Goal: Task Accomplishment & Management: Use online tool/utility

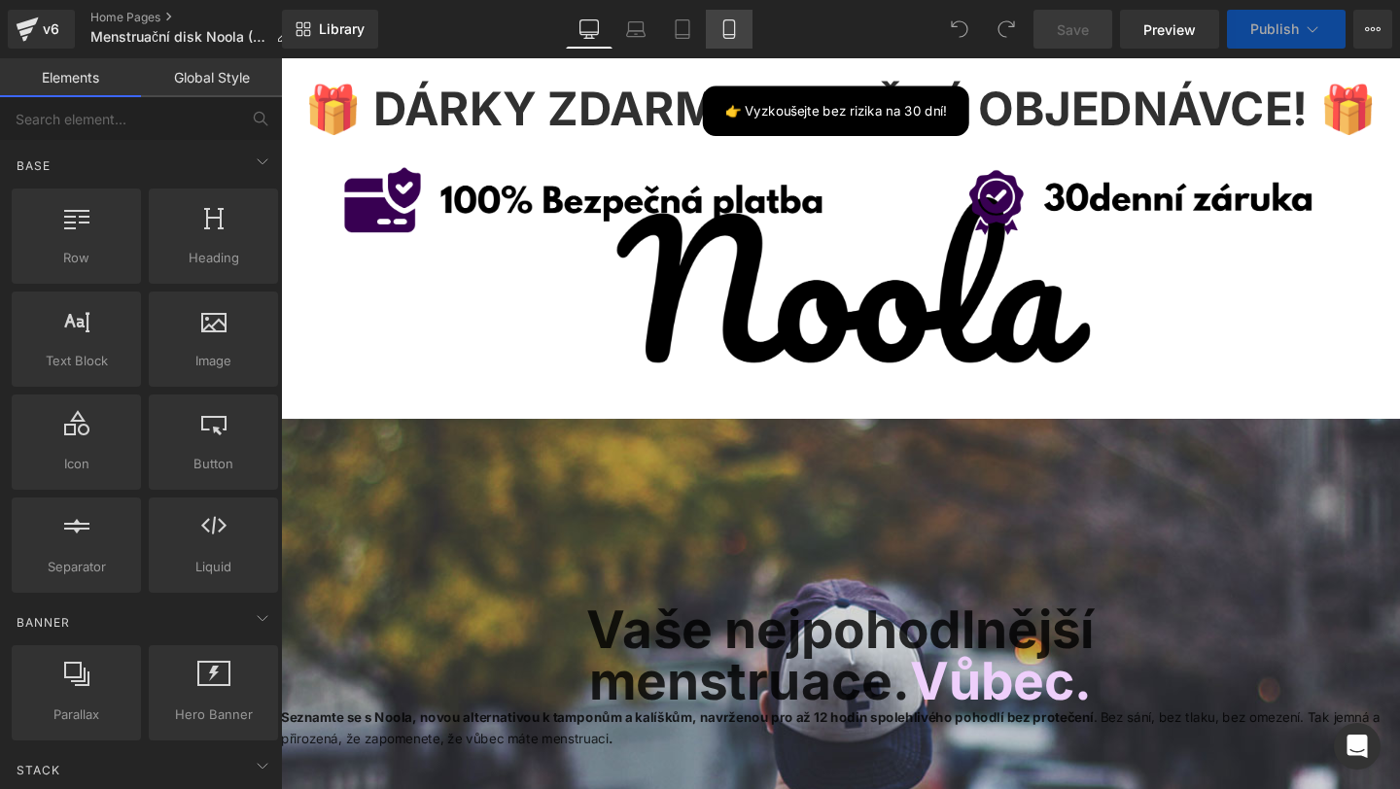
click at [739, 36] on icon at bounding box center [728, 28] width 19 height 19
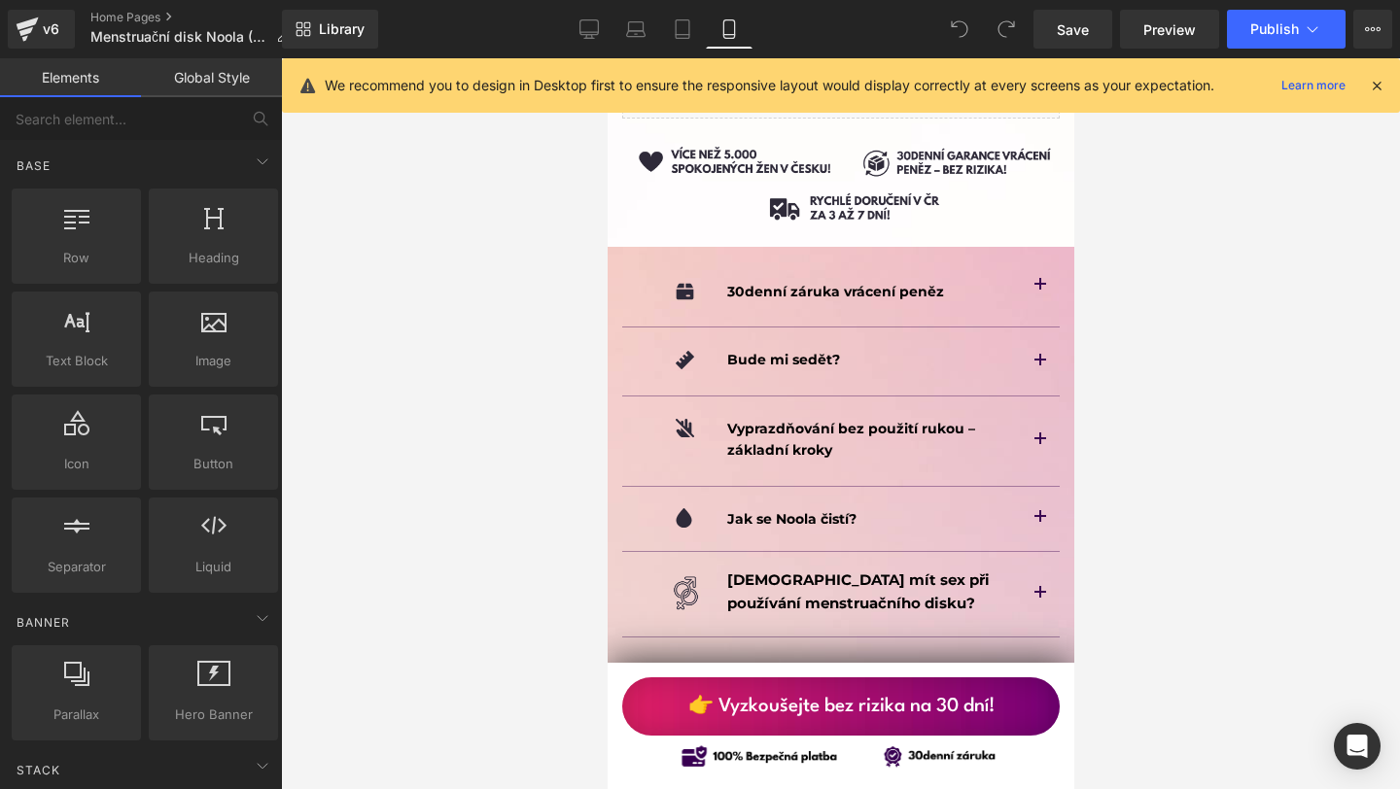
scroll to position [13142, 0]
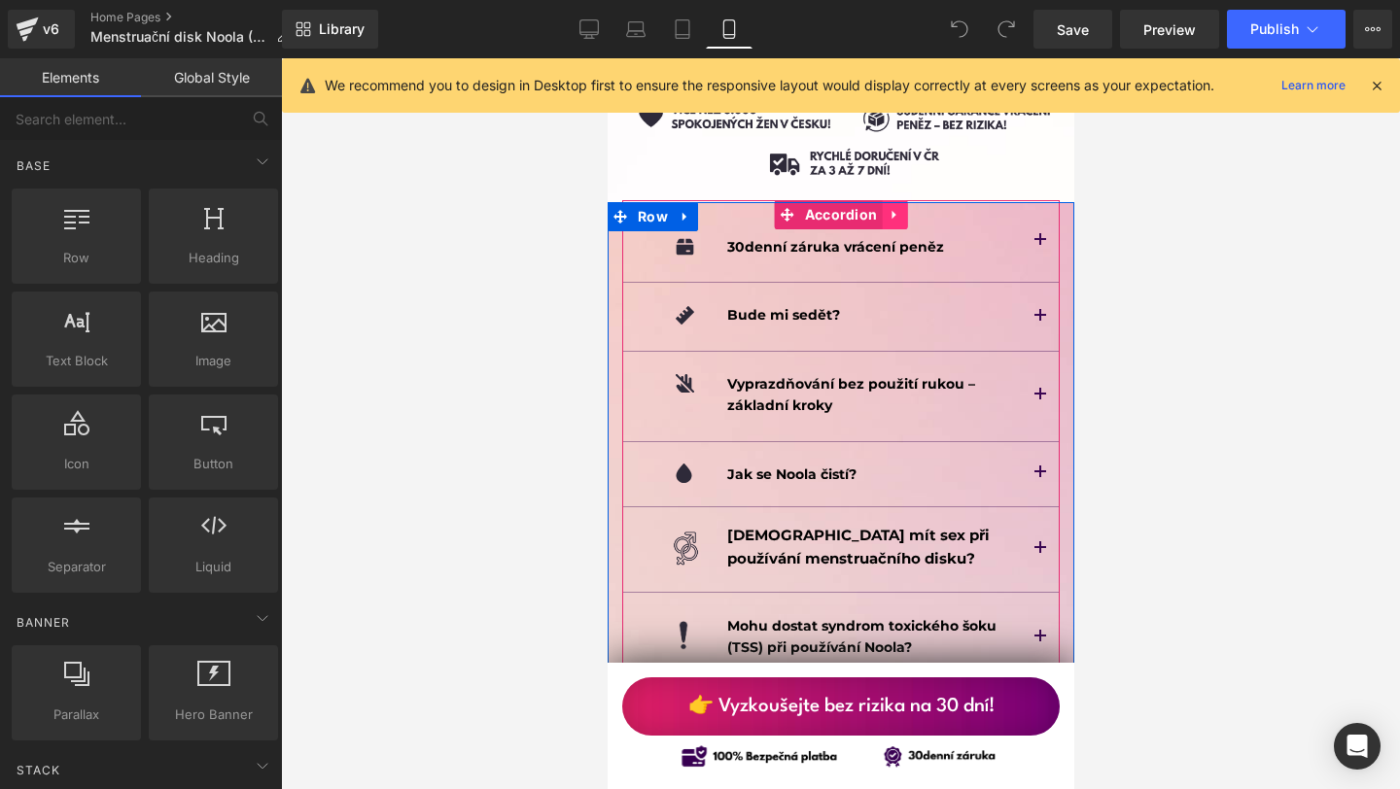
click at [901, 200] on link at bounding box center [893, 214] width 25 height 29
click at [860, 208] on icon at bounding box center [856, 215] width 14 height 14
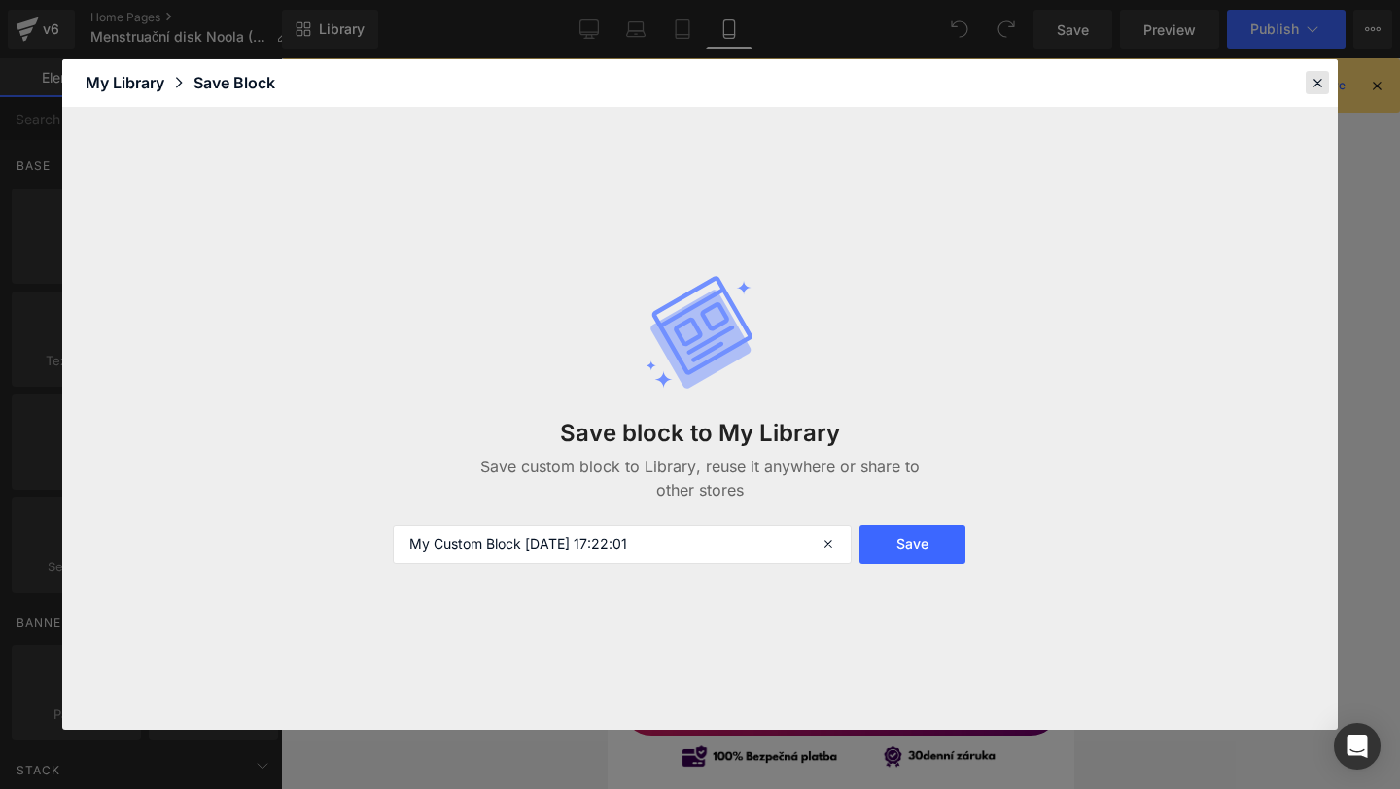
click at [1314, 75] on icon at bounding box center [1318, 83] width 18 height 18
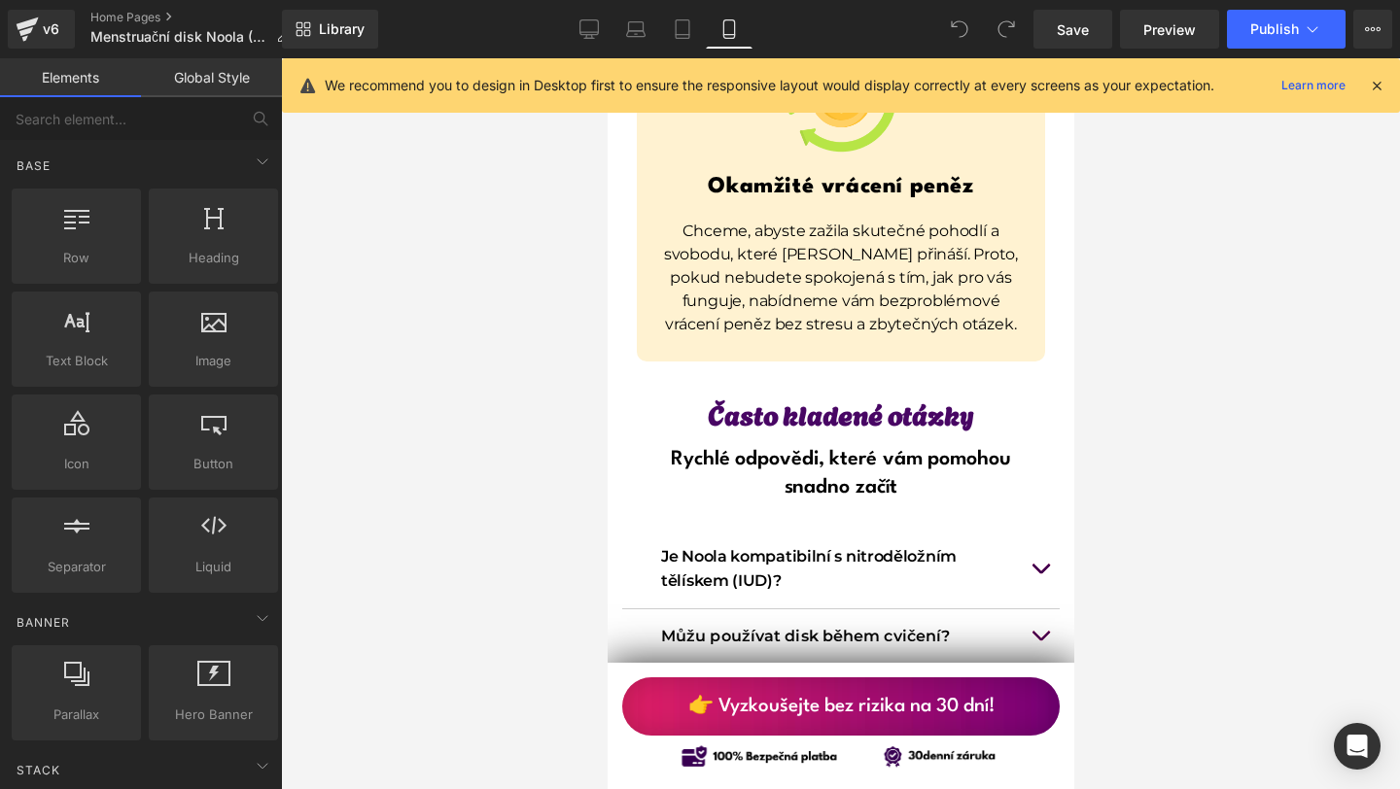
scroll to position [15253, 0]
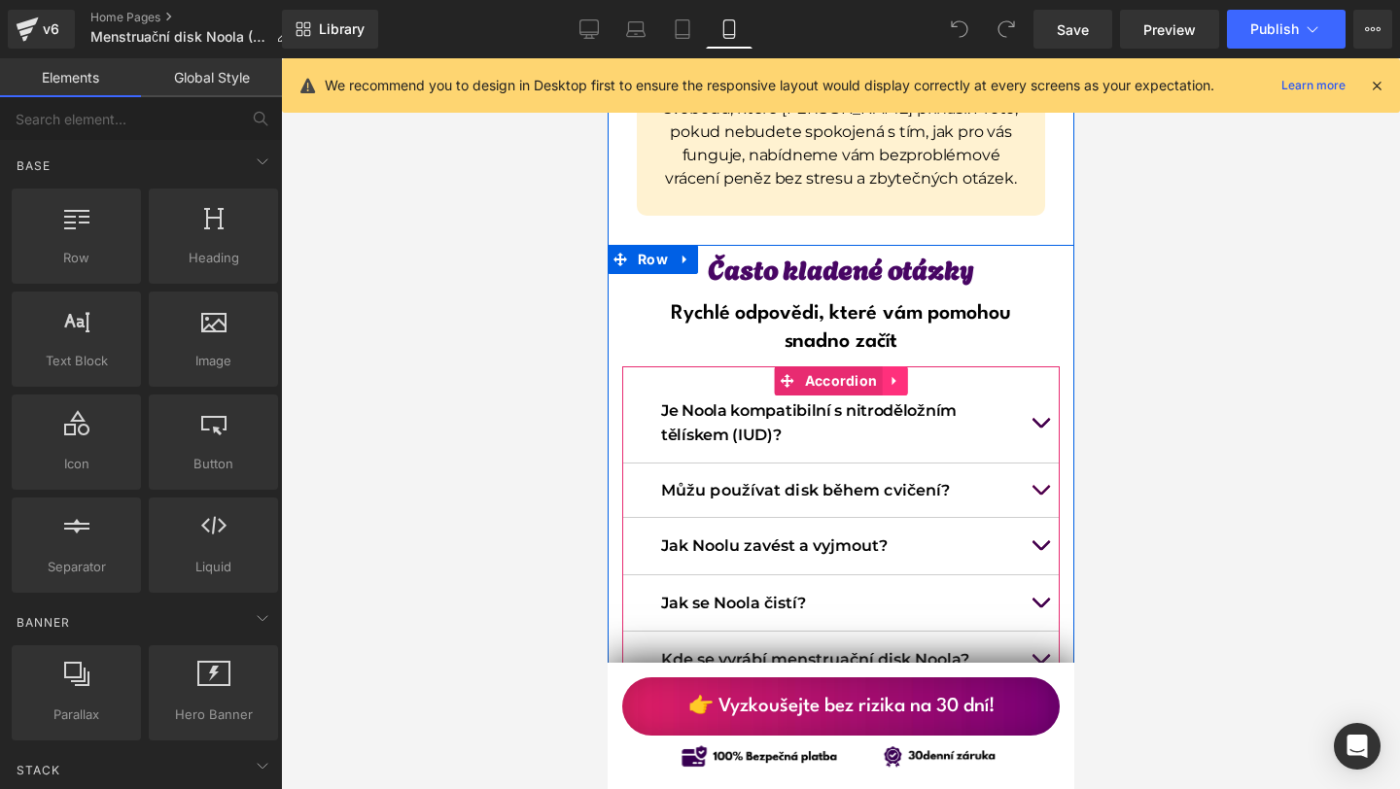
click at [901, 367] on link at bounding box center [893, 381] width 25 height 29
click at [857, 373] on icon at bounding box center [856, 380] width 14 height 15
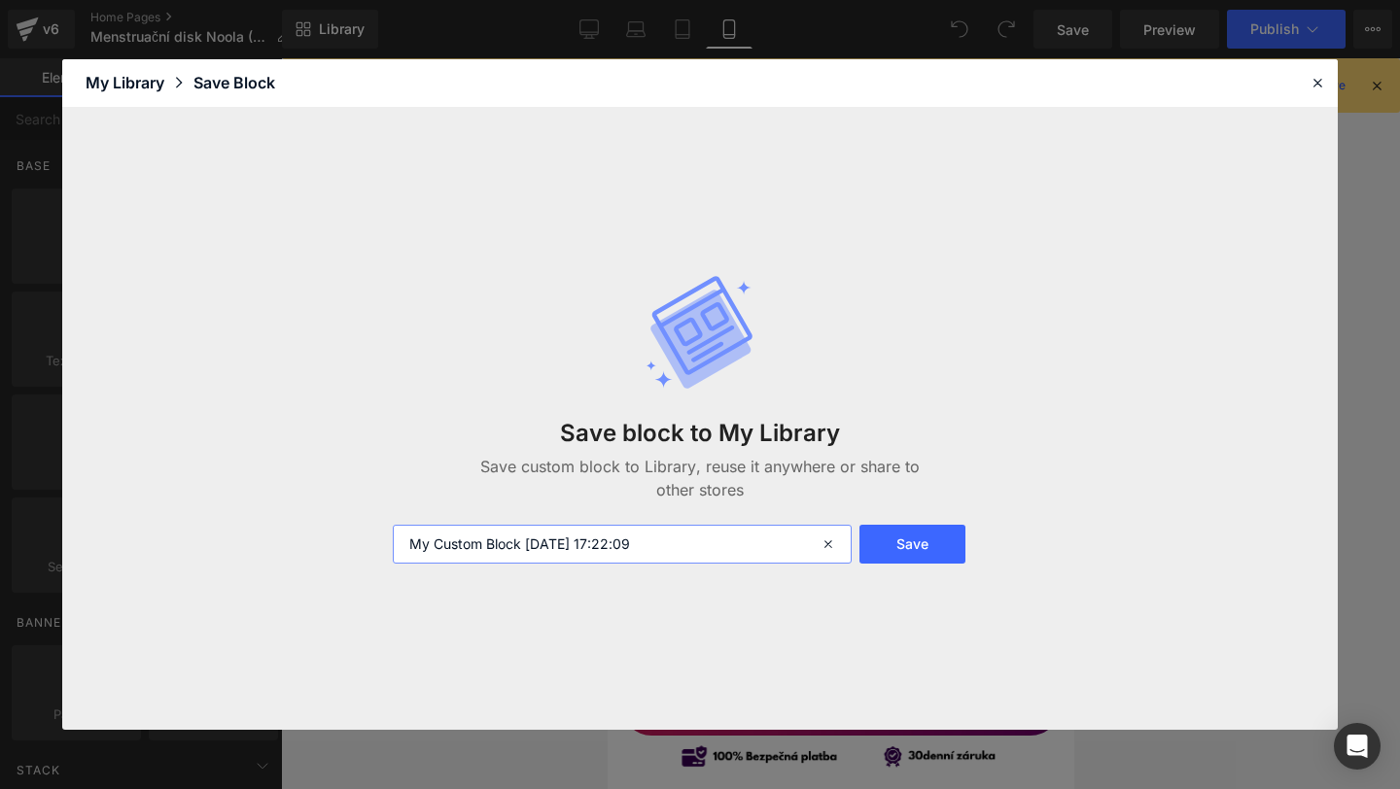
click at [476, 544] on input "My Custom Block 2025-09-25 17:22:09" at bounding box center [622, 544] width 459 height 39
type input "FAQ 02"
click at [947, 544] on button "Save" at bounding box center [912, 544] width 106 height 39
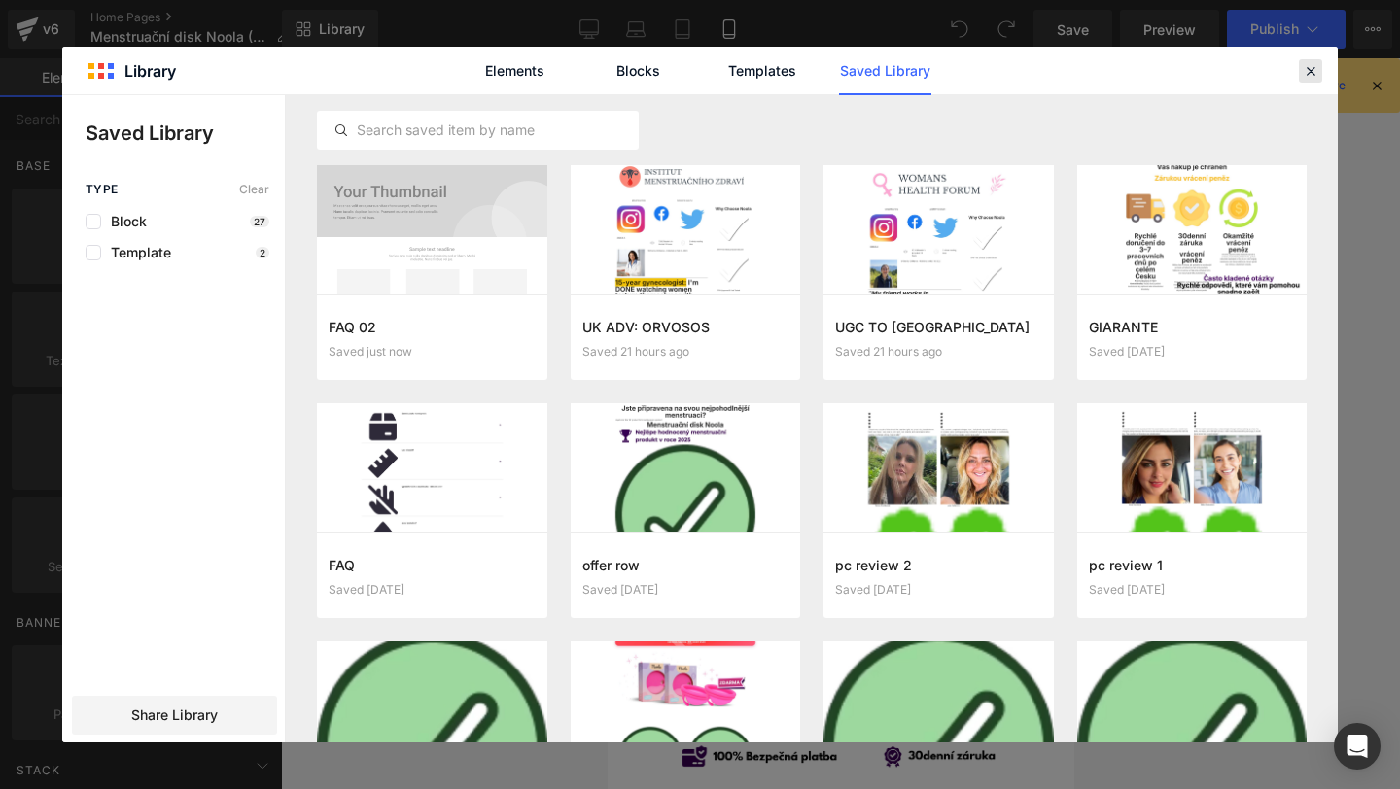
click at [1309, 62] on icon at bounding box center [1311, 71] width 18 height 18
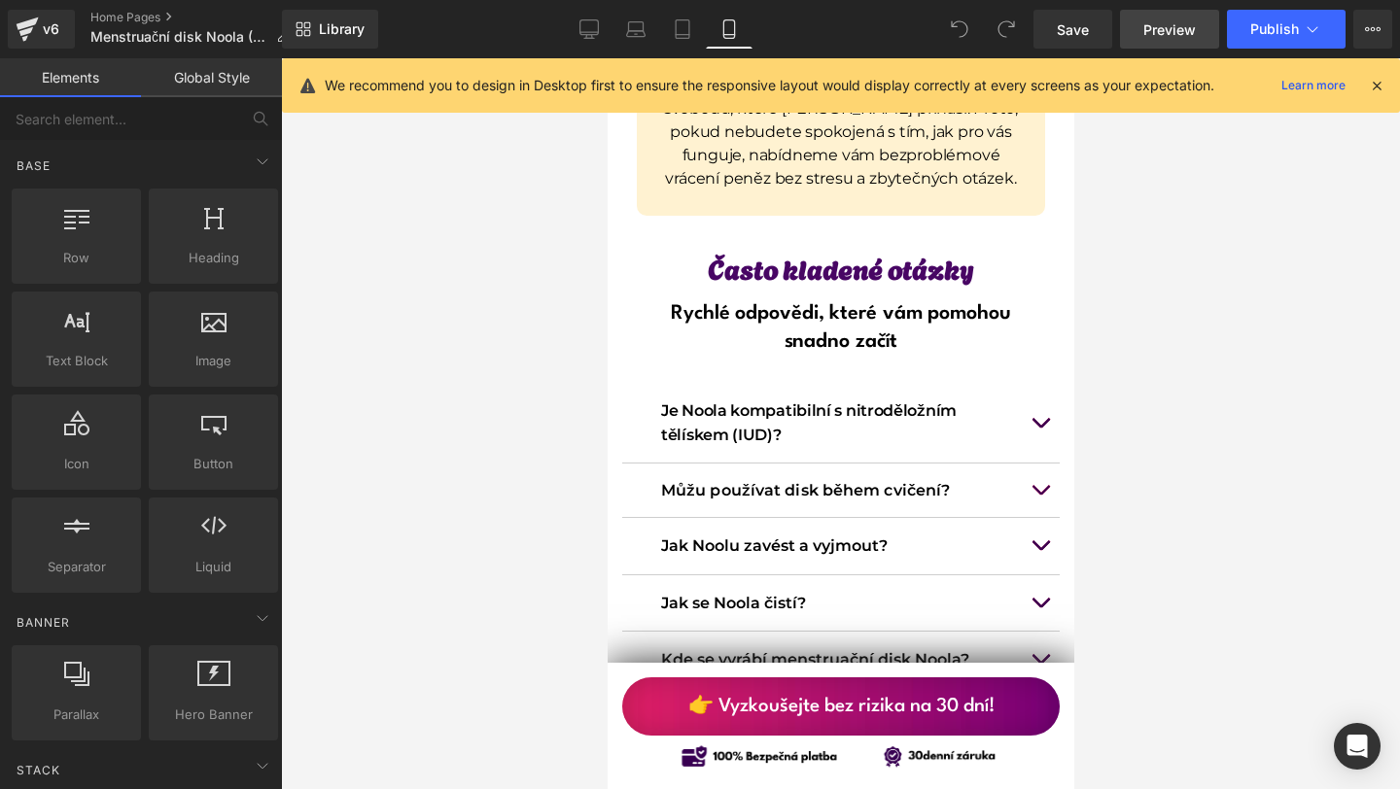
click at [1156, 33] on span "Preview" at bounding box center [1169, 29] width 53 height 20
click at [22, 40] on icon at bounding box center [25, 38] width 6 height 6
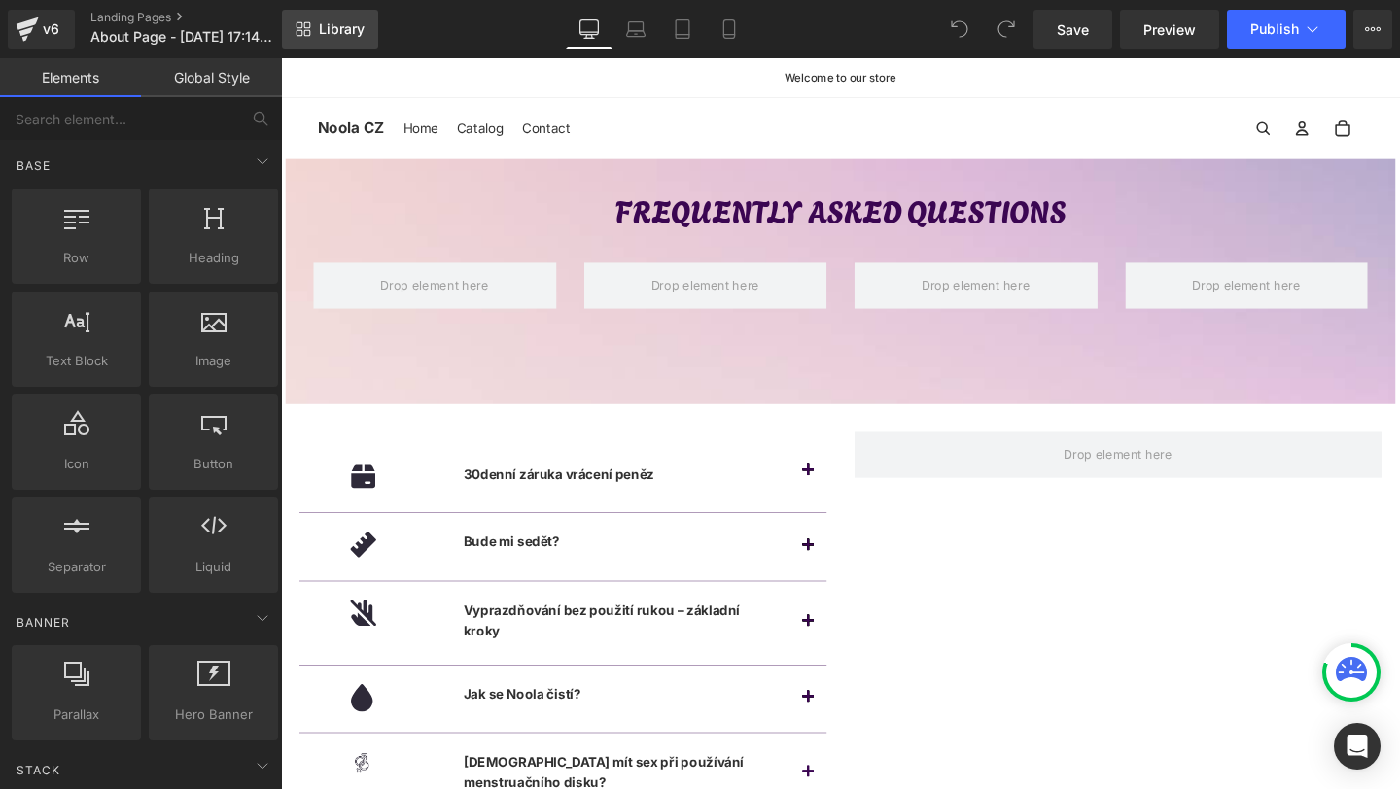
click at [338, 43] on link "Library" at bounding box center [330, 29] width 96 height 39
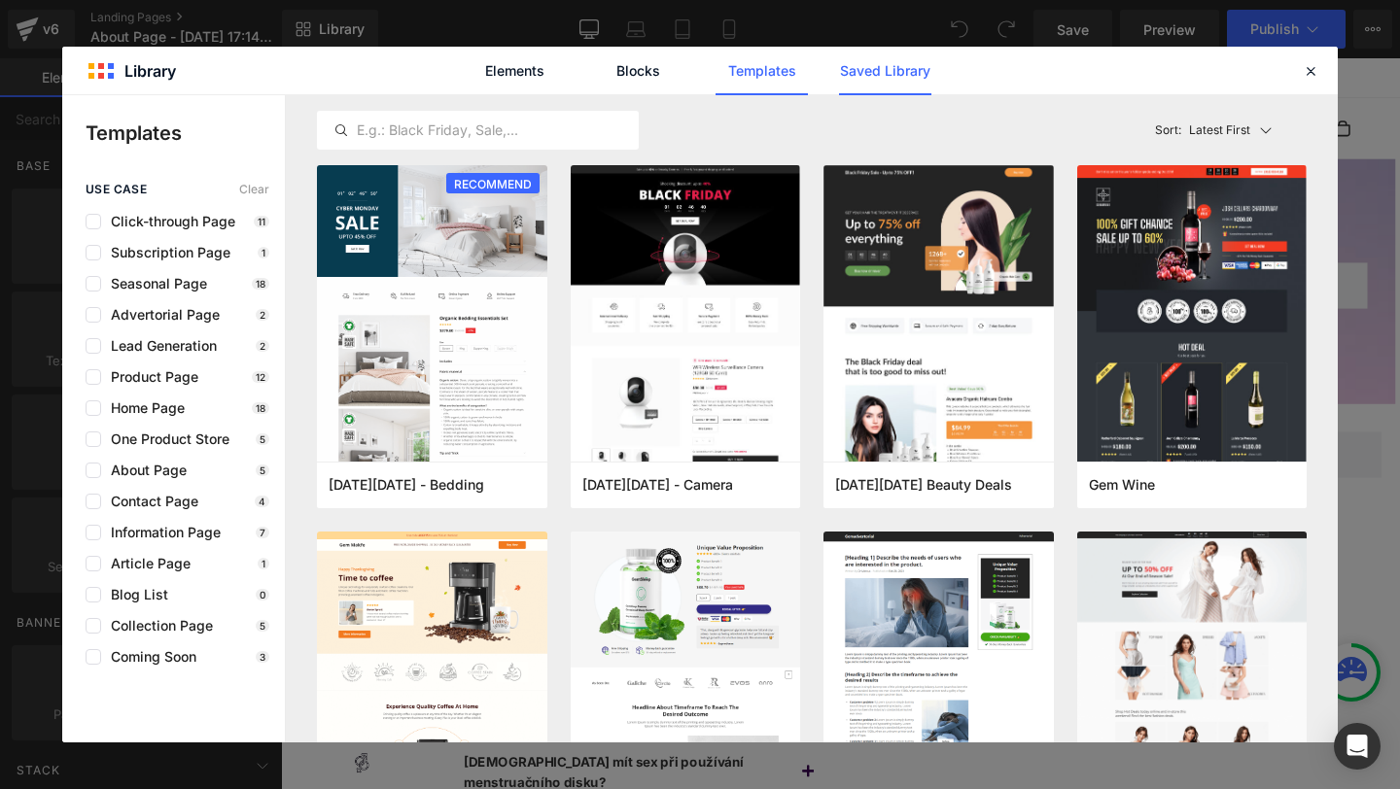
click at [899, 51] on link "Saved Library" at bounding box center [885, 71] width 92 height 49
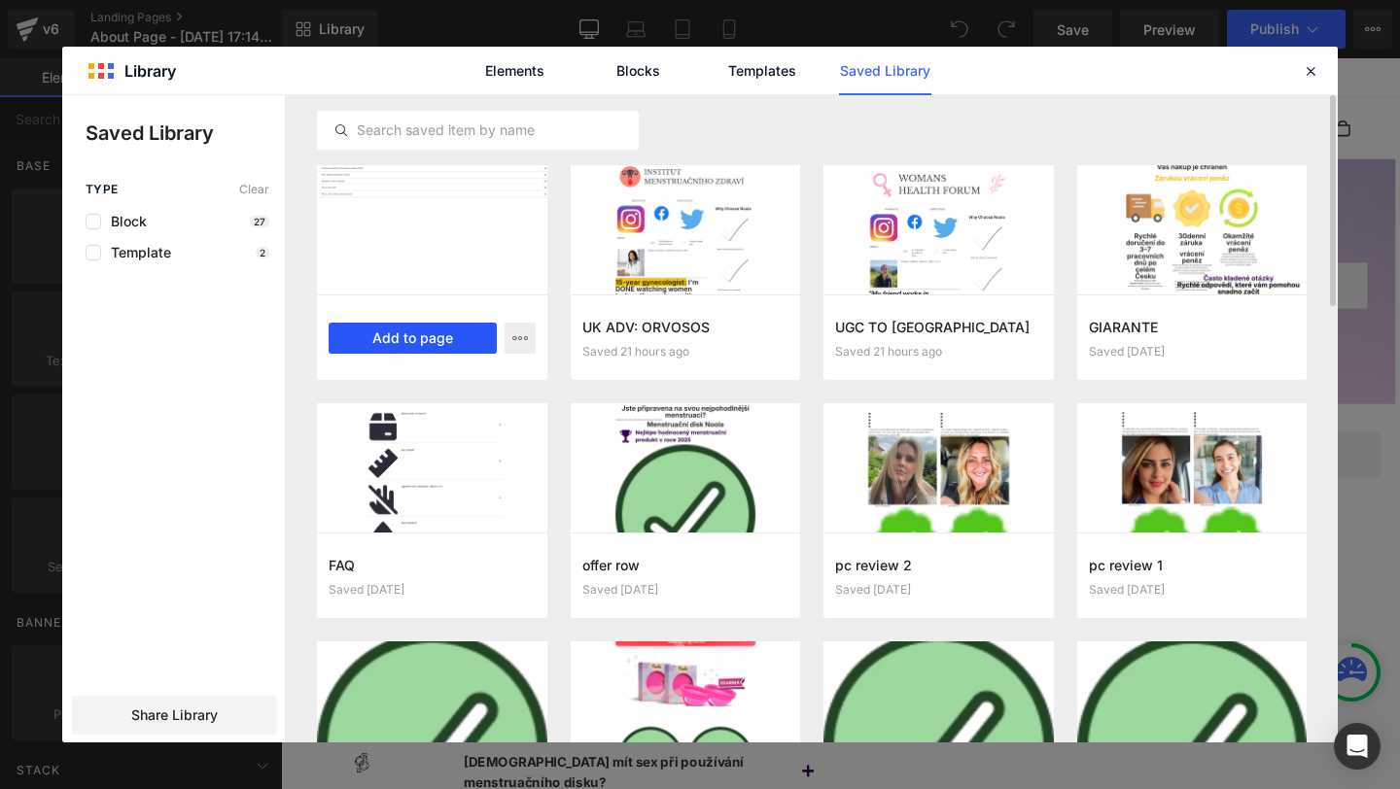
click at [413, 339] on button "Add to page" at bounding box center [413, 338] width 168 height 31
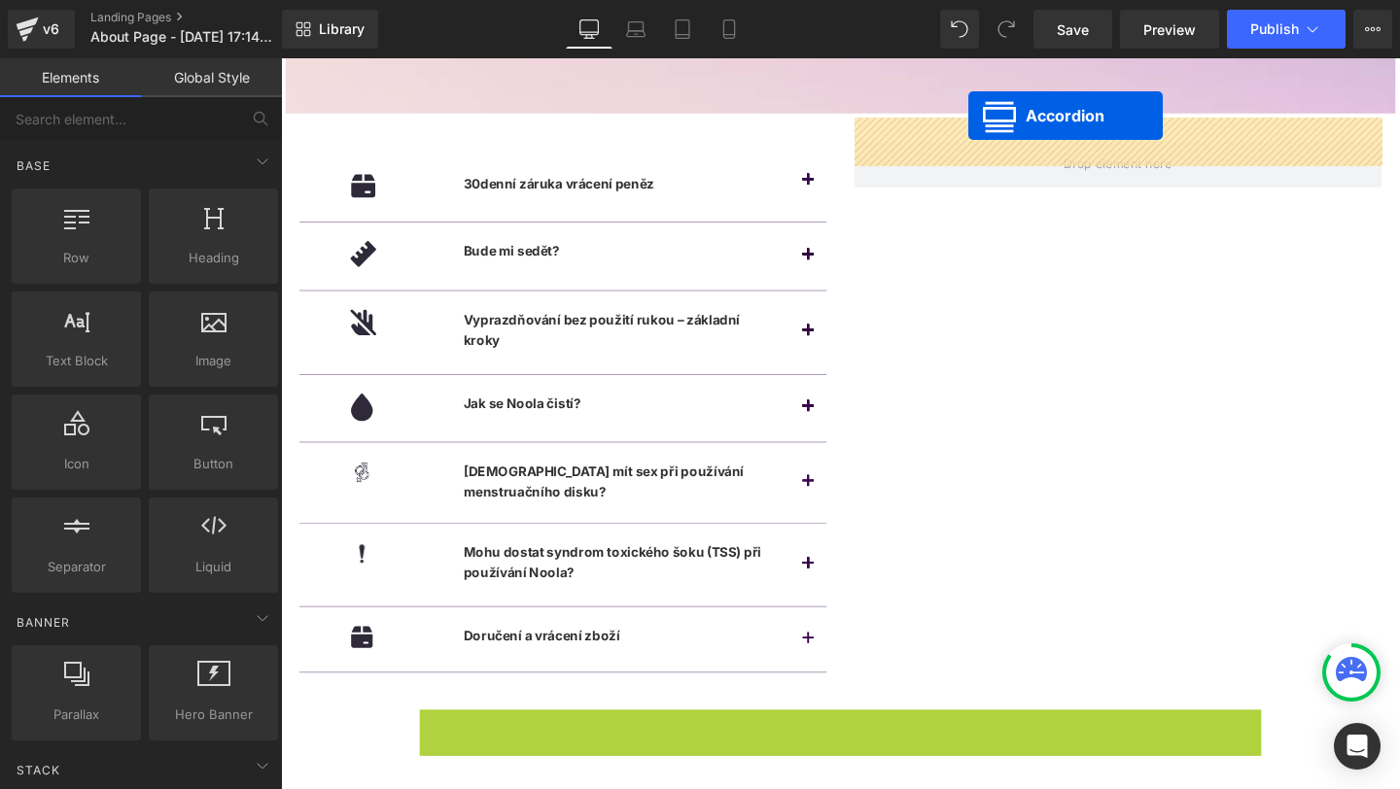
scroll to position [304, 0]
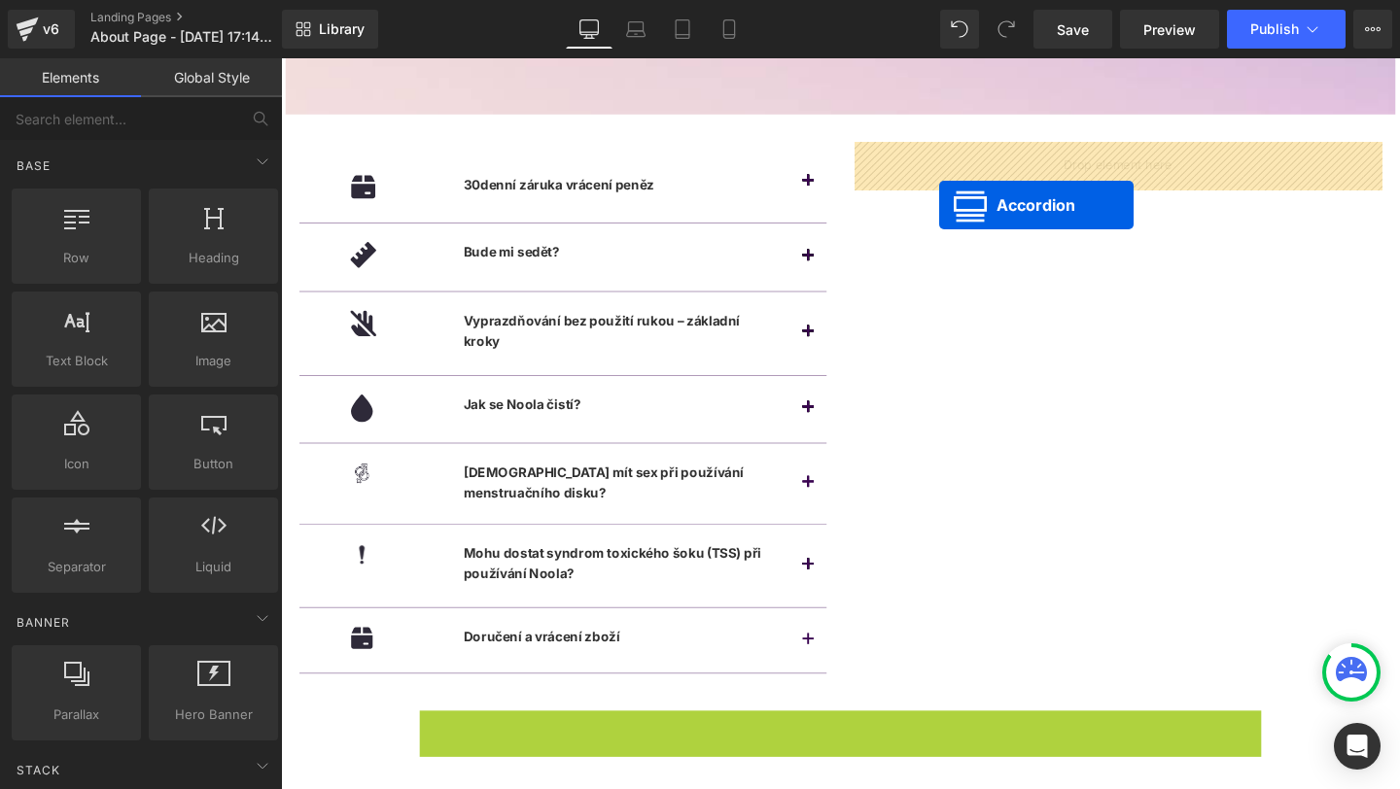
drag, startPoint x: 815, startPoint y: 243, endPoint x: 973, endPoint y: 213, distance: 161.3
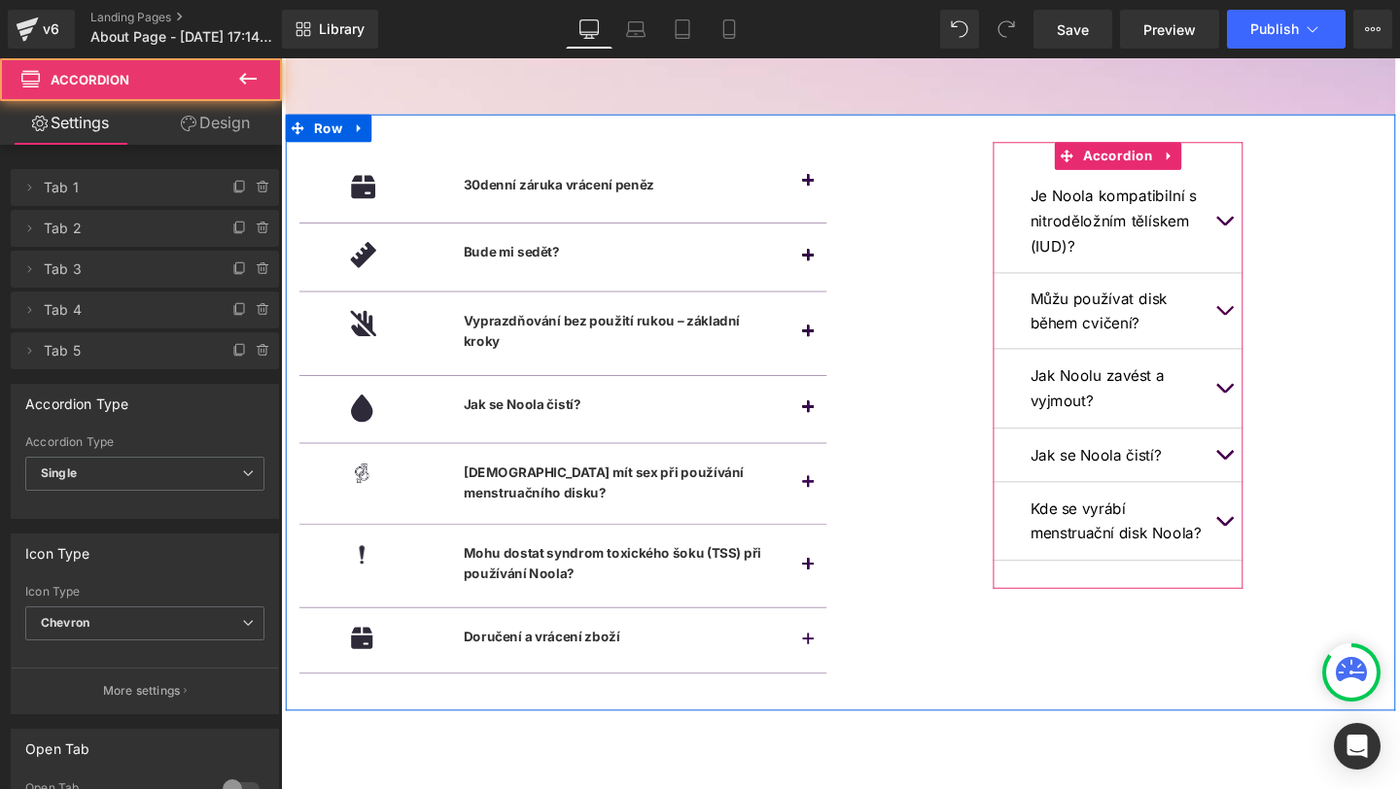
click at [1264, 235] on button "button" at bounding box center [1272, 230] width 39 height 109
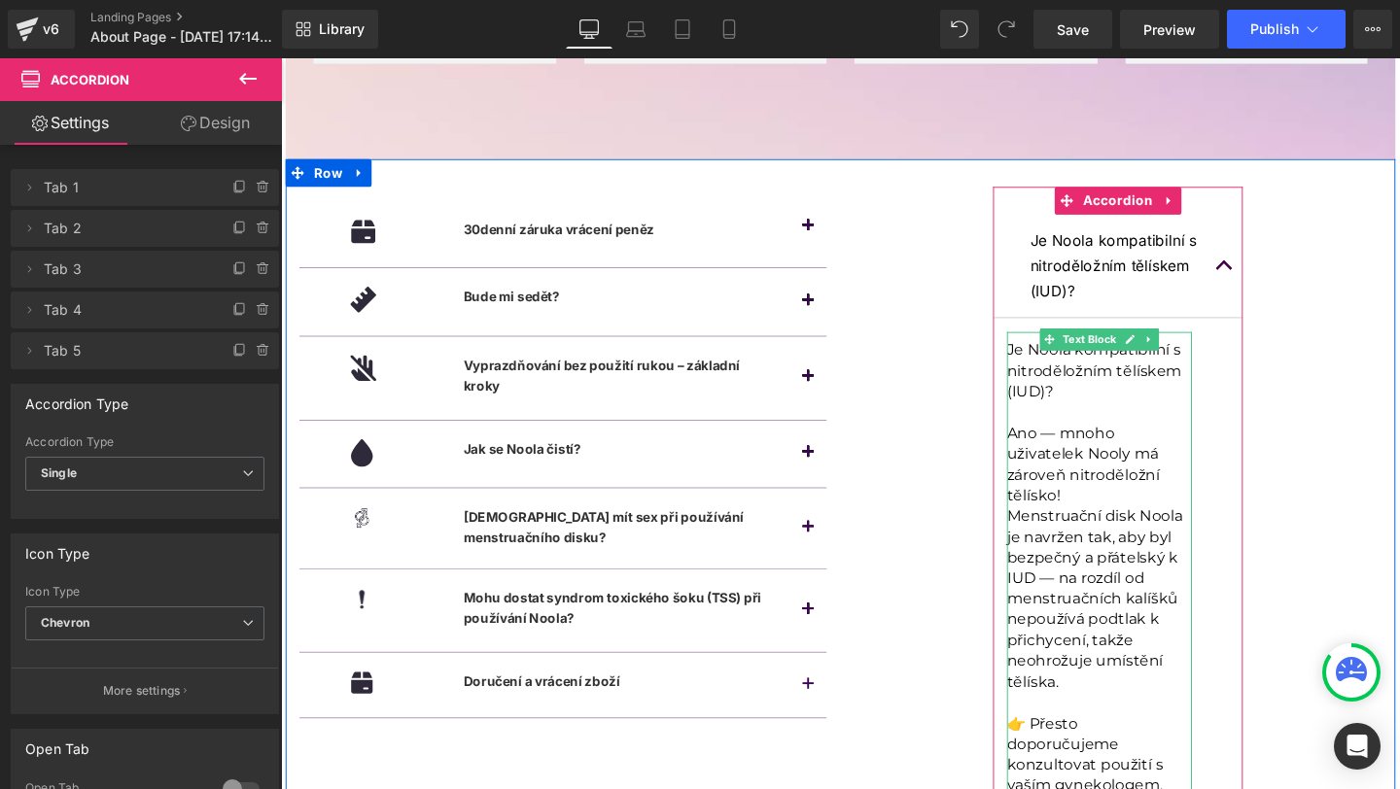
scroll to position [151, 0]
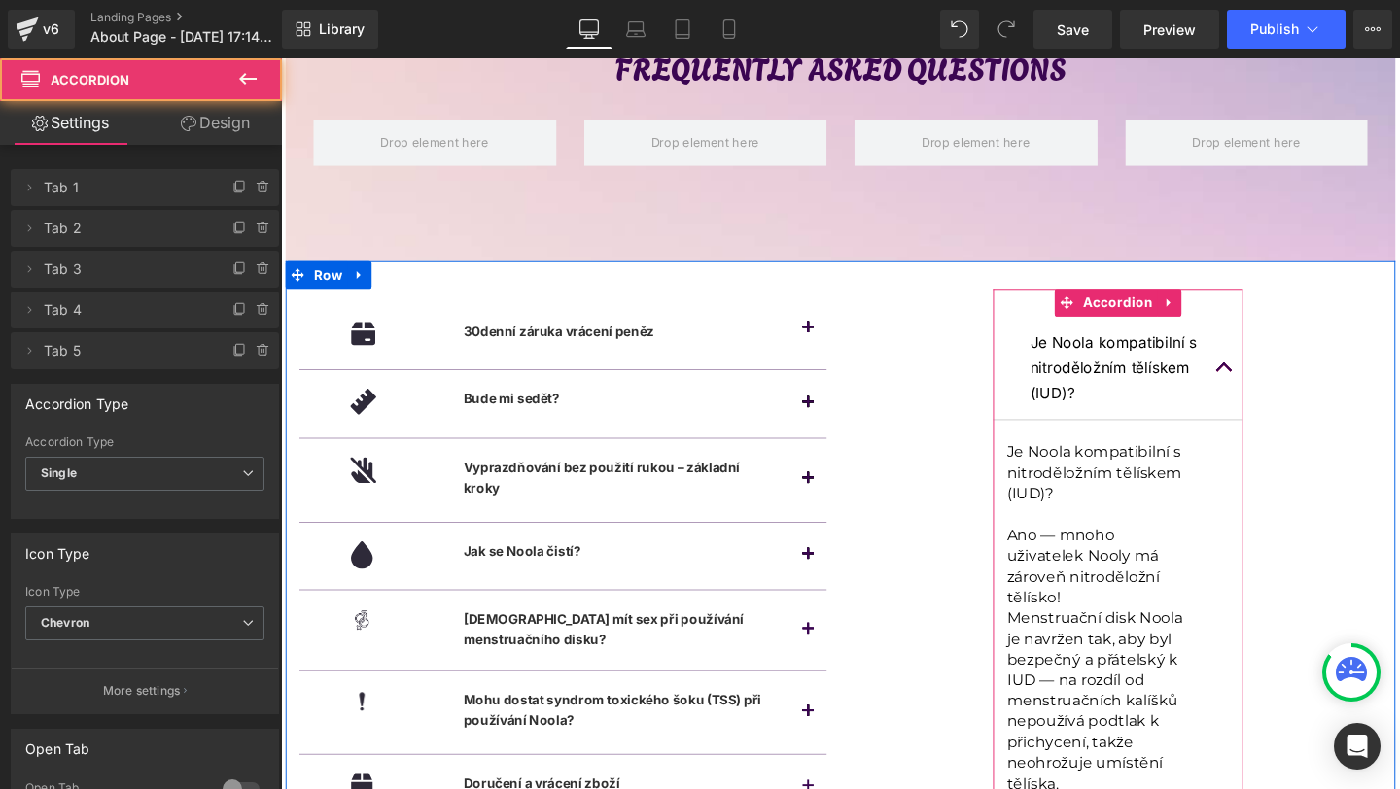
click at [1273, 388] on span "button" at bounding box center [1273, 388] width 0 height 0
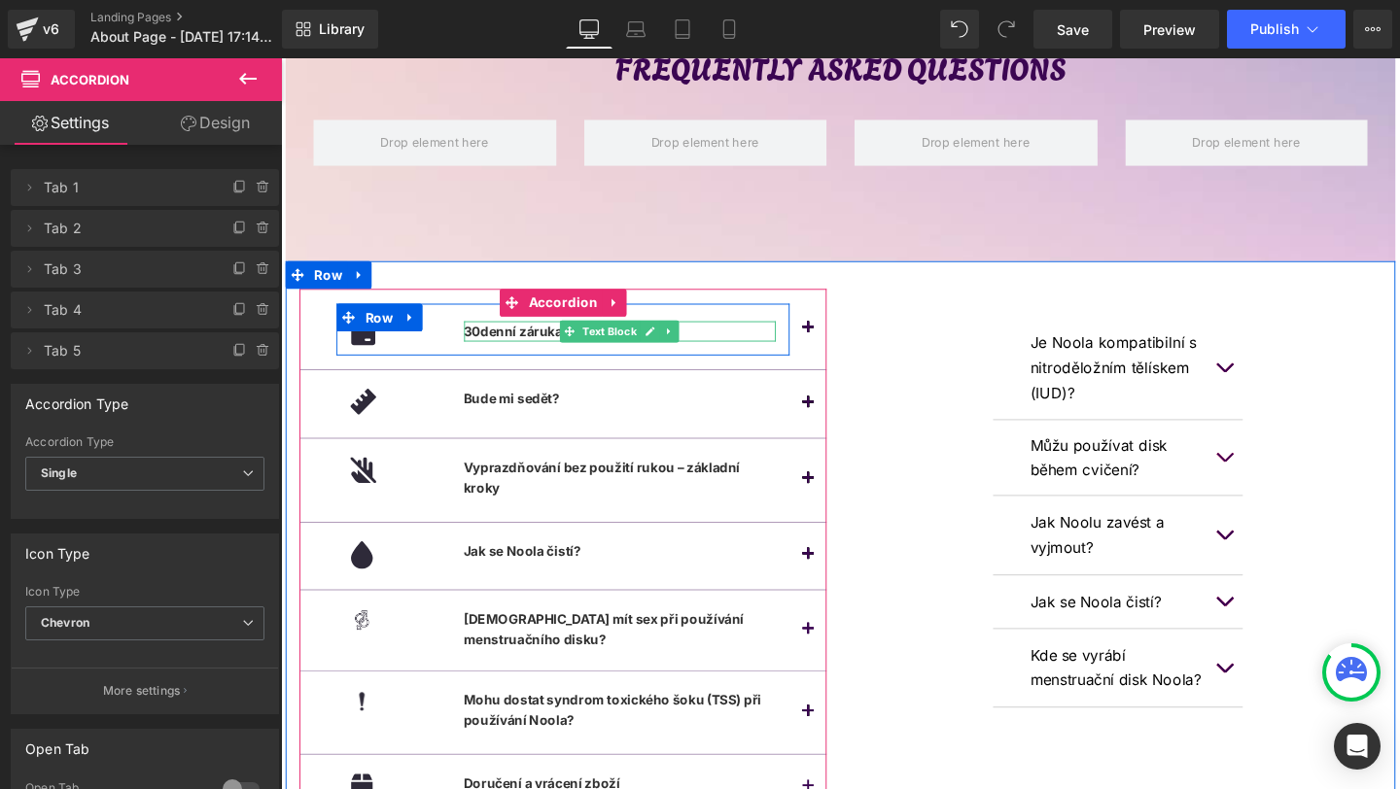
click at [543, 347] on b "30denní záruka vrácení peněz" at bounding box center [573, 344] width 200 height 17
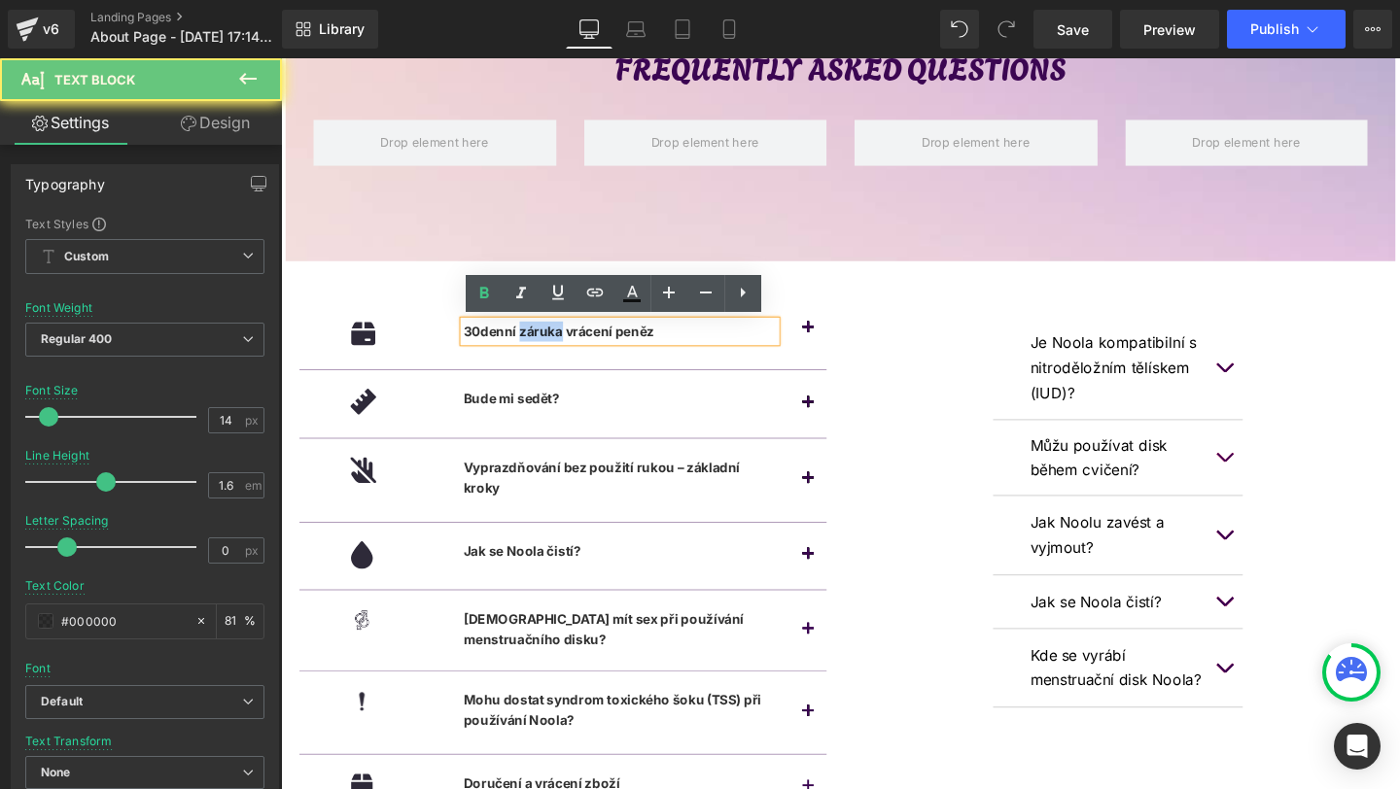
click at [543, 347] on b "30denní záruka vrácení peněz" at bounding box center [573, 344] width 200 height 17
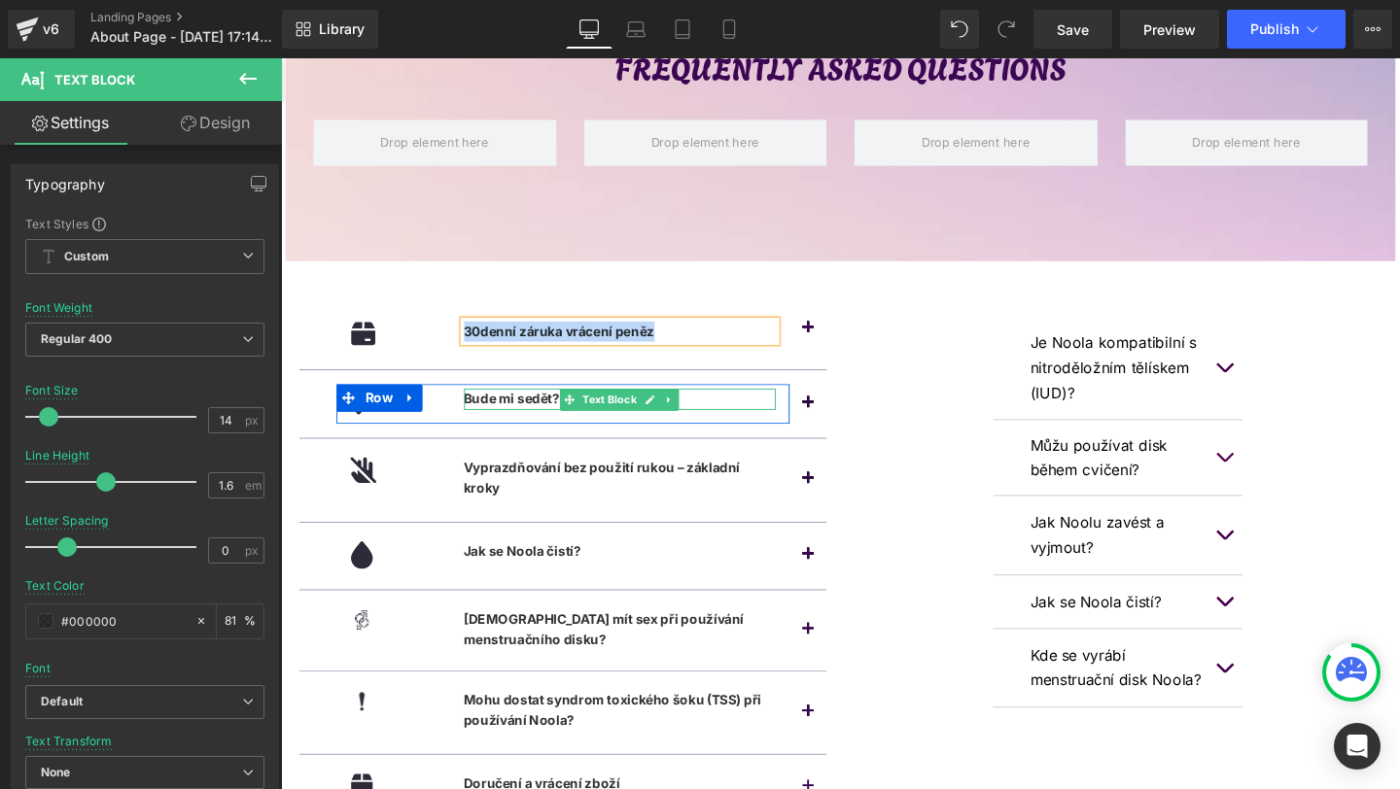
click at [502, 419] on b "Bude mi sedět?" at bounding box center [523, 415] width 101 height 17
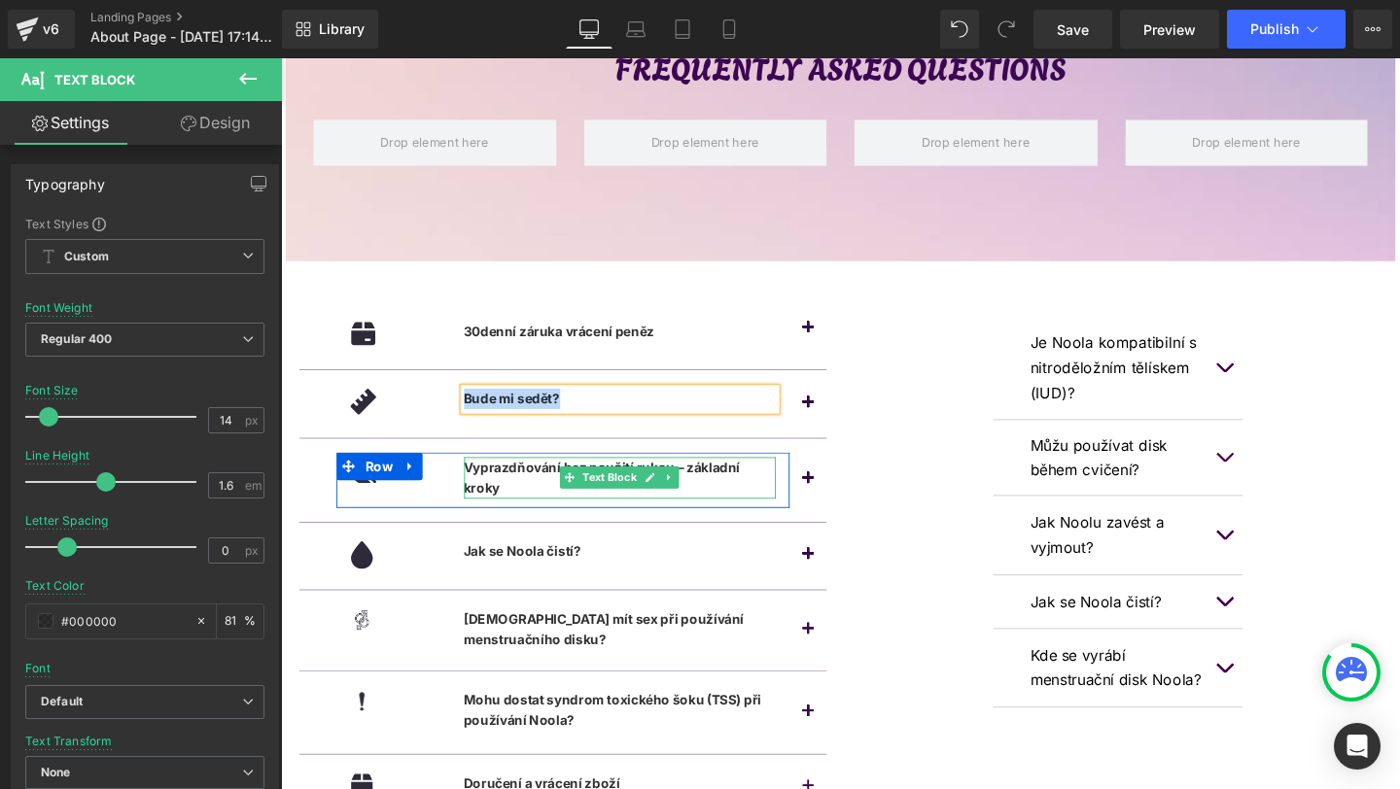
click at [515, 495] on b "Vyprazdňování bez použití rukou – základní kroky" at bounding box center [618, 498] width 291 height 38
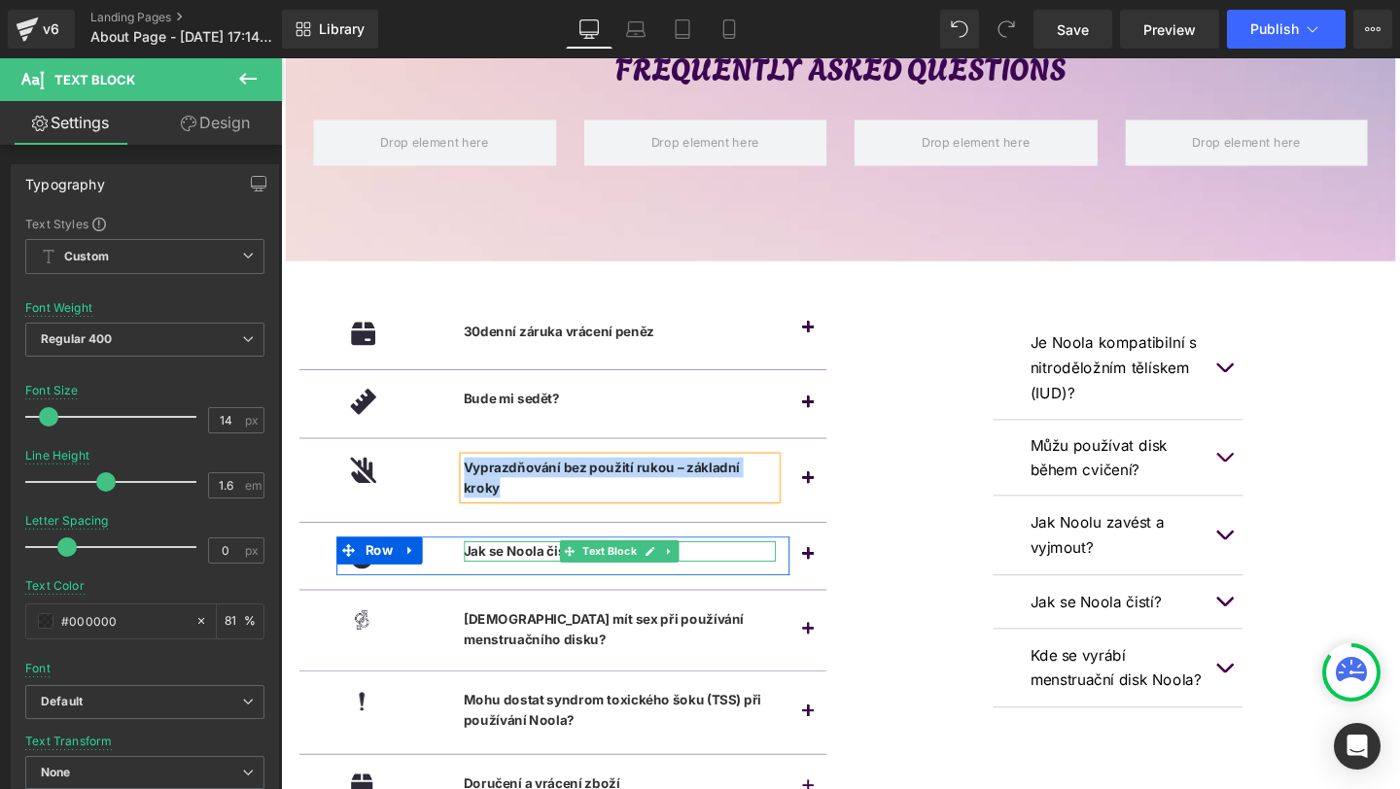
click at [523, 580] on b "Jak se Noola čistí?" at bounding box center [534, 576] width 123 height 17
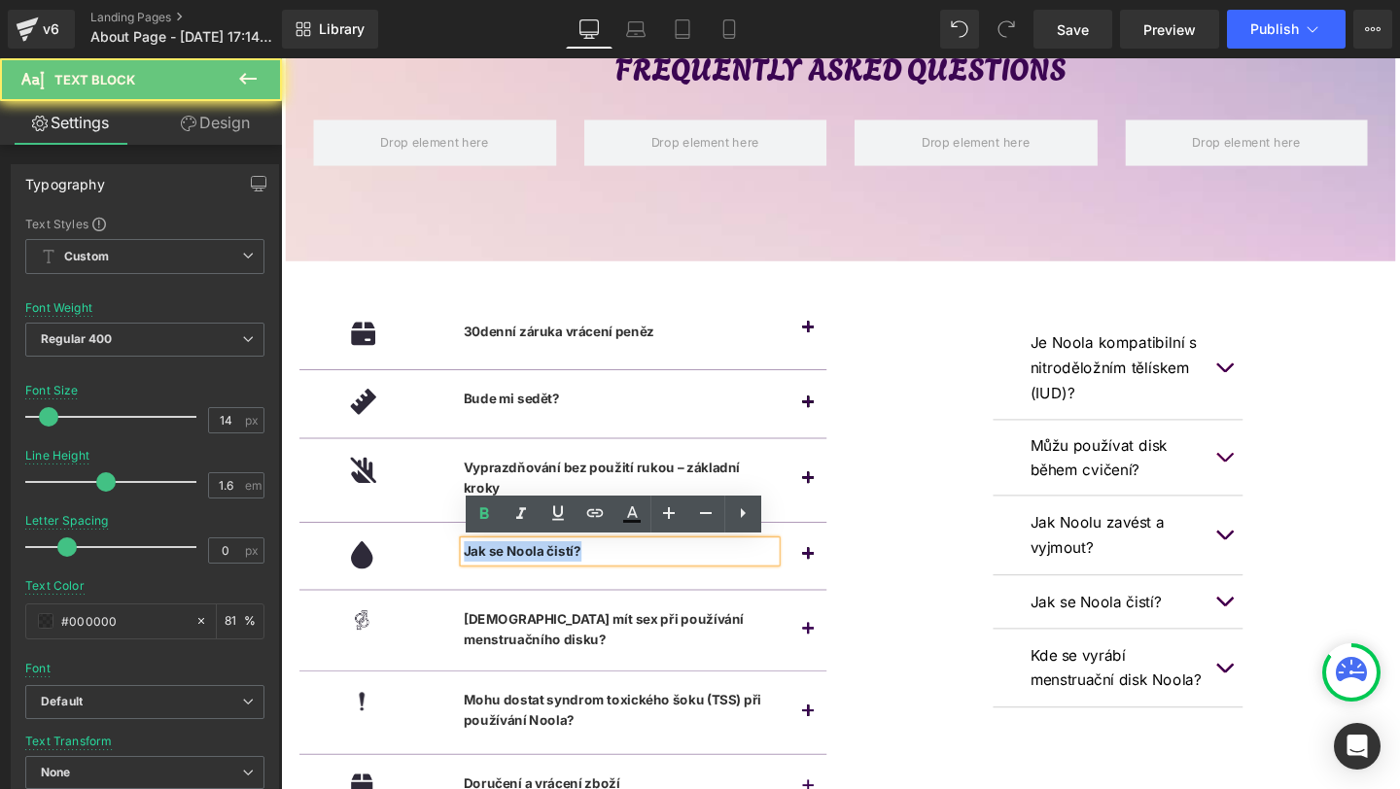
click at [523, 580] on b "Jak se Noola čistí?" at bounding box center [534, 576] width 123 height 17
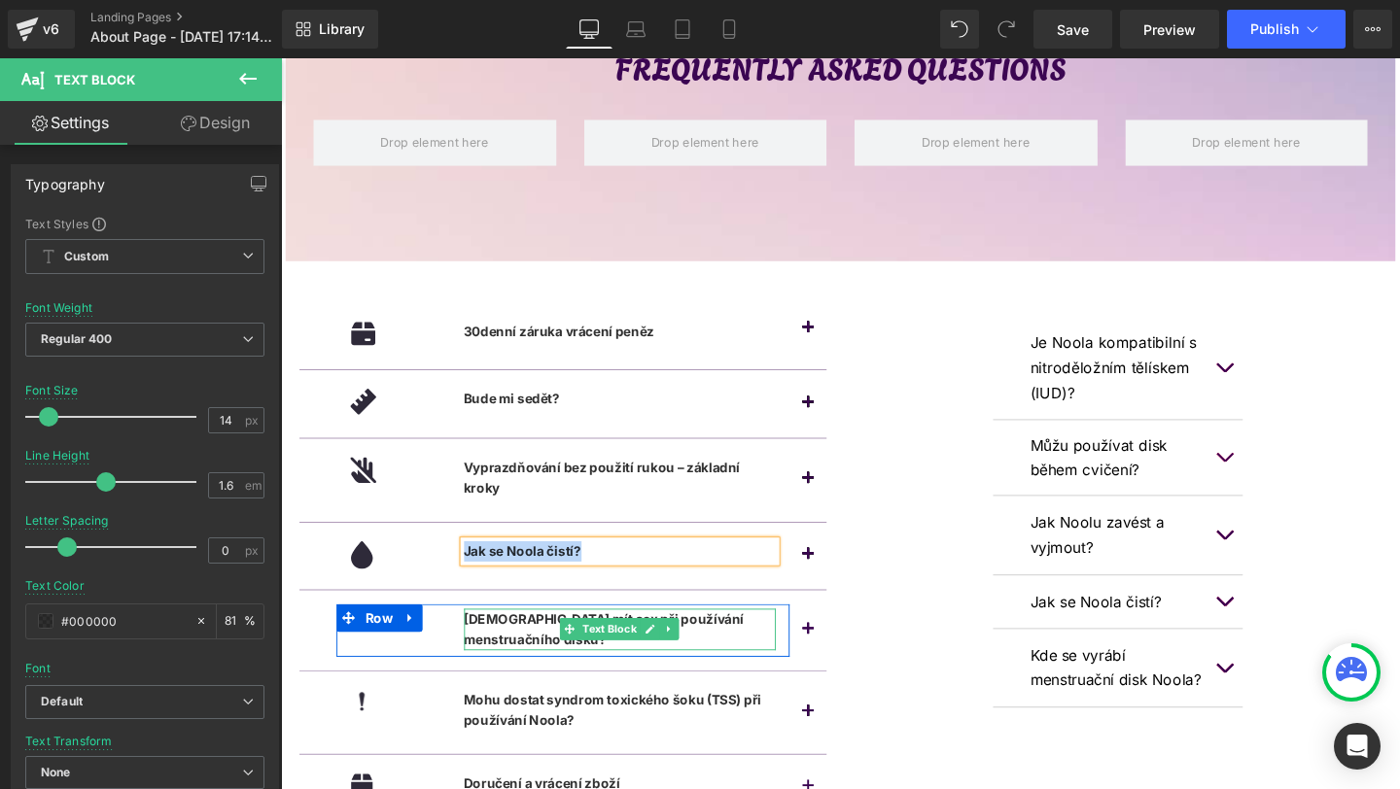
click at [508, 657] on p "[DEMOGRAPHIC_DATA] mít sex při používání menstruačního disku?" at bounding box center [637, 659] width 329 height 44
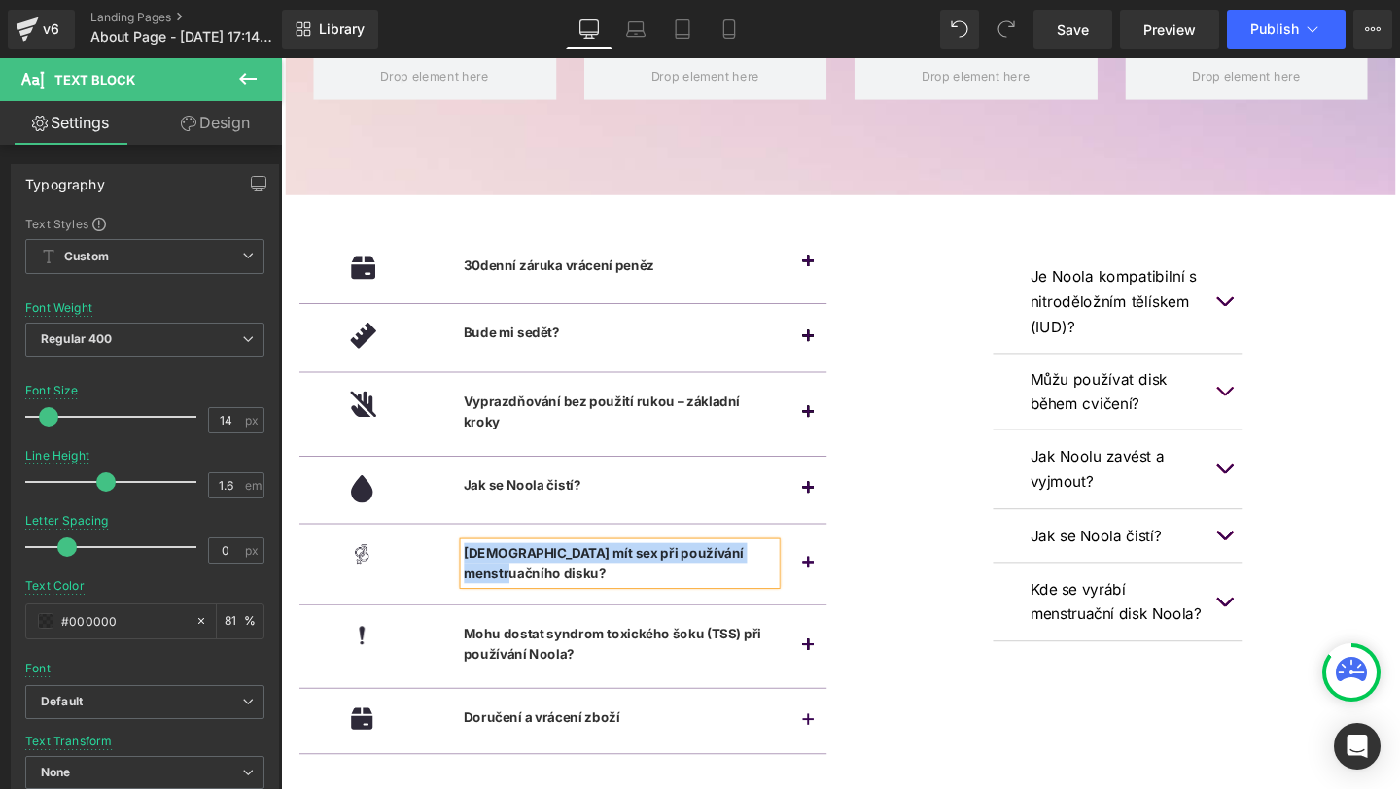
scroll to position [221, 0]
click at [528, 691] on div "Mohu dostat syndrom toxického šoku (TSS) při používání Noola? Text Block" at bounding box center [637, 674] width 329 height 44
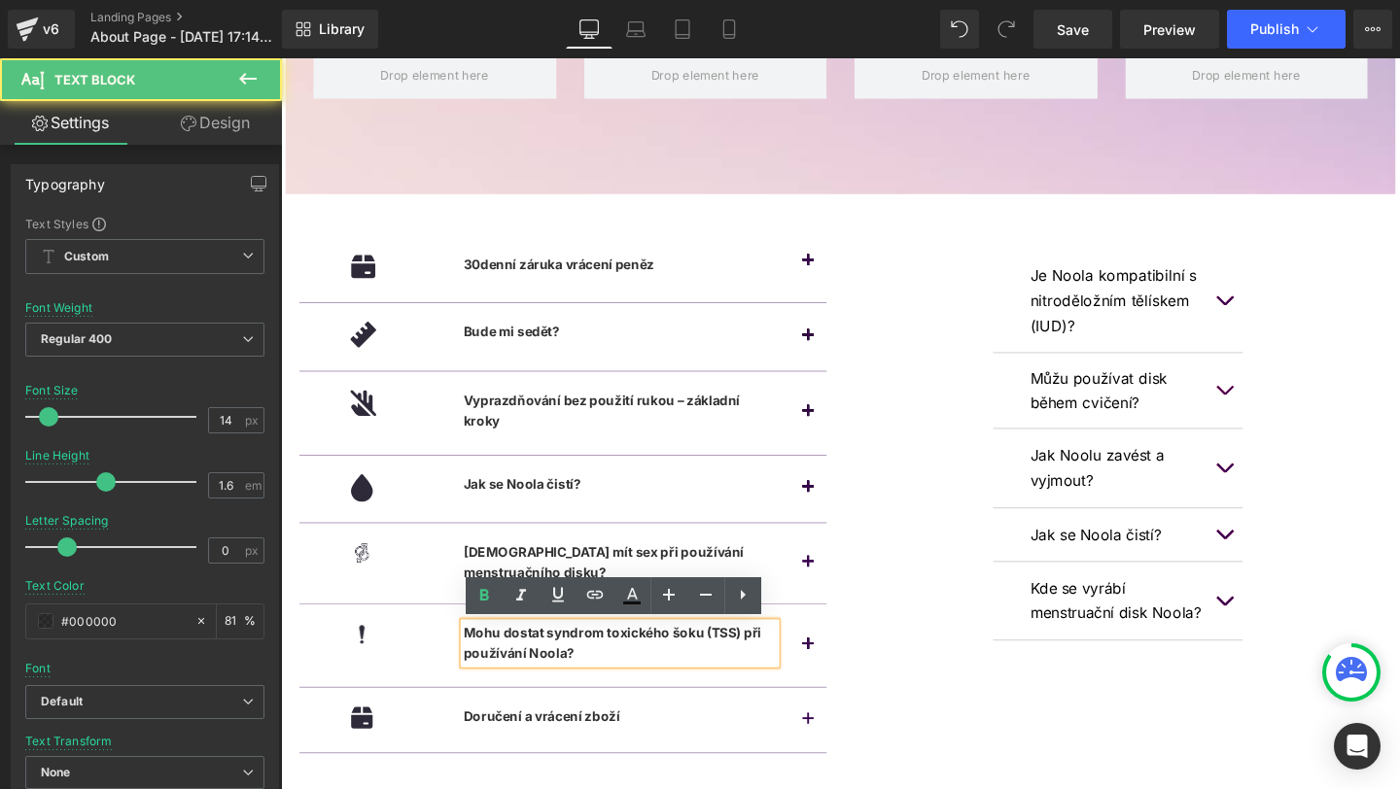
click at [528, 691] on div "Mohu dostat syndrom toxického šoku (TSS) při používání Noola? Text Block" at bounding box center [637, 674] width 329 height 44
click at [528, 691] on b "Mohu dostat syndrom toxického šoku (TSS) při používání Noola?" at bounding box center [629, 673] width 313 height 38
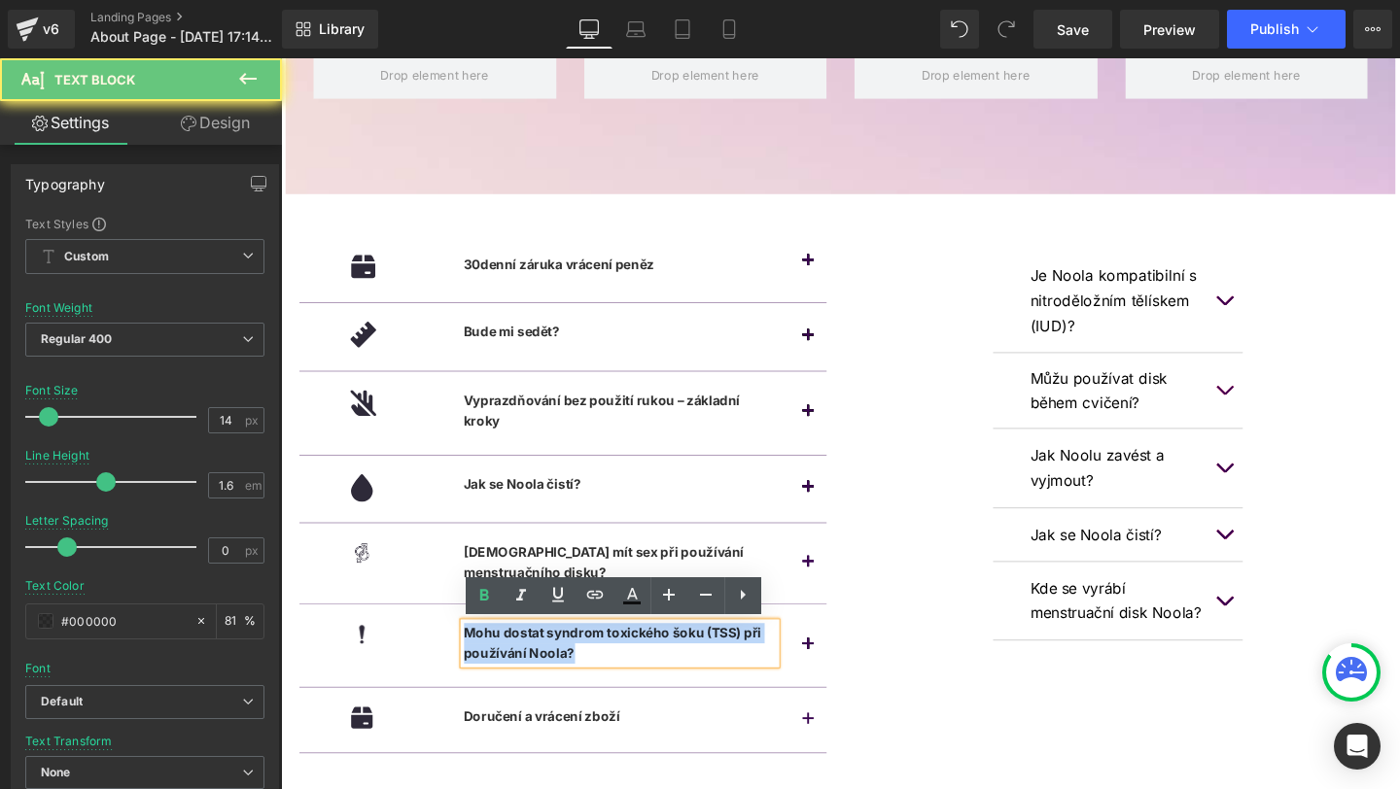
copy b "Mohu dostat syndrom toxického šoku (TSS) při používání Noola?"
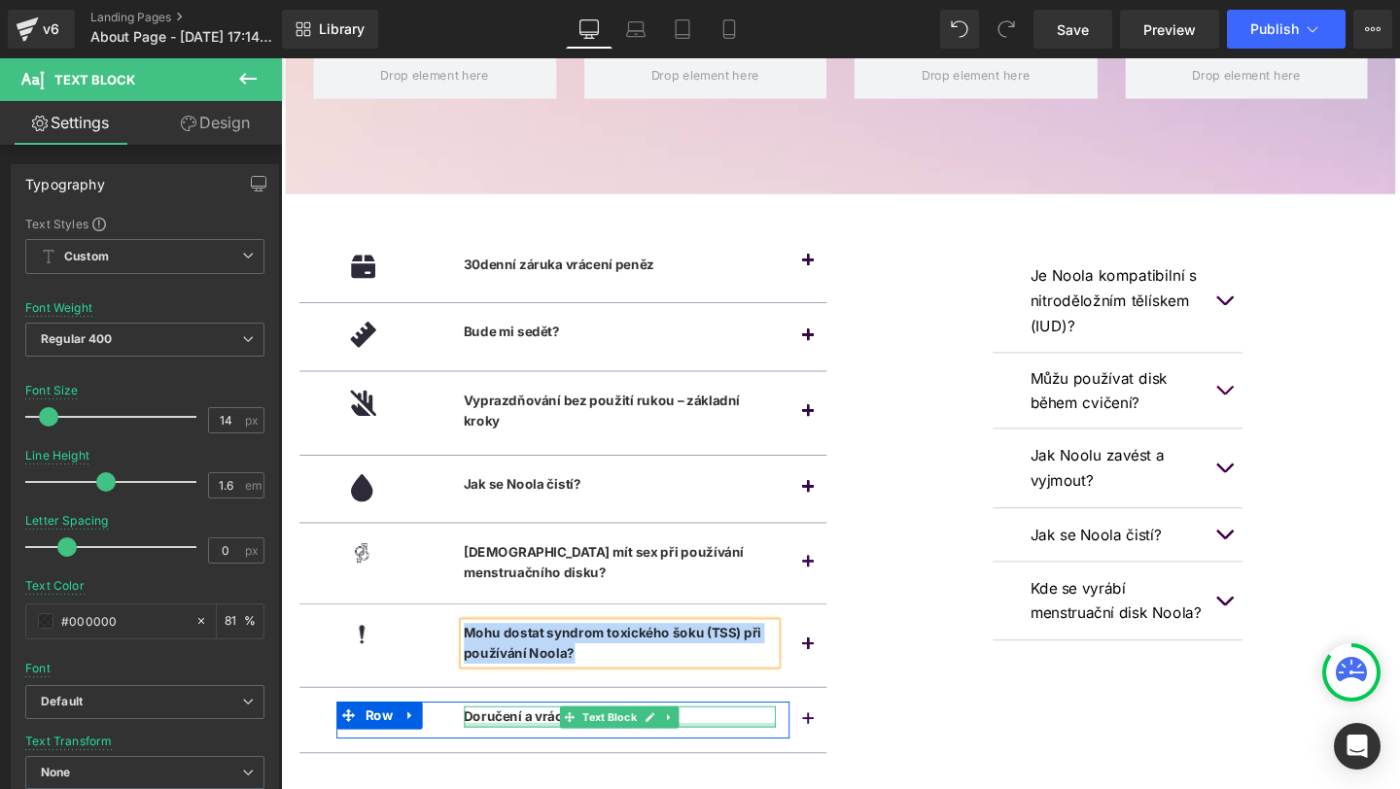
click at [496, 757] on div at bounding box center [637, 759] width 329 height 5
click at [496, 757] on b "Doručení a vrácení zboží" at bounding box center [555, 750] width 164 height 17
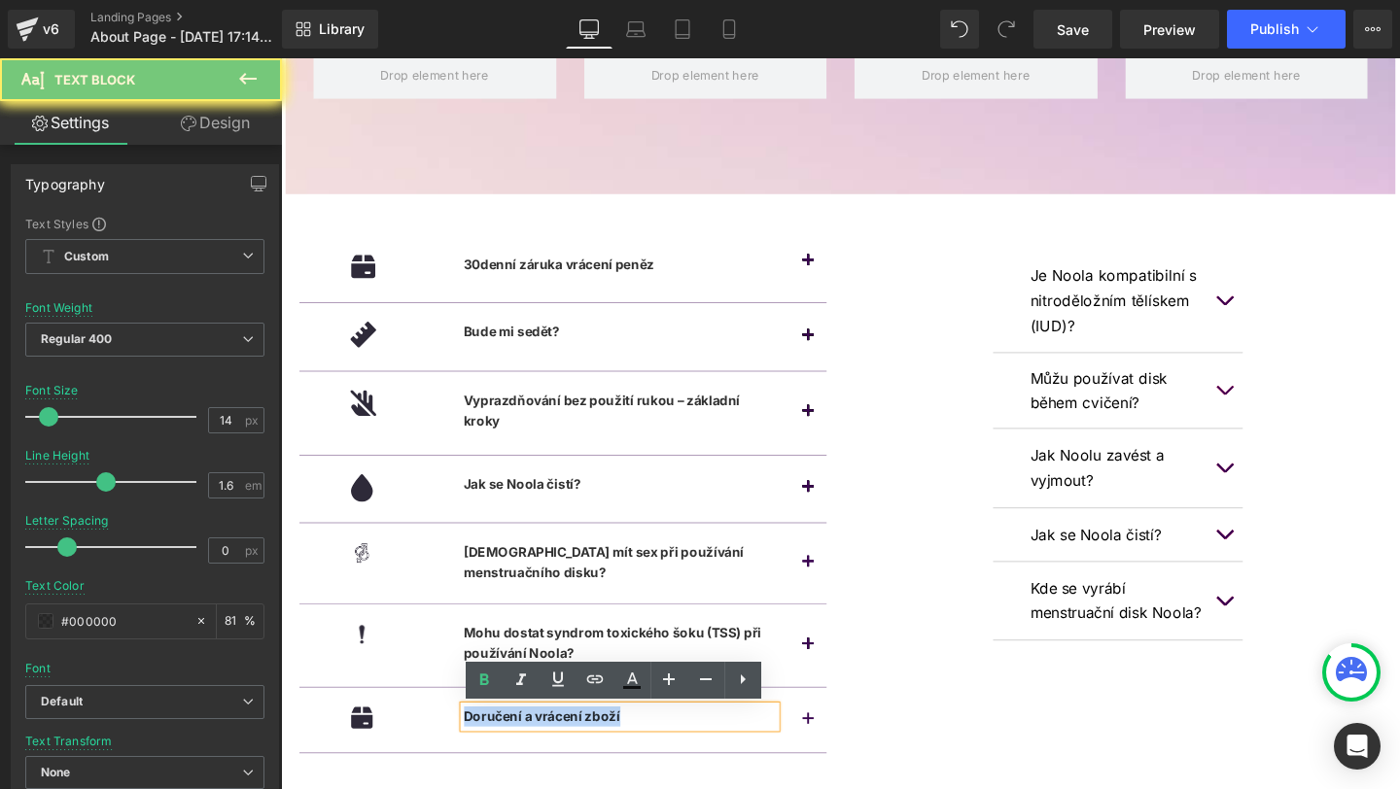
copy b "Doručení a vrácení zboží"
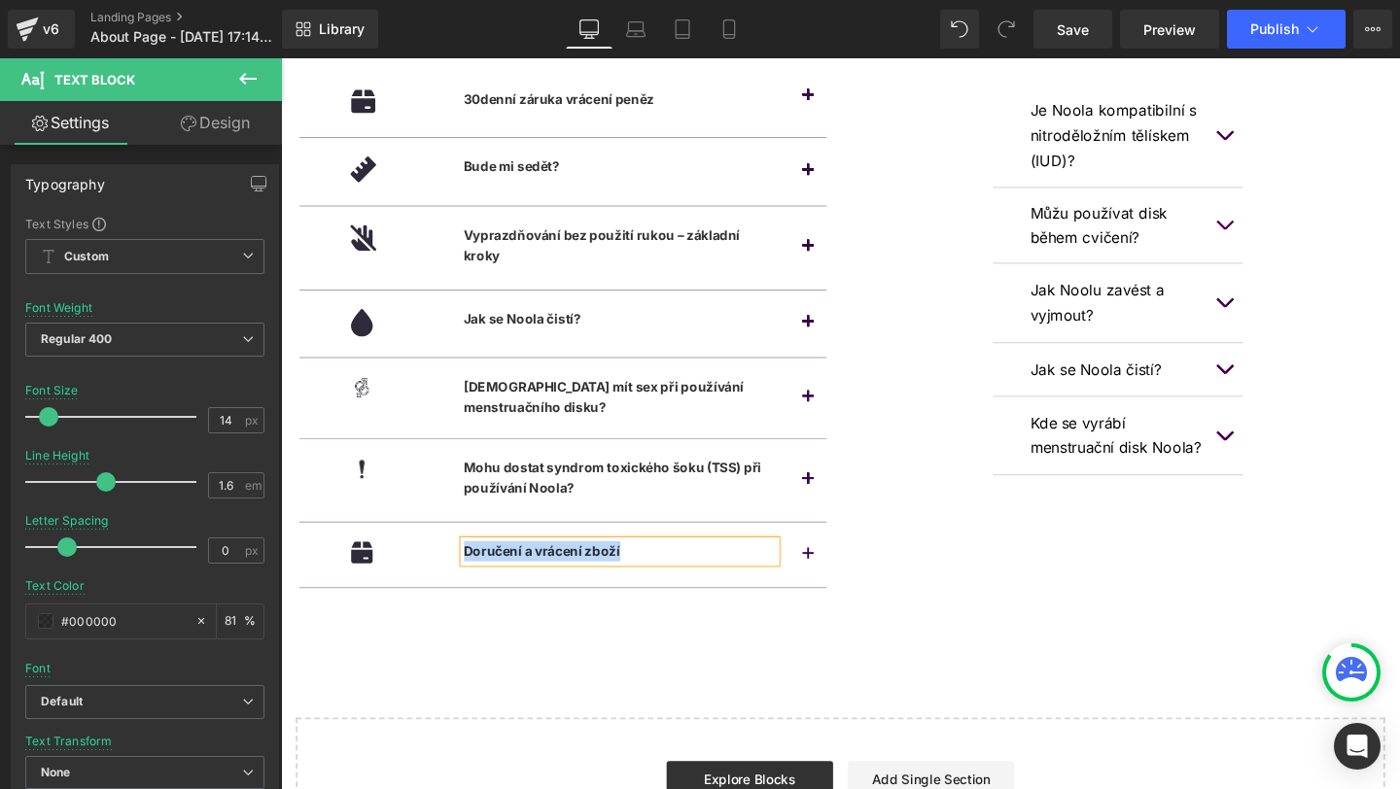
scroll to position [294, 0]
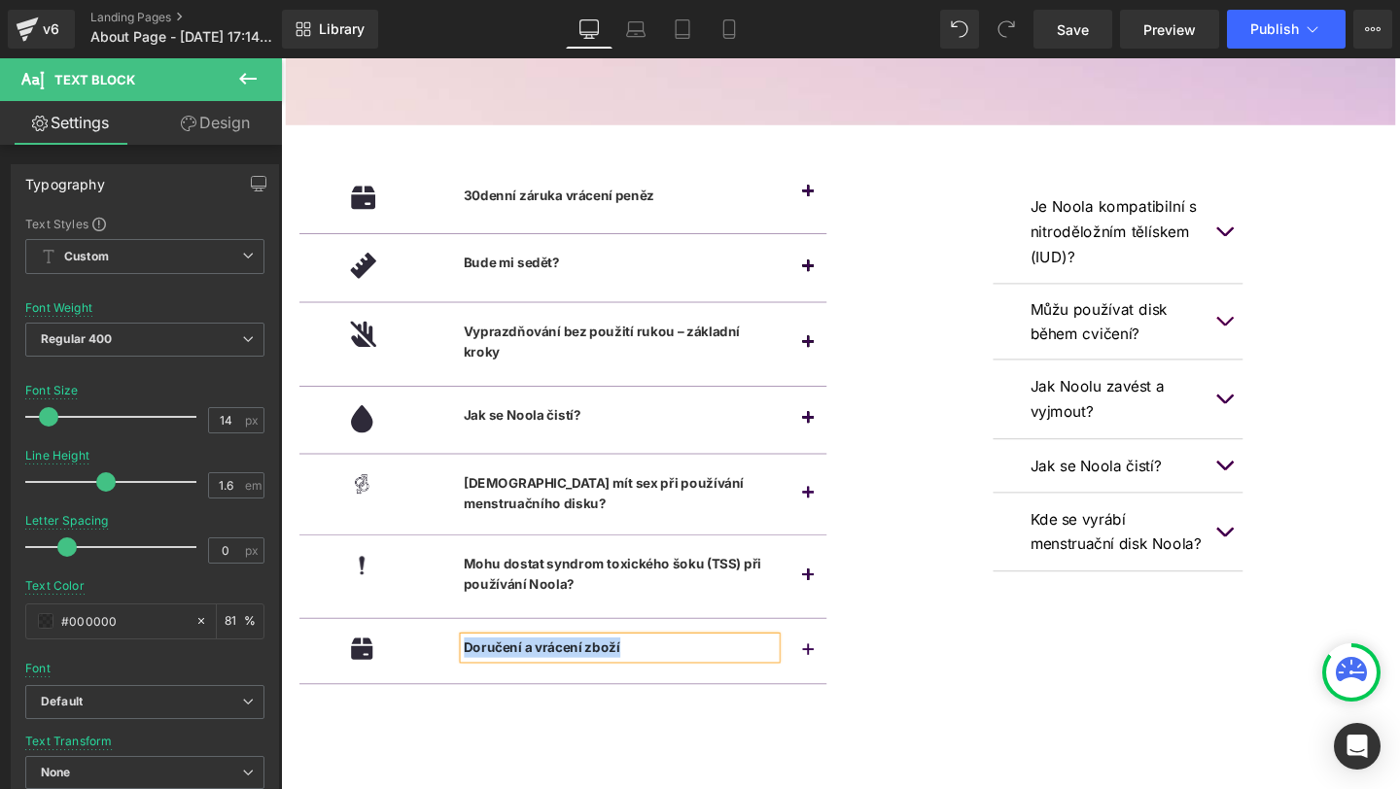
click at [1159, 226] on p "Je Noola kompatibilní s nitroděložním tělískem (IUD)?" at bounding box center [1161, 241] width 185 height 80
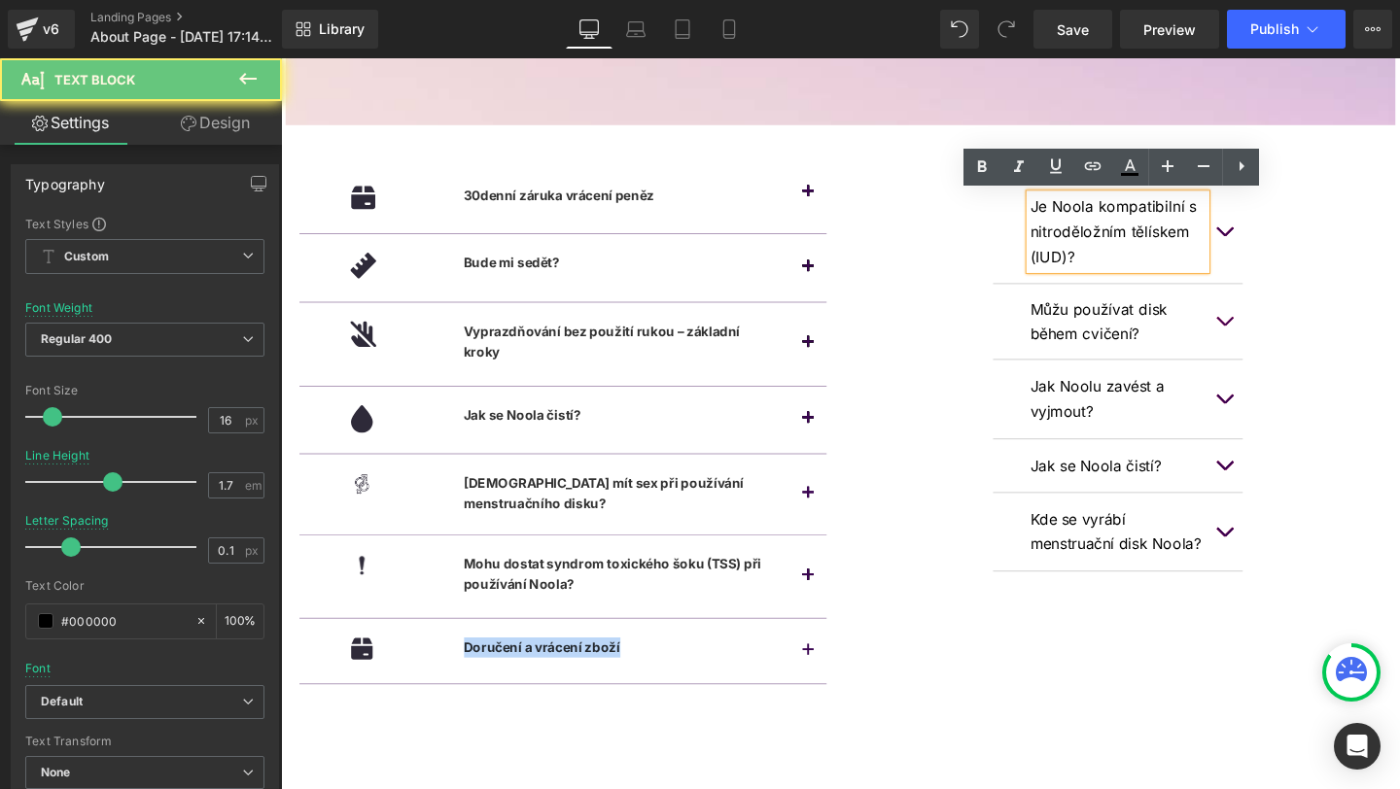
click at [1159, 226] on p "Je Noola kompatibilní s nitroděložním tělískem (IUD)?" at bounding box center [1161, 241] width 185 height 80
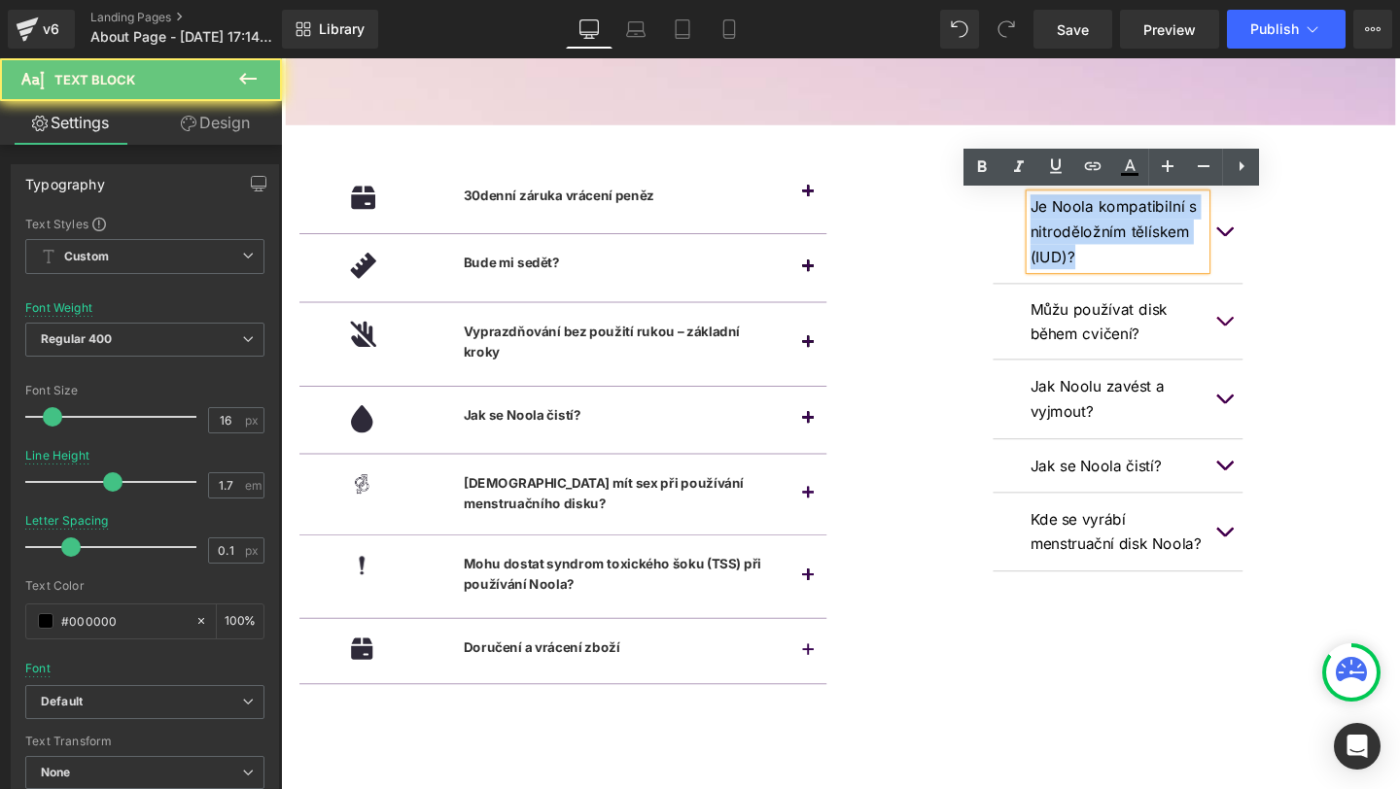
click at [1159, 226] on p "Je Noola kompatibilní s nitroděložním tělískem (IUD)?" at bounding box center [1161, 241] width 185 height 80
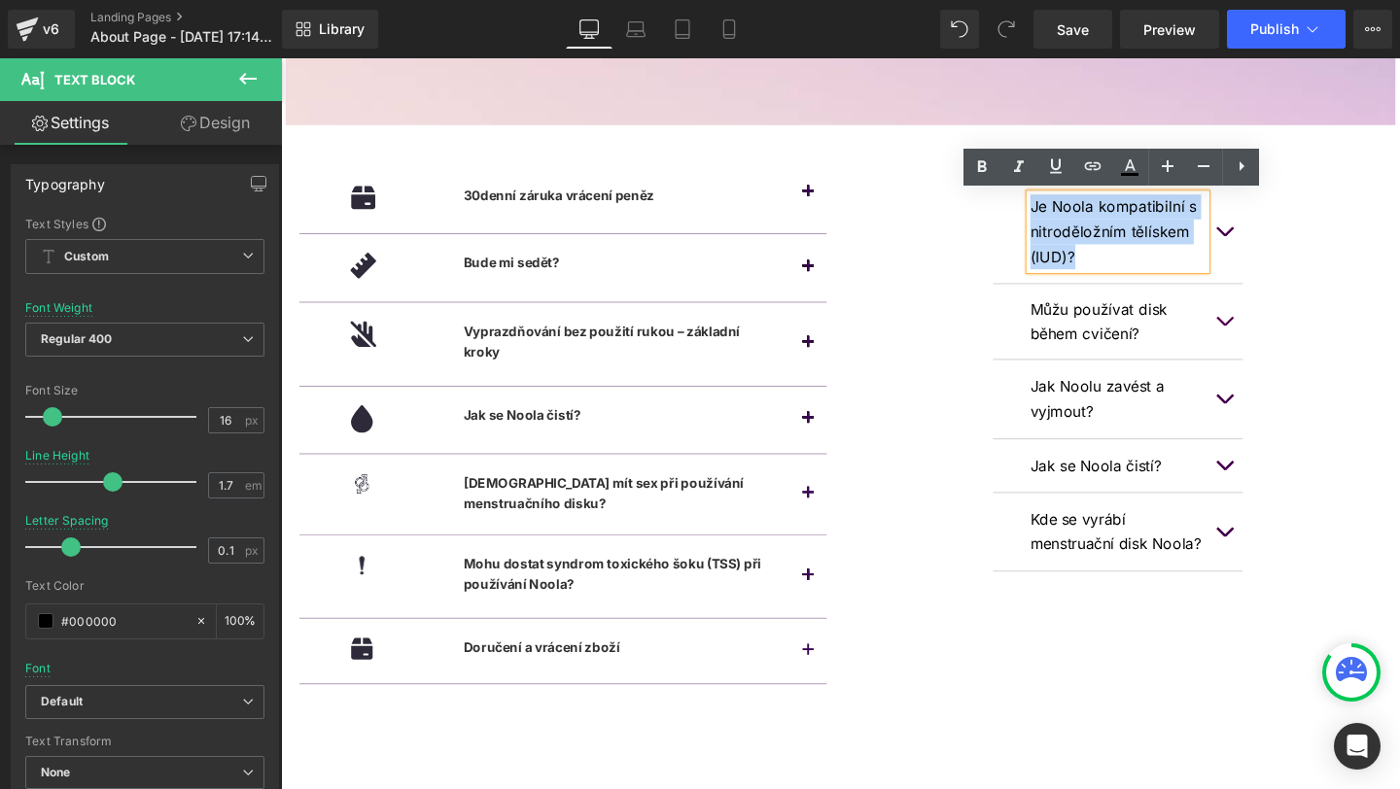
copy p "Je Noola kompatibilní s nitroděložním tělískem (IUD)?"
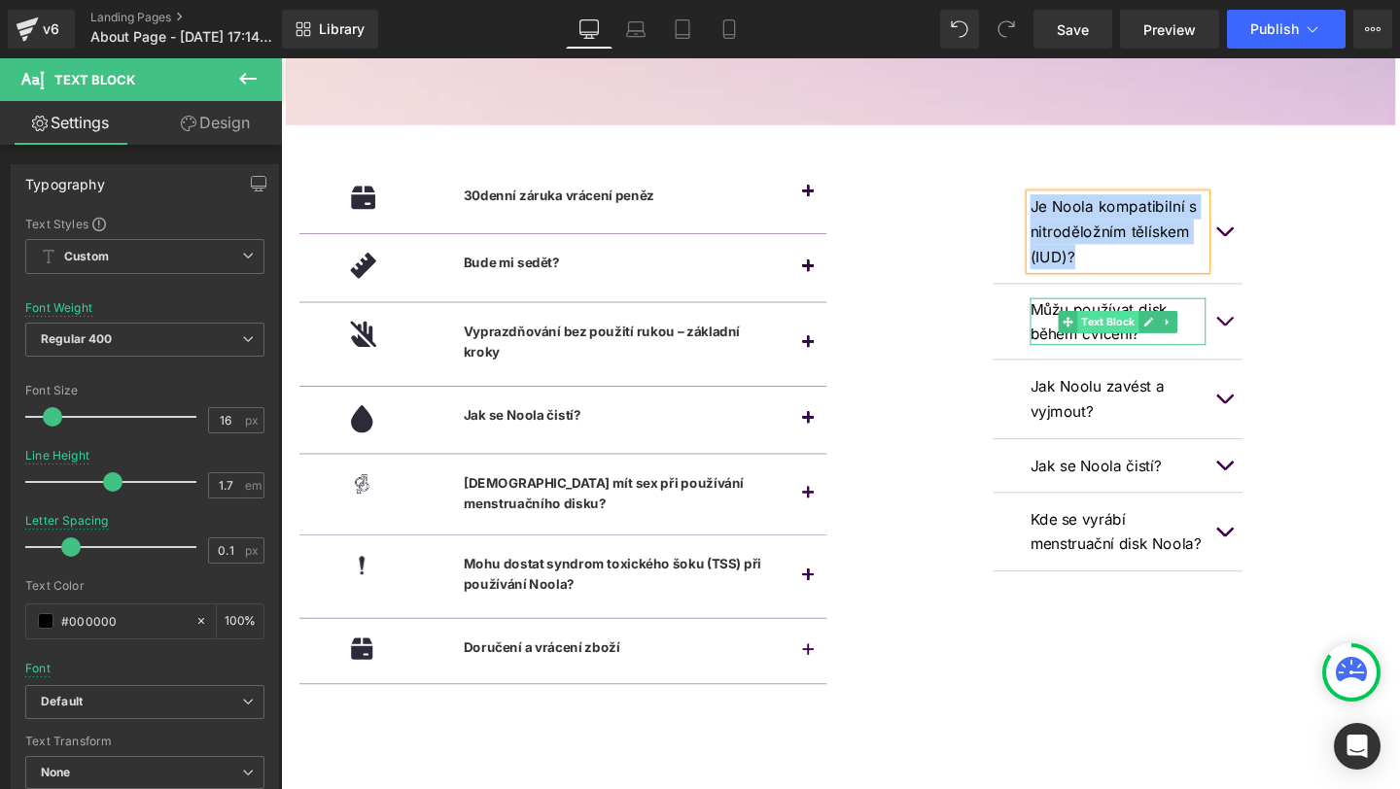
click at [1126, 333] on span "Text Block" at bounding box center [1150, 335] width 64 height 23
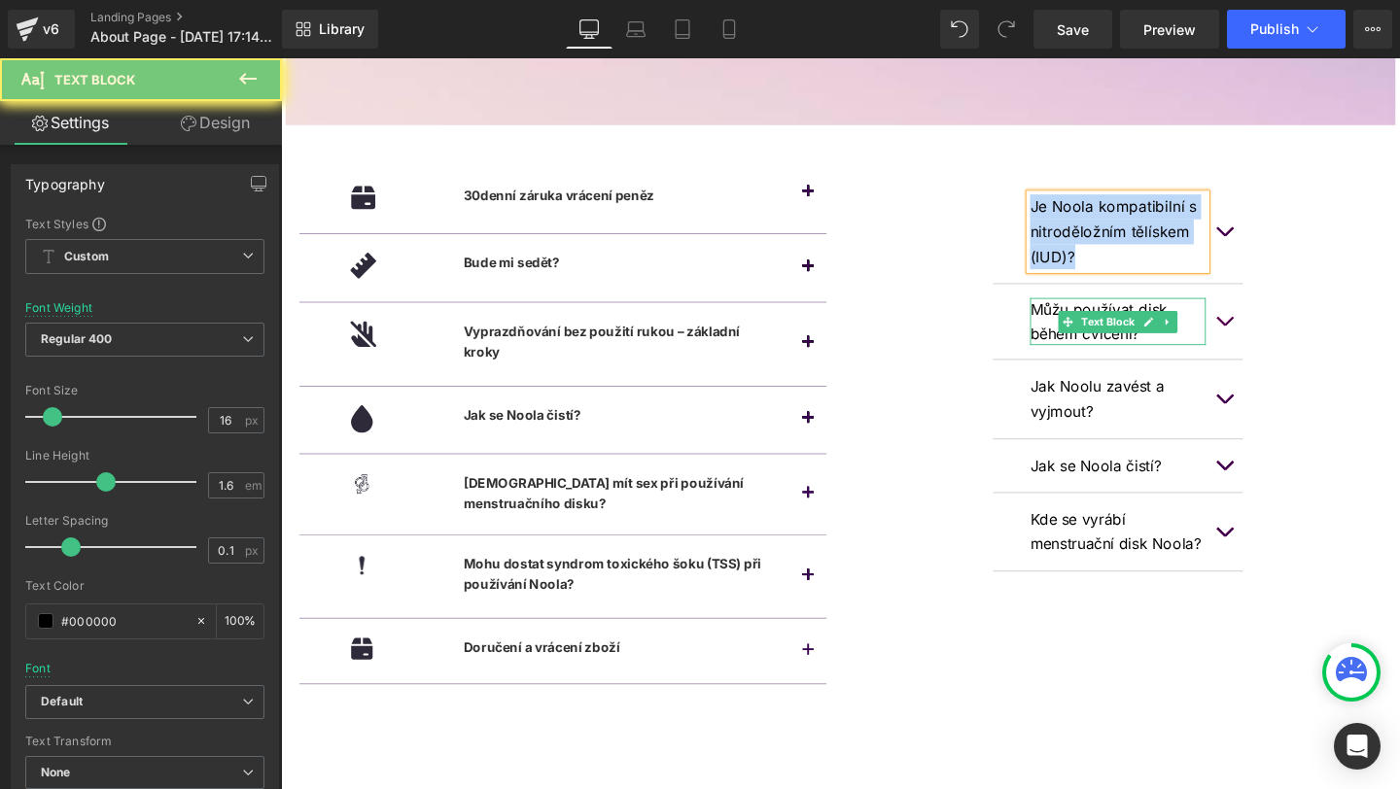
click at [1083, 333] on p "Můžu používat disk během cvičení?" at bounding box center [1161, 335] width 185 height 50
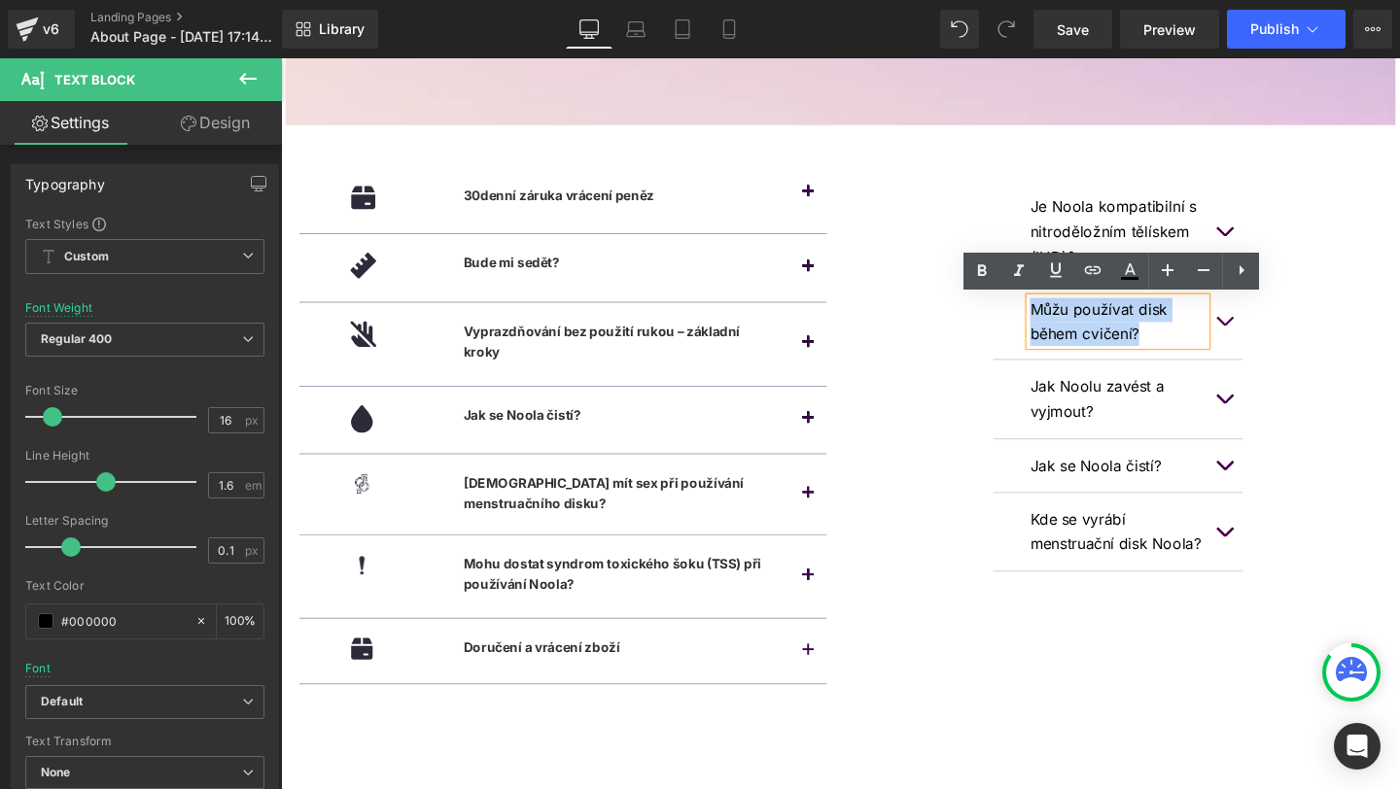
copy p "Můžu používat disk během cvičení?"
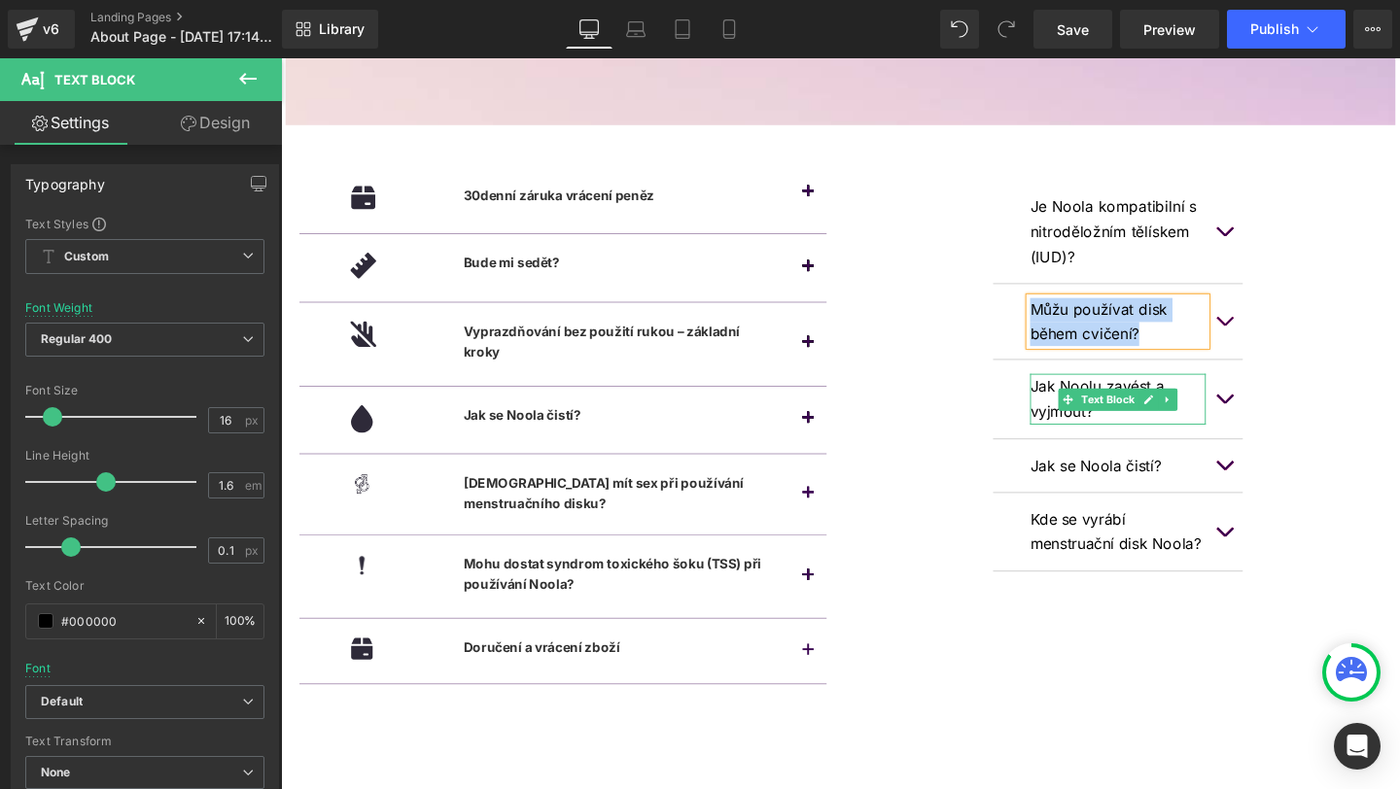
click at [1089, 431] on p "Jak Noolu zavést a vyjmout?" at bounding box center [1161, 416] width 185 height 53
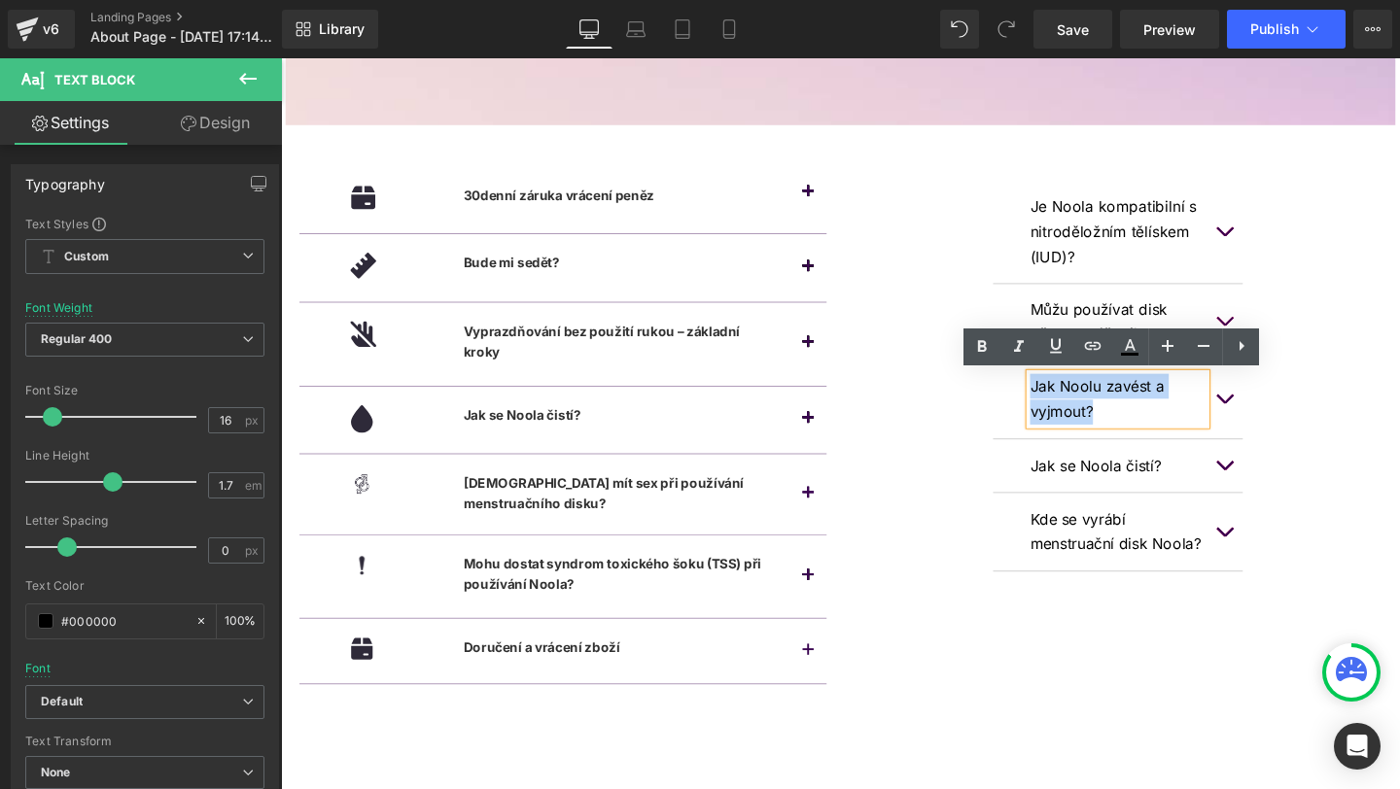
copy p "Jak Noolu zavést a vyjmout?"
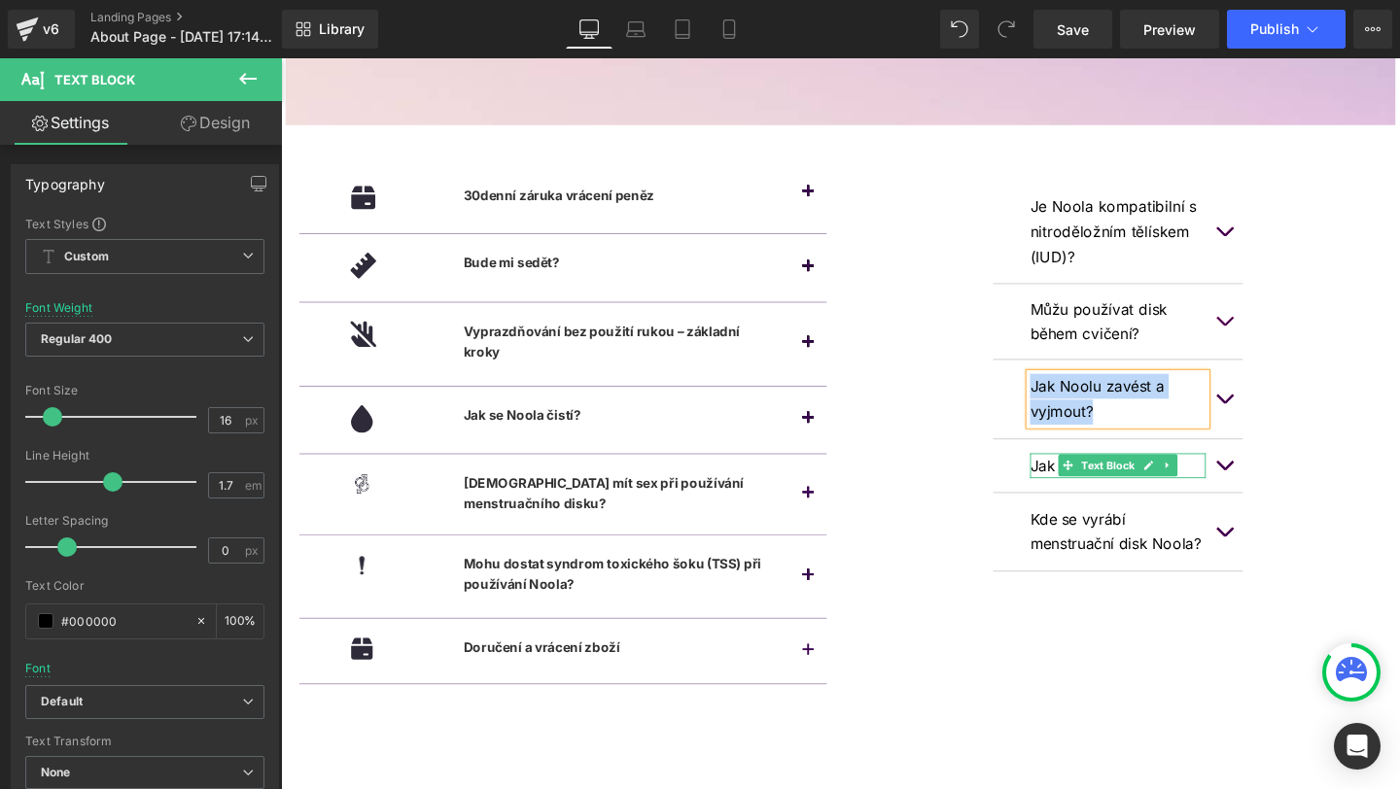
click at [1096, 485] on p "Jak se Noola čistí?" at bounding box center [1161, 486] width 185 height 26
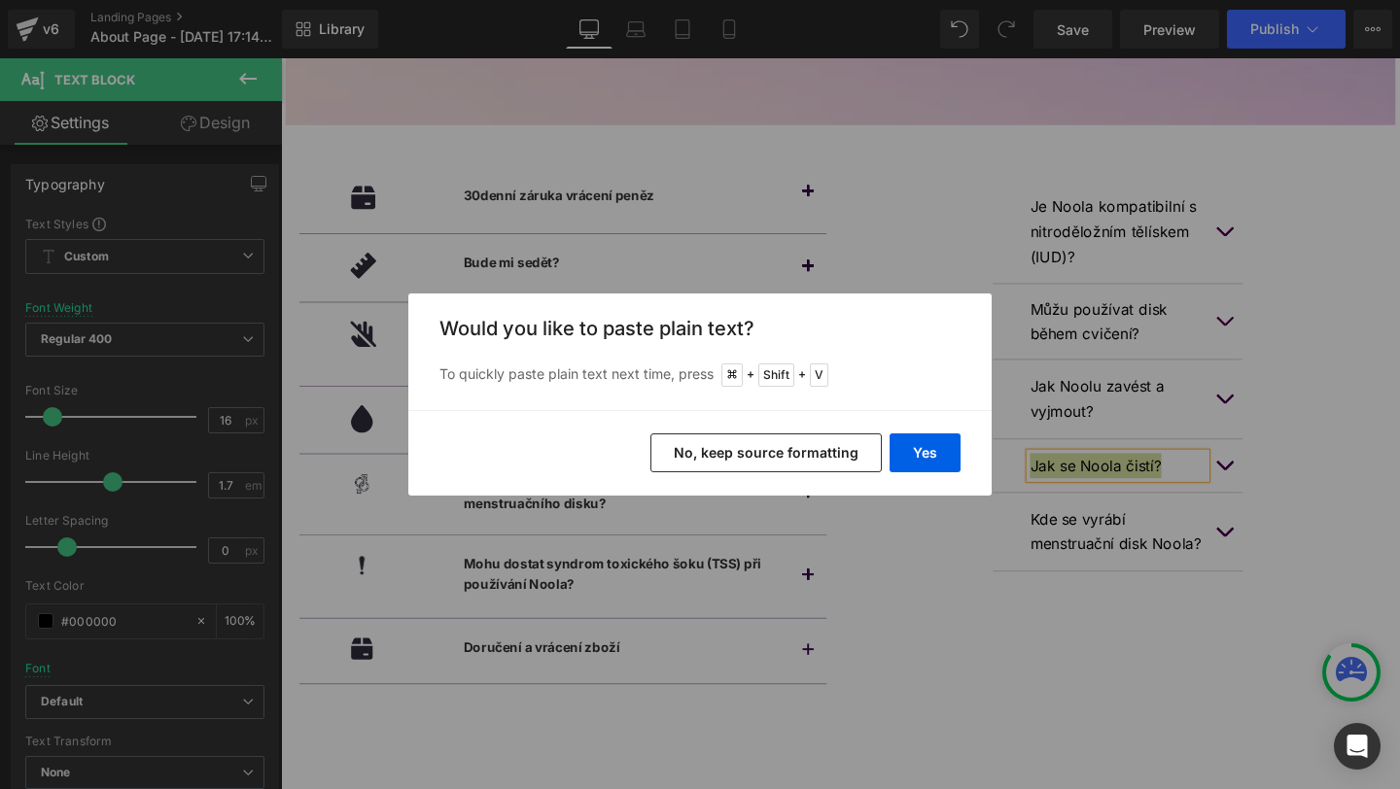
click at [944, 615] on div "Back to Library Insert Would you like to paste plain text? To quickly paste pla…" at bounding box center [700, 394] width 1400 height 789
click at [1026, 548] on div "Back to Library Insert Would you like to paste plain text? To quickly paste pla…" at bounding box center [700, 394] width 1400 height 789
click at [819, 453] on button "No, keep source formatting" at bounding box center [765, 453] width 231 height 39
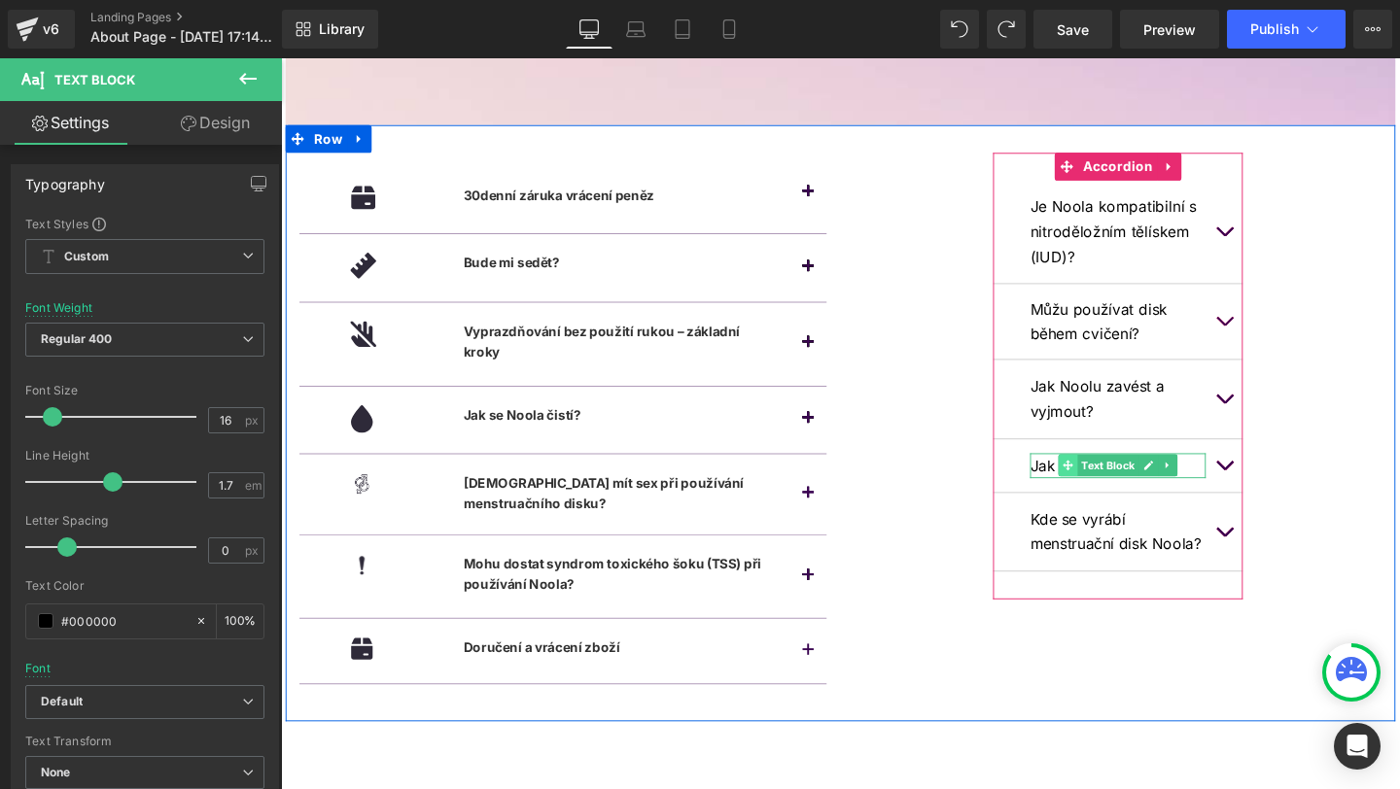
click at [1101, 484] on span at bounding box center [1109, 485] width 20 height 23
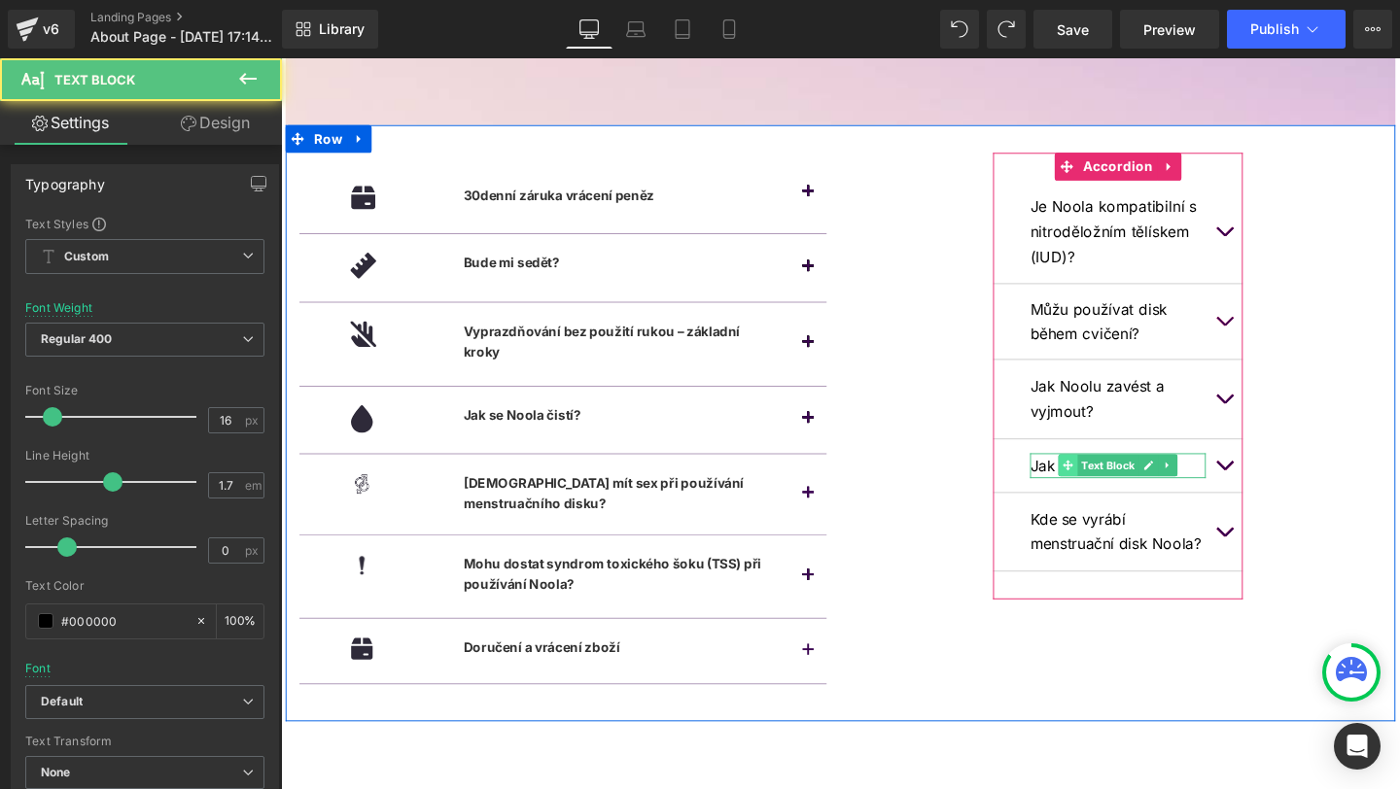
click at [1101, 484] on span at bounding box center [1109, 485] width 20 height 23
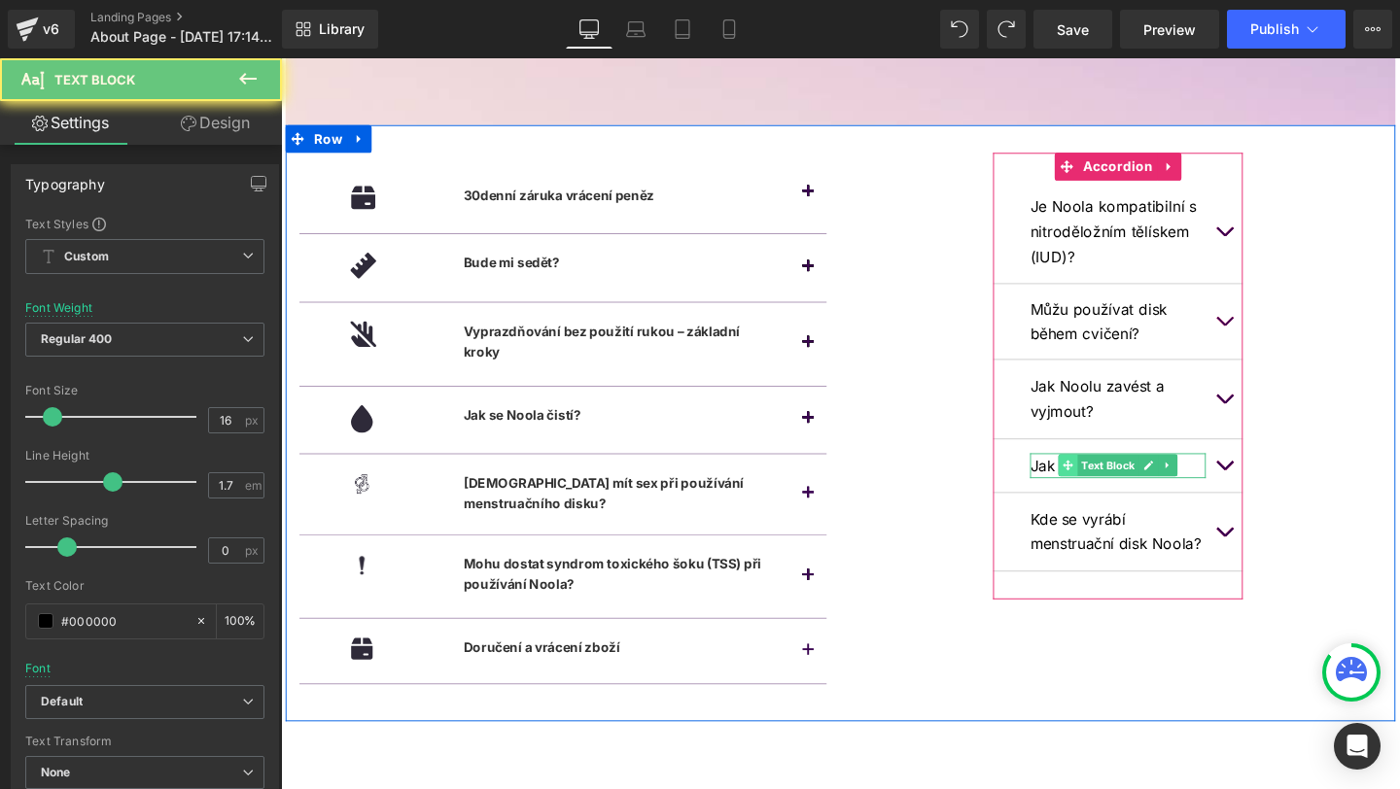
click at [1101, 484] on span at bounding box center [1109, 485] width 20 height 23
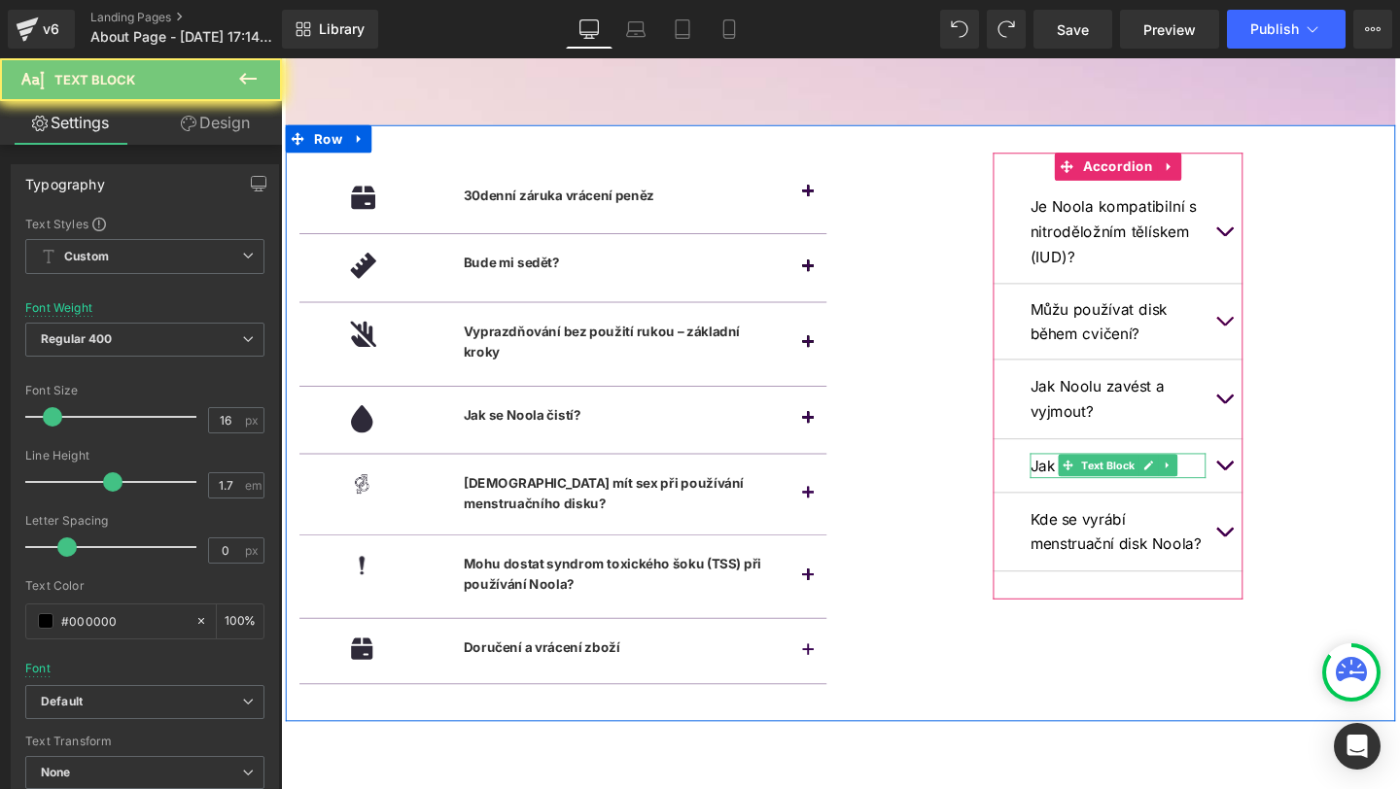
click at [1089, 484] on p "Jak se Noola čistí?" at bounding box center [1161, 486] width 185 height 26
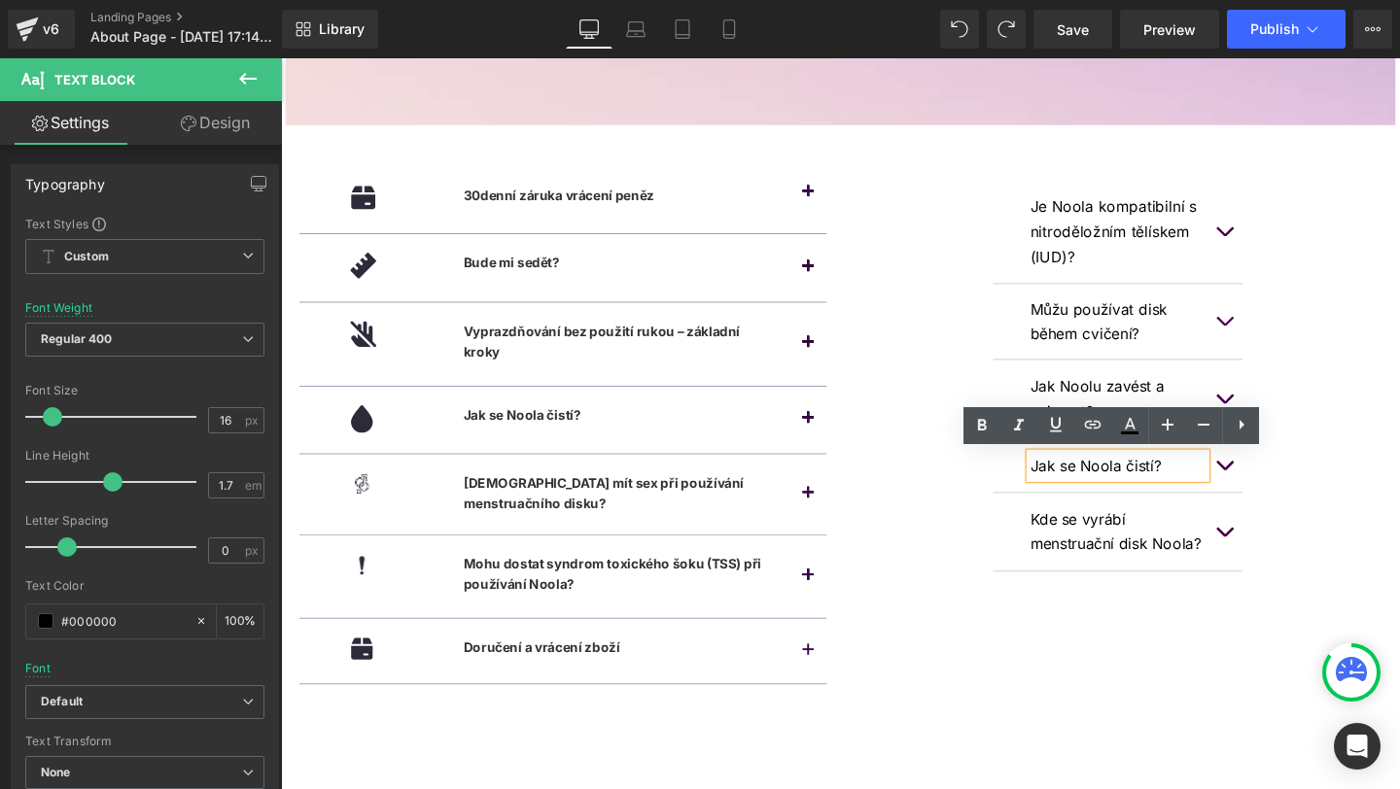
click at [1089, 484] on p "Jak se Noola čistí?" at bounding box center [1161, 486] width 185 height 26
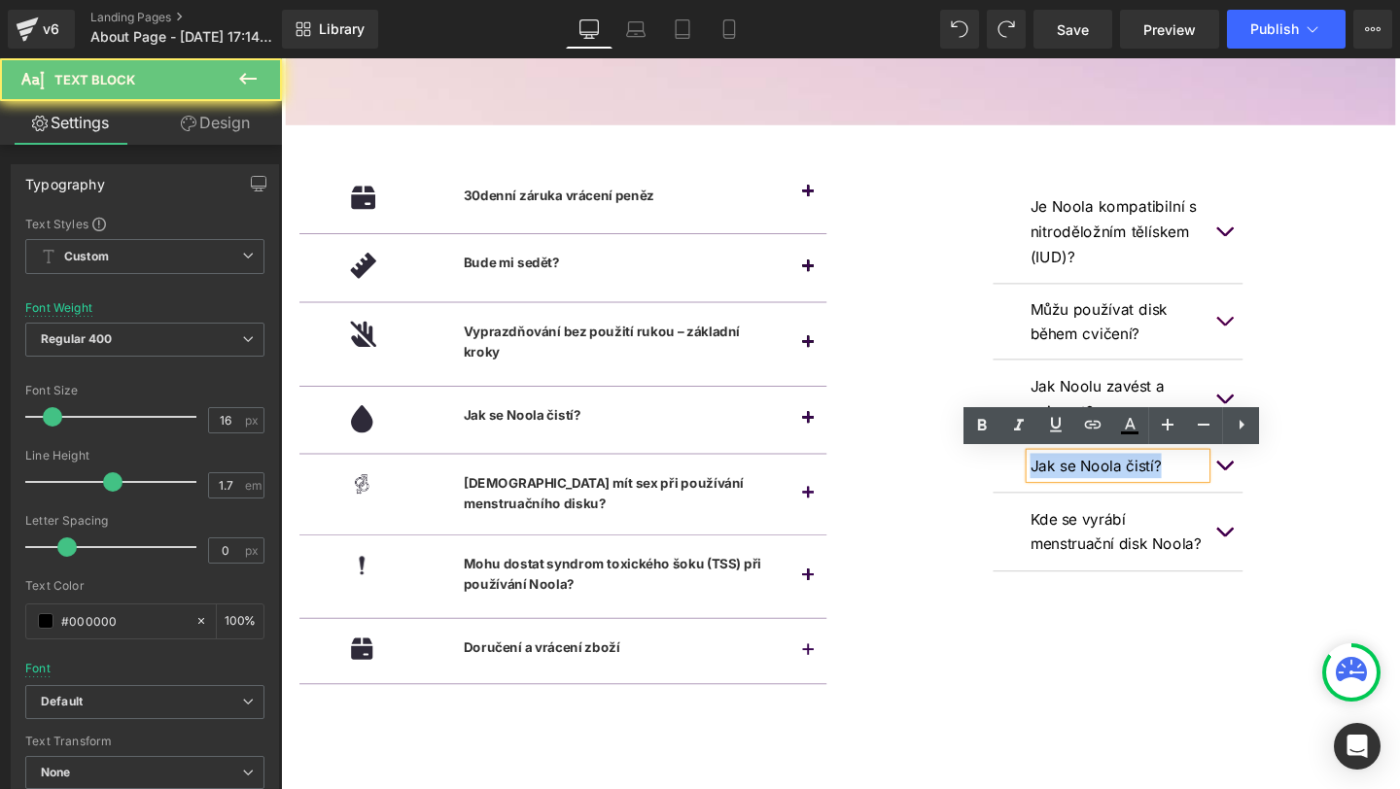
copy p "Jak se Noola čistí?"
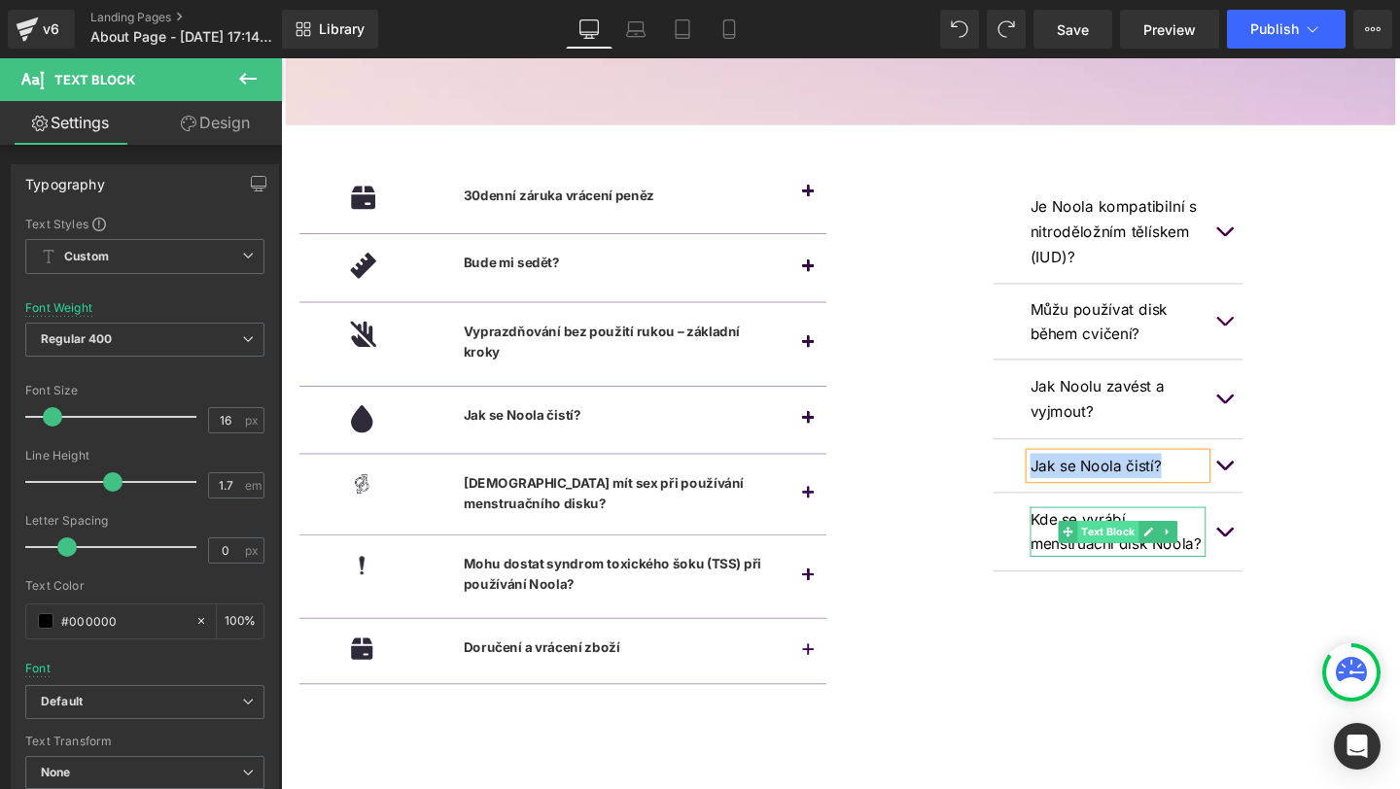
click at [1127, 562] on span "Text Block" at bounding box center [1150, 555] width 64 height 23
click at [1054, 562] on div "Kde se vyrábí menstruační disk Noola? Text Block" at bounding box center [1161, 556] width 263 height 83
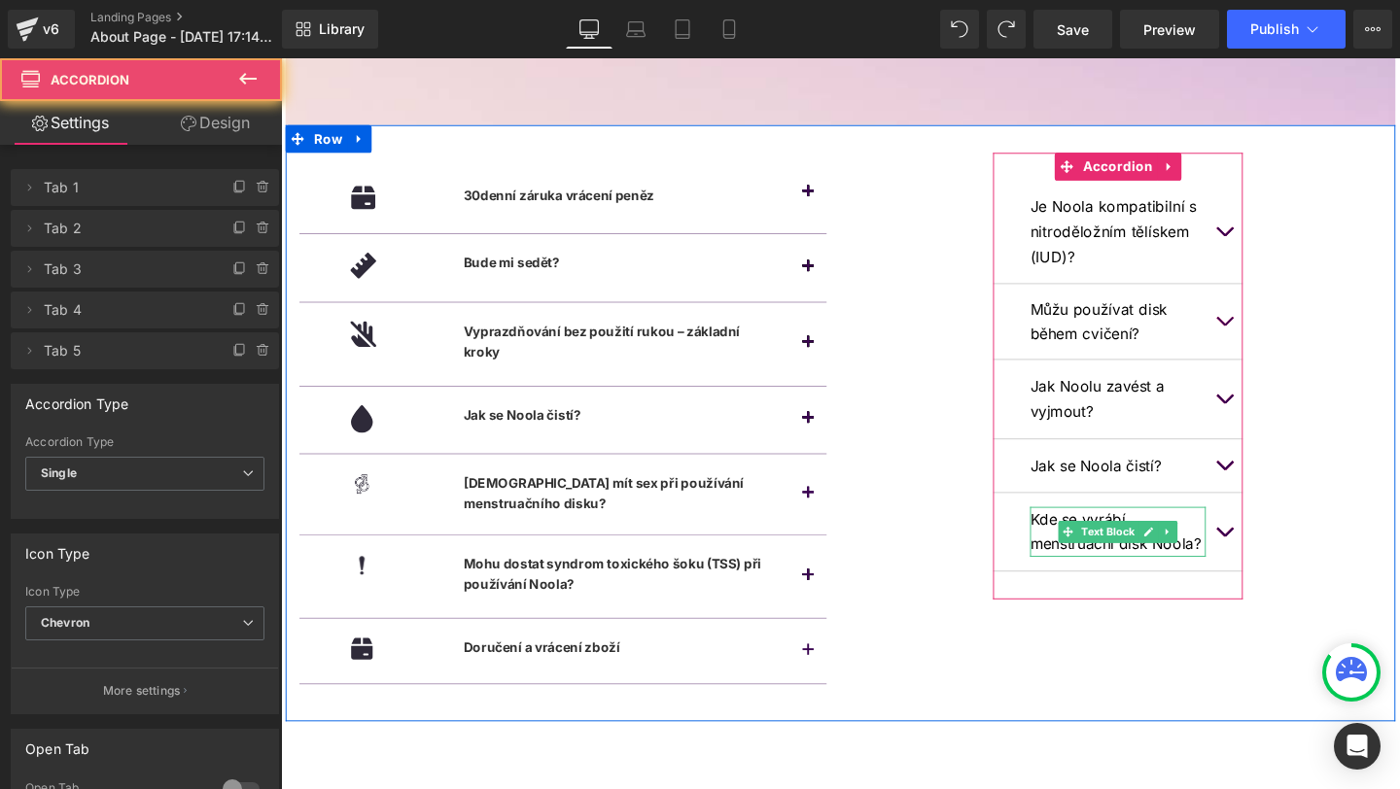
click at [1085, 562] on p "Kde se vyrábí menstruační disk Noola?" at bounding box center [1161, 556] width 185 height 53
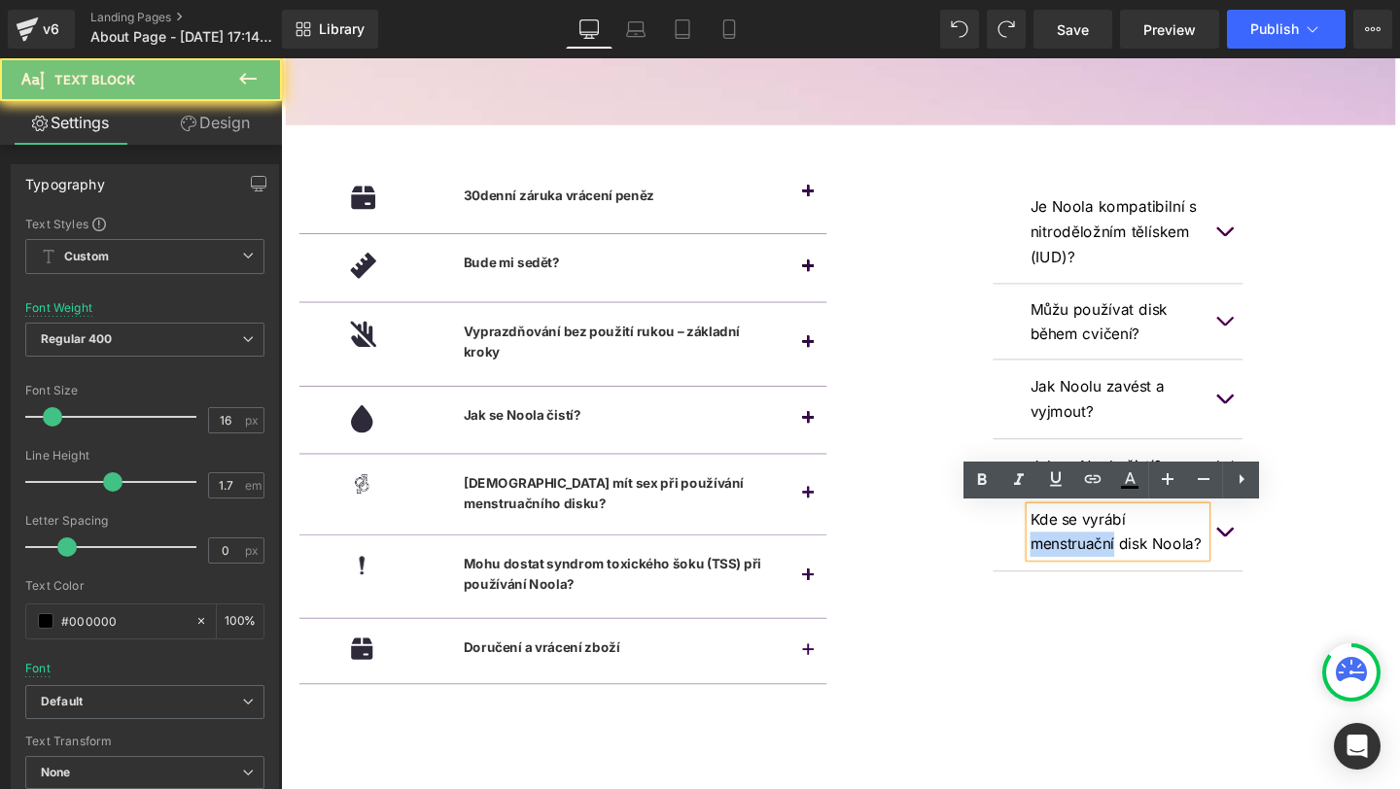
click at [1085, 562] on p "Kde se vyrábí menstruační disk Noola?" at bounding box center [1161, 556] width 185 height 53
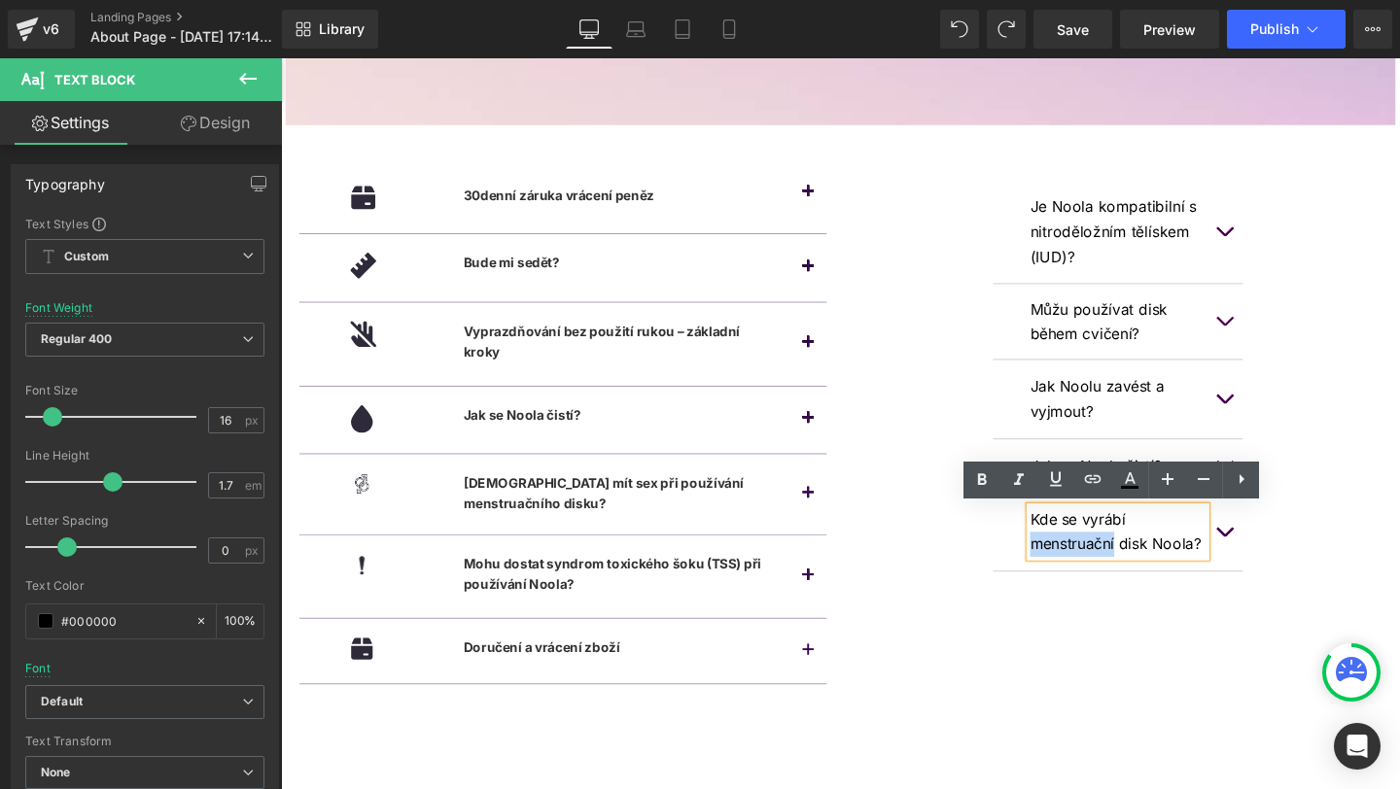
click at [1085, 562] on p "Kde se vyrábí menstruační disk Noola?" at bounding box center [1161, 556] width 185 height 53
copy p "Kde se vyrábí menstruační disk Noola?"
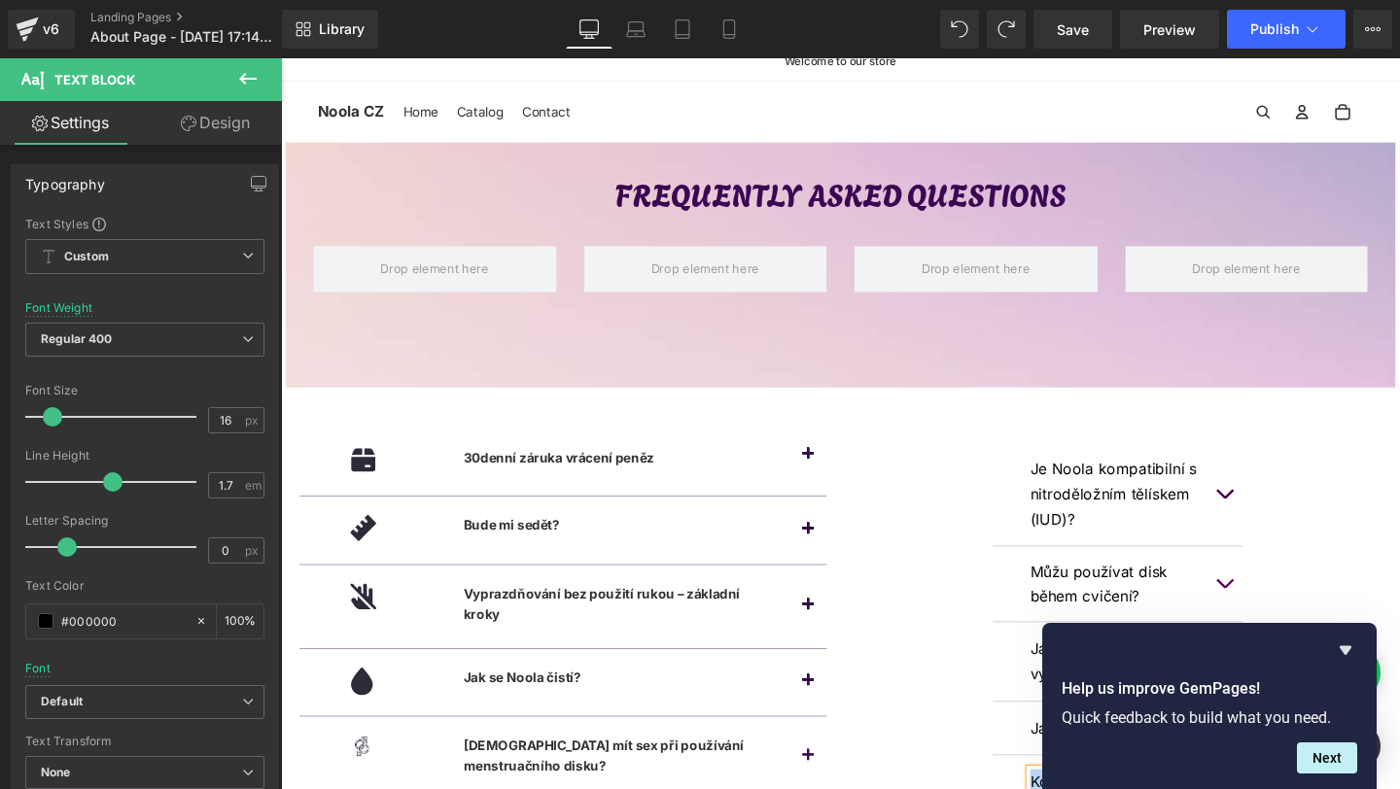
scroll to position [0, 0]
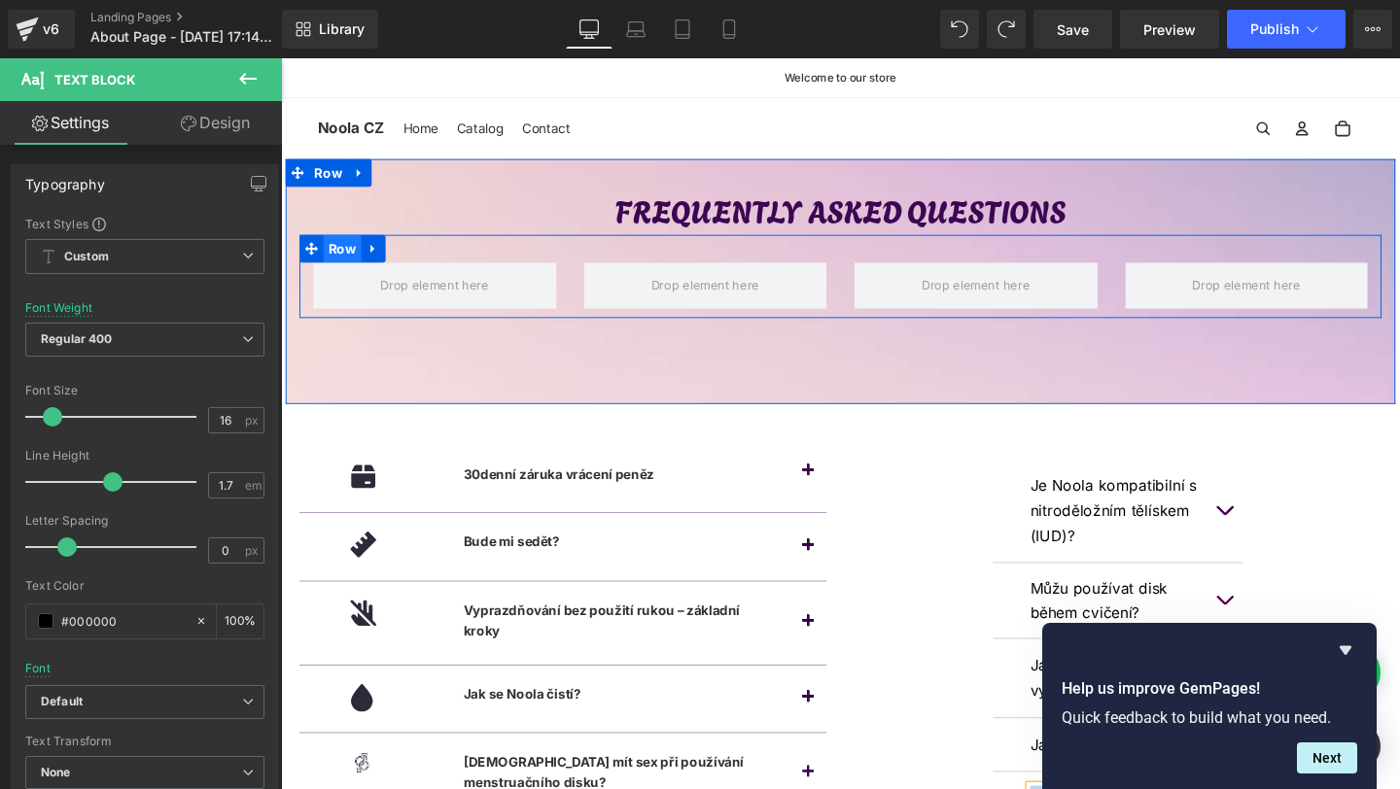
click at [348, 260] on span "Row" at bounding box center [346, 258] width 40 height 29
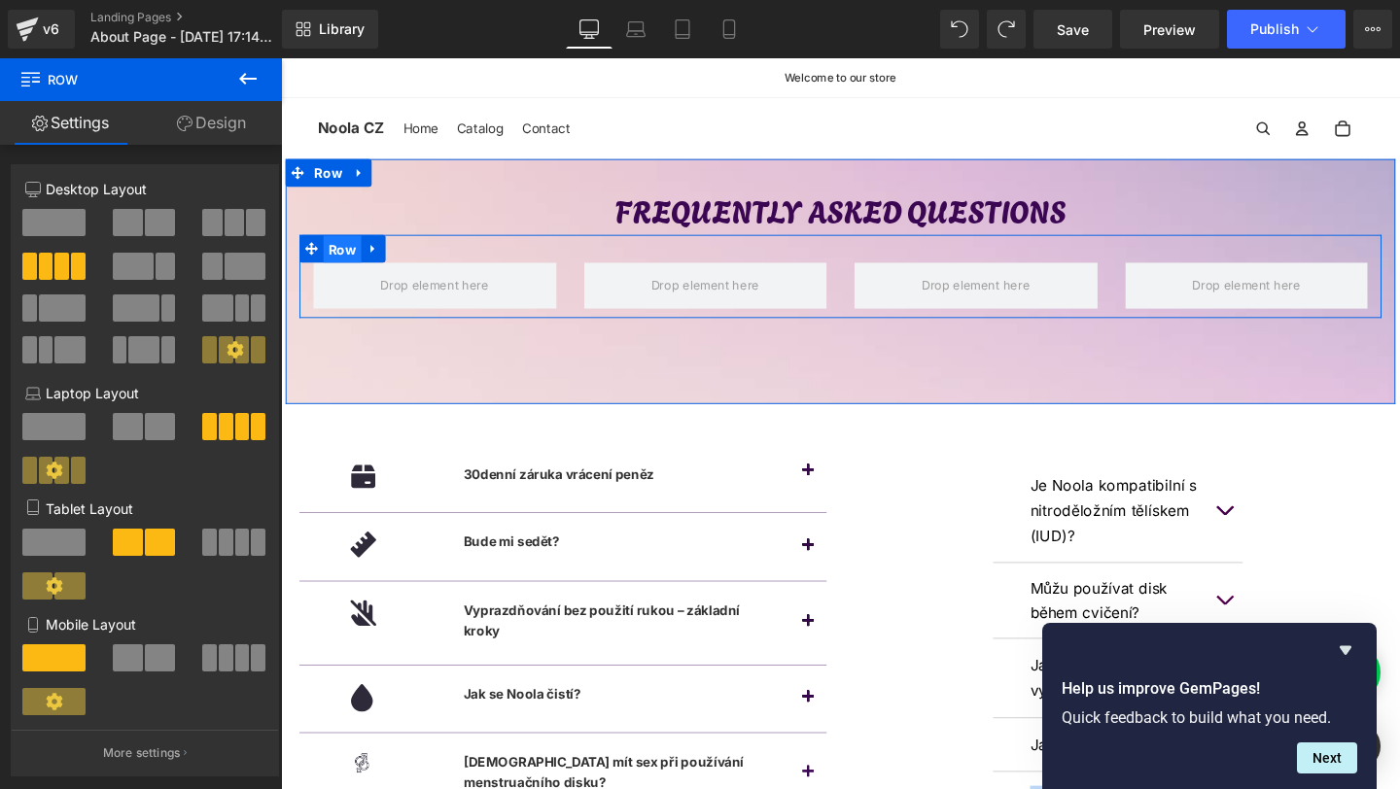
click at [339, 261] on span "Row" at bounding box center [346, 259] width 40 height 29
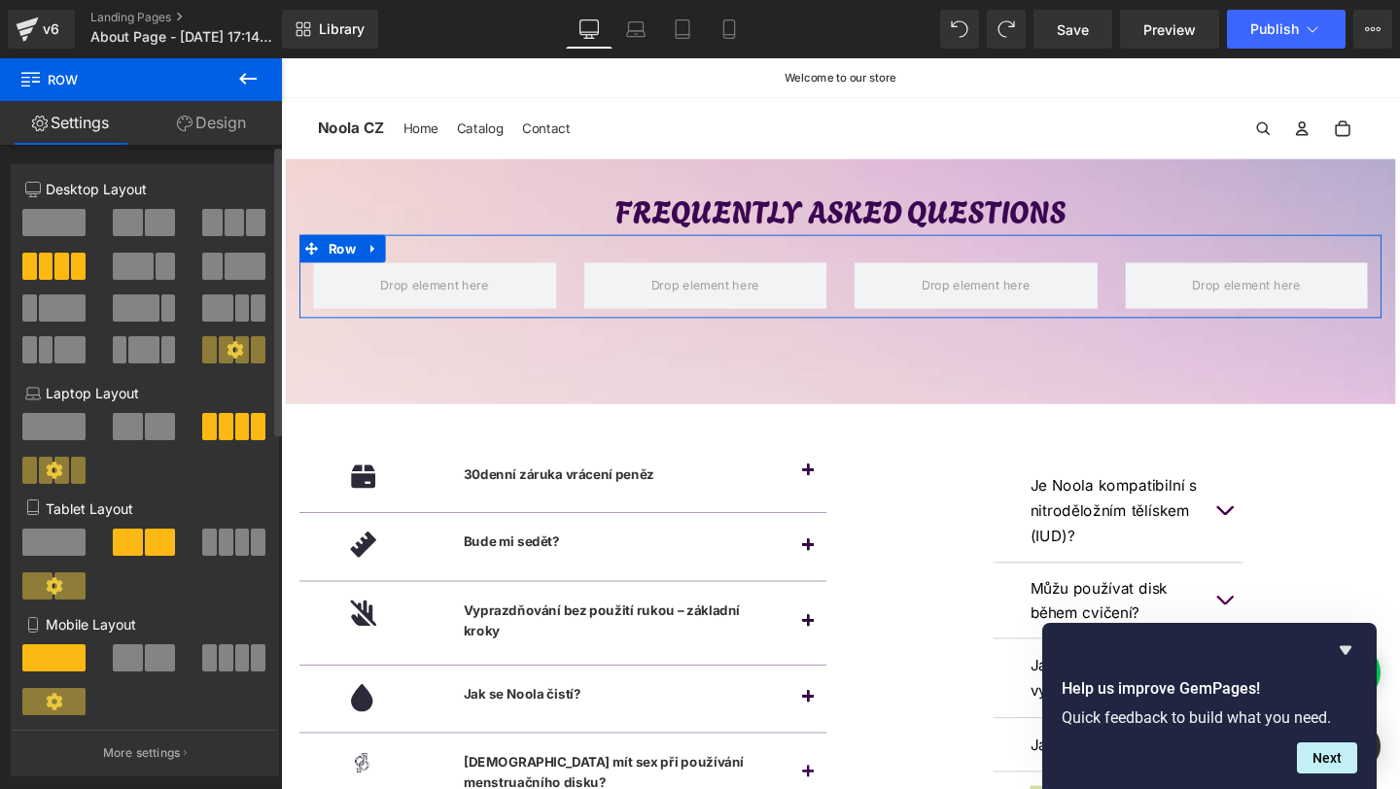
click at [227, 360] on button at bounding box center [234, 349] width 65 height 27
click at [231, 357] on icon at bounding box center [236, 350] width 18 height 18
click at [59, 277] on span at bounding box center [61, 266] width 15 height 27
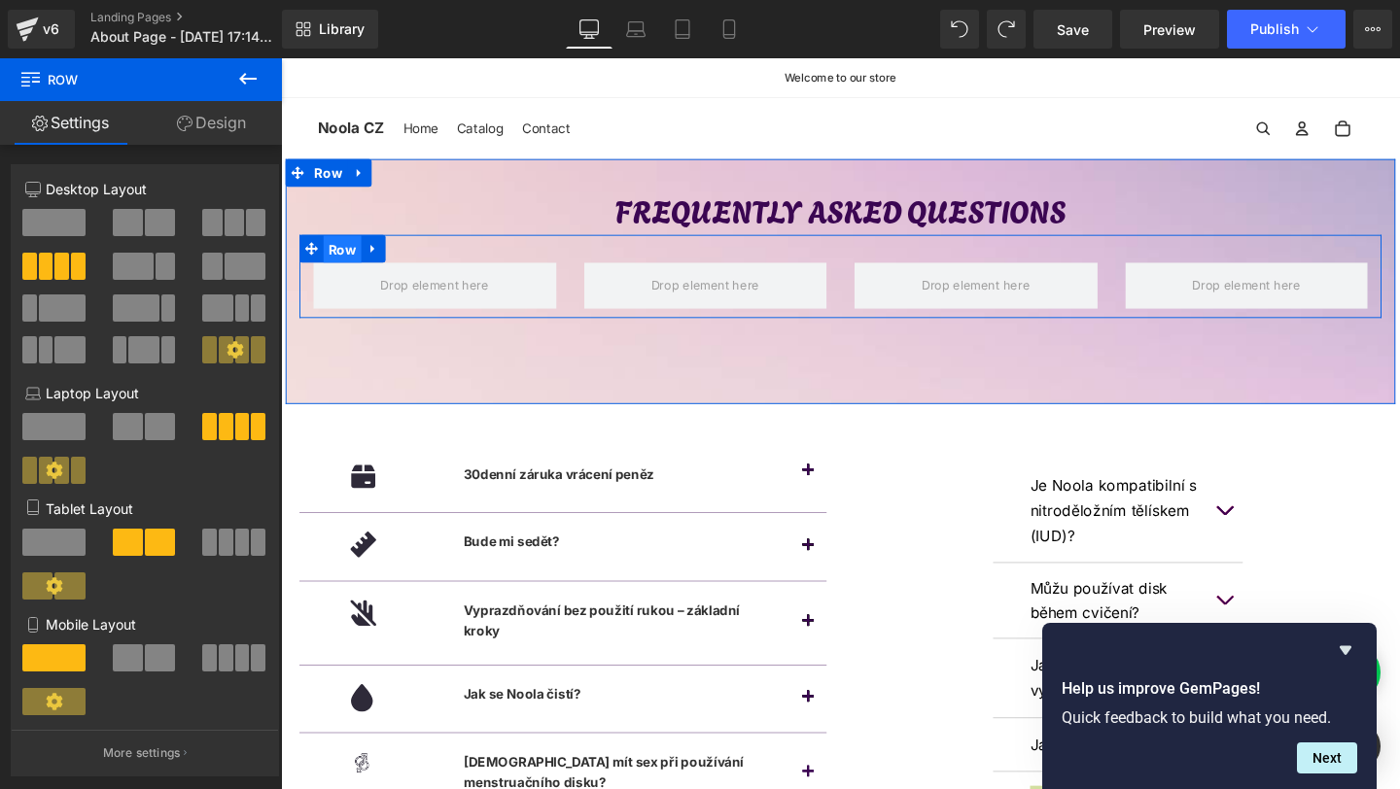
click at [345, 258] on span "Row" at bounding box center [346, 259] width 40 height 29
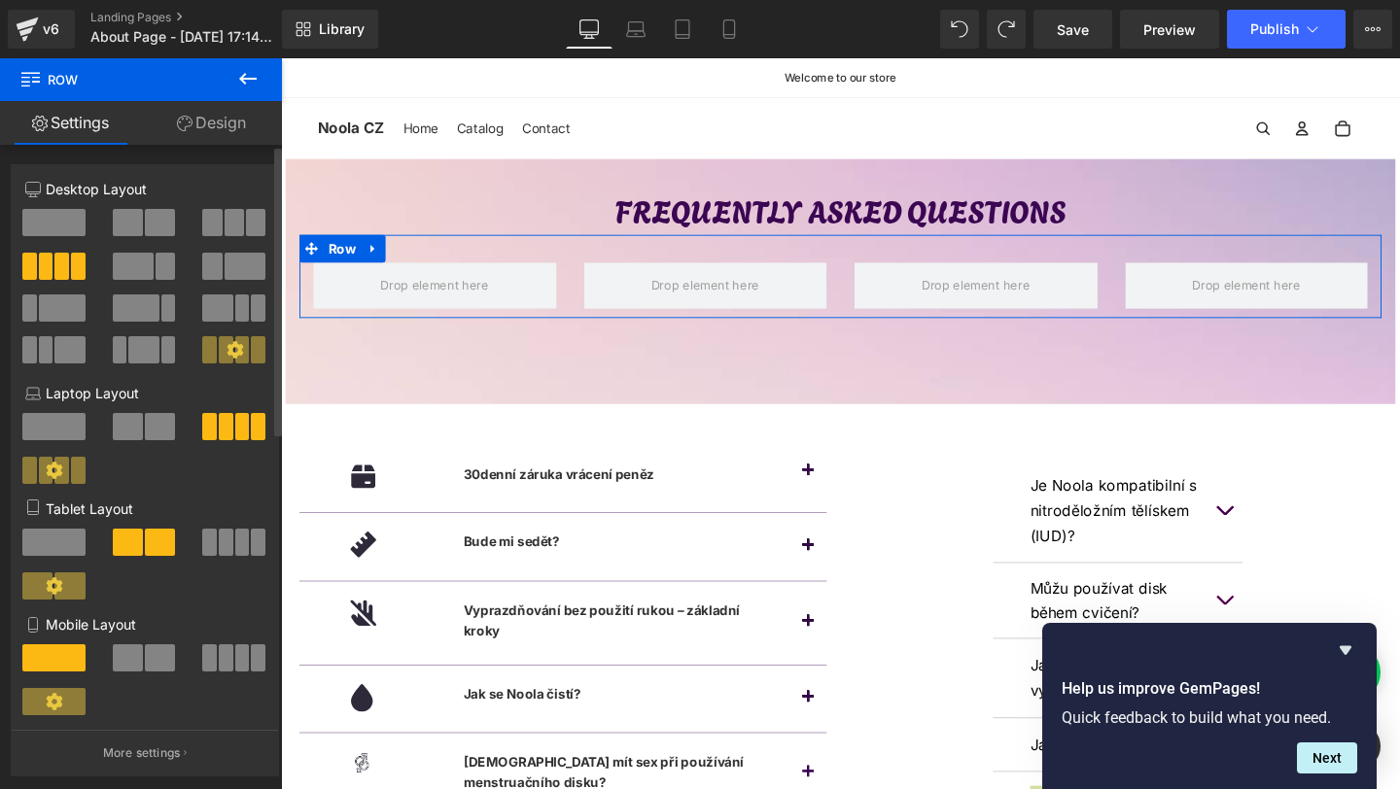
click at [246, 229] on span at bounding box center [255, 222] width 19 height 27
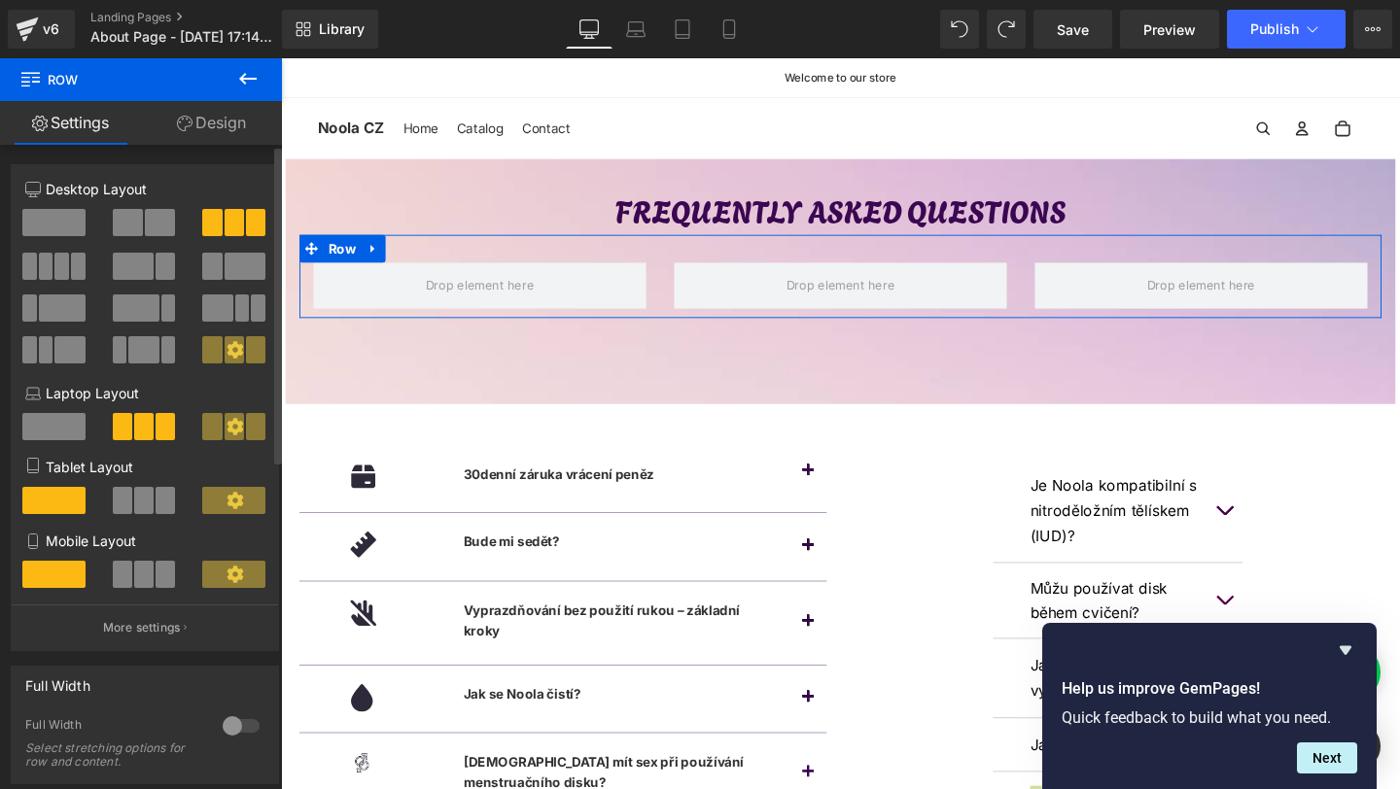
click at [61, 274] on span at bounding box center [61, 266] width 15 height 27
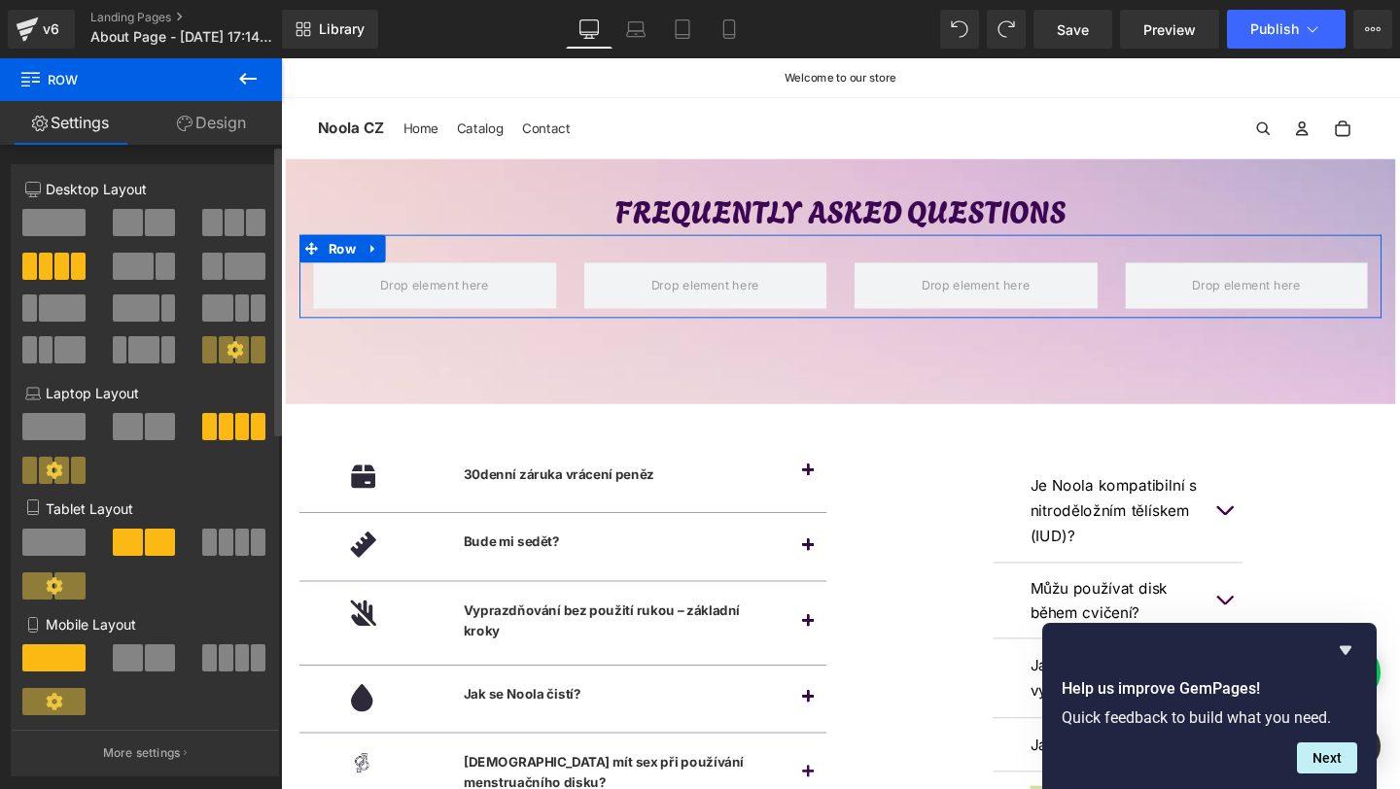
click at [220, 362] on span at bounding box center [226, 349] width 15 height 27
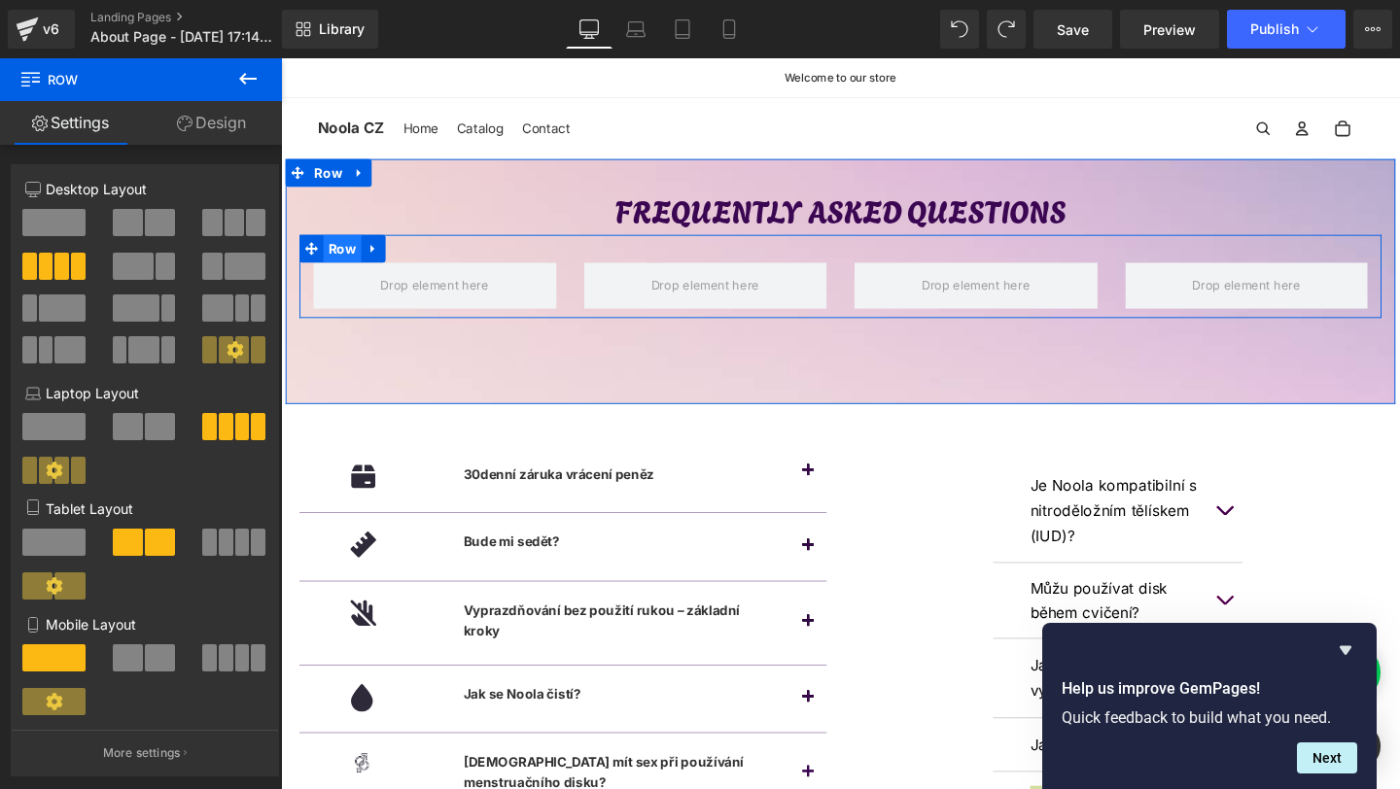
click at [345, 267] on span "Row" at bounding box center [346, 258] width 40 height 29
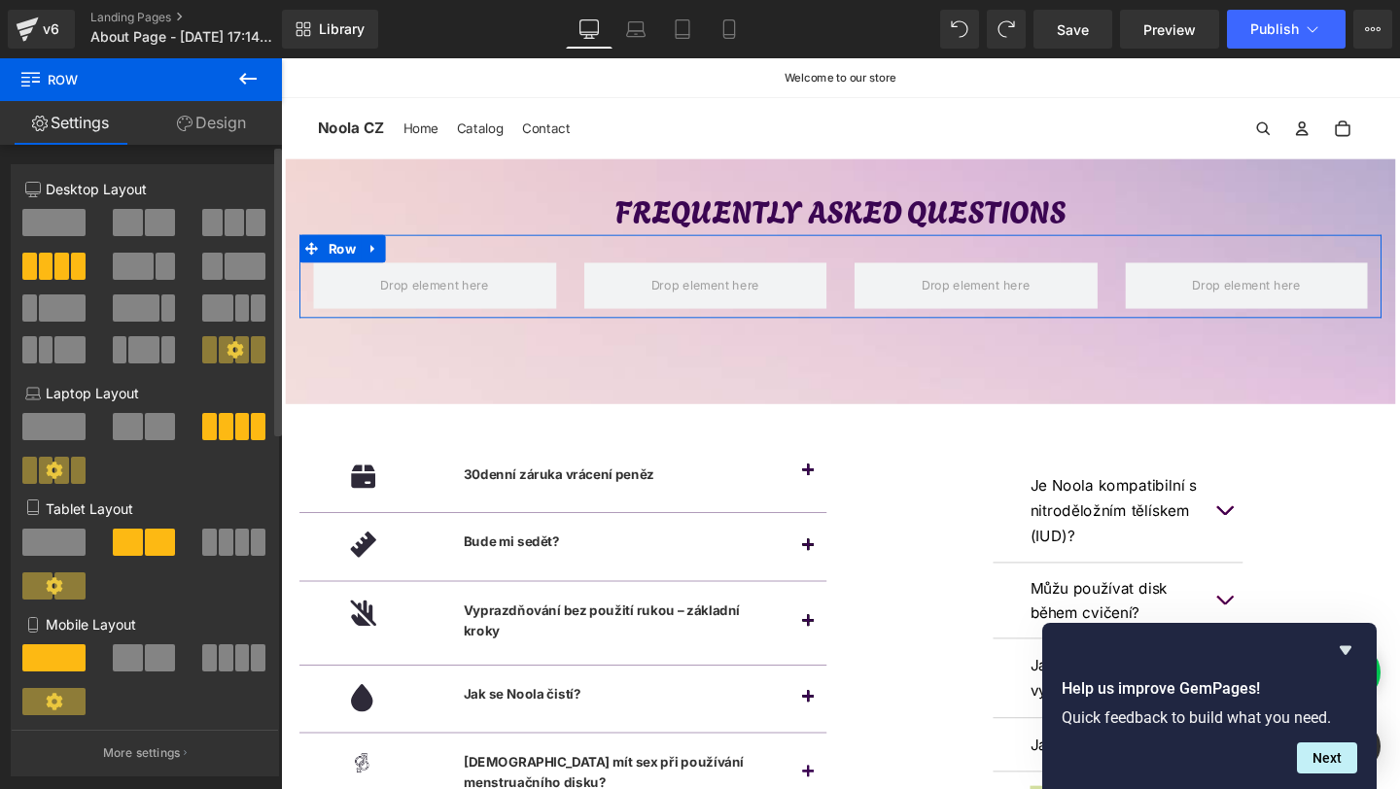
click at [206, 226] on span at bounding box center [211, 222] width 19 height 27
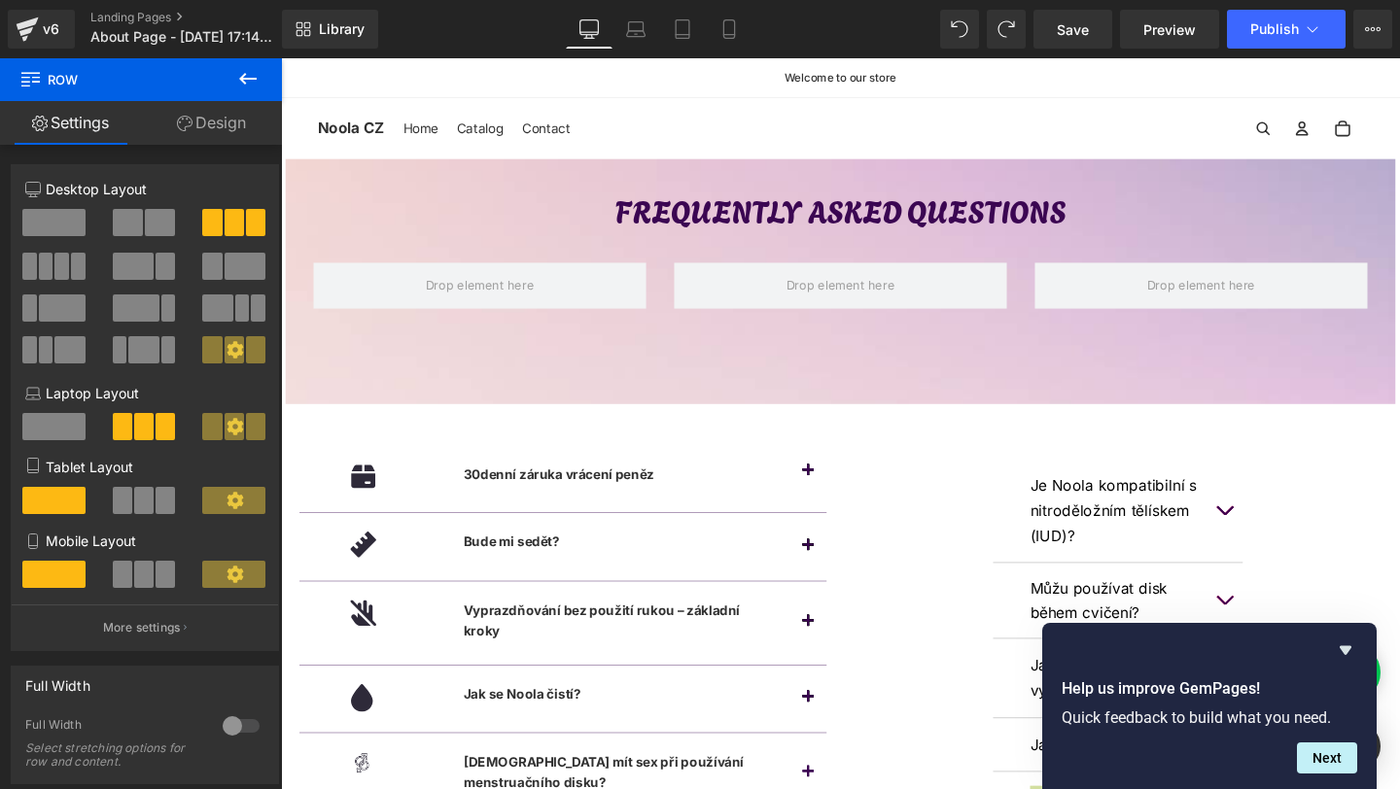
click at [242, 81] on icon at bounding box center [248, 79] width 18 height 12
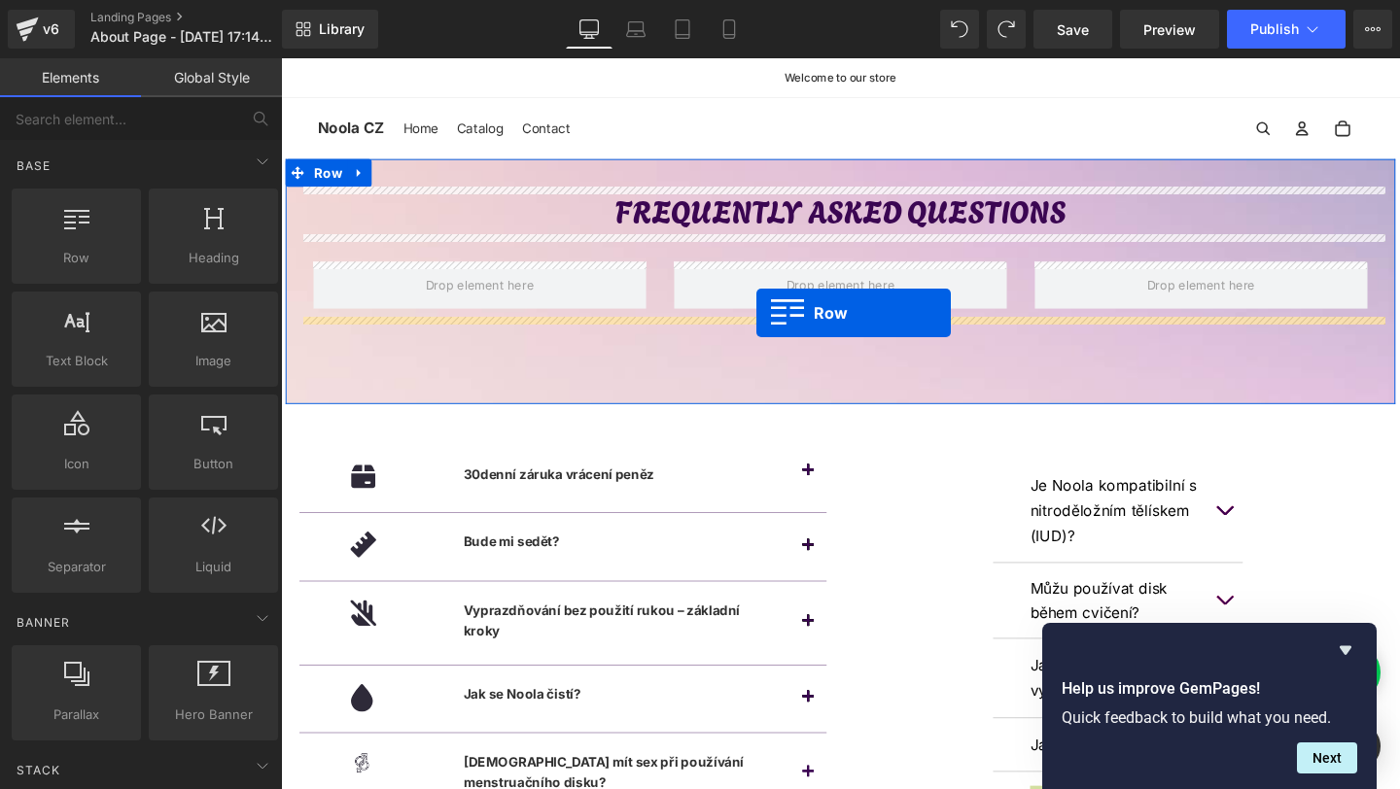
drag, startPoint x: 373, startPoint y: 302, endPoint x: 779, endPoint y: 326, distance: 406.1
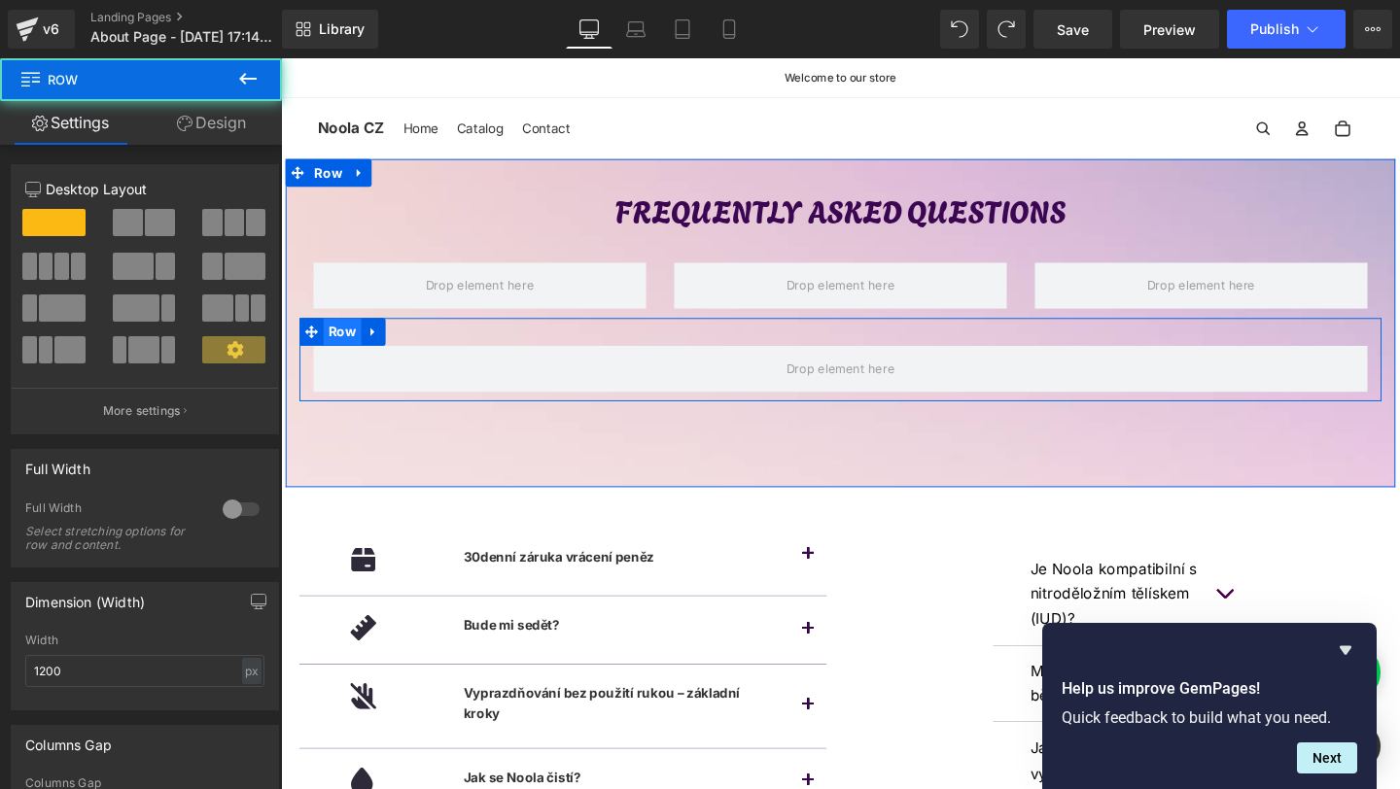
click at [342, 334] on span "Row" at bounding box center [346, 346] width 40 height 29
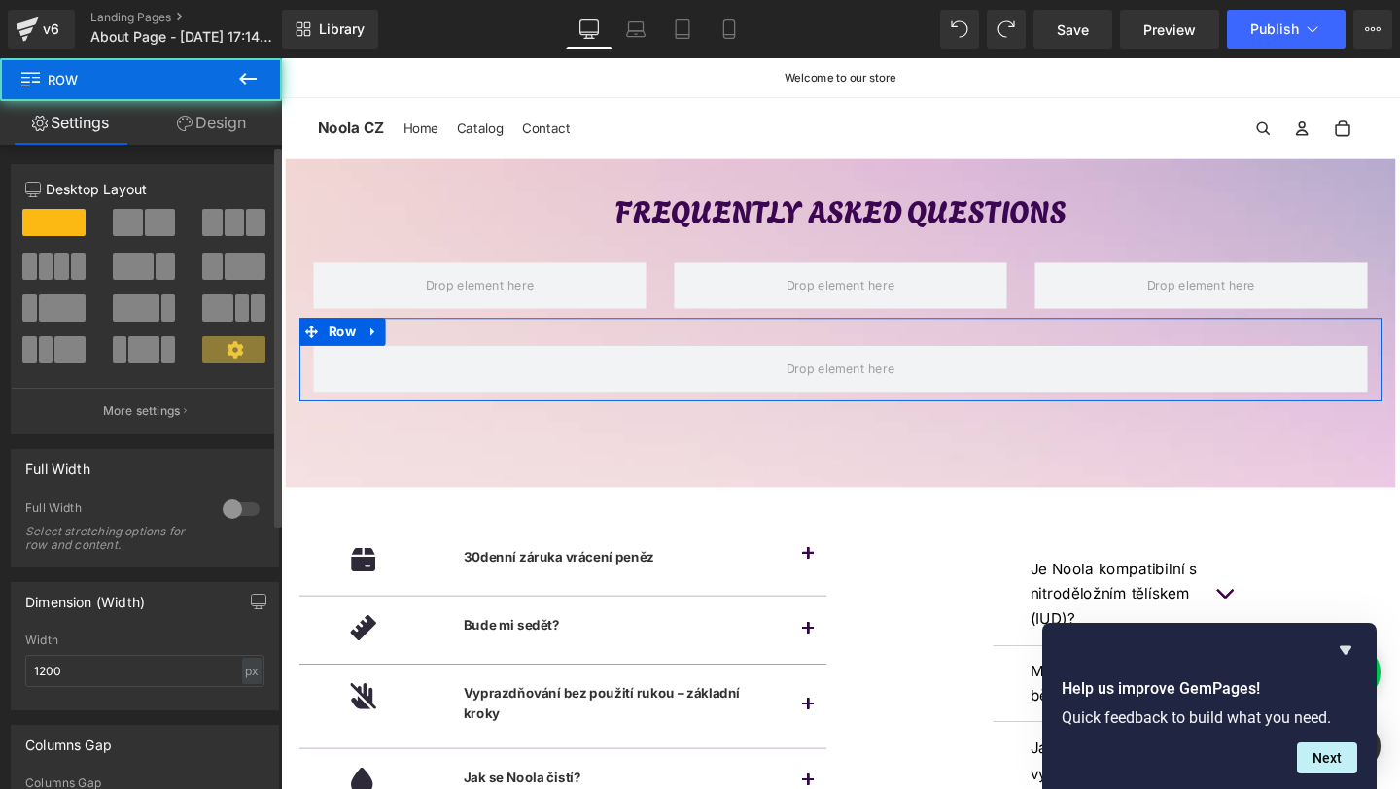
click at [135, 210] on span at bounding box center [128, 222] width 30 height 27
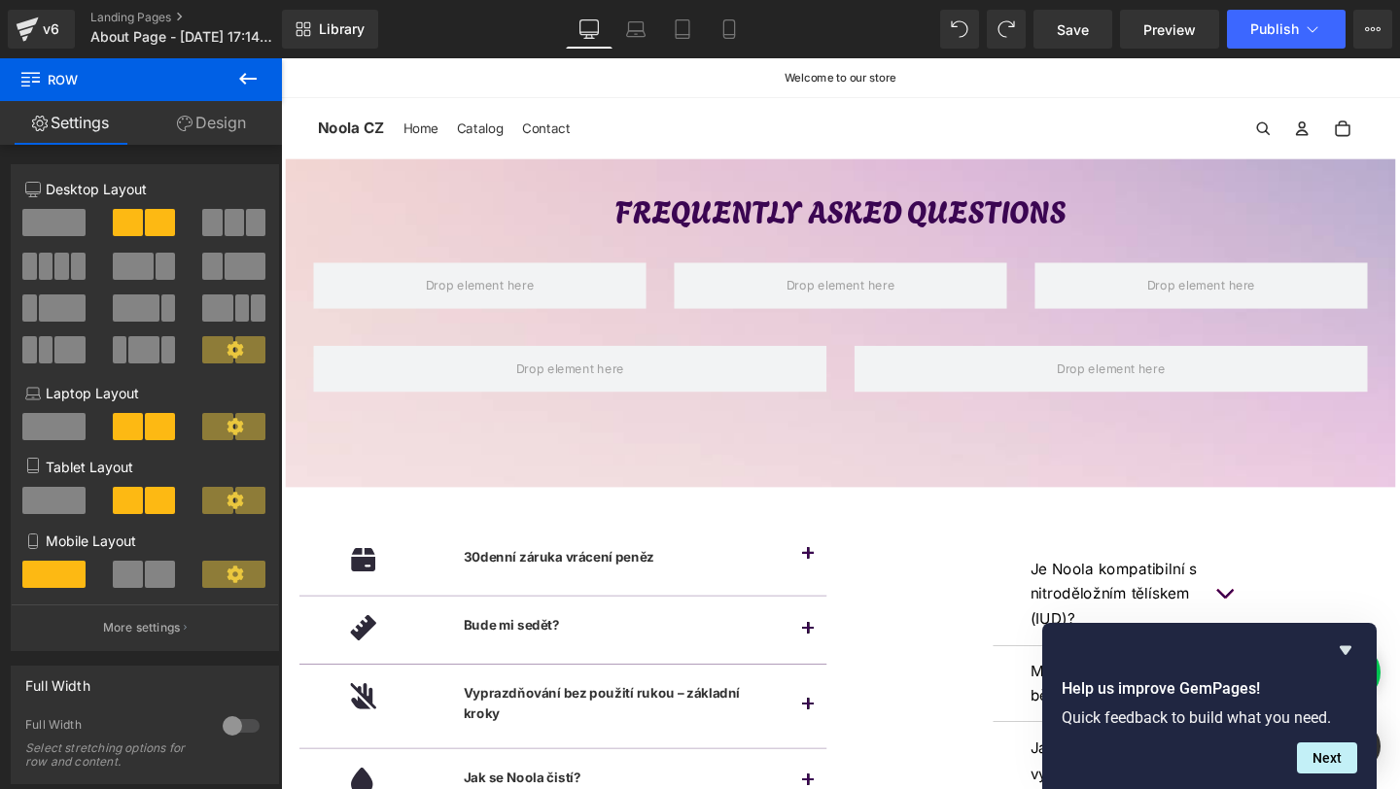
click at [234, 71] on button at bounding box center [248, 79] width 68 height 43
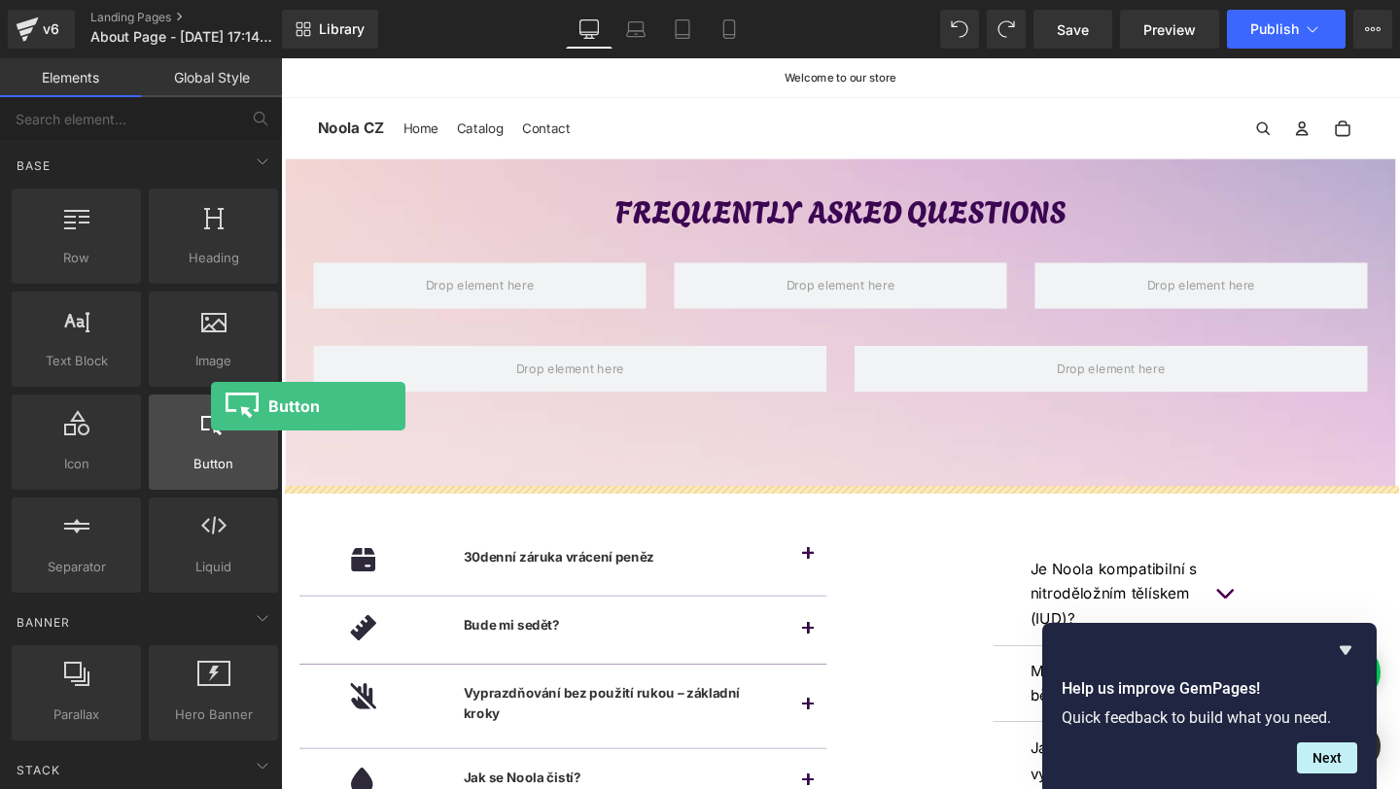
click at [206, 410] on div "Button button, call to action, cta" at bounding box center [213, 442] width 129 height 95
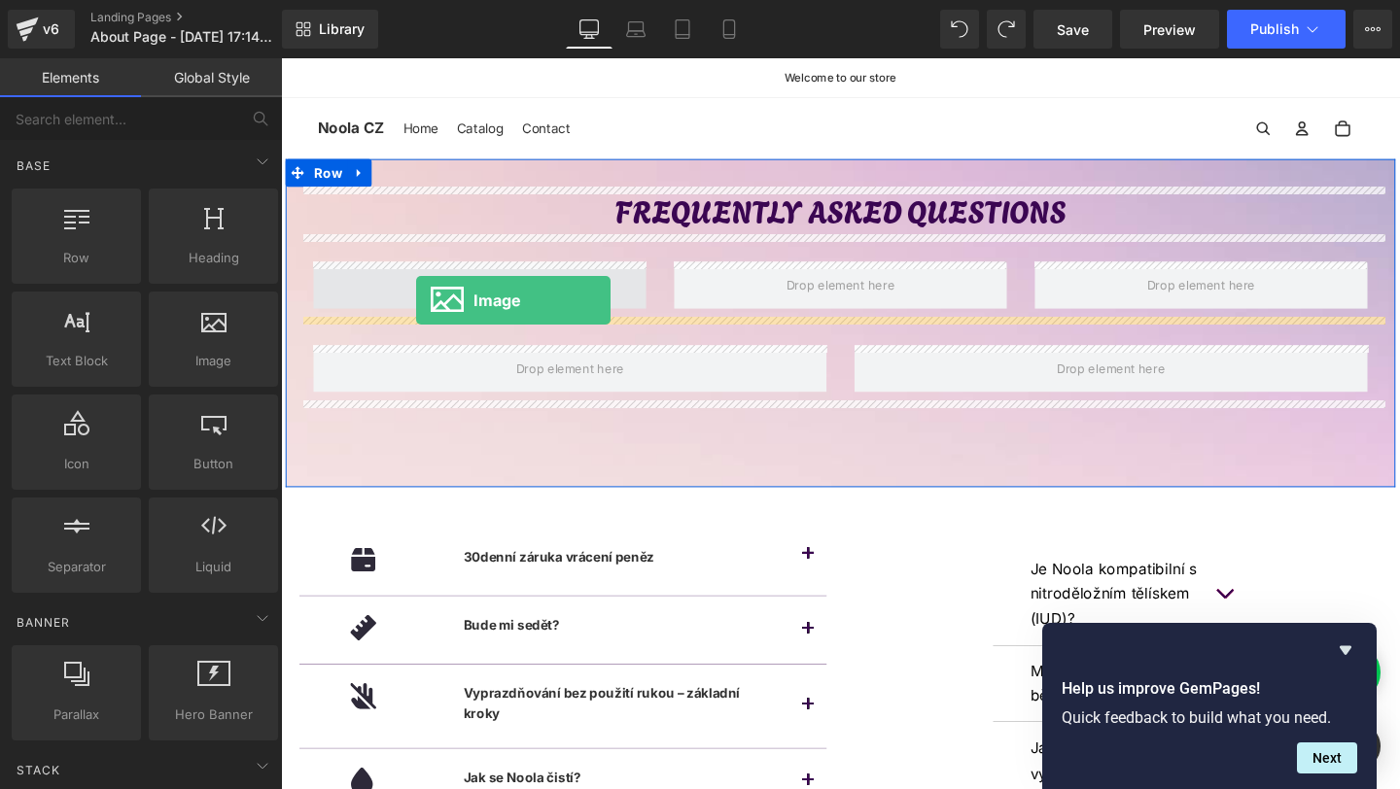
drag, startPoint x: 490, startPoint y: 422, endPoint x: 423, endPoint y: 300, distance: 138.8
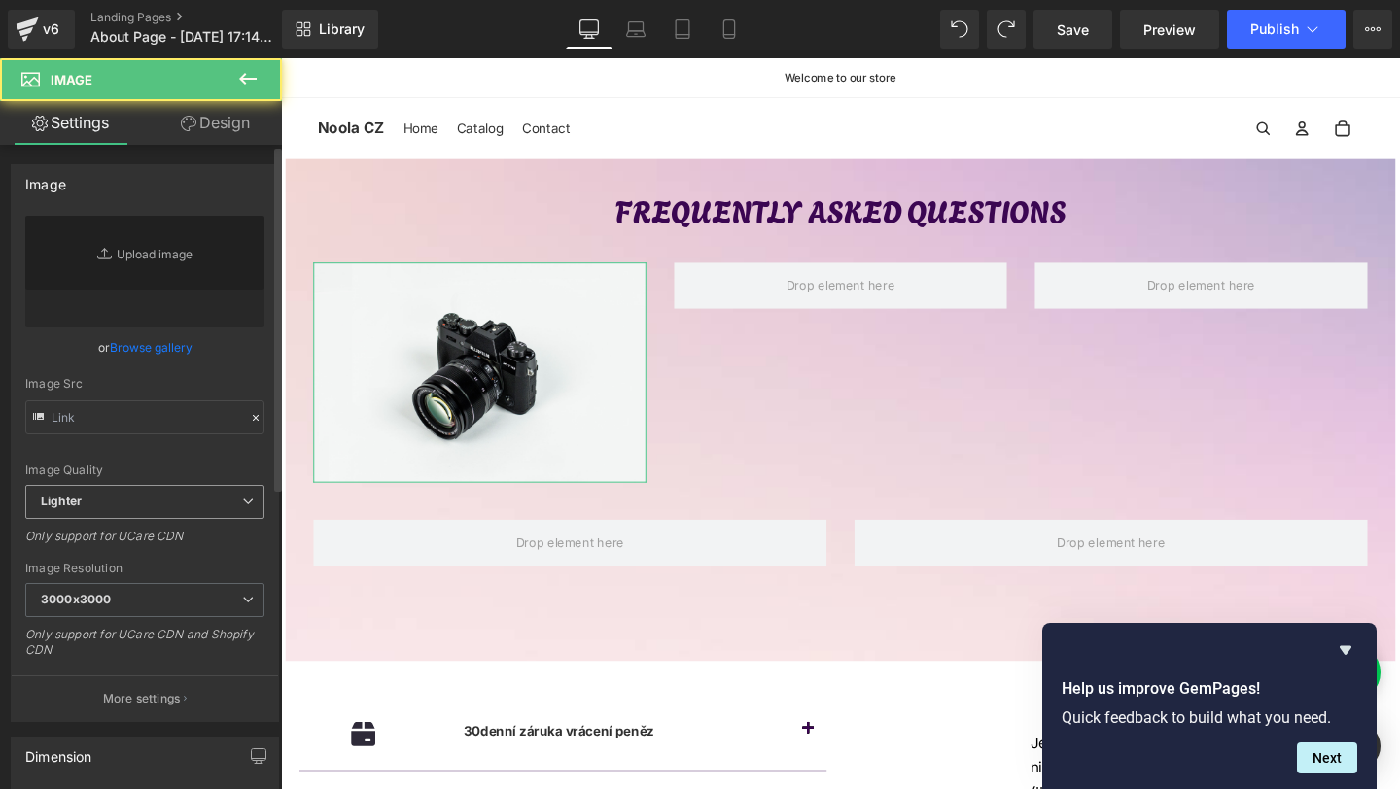
type input "//d1um8515vdn9kb.cloudfront.net/images/parallax.jpg"
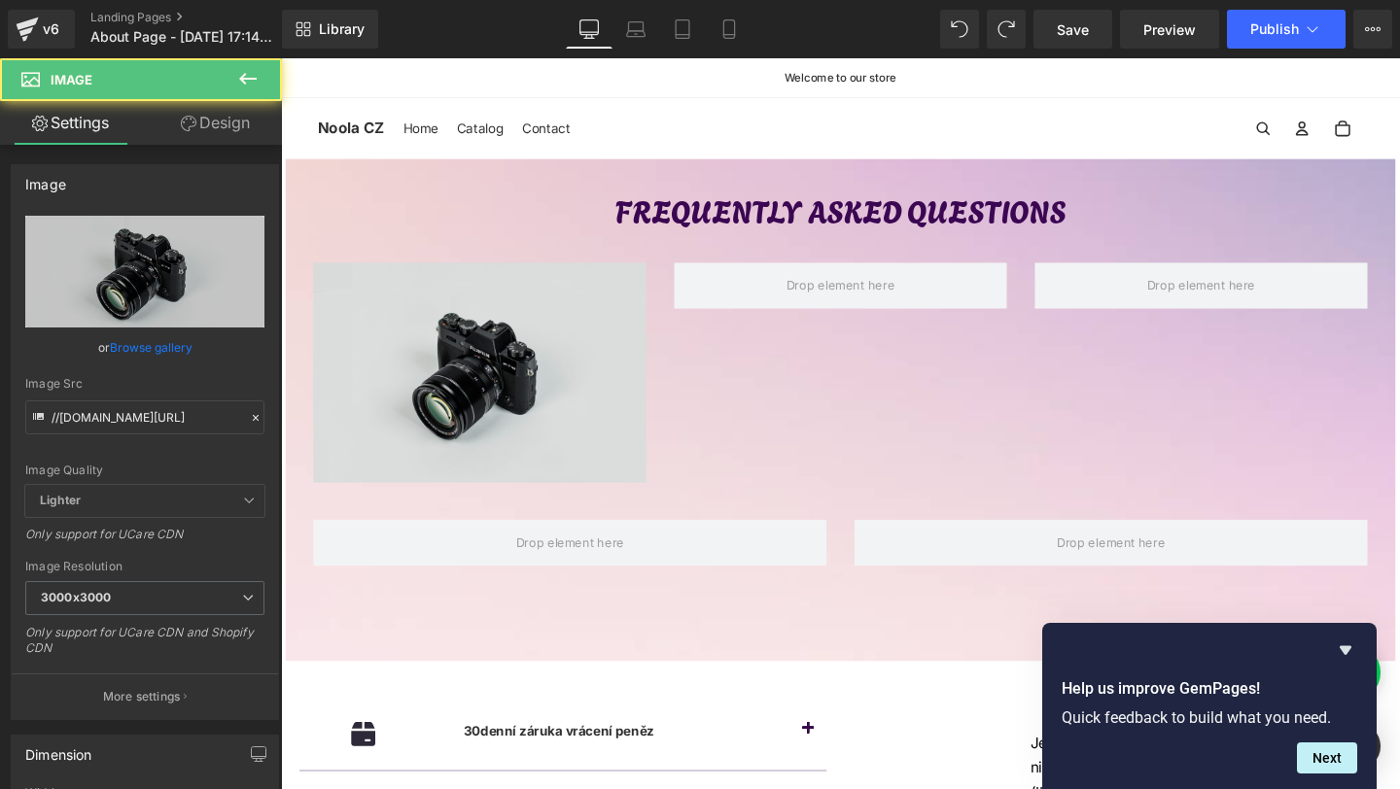
click at [453, 339] on img at bounding box center [490, 388] width 350 height 231
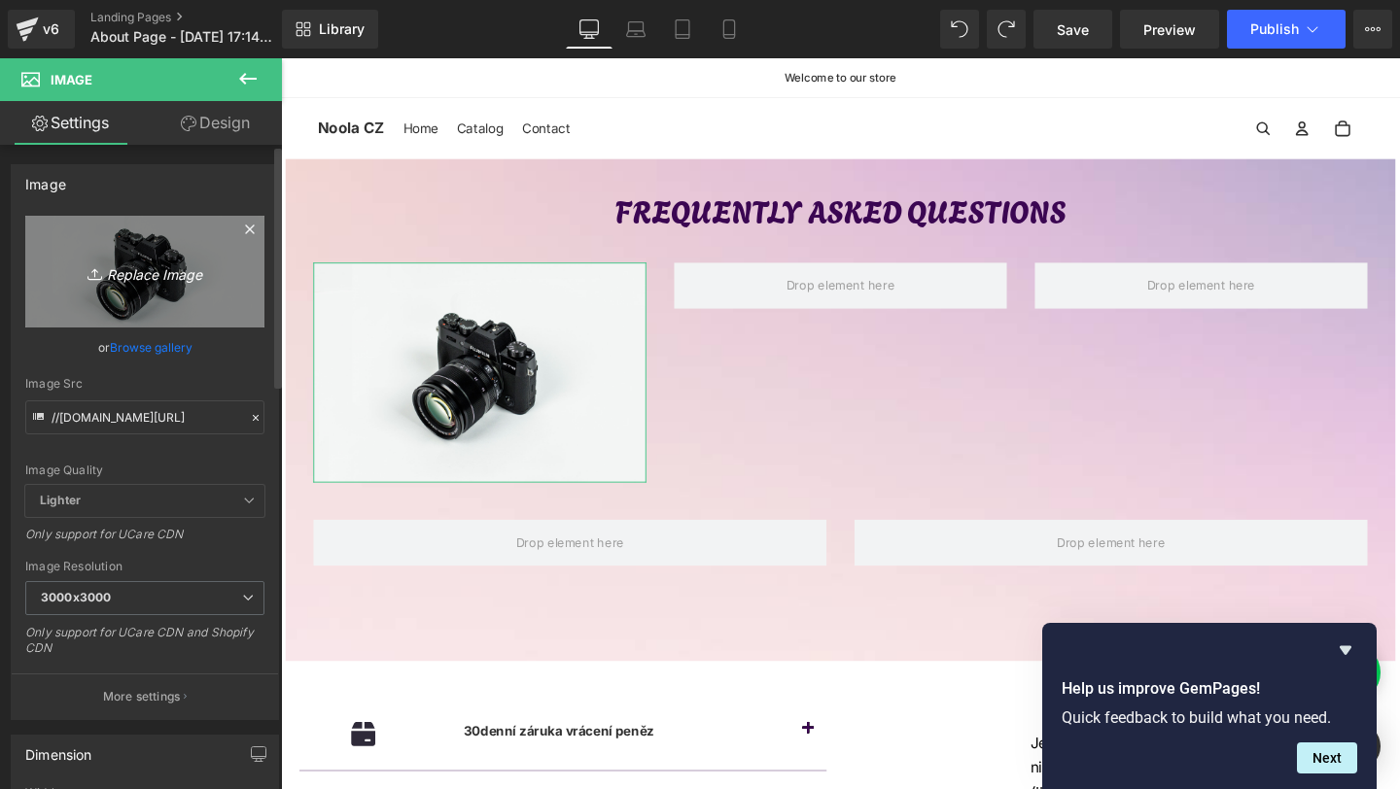
click at [147, 283] on icon "Replace Image" at bounding box center [145, 272] width 156 height 24
type input "C:\fakepath\3.png"
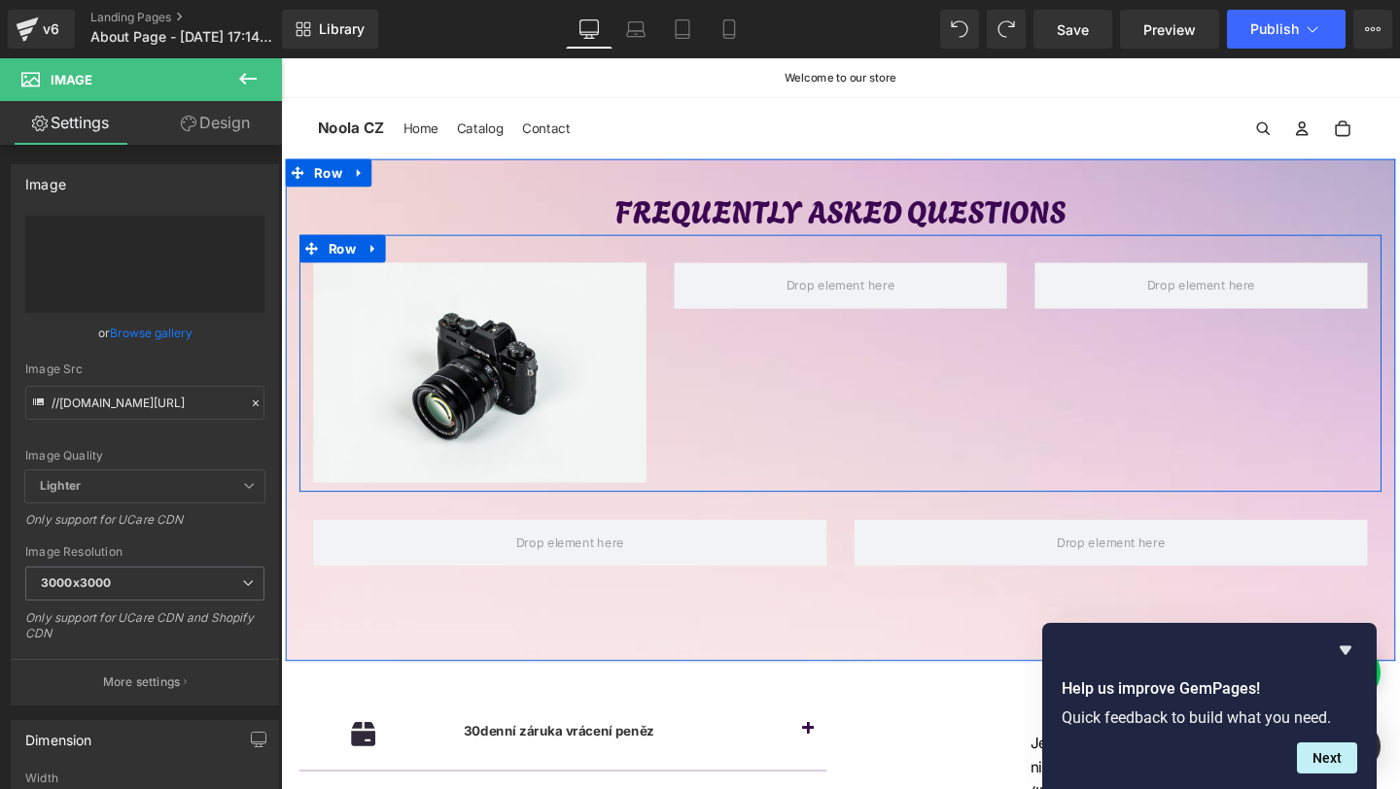
type input "https://ucarecdn.com/6eb7a93f-380e-42dc-a71c-c29481de785e/-/format/auto/-/previ…"
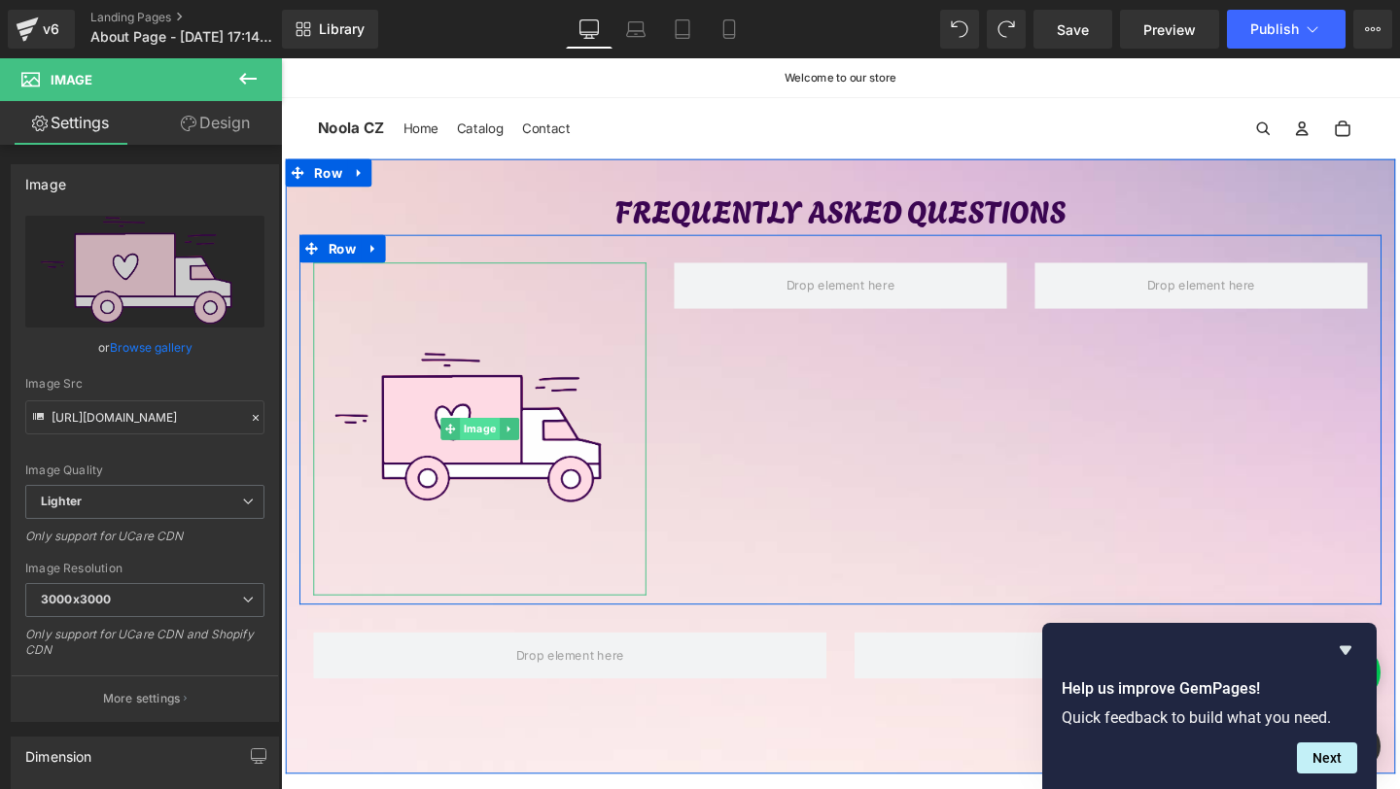
click at [478, 447] on span "Image" at bounding box center [491, 448] width 42 height 23
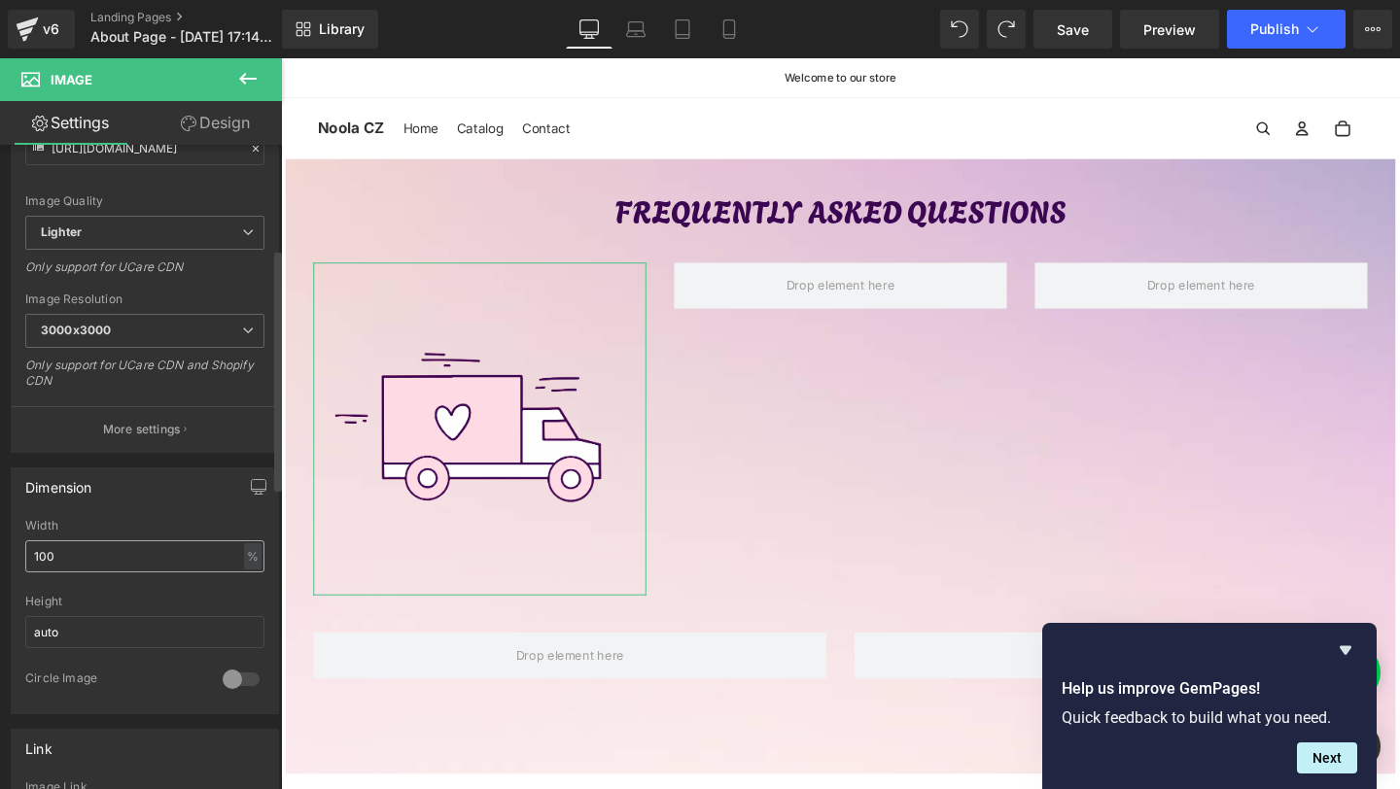
scroll to position [284, 0]
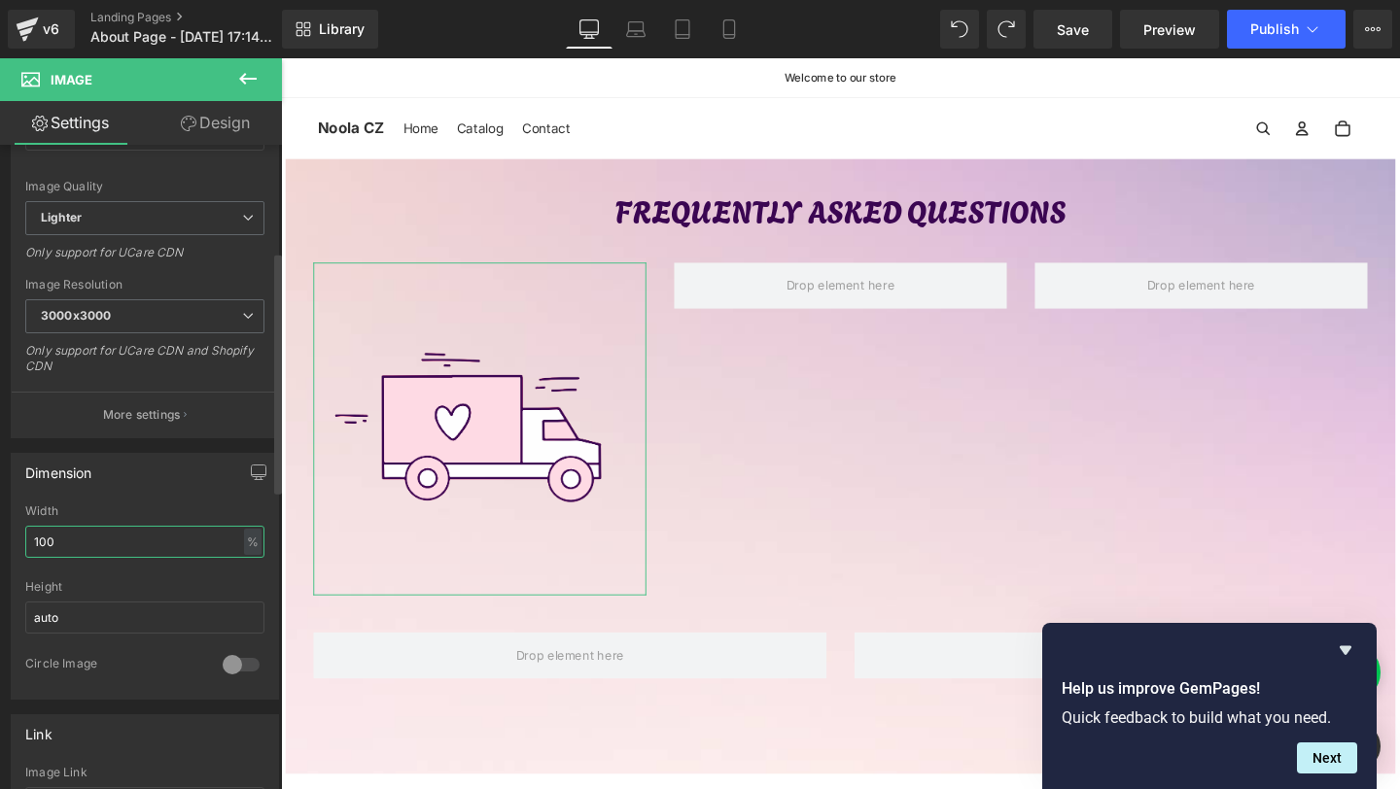
click at [89, 543] on input "100" at bounding box center [144, 542] width 239 height 32
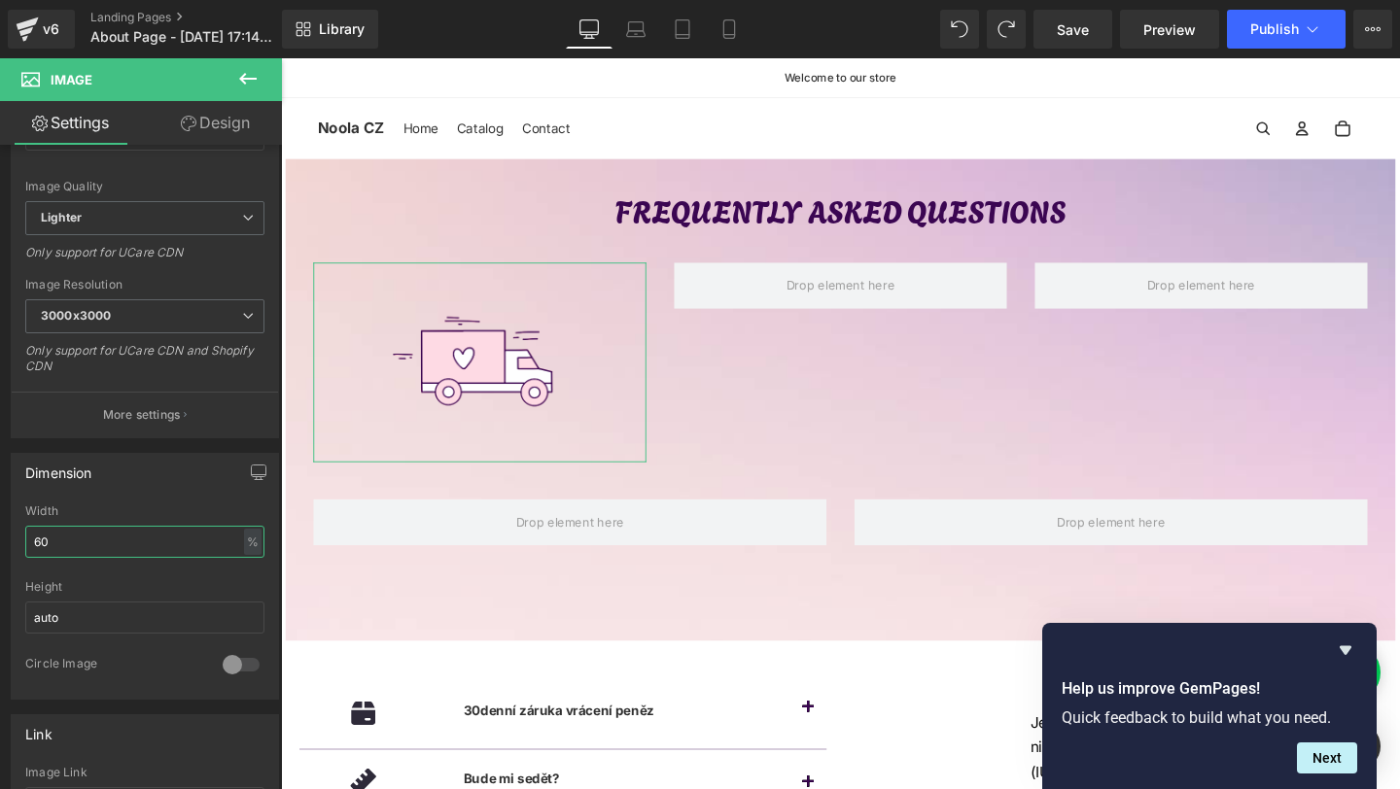
type input "60"
click at [263, 80] on button at bounding box center [248, 79] width 68 height 43
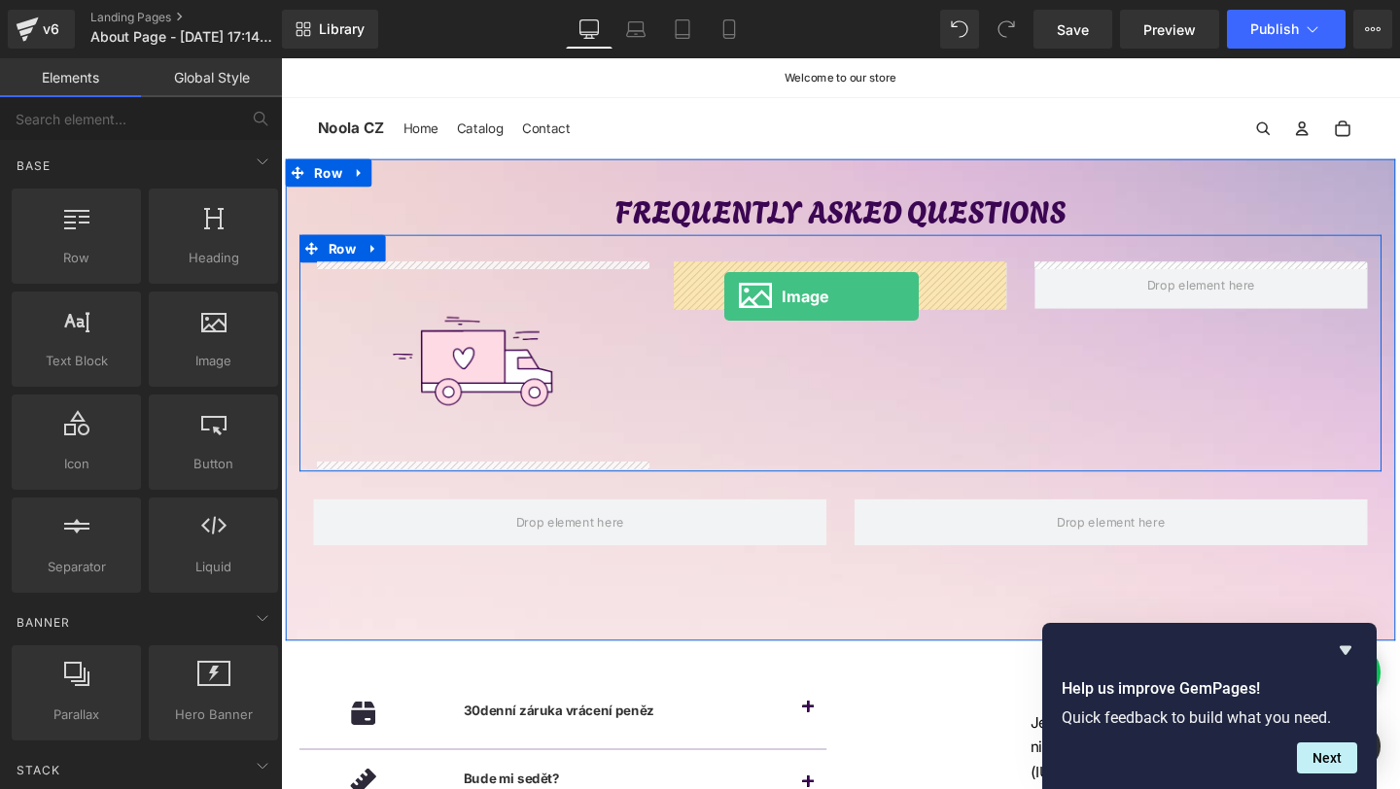
drag, startPoint x: 514, startPoint y: 392, endPoint x: 770, endPoint y: 303, distance: 270.6
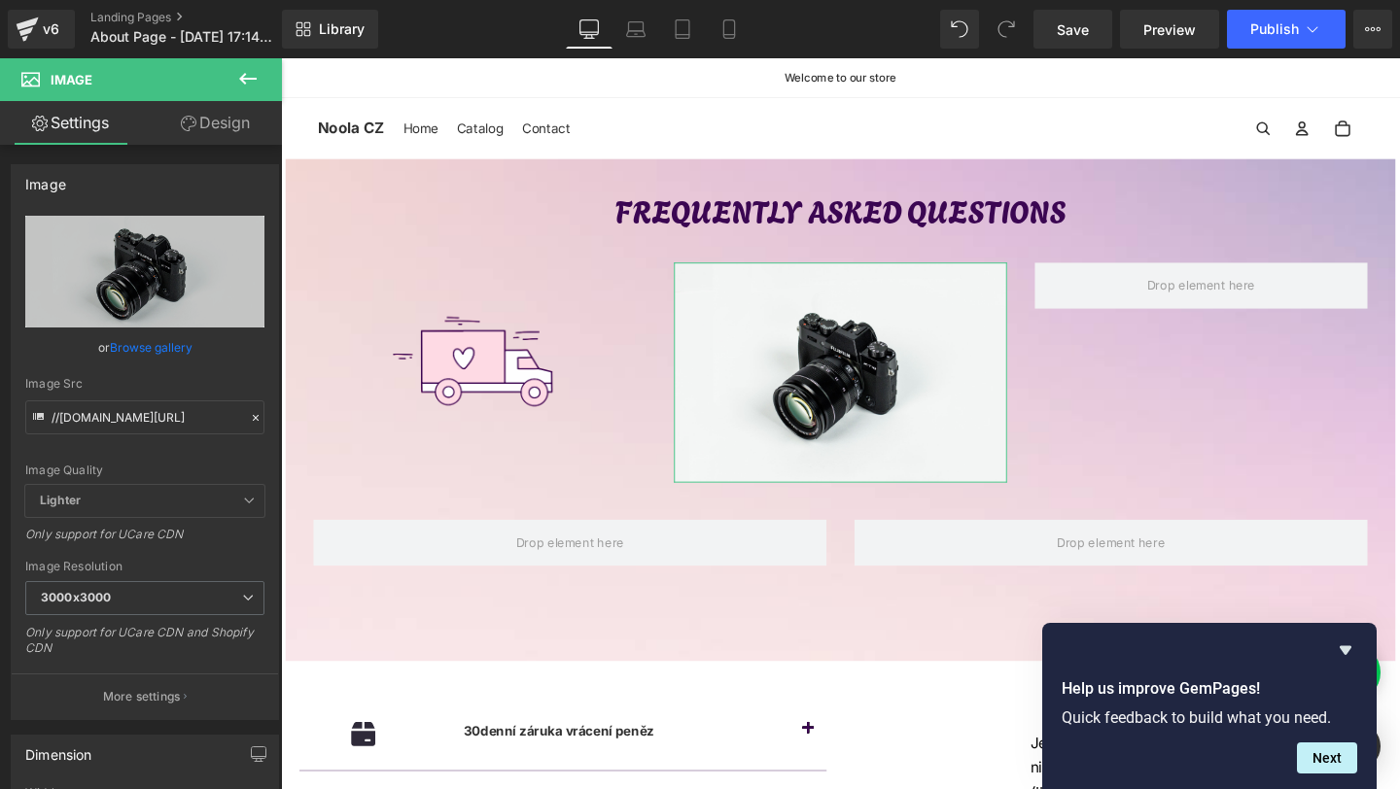
click at [248, 72] on icon at bounding box center [247, 78] width 23 height 23
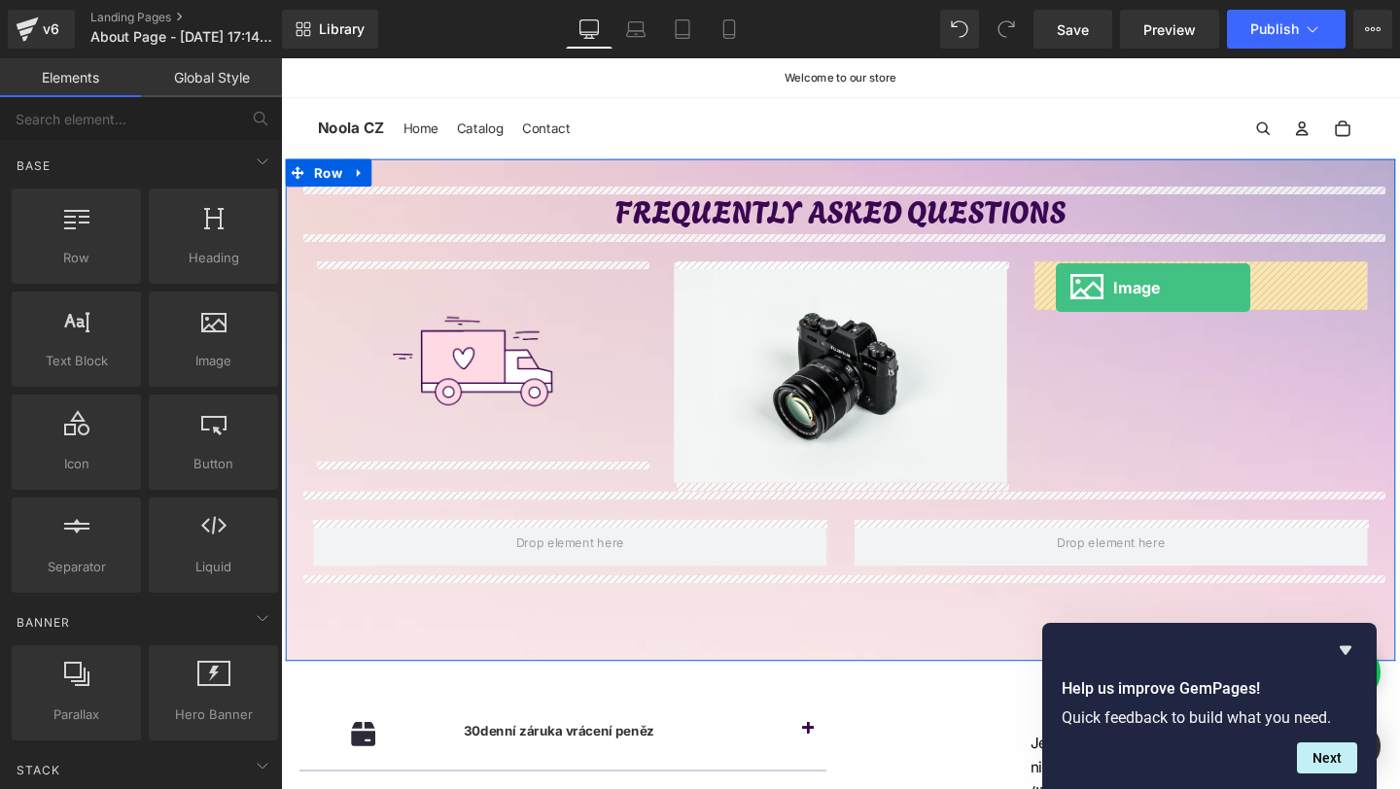
drag, startPoint x: 528, startPoint y: 425, endPoint x: 1099, endPoint y: 298, distance: 584.5
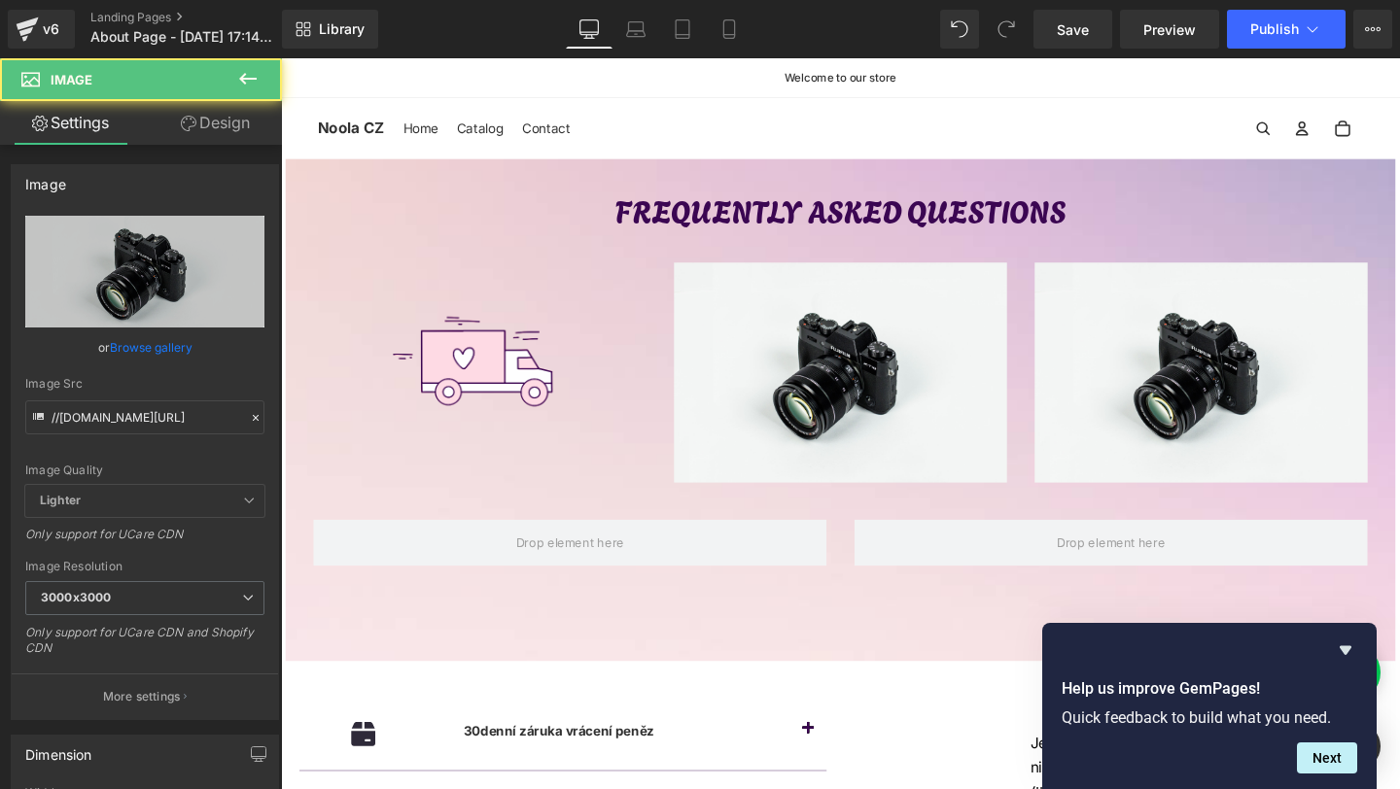
click at [242, 76] on icon at bounding box center [248, 79] width 18 height 12
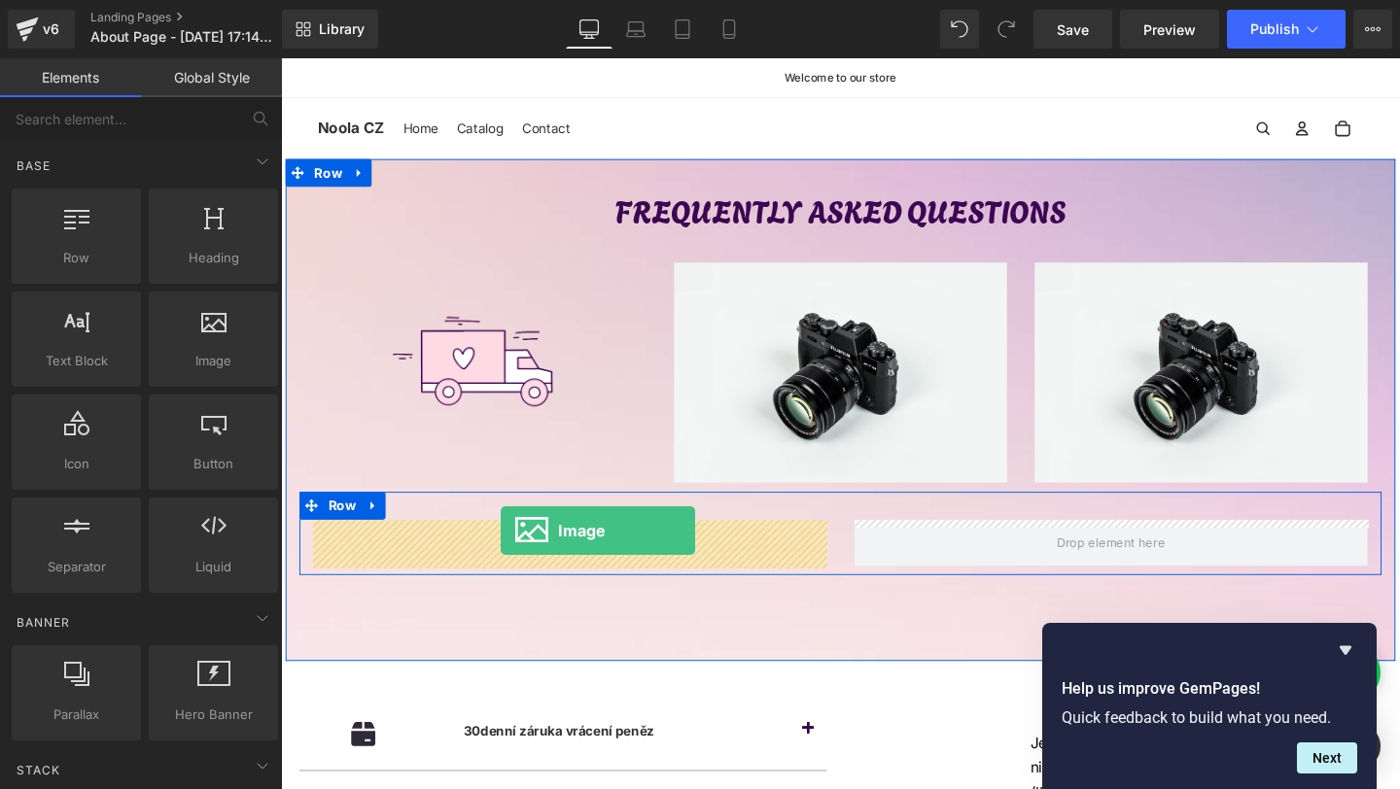
drag, startPoint x: 515, startPoint y: 403, endPoint x: 512, endPoint y: 555, distance: 151.7
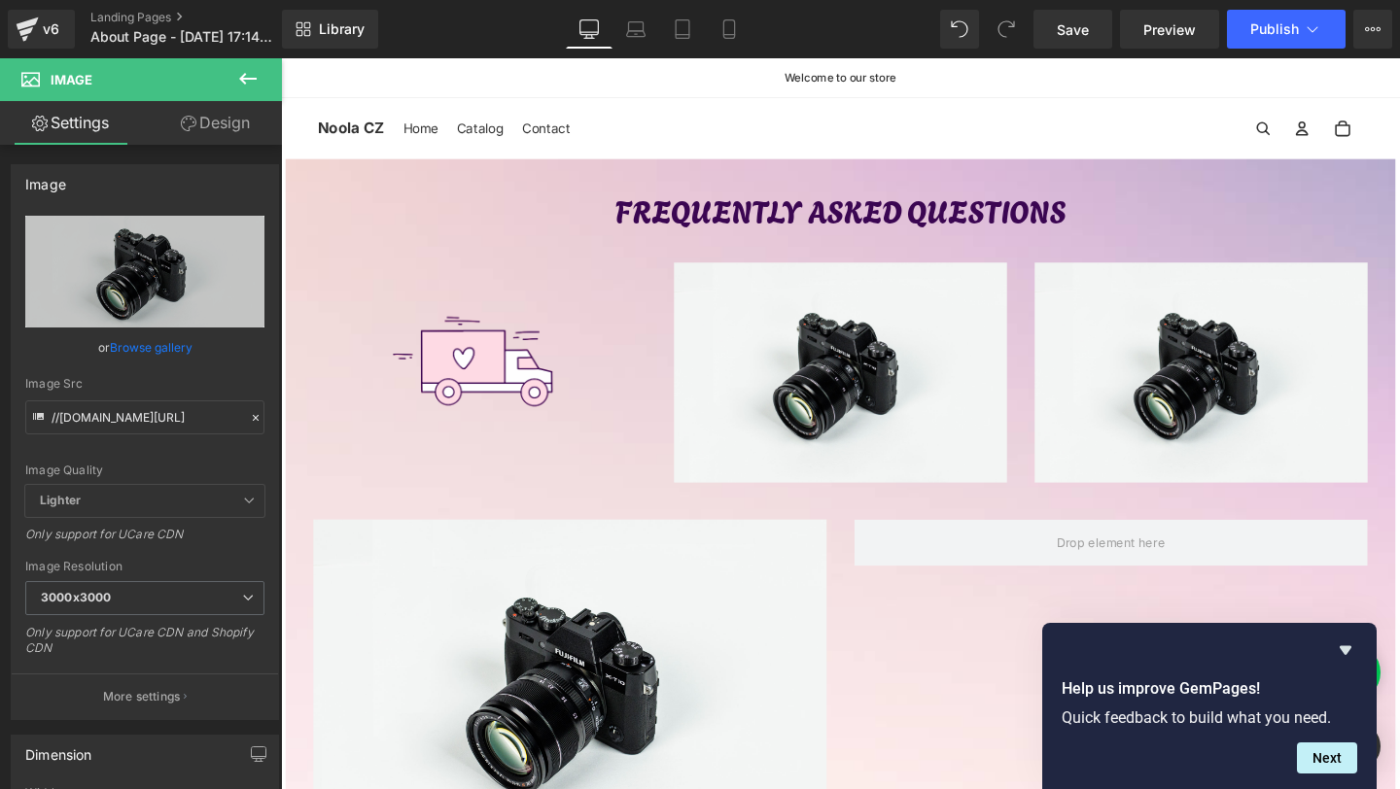
click at [238, 75] on icon at bounding box center [247, 78] width 23 height 23
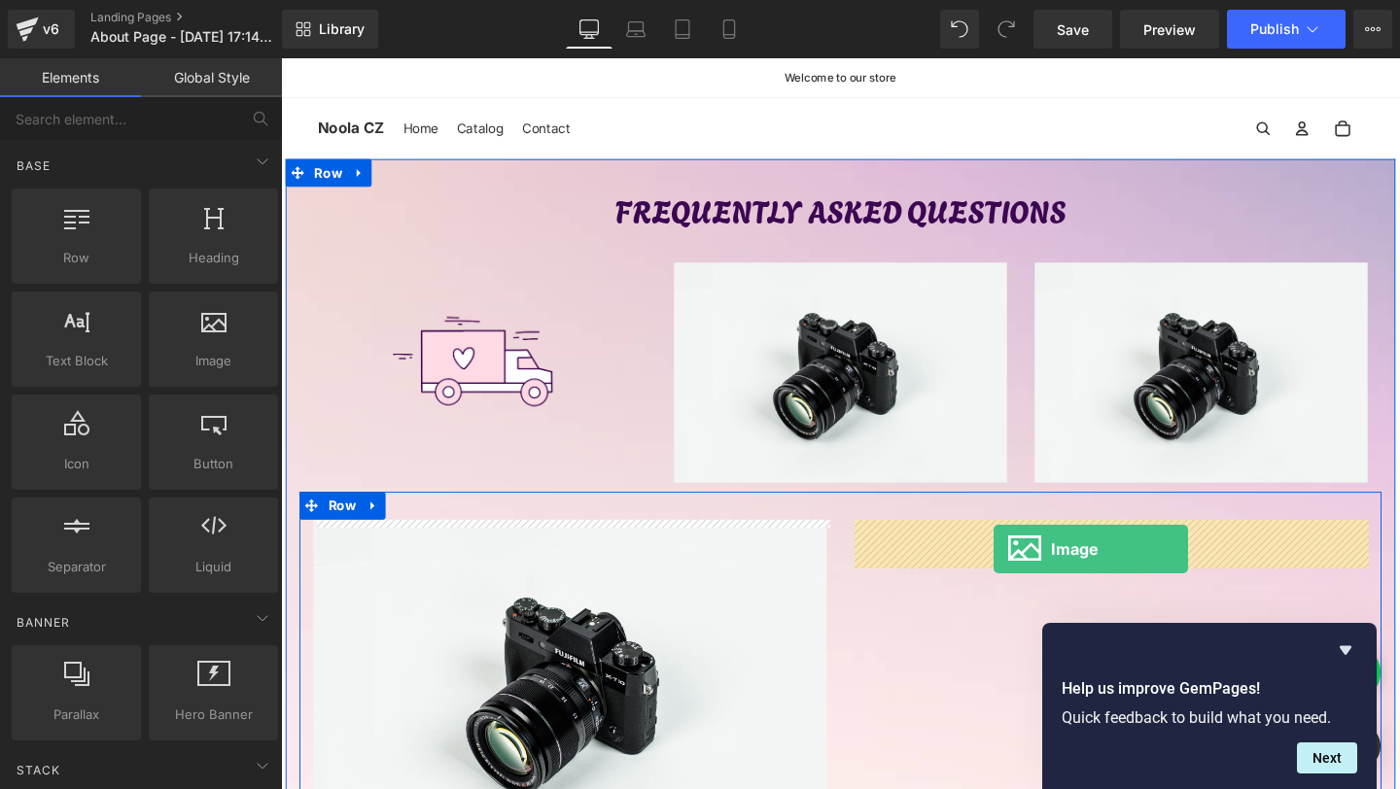
drag, startPoint x: 497, startPoint y: 435, endPoint x: 1031, endPoint y: 574, distance: 551.6
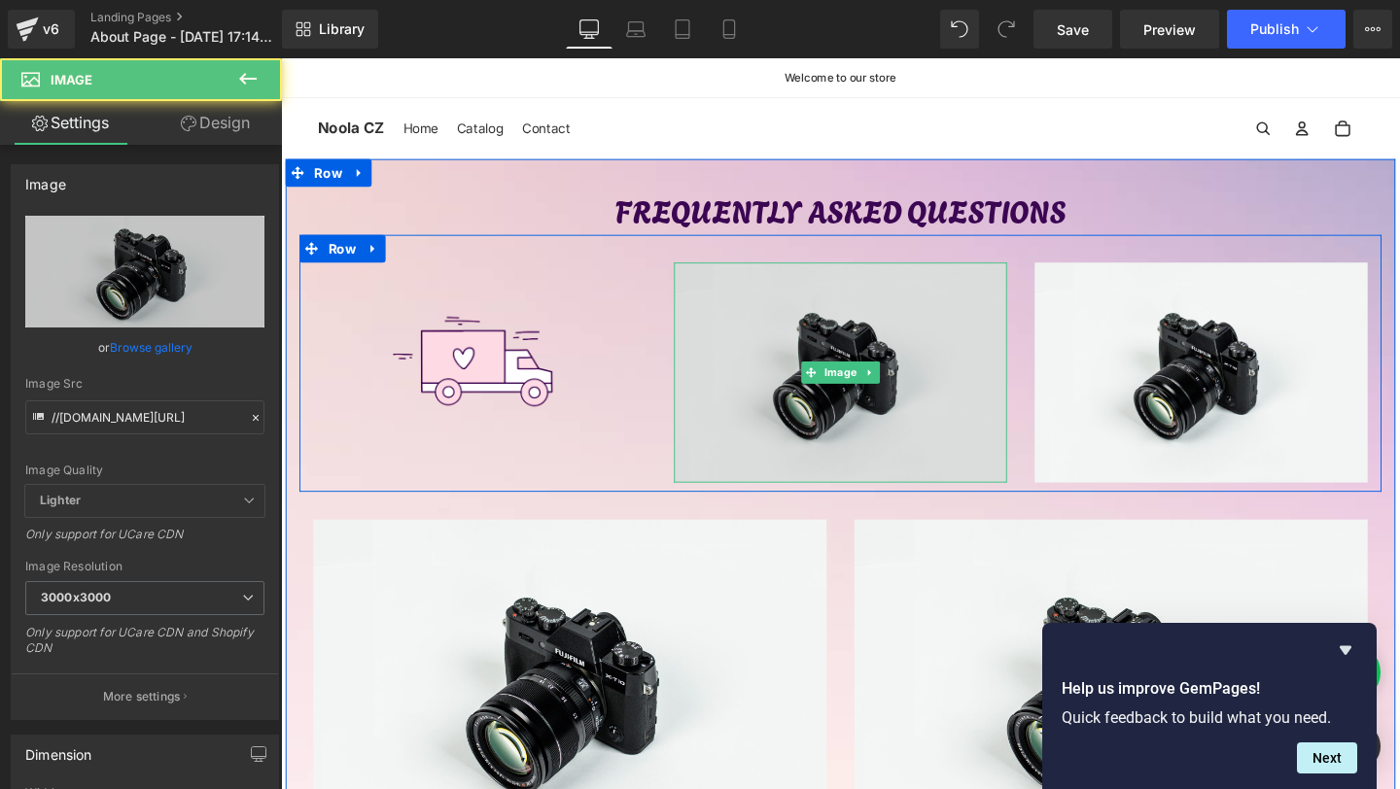
click at [786, 396] on img at bounding box center [869, 388] width 350 height 231
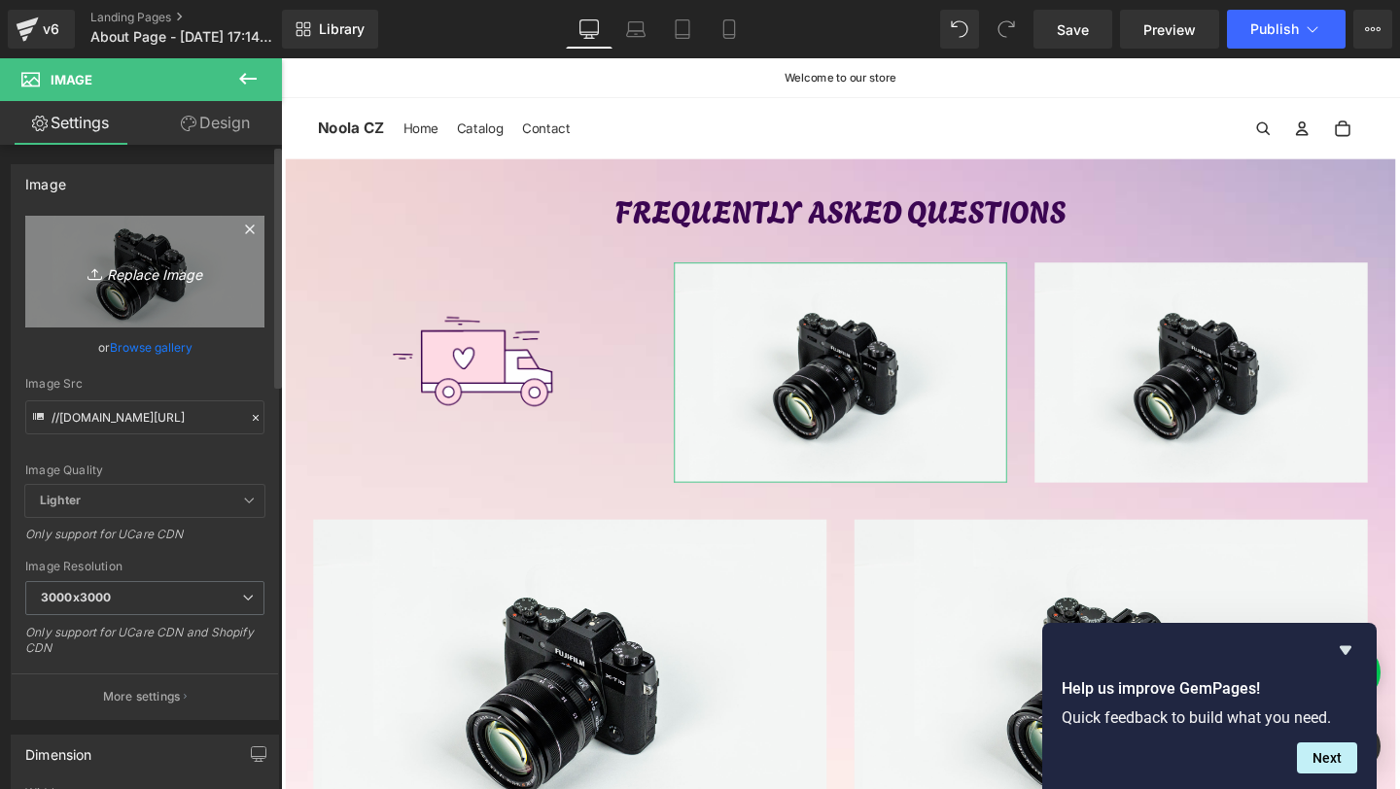
click at [153, 316] on link "Replace Image" at bounding box center [144, 272] width 239 height 112
type input "C:\fakepath\4.png"
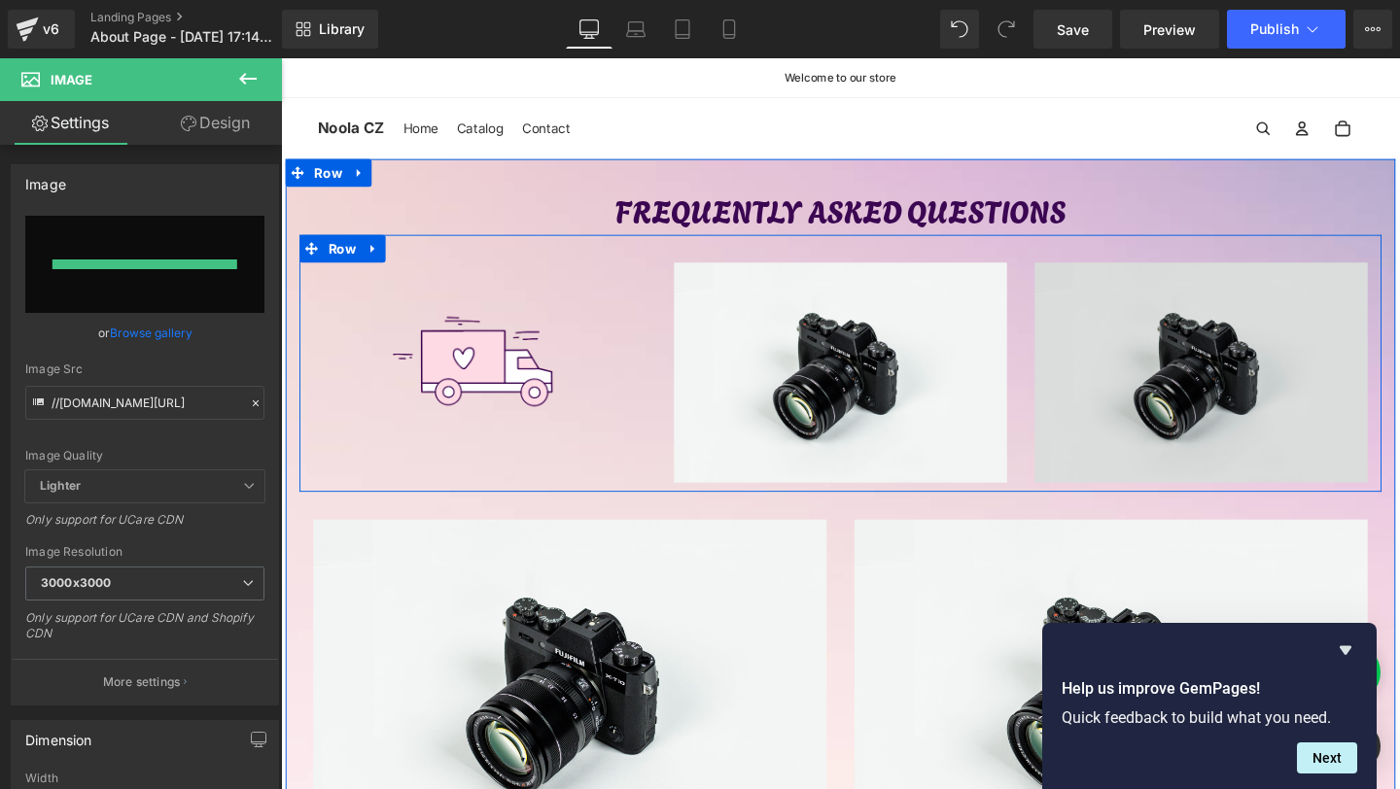
type input "https://ucarecdn.com/f189f663-b80d-4223-ba5e-6ae57e643cb6/-/format/auto/-/previ…"
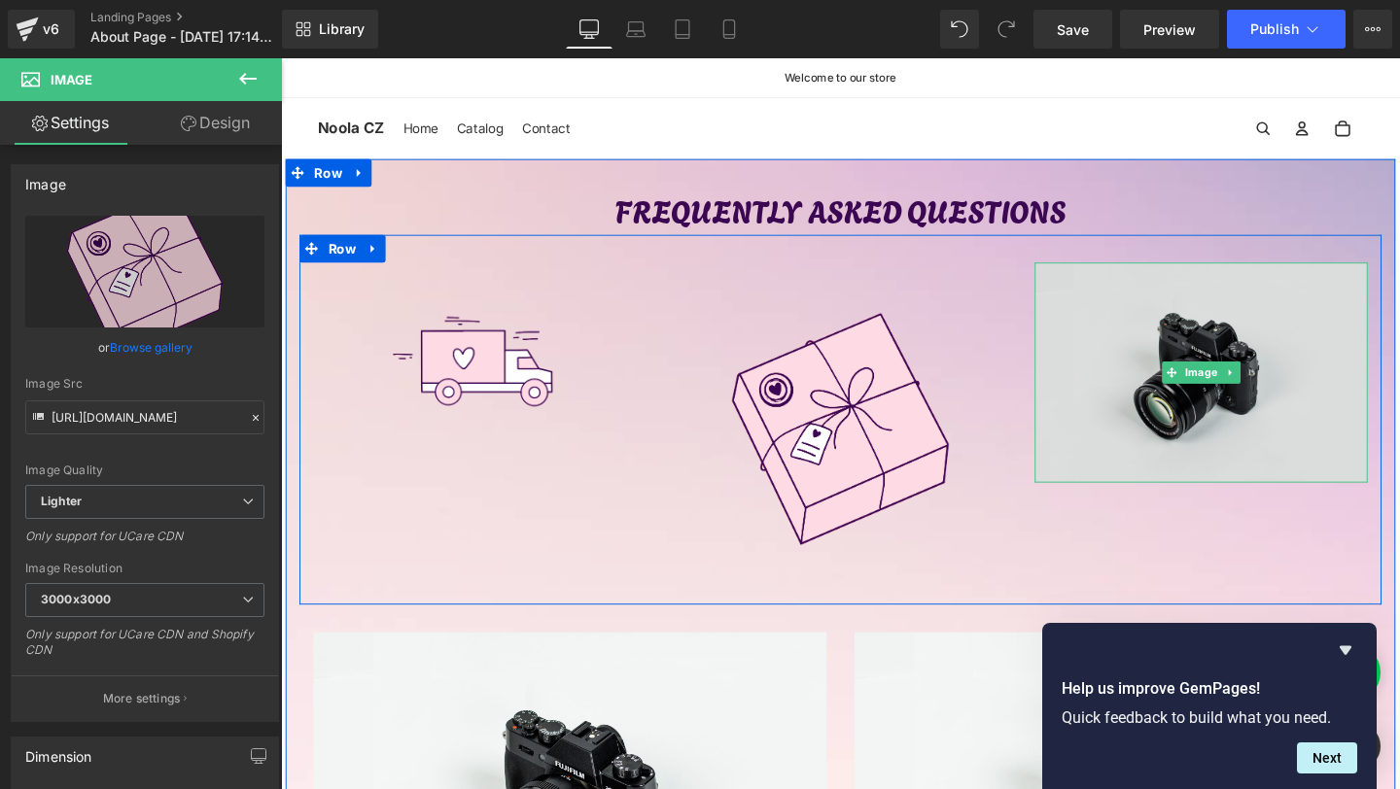
click at [1167, 451] on img at bounding box center [1248, 388] width 350 height 231
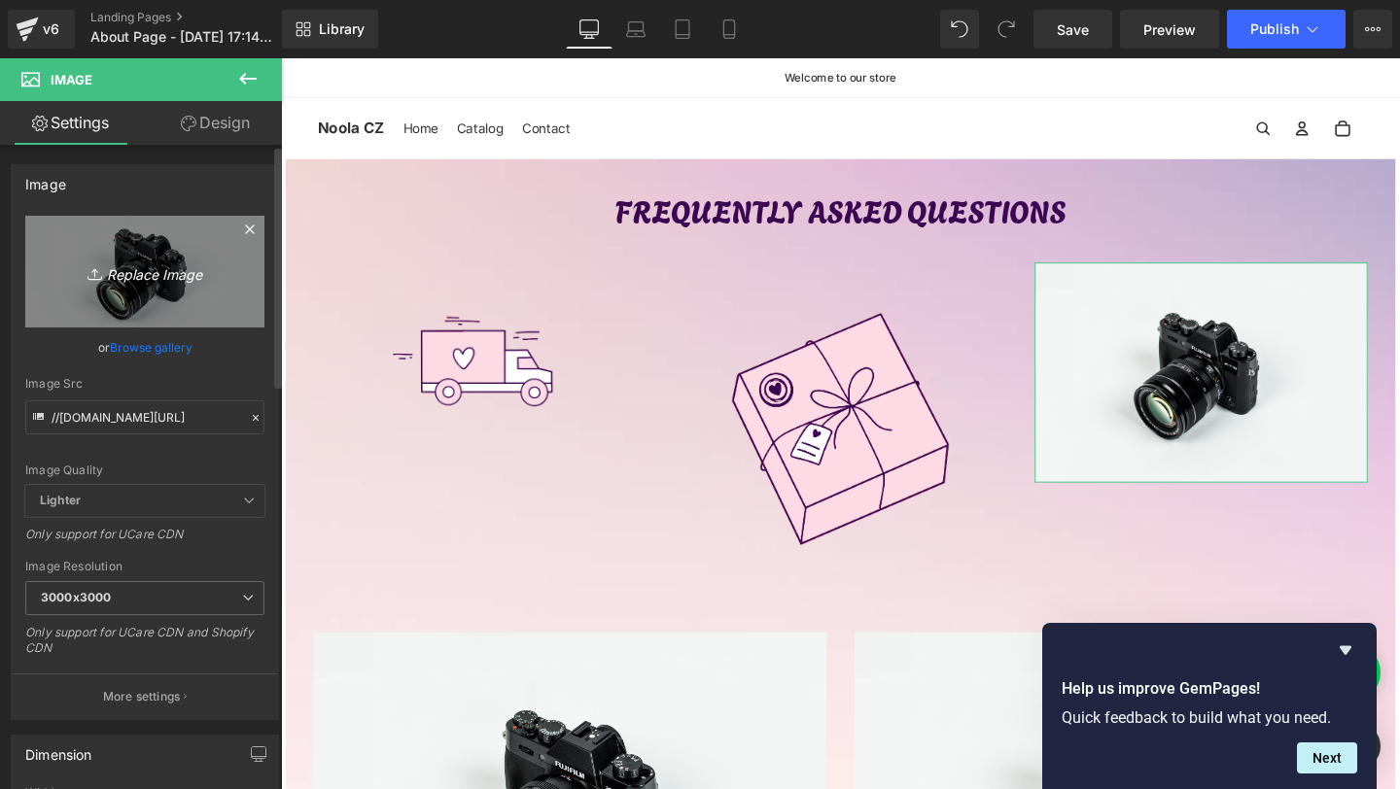
click at [229, 282] on link "Replace Image" at bounding box center [144, 272] width 239 height 112
type input "C:\fakepath\5.png"
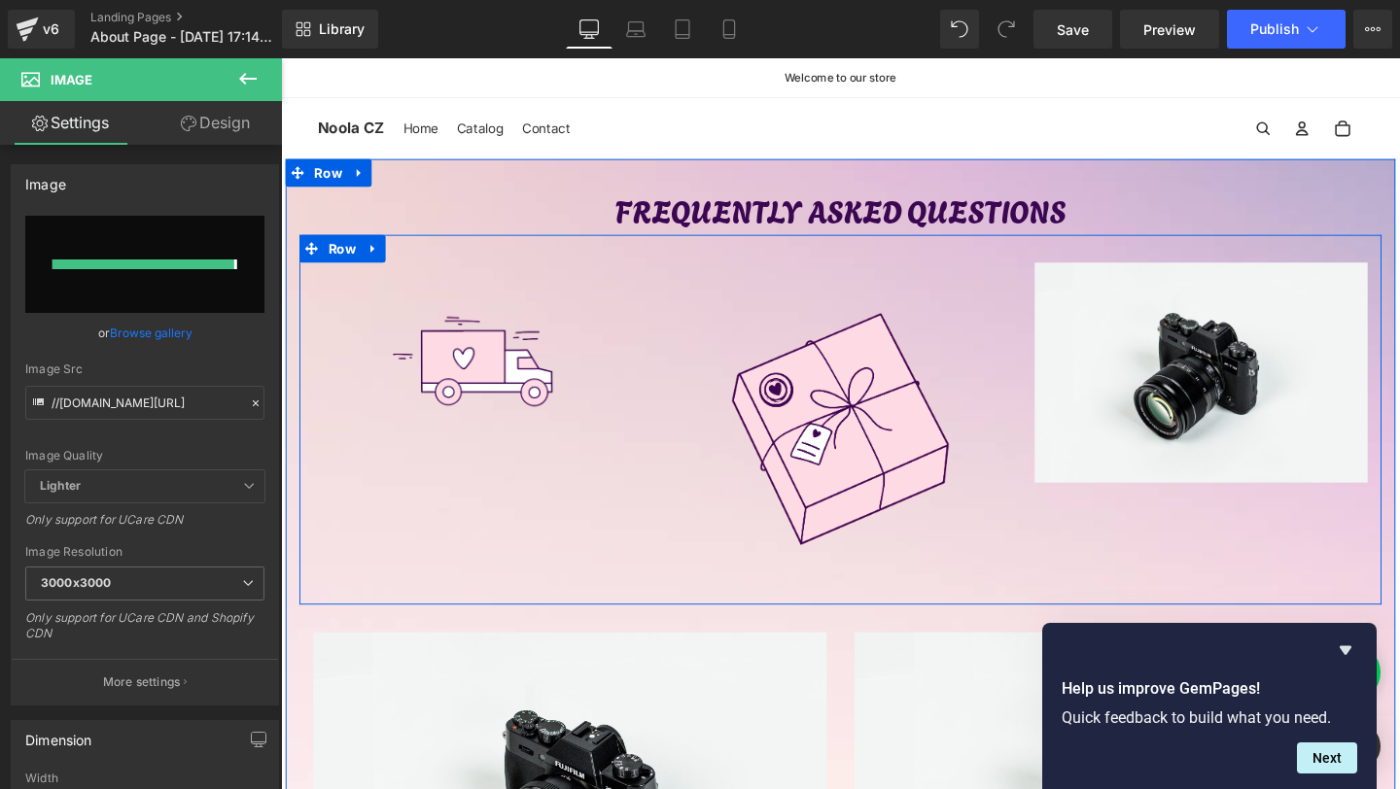
type input "https://ucarecdn.com/81350d9b-81c0-4381-b8d7-b78c49b10d14/-/format/auto/-/previ…"
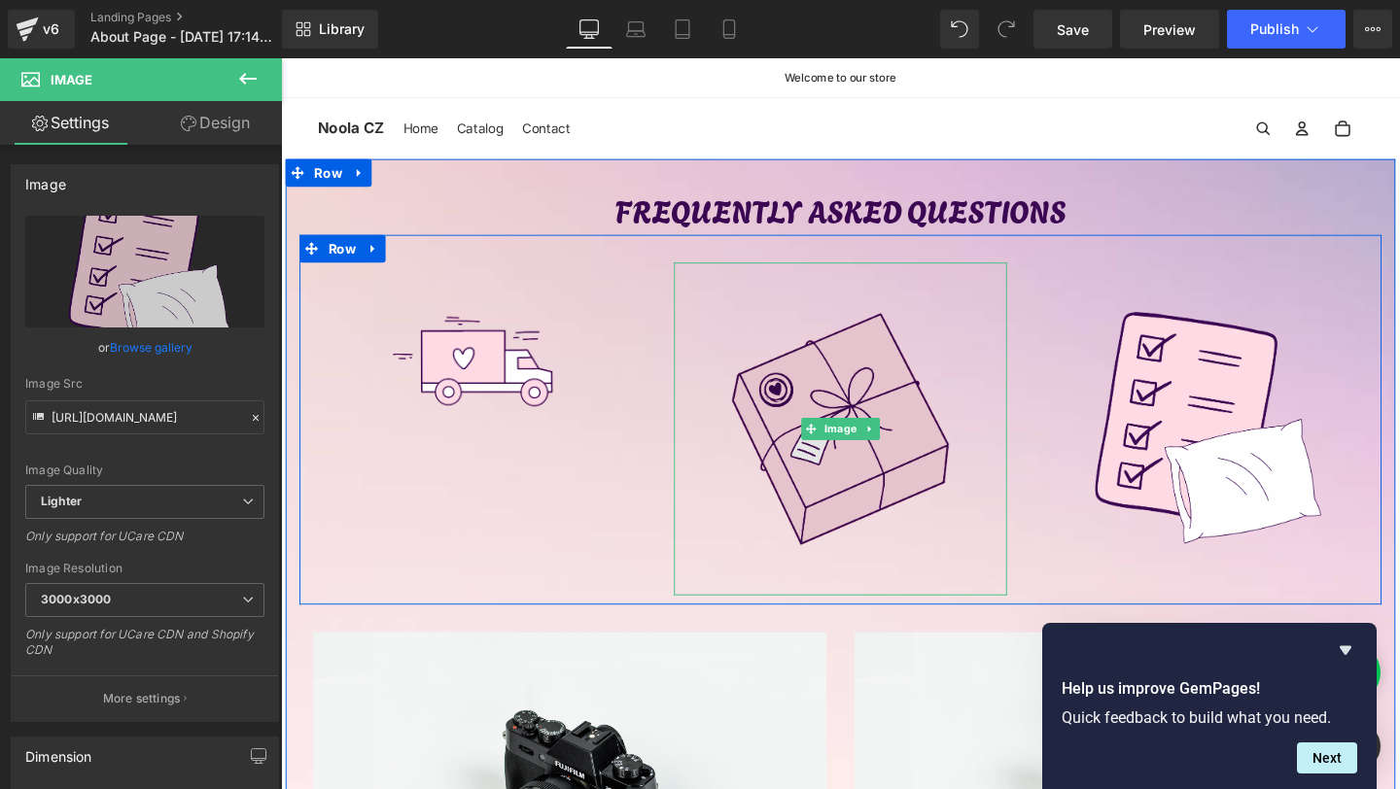
click at [942, 417] on img at bounding box center [869, 448] width 350 height 350
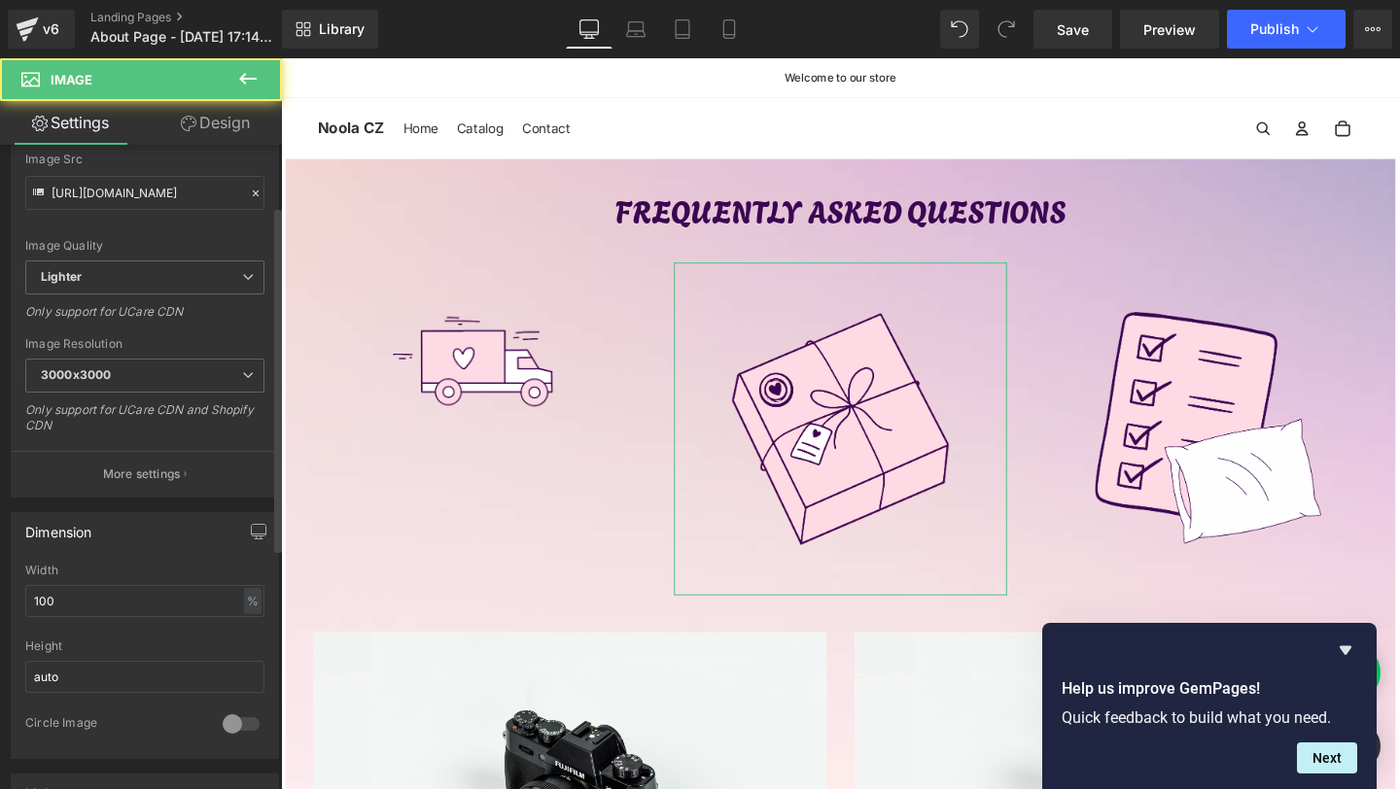
scroll to position [249, 0]
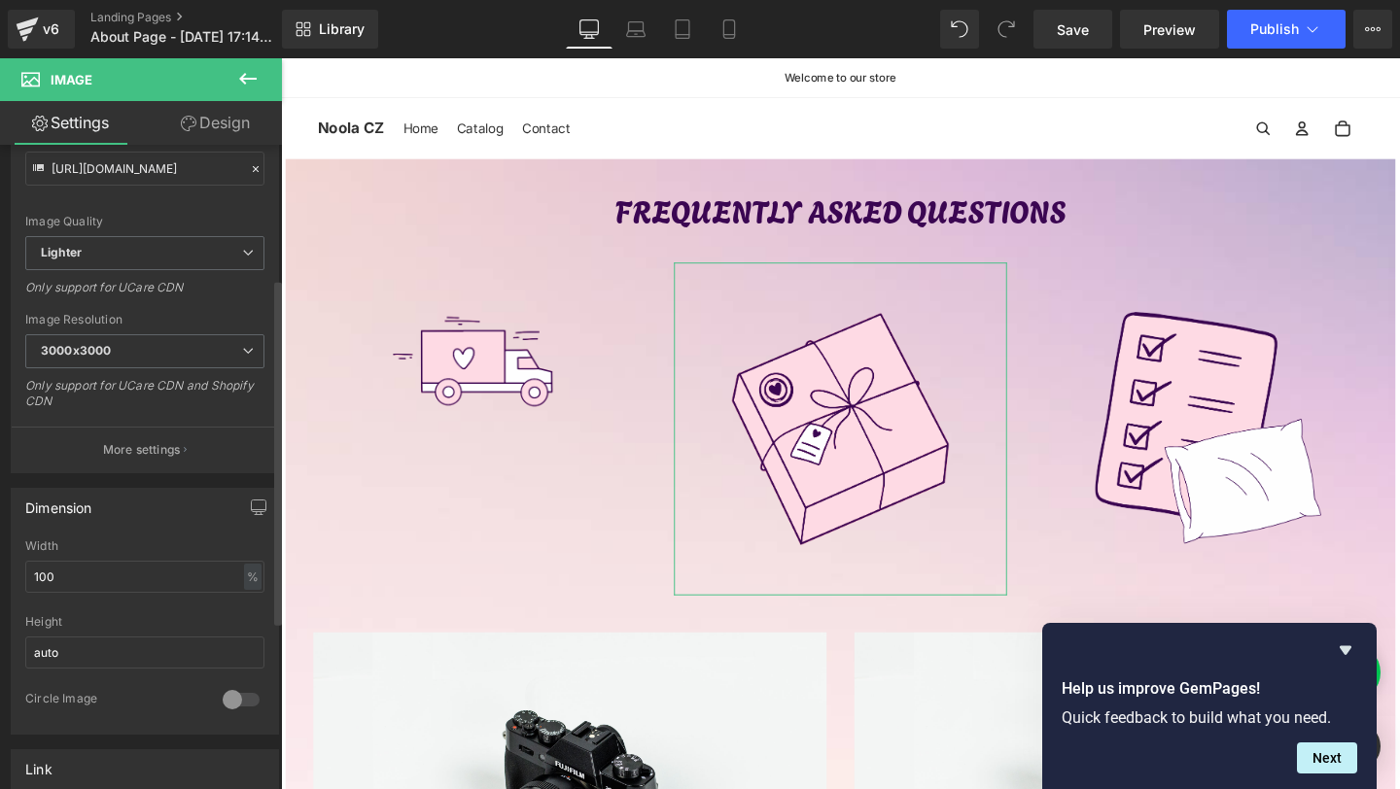
click at [60, 547] on div "Width" at bounding box center [144, 547] width 239 height 14
click at [53, 591] on input "100" at bounding box center [144, 577] width 239 height 32
type input "60"
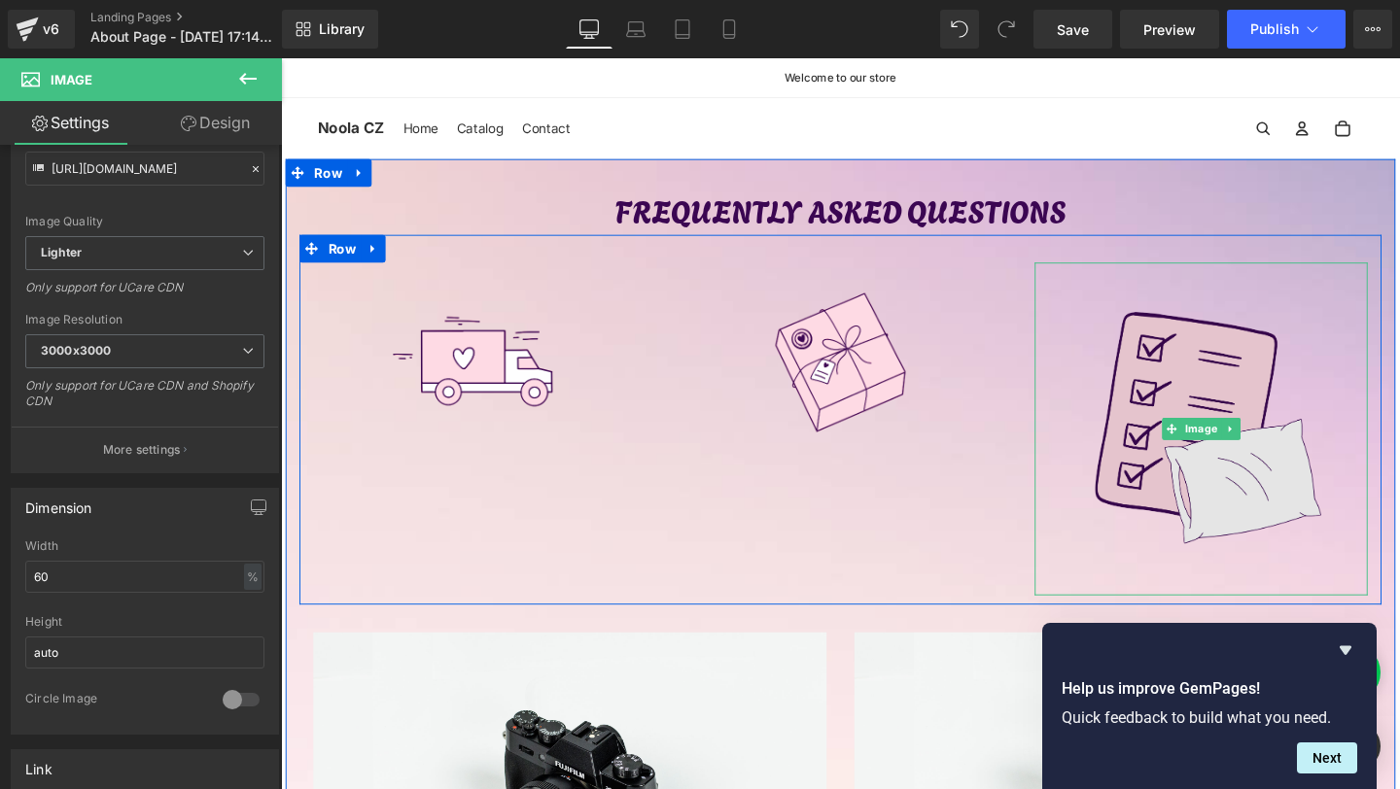
click at [1144, 414] on img at bounding box center [1248, 448] width 350 height 350
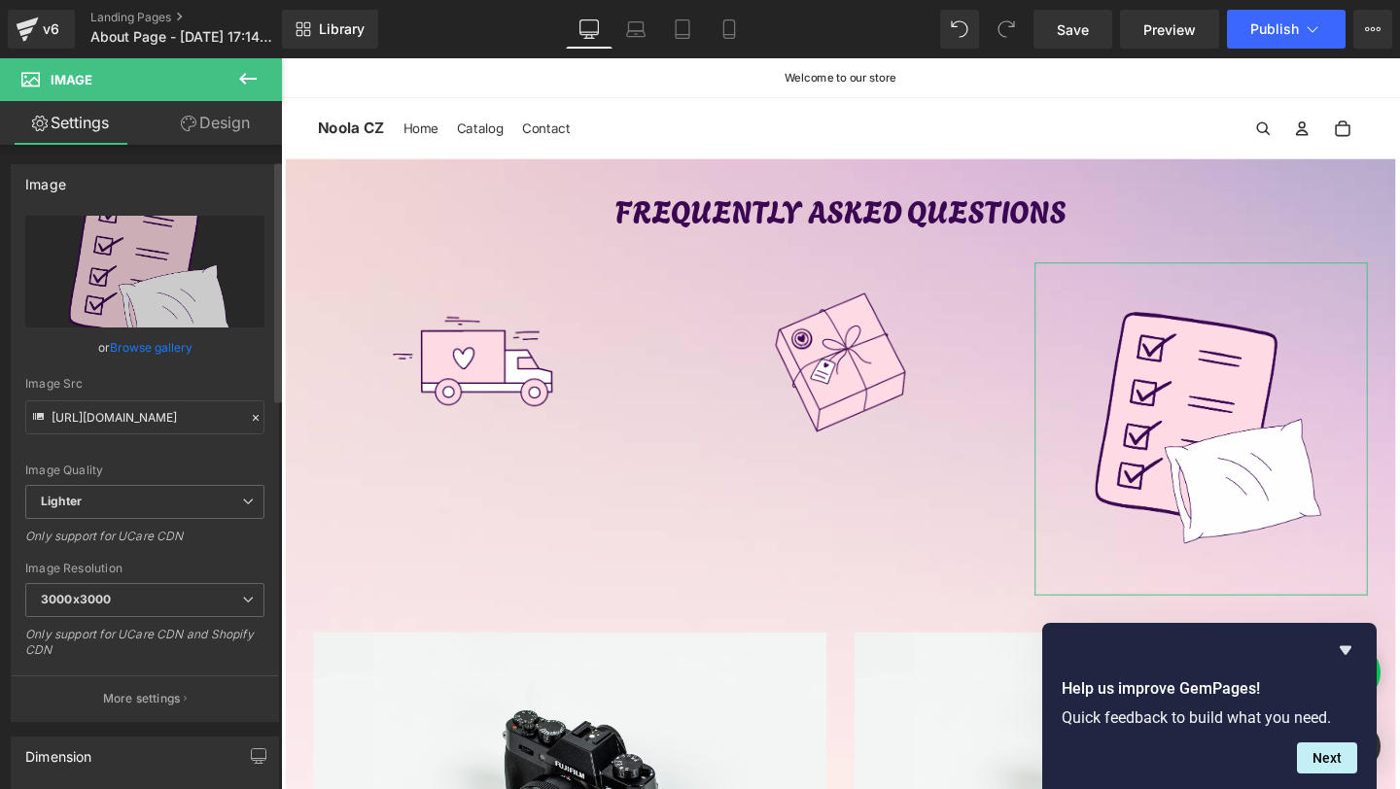
scroll to position [465, 0]
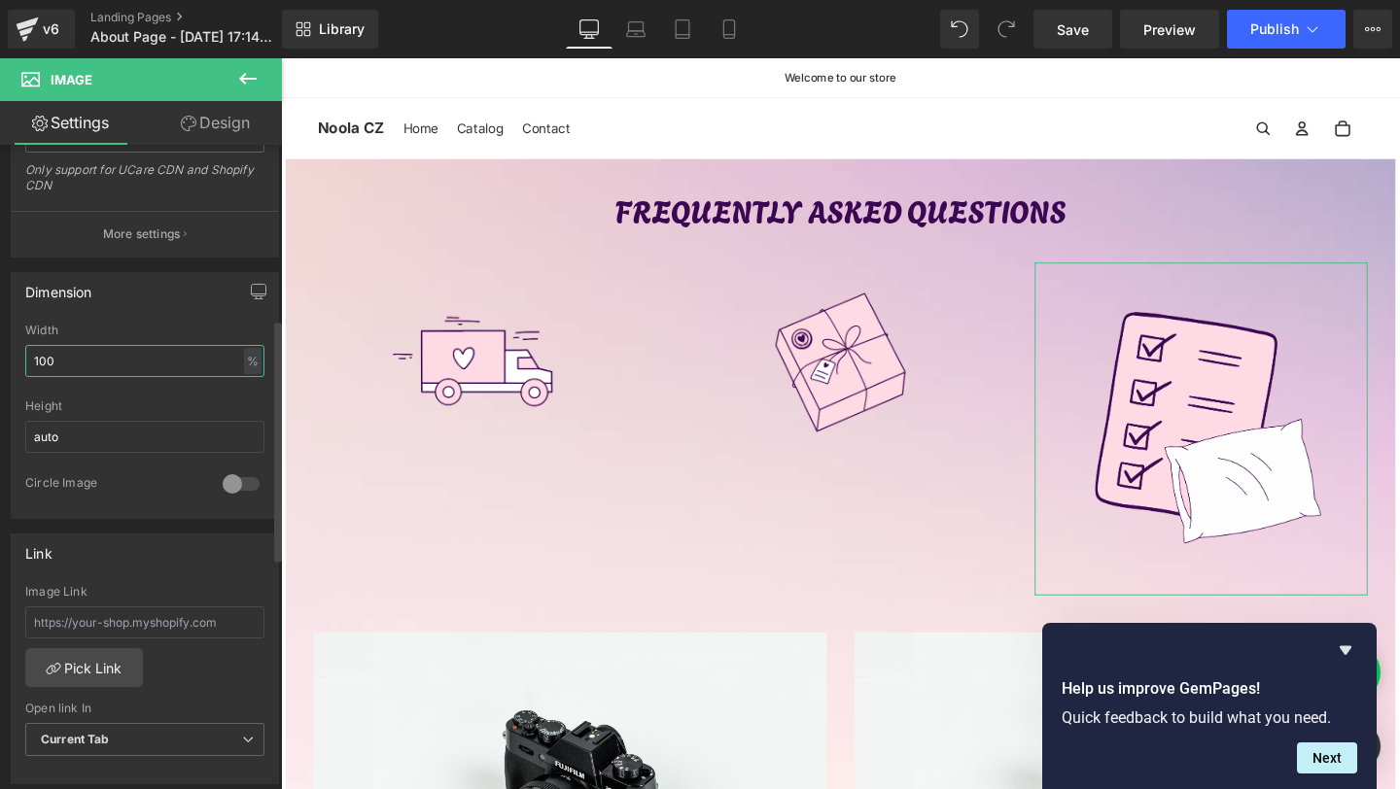
click at [108, 369] on input "100" at bounding box center [144, 361] width 239 height 32
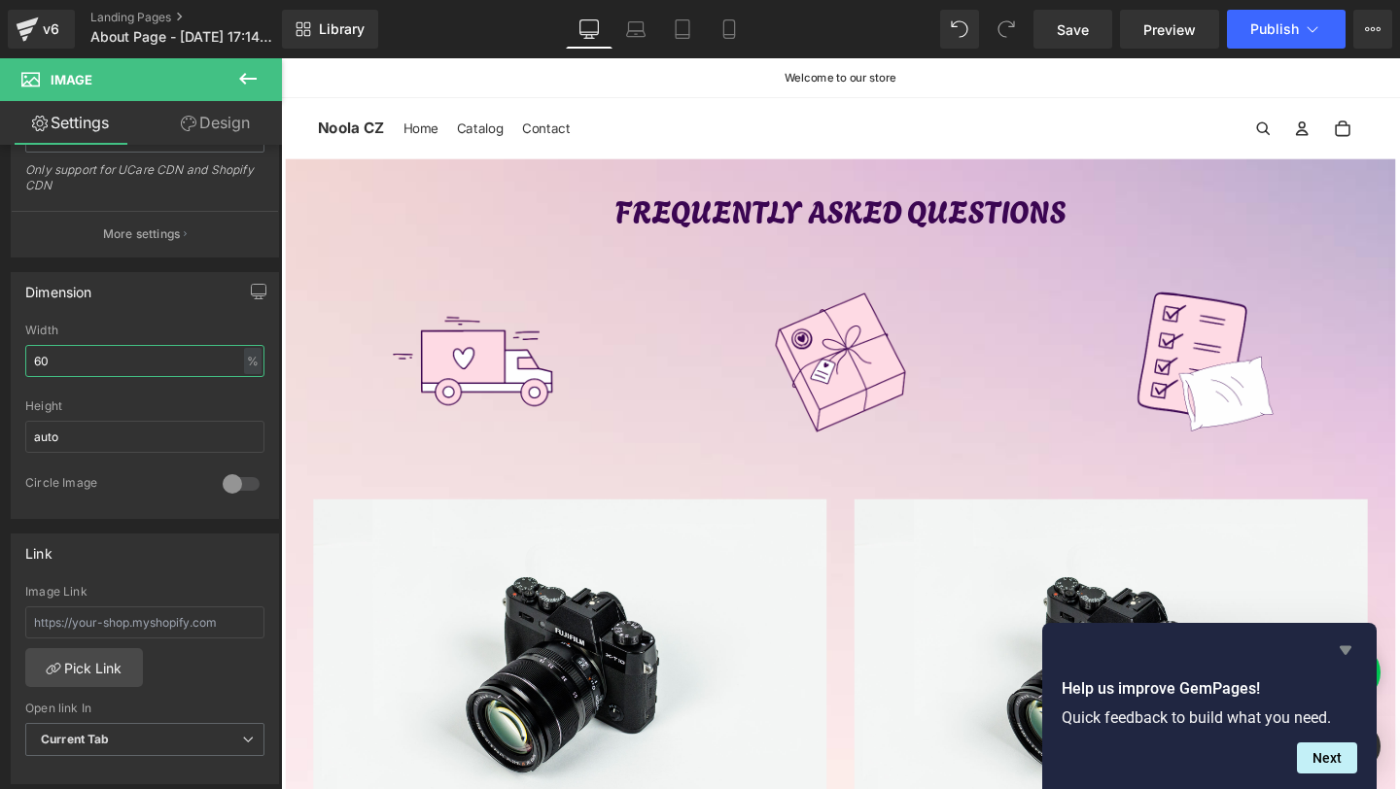
type input "60"
click at [1349, 647] on icon "Hide survey" at bounding box center [1346, 651] width 12 height 9
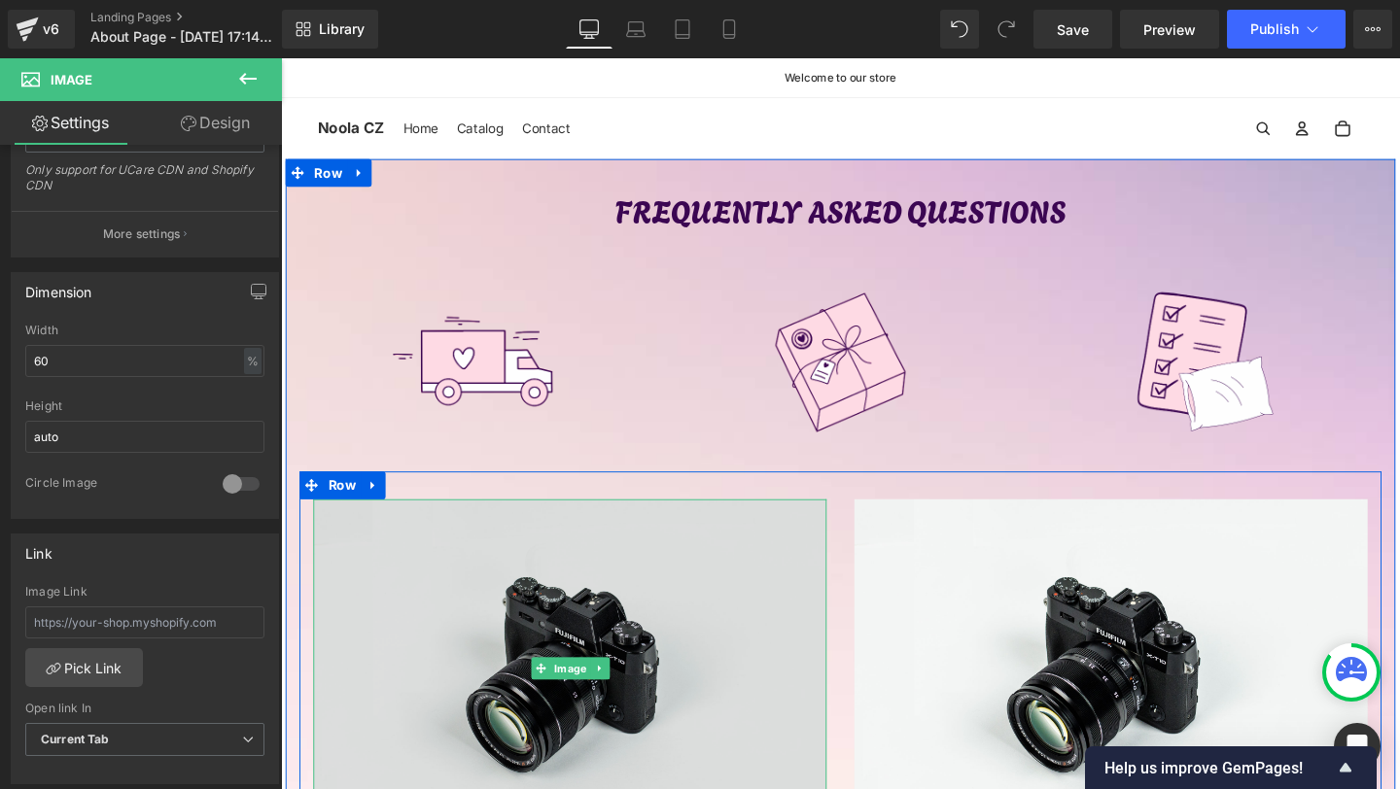
click at [698, 647] on img at bounding box center [585, 701] width 540 height 358
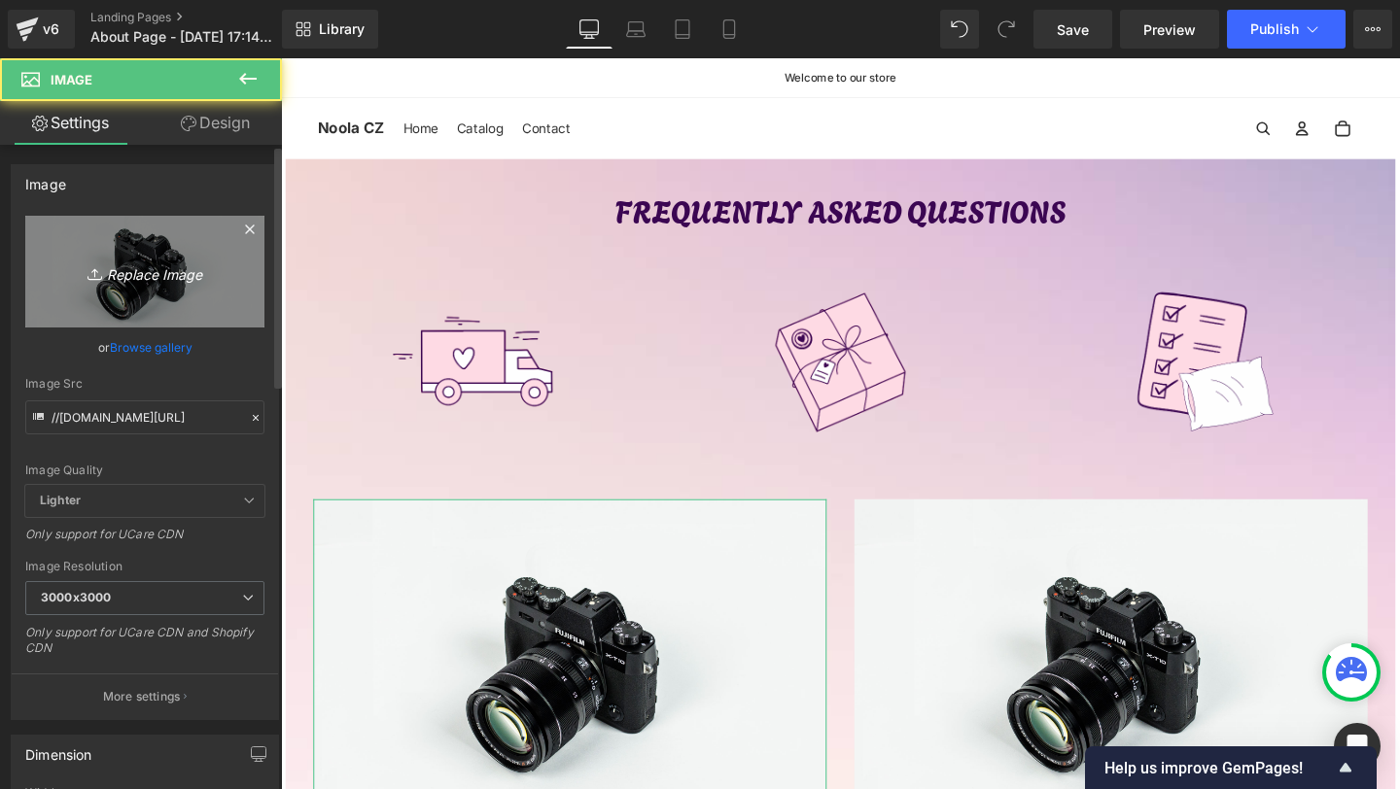
click at [155, 249] on link "Replace Image" at bounding box center [144, 272] width 239 height 112
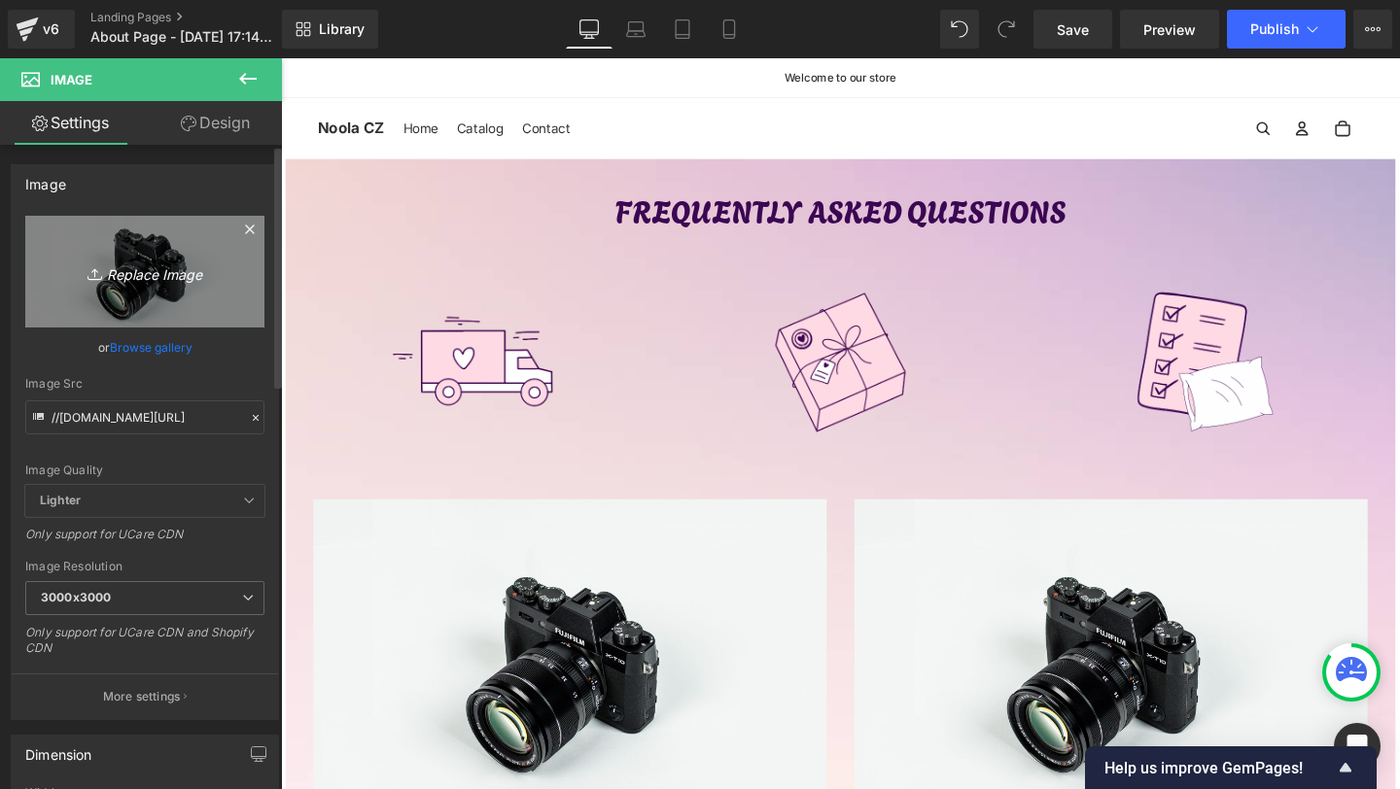
type input "C:\fakepath\6.png"
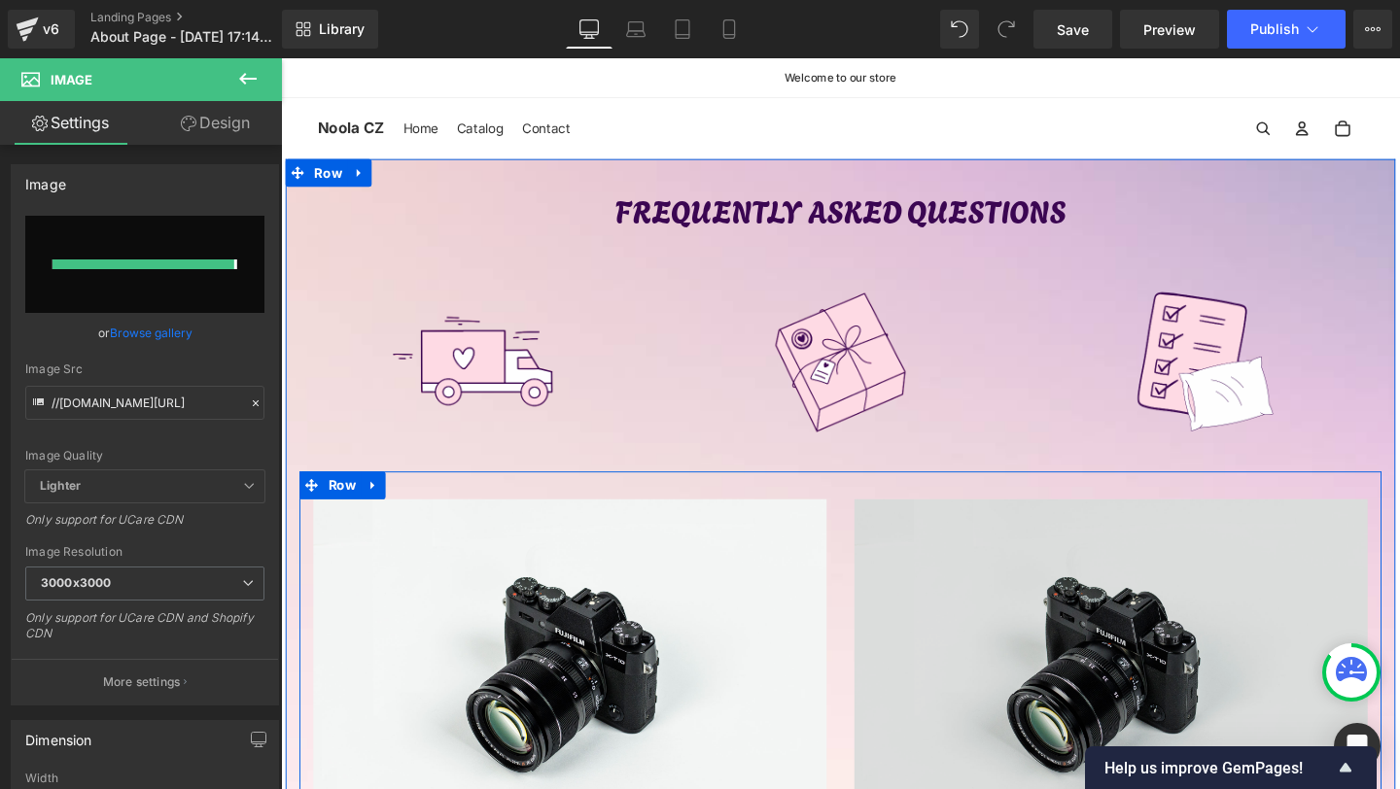
type input "https://ucarecdn.com/fdce6be3-ce59-436e-9dbc-bfce5409c474/-/format/auto/-/previ…"
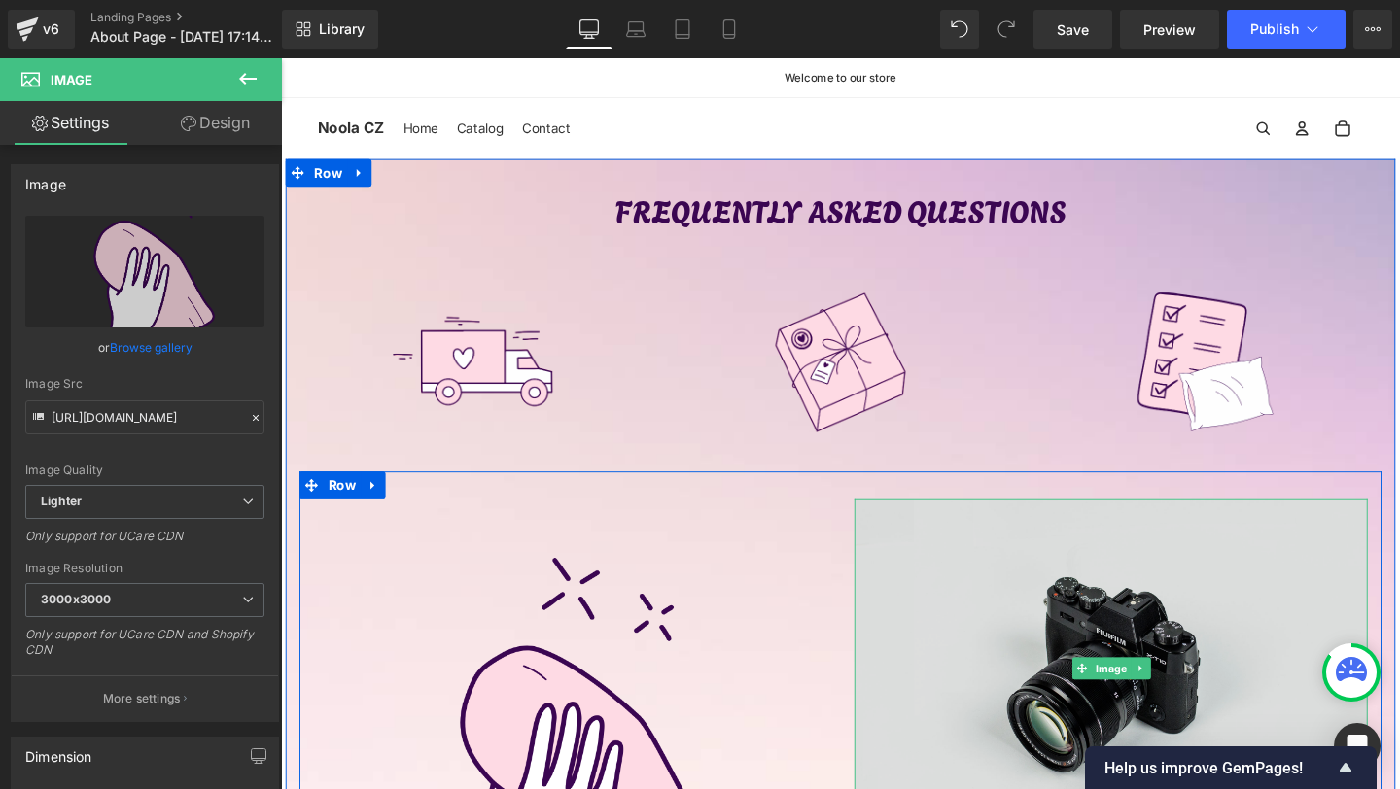
click at [935, 616] on img at bounding box center [1154, 701] width 540 height 358
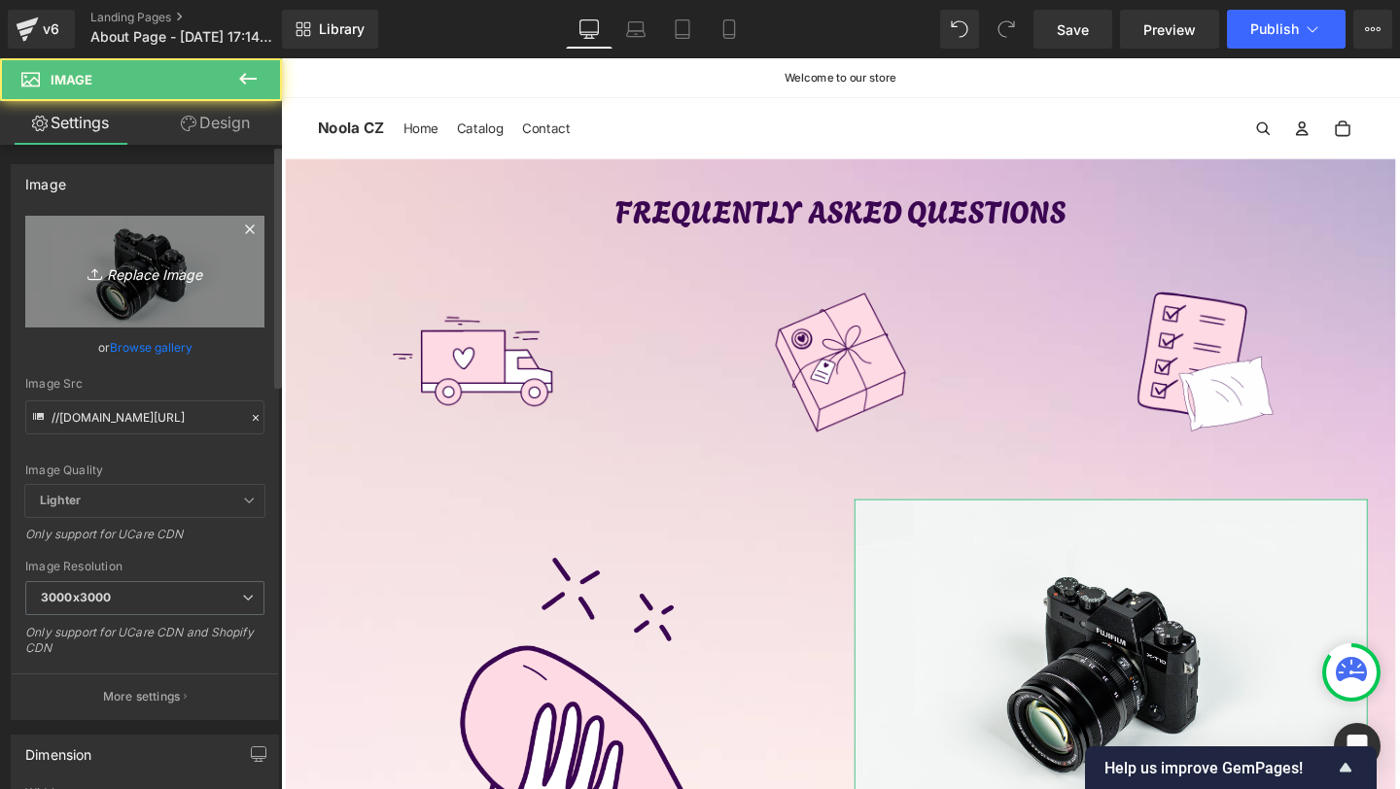
click at [221, 322] on link "Replace Image" at bounding box center [144, 272] width 239 height 112
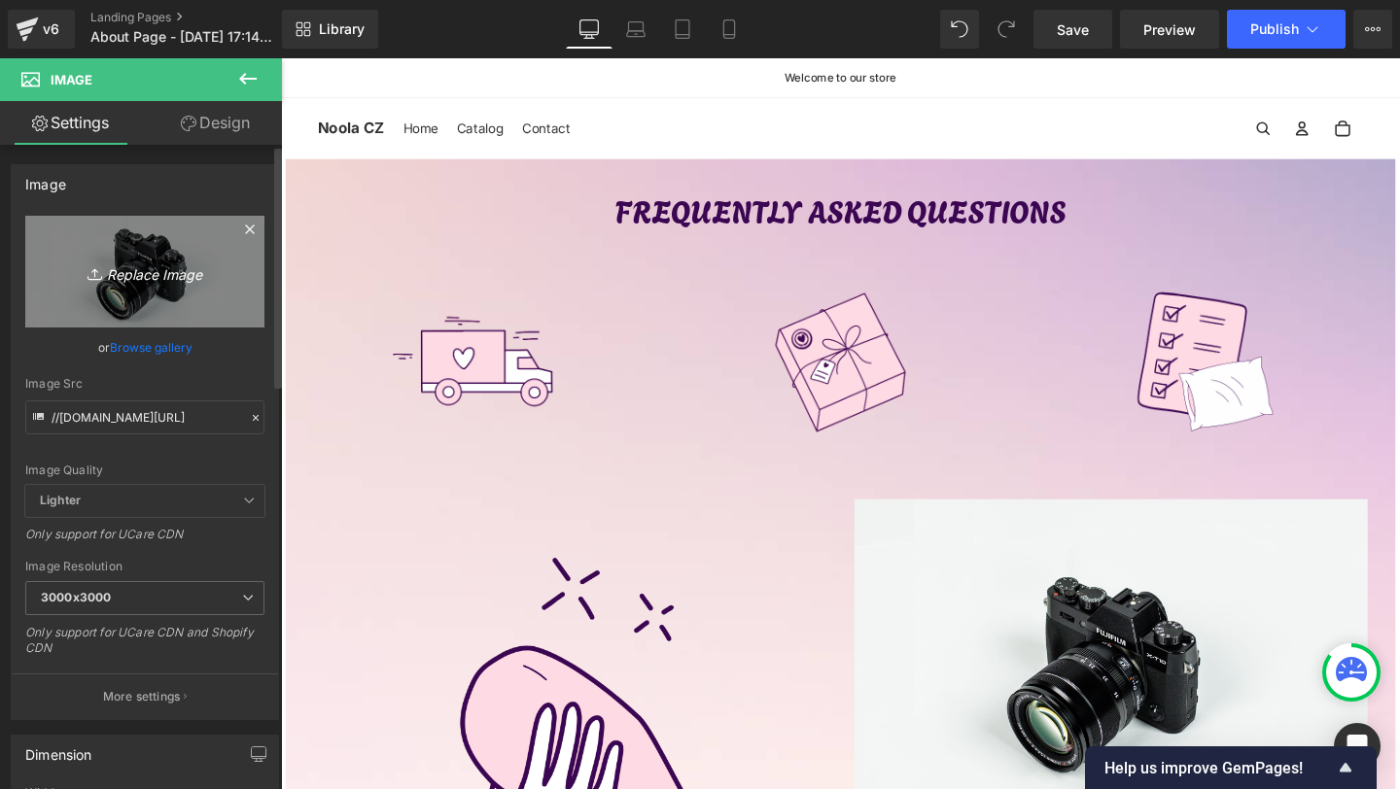
type input "C:\fakepath\7.png"
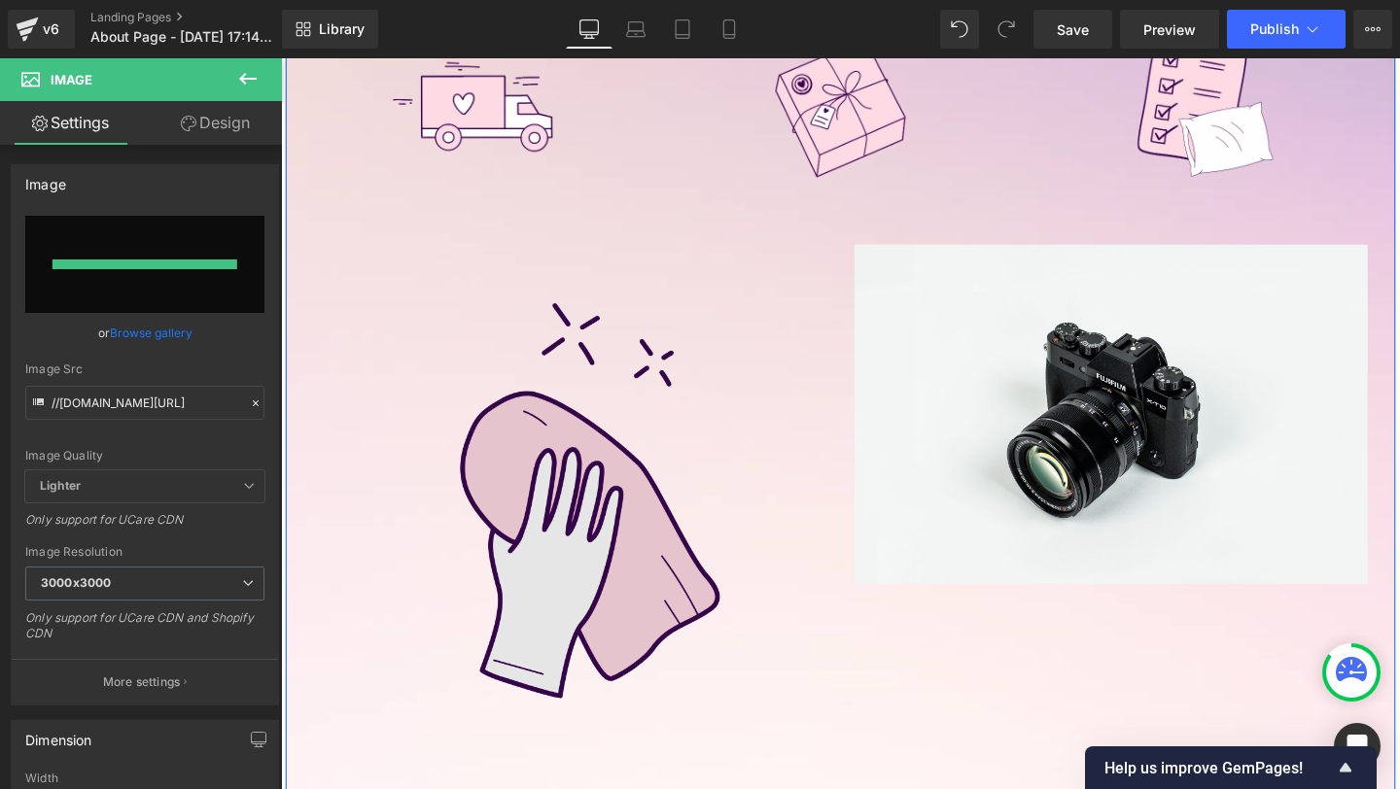
type input "https://ucarecdn.com/ae5850f6-5088-44b8-90ce-3b2fc59f1f3b/-/format/auto/-/previ…"
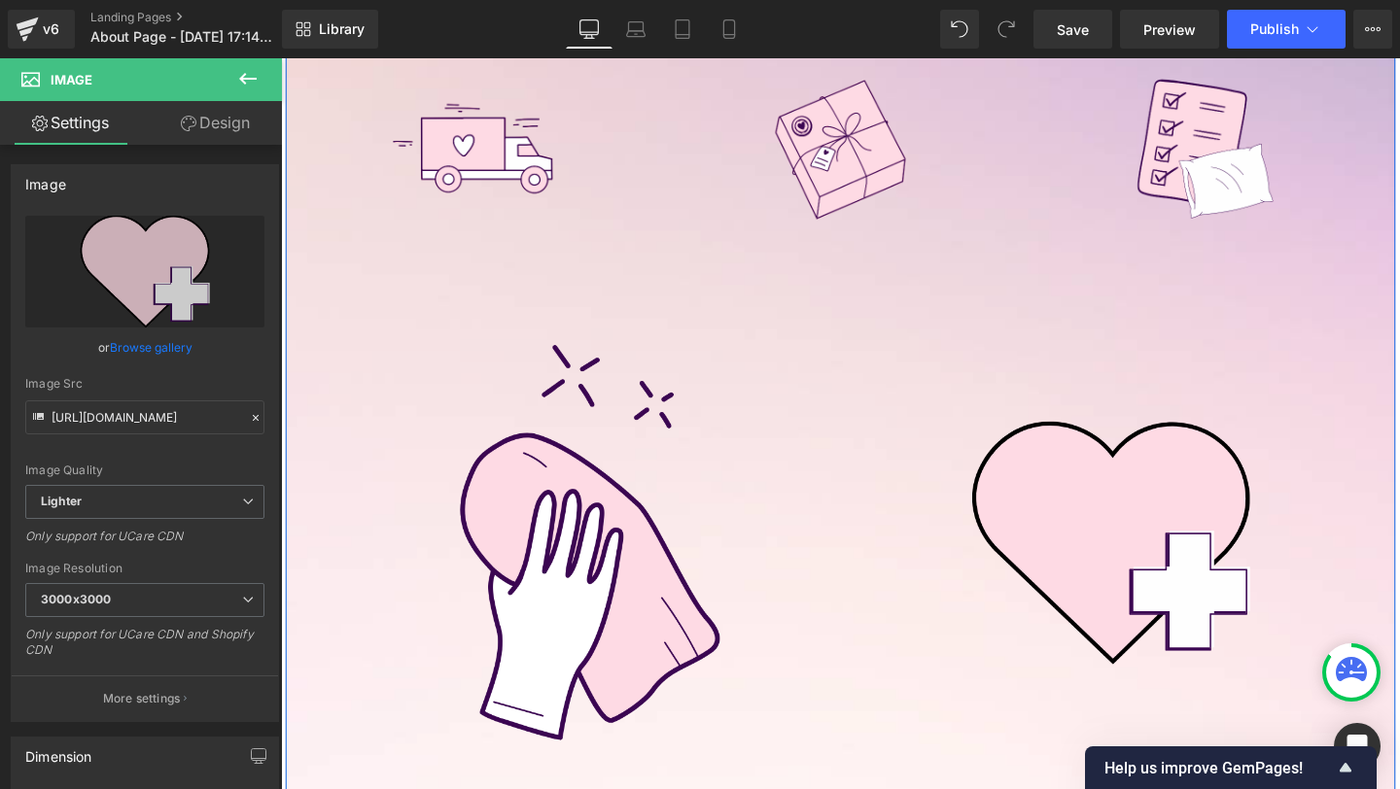
scroll to position [208, 0]
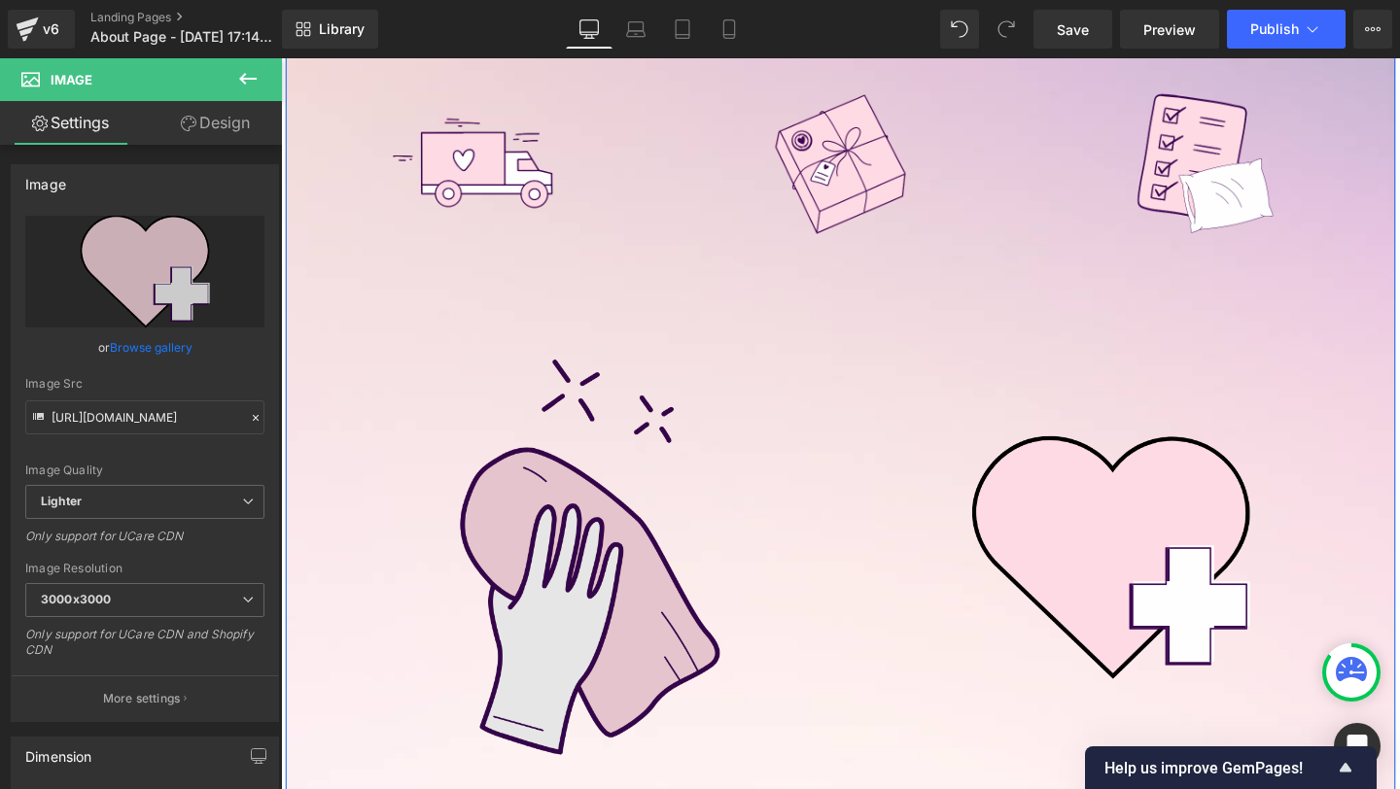
click at [401, 362] on img at bounding box center [585, 584] width 540 height 540
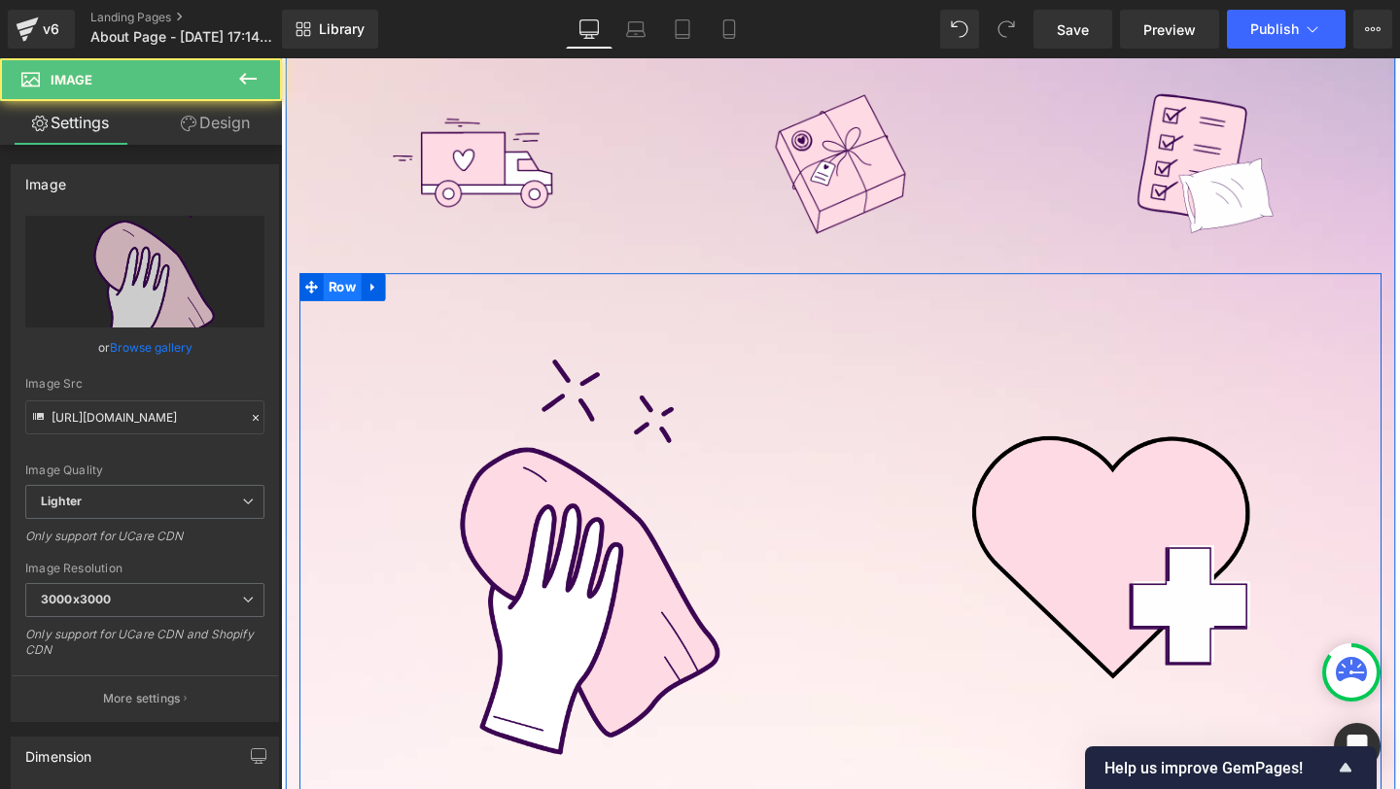
click at [347, 299] on span "Row" at bounding box center [346, 299] width 40 height 29
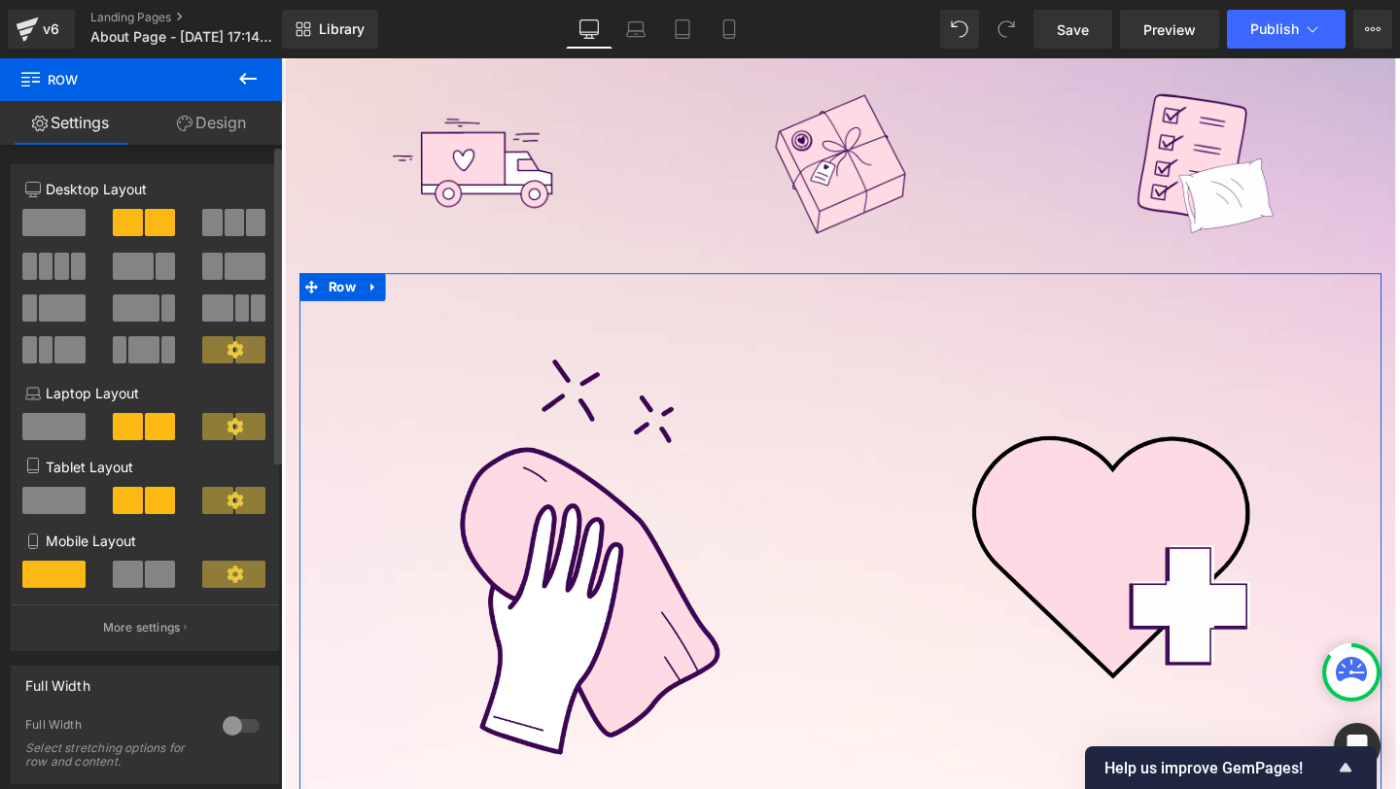
click at [202, 231] on span at bounding box center [211, 222] width 19 height 27
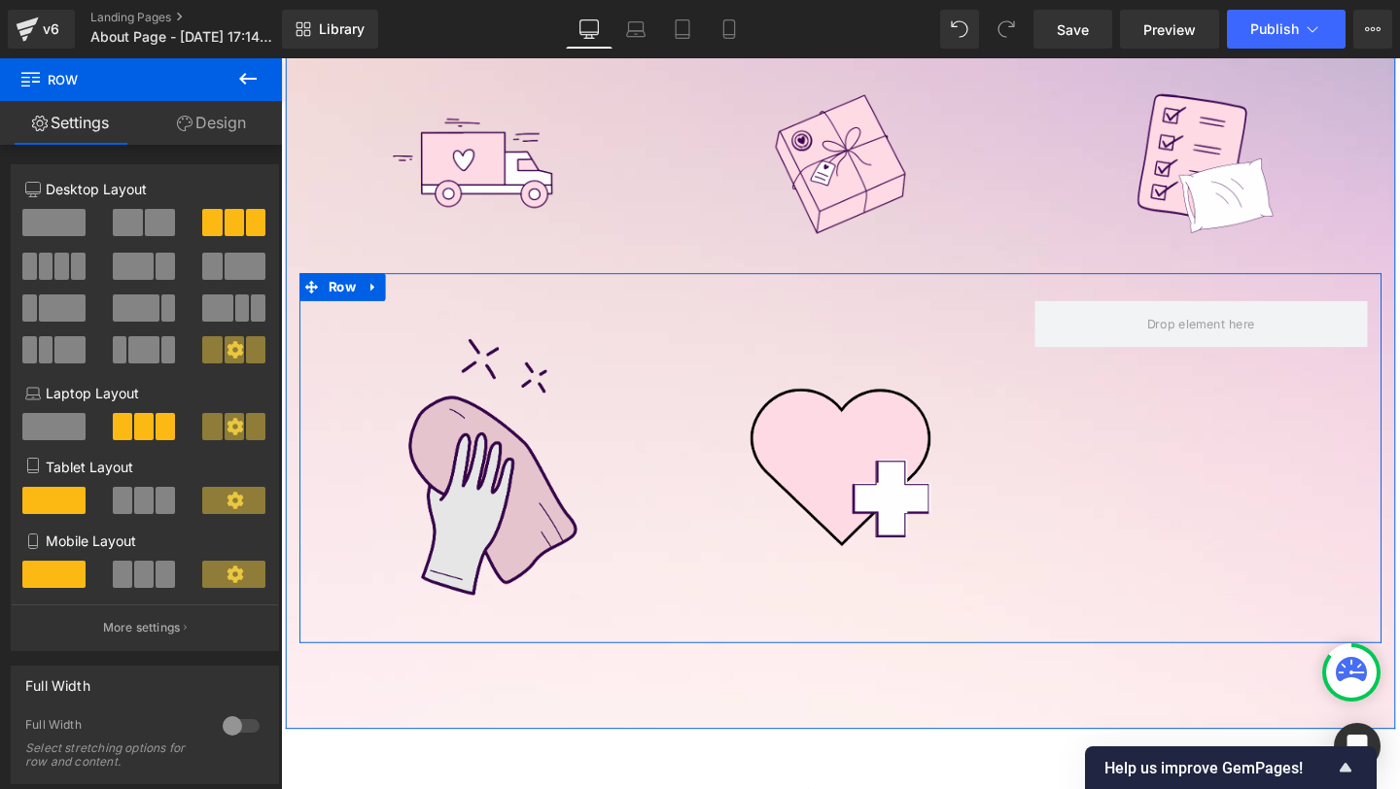
click at [473, 447] on img at bounding box center [490, 489] width 350 height 350
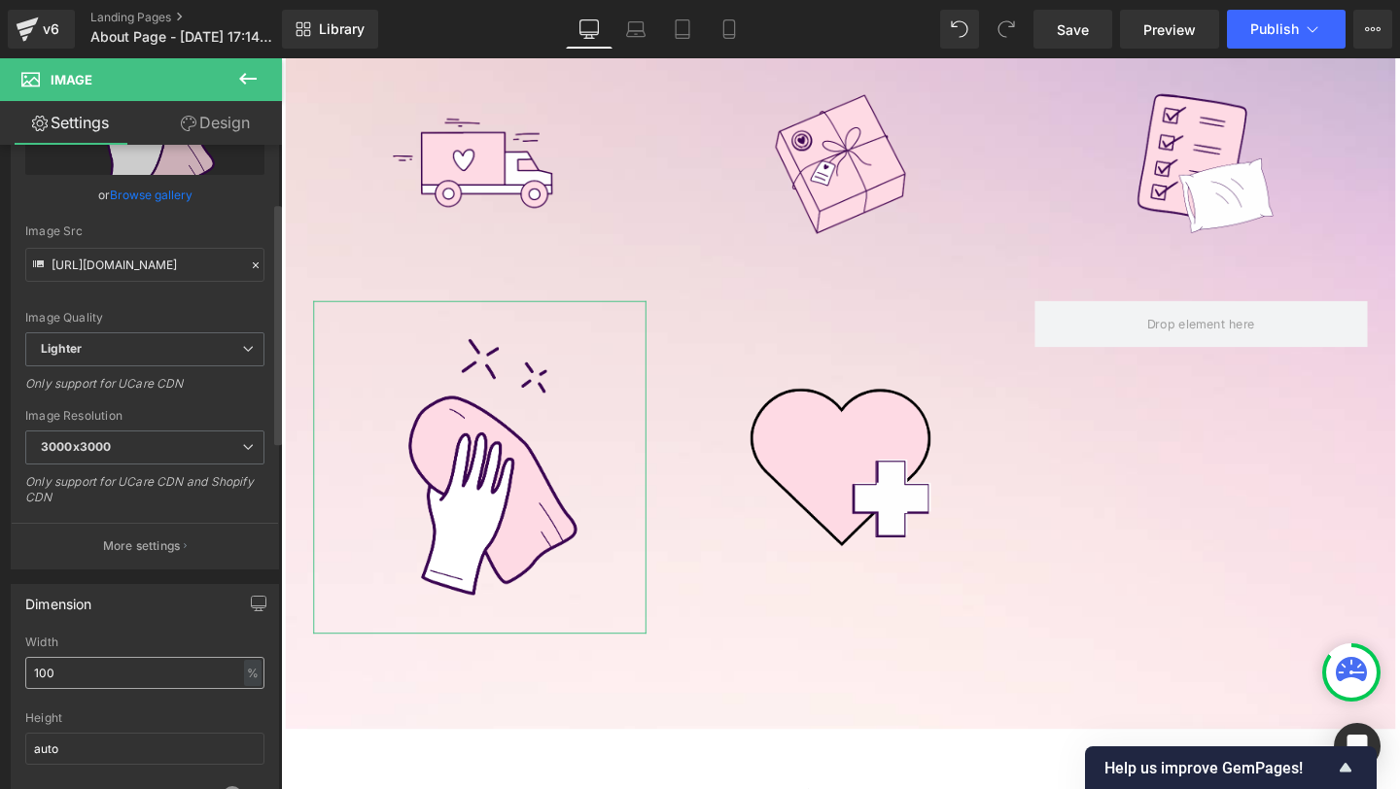
scroll to position [156, 0]
click at [56, 670] on input "100" at bounding box center [144, 670] width 239 height 32
type input "60"
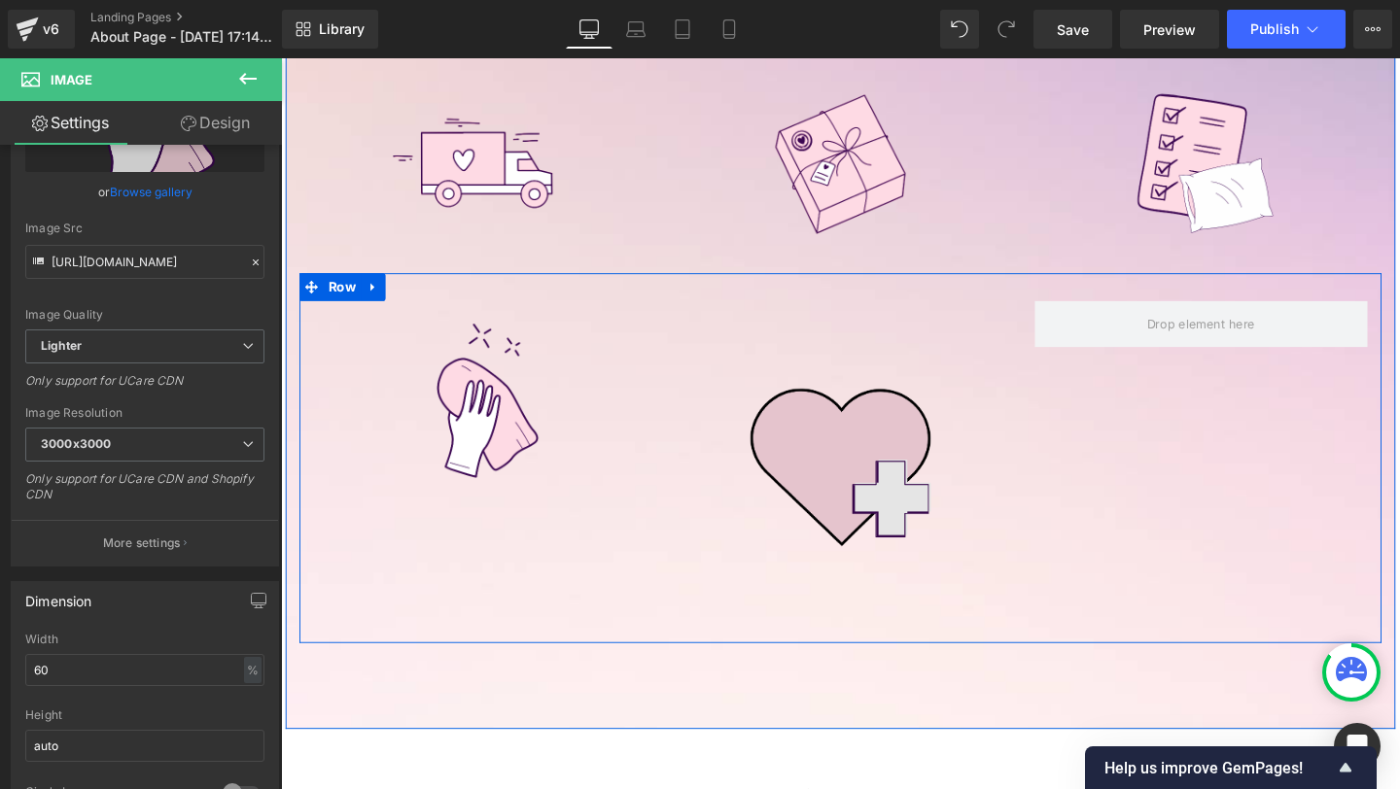
click at [821, 504] on img at bounding box center [869, 489] width 350 height 350
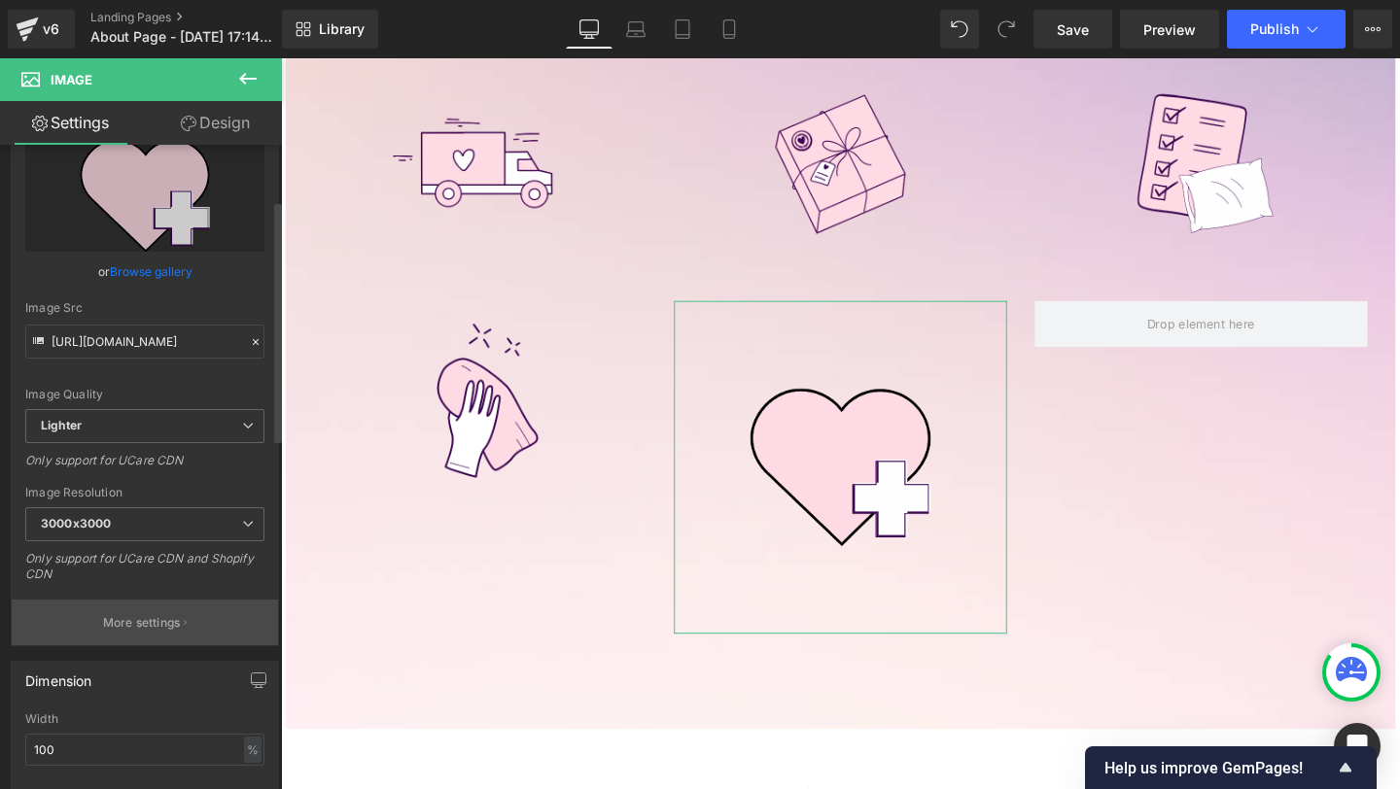
scroll to position [173, 0]
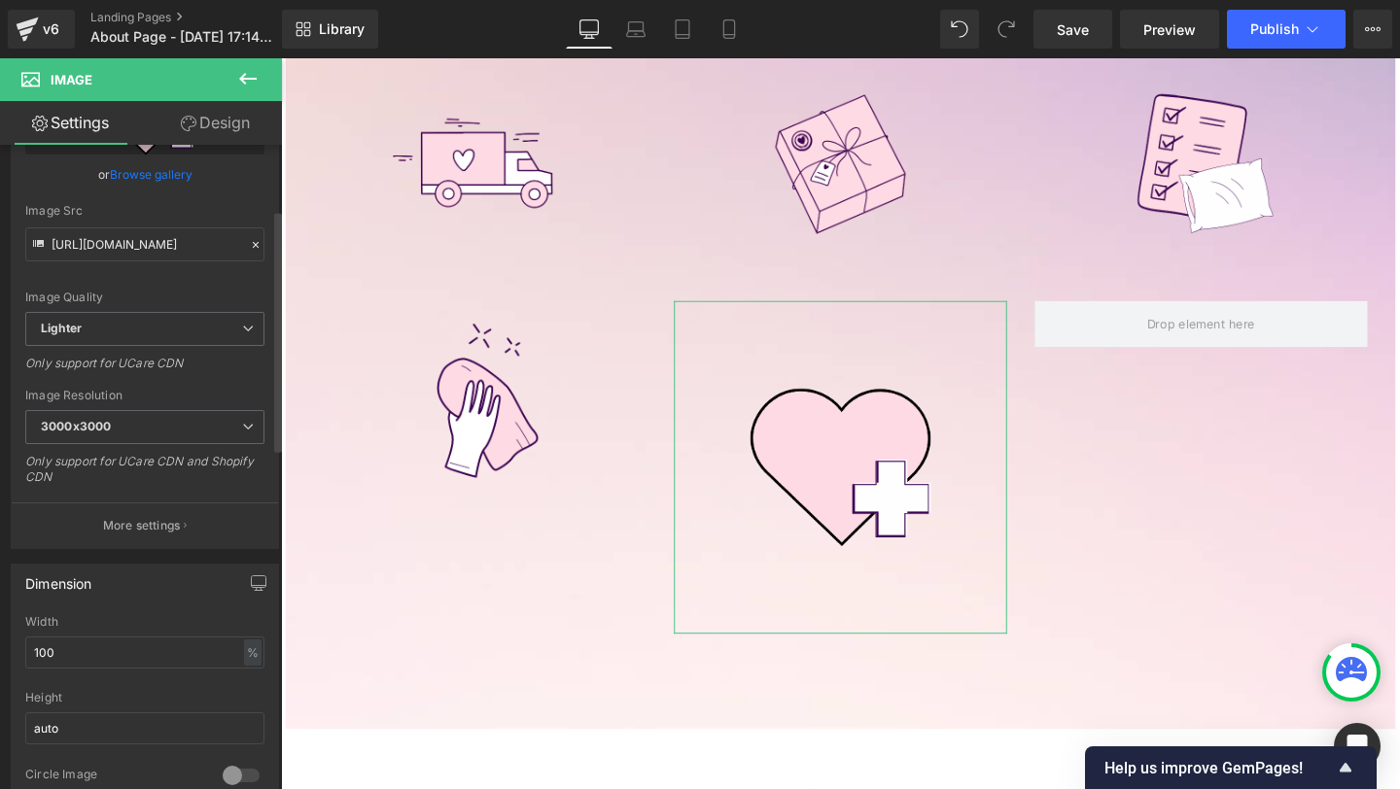
click at [100, 671] on div "Width 100 % % px" at bounding box center [144, 653] width 239 height 76
click at [100, 650] on input "100" at bounding box center [144, 653] width 239 height 32
type input "60"
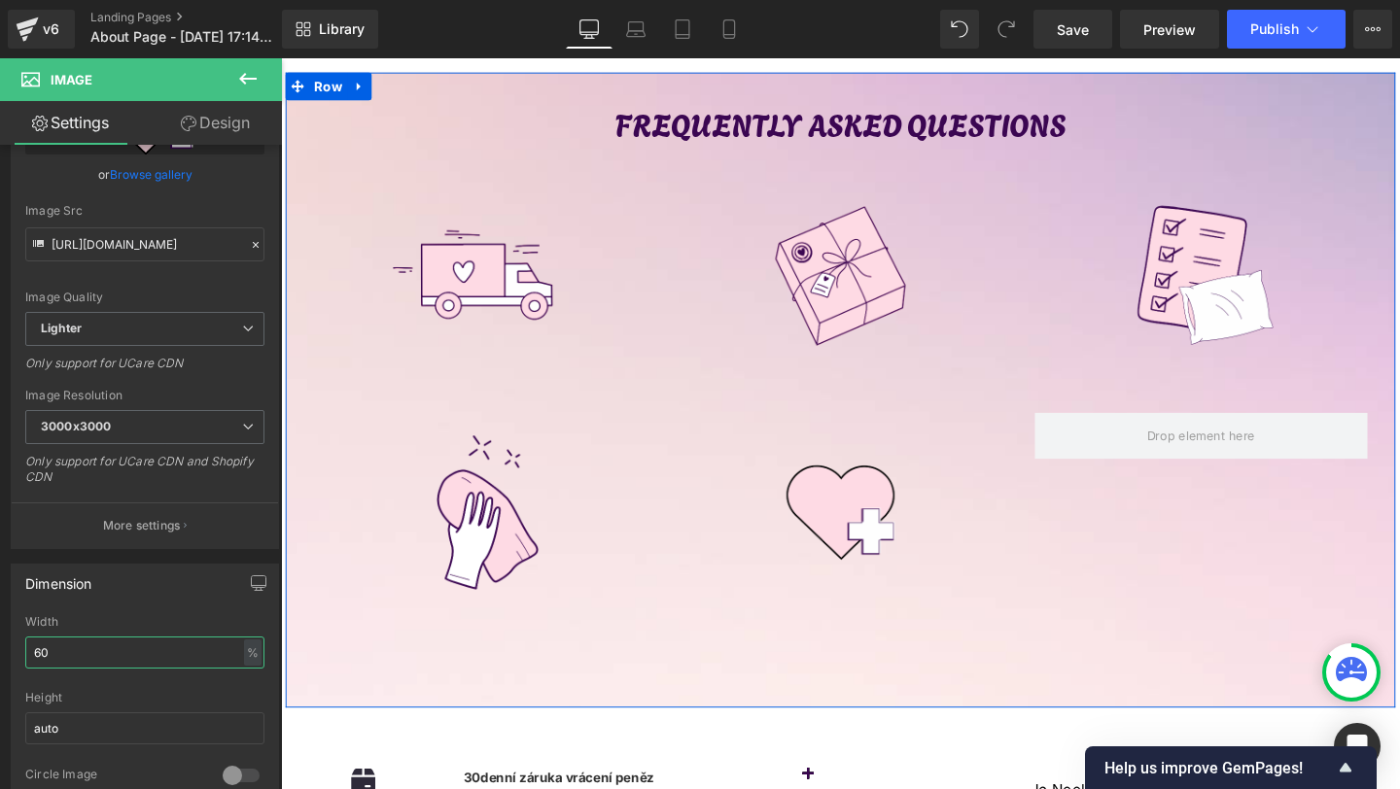
scroll to position [72, 0]
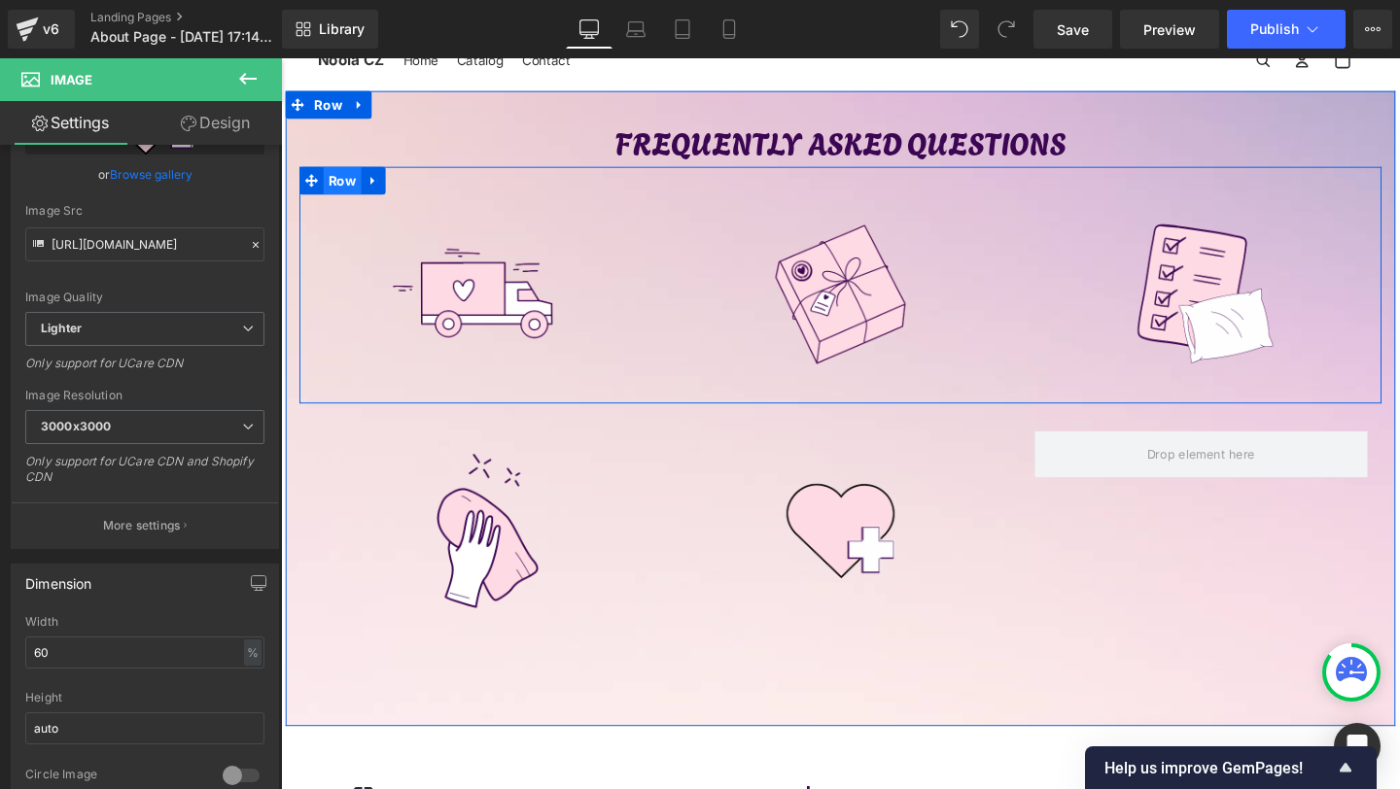
click at [350, 176] on span "Row" at bounding box center [346, 186] width 40 height 29
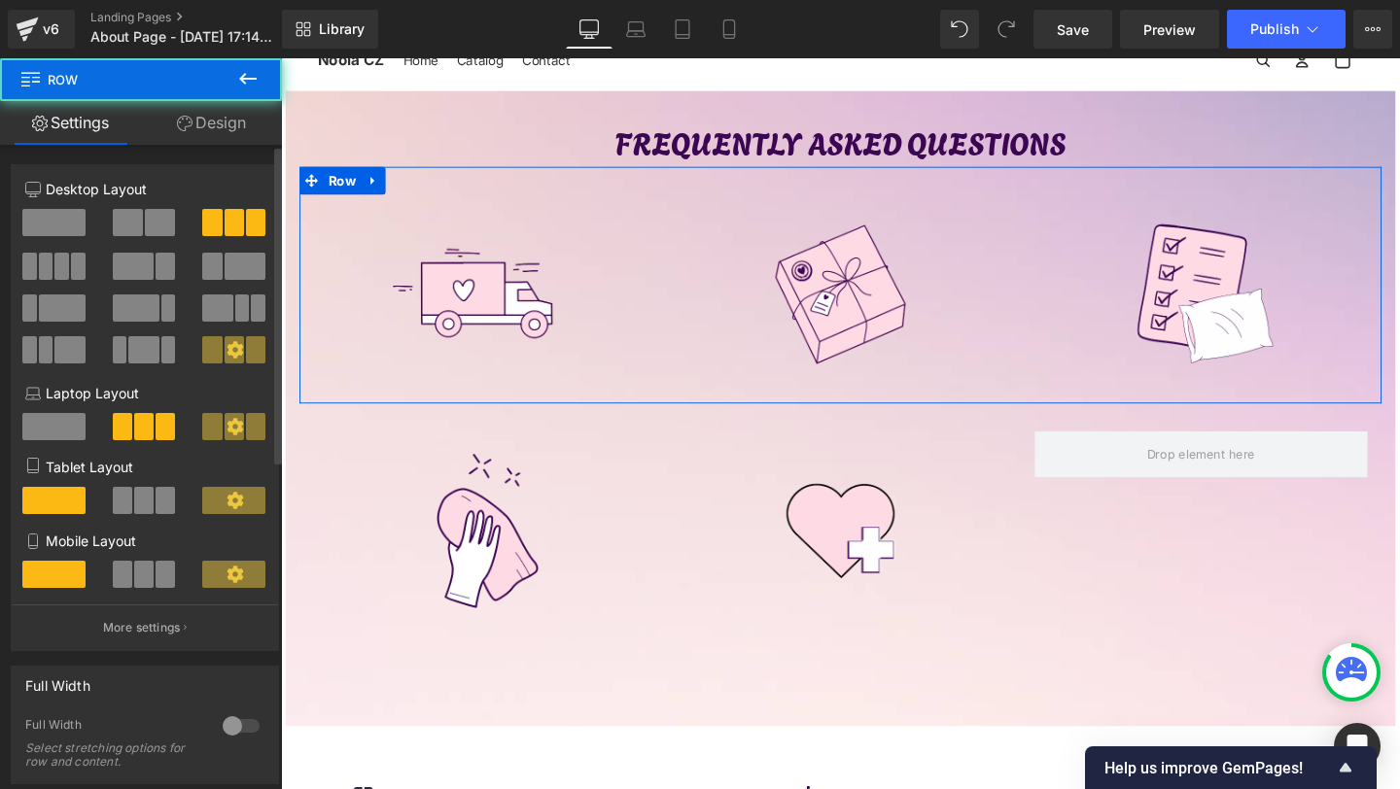
click at [35, 258] on span at bounding box center [29, 266] width 15 height 27
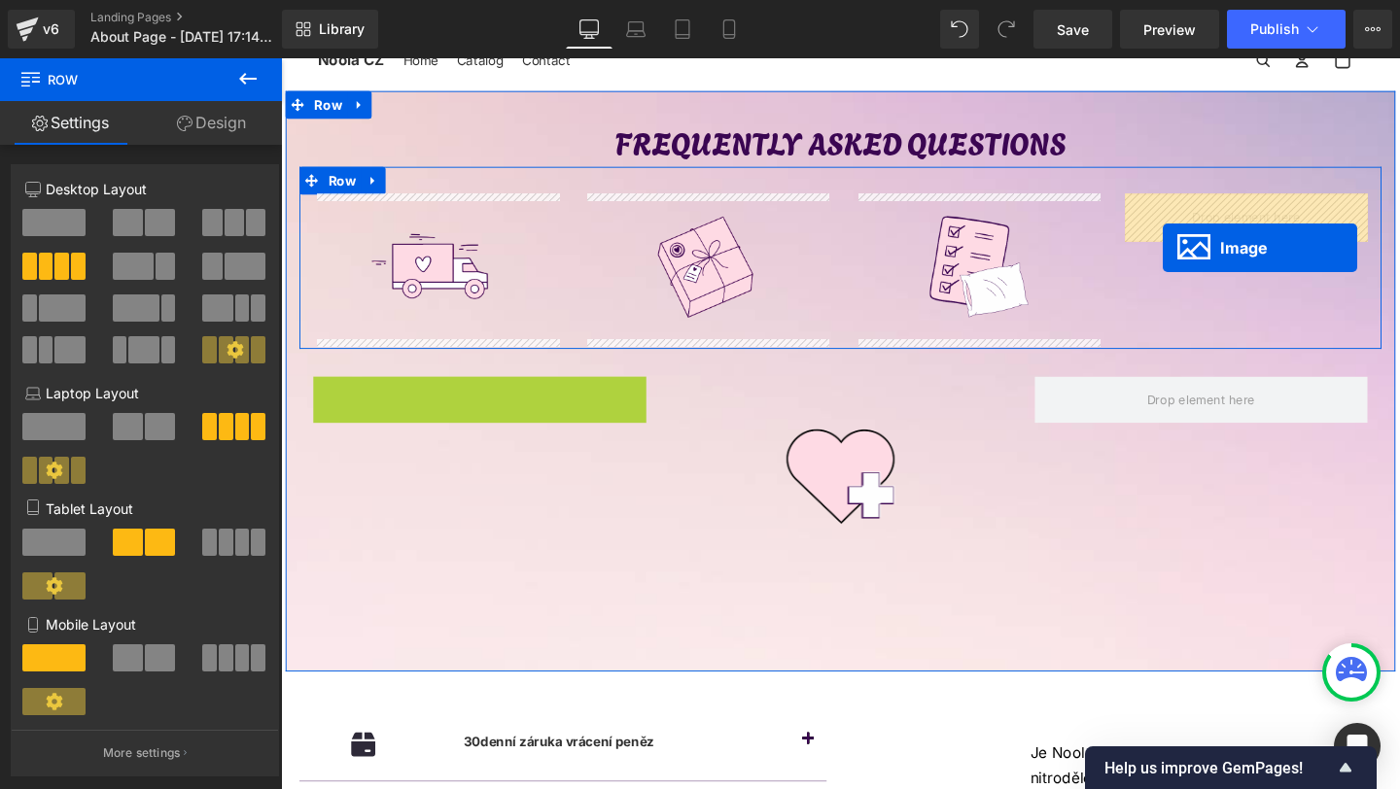
drag, startPoint x: 456, startPoint y: 502, endPoint x: 1209, endPoint y: 258, distance: 791.1
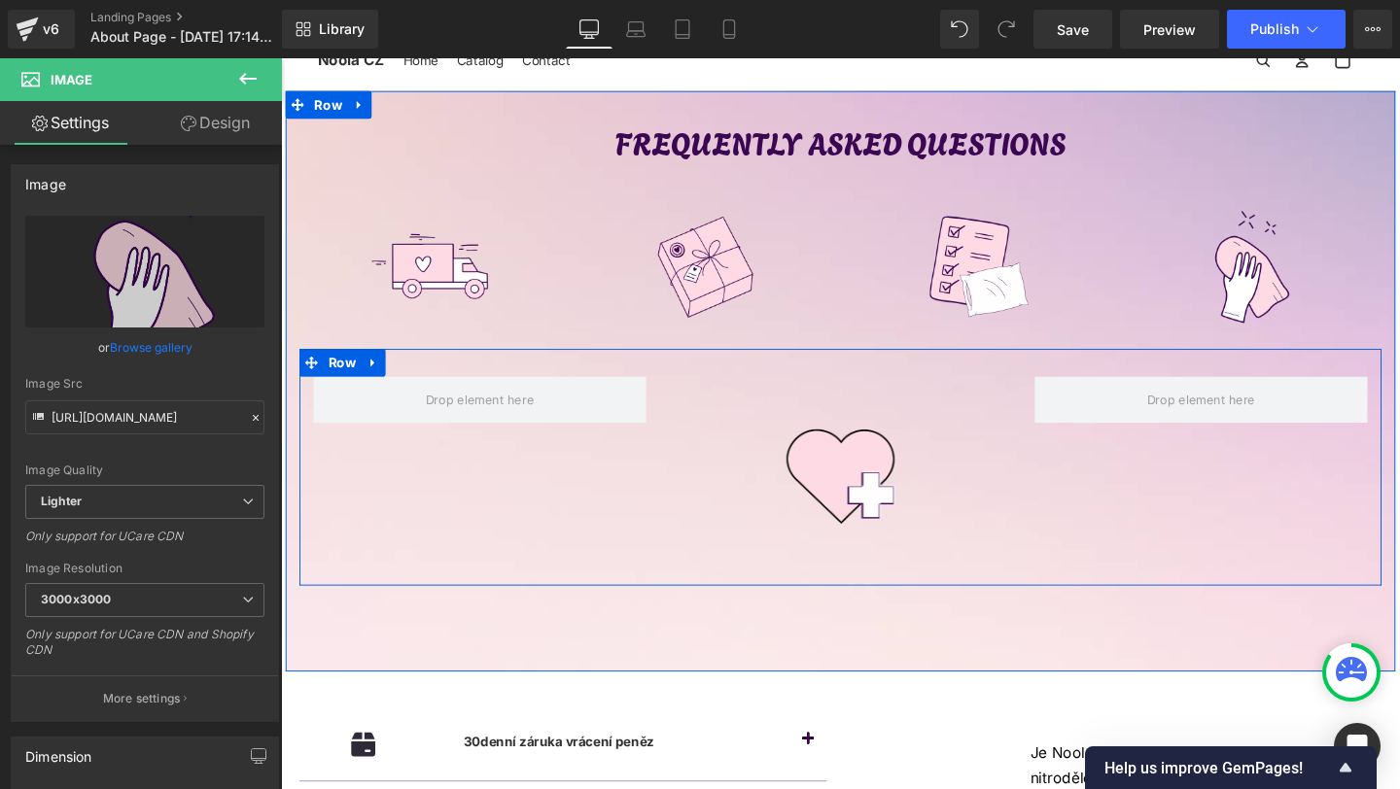
click at [1228, 511] on div "Image Row" at bounding box center [869, 488] width 1138 height 249
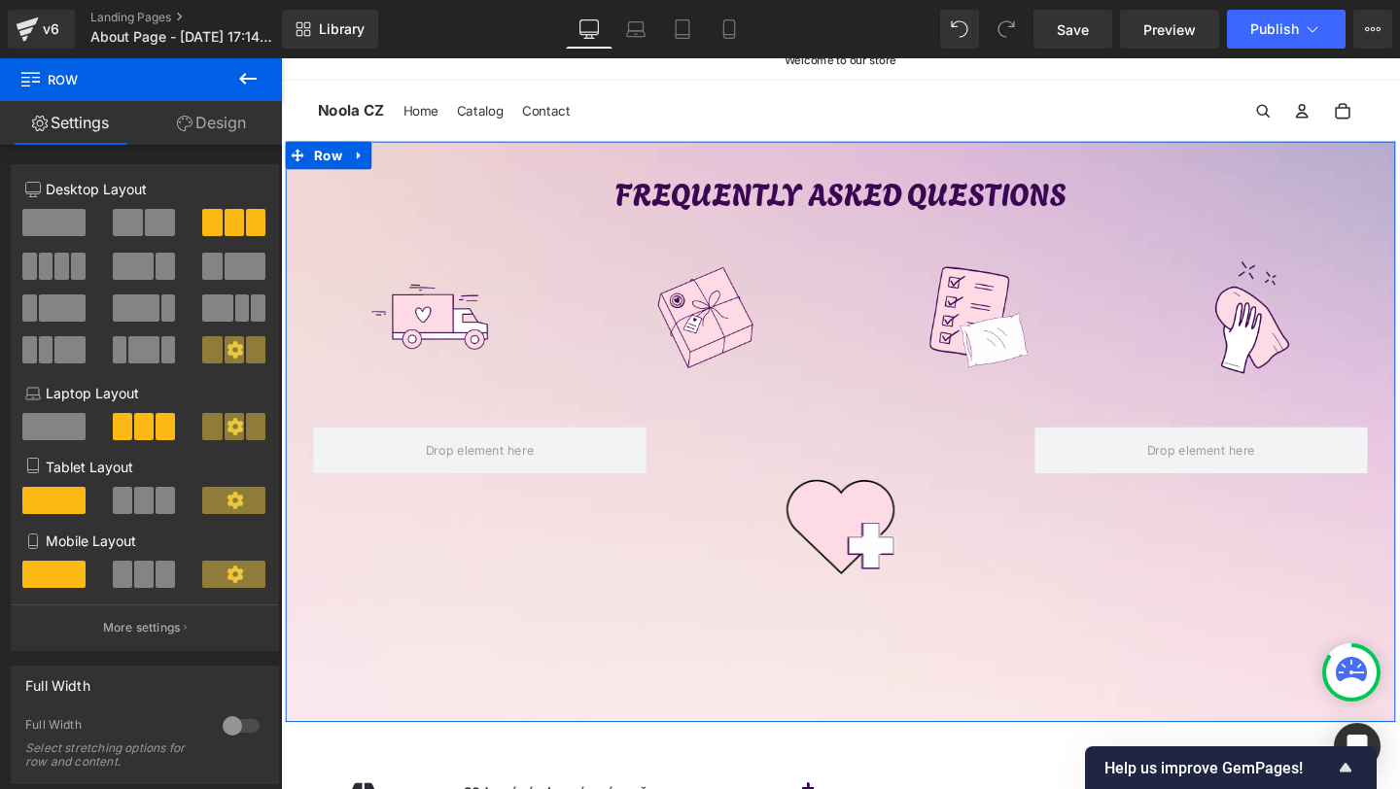
scroll to position [20, 0]
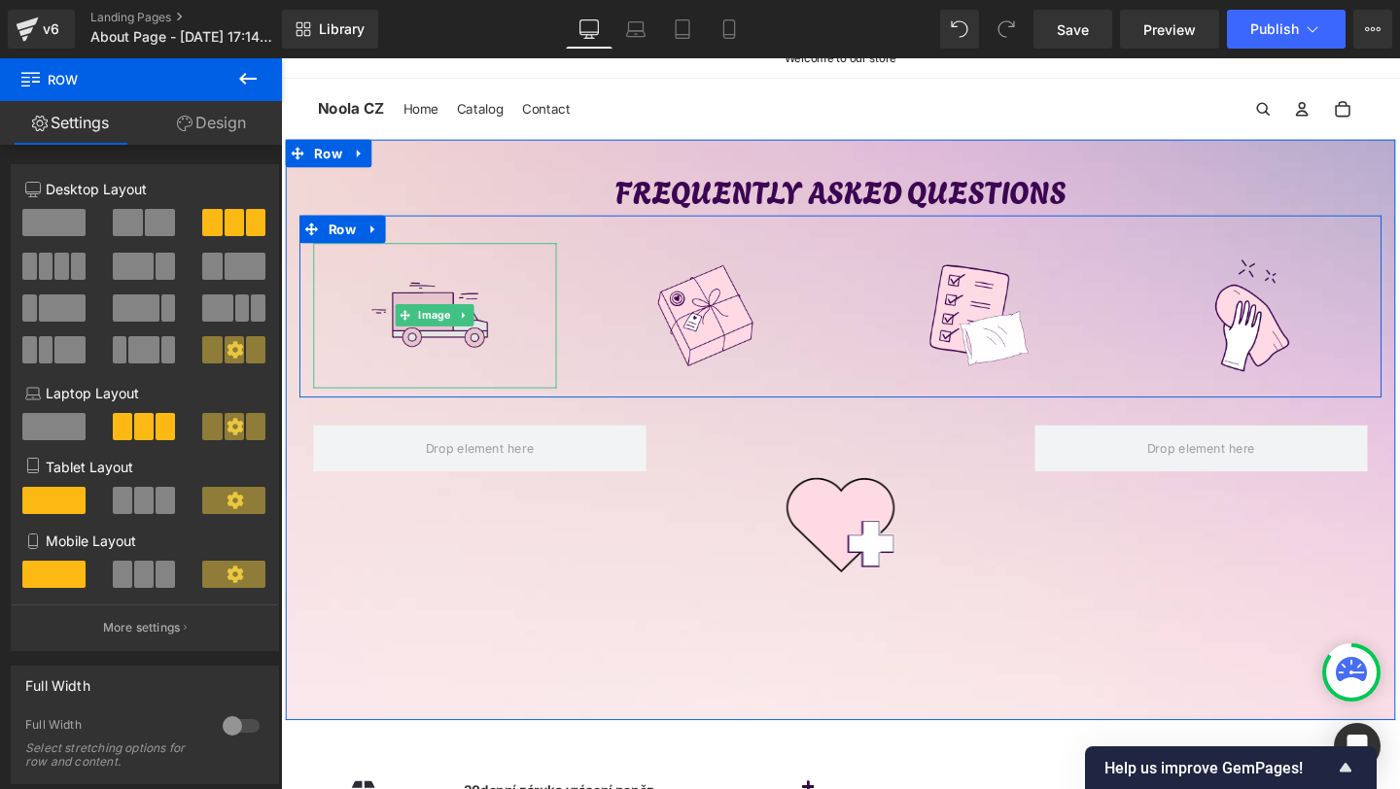
click at [431, 316] on img at bounding box center [444, 330] width 154 height 154
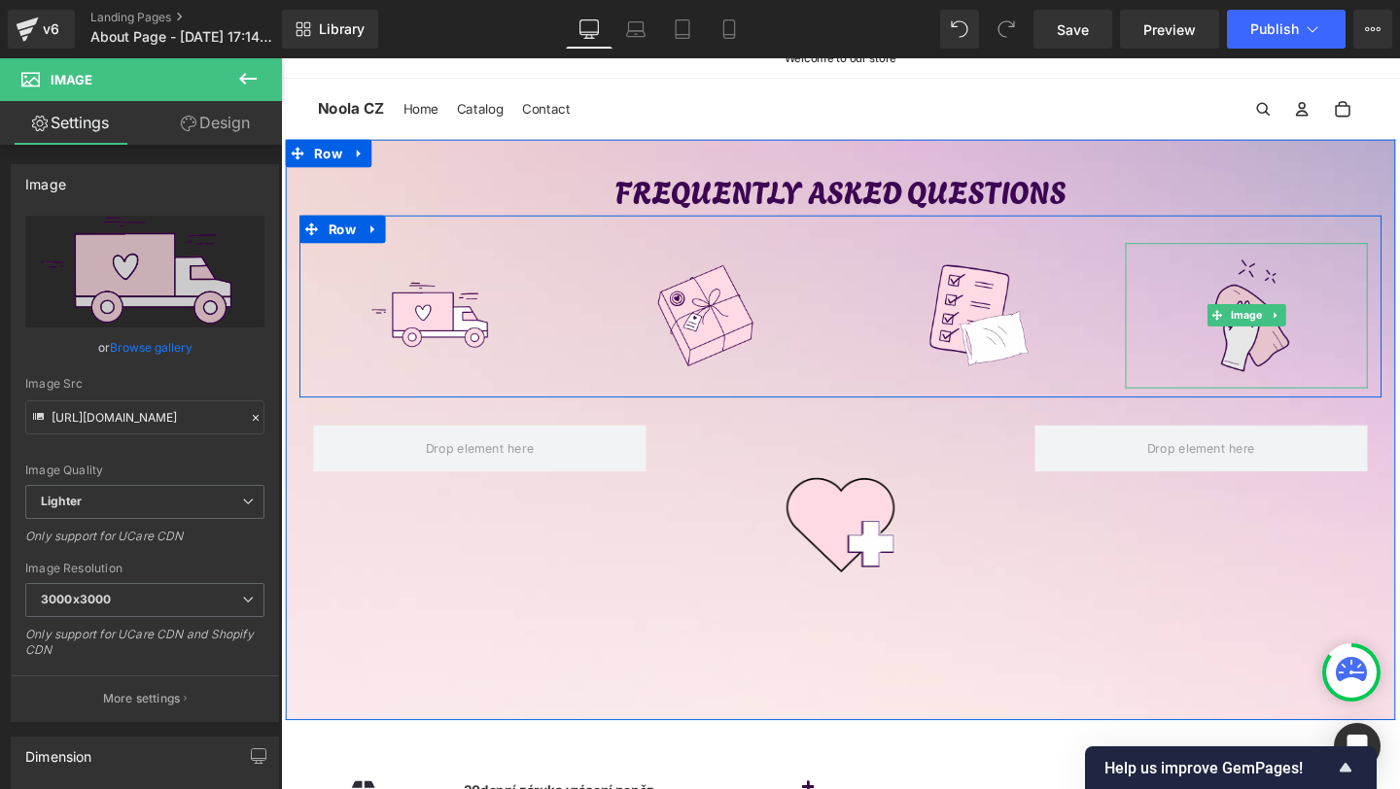
scroll to position [0, 0]
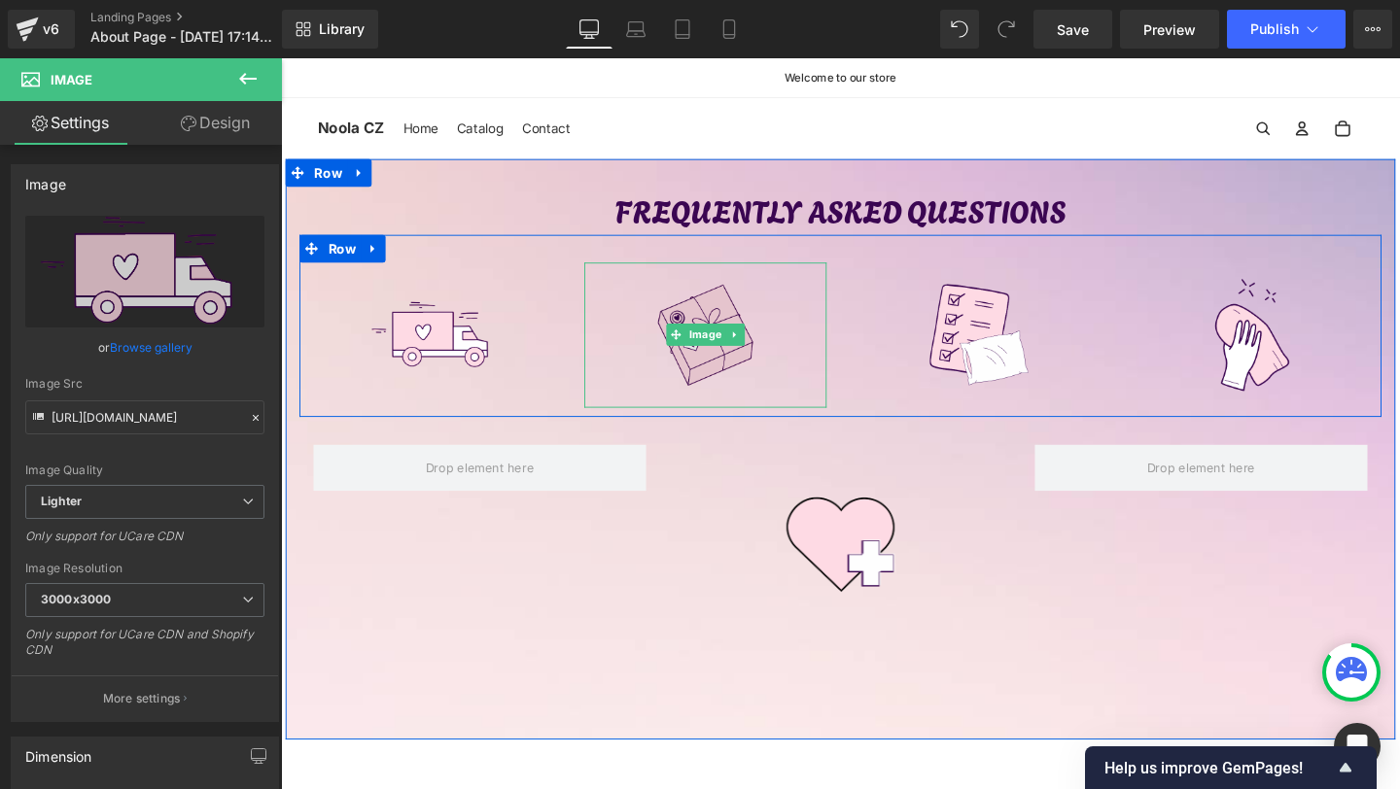
click at [743, 334] on img at bounding box center [727, 350] width 154 height 154
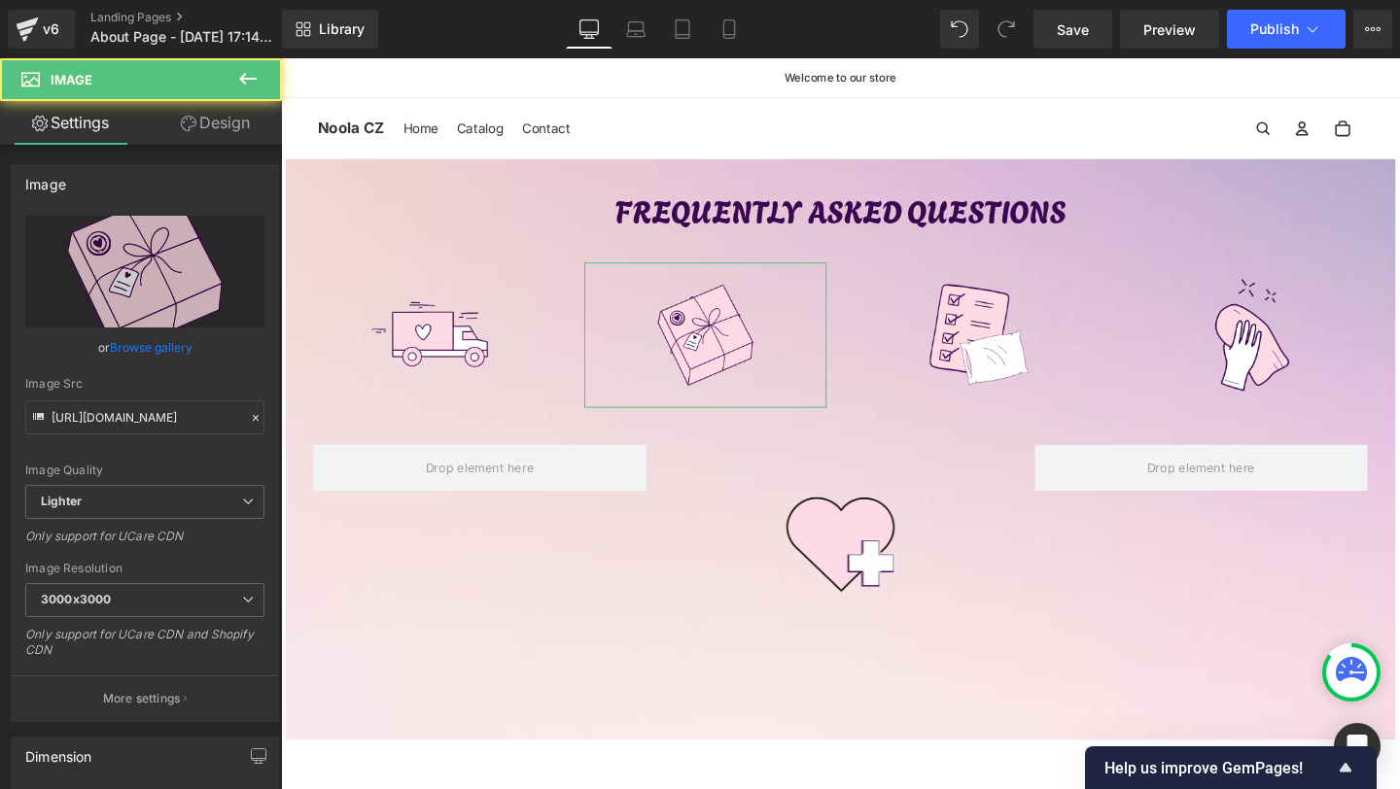
click at [224, 129] on link "Design" at bounding box center [215, 123] width 141 height 44
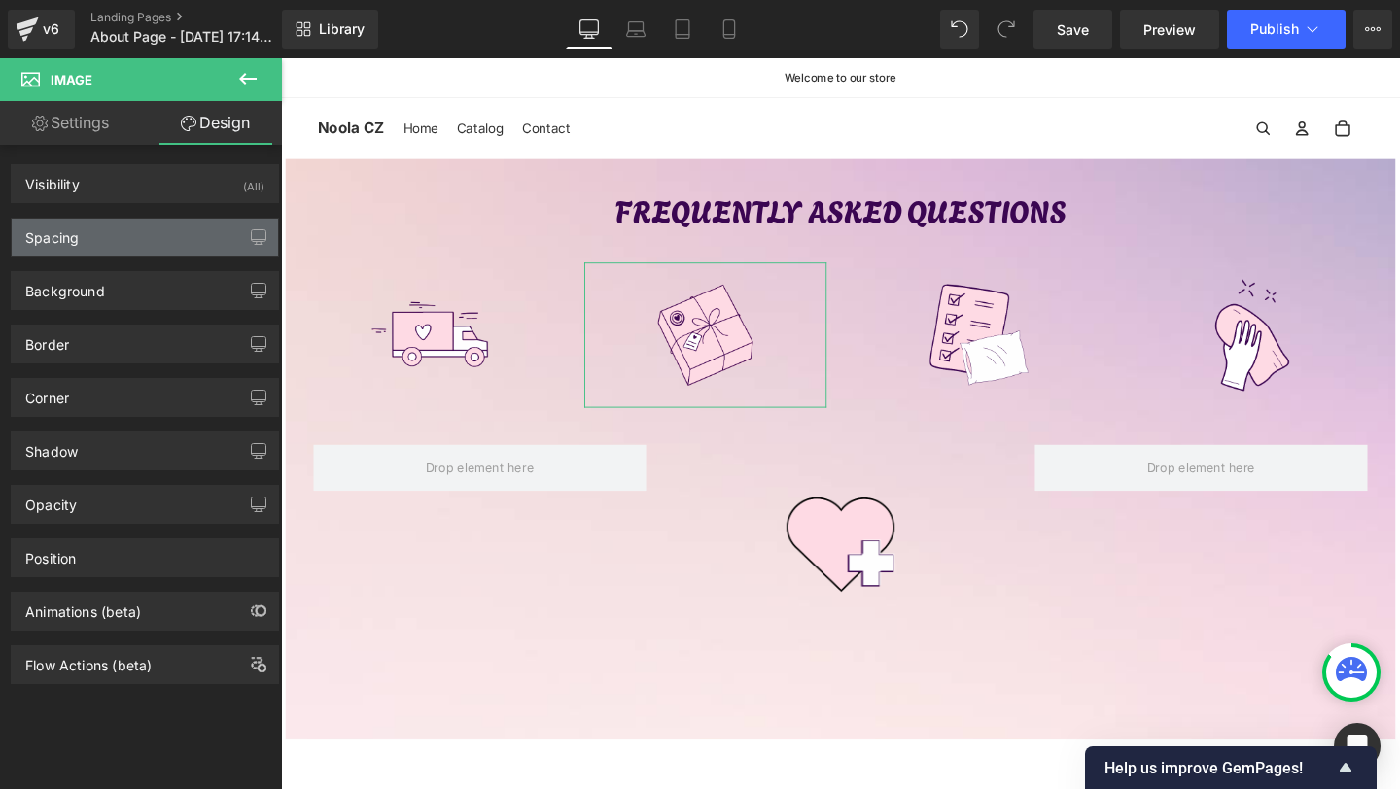
click at [87, 236] on div "Spacing" at bounding box center [145, 237] width 266 height 37
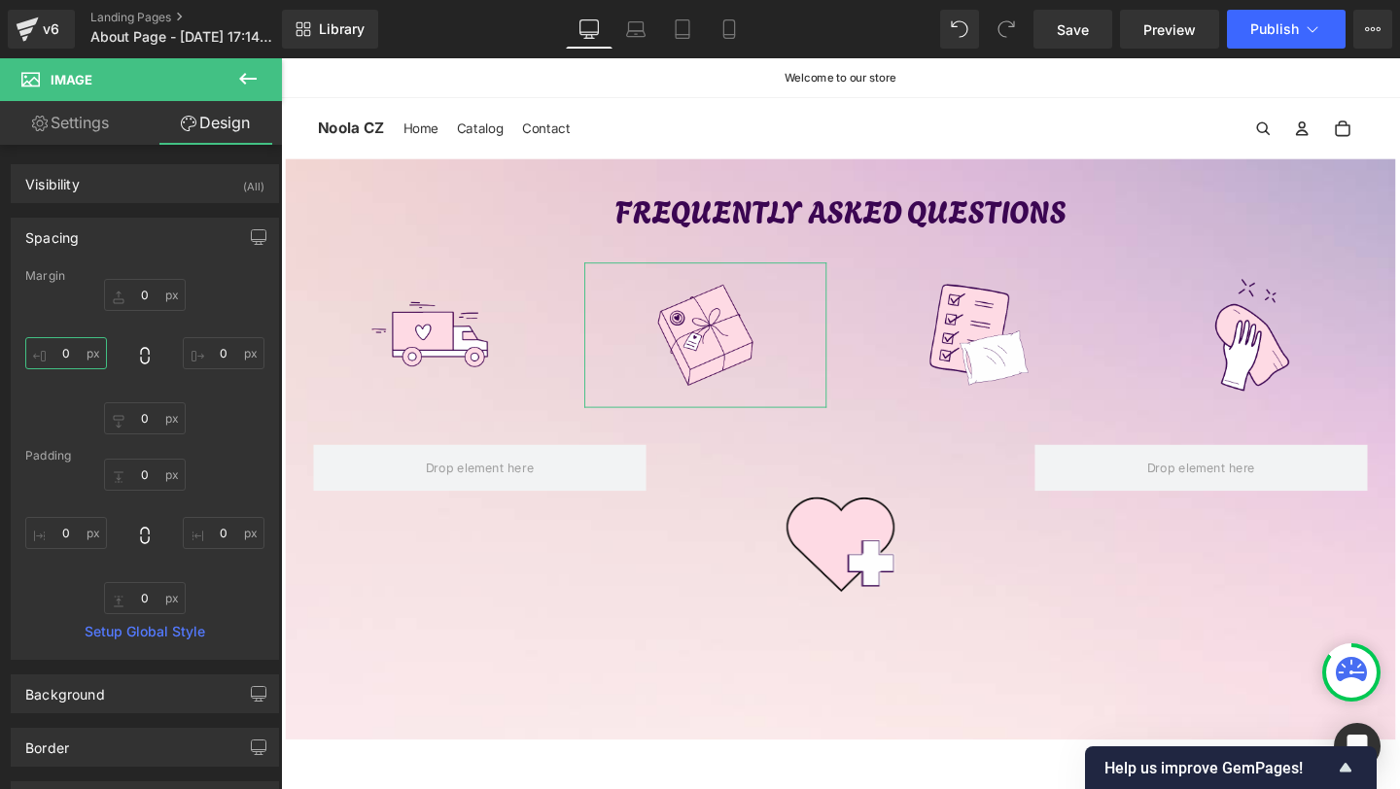
click at [88, 363] on input "0" at bounding box center [66, 353] width 82 height 32
type input "-"
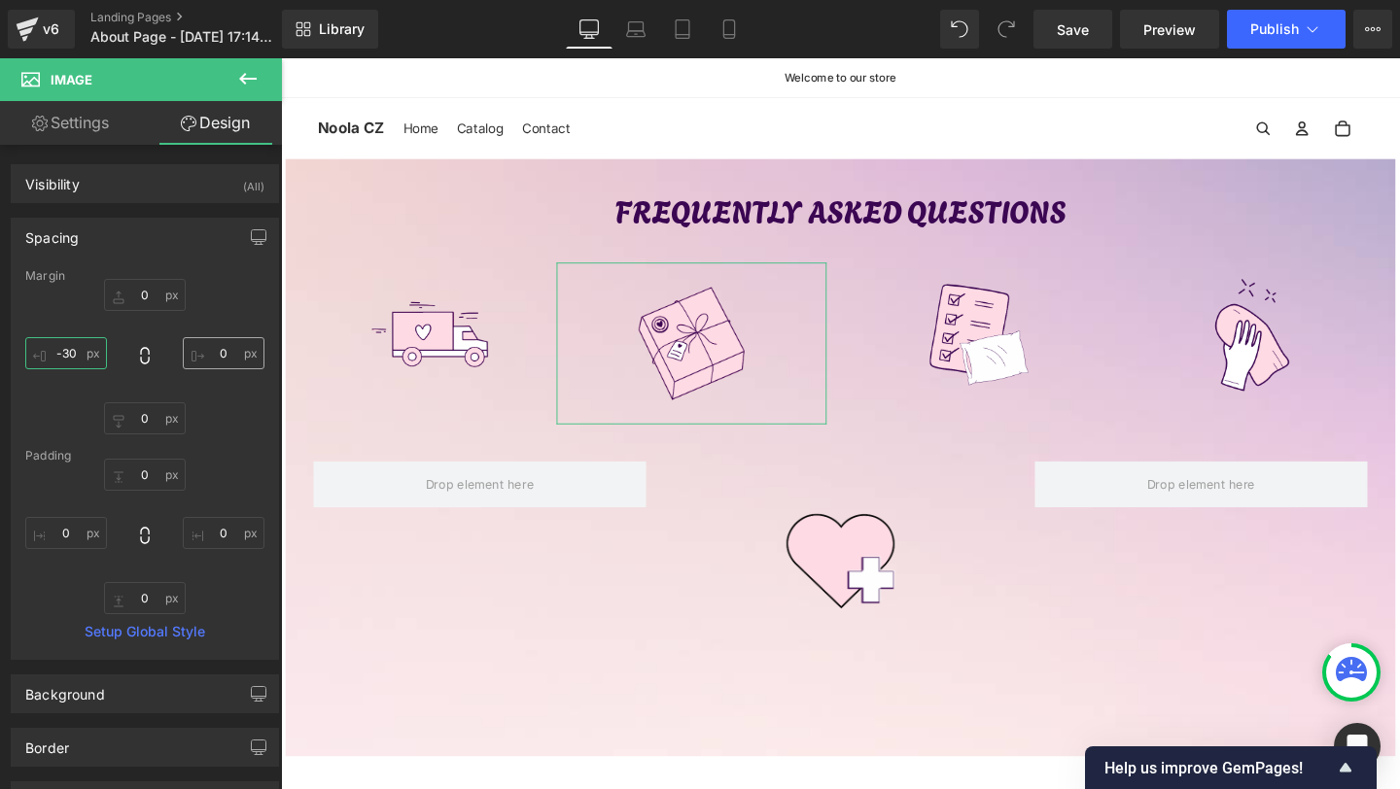
type input "-30"
click at [203, 350] on input "0" at bounding box center [224, 353] width 82 height 32
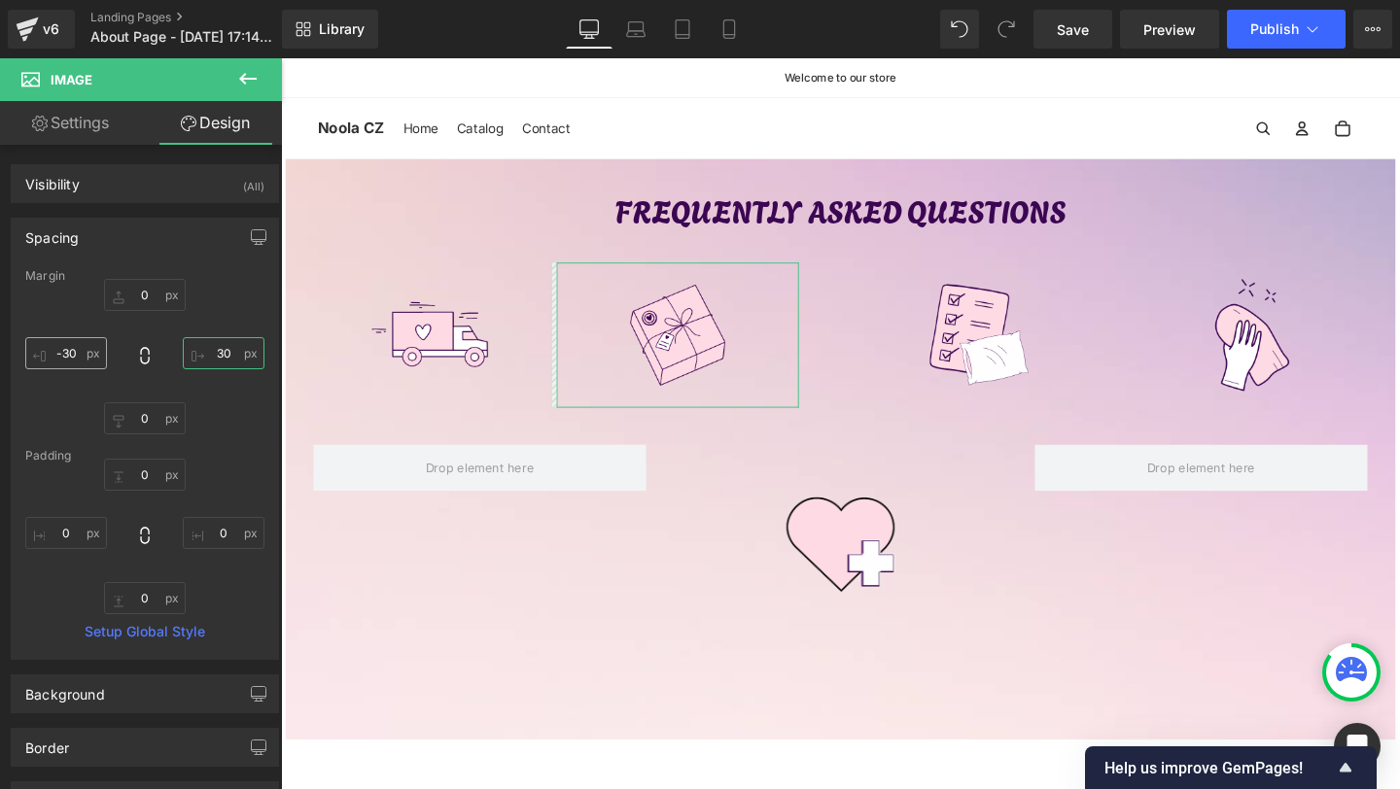
type input "30"
click at [77, 355] on input "-30" at bounding box center [66, 353] width 82 height 32
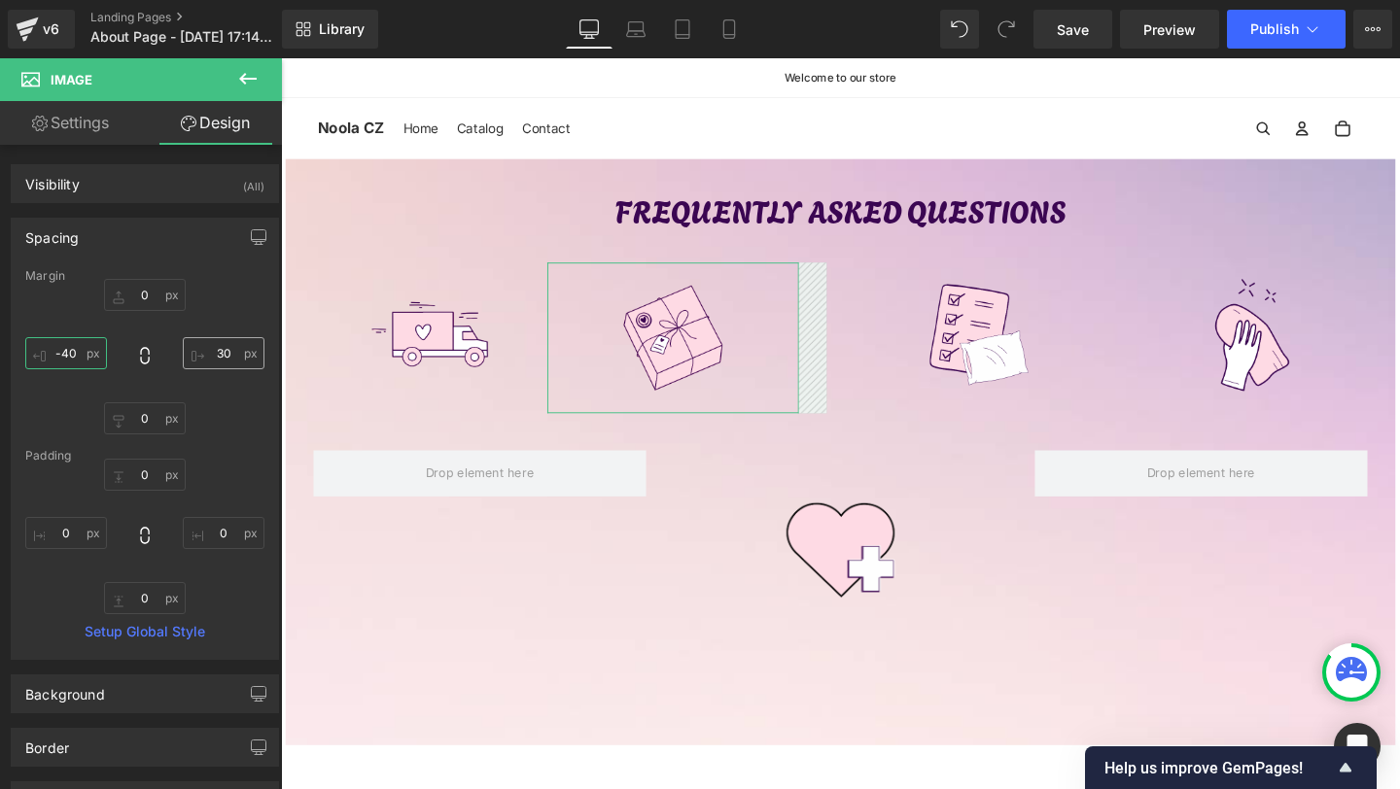
type input "-40"
click at [229, 355] on input "30" at bounding box center [224, 353] width 82 height 32
type input "40"
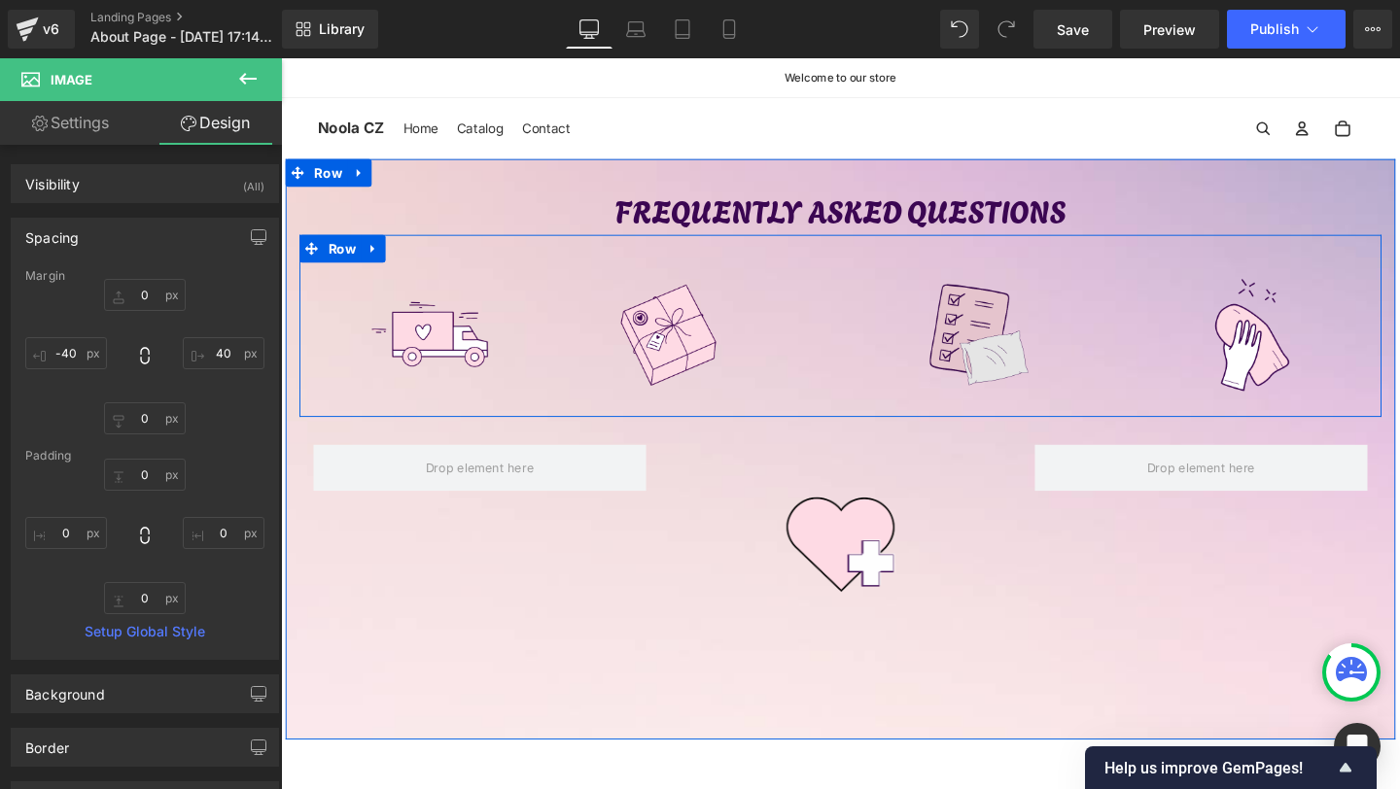
click at [983, 326] on img at bounding box center [1012, 350] width 154 height 154
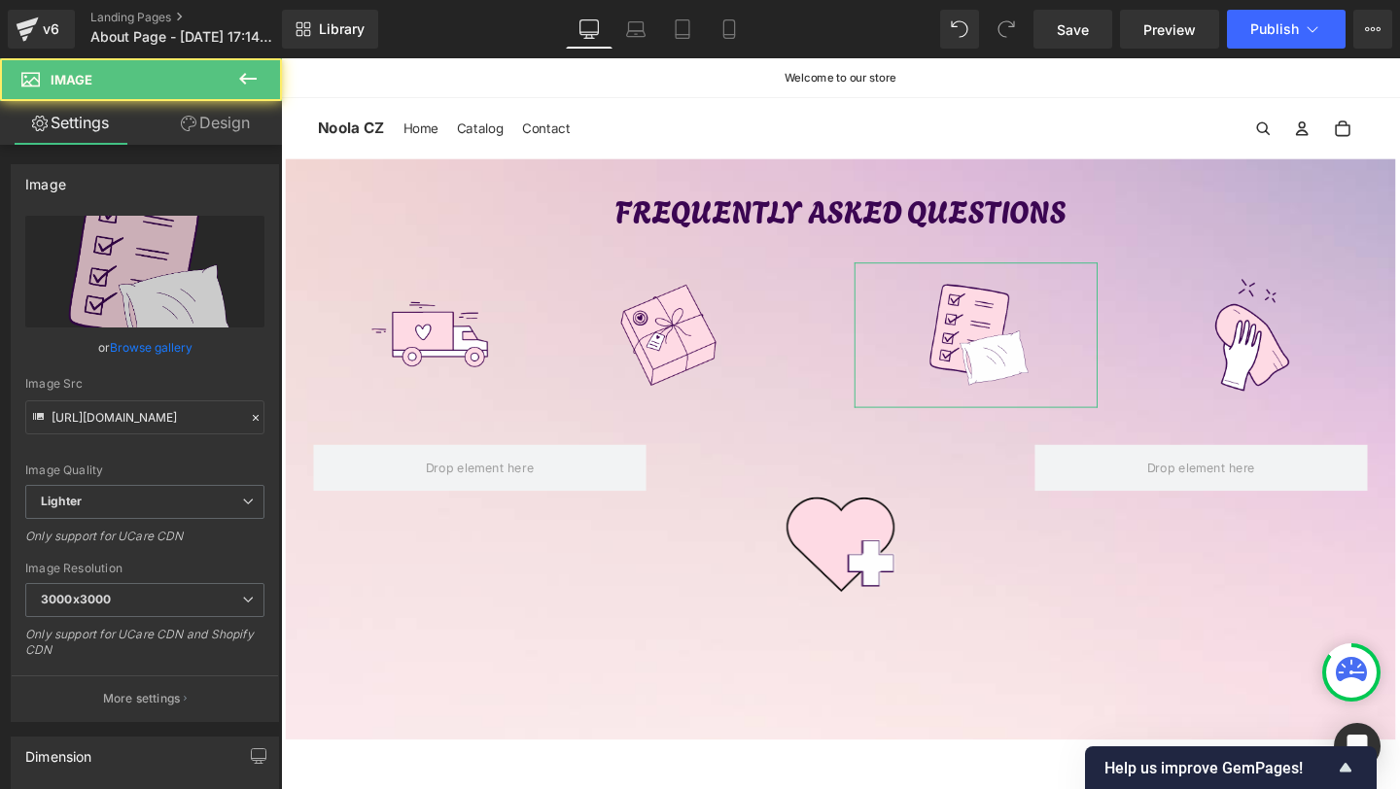
click at [235, 118] on link "Design" at bounding box center [215, 123] width 141 height 44
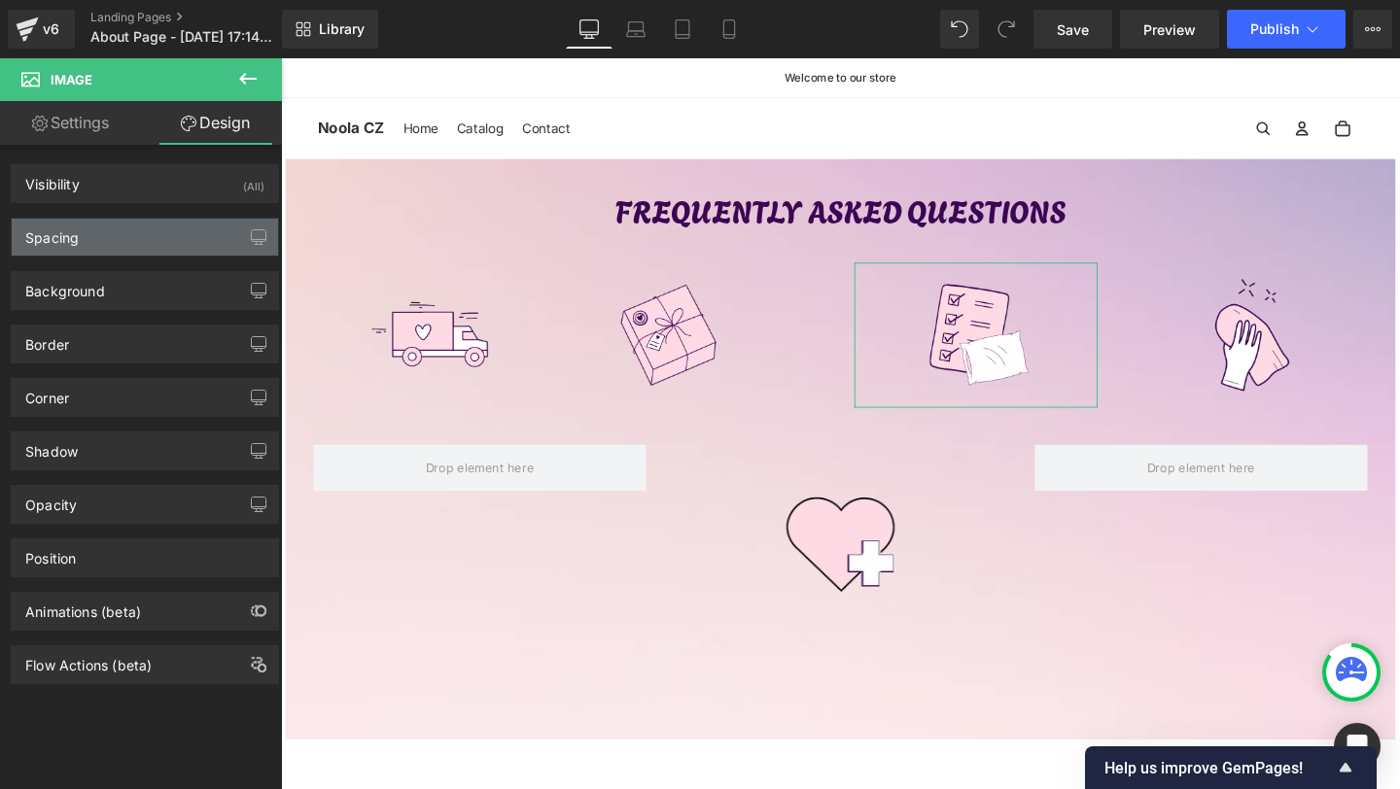
click at [139, 221] on div "Spacing" at bounding box center [145, 237] width 266 height 37
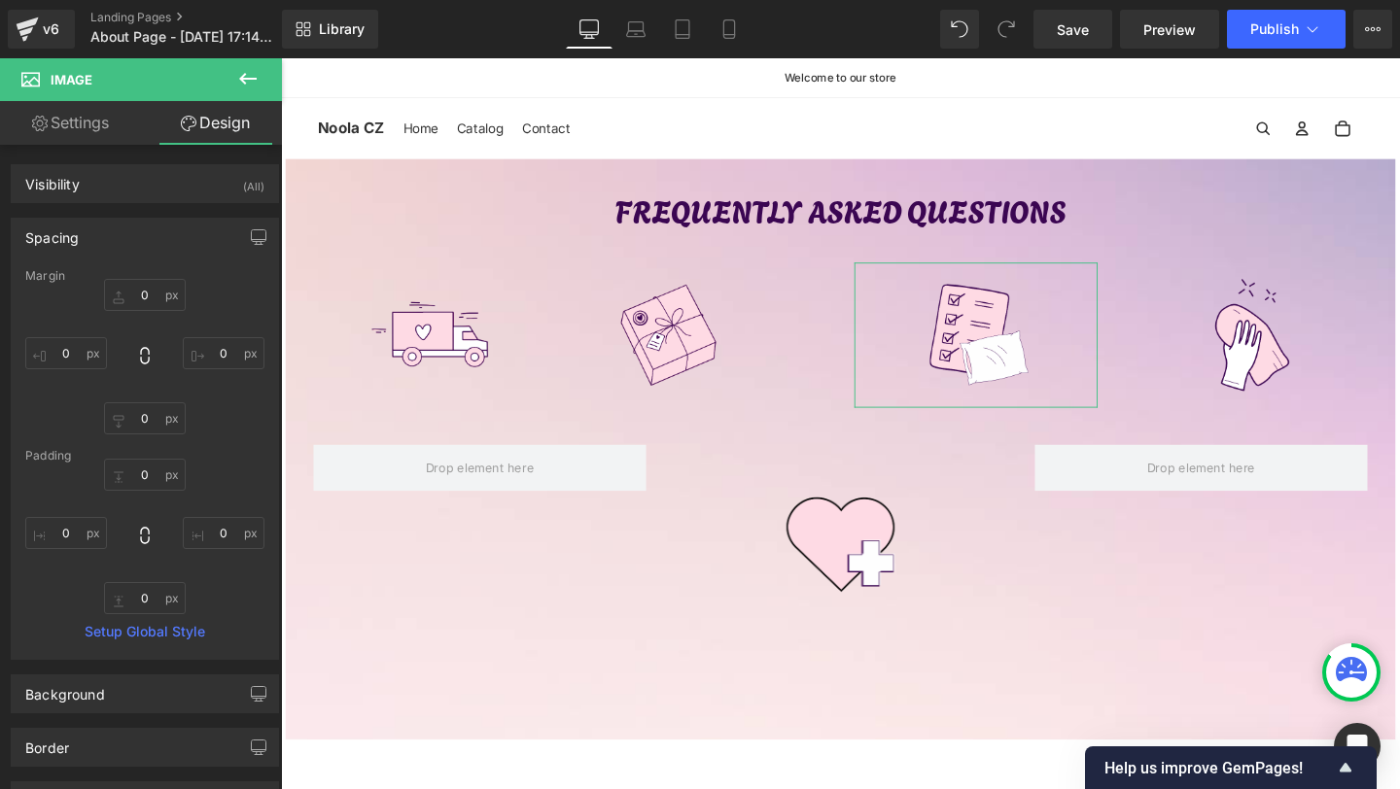
click at [227, 380] on div "0px 0 0px 0 0px 0 0px 0" at bounding box center [144, 357] width 239 height 156
click at [212, 357] on input "0" at bounding box center [224, 353] width 82 height 32
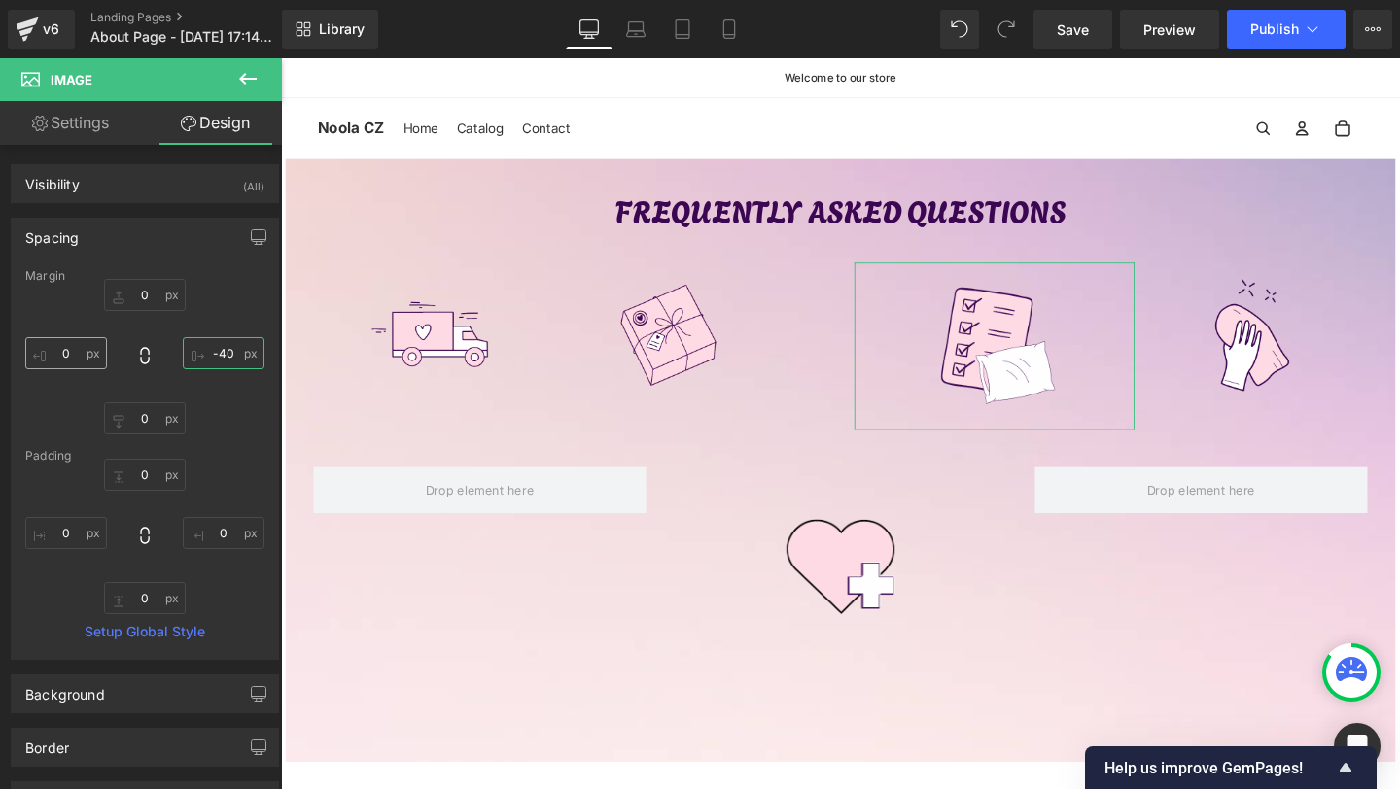
type input "-40"
click at [75, 364] on input "0" at bounding box center [66, 353] width 82 height 32
type input "40"
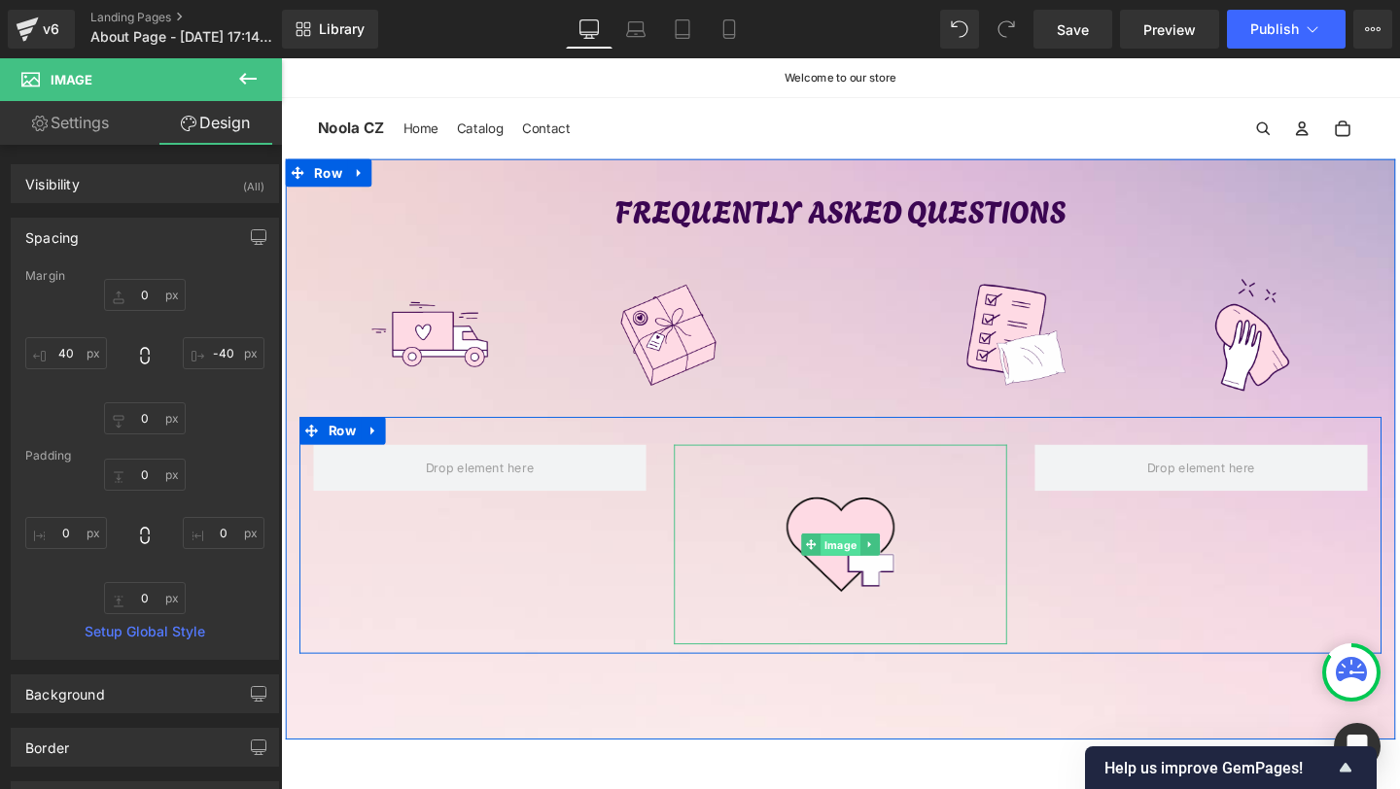
click at [869, 565] on span "Image" at bounding box center [870, 570] width 42 height 23
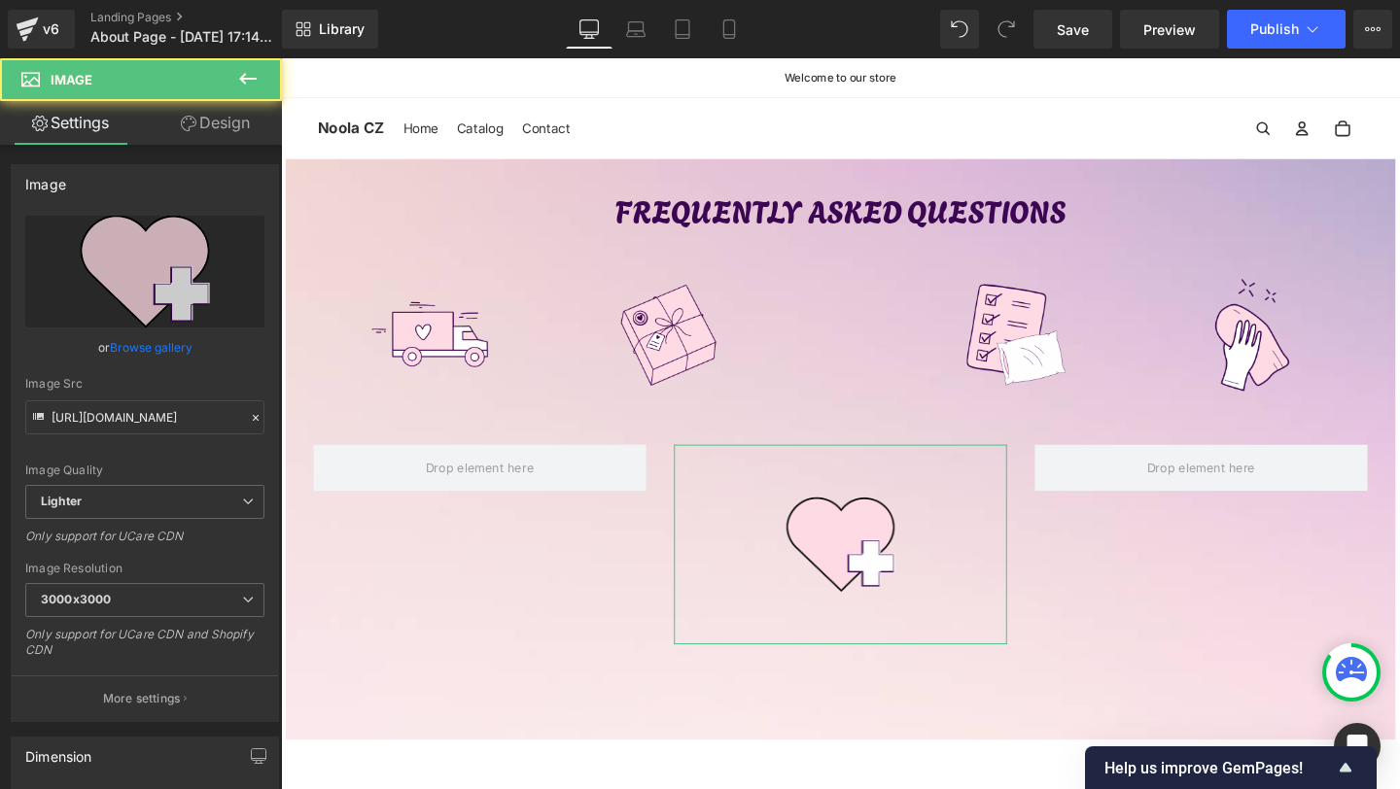
click at [216, 114] on link "Design" at bounding box center [215, 123] width 141 height 44
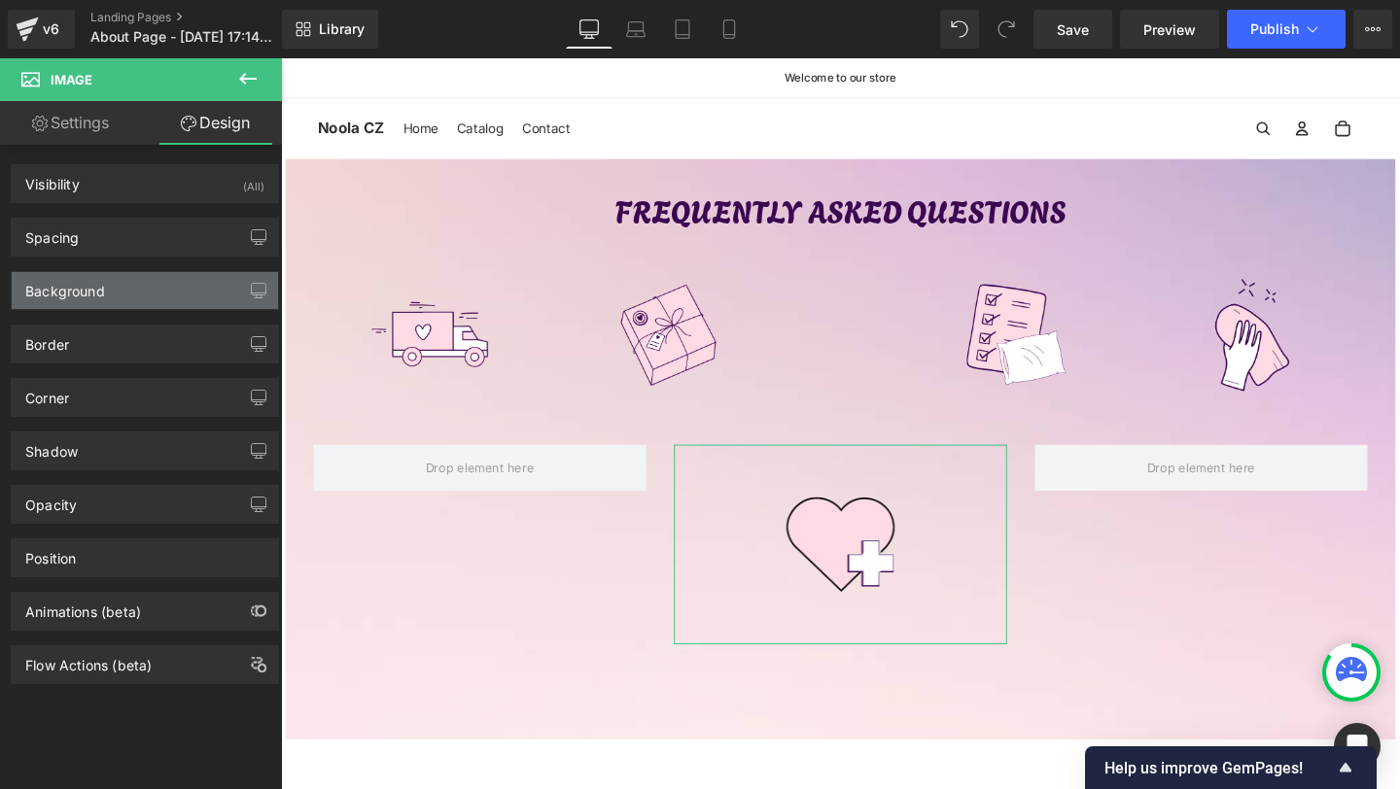
type input "0"
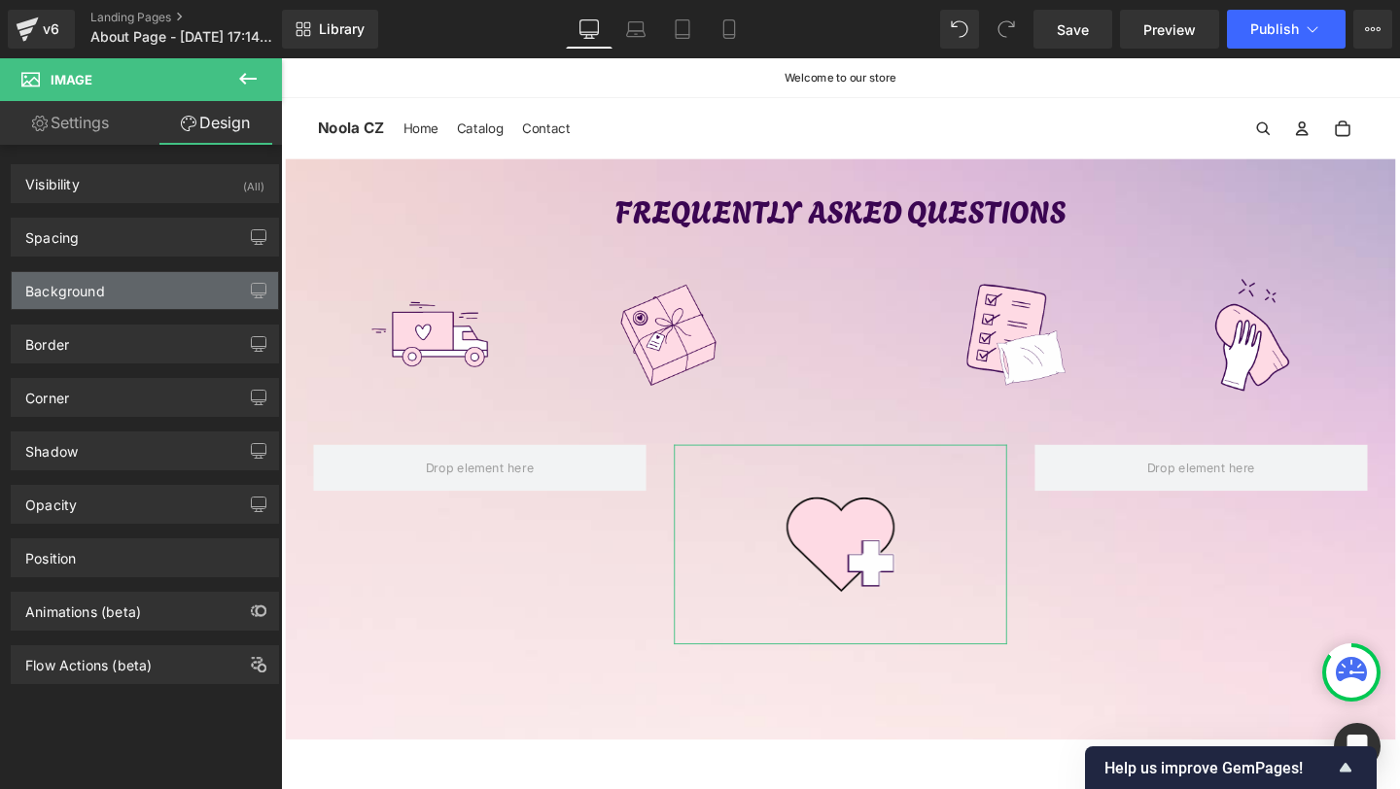
type input "0"
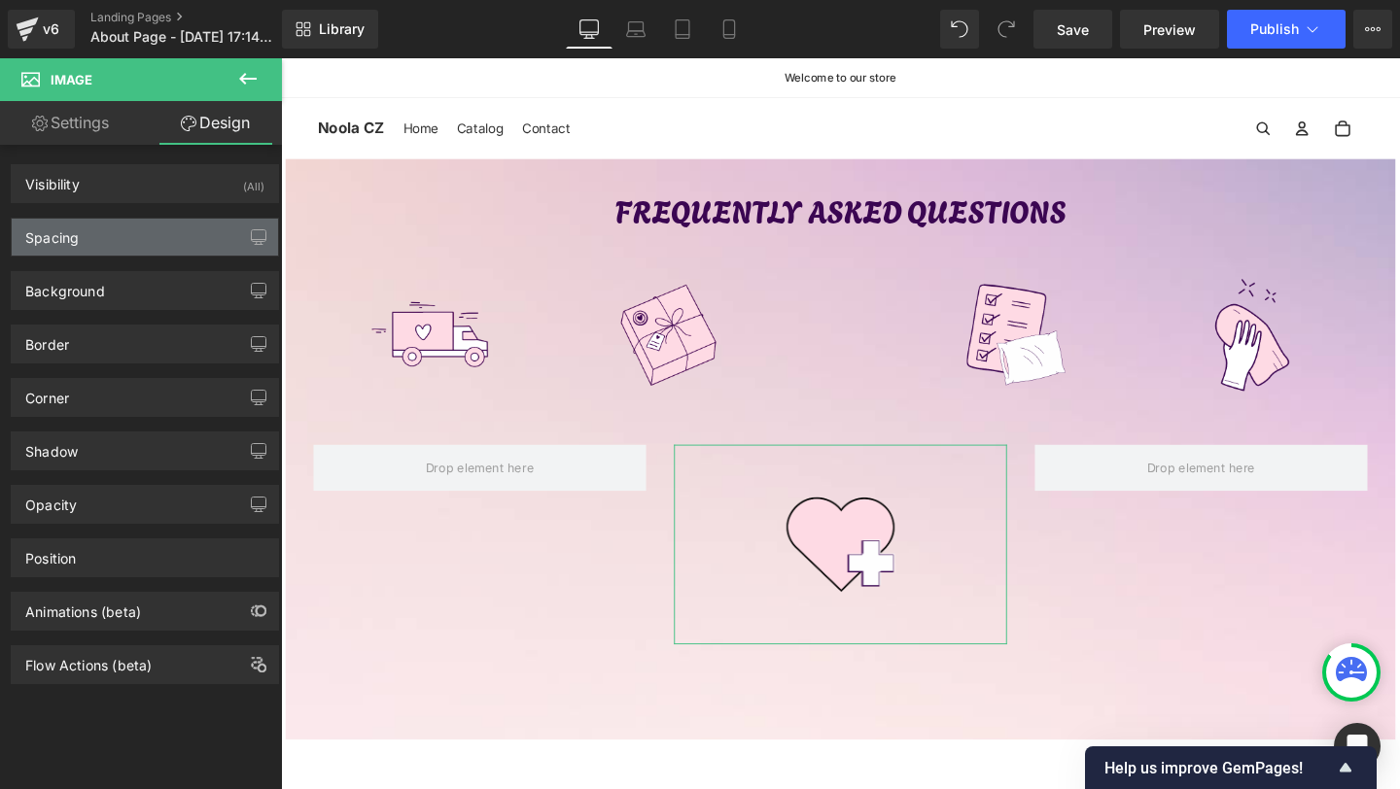
click at [124, 237] on div "Spacing" at bounding box center [145, 237] width 266 height 37
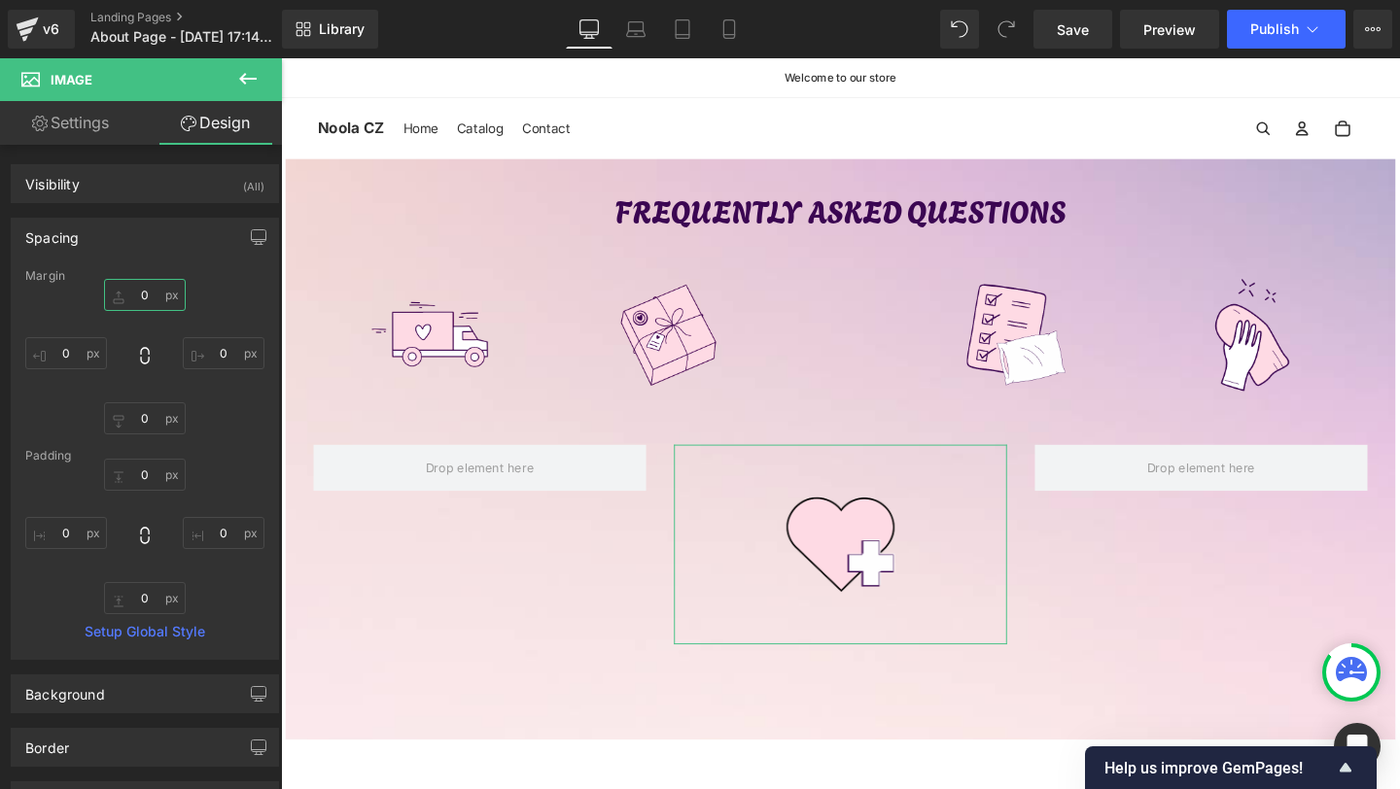
click at [140, 305] on input "0" at bounding box center [145, 295] width 82 height 32
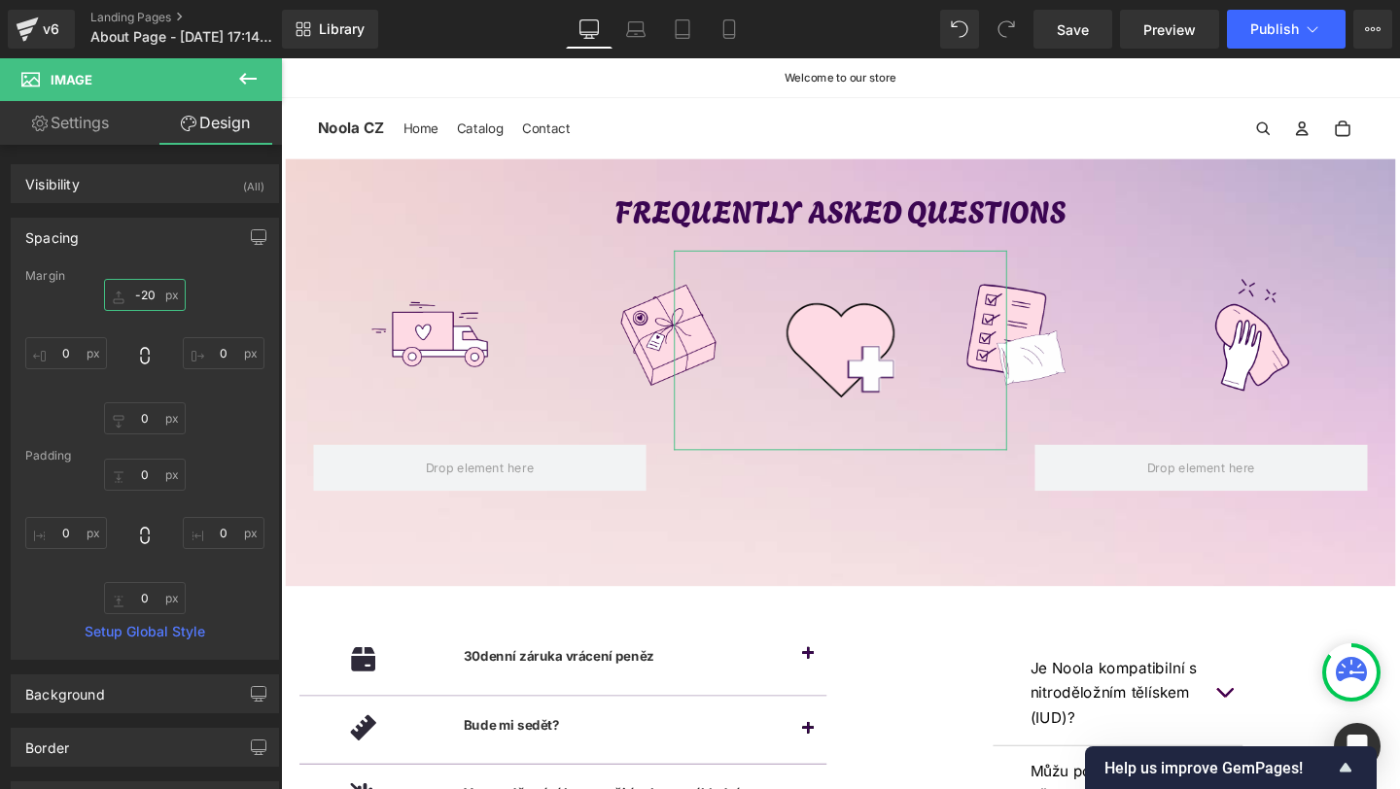
type input "-220"
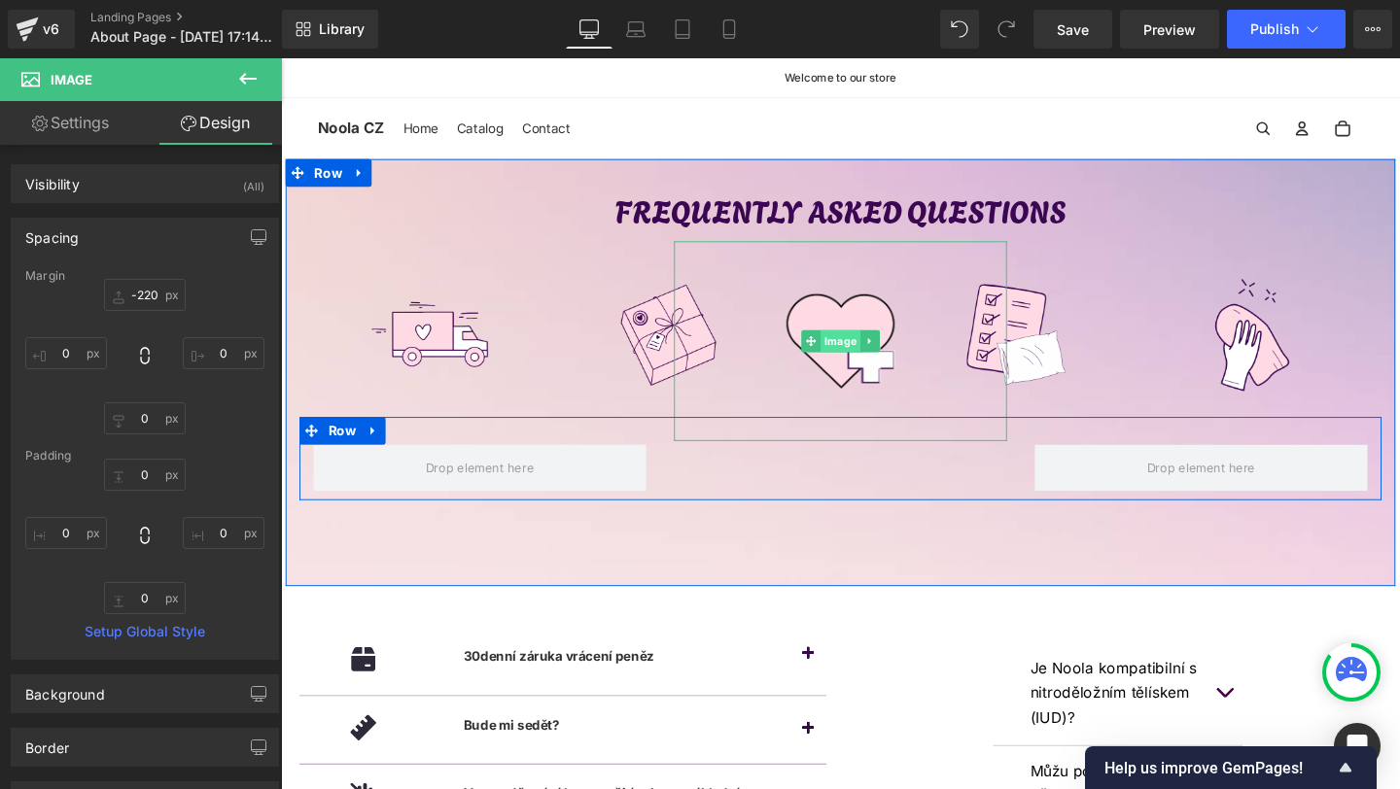
click at [869, 353] on span "Image" at bounding box center [870, 355] width 42 height 23
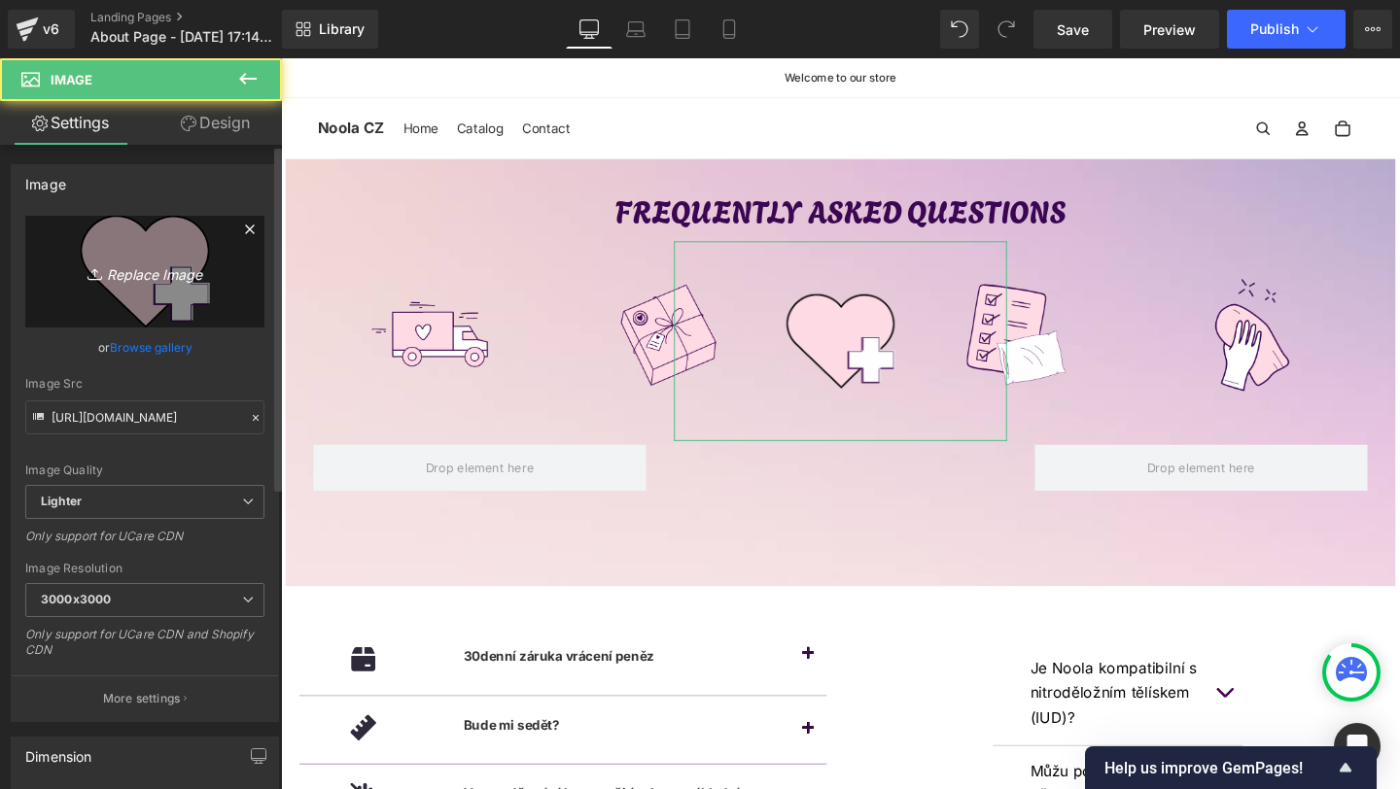
scroll to position [233, 0]
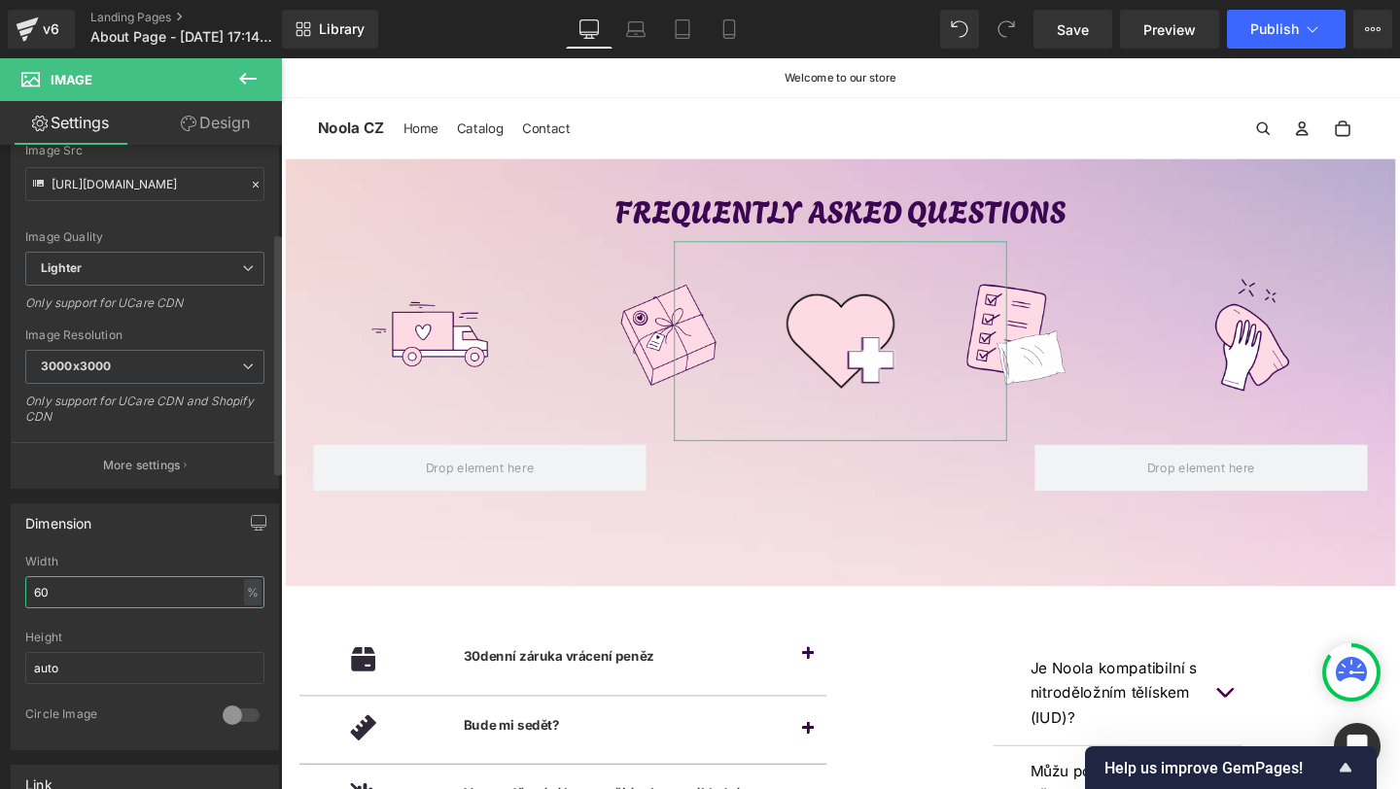
click at [40, 598] on input "60" at bounding box center [144, 593] width 239 height 32
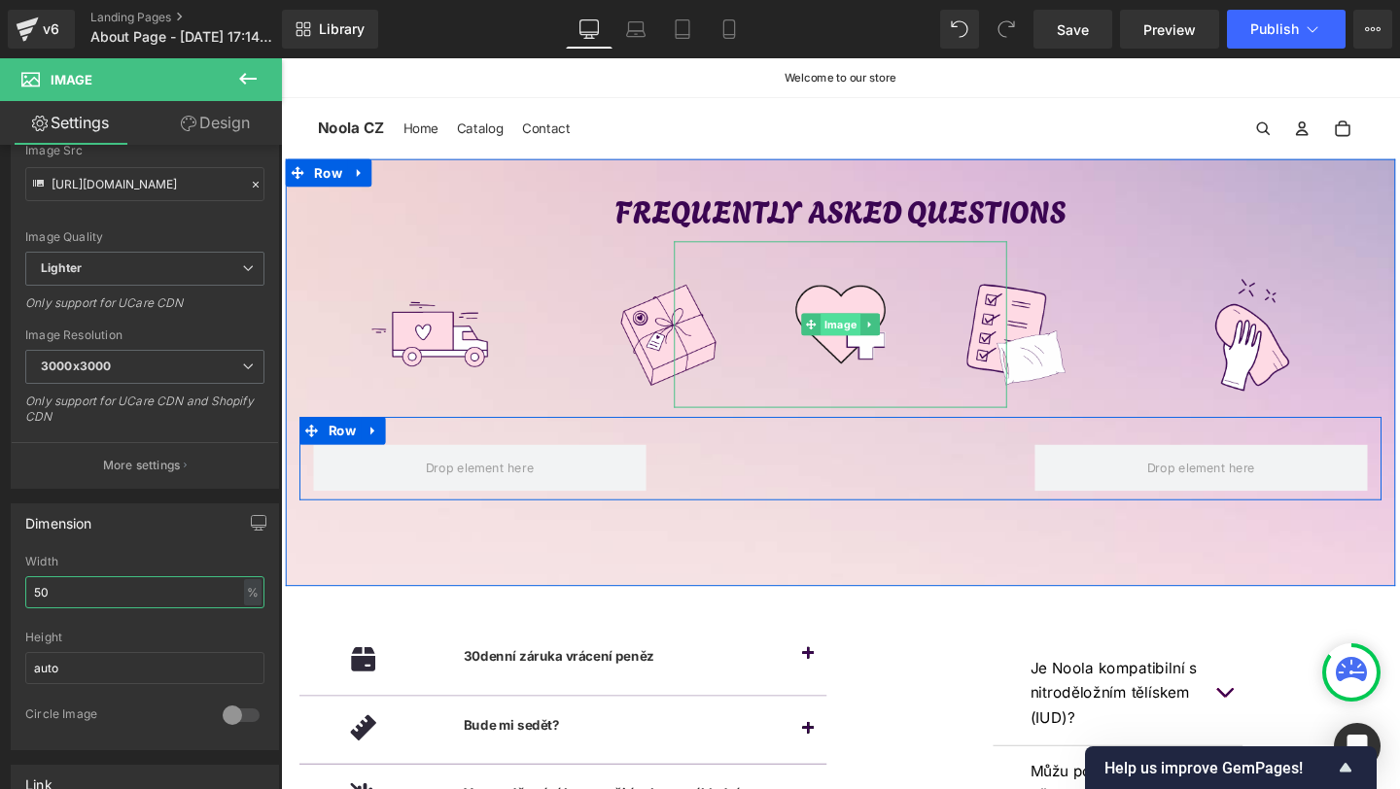
click at [858, 327] on span "Image" at bounding box center [870, 338] width 42 height 23
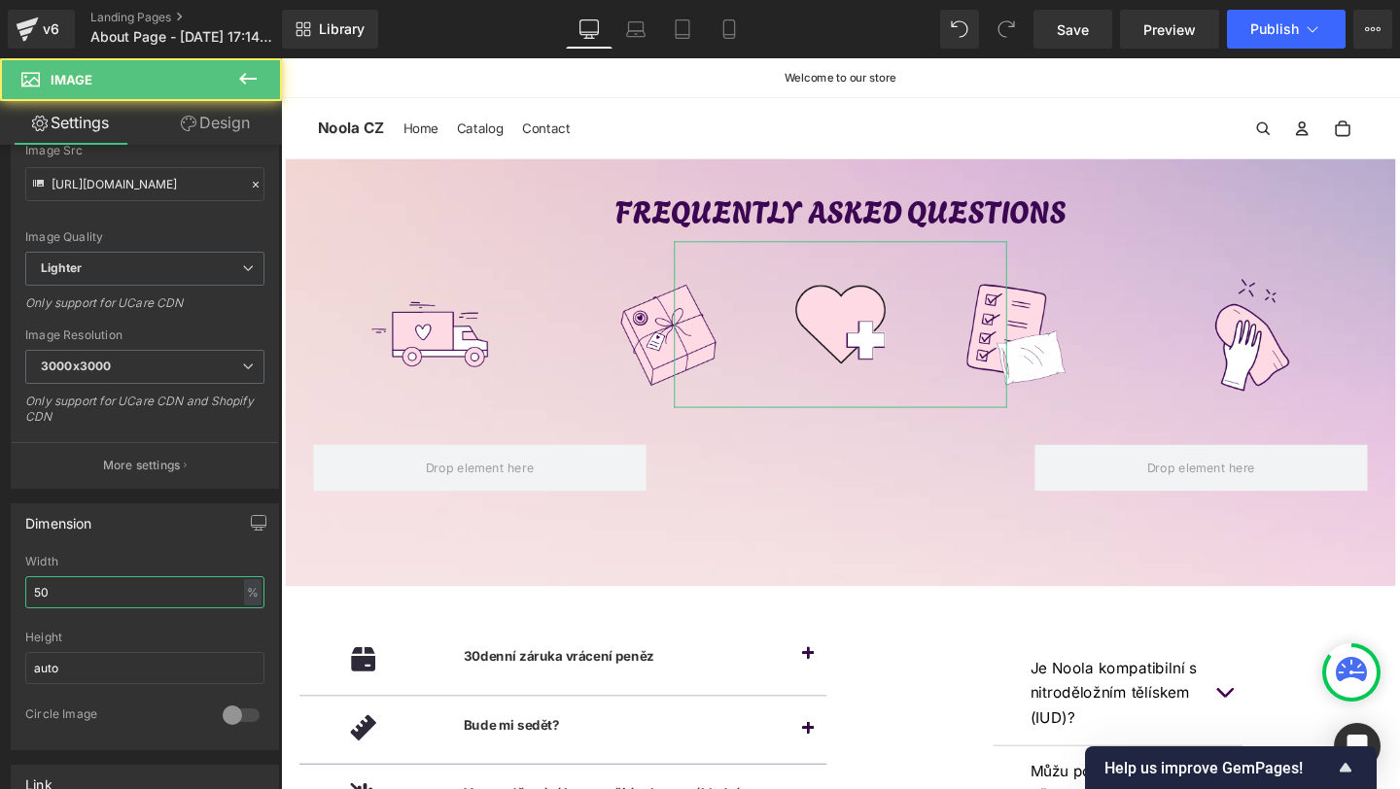
type input "50"
click at [214, 123] on link "Design" at bounding box center [215, 123] width 141 height 44
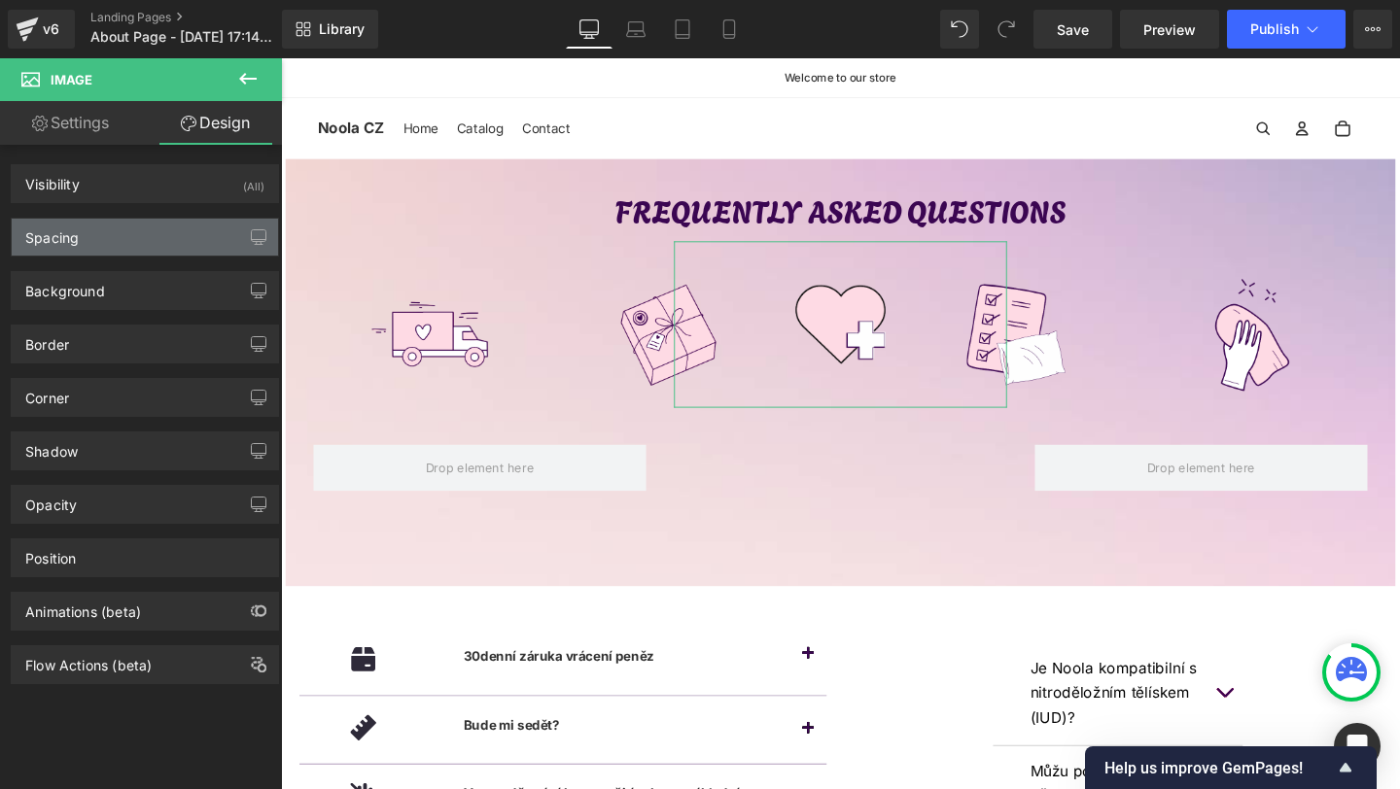
click at [99, 232] on div "Spacing" at bounding box center [145, 237] width 266 height 37
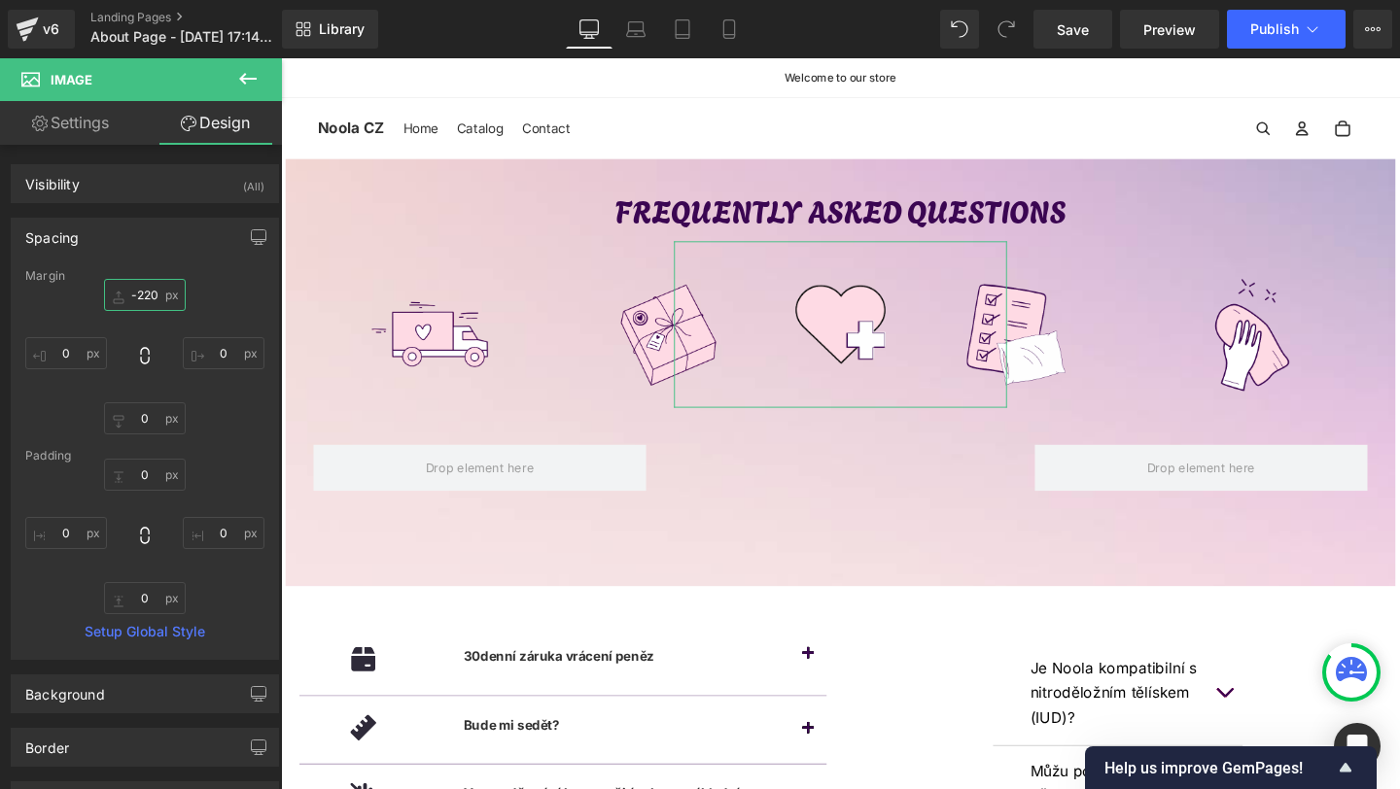
click at [145, 299] on input "-220" at bounding box center [145, 295] width 82 height 32
click at [145, 292] on input "-220" at bounding box center [145, 295] width 82 height 32
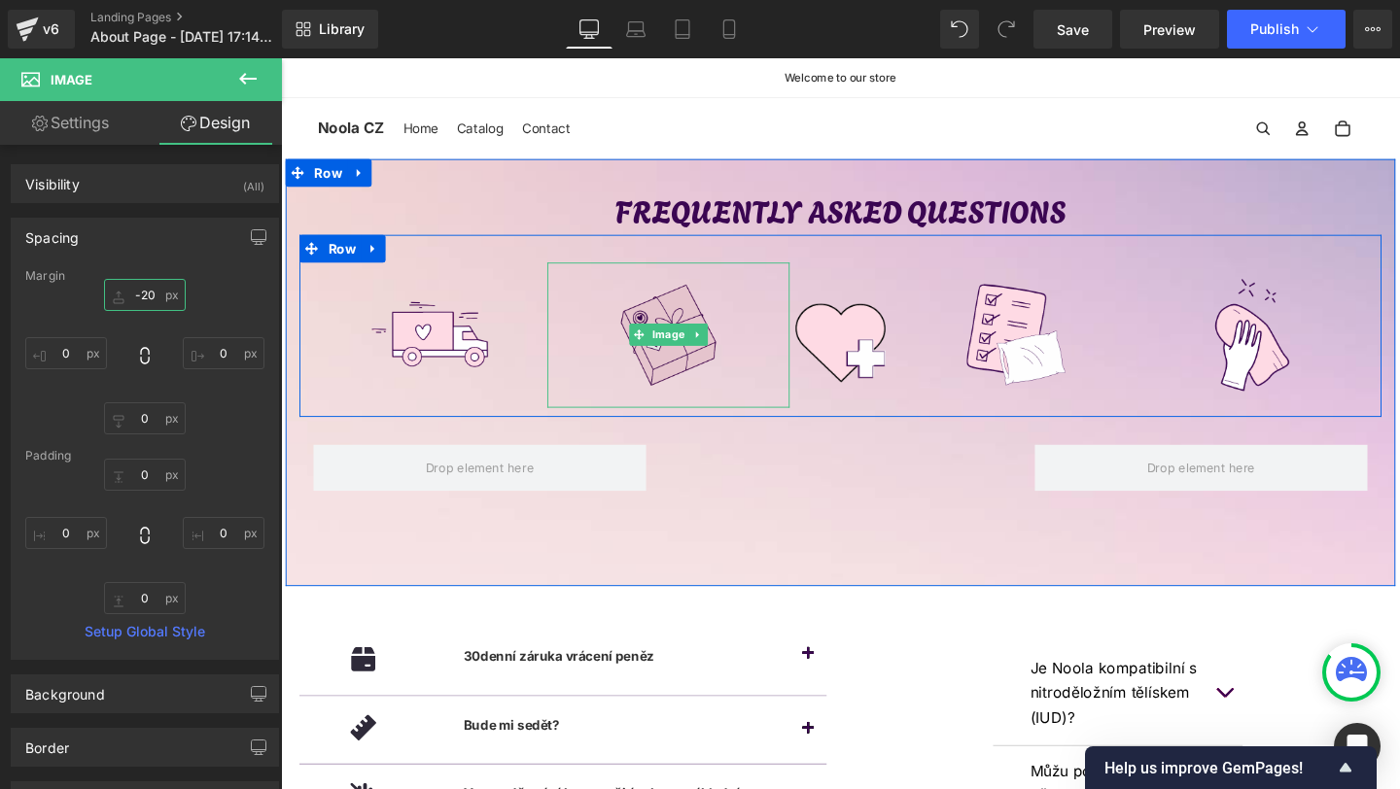
type input "-205"
click at [689, 356] on span "Image" at bounding box center [688, 349] width 42 height 23
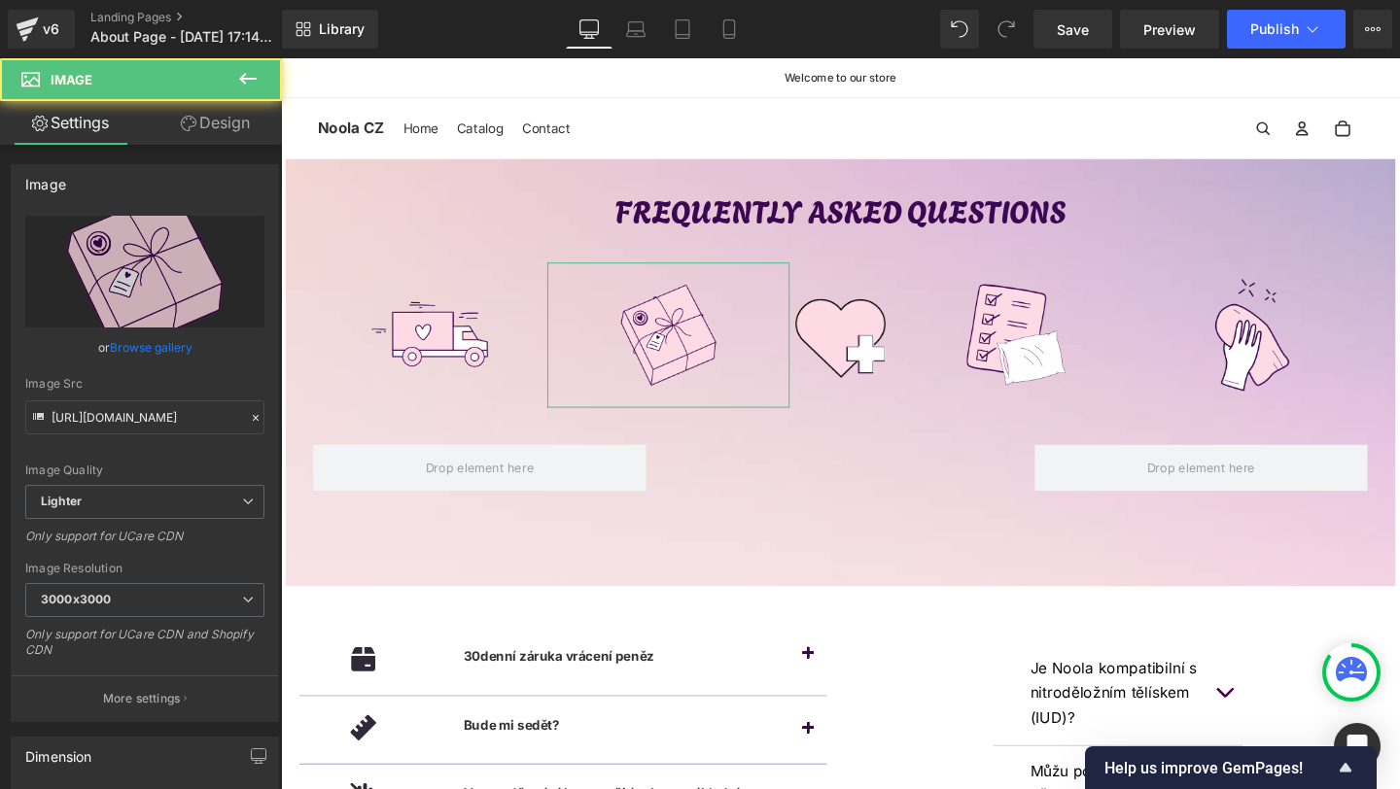
click at [227, 119] on link "Design" at bounding box center [215, 123] width 141 height 44
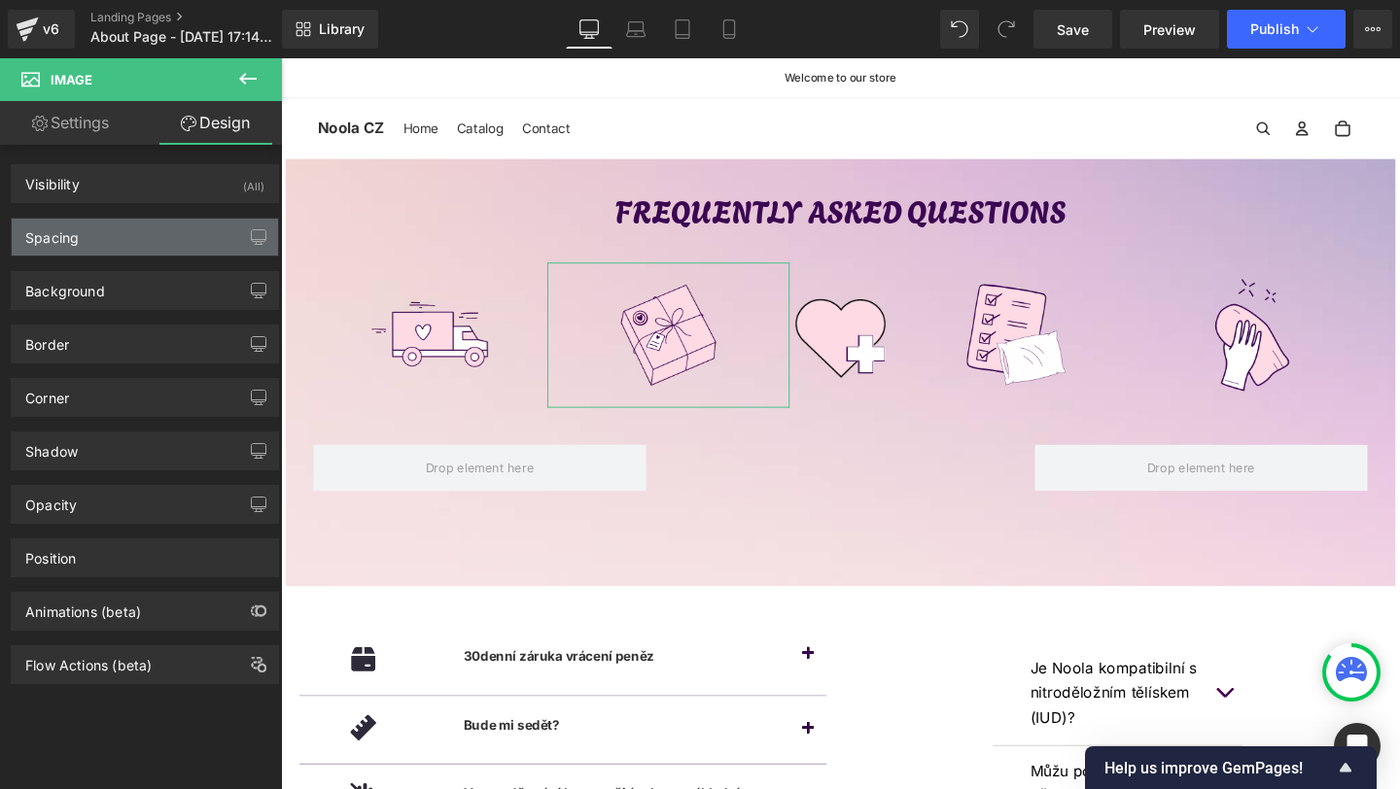
click at [120, 237] on div "Spacing" at bounding box center [145, 237] width 266 height 37
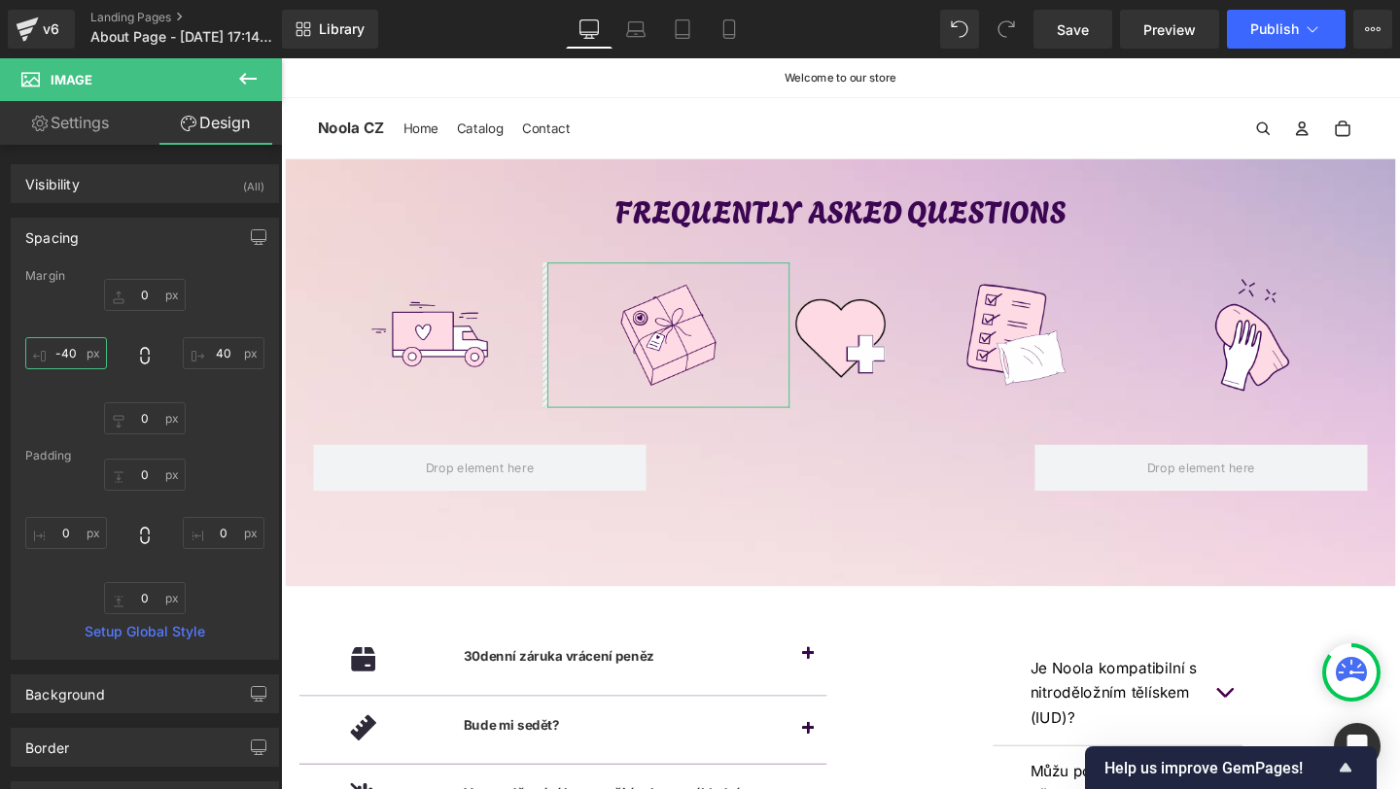
click at [67, 345] on input "-40" at bounding box center [66, 353] width 82 height 32
click at [68, 357] on input "-40" at bounding box center [66, 353] width 82 height 32
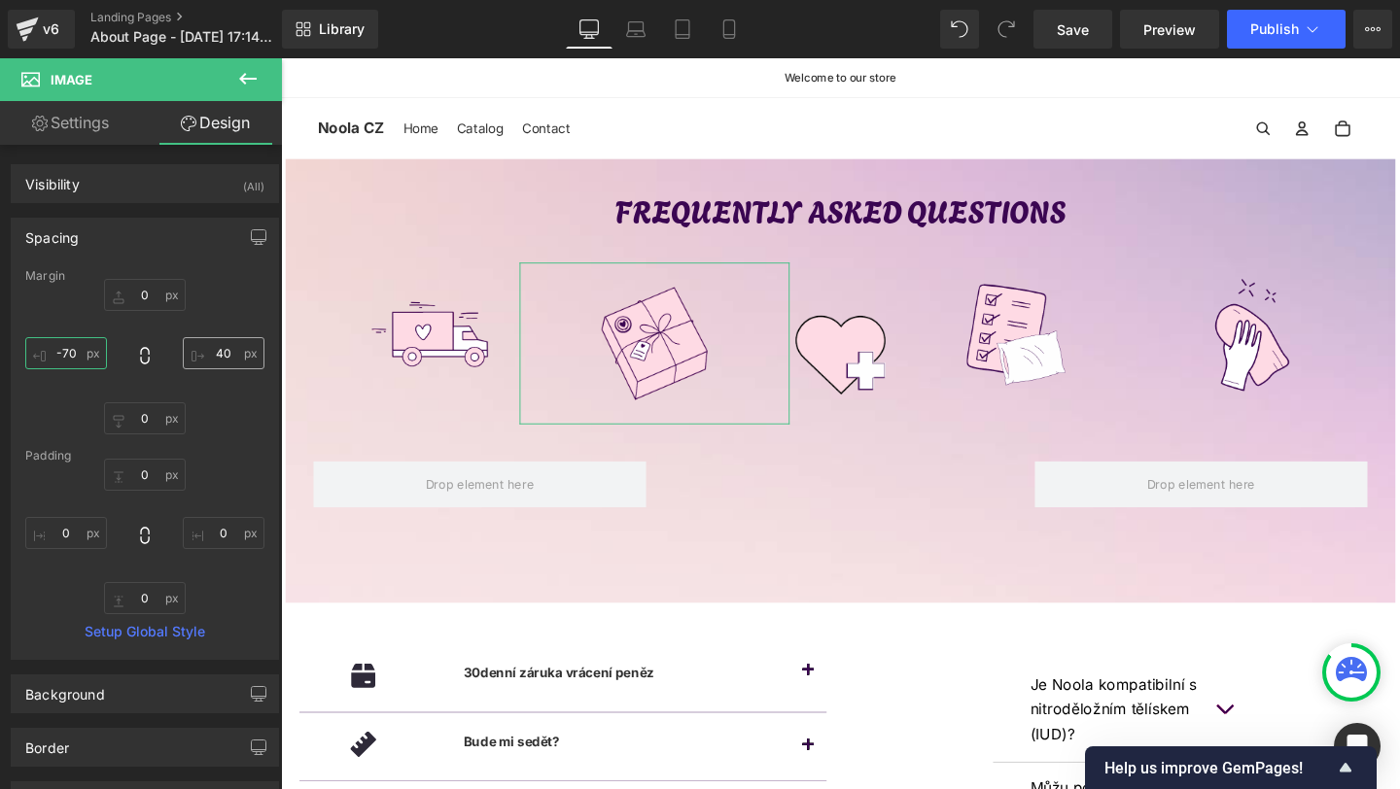
type input "-70"
click at [227, 347] on input "40" at bounding box center [224, 353] width 82 height 32
type input "70"
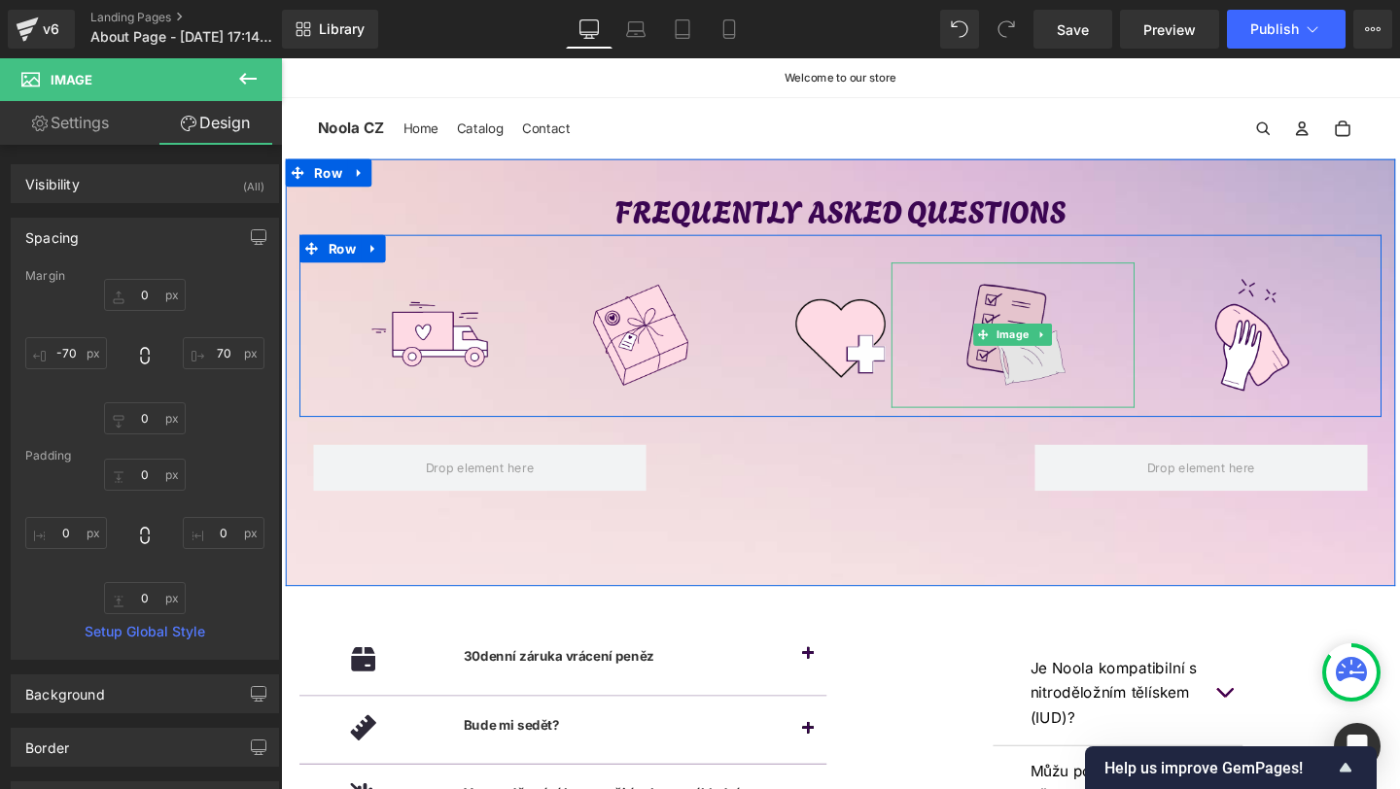
click at [1063, 366] on img at bounding box center [1051, 350] width 154 height 154
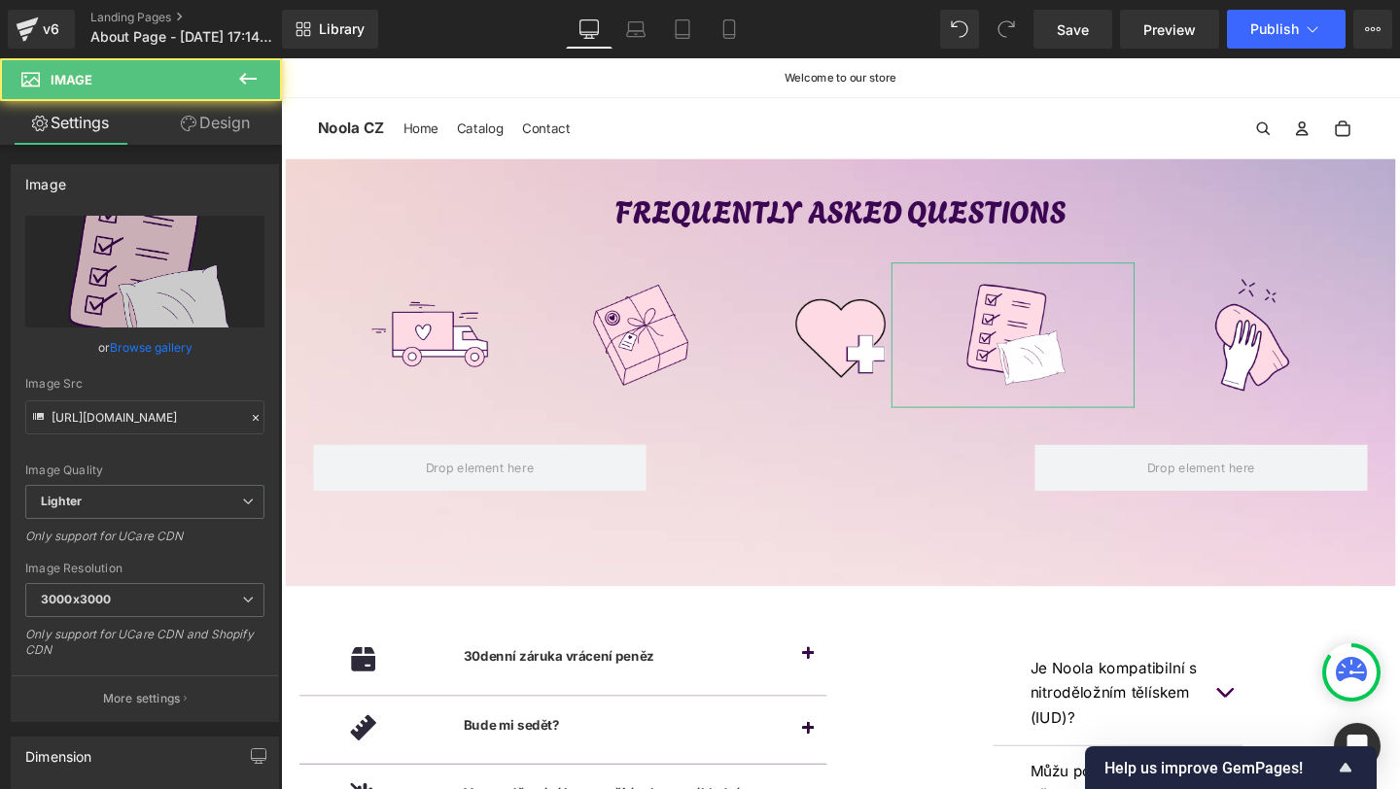
click at [245, 119] on link "Design" at bounding box center [215, 123] width 141 height 44
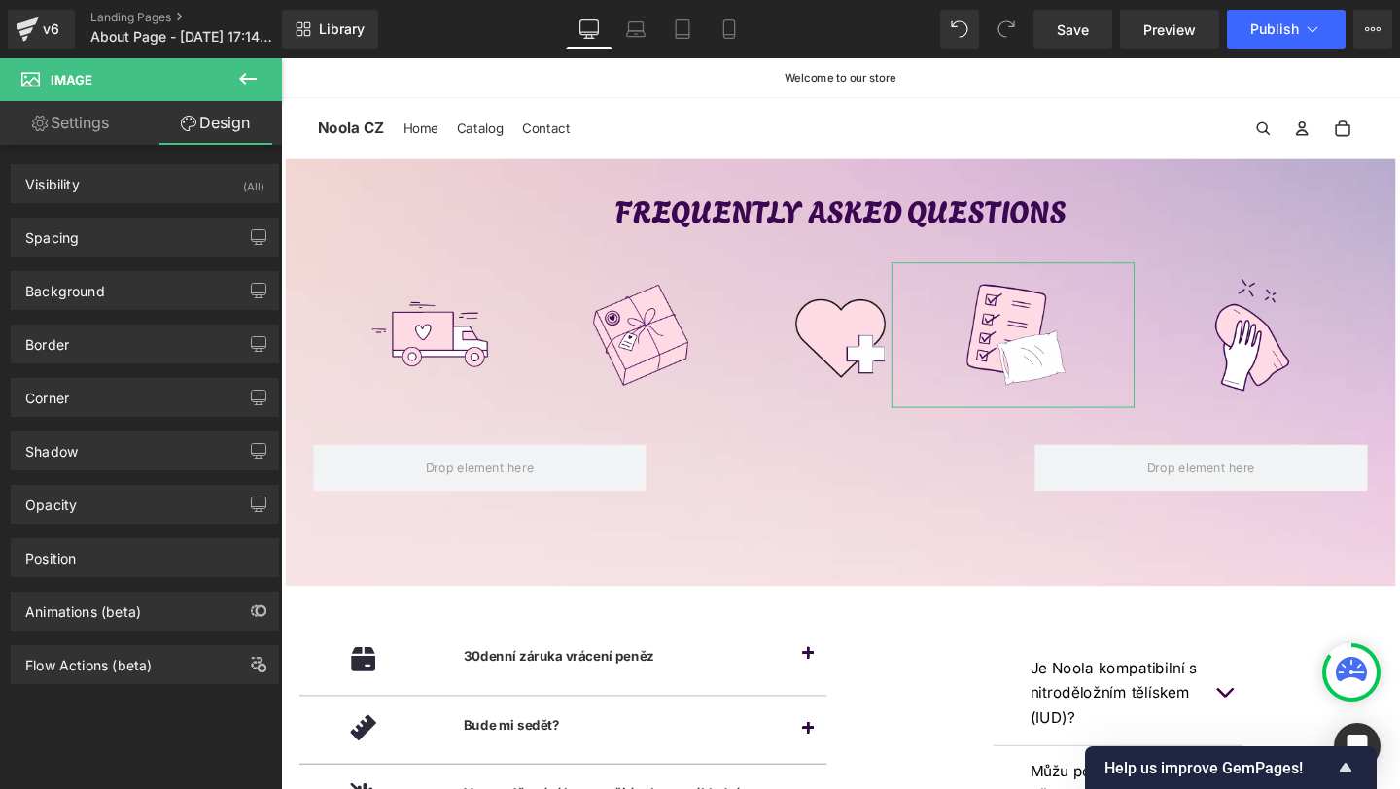
click at [49, 263] on div "Background Color & Image color transparent Color transparent 0 % Image Replace …" at bounding box center [145, 283] width 291 height 53
drag, startPoint x: 58, startPoint y: 246, endPoint x: 73, endPoint y: 256, distance: 17.5
click at [59, 246] on div "Spacing" at bounding box center [145, 237] width 266 height 37
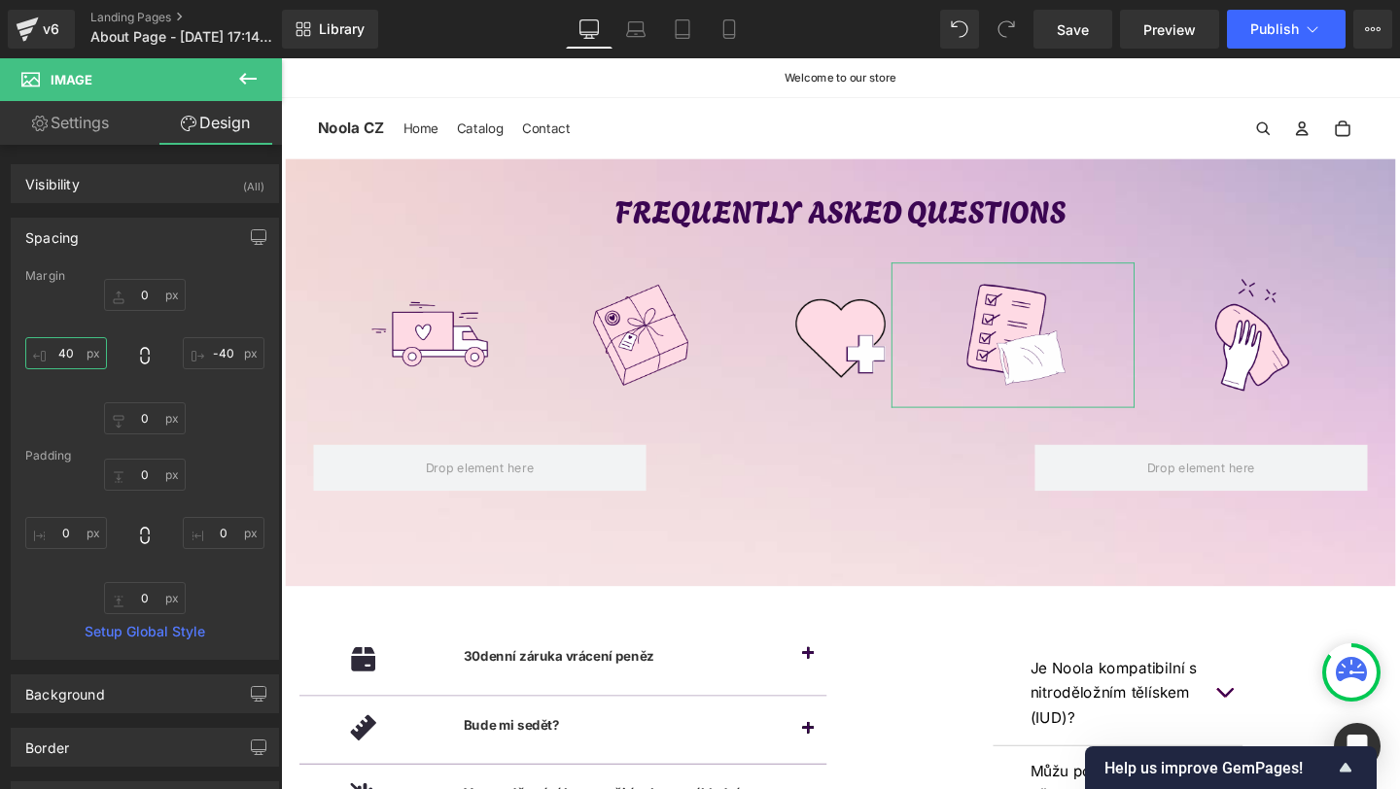
click at [78, 344] on input "40" at bounding box center [66, 353] width 82 height 32
type input "70"
click at [236, 350] on input "-40" at bounding box center [224, 353] width 82 height 32
click at [216, 350] on input "-40" at bounding box center [224, 353] width 82 height 32
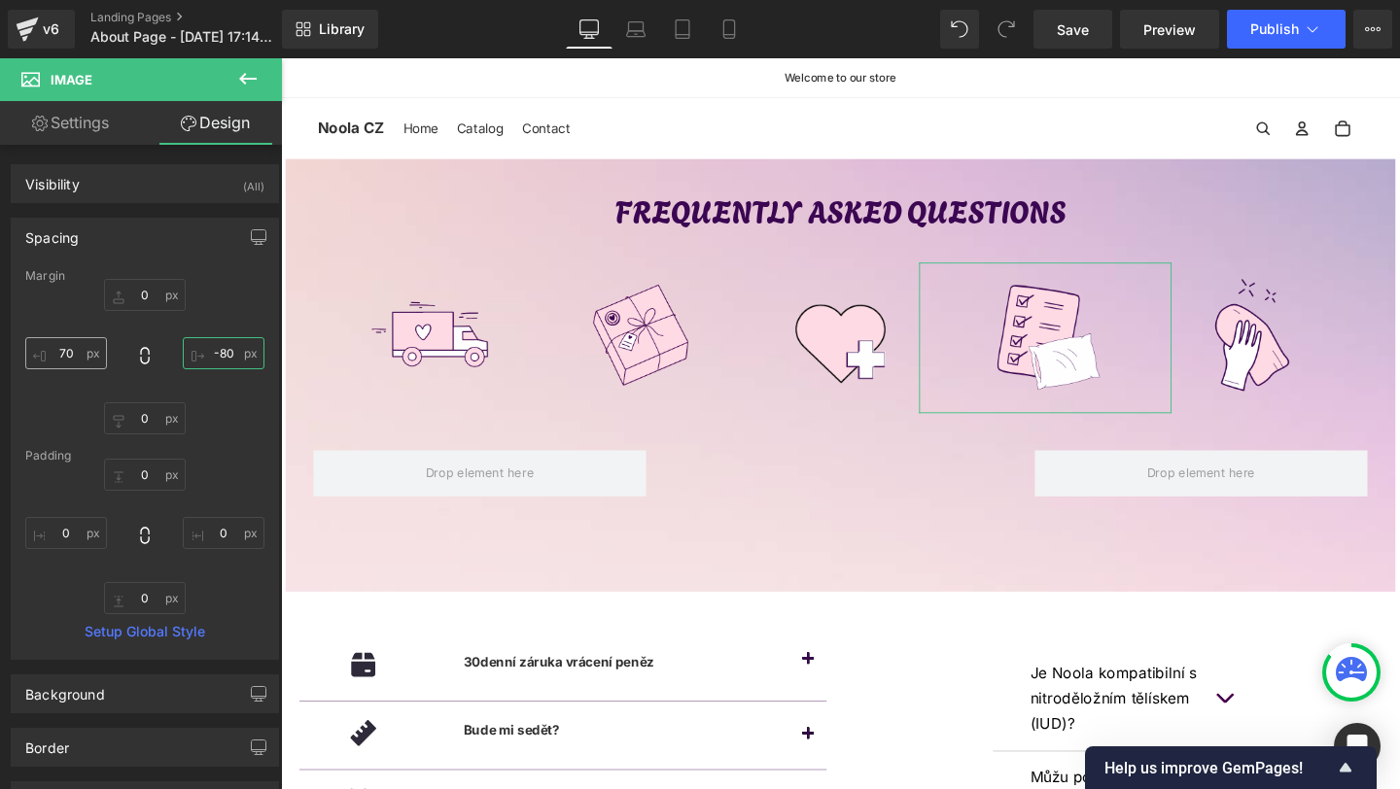
type input "-80"
click at [73, 350] on input "70" at bounding box center [66, 353] width 82 height 32
type input "80"
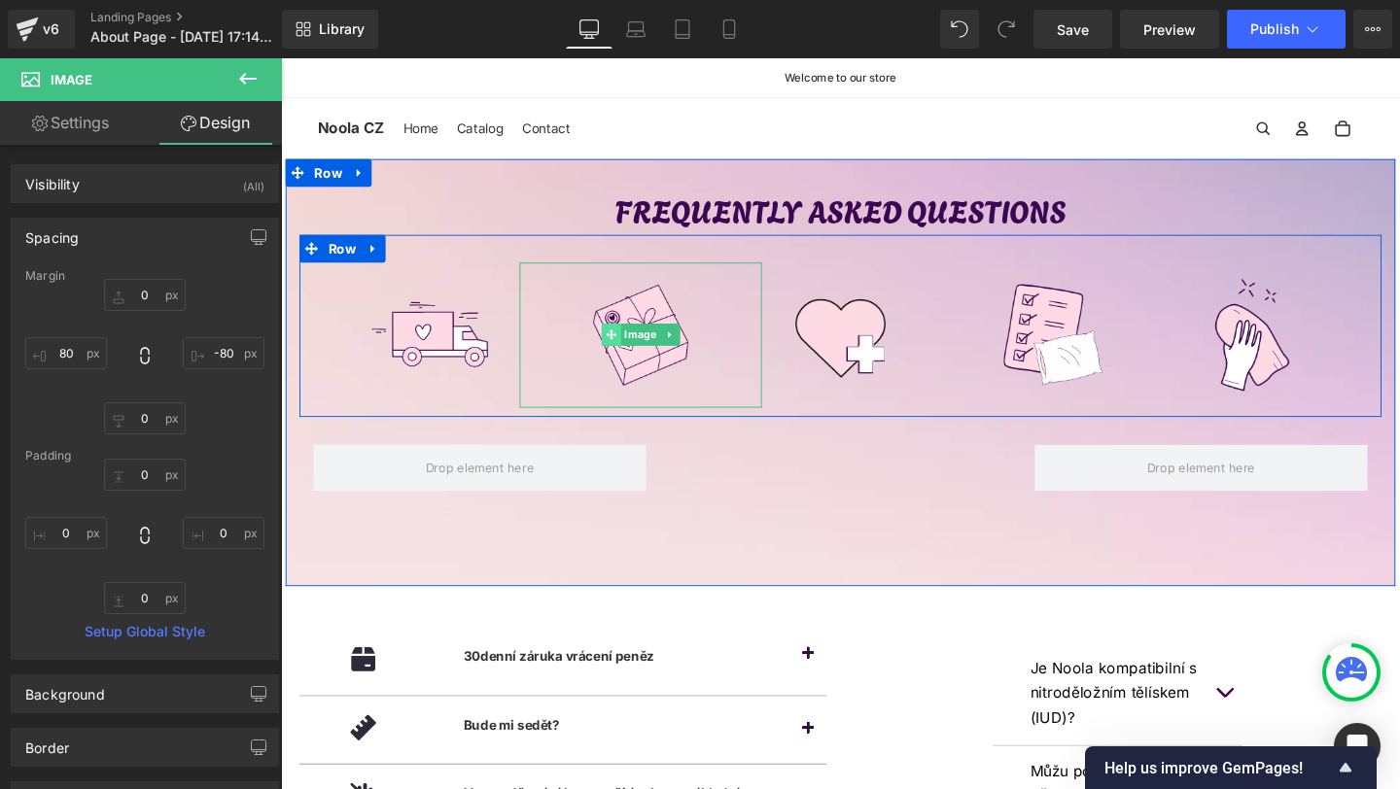
click at [621, 360] on span at bounding box center [628, 348] width 20 height 23
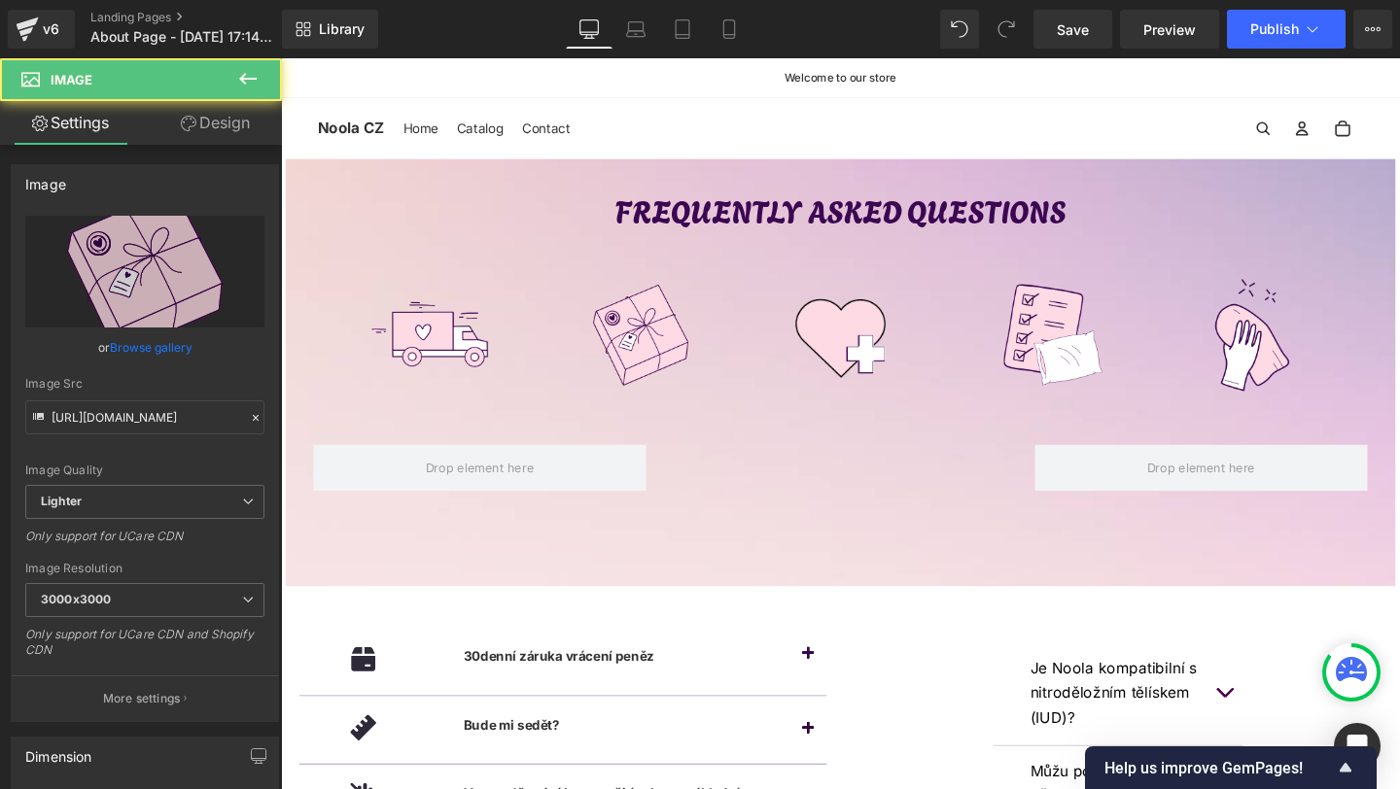
click at [207, 95] on span "Image" at bounding box center [116, 79] width 194 height 43
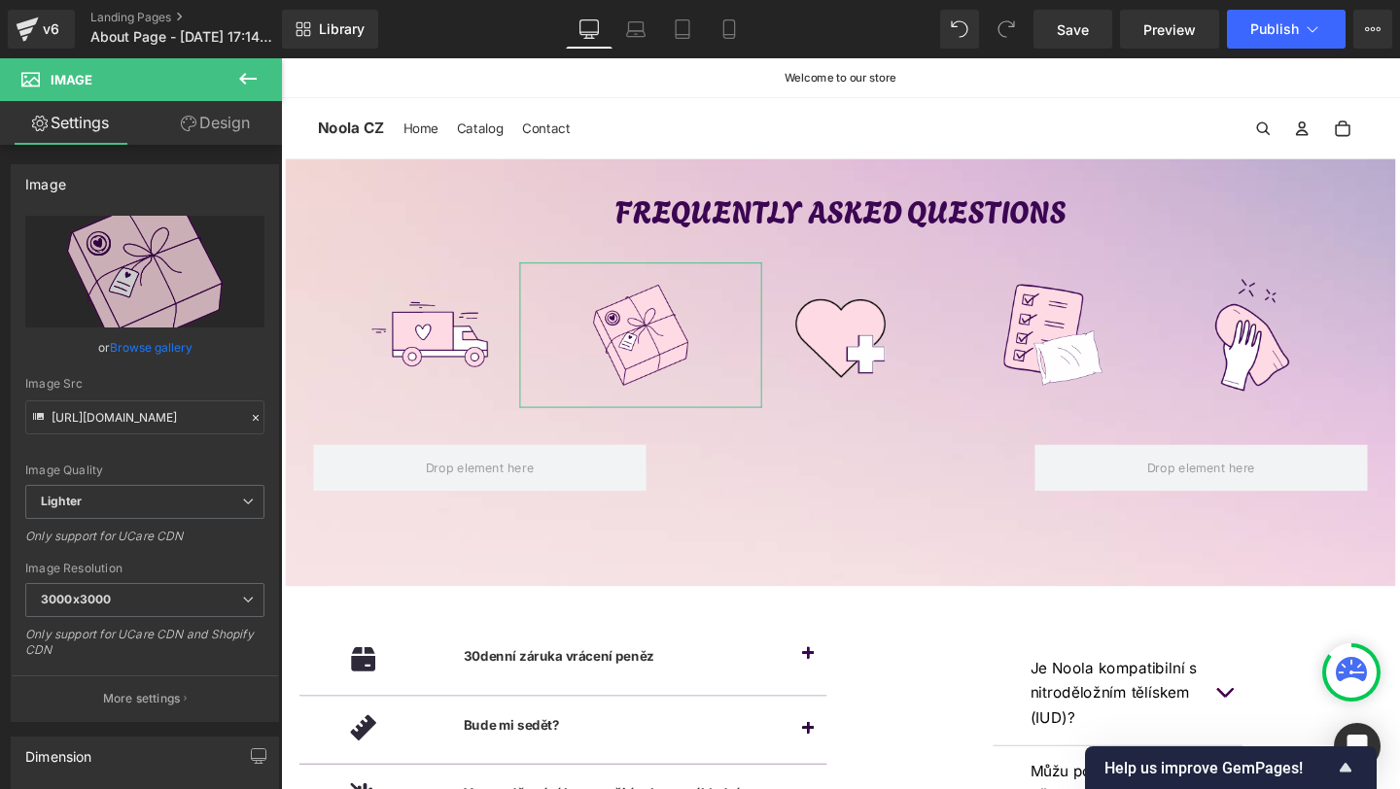
click at [207, 110] on link "Design" at bounding box center [215, 123] width 141 height 44
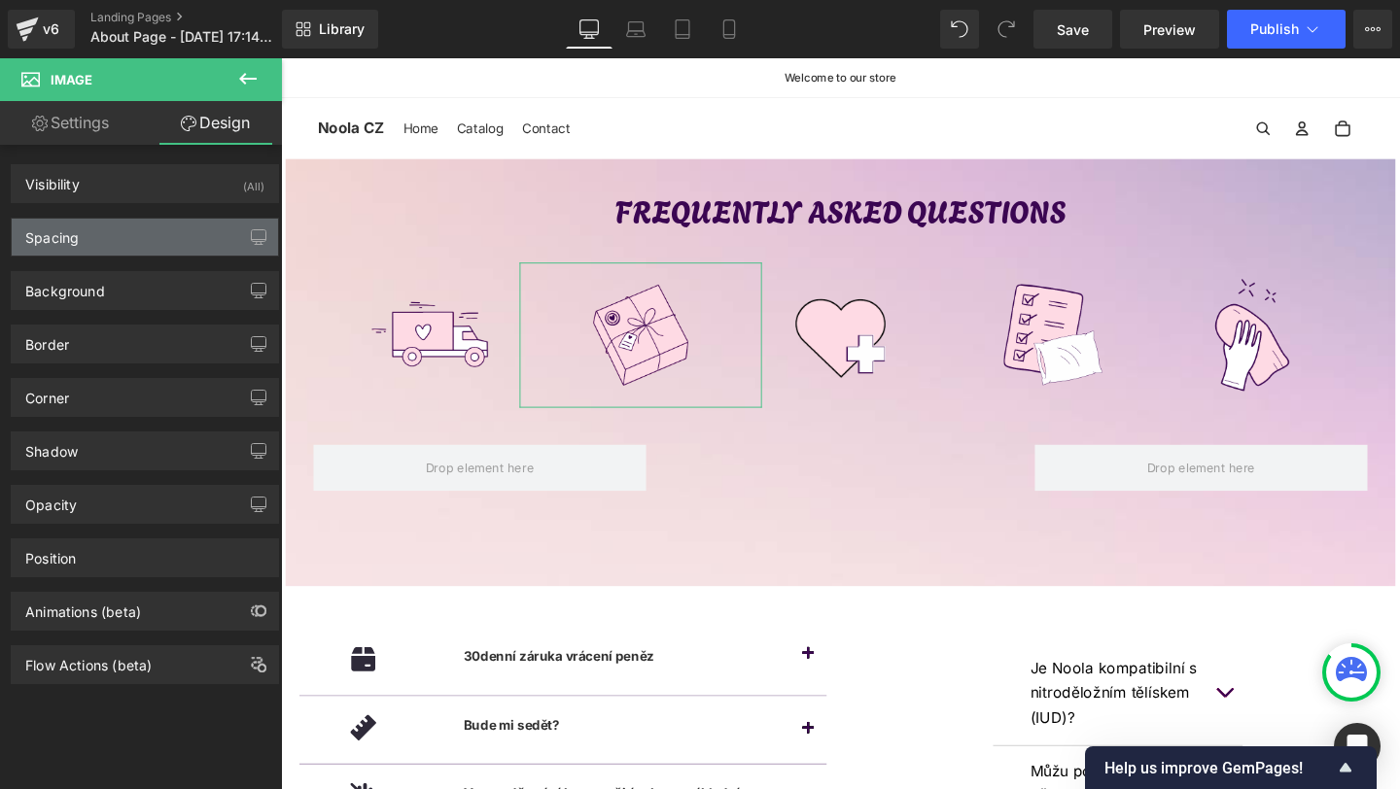
click at [119, 234] on div "Spacing" at bounding box center [145, 237] width 266 height 37
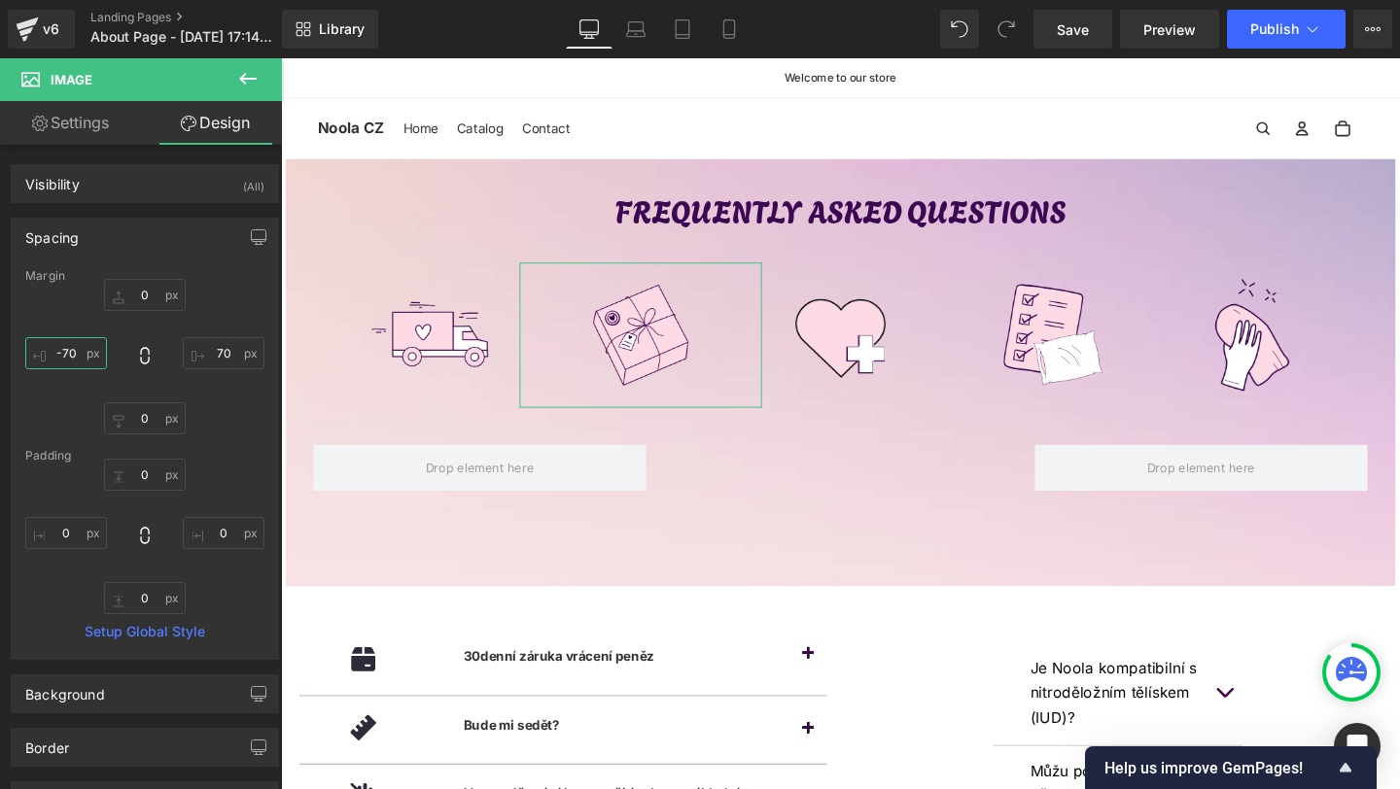
click at [79, 354] on input "-70" at bounding box center [66, 353] width 82 height 32
type input "8"
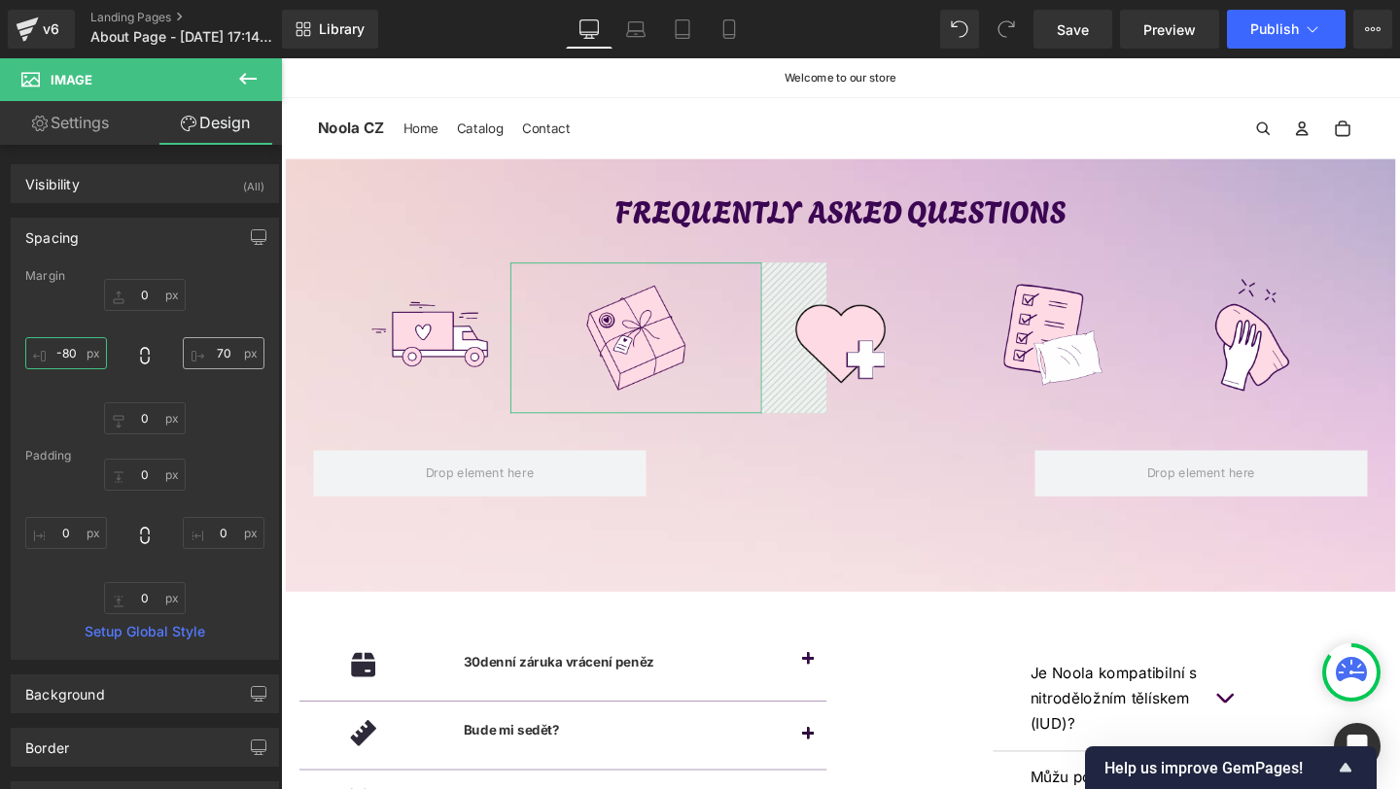
type input "-80"
click at [234, 361] on input "70" at bounding box center [224, 353] width 82 height 32
type input "80"
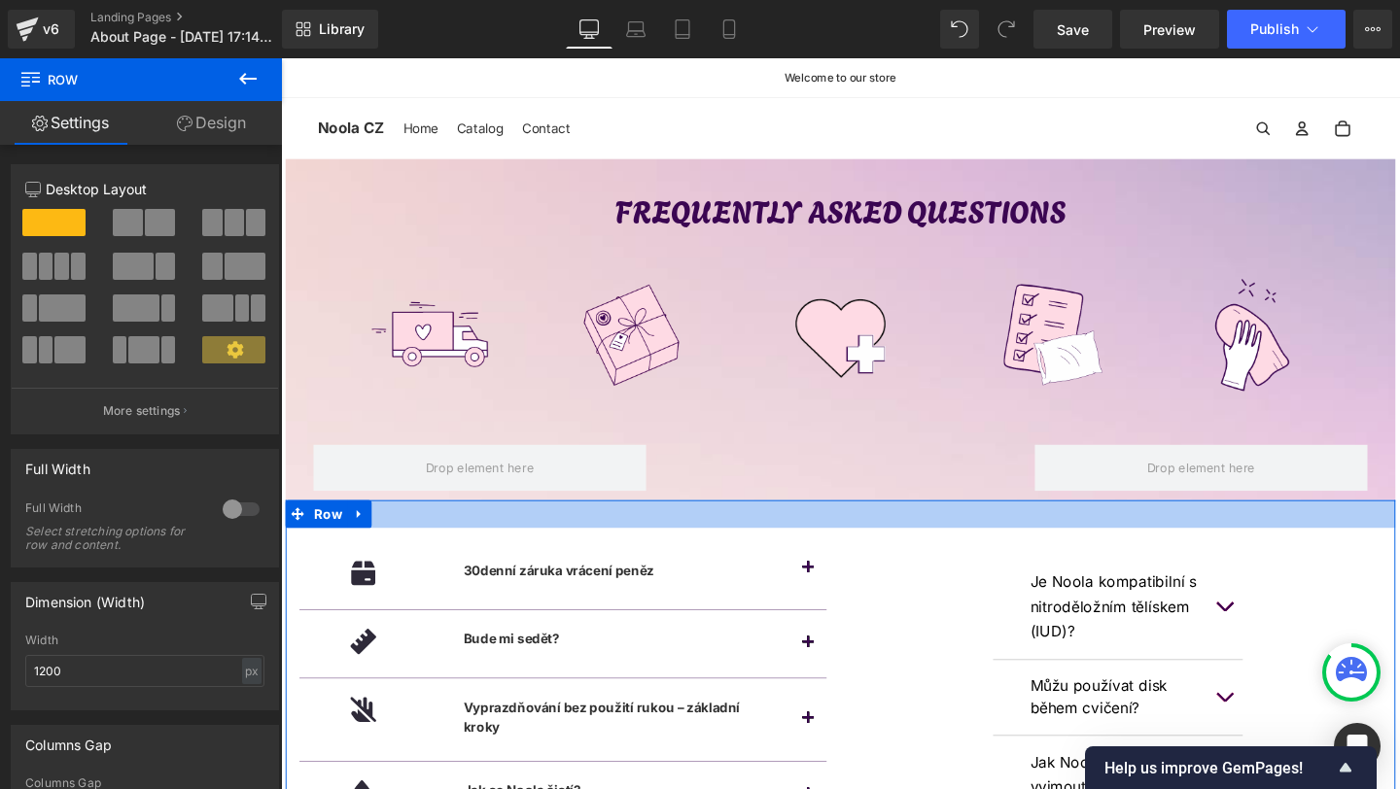
drag, startPoint x: 565, startPoint y: 600, endPoint x: 597, endPoint y: 551, distance: 58.2
click at [597, 551] on div "FREQUENTLY ASKED QUESTIONS Text Block Image Image Image Image Row Image Row Row…" at bounding box center [869, 785] width 1176 height 1243
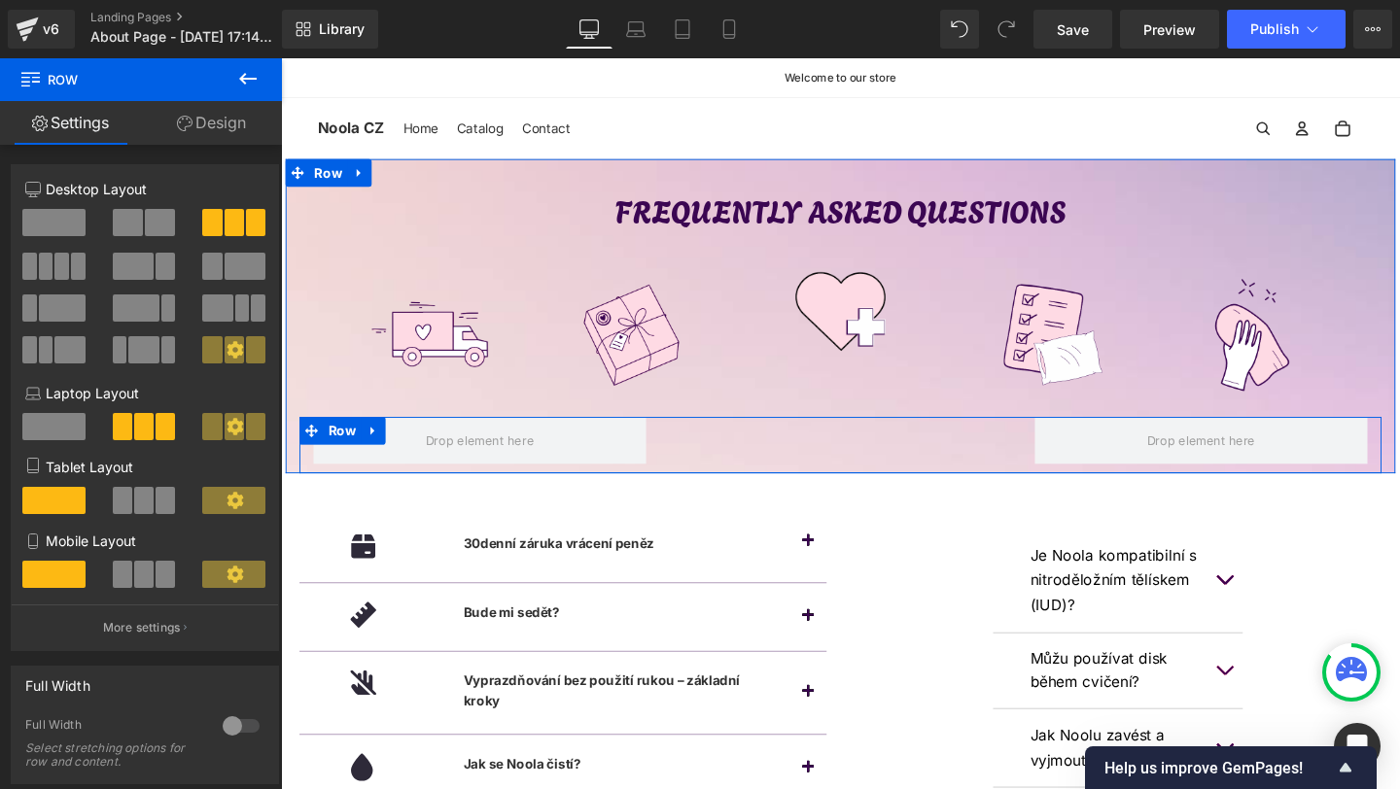
drag, startPoint x: 726, startPoint y: 448, endPoint x: 728, endPoint y: 420, distance: 28.3
click at [728, 420] on div "FREQUENTLY ASKED QUESTIONS Text Block Image Image Image Image Row Image Row" at bounding box center [869, 343] width 1167 height 301
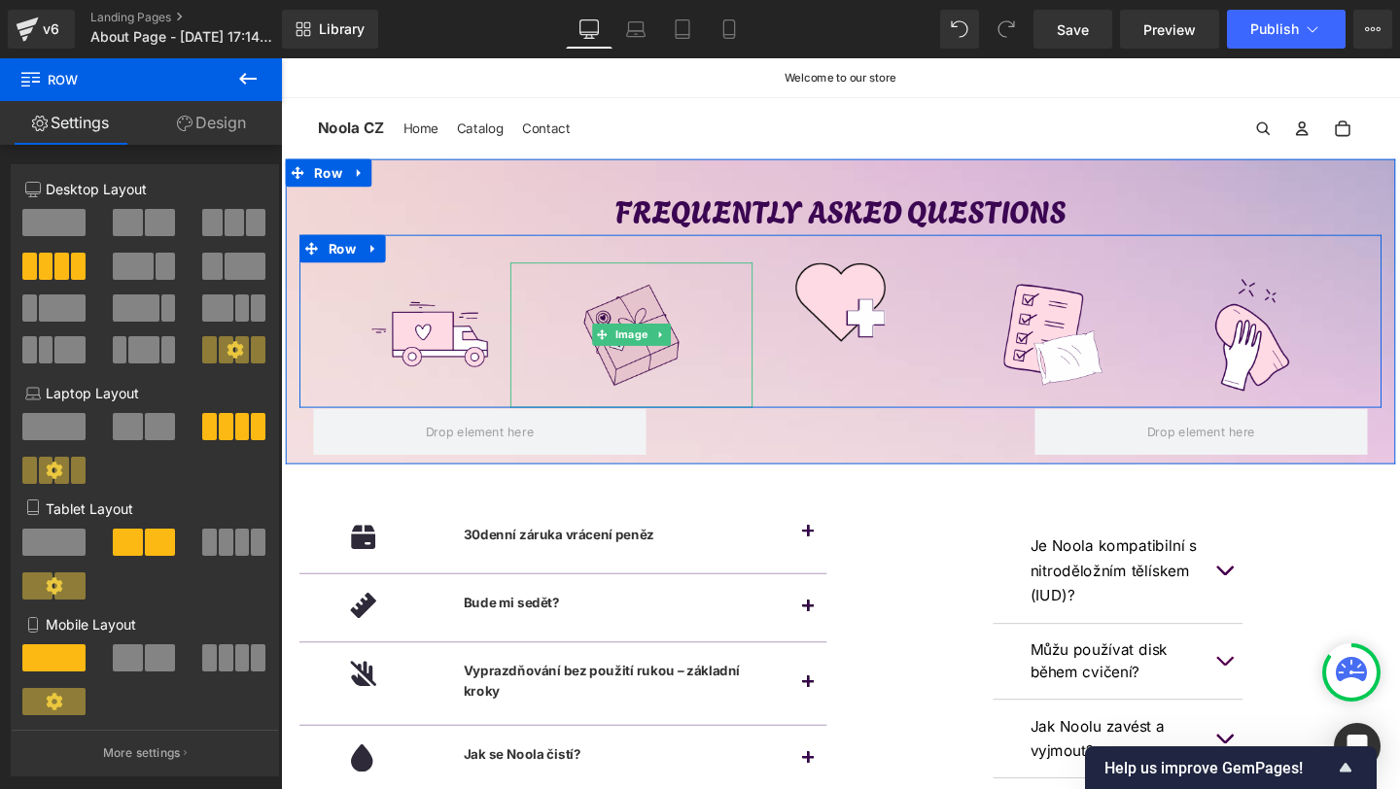
drag, startPoint x: 720, startPoint y: 431, endPoint x: 720, endPoint y: 417, distance: 13.6
click at [720, 417] on div "Image Image Image Image Row" at bounding box center [869, 335] width 1138 height 183
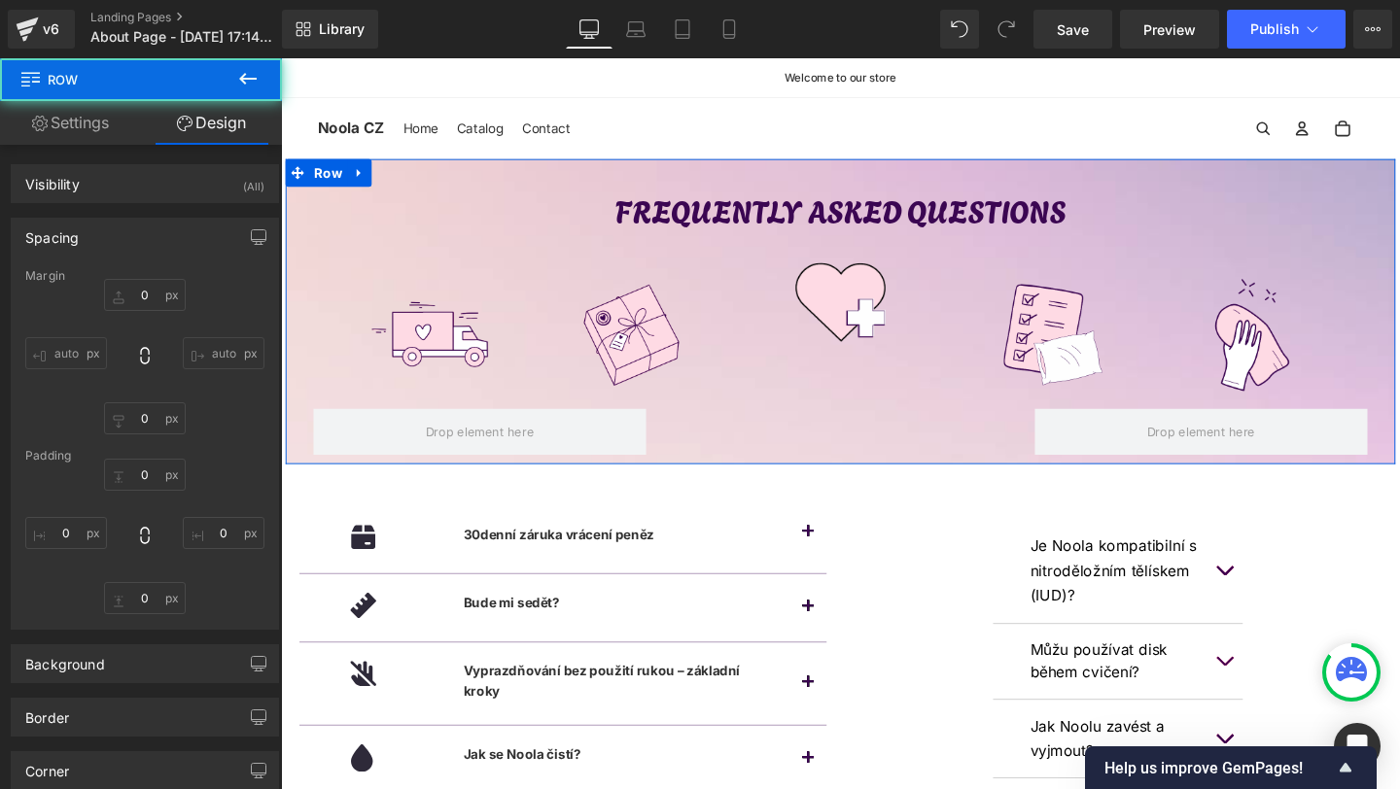
type input "0"
type input "30"
type input "0"
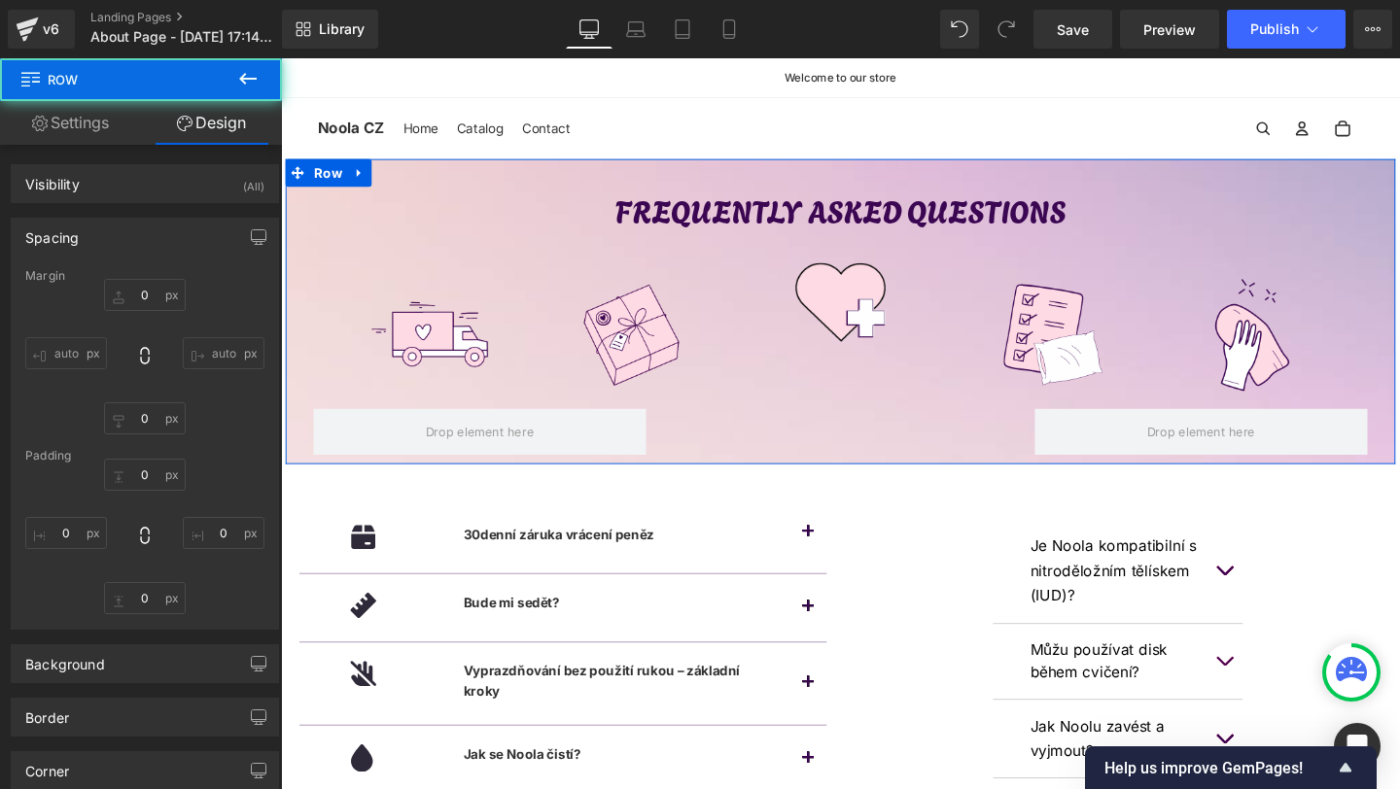
type input "0"
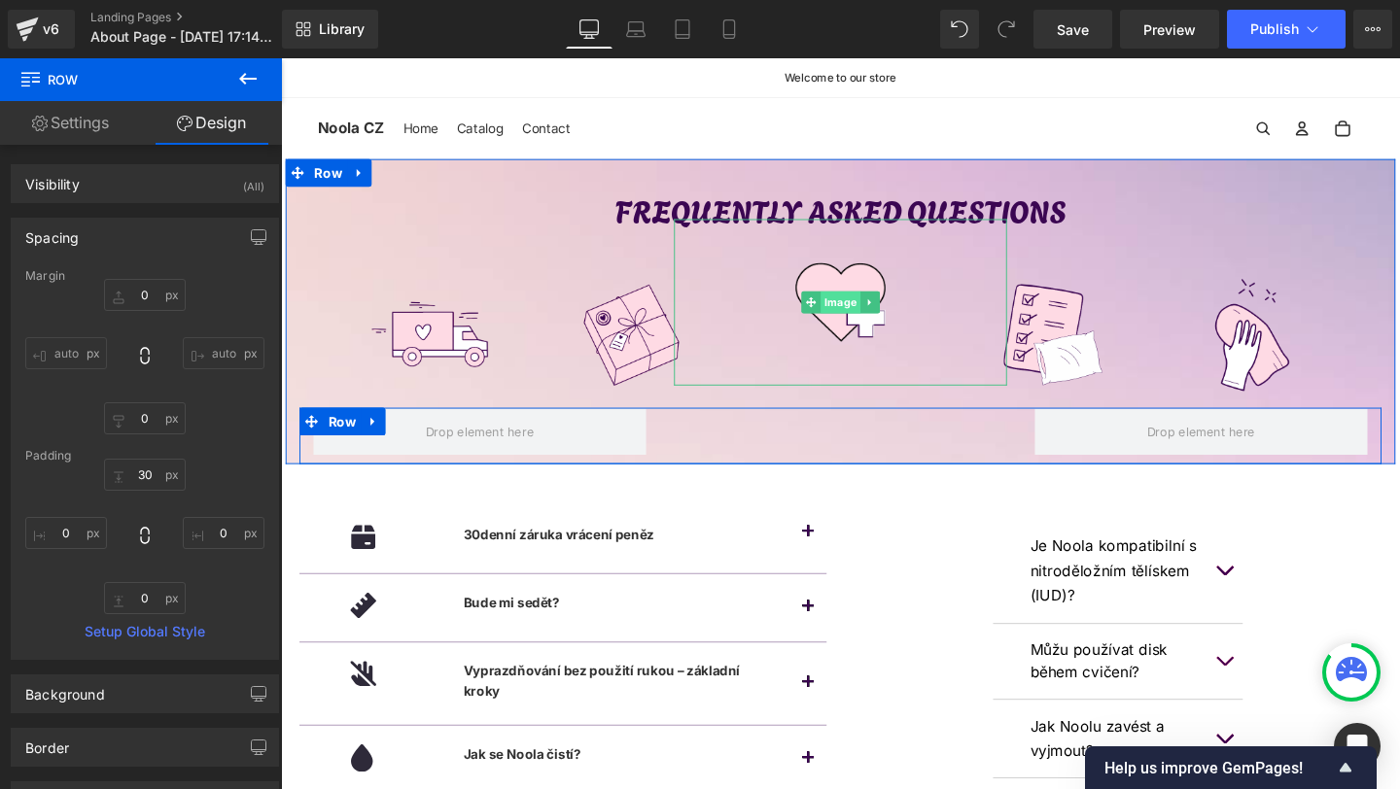
click at [862, 321] on span "Image" at bounding box center [870, 314] width 42 height 23
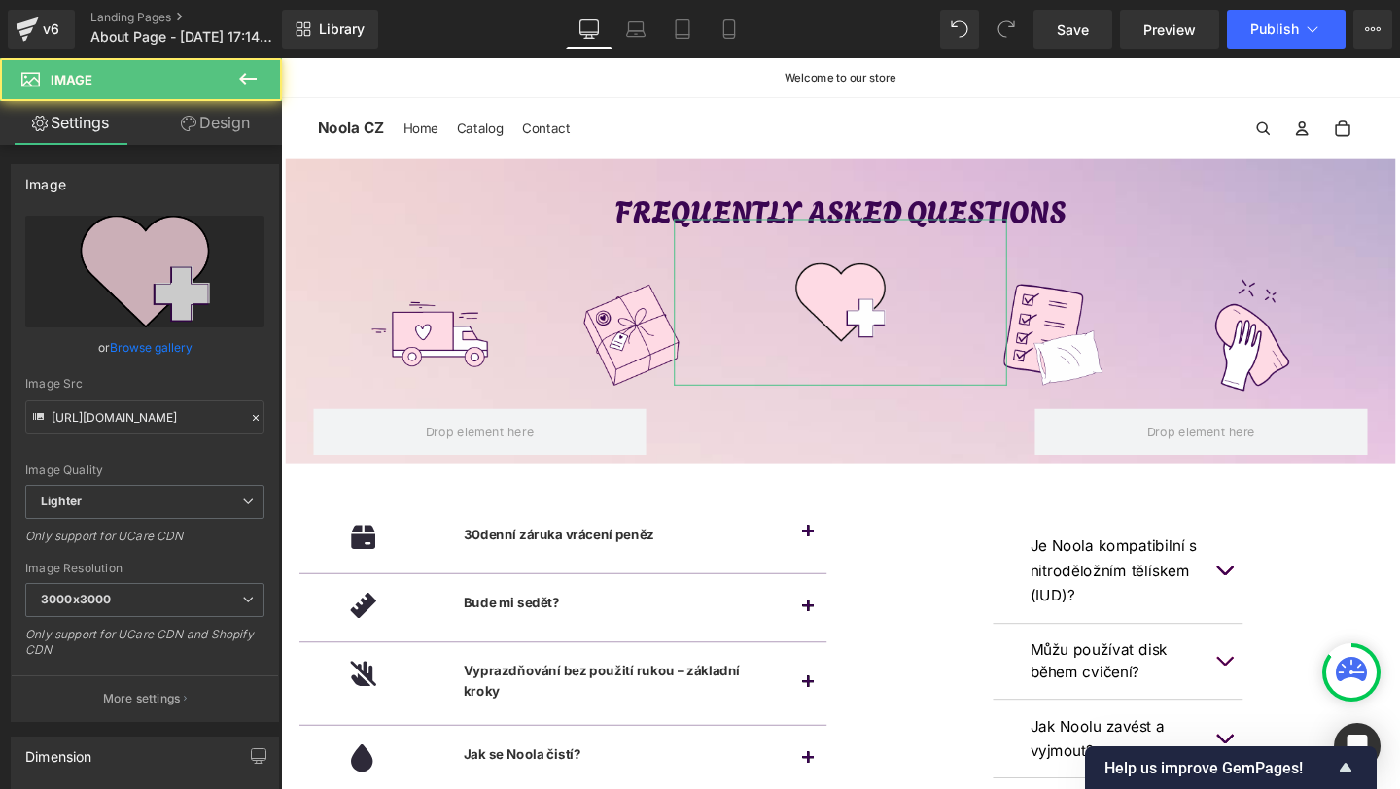
click at [203, 133] on link "Design" at bounding box center [215, 123] width 141 height 44
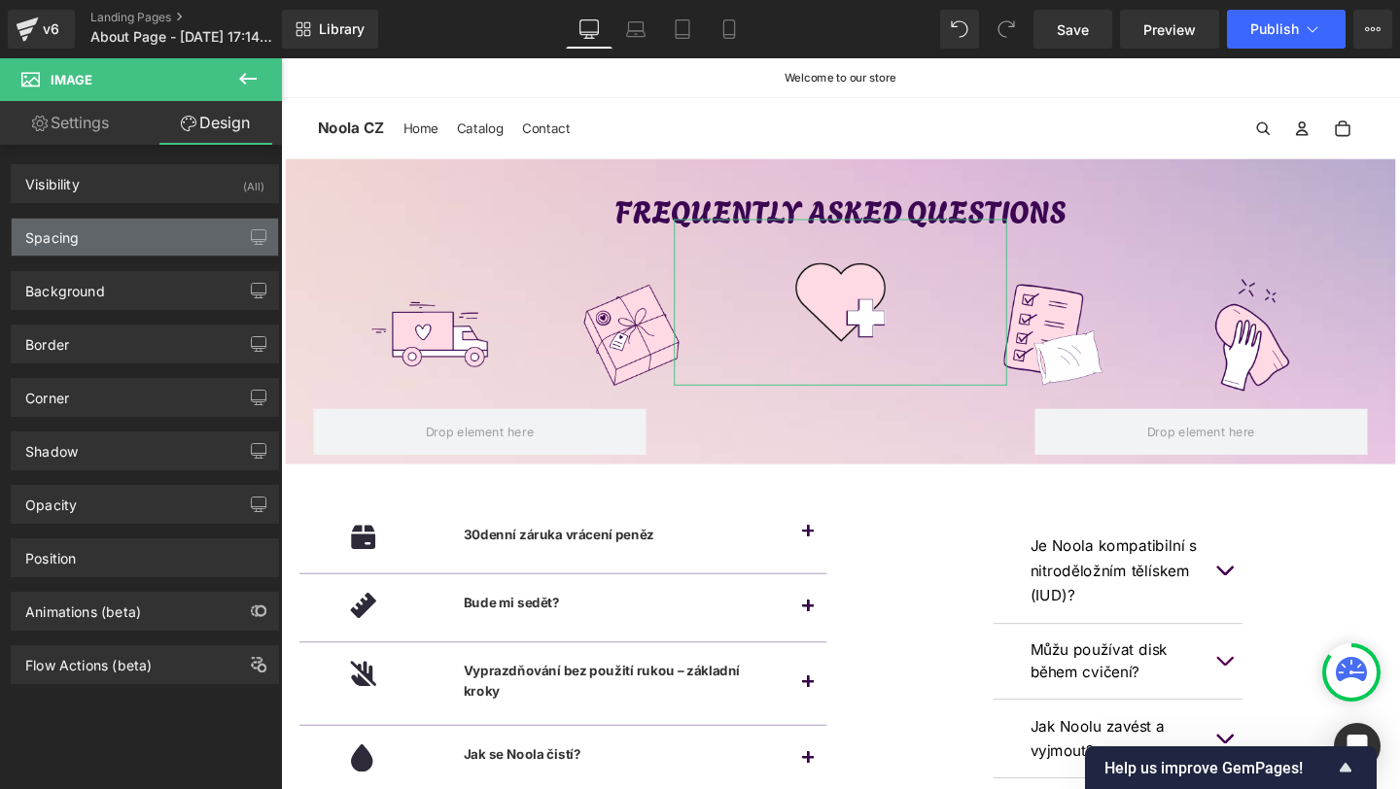
click at [94, 221] on div "Spacing" at bounding box center [145, 237] width 266 height 37
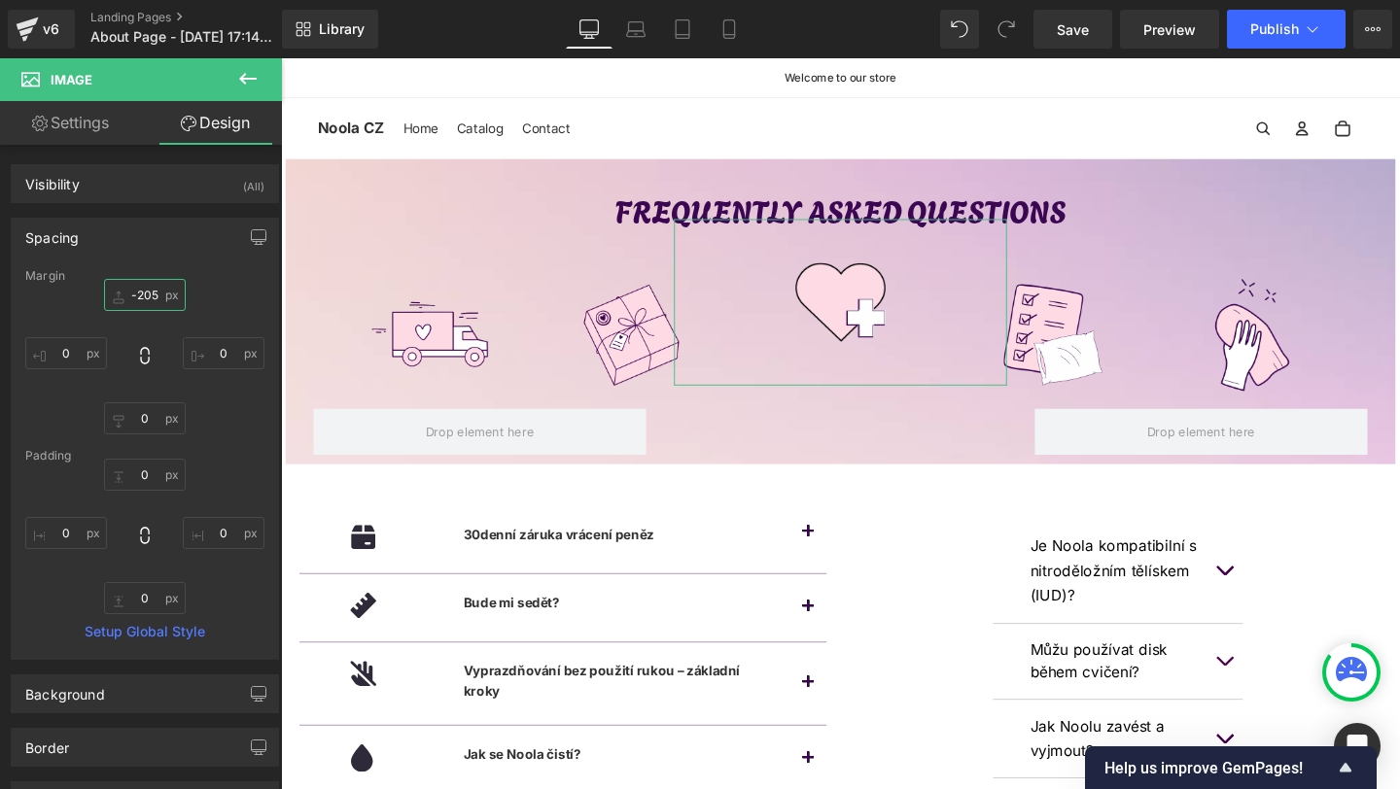
click at [145, 292] on input "-205" at bounding box center [145, 295] width 82 height 32
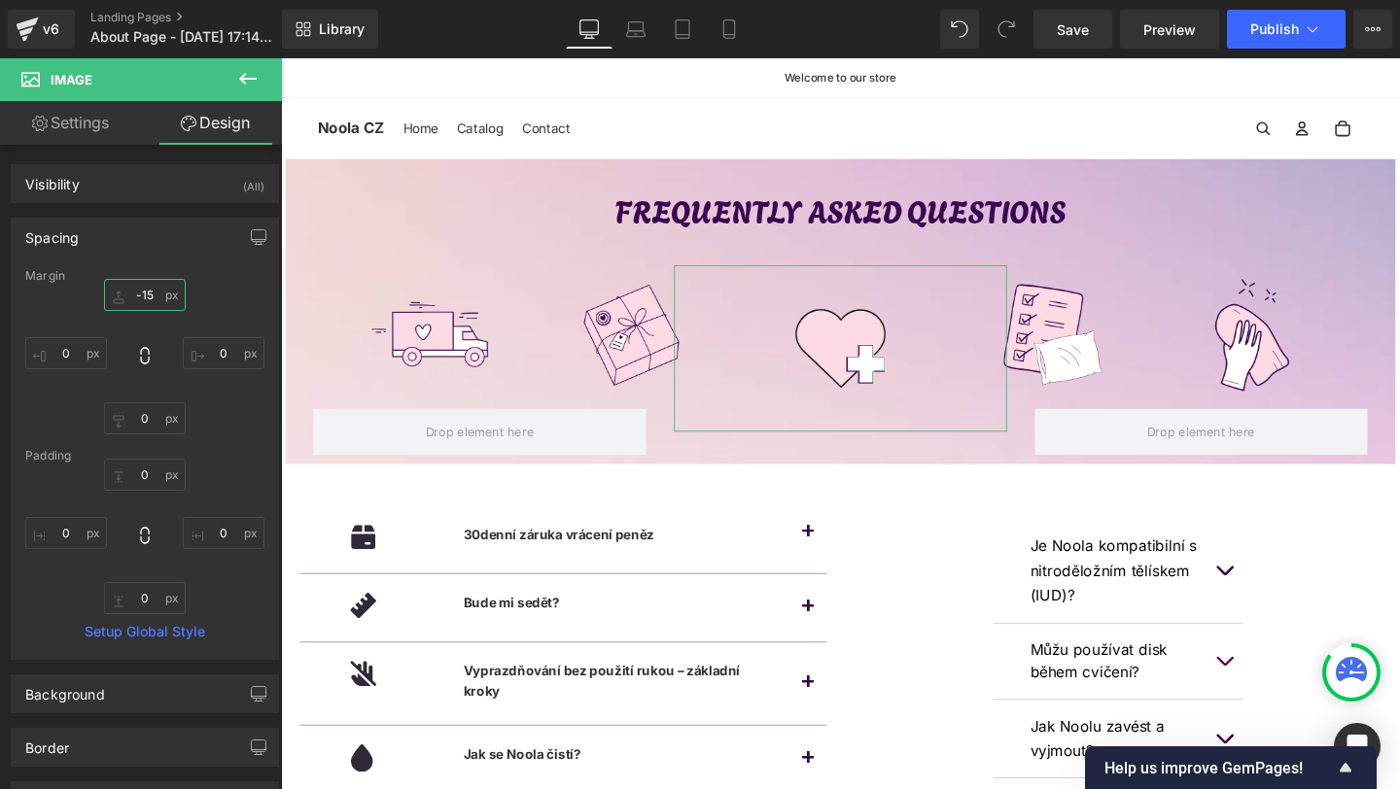
type input "-145"
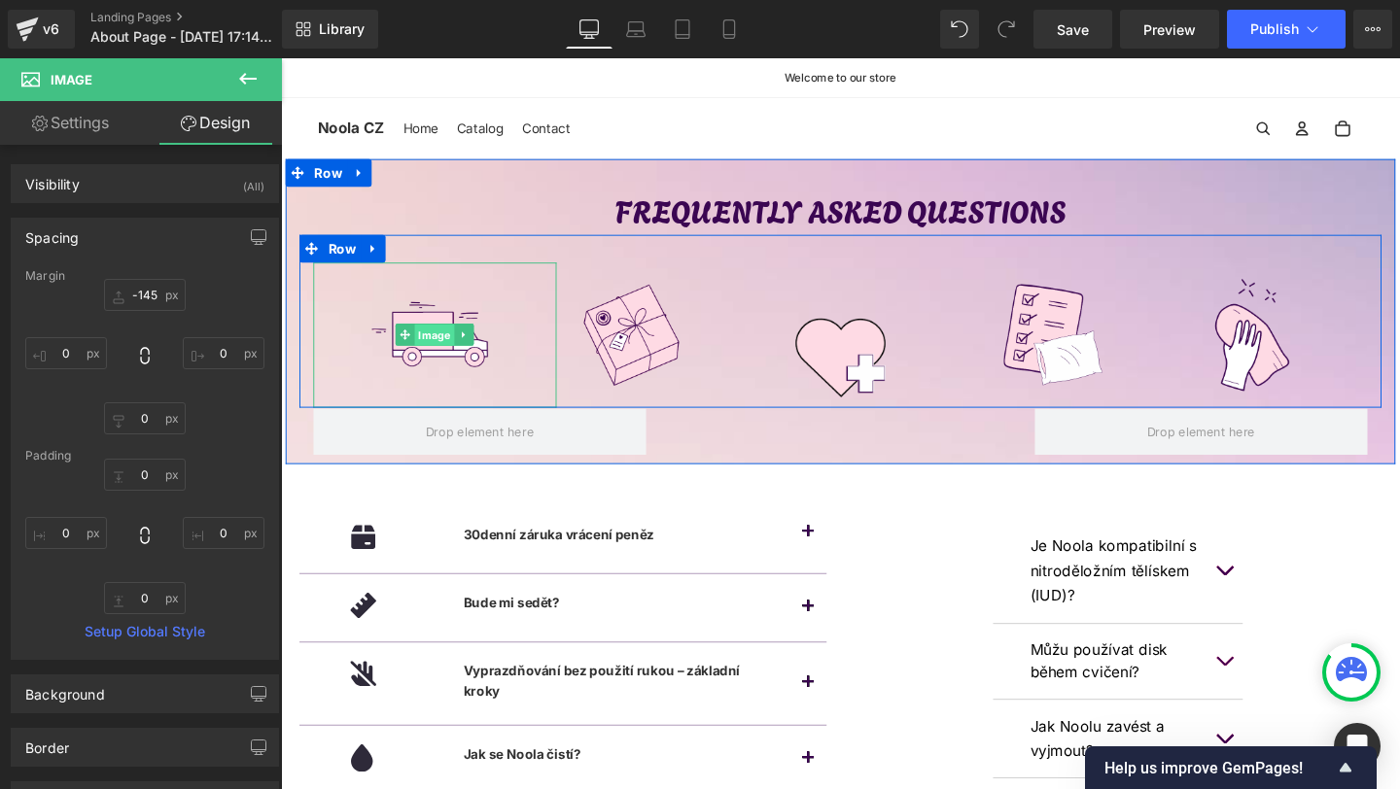
click at [438, 353] on span "Image" at bounding box center [443, 349] width 42 height 23
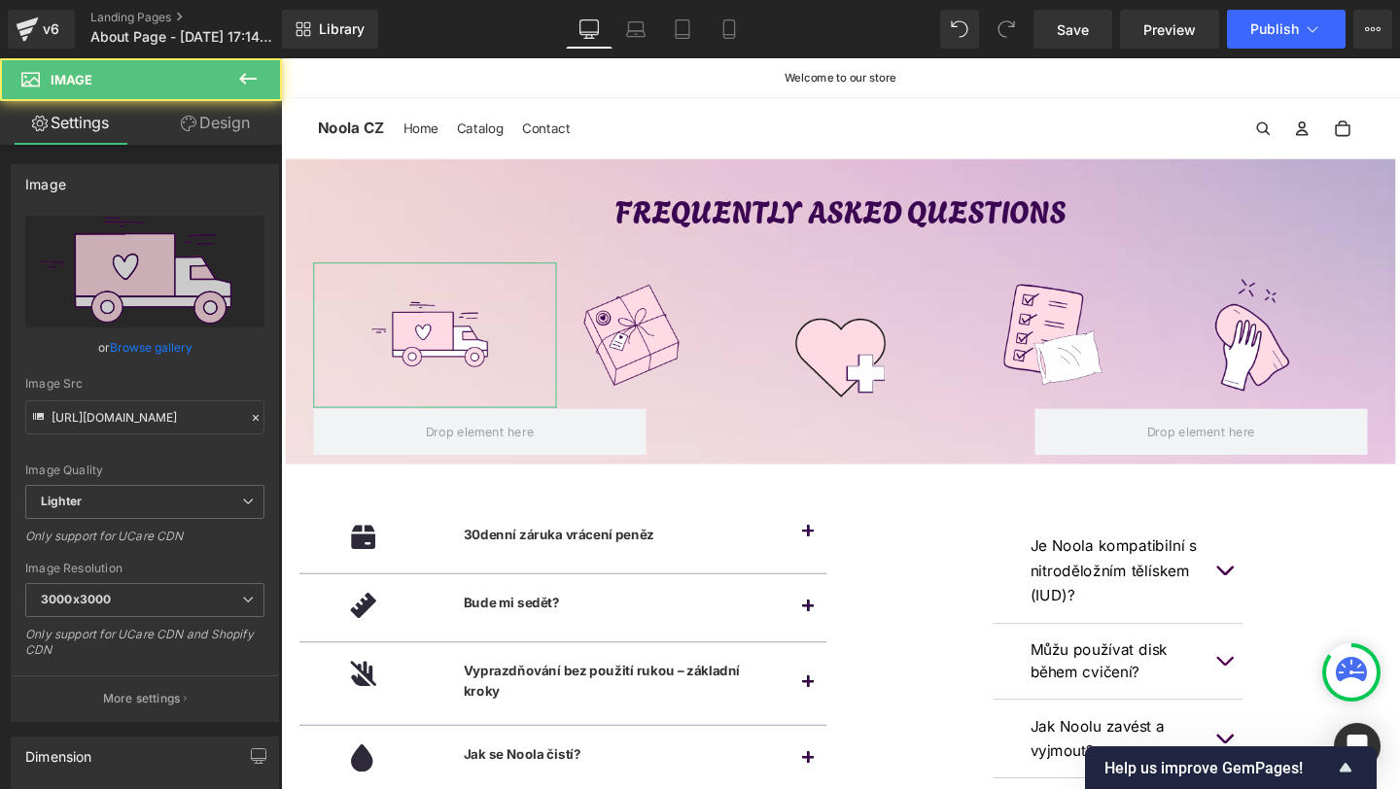
click at [201, 114] on link "Design" at bounding box center [215, 123] width 141 height 44
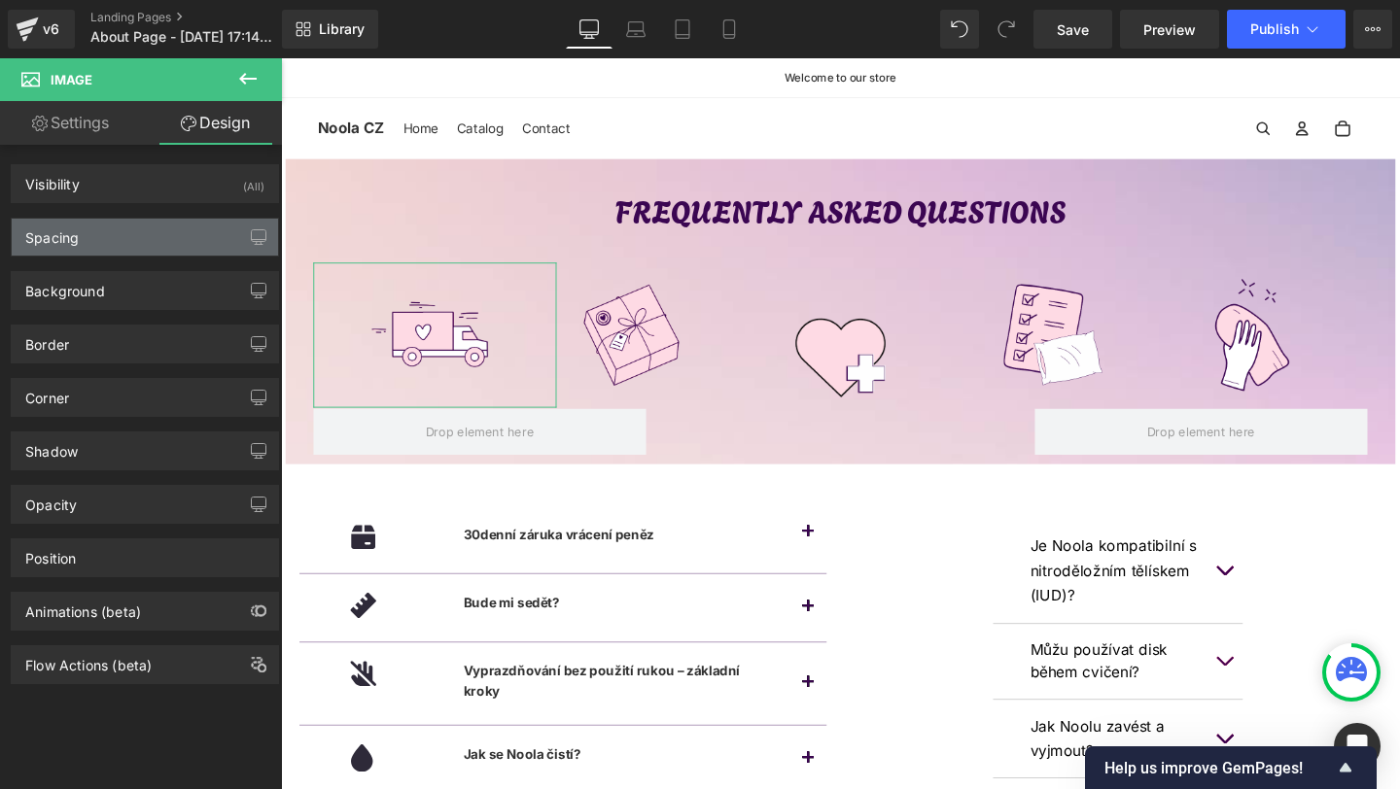
click at [135, 242] on div "Spacing" at bounding box center [145, 237] width 266 height 37
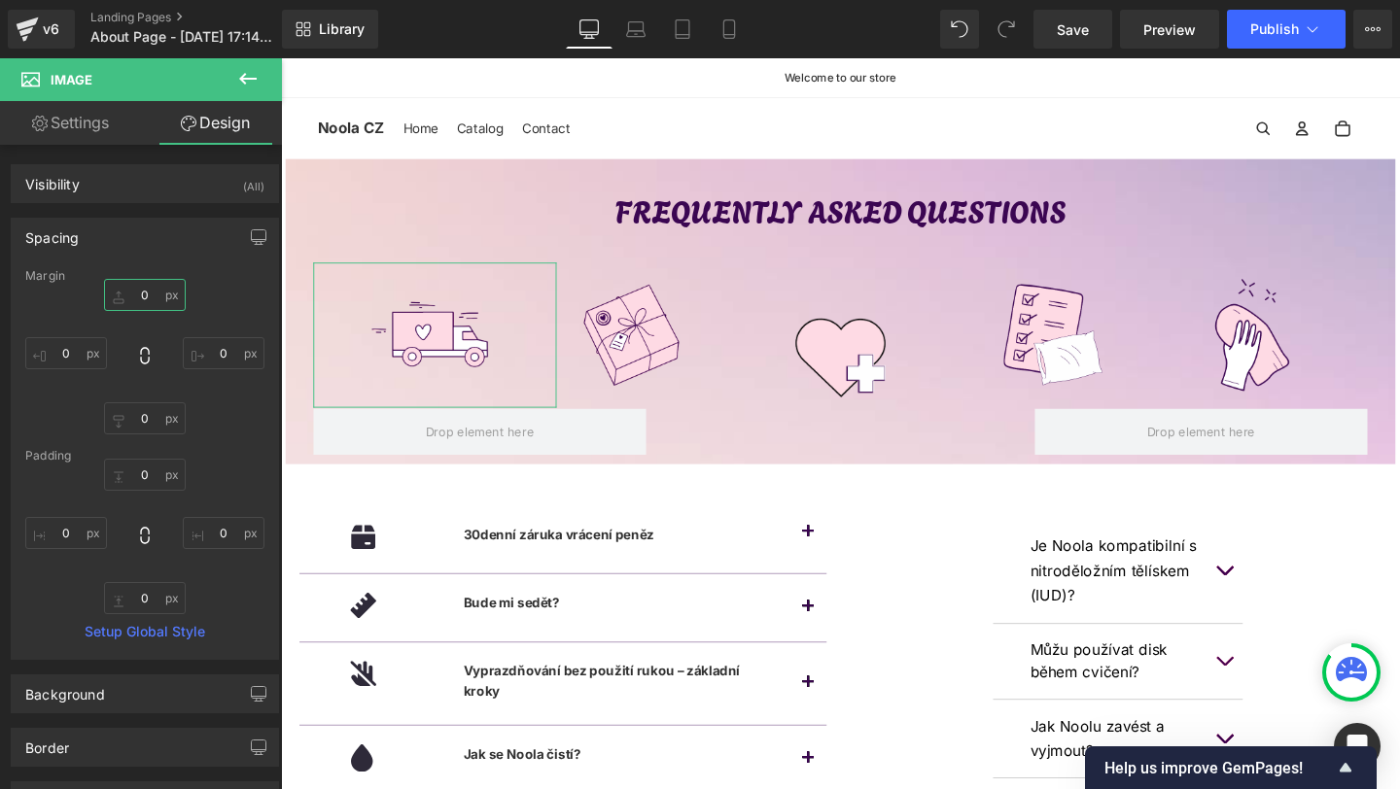
click at [143, 291] on input "0" at bounding box center [145, 295] width 82 height 32
type input "-50"
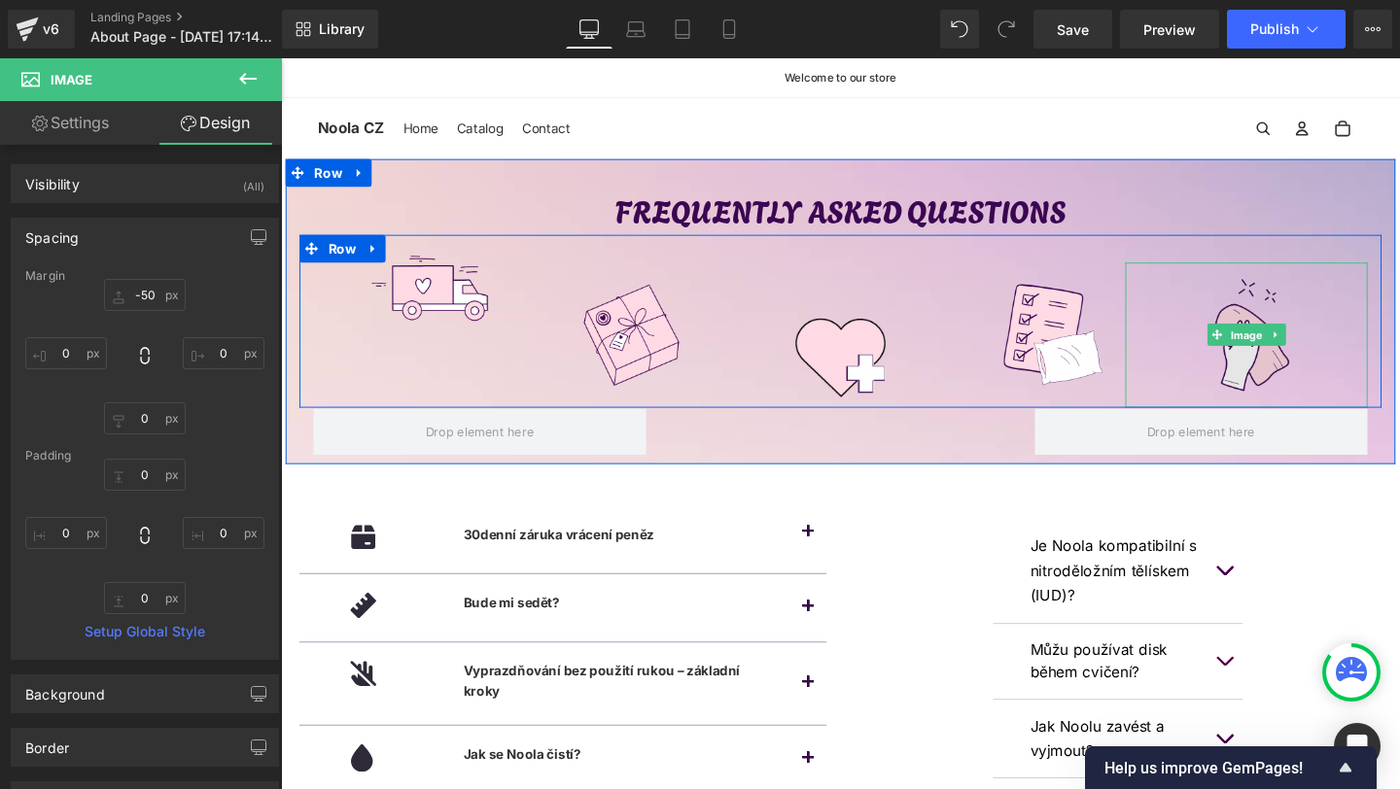
click at [1293, 351] on span "Image" at bounding box center [1296, 349] width 42 height 23
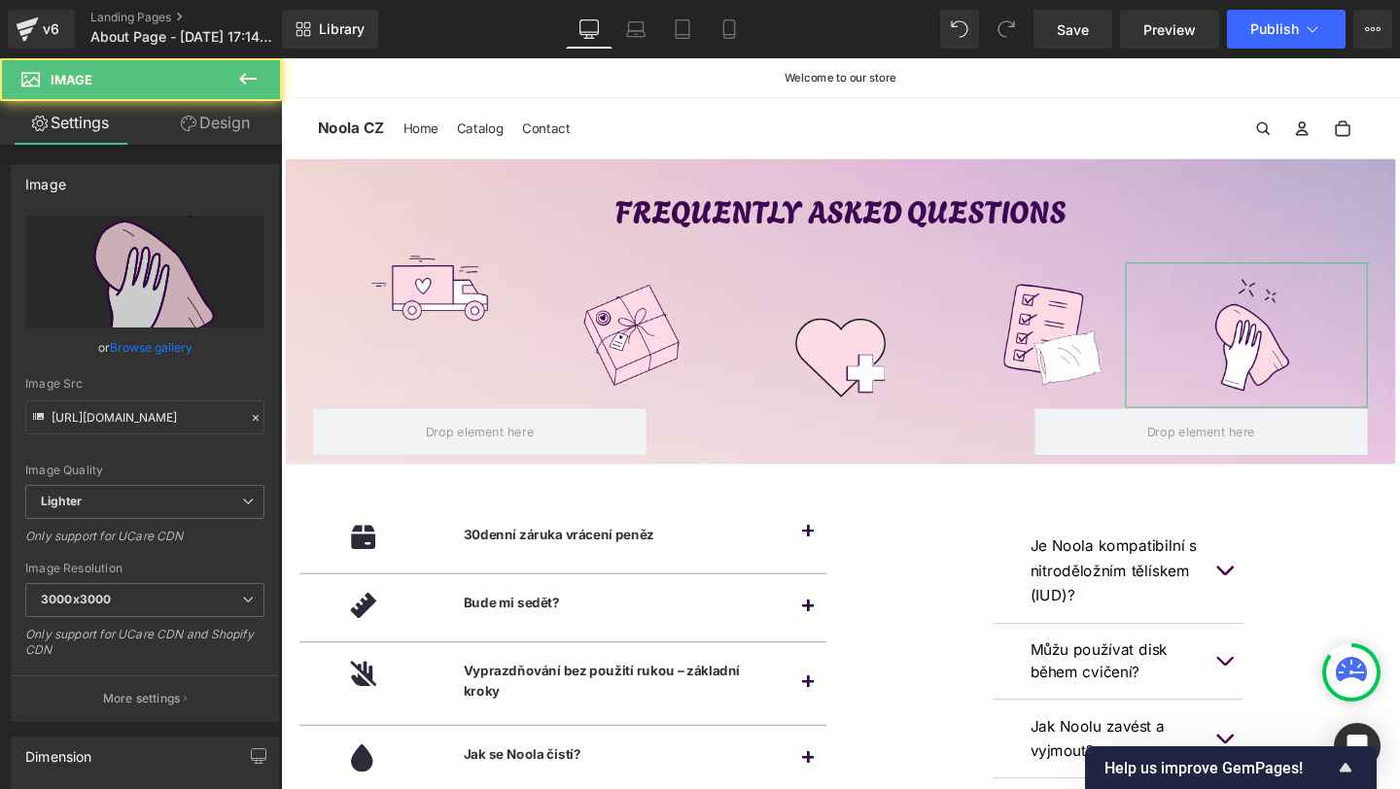
click at [210, 132] on link "Design" at bounding box center [215, 123] width 141 height 44
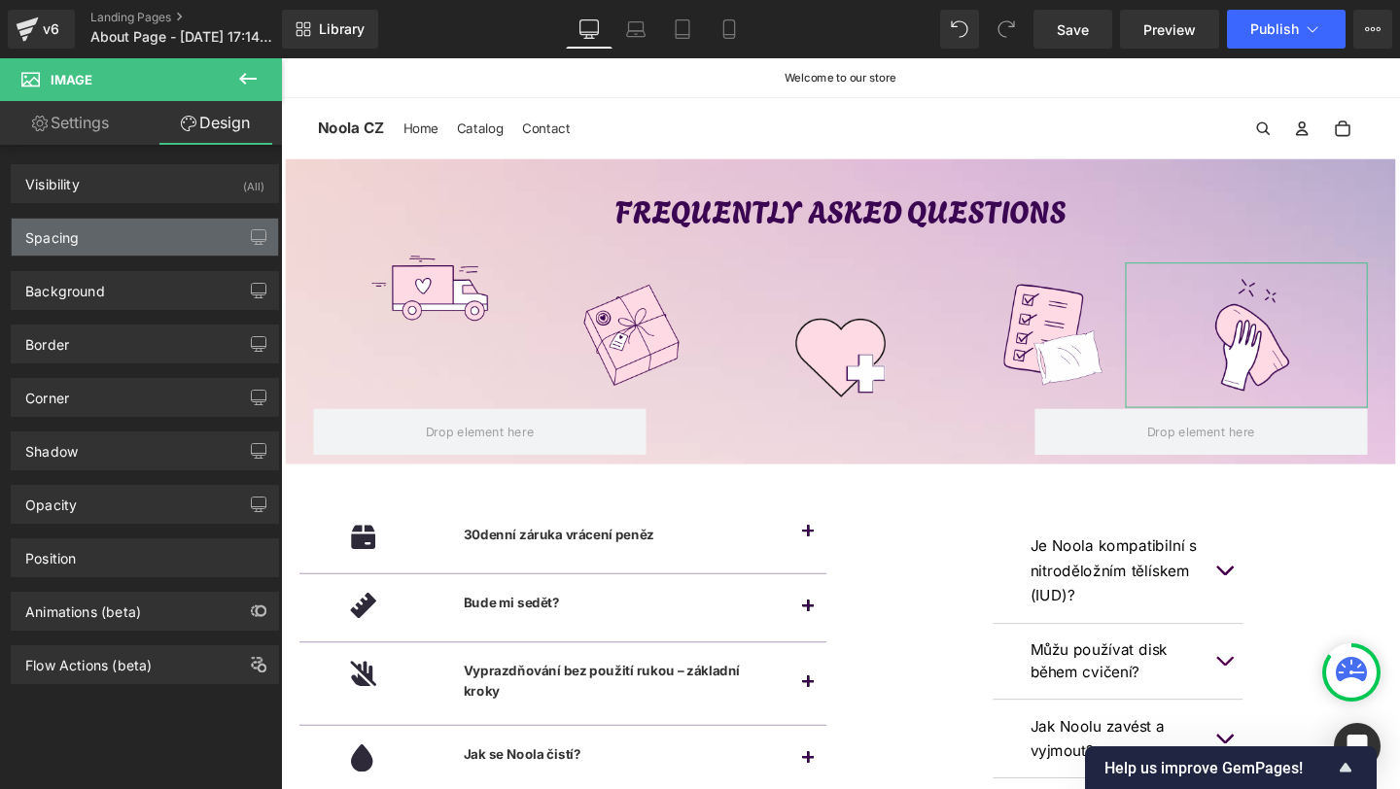
click at [85, 250] on div "Spacing" at bounding box center [145, 237] width 266 height 37
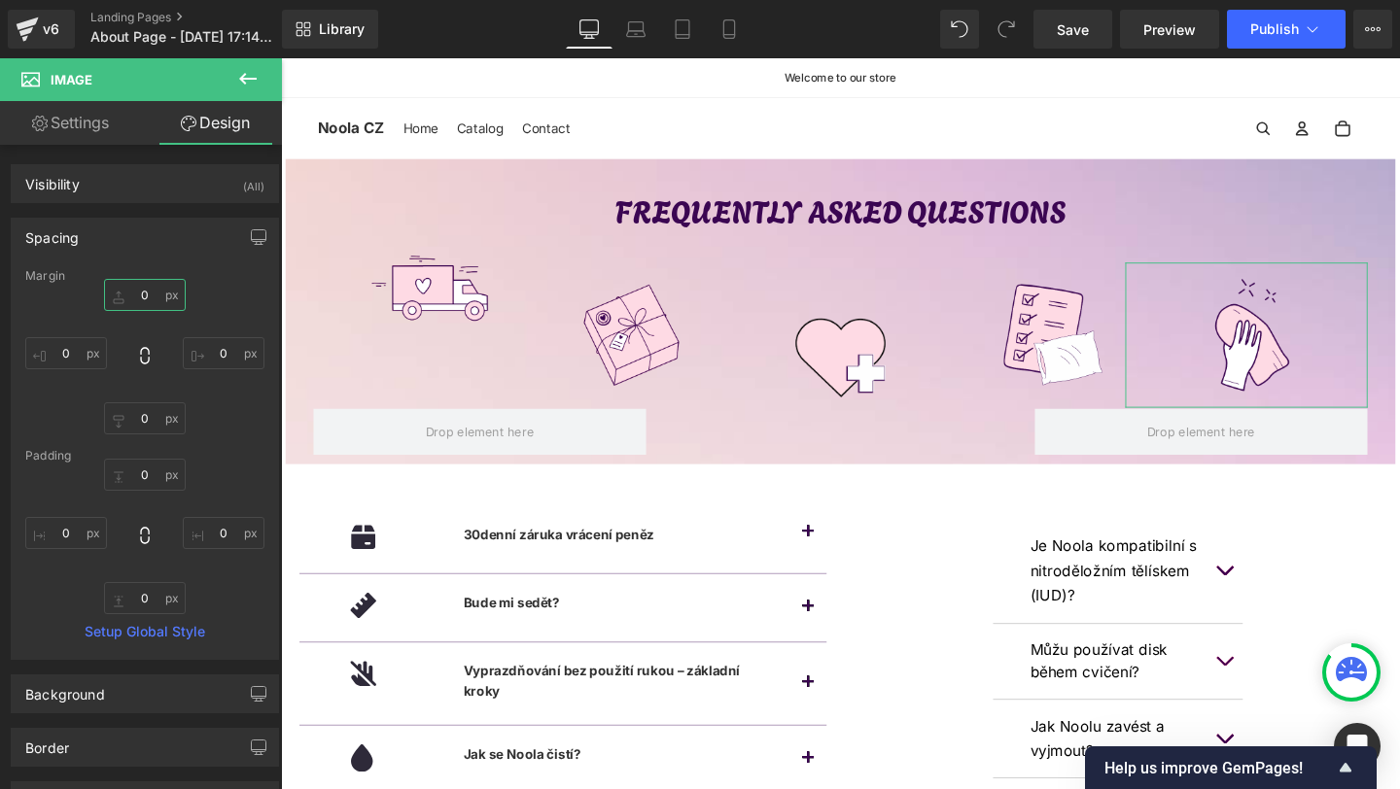
click at [143, 284] on input "0" at bounding box center [145, 295] width 82 height 32
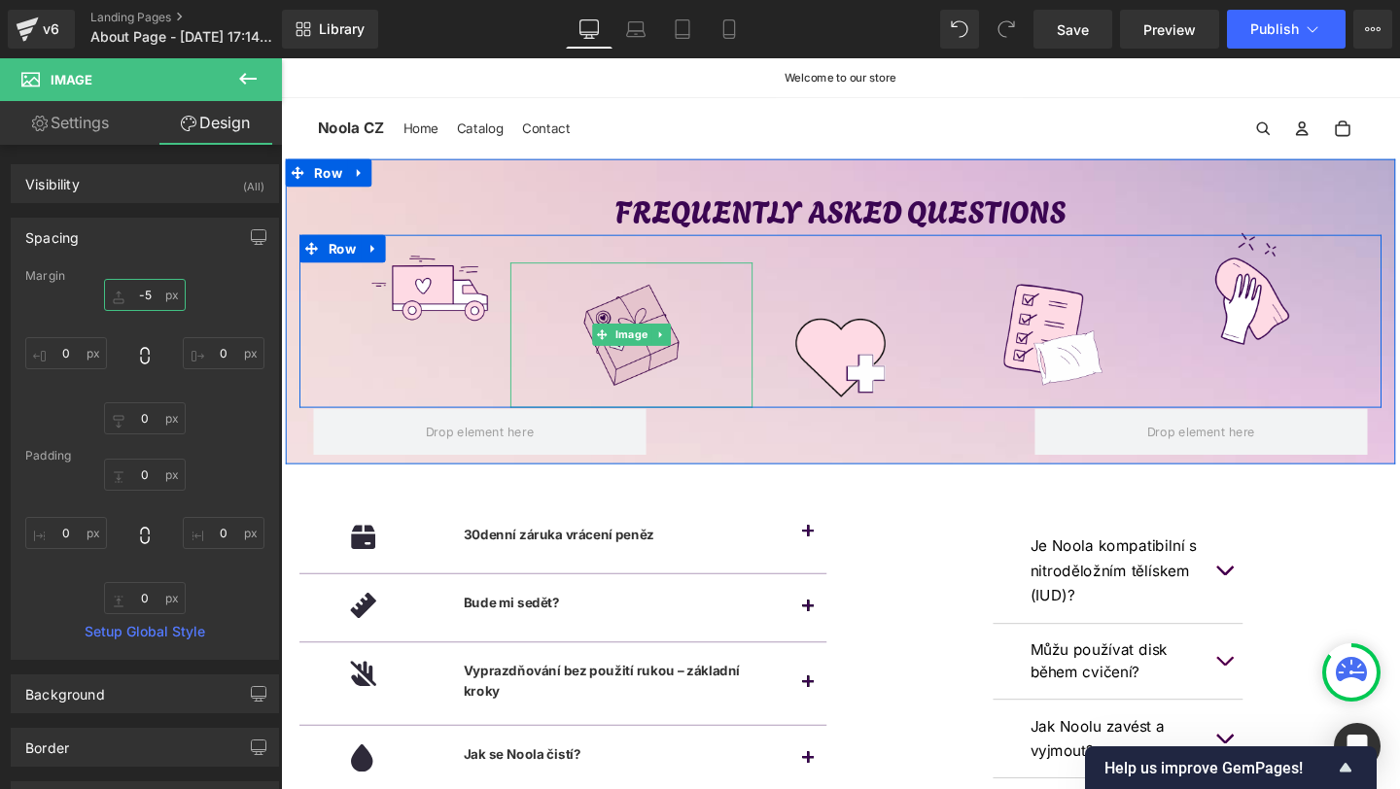
type input "-55"
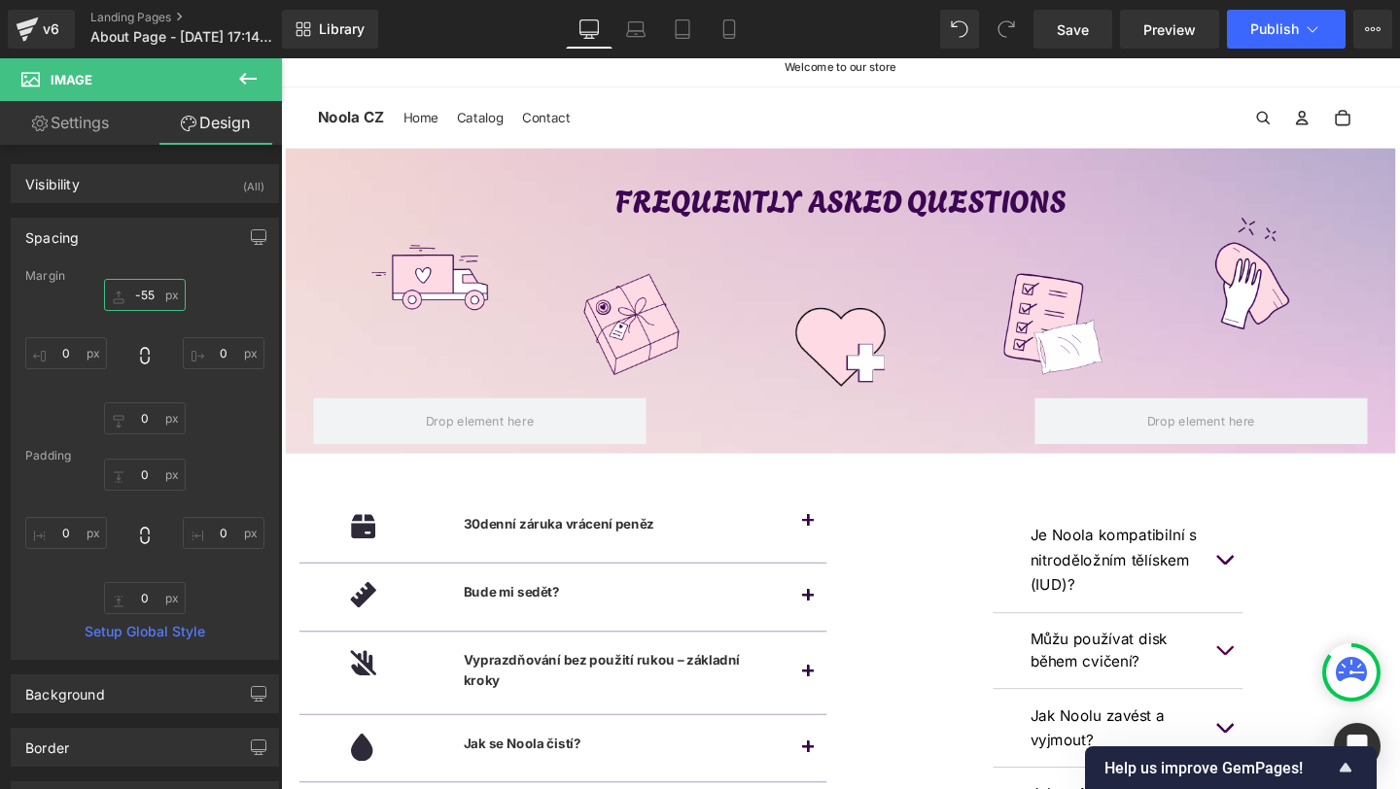
scroll to position [0, 0]
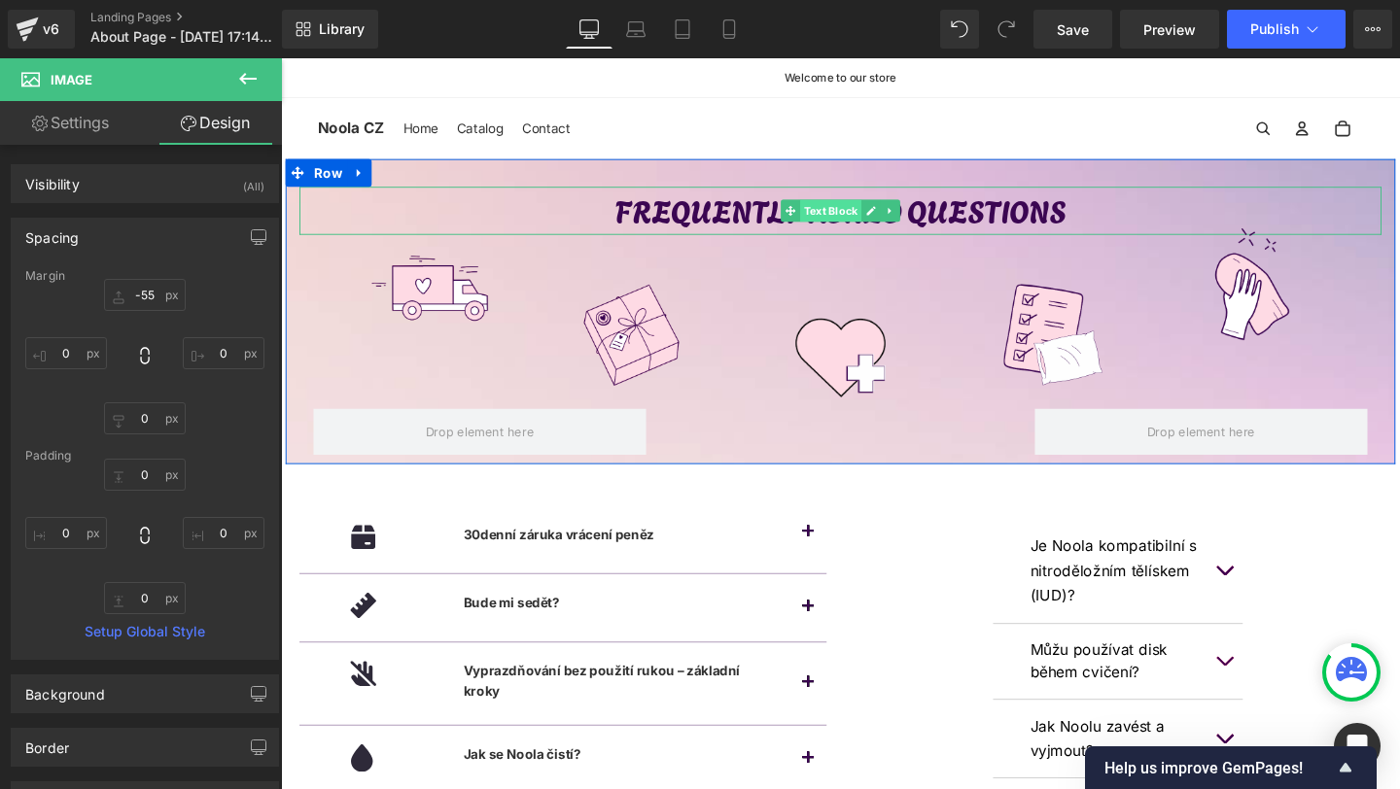
click at [837, 226] on span "Text Block" at bounding box center [858, 218] width 64 height 23
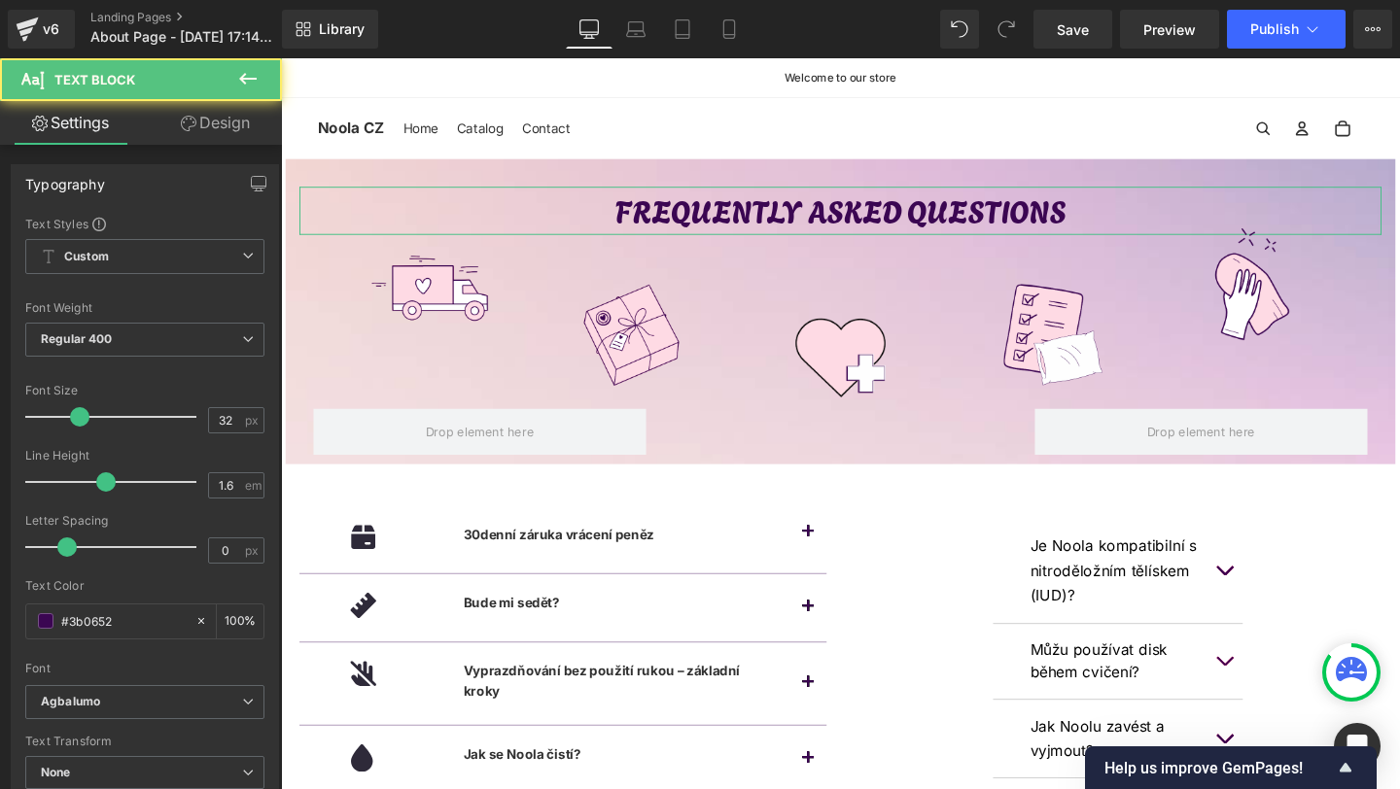
click at [197, 121] on link "Design" at bounding box center [215, 123] width 141 height 44
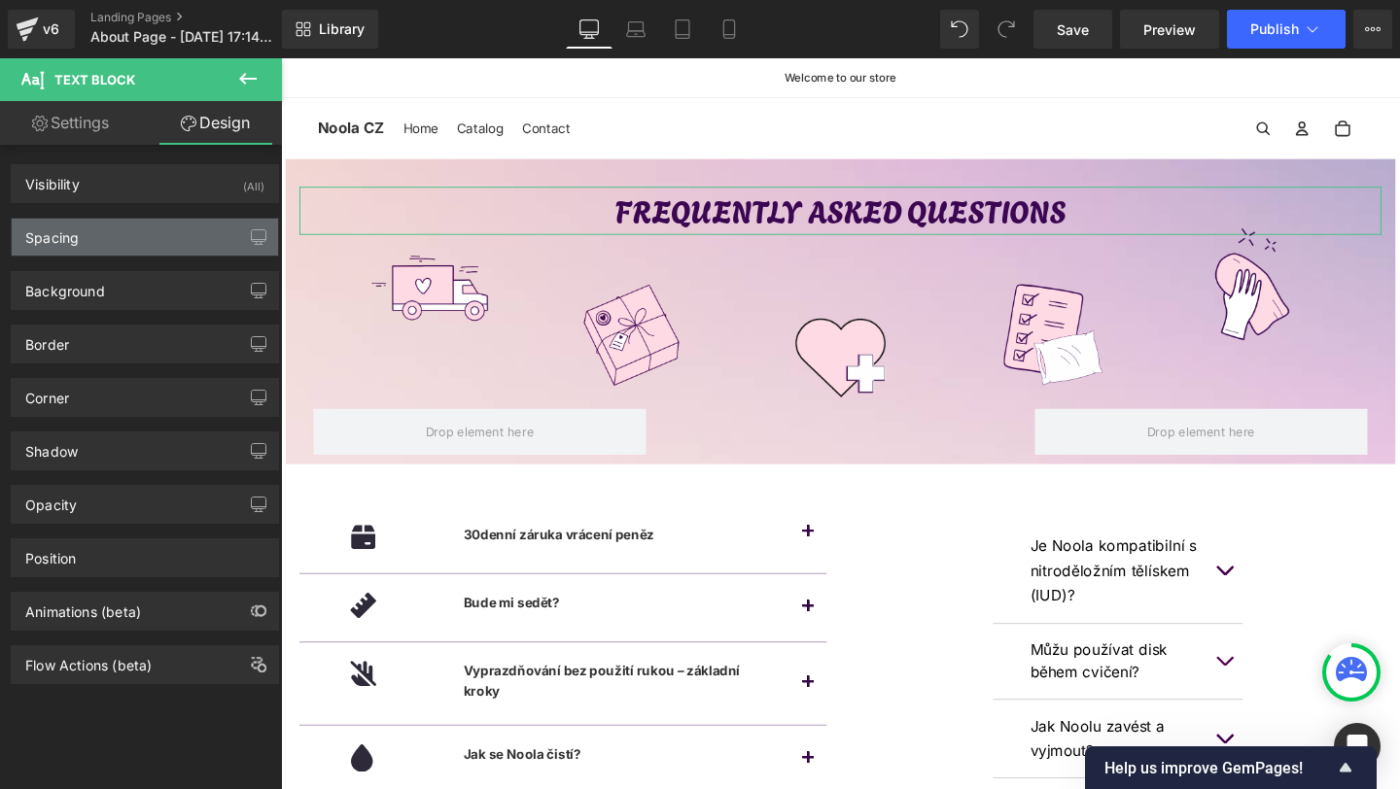
click at [144, 234] on div "Spacing" at bounding box center [145, 237] width 266 height 37
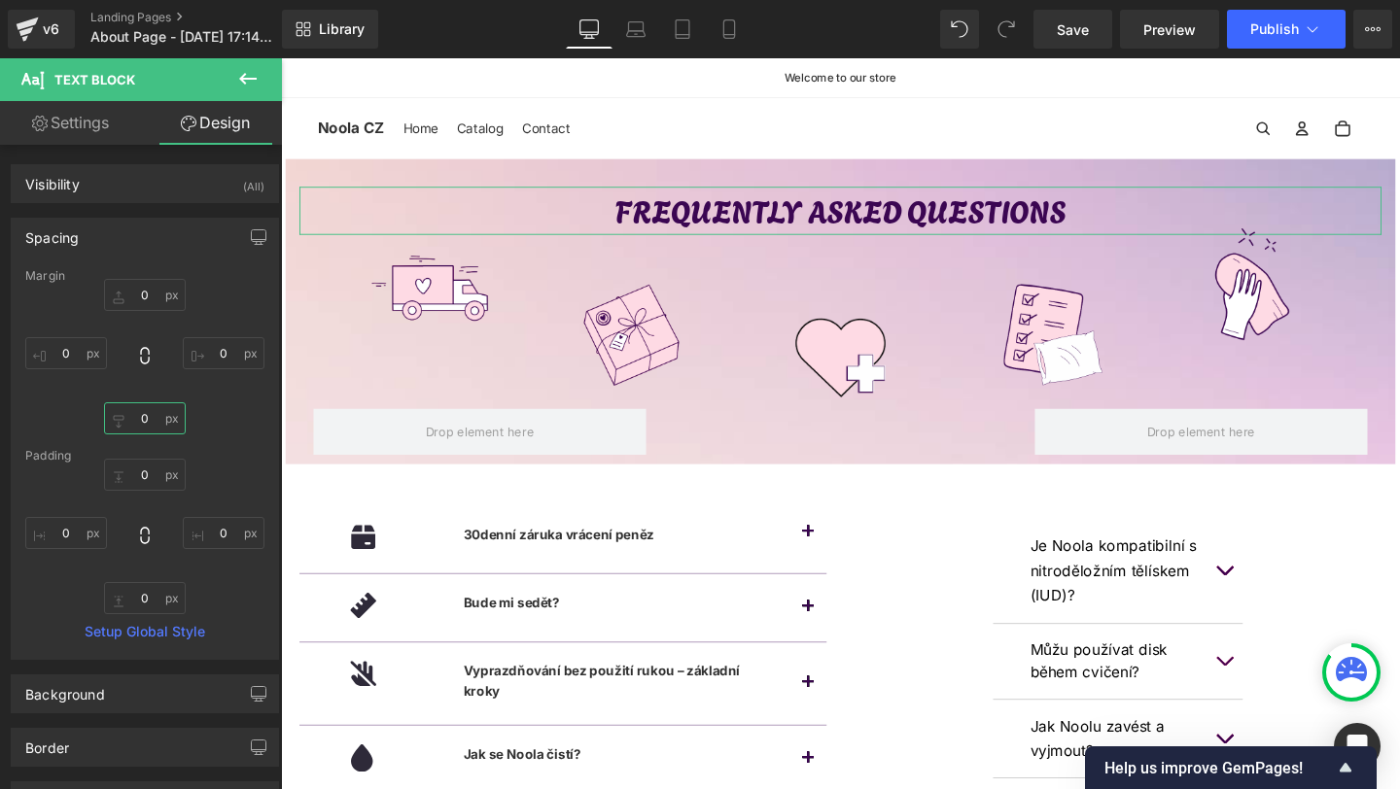
click at [149, 424] on input "0" at bounding box center [145, 419] width 82 height 32
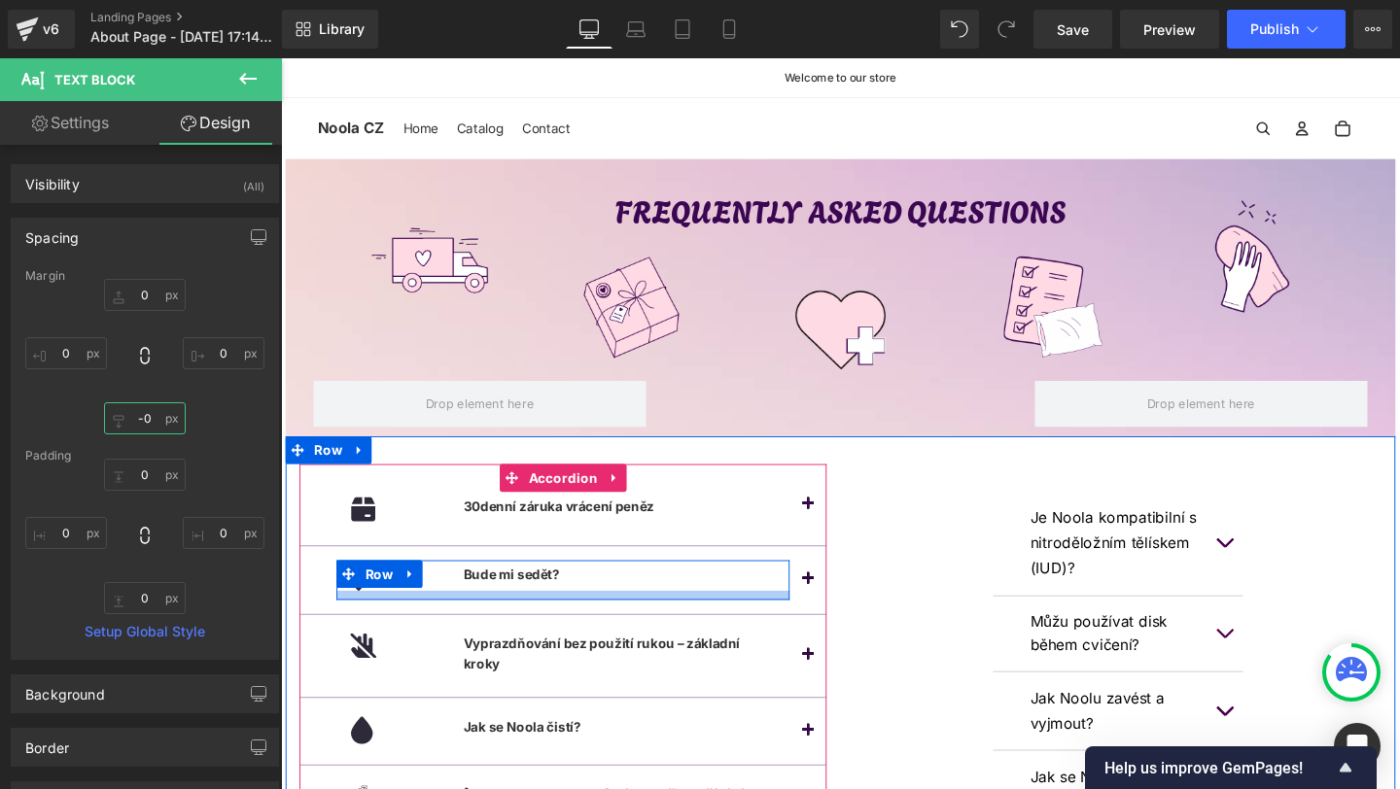
type input "-20"
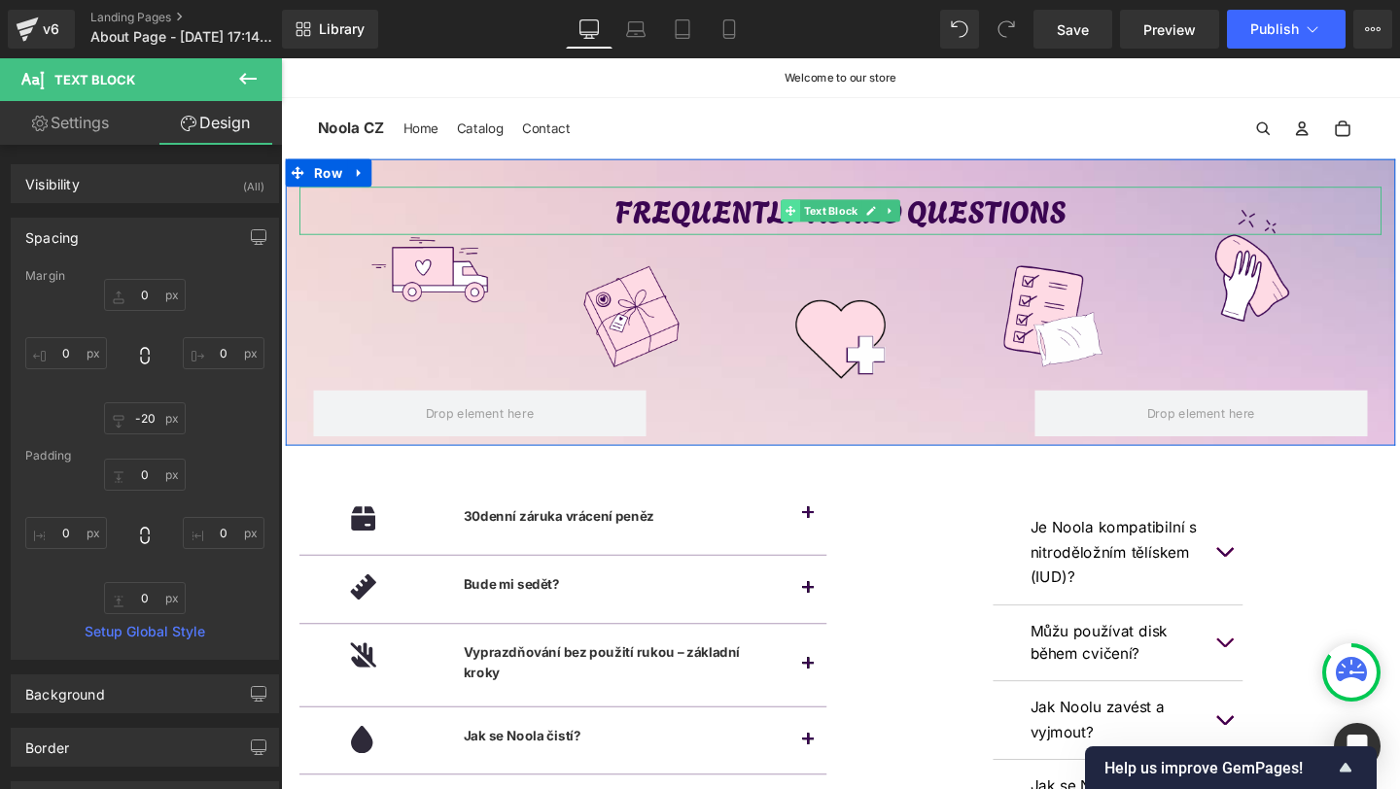
click at [823, 222] on span at bounding box center [817, 218] width 20 height 23
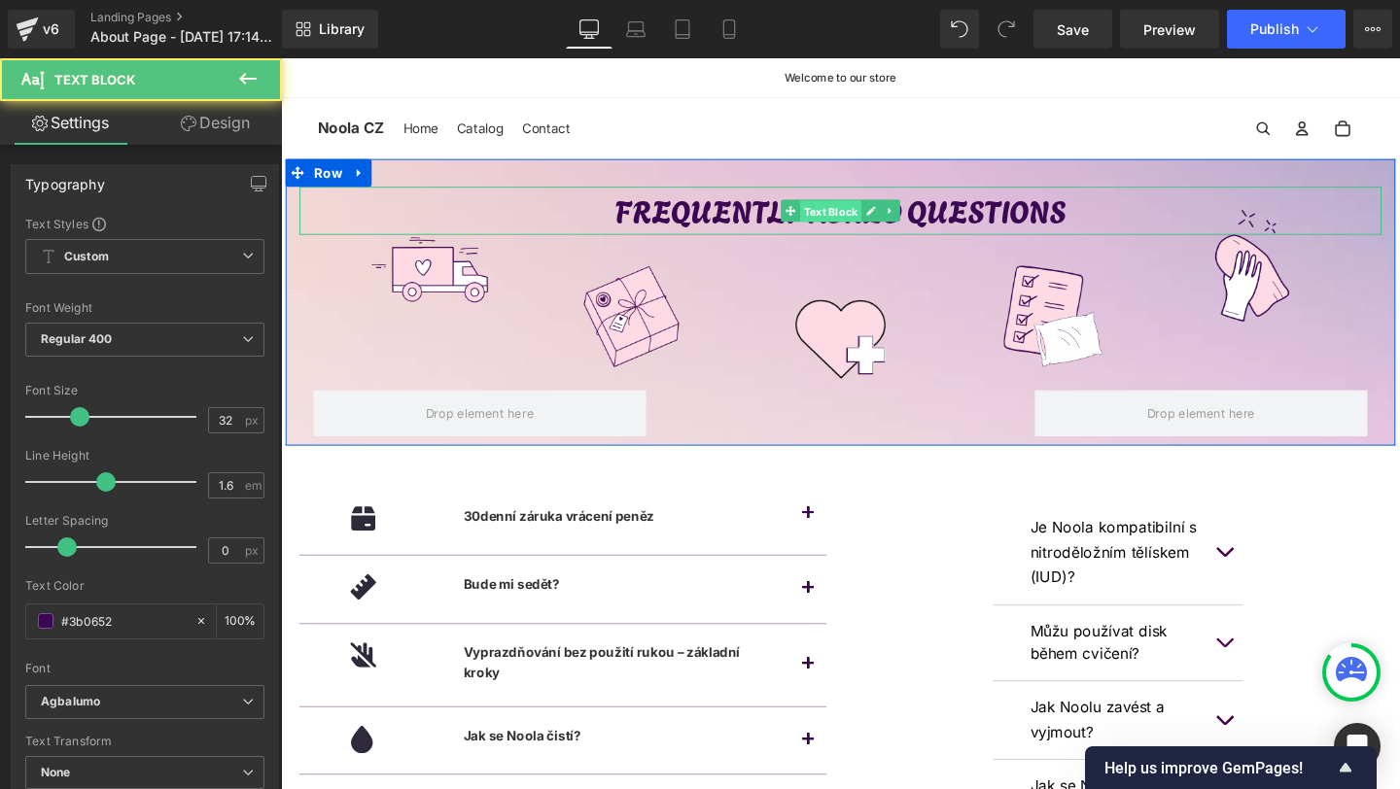
click at [860, 222] on span "Text Block" at bounding box center [858, 219] width 64 height 23
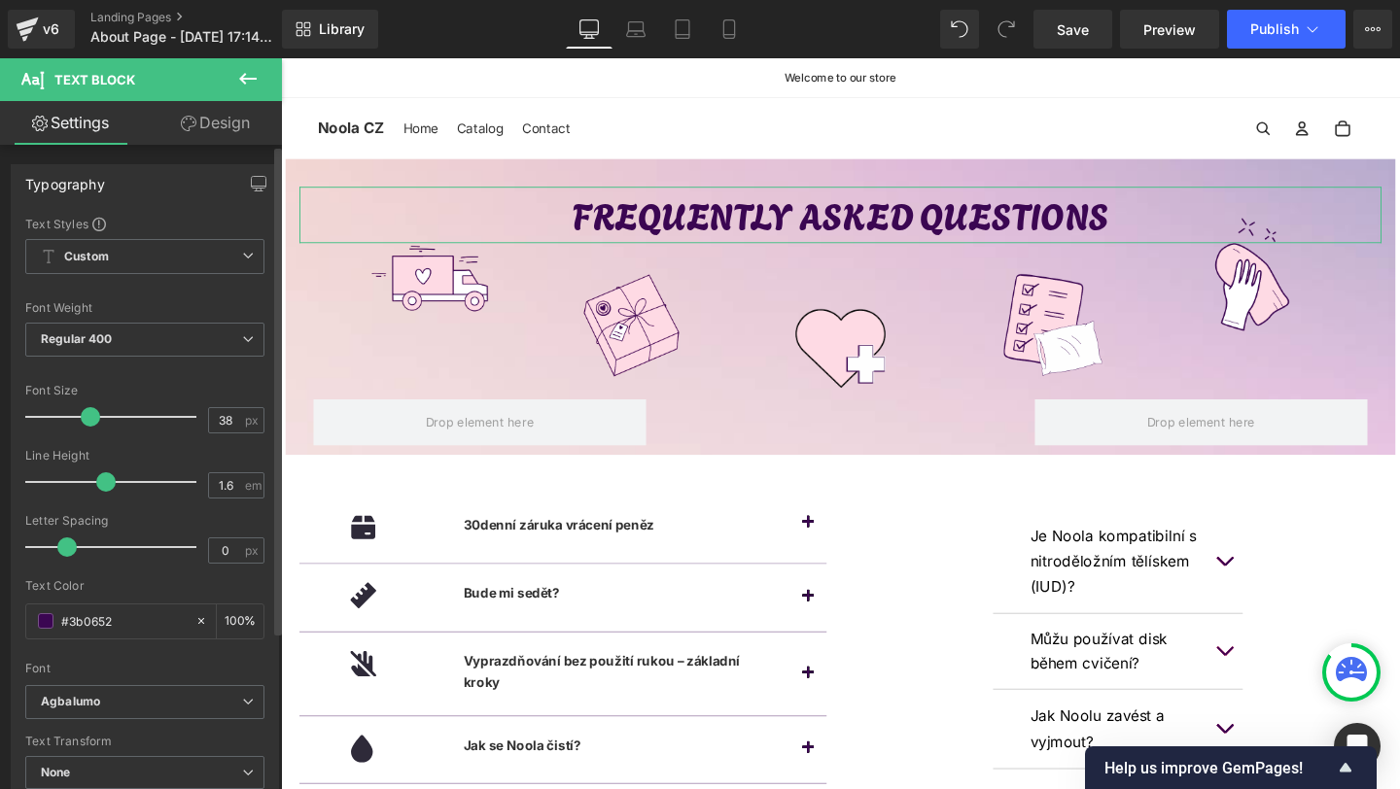
type input "37"
click at [91, 410] on span at bounding box center [88, 416] width 19 height 19
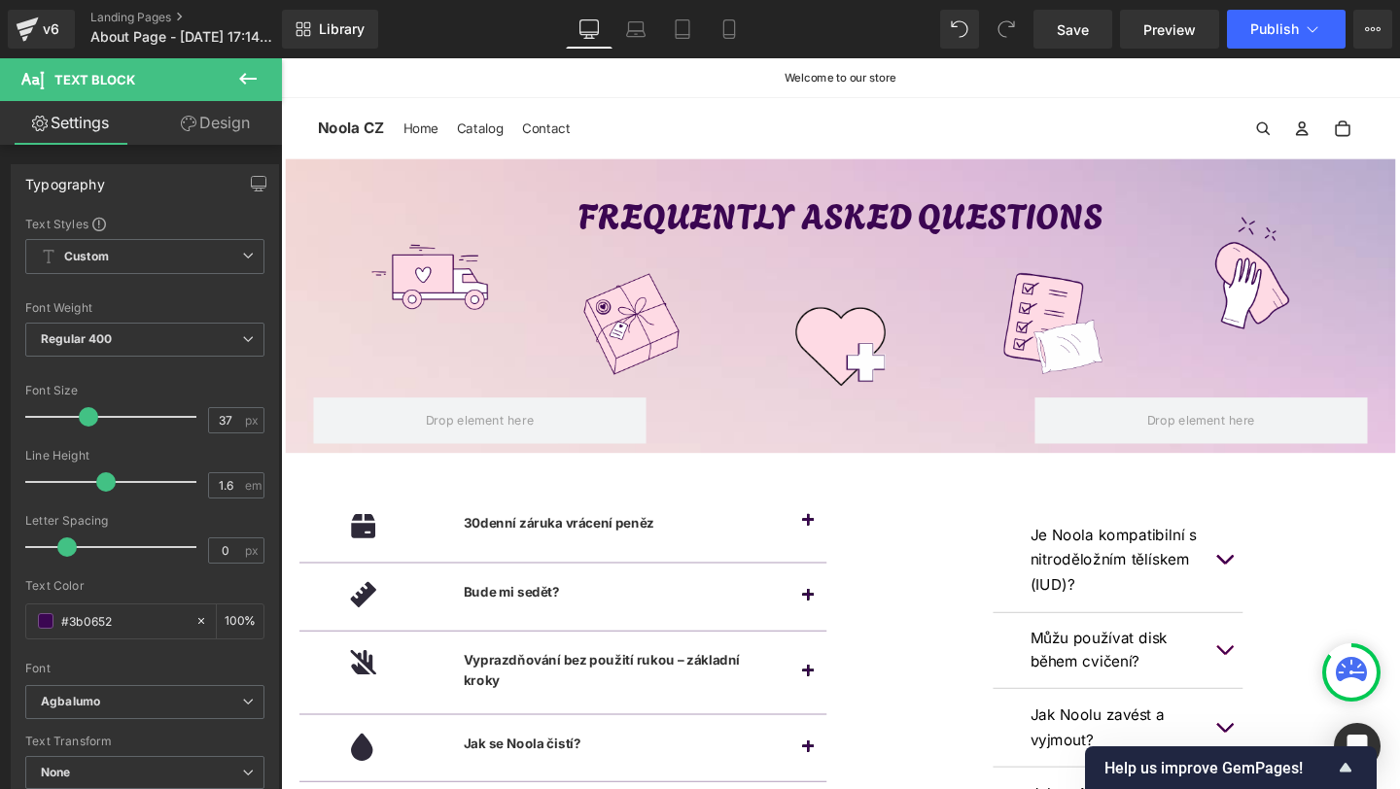
click at [254, 75] on icon at bounding box center [247, 78] width 23 height 23
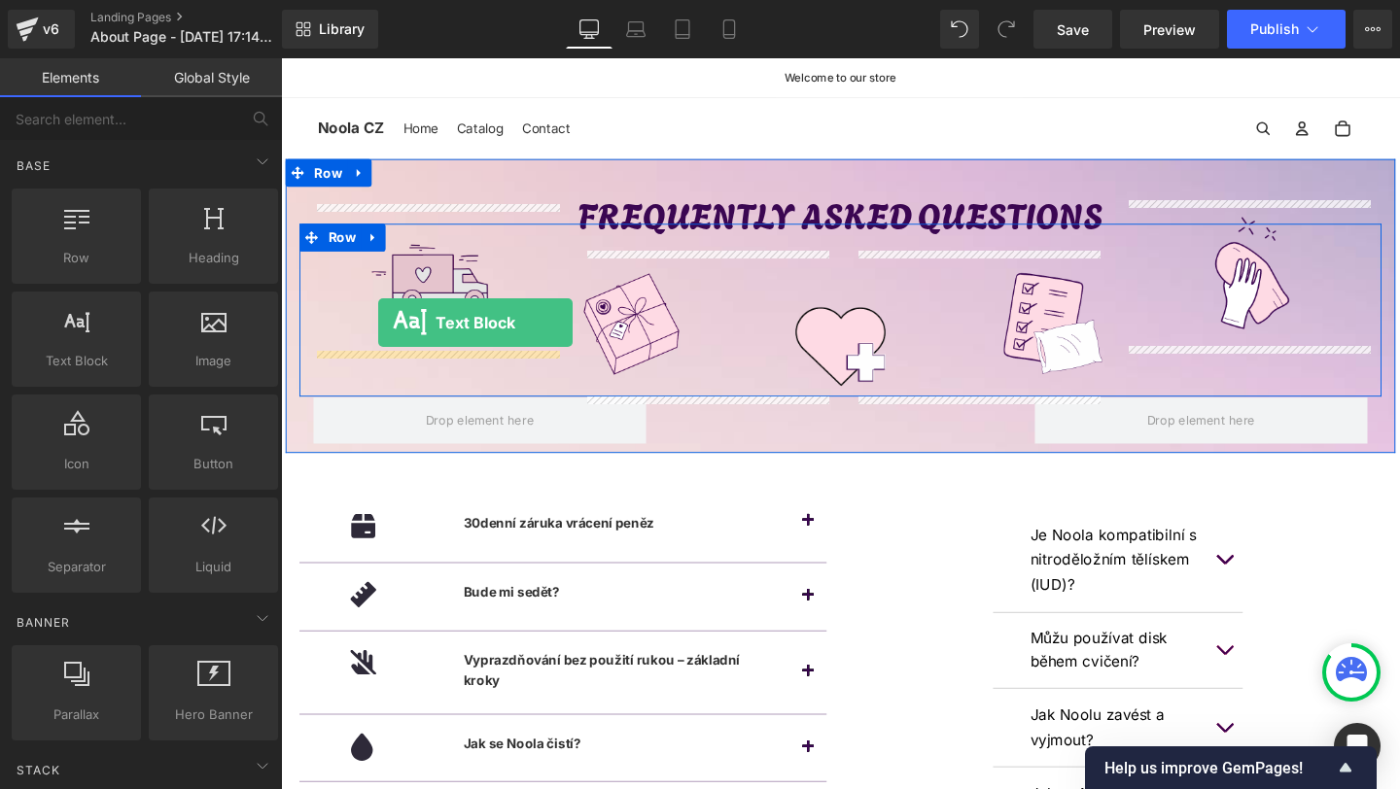
drag, startPoint x: 377, startPoint y: 381, endPoint x: 382, endPoint y: 335, distance: 46.0
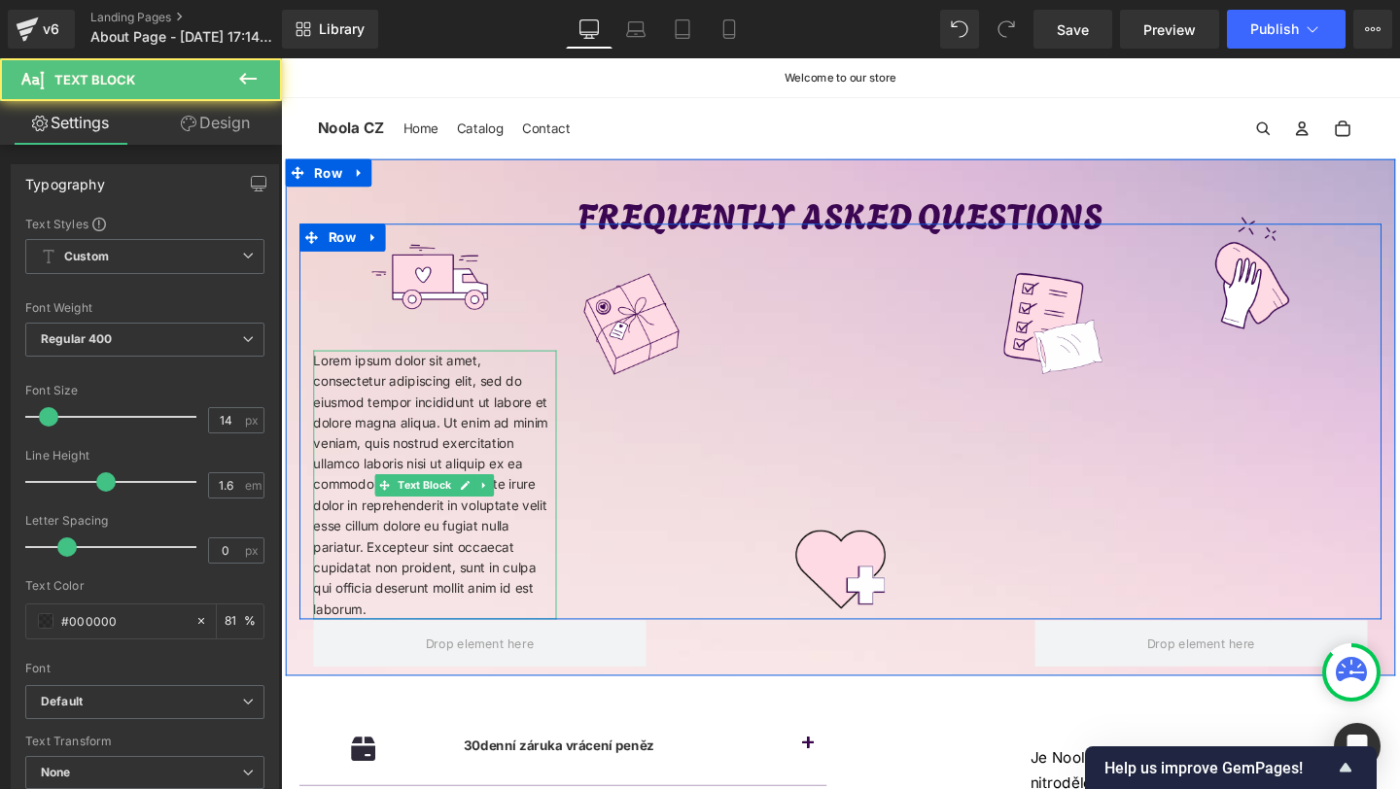
click at [459, 406] on p "Lorem ipsum dolor sit amet, consectetur adipiscing elit, sed do eiusmod tempor …" at bounding box center [443, 507] width 256 height 283
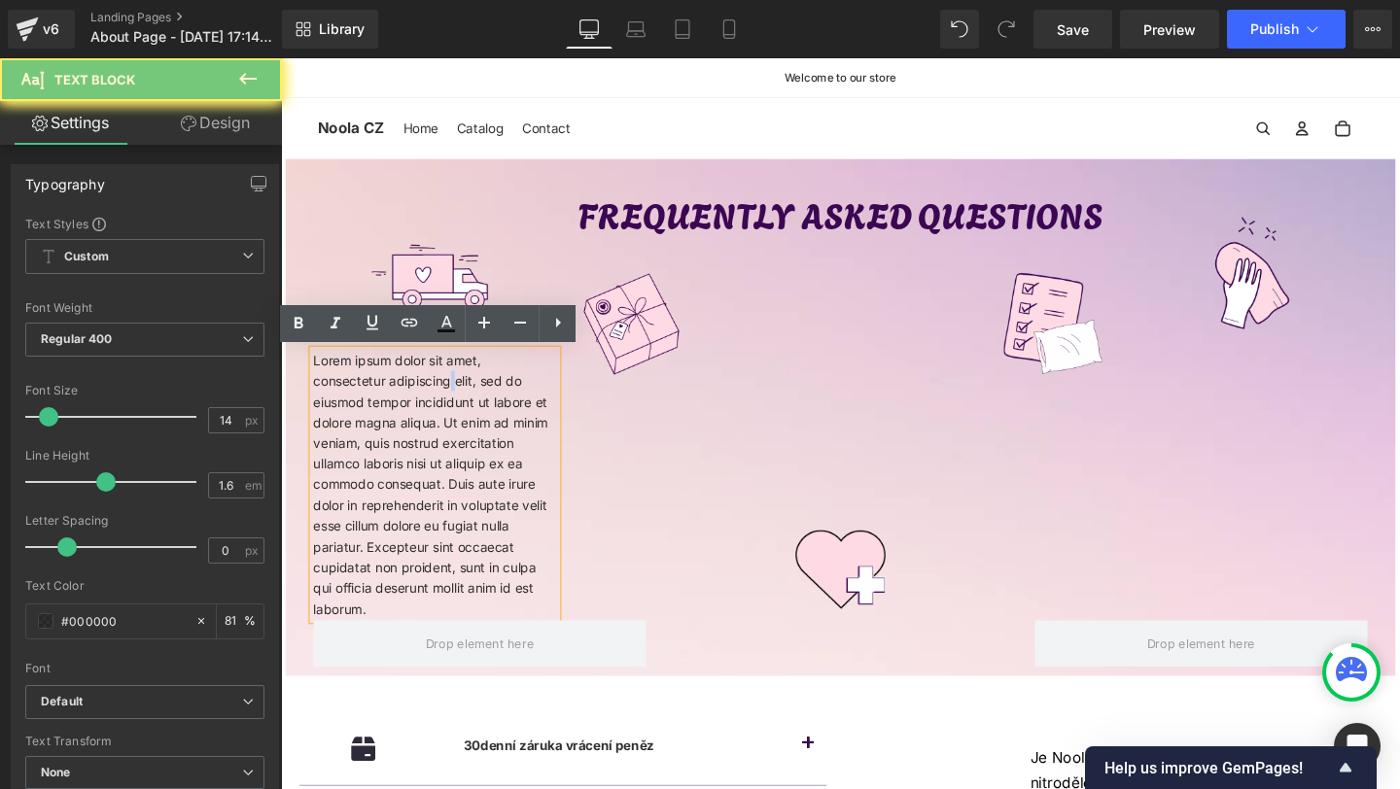
click at [459, 406] on p "Lorem ipsum dolor sit amet, consectetur adipiscing elit, sed do eiusmod tempor …" at bounding box center [443, 507] width 256 height 283
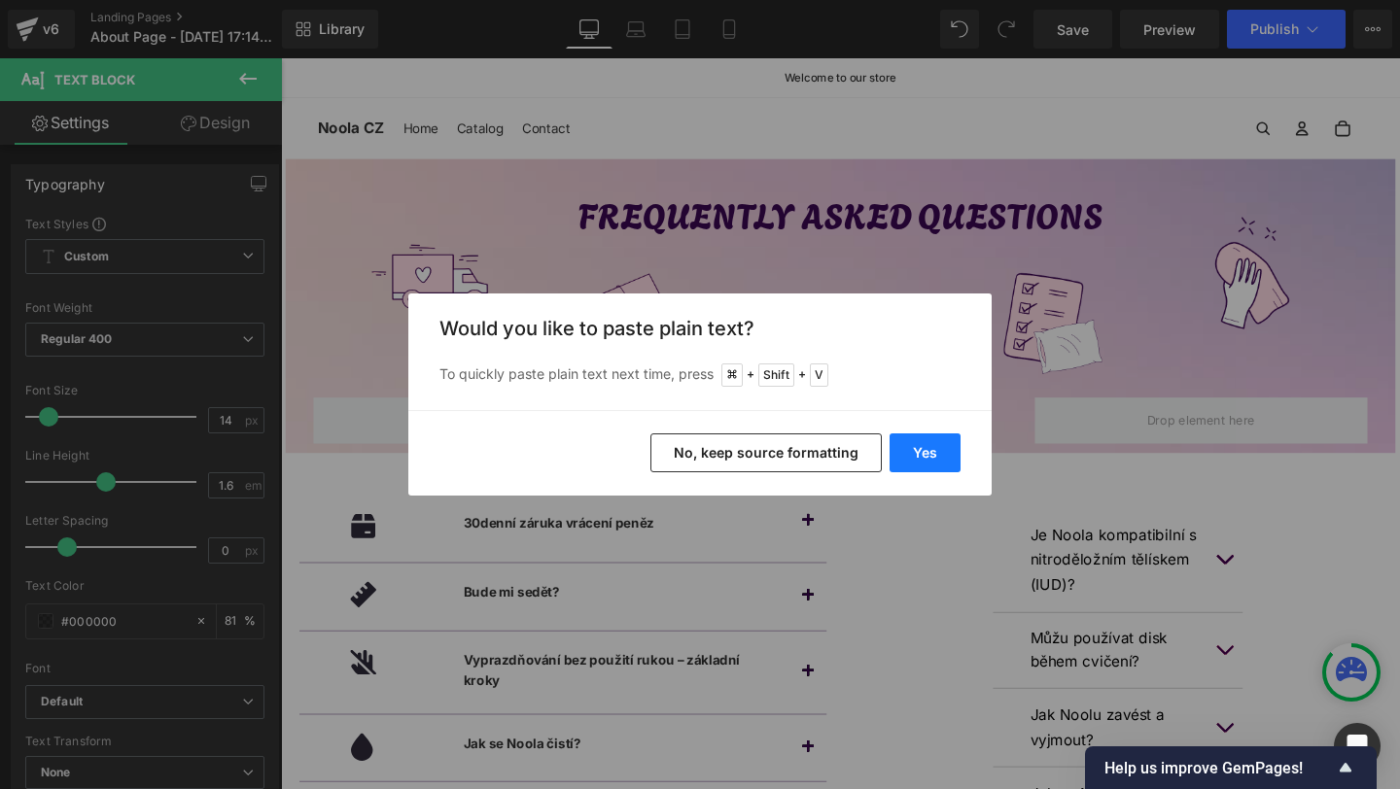
click at [904, 452] on button "Yes" at bounding box center [925, 453] width 71 height 39
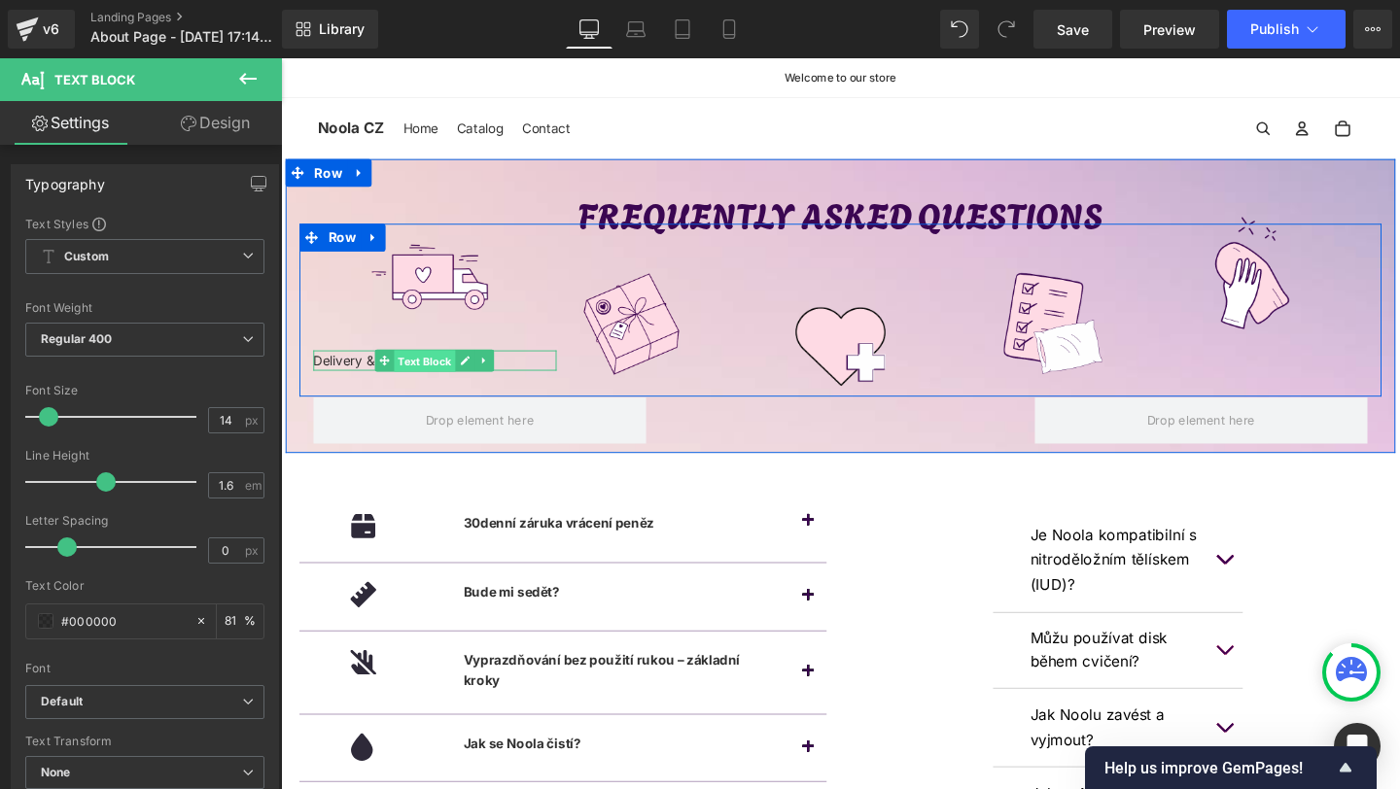
click at [415, 372] on span "Text Block" at bounding box center [433, 377] width 64 height 23
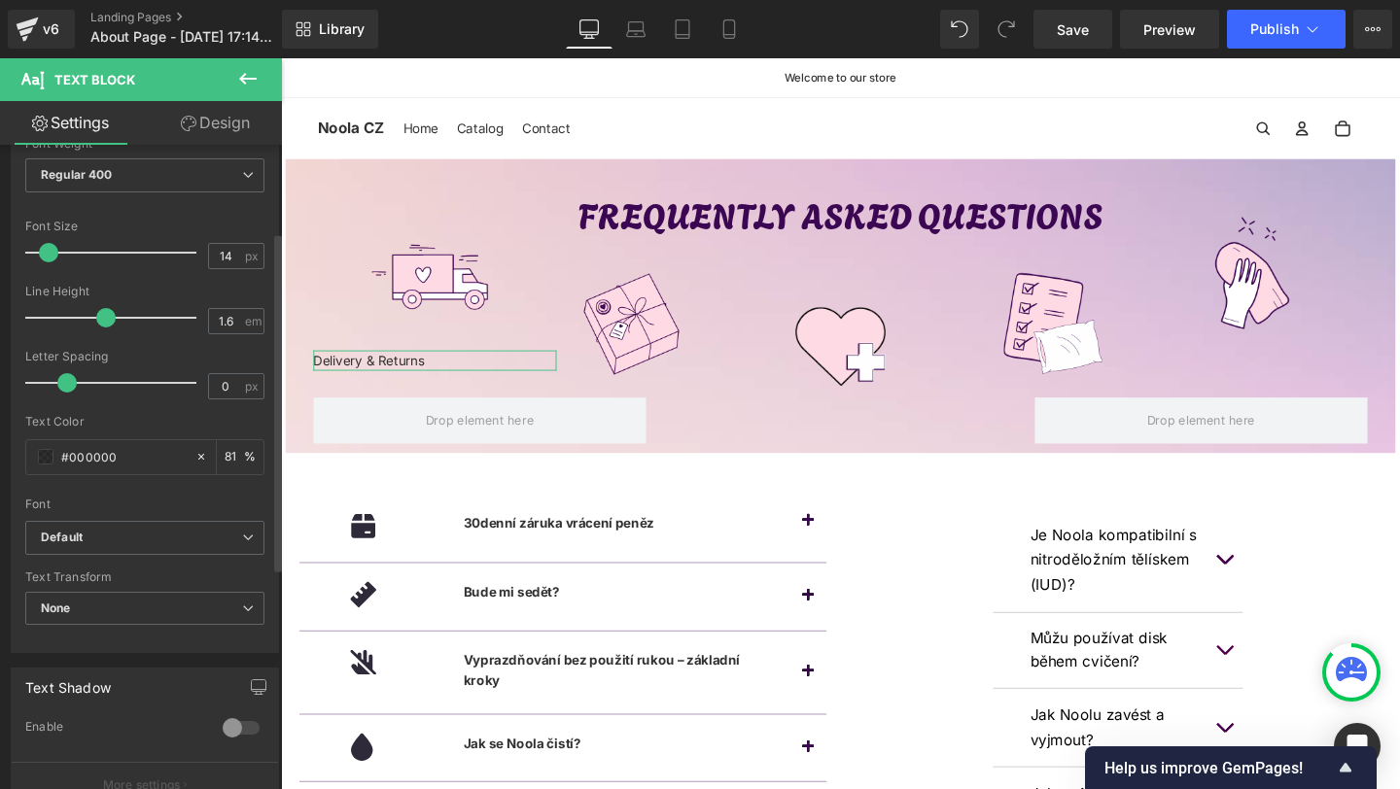
scroll to position [355, 0]
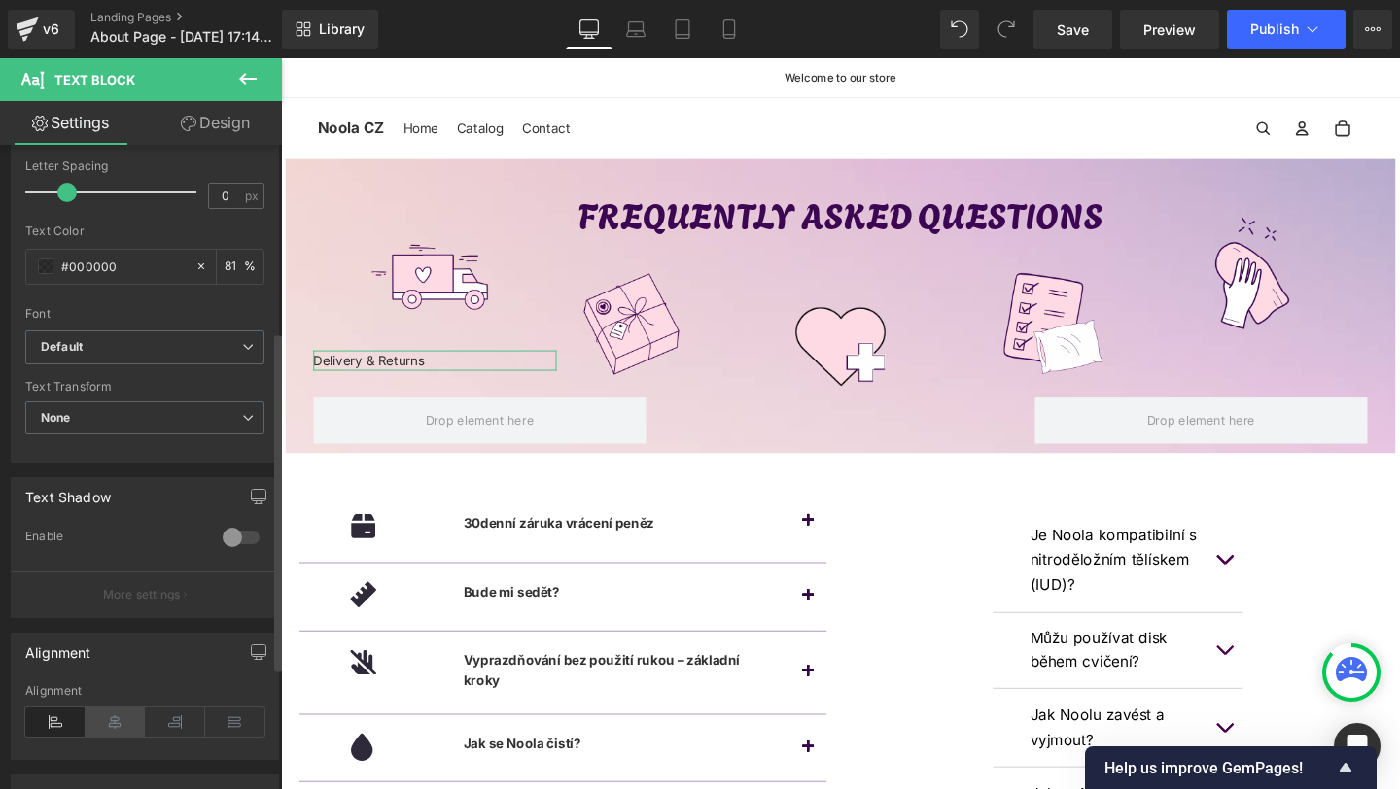
click at [112, 711] on icon at bounding box center [116, 722] width 60 height 29
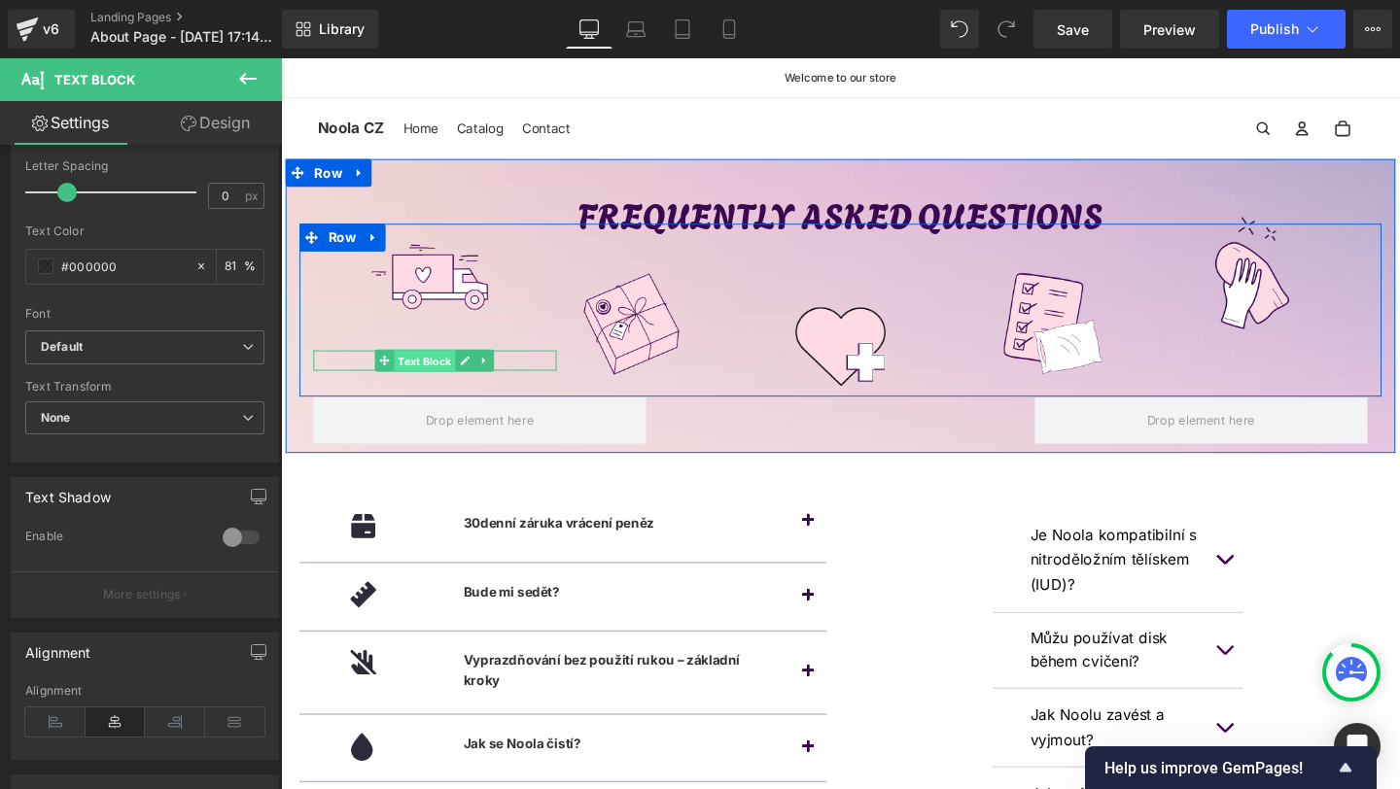
click at [432, 378] on span "Text Block" at bounding box center [433, 377] width 64 height 23
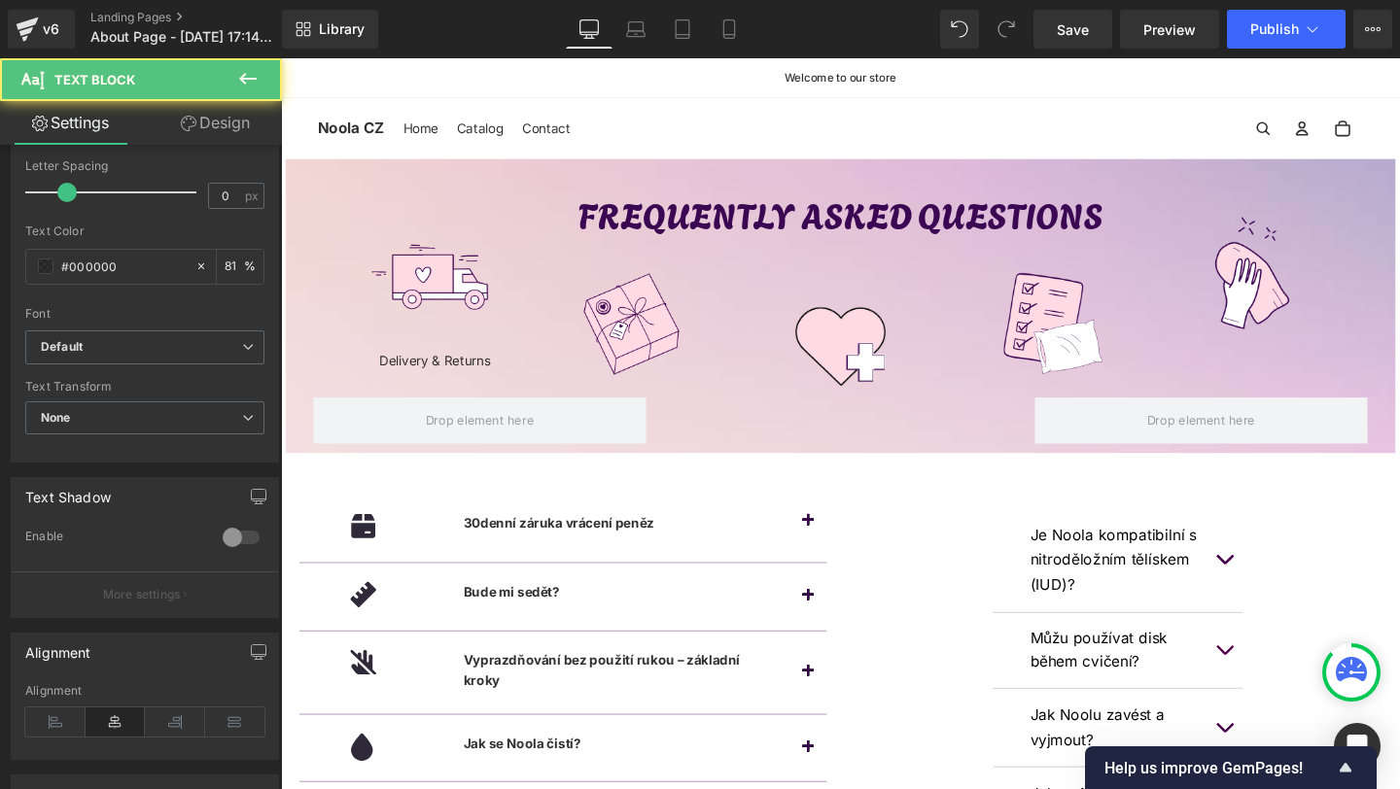
click at [191, 96] on span "Text Block" at bounding box center [116, 79] width 194 height 43
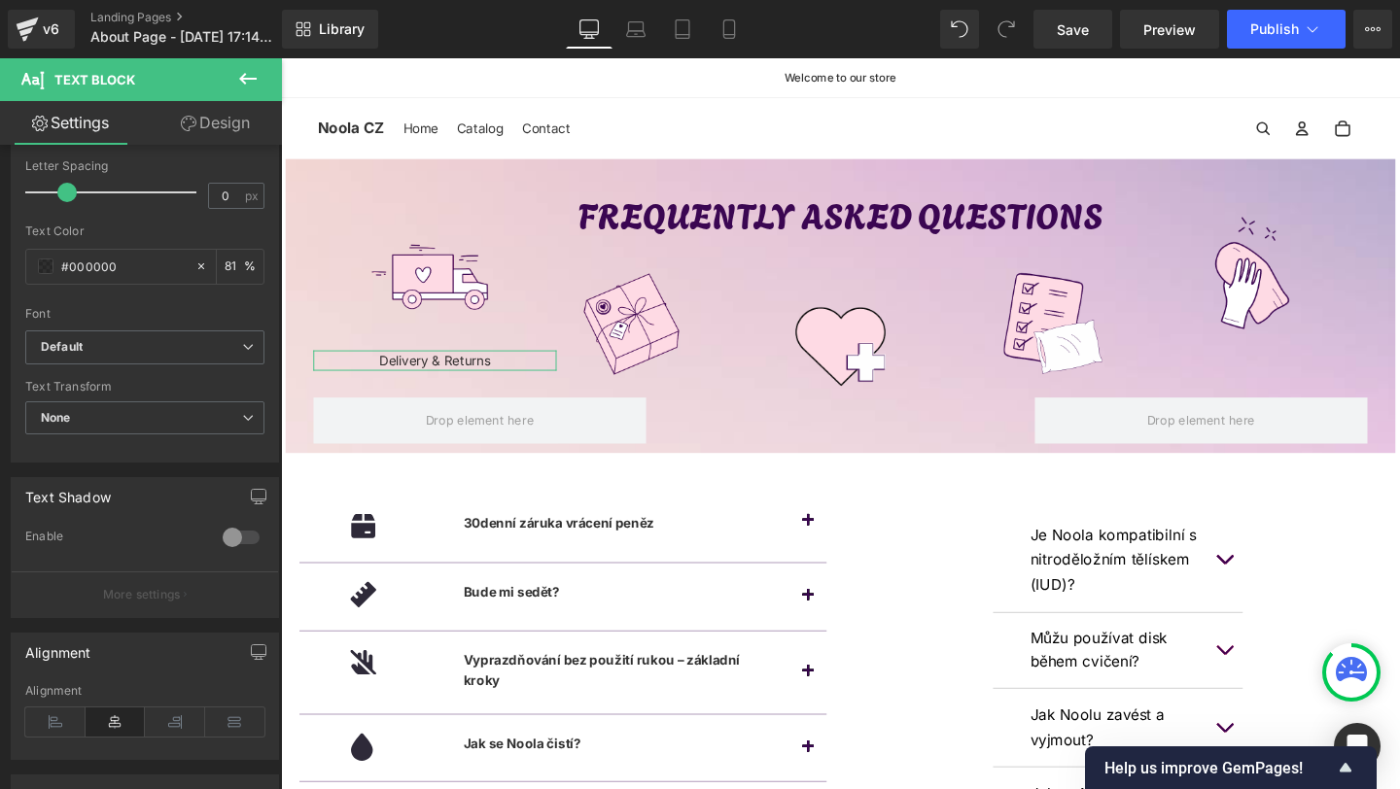
drag, startPoint x: 185, startPoint y: 113, endPoint x: 116, endPoint y: 211, distance: 120.0
click at [184, 113] on link "Design" at bounding box center [215, 123] width 141 height 44
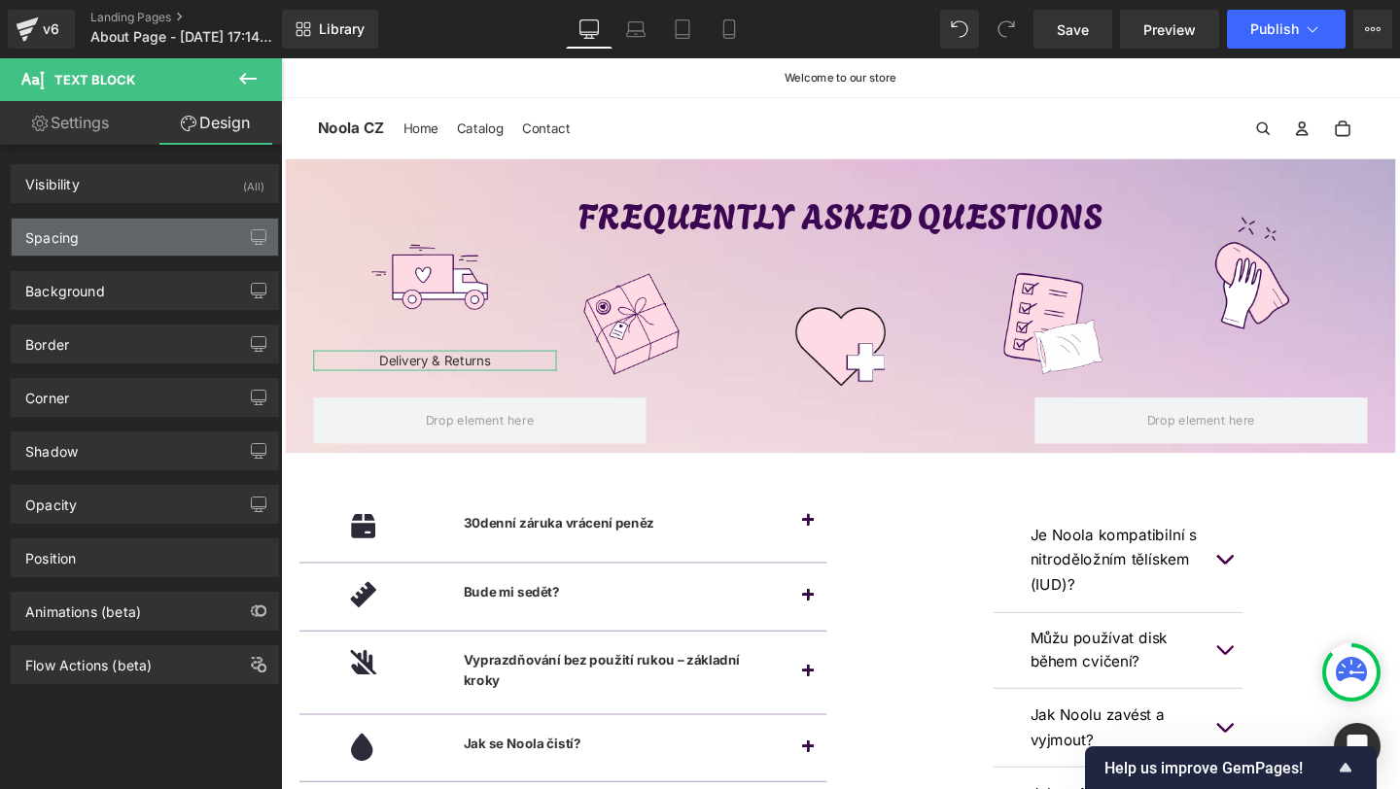
type input "0"
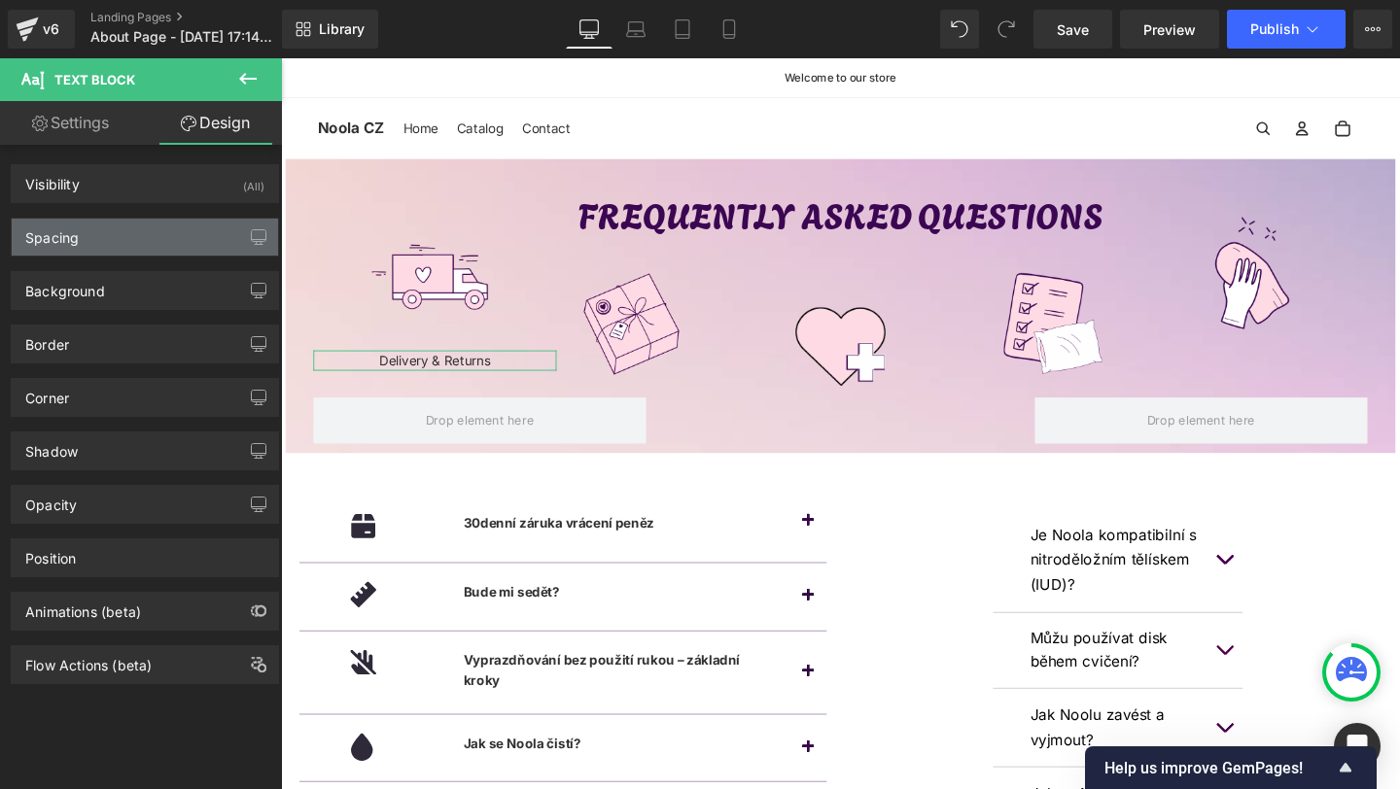
type input "0"
click at [102, 238] on div "Spacing" at bounding box center [145, 237] width 266 height 37
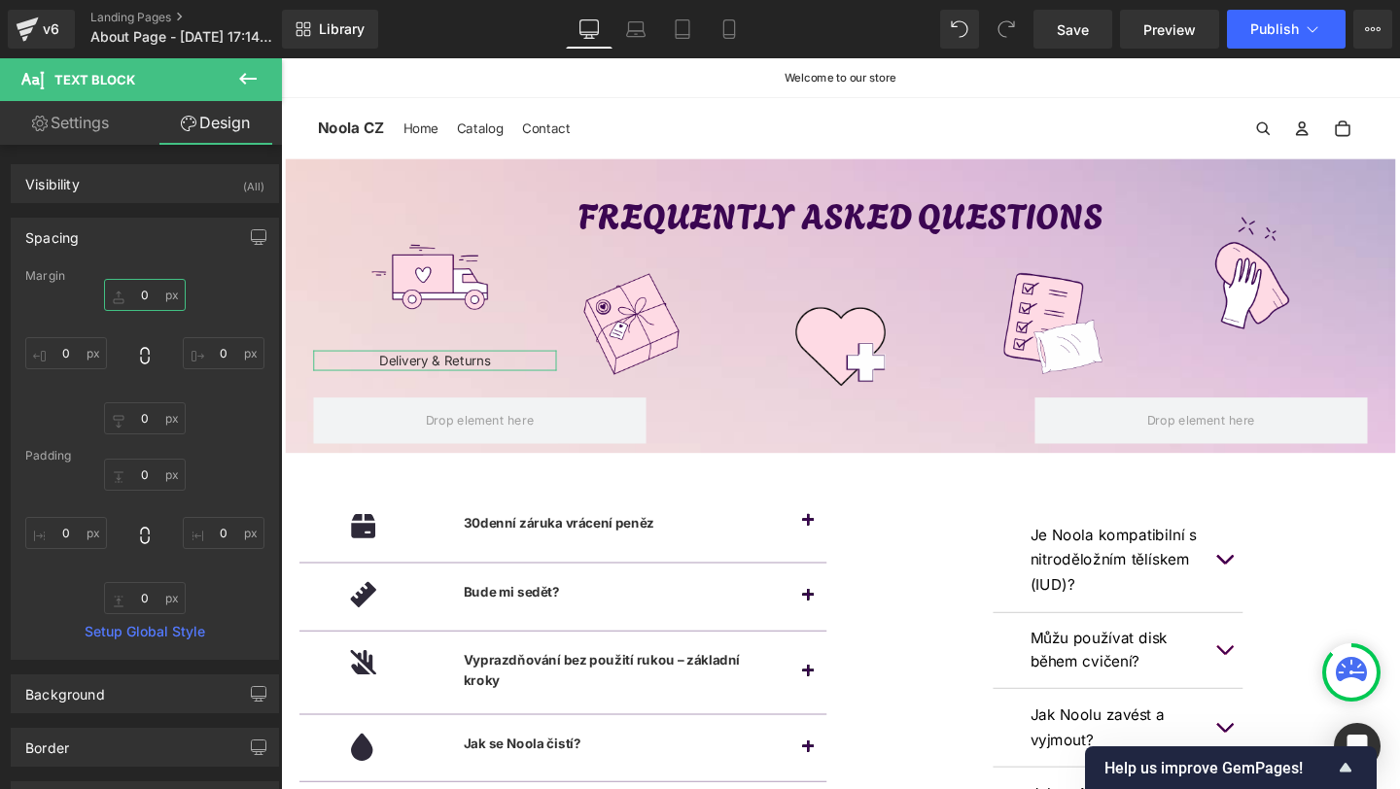
click at [148, 308] on input "0" at bounding box center [145, 295] width 82 height 32
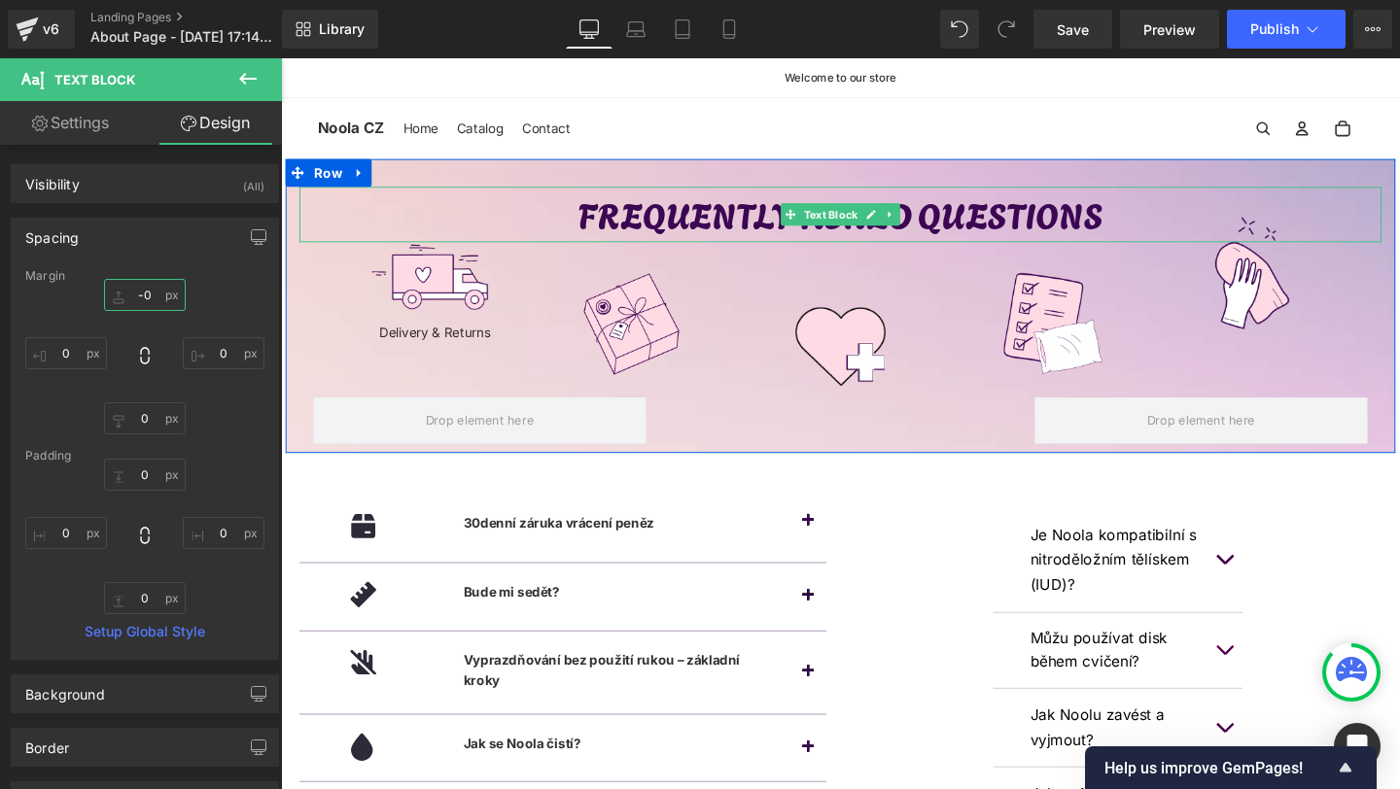
type input "-20"
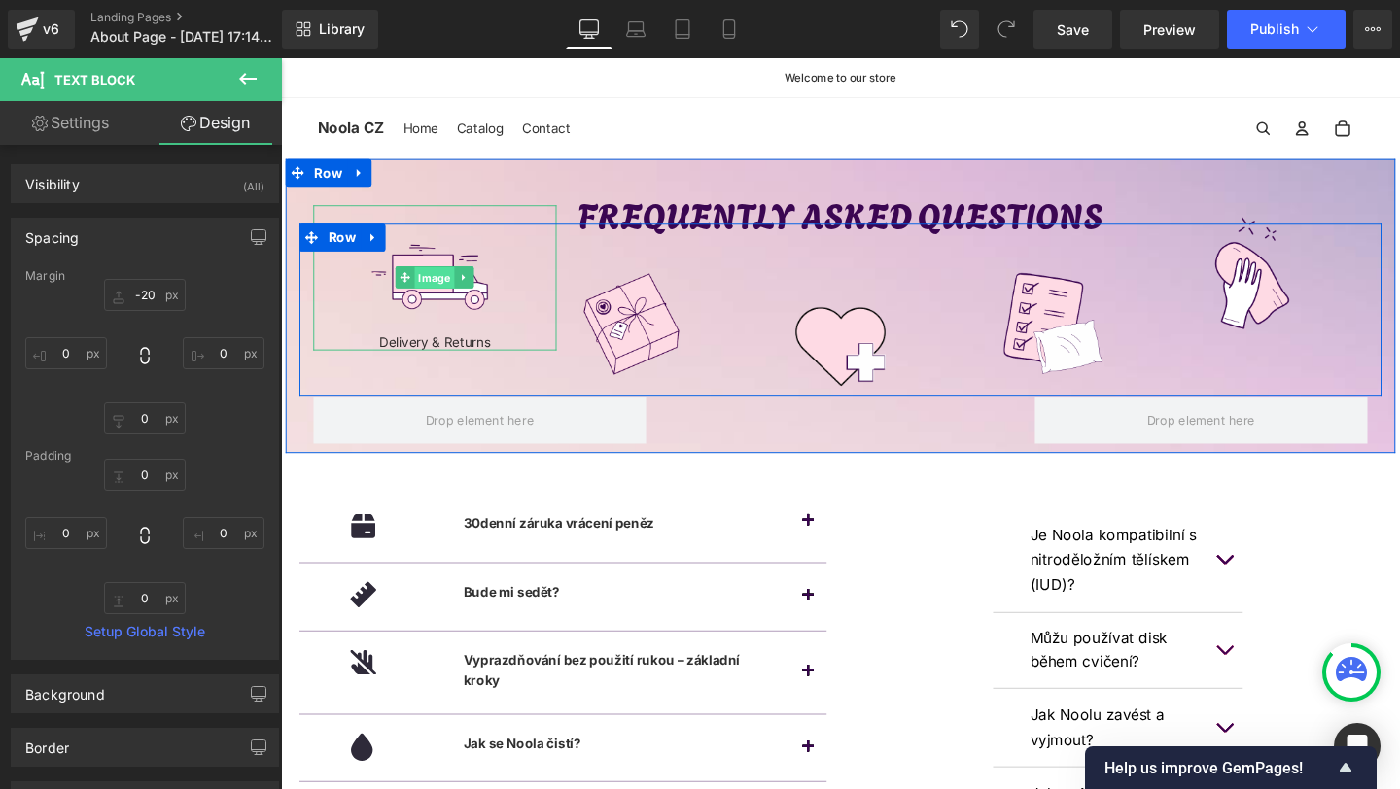
click at [446, 282] on span "Image" at bounding box center [443, 289] width 42 height 23
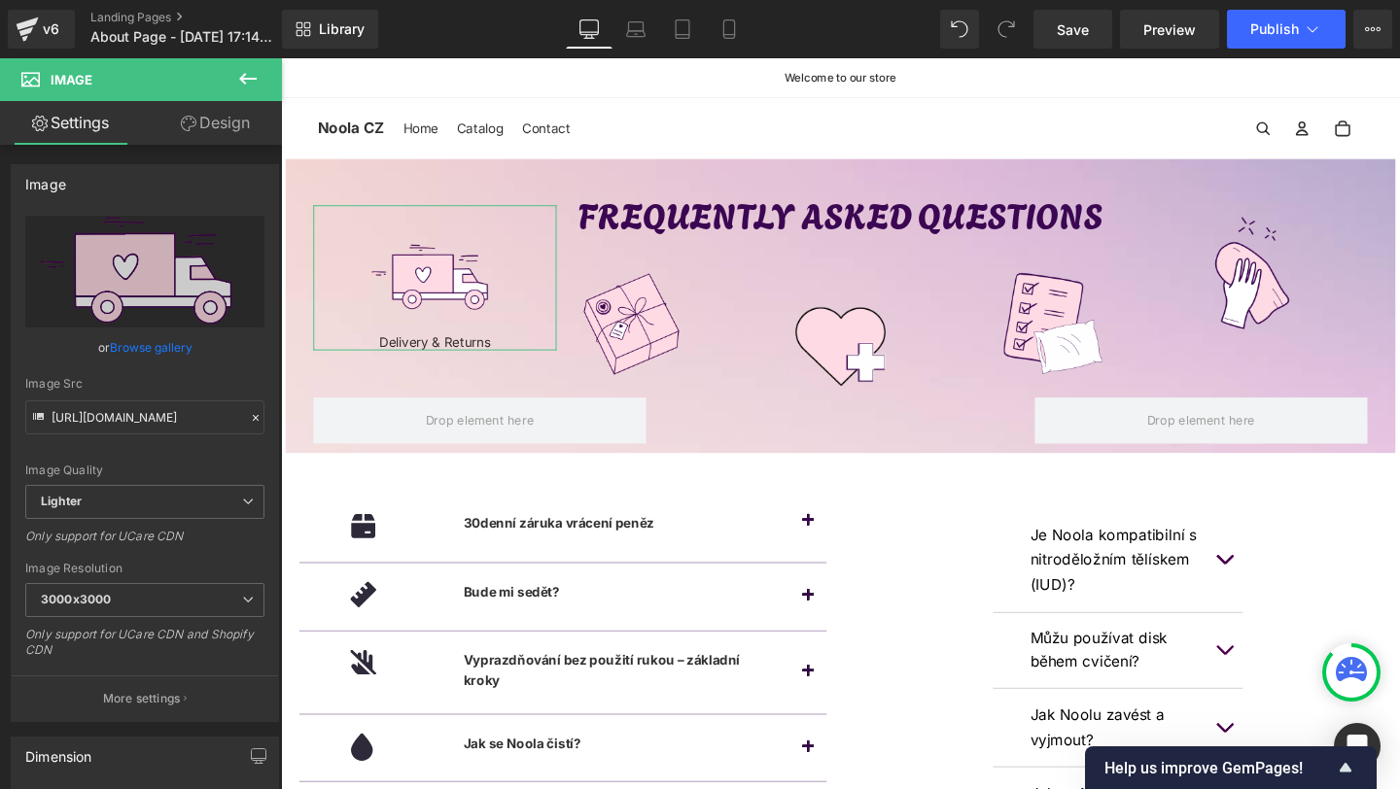
click at [219, 121] on link "Design" at bounding box center [215, 123] width 141 height 44
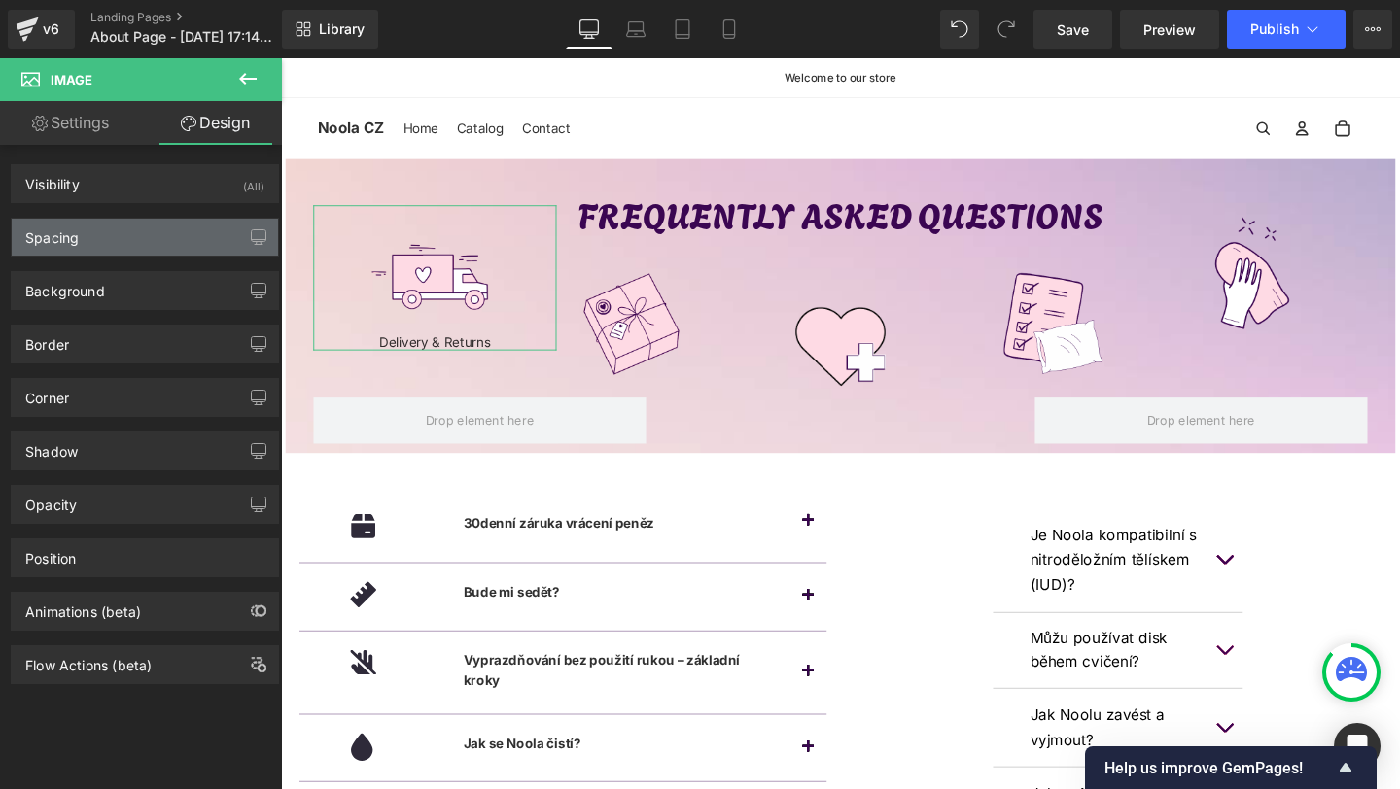
click at [75, 250] on div "Spacing" at bounding box center [145, 237] width 266 height 37
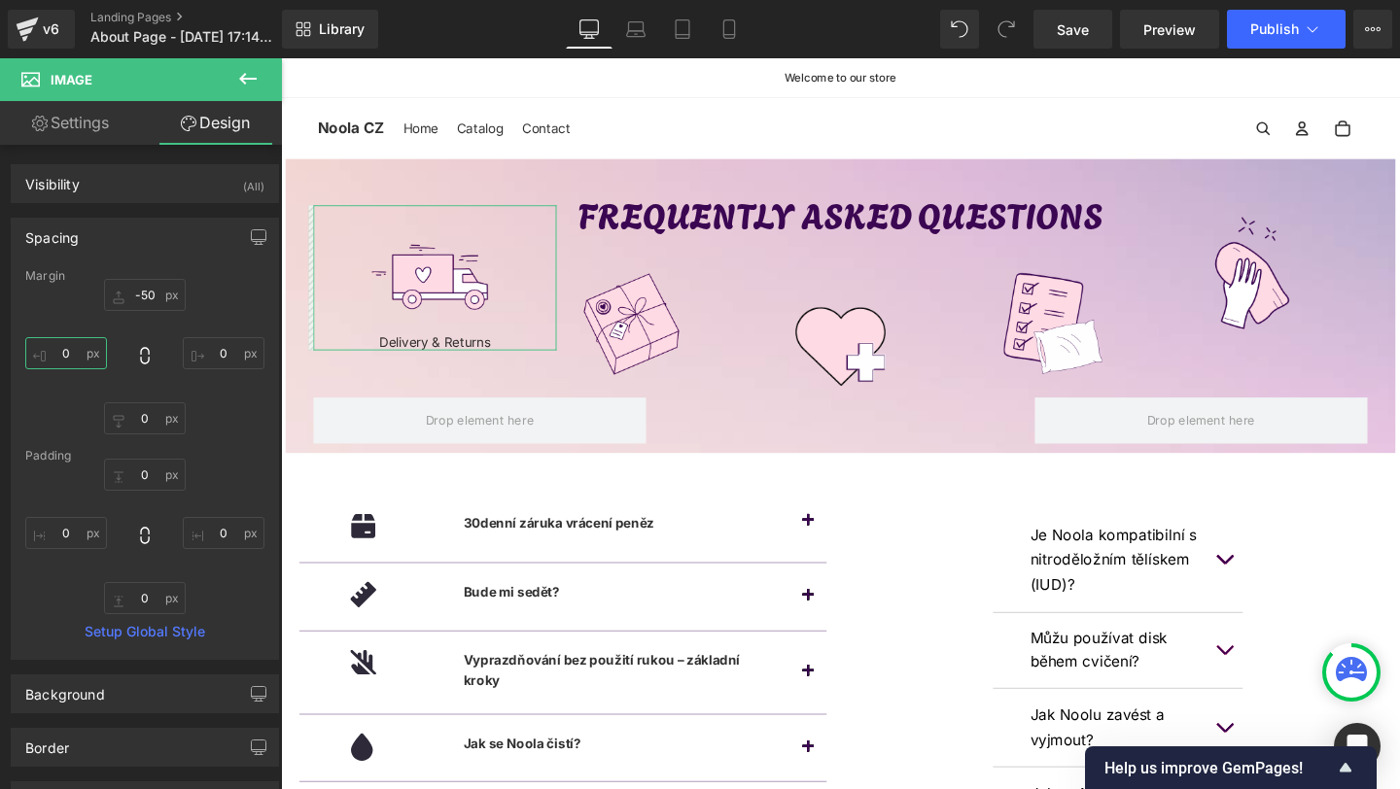
click at [62, 363] on input "0" at bounding box center [66, 353] width 82 height 32
type input "-10"
click at [210, 354] on input "0" at bounding box center [224, 353] width 82 height 32
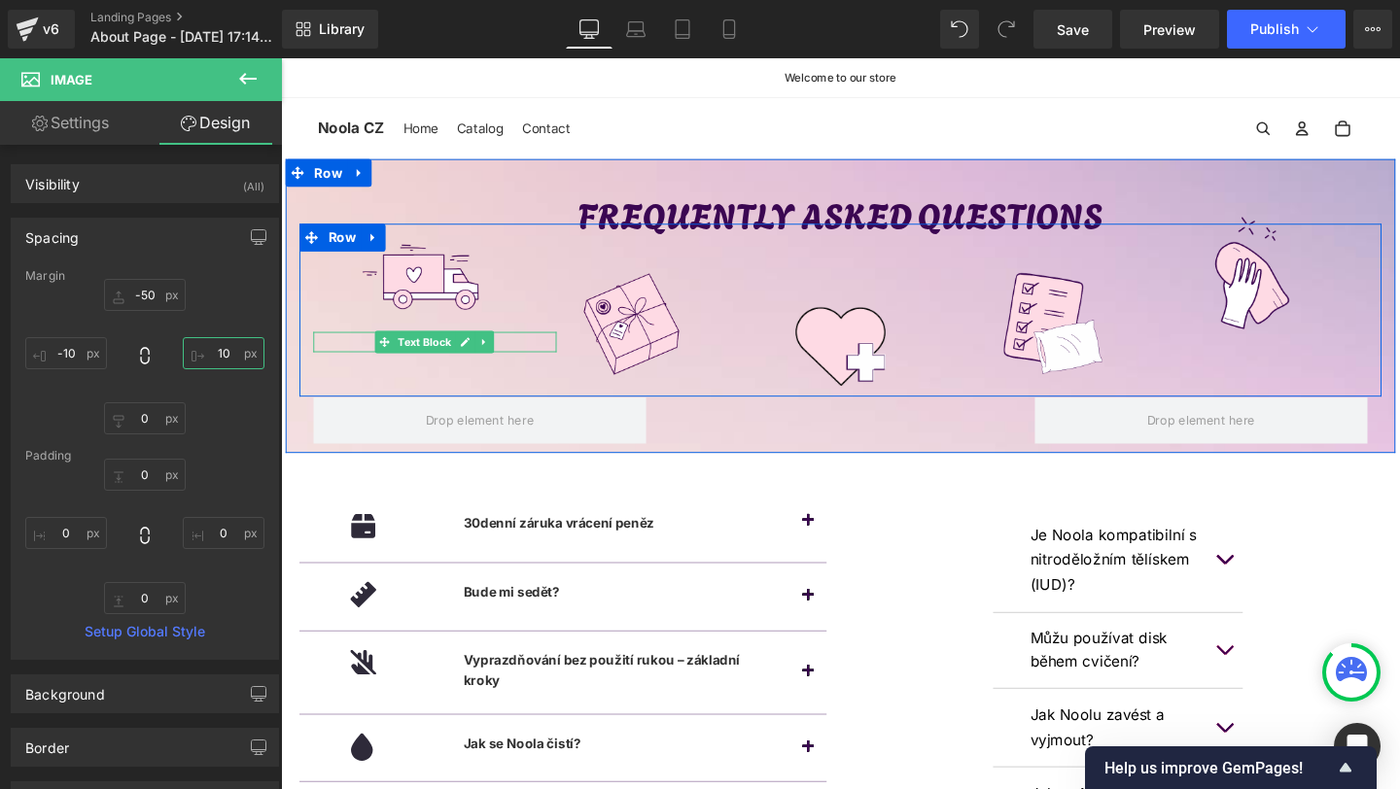
type input "0"
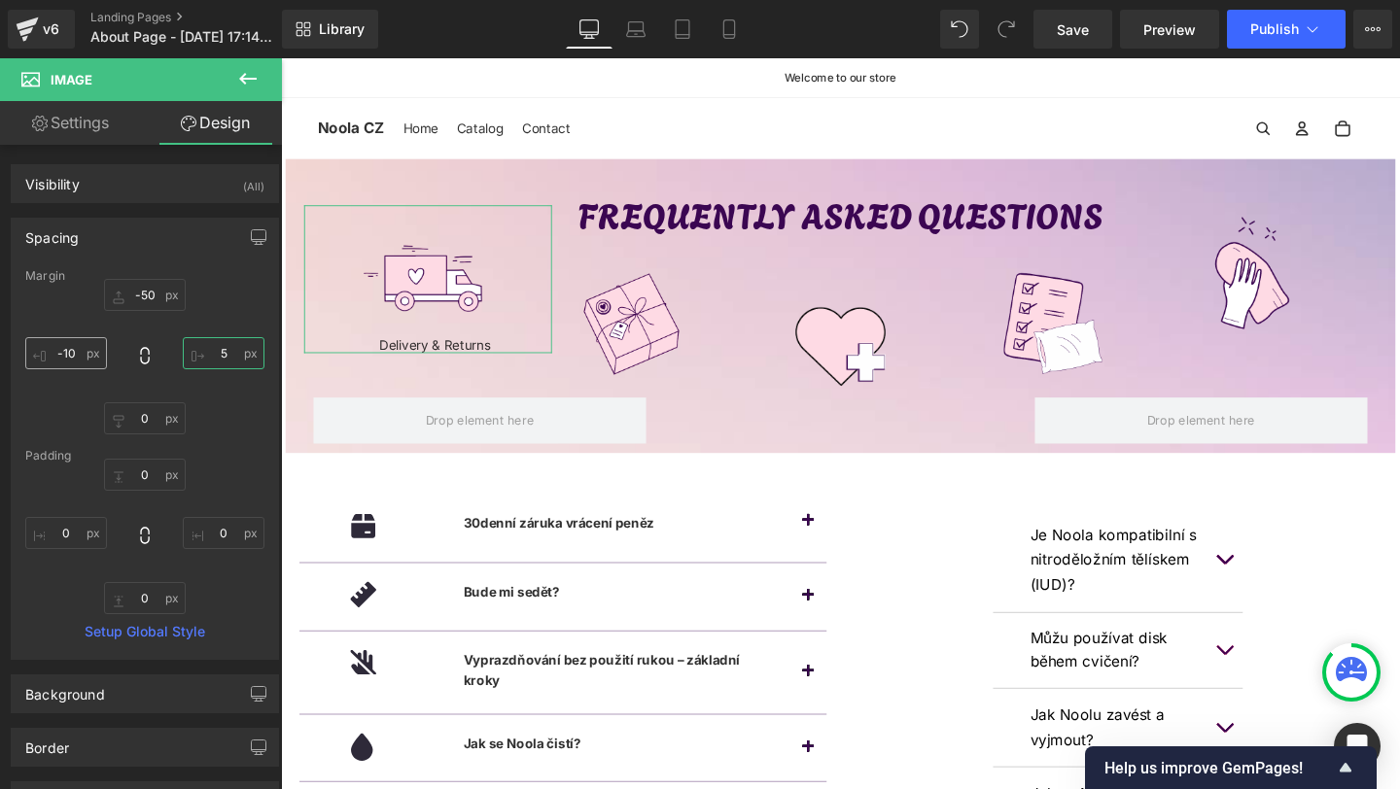
type input "5"
click at [74, 340] on input "-10" at bounding box center [66, 353] width 82 height 32
type input "-5"
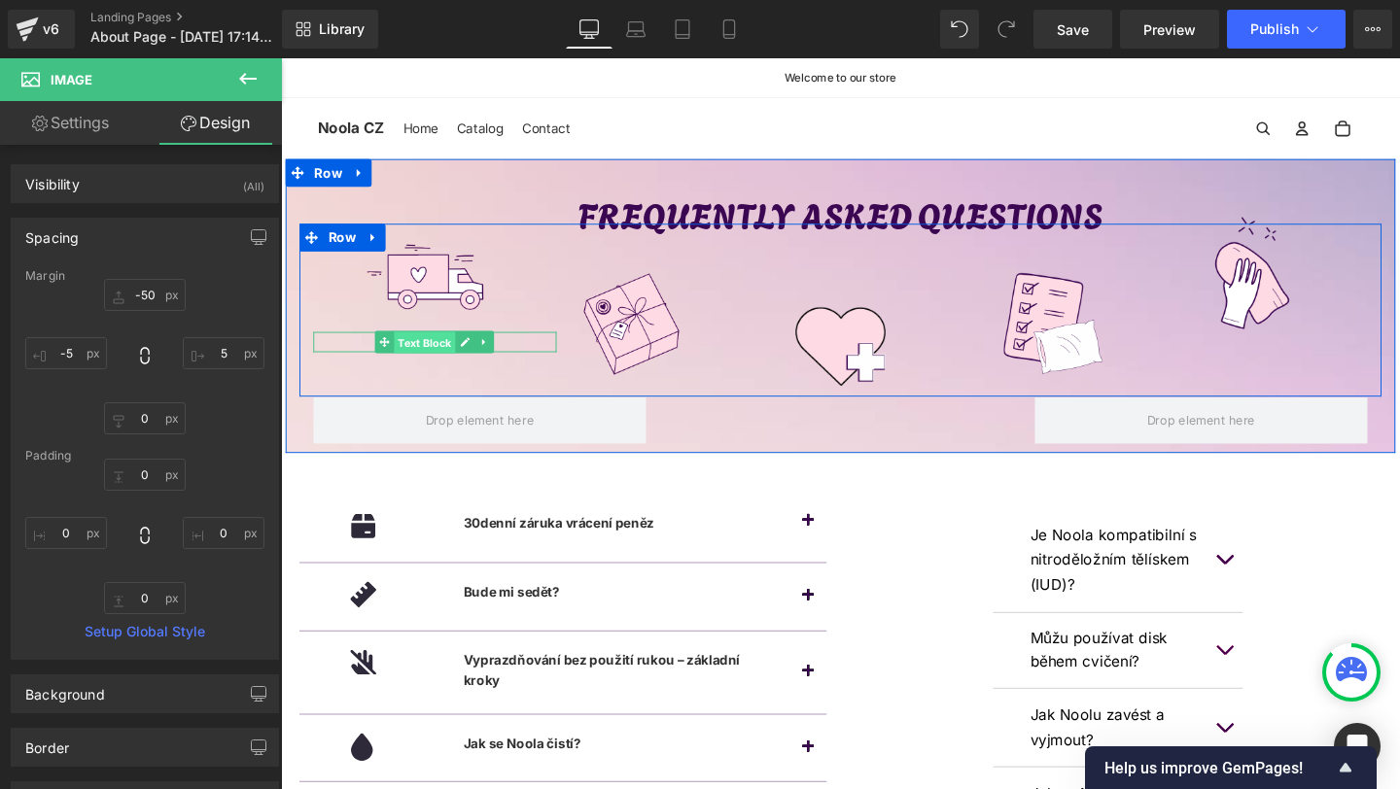
click at [441, 353] on span "Text Block" at bounding box center [433, 357] width 64 height 23
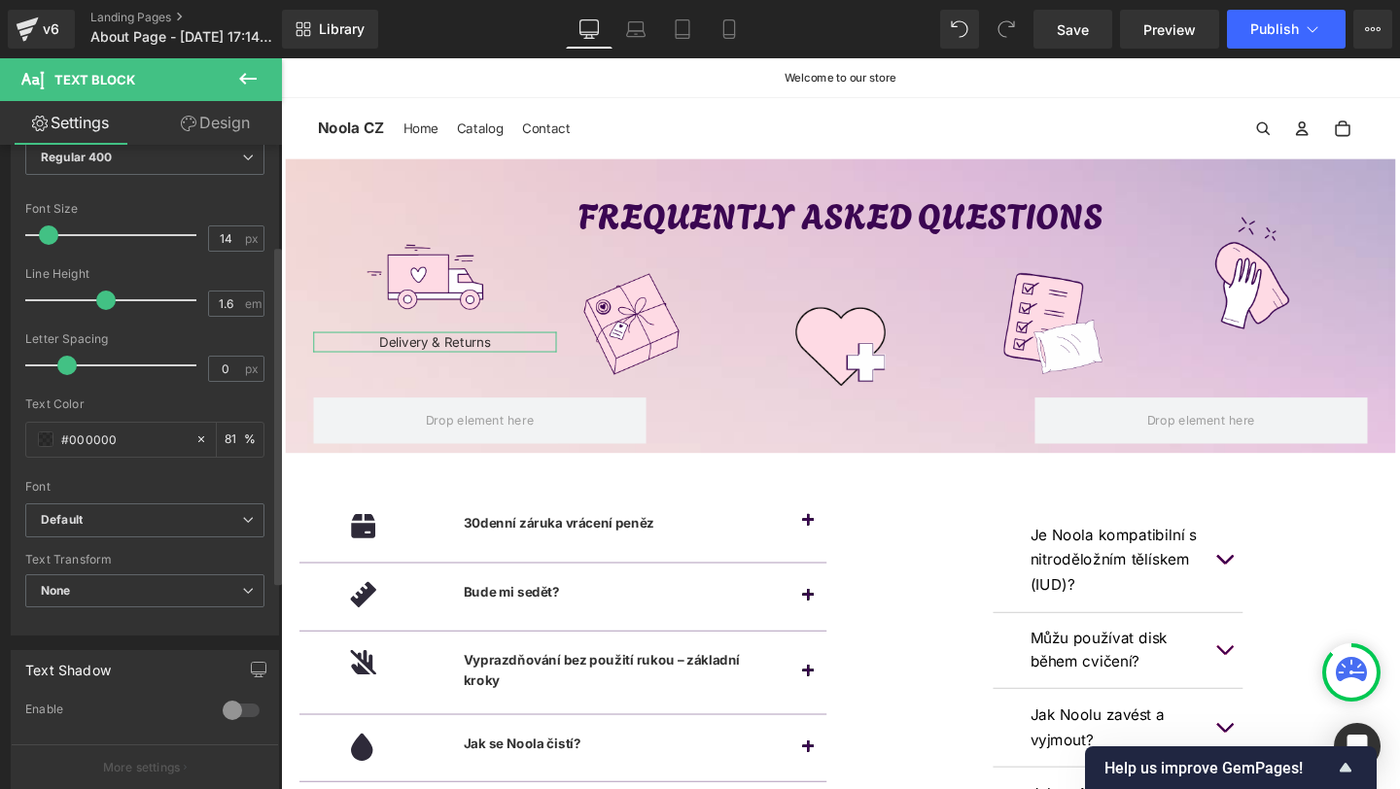
scroll to position [191, 0]
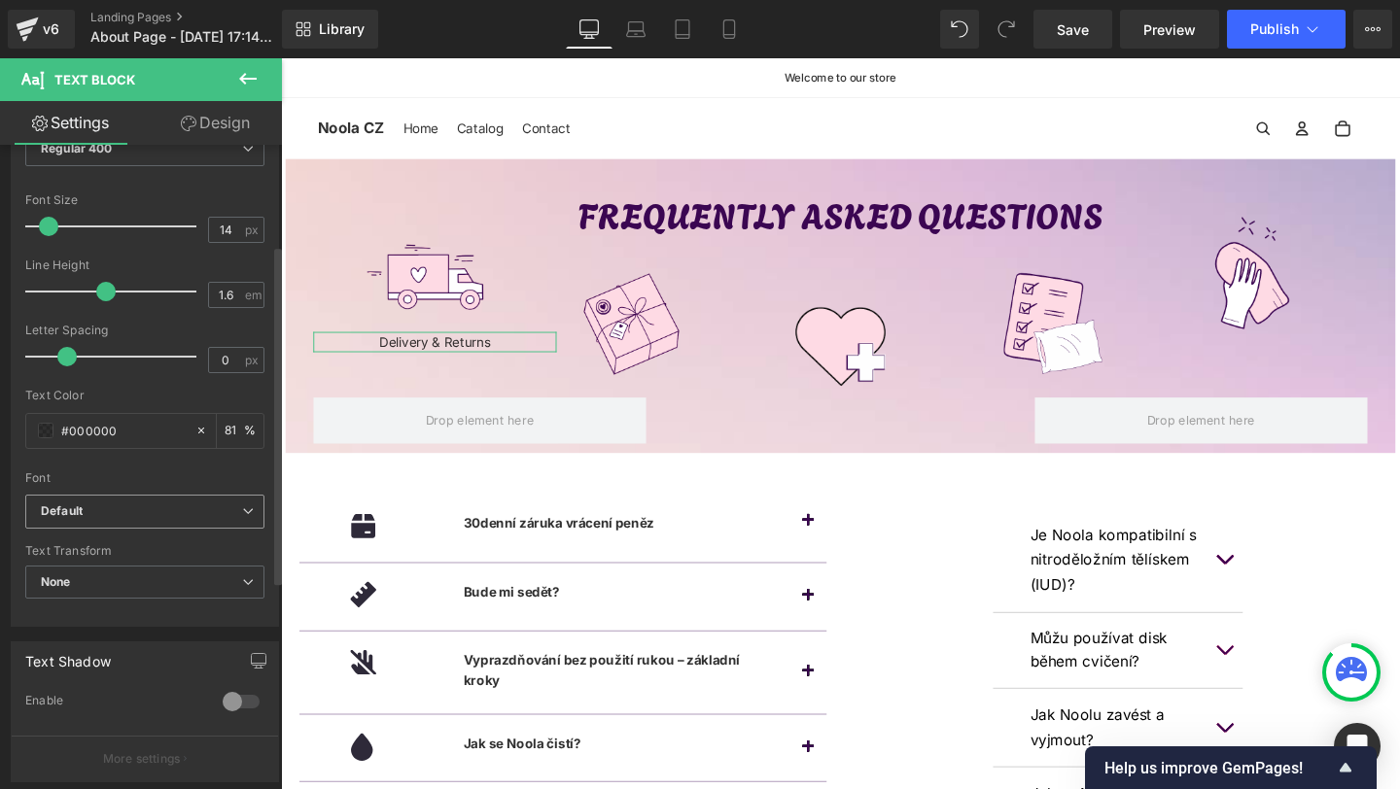
click at [86, 508] on b "Default" at bounding box center [141, 512] width 201 height 17
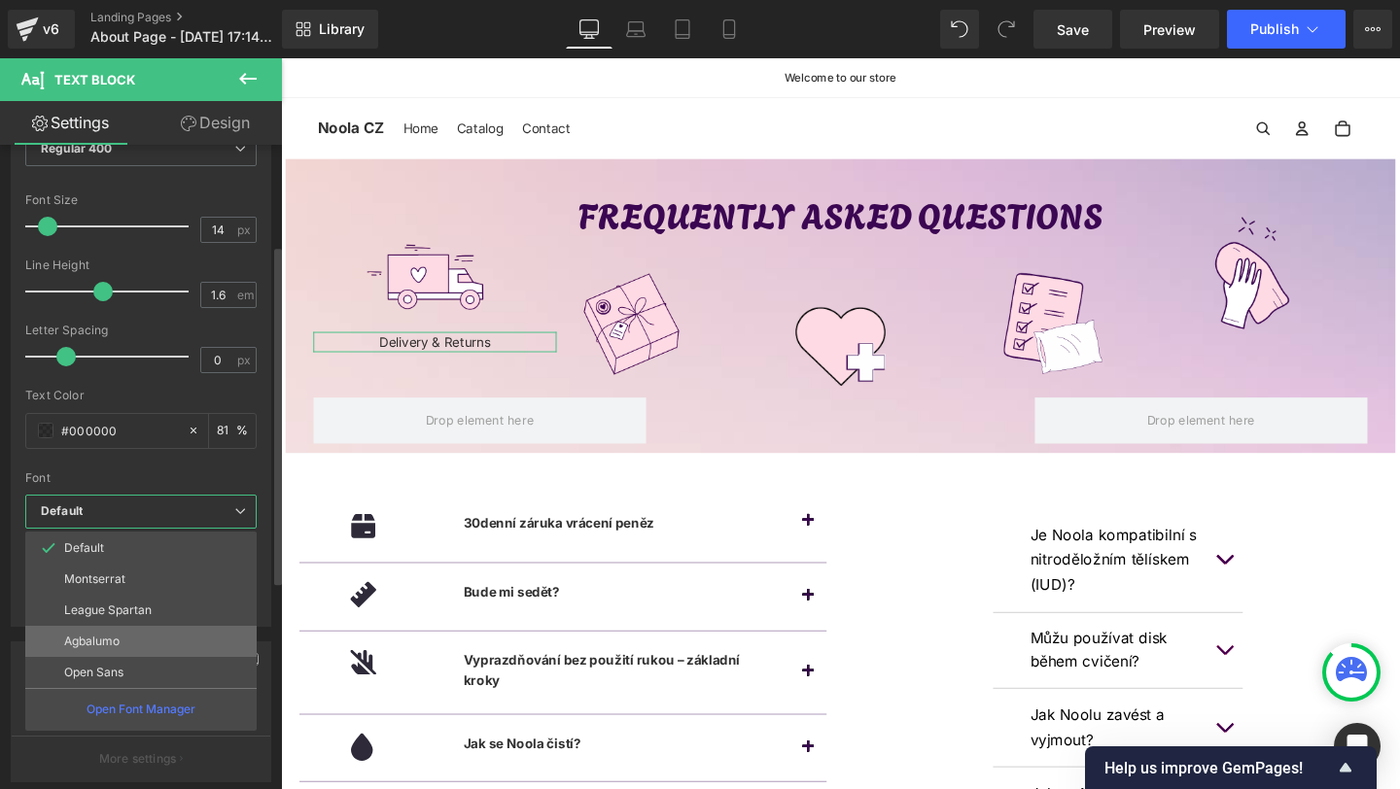
click at [94, 637] on p "Agbalumo" at bounding box center [91, 642] width 55 height 14
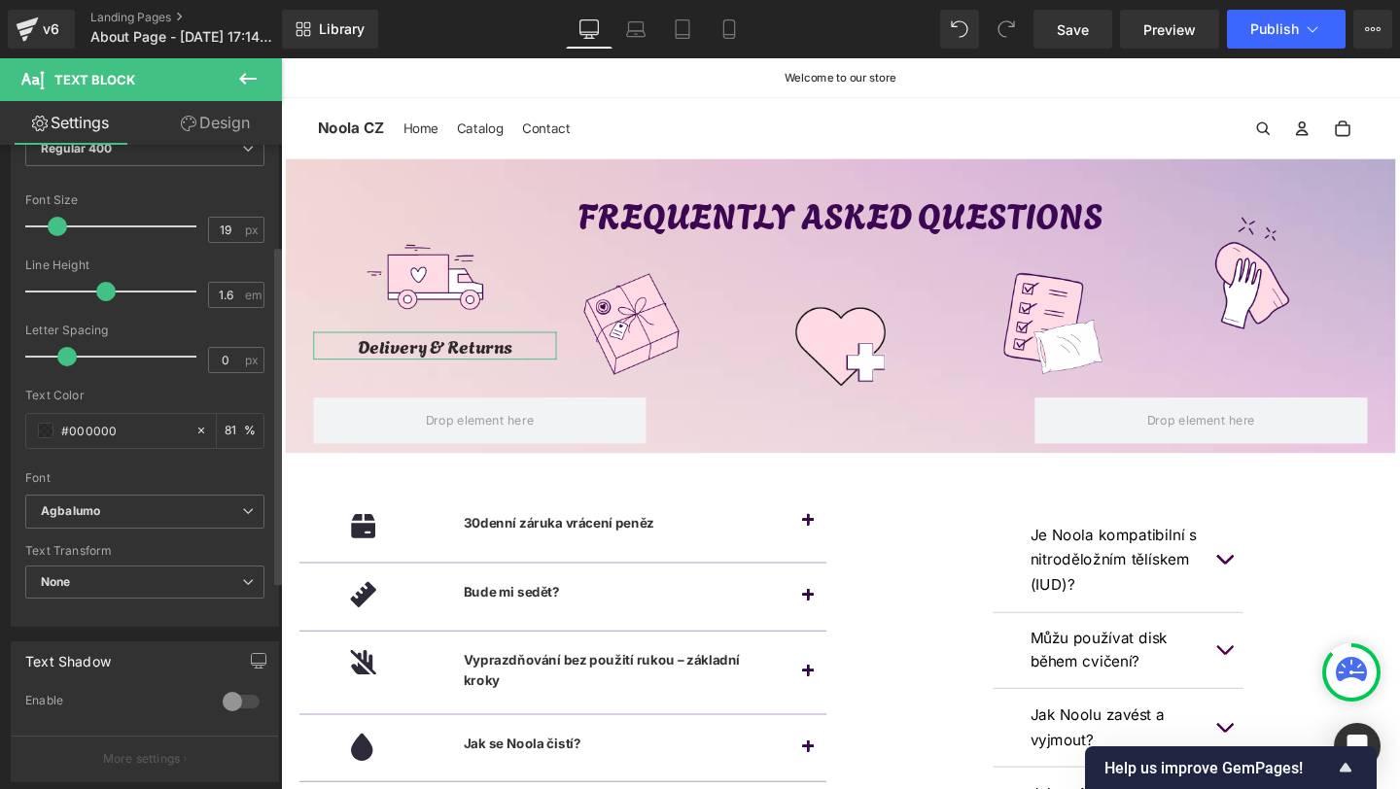
drag, startPoint x: 73, startPoint y: 225, endPoint x: 56, endPoint y: 228, distance: 16.8
click at [56, 228] on div at bounding box center [115, 226] width 161 height 39
type input "20"
click at [58, 228] on span at bounding box center [59, 226] width 19 height 19
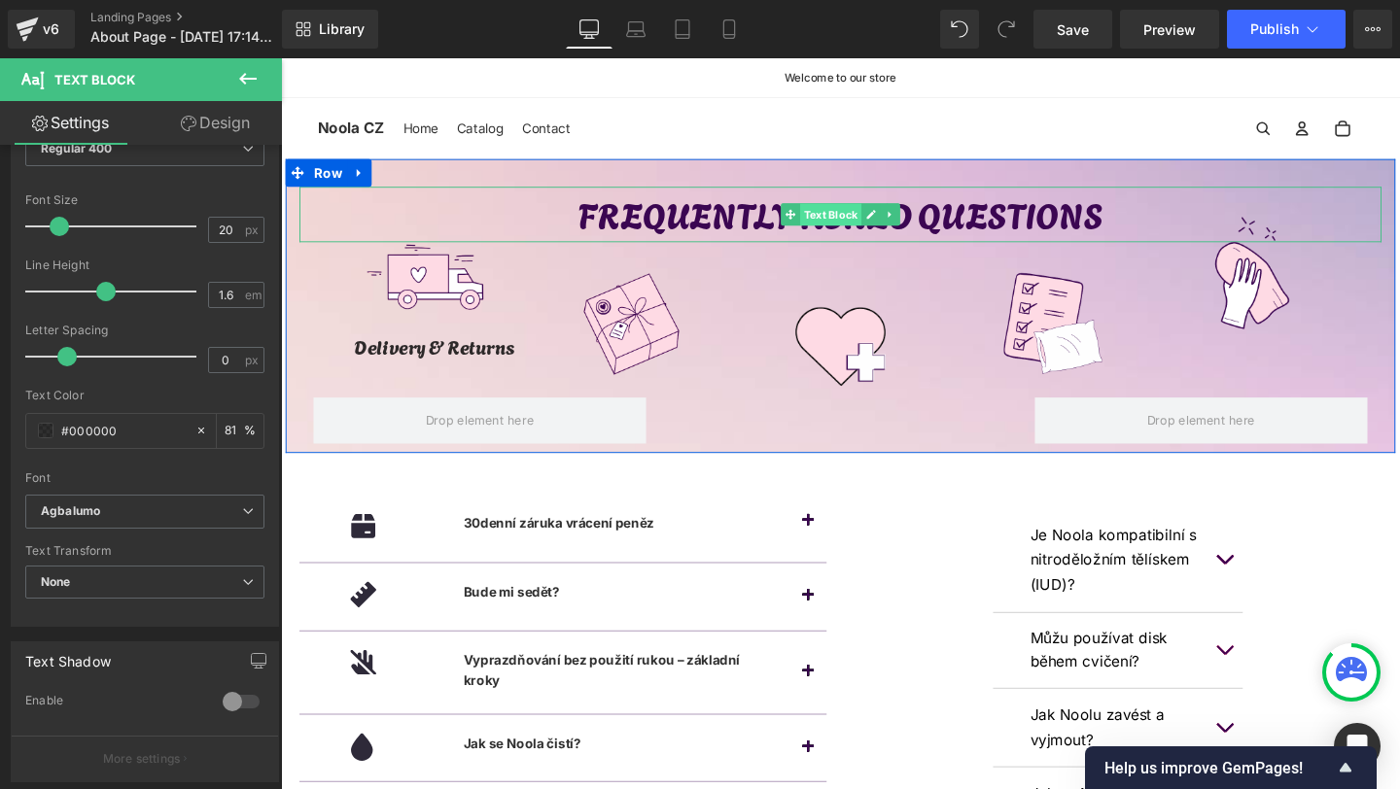
click at [858, 216] on span "Text Block" at bounding box center [858, 222] width 64 height 23
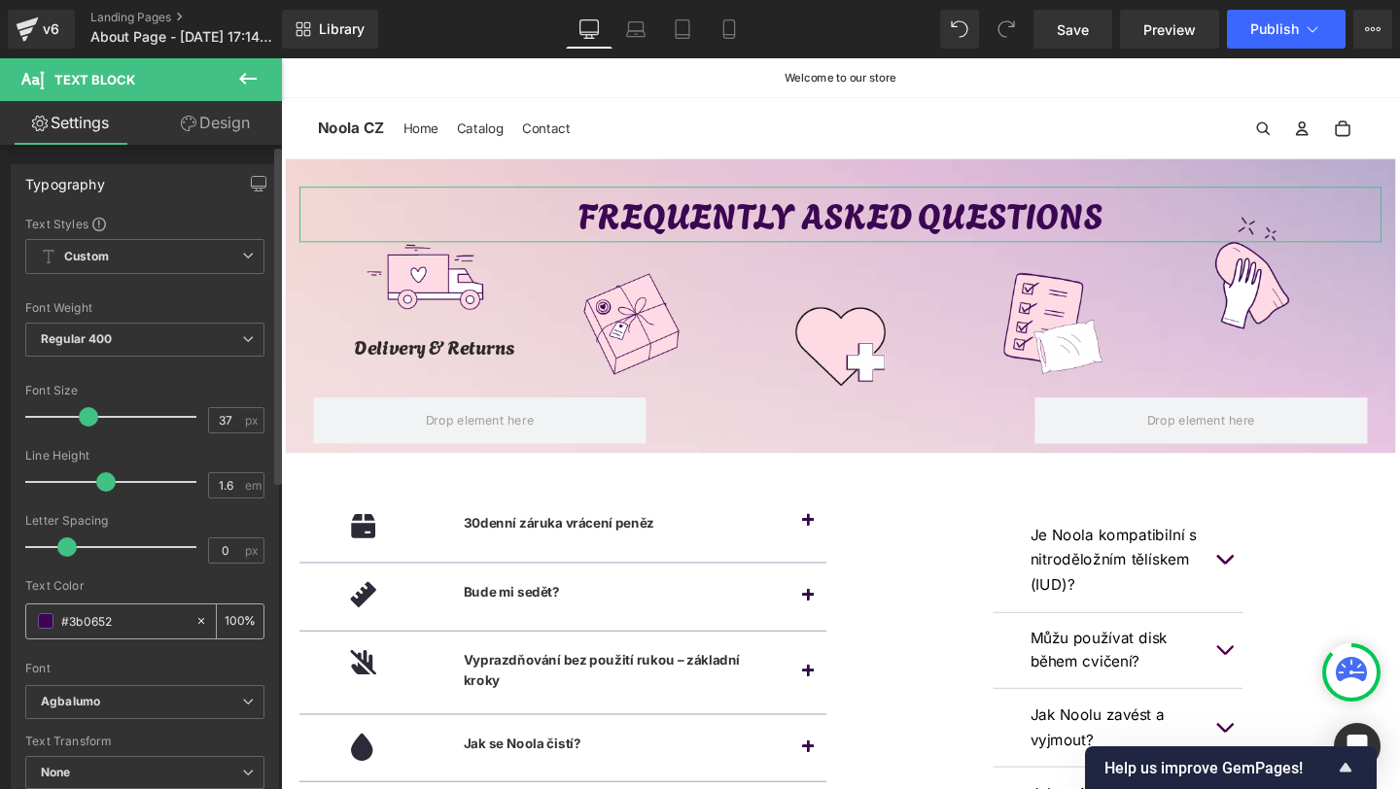
click at [88, 609] on div "#3b0652" at bounding box center [110, 622] width 168 height 34
click at [88, 613] on input "#3b0652" at bounding box center [123, 621] width 124 height 21
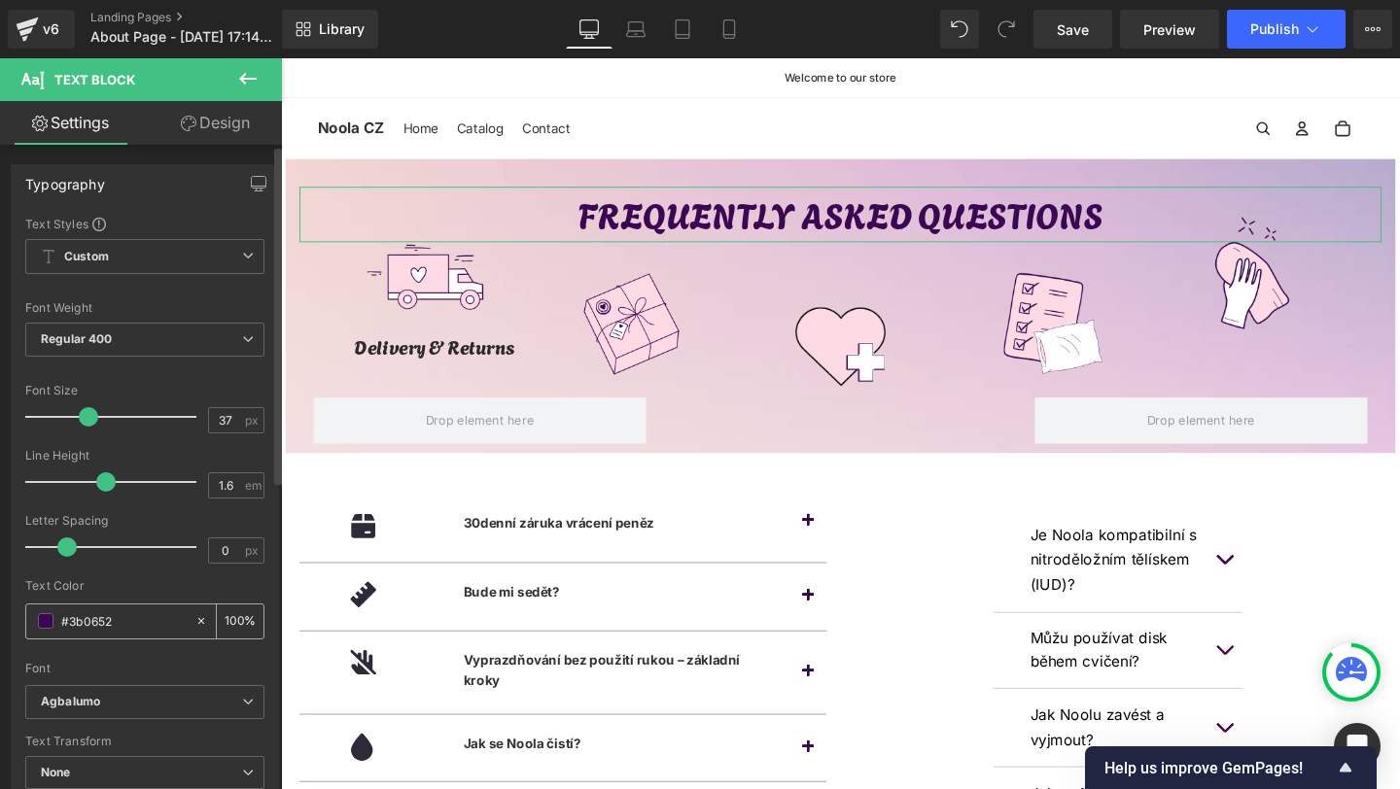
click at [88, 613] on input "#3b0652" at bounding box center [123, 621] width 124 height 21
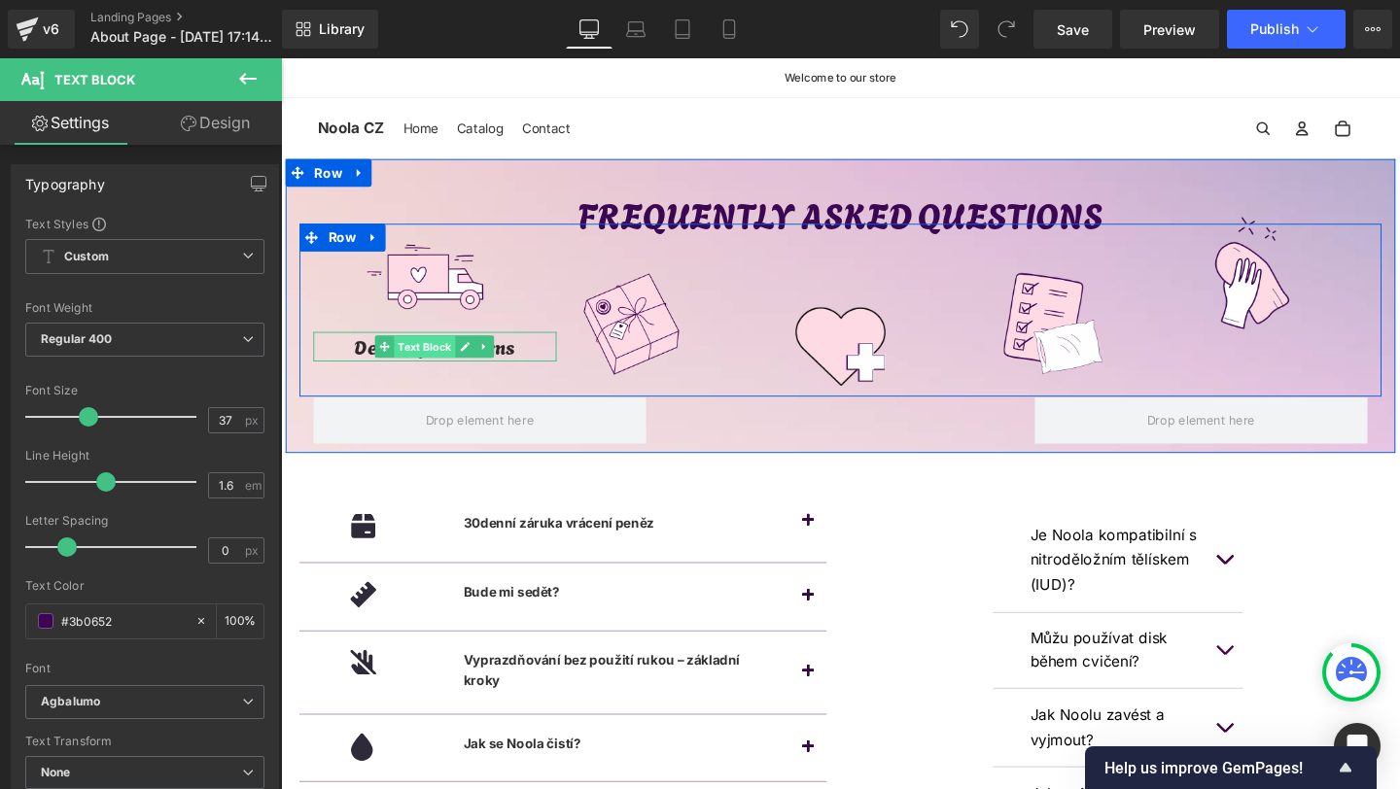
click at [442, 359] on span "Text Block" at bounding box center [433, 361] width 64 height 23
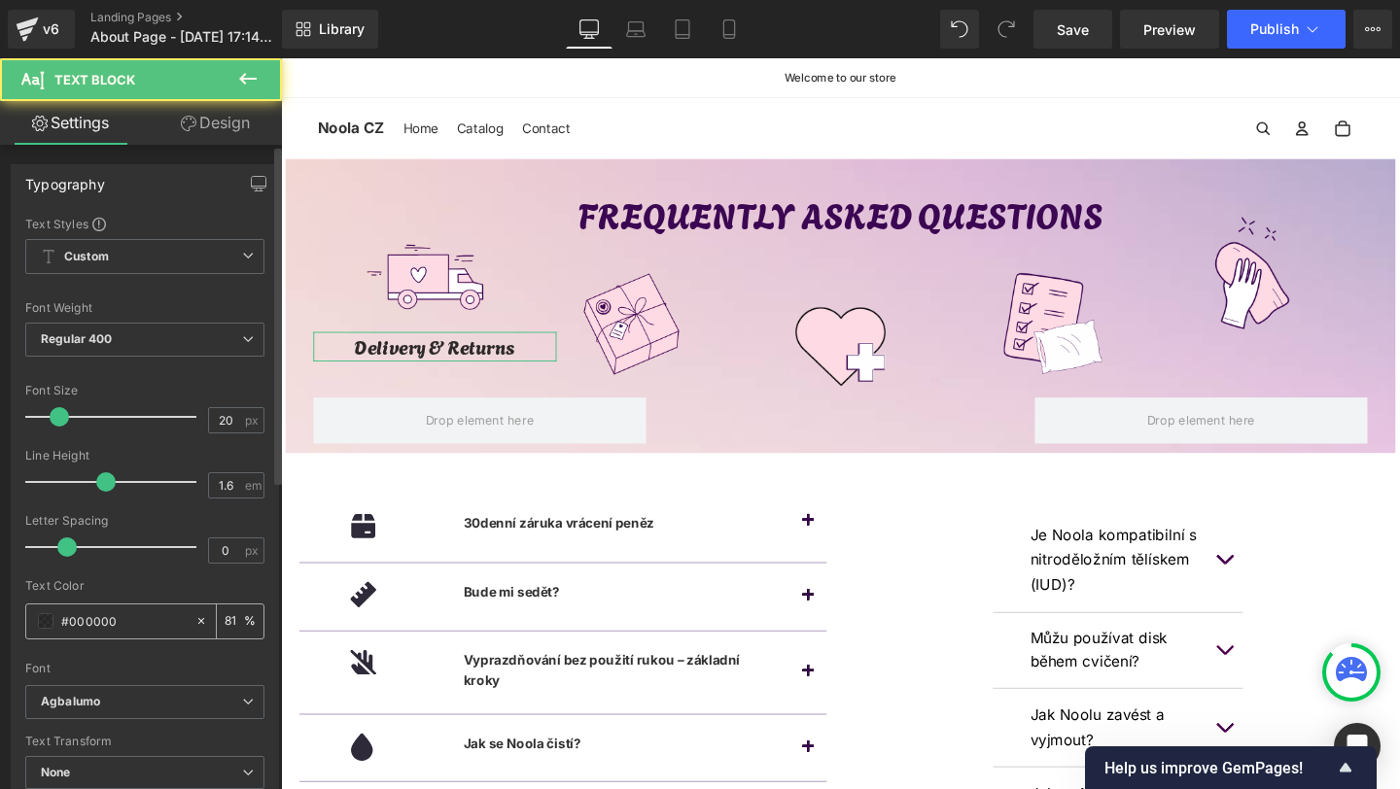
click at [101, 613] on input "#000000" at bounding box center [123, 621] width 124 height 21
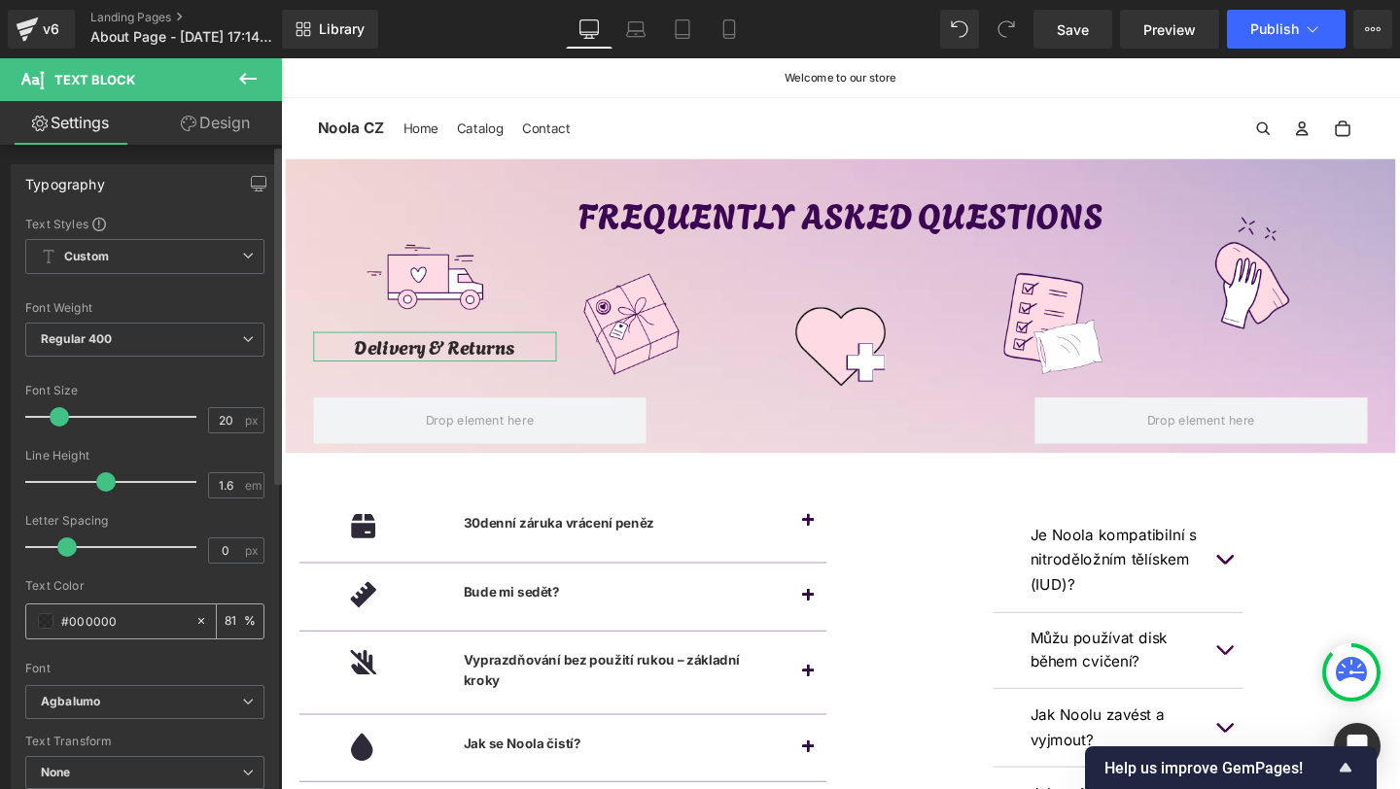
click at [101, 613] on input "#000000" at bounding box center [123, 621] width 124 height 21
paste input "3b0652"
type input "#3b0652"
type input "100"
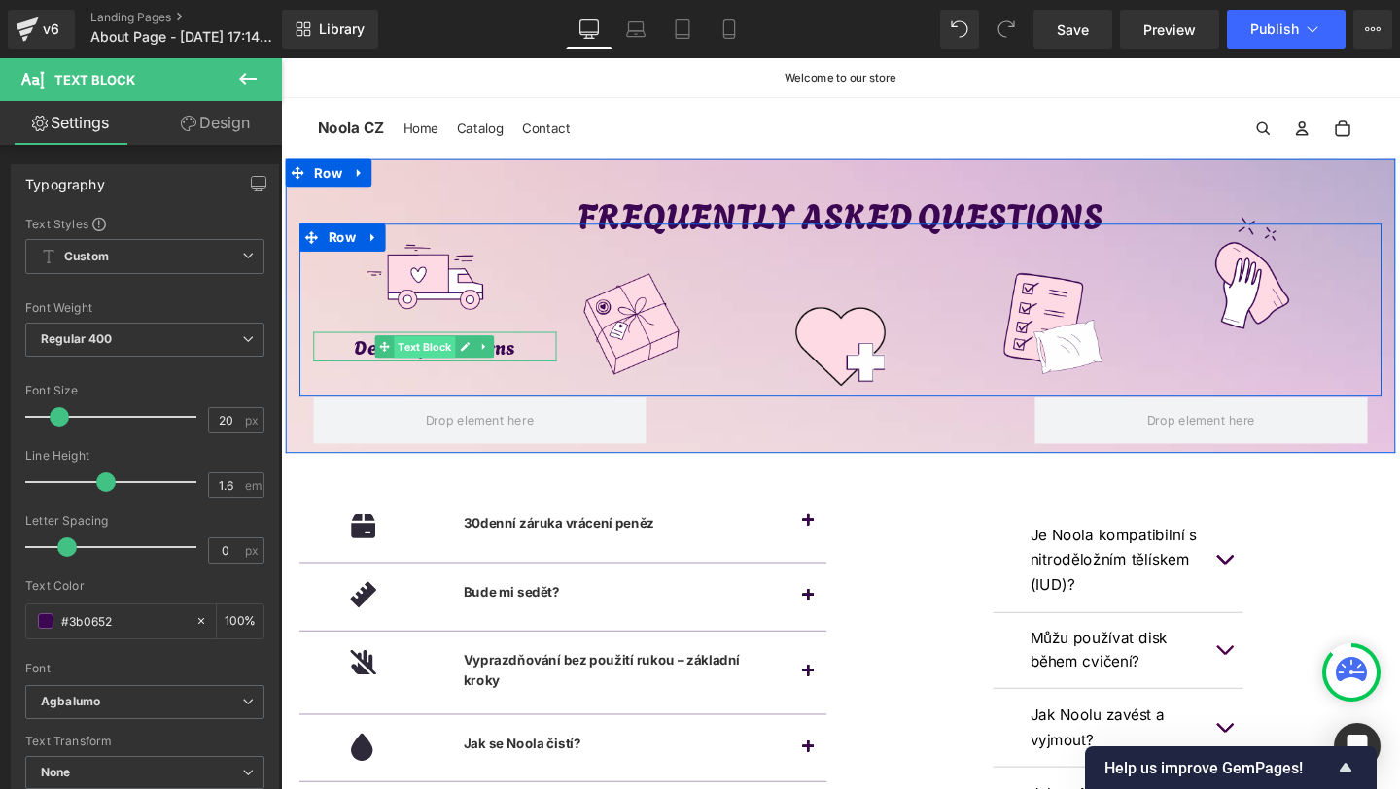
click at [433, 355] on span "Text Block" at bounding box center [433, 362] width 64 height 23
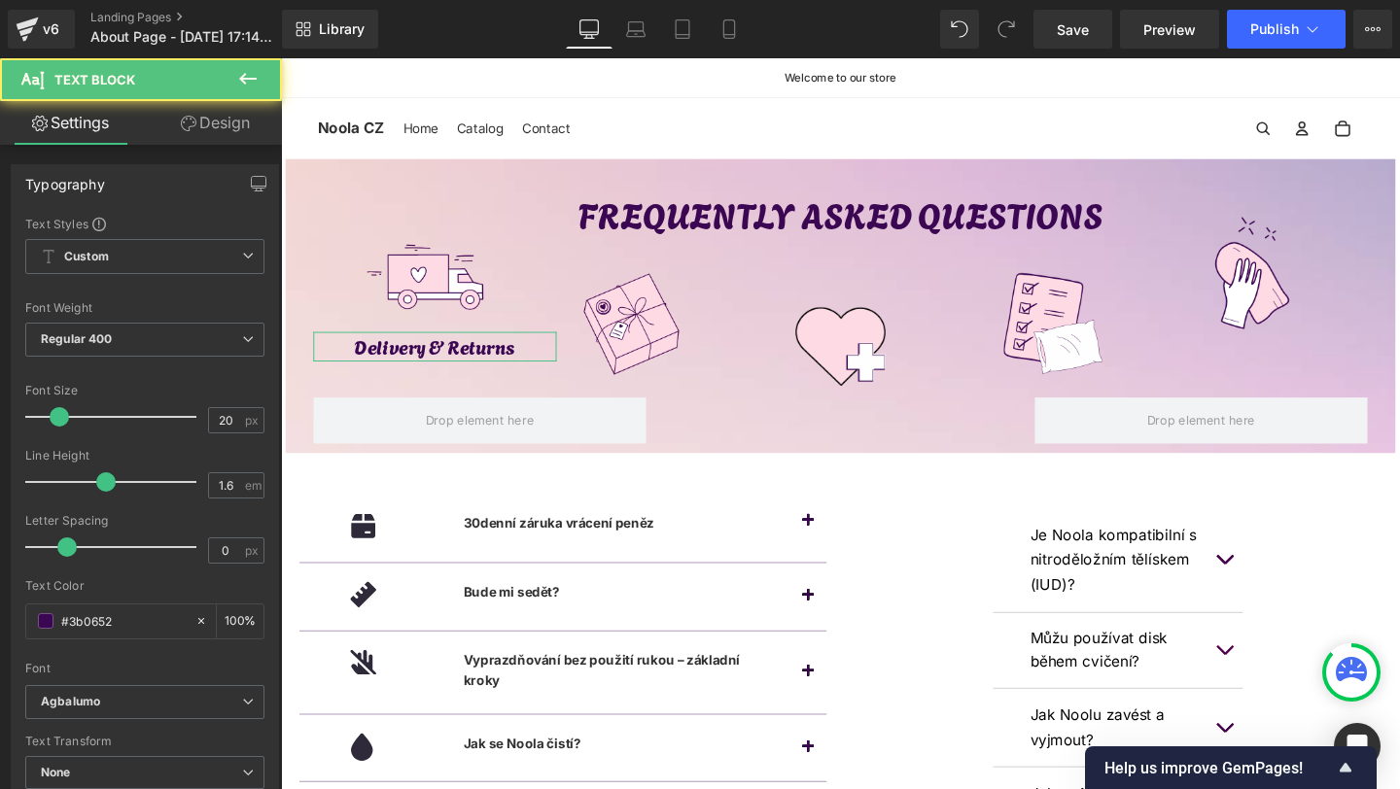
type input "#3b0652"
click at [213, 129] on link "Design" at bounding box center [215, 123] width 141 height 44
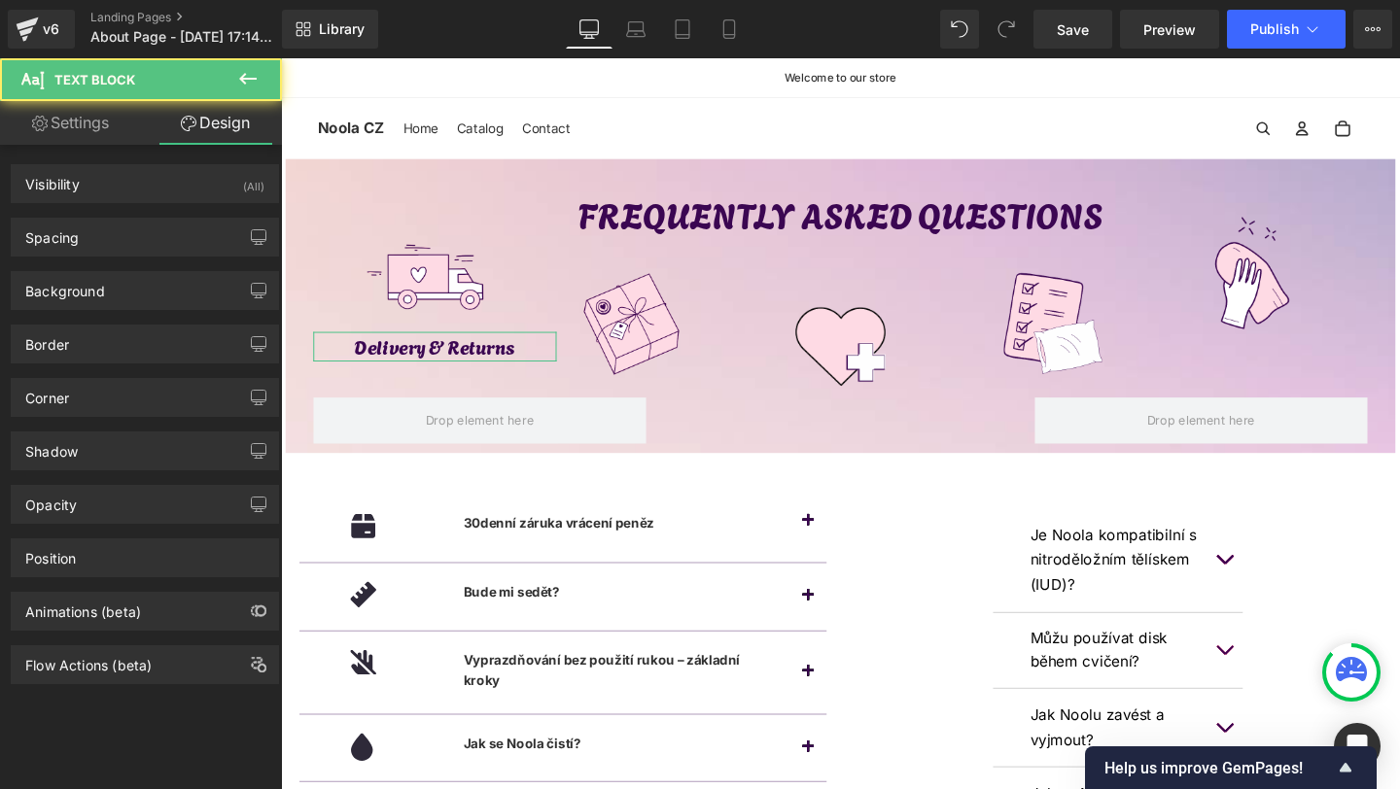
click at [88, 215] on div "Spacing Margin -20px -20 0px 0 0px 0 0px 0 Padding 0px 0 0px 0 0px 0 0px 0 Setu…" at bounding box center [145, 229] width 291 height 53
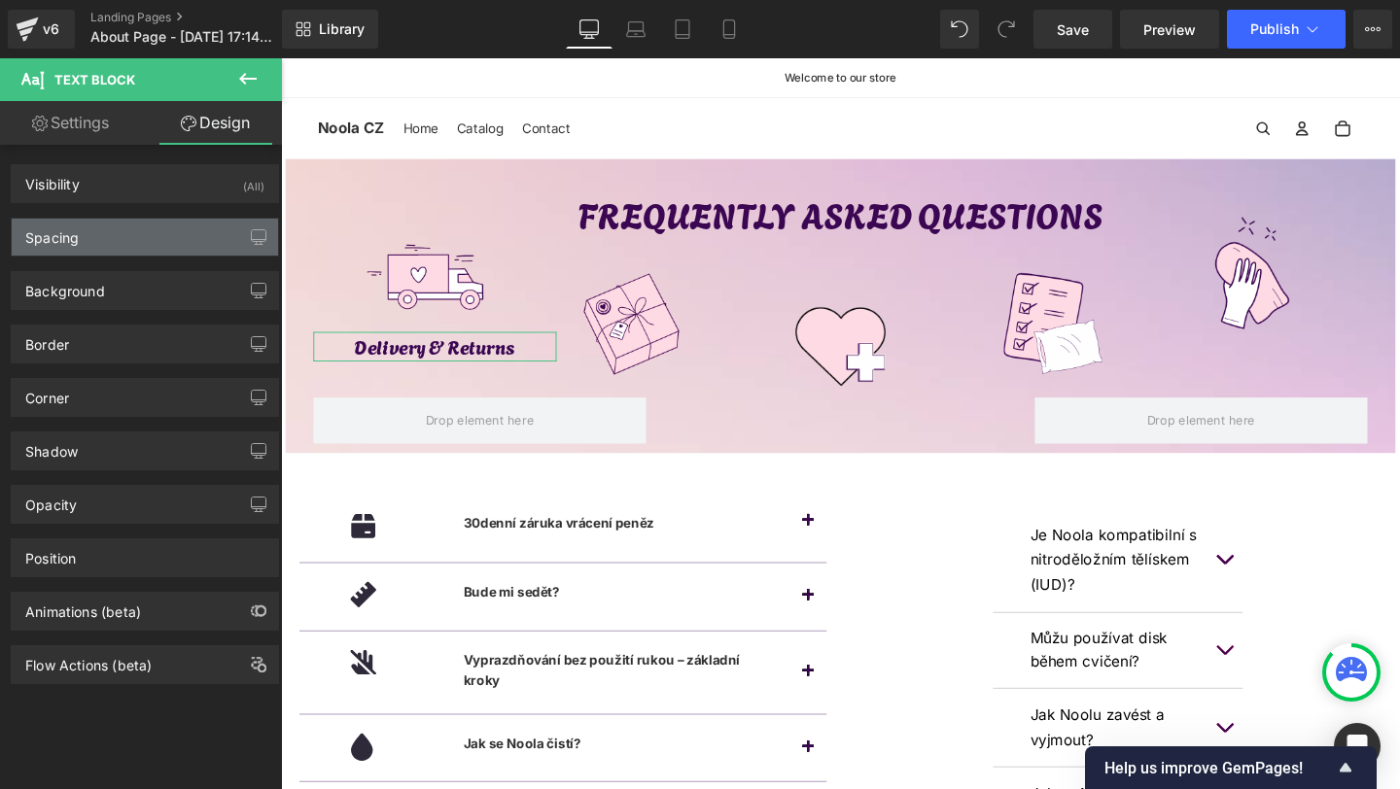
click at [88, 234] on div "Spacing" at bounding box center [145, 237] width 266 height 37
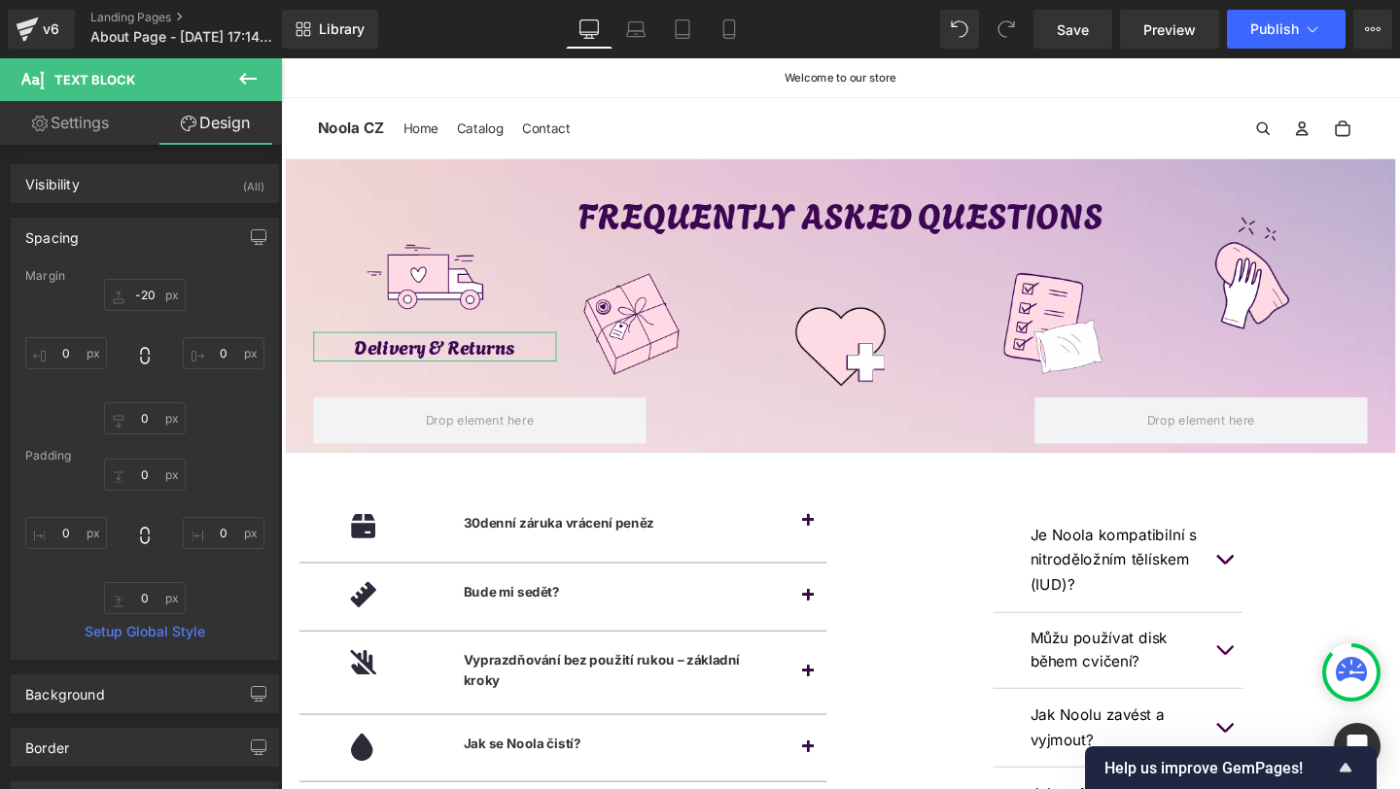
click at [136, 280] on div "Margin" at bounding box center [144, 276] width 239 height 14
click at [143, 295] on input "-20" at bounding box center [145, 295] width 82 height 32
click at [139, 295] on input "-20" at bounding box center [145, 295] width 82 height 32
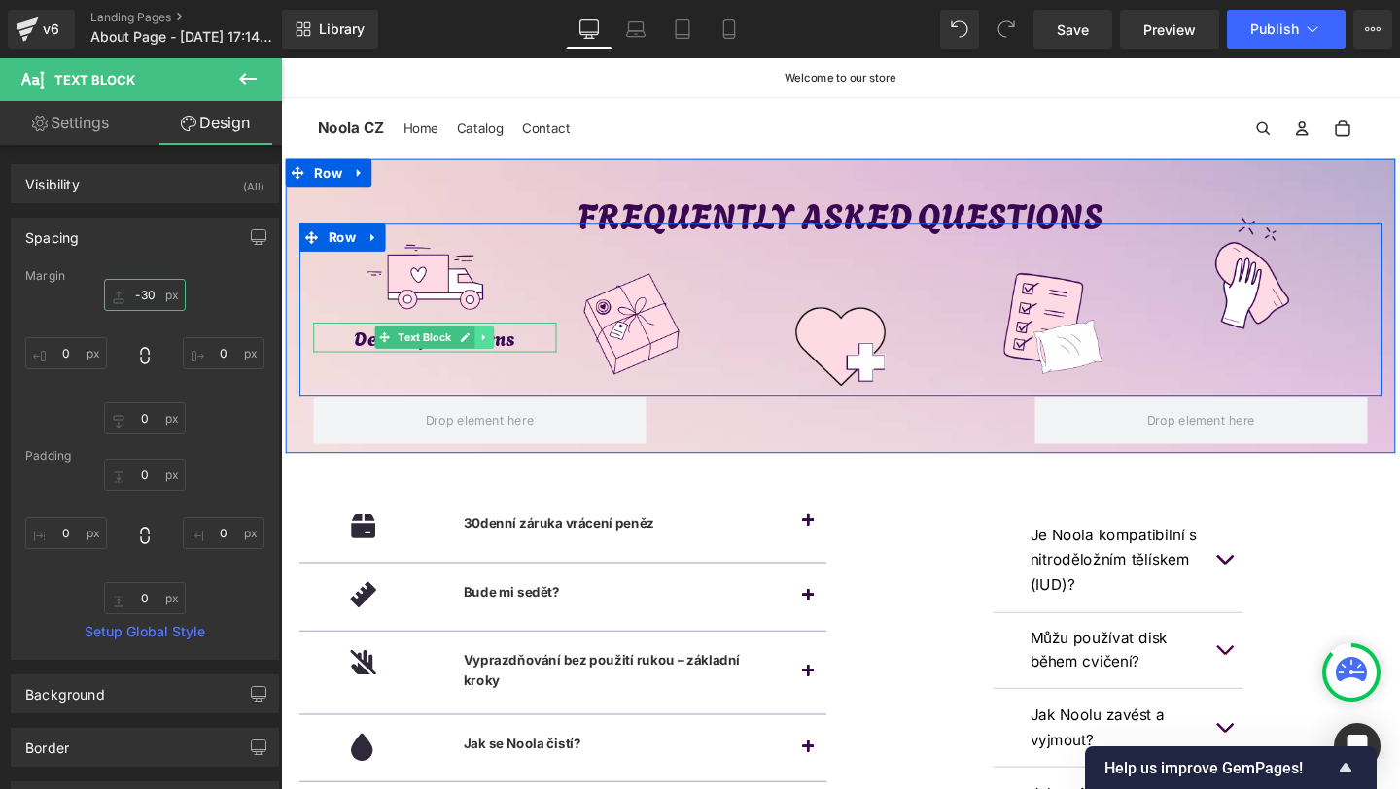
type input "-30"
click at [496, 353] on icon at bounding box center [495, 352] width 11 height 12
click at [489, 354] on icon at bounding box center [484, 351] width 11 height 11
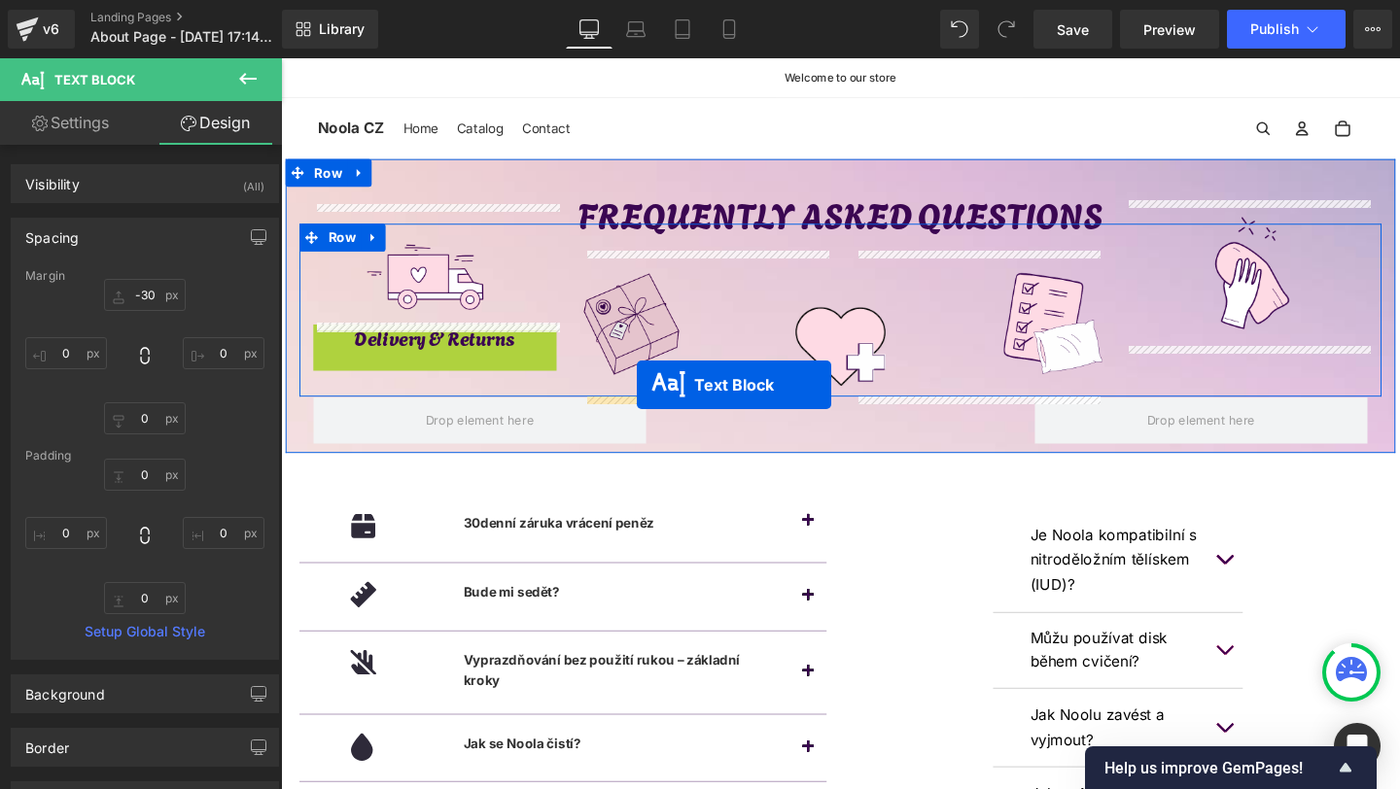
drag, startPoint x: 393, startPoint y: 352, endPoint x: 655, endPoint y: 402, distance: 267.1
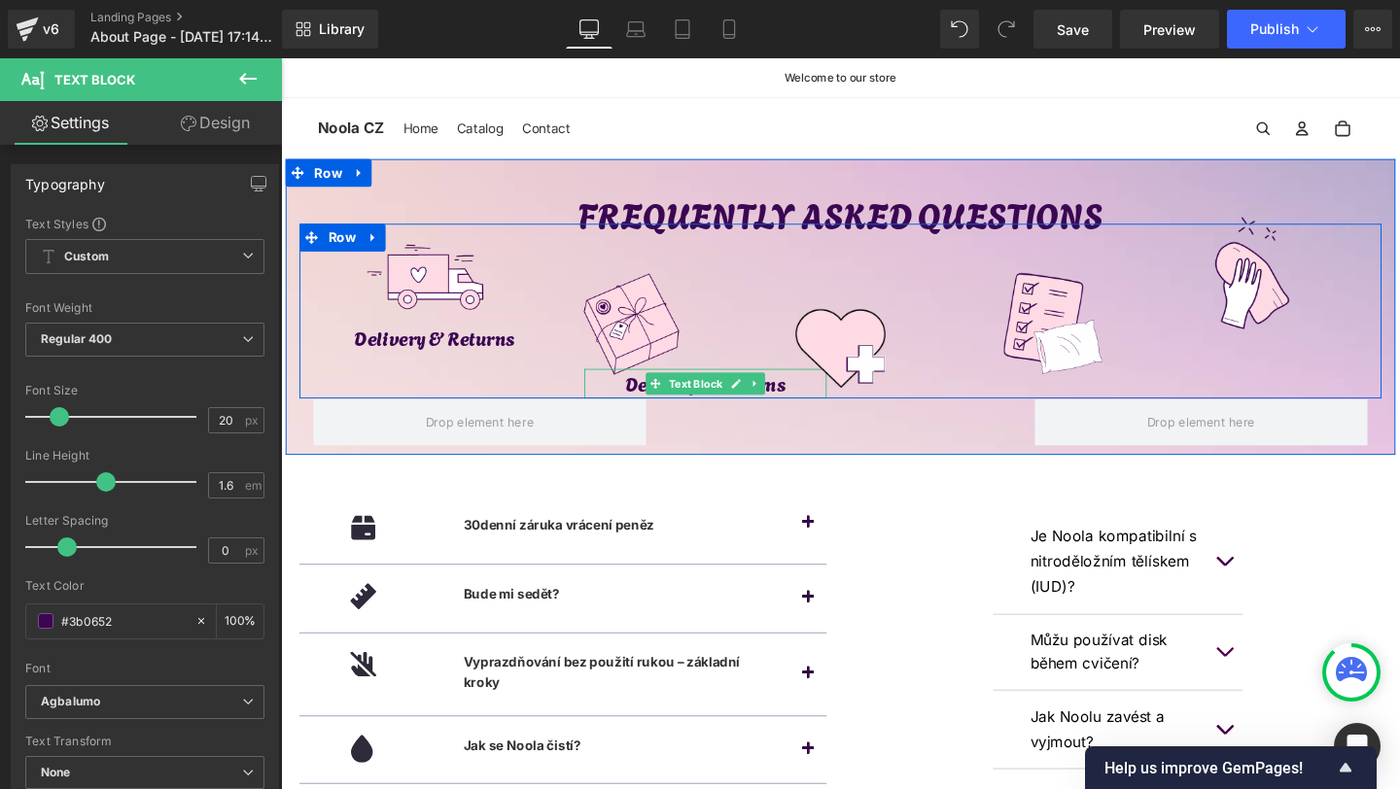
click at [656, 403] on p "Delivery & Returns" at bounding box center [728, 400] width 256 height 31
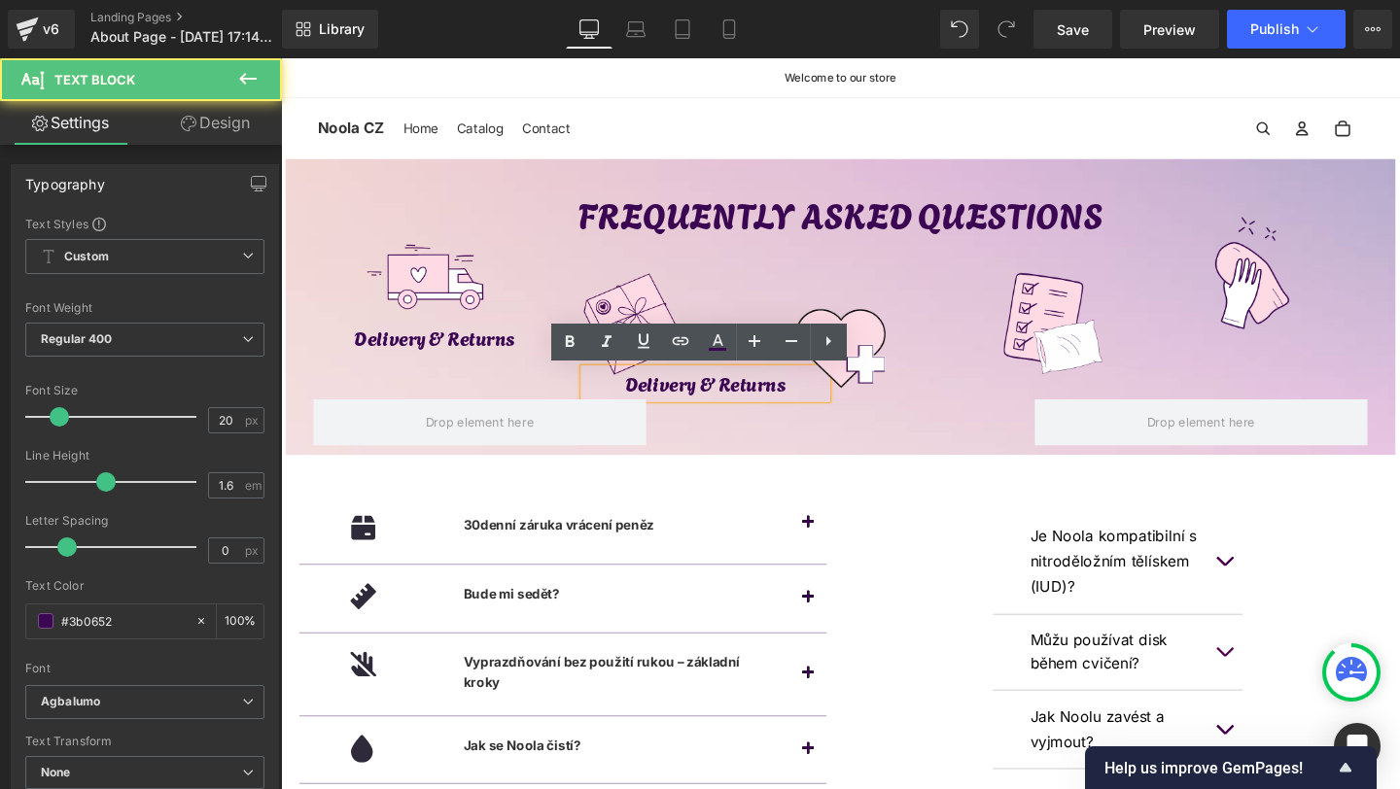
click at [235, 112] on link "Design" at bounding box center [215, 123] width 141 height 44
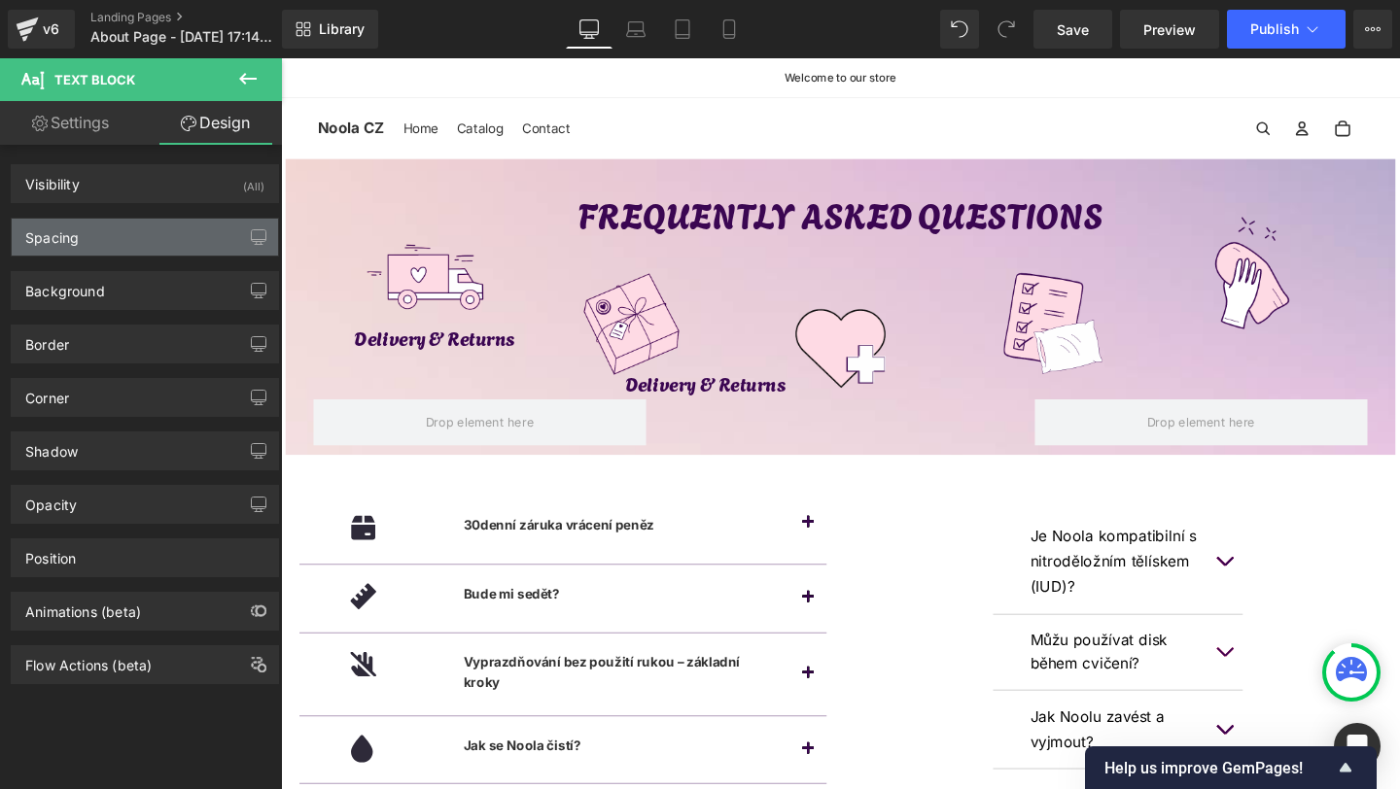
click at [90, 225] on div "Spacing" at bounding box center [145, 237] width 266 height 37
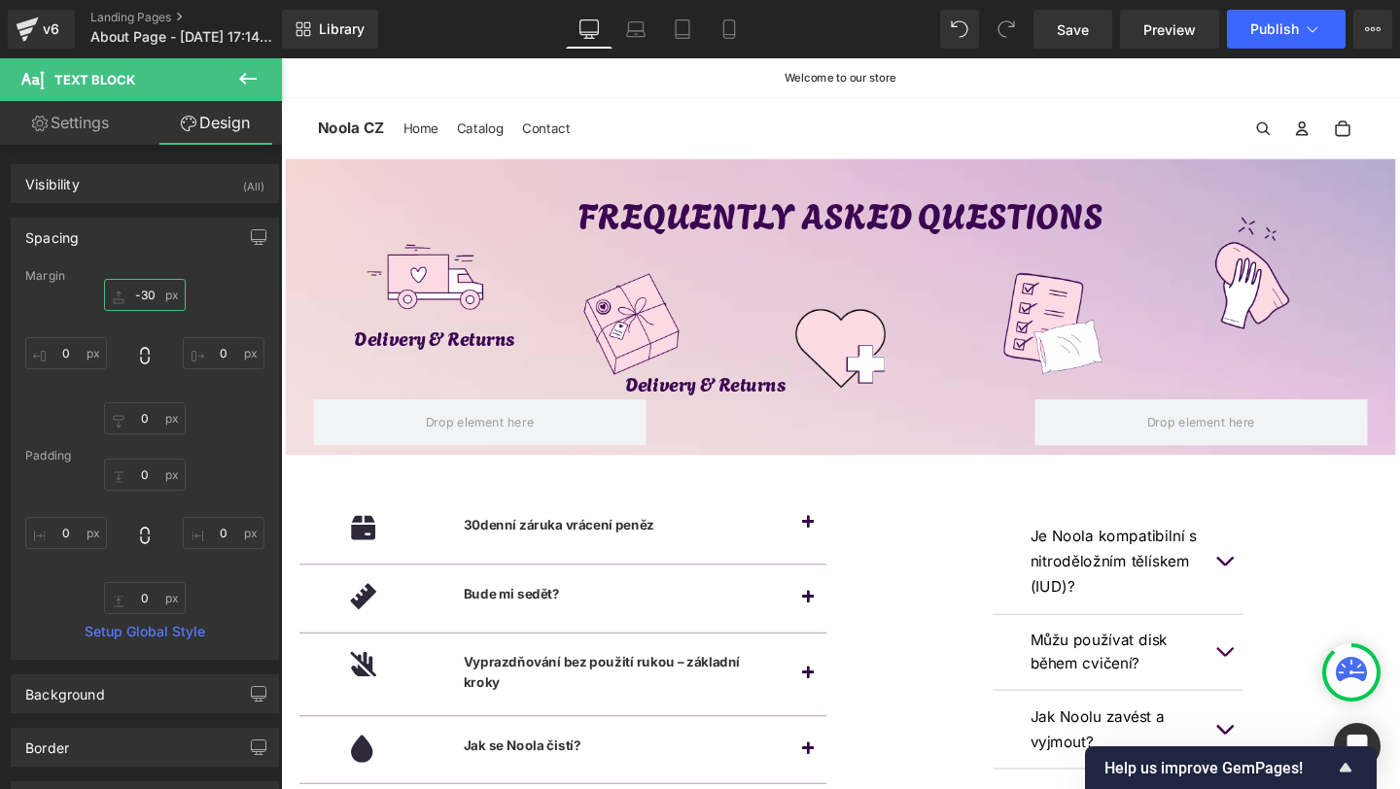
click at [144, 296] on input "-30" at bounding box center [145, 295] width 82 height 32
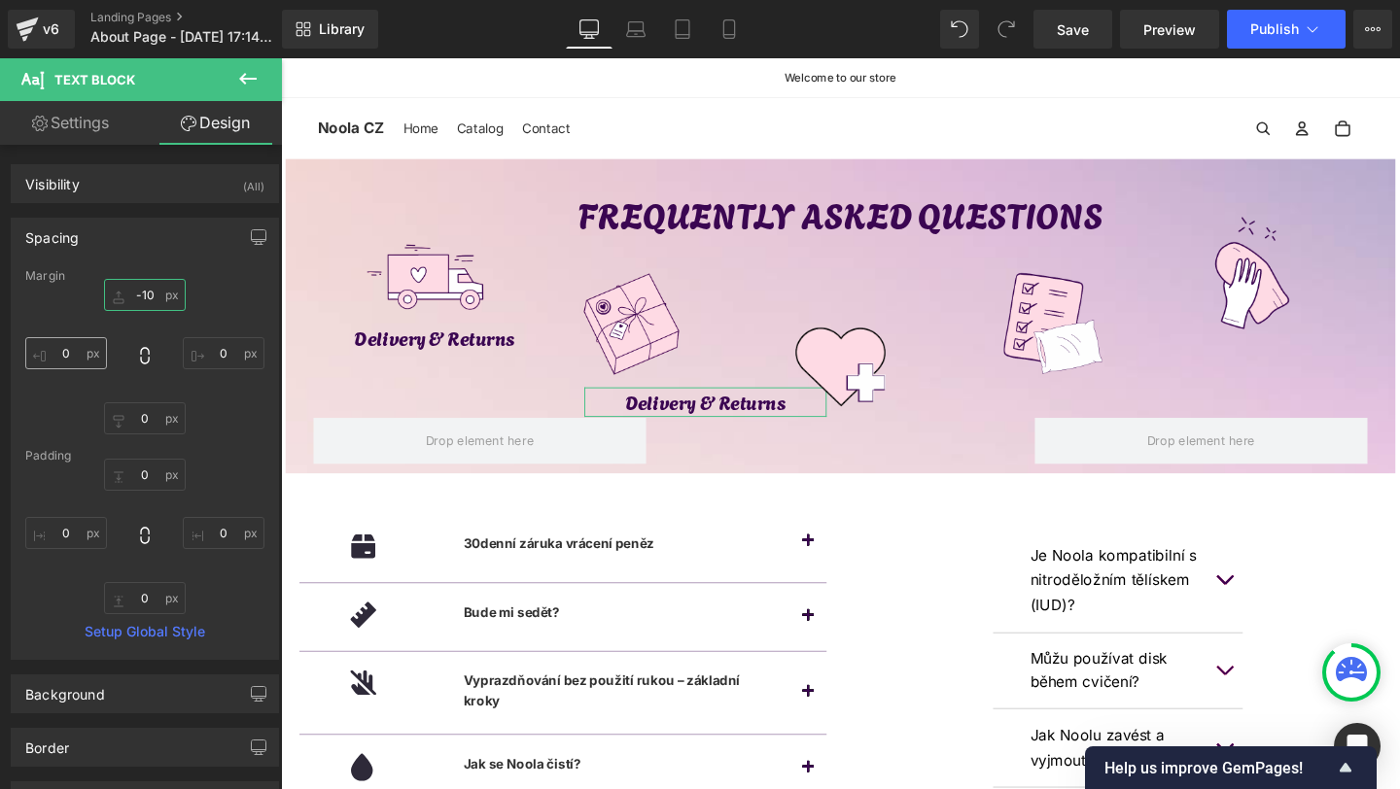
type input "-10"
click at [87, 351] on input "0" at bounding box center [66, 353] width 82 height 32
type input "-80"
click at [193, 362] on input "0" at bounding box center [224, 353] width 82 height 32
type input "80"
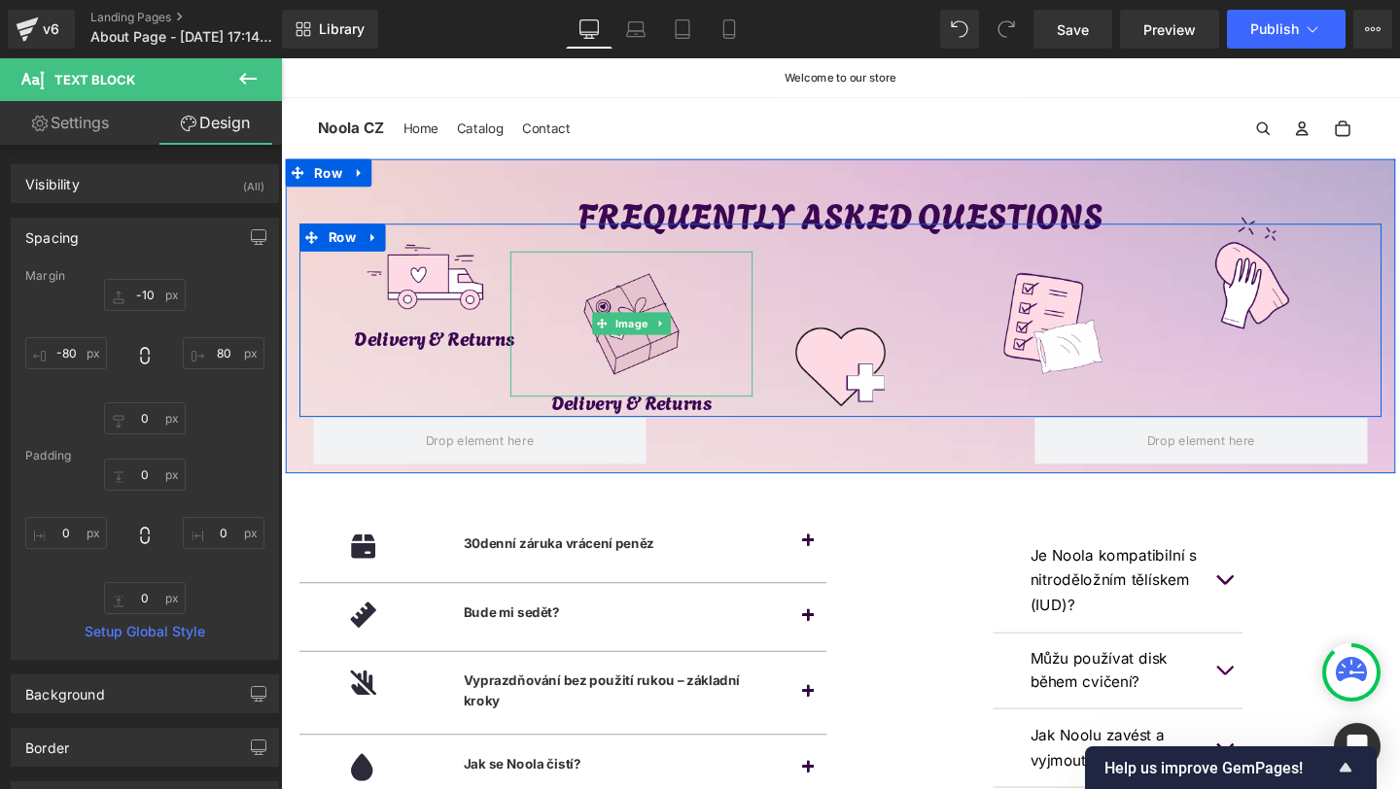
click at [624, 365] on img at bounding box center [650, 339] width 154 height 154
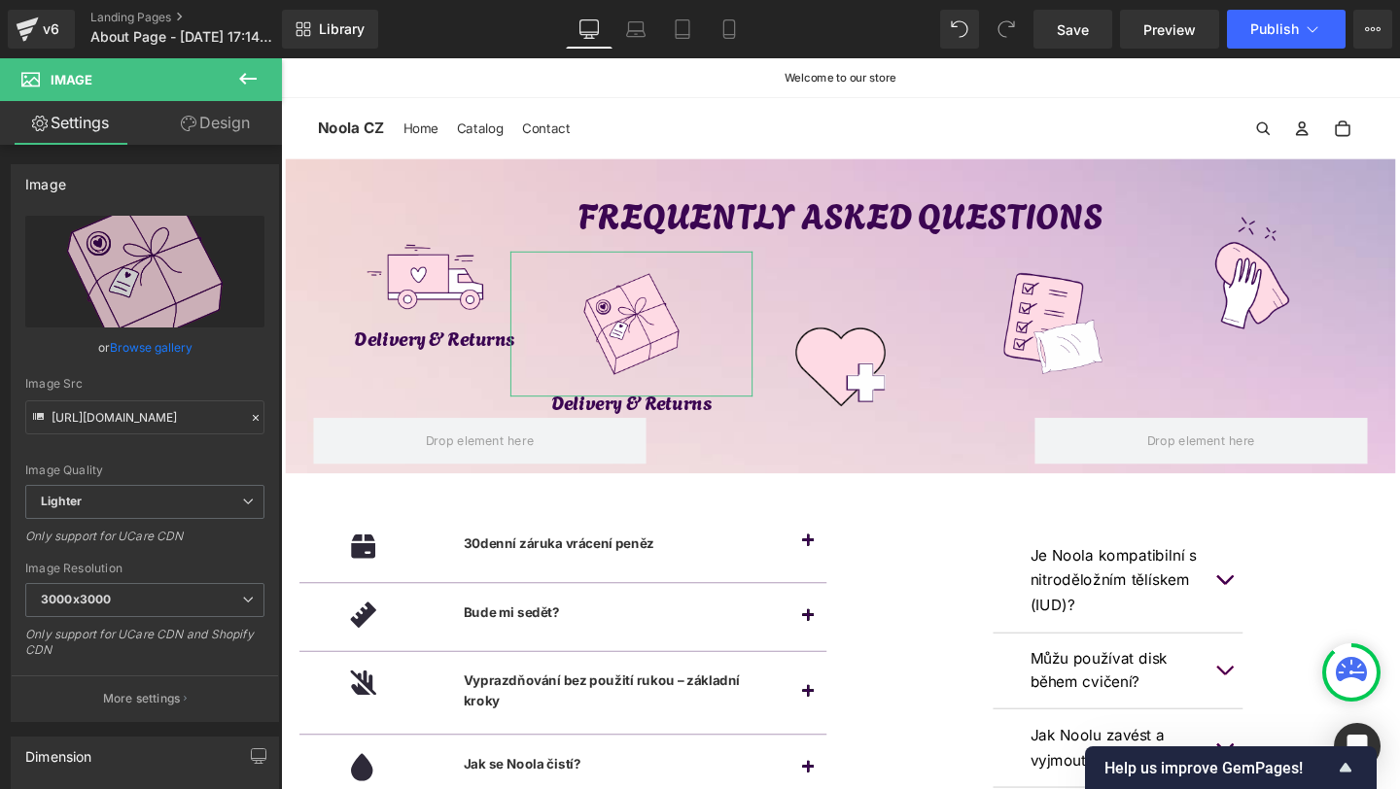
click at [174, 128] on link "Design" at bounding box center [215, 123] width 141 height 44
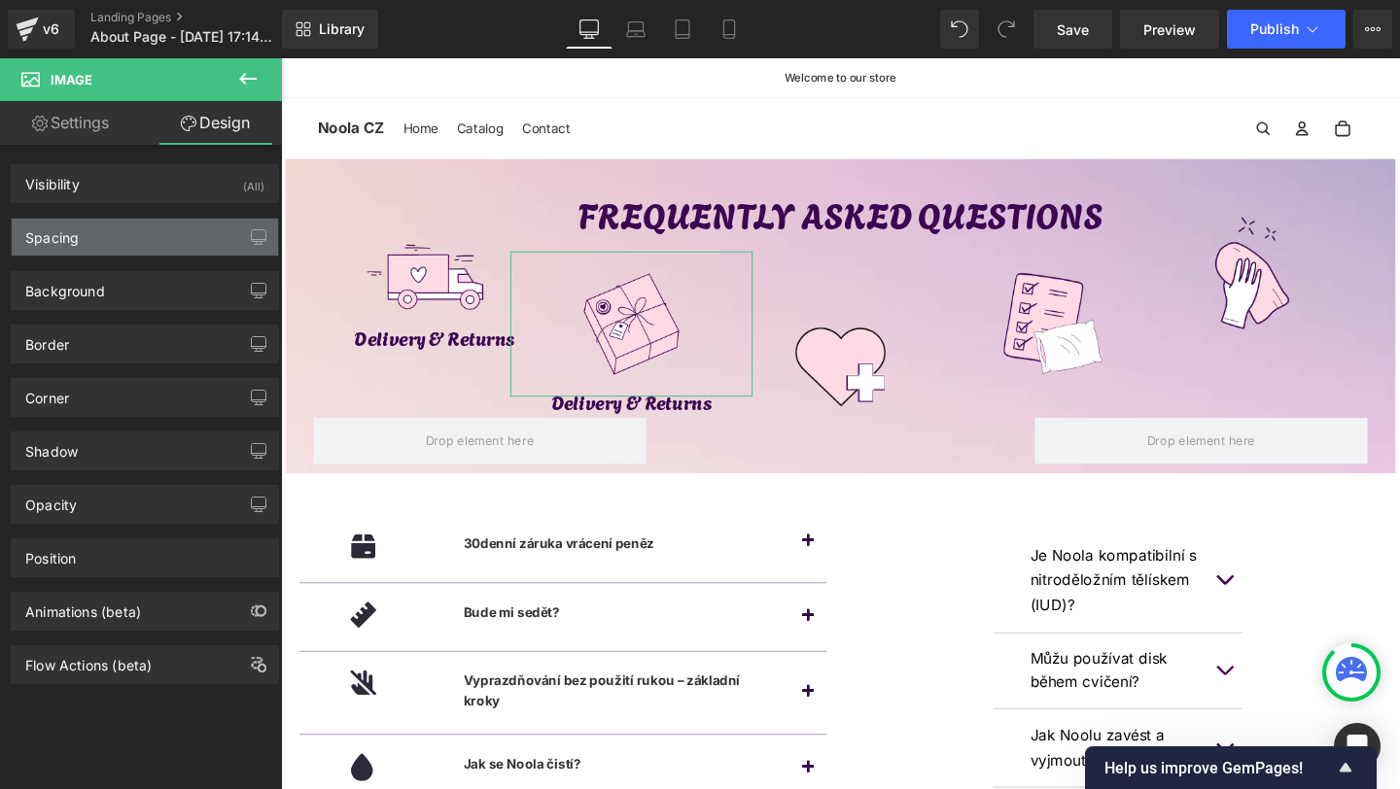
click at [63, 254] on div "Spacing" at bounding box center [145, 237] width 266 height 37
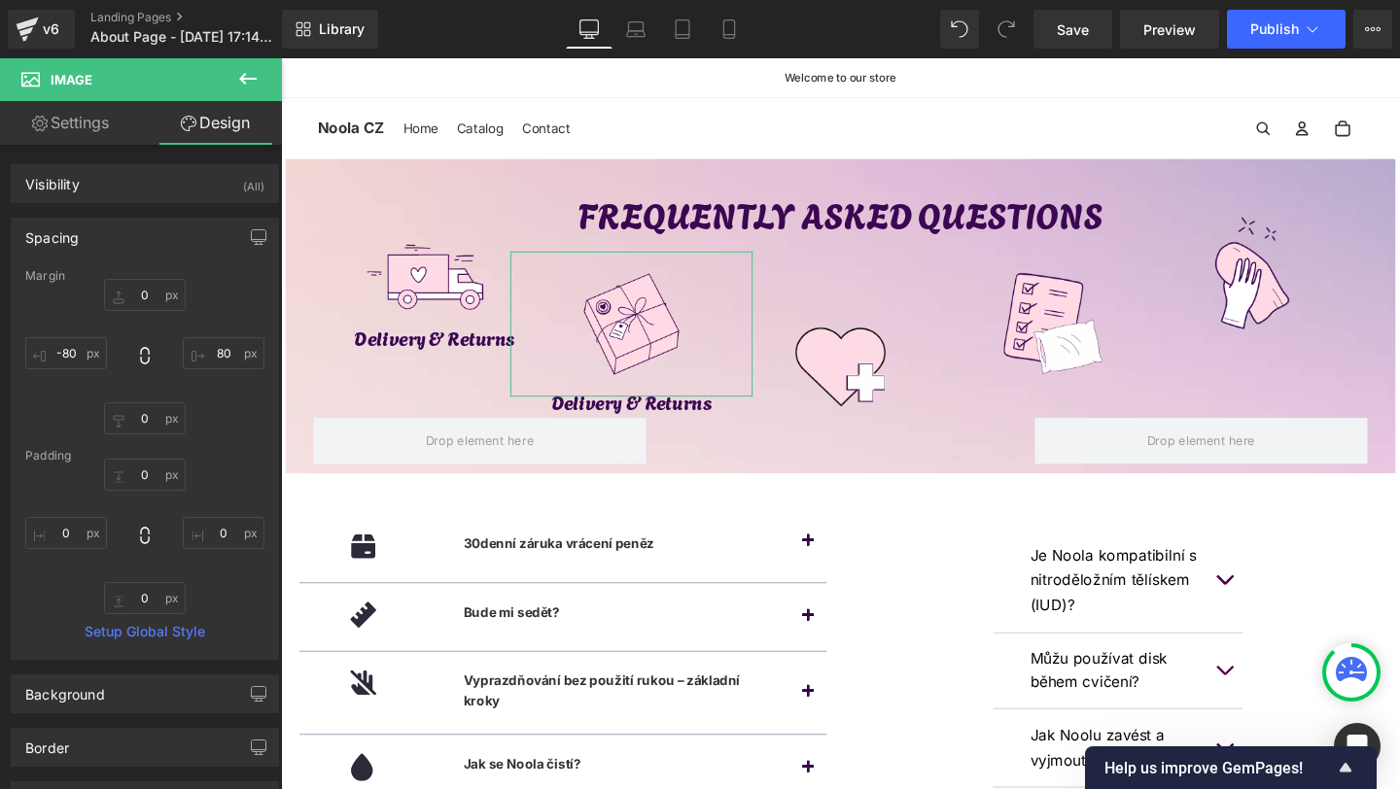
click at [67, 244] on div "Spacing" at bounding box center [51, 232] width 53 height 27
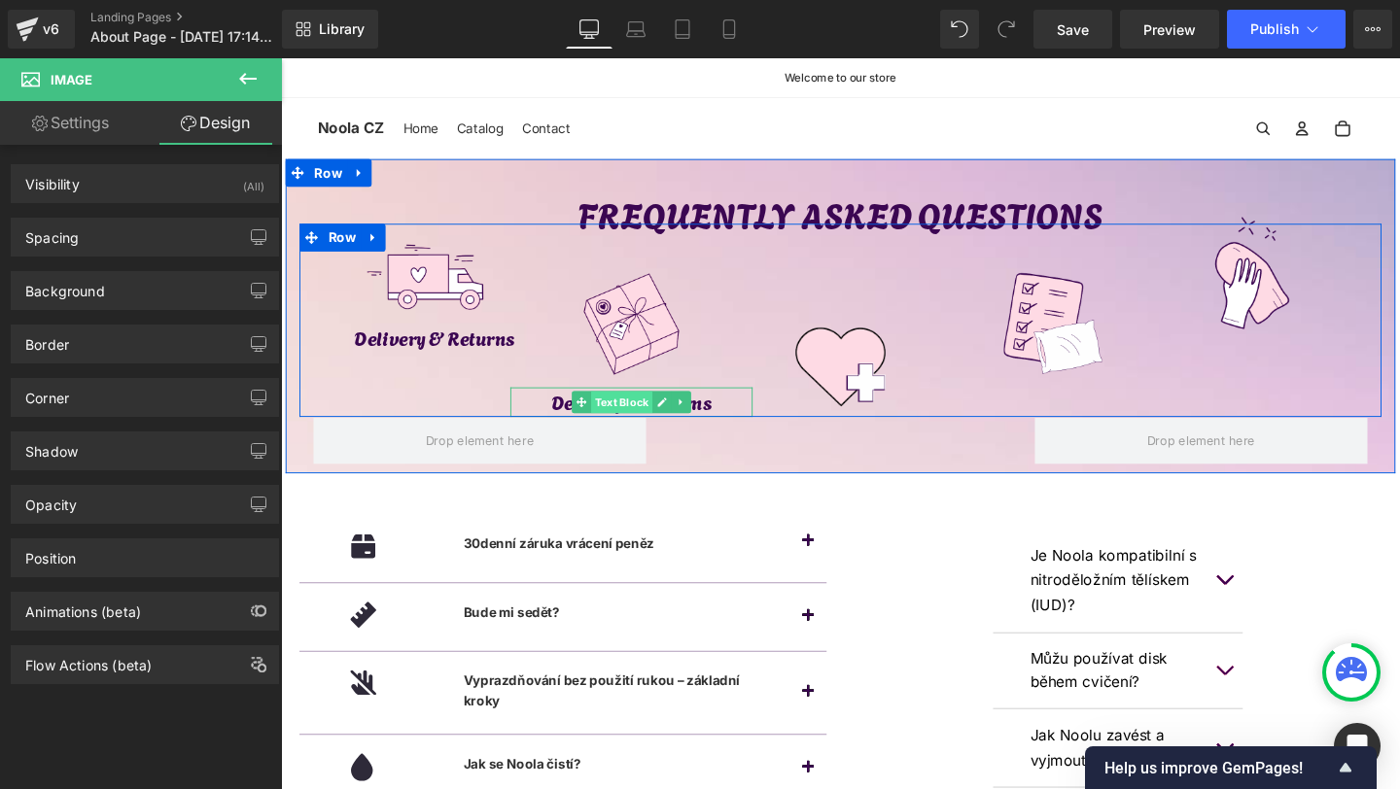
click at [640, 419] on span "Text Block" at bounding box center [639, 419] width 64 height 23
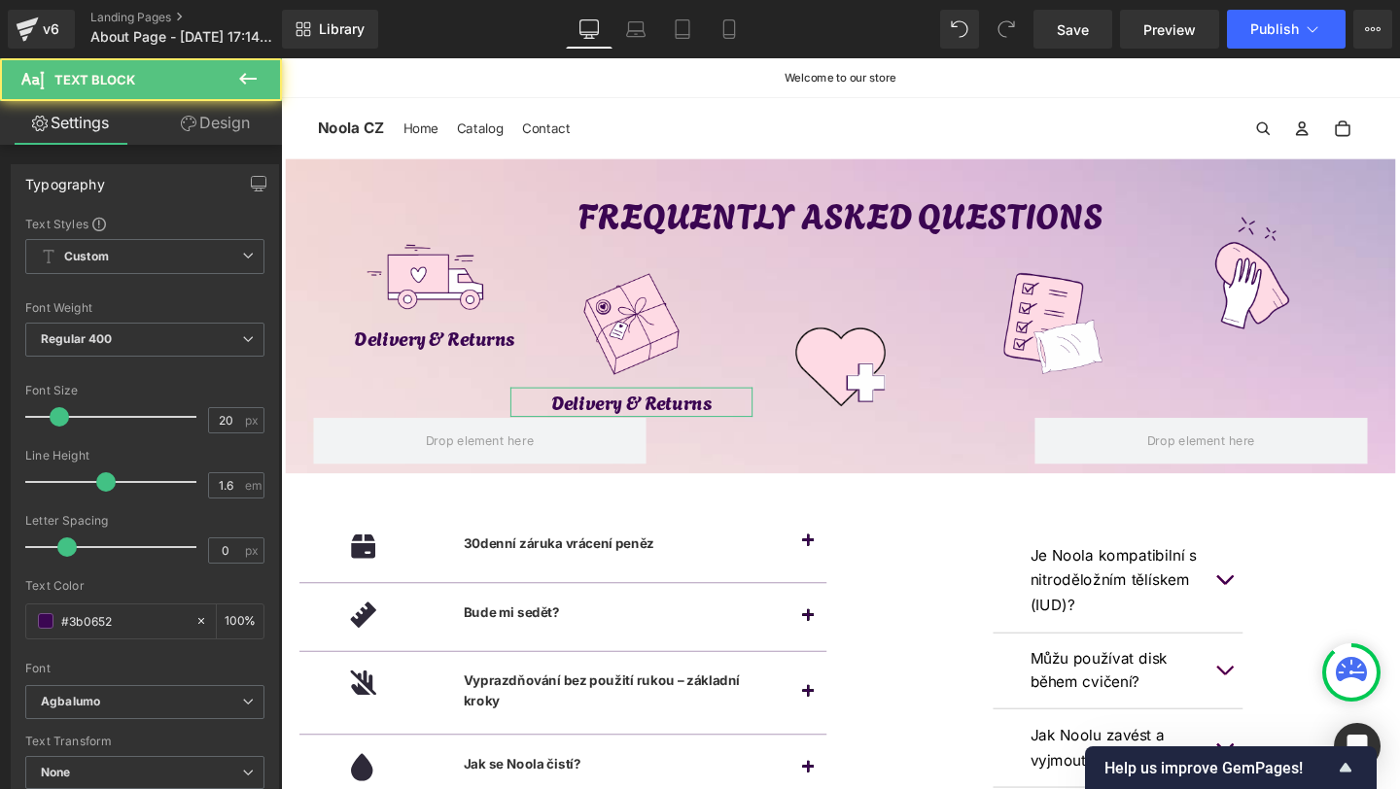
click at [204, 127] on link "Design" at bounding box center [215, 123] width 141 height 44
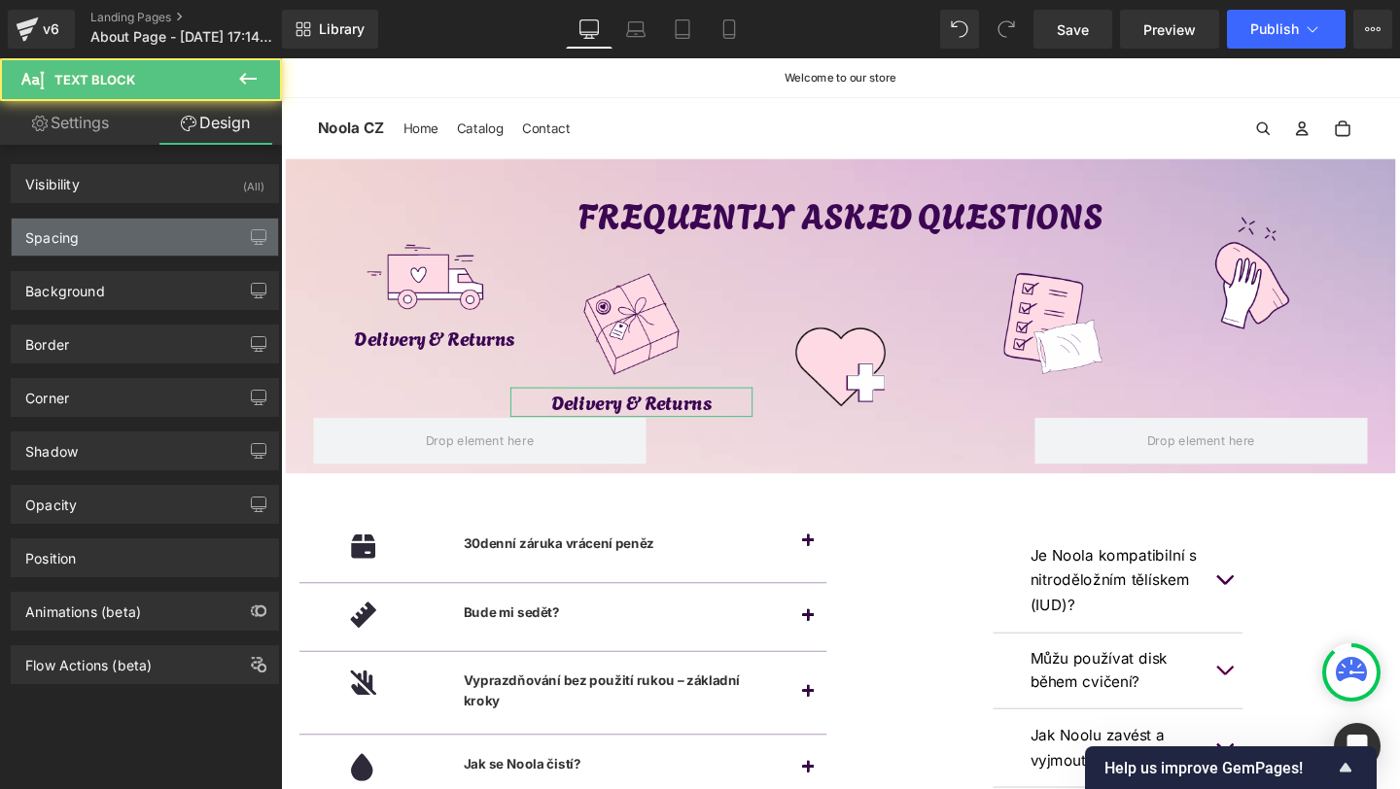
click at [64, 227] on div "Spacing" at bounding box center [51, 232] width 53 height 27
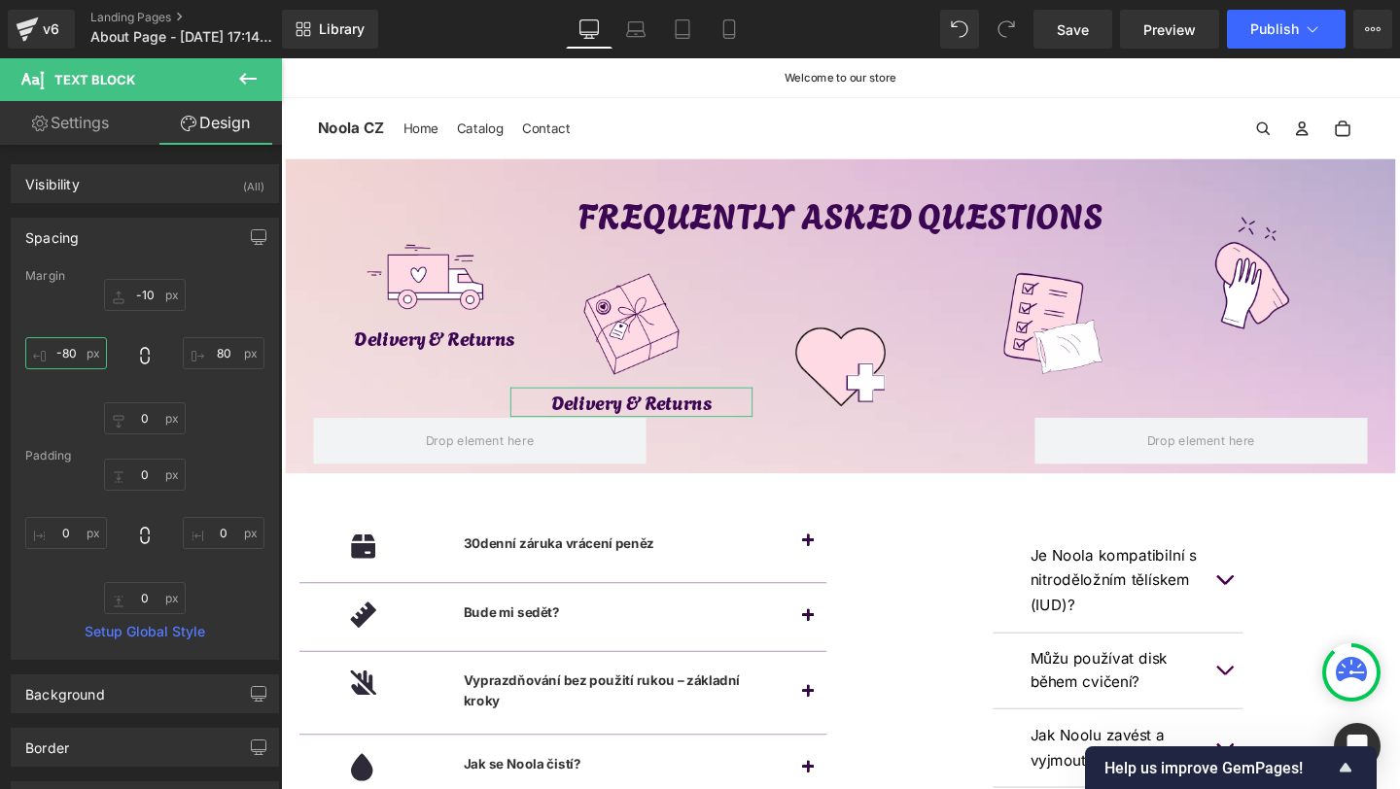
click at [71, 343] on input "-80" at bounding box center [66, 353] width 82 height 32
click at [71, 360] on input "-80" at bounding box center [66, 353] width 82 height 32
type input "-70"
click at [224, 352] on input "80" at bounding box center [224, 353] width 82 height 32
type input "70"
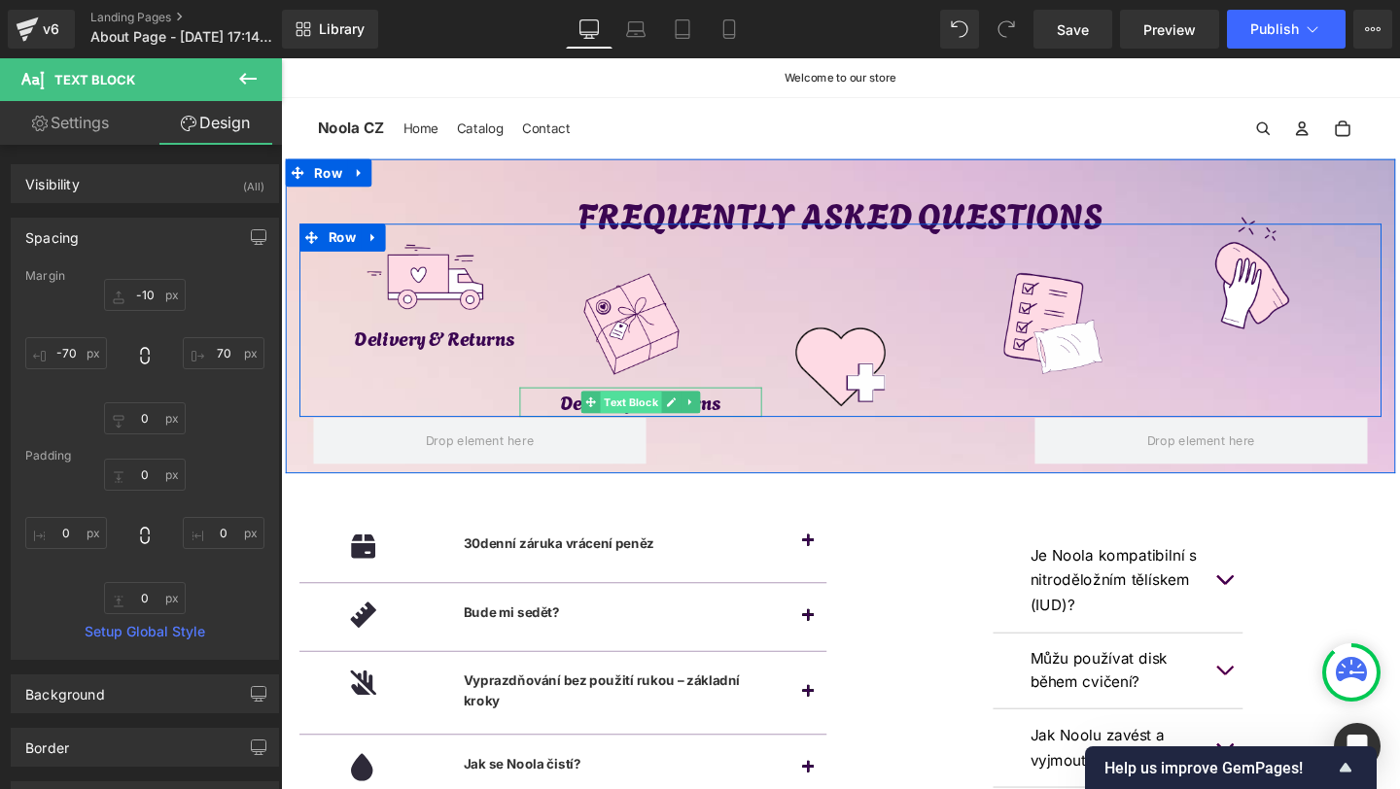
click at [644, 414] on span "Text Block" at bounding box center [648, 419] width 64 height 23
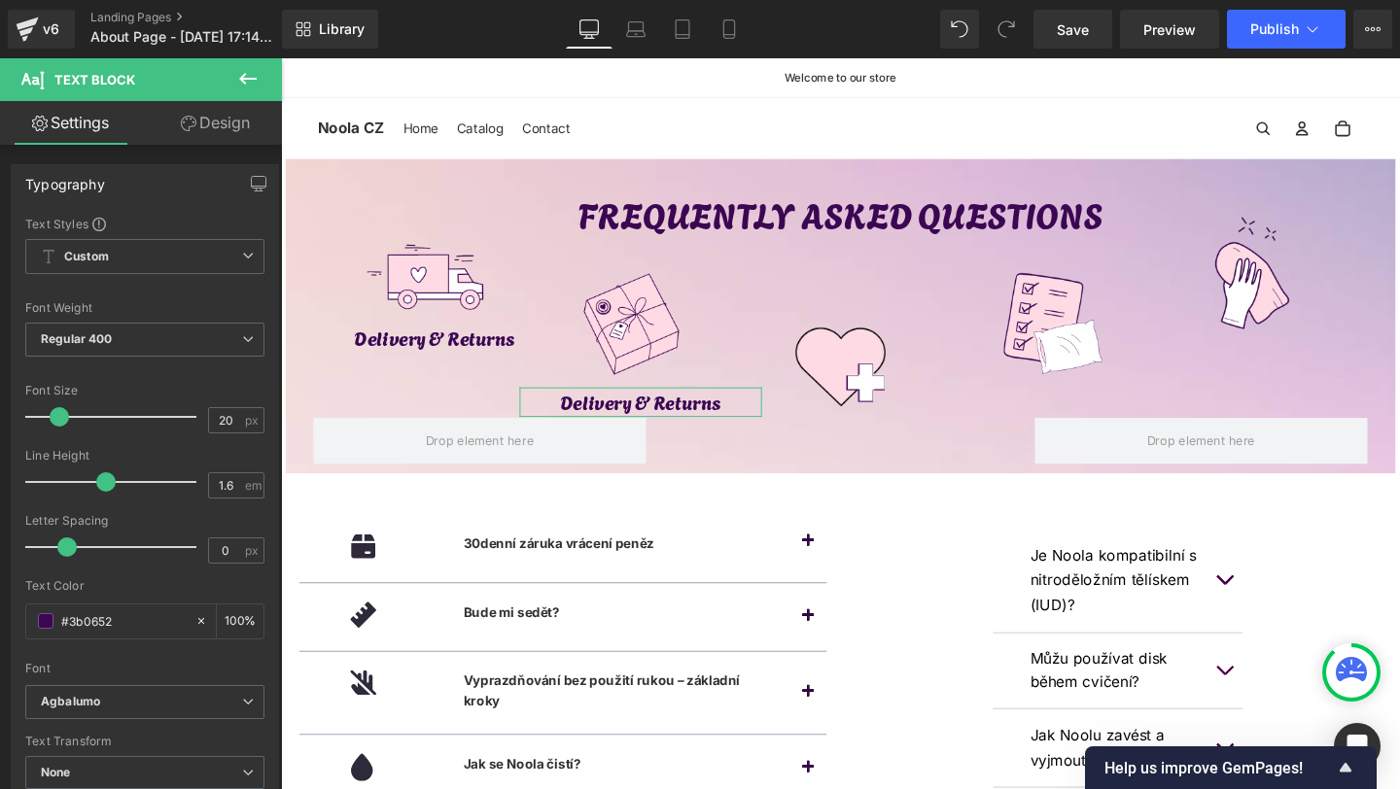
click at [220, 138] on link "Design" at bounding box center [215, 123] width 141 height 44
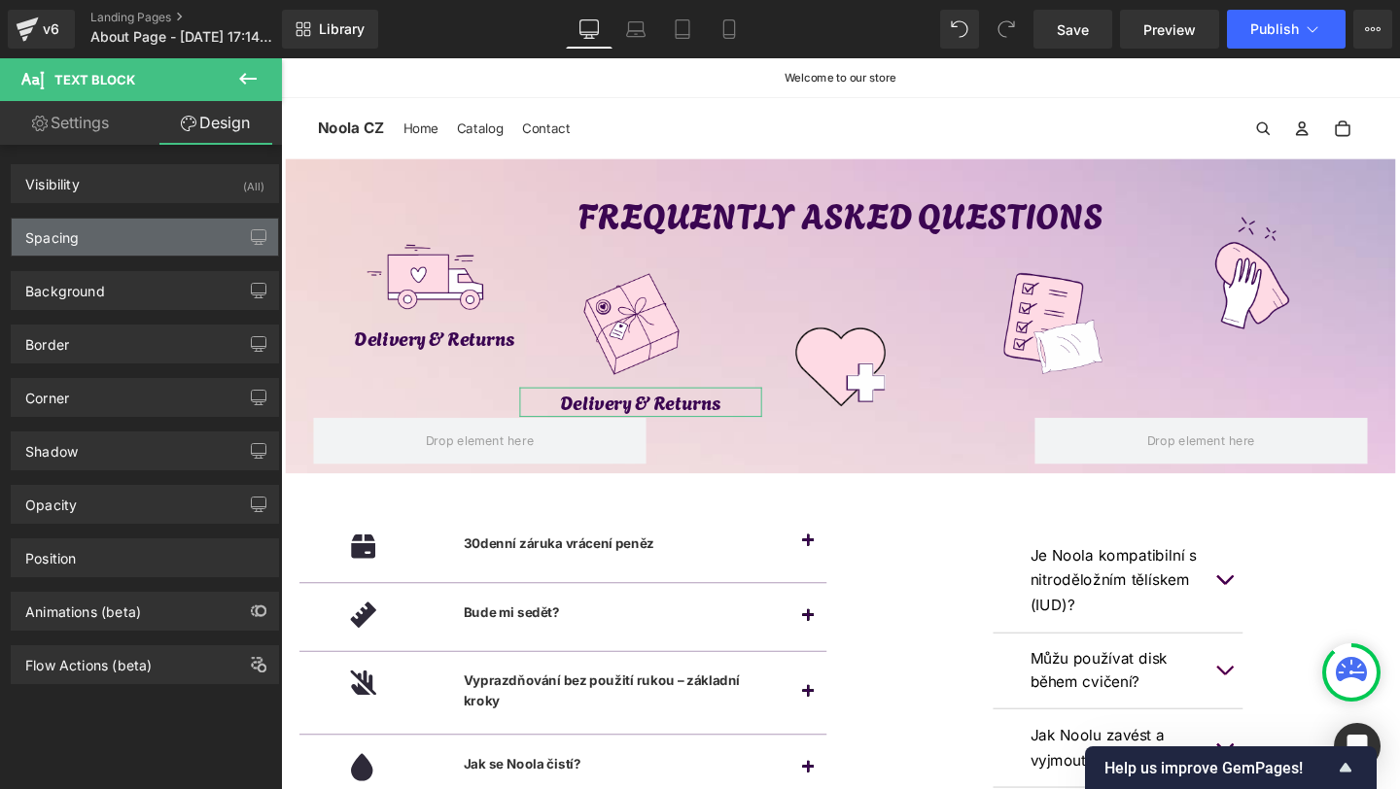
click at [110, 230] on div "Spacing" at bounding box center [145, 237] width 266 height 37
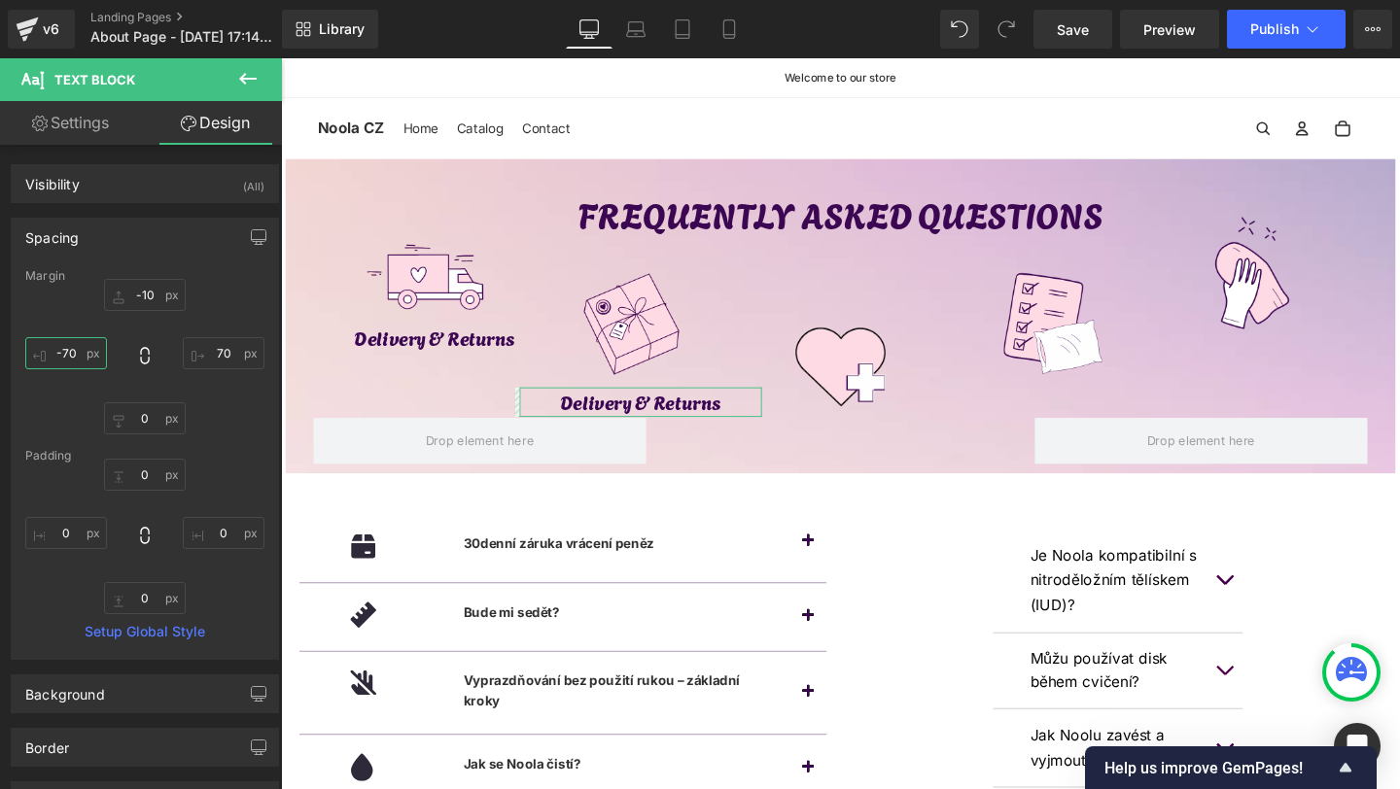
click at [73, 353] on input "-70" at bounding box center [66, 353] width 82 height 32
click at [77, 359] on input "-70" at bounding box center [66, 353] width 82 height 32
type input "-75"
click at [241, 347] on input "70" at bounding box center [224, 353] width 82 height 32
click at [239, 347] on input "70" at bounding box center [224, 353] width 82 height 32
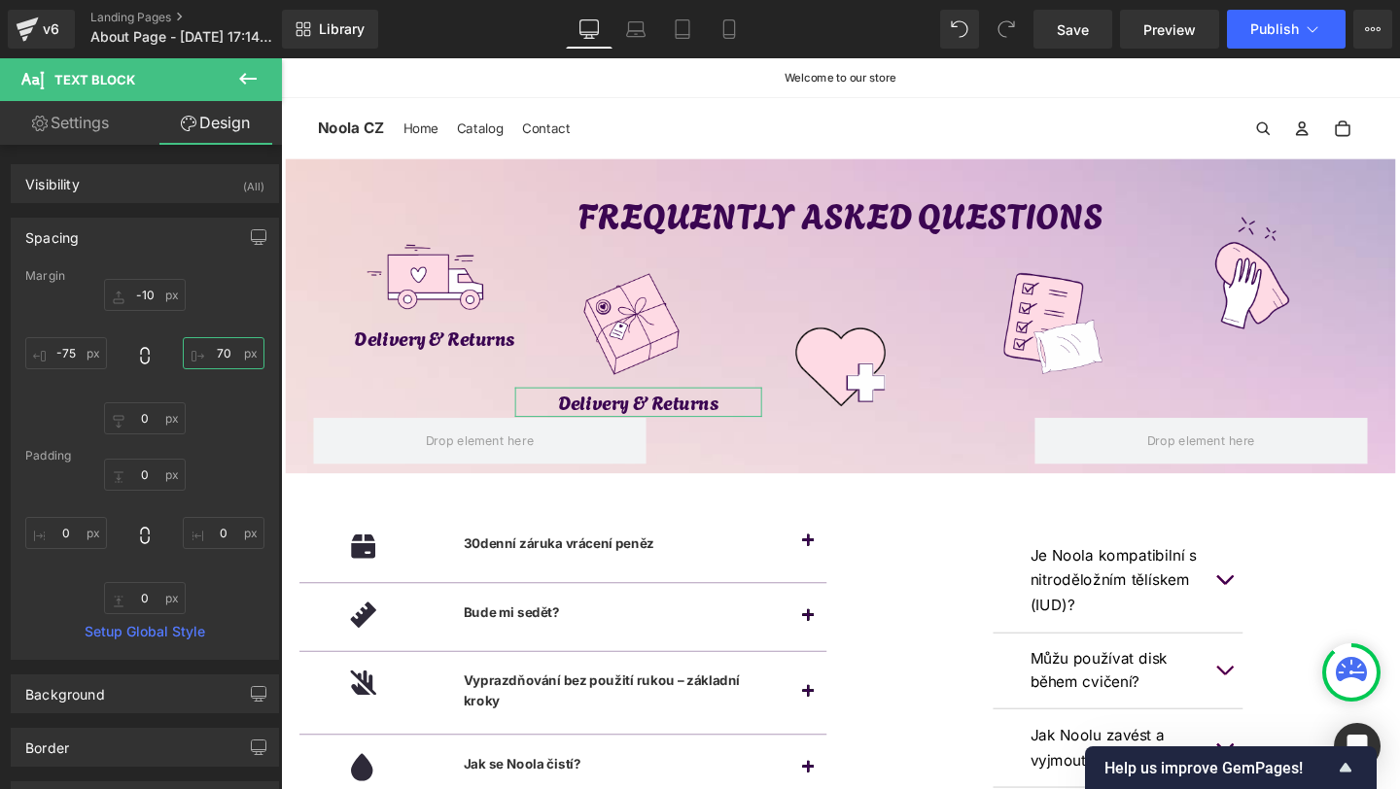
click at [227, 348] on input "70" at bounding box center [224, 353] width 82 height 32
type input "78"
click at [80, 341] on input "-75" at bounding box center [66, 353] width 82 height 32
click at [80, 351] on input "-75" at bounding box center [66, 353] width 82 height 32
type input "-78"
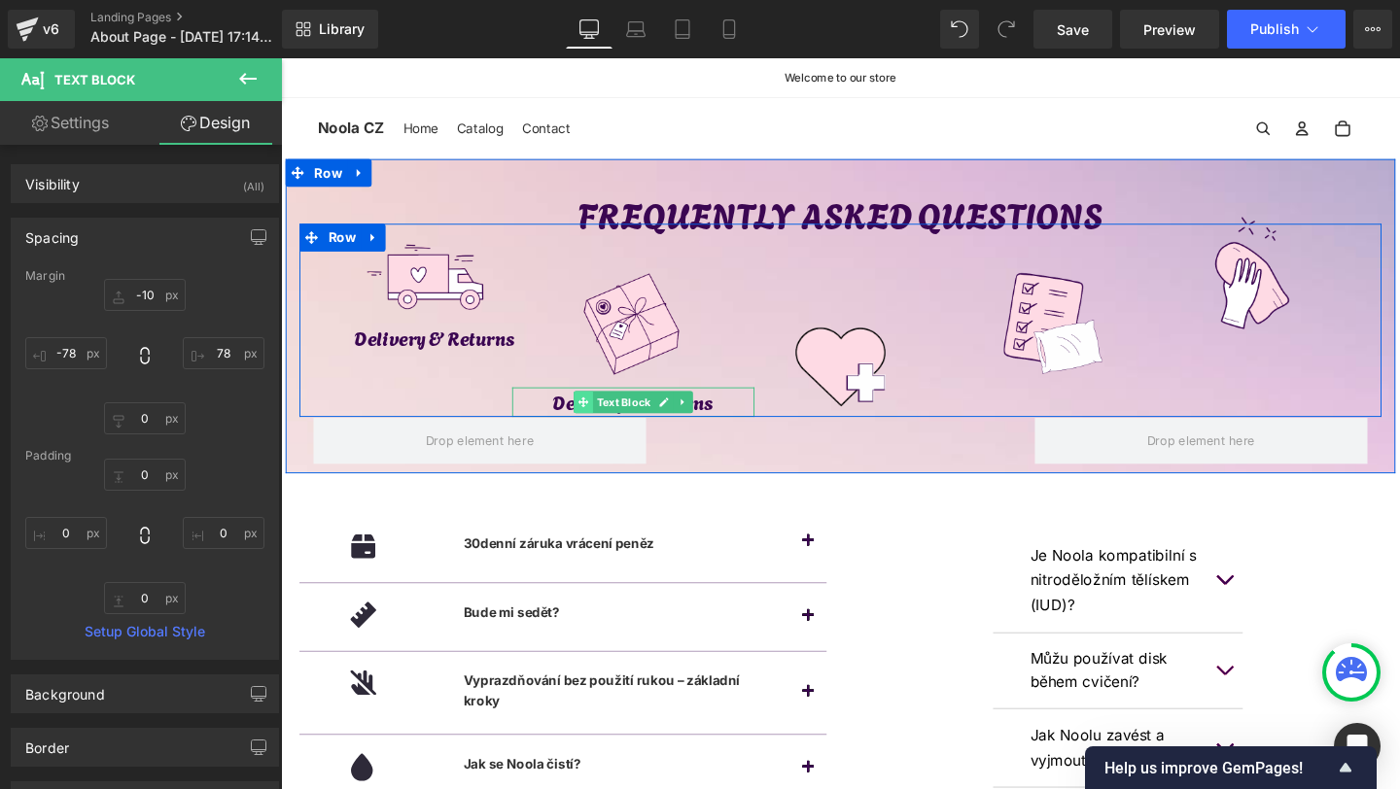
click at [595, 421] on icon at bounding box center [598, 419] width 11 height 11
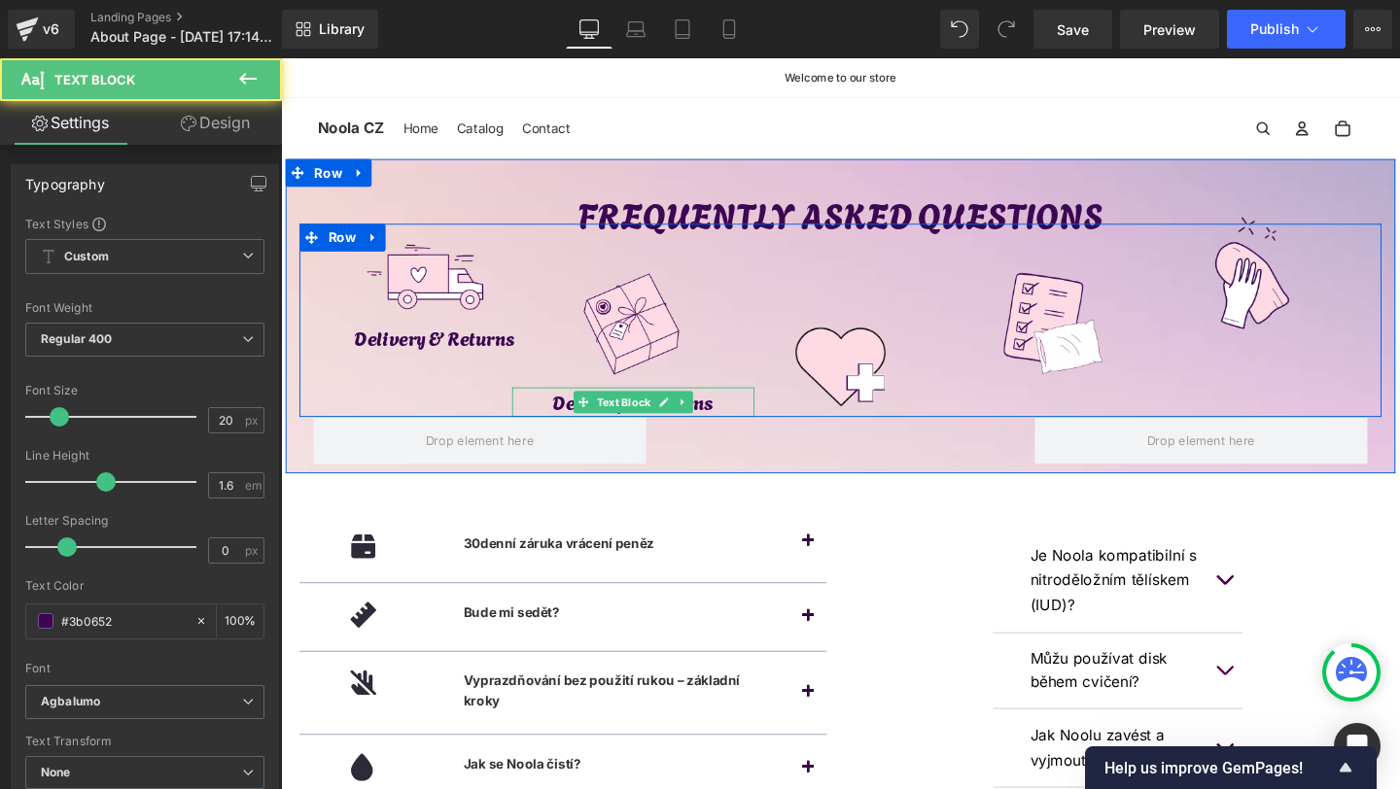
click at [578, 421] on p "Delivery & Returns" at bounding box center [652, 419] width 256 height 31
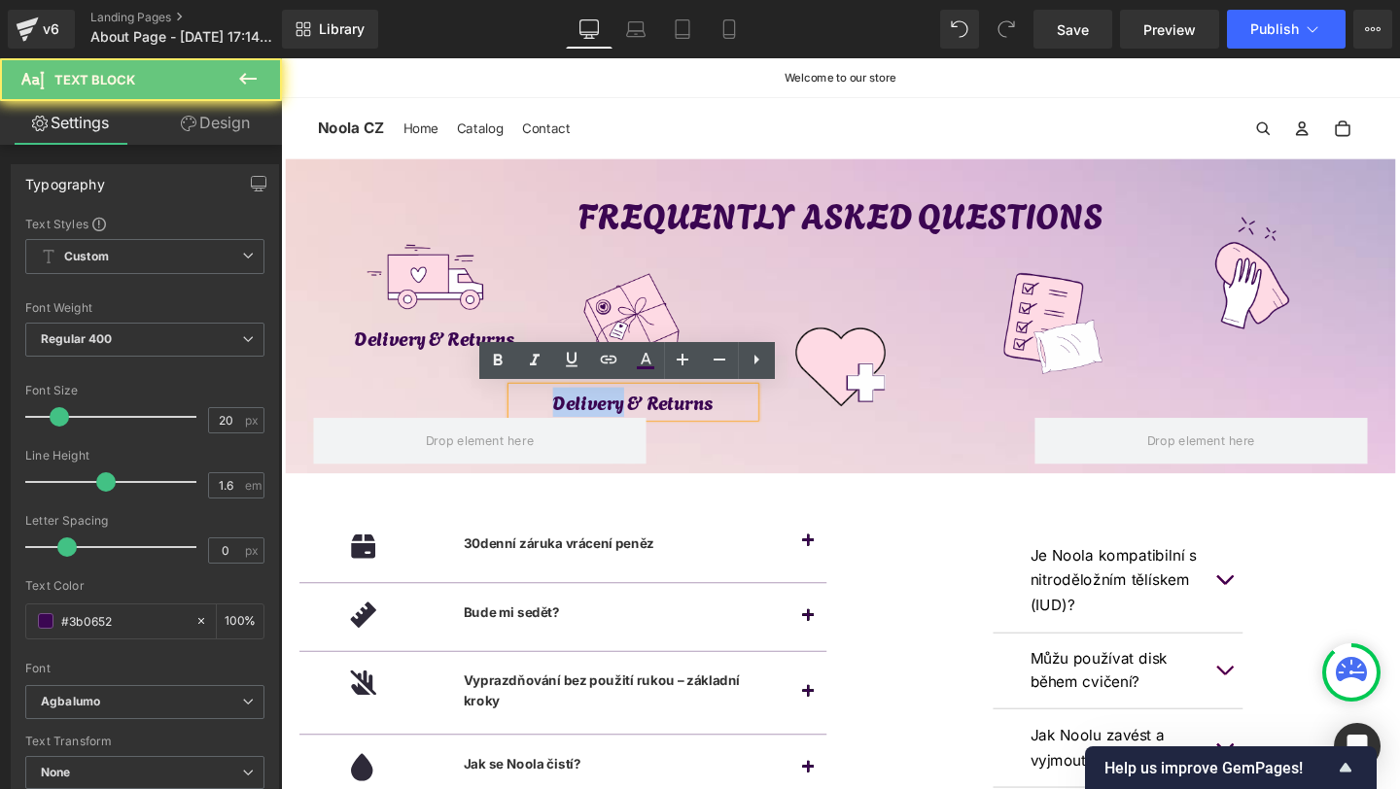
click at [578, 421] on p "Delivery & Returns" at bounding box center [652, 419] width 256 height 31
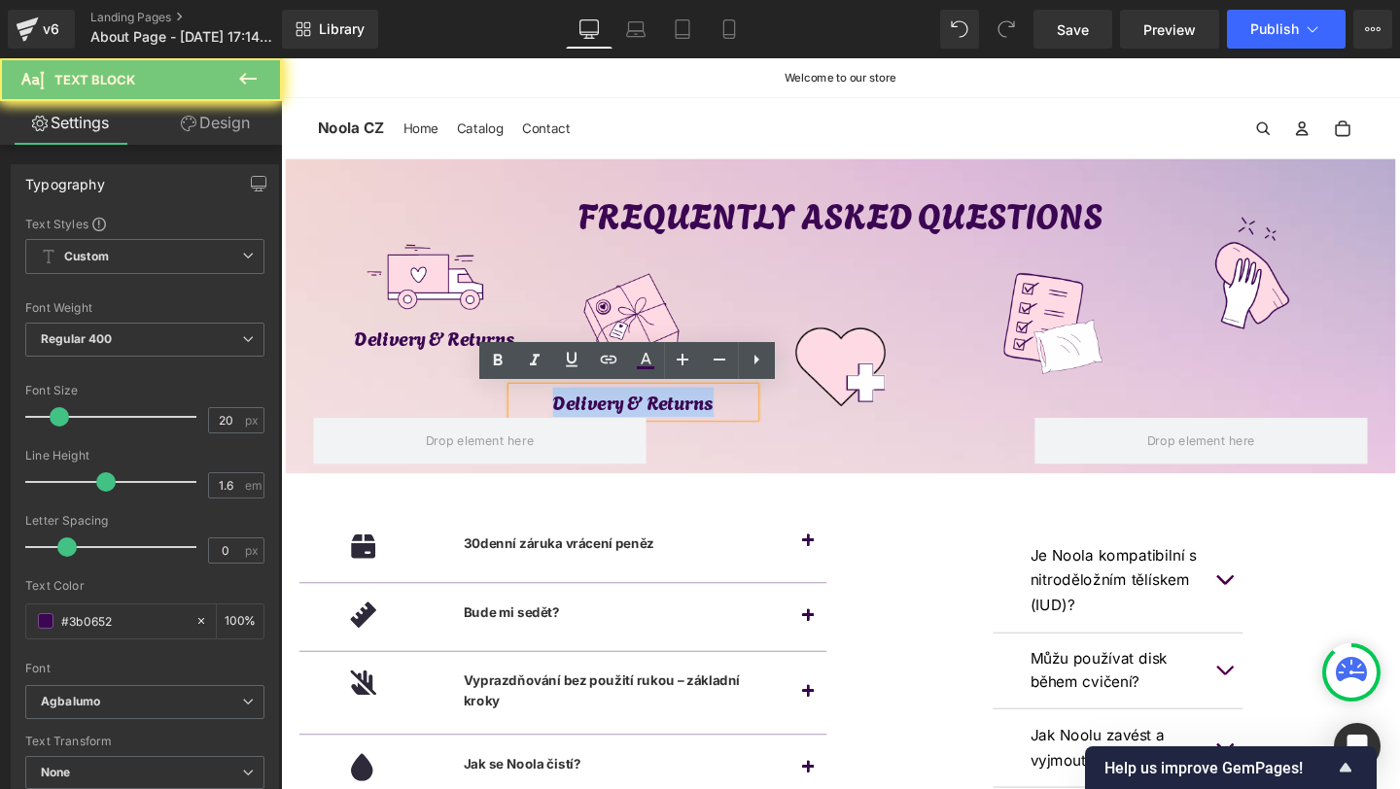
click at [578, 421] on p "Delivery & Returns" at bounding box center [652, 419] width 256 height 31
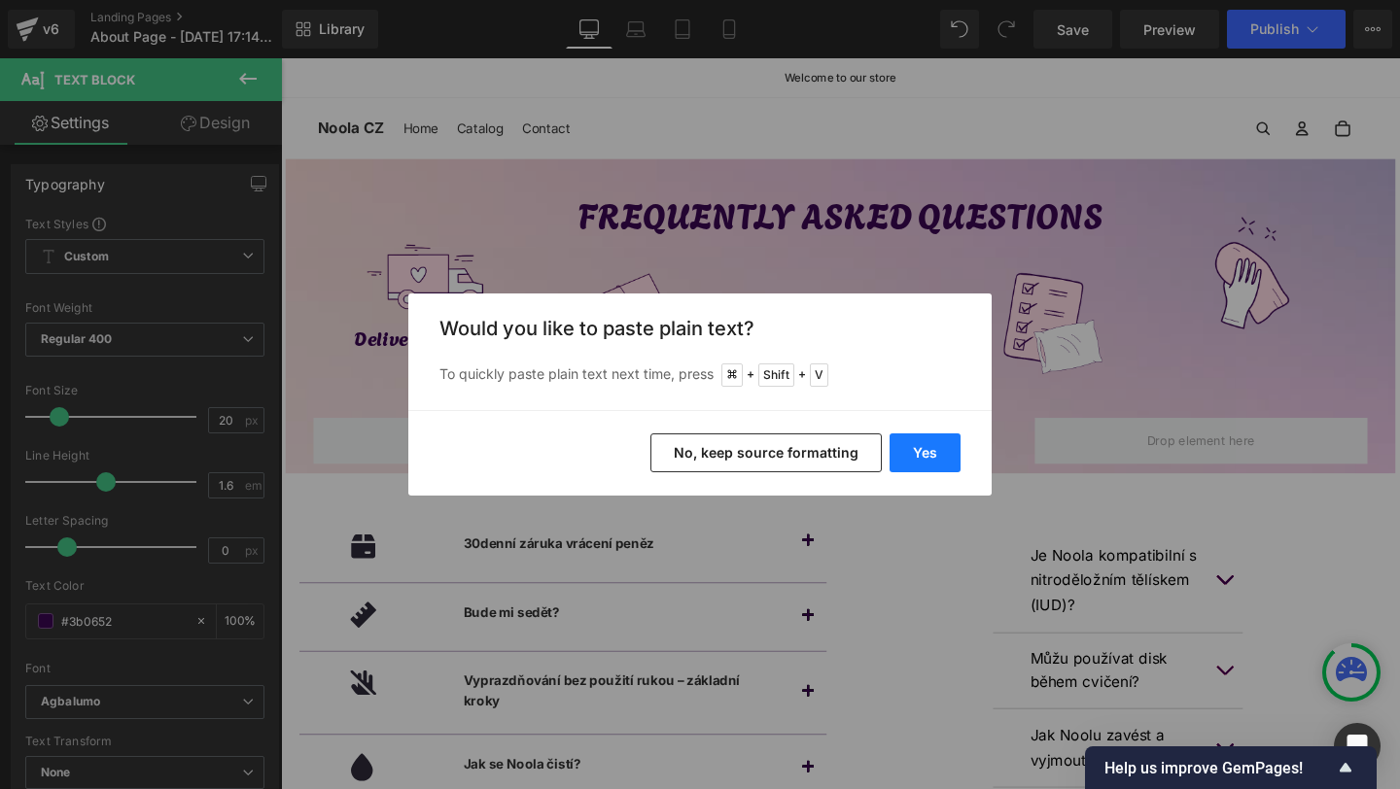
click at [926, 443] on button "Yes" at bounding box center [925, 453] width 71 height 39
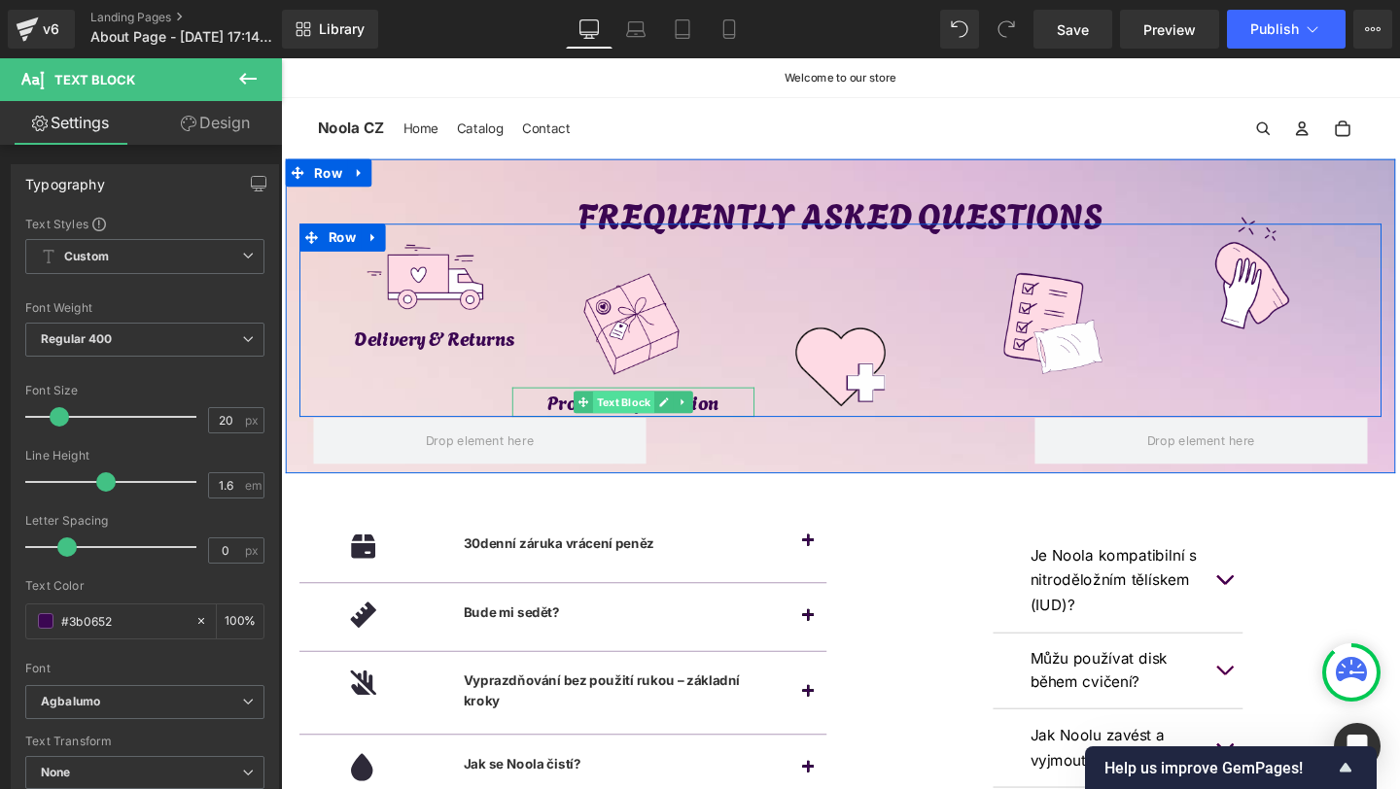
click at [635, 424] on span "Text Block" at bounding box center [641, 419] width 64 height 23
click at [659, 415] on div "Product Information Text Block" at bounding box center [652, 419] width 256 height 31
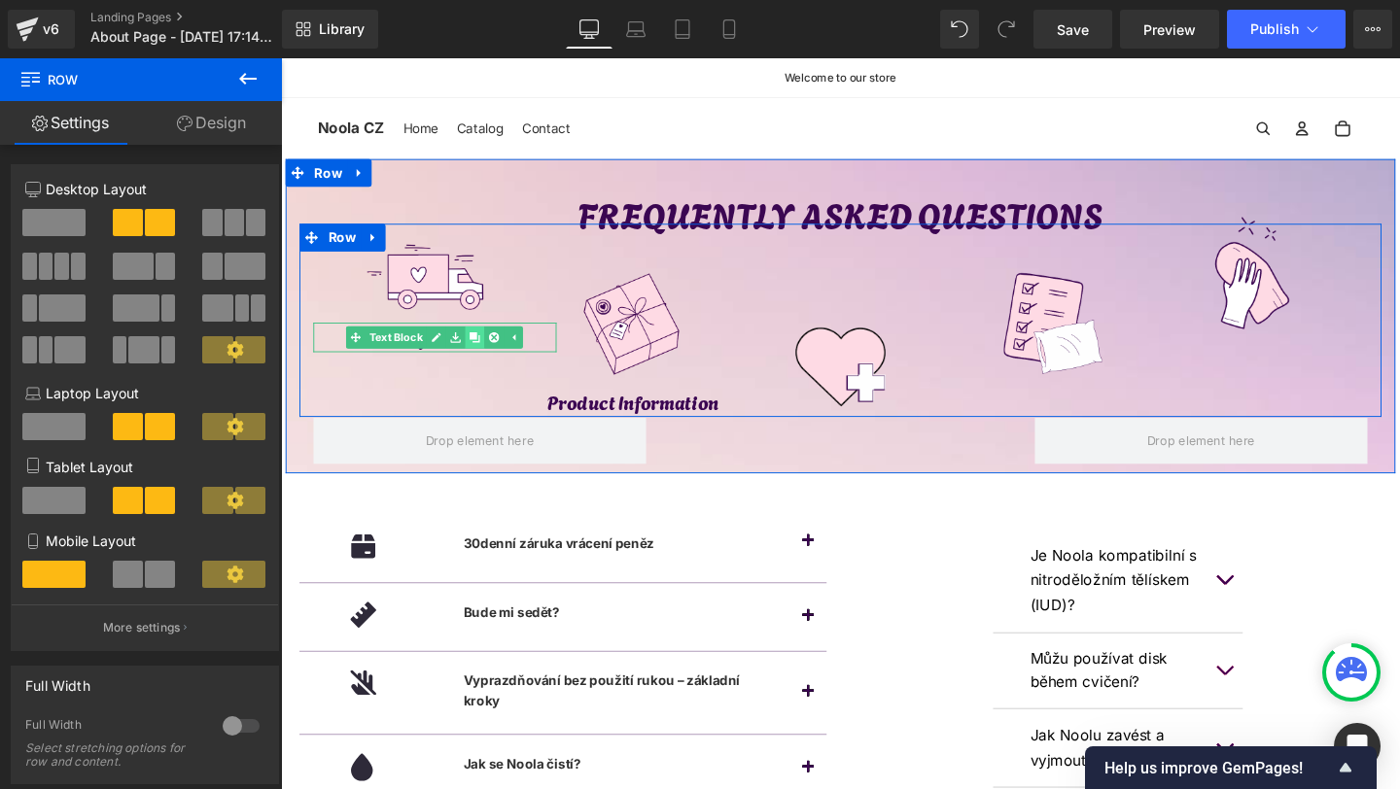
click at [485, 351] on icon at bounding box center [484, 351] width 11 height 11
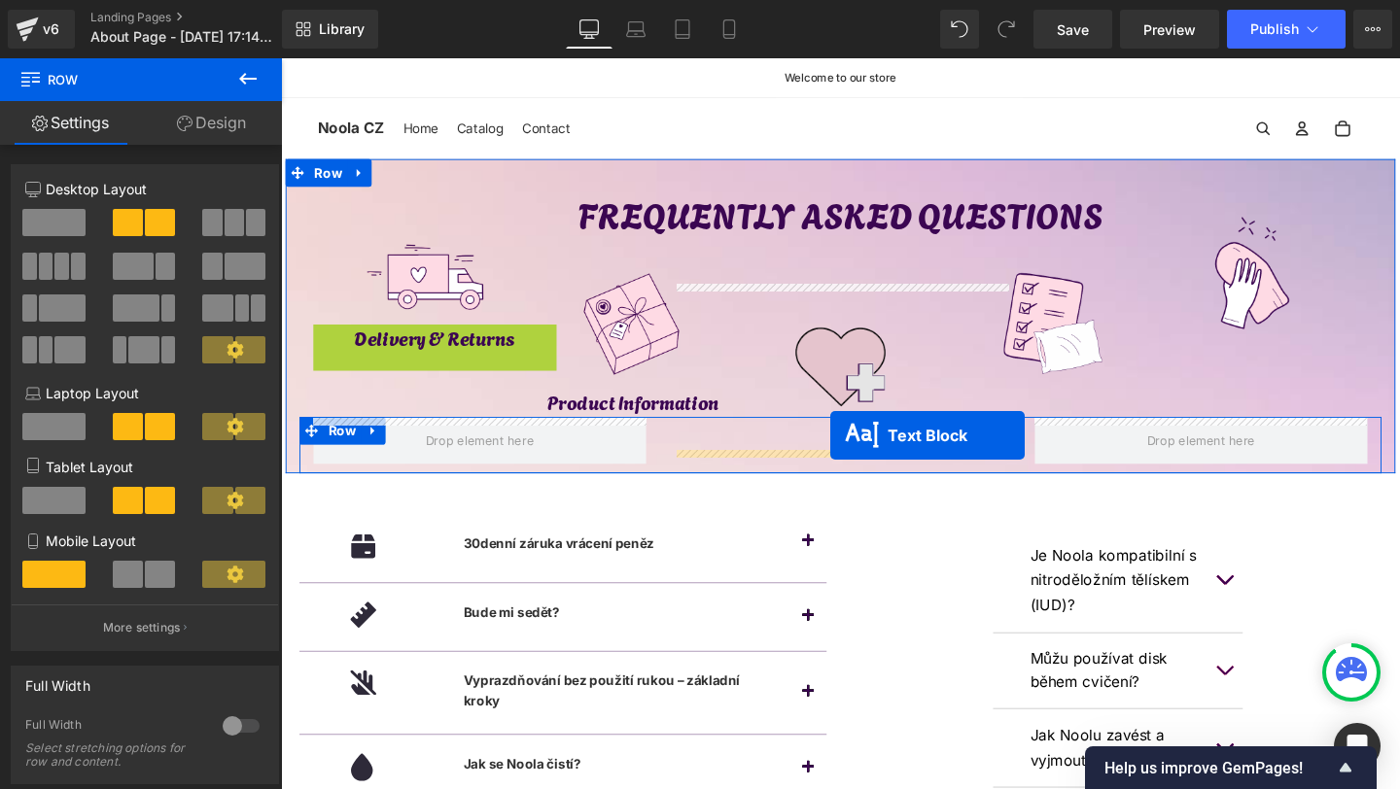
drag, startPoint x: 388, startPoint y: 355, endPoint x: 858, endPoint y: 455, distance: 481.1
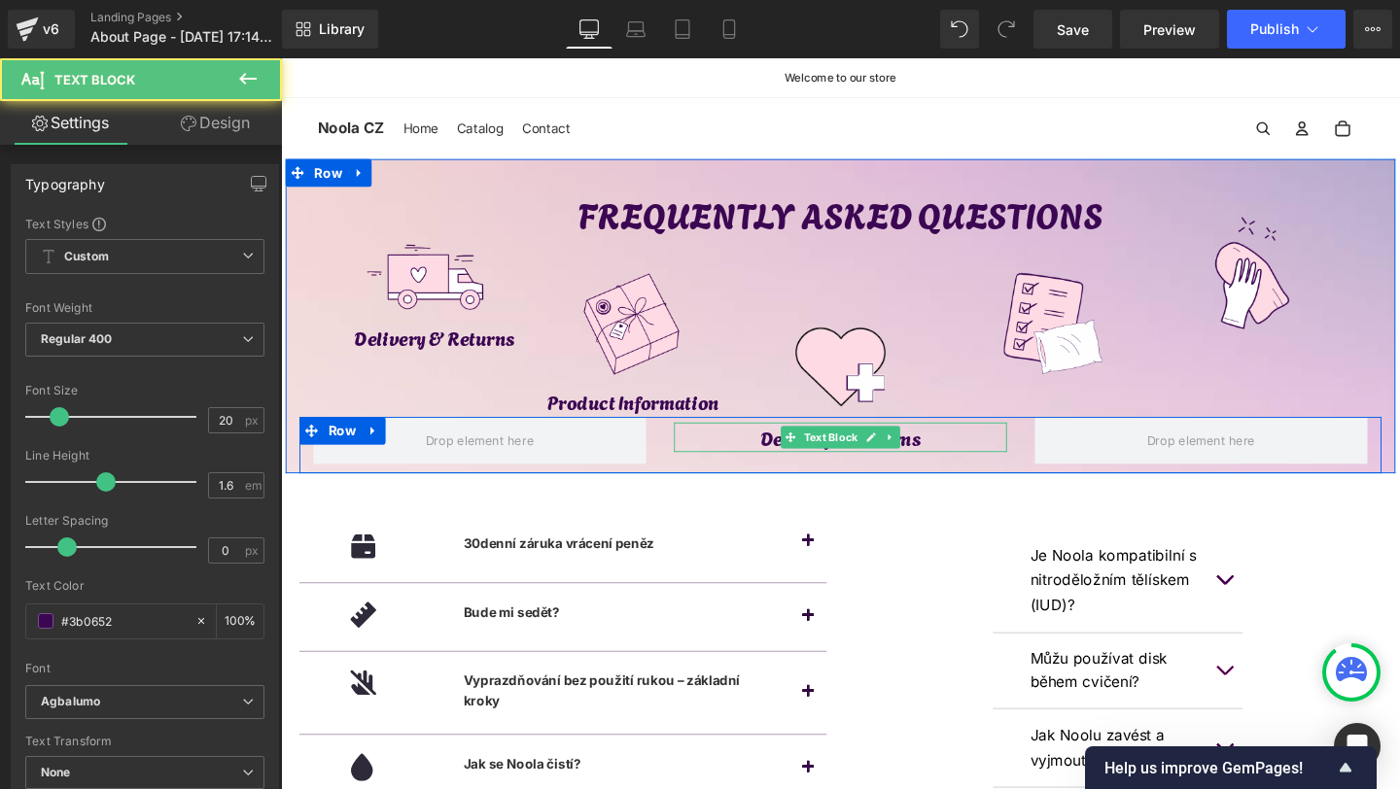
click at [786, 461] on p "Delivery & Returns" at bounding box center [869, 456] width 350 height 31
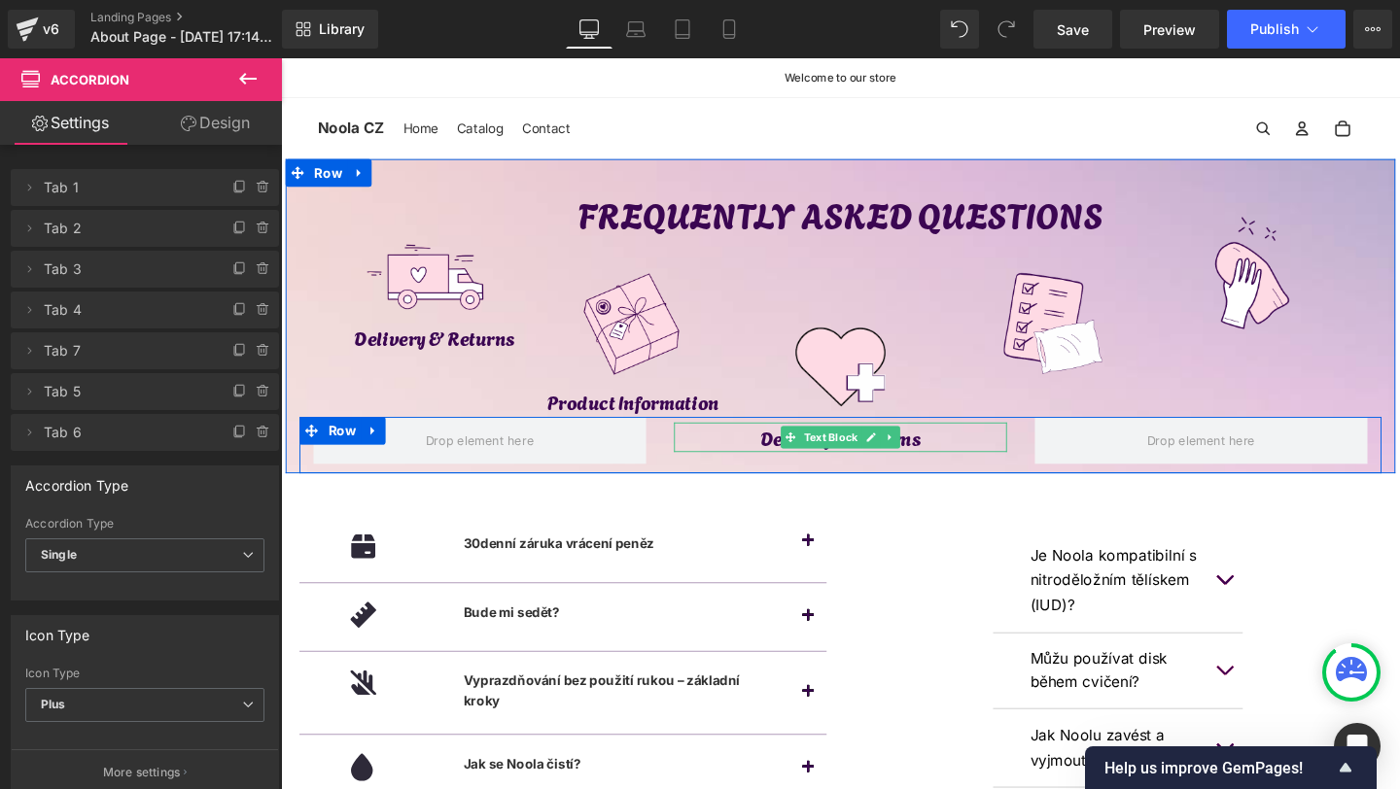
click at [799, 463] on p "Delivery & Returns" at bounding box center [869, 456] width 350 height 31
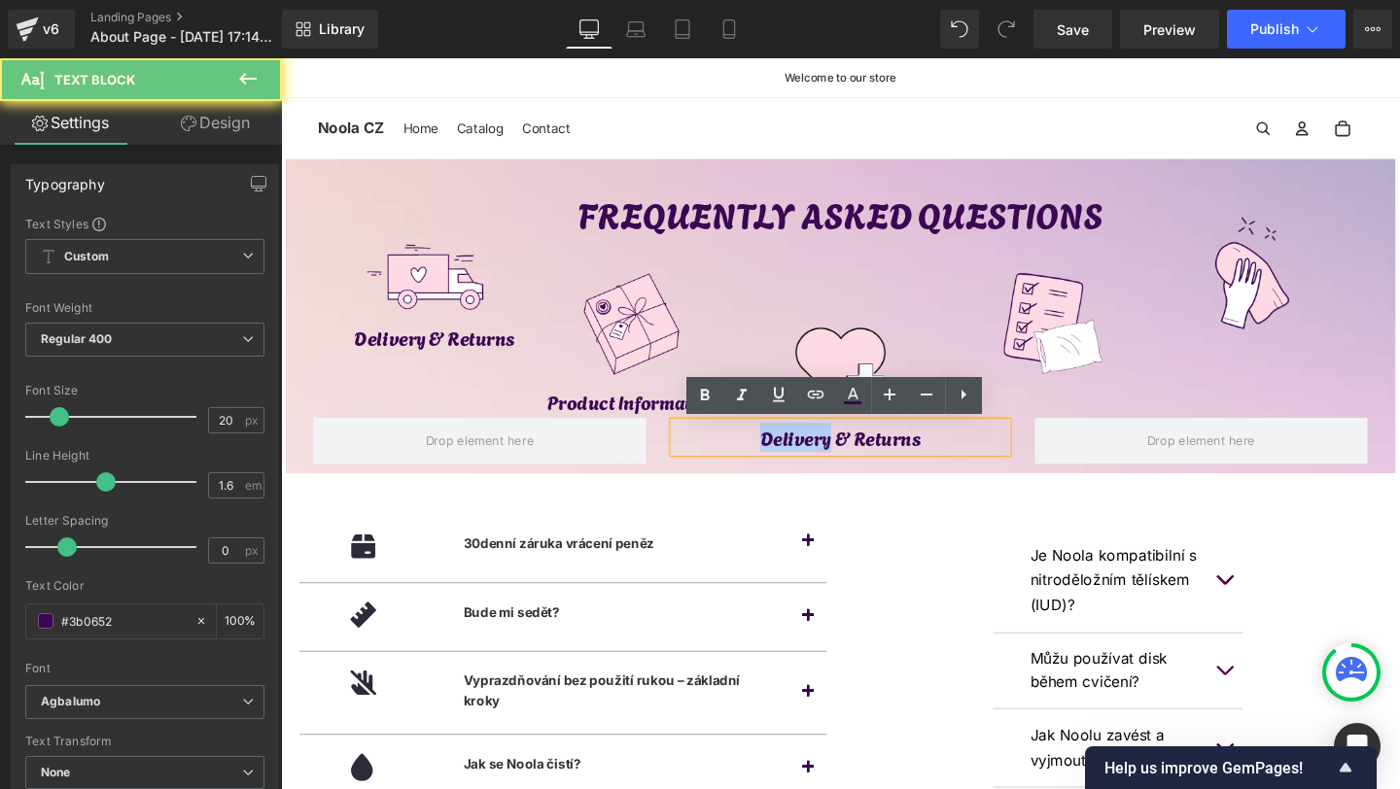
click at [799, 463] on p "Delivery & Returns" at bounding box center [869, 456] width 350 height 31
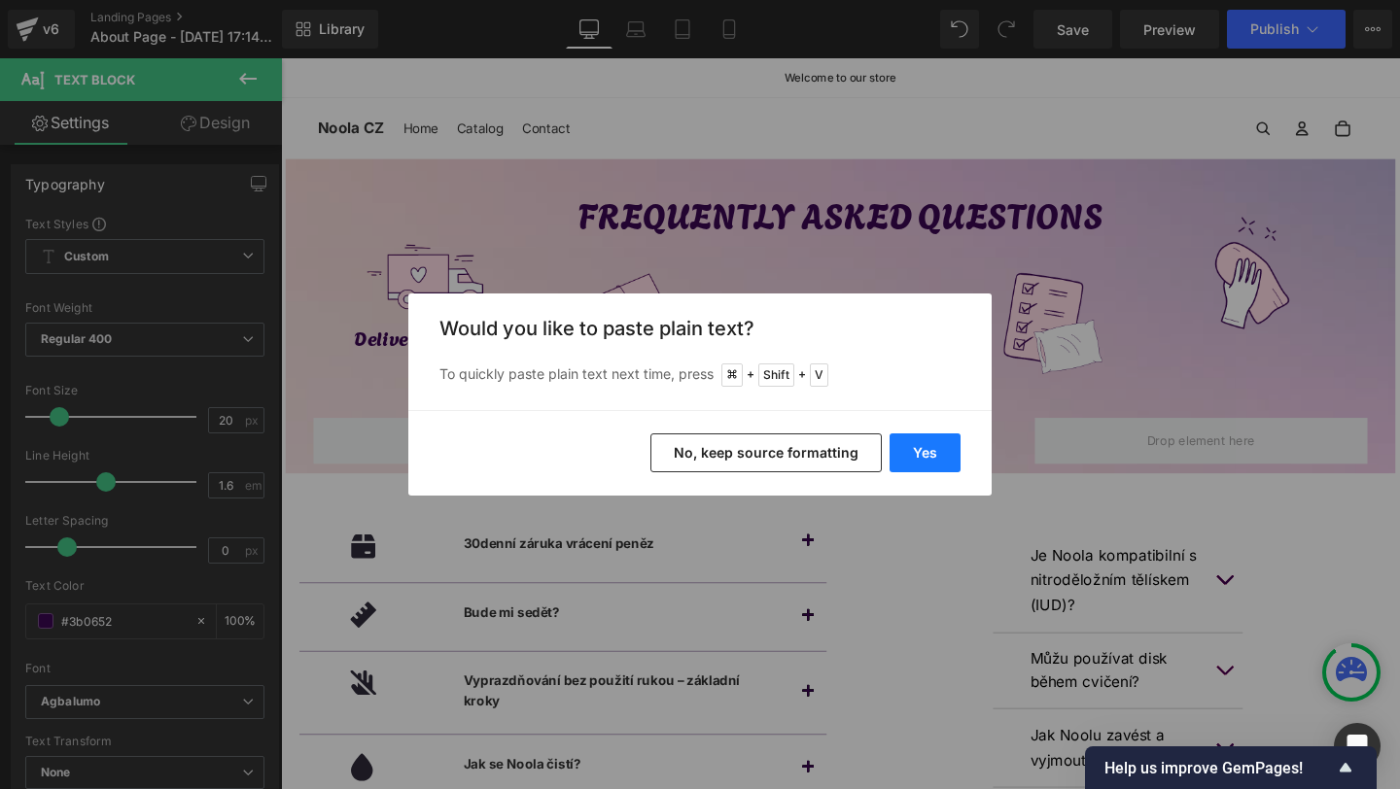
click at [949, 459] on button "Yes" at bounding box center [925, 453] width 71 height 39
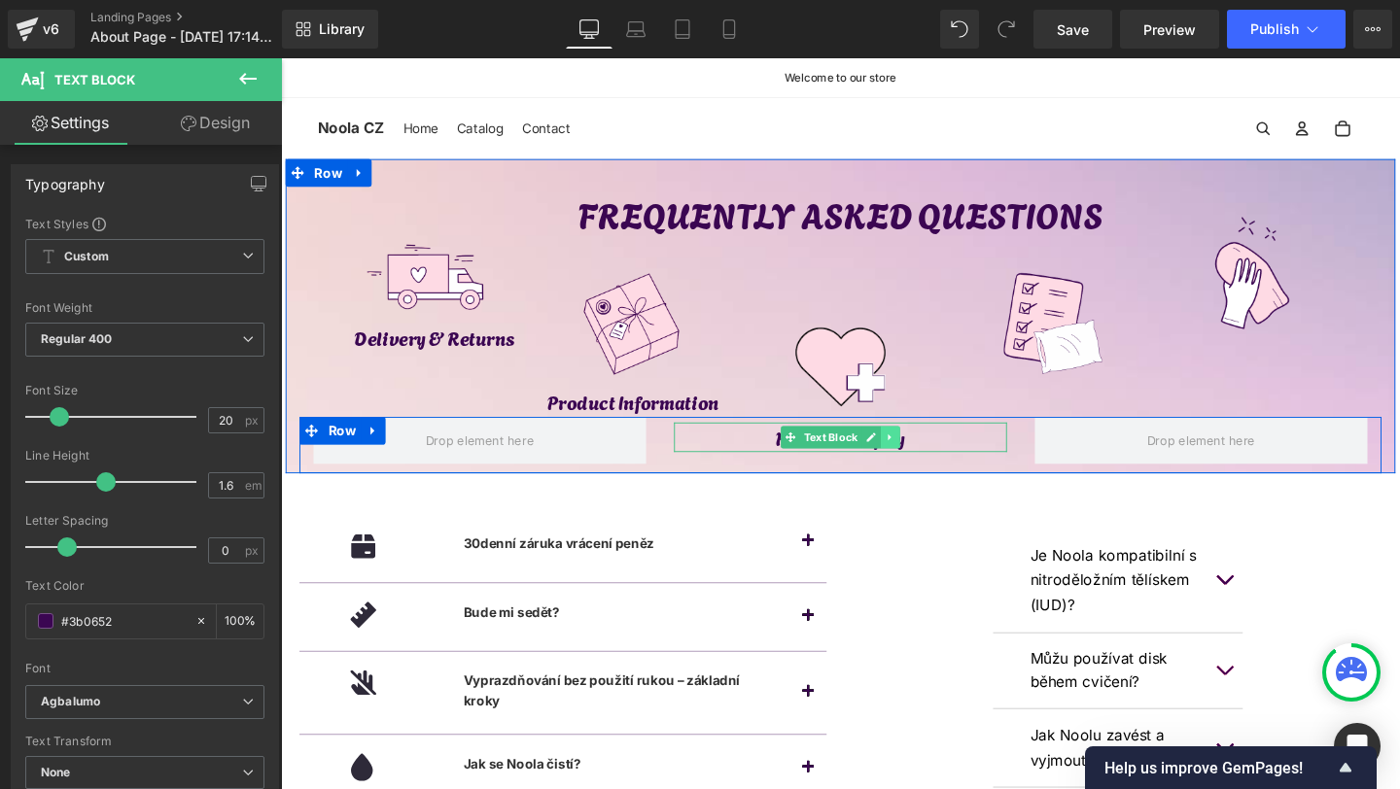
click at [926, 462] on icon at bounding box center [921, 457] width 11 height 12
click at [908, 461] on icon at bounding box center [911, 457] width 11 height 12
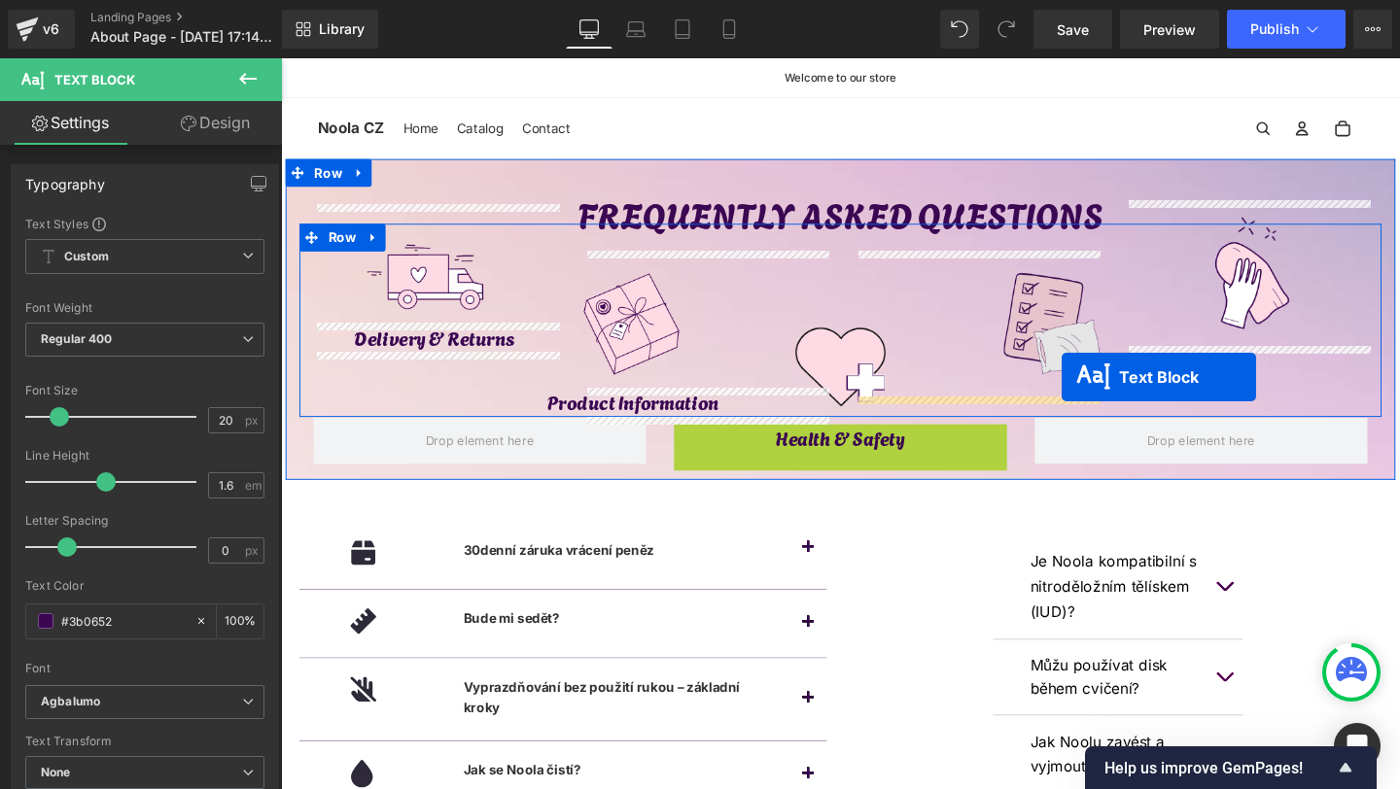
drag, startPoint x: 823, startPoint y: 459, endPoint x: 1102, endPoint y: 394, distance: 285.6
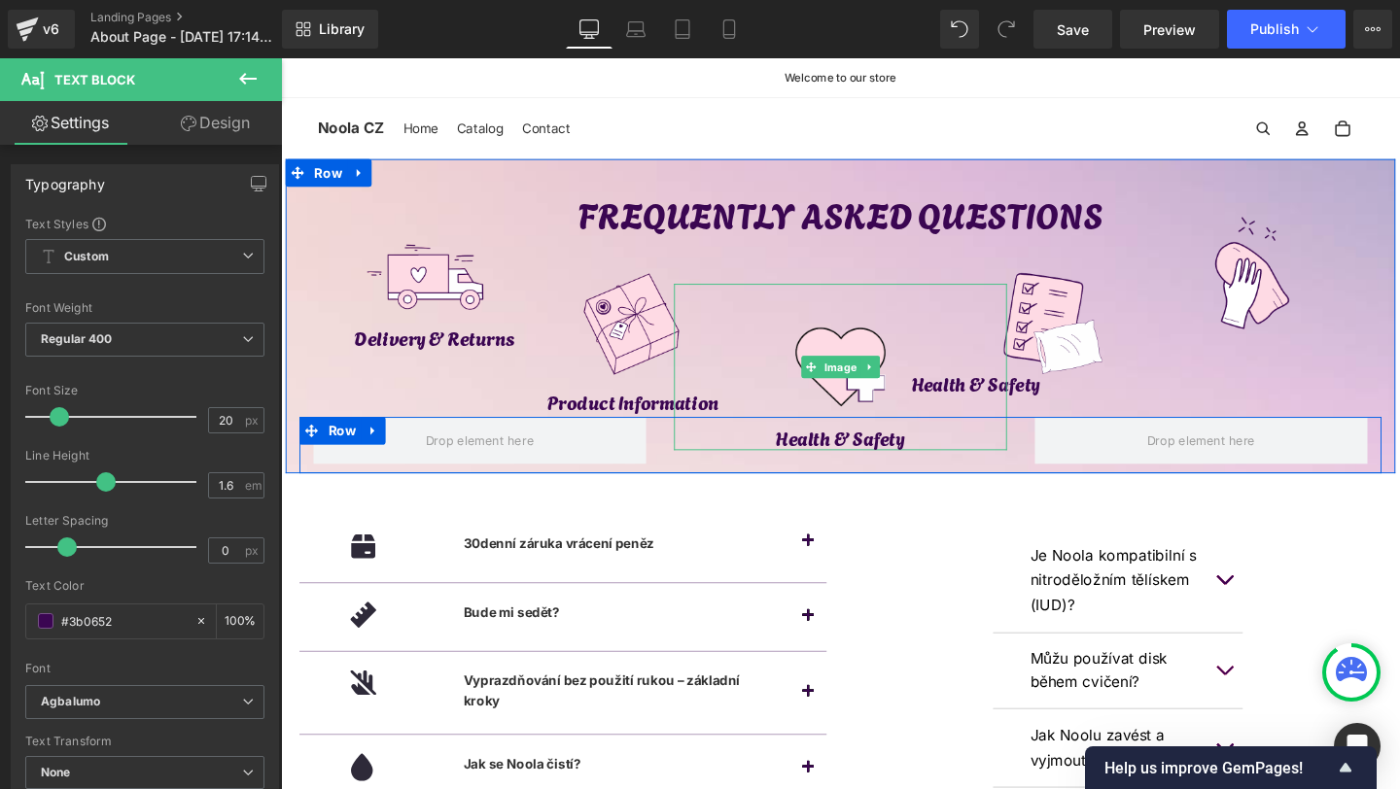
click at [996, 403] on div at bounding box center [869, 383] width 350 height 175
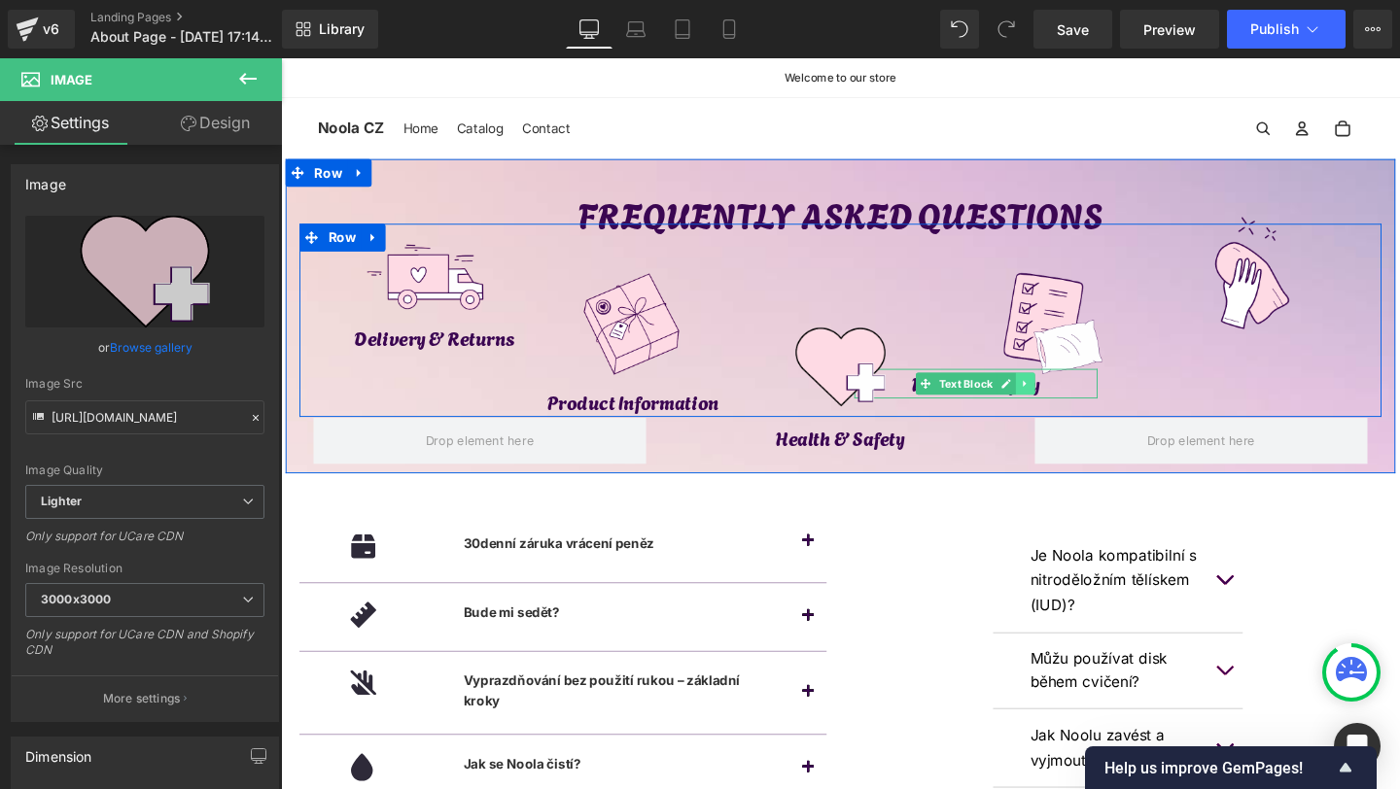
click at [1070, 401] on link at bounding box center [1064, 400] width 20 height 23
click at [1116, 402] on p "Health & Safety" at bounding box center [1012, 400] width 256 height 31
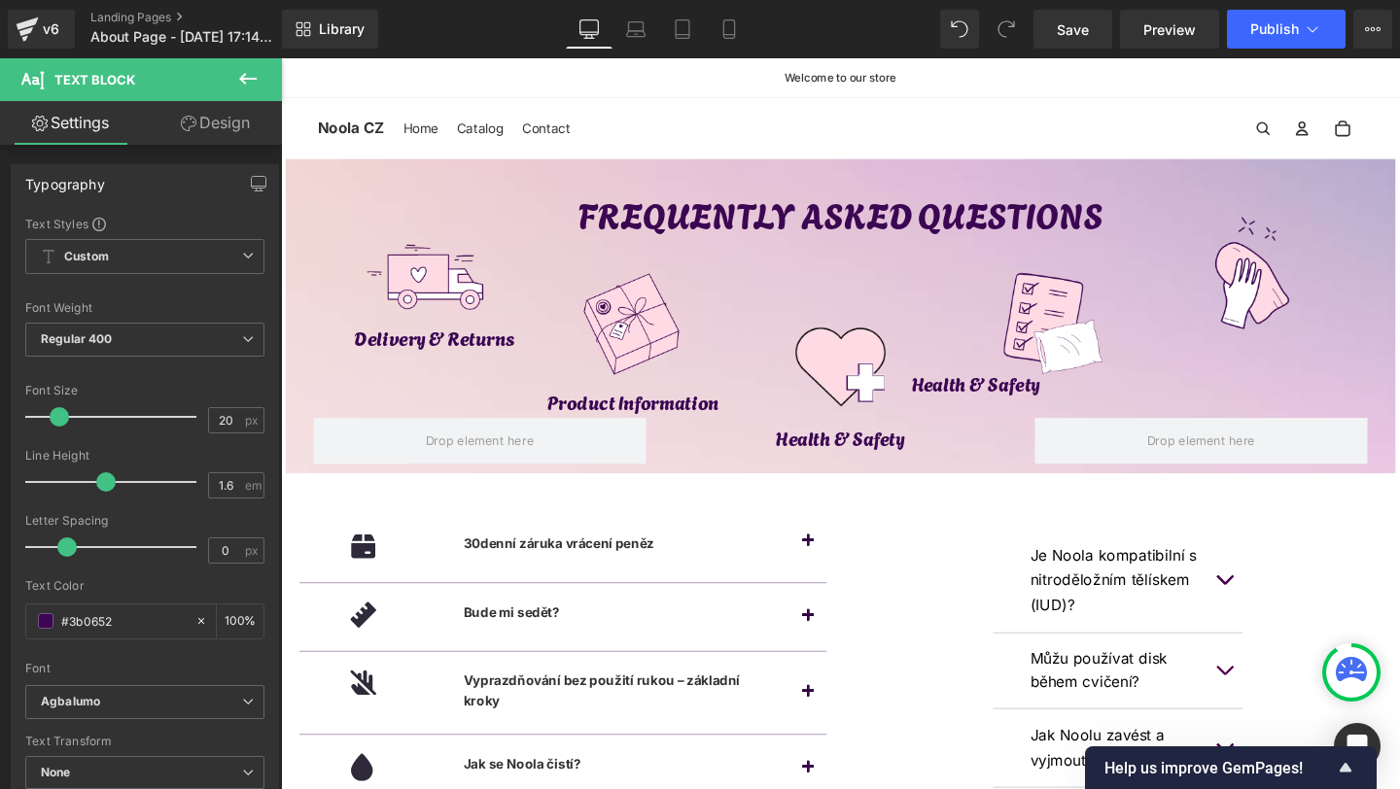
click at [226, 129] on link "Design" at bounding box center [215, 123] width 141 height 44
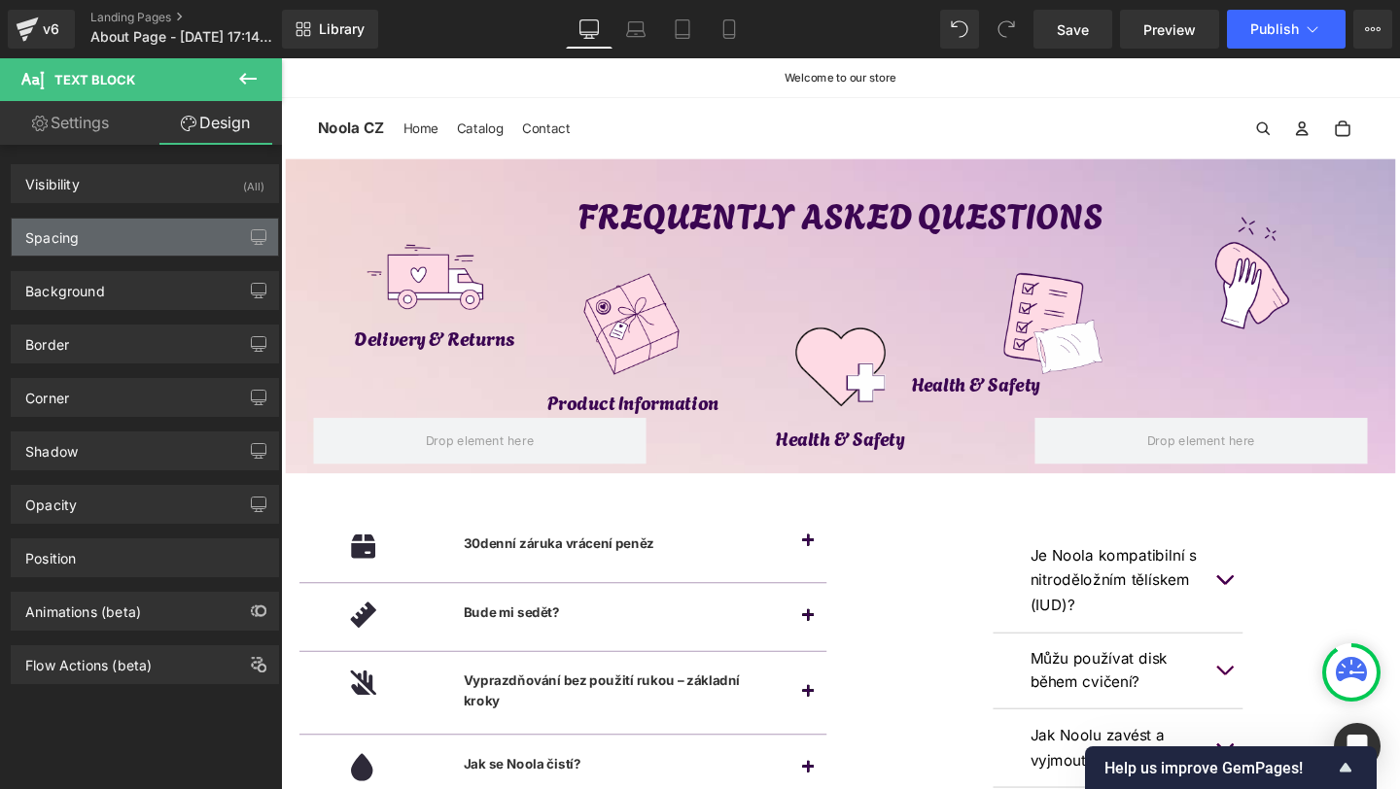
click at [80, 242] on div "Spacing" at bounding box center [145, 237] width 266 height 37
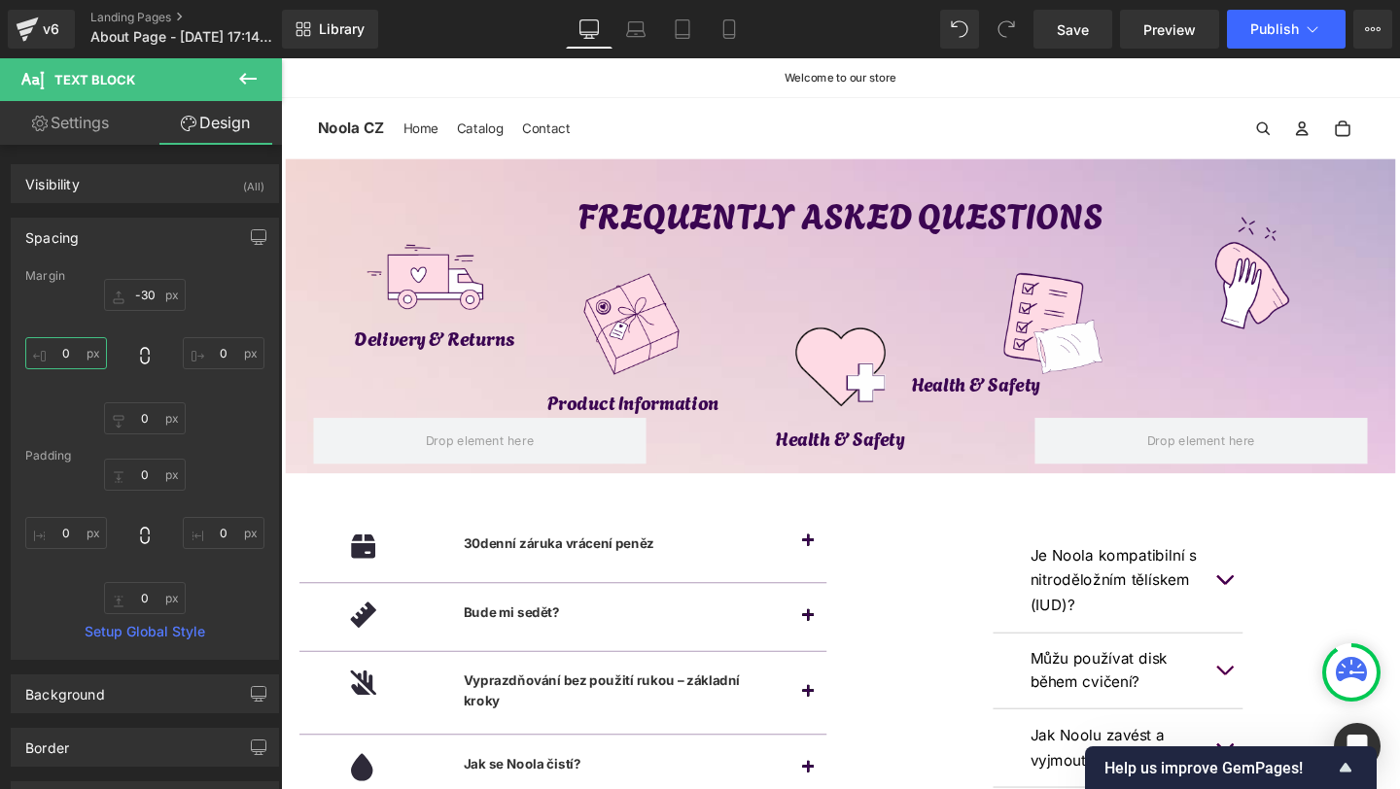
click at [64, 357] on input "0" at bounding box center [66, 353] width 82 height 32
type input "-80"
click at [203, 368] on input "0" at bounding box center [224, 353] width 82 height 32
type input "-80"
click at [68, 355] on input "-80" at bounding box center [66, 353] width 82 height 32
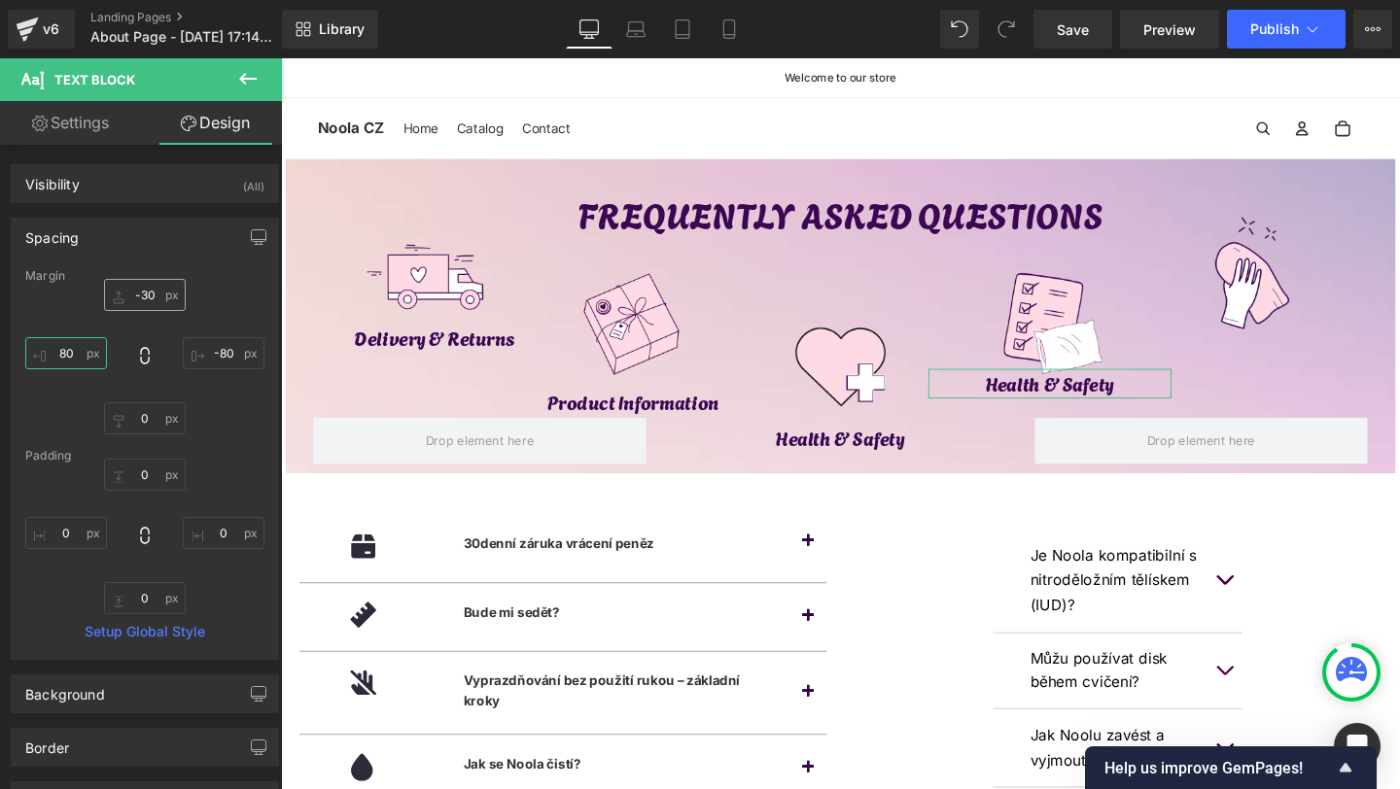
type input "80"
click at [142, 298] on input "-30" at bounding box center [145, 295] width 82 height 32
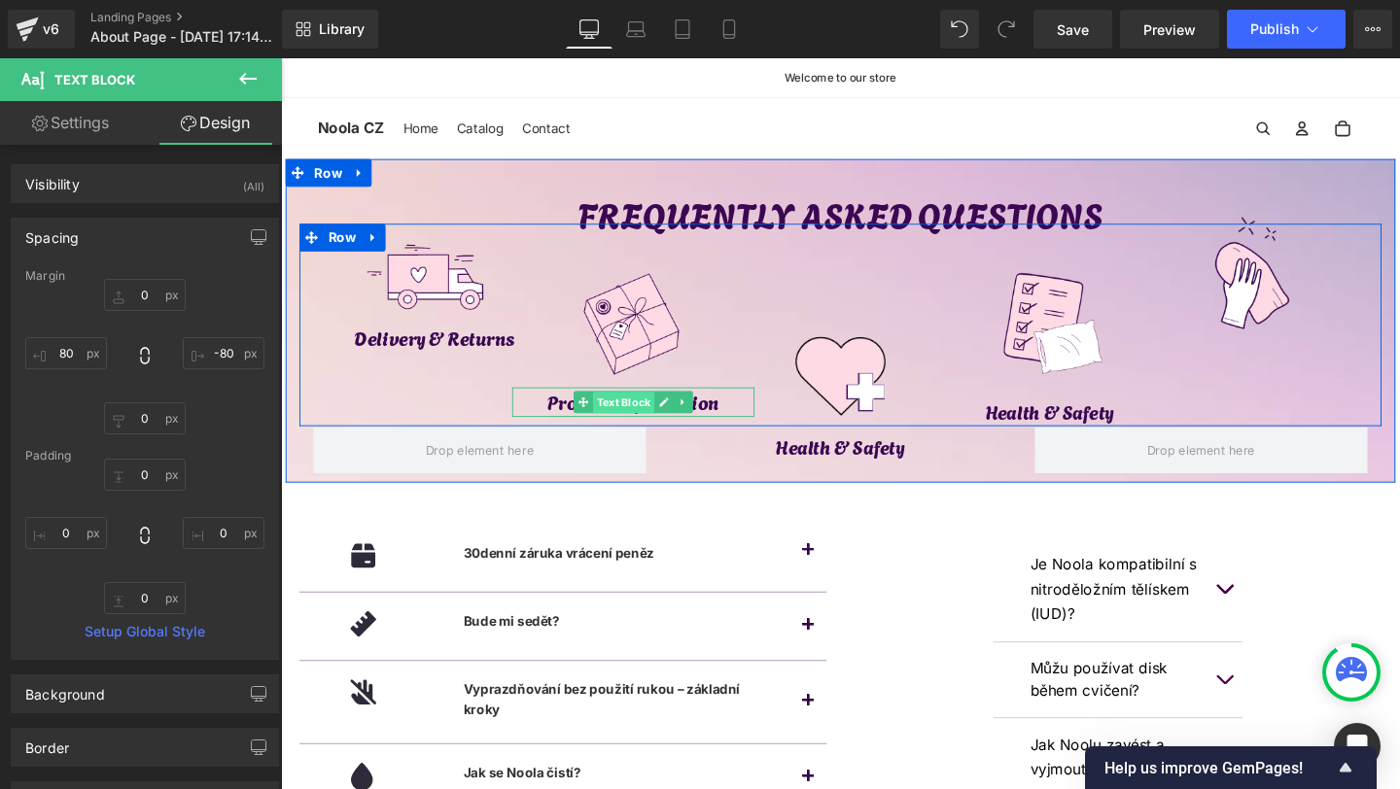
click at [636, 425] on span "Text Block" at bounding box center [641, 420] width 64 height 23
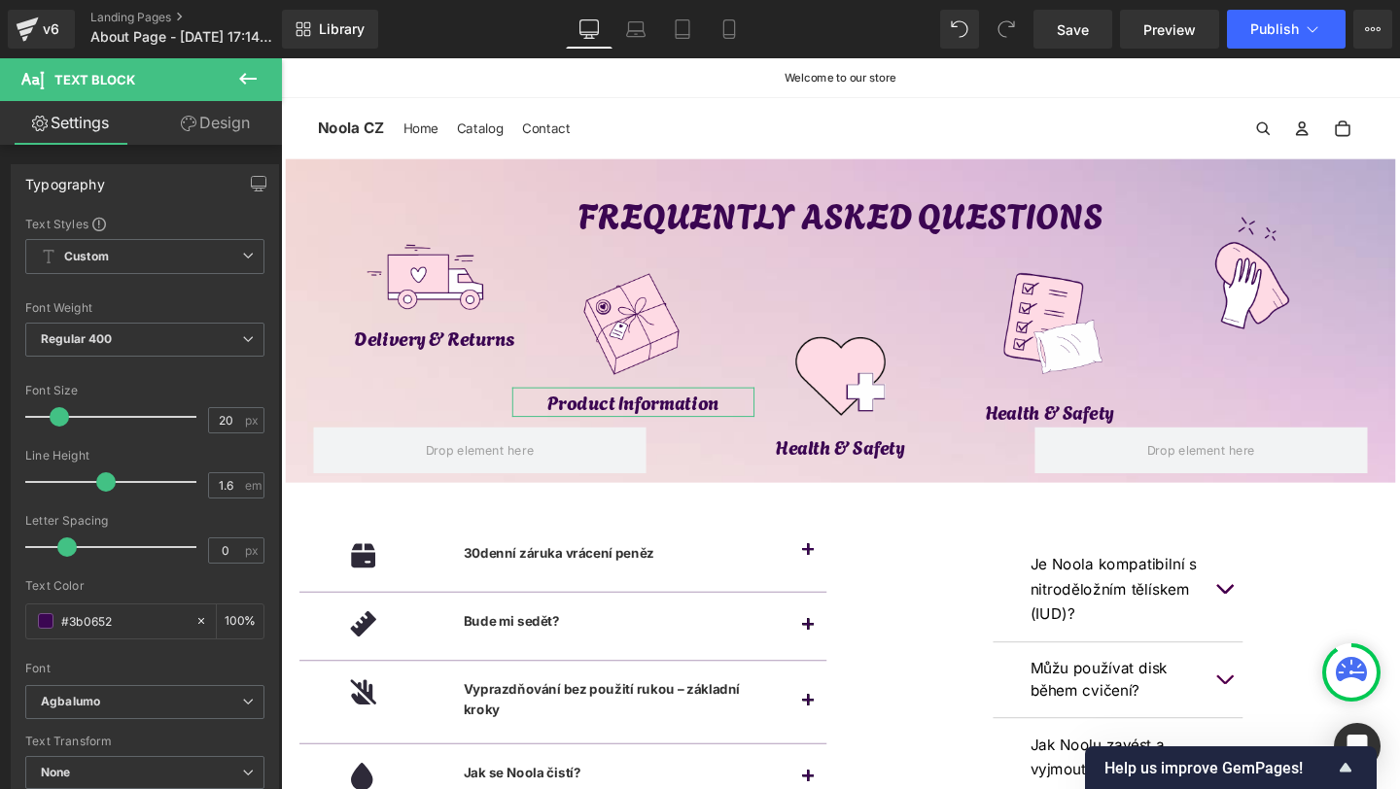
click at [193, 133] on link "Design" at bounding box center [215, 123] width 141 height 44
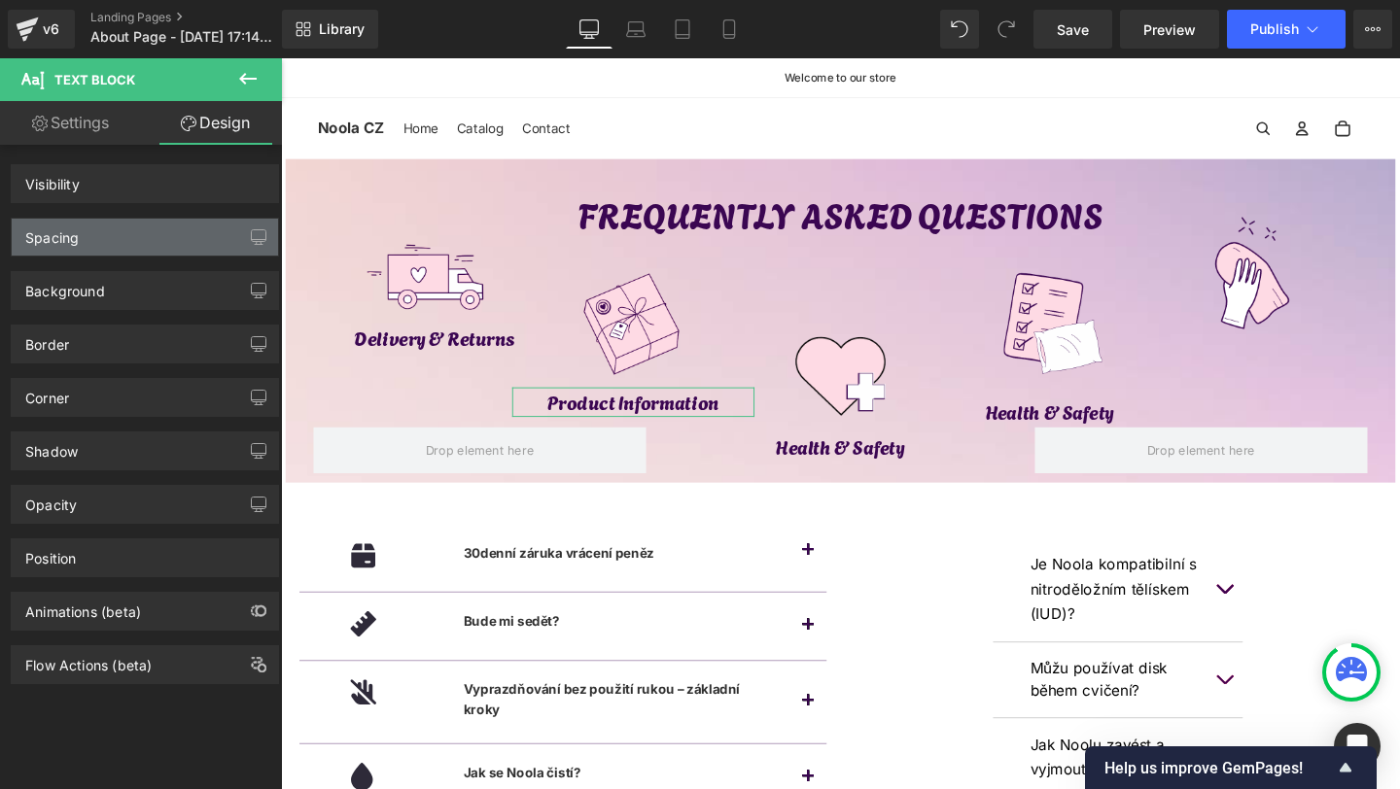
click at [74, 258] on div "Background" at bounding box center [145, 283] width 291 height 53
click at [77, 243] on div "Spacing" at bounding box center [51, 232] width 53 height 27
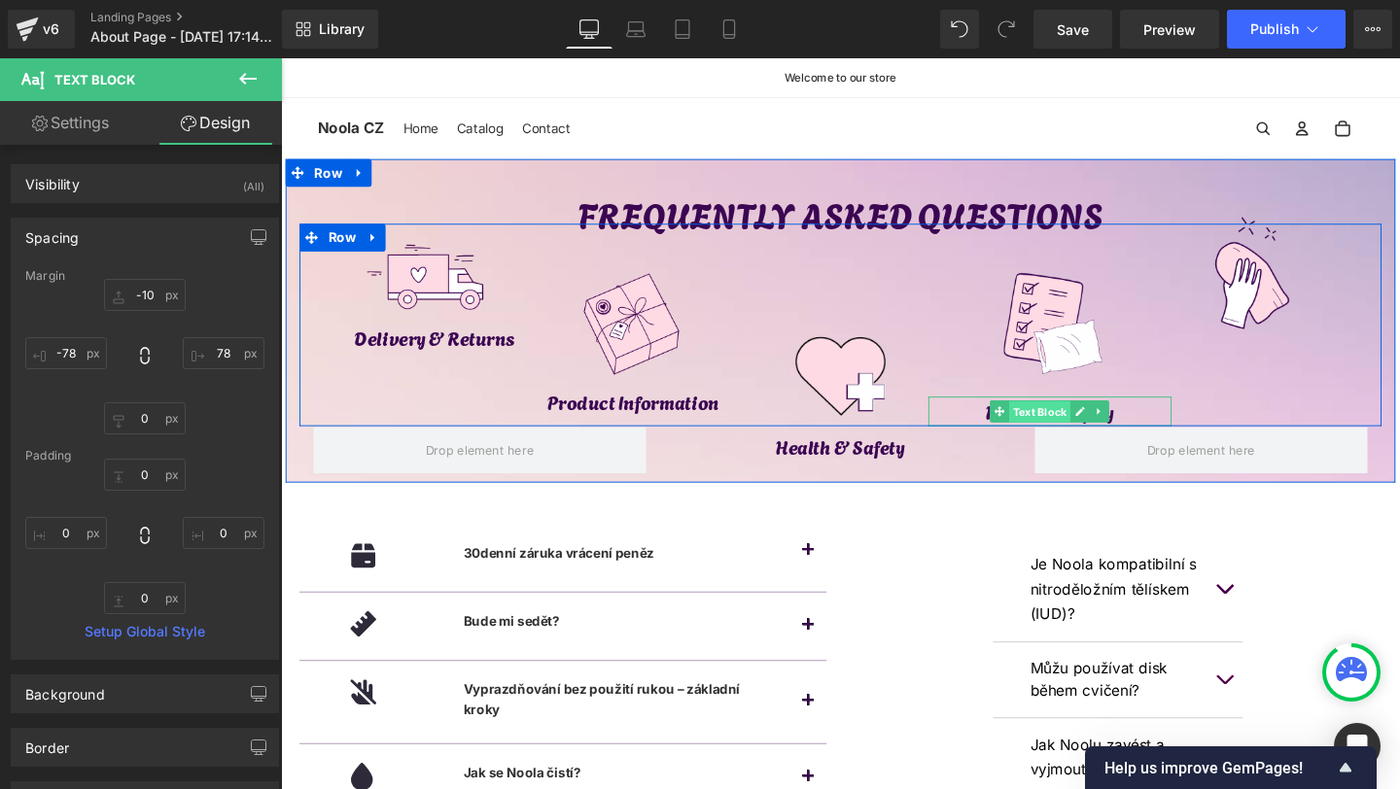
click at [1068, 430] on span "Text Block" at bounding box center [1079, 430] width 64 height 23
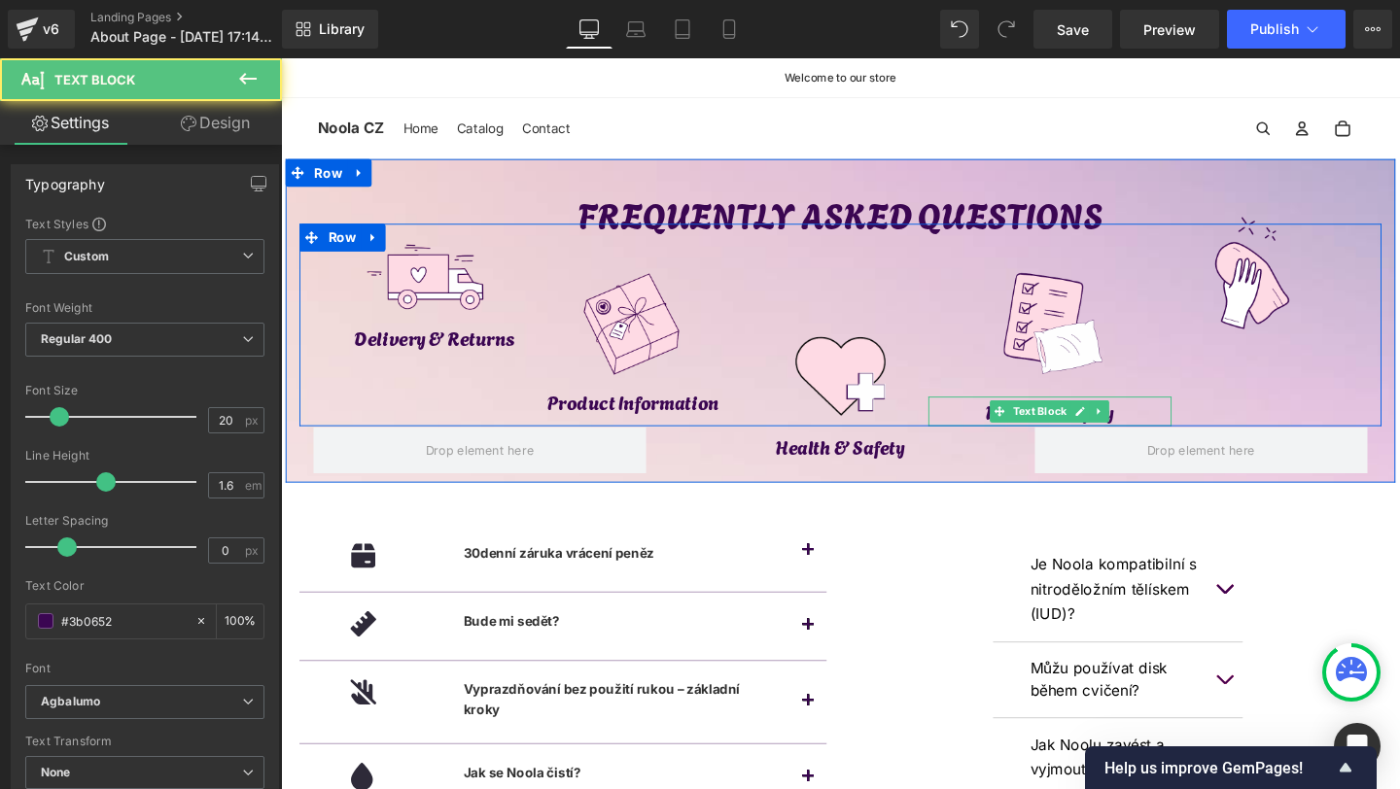
click at [1180, 431] on p "Health & Safety" at bounding box center [1090, 429] width 256 height 31
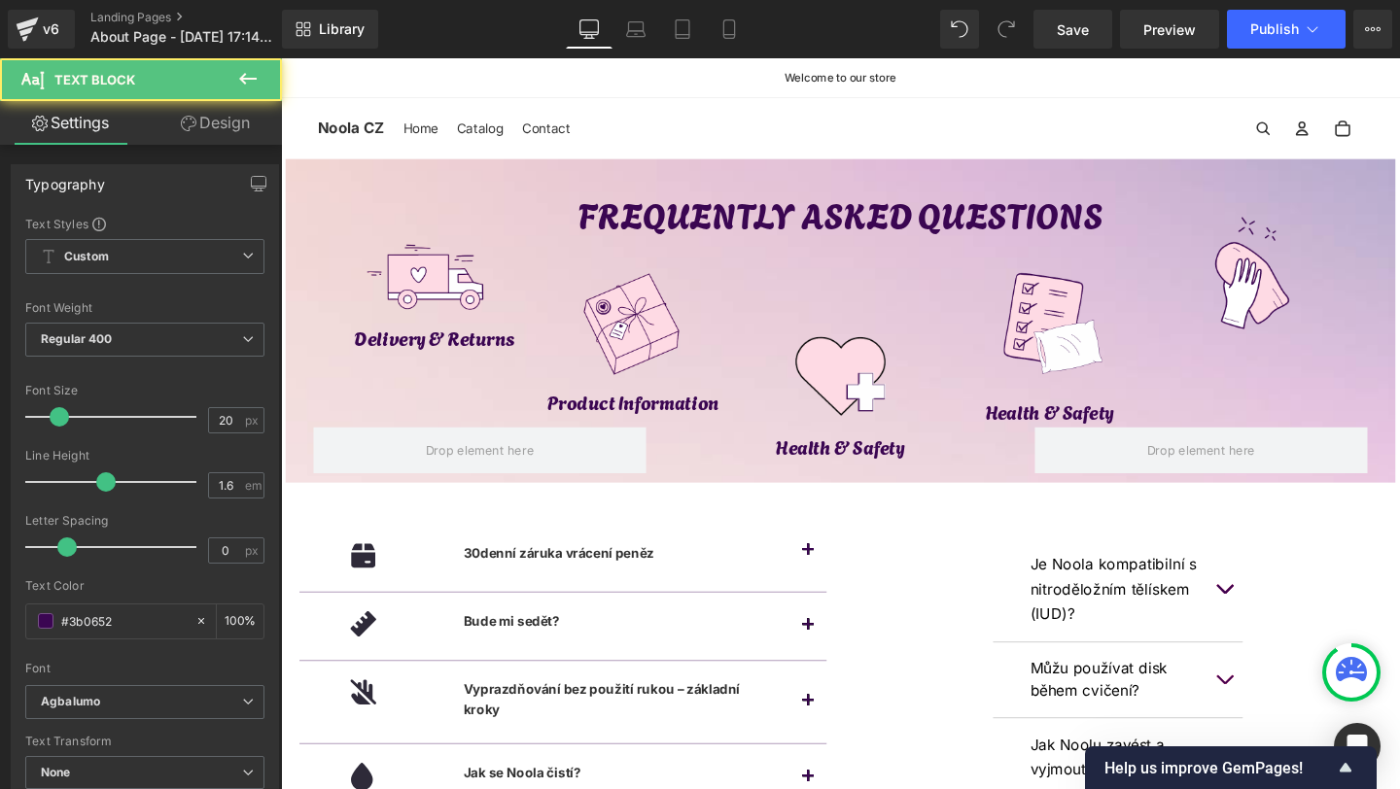
click at [231, 105] on link "Design" at bounding box center [215, 123] width 141 height 44
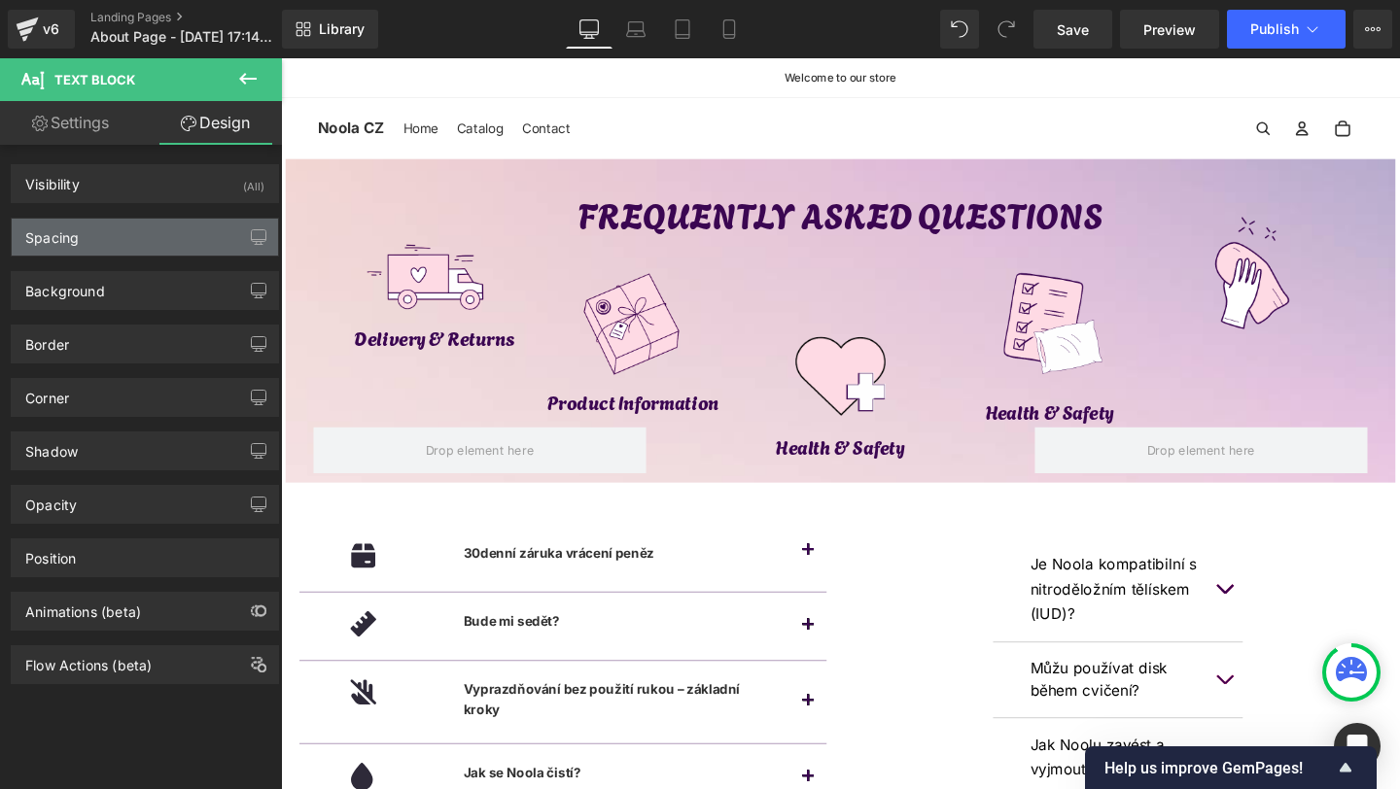
click at [70, 219] on div "Spacing" at bounding box center [51, 232] width 53 height 27
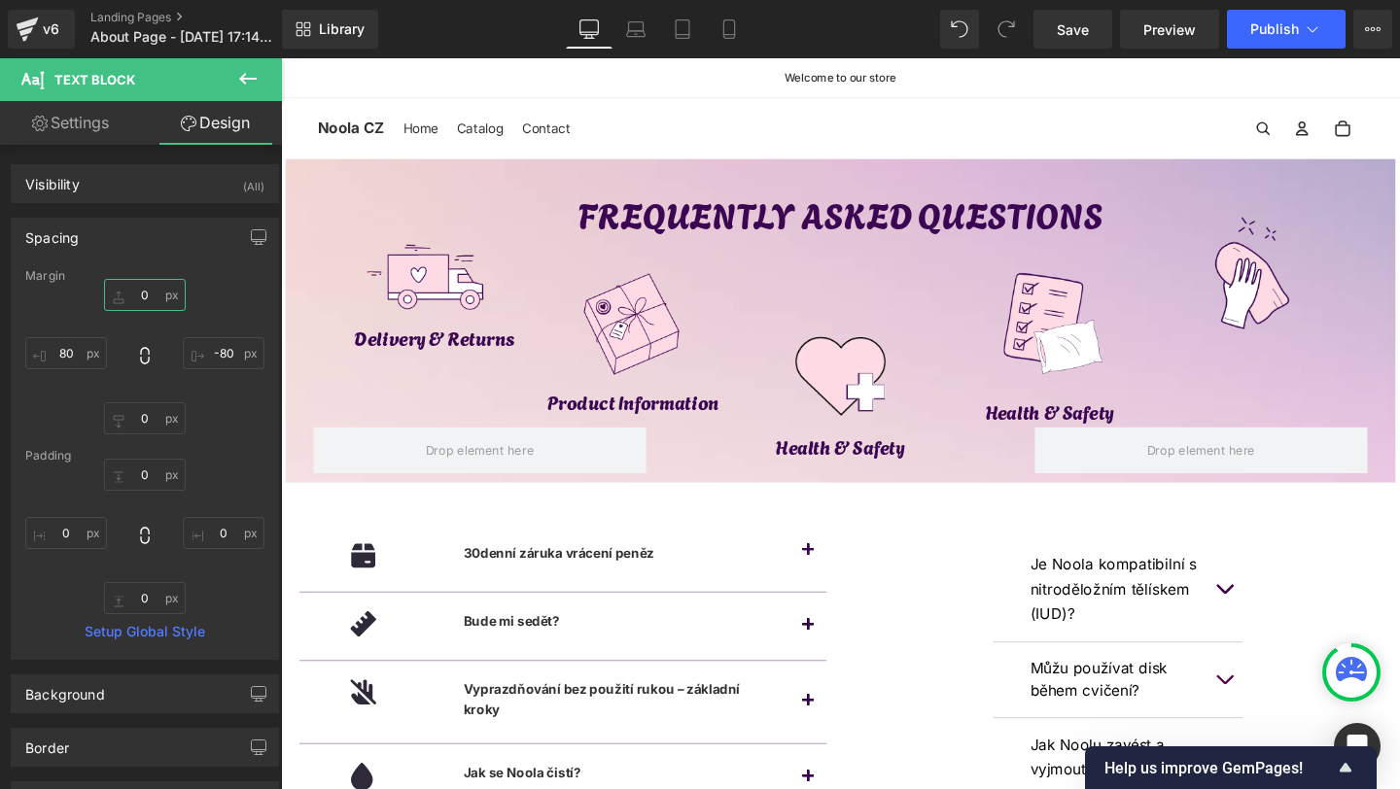
click at [137, 289] on input "0" at bounding box center [145, 295] width 82 height 32
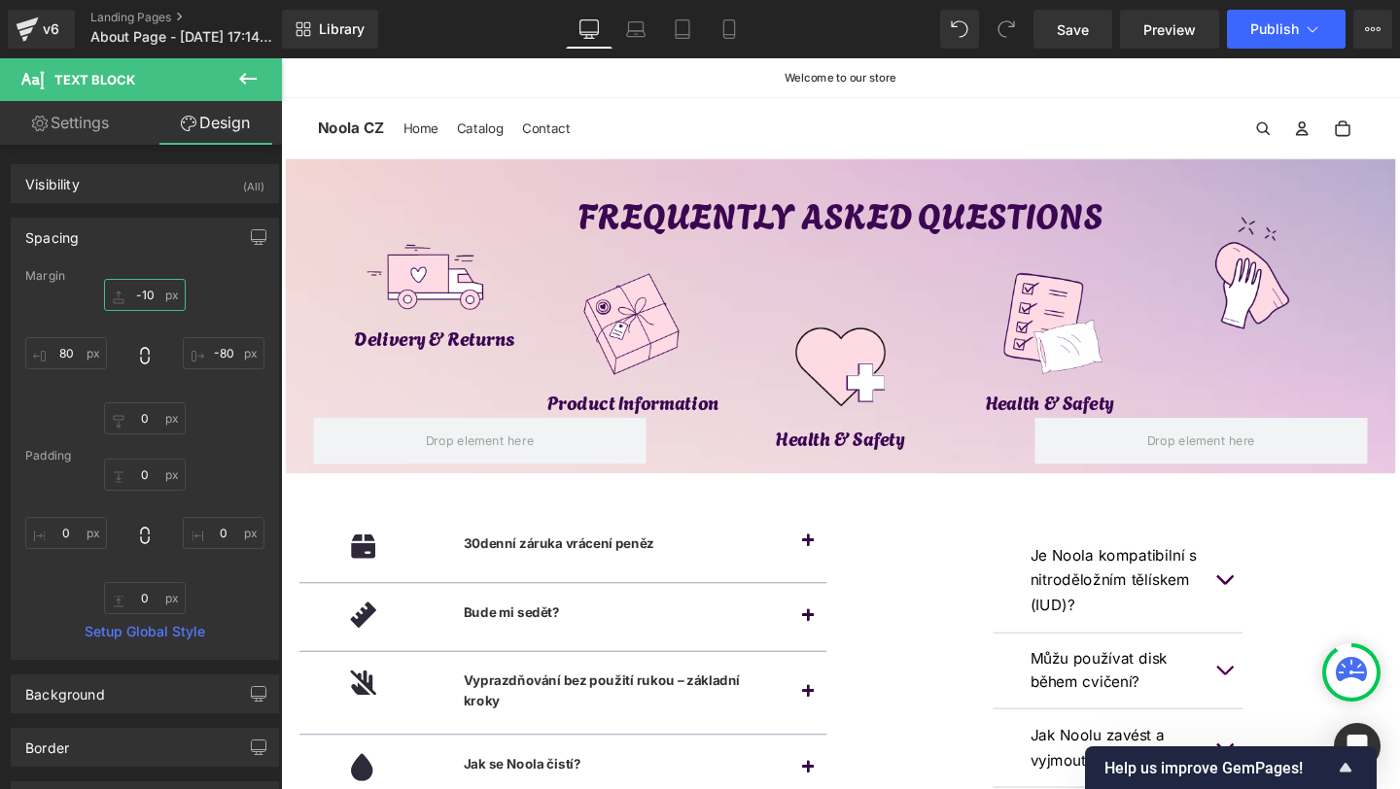
type input "-10"
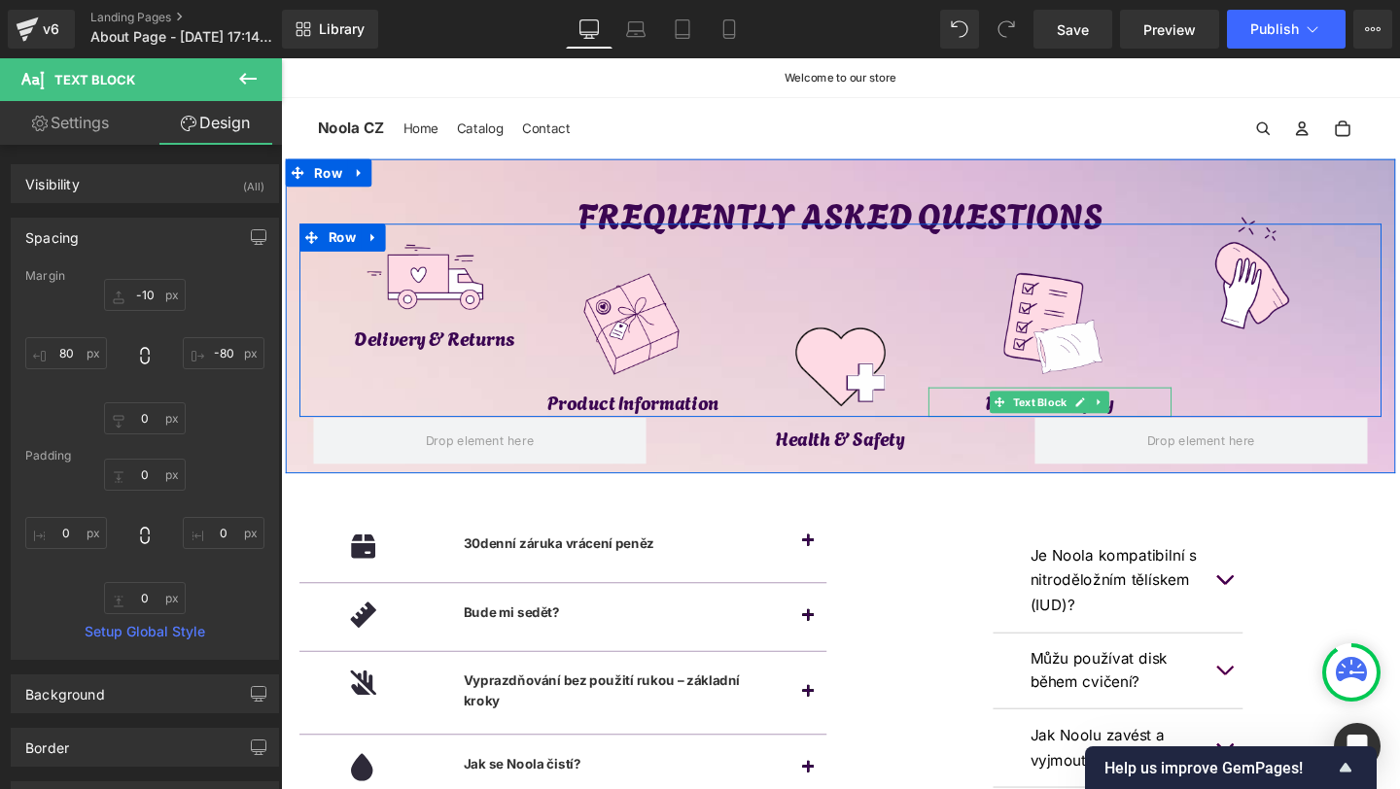
click at [1166, 415] on p "Health & Safety" at bounding box center [1090, 419] width 256 height 31
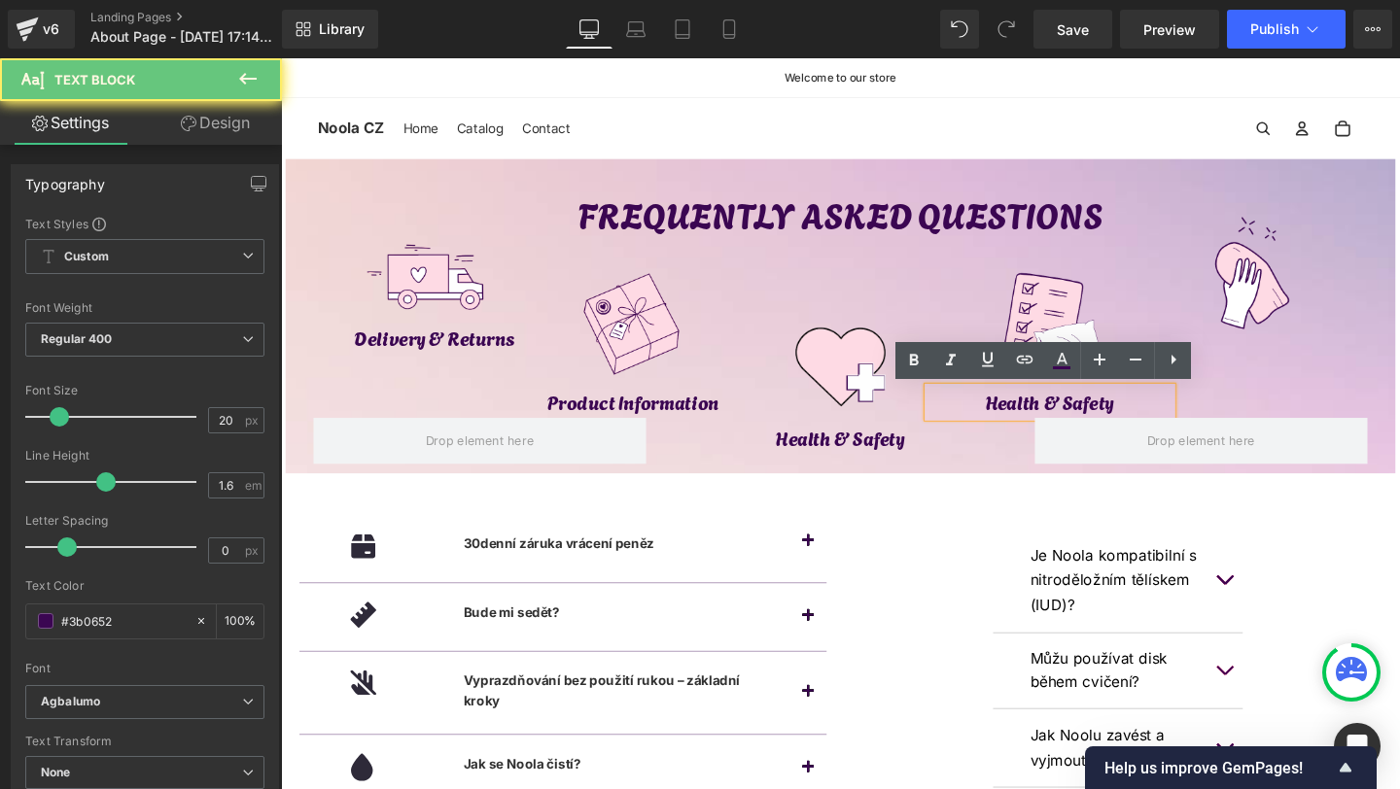
click at [1166, 415] on p "Health & Safety" at bounding box center [1090, 419] width 256 height 31
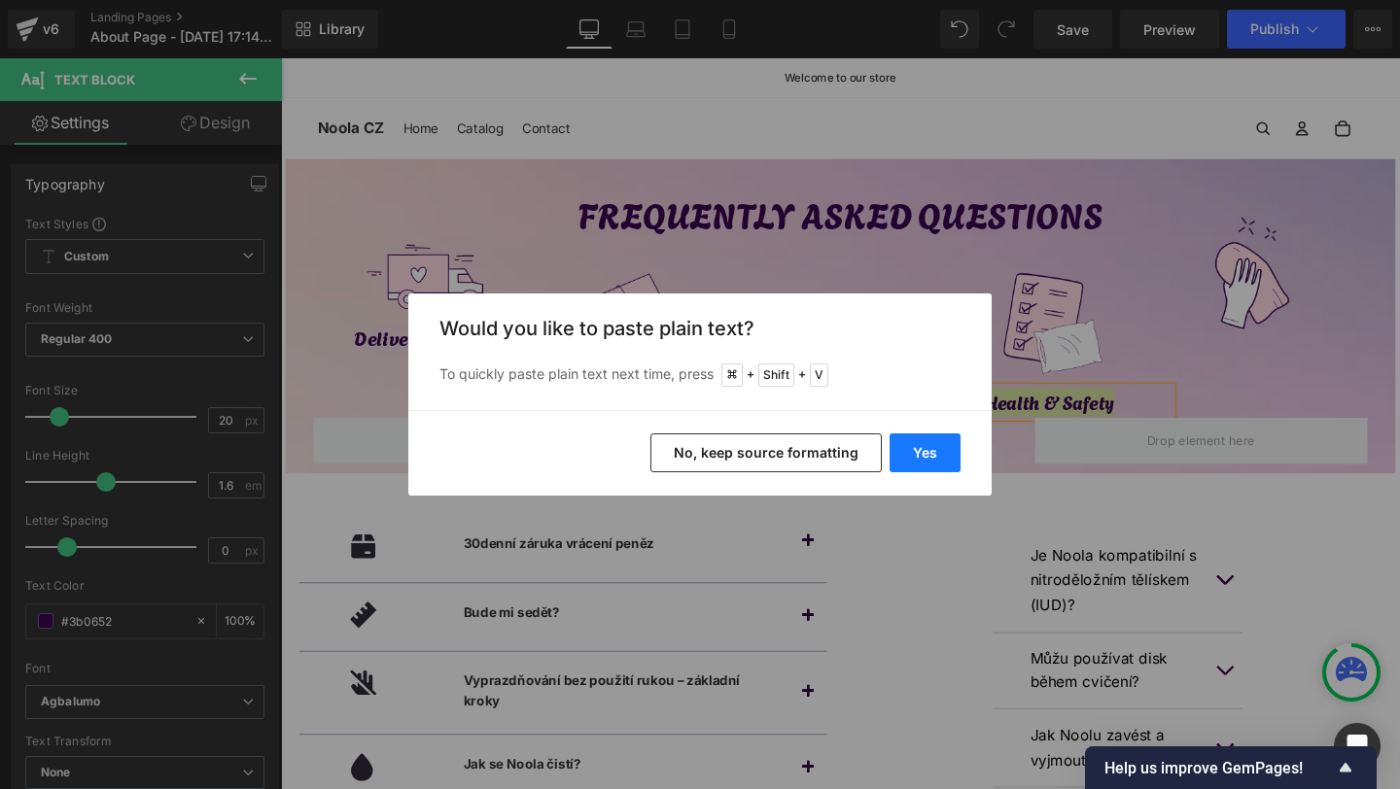
click at [918, 459] on button "Yes" at bounding box center [925, 453] width 71 height 39
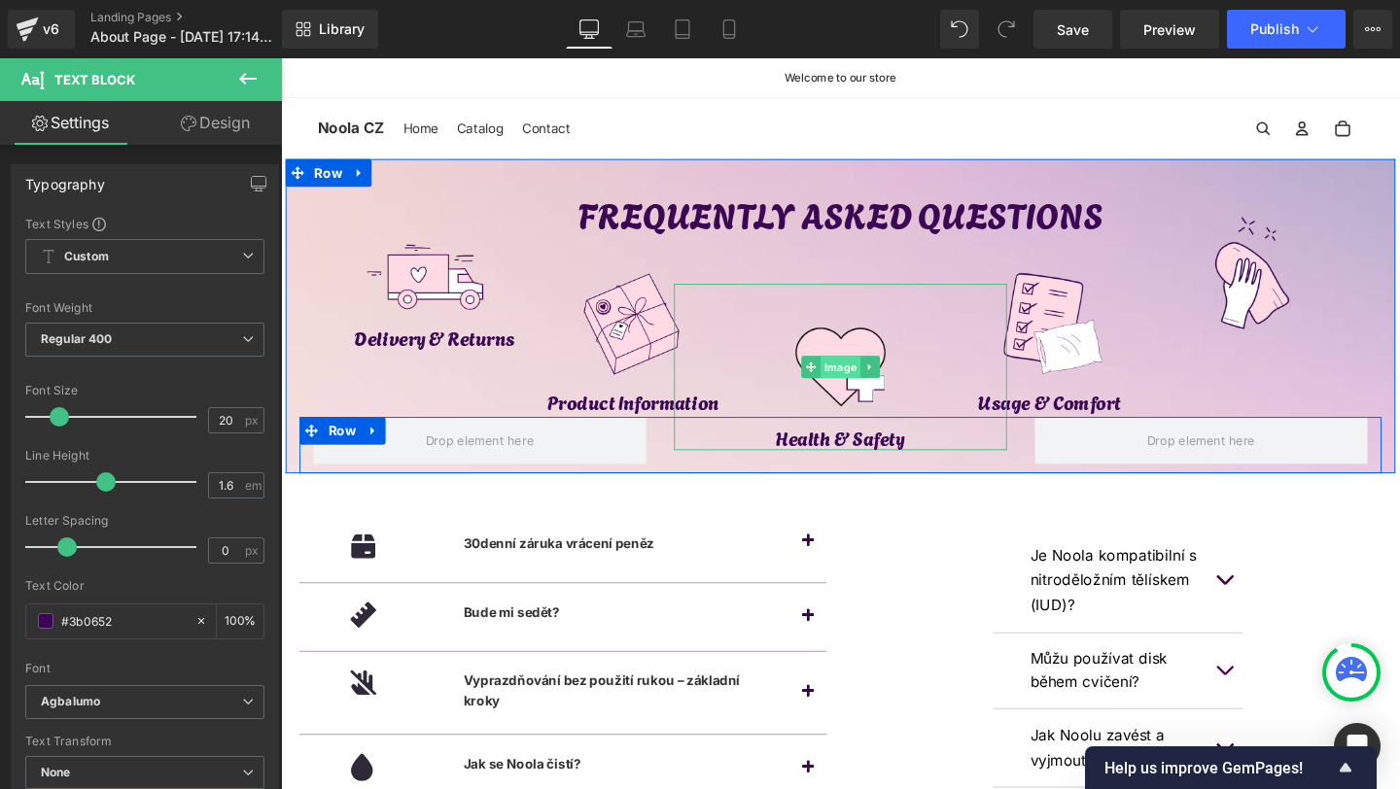
click at [874, 390] on span "Image" at bounding box center [870, 382] width 42 height 23
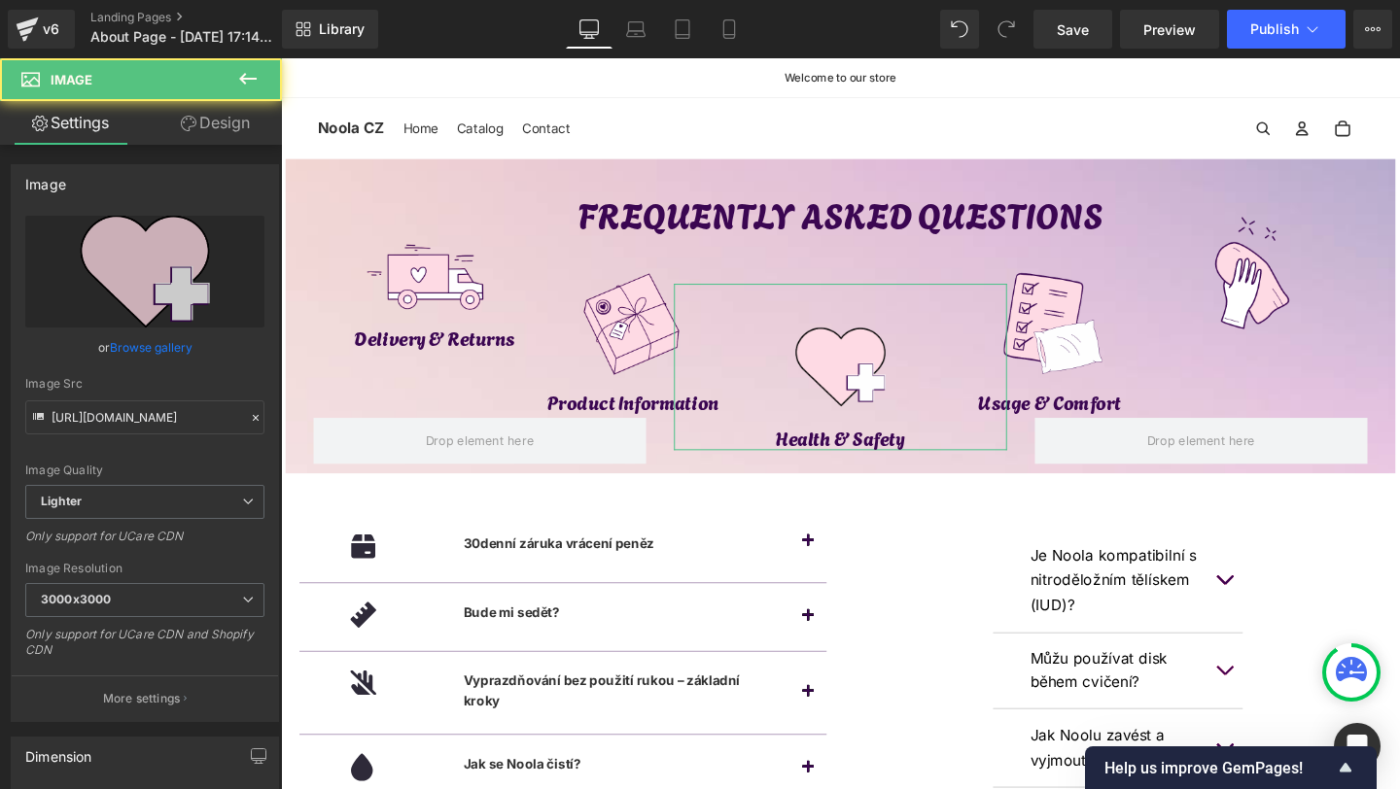
click at [232, 128] on link "Design" at bounding box center [215, 123] width 141 height 44
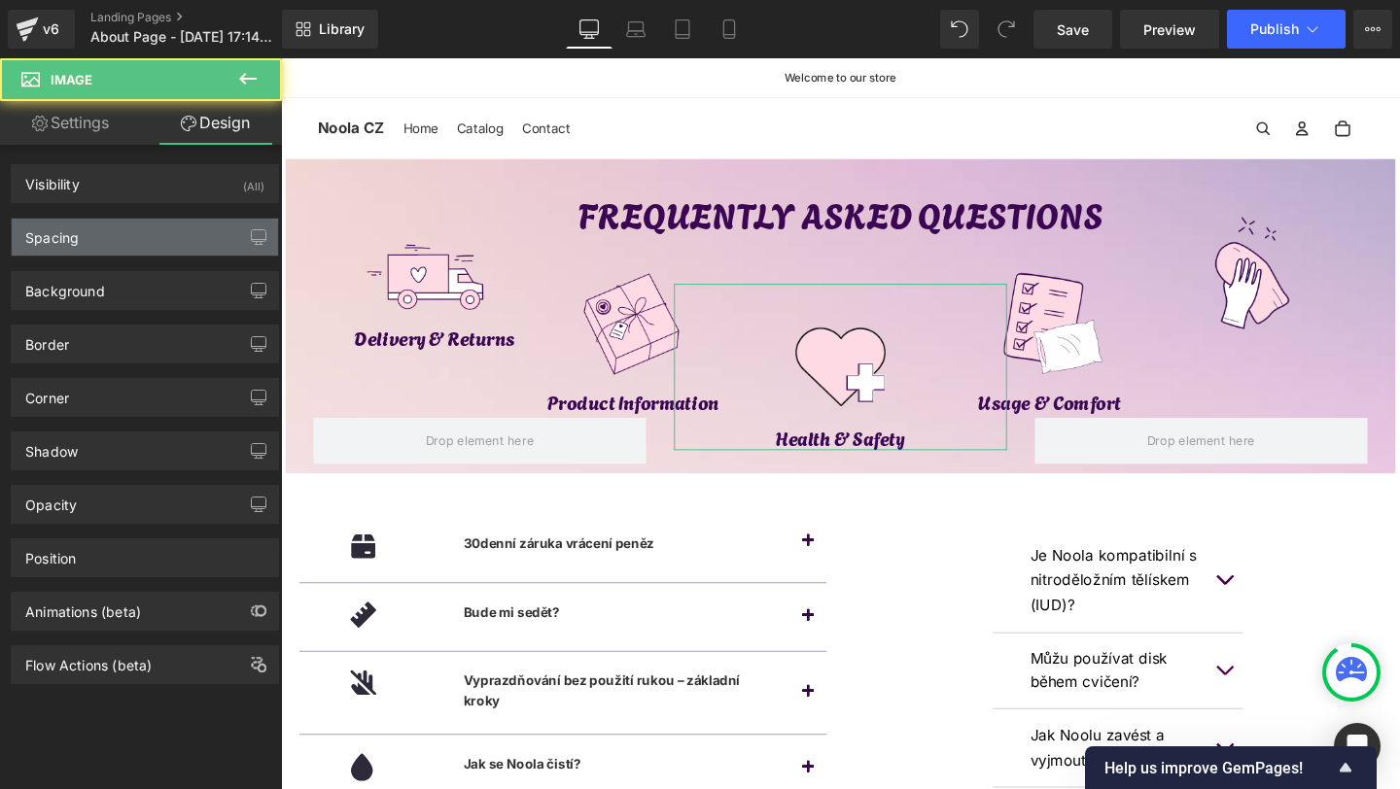
click at [113, 225] on div "Spacing" at bounding box center [145, 237] width 266 height 37
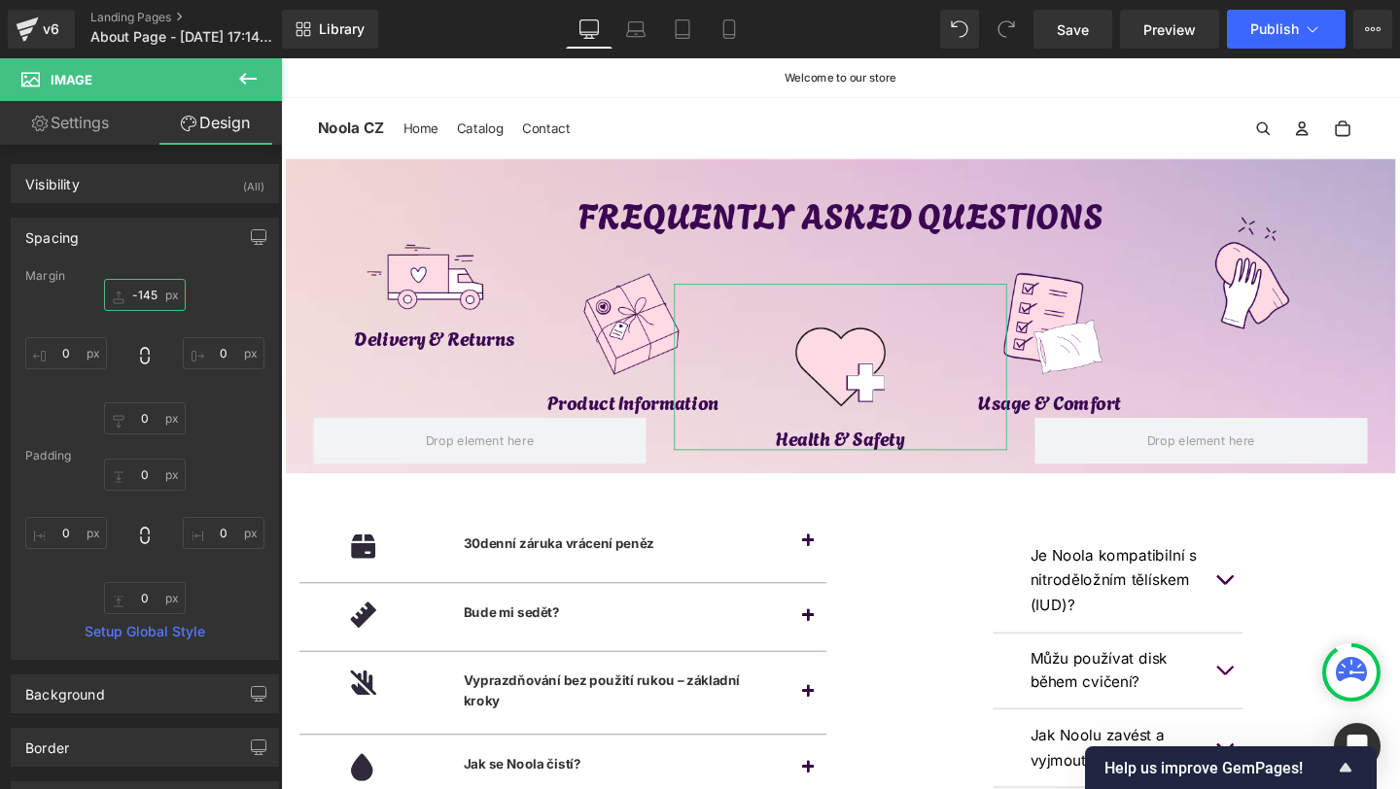
click at [151, 284] on input "-145" at bounding box center [145, 295] width 82 height 32
click at [146, 290] on input "-145" at bounding box center [145, 295] width 82 height 32
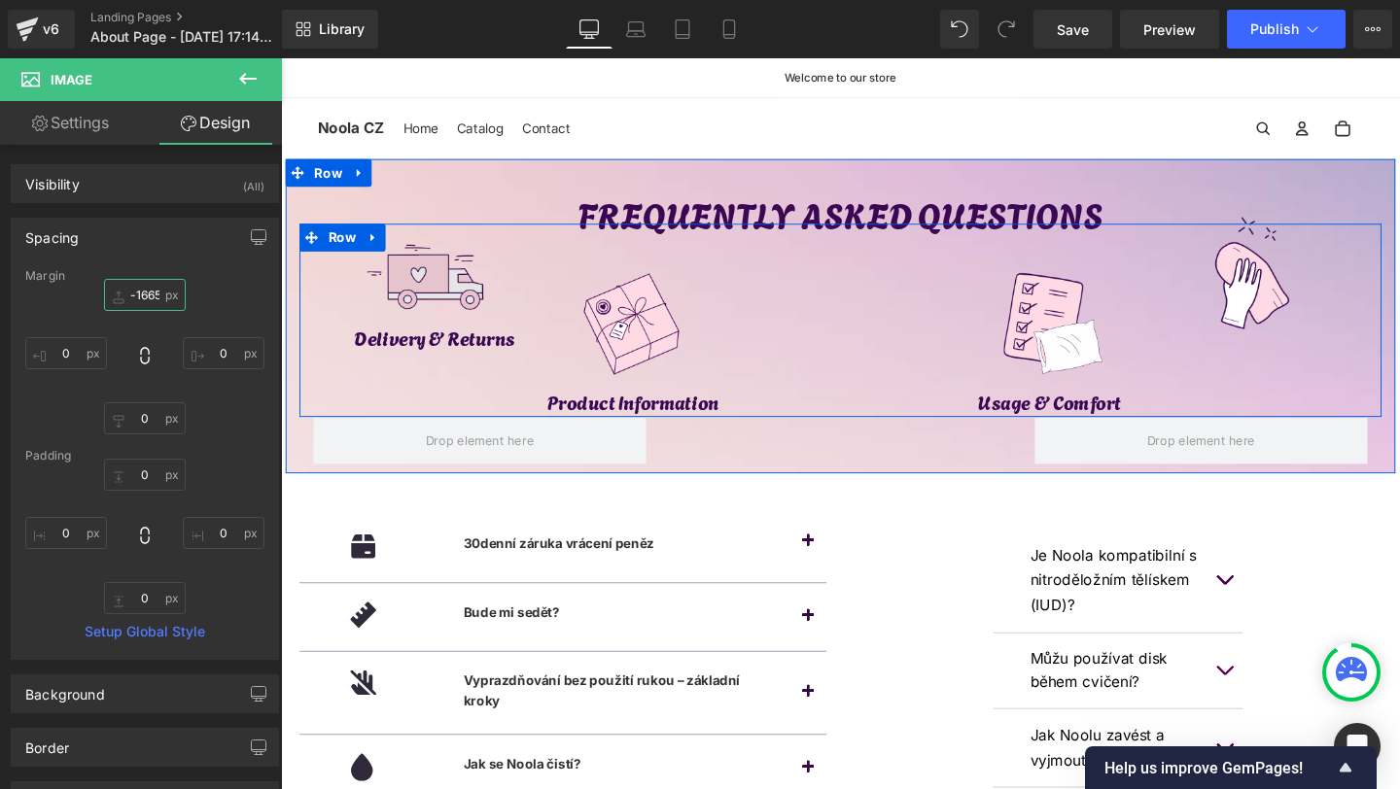
type input "-165"
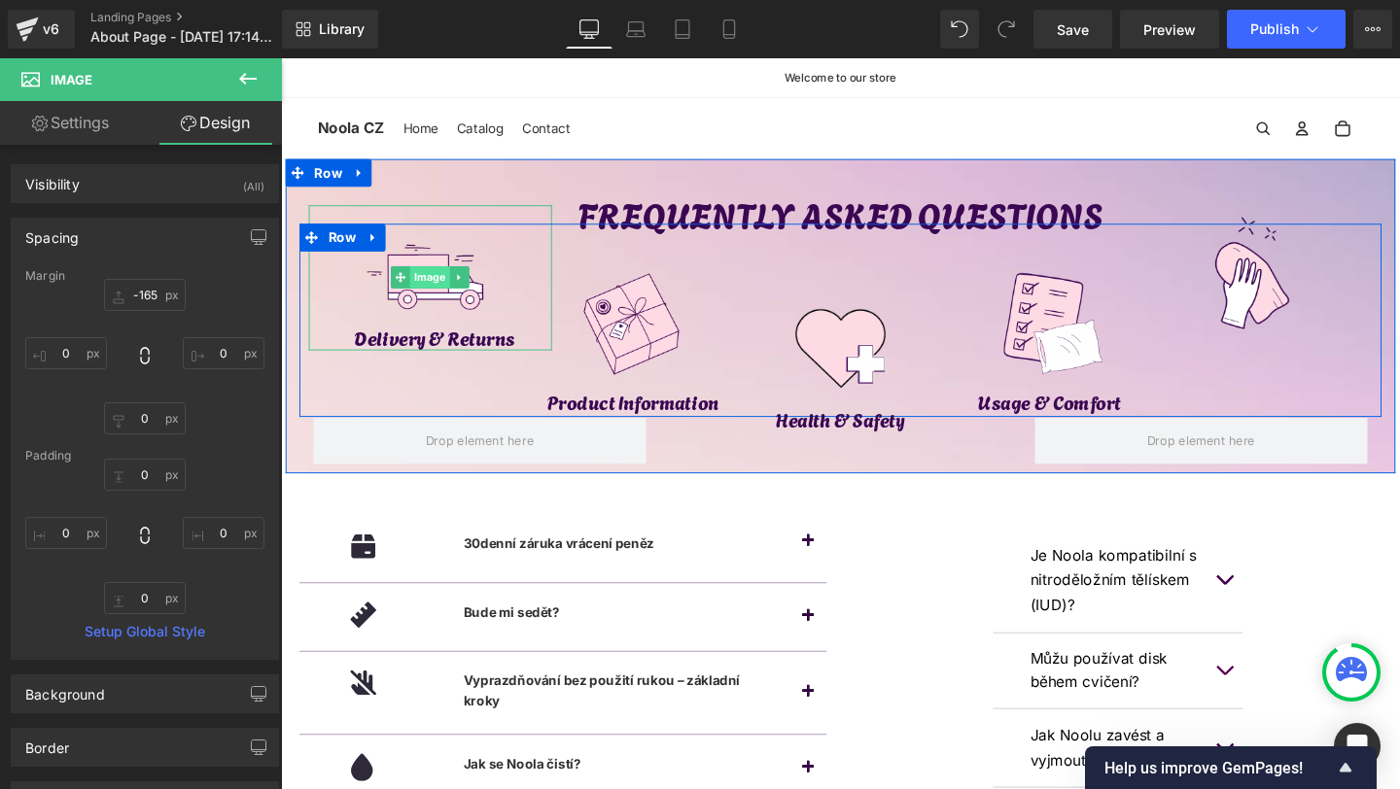
click at [440, 282] on span "Image" at bounding box center [438, 288] width 42 height 23
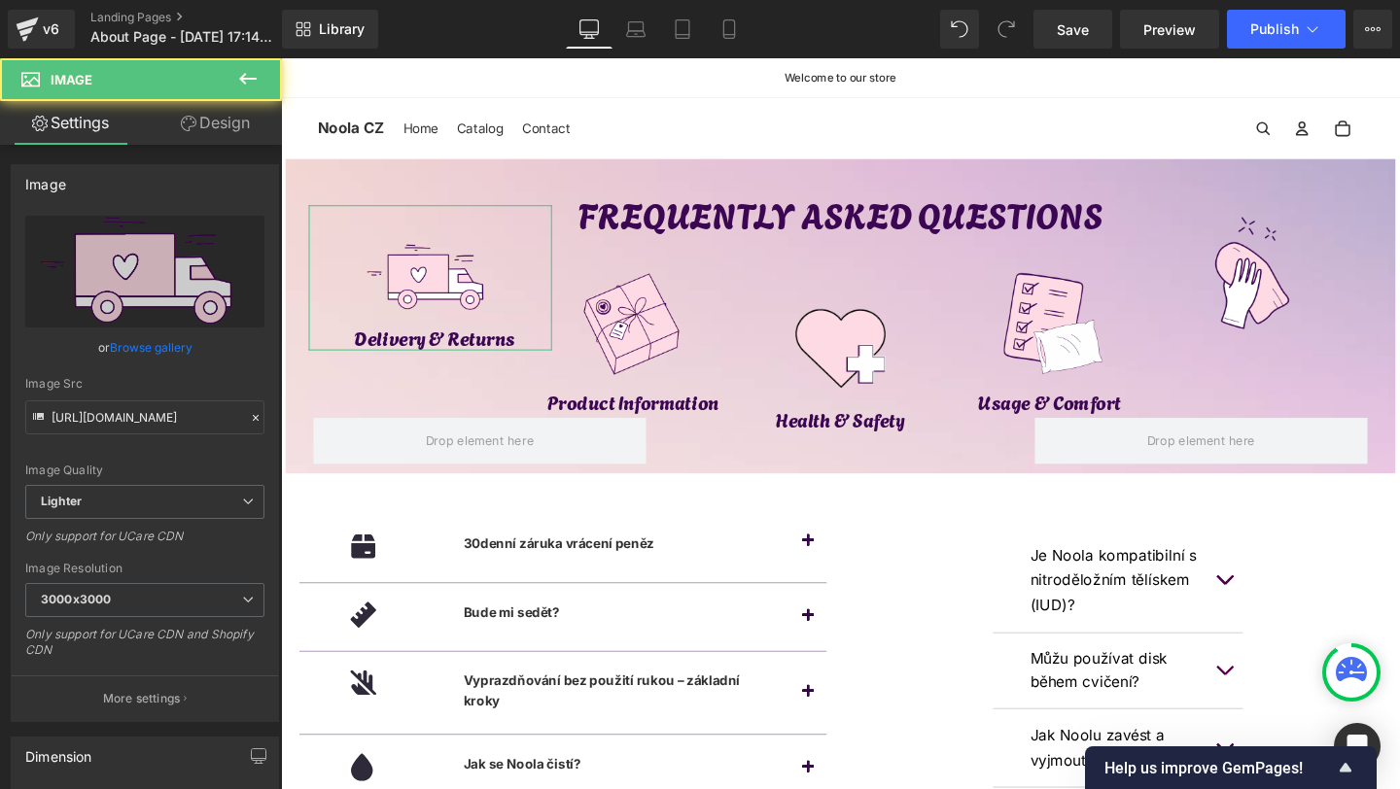
click at [227, 111] on link "Design" at bounding box center [215, 123] width 141 height 44
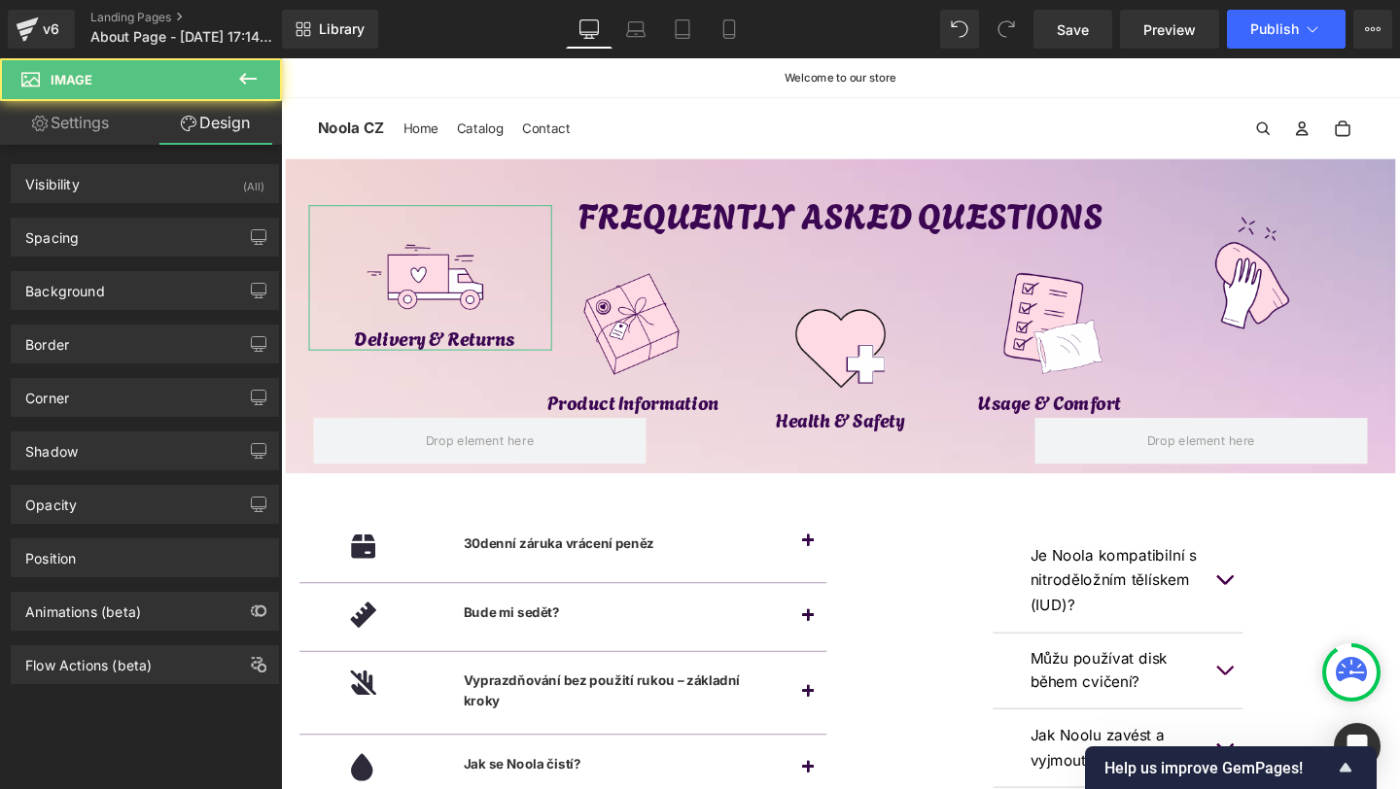
click at [114, 257] on div "Background Color & Image color transparent Color transparent 0 % Image Replace …" at bounding box center [145, 283] width 291 height 53
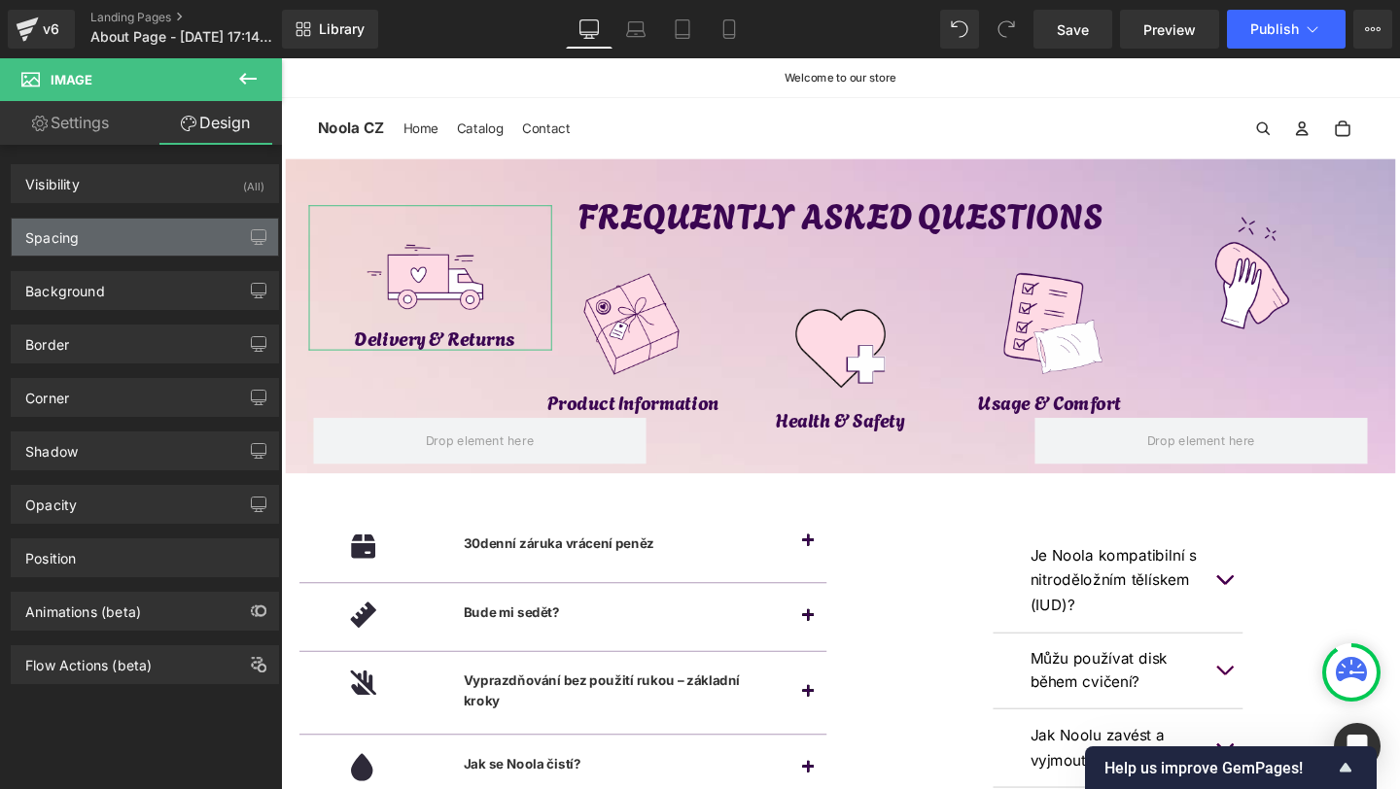
click at [147, 239] on div "Spacing" at bounding box center [145, 237] width 266 height 37
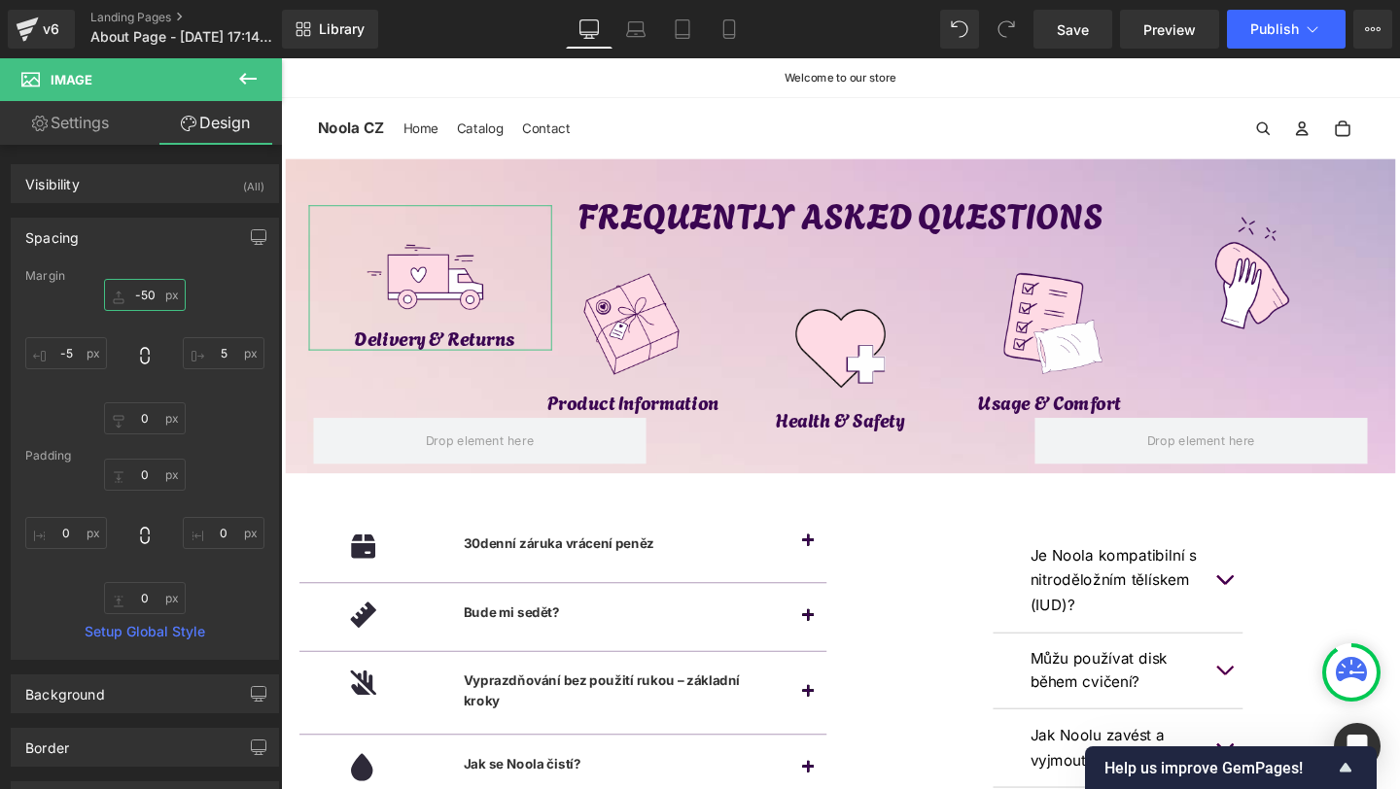
click at [146, 291] on input "-50" at bounding box center [145, 295] width 82 height 32
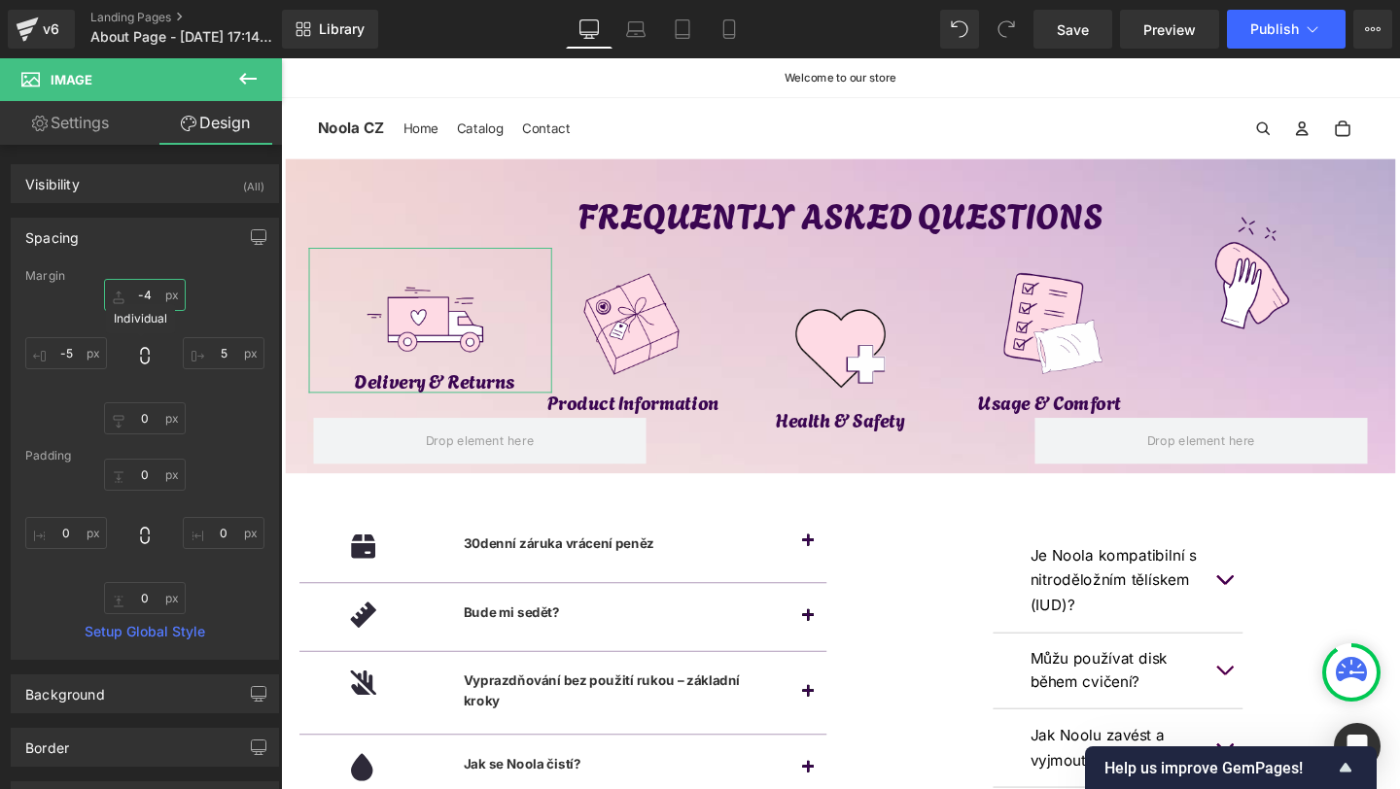
type input "-40"
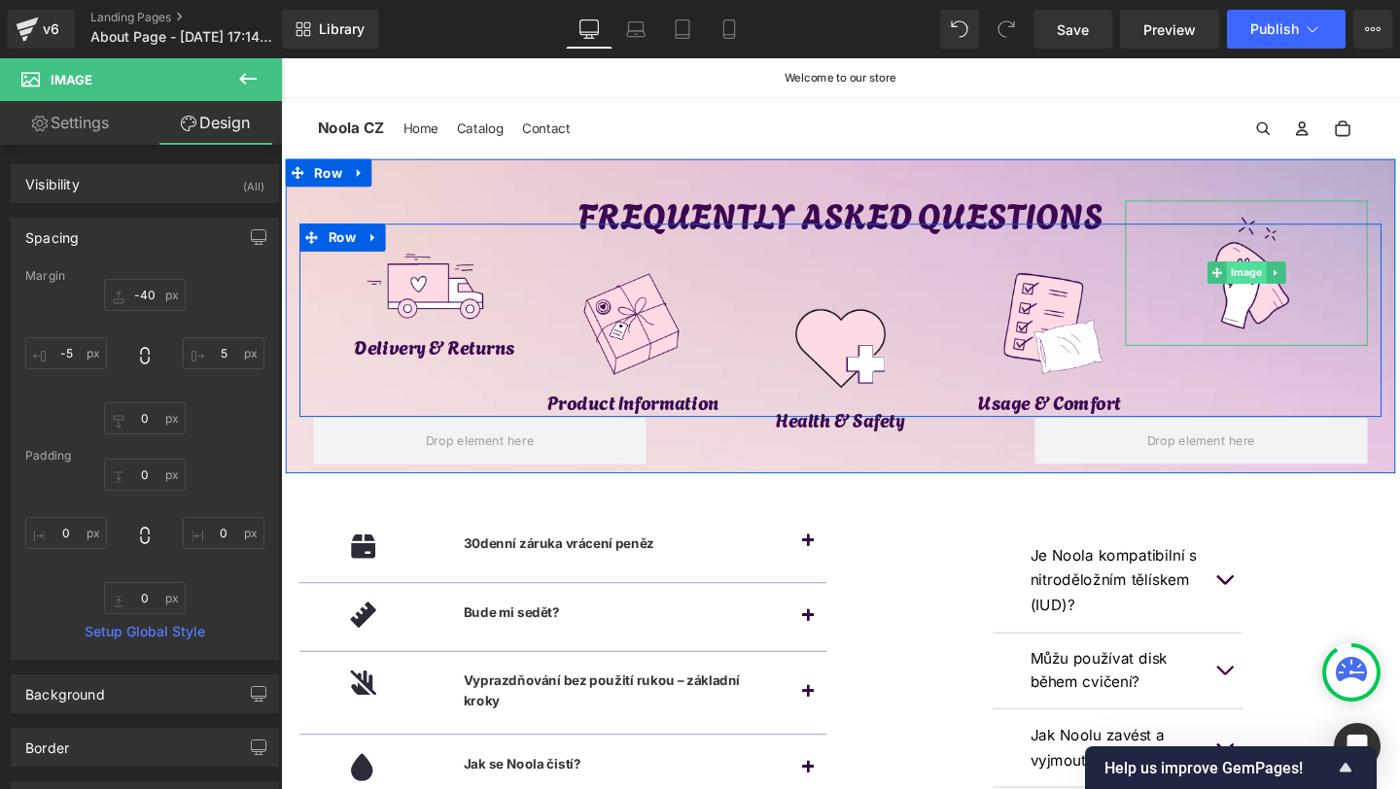
click at [1296, 295] on span "Image" at bounding box center [1296, 283] width 42 height 23
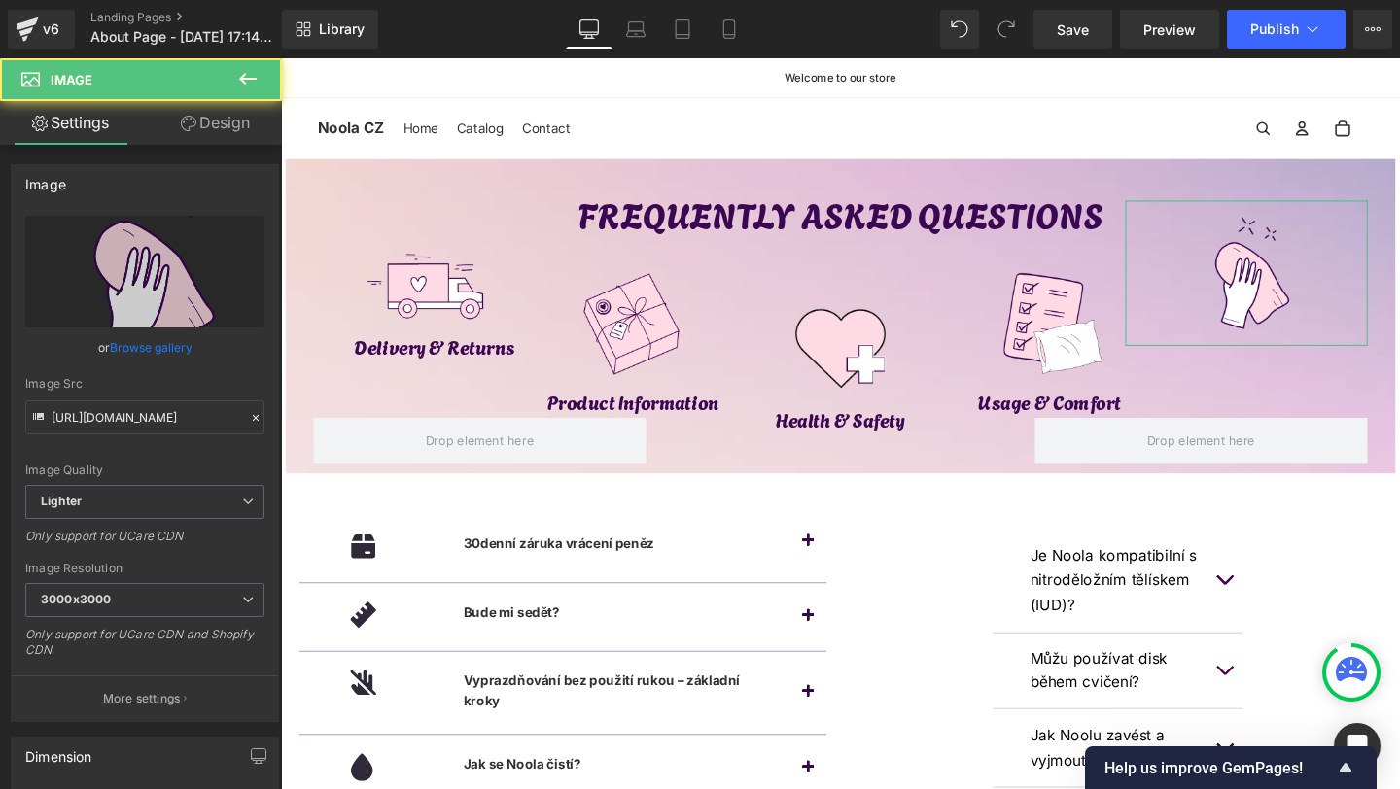
click at [223, 139] on link "Design" at bounding box center [215, 123] width 141 height 44
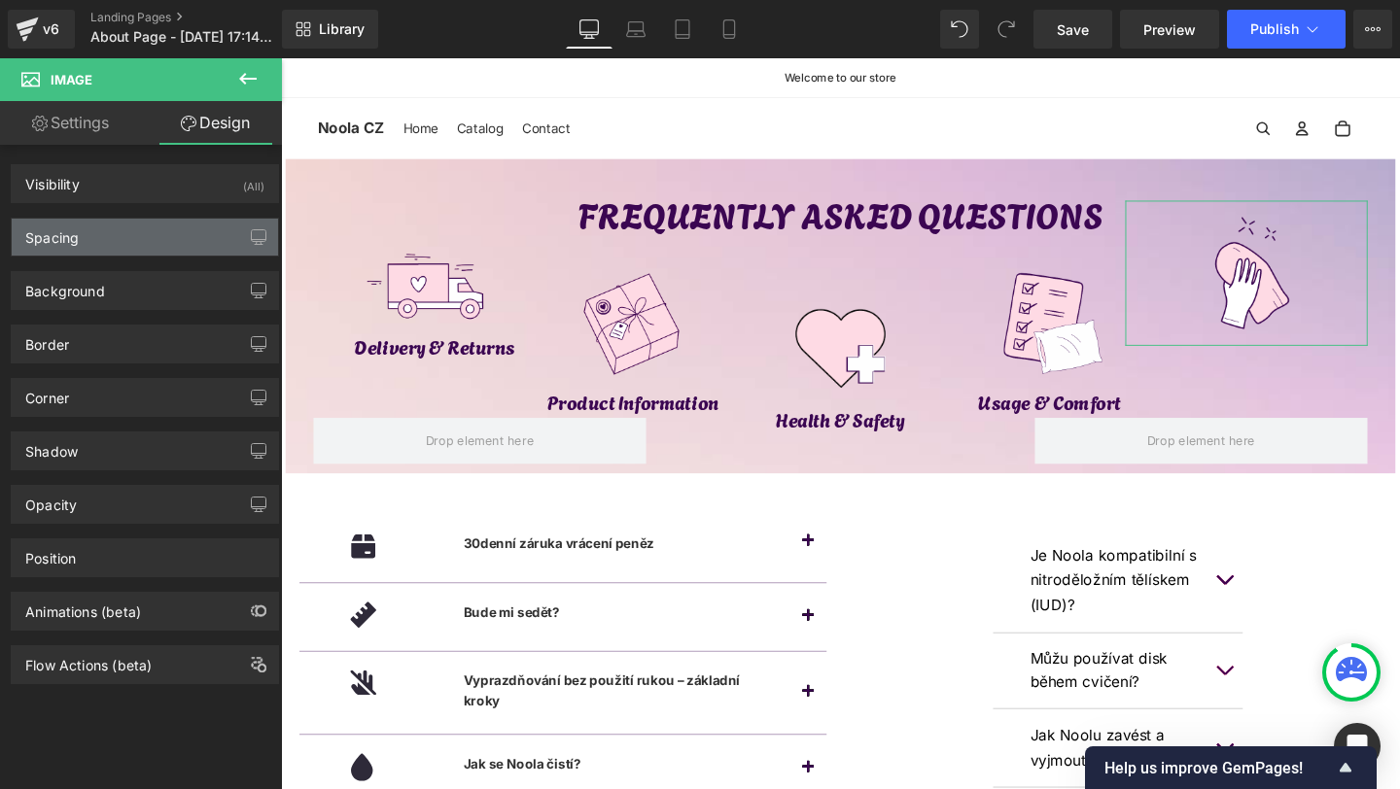
click at [99, 250] on div "Spacing" at bounding box center [145, 237] width 266 height 37
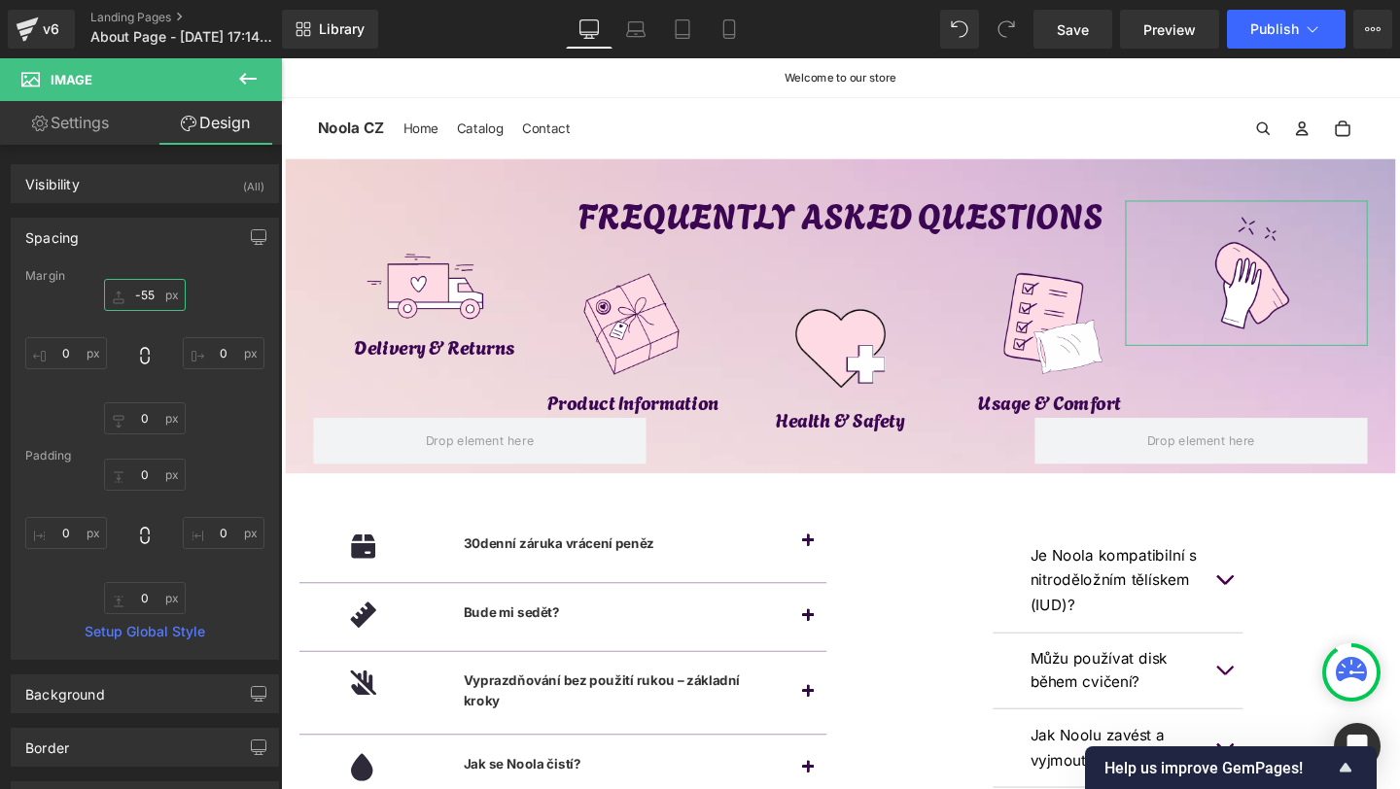
click at [149, 290] on input "-55" at bounding box center [145, 295] width 82 height 32
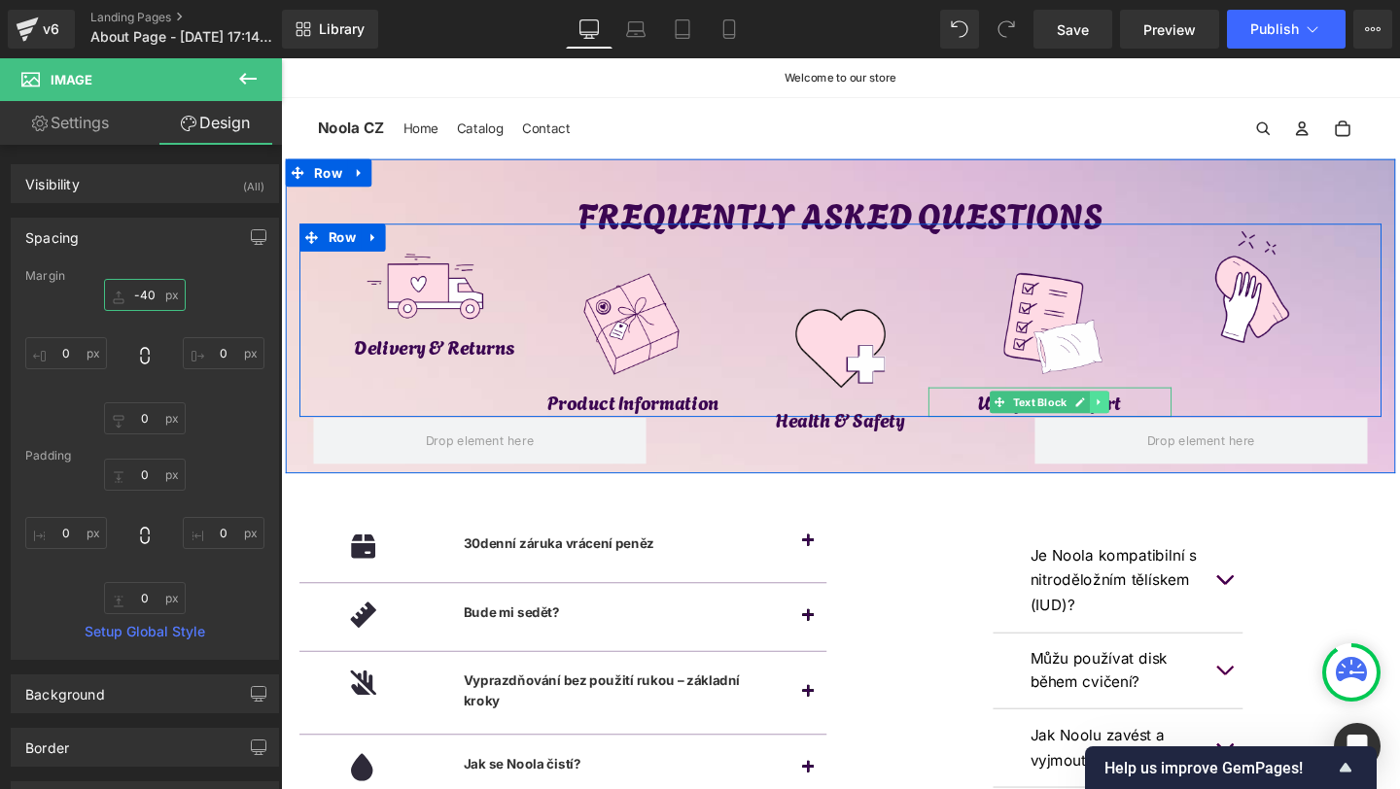
type input "-40"
click at [1139, 422] on icon at bounding box center [1142, 420] width 11 height 12
click at [1139, 422] on link at bounding box center [1131, 419] width 20 height 23
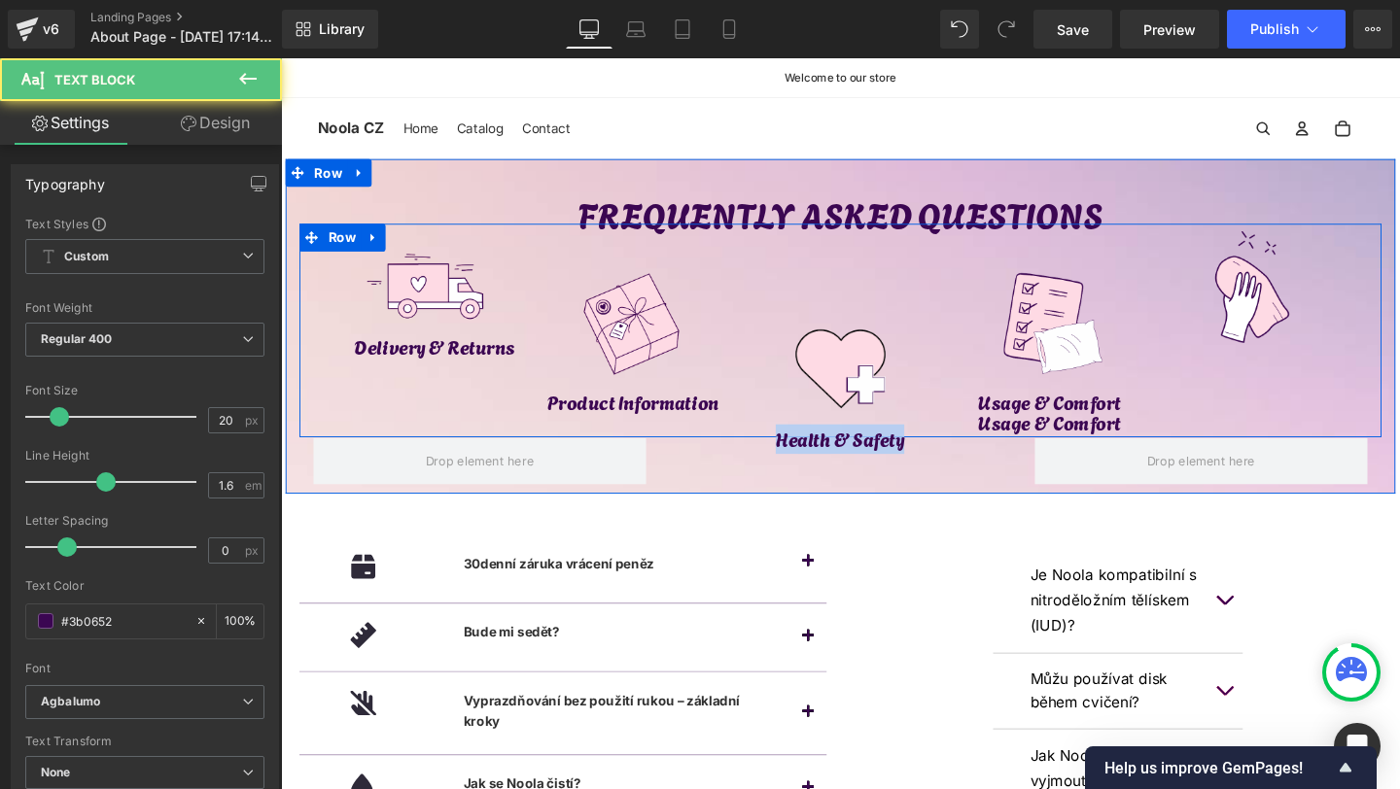
drag, startPoint x: 1043, startPoint y: 443, endPoint x: 1231, endPoint y: 408, distance: 190.9
click at [1231, 408] on div "FREQUENTLY ASKED QUESTIONS Text Block Image Delivery & Returns Text Block Image…" at bounding box center [869, 354] width 1167 height 323
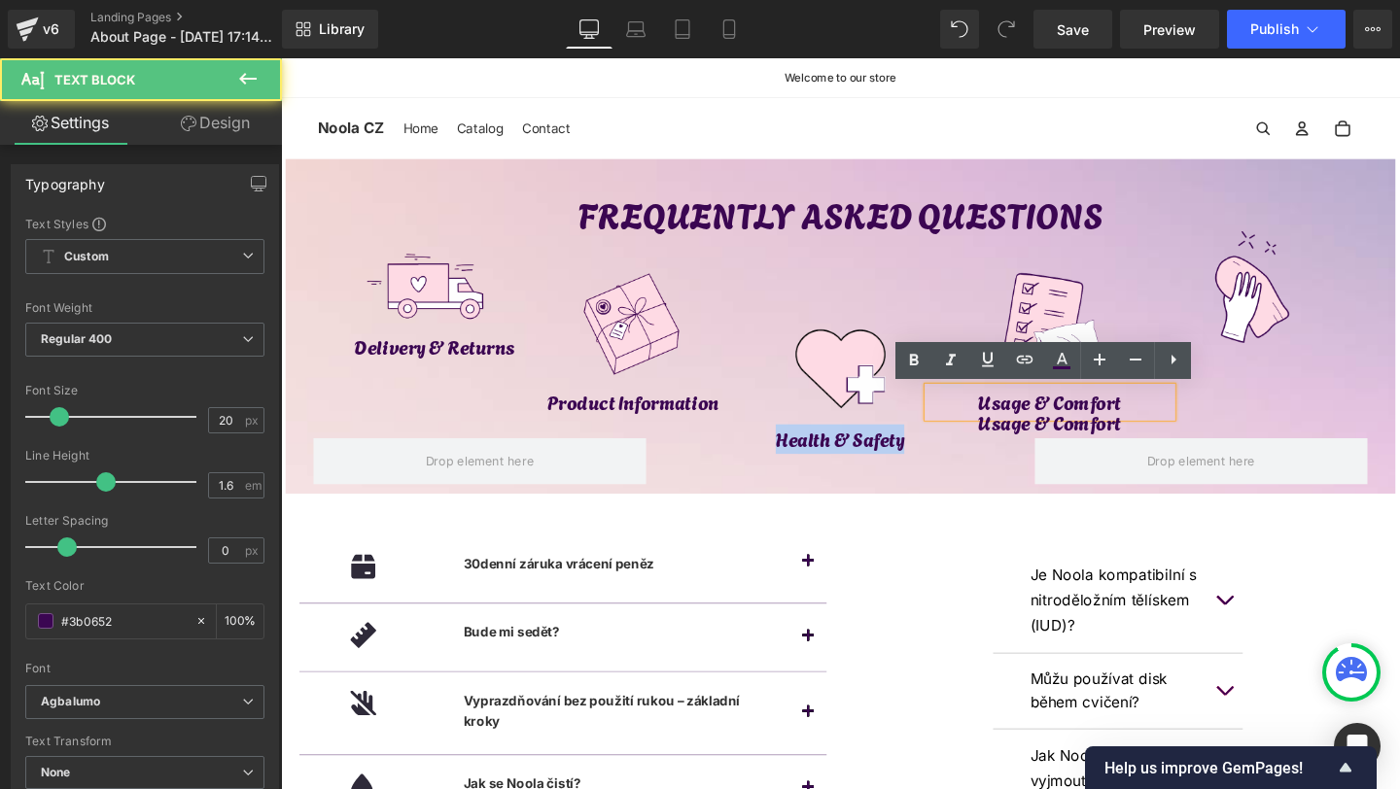
click at [1125, 414] on p "Usage & Comfort" at bounding box center [1090, 419] width 256 height 31
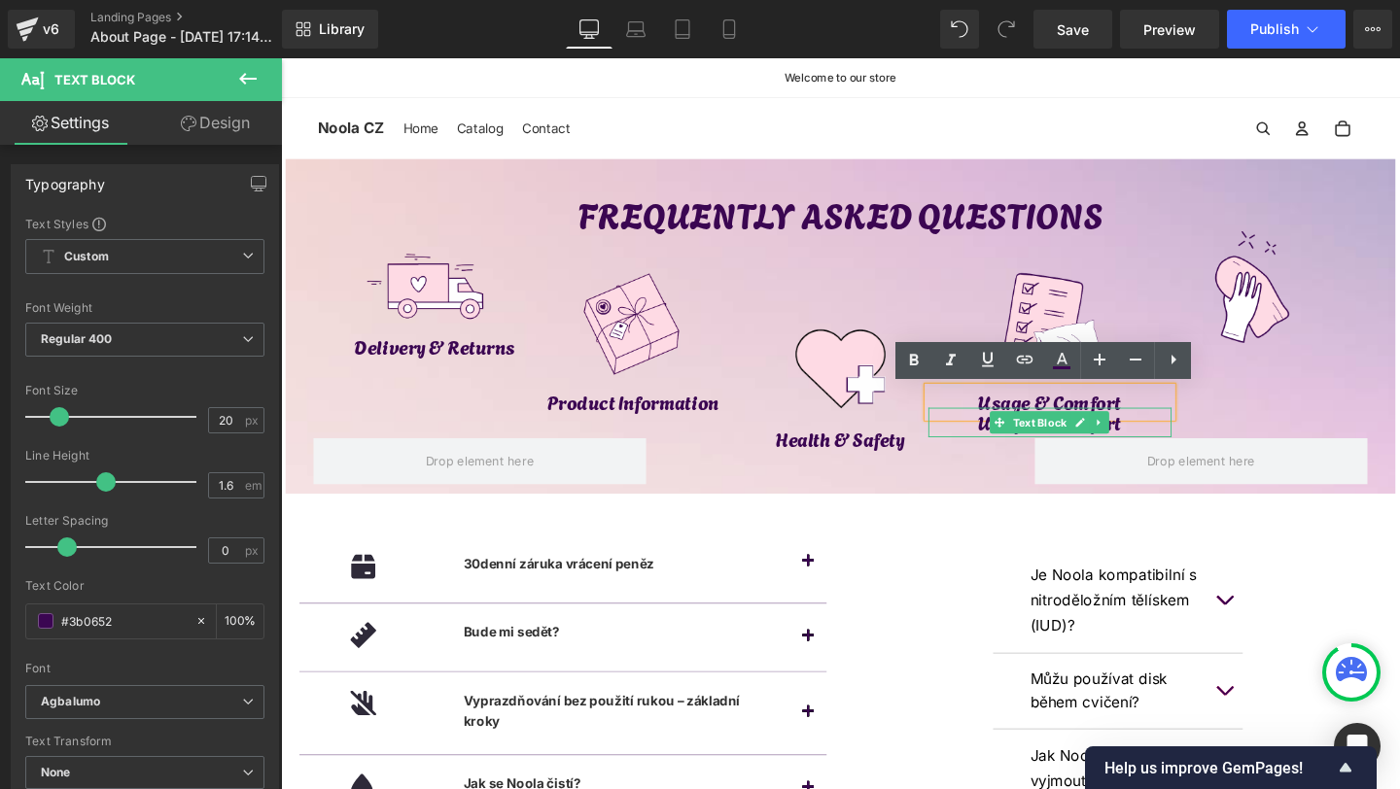
click at [1045, 453] on div at bounding box center [1090, 454] width 256 height 5
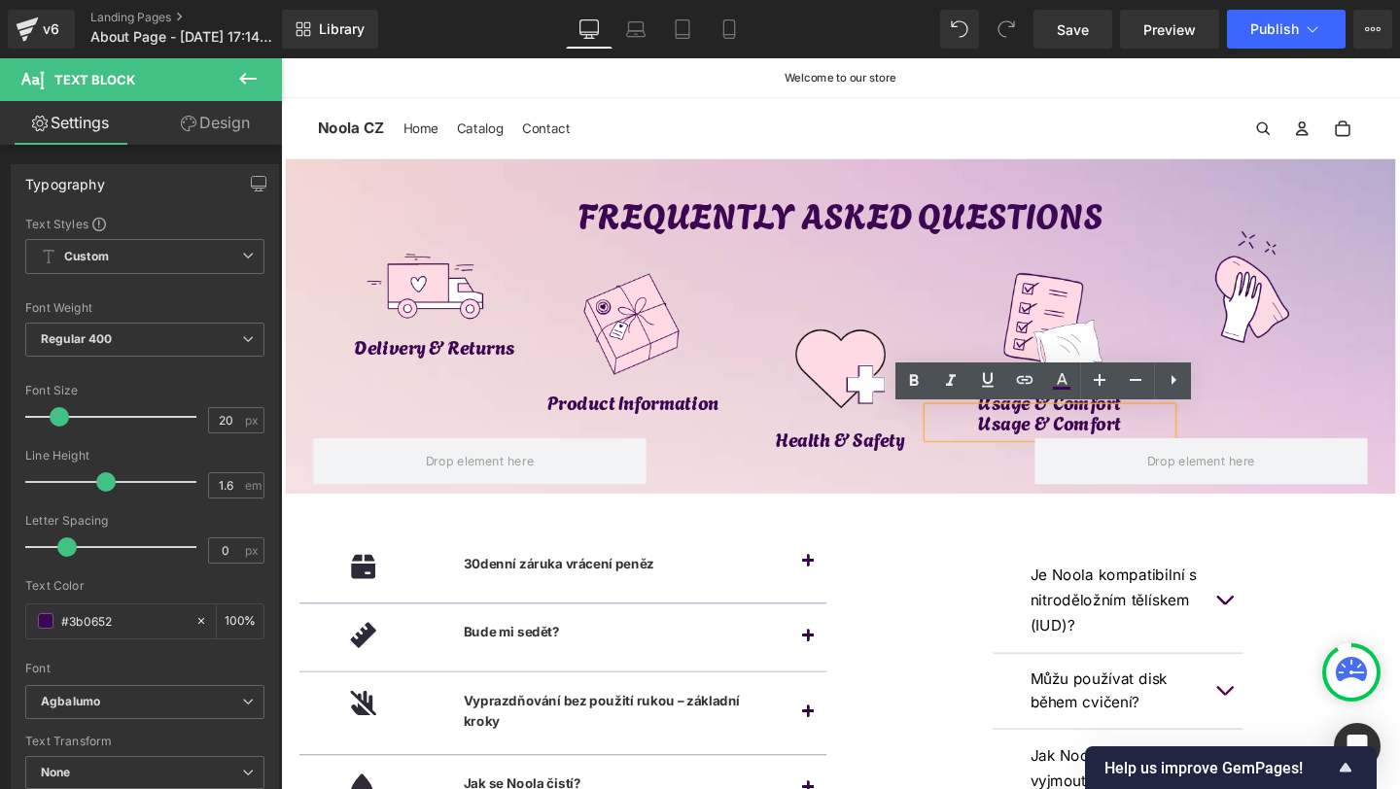
click at [1044, 441] on p "Usage & Comfort" at bounding box center [1090, 441] width 256 height 31
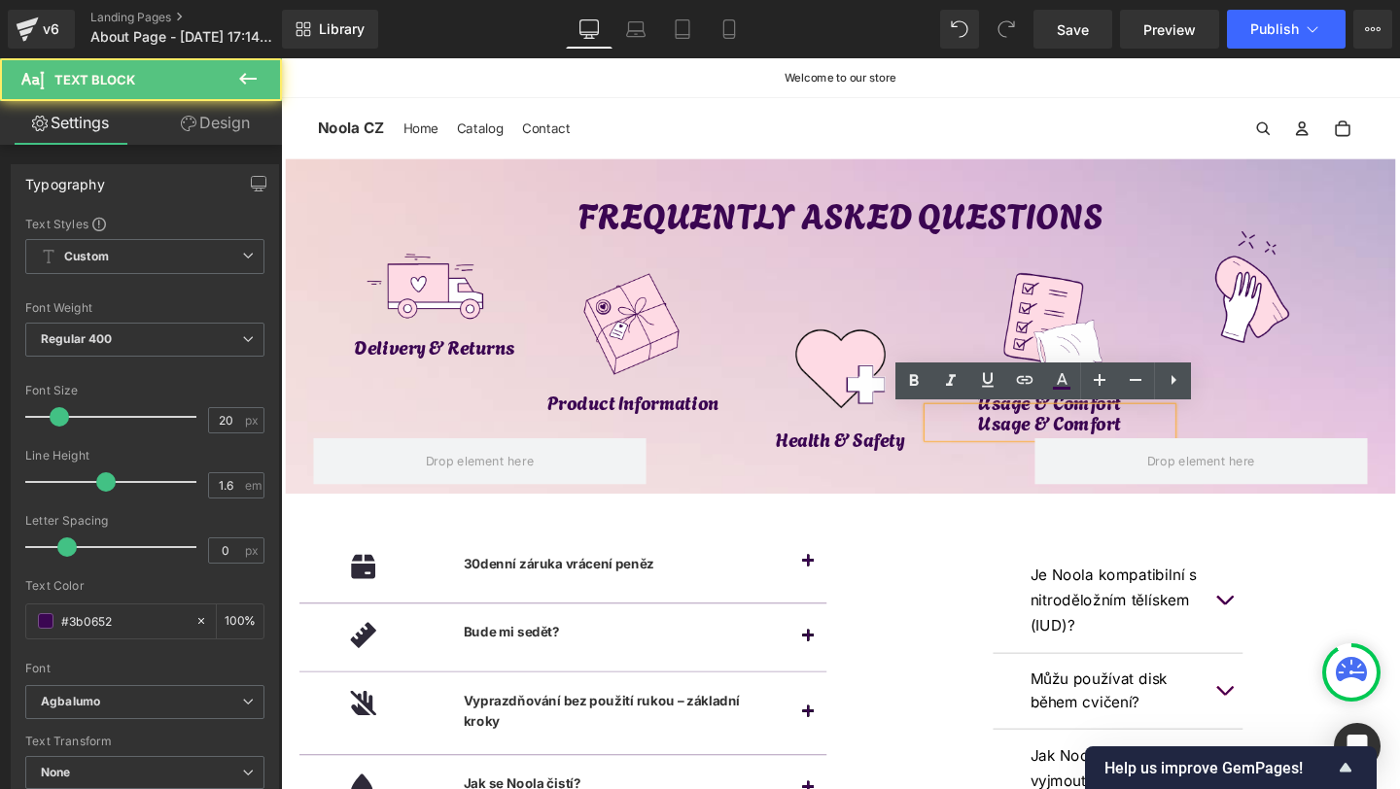
click at [1066, 482] on div at bounding box center [1248, 482] width 379 height 49
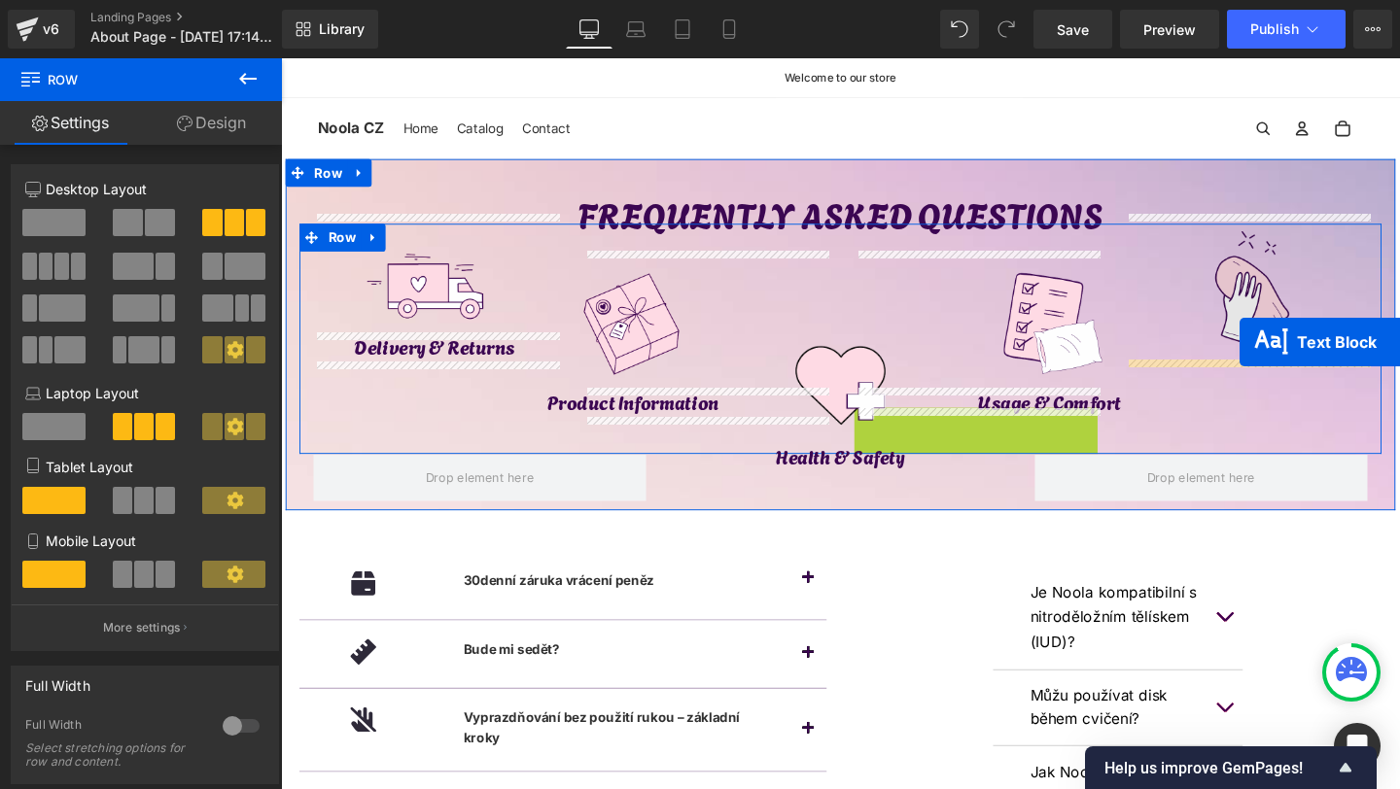
drag, startPoint x: 1046, startPoint y: 442, endPoint x: 1288, endPoint y: 363, distance: 254.9
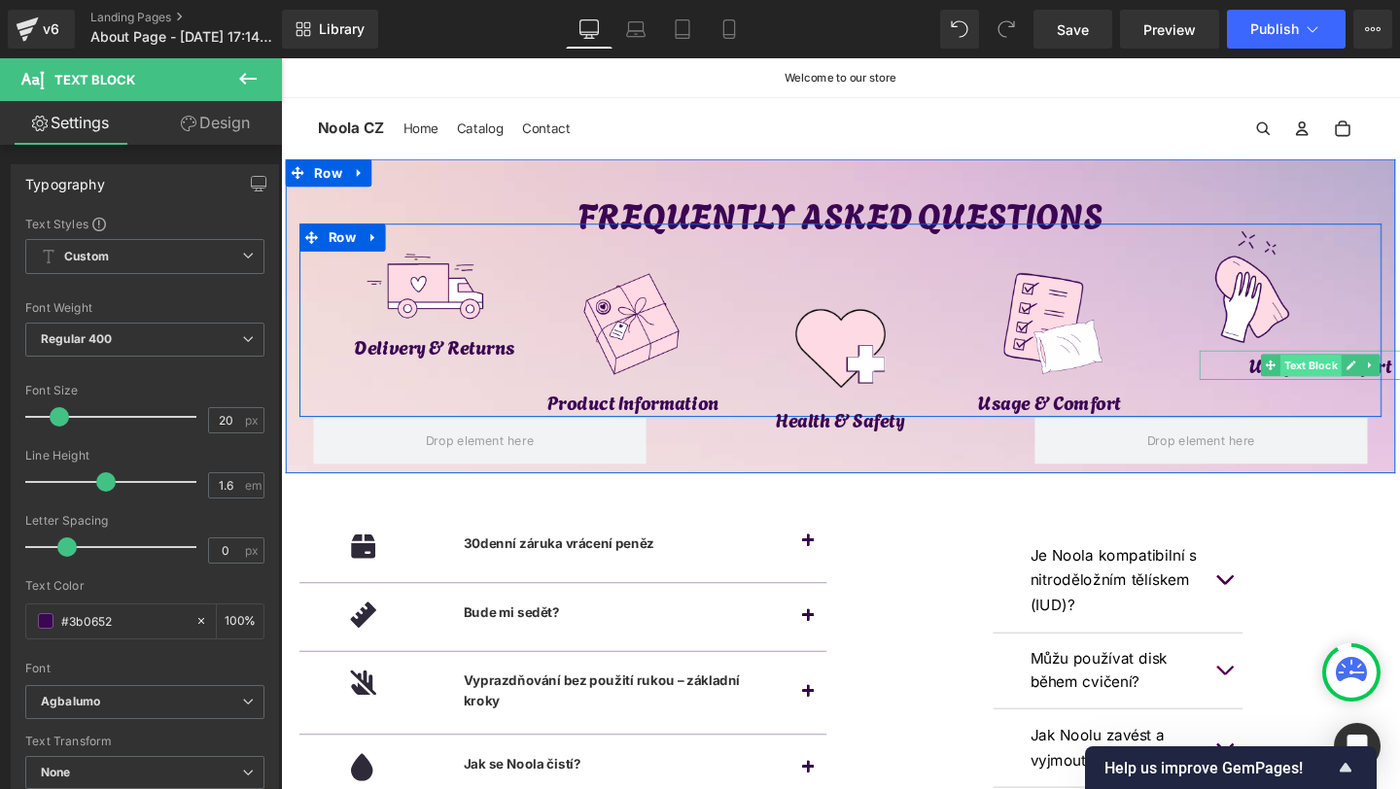
click at [1377, 382] on span "Text Block" at bounding box center [1363, 381] width 64 height 23
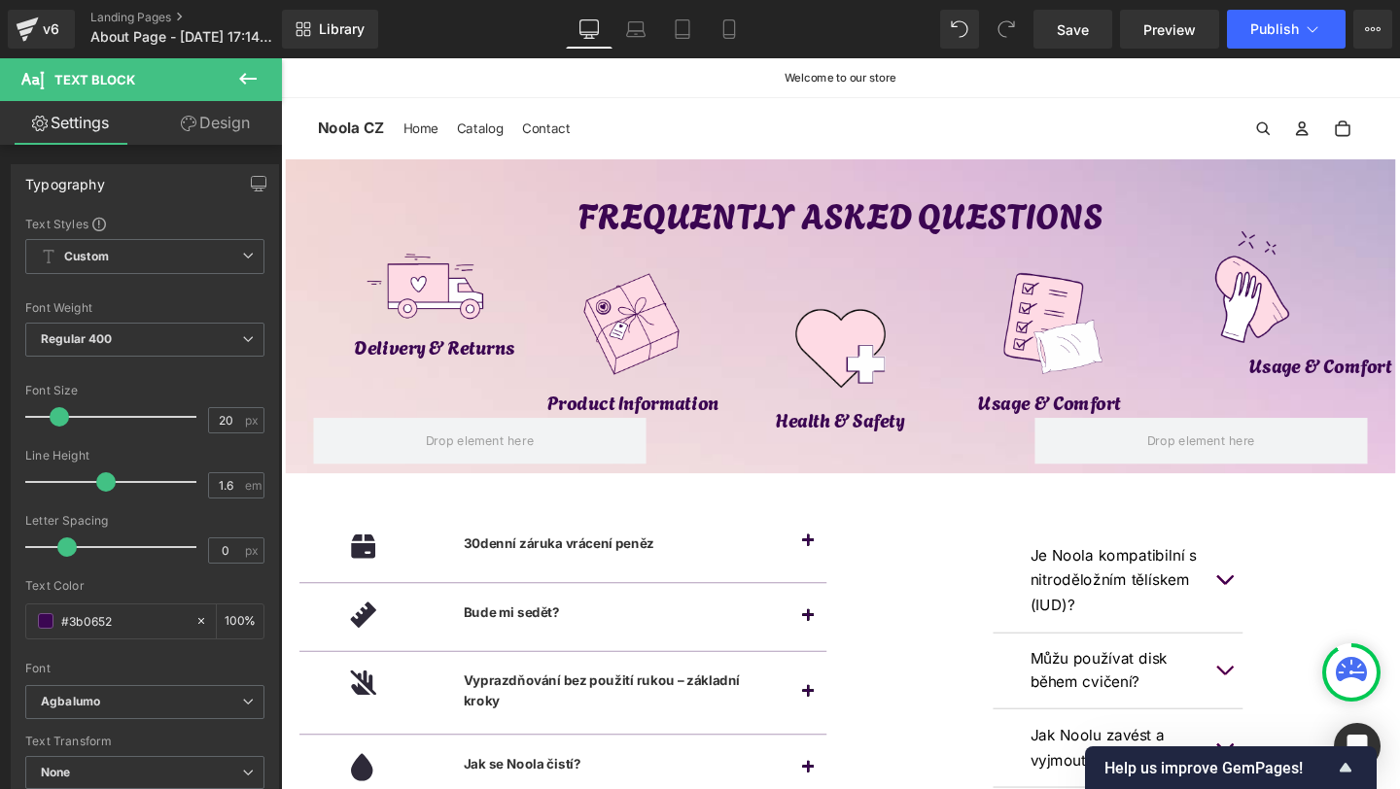
click at [251, 111] on link "Design" at bounding box center [215, 123] width 141 height 44
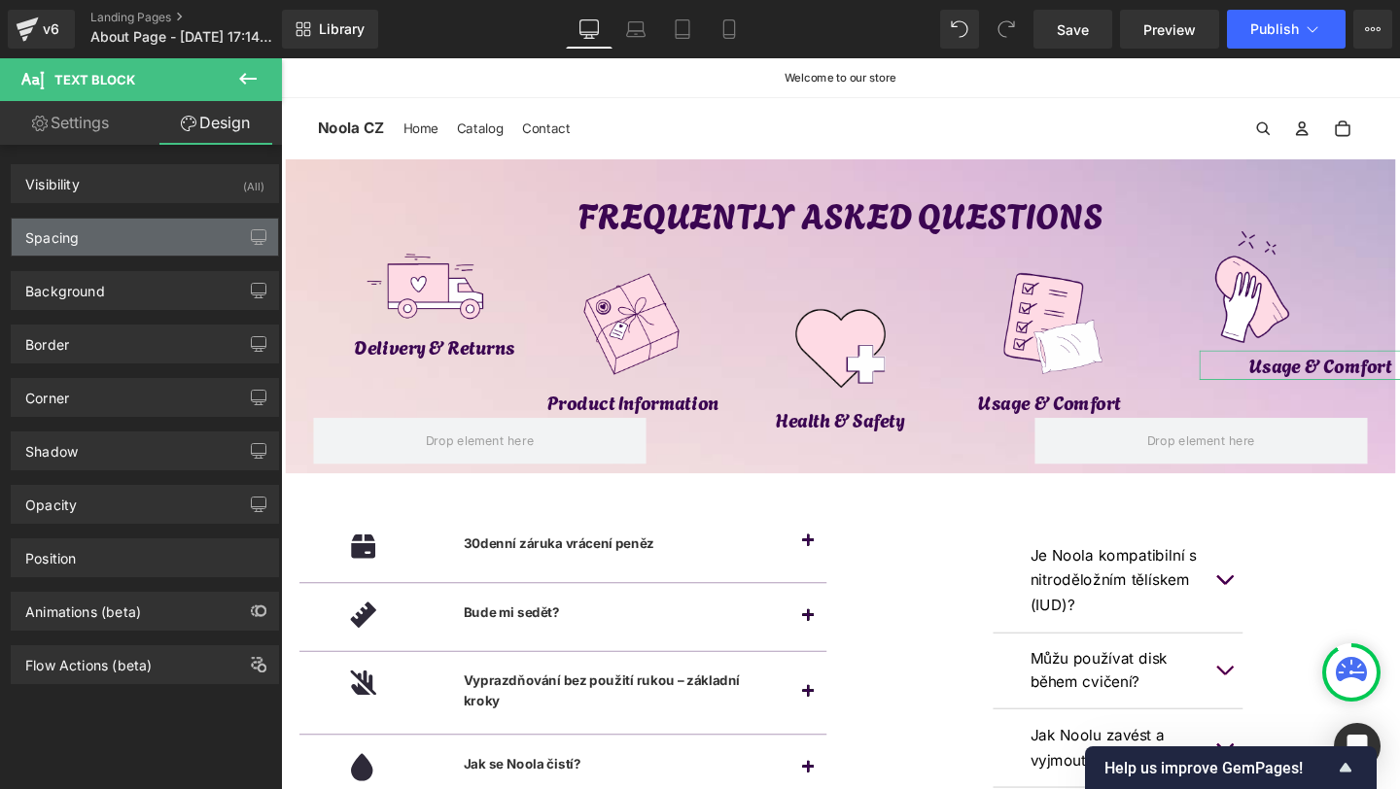
click at [100, 229] on div "Spacing" at bounding box center [145, 237] width 266 height 37
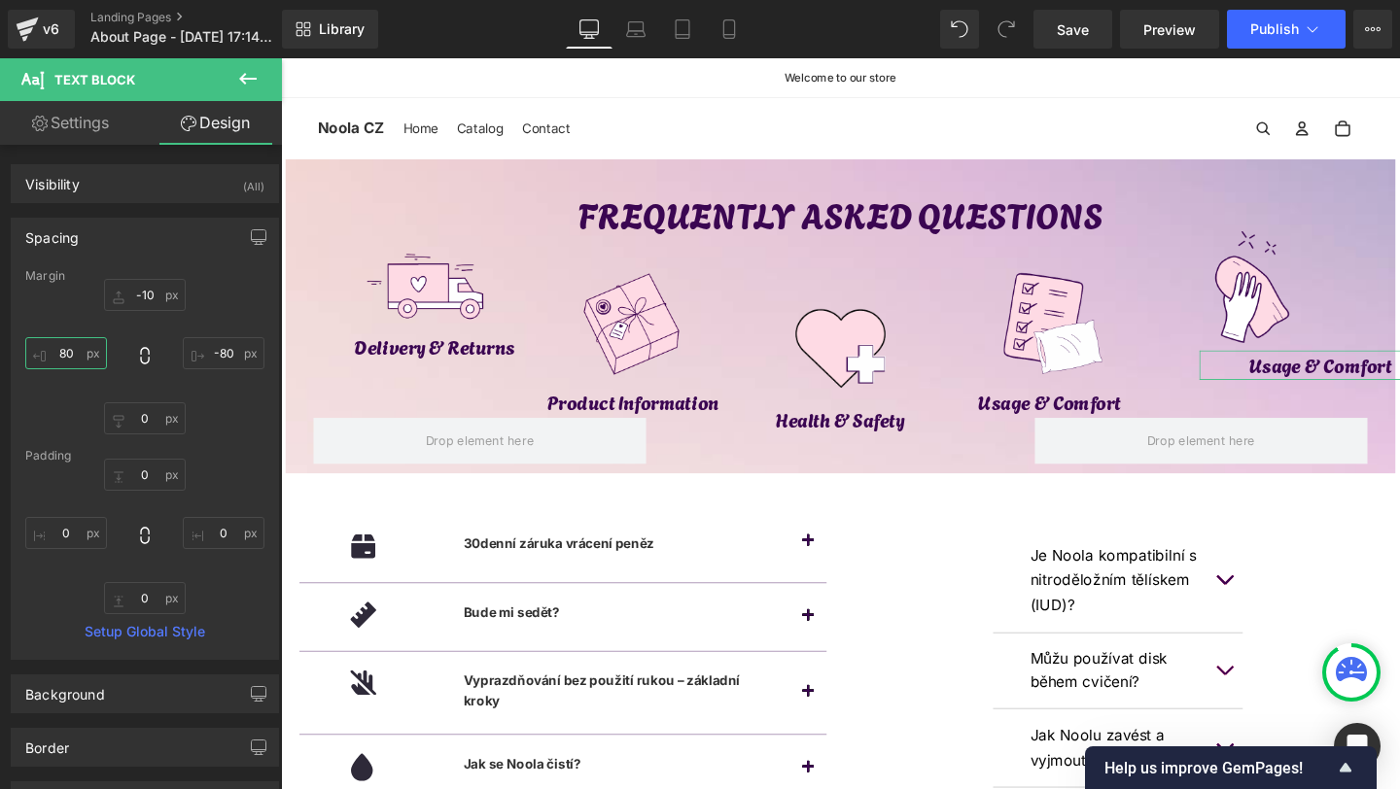
click at [83, 357] on input "80" at bounding box center [66, 353] width 82 height 32
click at [242, 358] on input "-80" at bounding box center [224, 353] width 82 height 32
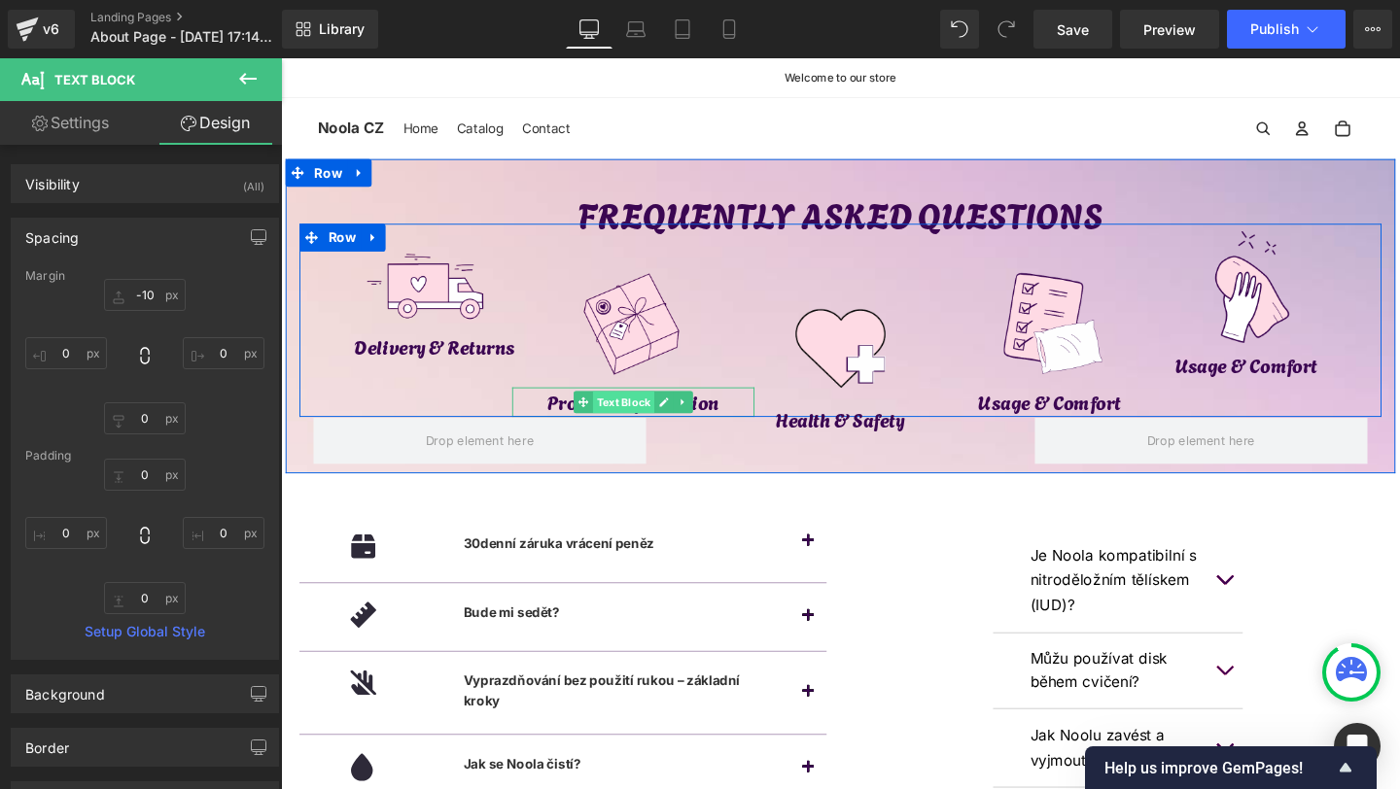
click at [629, 417] on span "Text Block" at bounding box center [641, 419] width 64 height 23
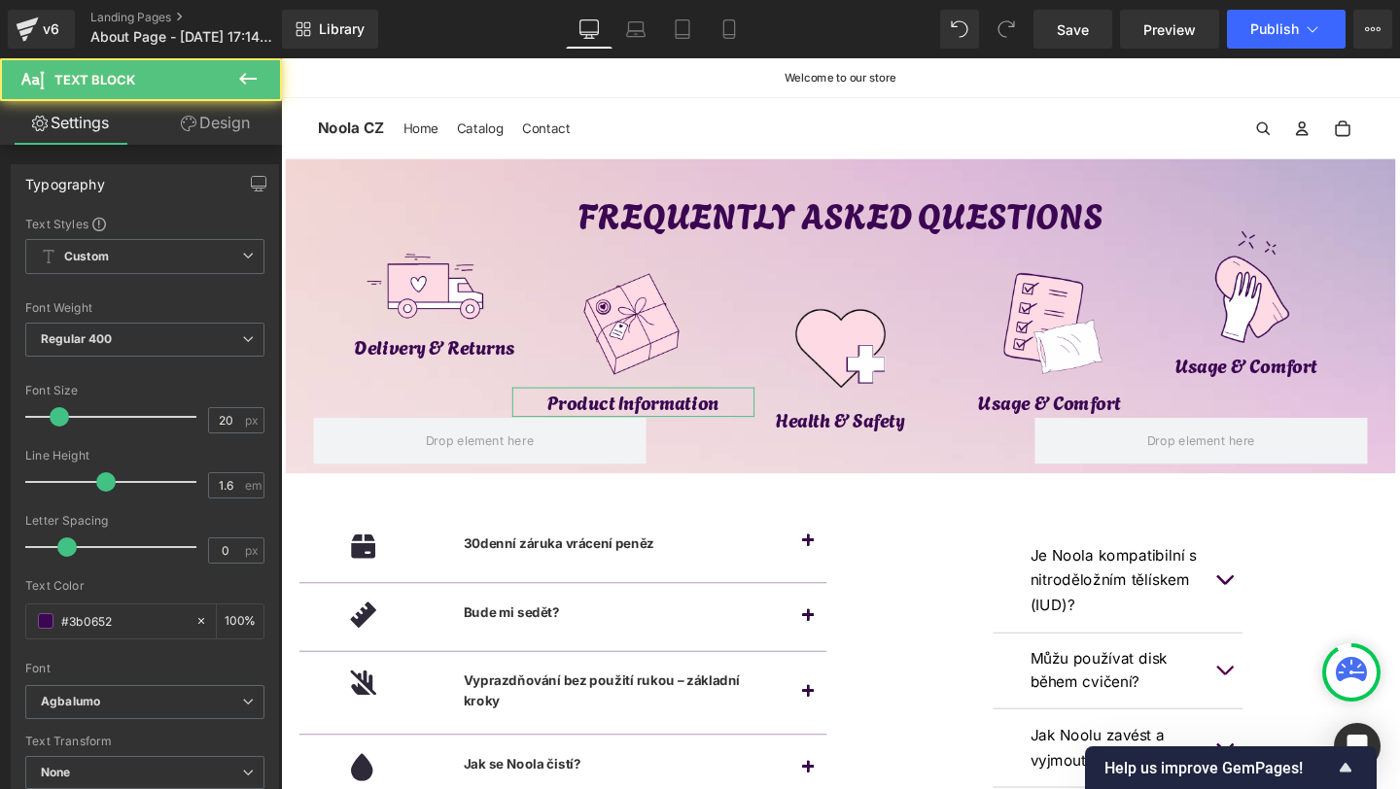
click at [226, 108] on link "Design" at bounding box center [215, 123] width 141 height 44
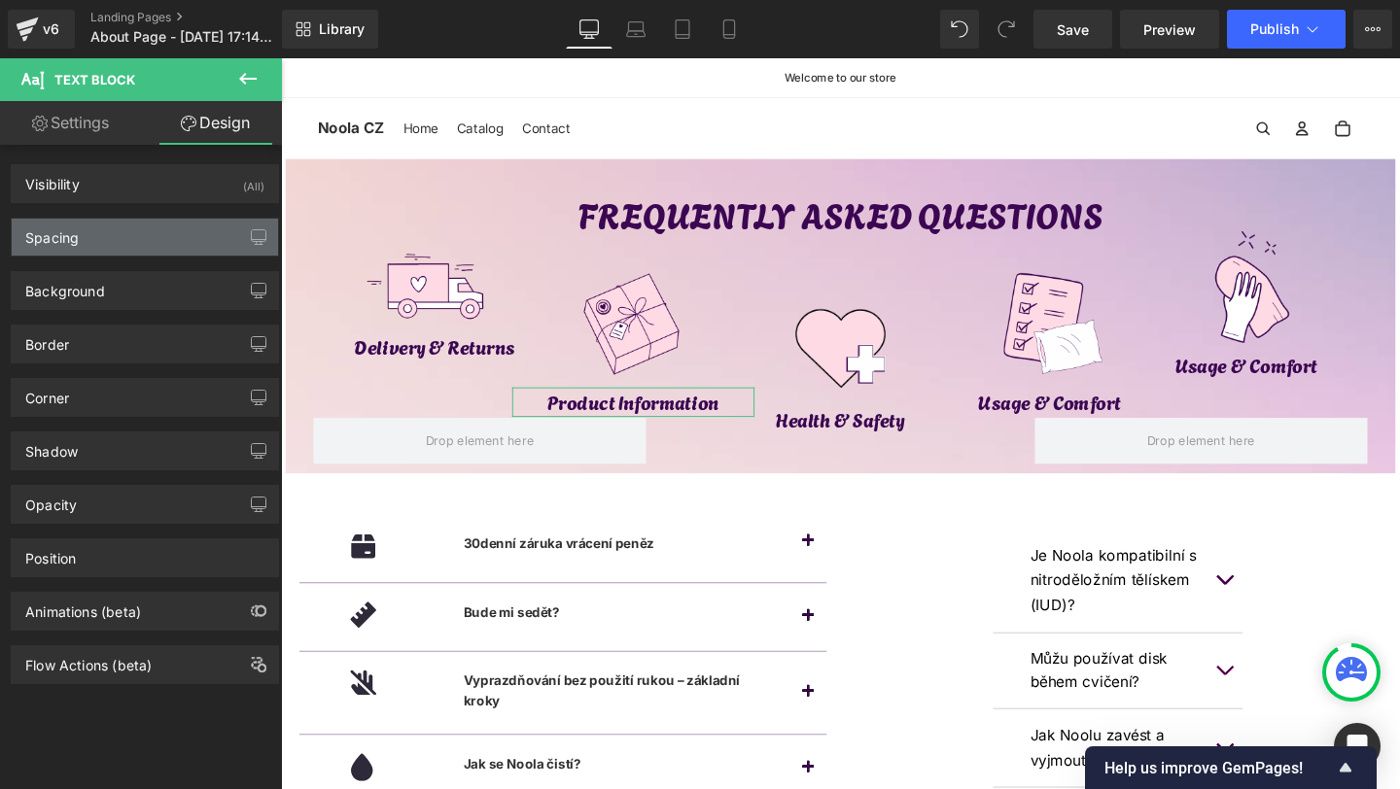
click at [98, 231] on div "Spacing" at bounding box center [145, 237] width 266 height 37
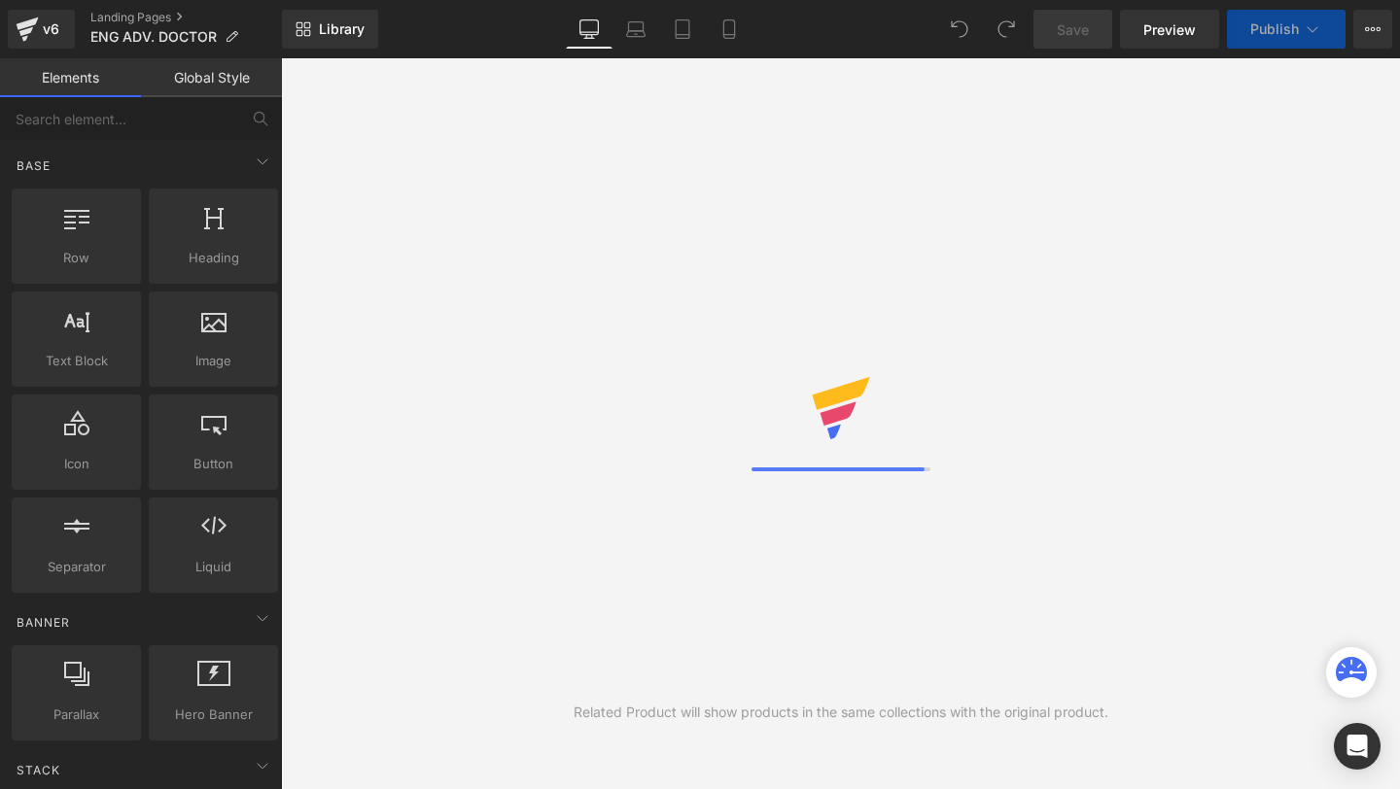
click at [1154, 42] on link "Preview" at bounding box center [1169, 29] width 99 height 39
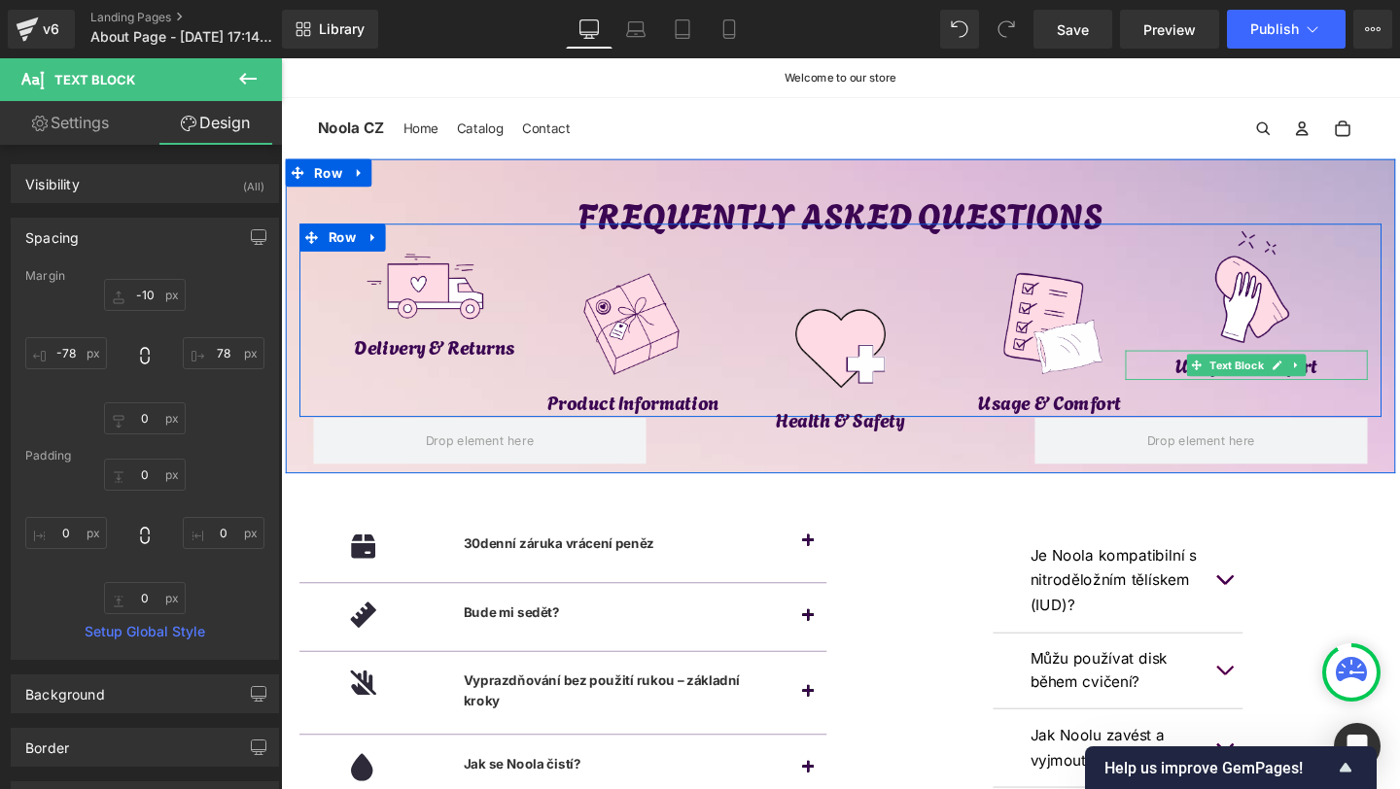
click at [1205, 383] on p "Usage & Comfort" at bounding box center [1297, 381] width 256 height 31
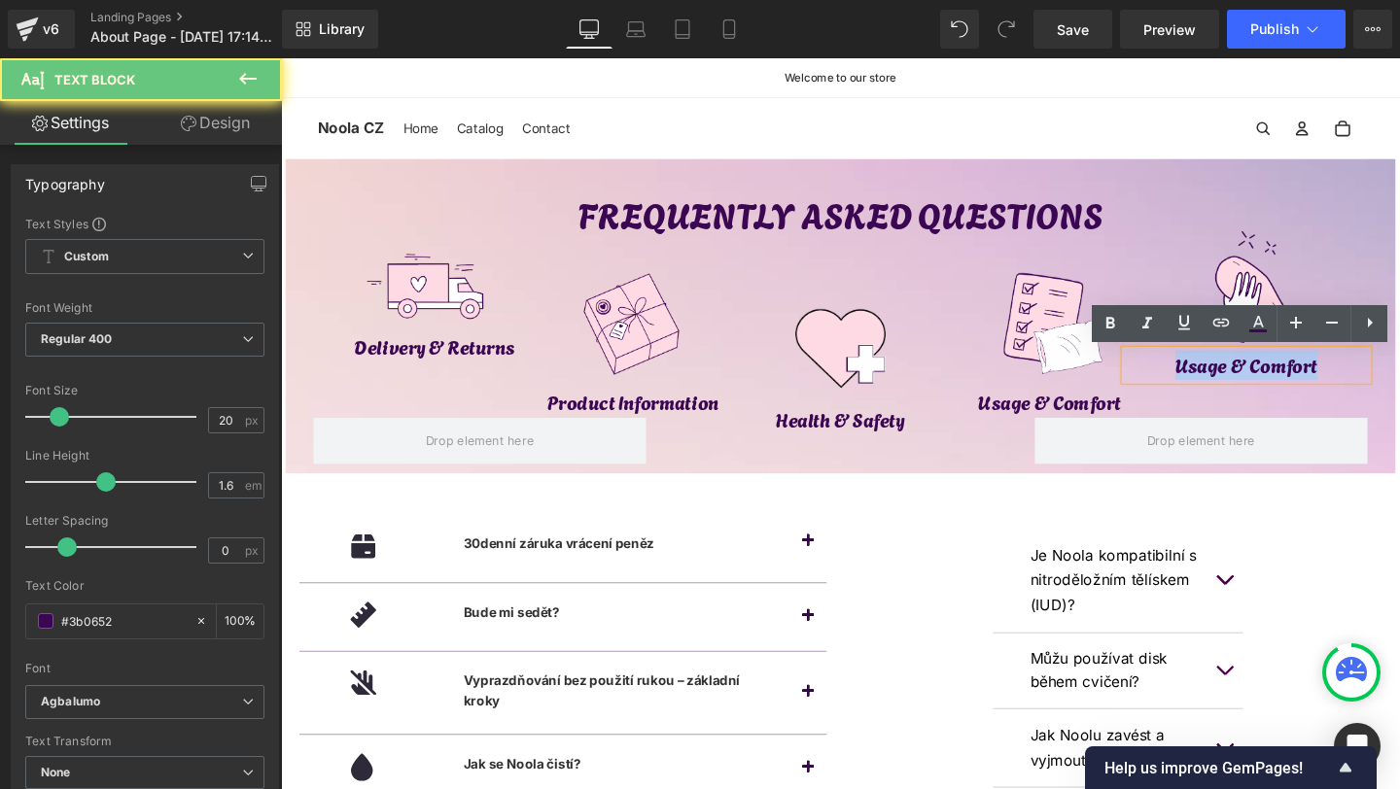
click at [1205, 383] on p "Usage & Comfort" at bounding box center [1297, 381] width 256 height 31
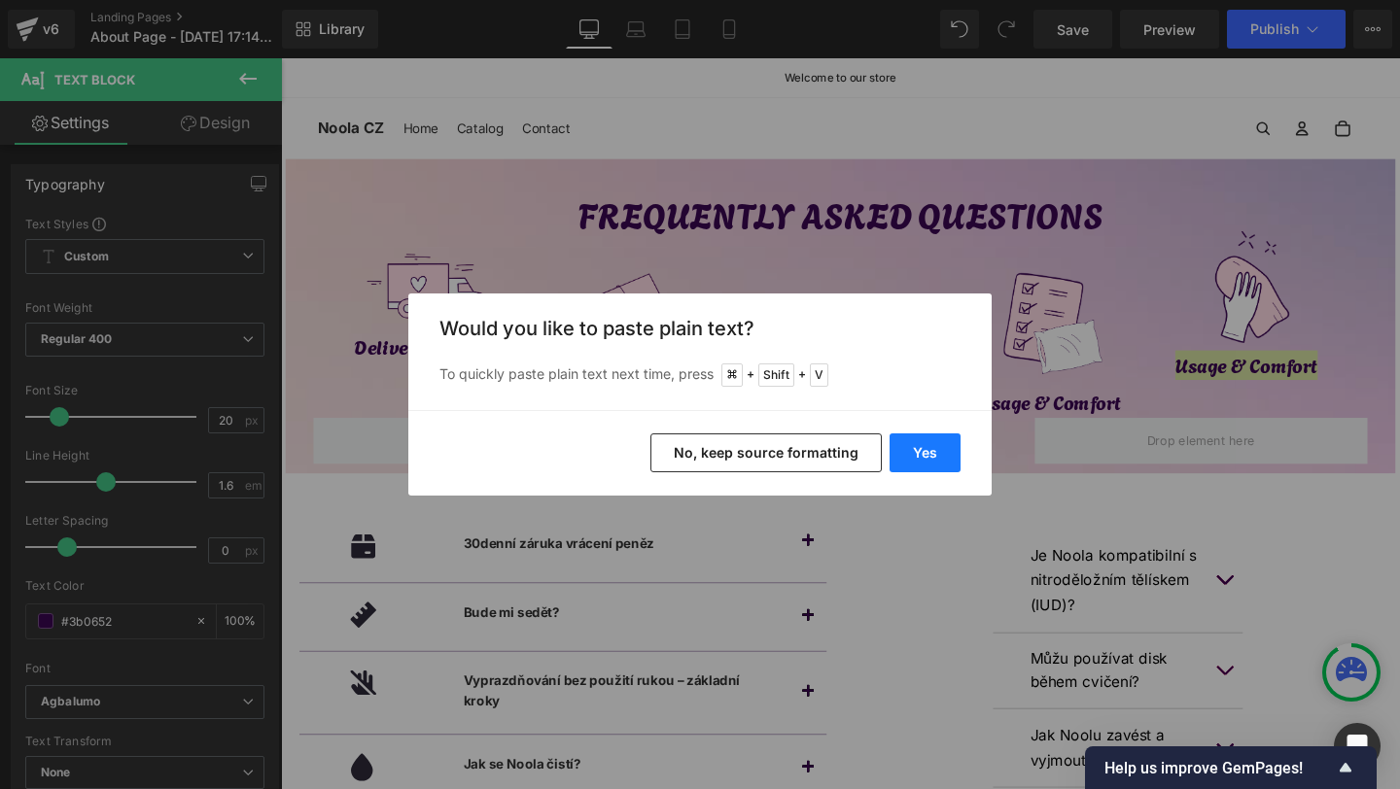
click at [918, 461] on button "Yes" at bounding box center [925, 453] width 71 height 39
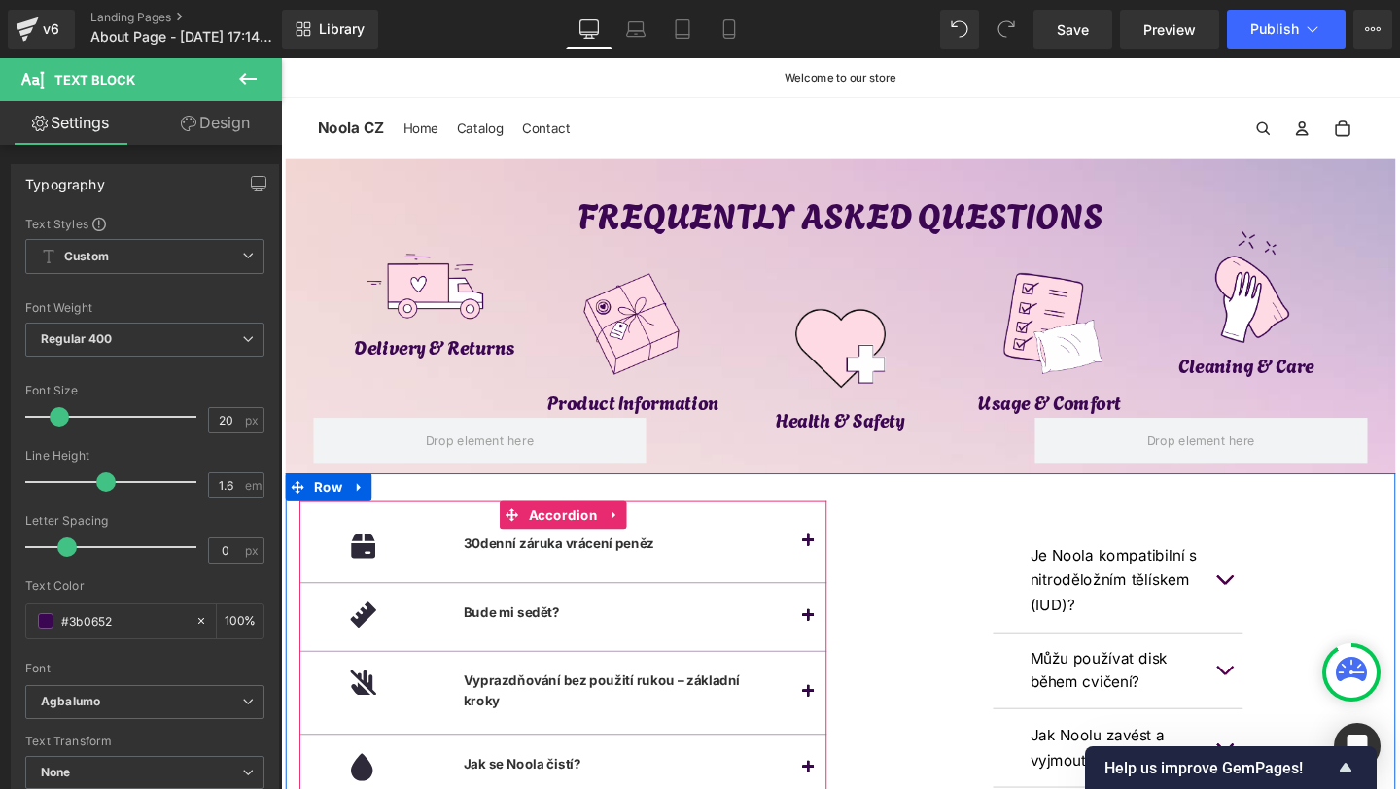
click at [792, 670] on div "Image Bude mi sedět? Text Block Row" at bounding box center [577, 647] width 554 height 72
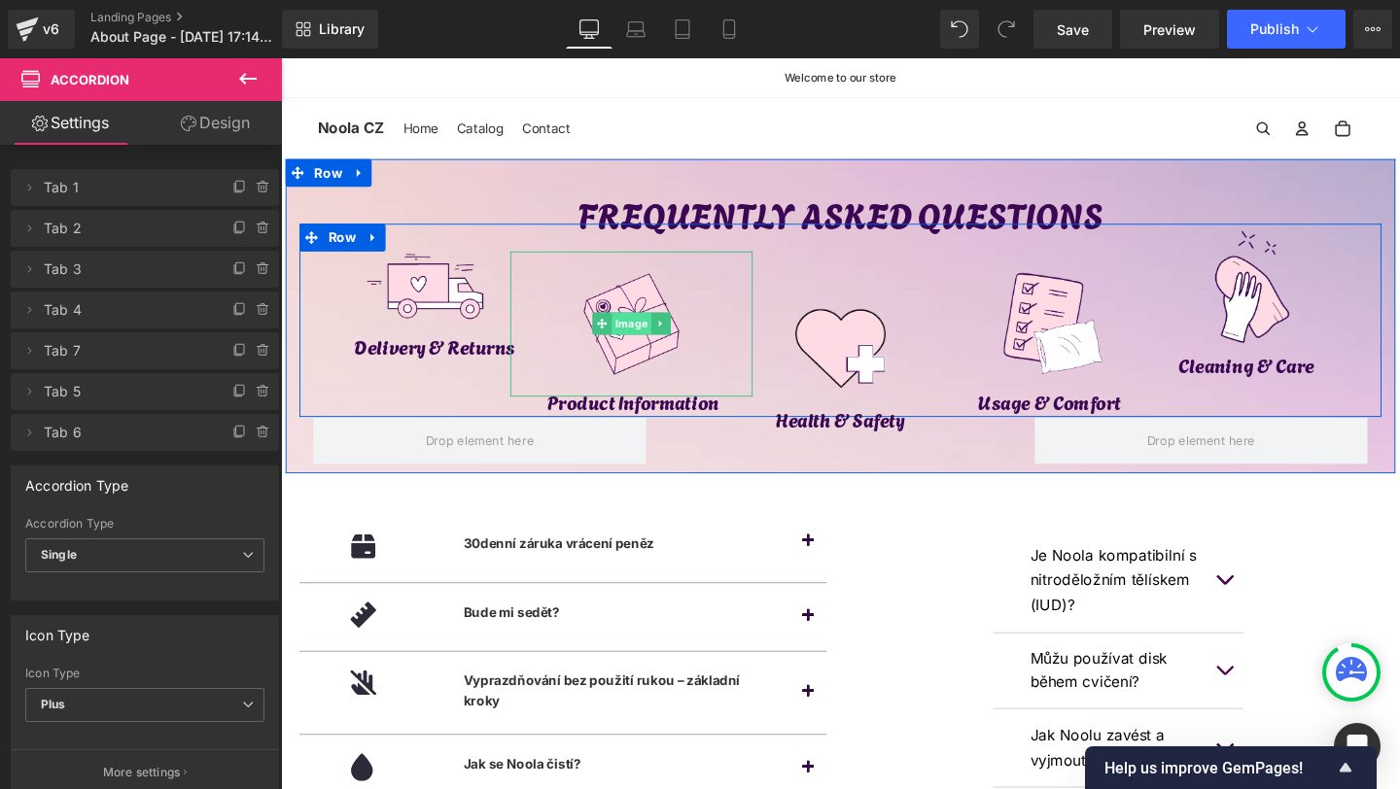
click at [644, 333] on span "Image" at bounding box center [649, 337] width 42 height 23
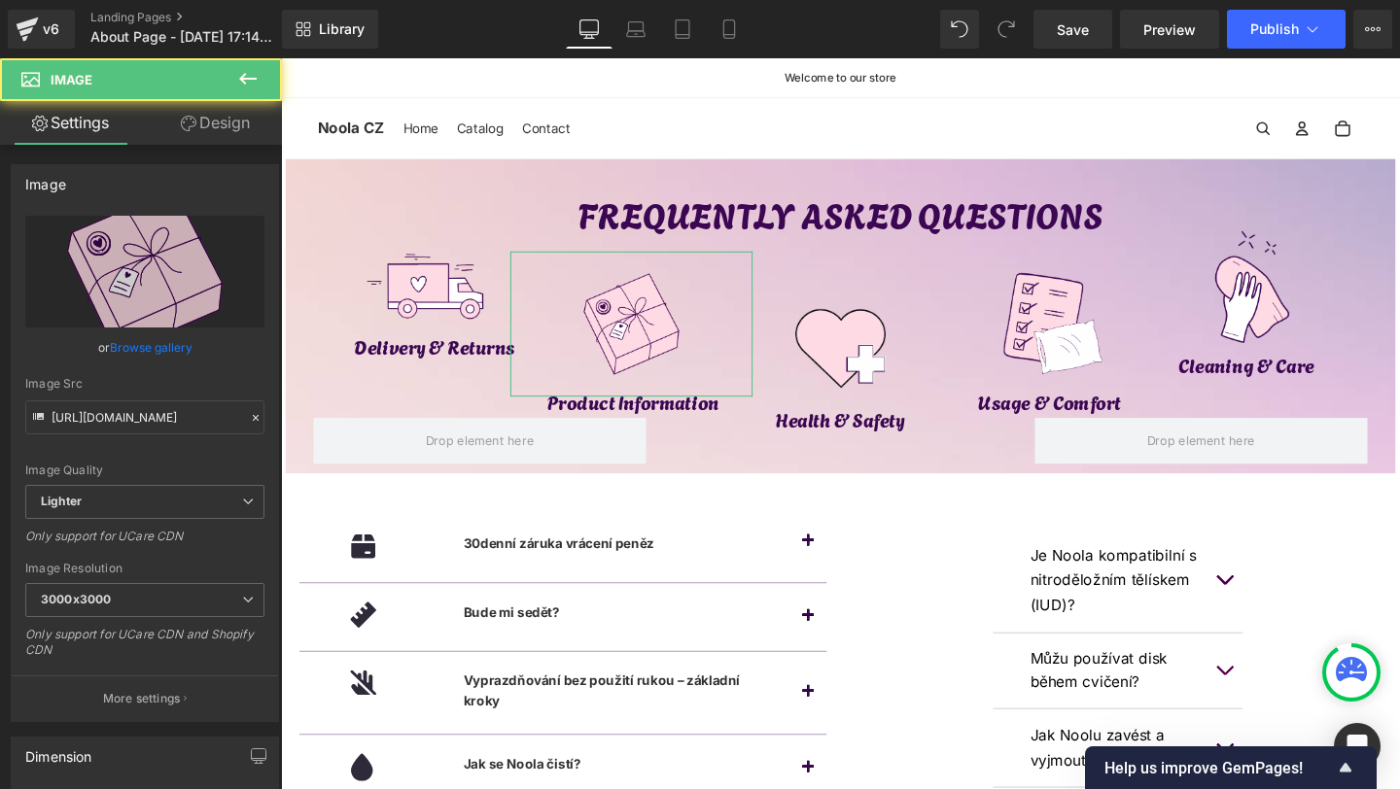
click at [228, 121] on link "Design" at bounding box center [215, 123] width 141 height 44
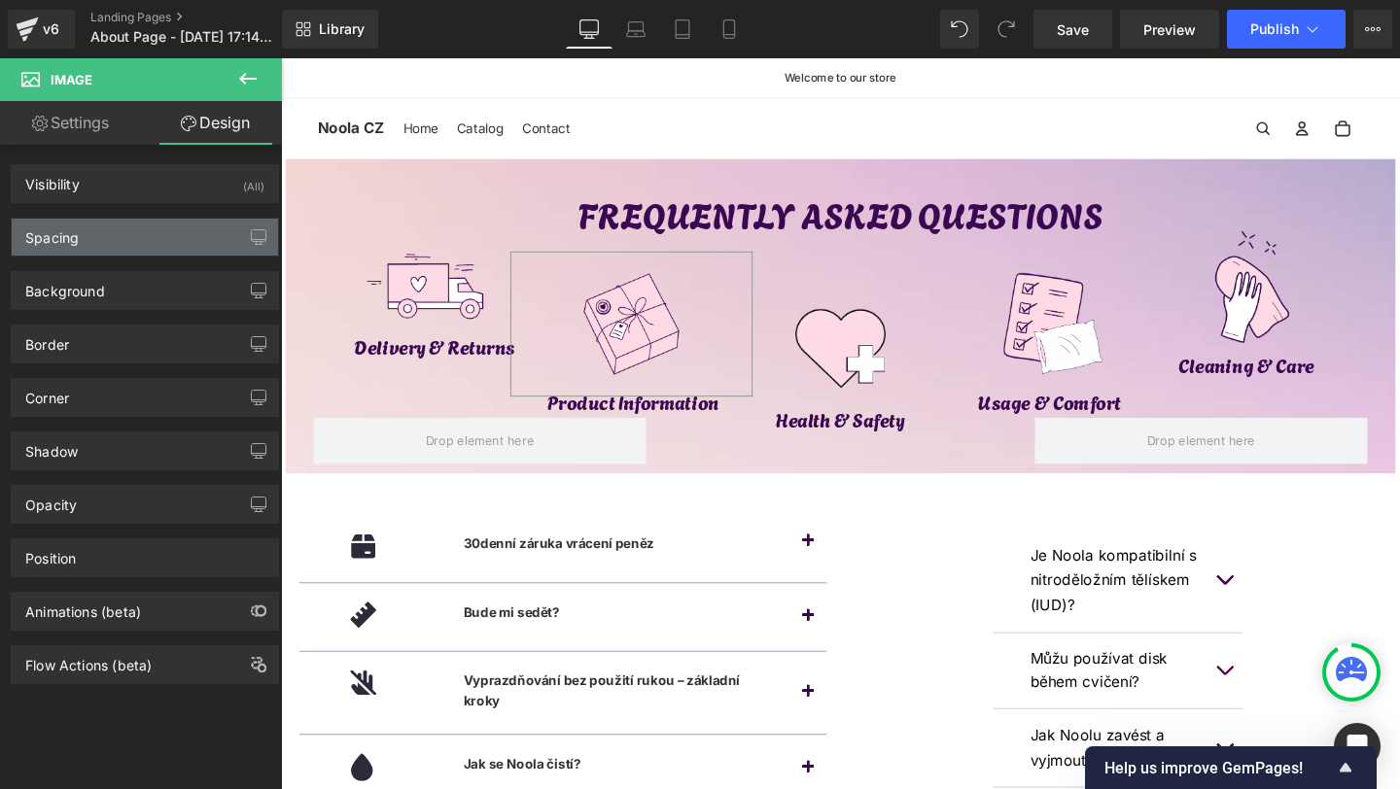
click at [93, 238] on div "Spacing" at bounding box center [145, 237] width 266 height 37
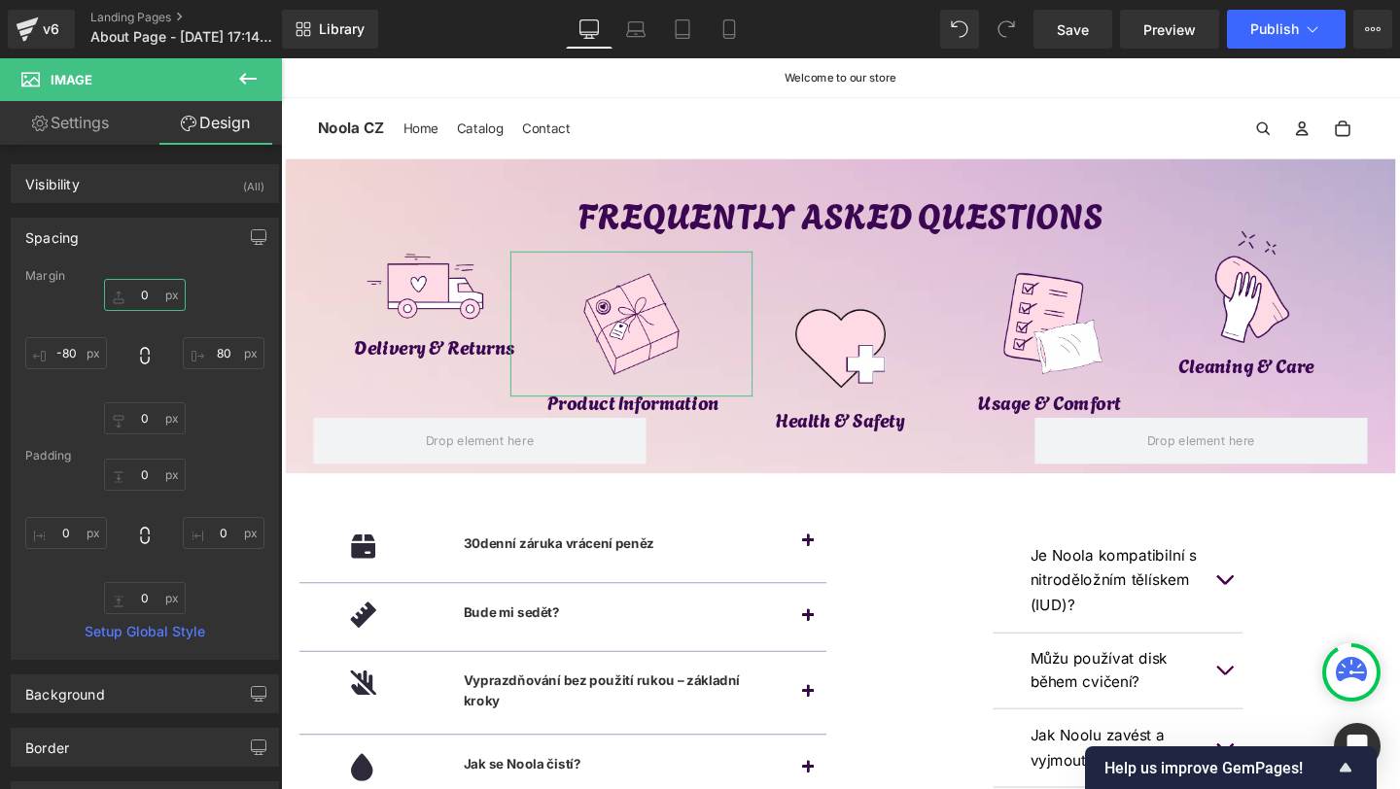
click at [140, 295] on input "0" at bounding box center [145, 295] width 82 height 32
type input "-"
type input "10"
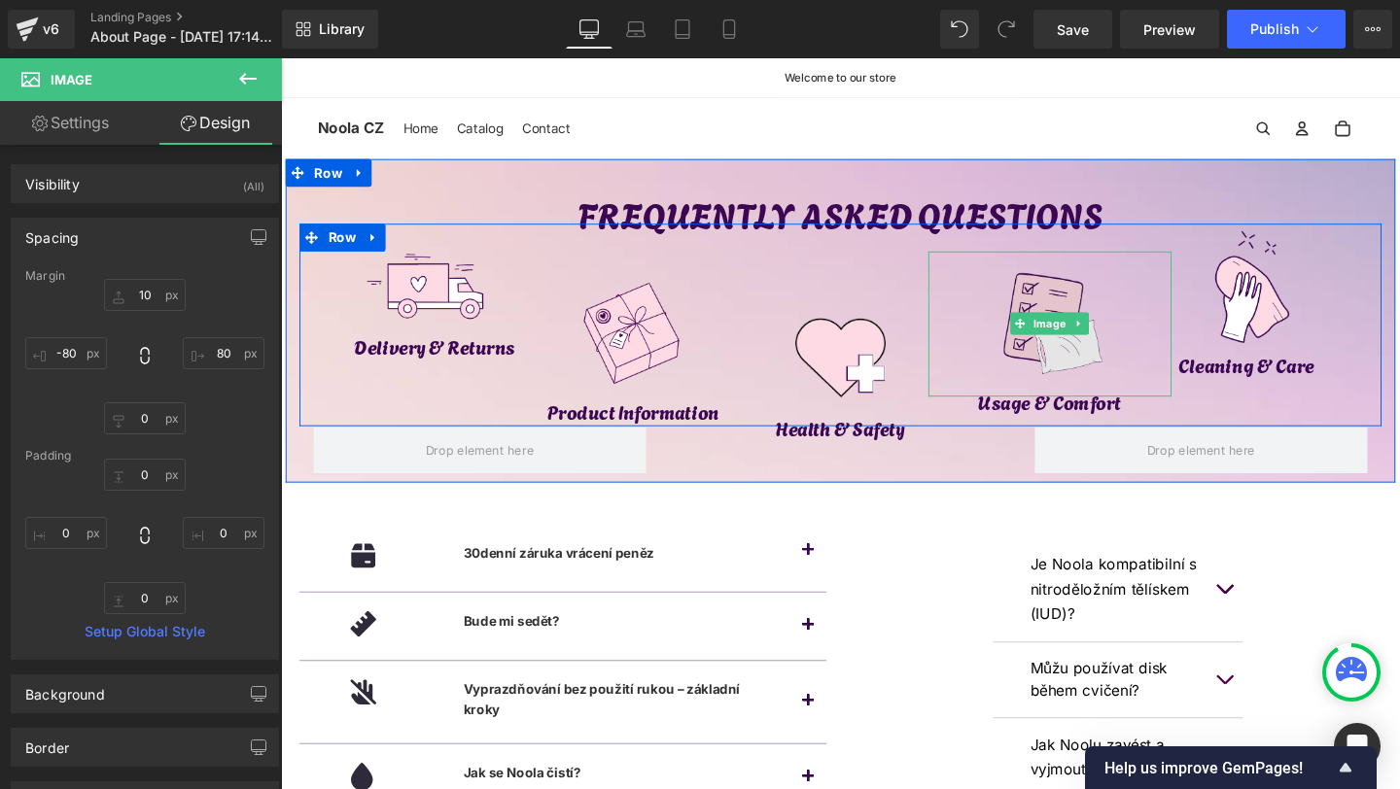
click at [1108, 312] on img at bounding box center [1090, 339] width 154 height 154
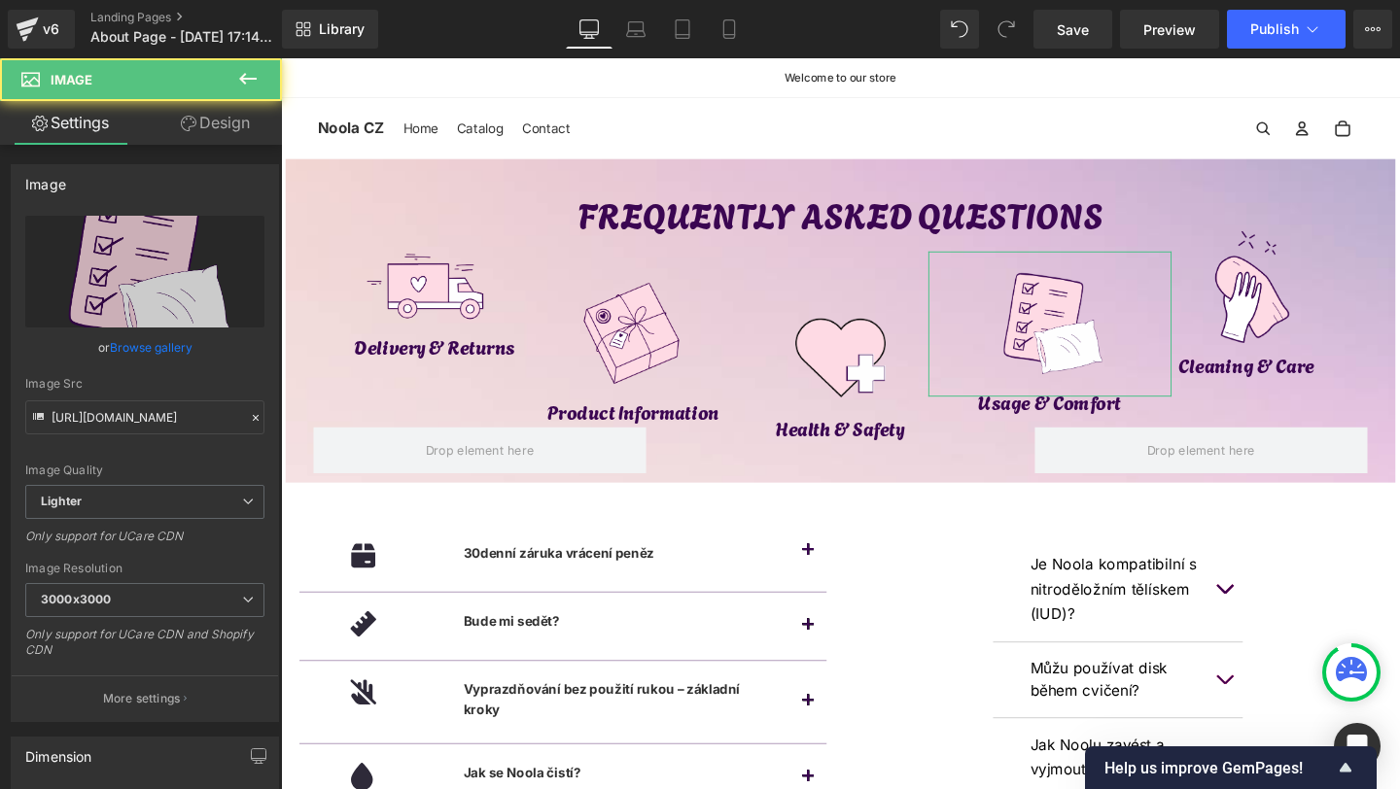
click at [194, 104] on link "Design" at bounding box center [215, 123] width 141 height 44
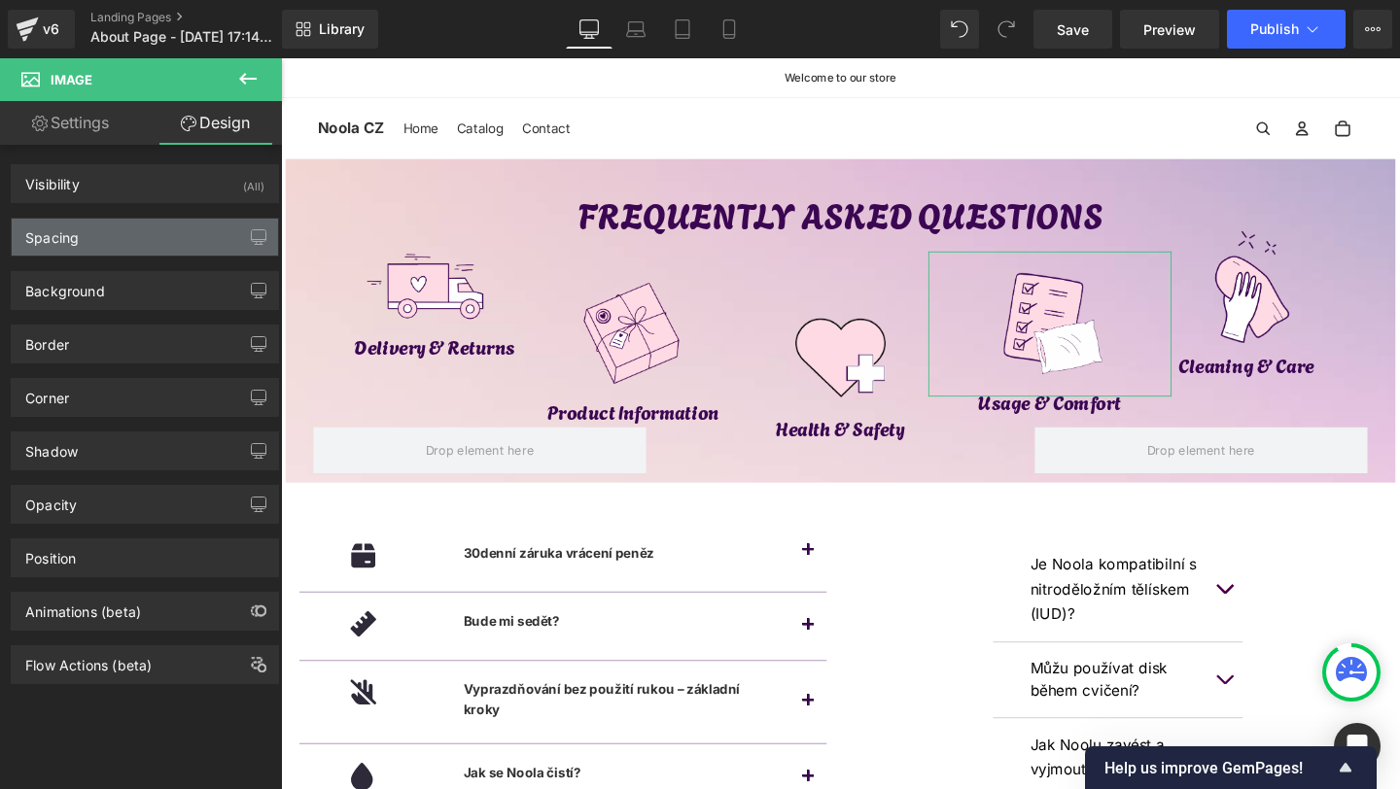
click at [85, 222] on div "Spacing" at bounding box center [145, 237] width 266 height 37
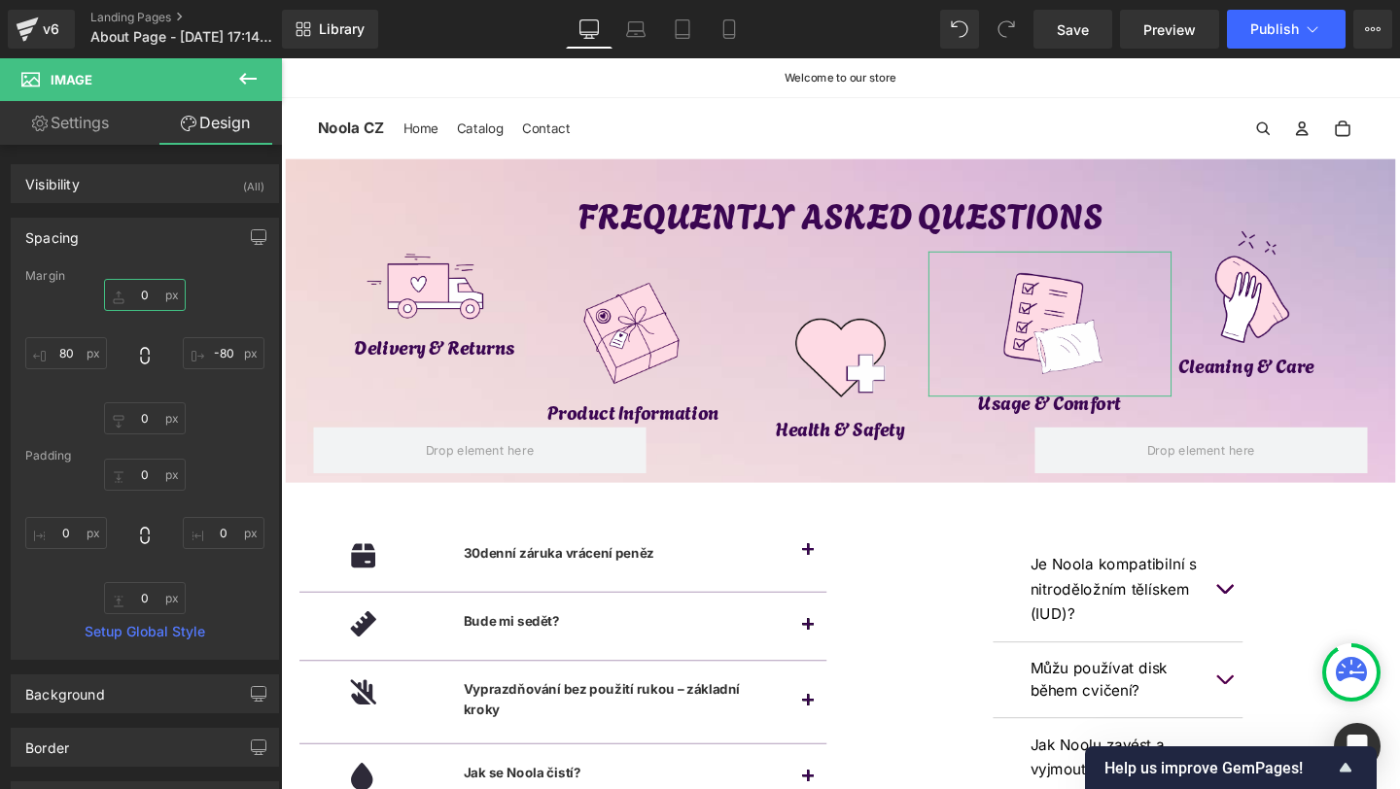
click at [155, 283] on input "0" at bounding box center [145, 295] width 82 height 32
type input "10"
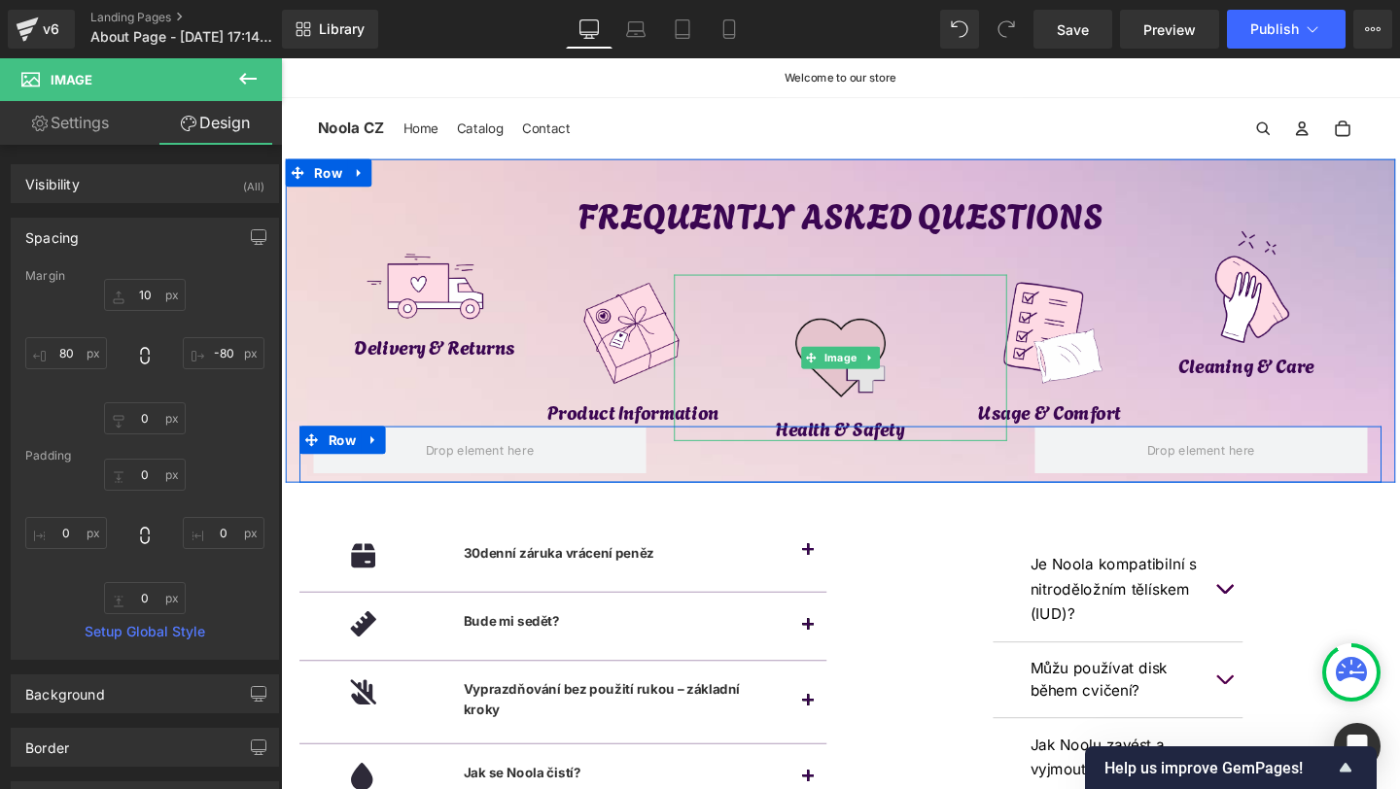
click at [841, 334] on img at bounding box center [869, 373] width 175 height 175
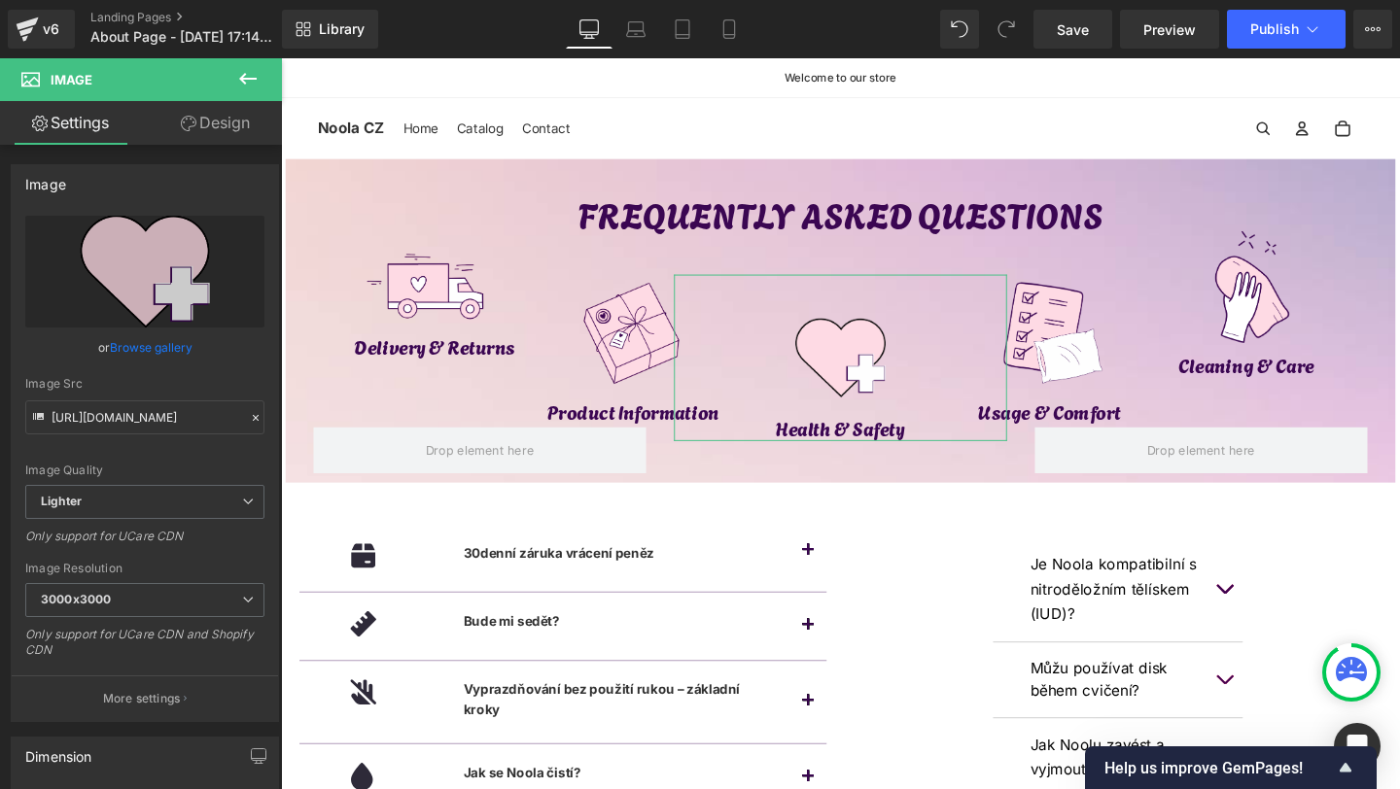
click at [209, 124] on link "Design" at bounding box center [215, 123] width 141 height 44
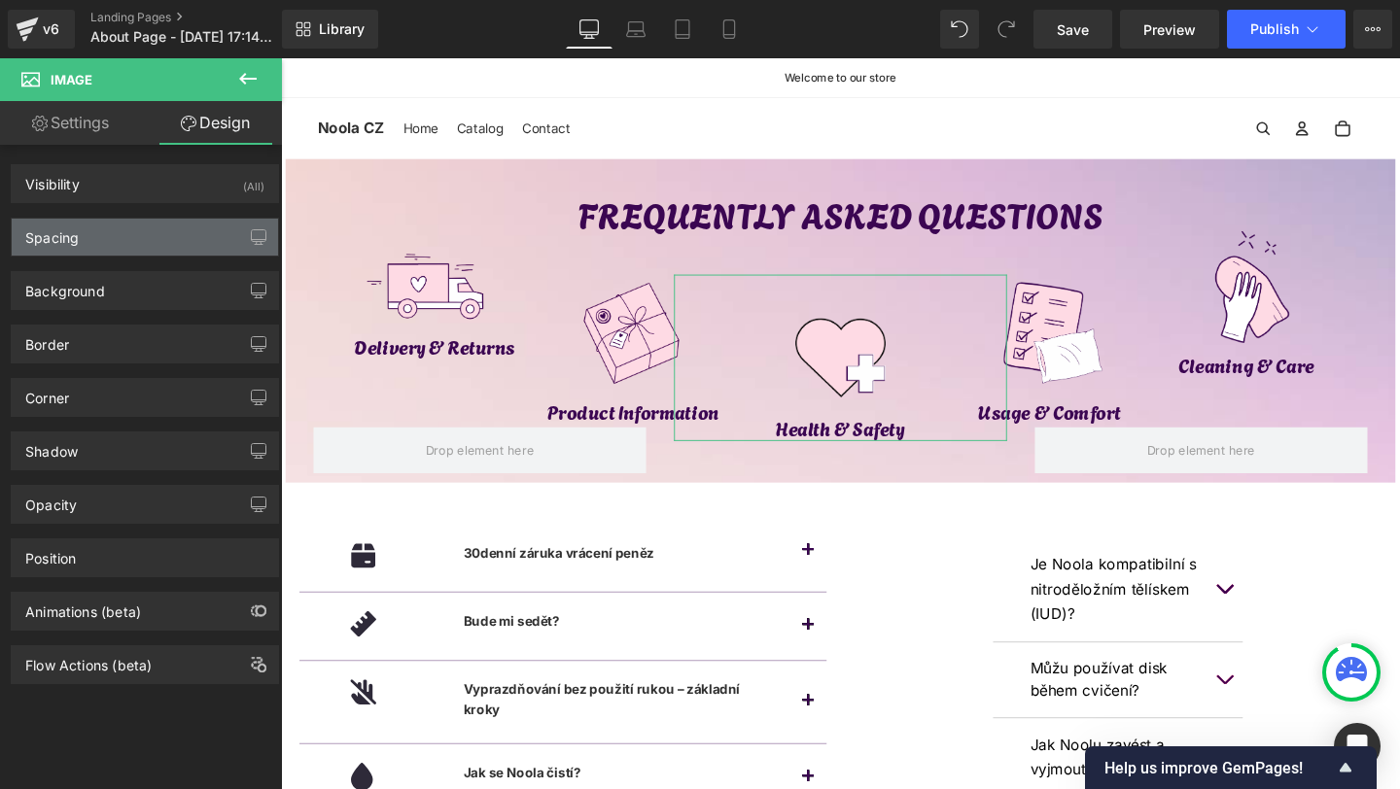
click at [106, 237] on div "Spacing" at bounding box center [145, 237] width 266 height 37
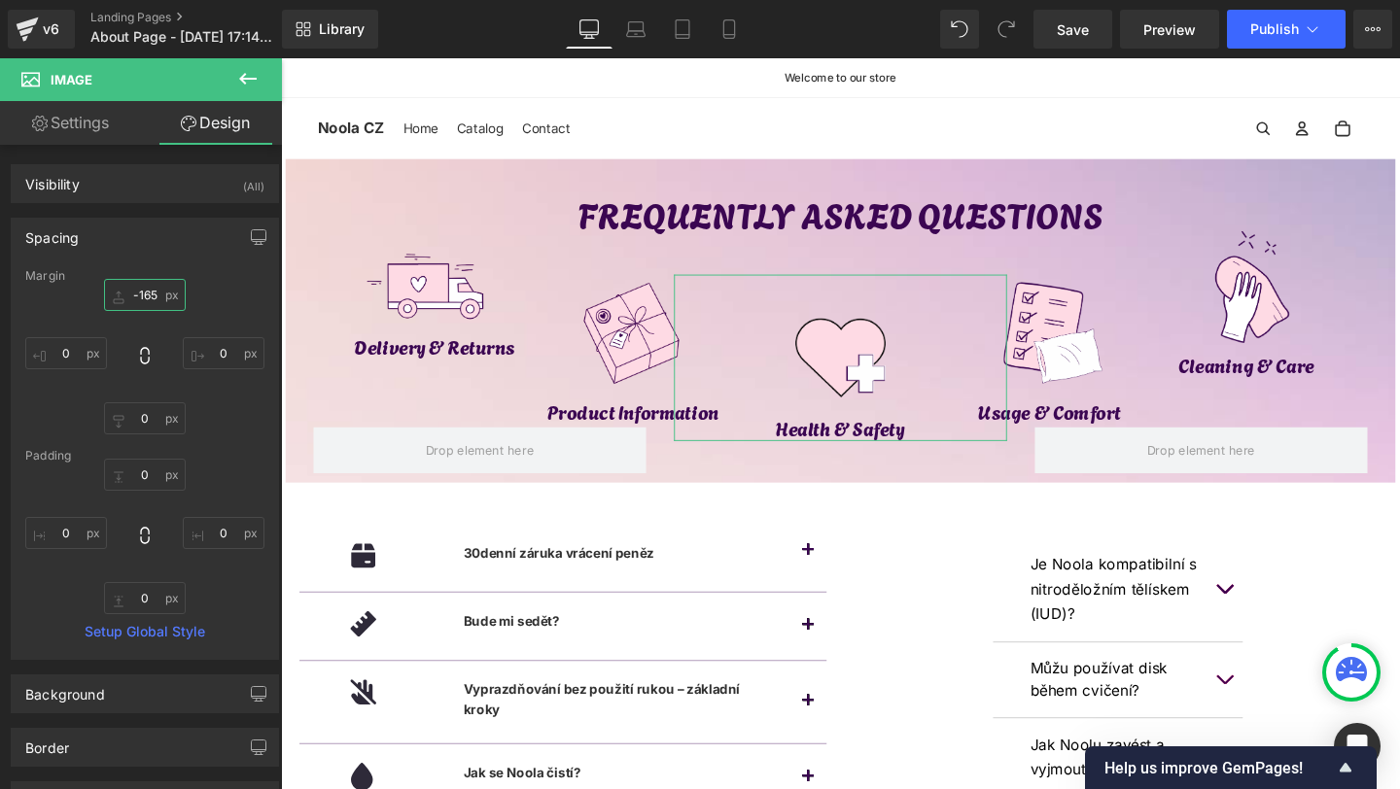
click at [142, 288] on input "-165" at bounding box center [145, 295] width 82 height 32
click at [142, 290] on input "-165" at bounding box center [145, 295] width 82 height 32
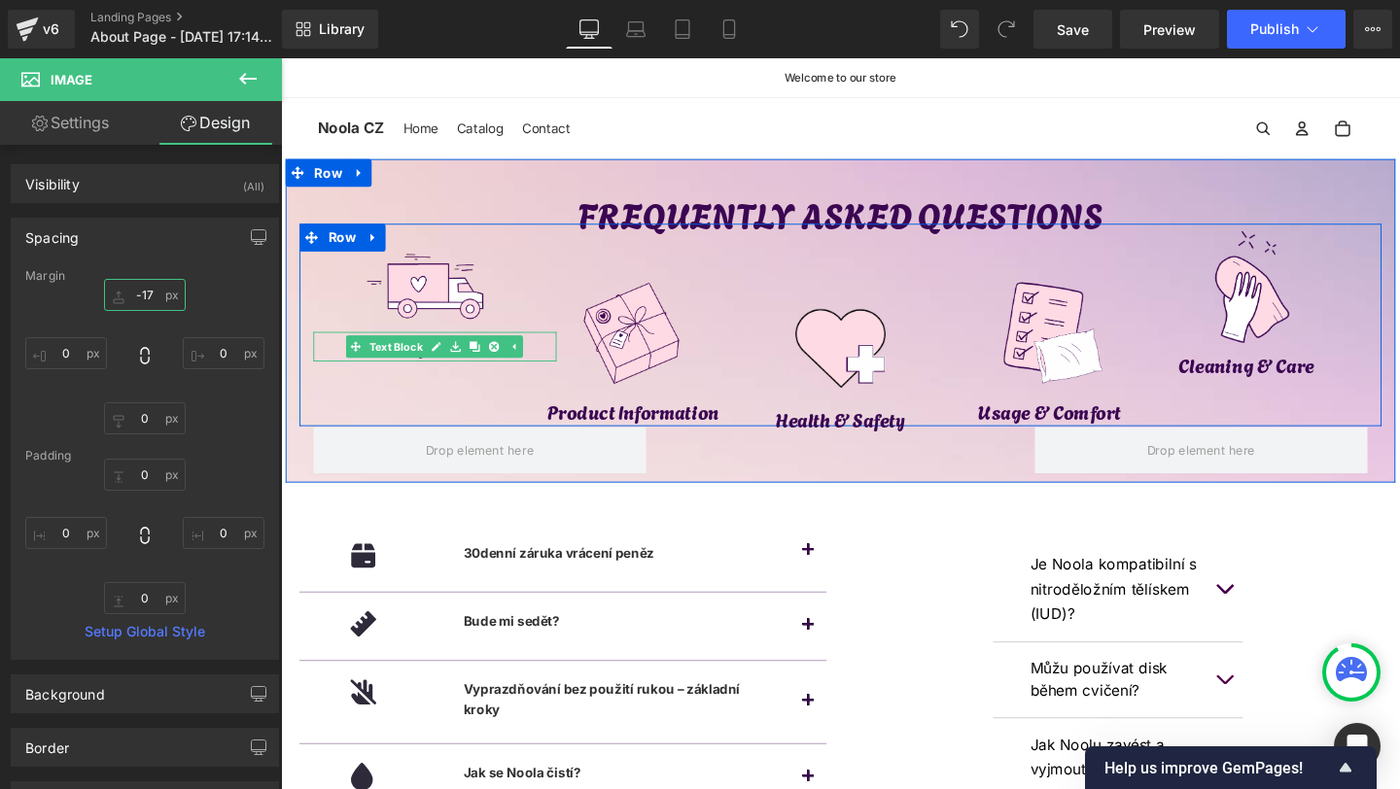
type input "-170"
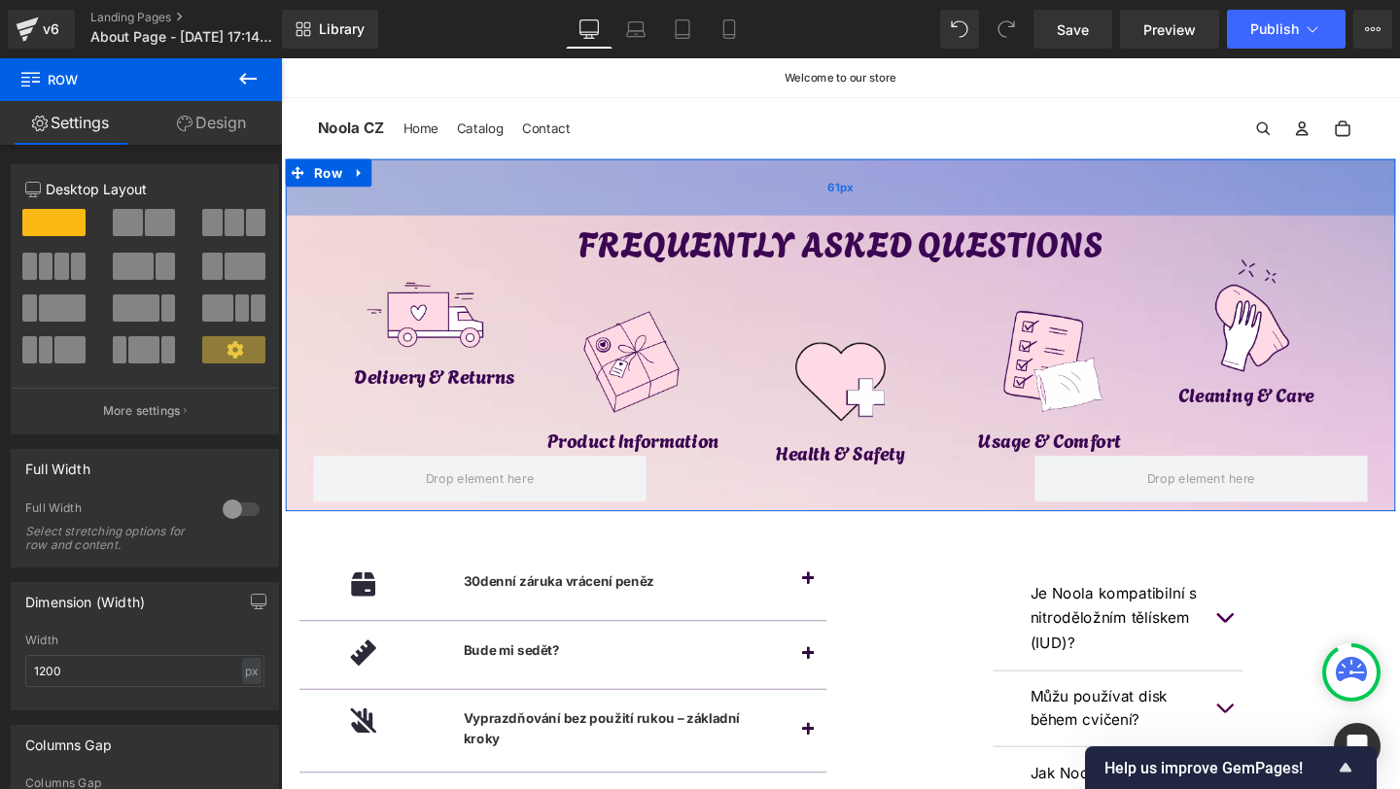
drag, startPoint x: 875, startPoint y: 178, endPoint x: 874, endPoint y: 205, distance: 27.2
click at [874, 205] on div "61px" at bounding box center [869, 193] width 1167 height 59
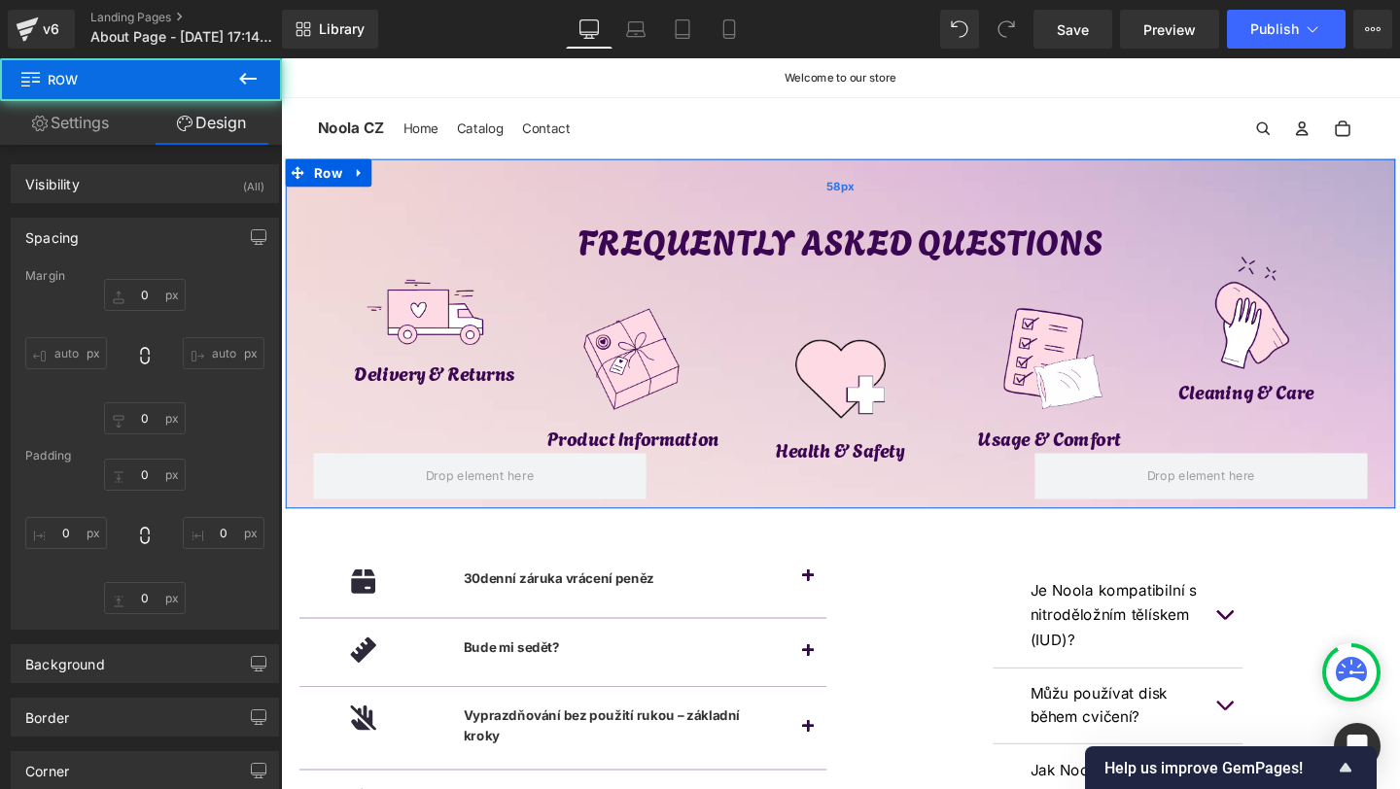
type input "0px"
type input "58px"
type input "0px"
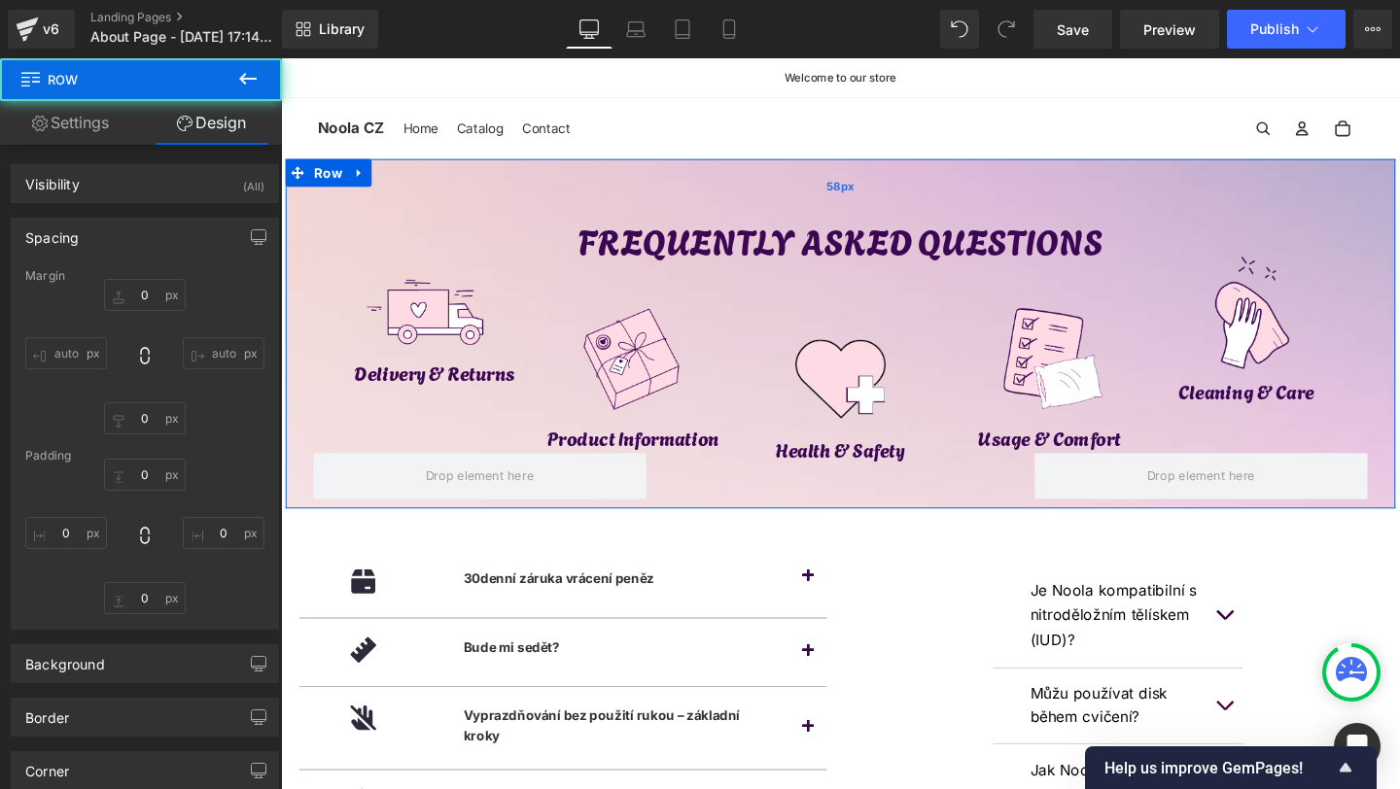
type input "0px"
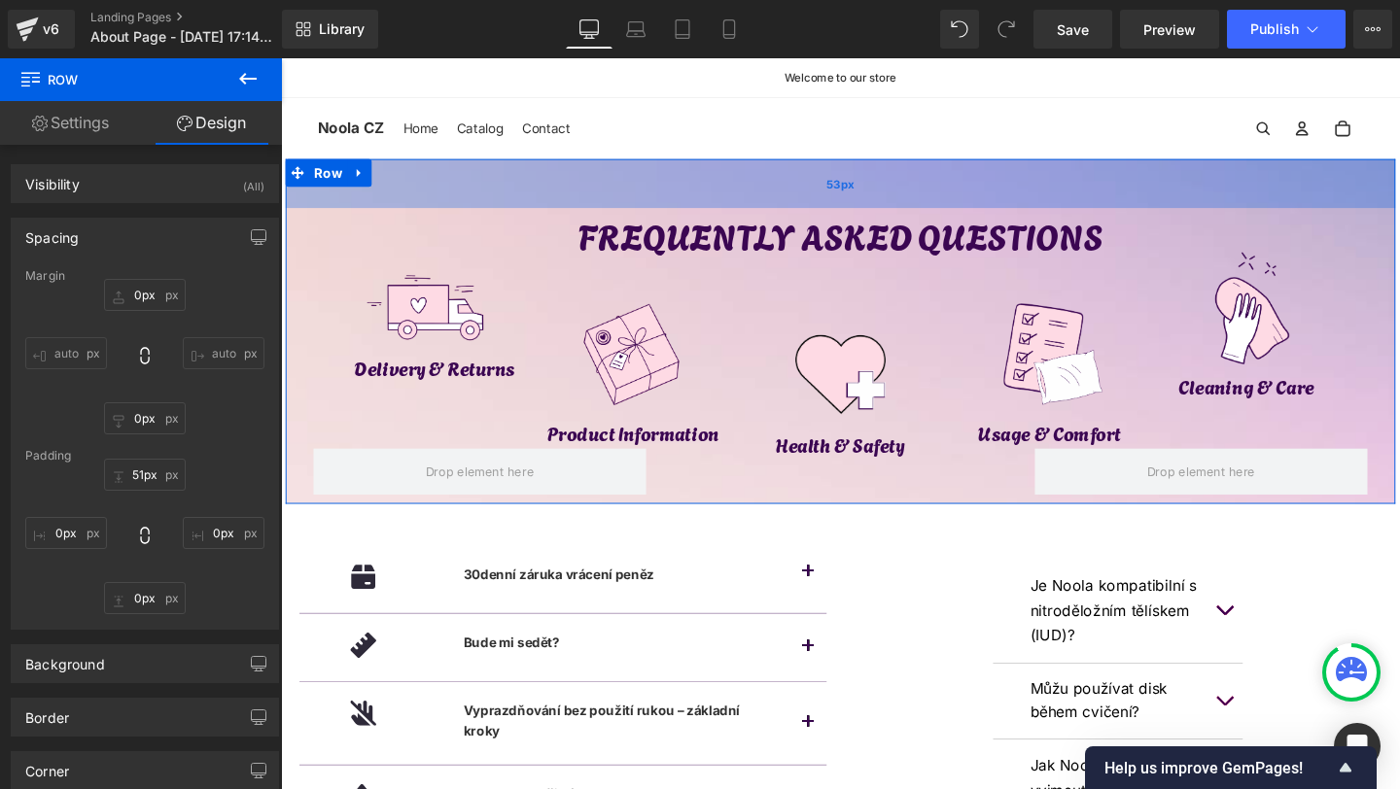
type input "50px"
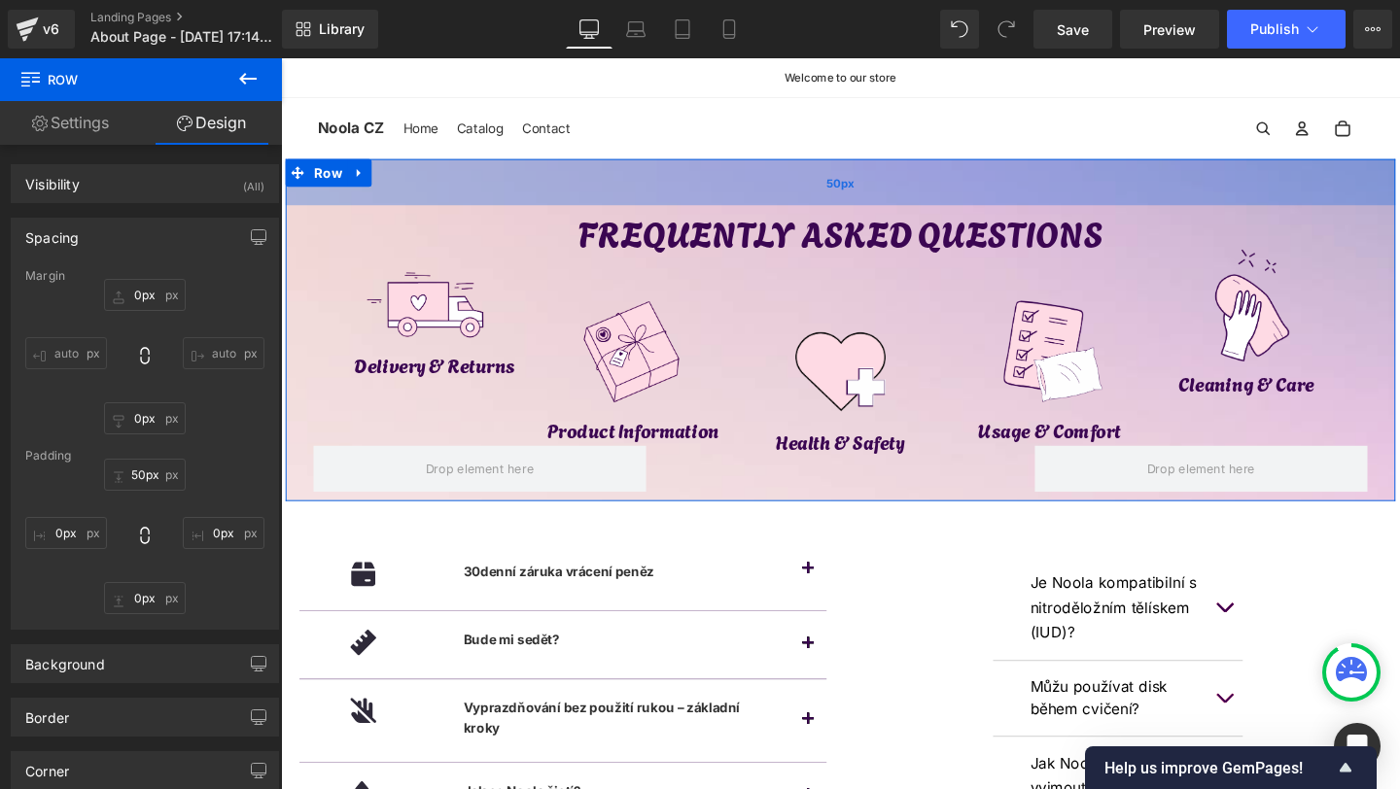
click at [982, 191] on div "50px" at bounding box center [869, 188] width 1167 height 49
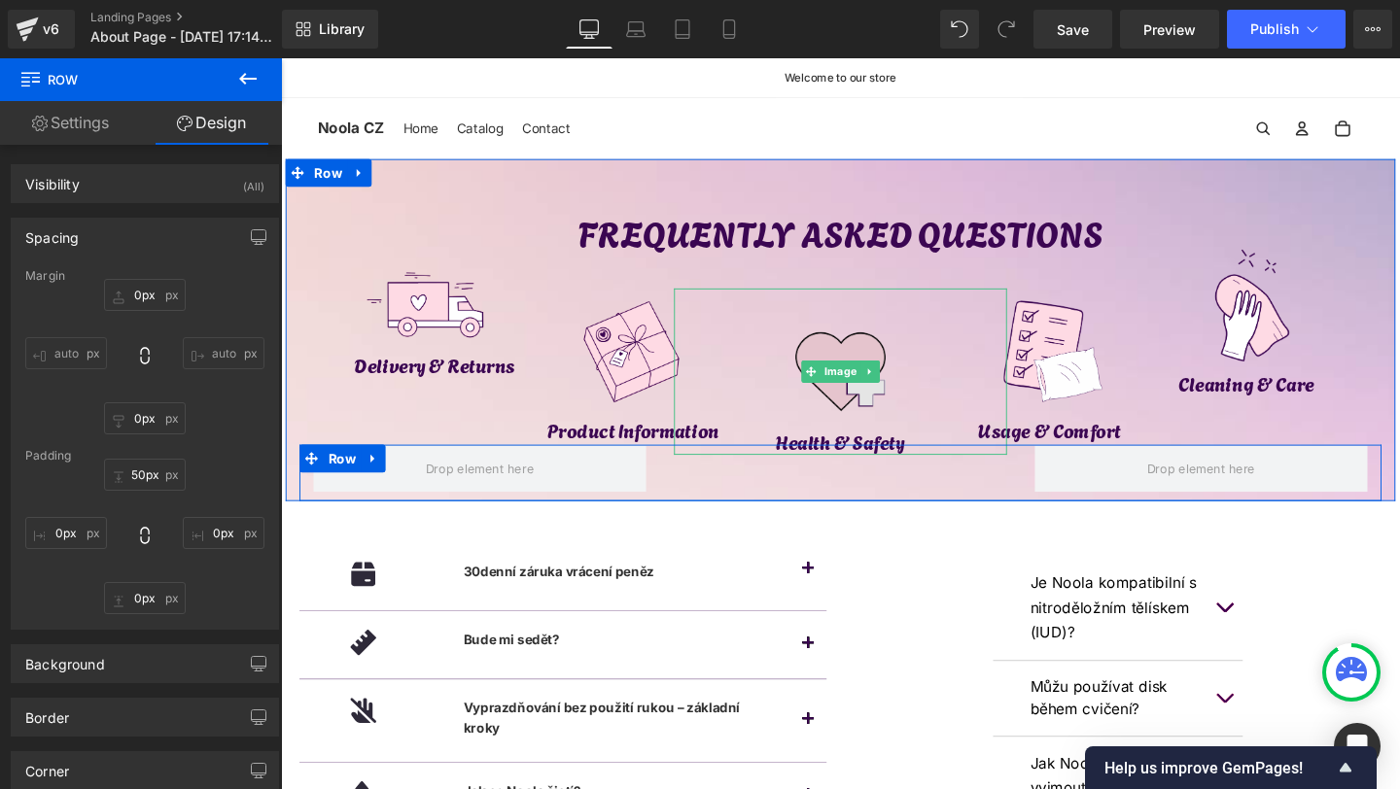
click at [858, 361] on img at bounding box center [869, 387] width 175 height 175
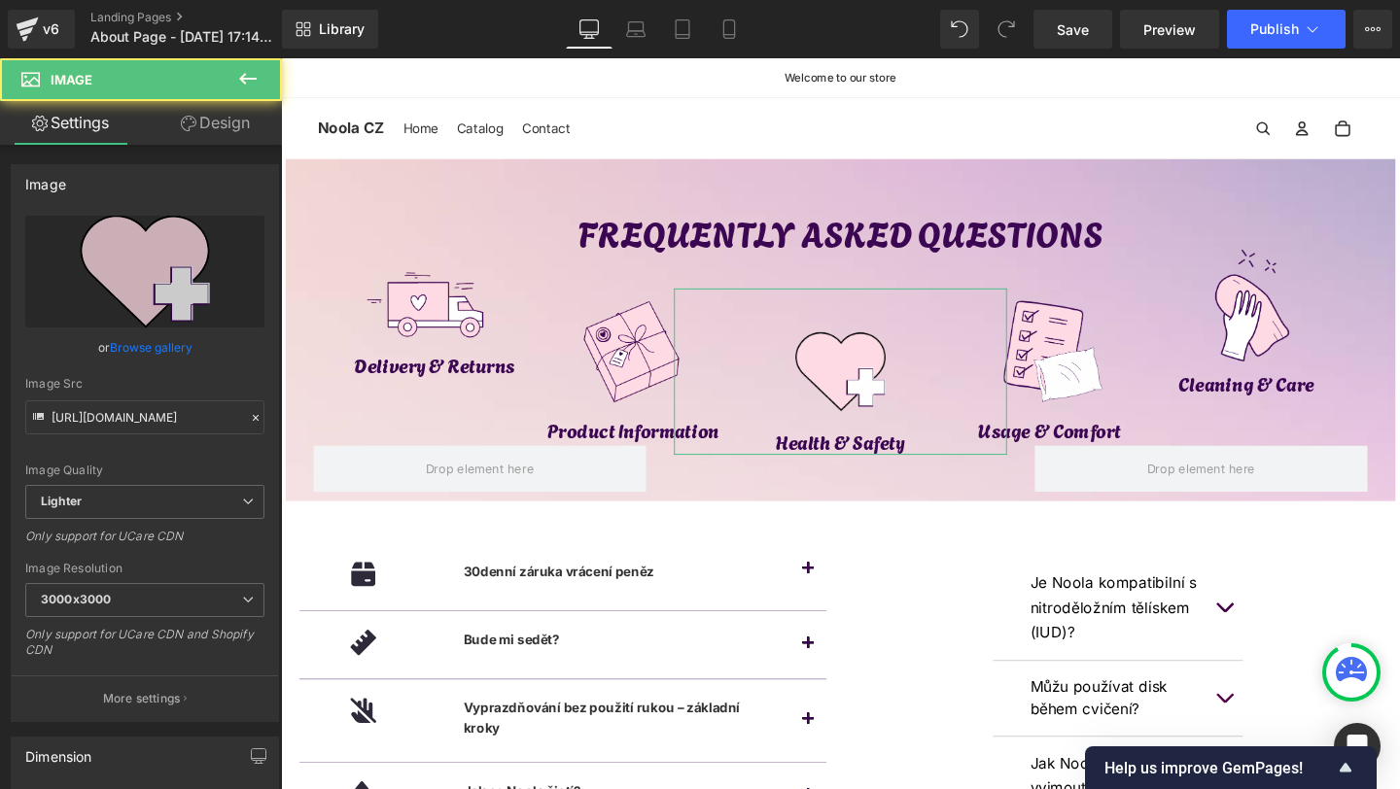
click at [248, 136] on link "Design" at bounding box center [215, 123] width 141 height 44
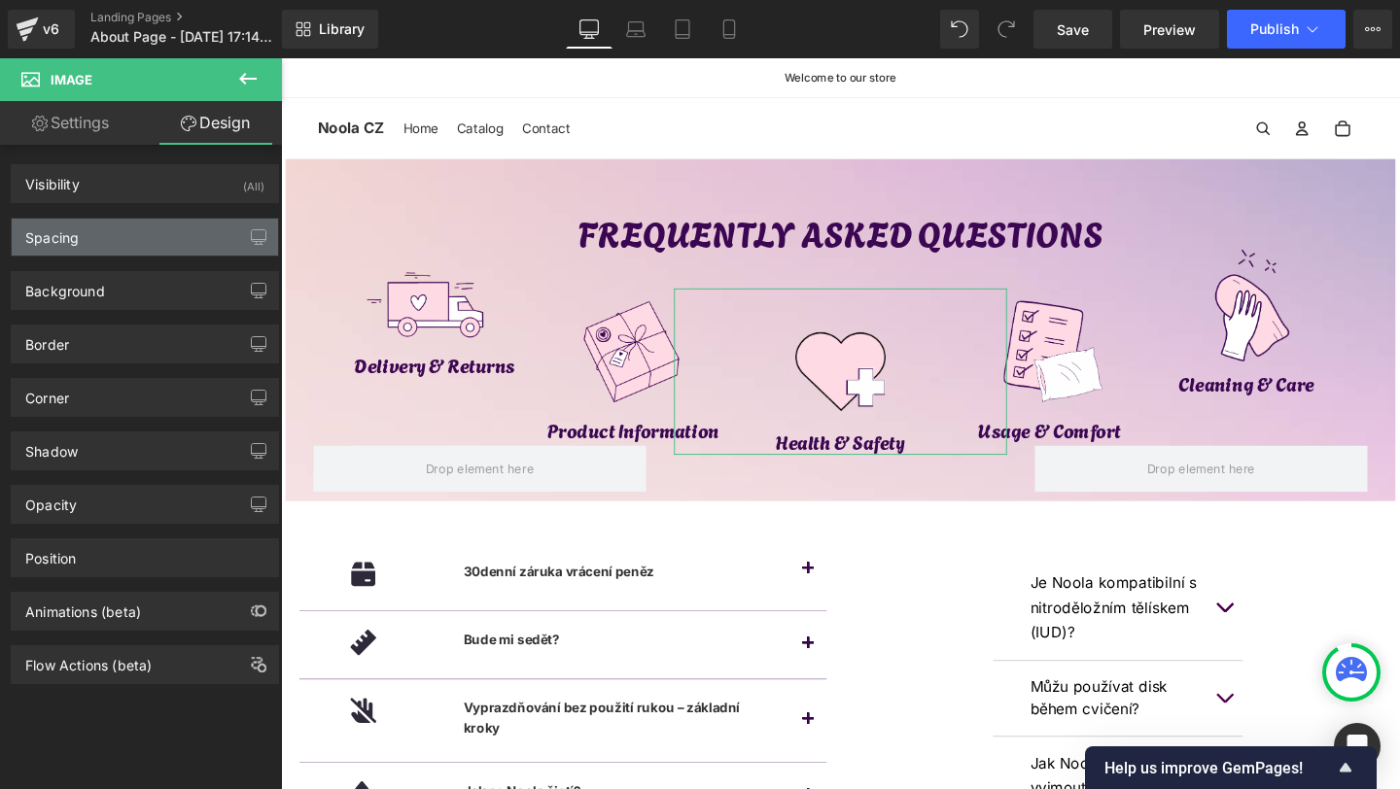
click at [88, 235] on div "Spacing" at bounding box center [145, 237] width 266 height 37
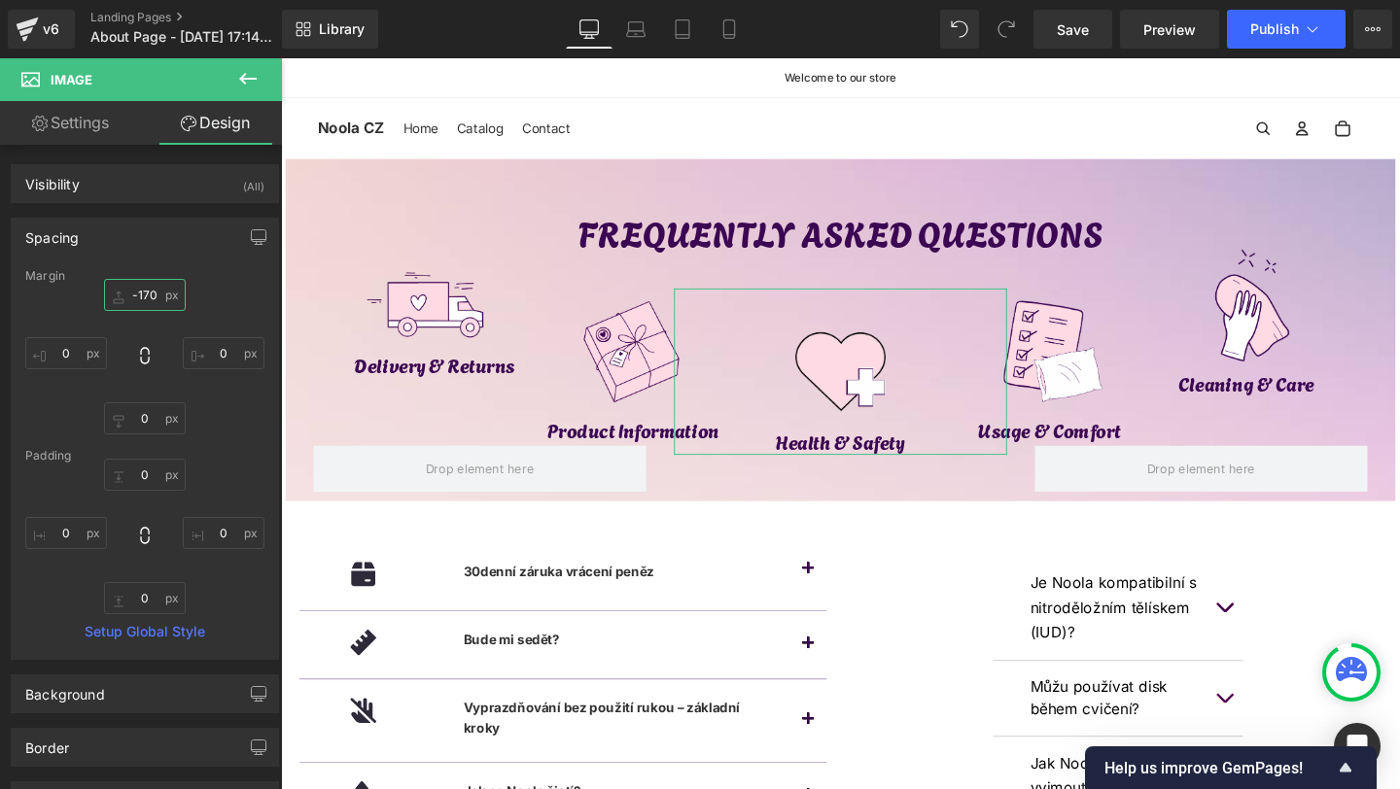
click at [147, 298] on input "-170" at bounding box center [145, 295] width 82 height 32
click at [147, 299] on input "-170" at bounding box center [145, 295] width 82 height 32
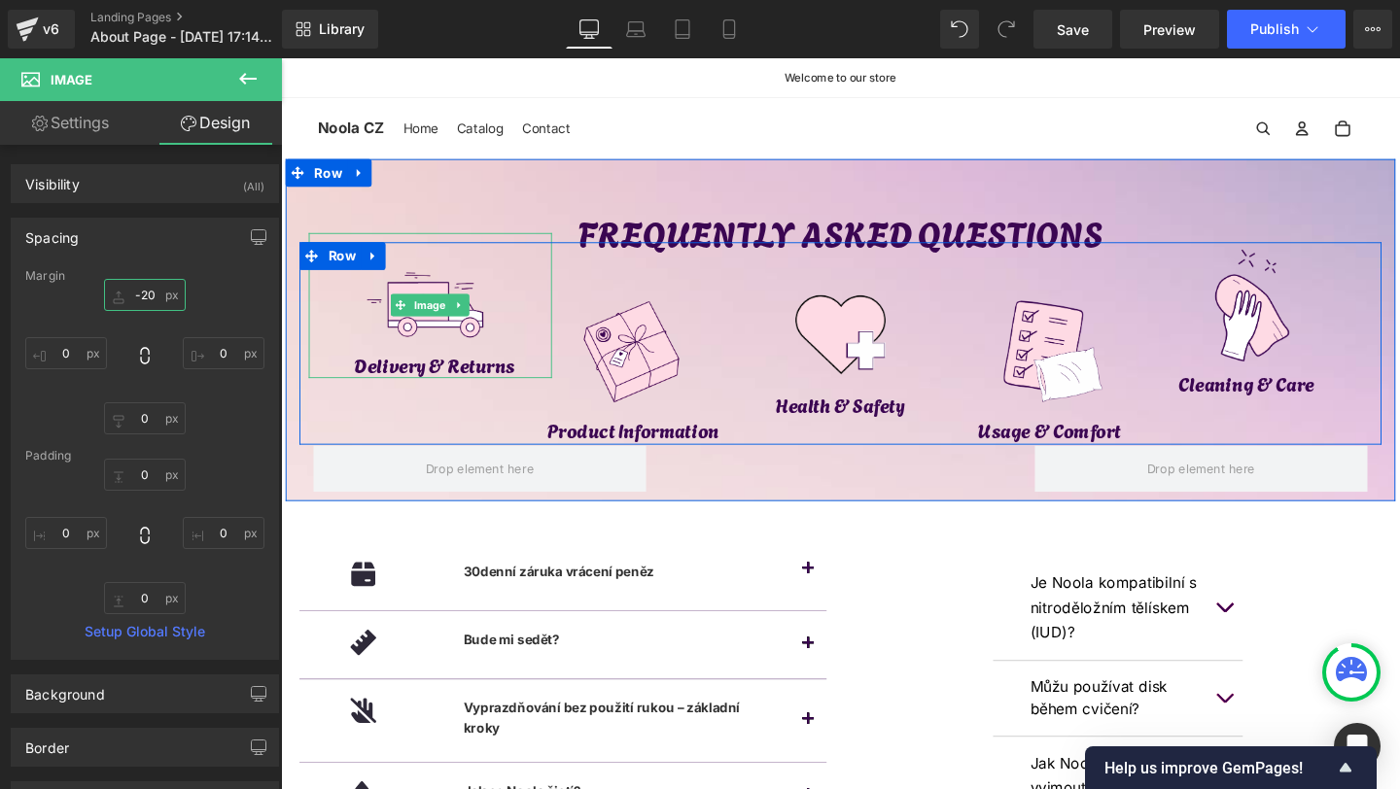
type input "-220"
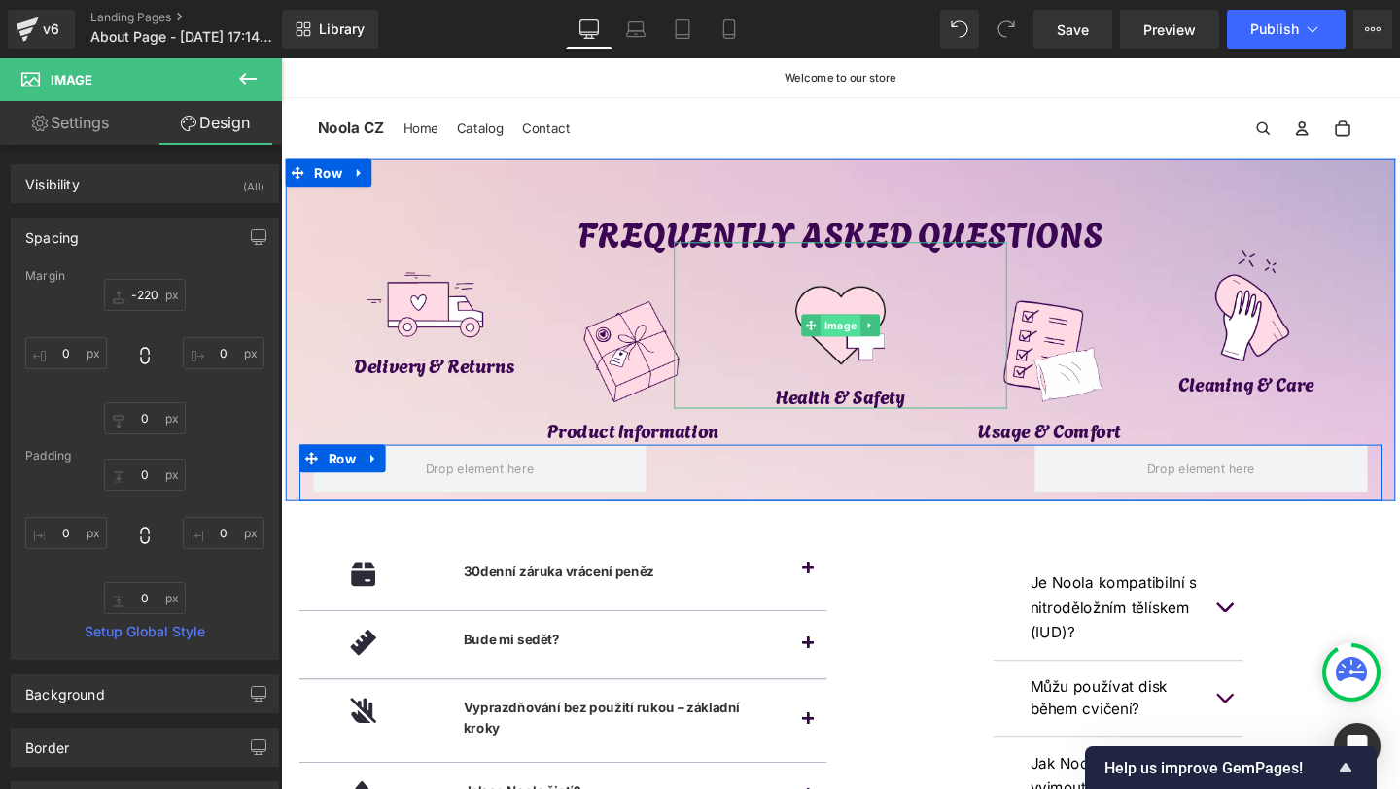
click at [860, 332] on span "Image" at bounding box center [870, 340] width 42 height 23
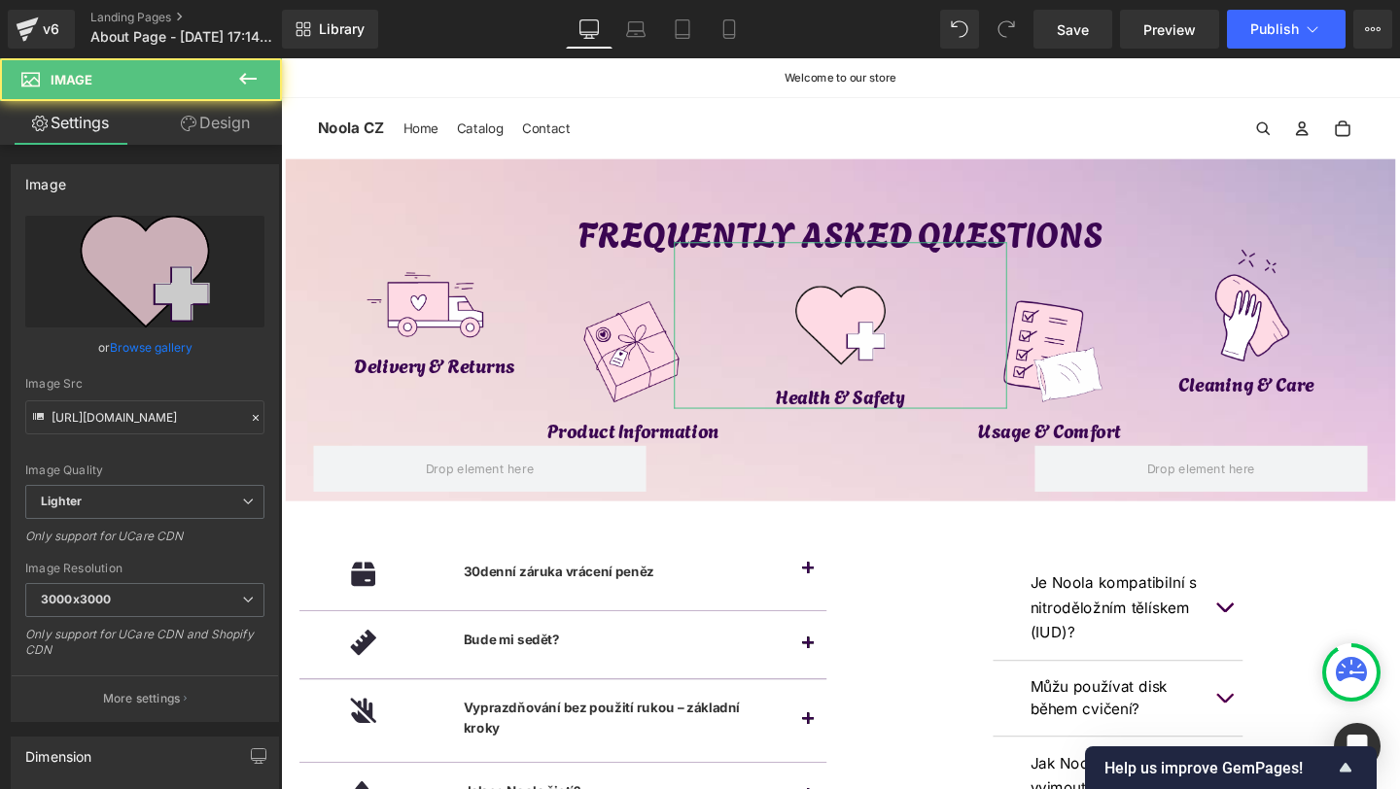
drag, startPoint x: 202, startPoint y: 123, endPoint x: 79, endPoint y: 250, distance: 177.4
click at [202, 123] on link "Design" at bounding box center [215, 123] width 141 height 44
click at [0, 0] on div "Spacing" at bounding box center [0, 0] width 0 height 0
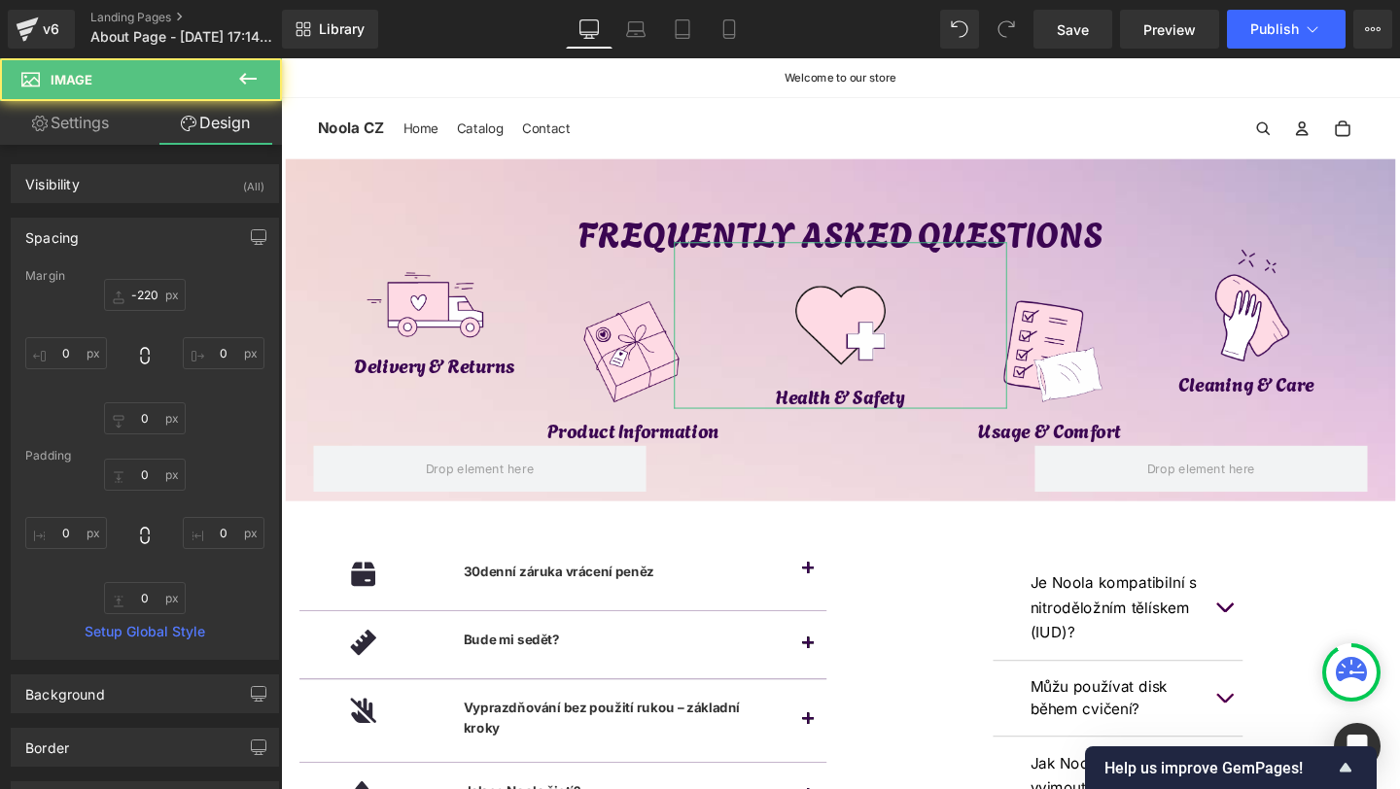
type input "-220"
type input "0"
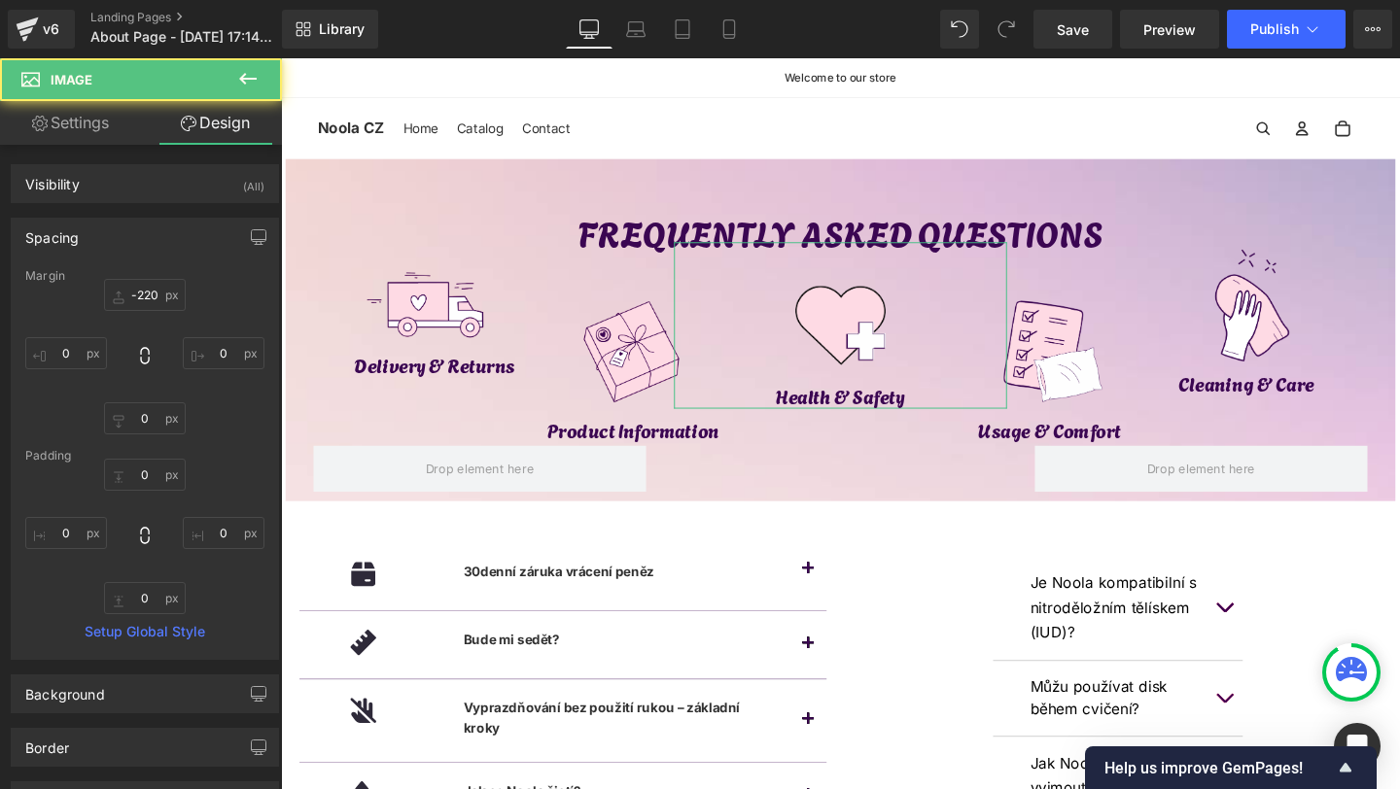
type input "0"
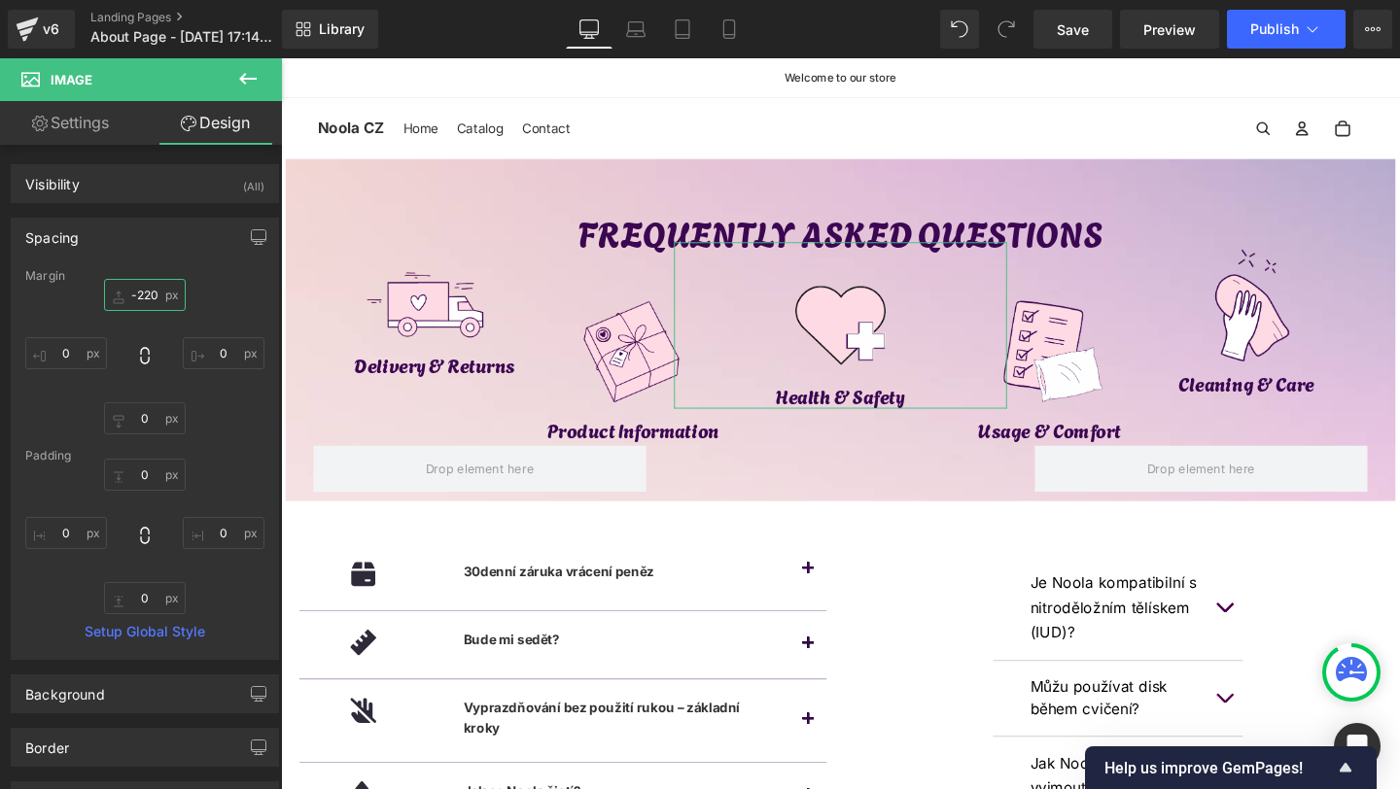
click at [147, 293] on input "-220" at bounding box center [145, 295] width 82 height 32
click at [149, 298] on input "-220" at bounding box center [145, 295] width 82 height 32
click at [155, 287] on input "-220" at bounding box center [145, 295] width 82 height 32
click at [152, 299] on input "-220" at bounding box center [145, 295] width 82 height 32
type input "-228"
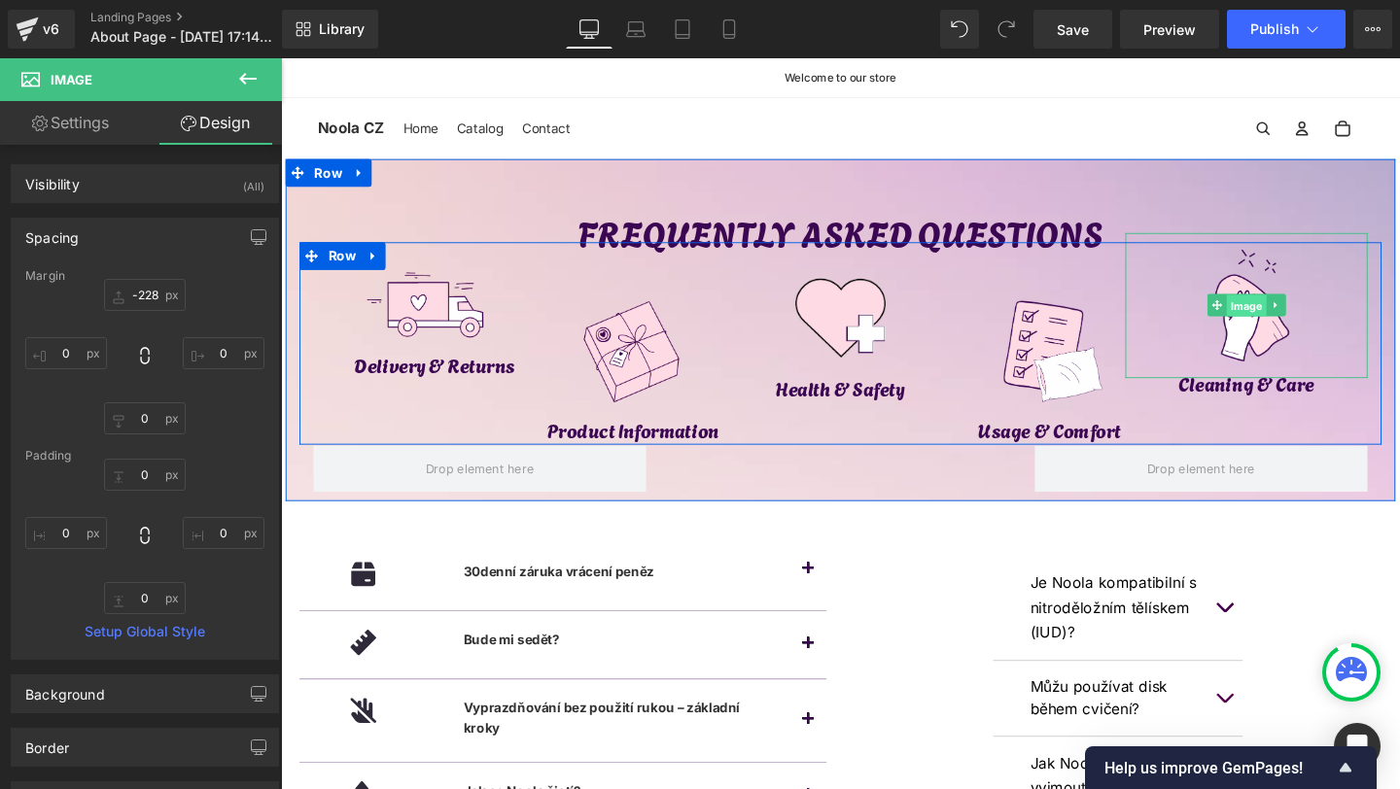
click at [1289, 325] on span "Image" at bounding box center [1296, 318] width 42 height 23
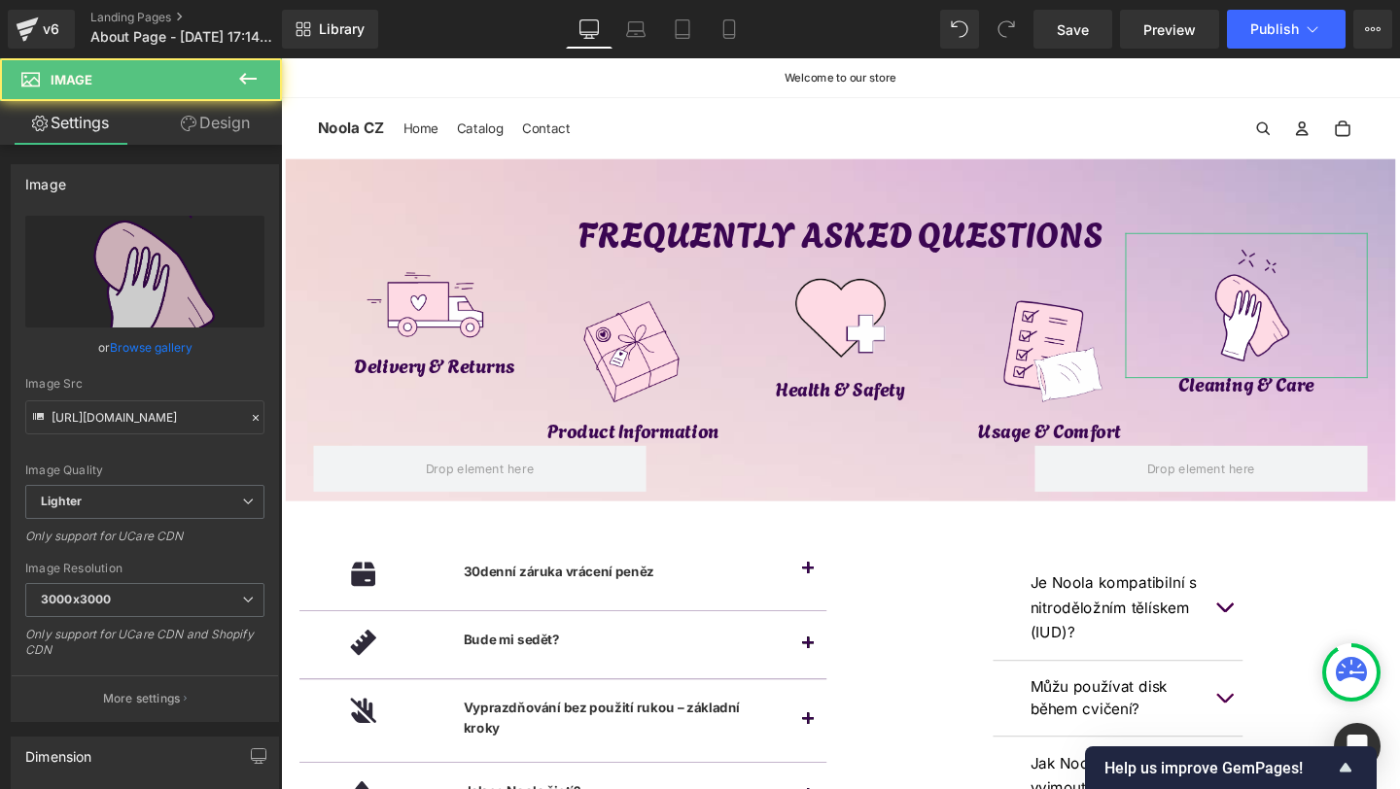
click at [184, 117] on icon at bounding box center [189, 124] width 16 height 16
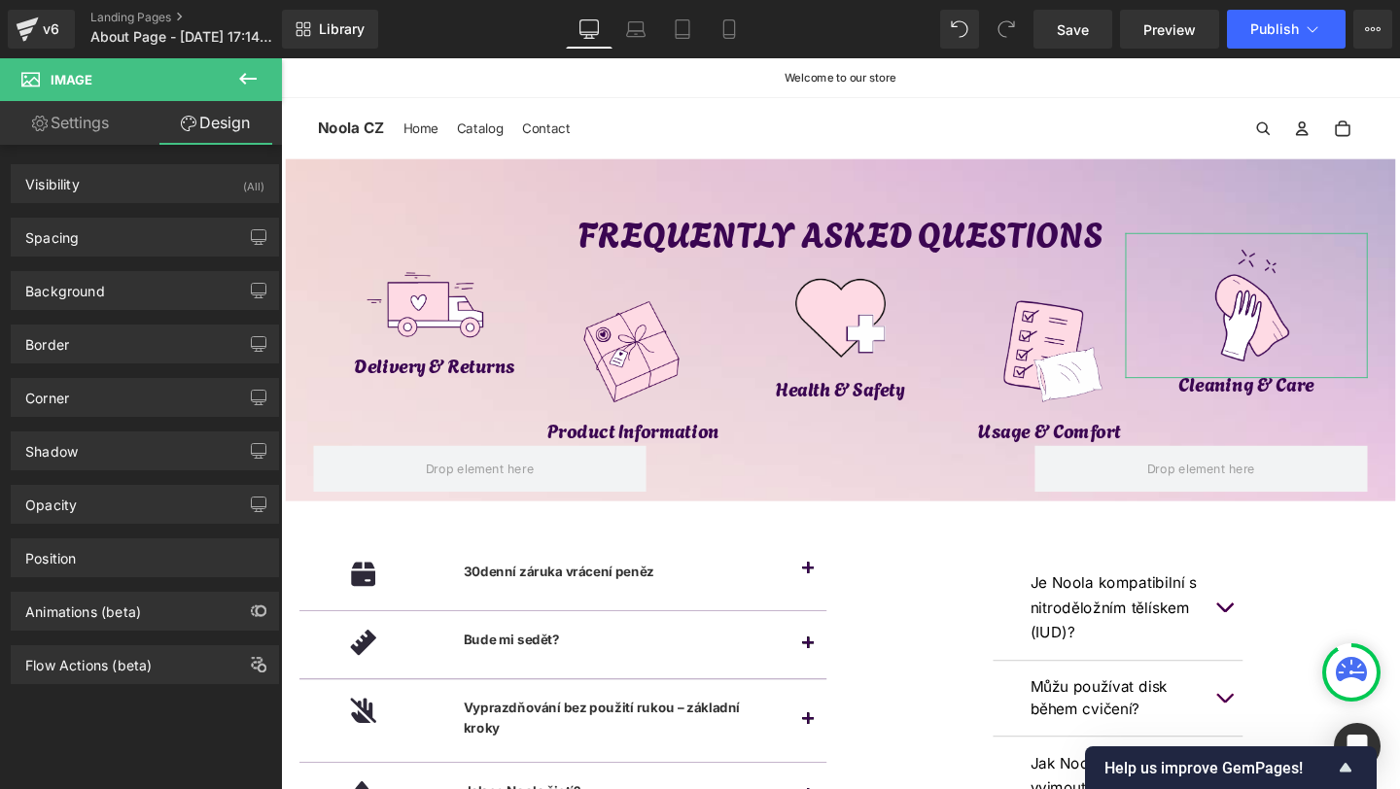
click at [84, 258] on div "Background Color & Image color transparent Color transparent 0 % Image Replace …" at bounding box center [145, 283] width 291 height 53
click at [88, 254] on div "Spacing" at bounding box center [145, 237] width 266 height 37
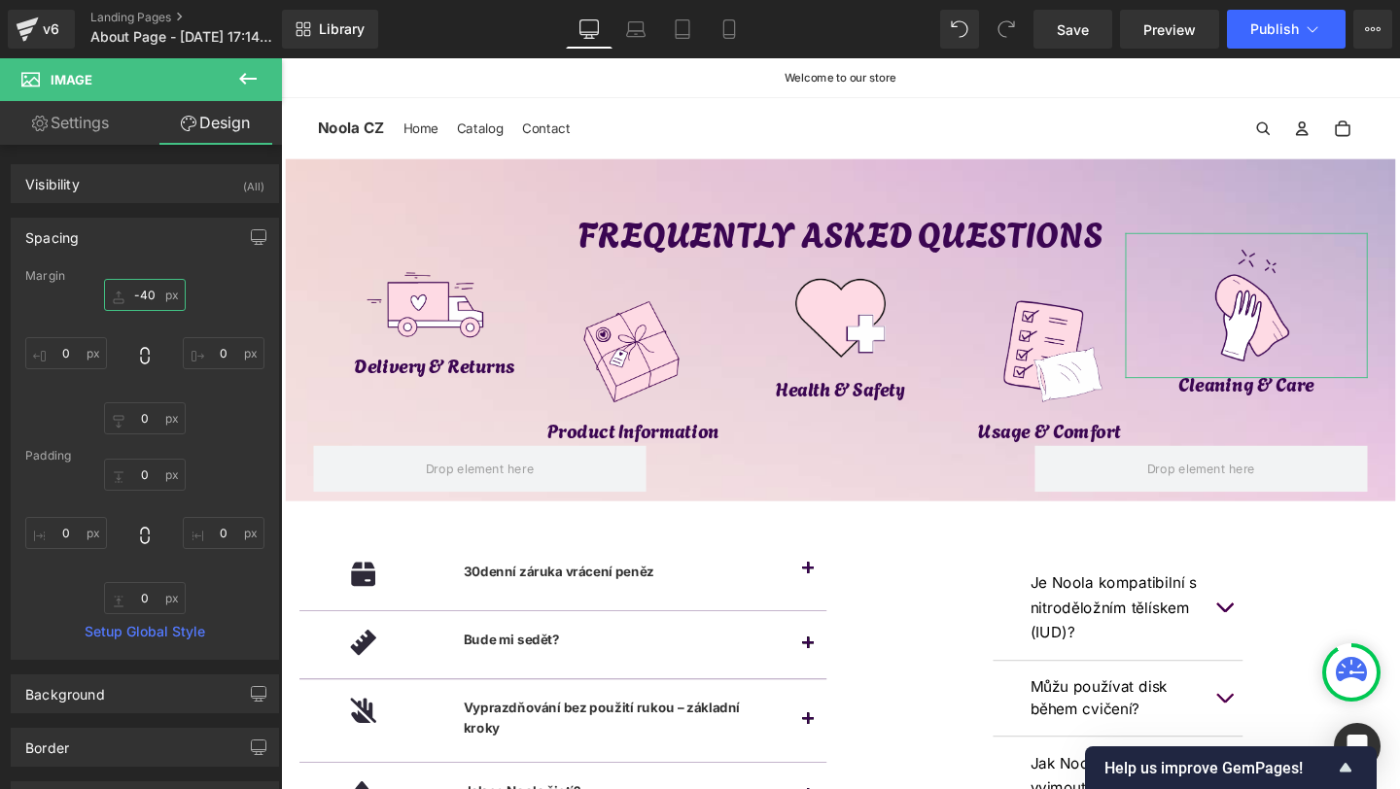
click at [146, 296] on input "-40" at bounding box center [145, 295] width 82 height 32
click at [145, 300] on input "-40" at bounding box center [145, 295] width 82 height 32
click at [149, 300] on input "-30" at bounding box center [145, 295] width 82 height 32
type input "-37"
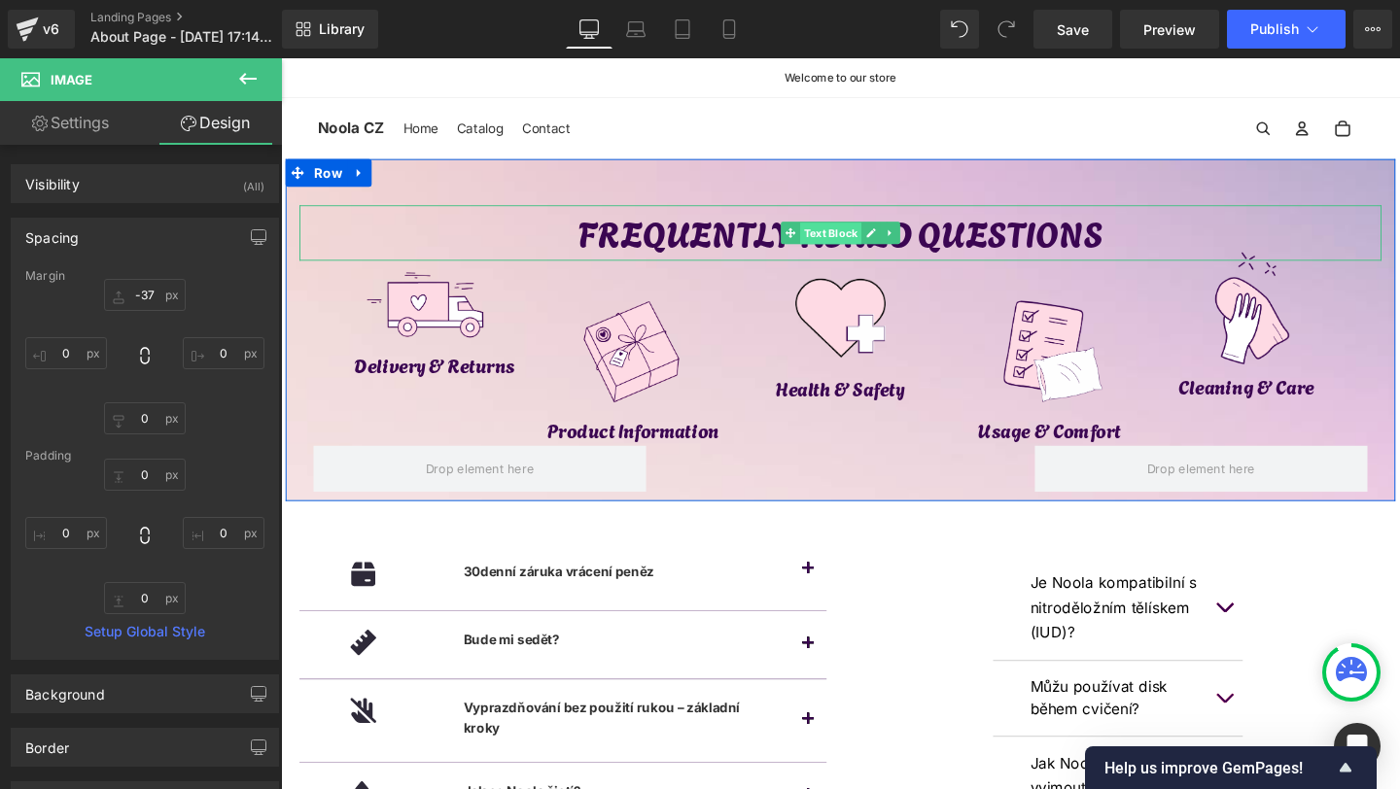
click at [858, 239] on span "Text Block" at bounding box center [858, 242] width 64 height 23
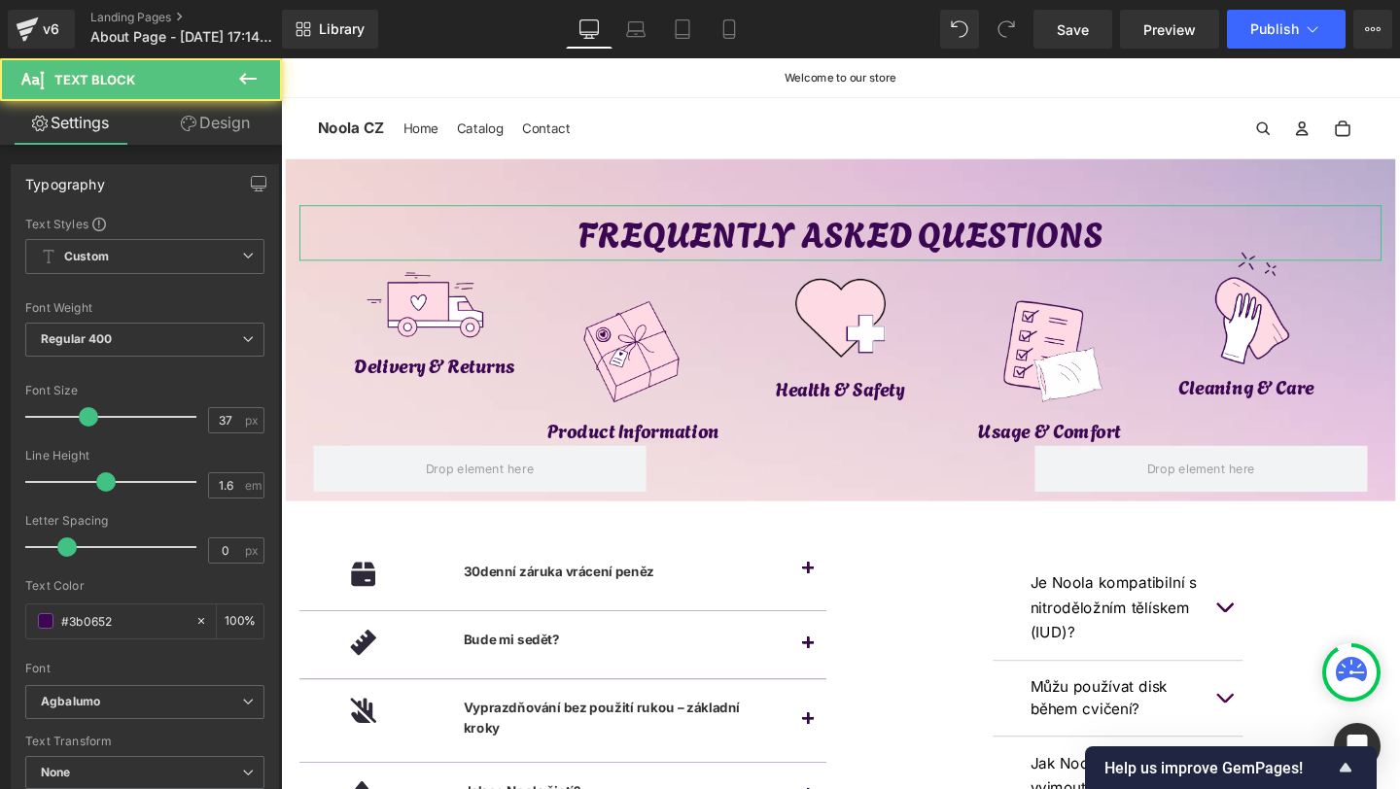
click at [201, 120] on link "Design" at bounding box center [215, 123] width 141 height 44
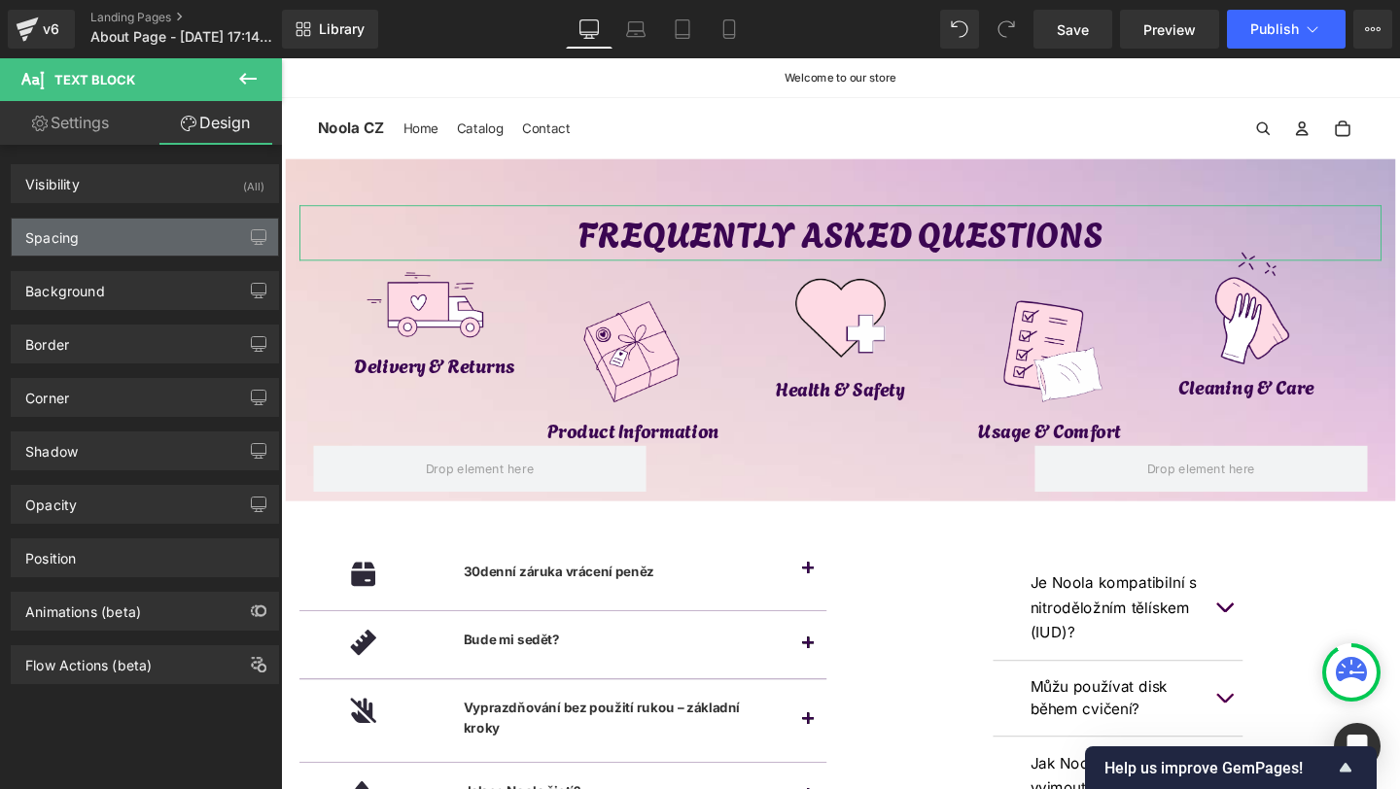
click at [93, 244] on div "Spacing" at bounding box center [145, 237] width 266 height 37
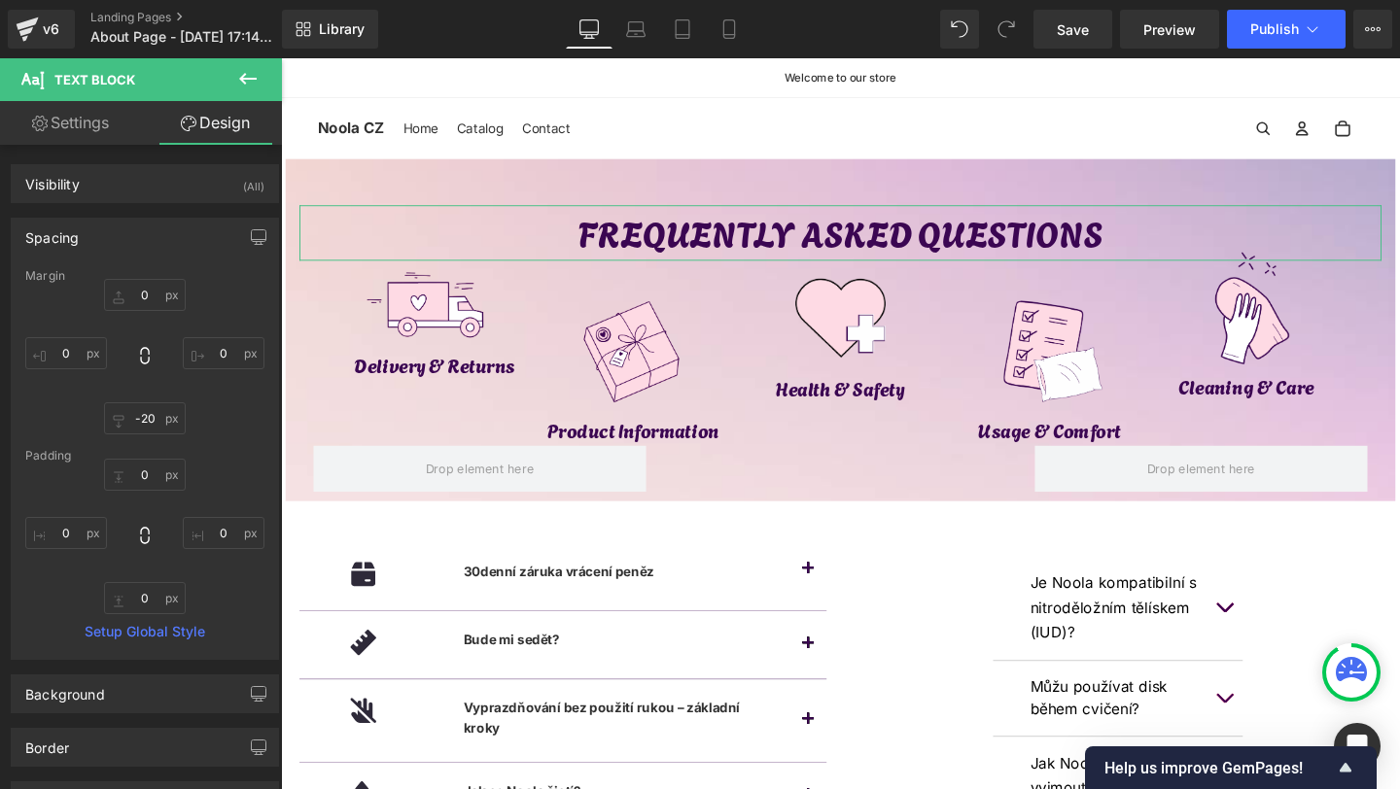
click at [150, 443] on div "Margin 0px 0 0px 0 -20px -20 0px 0 Padding 0px 0 0px 0 0px 0 0px 0 Setup Global…" at bounding box center [145, 464] width 266 height 390
click at [150, 432] on input "-20" at bounding box center [145, 419] width 82 height 32
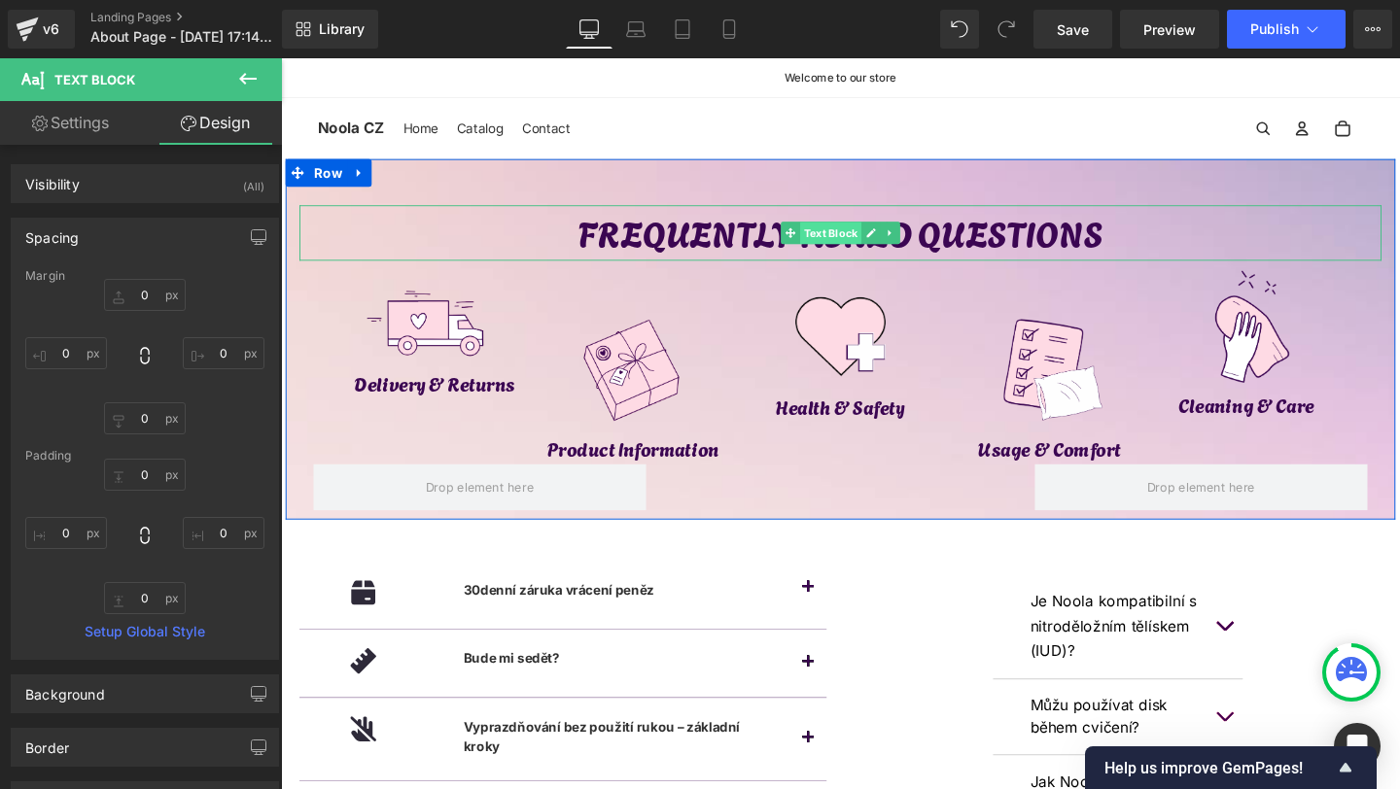
click at [865, 242] on span "Text Block" at bounding box center [858, 241] width 64 height 23
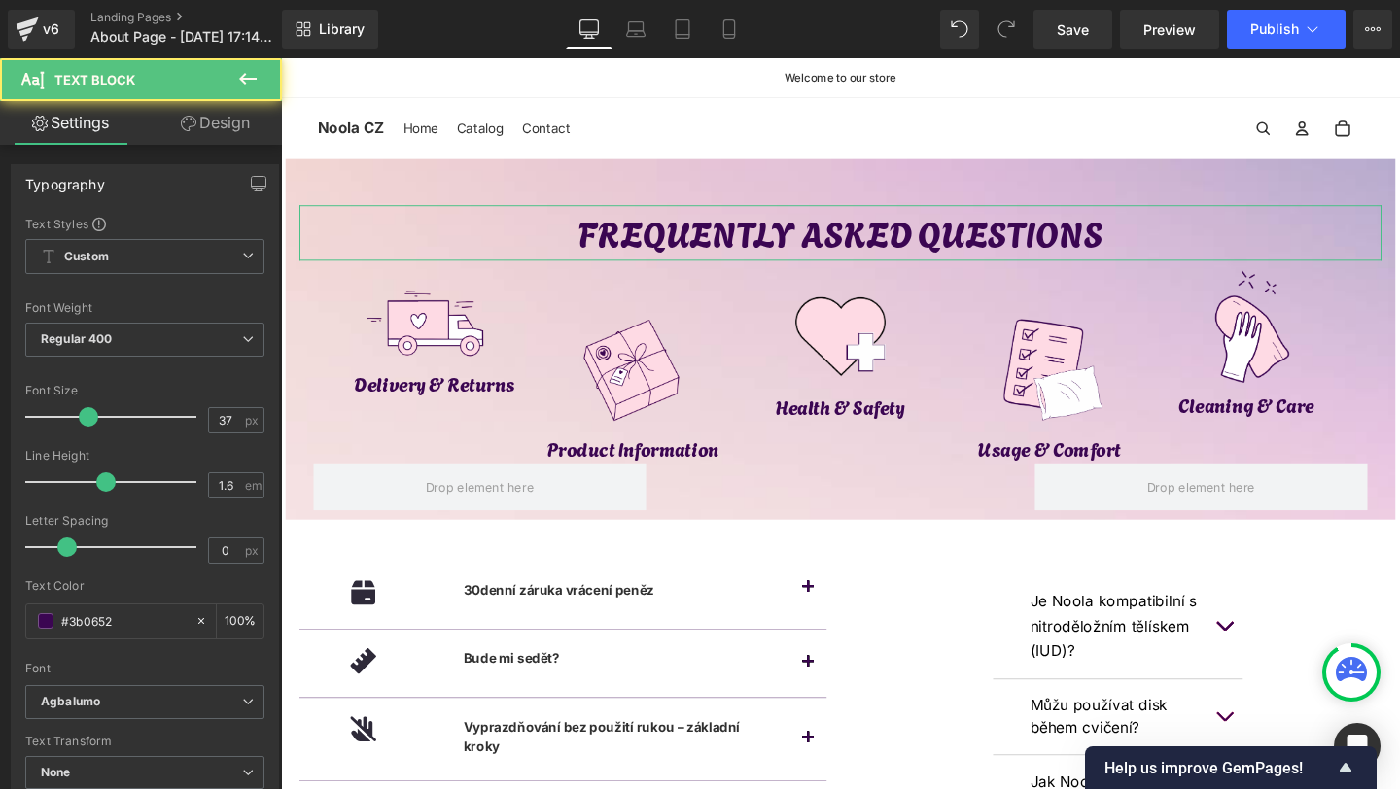
click at [236, 118] on link "Design" at bounding box center [215, 123] width 141 height 44
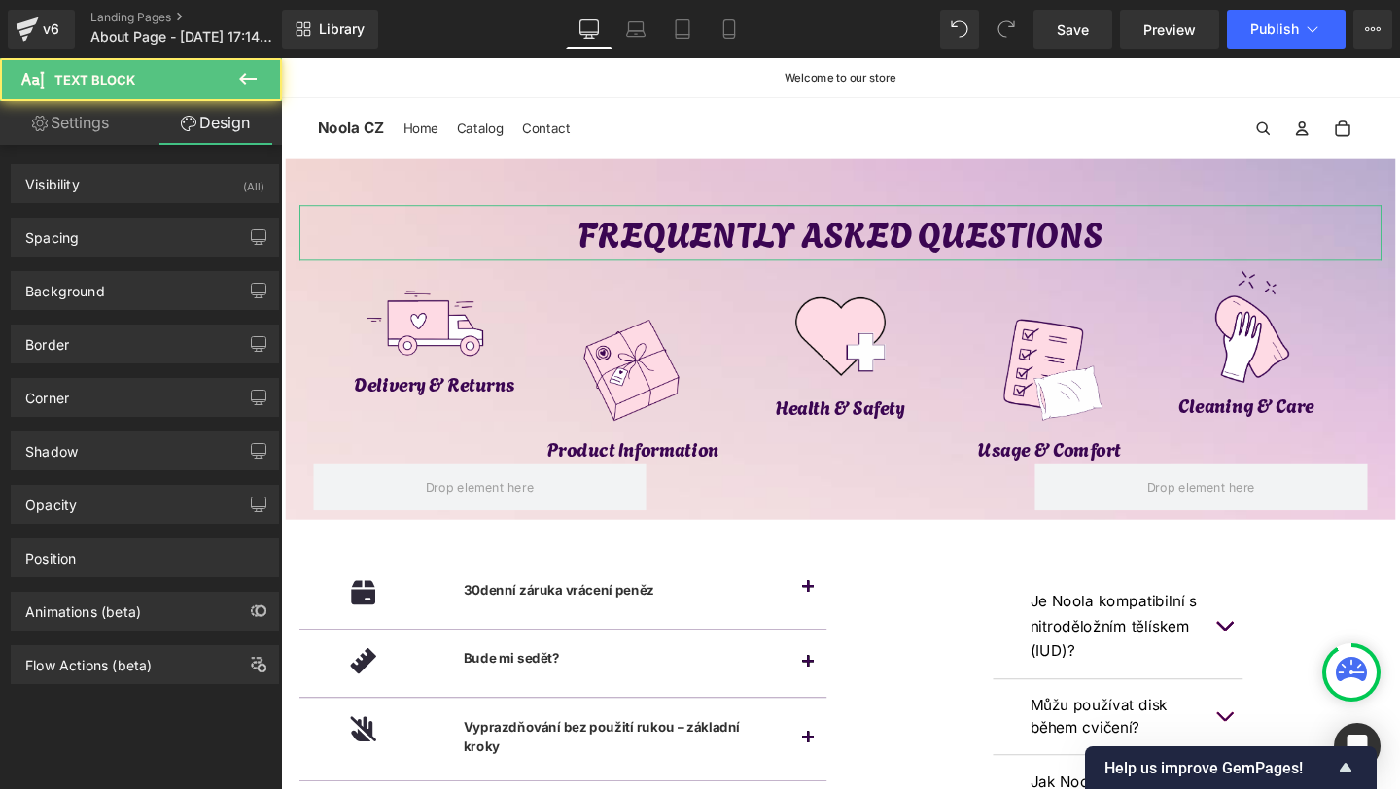
click at [59, 312] on div "Border Border Style Custom Custom Setup Global Style Custom Setup Global Style …" at bounding box center [145, 336] width 291 height 53
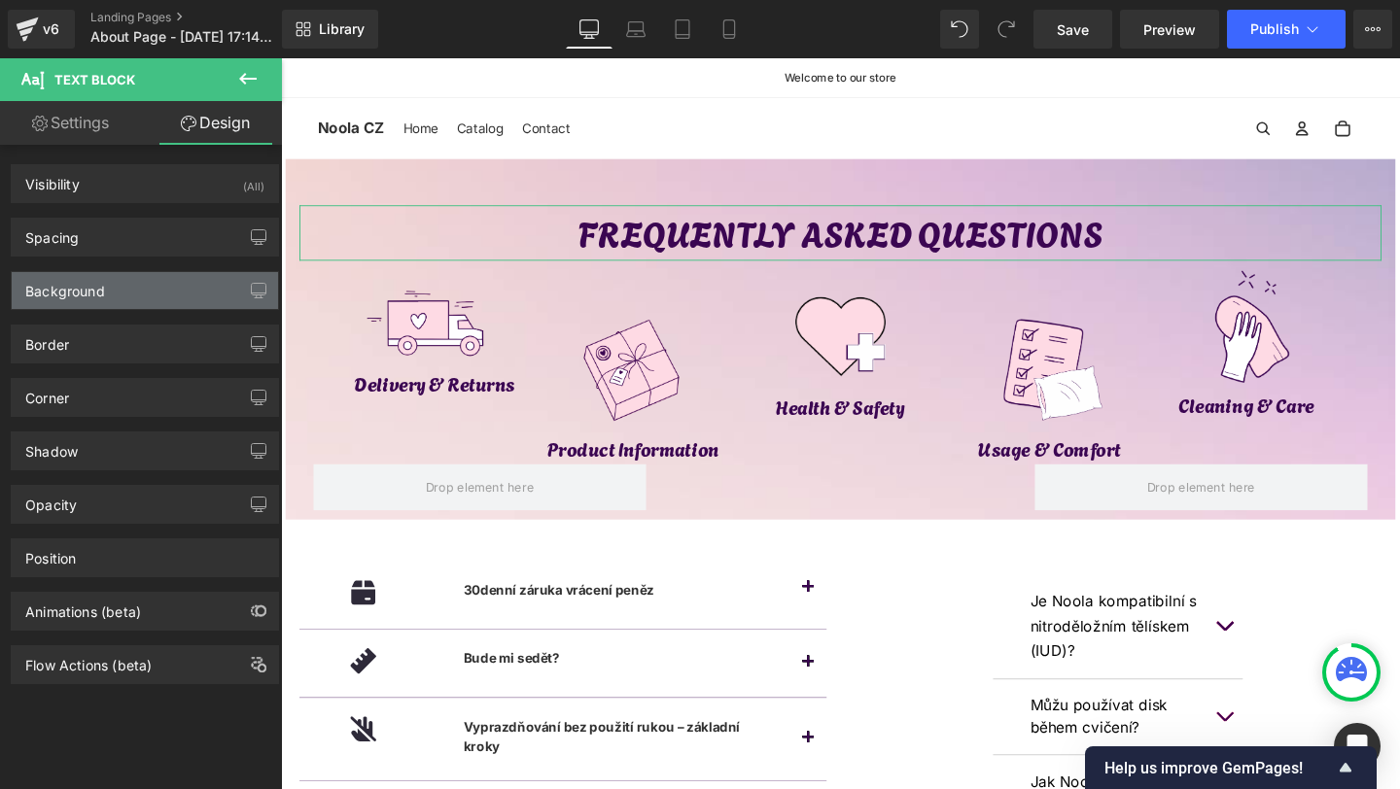
click at [81, 294] on div "Background" at bounding box center [65, 285] width 80 height 27
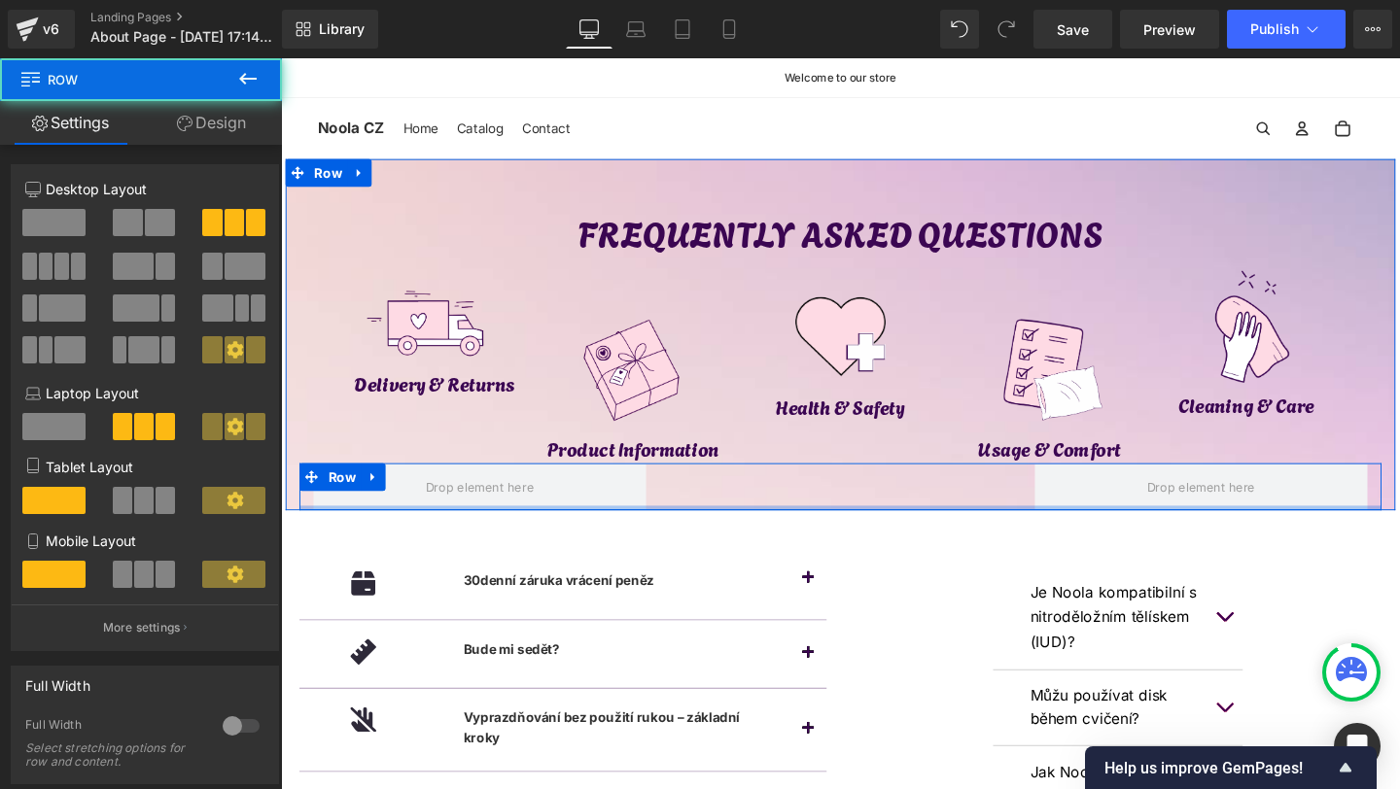
drag, startPoint x: 831, startPoint y: 538, endPoint x: 835, endPoint y: 513, distance: 24.6
click at [835, 513] on div "Image Health & Safety Text Block Row" at bounding box center [869, 509] width 1138 height 50
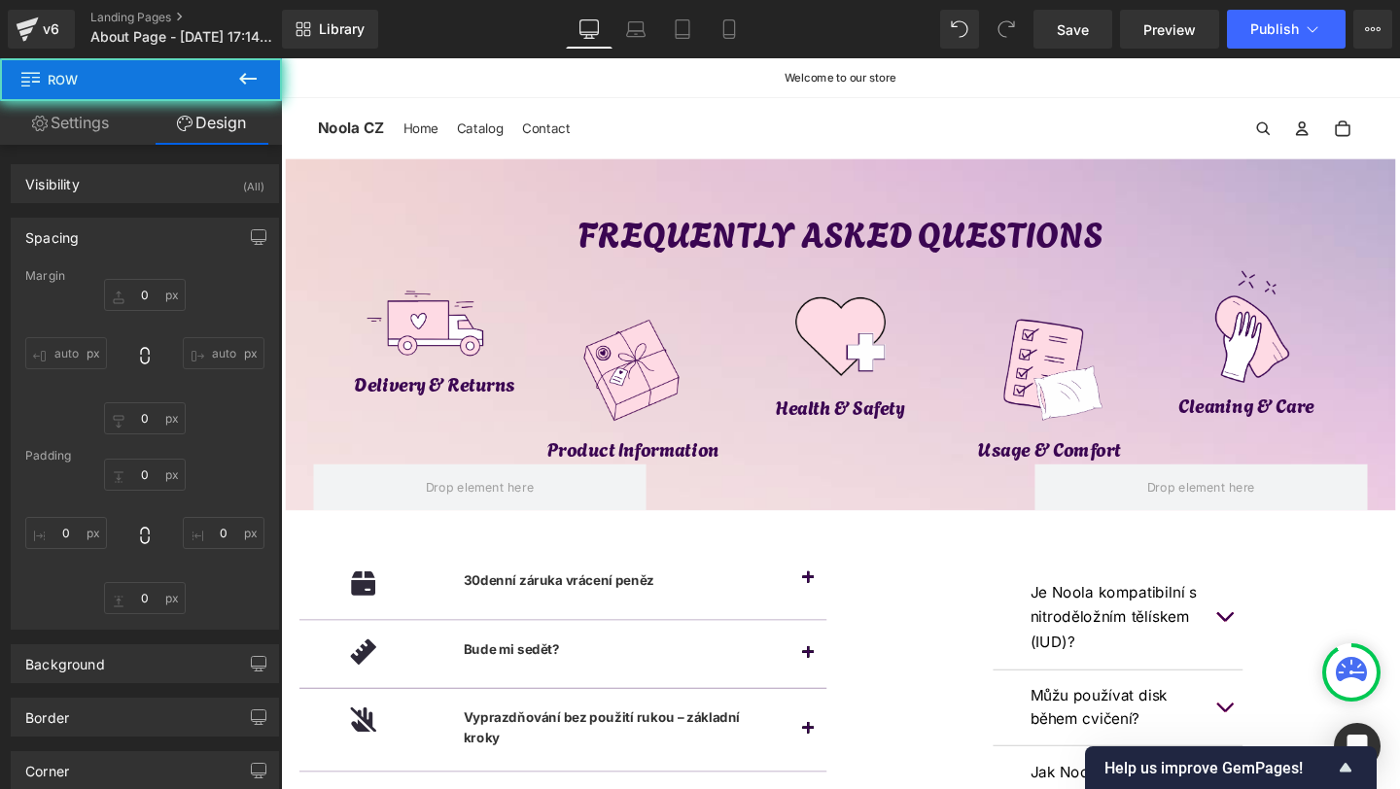
type input "0"
type input "1"
type input "0"
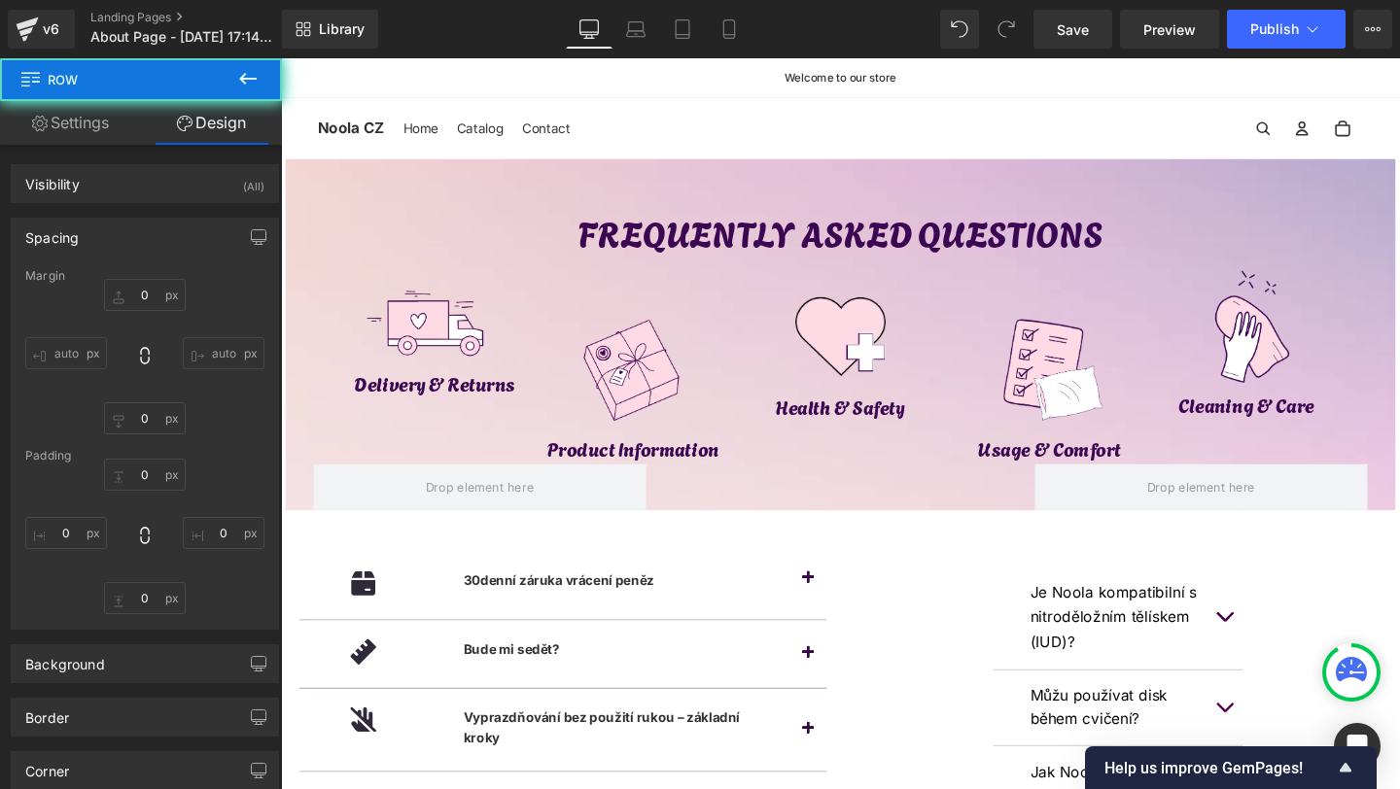
type input "0"
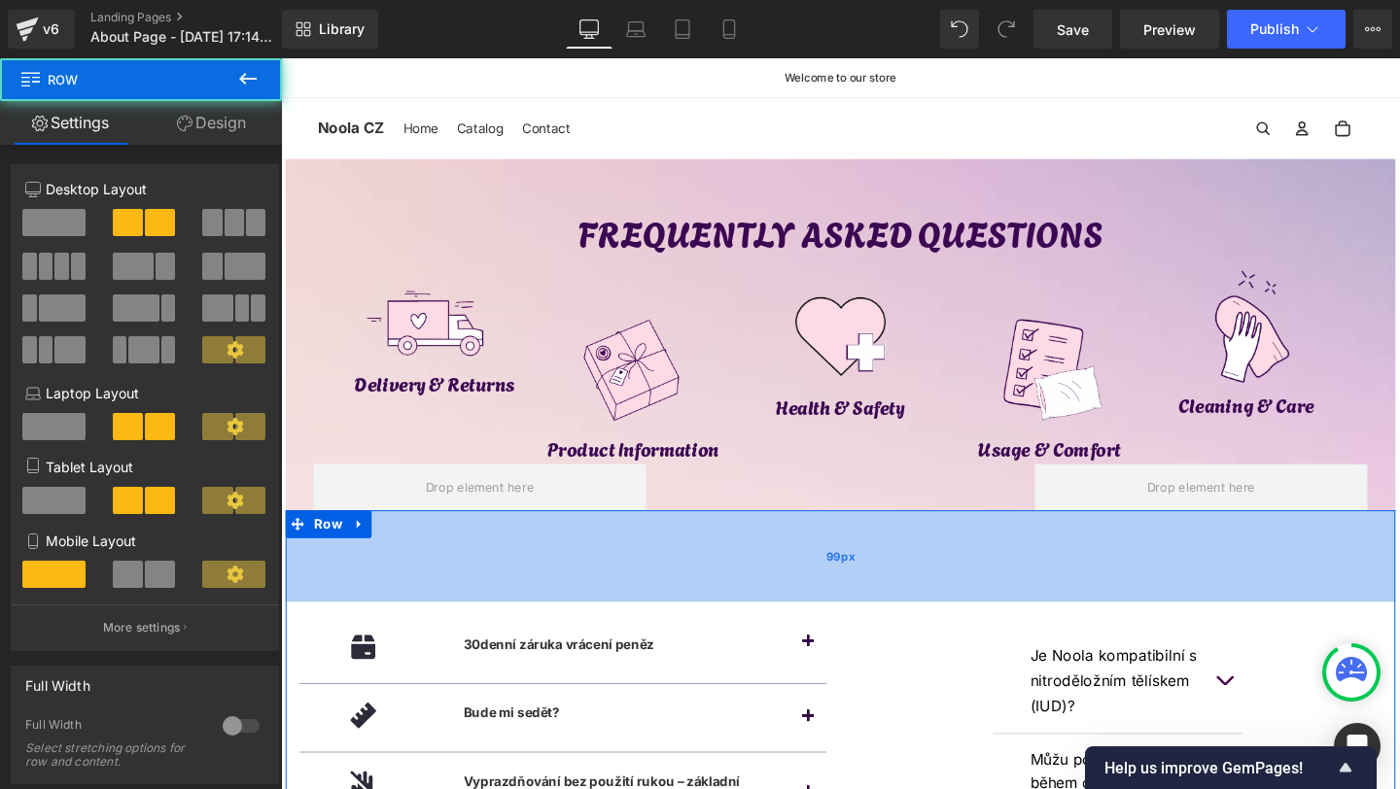
drag, startPoint x: 800, startPoint y: 536, endPoint x: 794, endPoint y: 603, distance: 67.3
click at [794, 603] on div "99px" at bounding box center [869, 582] width 1167 height 96
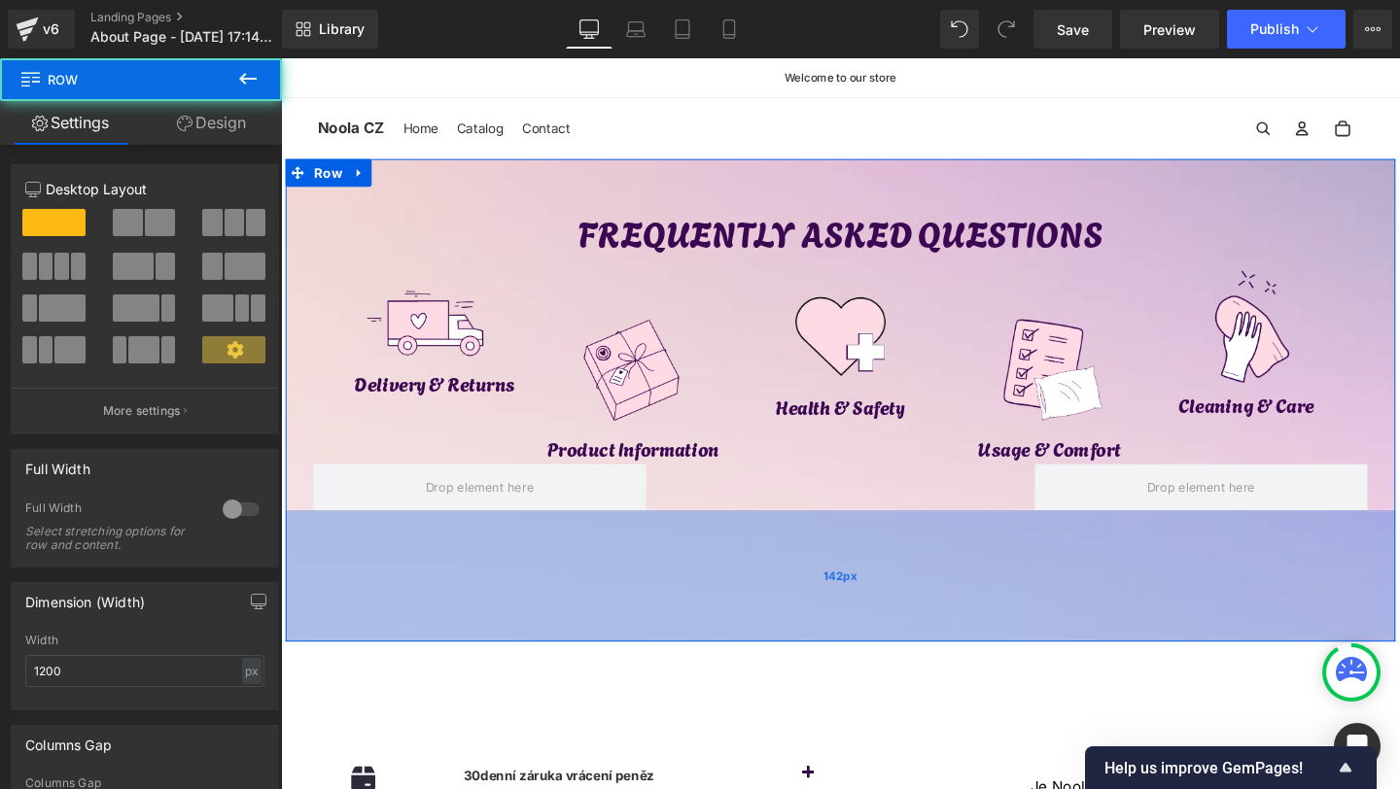
drag, startPoint x: 842, startPoint y: 531, endPoint x: 821, endPoint y: 668, distance: 138.7
click at [821, 669] on div "142px" at bounding box center [869, 603] width 1167 height 138
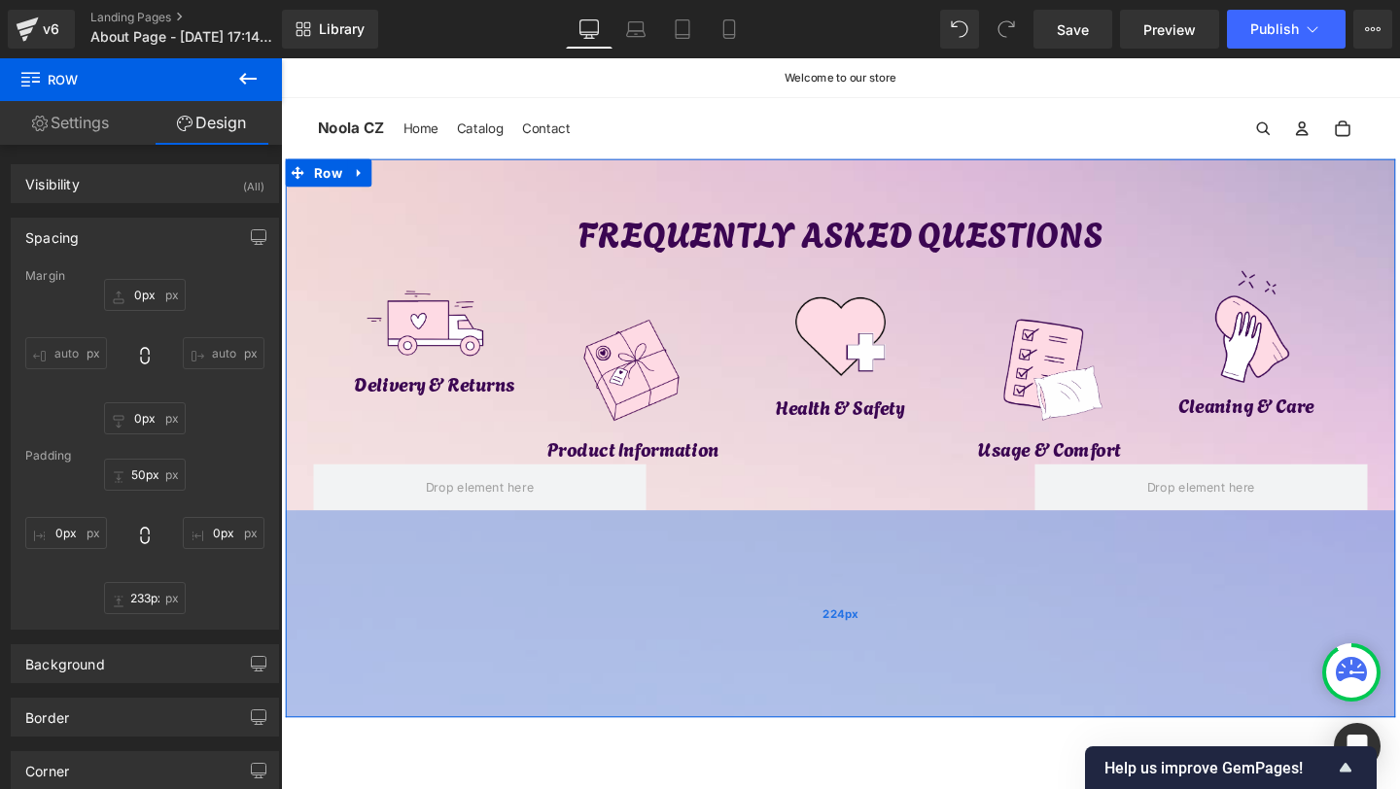
type input "234px"
drag, startPoint x: 757, startPoint y: 632, endPoint x: 753, endPoint y: 721, distance: 89.5
click at [753, 721] on div "224px" at bounding box center [869, 643] width 1167 height 218
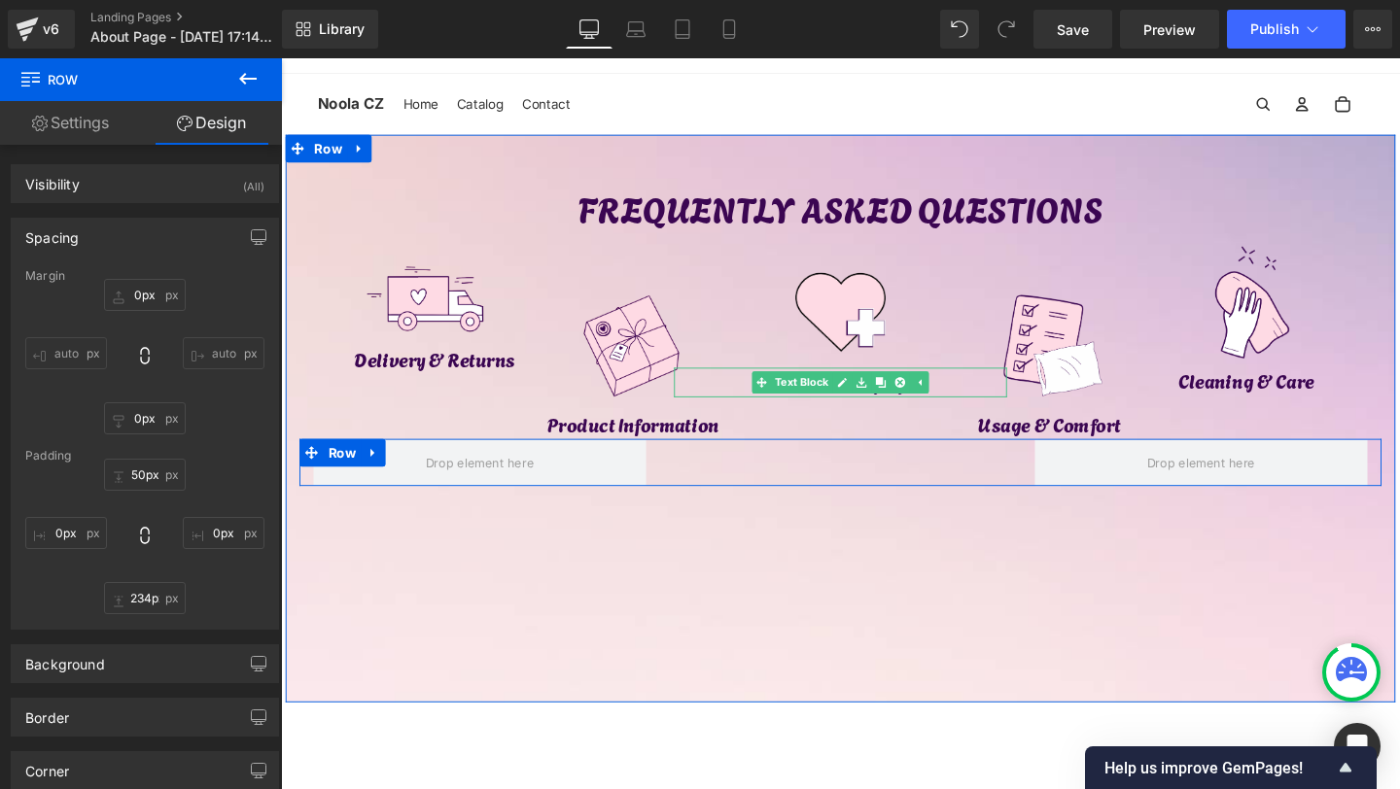
scroll to position [23, 0]
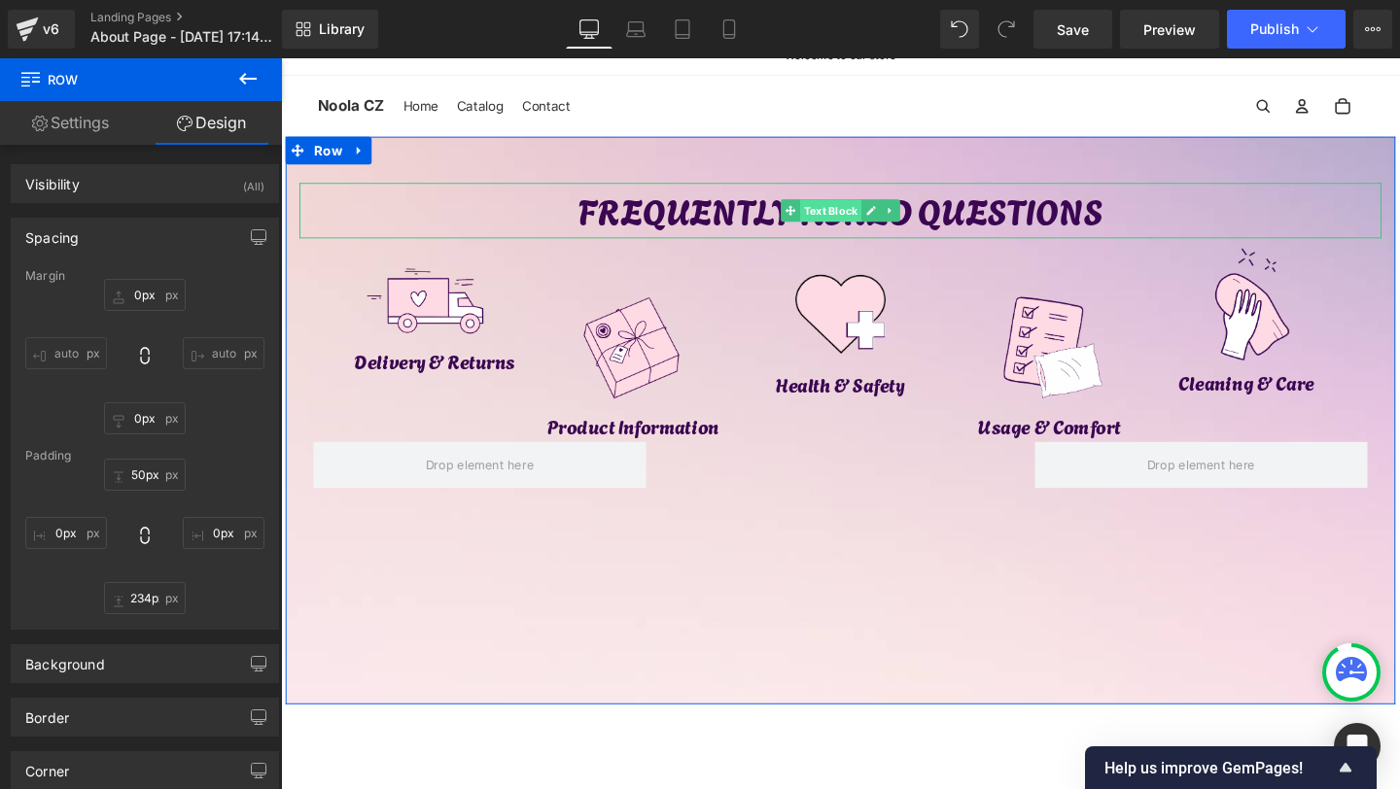
click at [848, 225] on span "Text Block" at bounding box center [858, 218] width 64 height 23
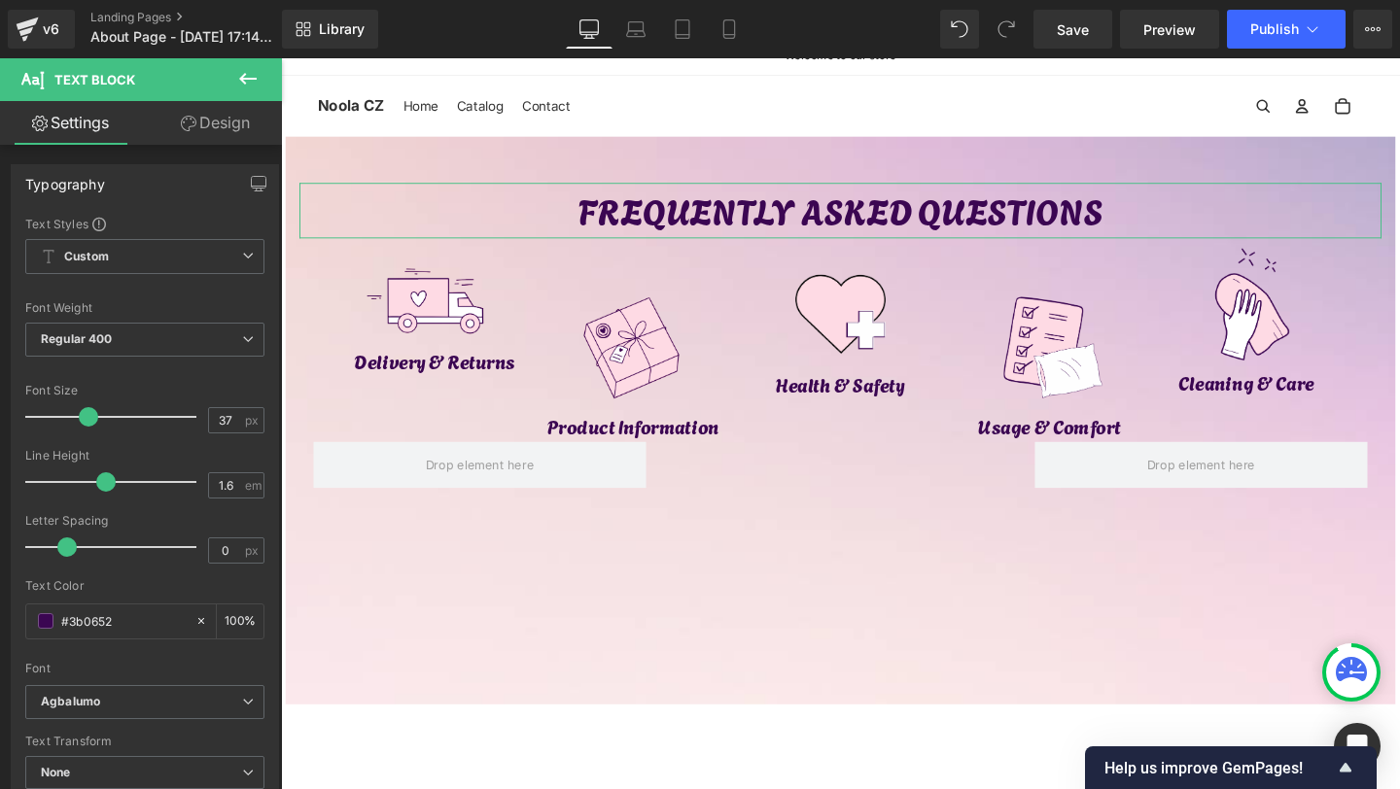
click at [197, 140] on link "Design" at bounding box center [215, 123] width 141 height 44
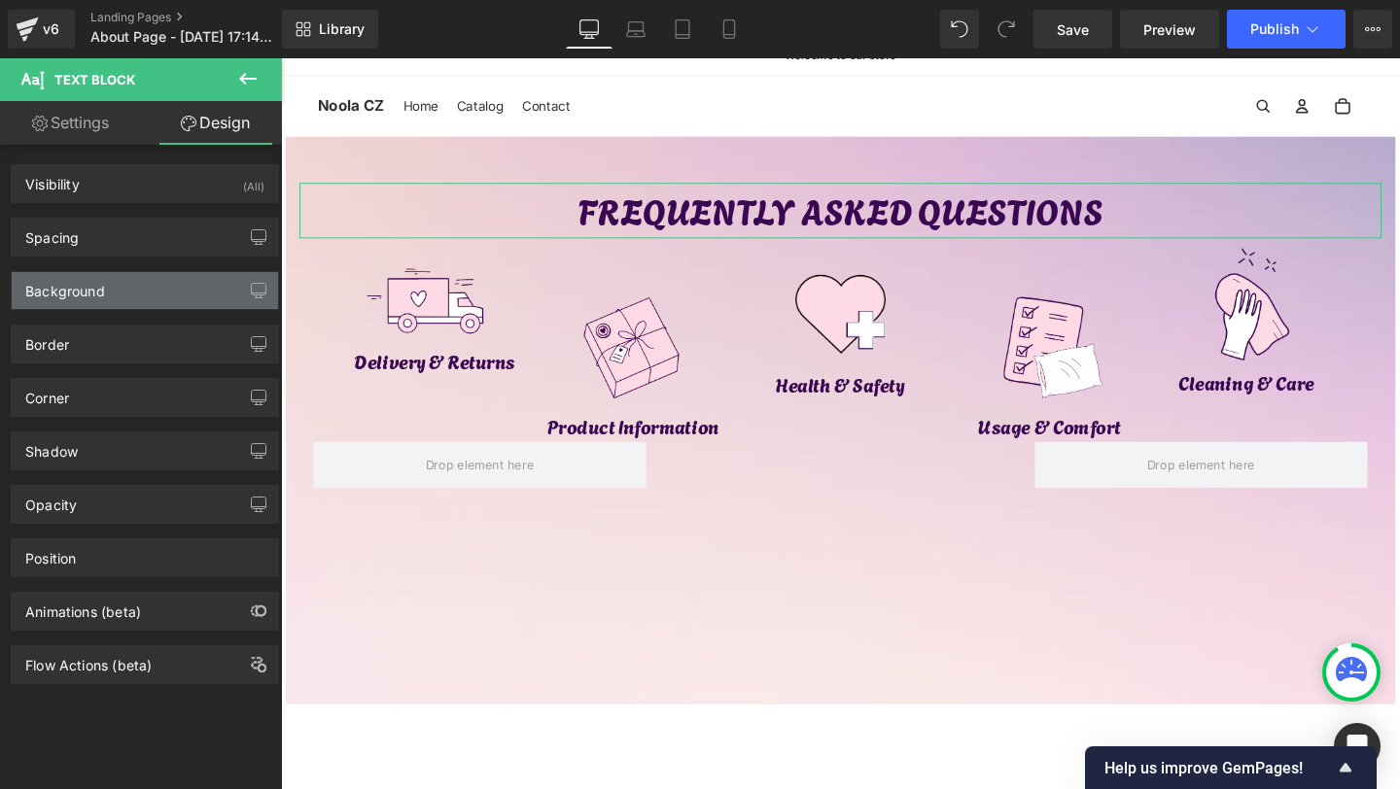
click at [149, 286] on div "Background" at bounding box center [145, 290] width 266 height 37
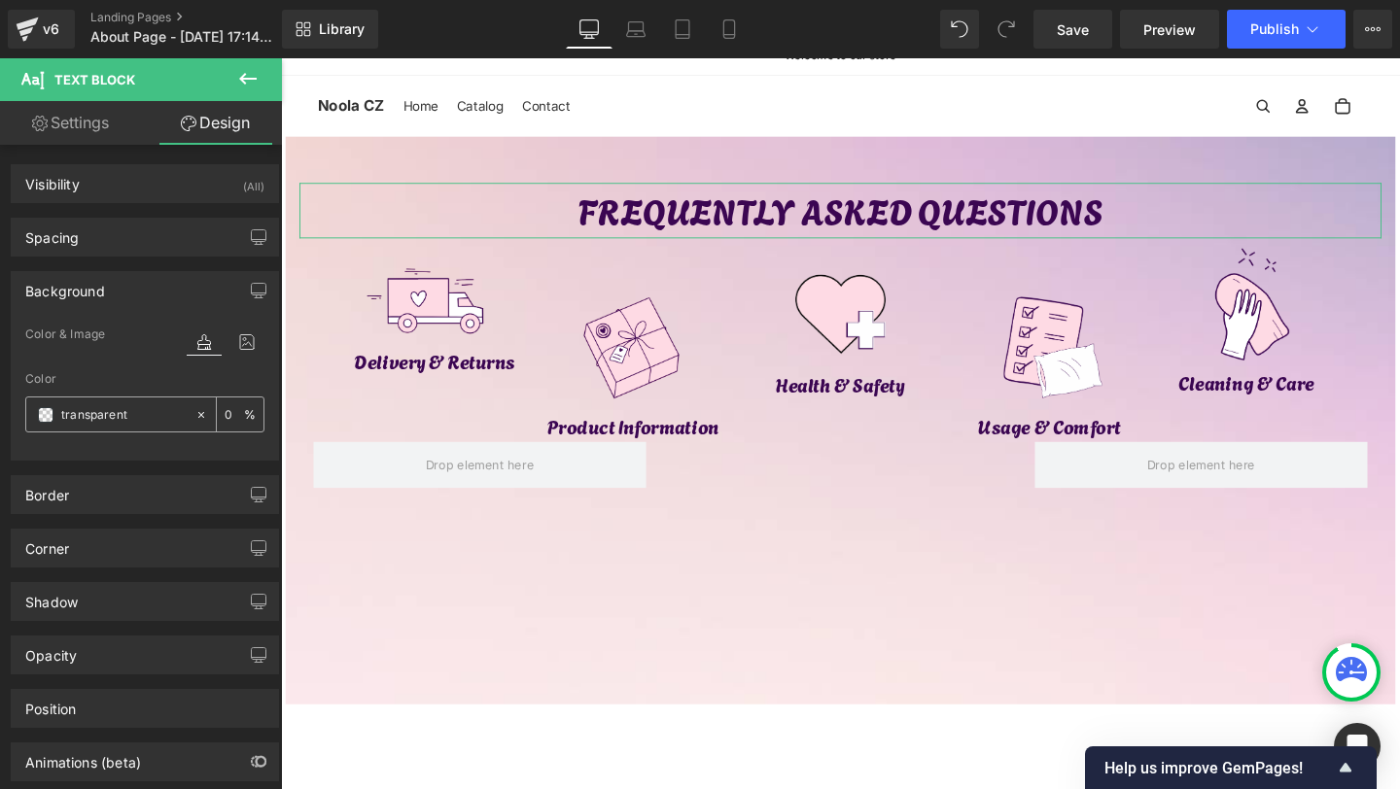
click at [36, 415] on div "transparent" at bounding box center [110, 415] width 168 height 34
click at [41, 415] on span at bounding box center [46, 415] width 16 height 16
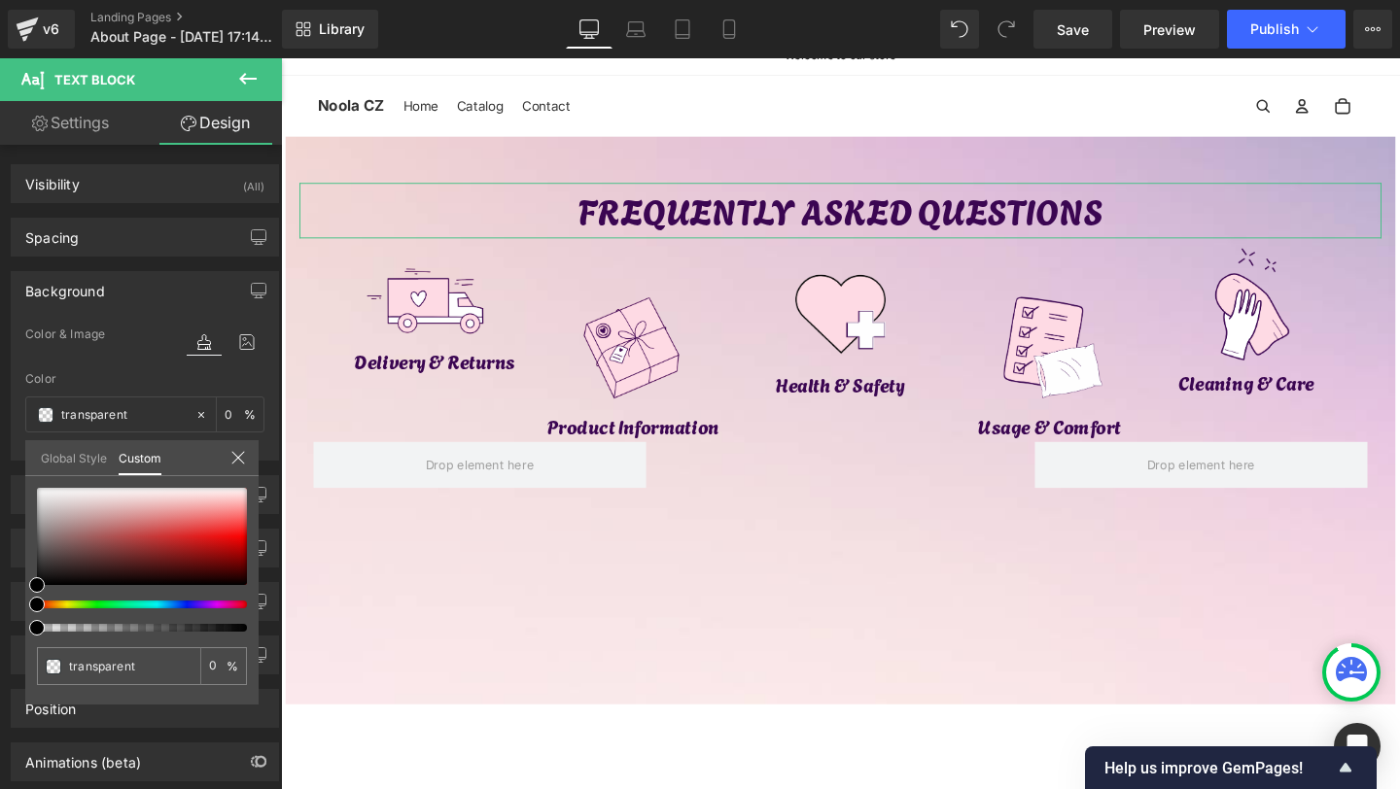
type input "#000000"
type input "100"
type input "#000000"
type input "100"
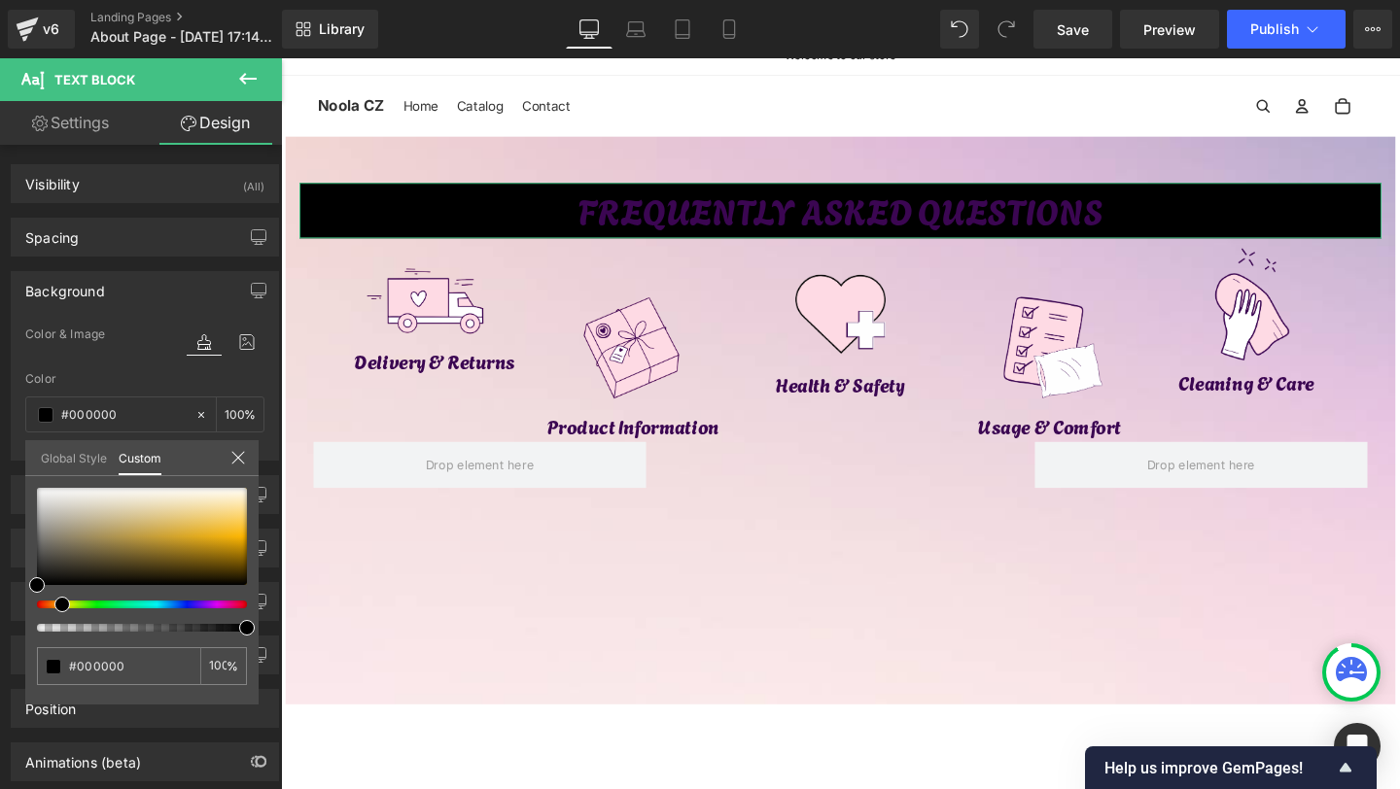
drag, startPoint x: 64, startPoint y: 604, endPoint x: 54, endPoint y: 603, distance: 9.8
click at [54, 603] on div at bounding box center [134, 605] width 210 height 8
type input "#b39445"
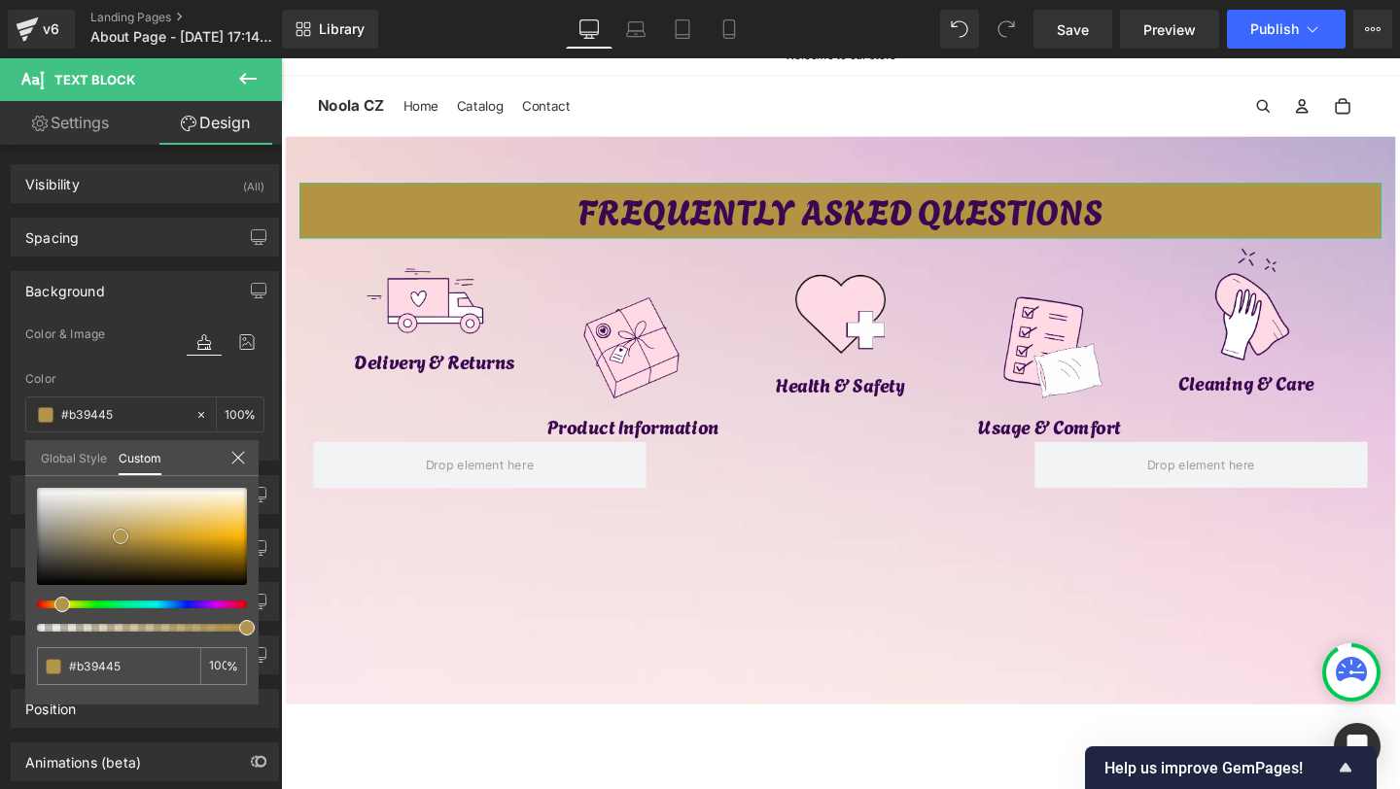
type input "#b29447"
type input "#b2954c"
type input "#b49a59"
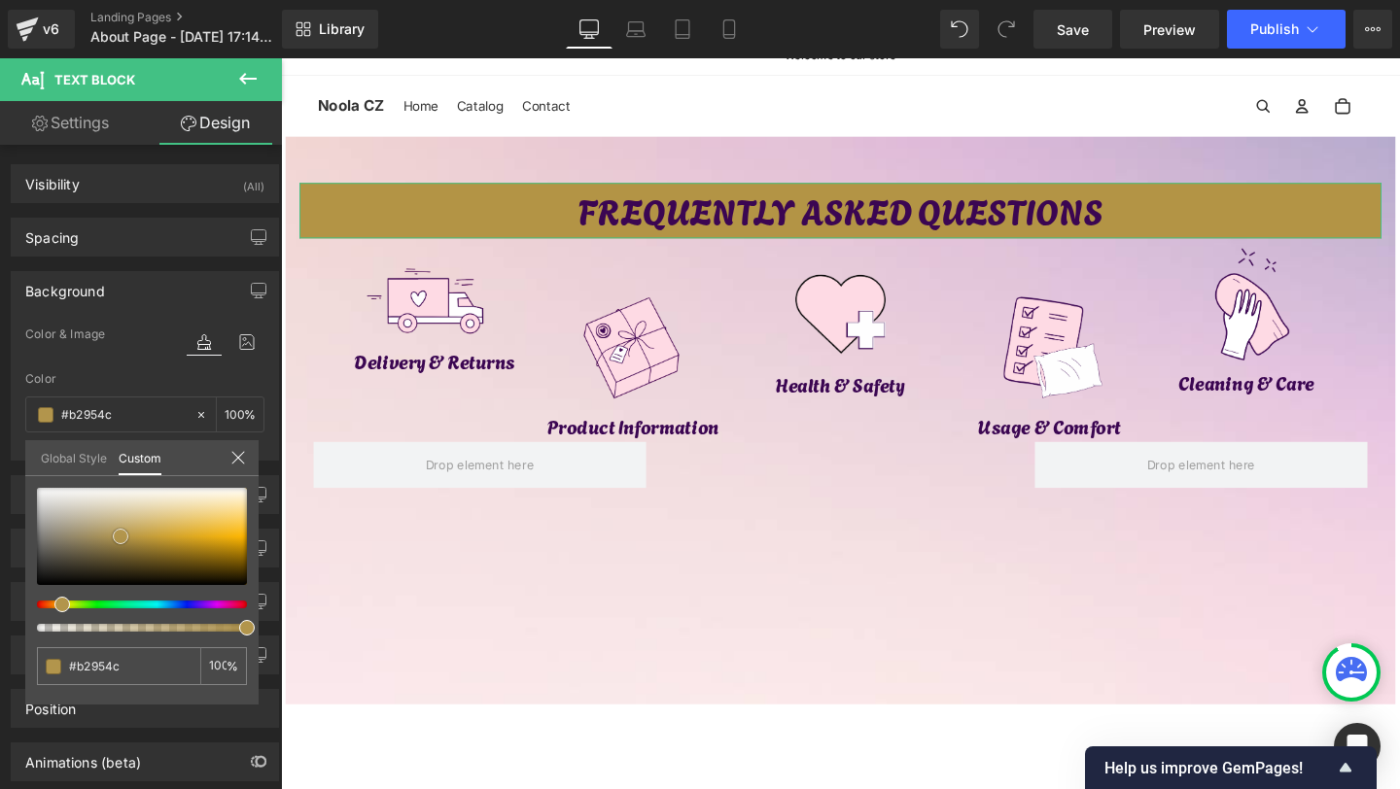
type input "#b49a59"
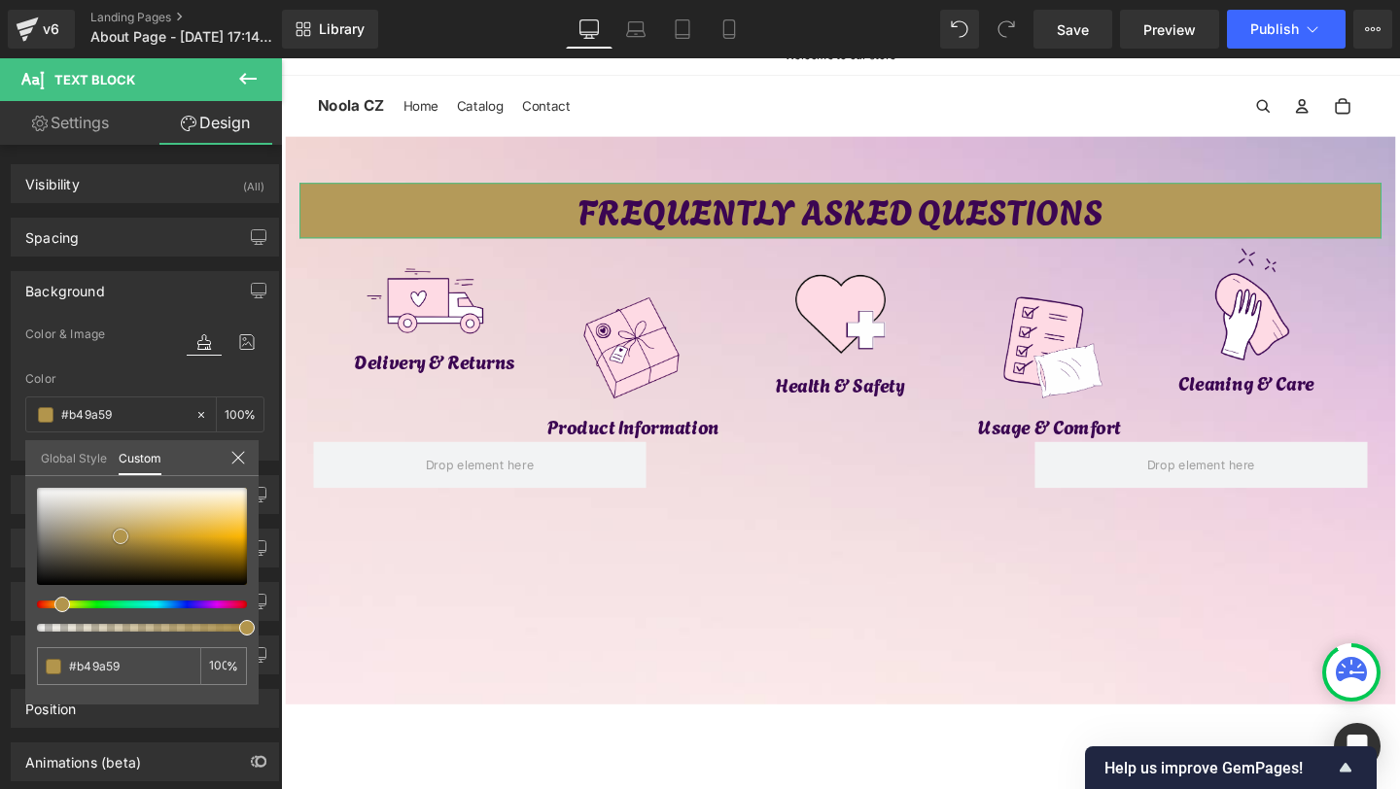
type input "#bda76f"
type input "#c1ad7a"
type input "#cbba8f"
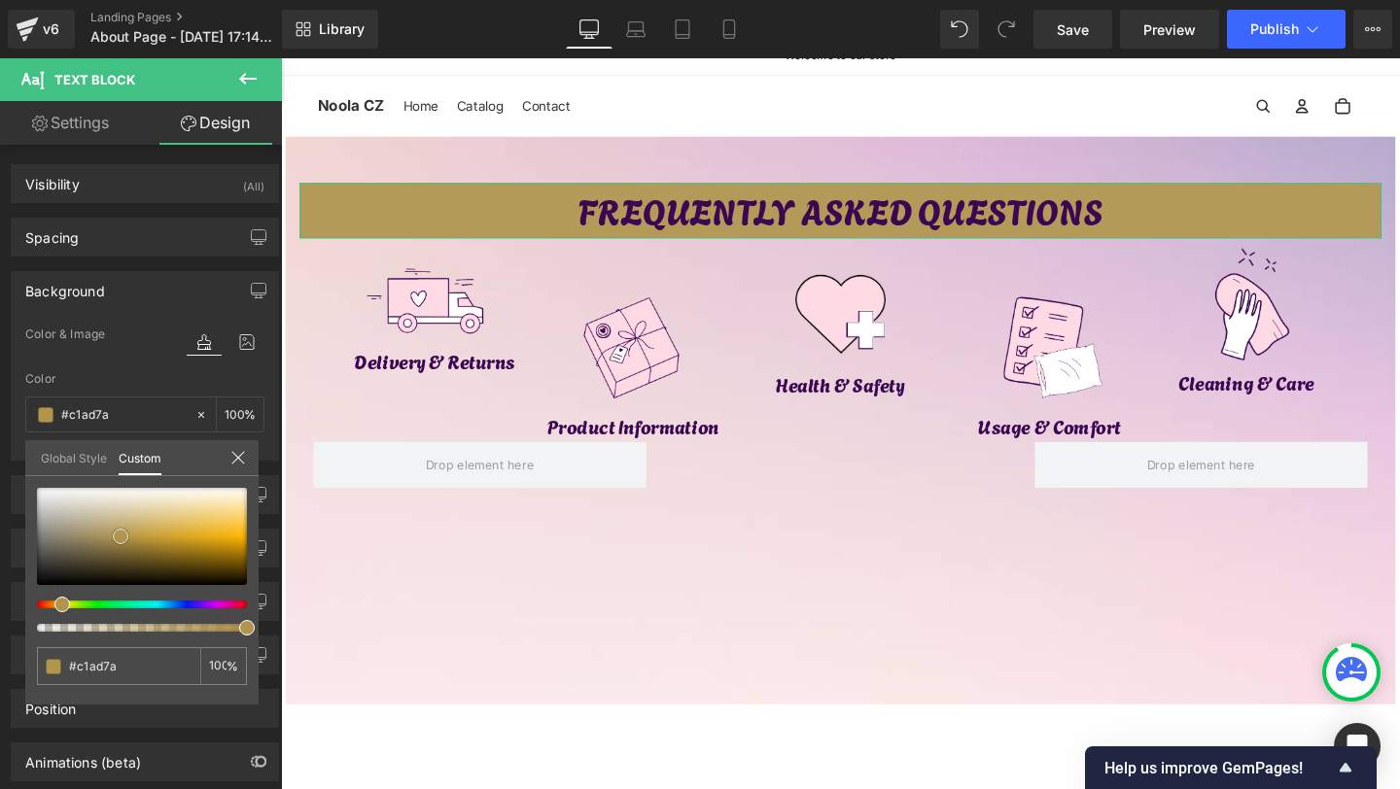
type input "#cbba8f"
type input "#cfc09a"
type input "#d3c5a0"
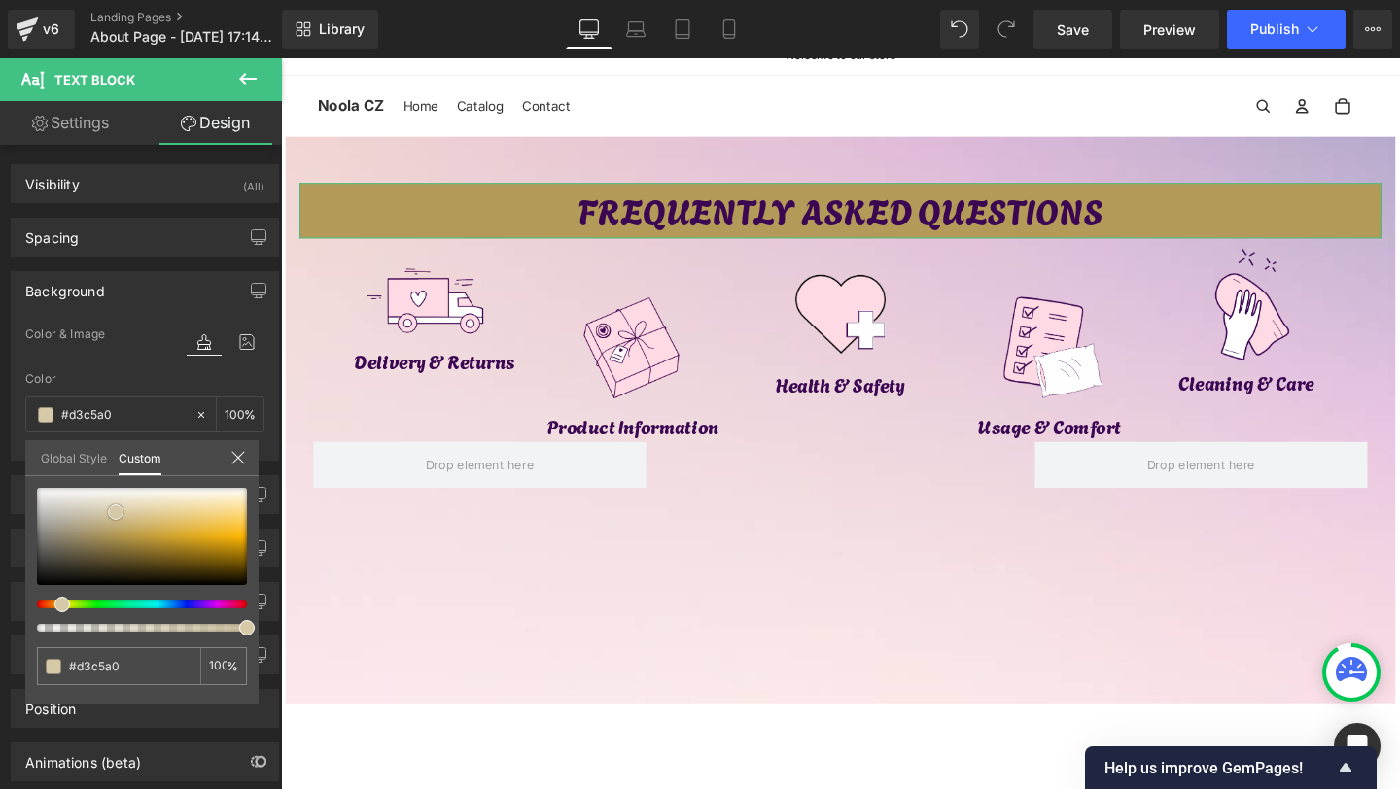
type input "#d6c9a8"
type input "#dacdae"
type input "#e0d5bc"
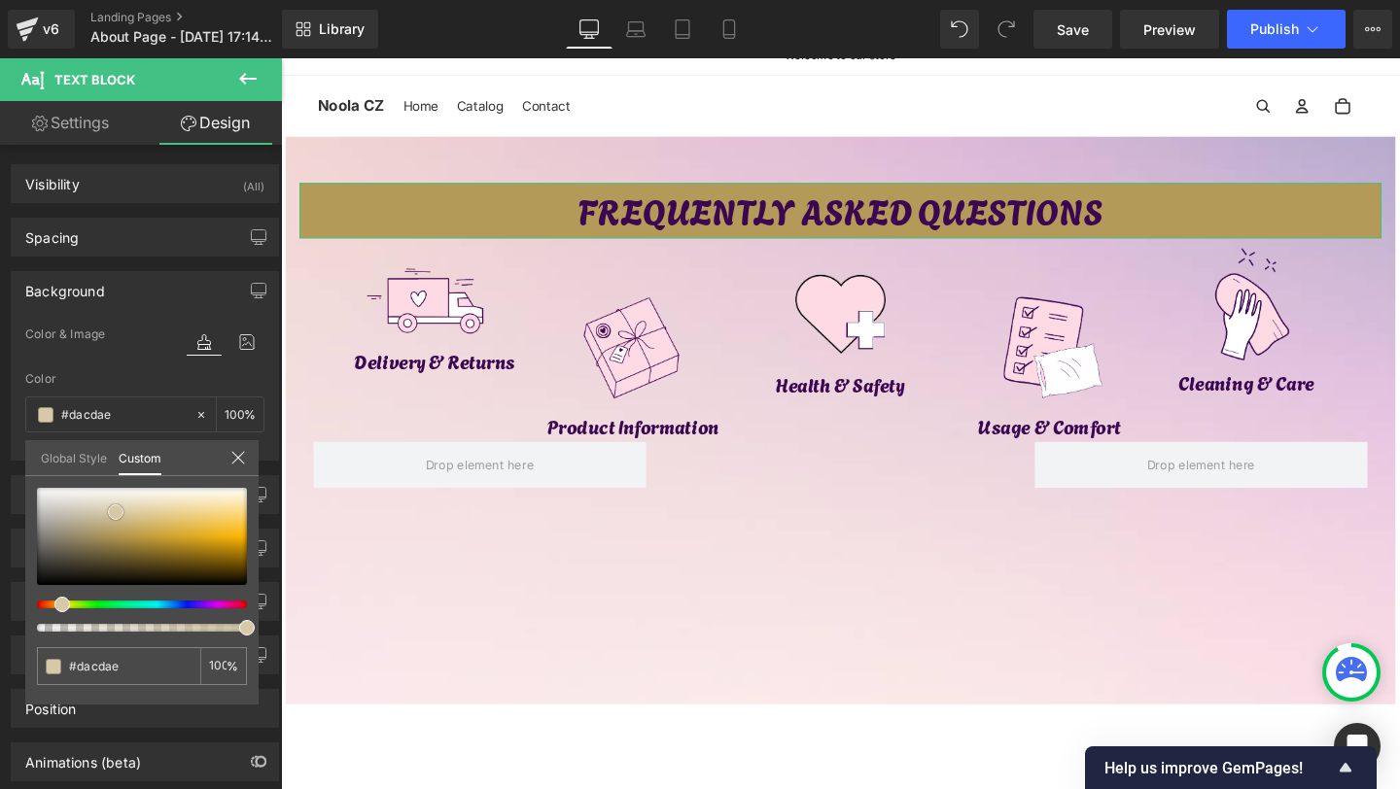
type input "#e0d5bc"
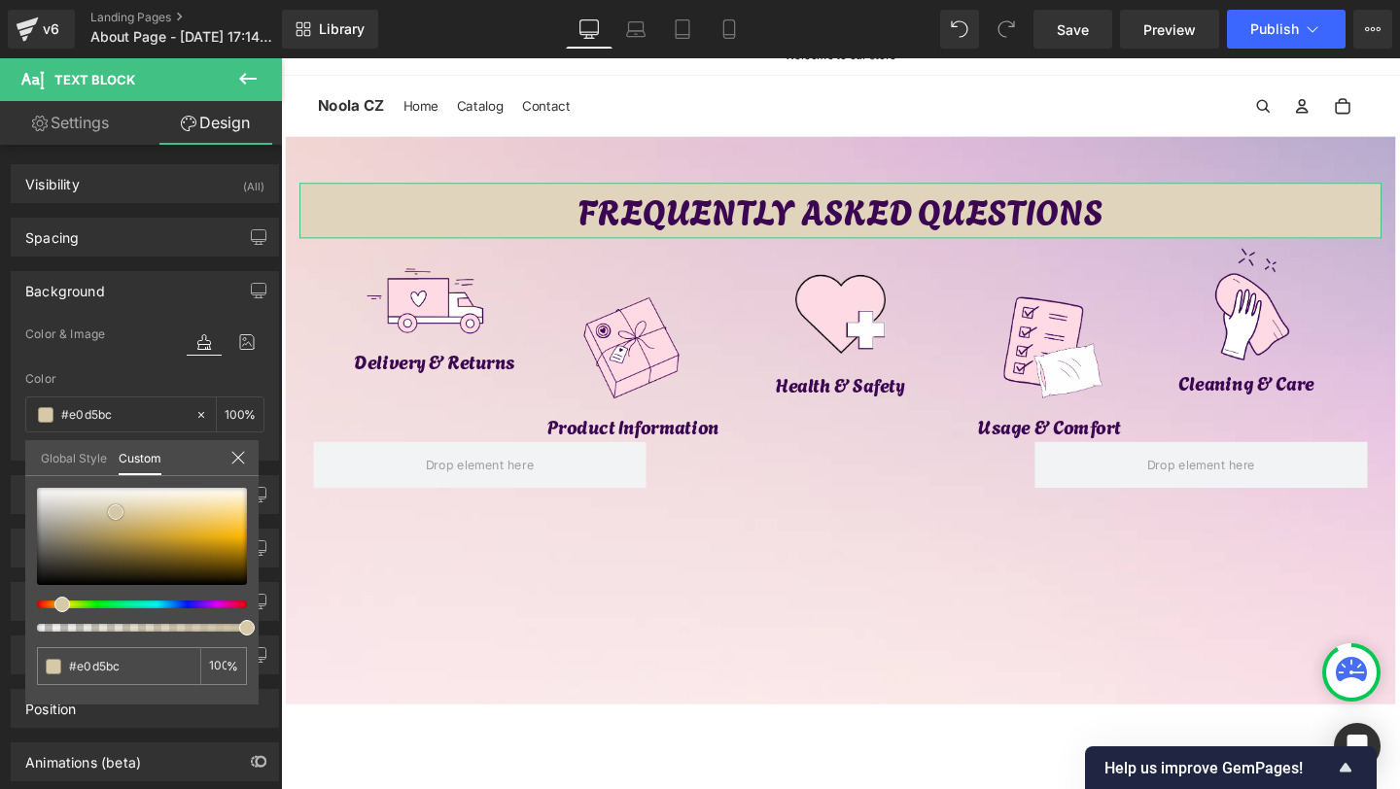
type input "#eae2d1"
type input "#f0ebdf"
type input "#f3efe6"
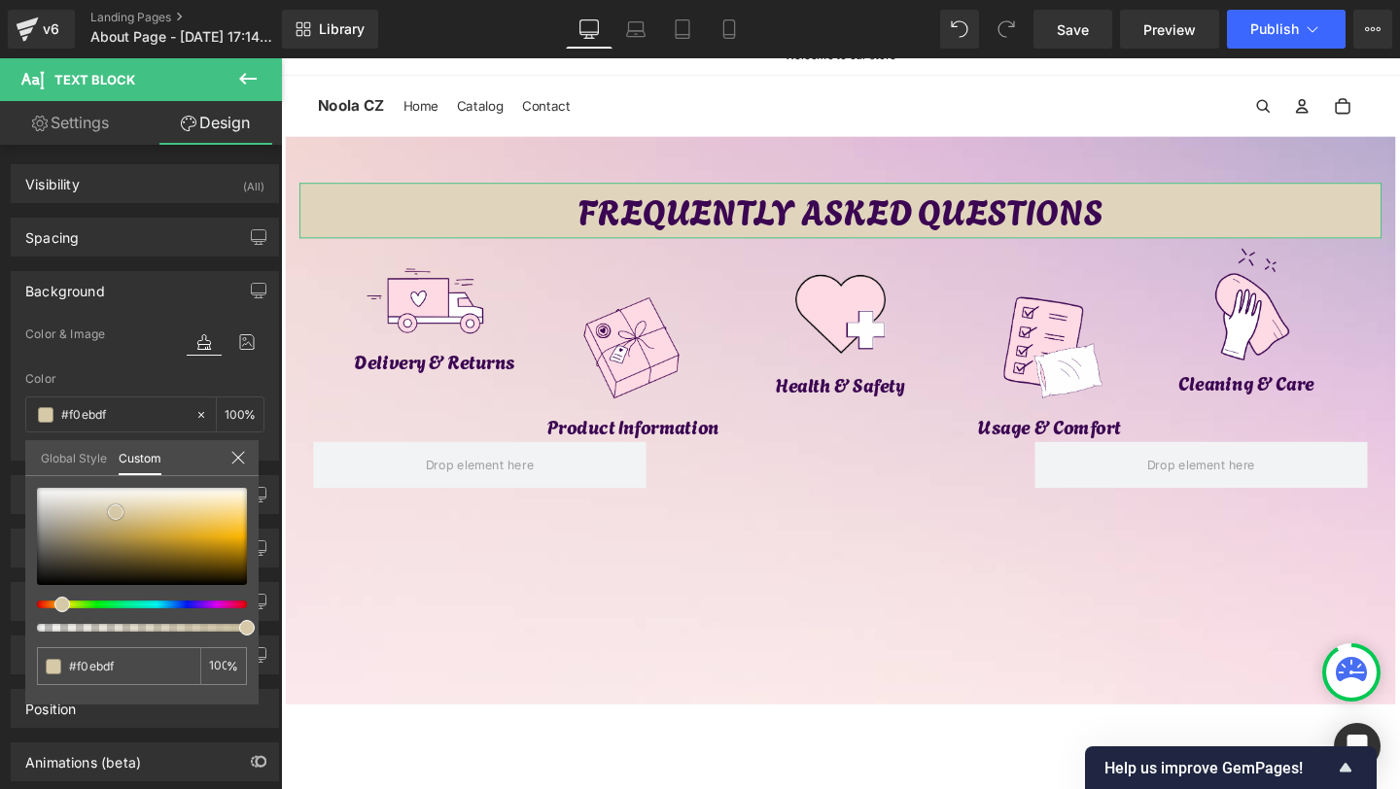
type input "#f3efe6"
type input "#f4efe5"
type input "#f3ede1"
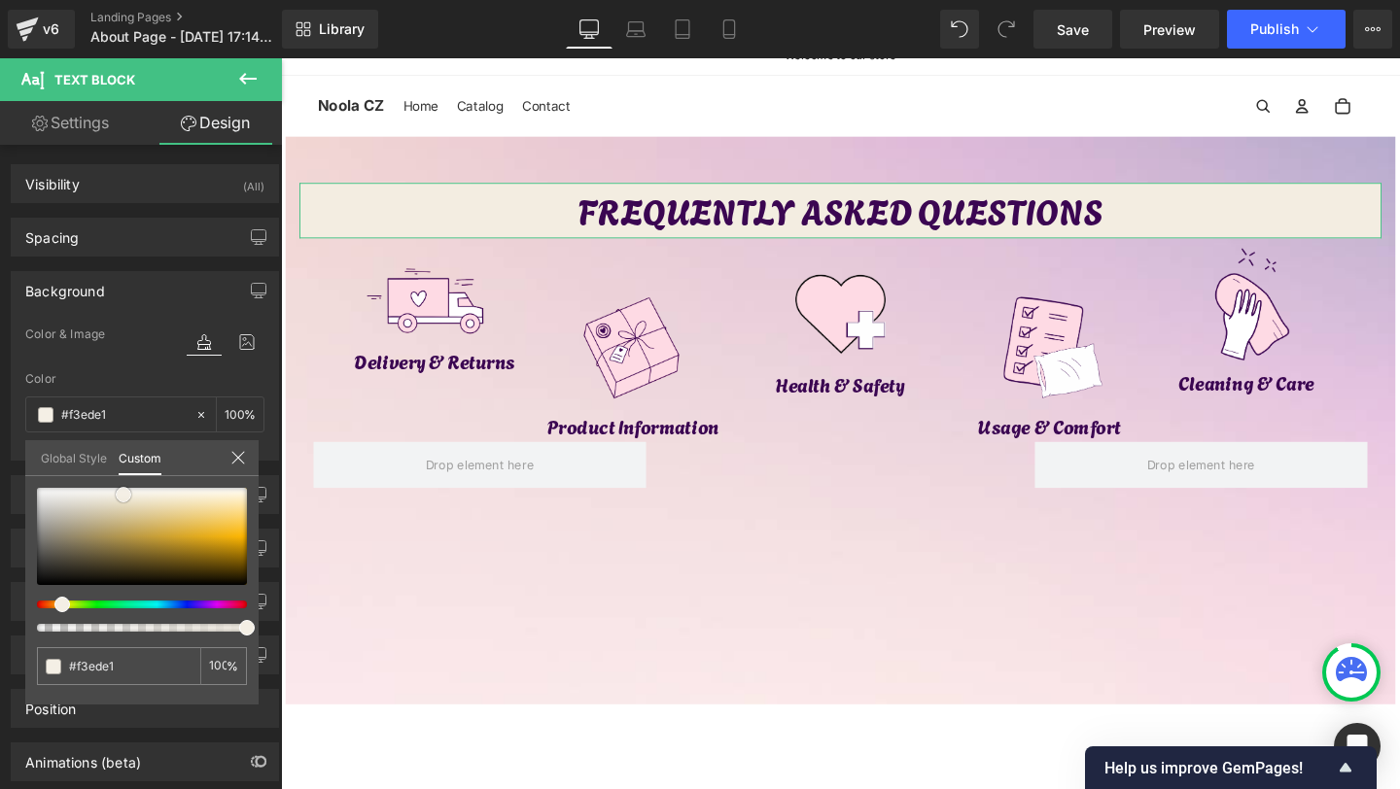
type input "#f2ebdd"
type input "#eee7d7"
type input "#efe7d6"
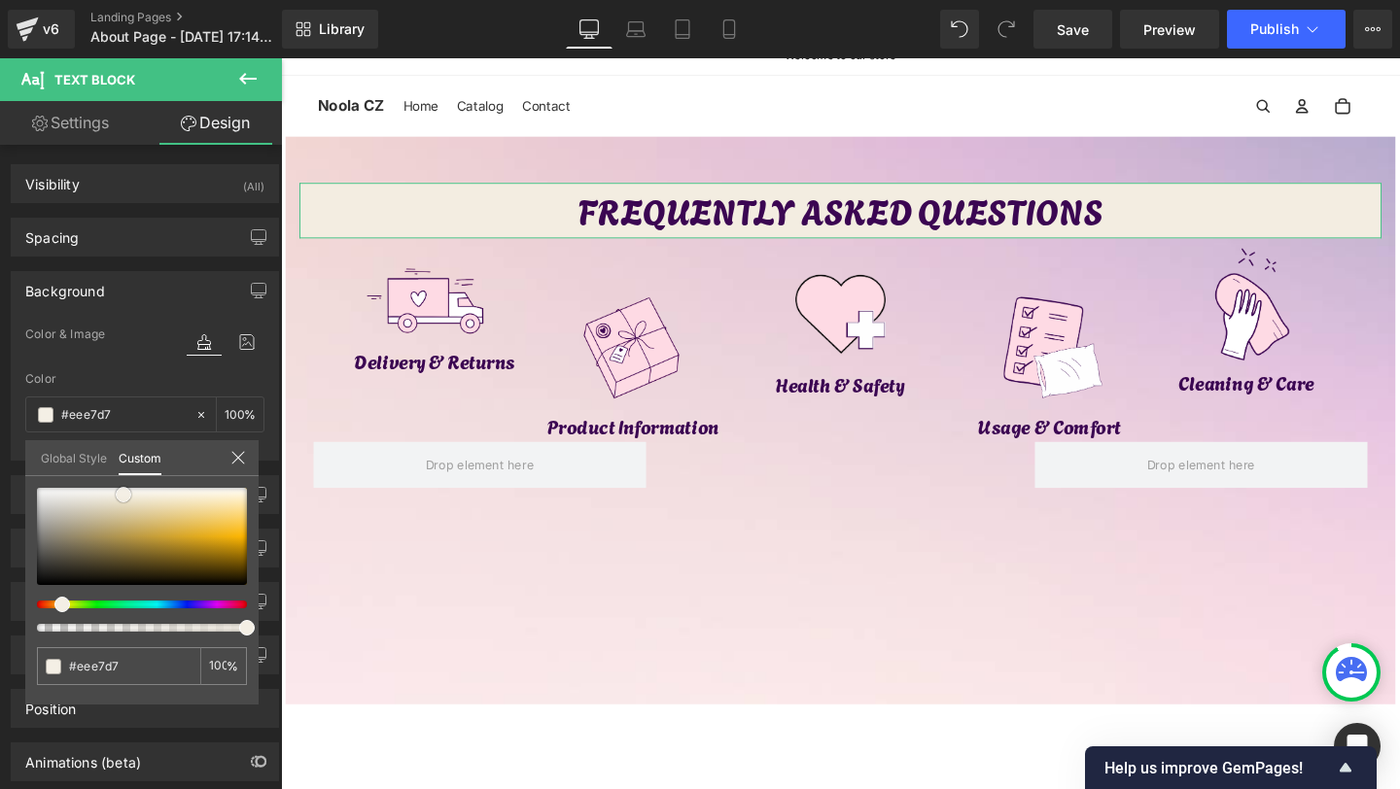
type input "#efe7d6"
type input "#eee5d2"
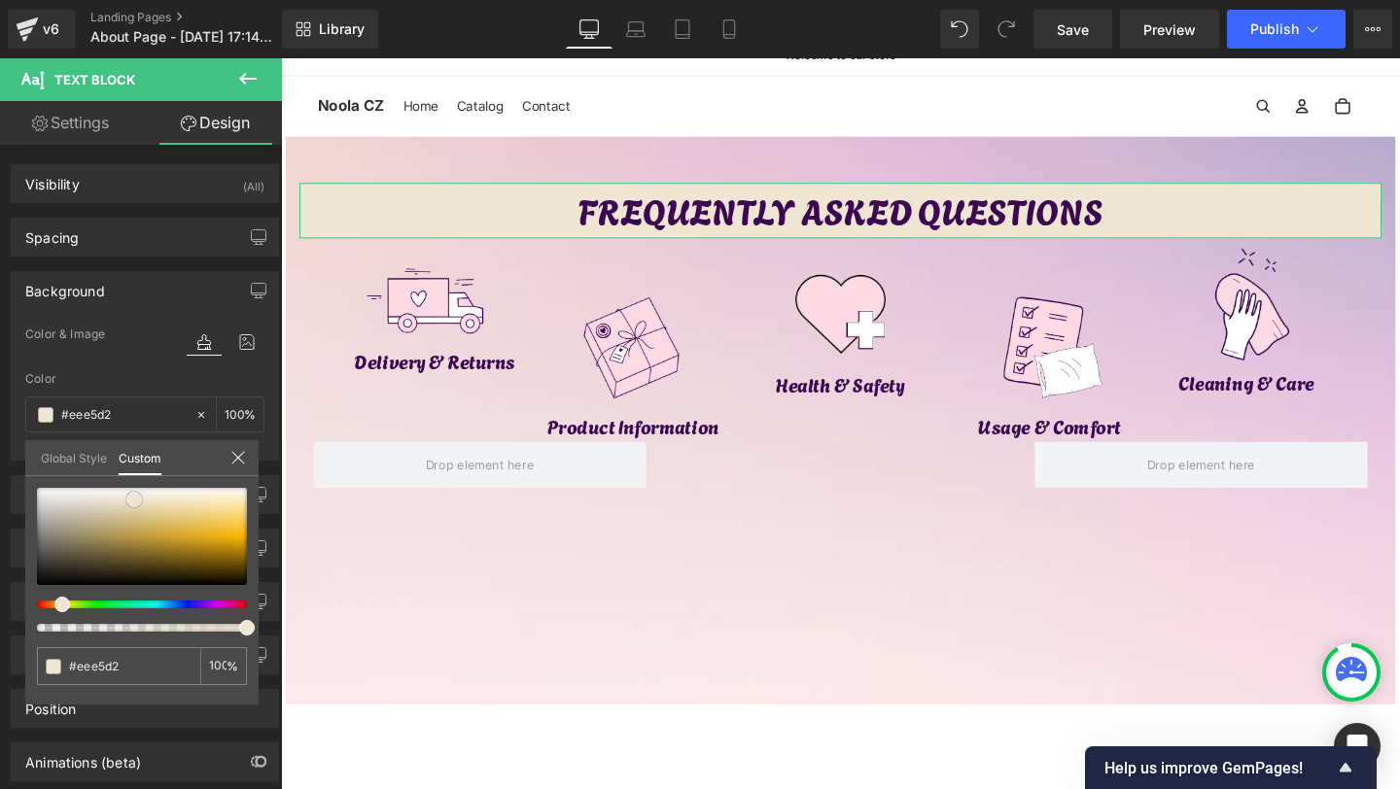
type input "#ece3cf"
type input "#ede3ce"
type input "#eee5d2"
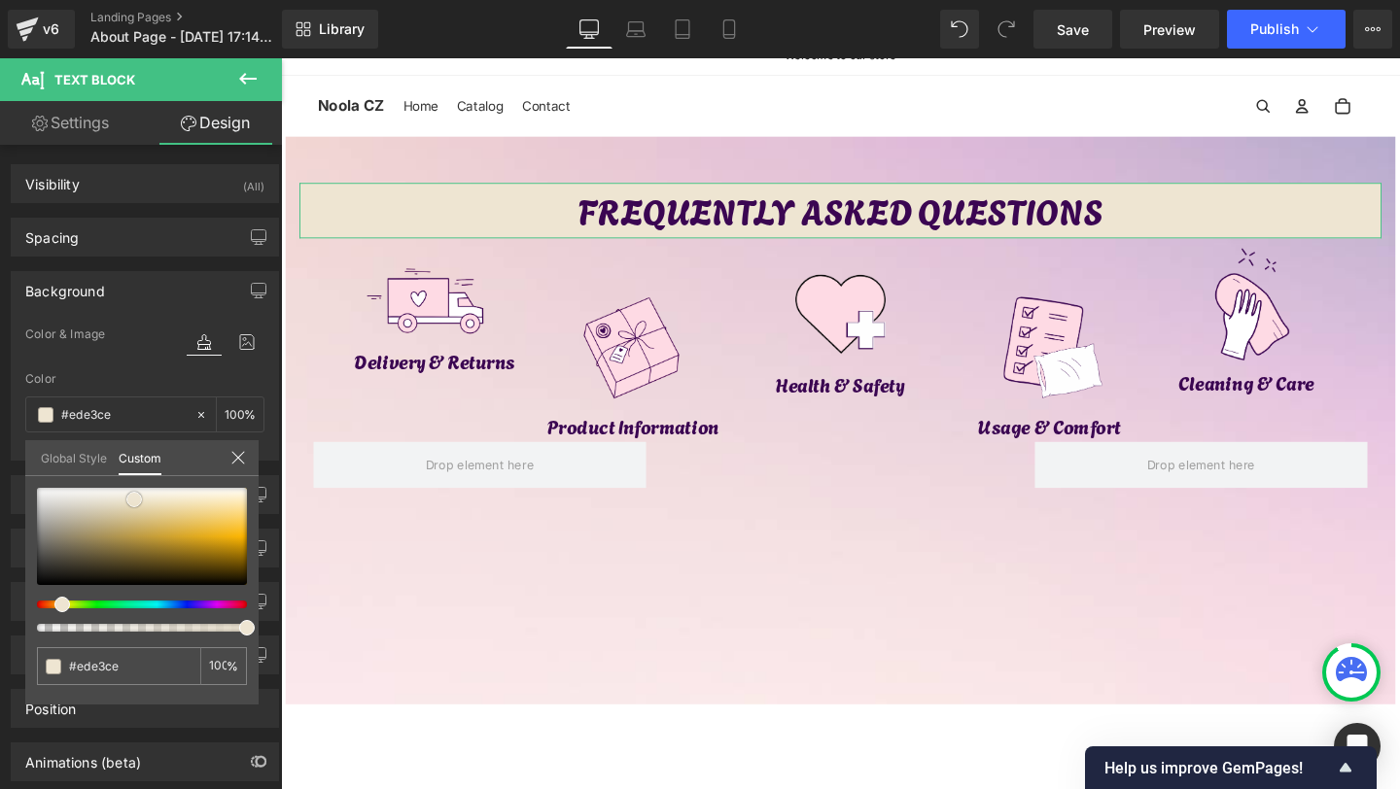
type input "#eee5d2"
type input "#f1e9d9"
type input "#ffffff"
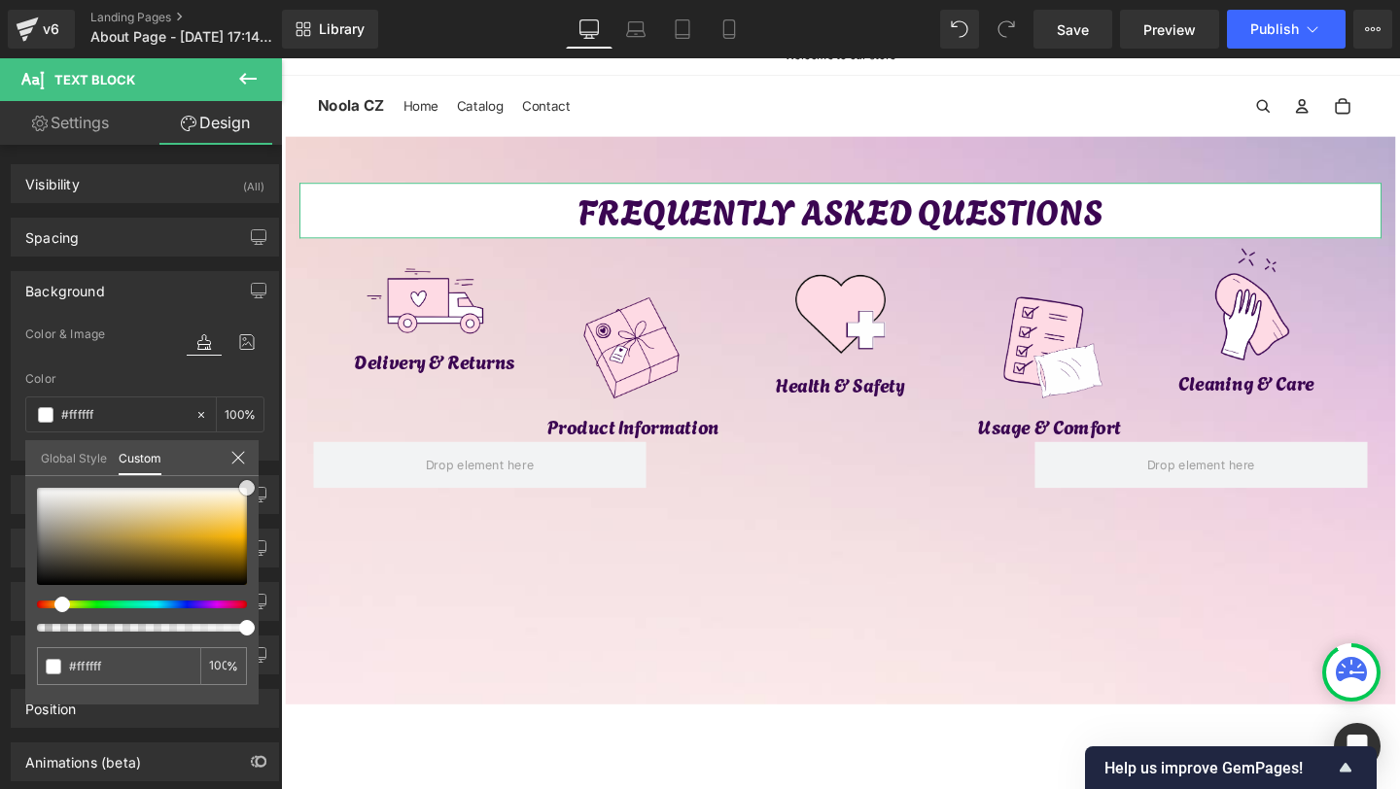
type input "#fffdf9"
type input "#fdfaf6"
type input "#fefaf5"
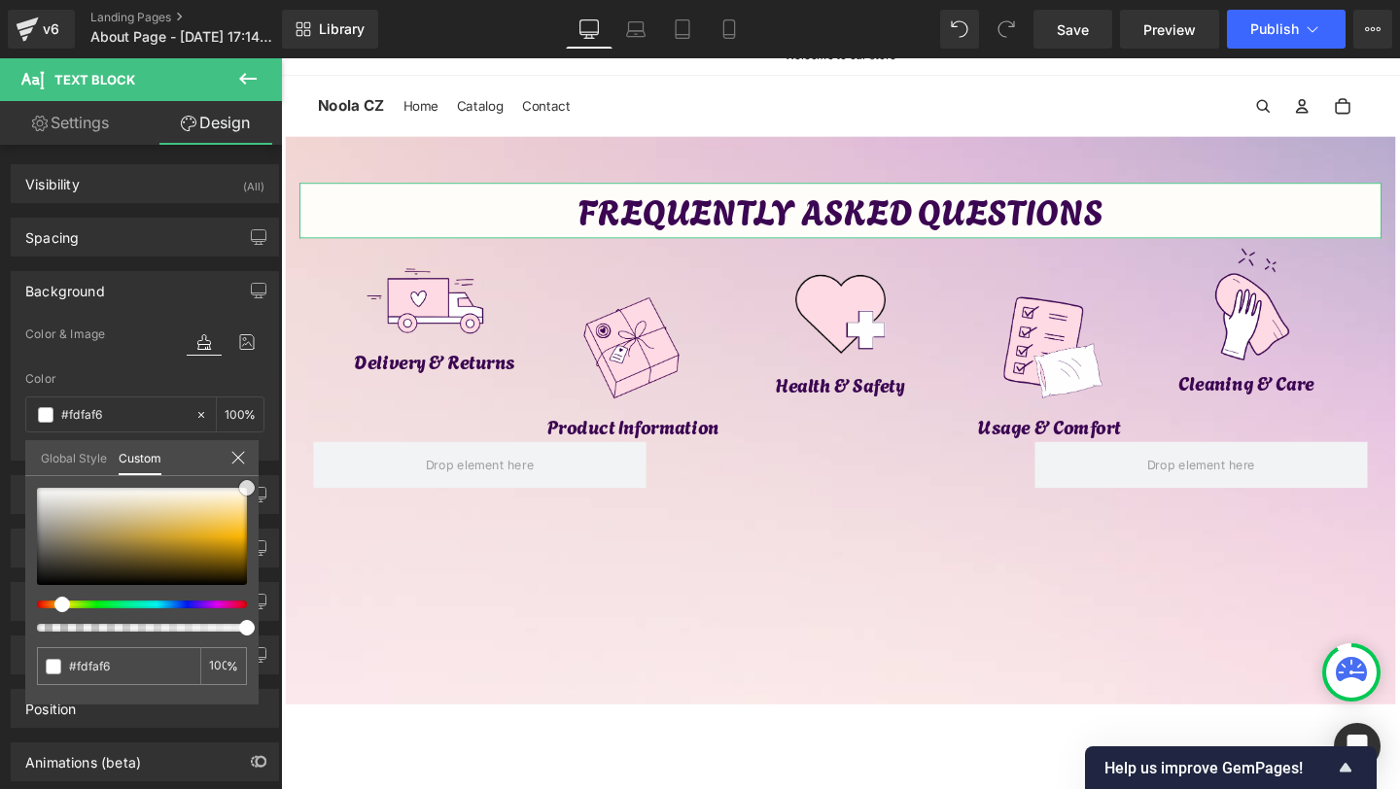
type input "#fefaf5"
type input "#fef7f0"
type input "#fef4eb"
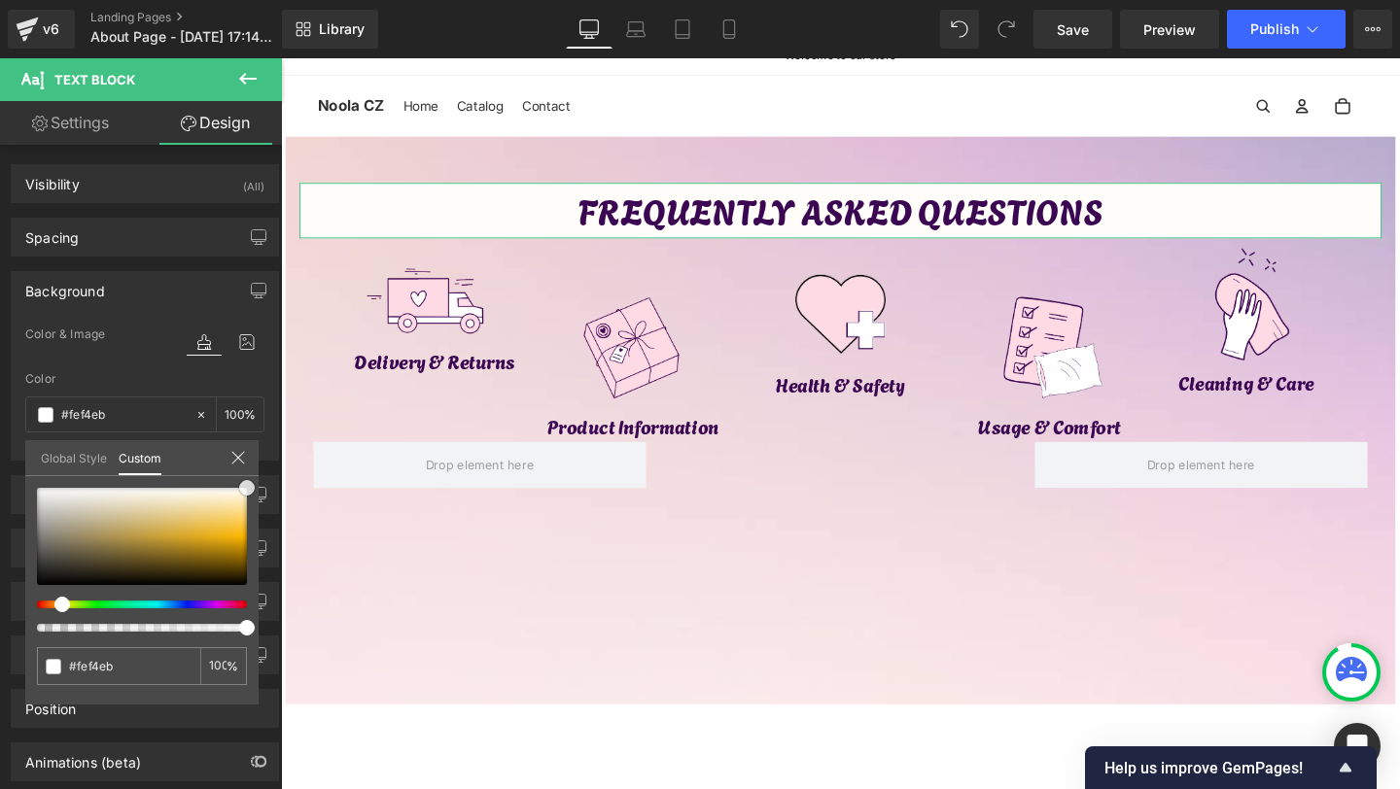
type input "#fef1e6"
type input "#feeee1"
type input "#fdebdd"
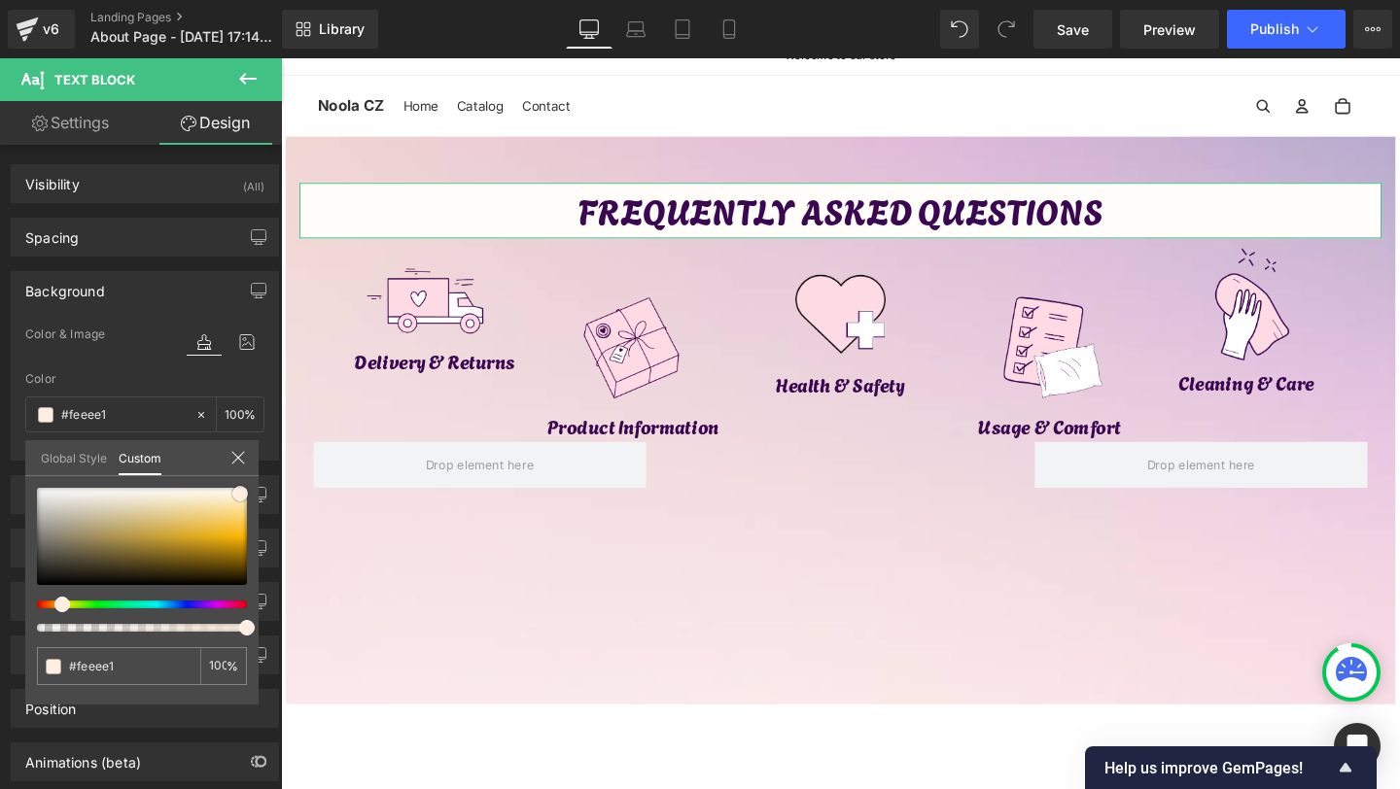
type input "#fdebdd"
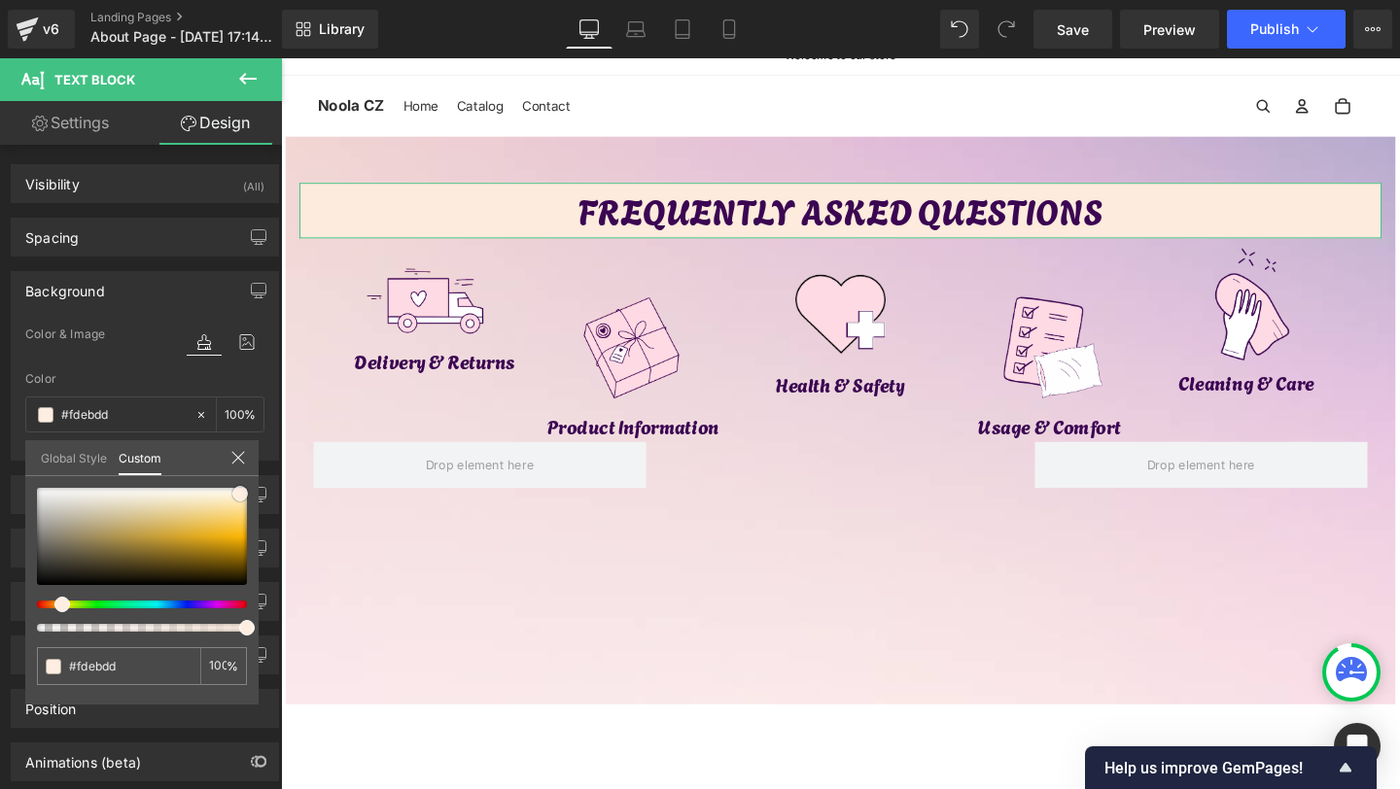
type input "#fde8d7"
type input "#fde5d2"
type input "#fee5d2"
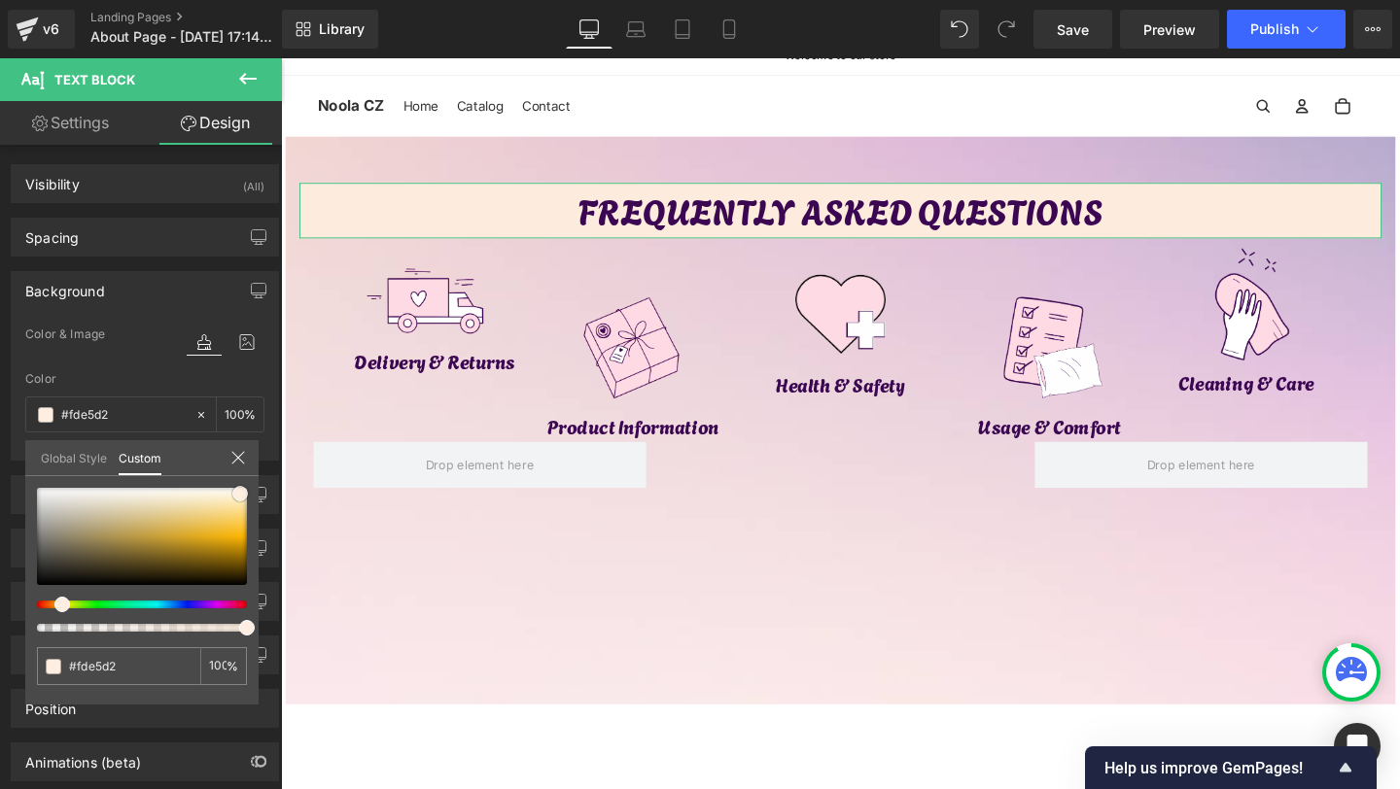
type input "#fee5d2"
type input "#fce2ce"
type input "#fde2cd"
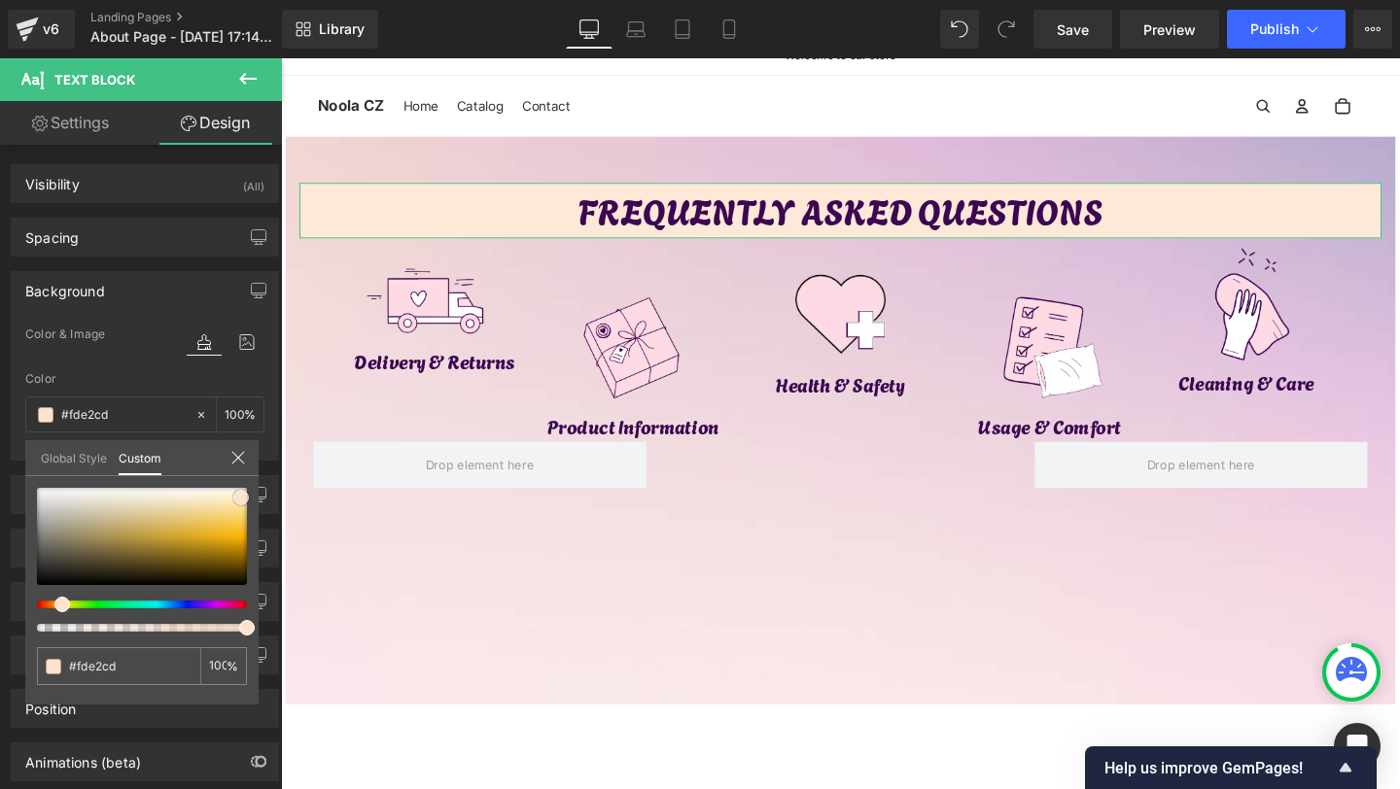
type input "#fee8d7"
type input "#fefcfa"
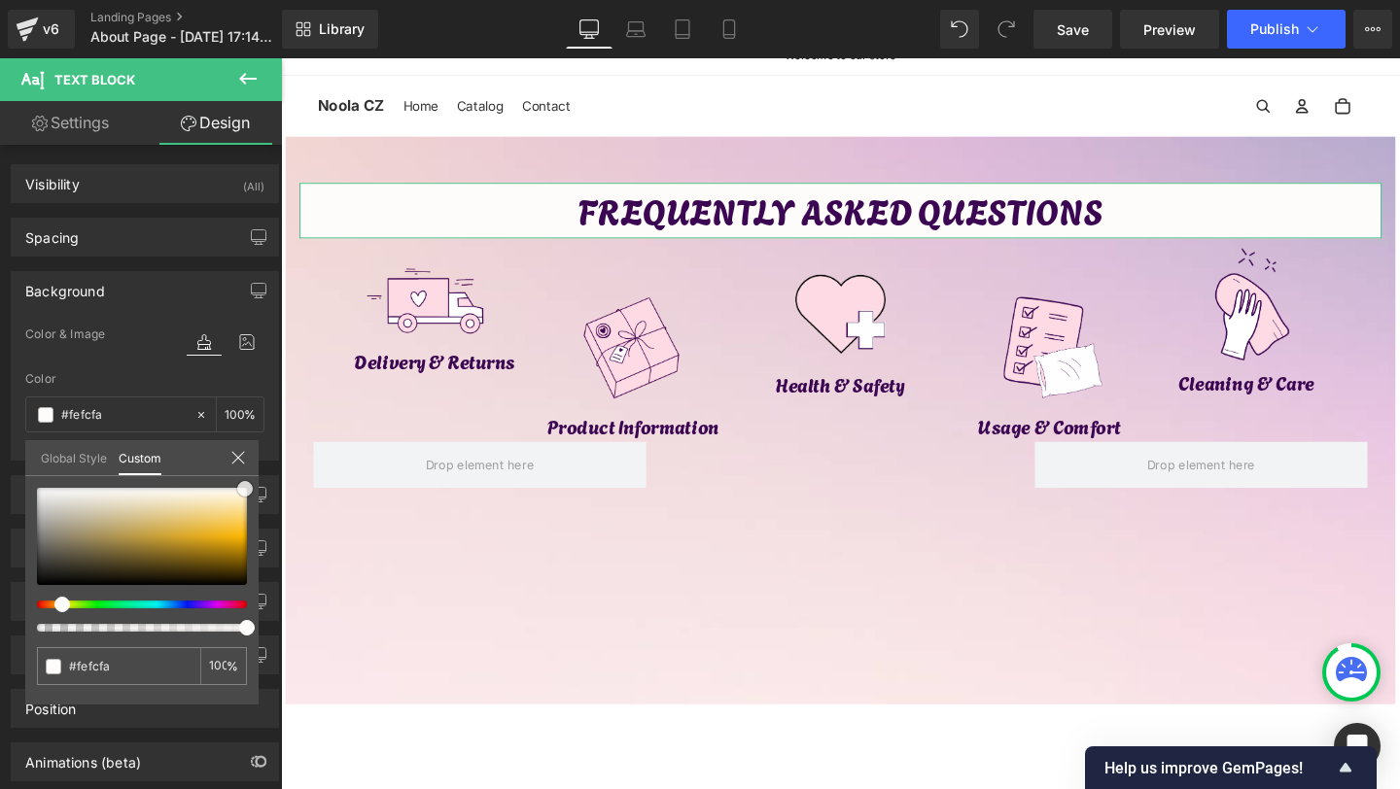
type input "#ffffff"
type input "#fefcfa"
type input "#fdf6f1"
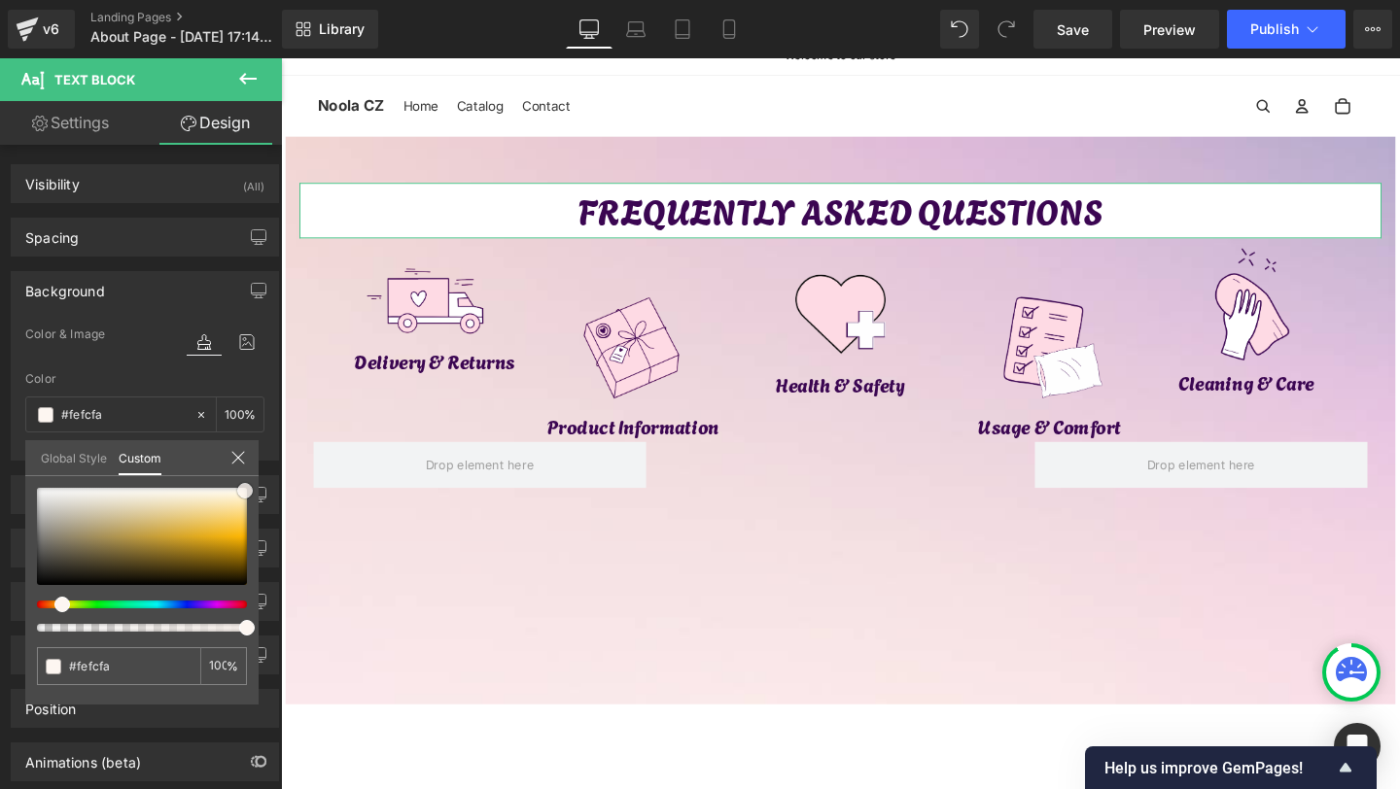
type input "#fdf6f1"
type input "#fdf3ec"
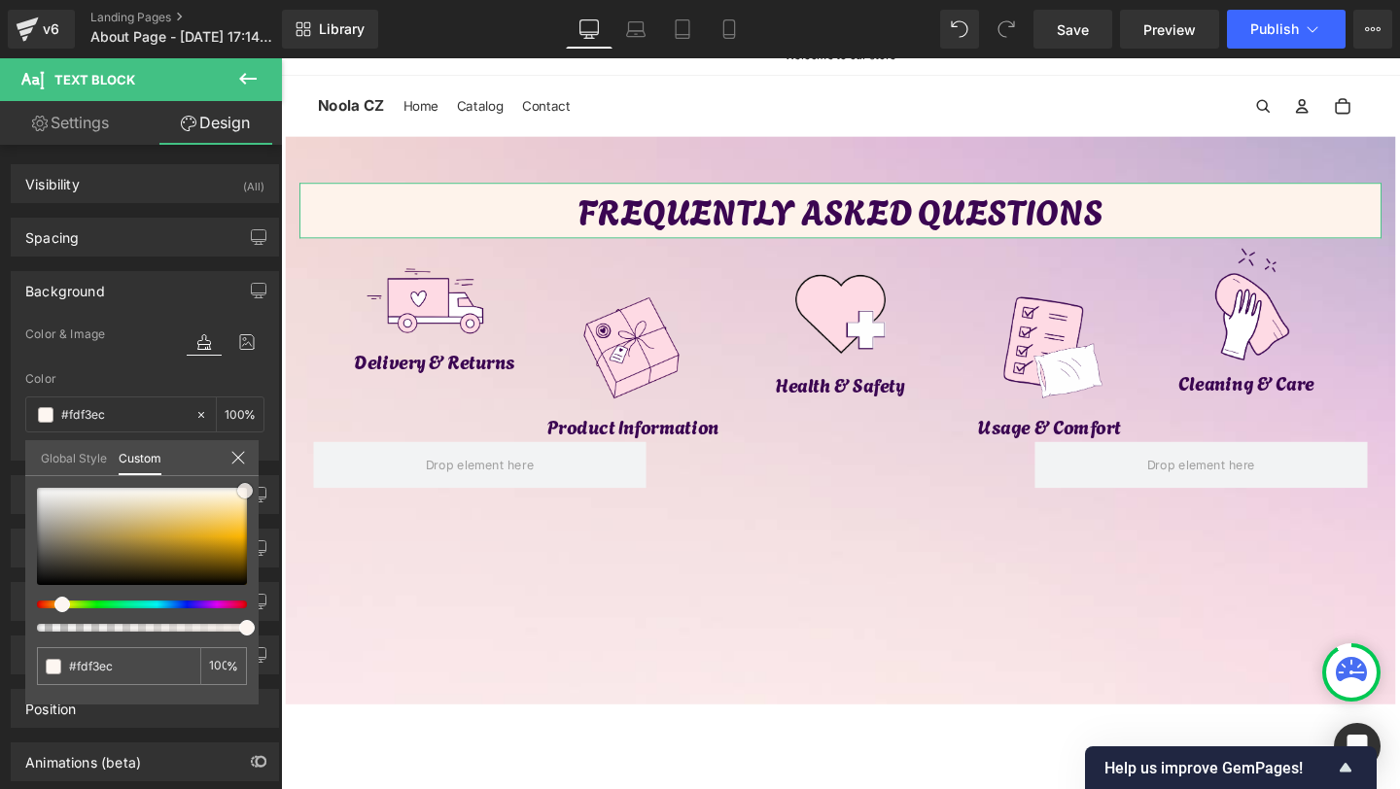
type input "#fef3eb"
drag, startPoint x: 128, startPoint y: 538, endPoint x: 244, endPoint y: 492, distance: 124.4
click at [244, 492] on div at bounding box center [142, 536] width 210 height 97
click at [241, 452] on icon at bounding box center [238, 458] width 16 height 16
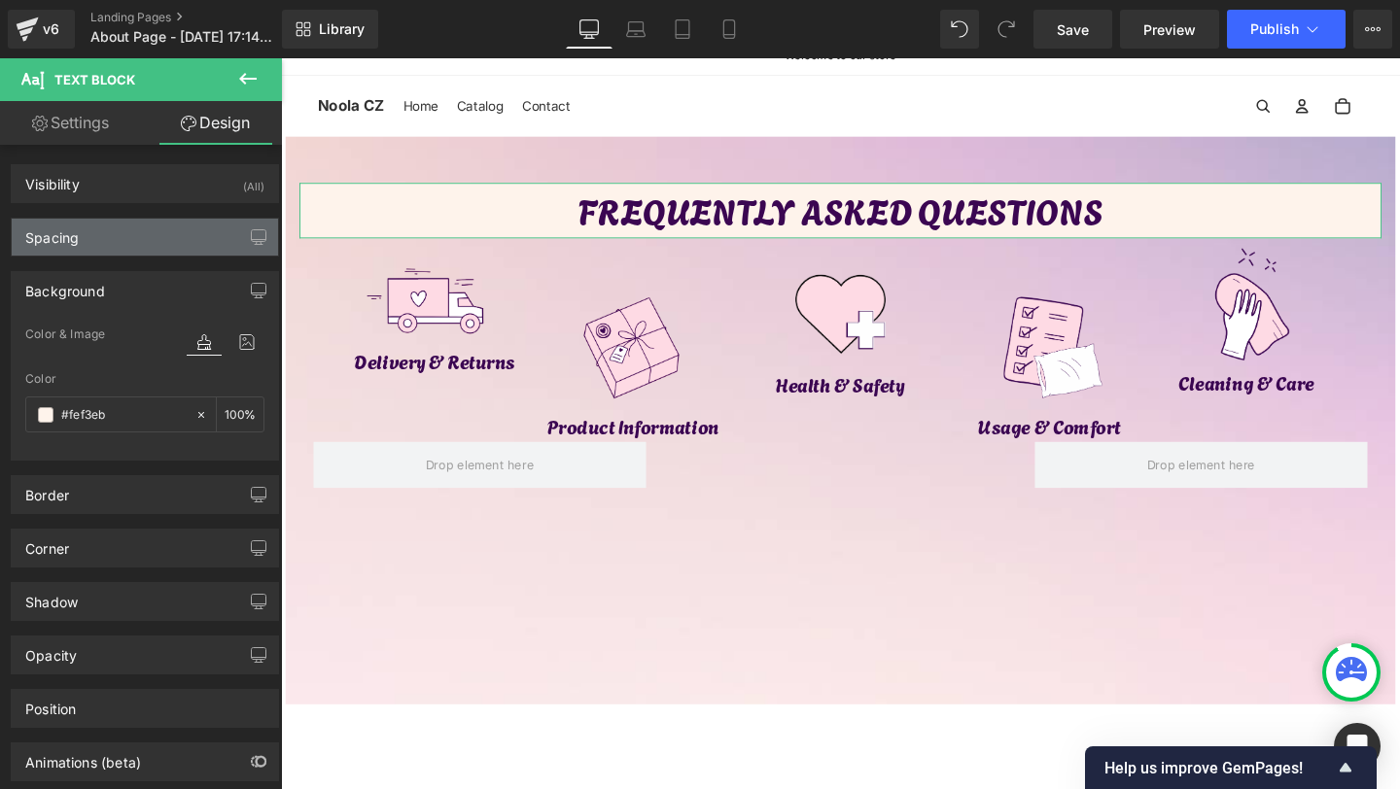
click at [115, 249] on div "Spacing" at bounding box center [145, 237] width 266 height 37
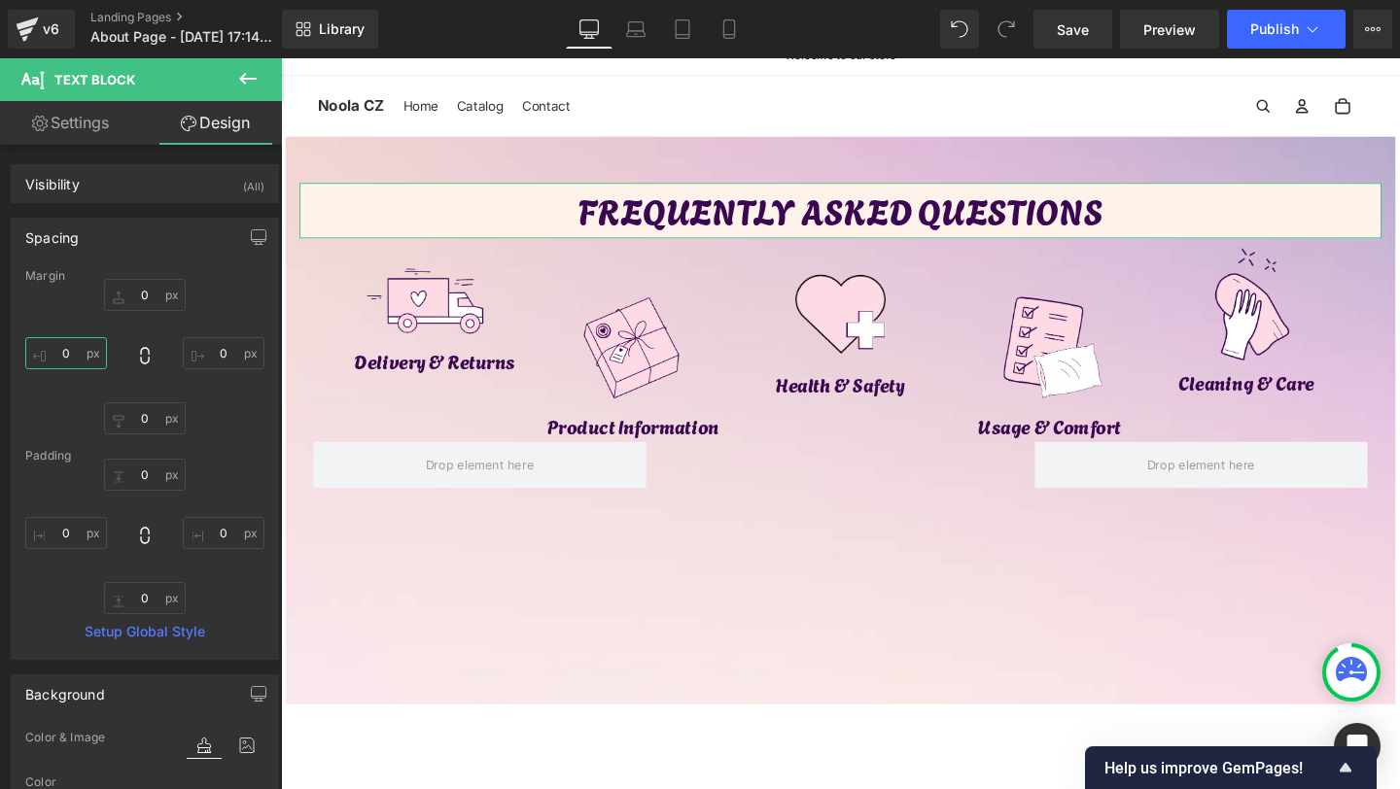
click at [65, 363] on input "0" at bounding box center [66, 353] width 82 height 32
click at [62, 355] on input "0" at bounding box center [66, 353] width 82 height 32
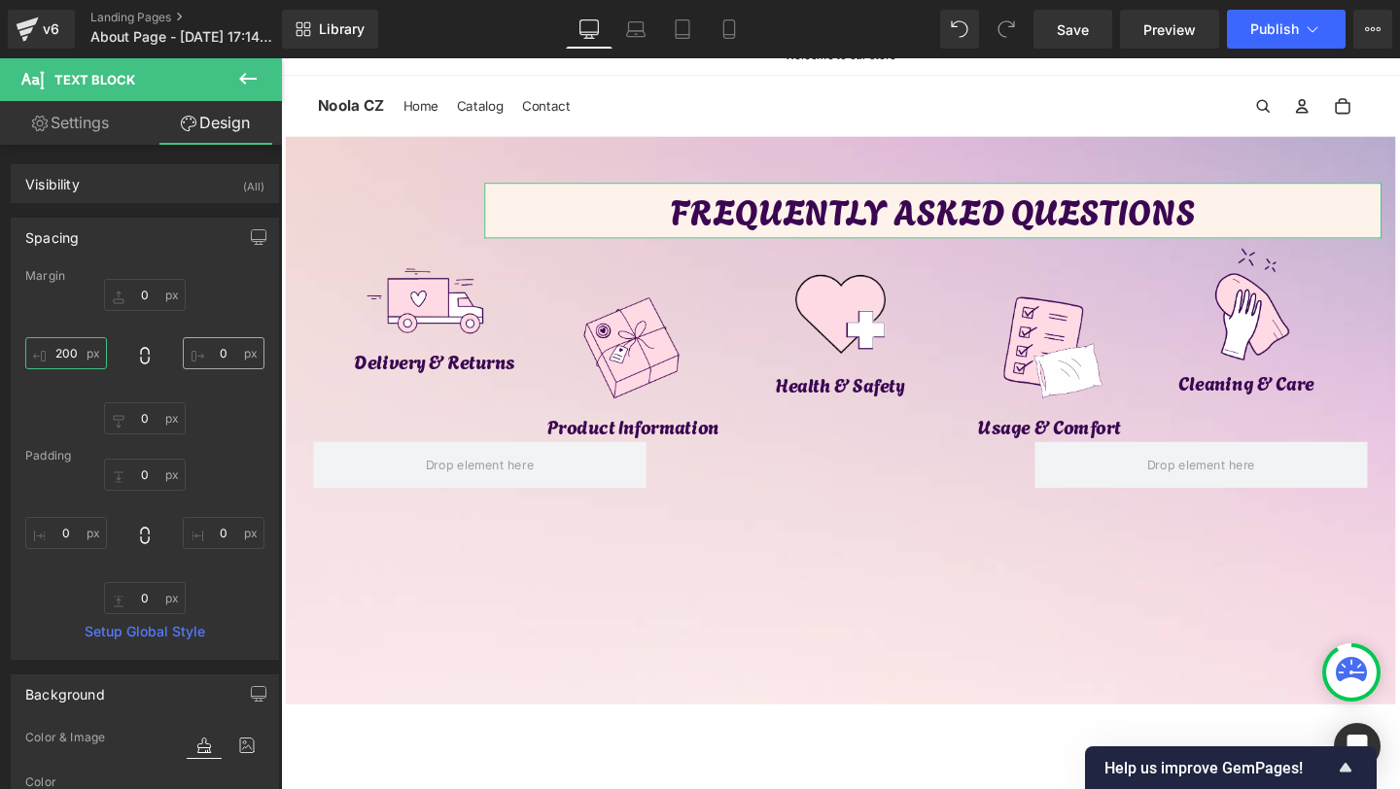
type input "200"
click at [209, 357] on input "0" at bounding box center [224, 353] width 82 height 32
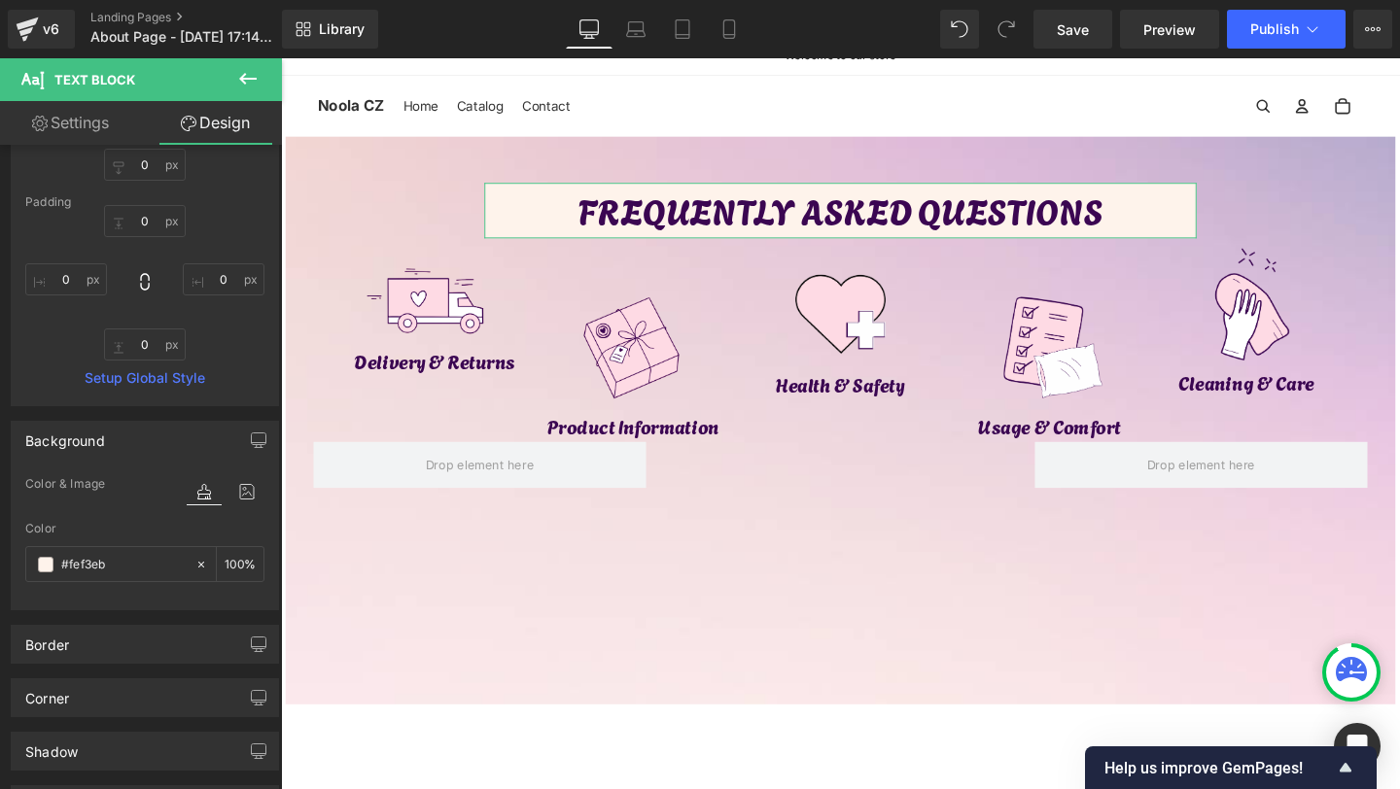
scroll to position [353, 0]
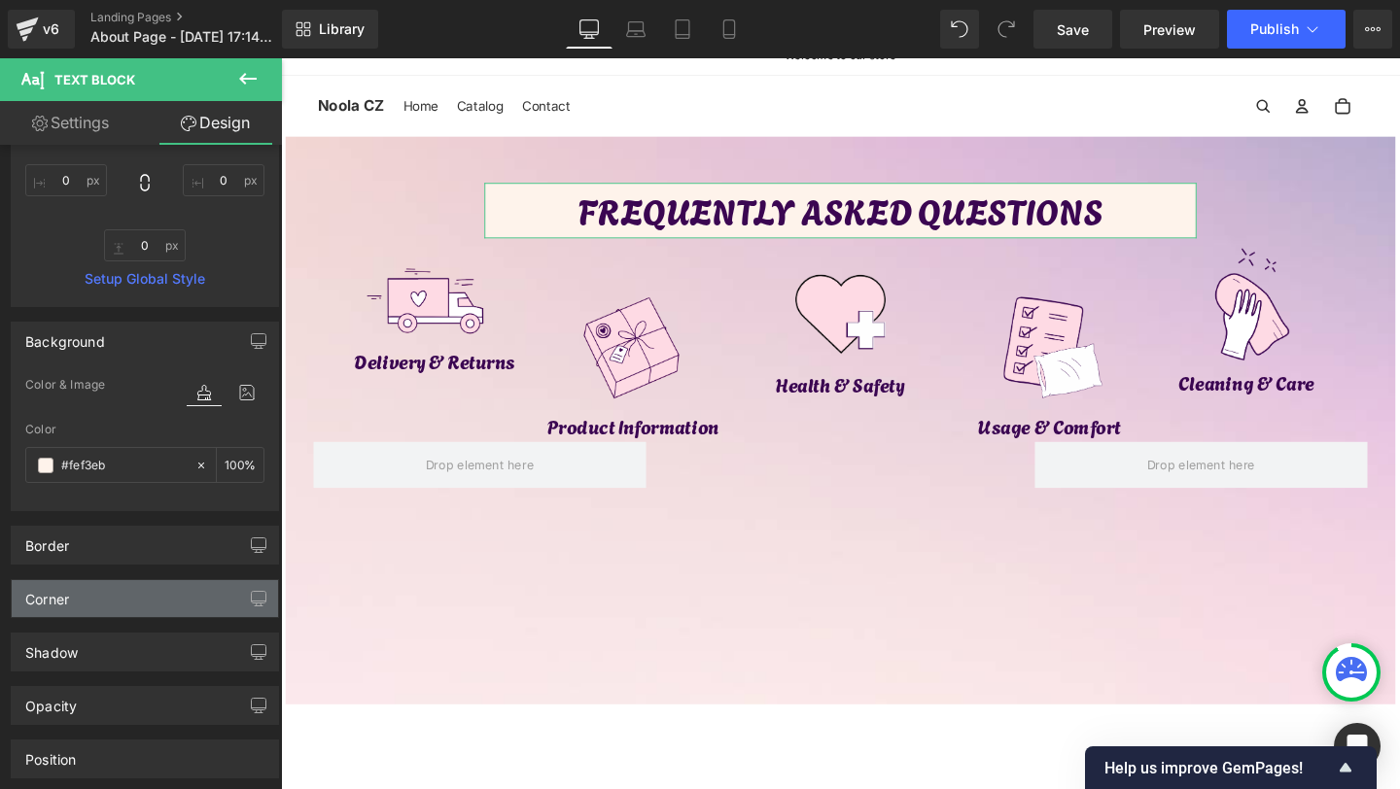
type input "200"
click at [89, 605] on div "Corner" at bounding box center [145, 598] width 266 height 37
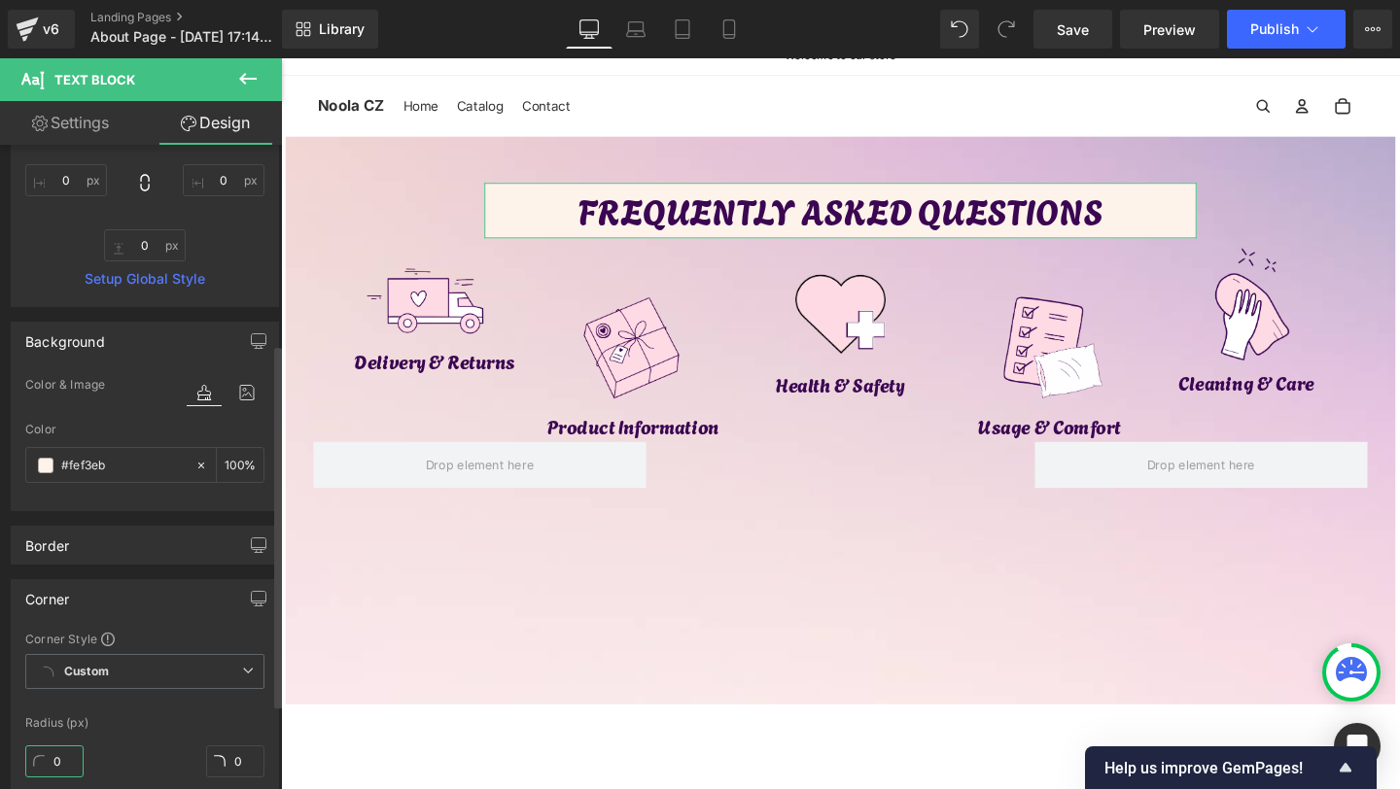
click at [53, 756] on input "0" at bounding box center [54, 762] width 58 height 32
type input "20"
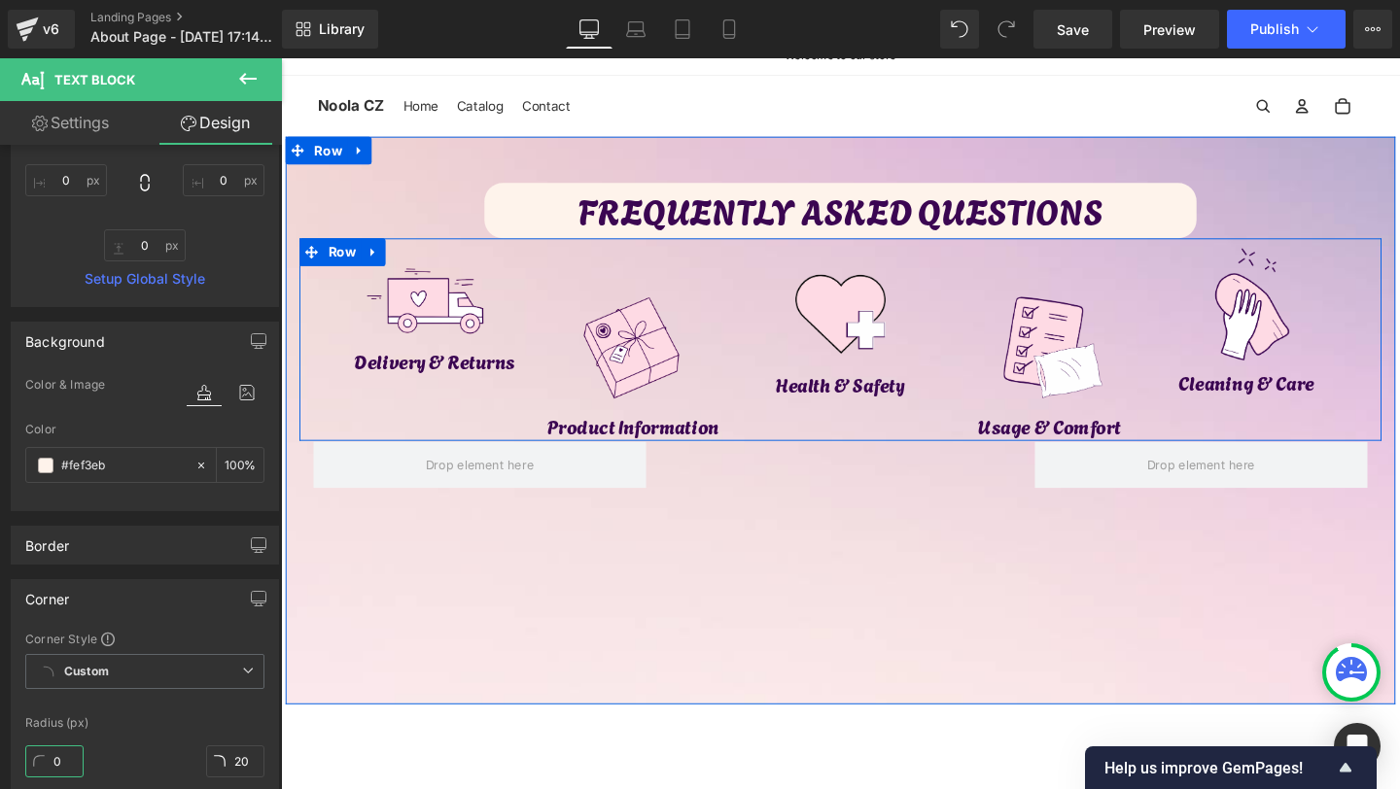
type input "30"
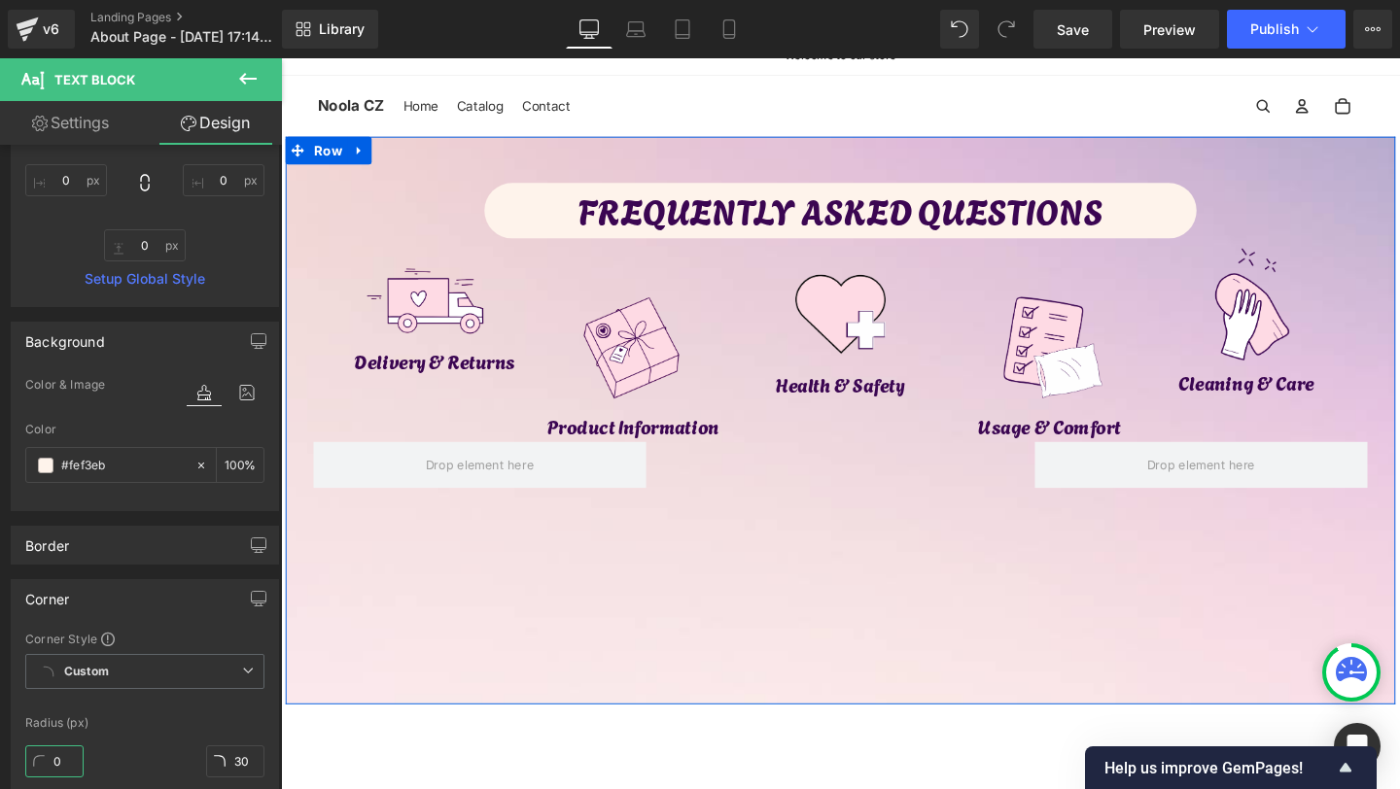
type input "40"
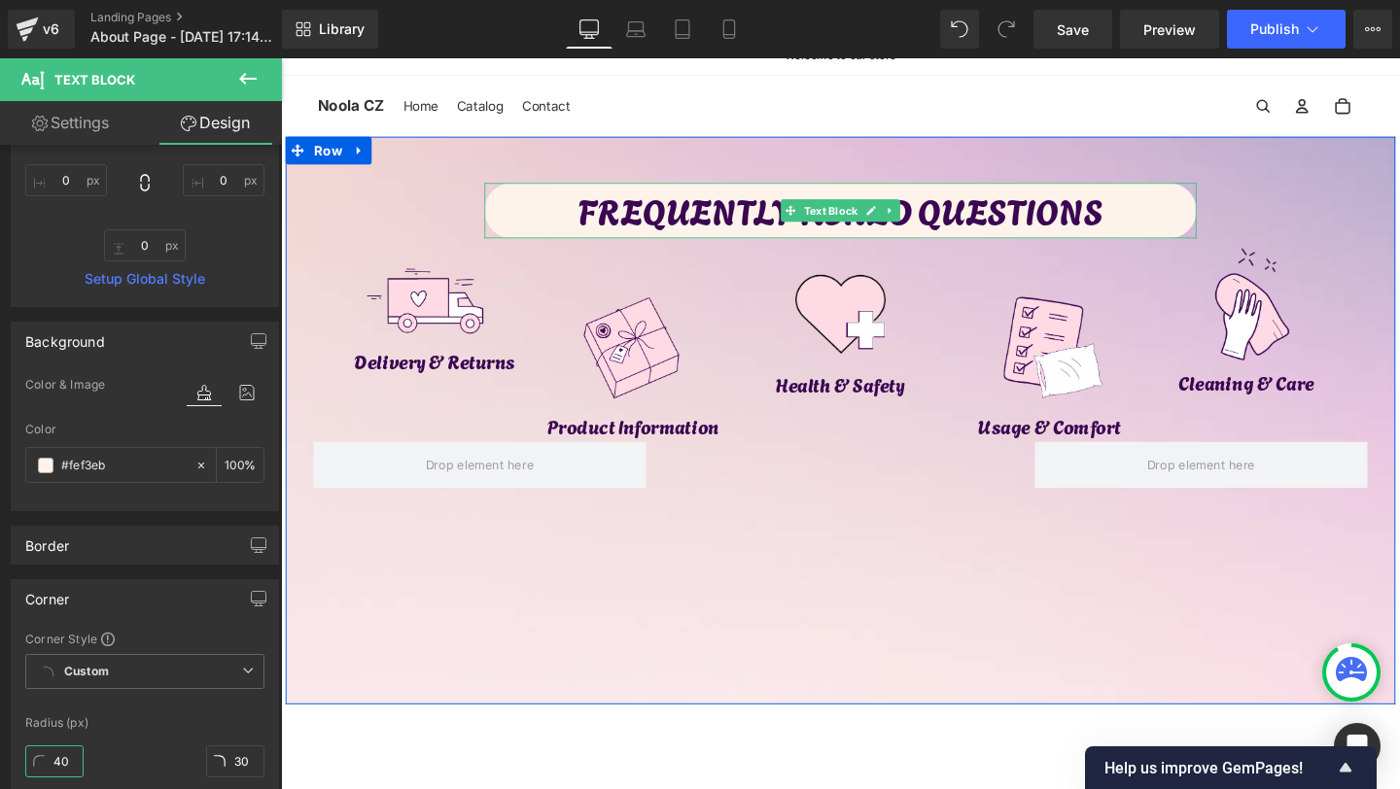
type input "40"
click at [844, 219] on span "Text Block" at bounding box center [858, 218] width 64 height 23
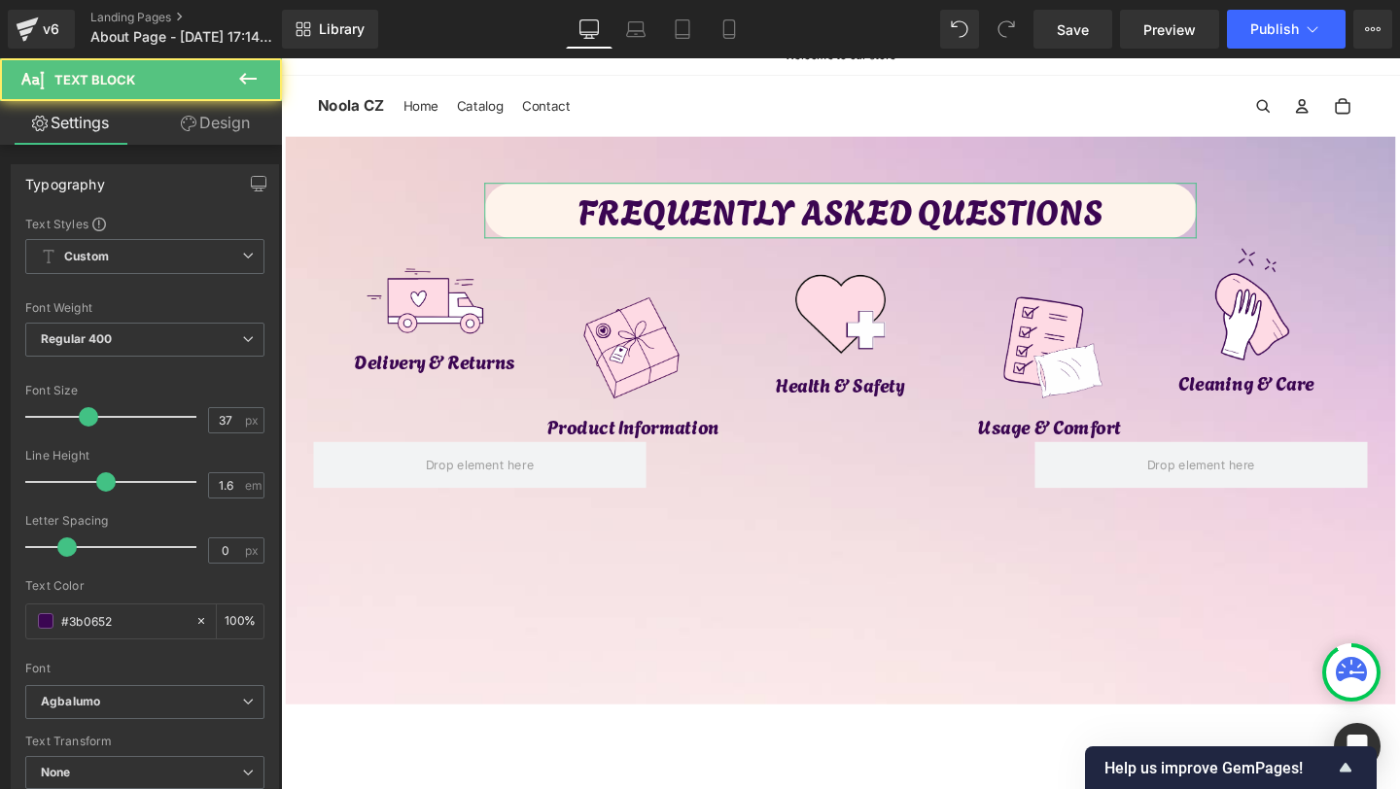
click at [234, 124] on link "Design" at bounding box center [215, 123] width 141 height 44
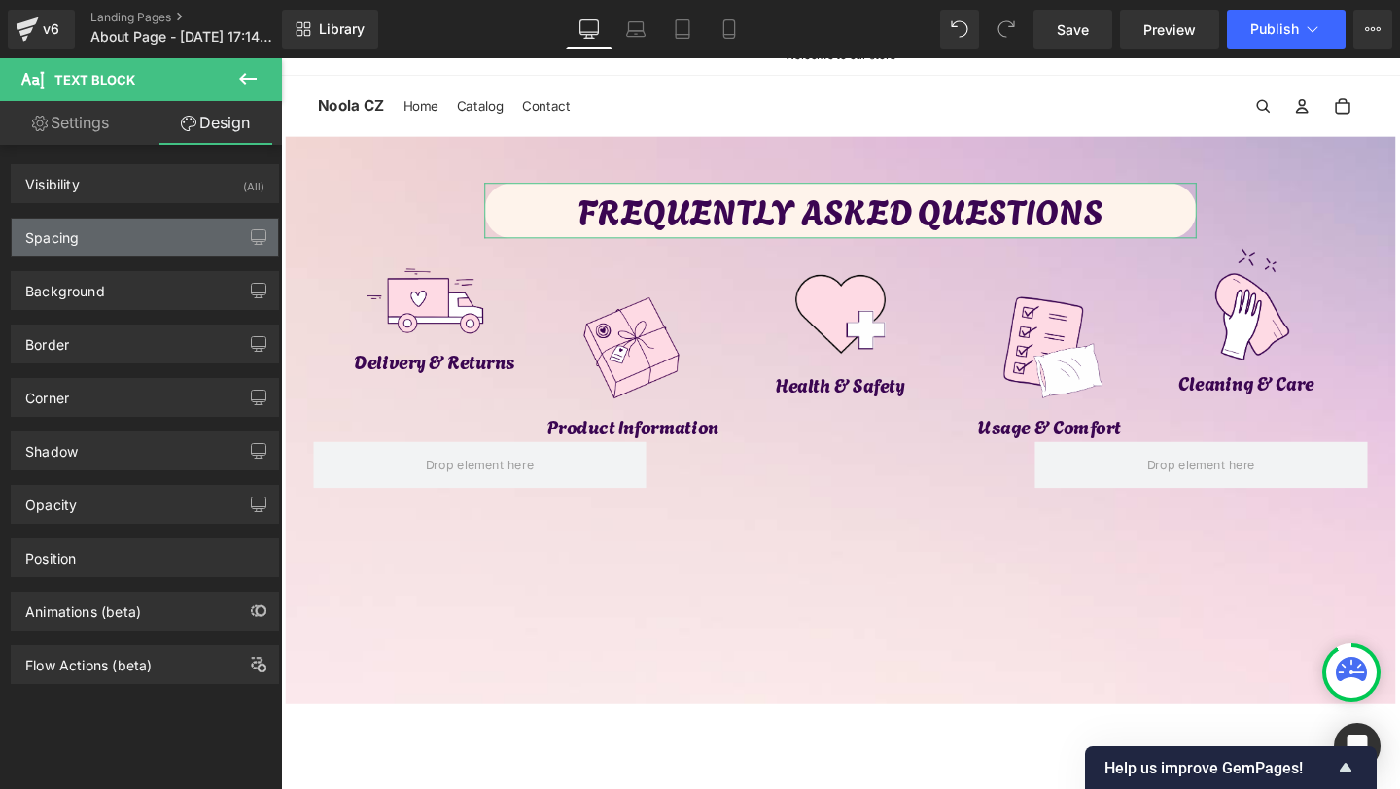
click at [98, 247] on div "Spacing" at bounding box center [145, 237] width 266 height 37
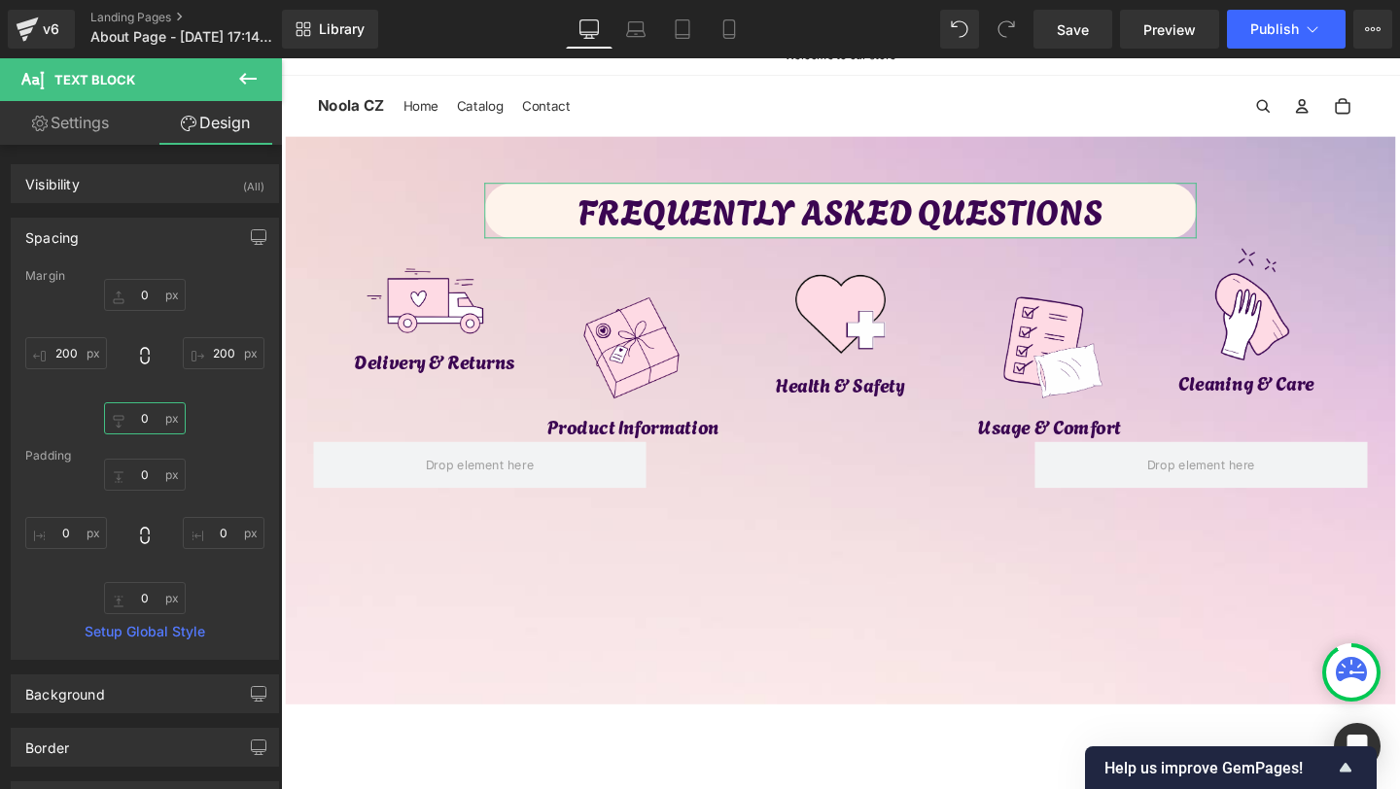
click at [145, 411] on input "0" at bounding box center [145, 419] width 82 height 32
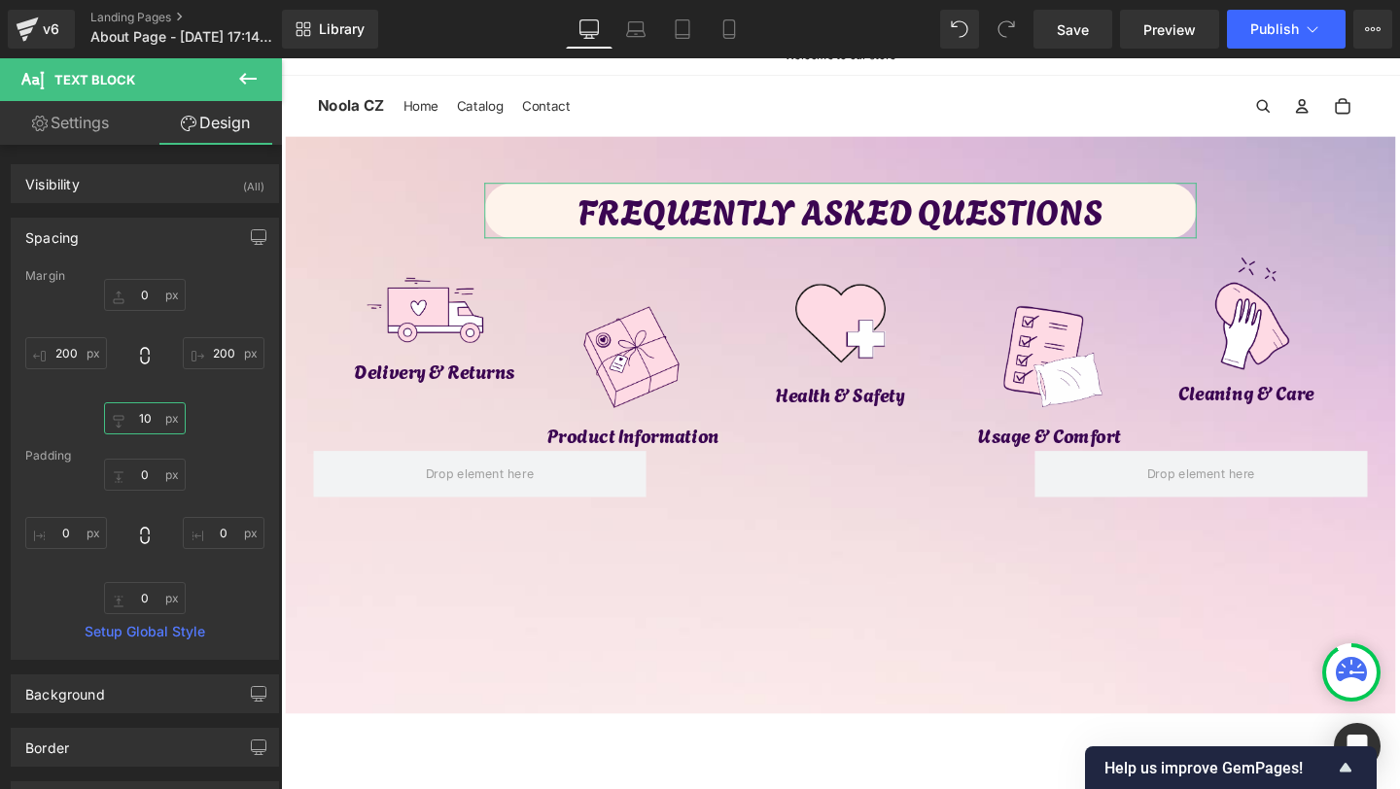
type input "10"
click at [143, 575] on div "0px 0 0px 0 0px 0 0px 0" at bounding box center [144, 537] width 239 height 156
click at [143, 585] on input "0" at bounding box center [145, 598] width 82 height 32
type input "1"
type input "3"
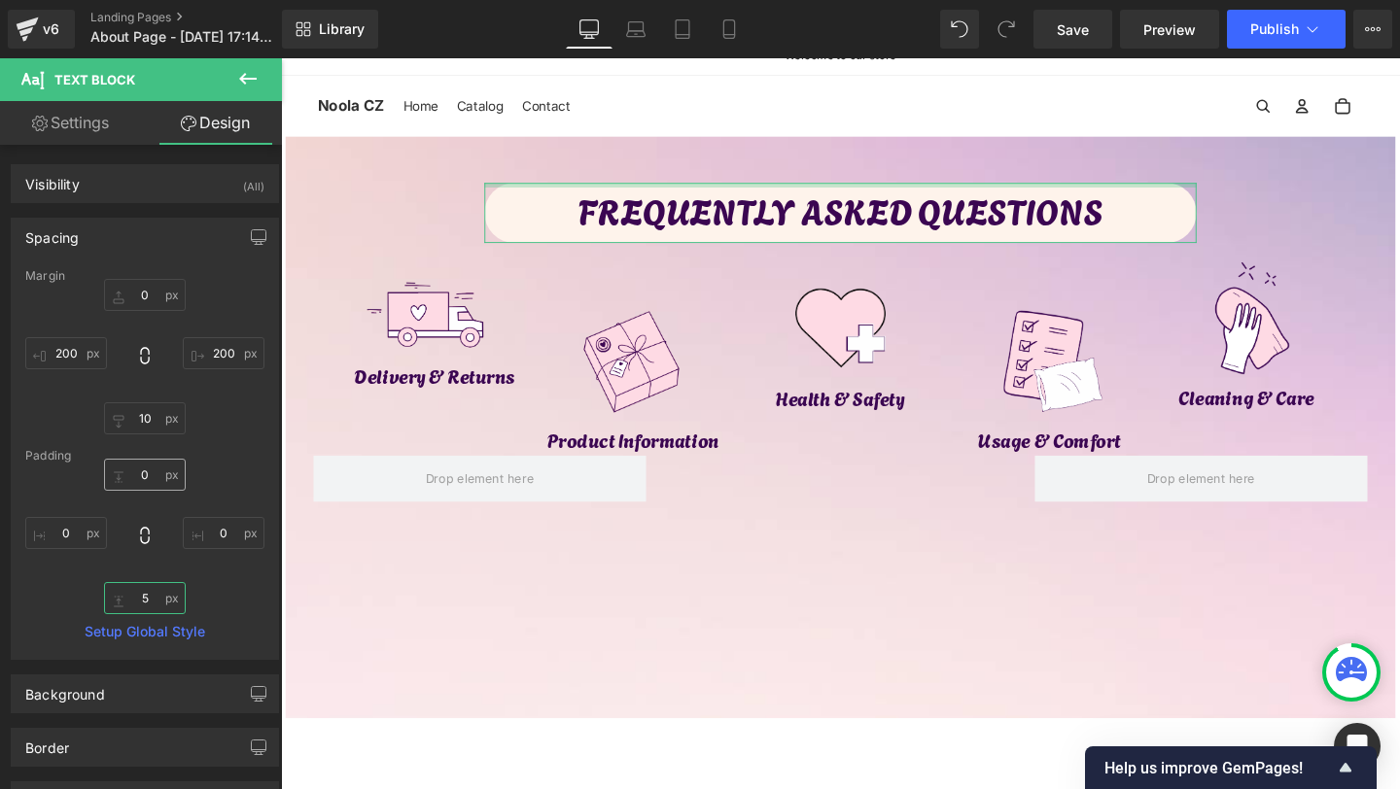
type input "5"
click at [145, 483] on input "0" at bounding box center [145, 475] width 82 height 32
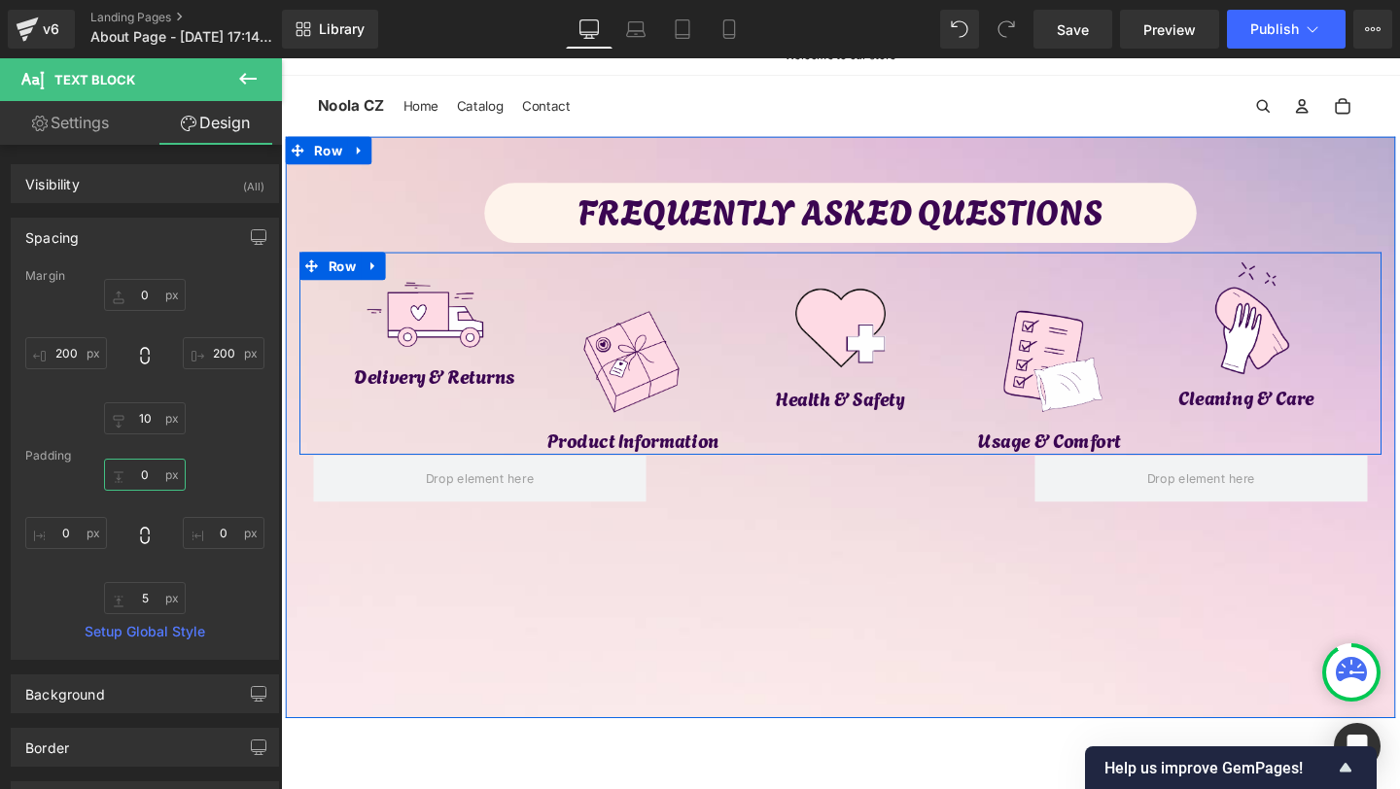
type input "3"
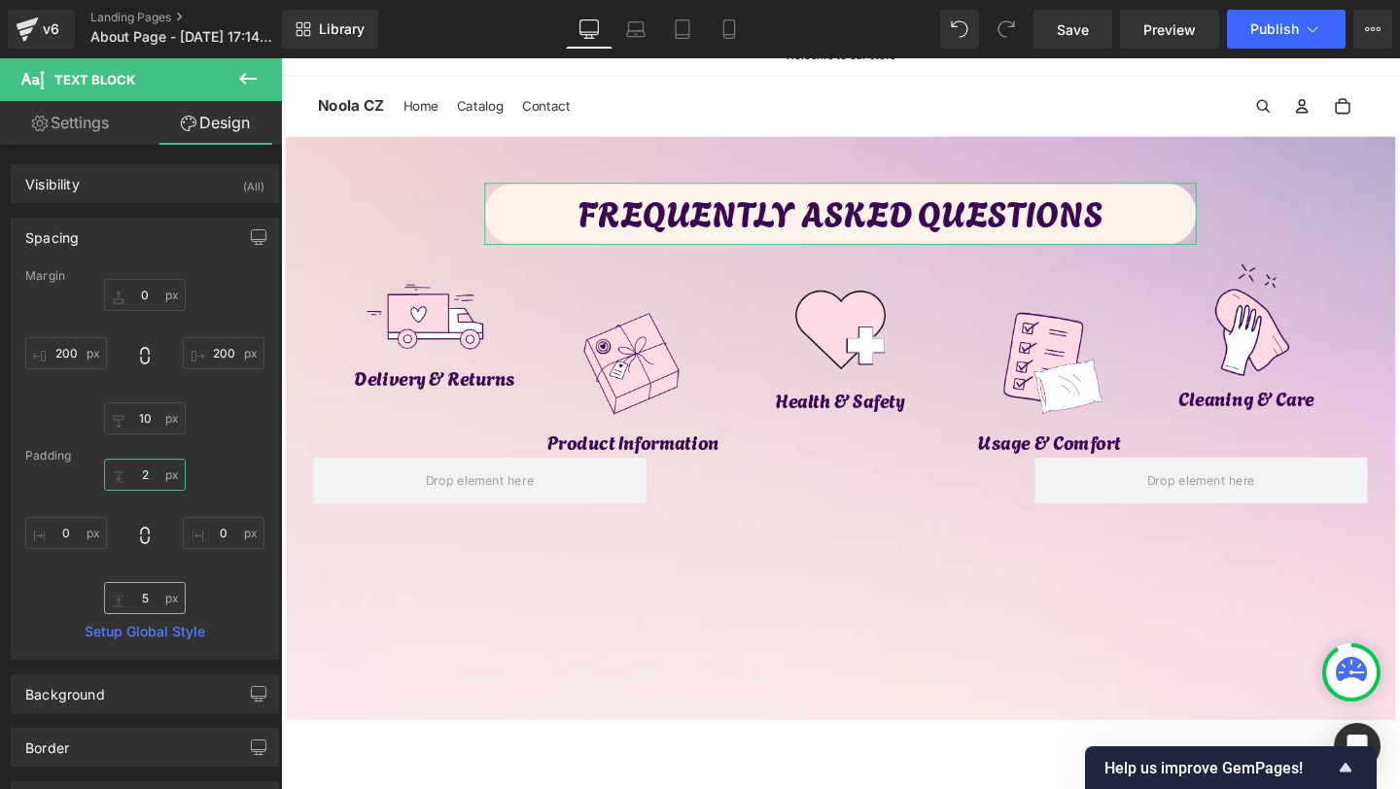
type input "2"
click at [141, 583] on input "5" at bounding box center [145, 598] width 82 height 32
type input "6"
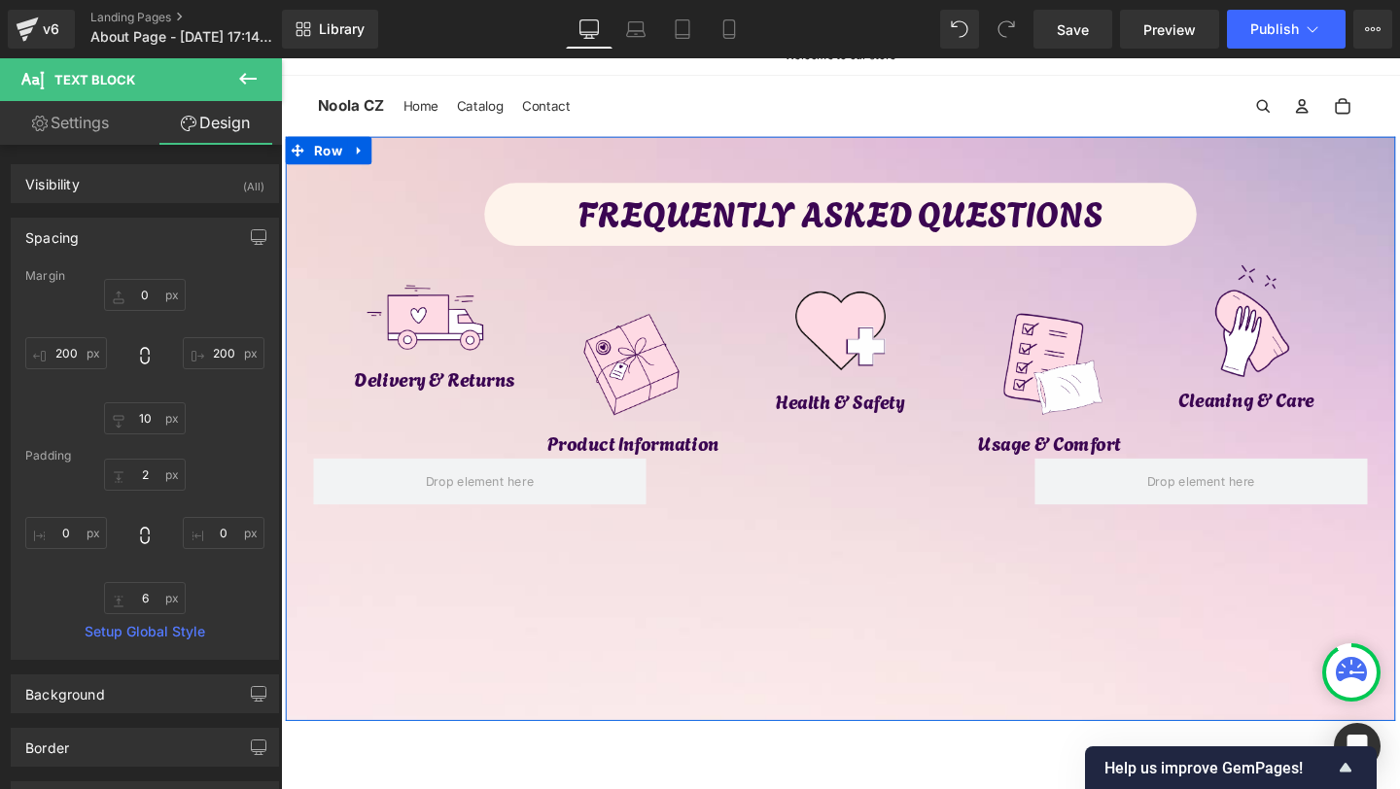
click at [552, 213] on p "FREQUENTLY ASKED QUESTIONS" at bounding box center [869, 220] width 749 height 57
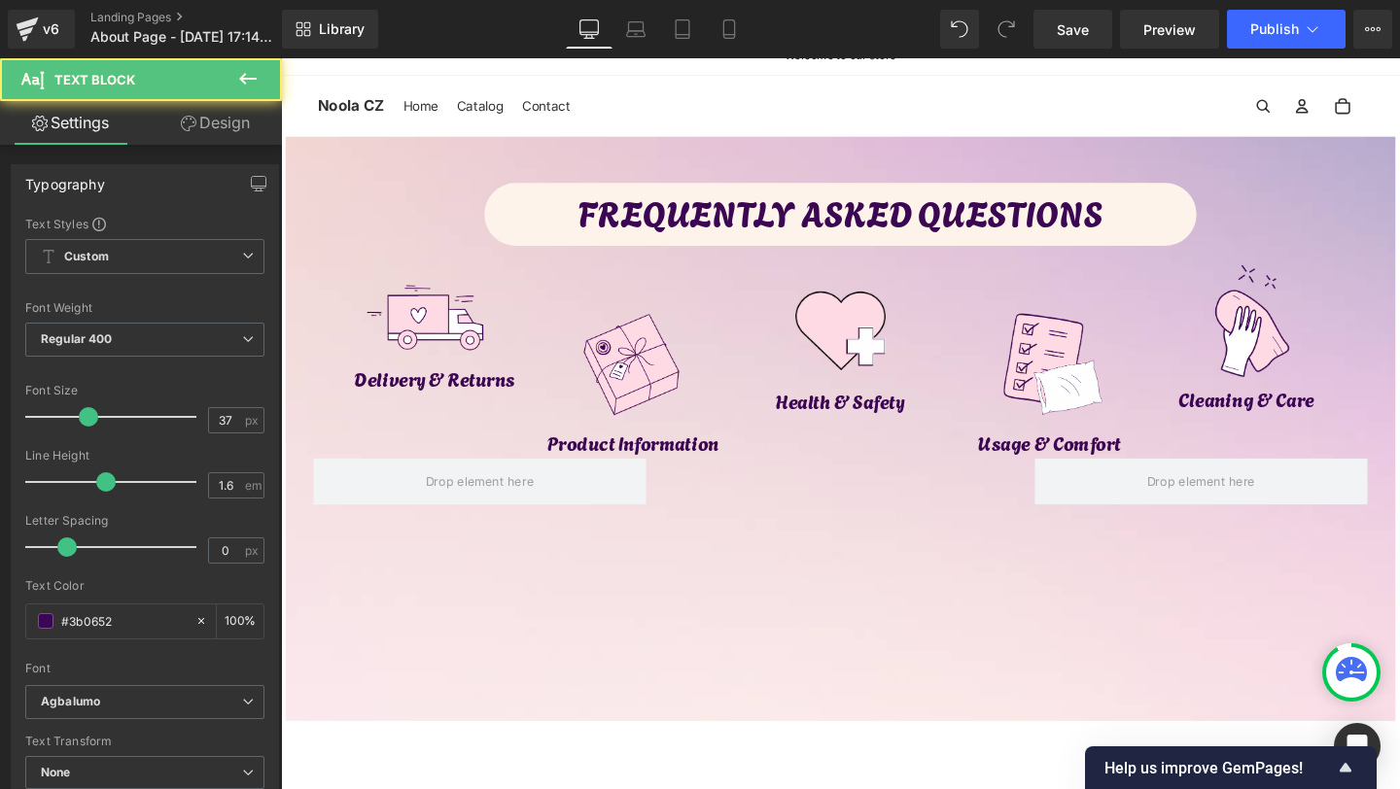
click at [217, 130] on link "Design" at bounding box center [215, 123] width 141 height 44
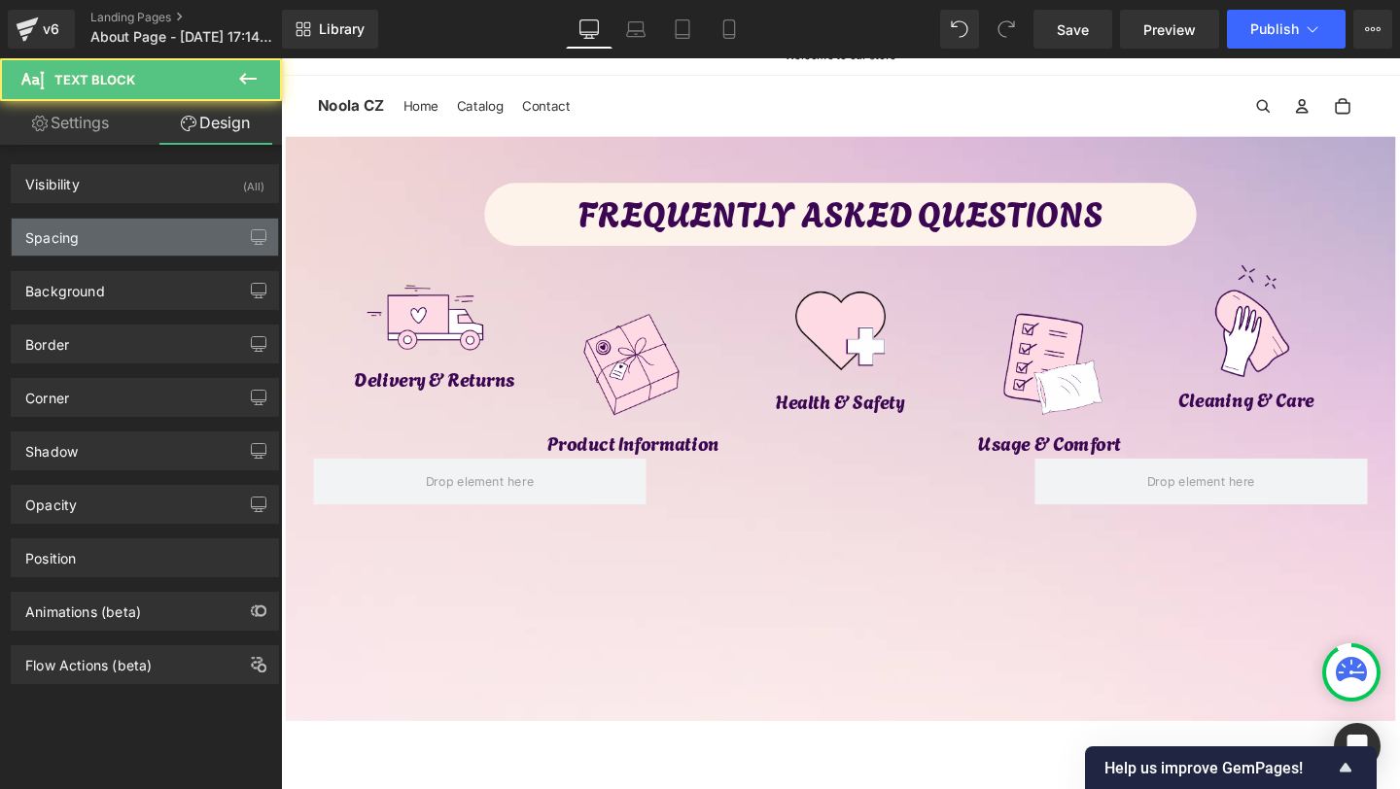
type input "0"
type input "200"
type input "10"
type input "200"
type input "2"
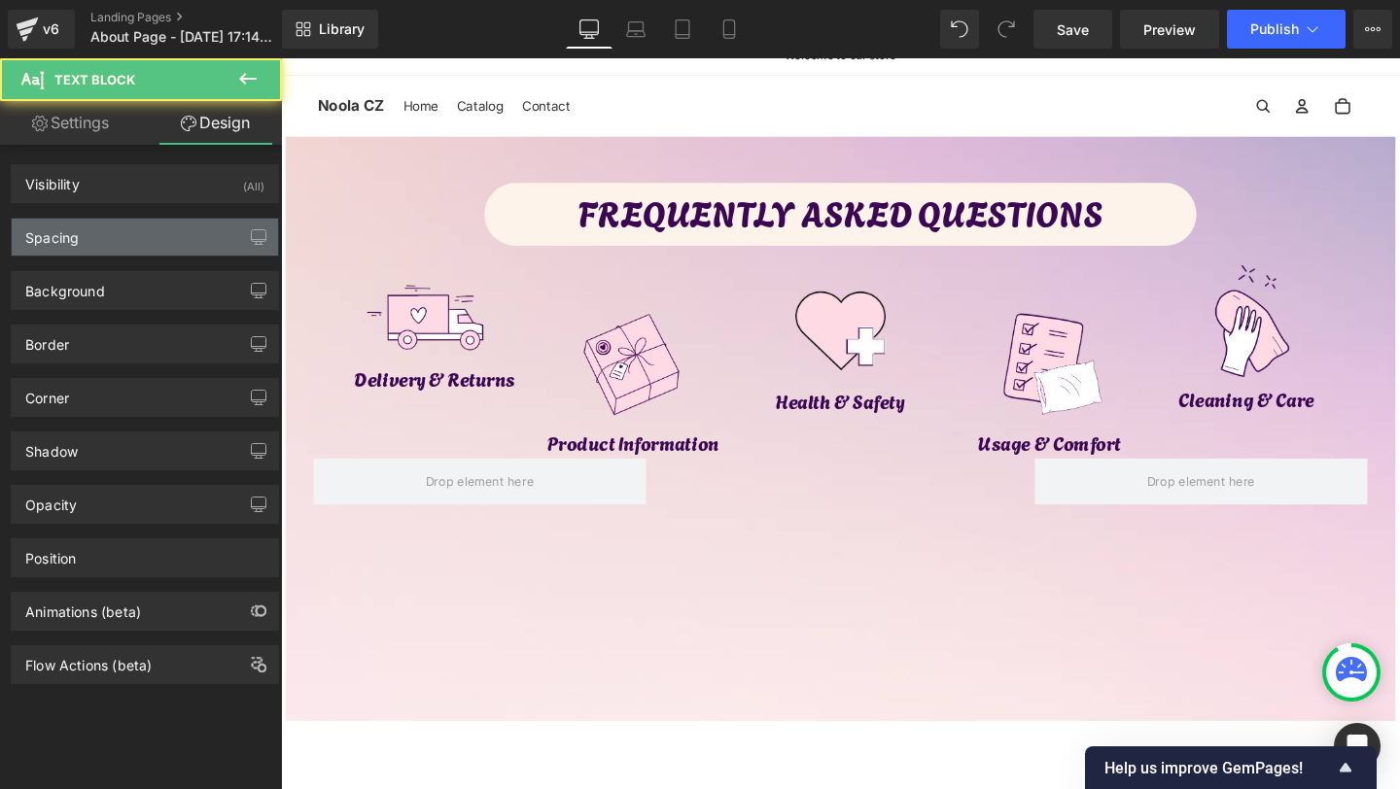
type input "0"
type input "6"
type input "0"
click at [107, 242] on div "Spacing" at bounding box center [145, 237] width 266 height 37
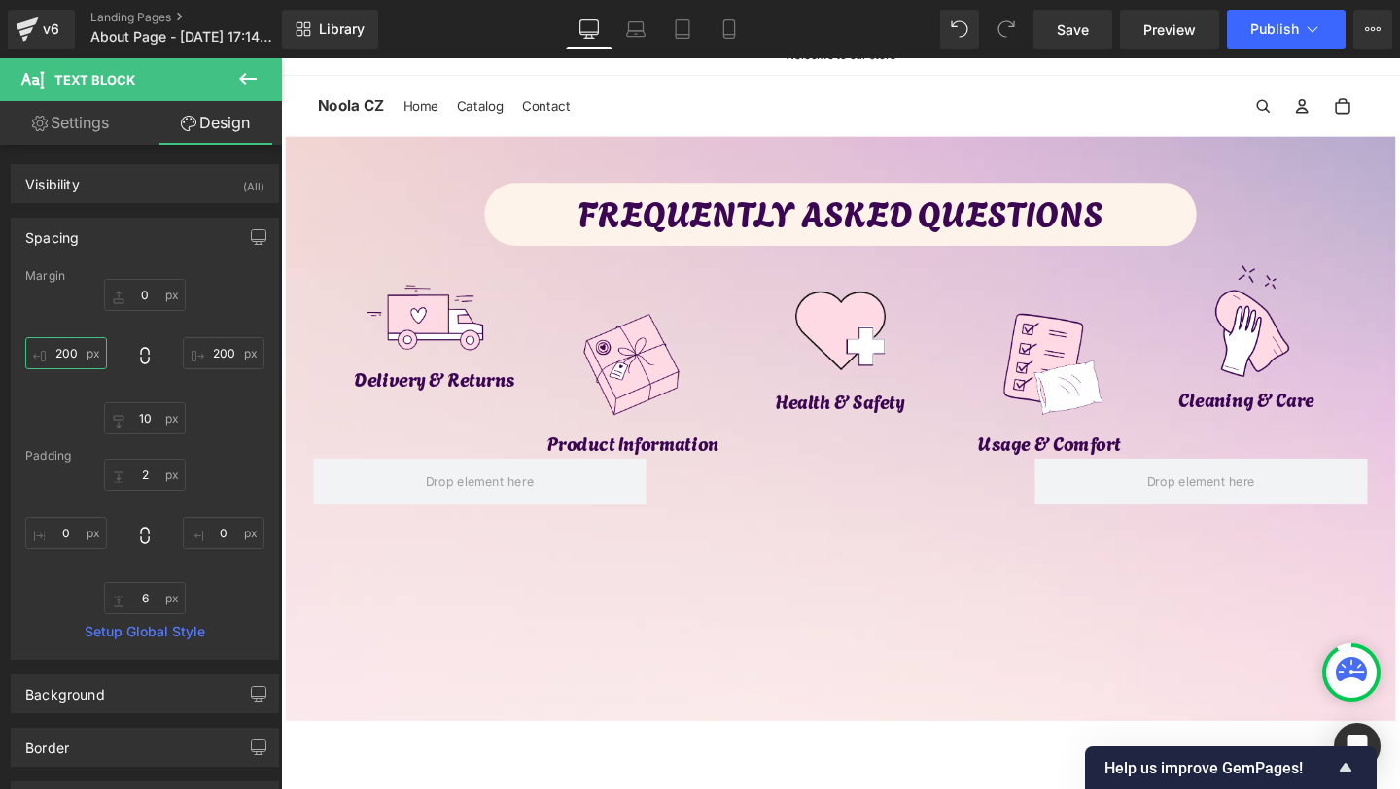
click at [69, 345] on input "200" at bounding box center [66, 353] width 82 height 32
click at [68, 355] on input "200" at bounding box center [66, 353] width 82 height 32
type input "220"
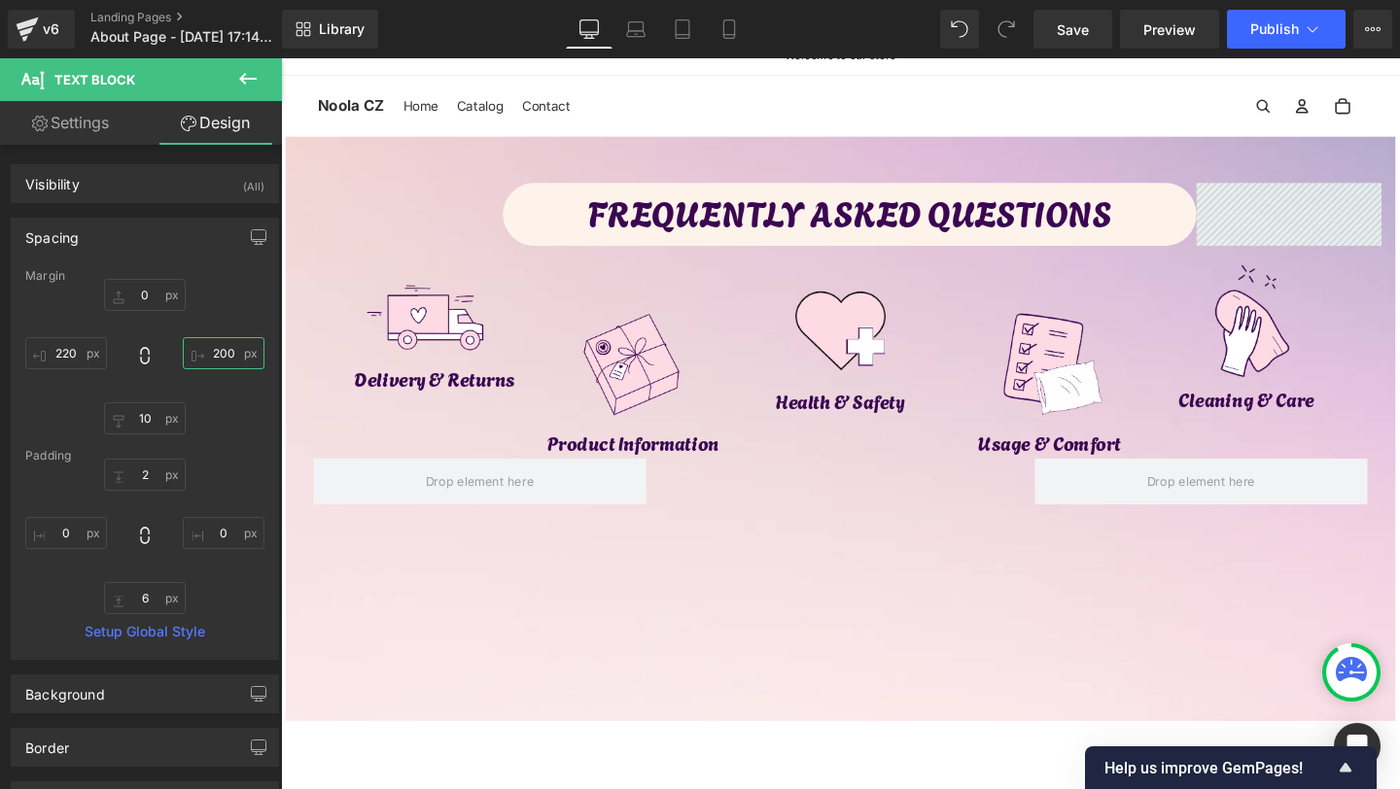
click at [219, 345] on input "200" at bounding box center [224, 353] width 82 height 32
click at [219, 350] on input "200" at bounding box center [224, 353] width 82 height 32
type input "220"
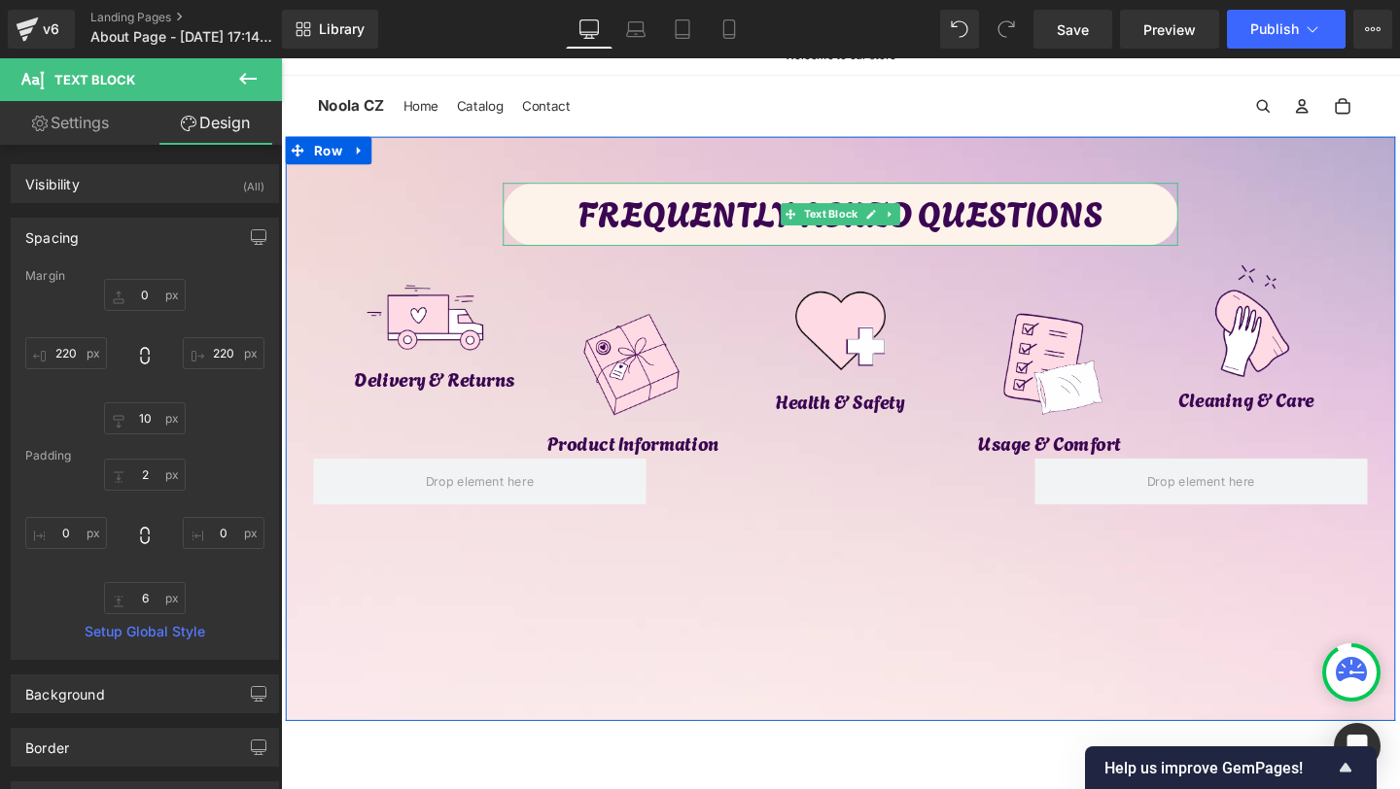
click at [699, 227] on p "FREQUENTLY ASKED QUESTIONS" at bounding box center [869, 220] width 710 height 57
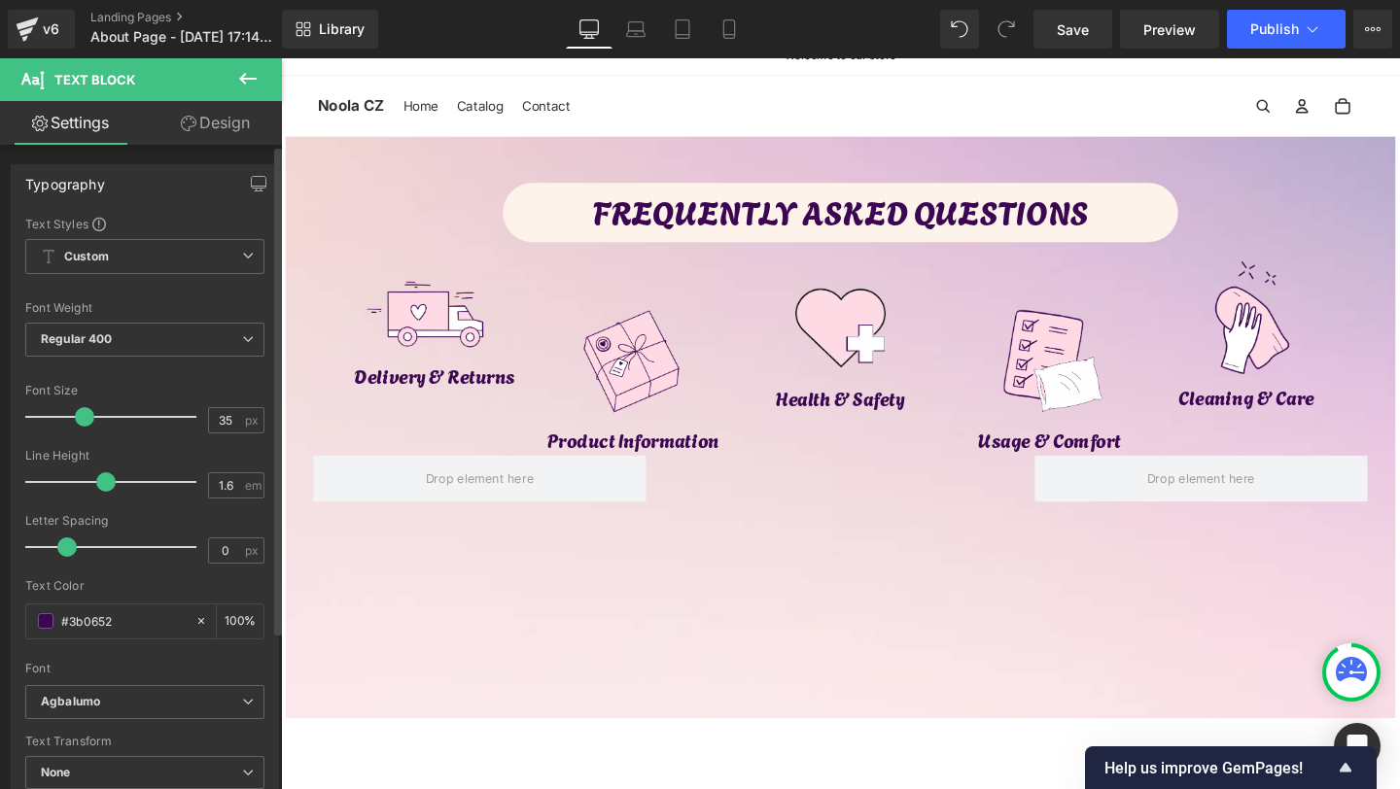
type input "34"
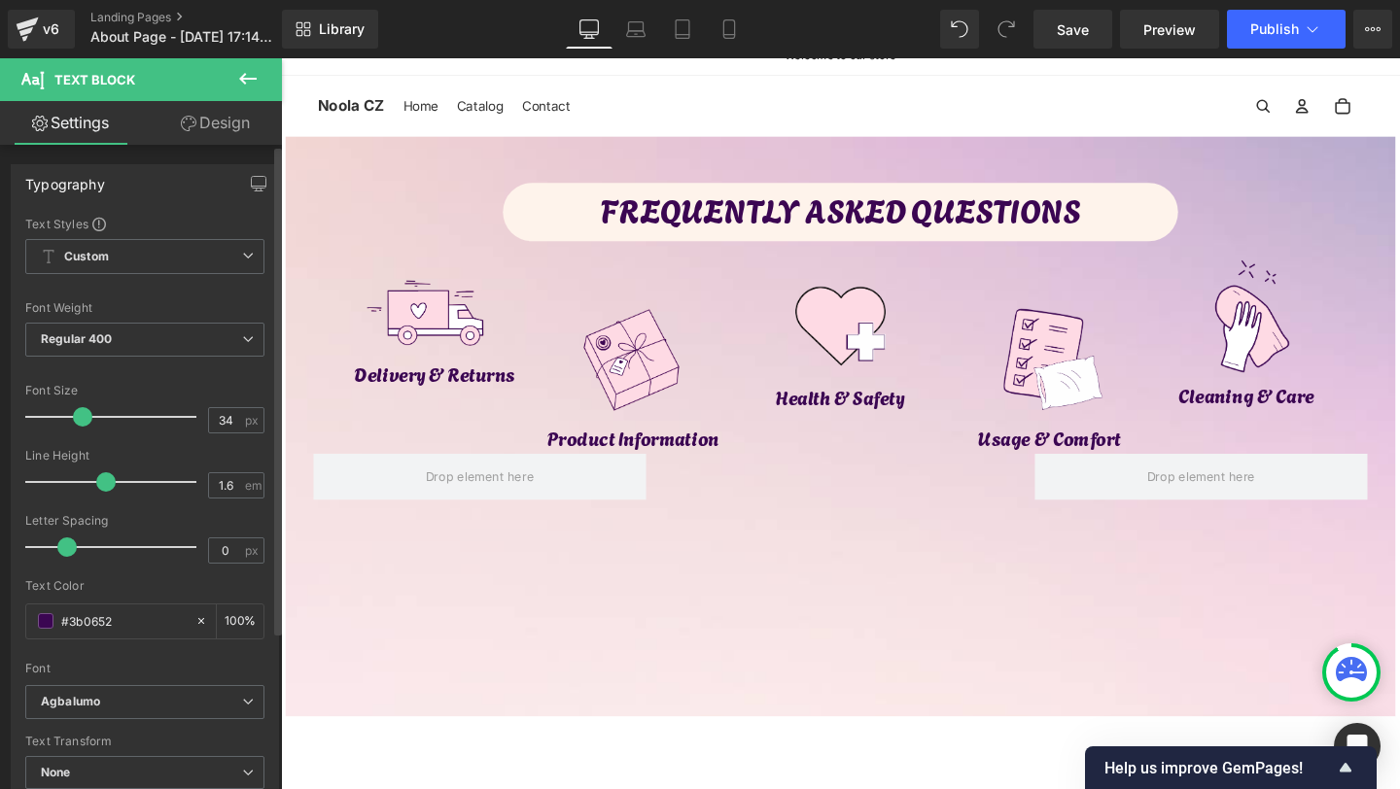
click at [81, 423] on span at bounding box center [82, 416] width 19 height 19
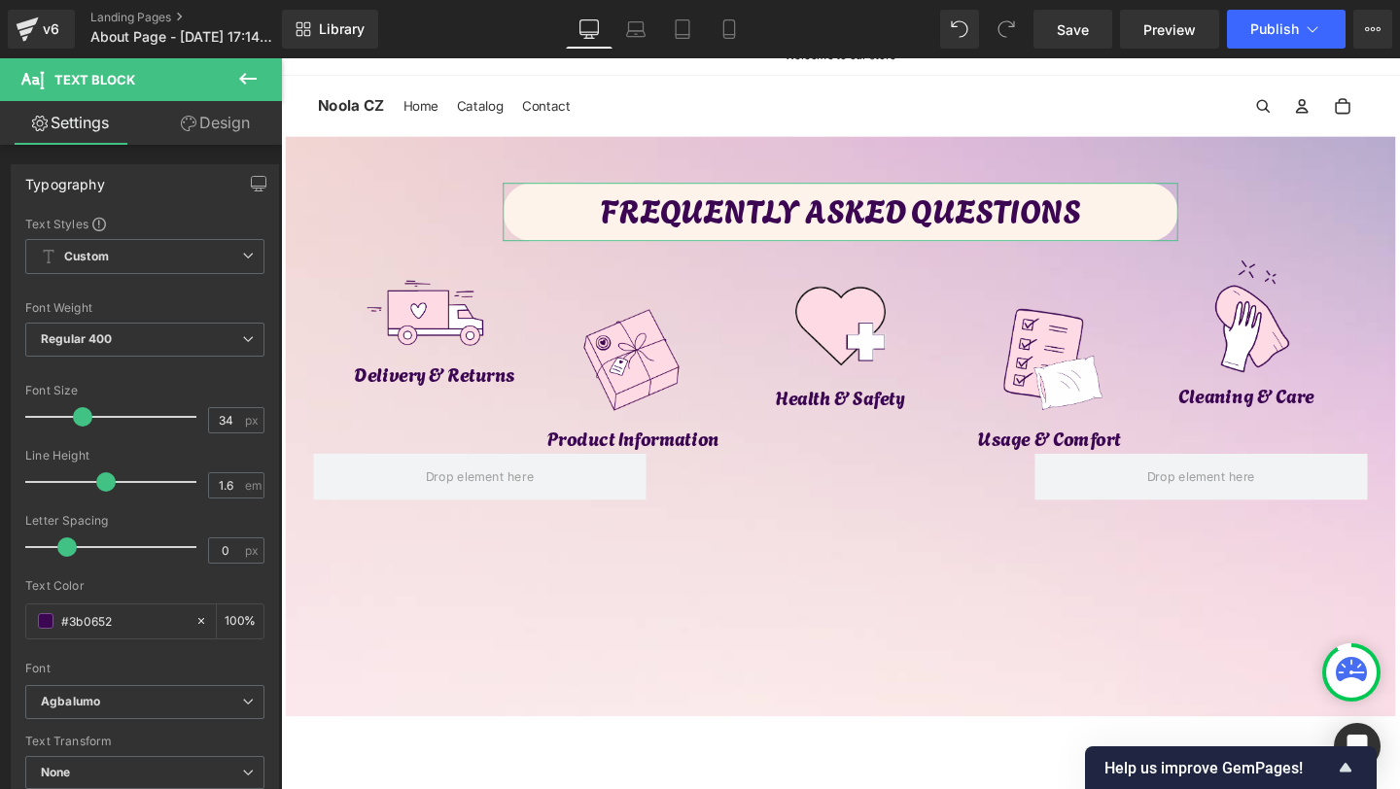
click at [214, 110] on link "Design" at bounding box center [215, 123] width 141 height 44
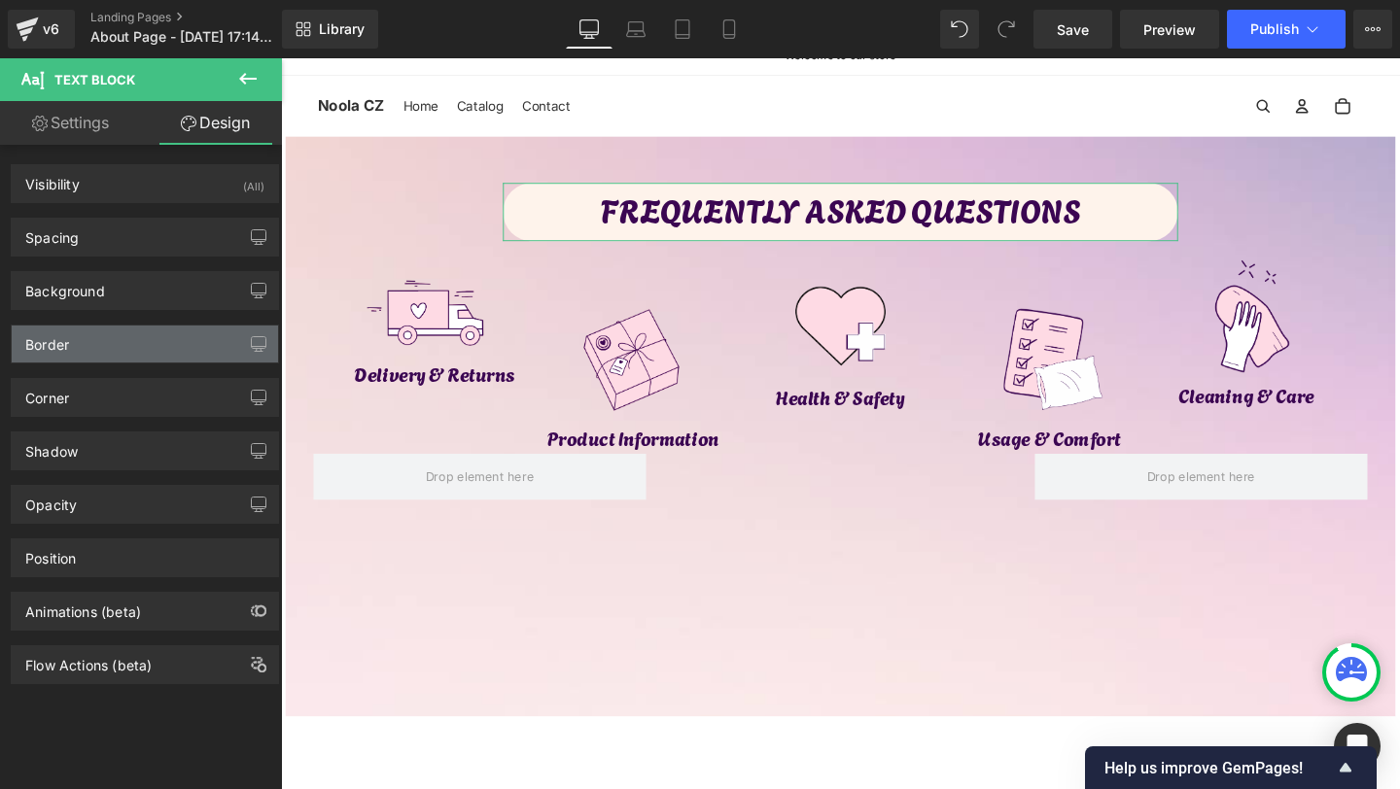
type input "#3b0652"
type input "100"
click at [82, 344] on div "Border" at bounding box center [145, 344] width 266 height 37
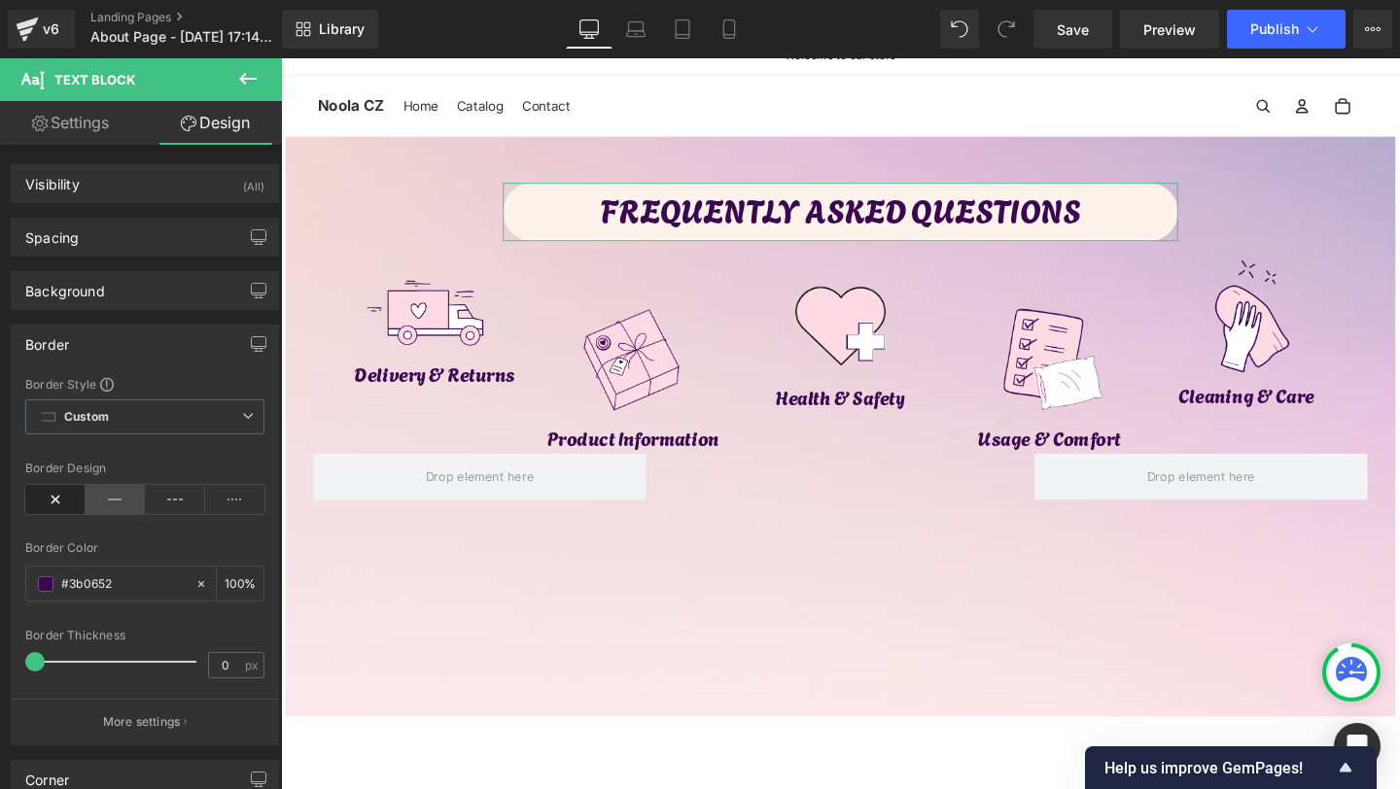
click at [114, 494] on icon at bounding box center [116, 499] width 60 height 29
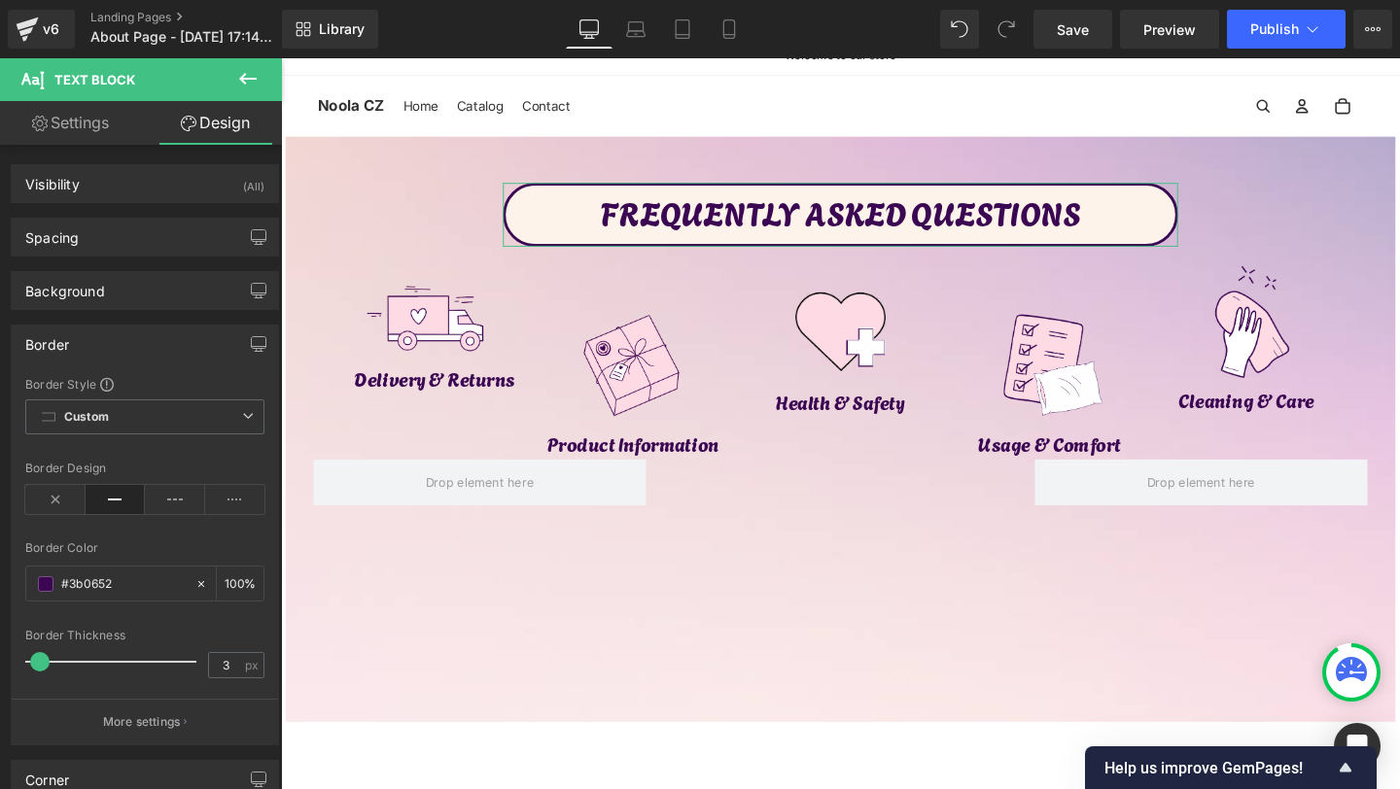
type input "2"
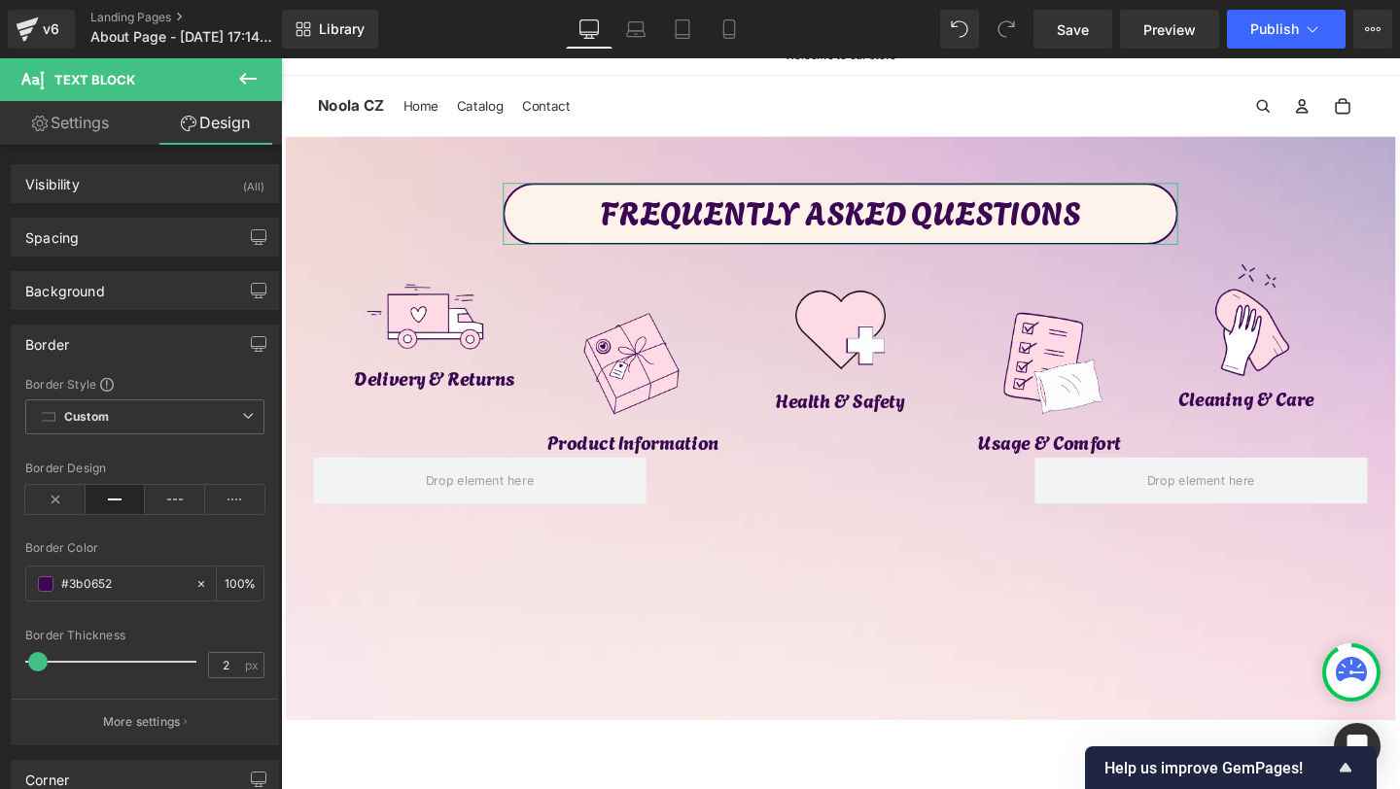
click at [41, 652] on span at bounding box center [37, 661] width 19 height 19
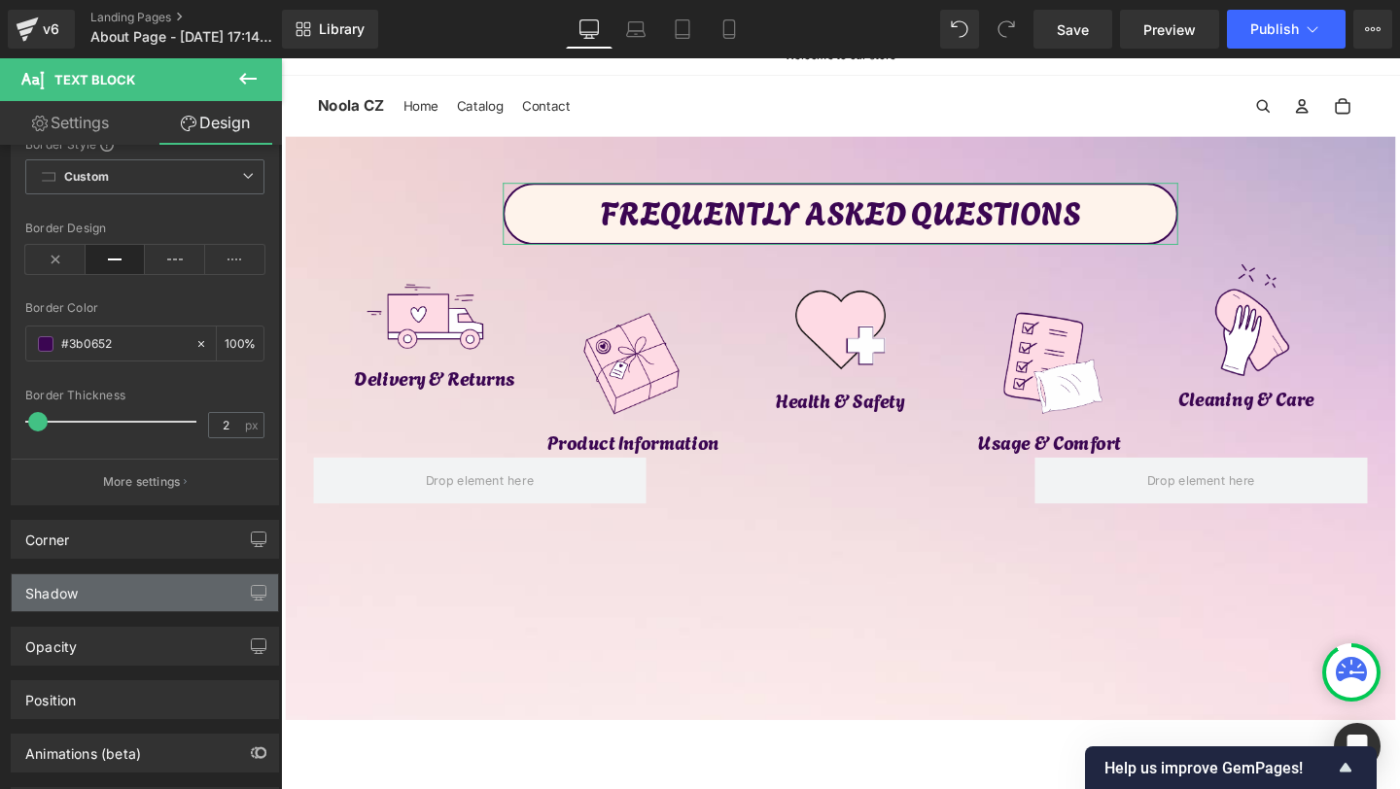
click at [113, 610] on div "Shadow" at bounding box center [145, 593] width 266 height 37
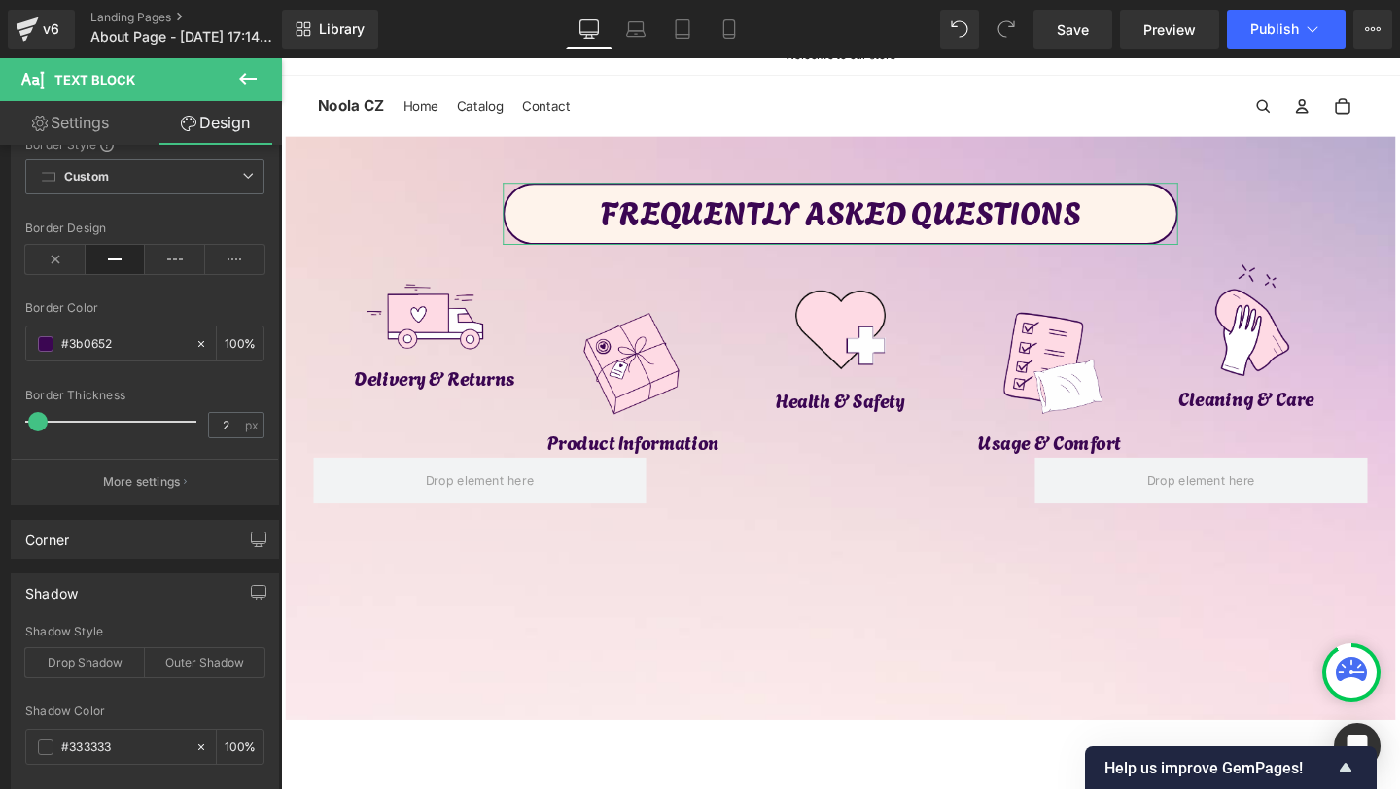
scroll to position [291, 0]
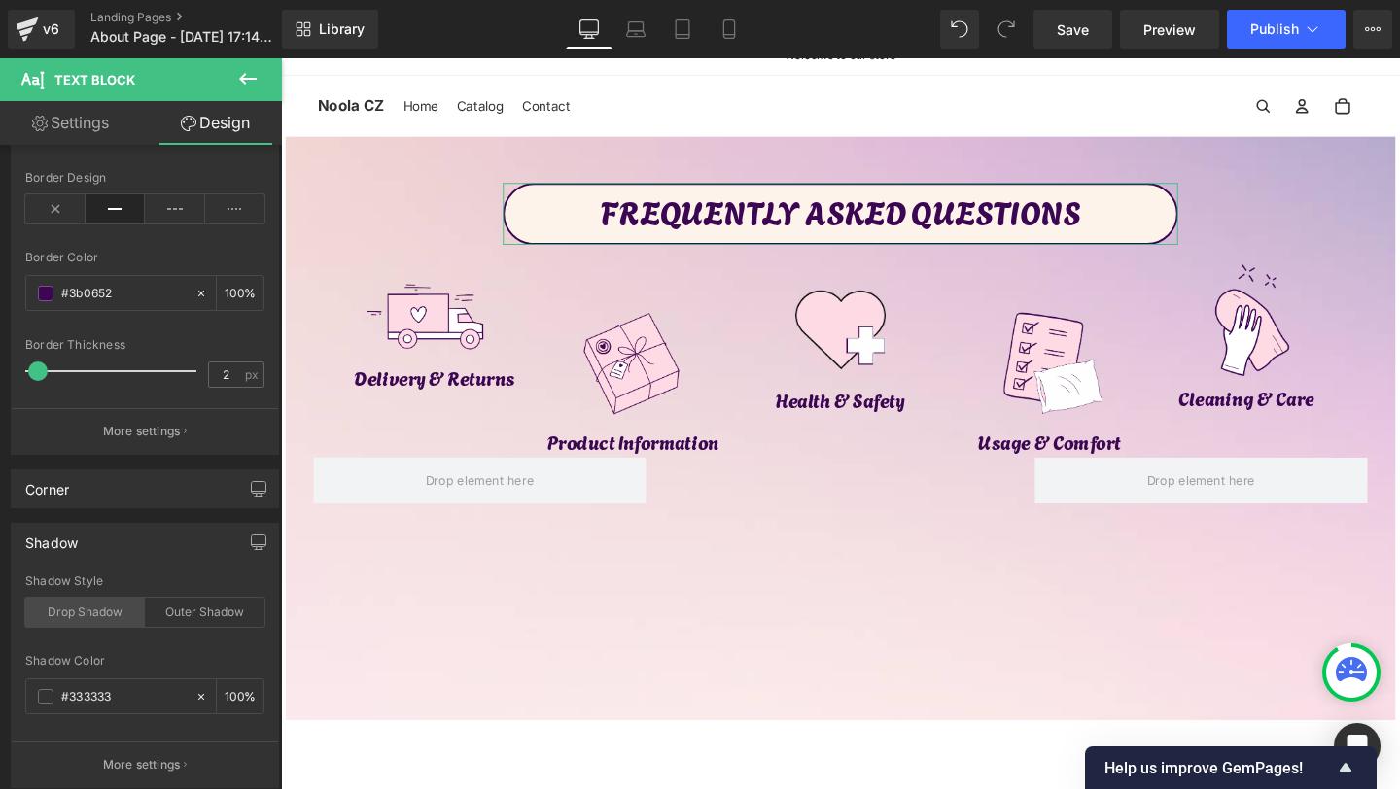
click at [97, 600] on div "Drop Shadow" at bounding box center [85, 612] width 120 height 29
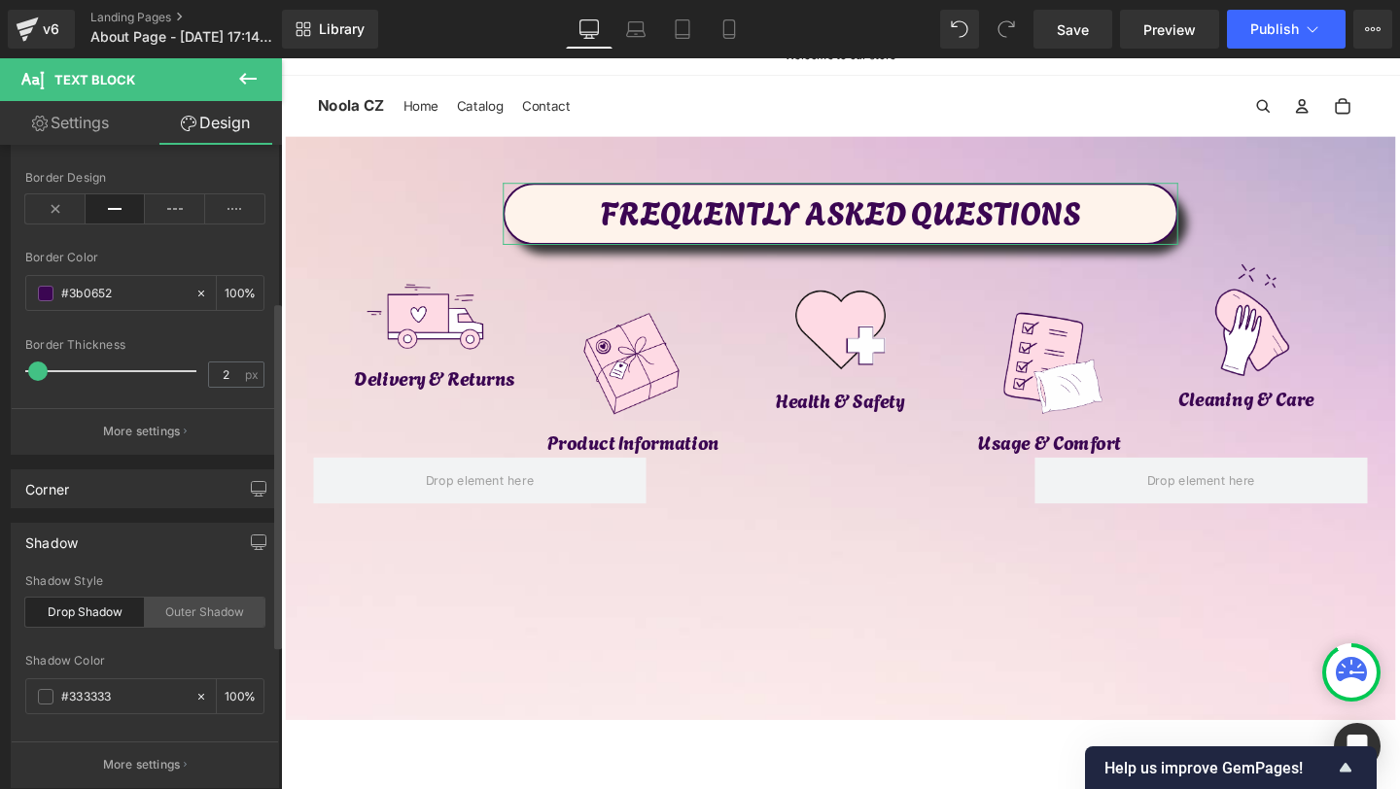
click at [158, 607] on div "Outer Shadow" at bounding box center [205, 612] width 120 height 29
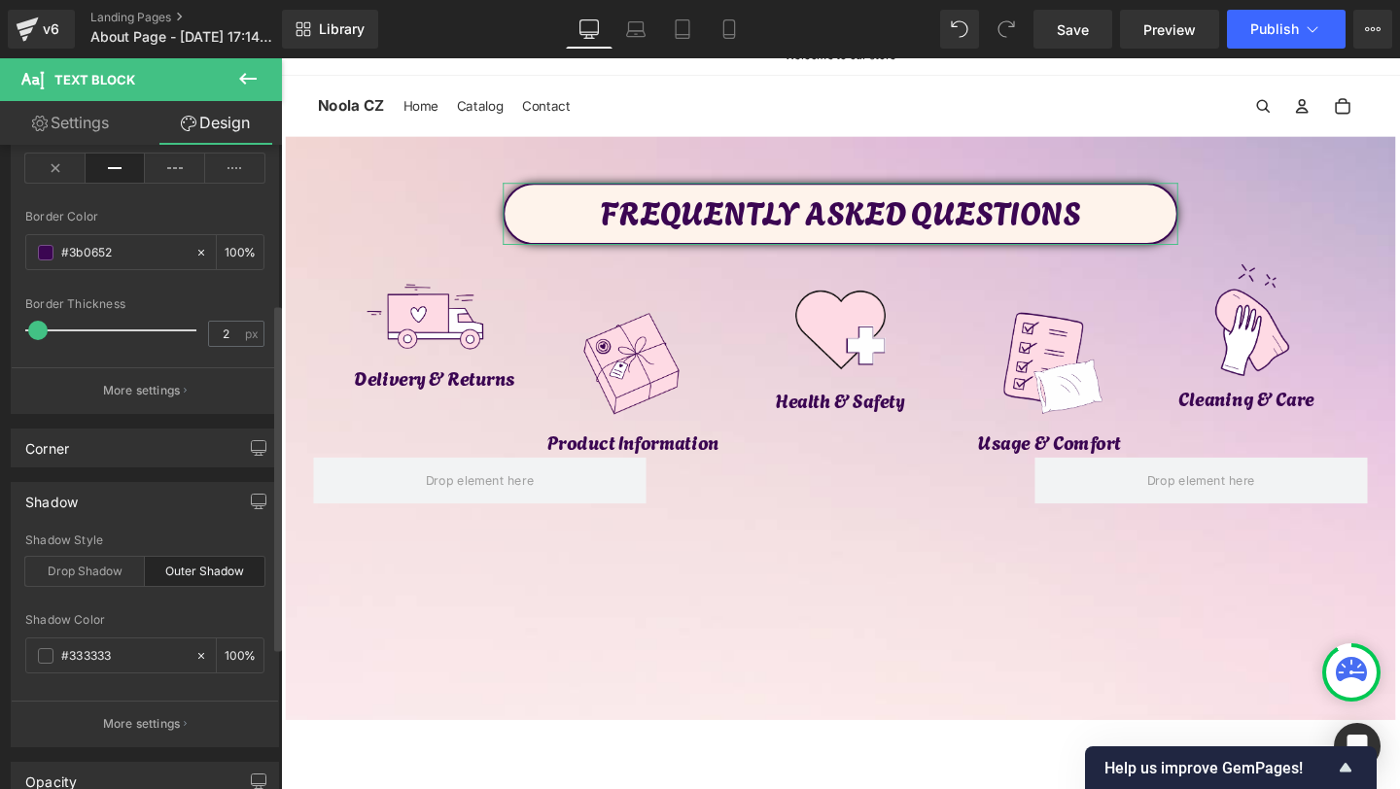
scroll to position [342, 0]
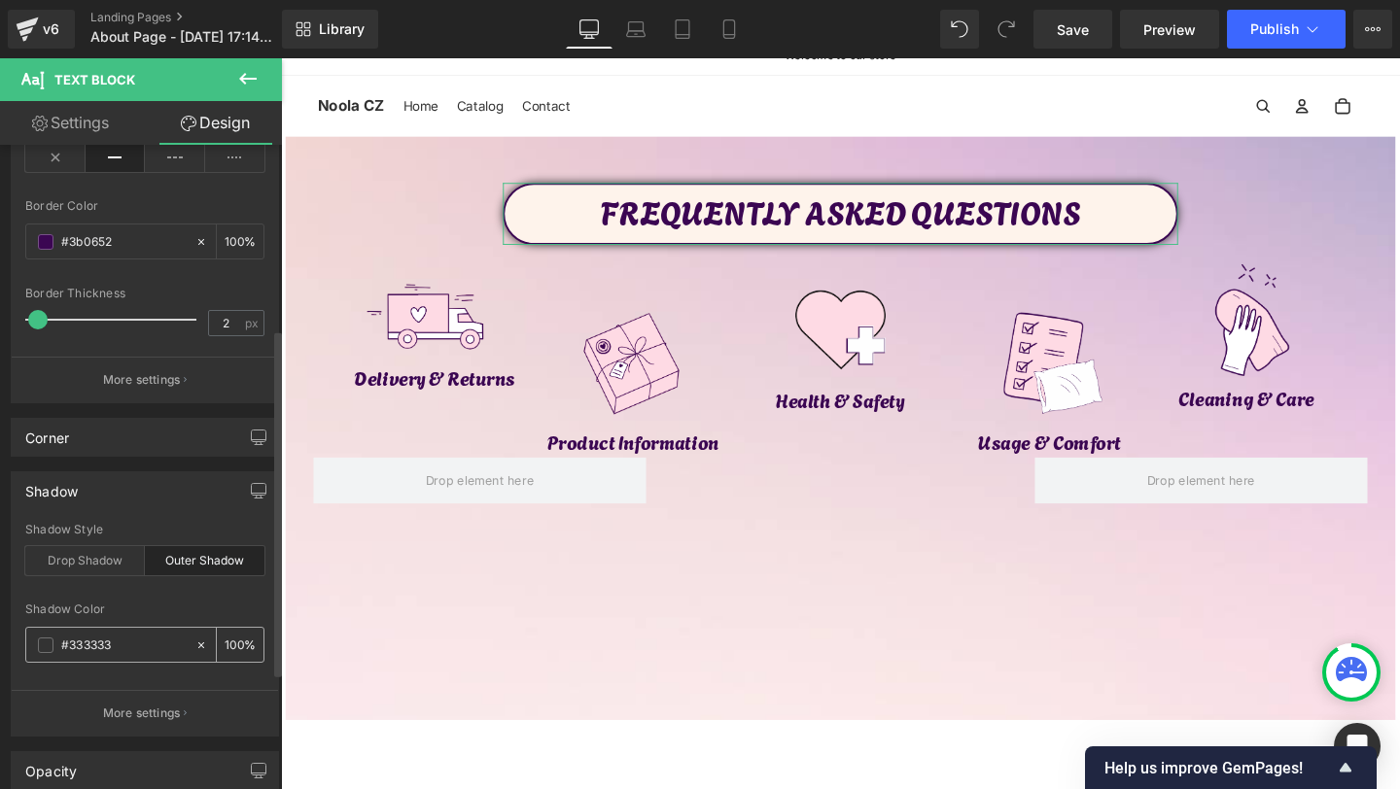
click at [52, 651] on span at bounding box center [46, 646] width 16 height 16
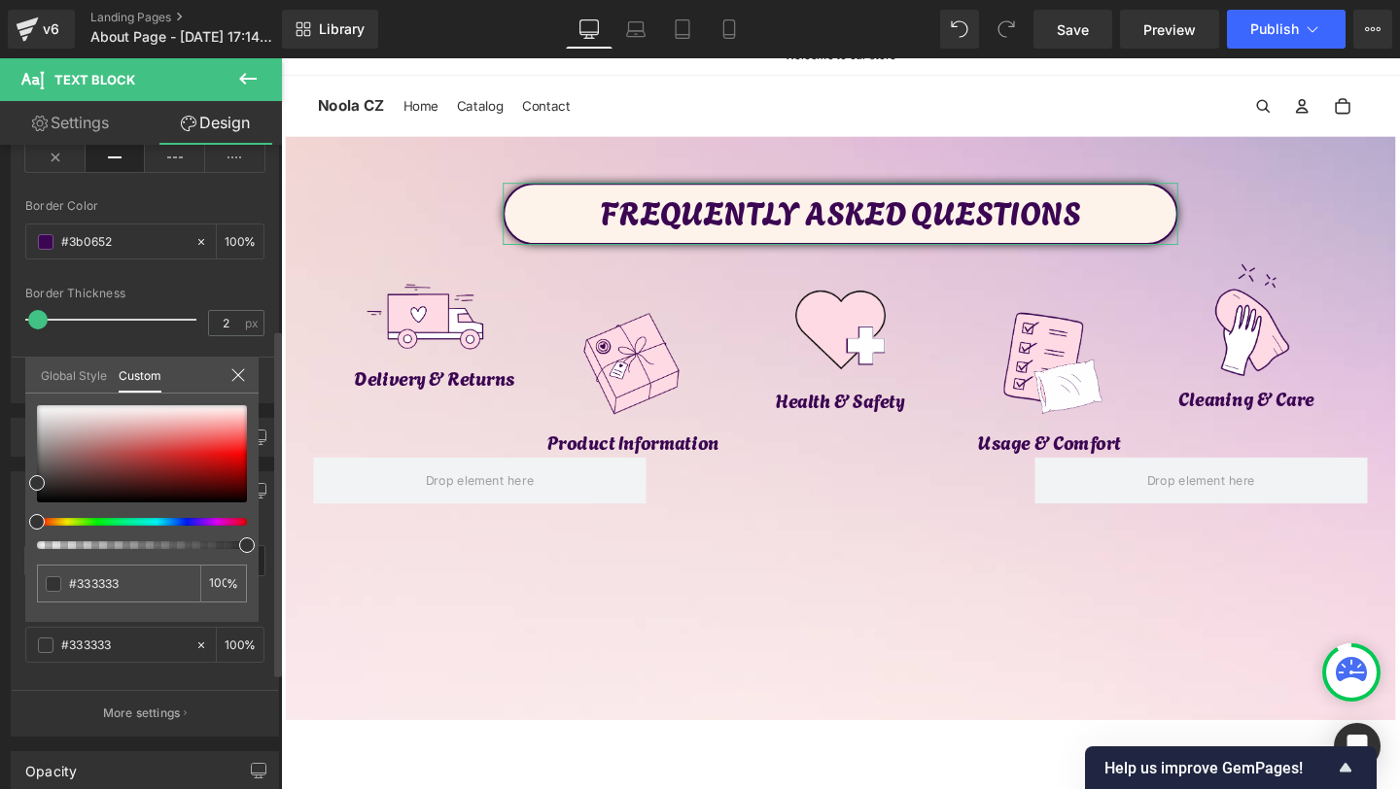
click at [209, 528] on div at bounding box center [142, 477] width 210 height 144
click at [211, 525] on div at bounding box center [134, 522] width 210 height 8
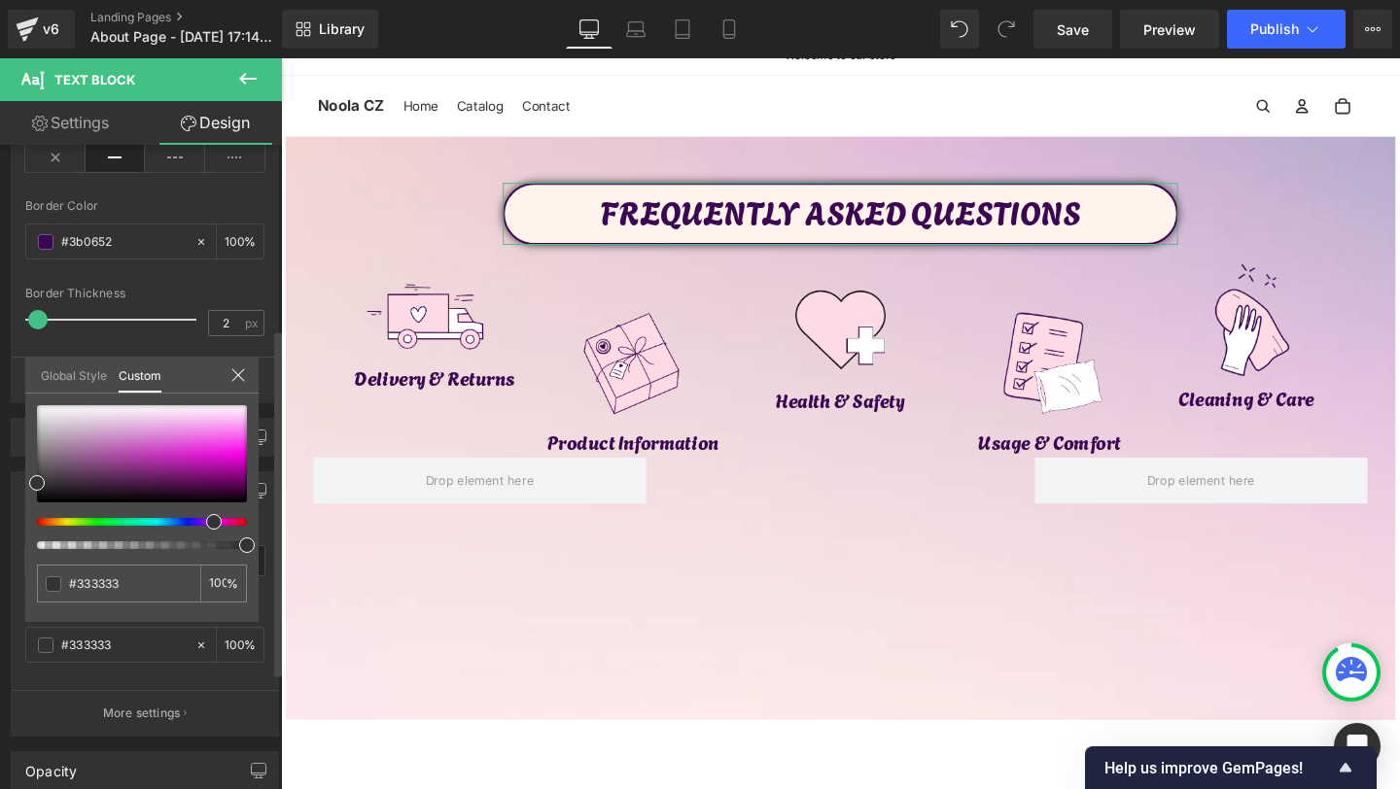
drag, startPoint x: 214, startPoint y: 514, endPoint x: 202, endPoint y: 516, distance: 11.8
click at [202, 516] on div at bounding box center [142, 477] width 210 height 144
type input "#2b0228"
type input "#360132"
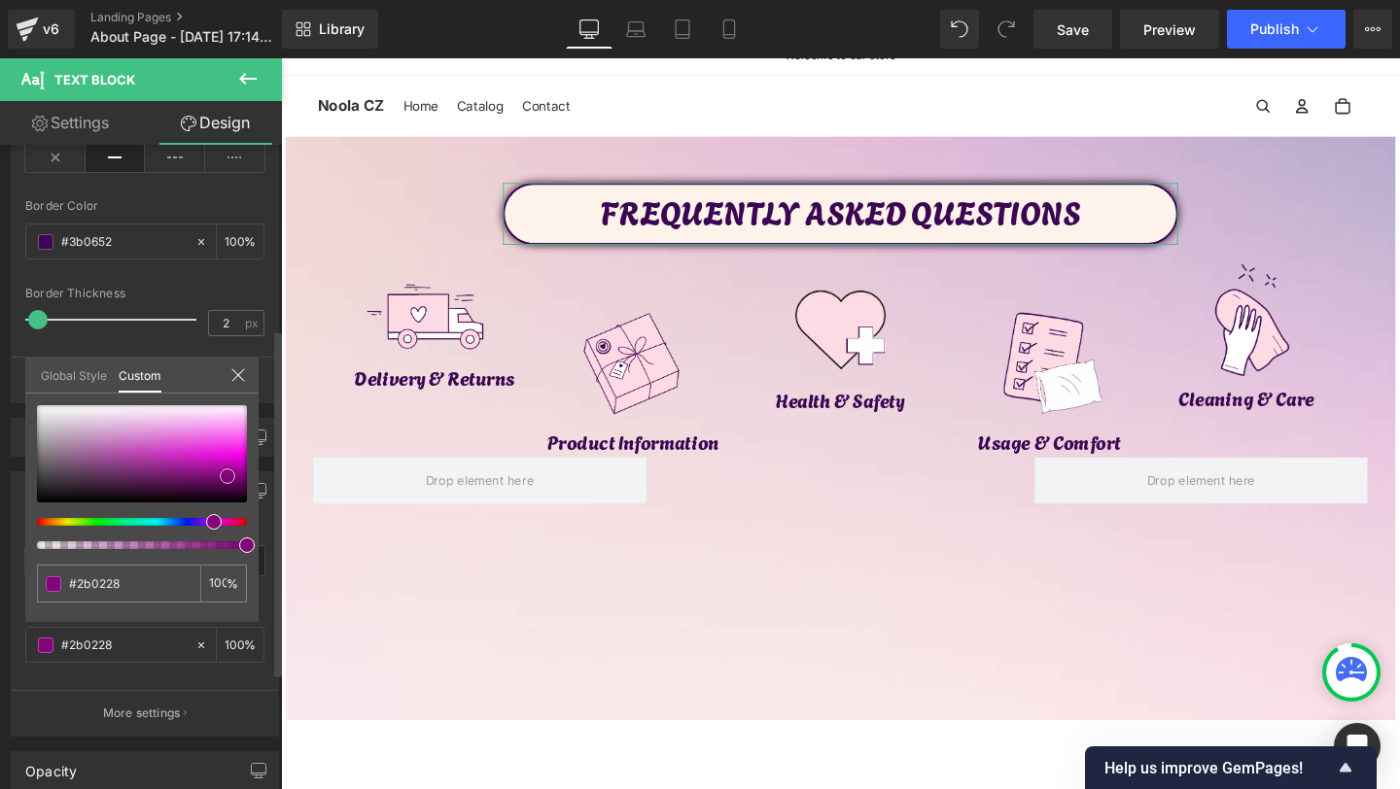
type input "#360132"
type input "#84047a"
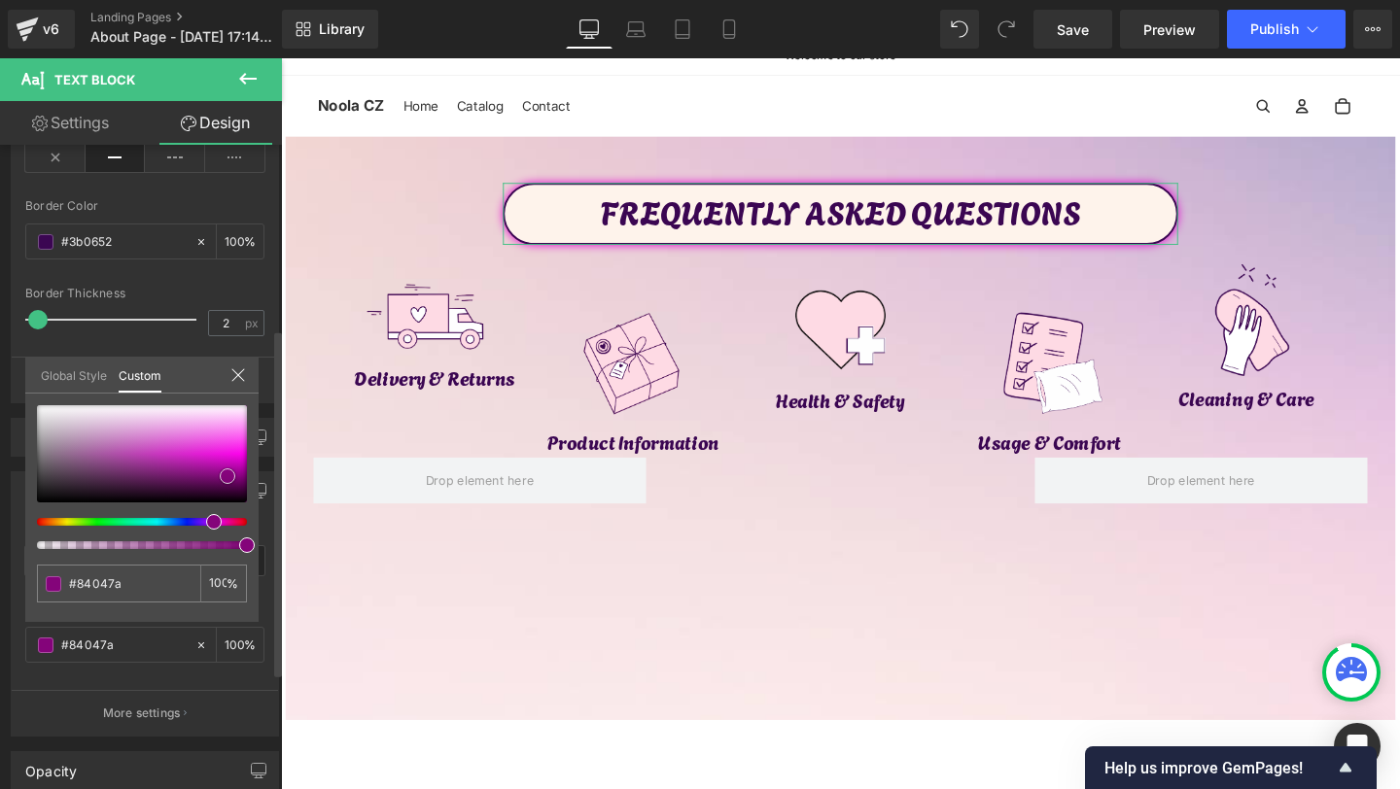
type input "#e004ce"
type input "#fc2feb"
type input "#ff60f1"
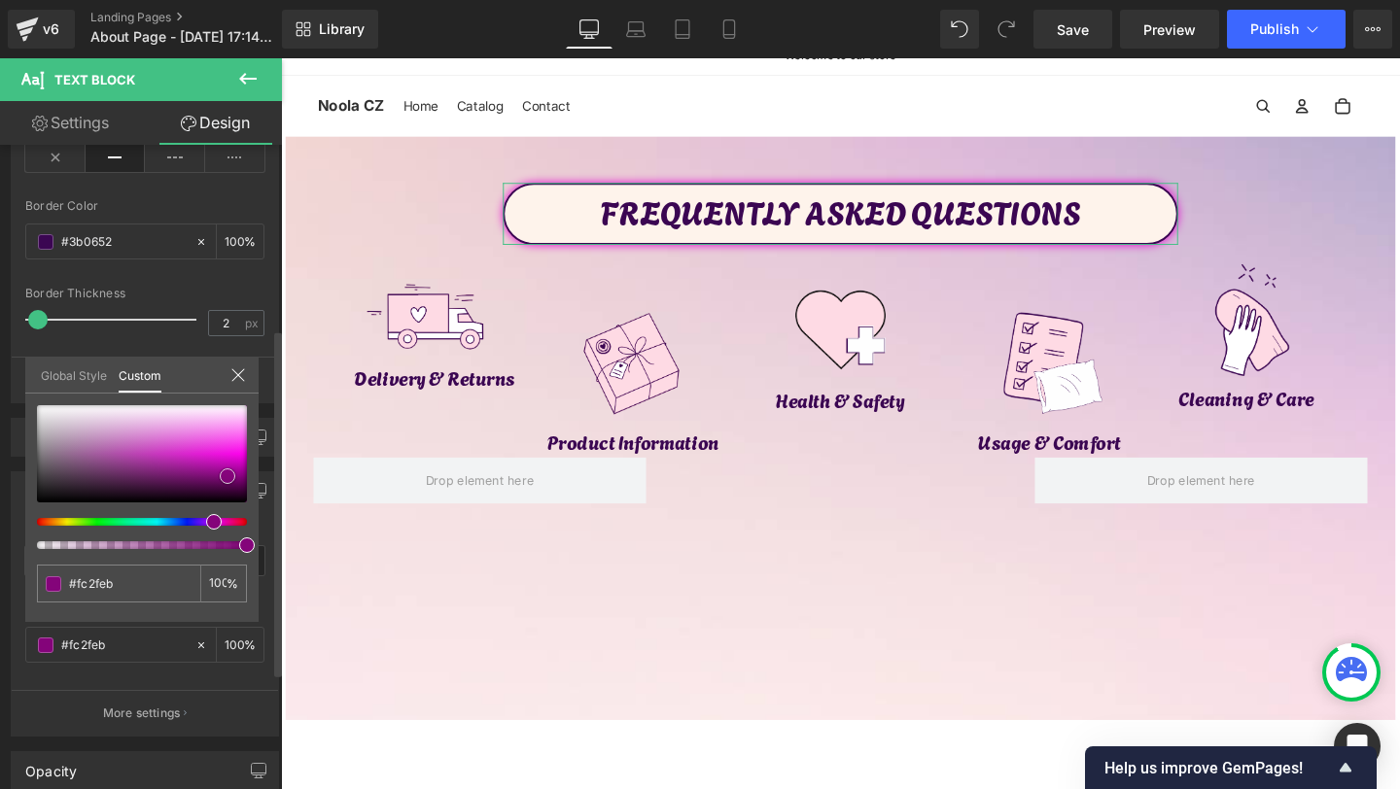
type input "#ff60f1"
type input "#ff93f6"
type input "#fdc8f9"
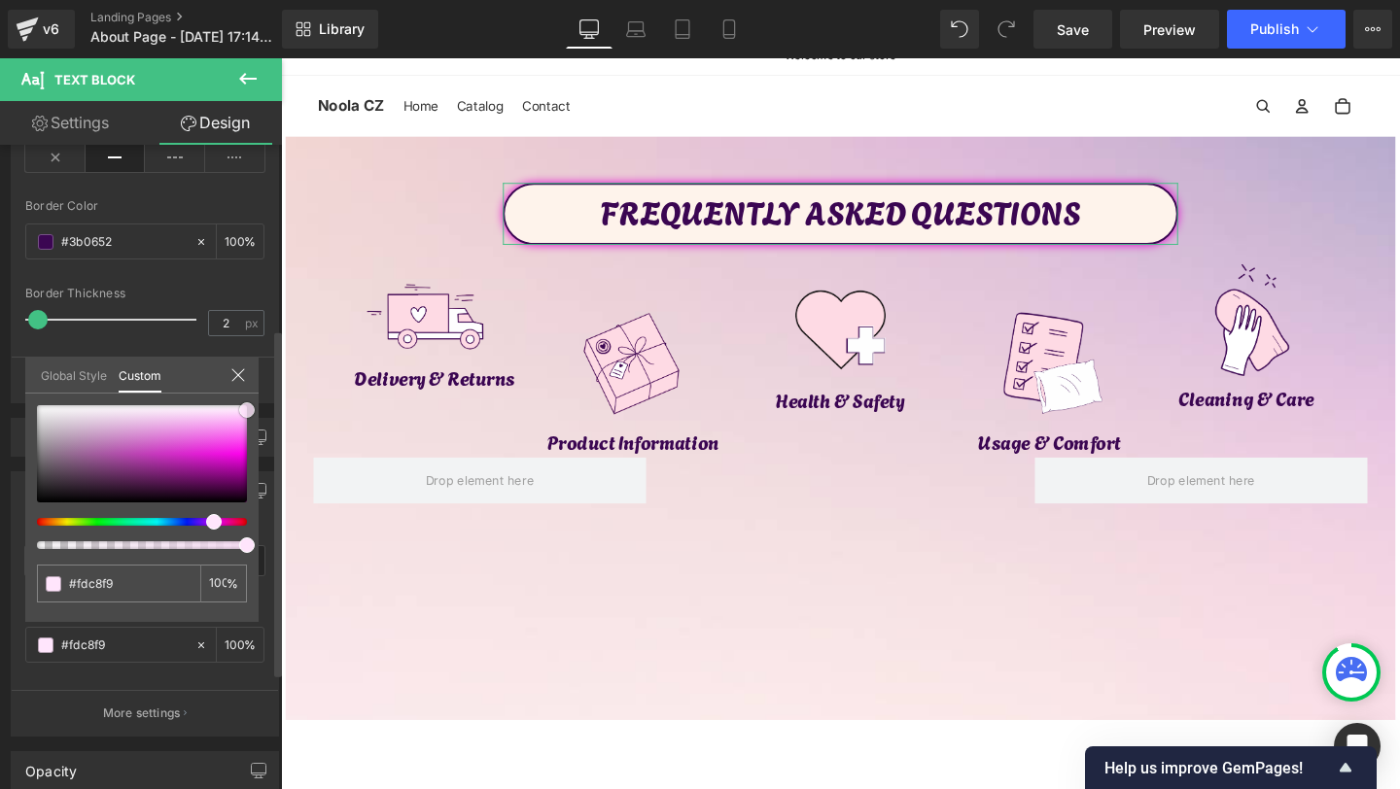
type input "#fee1fb"
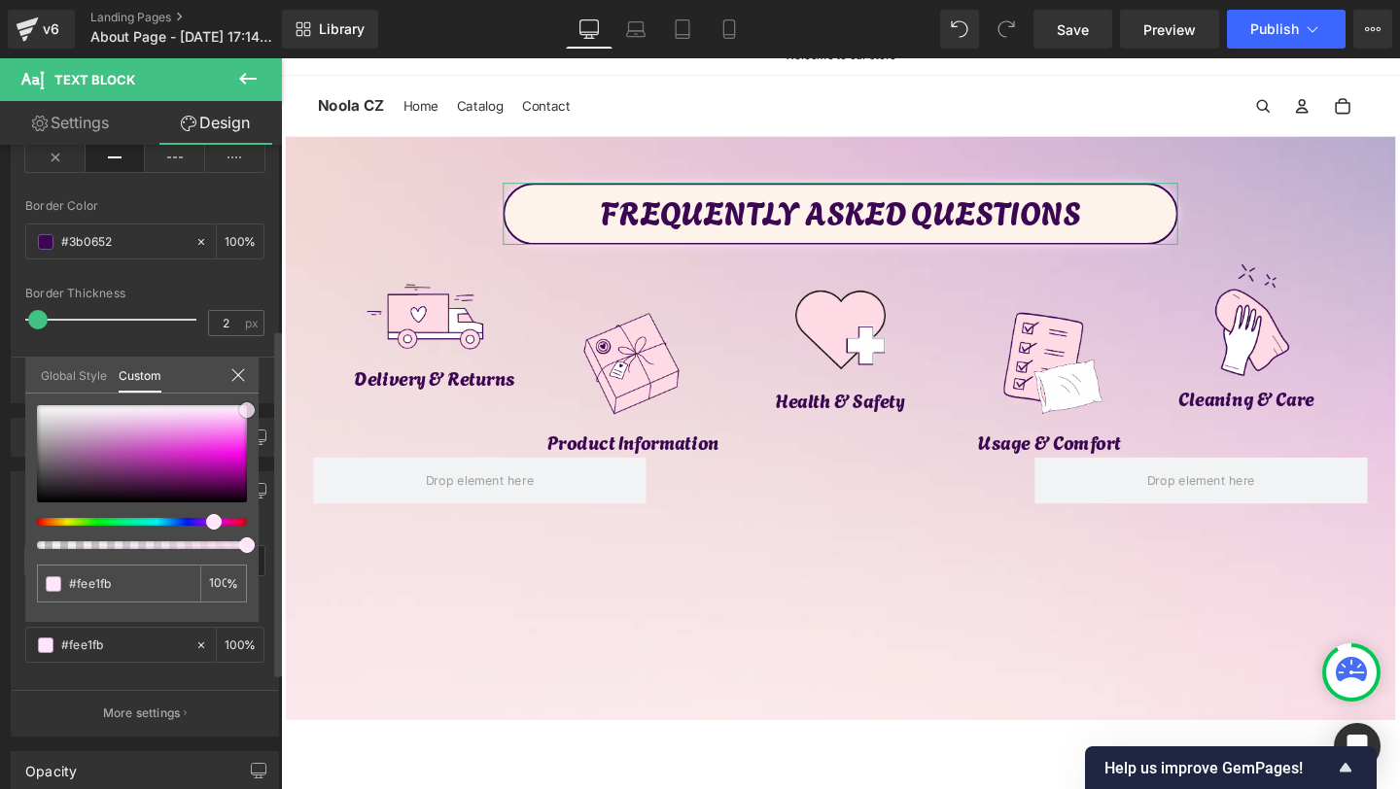
type input "#ffe5fc"
type input "#ffe0fb"
type input "#ffe0fa"
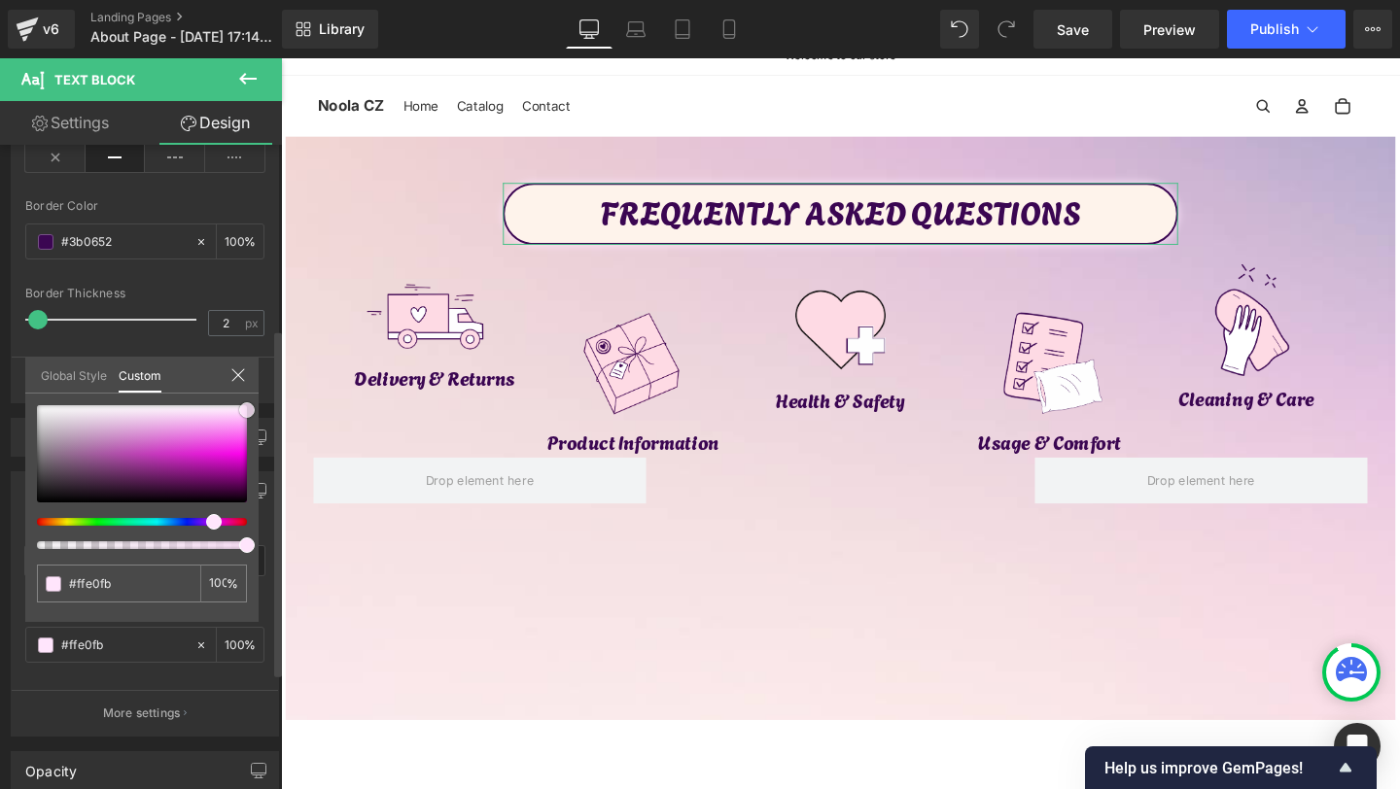
type input "#ffe0fa"
type input "#ffdbf7"
type input "#fcd3f3"
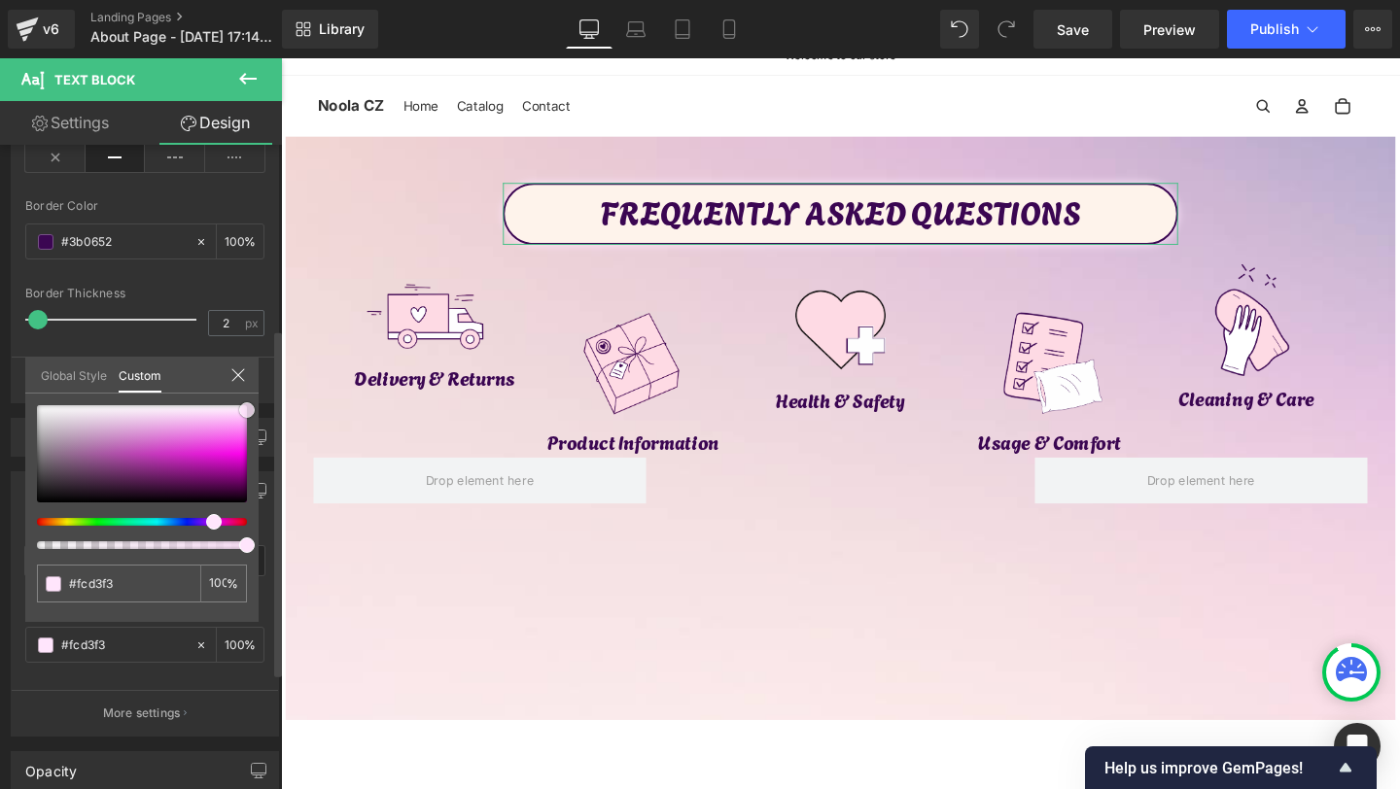
type input "#fdc8f1"
type input "#fec2f0"
type input "#febdee"
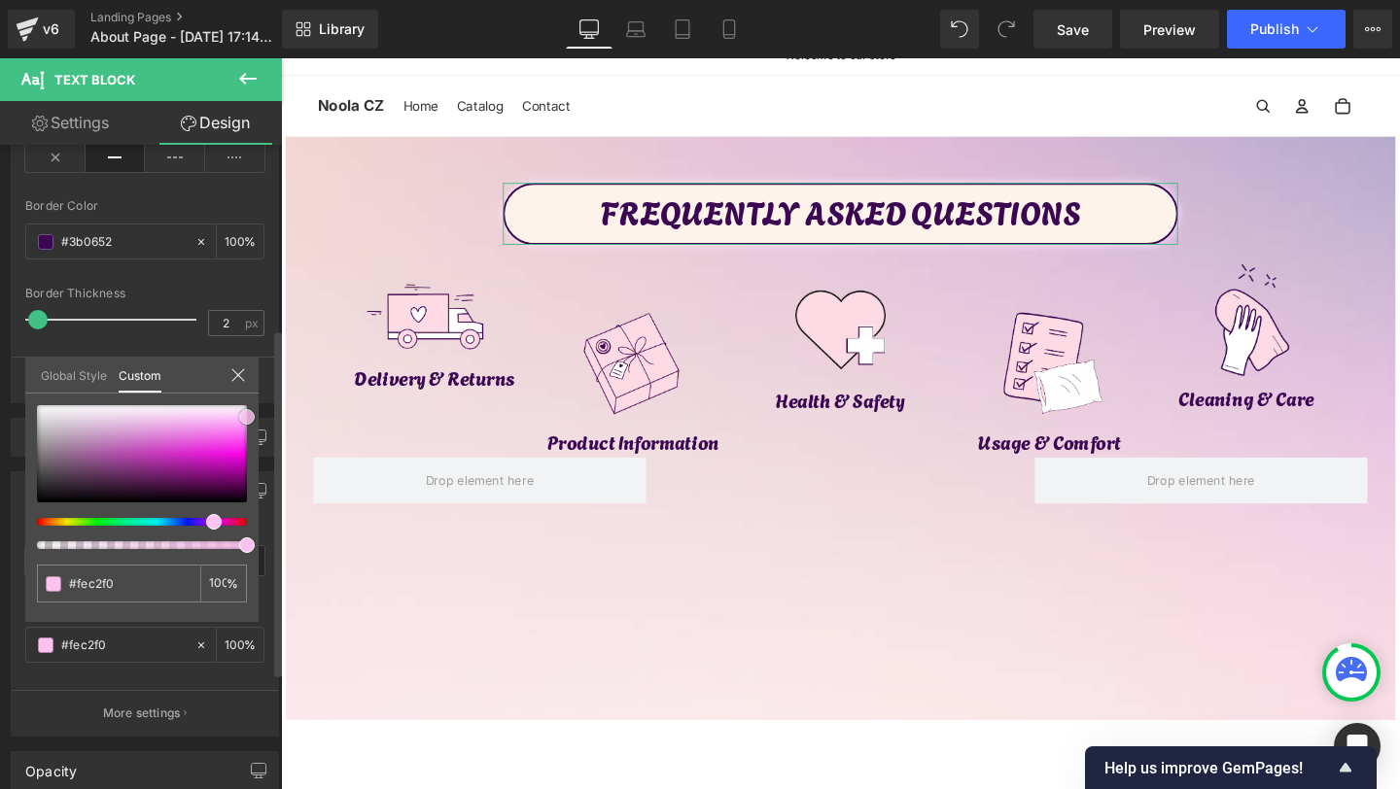
type input "#febdee"
type input "#ffbcee"
drag, startPoint x: 221, startPoint y: 494, endPoint x: 249, endPoint y: 418, distance: 80.9
click at [247, 418] on div at bounding box center [142, 453] width 210 height 97
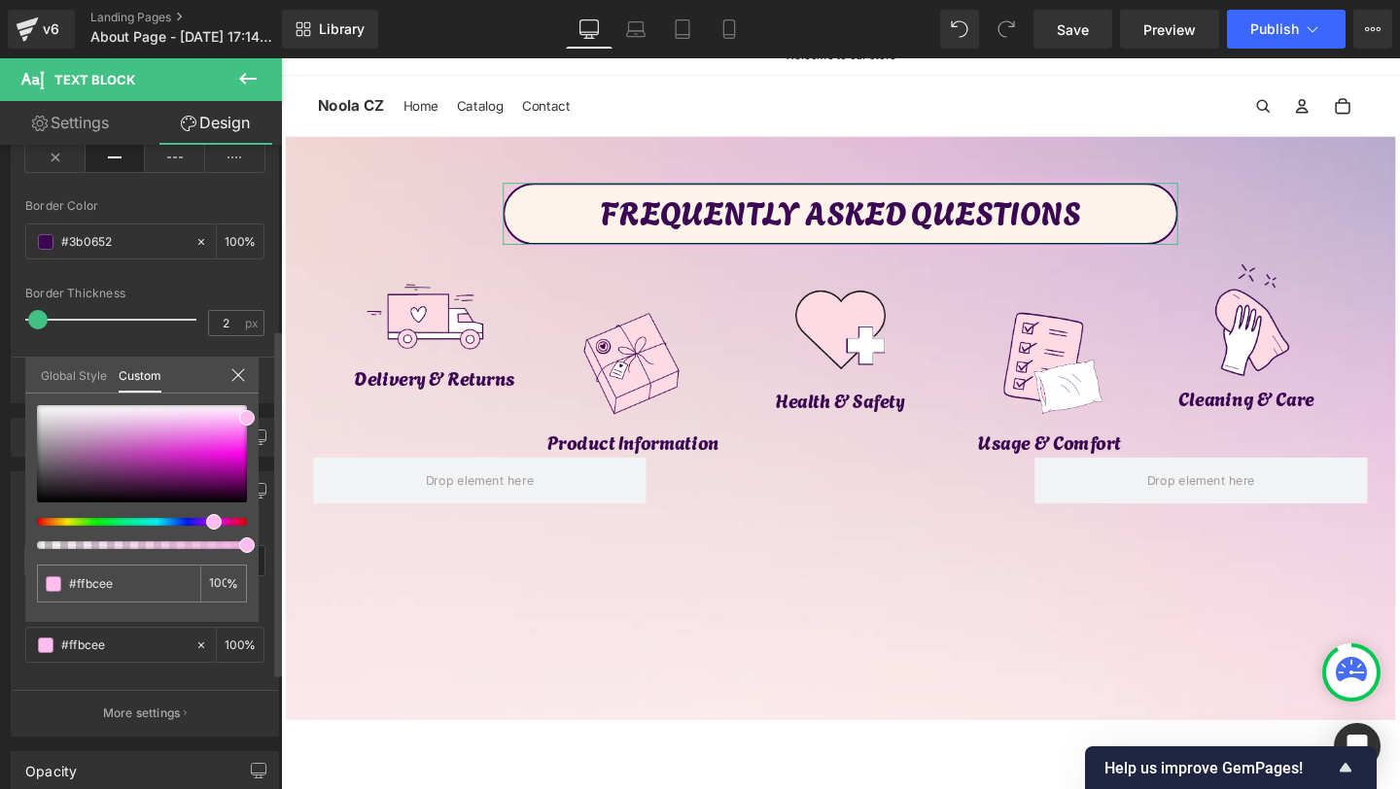
type input "#ffbcff"
click at [198, 518] on div at bounding box center [134, 522] width 210 height 8
drag, startPoint x: 235, startPoint y: 405, endPoint x: 237, endPoint y: 427, distance: 21.5
click at [237, 427] on div at bounding box center [142, 453] width 210 height 97
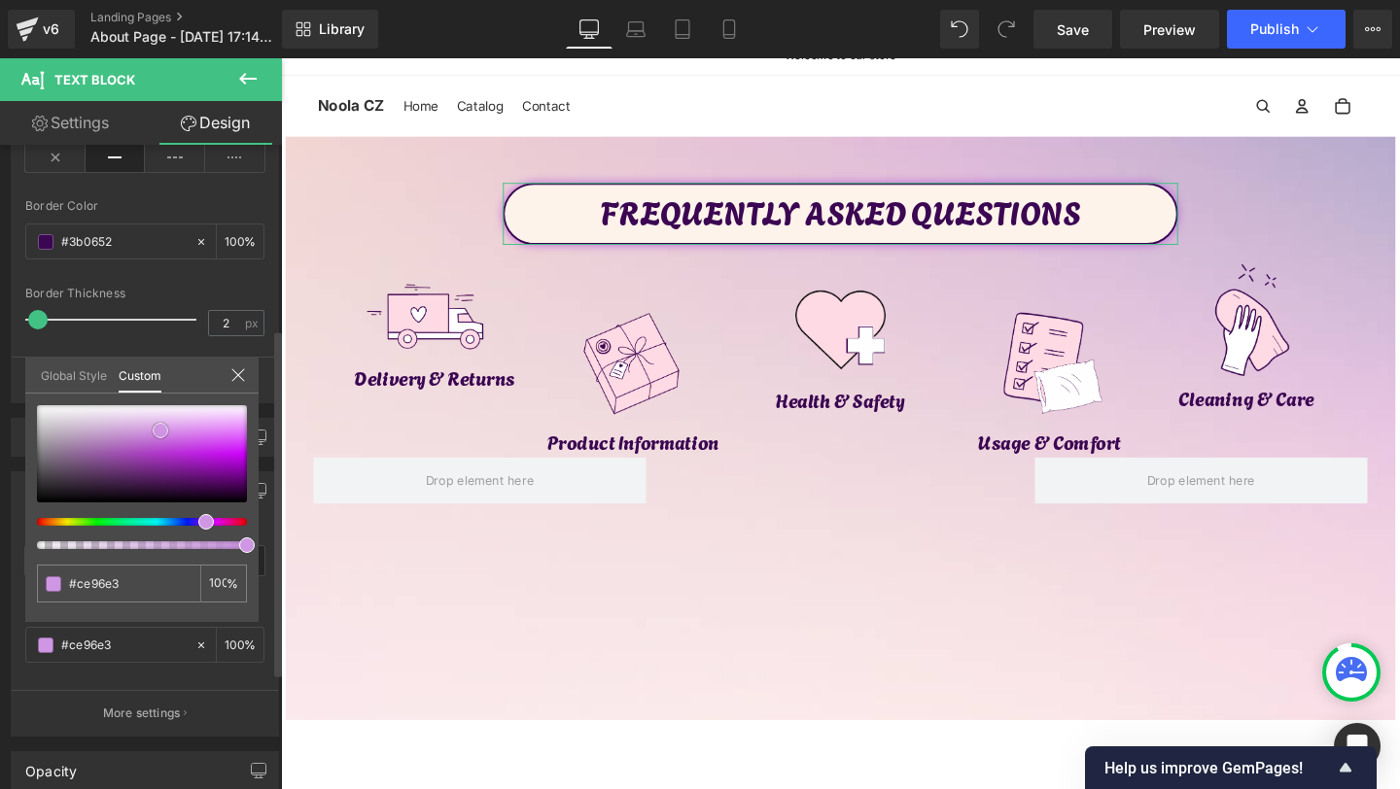
drag, startPoint x: 209, startPoint y: 480, endPoint x: 160, endPoint y: 431, distance: 69.4
click at [160, 431] on div at bounding box center [142, 453] width 210 height 97
click at [202, 524] on span at bounding box center [208, 522] width 16 height 16
drag, startPoint x: 220, startPoint y: 450, endPoint x: 147, endPoint y: 450, distance: 72.9
click at [147, 450] on div at bounding box center [142, 453] width 210 height 97
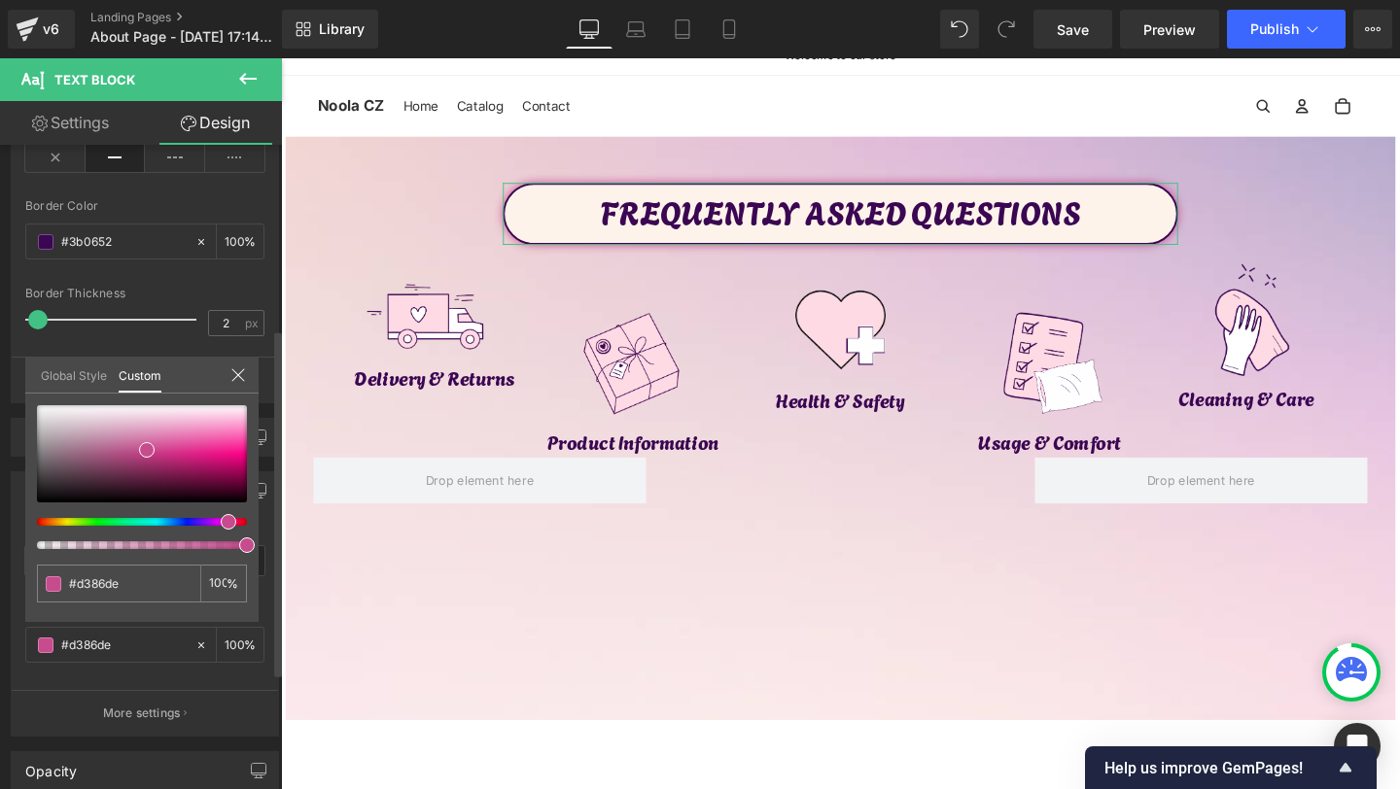
drag, startPoint x: 213, startPoint y: 525, endPoint x: 227, endPoint y: 521, distance: 14.2
click at [227, 521] on span at bounding box center [229, 522] width 16 height 16
drag, startPoint x: 151, startPoint y: 451, endPoint x: 149, endPoint y: 439, distance: 11.8
click at [149, 439] on span at bounding box center [145, 439] width 16 height 16
click at [228, 576] on div "100 %" at bounding box center [223, 584] width 47 height 38
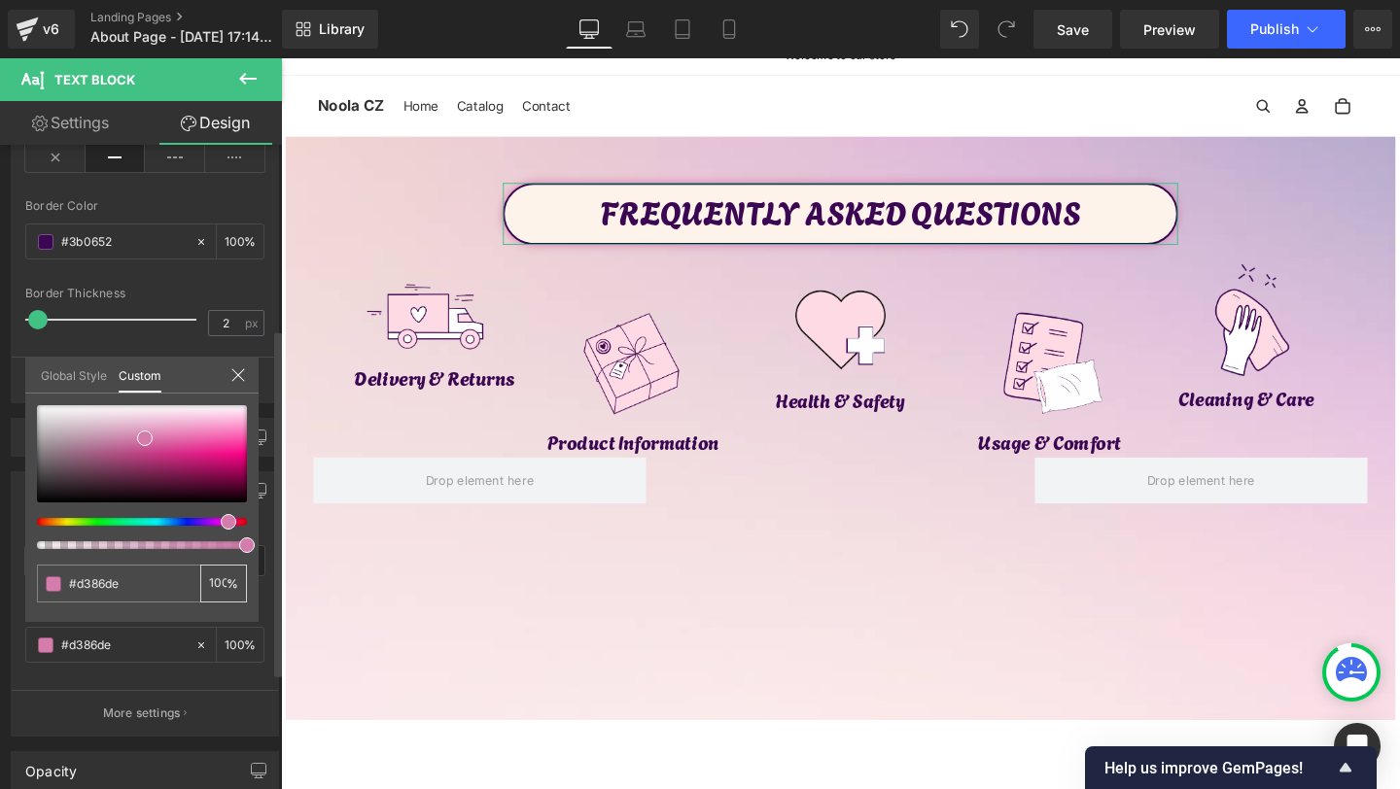
click at [220, 578] on input "100" at bounding box center [218, 584] width 18 height 14
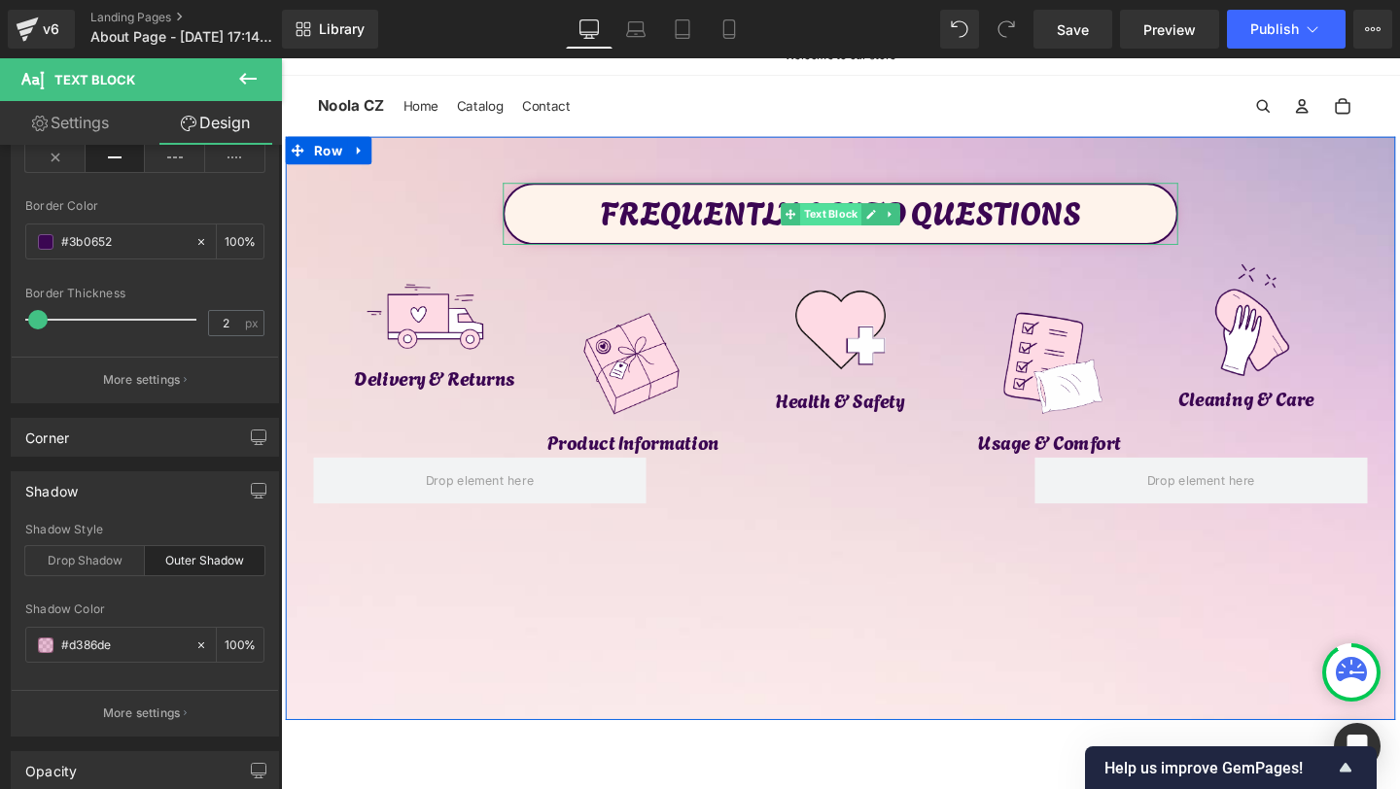
click at [850, 224] on span "Text Block" at bounding box center [858, 222] width 64 height 23
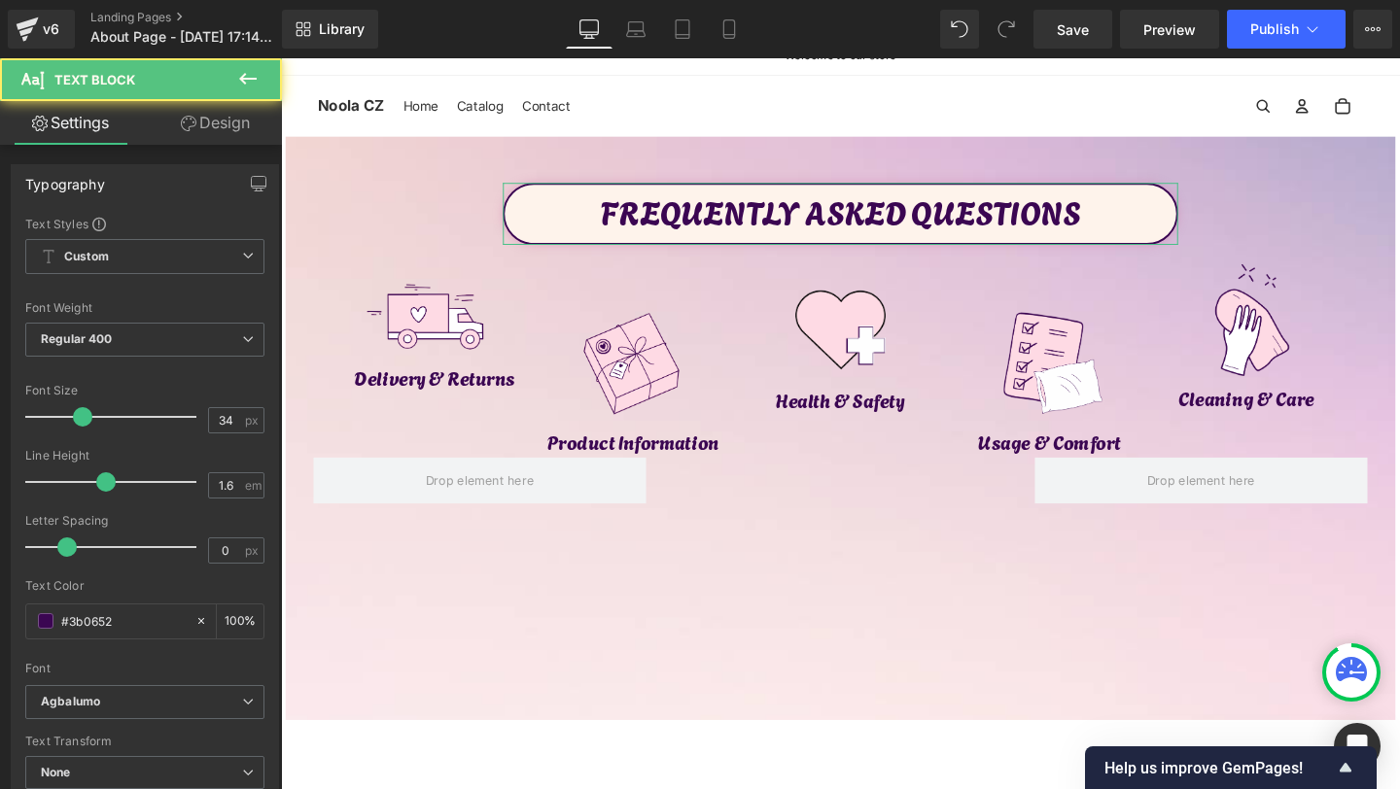
click at [192, 114] on link "Design" at bounding box center [215, 123] width 141 height 44
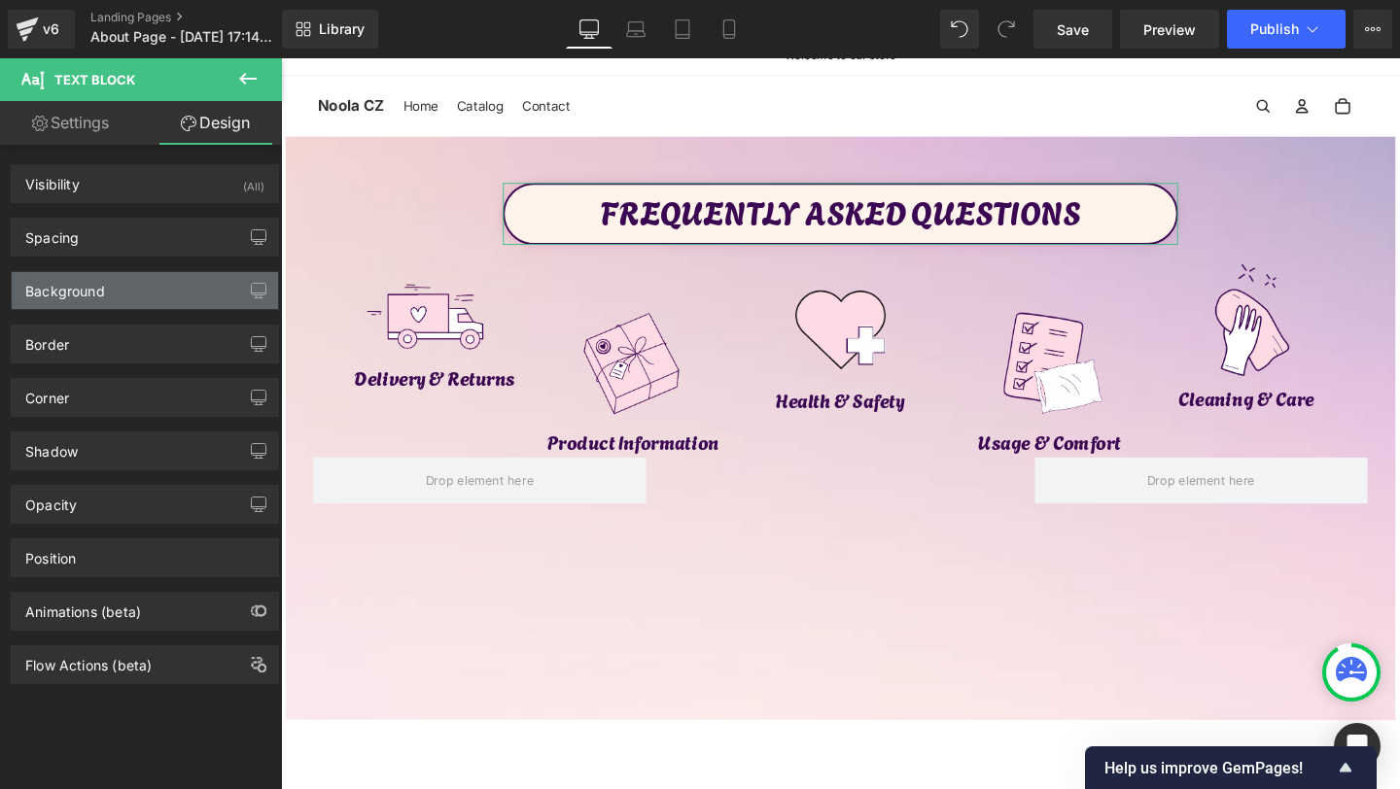
click at [95, 286] on div "Background" at bounding box center [65, 285] width 80 height 27
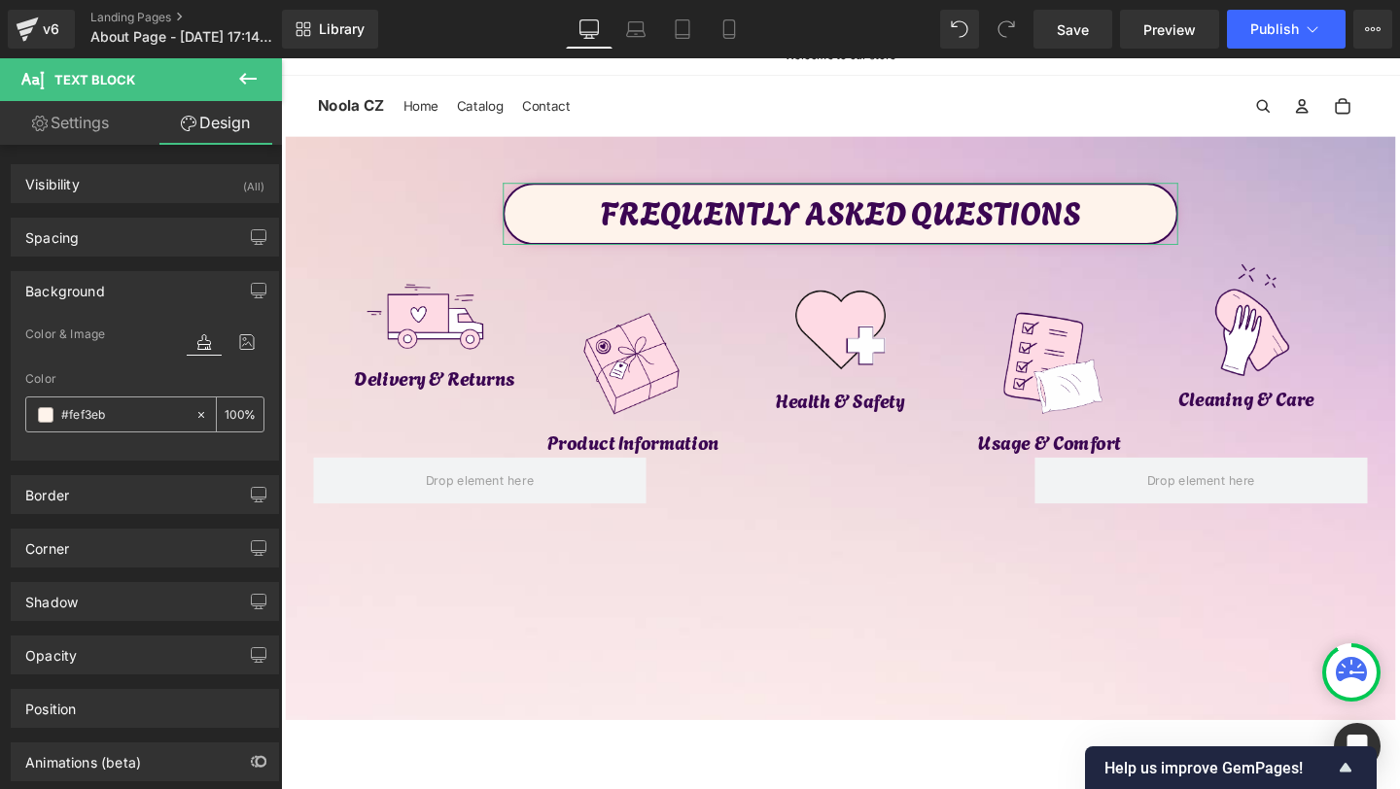
click at [95, 420] on input "#fef3eb" at bounding box center [123, 414] width 124 height 21
paste input "#fcf2e8"
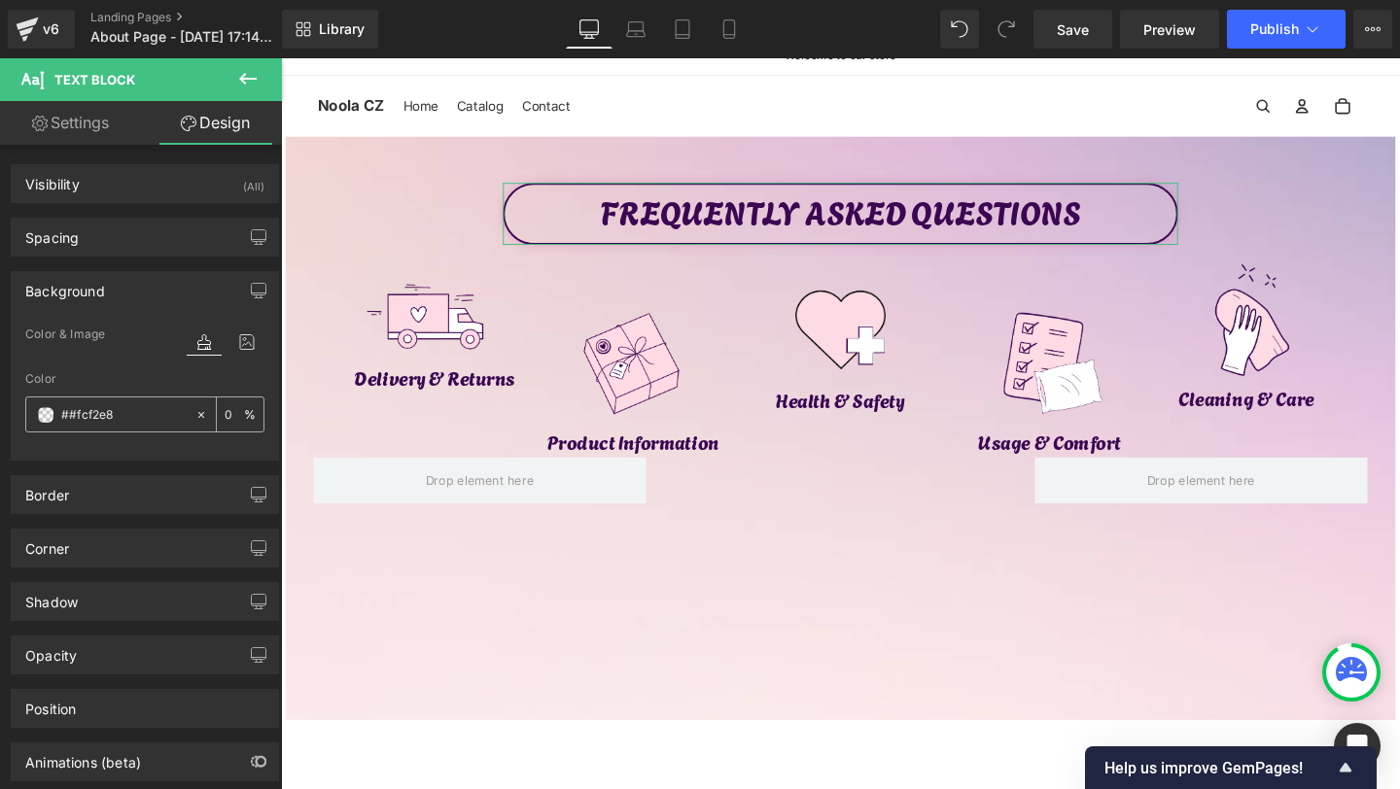
click at [52, 403] on div "##fcf2e8" at bounding box center [110, 415] width 168 height 34
click at [81, 411] on input "##fcf2e8" at bounding box center [123, 414] width 124 height 21
paste input "text"
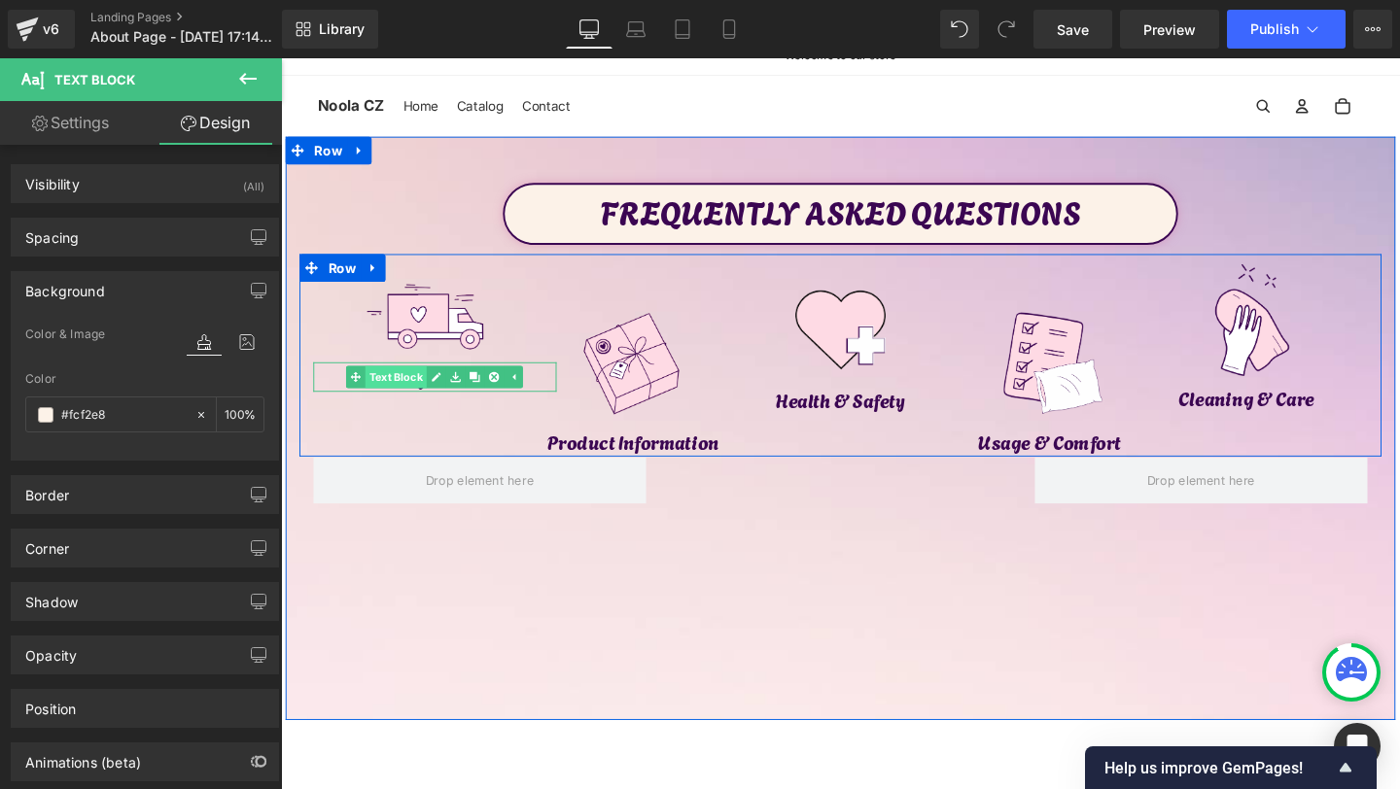
click at [379, 396] on link "Text Block" at bounding box center [392, 393] width 85 height 23
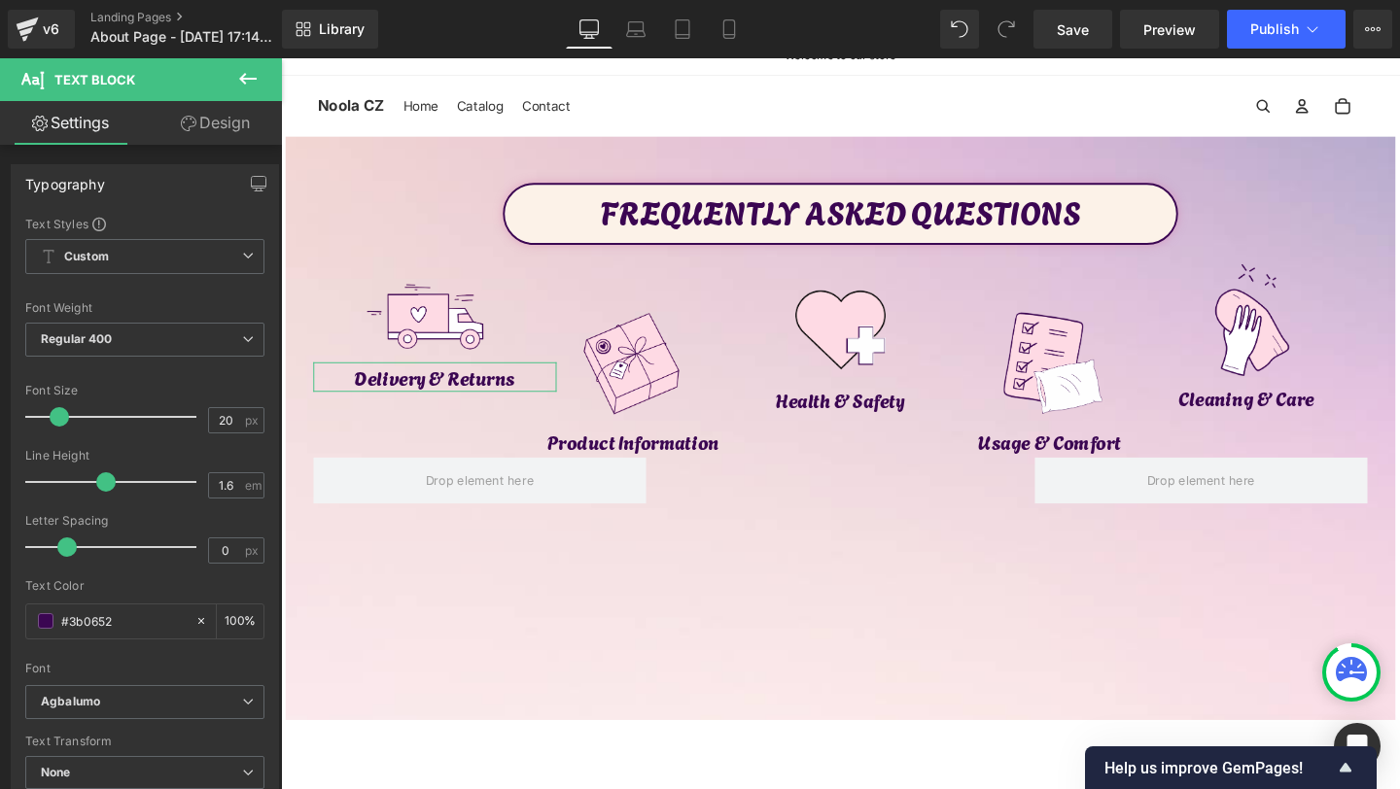
click at [216, 143] on link "Design" at bounding box center [215, 123] width 141 height 44
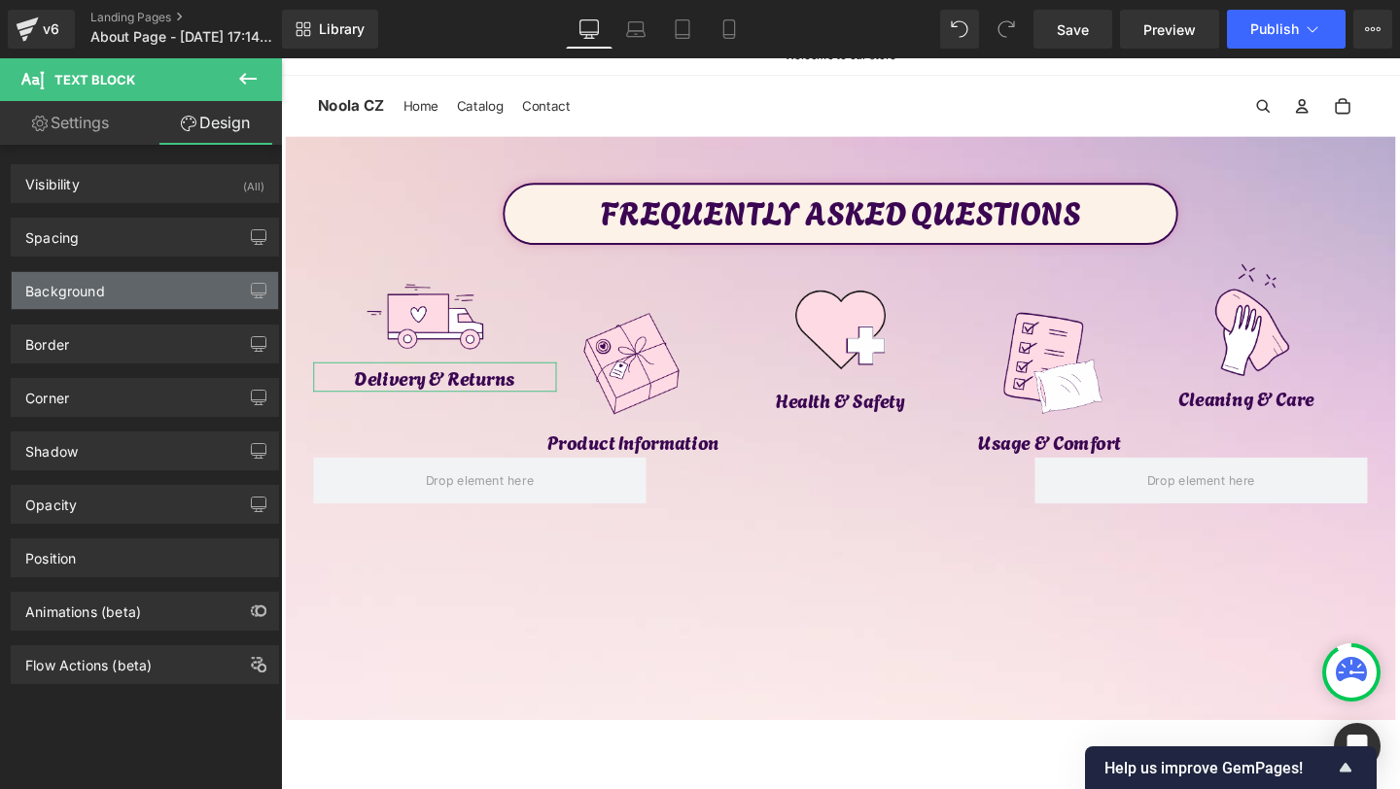
click at [65, 295] on div "Background" at bounding box center [65, 285] width 80 height 27
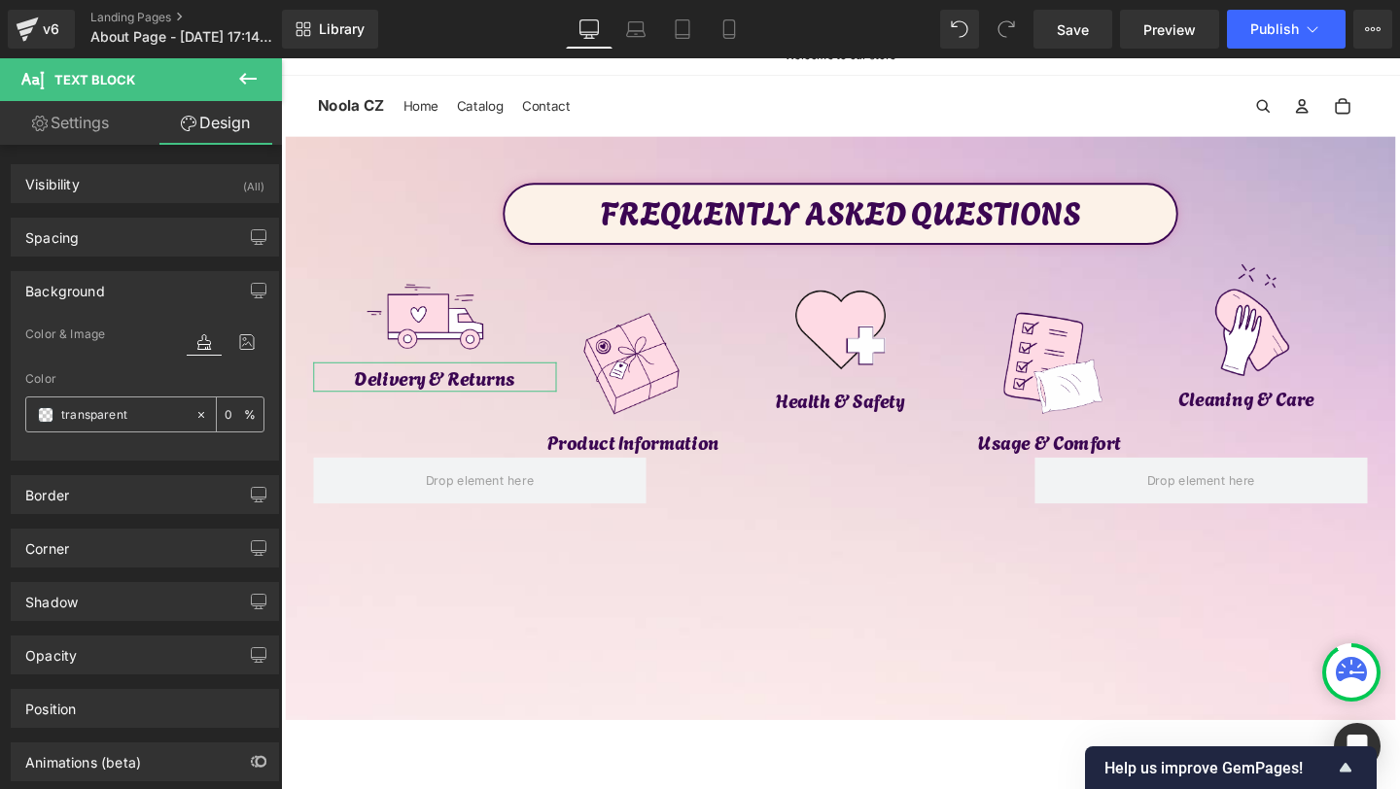
click at [88, 418] on input "transparent" at bounding box center [123, 414] width 124 height 21
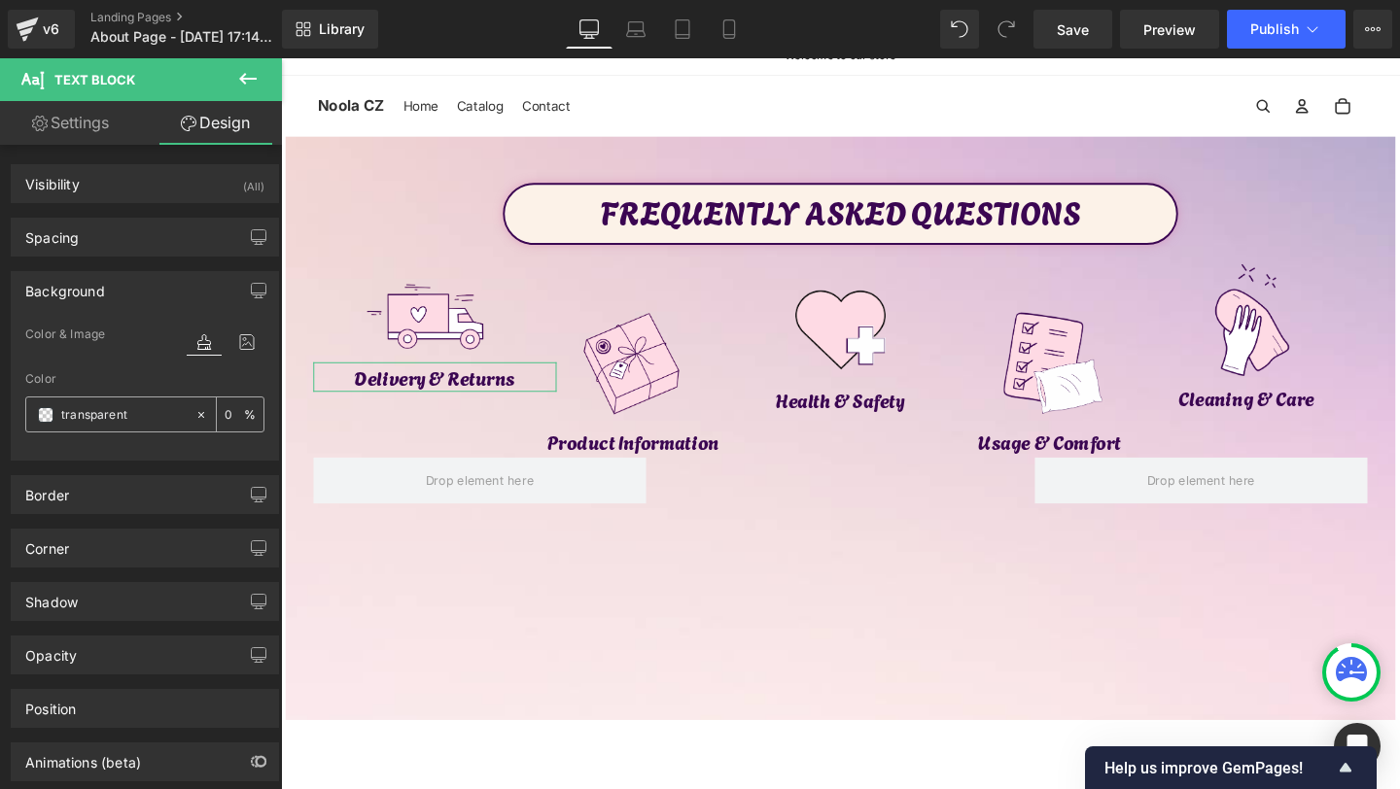
paste input "#fcf2e8"
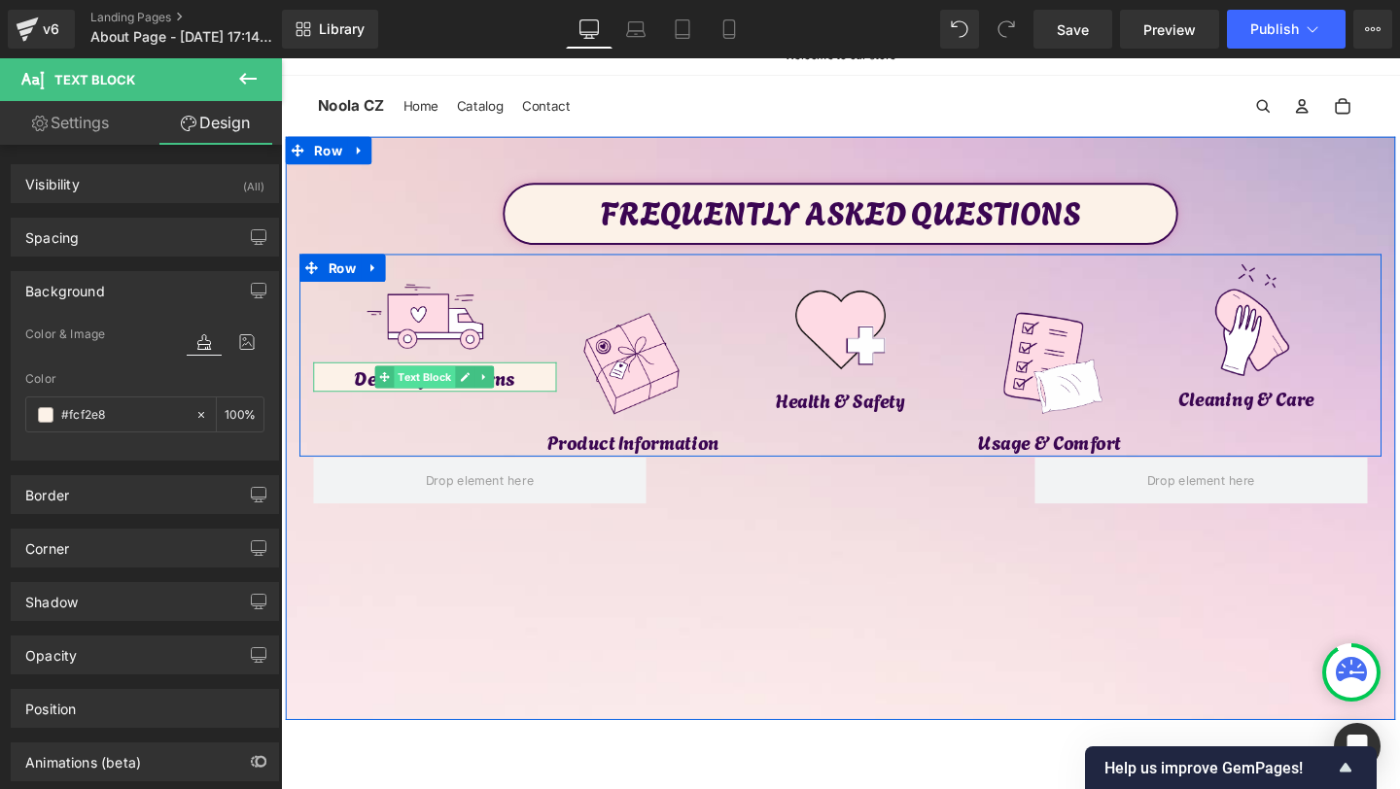
click at [420, 397] on span "Text Block" at bounding box center [433, 393] width 64 height 23
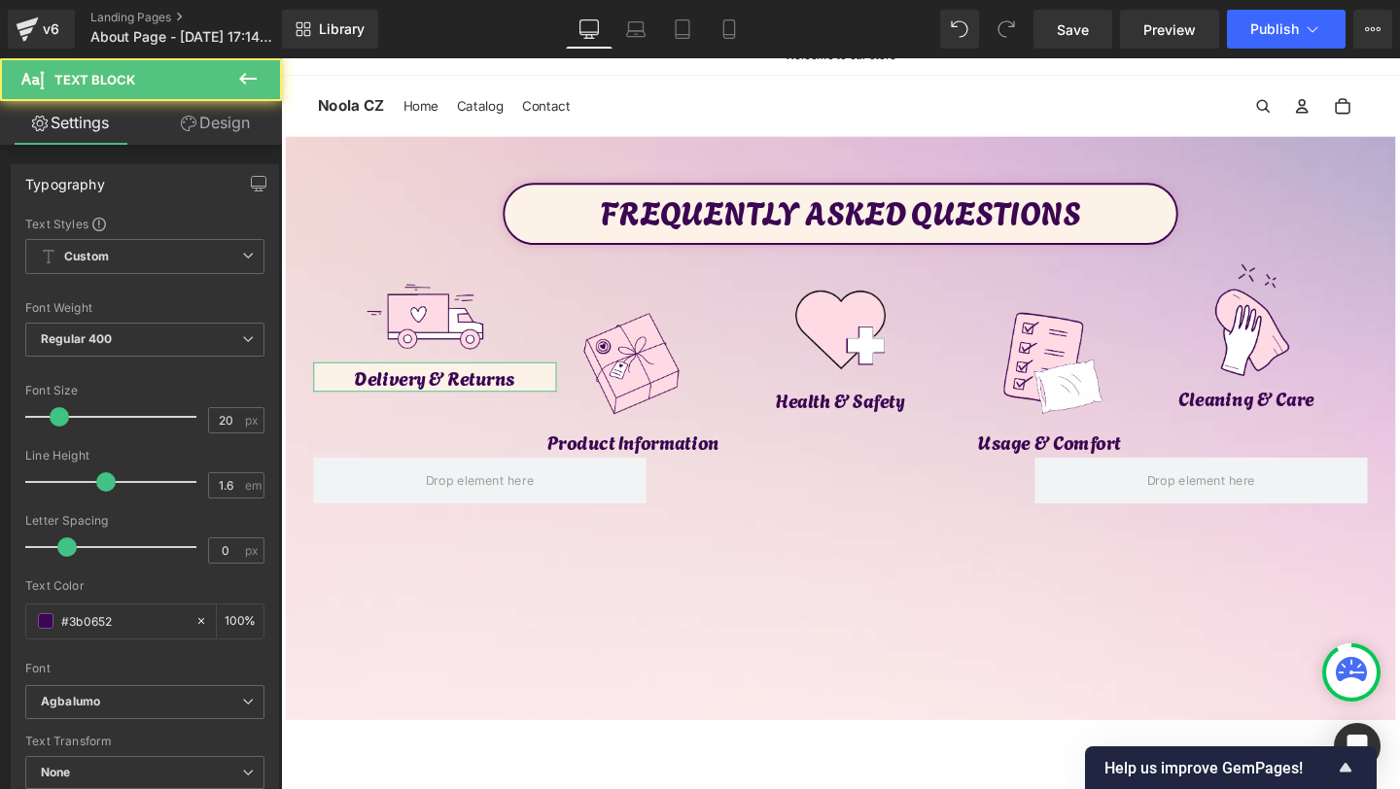
click at [248, 136] on link "Design" at bounding box center [215, 123] width 141 height 44
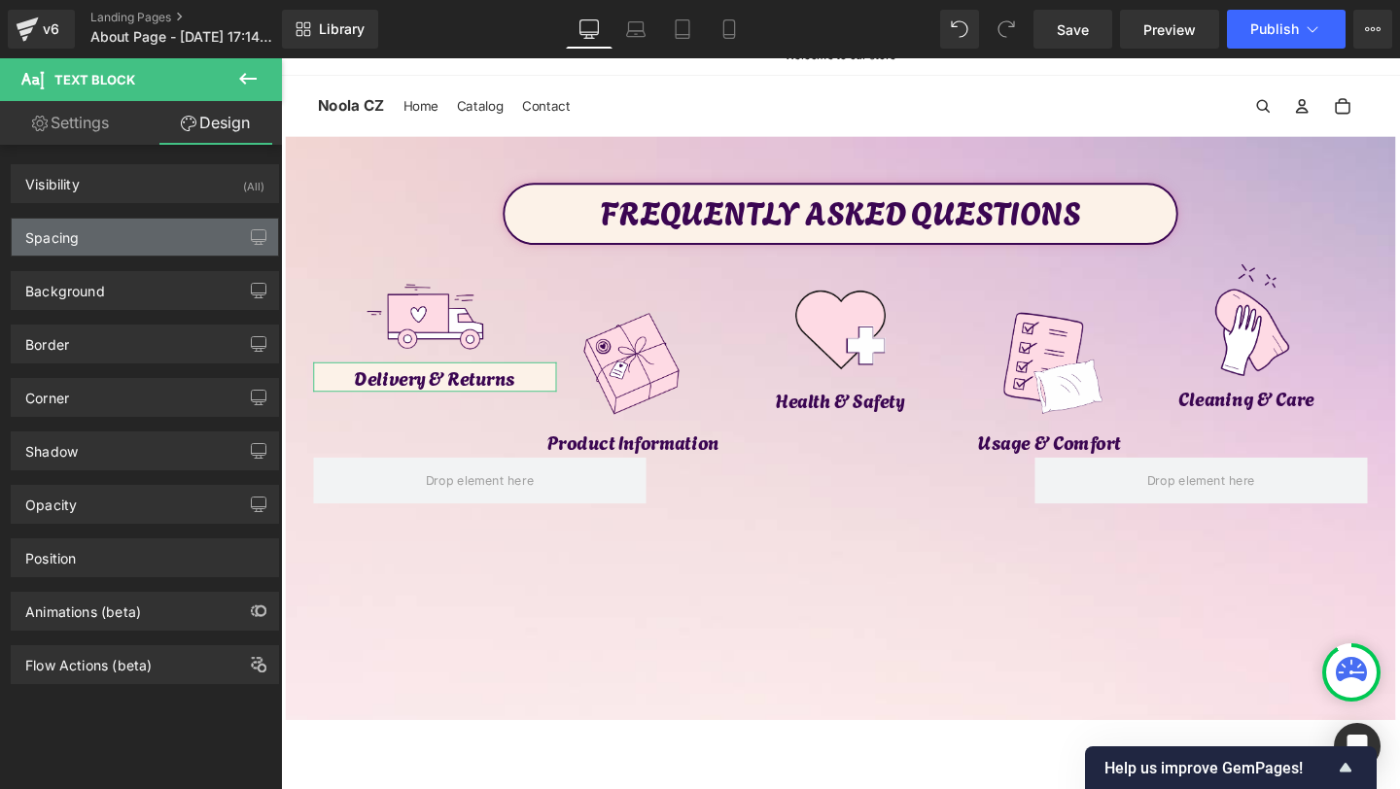
click at [91, 235] on div "Spacing" at bounding box center [145, 237] width 266 height 37
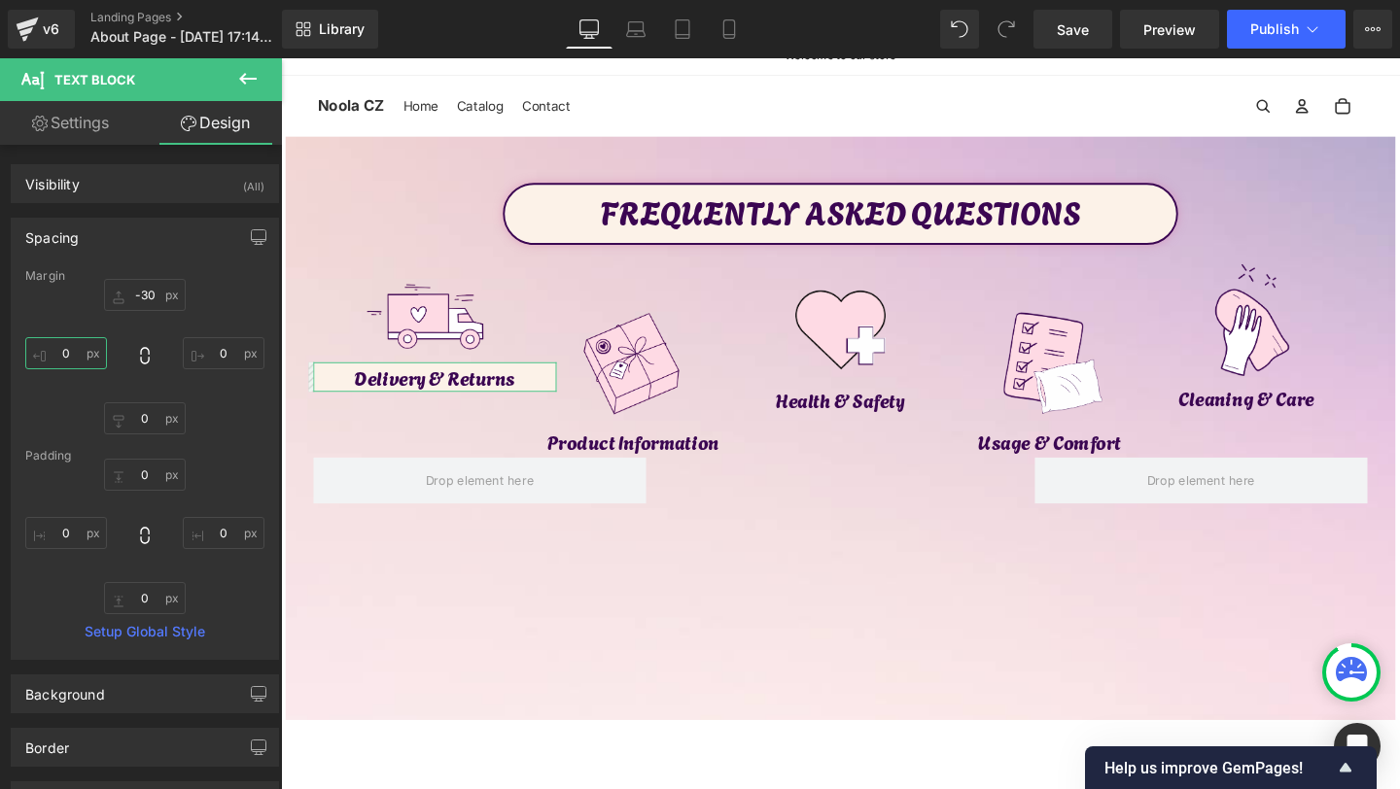
click at [62, 361] on input "0" at bounding box center [66, 353] width 82 height 32
click at [208, 348] on input "0" at bounding box center [224, 353] width 82 height 32
click at [66, 353] on input "40" at bounding box center [66, 353] width 82 height 32
click at [205, 361] on input "40" at bounding box center [224, 353] width 82 height 32
click at [139, 582] on input "0" at bounding box center [145, 598] width 82 height 32
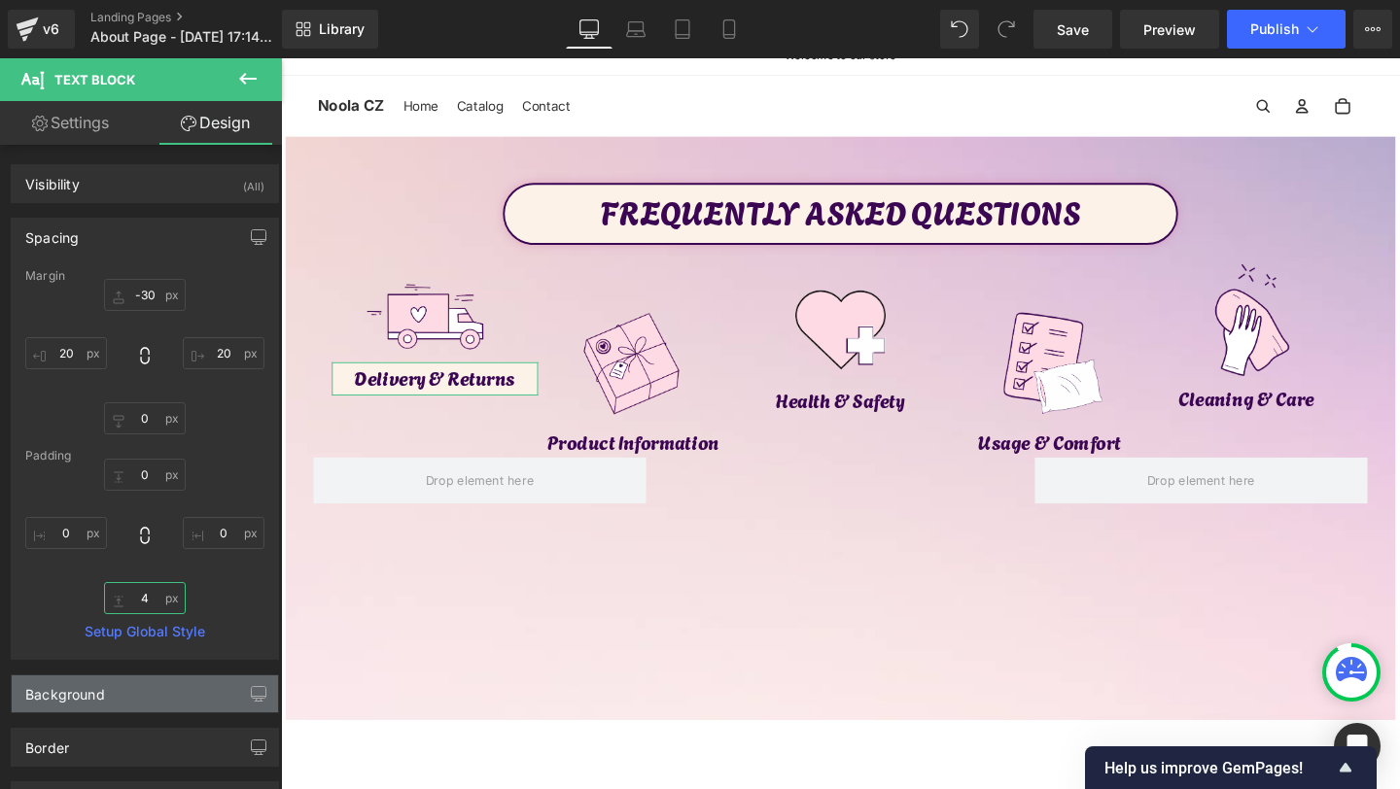
scroll to position [176, 0]
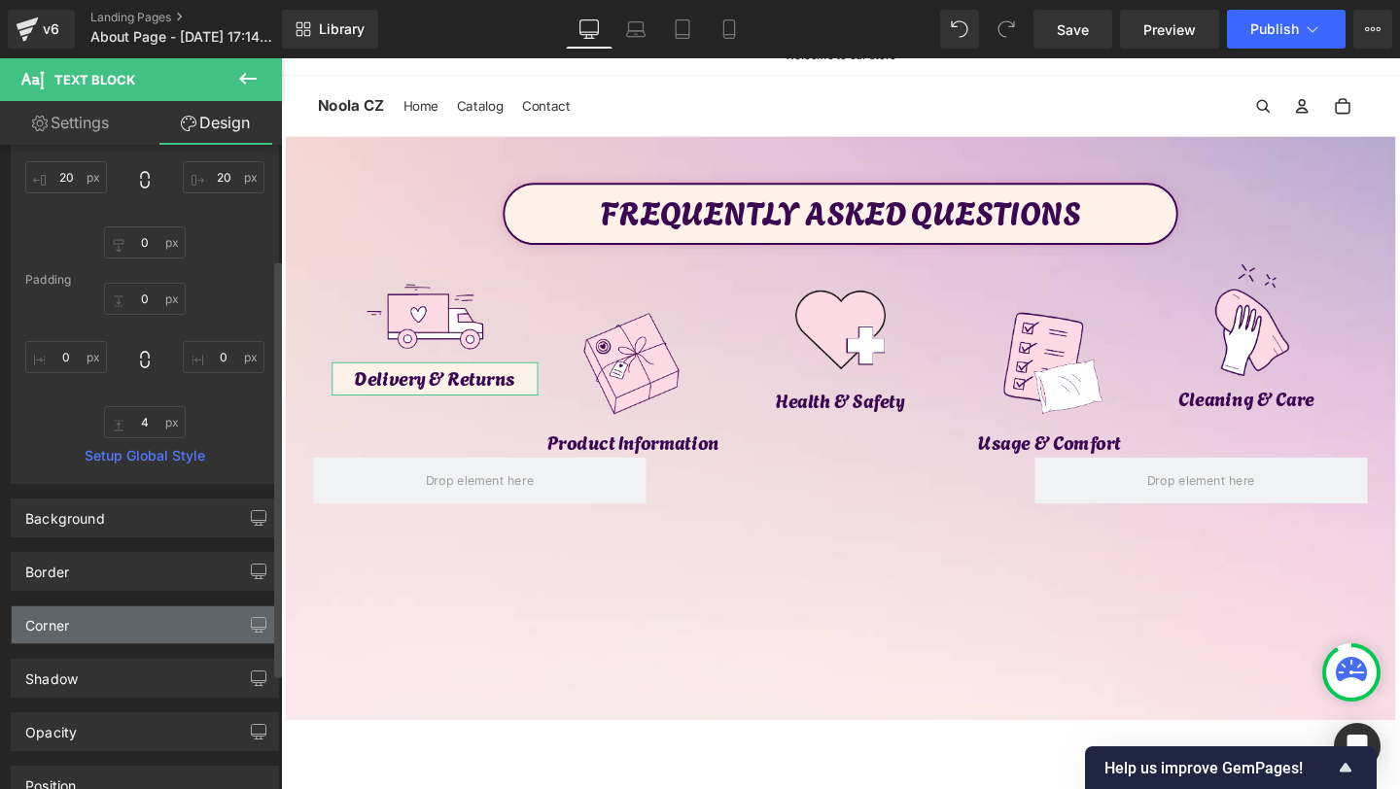
click at [97, 629] on div "Corner" at bounding box center [145, 625] width 266 height 37
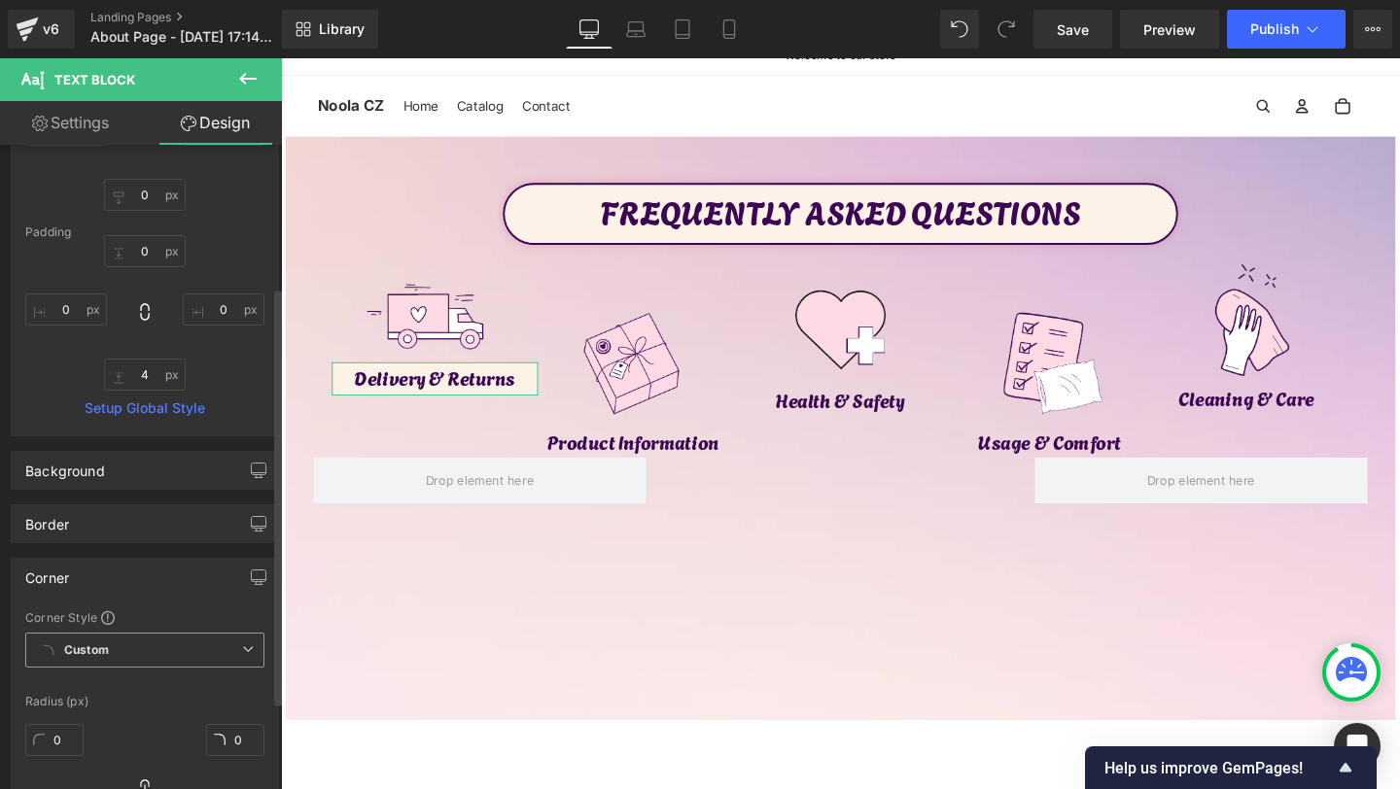
scroll to position [228, 0]
click at [38, 750] on input "0" at bounding box center [54, 736] width 58 height 32
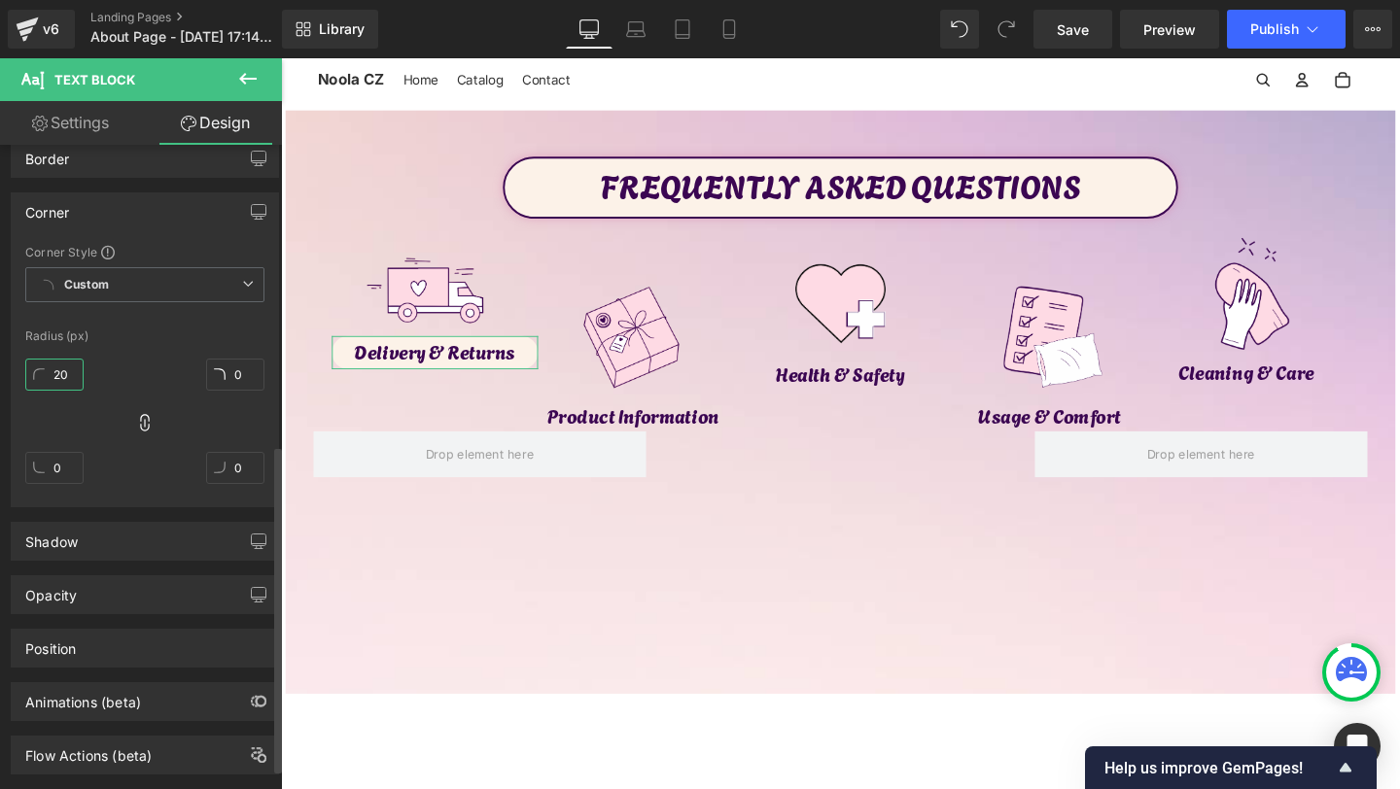
scroll to position [590, 0]
click at [110, 545] on div "Shadow" at bounding box center [145, 540] width 266 height 37
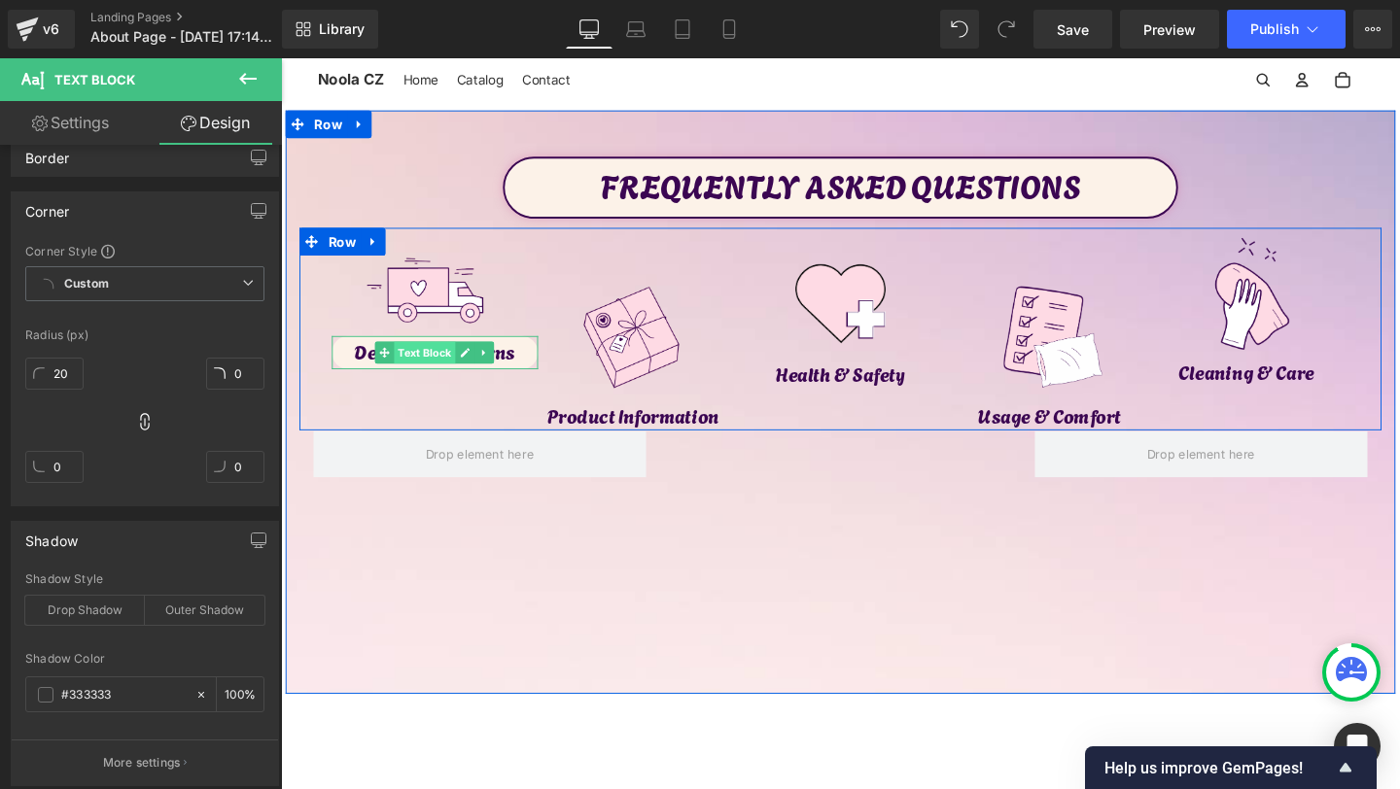
click at [434, 370] on span "Text Block" at bounding box center [433, 367] width 64 height 23
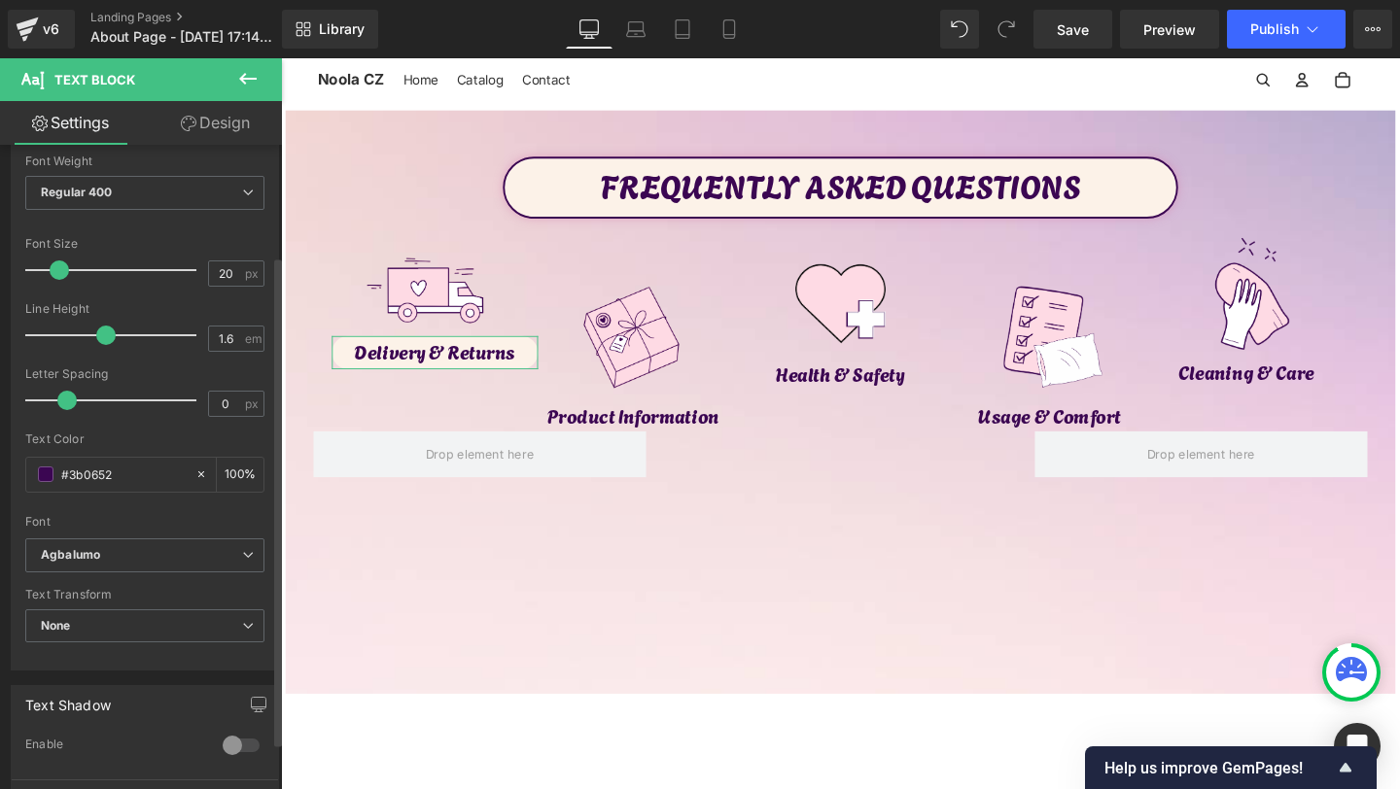
scroll to position [149, 0]
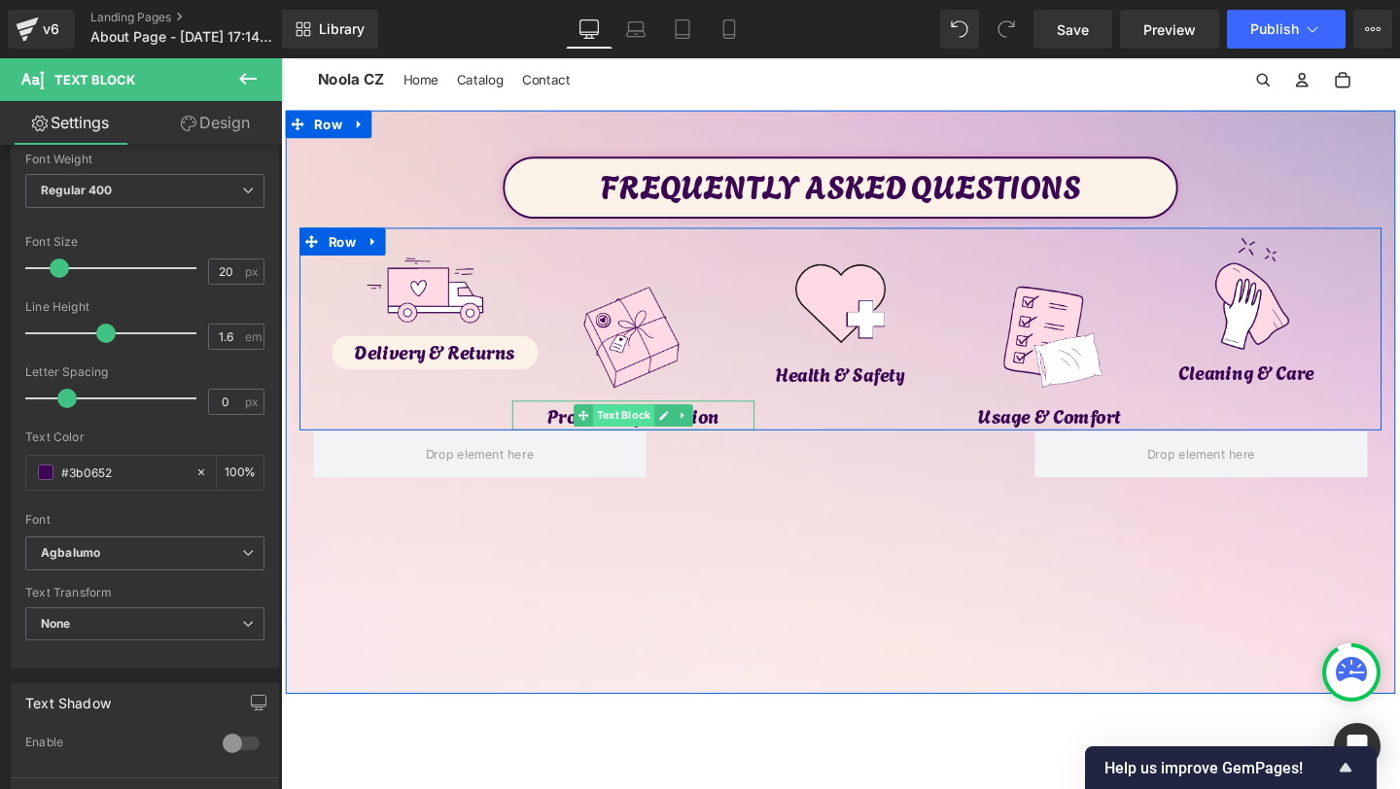
click at [644, 434] on span "Text Block" at bounding box center [641, 433] width 64 height 23
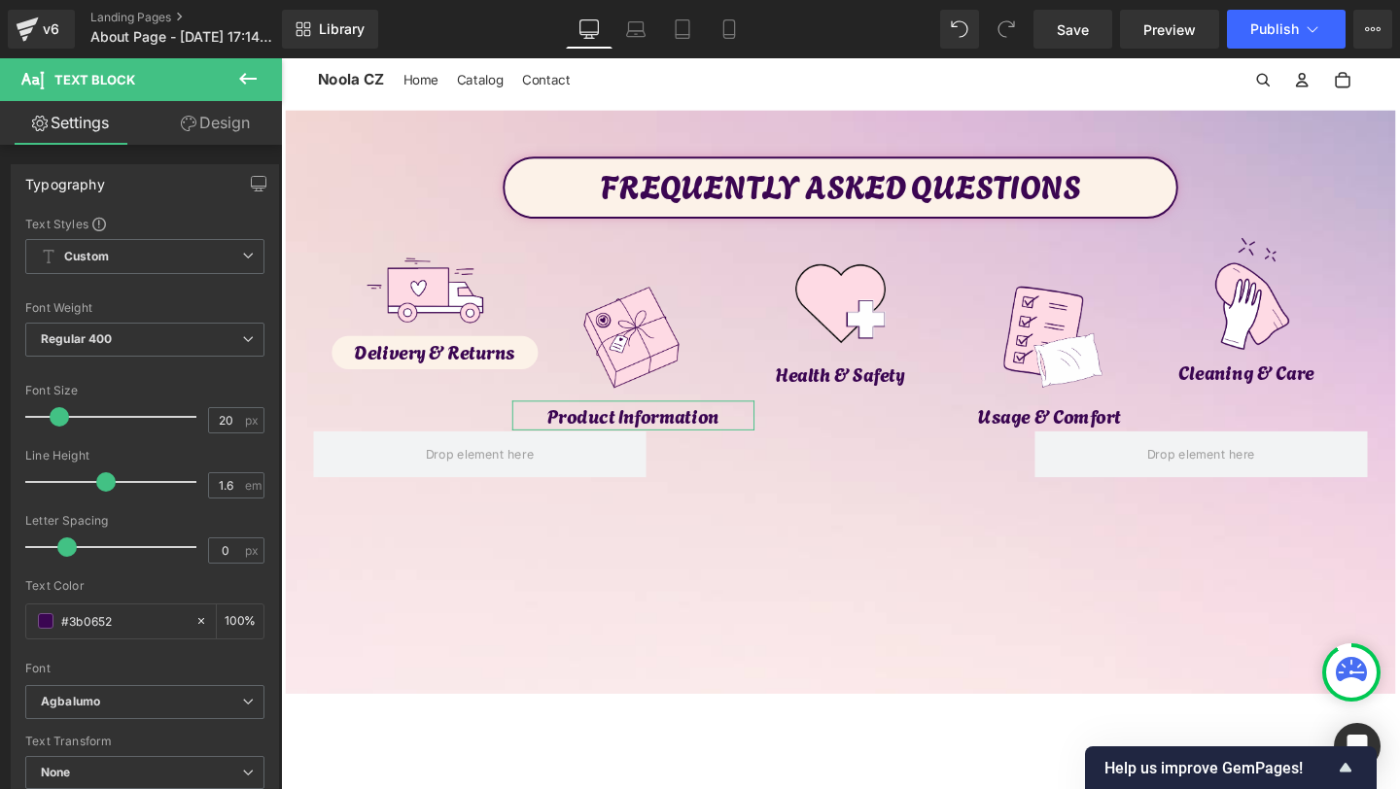
click at [193, 134] on link "Design" at bounding box center [215, 123] width 141 height 44
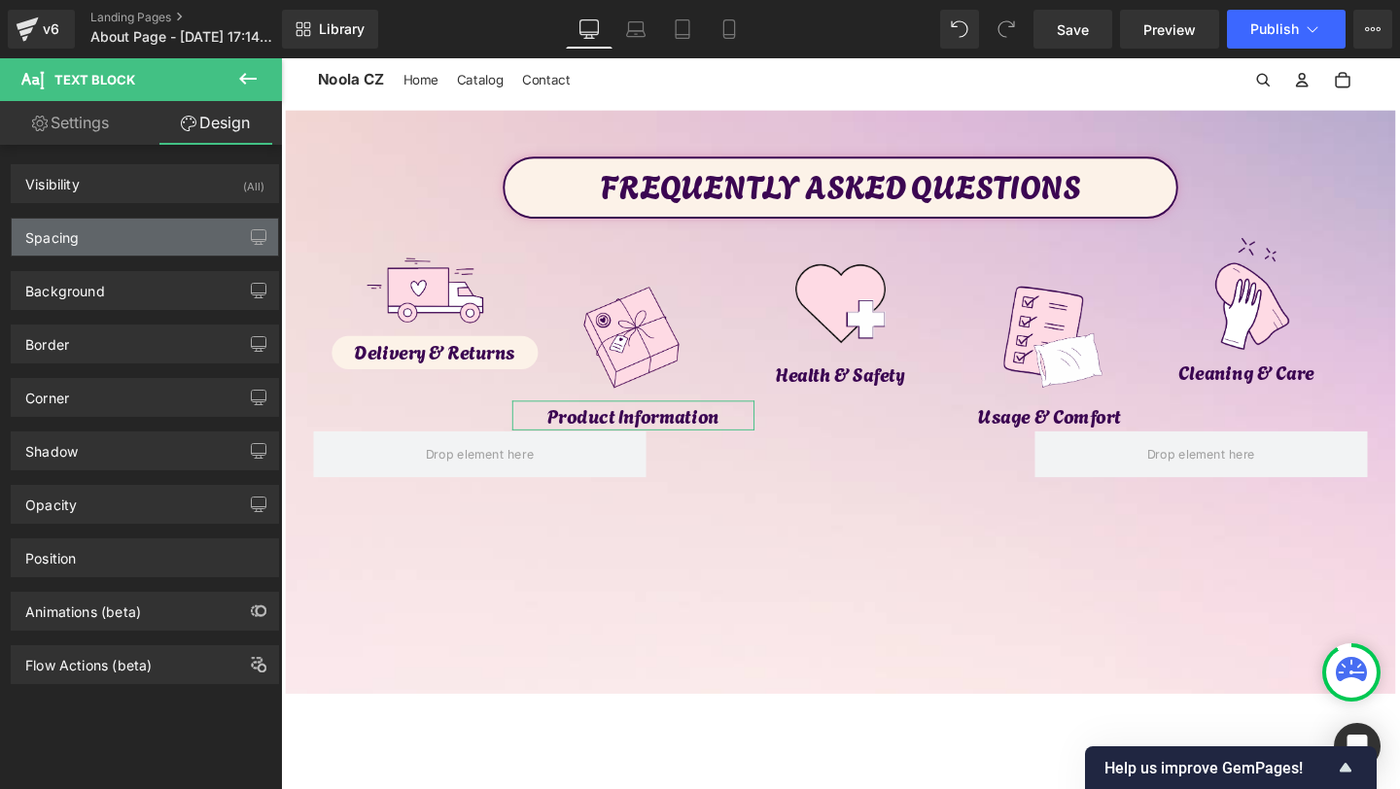
click at [95, 237] on div "Spacing" at bounding box center [145, 237] width 266 height 37
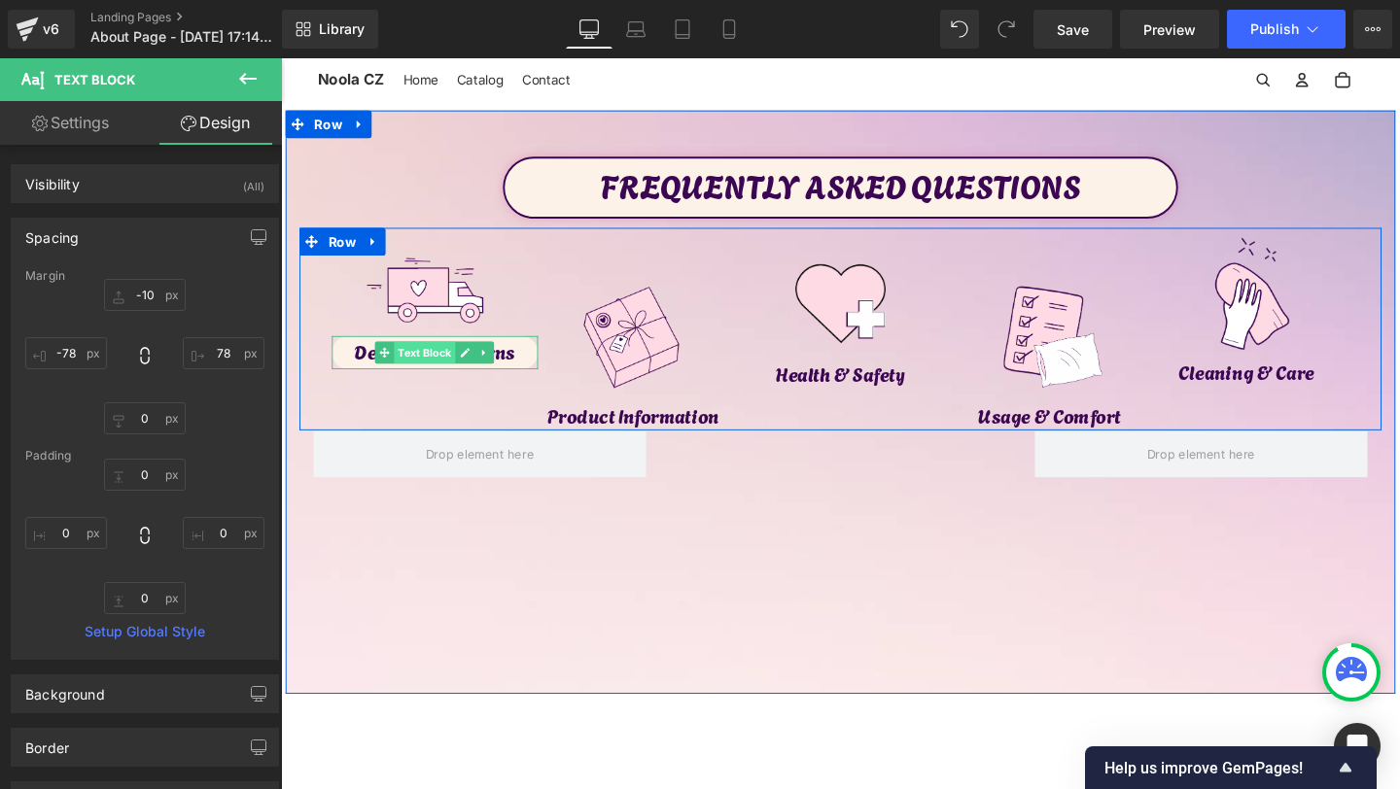
click at [426, 362] on span "Text Block" at bounding box center [433, 367] width 64 height 23
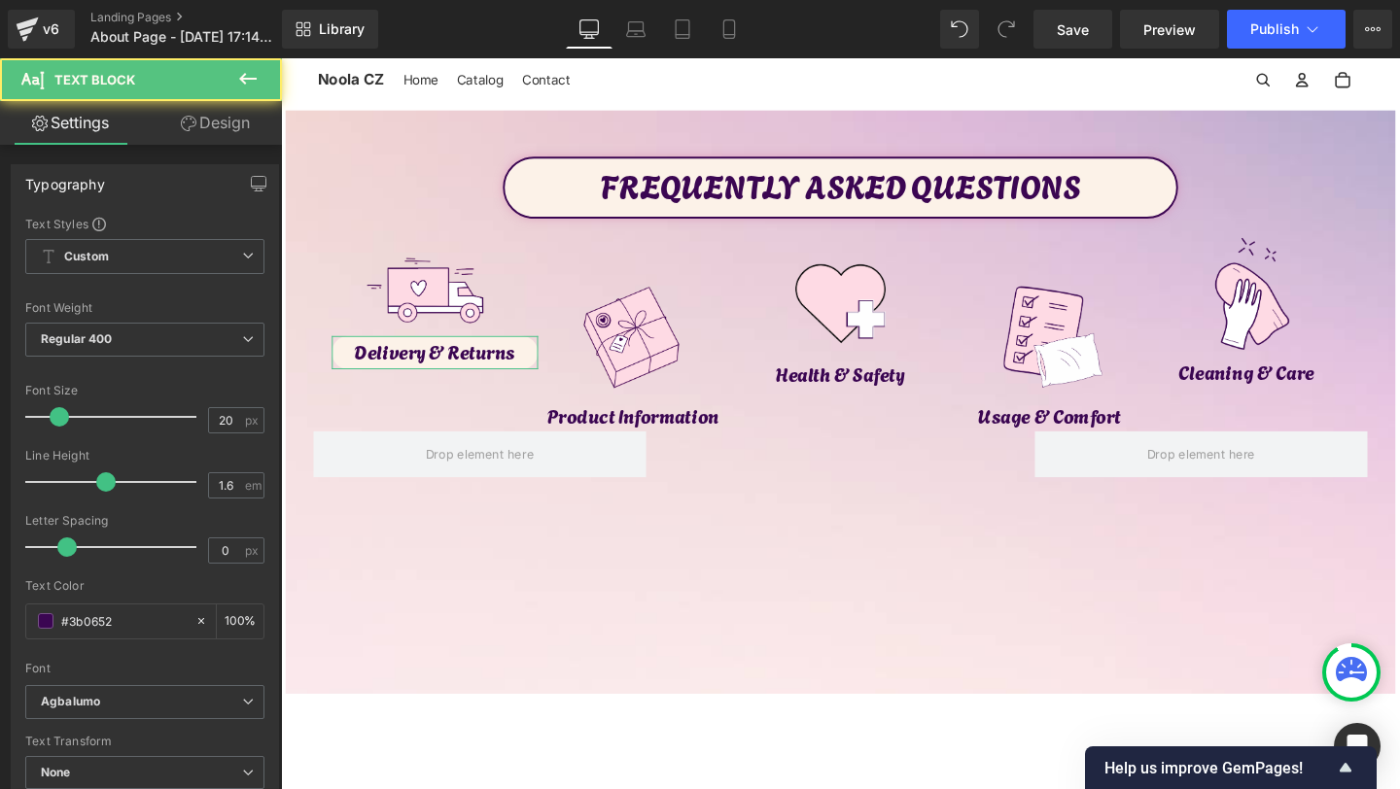
click at [228, 127] on link "Design" at bounding box center [215, 123] width 141 height 44
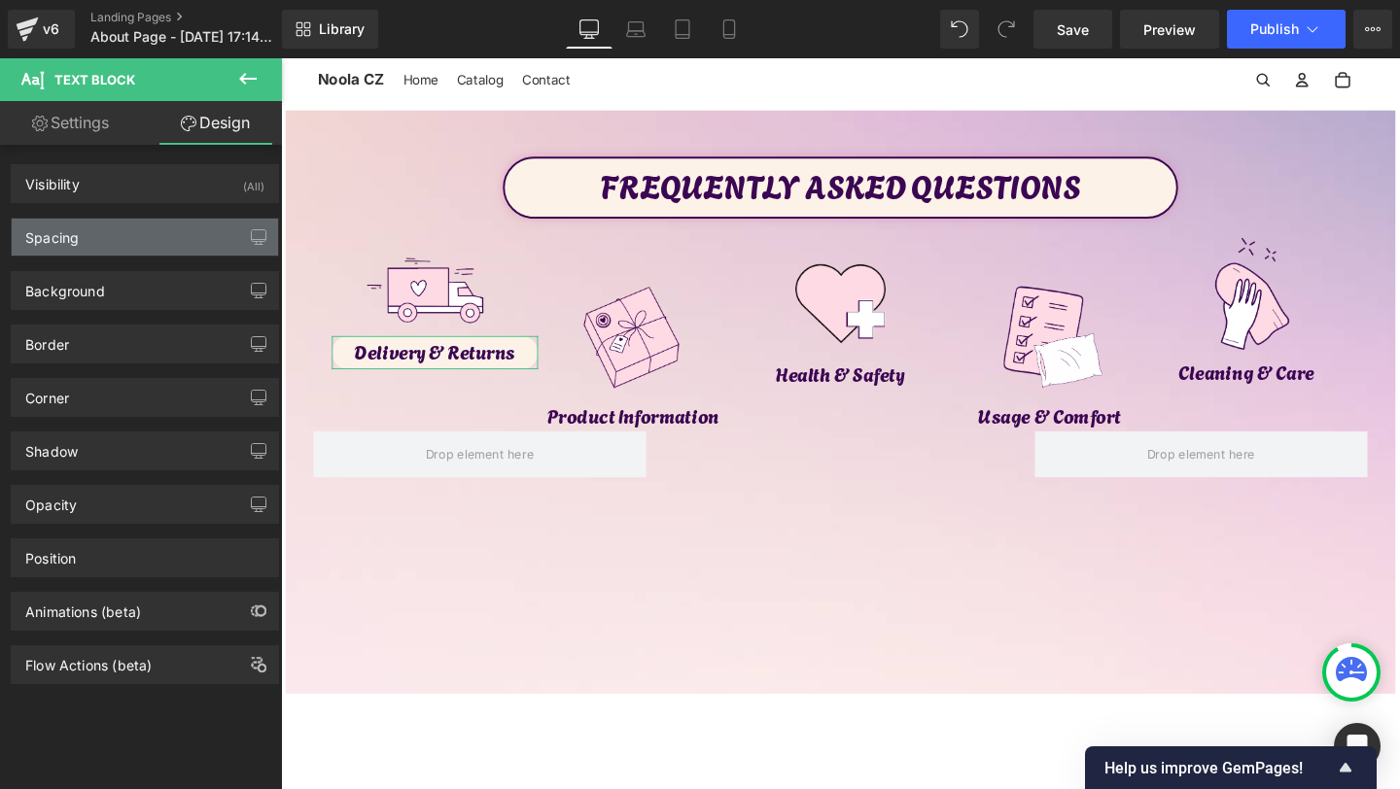
click at [151, 228] on div "Spacing" at bounding box center [145, 237] width 266 height 37
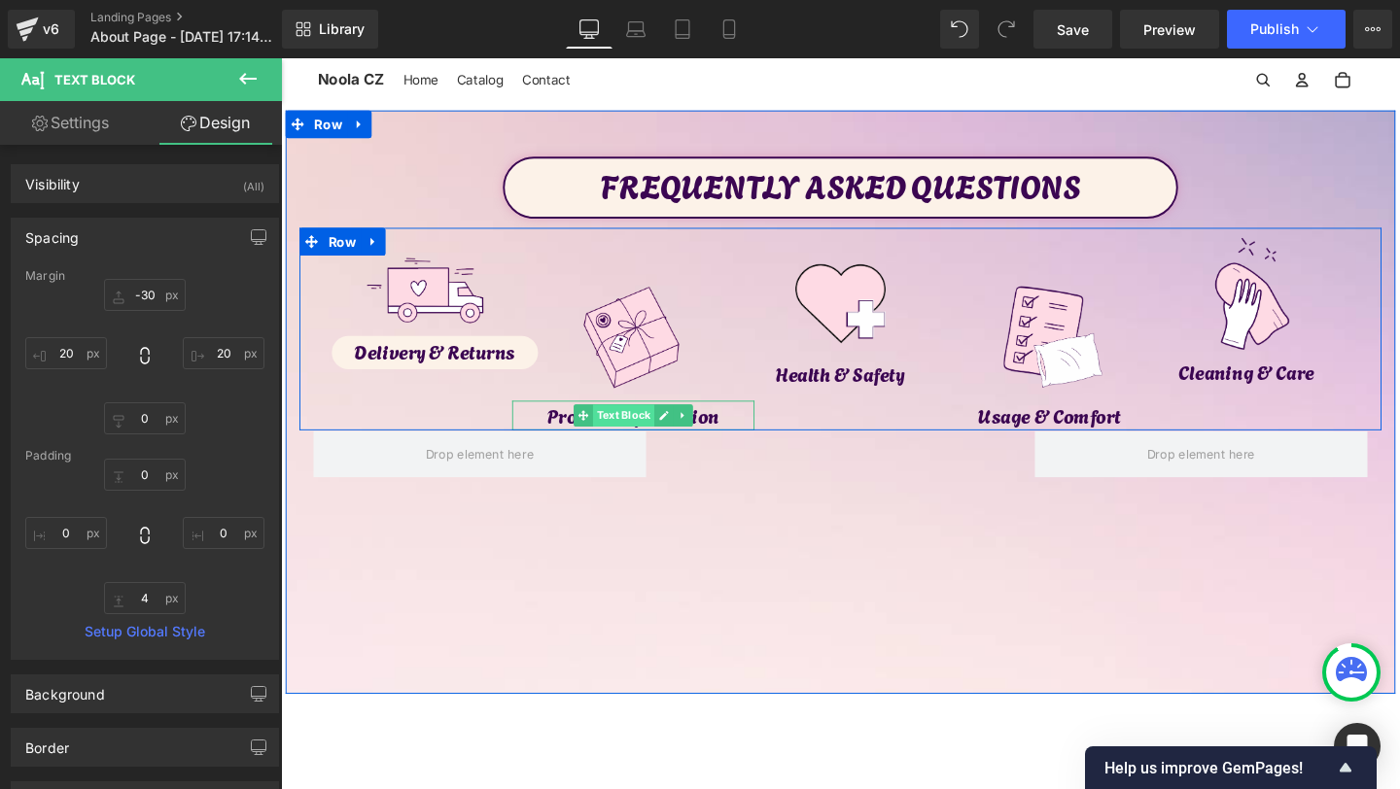
click at [644, 432] on span "Text Block" at bounding box center [641, 433] width 64 height 23
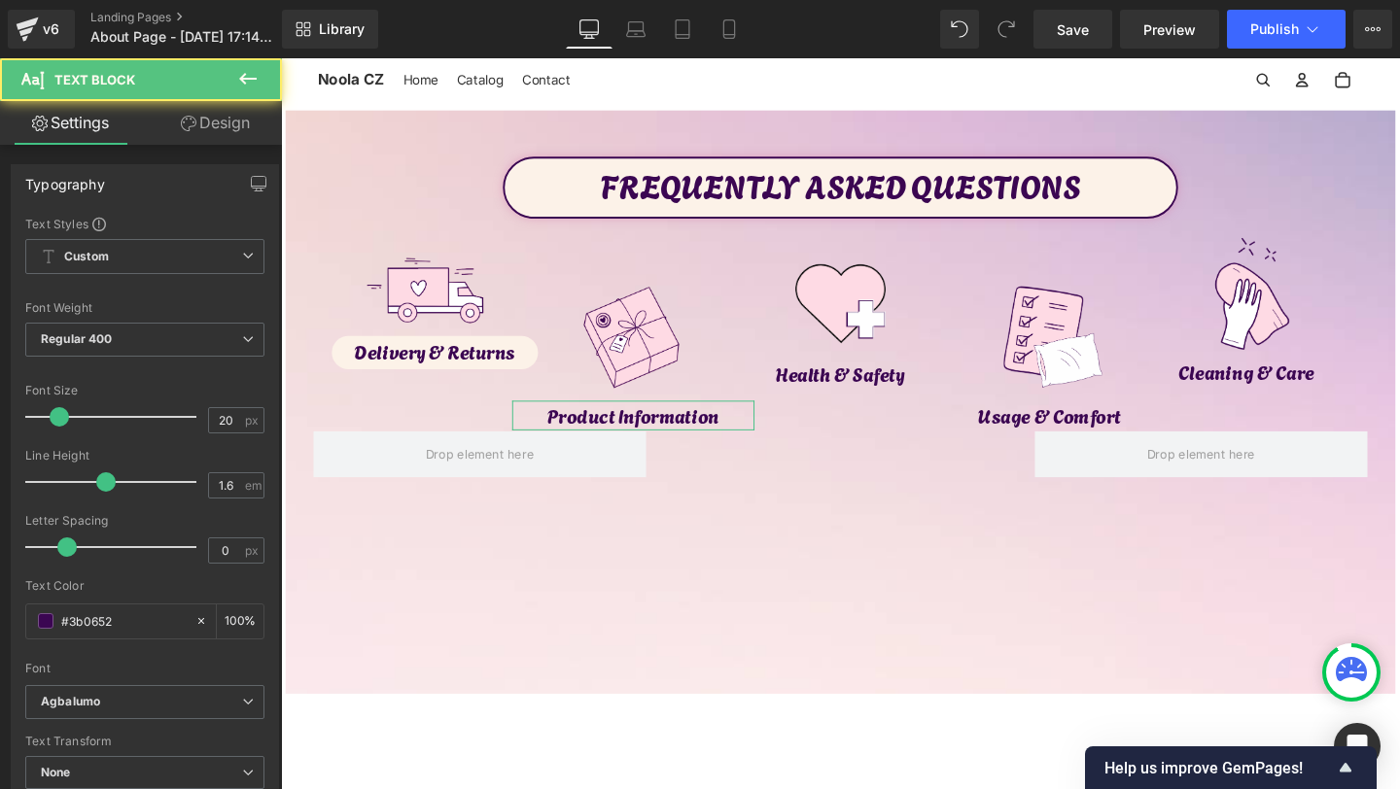
click at [185, 138] on link "Design" at bounding box center [215, 123] width 141 height 44
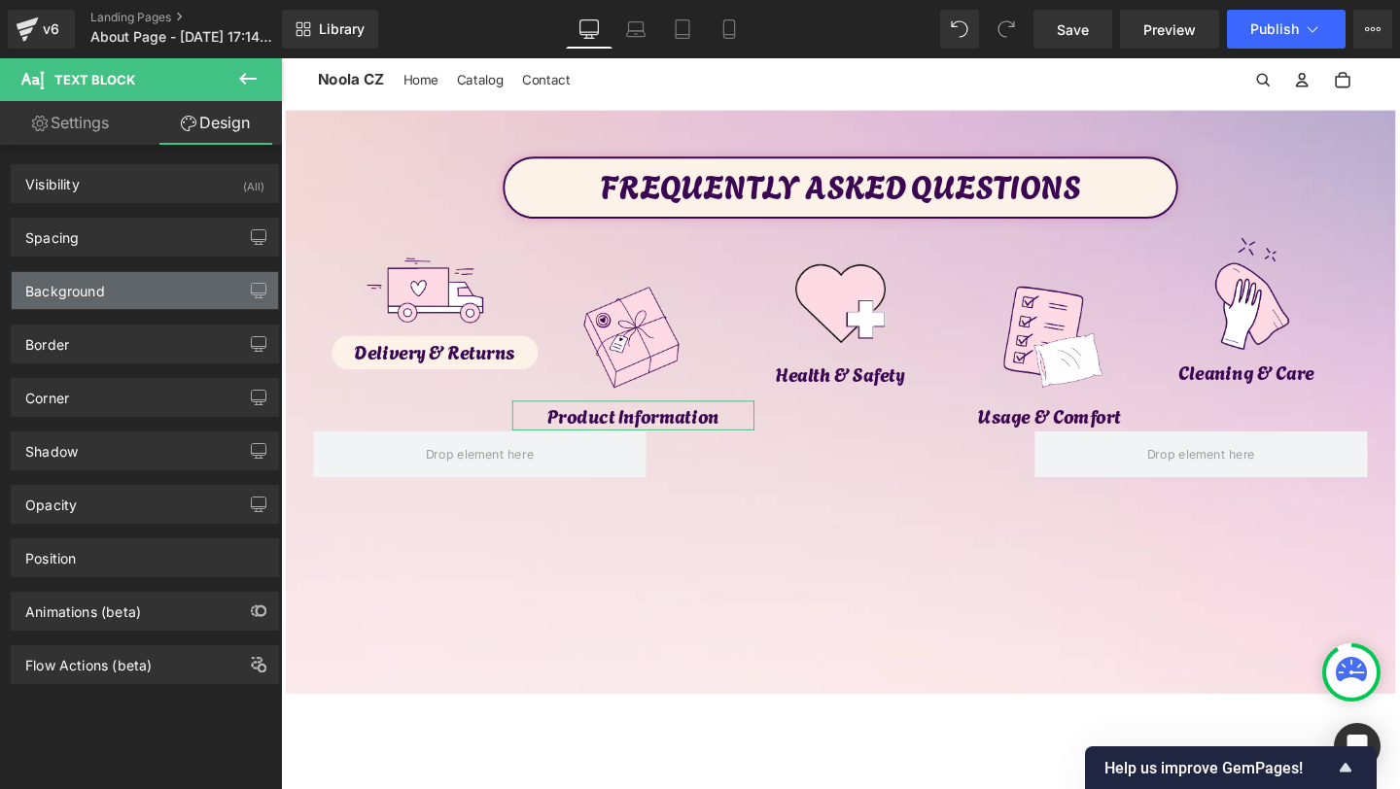
click at [124, 306] on div "Background" at bounding box center [145, 290] width 266 height 37
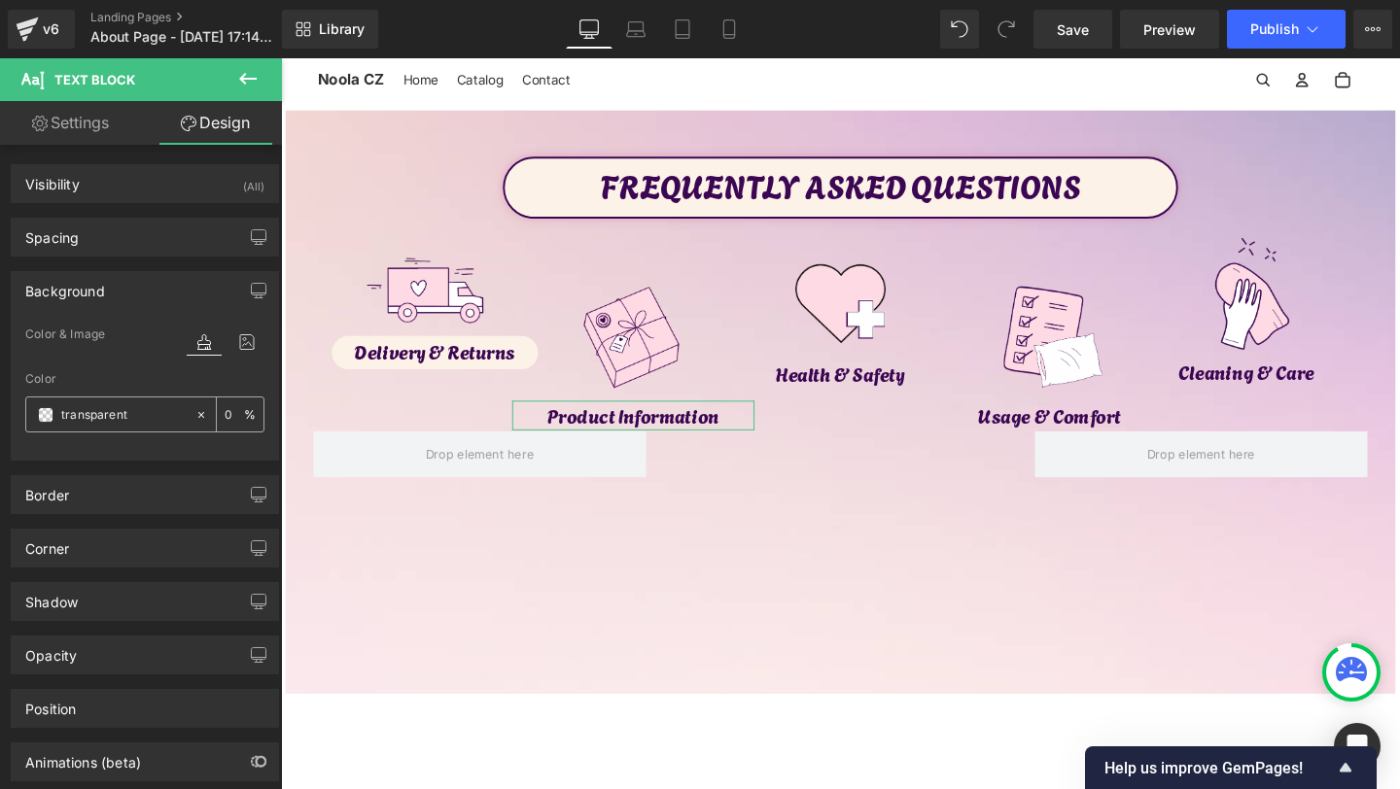
click at [90, 422] on input "transparent" at bounding box center [123, 414] width 124 height 21
paste input "#fcf2e8"
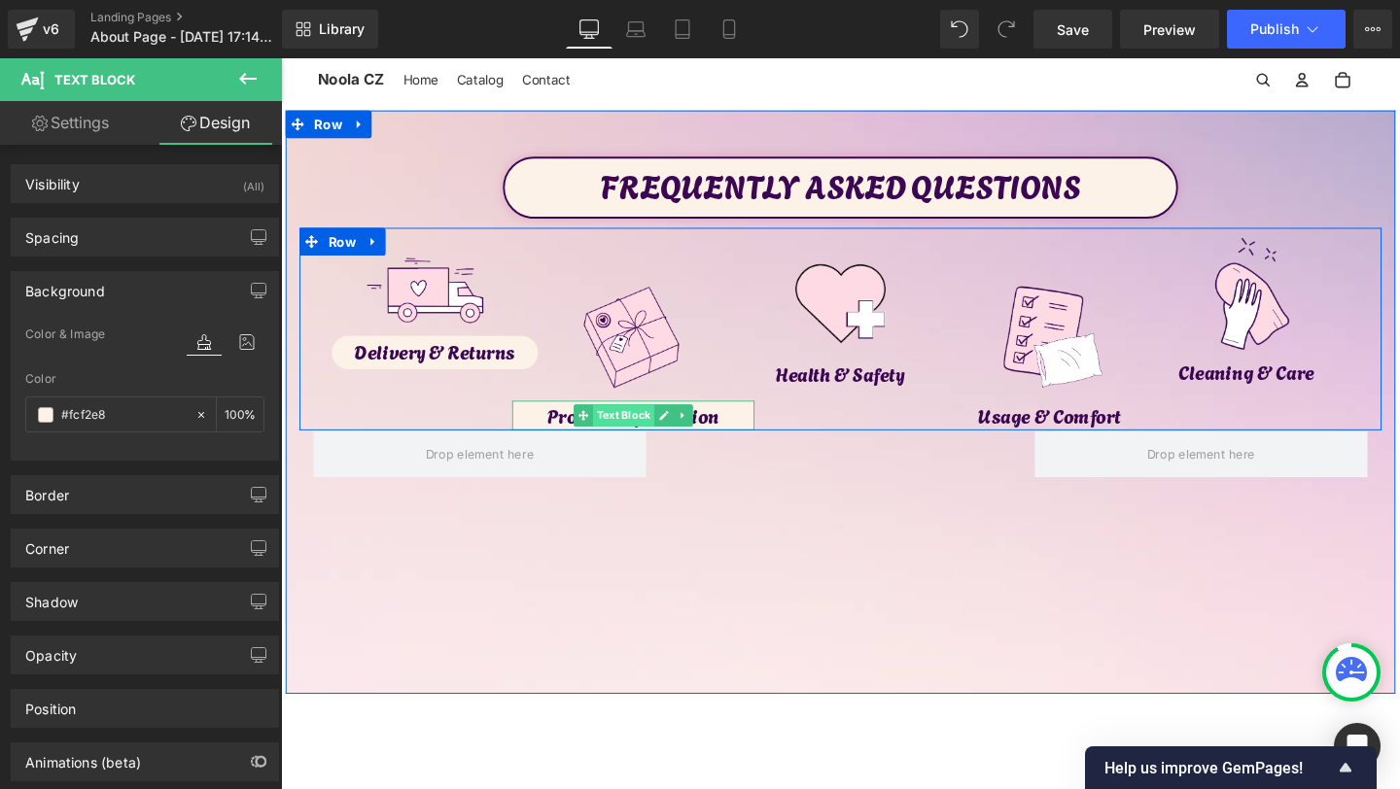
click at [646, 438] on span "Text Block" at bounding box center [641, 433] width 64 height 23
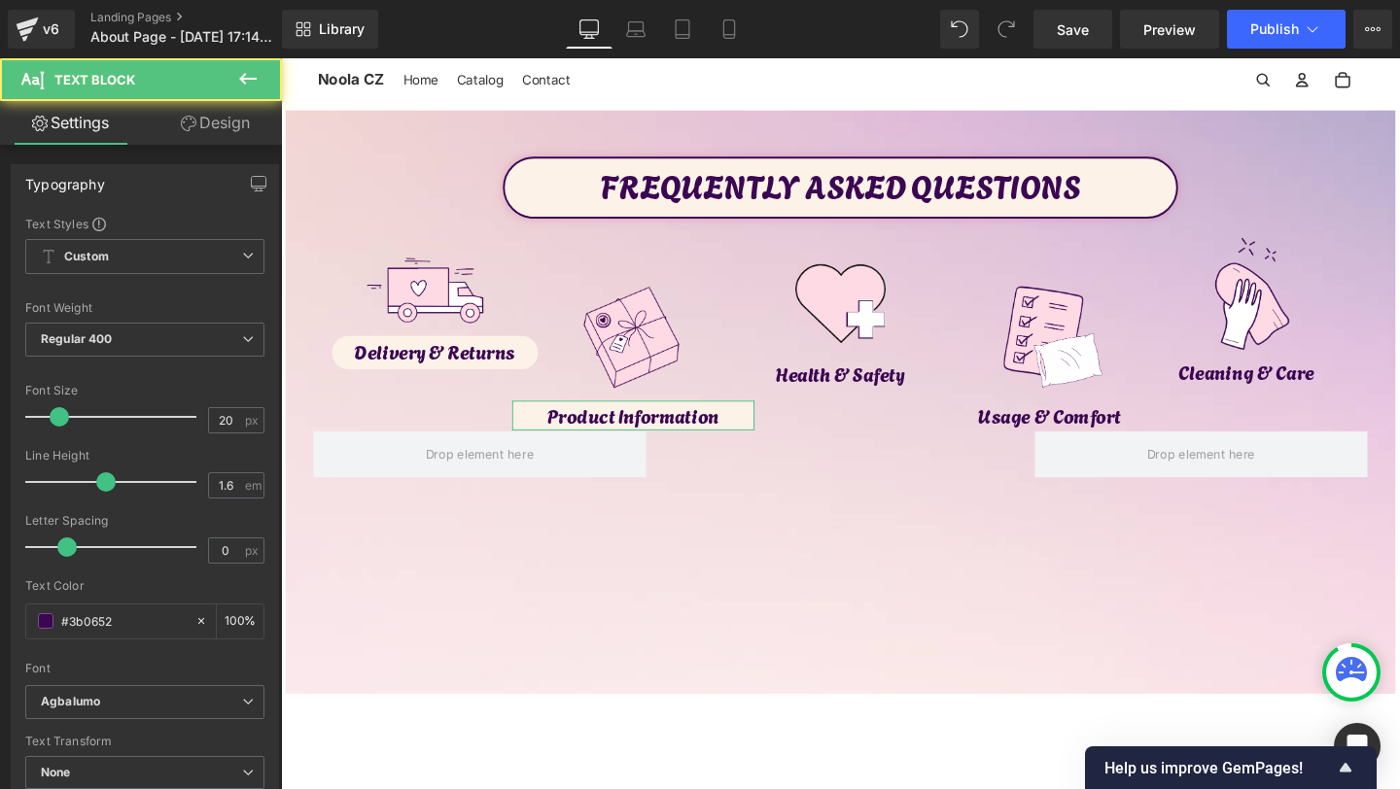
click at [236, 128] on link "Design" at bounding box center [215, 123] width 141 height 44
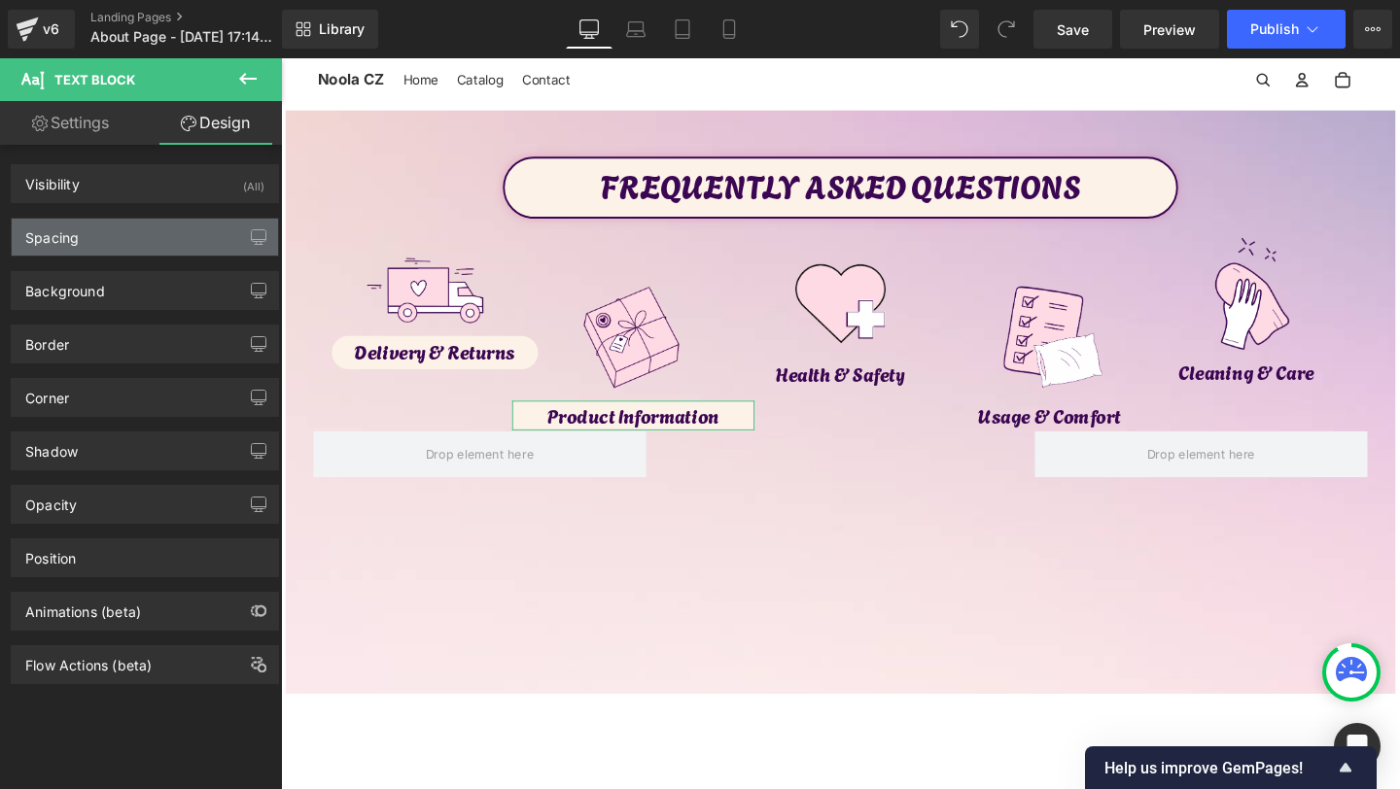
click at [133, 228] on div "Spacing" at bounding box center [145, 237] width 266 height 37
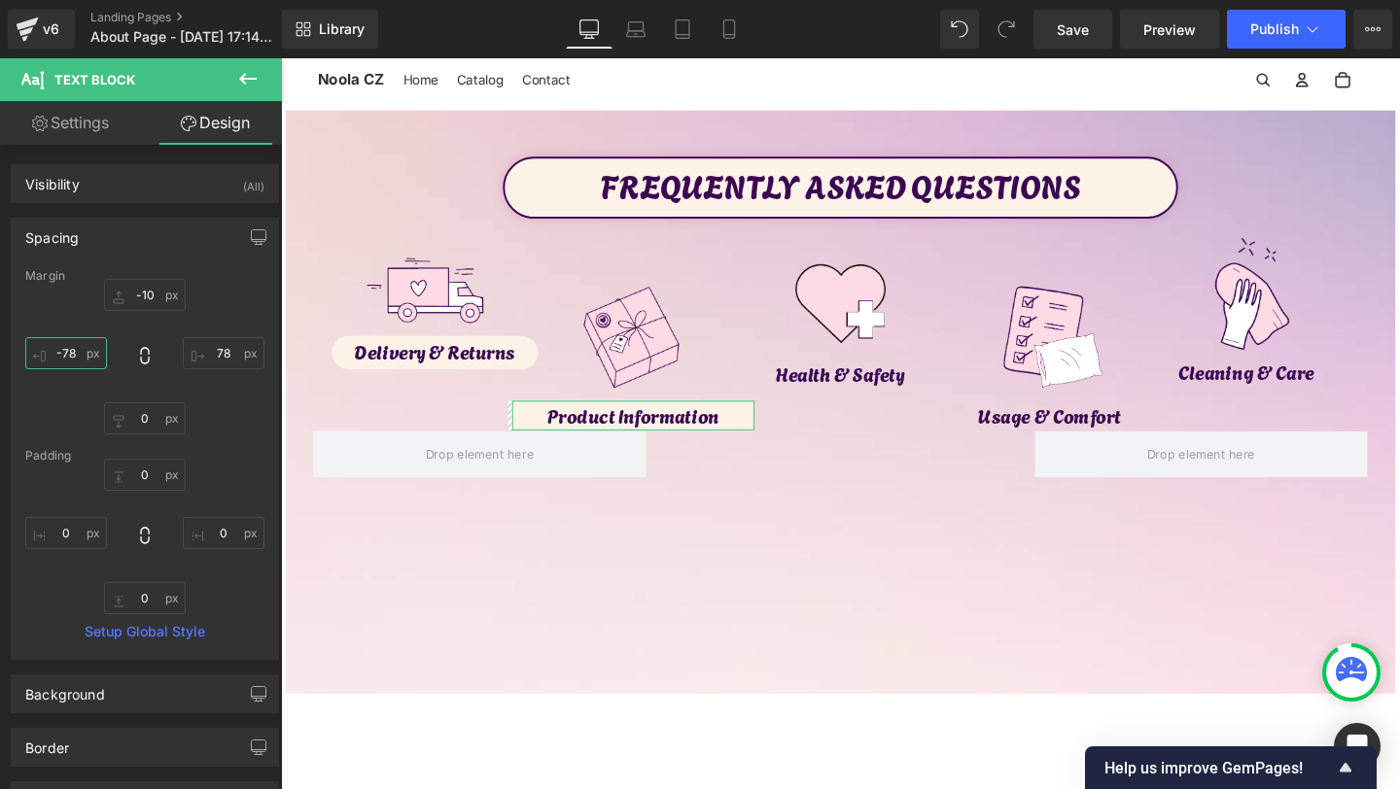
click at [69, 358] on input "-78" at bounding box center [66, 353] width 82 height 32
click at [69, 354] on input "-78" at bounding box center [66, 353] width 82 height 32
click at [218, 349] on input "78" at bounding box center [224, 353] width 82 height 32
click at [218, 351] on input "78" at bounding box center [224, 353] width 82 height 32
click at [70, 355] on input "-98" at bounding box center [66, 353] width 82 height 32
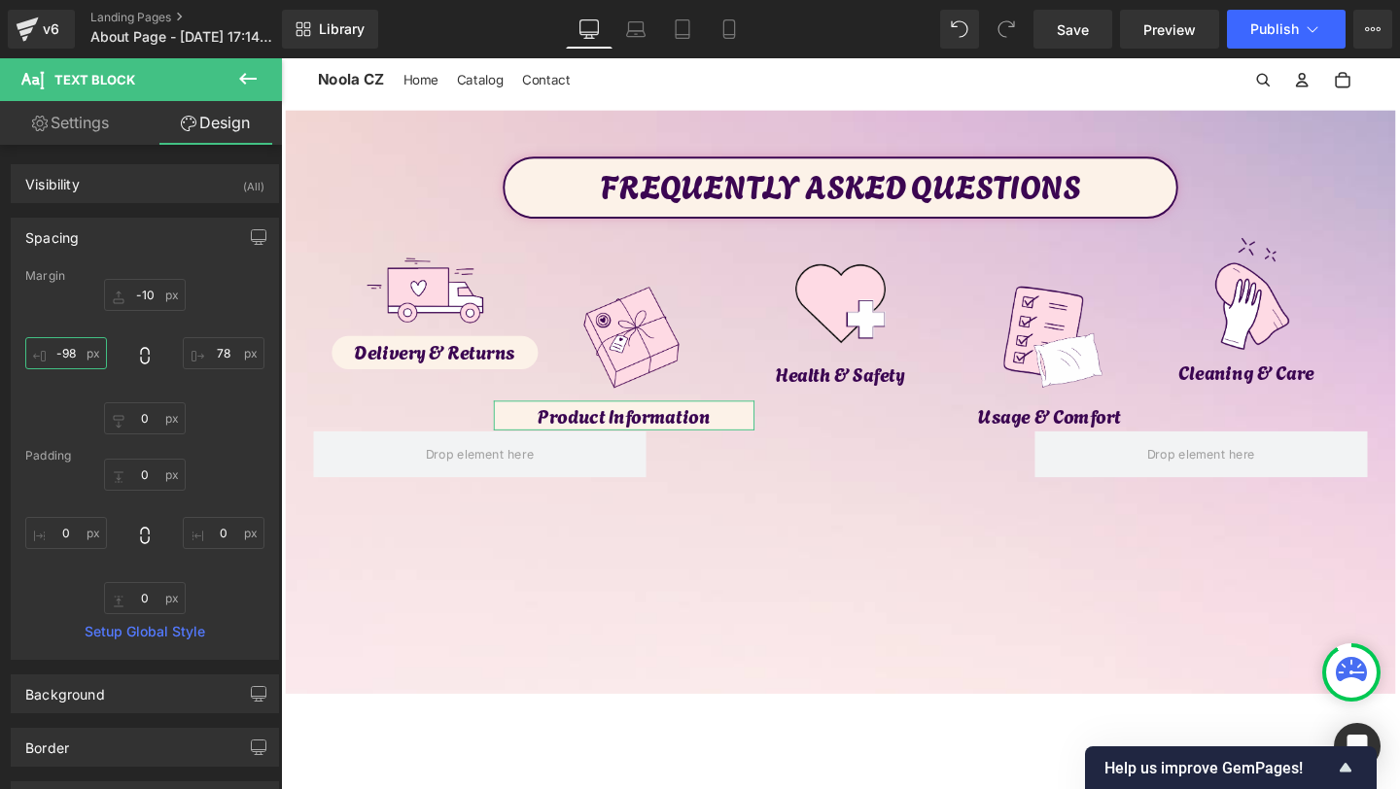
click at [68, 357] on input "-98" at bounding box center [66, 353] width 82 height 32
click at [215, 358] on input "78" at bounding box center [224, 353] width 82 height 32
click at [214, 356] on input "78" at bounding box center [224, 353] width 82 height 32
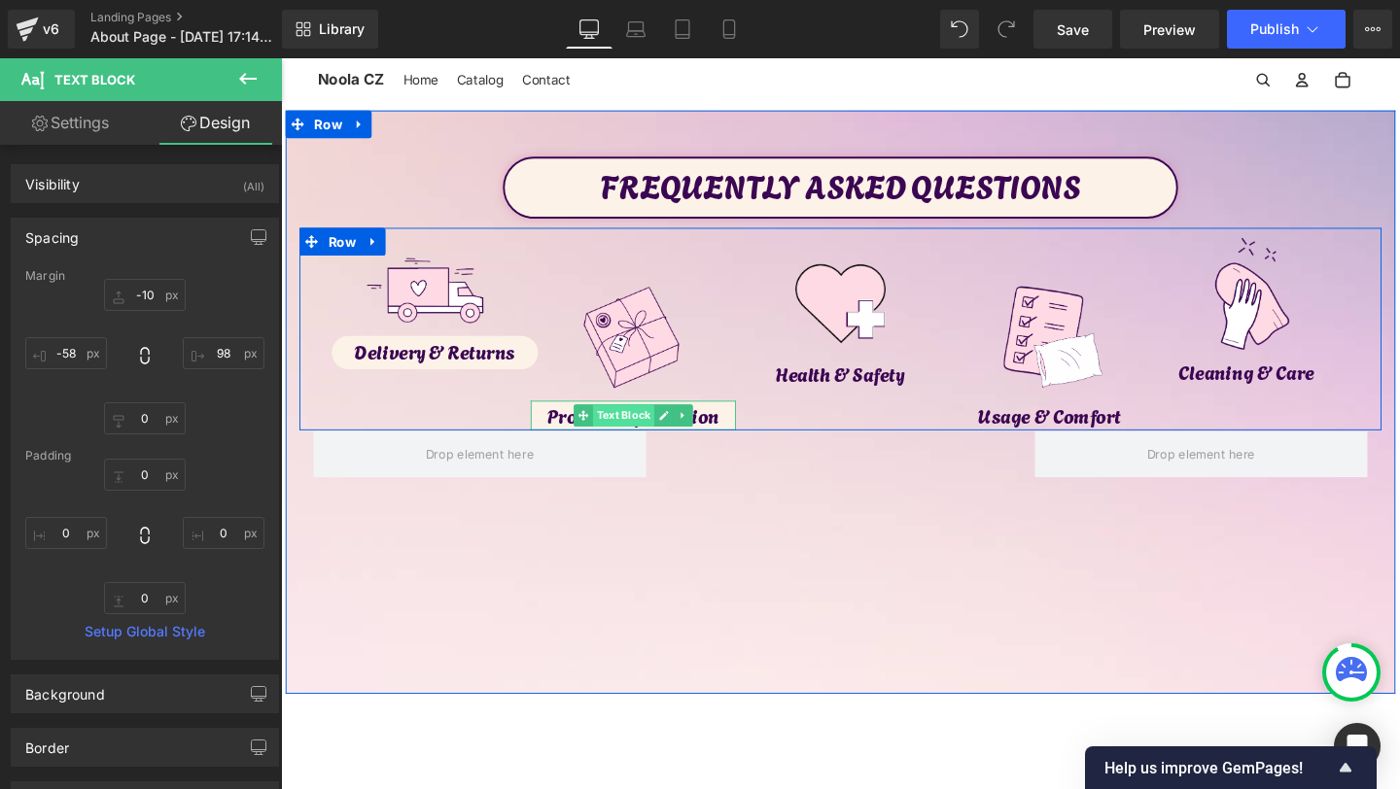
click at [649, 435] on span "Text Block" at bounding box center [641, 433] width 64 height 23
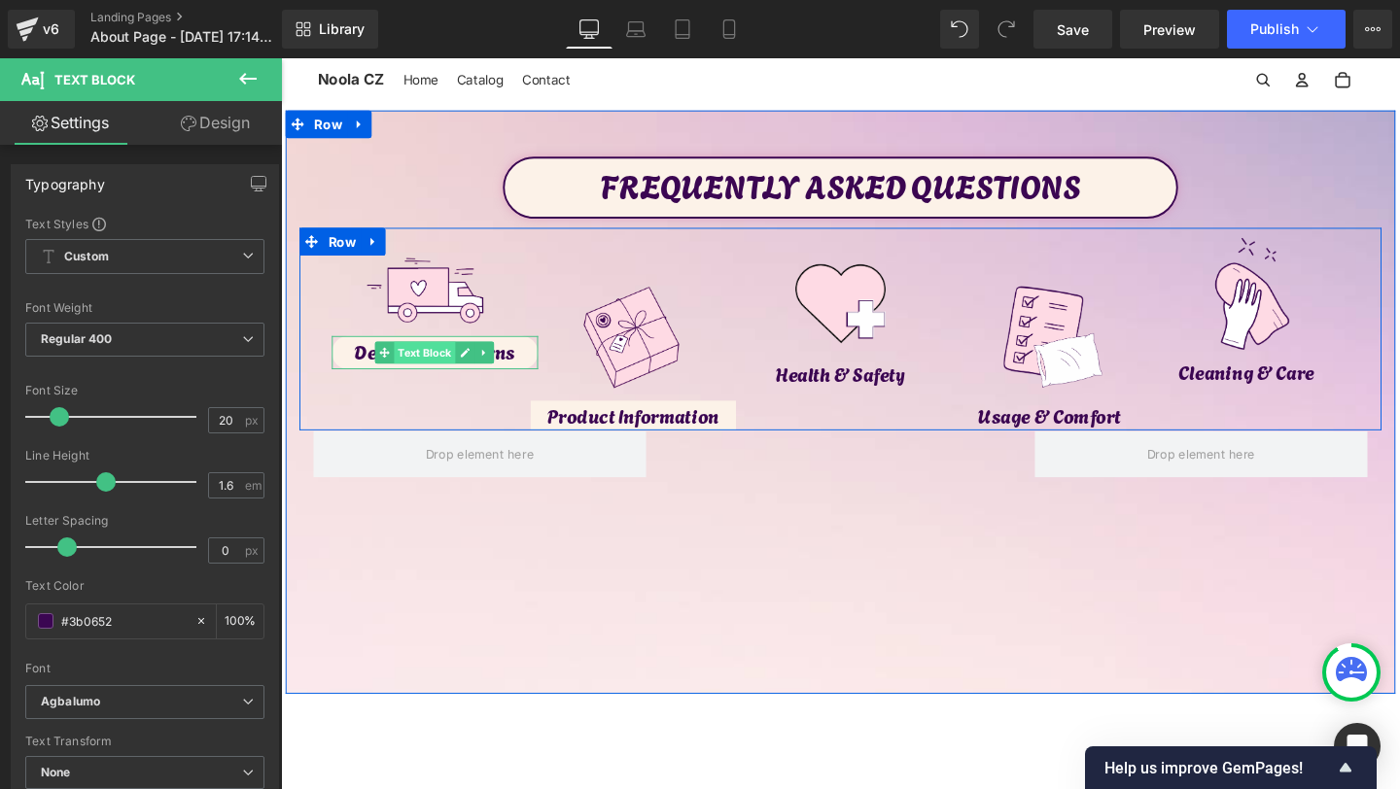
click at [438, 377] on span "Text Block" at bounding box center [433, 367] width 64 height 23
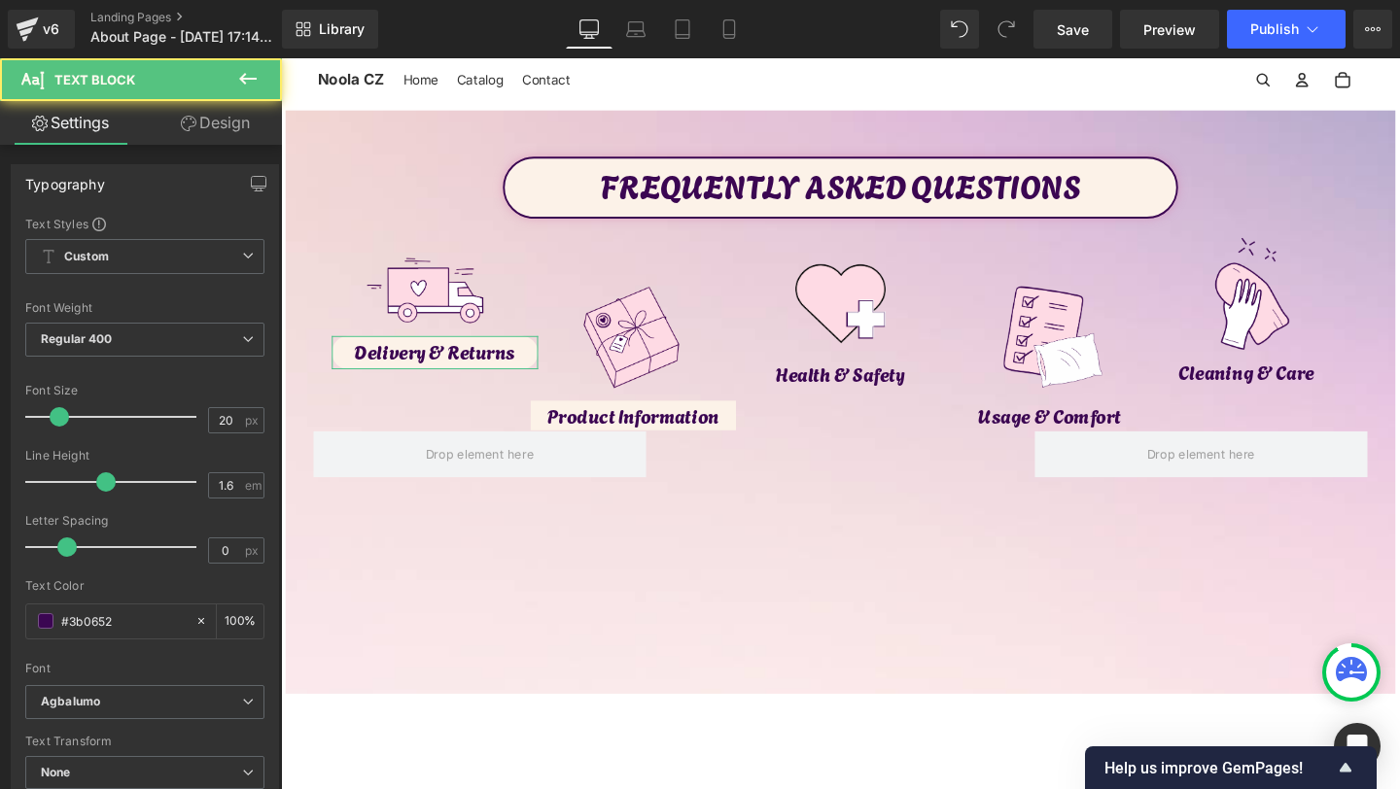
click at [215, 115] on link "Design" at bounding box center [215, 123] width 141 height 44
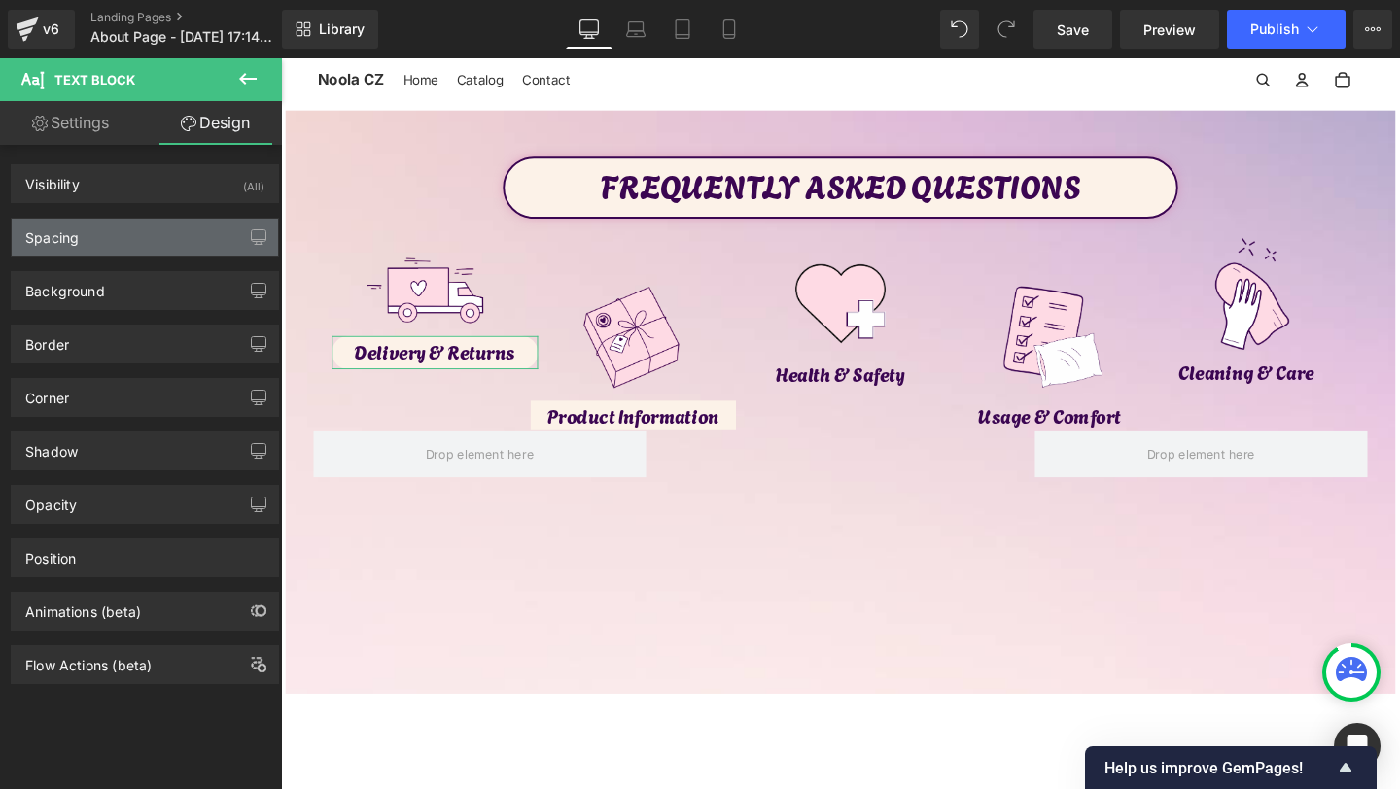
click at [143, 228] on div "Spacing" at bounding box center [145, 237] width 266 height 37
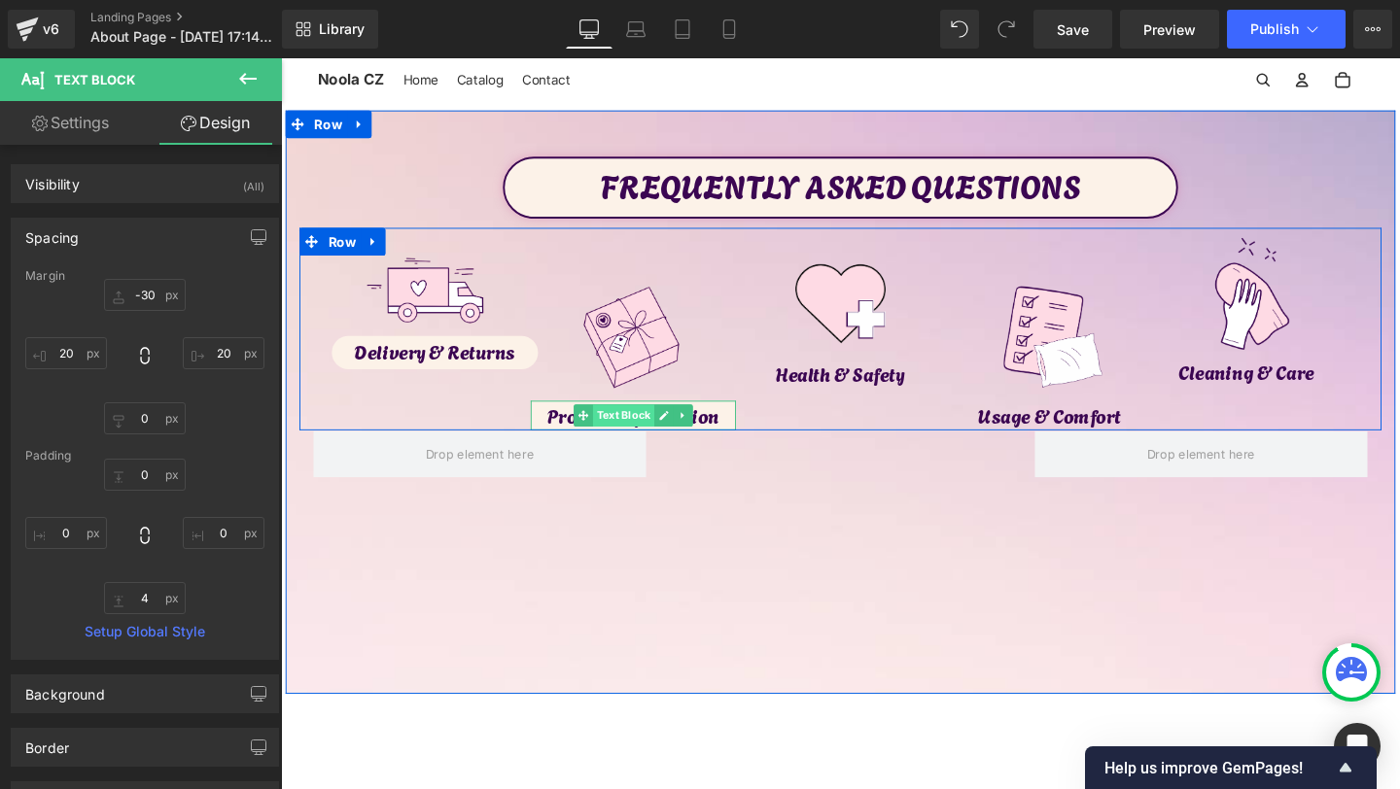
click at [632, 433] on span "Text Block" at bounding box center [641, 433] width 64 height 23
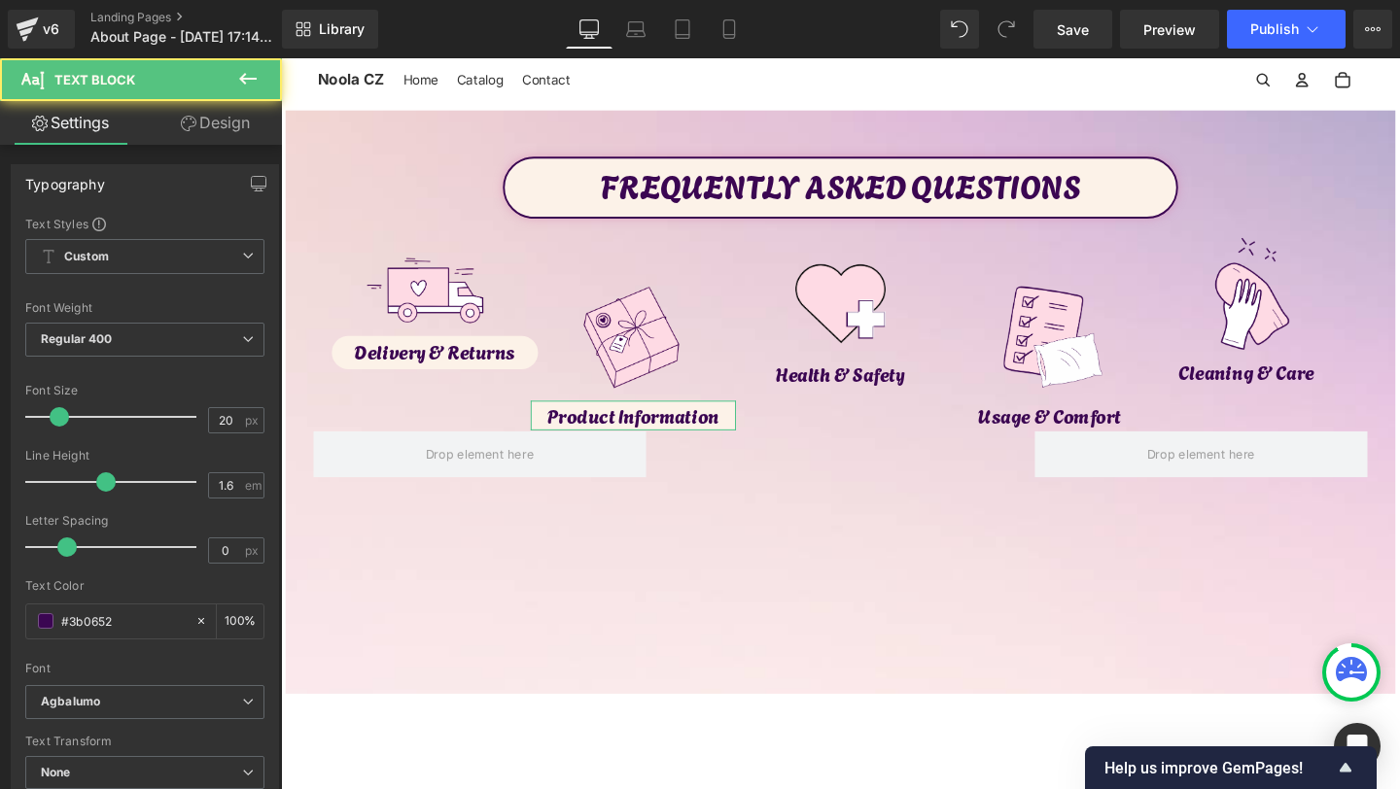
click at [183, 136] on link "Design" at bounding box center [215, 123] width 141 height 44
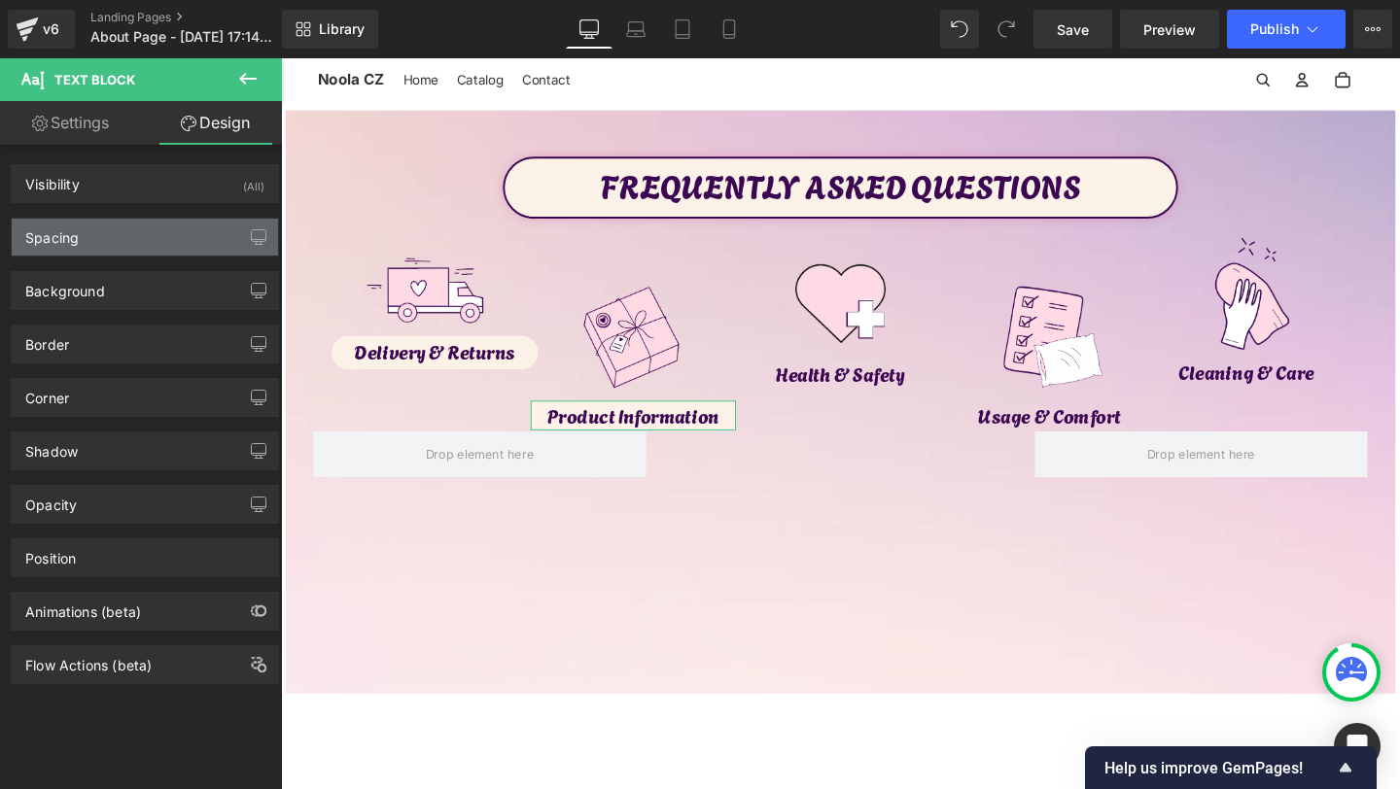
click at [143, 232] on div "Spacing" at bounding box center [145, 237] width 266 height 37
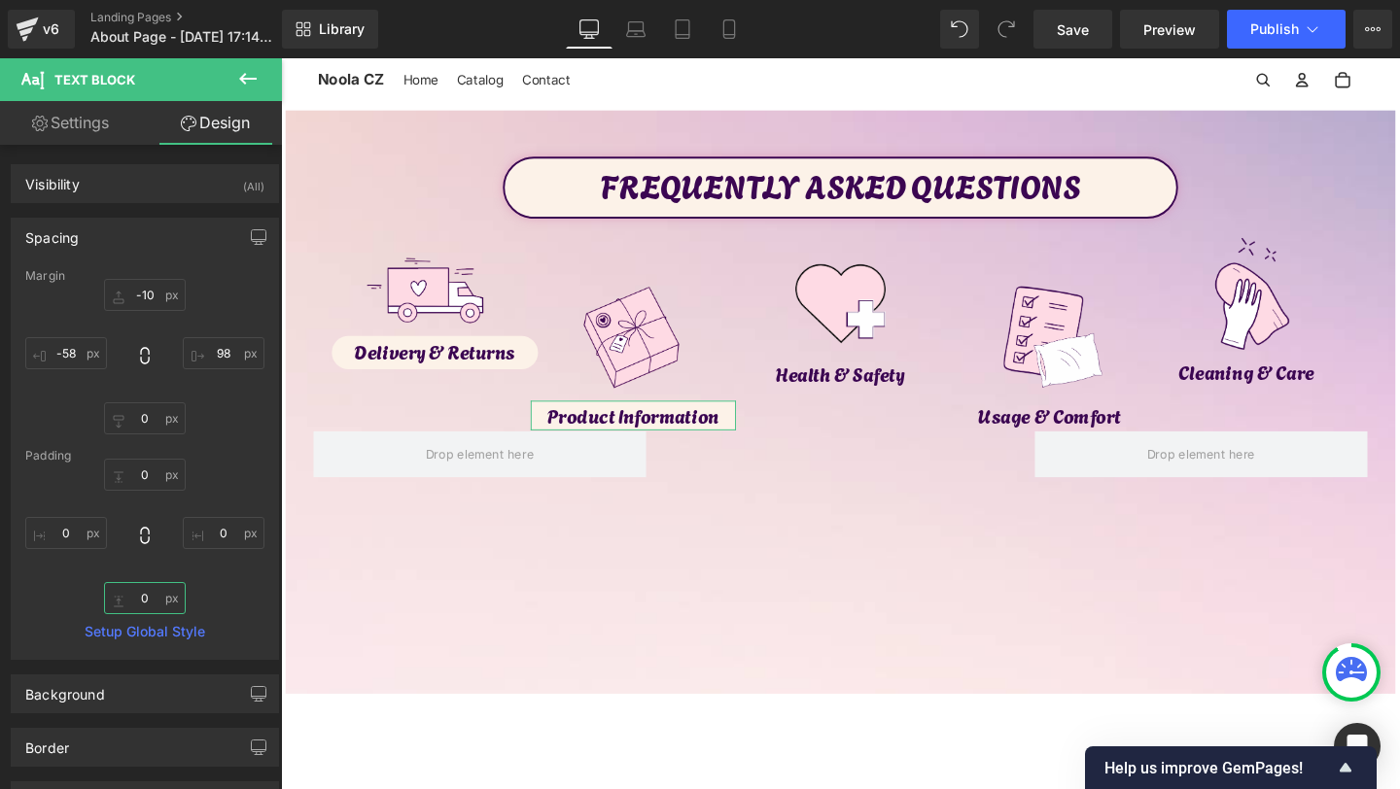
click at [150, 603] on input "0" at bounding box center [145, 598] width 82 height 32
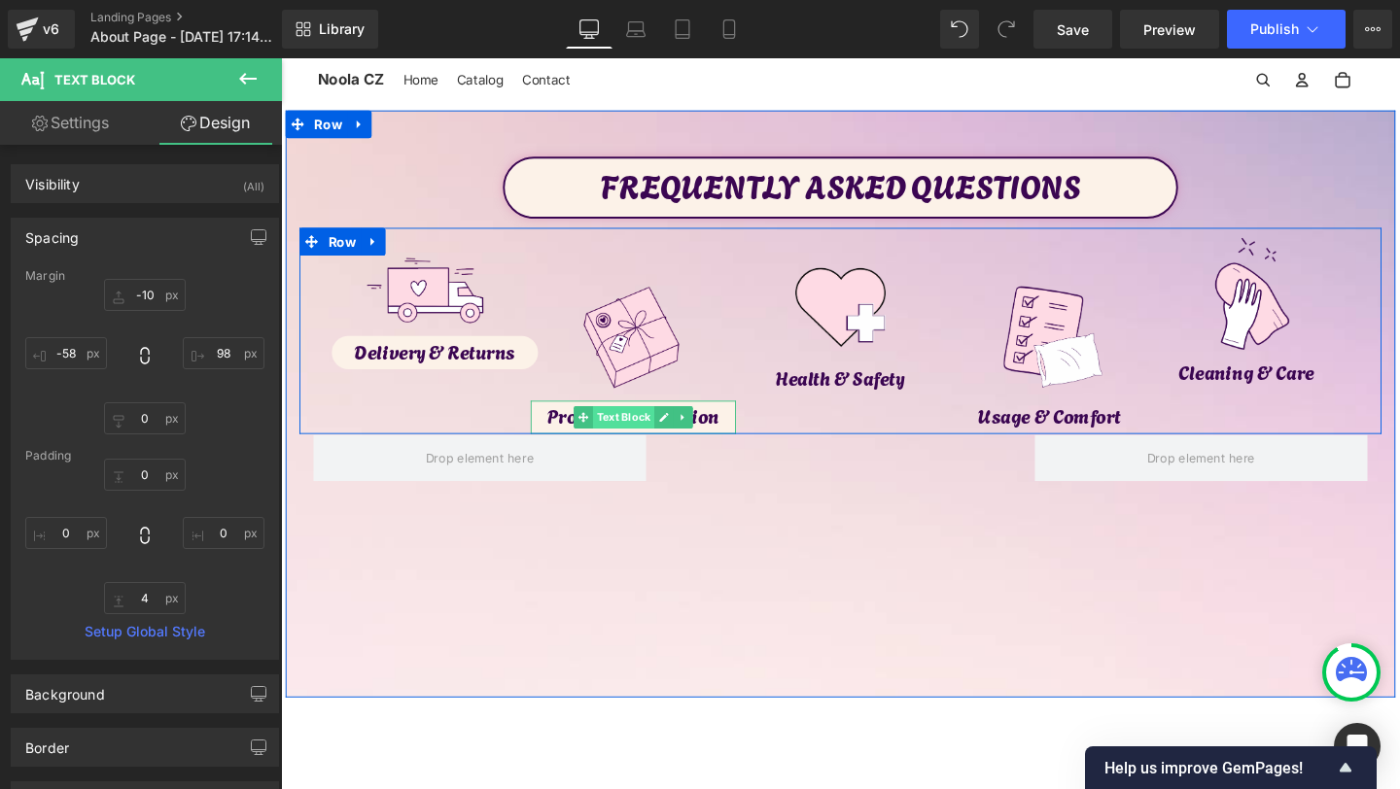
click at [637, 434] on span "Text Block" at bounding box center [641, 435] width 64 height 23
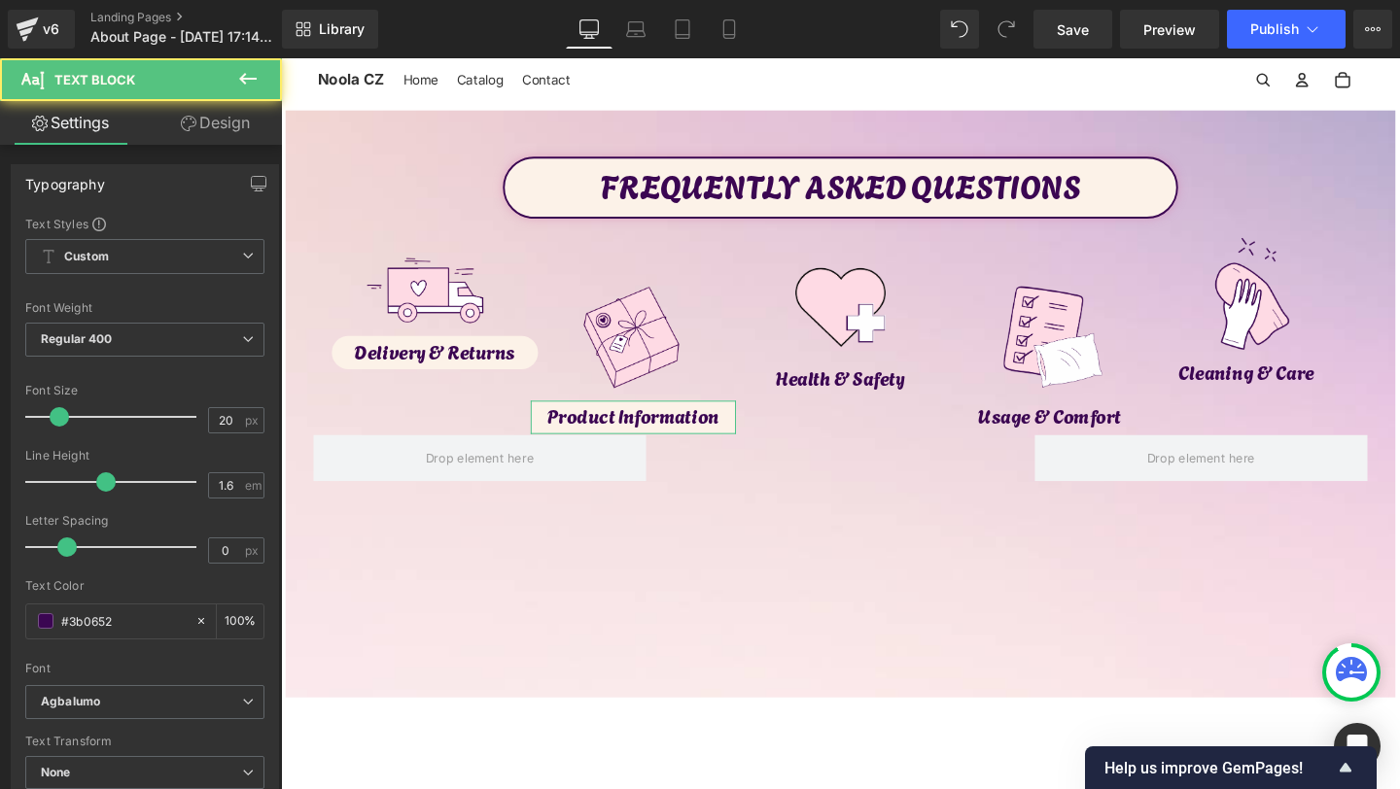
click at [204, 120] on link "Design" at bounding box center [215, 123] width 141 height 44
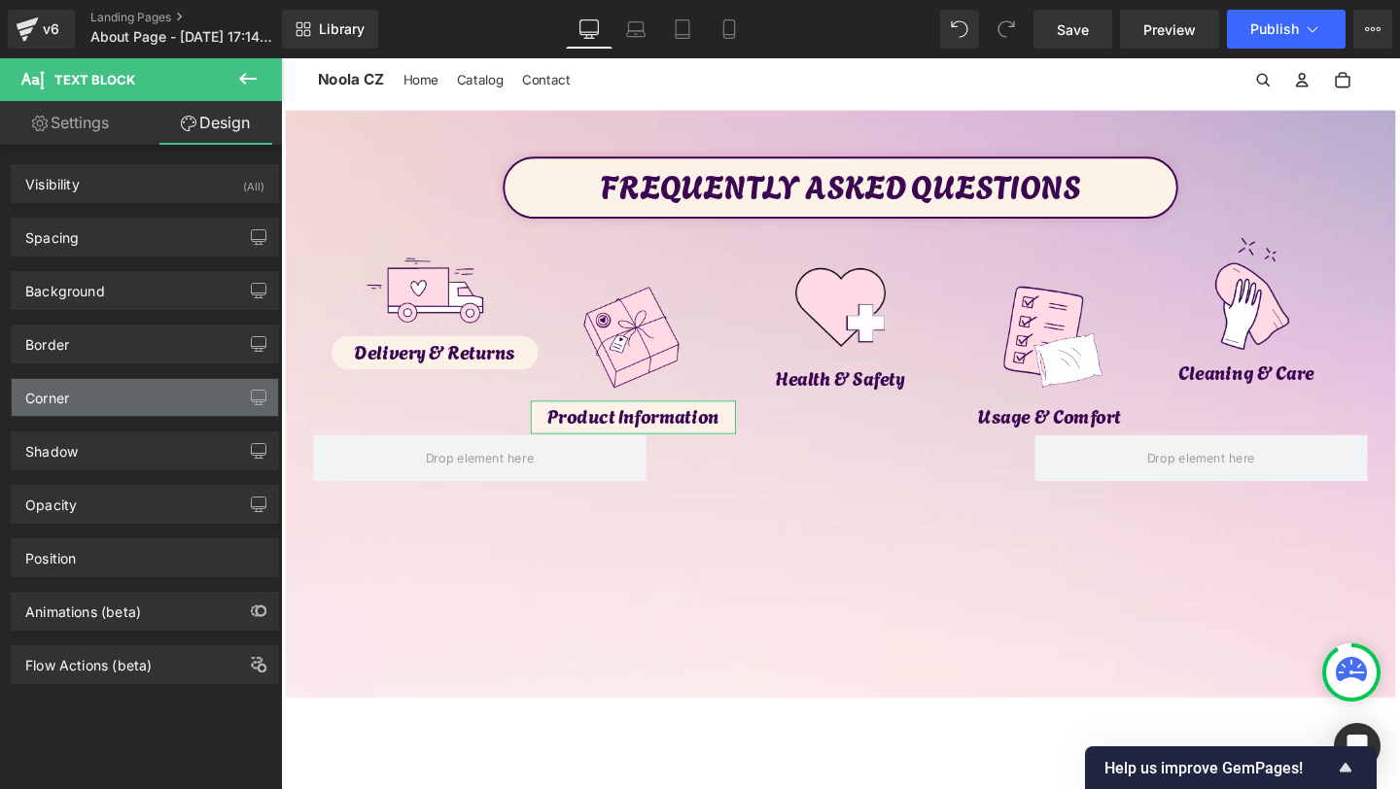
click at [87, 403] on div "Corner" at bounding box center [145, 397] width 266 height 37
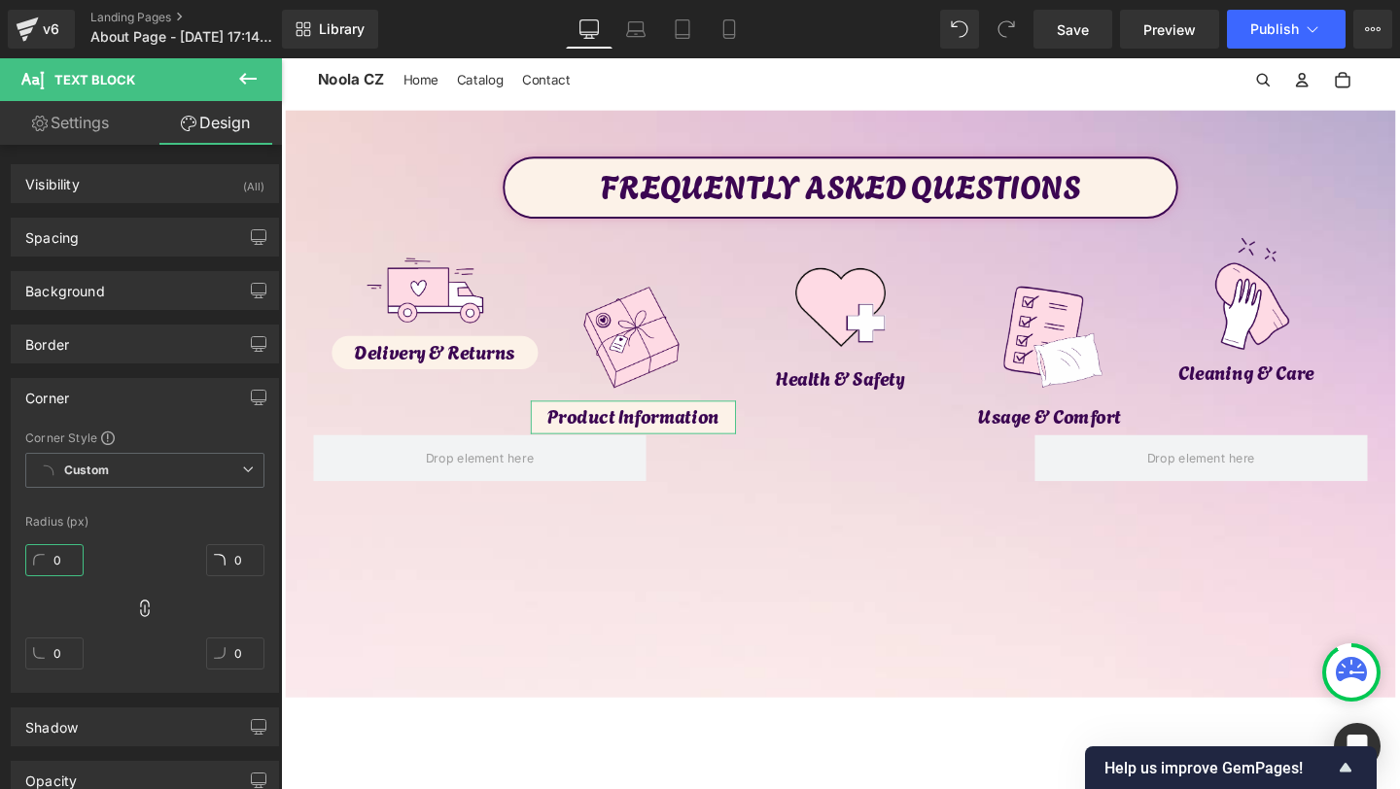
click at [56, 565] on input "0" at bounding box center [54, 560] width 58 height 32
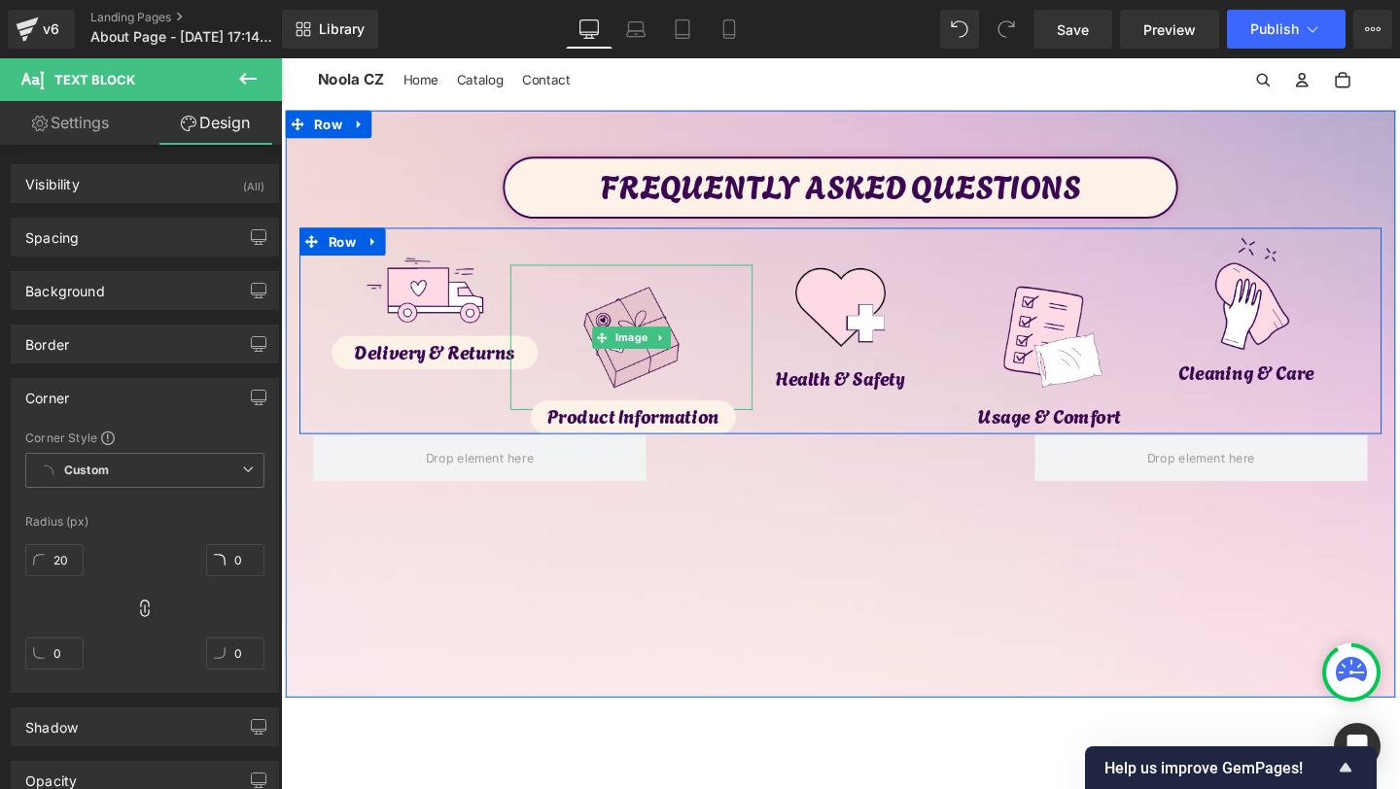
click at [646, 368] on img at bounding box center [650, 352] width 154 height 154
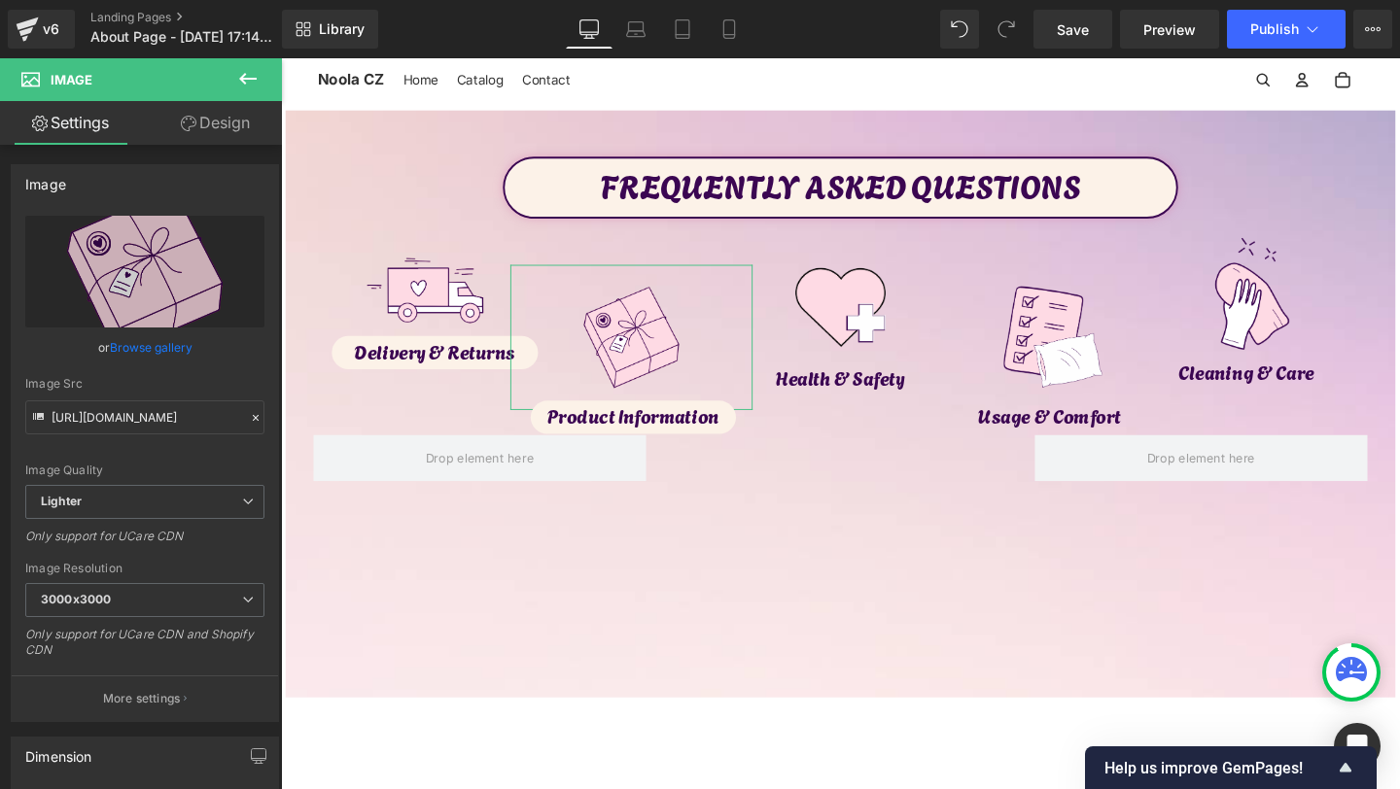
click at [213, 115] on link "Design" at bounding box center [215, 123] width 141 height 44
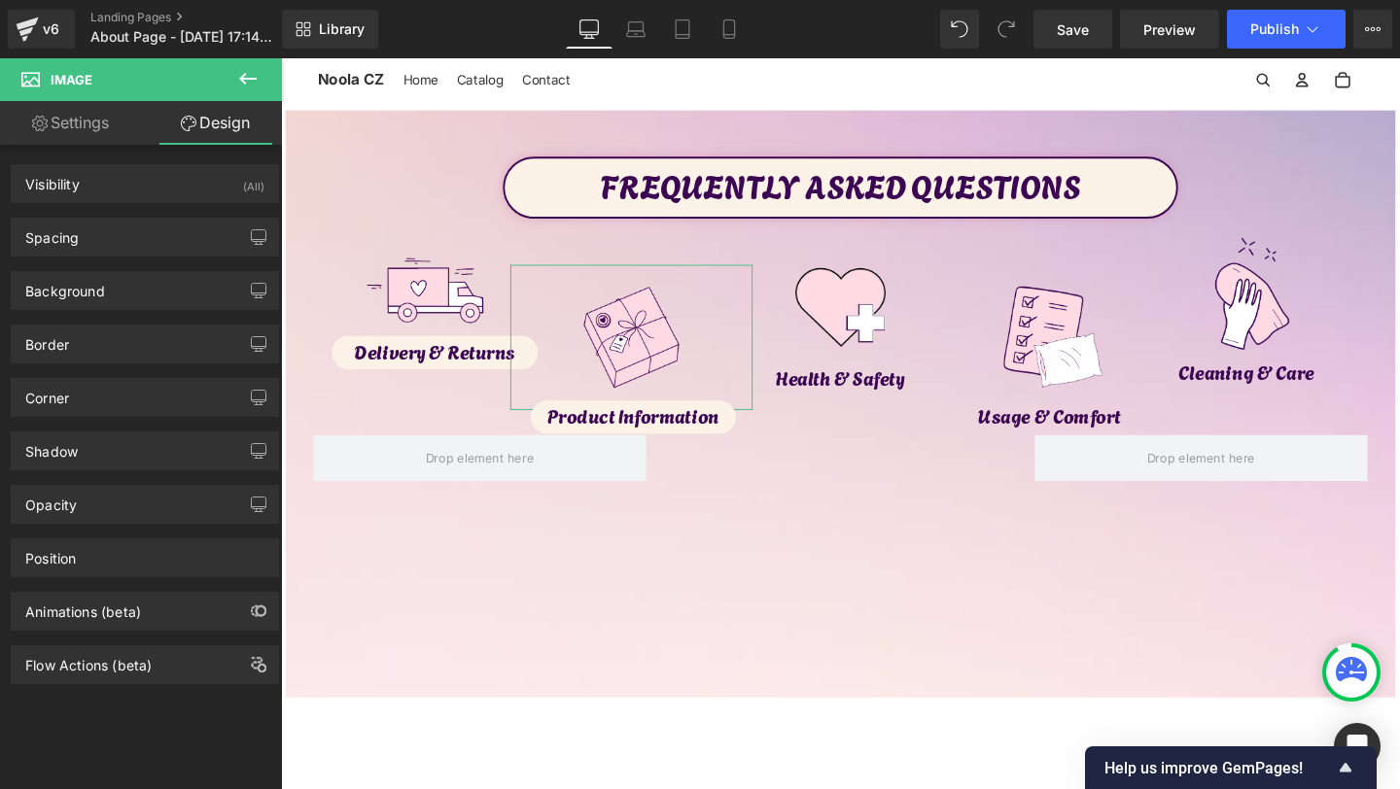
click at [103, 119] on link "Settings" at bounding box center [70, 123] width 141 height 44
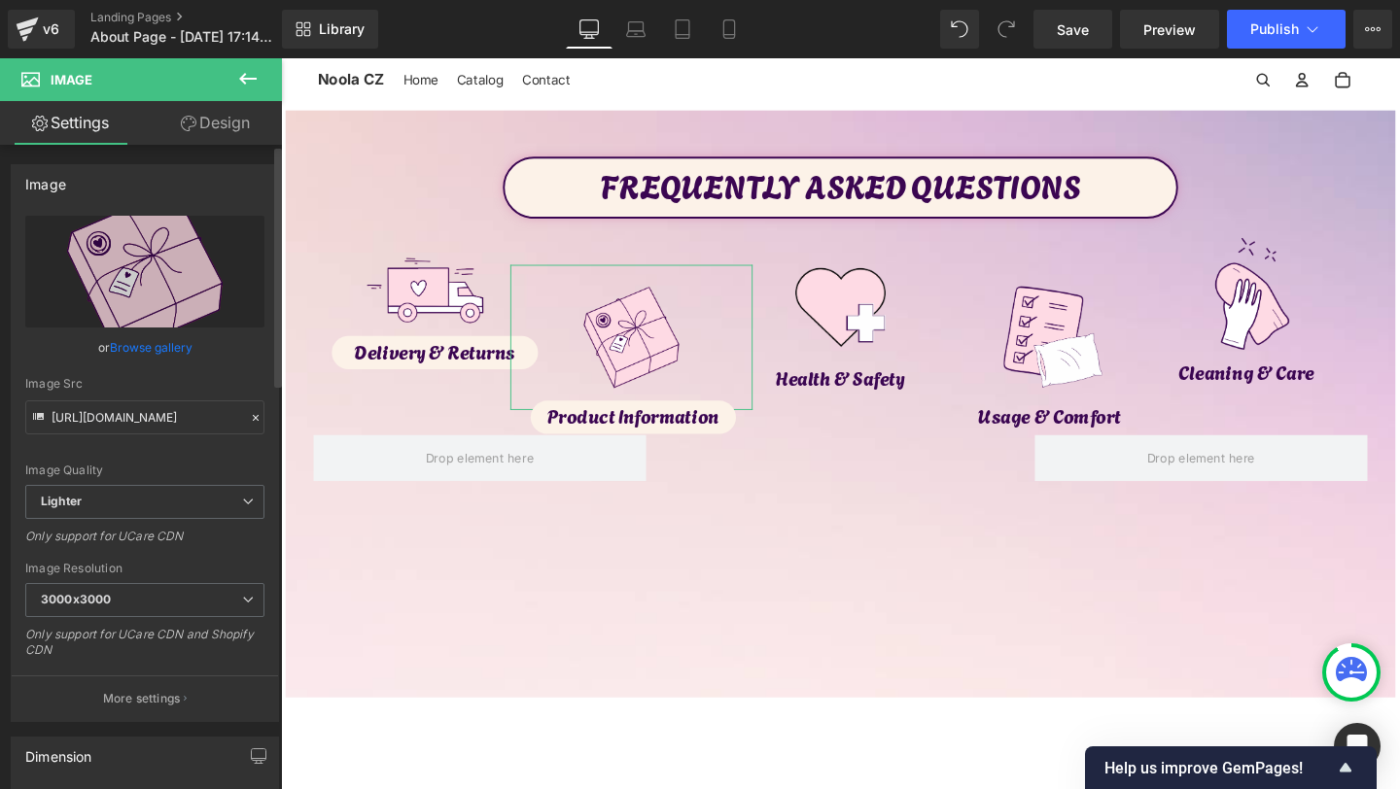
scroll to position [243, 0]
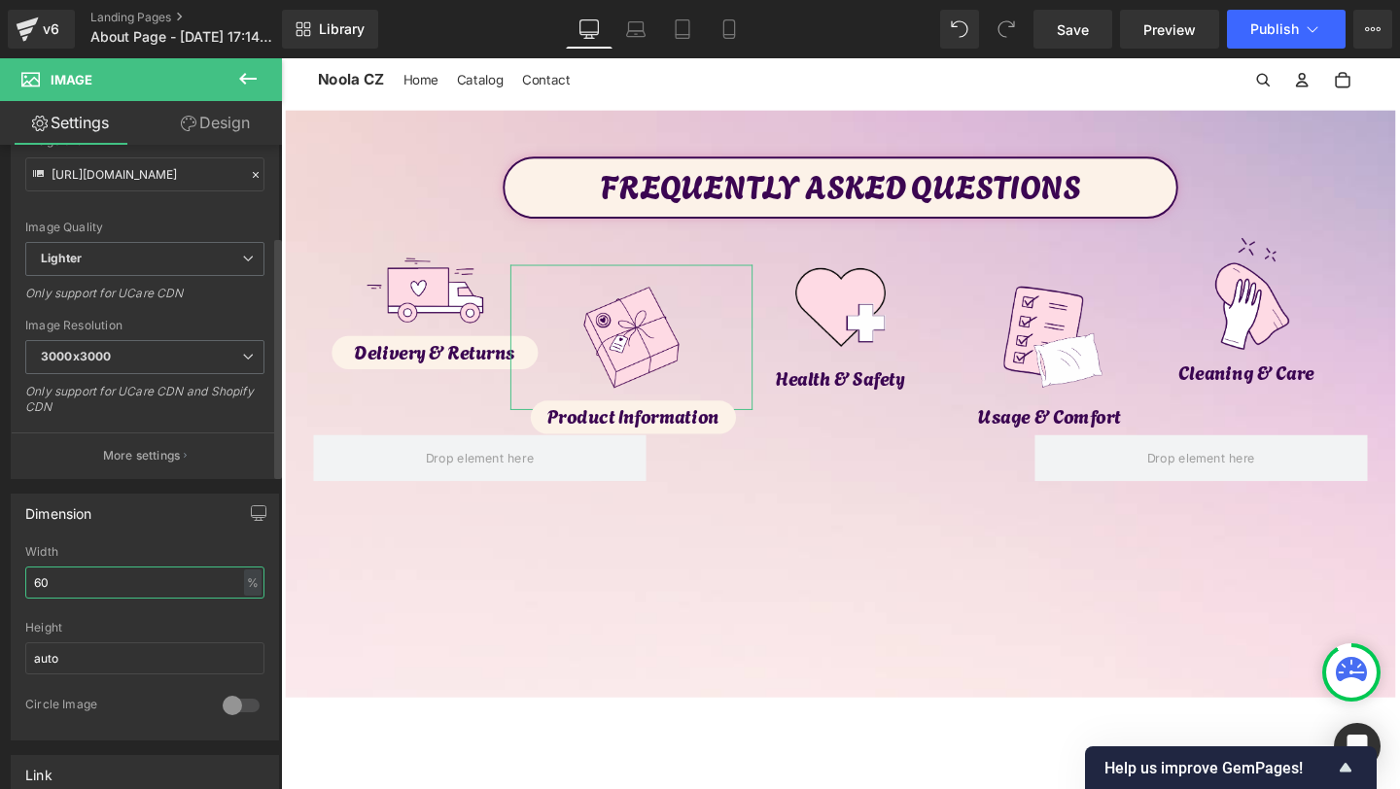
click at [46, 589] on input "60" at bounding box center [144, 583] width 239 height 32
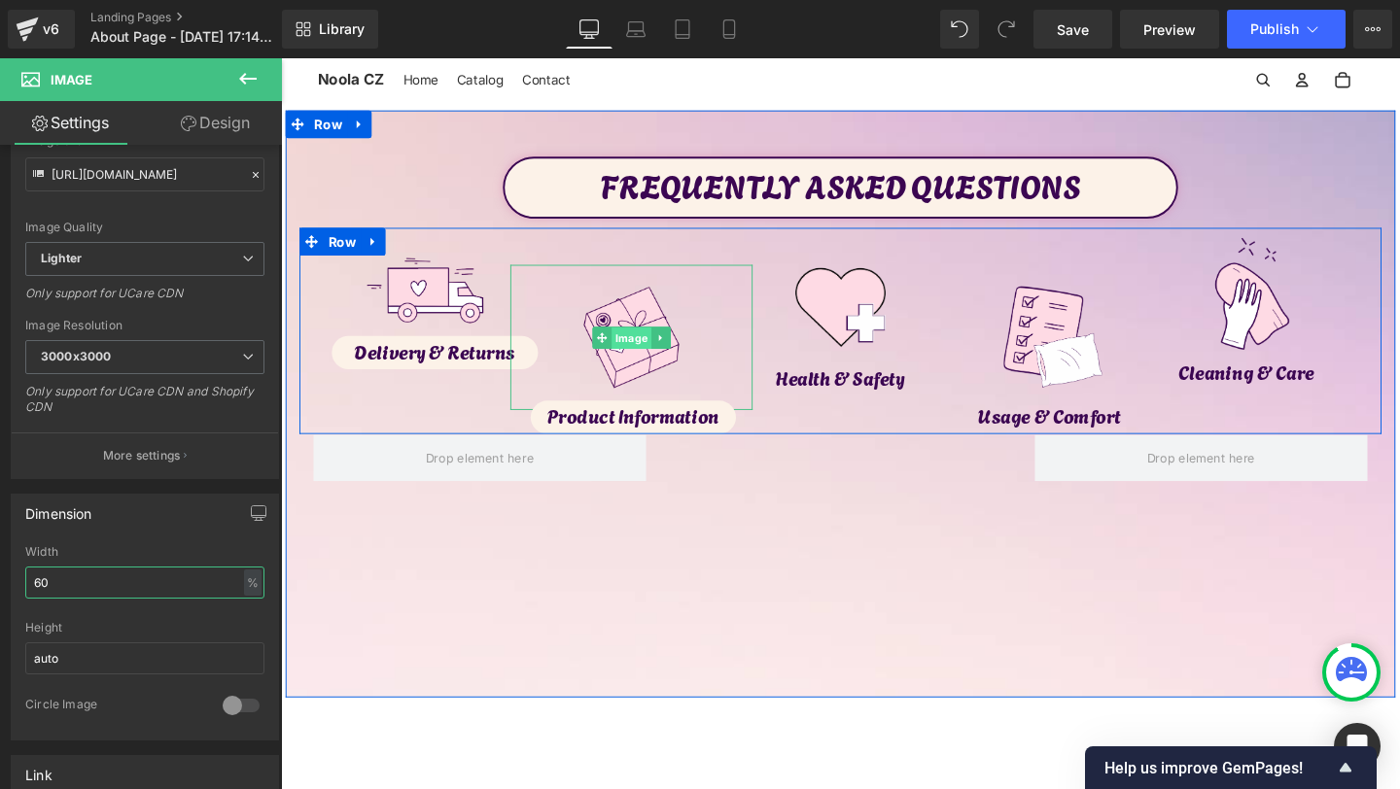
click at [650, 345] on span "Image" at bounding box center [649, 351] width 42 height 23
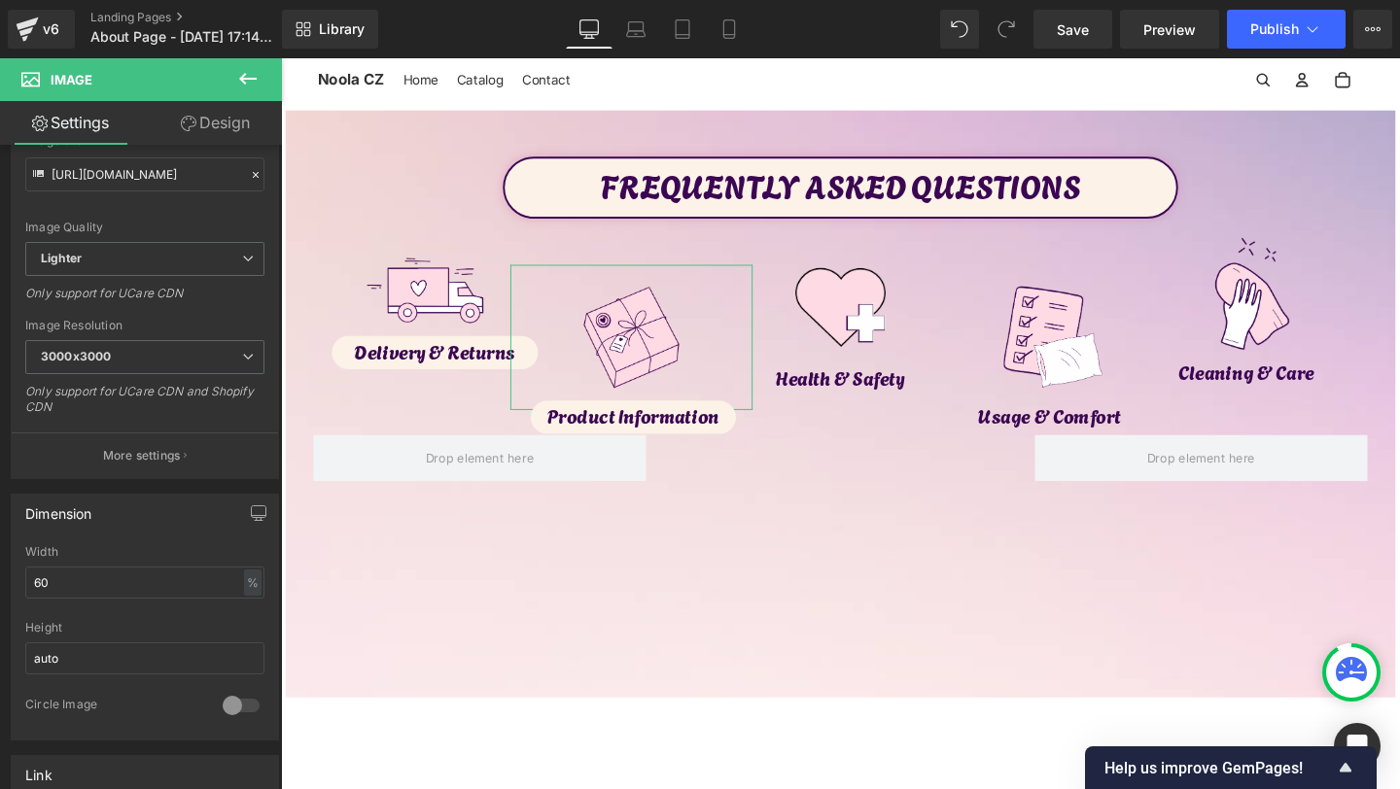
click at [228, 136] on link "Design" at bounding box center [215, 123] width 141 height 44
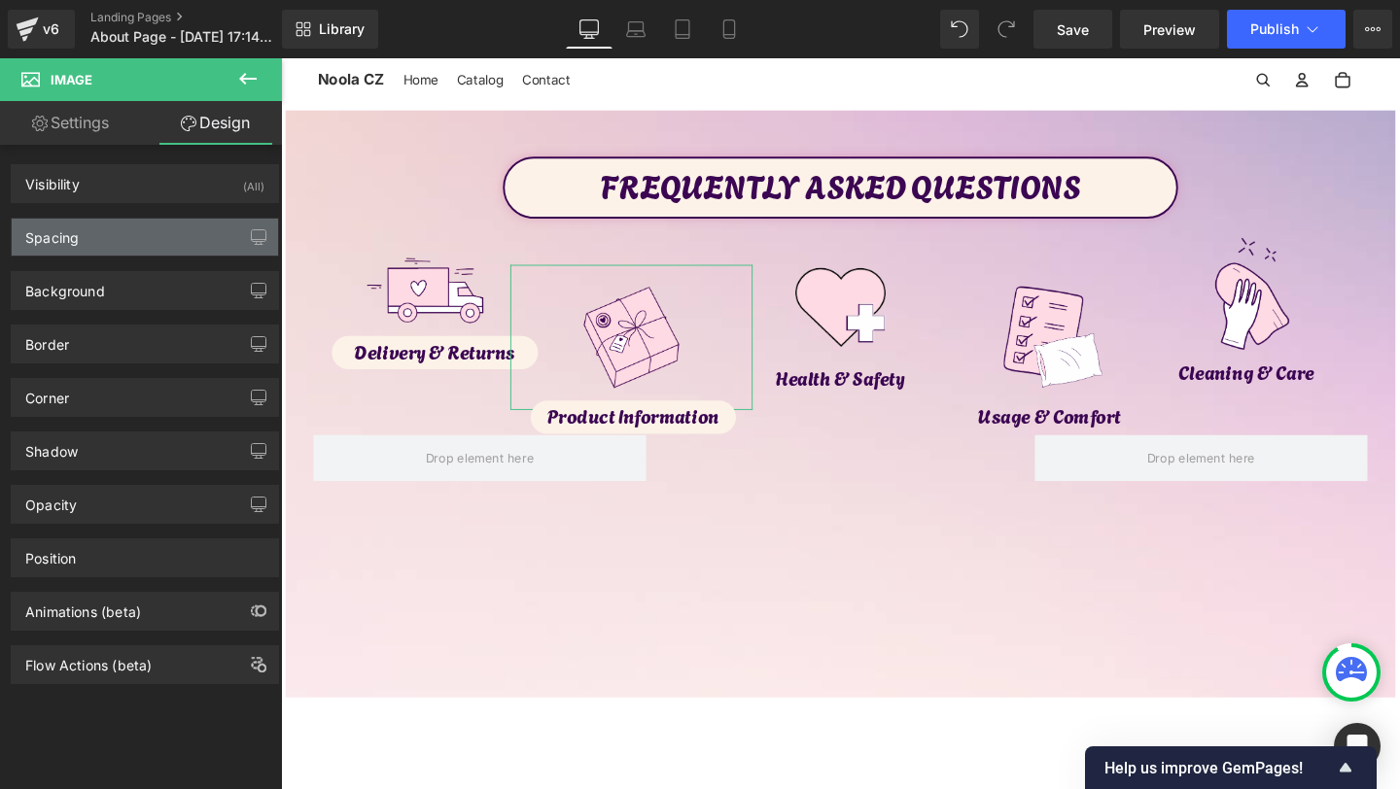
click at [82, 230] on div "Spacing" at bounding box center [145, 237] width 266 height 37
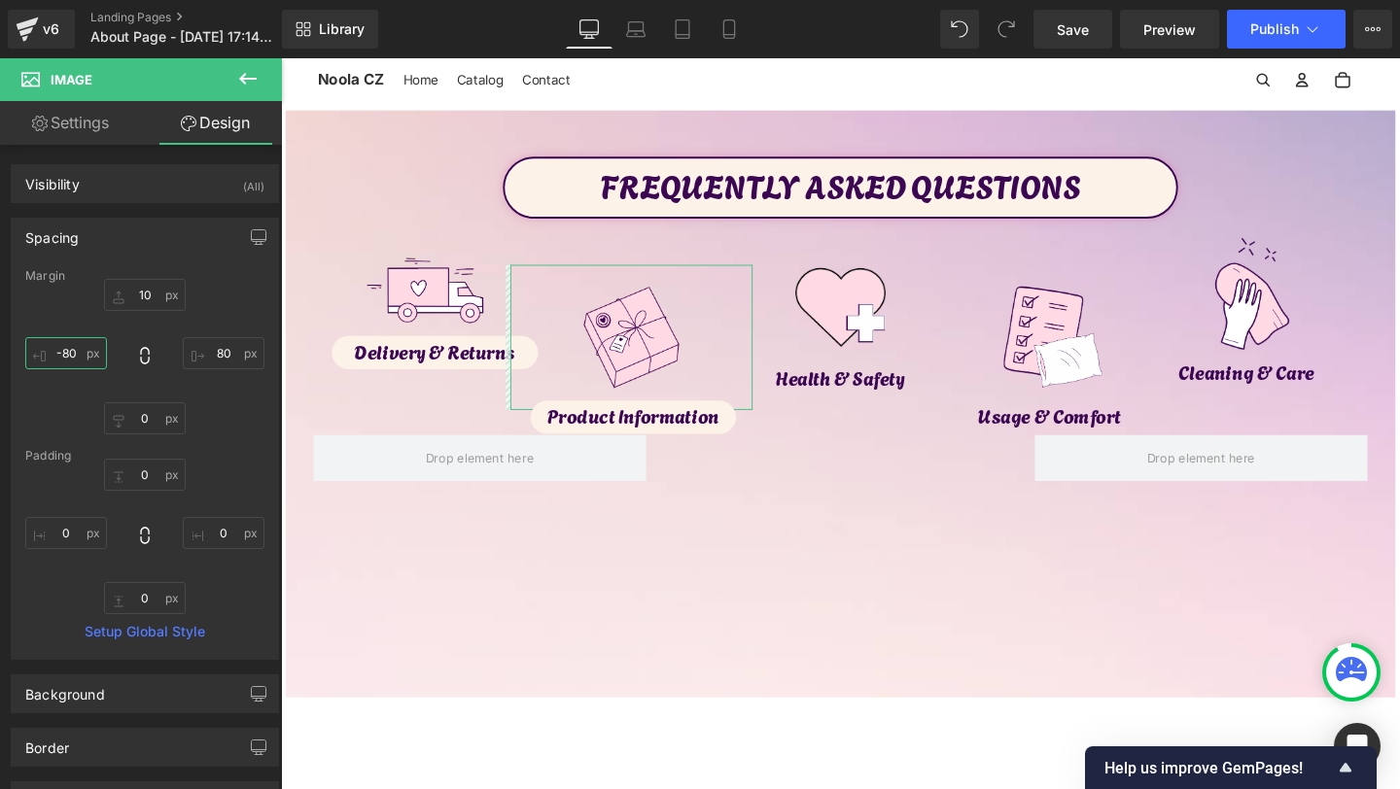
click at [69, 353] on input "-80" at bounding box center [66, 353] width 82 height 32
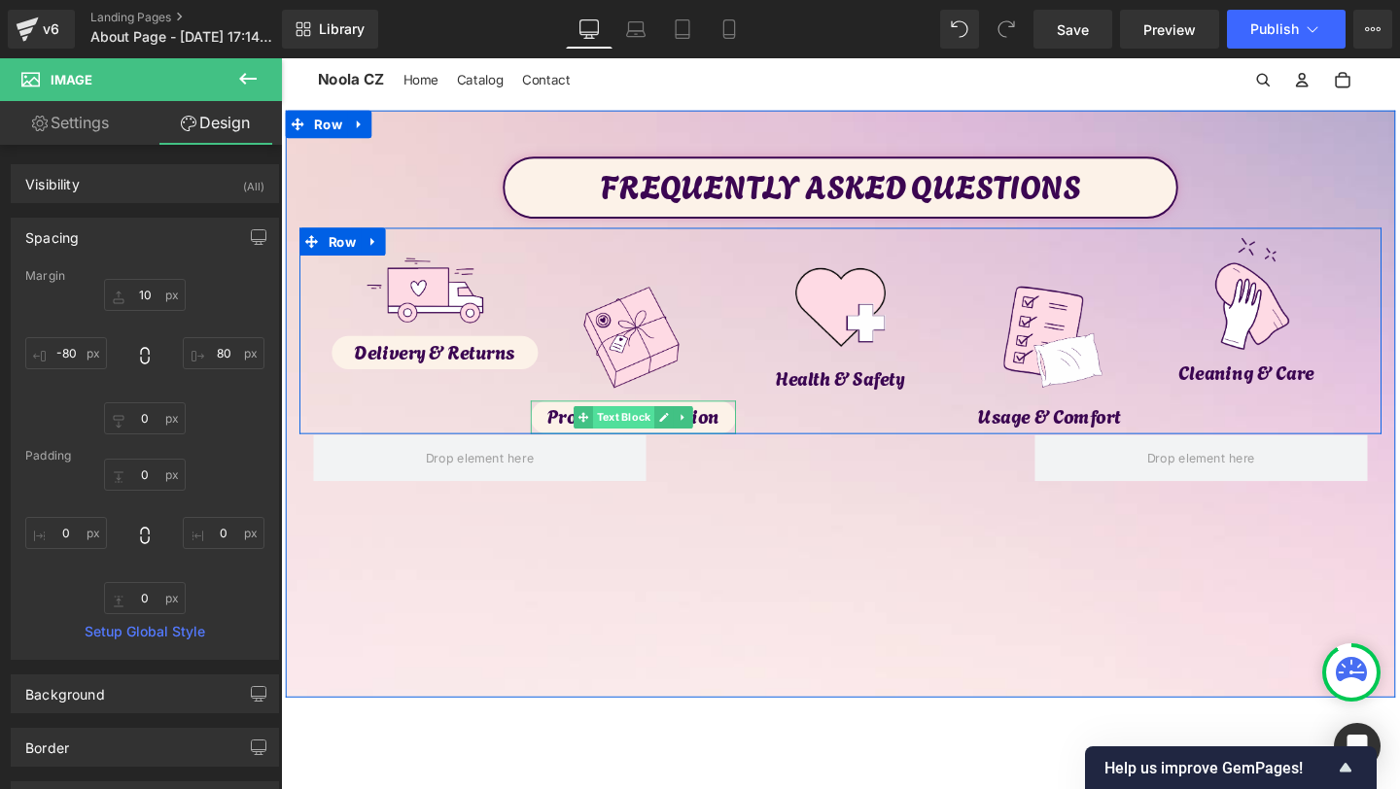
click at [647, 428] on span "Text Block" at bounding box center [641, 435] width 64 height 23
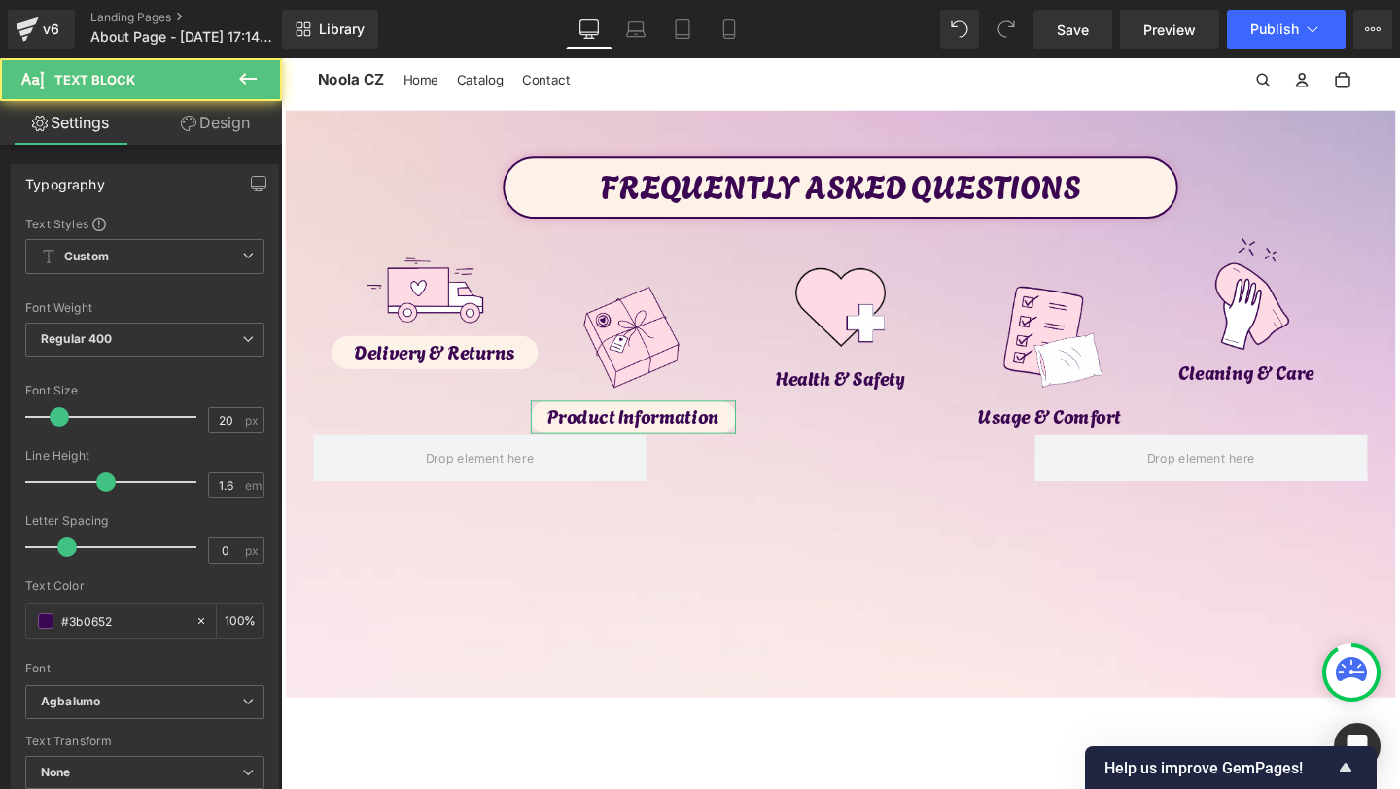
click at [229, 126] on link "Design" at bounding box center [215, 123] width 141 height 44
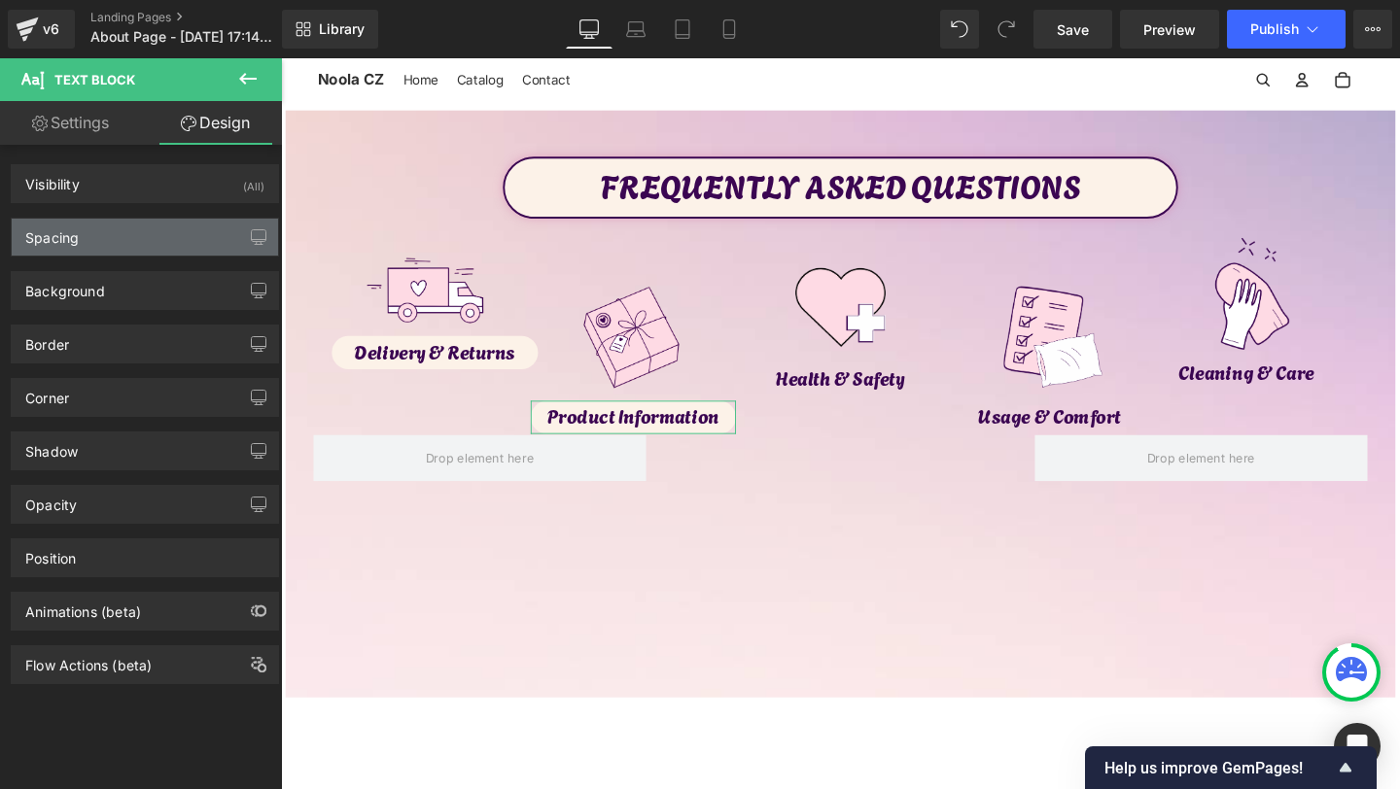
click at [94, 228] on div "Spacing" at bounding box center [145, 237] width 266 height 37
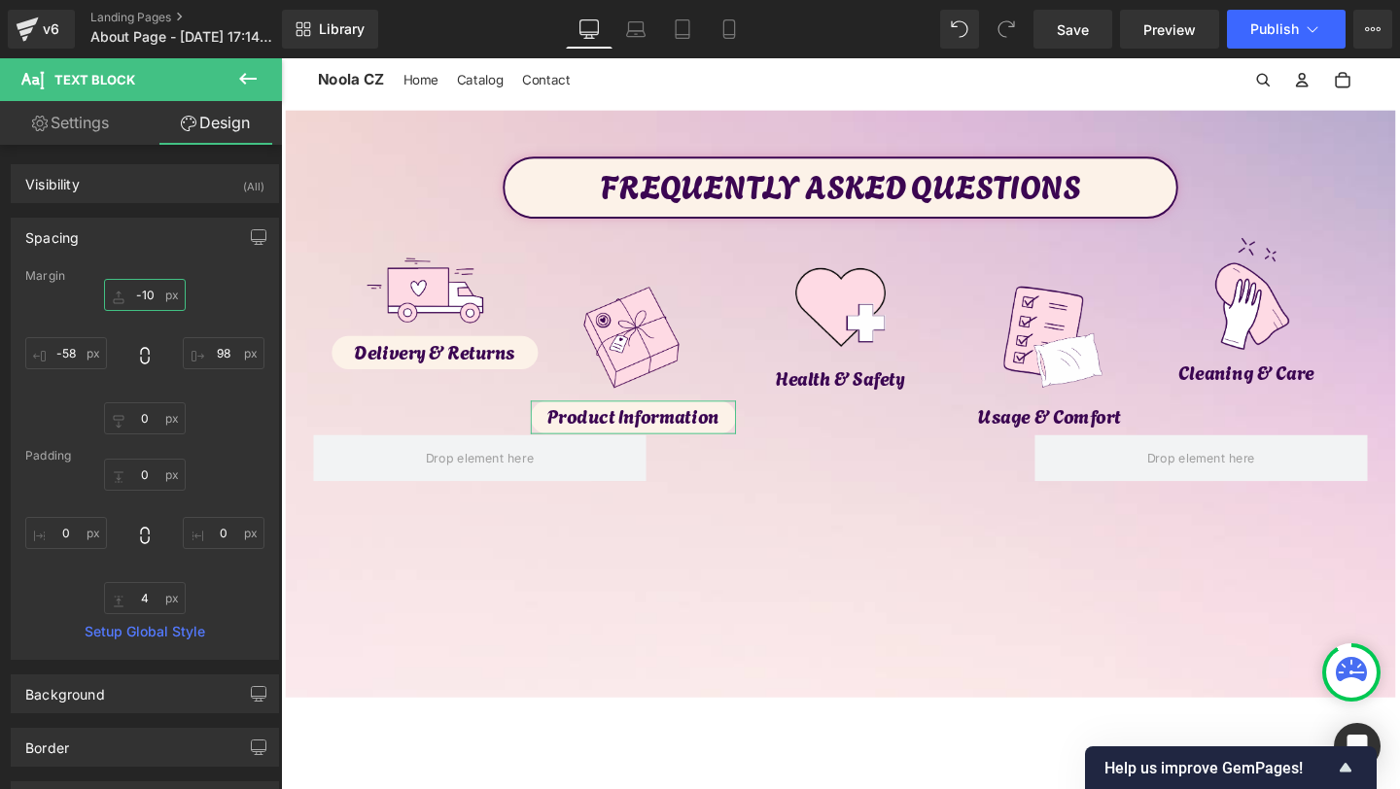
click at [150, 296] on input "-10" at bounding box center [145, 295] width 82 height 32
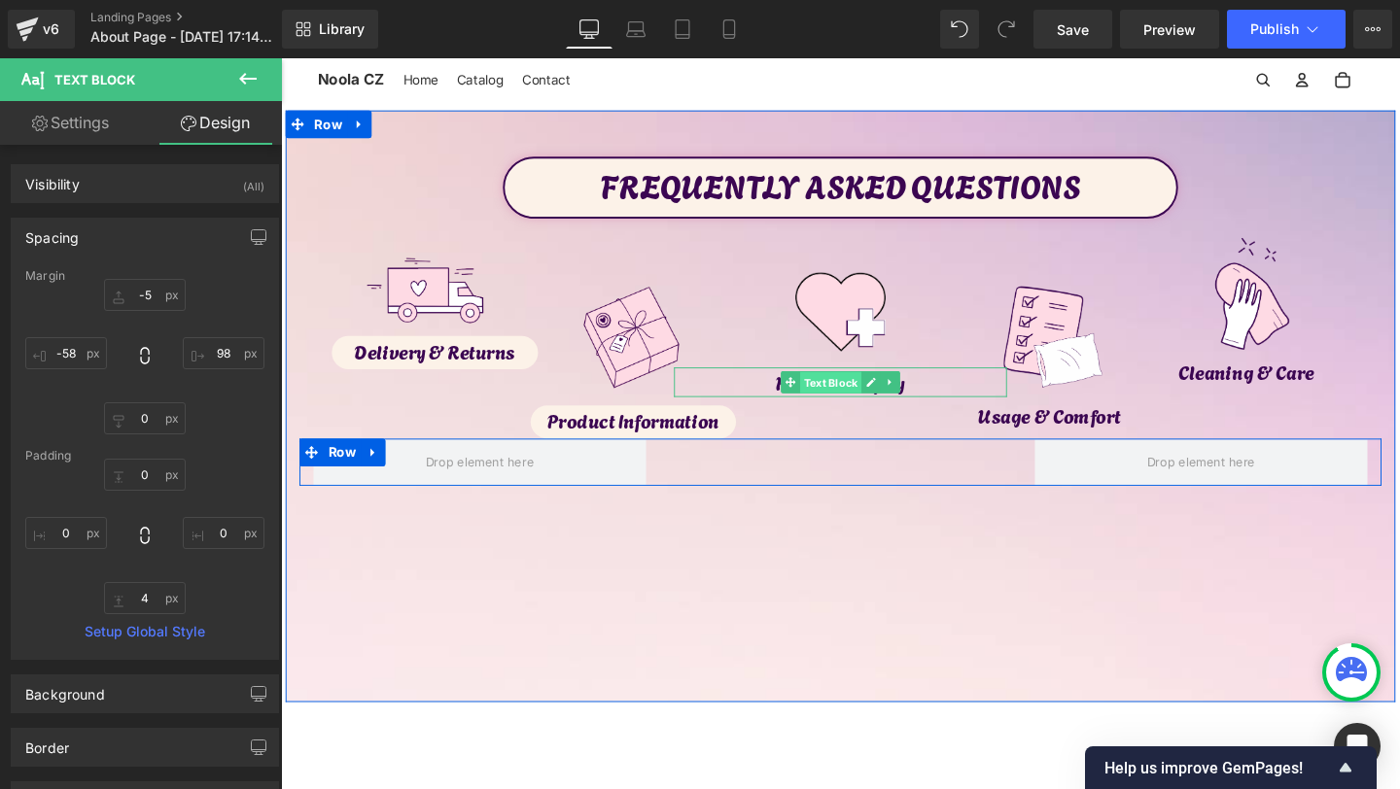
click at [854, 402] on span "Text Block" at bounding box center [858, 399] width 64 height 23
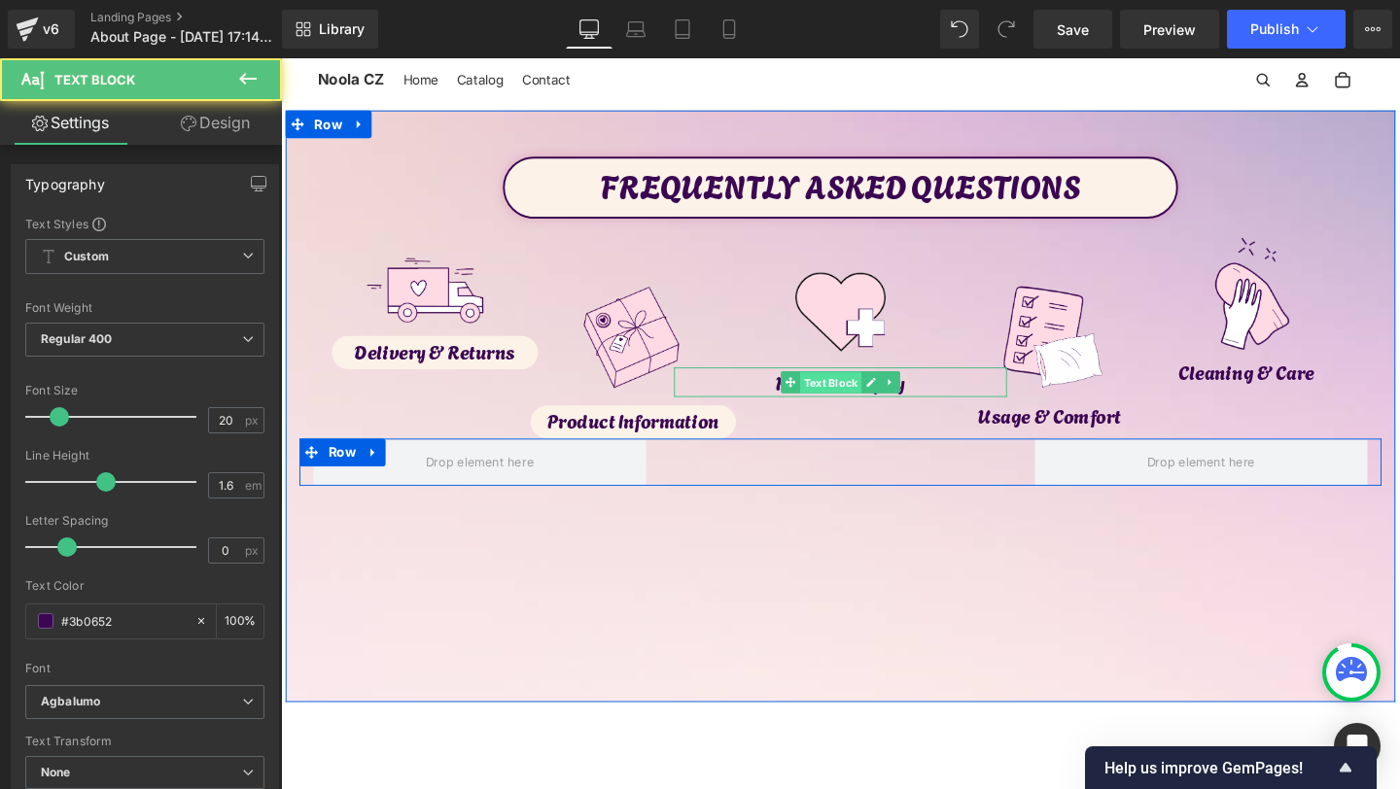
click at [854, 402] on span "Text Block" at bounding box center [858, 399] width 64 height 23
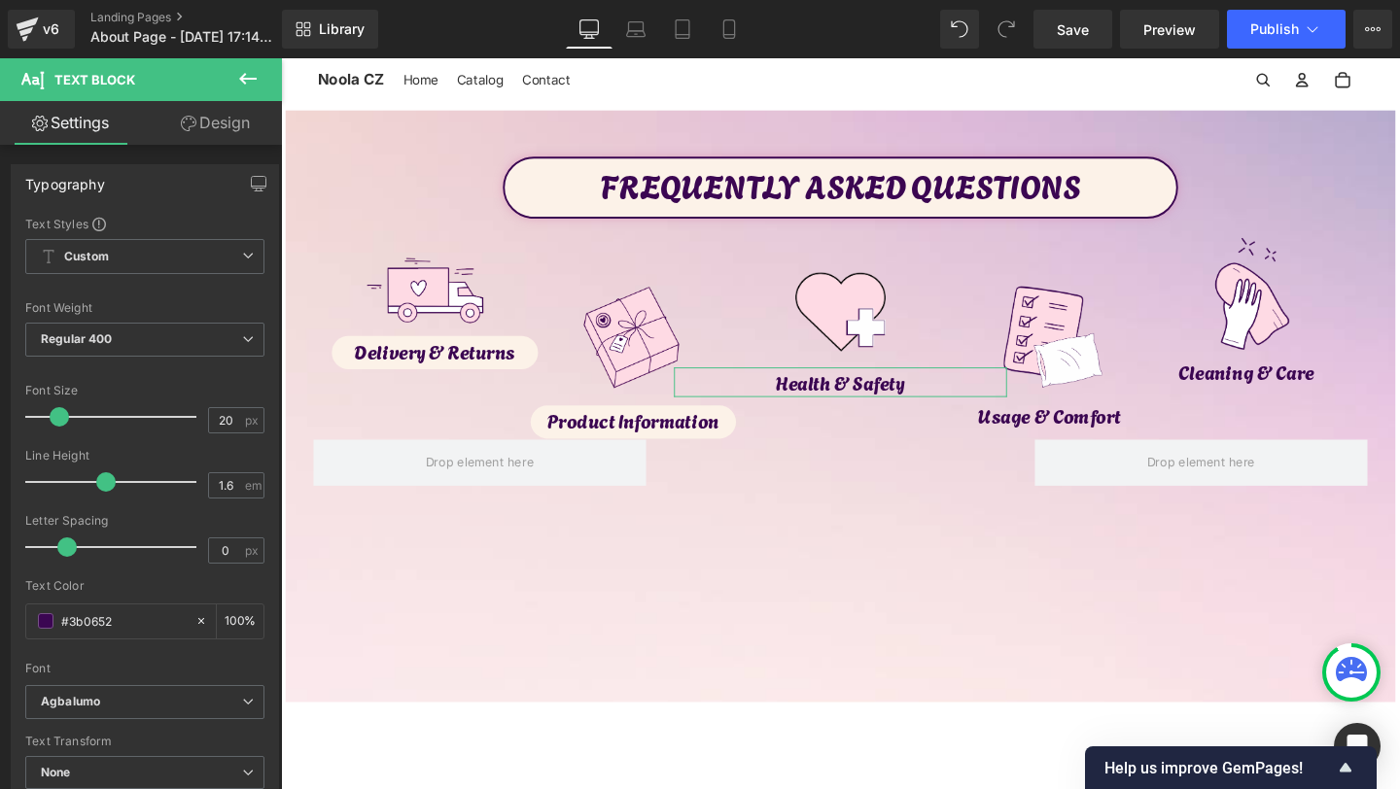
click at [237, 122] on link "Design" at bounding box center [215, 123] width 141 height 44
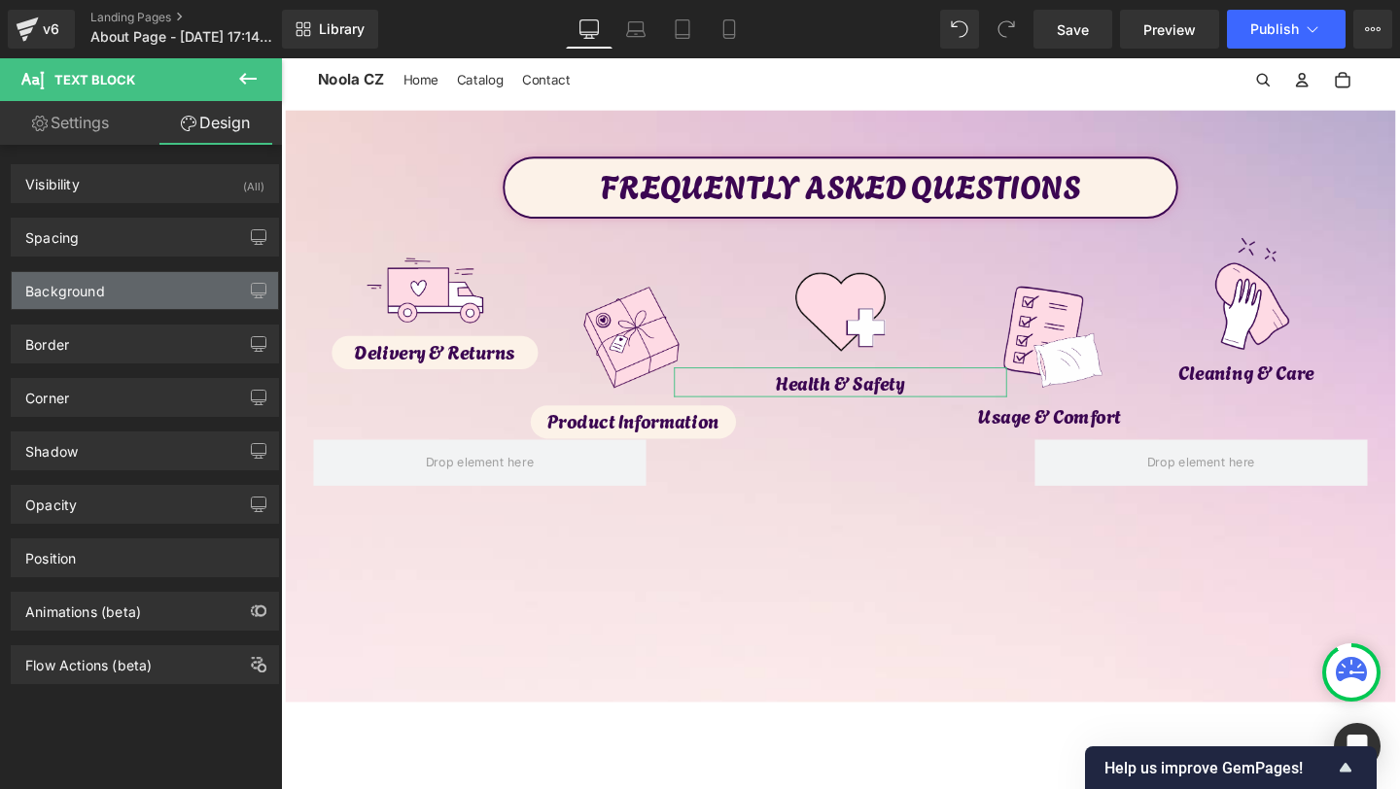
click at [90, 290] on div "Background" at bounding box center [65, 285] width 80 height 27
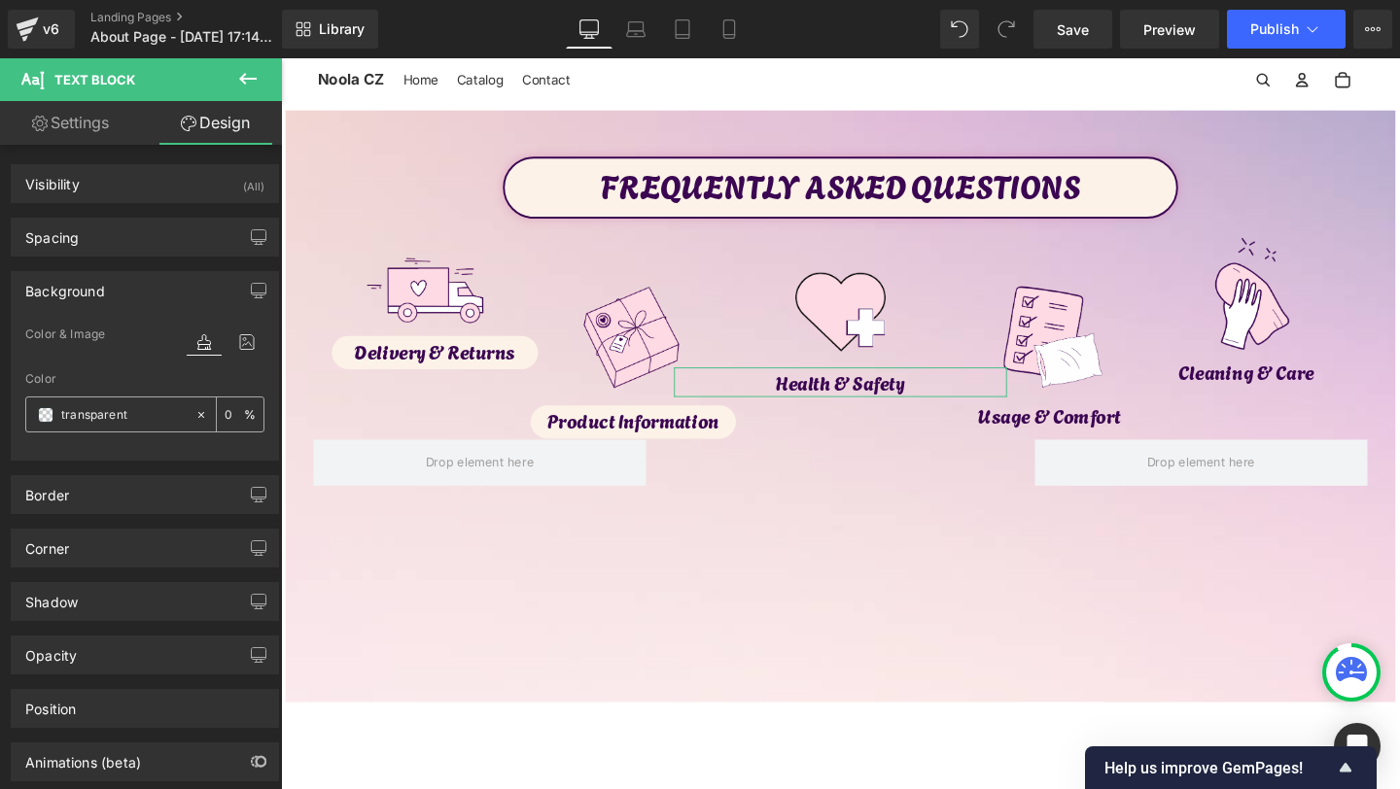
click at [98, 411] on input "transparent" at bounding box center [123, 414] width 124 height 21
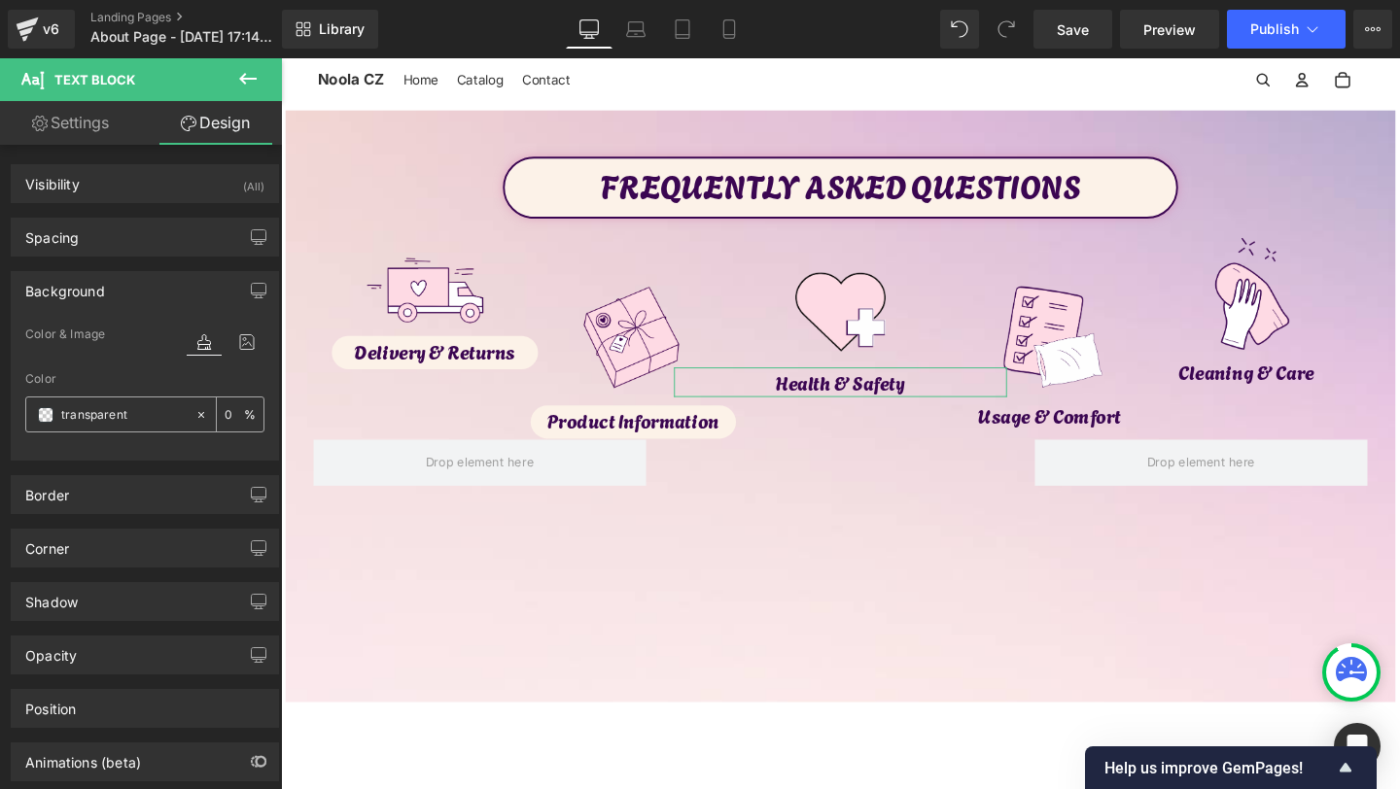
paste input "#fcf2e8"
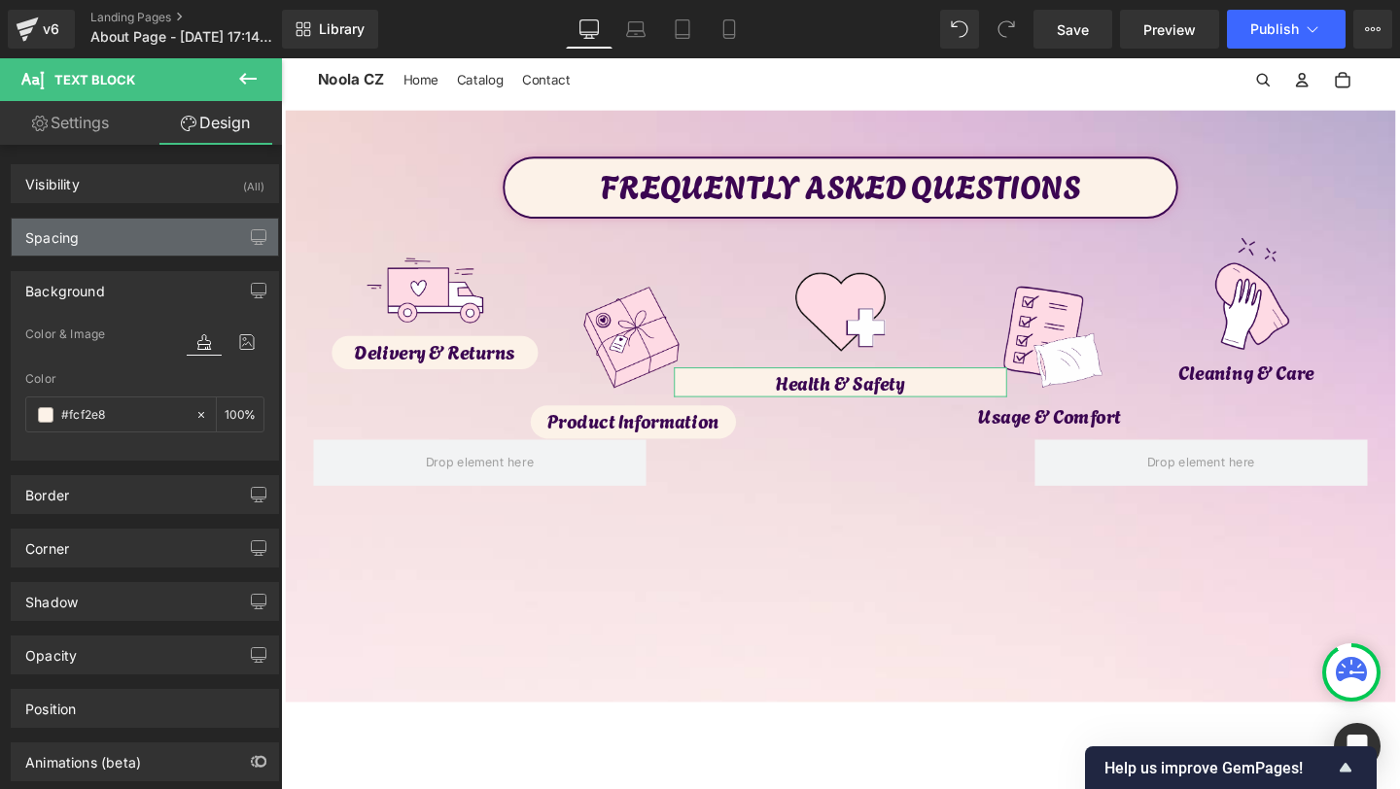
click at [86, 242] on div "Spacing" at bounding box center [145, 237] width 266 height 37
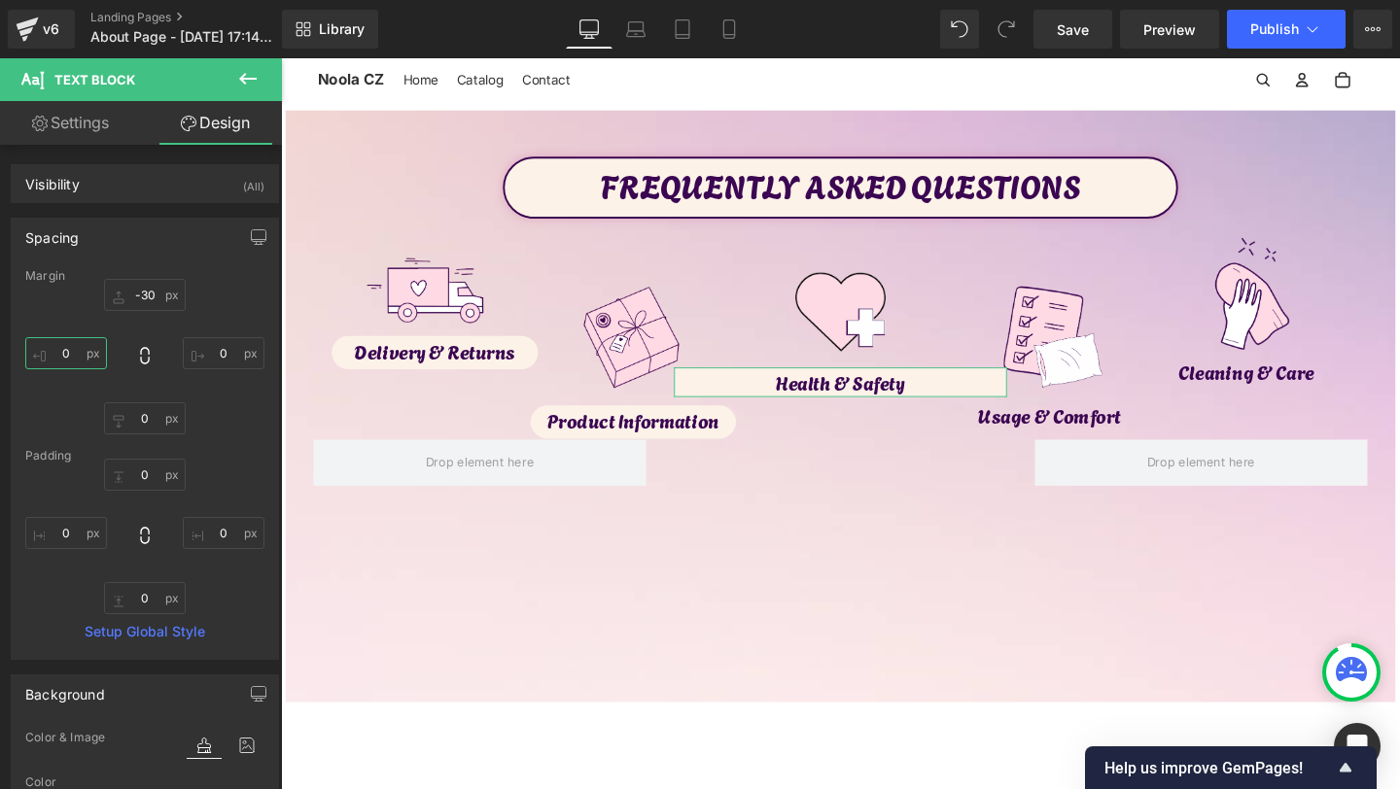
click at [77, 357] on input "0" at bounding box center [66, 353] width 82 height 32
click at [191, 357] on input "0" at bounding box center [224, 353] width 82 height 32
click at [60, 358] on input "40" at bounding box center [66, 353] width 82 height 32
click at [61, 358] on input "40" at bounding box center [66, 353] width 82 height 32
click at [67, 358] on input "40" at bounding box center [66, 353] width 82 height 32
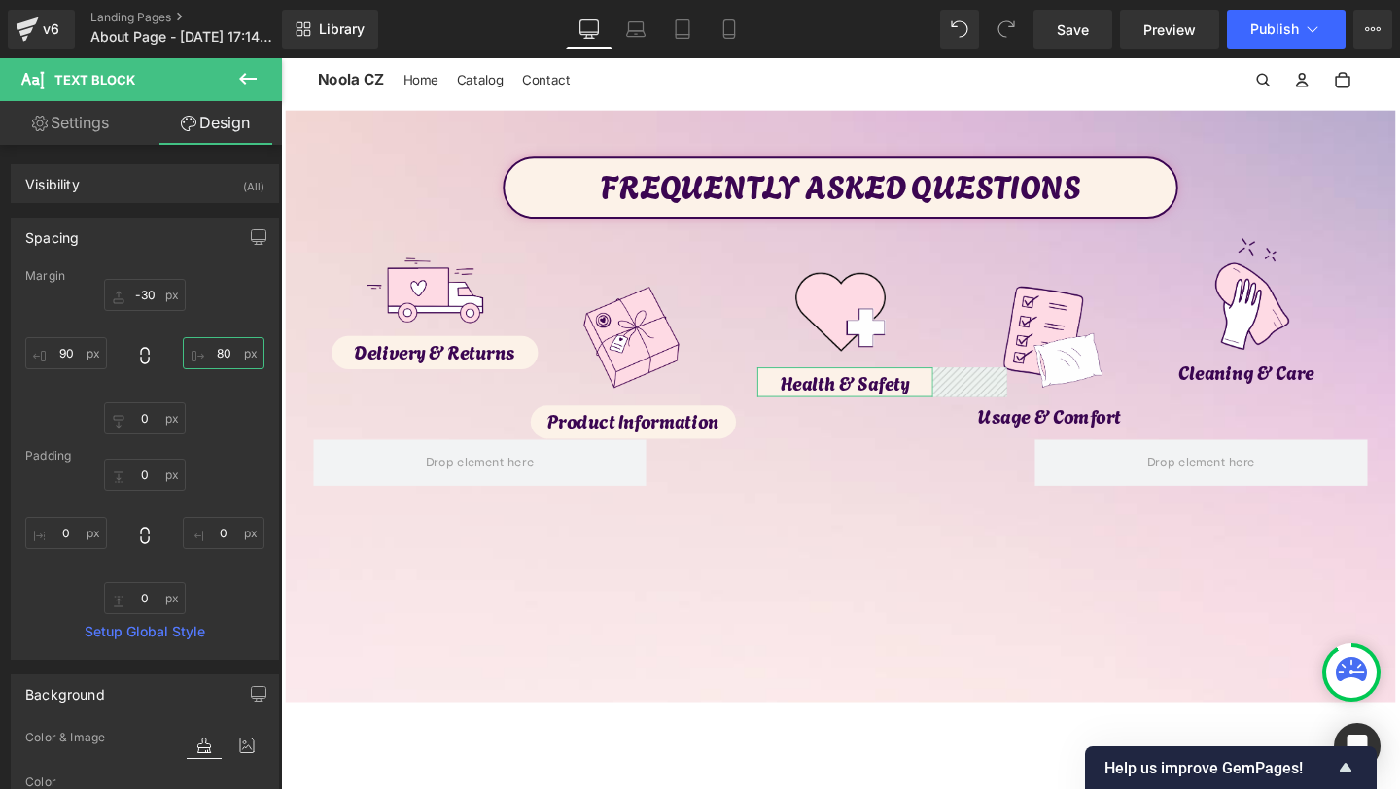
click at [221, 356] on input "80" at bounding box center [224, 353] width 82 height 32
click at [220, 353] on input "80" at bounding box center [224, 353] width 82 height 32
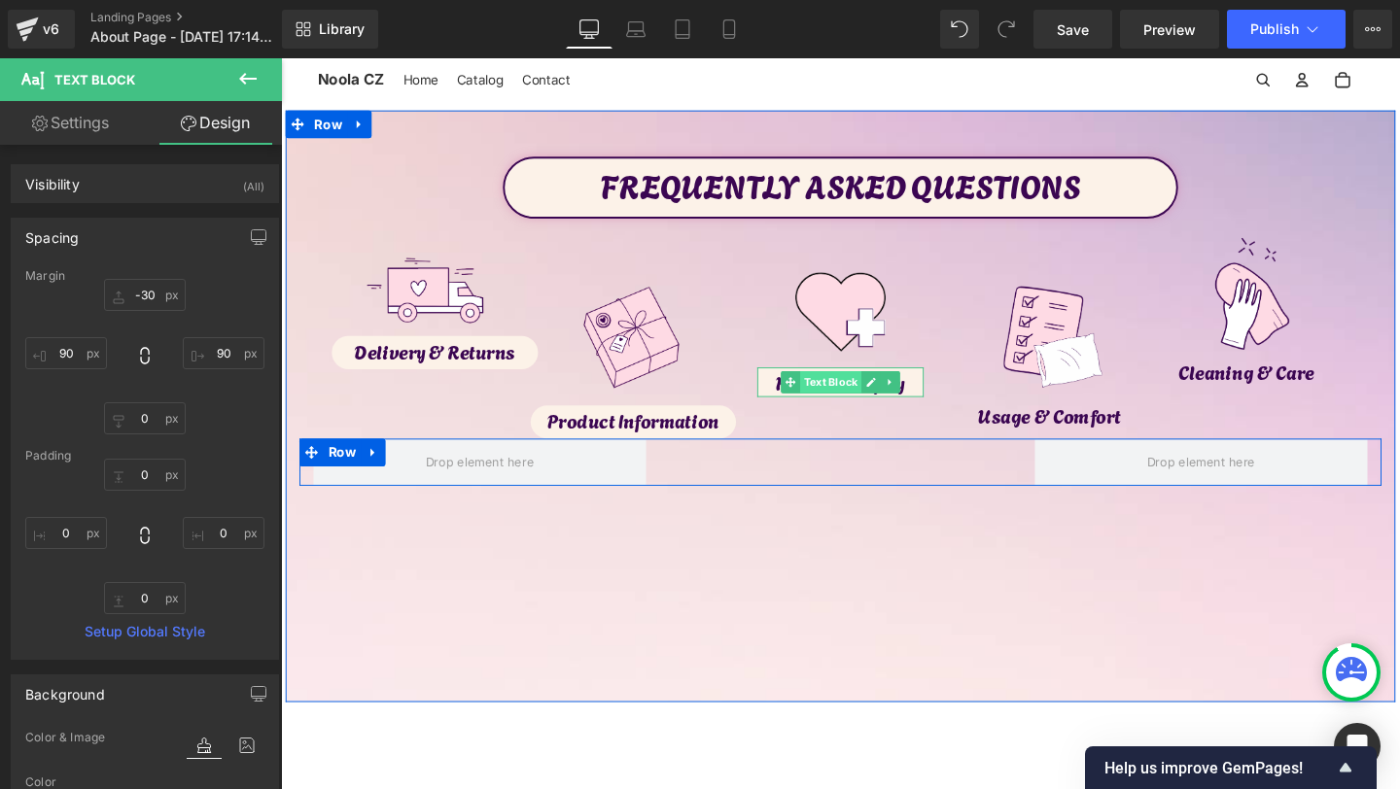
click at [850, 398] on span "Text Block" at bounding box center [858, 398] width 64 height 23
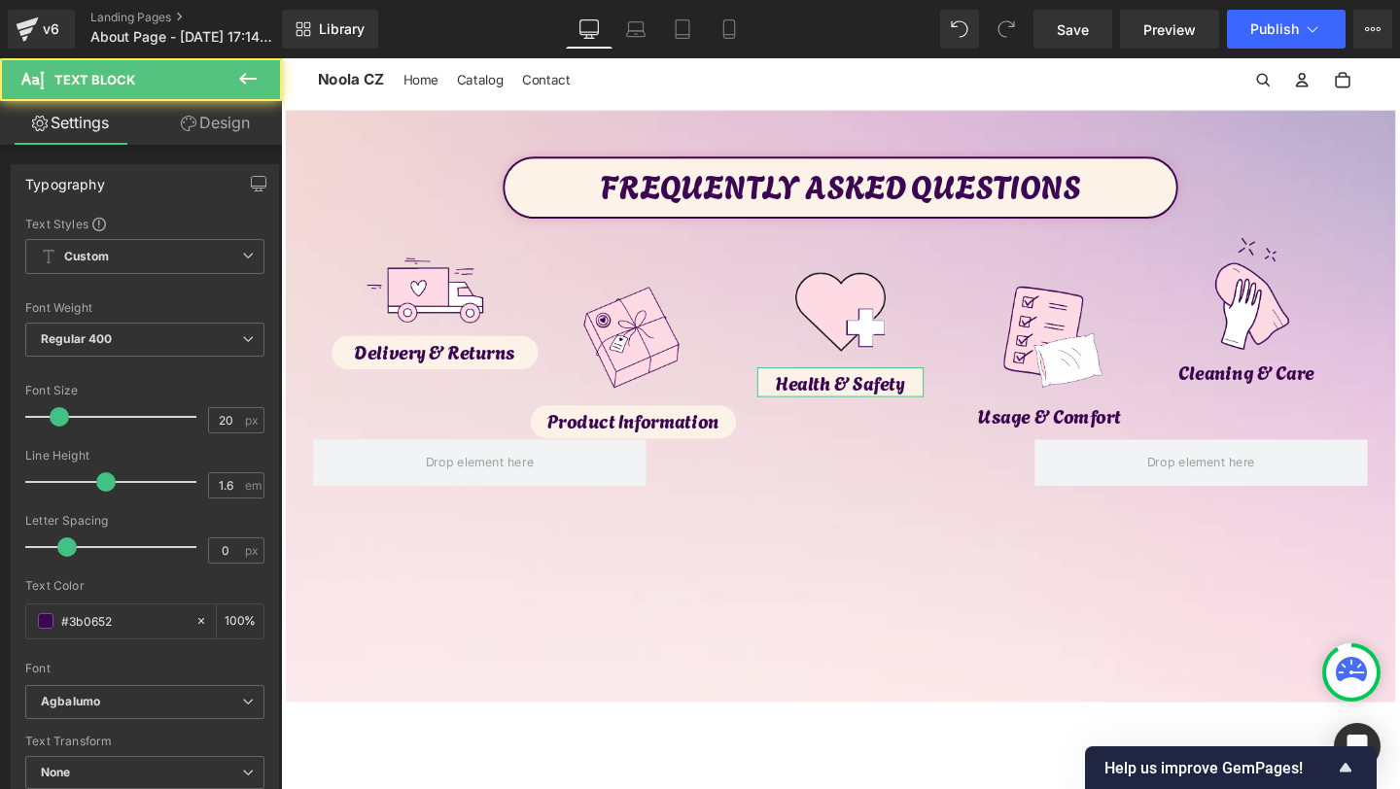
click at [212, 90] on span "Text Block" at bounding box center [116, 79] width 194 height 43
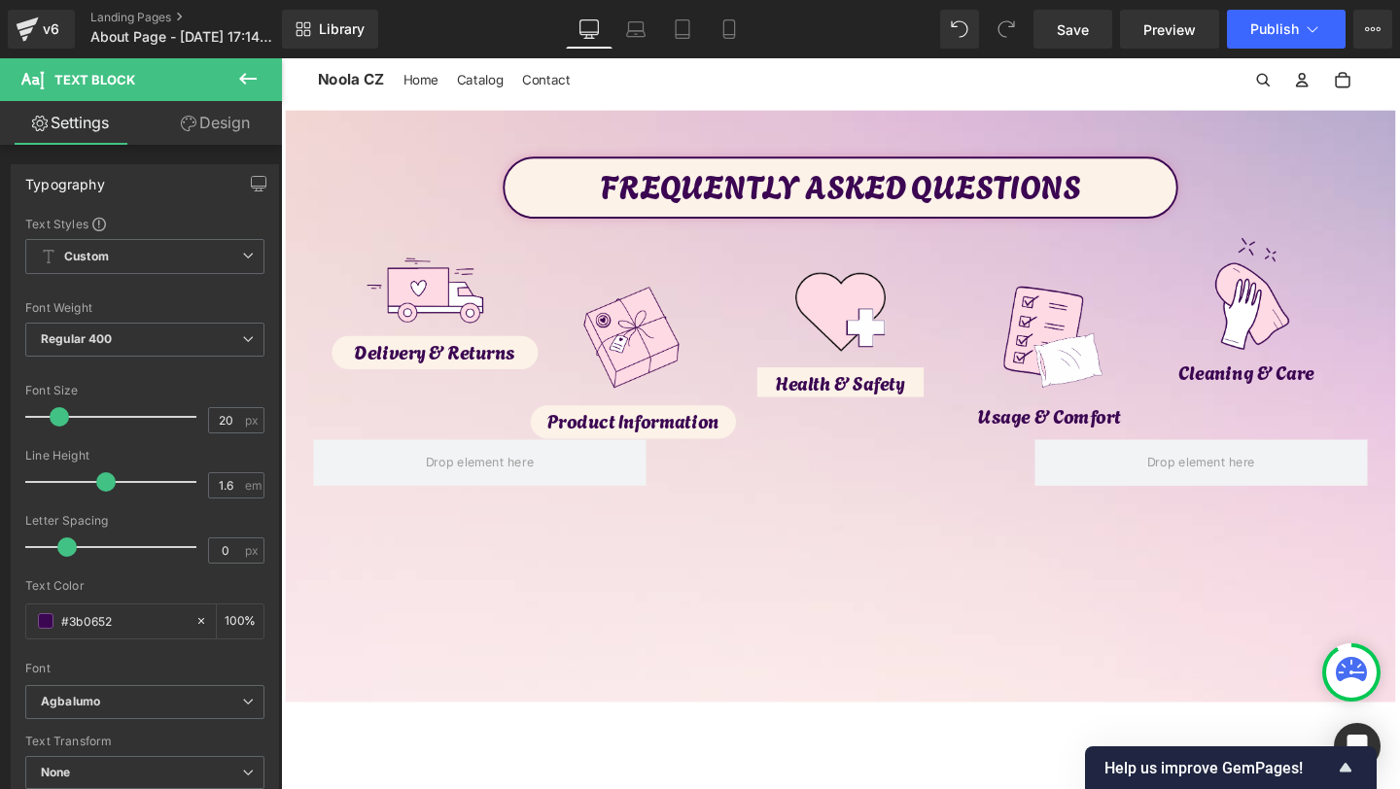
click at [208, 121] on link "Design" at bounding box center [215, 123] width 141 height 44
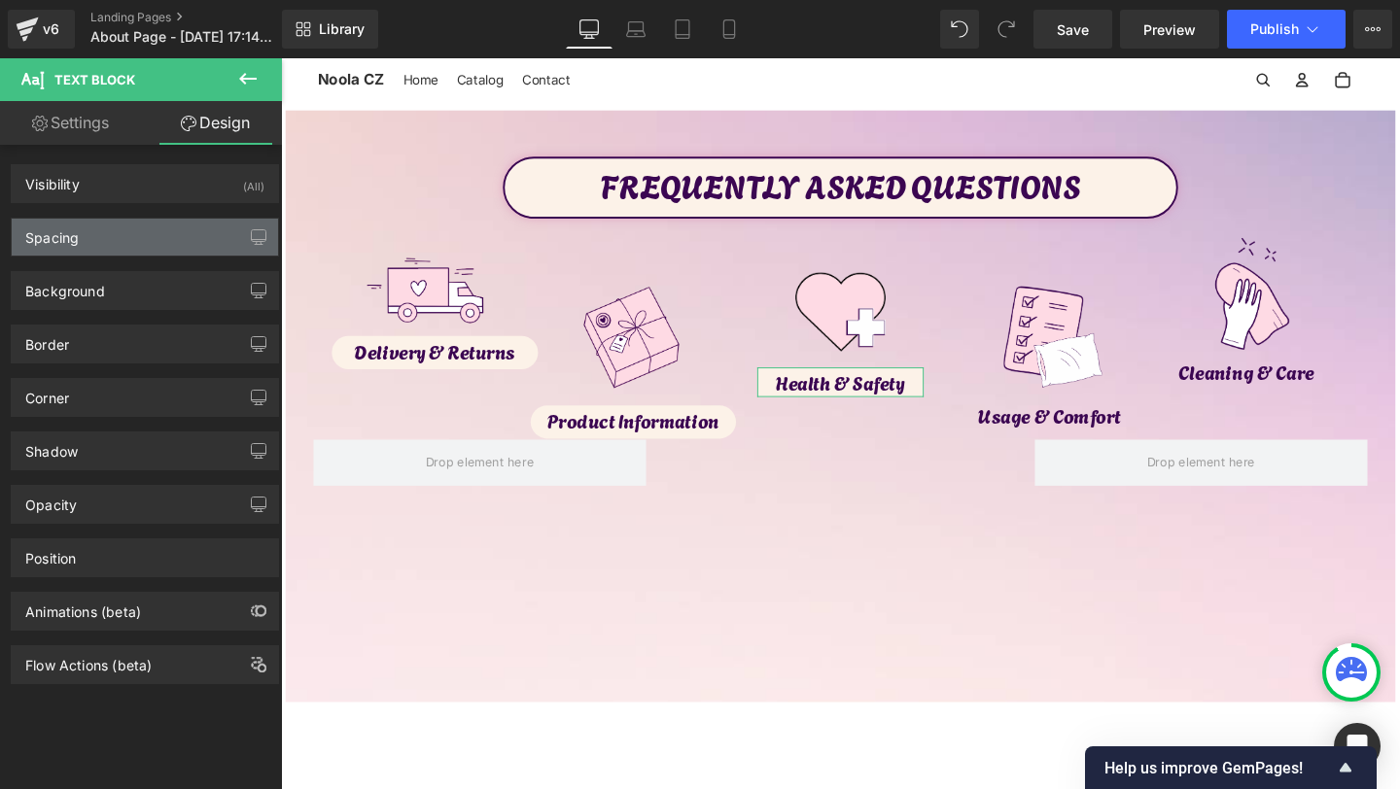
click at [120, 243] on div "Spacing" at bounding box center [145, 237] width 266 height 37
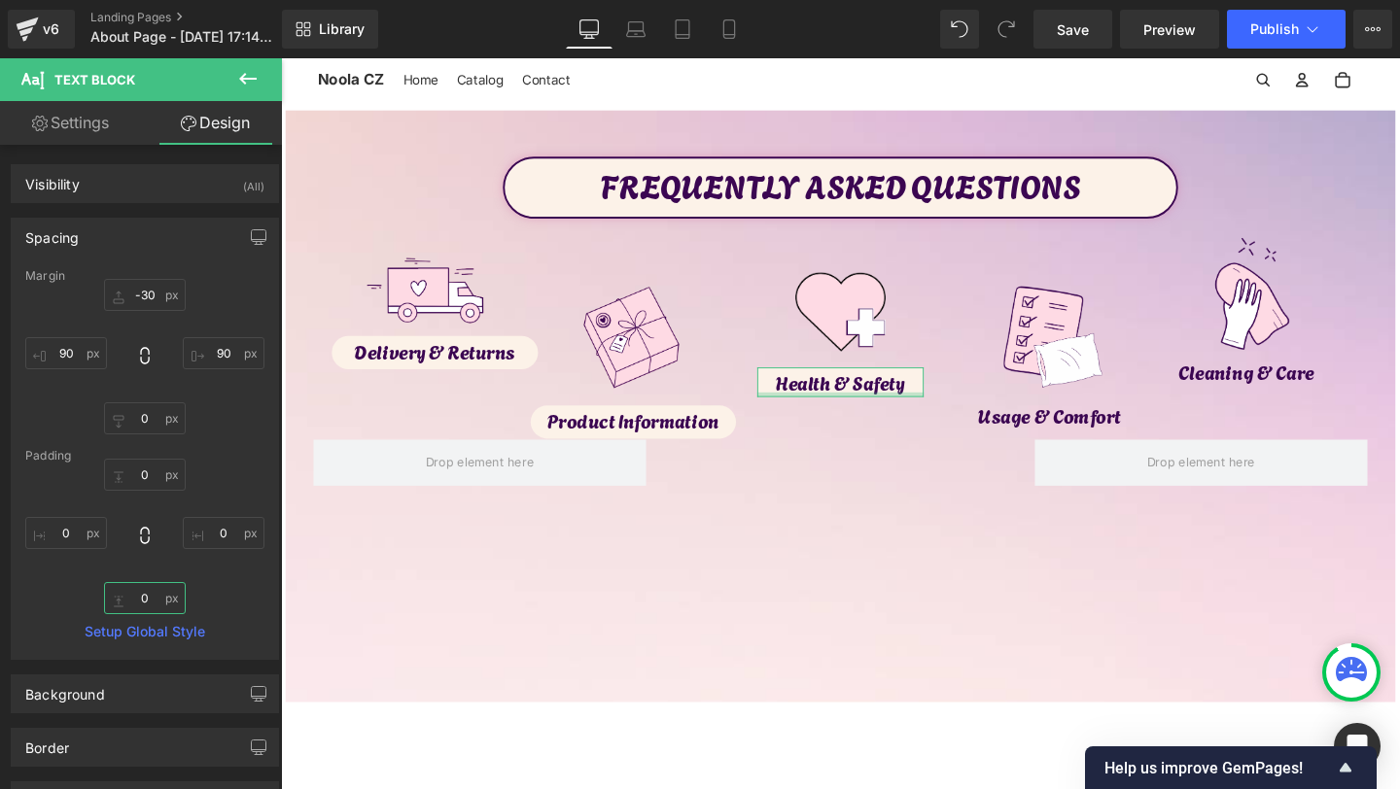
click at [150, 597] on input "0" at bounding box center [145, 598] width 82 height 32
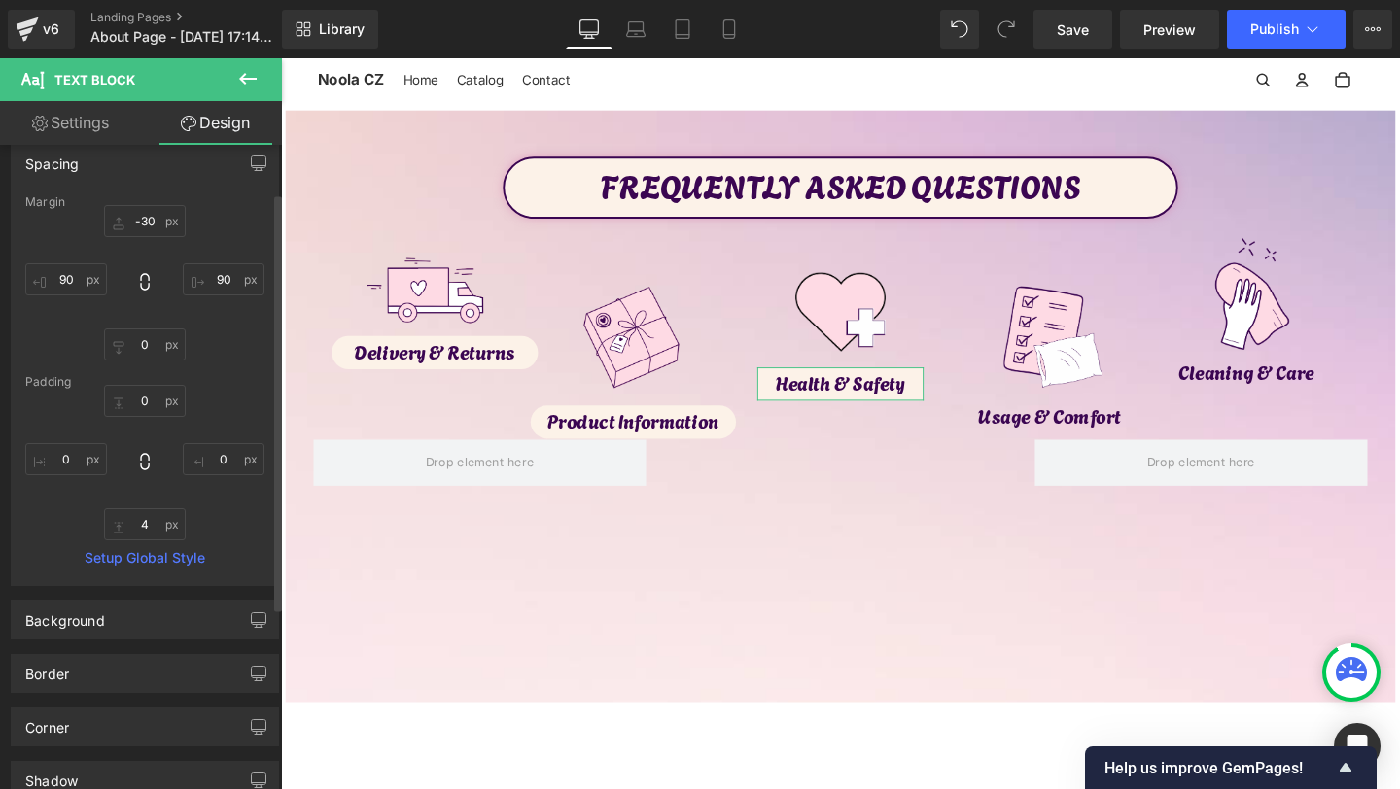
click at [68, 750] on div "Shadow Shadow Style Drop Shadow Outer Shadow Shadow Color #333333 100 % More se…" at bounding box center [145, 773] width 291 height 53
click at [68, 747] on div "Shadow Shadow Style Drop Shadow Outer Shadow Shadow Color #333333 100 % More se…" at bounding box center [145, 773] width 291 height 53
click at [87, 706] on div "Corner Corner Style Custom Custom Setup Global Style Custom Setup Global Style …" at bounding box center [145, 719] width 291 height 53
click at [86, 709] on div "Corner" at bounding box center [145, 727] width 266 height 37
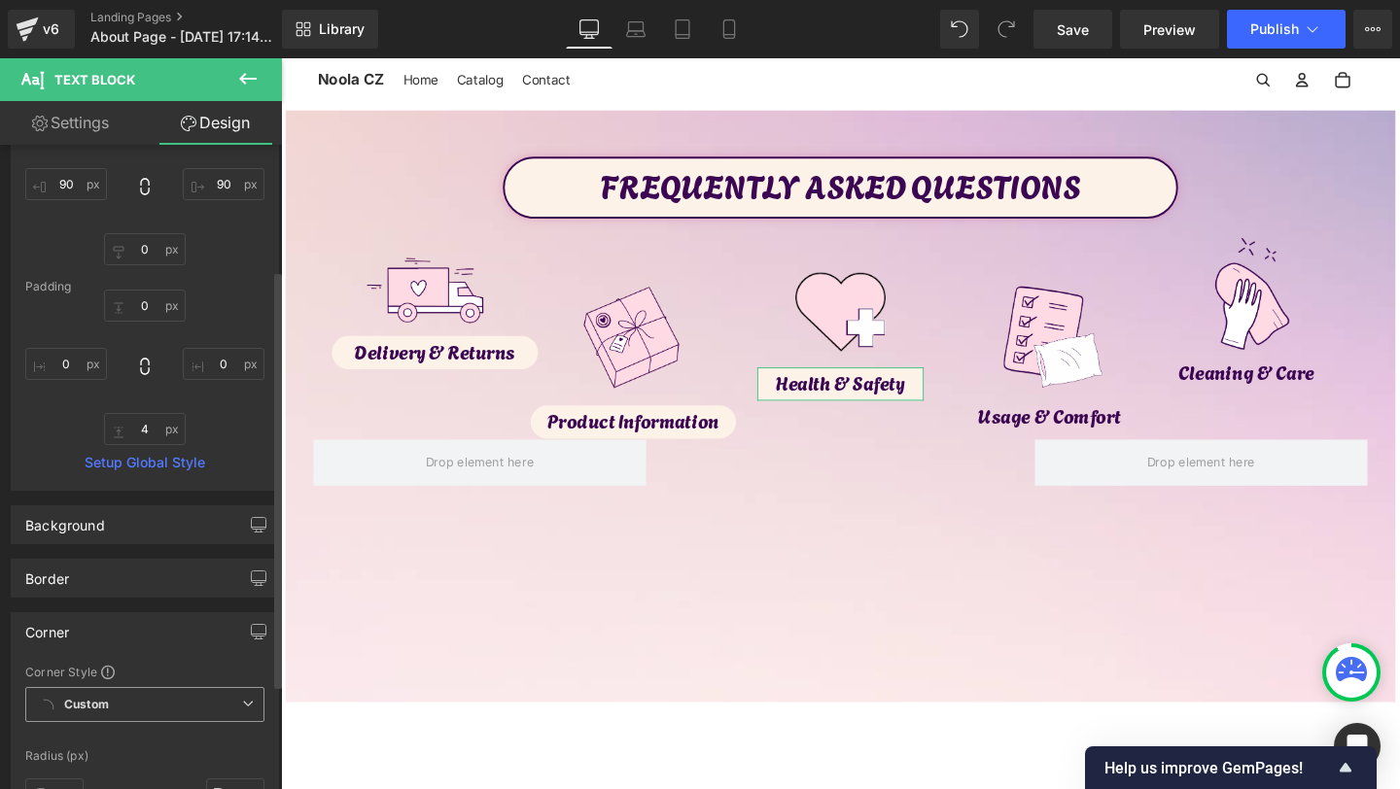
scroll to position [344, 0]
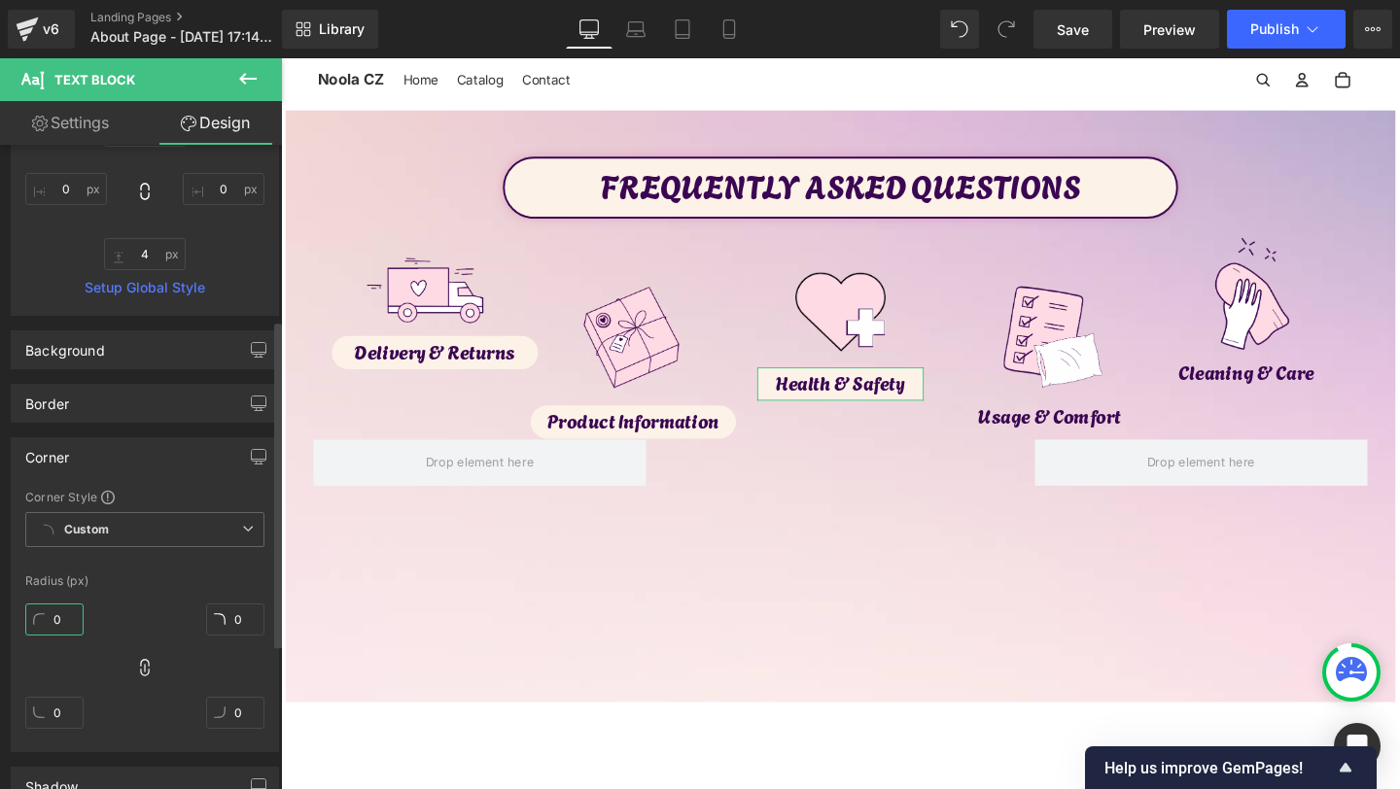
click at [57, 614] on input "0" at bounding box center [54, 620] width 58 height 32
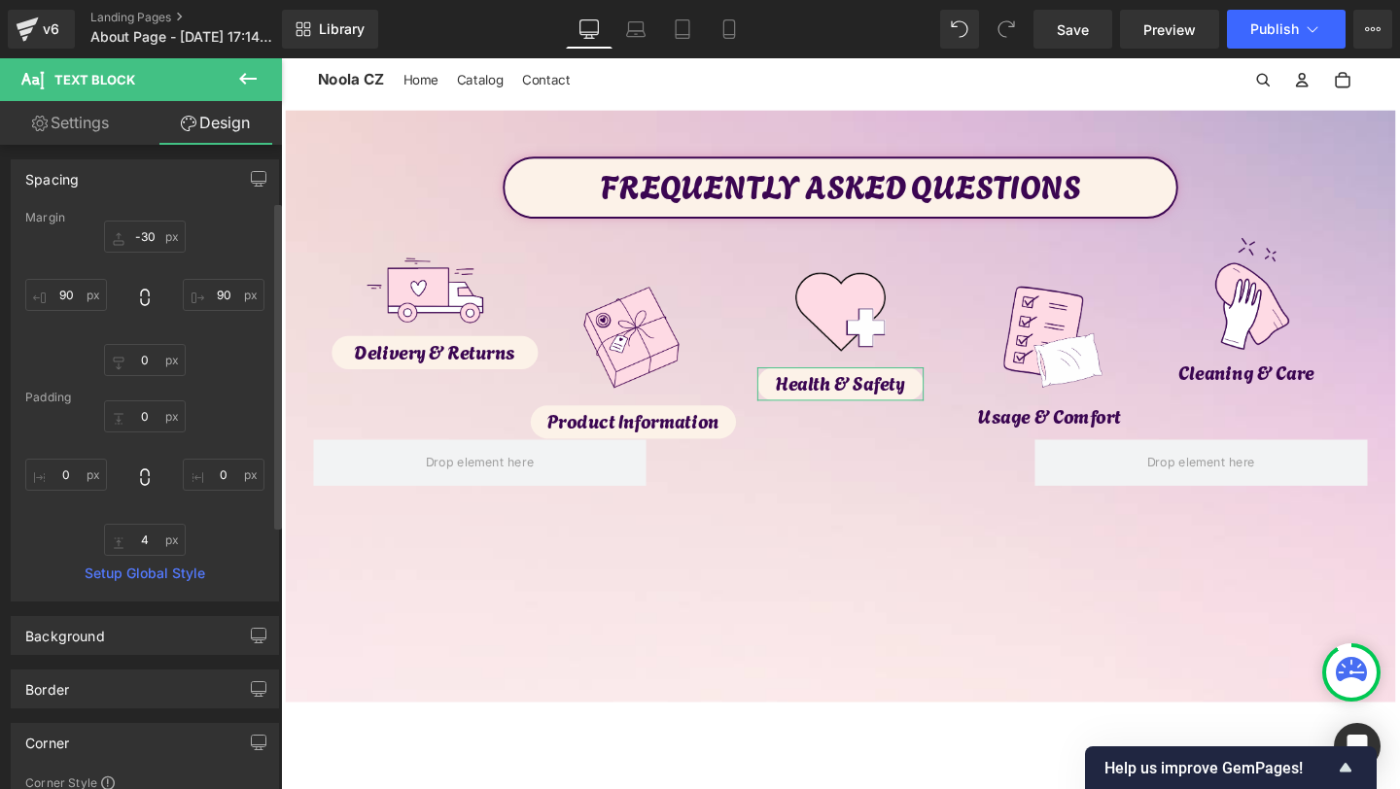
scroll to position [29, 0]
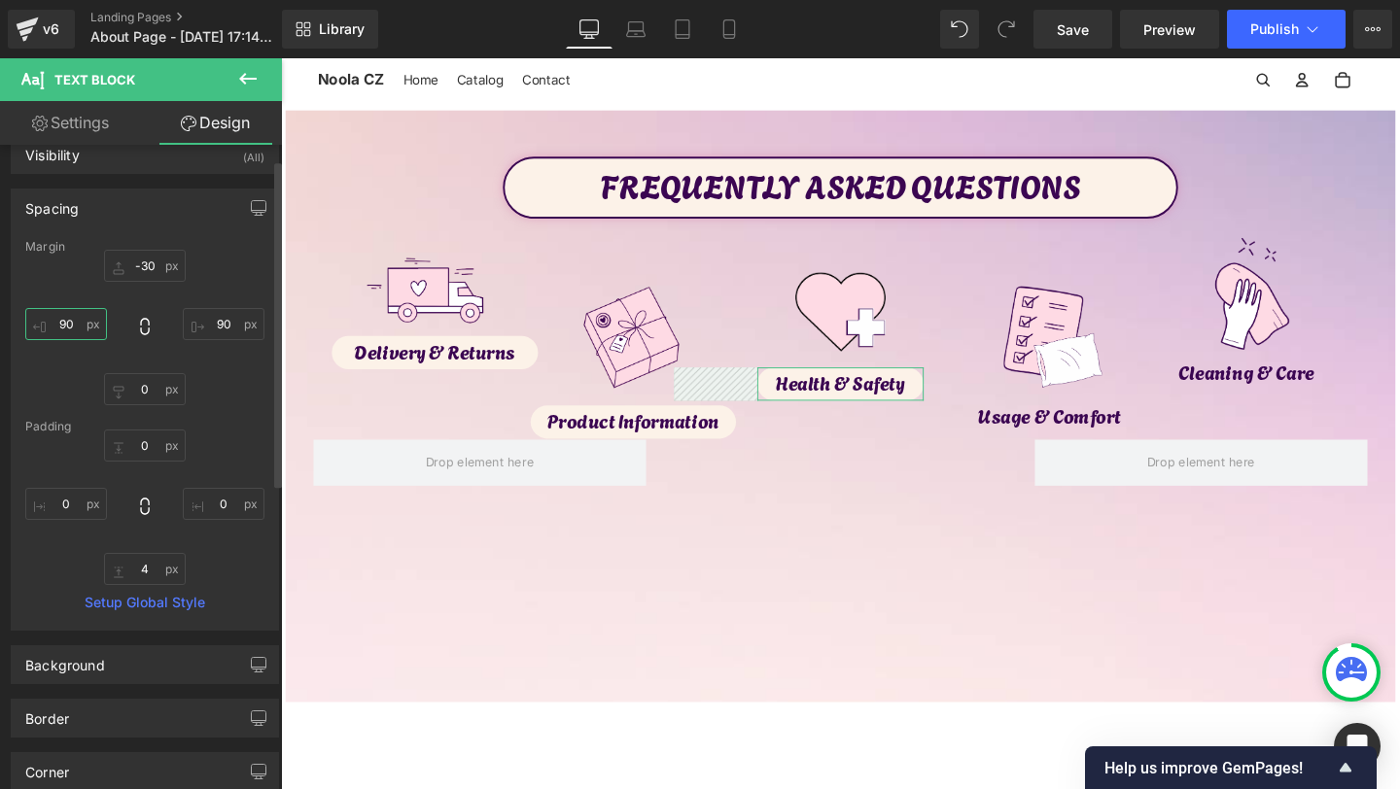
click at [64, 323] on input "90" at bounding box center [66, 324] width 82 height 32
click at [66, 332] on input "90" at bounding box center [66, 324] width 82 height 32
click at [66, 320] on input "90" at bounding box center [66, 324] width 82 height 32
click at [219, 317] on input "90" at bounding box center [224, 324] width 82 height 32
click at [219, 324] on input "90" at bounding box center [224, 324] width 82 height 32
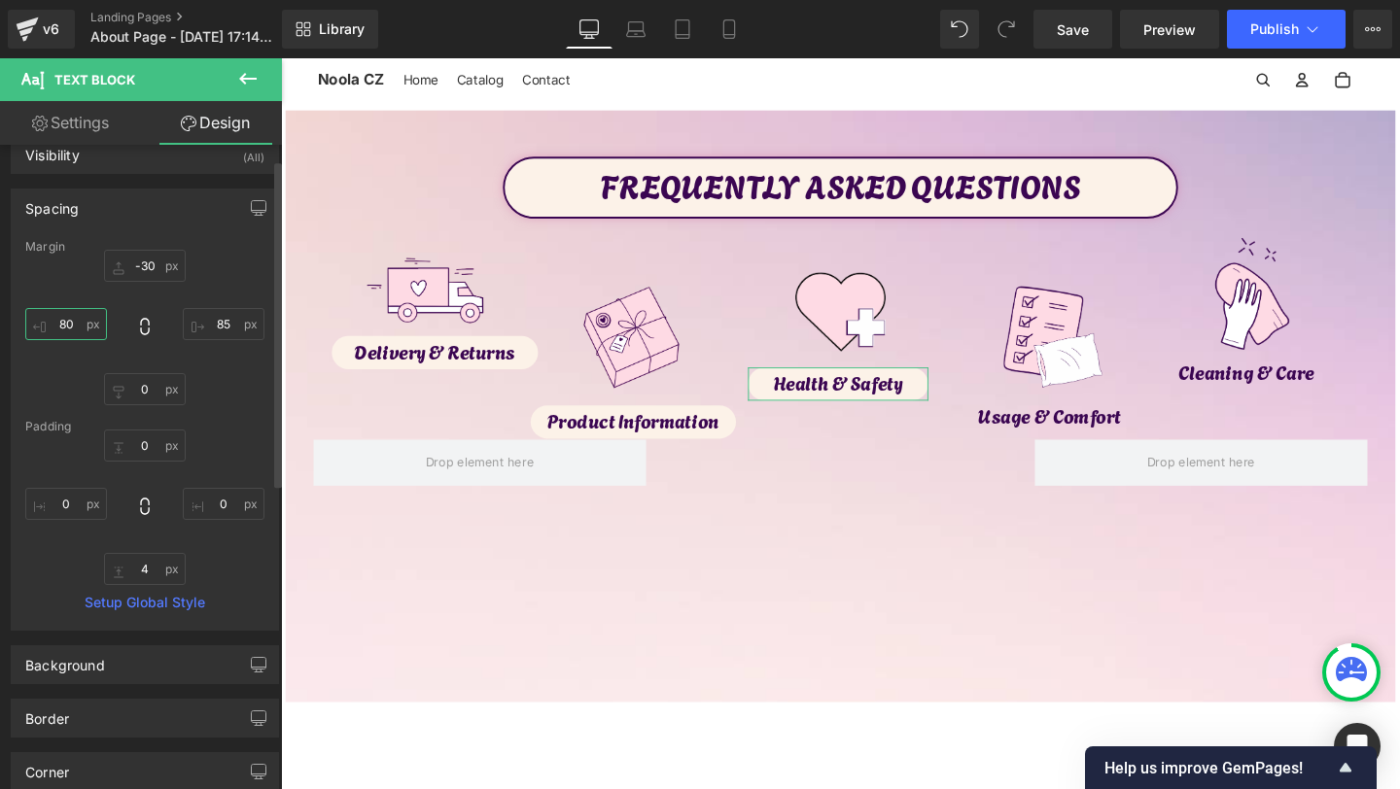
click at [91, 320] on input "80" at bounding box center [66, 324] width 82 height 32
click at [88, 326] on input "80" at bounding box center [66, 324] width 82 height 32
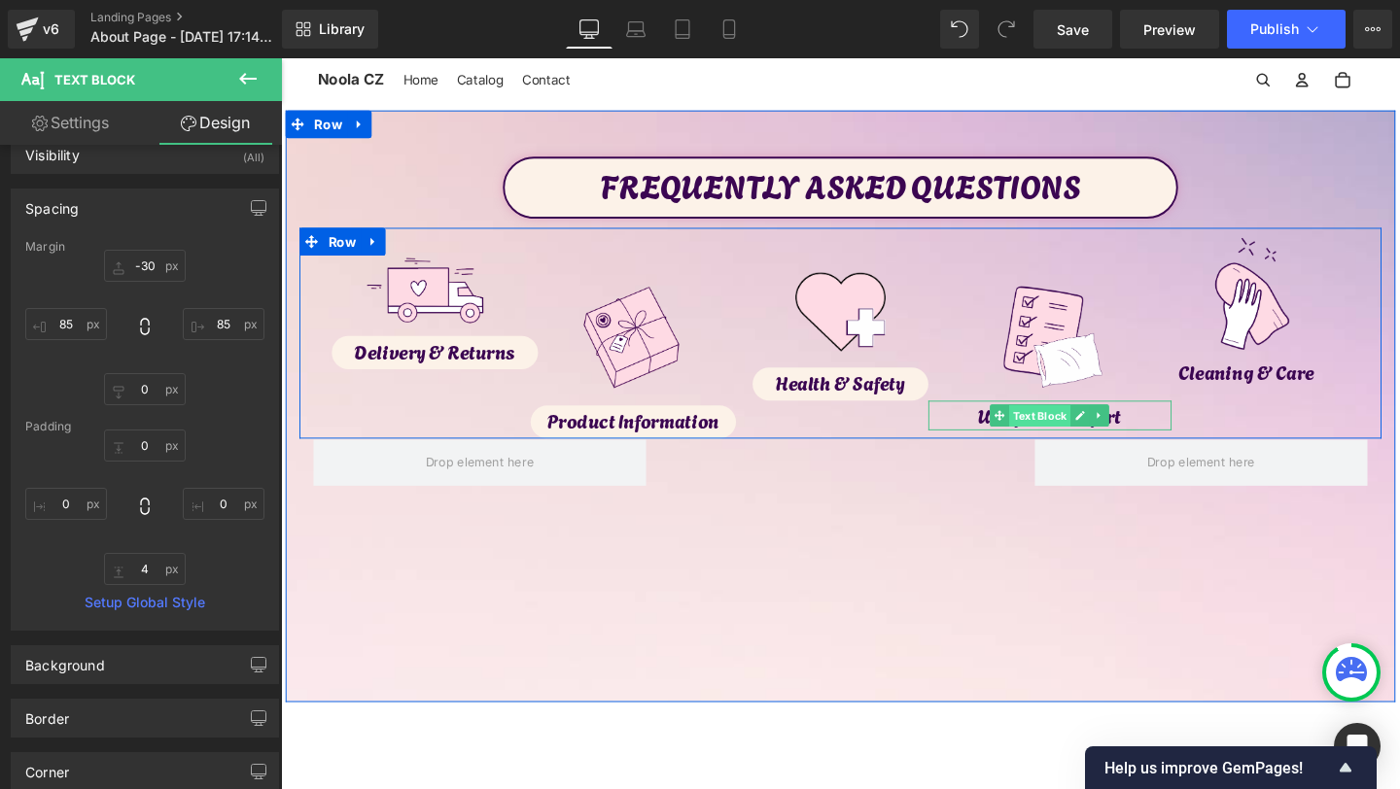
click at [1053, 425] on span "Text Block" at bounding box center [1079, 434] width 64 height 23
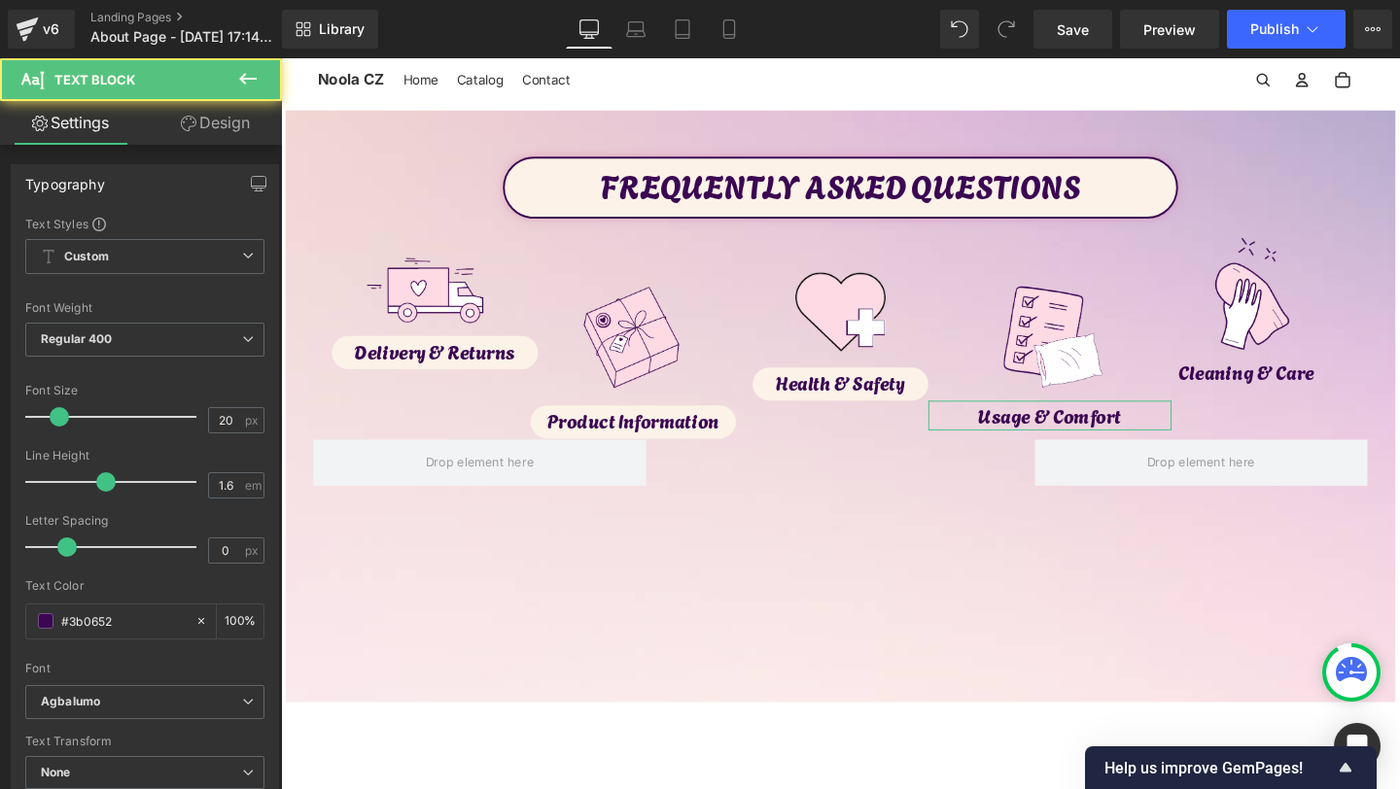
click at [235, 116] on link "Design" at bounding box center [215, 123] width 141 height 44
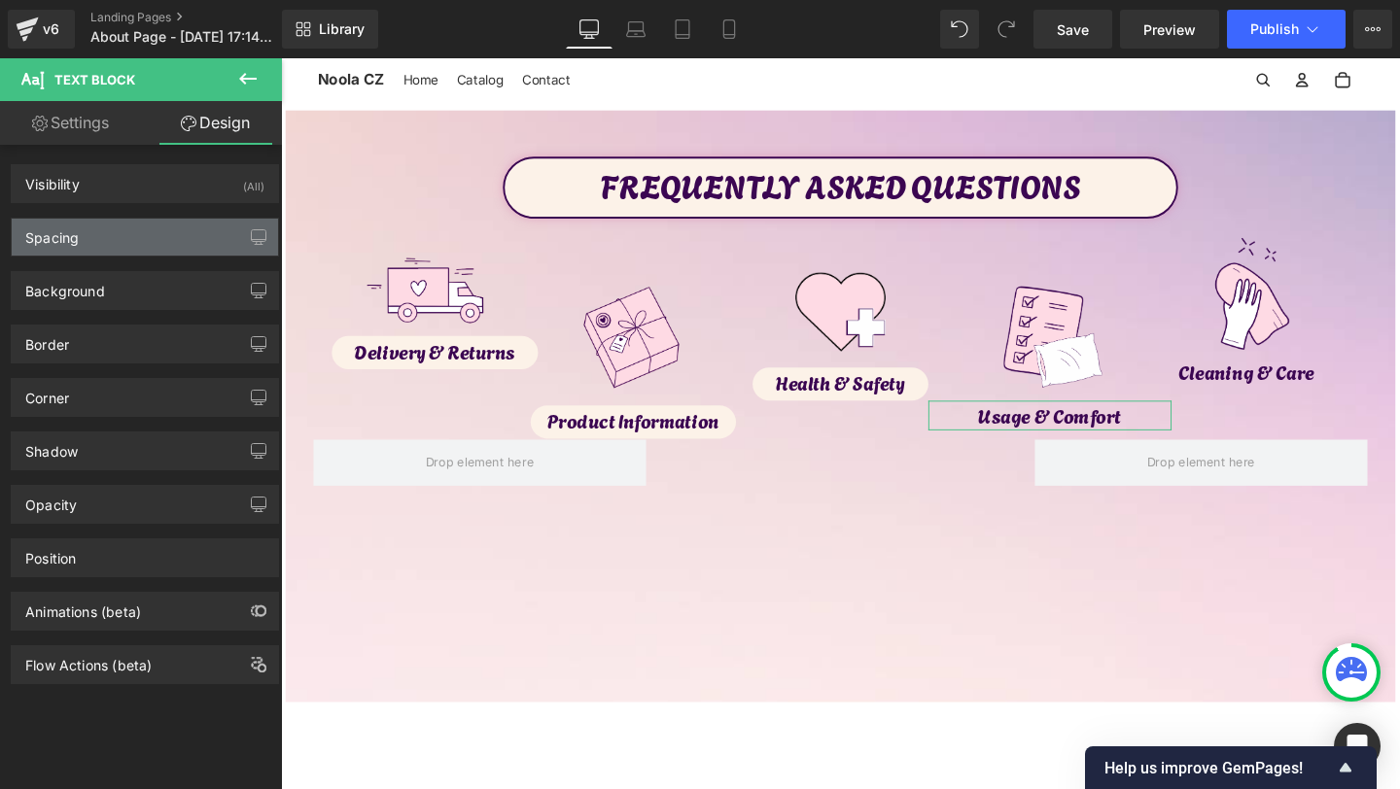
click at [106, 239] on div "Spacing" at bounding box center [145, 237] width 266 height 37
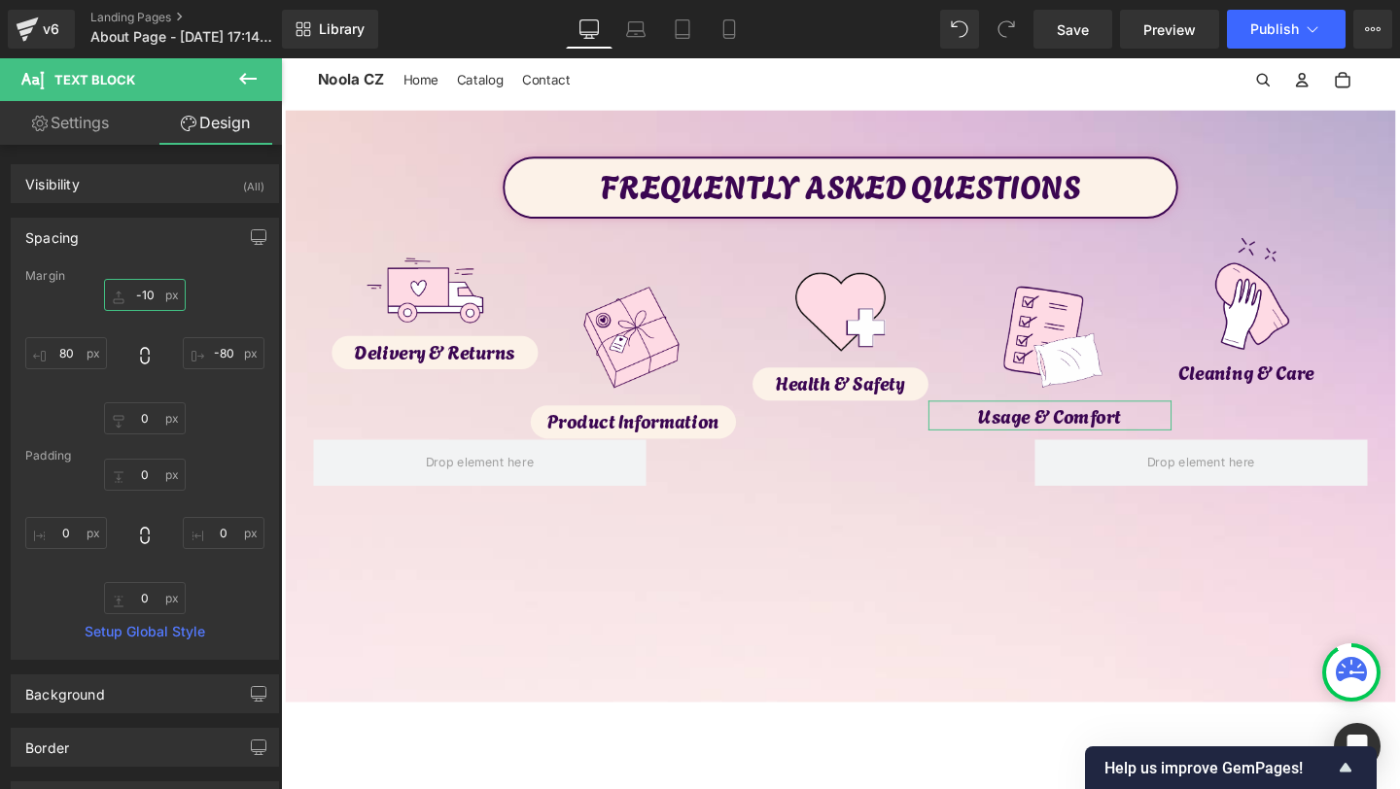
click at [149, 302] on input "-10" at bounding box center [145, 295] width 82 height 32
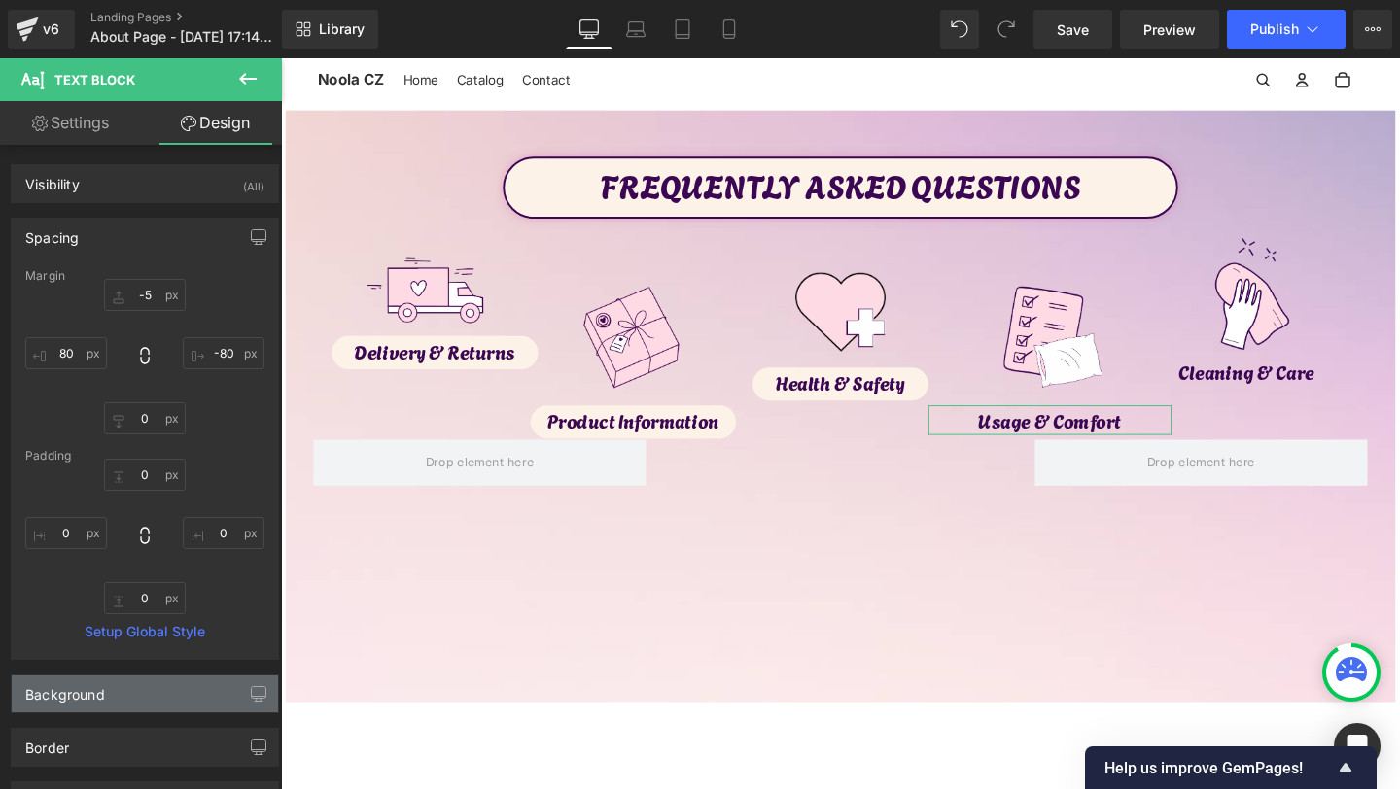
click at [102, 705] on div "Background" at bounding box center [145, 694] width 266 height 37
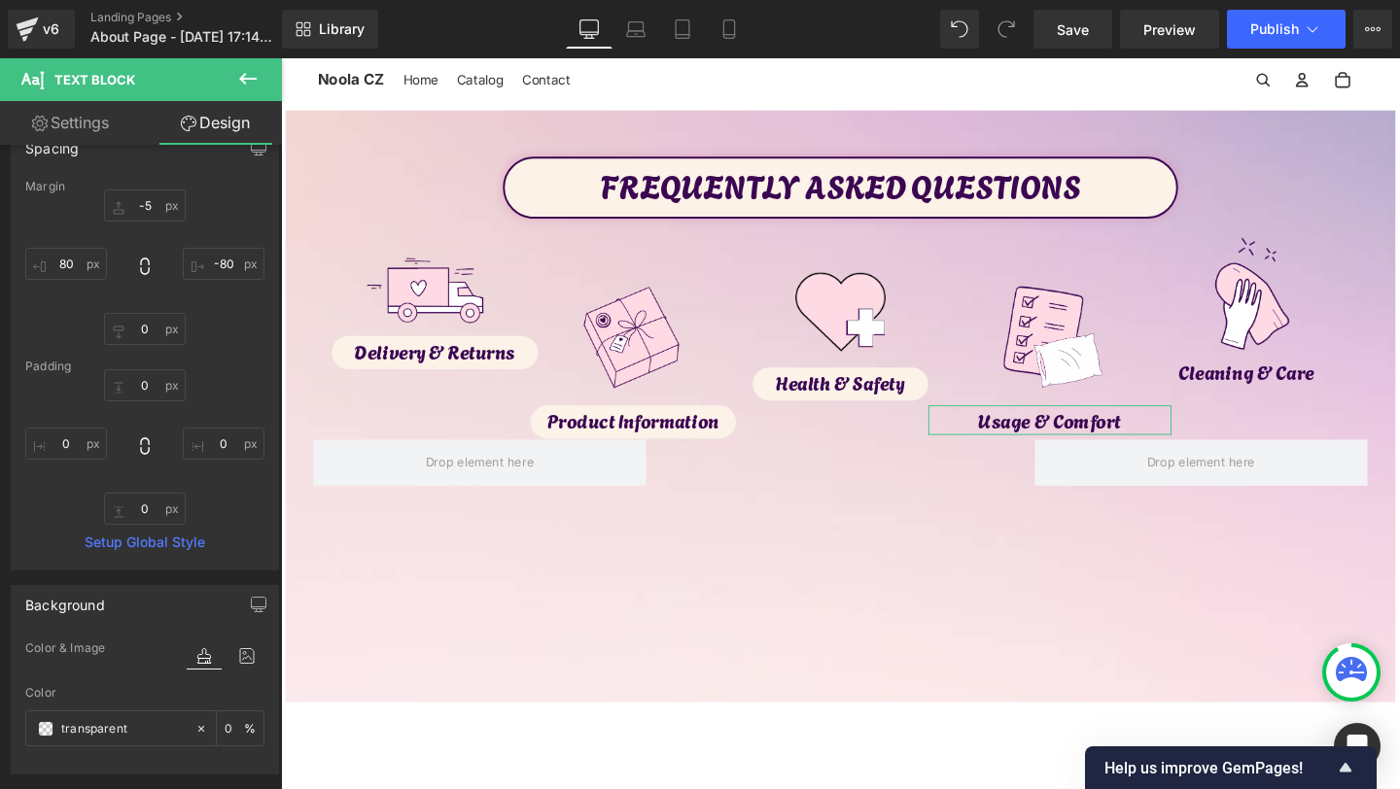
scroll to position [96, 0]
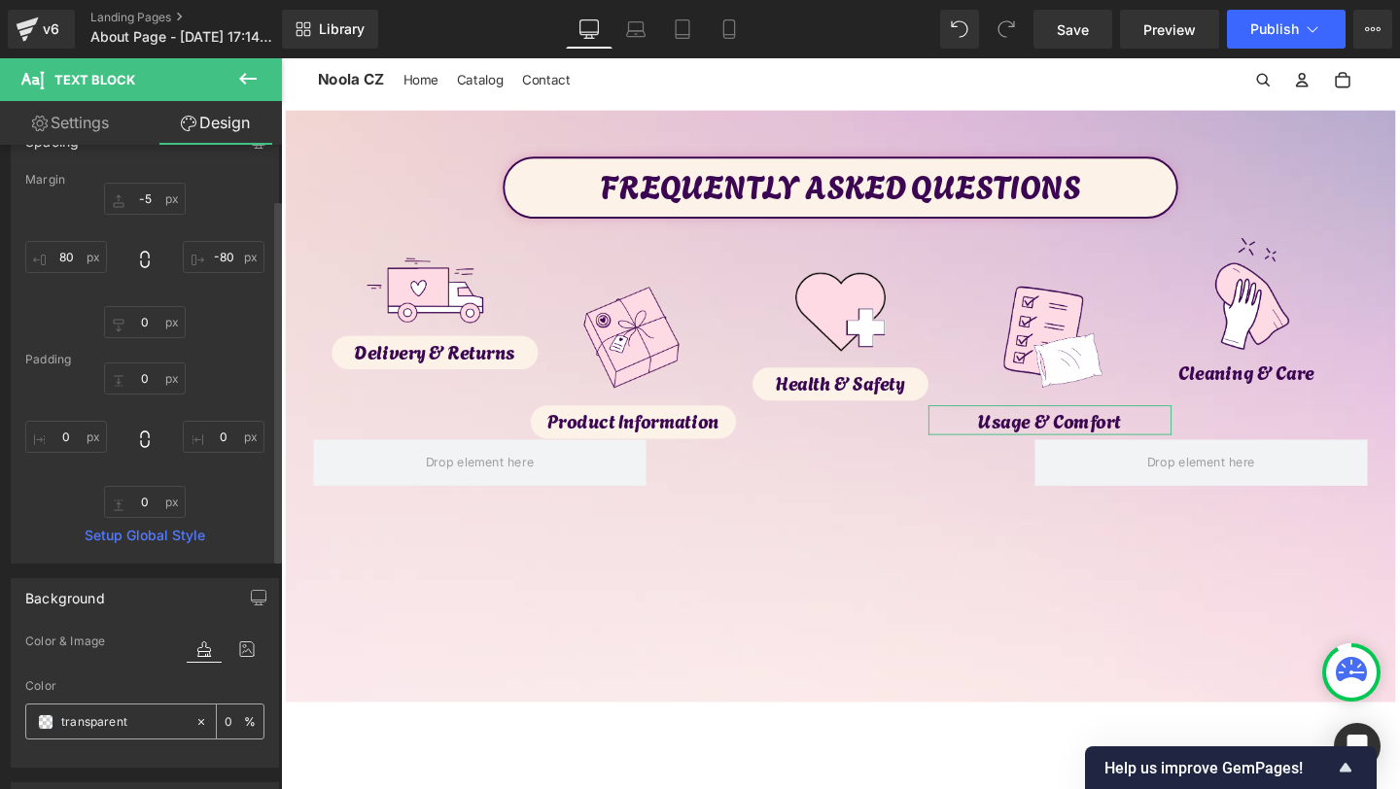
click at [110, 725] on input "transparent" at bounding box center [123, 722] width 124 height 21
paste input "#fcf2e8"
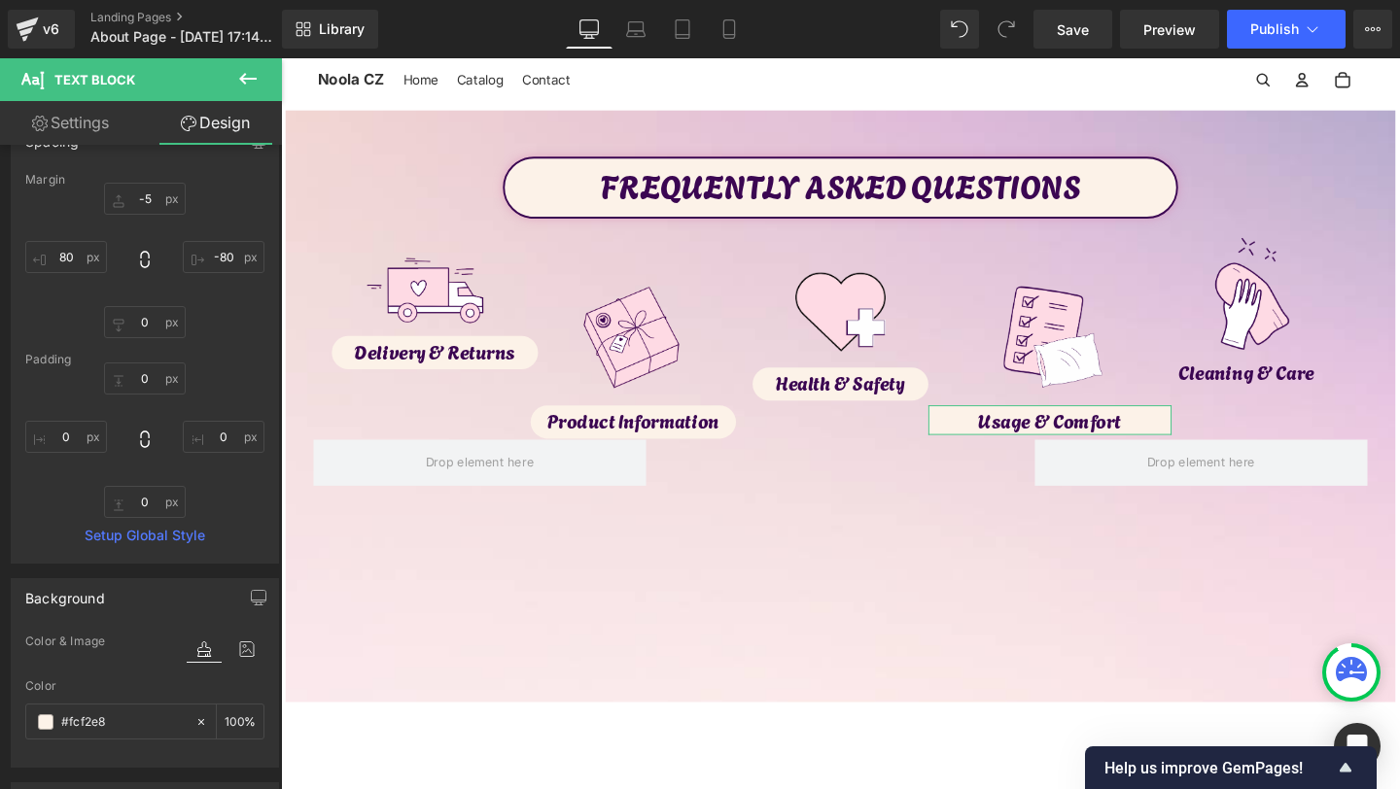
click at [88, 125] on link "Settings" at bounding box center [70, 123] width 141 height 44
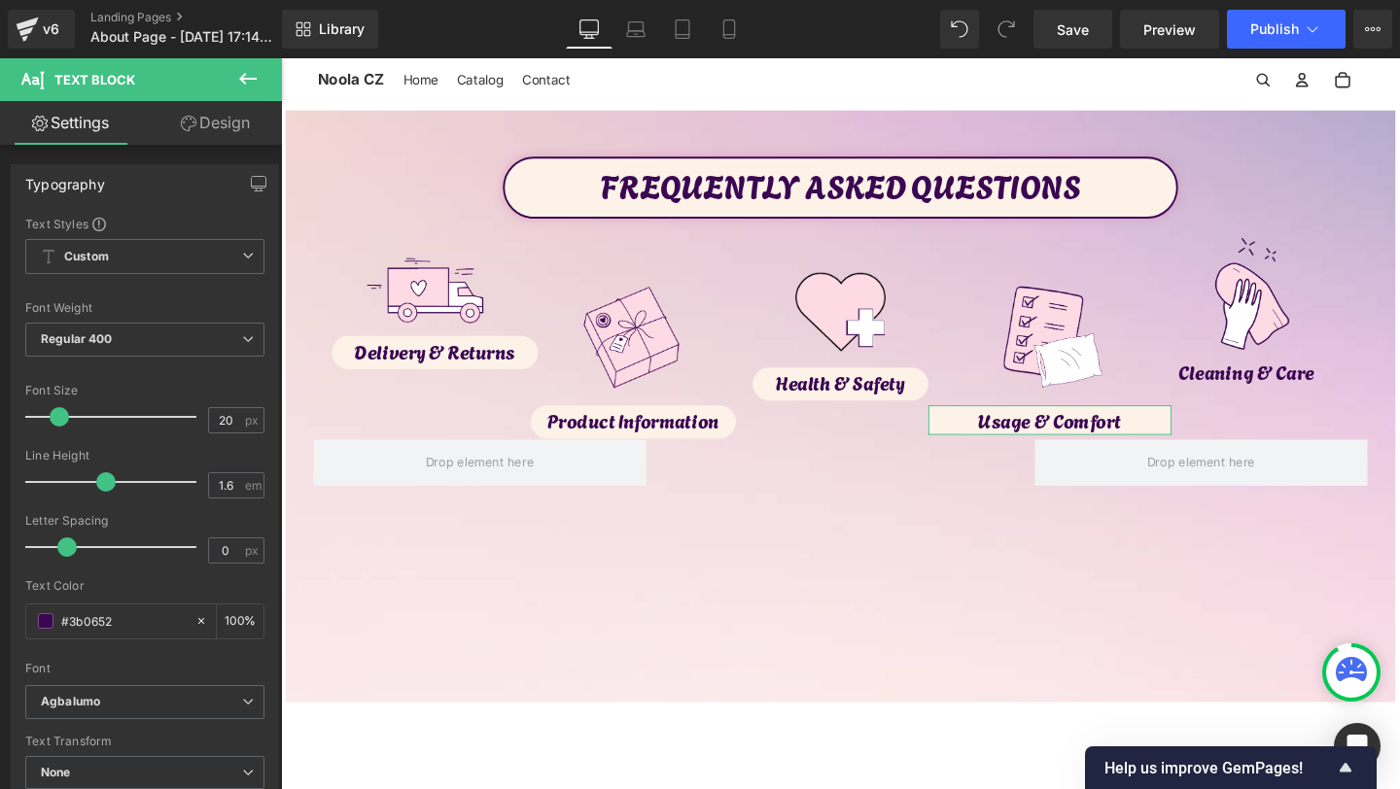
click at [224, 117] on link "Design" at bounding box center [215, 123] width 141 height 44
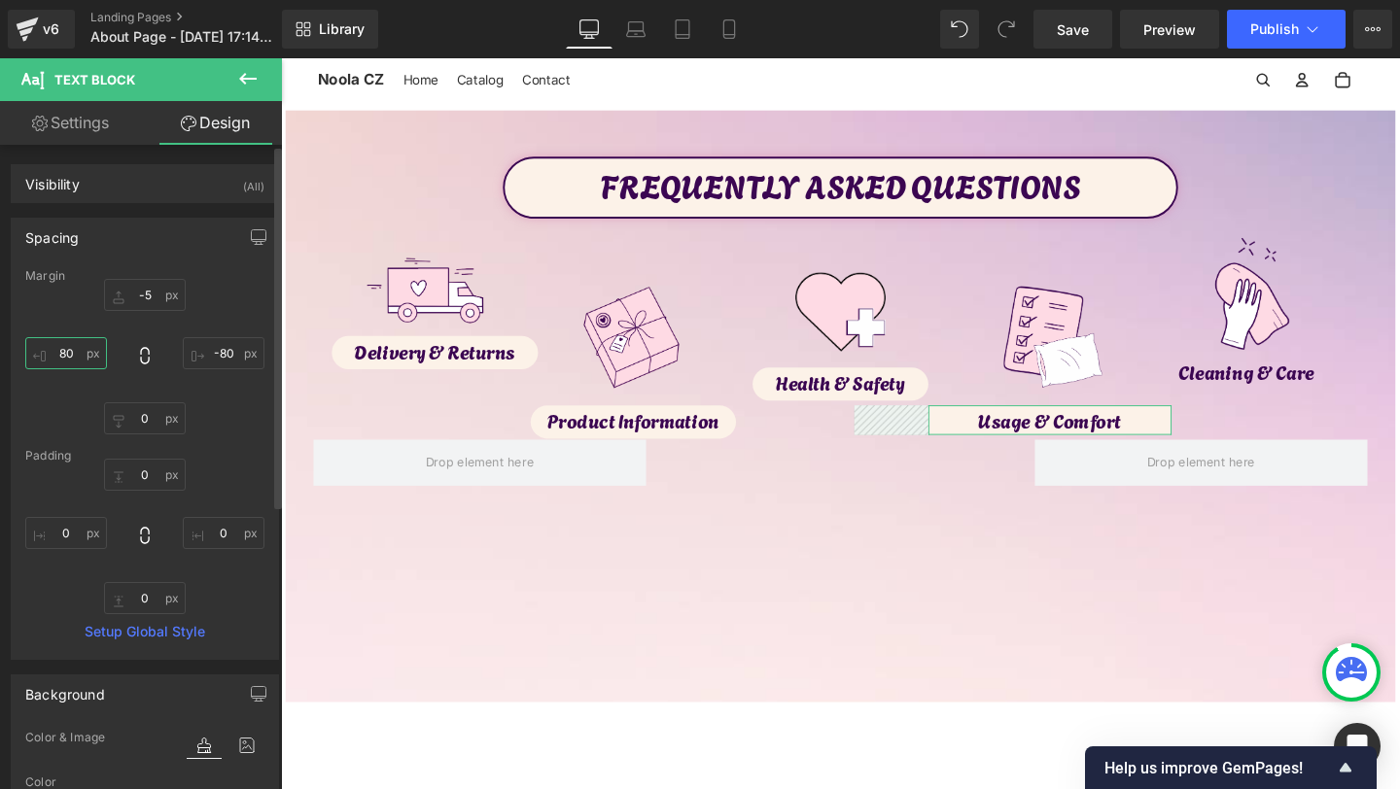
click at [65, 358] on input "80" at bounding box center [66, 353] width 82 height 32
click at [64, 351] on input "80" at bounding box center [66, 353] width 82 height 32
click at [218, 359] on input "-80" at bounding box center [224, 353] width 82 height 32
click at [218, 356] on input "-80" at bounding box center [224, 353] width 82 height 32
click at [66, 364] on input "100" at bounding box center [66, 353] width 82 height 32
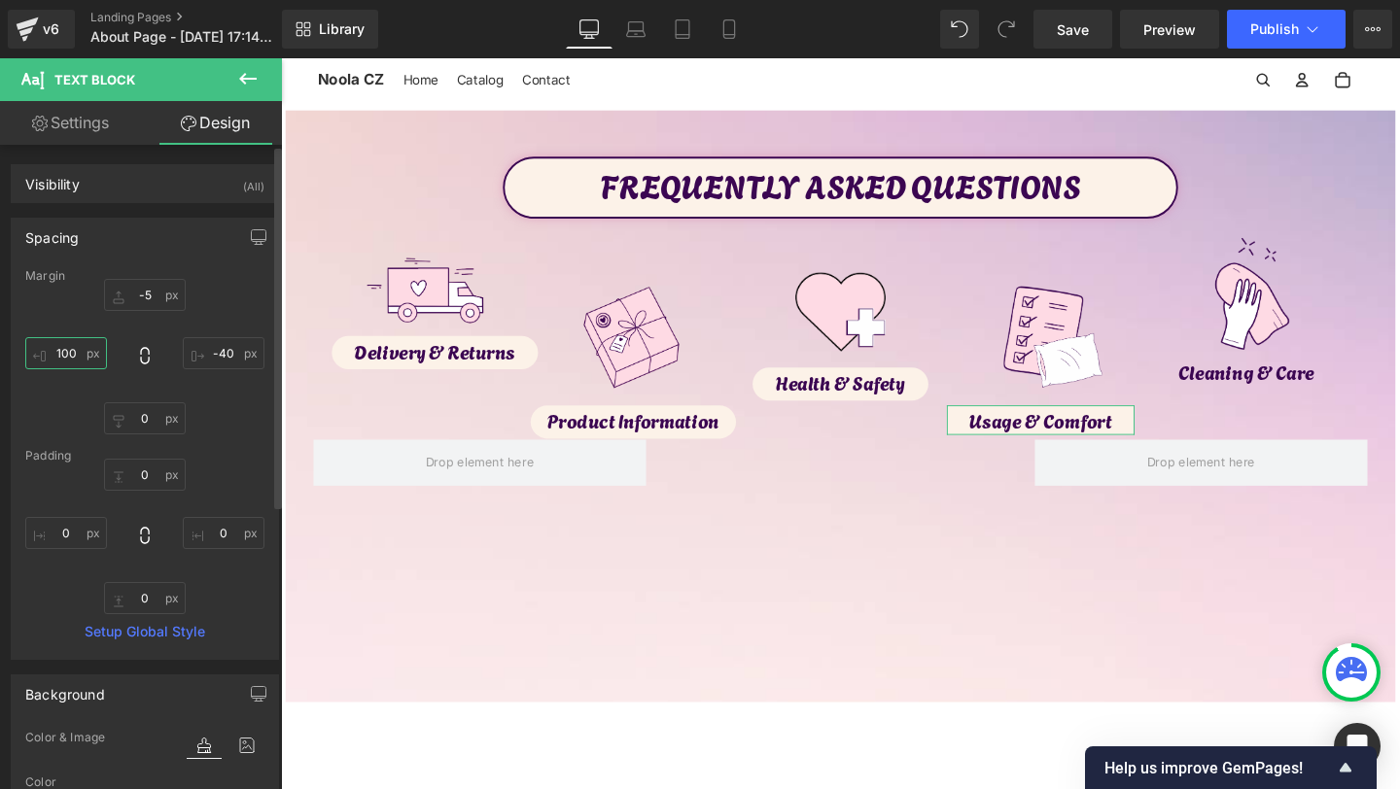
click at [66, 361] on input "100" at bounding box center [66, 353] width 82 height 32
click at [67, 348] on input "100" at bounding box center [66, 353] width 82 height 32
click at [219, 359] on input "-40" at bounding box center [224, 353] width 82 height 32
click at [219, 361] on input "-40" at bounding box center [224, 353] width 82 height 32
click at [219, 345] on input "-40" at bounding box center [224, 353] width 82 height 32
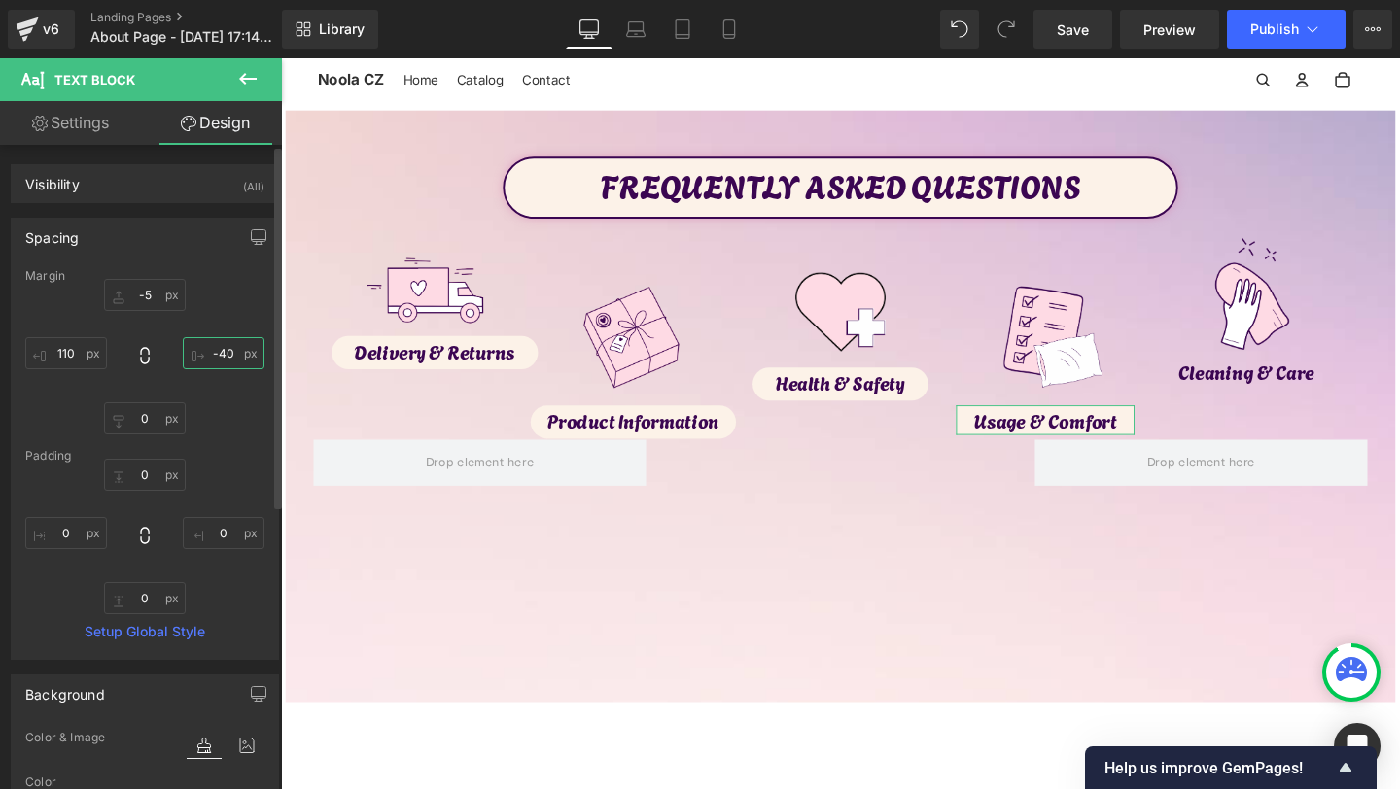
click at [218, 353] on input "-40" at bounding box center [224, 353] width 82 height 32
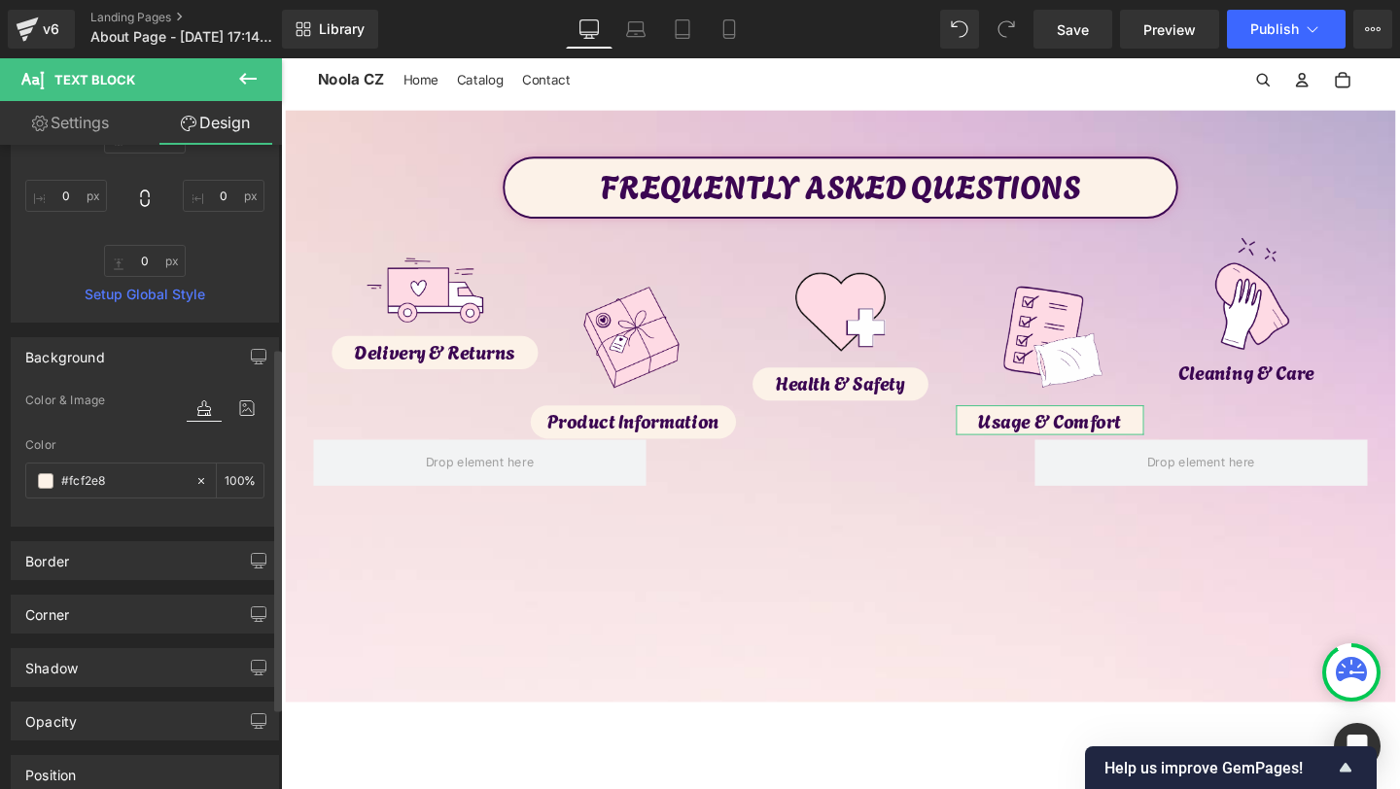
scroll to position [505, 0]
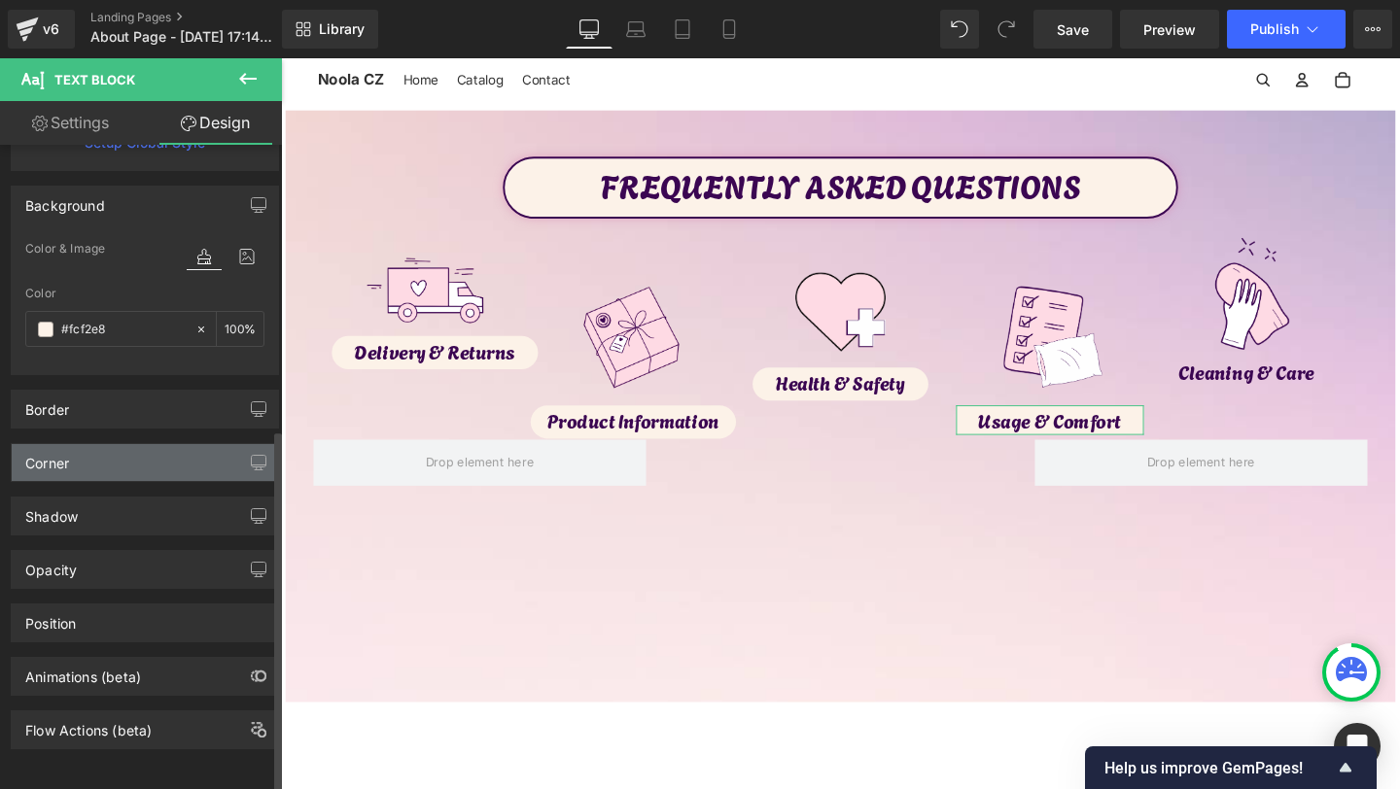
click at [78, 460] on div "Corner" at bounding box center [145, 462] width 266 height 37
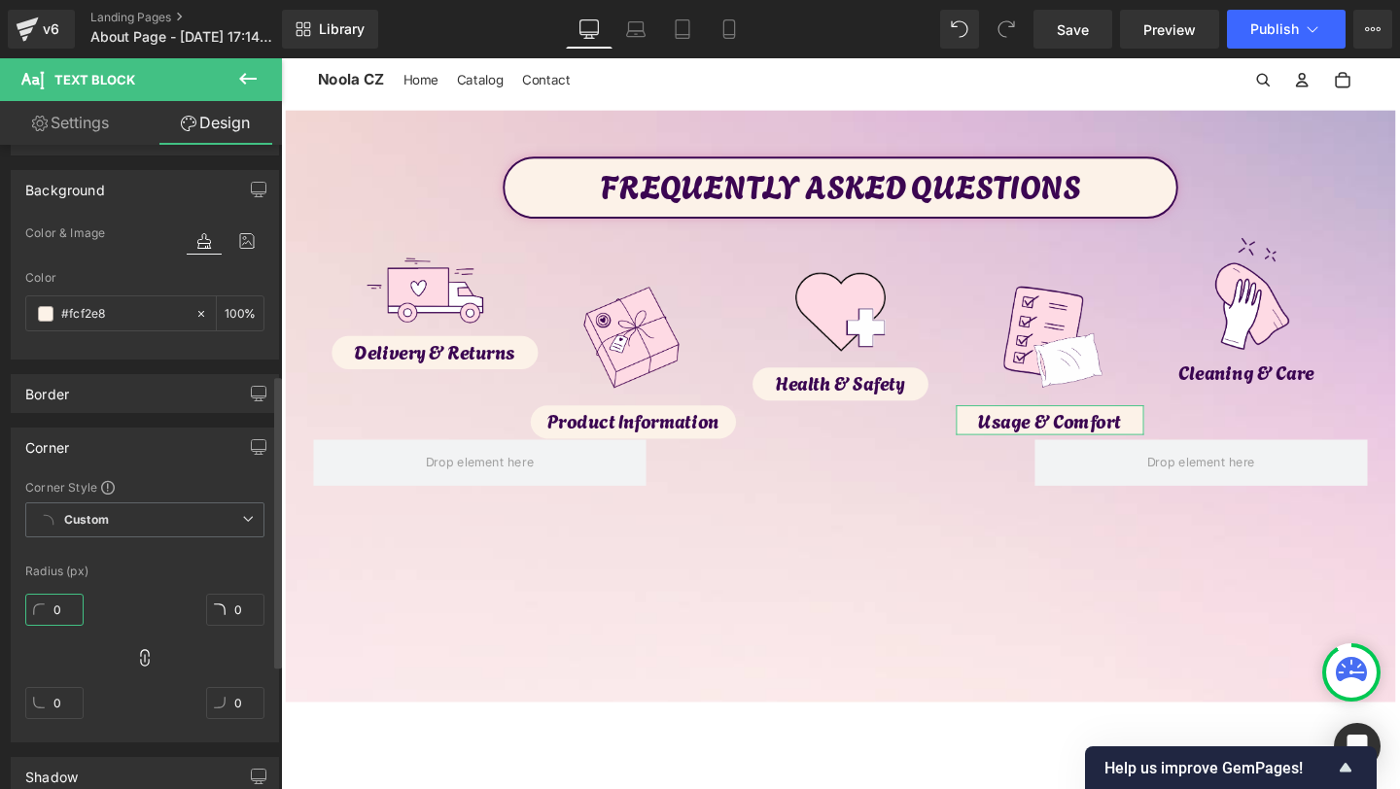
click at [55, 602] on input "0" at bounding box center [54, 610] width 58 height 32
click at [55, 620] on input "0" at bounding box center [54, 610] width 58 height 32
click at [55, 617] on input "0" at bounding box center [54, 610] width 58 height 32
click at [54, 604] on input "0" at bounding box center [54, 610] width 58 height 32
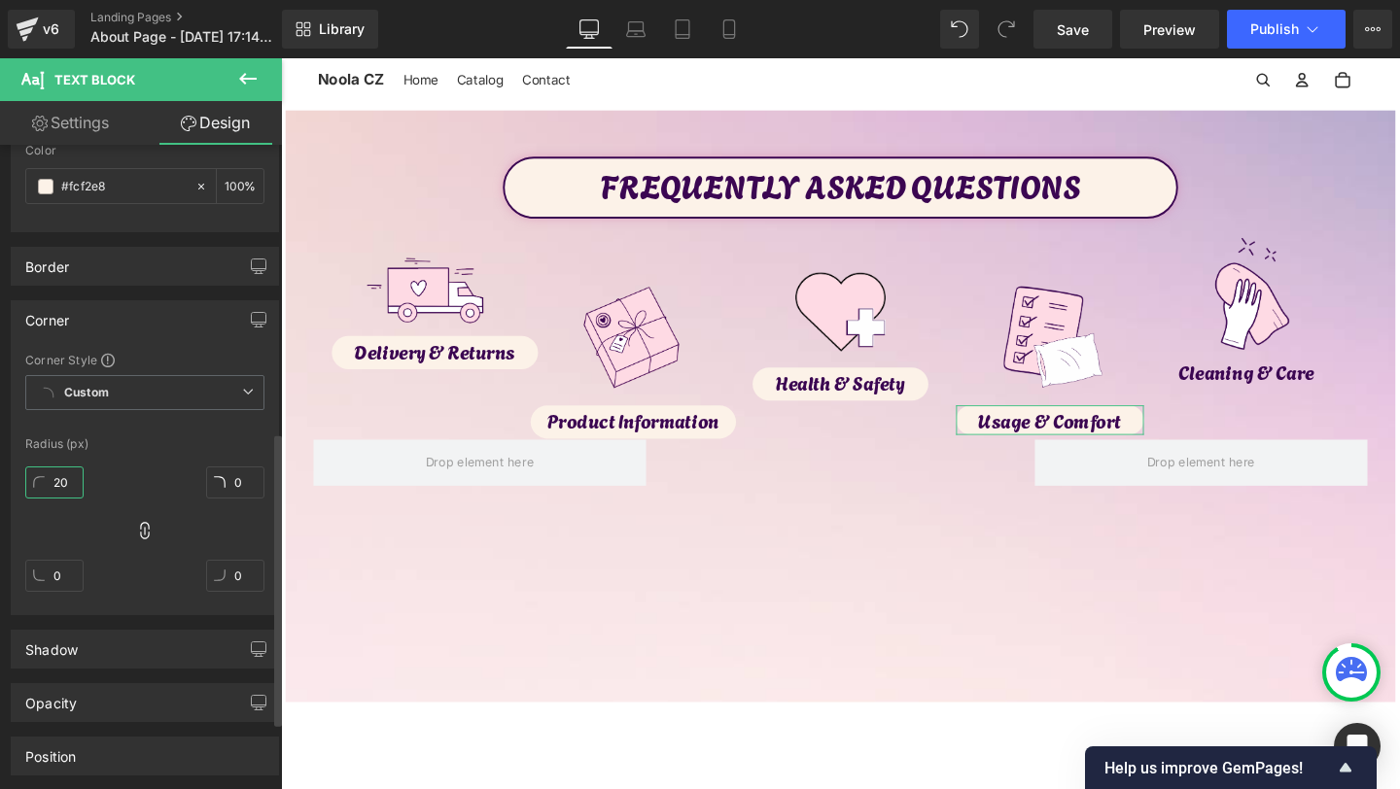
scroll to position [542, 0]
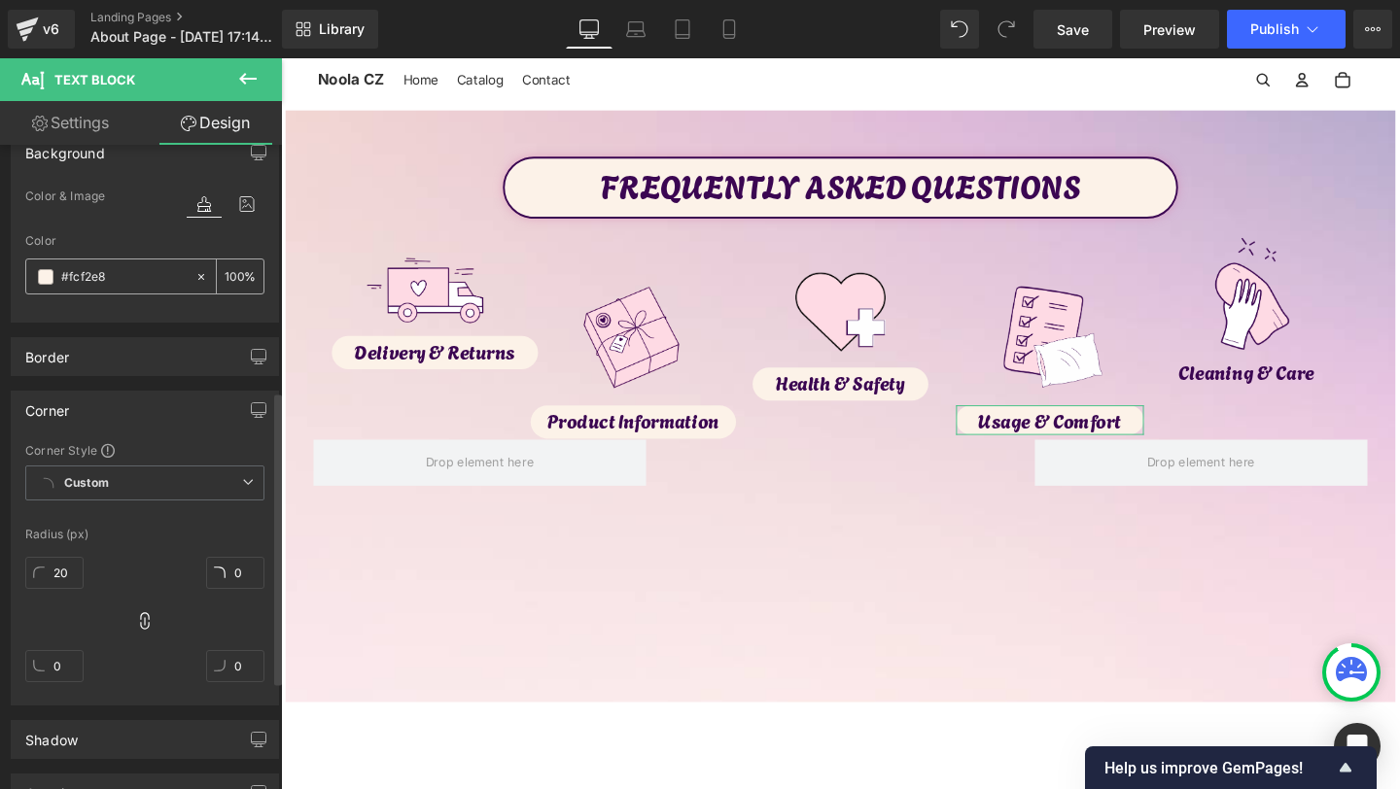
click at [181, 264] on div "#fcf2e8" at bounding box center [110, 277] width 168 height 34
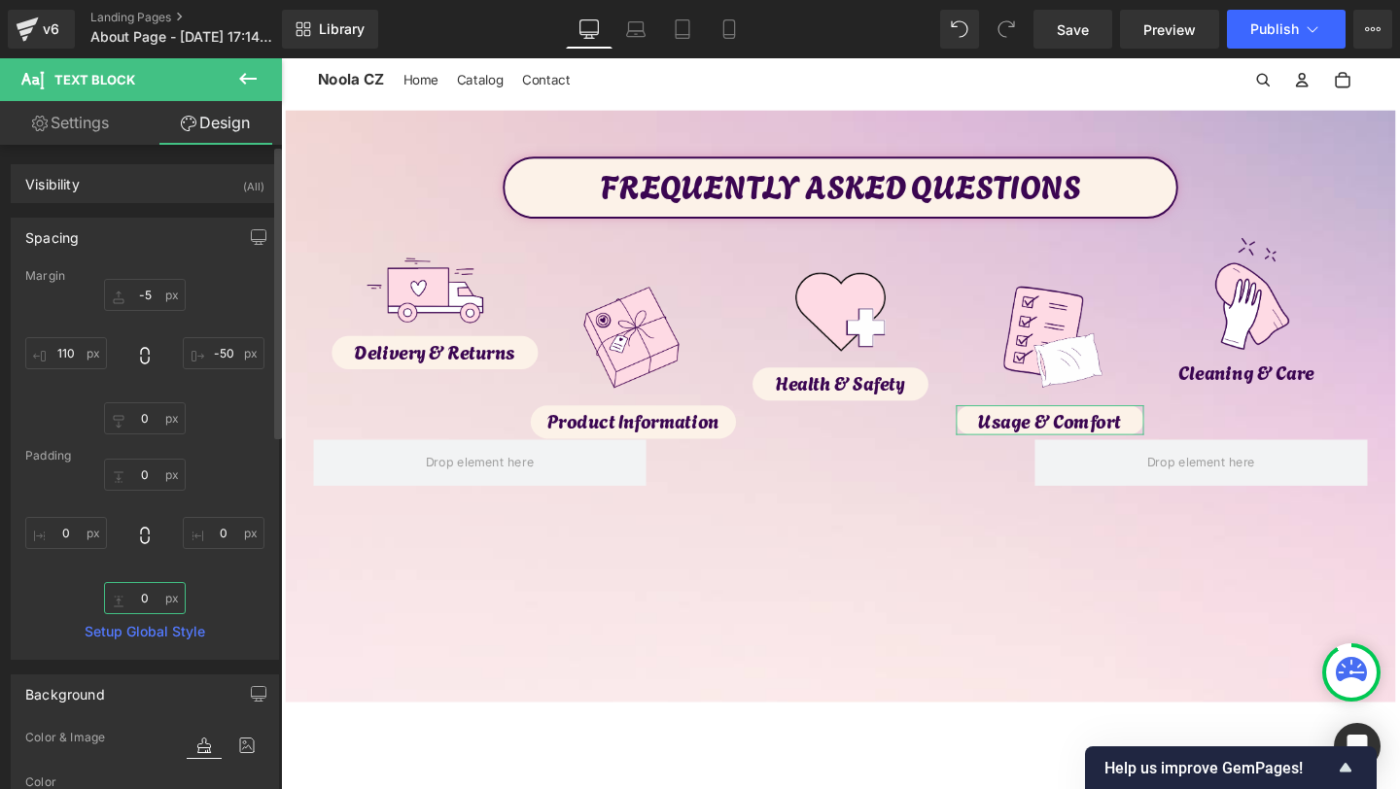
click at [143, 593] on input "0" at bounding box center [145, 598] width 82 height 32
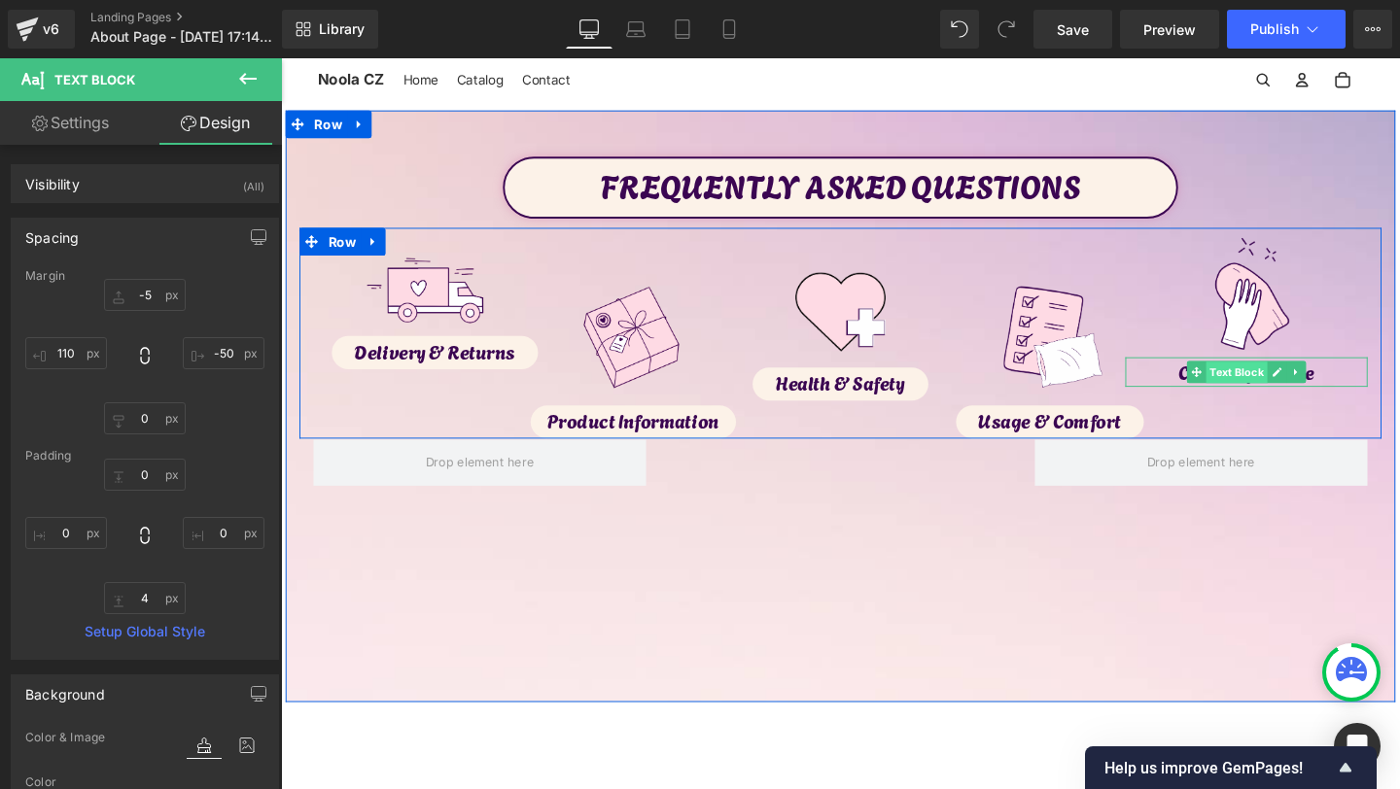
click at [1273, 397] on span "Text Block" at bounding box center [1285, 388] width 64 height 23
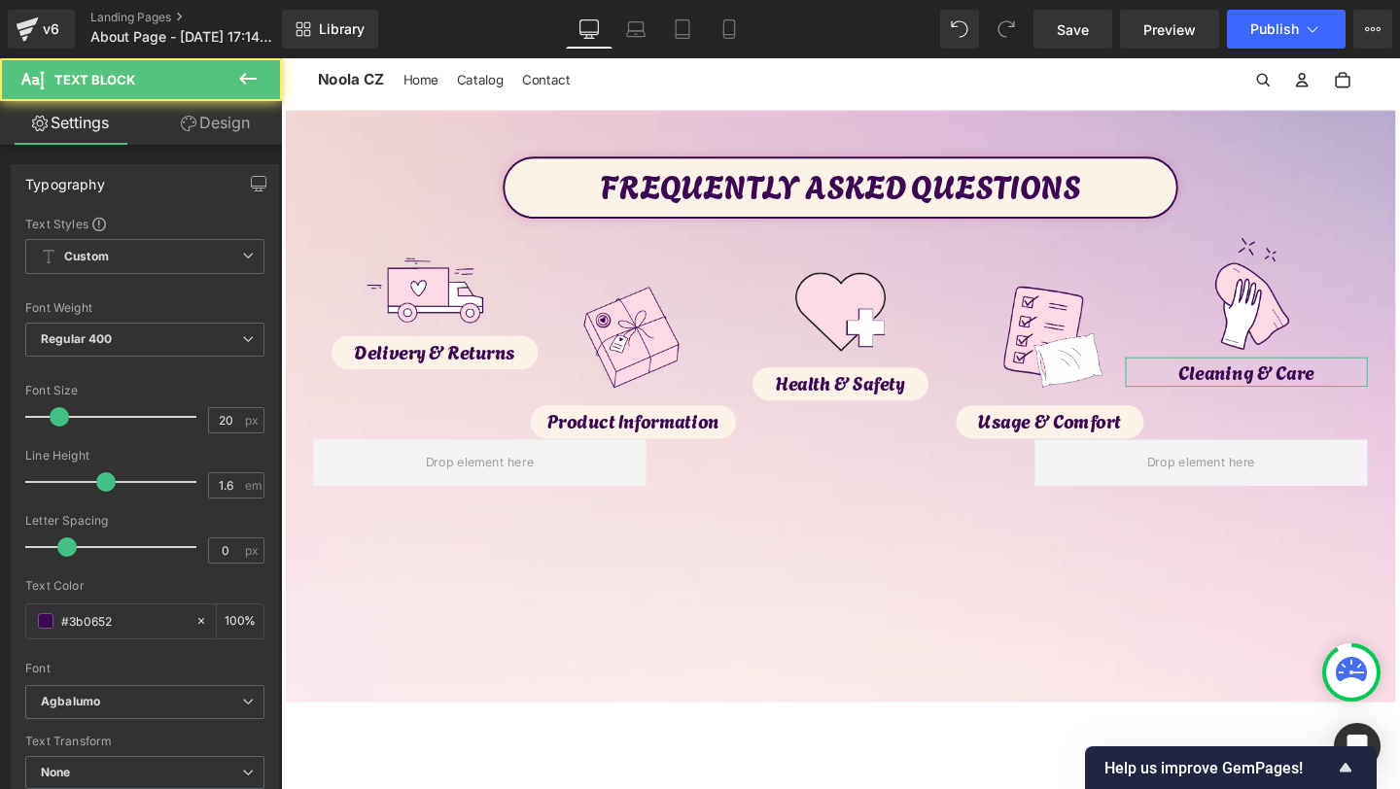
click at [233, 109] on link "Design" at bounding box center [215, 123] width 141 height 44
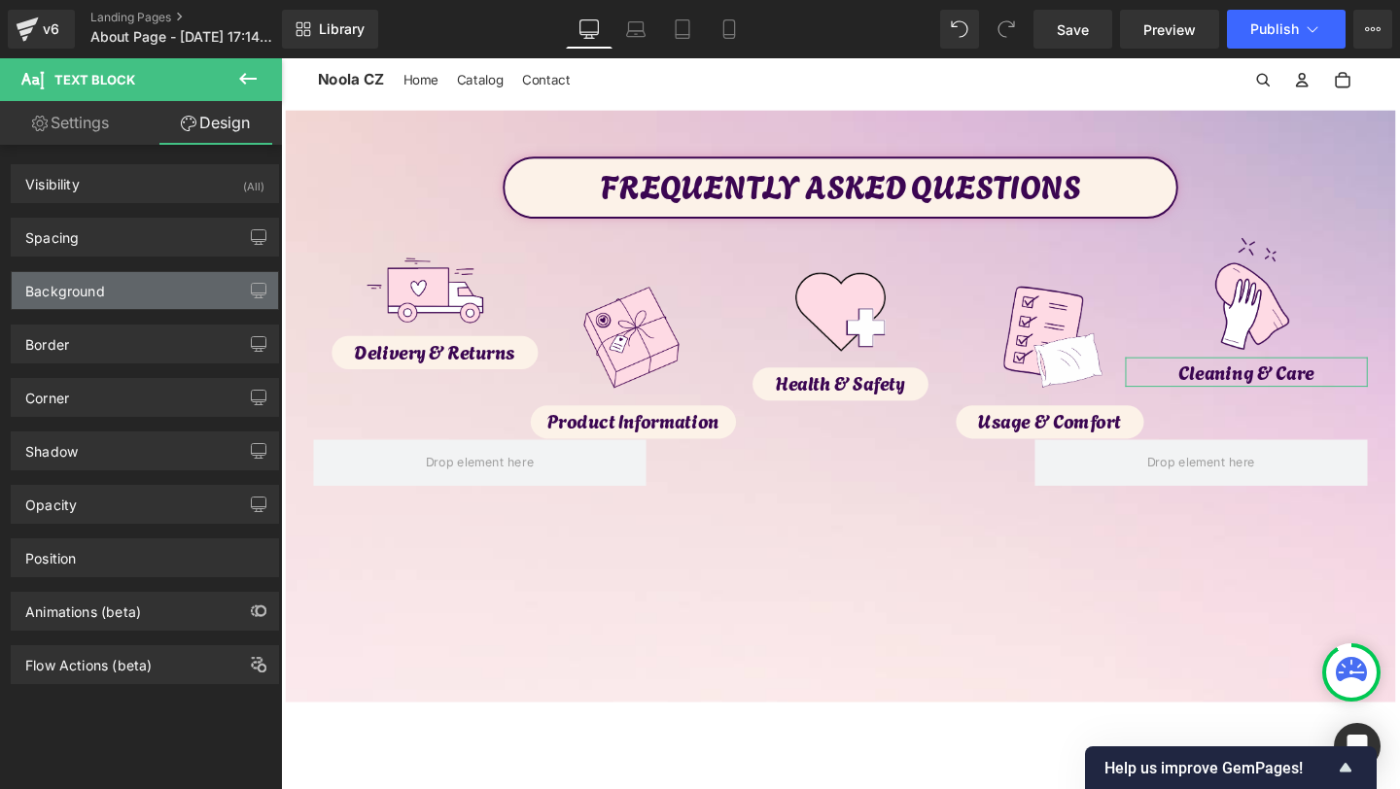
click at [103, 289] on div "Background" at bounding box center [65, 285] width 80 height 27
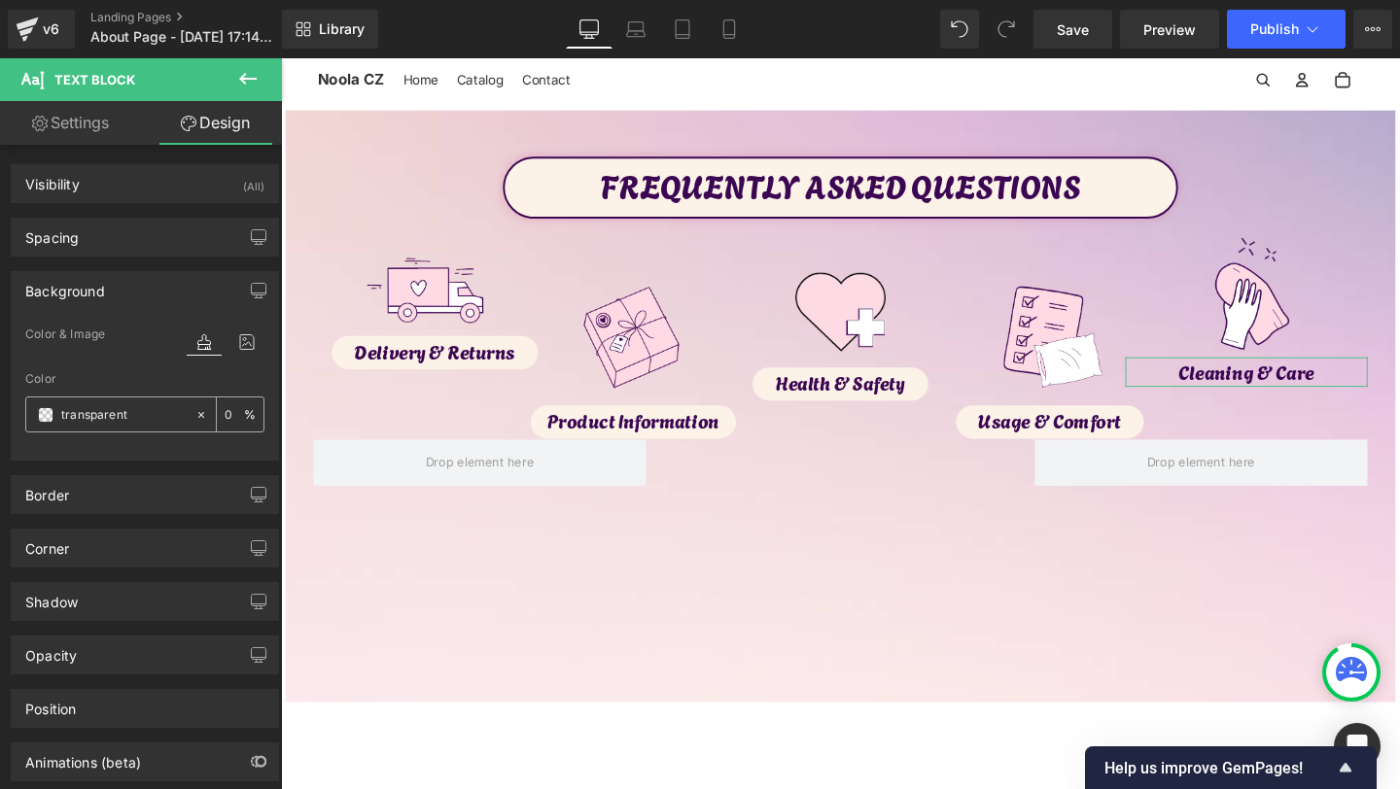
click at [121, 412] on input "transparent" at bounding box center [123, 414] width 124 height 21
paste input "#fcf2e8"
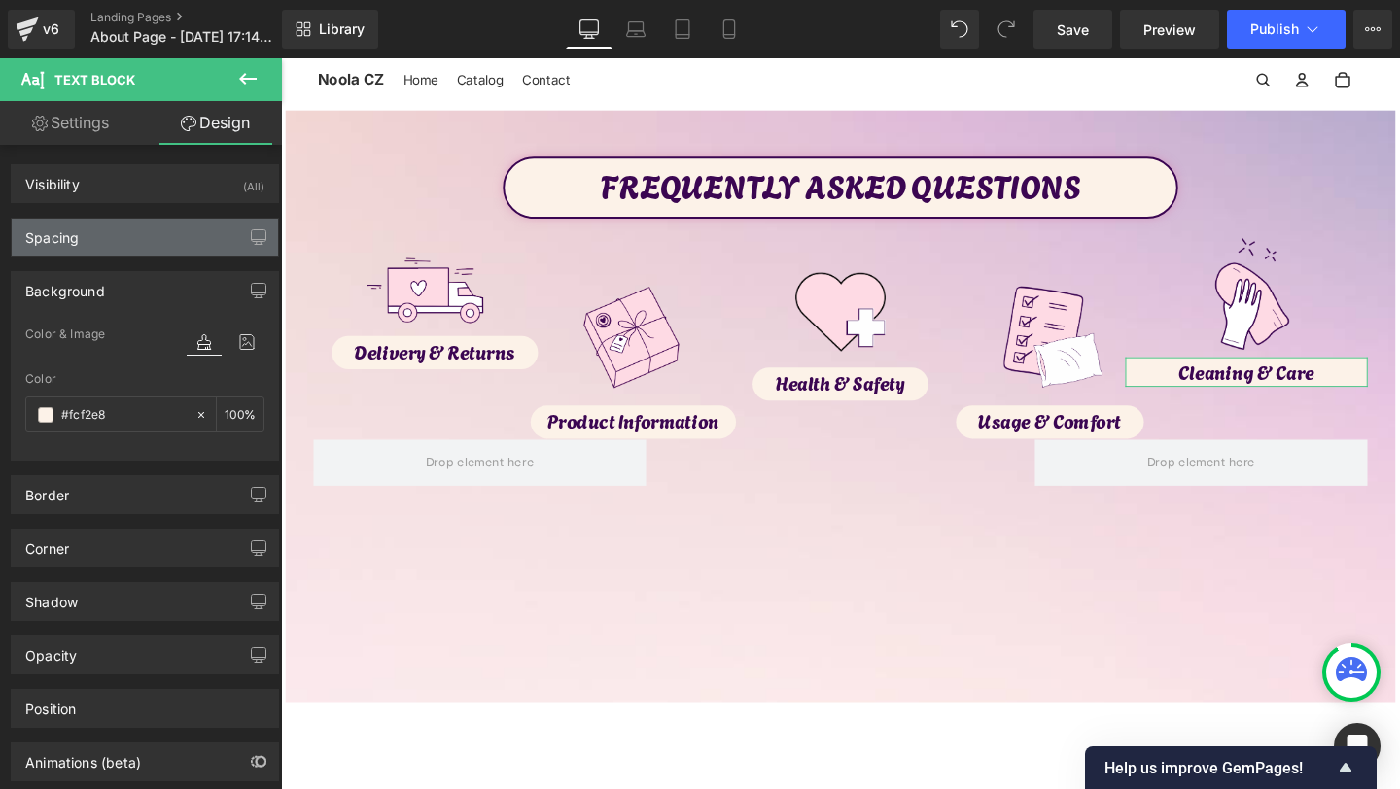
click at [162, 242] on div "Spacing" at bounding box center [145, 237] width 266 height 37
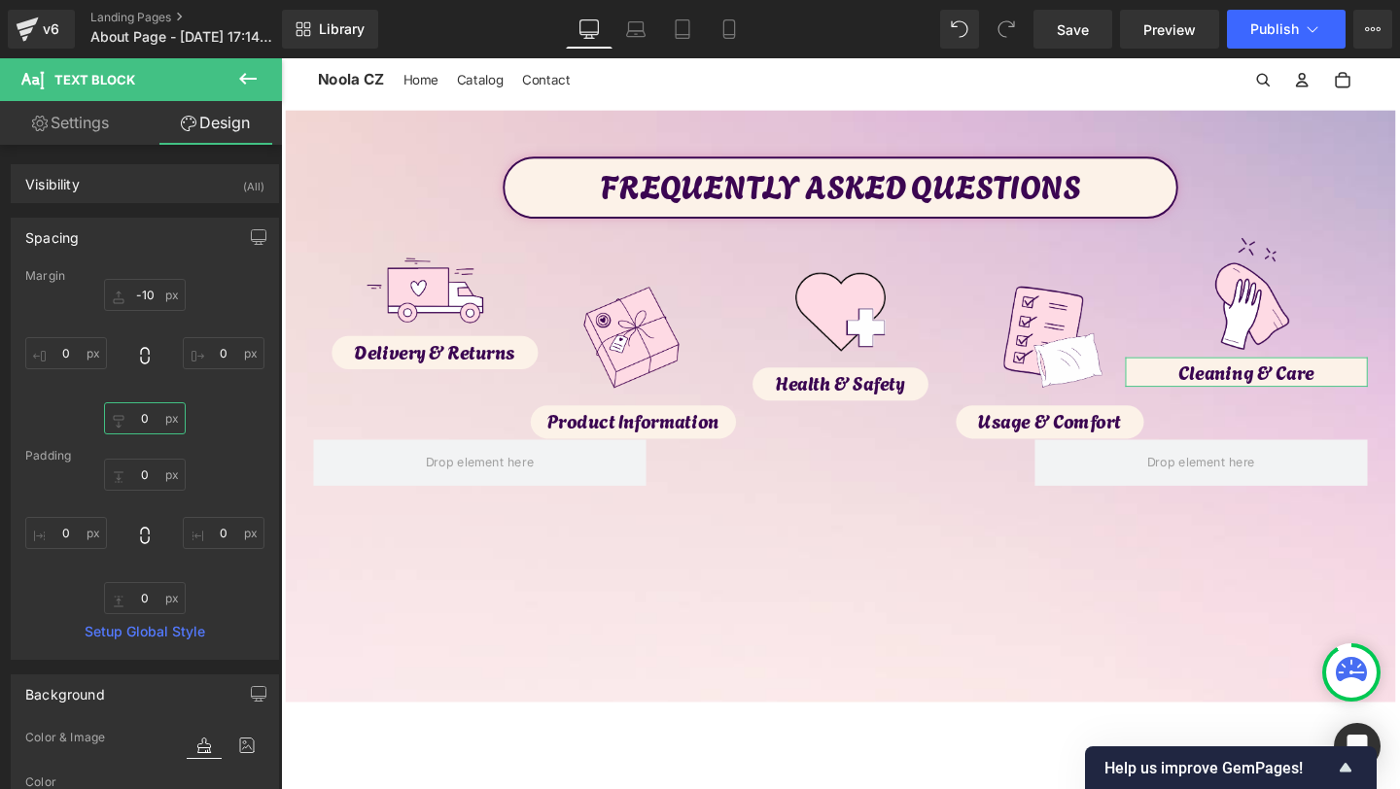
click at [146, 416] on input "0" at bounding box center [145, 419] width 82 height 32
click at [149, 588] on input "0" at bounding box center [145, 598] width 82 height 32
click at [62, 352] on input "0" at bounding box center [66, 353] width 82 height 32
click at [220, 360] on input "0" at bounding box center [224, 353] width 82 height 32
click at [72, 363] on input "60" at bounding box center [66, 353] width 82 height 32
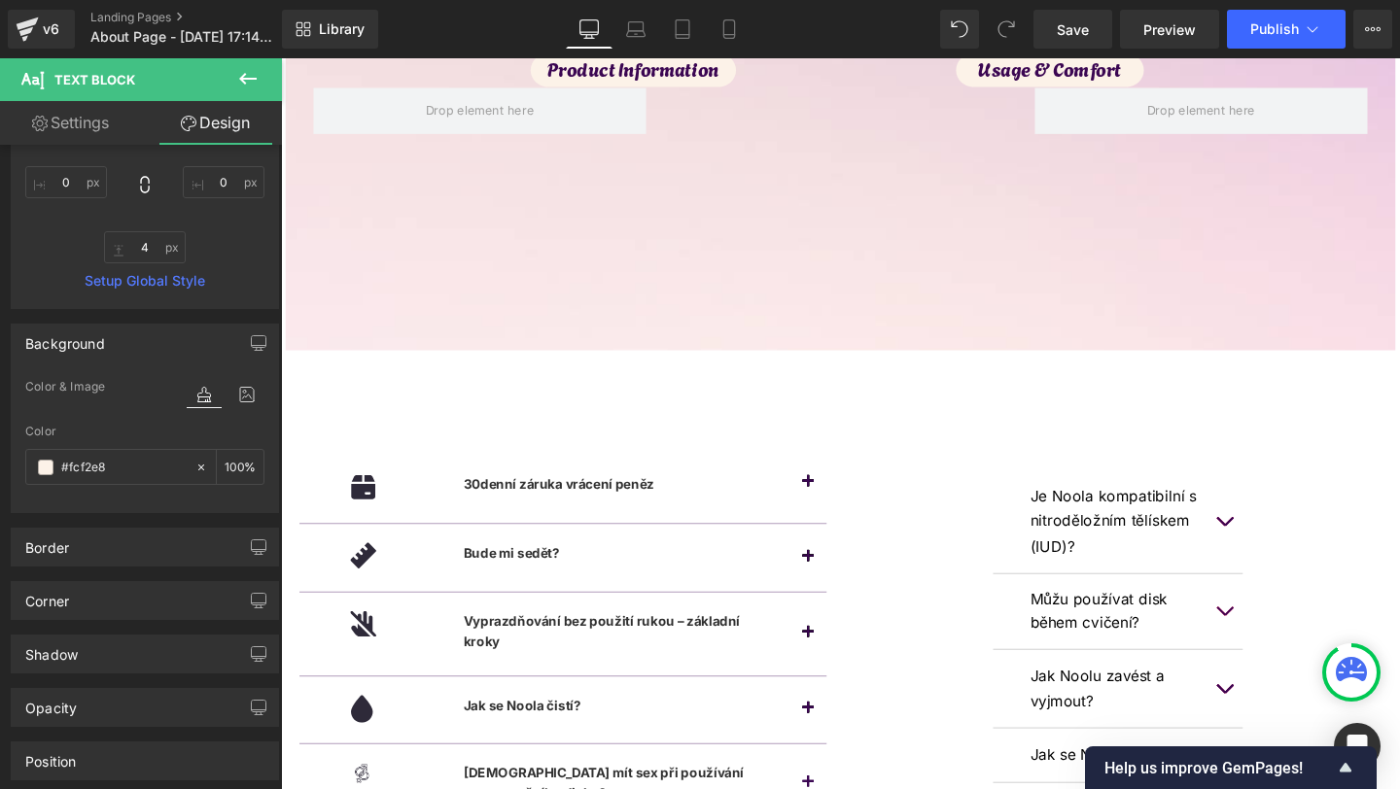
scroll to position [366, 0]
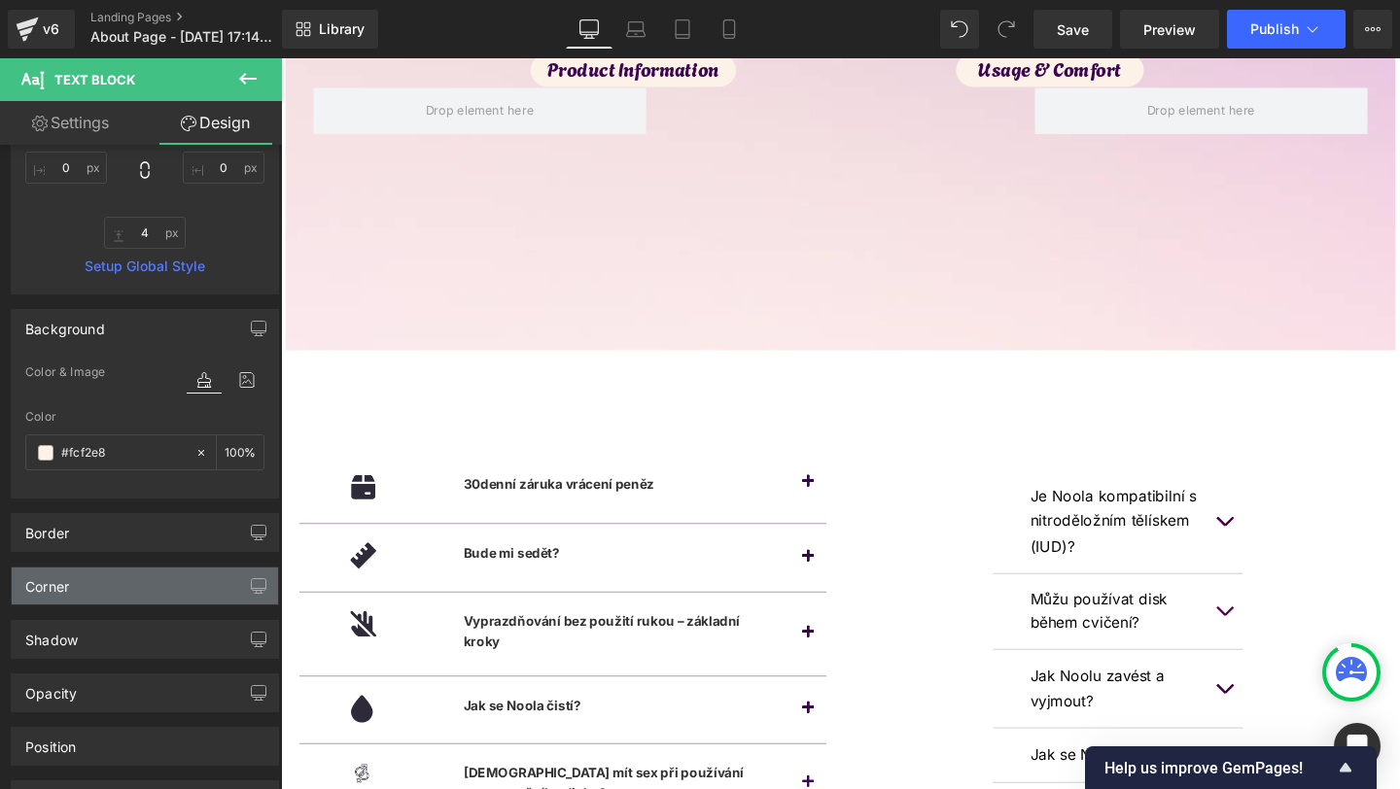
click at [102, 573] on div "Corner" at bounding box center [145, 586] width 266 height 37
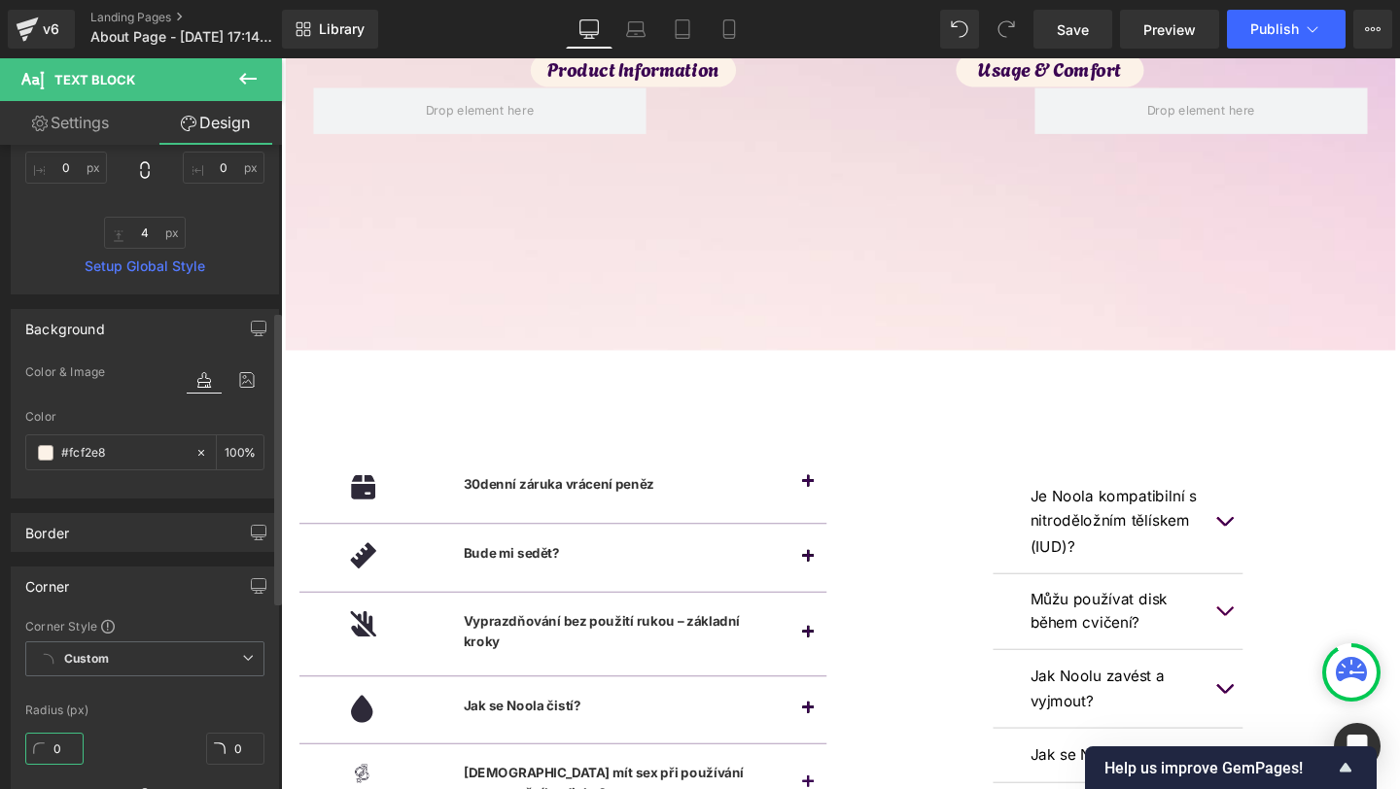
click at [42, 739] on input "0" at bounding box center [54, 749] width 58 height 32
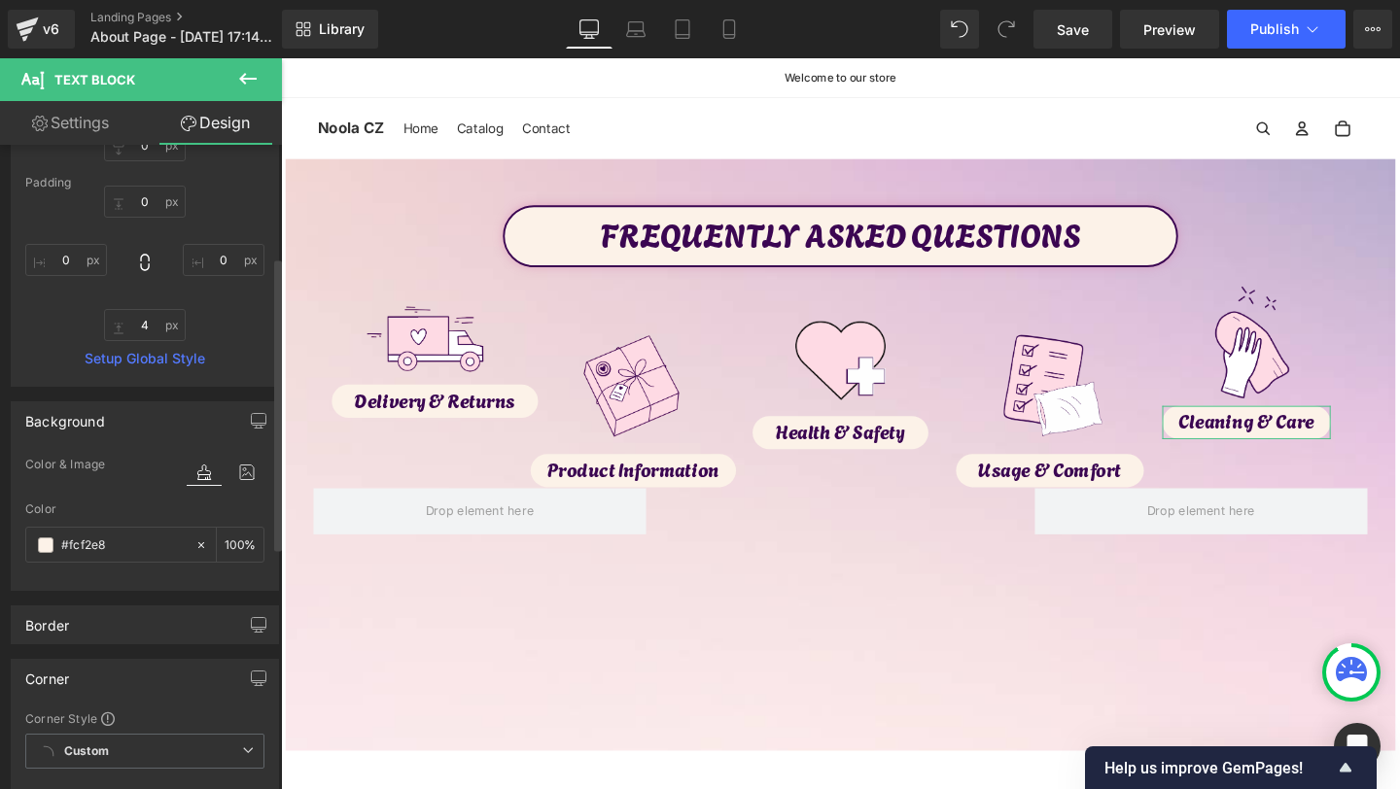
scroll to position [158, 0]
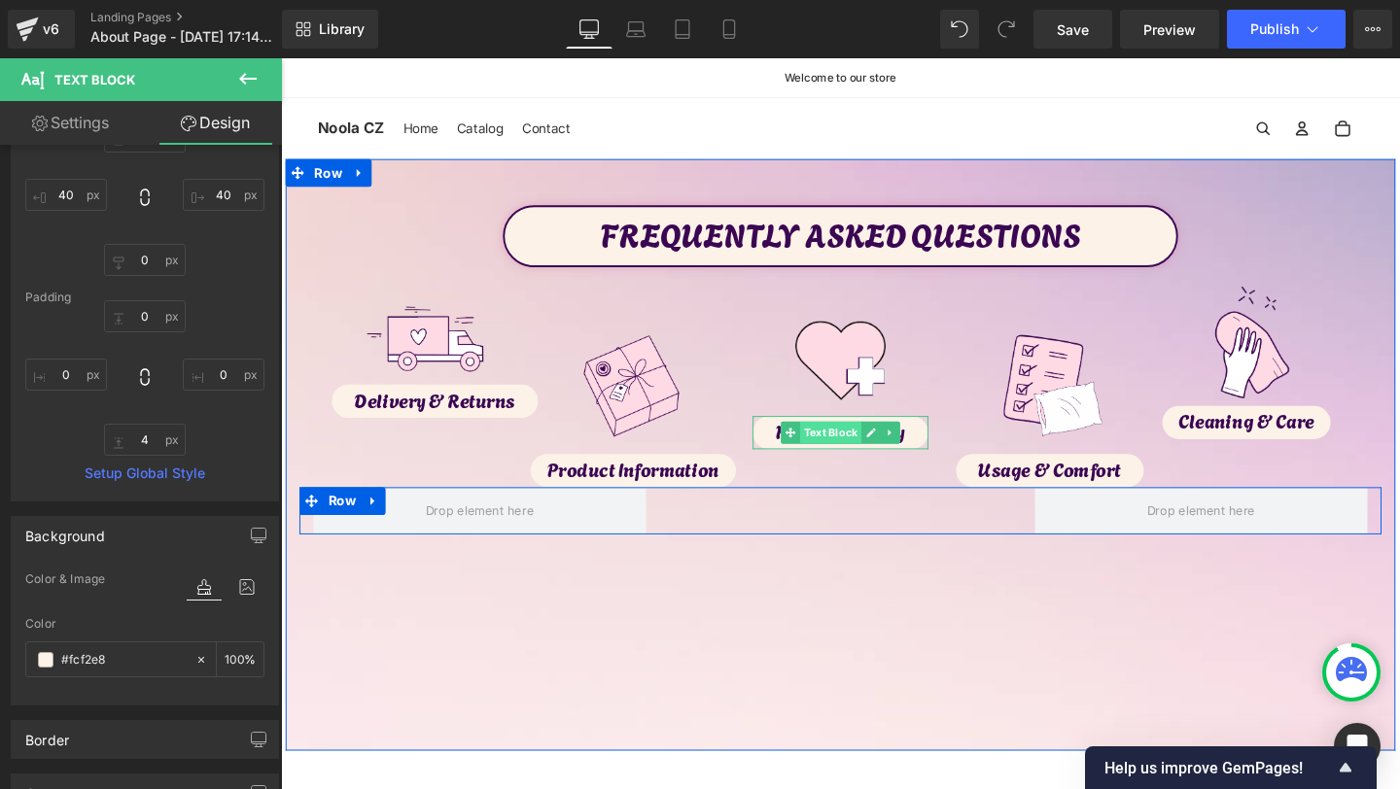
click at [854, 455] on span "Text Block" at bounding box center [858, 451] width 64 height 23
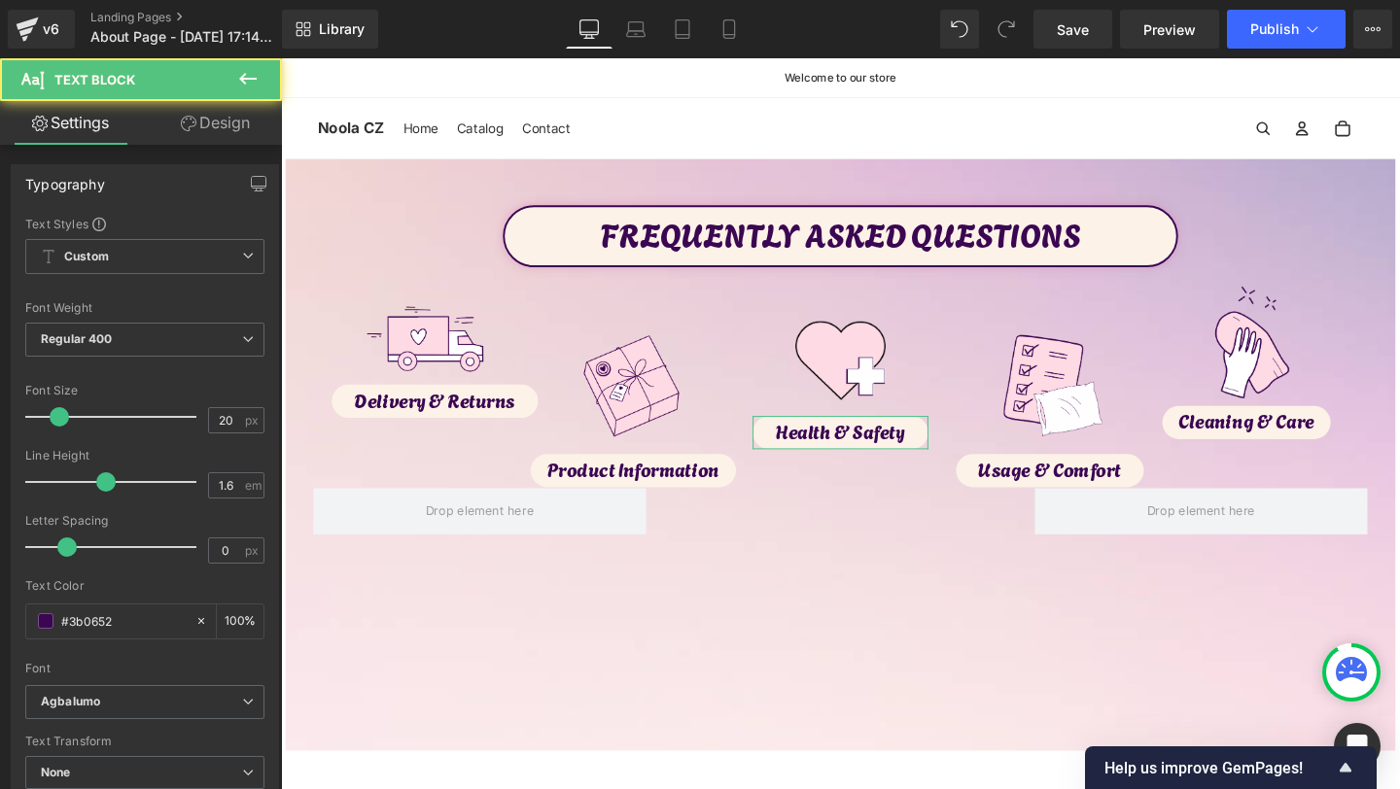
click at [228, 132] on link "Design" at bounding box center [215, 123] width 141 height 44
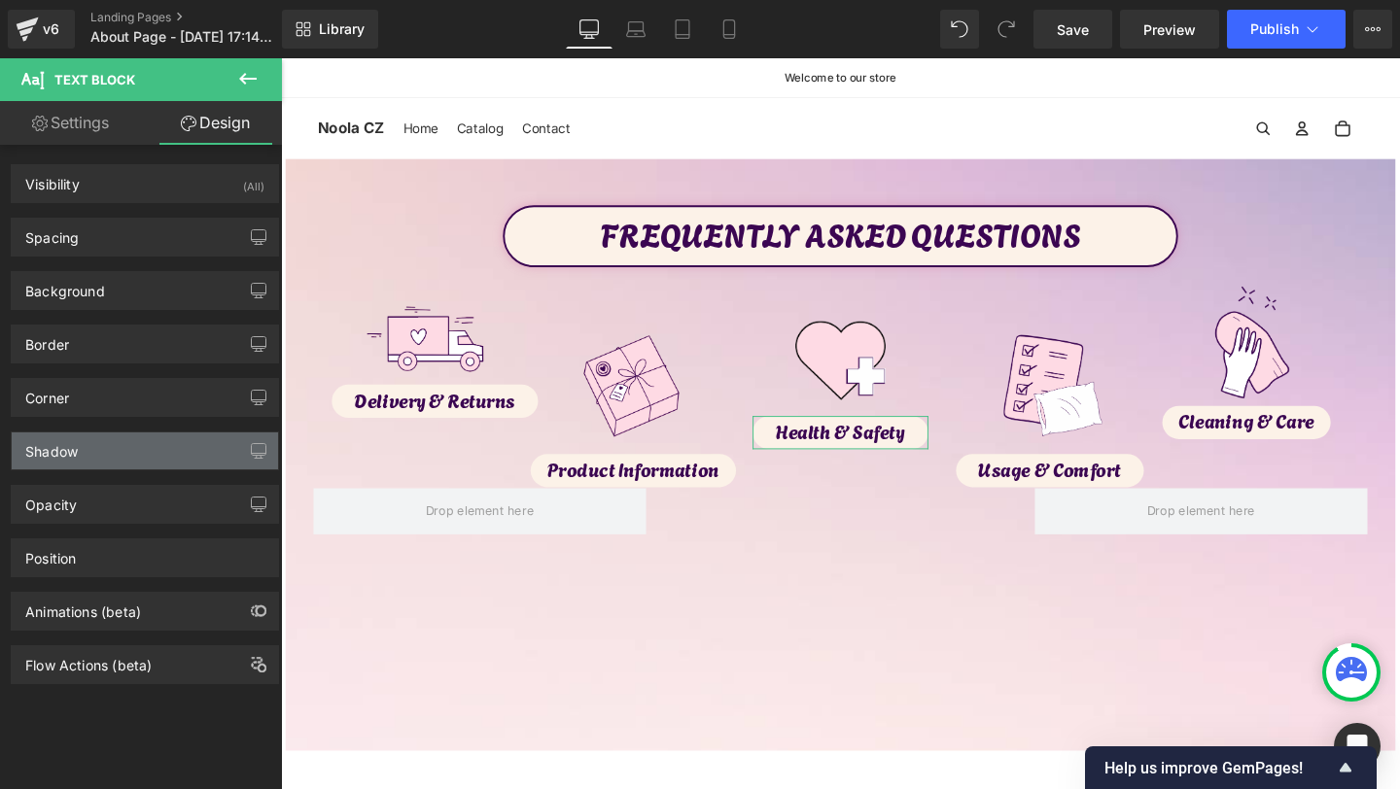
click at [83, 456] on div "Shadow" at bounding box center [145, 451] width 266 height 37
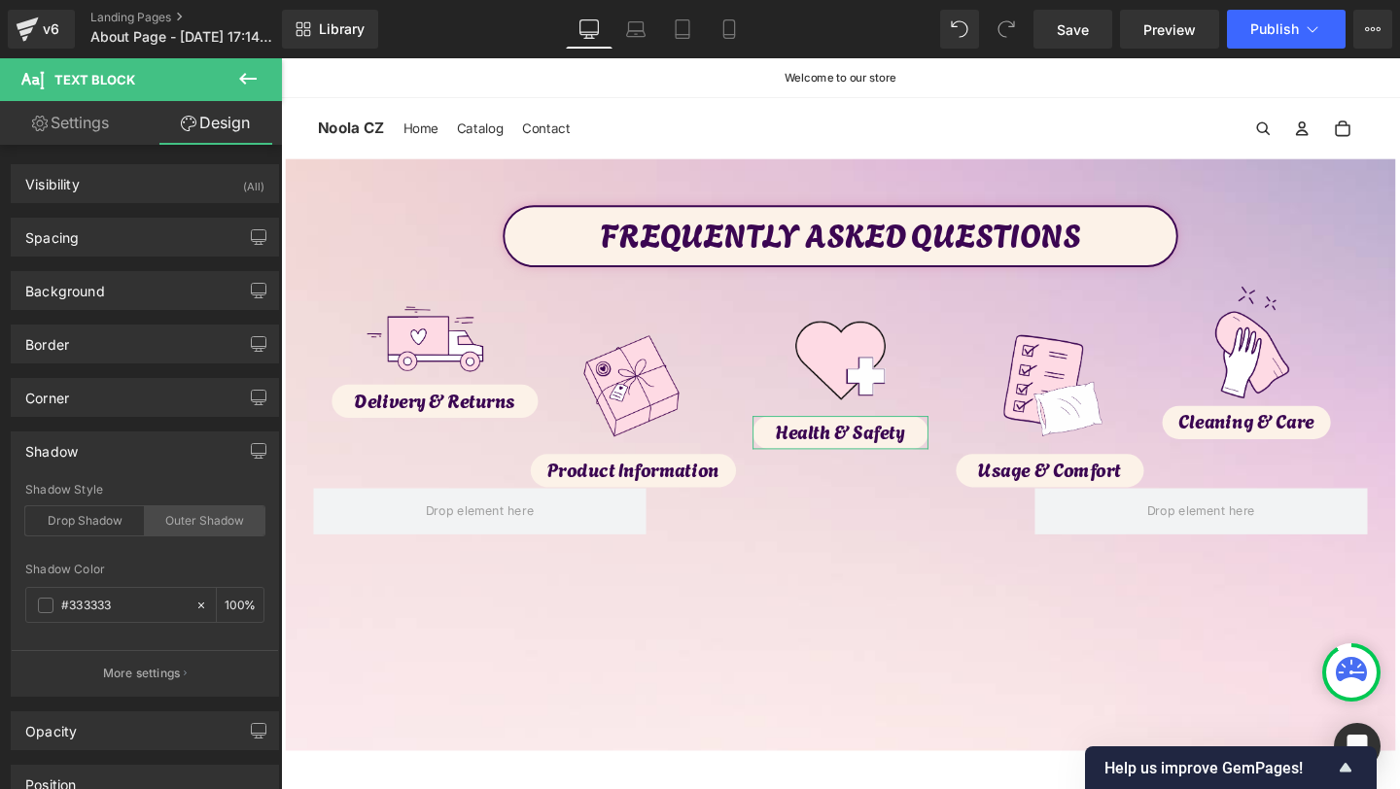
click at [226, 516] on div "Outer Shadow" at bounding box center [205, 521] width 120 height 29
click at [41, 606] on span at bounding box center [46, 606] width 16 height 16
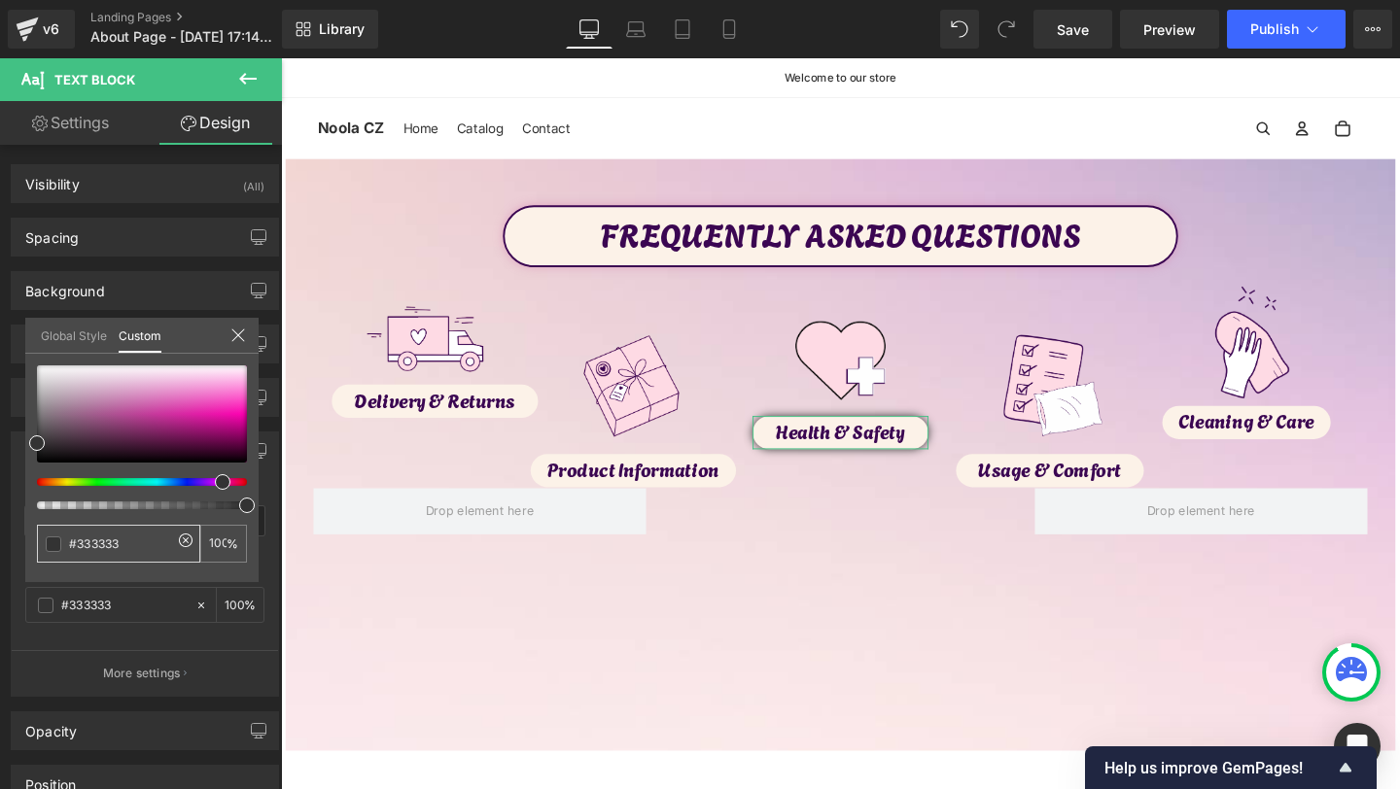
click at [215, 479] on div at bounding box center [134, 482] width 210 height 8
click at [204, 483] on div at bounding box center [134, 482] width 210 height 8
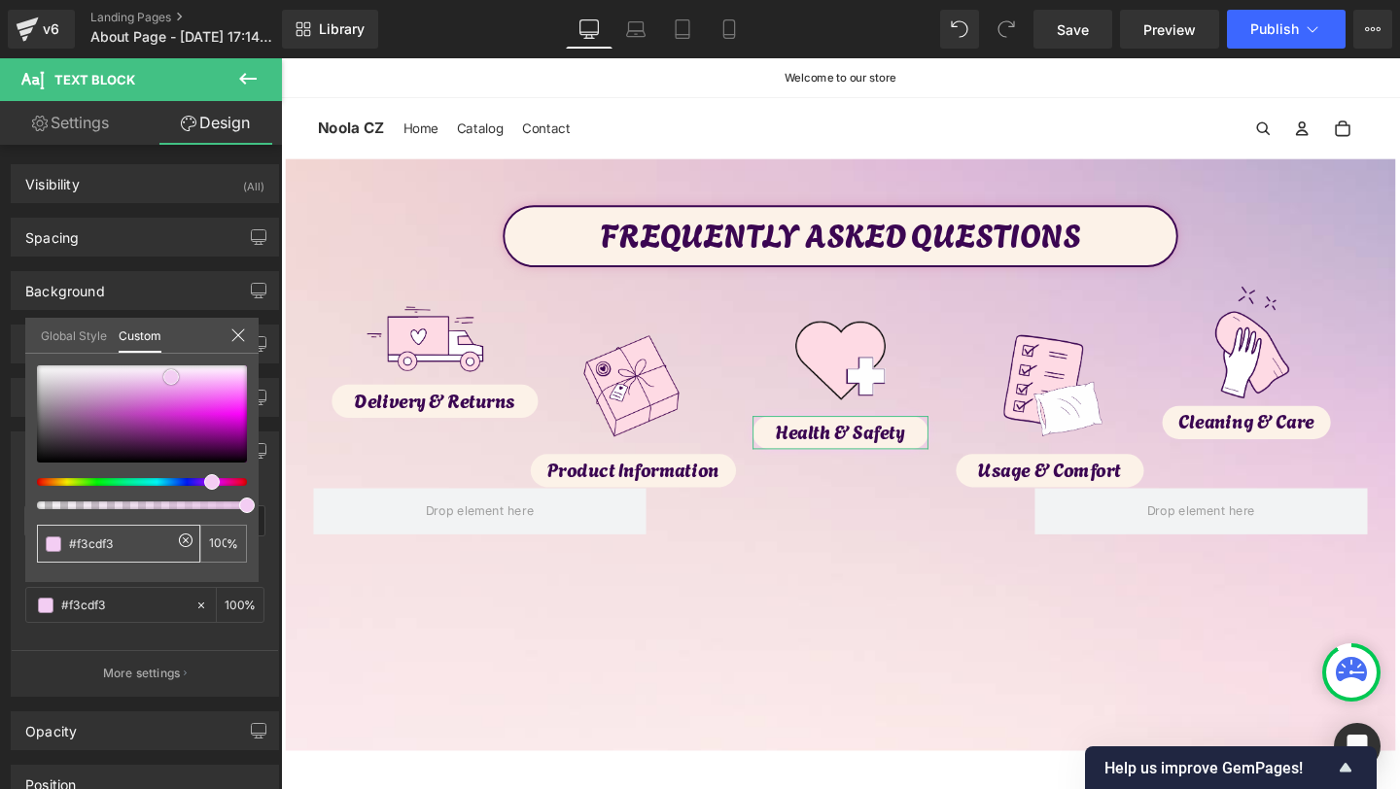
drag, startPoint x: 229, startPoint y: 403, endPoint x: 172, endPoint y: 383, distance: 60.6
click at [172, 382] on div at bounding box center [142, 414] width 210 height 97
click at [52, 486] on div at bounding box center [142, 438] width 210 height 144
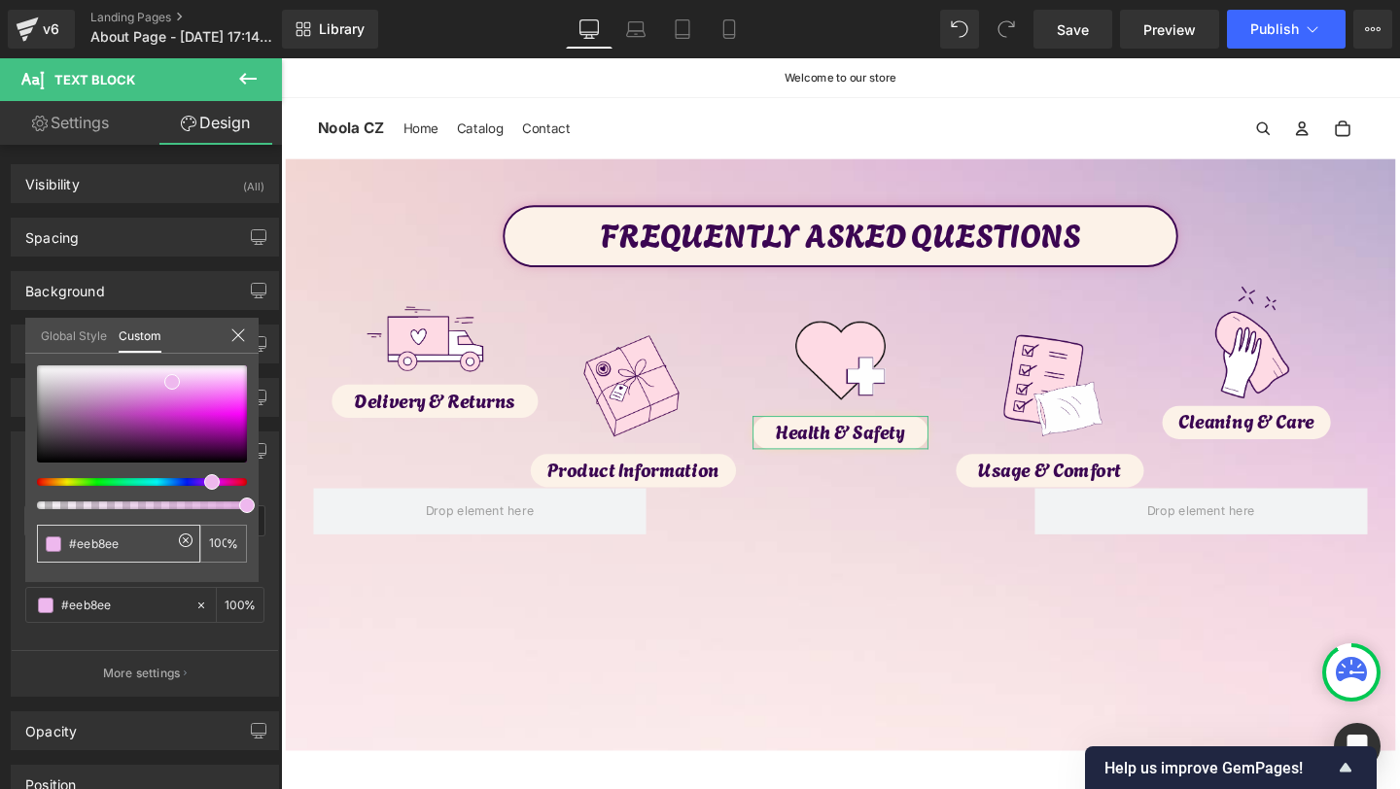
click at [52, 485] on div at bounding box center [134, 482] width 210 height 8
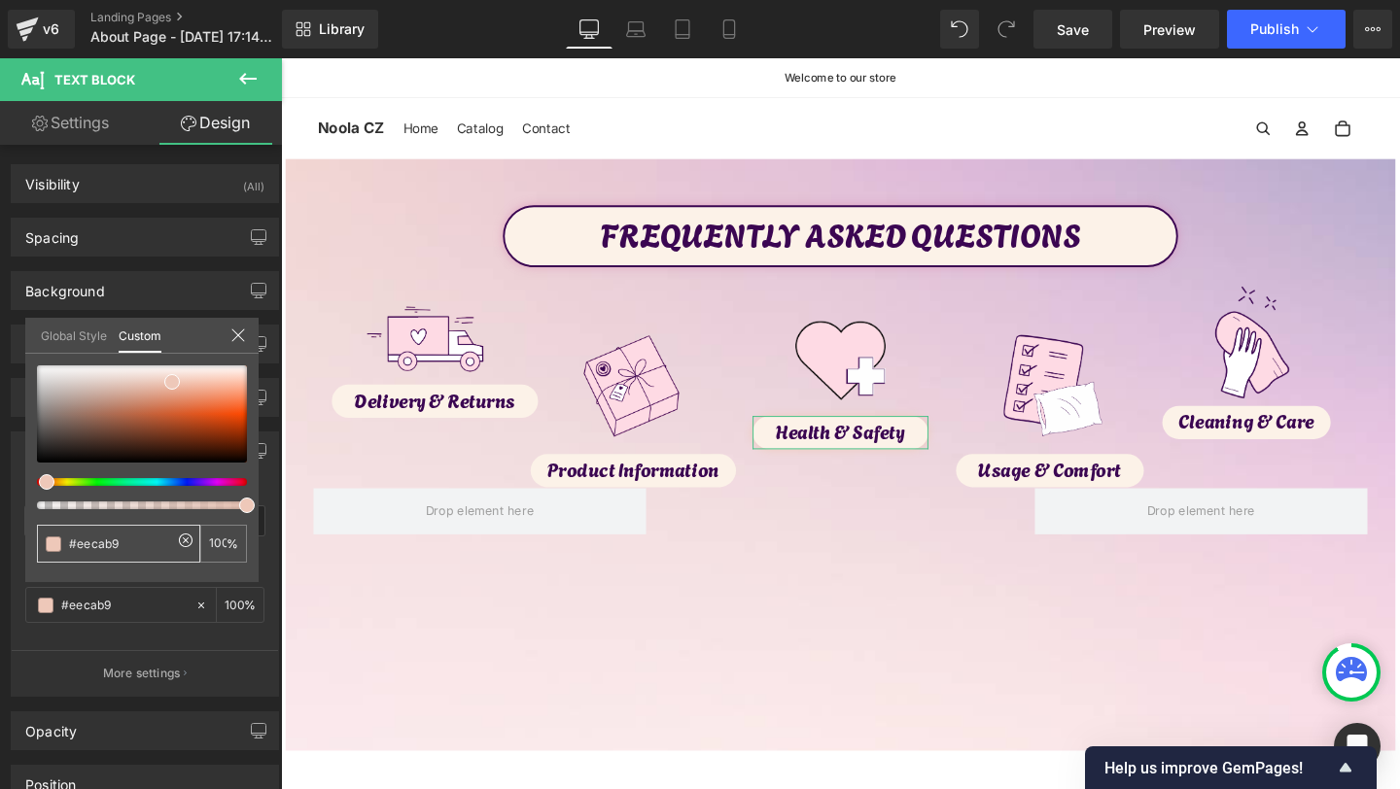
drag, startPoint x: 52, startPoint y: 485, endPoint x: 39, endPoint y: 492, distance: 14.4
click at [39, 492] on div at bounding box center [142, 438] width 210 height 144
drag, startPoint x: 182, startPoint y: 410, endPoint x: 196, endPoint y: 388, distance: 26.7
click at [196, 388] on div at bounding box center [142, 414] width 210 height 97
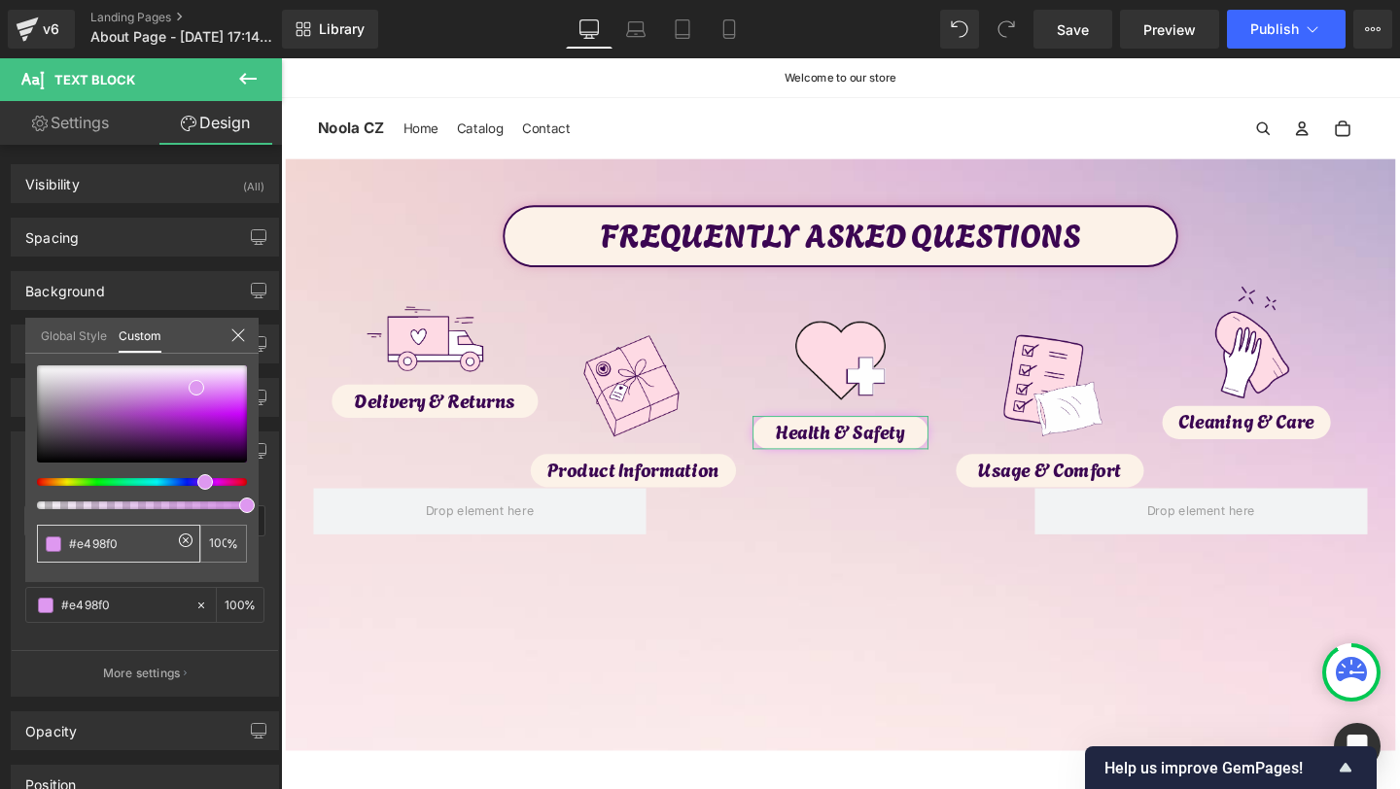
click at [197, 480] on div at bounding box center [134, 482] width 210 height 8
drag, startPoint x: 203, startPoint y: 449, endPoint x: 94, endPoint y: 433, distance: 110.1
click at [94, 433] on div at bounding box center [142, 414] width 210 height 97
drag, startPoint x: 79, startPoint y: 429, endPoint x: 240, endPoint y: 390, distance: 166.0
click at [240, 392] on div at bounding box center [142, 414] width 210 height 97
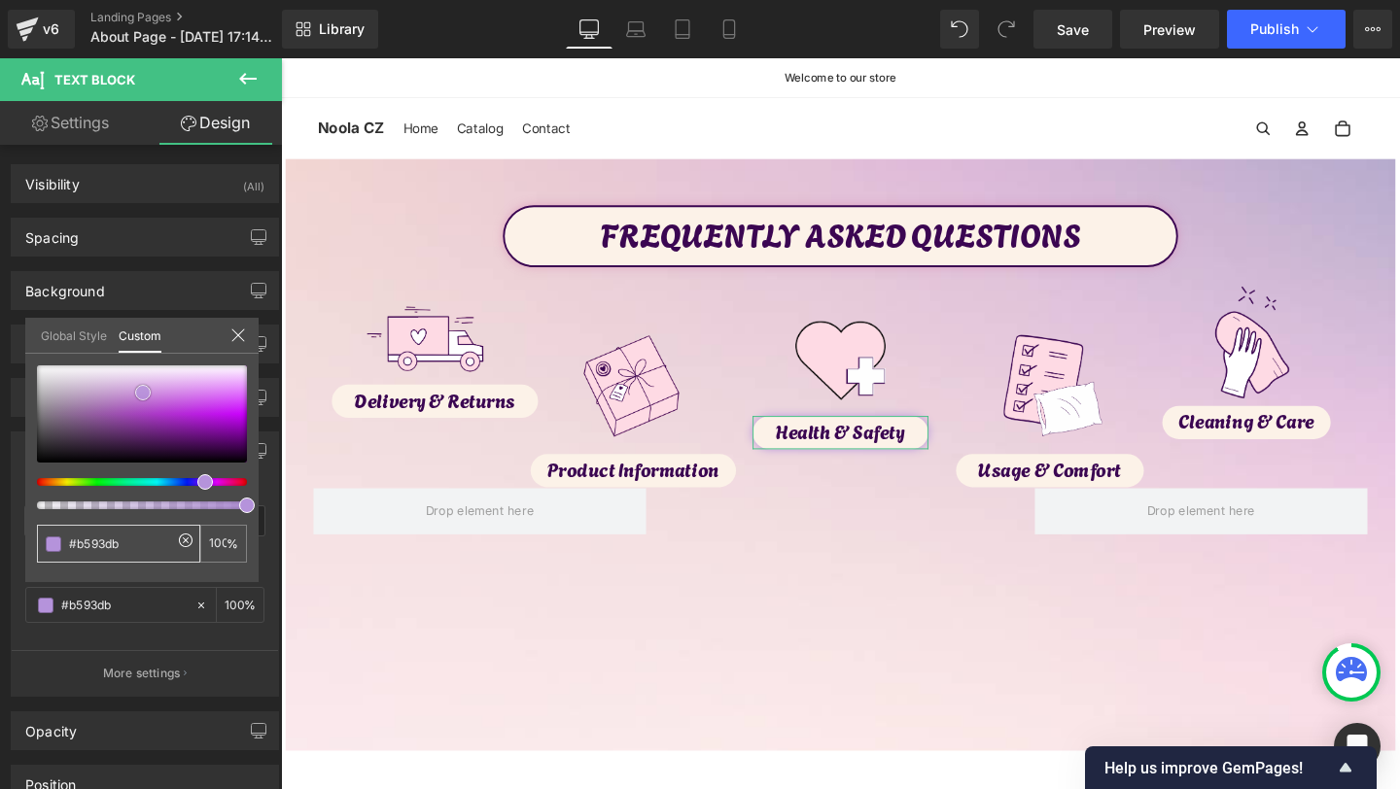
drag, startPoint x: 209, startPoint y: 407, endPoint x: 143, endPoint y: 393, distance: 67.7
click at [143, 393] on div at bounding box center [142, 414] width 210 height 97
click at [214, 482] on span at bounding box center [220, 482] width 16 height 16
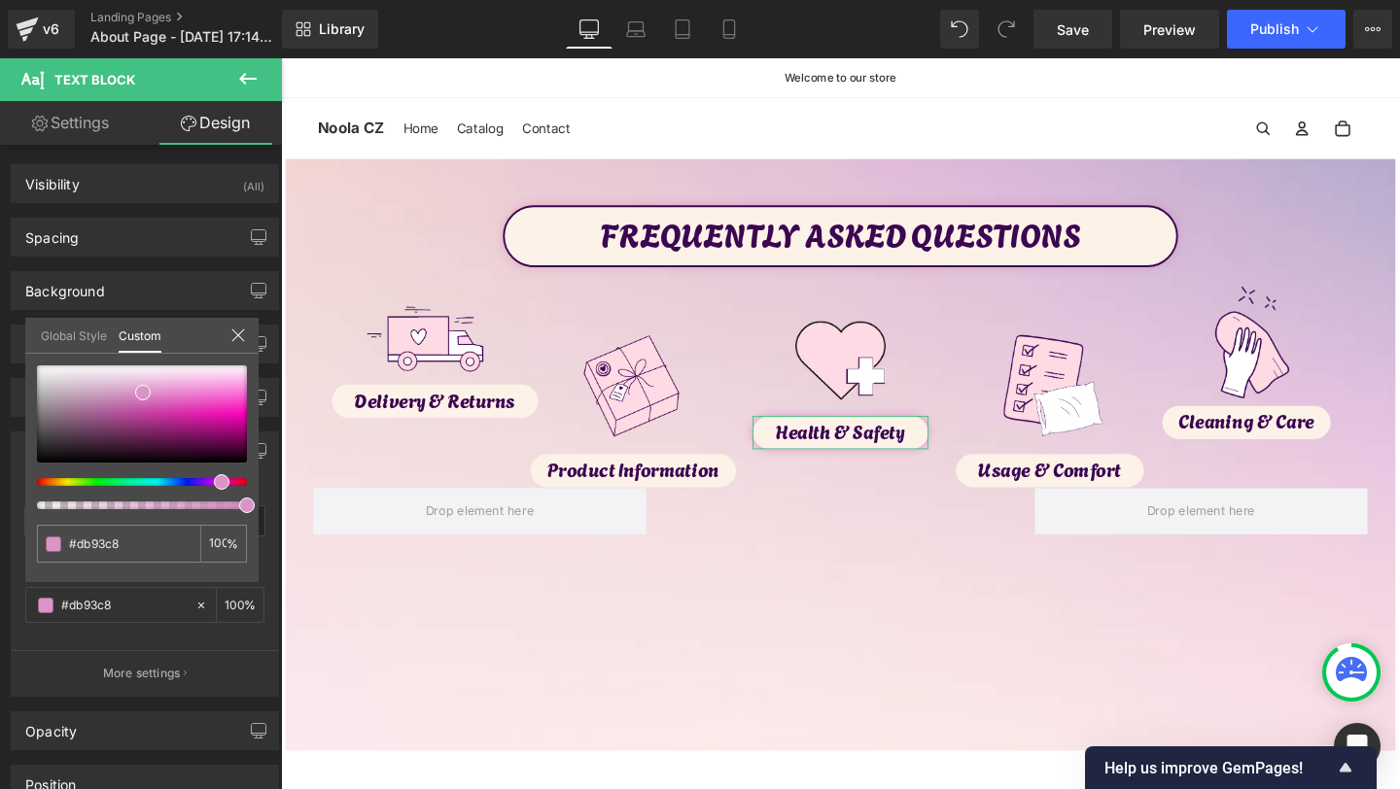
click at [218, 476] on span at bounding box center [222, 482] width 16 height 16
drag, startPoint x: 150, startPoint y: 395, endPoint x: 162, endPoint y: 395, distance: 12.6
click at [162, 395] on div at bounding box center [142, 414] width 210 height 97
drag, startPoint x: 153, startPoint y: 382, endPoint x: 124, endPoint y: 397, distance: 31.7
click at [124, 398] on div at bounding box center [142, 414] width 210 height 97
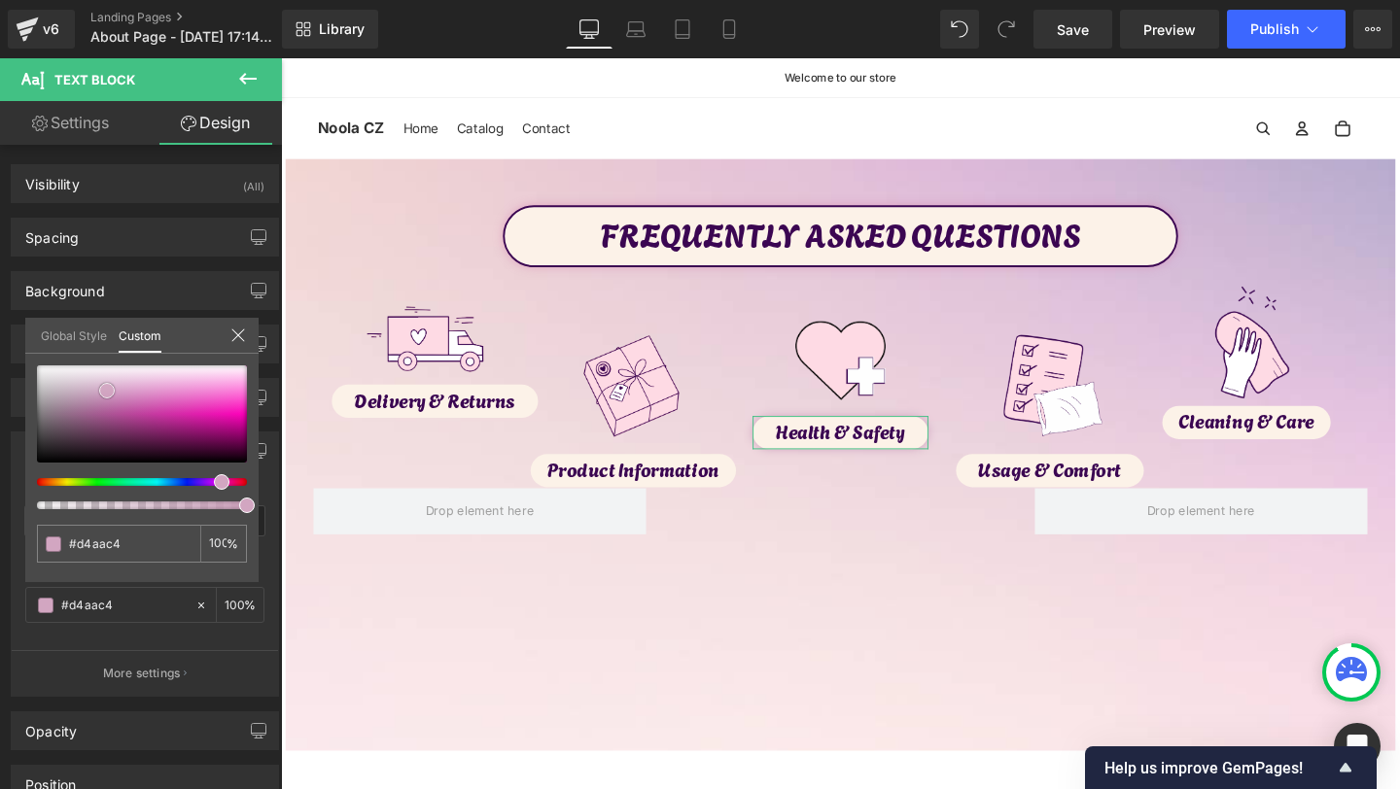
click at [107, 393] on div at bounding box center [142, 414] width 210 height 97
click at [109, 402] on div at bounding box center [142, 414] width 210 height 97
click at [104, 395] on span at bounding box center [108, 399] width 16 height 16
click at [219, 503] on div at bounding box center [134, 506] width 210 height 8
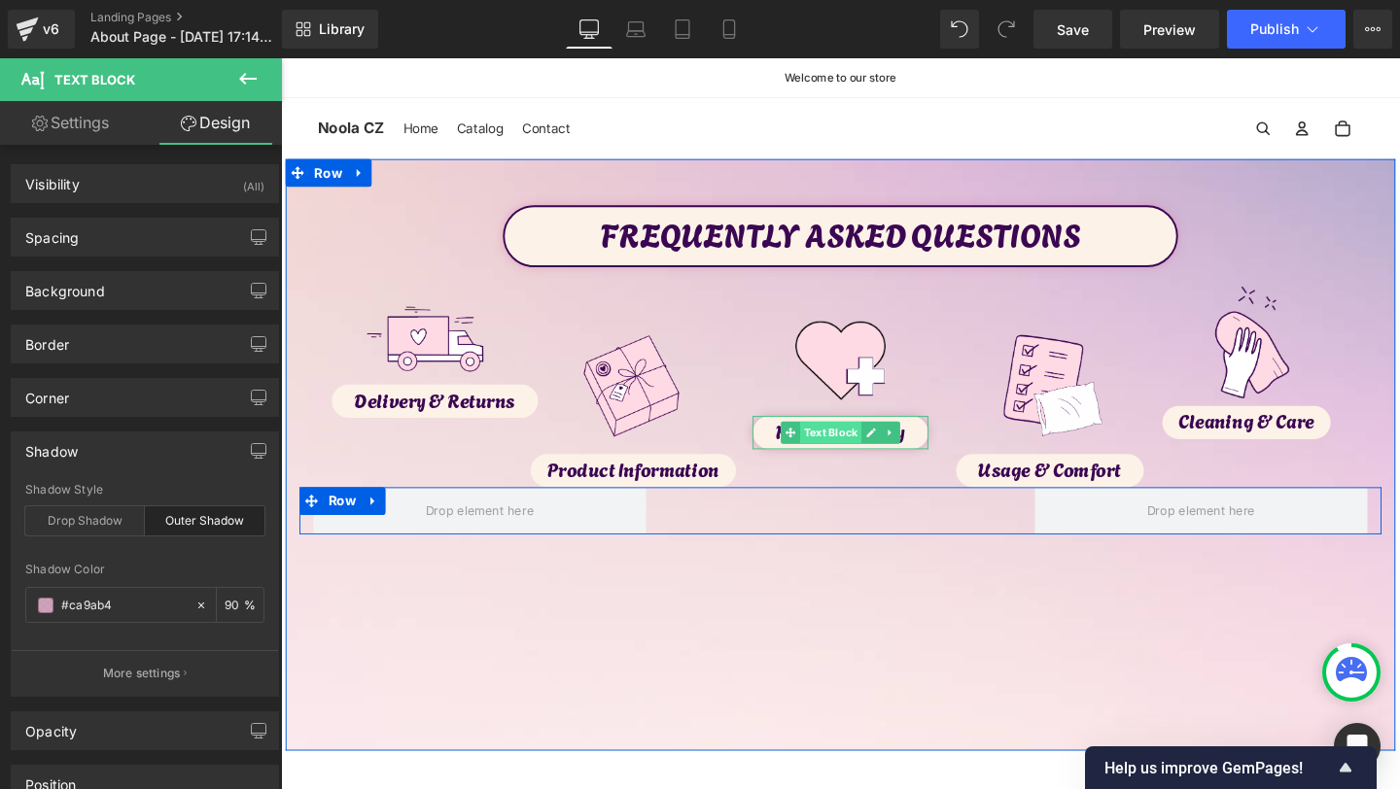
click at [842, 455] on span "Text Block" at bounding box center [858, 451] width 64 height 23
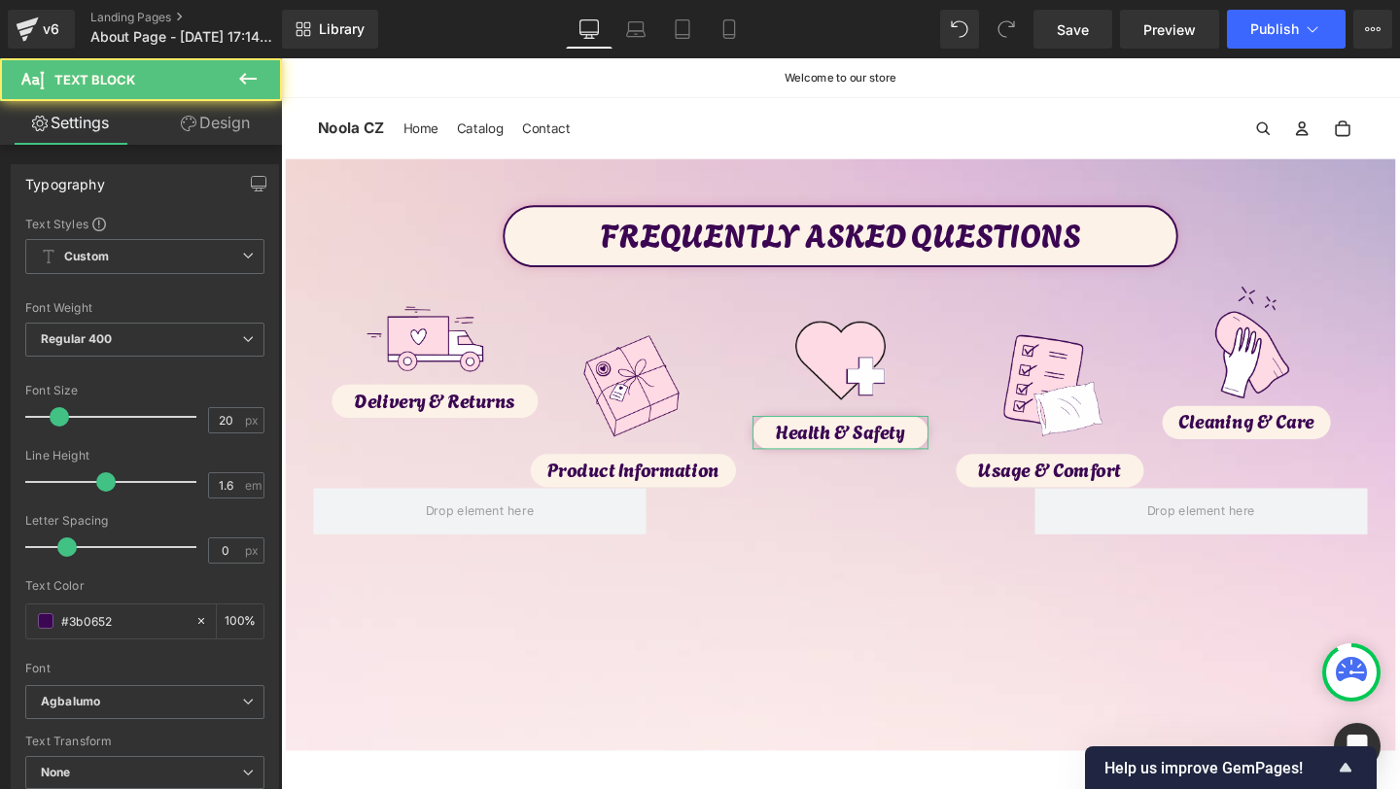
click at [200, 132] on link "Design" at bounding box center [215, 123] width 141 height 44
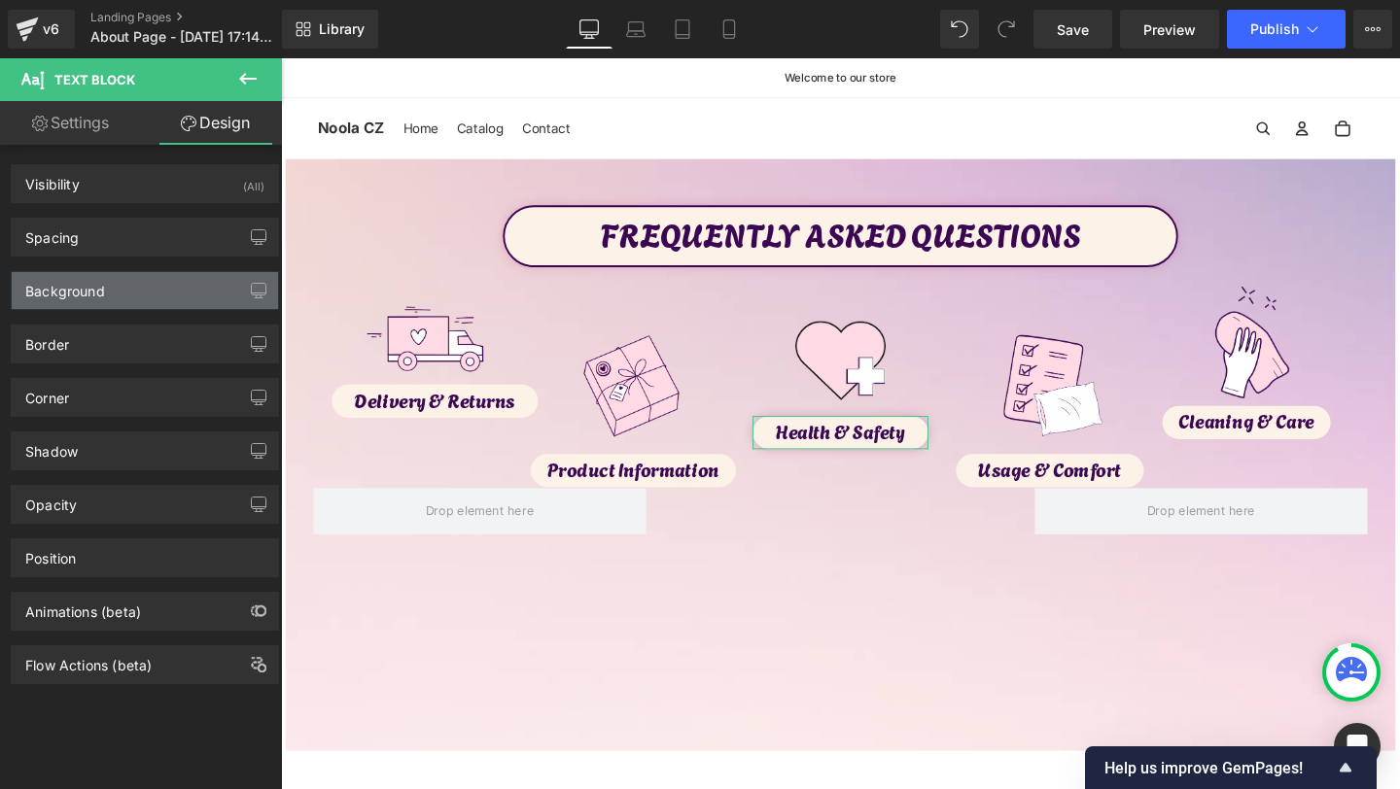
click at [107, 293] on div "Background" at bounding box center [145, 290] width 266 height 37
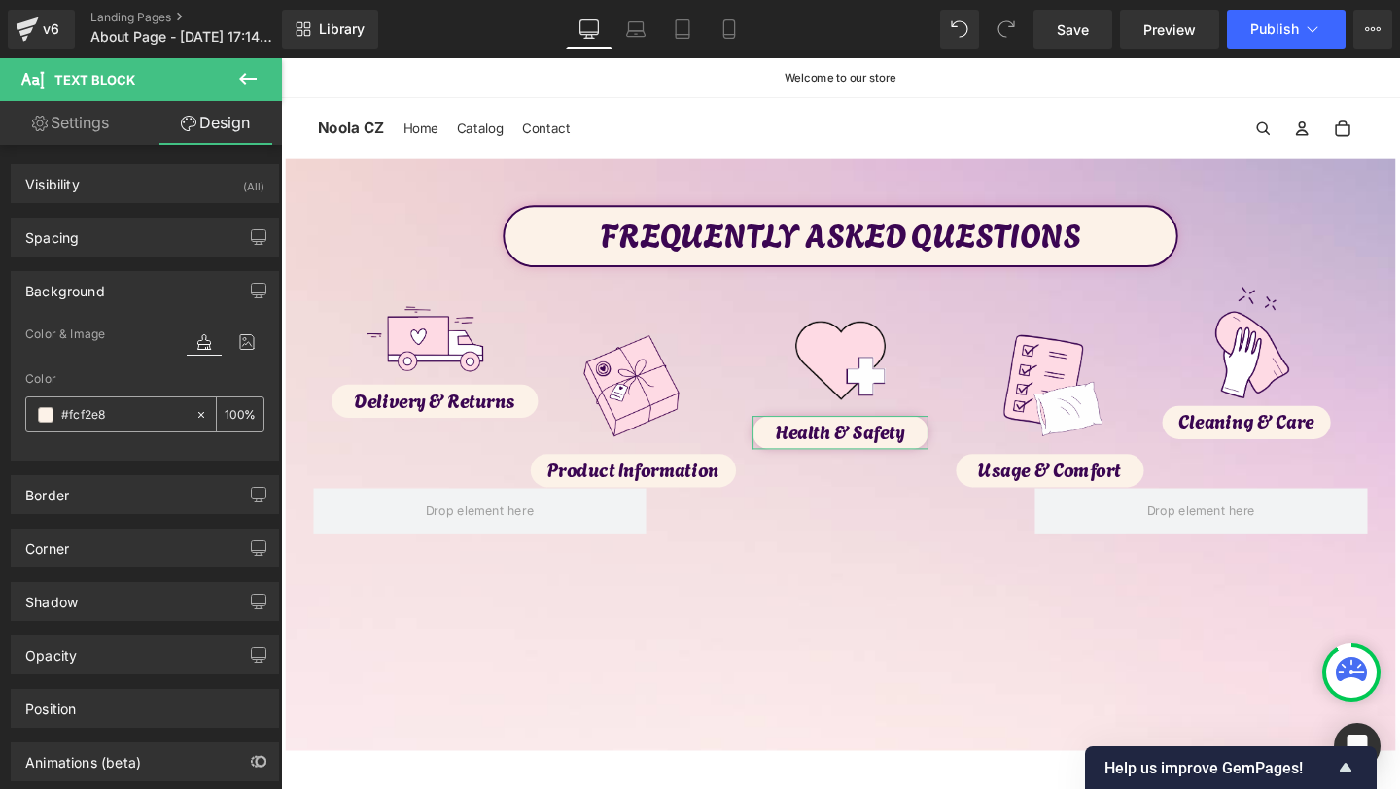
click at [201, 417] on div at bounding box center [205, 415] width 22 height 34
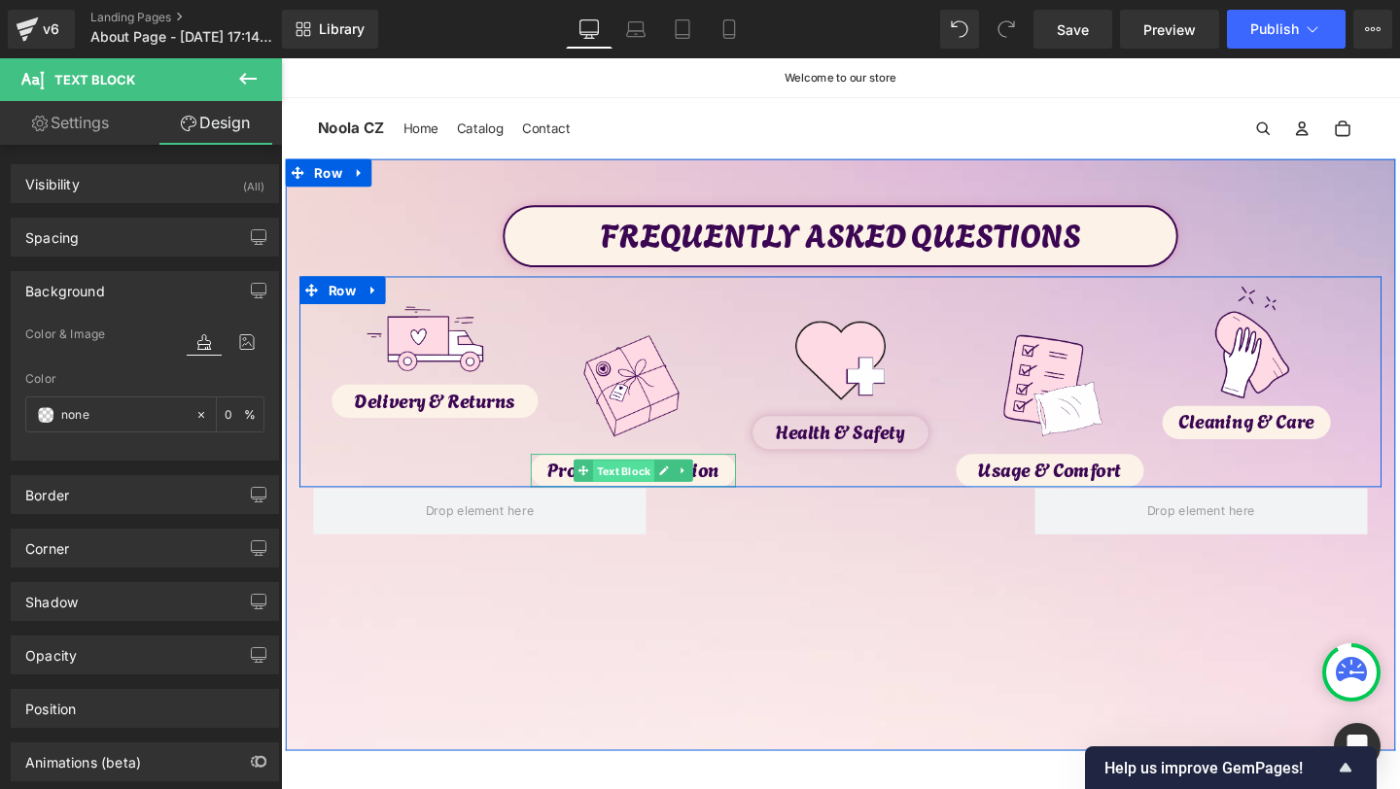
click at [652, 491] on span "Text Block" at bounding box center [641, 492] width 64 height 23
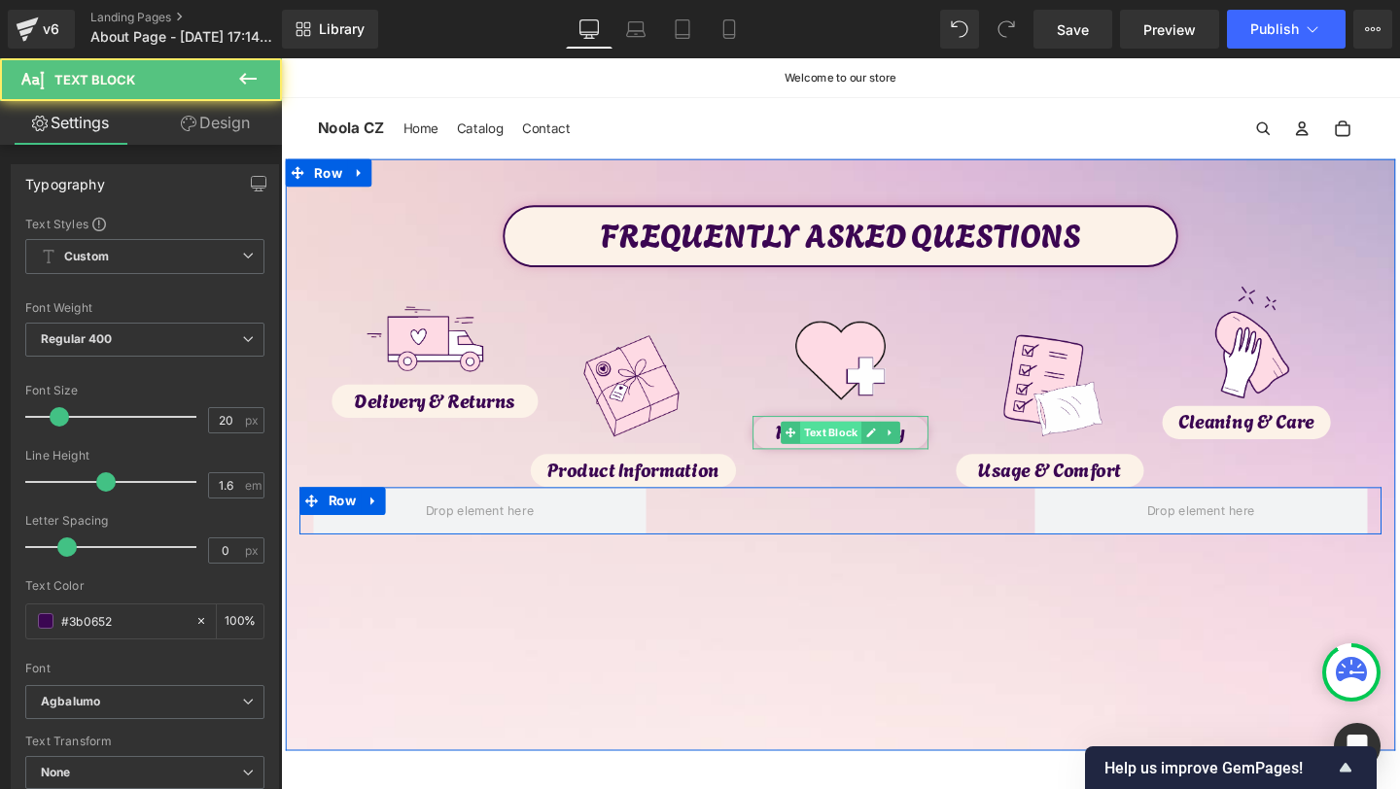
click at [863, 460] on span "Text Block" at bounding box center [858, 451] width 64 height 23
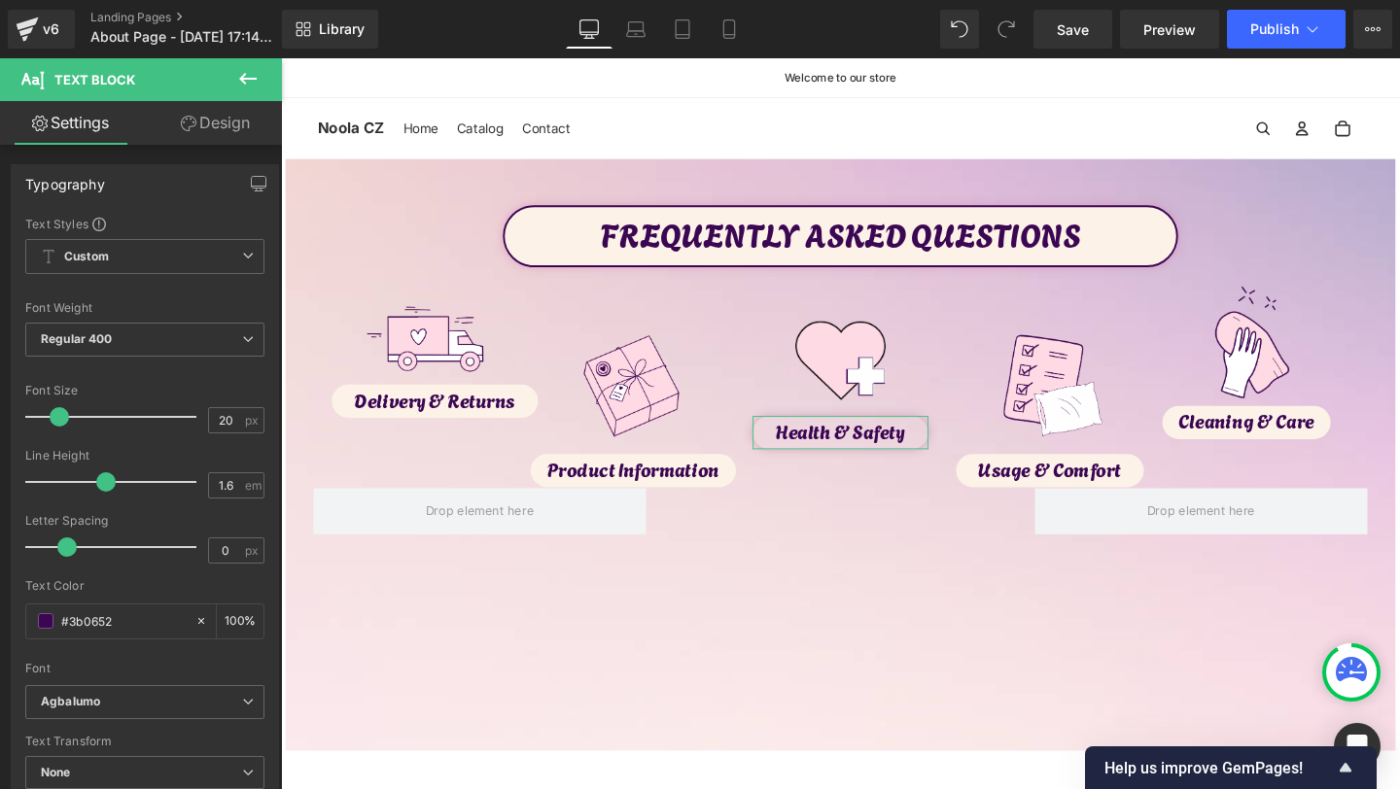
click at [203, 129] on link "Design" at bounding box center [215, 123] width 141 height 44
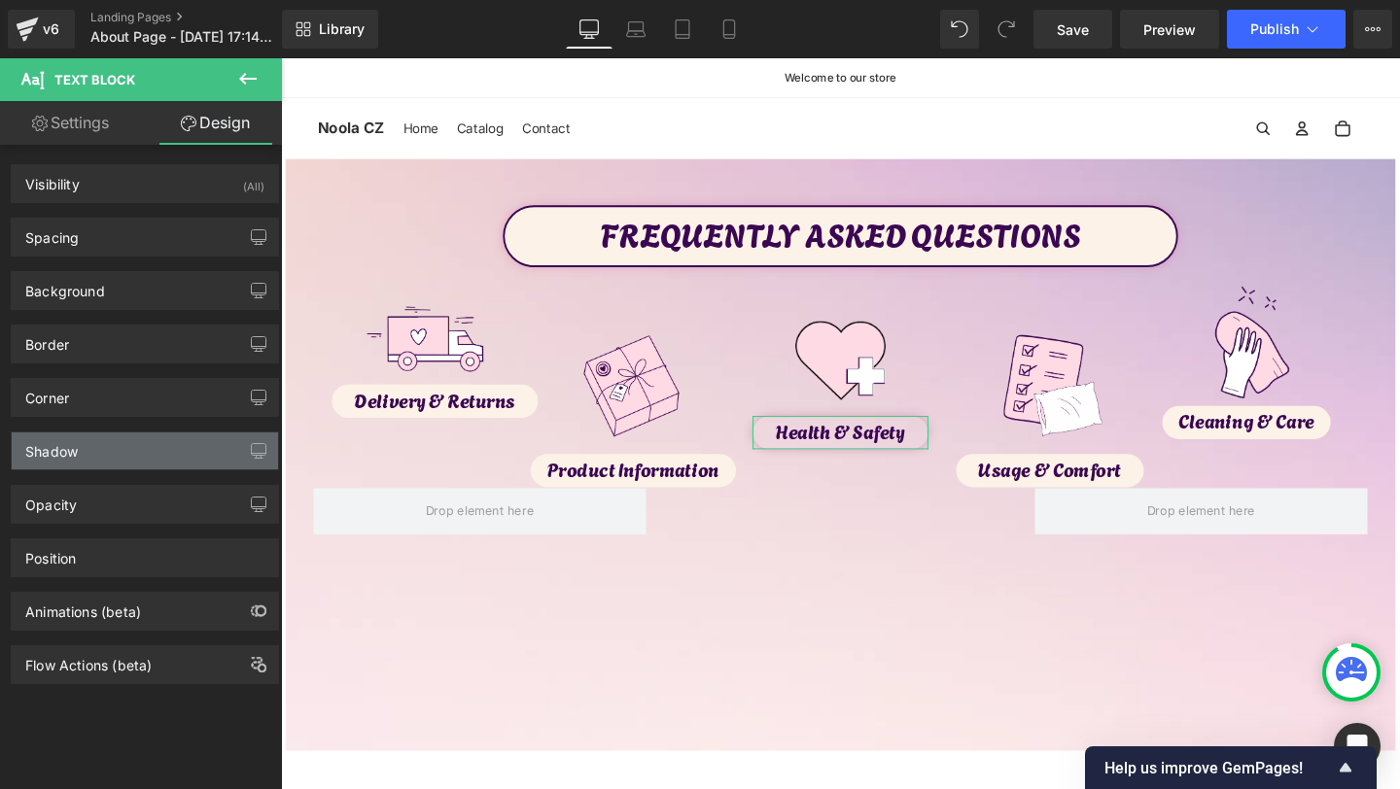
click at [90, 462] on div "Shadow" at bounding box center [145, 451] width 266 height 37
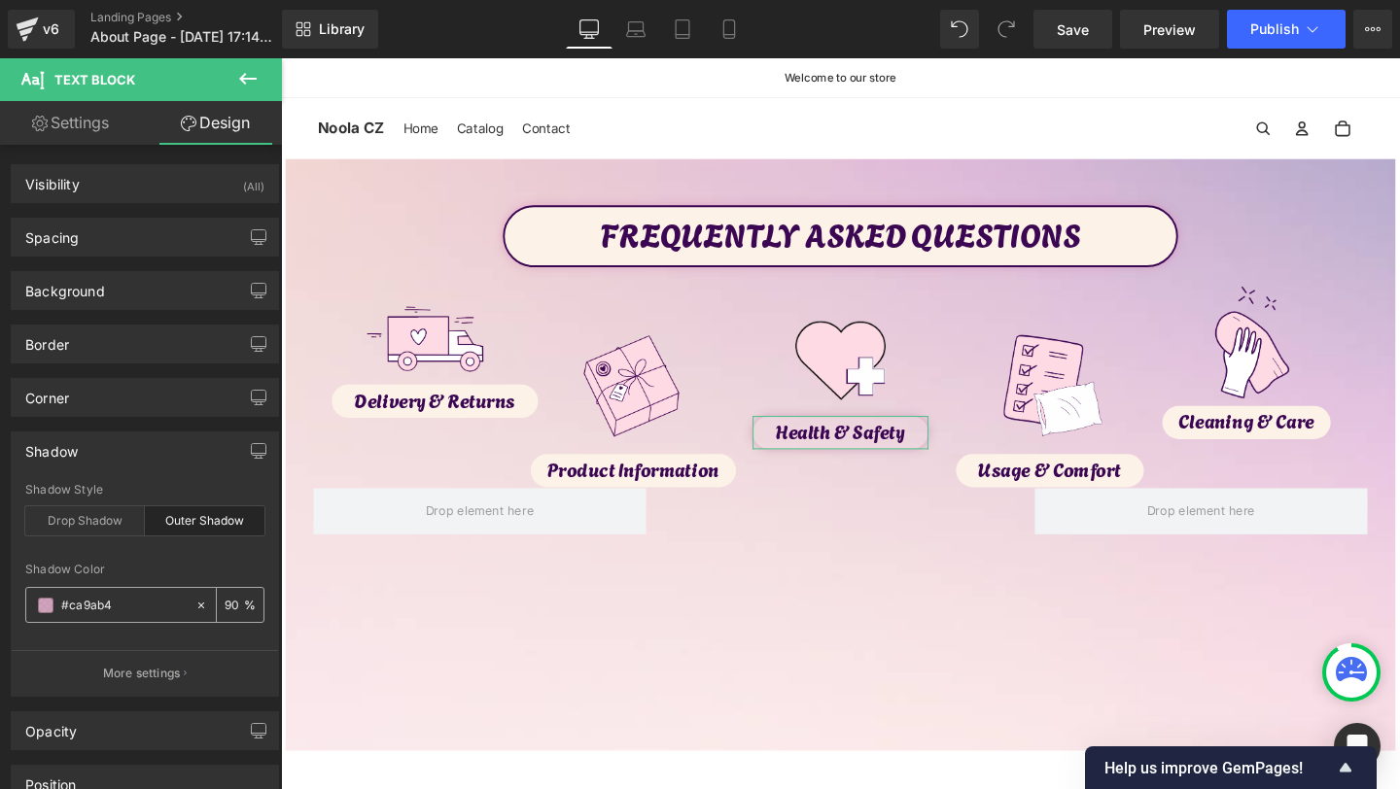
click at [90, 614] on input "text" at bounding box center [123, 605] width 124 height 21
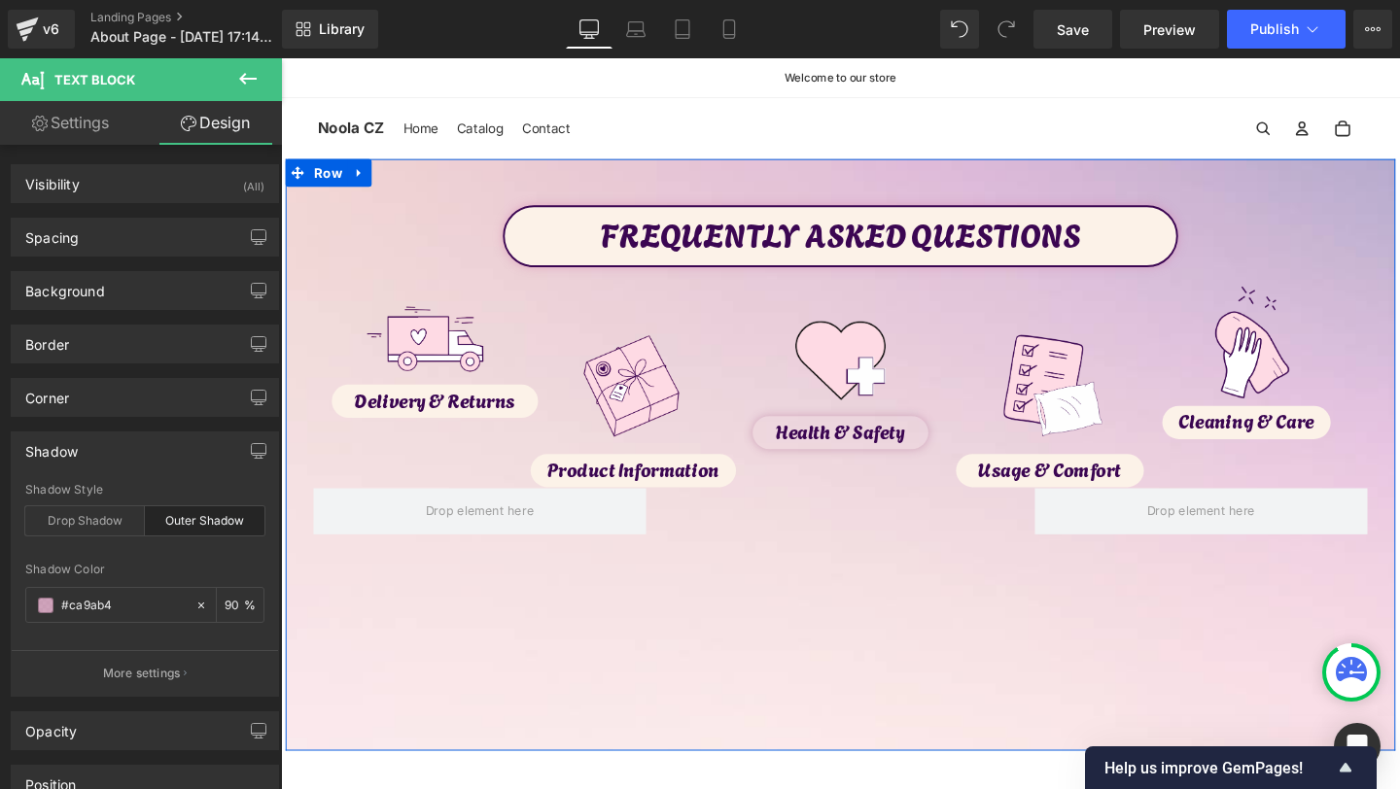
click at [640, 500] on div "Product Information Text Block" at bounding box center [651, 491] width 217 height 35
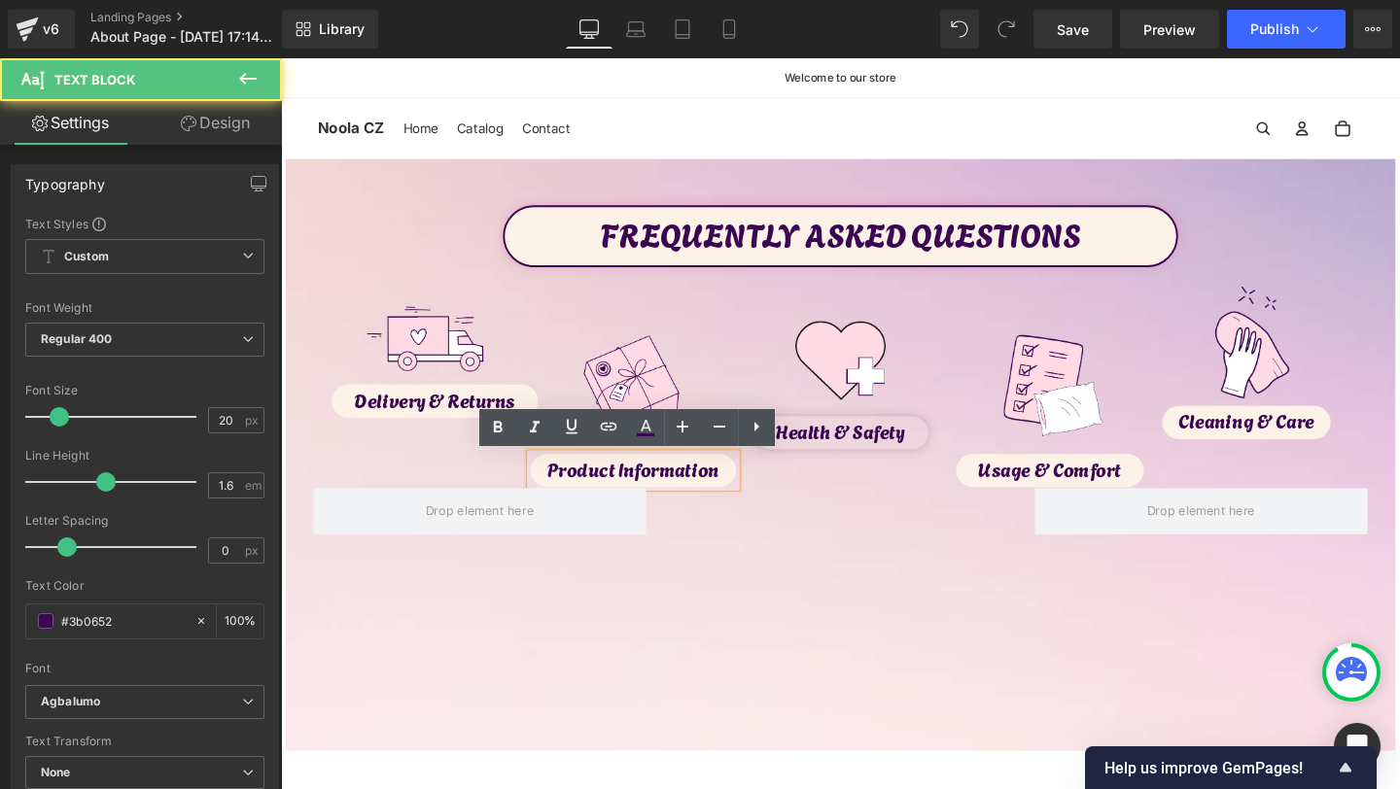
click at [718, 524] on div "Image Health & Safety Text Block Row" at bounding box center [869, 534] width 1138 height 50
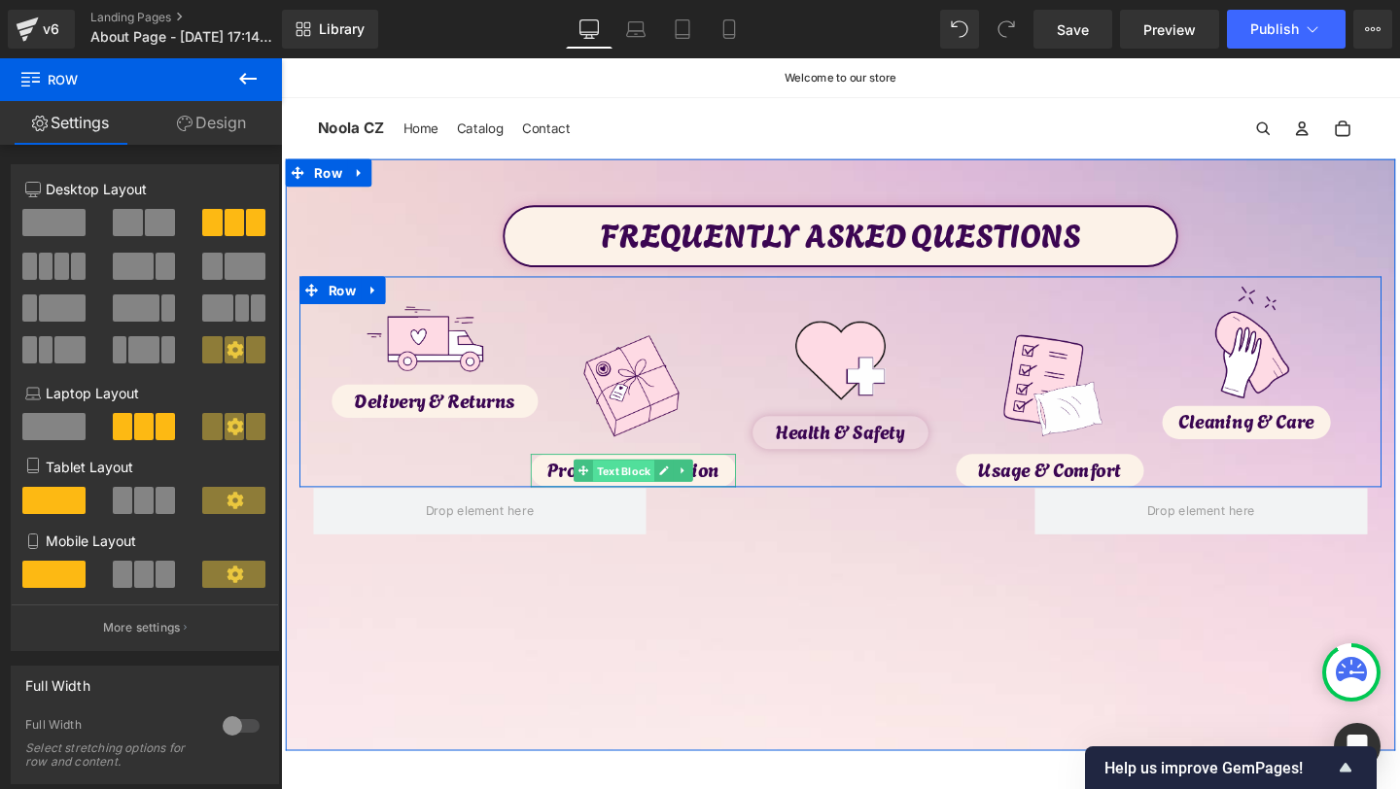
click at [647, 495] on span "Text Block" at bounding box center [641, 492] width 64 height 23
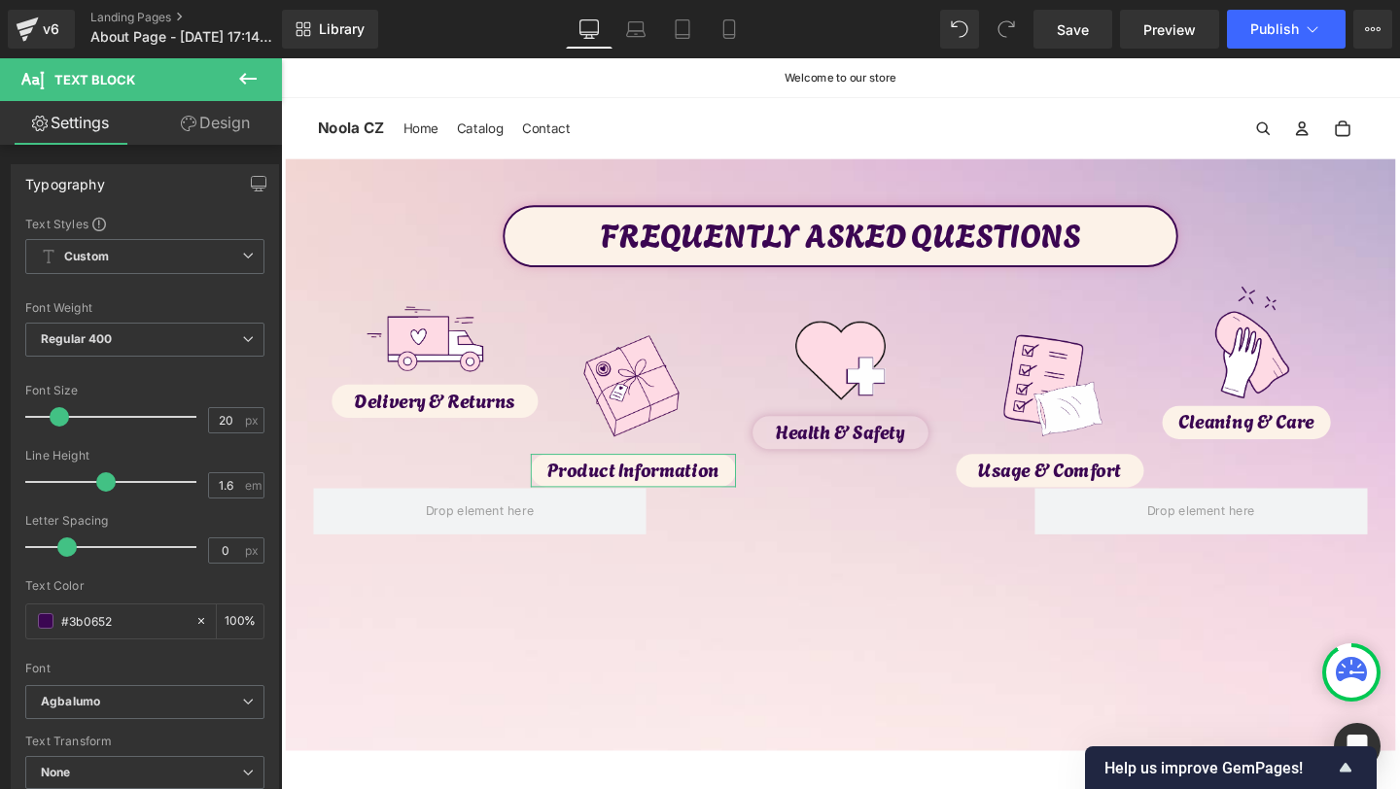
click at [232, 119] on link "Design" at bounding box center [215, 123] width 141 height 44
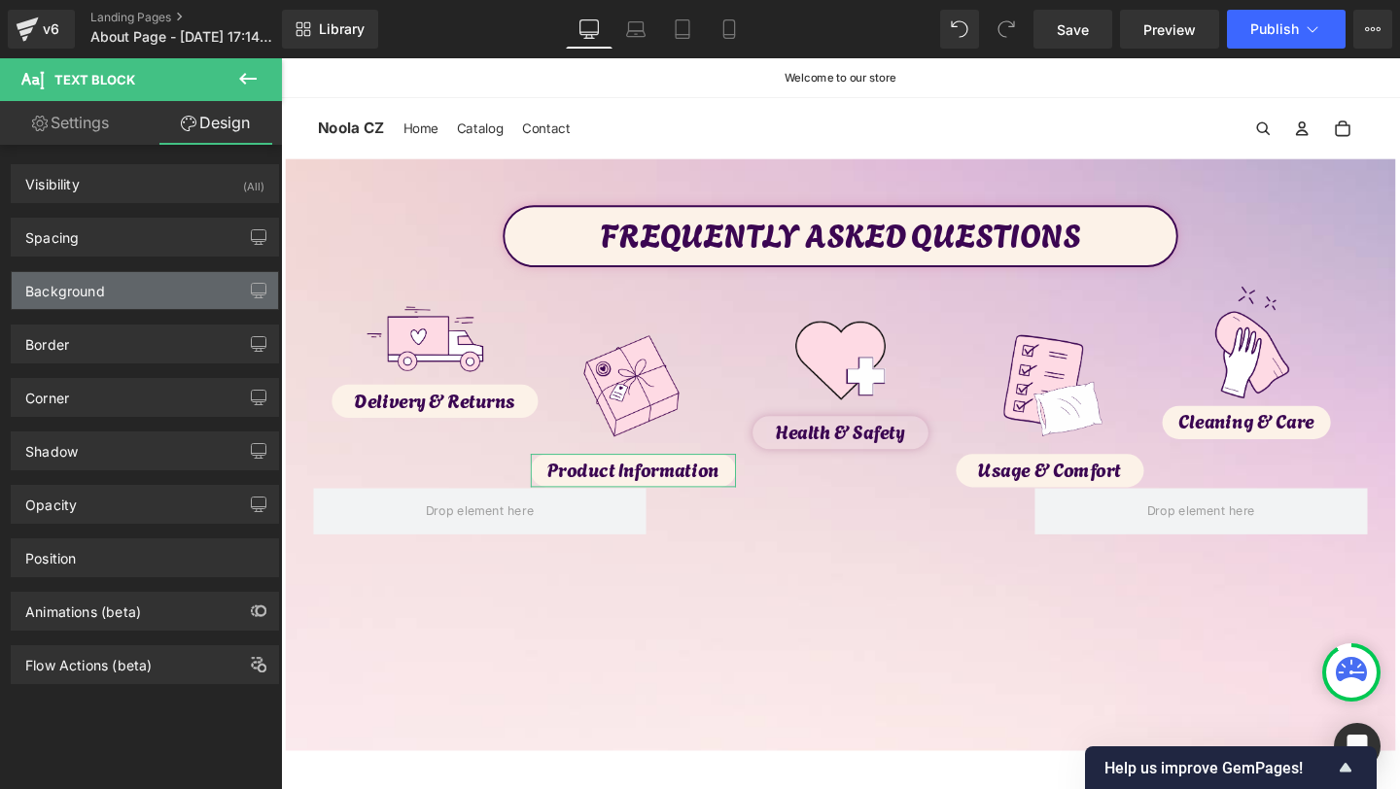
click at [115, 291] on div "Background" at bounding box center [145, 290] width 266 height 37
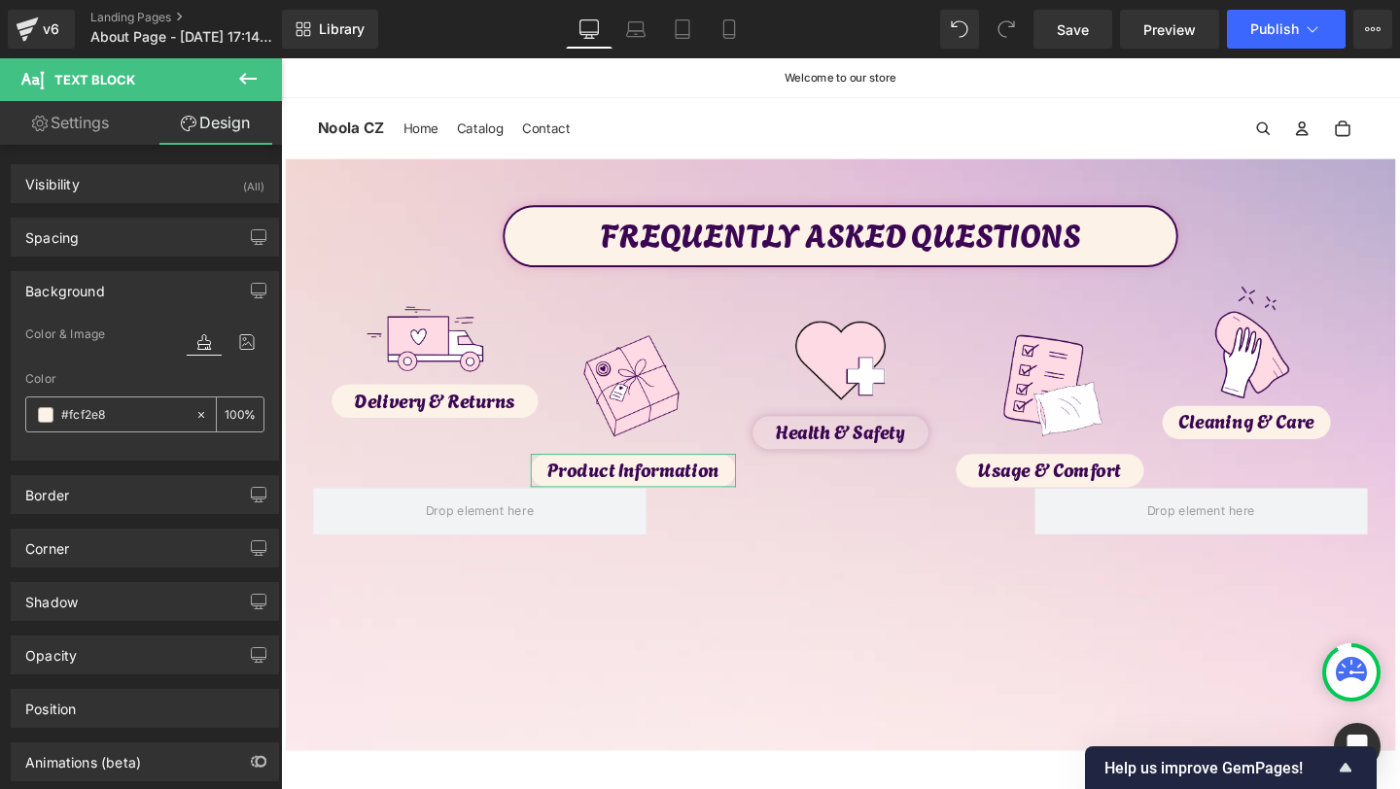
click at [194, 416] on icon at bounding box center [201, 415] width 14 height 14
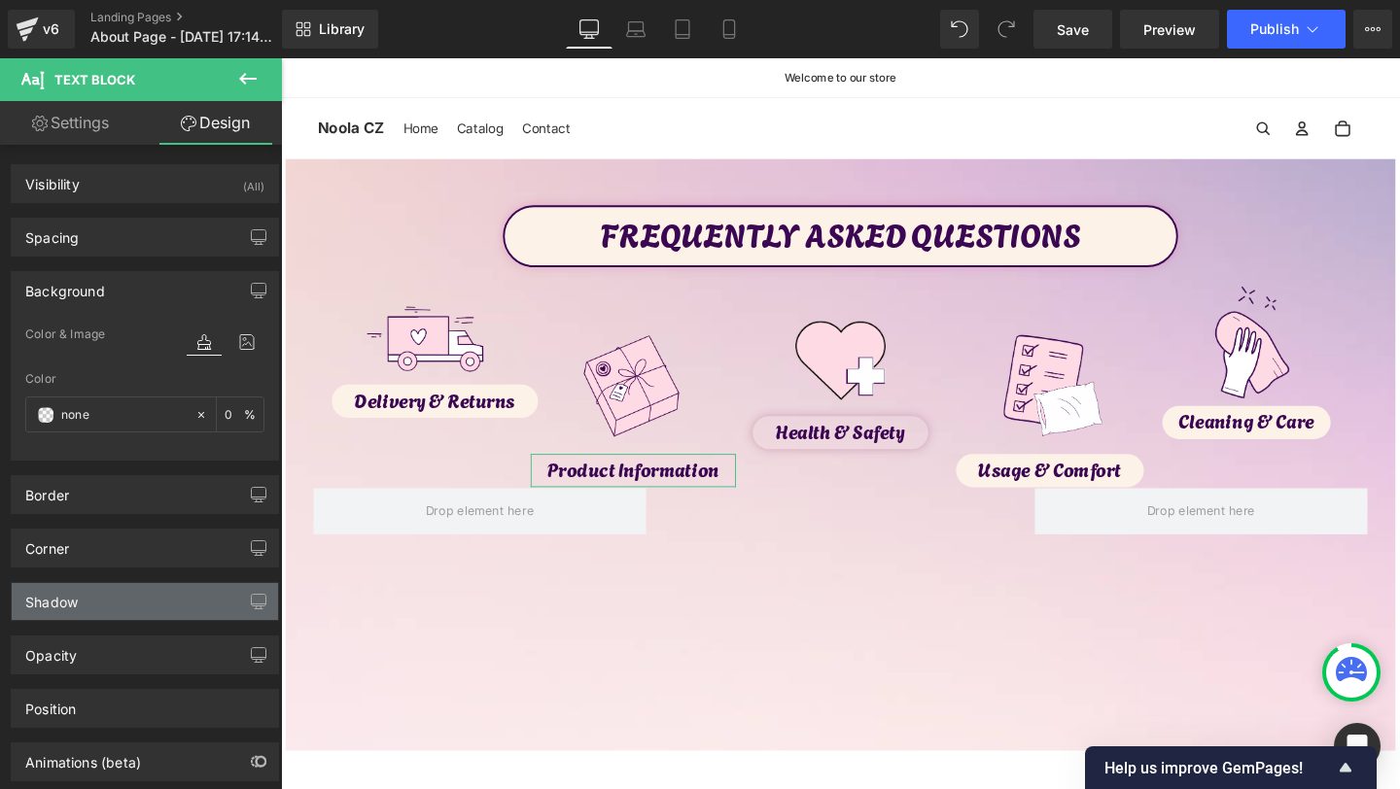
click at [116, 614] on div "Shadow" at bounding box center [145, 601] width 266 height 37
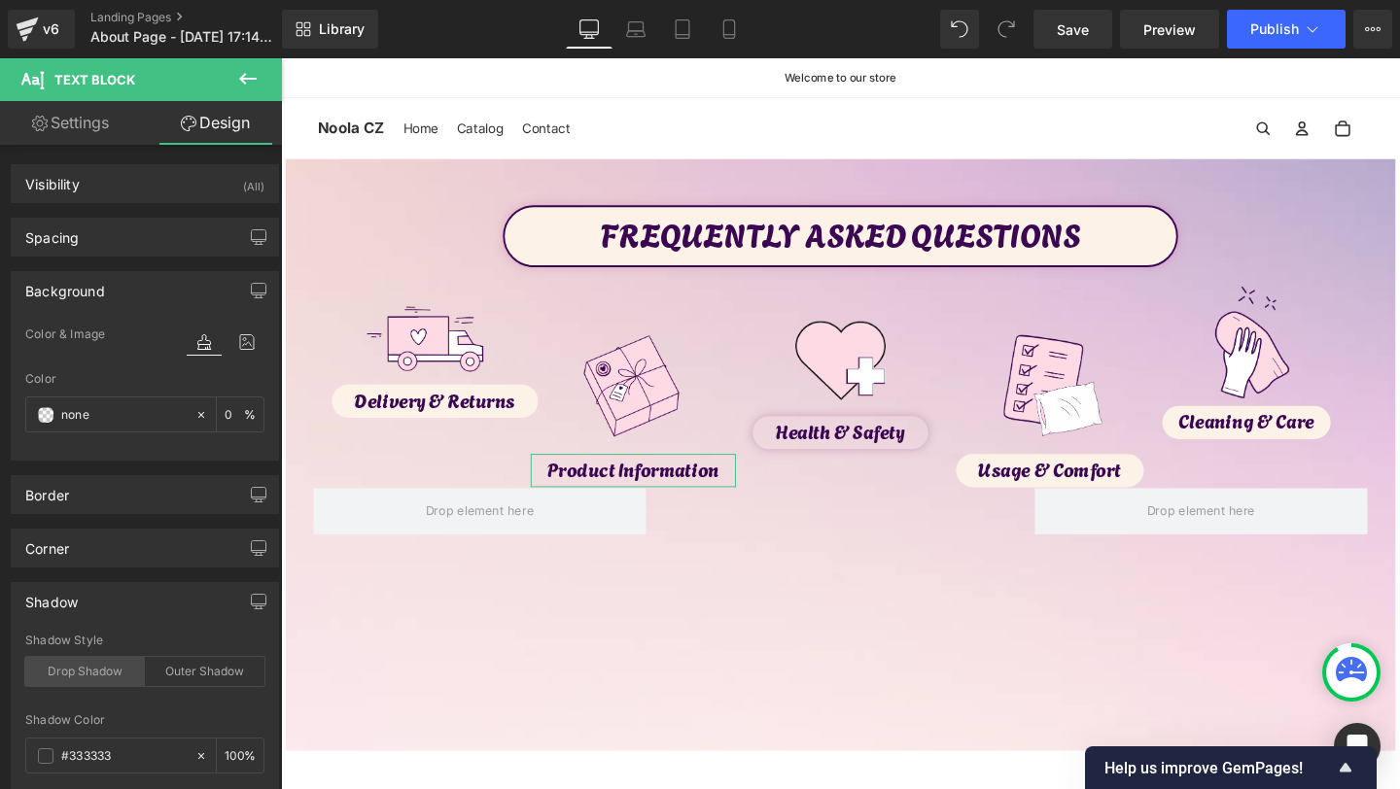
click at [111, 671] on div "Drop Shadow" at bounding box center [85, 671] width 120 height 29
click at [181, 671] on div "Outer Shadow" at bounding box center [205, 671] width 120 height 29
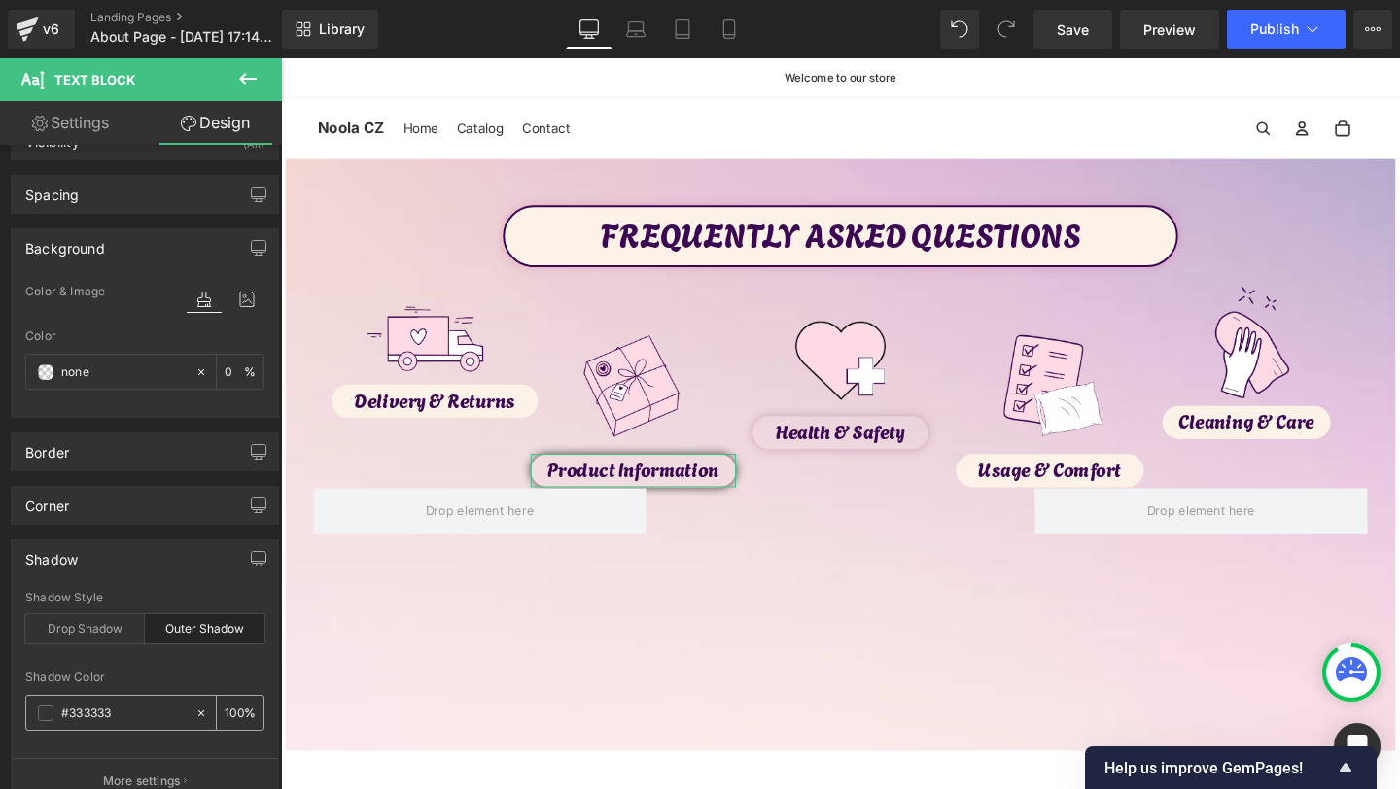
click at [79, 714] on input "#333333" at bounding box center [123, 713] width 124 height 21
paste input "ca9ab4"
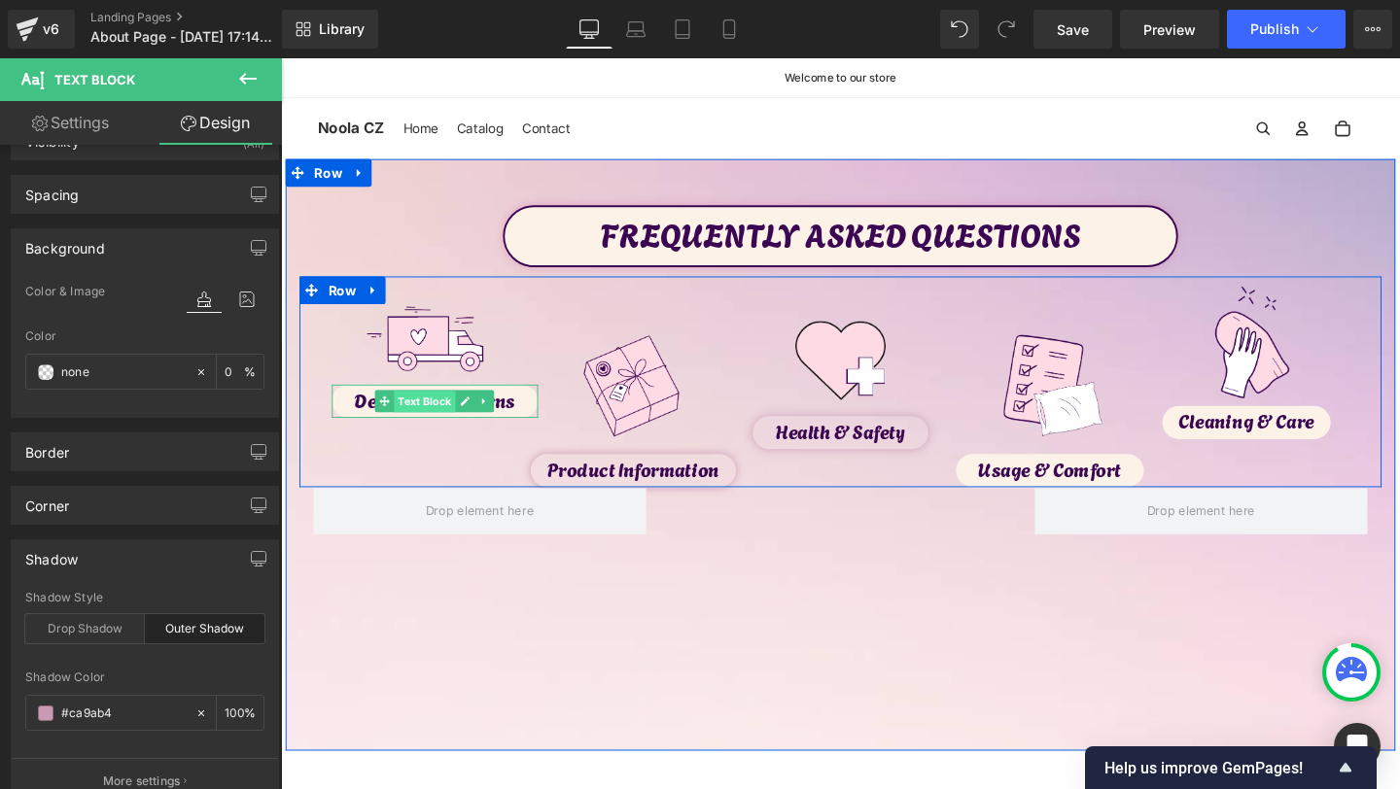
click at [436, 424] on span "Text Block" at bounding box center [433, 419] width 64 height 23
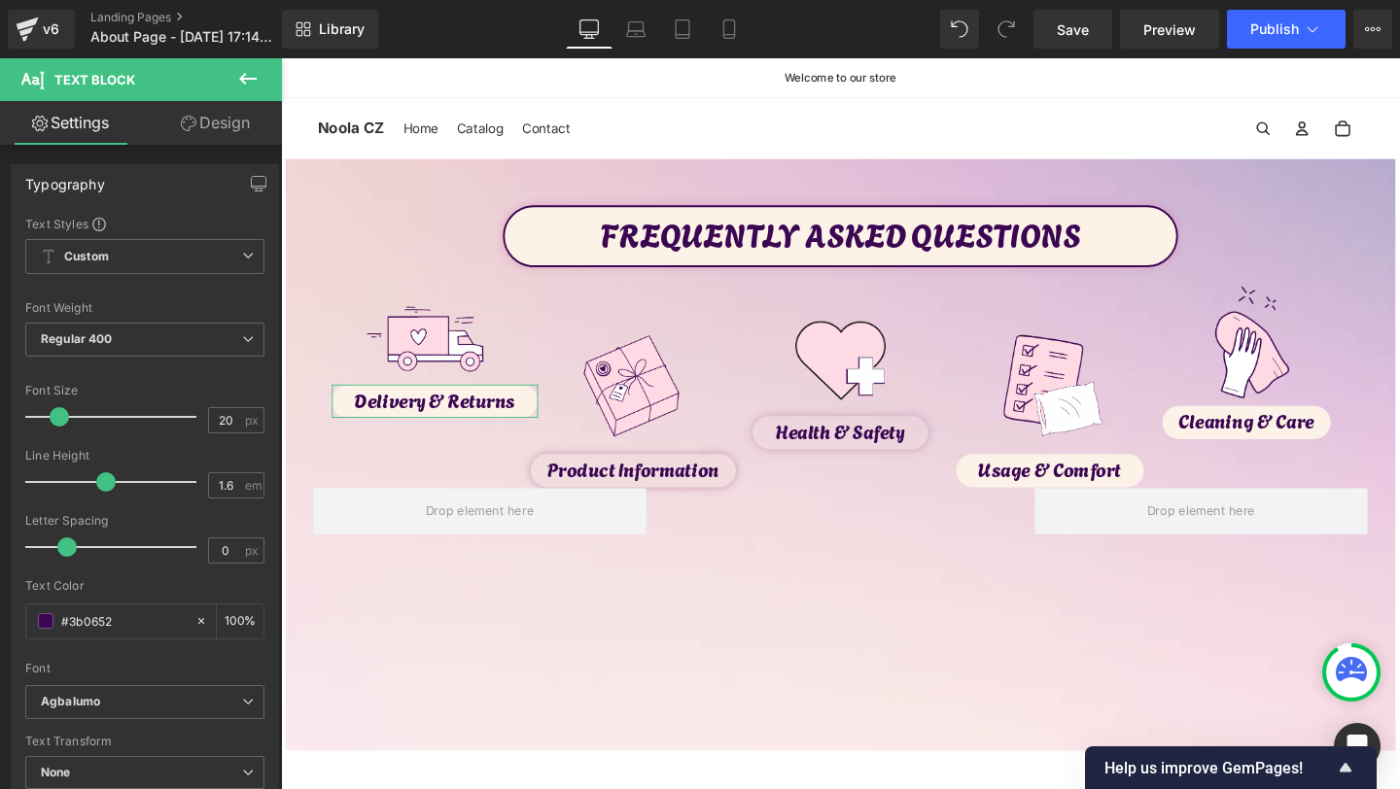
click at [225, 130] on link "Design" at bounding box center [215, 123] width 141 height 44
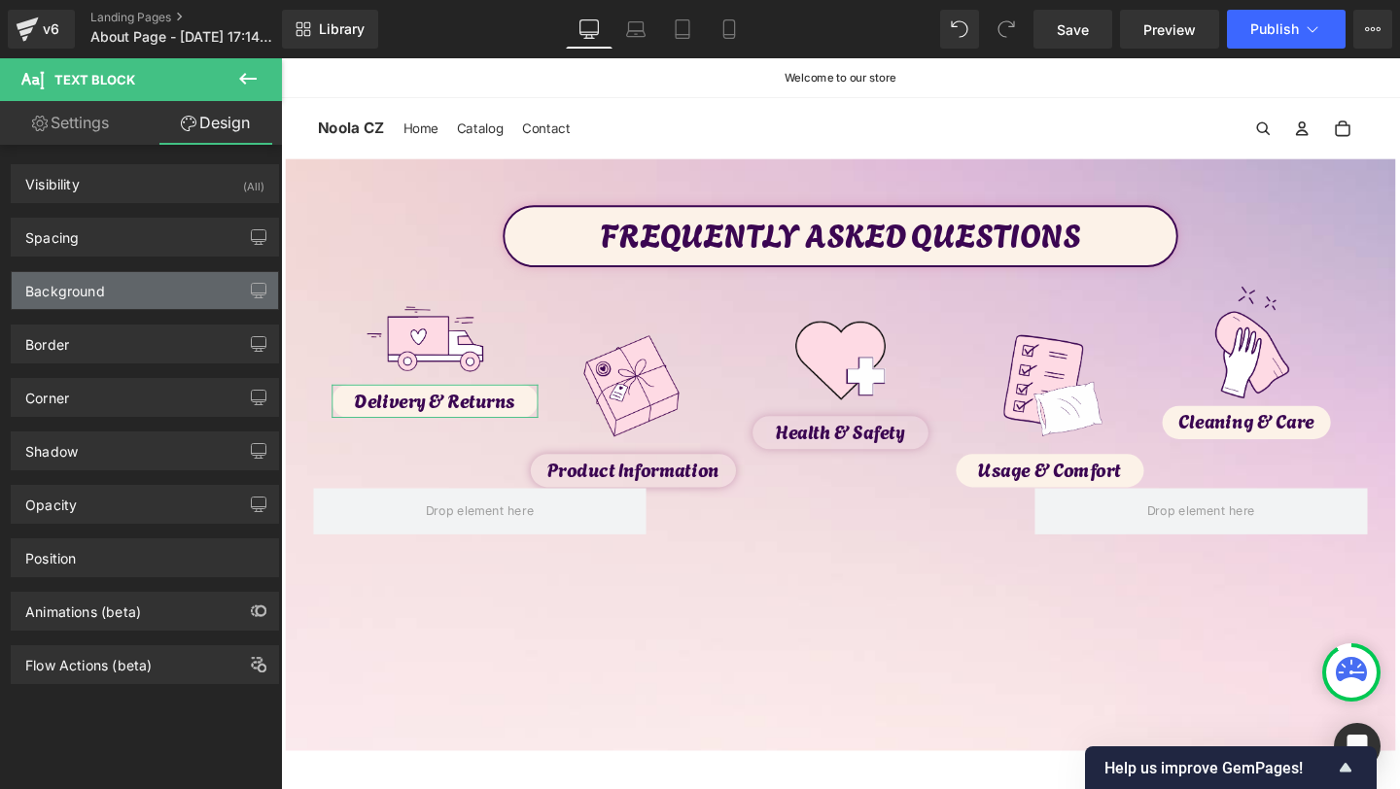
click at [161, 292] on div "Background" at bounding box center [145, 290] width 266 height 37
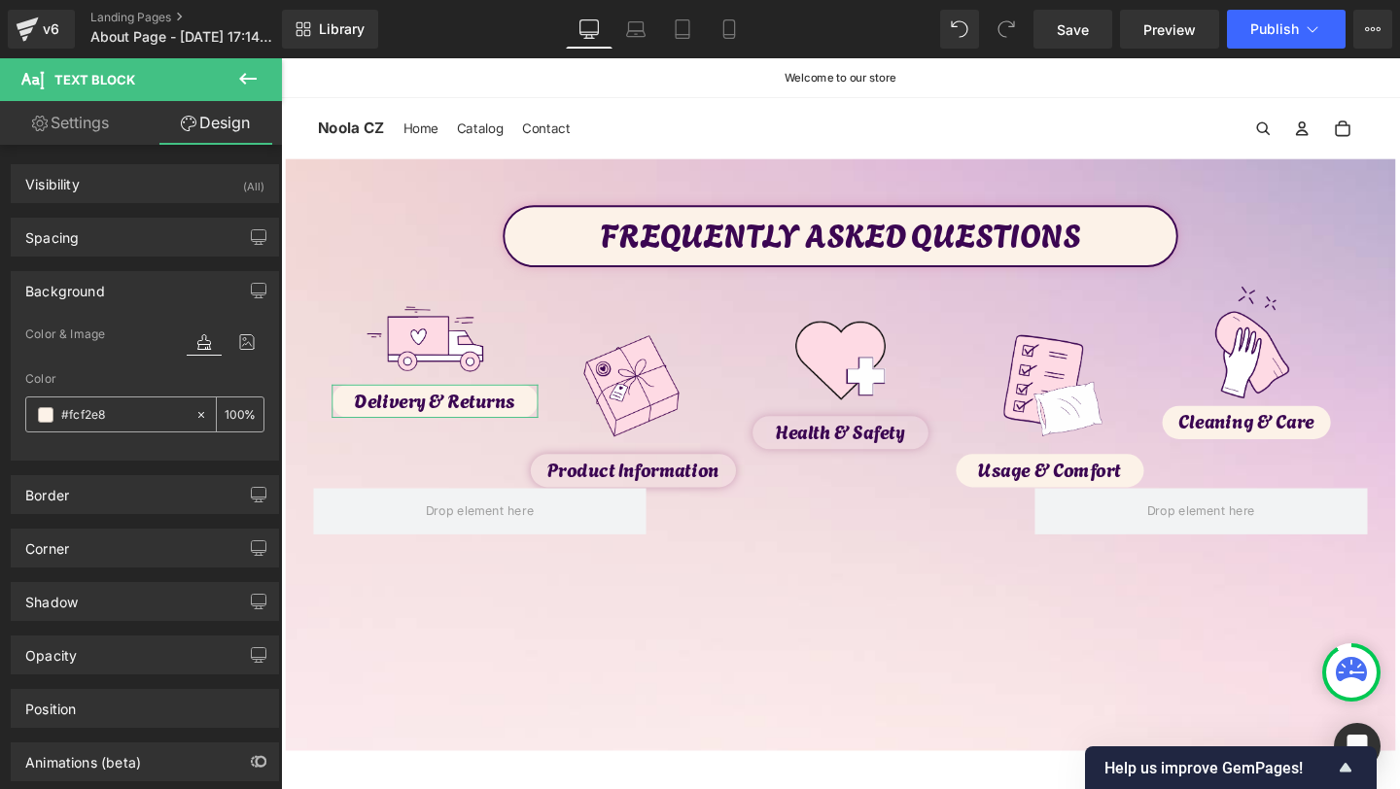
click at [196, 408] on icon at bounding box center [201, 415] width 14 height 14
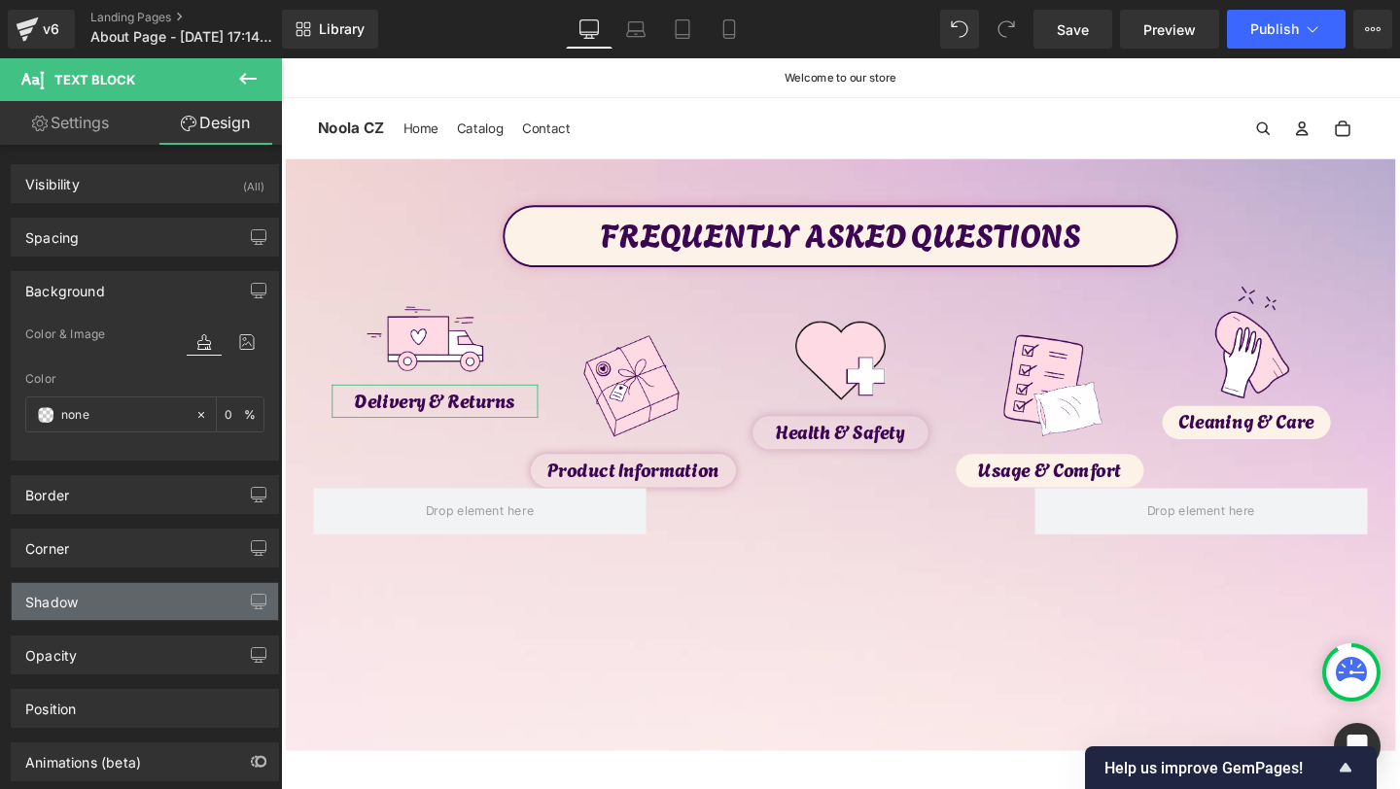
click at [102, 607] on div "Shadow" at bounding box center [145, 601] width 266 height 37
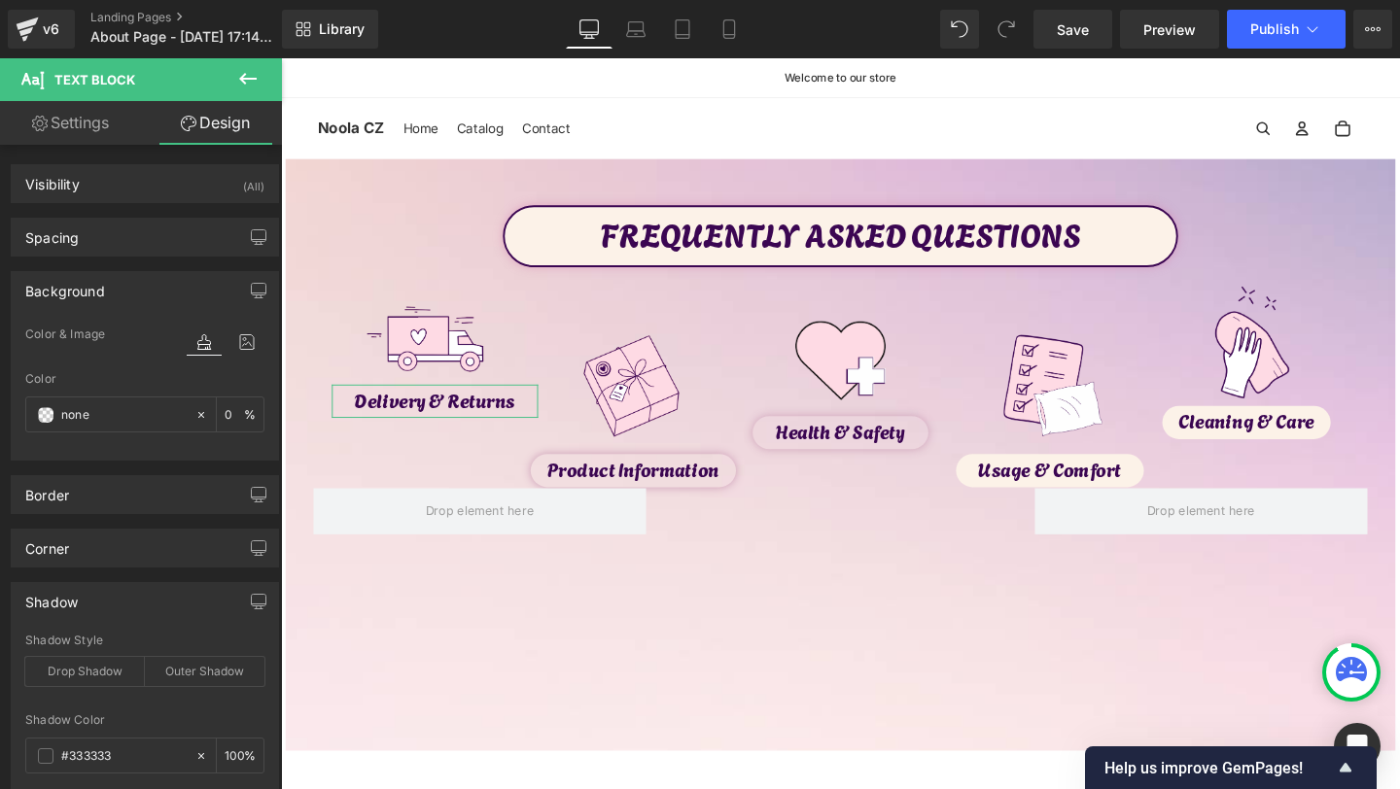
scroll to position [51, 0]
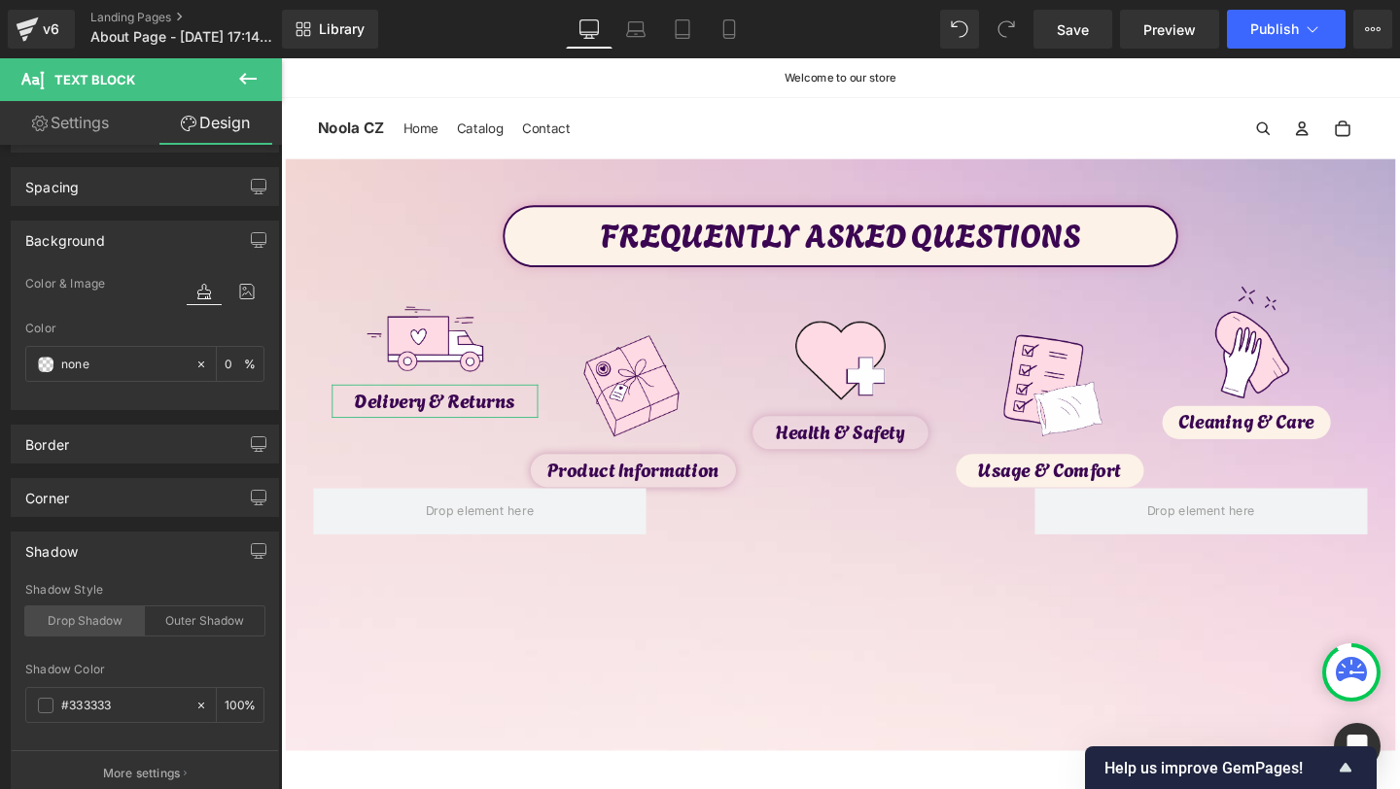
click at [100, 619] on div "Drop Shadow" at bounding box center [85, 621] width 120 height 29
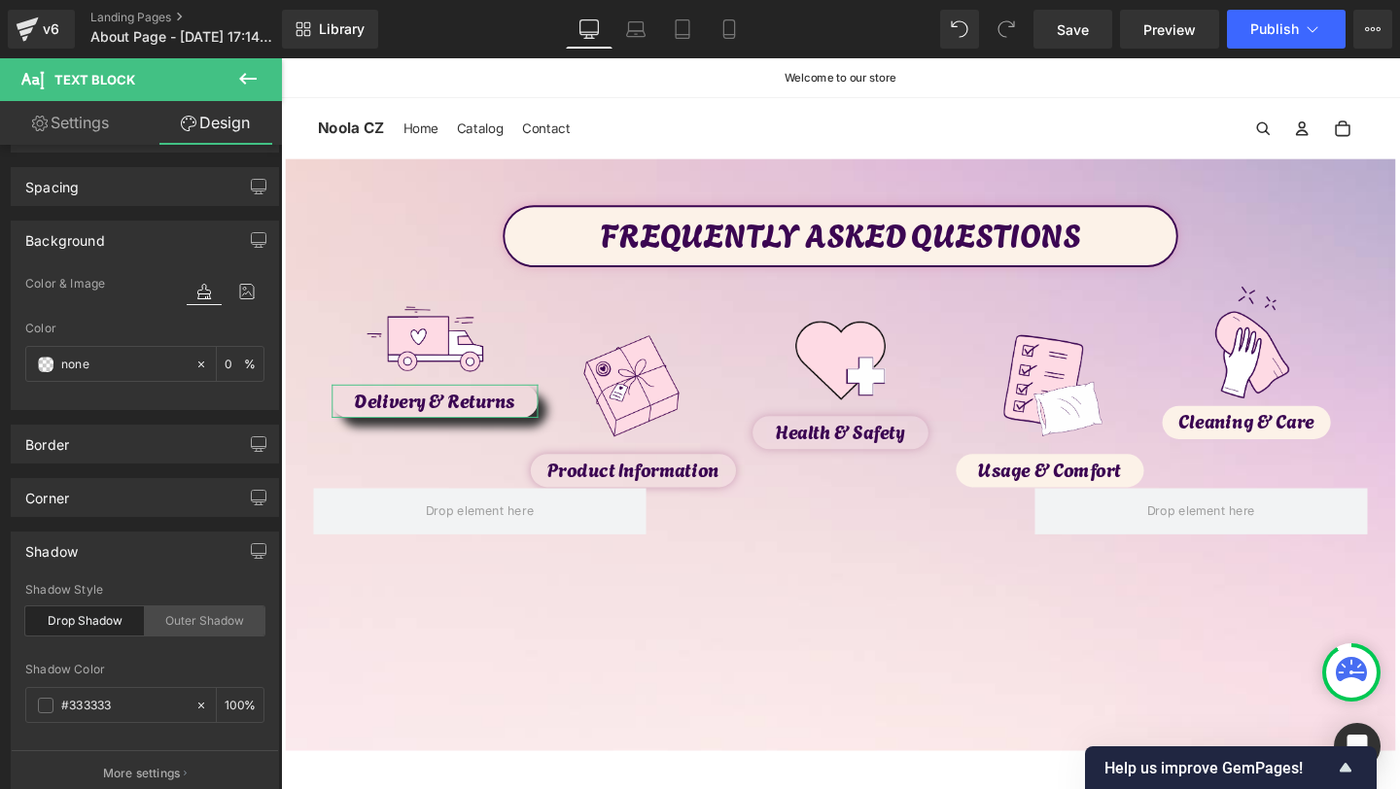
scroll to position [88, 0]
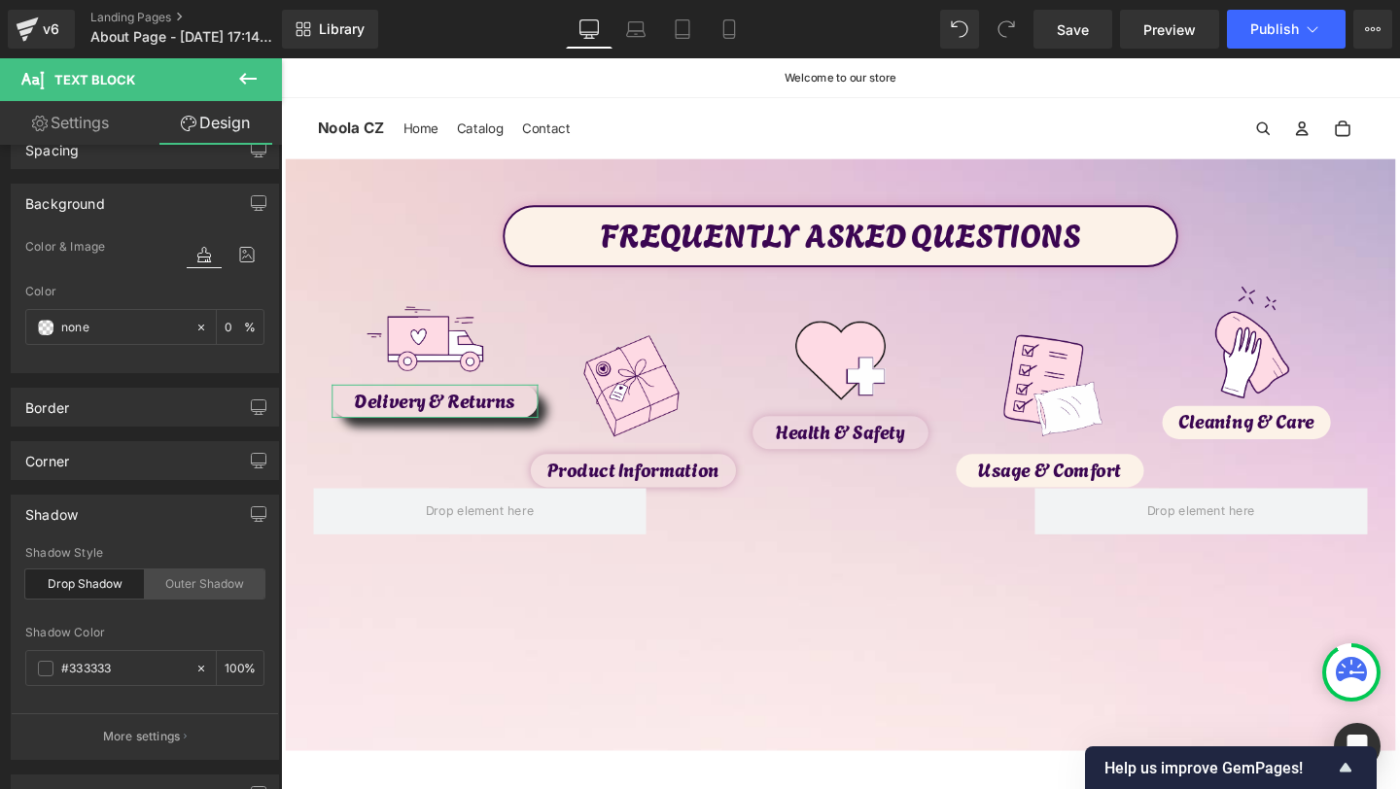
click at [189, 586] on div "Outer Shadow" at bounding box center [205, 584] width 120 height 29
click at [146, 667] on input "#333333" at bounding box center [123, 668] width 124 height 21
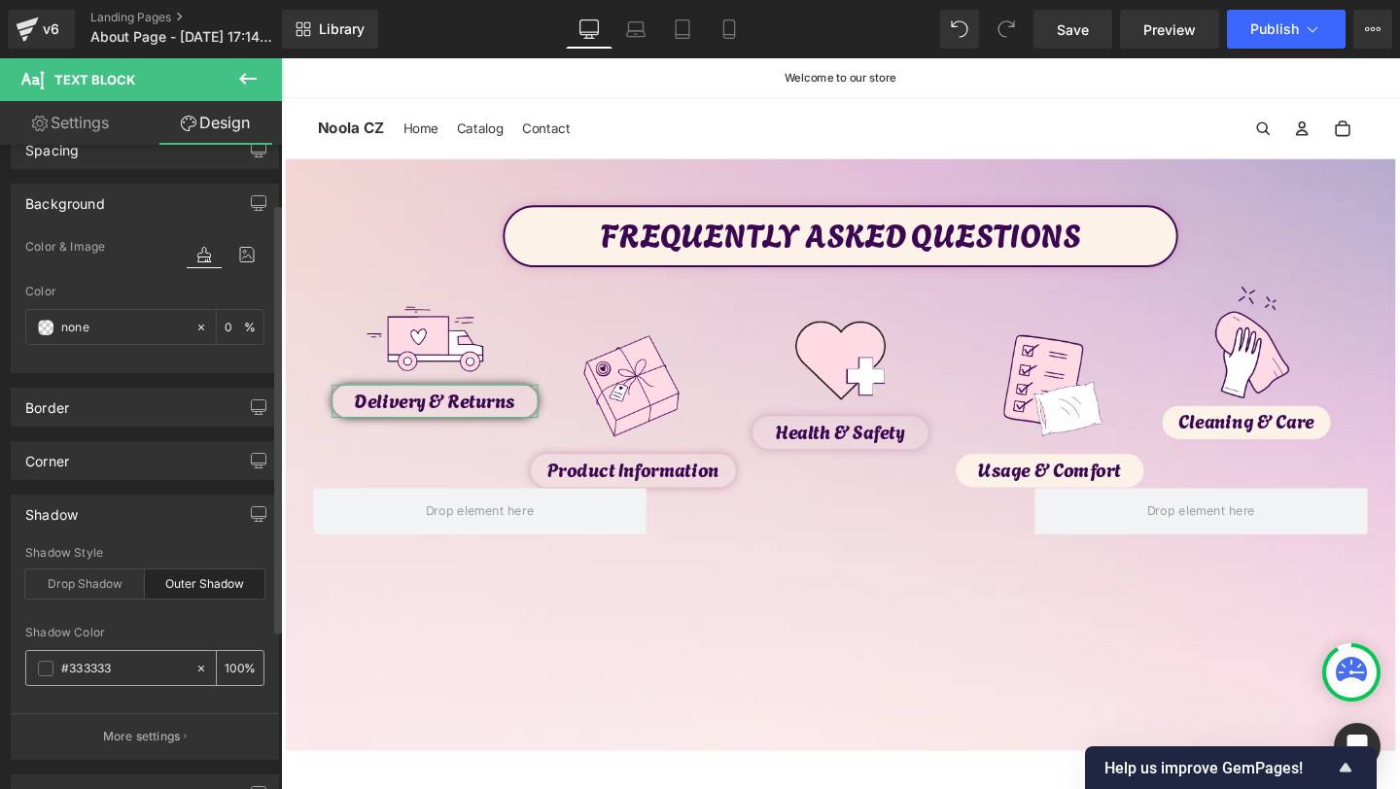
paste input "ca9ab4"
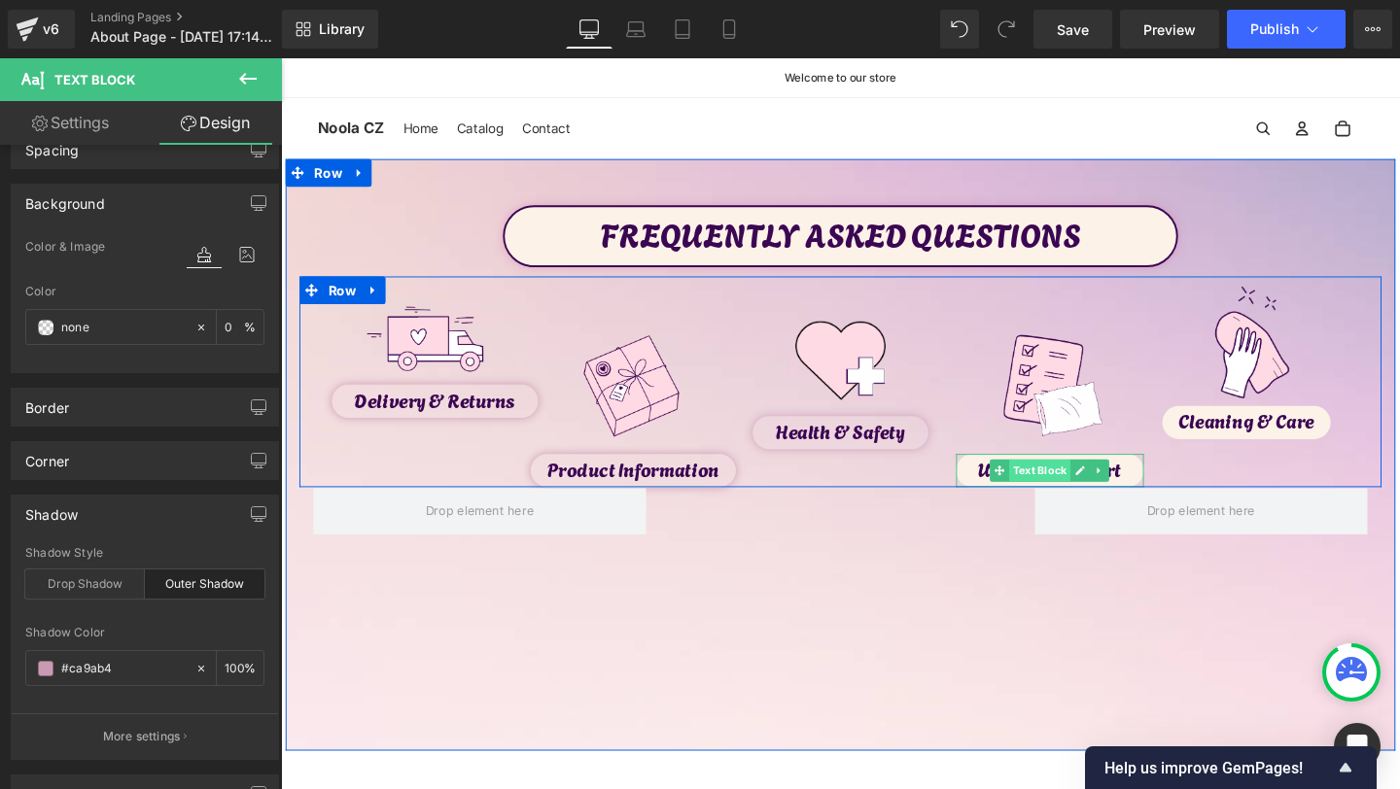
click at [1088, 493] on span "Text Block" at bounding box center [1079, 491] width 64 height 23
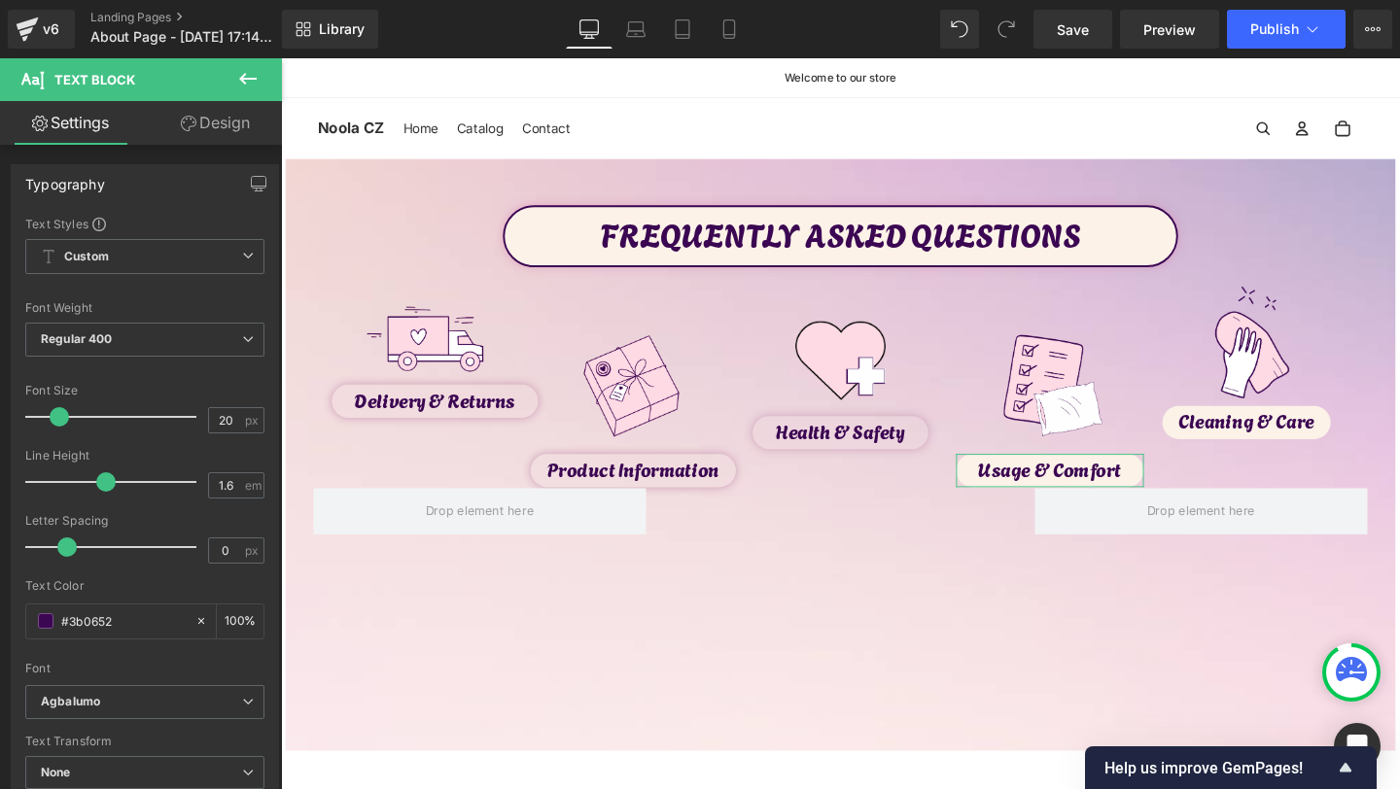
click at [202, 132] on link "Design" at bounding box center [215, 123] width 141 height 44
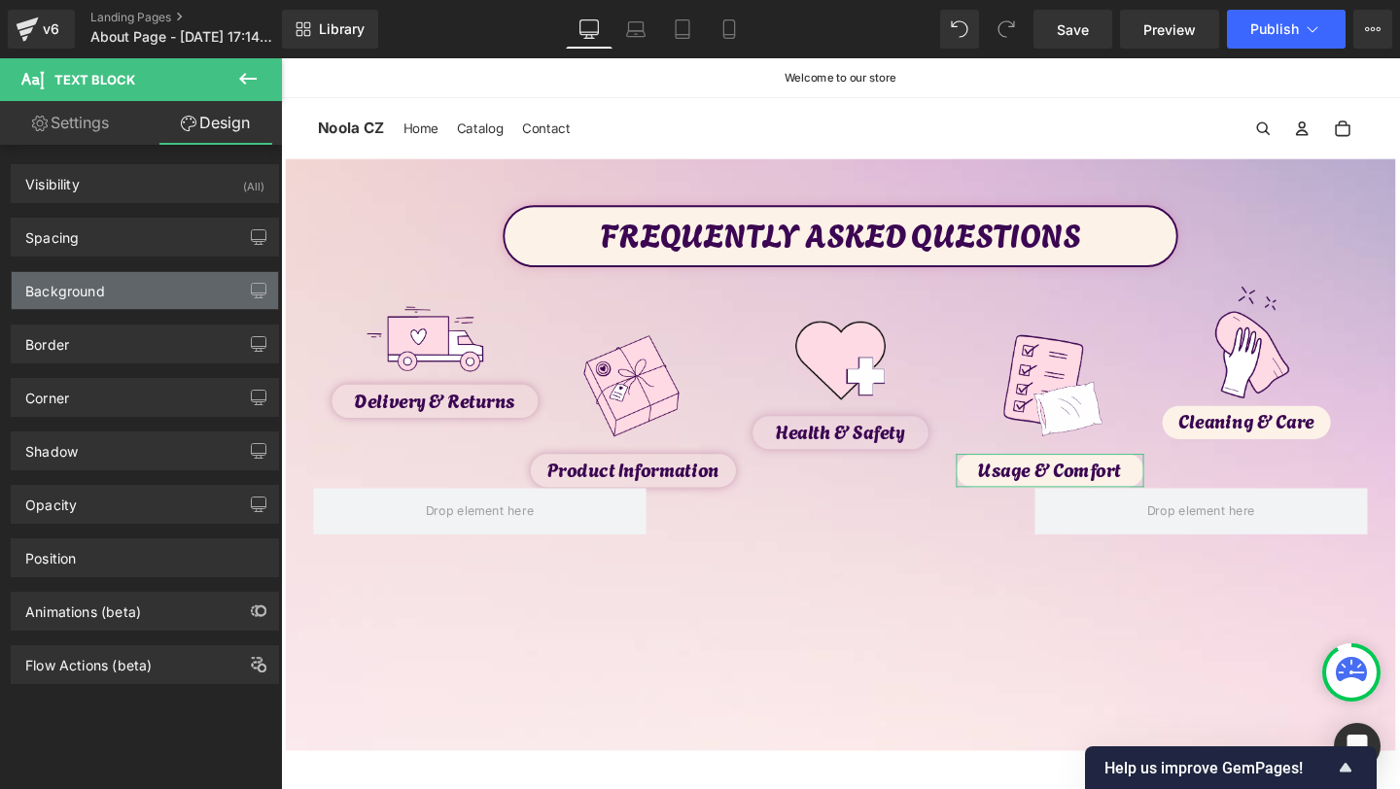
click at [135, 290] on div "Background" at bounding box center [145, 290] width 266 height 37
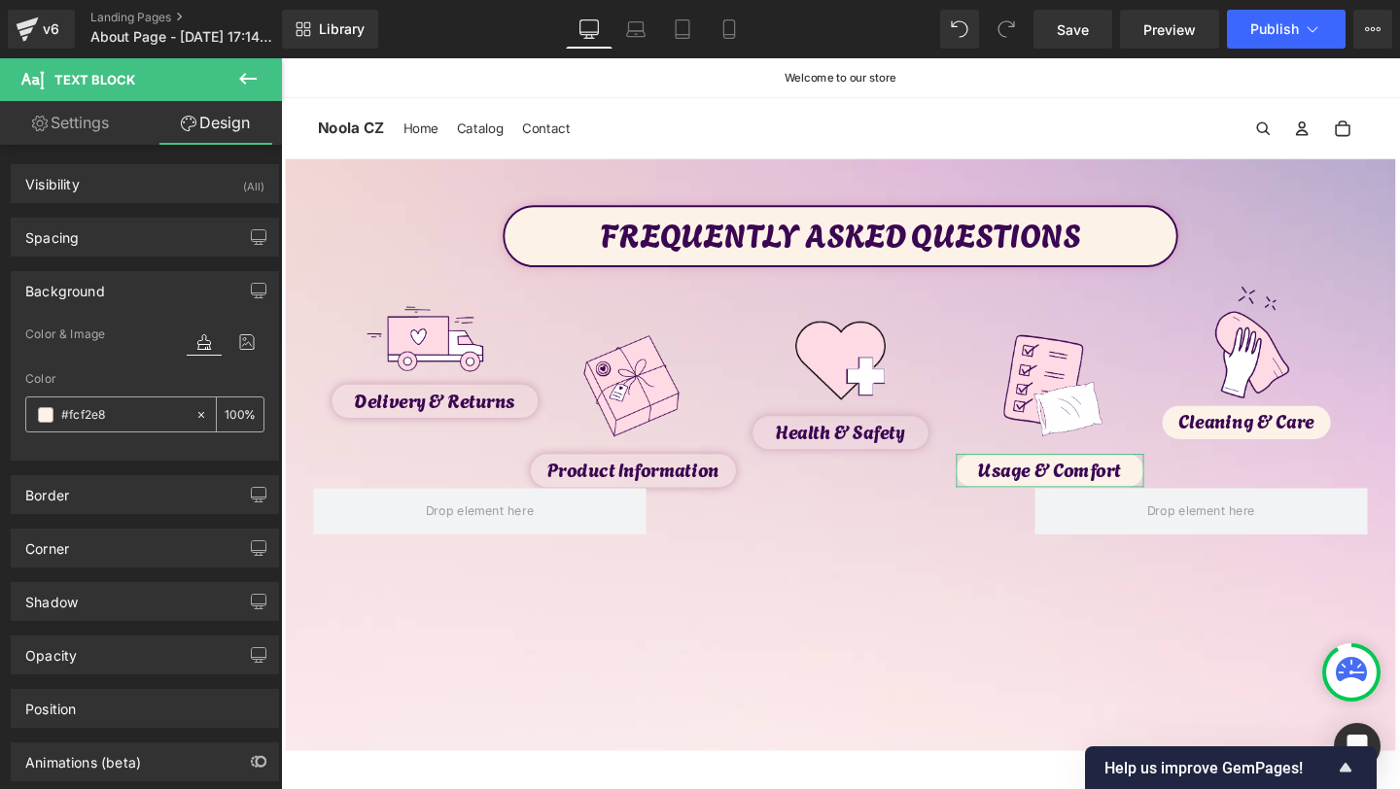
click at [195, 412] on icon at bounding box center [201, 415] width 14 height 14
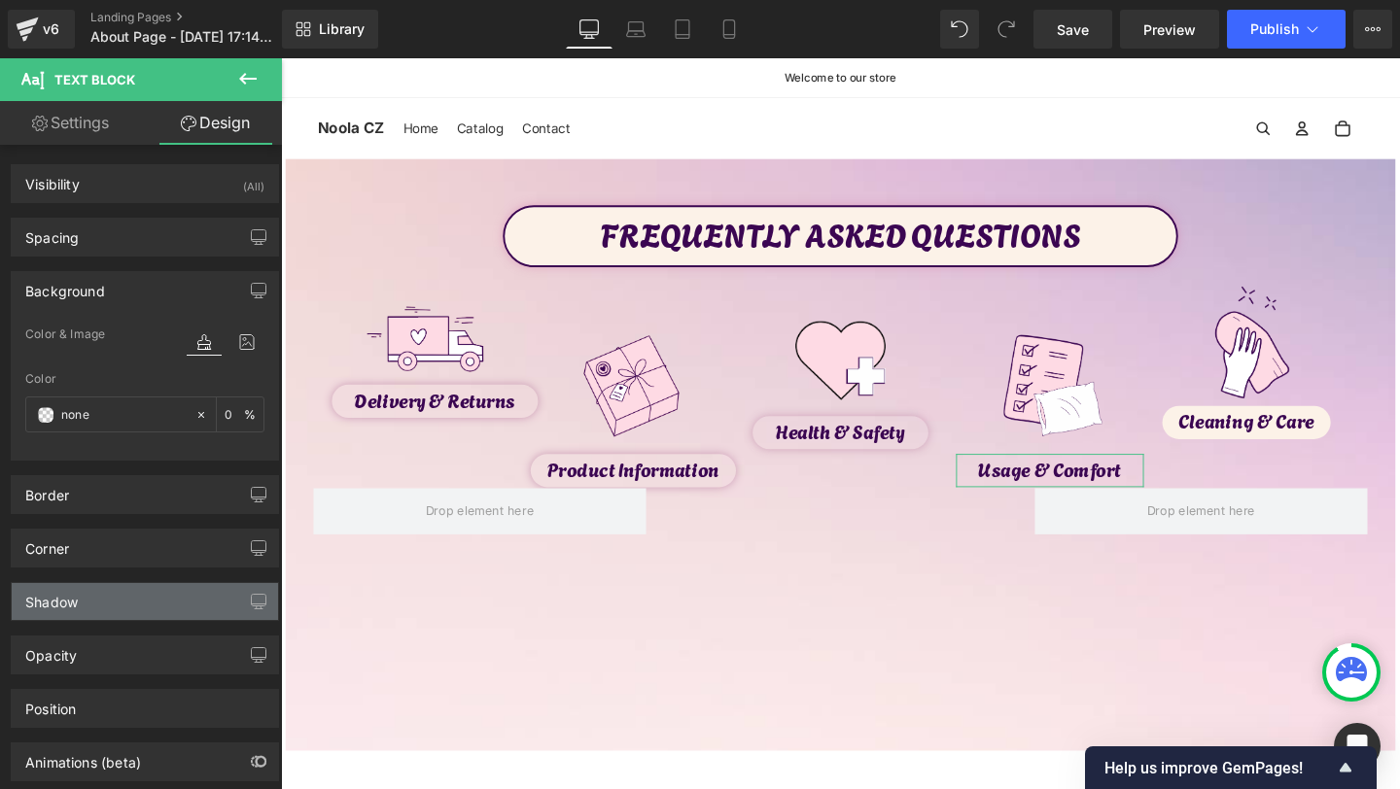
click at [118, 595] on div "Shadow" at bounding box center [145, 601] width 266 height 37
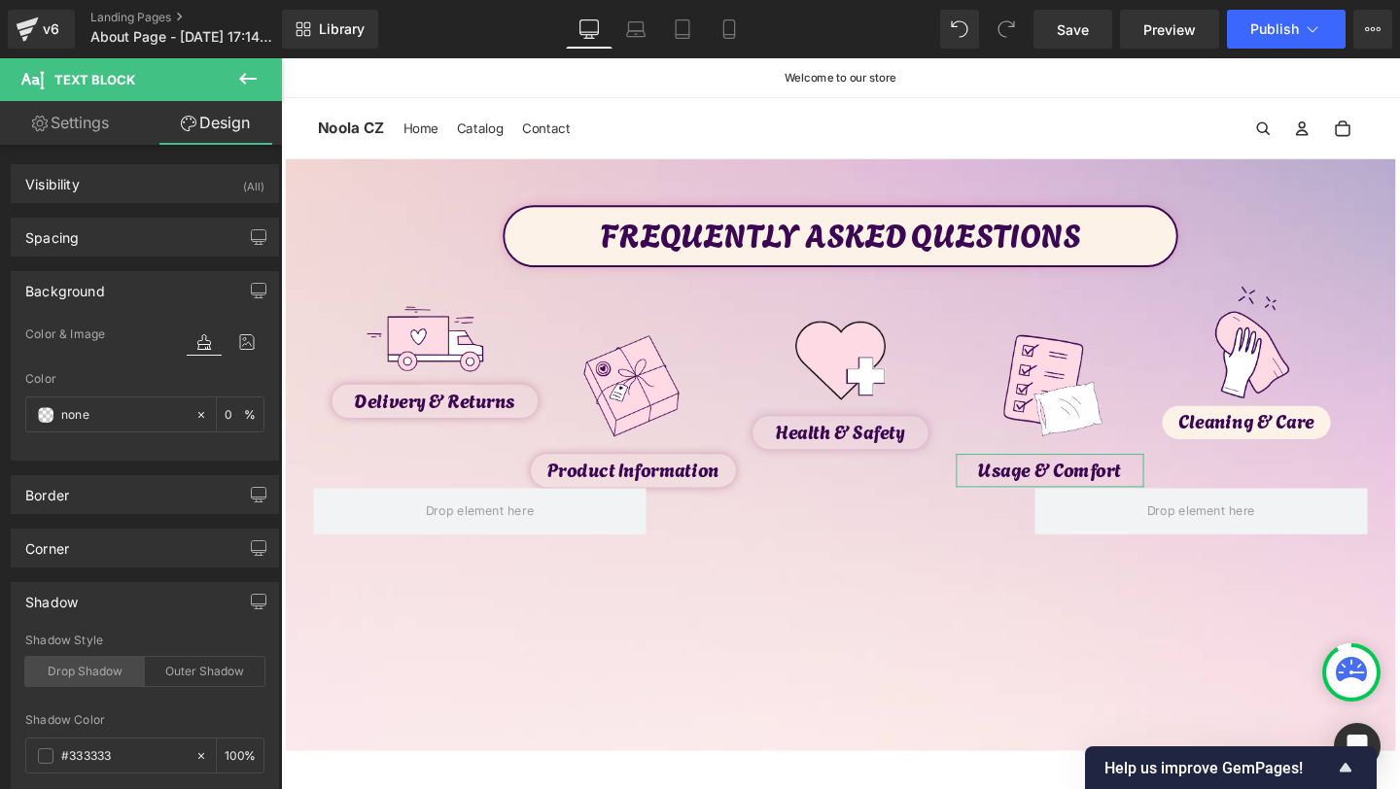
click at [83, 678] on div "Drop Shadow" at bounding box center [85, 671] width 120 height 29
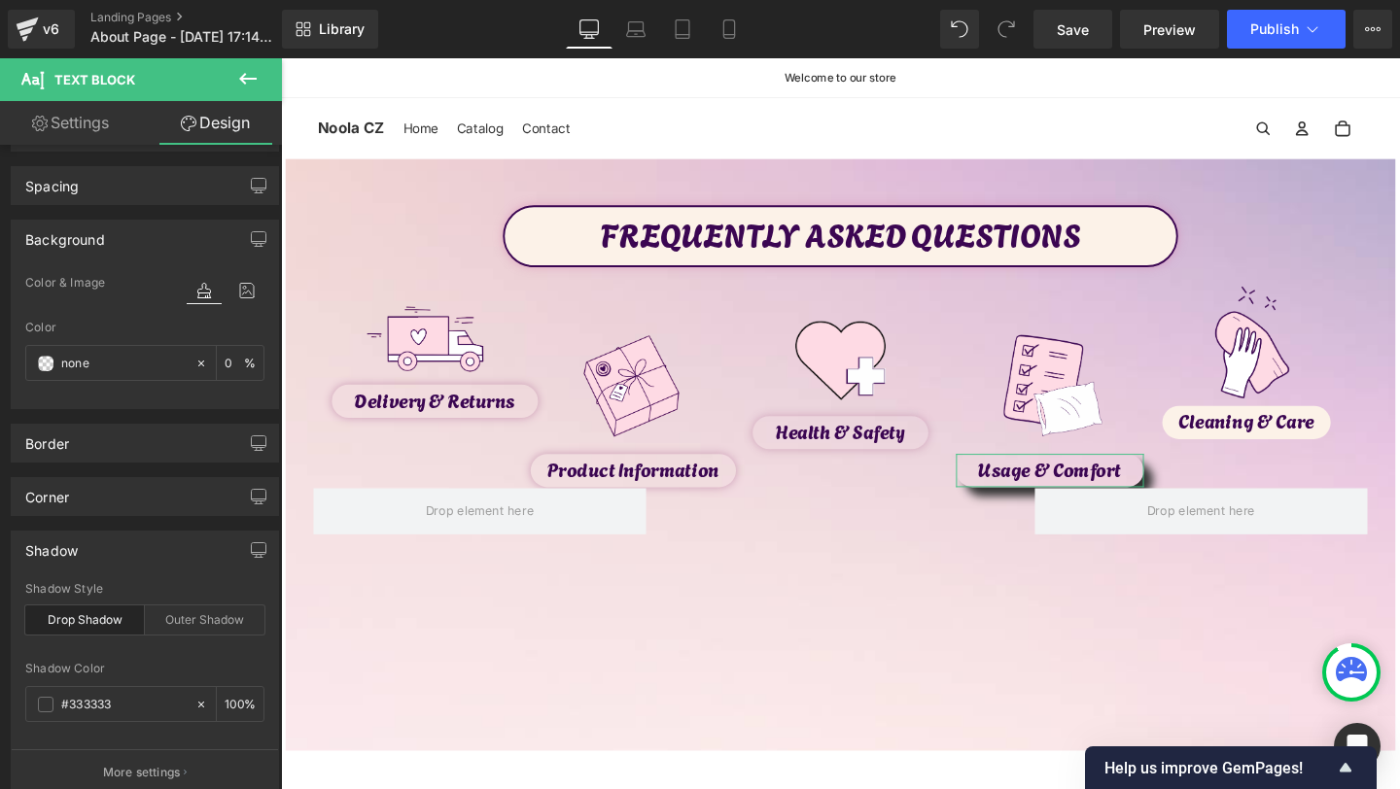
scroll to position [57, 0]
click at [93, 682] on div "#333333" at bounding box center [110, 699] width 168 height 34
click at [91, 696] on input "#333333" at bounding box center [123, 698] width 124 height 21
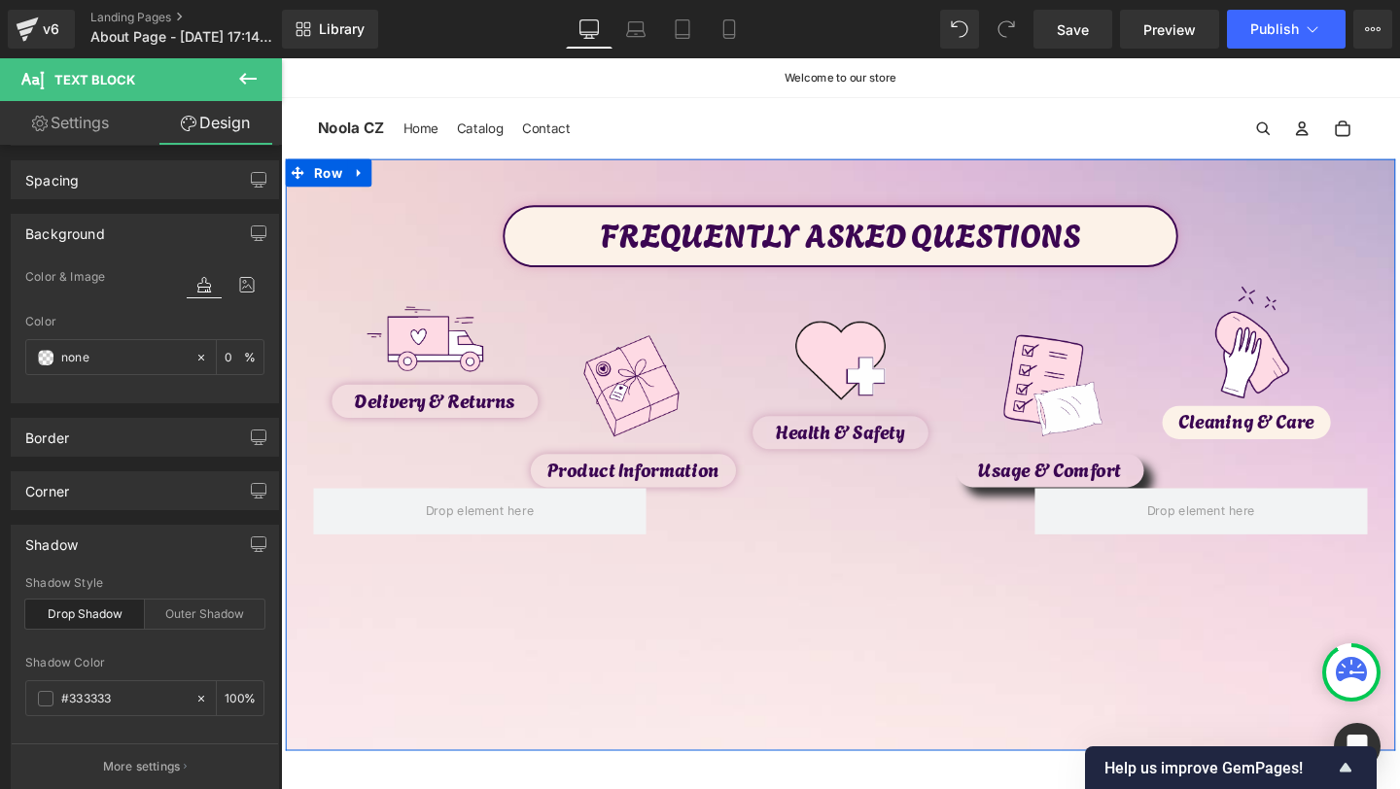
paste input "ca9ab4"
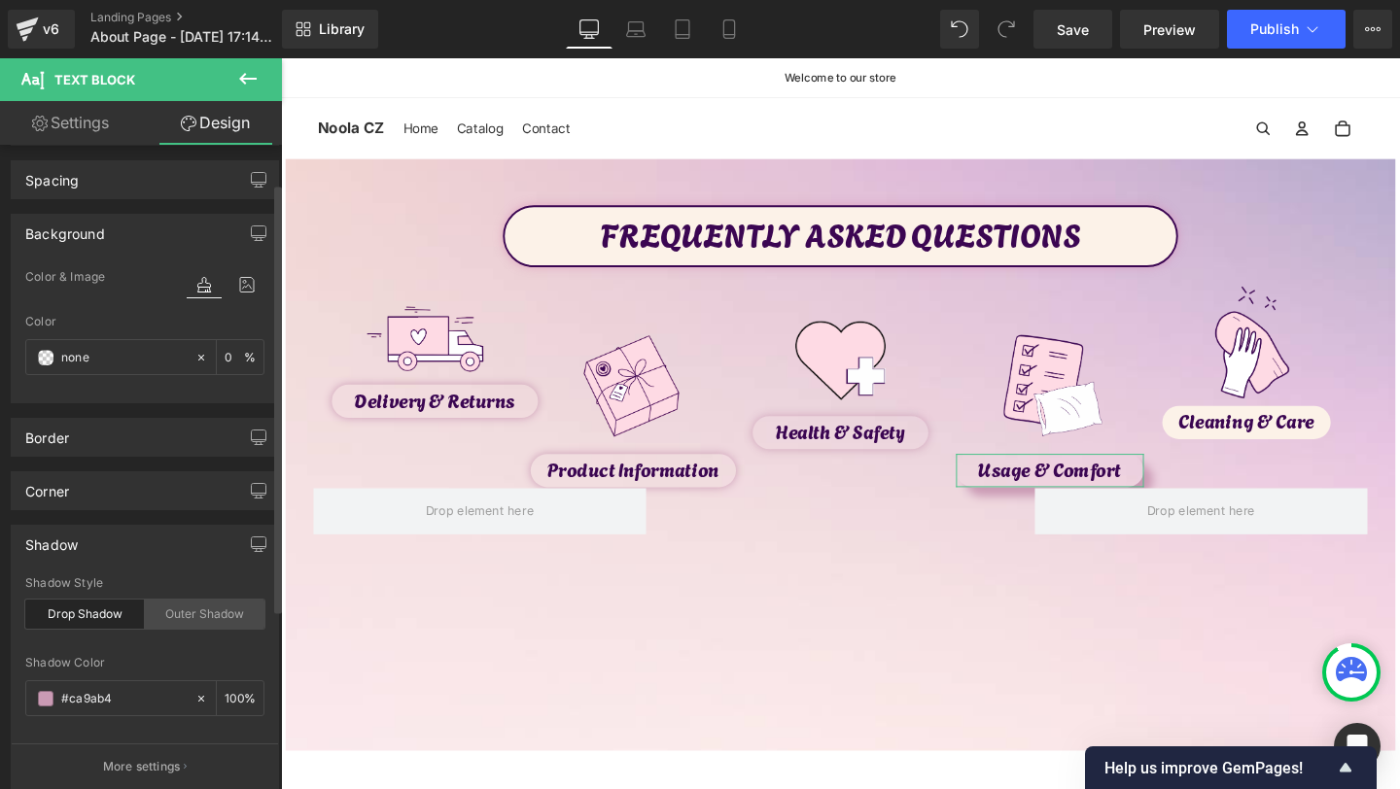
click at [198, 606] on div "Outer Shadow" at bounding box center [205, 614] width 120 height 29
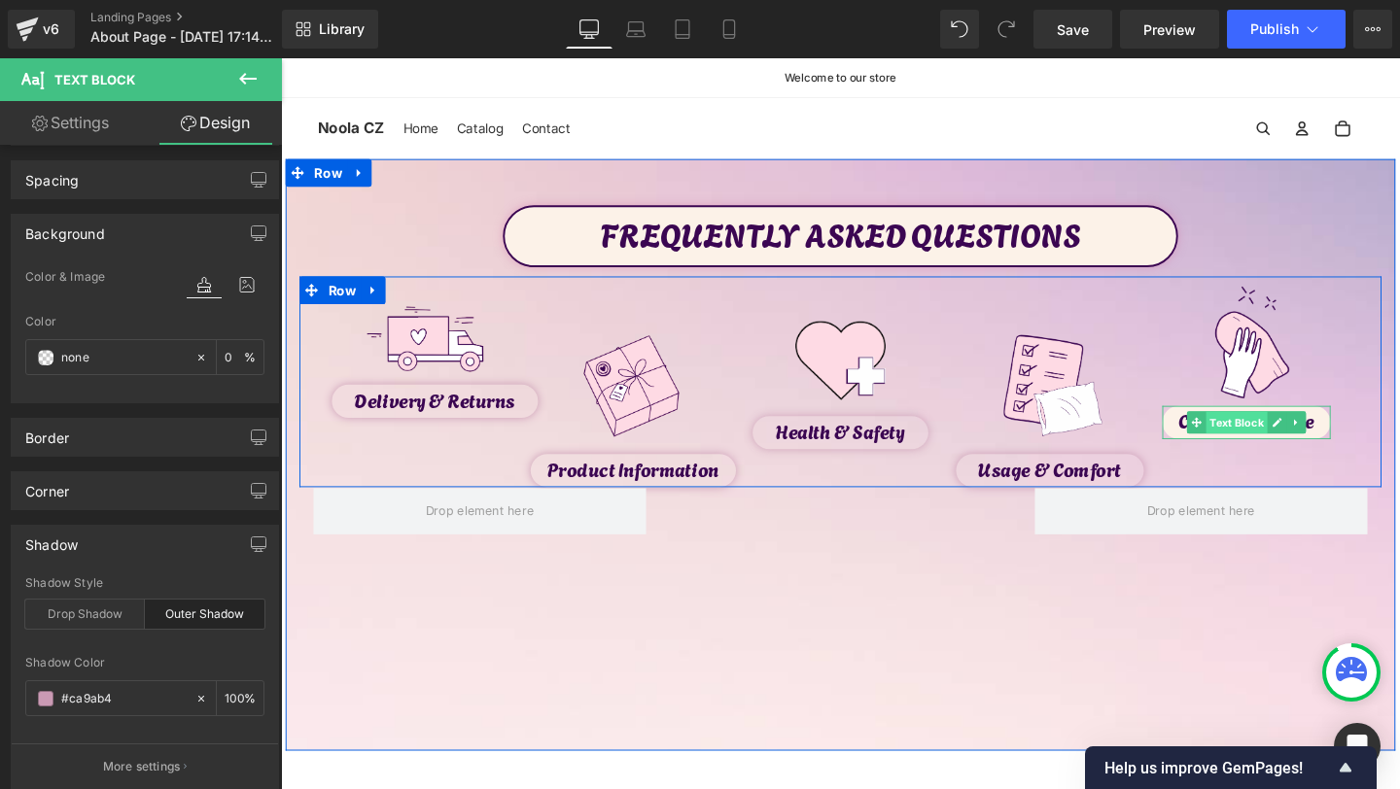
click at [1302, 440] on span "Text Block" at bounding box center [1285, 441] width 64 height 23
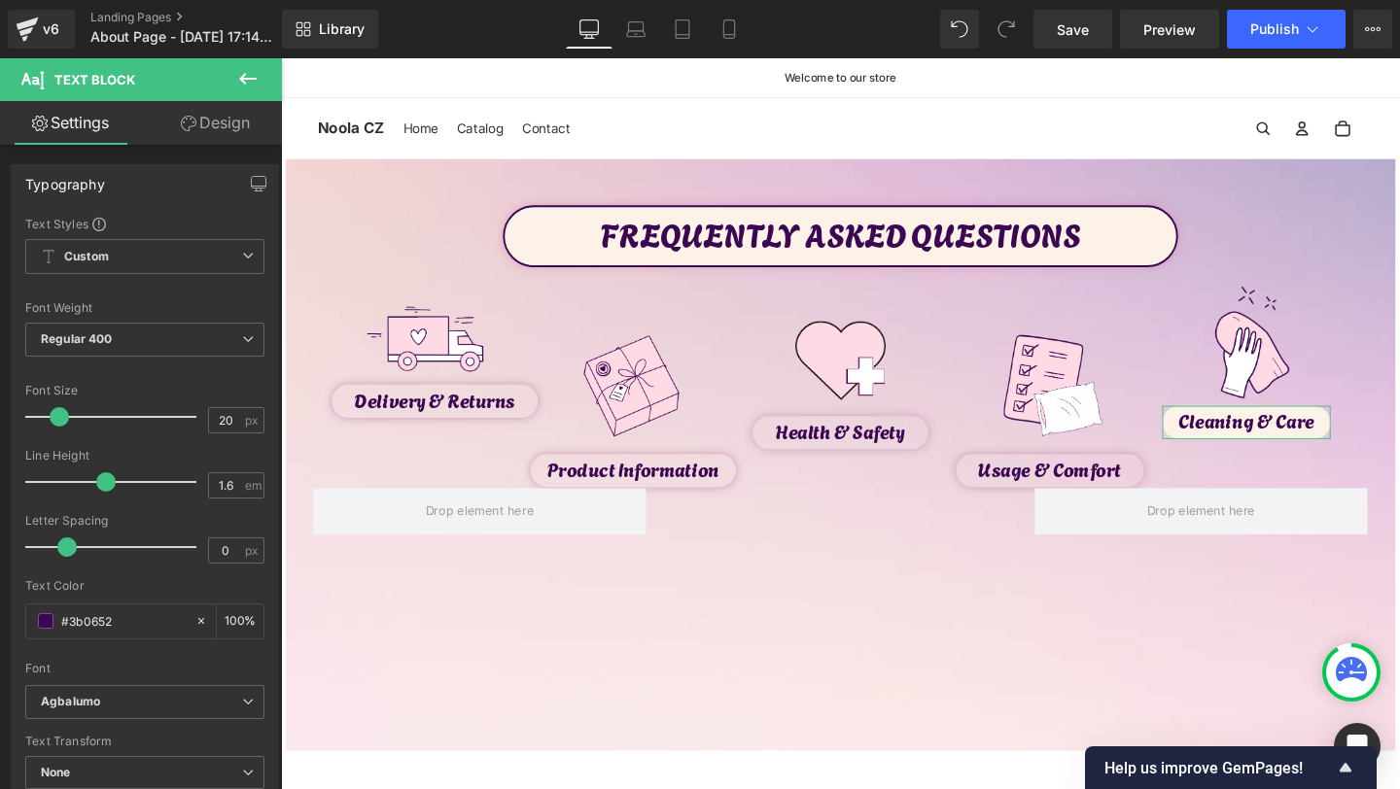
click at [246, 113] on link "Design" at bounding box center [215, 123] width 141 height 44
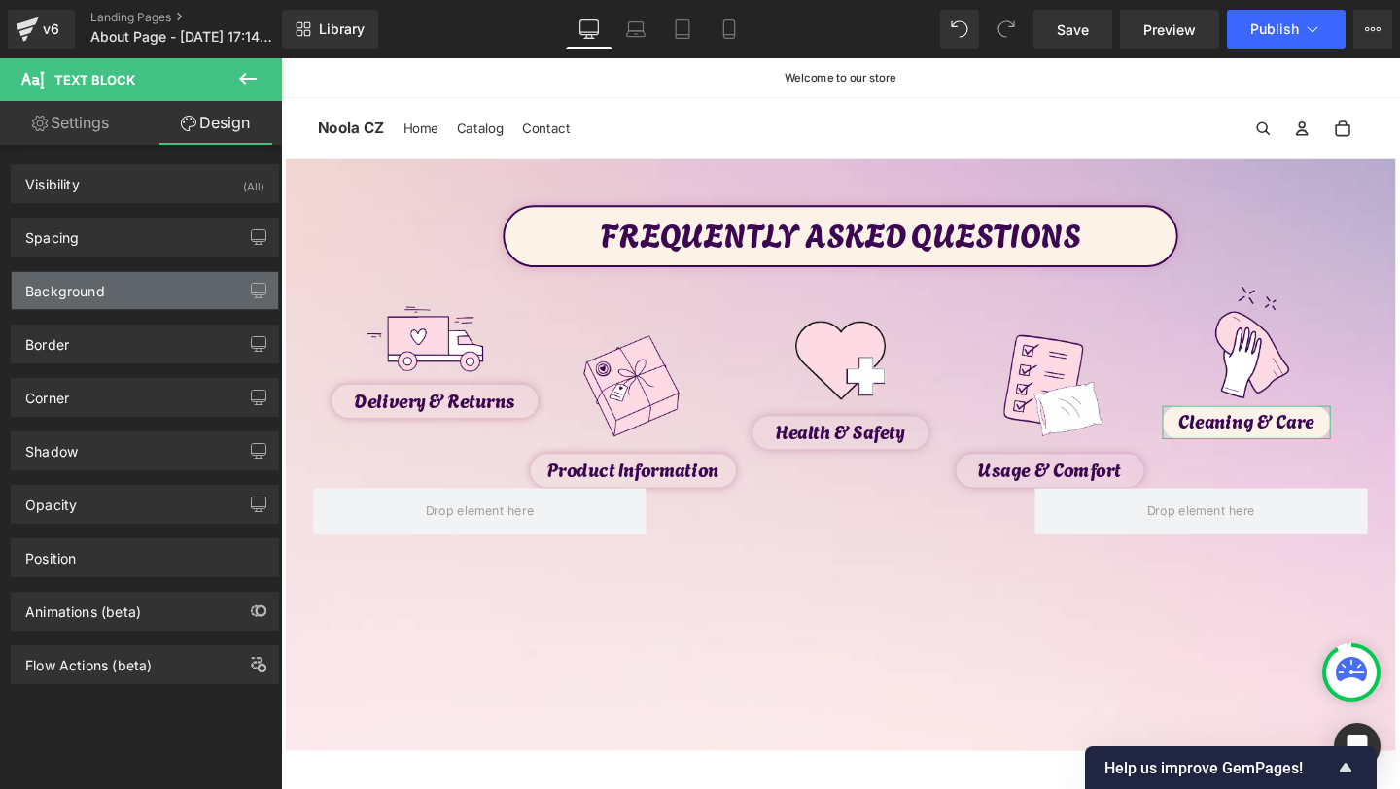
click at [131, 294] on div "Background" at bounding box center [145, 290] width 266 height 37
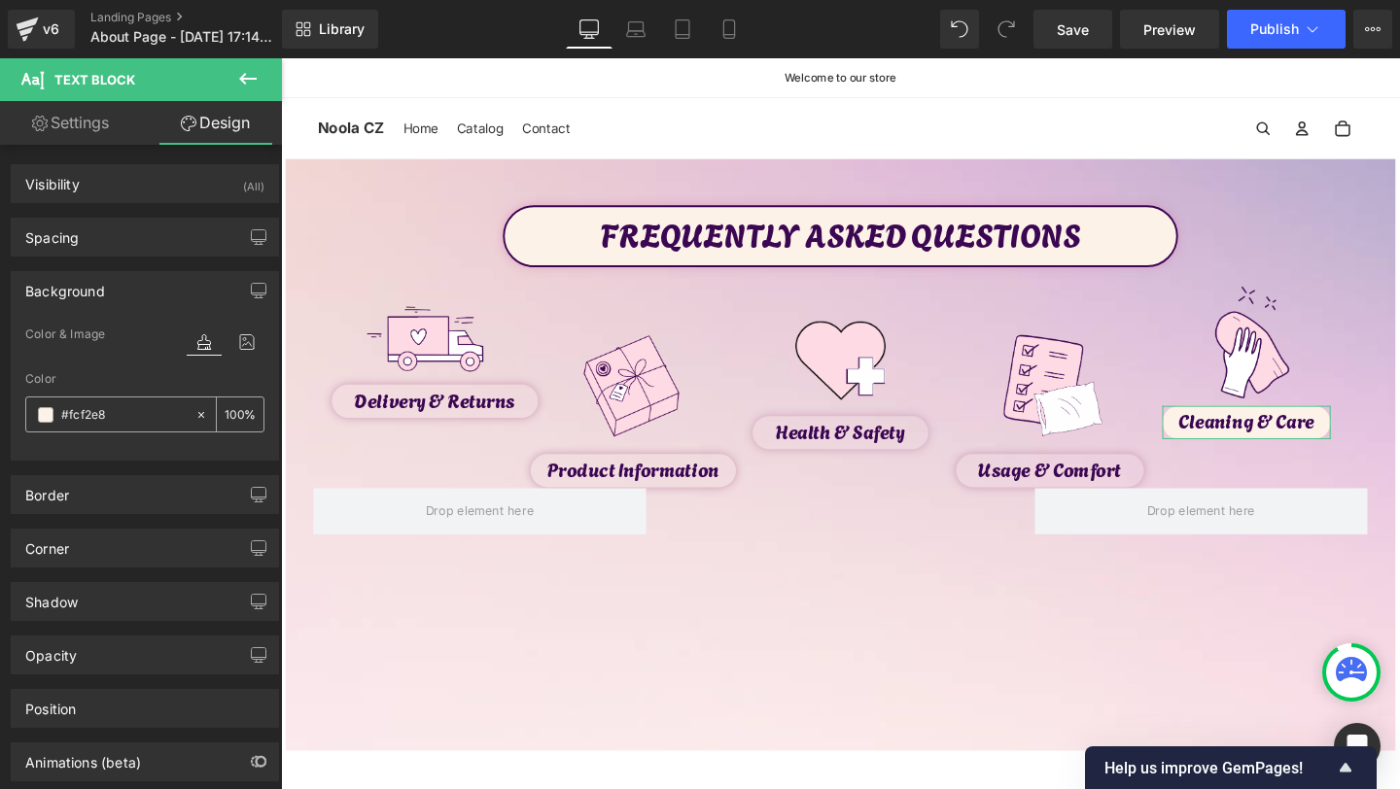
click at [194, 412] on icon at bounding box center [201, 415] width 14 height 14
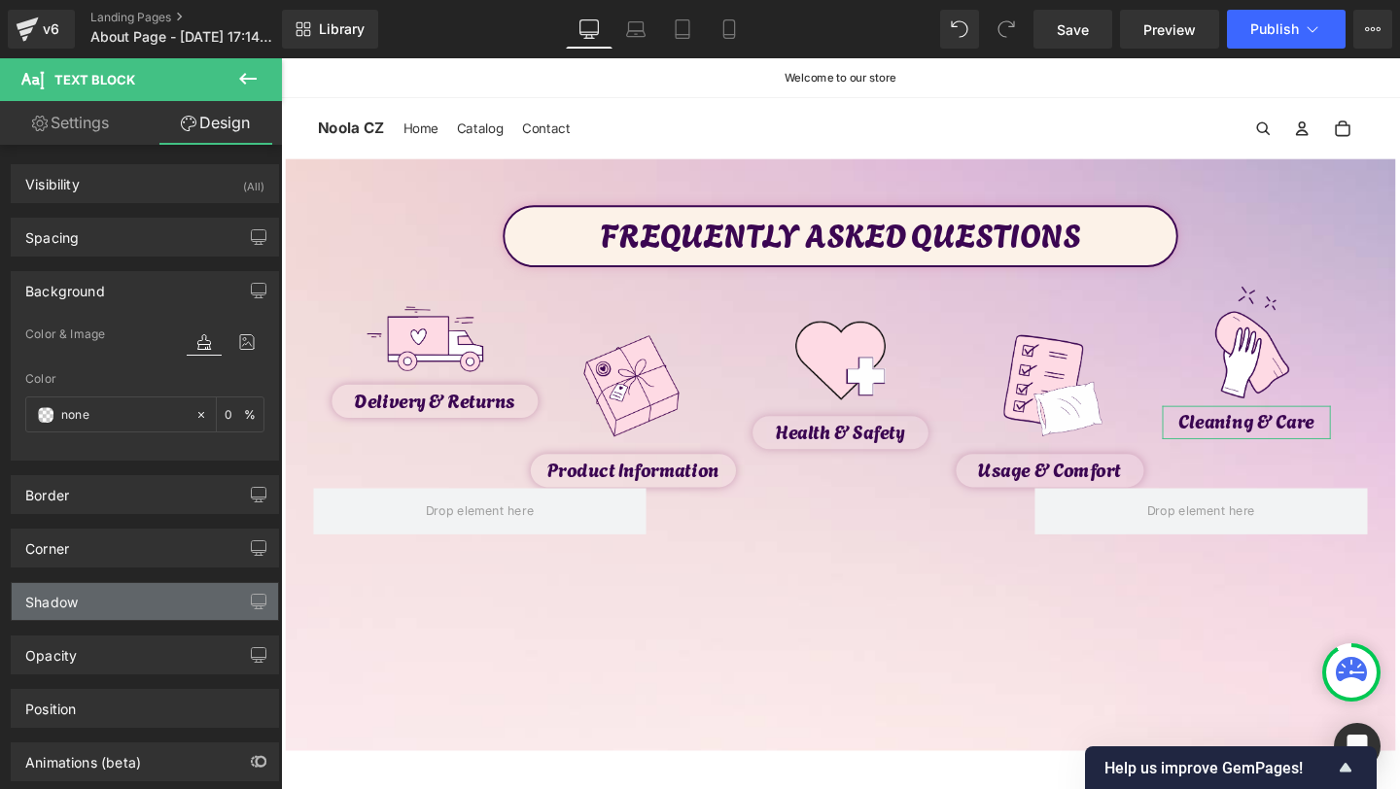
click at [105, 613] on div "Shadow" at bounding box center [145, 601] width 266 height 37
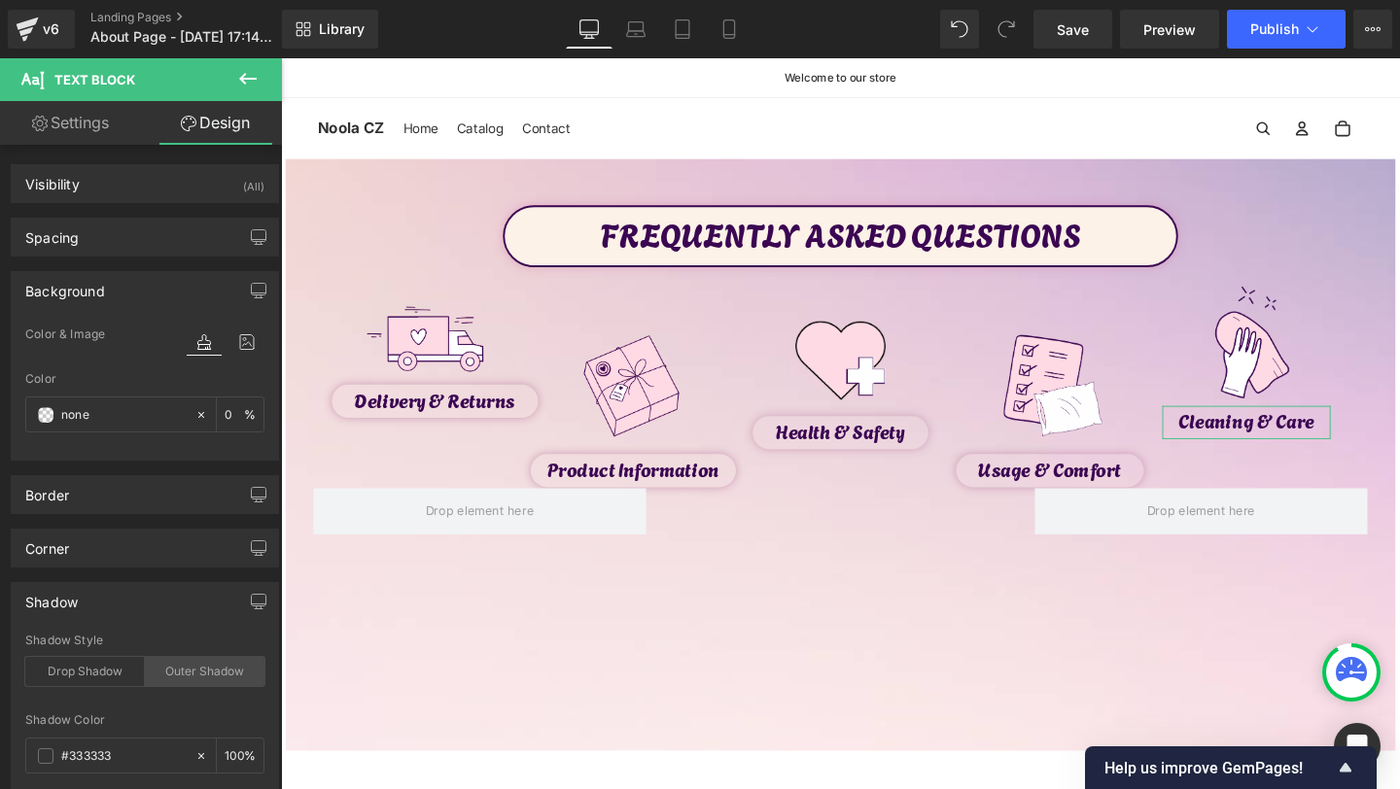
click at [175, 680] on div "Outer Shadow" at bounding box center [205, 671] width 120 height 29
click at [103, 756] on input "#333333" at bounding box center [123, 756] width 124 height 21
paste input "ca9ab4"
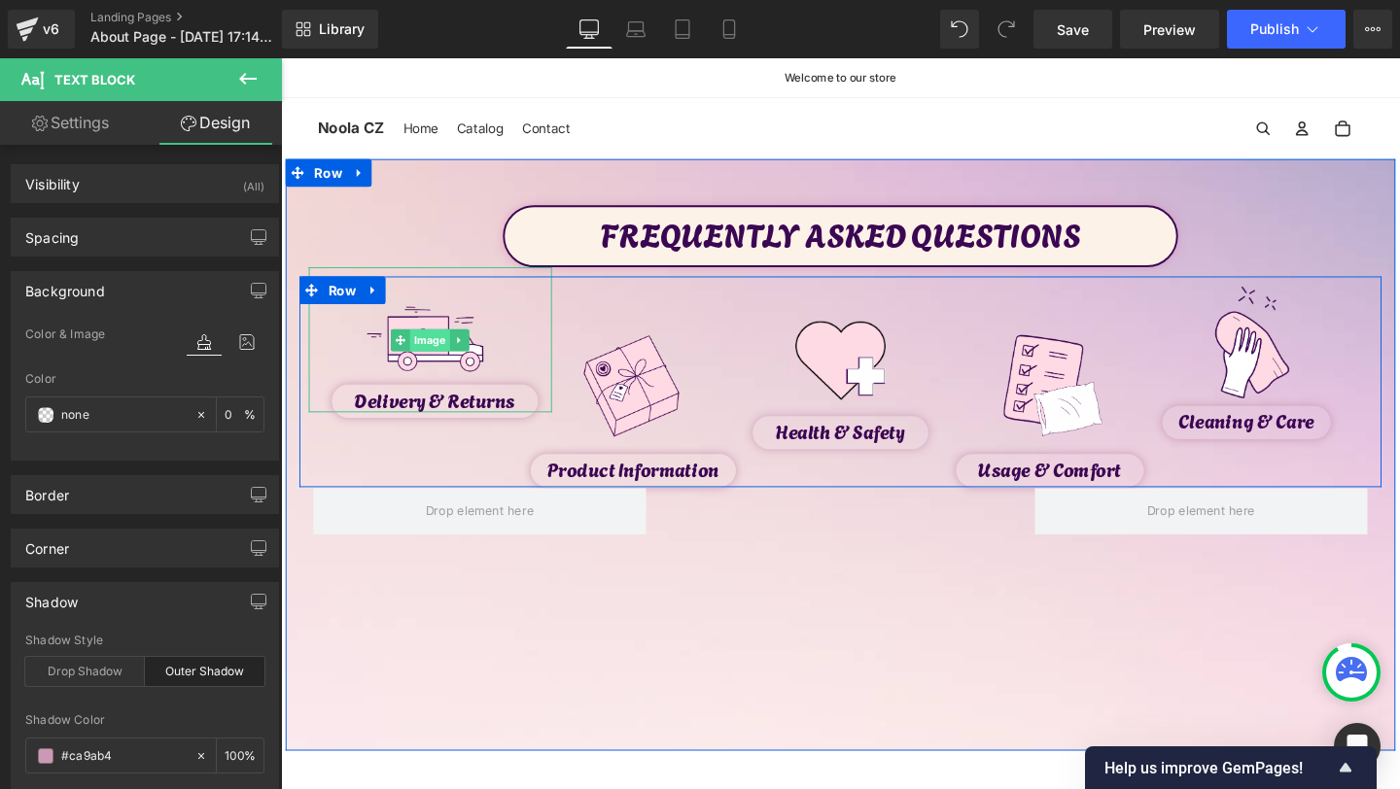
click at [438, 352] on span "Image" at bounding box center [438, 354] width 42 height 23
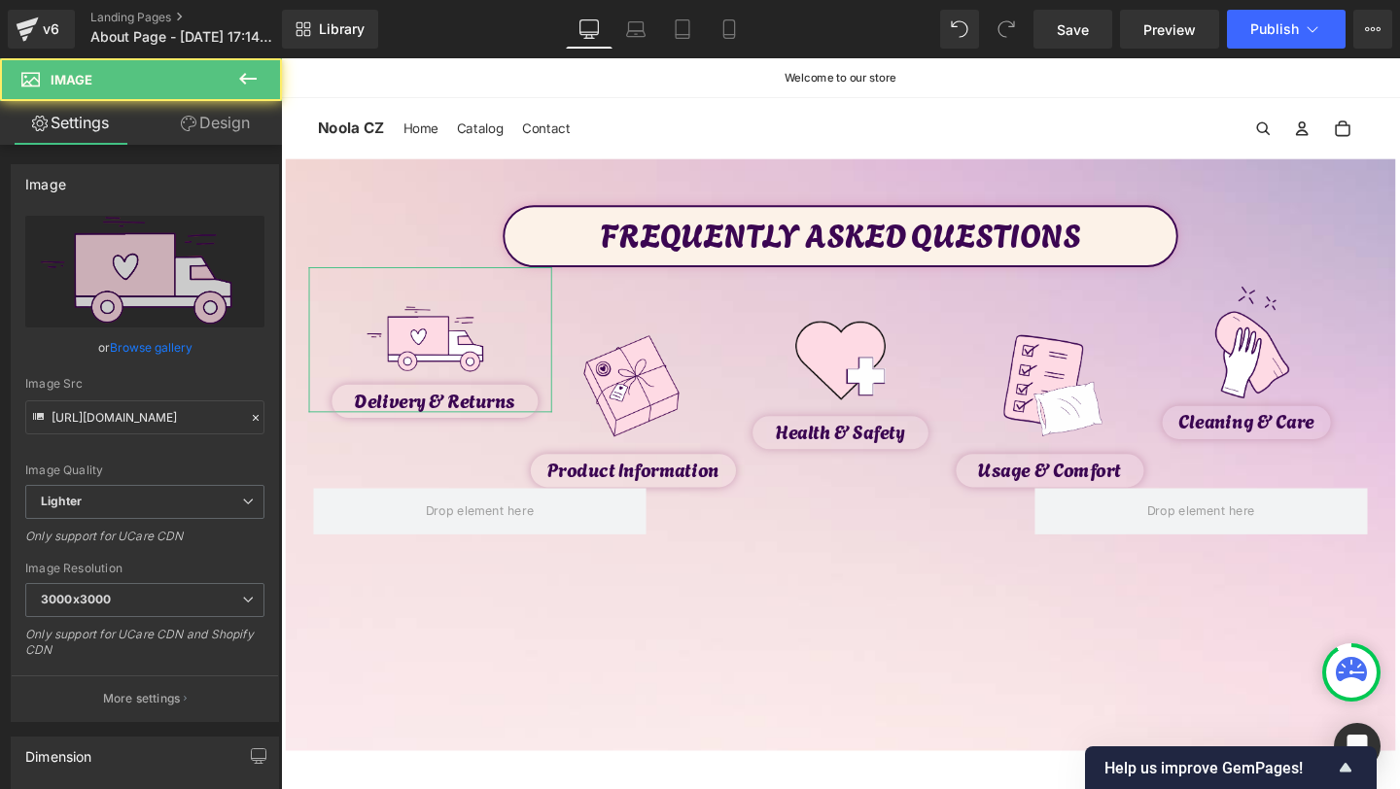
click at [262, 97] on button at bounding box center [248, 79] width 68 height 43
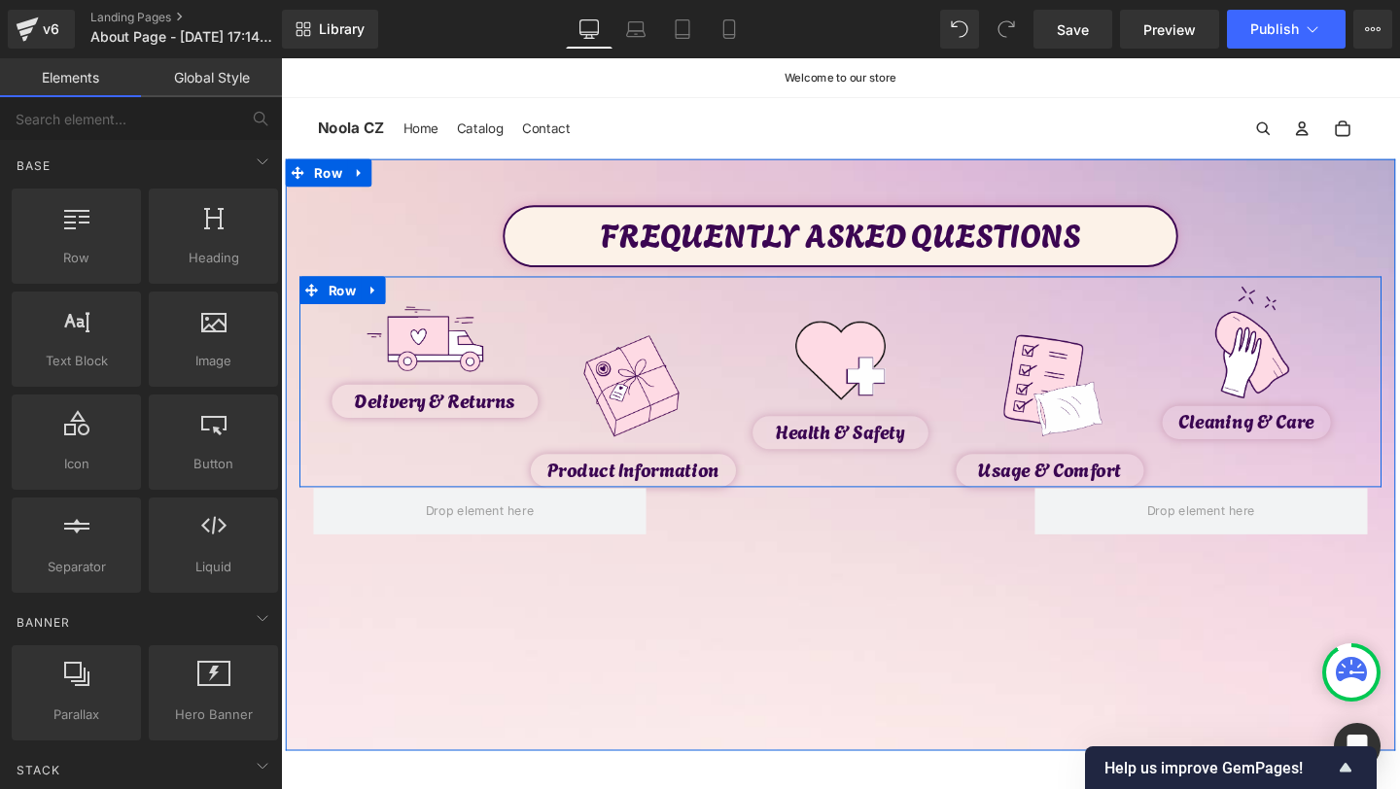
click at [444, 351] on span "Image" at bounding box center [438, 354] width 42 height 23
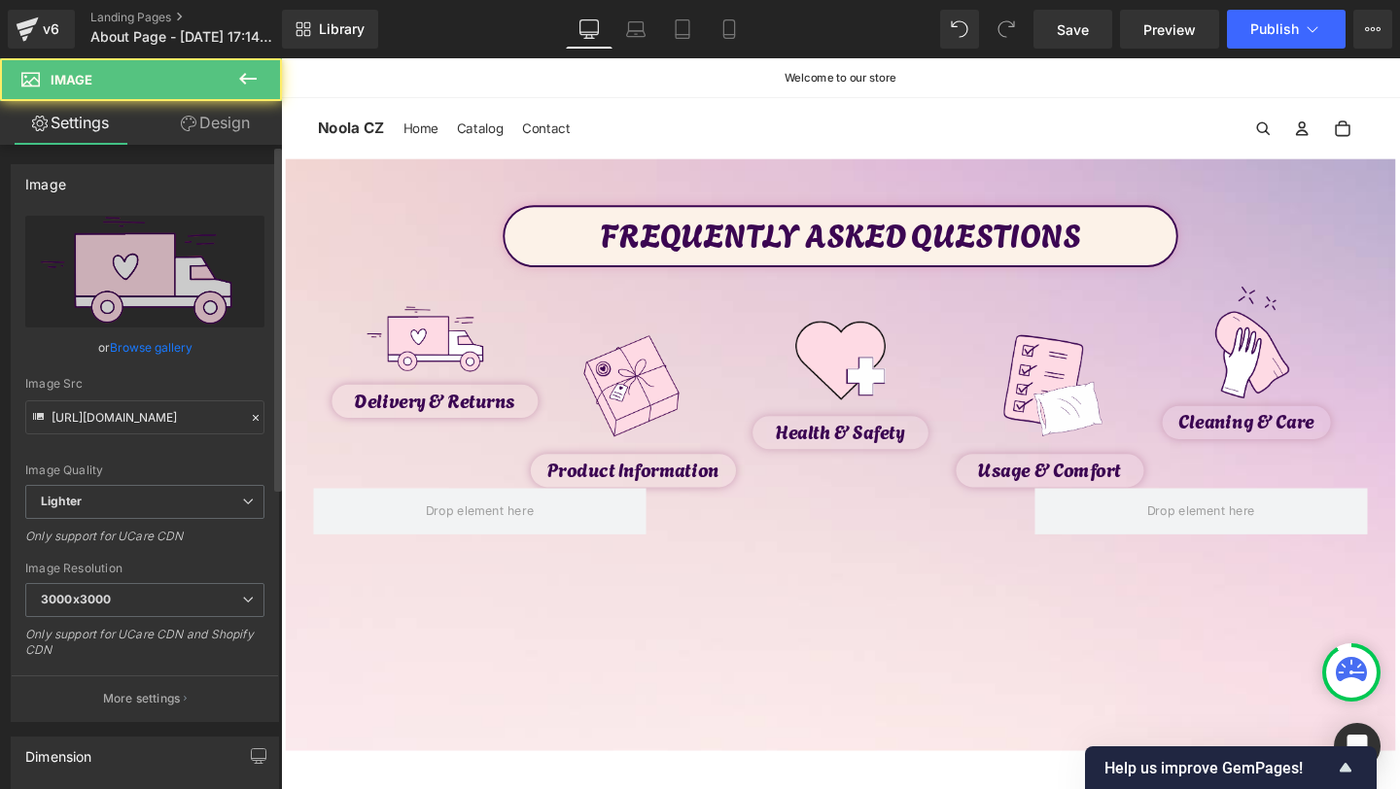
click at [209, 152] on div "Image https://ucarecdn.com/6eb7a93f-380e-42dc-a71c-c29481de785e/-/format/auto/-…" at bounding box center [145, 436] width 291 height 573
click at [221, 124] on link "Design" at bounding box center [215, 123] width 141 height 44
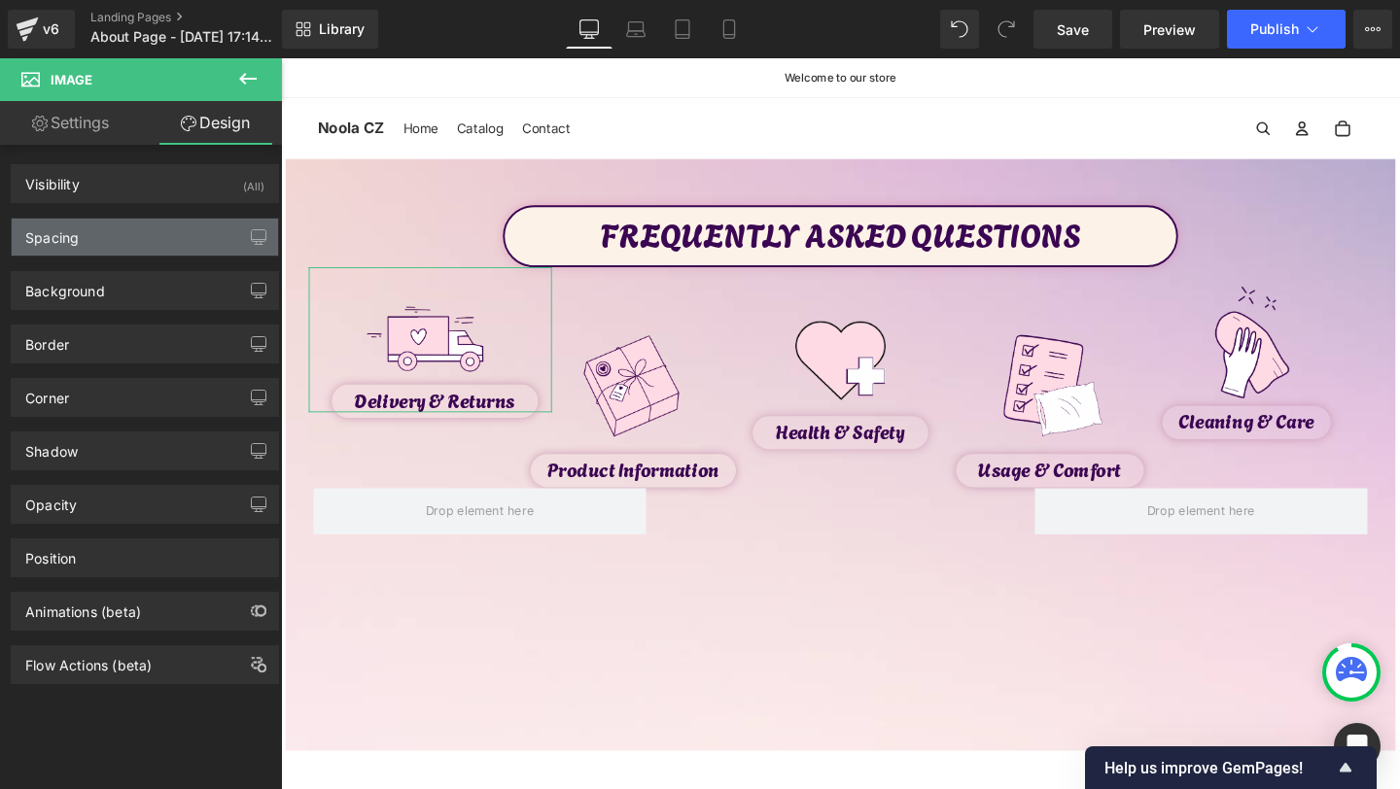
click at [87, 249] on div "Spacing" at bounding box center [145, 237] width 266 height 37
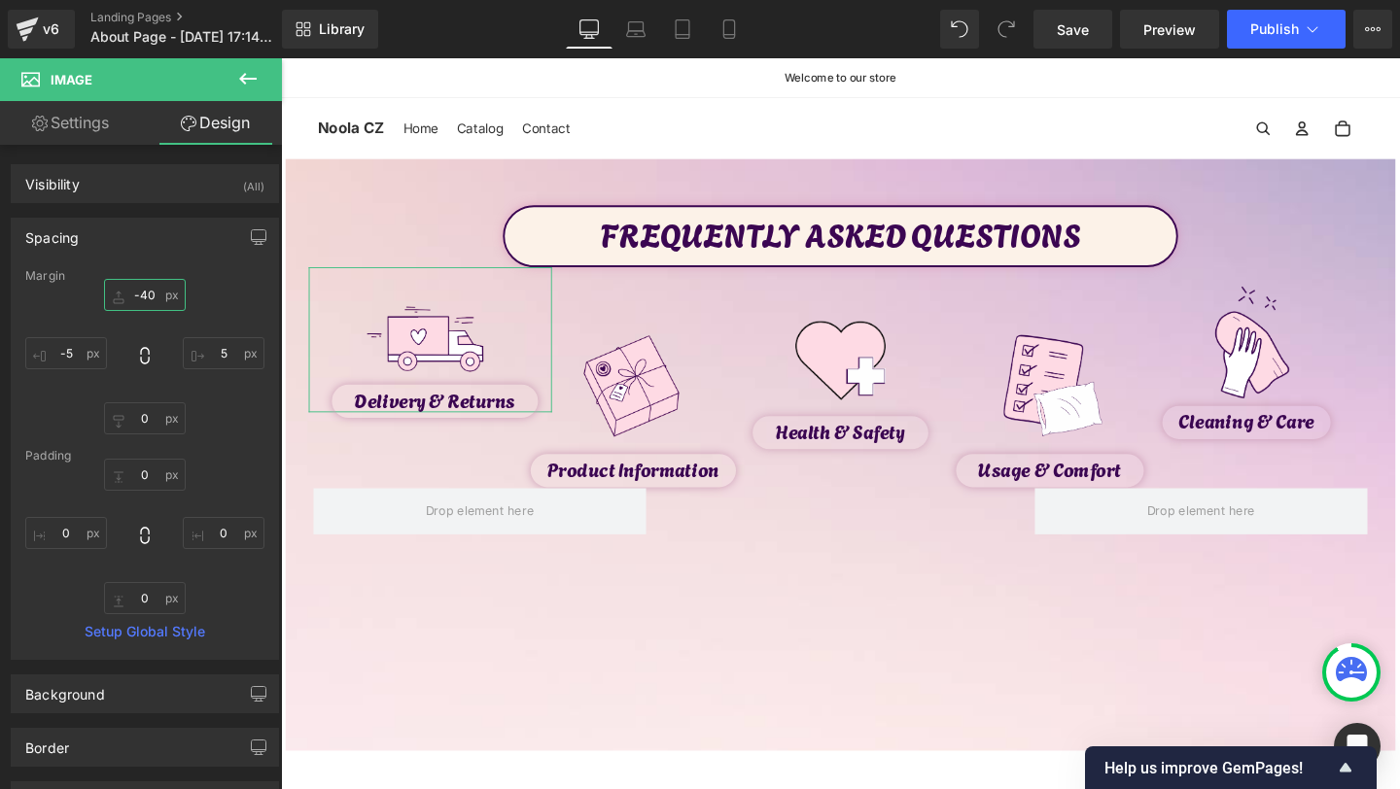
click at [146, 294] on input "-40" at bounding box center [145, 295] width 82 height 32
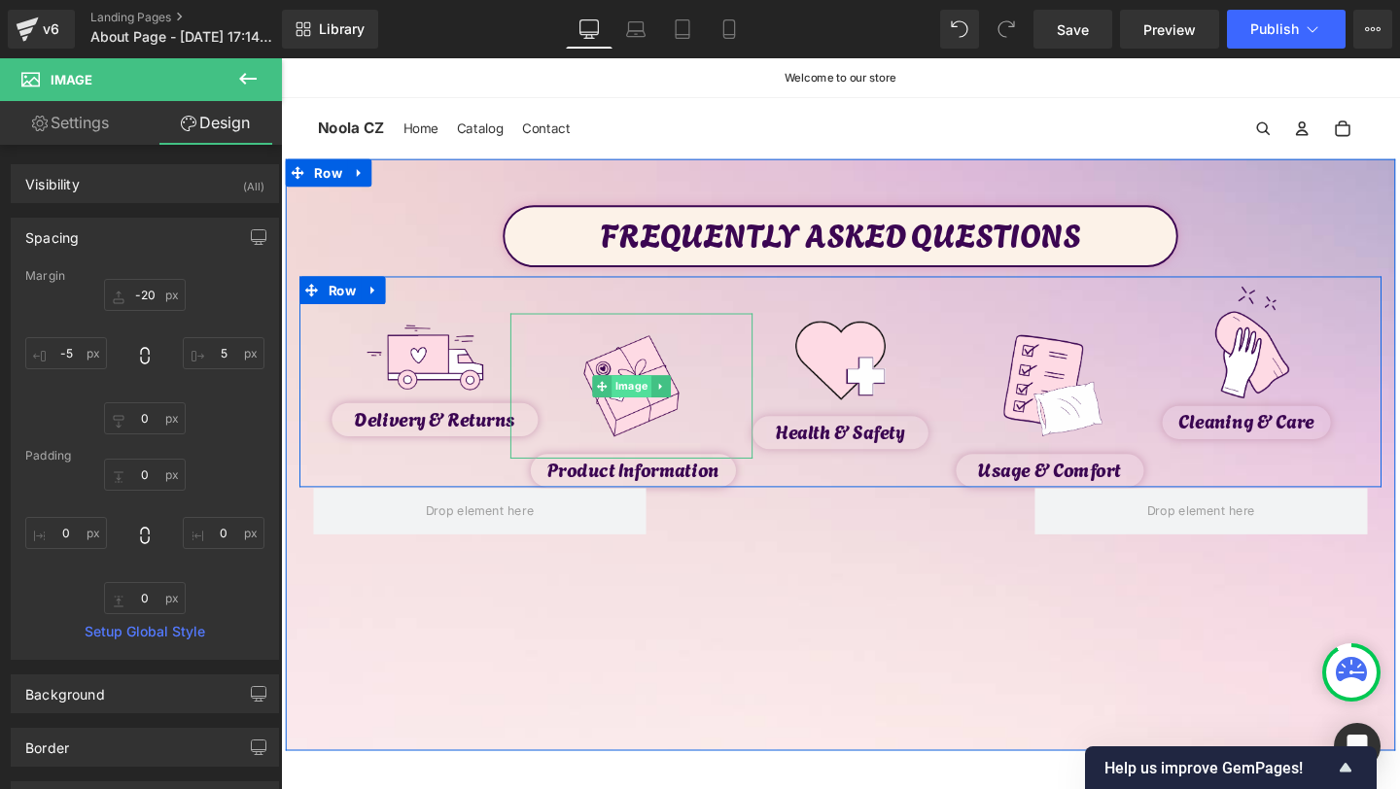
click at [642, 397] on span "Image" at bounding box center [649, 403] width 42 height 23
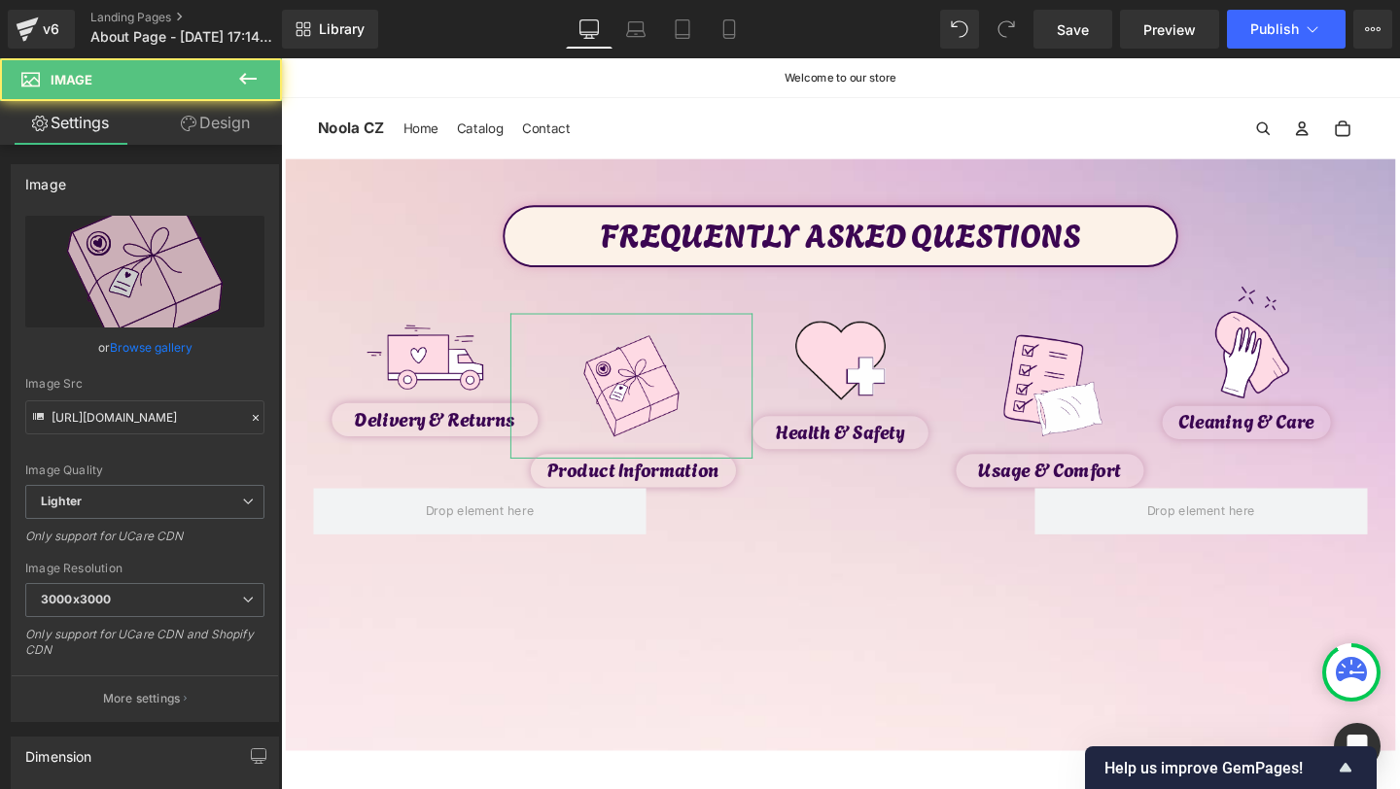
click at [220, 120] on link "Design" at bounding box center [215, 123] width 141 height 44
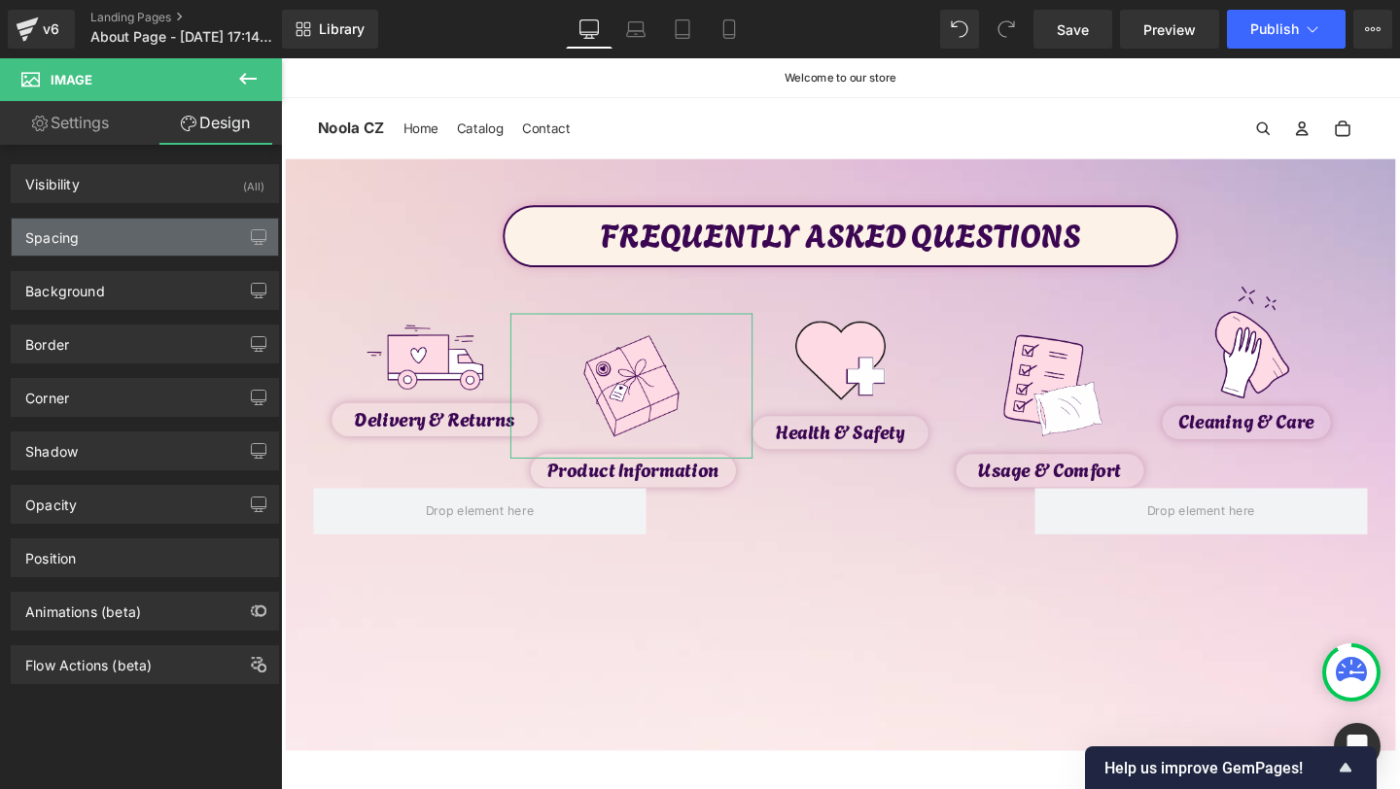
click at [114, 244] on div "Spacing" at bounding box center [145, 237] width 266 height 37
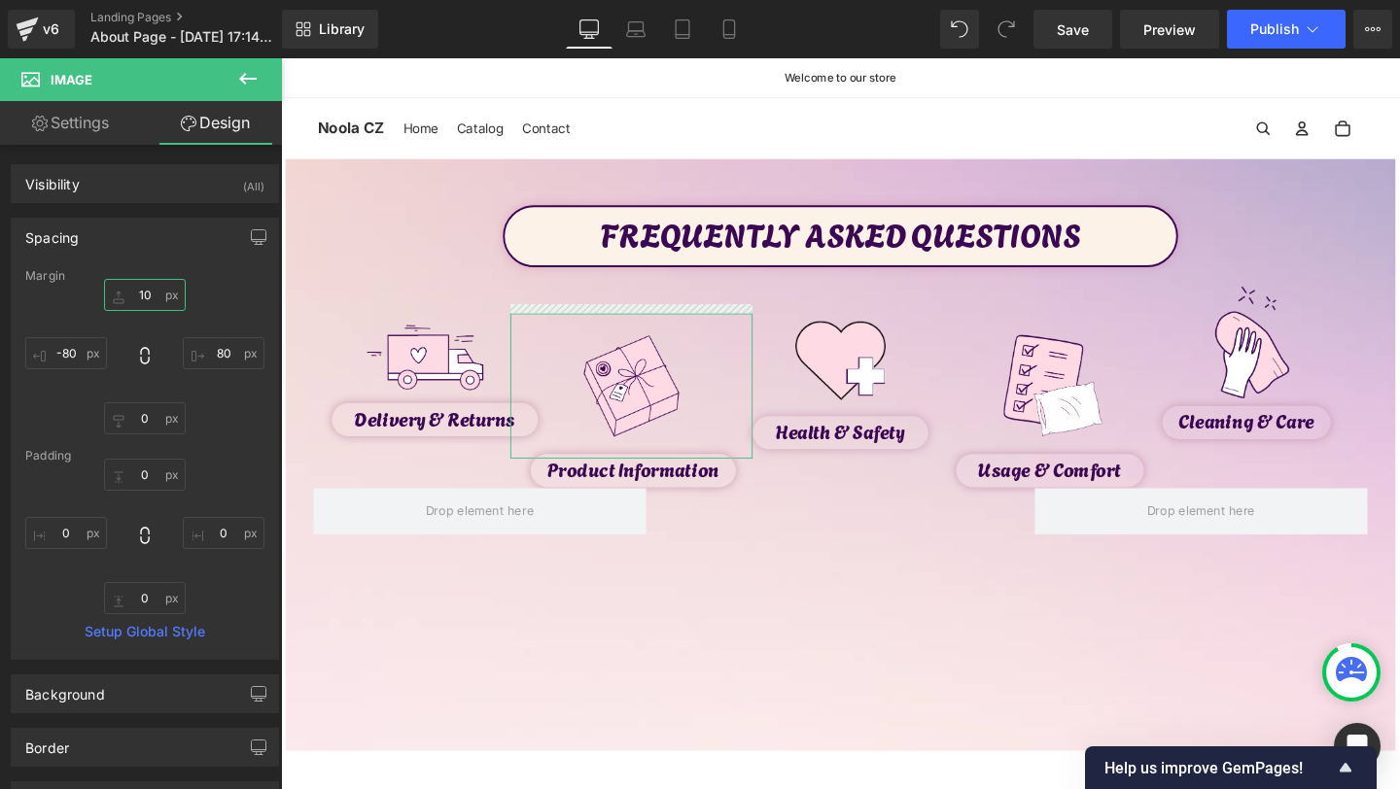
click at [141, 298] on input "10" at bounding box center [145, 295] width 82 height 32
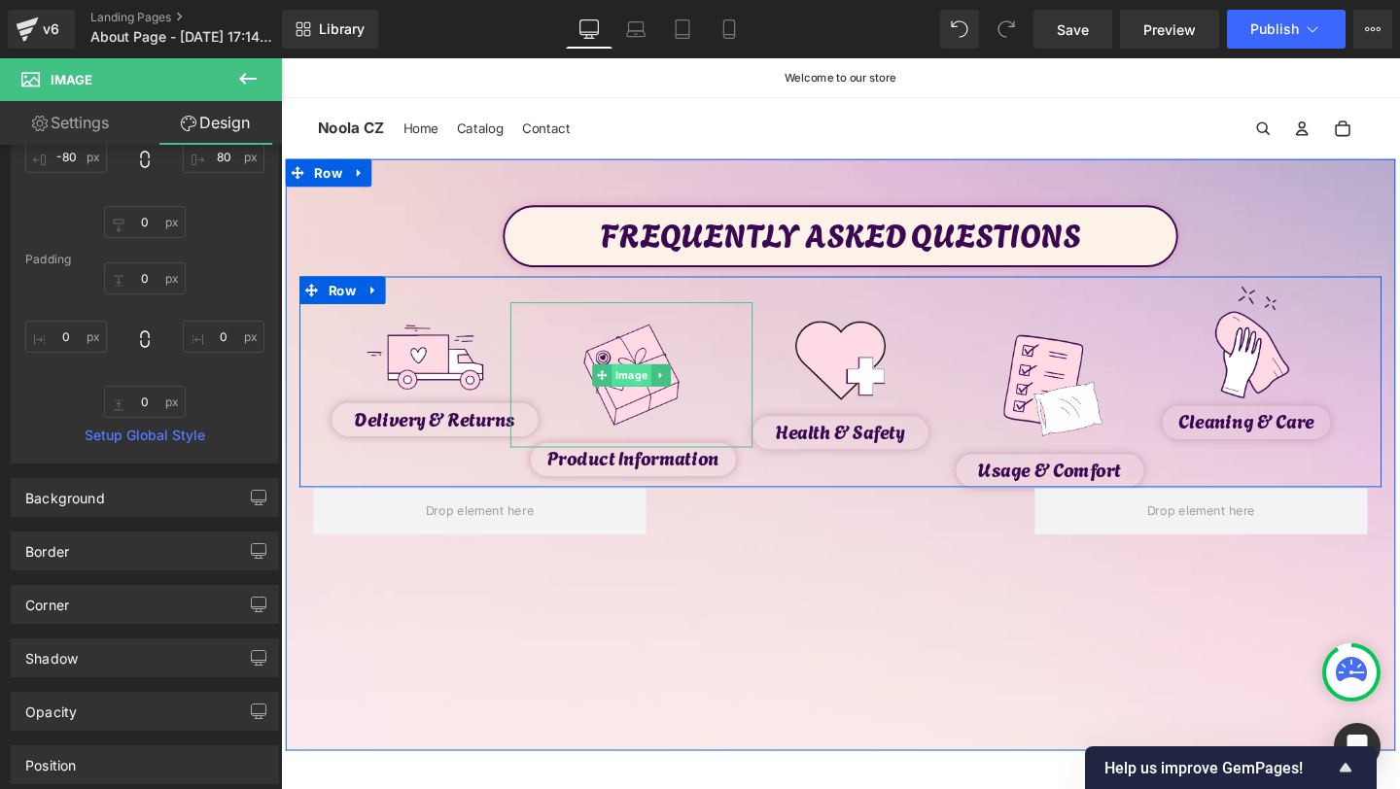
click at [648, 399] on span "Image" at bounding box center [649, 391] width 42 height 23
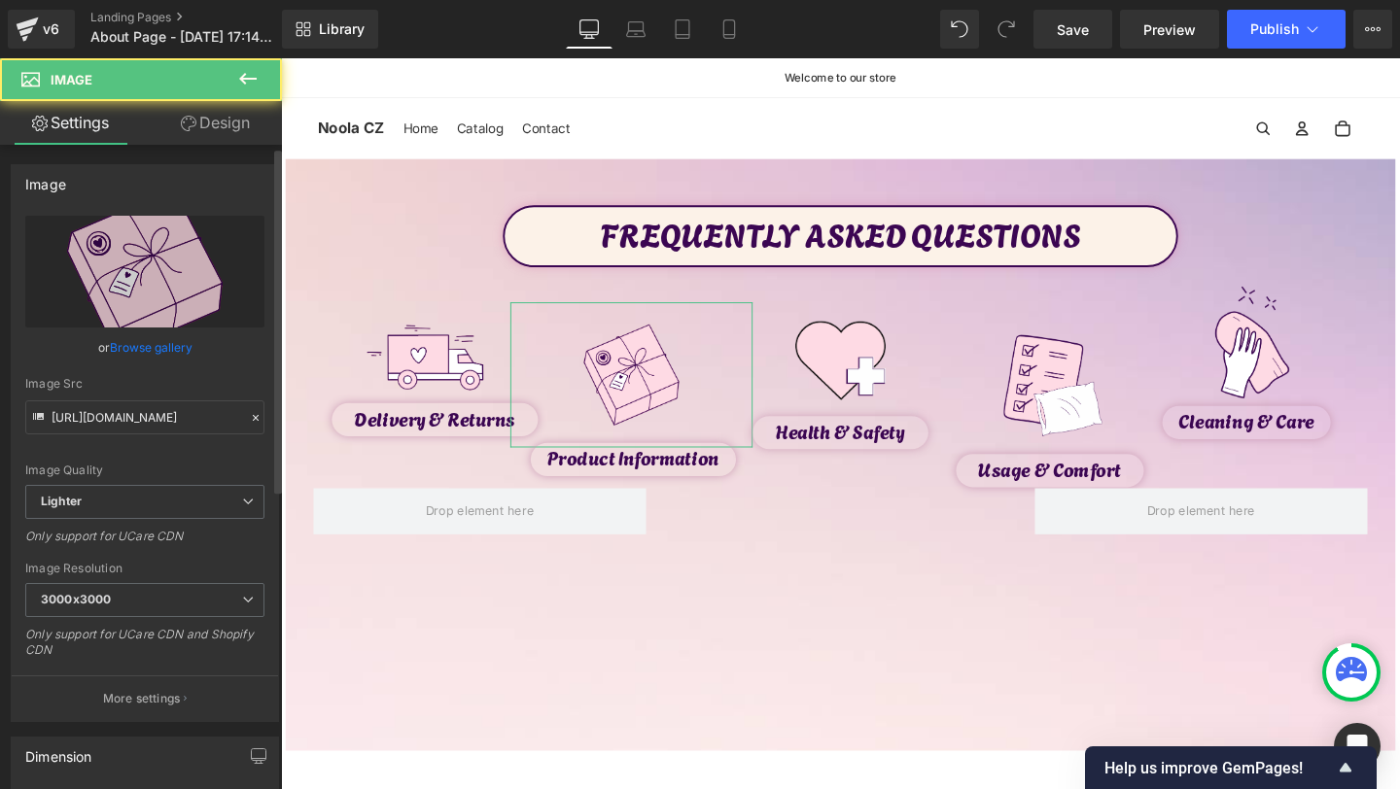
scroll to position [219, 0]
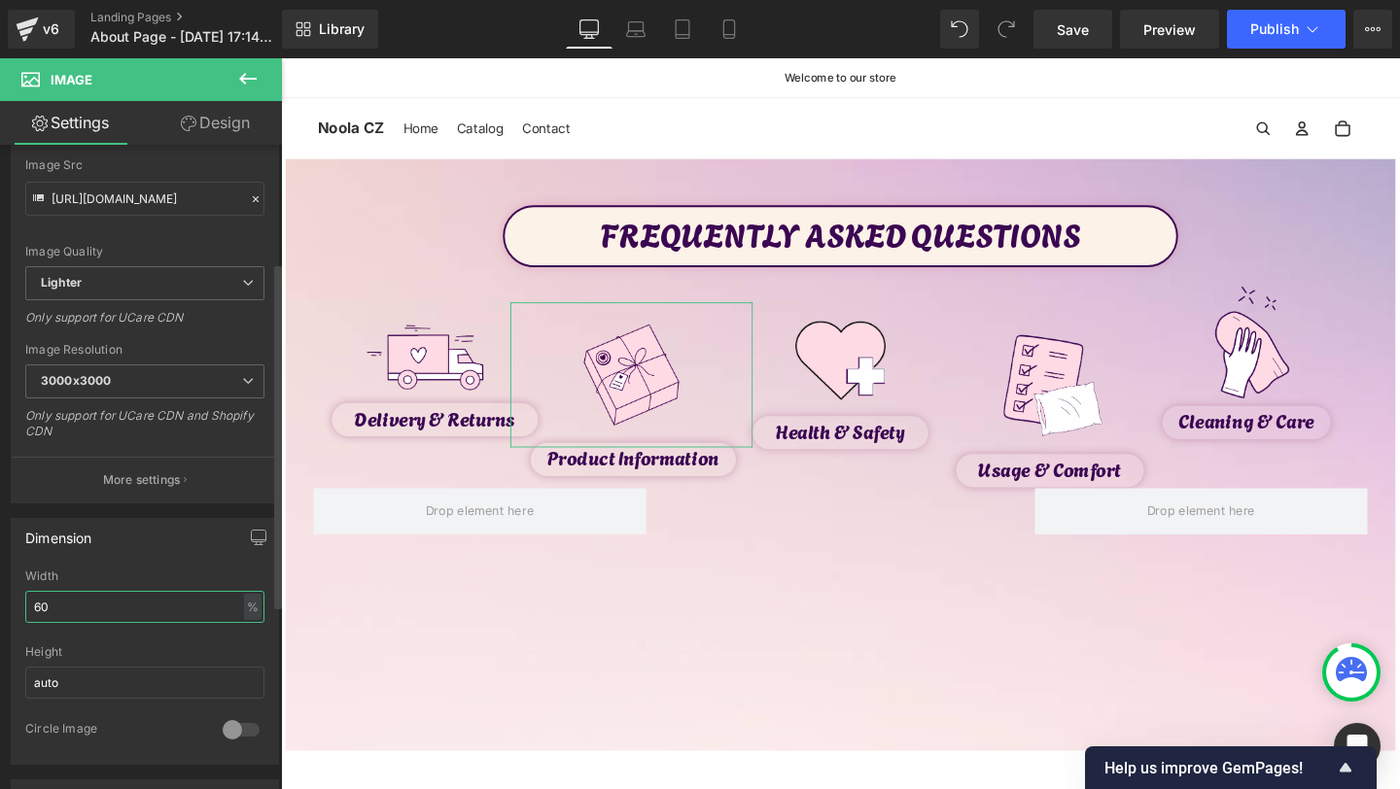
click at [53, 605] on input "60" at bounding box center [144, 607] width 239 height 32
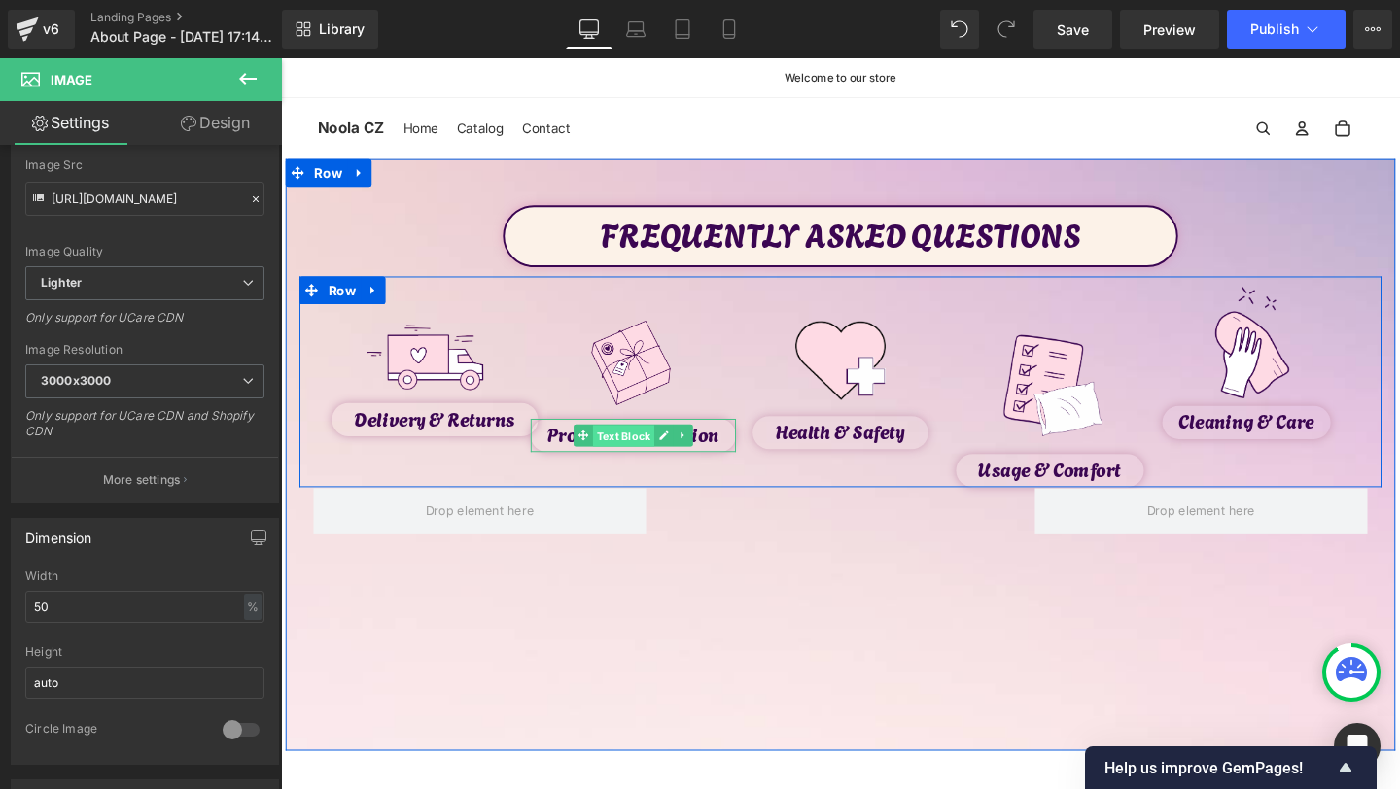
click at [654, 463] on span "Text Block" at bounding box center [641, 455] width 64 height 23
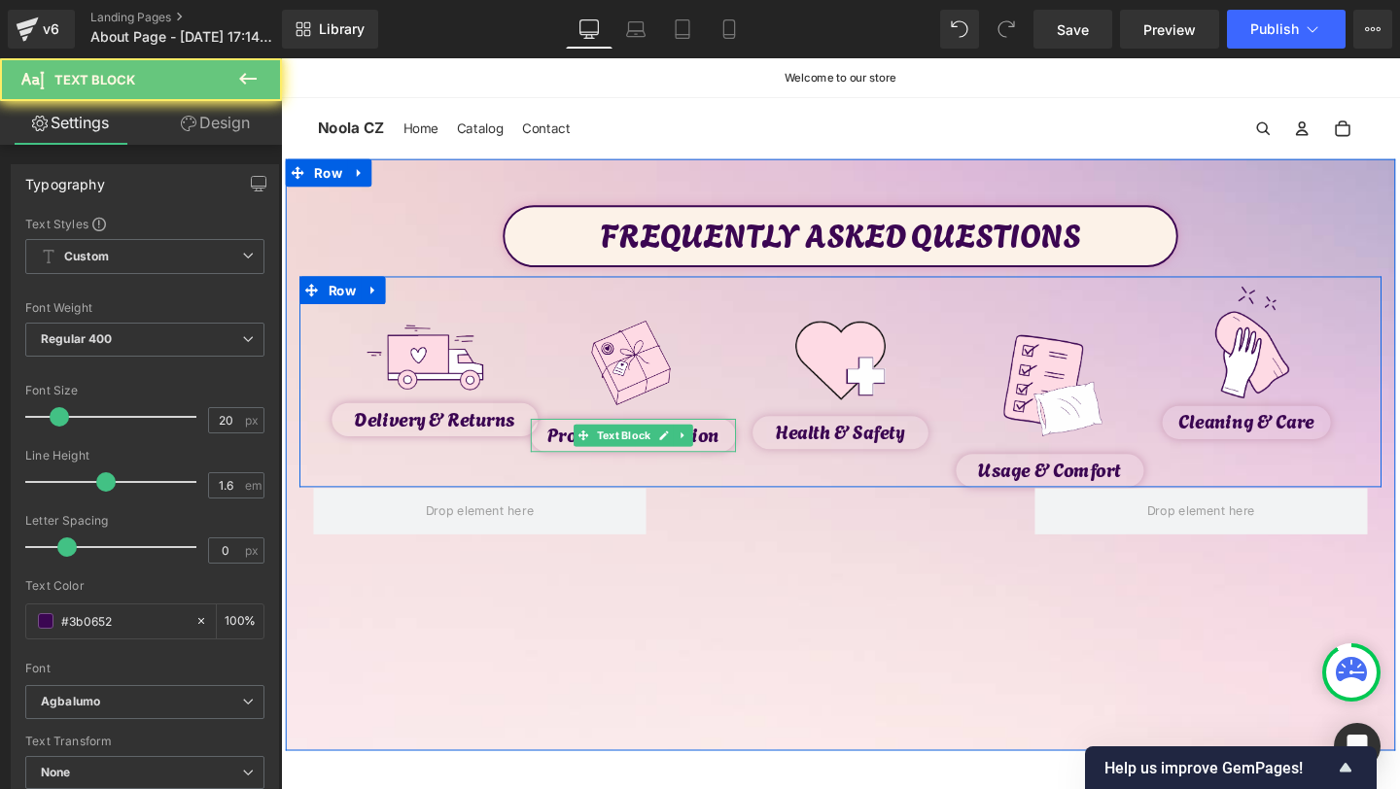
click at [566, 453] on p "Product Information" at bounding box center [651, 453] width 217 height 31
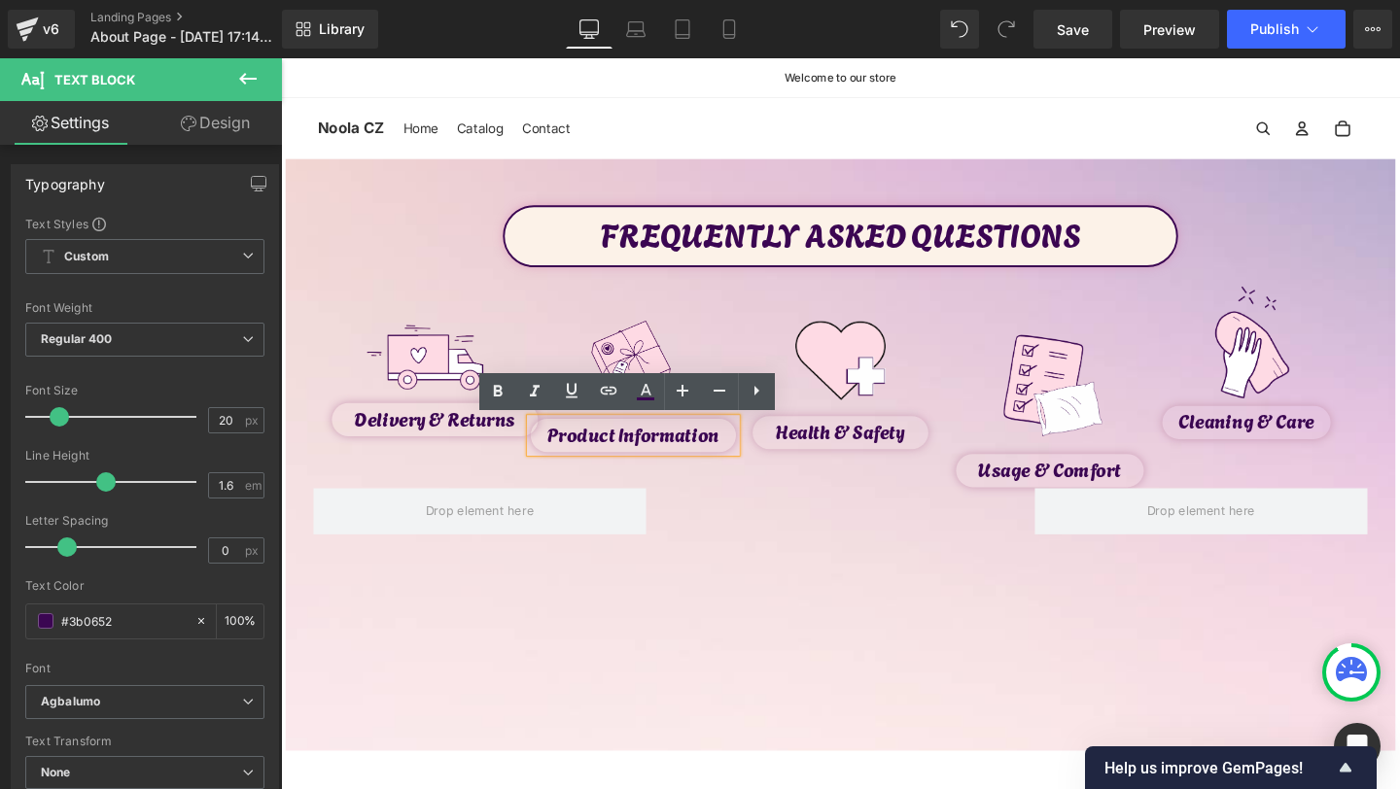
click at [638, 454] on p "Product Information" at bounding box center [651, 453] width 217 height 31
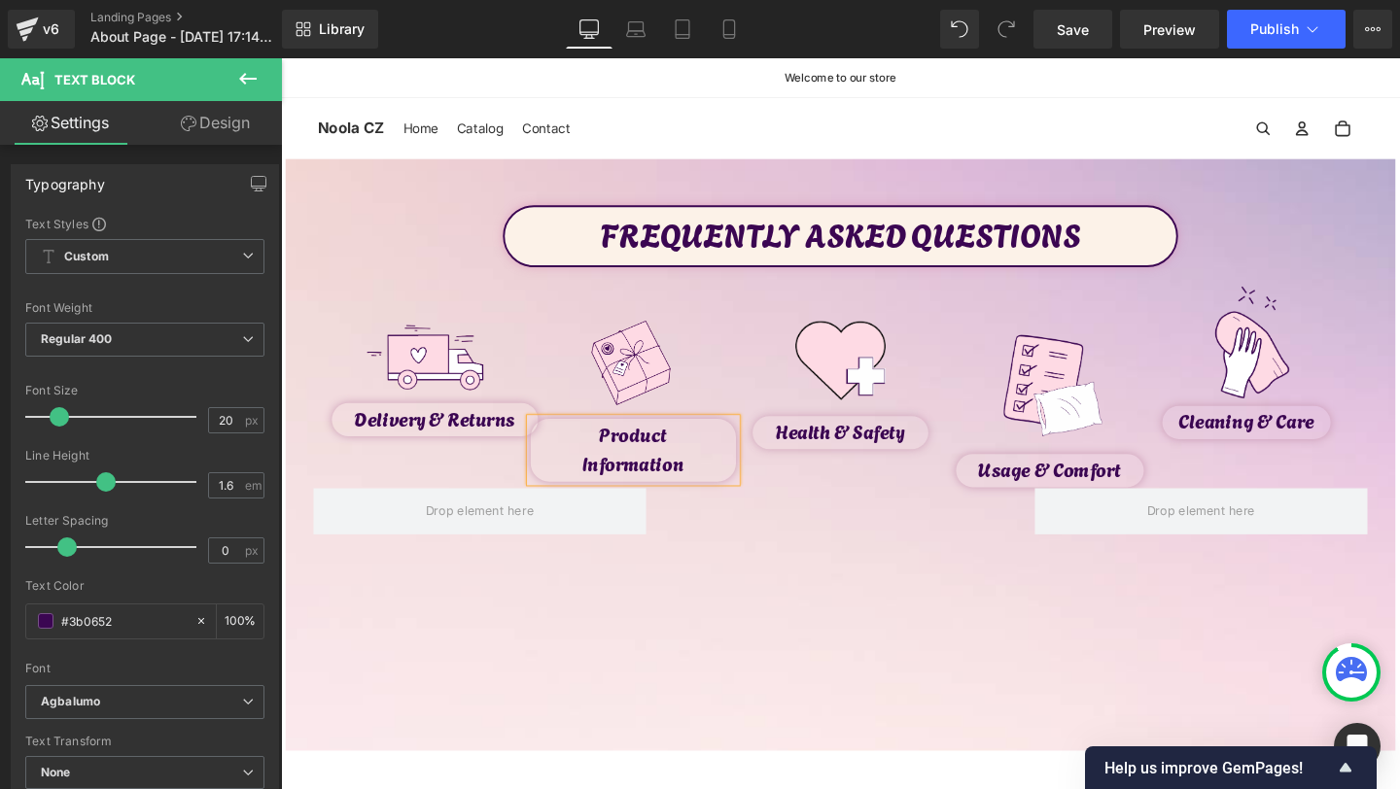
click at [813, 523] on div "Image Health & Safety Text Block Row" at bounding box center [869, 534] width 1138 height 50
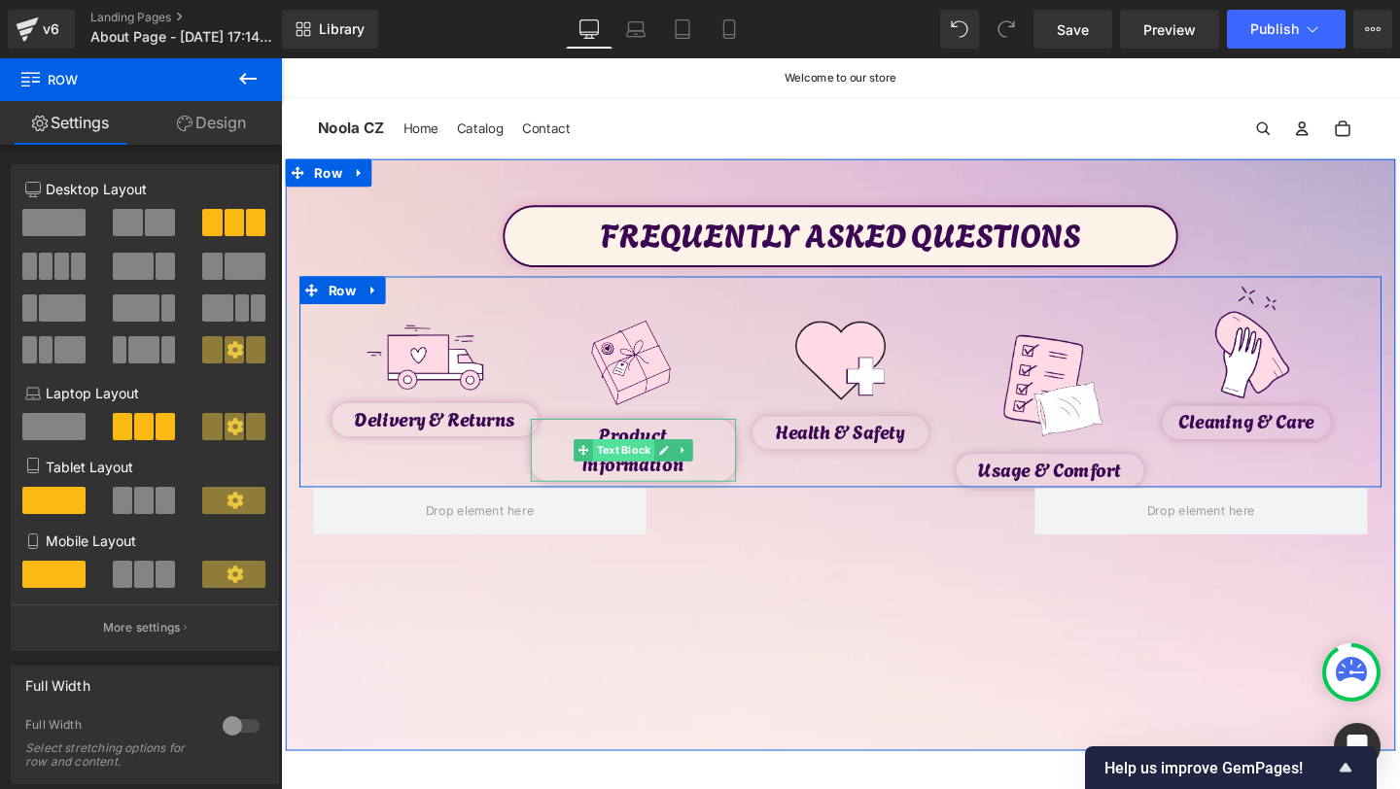
click at [653, 473] on span "Text Block" at bounding box center [641, 470] width 64 height 23
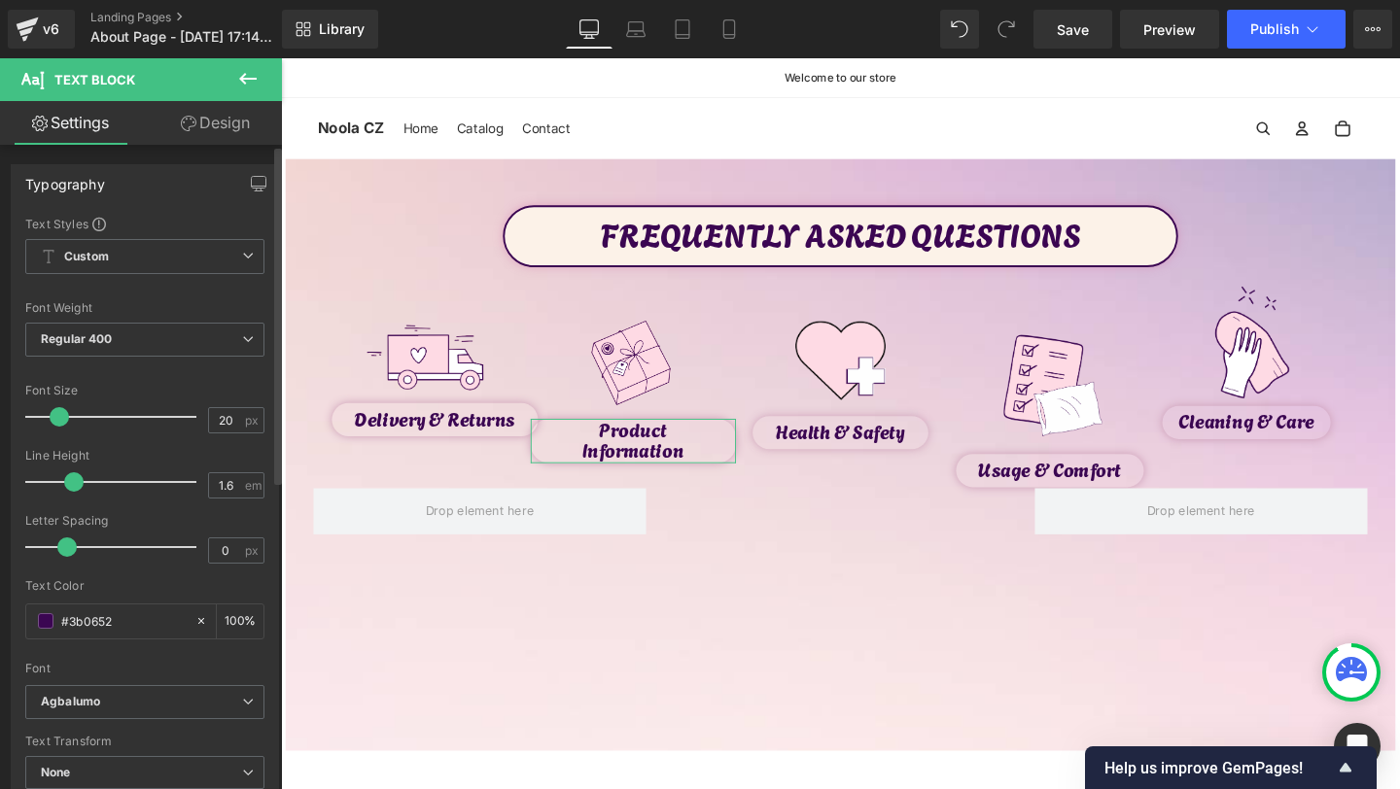
drag, startPoint x: 96, startPoint y: 484, endPoint x: 65, endPoint y: 485, distance: 31.1
click at [65, 485] on span at bounding box center [73, 482] width 19 height 19
click at [218, 129] on link "Design" at bounding box center [215, 123] width 141 height 44
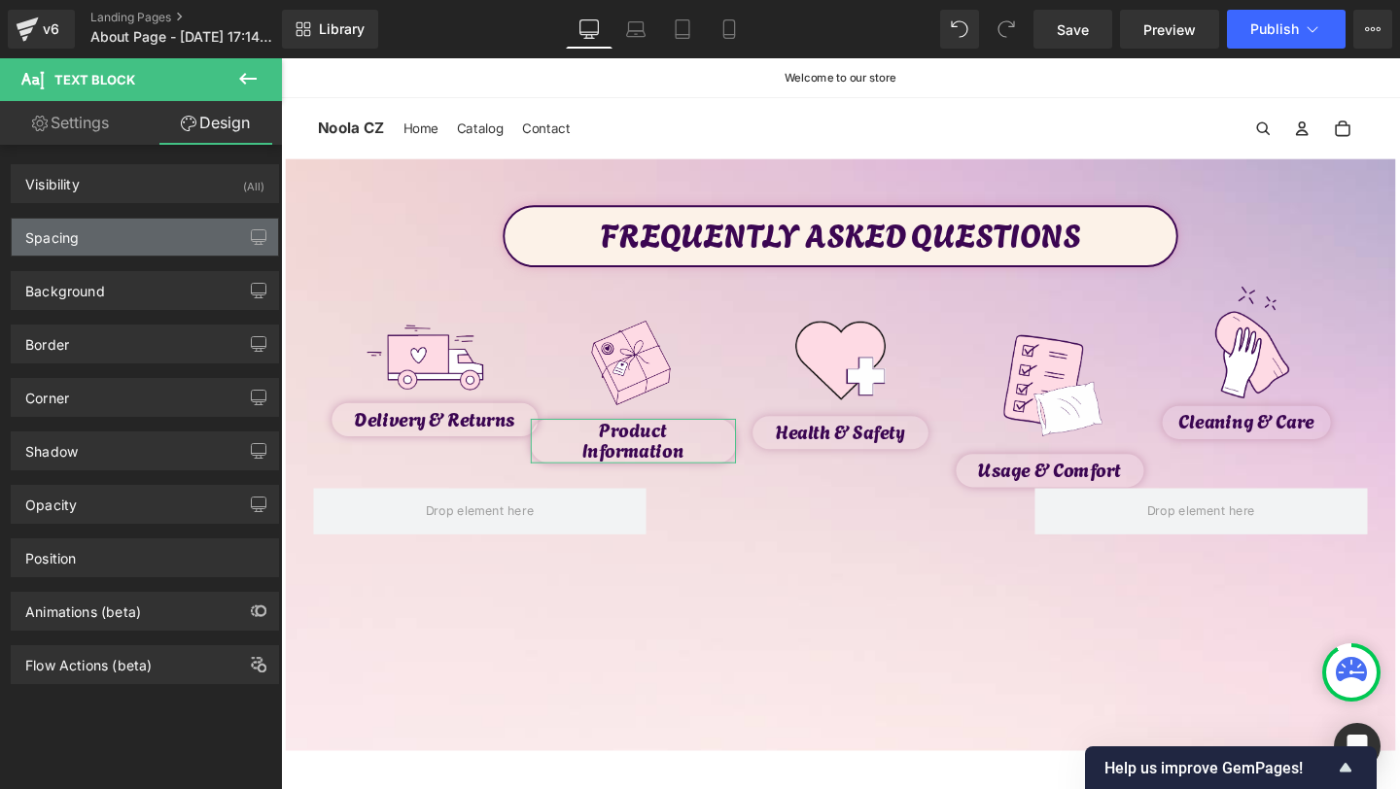
click at [108, 238] on div "Spacing" at bounding box center [145, 237] width 266 height 37
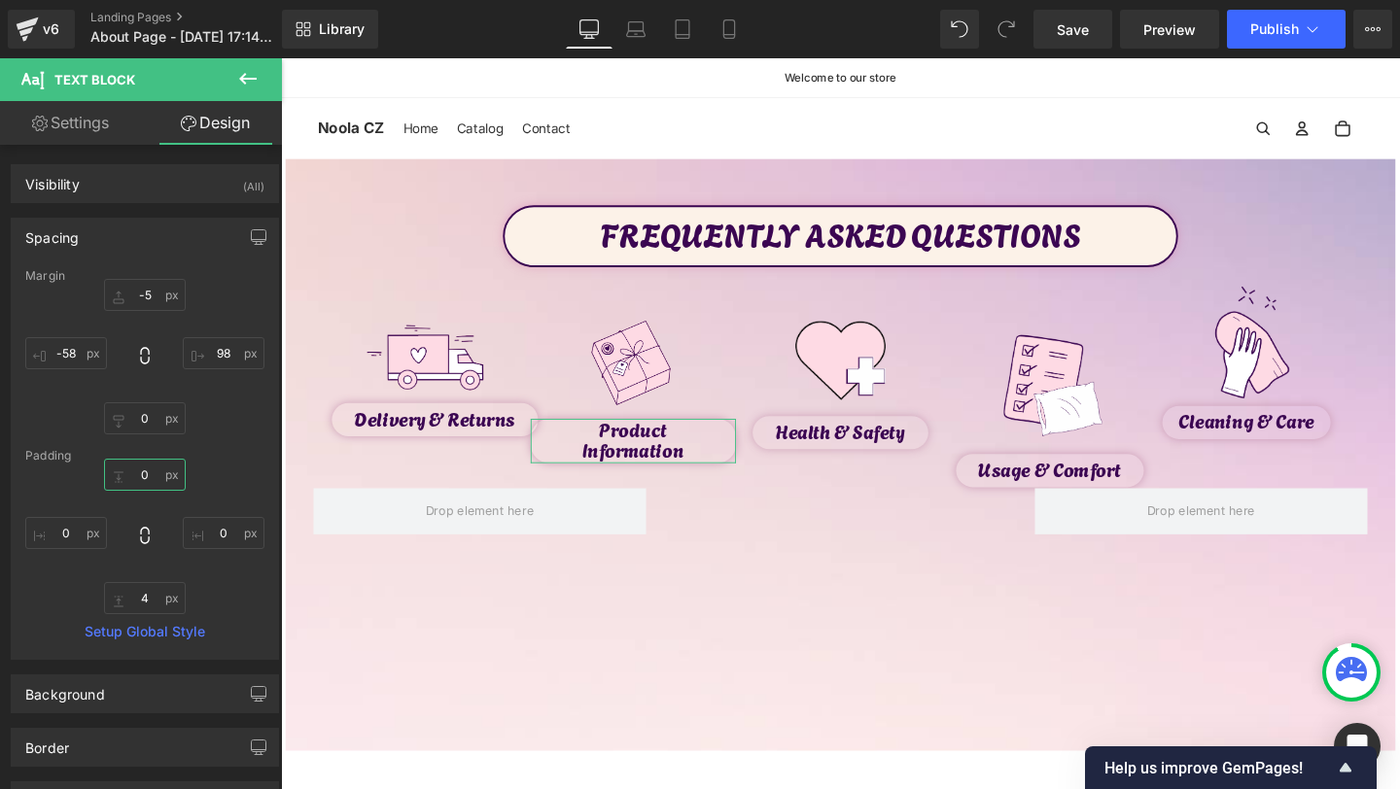
click at [142, 475] on input "0" at bounding box center [145, 475] width 82 height 32
click at [154, 599] on input "4" at bounding box center [145, 598] width 82 height 32
click at [219, 353] on input "98" at bounding box center [224, 353] width 82 height 32
click at [217, 357] on input "98" at bounding box center [224, 353] width 82 height 32
click at [68, 359] on input "-58" at bounding box center [66, 353] width 82 height 32
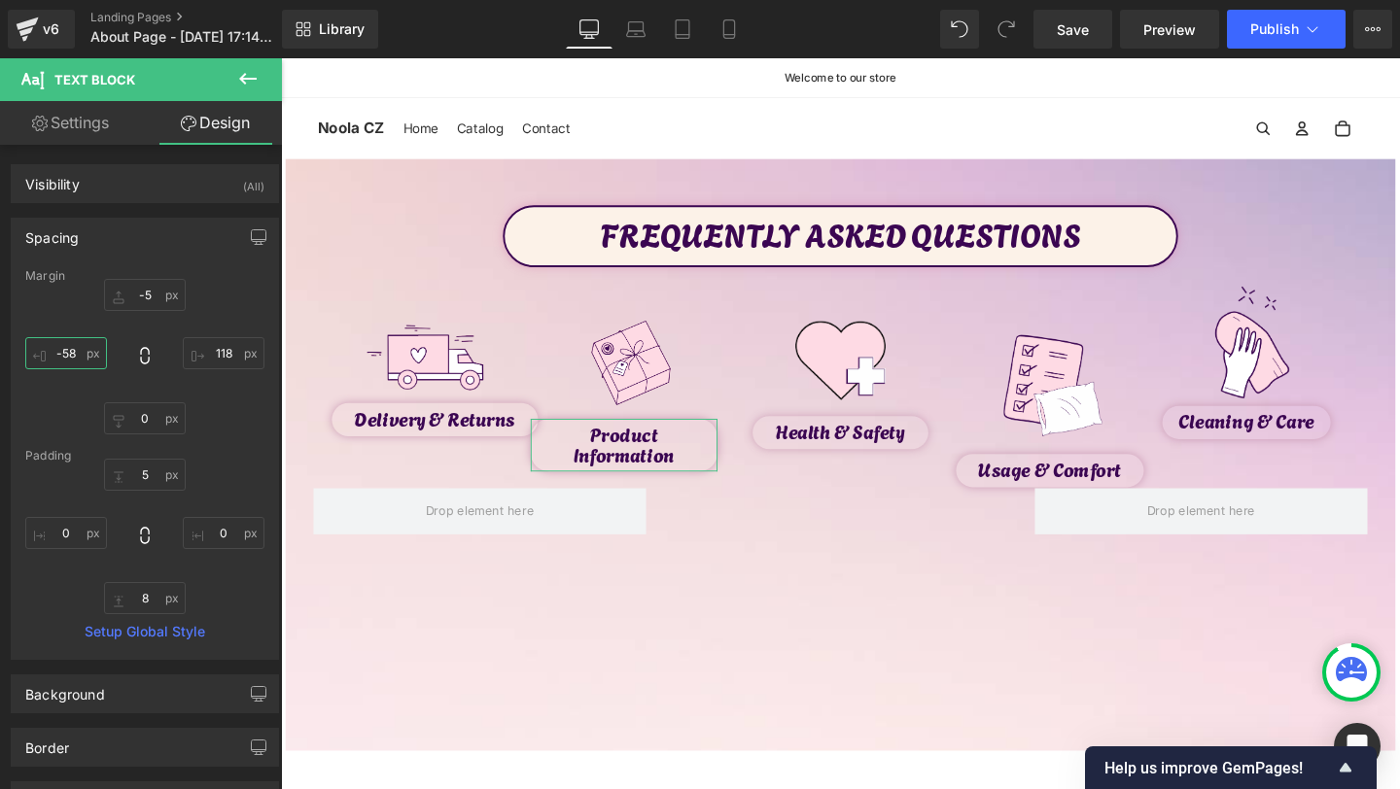
click at [68, 359] on input "-58" at bounding box center [66, 353] width 82 height 32
click at [965, 26] on icon at bounding box center [960, 29] width 18 height 18
click at [965, 26] on span at bounding box center [959, 29] width 25 height 25
click at [965, 26] on span at bounding box center [959, 29] width 23 height 23
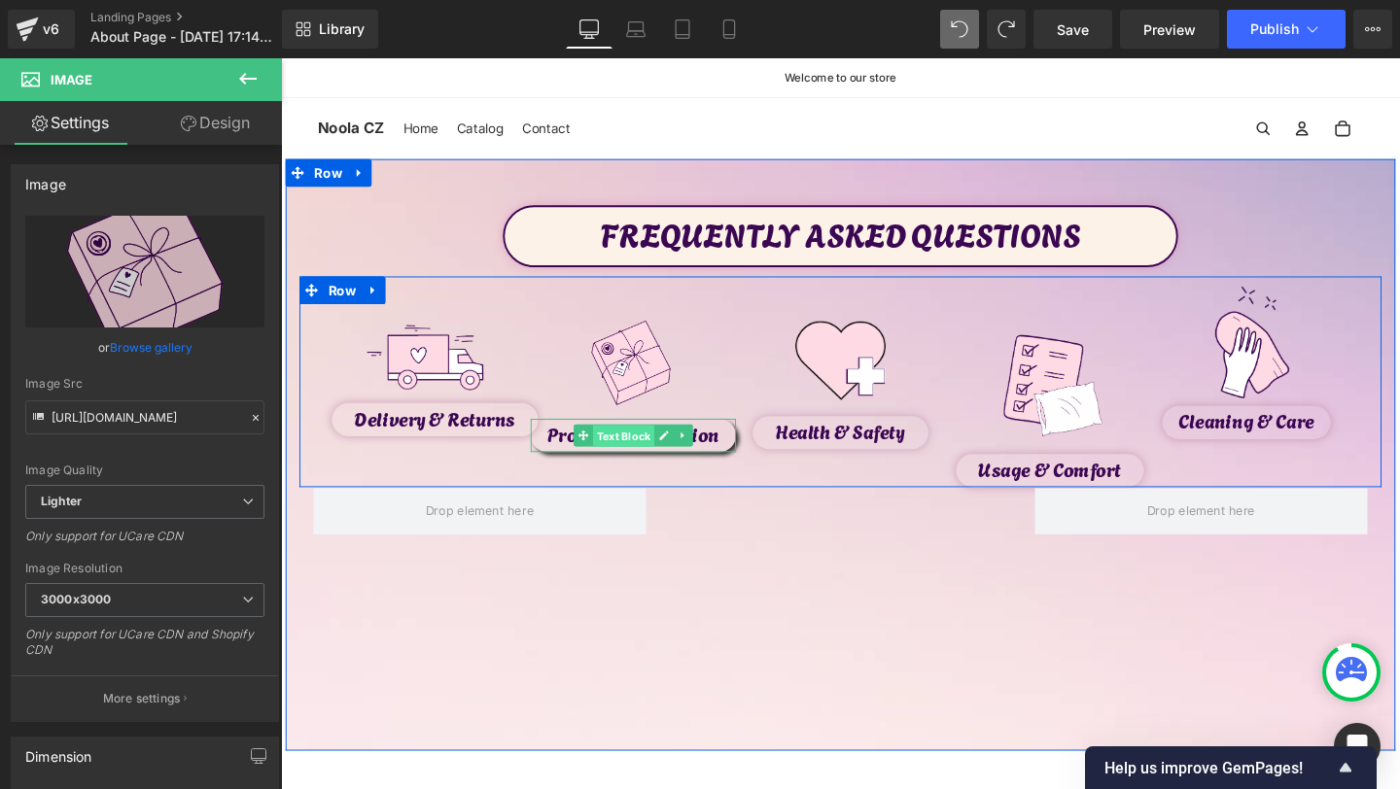
click at [622, 455] on span "Text Block" at bounding box center [641, 455] width 64 height 23
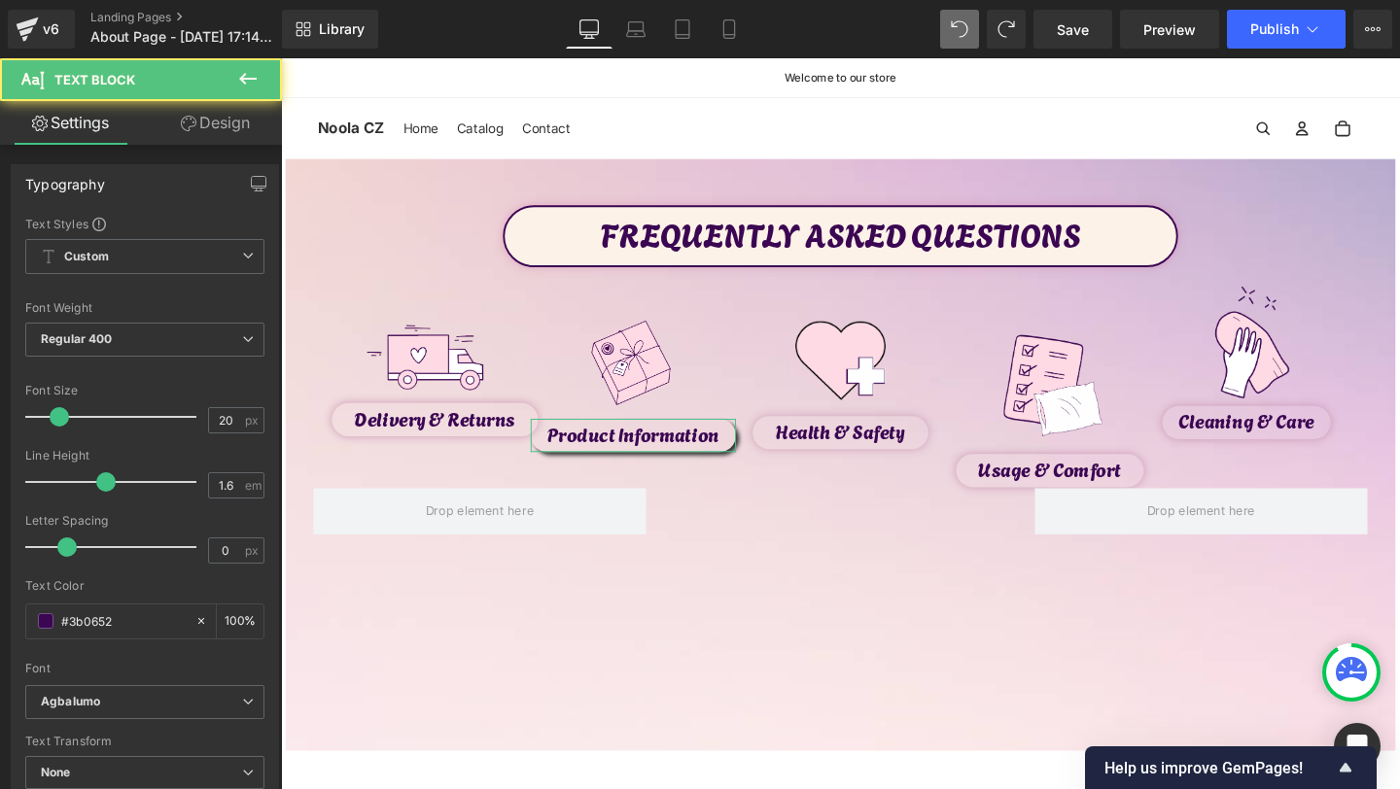
click at [232, 118] on link "Design" at bounding box center [215, 123] width 141 height 44
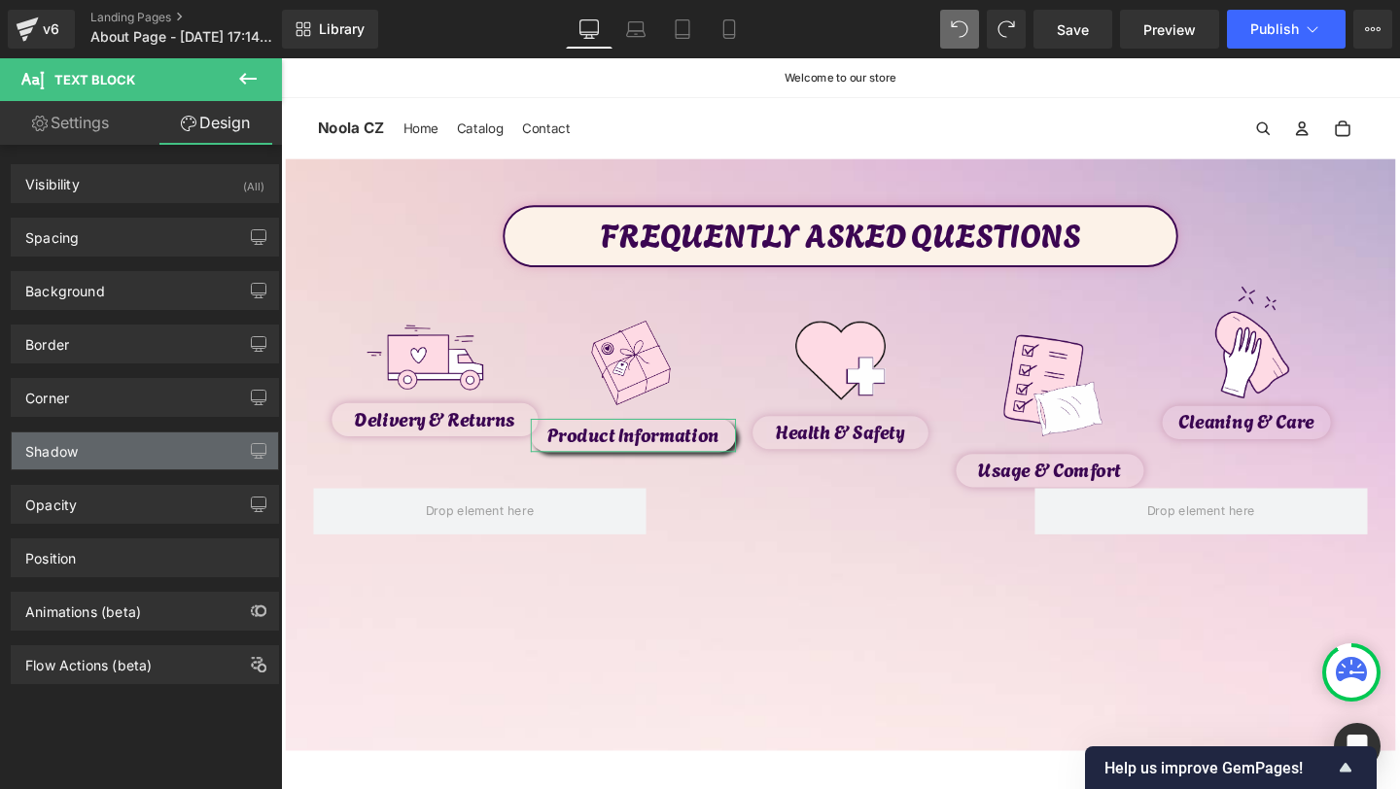
click at [95, 451] on div "Shadow" at bounding box center [145, 451] width 266 height 37
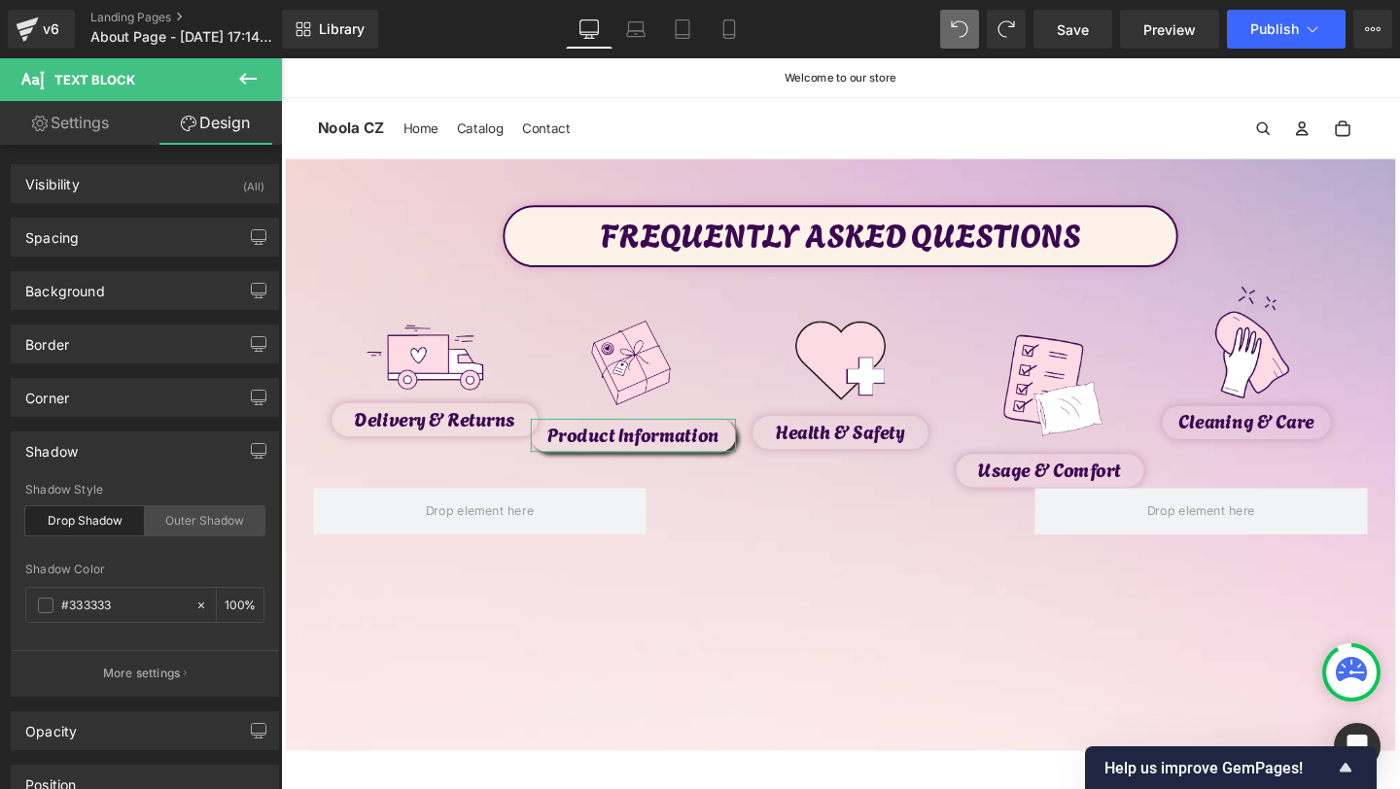
click at [176, 525] on div "Outer Shadow" at bounding box center [205, 521] width 120 height 29
click at [84, 612] on input "#333333" at bounding box center [123, 605] width 124 height 21
paste input "ca9ab4"
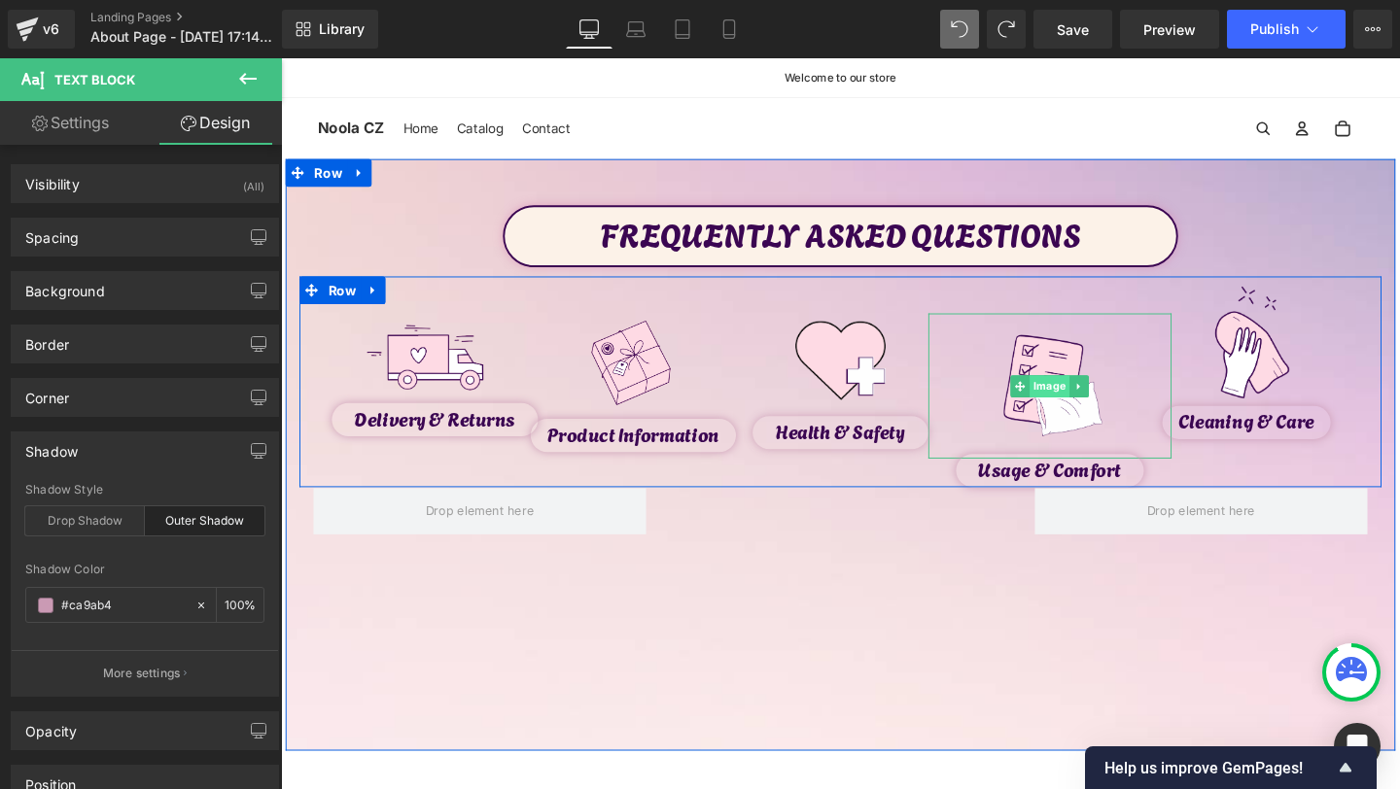
click at [1080, 395] on span "Image" at bounding box center [1090, 403] width 42 height 23
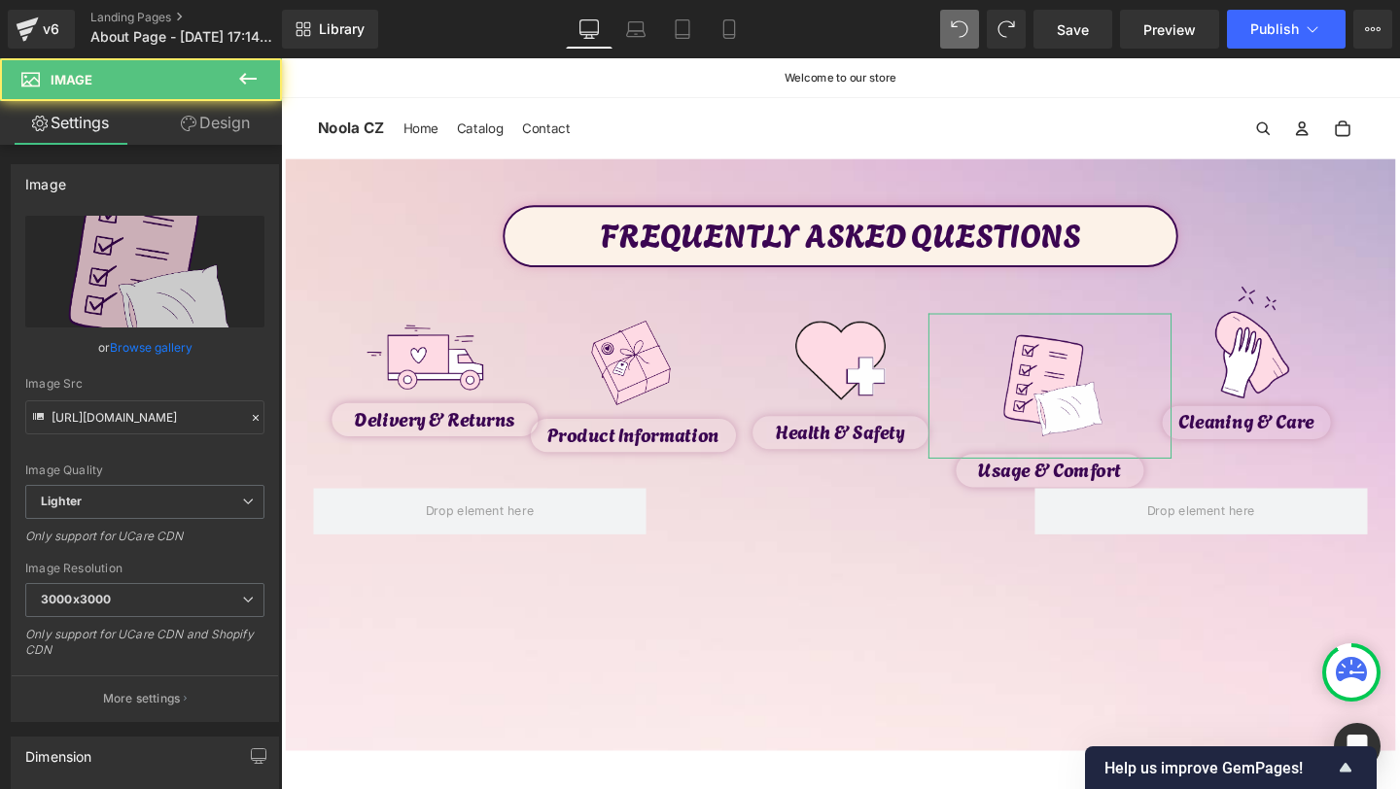
click at [242, 124] on link "Design" at bounding box center [215, 123] width 141 height 44
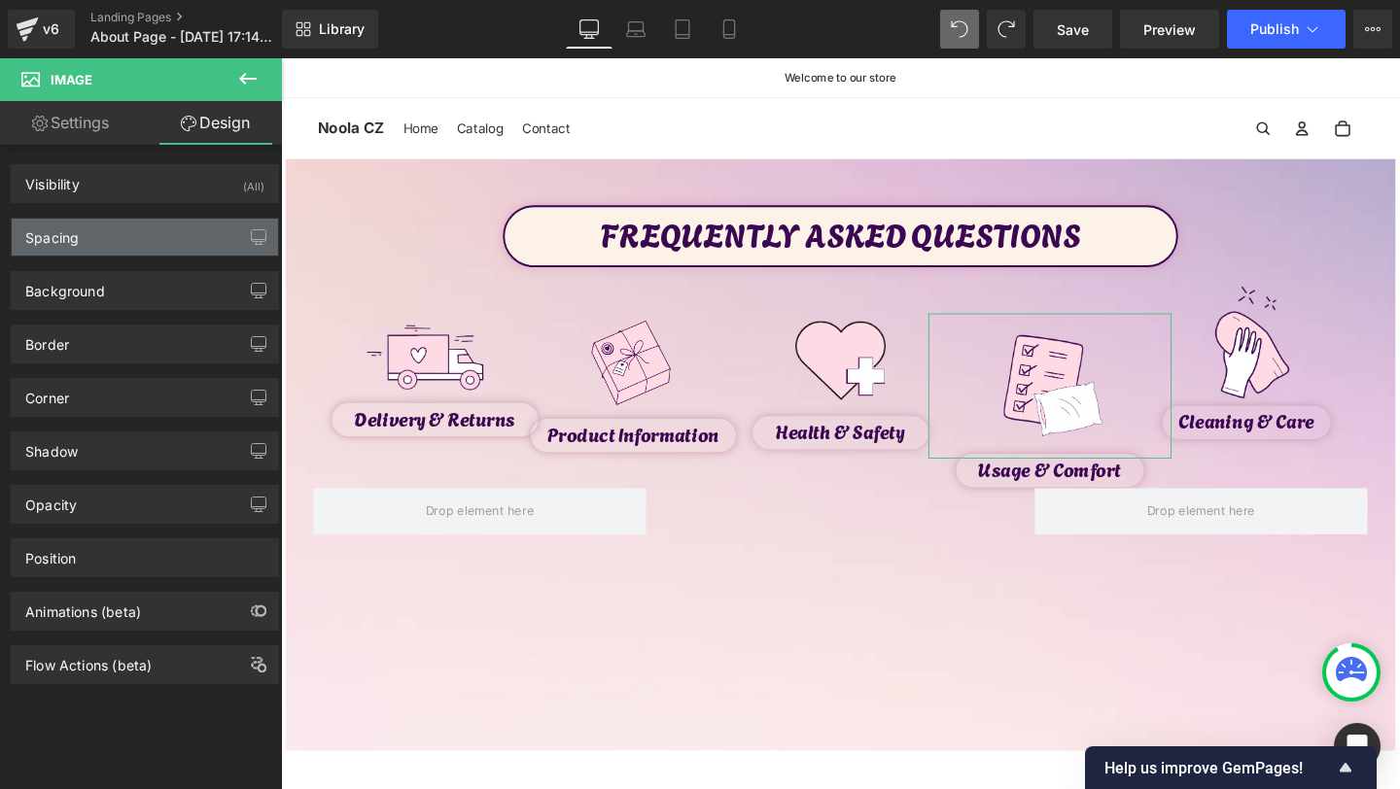
click at [74, 230] on div "Spacing" at bounding box center [51, 232] width 53 height 27
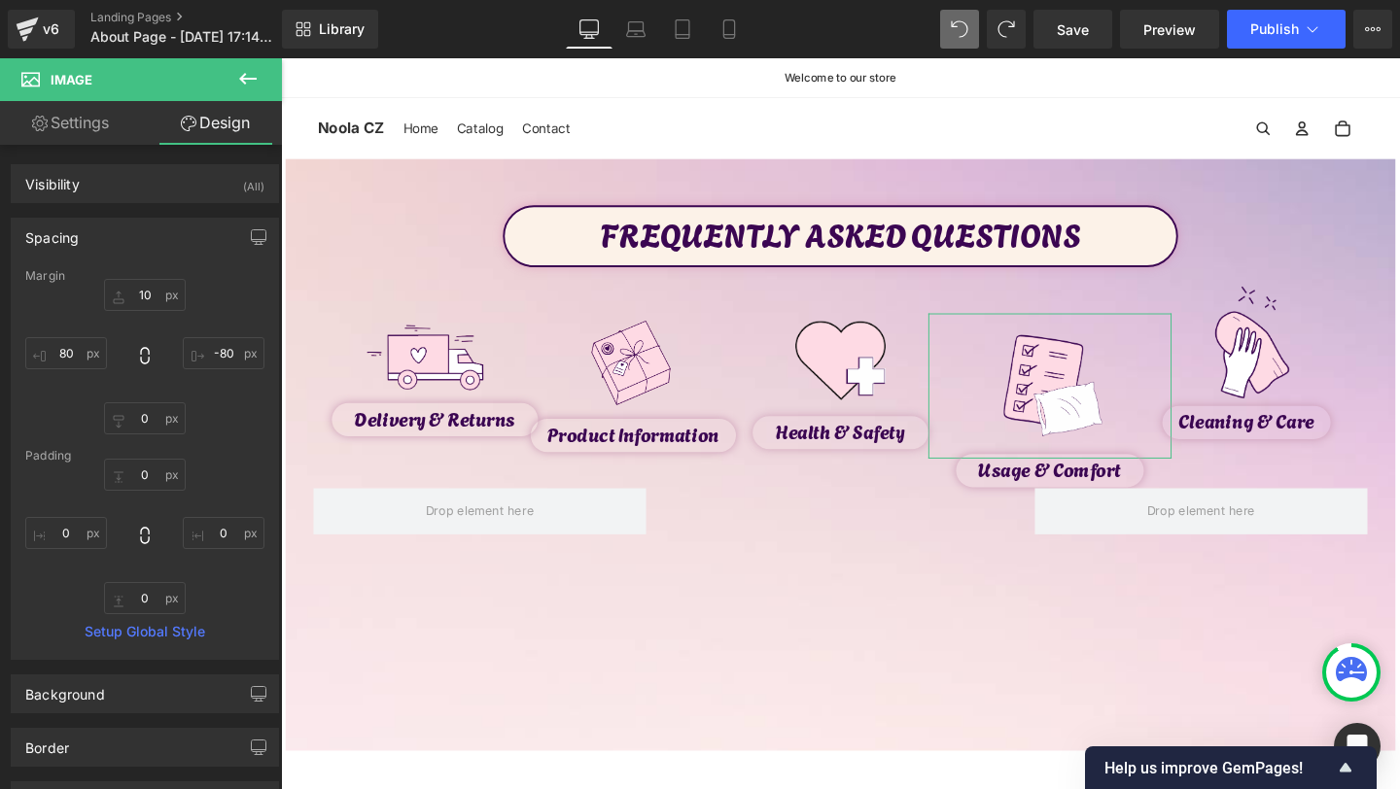
click at [153, 312] on div "10 -80 0 80" at bounding box center [144, 357] width 239 height 156
click at [153, 299] on input "10" at bounding box center [145, 295] width 82 height 32
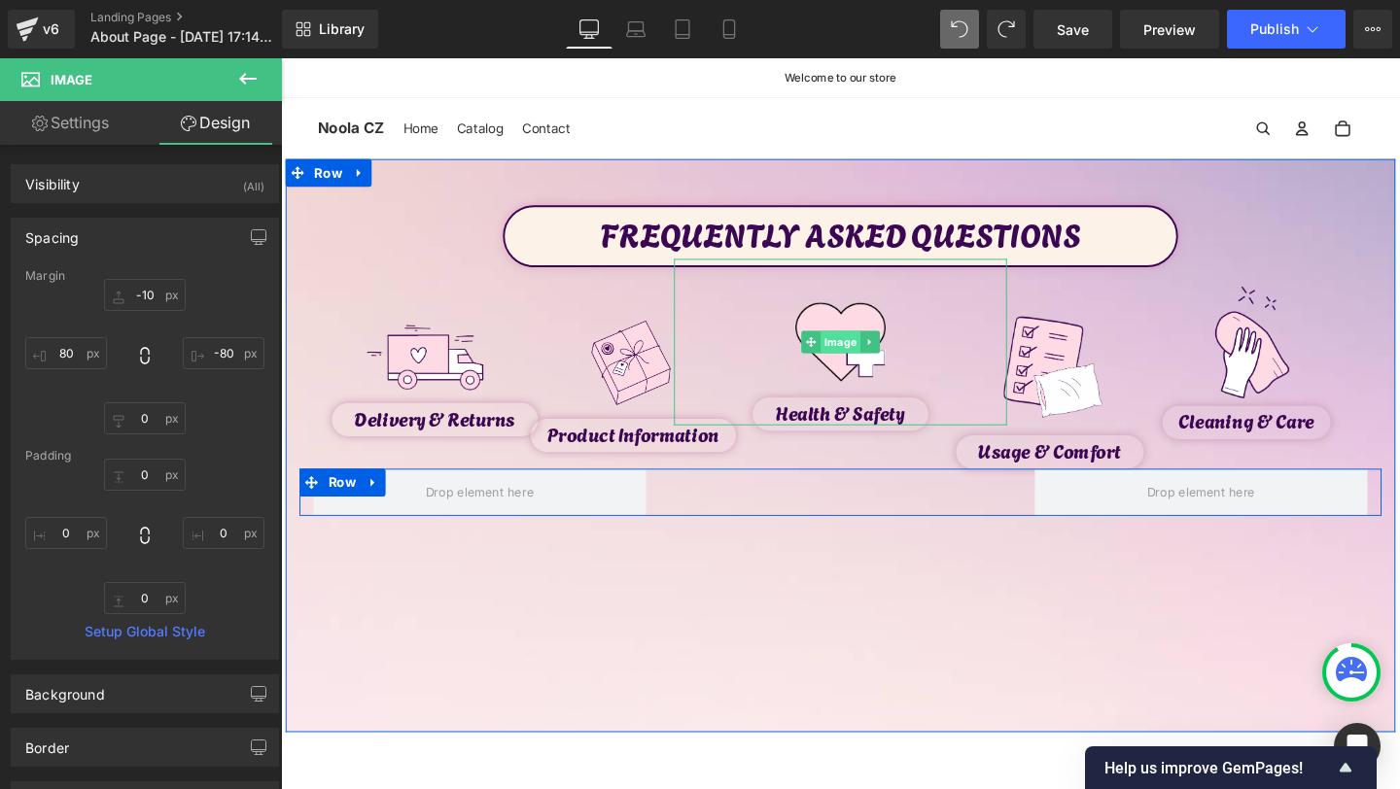
click at [871, 354] on span "Image" at bounding box center [870, 356] width 42 height 23
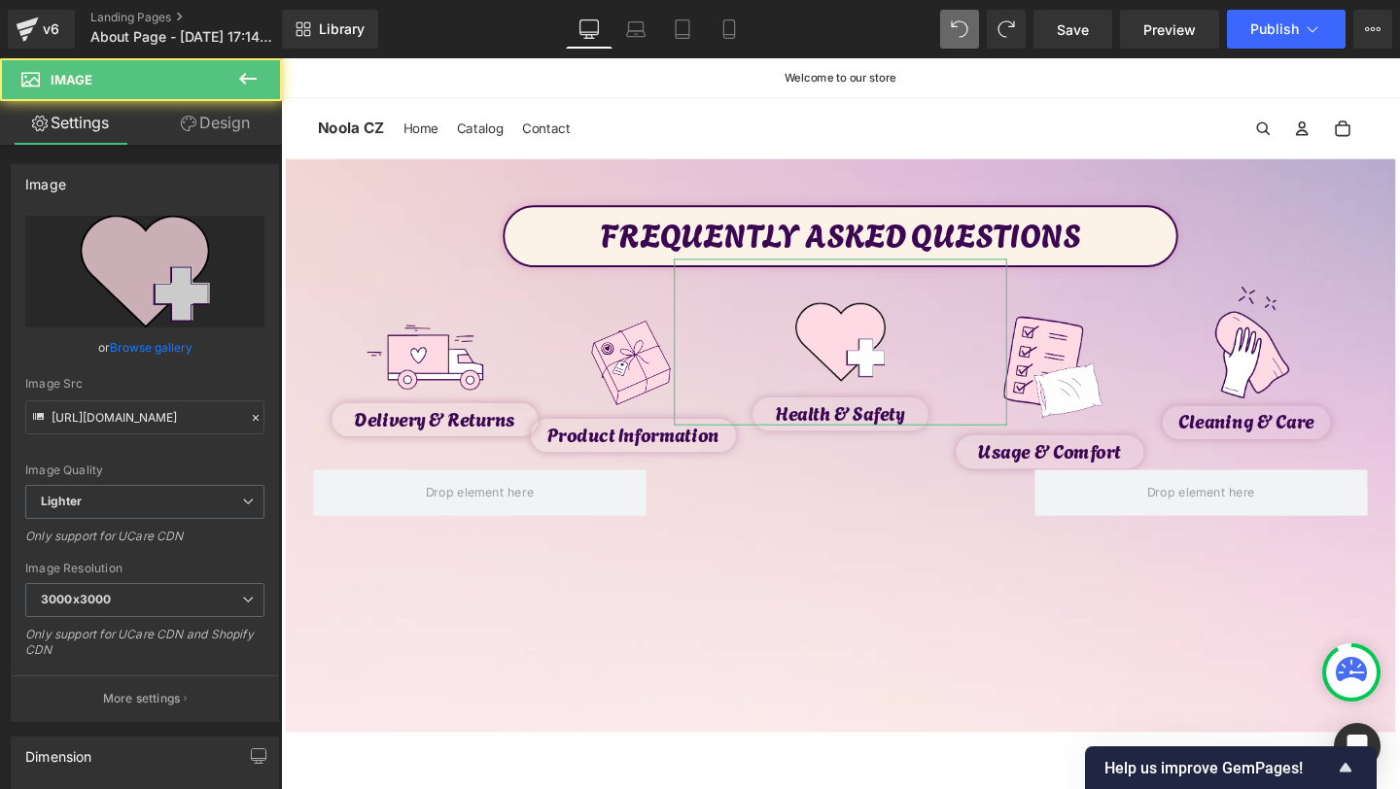
click at [192, 128] on icon at bounding box center [189, 124] width 16 height 16
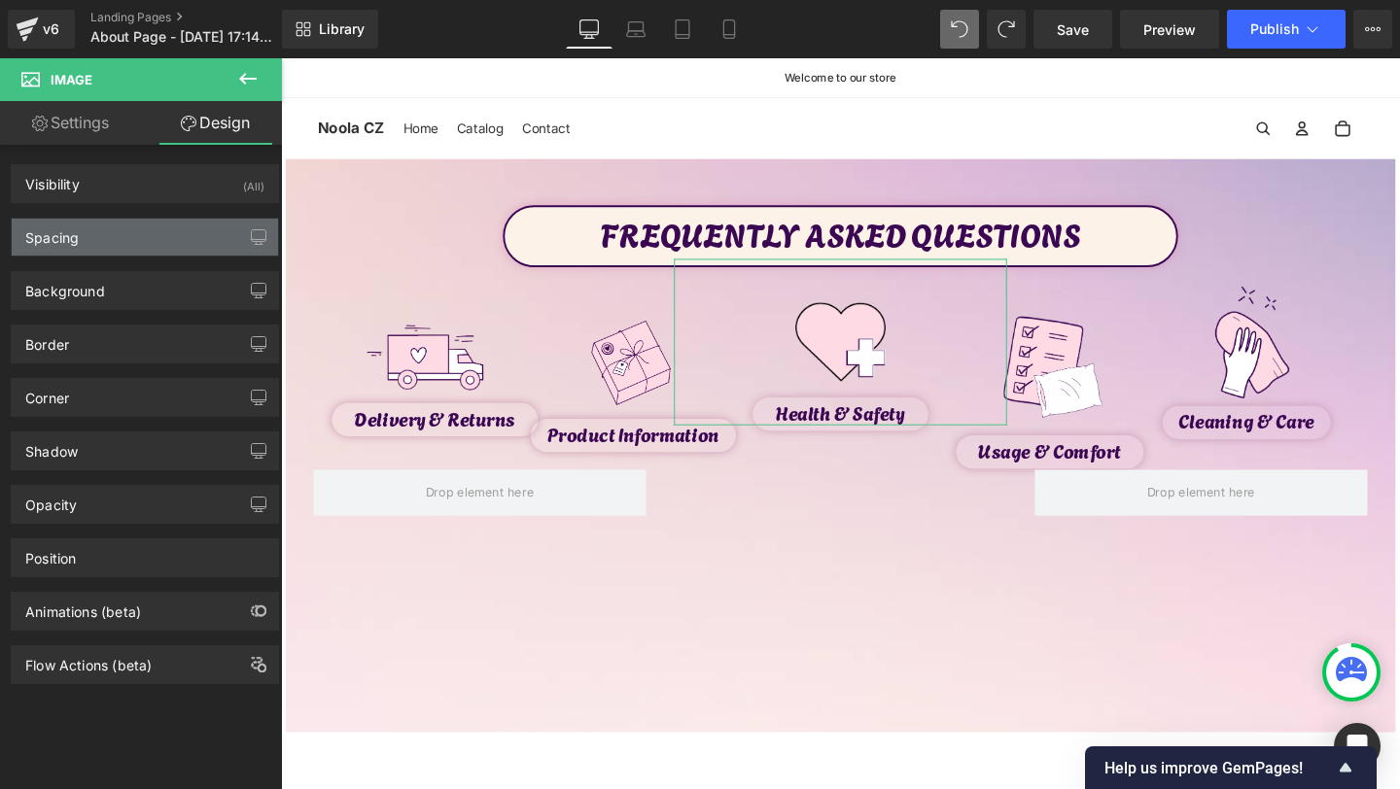
click at [119, 247] on div "Spacing" at bounding box center [145, 237] width 266 height 37
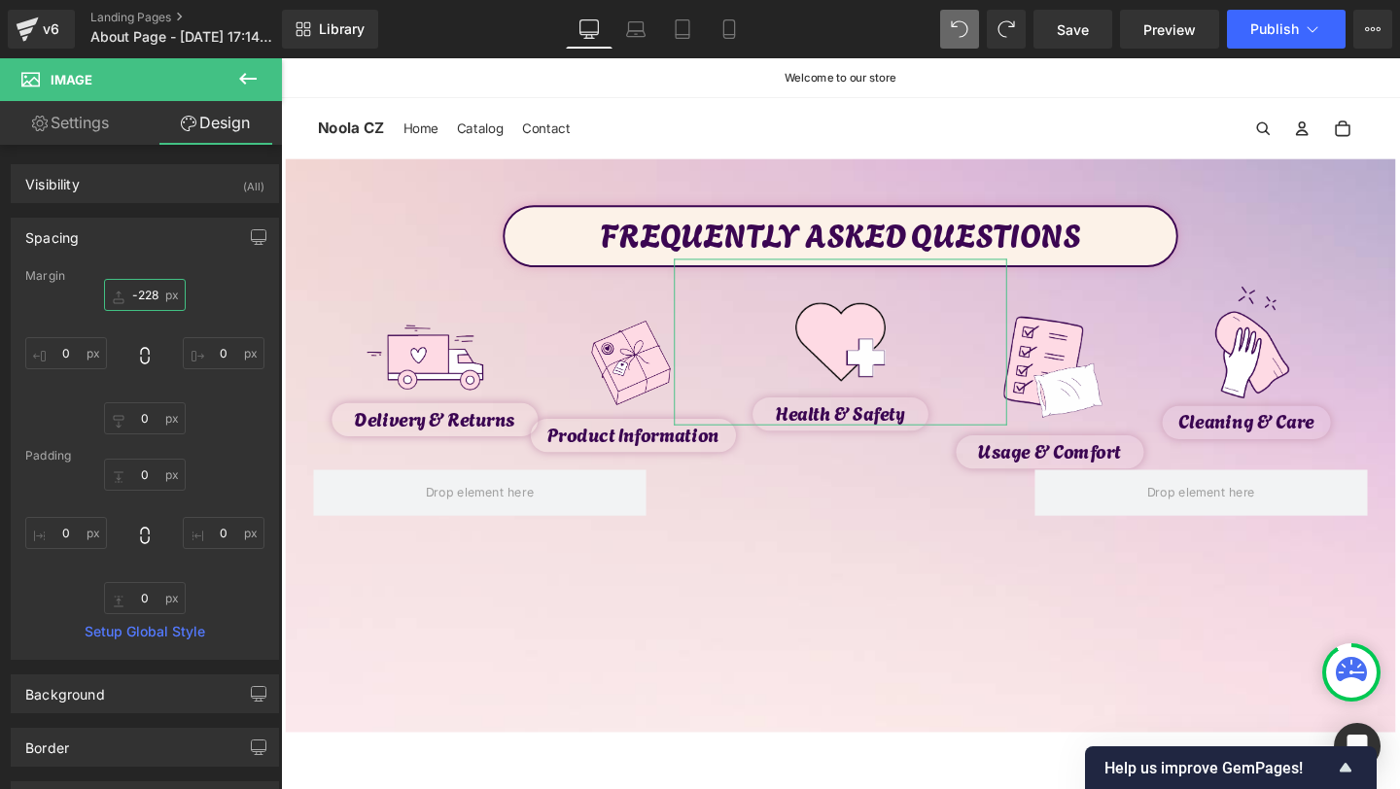
click at [144, 297] on input "text" at bounding box center [145, 295] width 82 height 32
click at [141, 298] on input "text" at bounding box center [145, 295] width 82 height 32
click at [147, 296] on input "text" at bounding box center [145, 295] width 82 height 32
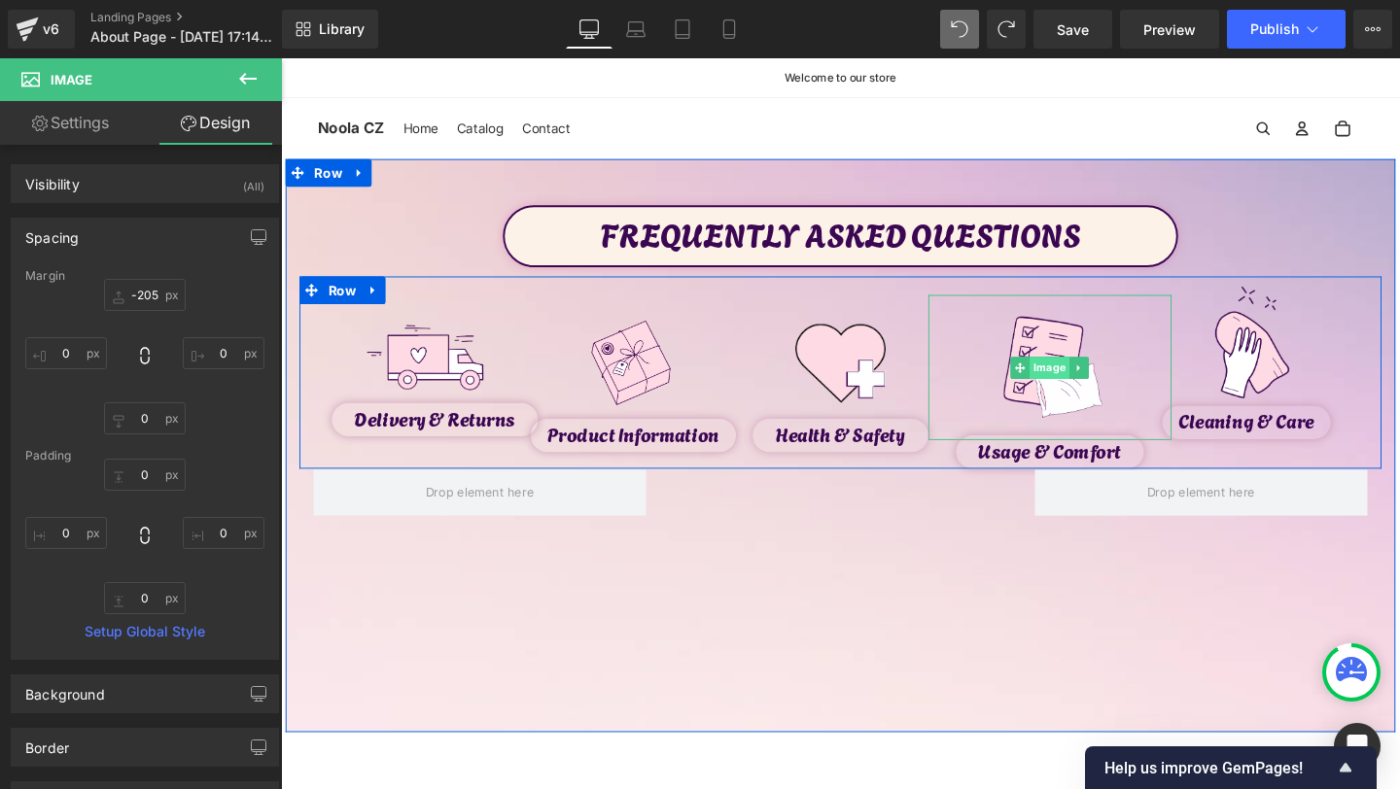
click at [1086, 383] on span "Image" at bounding box center [1090, 383] width 42 height 23
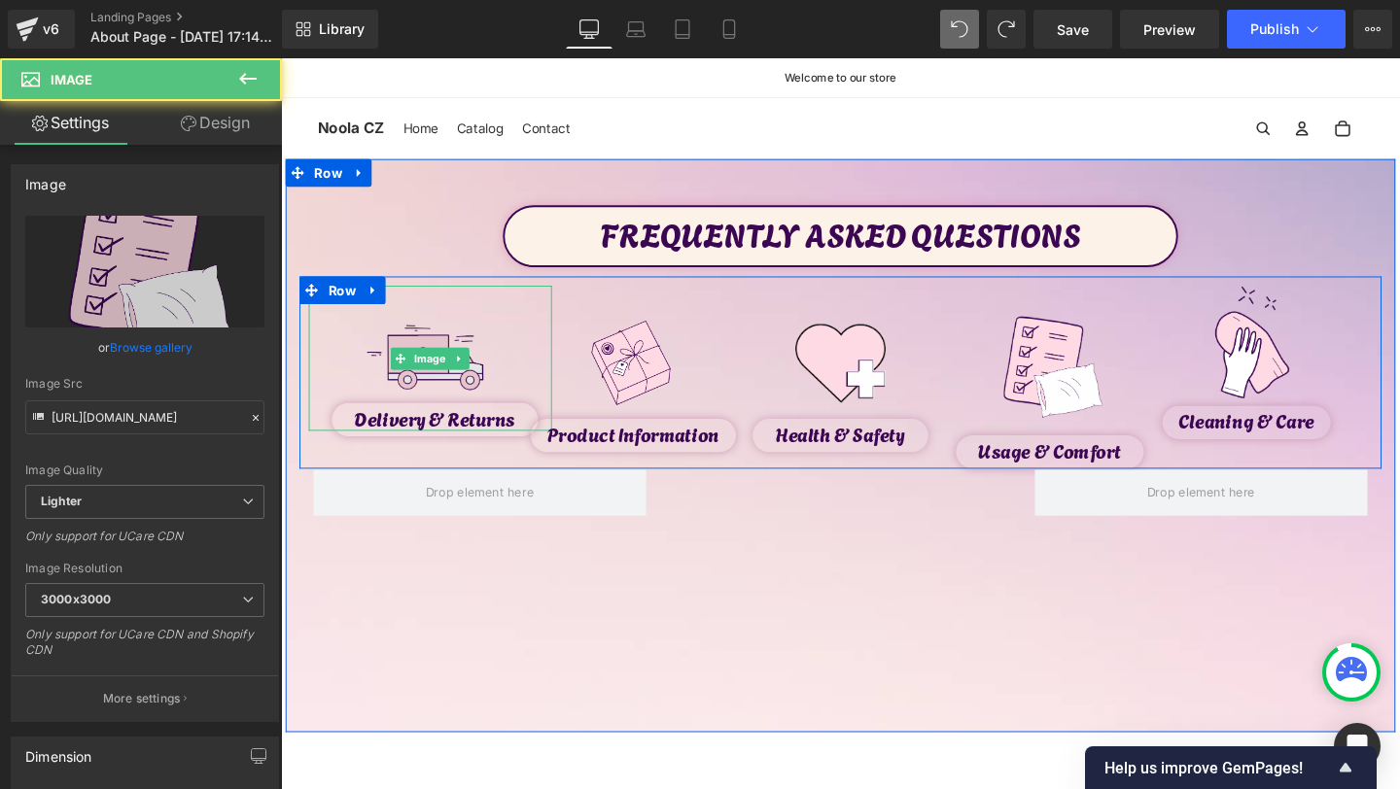
click at [471, 386] on img at bounding box center [439, 375] width 154 height 154
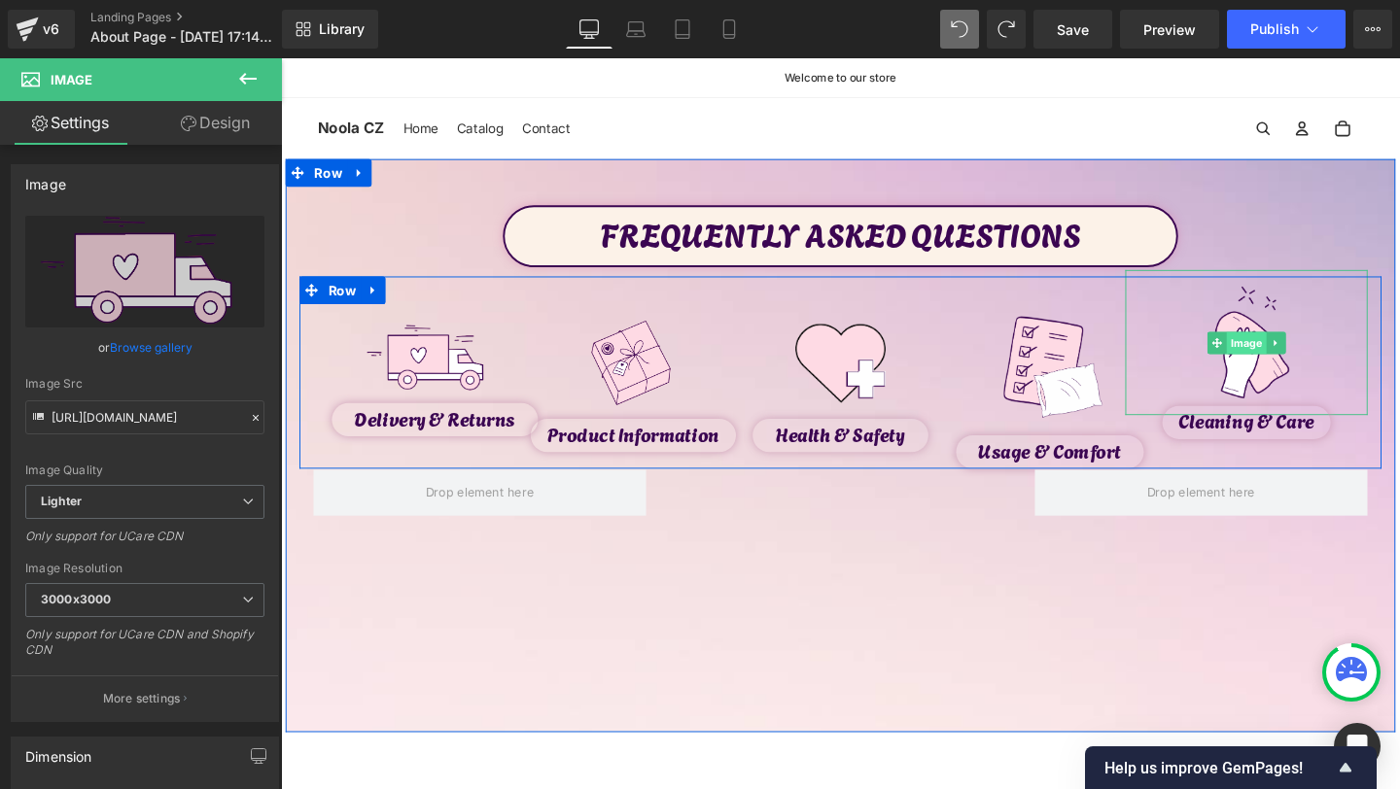
click at [1289, 357] on span "Image" at bounding box center [1296, 357] width 42 height 23
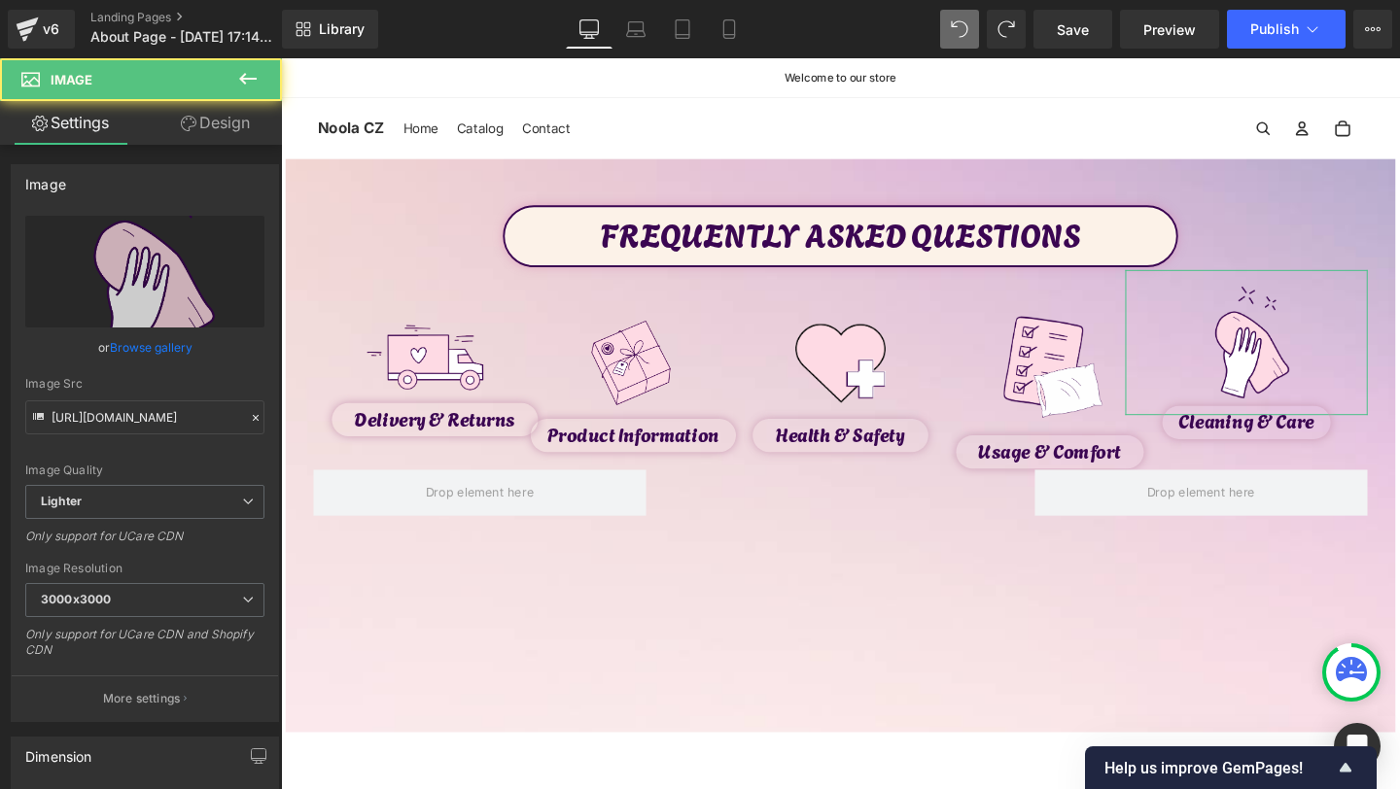
click at [239, 136] on link "Design" at bounding box center [215, 123] width 141 height 44
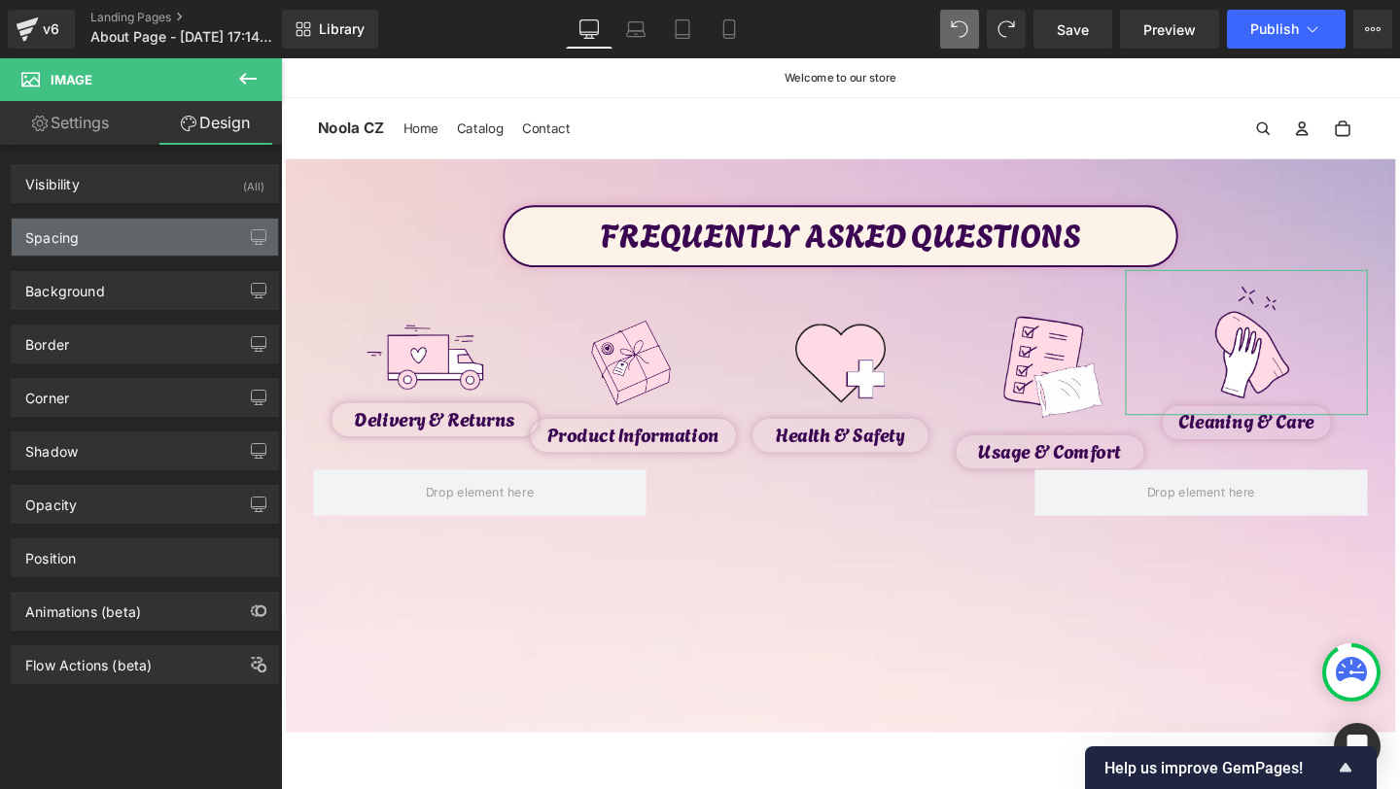
click at [164, 247] on div "Spacing" at bounding box center [145, 237] width 266 height 37
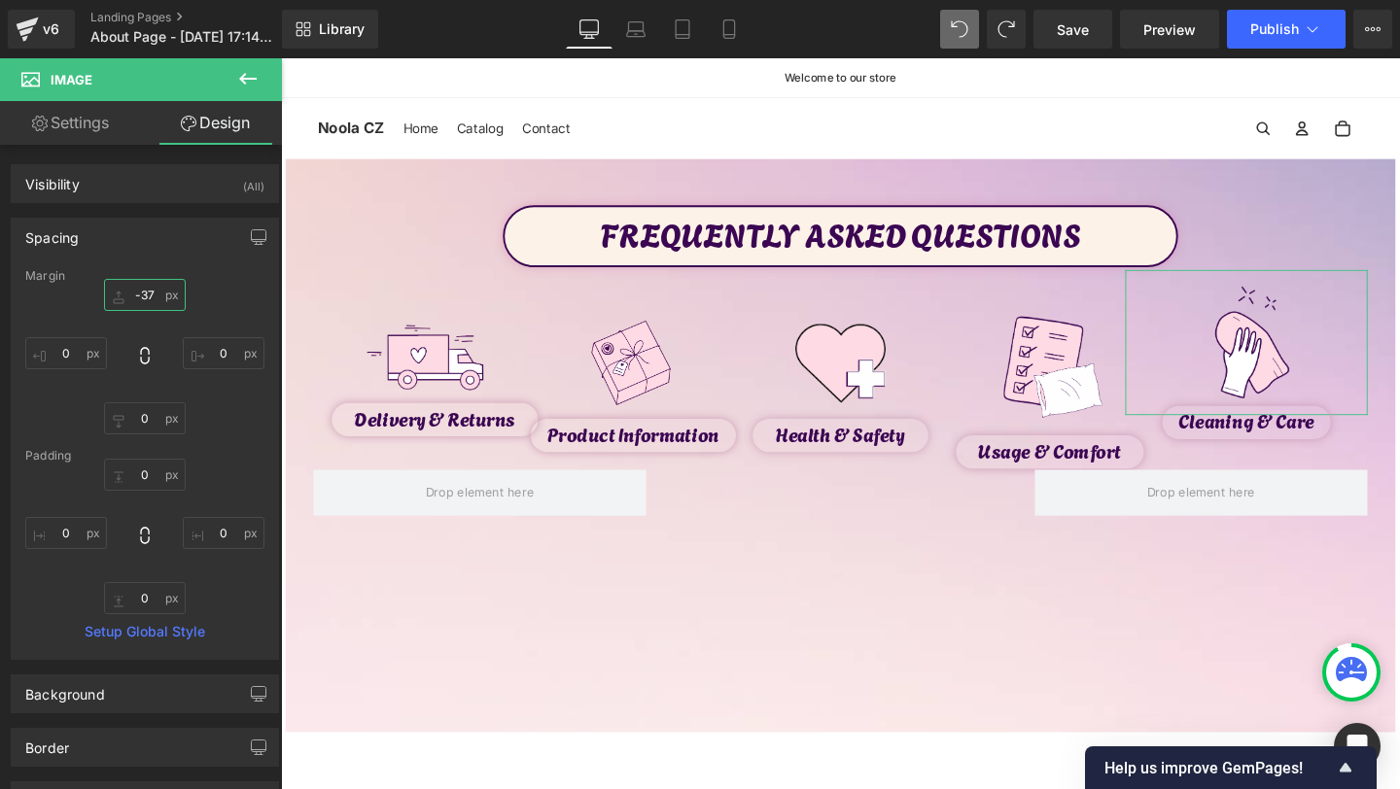
click at [140, 306] on input "text" at bounding box center [145, 295] width 82 height 32
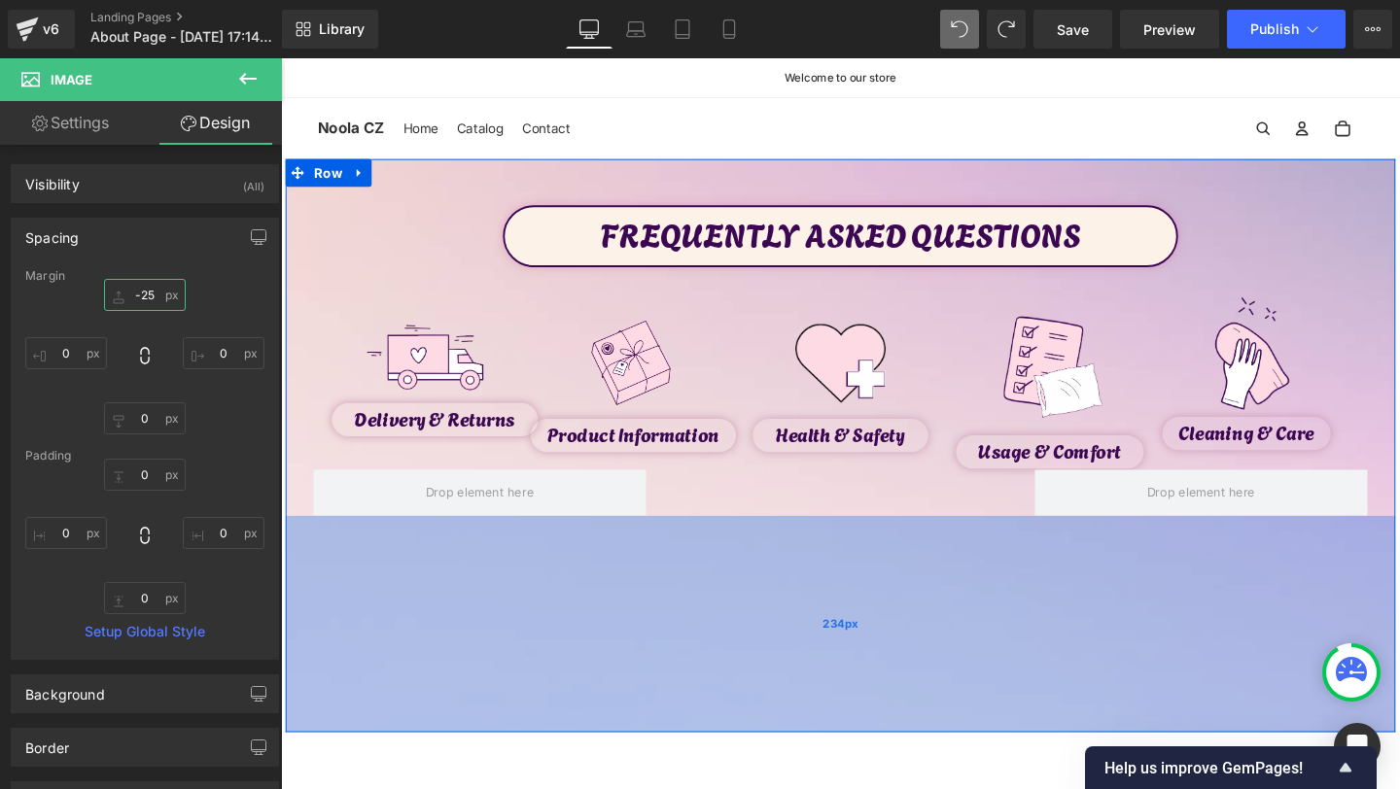
scroll to position [67, 0]
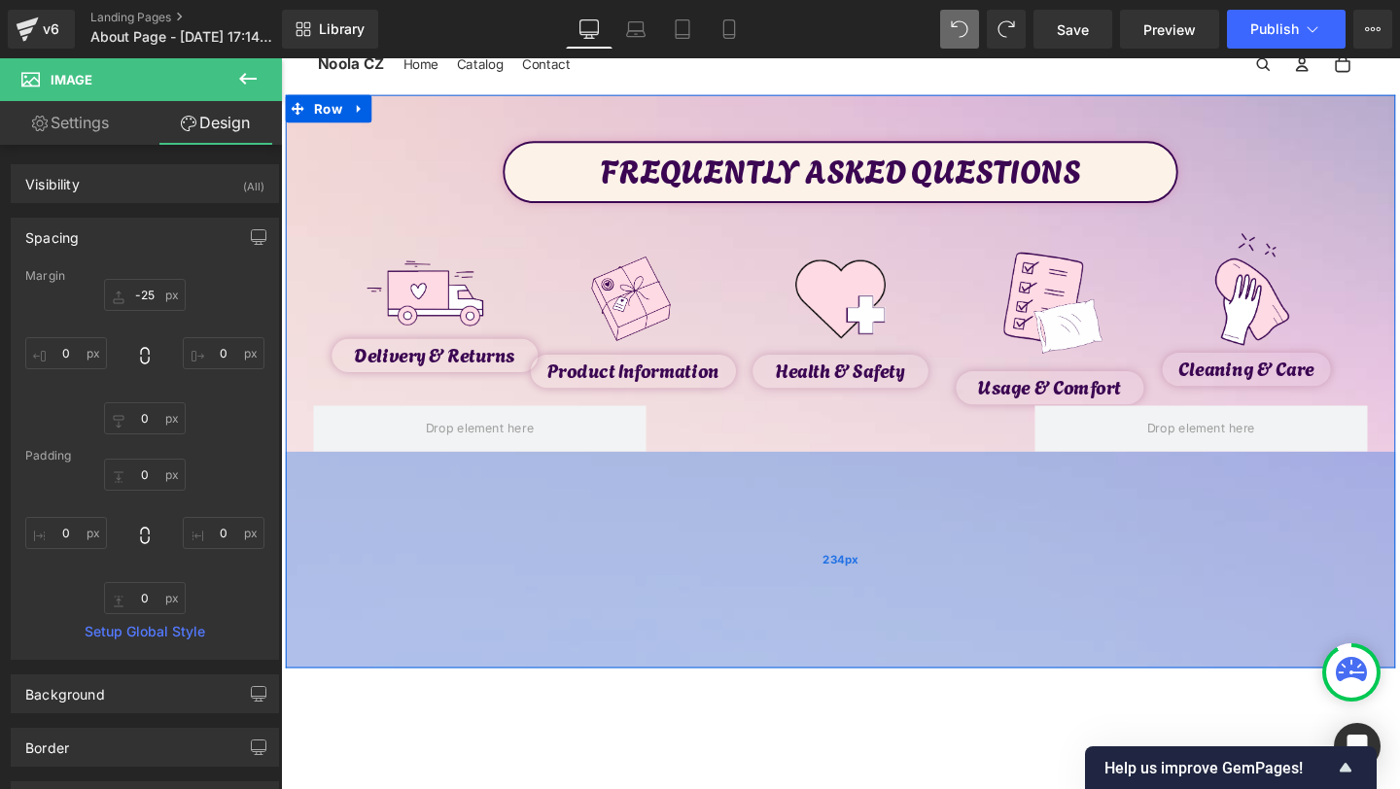
click at [737, 482] on div "234px" at bounding box center [869, 587] width 1167 height 228
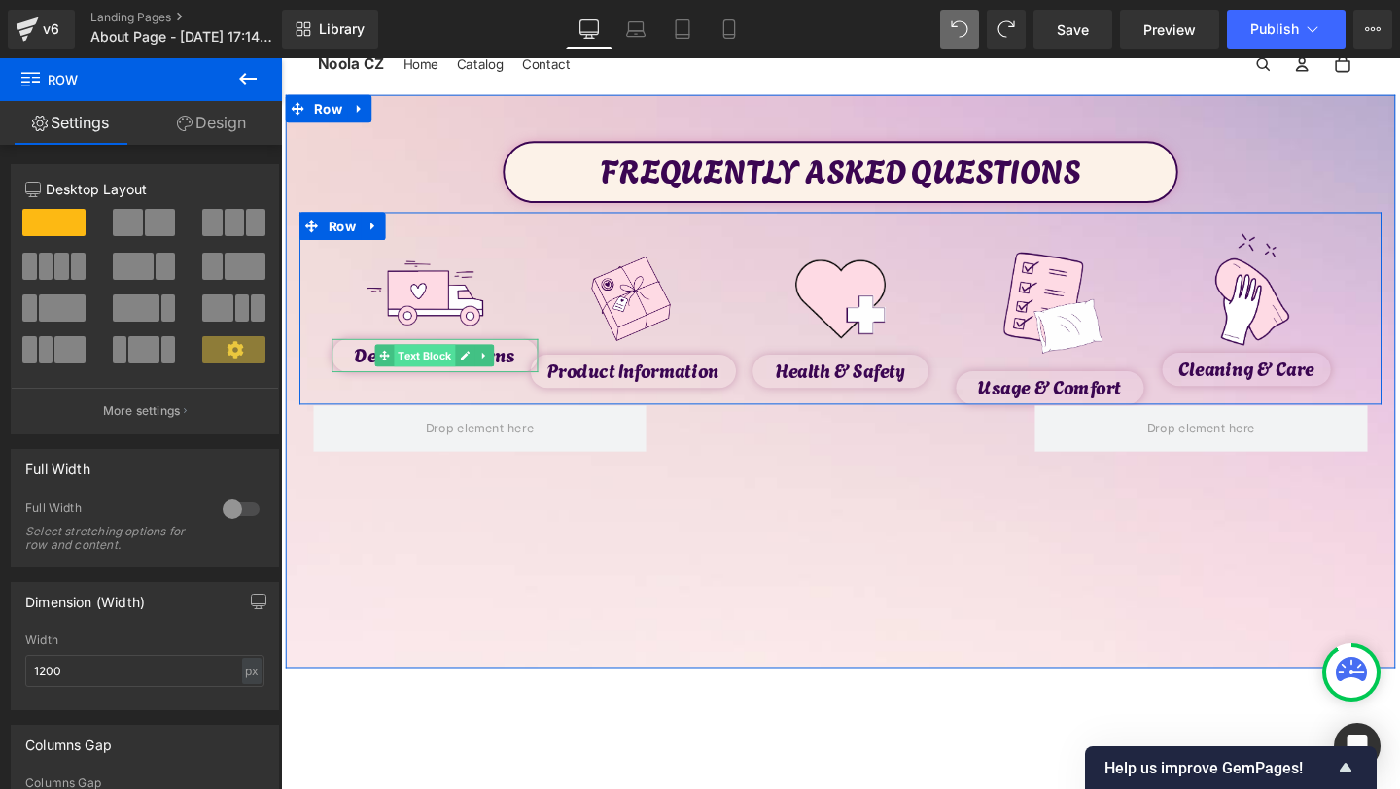
click at [438, 375] on span "Text Block" at bounding box center [433, 371] width 64 height 23
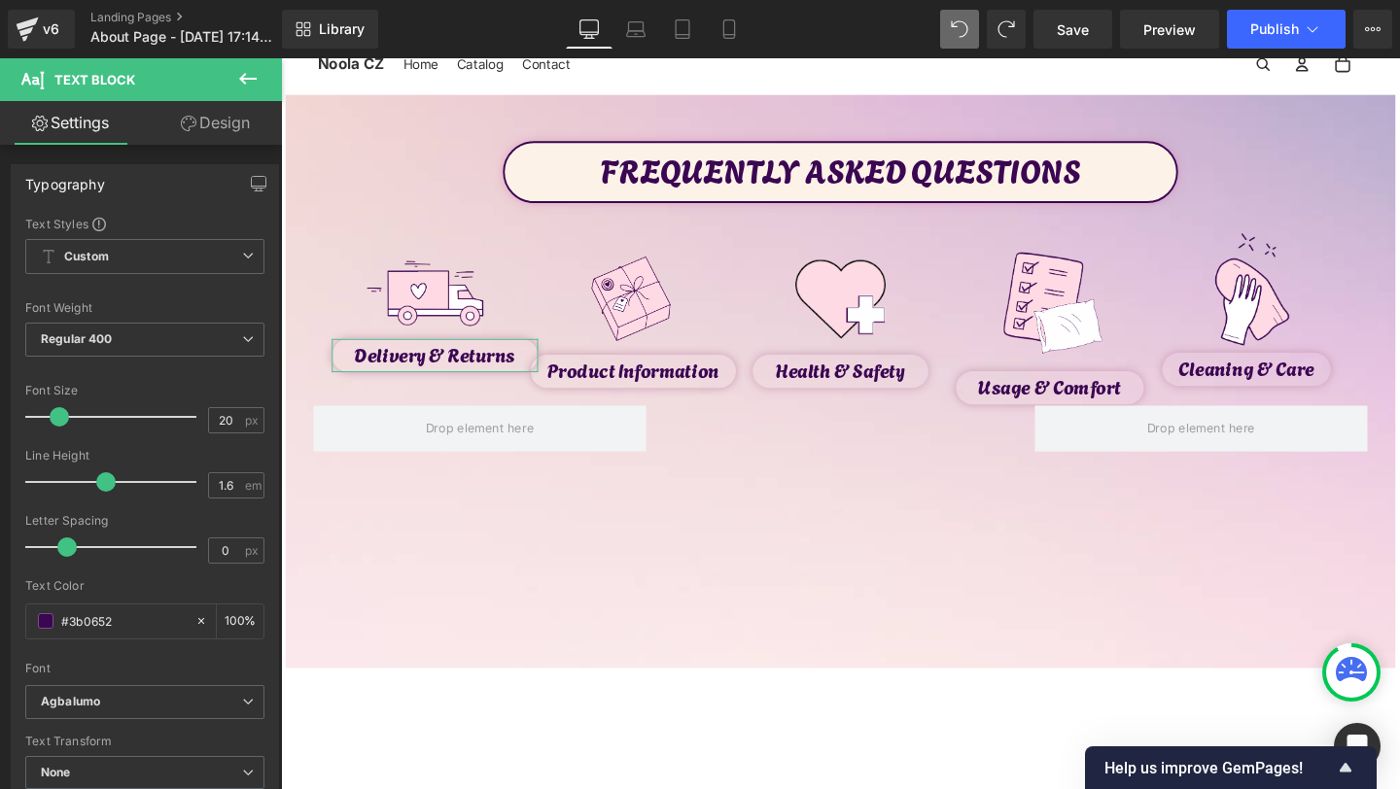
click at [243, 109] on link "Design" at bounding box center [215, 123] width 141 height 44
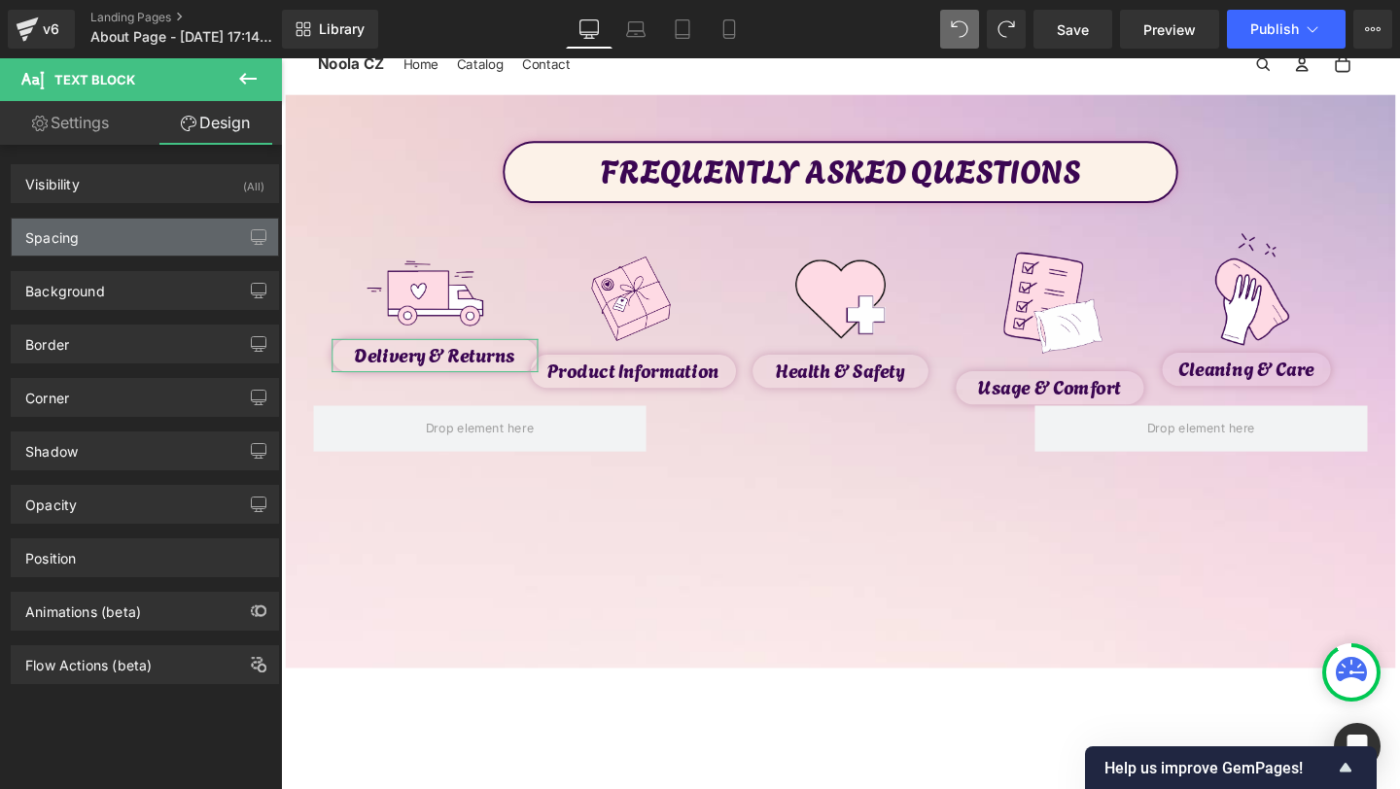
click at [136, 241] on div "Spacing" at bounding box center [145, 237] width 266 height 37
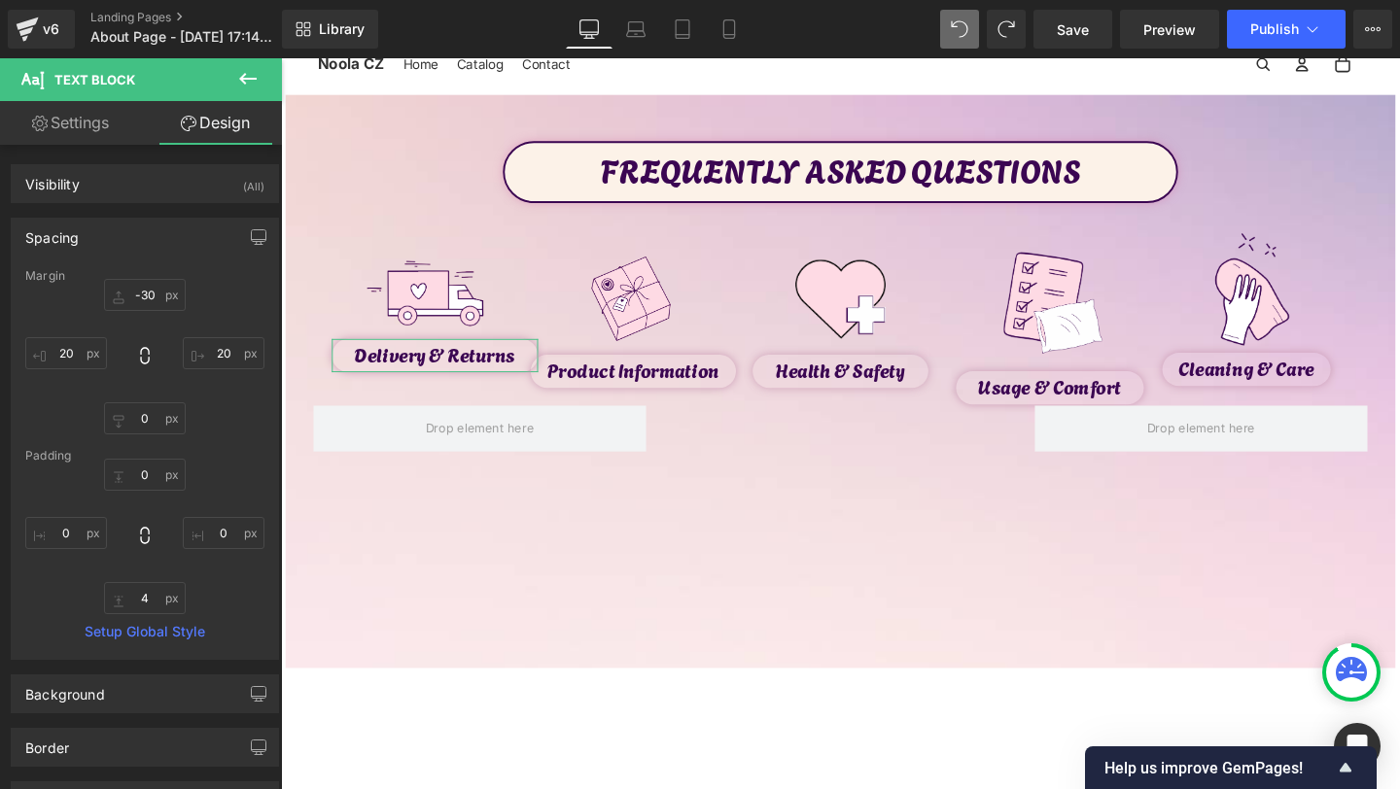
click at [140, 278] on div "Margin" at bounding box center [144, 276] width 239 height 14
click at [144, 309] on input "text" at bounding box center [145, 295] width 82 height 32
click at [144, 306] on input "text" at bounding box center [145, 295] width 82 height 32
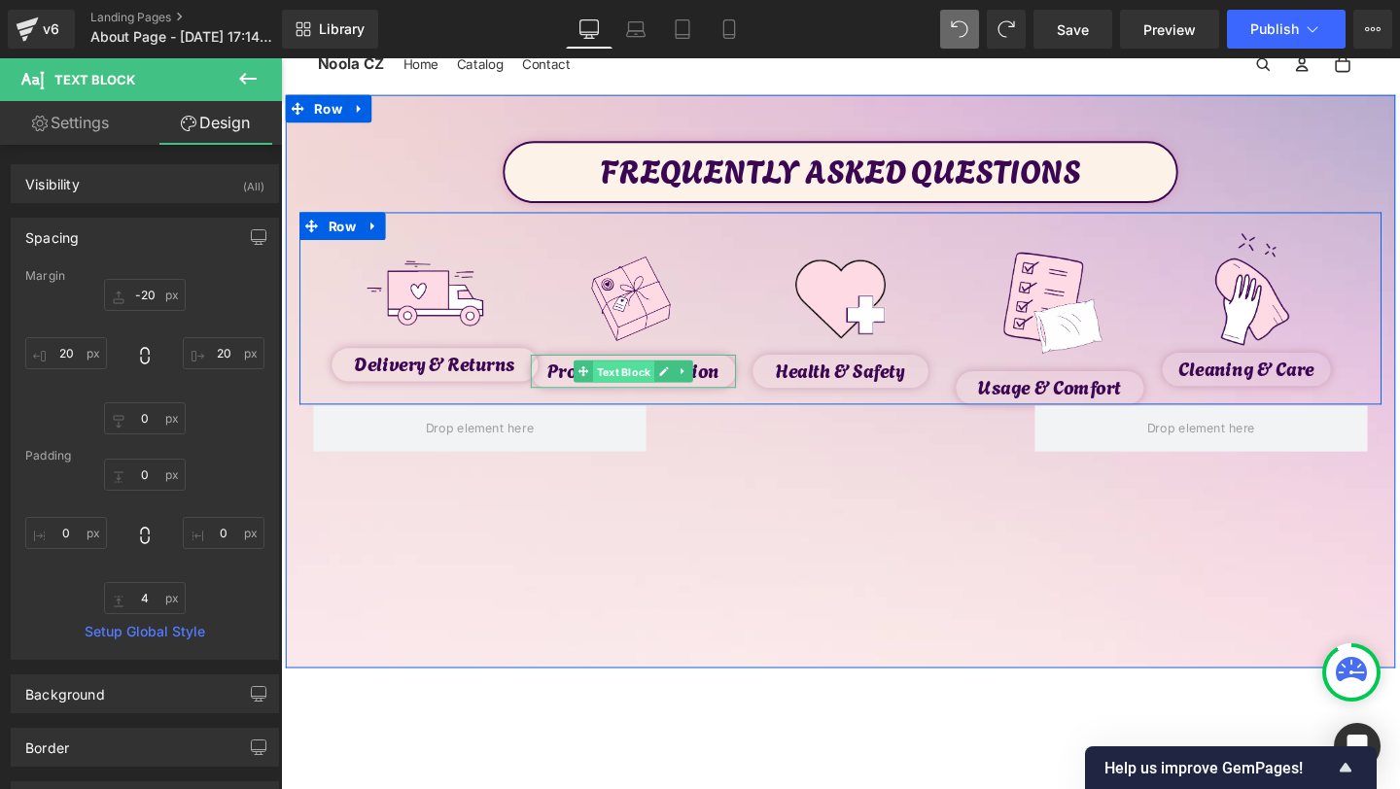
click at [641, 394] on span "Text Block" at bounding box center [641, 388] width 64 height 23
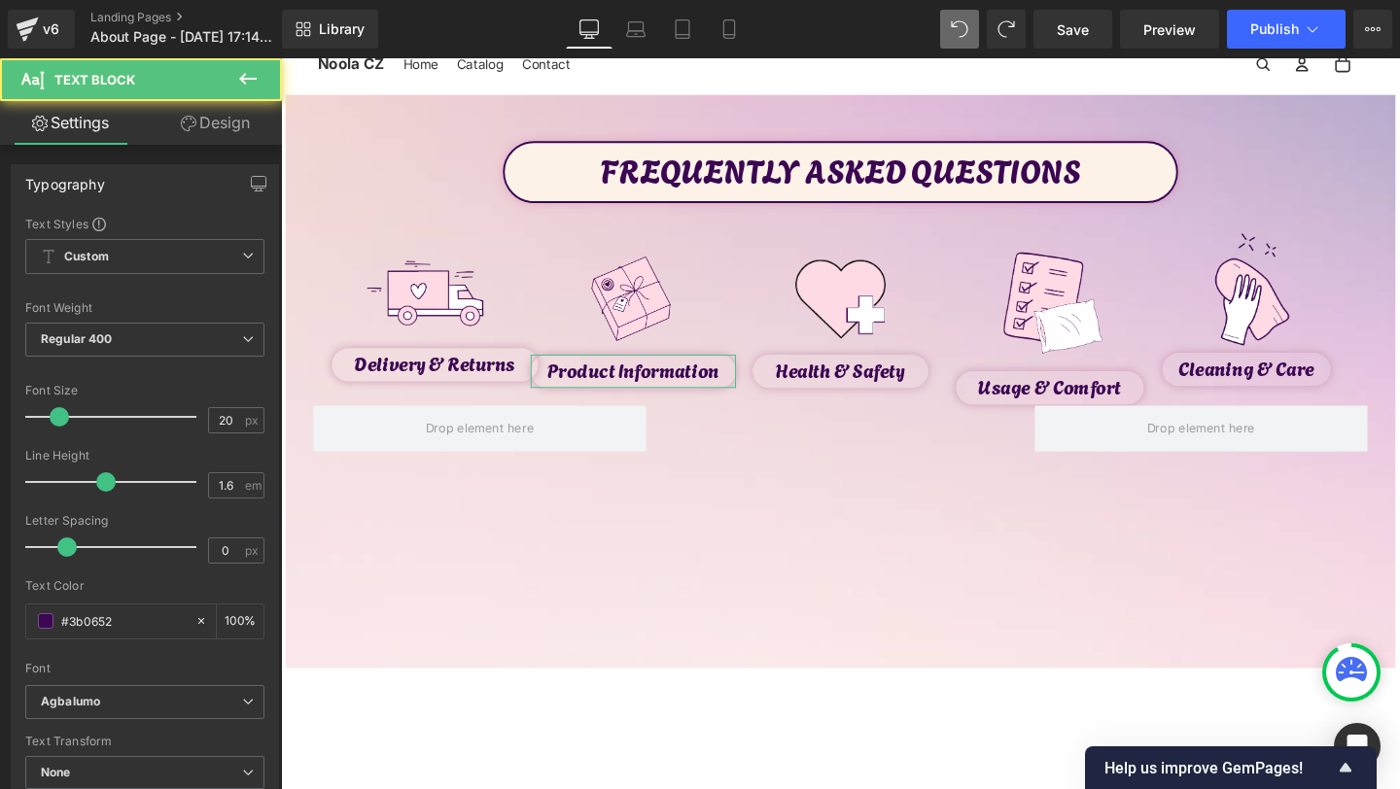
click at [222, 121] on link "Design" at bounding box center [215, 123] width 141 height 44
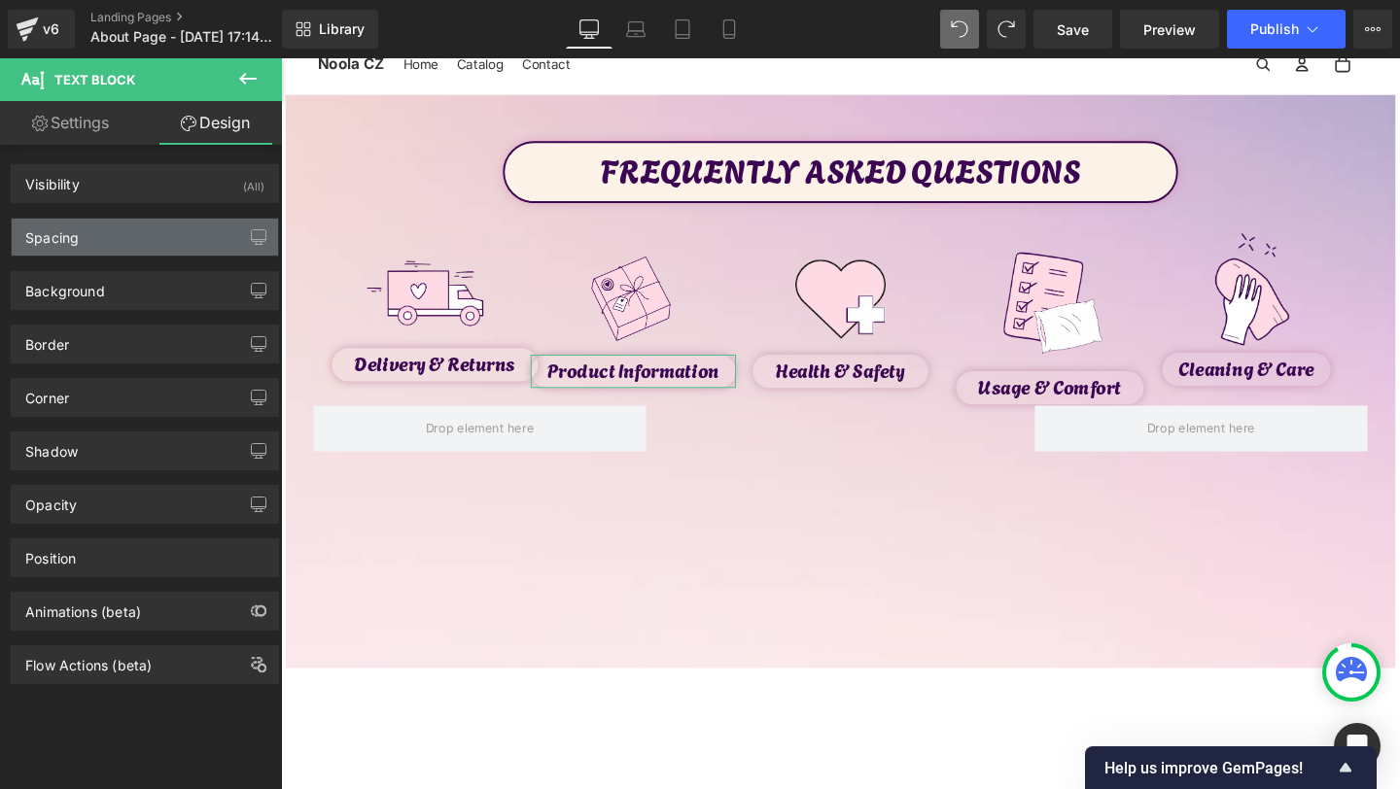
click at [142, 249] on div "Spacing" at bounding box center [145, 237] width 266 height 37
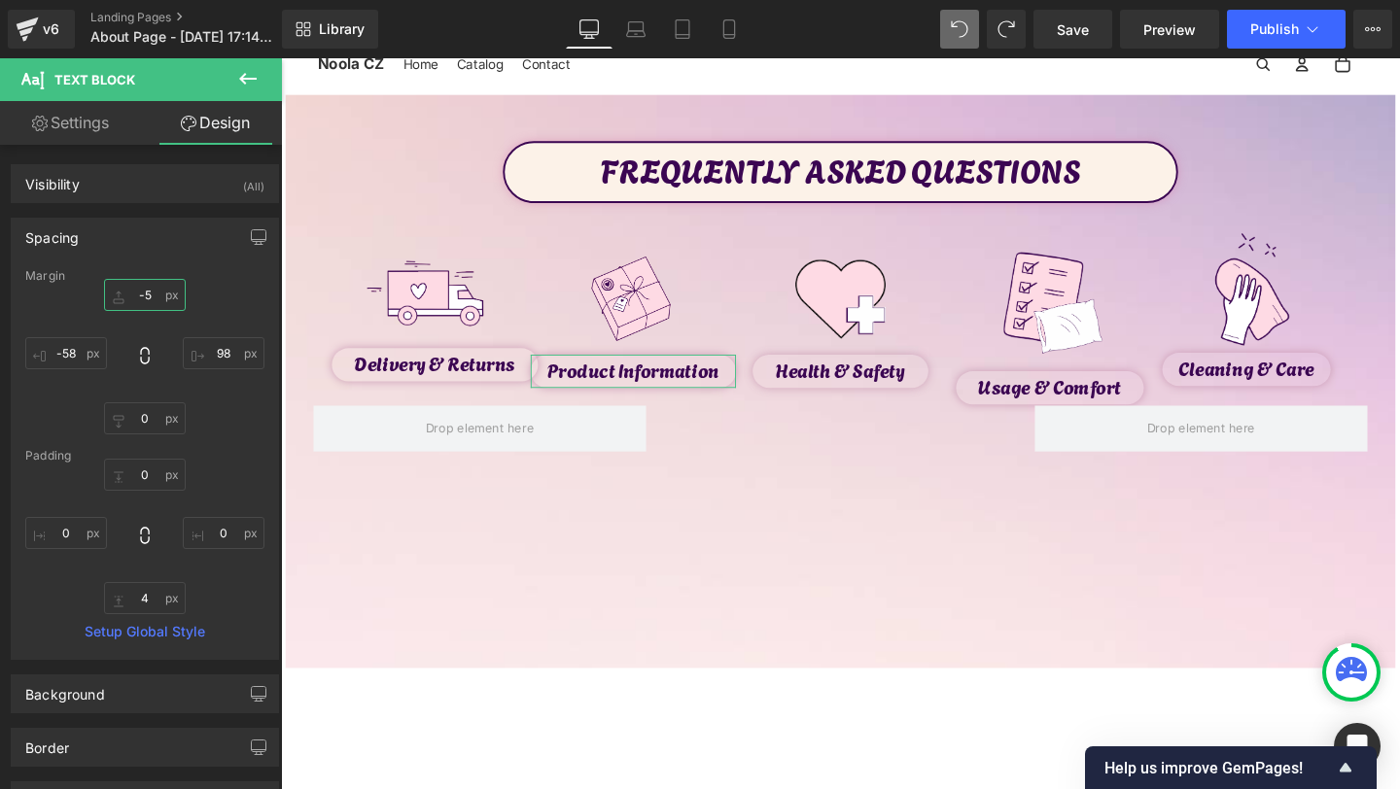
click at [138, 288] on input "-5" at bounding box center [145, 295] width 82 height 32
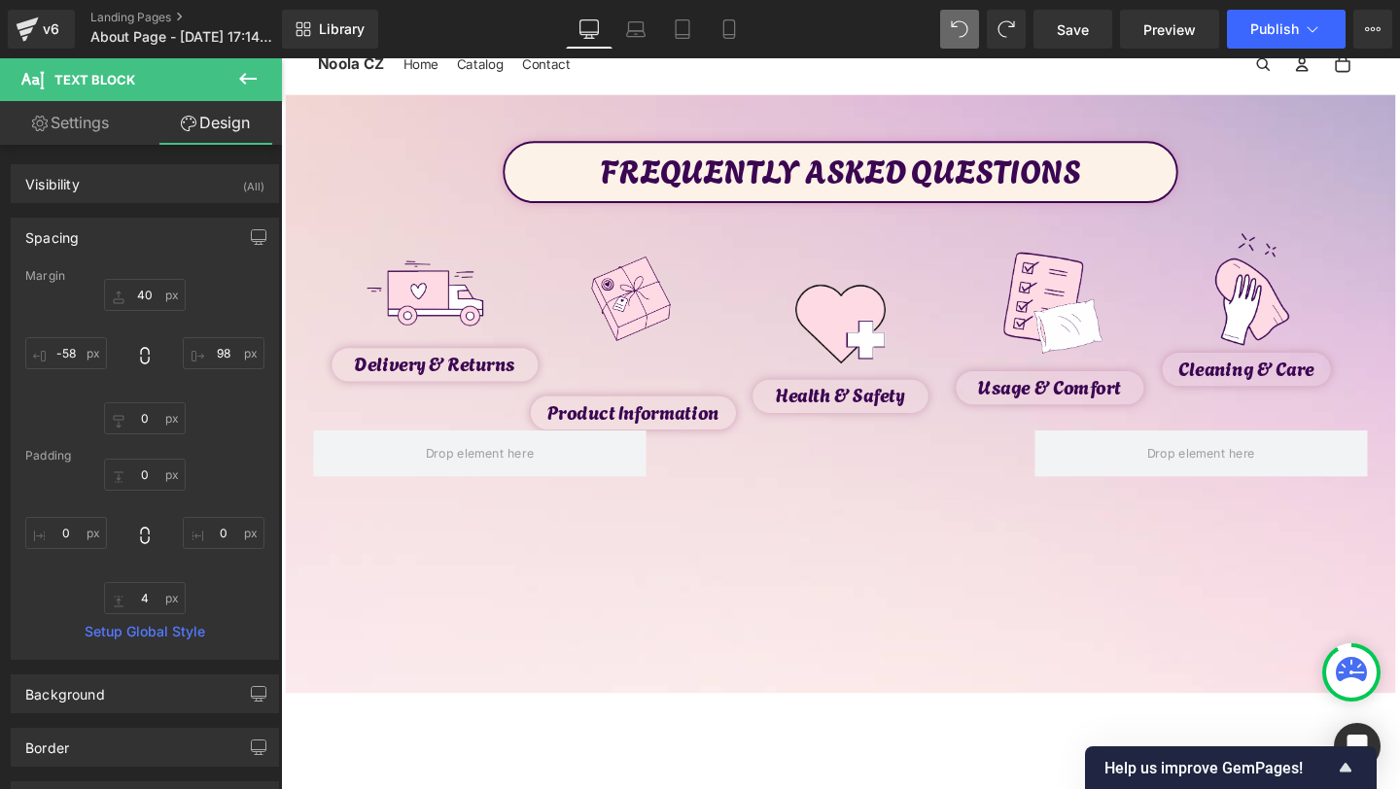
click at [956, 38] on span at bounding box center [959, 29] width 39 height 39
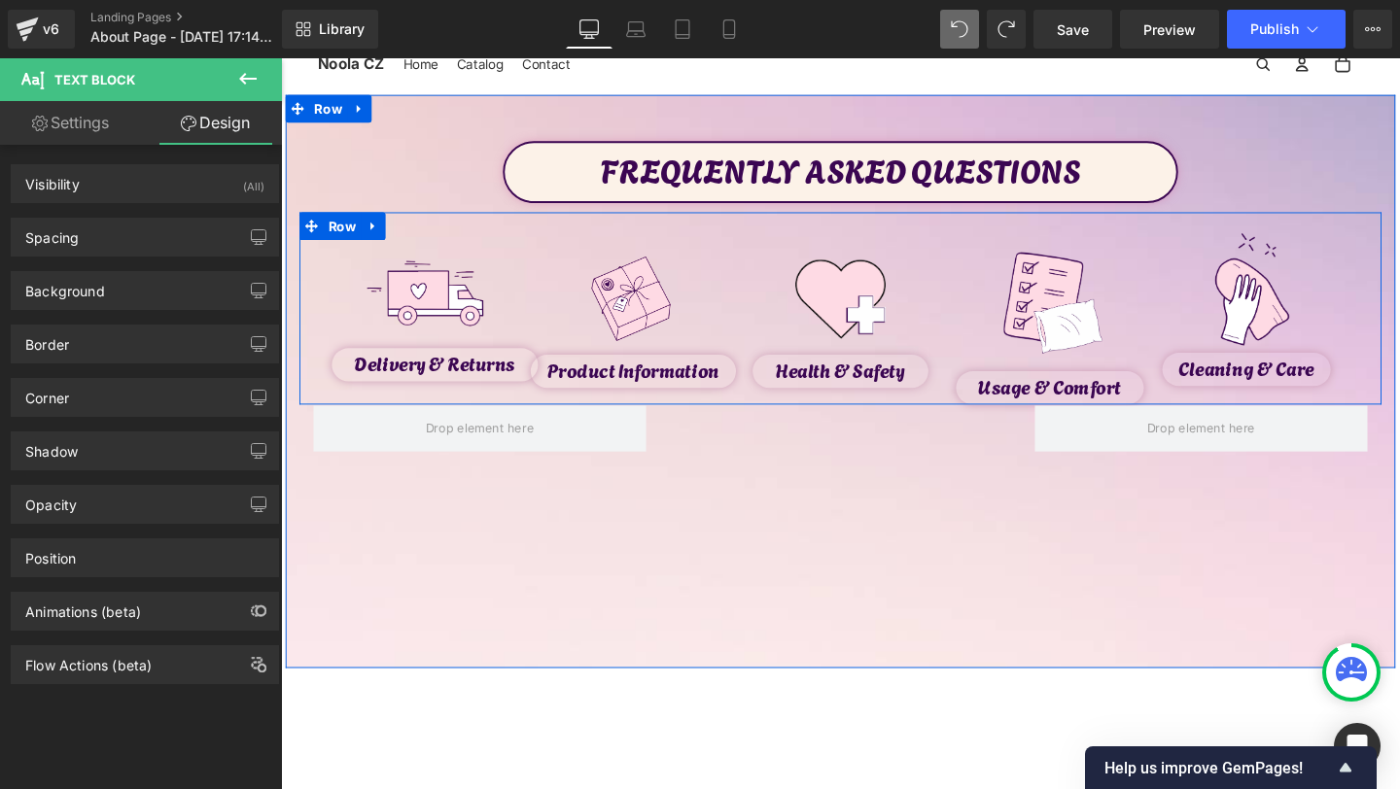
click at [1064, 403] on span "Text Block" at bounding box center [1079, 405] width 64 height 23
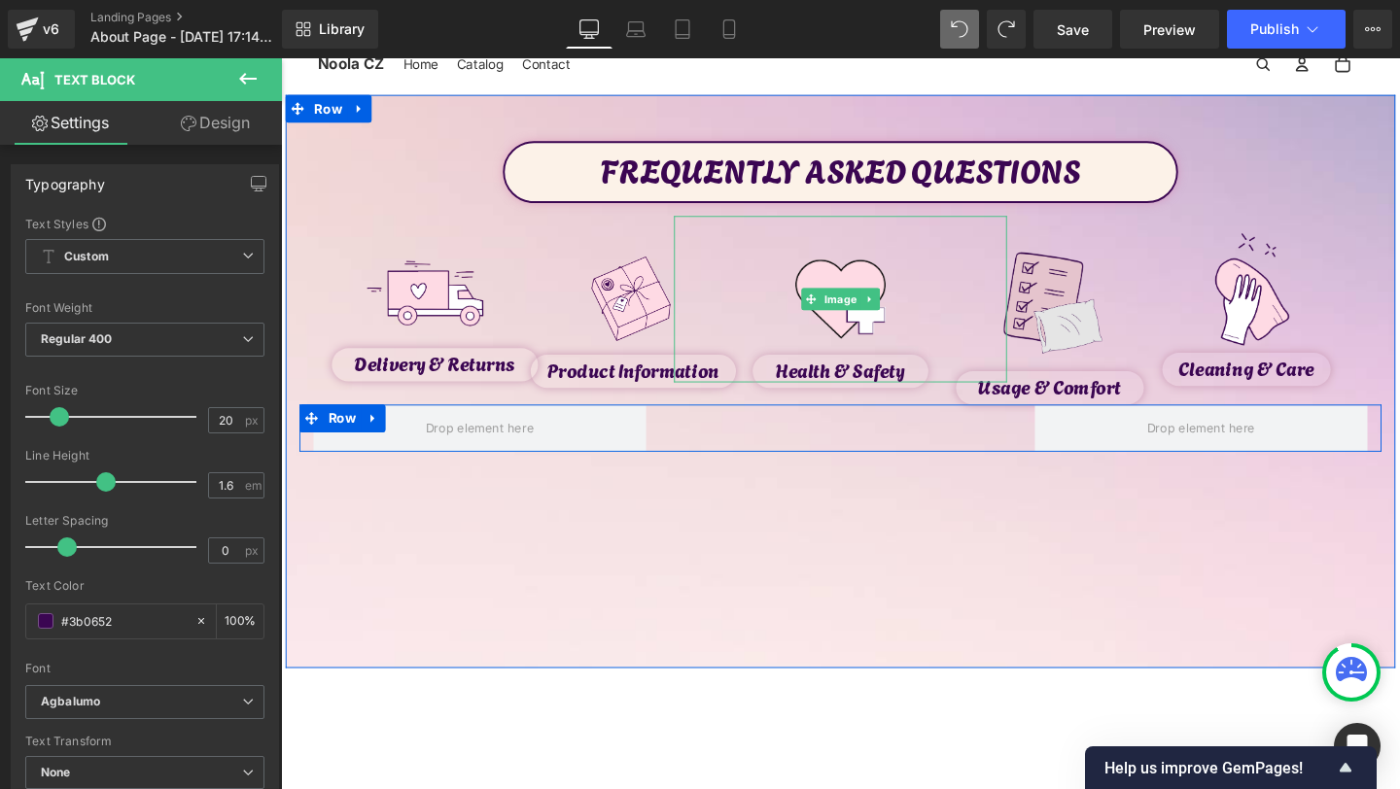
click at [1051, 320] on span at bounding box center [1058, 316] width 20 height 23
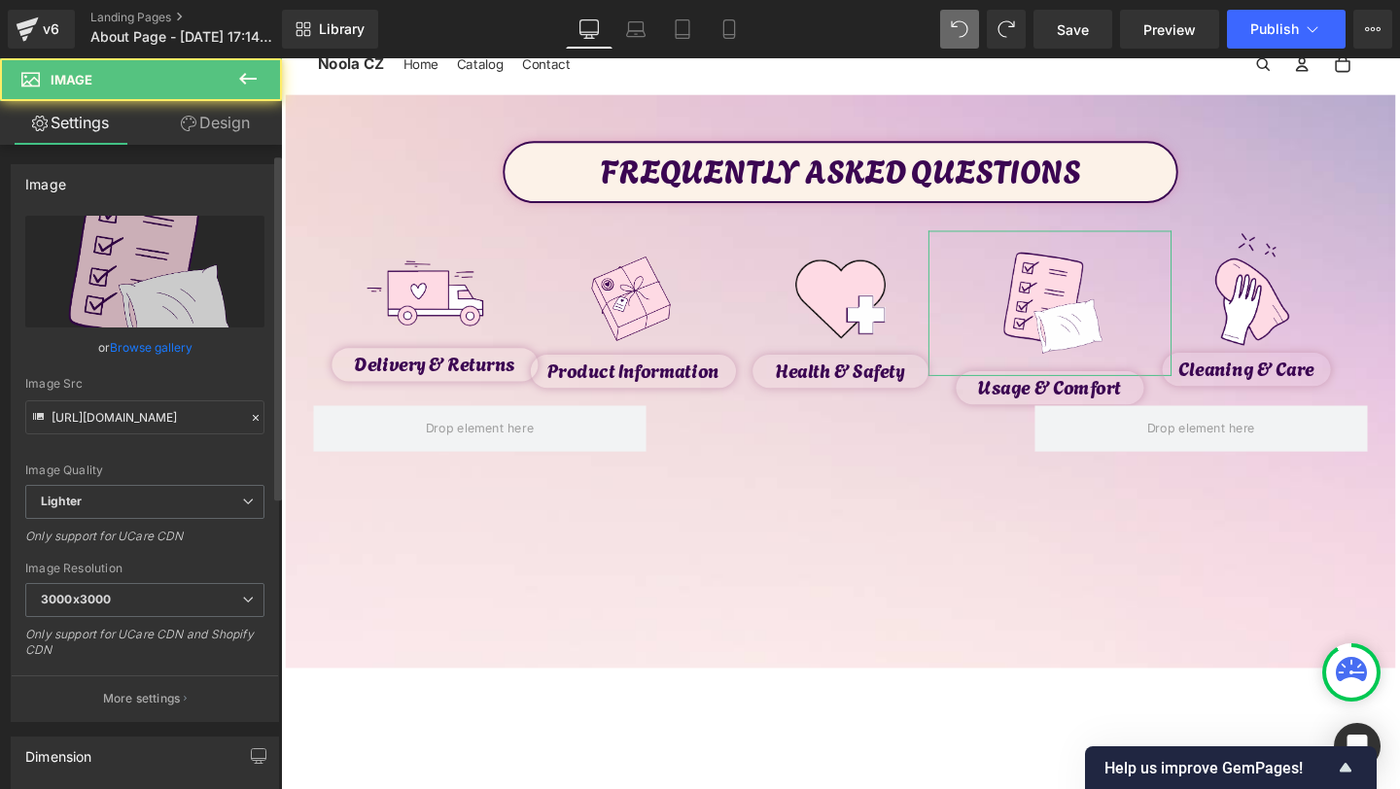
scroll to position [241, 0]
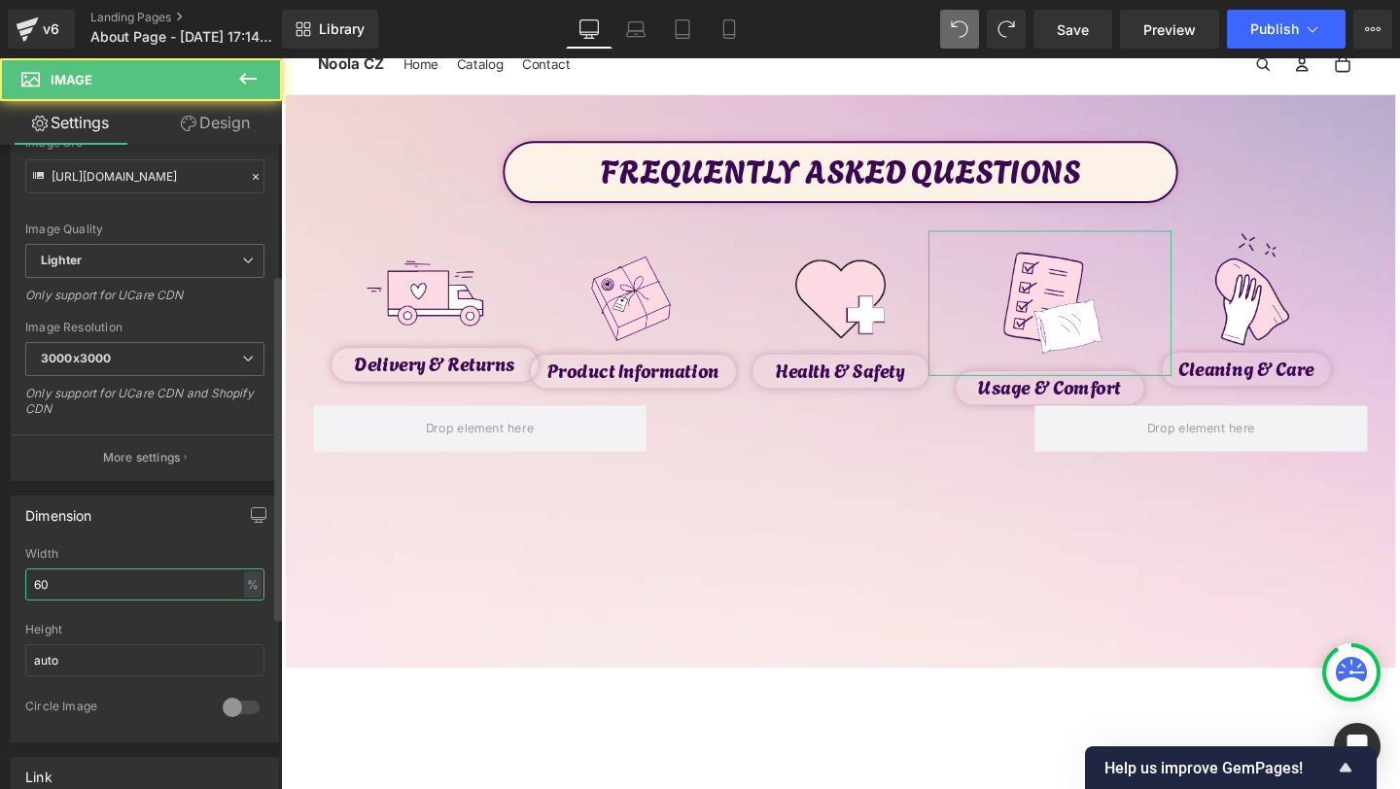
click at [53, 590] on input "60" at bounding box center [144, 585] width 239 height 32
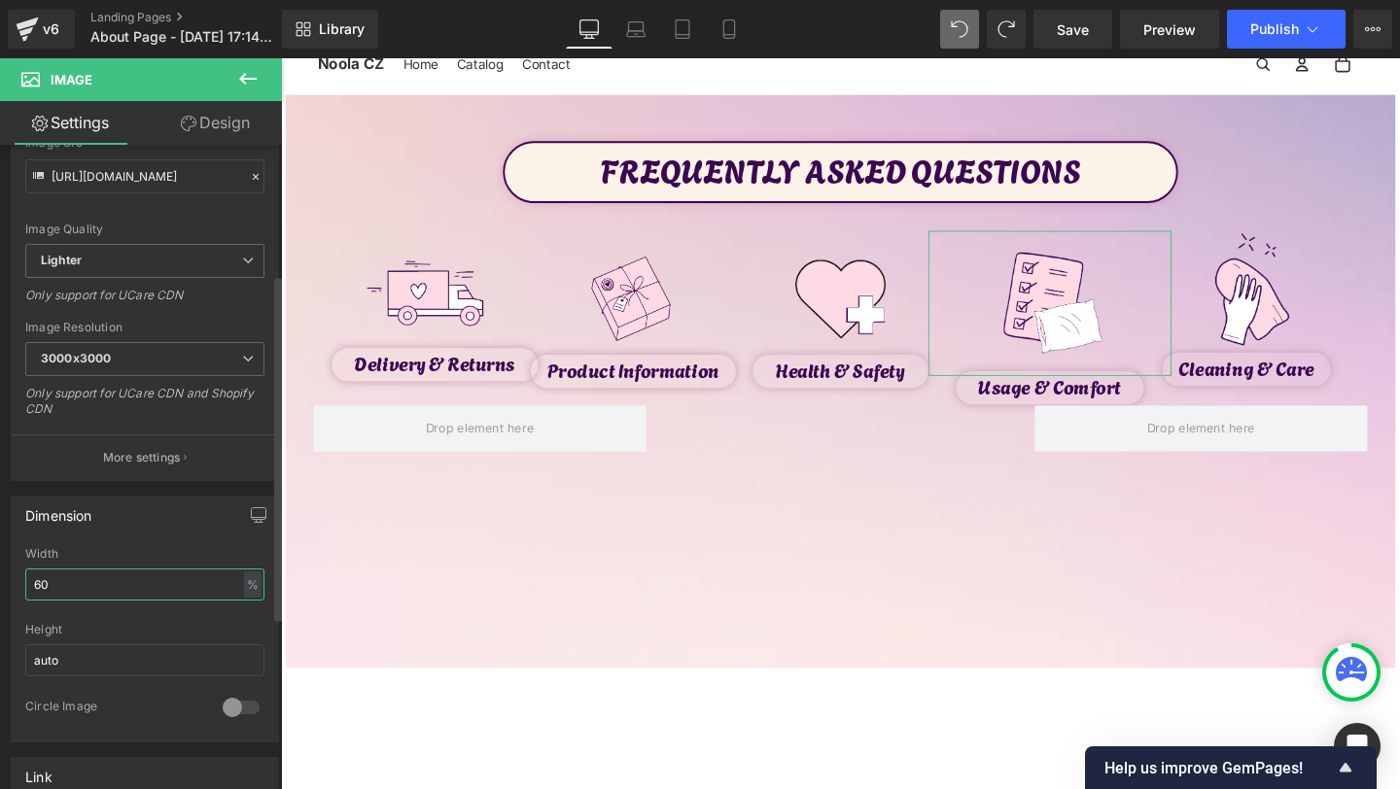
click at [53, 590] on input "60" at bounding box center [144, 585] width 239 height 32
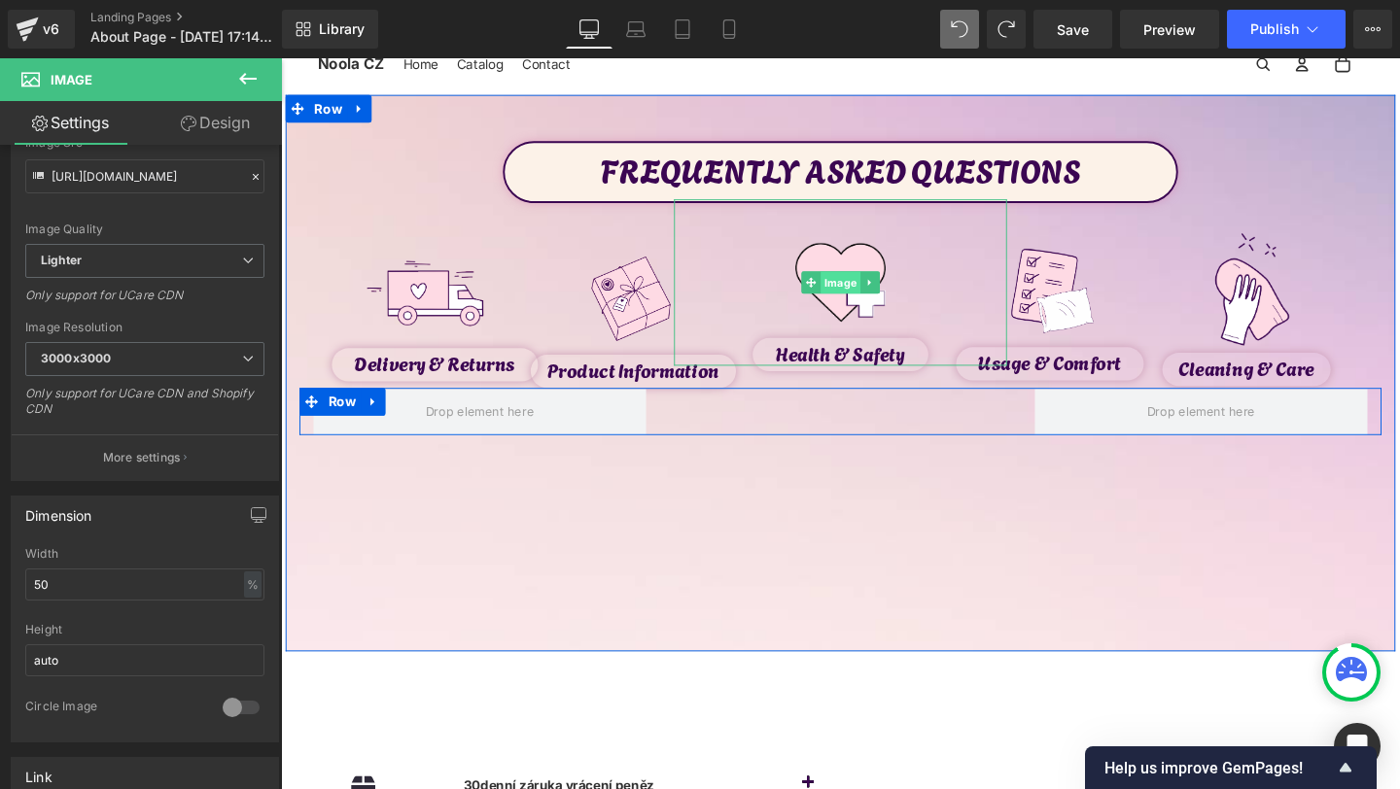
click at [866, 296] on span "Image" at bounding box center [870, 294] width 42 height 23
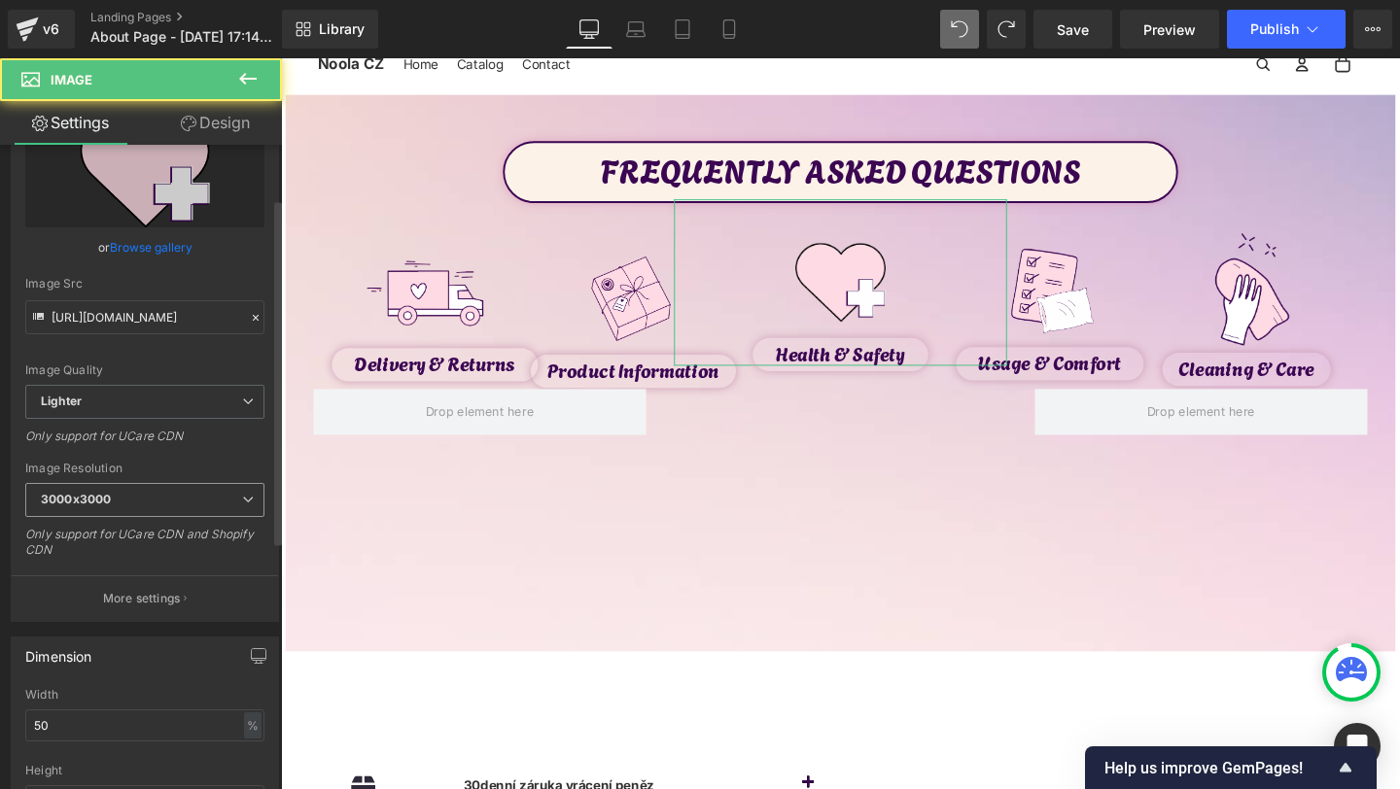
scroll to position [162, 0]
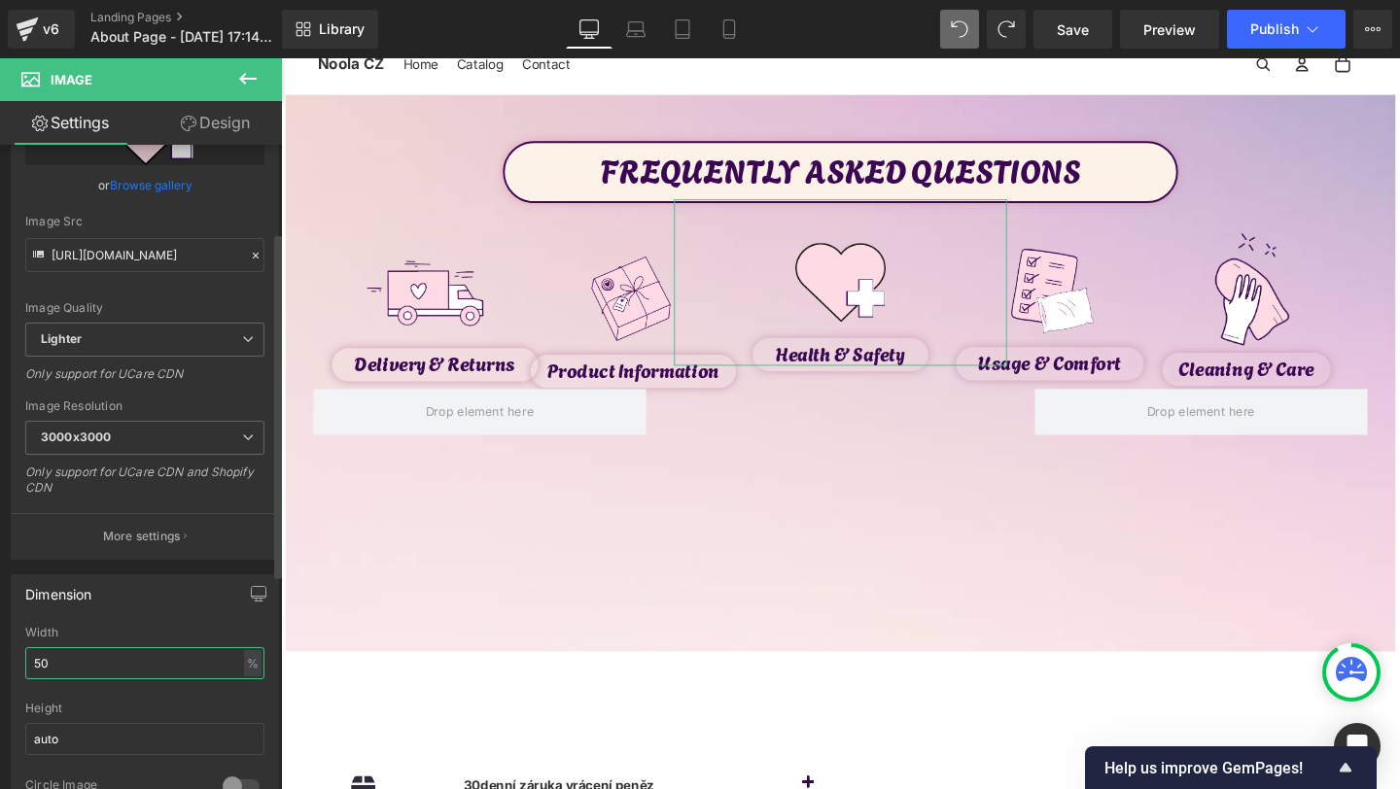
click at [61, 666] on input "50" at bounding box center [144, 664] width 239 height 32
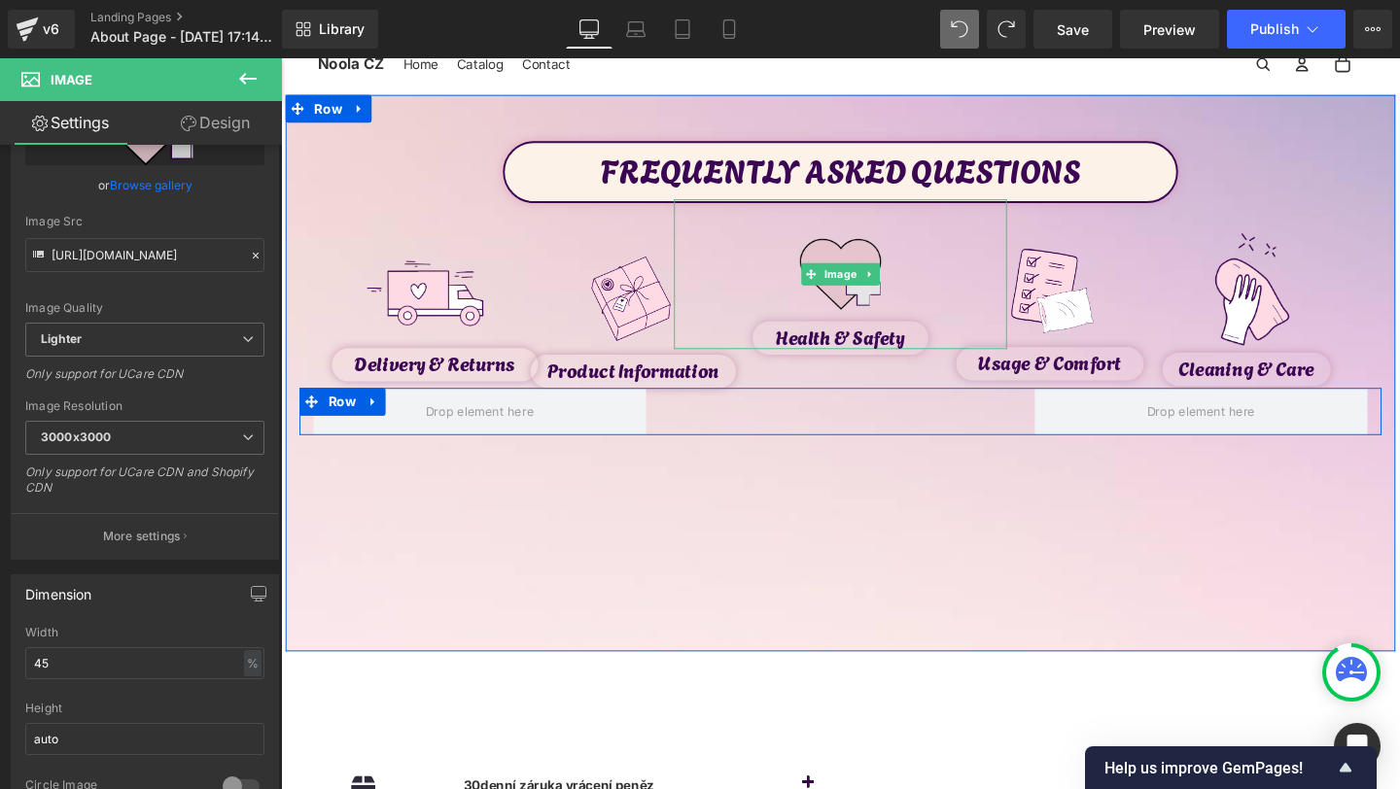
click at [866, 269] on img at bounding box center [869, 286] width 158 height 158
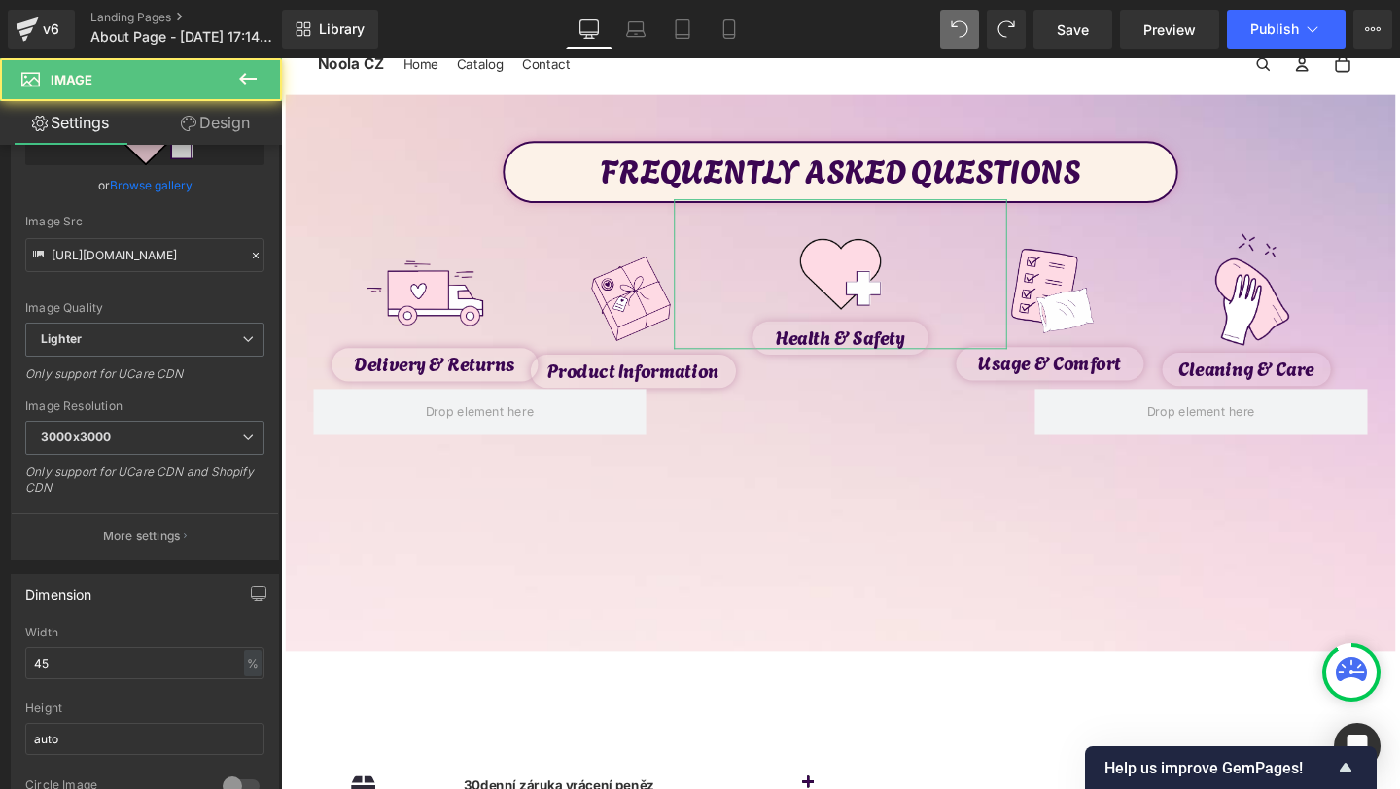
click at [212, 126] on link "Design" at bounding box center [215, 123] width 141 height 44
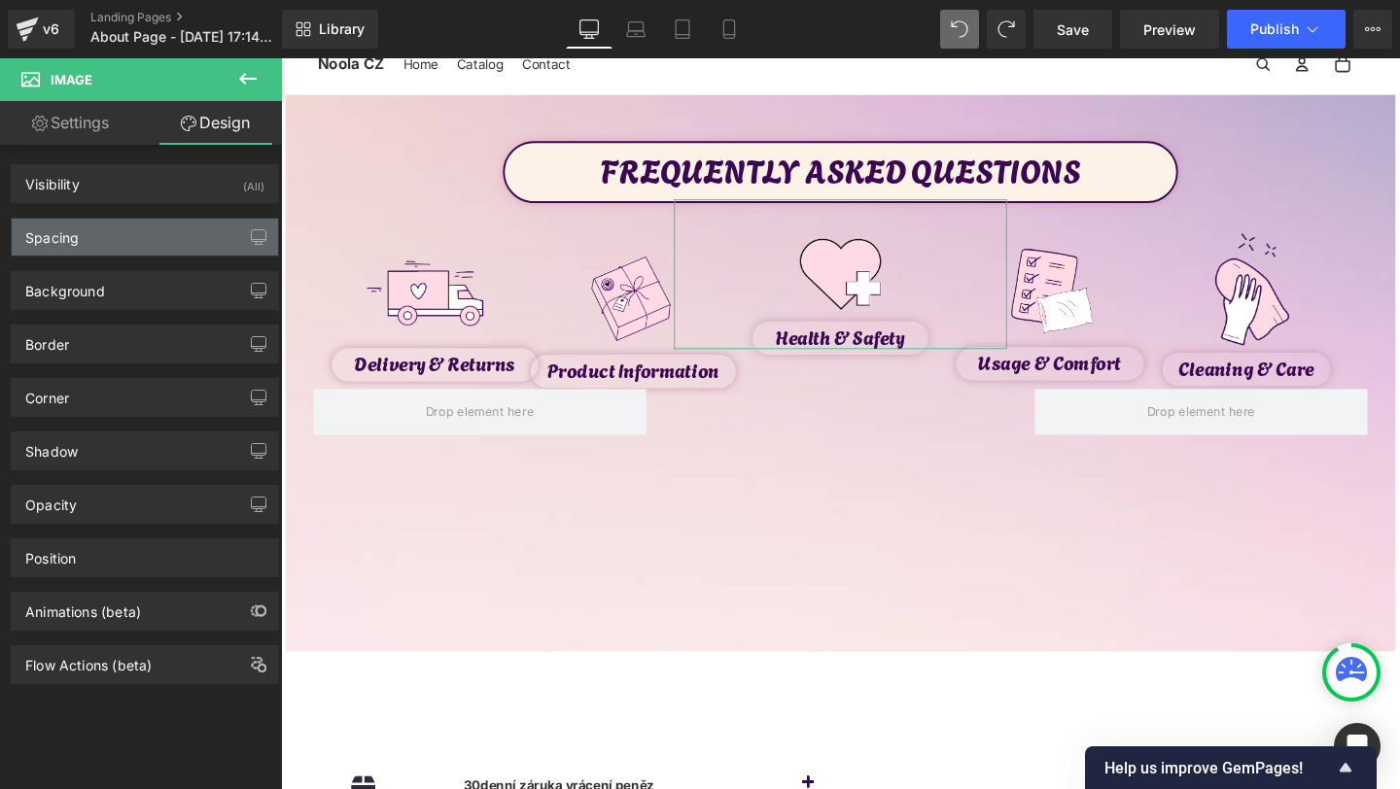
click at [162, 231] on div "Spacing" at bounding box center [145, 237] width 266 height 37
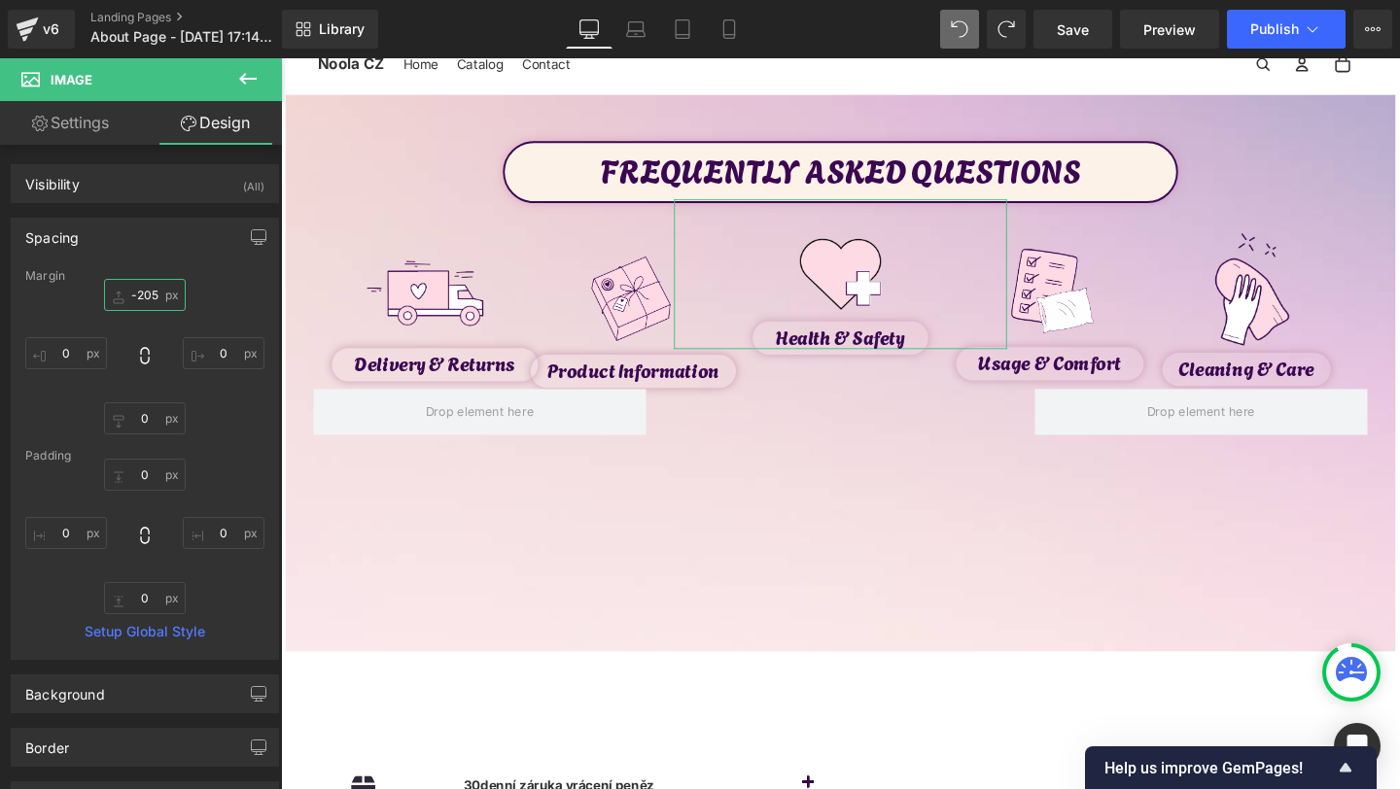
click at [141, 291] on input "-205" at bounding box center [145, 295] width 82 height 32
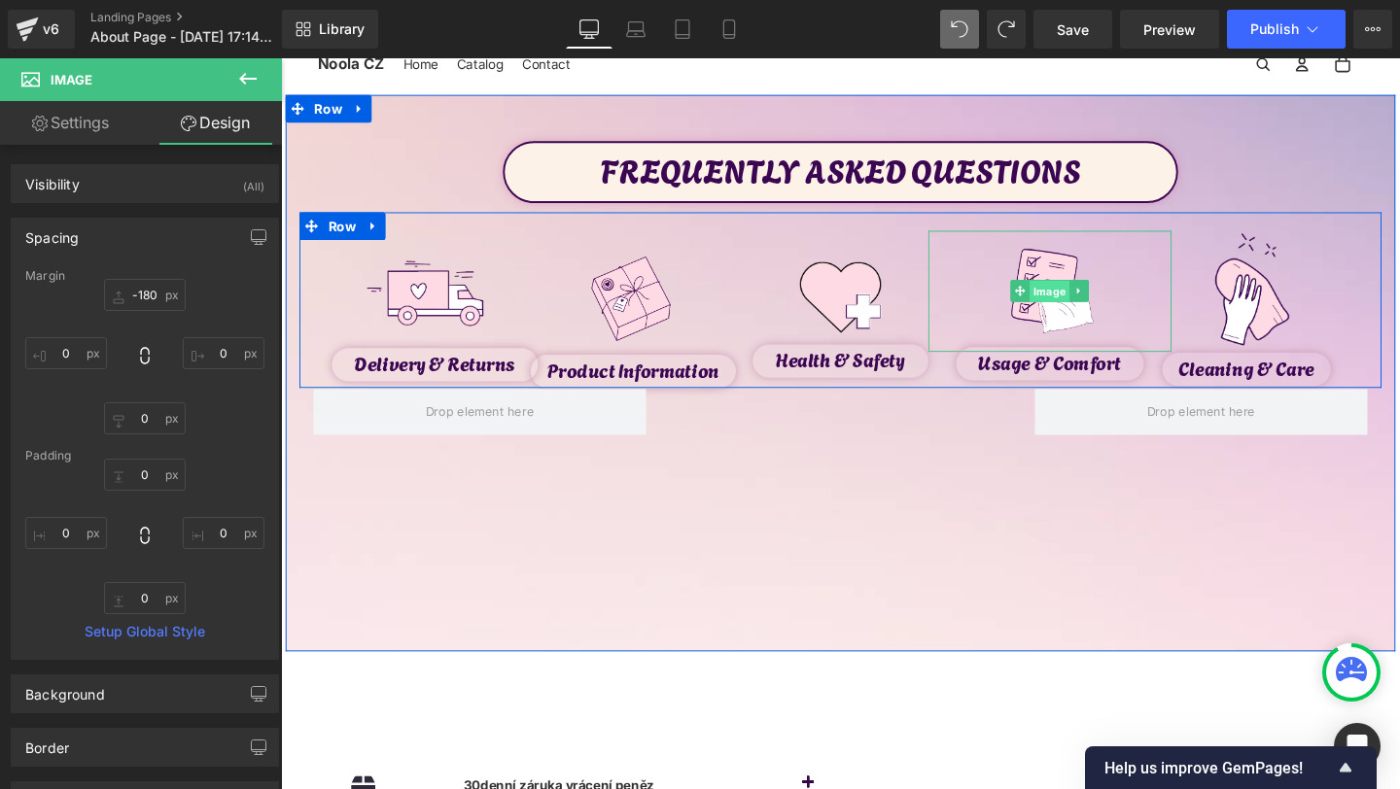
click at [1093, 311] on span "Image" at bounding box center [1090, 304] width 42 height 23
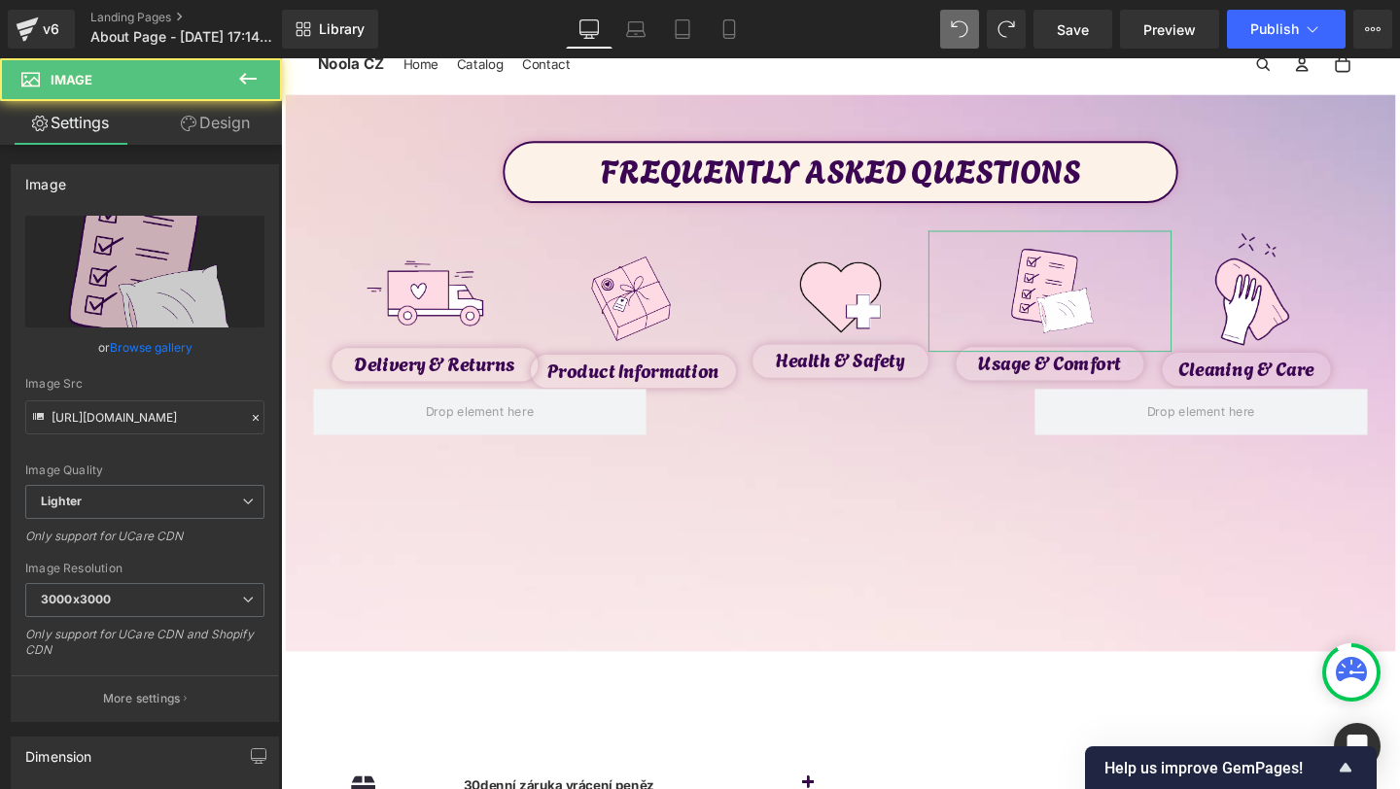
click at [244, 126] on link "Design" at bounding box center [215, 123] width 141 height 44
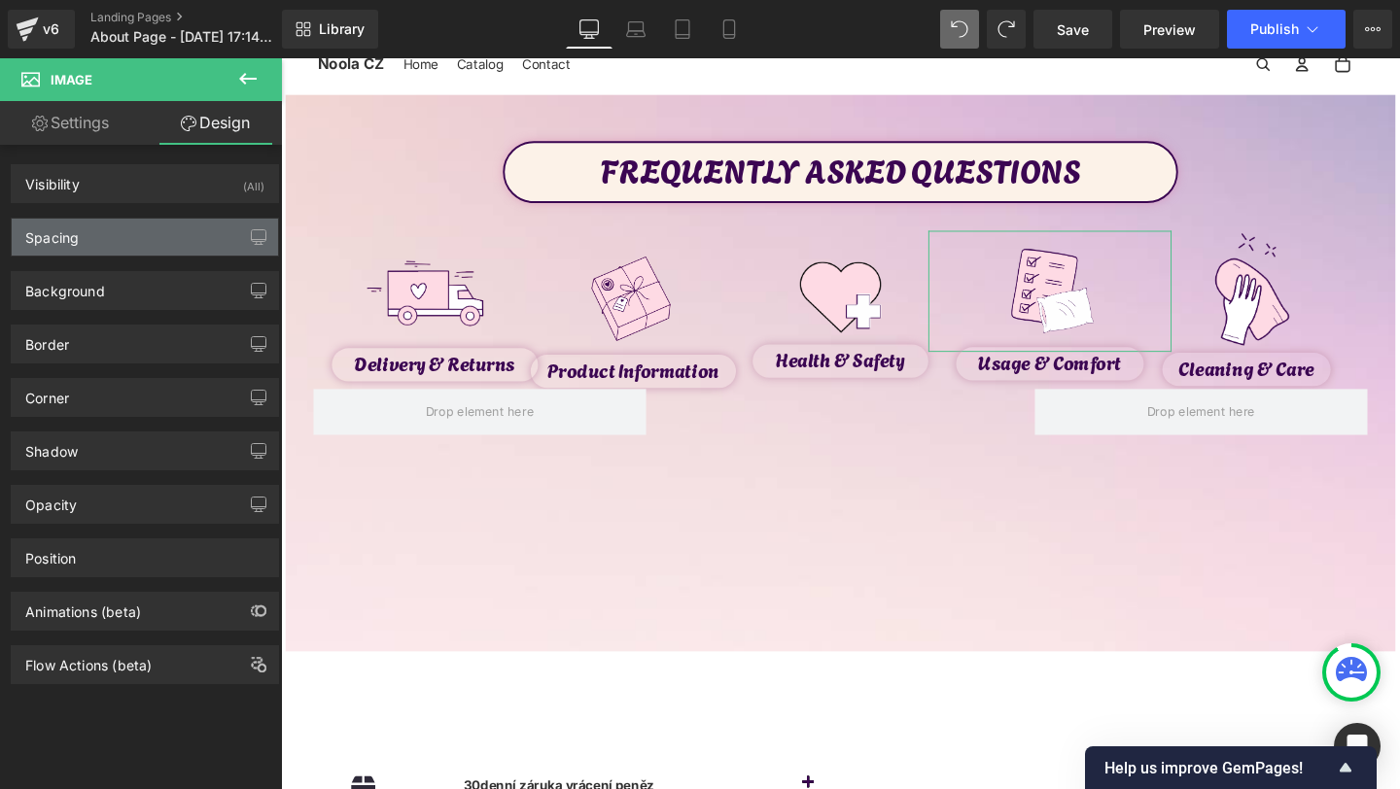
click at [95, 229] on div "Spacing" at bounding box center [145, 237] width 266 height 37
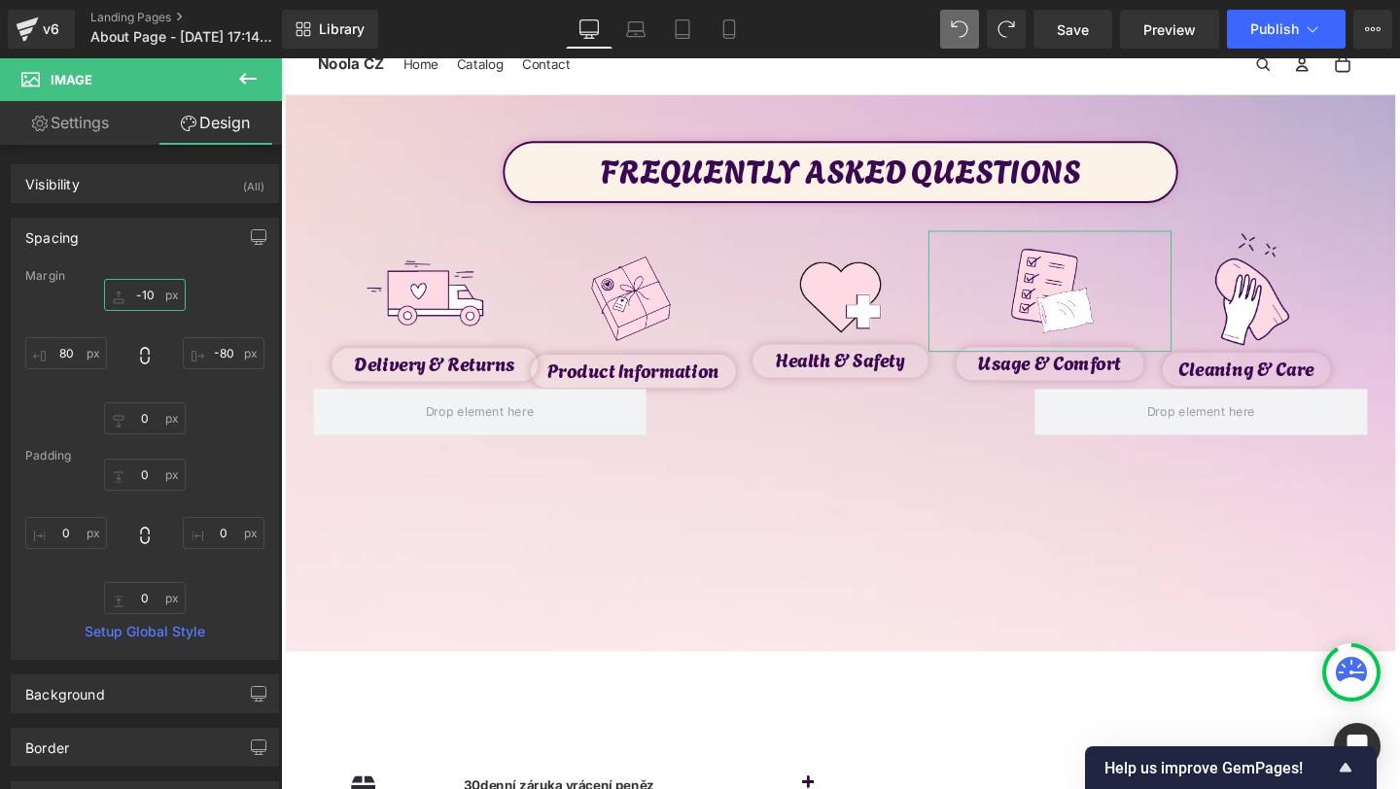
click at [147, 296] on input "-10" at bounding box center [145, 295] width 82 height 32
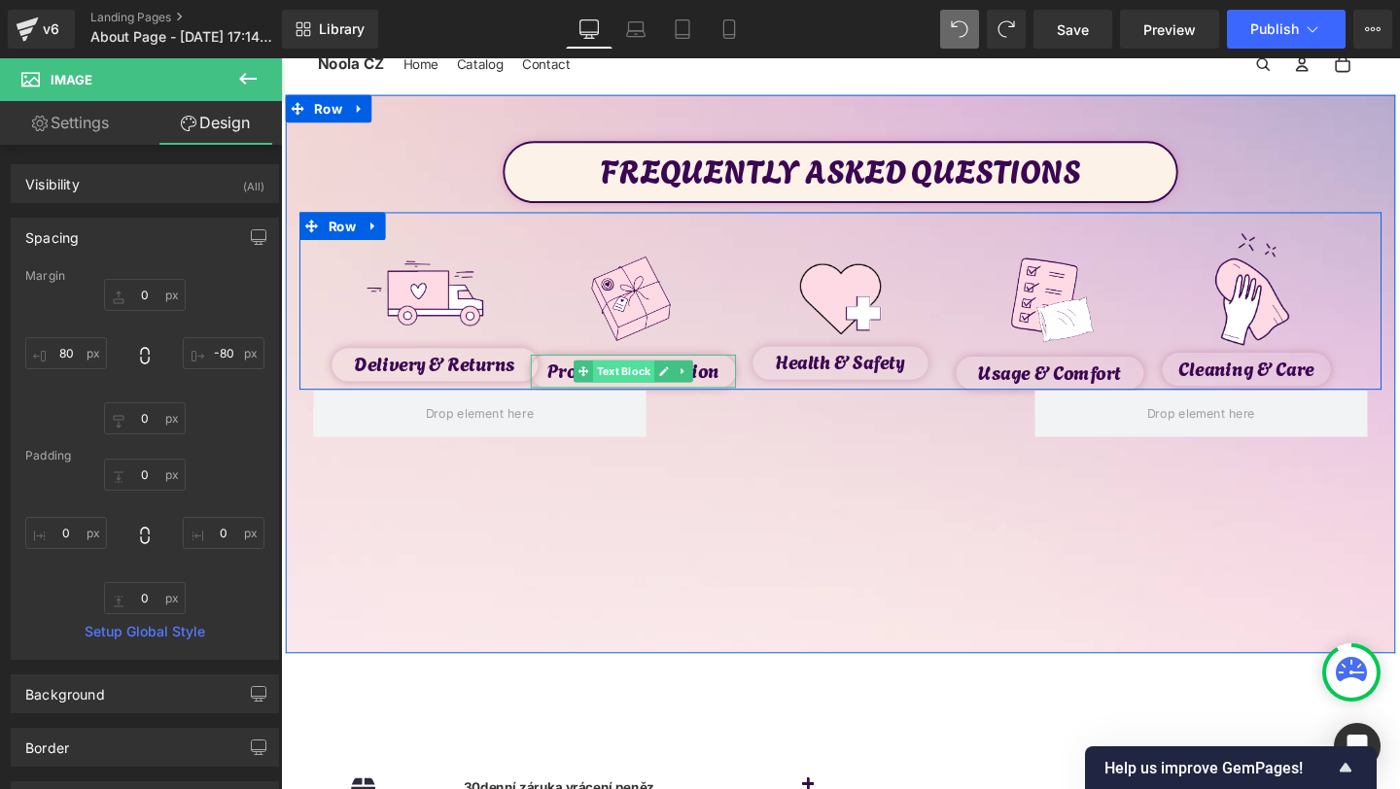
click at [653, 395] on span "Text Block" at bounding box center [641, 387] width 64 height 23
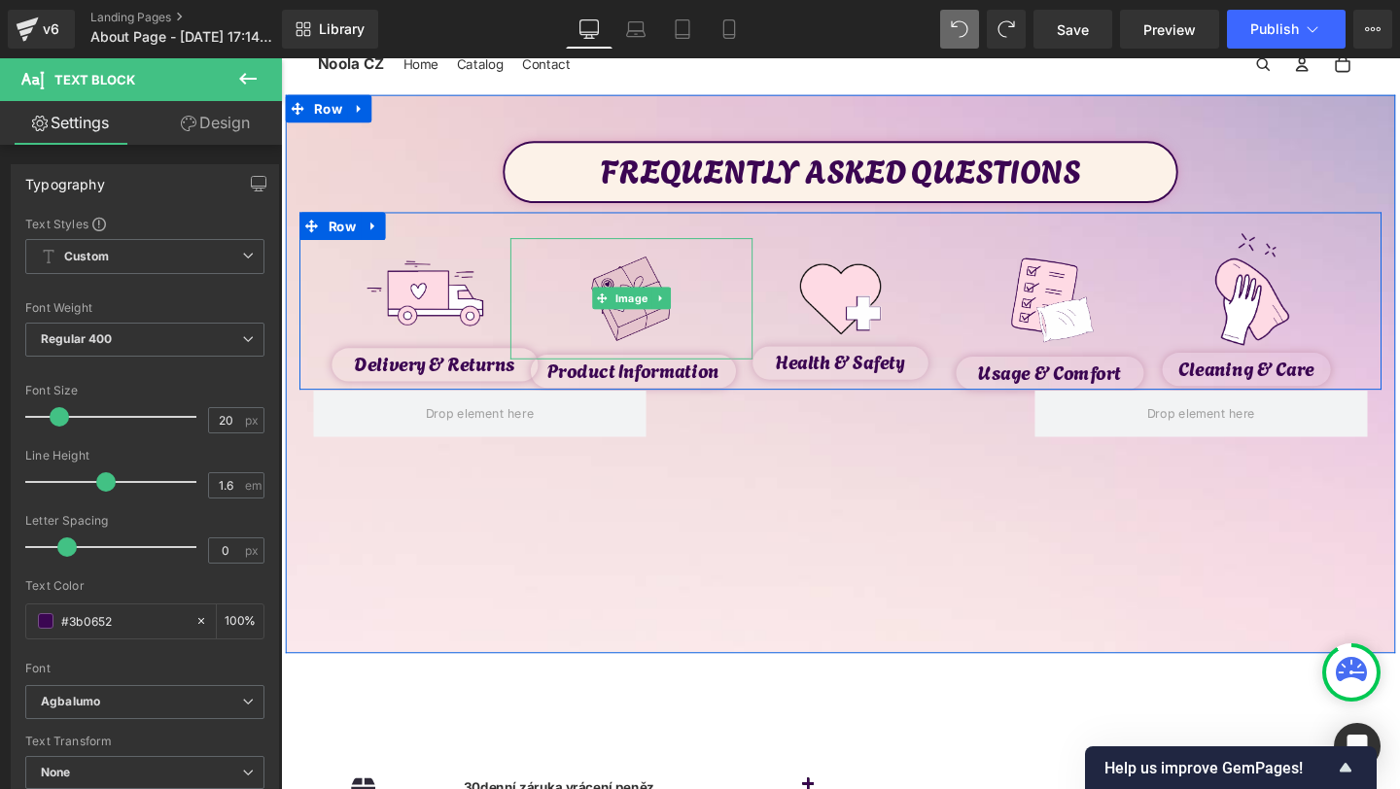
click at [635, 326] on img at bounding box center [648, 311] width 127 height 127
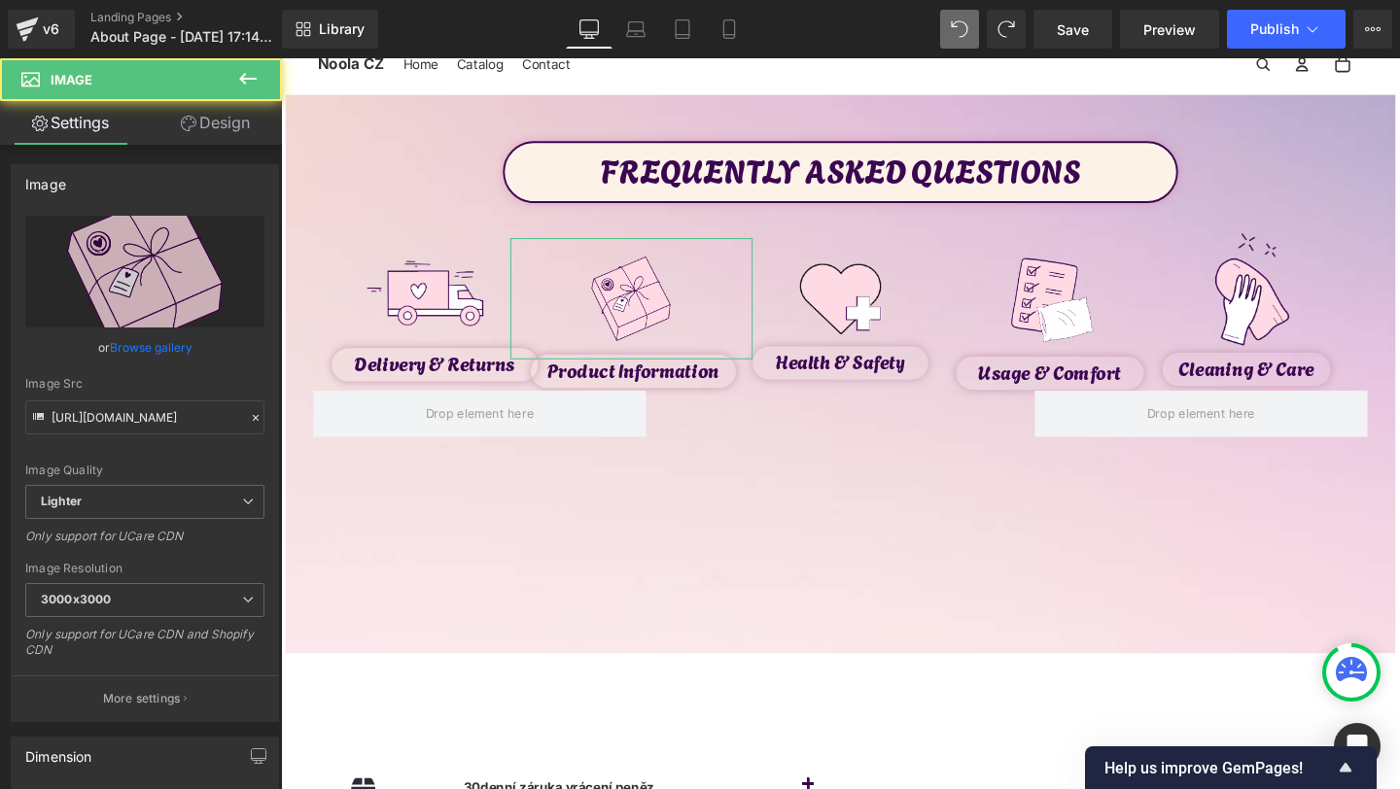
click at [231, 124] on link "Design" at bounding box center [215, 123] width 141 height 44
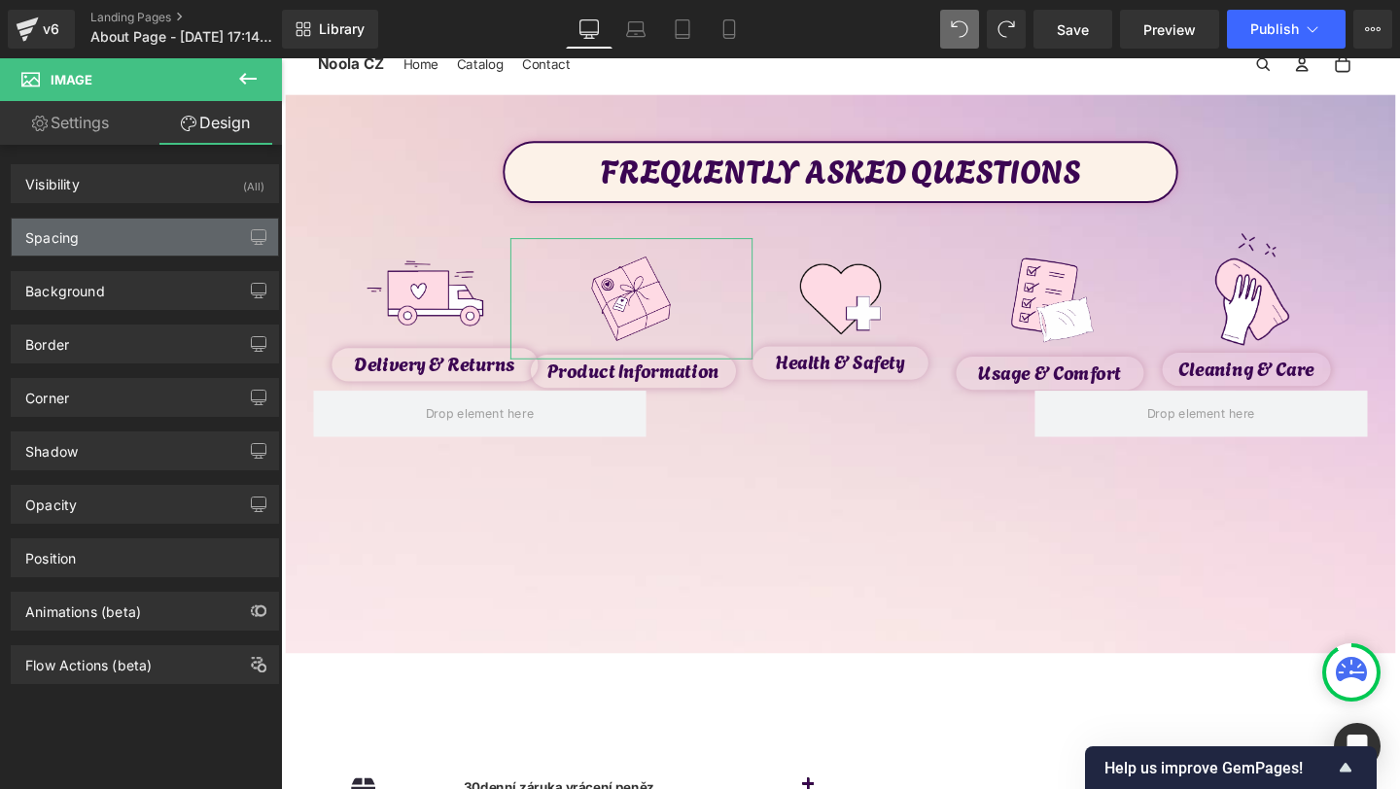
click at [133, 242] on div "Spacing" at bounding box center [145, 237] width 266 height 37
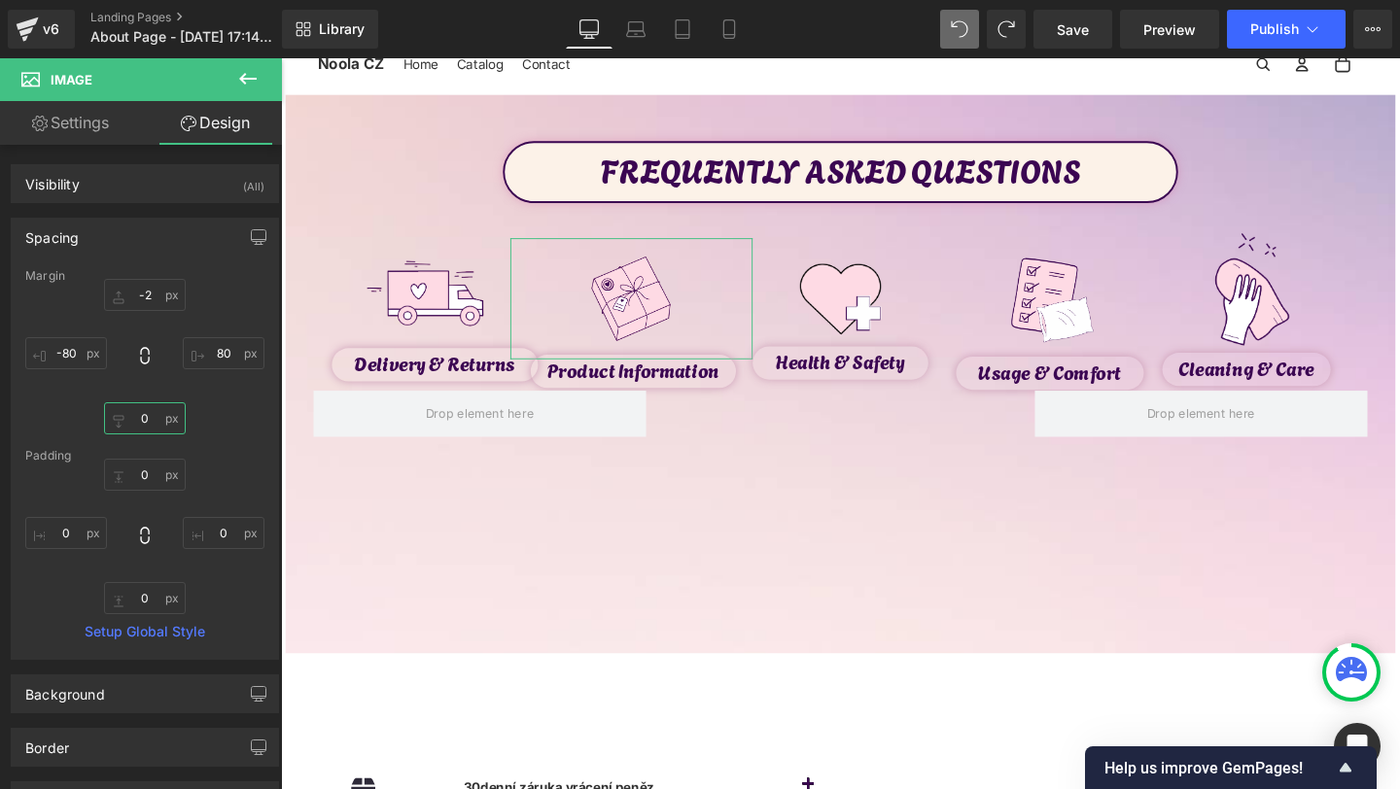
click at [157, 423] on input "0" at bounding box center [145, 419] width 82 height 32
click at [150, 290] on input "-2" at bounding box center [145, 295] width 82 height 32
click at [150, 300] on input "-2" at bounding box center [145, 295] width 82 height 32
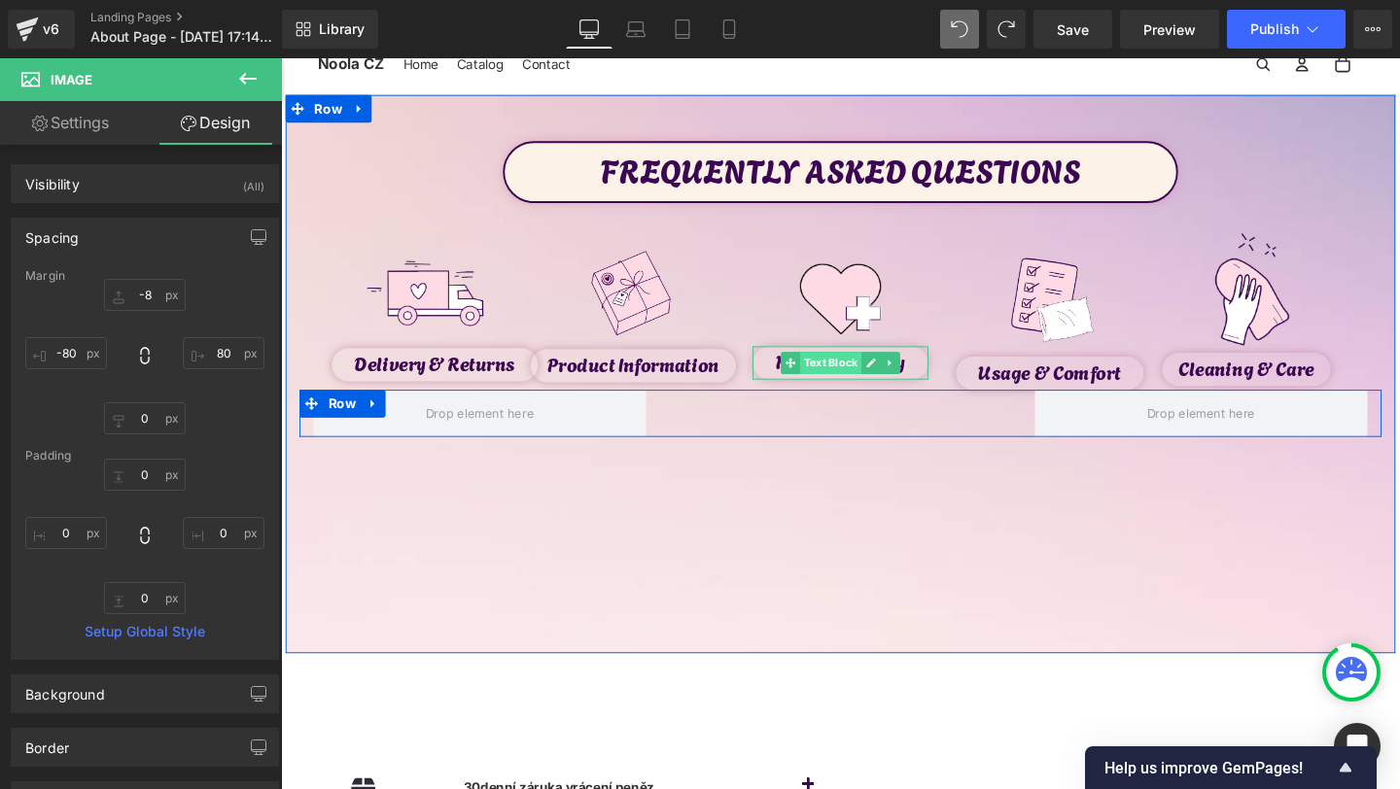
click at [851, 383] on span "Text Block" at bounding box center [858, 379] width 64 height 23
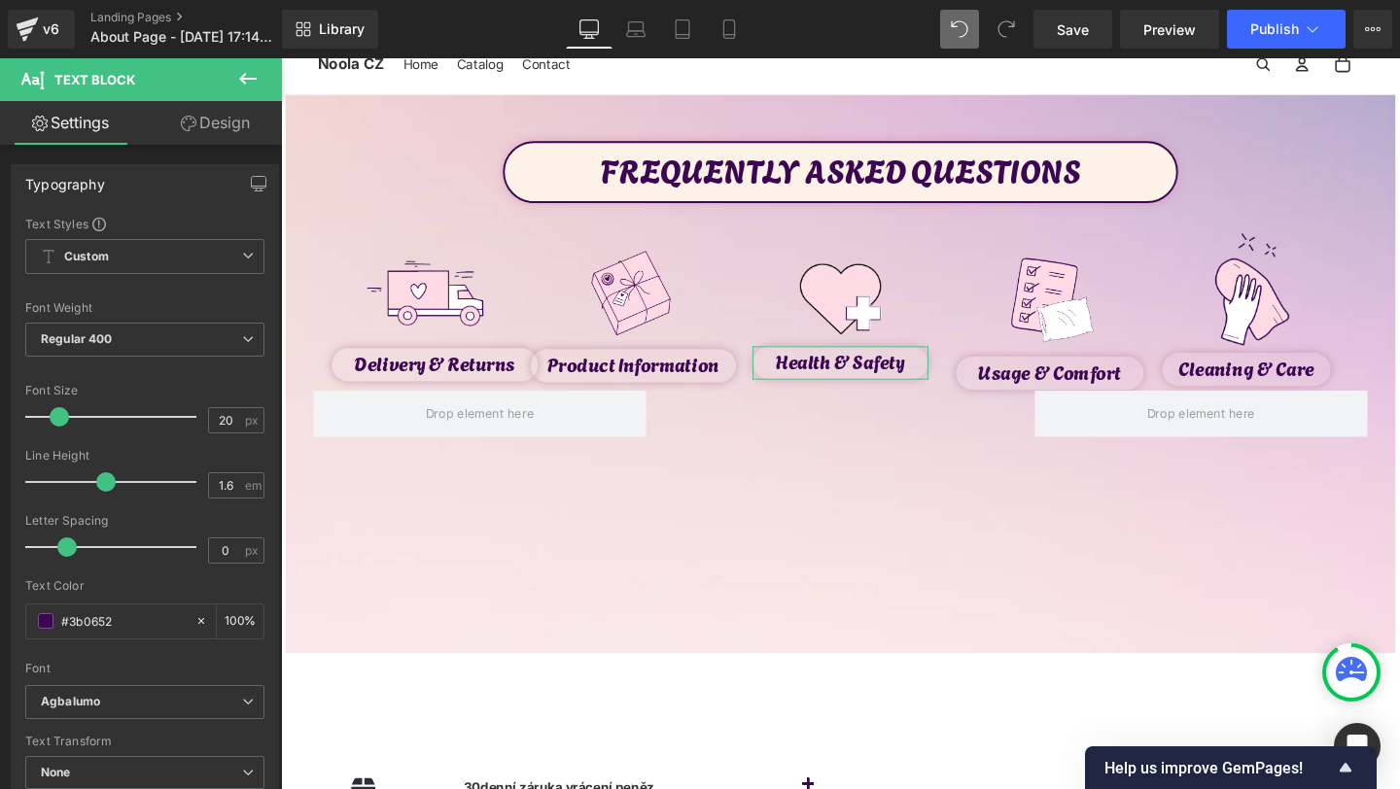
click at [222, 117] on link "Design" at bounding box center [215, 123] width 141 height 44
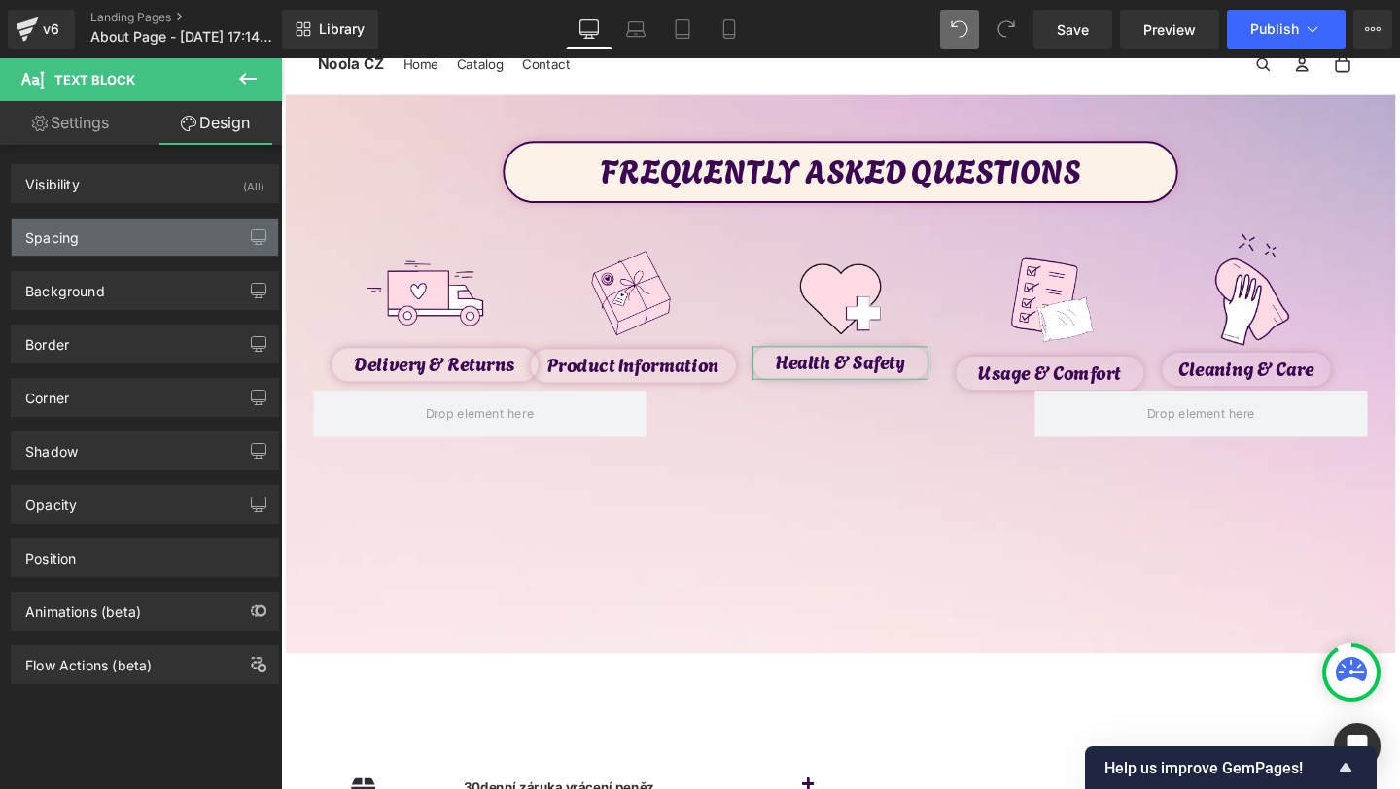
click at [85, 222] on div "Spacing" at bounding box center [145, 237] width 266 height 37
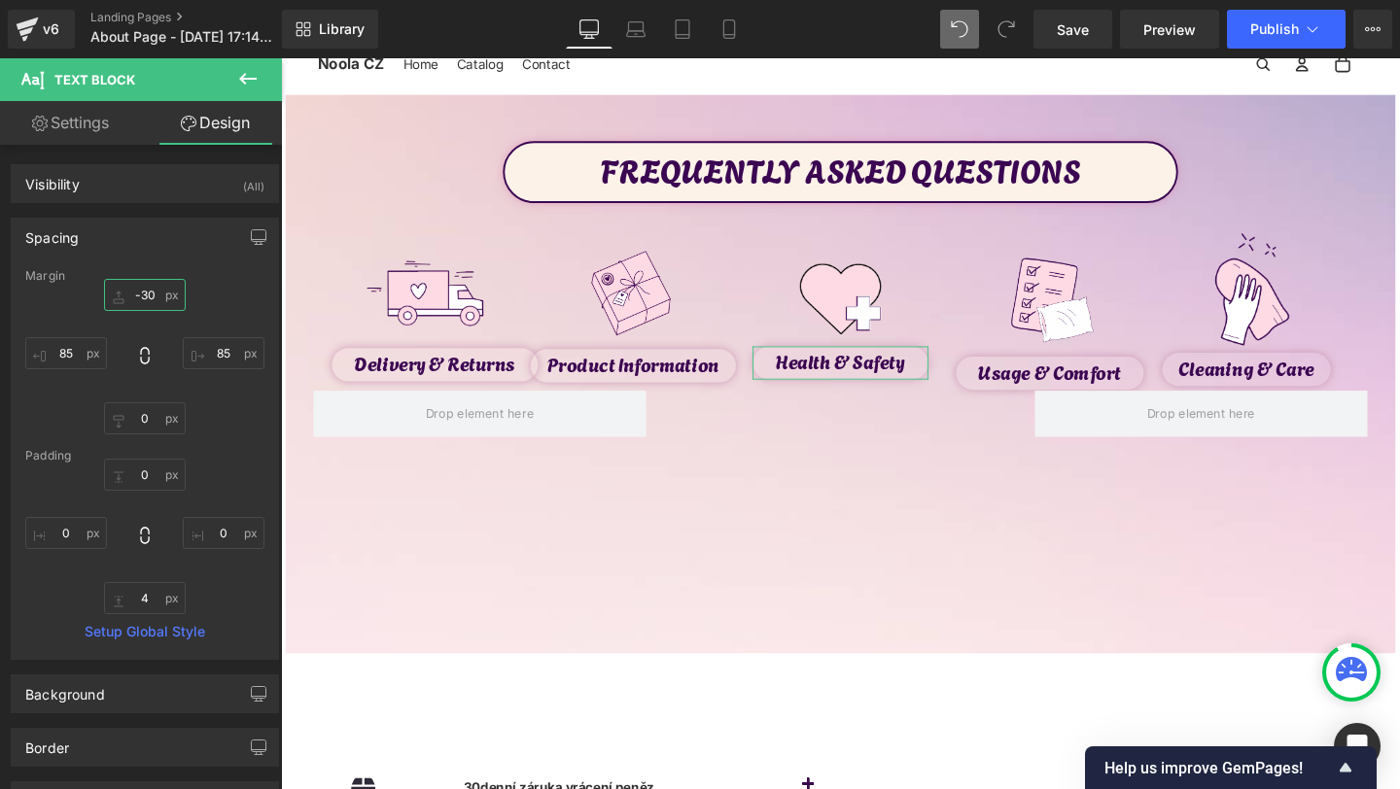
click at [143, 295] on input "-30" at bounding box center [145, 295] width 82 height 32
click at [153, 294] on input "-30" at bounding box center [145, 295] width 82 height 32
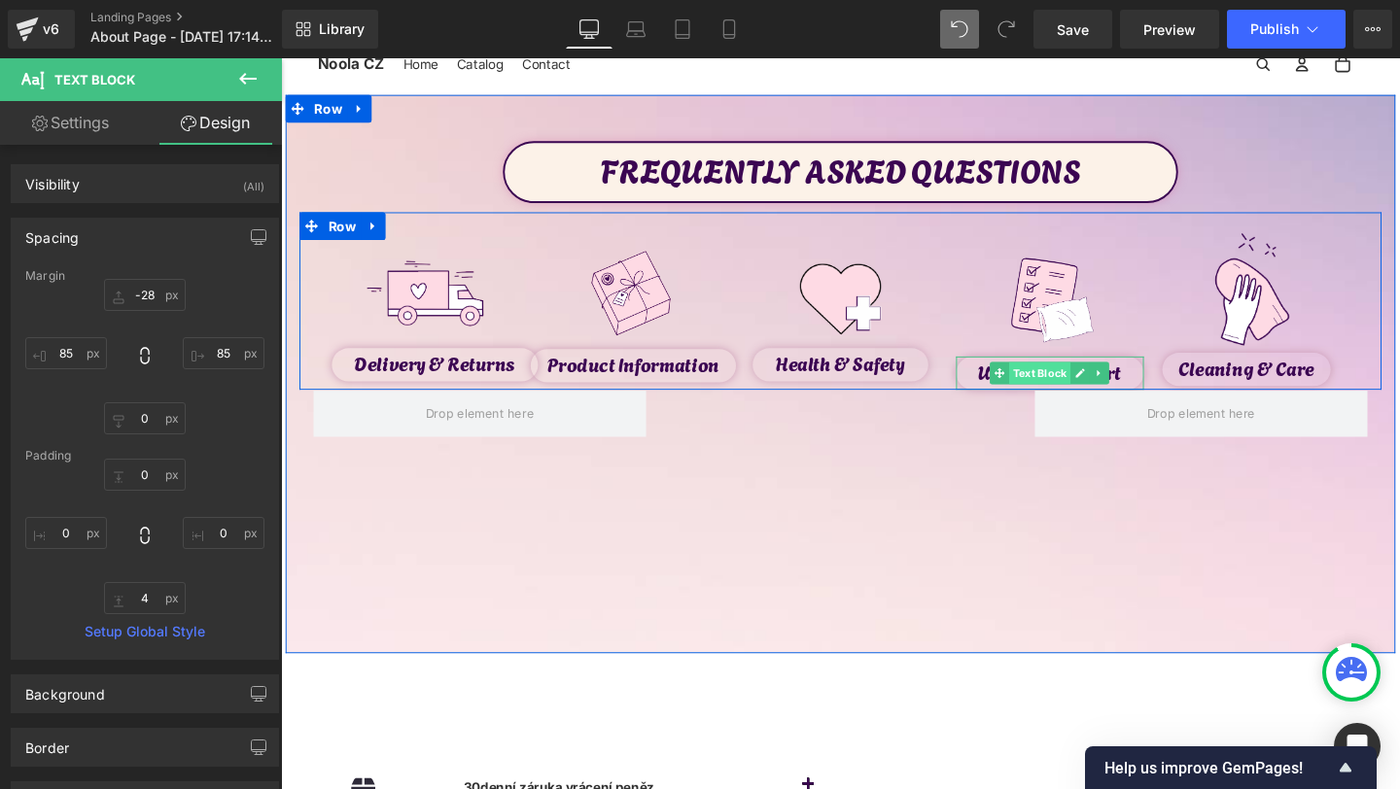
click at [1083, 386] on span "Text Block" at bounding box center [1079, 389] width 64 height 23
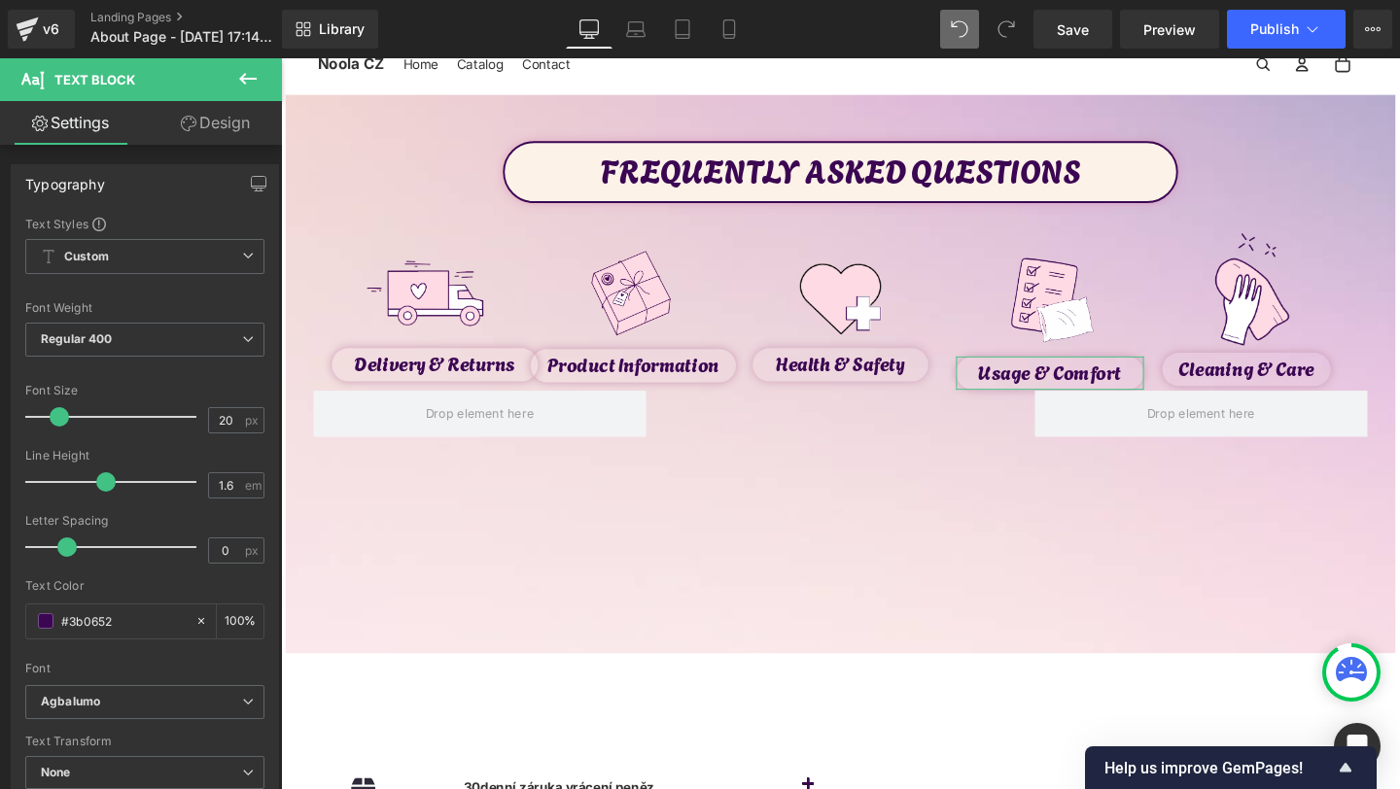
click at [245, 118] on link "Design" at bounding box center [215, 123] width 141 height 44
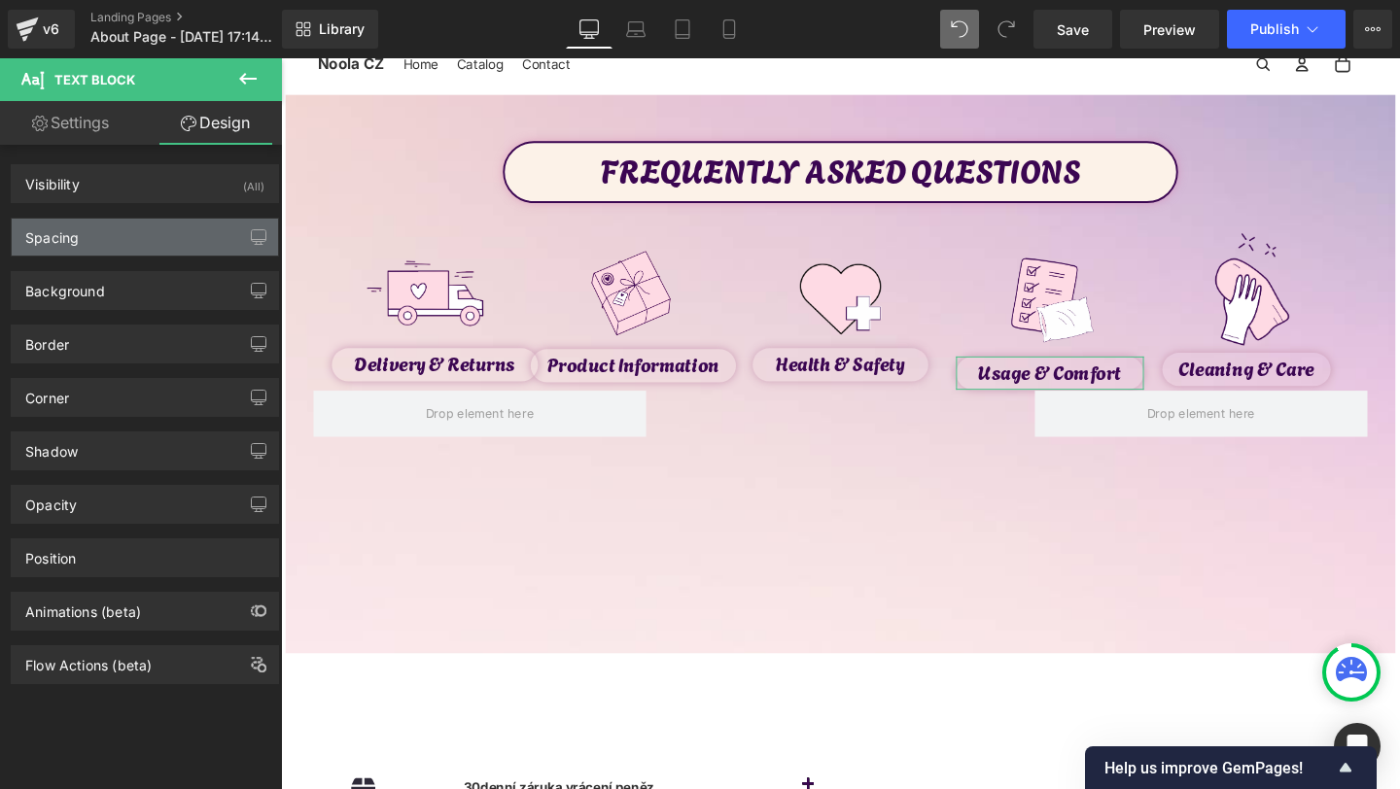
click at [129, 223] on div "Spacing" at bounding box center [145, 237] width 266 height 37
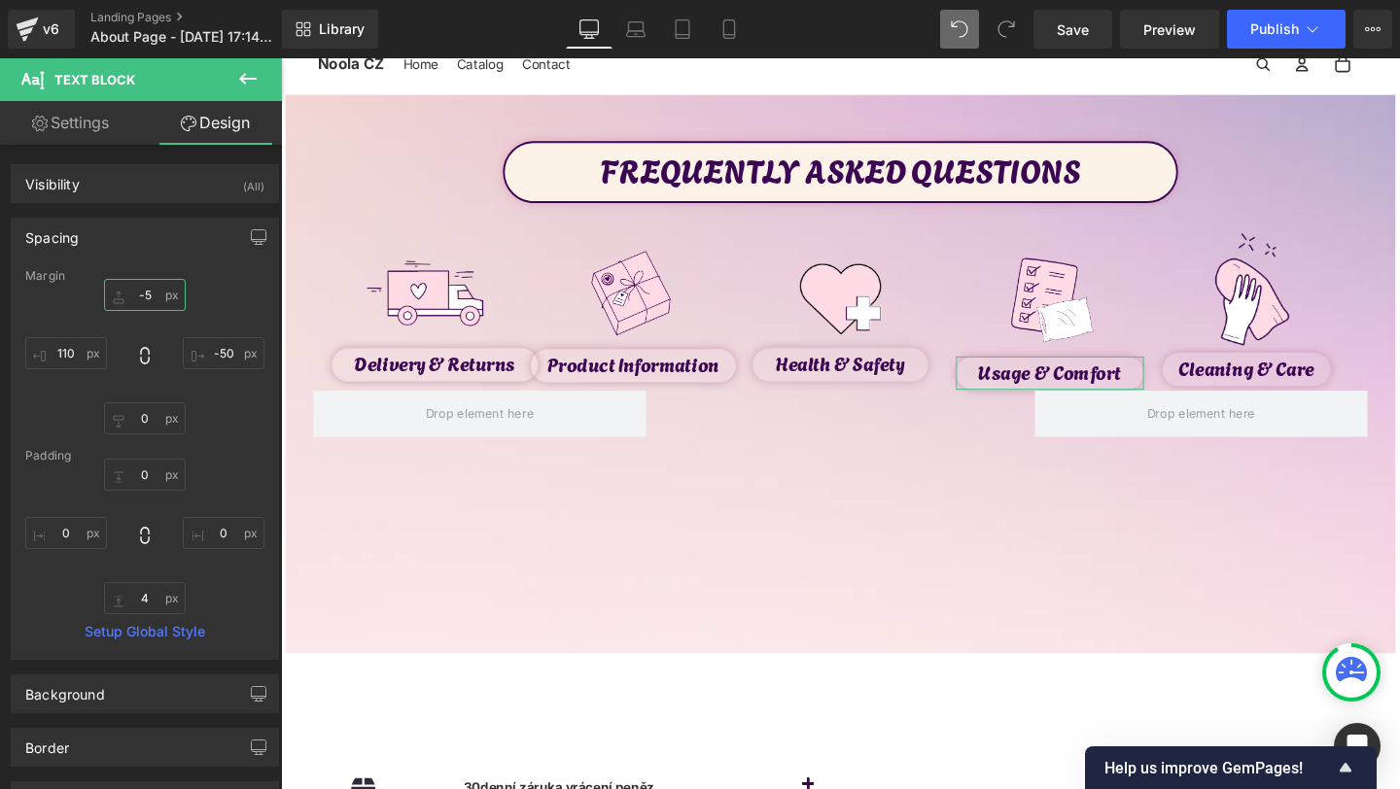
click at [148, 295] on input "-5" at bounding box center [145, 295] width 82 height 32
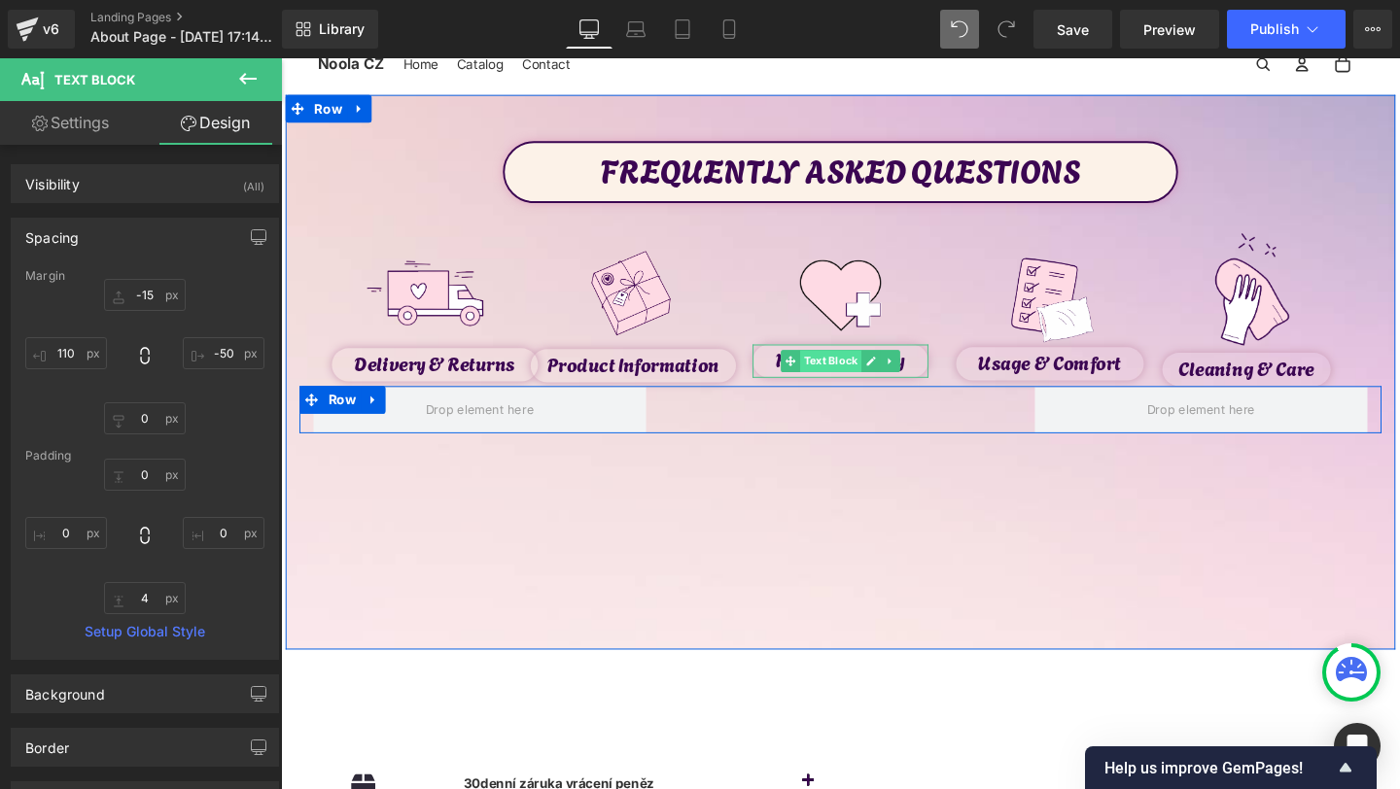
click at [872, 381] on span "Text Block" at bounding box center [858, 377] width 64 height 23
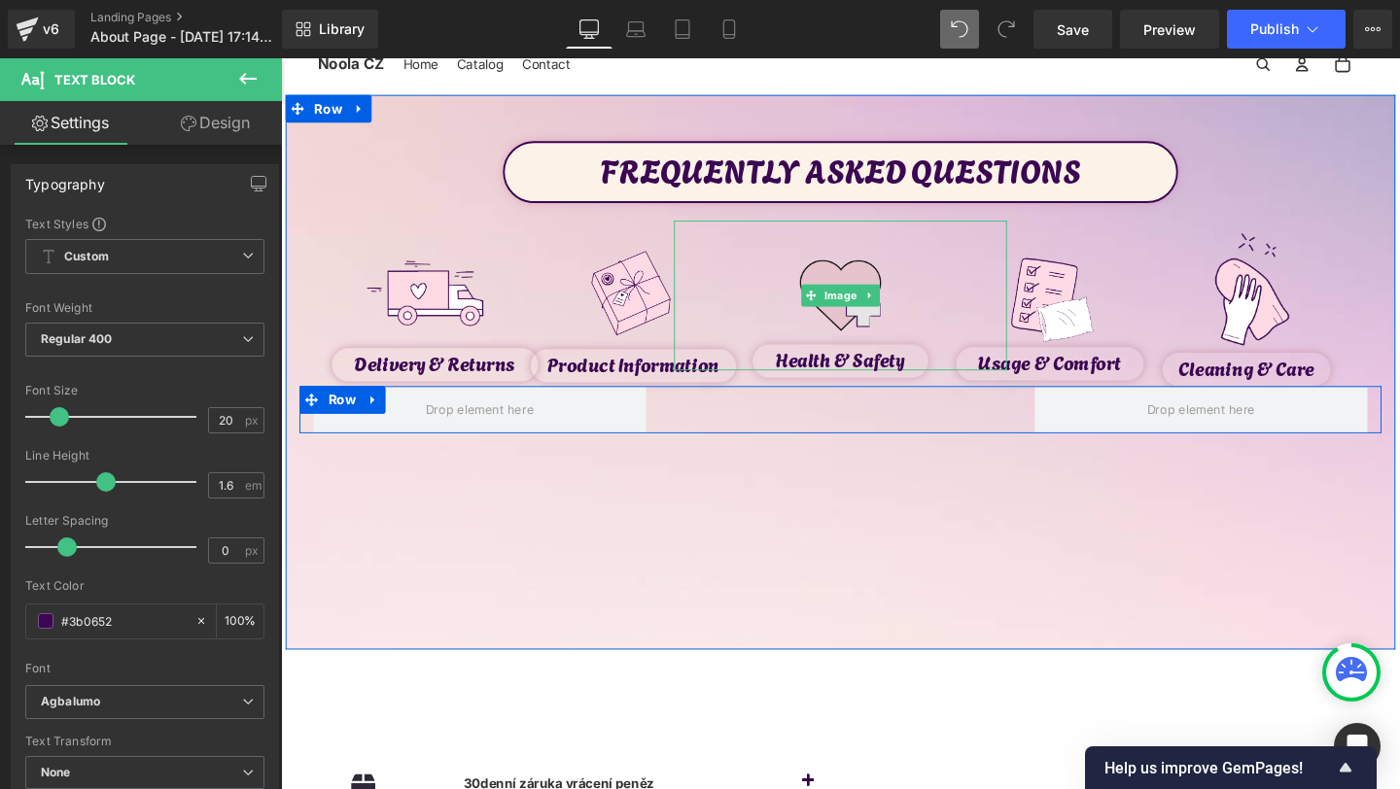
click at [867, 324] on img at bounding box center [869, 308] width 158 height 158
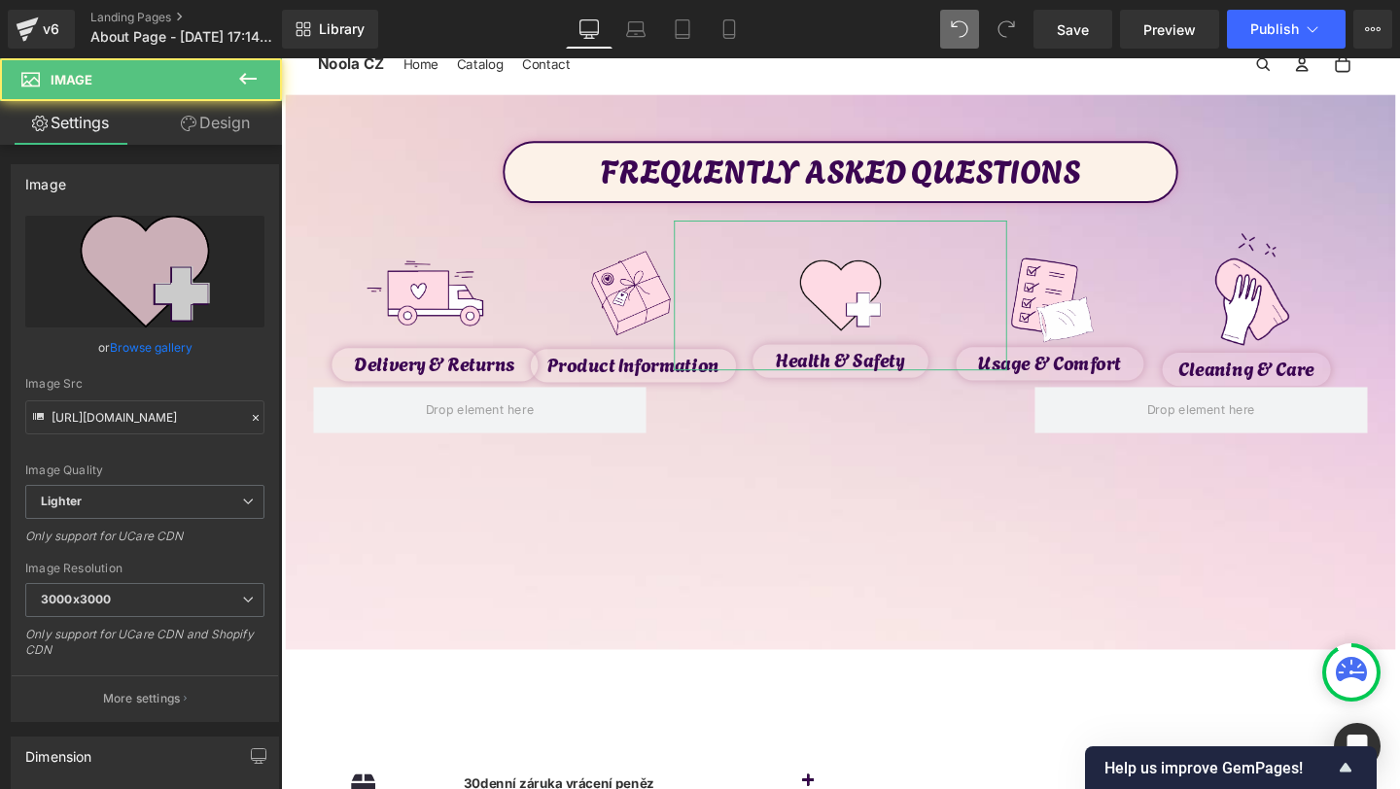
click at [235, 115] on link "Design" at bounding box center [215, 123] width 141 height 44
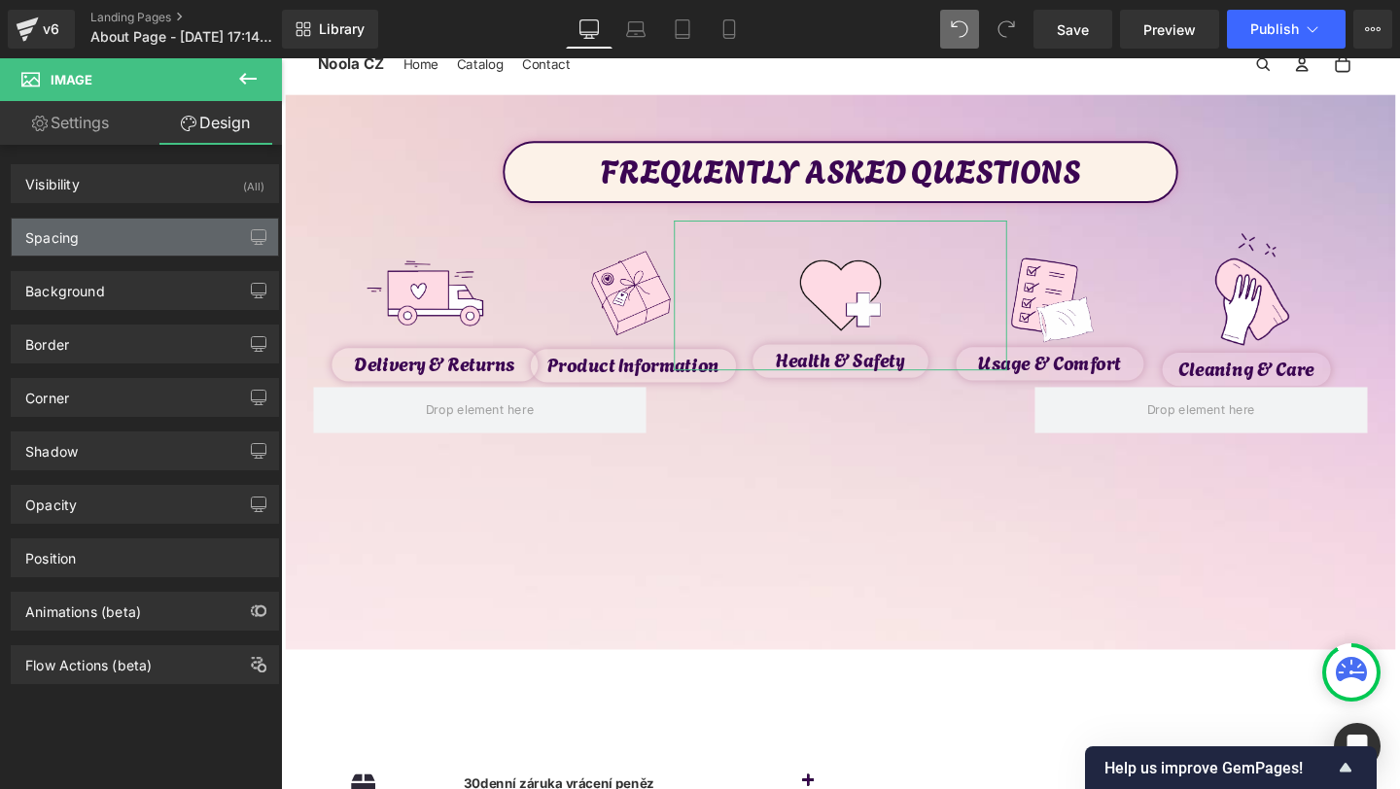
click at [65, 228] on div "Spacing" at bounding box center [51, 232] width 53 height 27
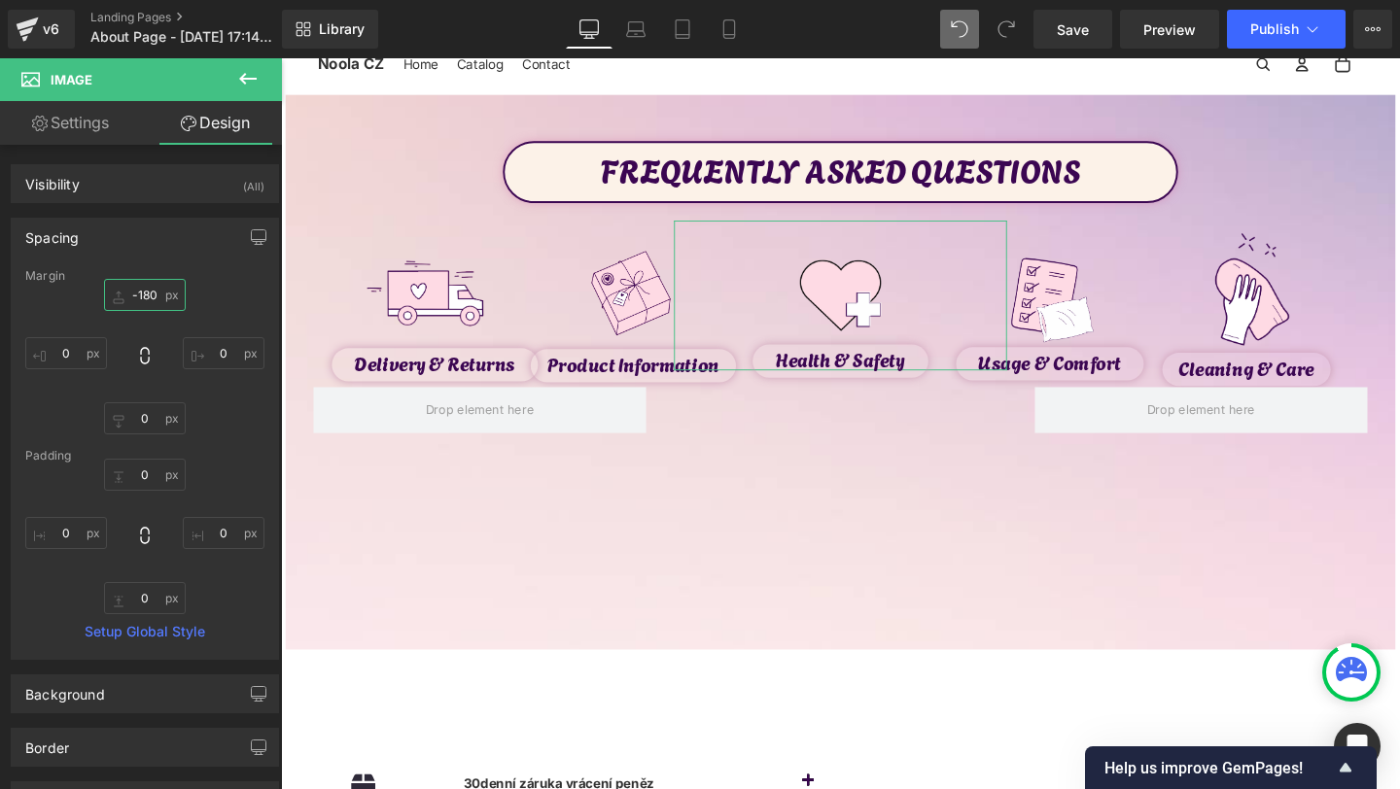
click at [145, 295] on input "-180" at bounding box center [145, 295] width 82 height 32
click at [145, 299] on input "-180" at bounding box center [145, 295] width 82 height 32
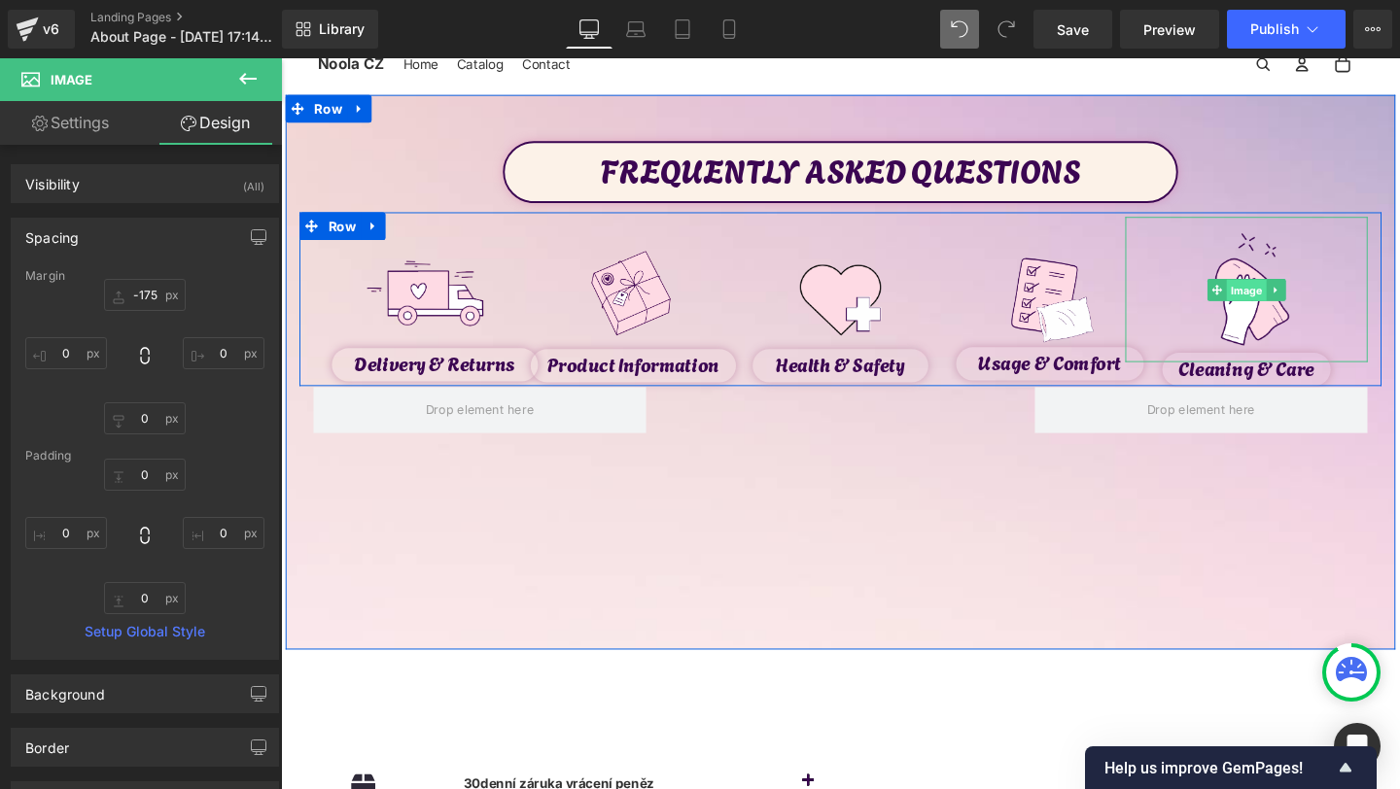
click at [1291, 300] on span "Image" at bounding box center [1296, 302] width 42 height 23
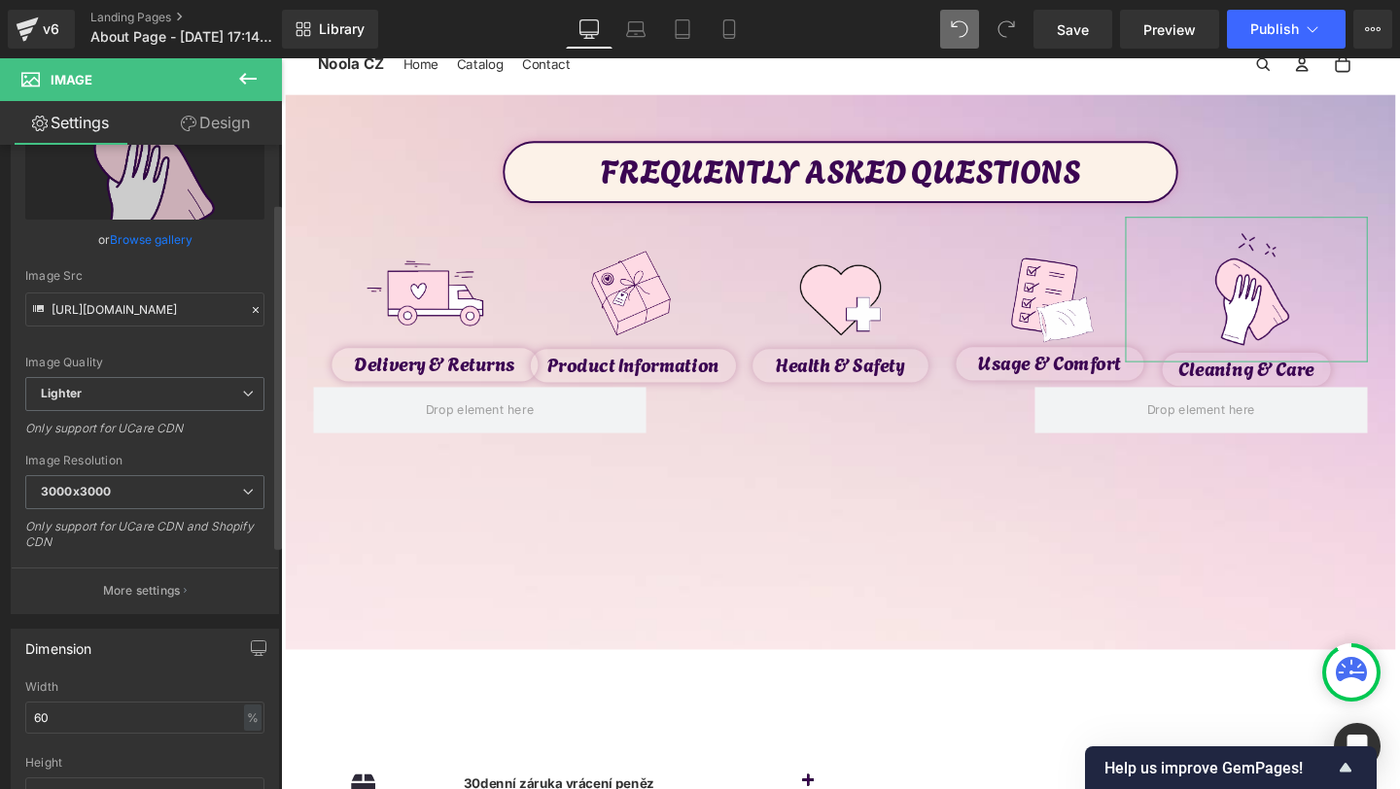
scroll to position [162, 0]
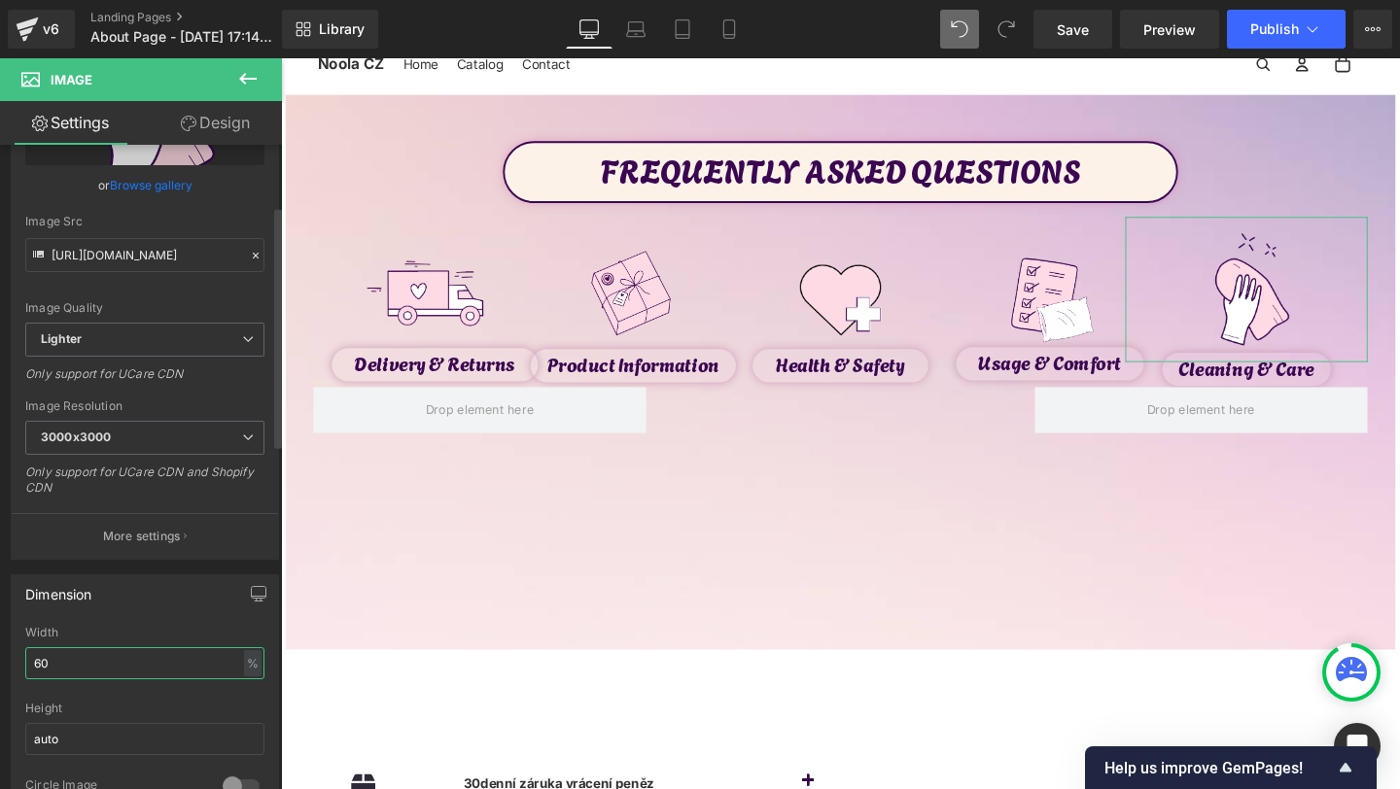
click at [62, 663] on input "60" at bounding box center [144, 664] width 239 height 32
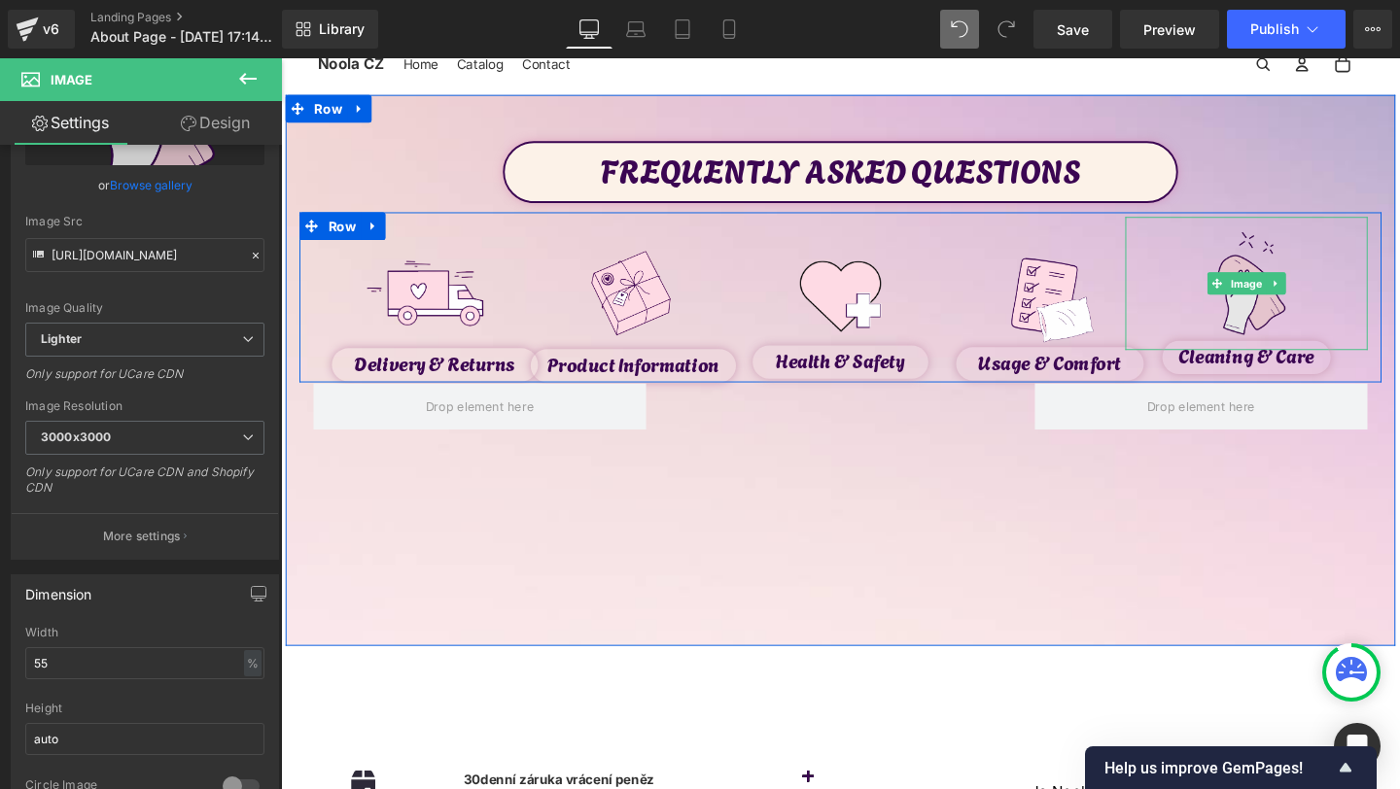
click at [1285, 322] on img at bounding box center [1296, 296] width 140 height 140
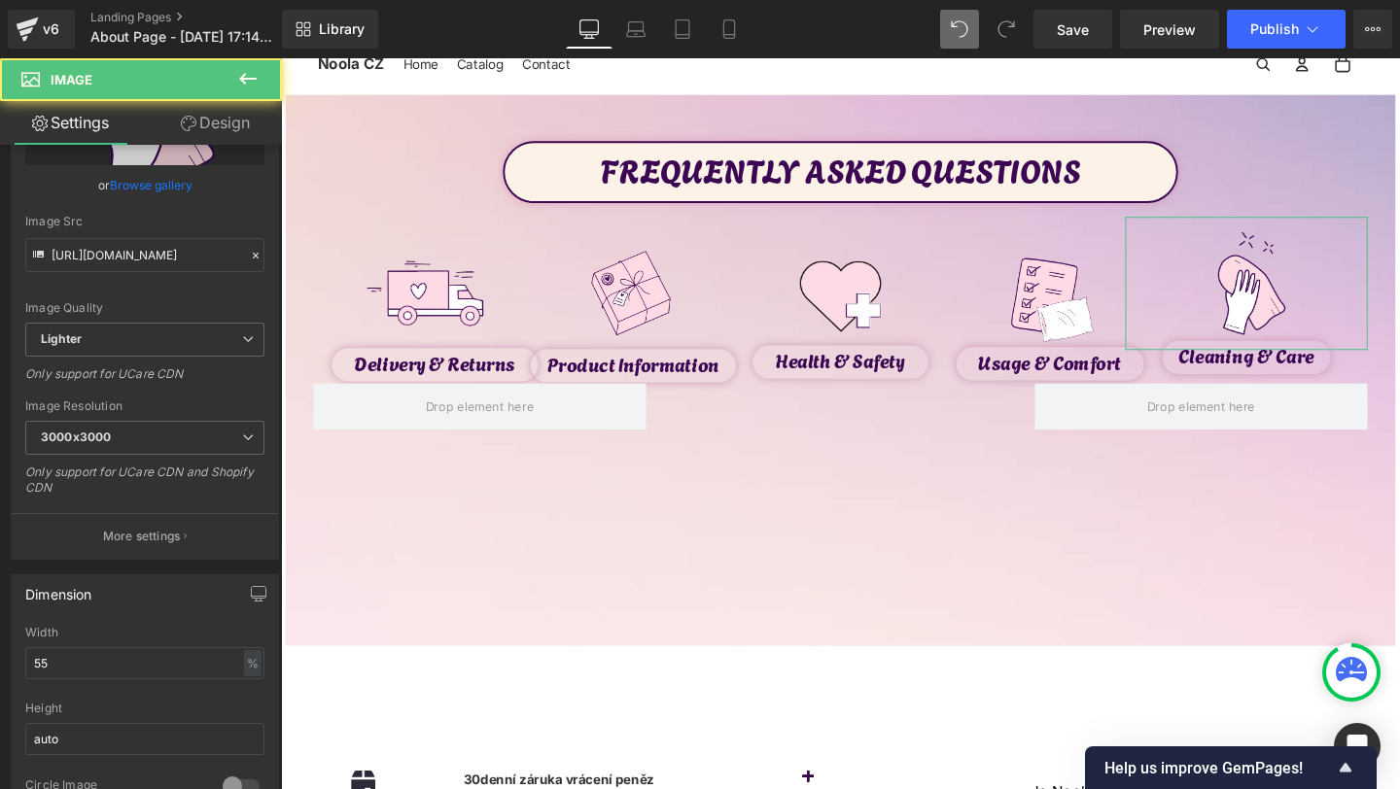
click at [207, 129] on link "Design" at bounding box center [215, 123] width 141 height 44
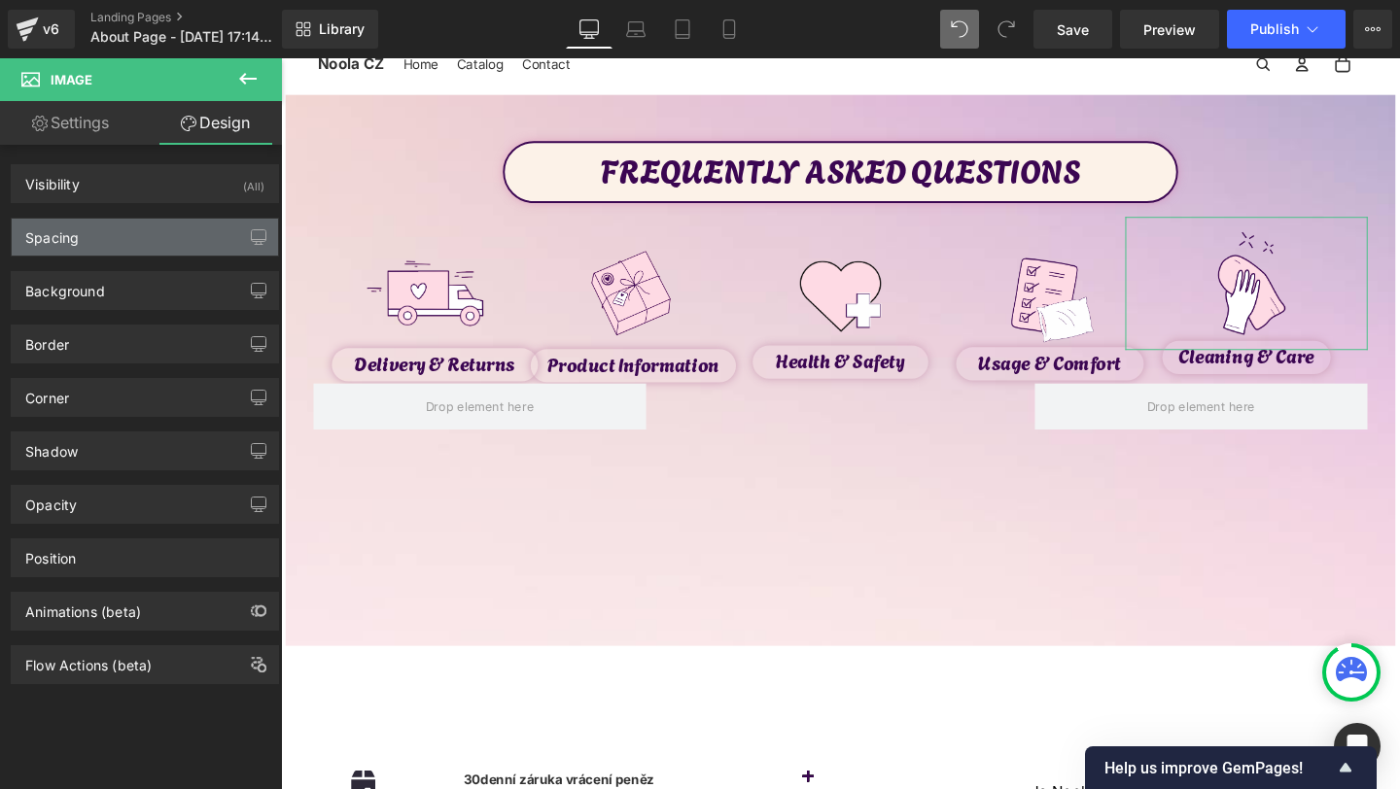
click at [77, 234] on div "Spacing" at bounding box center [51, 232] width 53 height 27
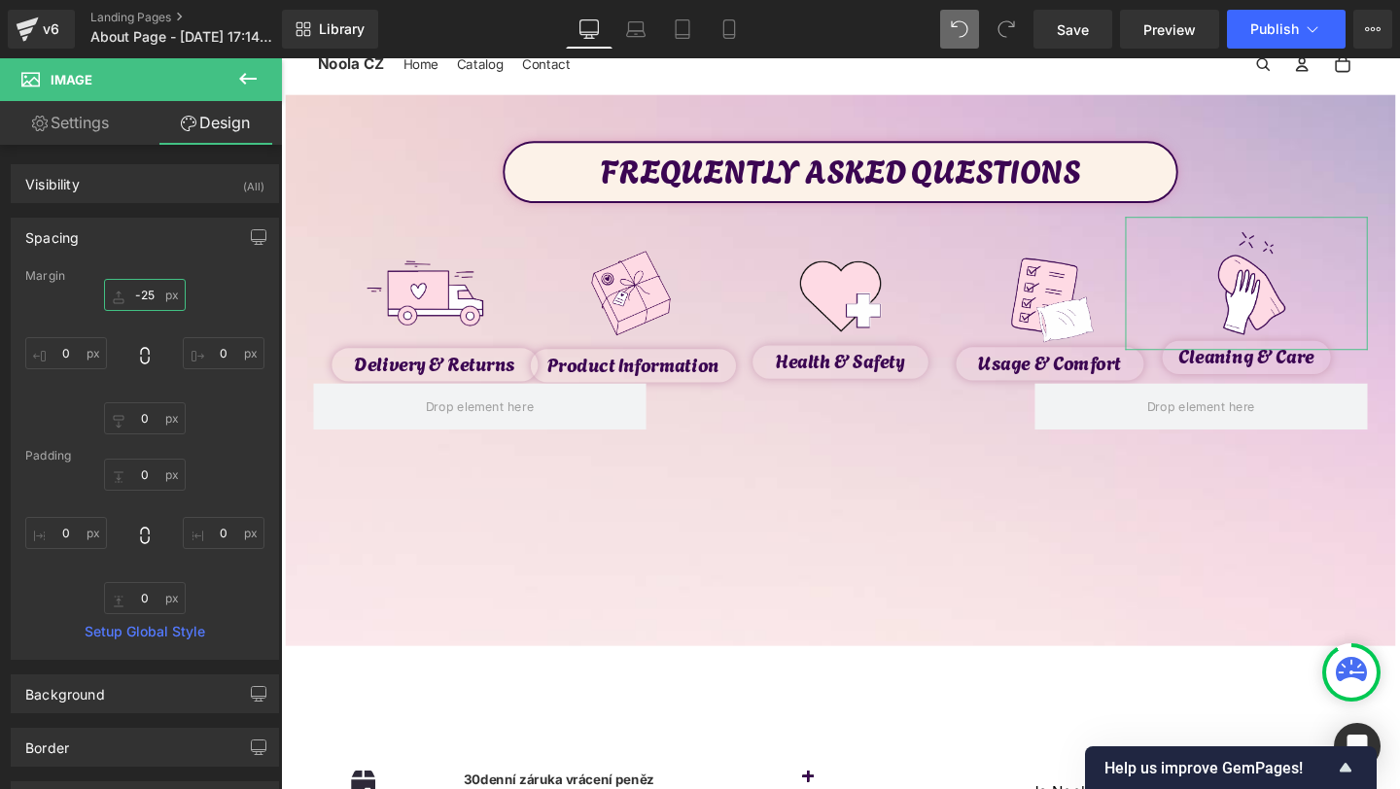
click at [140, 286] on input "-25" at bounding box center [145, 295] width 82 height 32
click at [141, 297] on input "-25" at bounding box center [145, 295] width 82 height 32
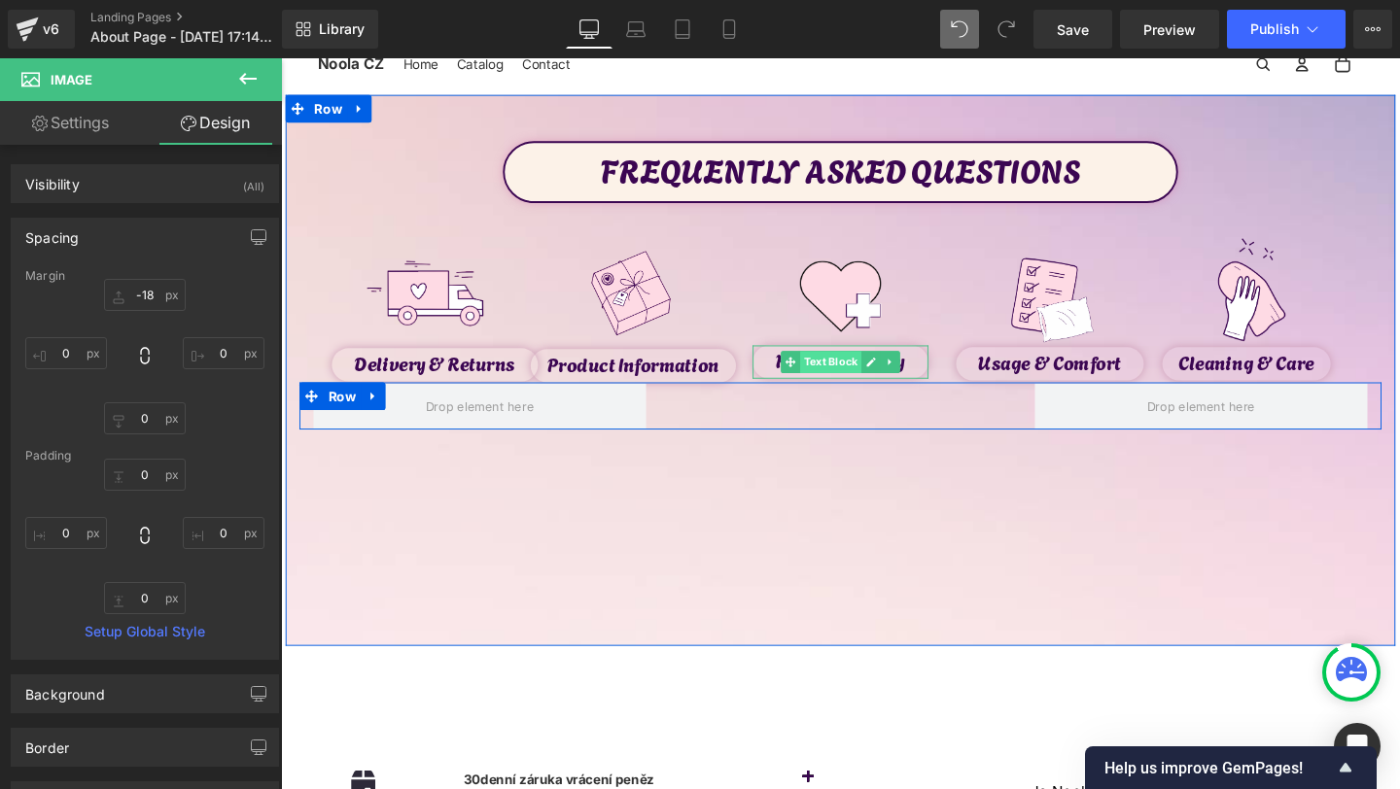
click at [867, 385] on span "Text Block" at bounding box center [858, 378] width 64 height 23
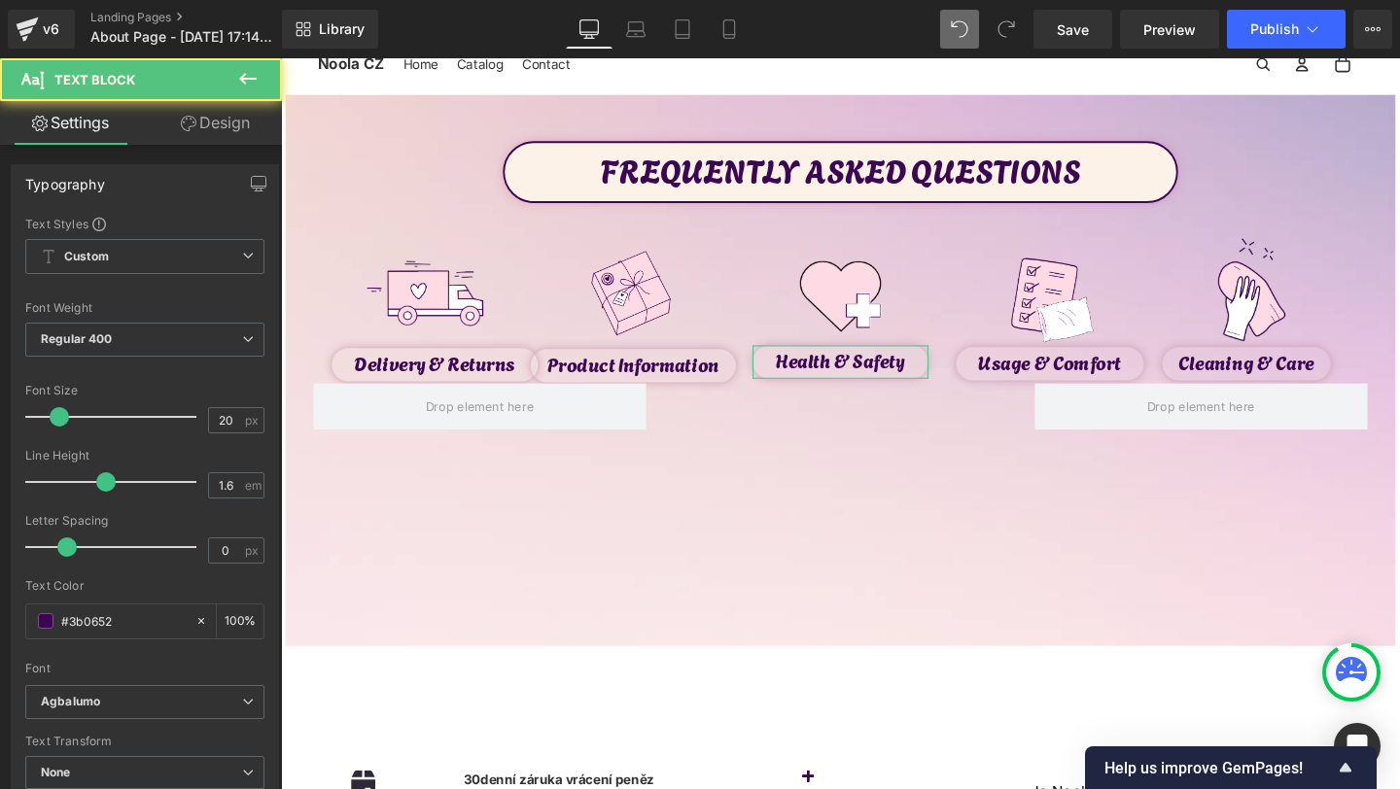
click at [202, 127] on link "Design" at bounding box center [215, 123] width 141 height 44
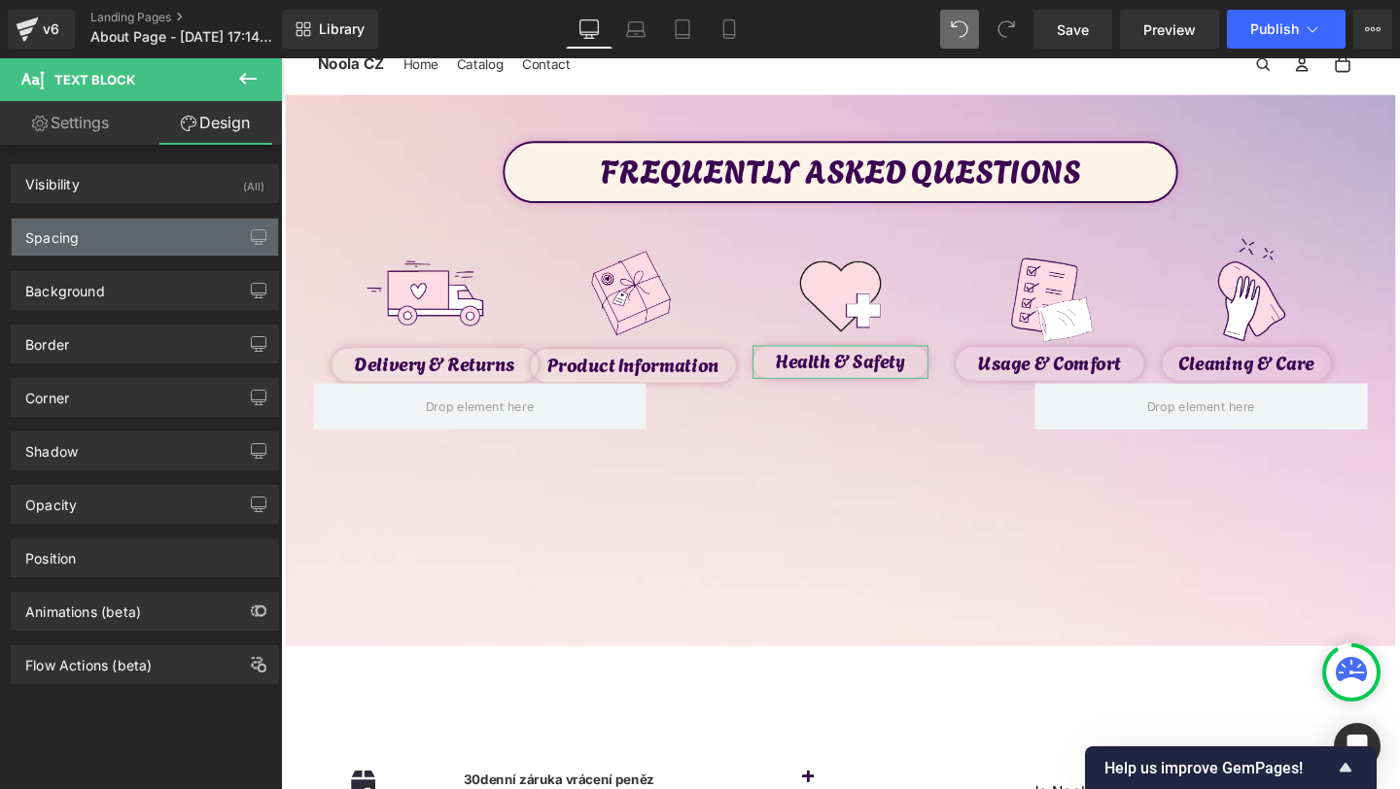
click at [107, 230] on div "Spacing" at bounding box center [145, 237] width 266 height 37
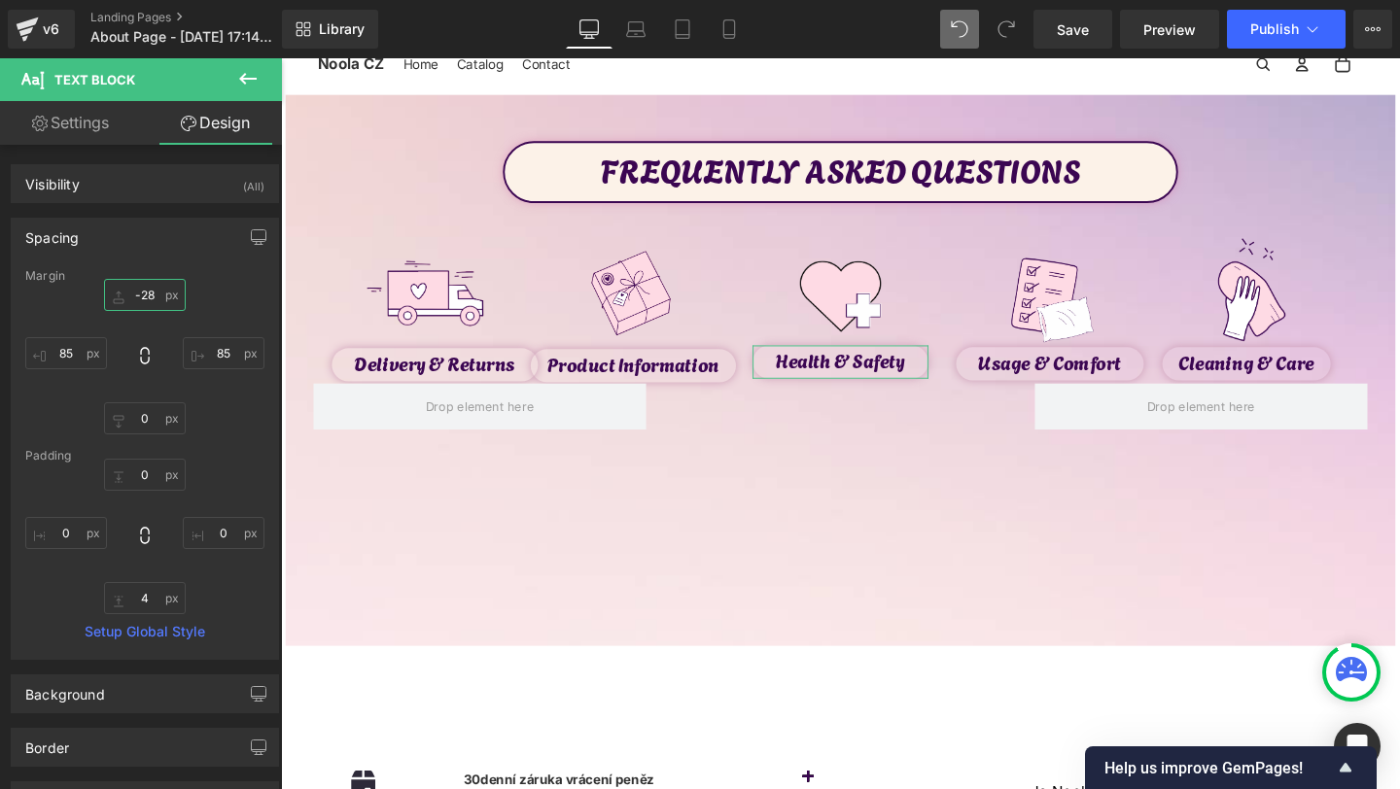
click at [147, 284] on input "text" at bounding box center [145, 295] width 82 height 32
click at [153, 293] on input "text" at bounding box center [145, 295] width 82 height 32
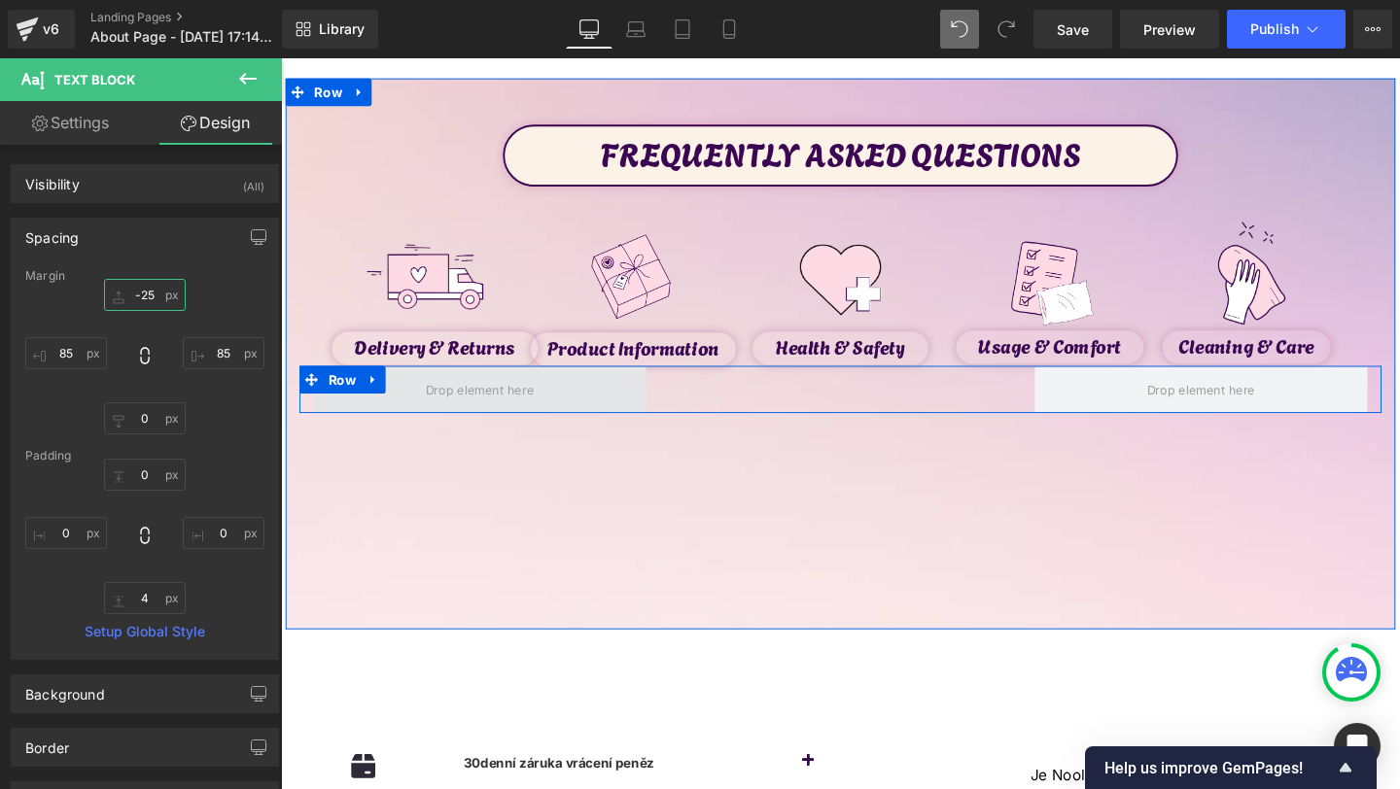
scroll to position [86, 0]
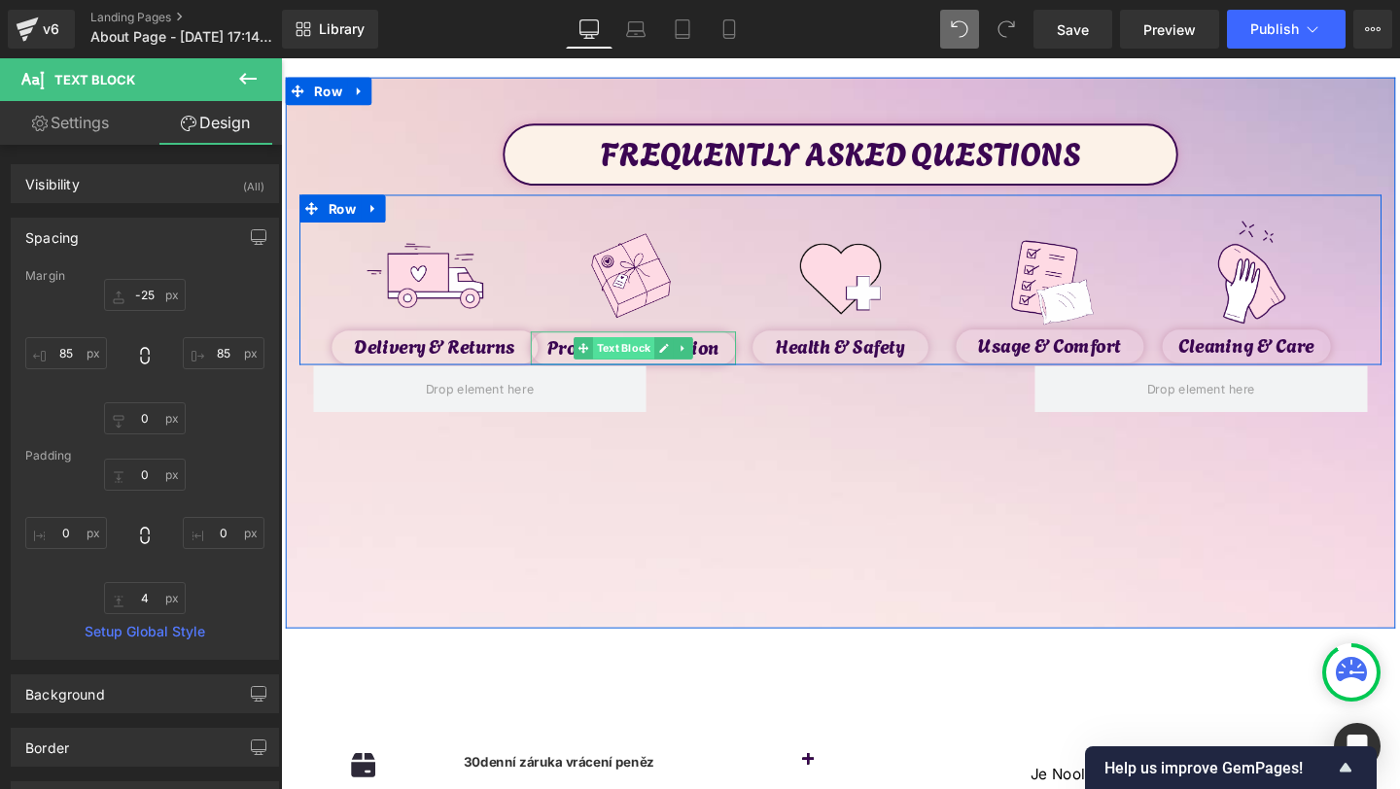
click at [628, 361] on span "Text Block" at bounding box center [641, 363] width 64 height 23
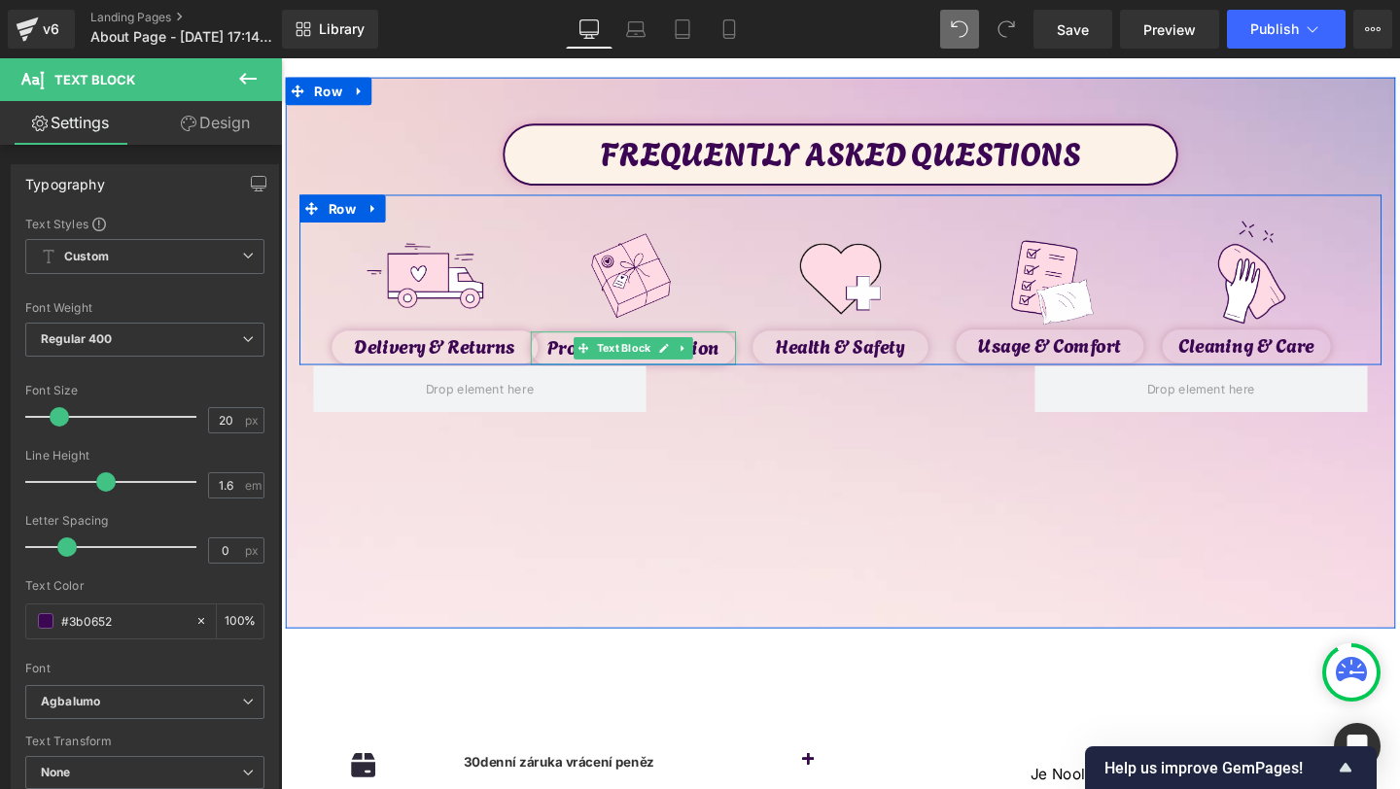
click at [732, 372] on p "Product Information" at bounding box center [651, 361] width 217 height 31
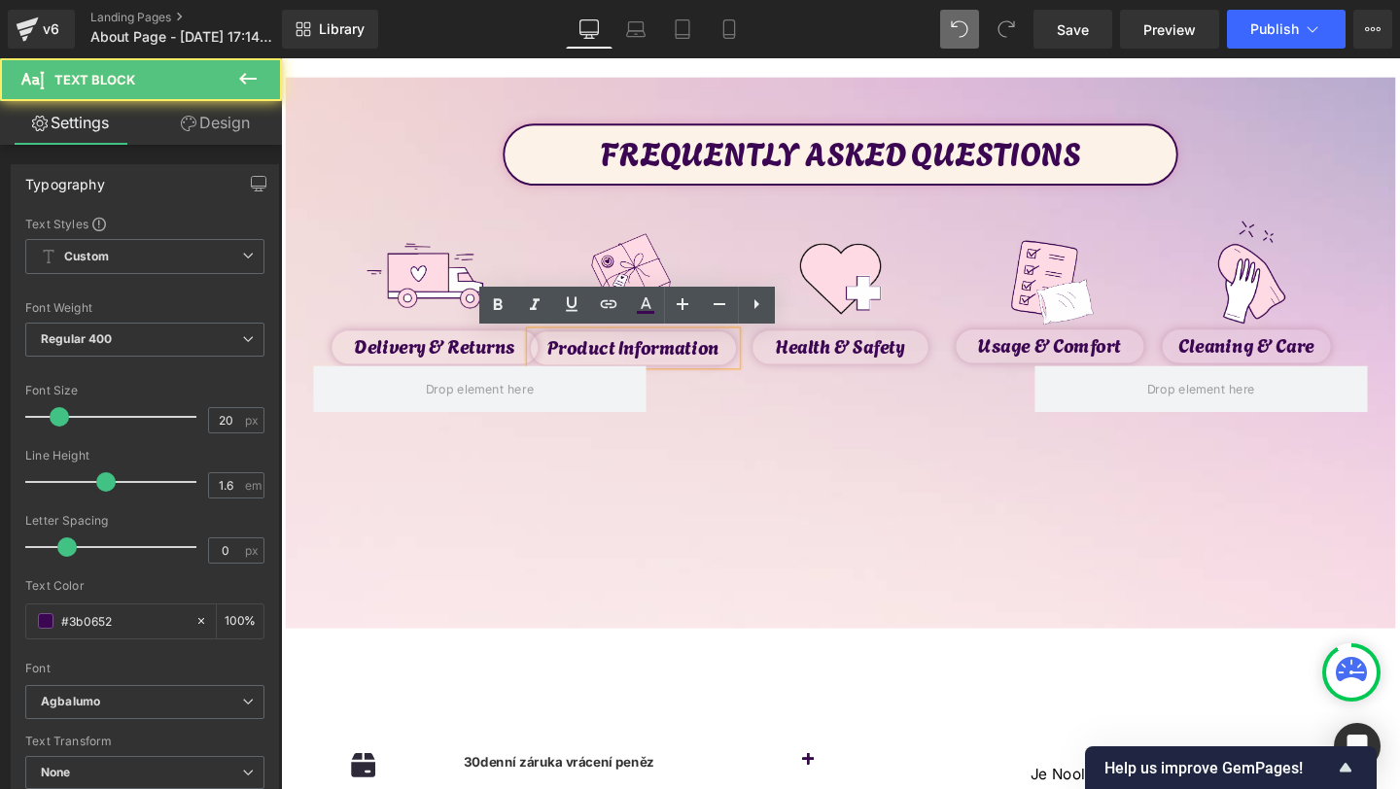
click at [687, 368] on p "Product Information" at bounding box center [651, 361] width 217 height 31
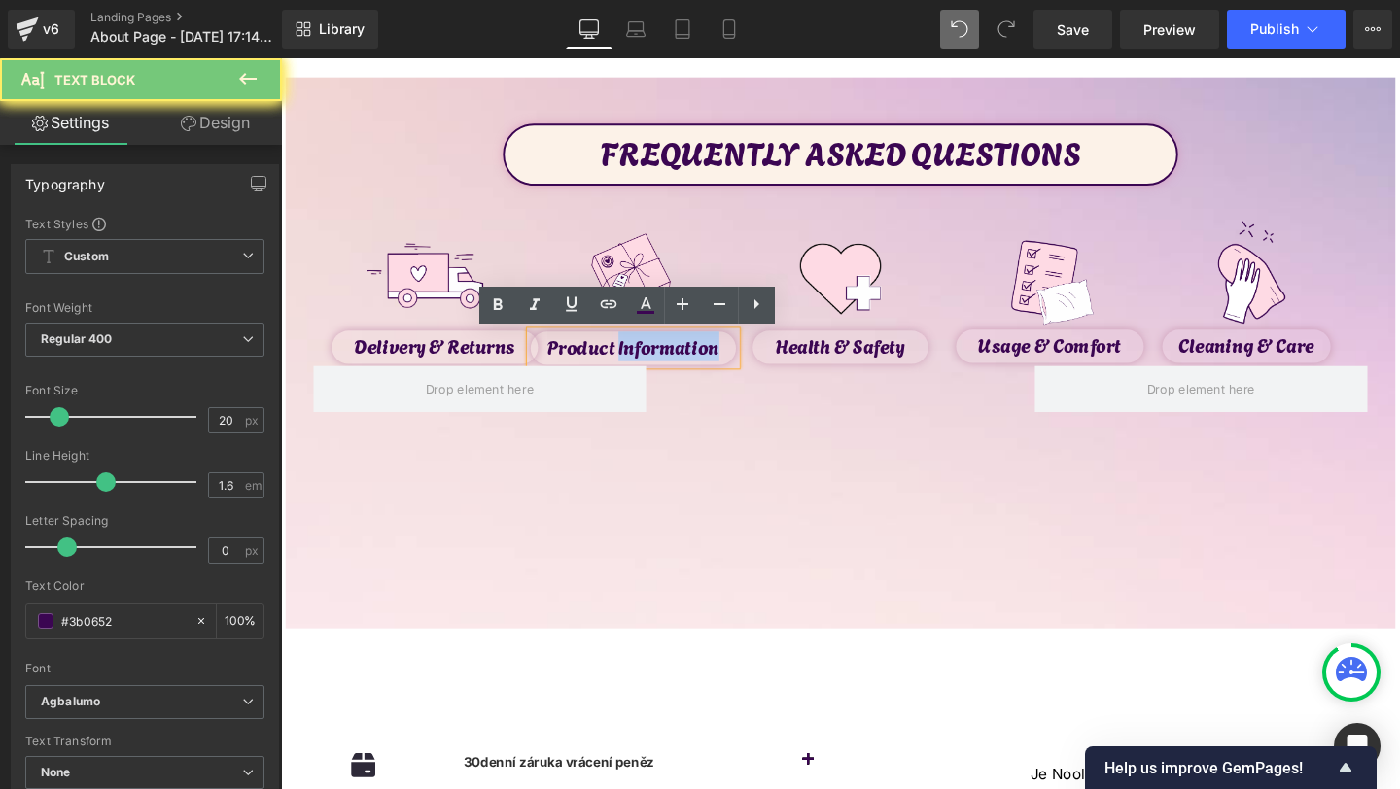
click at [687, 368] on p "Product Information" at bounding box center [651, 361] width 217 height 31
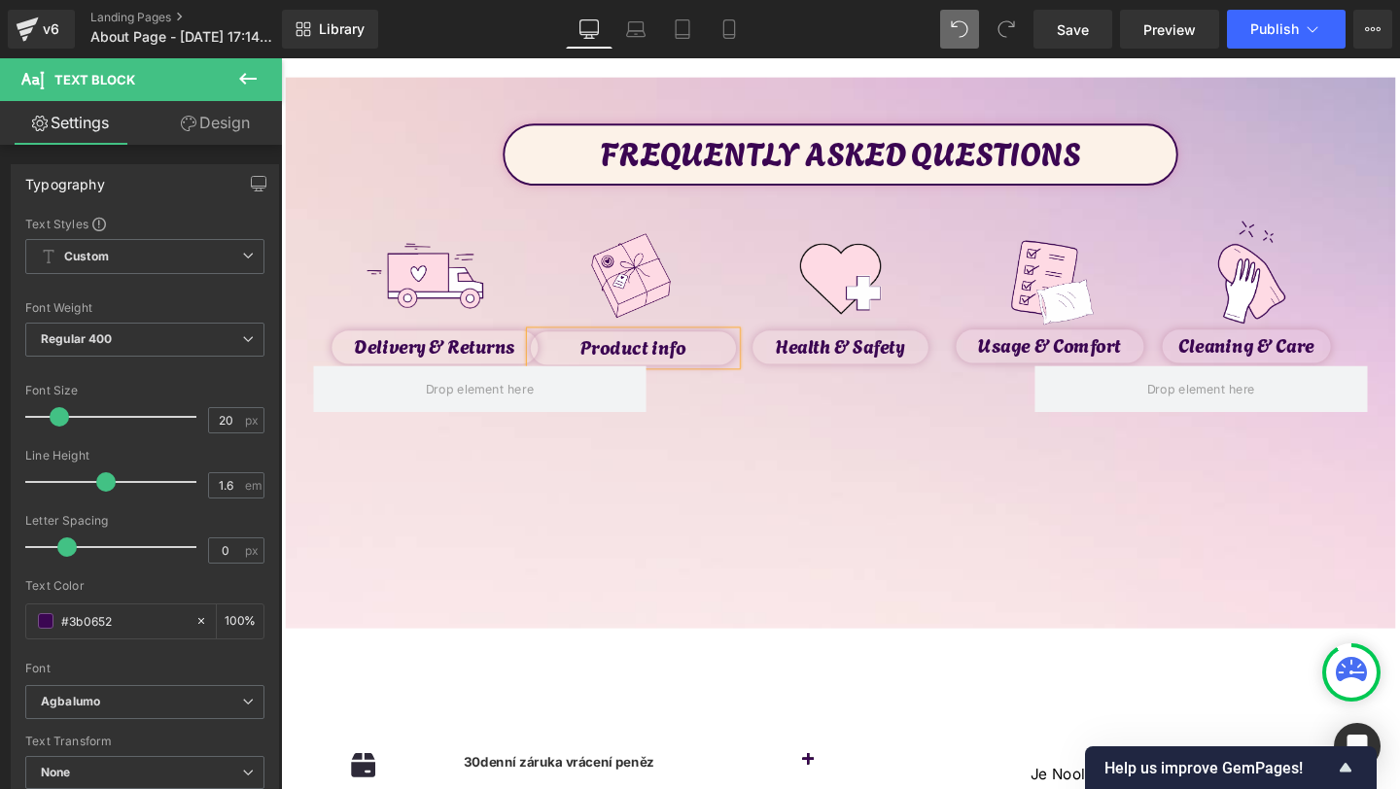
click at [878, 473] on div "FREQUENTLY ASKED QUESTIONS Text Block Image Delivery & Returns Text Block Image…" at bounding box center [869, 368] width 1167 height 579
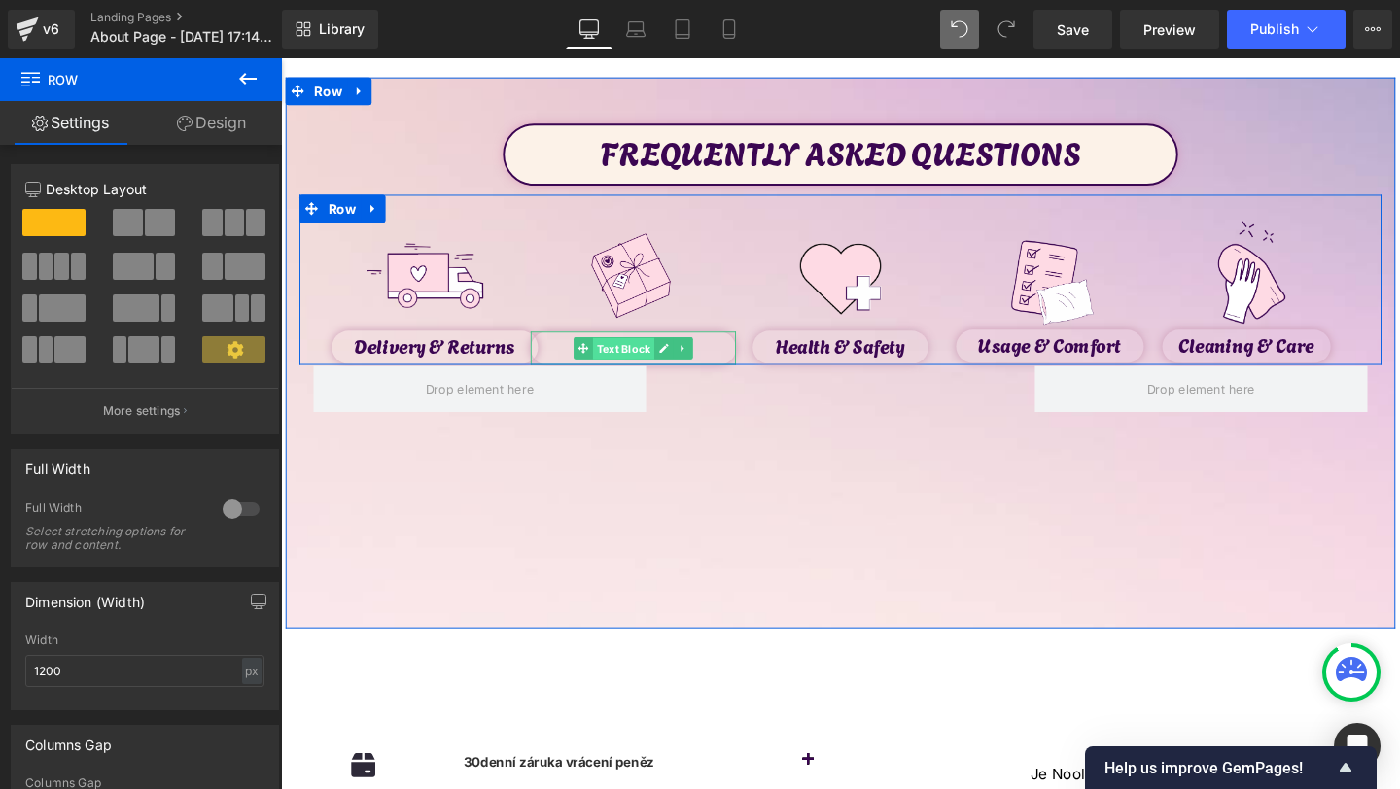
click at [648, 371] on span "Text Block" at bounding box center [641, 364] width 64 height 23
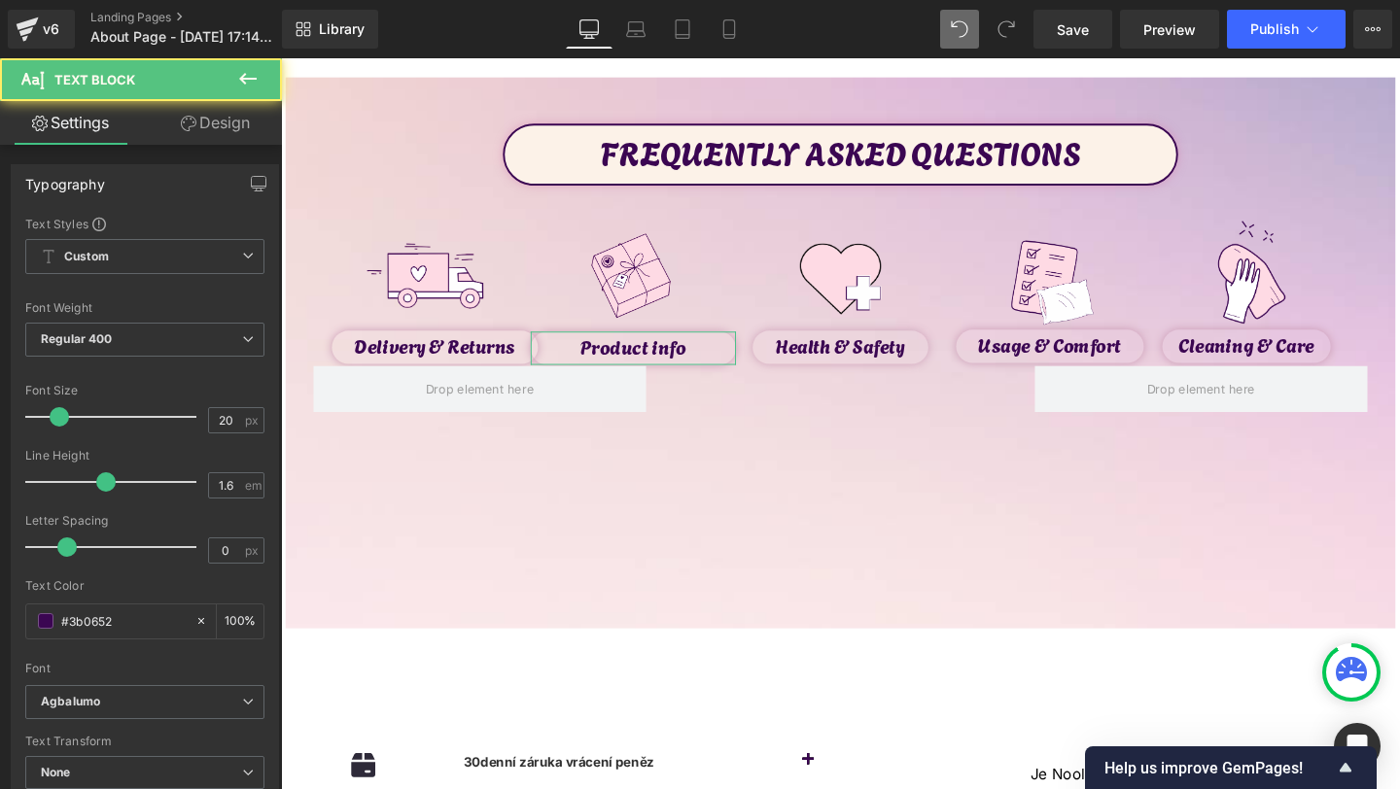
click at [209, 115] on link "Design" at bounding box center [215, 123] width 141 height 44
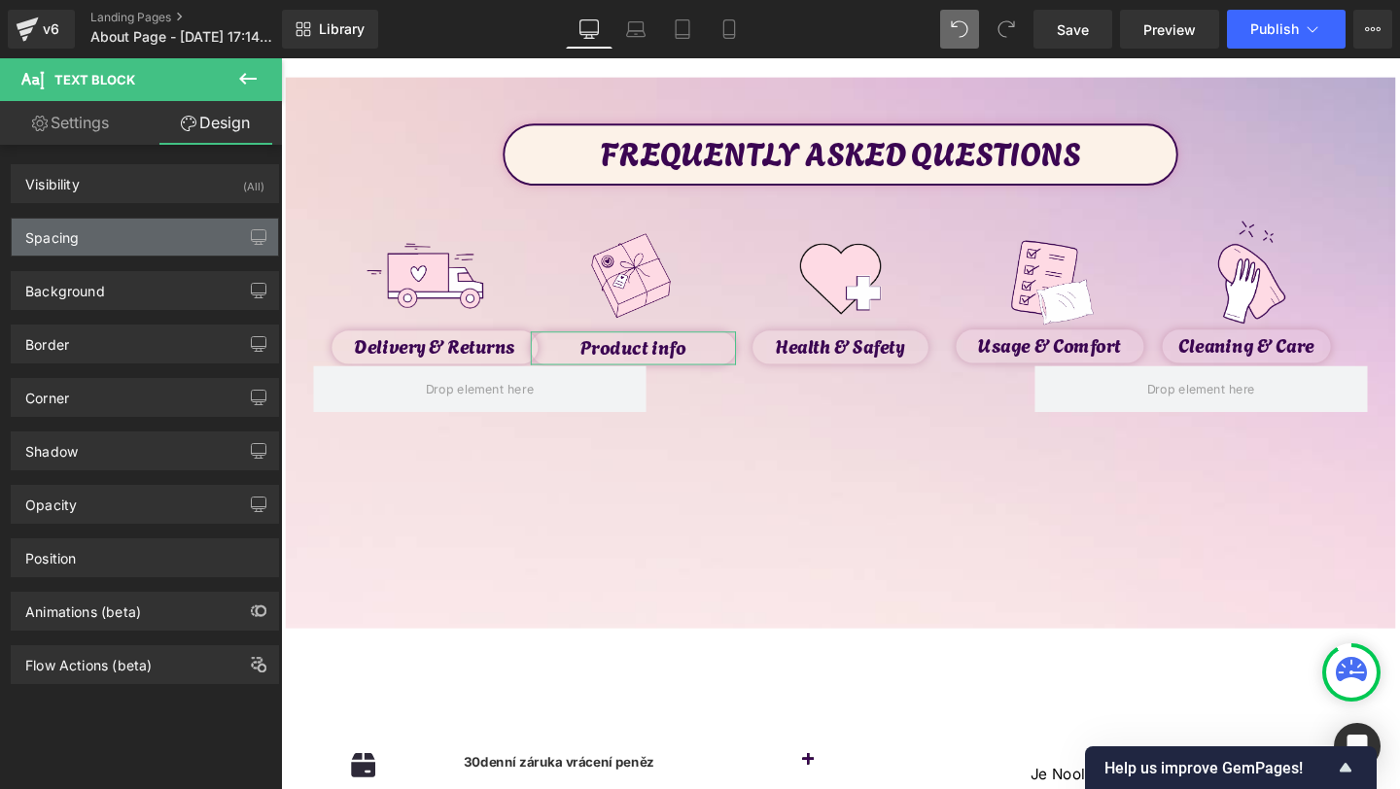
click at [69, 226] on div "Spacing" at bounding box center [51, 232] width 53 height 27
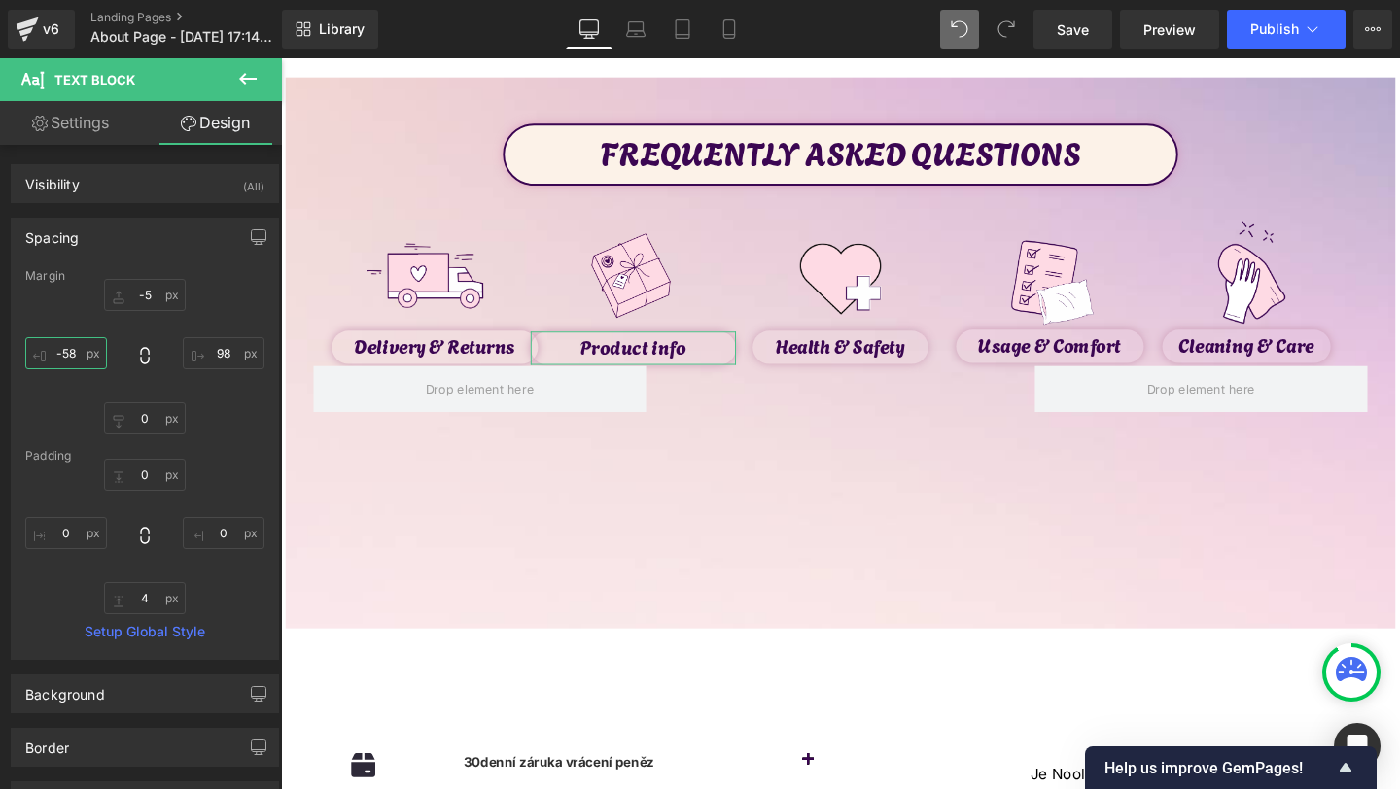
click at [73, 354] on input "-58" at bounding box center [66, 353] width 82 height 32
click at [69, 349] on input "-58" at bounding box center [66, 353] width 82 height 32
click at [210, 353] on input "98" at bounding box center [224, 353] width 82 height 32
click at [216, 354] on input "98" at bounding box center [224, 353] width 82 height 32
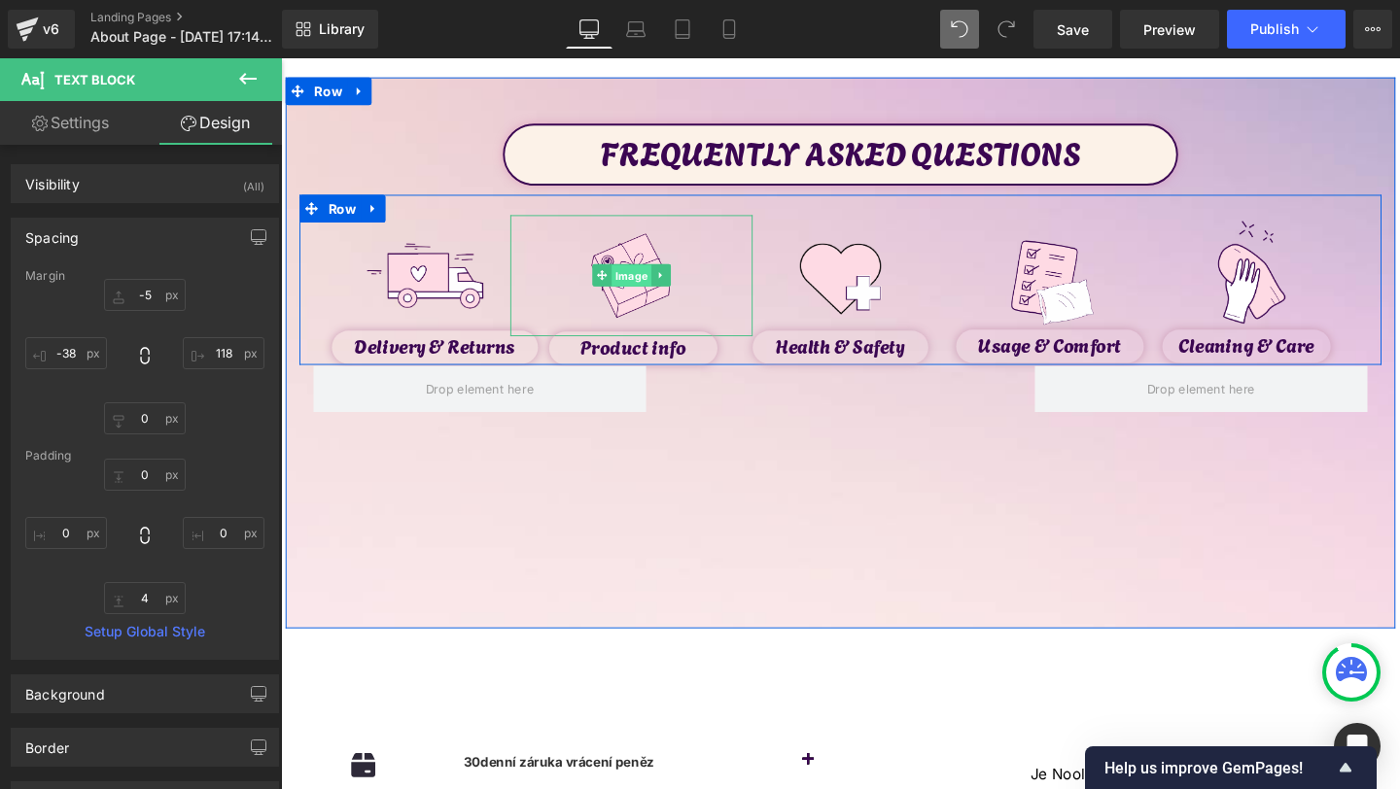
click at [651, 288] on span "Image" at bounding box center [649, 287] width 42 height 23
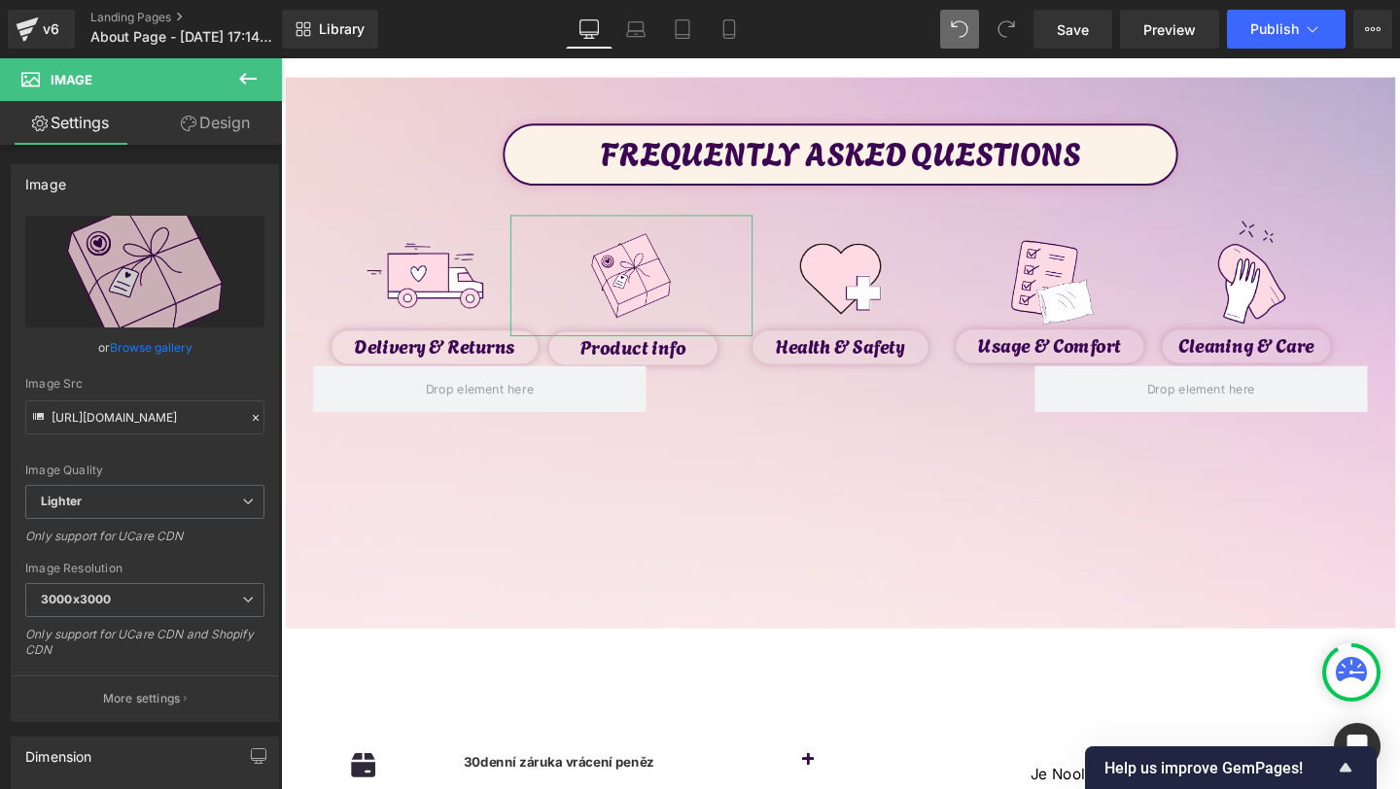
click at [237, 121] on link "Design" at bounding box center [215, 123] width 141 height 44
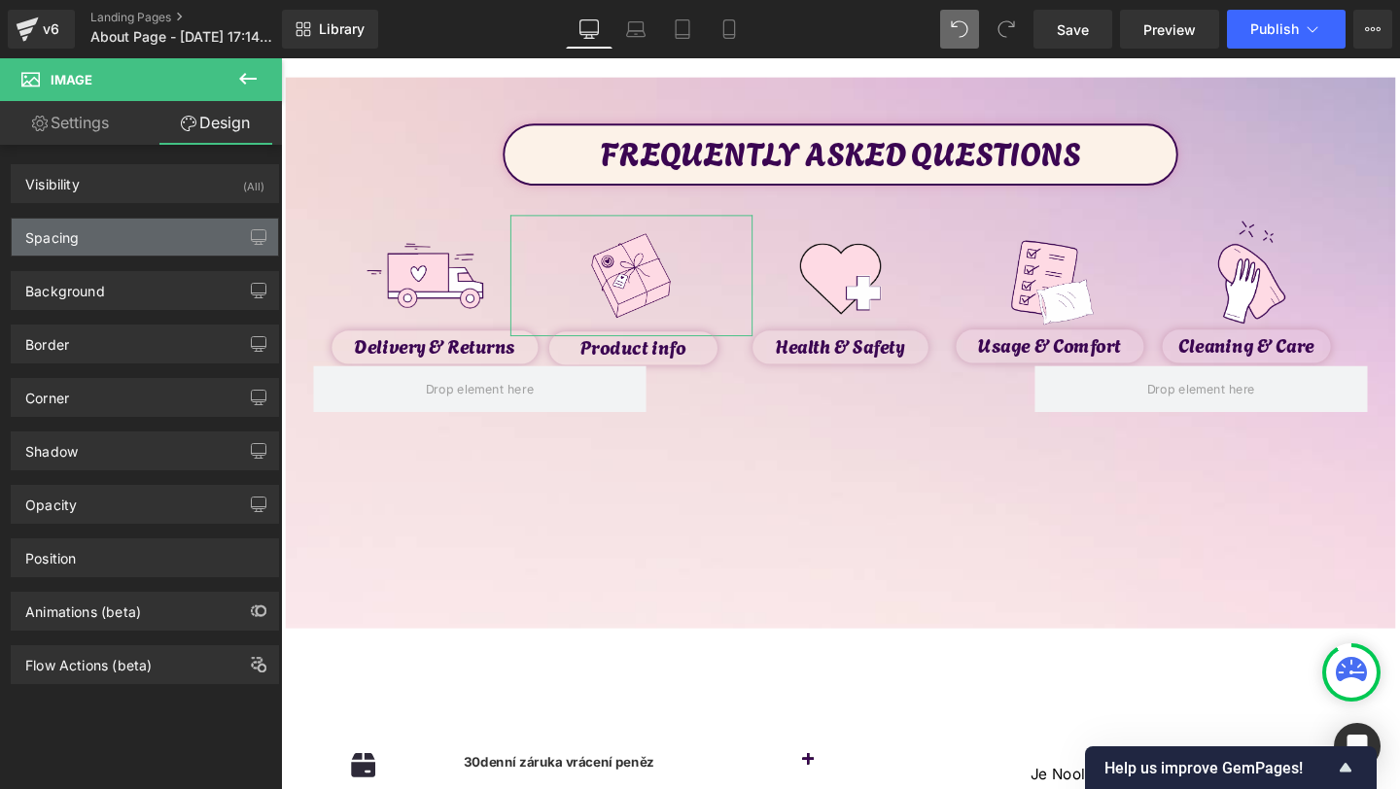
click at [57, 225] on div "Spacing" at bounding box center [51, 232] width 53 height 27
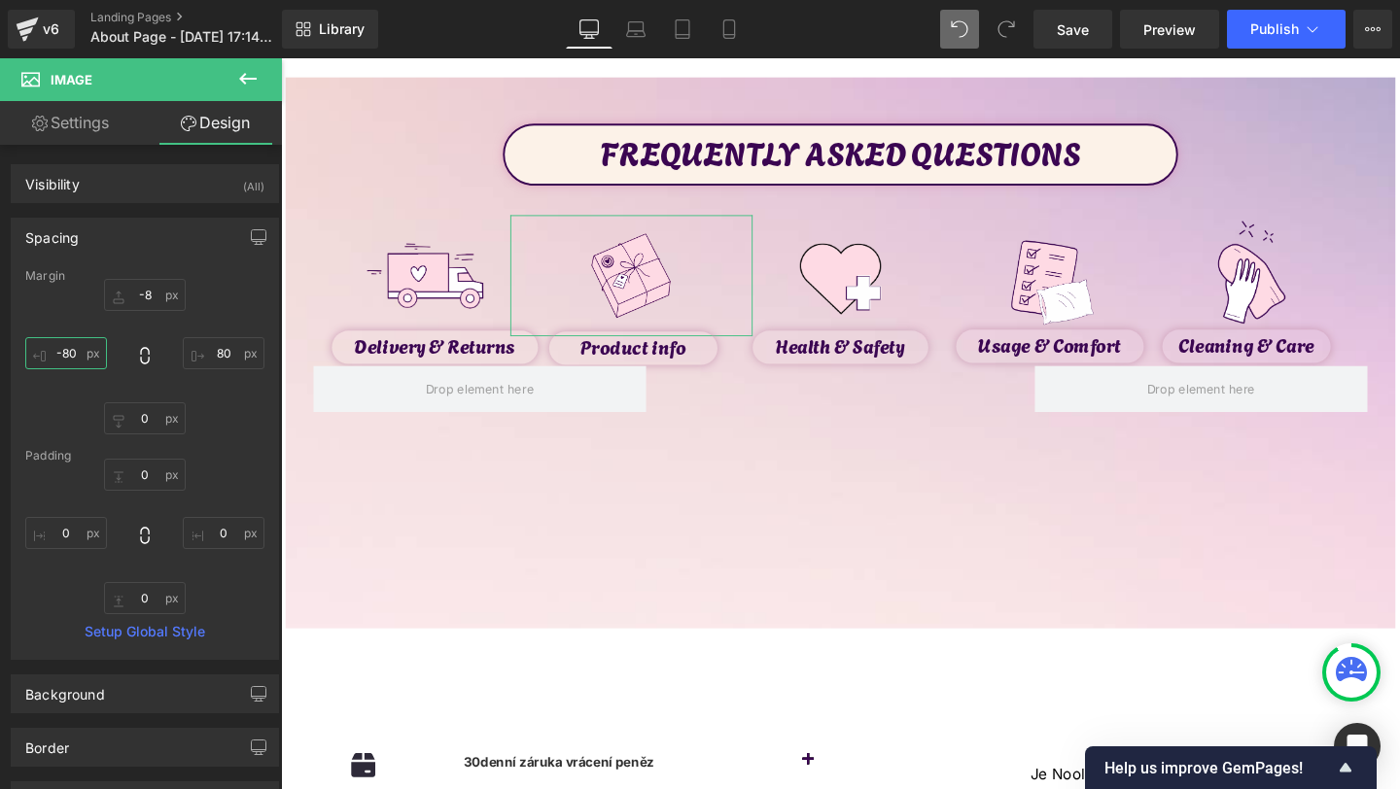
click at [56, 359] on input "-80" at bounding box center [66, 353] width 82 height 32
click at [67, 359] on input "-80" at bounding box center [66, 353] width 82 height 32
click at [218, 356] on input "80" at bounding box center [224, 353] width 82 height 32
click at [218, 358] on input "80" at bounding box center [224, 353] width 82 height 32
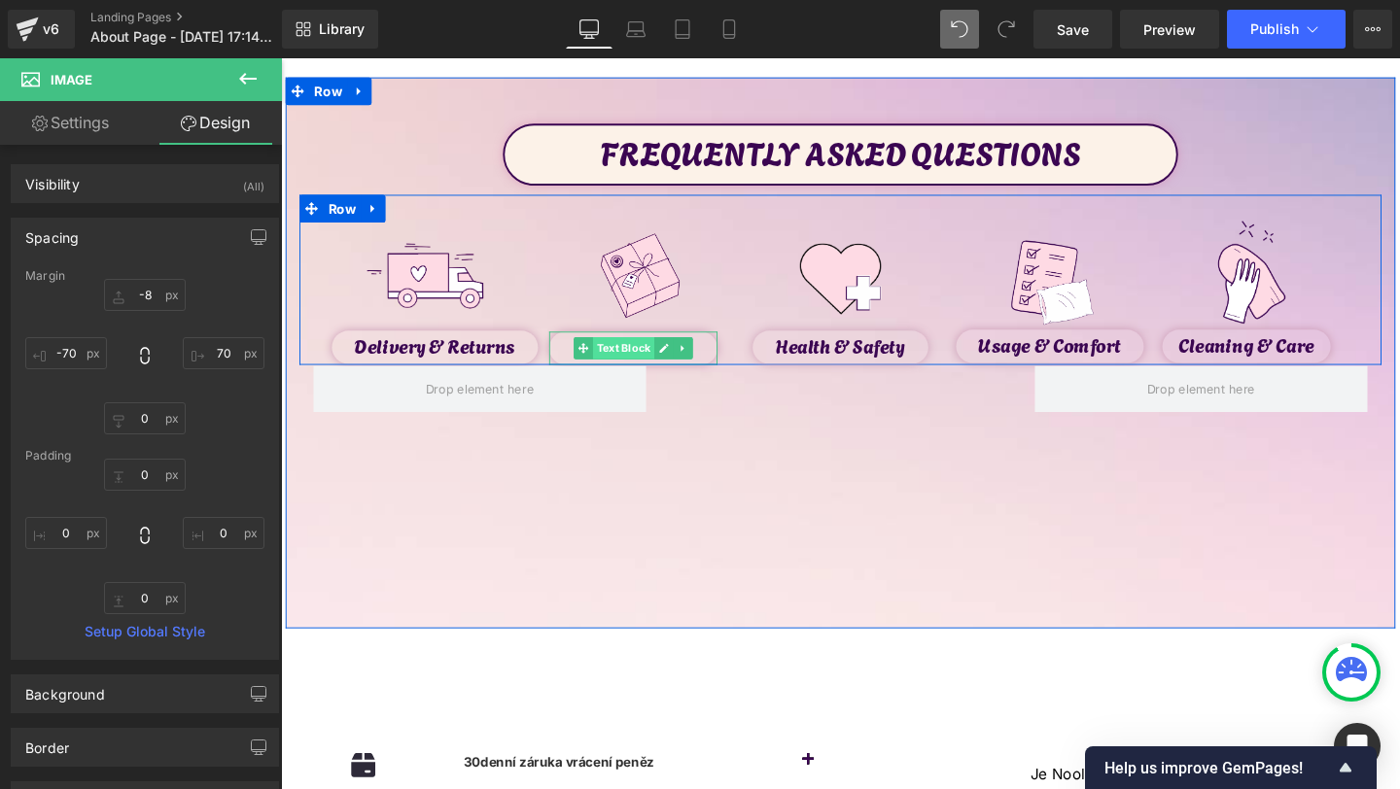
click at [639, 363] on span "Text Block" at bounding box center [641, 363] width 64 height 23
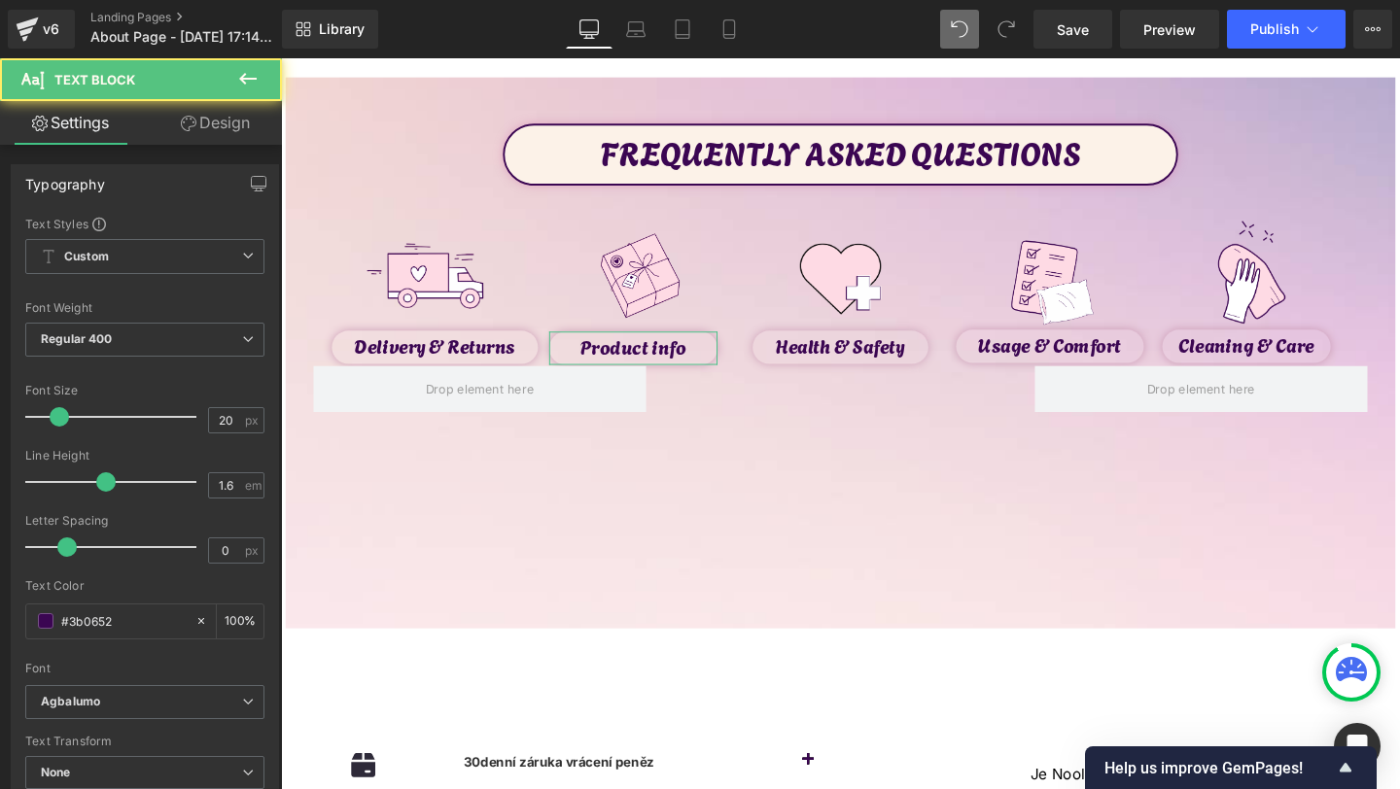
click at [212, 144] on link "Design" at bounding box center [215, 123] width 141 height 44
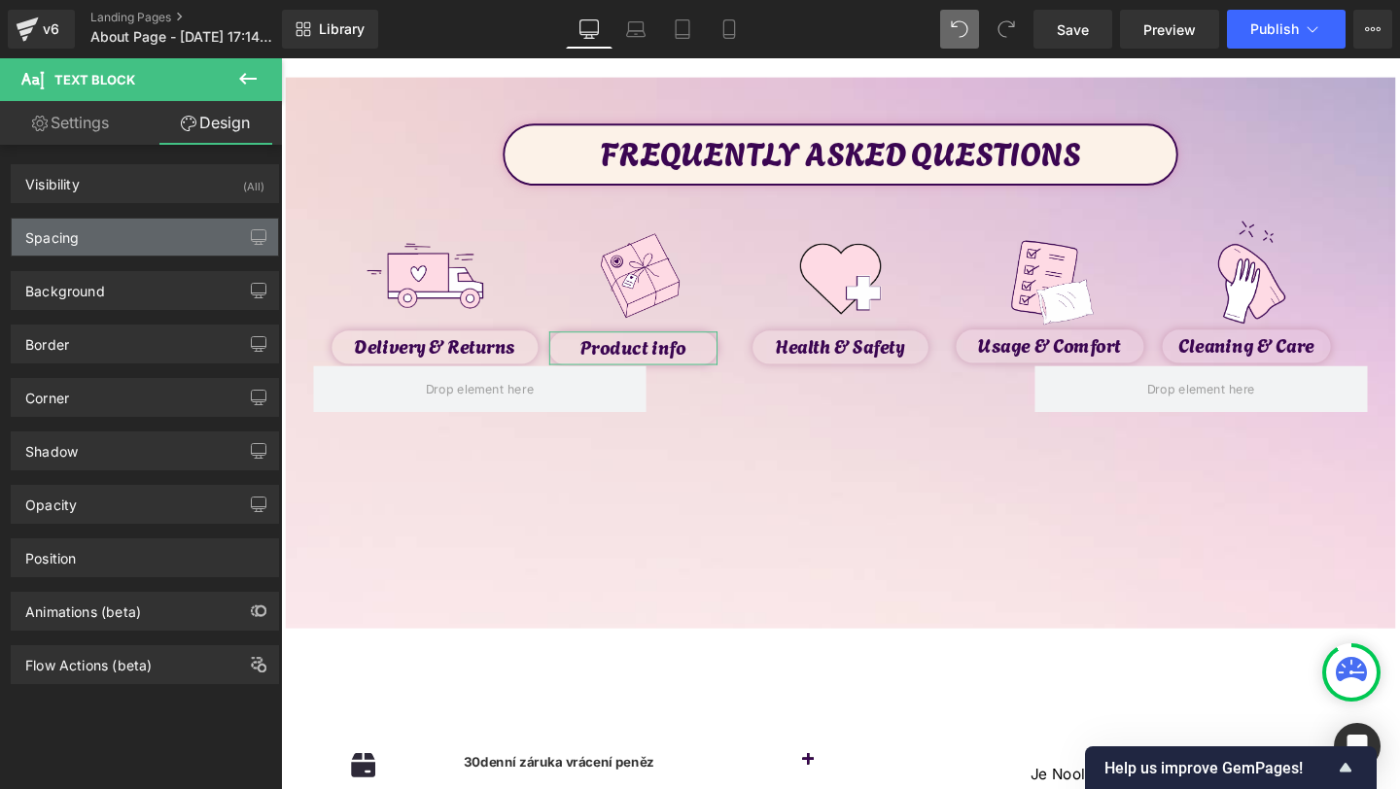
click at [60, 221] on div "Spacing" at bounding box center [51, 232] width 53 height 27
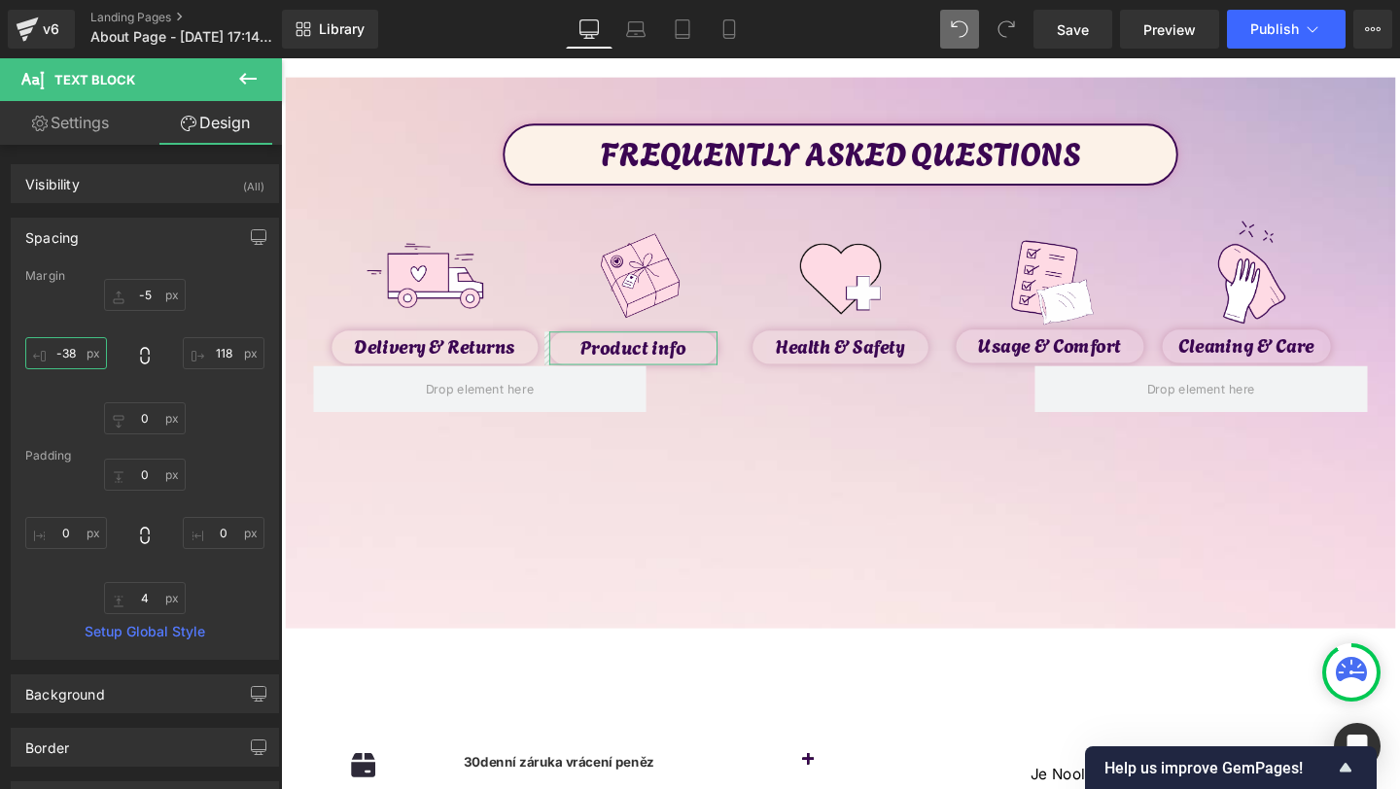
click at [71, 357] on input "text" at bounding box center [66, 353] width 82 height 32
click at [68, 351] on input "text" at bounding box center [66, 353] width 82 height 32
click at [217, 351] on input "text" at bounding box center [224, 353] width 82 height 32
click at [217, 332] on div "-28" at bounding box center [144, 357] width 239 height 156
click at [217, 350] on input "text" at bounding box center [224, 353] width 82 height 32
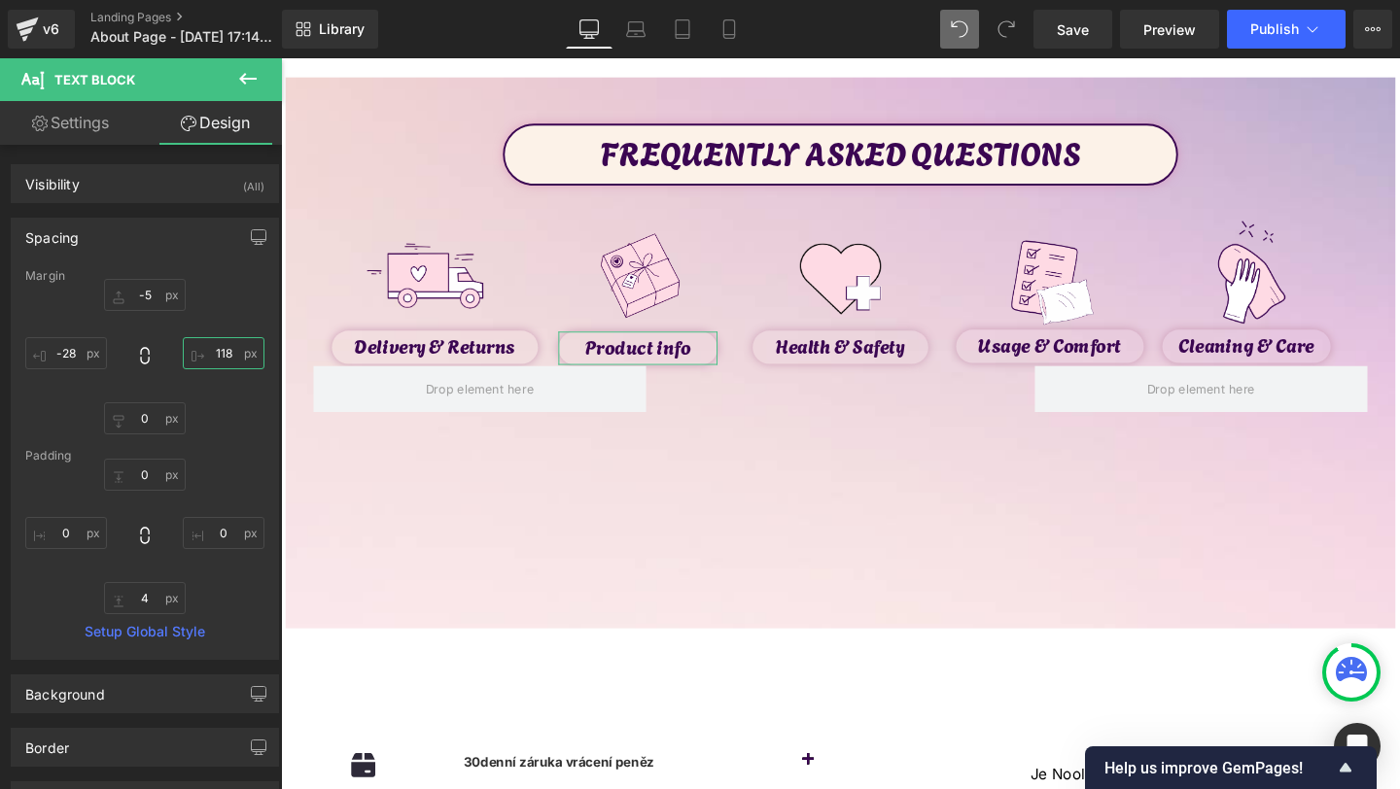
click at [217, 350] on input "text" at bounding box center [224, 353] width 82 height 32
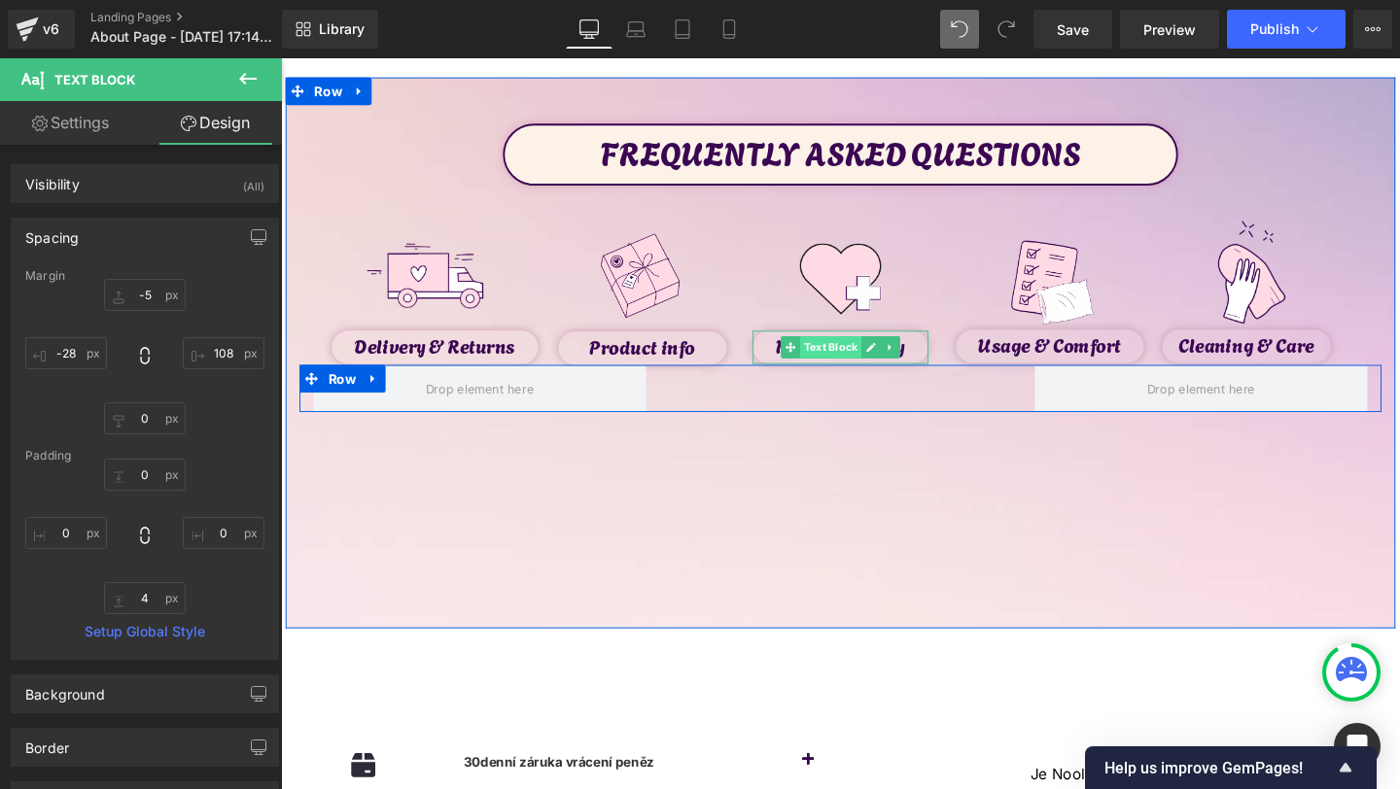
click at [868, 360] on span "Text Block" at bounding box center [858, 362] width 64 height 23
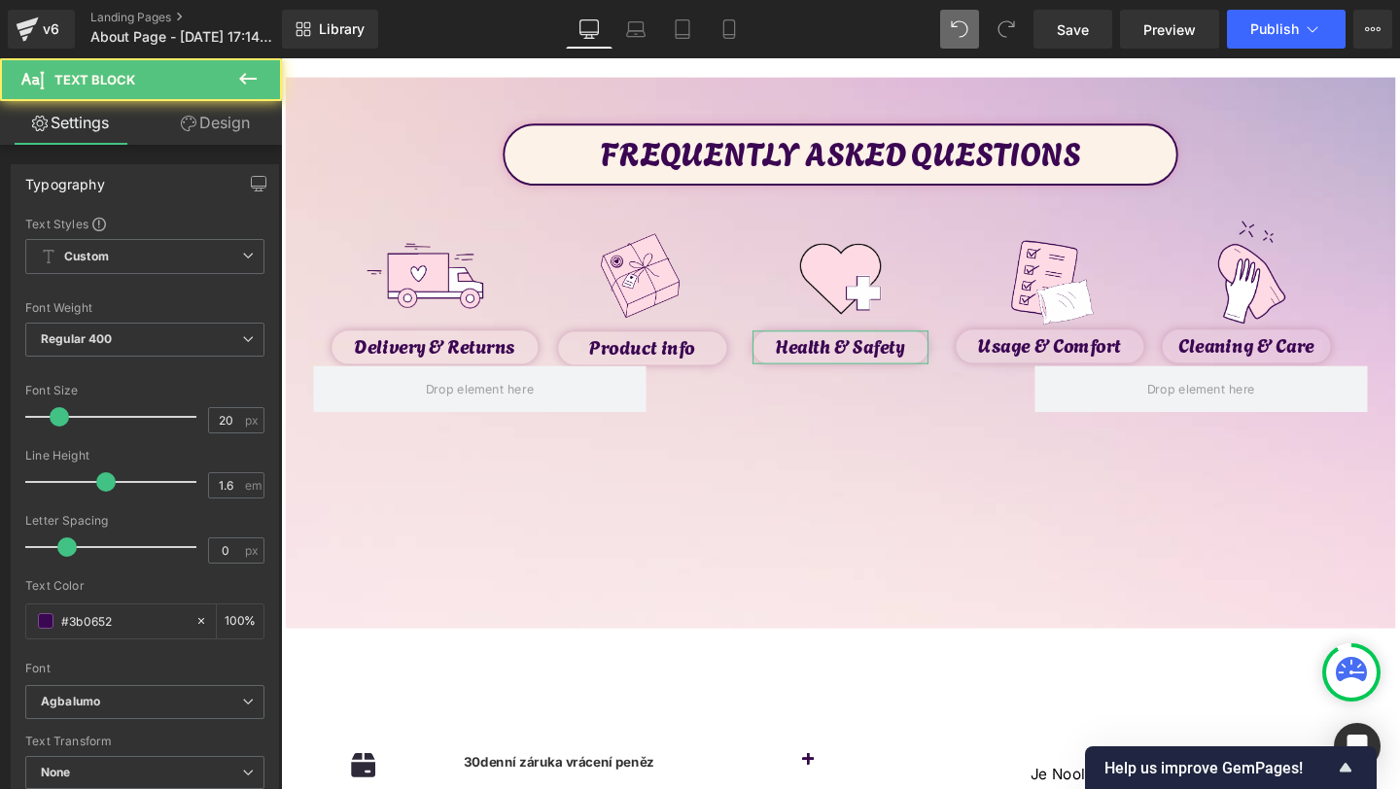
click at [237, 107] on link "Design" at bounding box center [215, 123] width 141 height 44
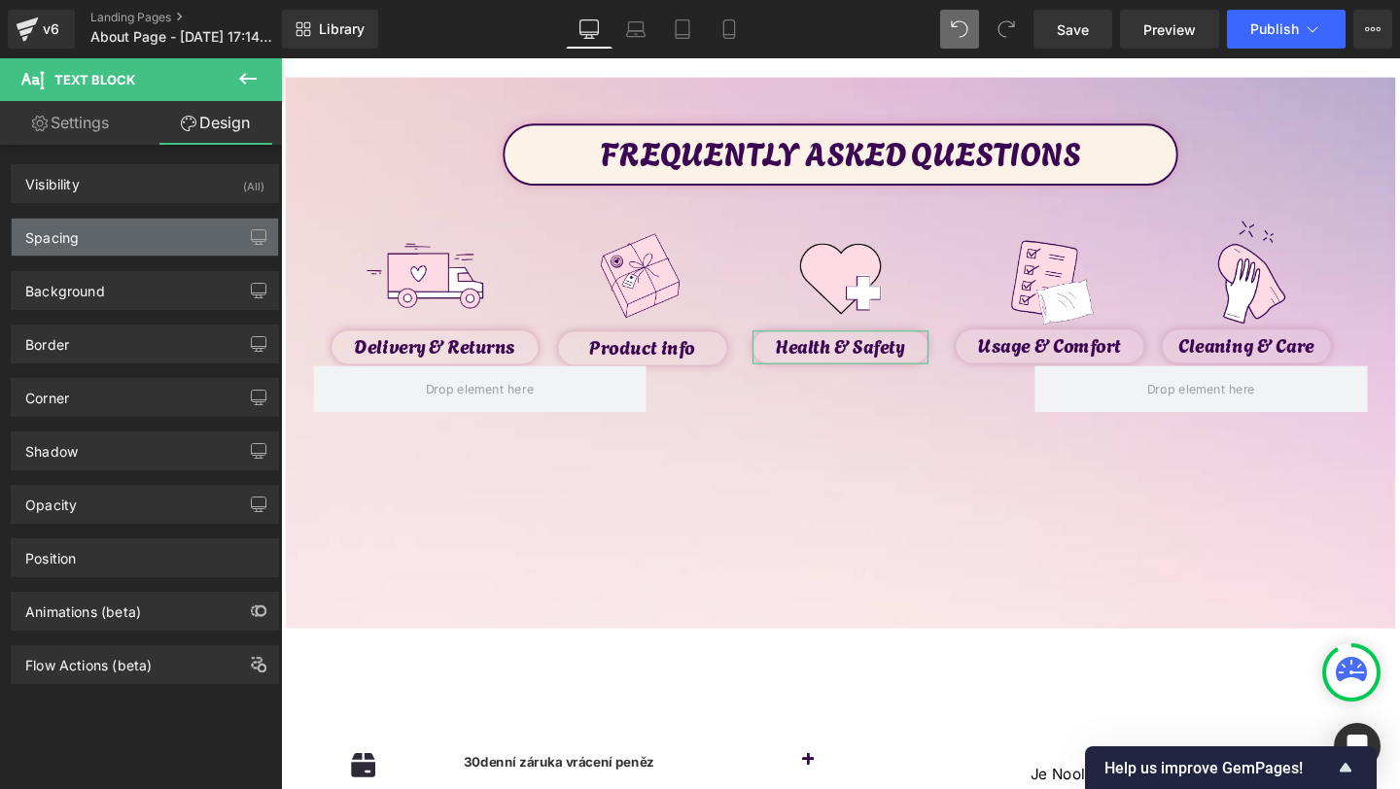
click at [77, 238] on div "Spacing" at bounding box center [51, 232] width 53 height 27
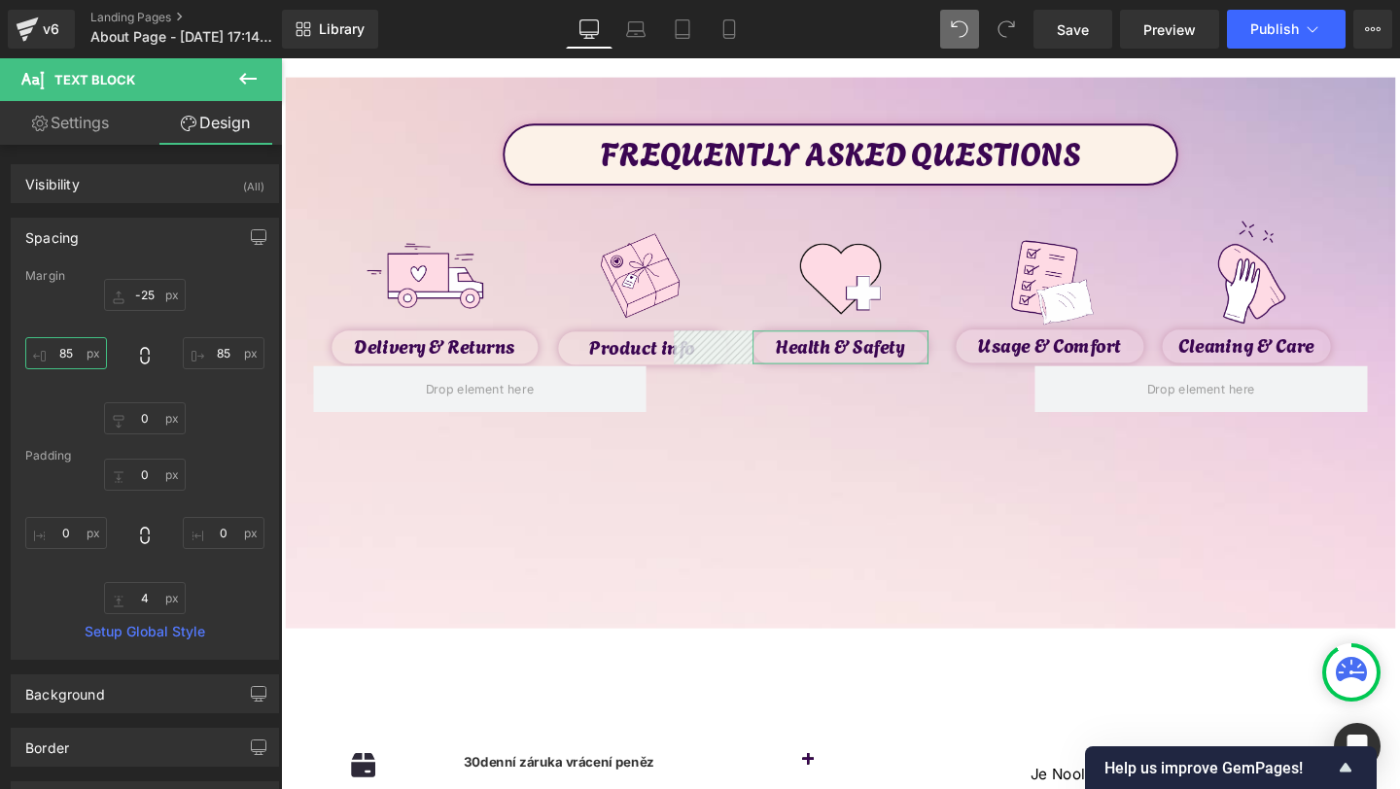
click at [68, 361] on input "text" at bounding box center [66, 353] width 82 height 32
click at [80, 358] on input "text" at bounding box center [66, 353] width 82 height 32
click at [227, 356] on input "text" at bounding box center [224, 353] width 82 height 32
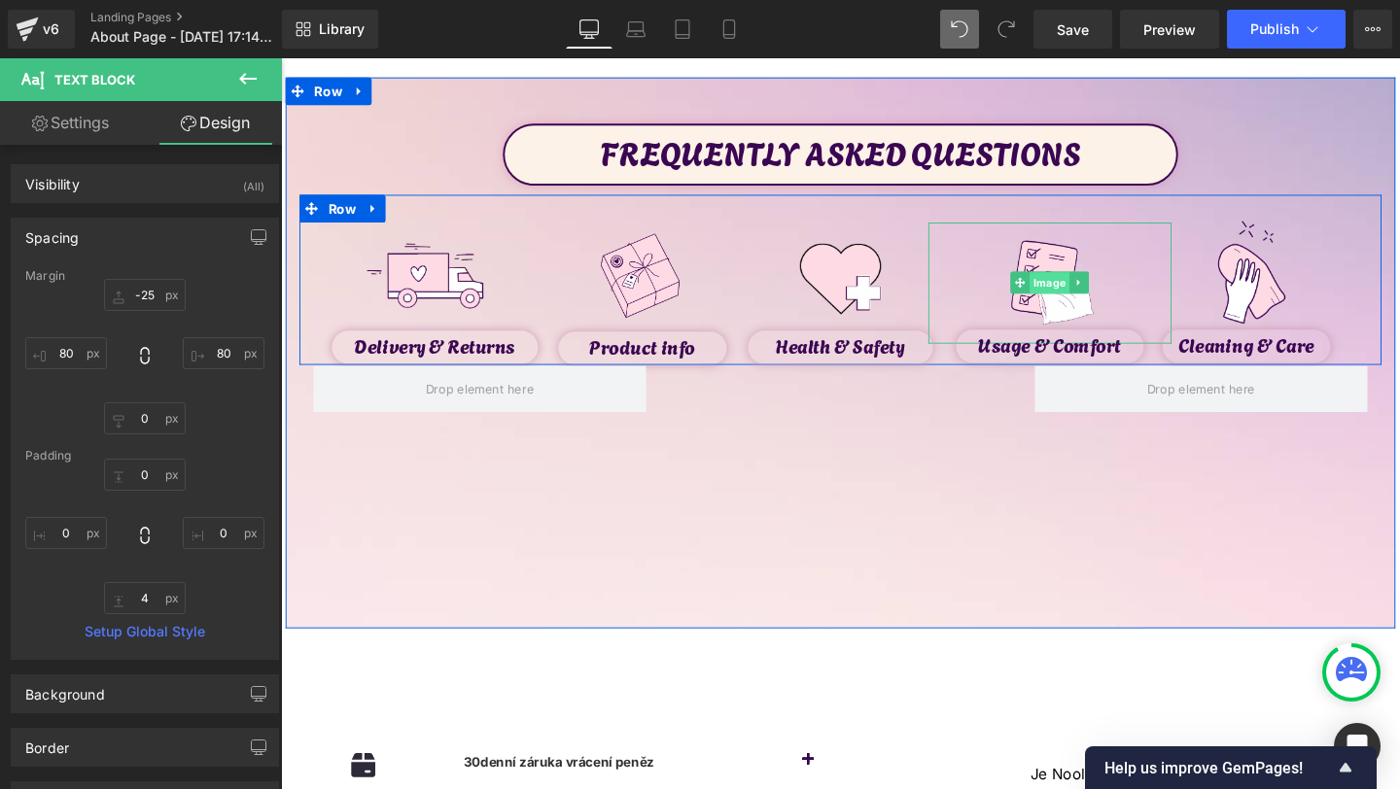
click at [1091, 305] on span "Image" at bounding box center [1090, 295] width 42 height 23
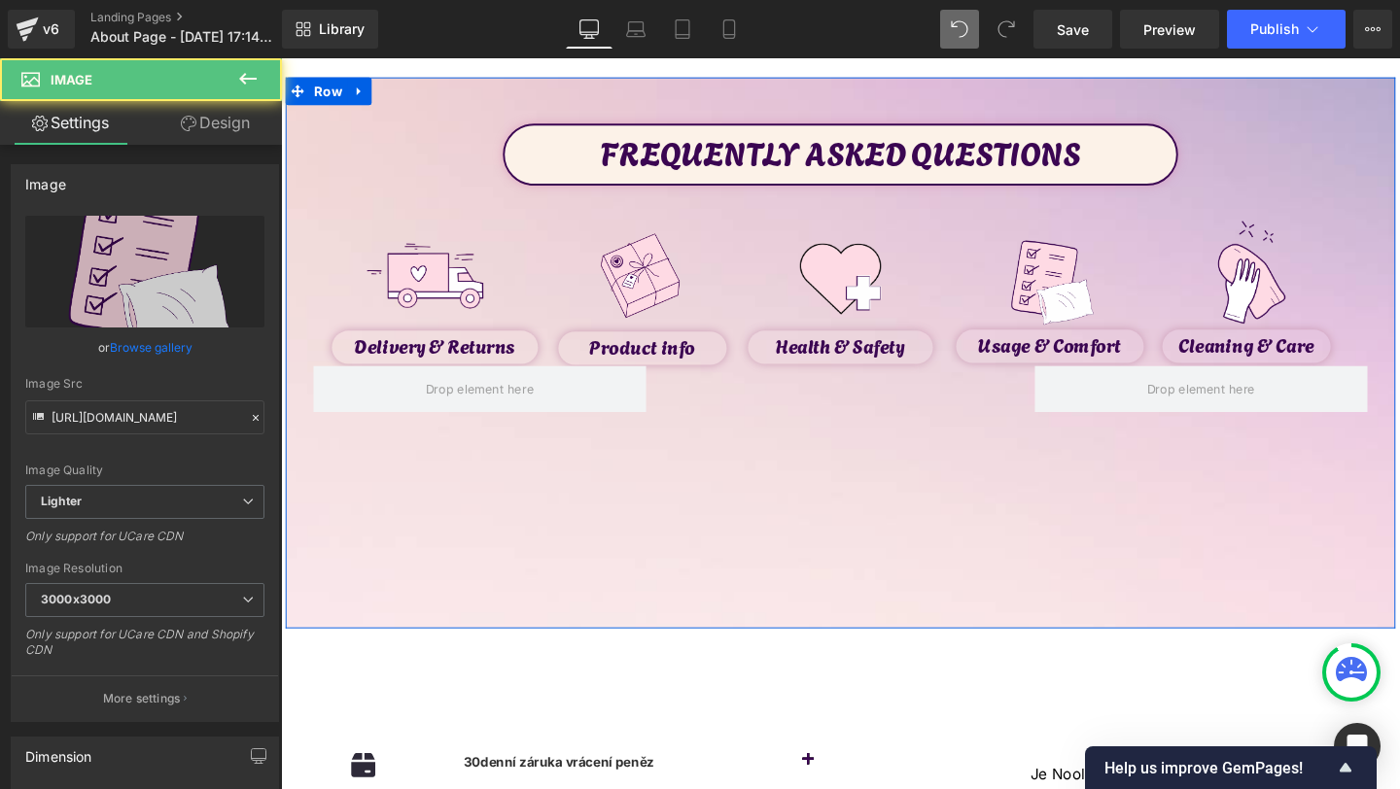
click at [222, 116] on link "Design" at bounding box center [215, 123] width 141 height 44
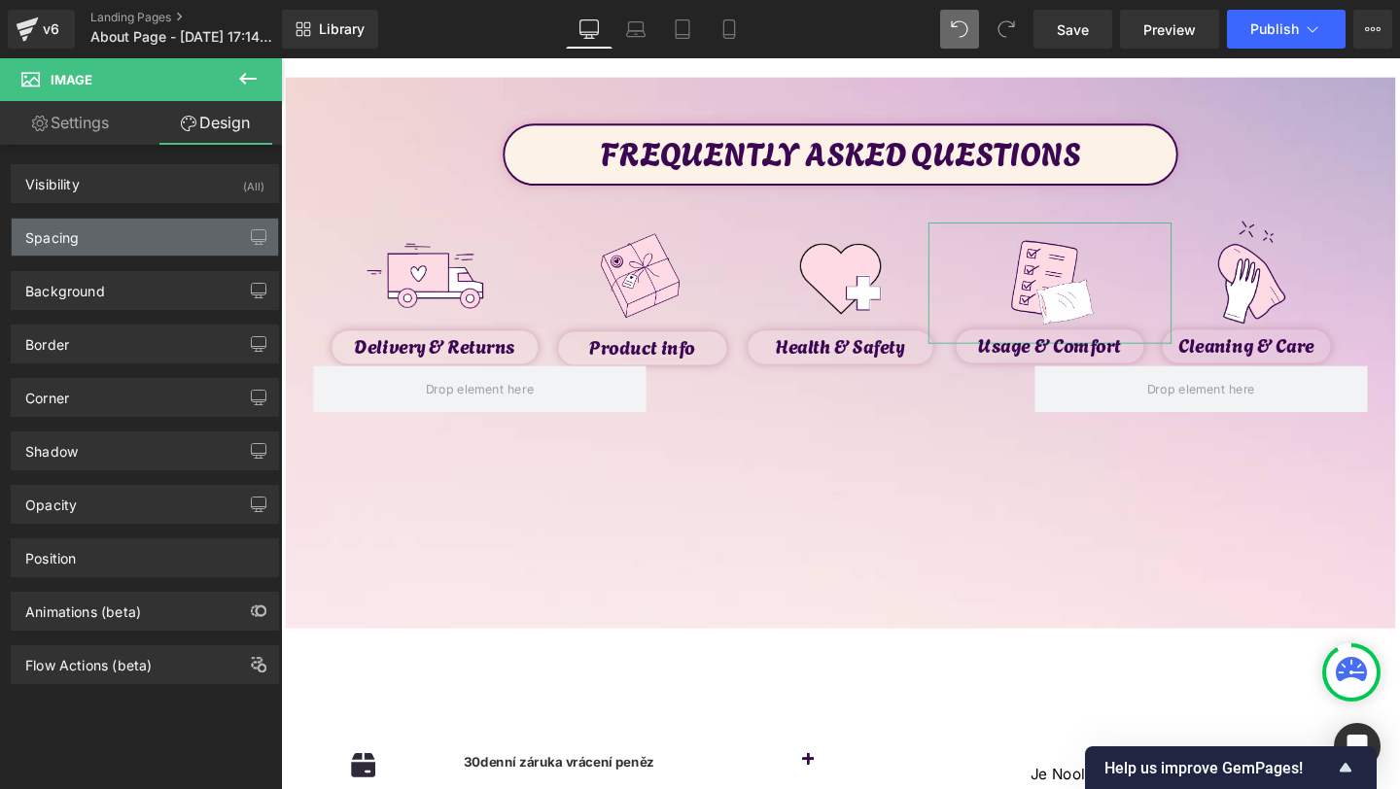
click at [90, 229] on div "Spacing" at bounding box center [145, 237] width 266 height 37
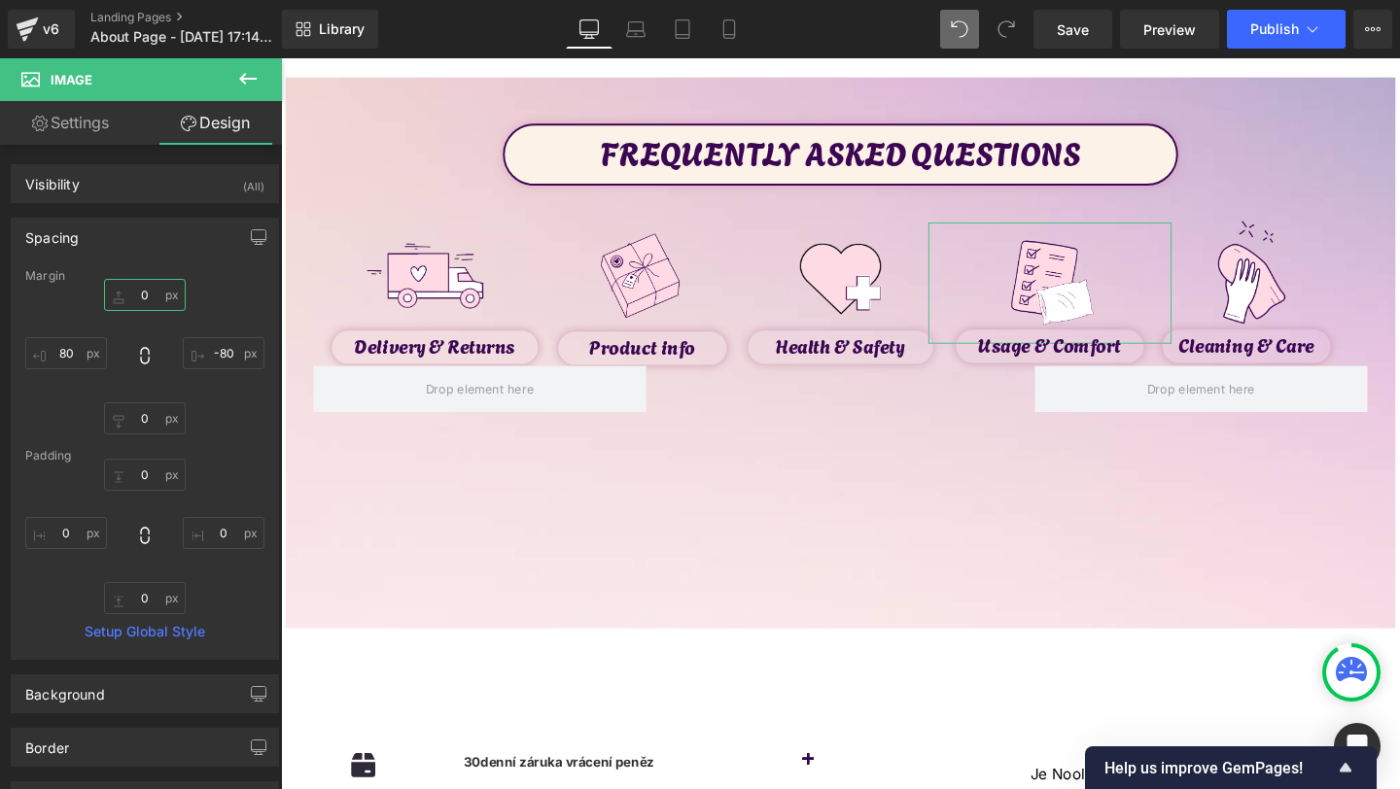
click at [140, 303] on input "0" at bounding box center [145, 295] width 82 height 32
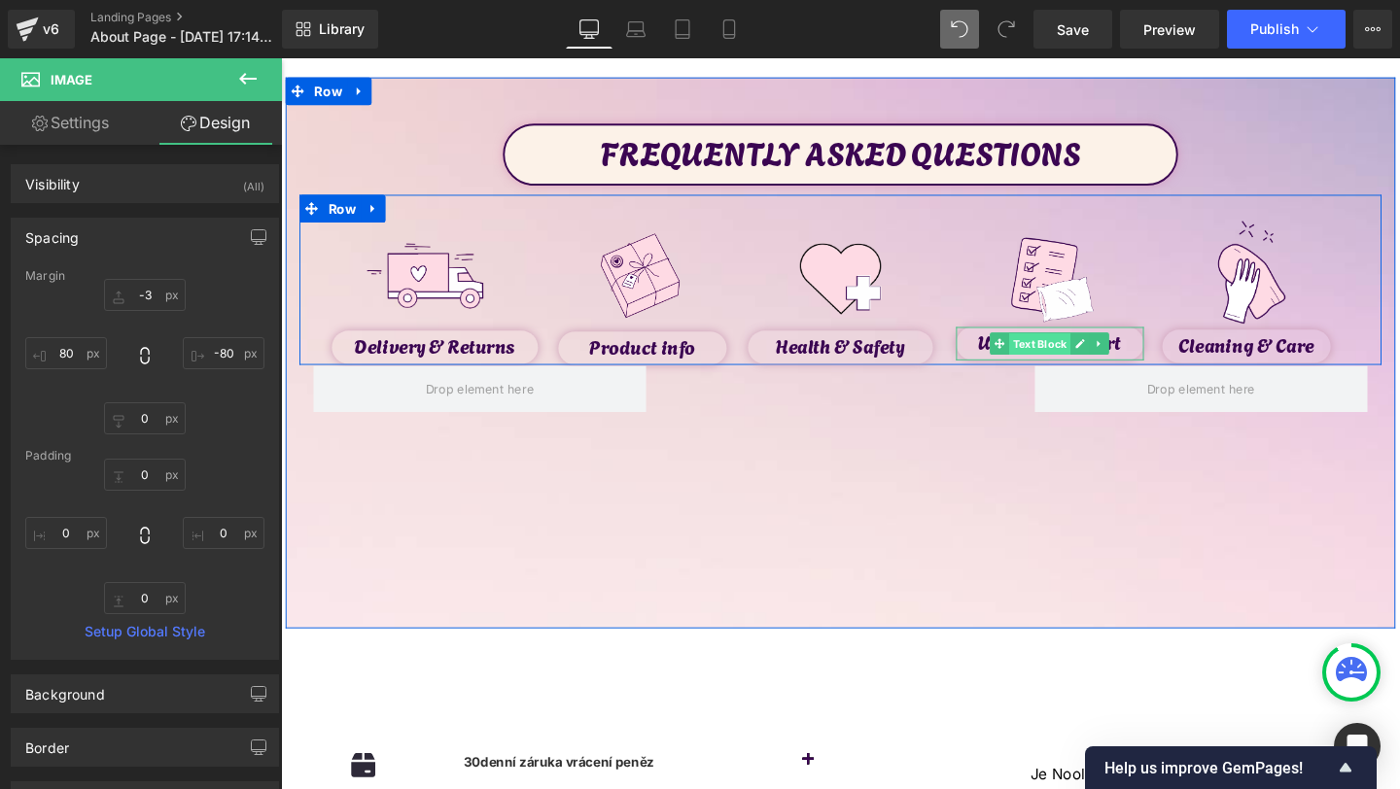
click at [1071, 357] on span "Text Block" at bounding box center [1079, 359] width 64 height 23
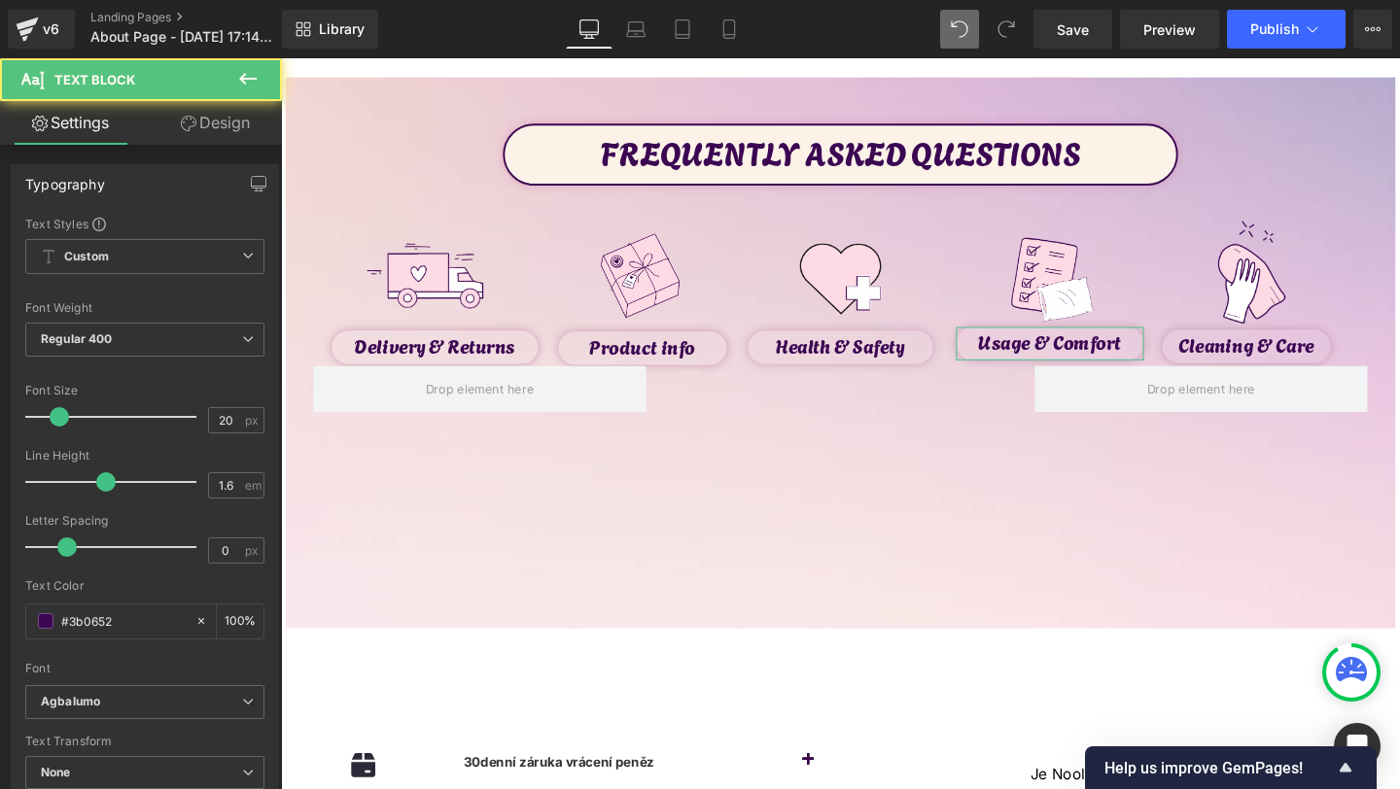
drag, startPoint x: 227, startPoint y: 114, endPoint x: 122, endPoint y: 215, distance: 145.8
click at [227, 114] on link "Design" at bounding box center [215, 123] width 141 height 44
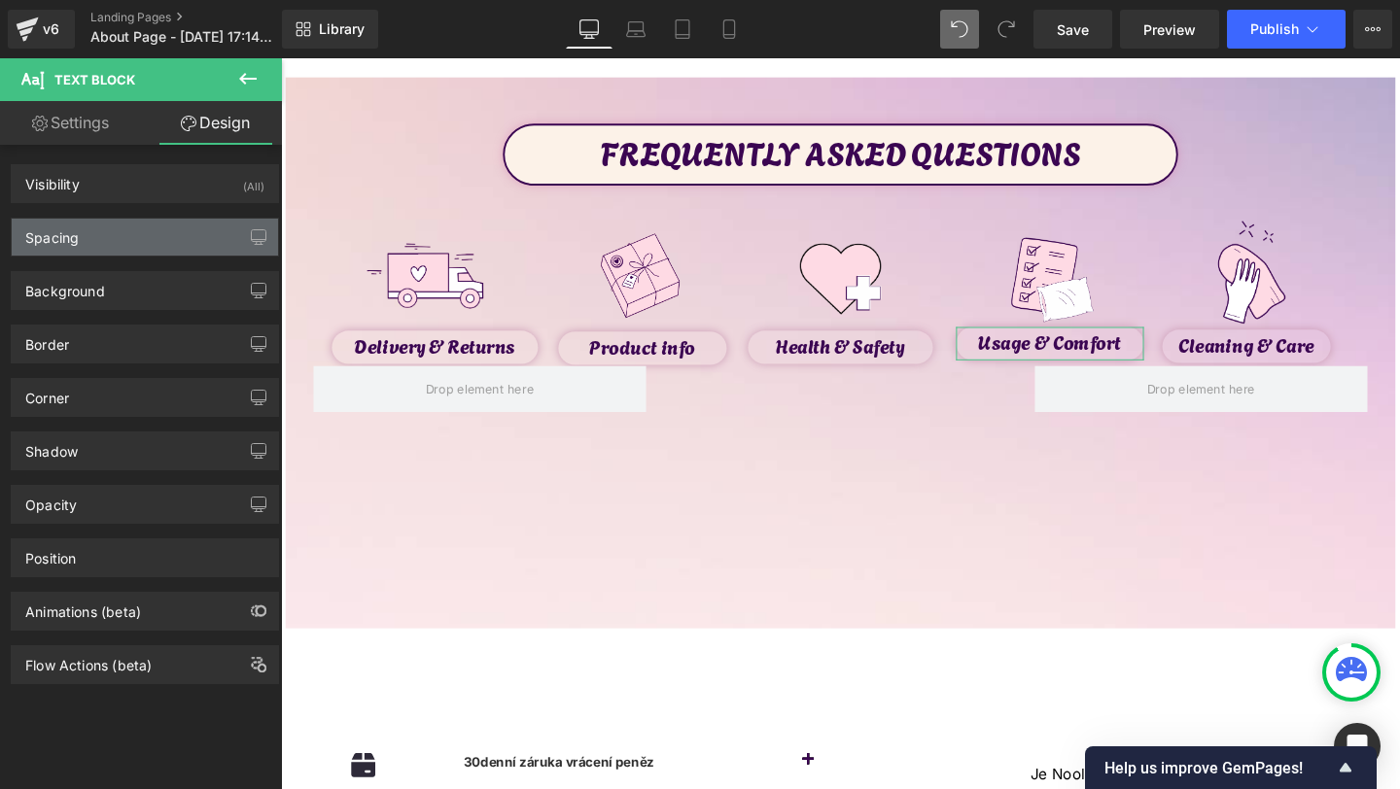
drag, startPoint x: 83, startPoint y: 249, endPoint x: 95, endPoint y: 249, distance: 12.6
click at [83, 249] on div "Spacing" at bounding box center [145, 237] width 266 height 37
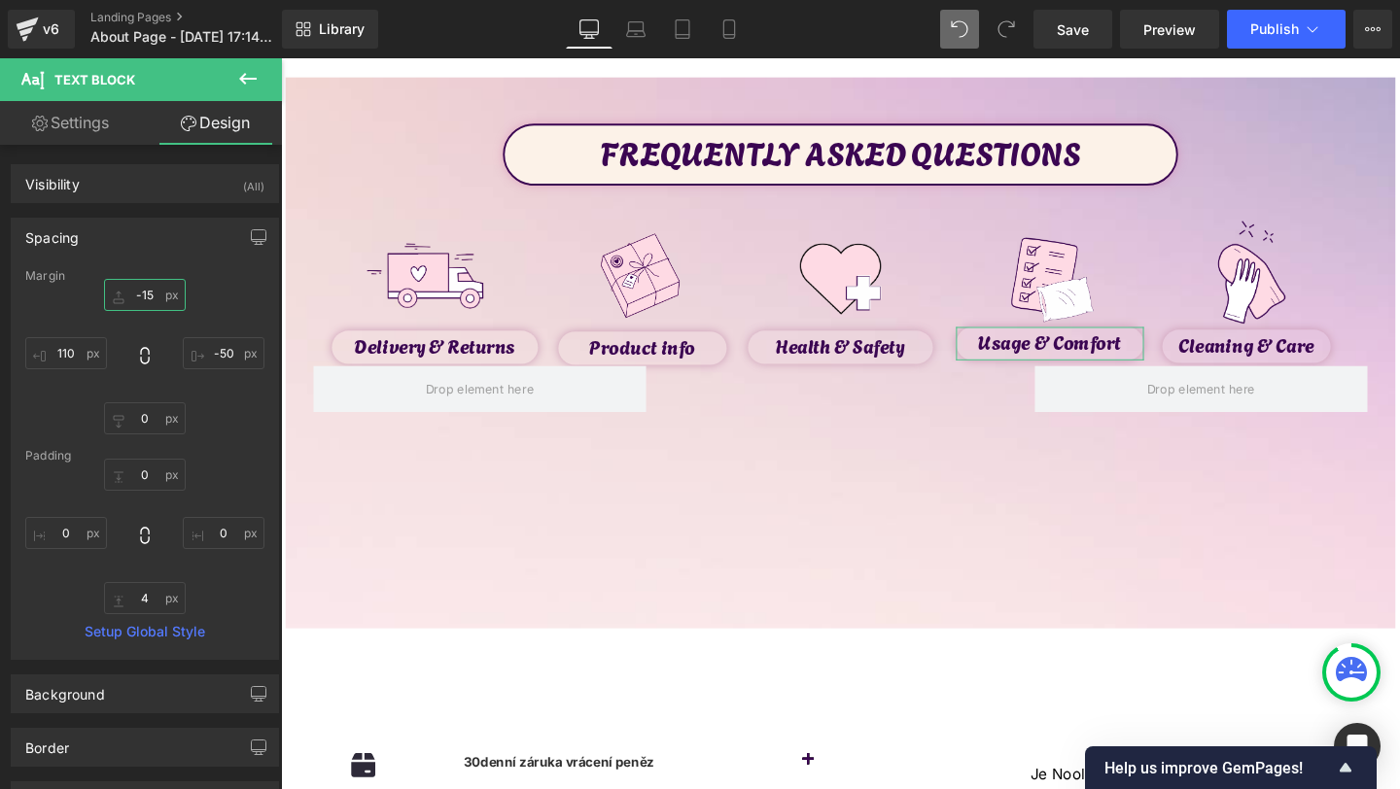
click at [152, 297] on input "text" at bounding box center [145, 295] width 82 height 32
click at [152, 295] on input "text" at bounding box center [145, 295] width 82 height 32
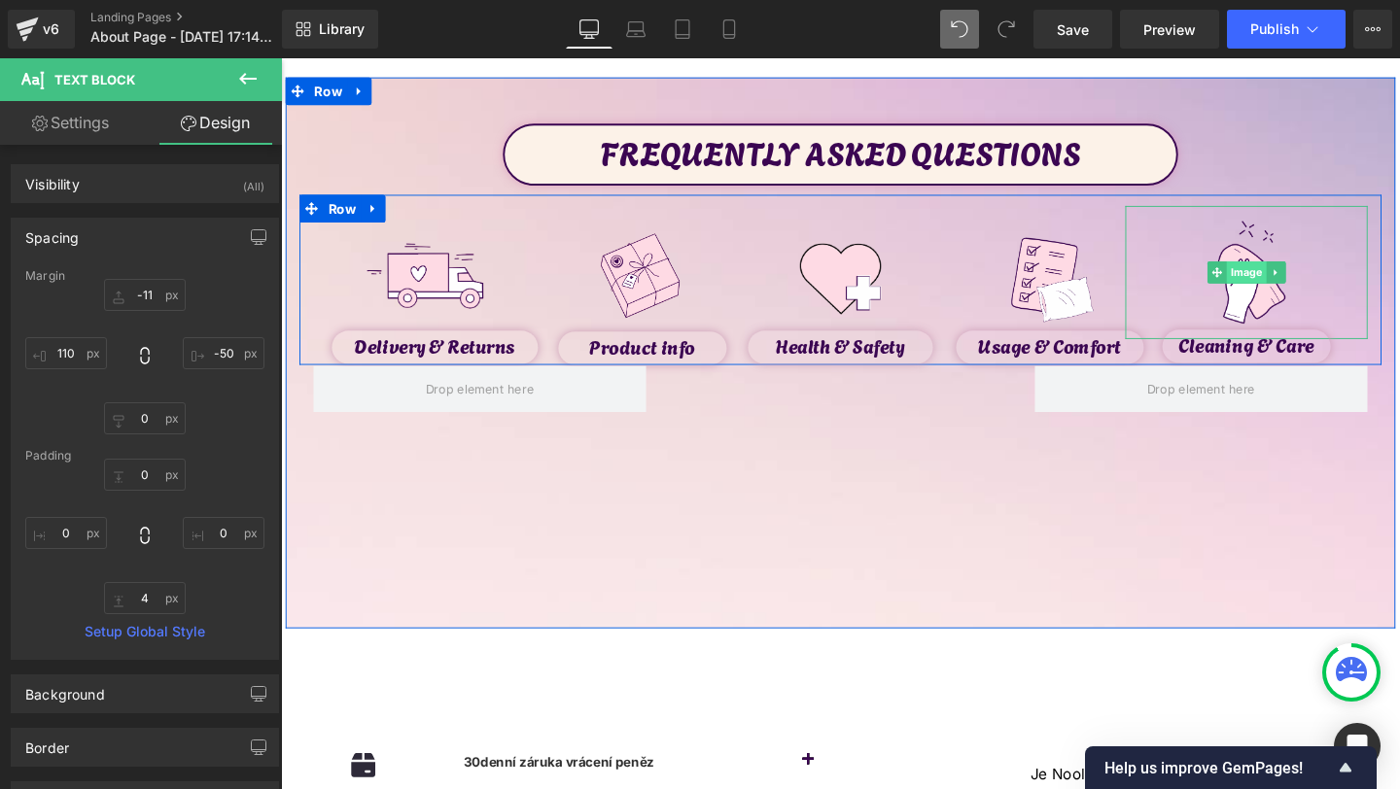
click at [1294, 284] on span "Image" at bounding box center [1296, 283] width 42 height 23
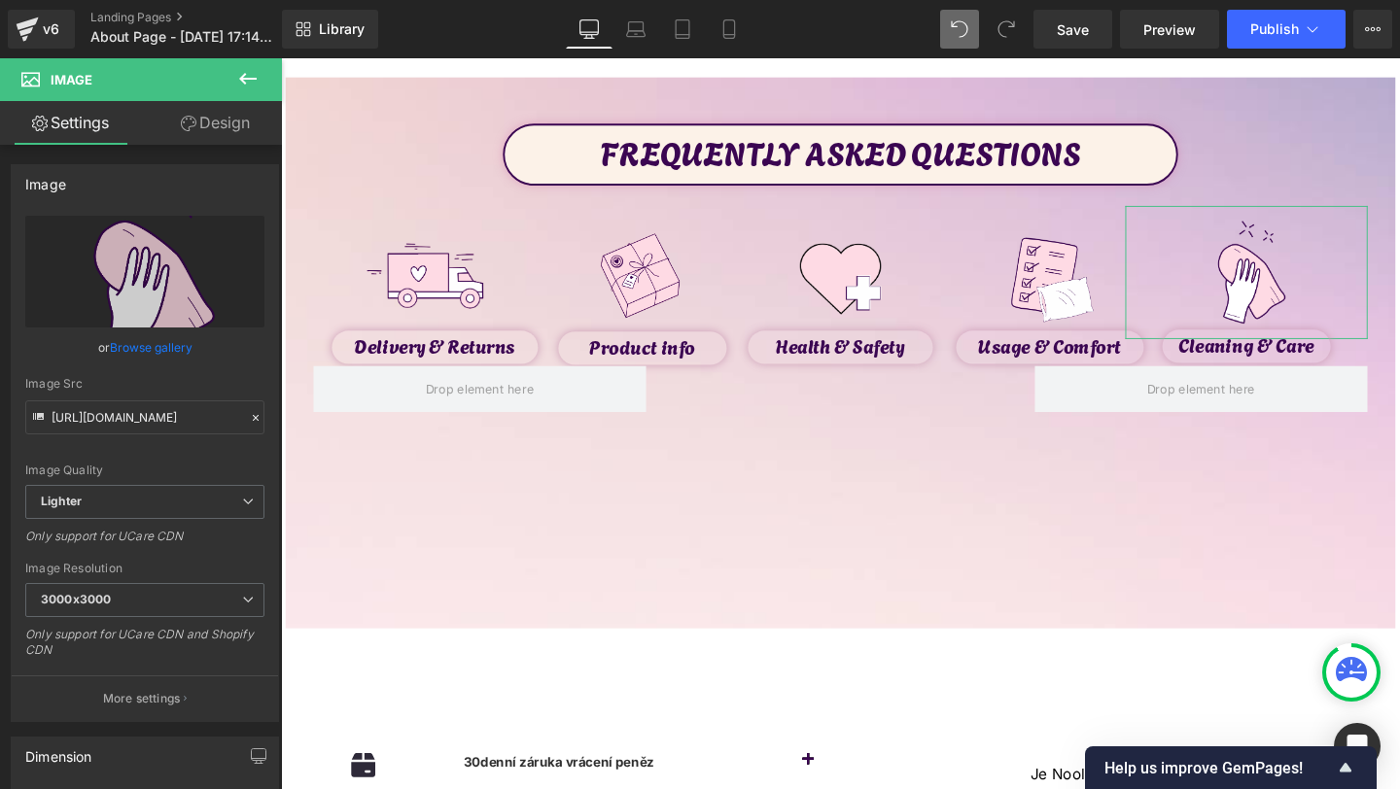
click at [235, 118] on link "Design" at bounding box center [215, 123] width 141 height 44
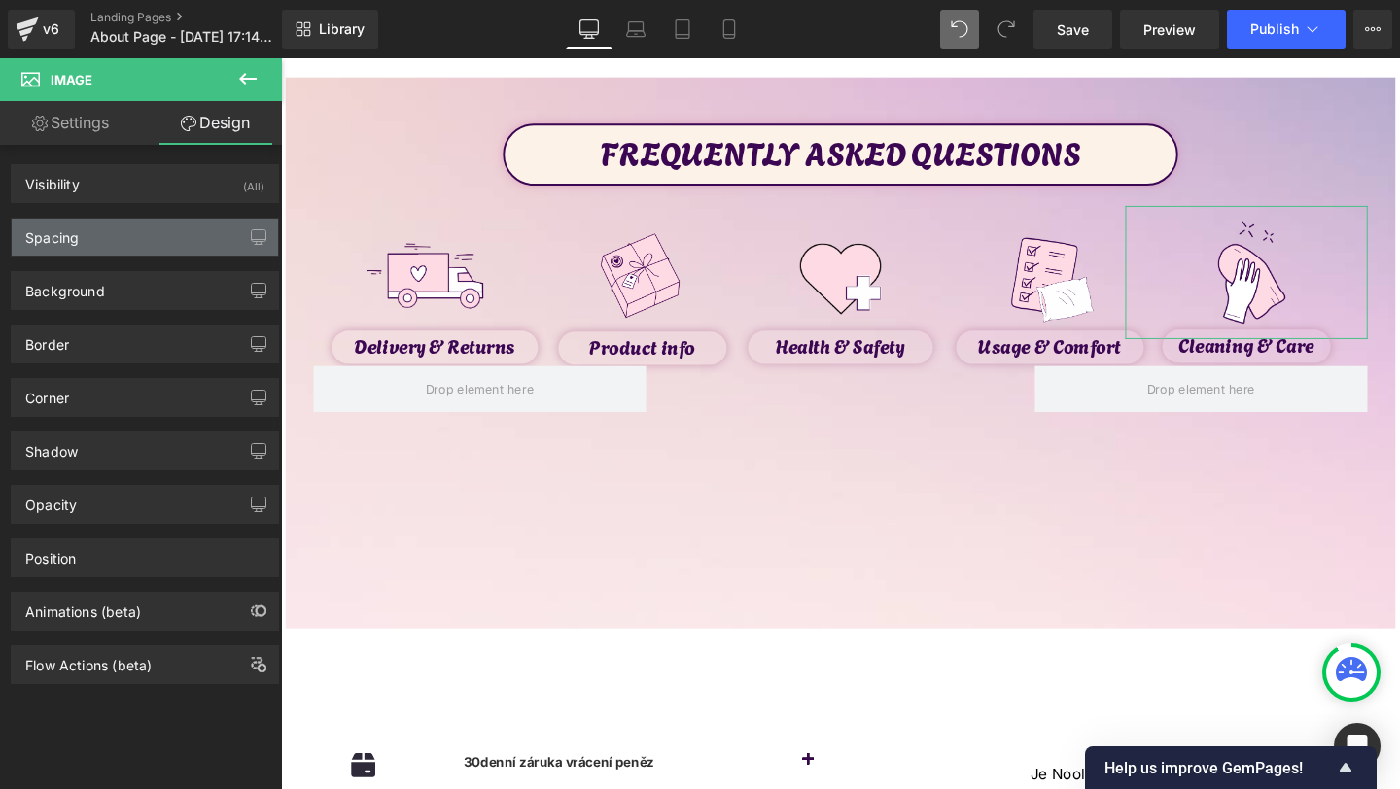
click at [92, 224] on div "Spacing" at bounding box center [145, 237] width 266 height 37
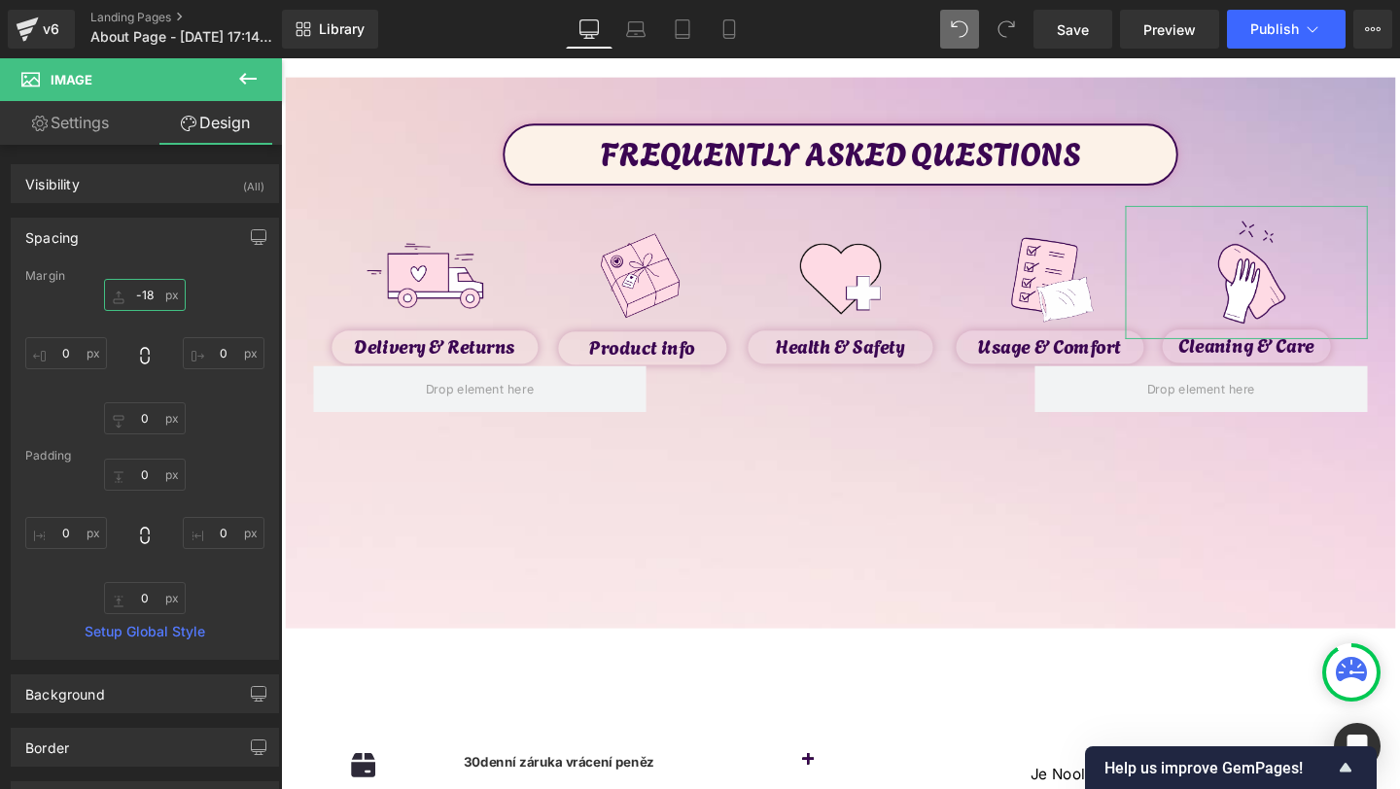
click at [160, 296] on input "-18" at bounding box center [145, 295] width 82 height 32
click at [155, 299] on input "-18" at bounding box center [145, 295] width 82 height 32
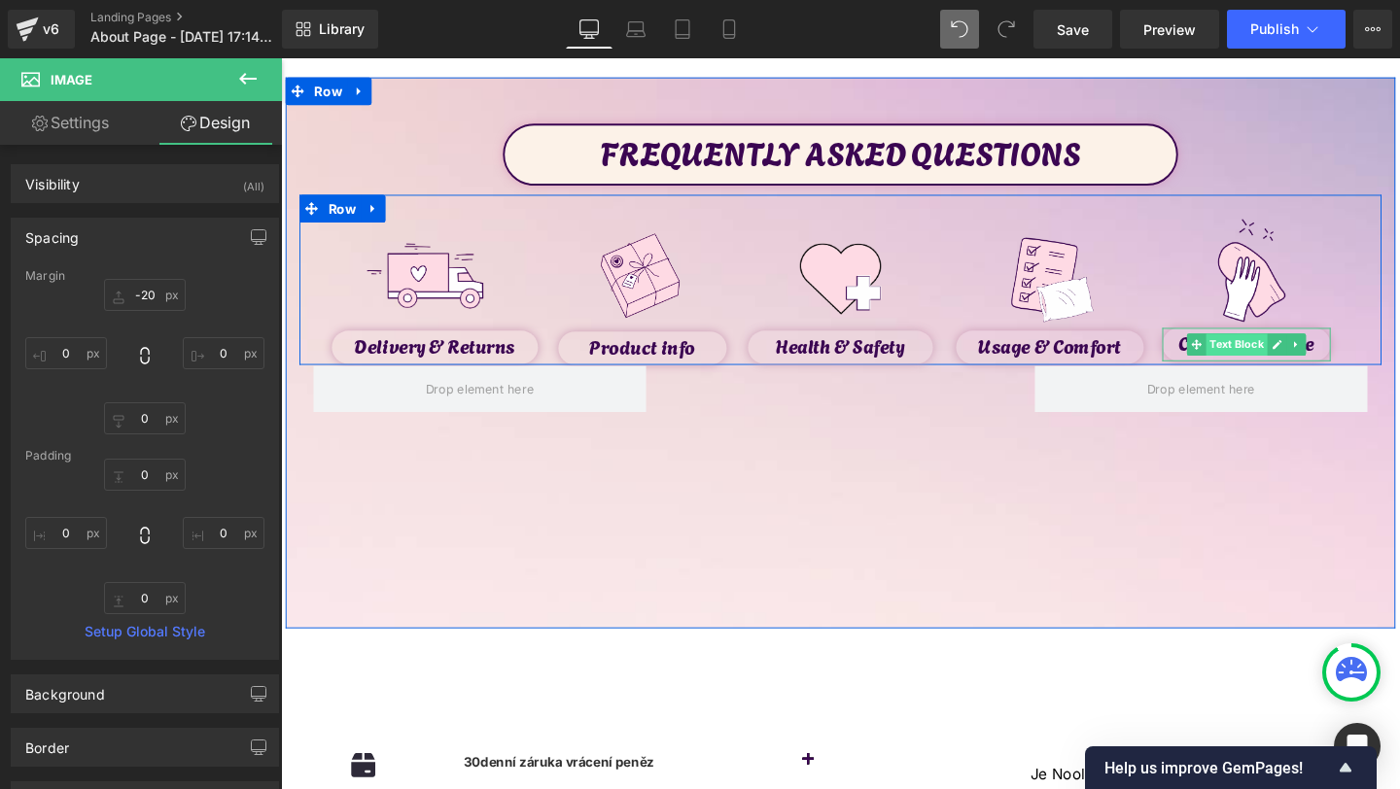
click at [1265, 356] on span "Text Block" at bounding box center [1285, 359] width 64 height 23
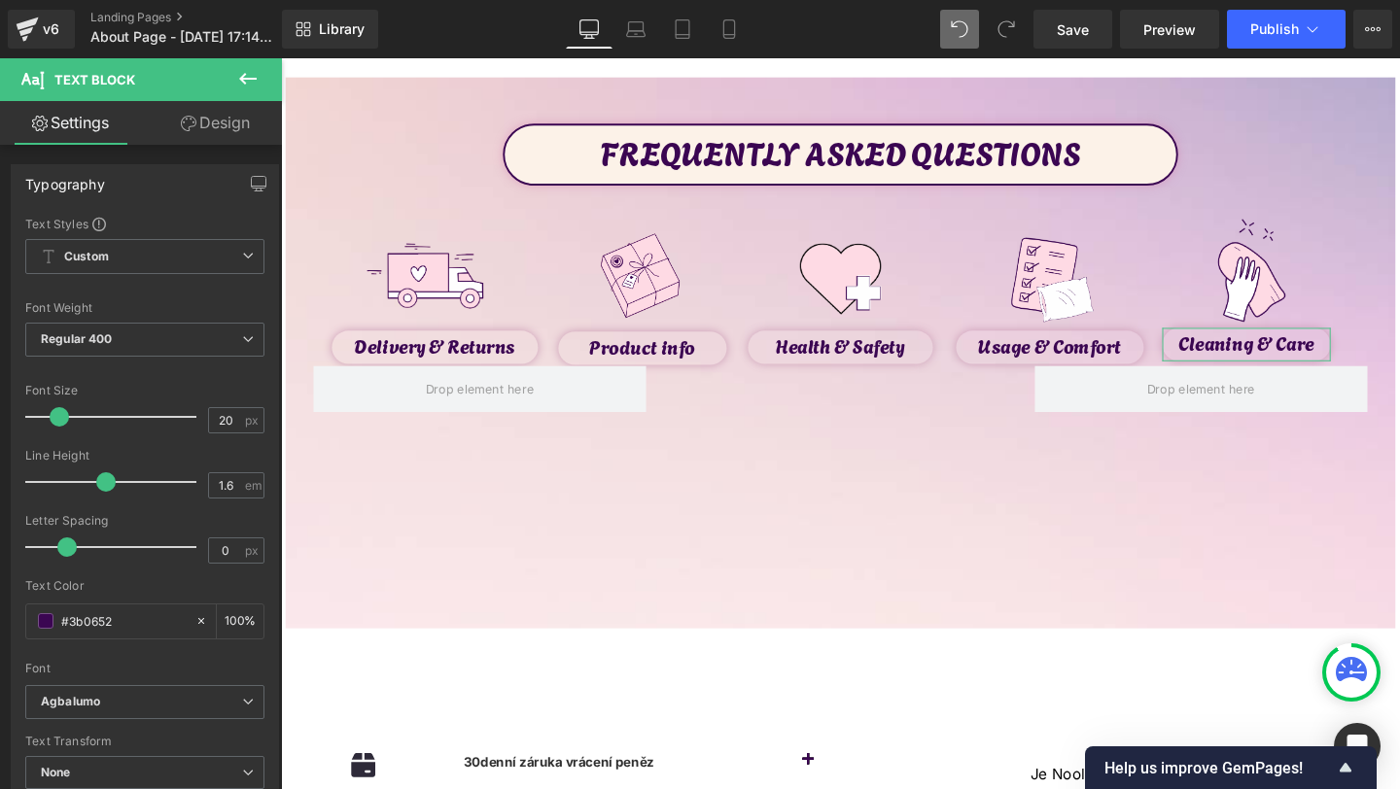
drag, startPoint x: 203, startPoint y: 108, endPoint x: 196, endPoint y: 136, distance: 29.0
click at [203, 108] on link "Design" at bounding box center [215, 123] width 141 height 44
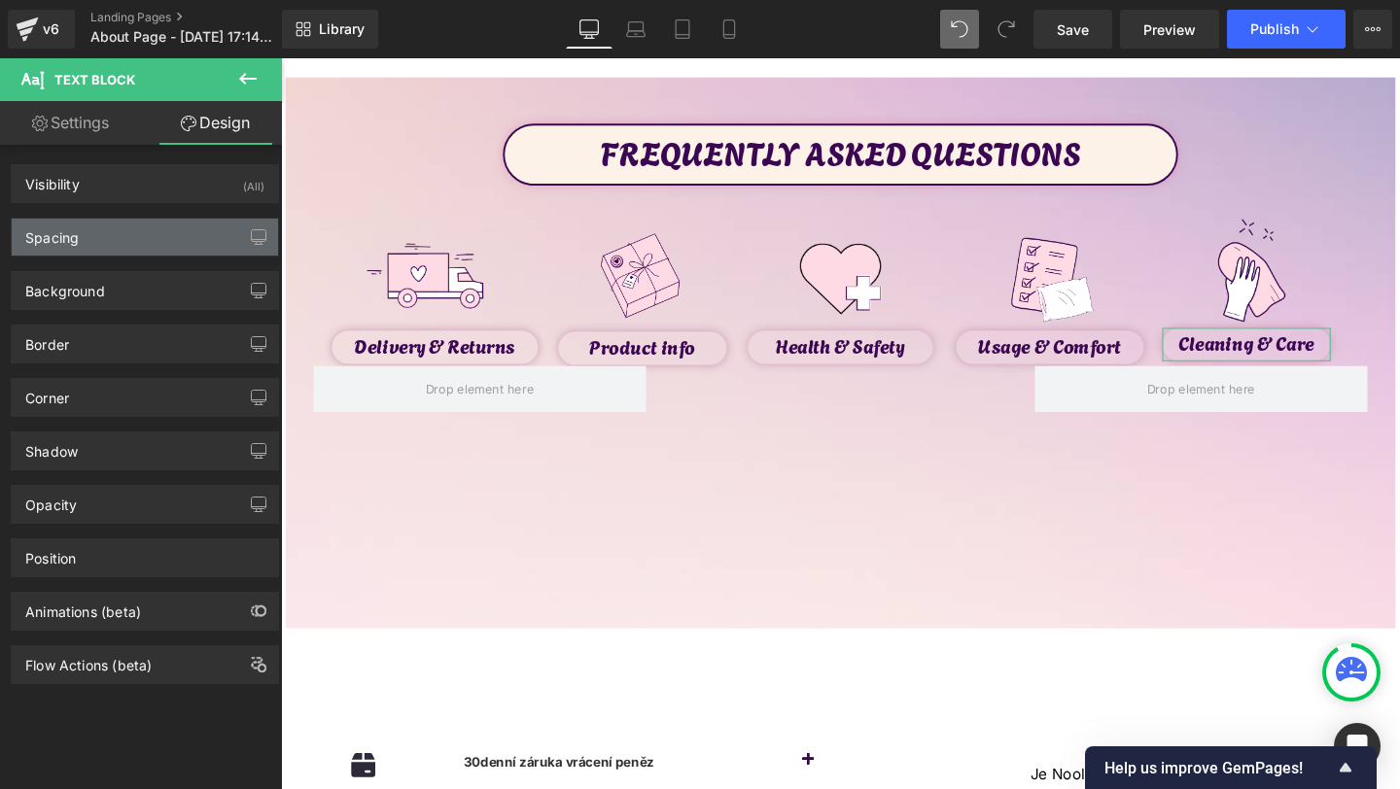
click at [127, 231] on div "Spacing" at bounding box center [145, 237] width 266 height 37
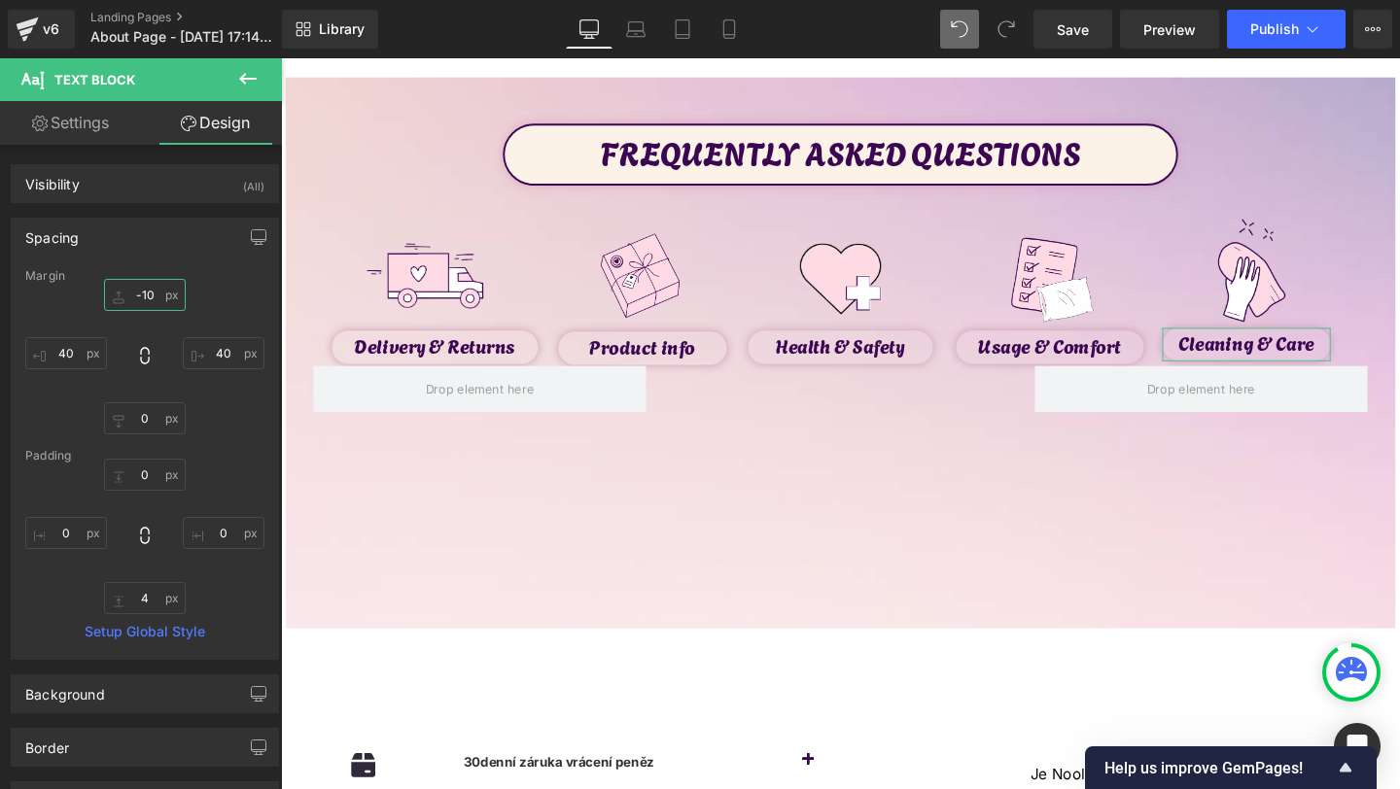
click at [154, 303] on input "text" at bounding box center [145, 295] width 82 height 32
click at [153, 301] on input "text" at bounding box center [145, 295] width 82 height 32
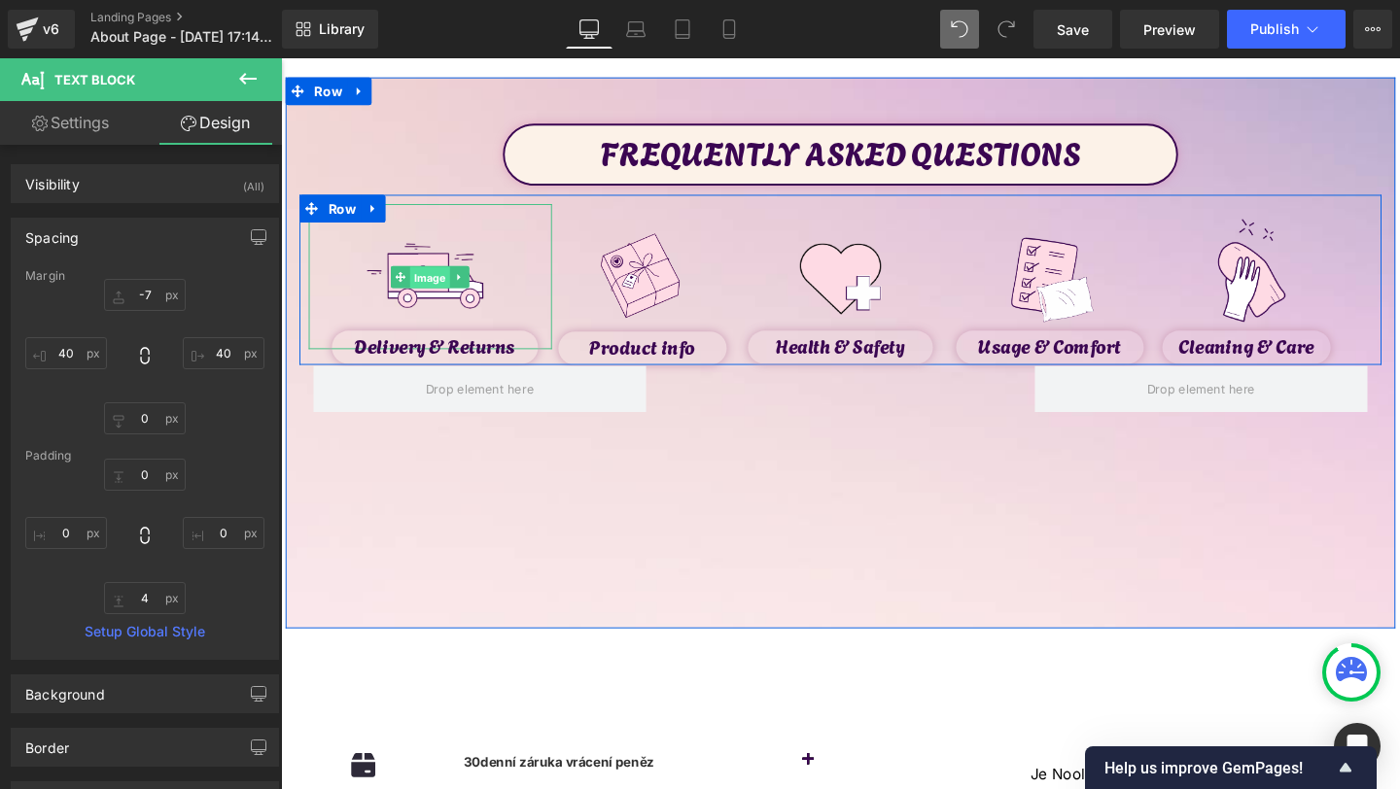
click at [439, 294] on span "Image" at bounding box center [438, 288] width 42 height 23
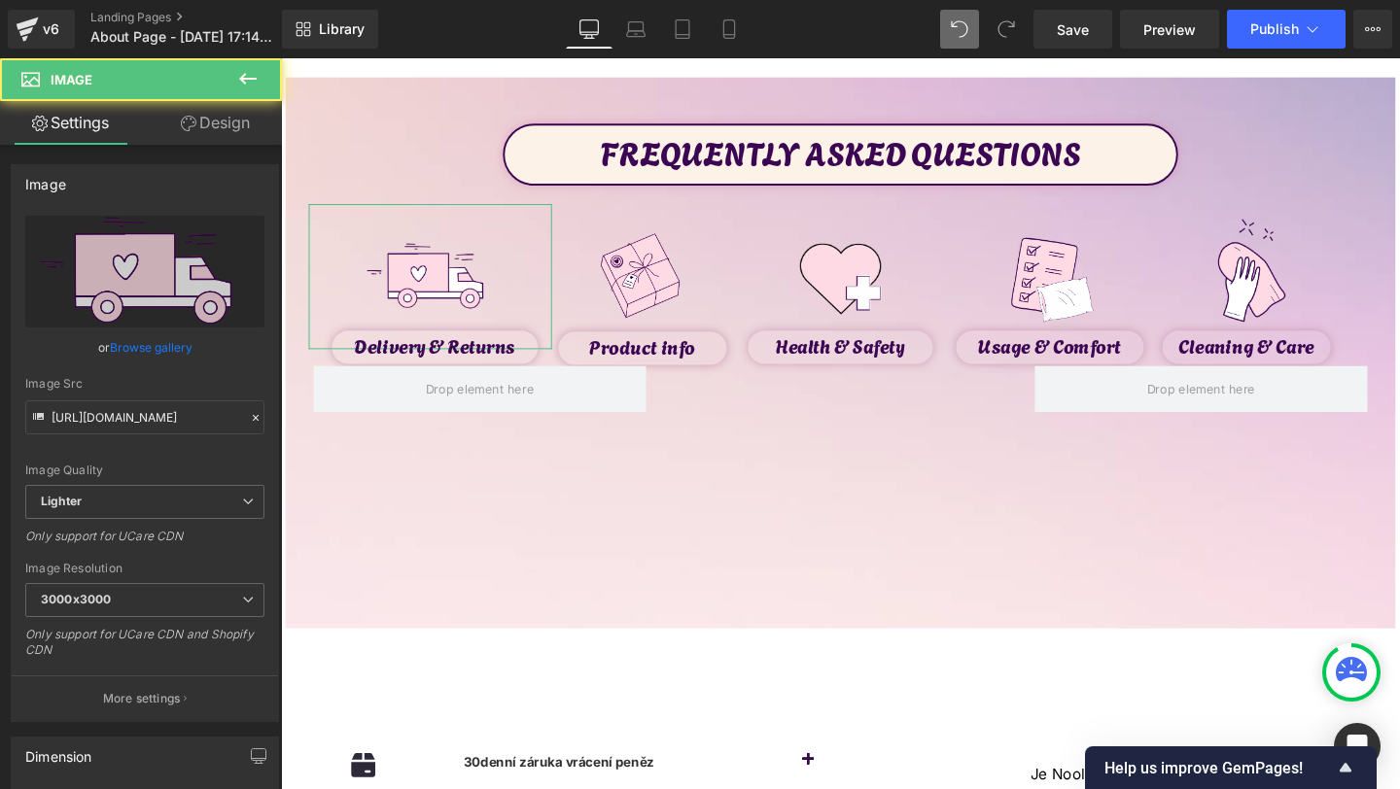
click at [184, 105] on link "Design" at bounding box center [215, 123] width 141 height 44
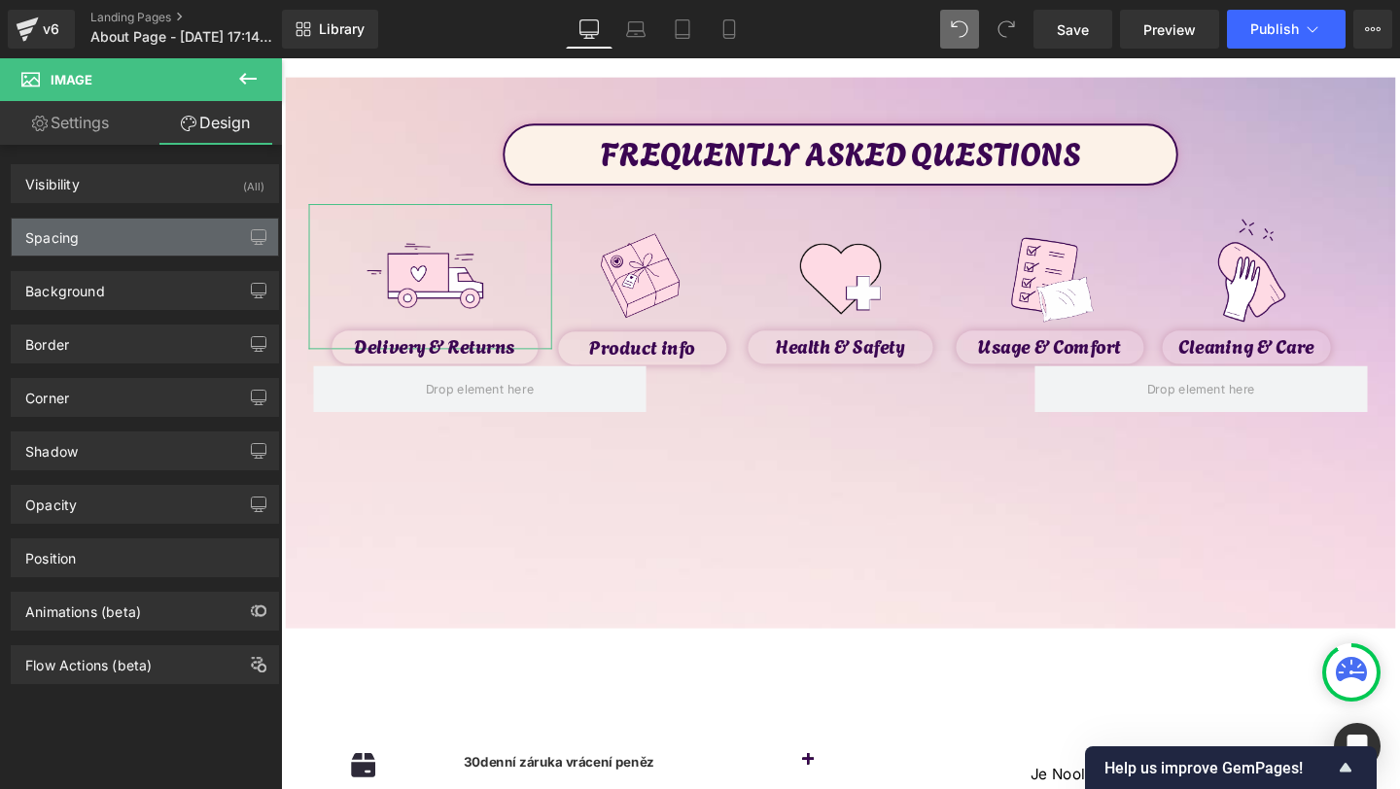
click at [107, 225] on div "Spacing" at bounding box center [145, 237] width 266 height 37
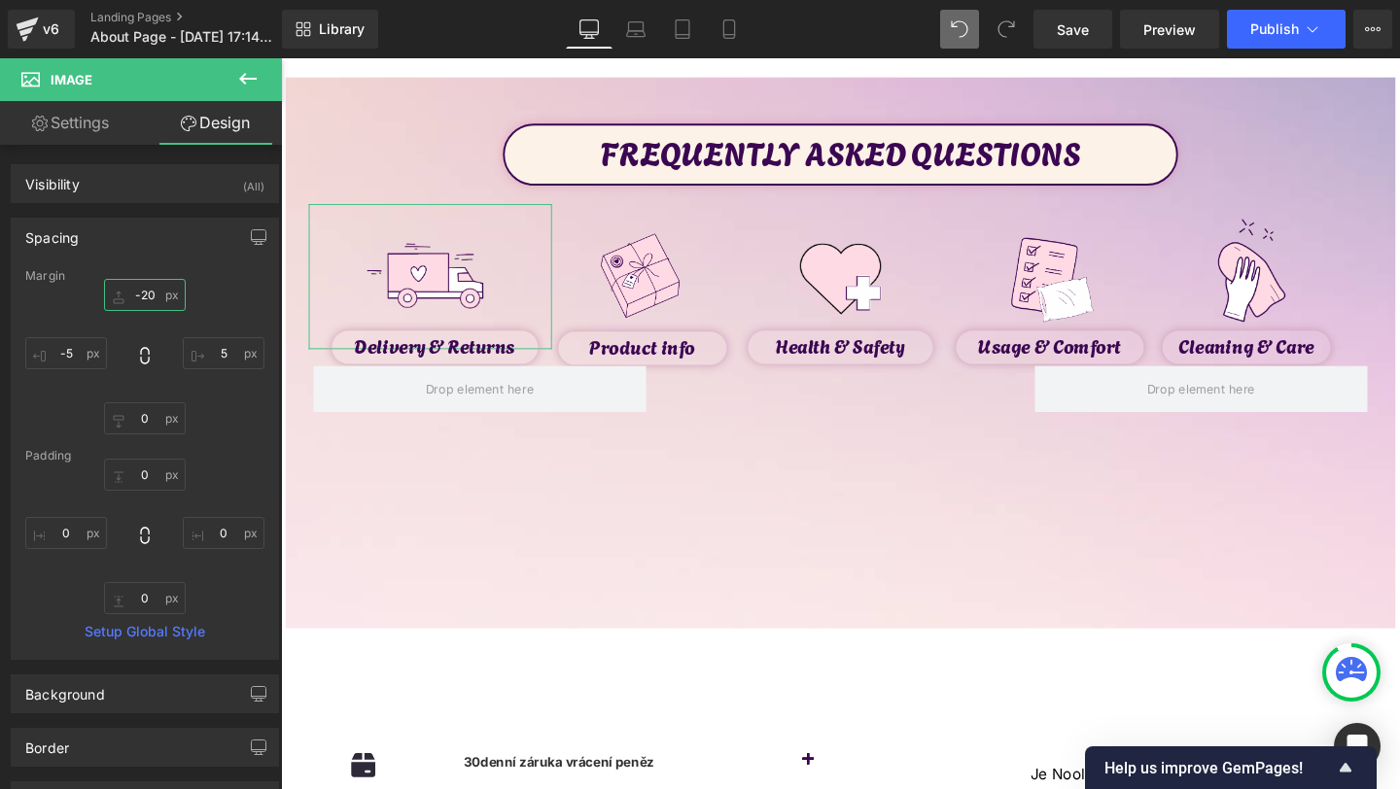
drag, startPoint x: 144, startPoint y: 289, endPoint x: 144, endPoint y: 304, distance: 15.6
click at [144, 289] on input "-20" at bounding box center [145, 295] width 82 height 32
click at [144, 303] on input "-20" at bounding box center [145, 295] width 82 height 32
click at [141, 296] on input "-20" at bounding box center [145, 295] width 82 height 32
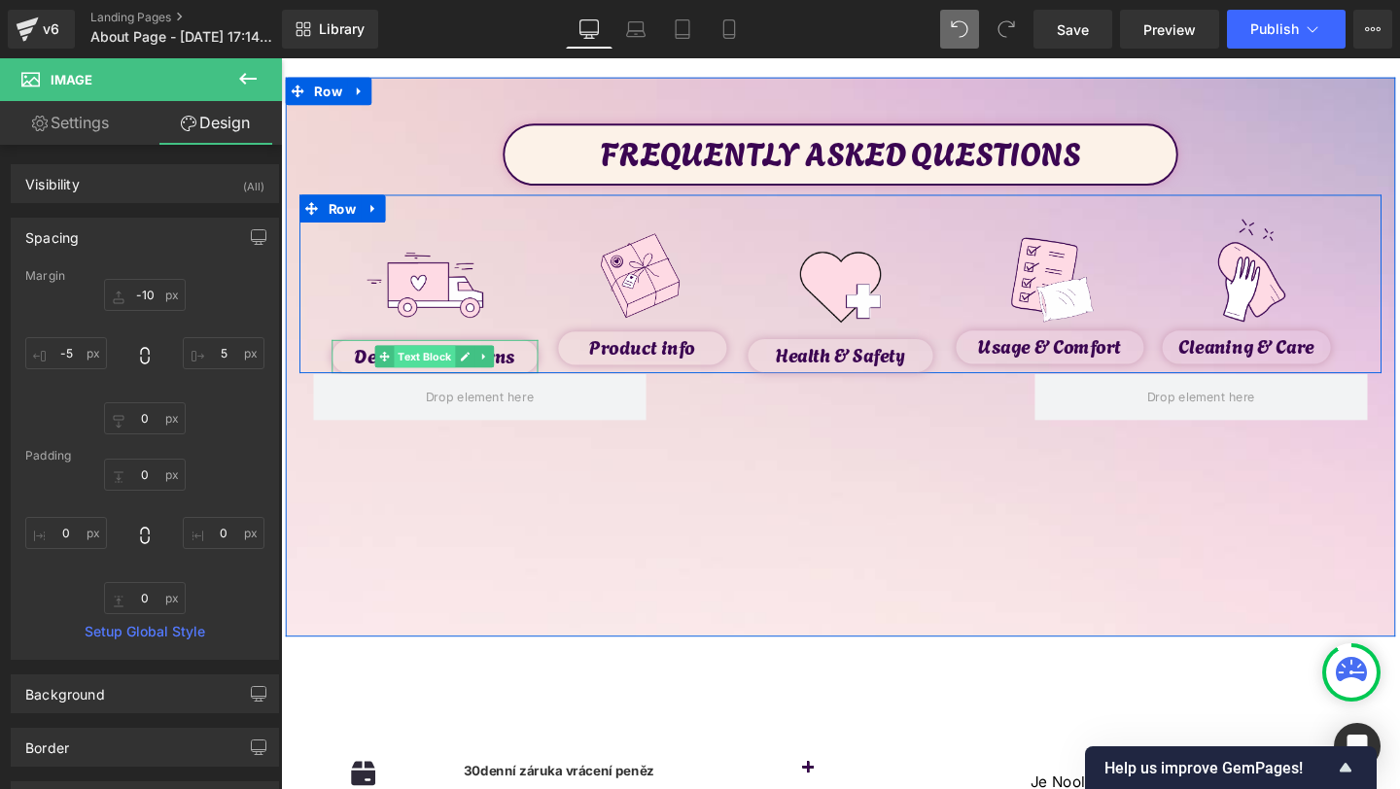
click at [426, 372] on span "Text Block" at bounding box center [433, 372] width 64 height 23
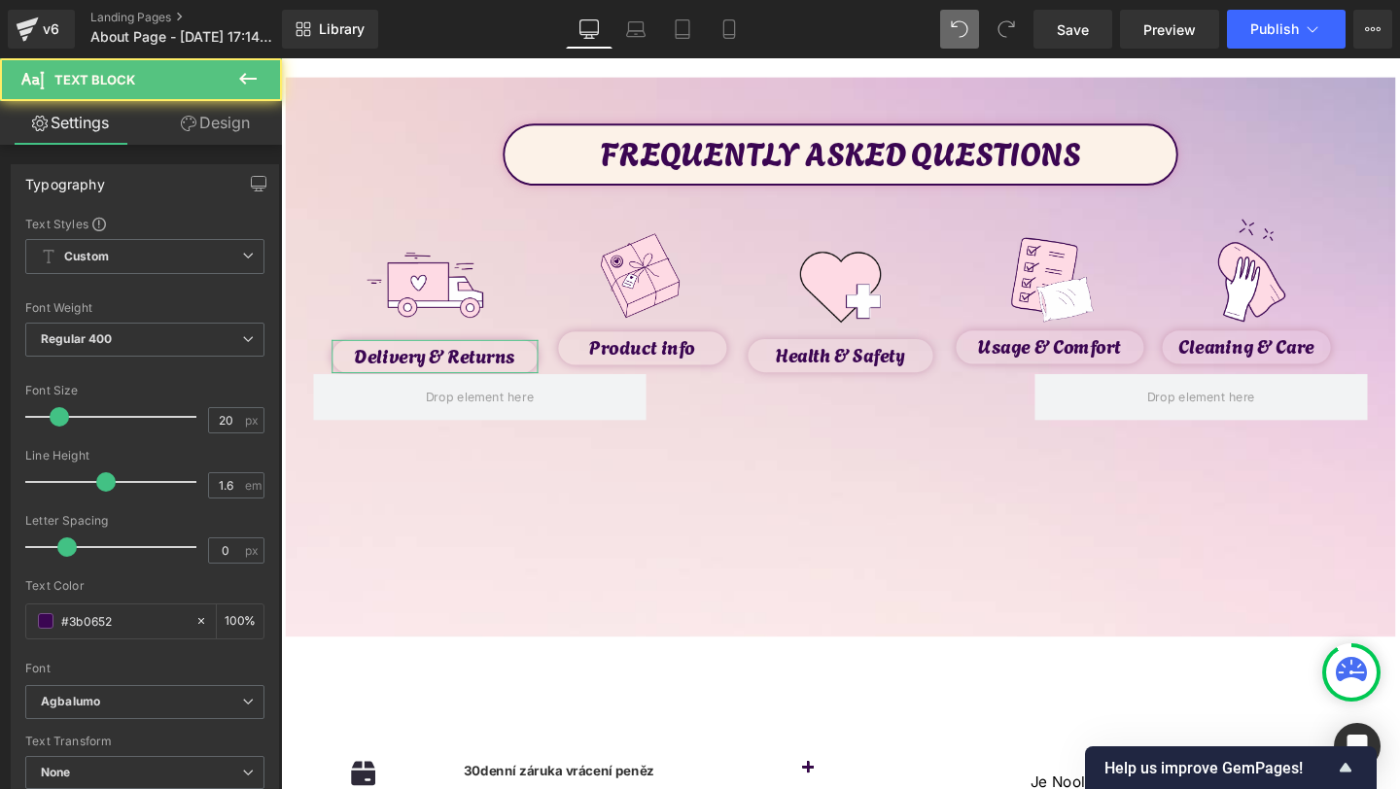
click at [193, 125] on icon at bounding box center [189, 124] width 16 height 16
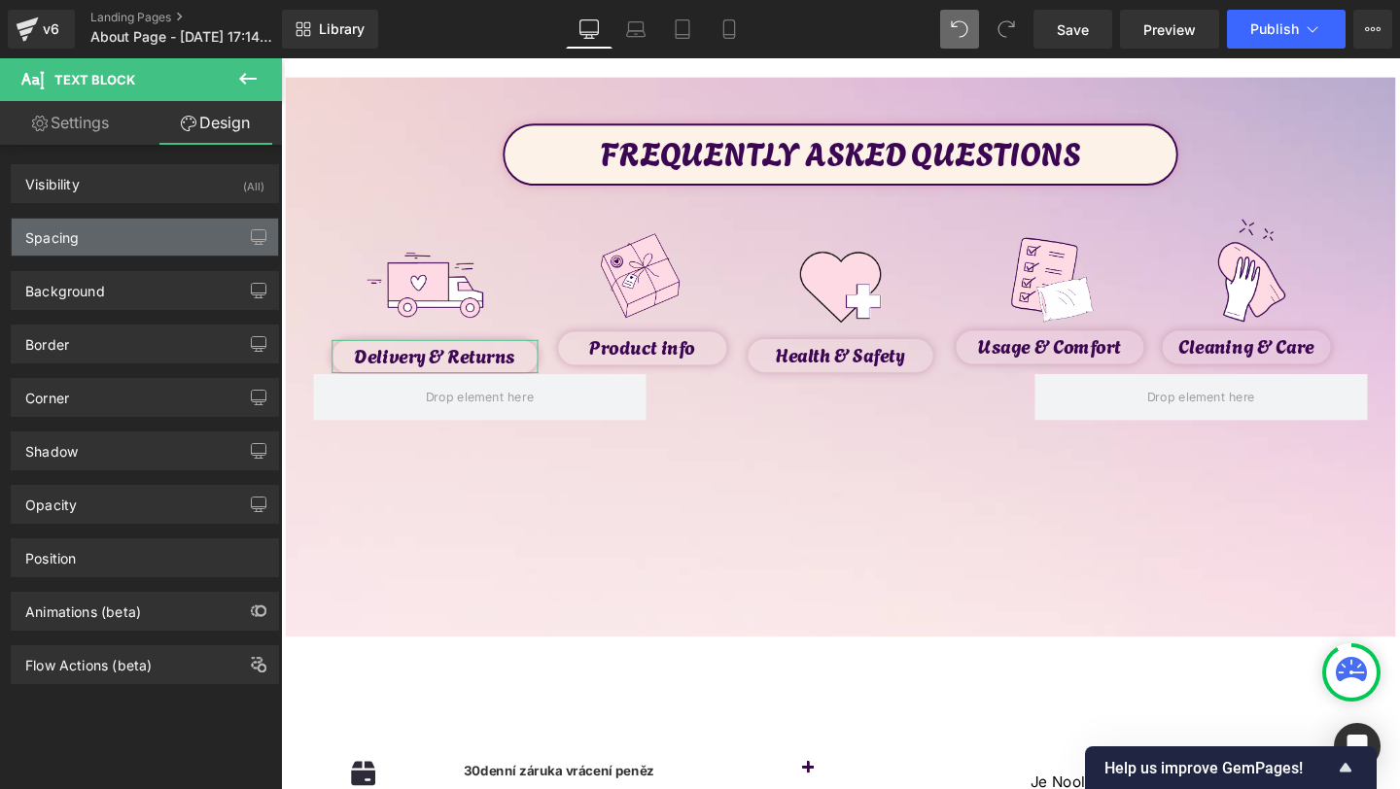
click at [115, 239] on div "Spacing" at bounding box center [145, 237] width 266 height 37
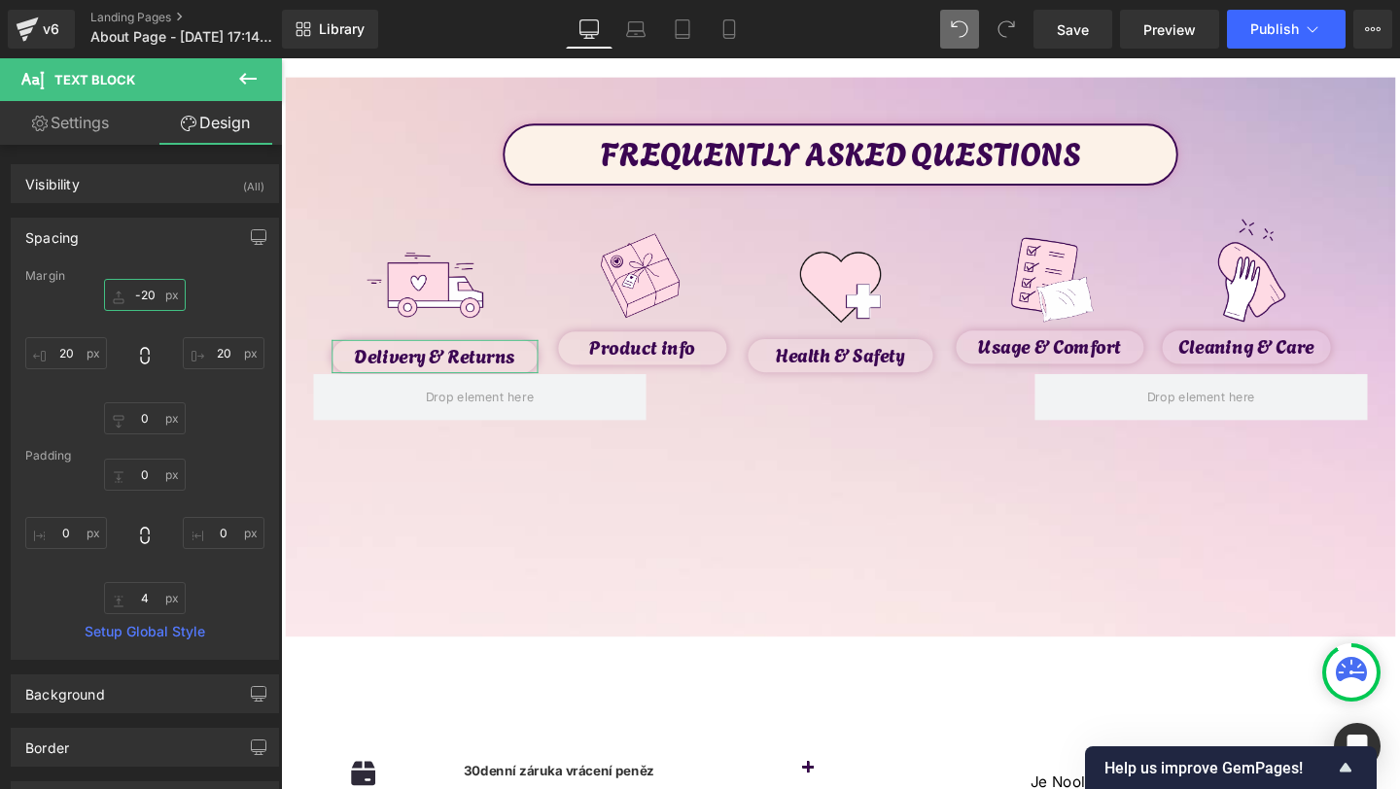
click at [147, 309] on input "-20" at bounding box center [145, 295] width 82 height 32
click at [146, 293] on input "-20" at bounding box center [145, 295] width 82 height 32
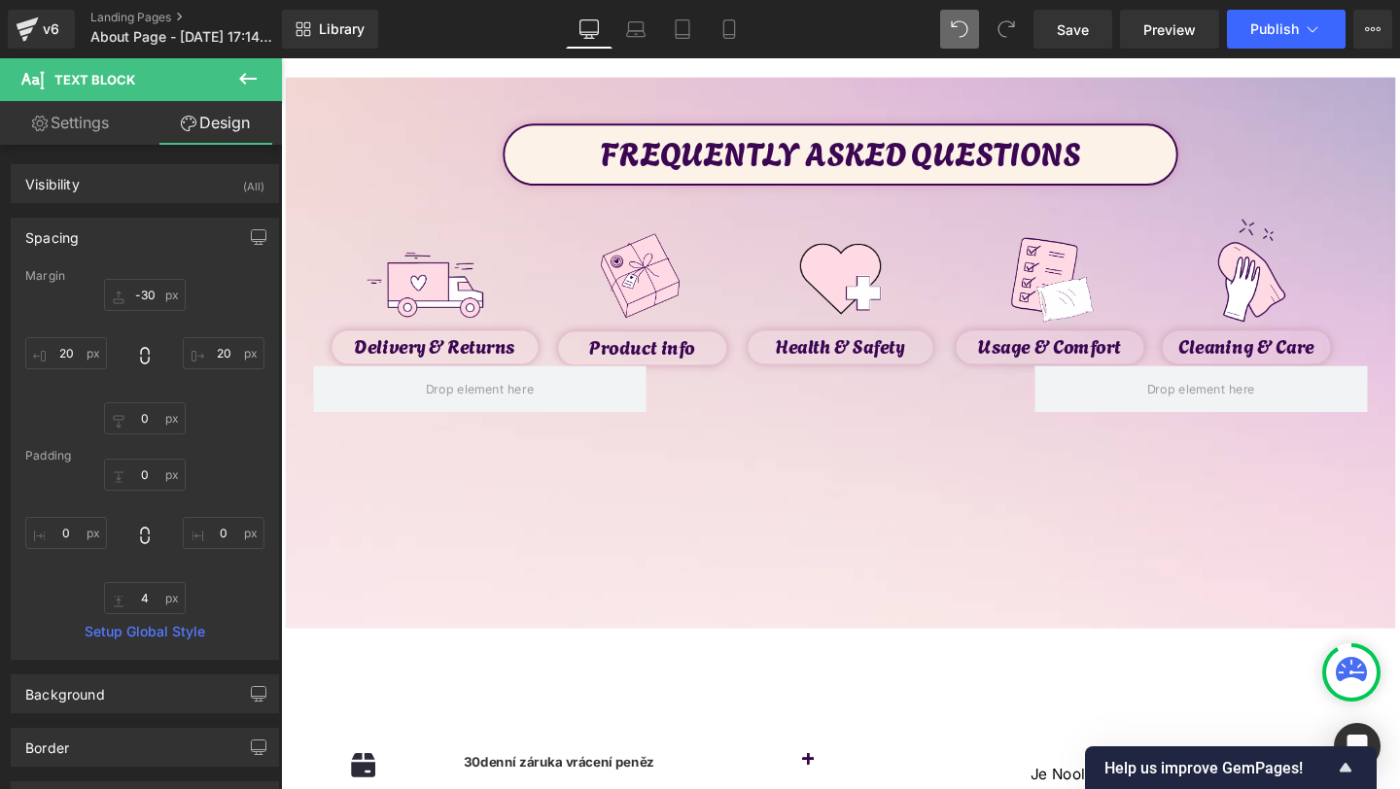
click at [955, 17] on span at bounding box center [959, 29] width 39 height 39
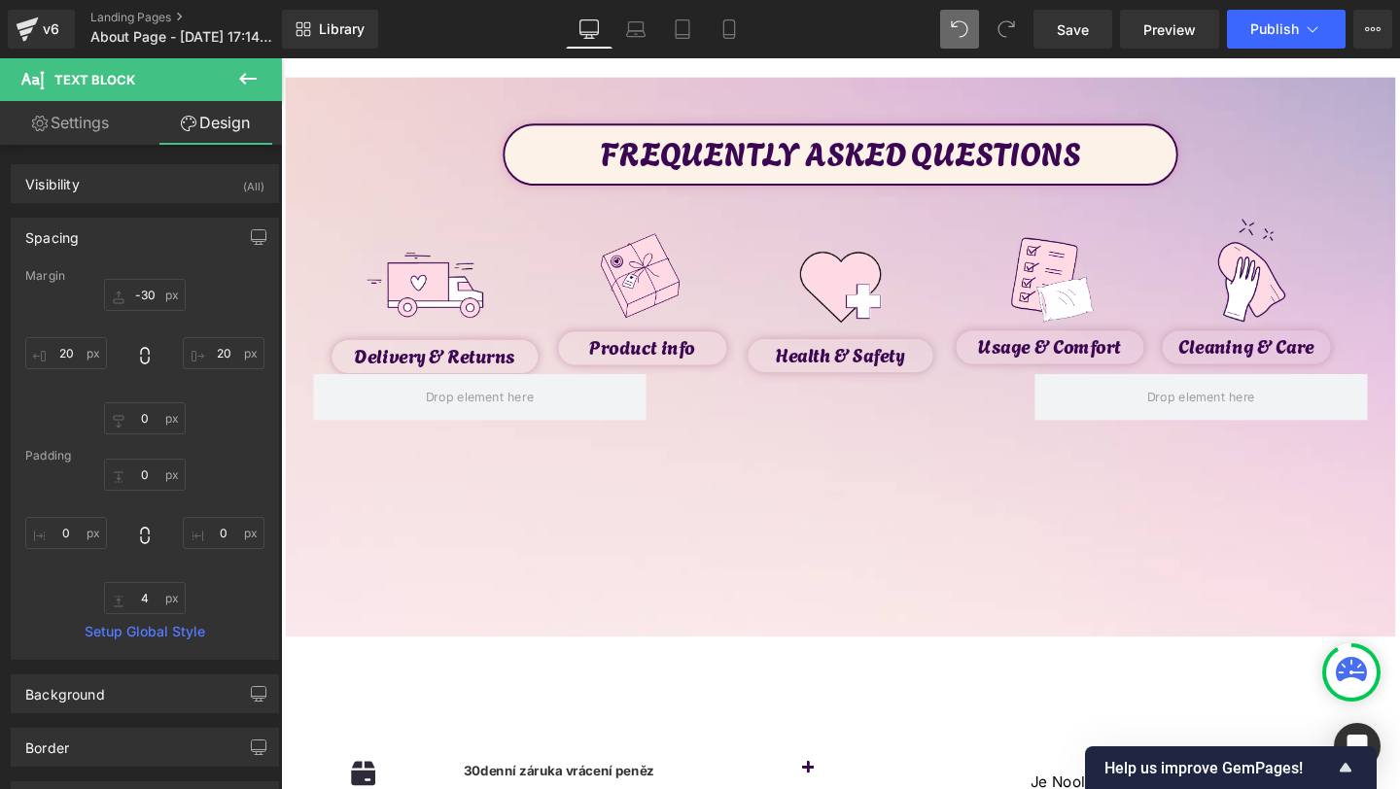
click at [955, 17] on button at bounding box center [959, 29] width 39 height 39
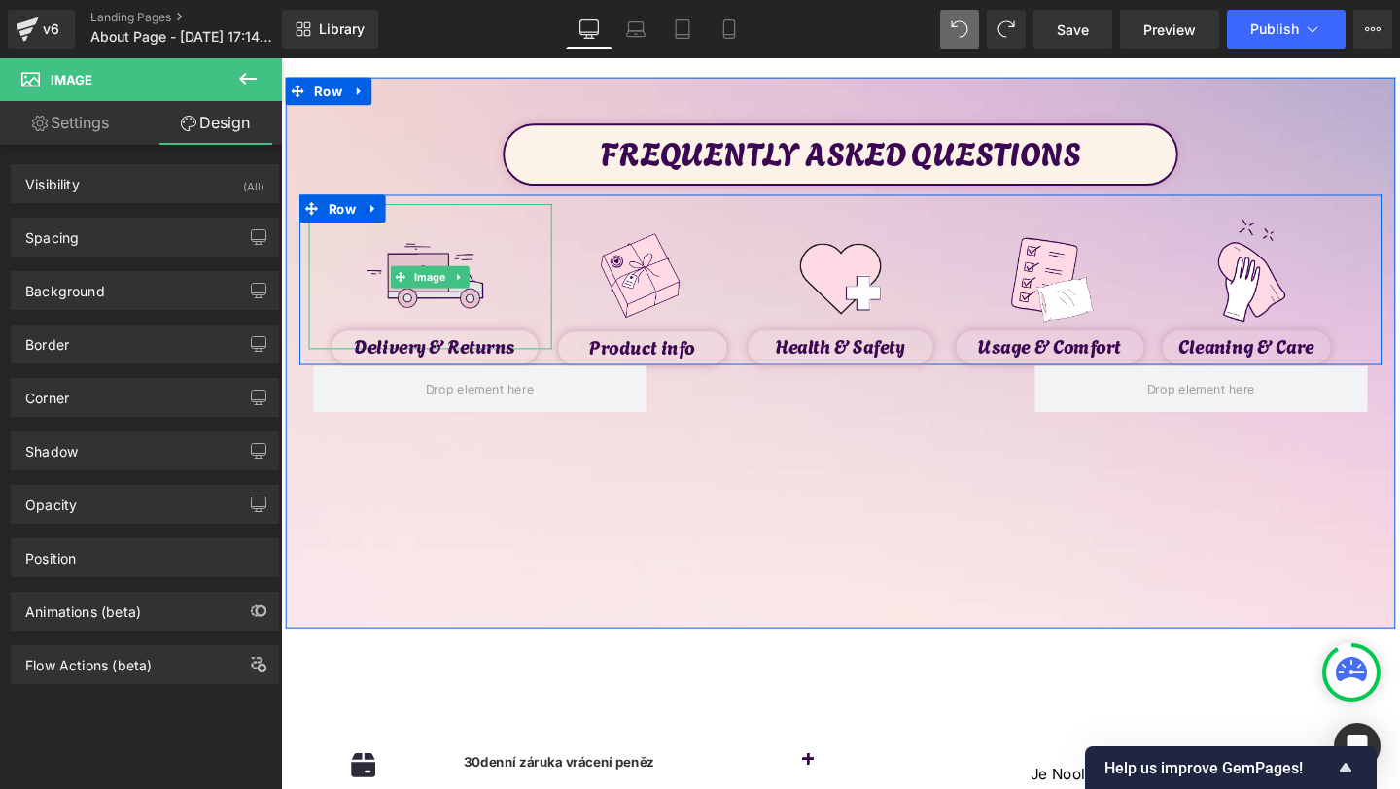
click at [437, 300] on img at bounding box center [439, 289] width 154 height 154
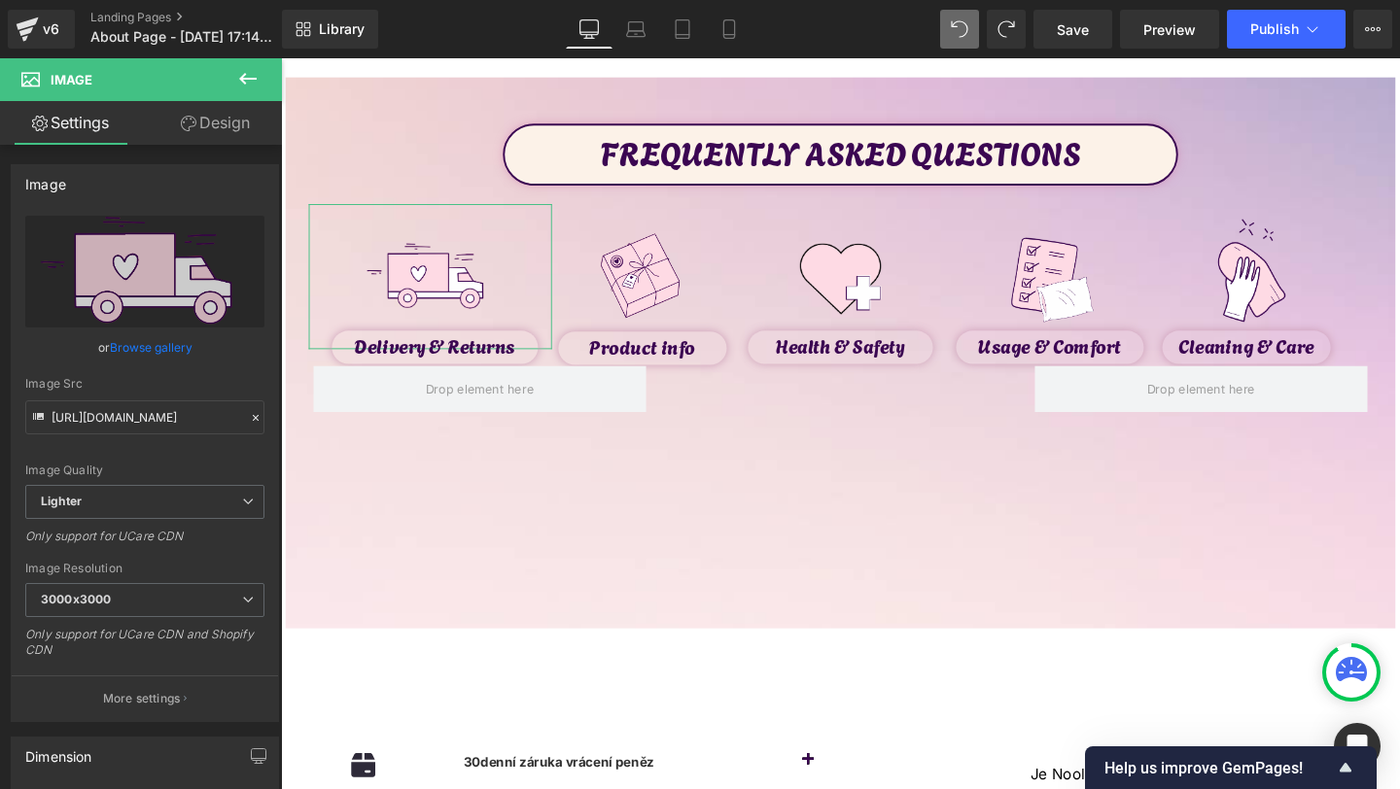
click at [219, 136] on link "Design" at bounding box center [215, 123] width 141 height 44
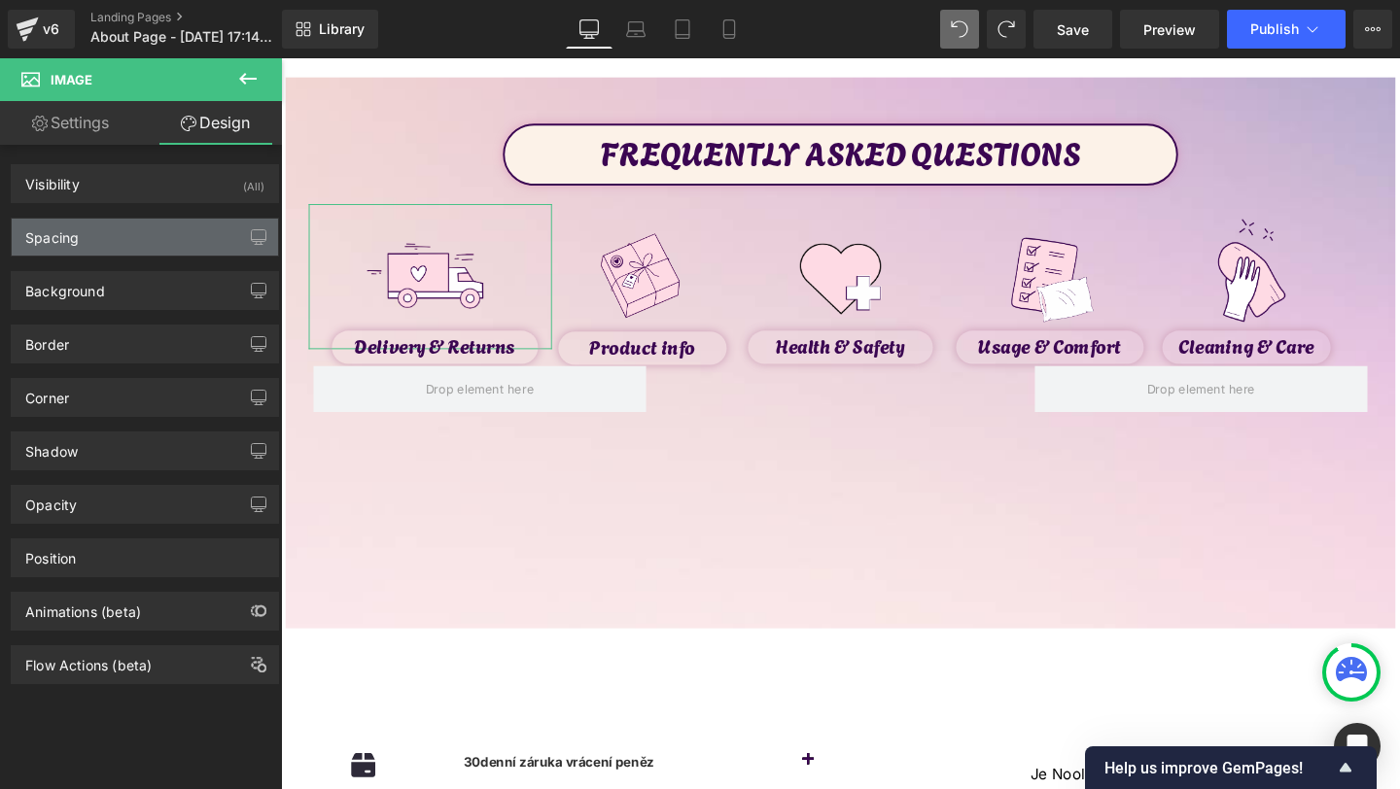
click at [117, 246] on div "Spacing" at bounding box center [145, 237] width 266 height 37
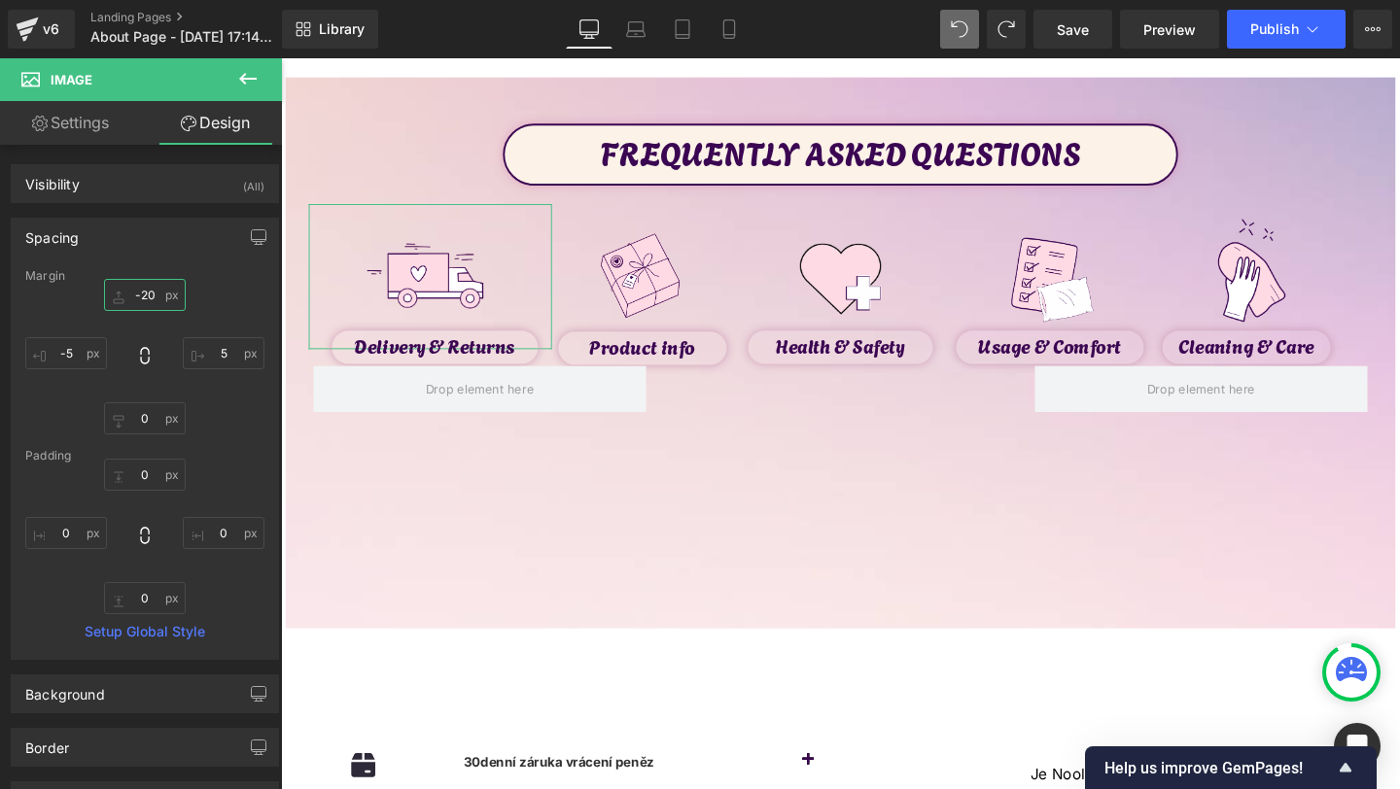
click at [144, 291] on input "-20" at bounding box center [145, 295] width 82 height 32
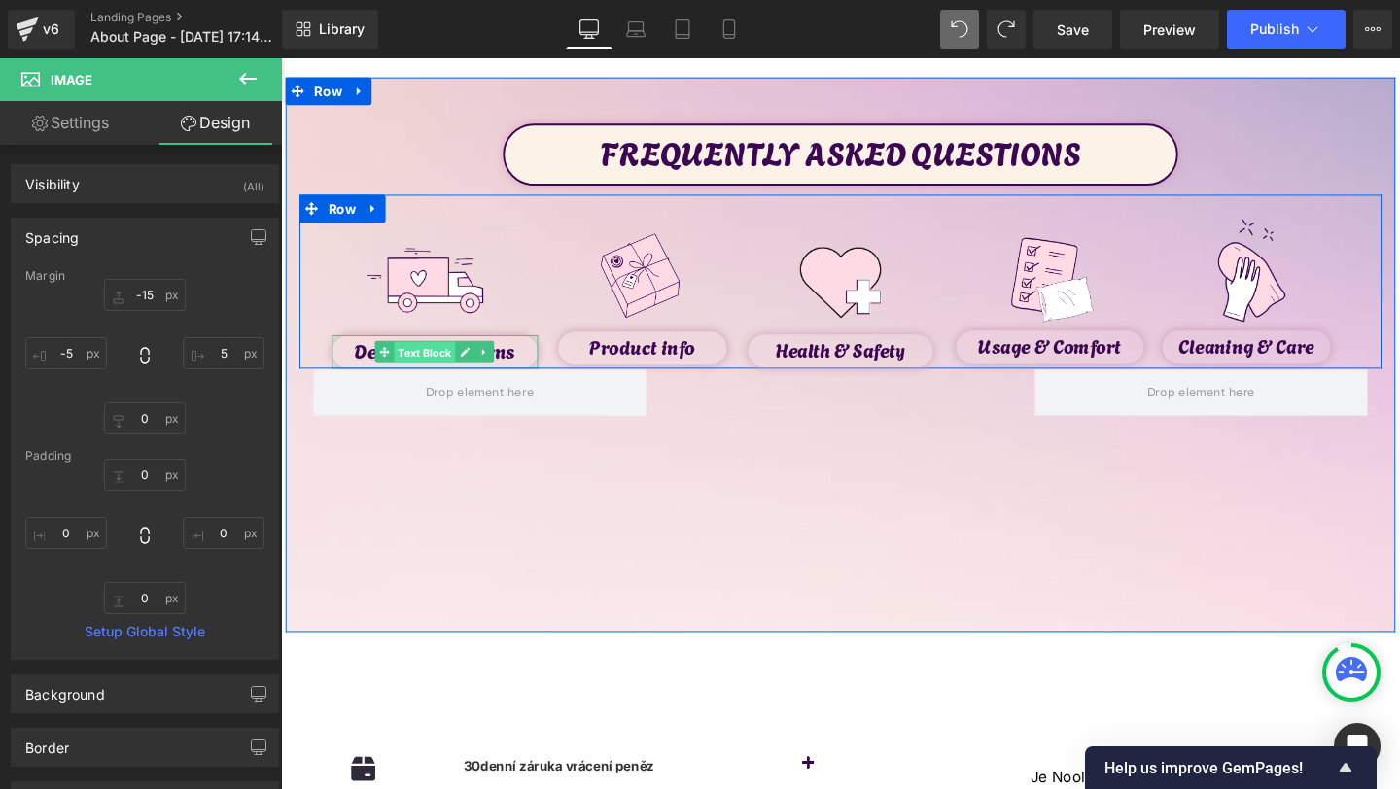
click at [429, 367] on span "Text Block" at bounding box center [433, 368] width 64 height 23
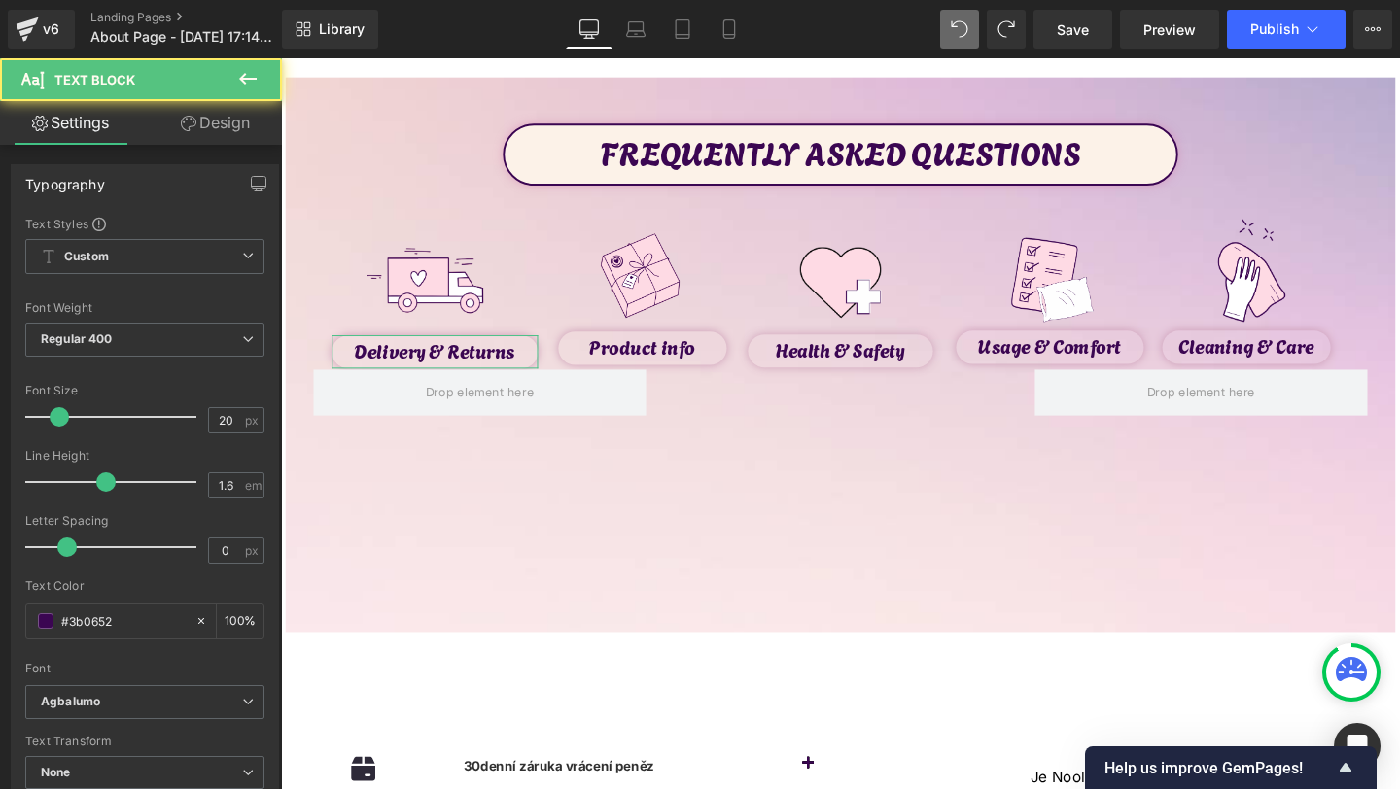
click at [226, 109] on link "Design" at bounding box center [215, 123] width 141 height 44
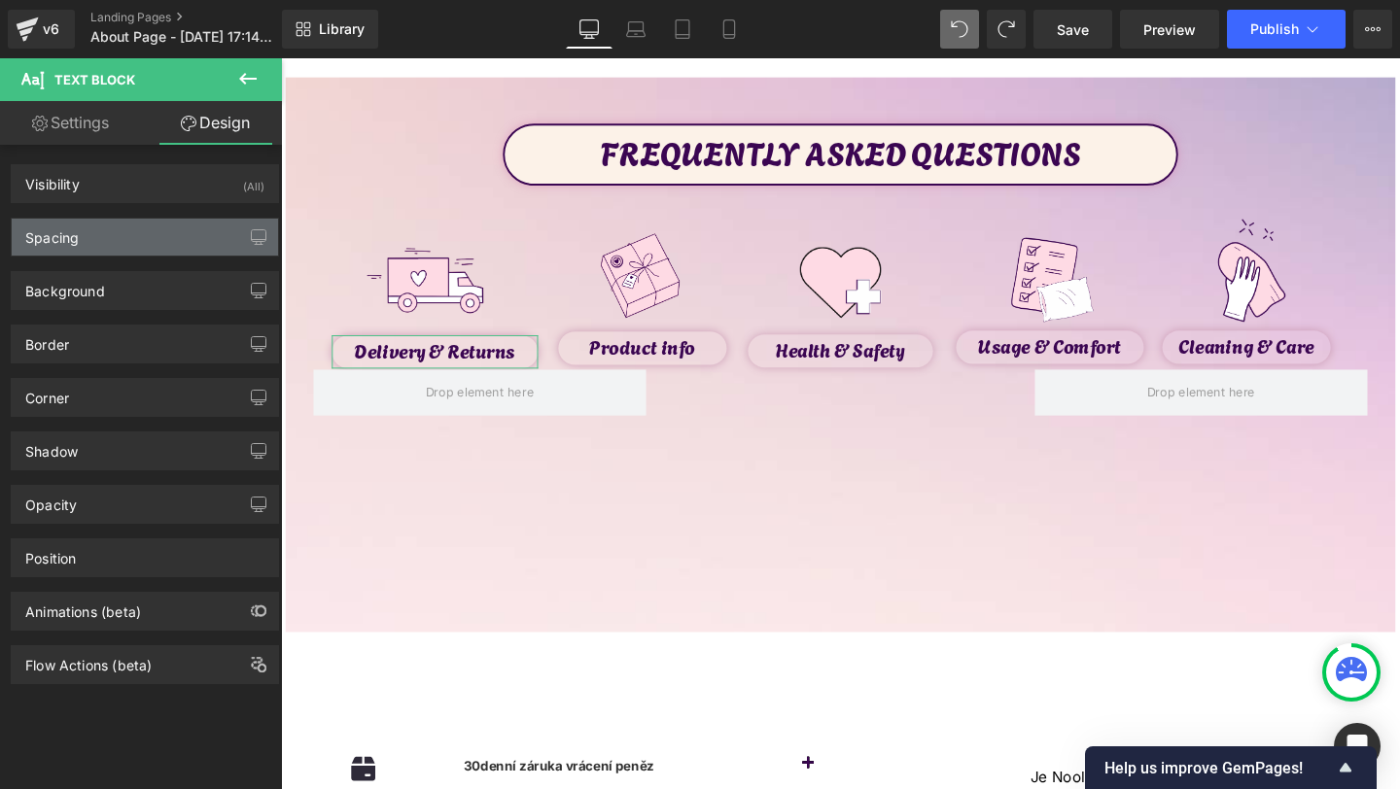
click at [83, 239] on div "Spacing" at bounding box center [145, 237] width 266 height 37
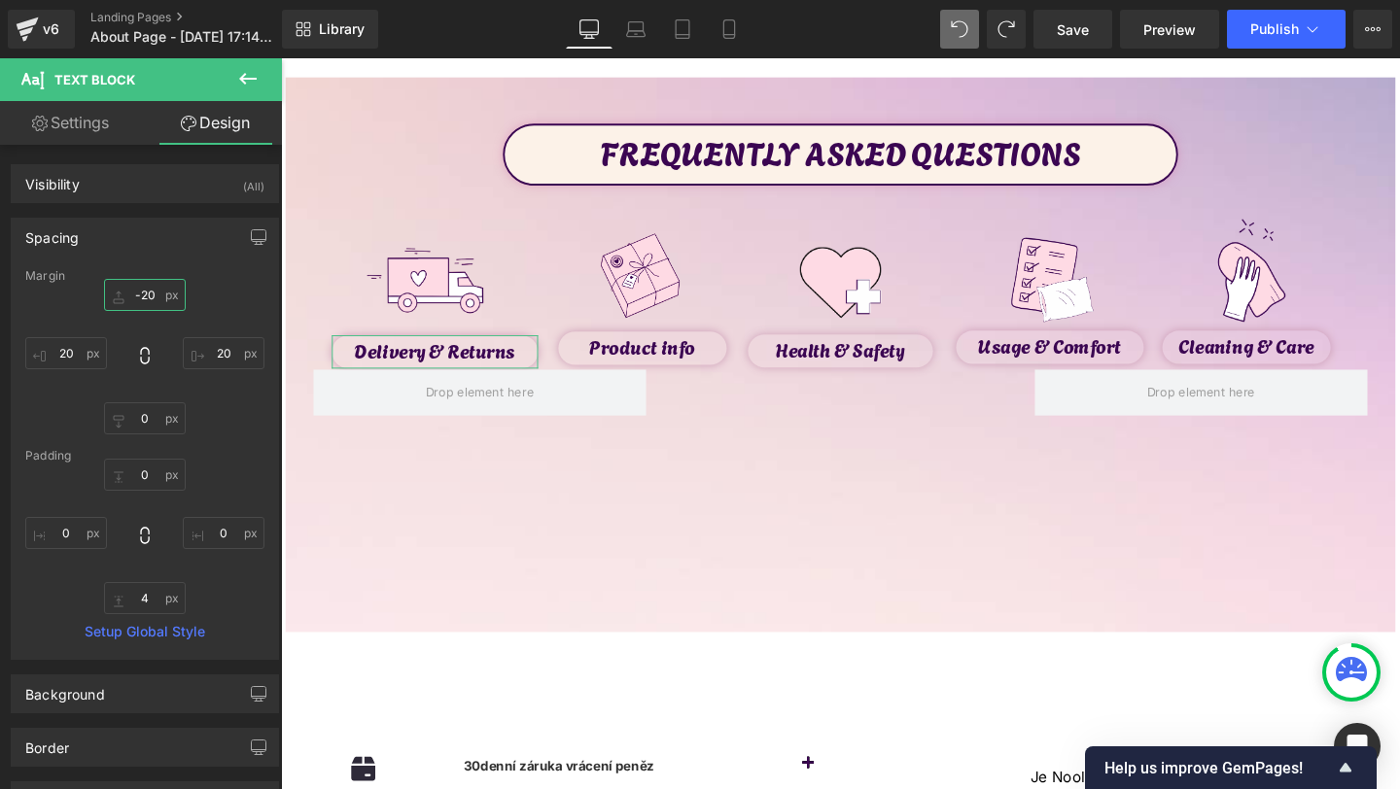
click at [141, 291] on input "-20" at bounding box center [145, 295] width 82 height 32
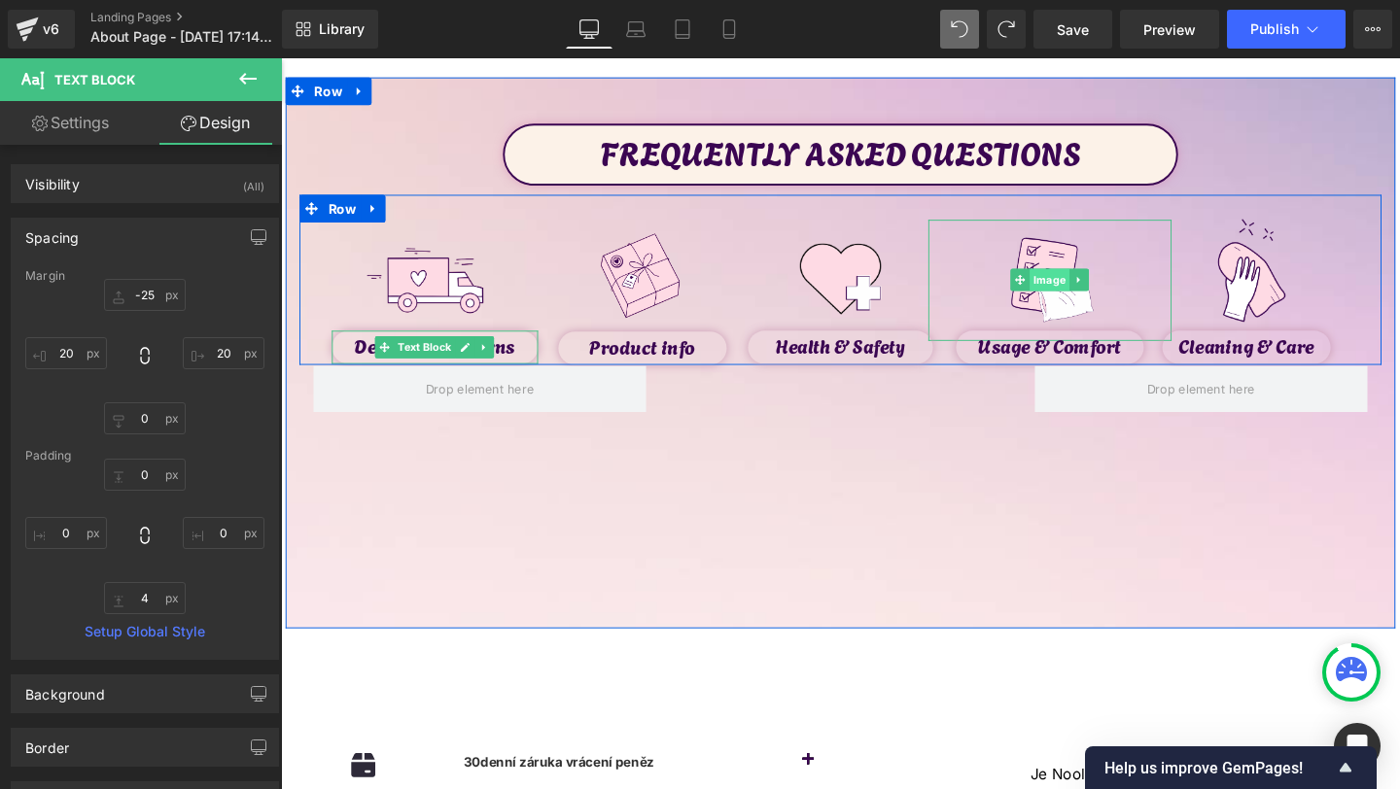
click at [1108, 280] on link "Image" at bounding box center [1079, 291] width 62 height 23
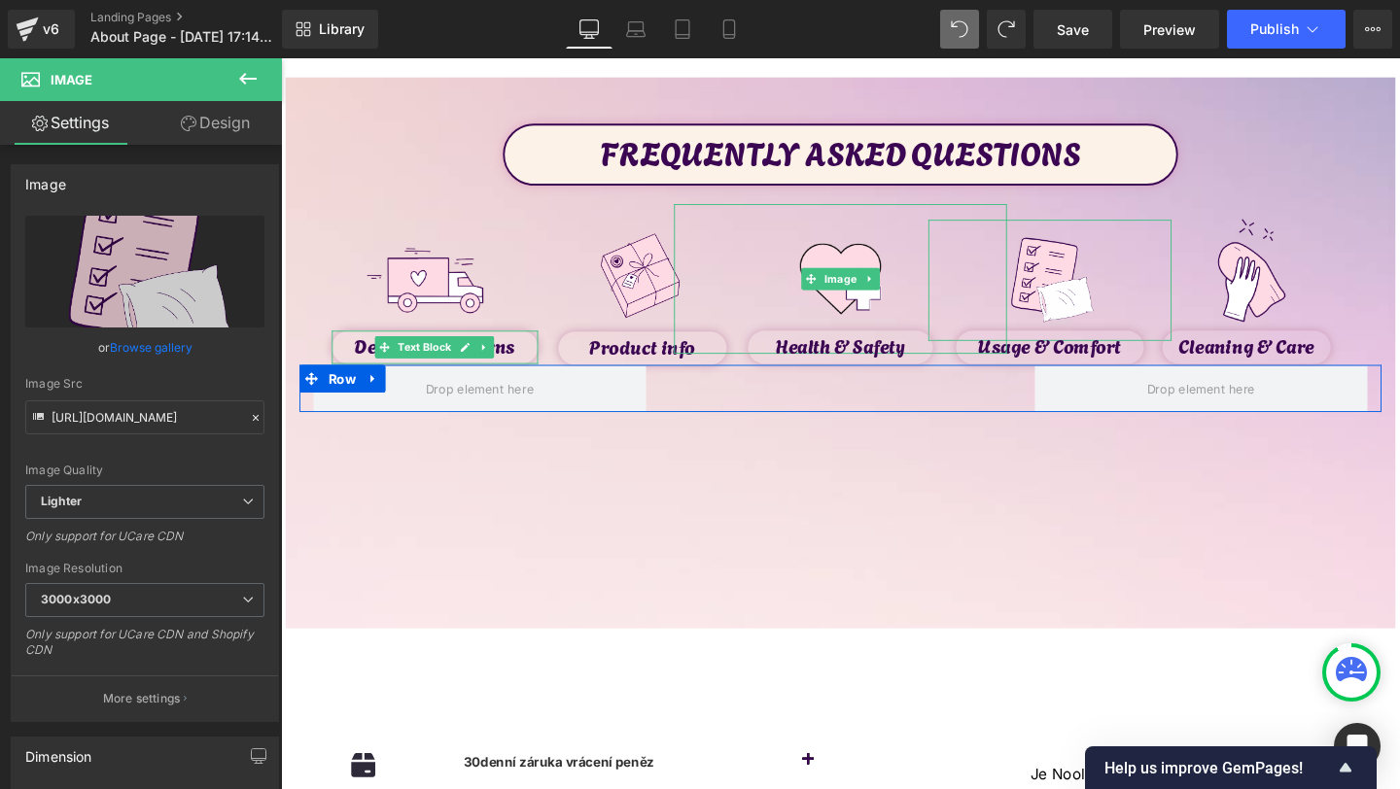
click at [219, 126] on link "Design" at bounding box center [215, 123] width 141 height 44
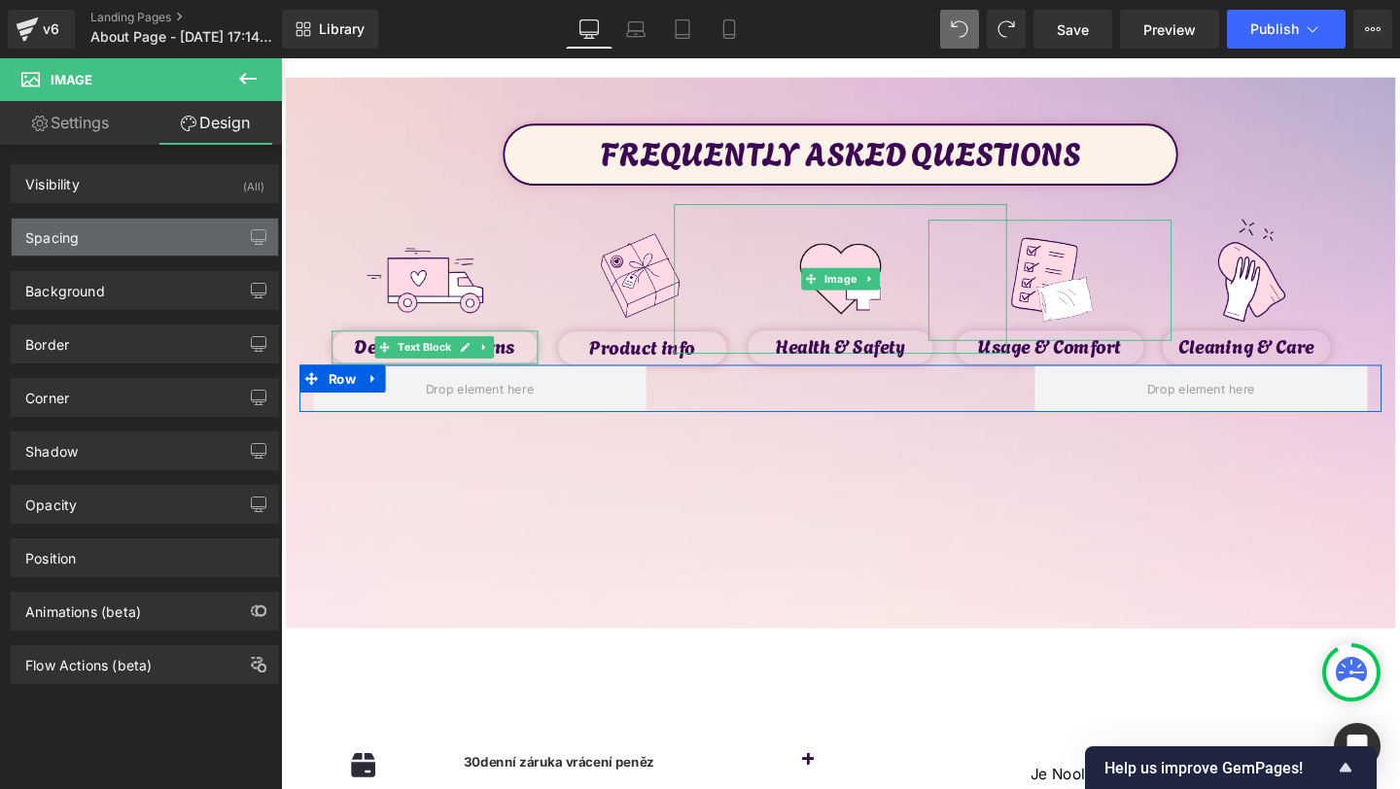
click at [96, 234] on div "Spacing" at bounding box center [145, 237] width 266 height 37
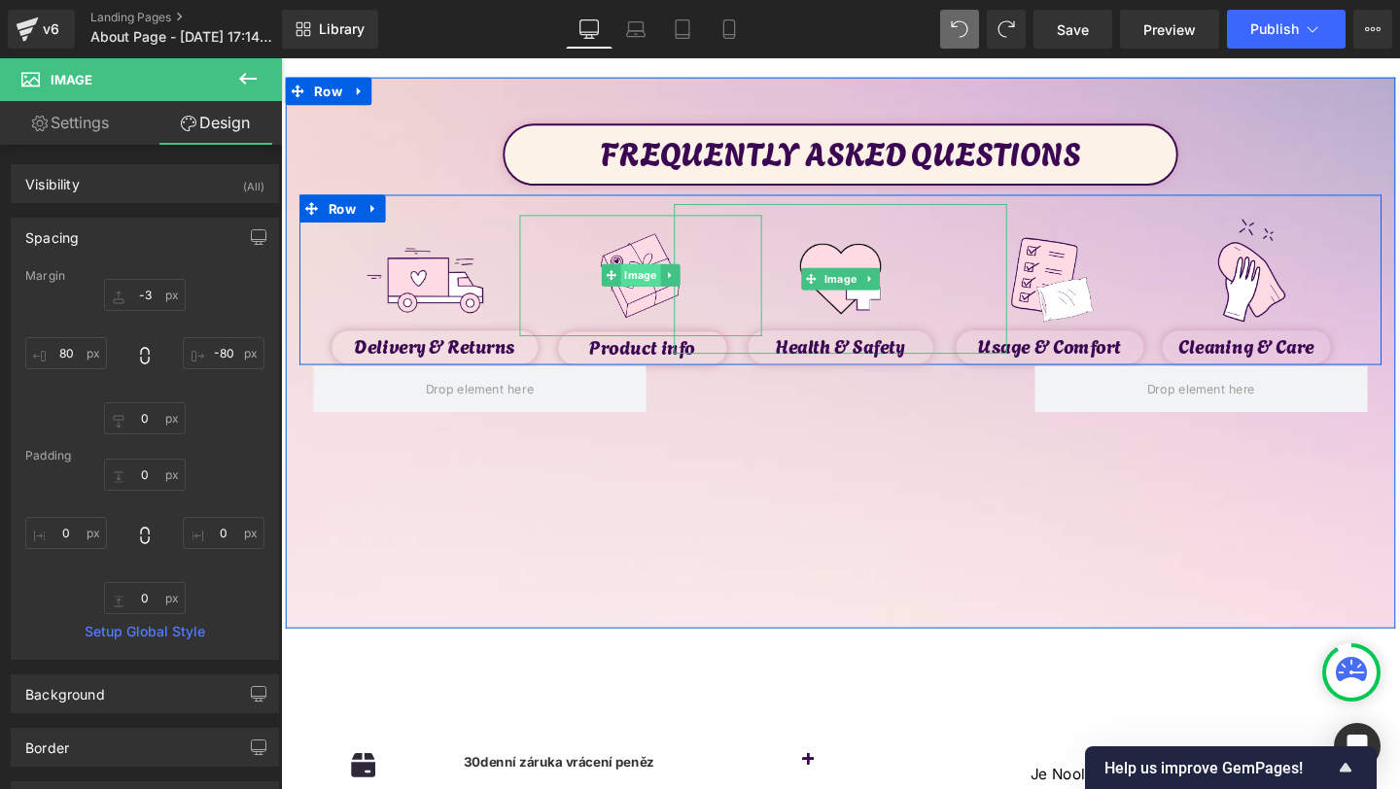
click at [656, 281] on span "Image" at bounding box center [659, 286] width 42 height 23
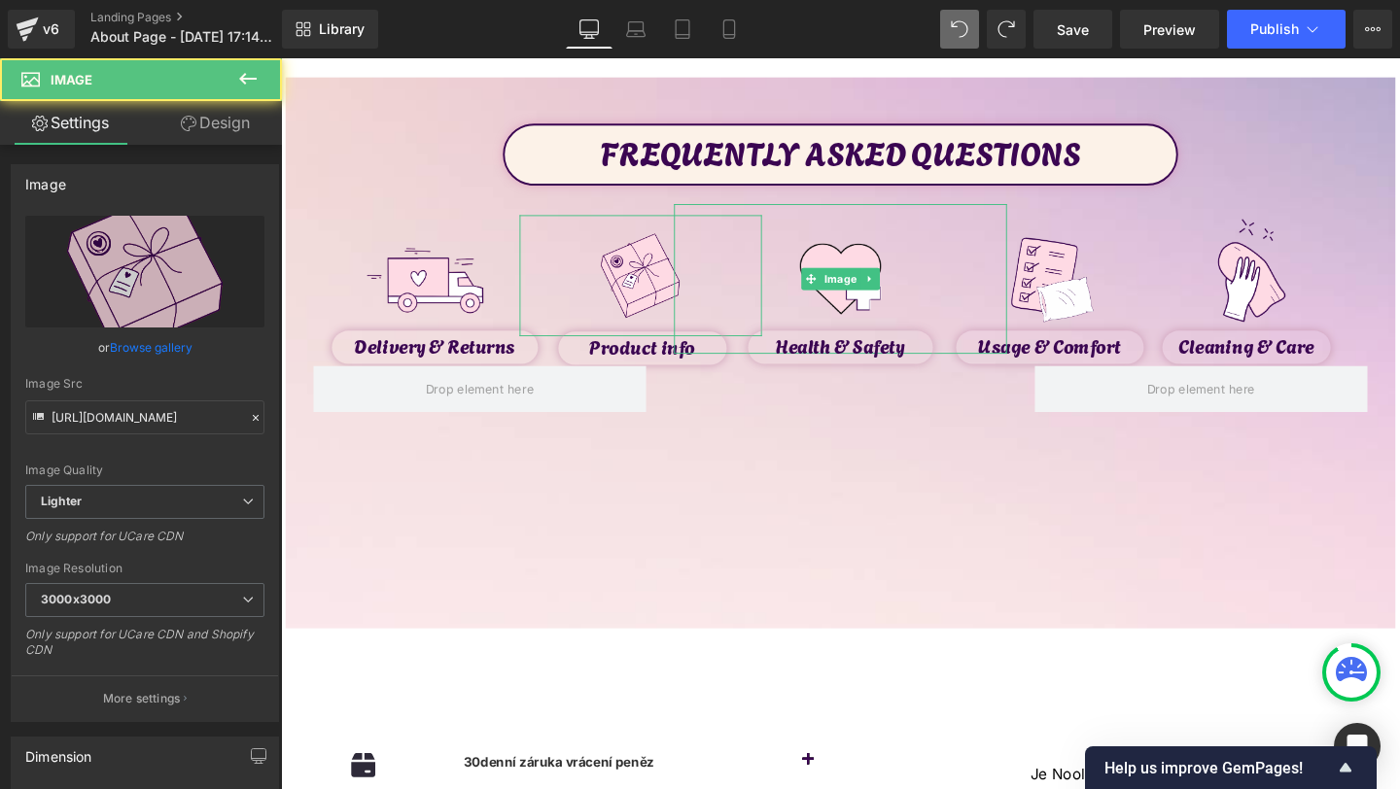
click at [244, 126] on link "Design" at bounding box center [215, 123] width 141 height 44
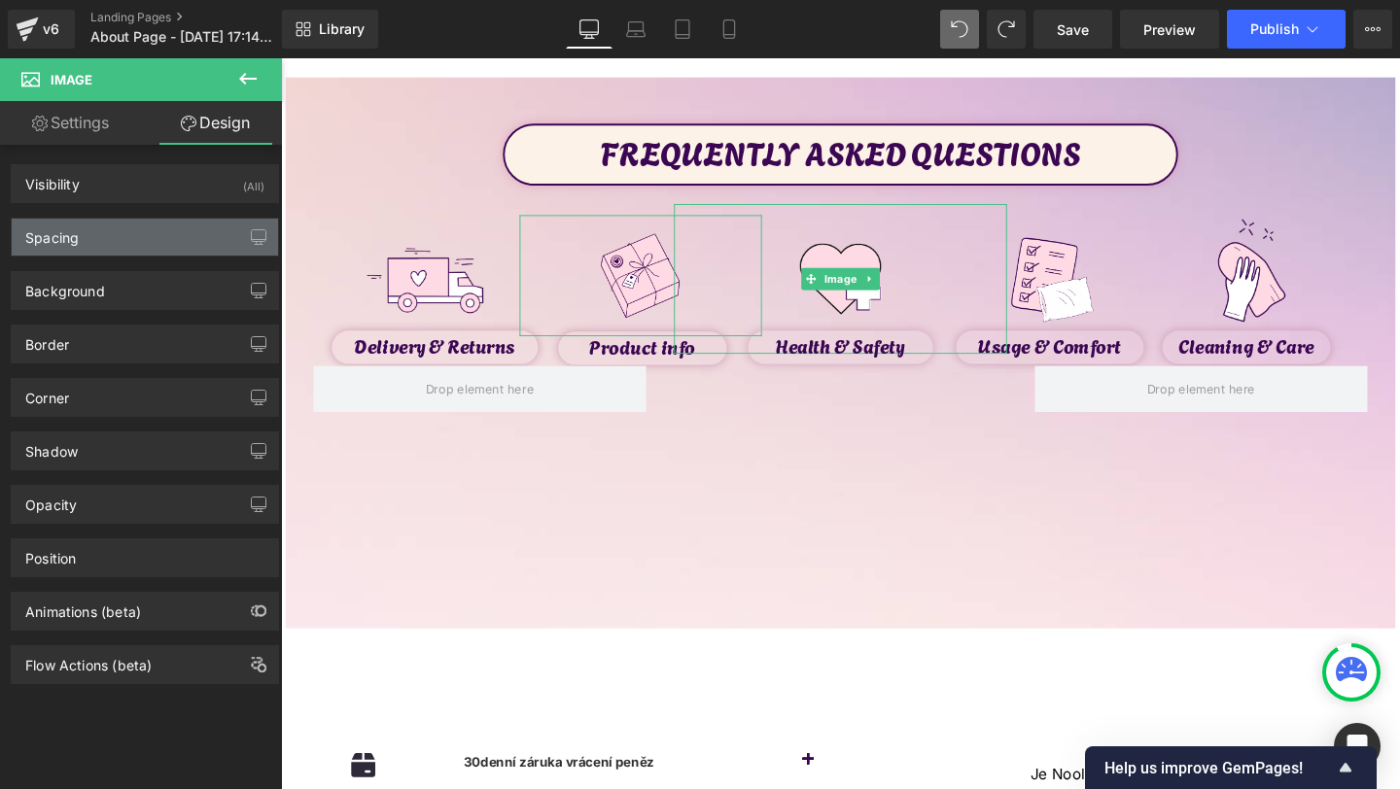
click at [138, 223] on div "Spacing" at bounding box center [145, 237] width 266 height 37
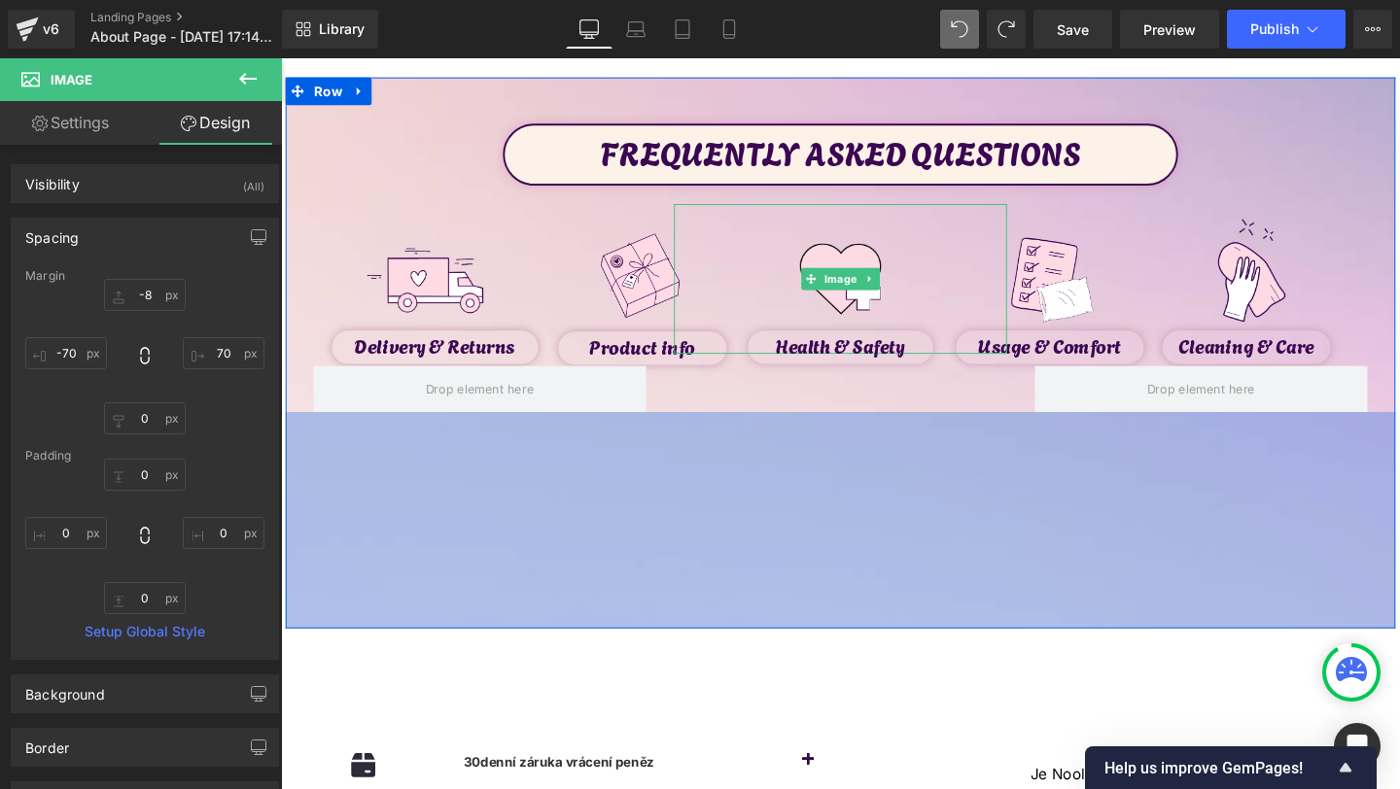
click at [384, 434] on div "234px" at bounding box center [869, 545] width 1167 height 228
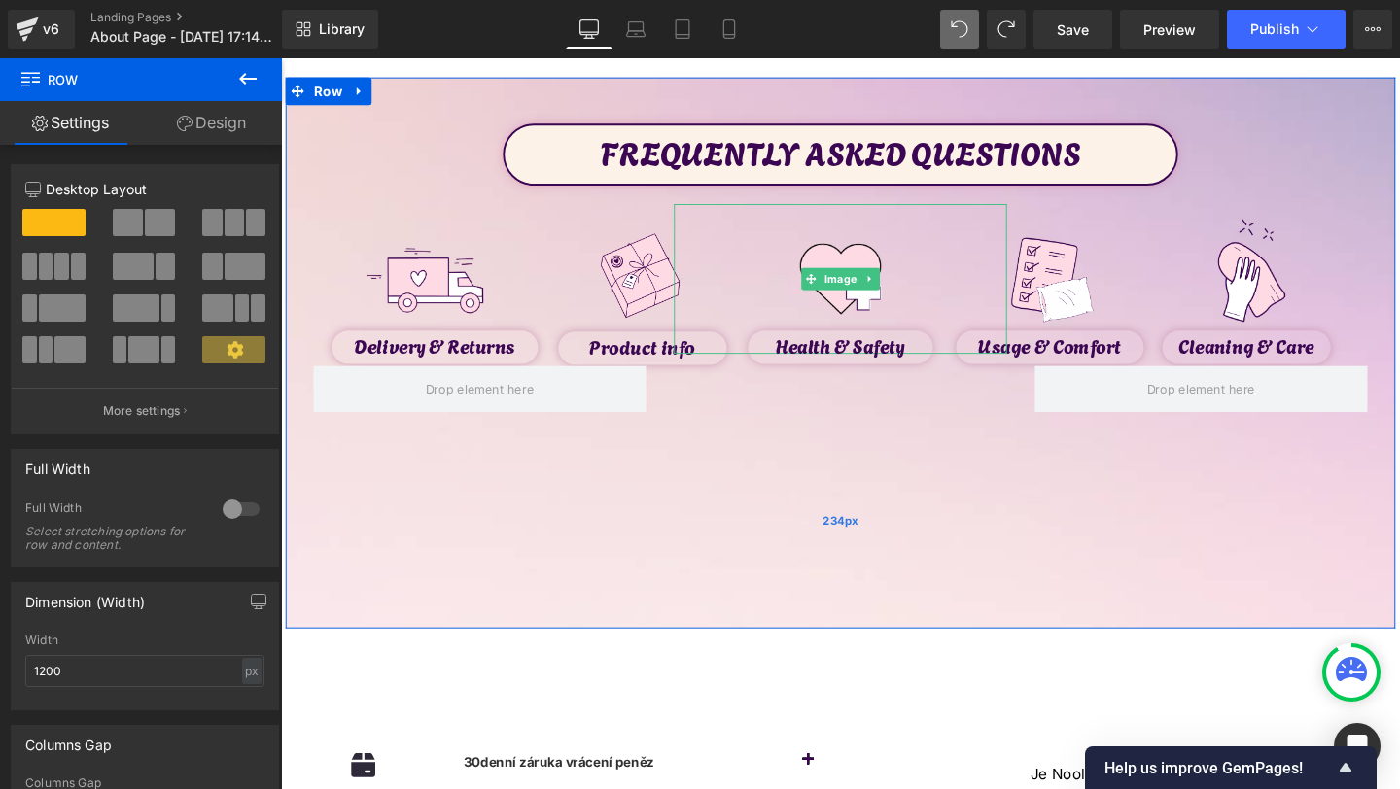
click at [974, 591] on div "234px" at bounding box center [869, 545] width 1167 height 228
click at [1148, 534] on div "234px" at bounding box center [869, 545] width 1167 height 228
click at [281, 58] on div at bounding box center [281, 58] width 0 height 0
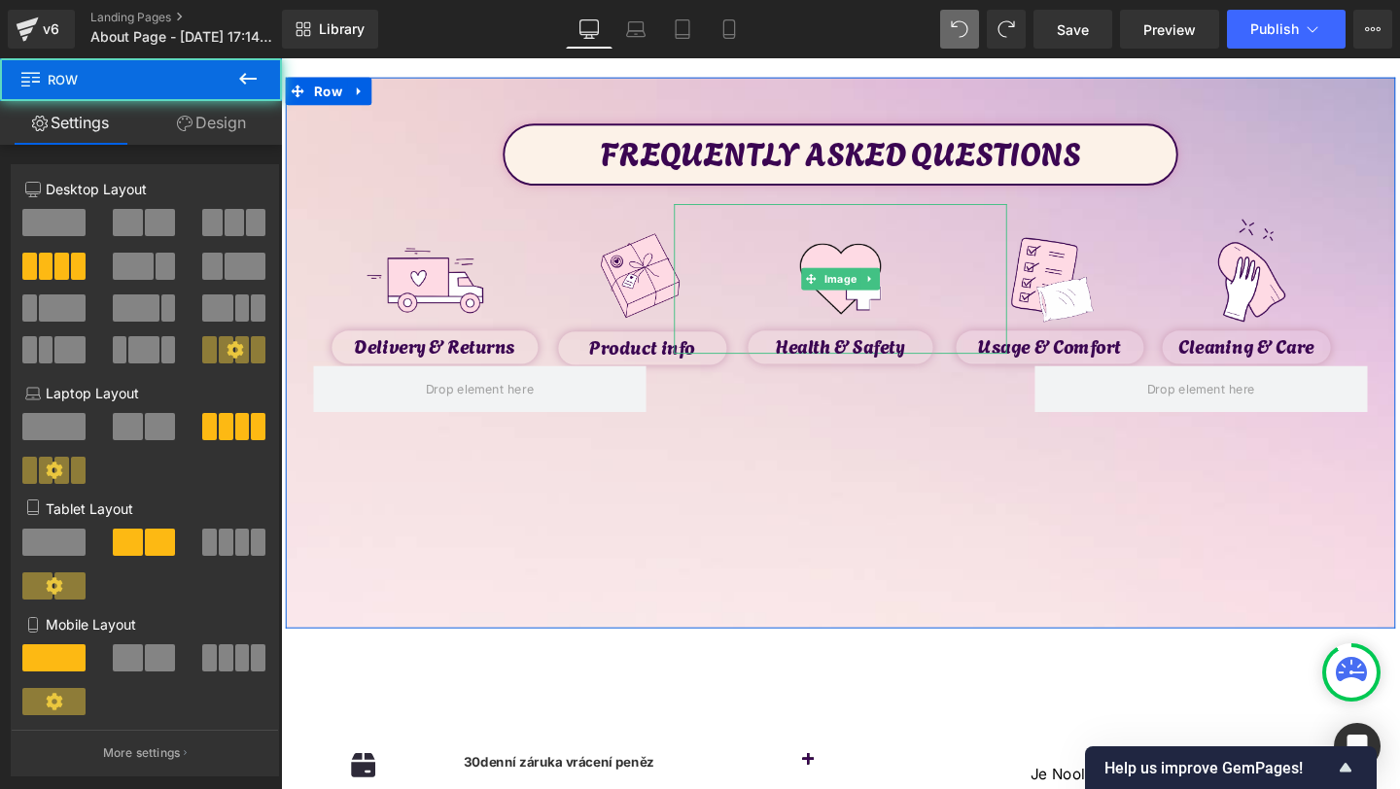
click at [384, 158] on div "FREQUENTLY ASKED QUESTIONS Text Block Image Delivery & Returns Text Block Image…" at bounding box center [869, 278] width 1167 height 303
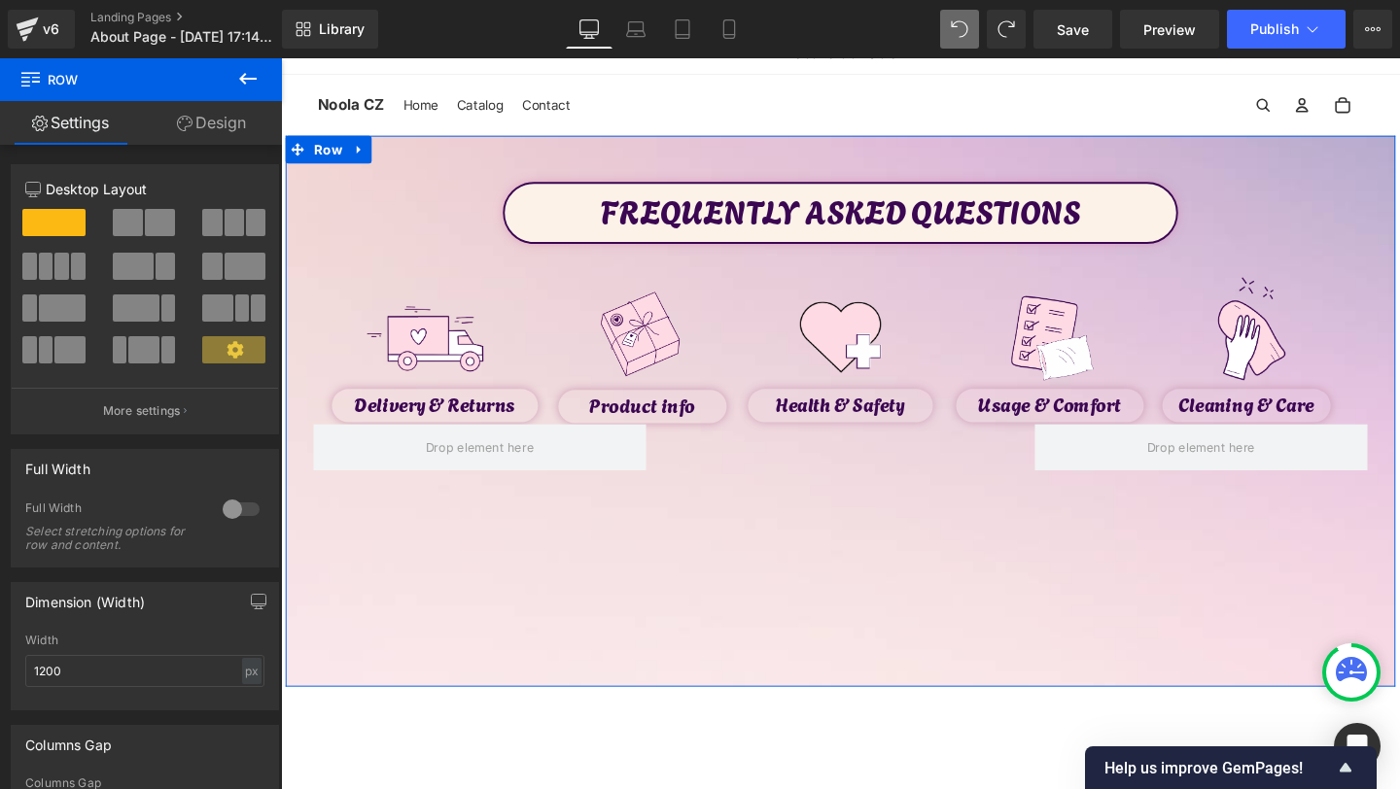
scroll to position [16, 0]
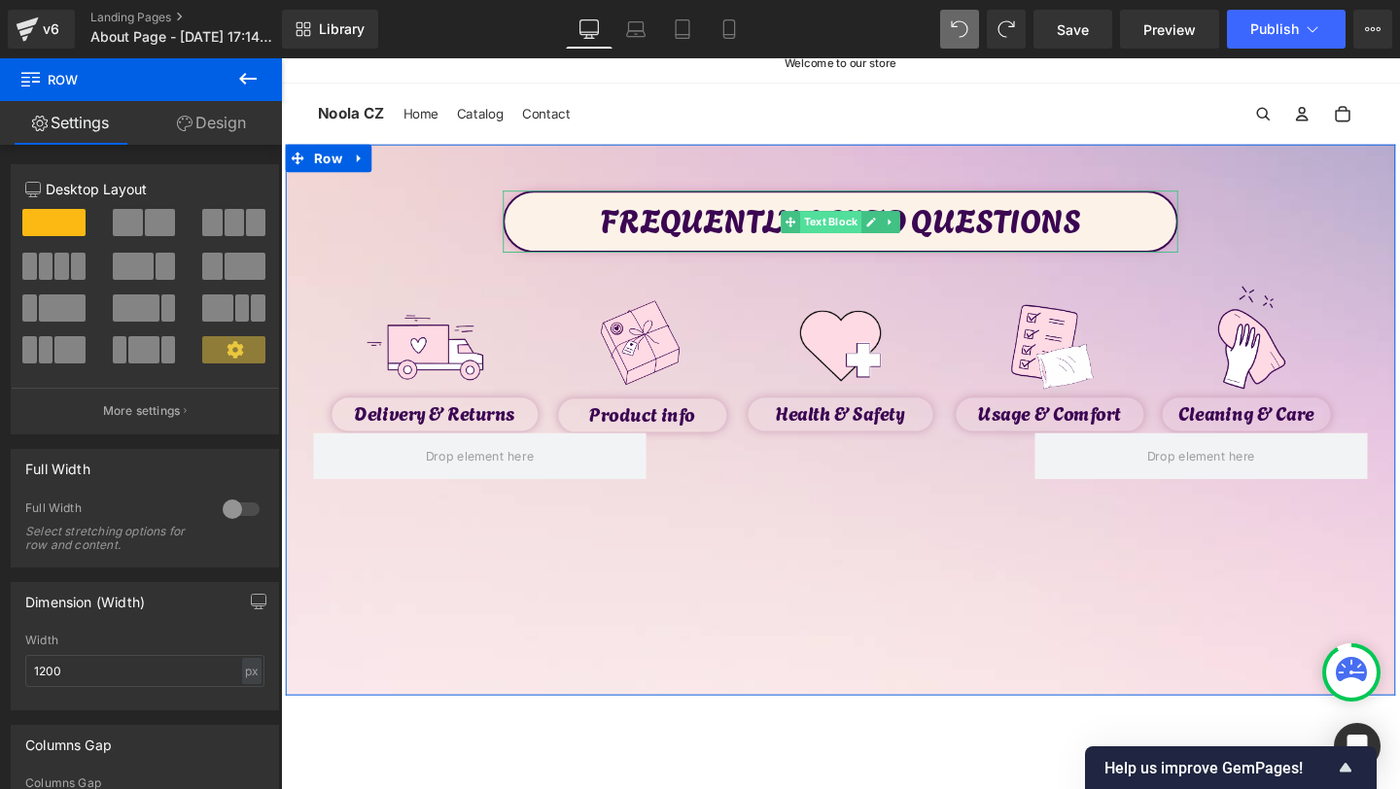
click at [849, 228] on span "Text Block" at bounding box center [858, 230] width 64 height 23
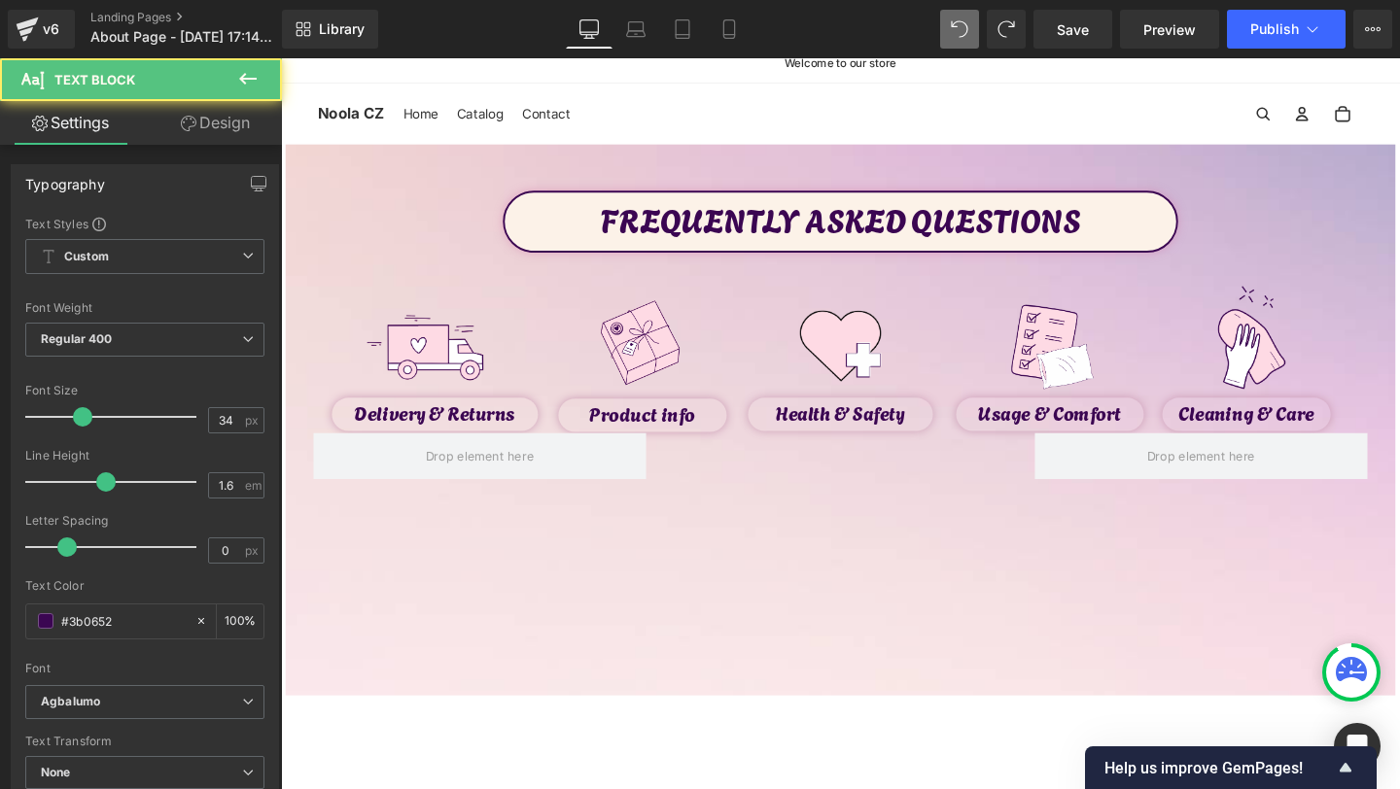
click at [181, 124] on icon at bounding box center [189, 124] width 16 height 16
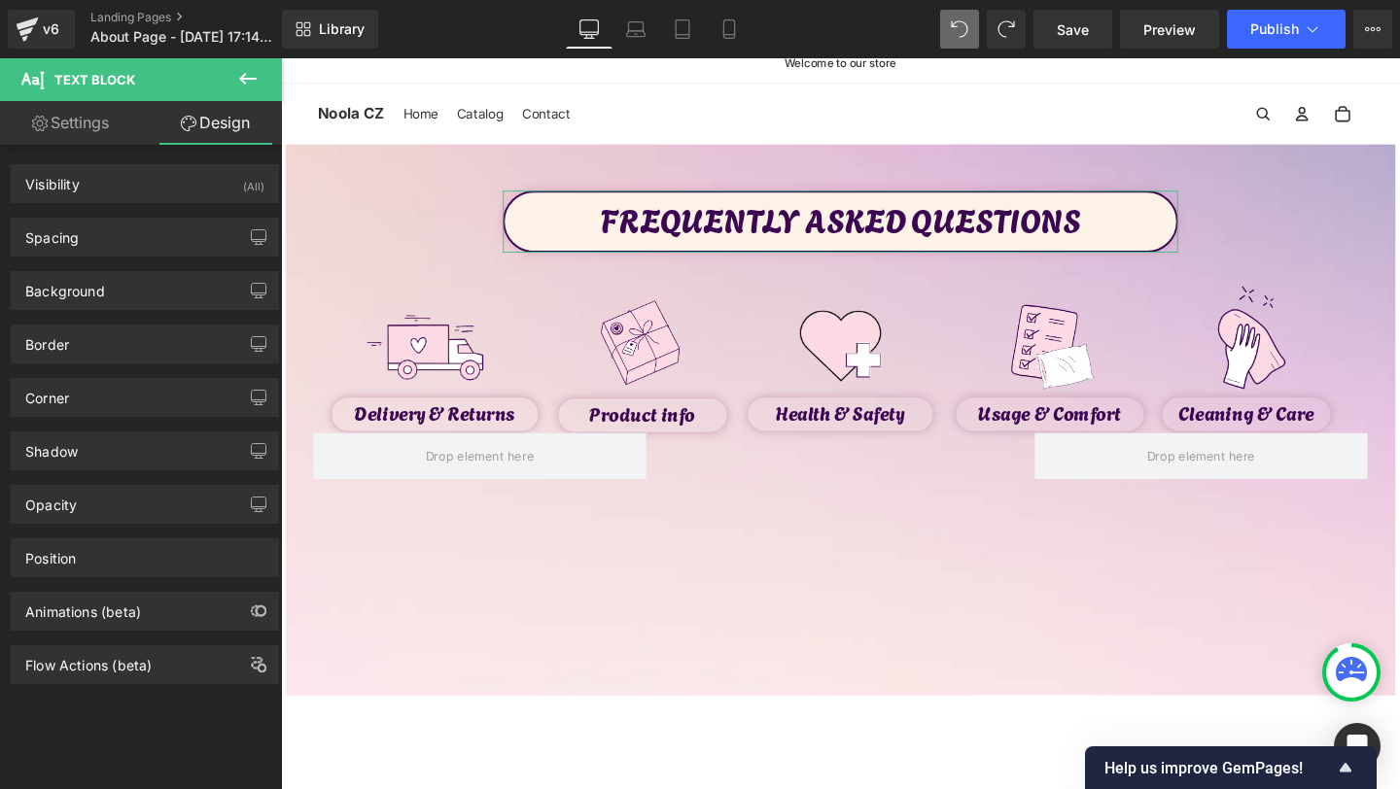
click at [119, 263] on div "Background Color & Image color Color #fcf2e8 100 % Image Replace Image Upload i…" at bounding box center [145, 283] width 291 height 53
click at [84, 452] on div "Shadow" at bounding box center [145, 451] width 266 height 37
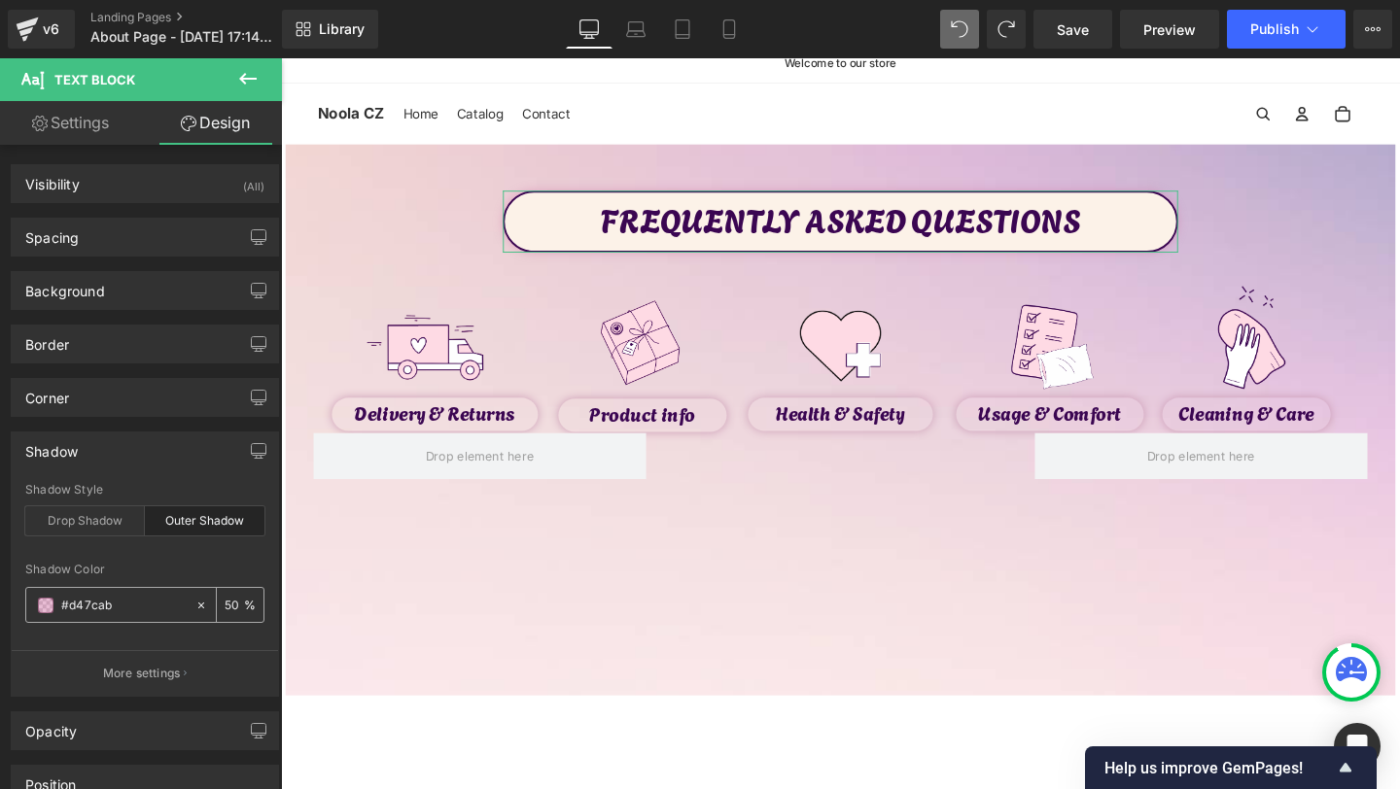
click at [112, 601] on input "#d47cab" at bounding box center [123, 605] width 124 height 21
paste input "ca9ab4"
click at [182, 659] on button "More settings" at bounding box center [145, 673] width 266 height 46
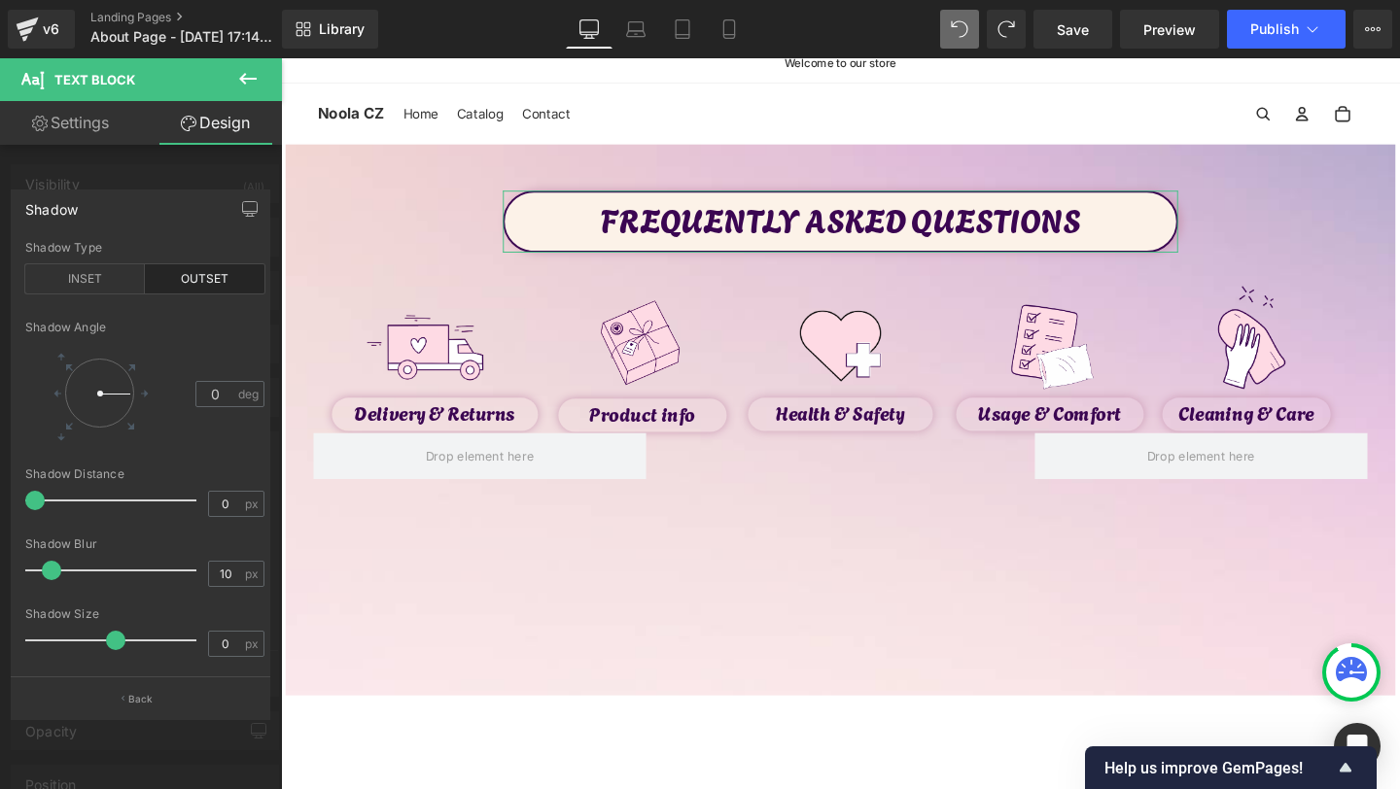
drag, startPoint x: 54, startPoint y: 498, endPoint x: 0, endPoint y: 514, distance: 56.9
click at [0, 514] on div "Shadow outset Shadow Type INSET OUTSET 0 Shadow Angle 0 deg 0px Shadow Distance…" at bounding box center [141, 446] width 282 height 543
drag, startPoint x: 70, startPoint y: 573, endPoint x: 53, endPoint y: 580, distance: 19.2
click at [53, 580] on div at bounding box center [115, 570] width 161 height 39
drag, startPoint x: 100, startPoint y: 634, endPoint x: 114, endPoint y: 637, distance: 13.9
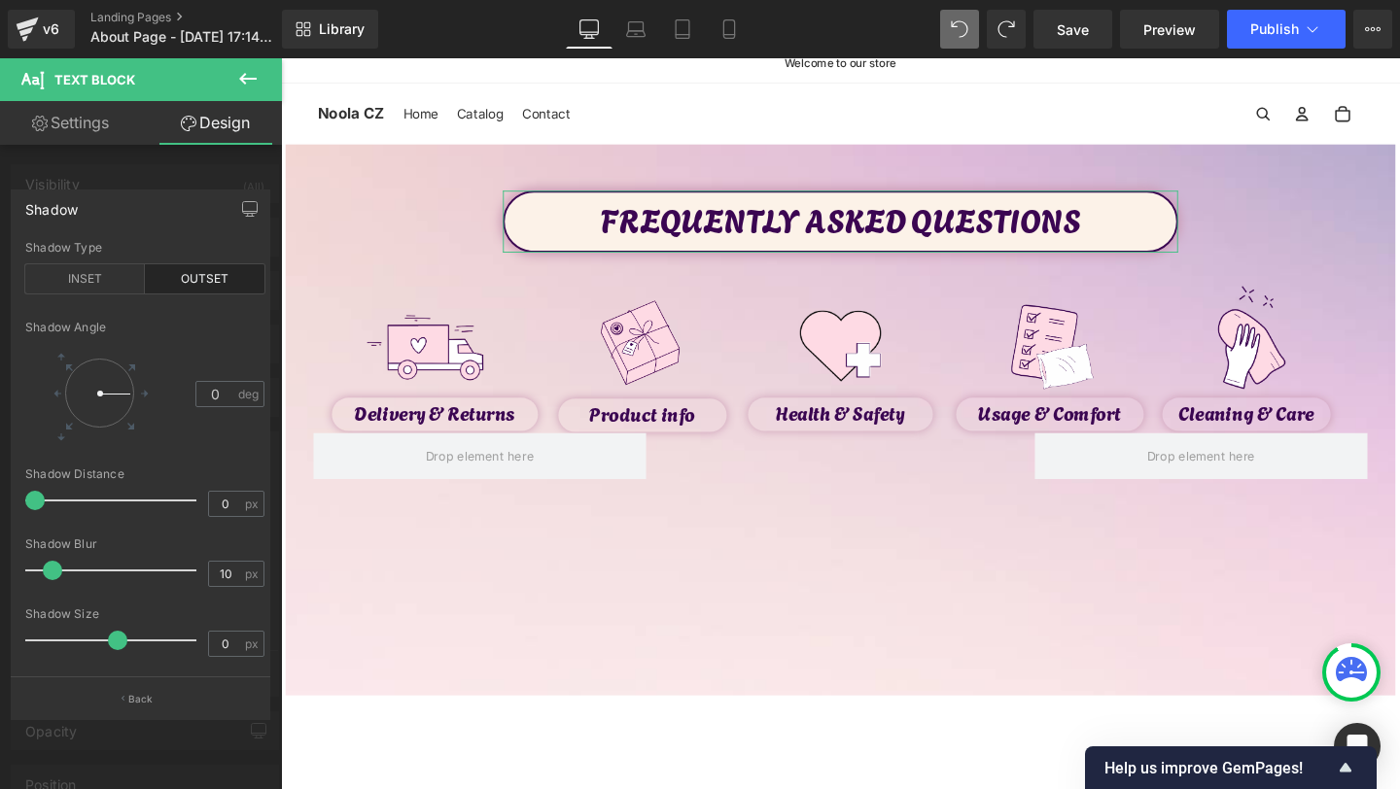
click at [114, 637] on div at bounding box center [115, 640] width 161 height 39
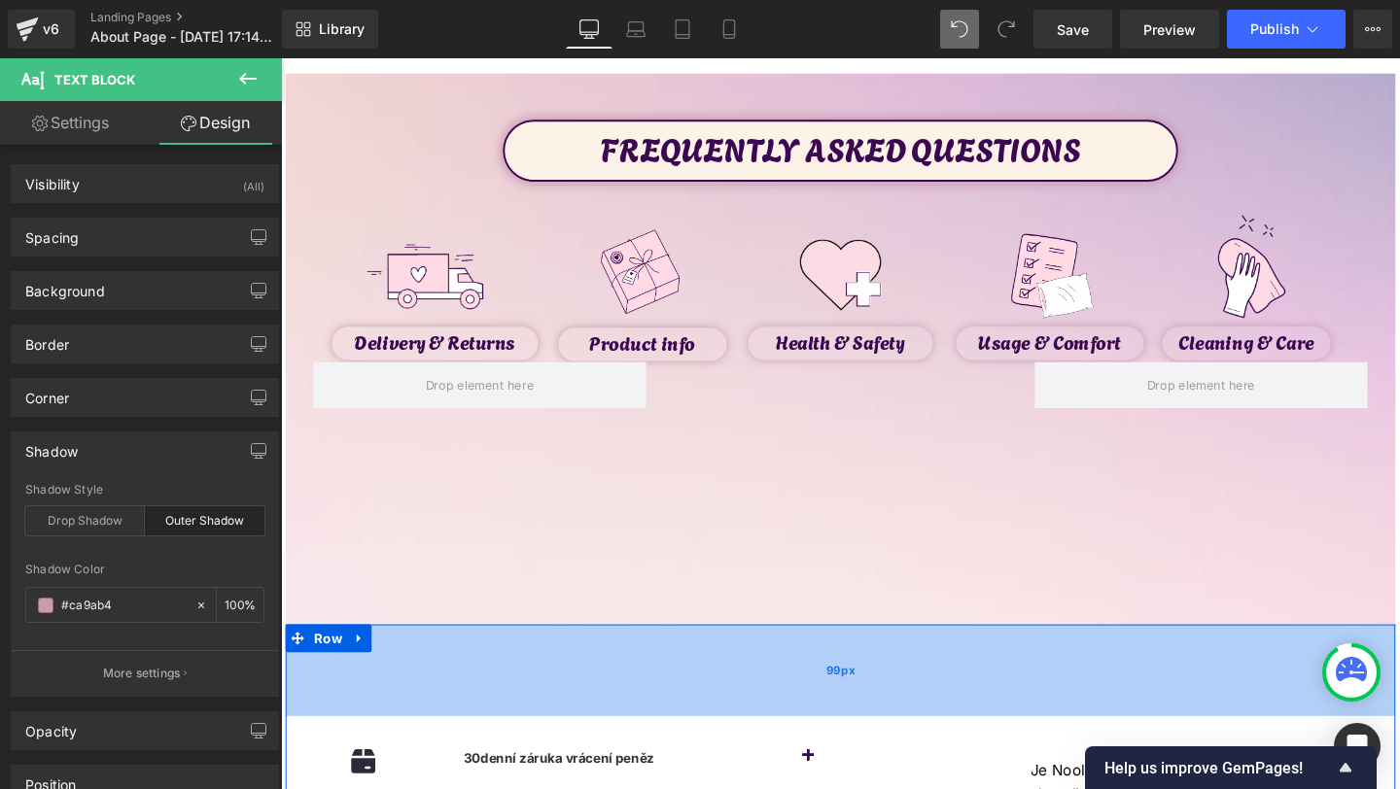
scroll to position [84, 0]
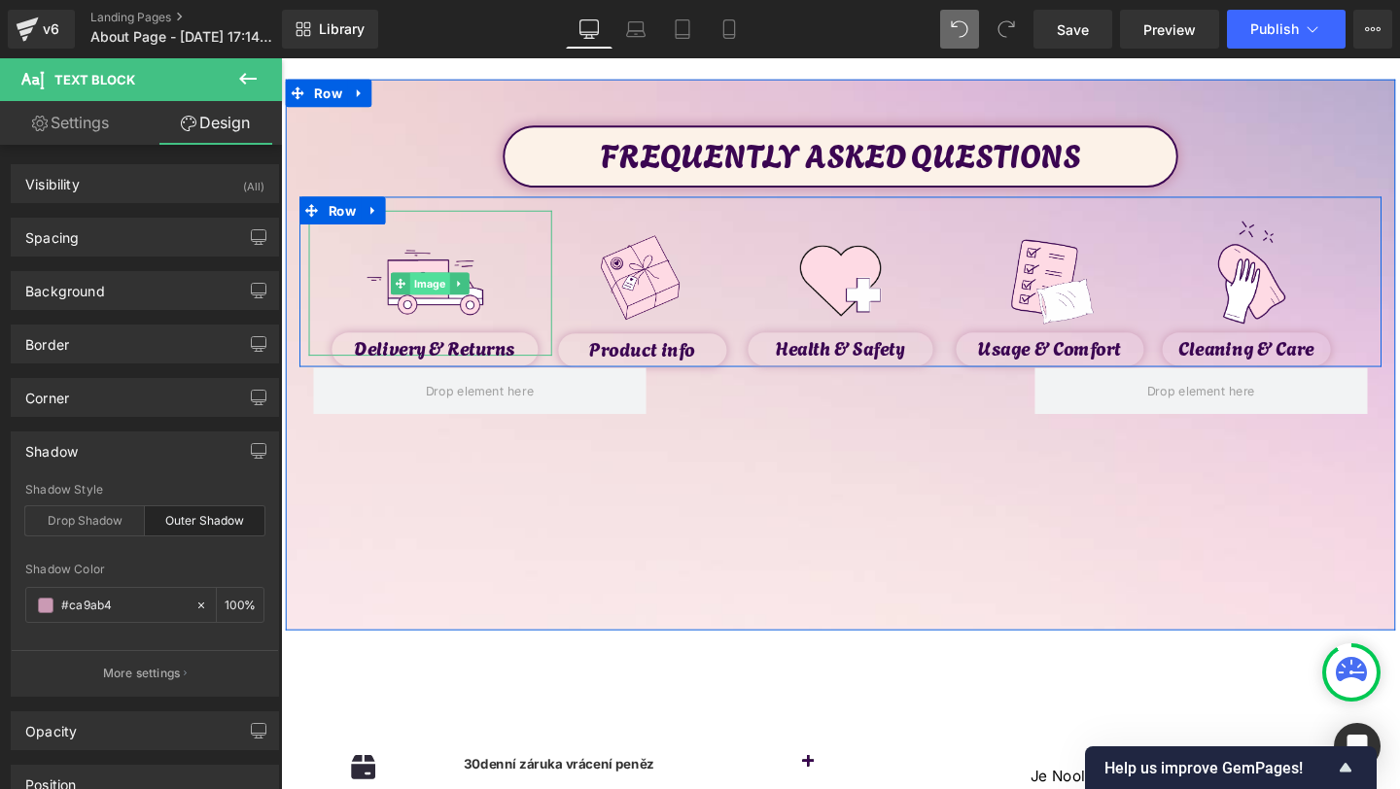
click at [446, 297] on span "Image" at bounding box center [438, 295] width 42 height 23
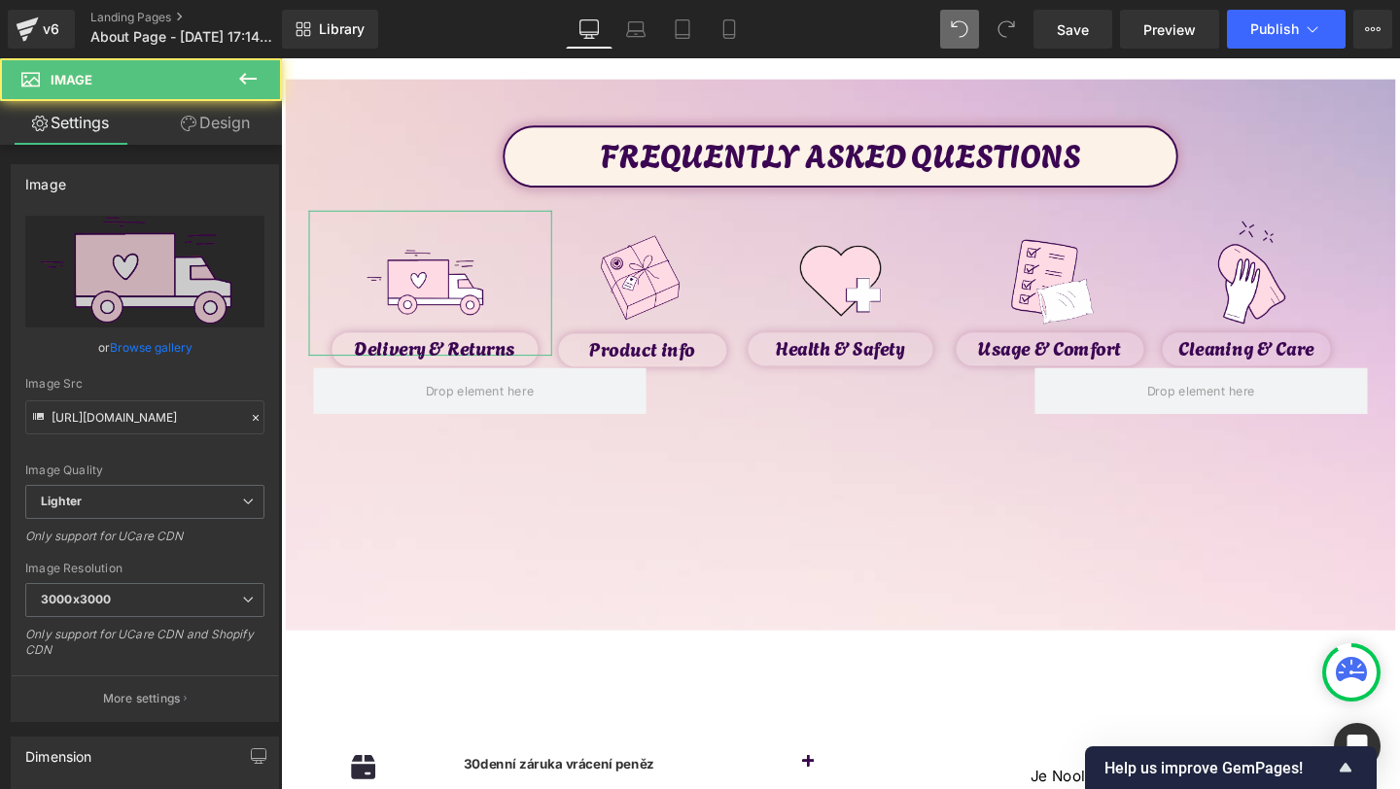
click at [207, 125] on link "Design" at bounding box center [215, 123] width 141 height 44
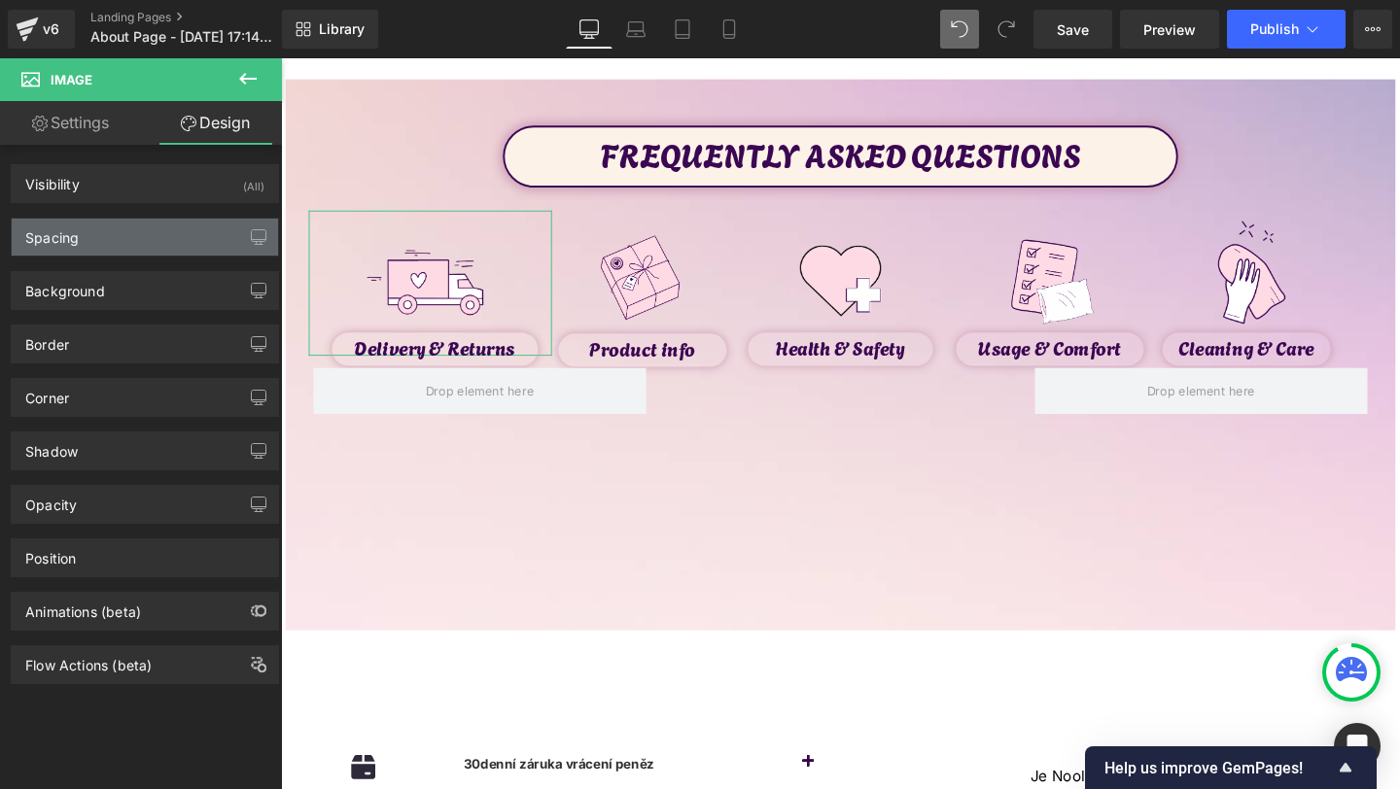
click at [89, 231] on div "Spacing" at bounding box center [145, 237] width 266 height 37
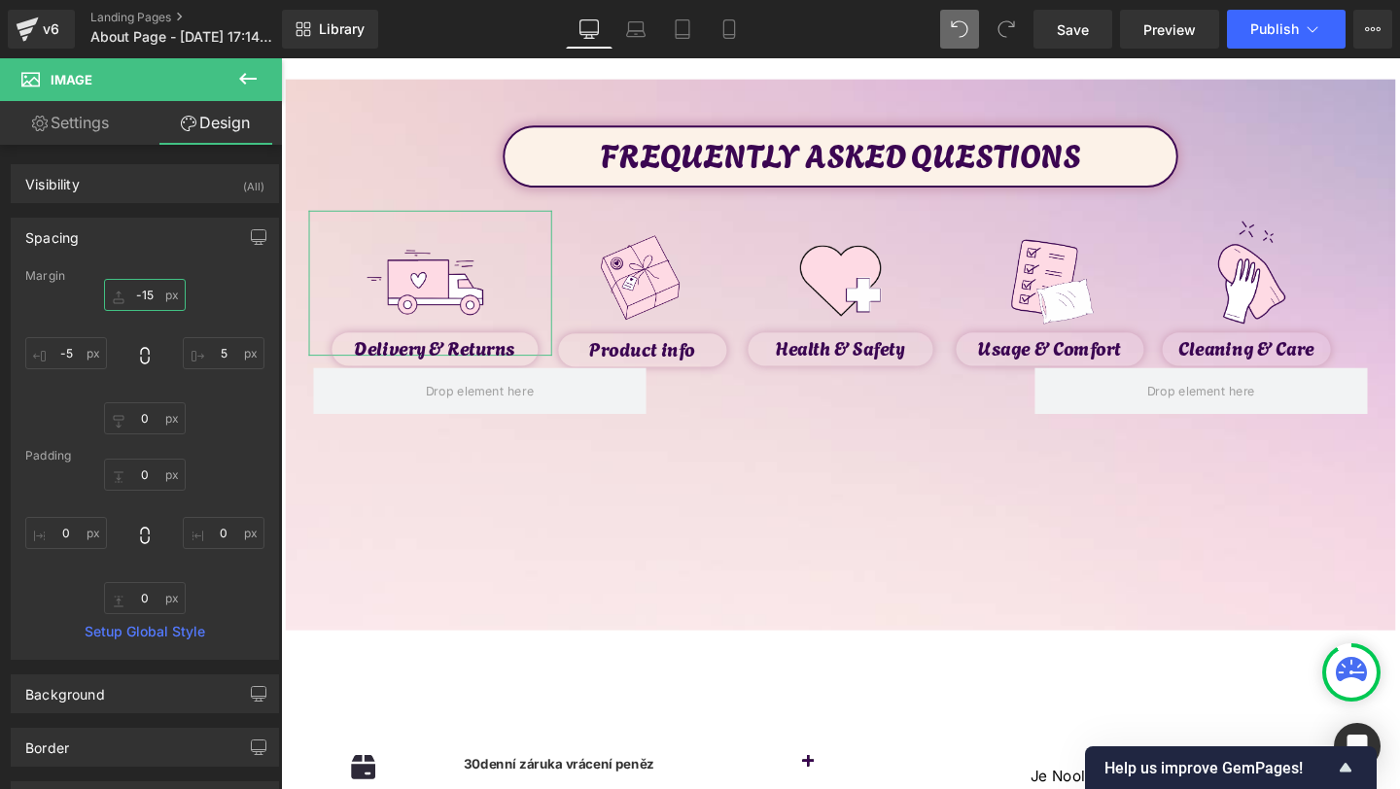
click at [143, 297] on input "-15" at bounding box center [145, 295] width 82 height 32
click at [142, 299] on input "-15" at bounding box center [145, 295] width 82 height 32
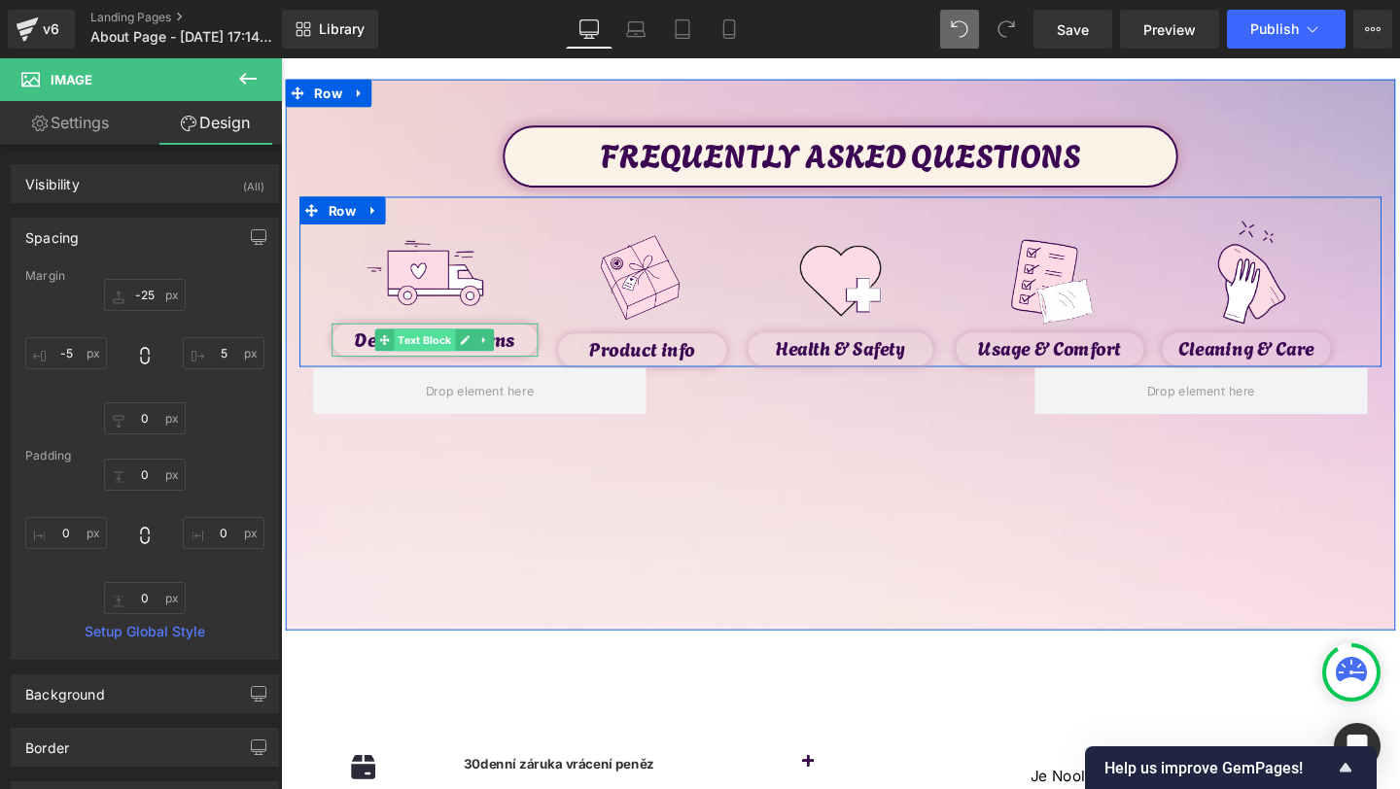
click at [426, 354] on span "Text Block" at bounding box center [433, 354] width 64 height 23
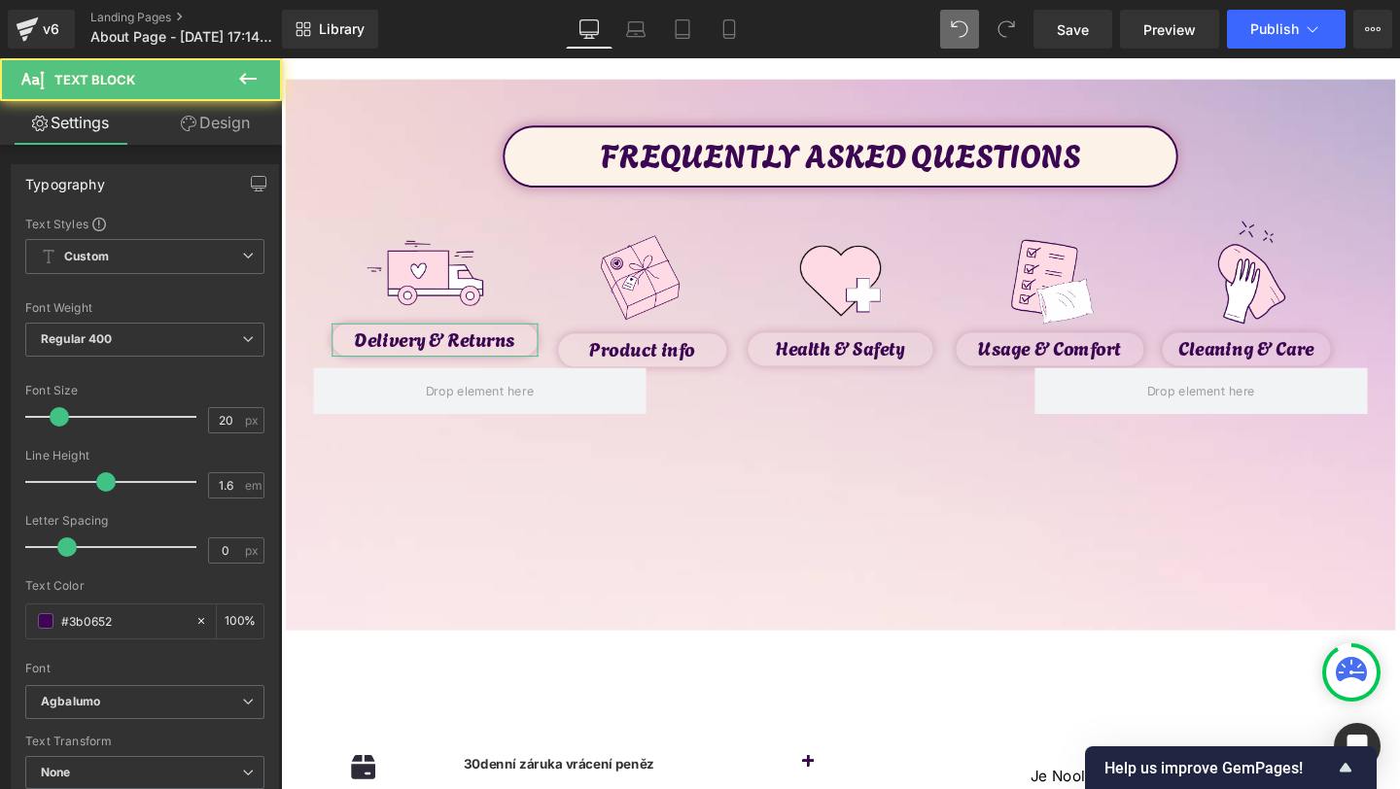
click at [216, 120] on link "Design" at bounding box center [215, 123] width 141 height 44
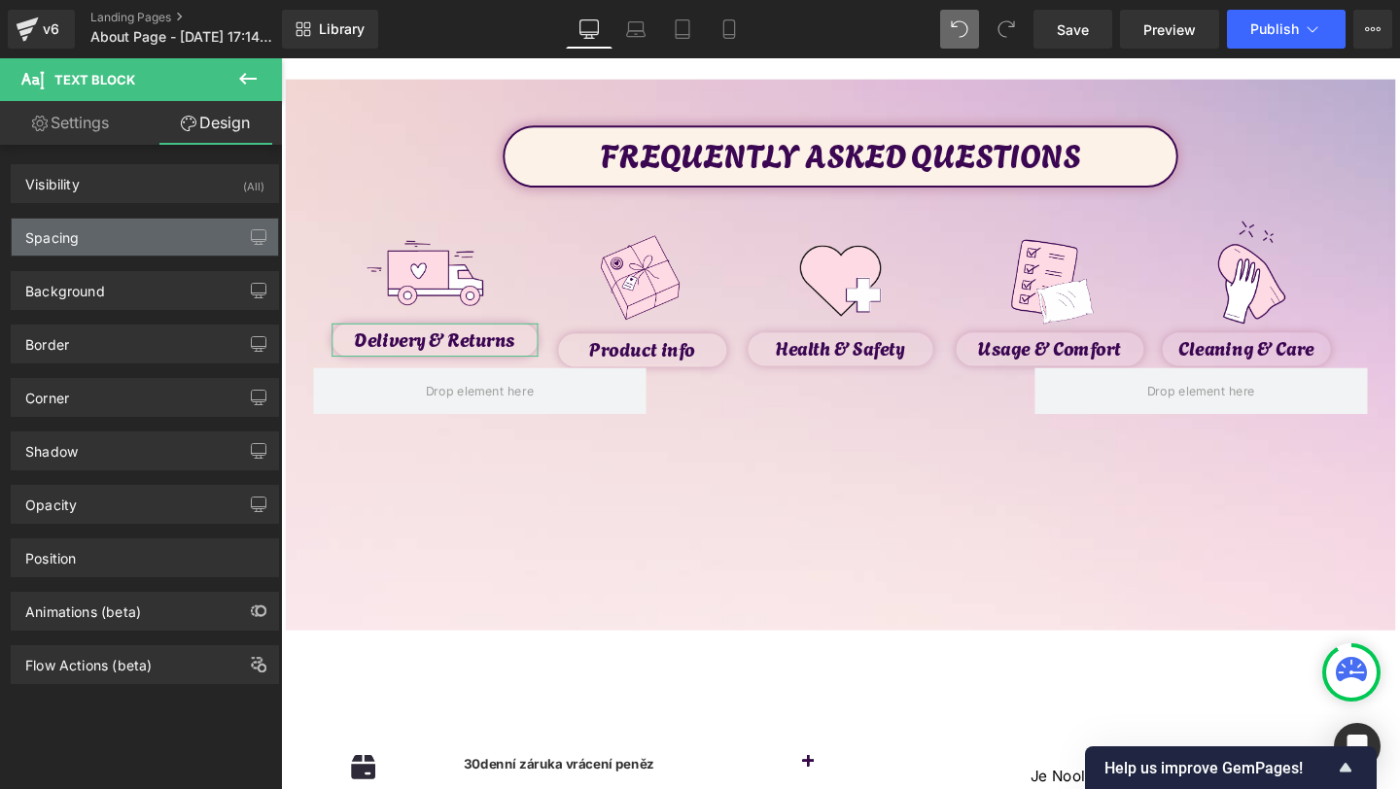
click at [133, 234] on div "Spacing" at bounding box center [145, 237] width 266 height 37
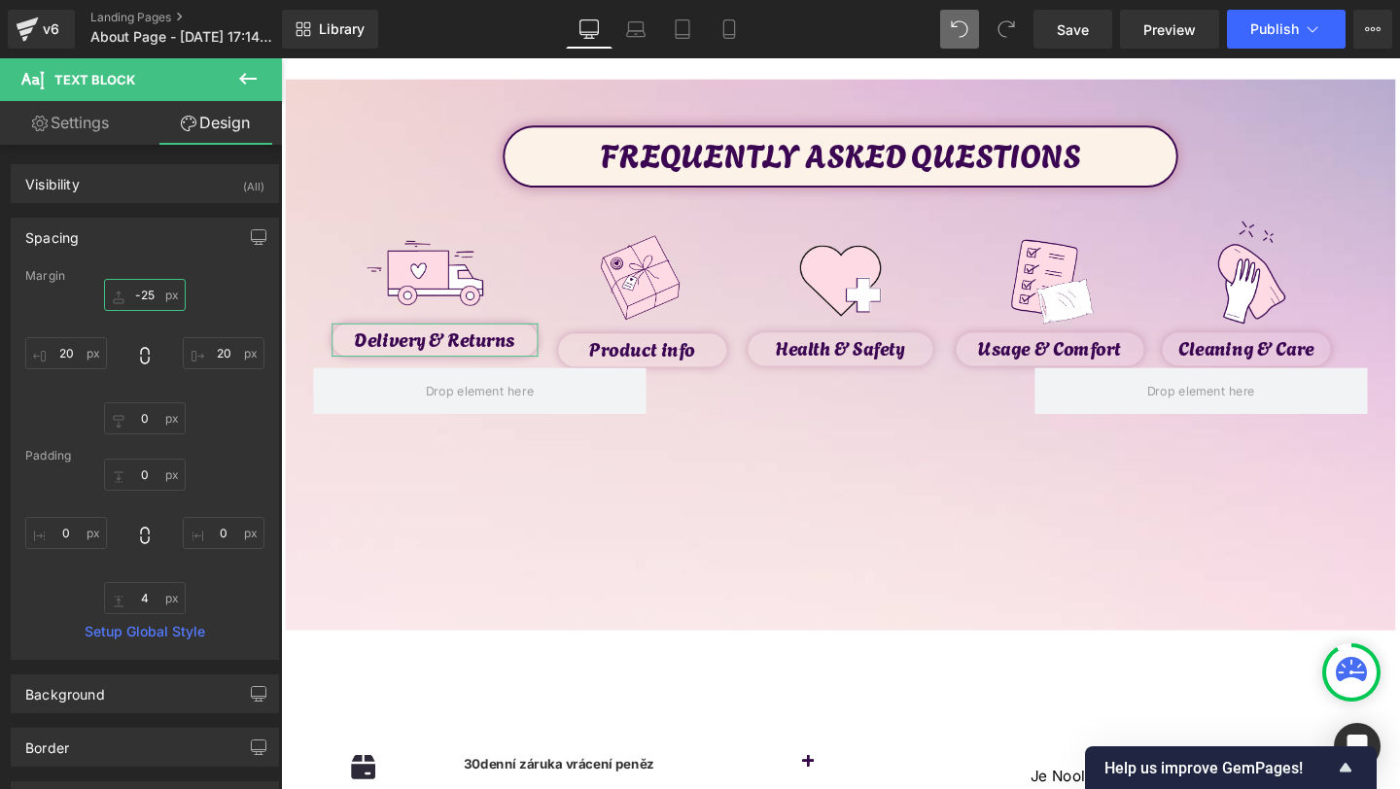
click at [142, 296] on input "-25" at bounding box center [145, 295] width 82 height 32
click at [140, 296] on input "-25" at bounding box center [145, 295] width 82 height 32
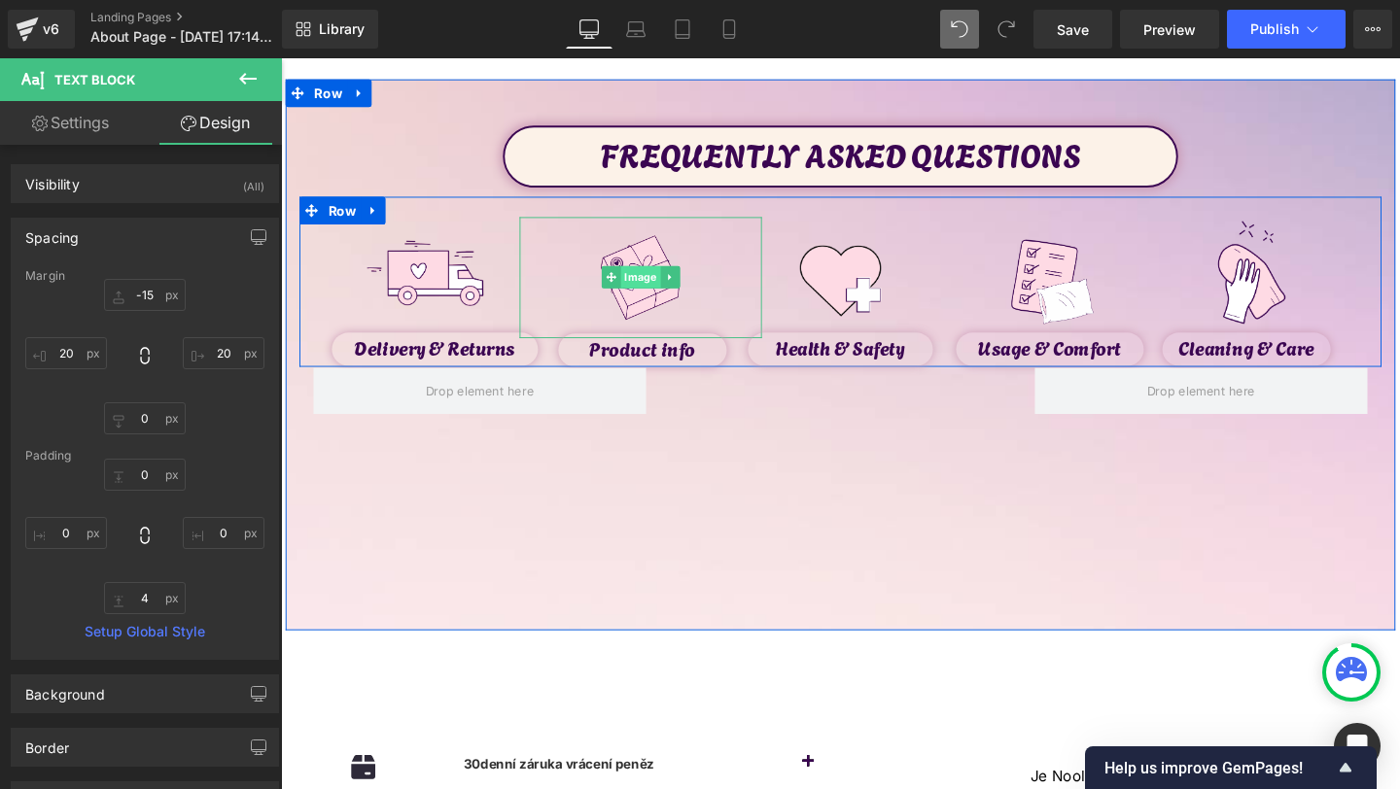
click at [655, 289] on span "Image" at bounding box center [659, 288] width 42 height 23
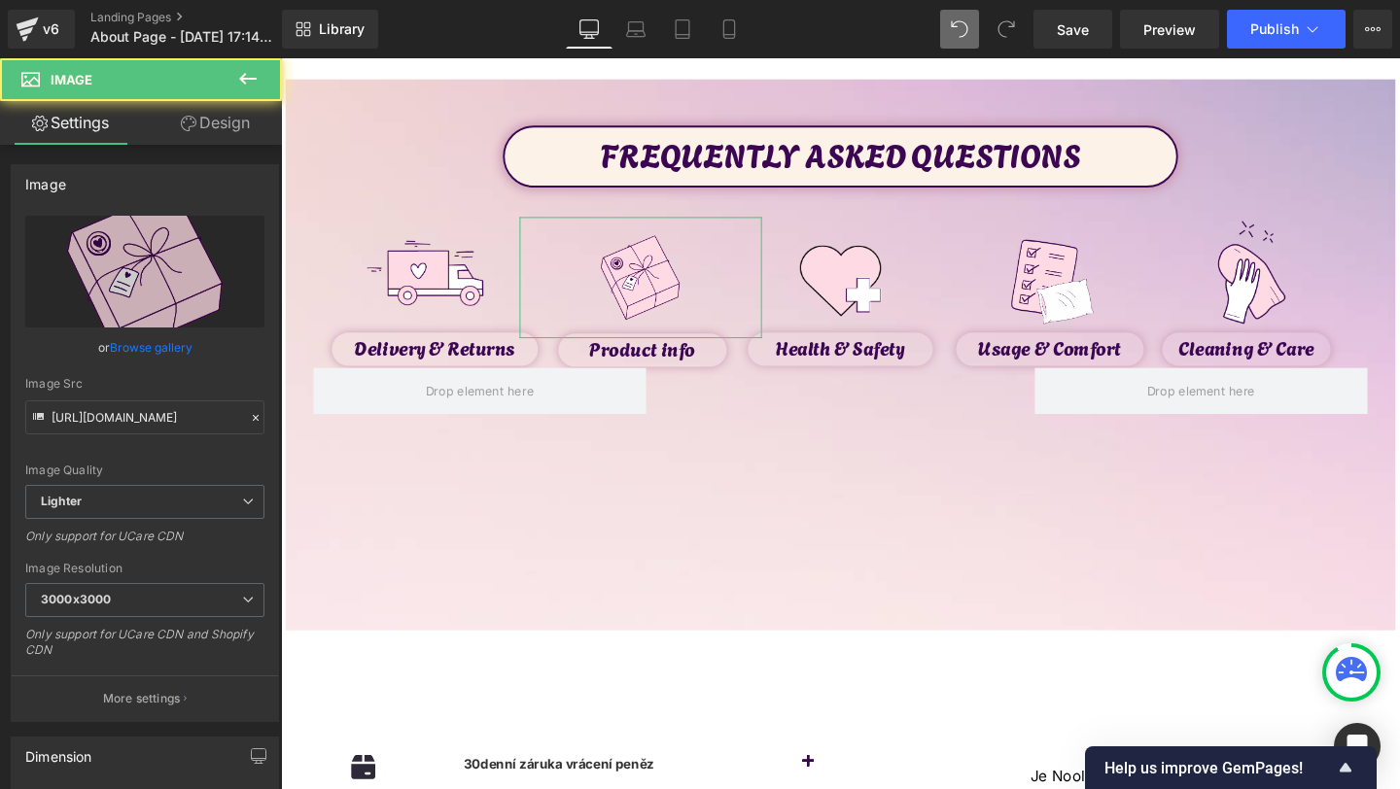
click at [217, 123] on link "Design" at bounding box center [215, 123] width 141 height 44
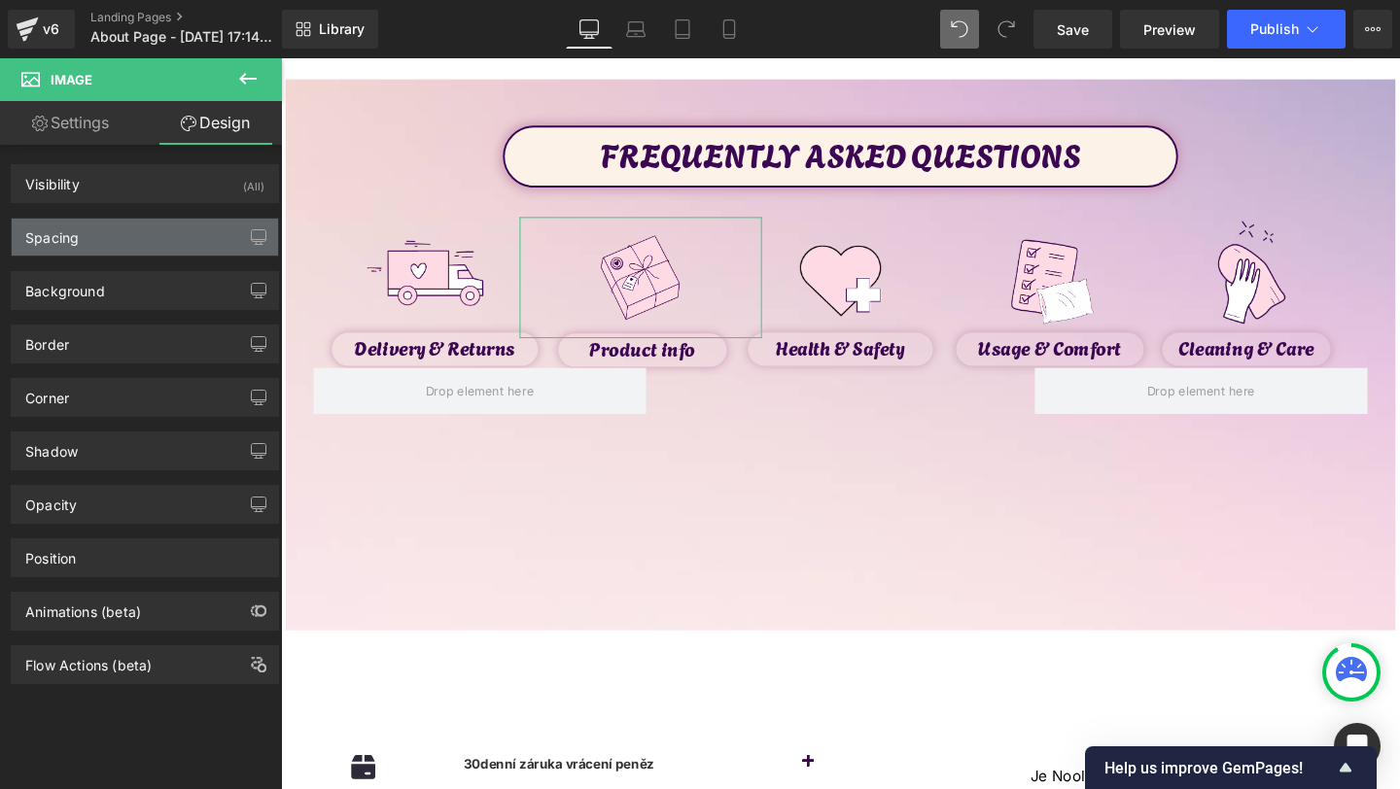
click at [70, 228] on div "Spacing" at bounding box center [51, 232] width 53 height 27
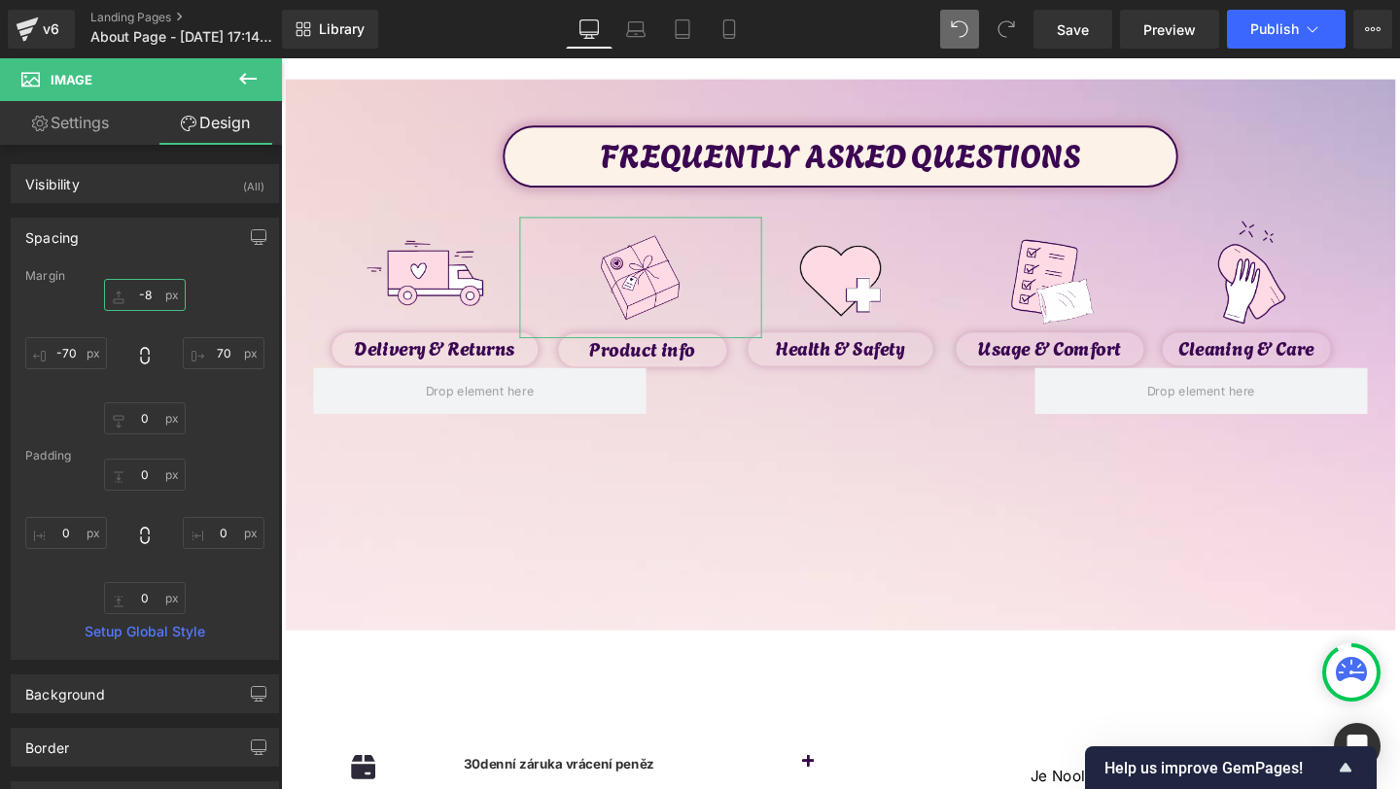
click at [144, 287] on input "-8" at bounding box center [145, 295] width 82 height 32
click at [134, 294] on input "-8" at bounding box center [145, 295] width 82 height 32
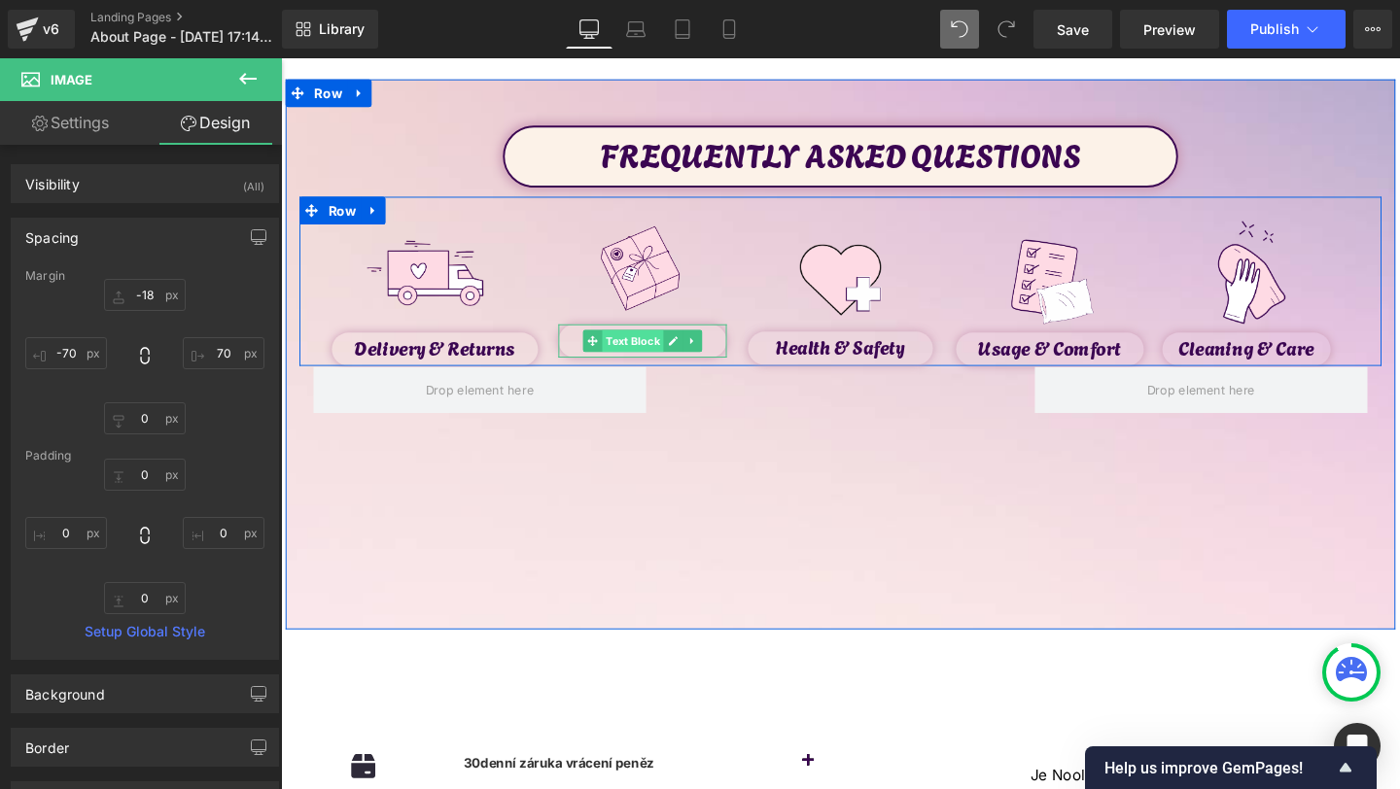
click at [631, 347] on span "Text Block" at bounding box center [650, 355] width 64 height 23
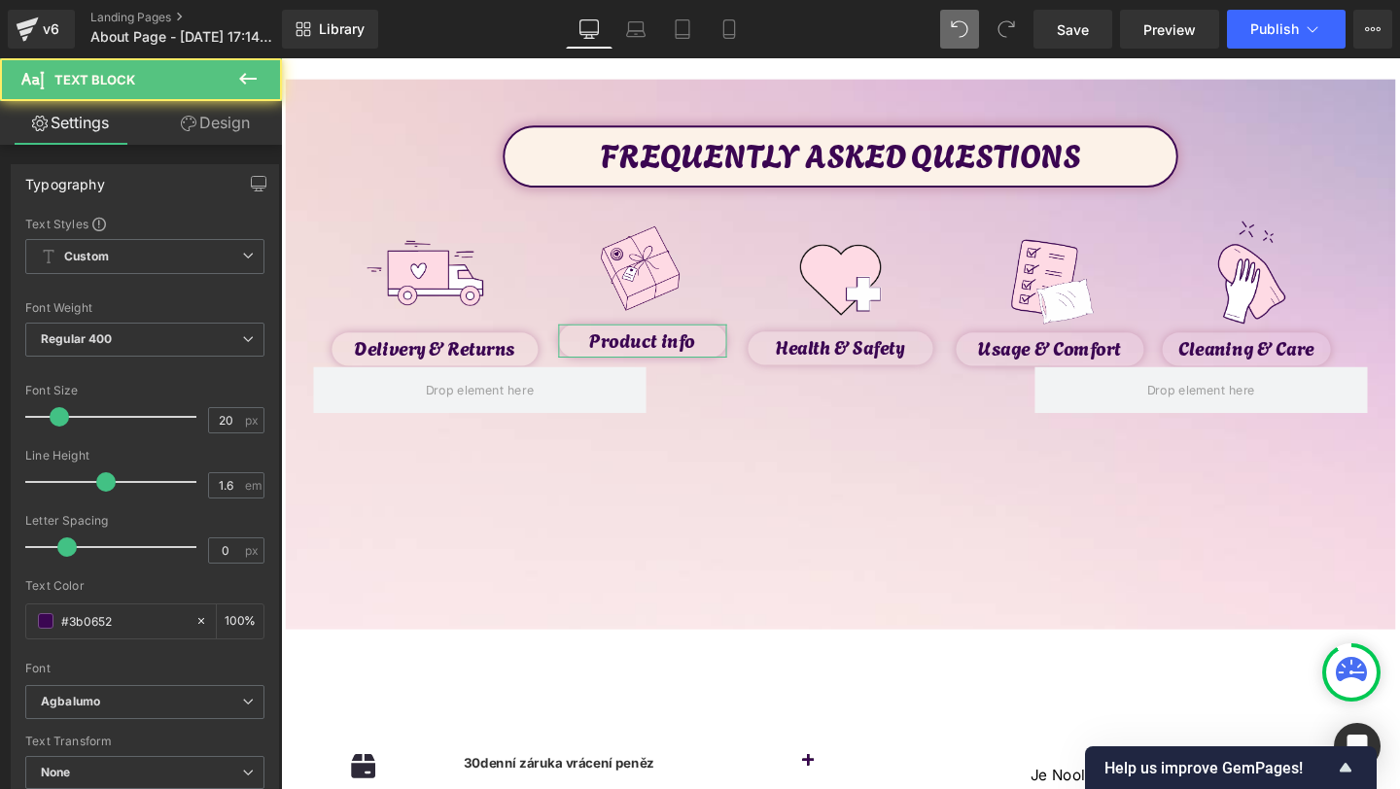
drag, startPoint x: 190, startPoint y: 123, endPoint x: 157, endPoint y: 198, distance: 81.8
click at [190, 123] on icon at bounding box center [189, 124] width 16 height 16
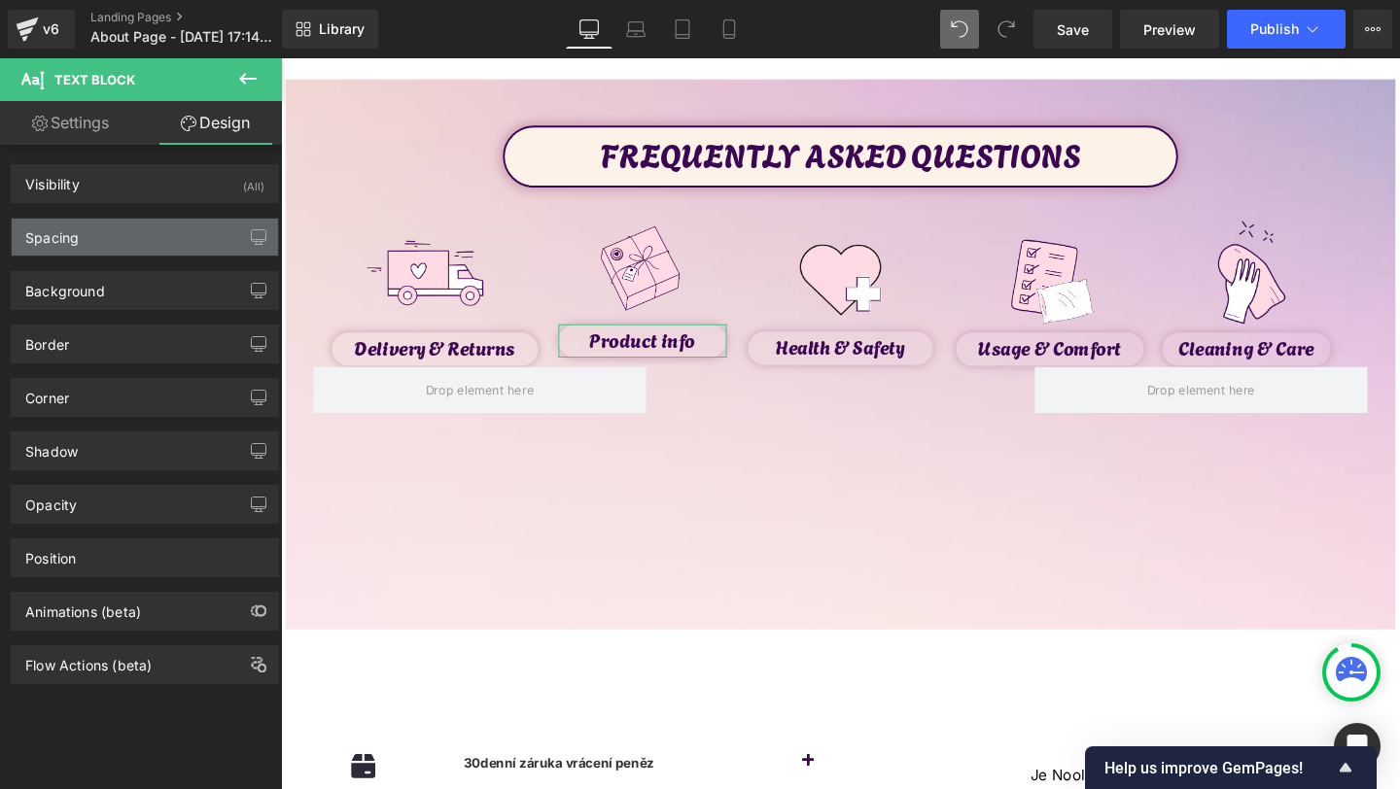
click at [127, 240] on div "Spacing" at bounding box center [145, 237] width 266 height 37
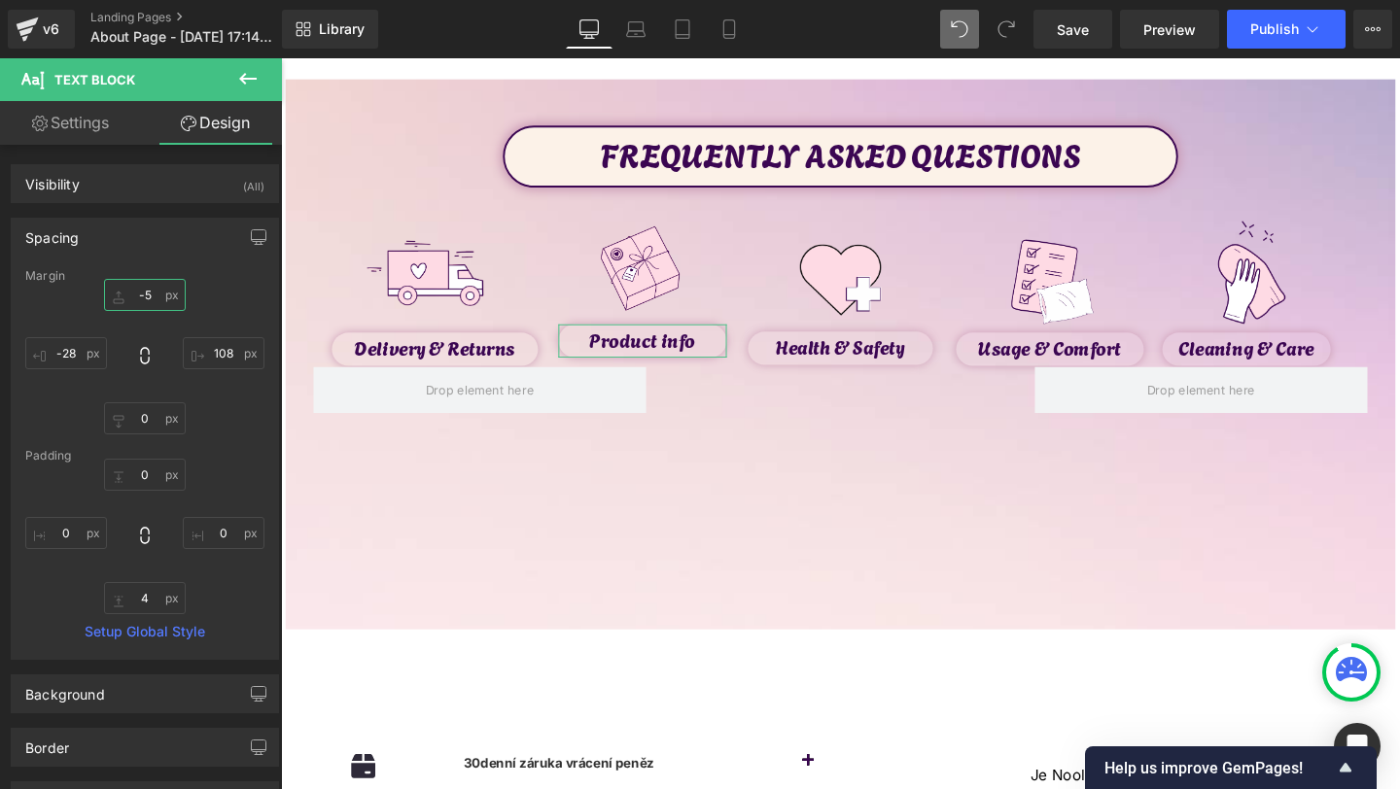
click at [139, 297] on input "text" at bounding box center [145, 295] width 82 height 32
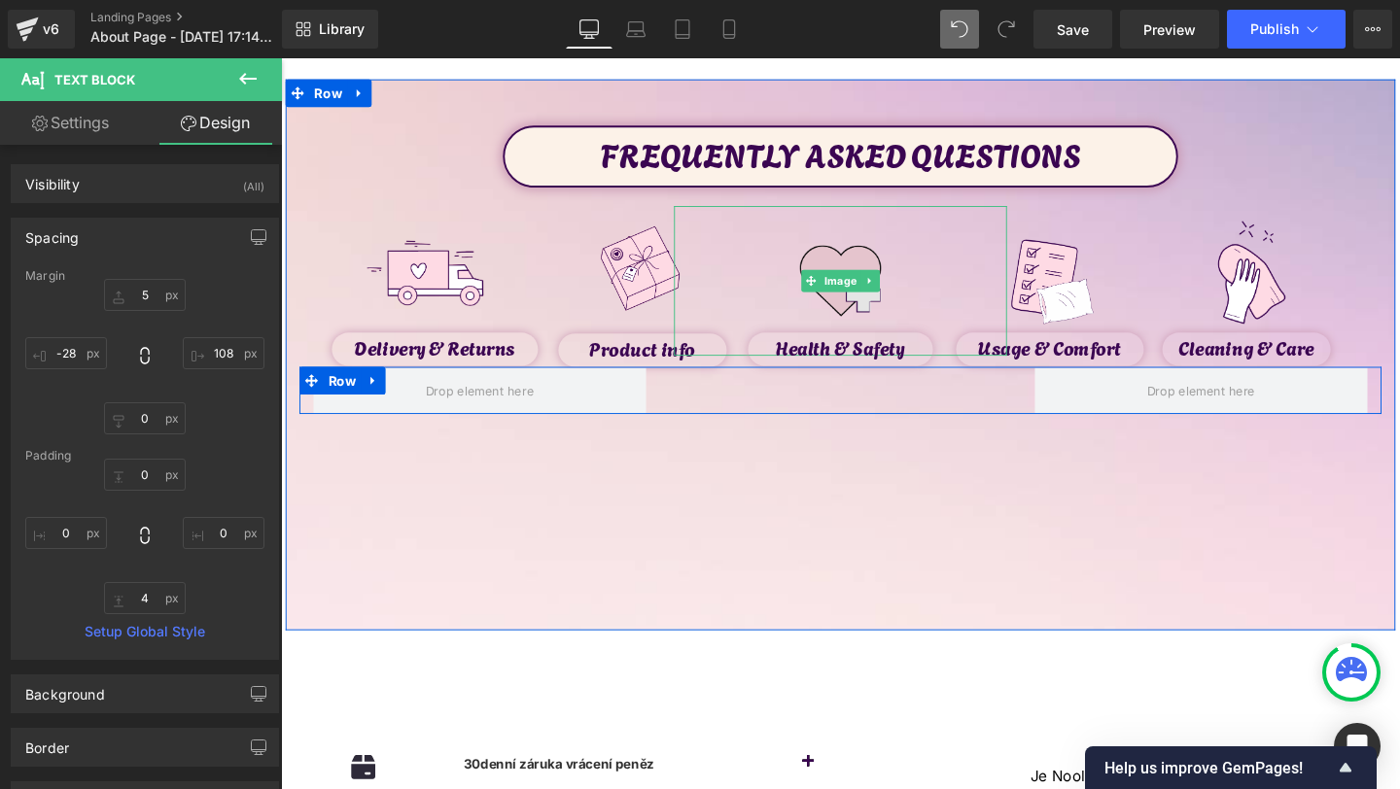
click at [860, 305] on img at bounding box center [869, 293] width 158 height 158
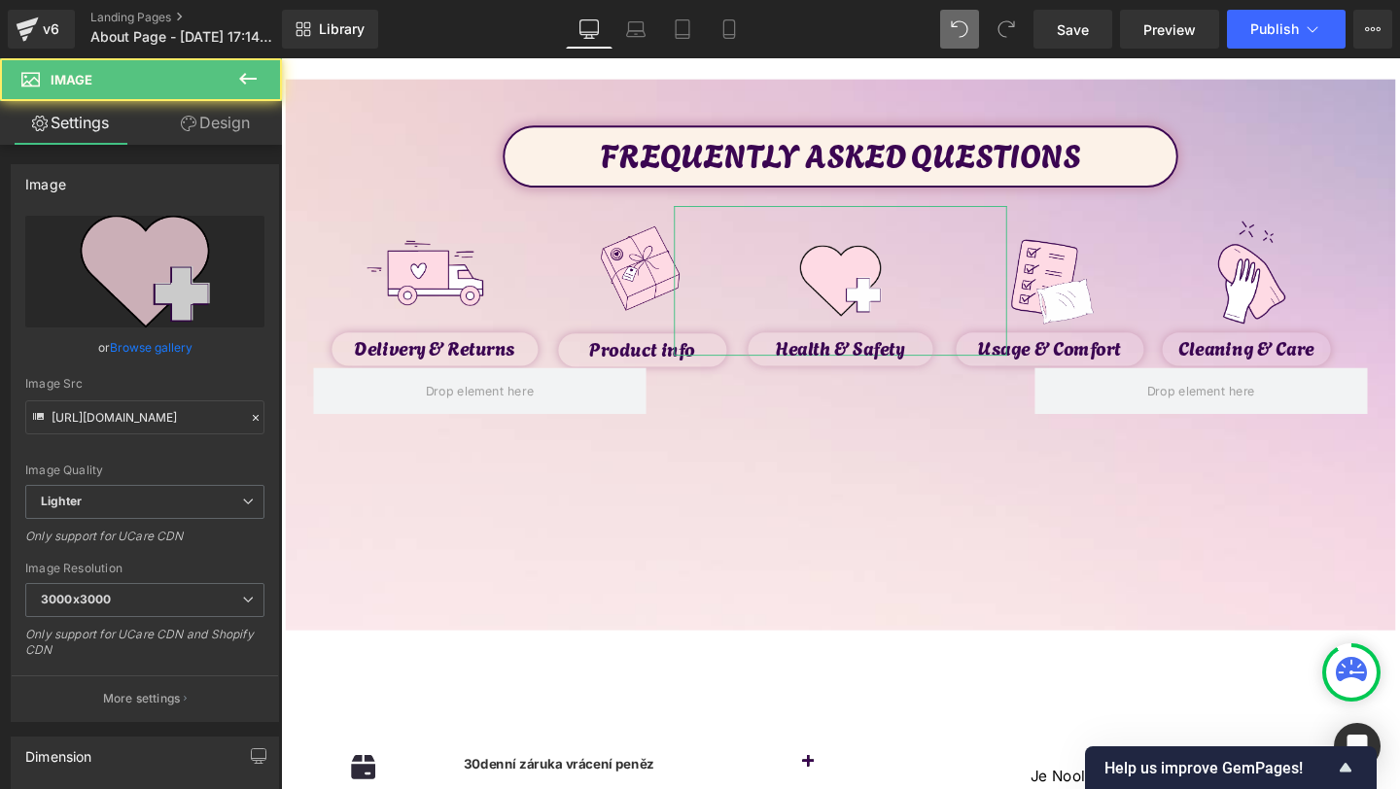
click at [221, 123] on link "Design" at bounding box center [215, 123] width 141 height 44
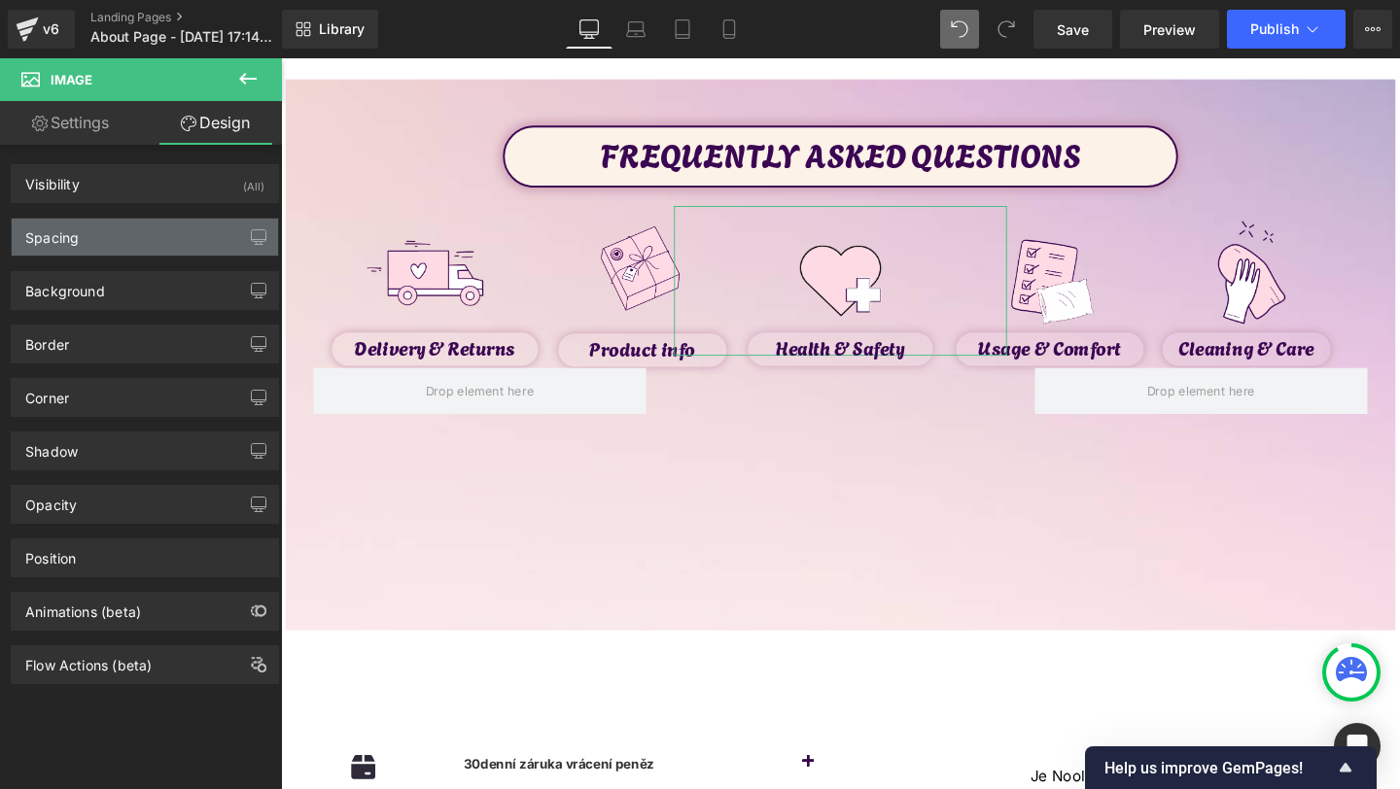
click at [75, 250] on div "Spacing" at bounding box center [145, 237] width 266 height 37
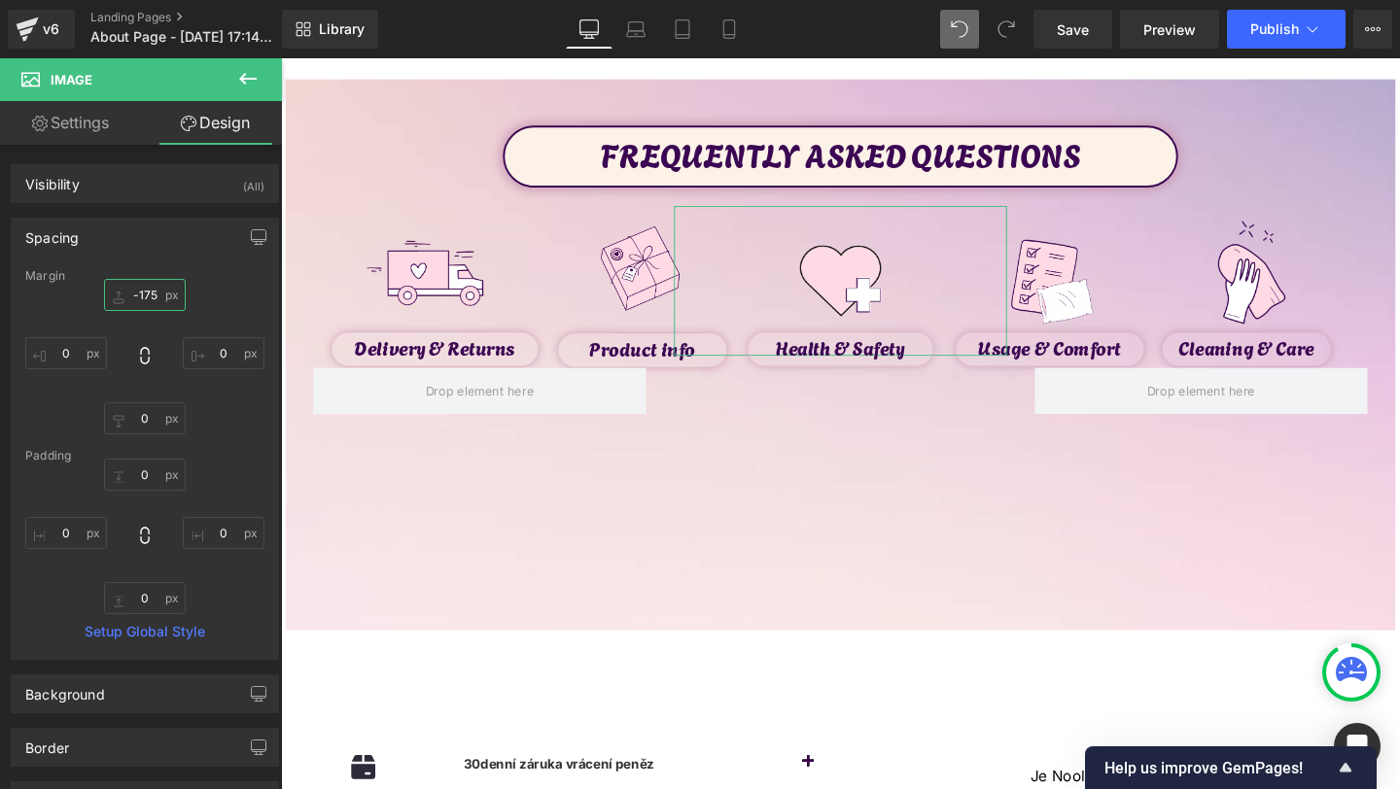
click at [145, 288] on input "-175" at bounding box center [145, 295] width 82 height 32
click at [145, 298] on input "-175" at bounding box center [145, 295] width 82 height 32
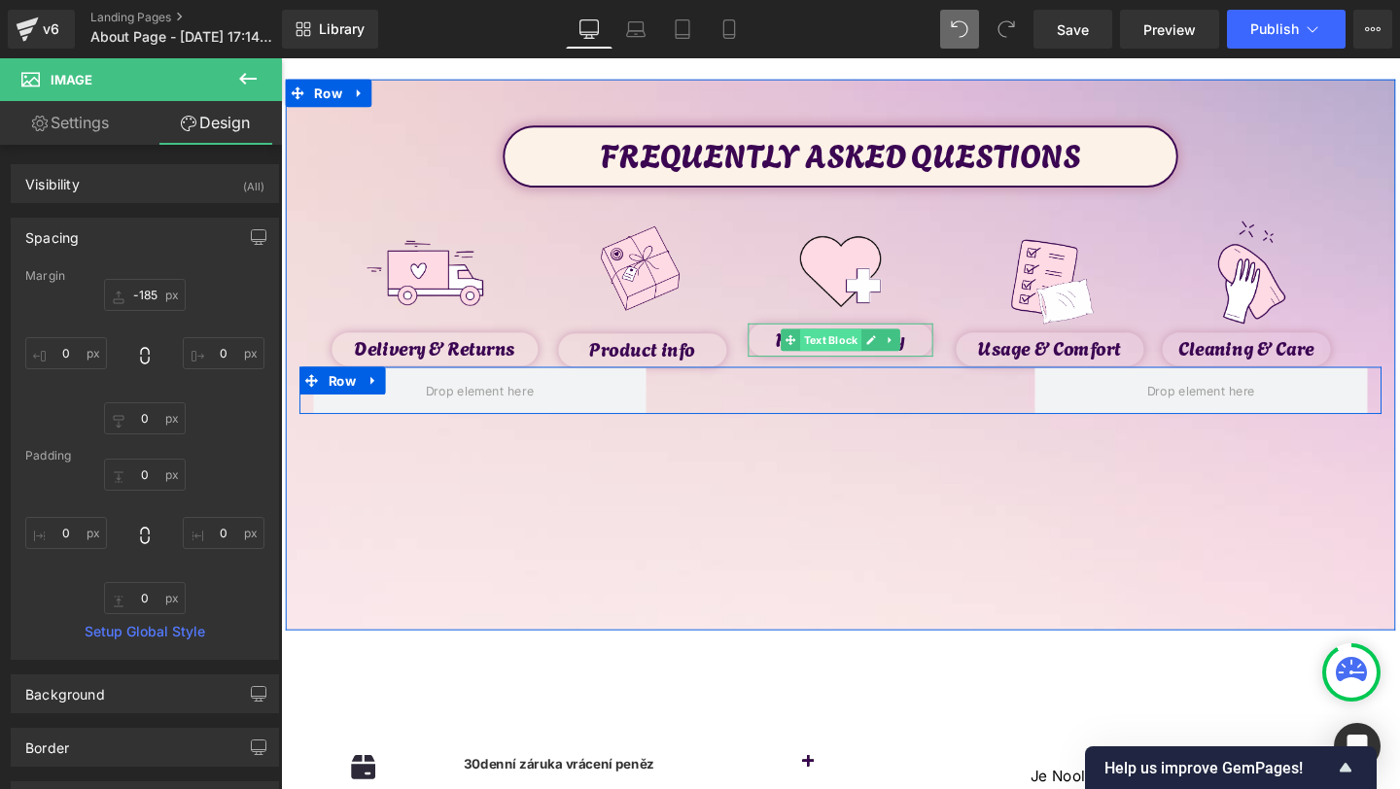
click at [850, 351] on span "Text Block" at bounding box center [858, 354] width 64 height 23
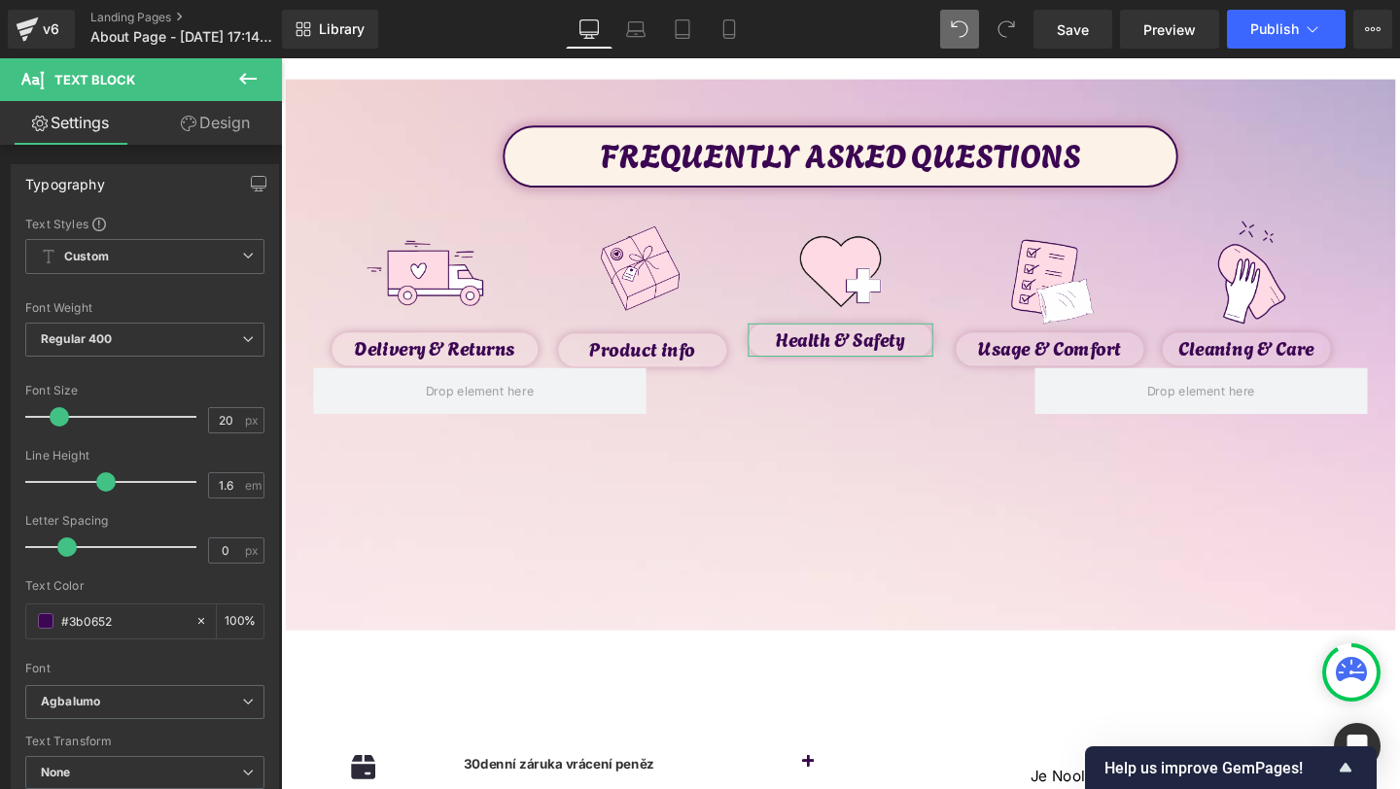
click at [241, 125] on link "Design" at bounding box center [215, 123] width 141 height 44
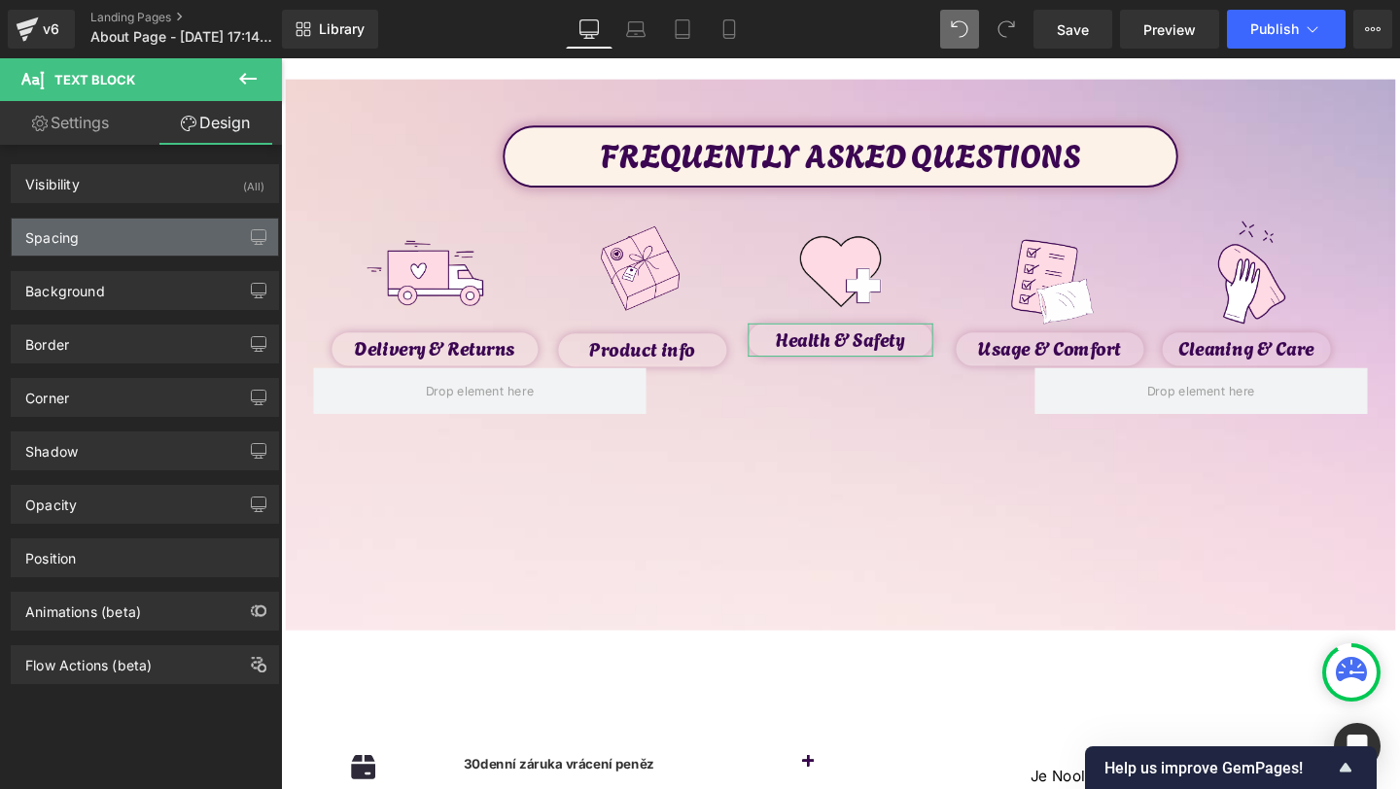
click at [121, 254] on div "Spacing" at bounding box center [145, 237] width 266 height 37
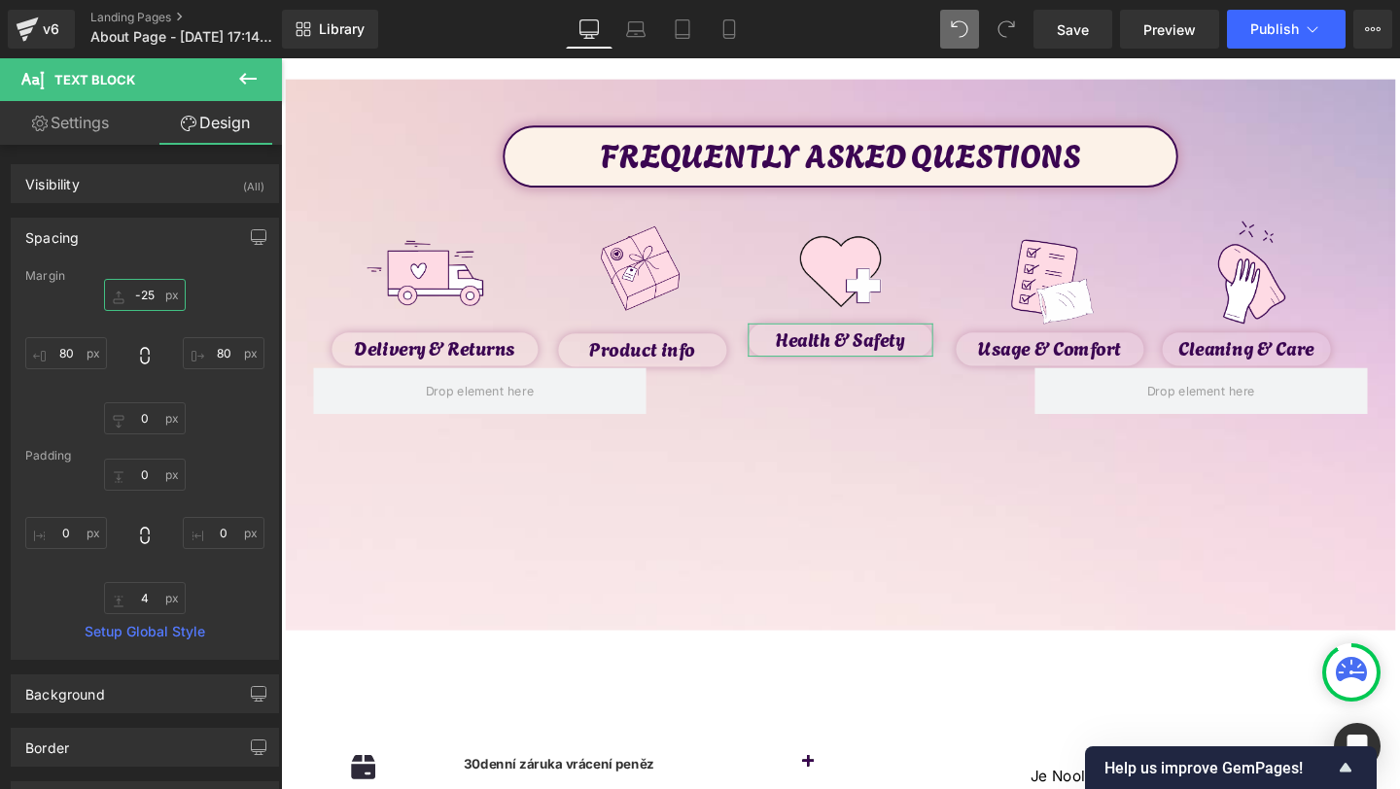
click at [140, 296] on input "text" at bounding box center [145, 295] width 82 height 32
click at [141, 302] on input "text" at bounding box center [145, 295] width 82 height 32
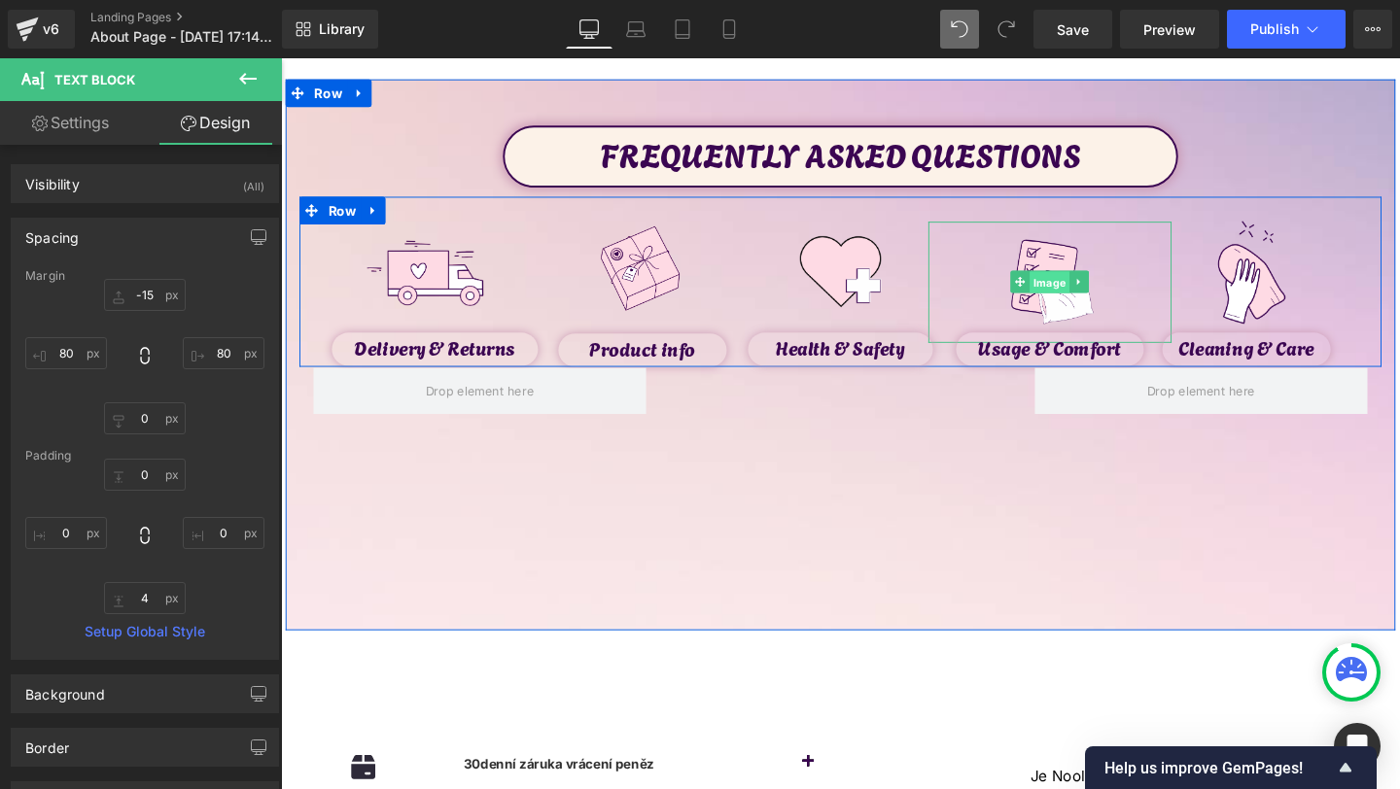
click at [1076, 283] on span "Image" at bounding box center [1090, 294] width 42 height 23
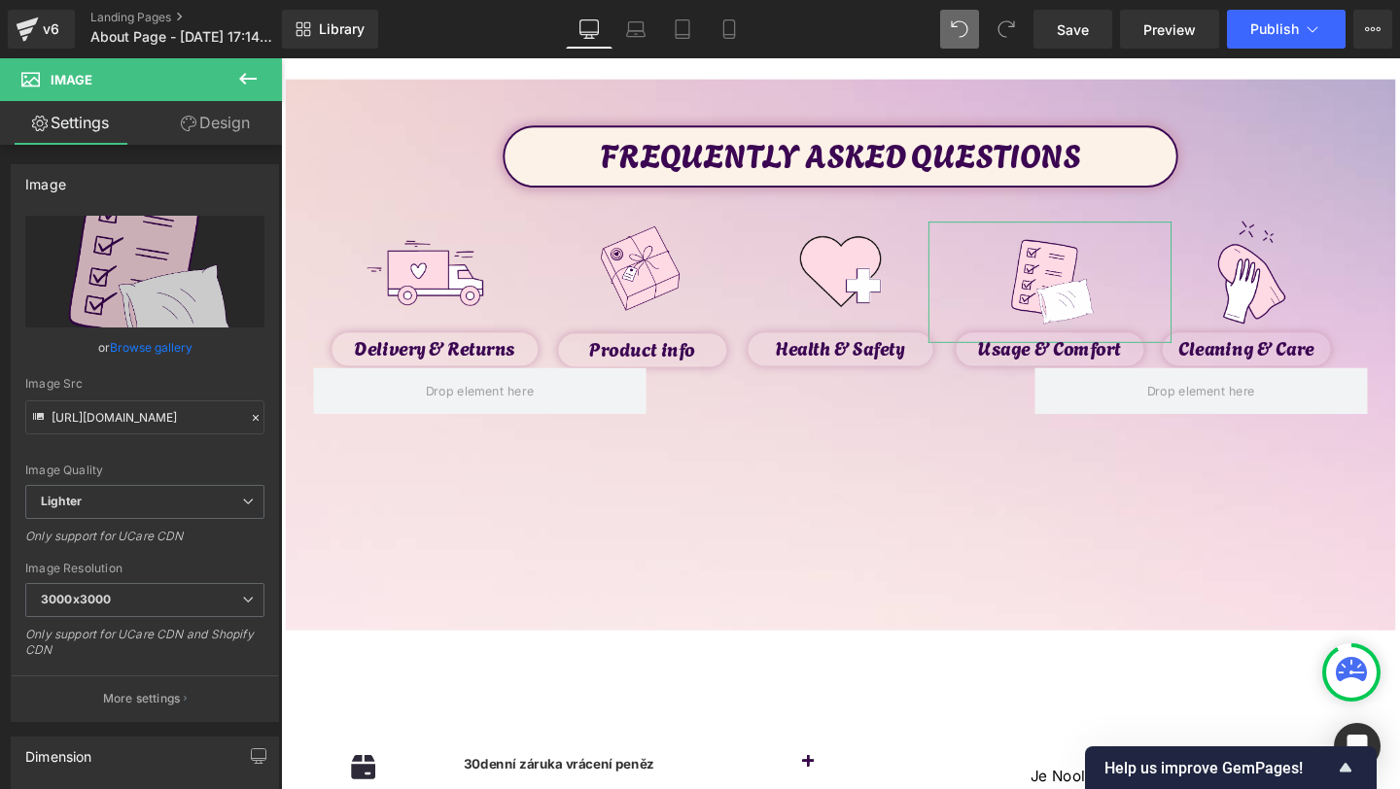
click at [204, 126] on link "Design" at bounding box center [215, 123] width 141 height 44
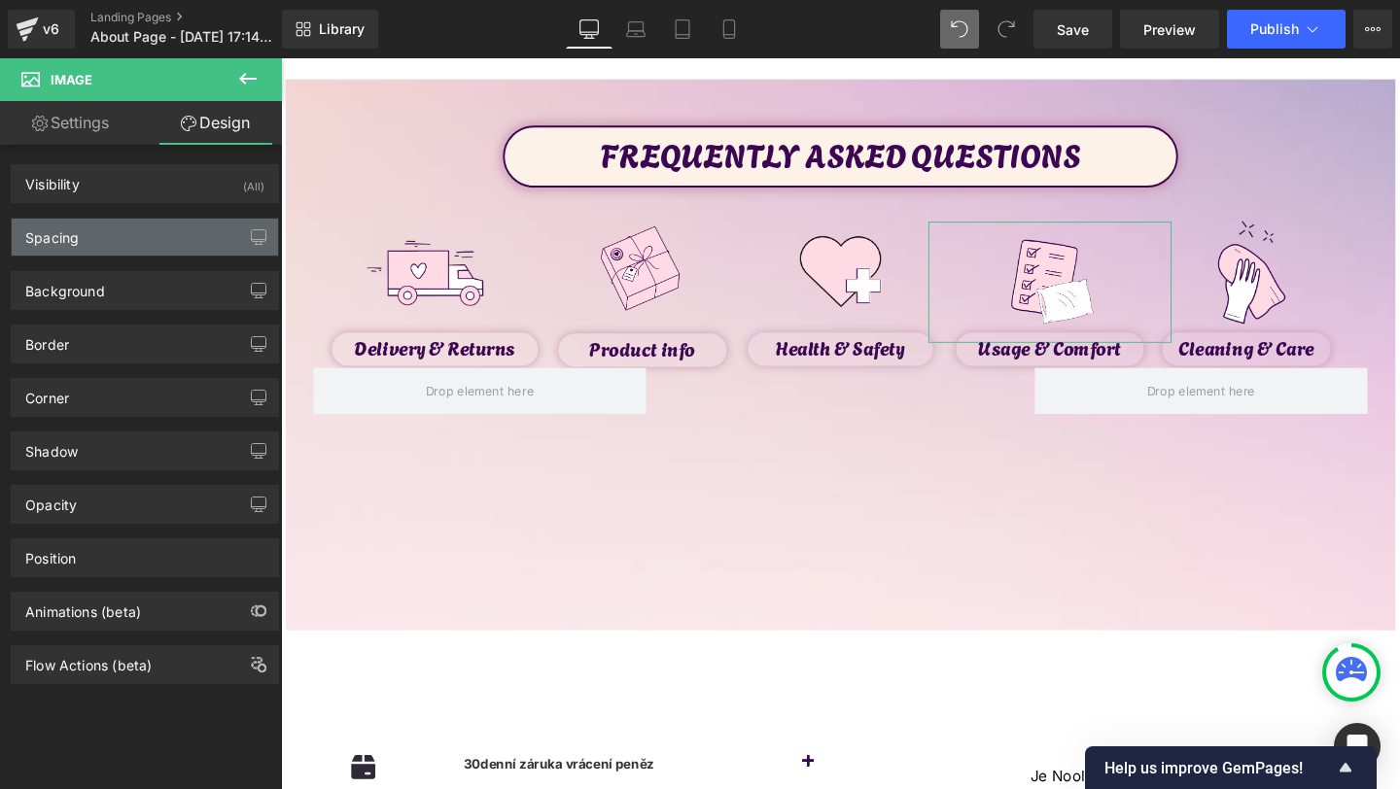
click at [147, 247] on div "Spacing" at bounding box center [145, 237] width 266 height 37
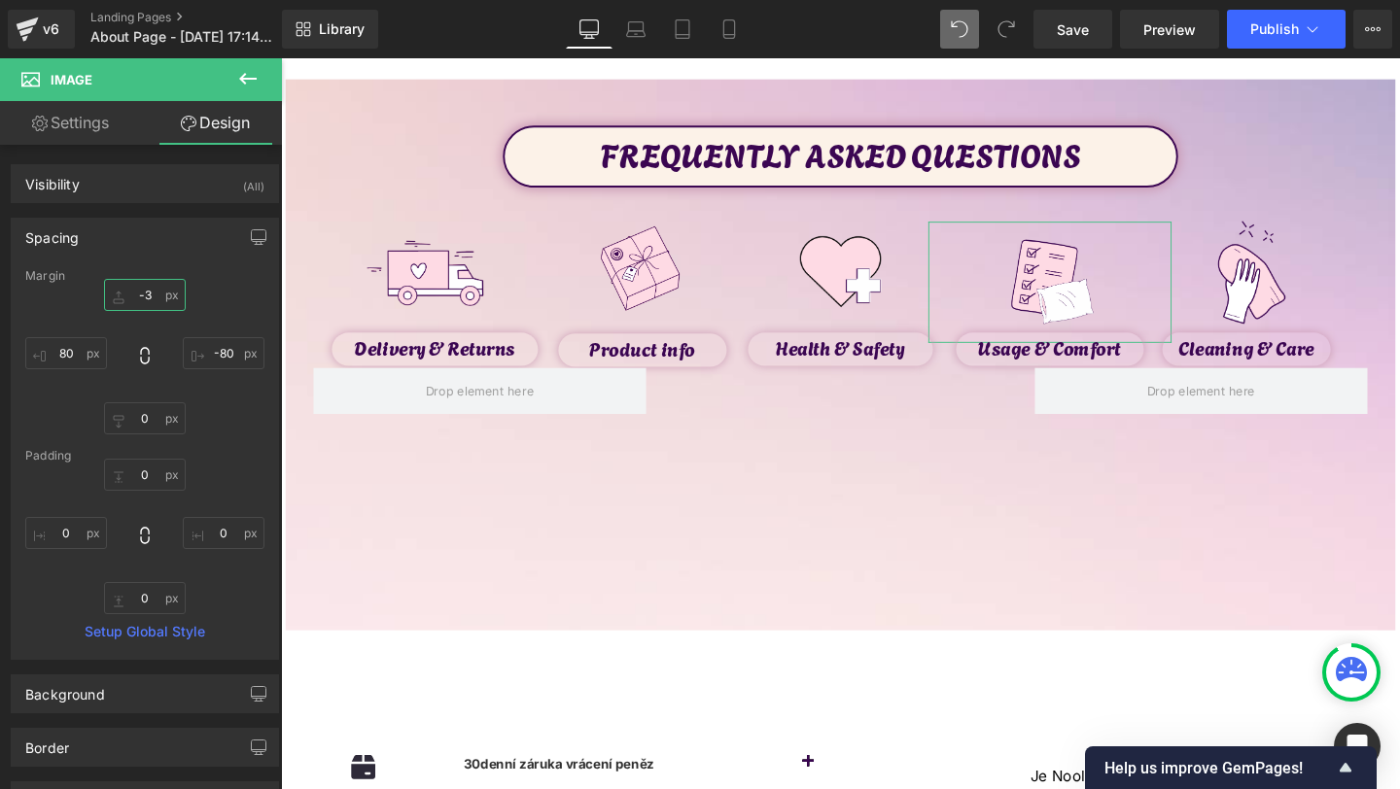
click at [137, 285] on input "-3" at bounding box center [145, 295] width 82 height 32
click at [137, 286] on input "-3" at bounding box center [145, 295] width 82 height 32
click at [144, 296] on input "-3" at bounding box center [145, 295] width 82 height 32
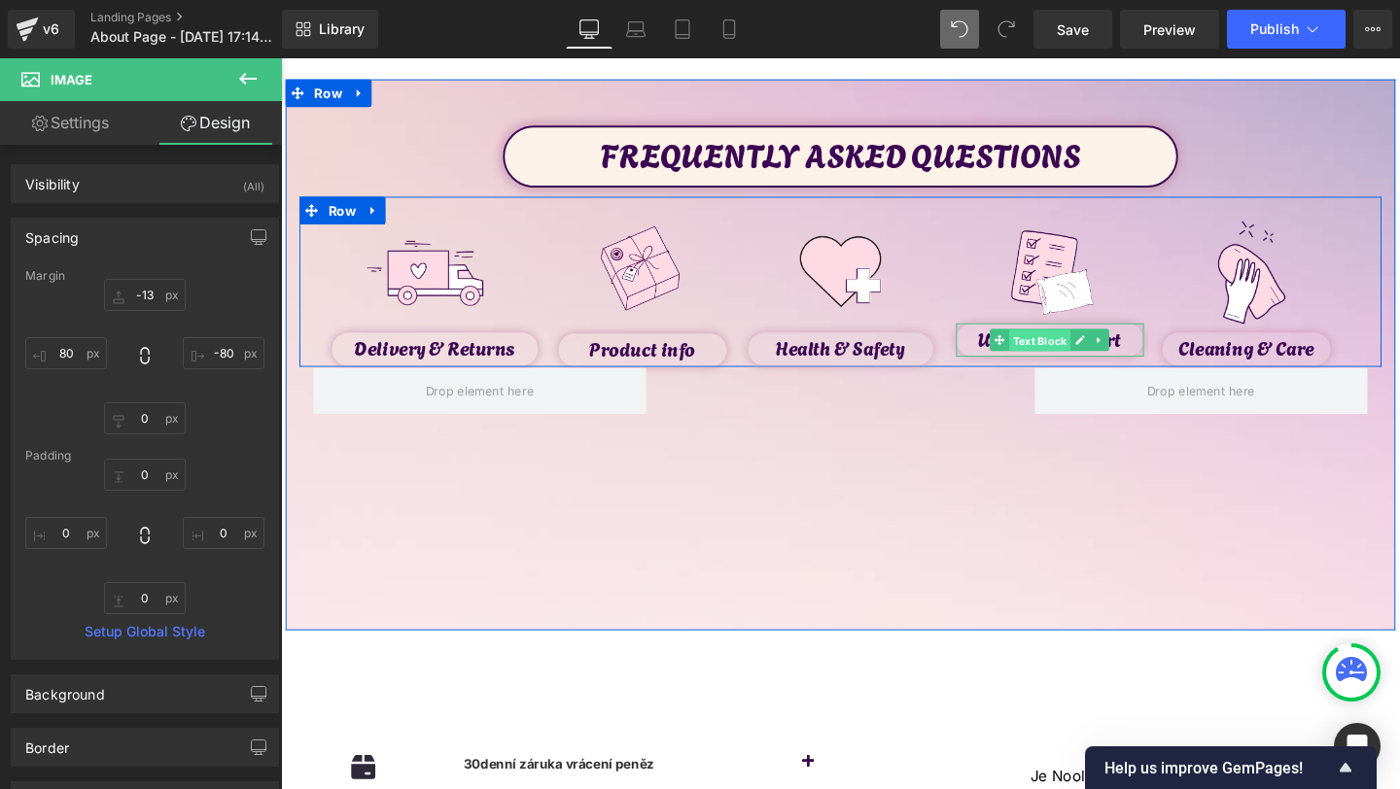
click at [1069, 353] on span "Text Block" at bounding box center [1079, 355] width 64 height 23
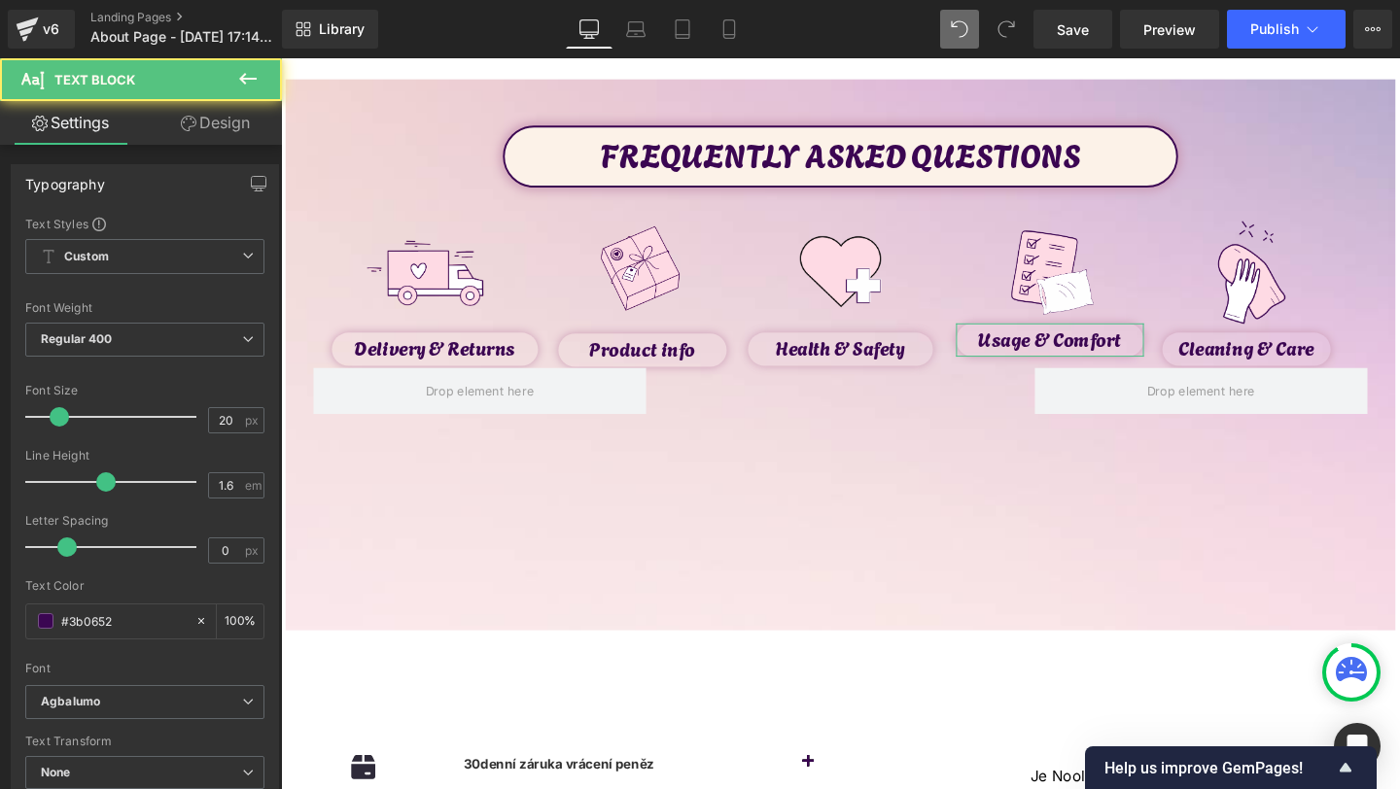
click at [199, 129] on link "Design" at bounding box center [215, 123] width 141 height 44
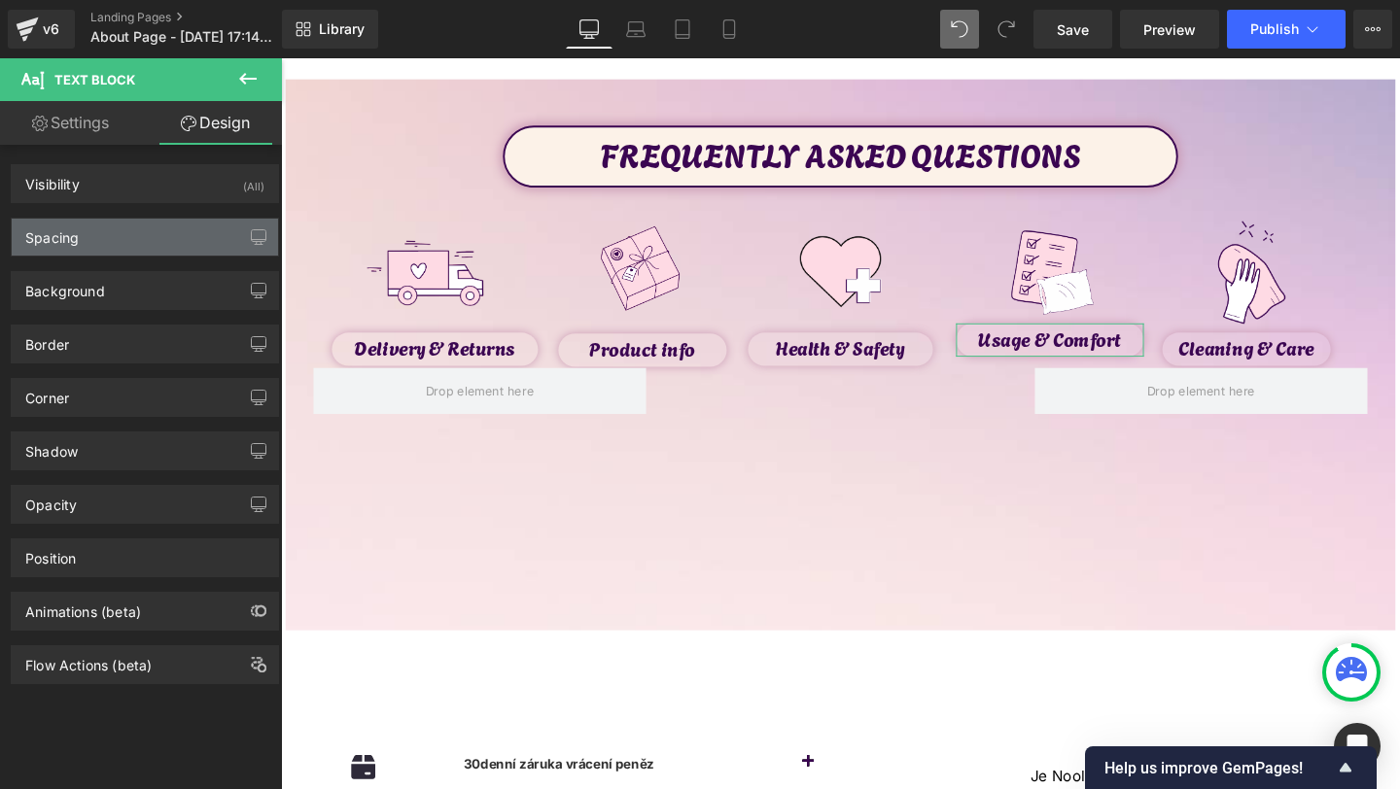
click at [105, 241] on div "Spacing" at bounding box center [145, 237] width 266 height 37
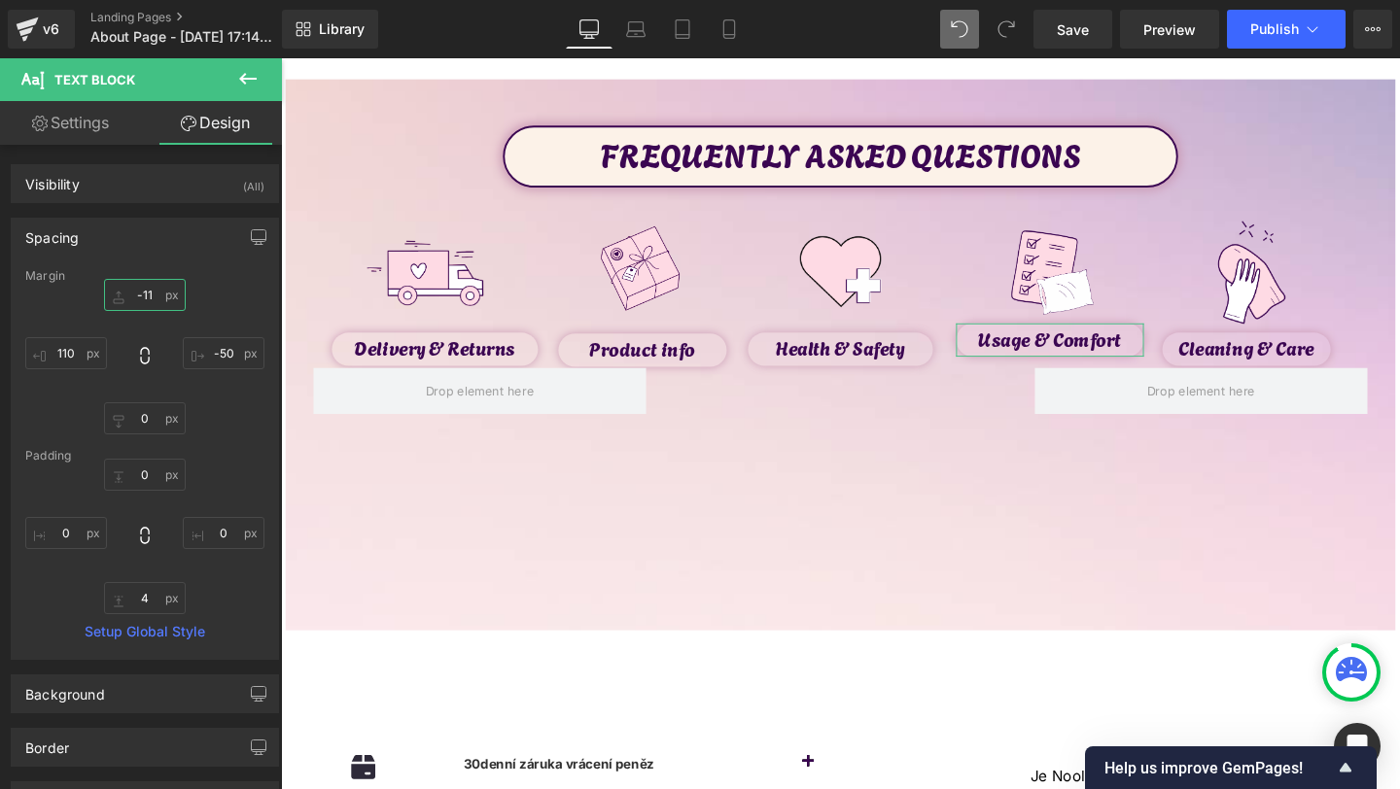
click at [145, 299] on input "text" at bounding box center [145, 295] width 82 height 32
click at [142, 296] on input "text" at bounding box center [145, 295] width 82 height 32
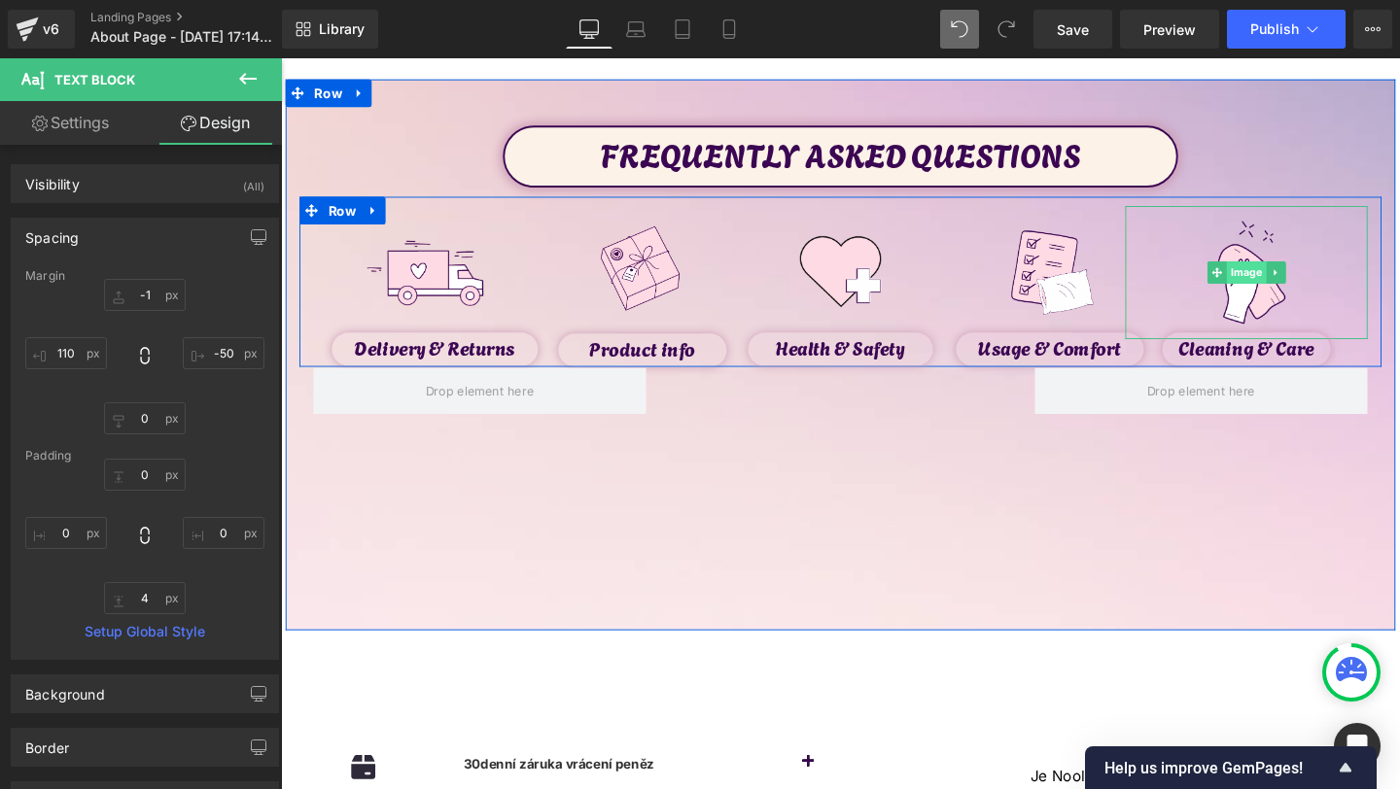
click at [1289, 286] on span "Image" at bounding box center [1296, 283] width 42 height 23
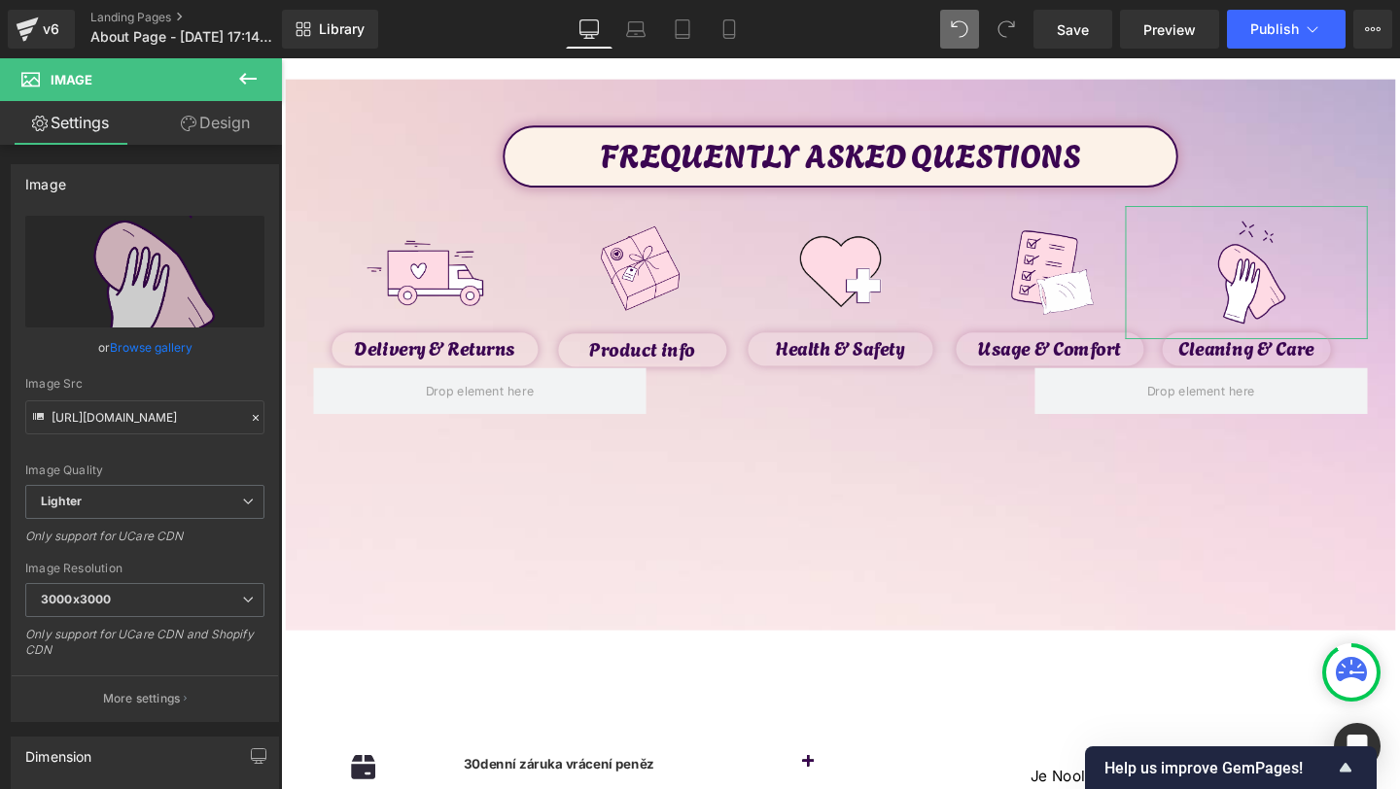
click at [240, 123] on link "Design" at bounding box center [215, 123] width 141 height 44
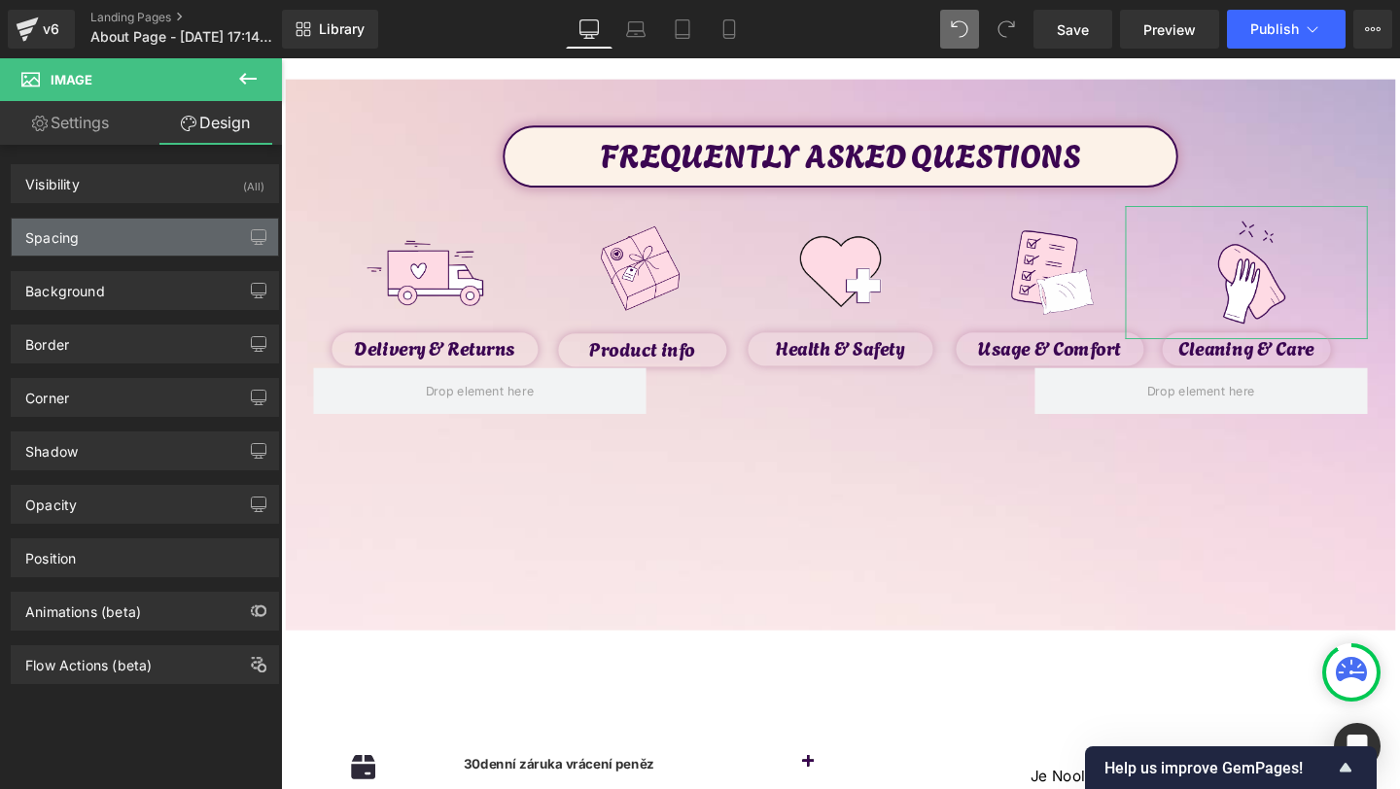
click at [122, 241] on div "Spacing" at bounding box center [145, 237] width 266 height 37
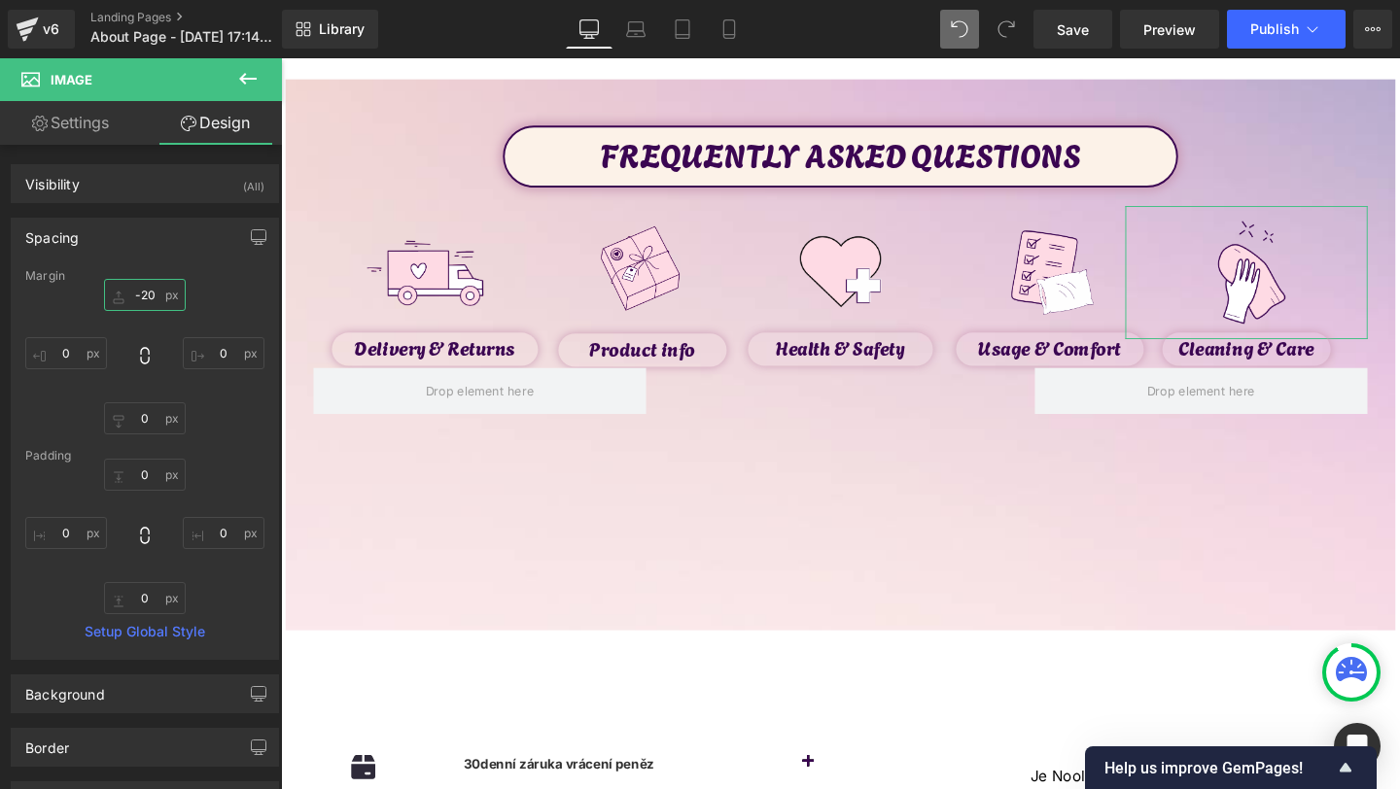
click at [147, 296] on input "-20" at bounding box center [145, 295] width 82 height 32
click at [144, 296] on input "-20" at bounding box center [145, 295] width 82 height 32
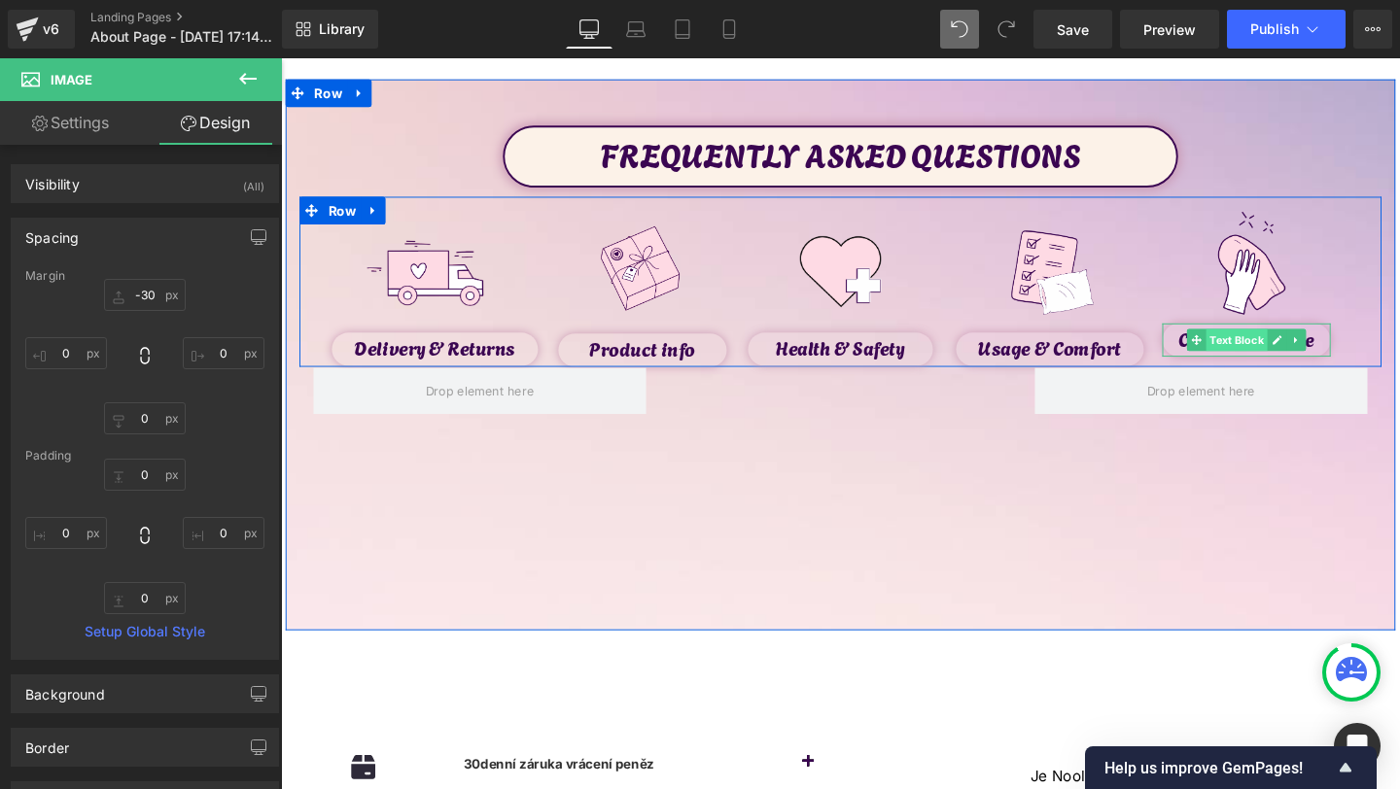
click at [1281, 354] on span "Text Block" at bounding box center [1285, 354] width 64 height 23
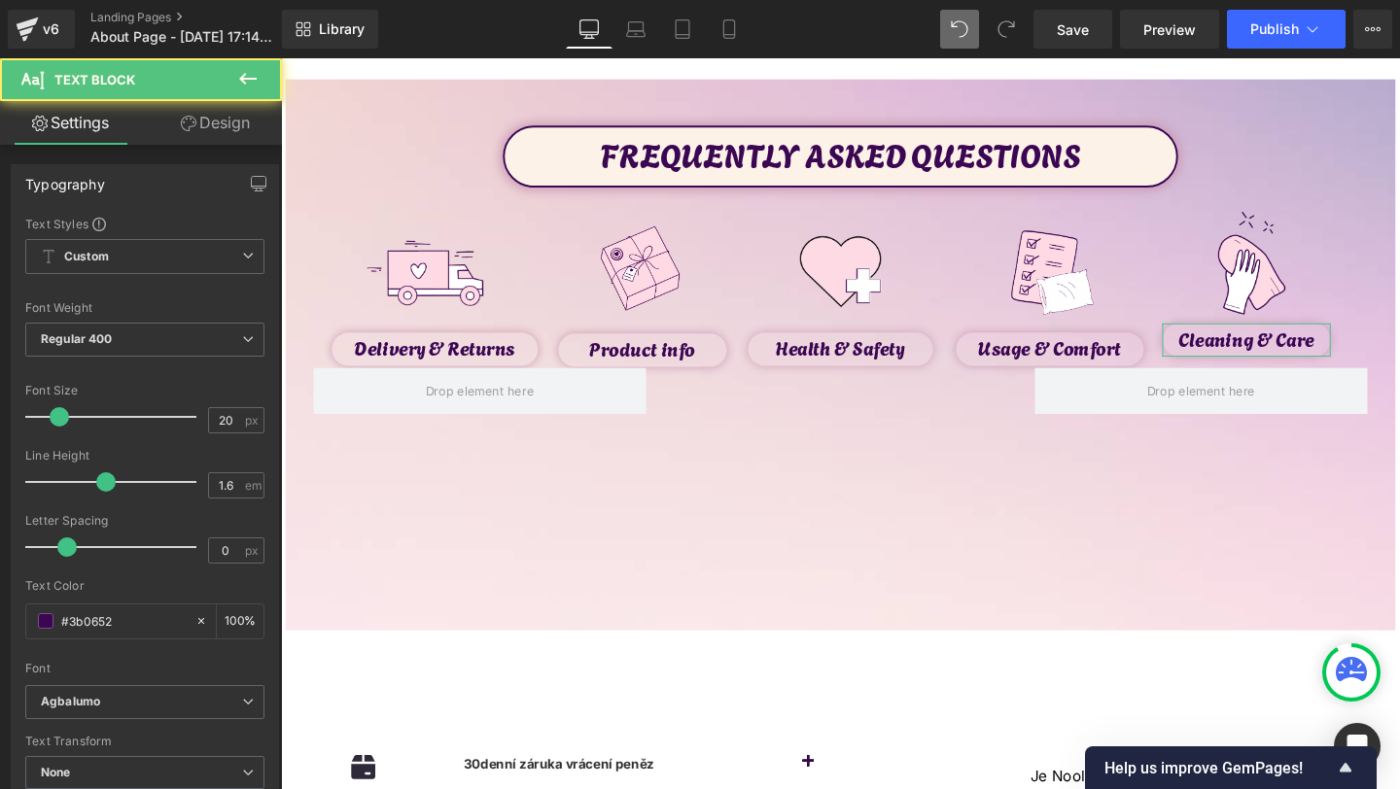
click at [210, 114] on link "Design" at bounding box center [215, 123] width 141 height 44
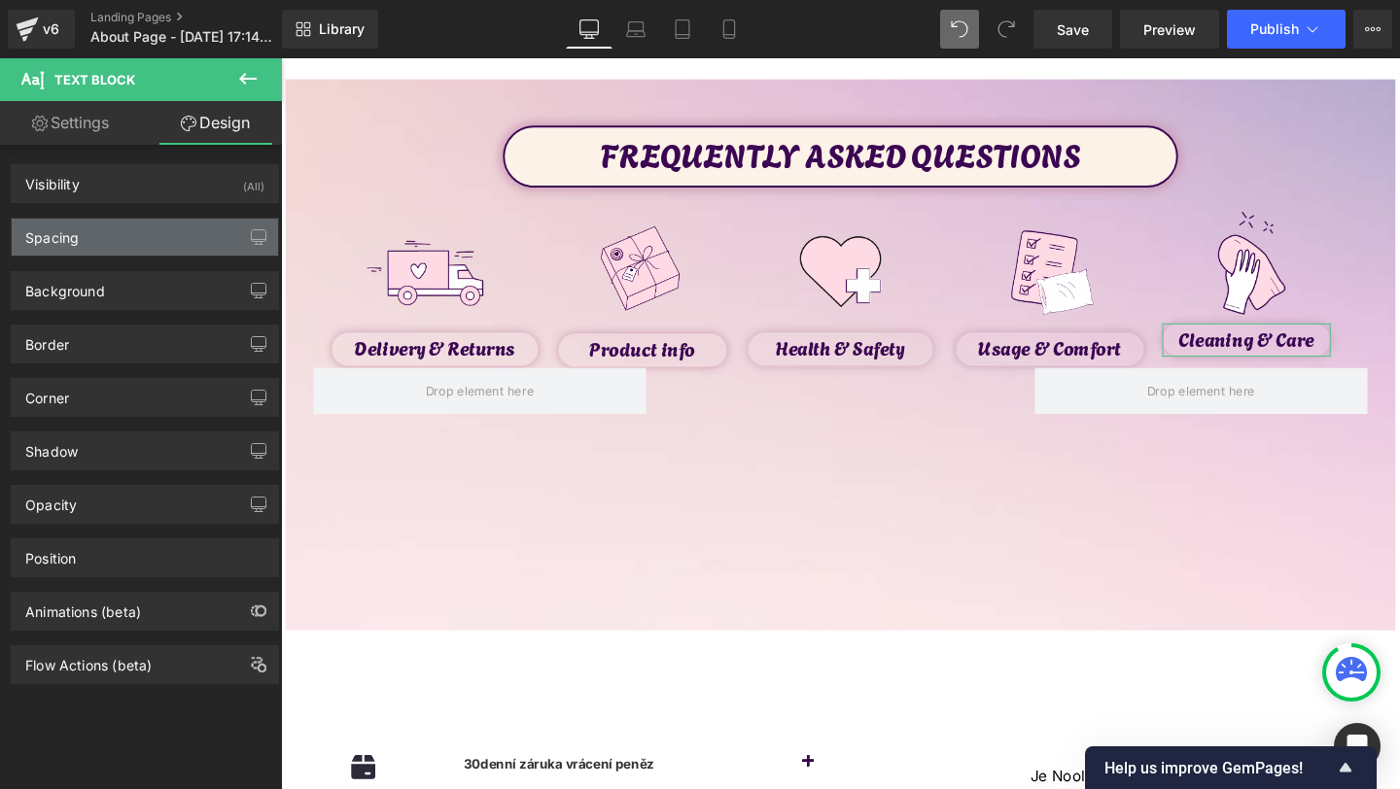
click at [111, 221] on div "Spacing" at bounding box center [145, 237] width 266 height 37
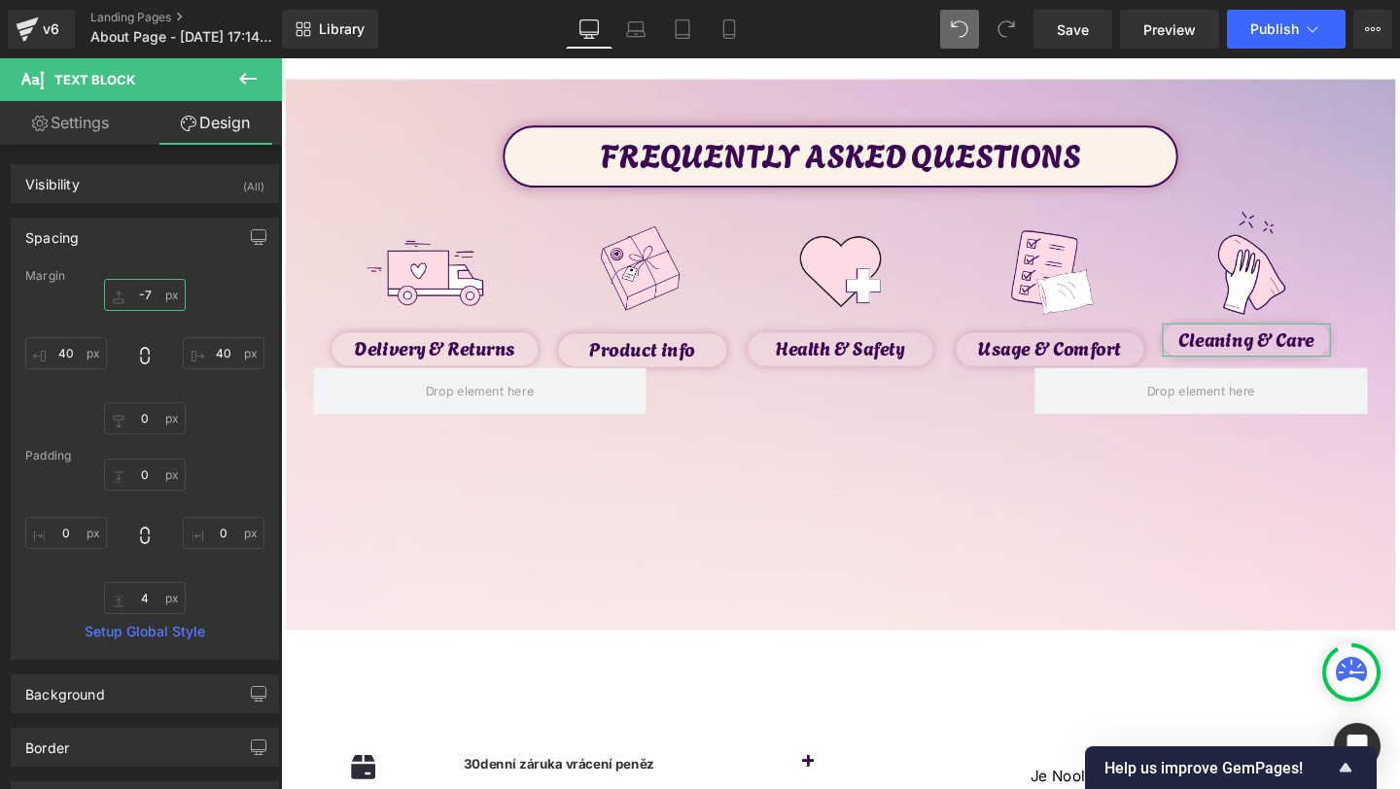
click at [141, 297] on input "-7" at bounding box center [145, 295] width 82 height 32
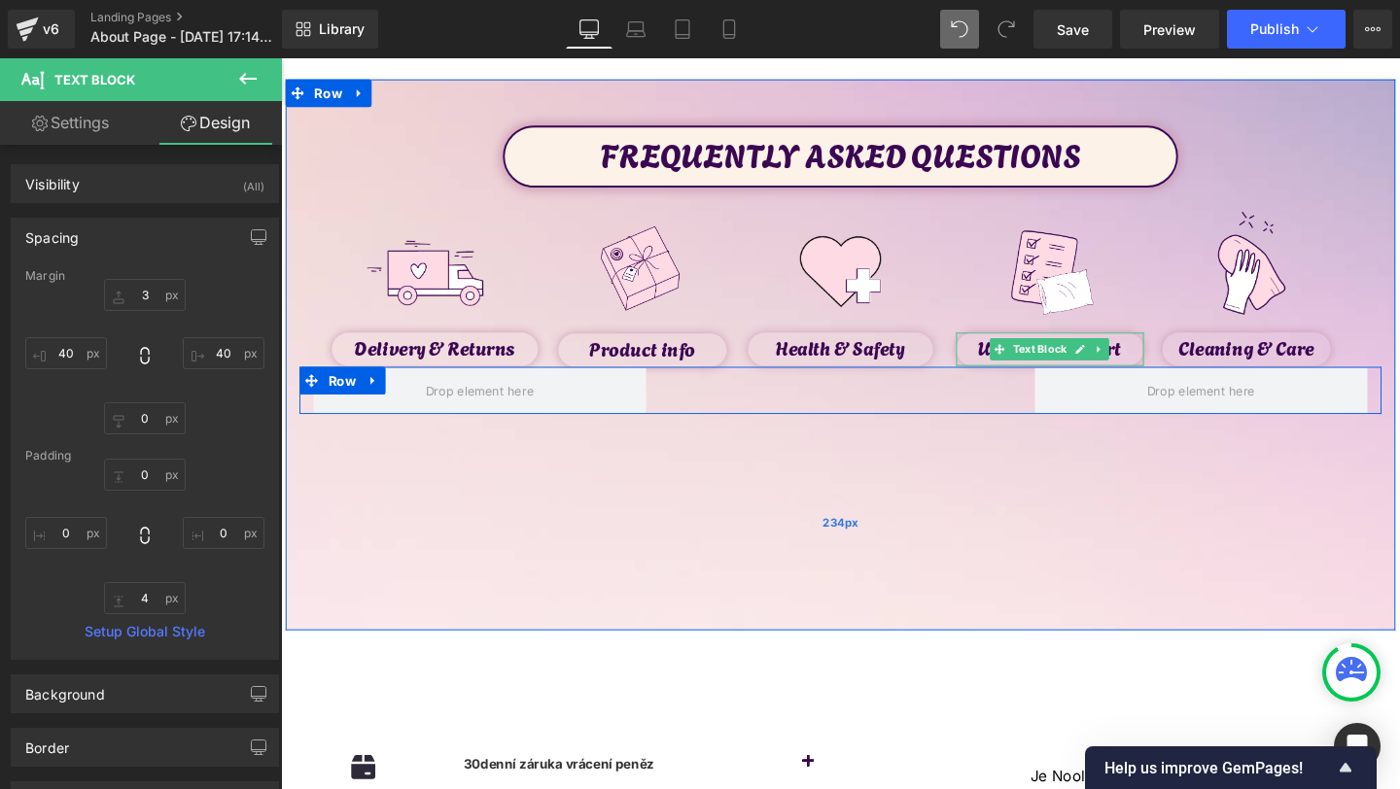
click at [719, 508] on div "234px" at bounding box center [869, 547] width 1167 height 228
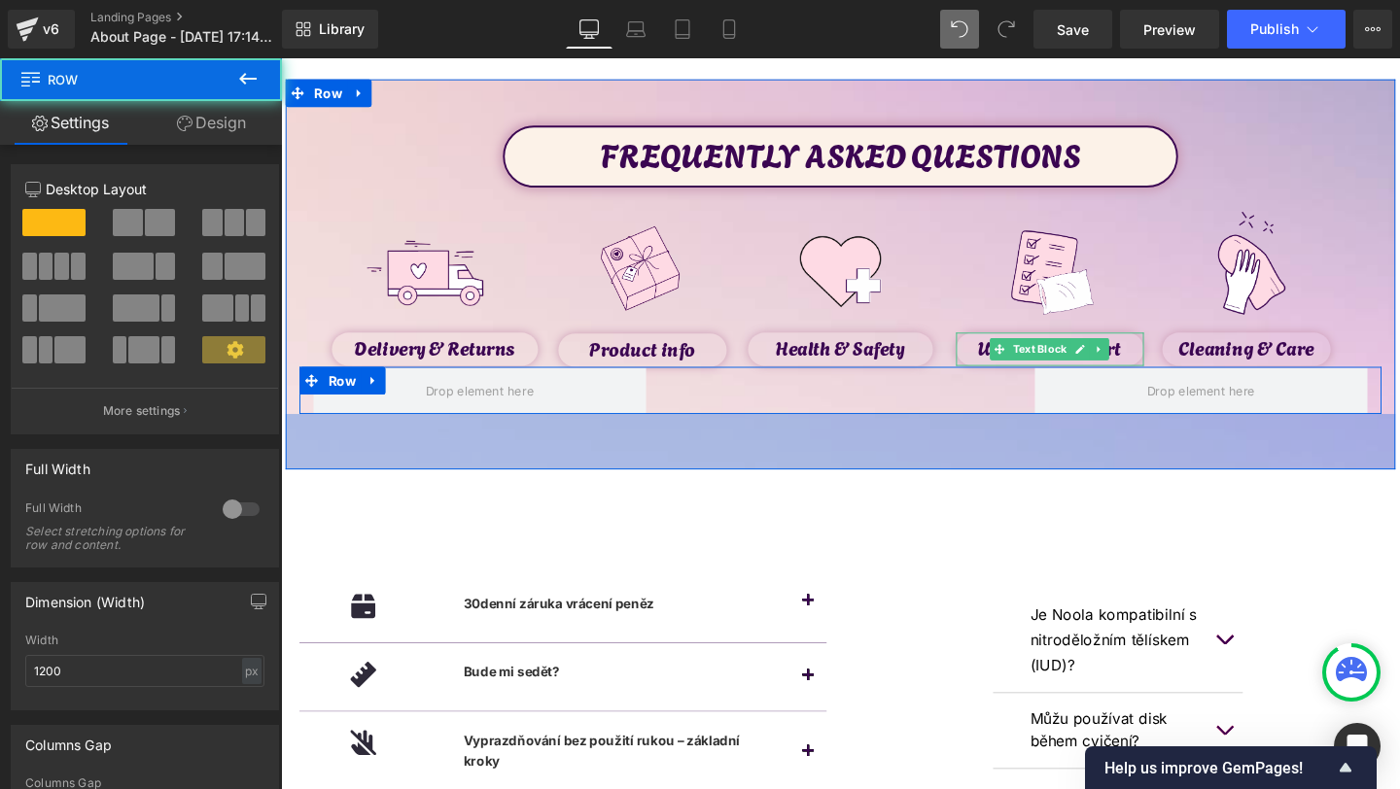
drag, startPoint x: 724, startPoint y: 559, endPoint x: 812, endPoint y: 391, distance: 189.6
click at [812, 391] on div "FREQUENTLY ASKED QUESTIONS Text Block Image Delivery & Returns Text Block Image…" at bounding box center [869, 286] width 1167 height 410
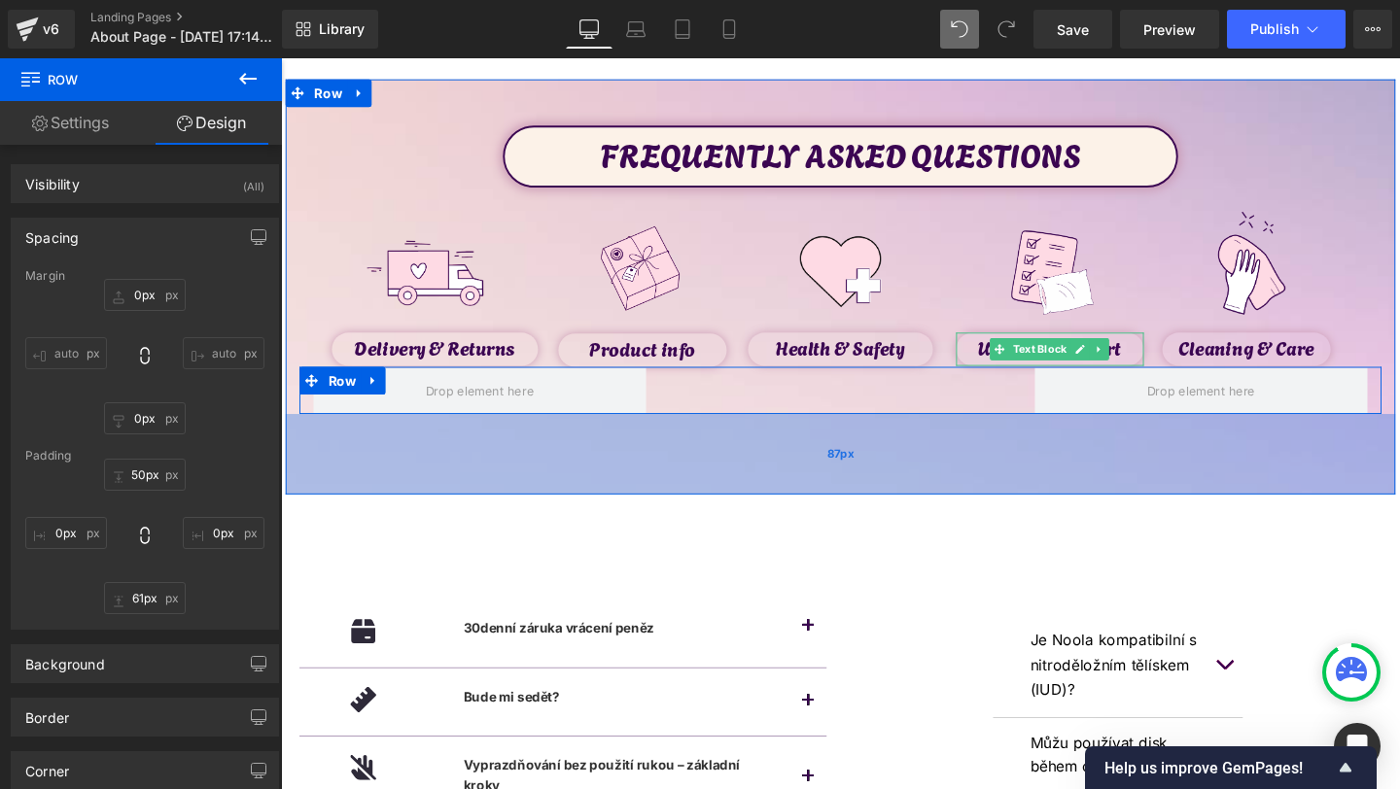
drag, startPoint x: 663, startPoint y: 487, endPoint x: 663, endPoint y: 513, distance: 26.3
click at [663, 513] on div "87px" at bounding box center [869, 475] width 1167 height 85
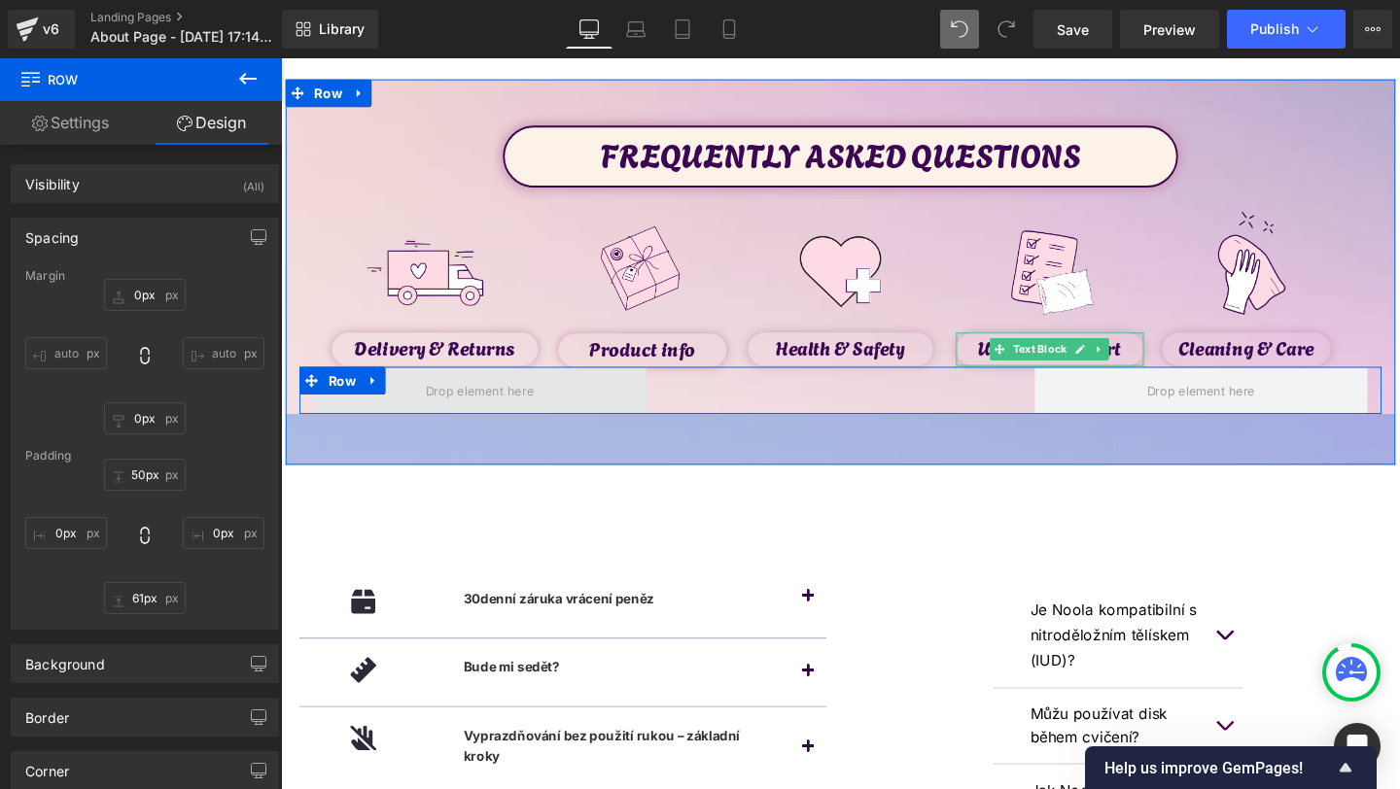
drag, startPoint x: 448, startPoint y: 459, endPoint x: 505, endPoint y: 419, distance: 69.1
click at [505, 419] on div "FREQUENTLY ASKED QUESTIONS Text Block Image Delivery & Returns Text Block Image…" at bounding box center [869, 283] width 1167 height 405
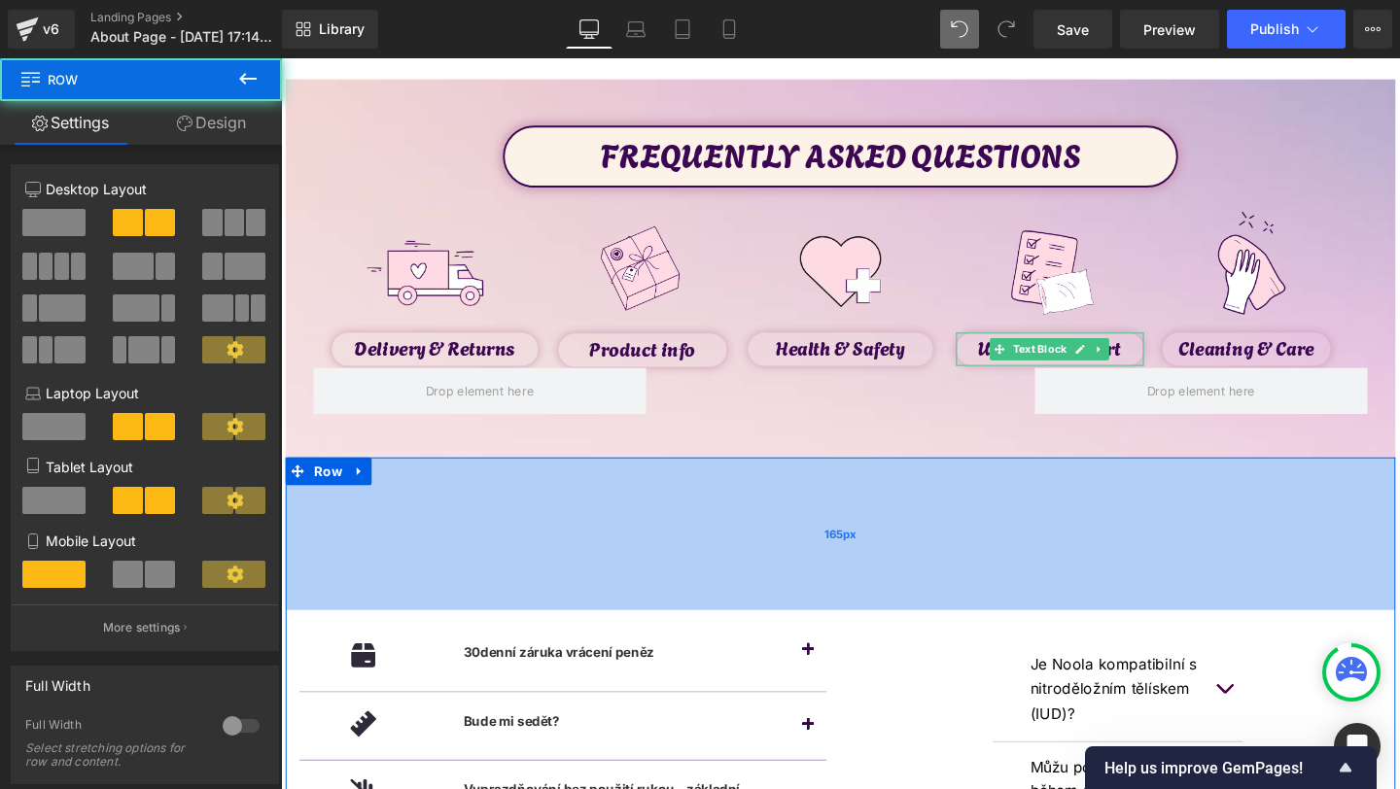
drag, startPoint x: 618, startPoint y: 523, endPoint x: 615, endPoint y: 584, distance: 61.3
click at [615, 585] on div "165px" at bounding box center [869, 558] width 1167 height 160
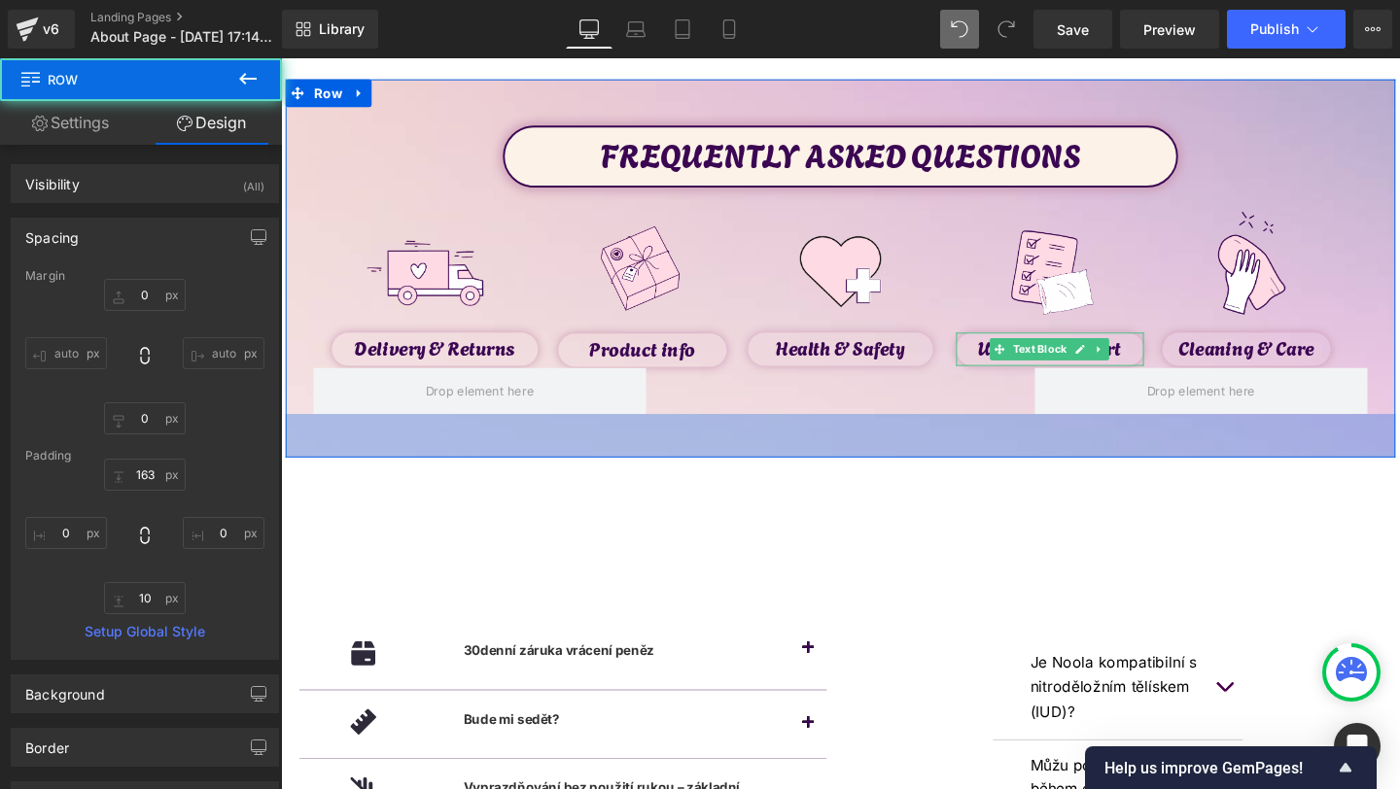
click at [662, 468] on div "FREQUENTLY ASKED QUESTIONS Text Block Image Delivery & Returns Text Block Image…" at bounding box center [869, 280] width 1167 height 398
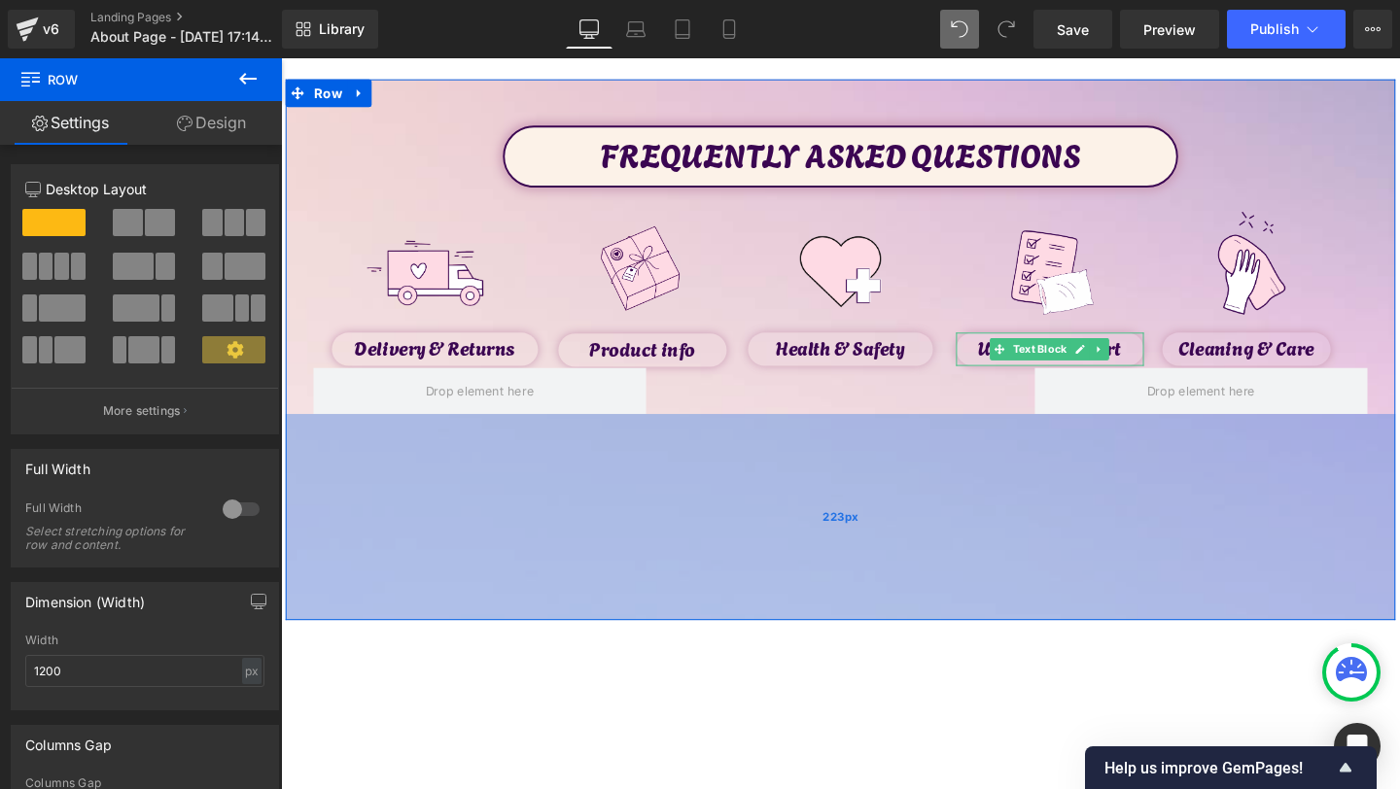
drag, startPoint x: 675, startPoint y: 457, endPoint x: 657, endPoint y: 631, distance: 174.9
click at [657, 631] on div "223px" at bounding box center [869, 541] width 1167 height 217
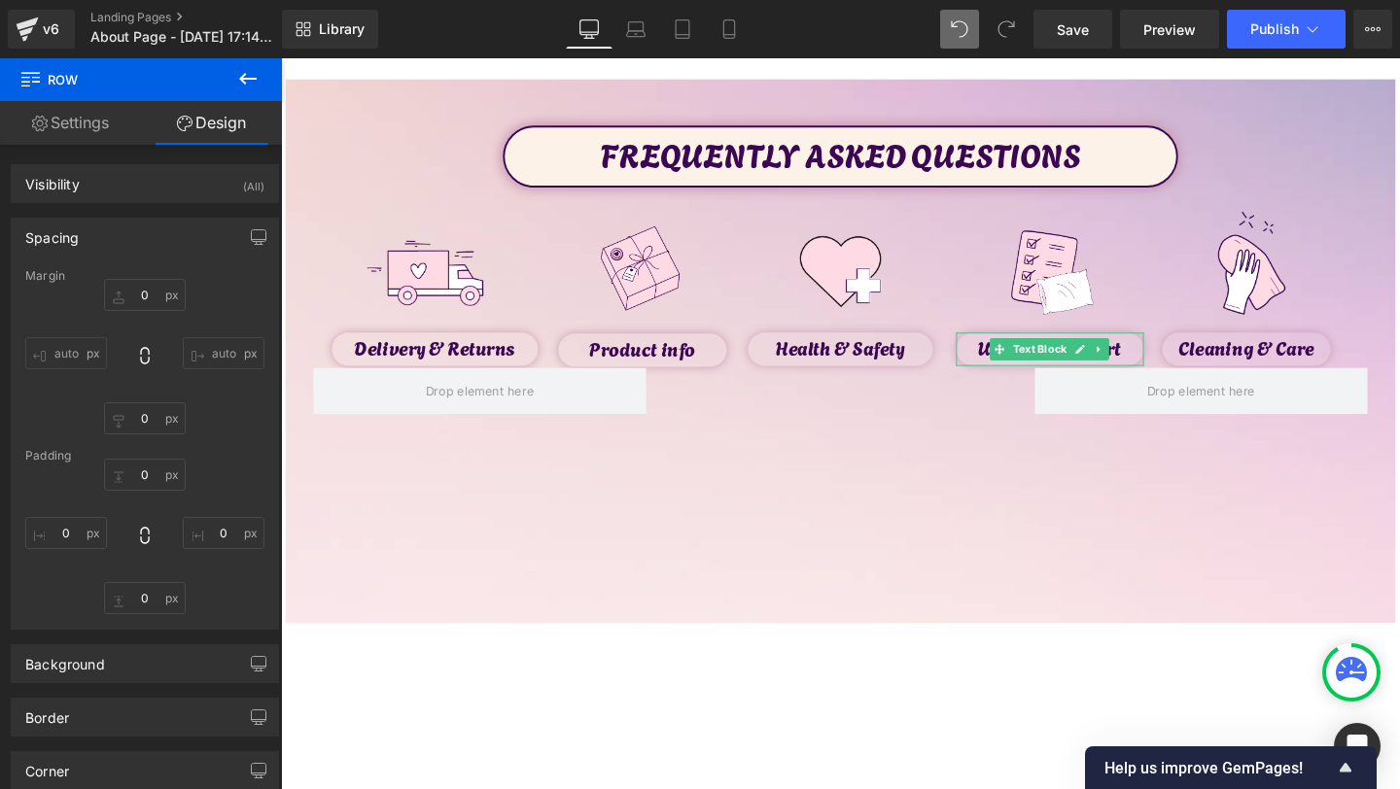
click at [261, 89] on button at bounding box center [248, 79] width 68 height 43
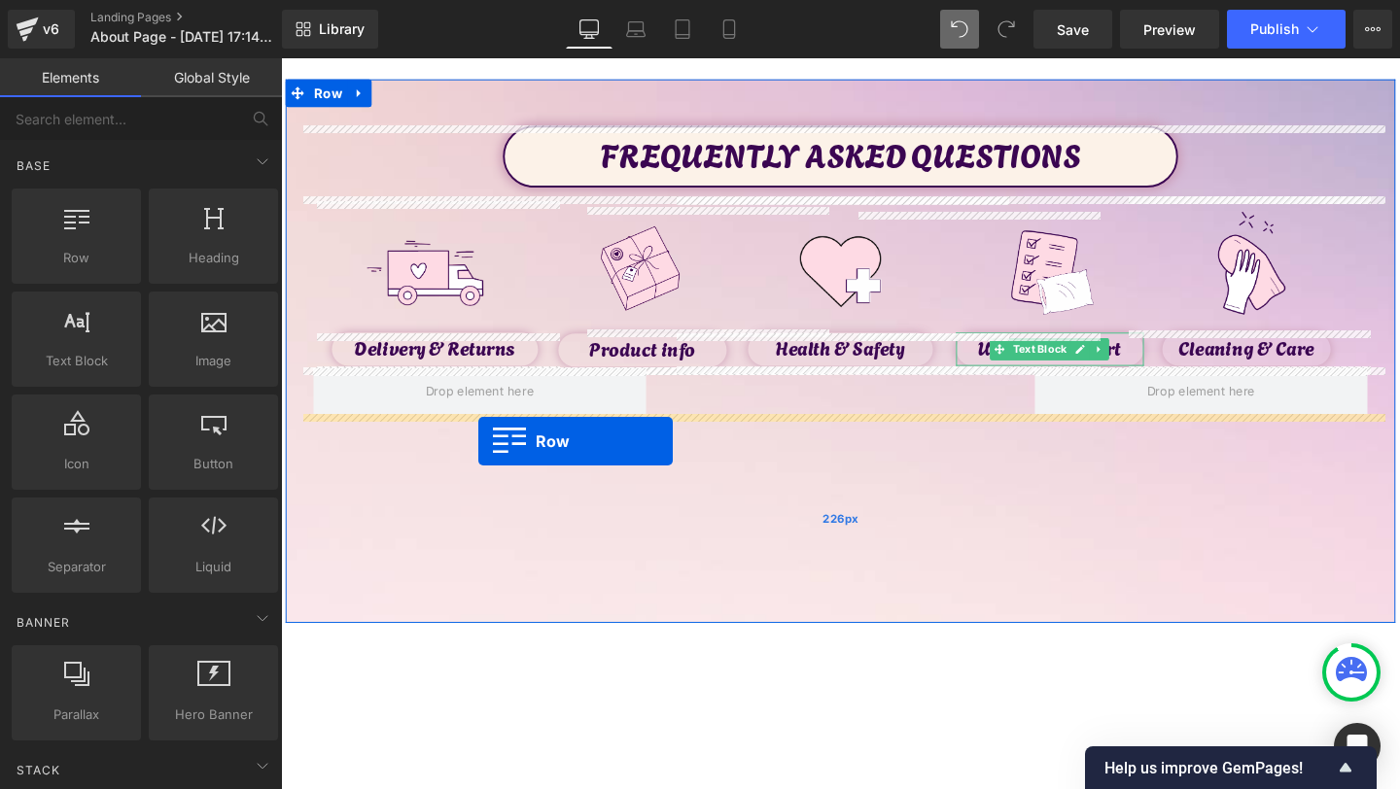
drag, startPoint x: 379, startPoint y: 323, endPoint x: 488, endPoint y: 461, distance: 175.8
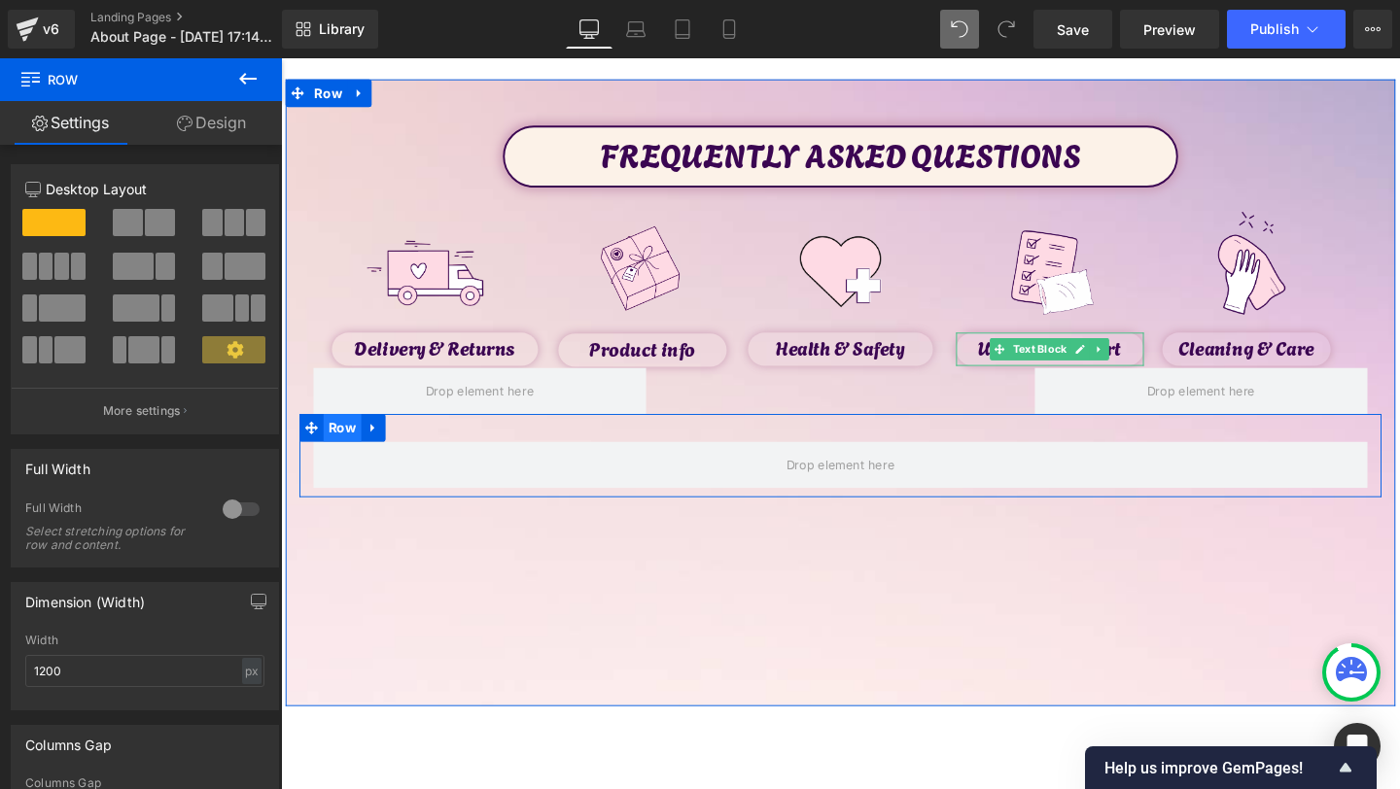
click at [350, 442] on span "Row" at bounding box center [346, 447] width 40 height 29
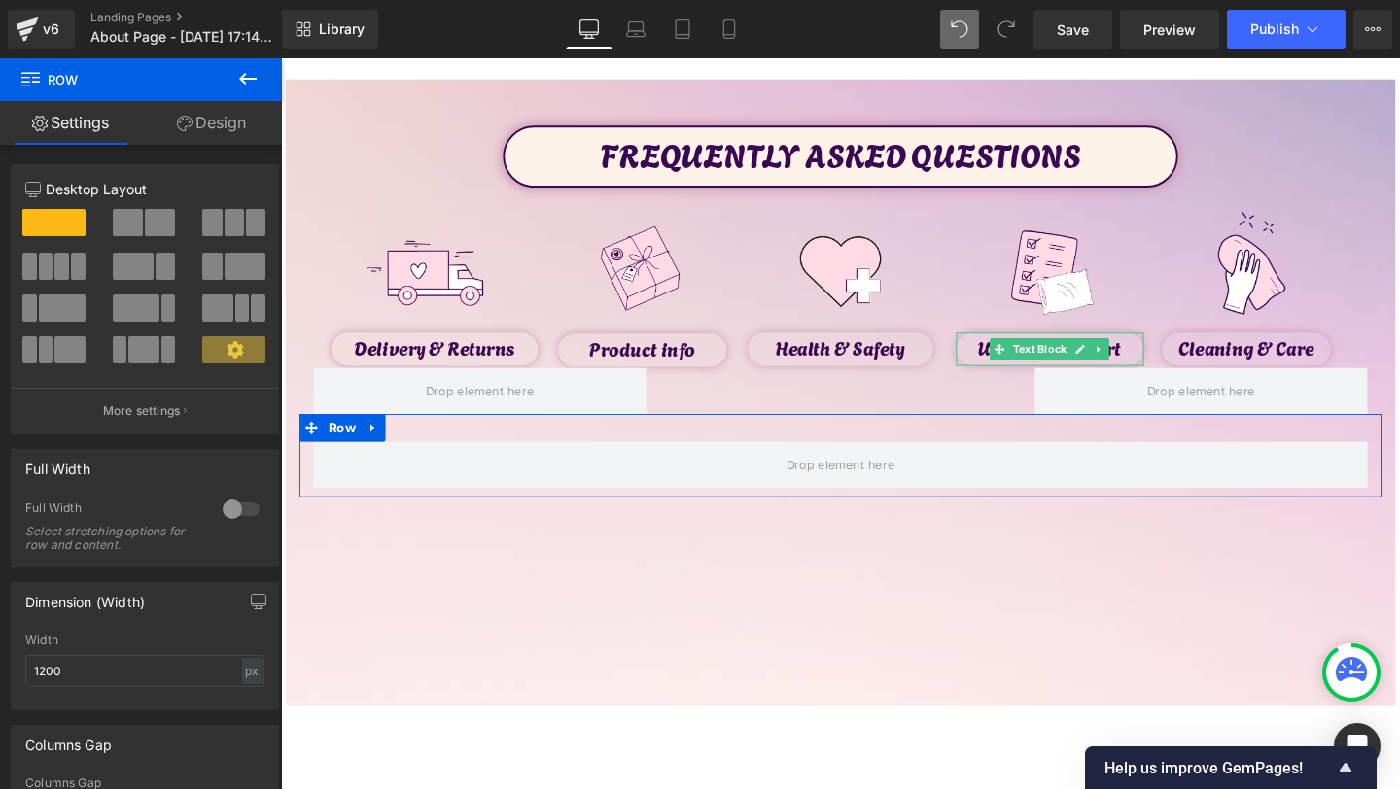
click at [131, 238] on div at bounding box center [145, 230] width 90 height 42
click at [134, 222] on span at bounding box center [128, 222] width 30 height 27
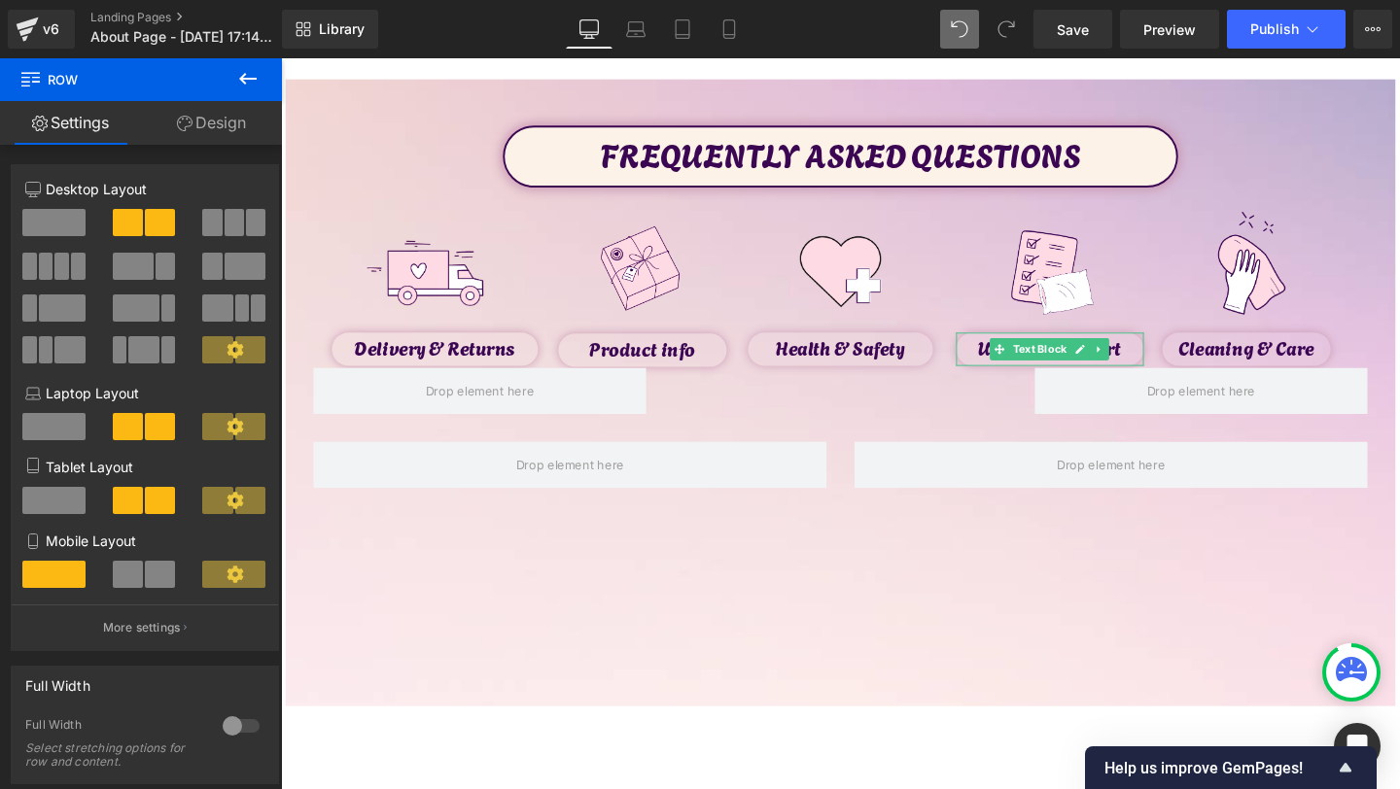
click at [243, 93] on button at bounding box center [248, 79] width 68 height 43
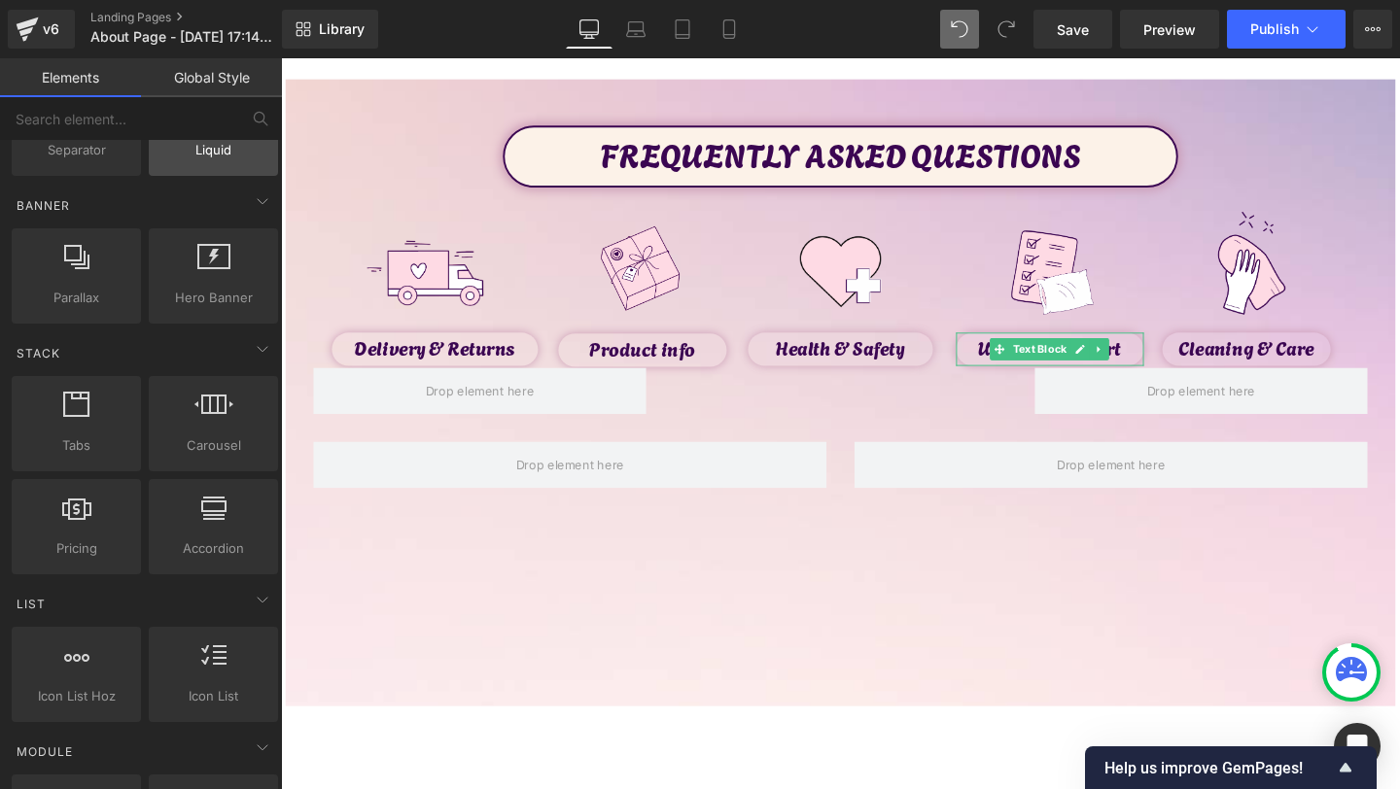
scroll to position [438, 0]
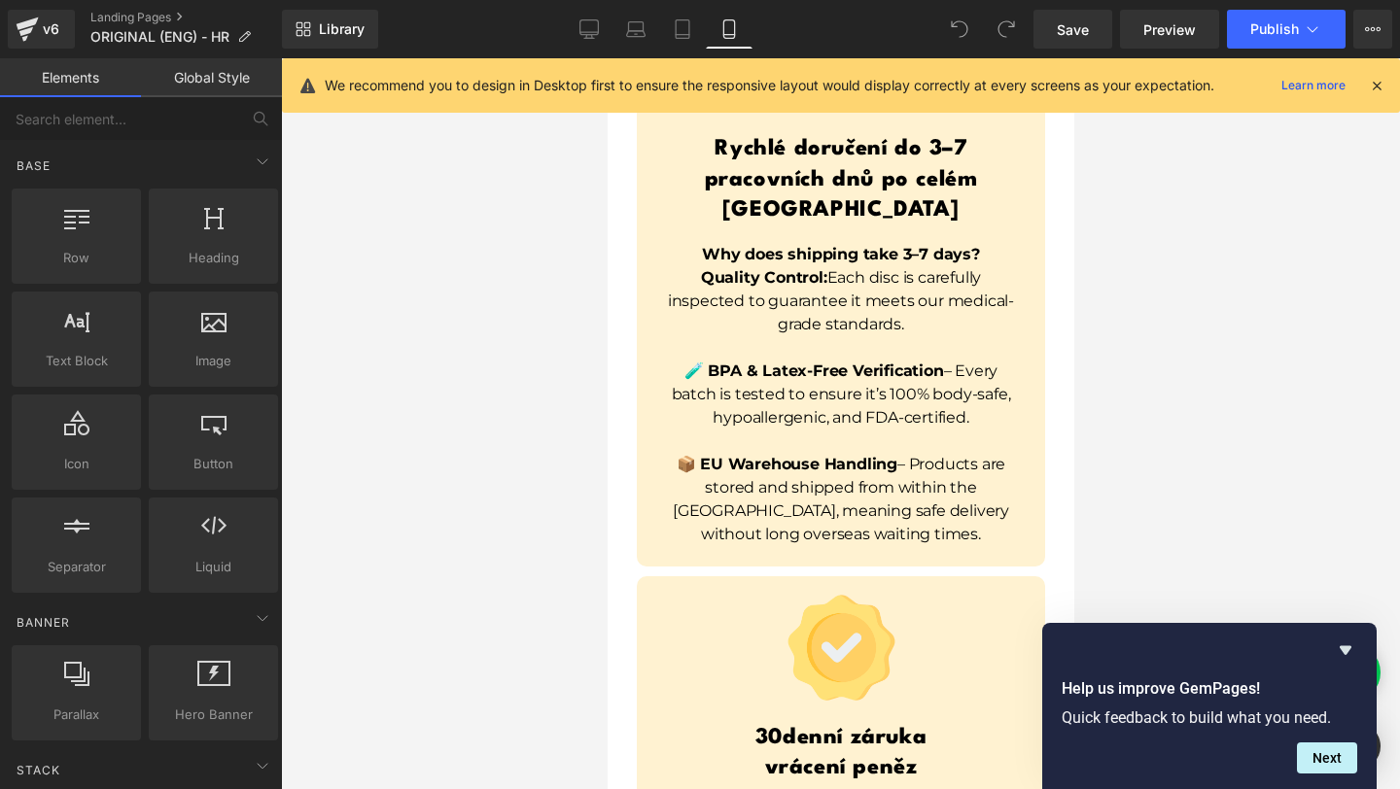
scroll to position [14050, 0]
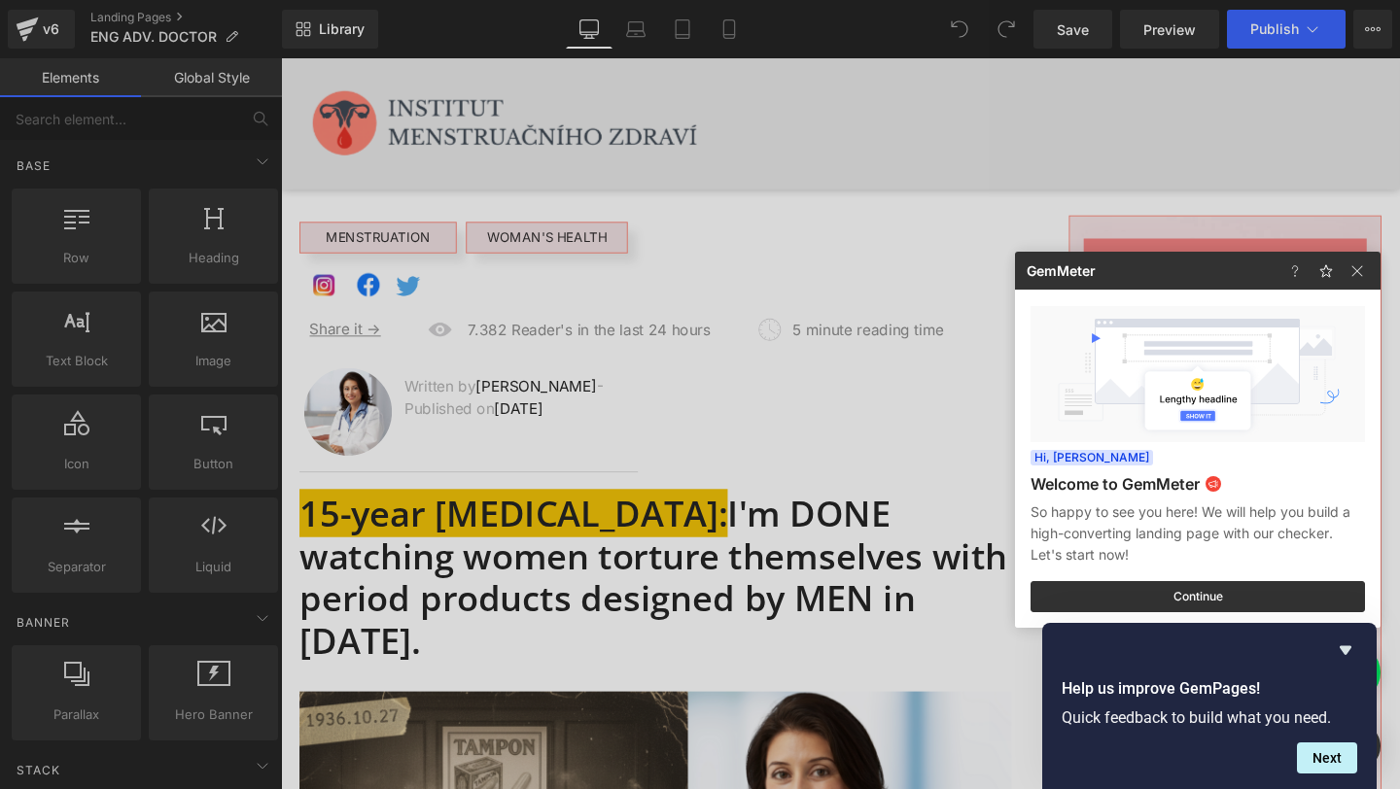
click at [52, 26] on div at bounding box center [700, 394] width 1400 height 789
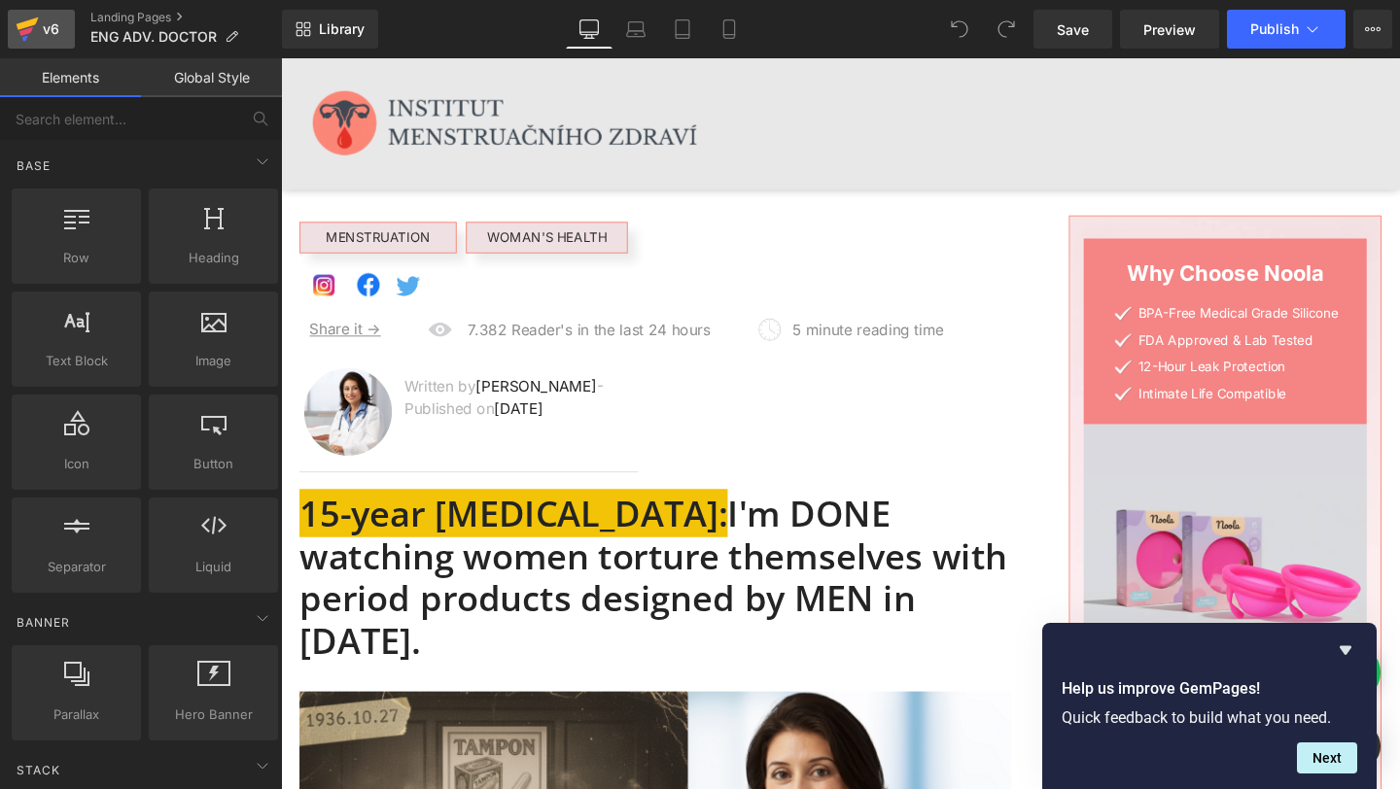
click at [38, 28] on icon at bounding box center [27, 29] width 23 height 49
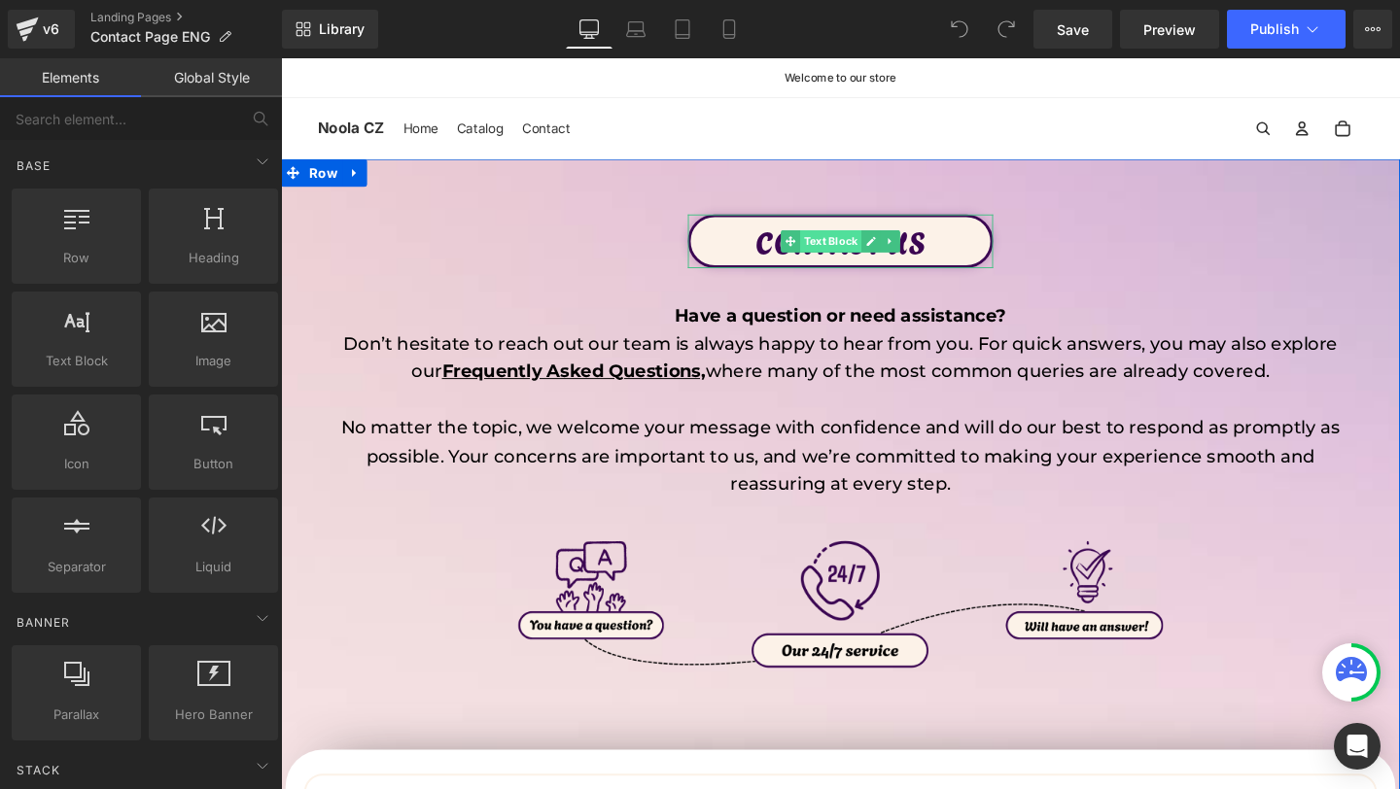
click at [875, 248] on span "Text Block" at bounding box center [858, 250] width 64 height 23
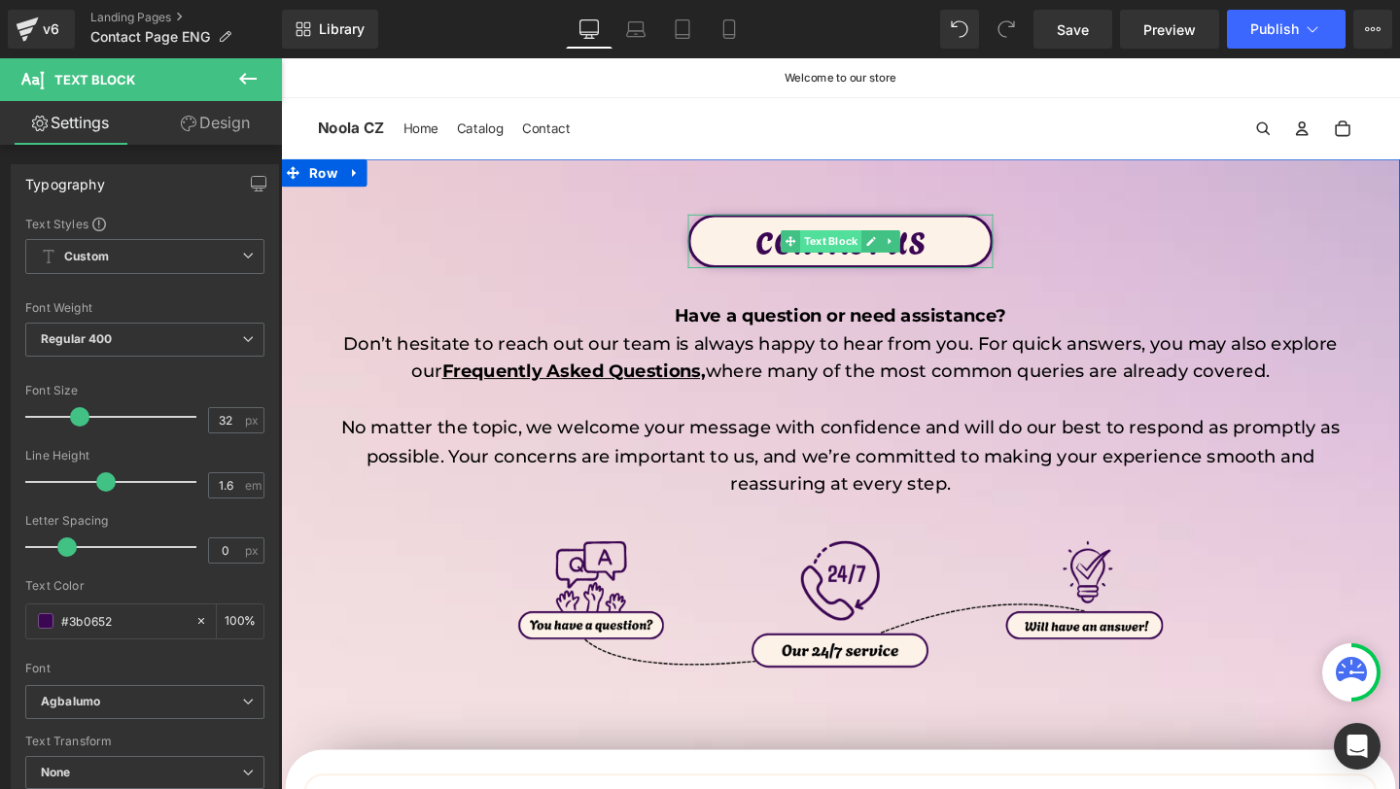
click at [874, 248] on span "Text Block" at bounding box center [858, 250] width 64 height 23
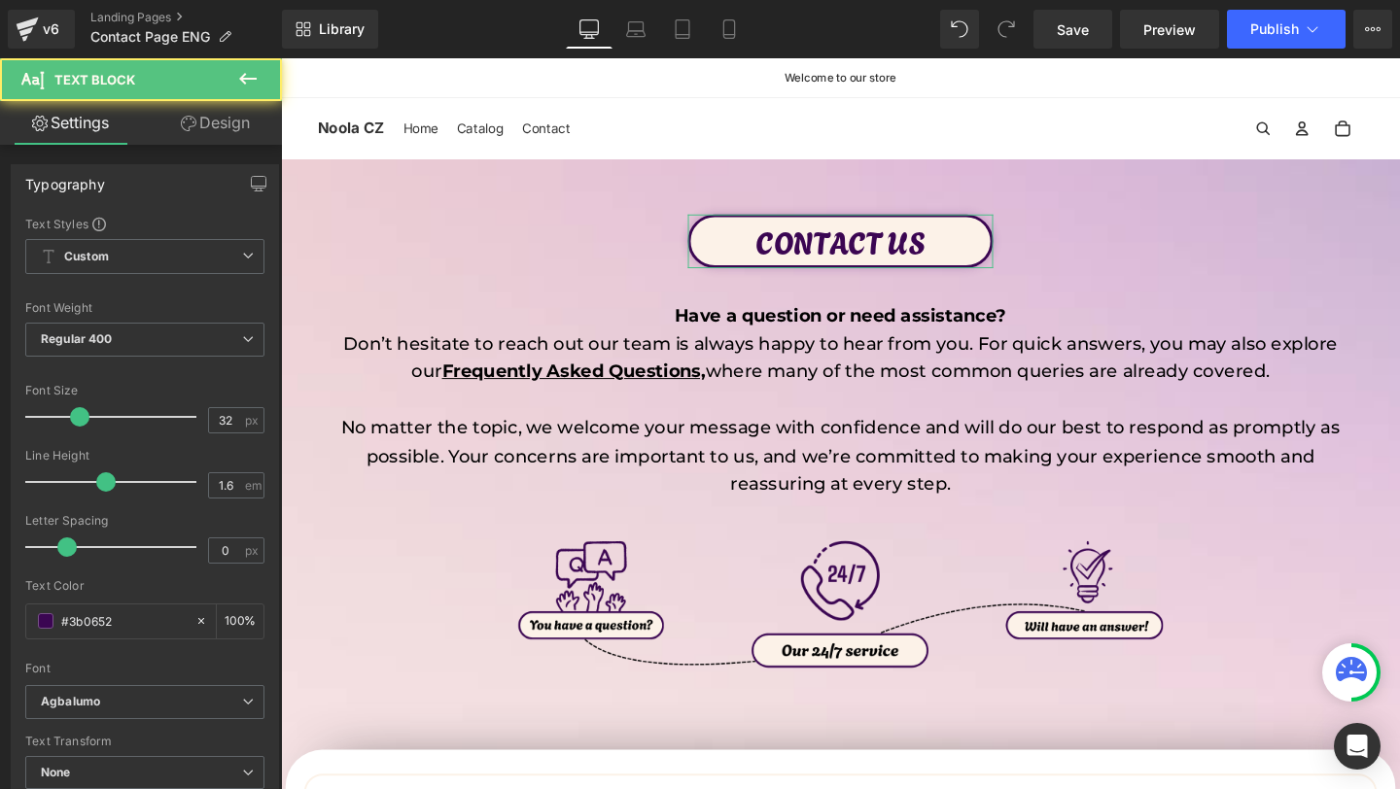
click at [233, 129] on link "Design" at bounding box center [215, 123] width 141 height 44
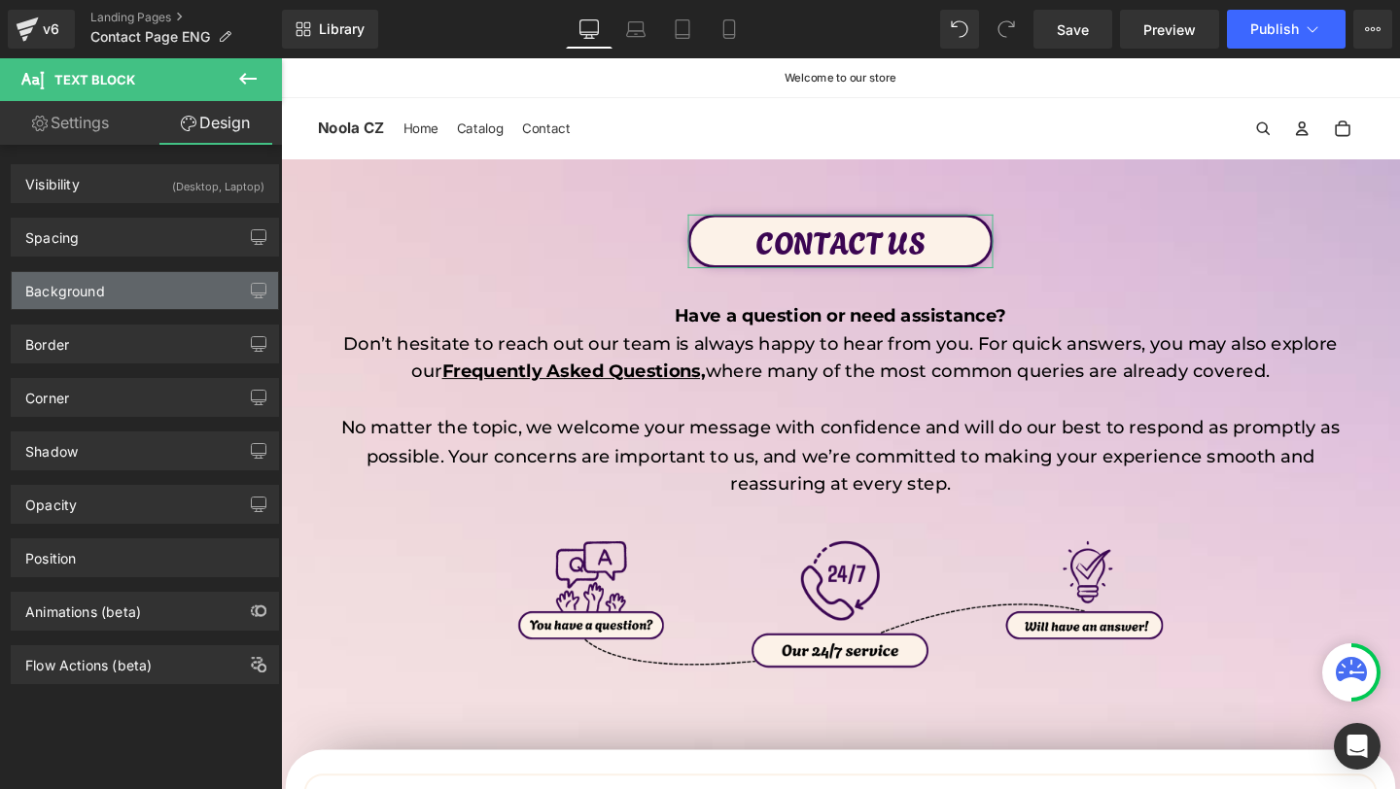
click at [84, 279] on div "Background" at bounding box center [65, 285] width 80 height 27
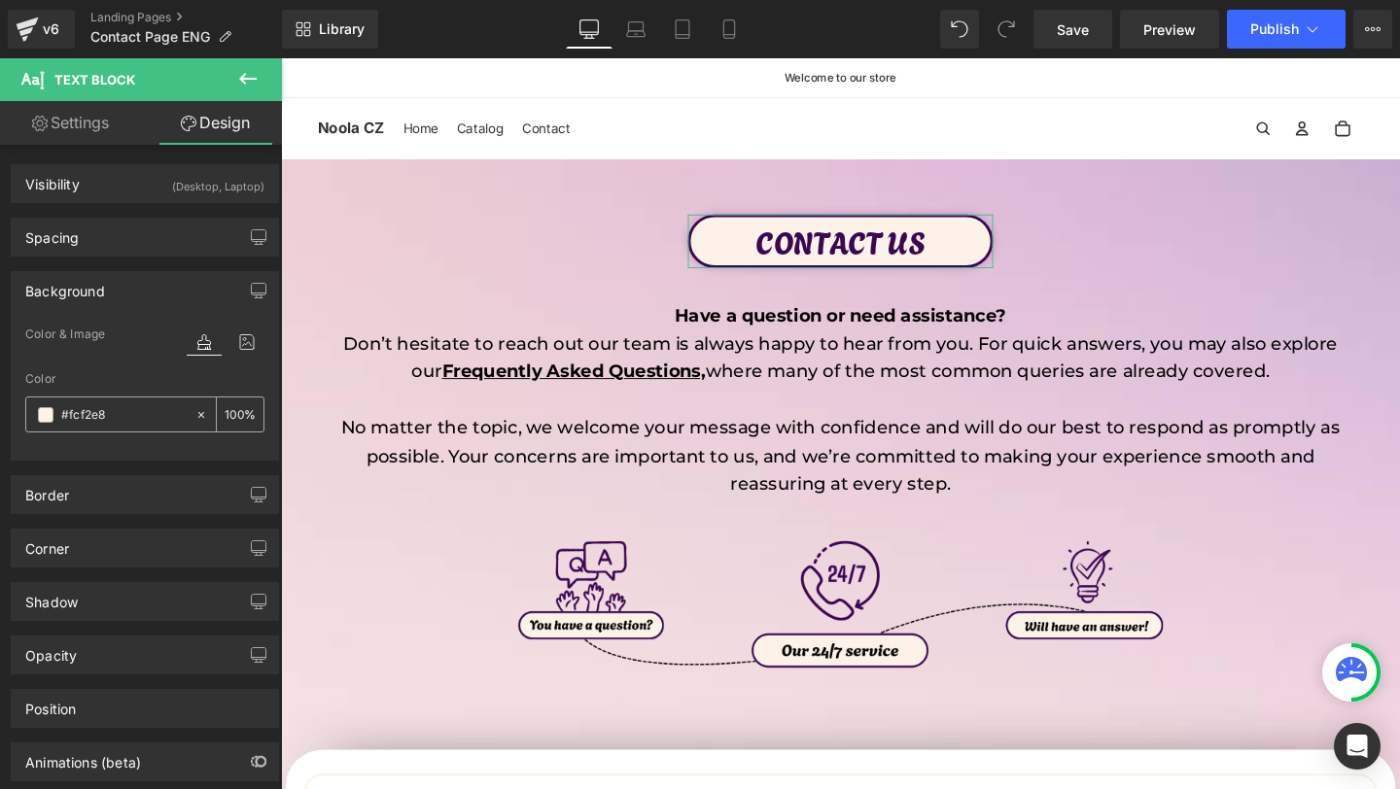
click at [100, 398] on div "#fcf2e8" at bounding box center [110, 415] width 168 height 34
click at [92, 402] on div "#fcf2e8" at bounding box center [110, 415] width 168 height 34
click at [90, 404] on input "#fcf2e8" at bounding box center [123, 414] width 124 height 21
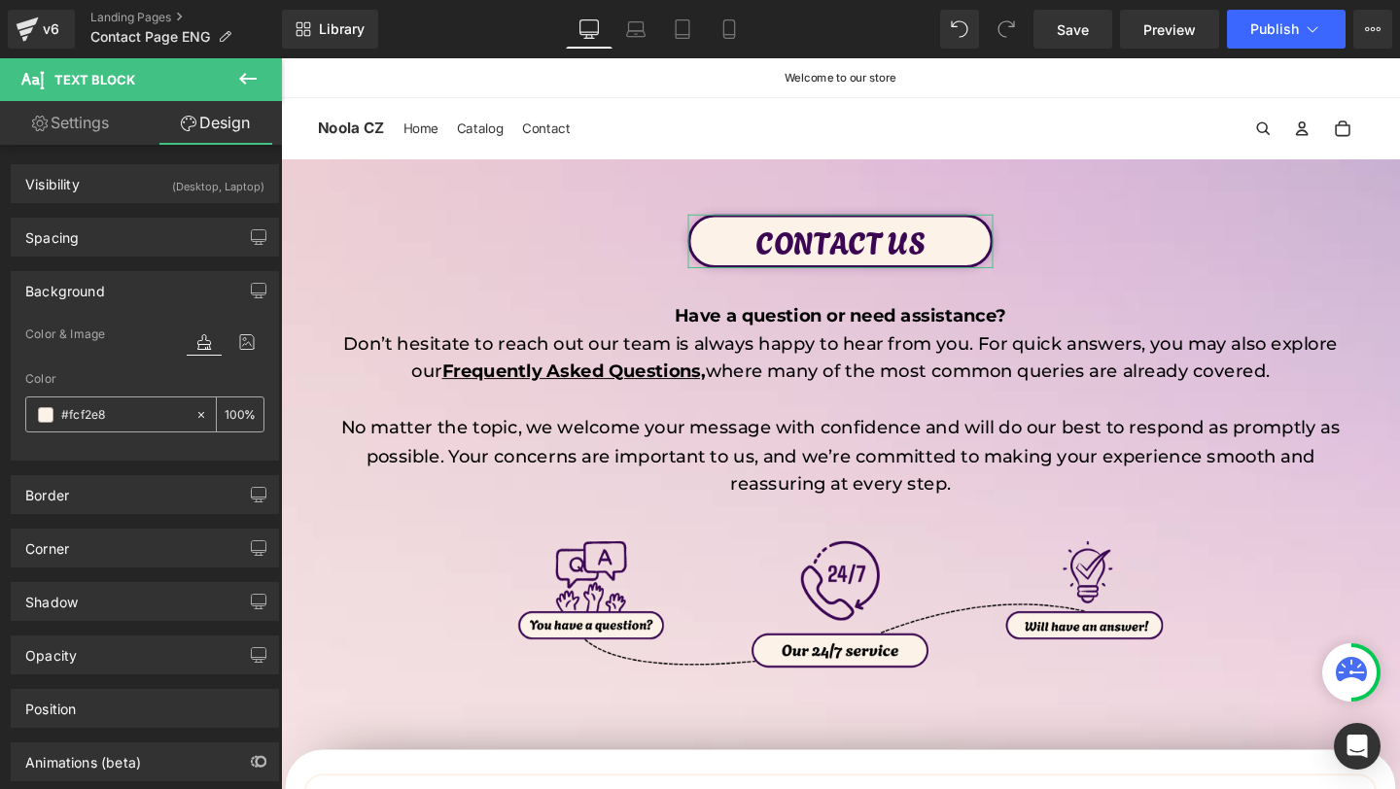
click at [90, 404] on input "#fcf2e8" at bounding box center [123, 414] width 124 height 21
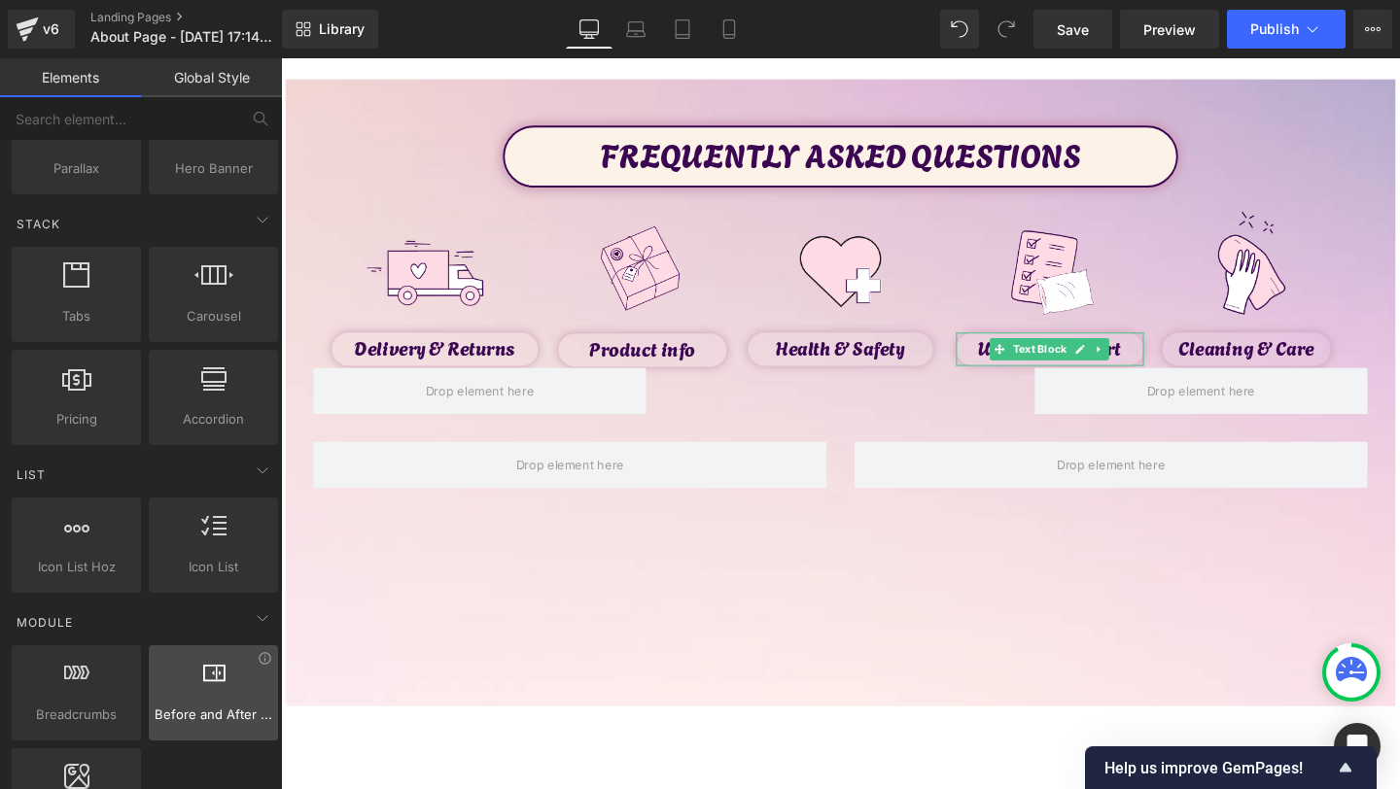
scroll to position [452, 0]
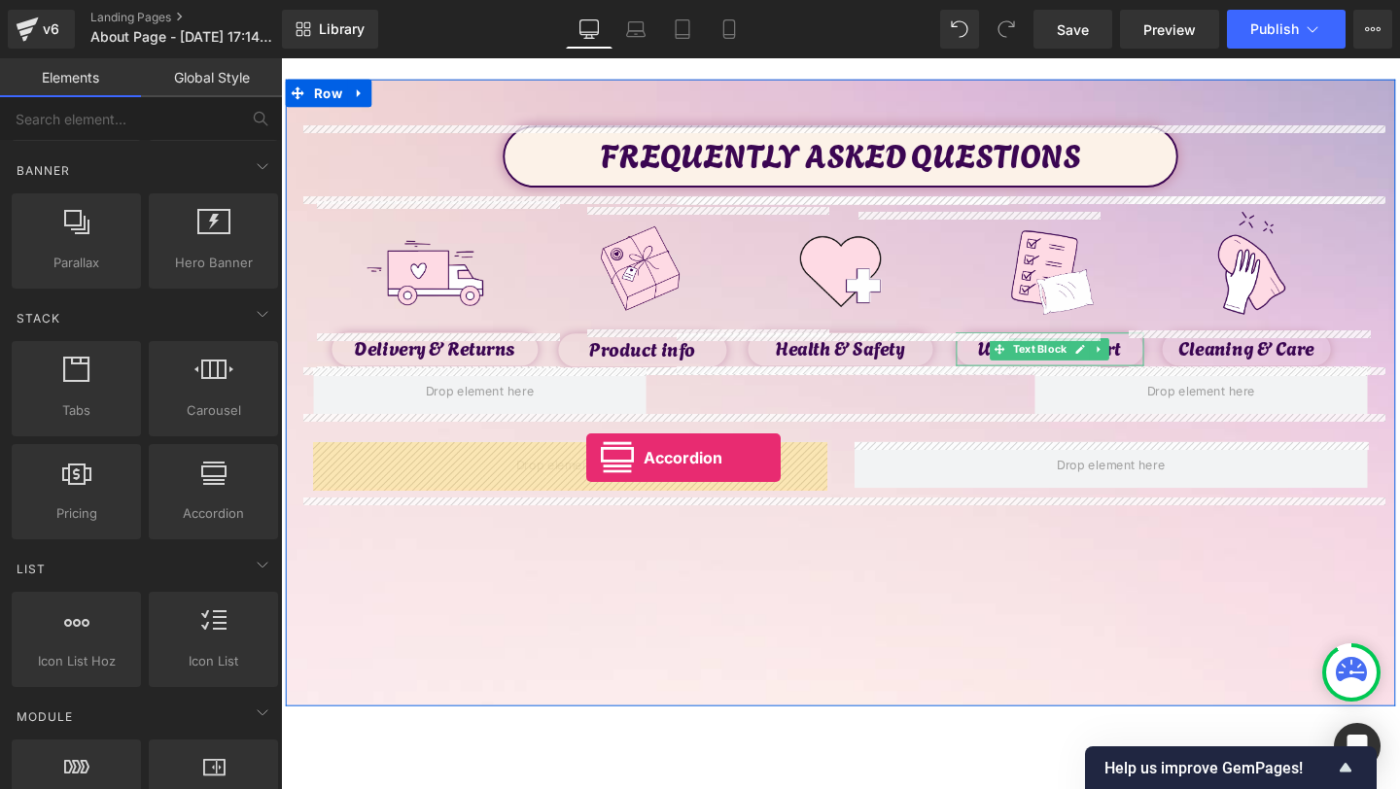
drag, startPoint x: 479, startPoint y: 547, endPoint x: 602, endPoint y: 478, distance: 140.6
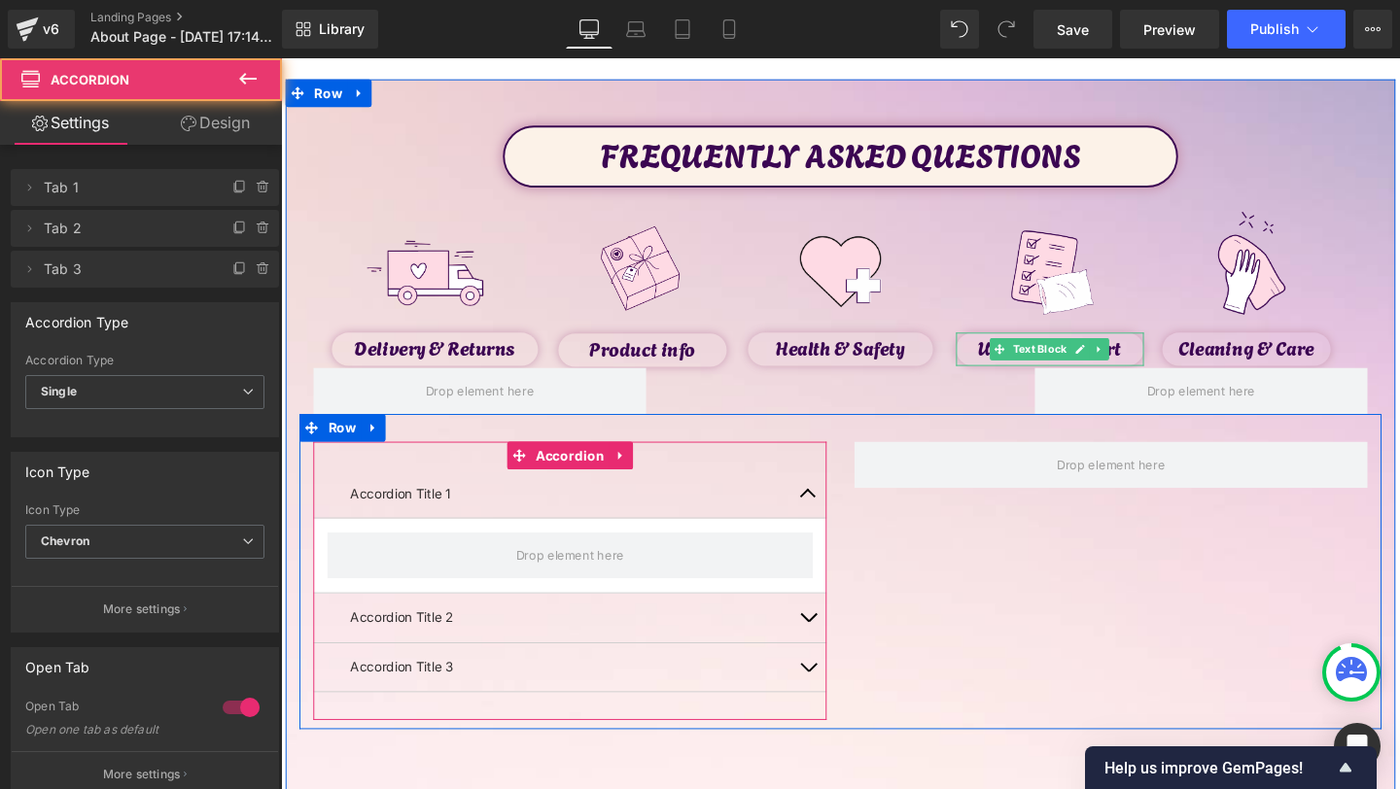
click at [838, 509] on button "button" at bounding box center [835, 516] width 39 height 51
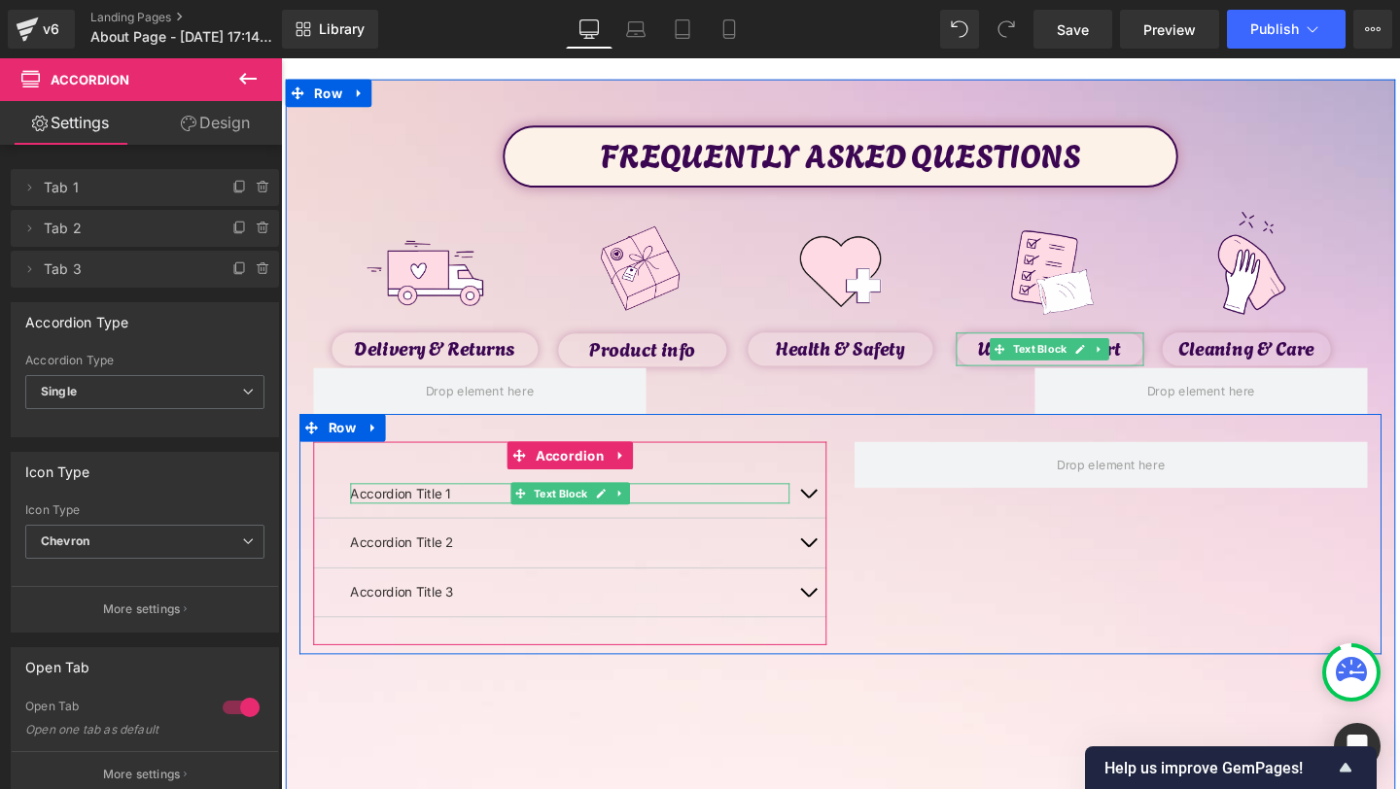
click at [461, 515] on p "Accordion Title 1" at bounding box center [585, 516] width 462 height 21
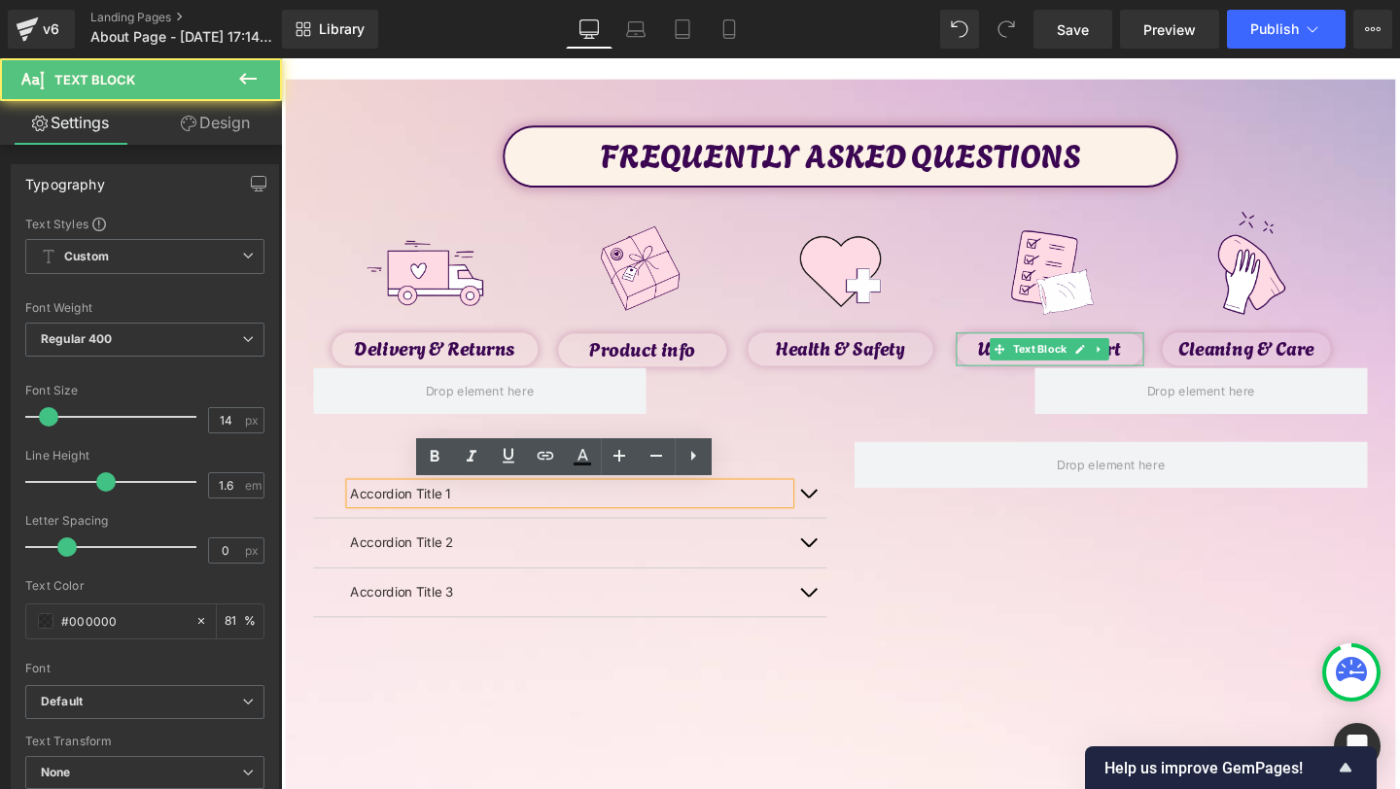
click at [582, 613] on div "Accordion Title 3 Text Block" at bounding box center [585, 620] width 462 height 21
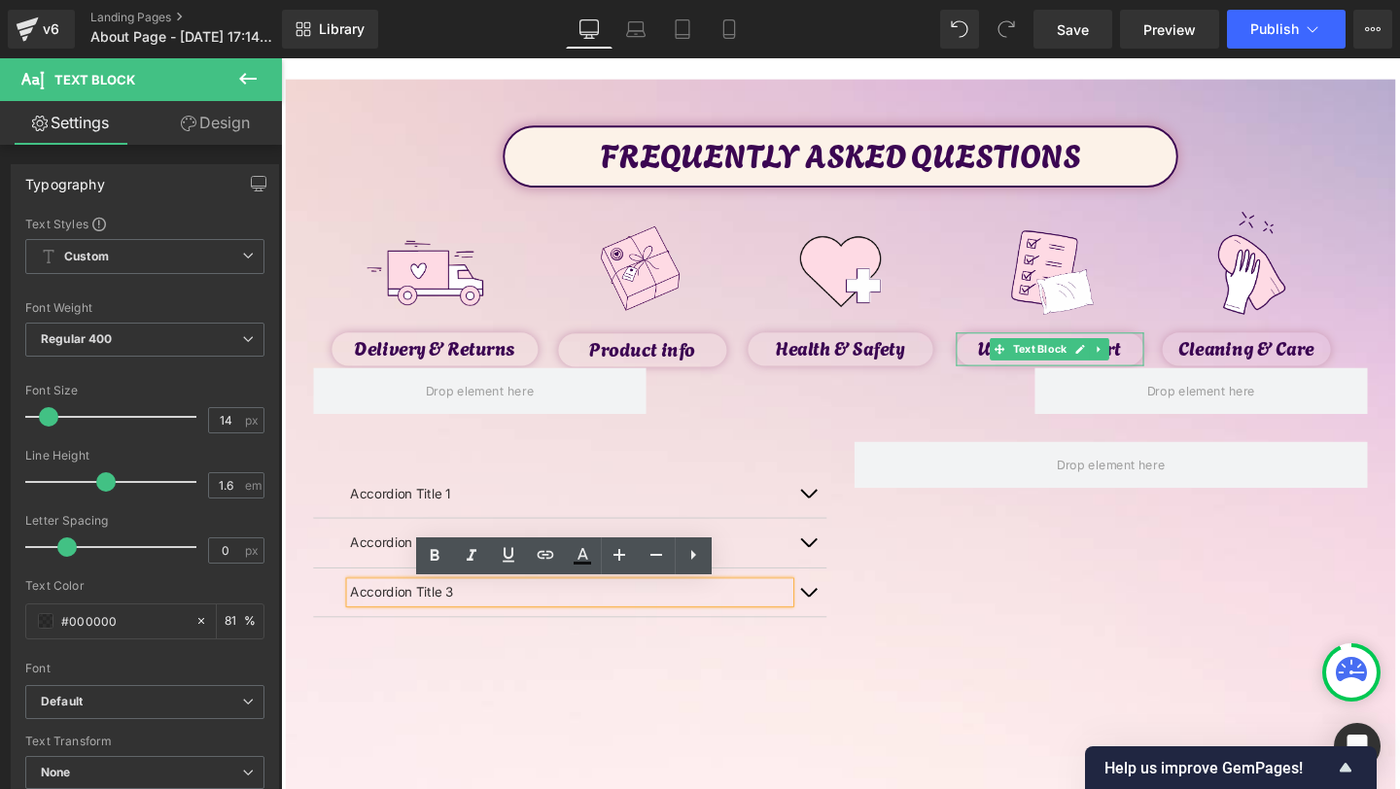
click at [876, 582] on div "Accordion Title 1 Text Block Accordion Title 2 Text Block Accordion Title 3 Tex…" at bounding box center [869, 559] width 1138 height 253
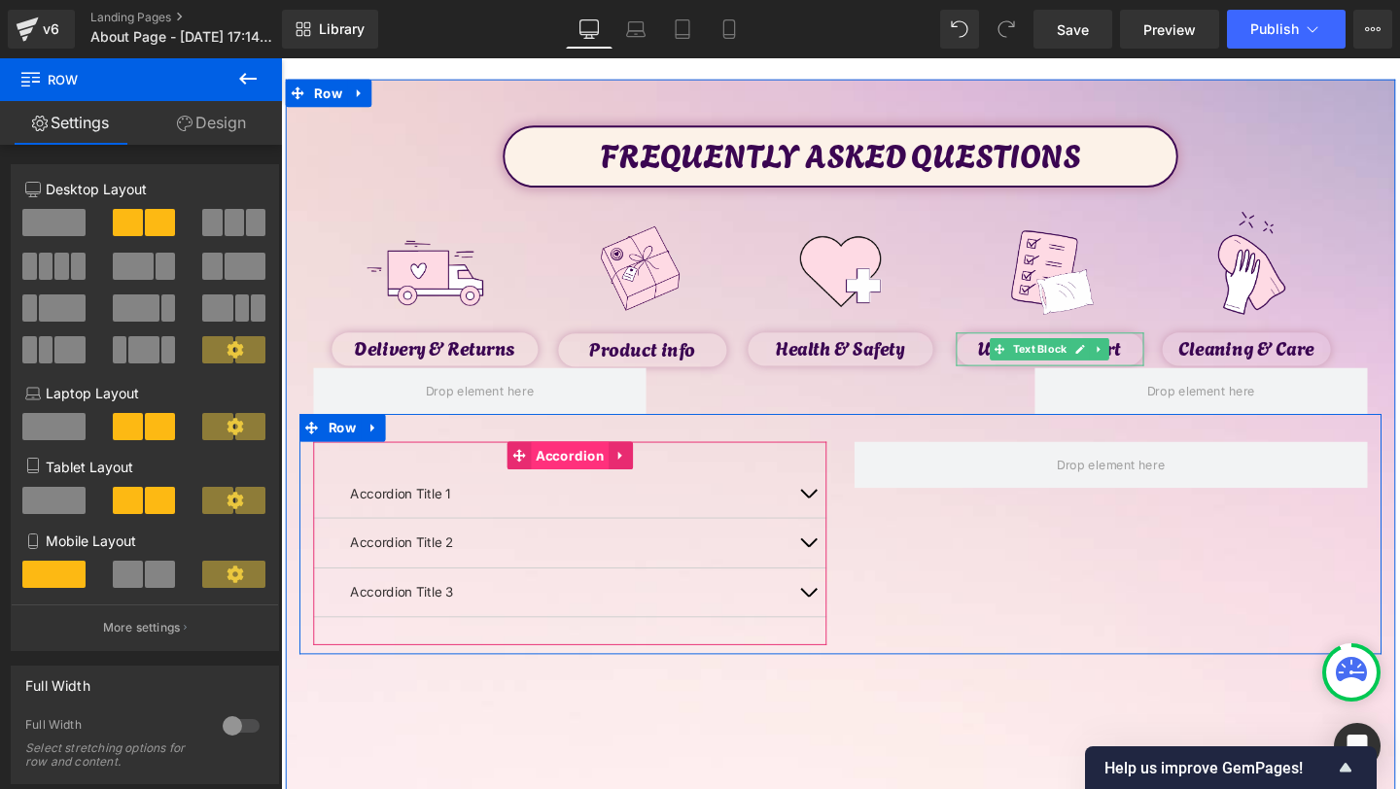
click at [558, 479] on span "Accordion" at bounding box center [584, 476] width 83 height 29
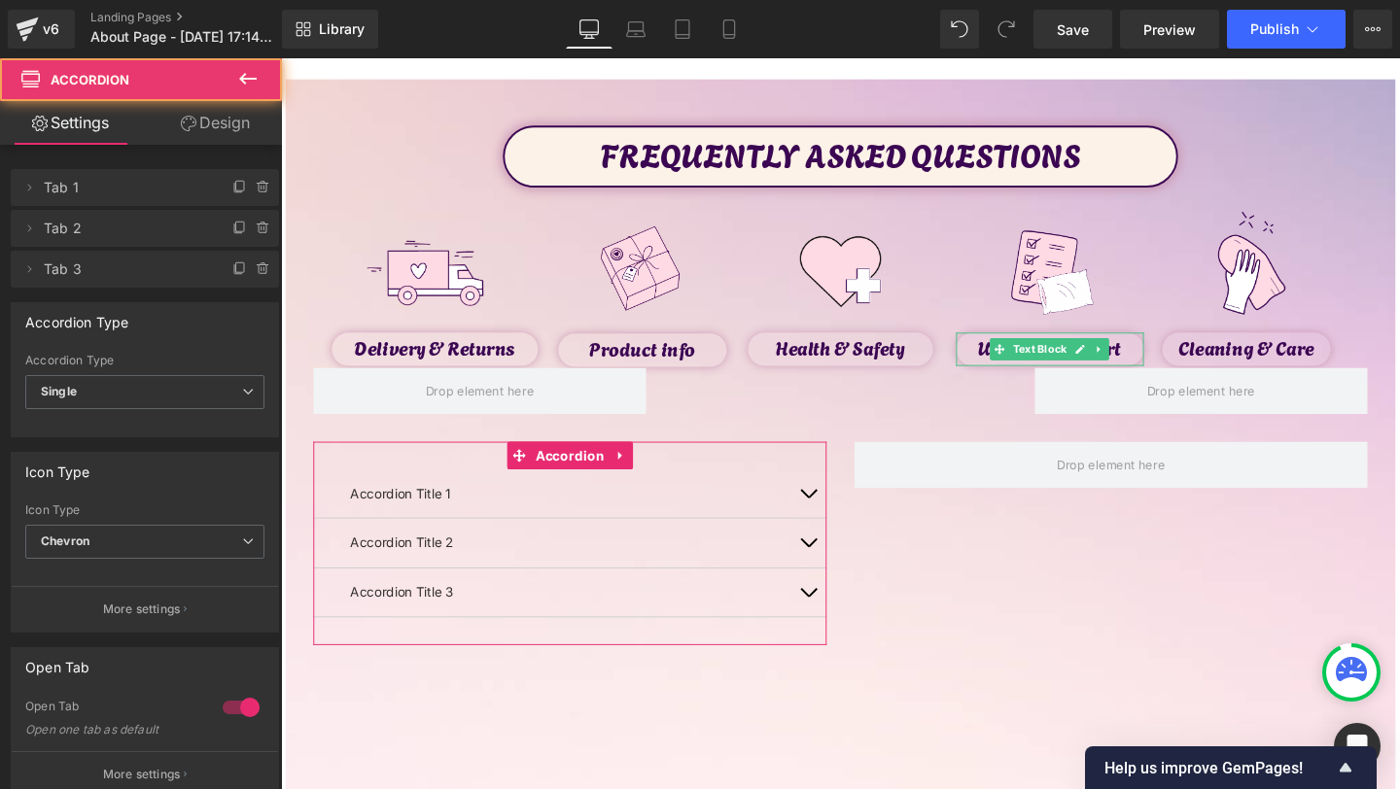
click at [210, 128] on link "Design" at bounding box center [215, 123] width 141 height 44
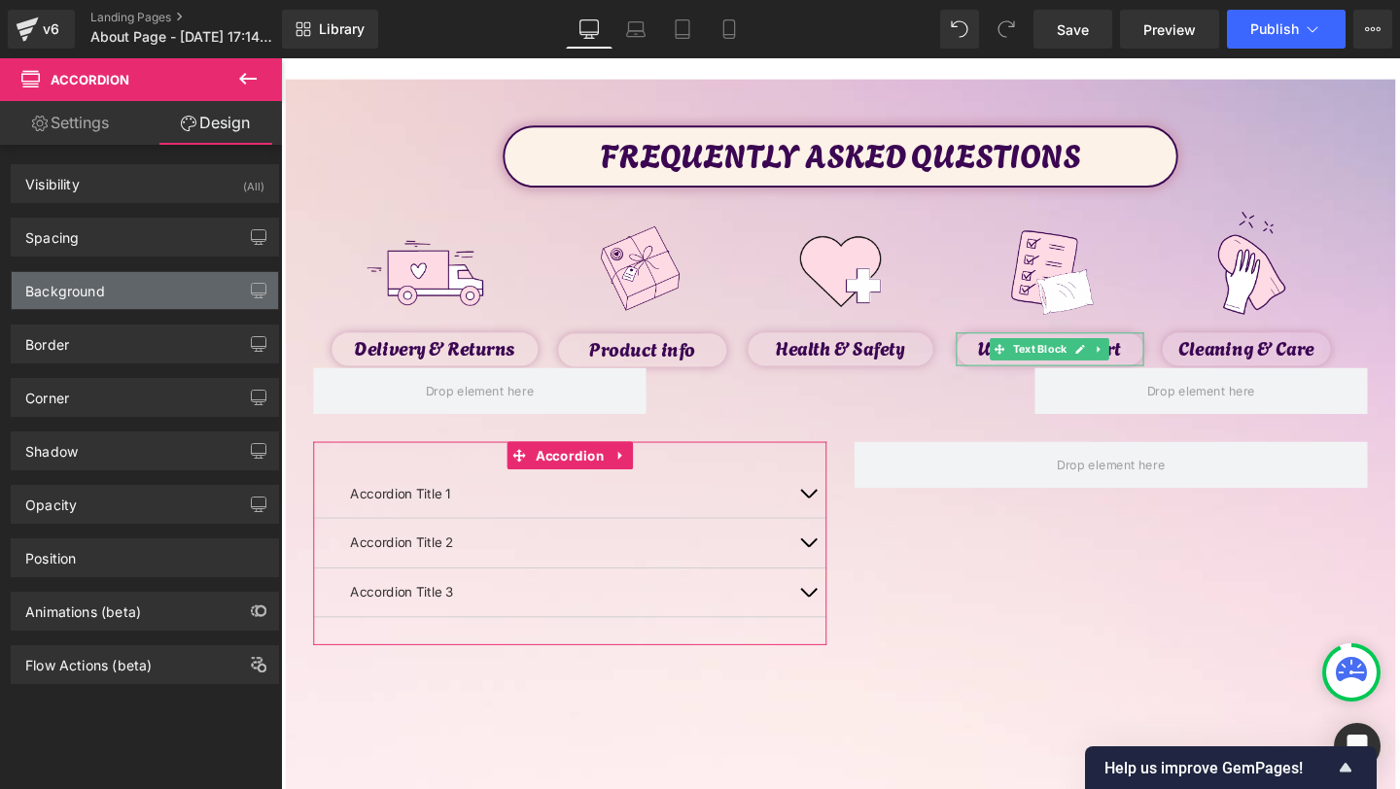
click at [87, 302] on div "Background" at bounding box center [145, 290] width 266 height 37
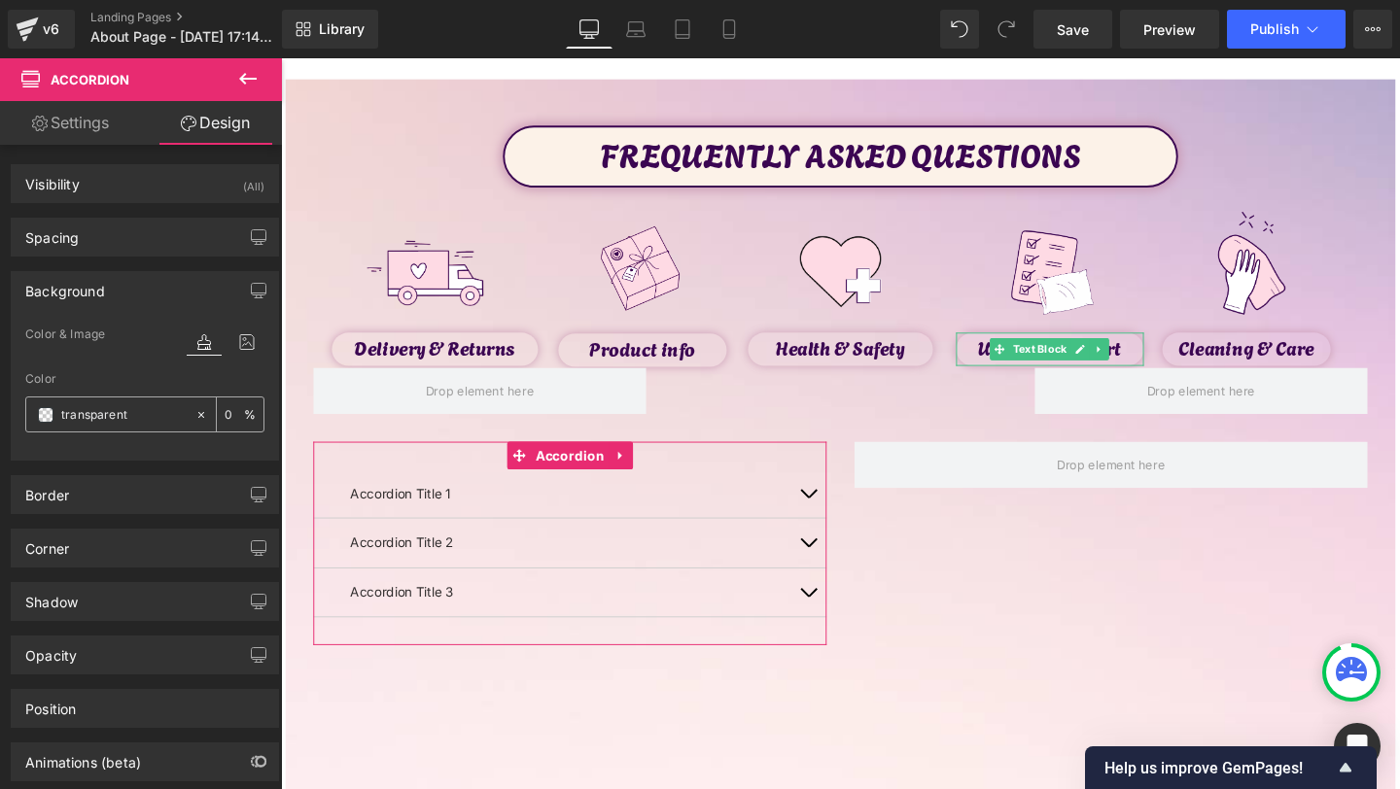
click at [46, 417] on span at bounding box center [46, 415] width 16 height 16
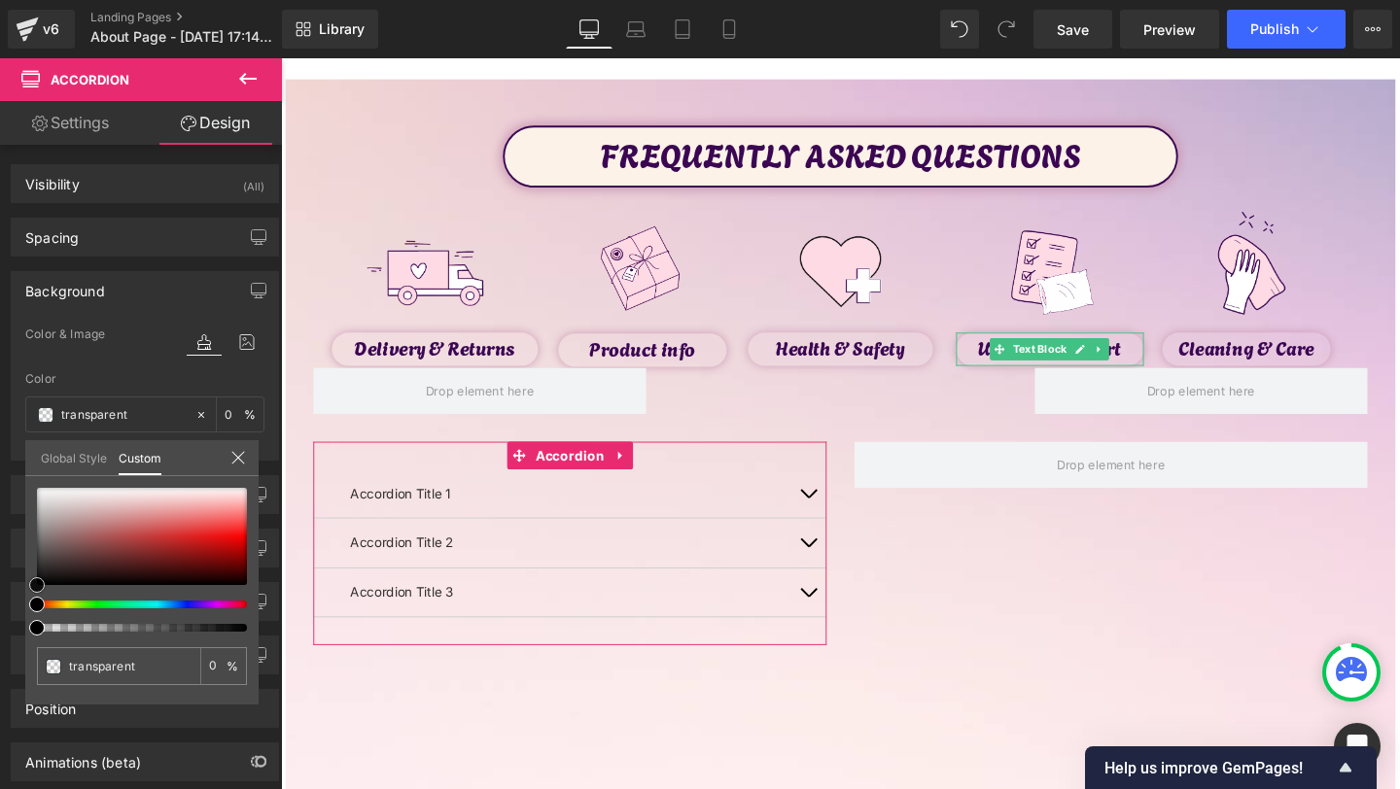
type input "#efeaea"
type input "100"
type input "#efeaea"
type input "100"
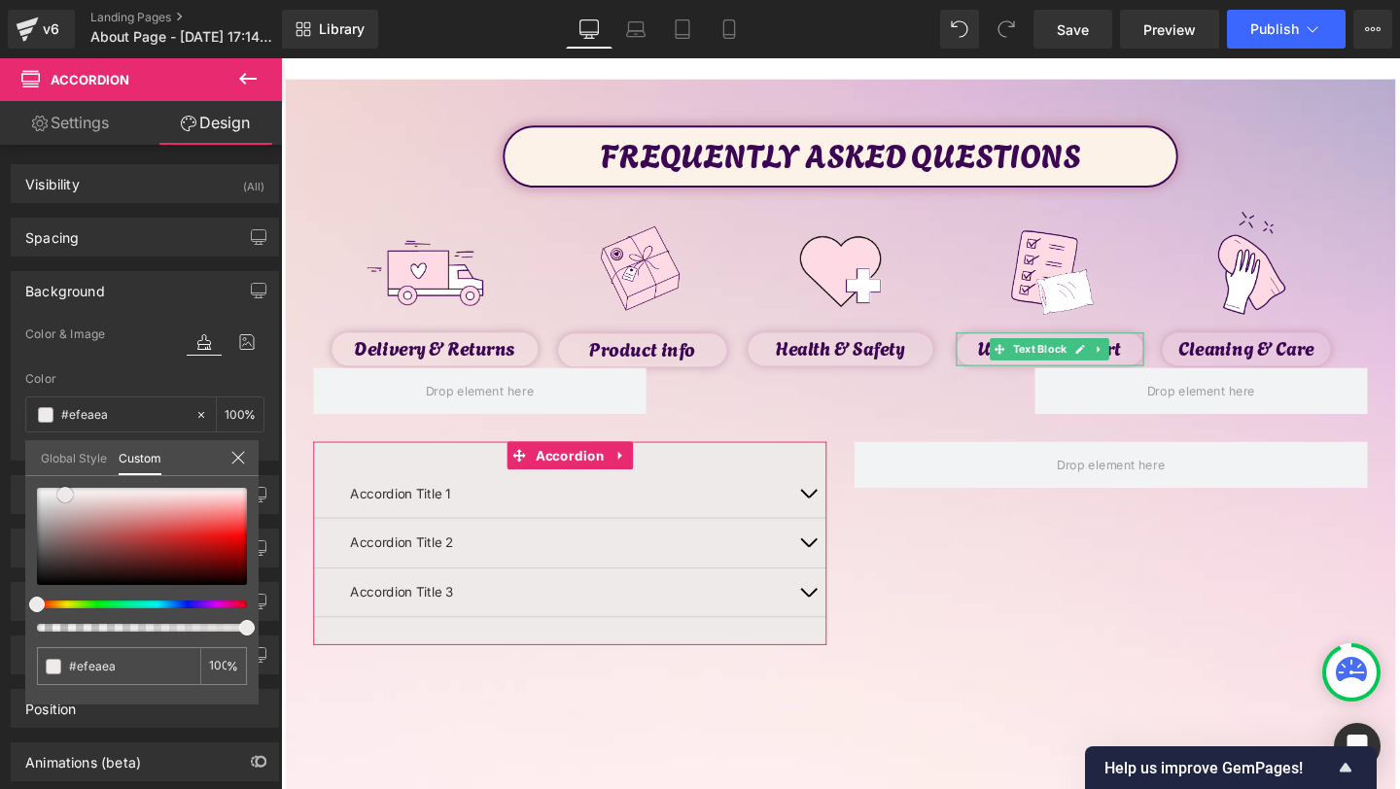
type input "#eeebeb"
type input "#edecec"
type input "#f7f7f7"
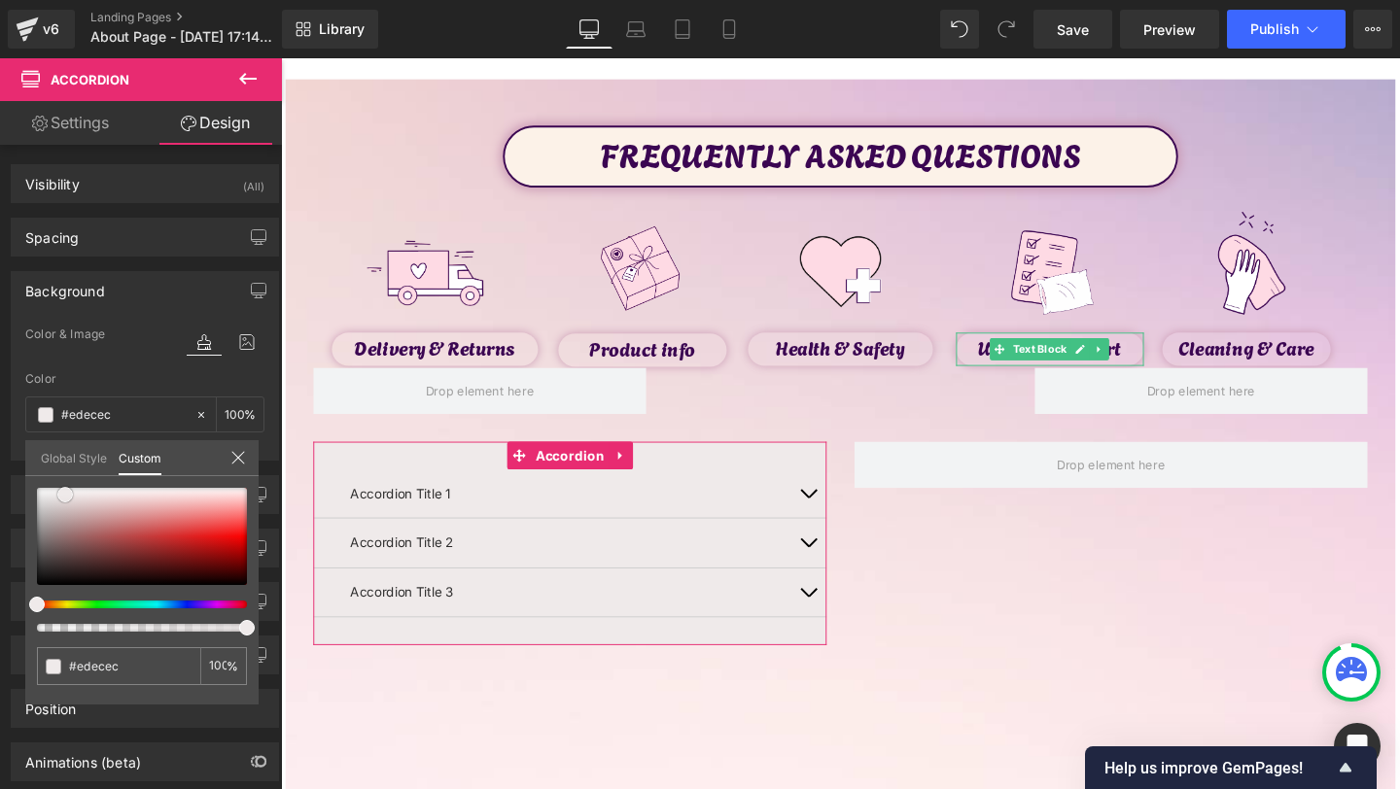
type input "#f7f7f7"
type input "#ffffff"
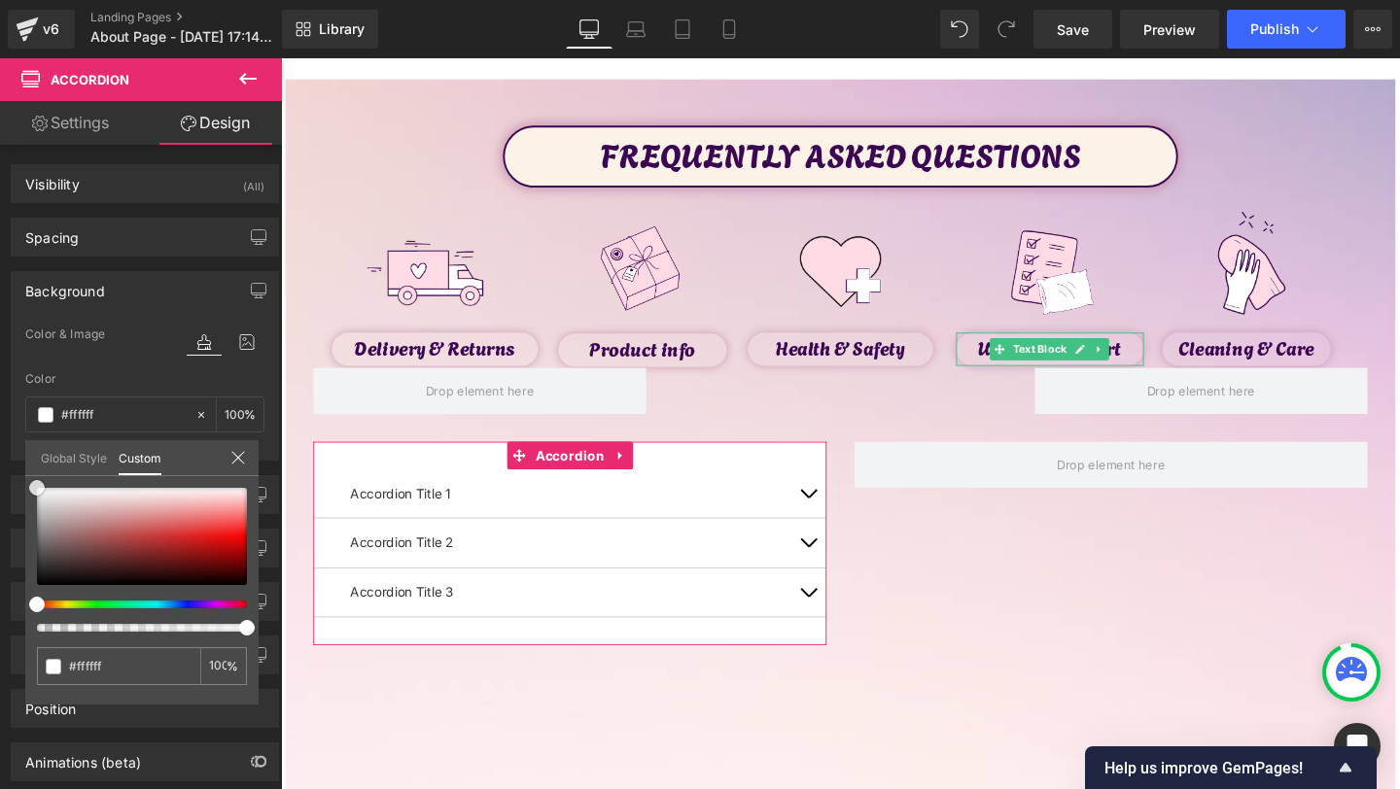
drag, startPoint x: 65, startPoint y: 495, endPoint x: 0, endPoint y: 436, distance: 88.1
click at [0, 436] on div "Background Color & Image color rgba(255, 255, 255, 1) Color #ffffff 100 % Image…" at bounding box center [145, 359] width 291 height 204
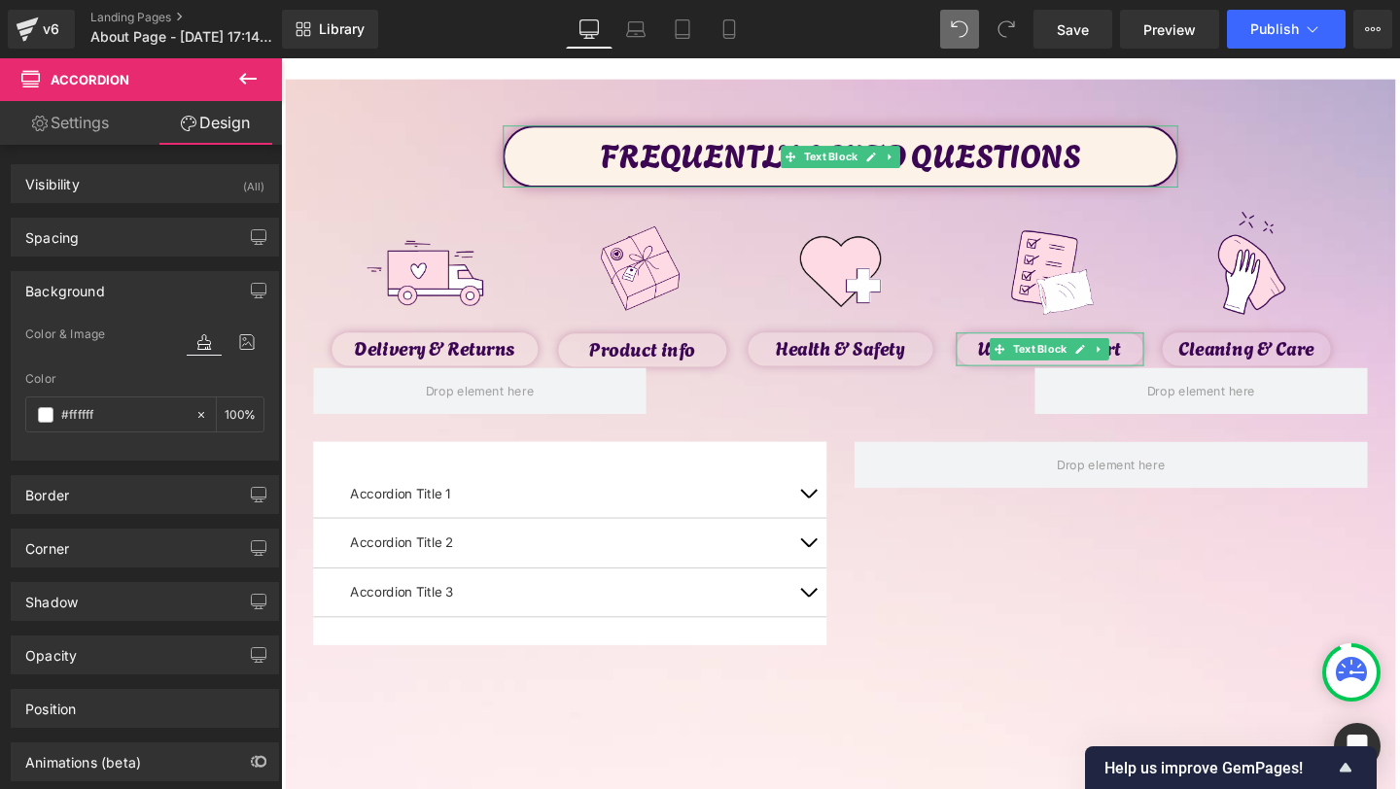
type input "transparent"
type input "0"
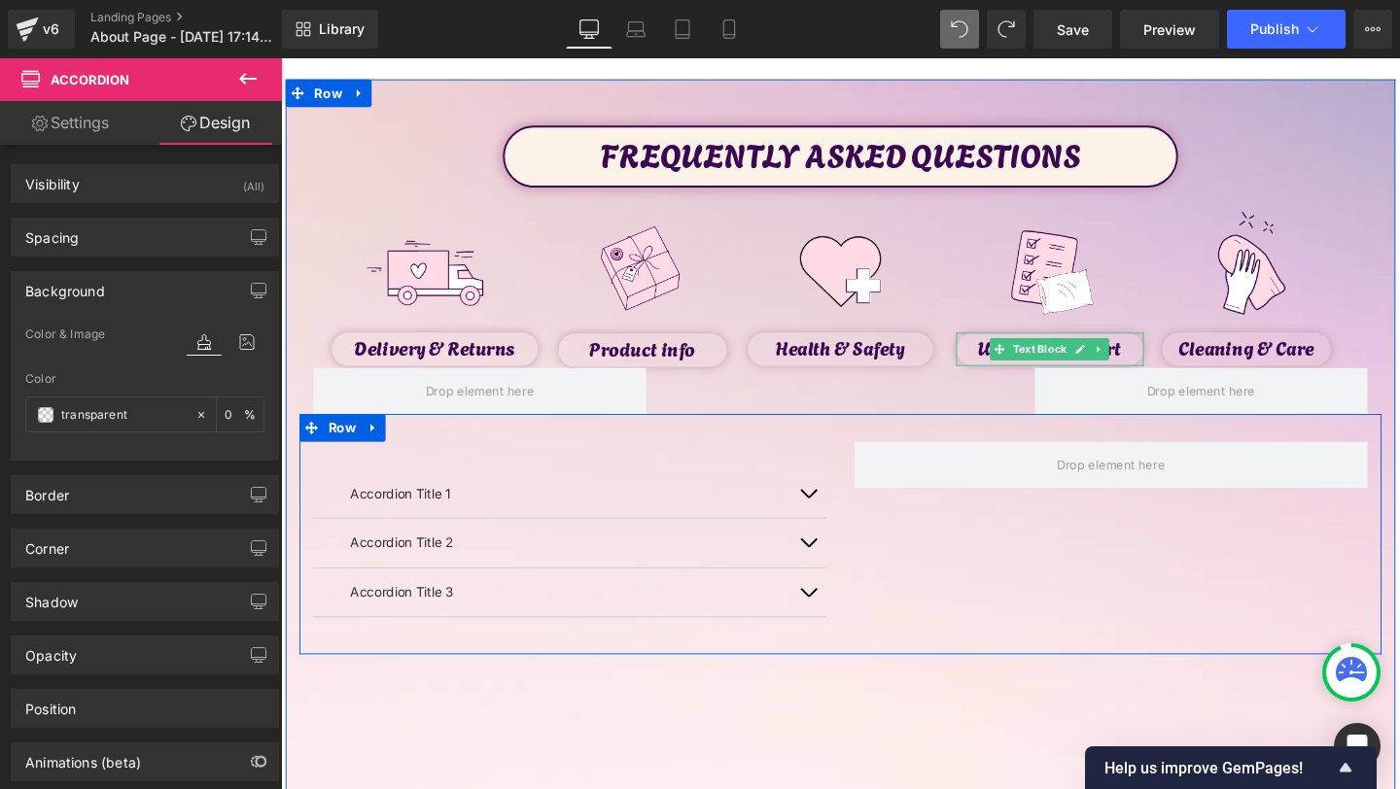
click at [822, 506] on button "button" at bounding box center [835, 516] width 39 height 51
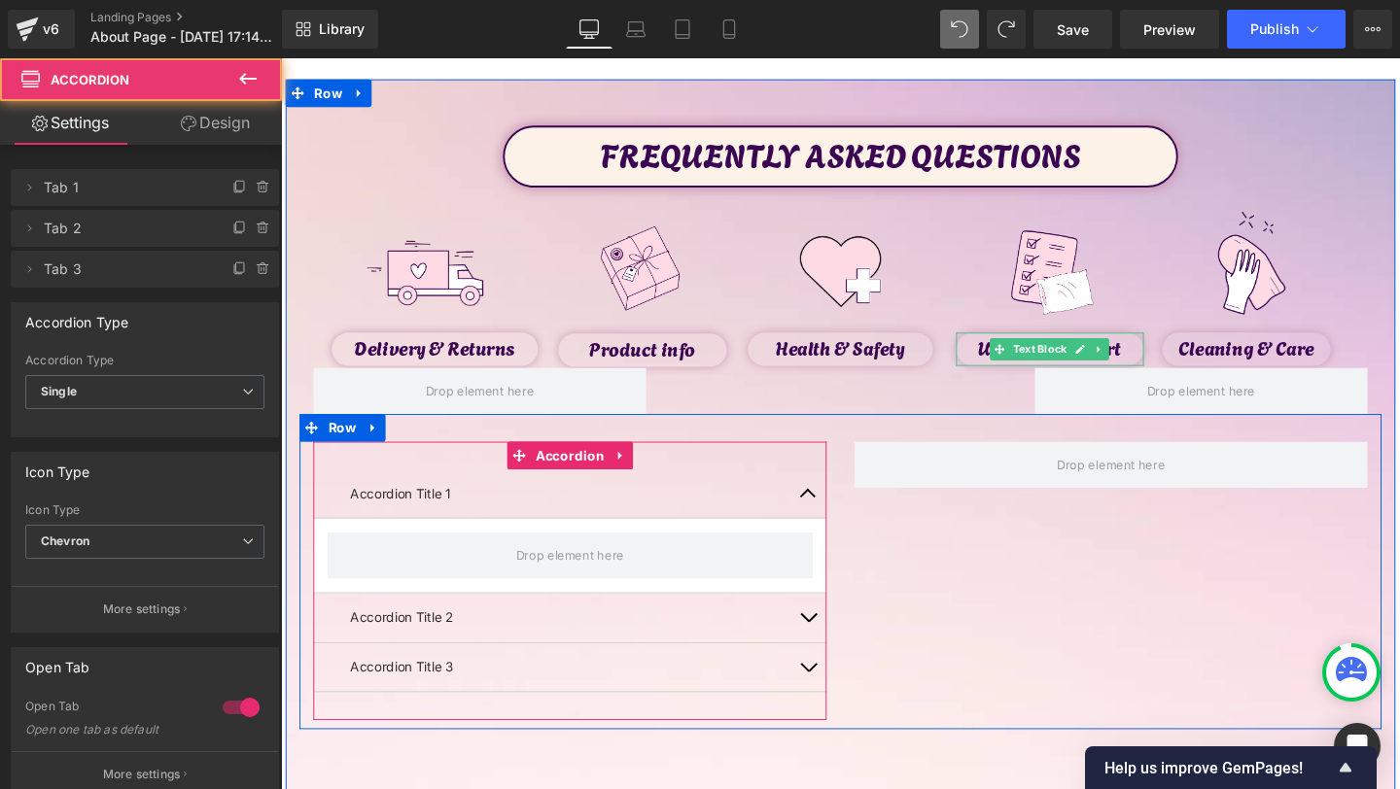
click at [825, 508] on button "button" at bounding box center [835, 516] width 39 height 51
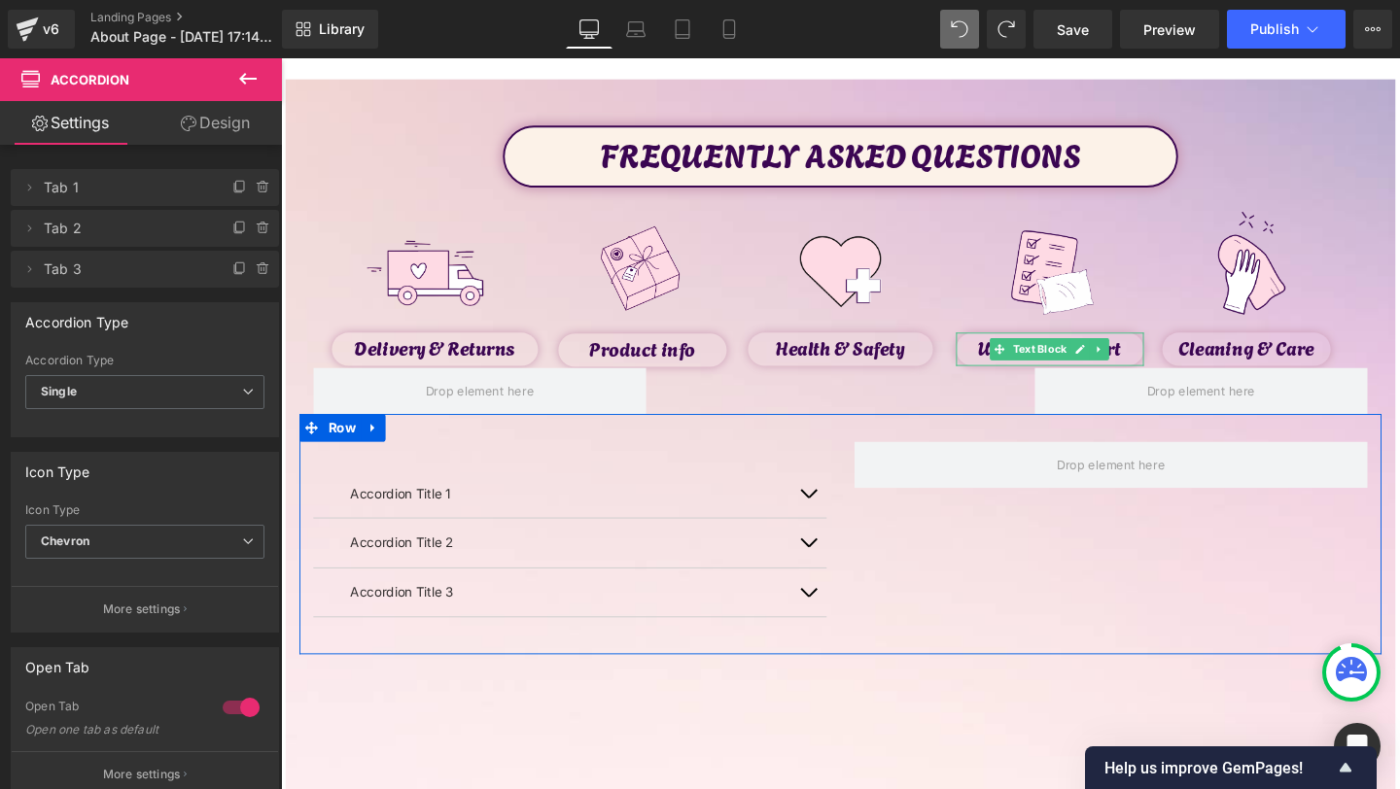
click at [250, 77] on icon at bounding box center [247, 78] width 23 height 23
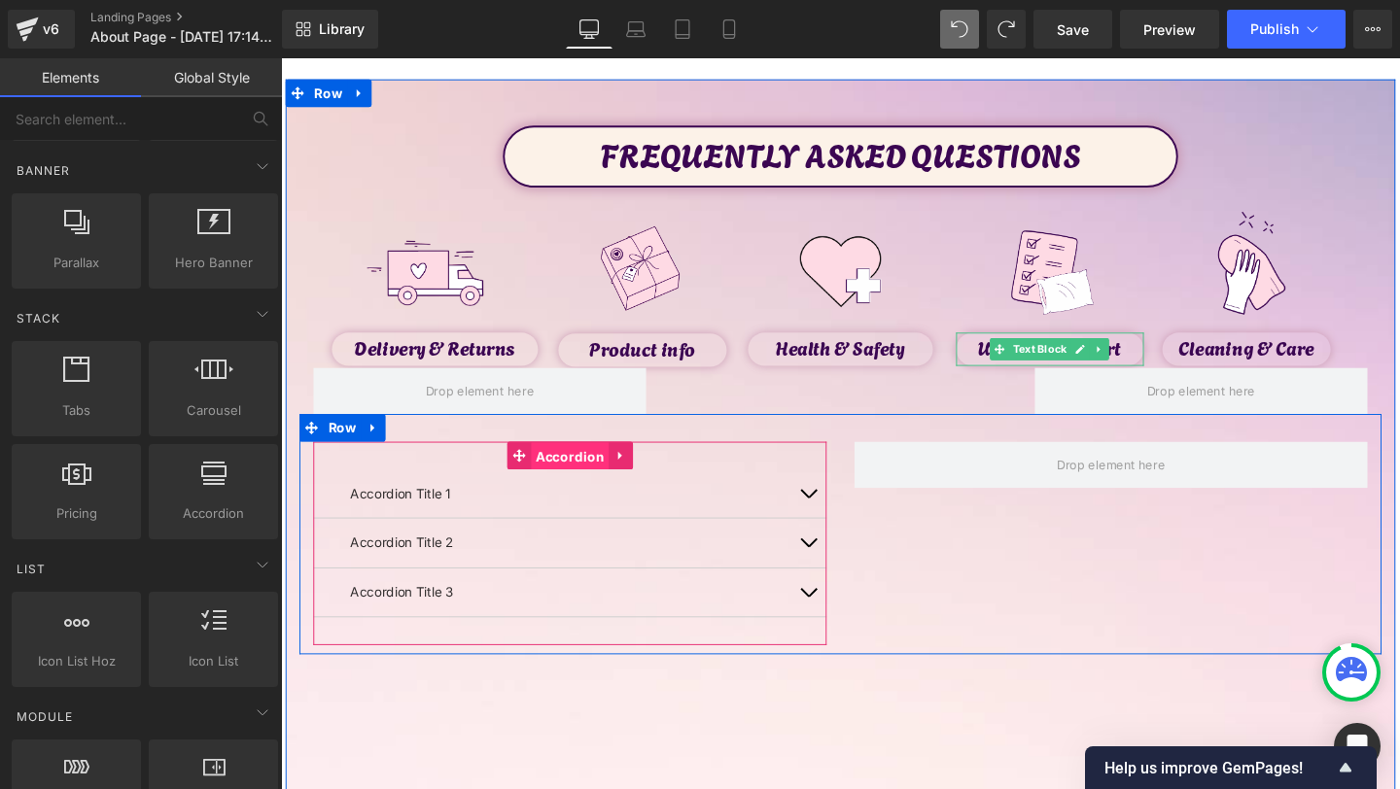
click at [581, 489] on span "Accordion" at bounding box center [584, 477] width 83 height 29
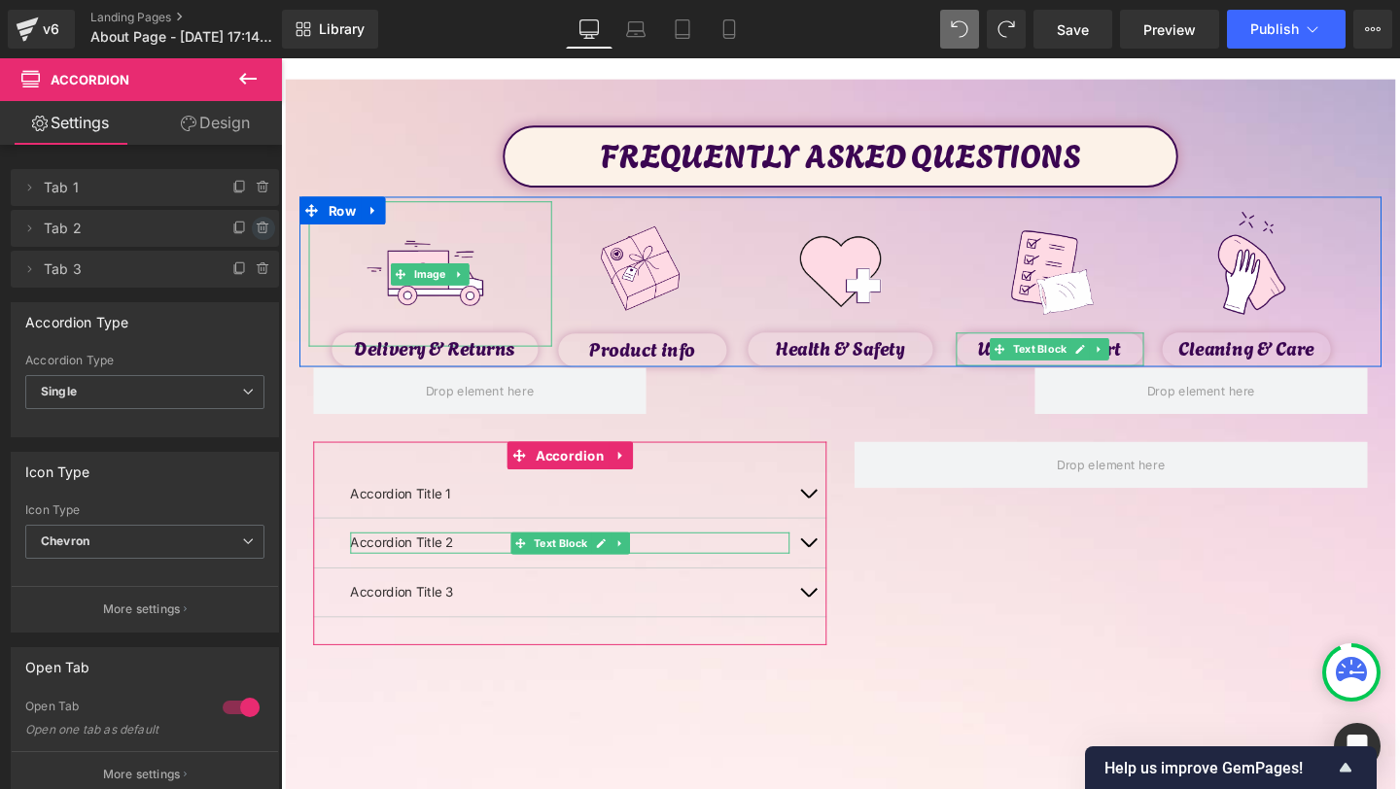
click at [256, 233] on icon at bounding box center [264, 229] width 16 height 16
click at [253, 233] on button "Delete" at bounding box center [242, 229] width 61 height 25
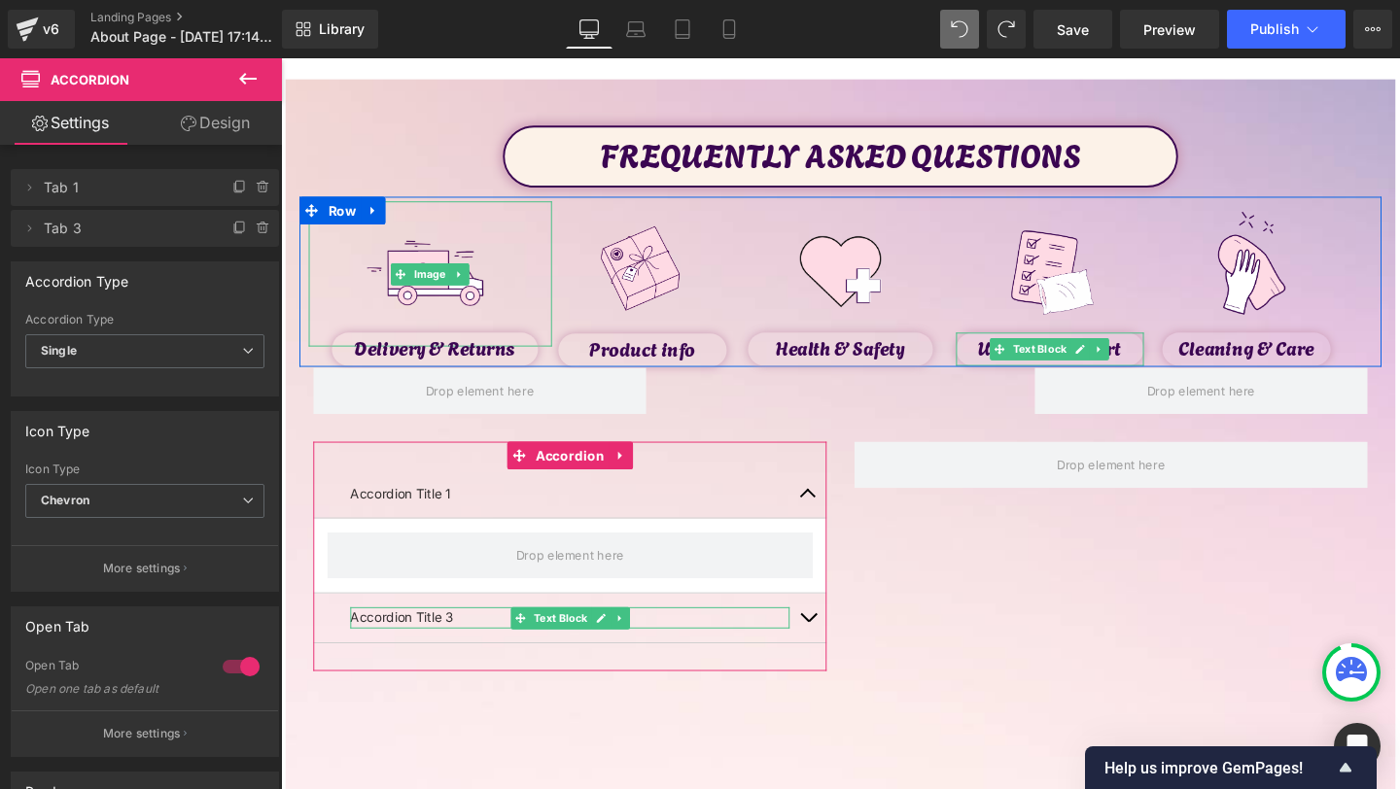
click at [256, 233] on icon at bounding box center [264, 229] width 16 height 16
click at [253, 233] on button "Delete" at bounding box center [247, 229] width 61 height 25
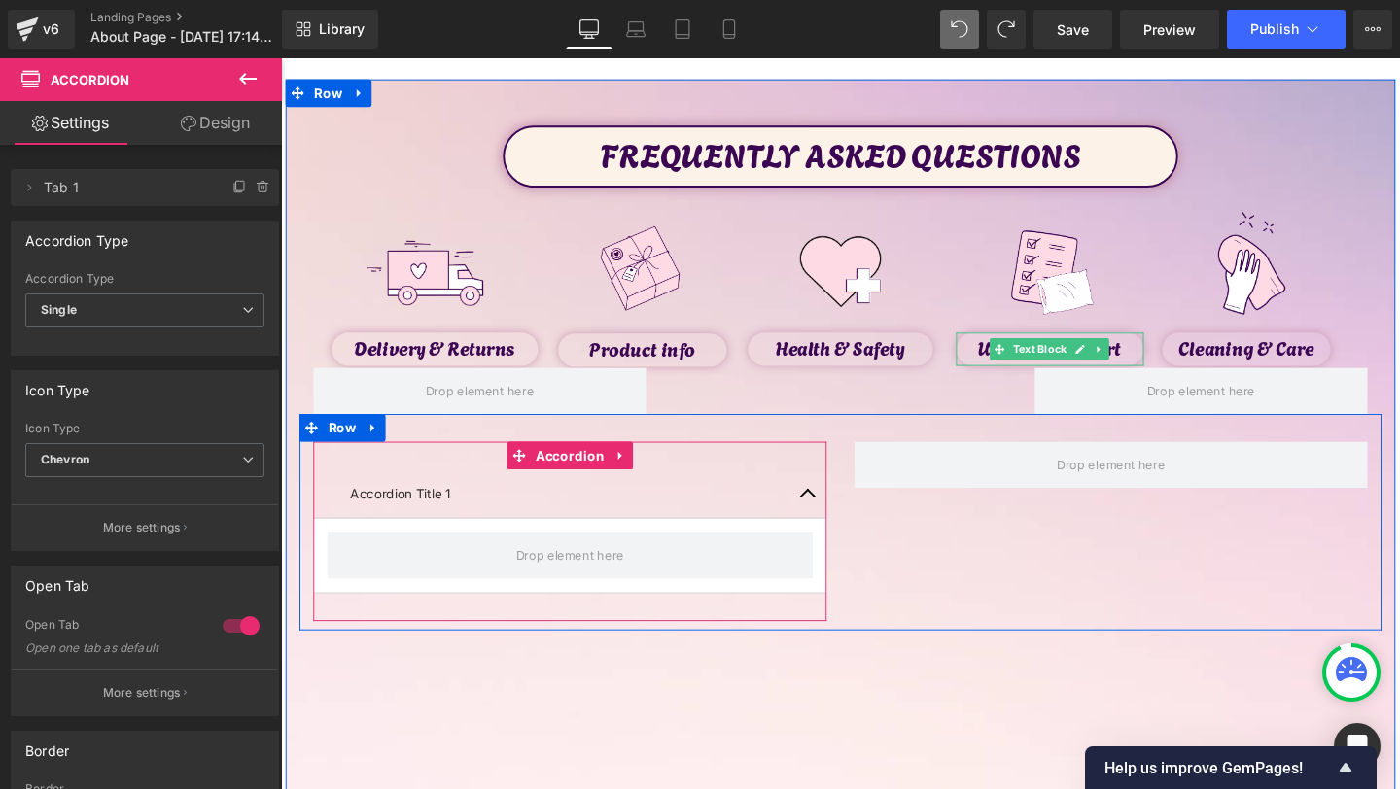
click at [821, 509] on button "button" at bounding box center [835, 516] width 39 height 51
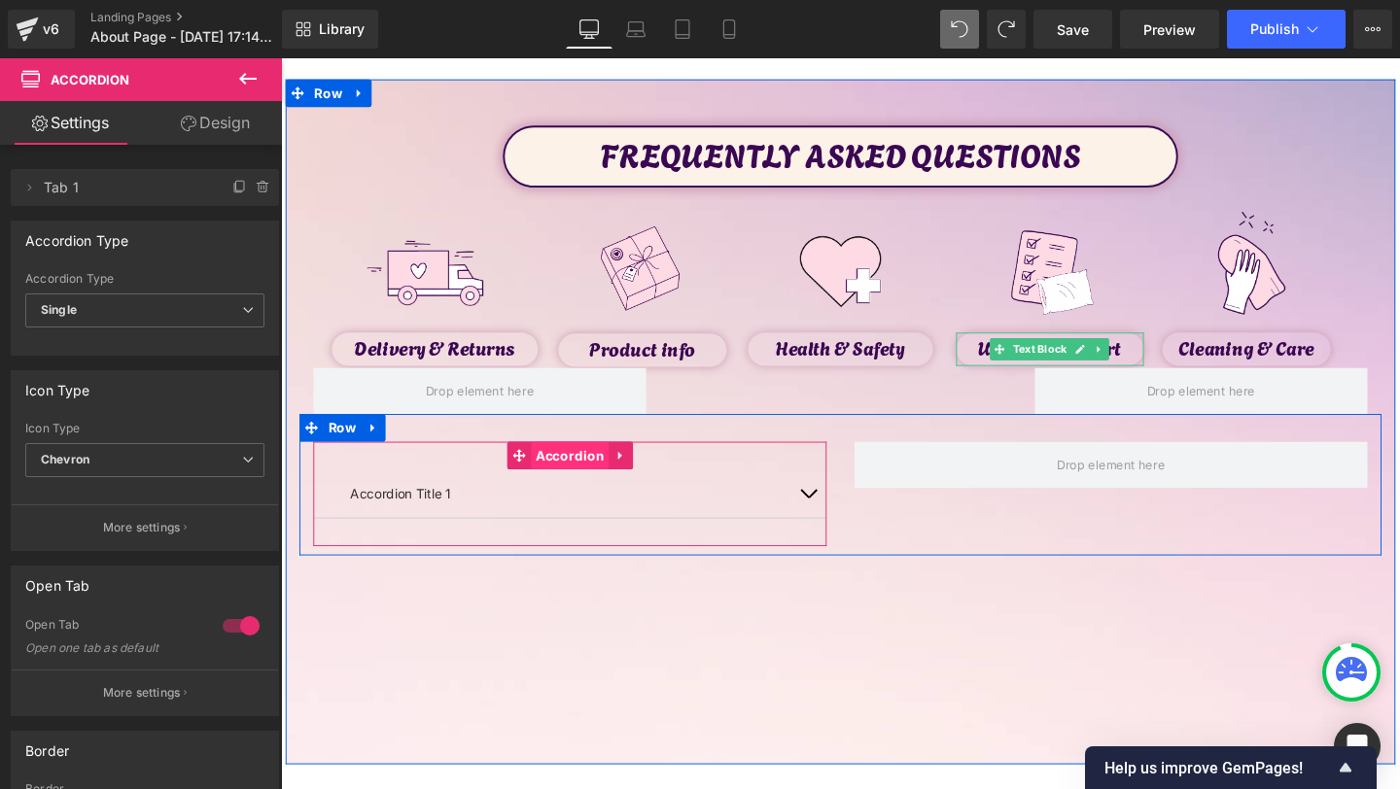
click at [590, 473] on span "Accordion" at bounding box center [584, 476] width 83 height 29
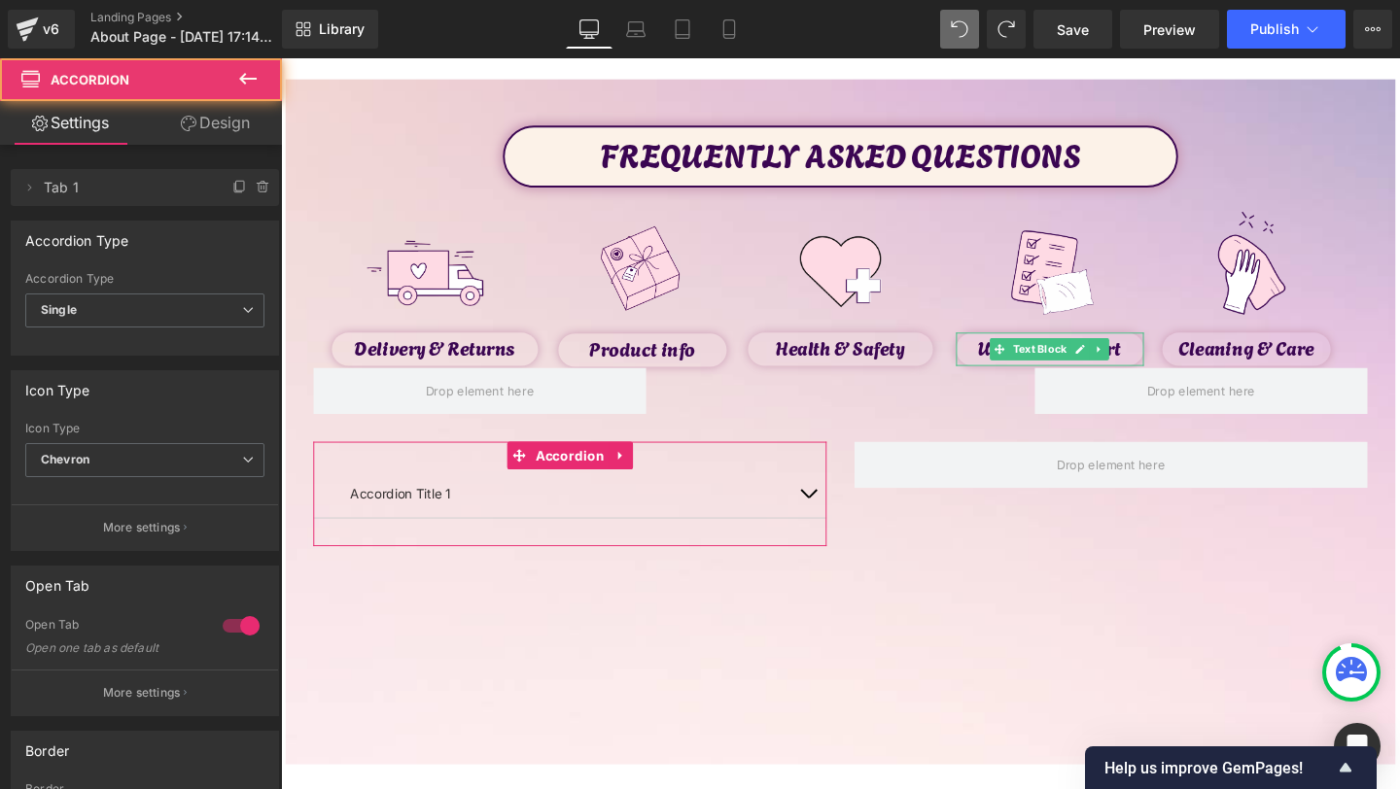
click at [228, 128] on link "Design" at bounding box center [215, 123] width 141 height 44
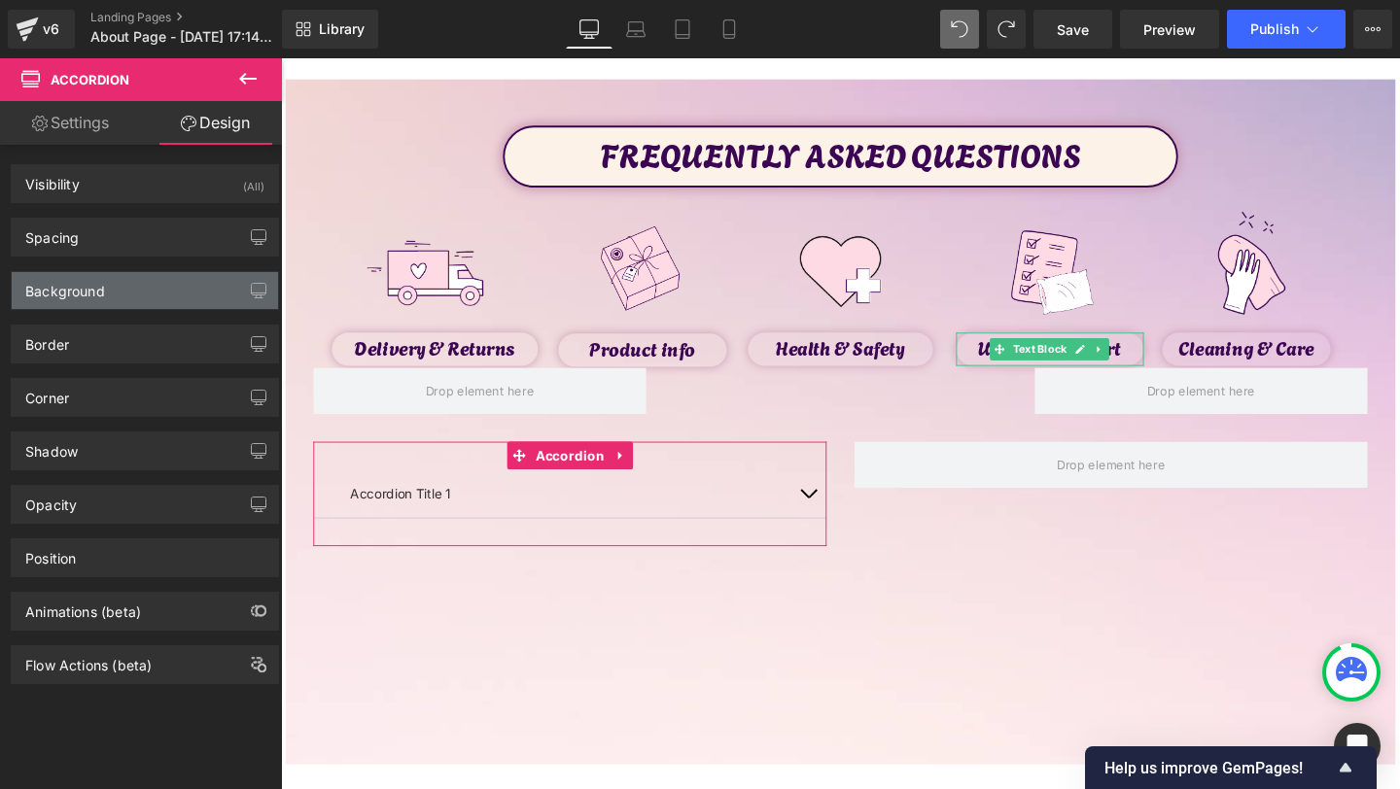
click at [117, 299] on div "Background" at bounding box center [145, 290] width 266 height 37
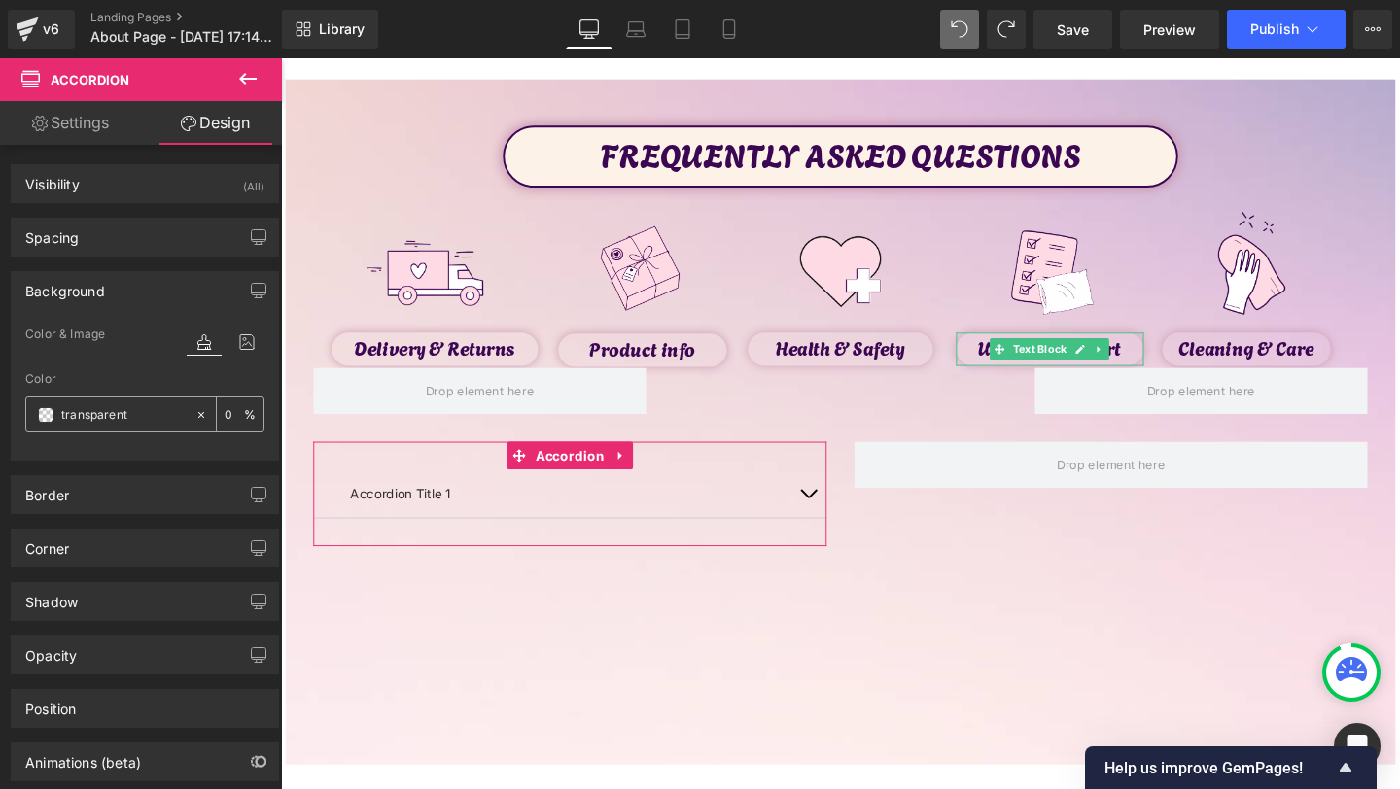
click at [65, 417] on input "transparent" at bounding box center [123, 414] width 124 height 21
click at [51, 417] on span at bounding box center [46, 415] width 16 height 16
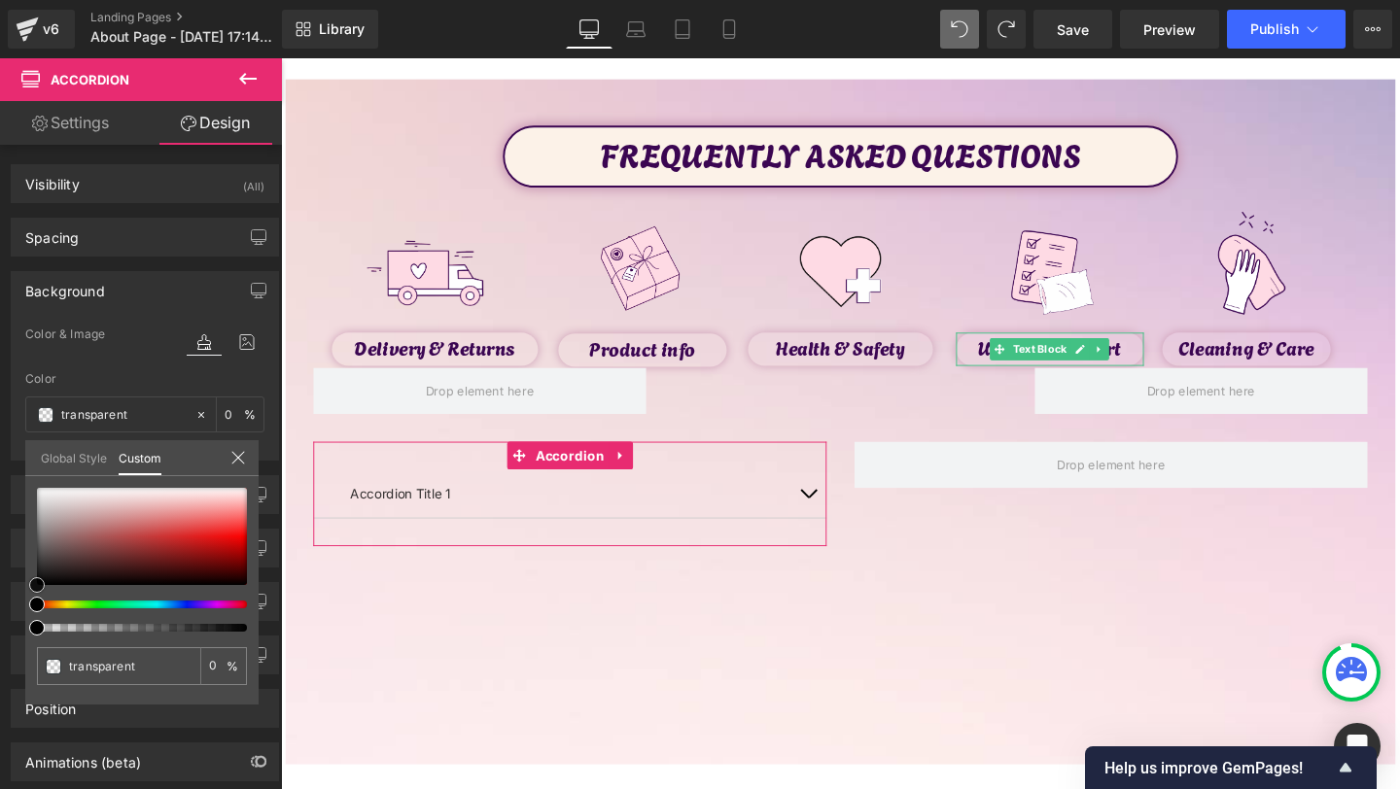
type input "#d2b6b6"
type input "100"
type input "#d2b6b6"
type input "100"
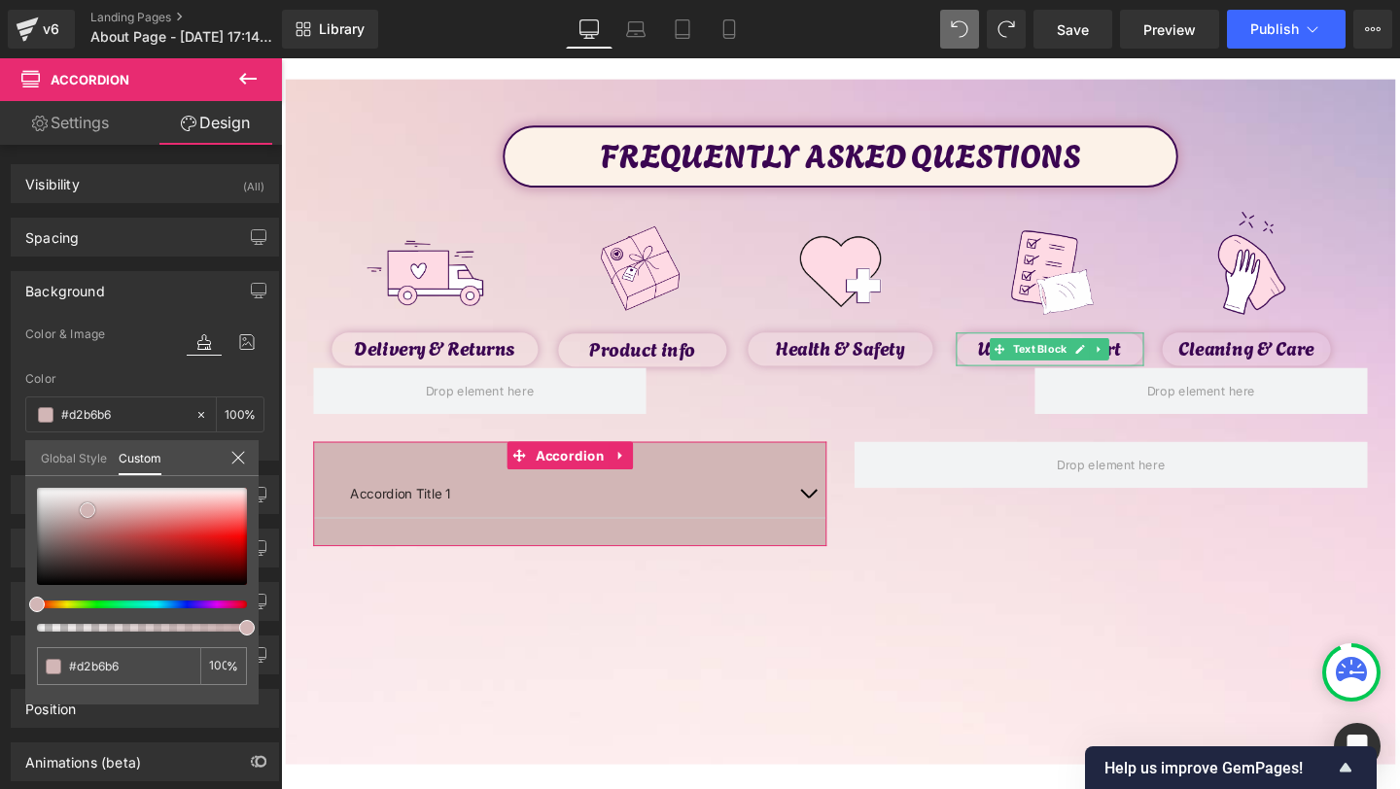
type input "#cfb9b9"
type input "#d1cbcb"
type input "#f2f2f2"
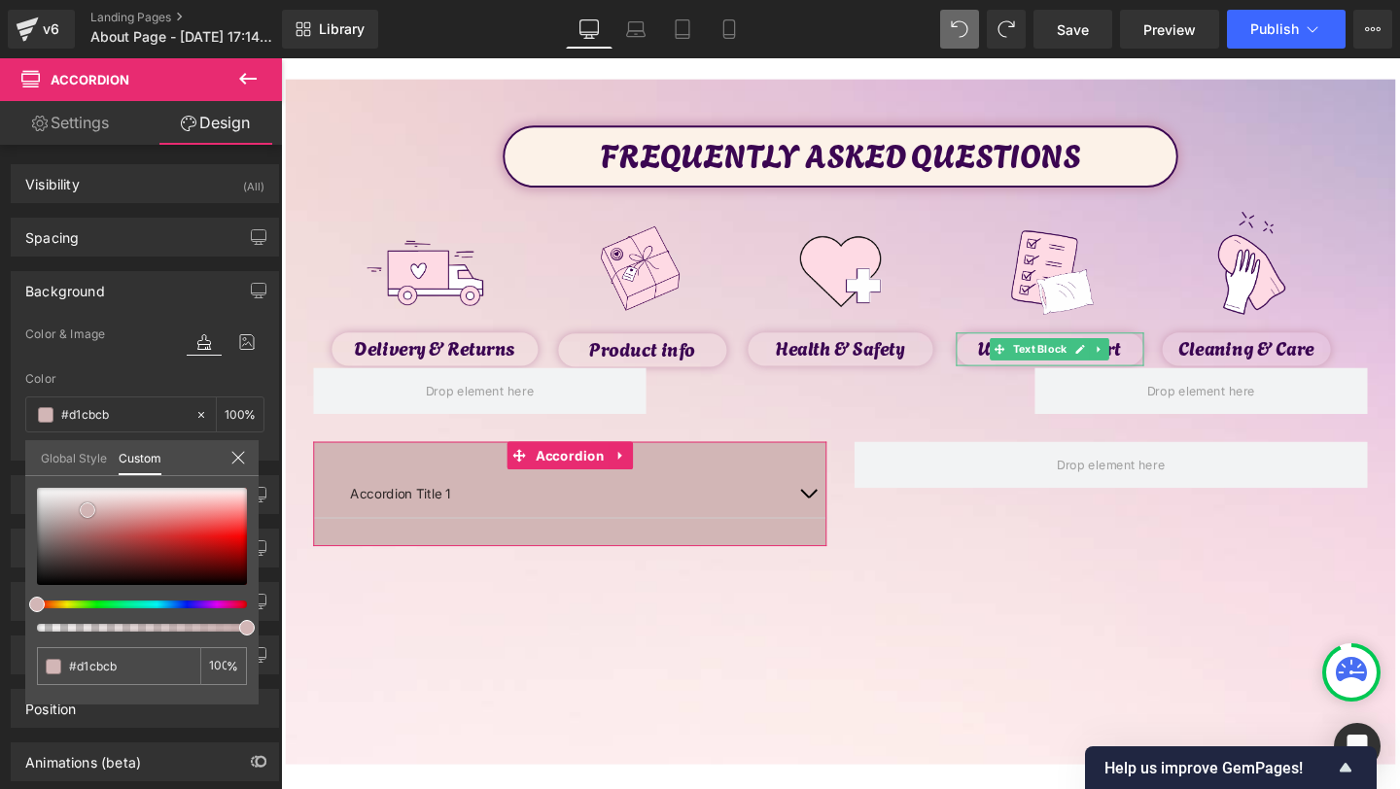
type input "#f2f2f2"
type input "#ffffff"
drag, startPoint x: 88, startPoint y: 510, endPoint x: 0, endPoint y: 462, distance: 100.1
click at [0, 461] on div "Background Color & Image color rgba(255, 255, 255, 1) Color #ffffff 100 % Image…" at bounding box center [145, 359] width 291 height 204
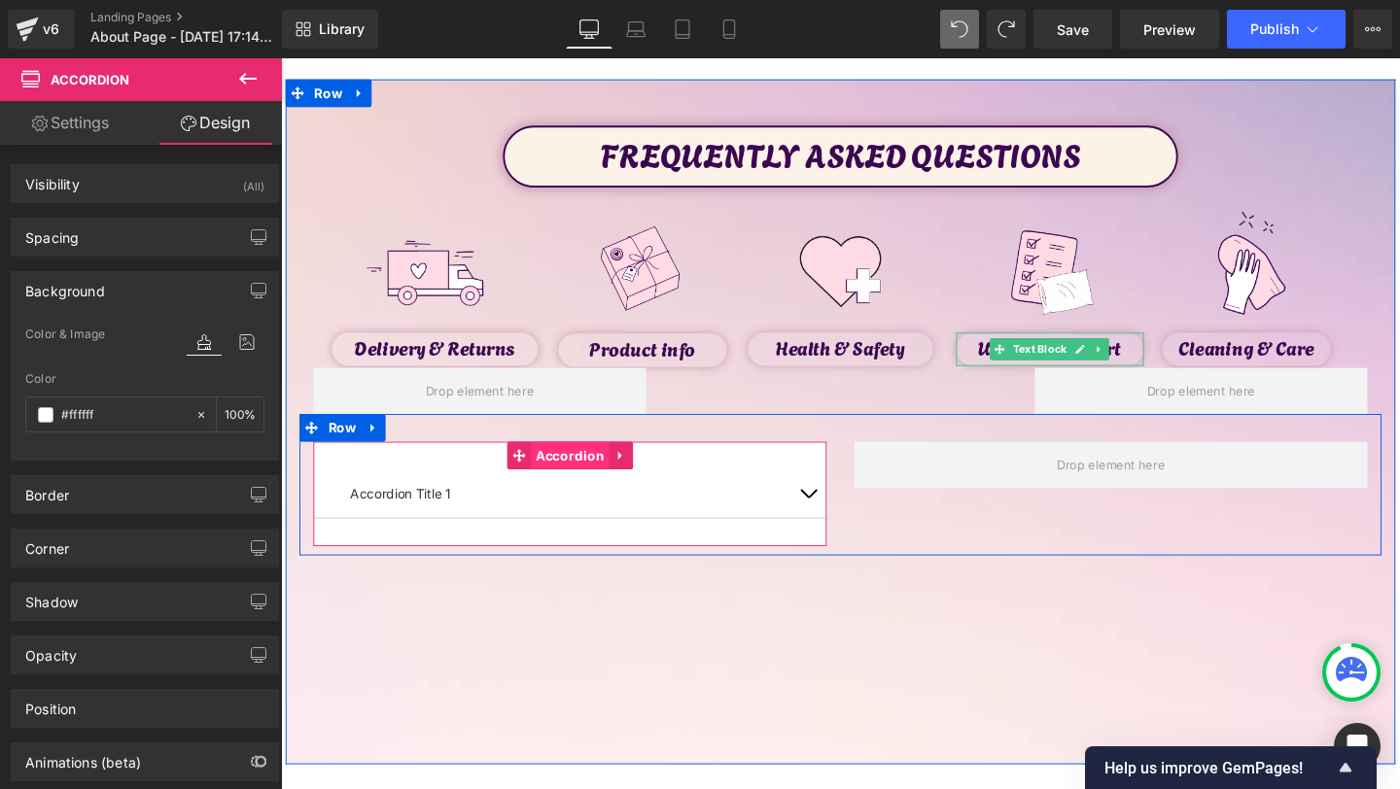
click at [562, 484] on span "Accordion" at bounding box center [584, 476] width 83 height 29
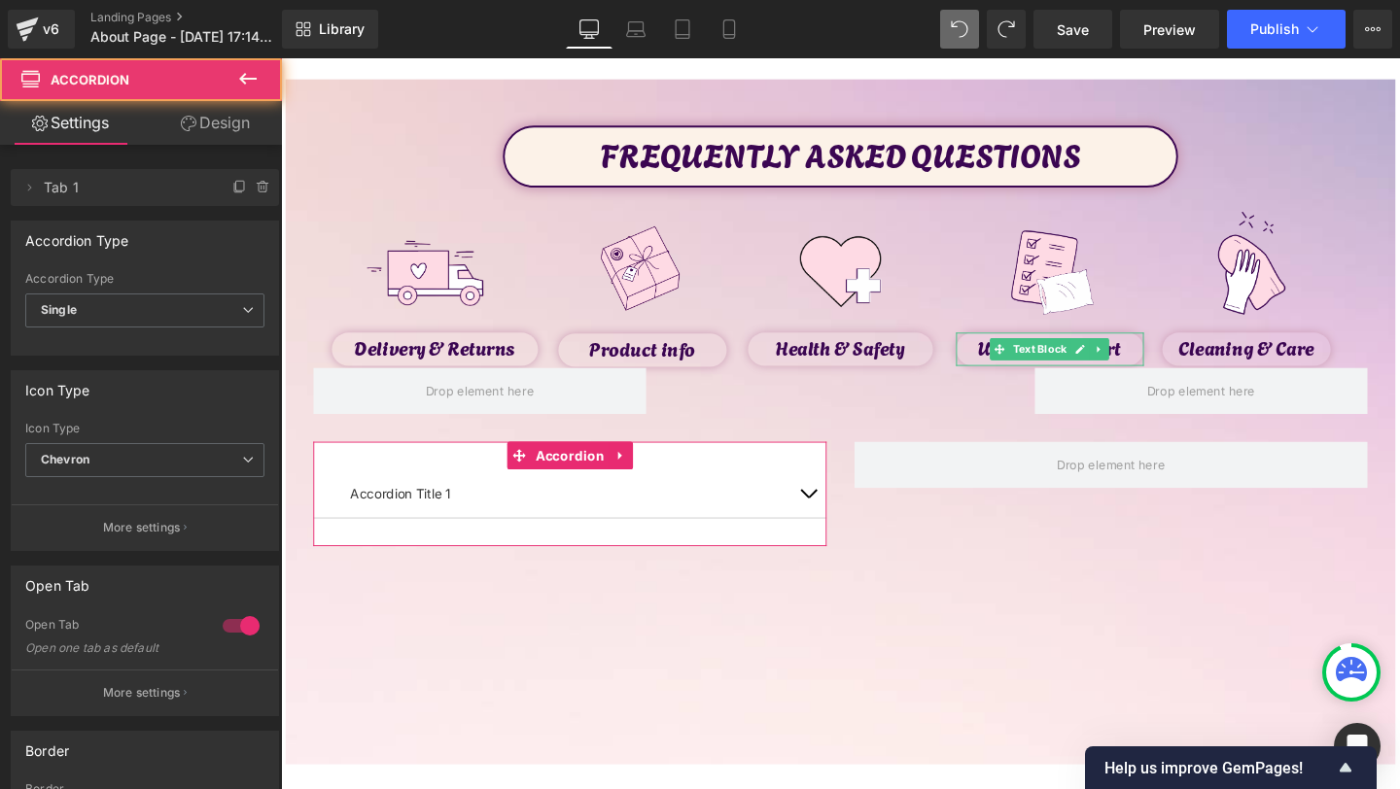
click at [190, 127] on icon at bounding box center [189, 124] width 16 height 16
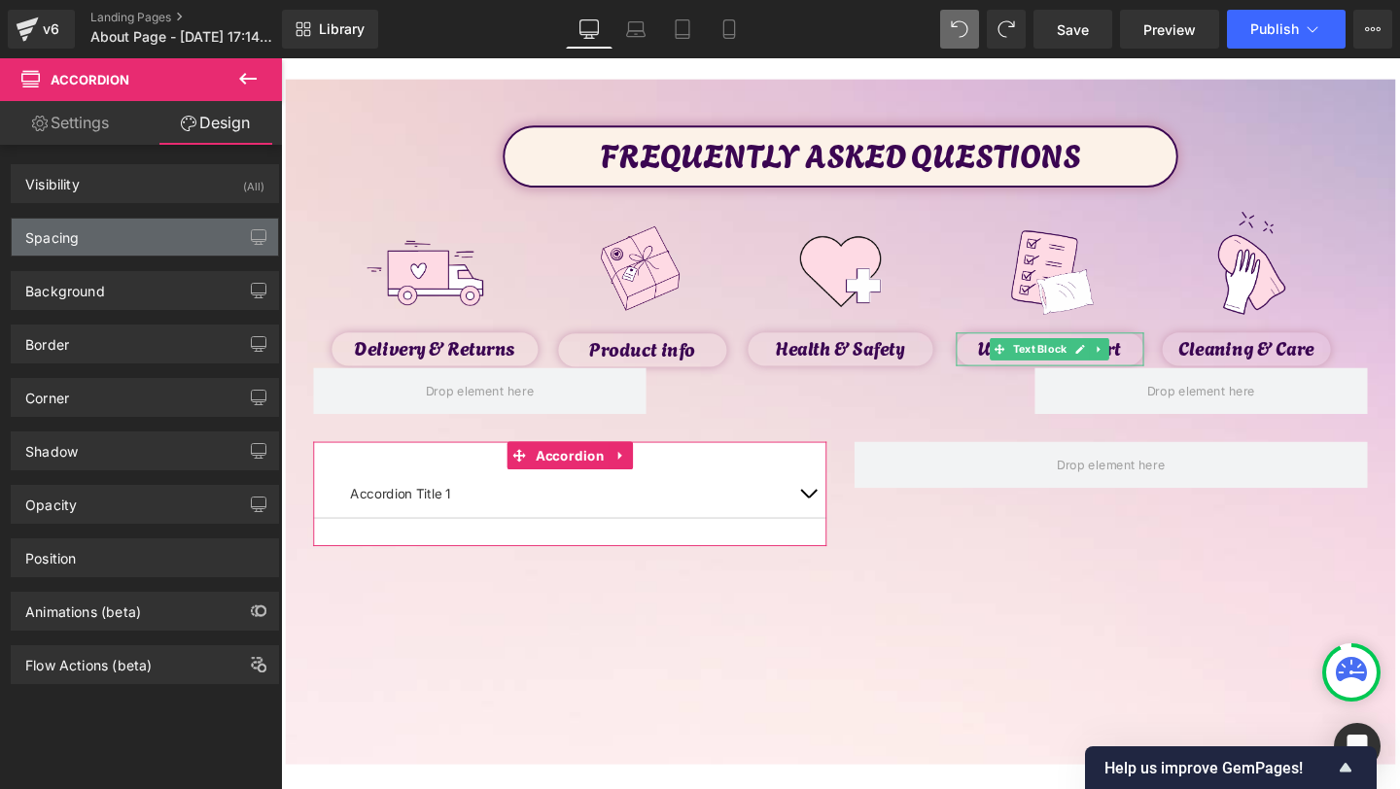
click at [97, 228] on div "Spacing" at bounding box center [145, 237] width 266 height 37
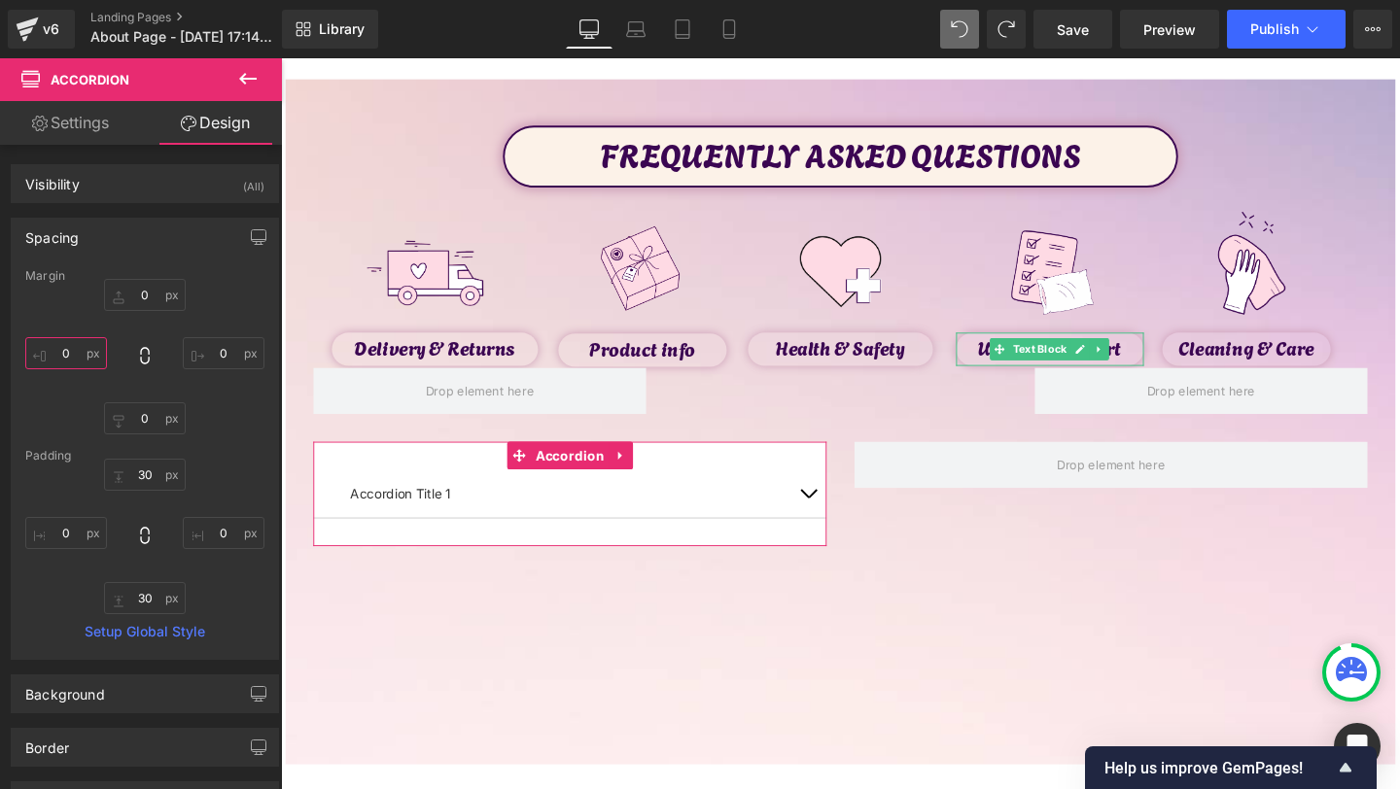
click at [48, 349] on input "0" at bounding box center [66, 353] width 82 height 32
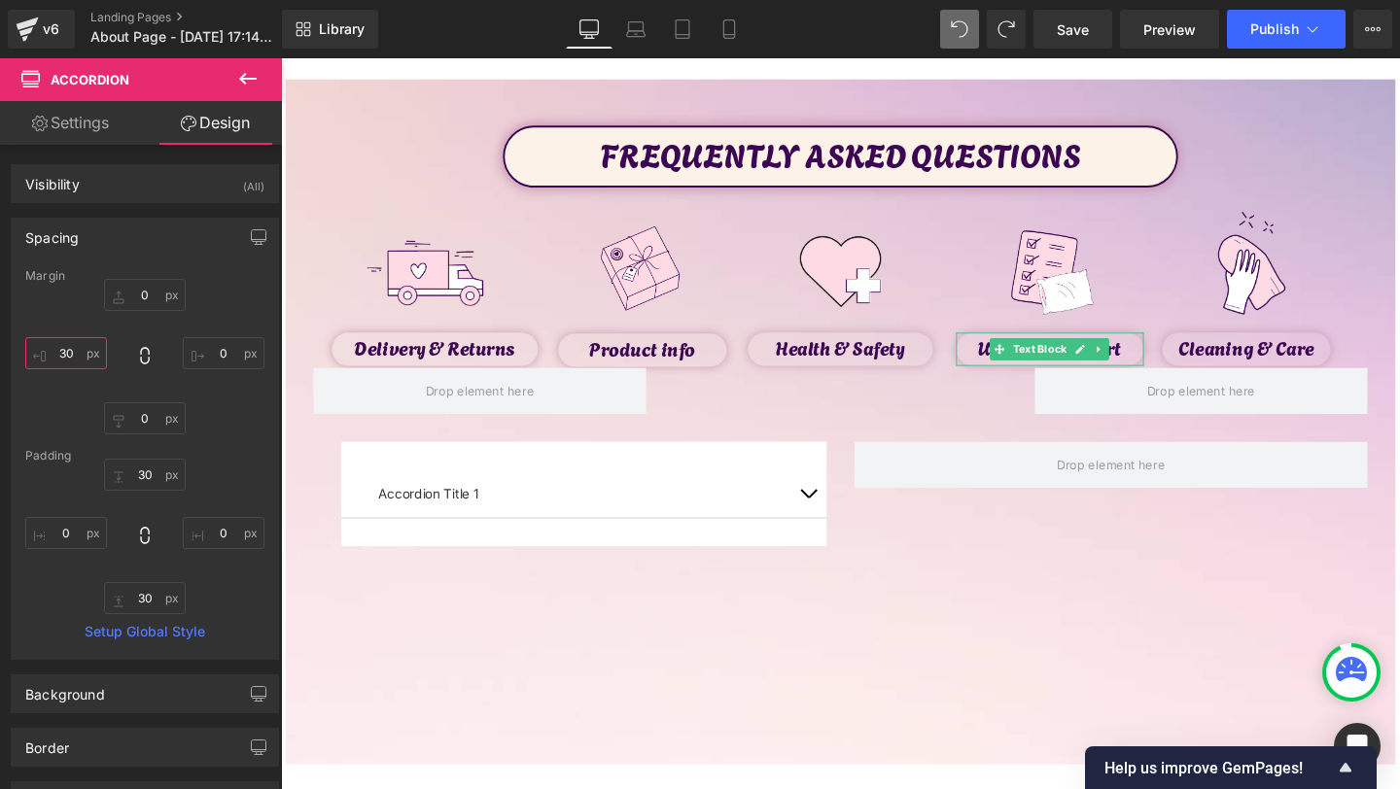
type input "0"
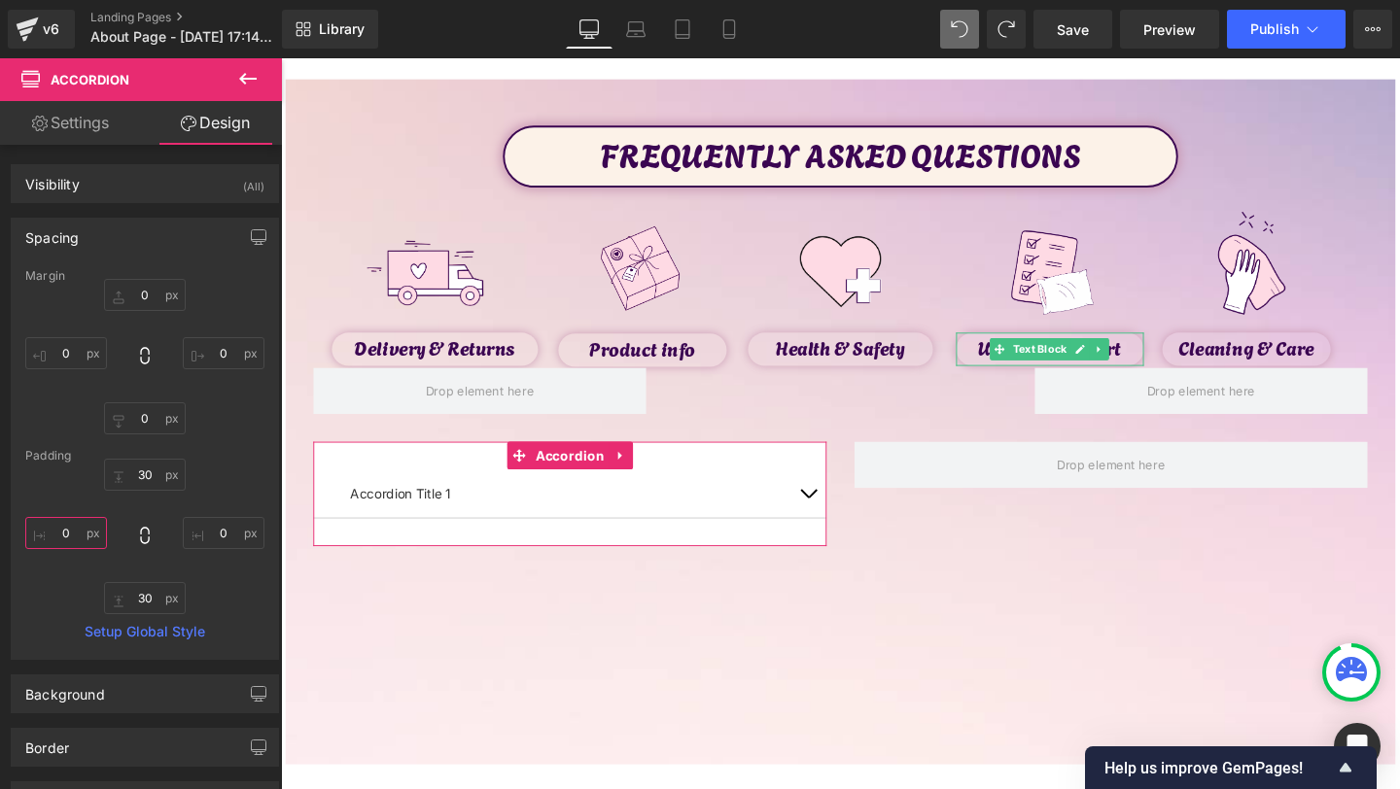
click at [53, 540] on input "0" at bounding box center [66, 533] width 82 height 32
type input "30"
click at [217, 526] on input "0" at bounding box center [224, 533] width 82 height 32
type input "30"
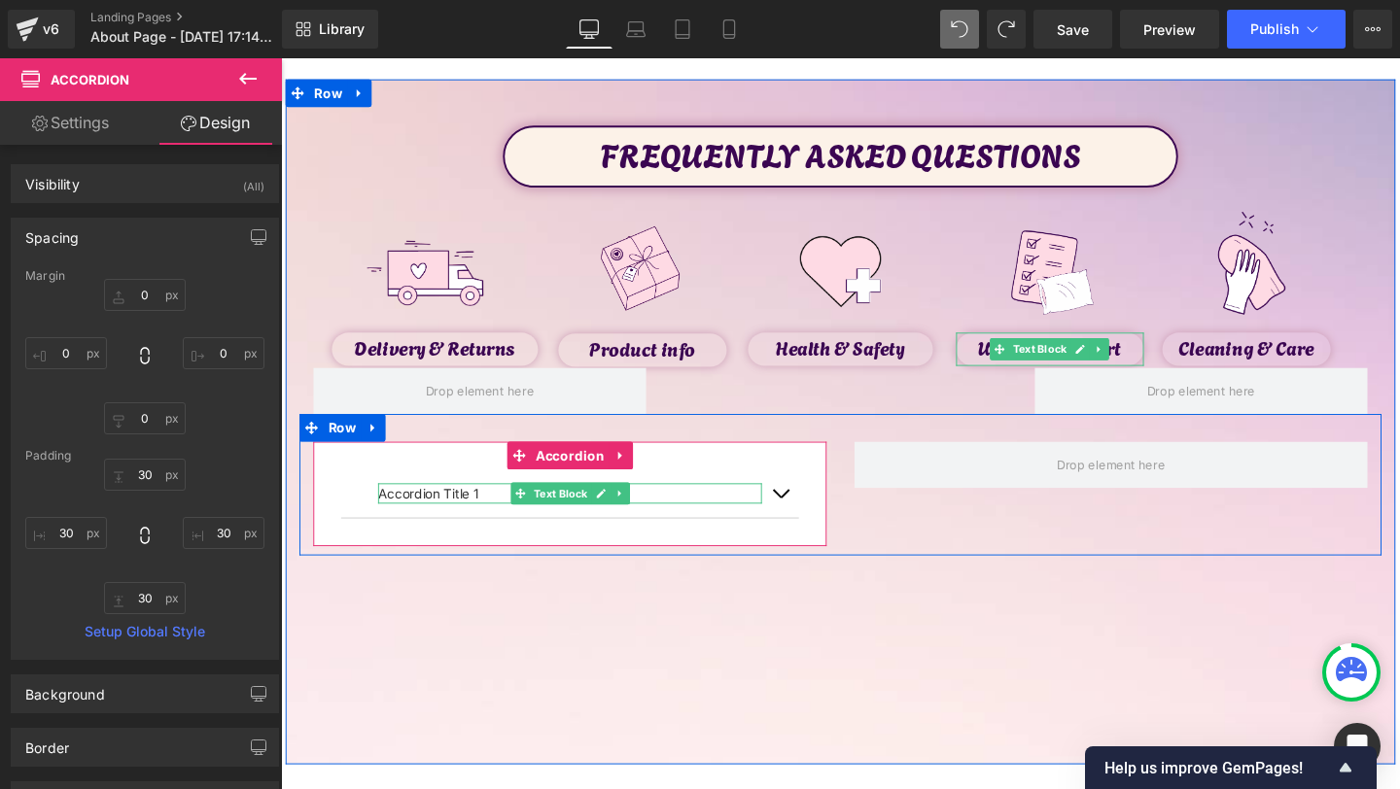
click at [424, 516] on p "Accordion Title 1" at bounding box center [584, 516] width 403 height 21
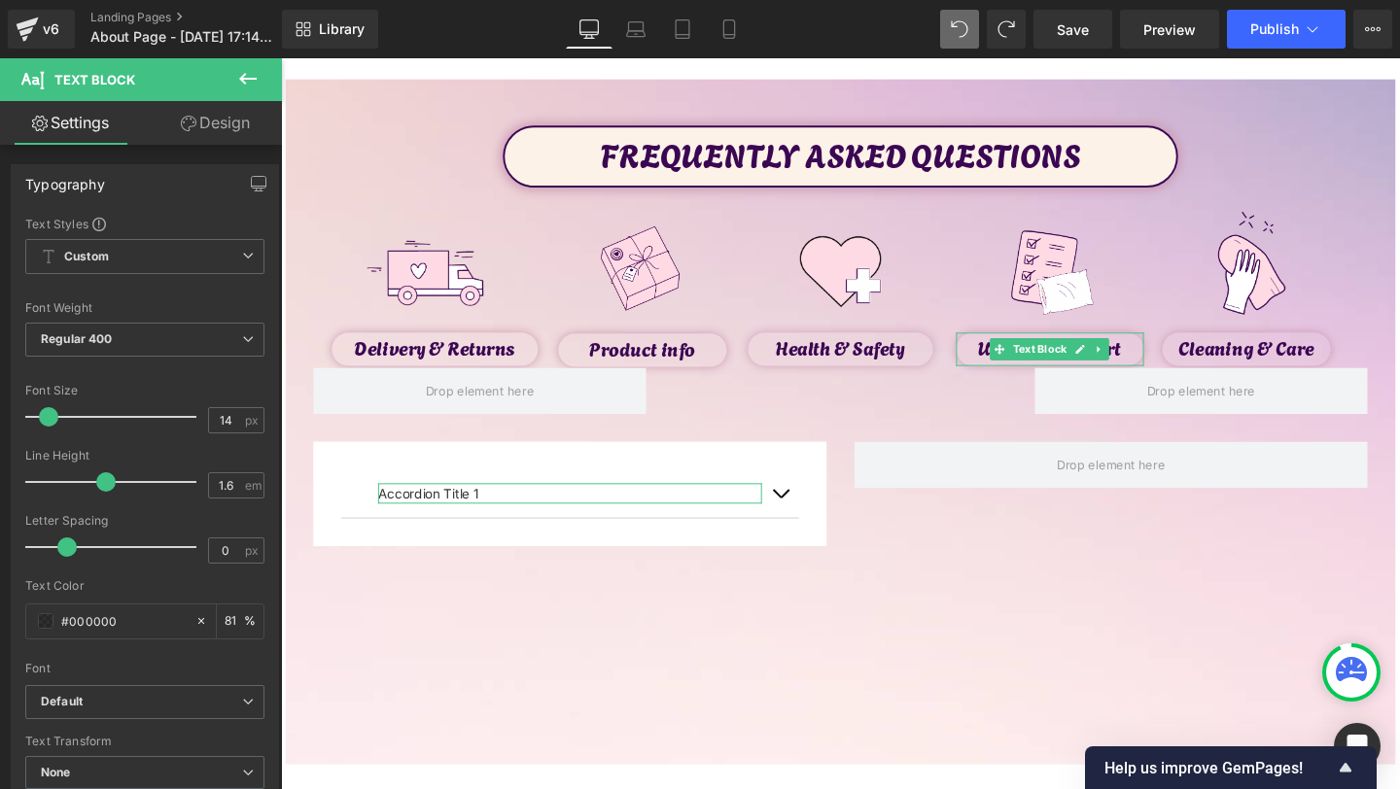
click at [192, 141] on link "Design" at bounding box center [215, 123] width 141 height 44
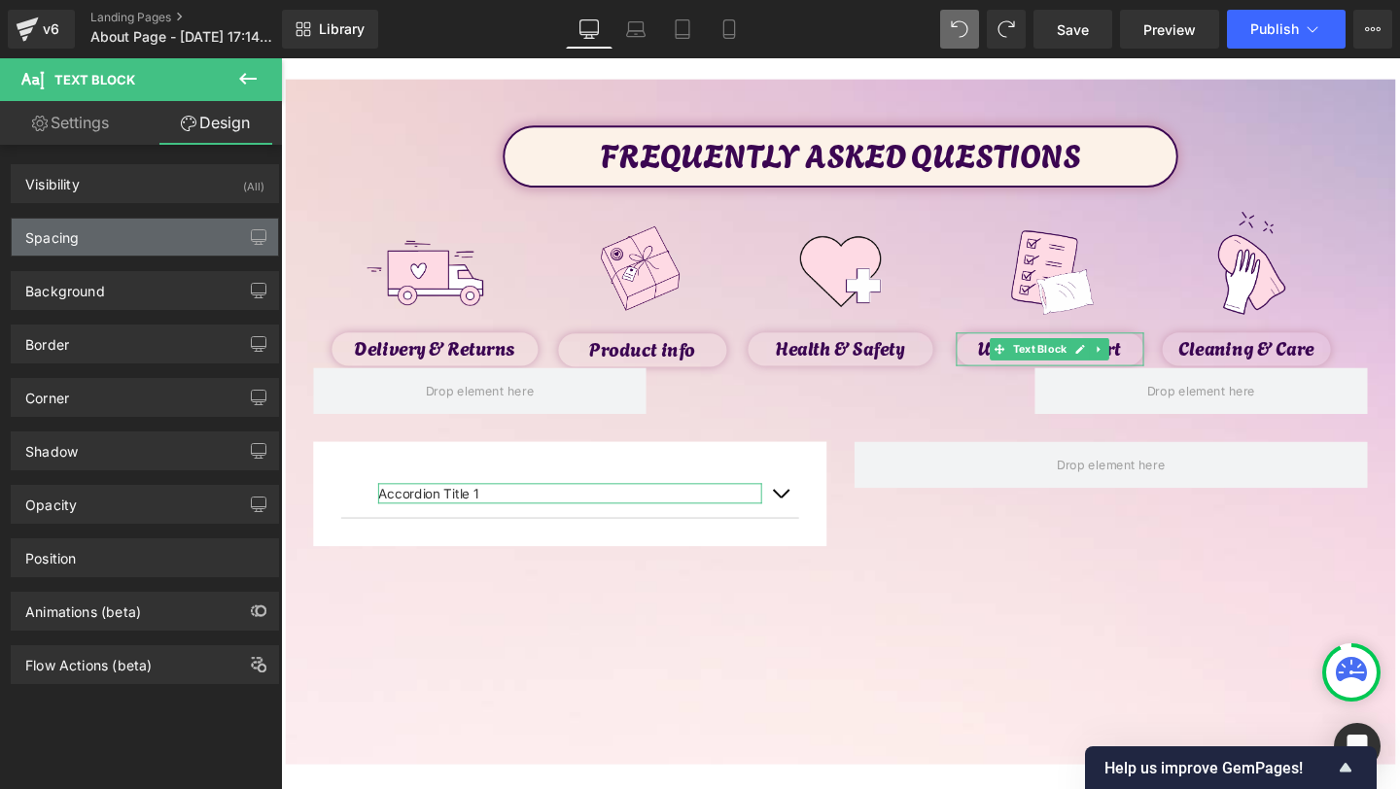
click at [105, 228] on div "Spacing" at bounding box center [145, 237] width 266 height 37
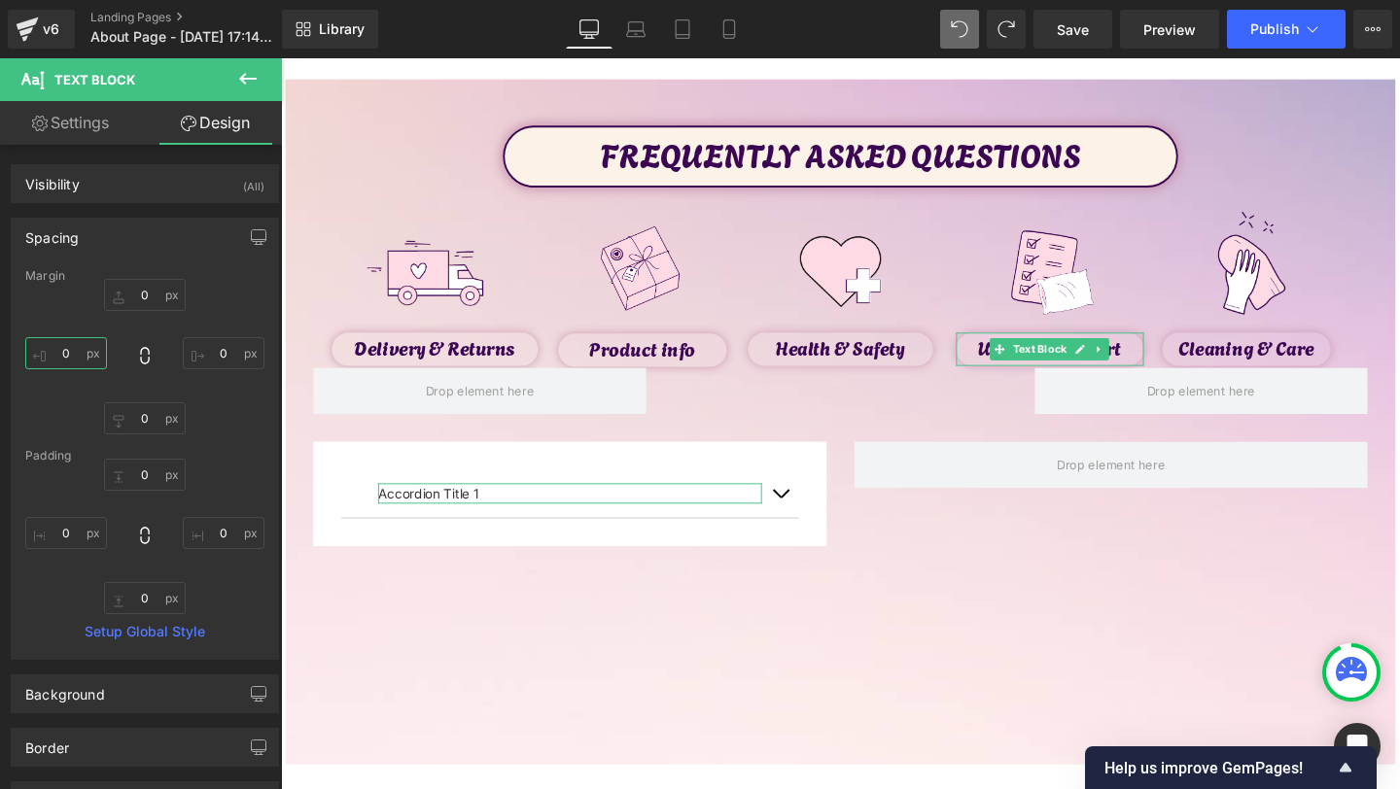
click at [84, 352] on input "0" at bounding box center [66, 353] width 82 height 32
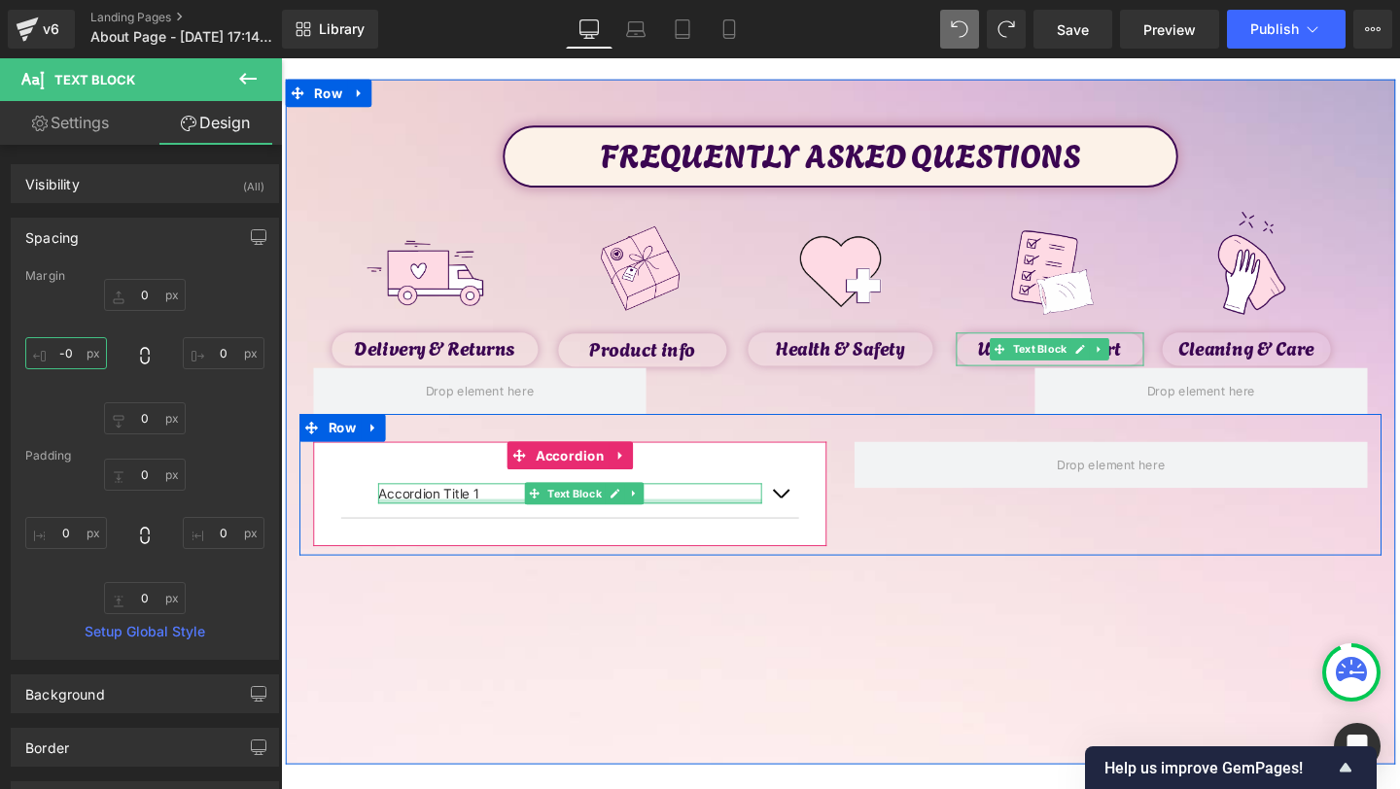
type input "-40"
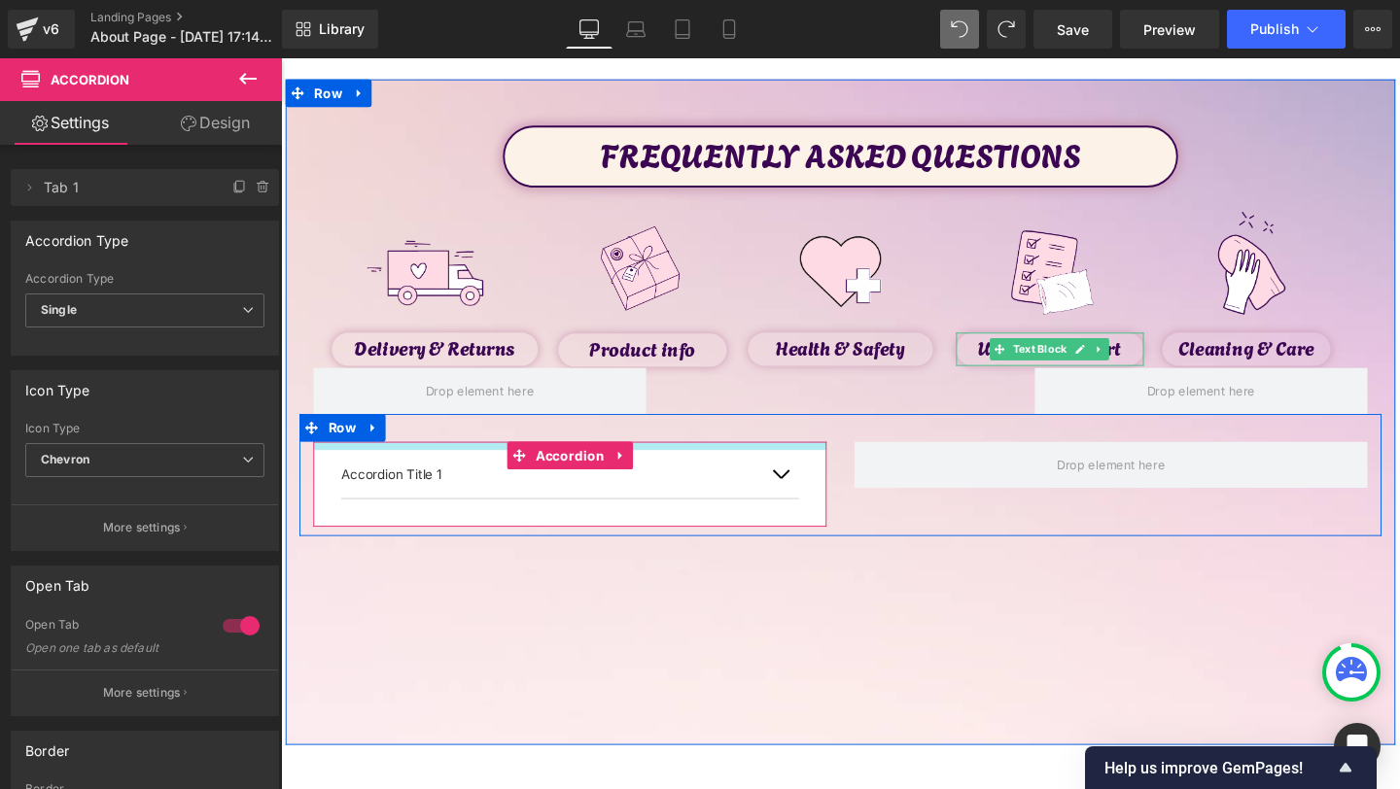
drag, startPoint x: 466, startPoint y: 480, endPoint x: 473, endPoint y: 461, distance: 20.9
click at [473, 461] on div "Accordion Title 1 Text Block Accordion Row" at bounding box center [869, 497] width 1138 height 128
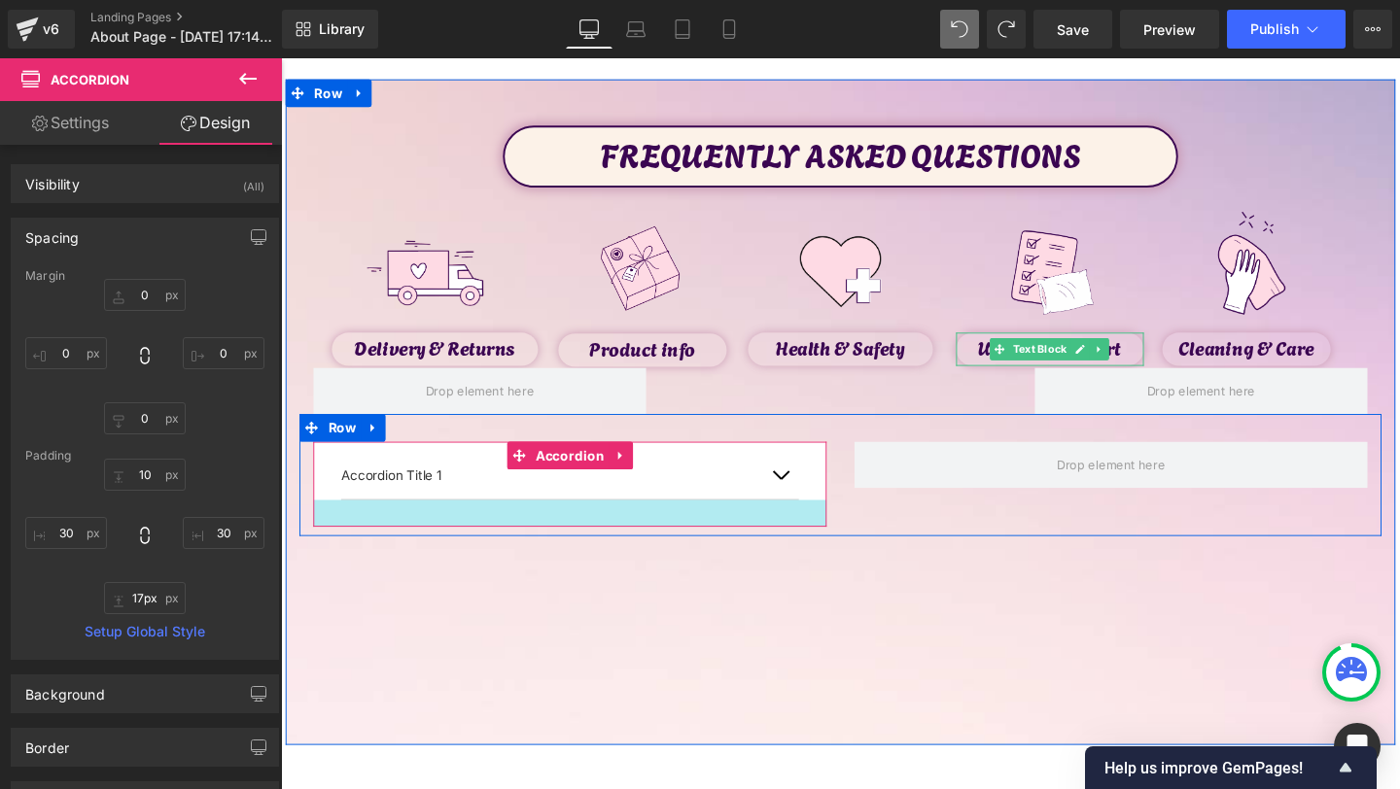
type input "16px"
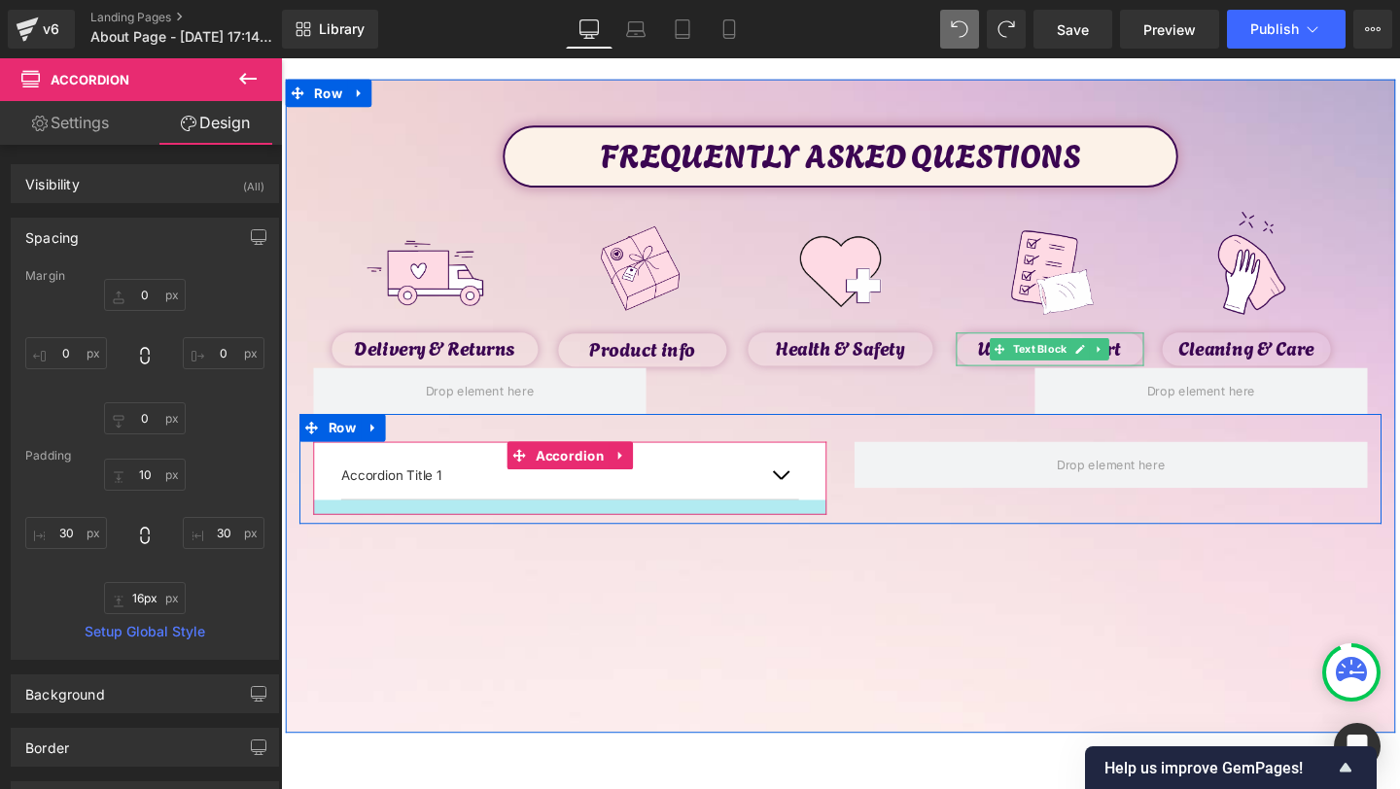
drag, startPoint x: 707, startPoint y: 539, endPoint x: 722, endPoint y: 525, distance: 20.7
click at [722, 525] on div at bounding box center [585, 531] width 540 height 16
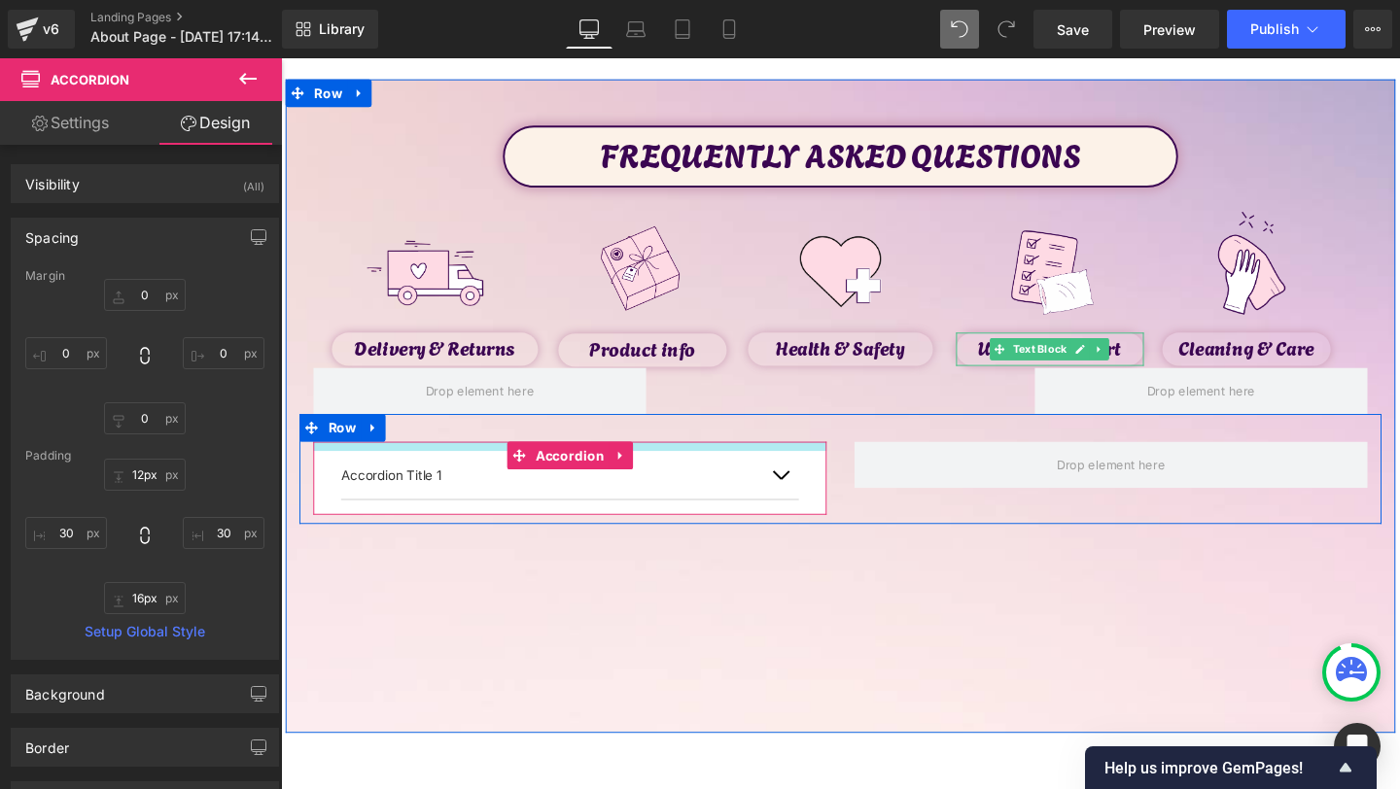
type input "13px"
click at [728, 470] on div at bounding box center [585, 468] width 540 height 13
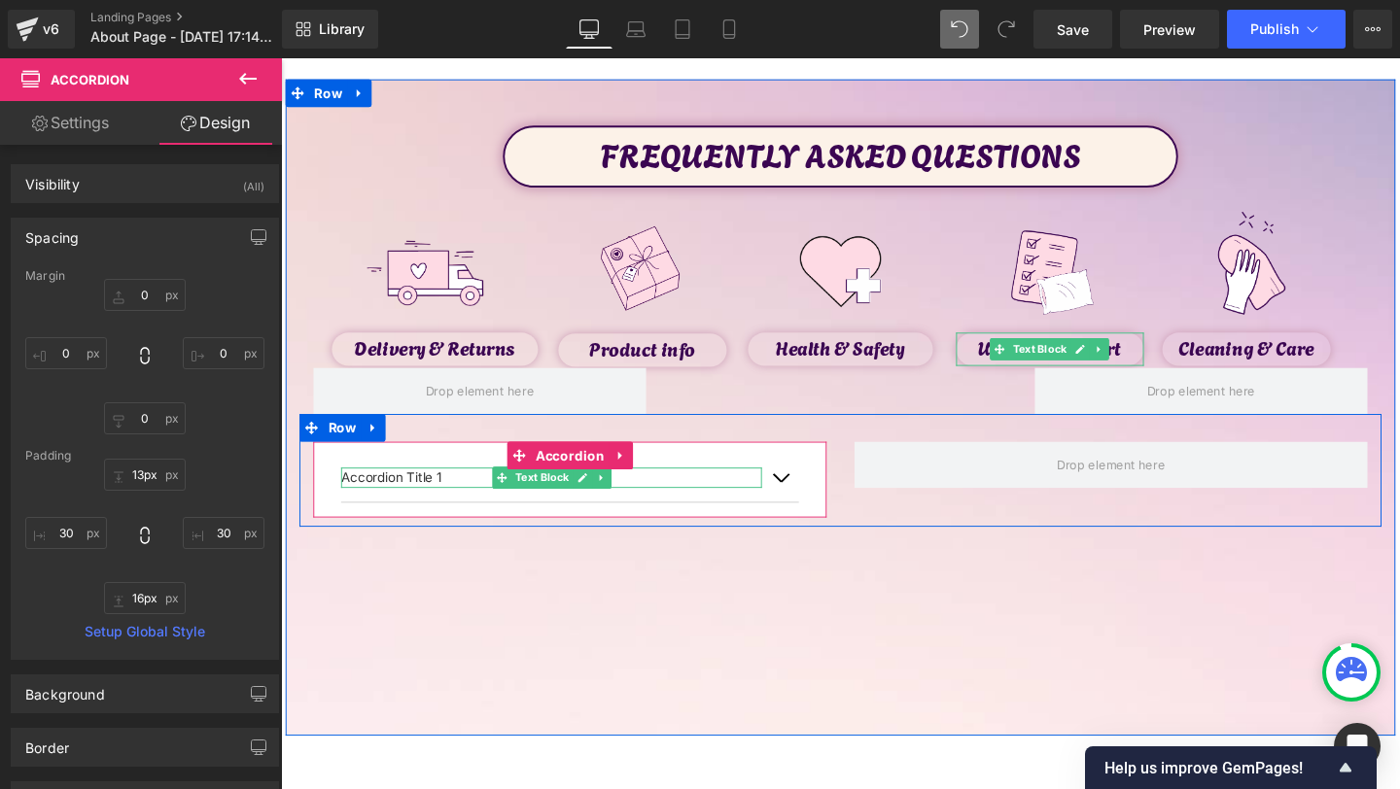
click at [392, 498] on p "Accordion Title 1" at bounding box center [565, 499] width 442 height 21
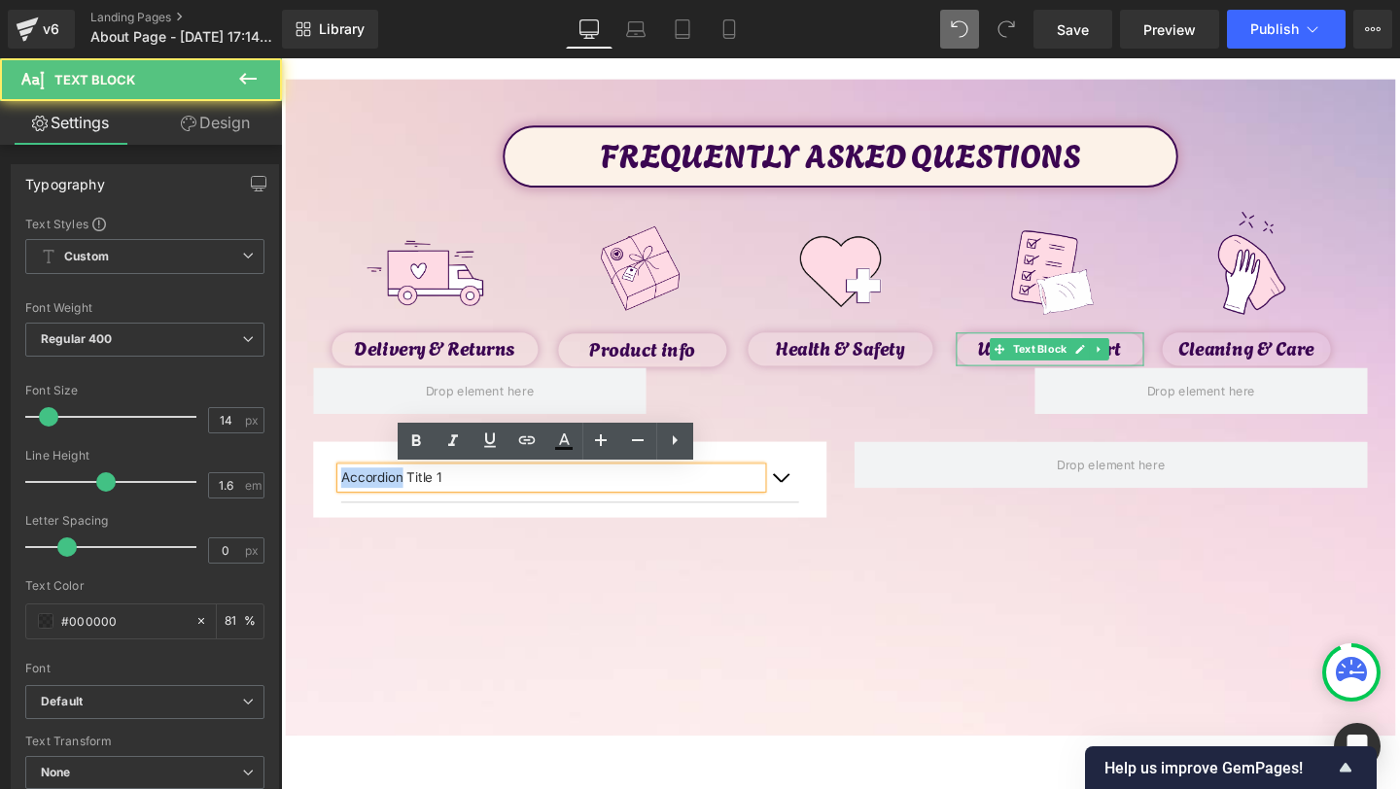
click at [392, 498] on p "Accordion Title 1" at bounding box center [565, 499] width 442 height 21
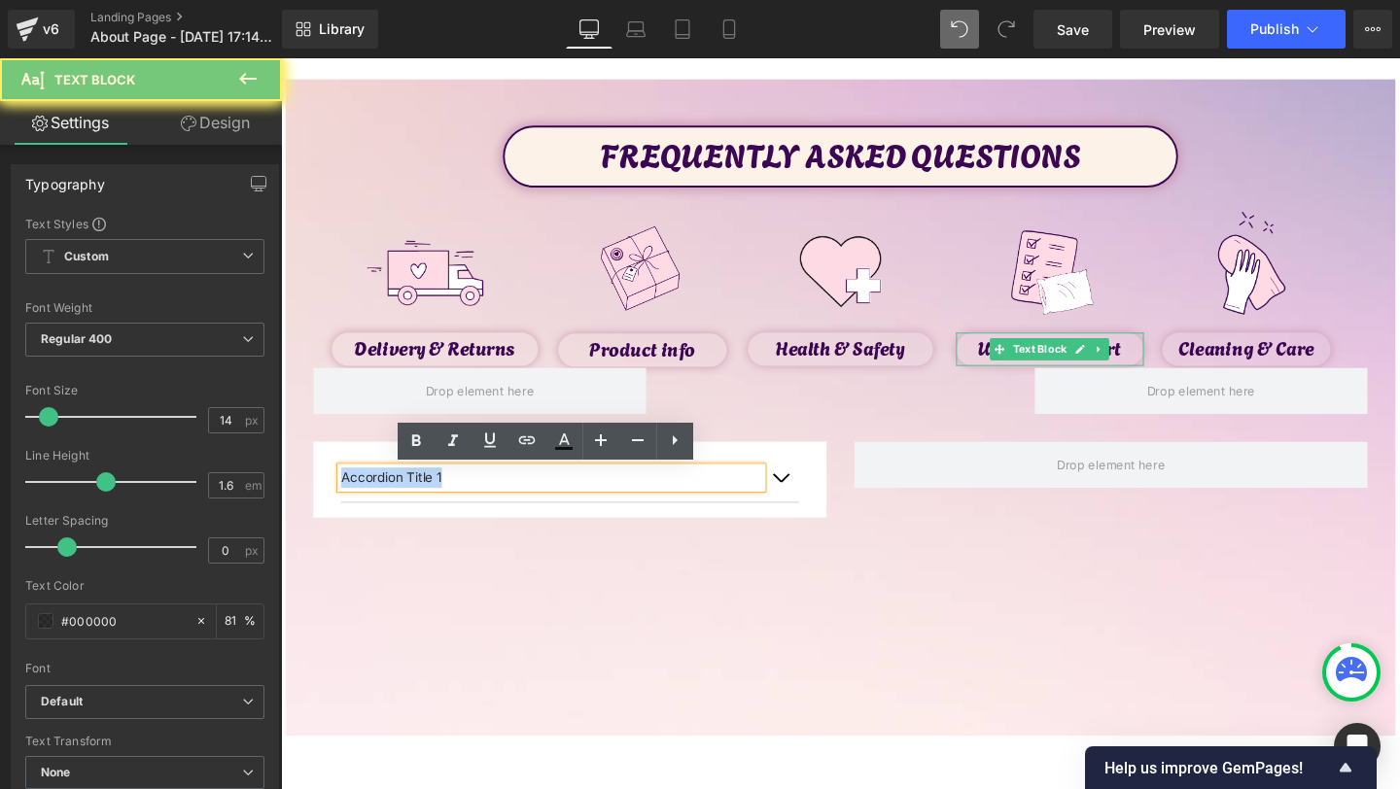
click at [392, 498] on p "Accordion Title 1" at bounding box center [565, 499] width 442 height 21
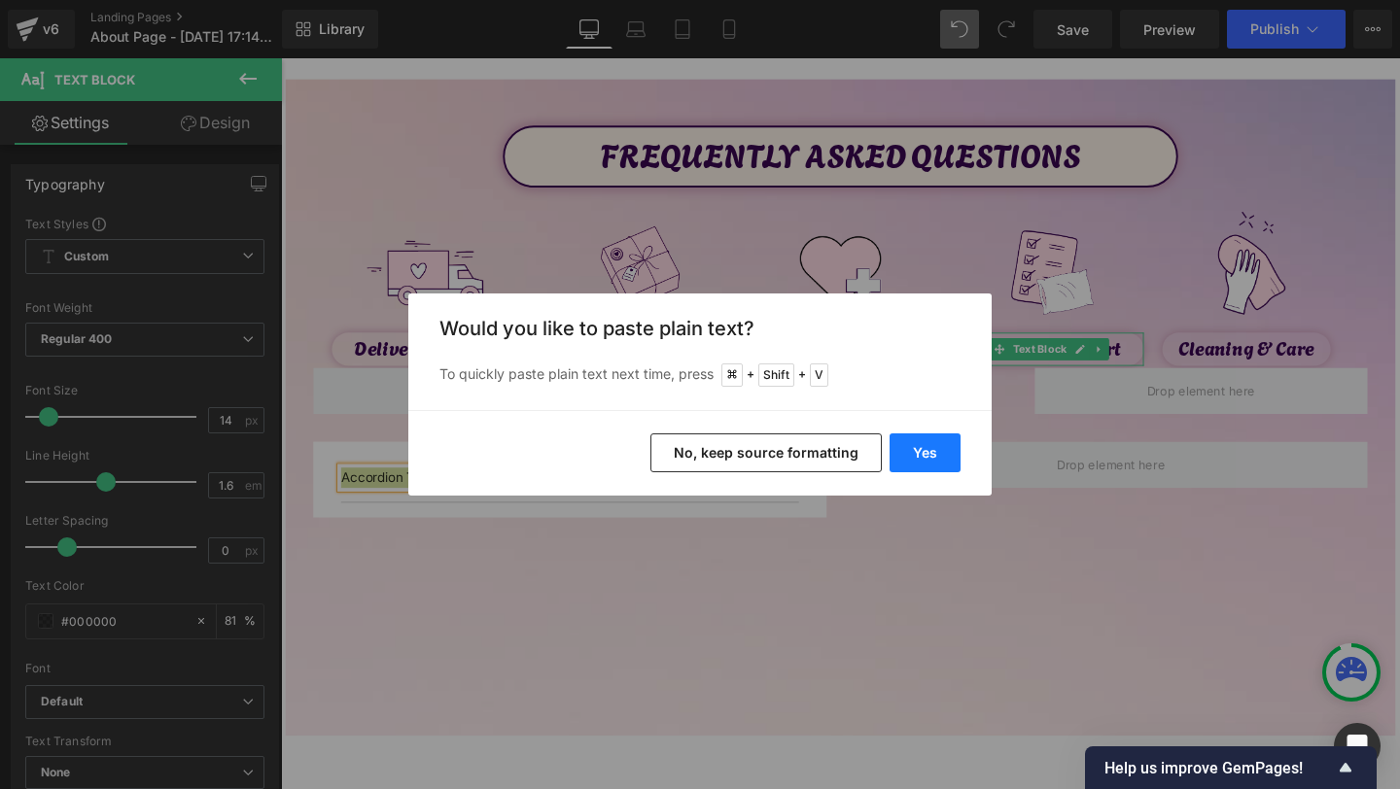
click at [918, 444] on button "Yes" at bounding box center [925, 453] width 71 height 39
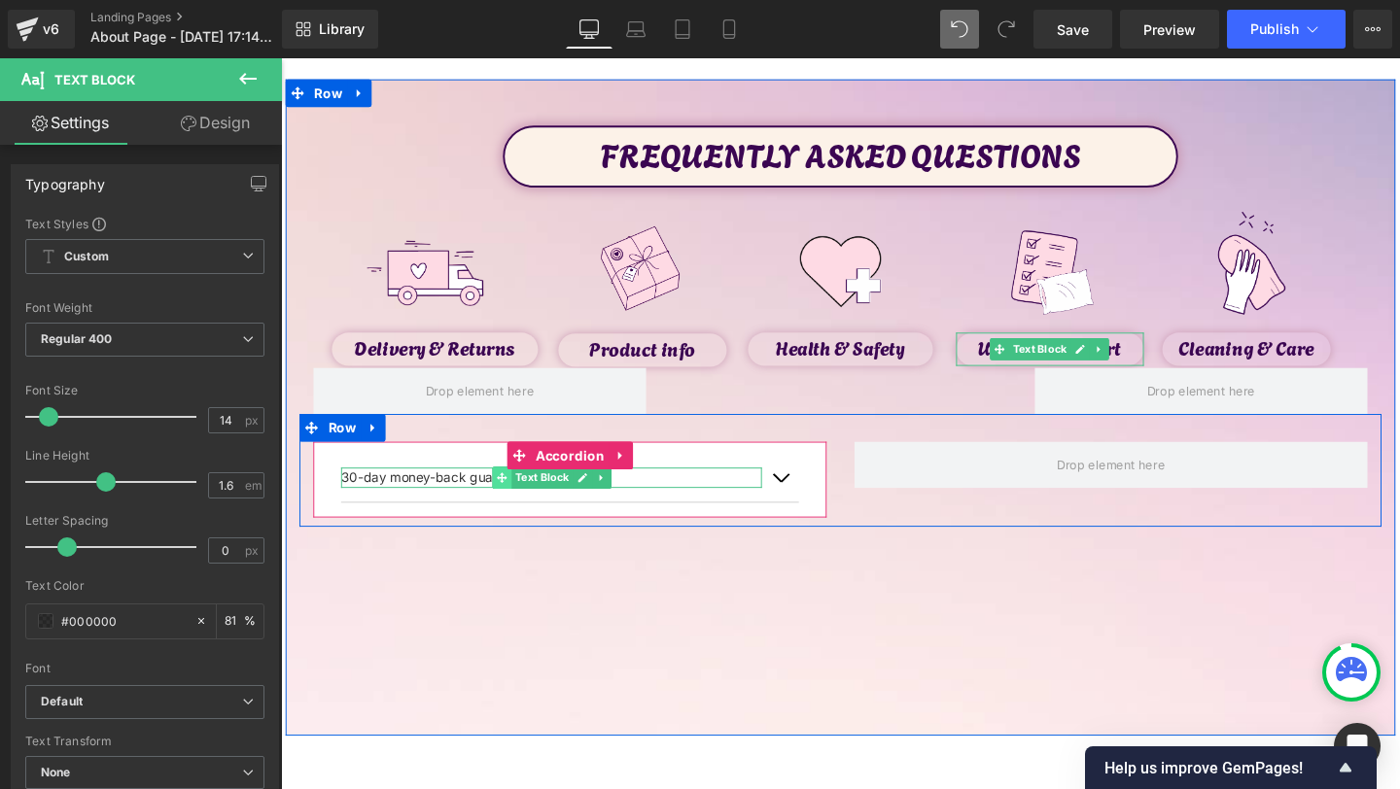
click at [519, 510] on span at bounding box center [513, 499] width 20 height 23
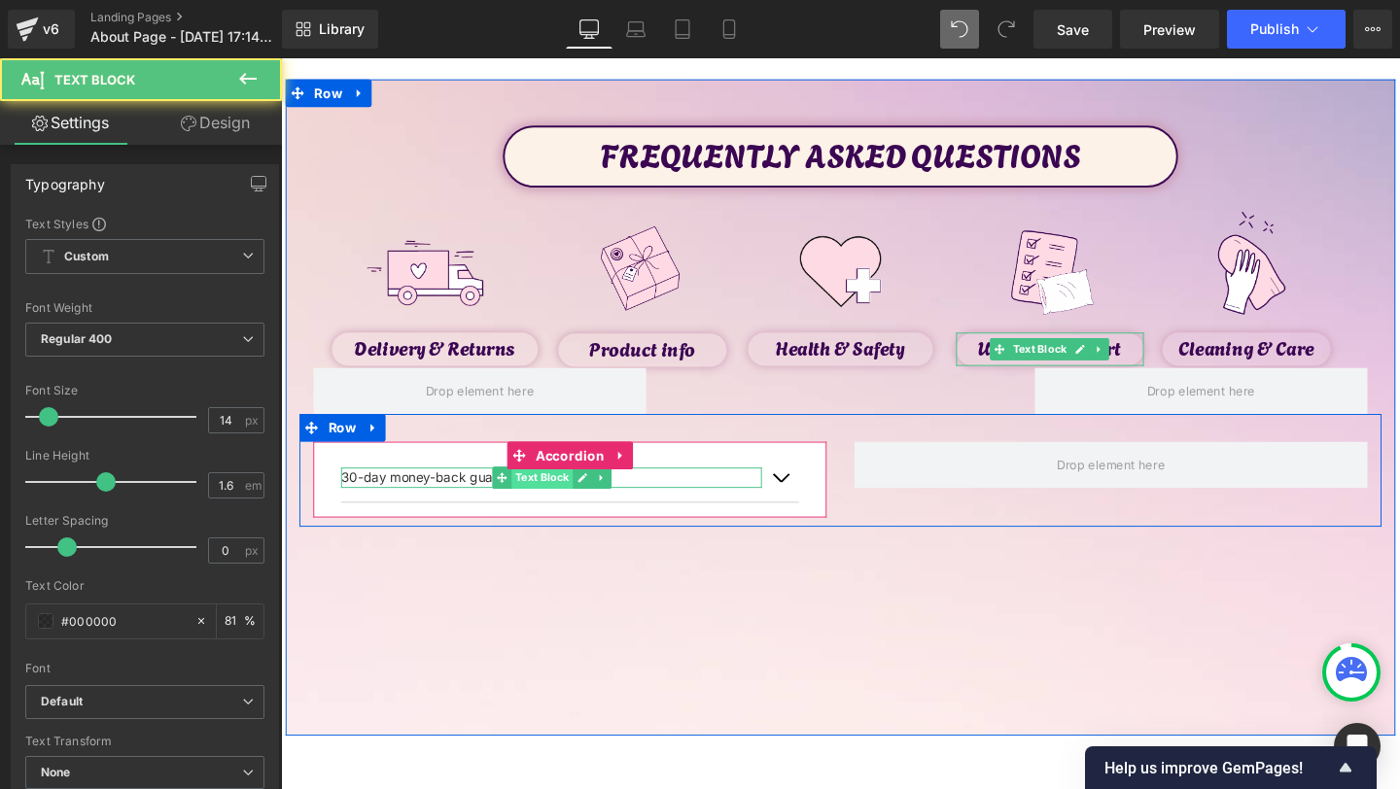
click at [567, 510] on span "Text Block" at bounding box center [555, 499] width 64 height 23
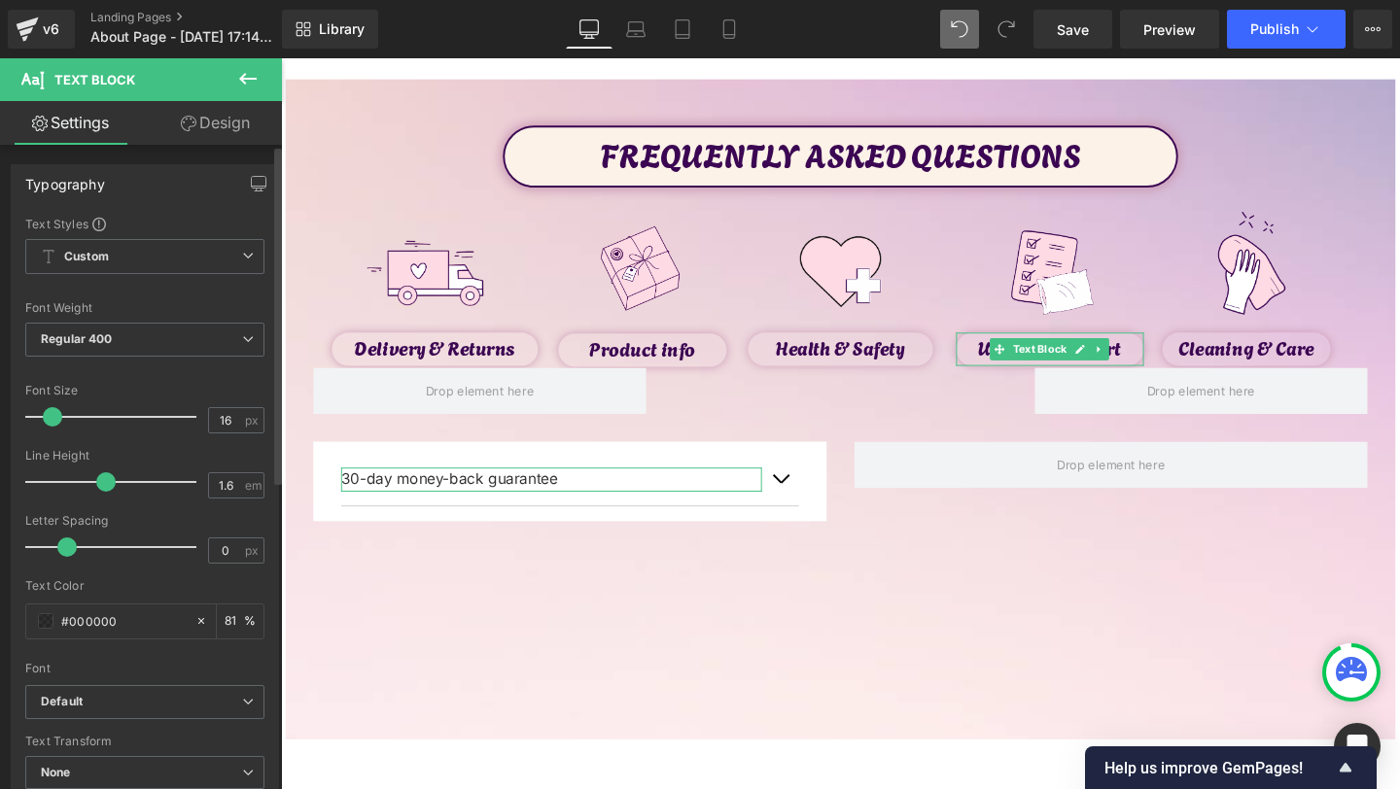
type input "15"
click at [56, 422] on span at bounding box center [50, 416] width 19 height 19
click at [106, 706] on b "Default" at bounding box center [141, 702] width 201 height 17
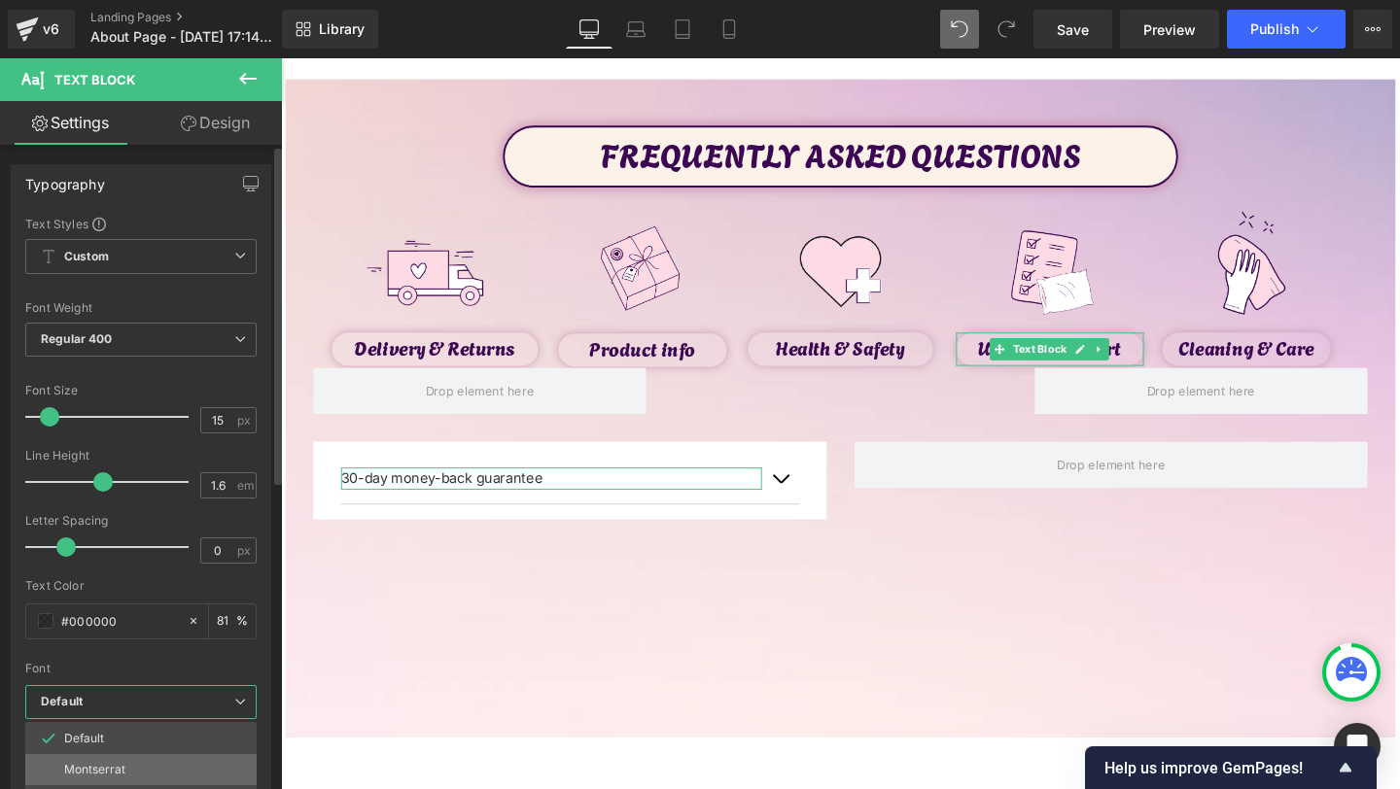
click at [106, 766] on p "Montserrat" at bounding box center [94, 770] width 61 height 14
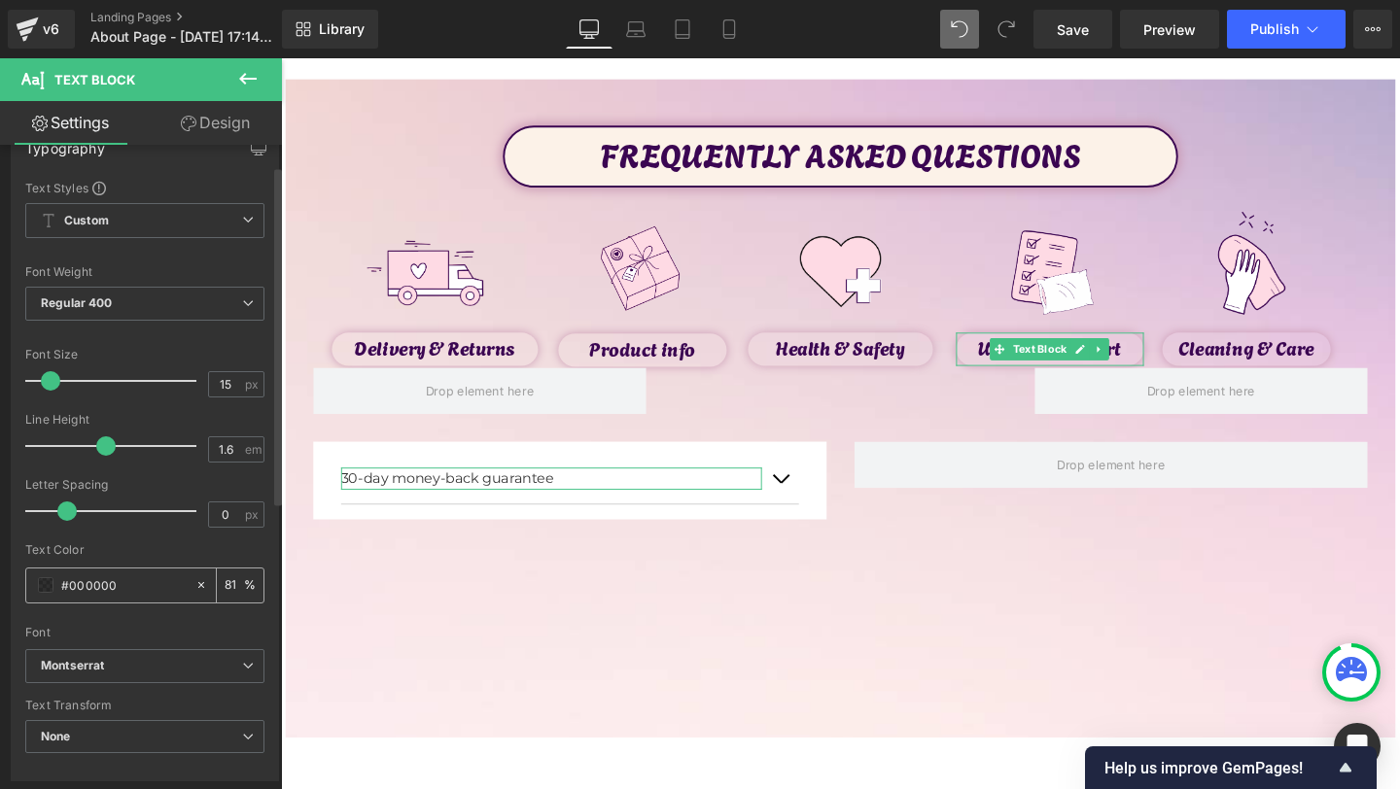
scroll to position [40, 0]
click at [126, 297] on span "Regular 400" at bounding box center [144, 300] width 239 height 34
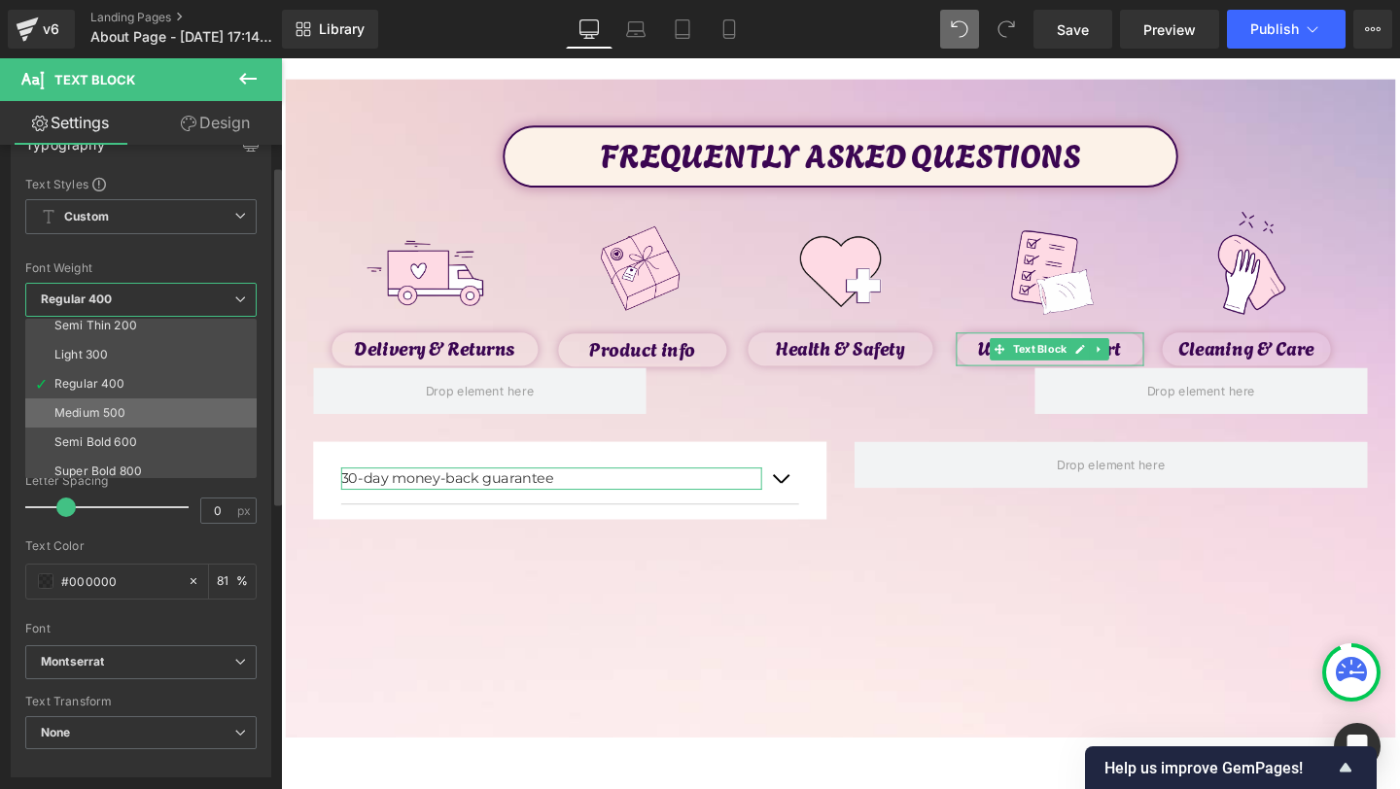
scroll to position [41, 0]
click at [126, 442] on div "Semi Bold 600" at bounding box center [95, 439] width 83 height 14
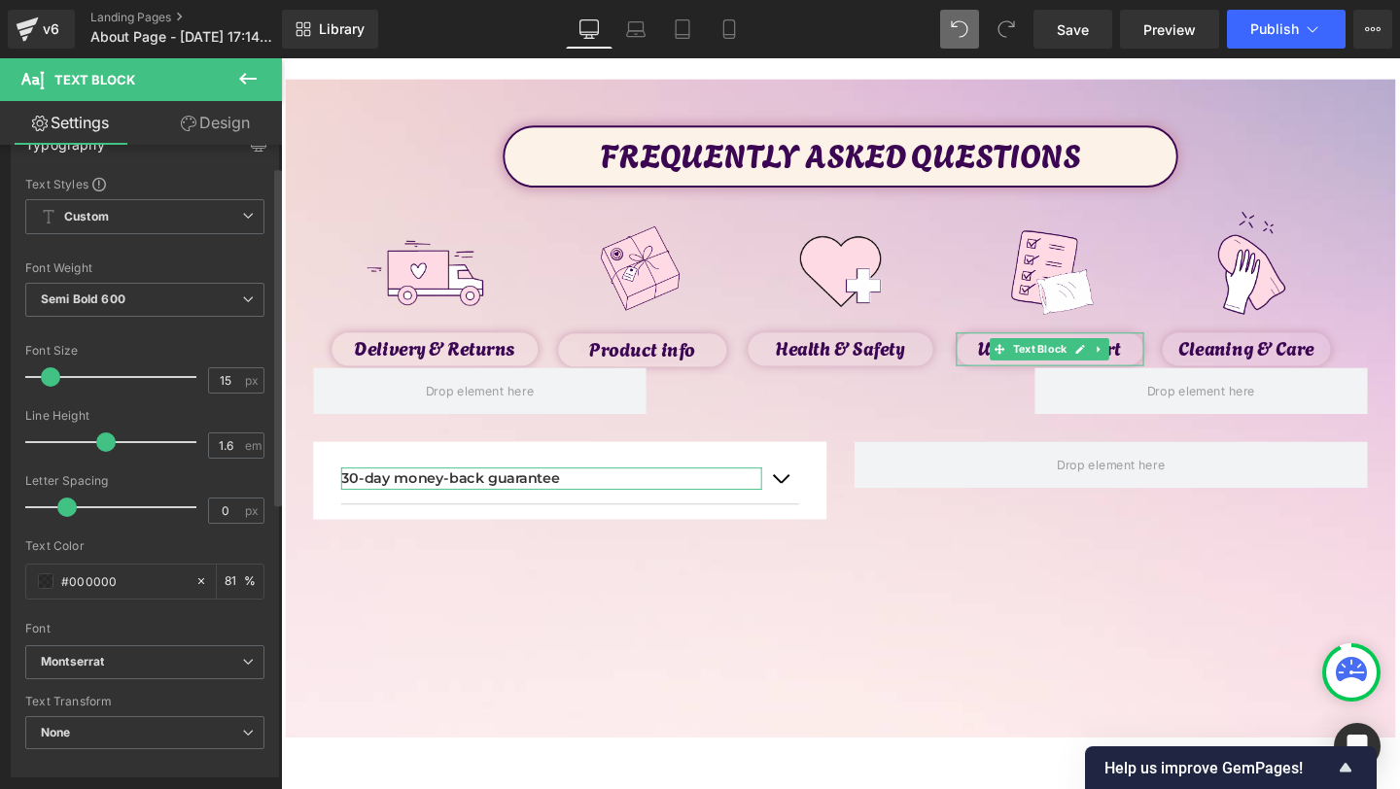
scroll to position [114, 0]
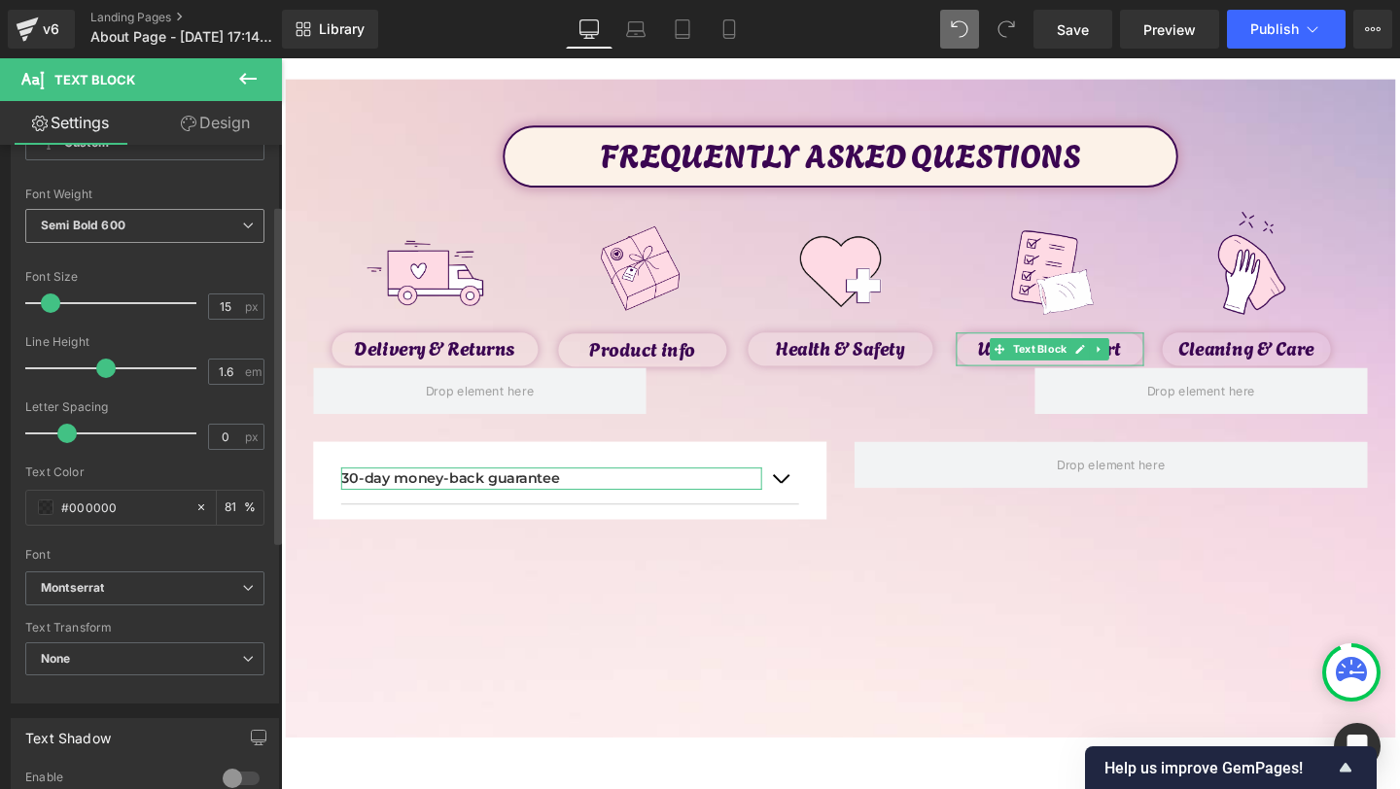
click at [115, 228] on b "Semi Bold 600" at bounding box center [83, 225] width 85 height 15
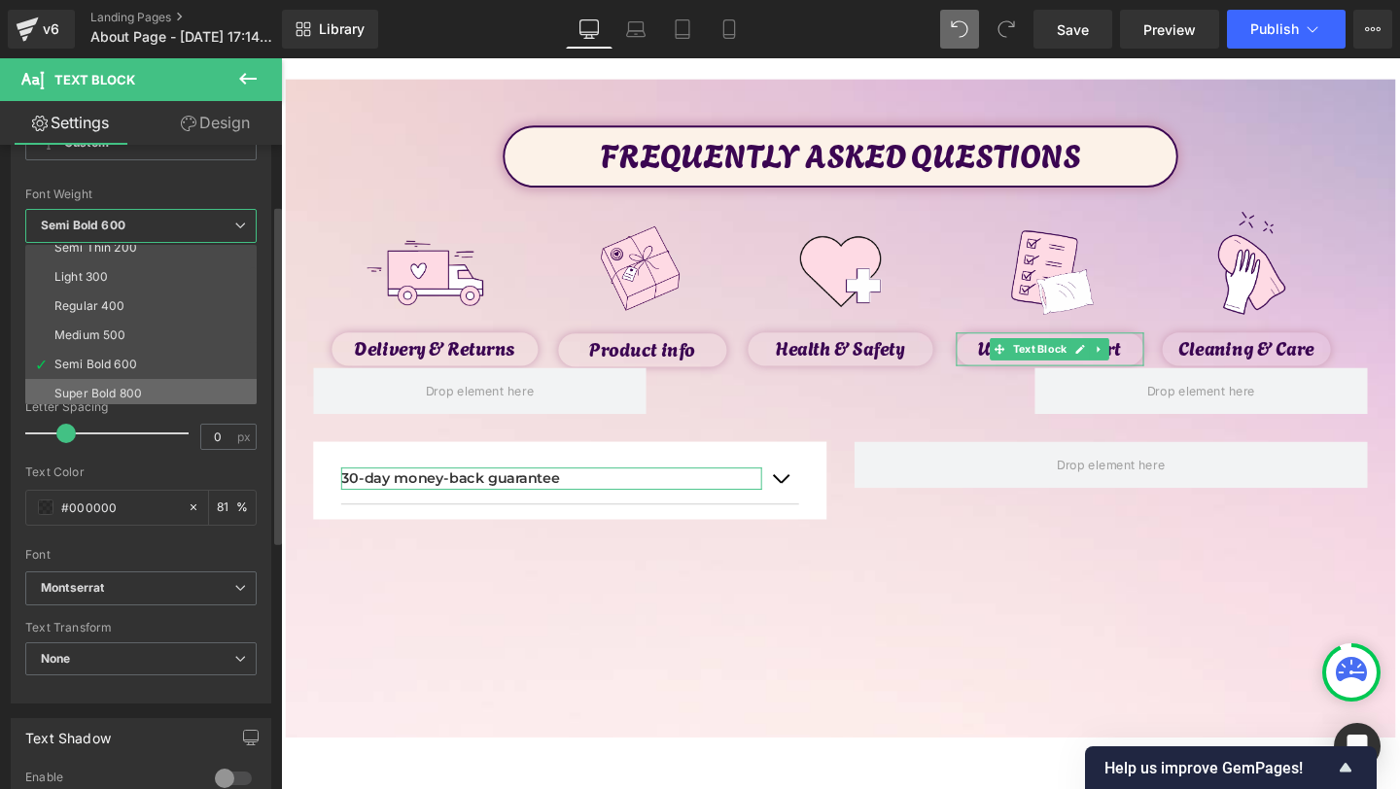
click at [123, 391] on div "Super Bold 800" at bounding box center [98, 394] width 88 height 14
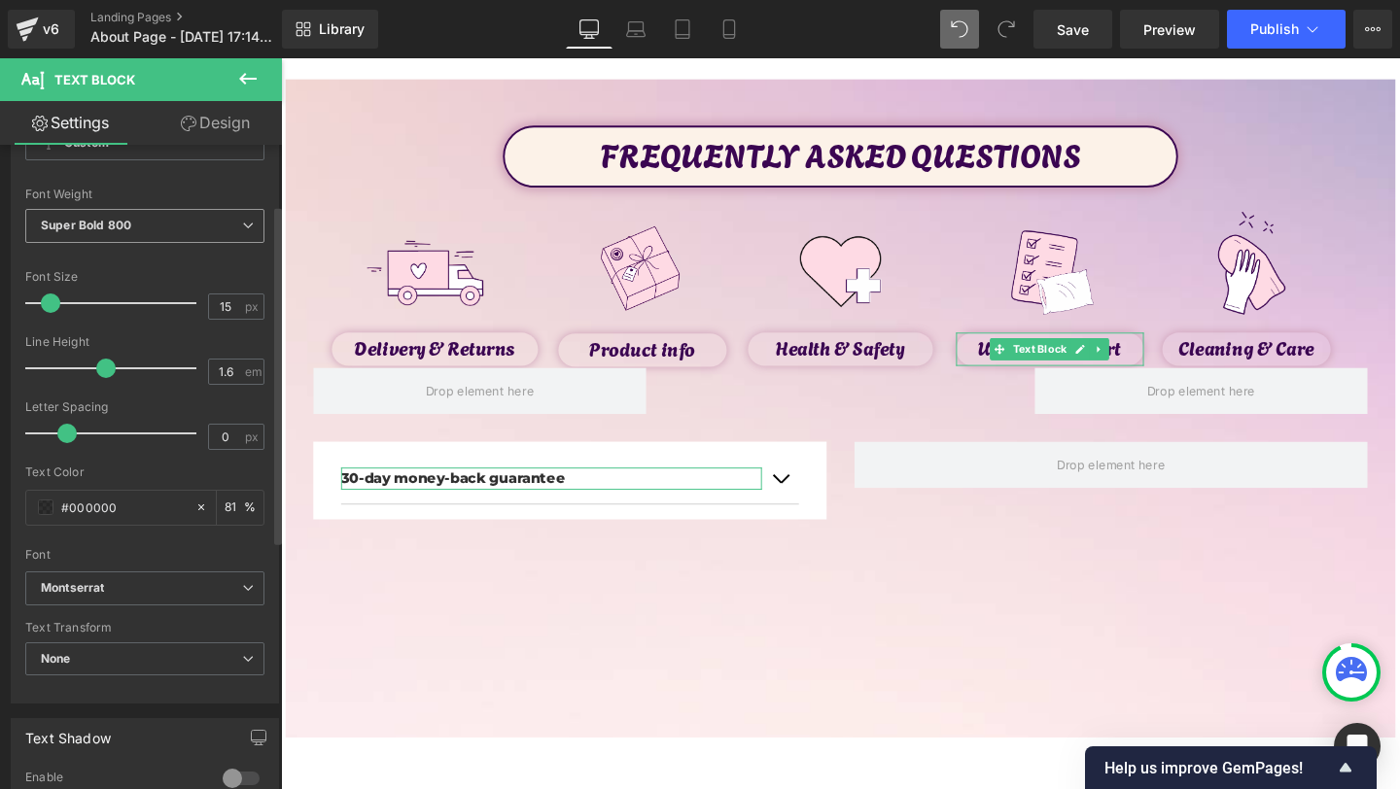
click at [115, 236] on span "Super Bold 800" at bounding box center [144, 226] width 239 height 34
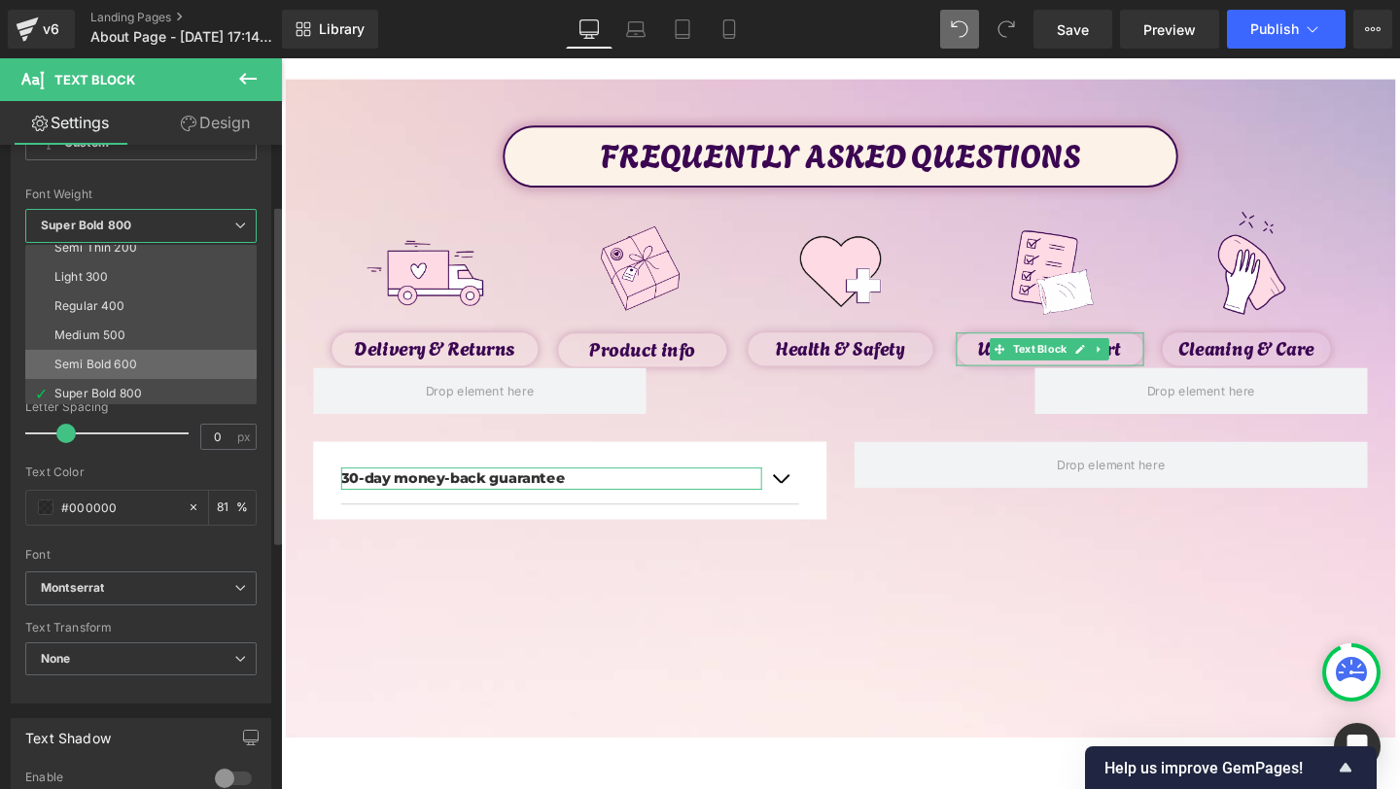
click at [98, 363] on div "Semi Bold 600" at bounding box center [95, 365] width 83 height 14
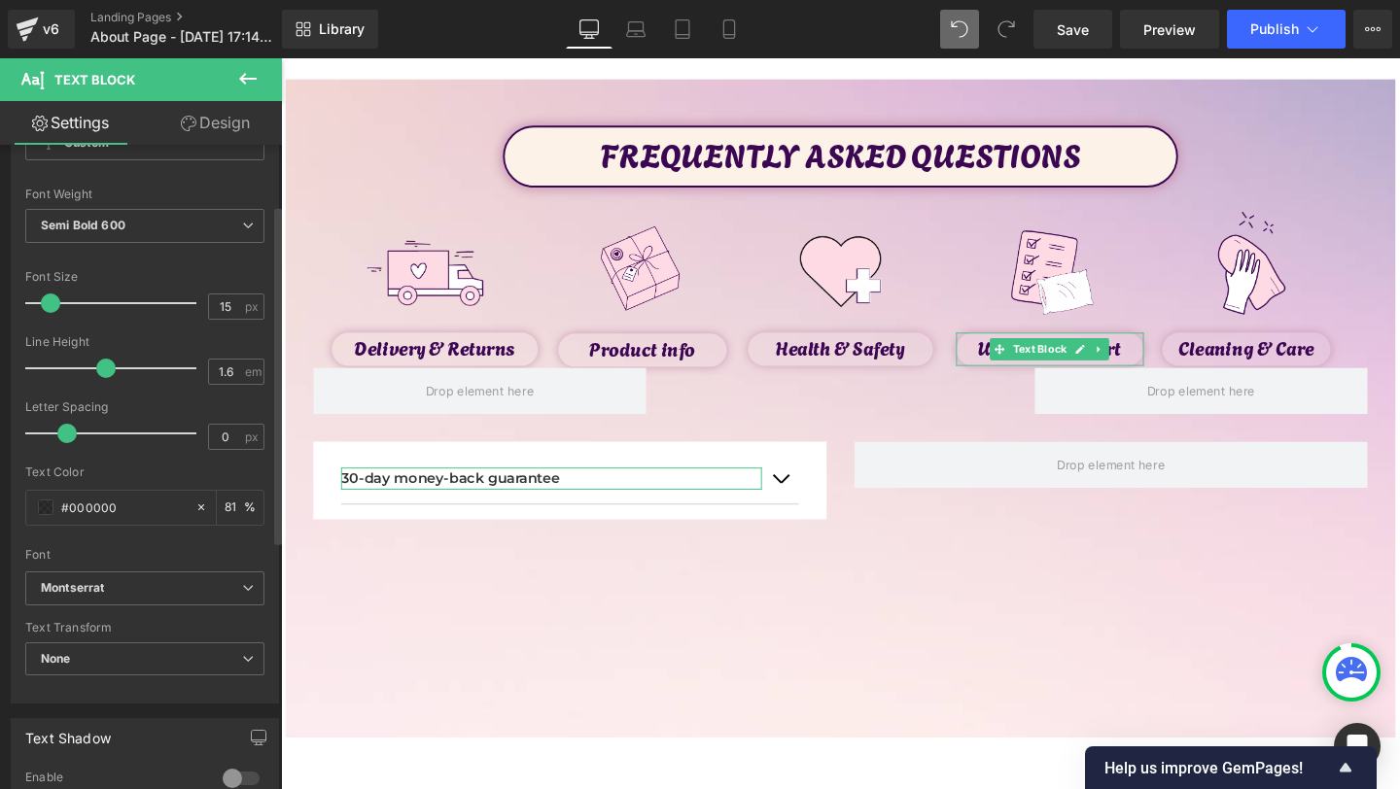
type input "-0.1"
click at [62, 438] on span at bounding box center [63, 433] width 19 height 19
click at [231, 498] on input "81" at bounding box center [234, 507] width 19 height 21
type input "100"
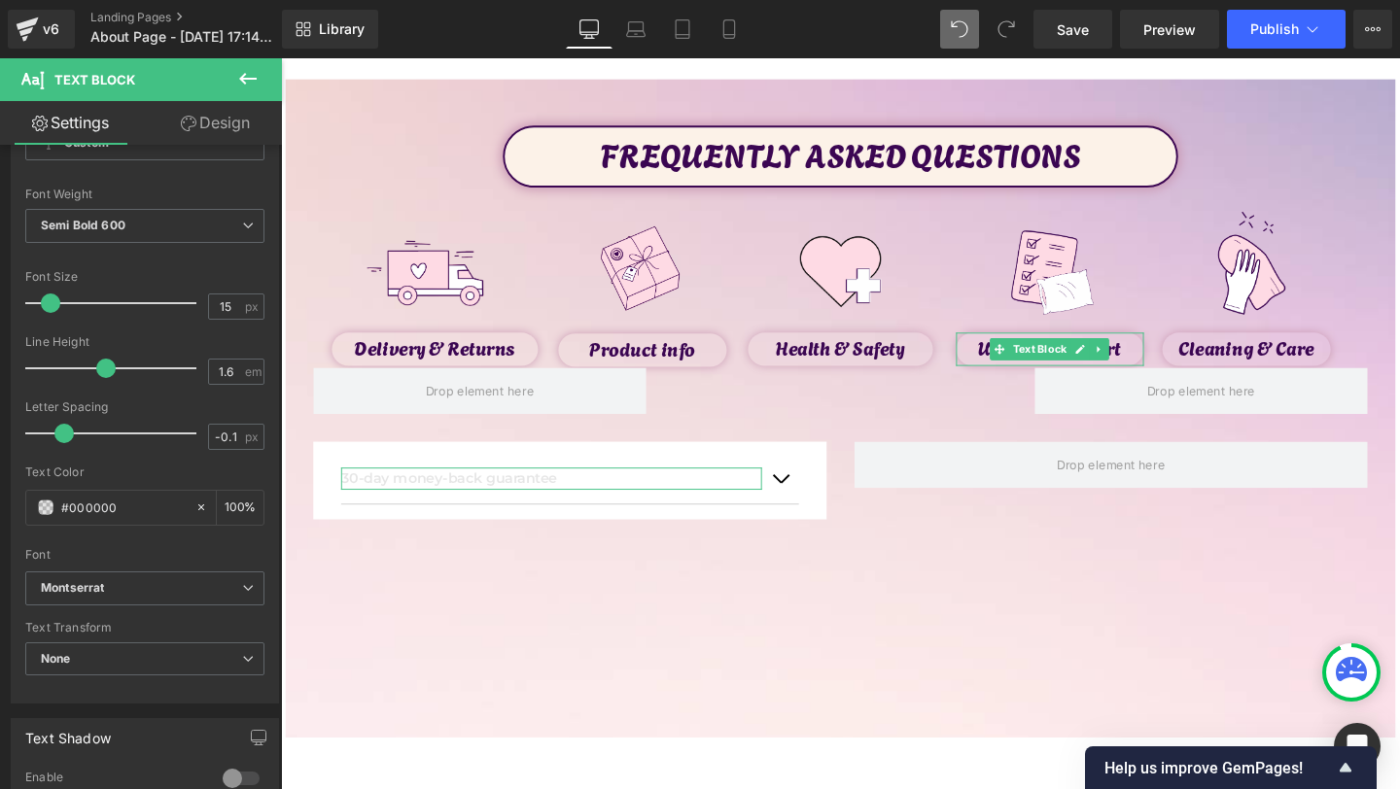
scroll to position [0, 0]
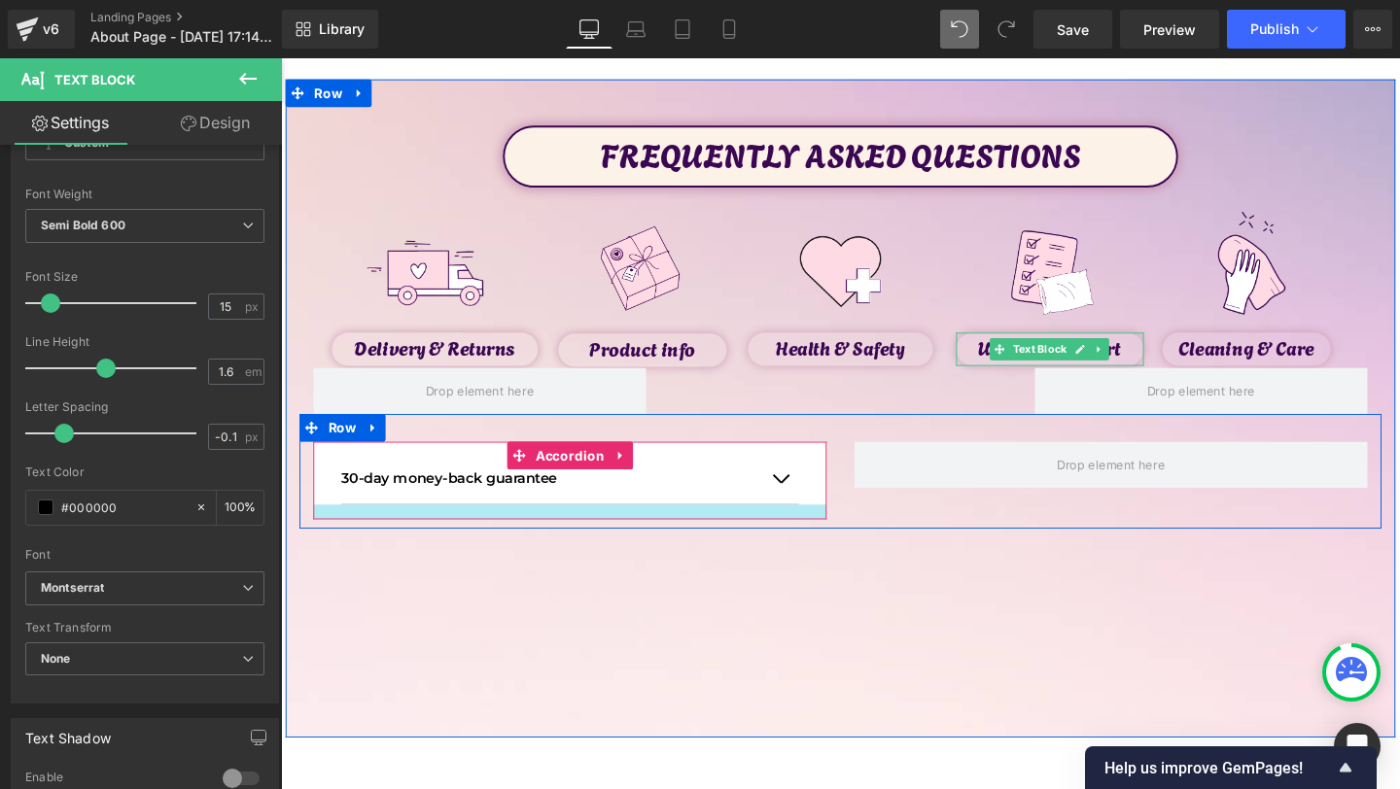
click at [441, 529] on div at bounding box center [585, 536] width 540 height 16
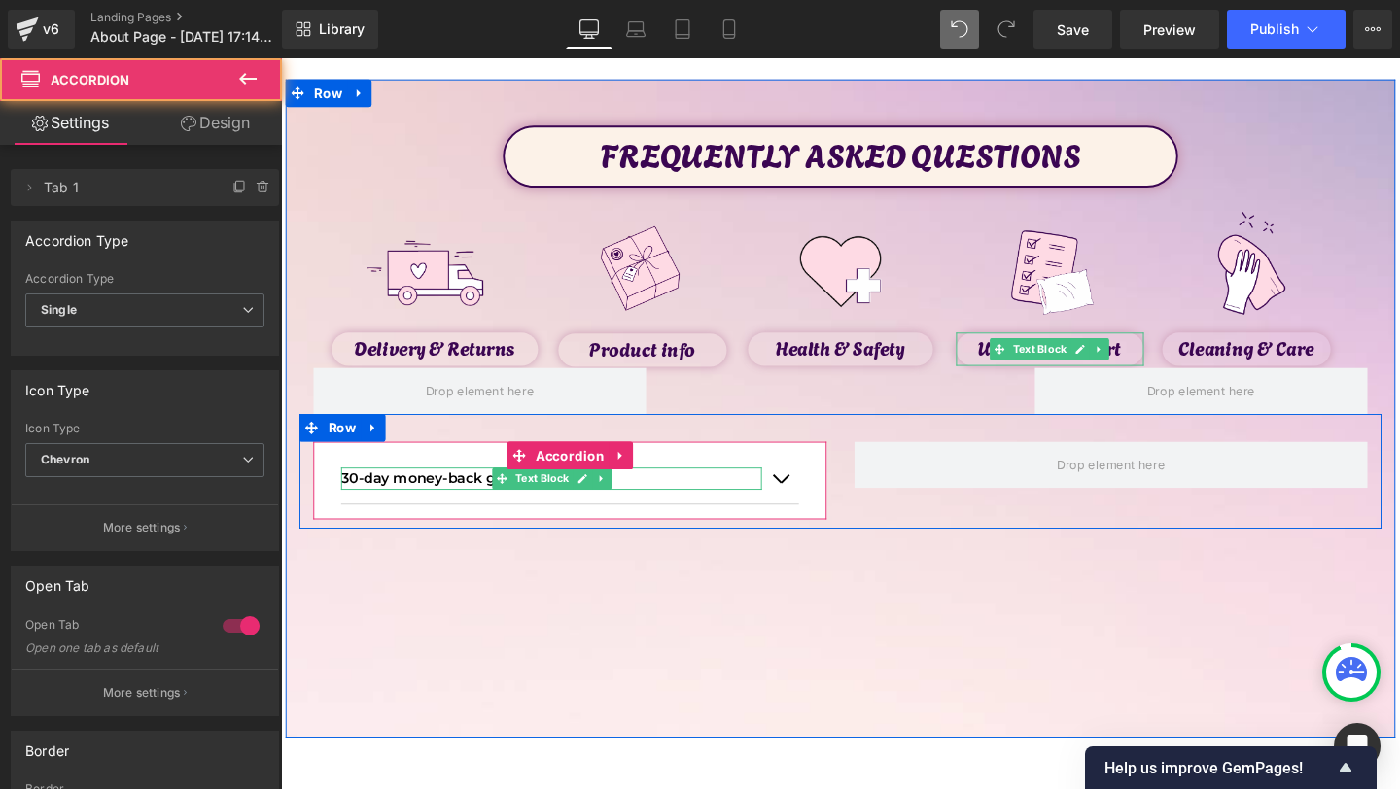
click at [466, 502] on p "30-day money-back guarantee" at bounding box center [565, 500] width 442 height 23
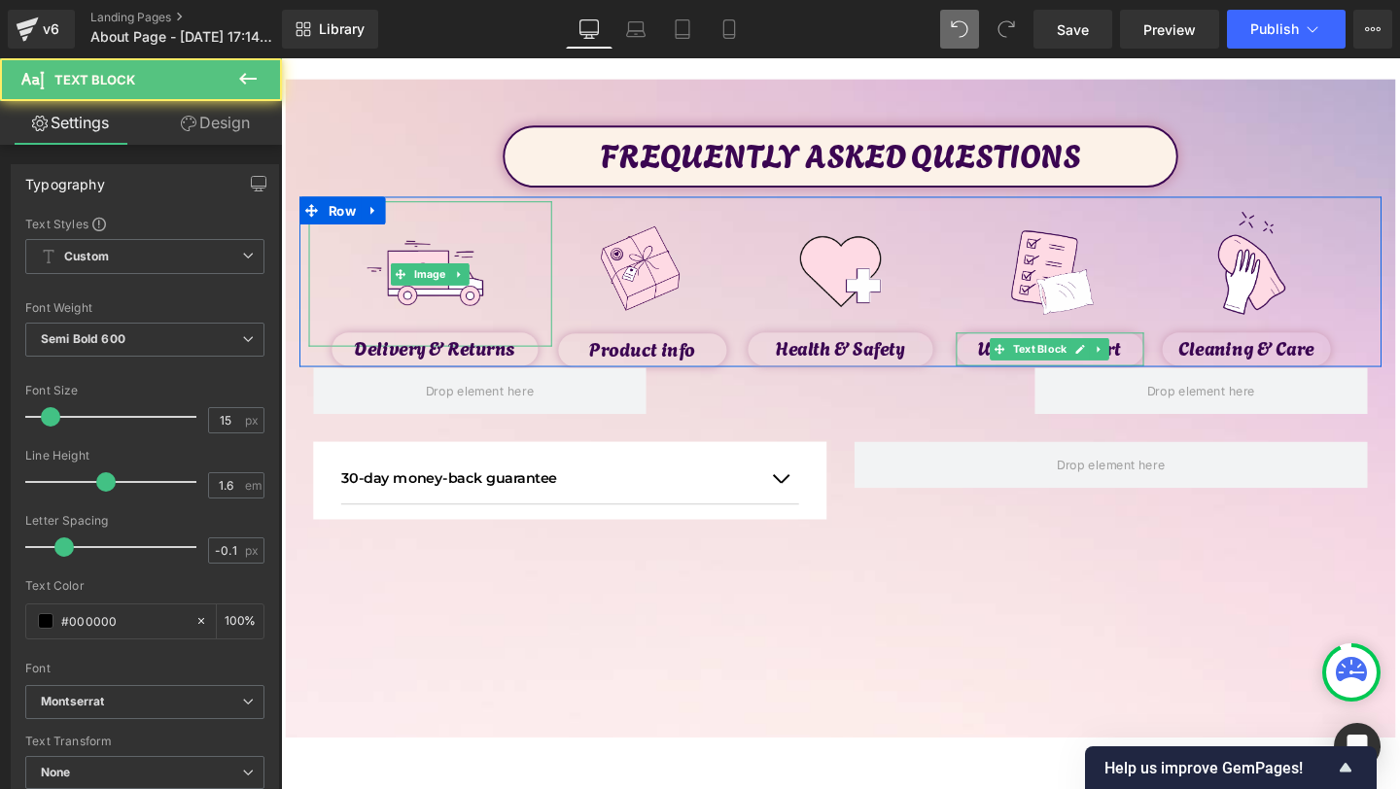
click at [217, 114] on link "Design" at bounding box center [215, 123] width 141 height 44
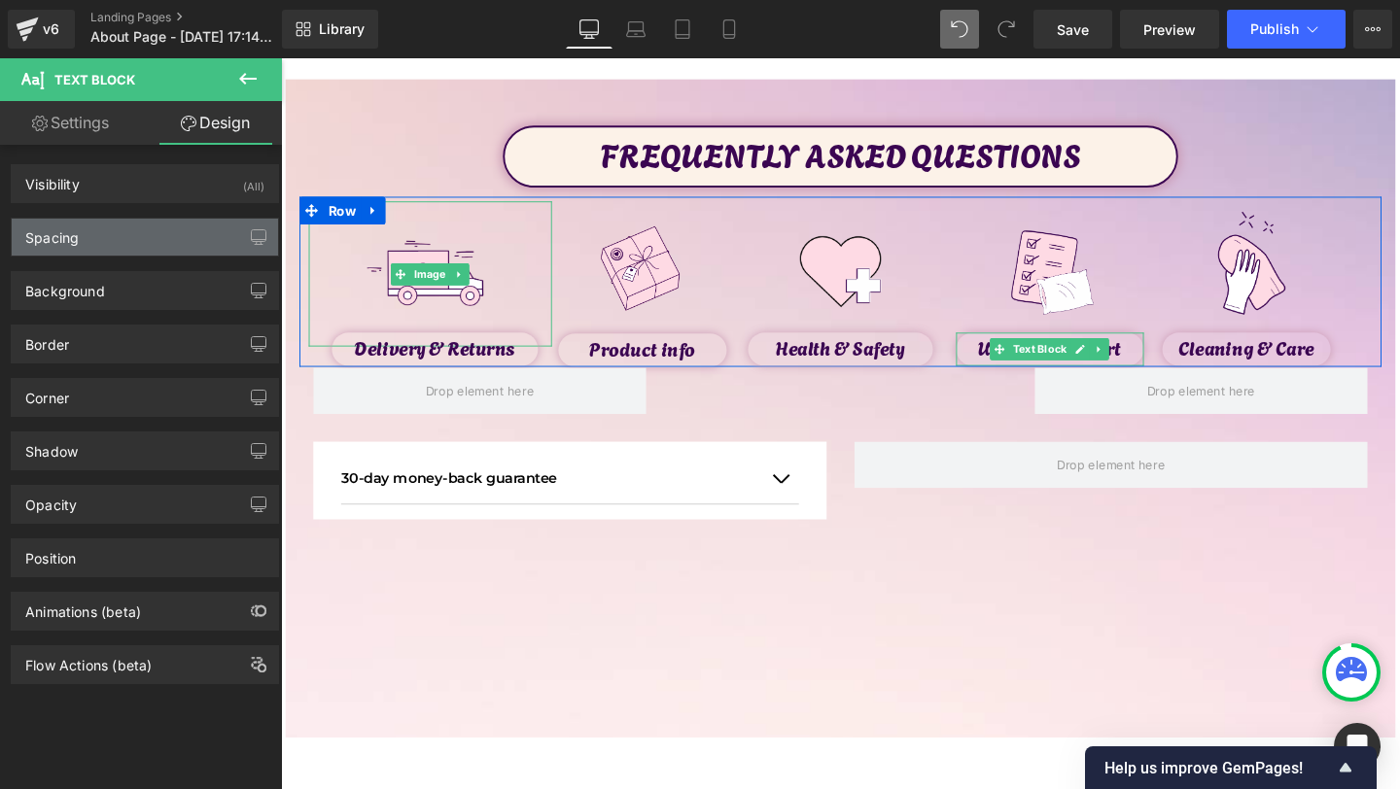
click at [56, 240] on div "Spacing" at bounding box center [51, 232] width 53 height 27
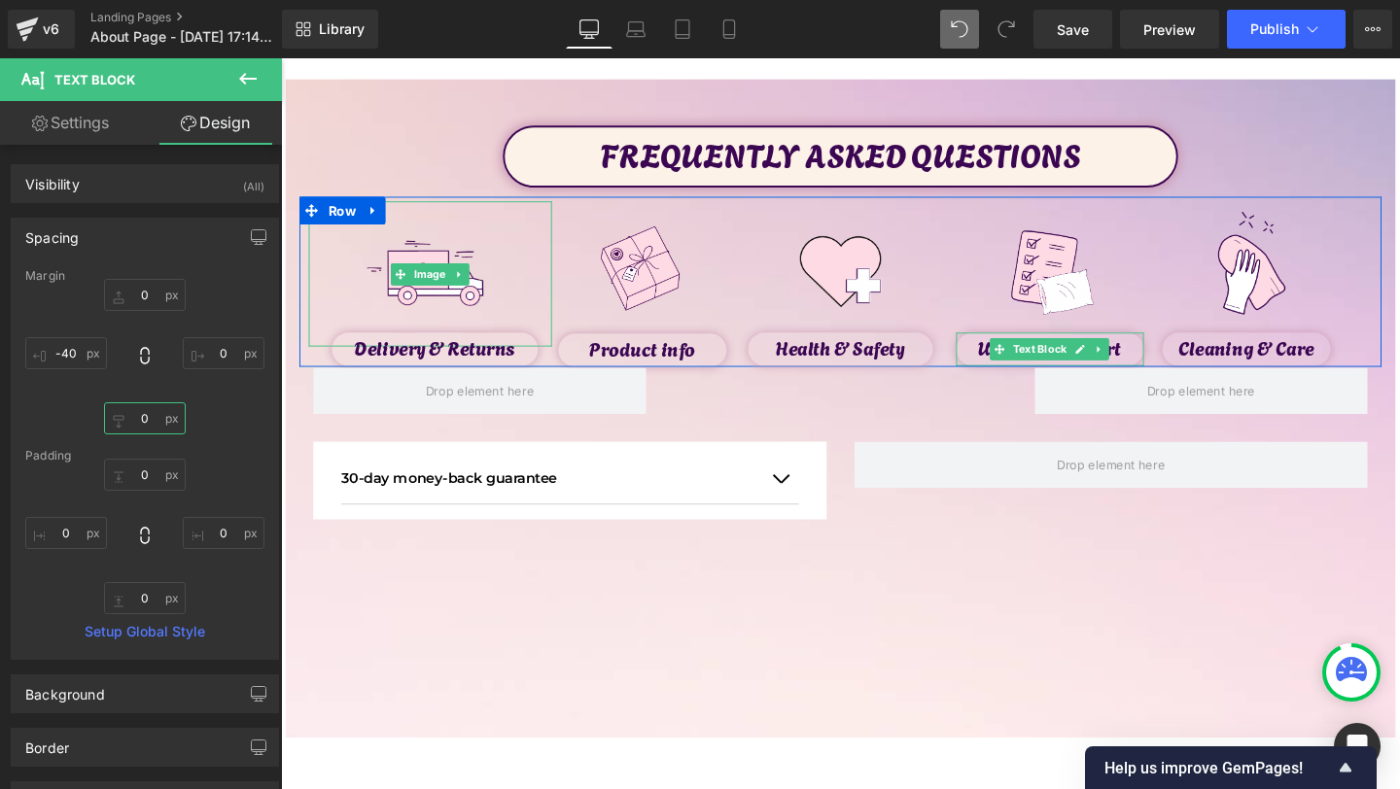
click at [158, 428] on input "0" at bounding box center [145, 419] width 82 height 32
type input "-"
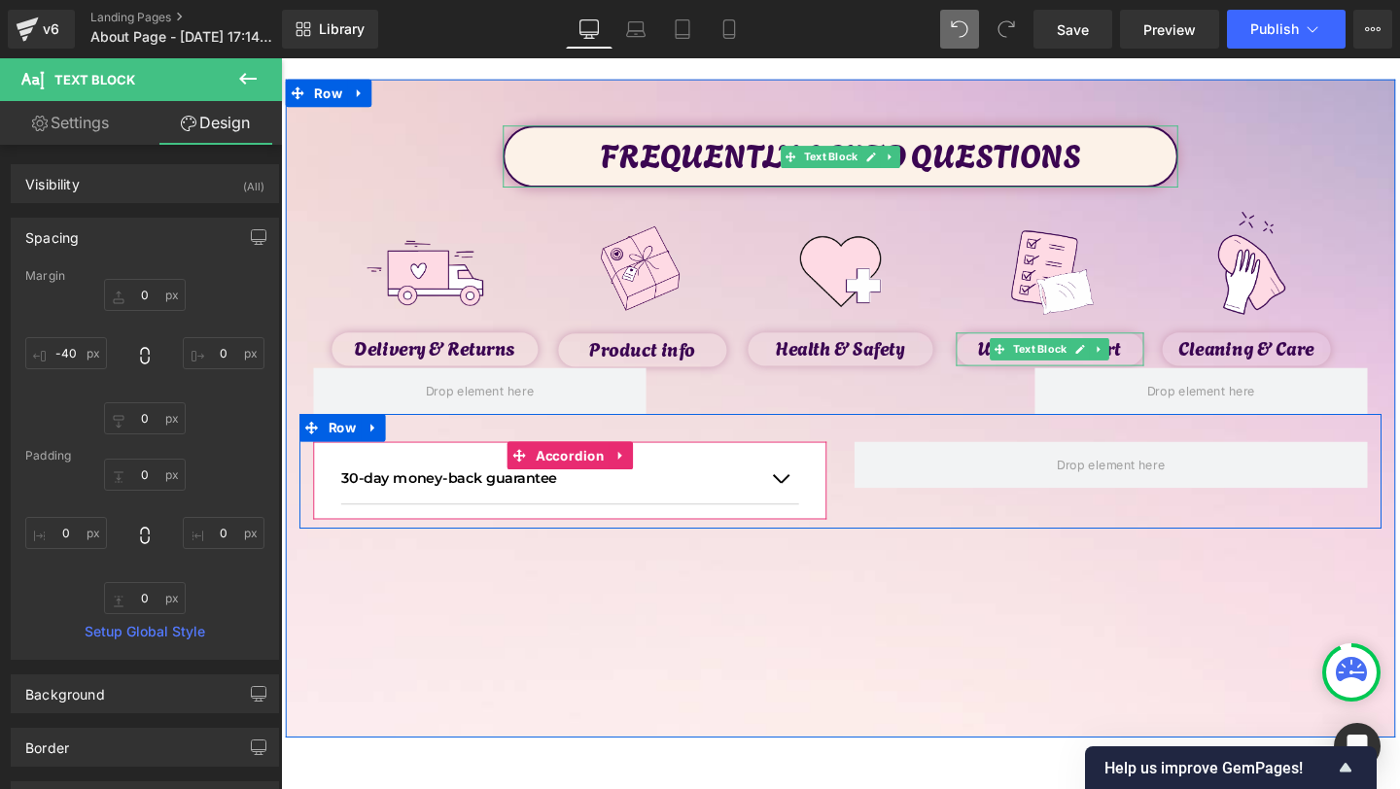
click at [560, 522] on div "30-day money-back guarantee Text Block" at bounding box center [584, 500] width 481 height 53
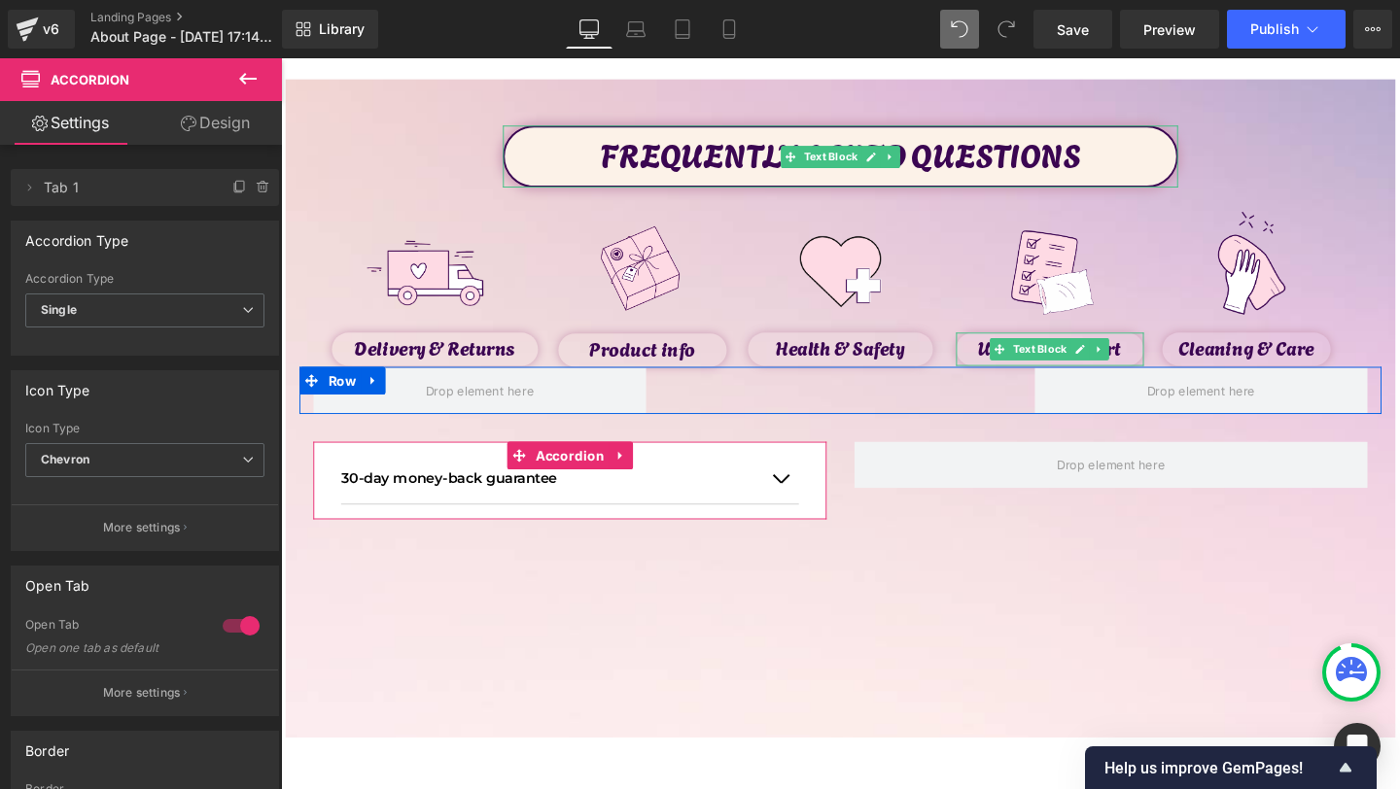
click at [220, 286] on div "Accordion Type Single Multiple Single" at bounding box center [144, 311] width 239 height 78
click at [220, 305] on span "Single" at bounding box center [144, 311] width 239 height 34
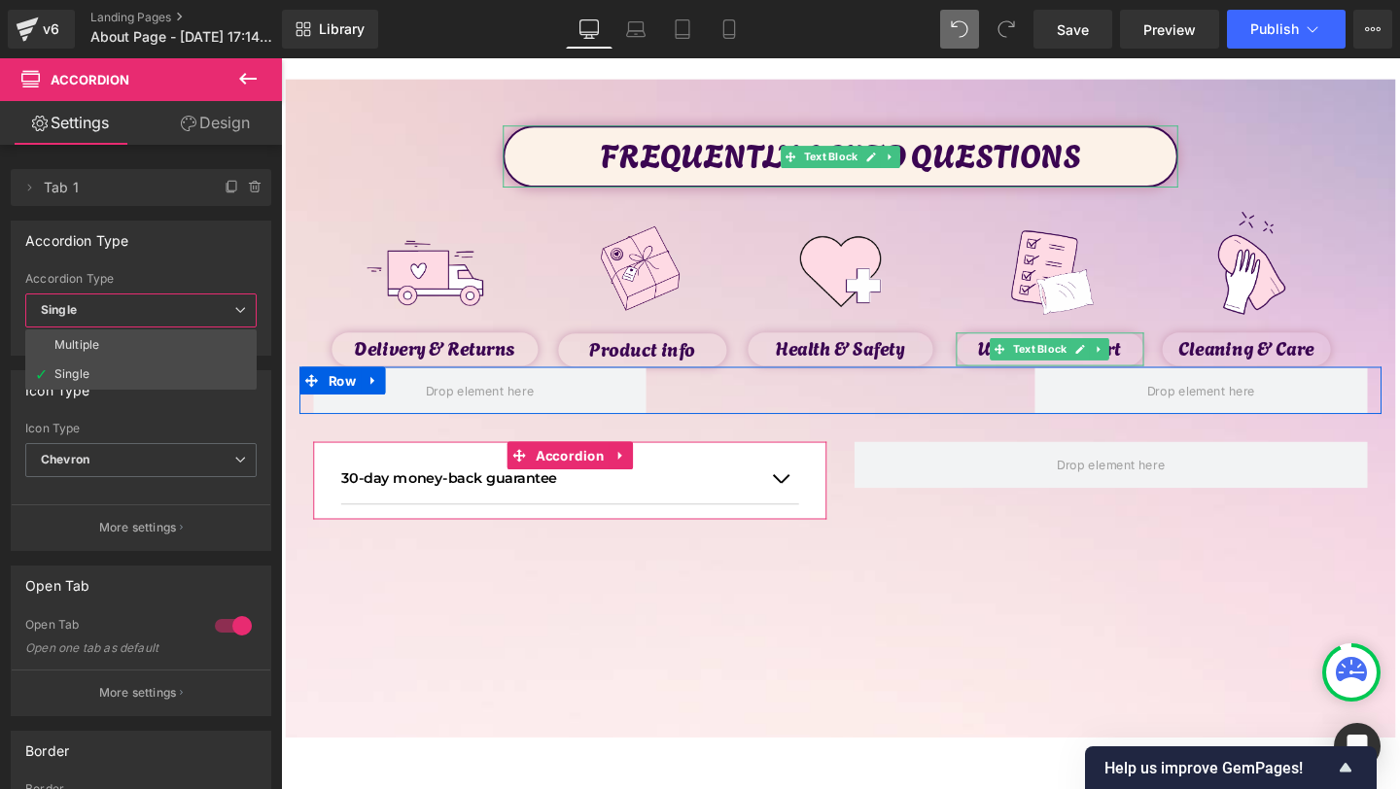
click at [220, 305] on span "Single" at bounding box center [140, 311] width 231 height 34
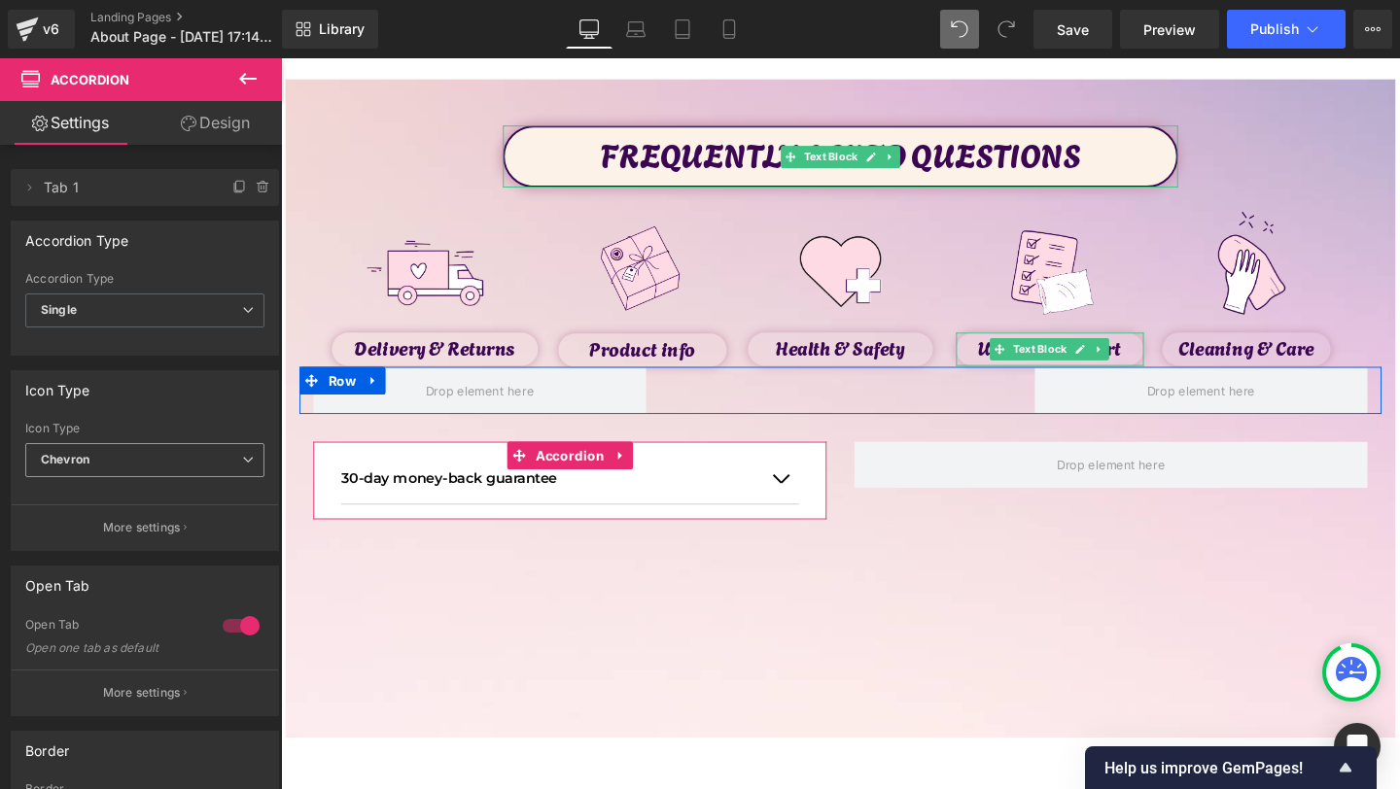
click at [201, 461] on span "Chevron" at bounding box center [144, 460] width 239 height 34
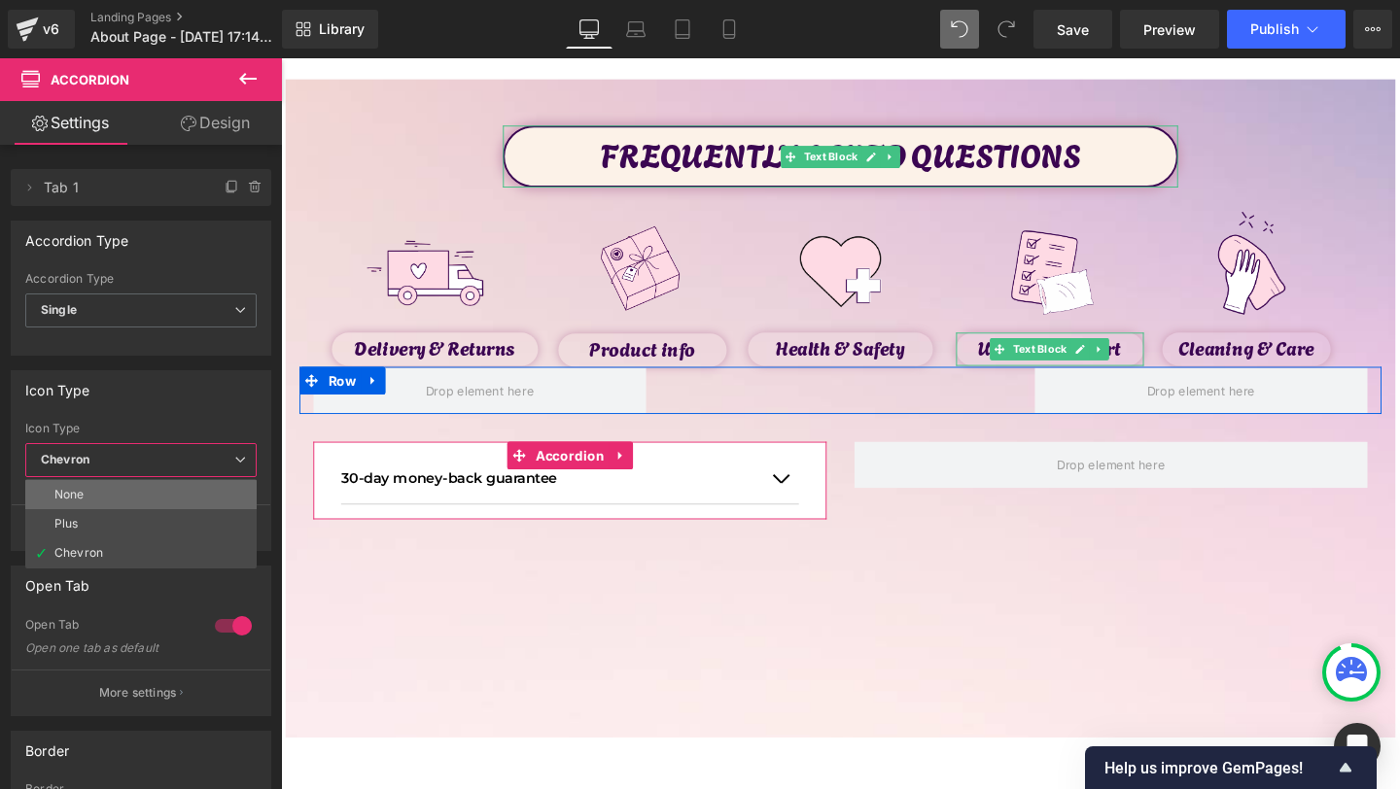
click at [158, 502] on li "None" at bounding box center [140, 494] width 231 height 29
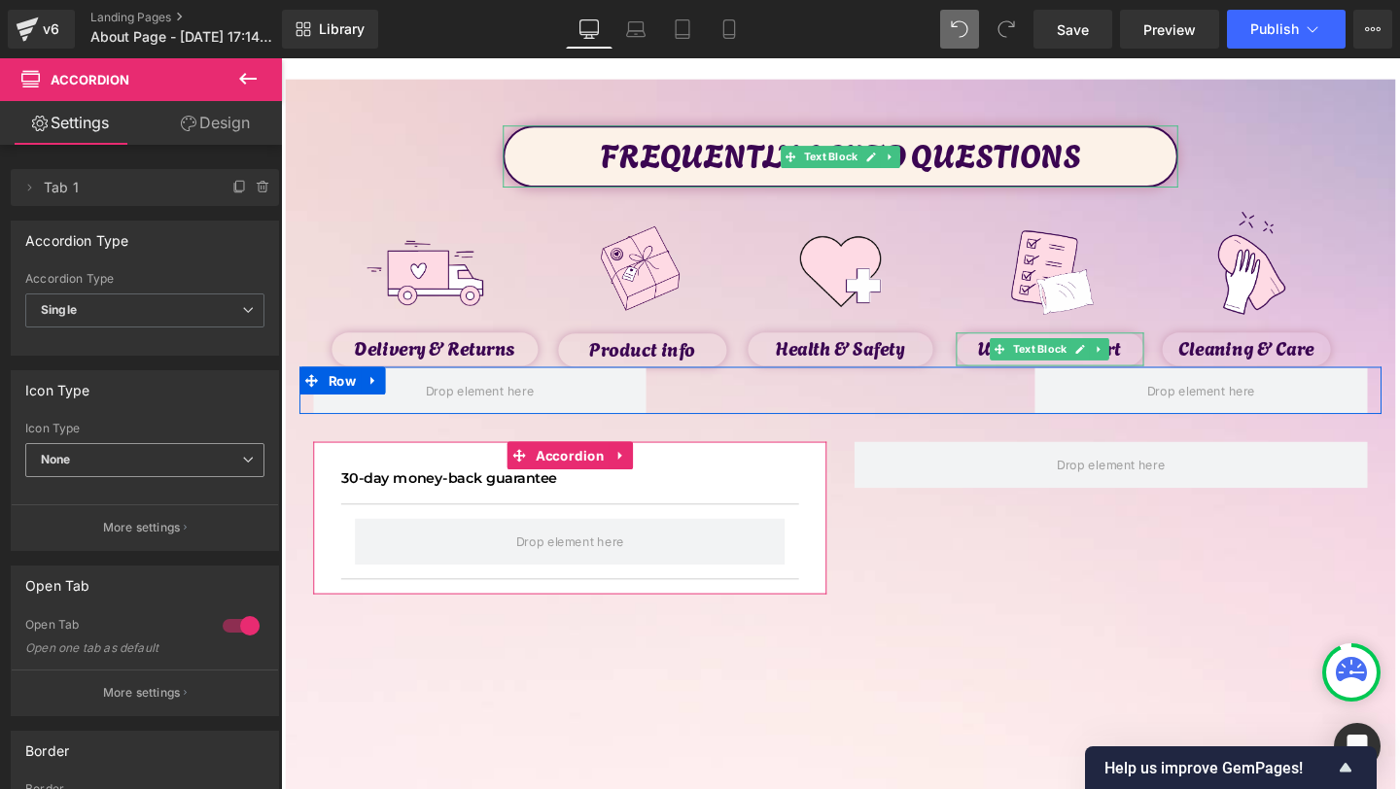
click at [226, 445] on span "None" at bounding box center [144, 460] width 239 height 34
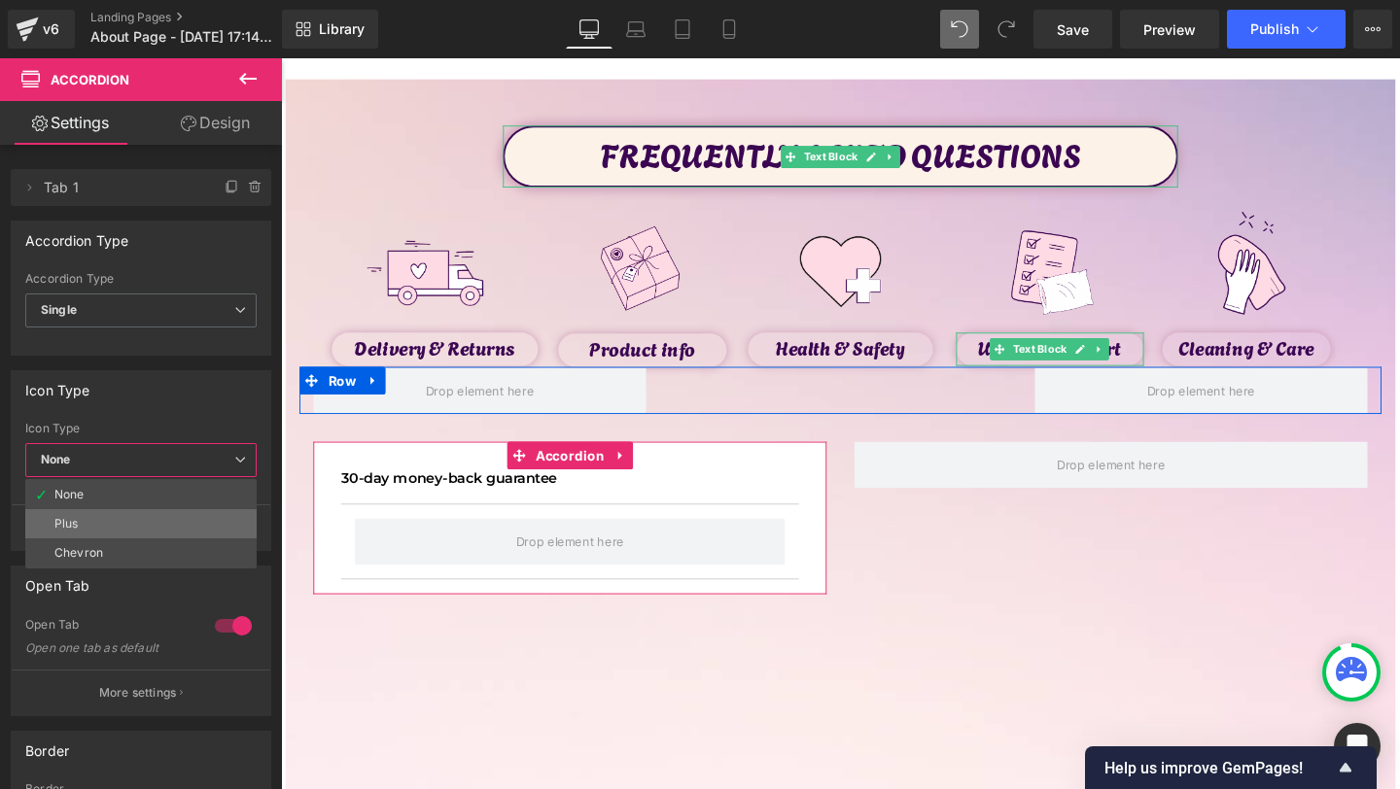
click at [160, 530] on li "Plus" at bounding box center [140, 523] width 231 height 29
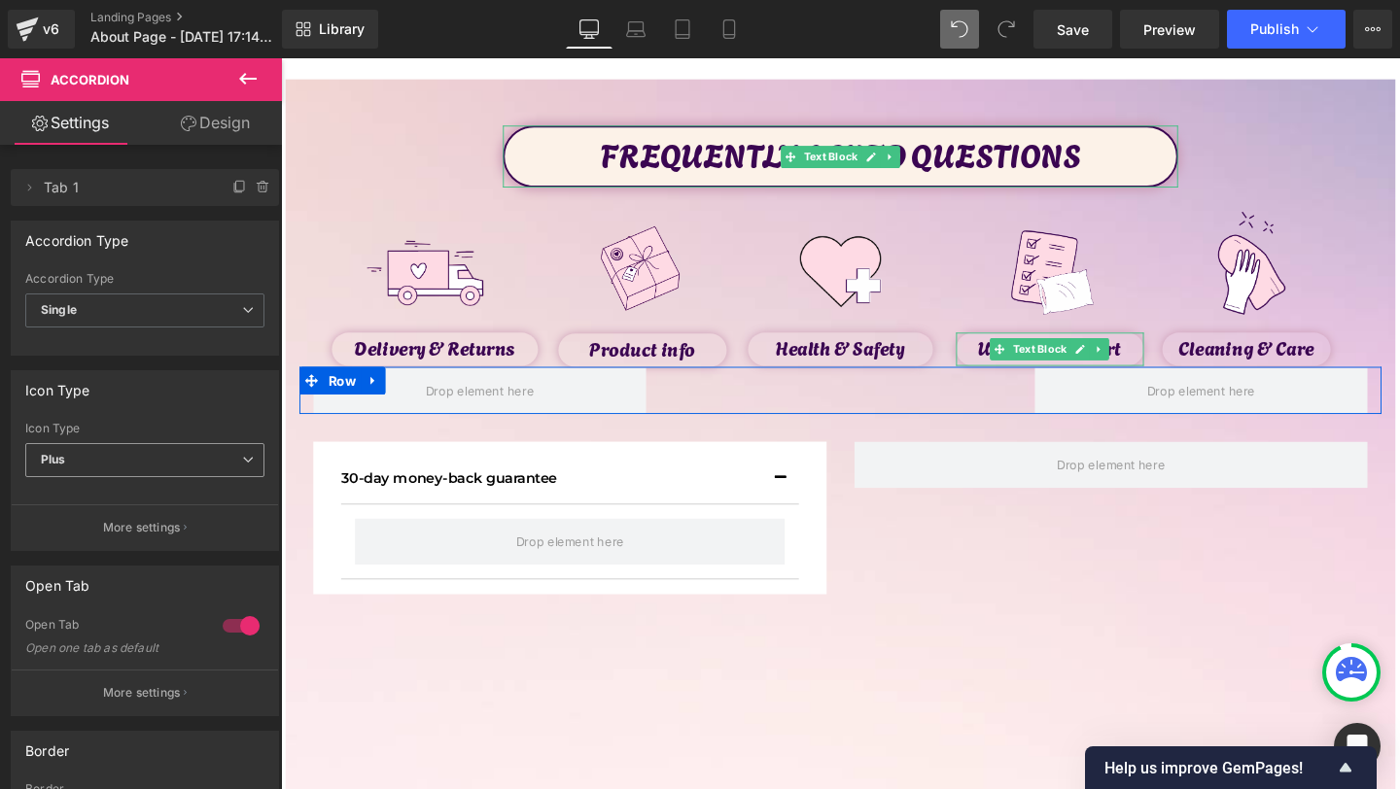
click at [179, 469] on span "Plus" at bounding box center [144, 460] width 239 height 34
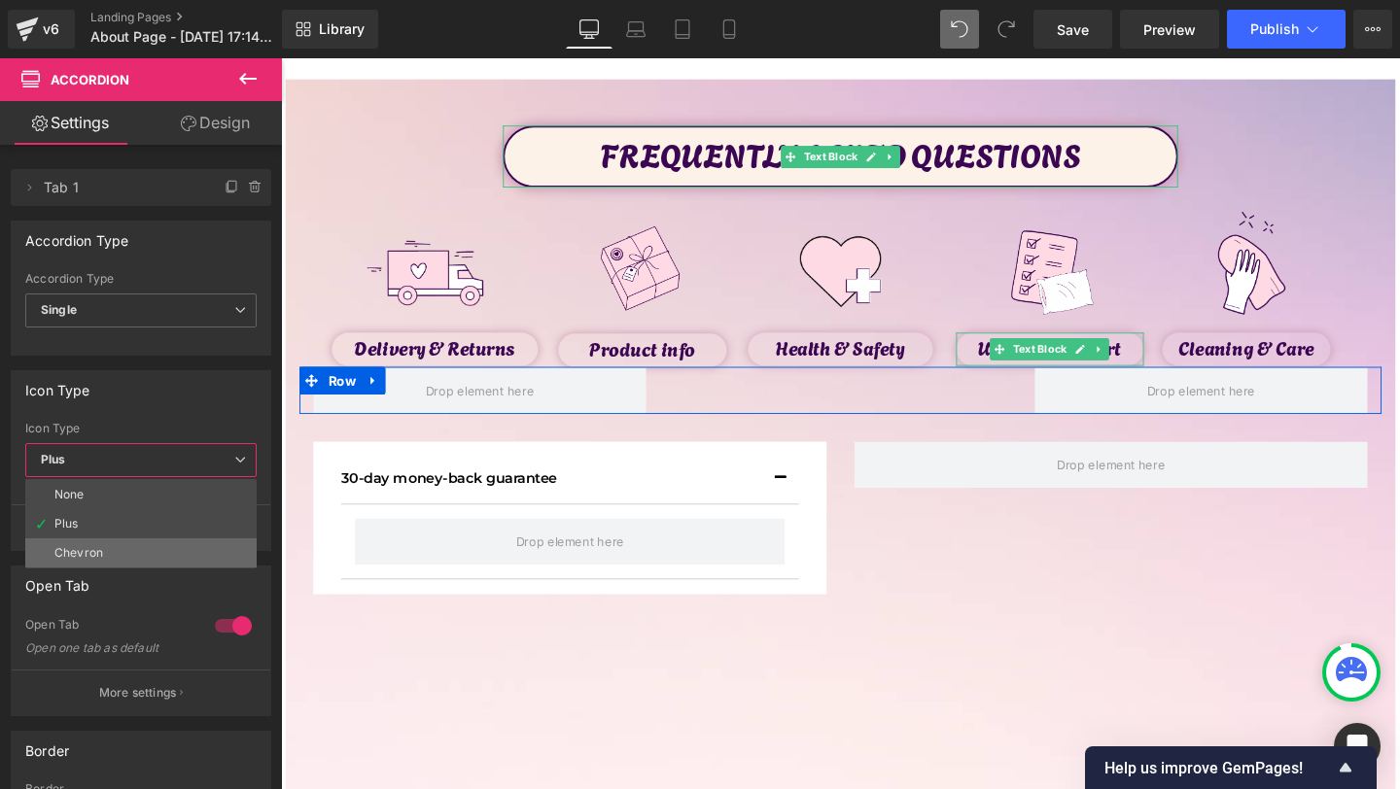
click at [153, 543] on li "Chevron" at bounding box center [140, 553] width 231 height 29
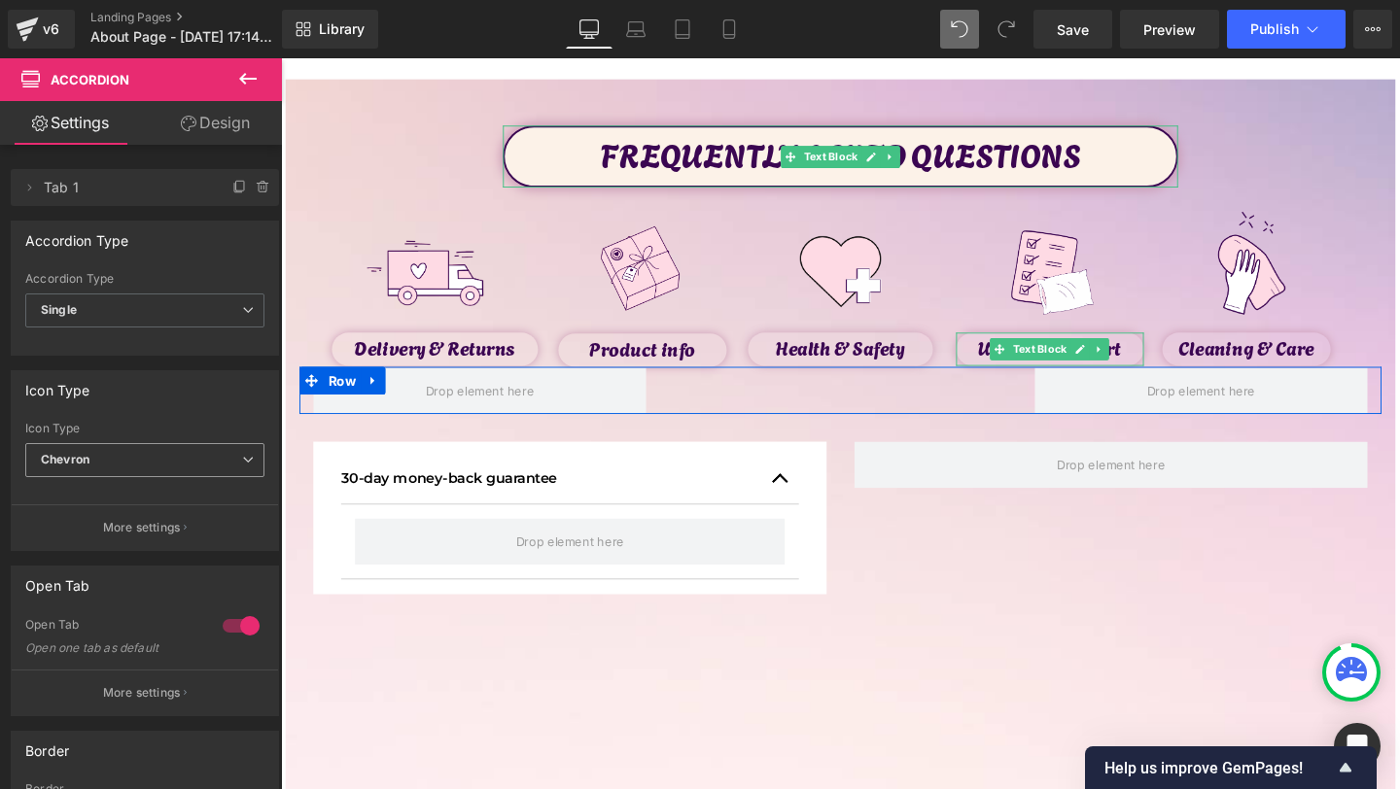
click at [211, 471] on span "Chevron" at bounding box center [144, 460] width 239 height 34
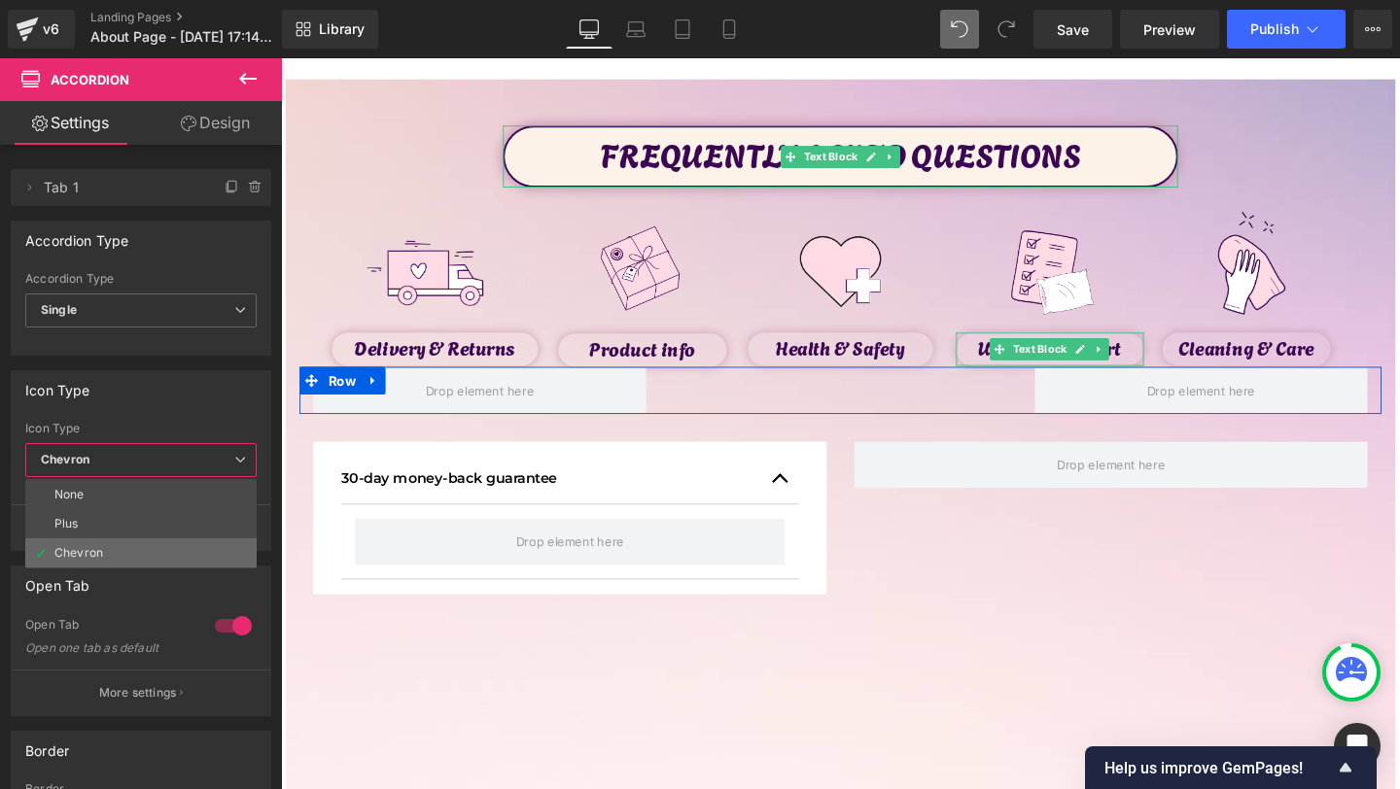
click at [180, 545] on li "Chevron" at bounding box center [140, 553] width 231 height 29
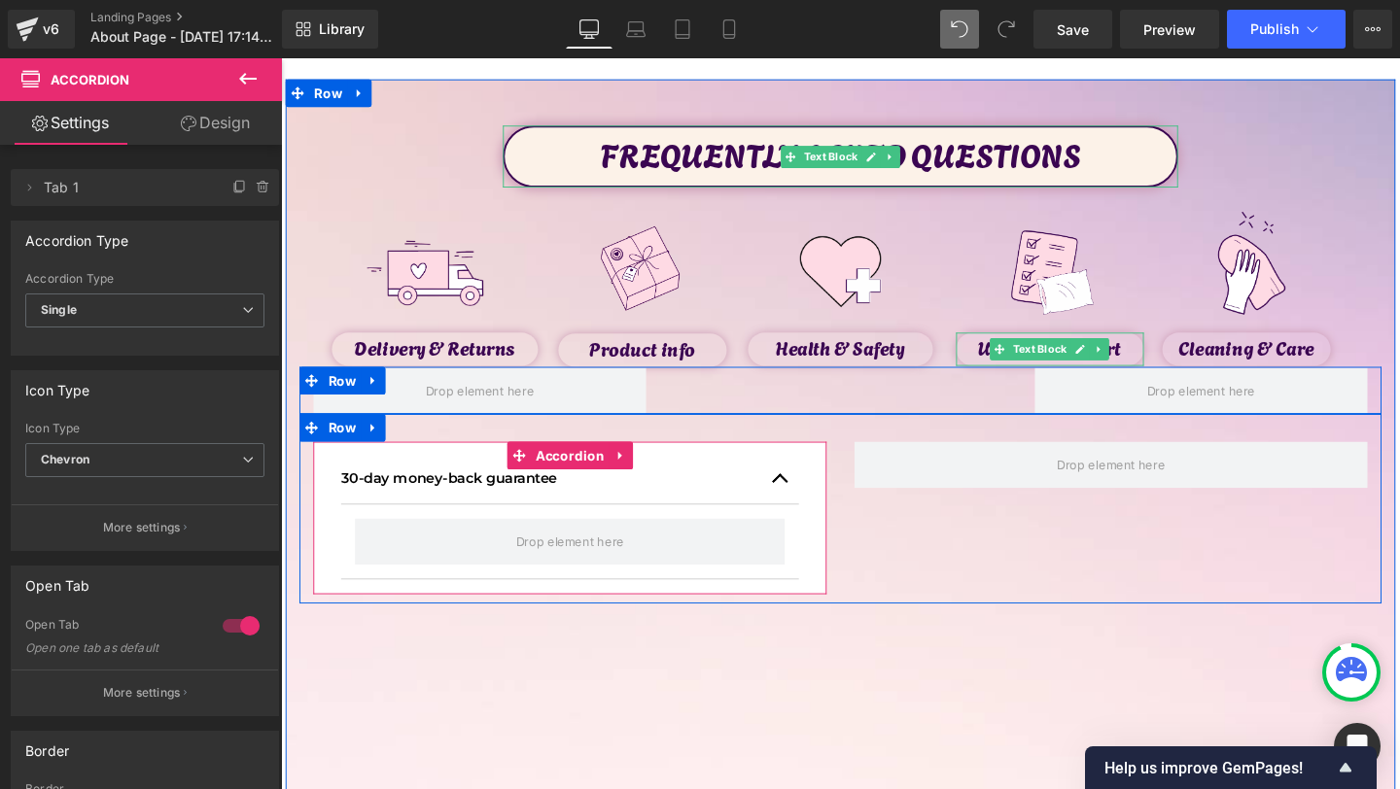
click at [807, 495] on button "button" at bounding box center [806, 500] width 39 height 53
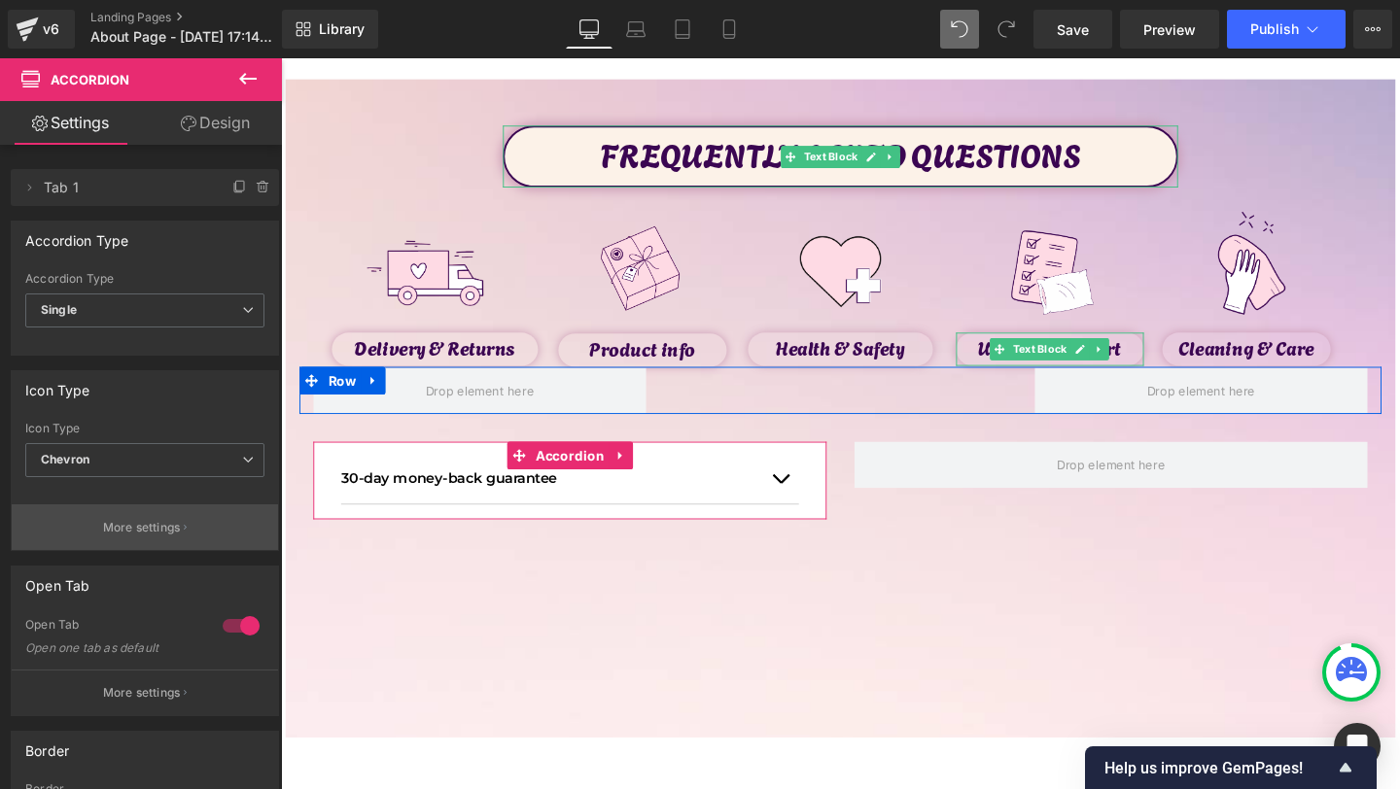
click at [174, 526] on p "More settings" at bounding box center [142, 528] width 78 height 18
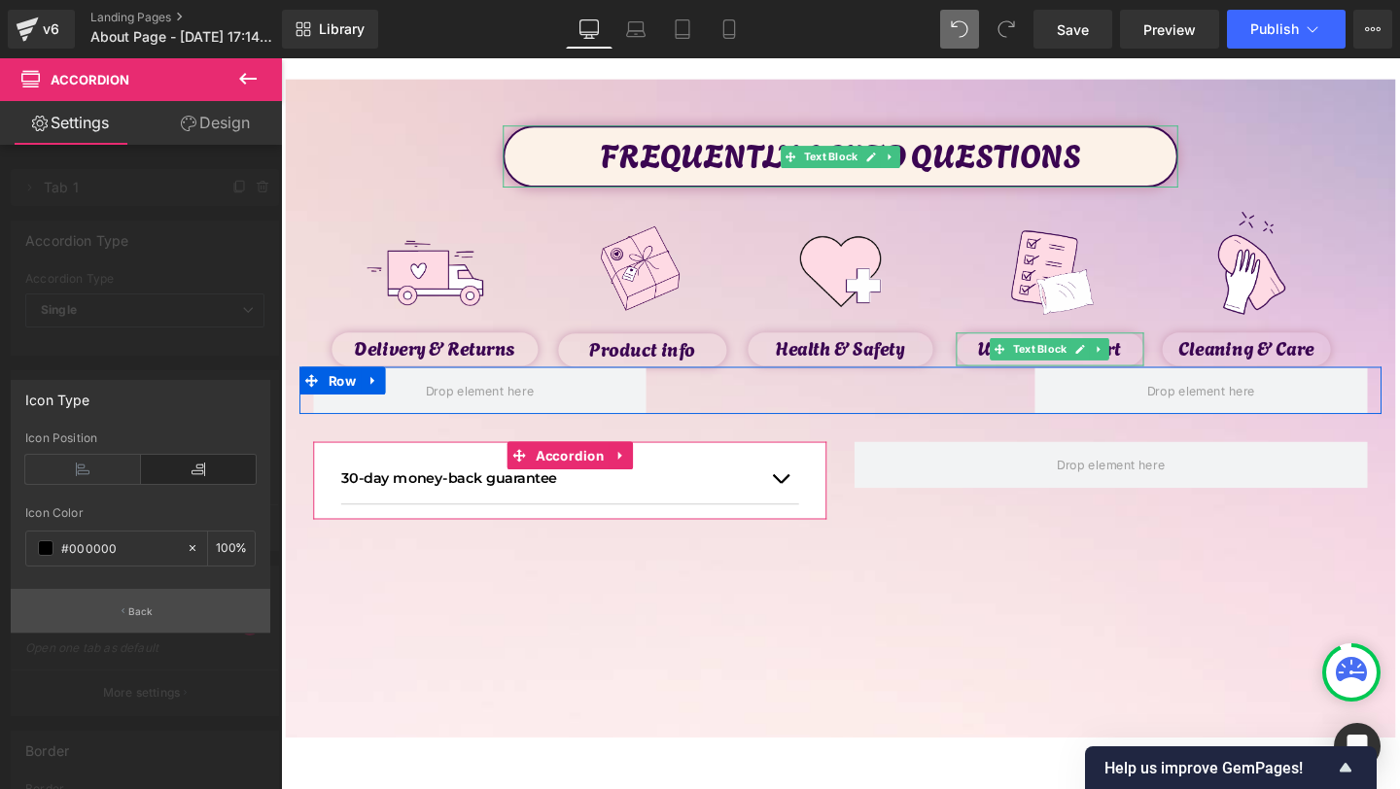
click at [148, 615] on p "Back" at bounding box center [140, 612] width 25 height 15
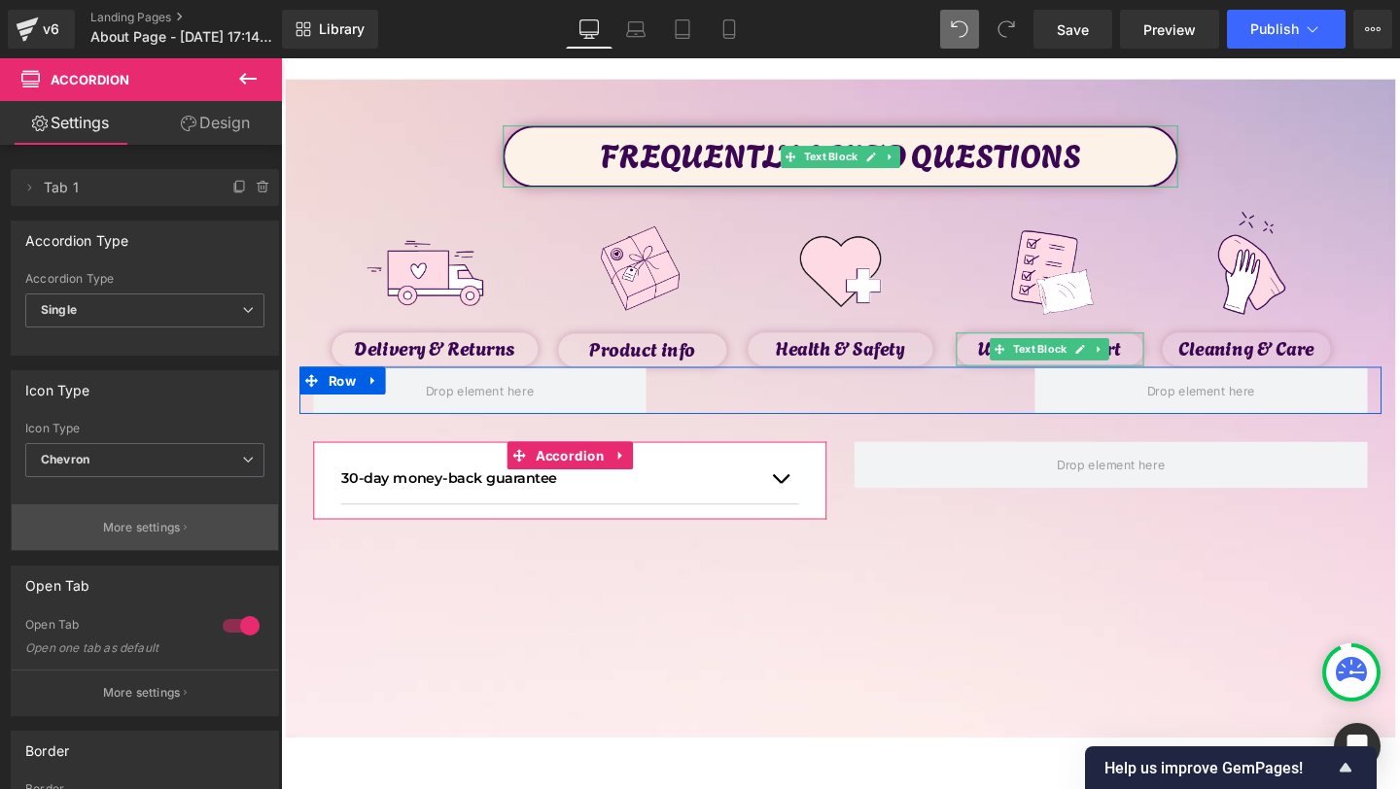
click at [192, 505] on button "More settings" at bounding box center [145, 528] width 266 height 46
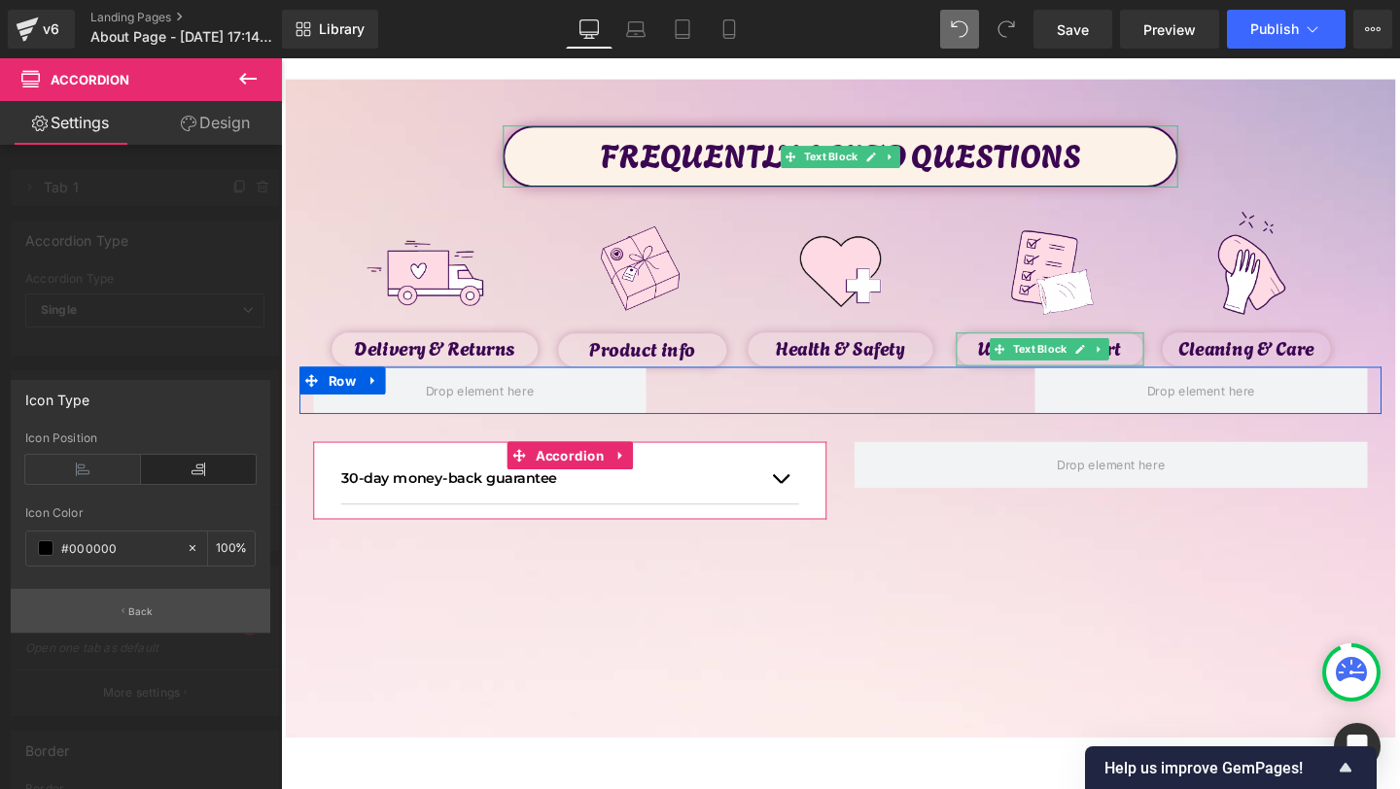
click at [171, 600] on button "Back" at bounding box center [141, 611] width 260 height 44
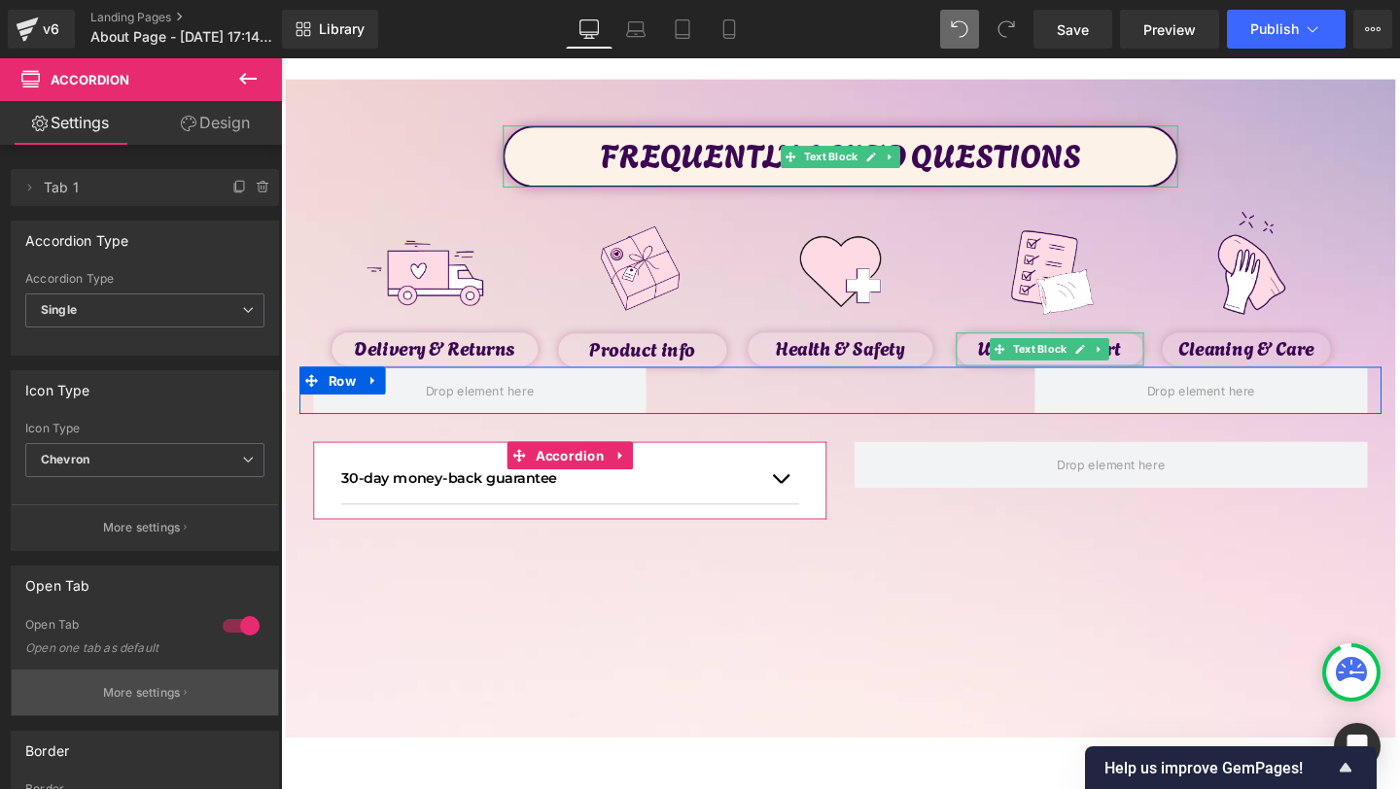
scroll to position [45, 0]
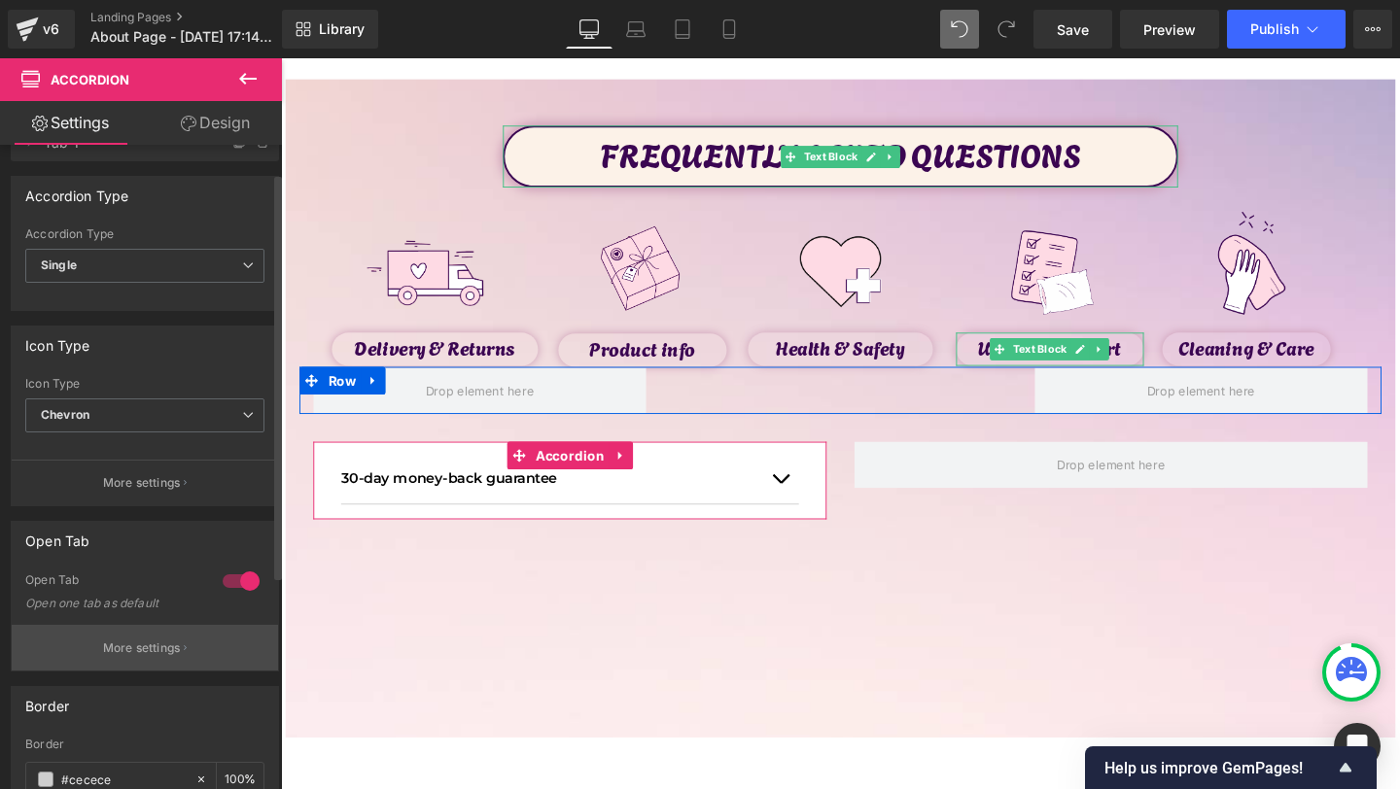
click at [184, 649] on icon "button" at bounding box center [185, 649] width 3 height 10
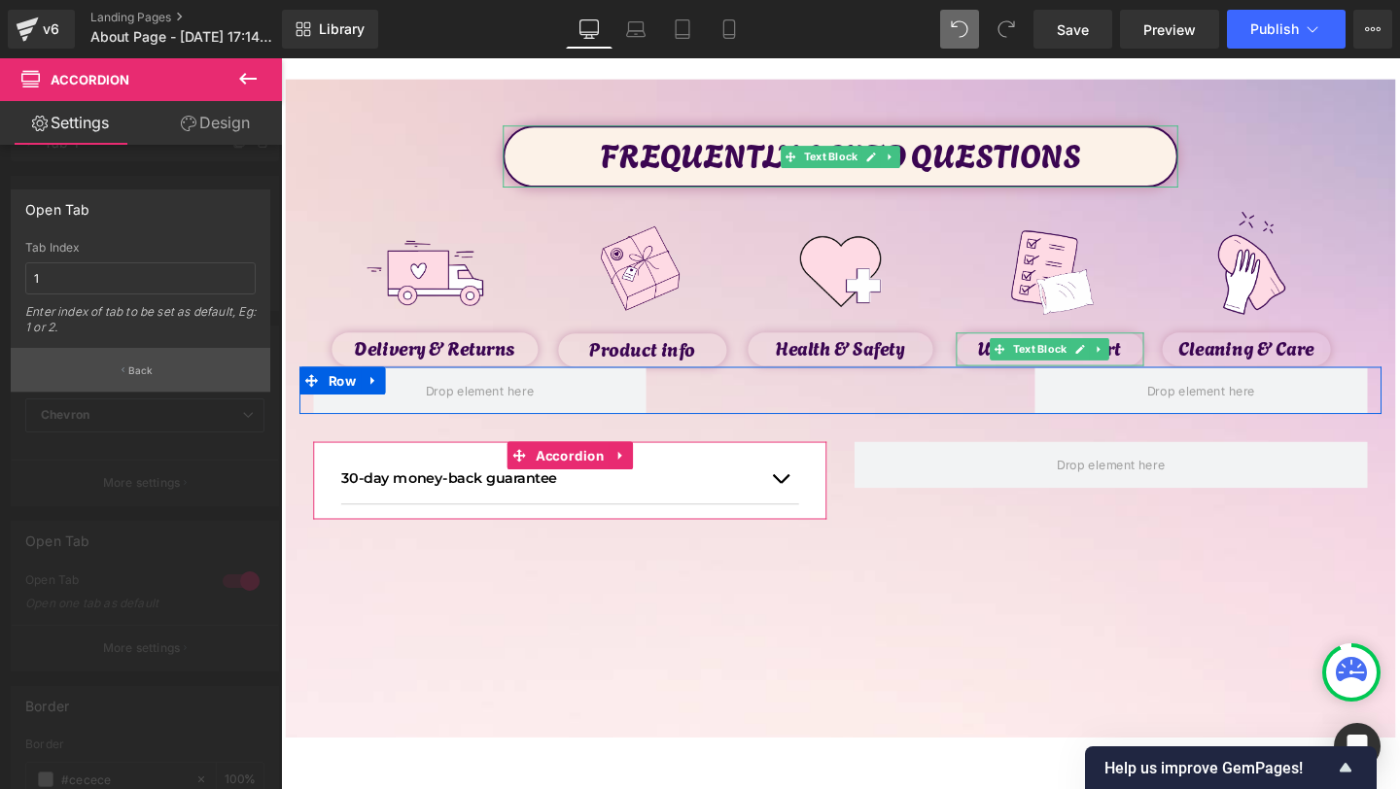
click at [156, 375] on button "Back" at bounding box center [141, 370] width 260 height 44
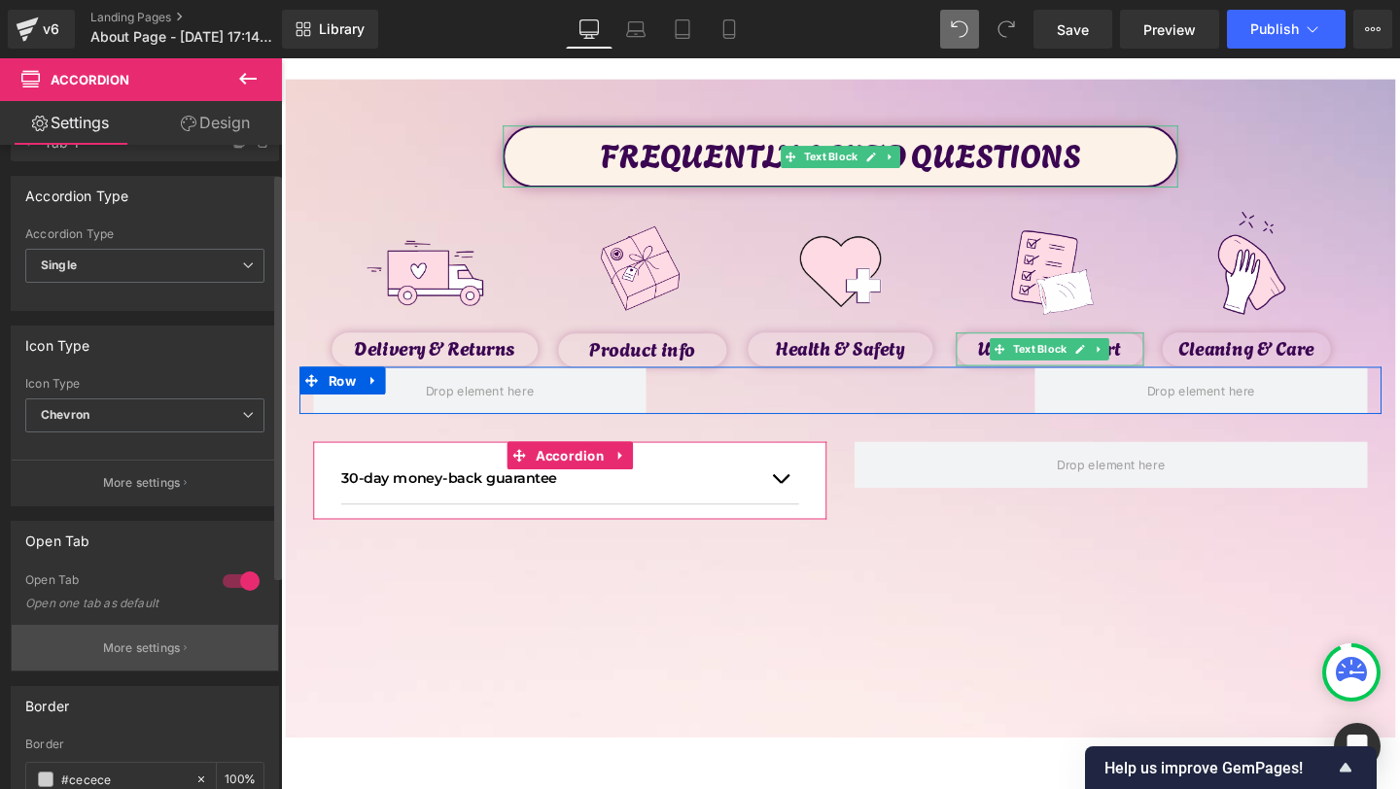
scroll to position [291, 0]
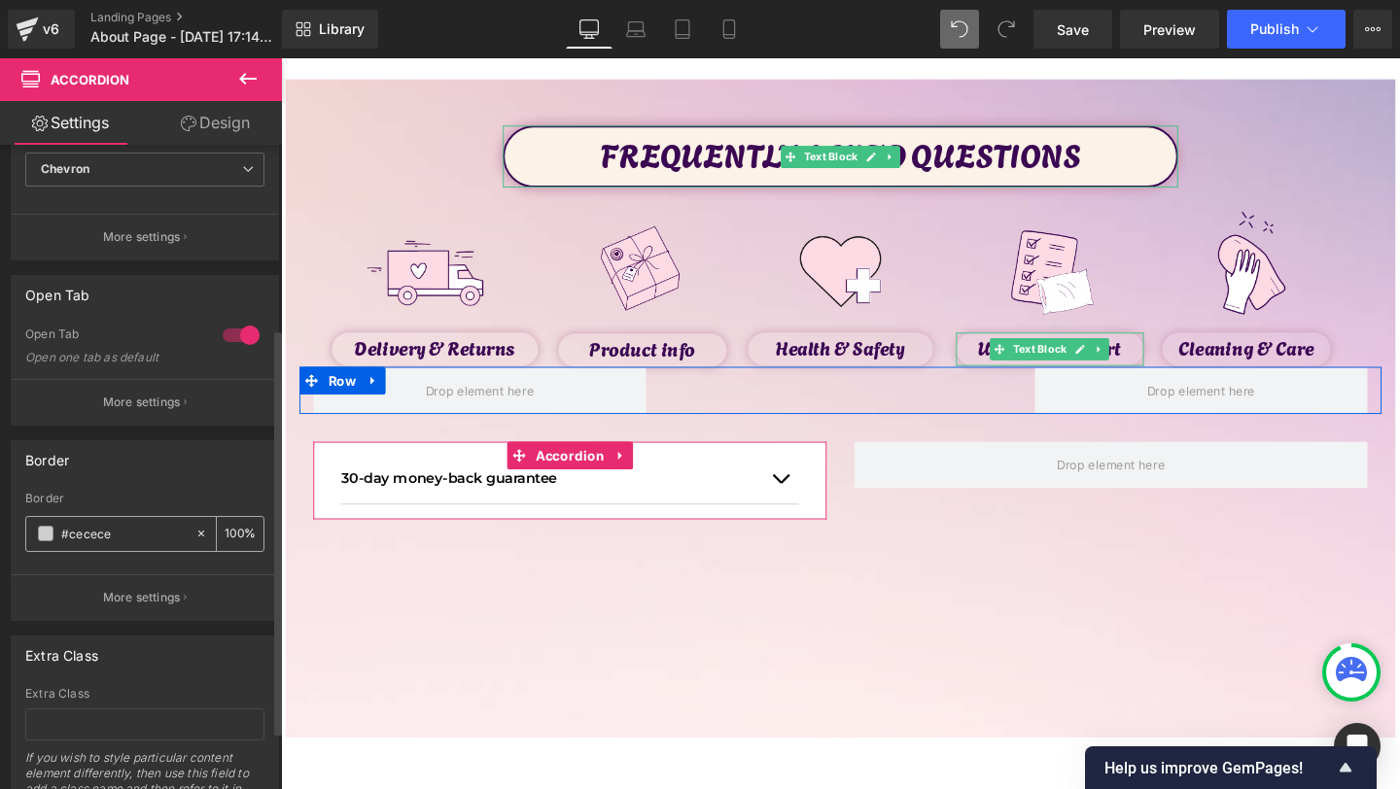
click at [198, 539] on icon at bounding box center [201, 534] width 14 height 14
type input "none"
type input "0"
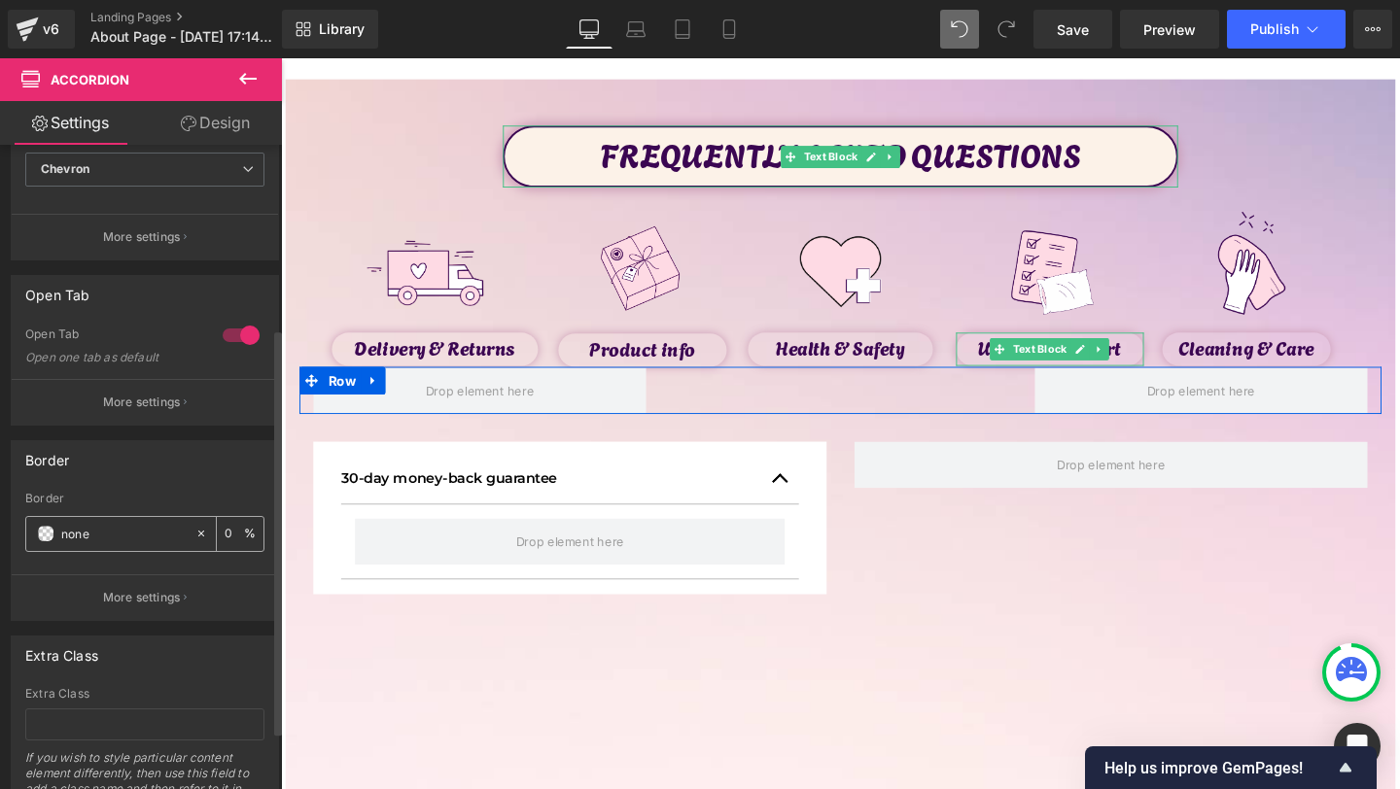
click at [200, 537] on div at bounding box center [205, 534] width 22 height 34
click at [172, 597] on p "More settings" at bounding box center [142, 598] width 78 height 18
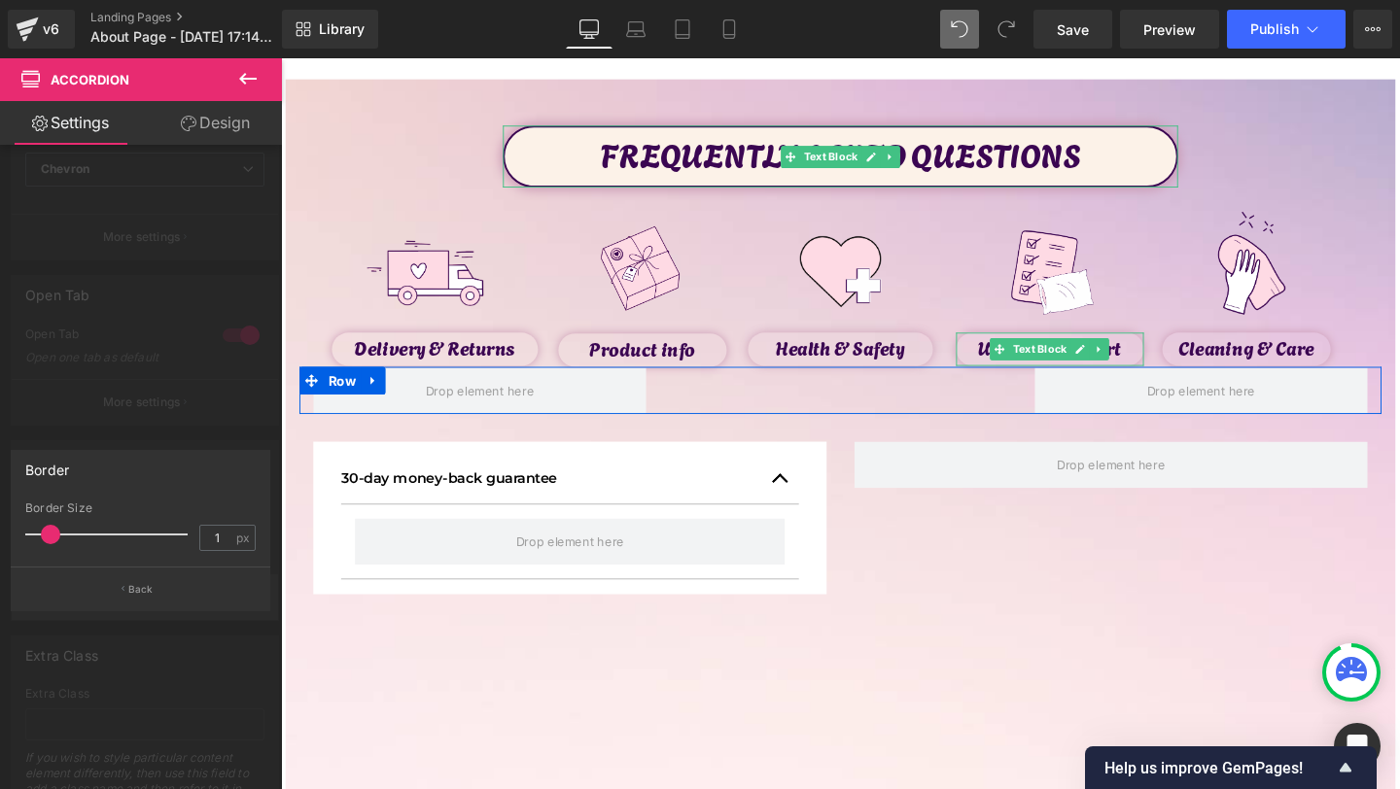
click at [172, 597] on button "Back" at bounding box center [141, 589] width 260 height 44
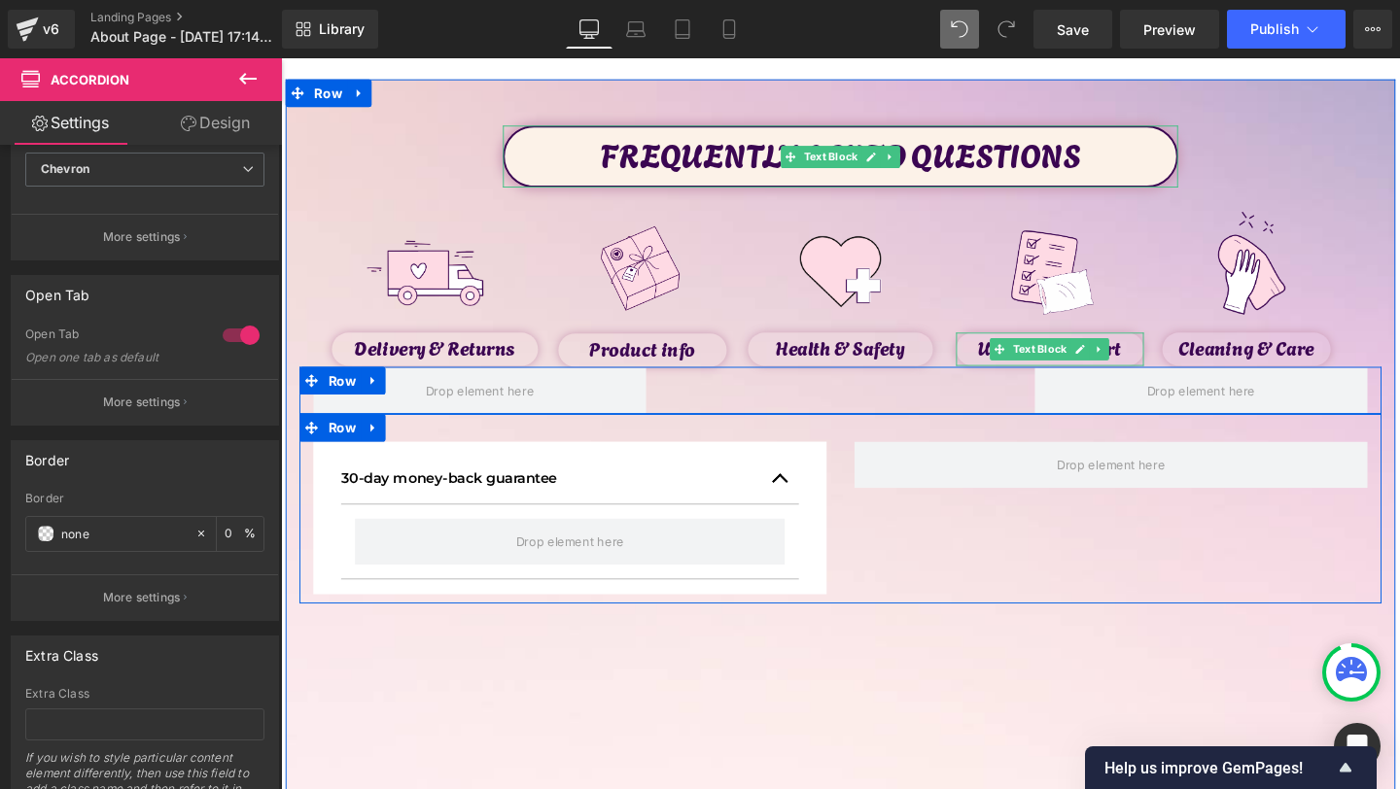
click at [810, 497] on button "button" at bounding box center [806, 500] width 39 height 53
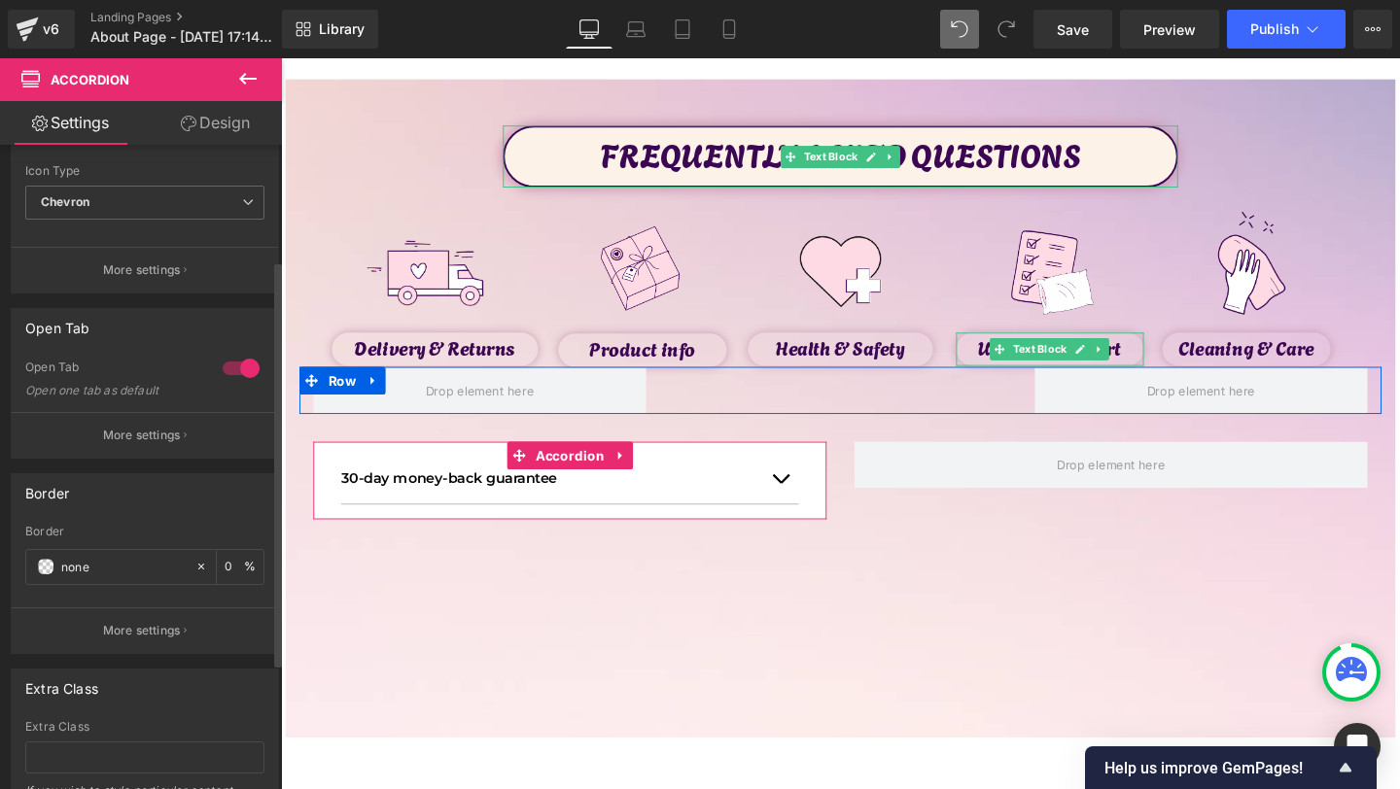
scroll to position [0, 0]
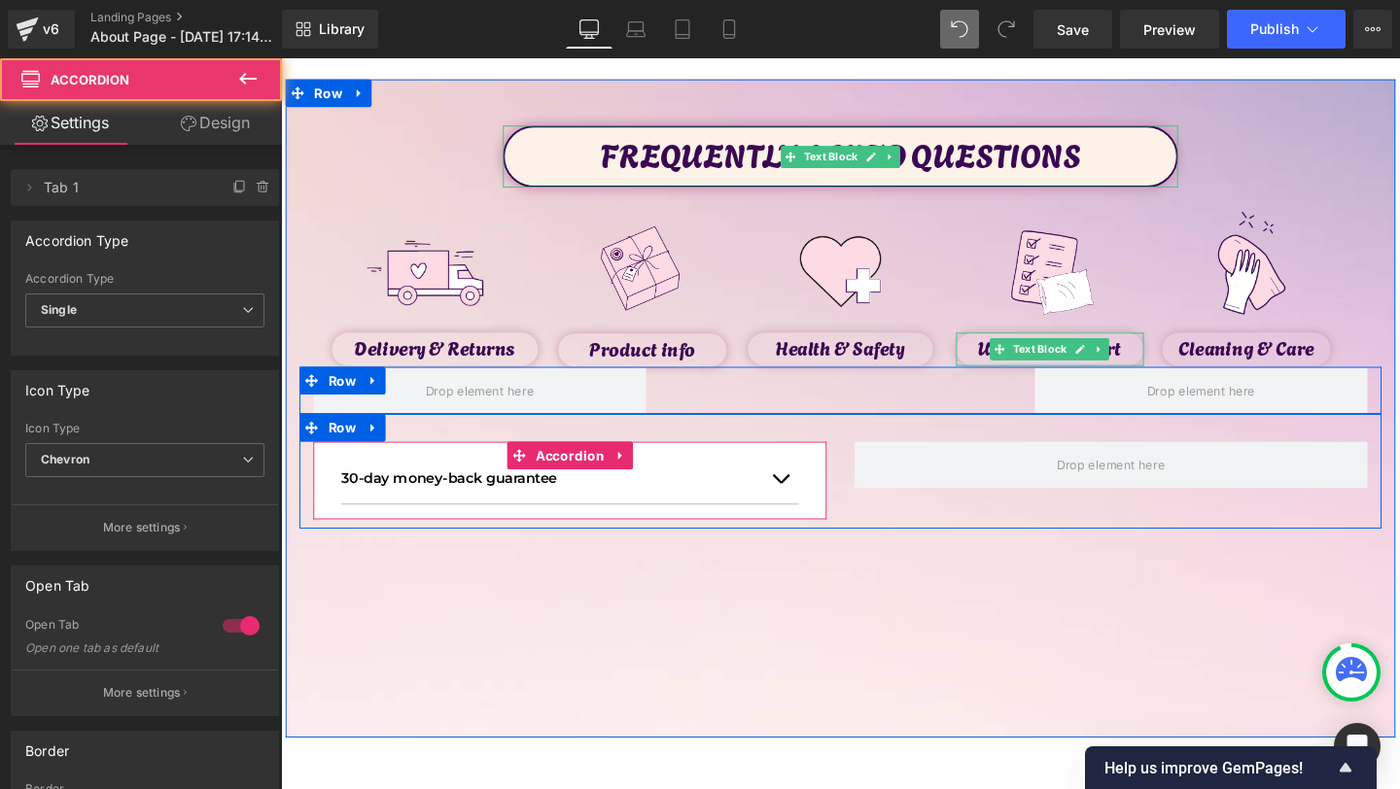
click at [585, 522] on div "30-day money-back guarantee Text Block" at bounding box center [584, 500] width 481 height 53
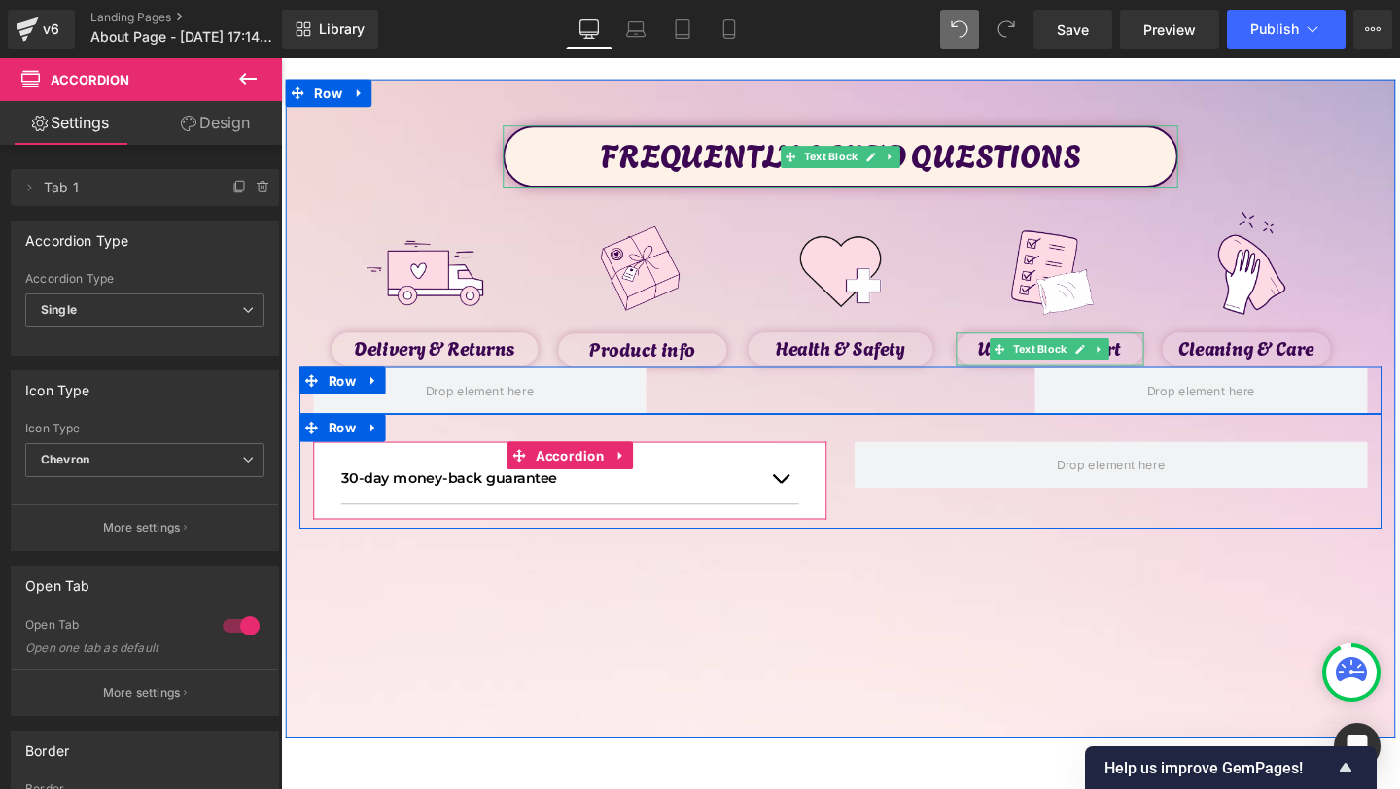
click at [435, 523] on div "30-day money-back guarantee Text Block" at bounding box center [584, 500] width 481 height 53
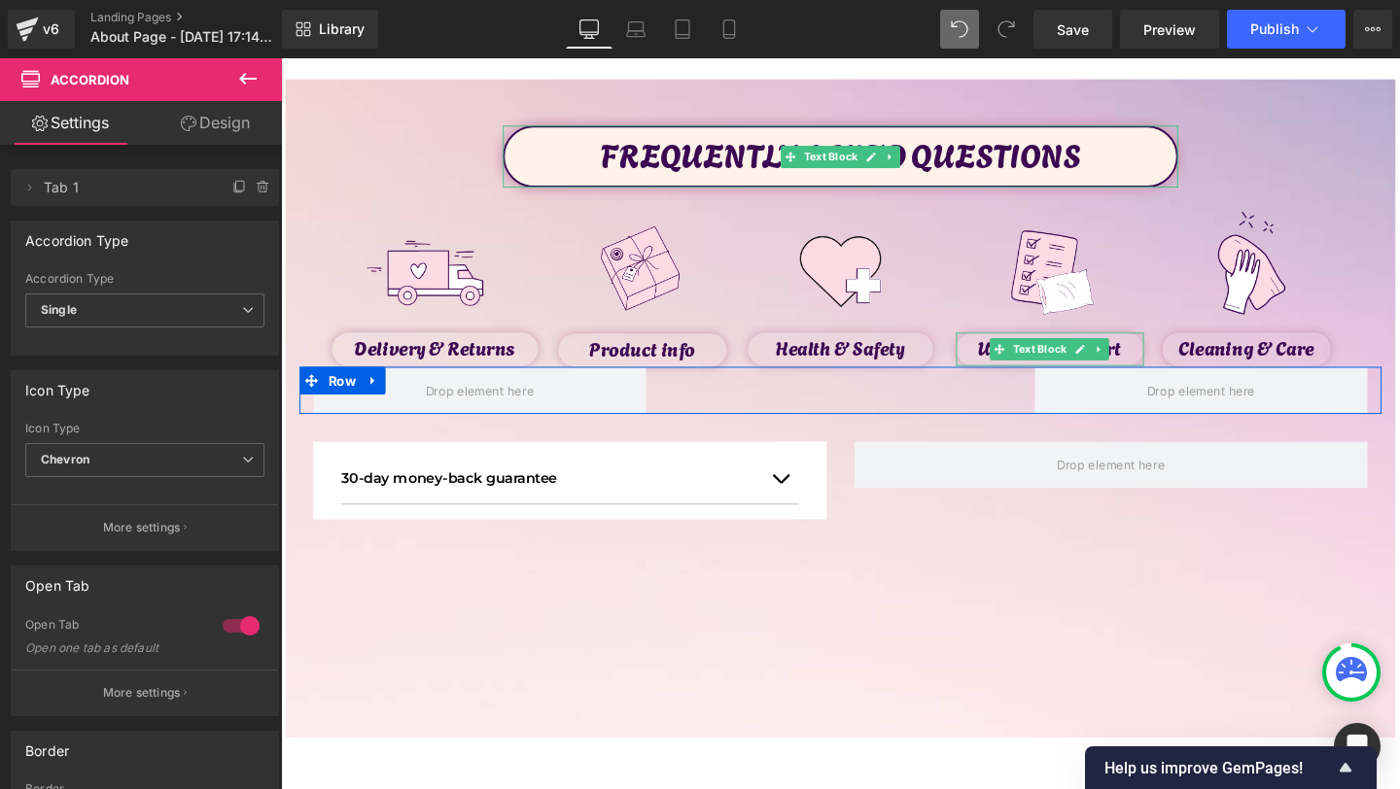
click at [231, 99] on button at bounding box center [248, 79] width 68 height 43
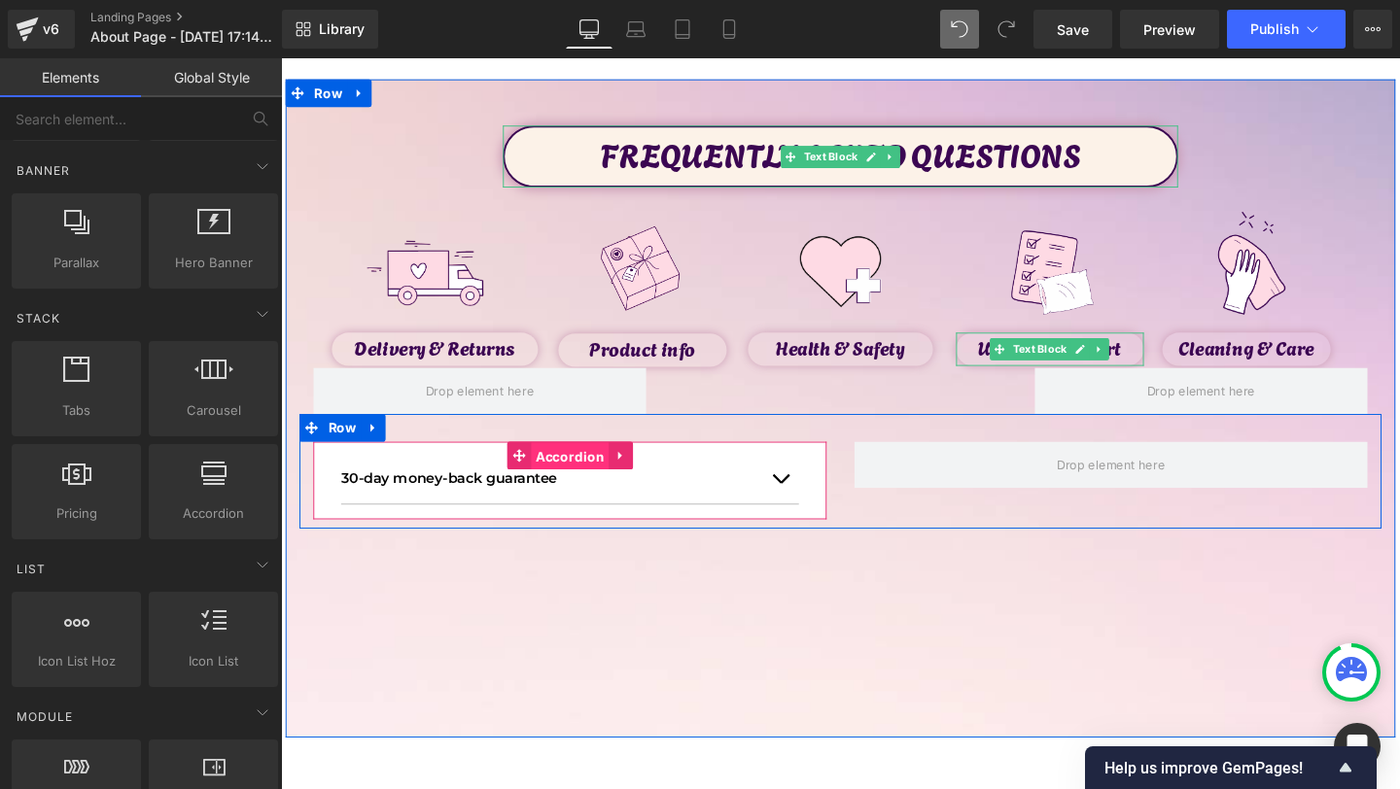
click at [586, 483] on span "Accordion" at bounding box center [584, 477] width 83 height 29
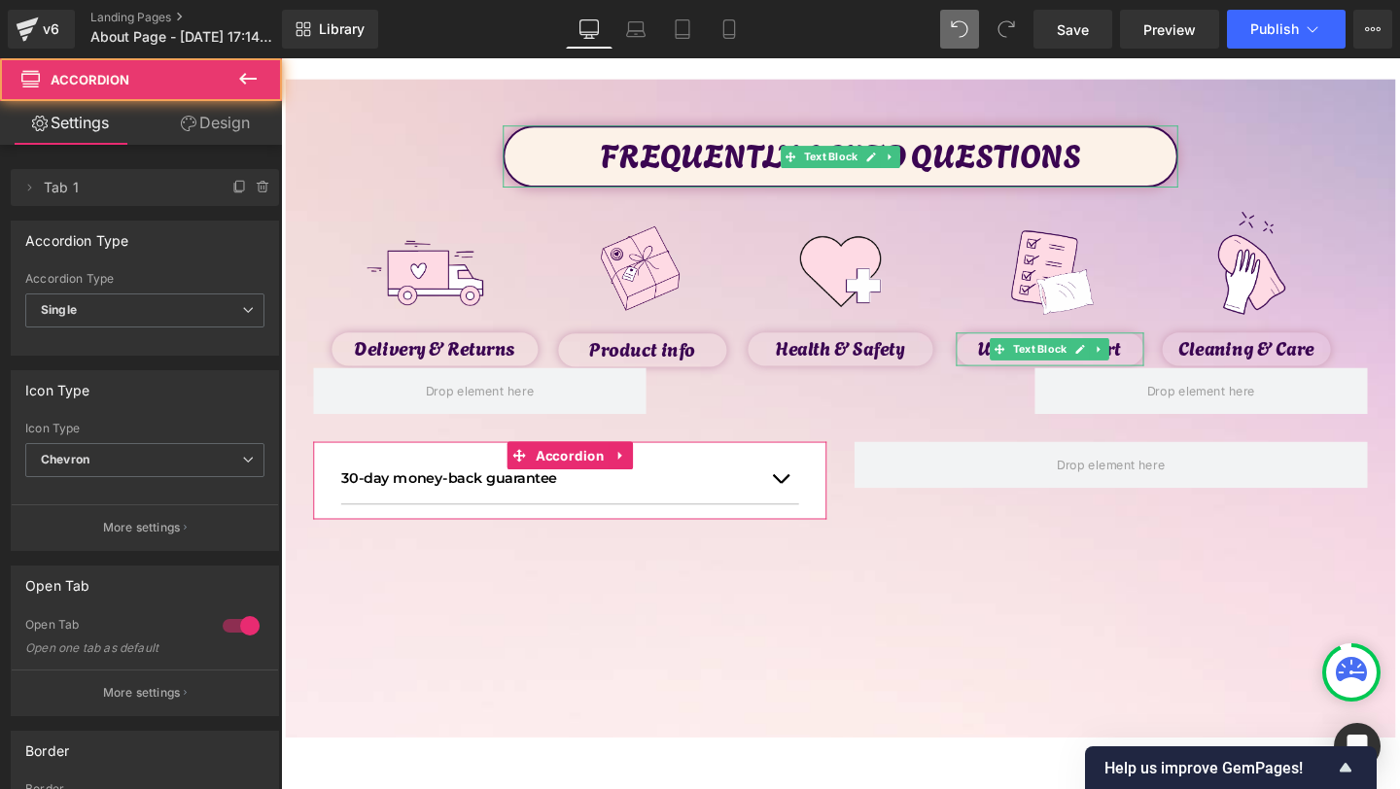
click at [237, 109] on link "Design" at bounding box center [215, 123] width 141 height 44
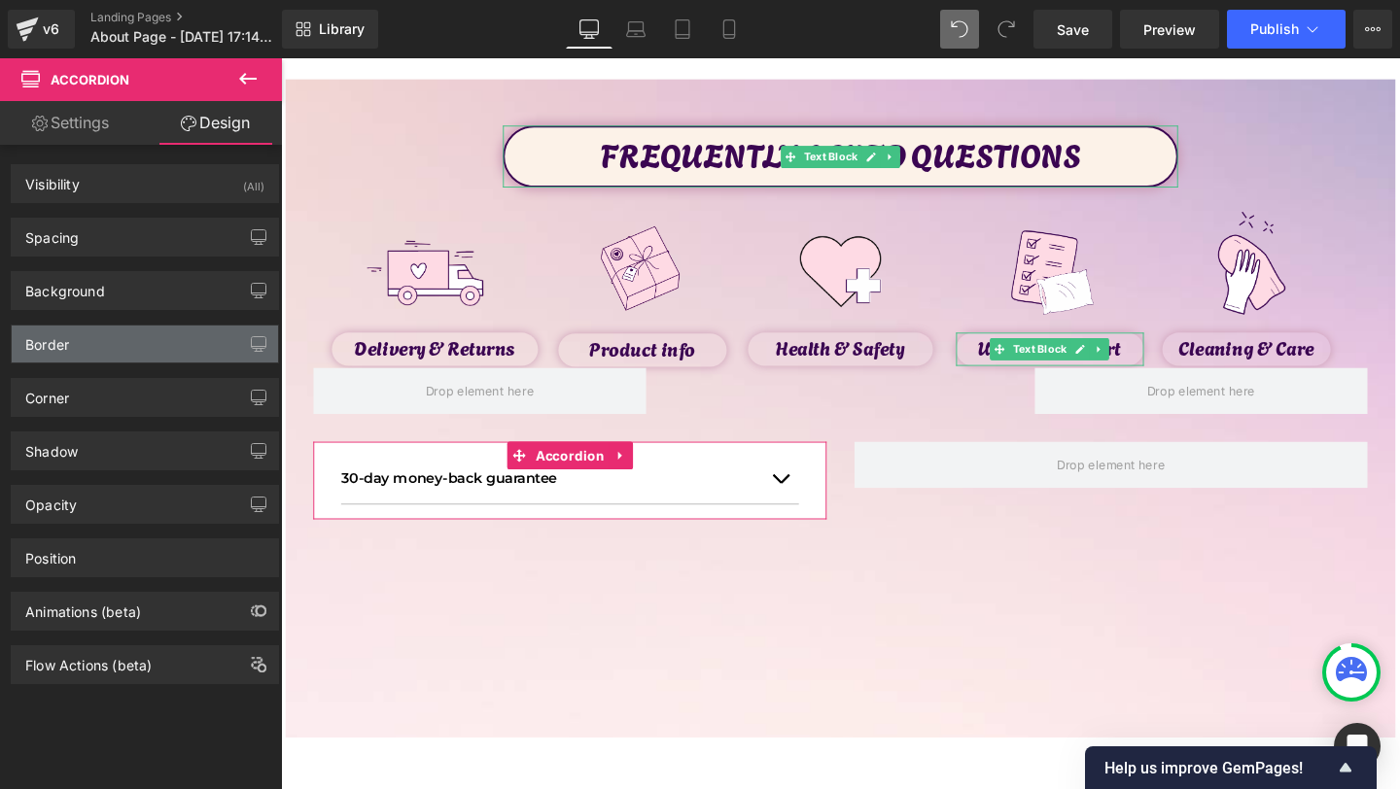
click at [157, 358] on div "Border" at bounding box center [145, 344] width 266 height 37
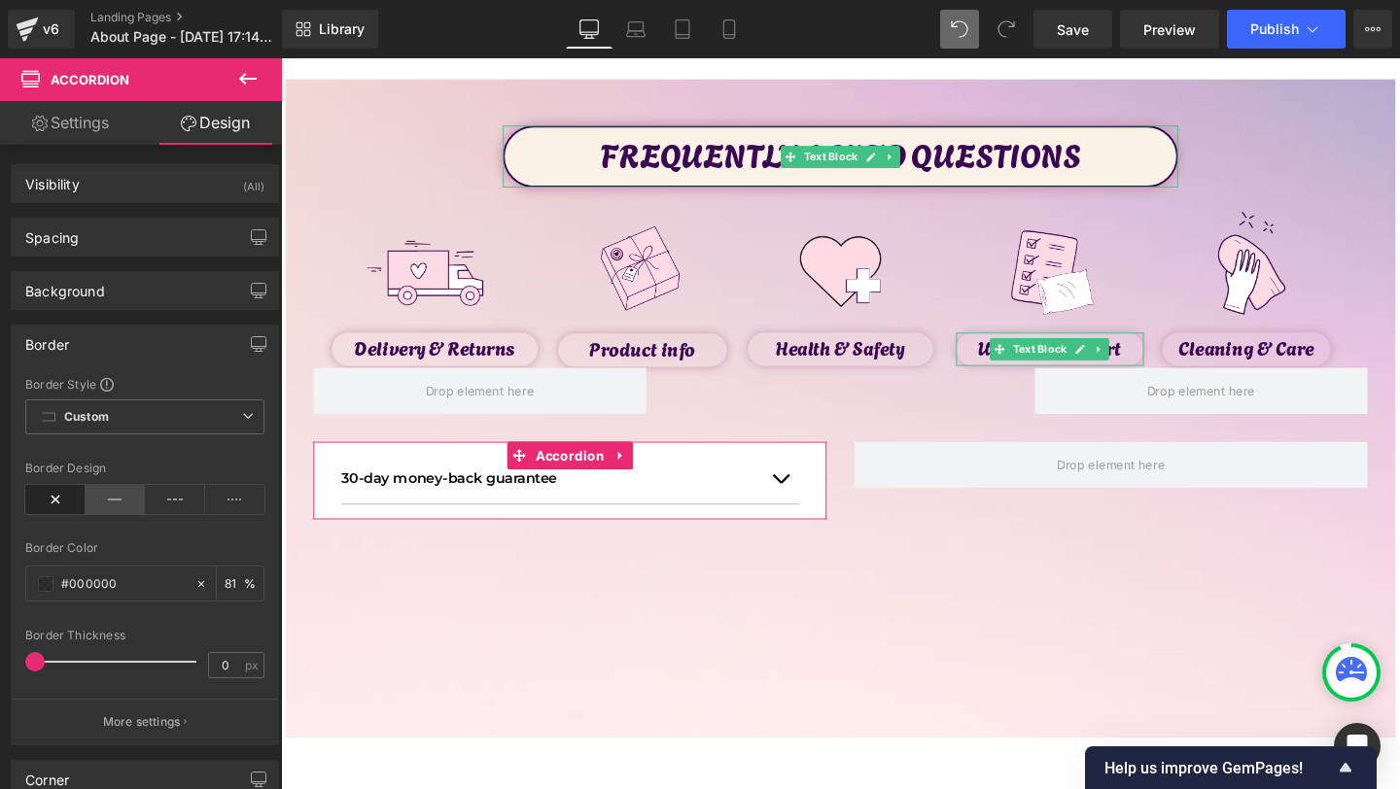
click at [120, 506] on icon at bounding box center [116, 499] width 60 height 29
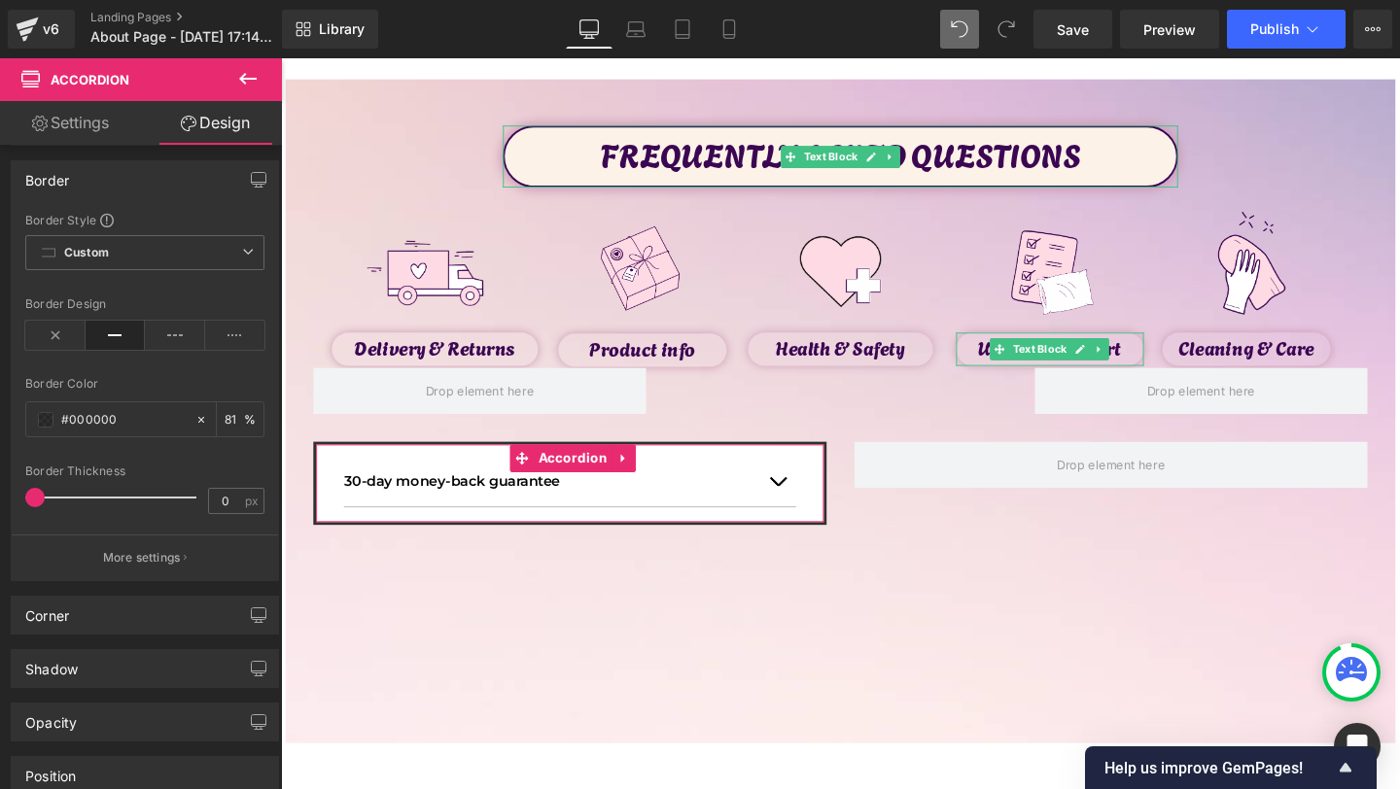
scroll to position [291, 0]
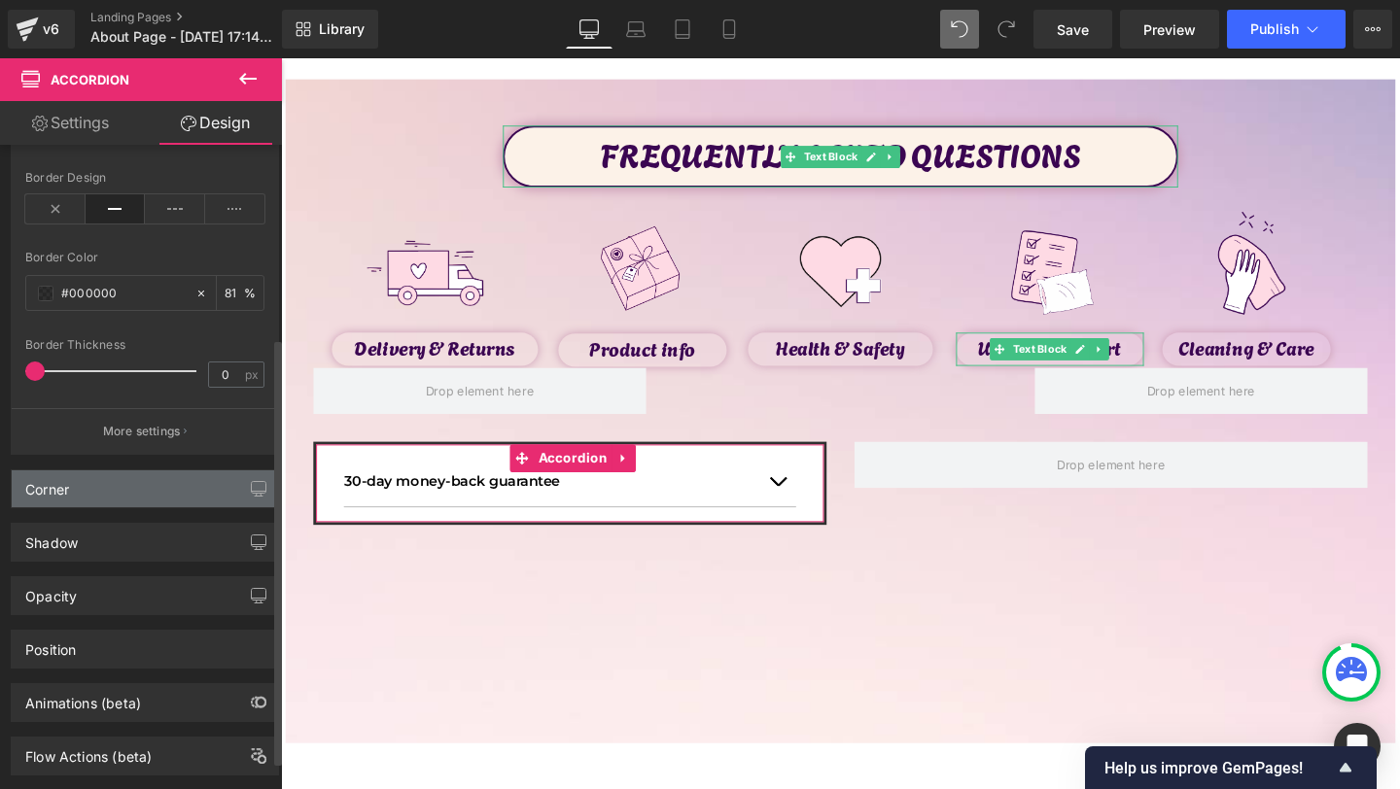
click at [96, 505] on div "Corner" at bounding box center [145, 489] width 266 height 37
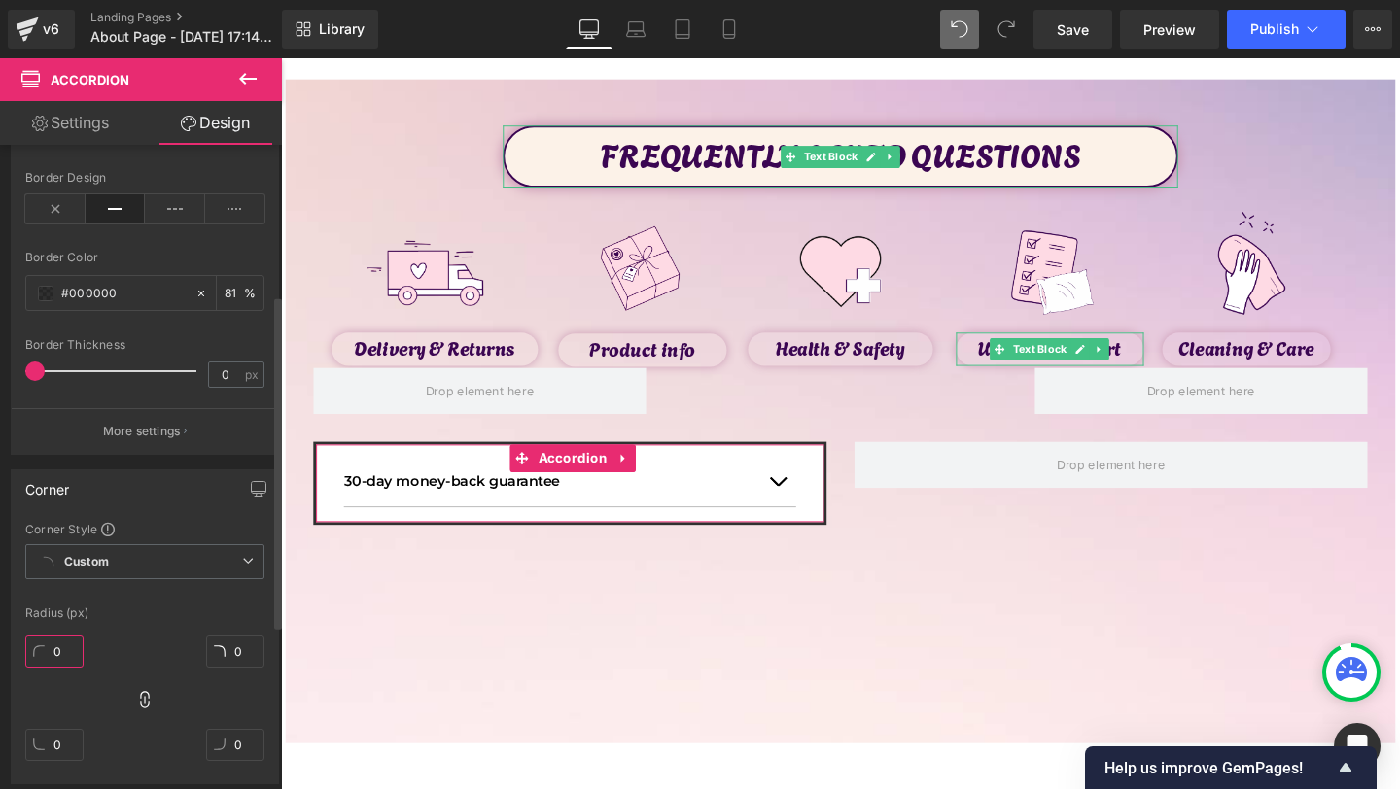
click at [56, 648] on input "0" at bounding box center [54, 652] width 58 height 32
type input "0"
type input "5"
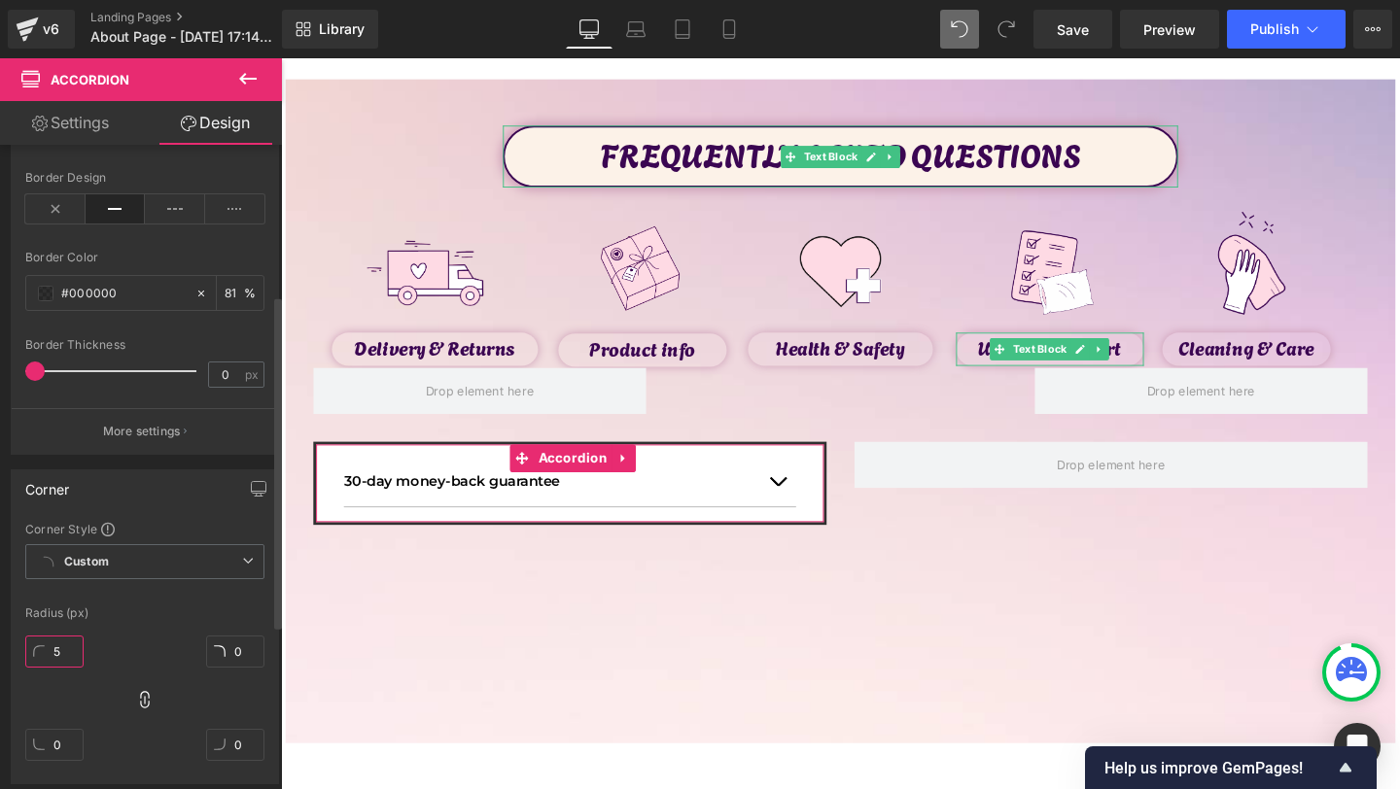
type input "5"
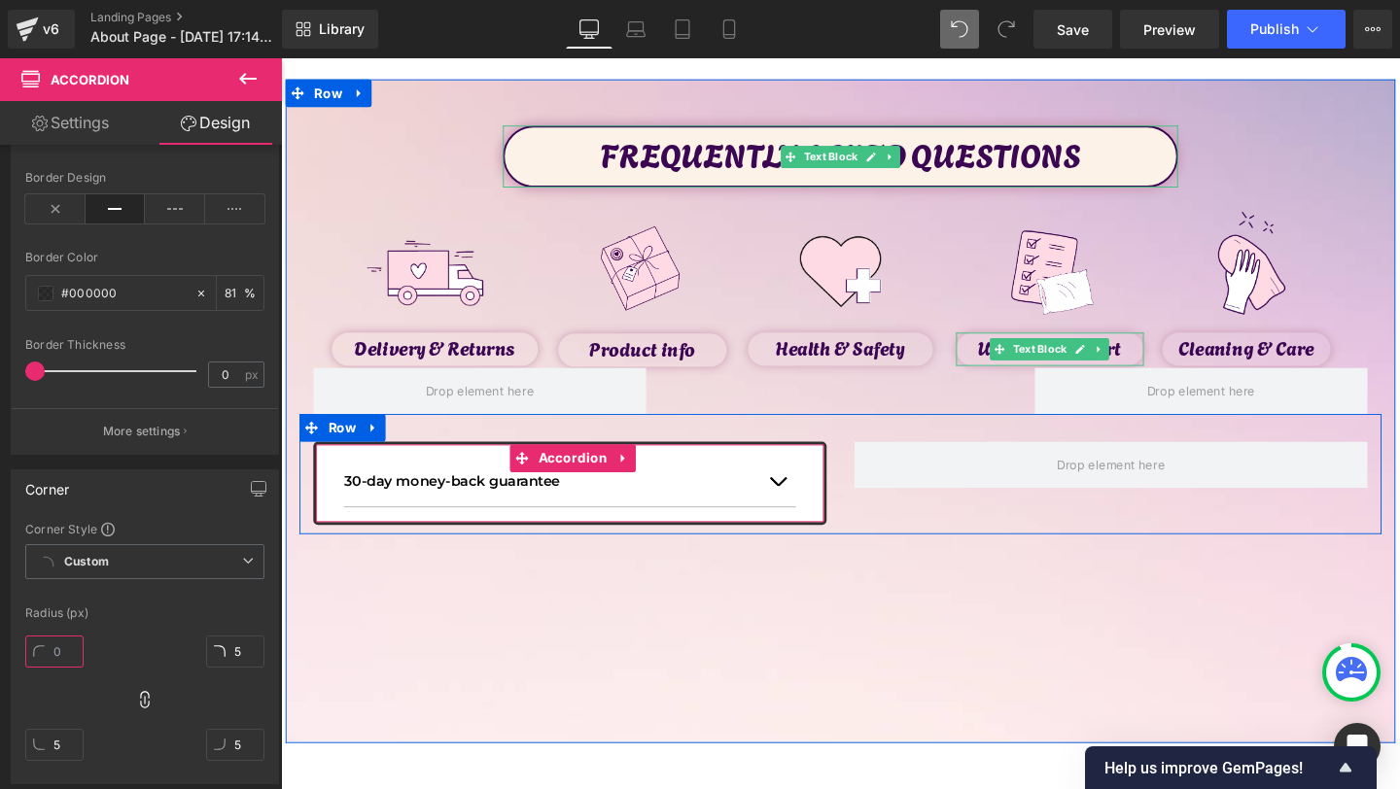
type input "1"
type input "10"
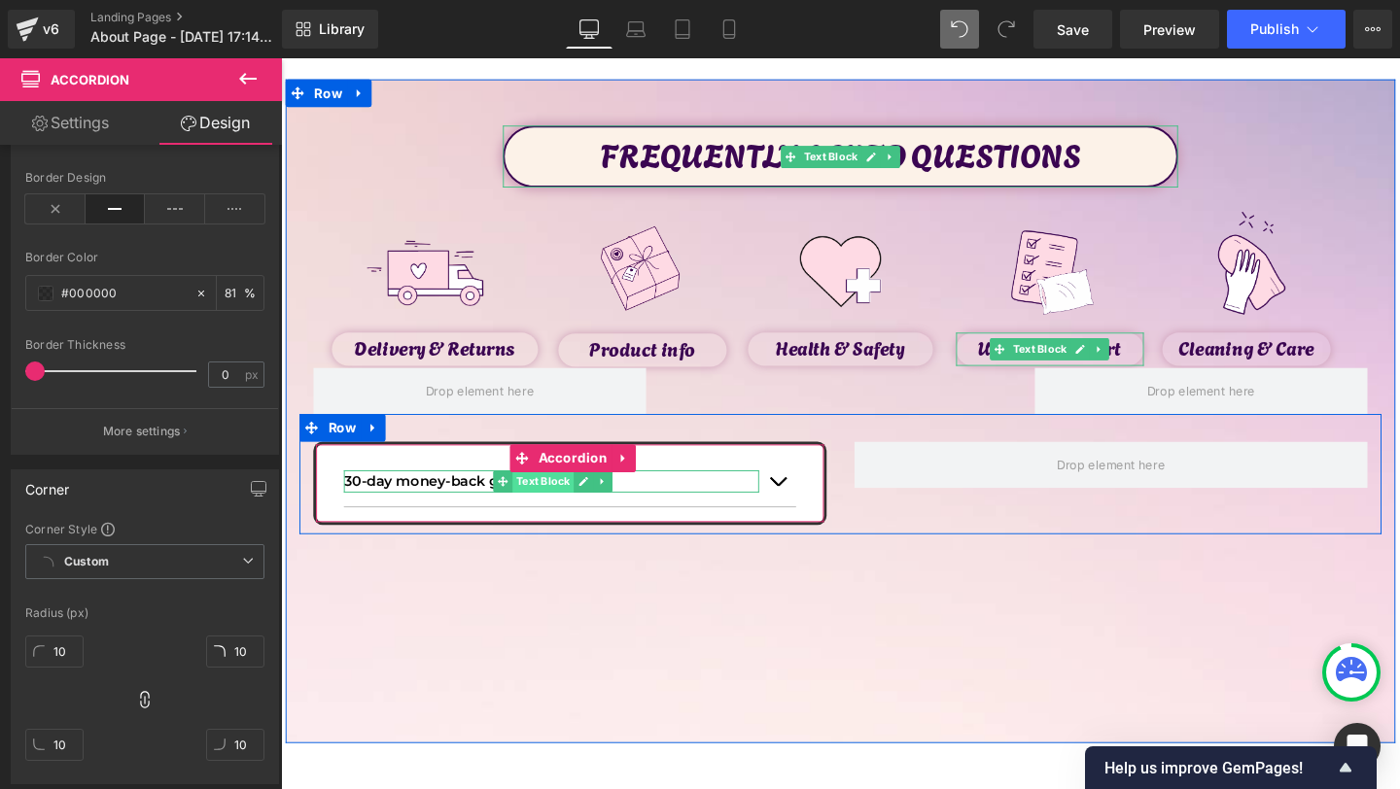
click at [531, 507] on span "Text Block" at bounding box center [556, 503] width 64 height 23
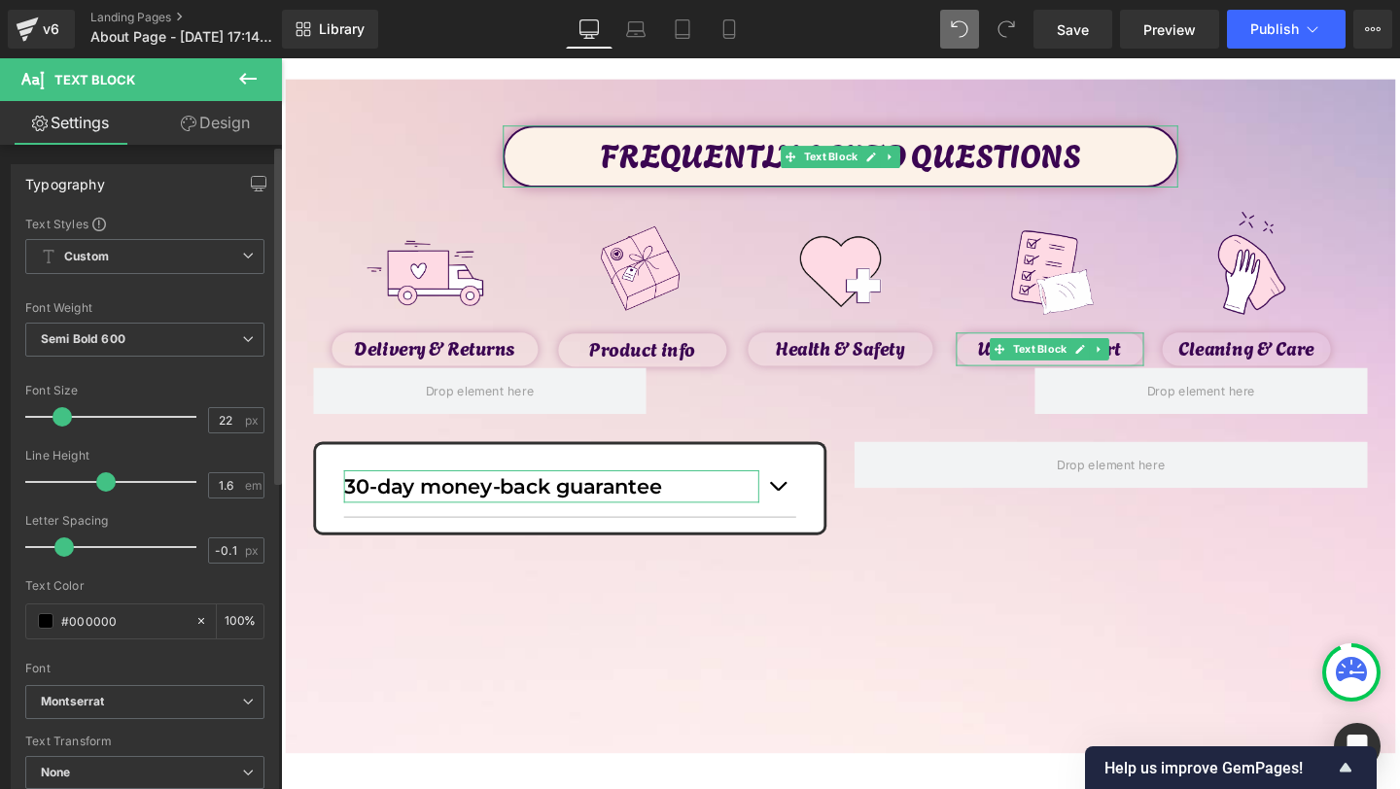
type input "21"
click at [60, 417] on div at bounding box center [115, 417] width 161 height 39
click at [211, 124] on link "Design" at bounding box center [215, 123] width 141 height 44
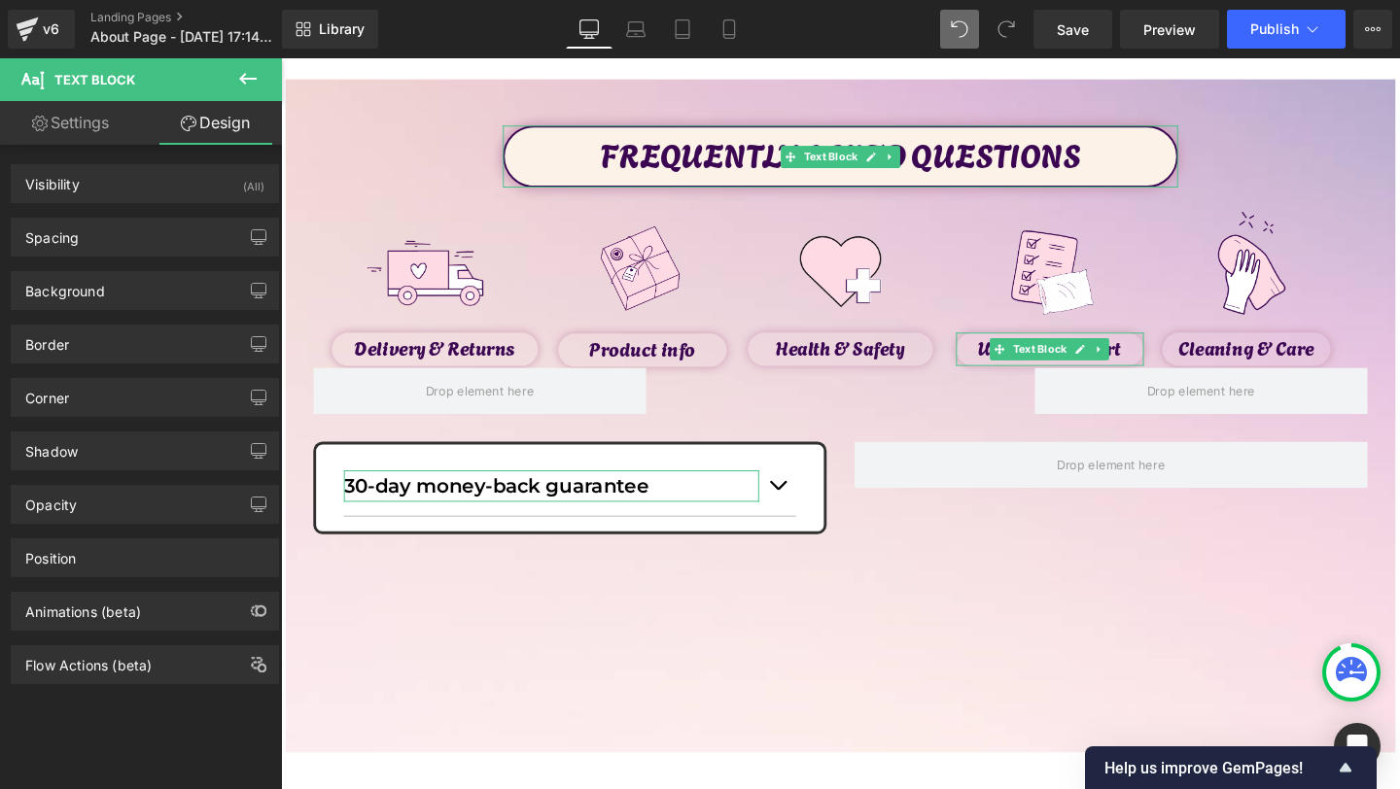
click at [124, 260] on div "Background Color & Image color transparent Color transparent 0 % Image Replace …" at bounding box center [145, 283] width 291 height 53
click at [126, 247] on div "Spacing" at bounding box center [145, 237] width 266 height 37
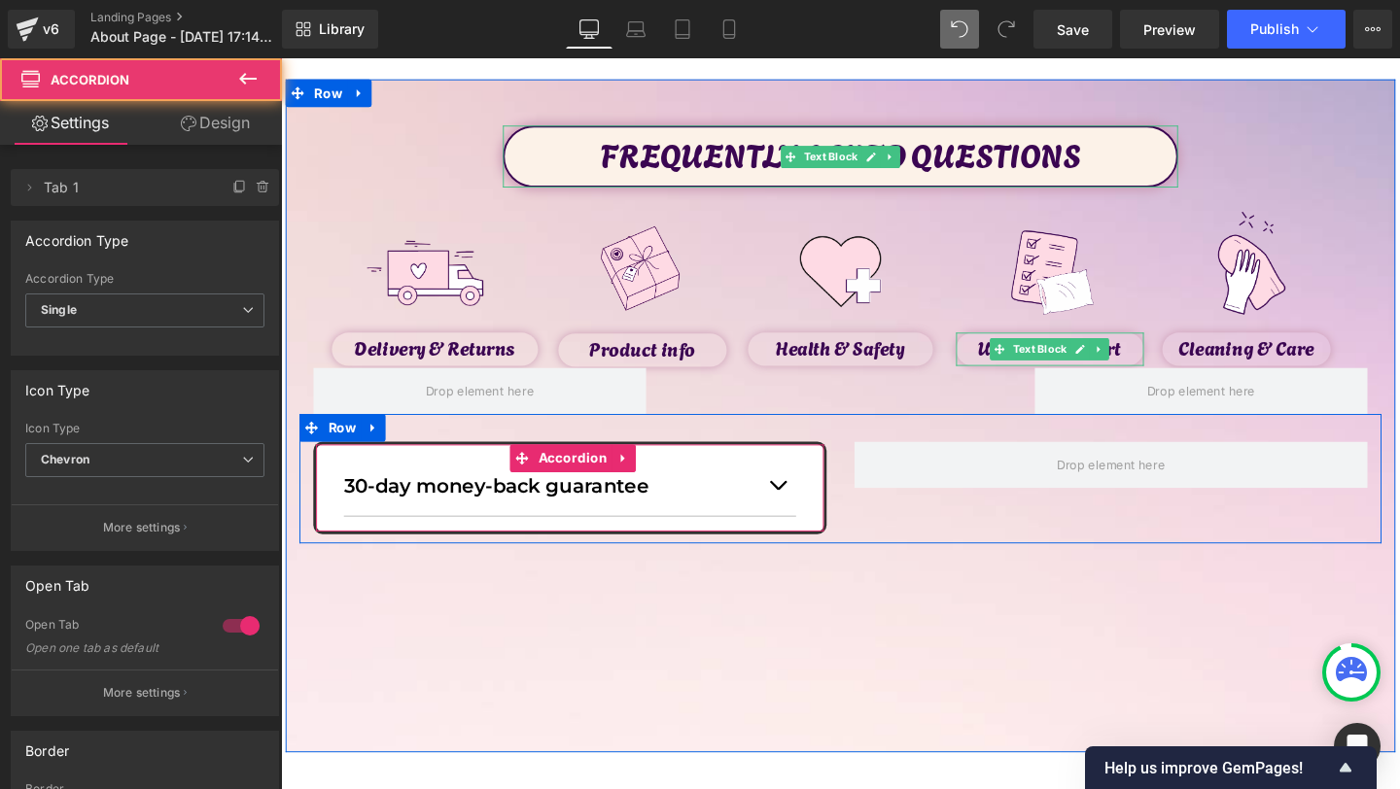
click at [508, 477] on div "30-day money-back guarantee Text Block" at bounding box center [584, 508] width 475 height 63
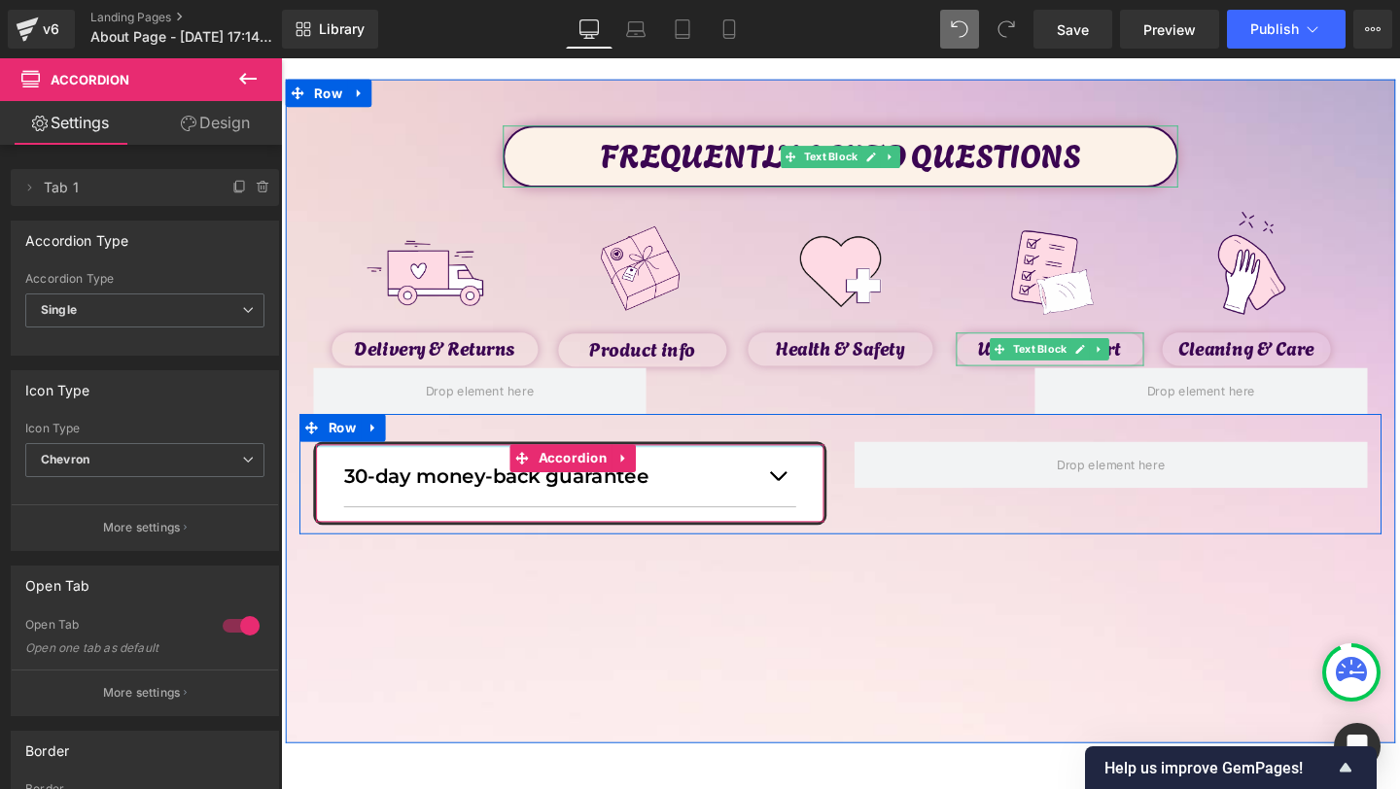
click at [490, 457] on div "30-day money-back guarantee Text Block Accordion Row" at bounding box center [869, 496] width 1138 height 126
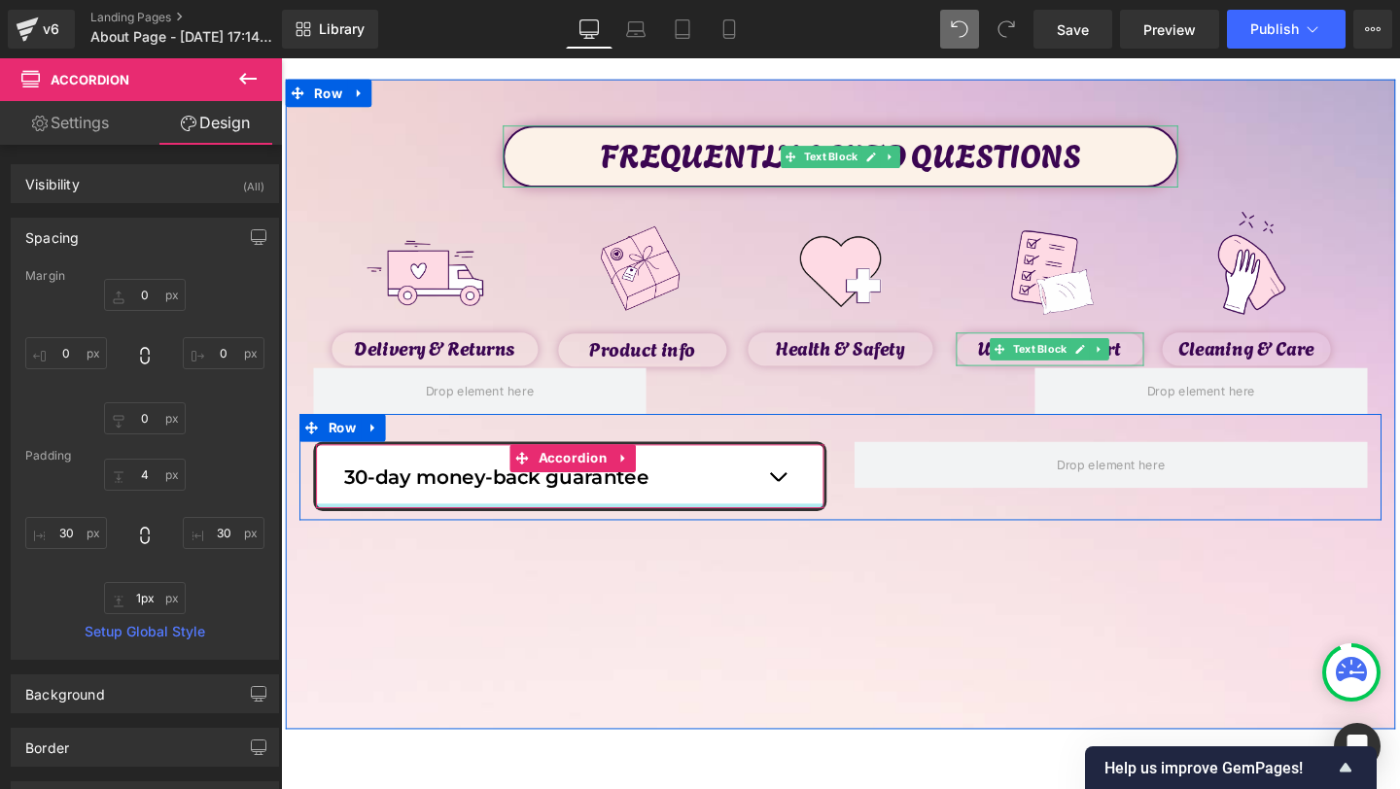
type input "0px"
drag, startPoint x: 479, startPoint y: 542, endPoint x: 483, endPoint y: 518, distance: 23.7
click at [483, 518] on div "30-day money-back guarantee Text Block Accordion" at bounding box center [585, 498] width 540 height 73
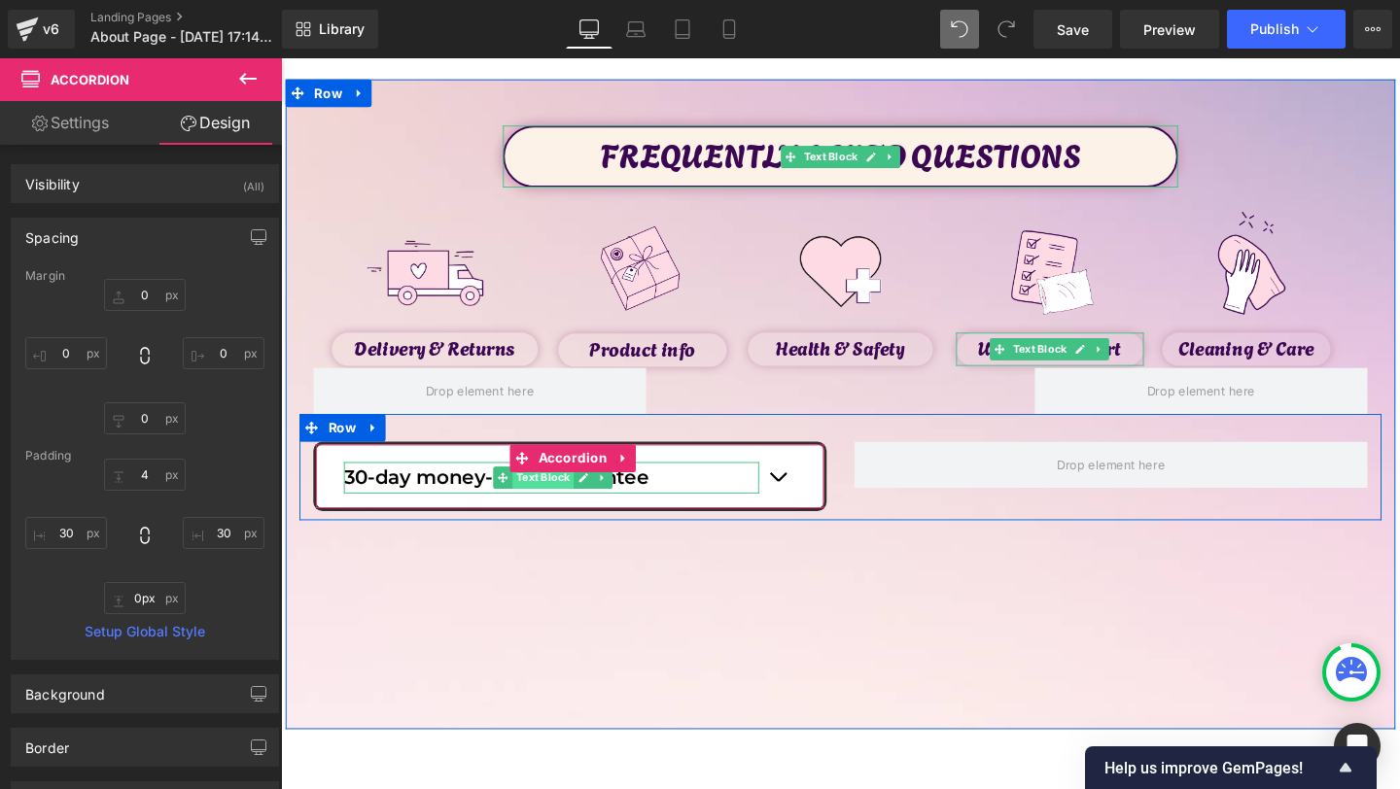
click at [563, 503] on span "Text Block" at bounding box center [556, 499] width 64 height 23
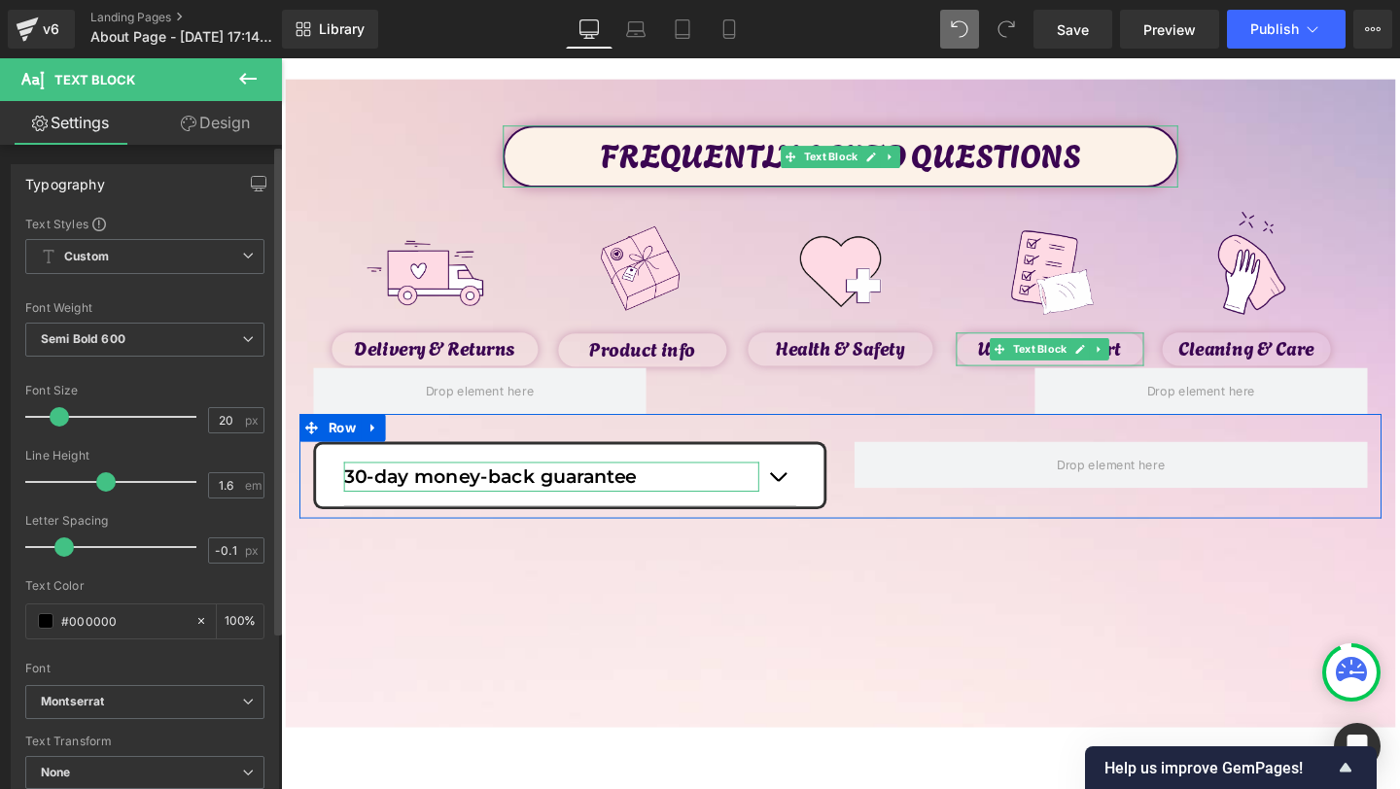
type input "19"
click at [63, 417] on span at bounding box center [57, 416] width 19 height 19
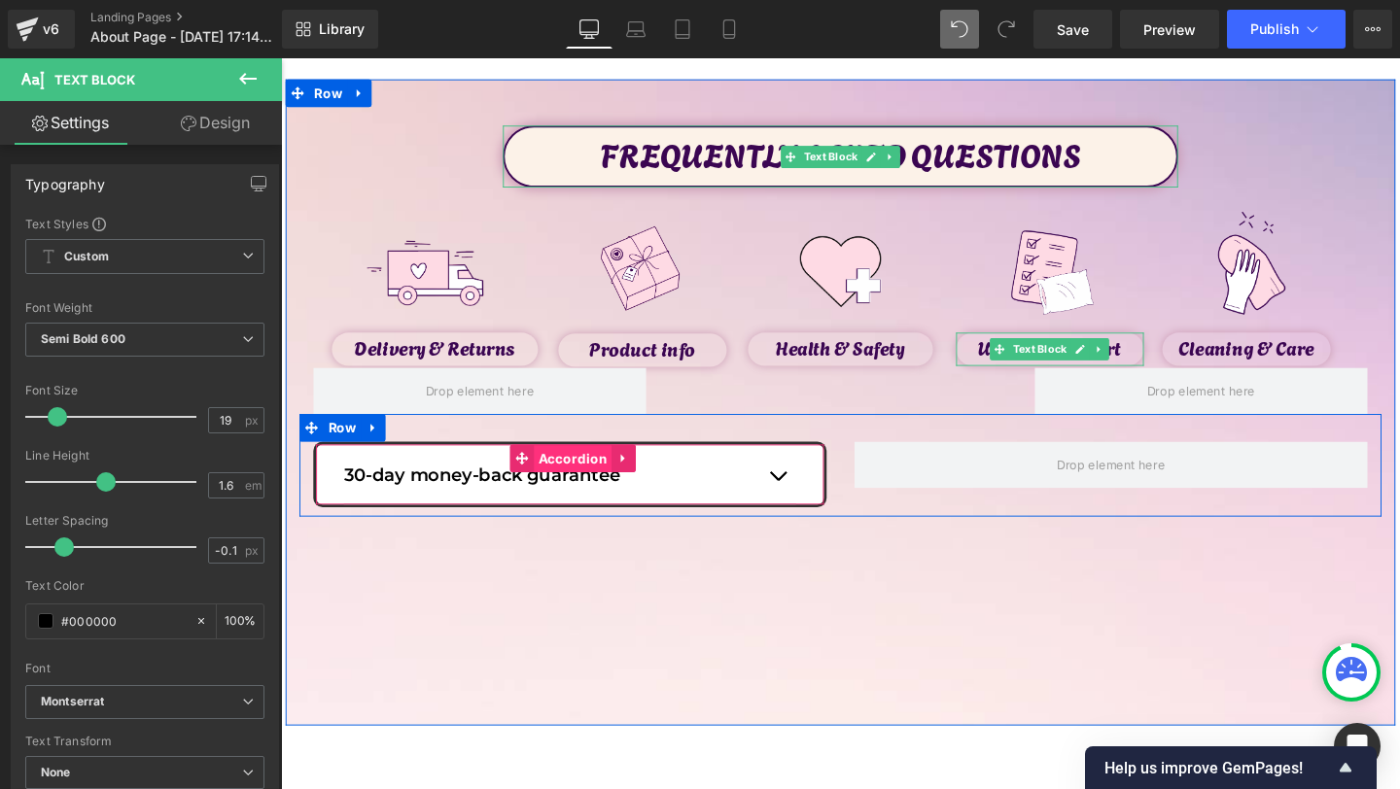
click at [565, 485] on span "Accordion" at bounding box center [587, 480] width 83 height 29
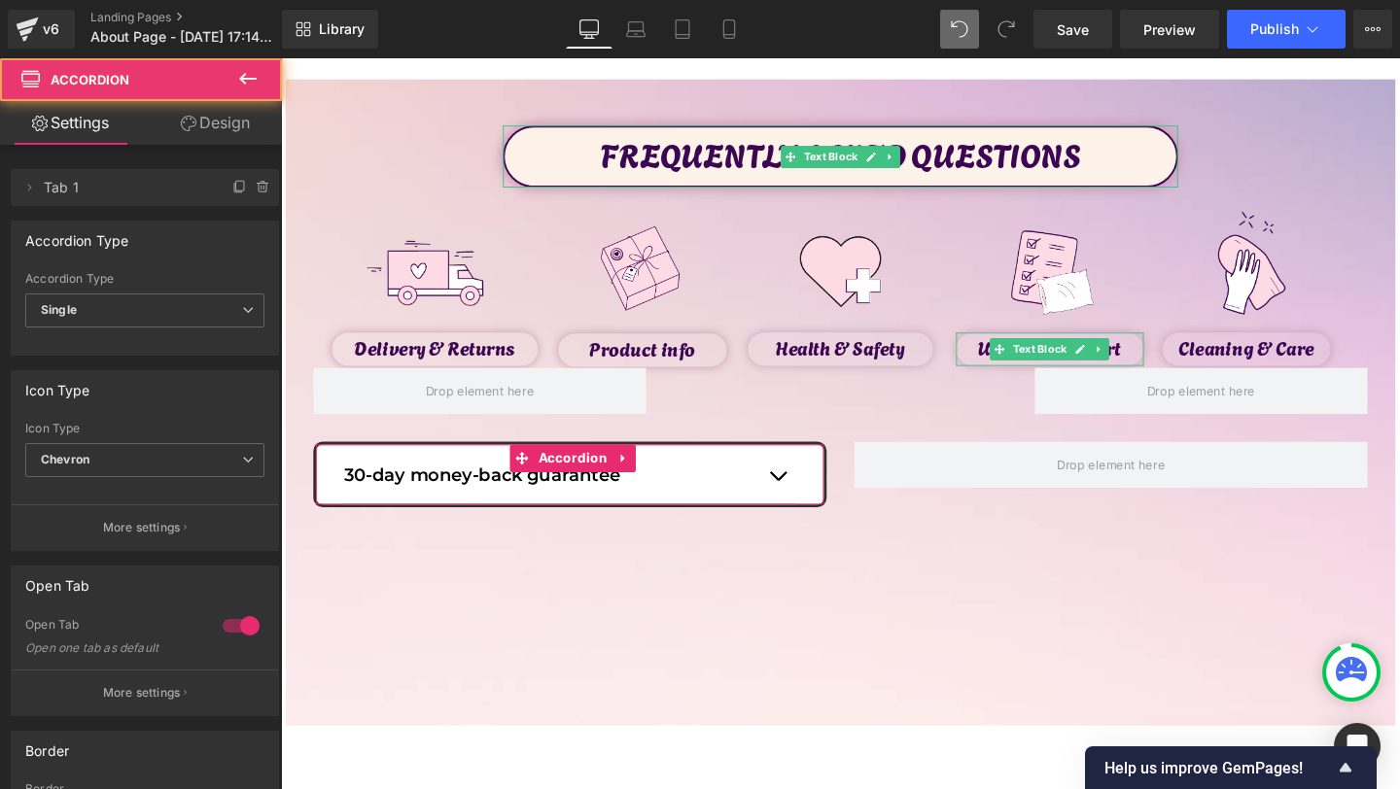
click at [224, 138] on link "Design" at bounding box center [215, 123] width 141 height 44
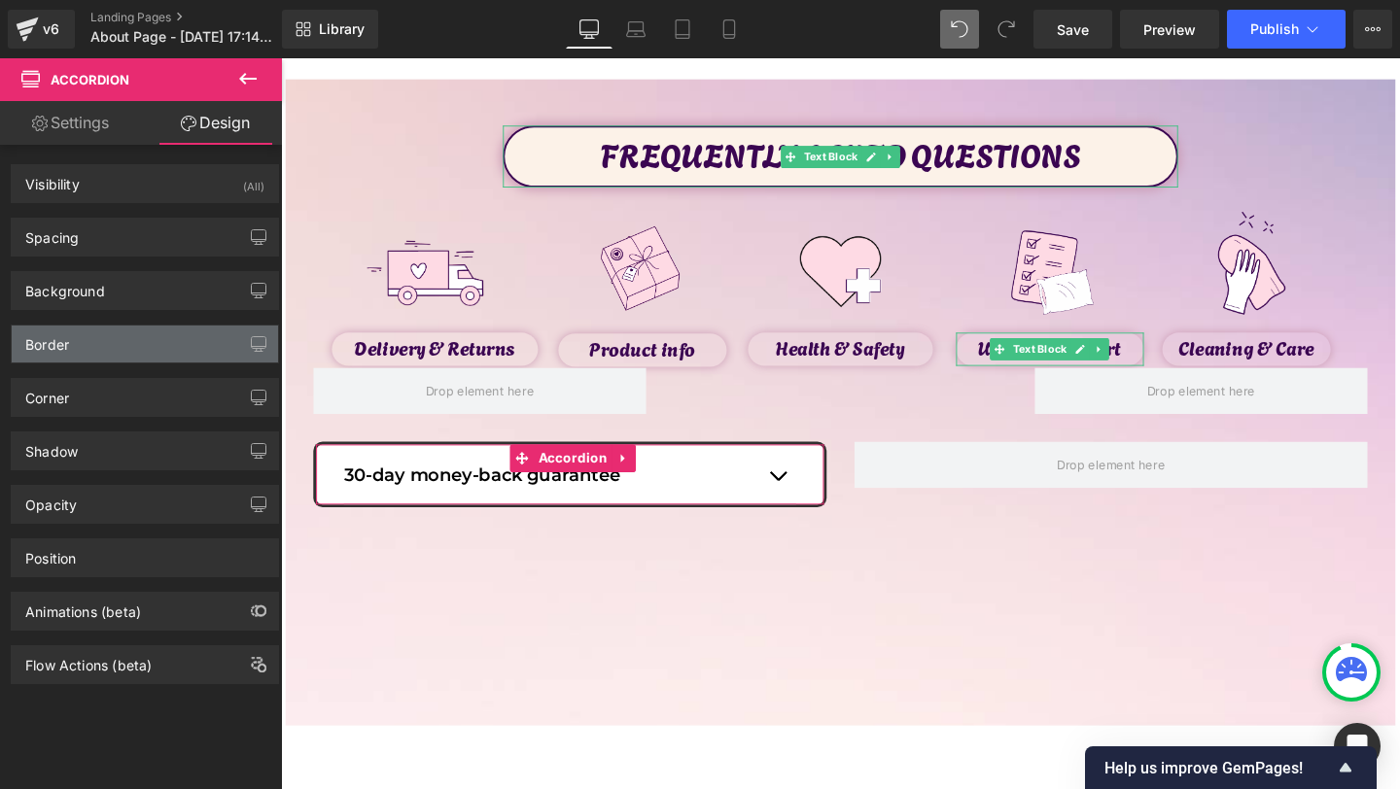
click at [86, 333] on div "Border" at bounding box center [145, 344] width 266 height 37
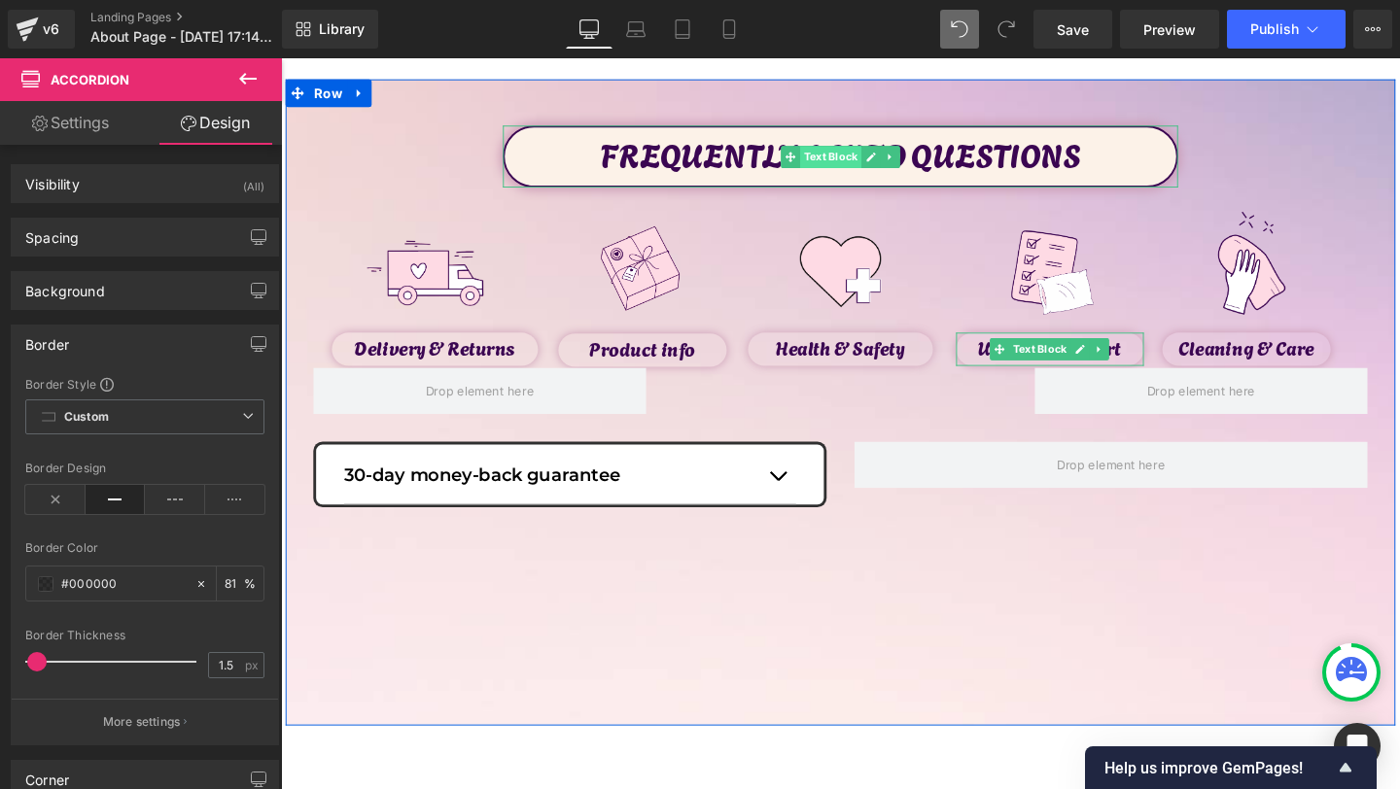
click at [866, 171] on span "Text Block" at bounding box center [858, 162] width 64 height 23
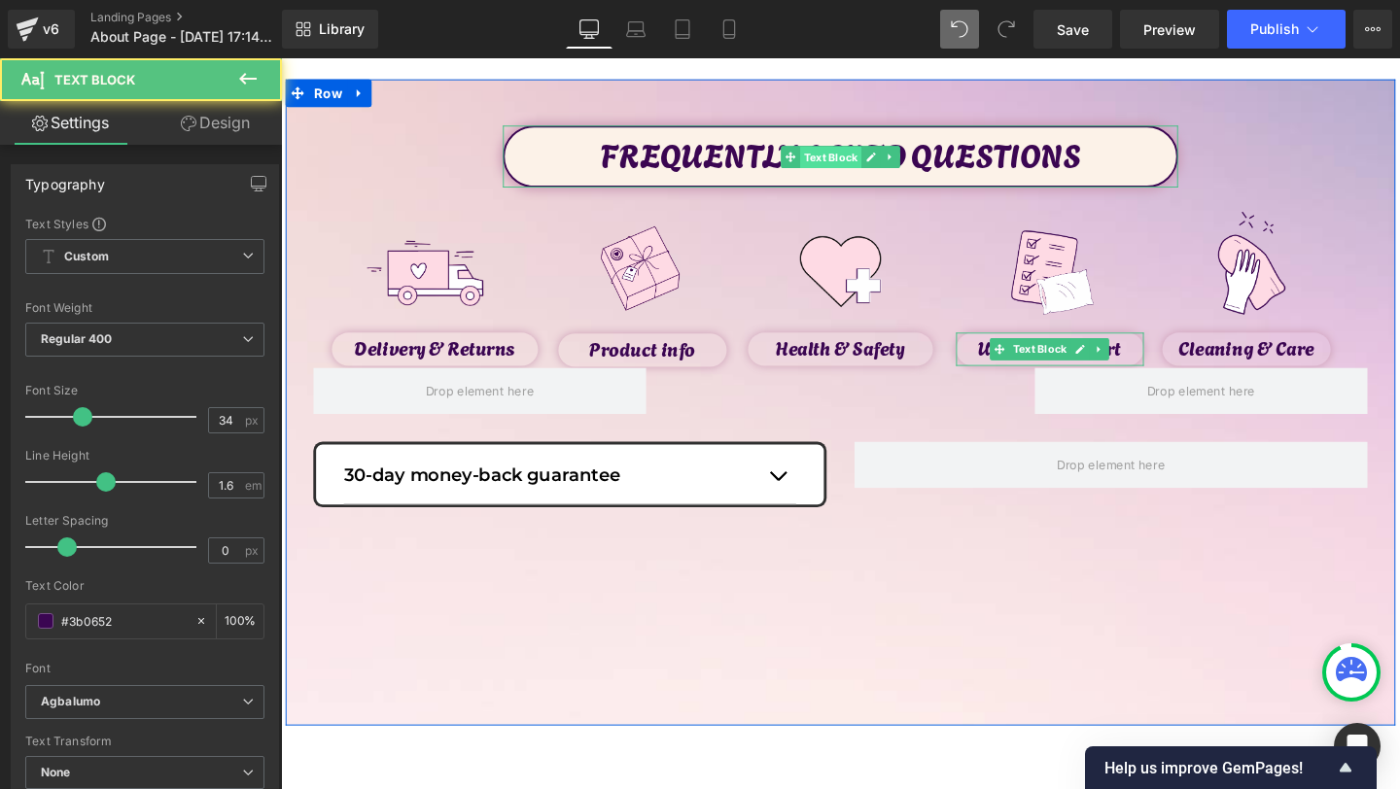
click at [863, 160] on span "Text Block" at bounding box center [858, 162] width 64 height 23
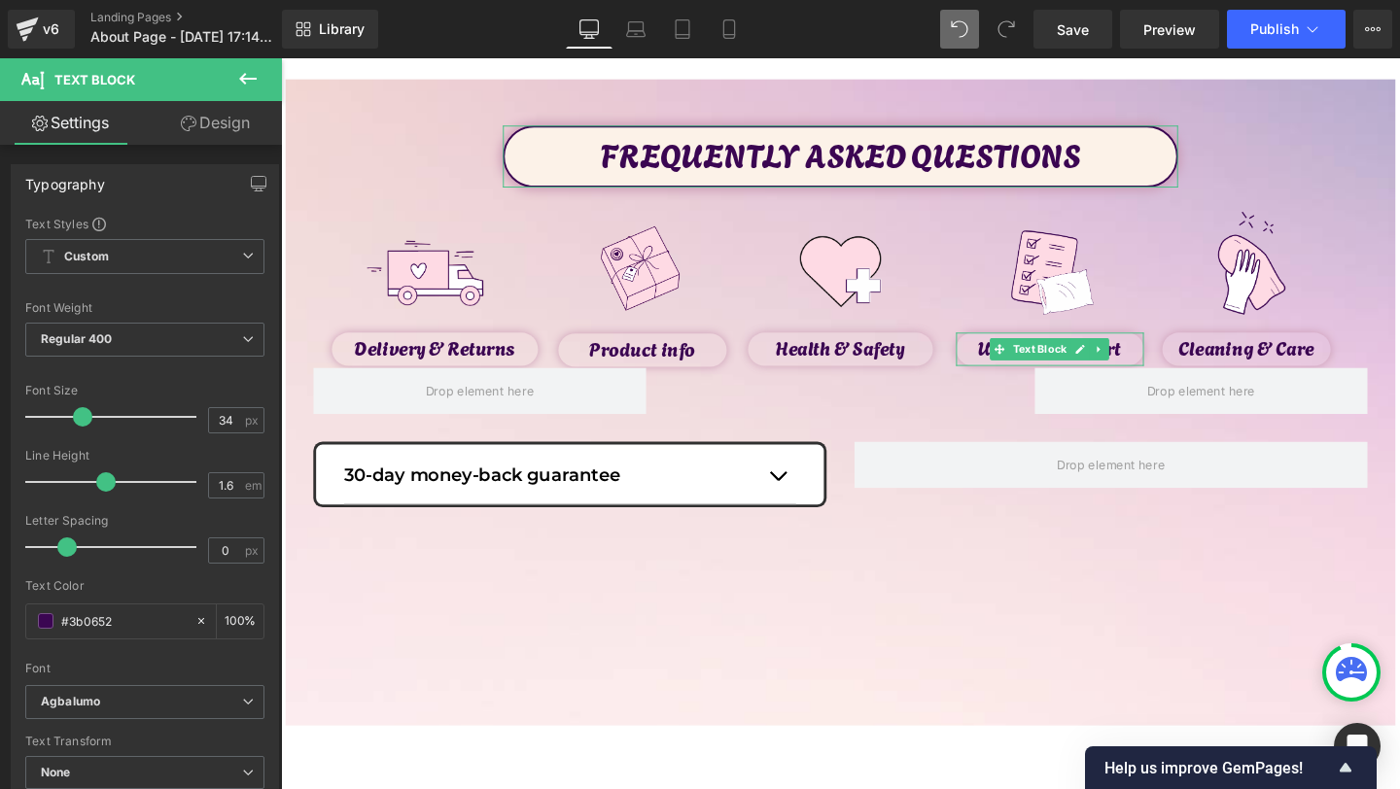
click at [208, 126] on link "Design" at bounding box center [215, 123] width 141 height 44
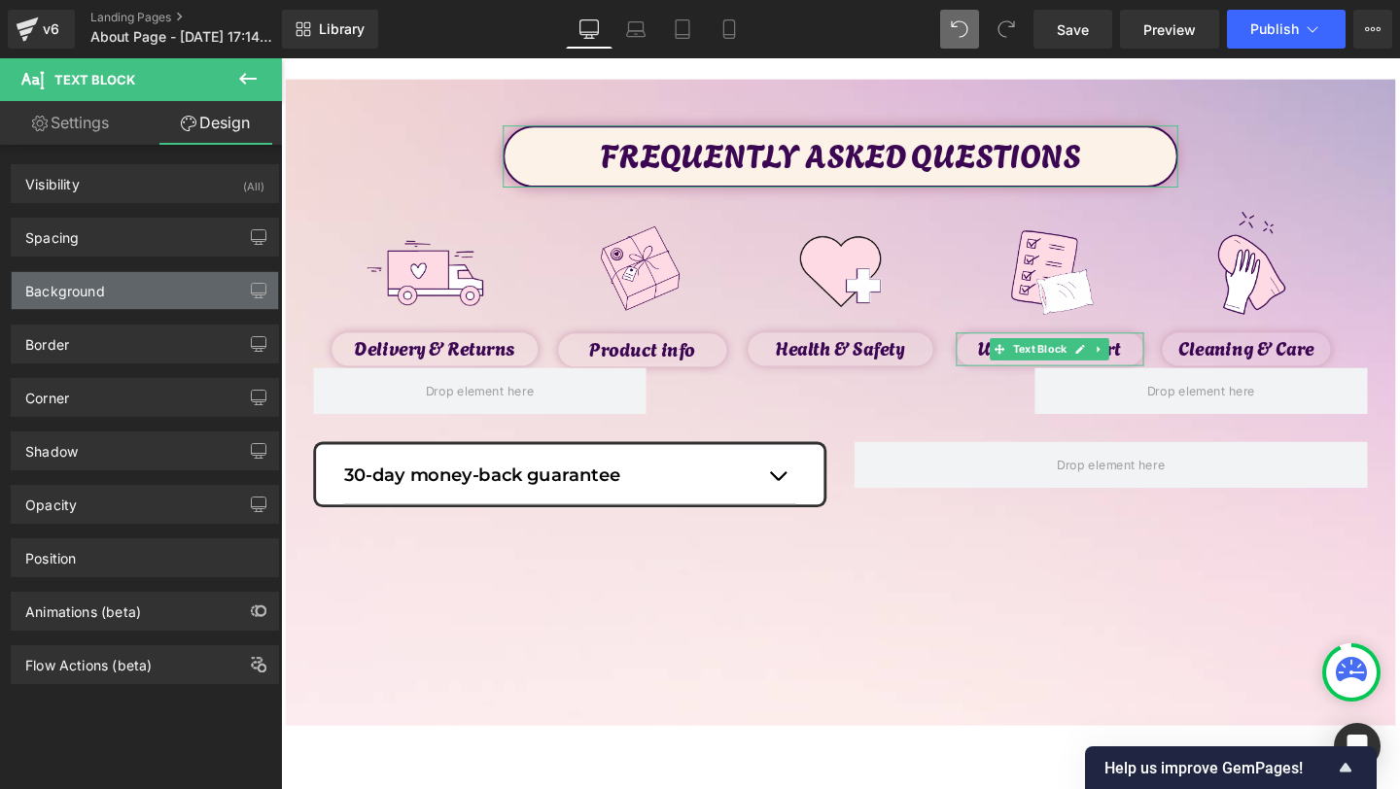
click at [145, 280] on div "Background" at bounding box center [145, 290] width 266 height 37
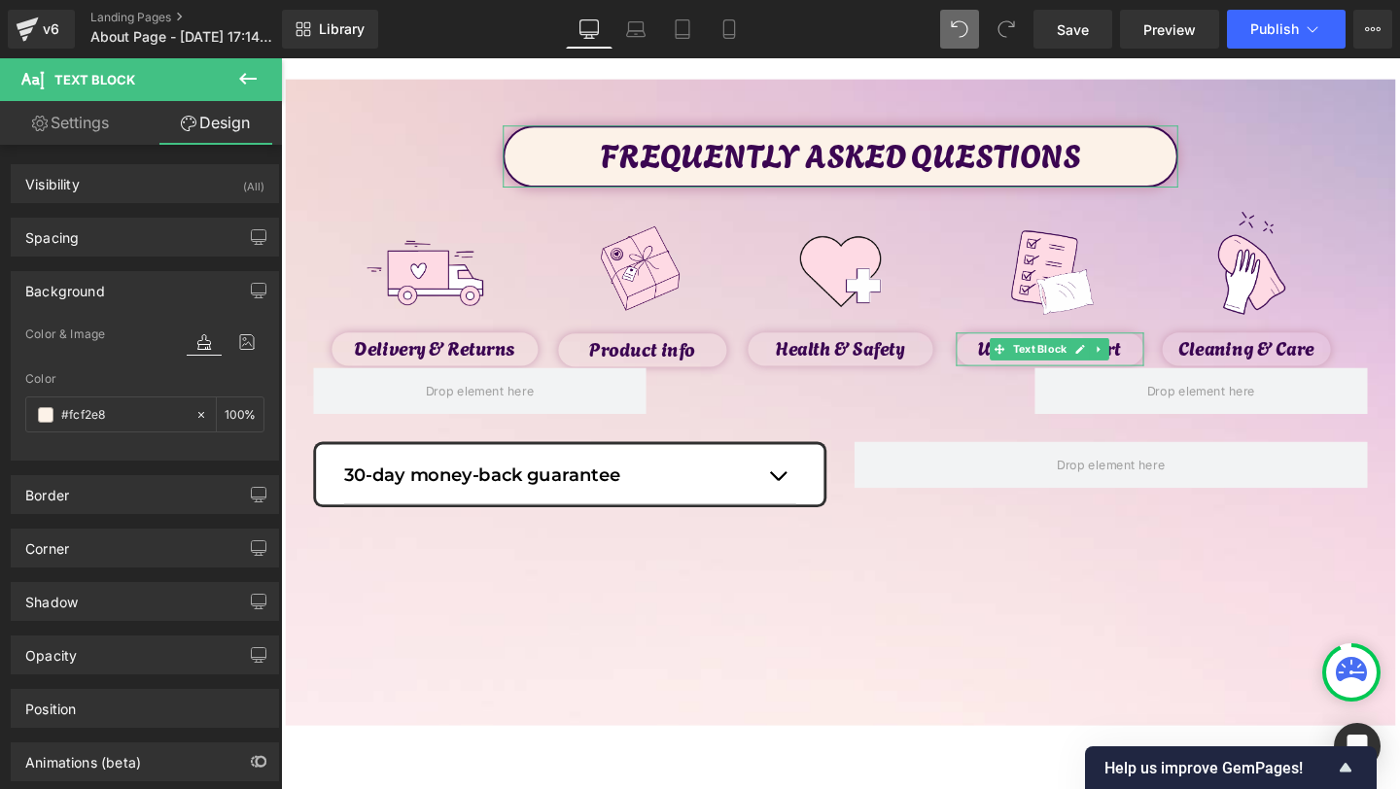
click at [144, 277] on div "Background" at bounding box center [145, 290] width 266 height 37
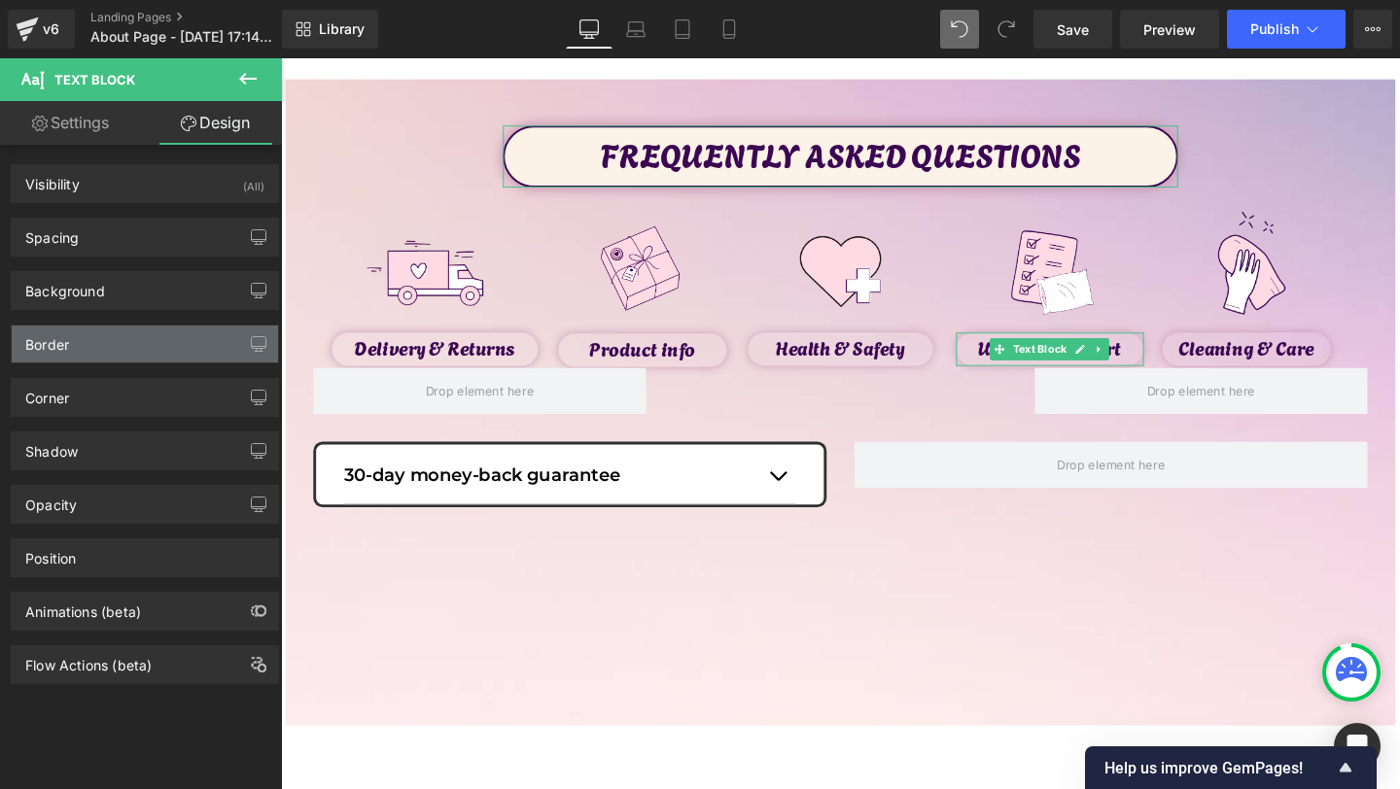
click at [104, 359] on div "Border" at bounding box center [145, 344] width 266 height 37
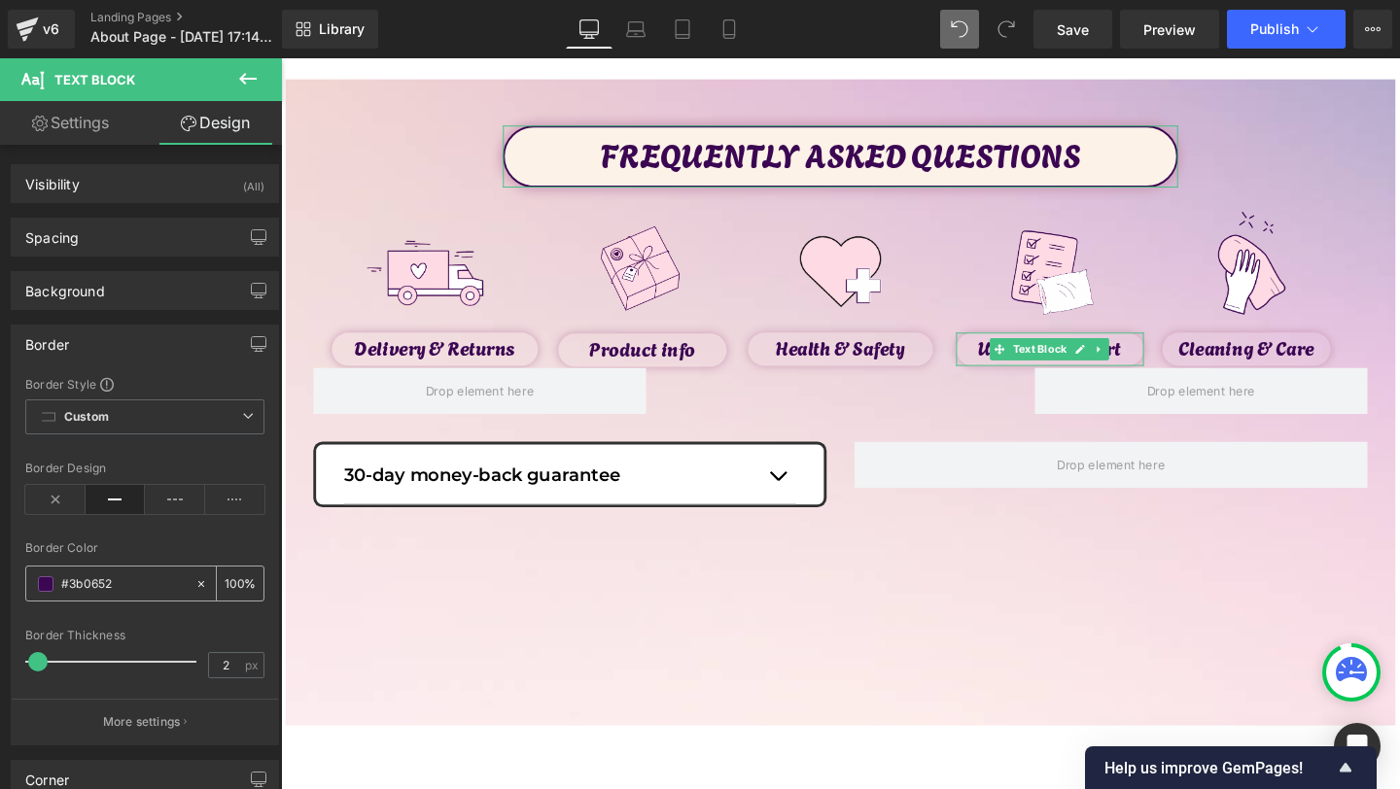
click at [95, 585] on input "#3b0652" at bounding box center [123, 584] width 124 height 21
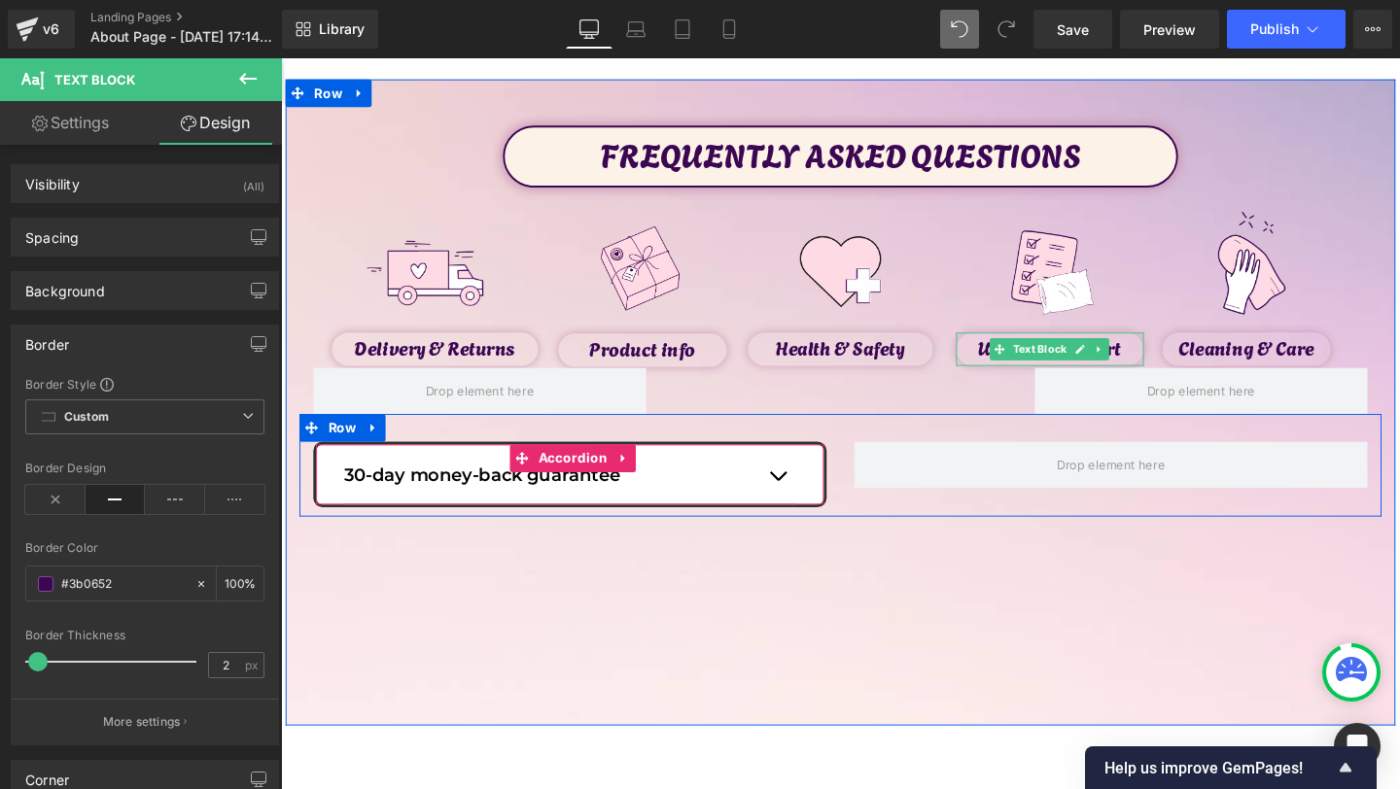
click at [594, 494] on icon at bounding box center [599, 500] width 11 height 12
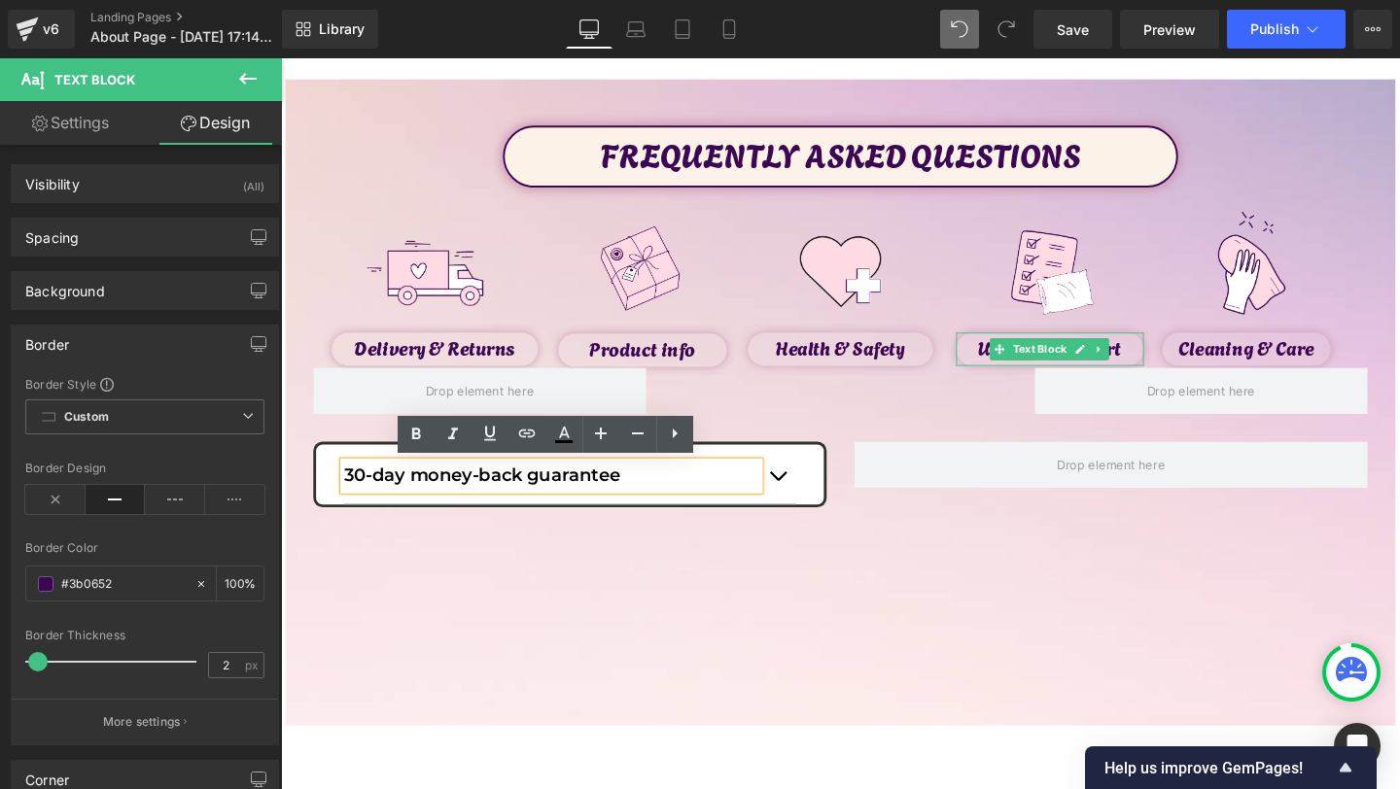
click at [673, 524] on div "30-day money-back guarantee Text Block" at bounding box center [584, 498] width 475 height 59
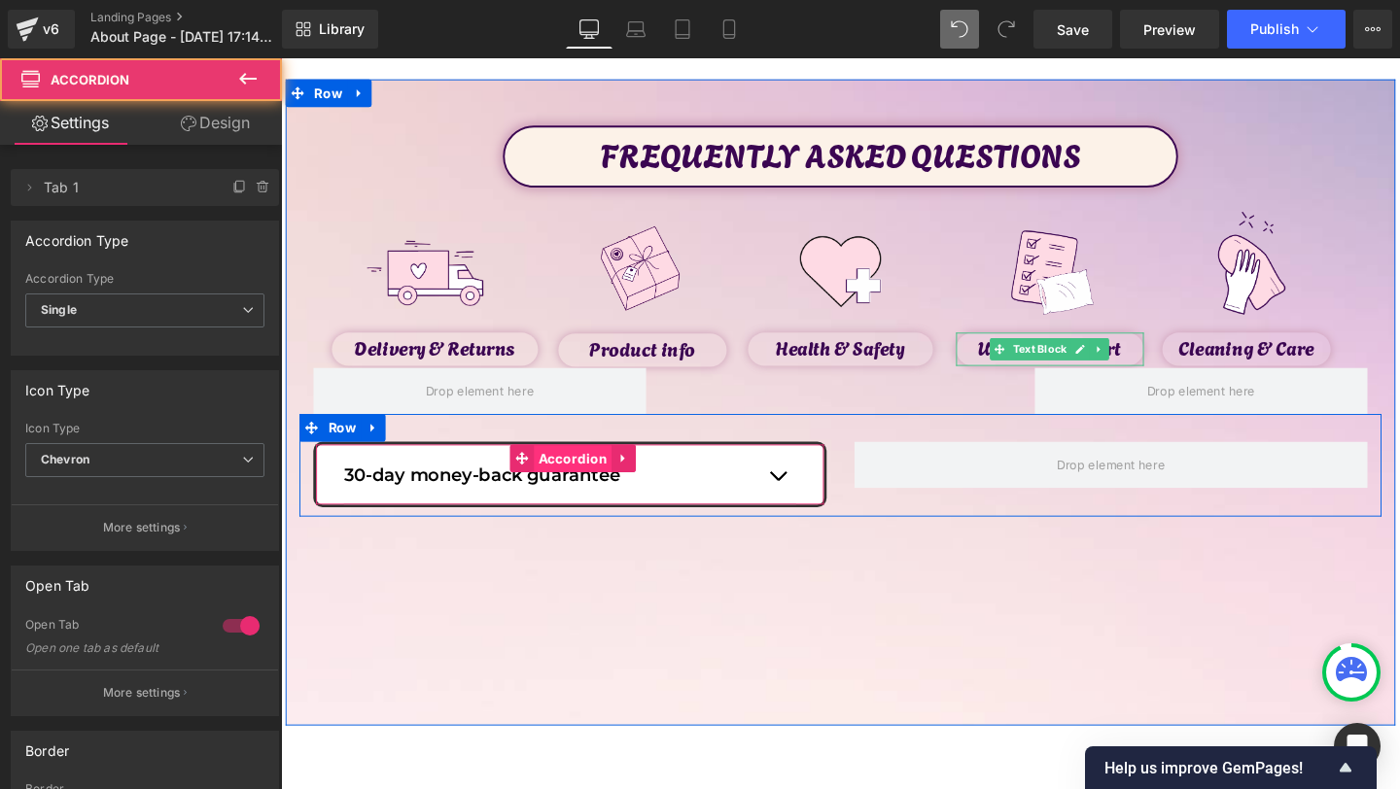
click at [596, 476] on span "Accordion" at bounding box center [587, 480] width 83 height 29
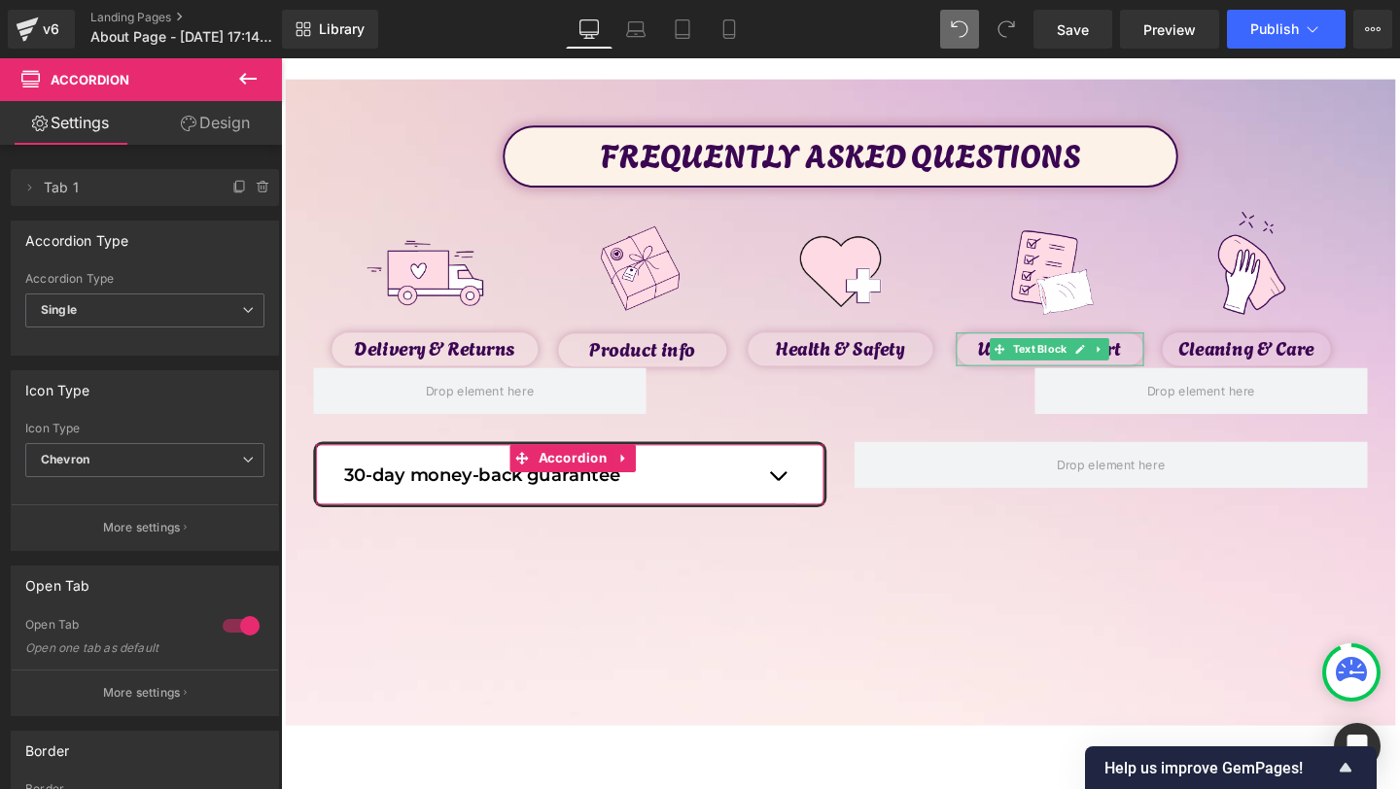
click at [220, 124] on link "Design" at bounding box center [215, 123] width 141 height 44
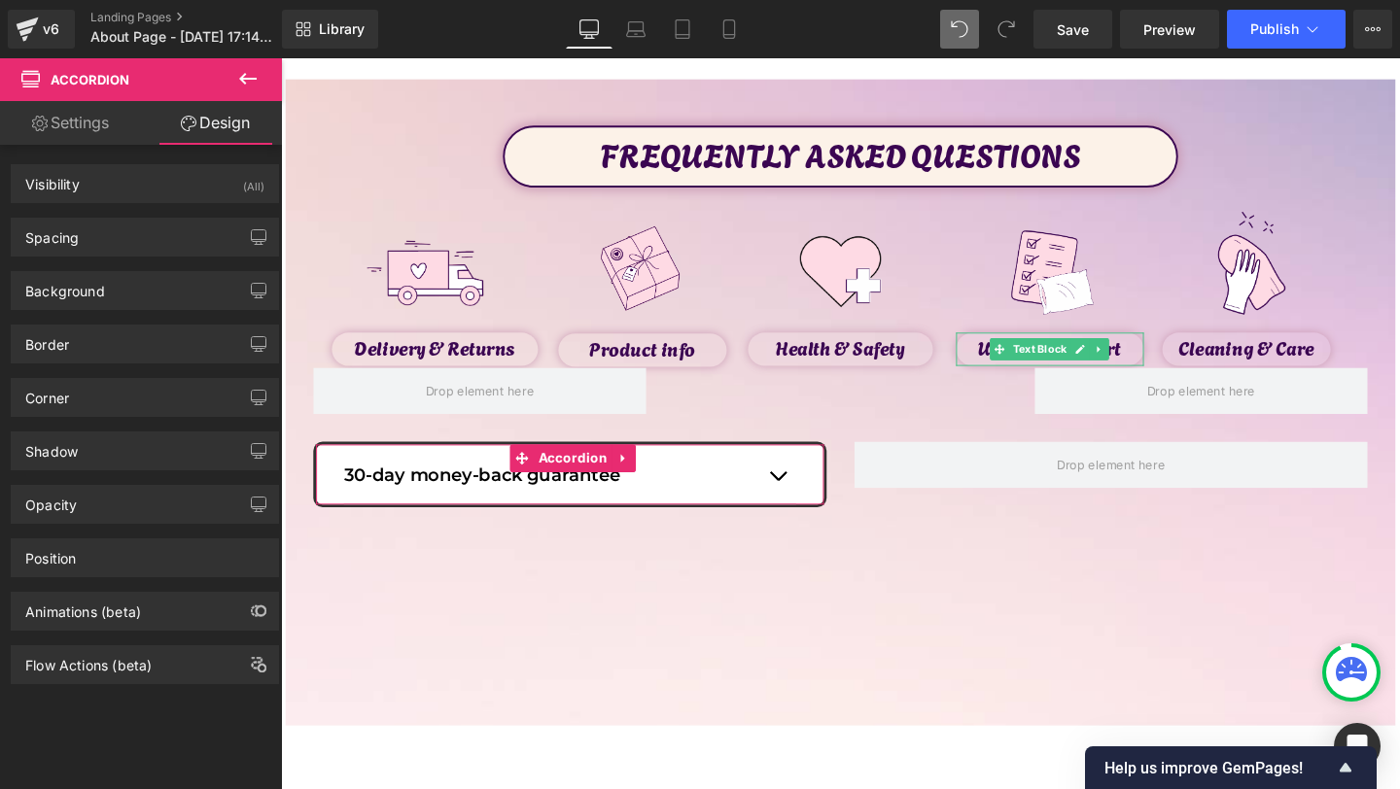
type input "#000000"
type input "81"
type input "1.5"
click at [109, 360] on div "Border" at bounding box center [145, 344] width 266 height 37
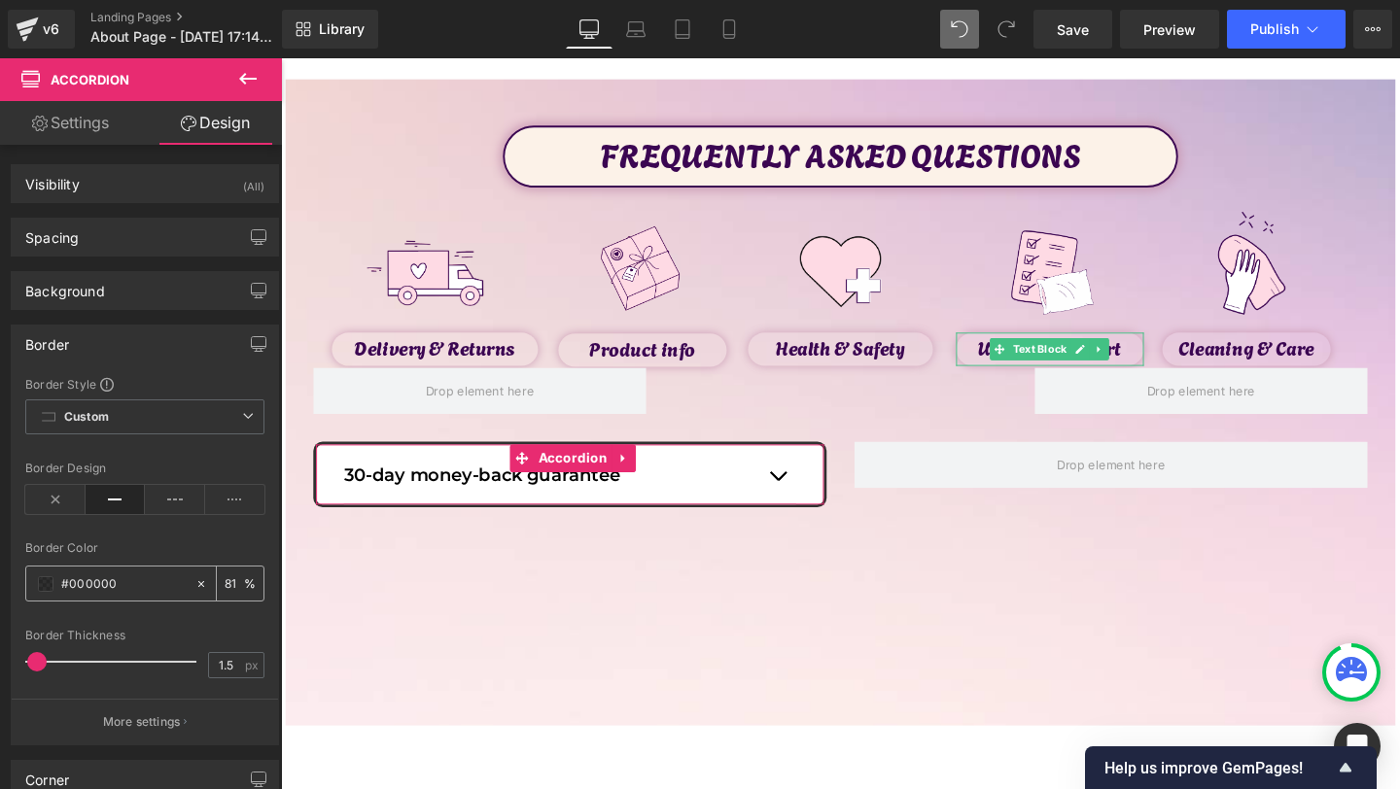
click at [94, 592] on input "#000000" at bounding box center [123, 584] width 124 height 21
paste input "3b0652"
type input "#3b0652"
type input "100"
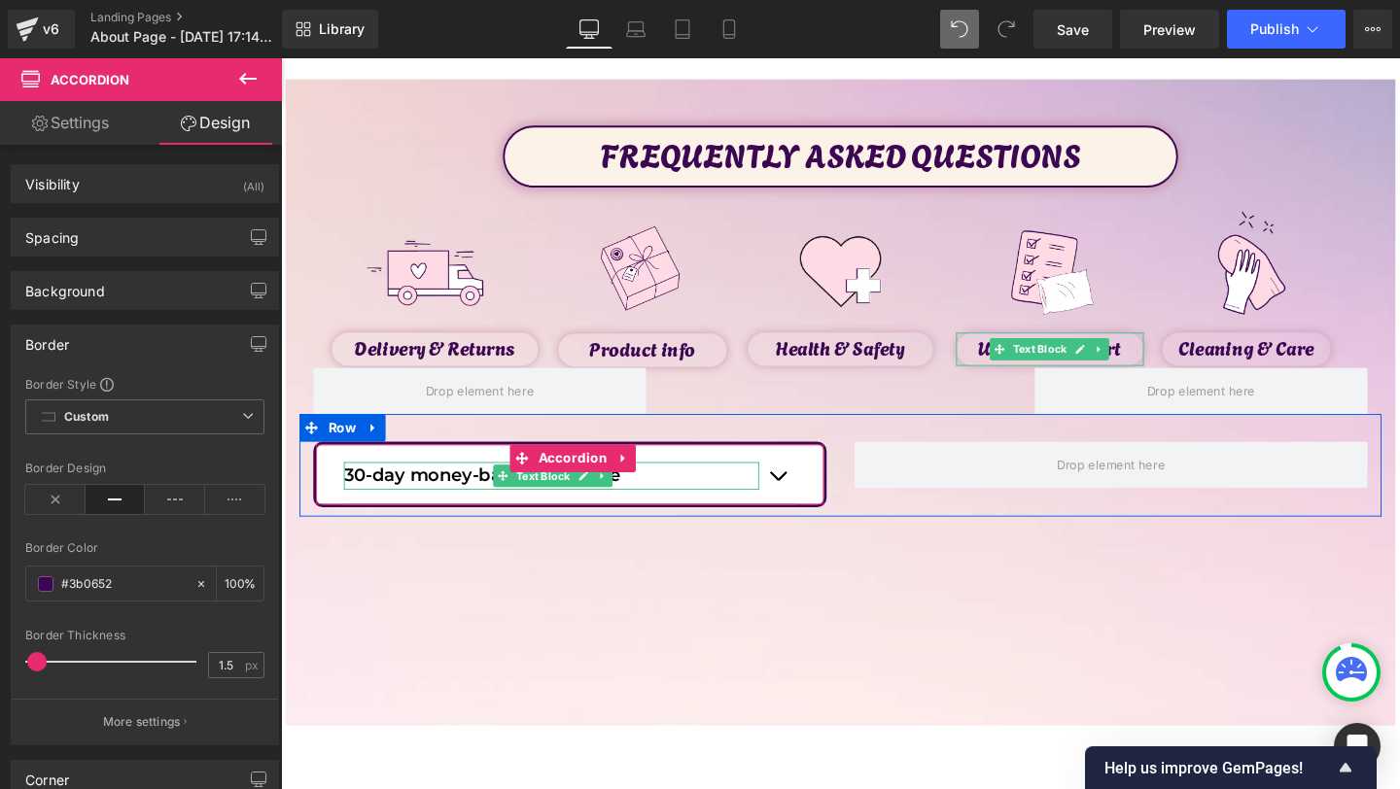
type input "#3b0652"
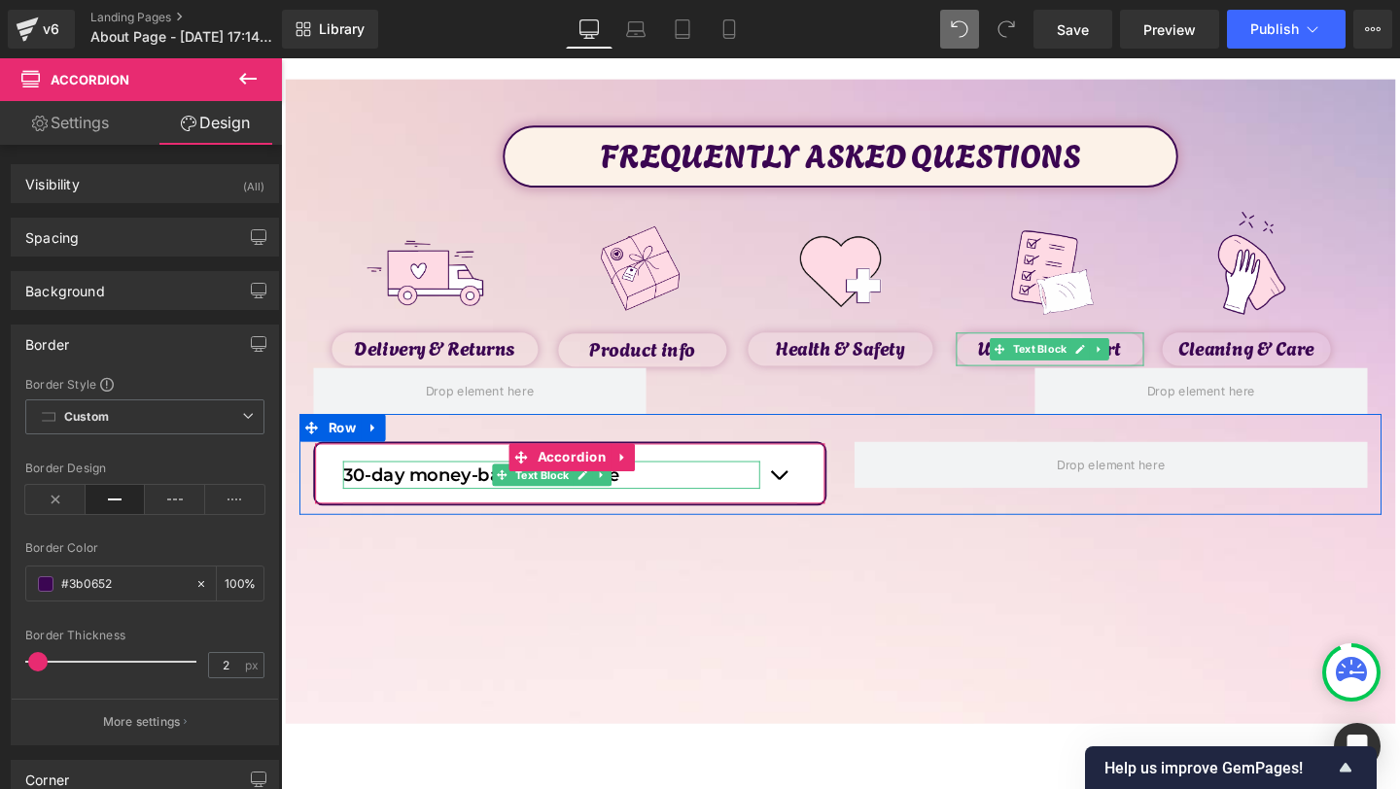
type input "1"
drag, startPoint x: 73, startPoint y: 657, endPoint x: 36, endPoint y: 662, distance: 37.3
click at [36, 662] on div at bounding box center [115, 662] width 161 height 39
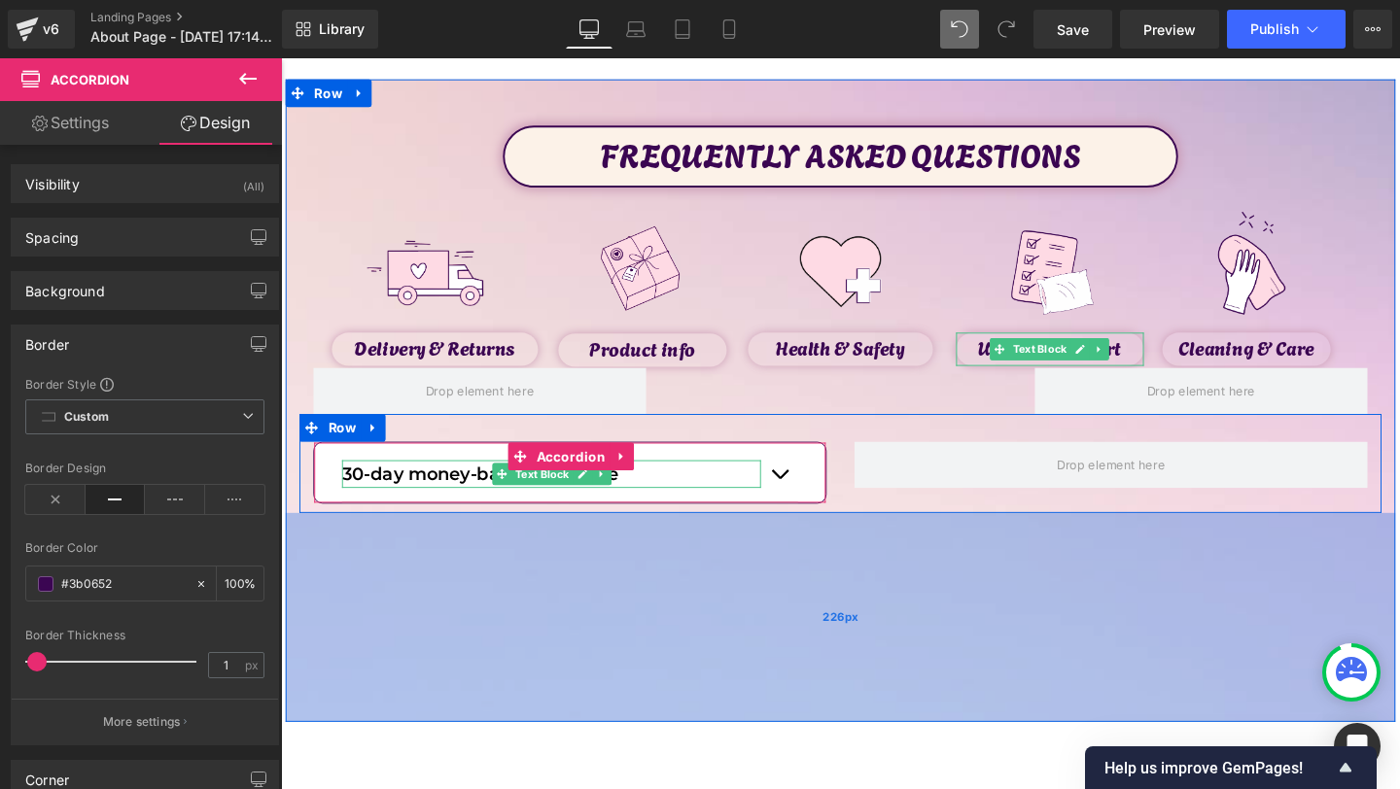
click at [680, 564] on div "226px" at bounding box center [869, 647] width 1167 height 220
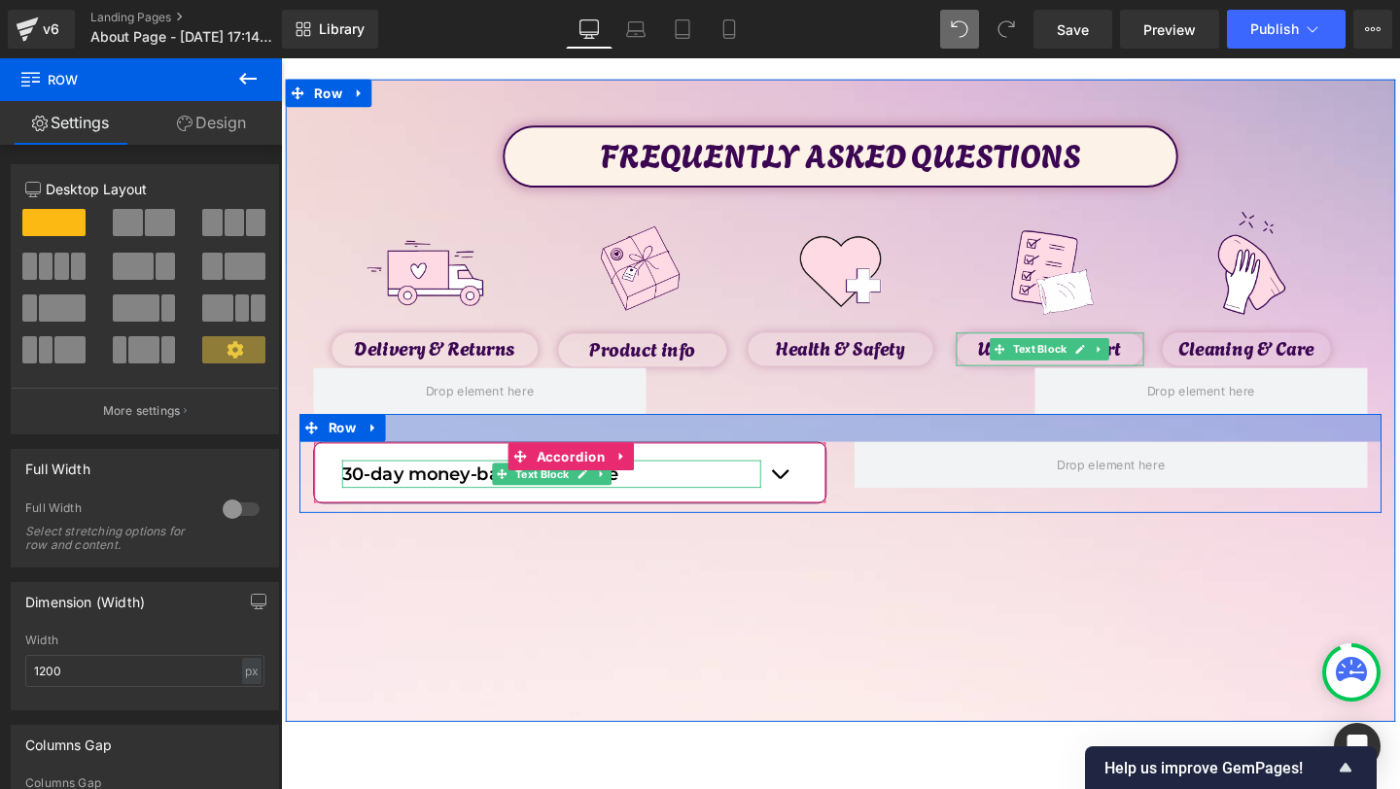
click at [430, 453] on div at bounding box center [869, 447] width 1138 height 29
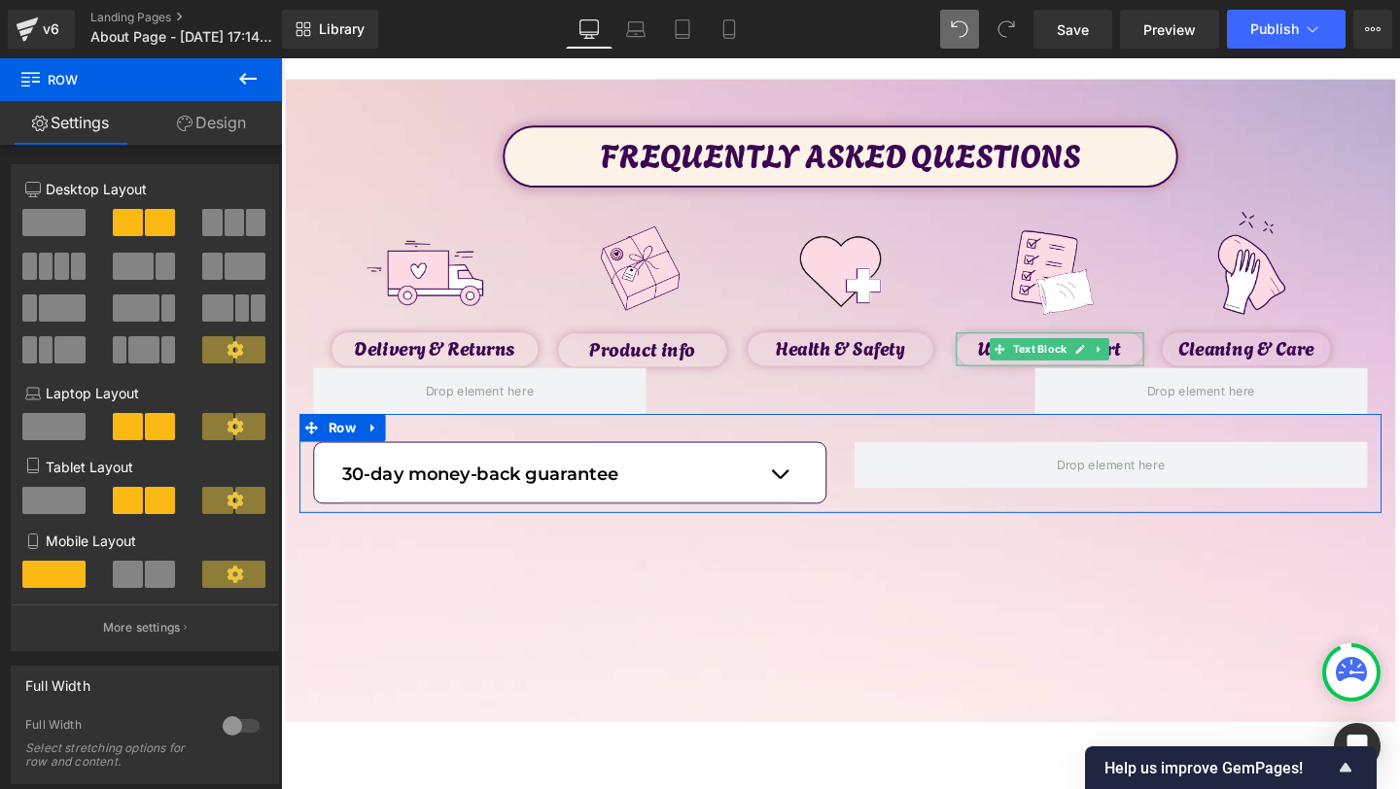
click at [229, 148] on div "6+6 6+6 12+12 Column Size Customizer 6+6 Desktop Layout Laptop Layout Tablet La…" at bounding box center [145, 771] width 291 height 1253
click at [228, 132] on link "Design" at bounding box center [211, 123] width 141 height 44
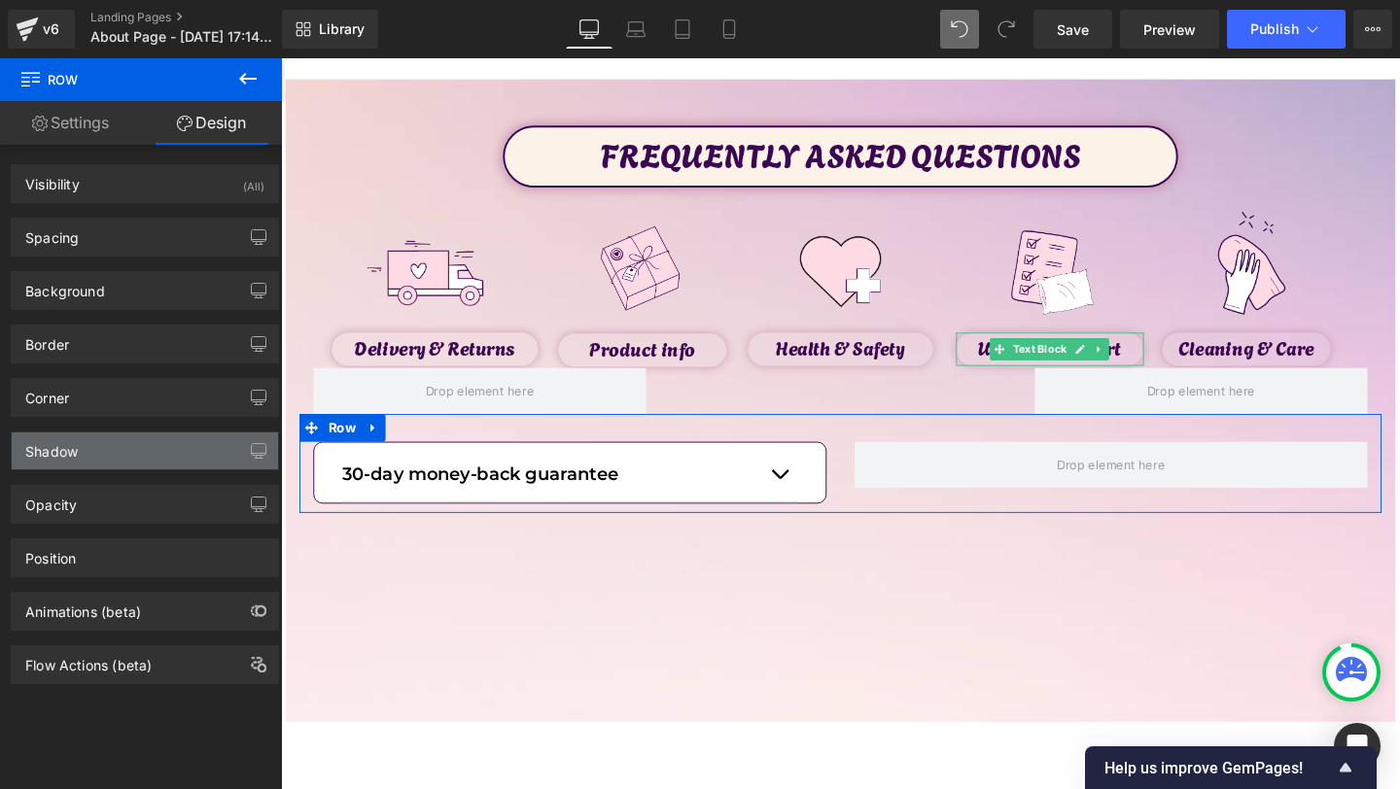
click at [133, 450] on div "Shadow" at bounding box center [145, 451] width 266 height 37
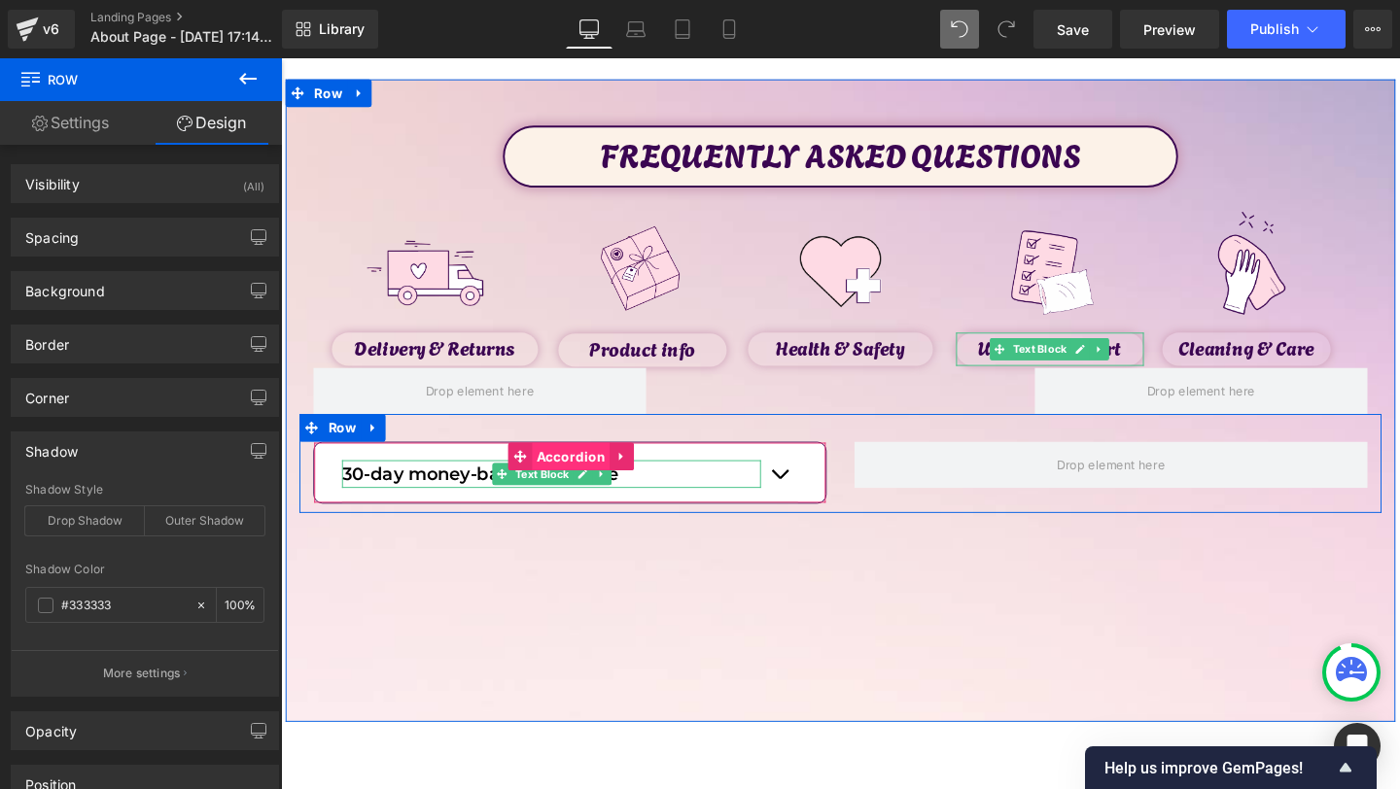
click at [577, 489] on span "Accordion" at bounding box center [585, 477] width 83 height 29
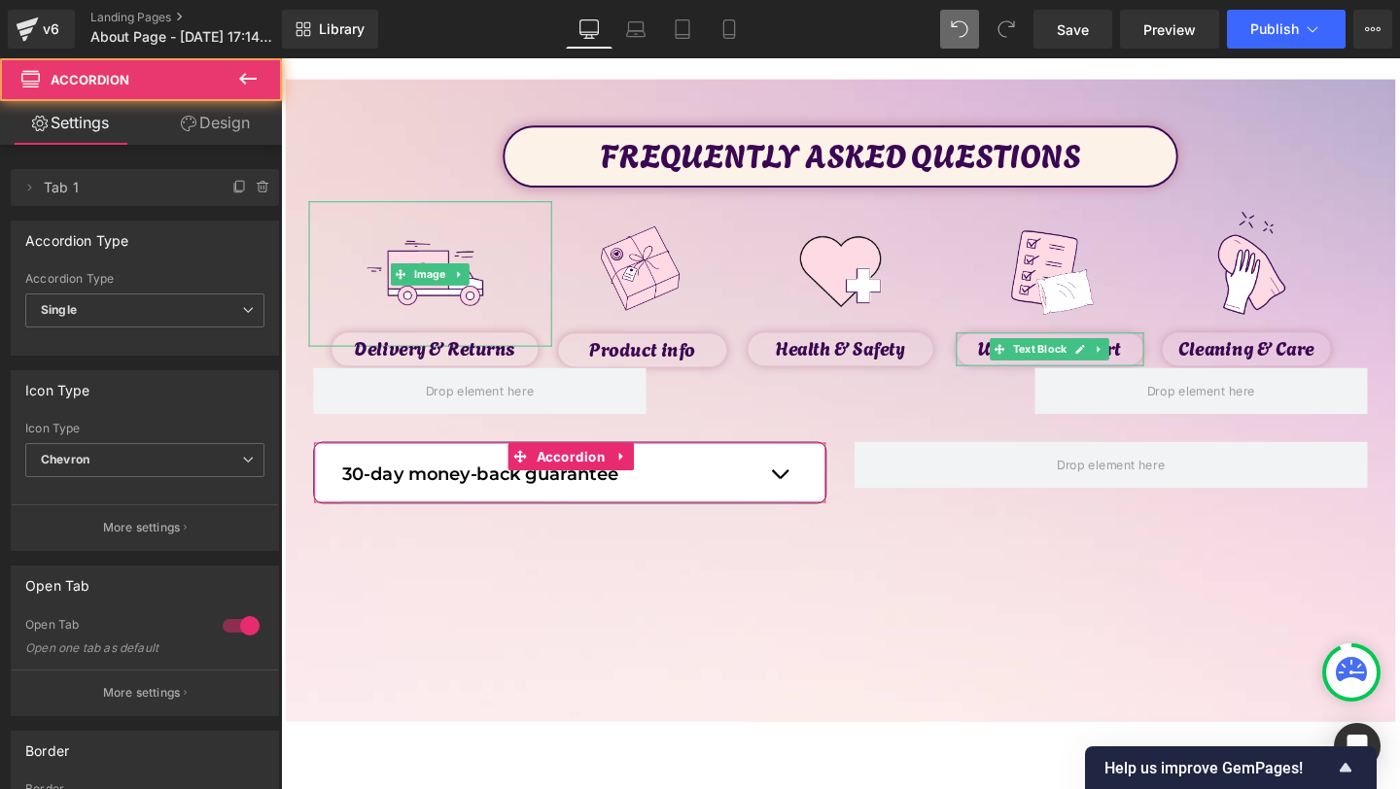
click at [222, 102] on link "Design" at bounding box center [215, 123] width 141 height 44
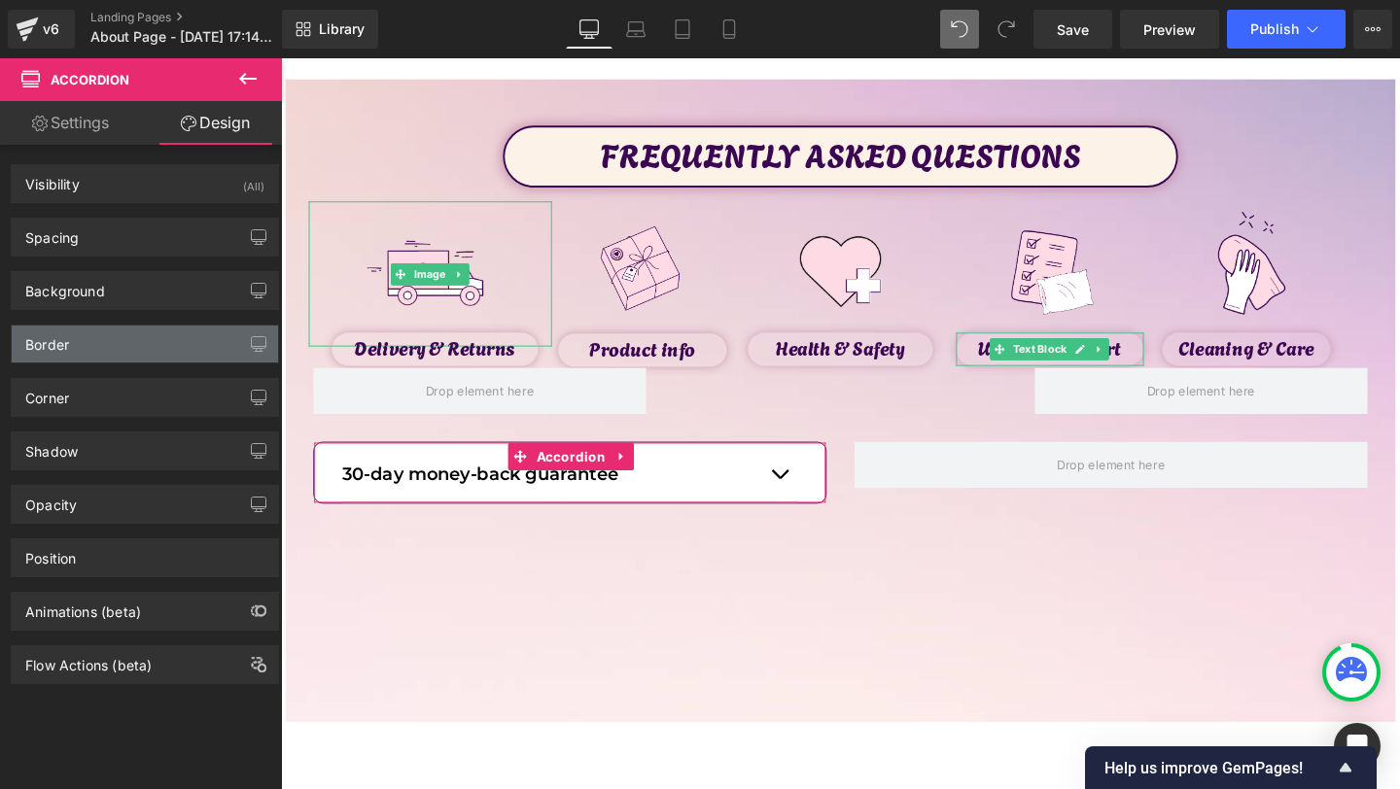
click at [118, 351] on div "Border" at bounding box center [145, 344] width 266 height 37
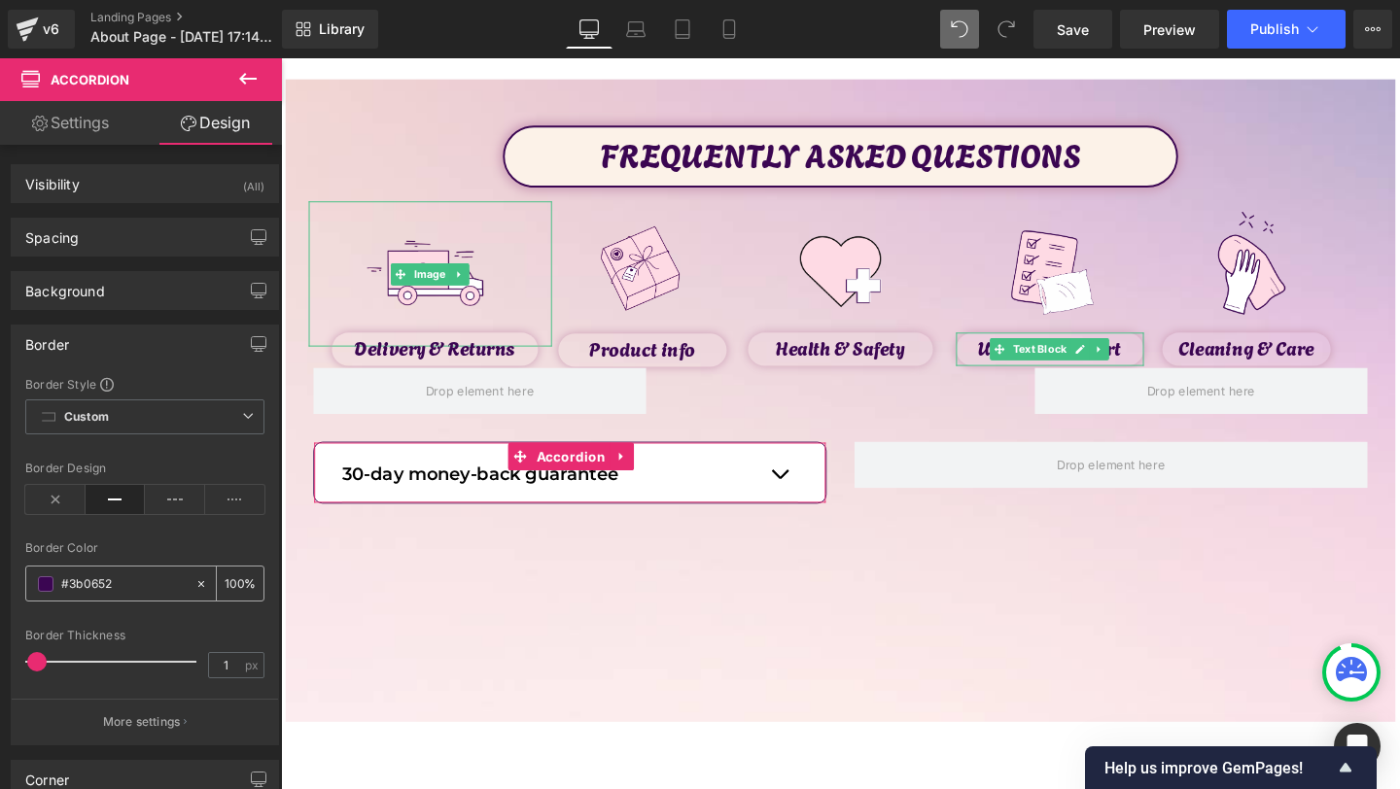
click at [49, 582] on span at bounding box center [46, 585] width 16 height 16
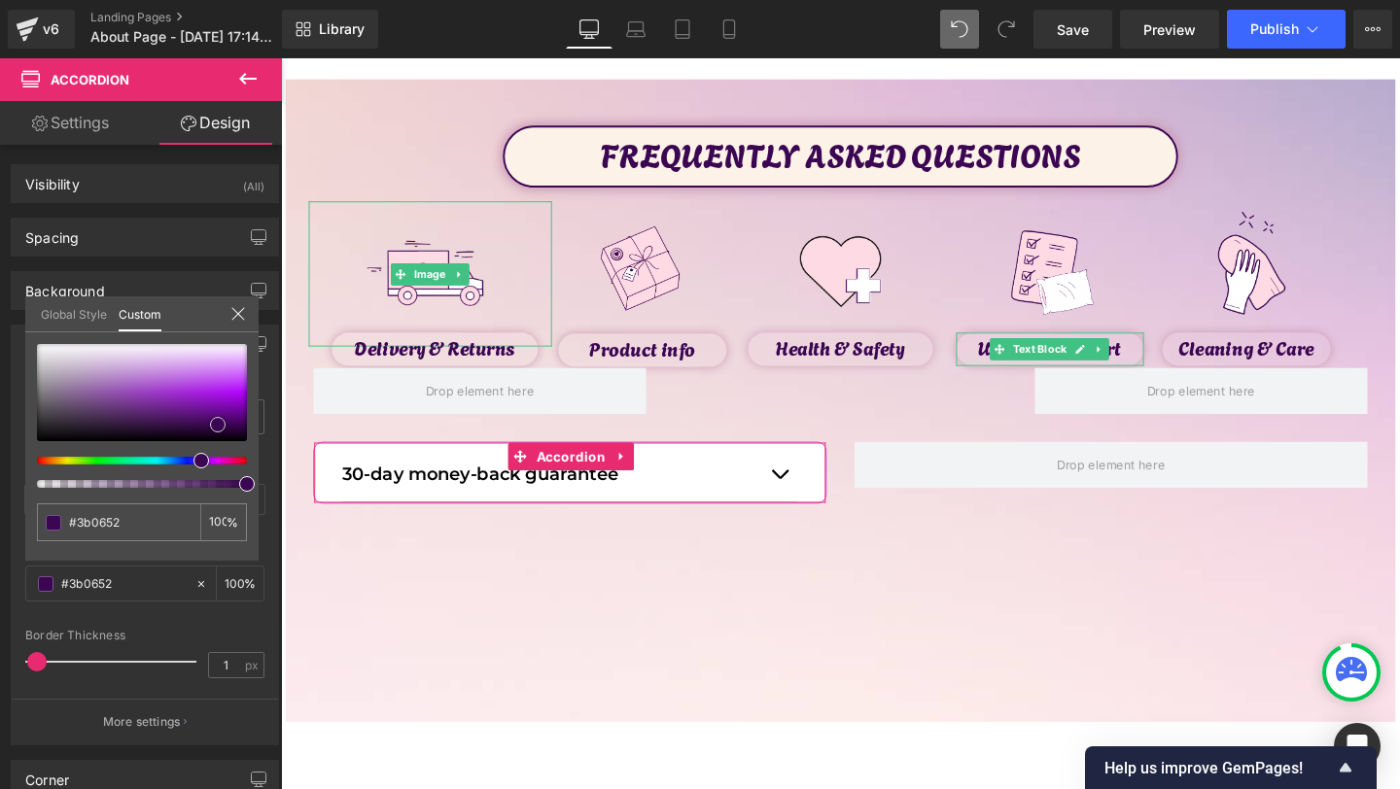
type input "#be3cf5"
type input "#c048f3"
type input "#c65cf4"
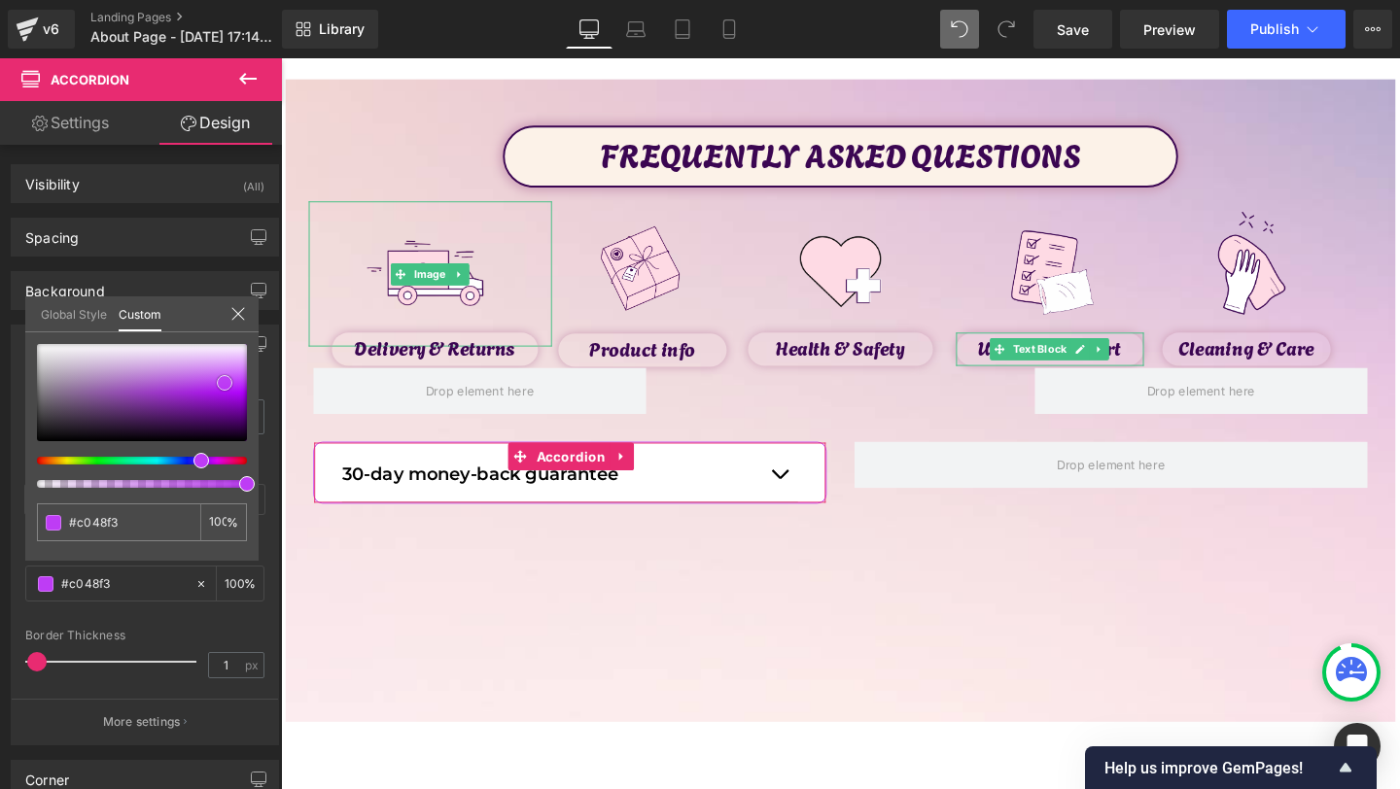
type input "#c65cf4"
type input "#d178f7"
type input "#d587f7"
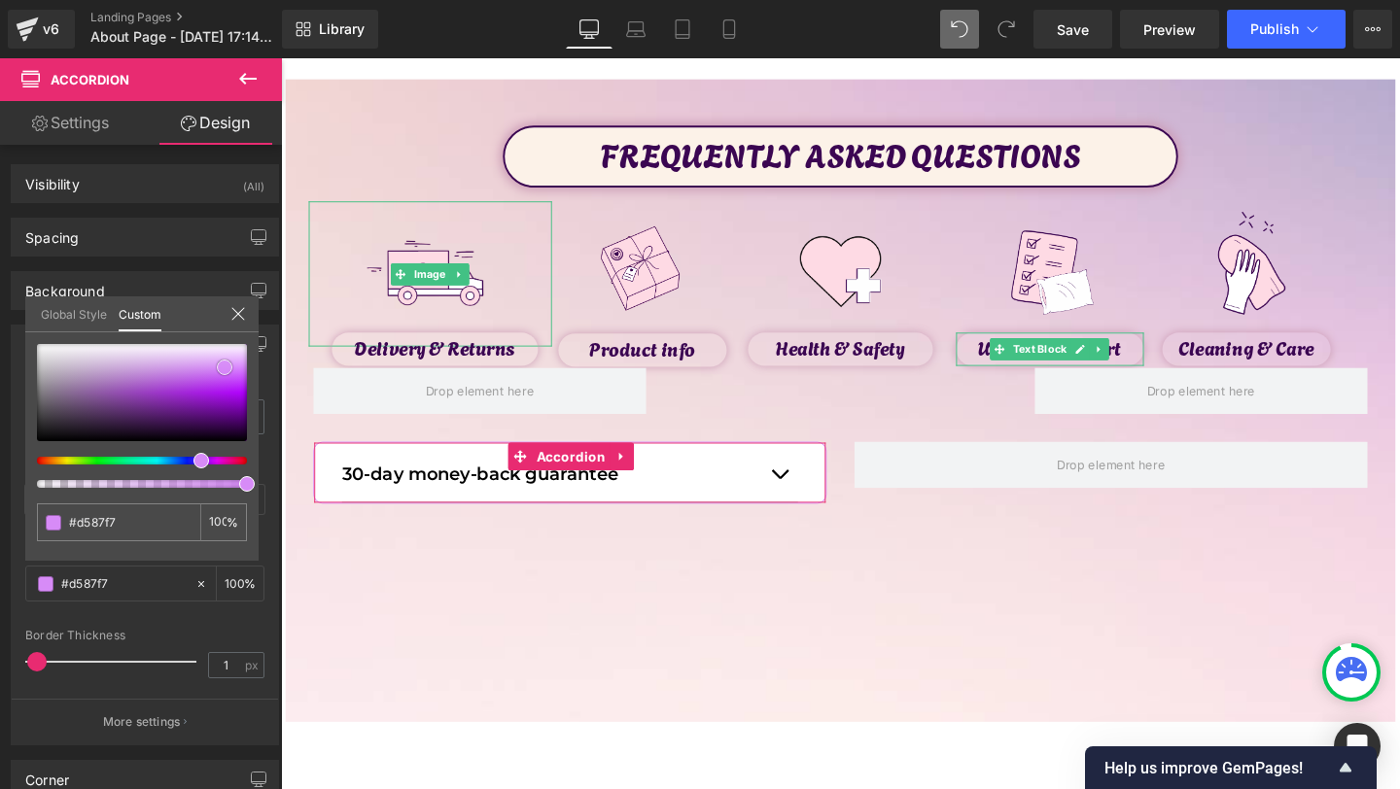
type input "#d78bf8"
type input "#d78cf7"
type input "#d68df5"
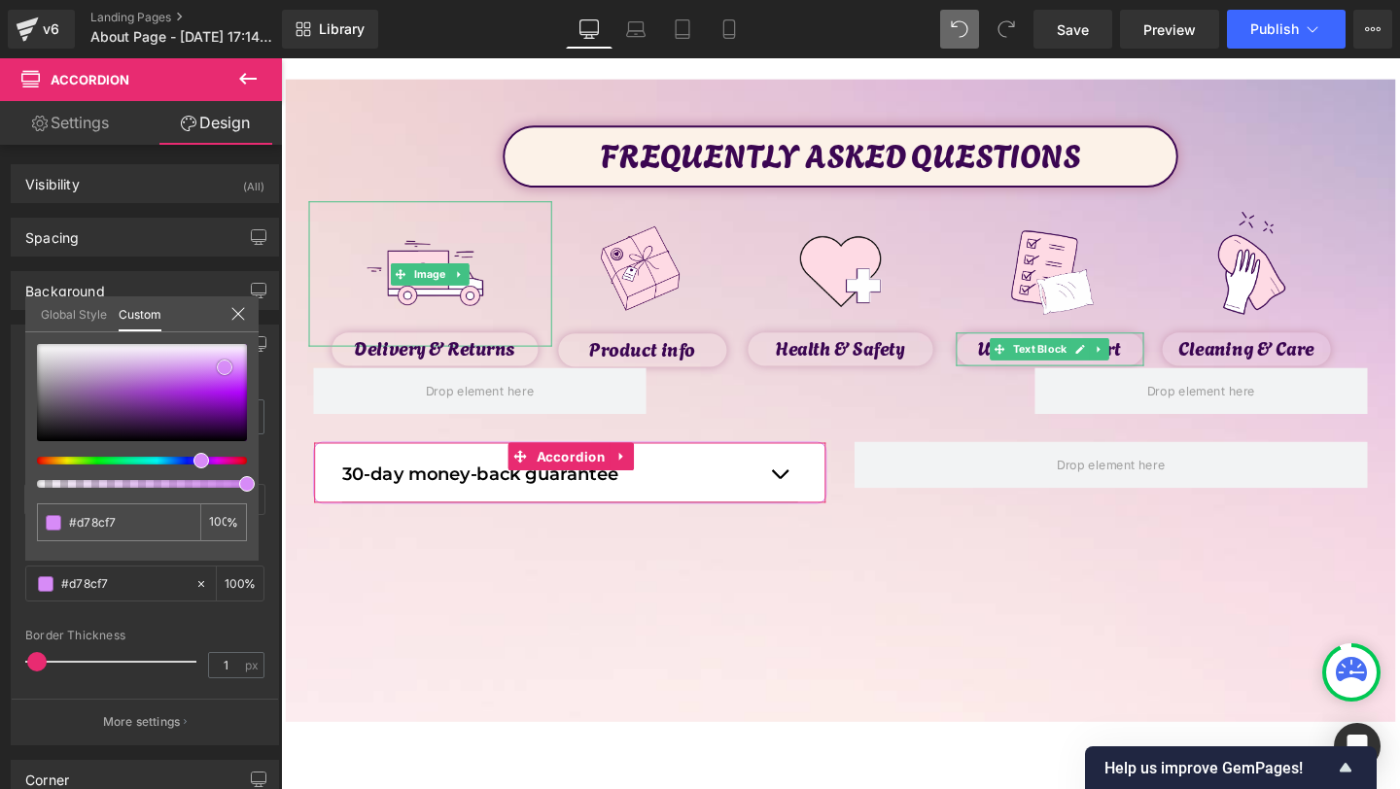
type input "#d68df5"
type input "#d893f5"
type input "#d794f3"
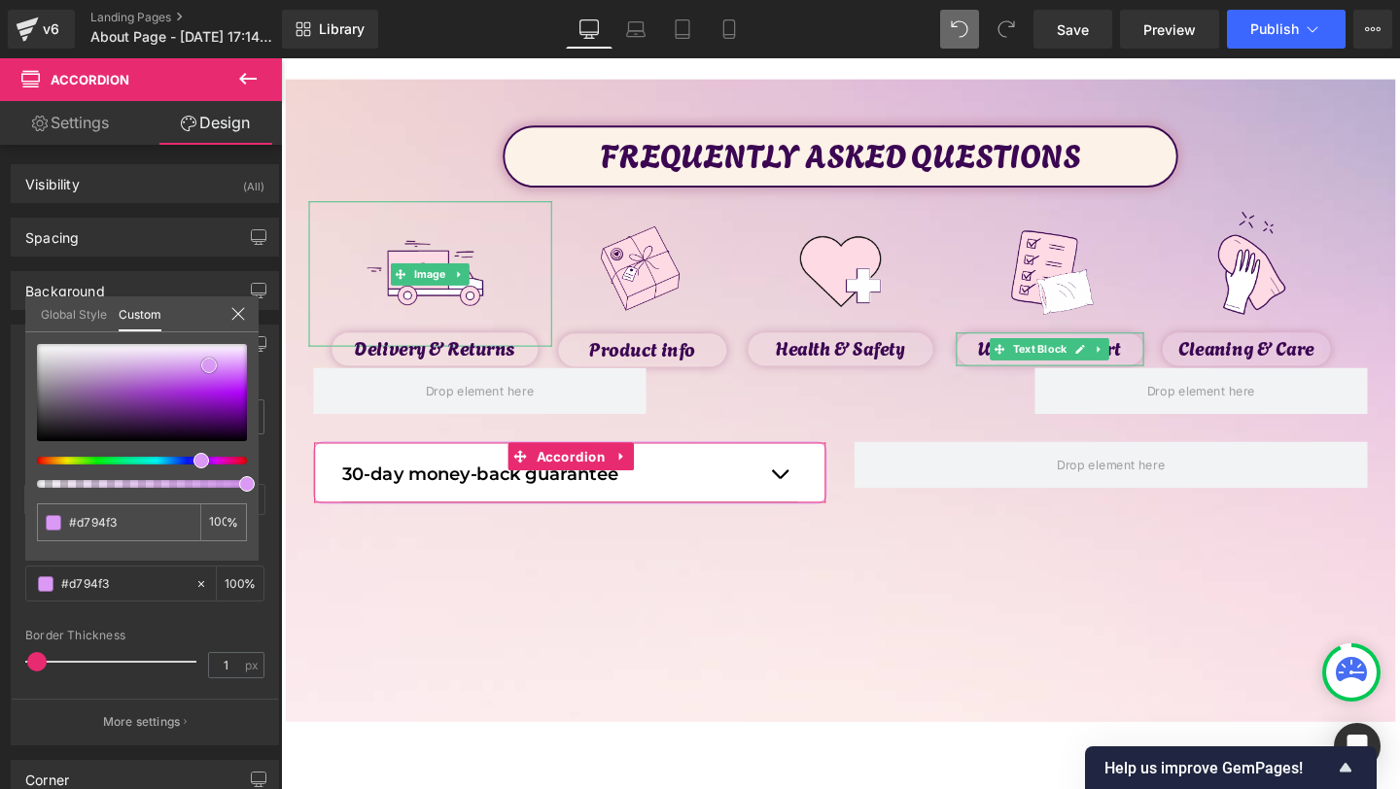
type input "#d999f4"
type input "#d696f2"
type input "#d697f0"
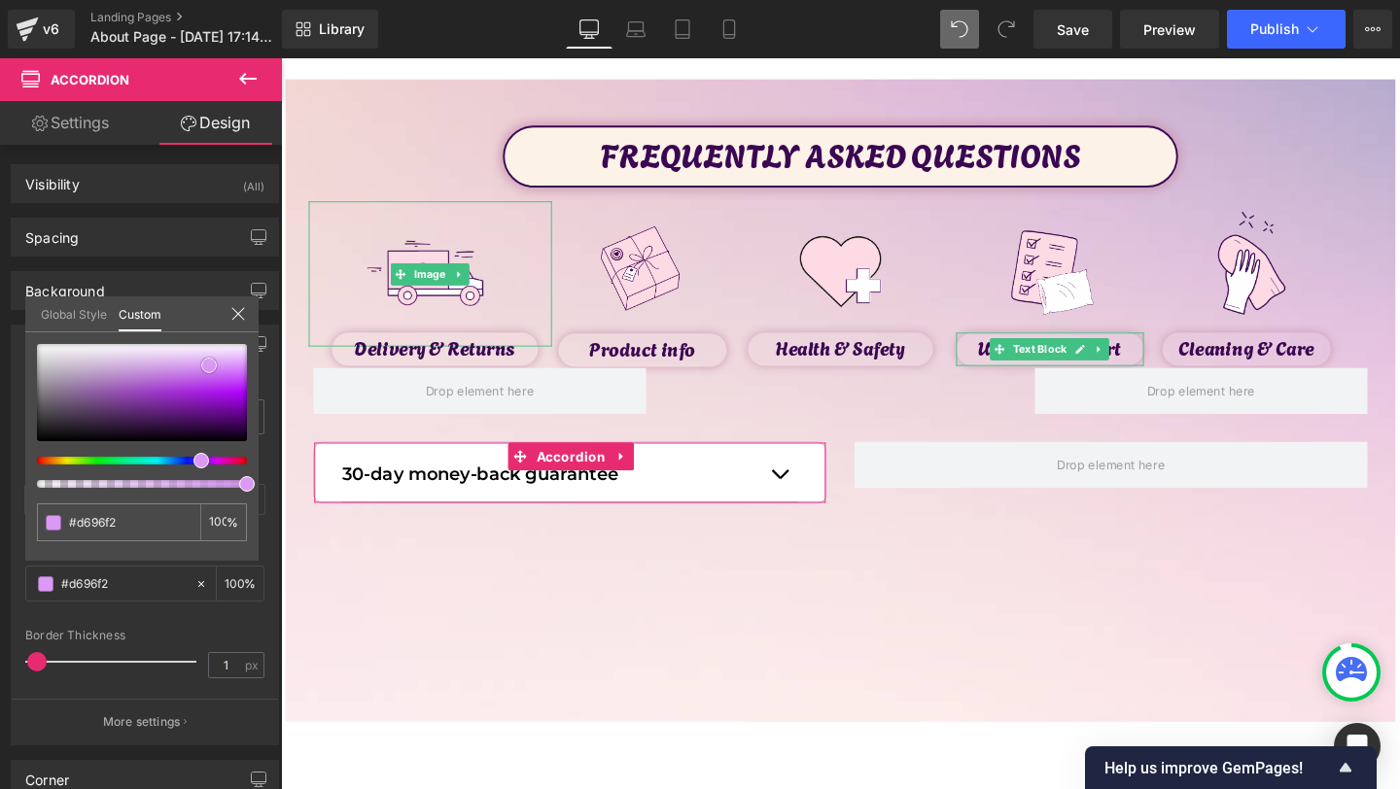
type input "#d697f0"
type input "#d395ee"
type input "#d199ea"
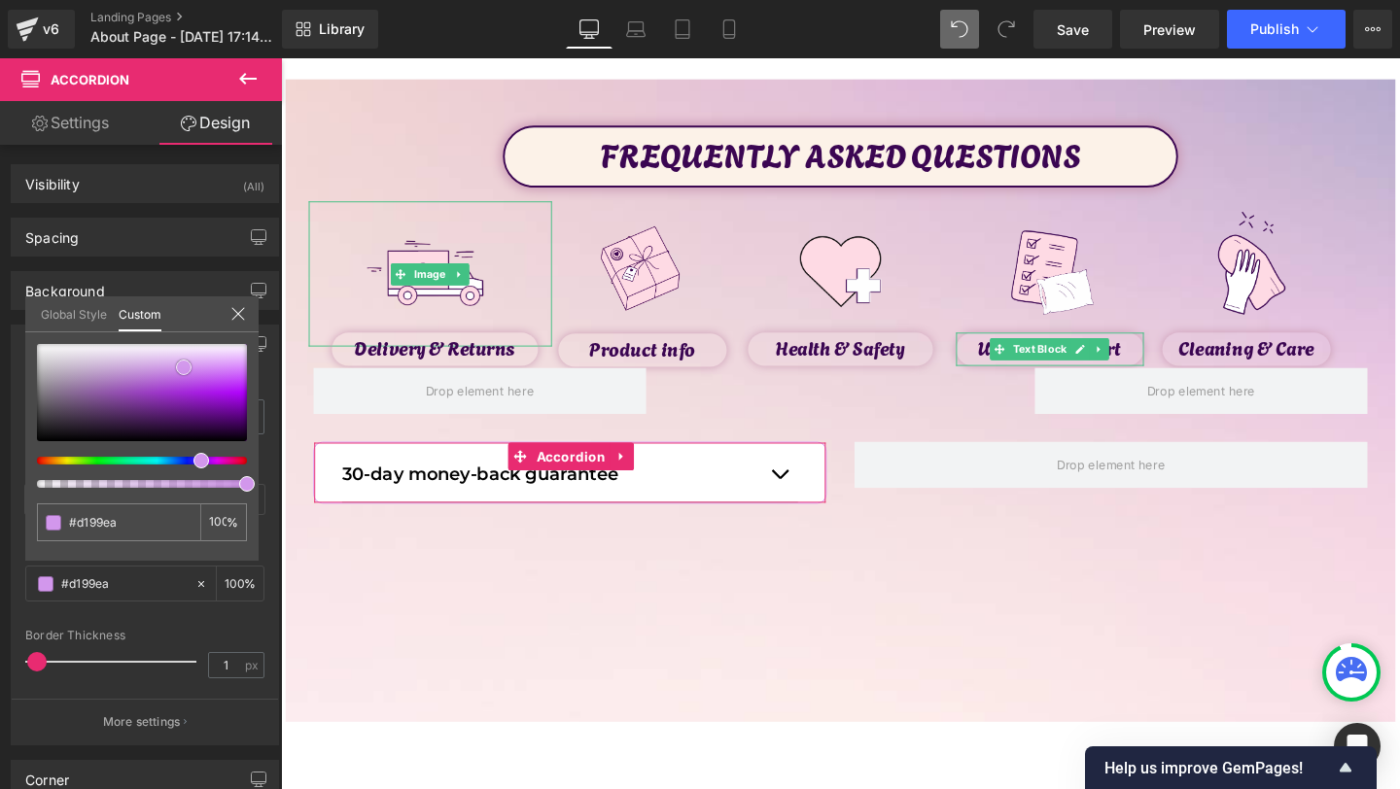
type input "#cd98e6"
type input "#cd98e5"
type input "#cc9ae3"
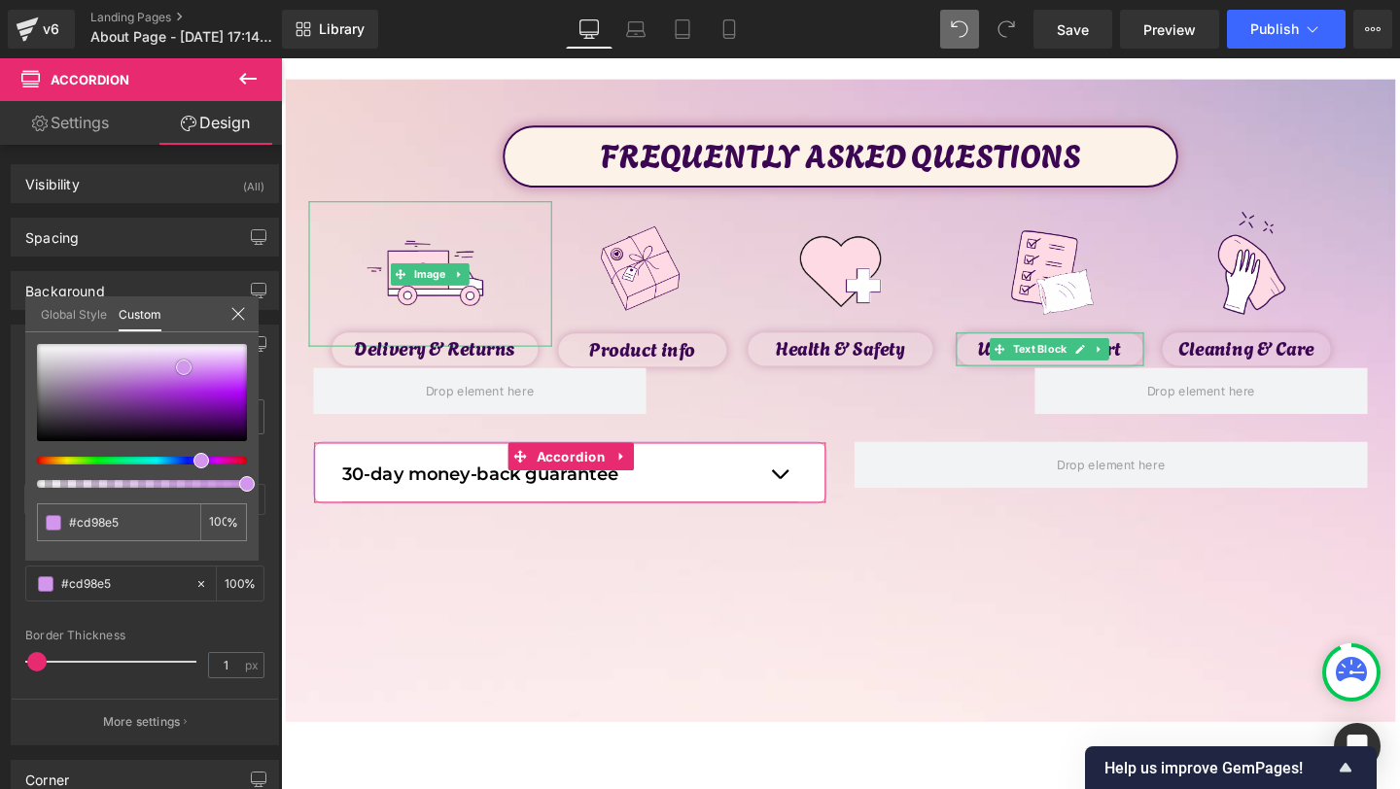
type input "#cc9ae3"
type input "#cb9ee0"
type input "#c9a3db"
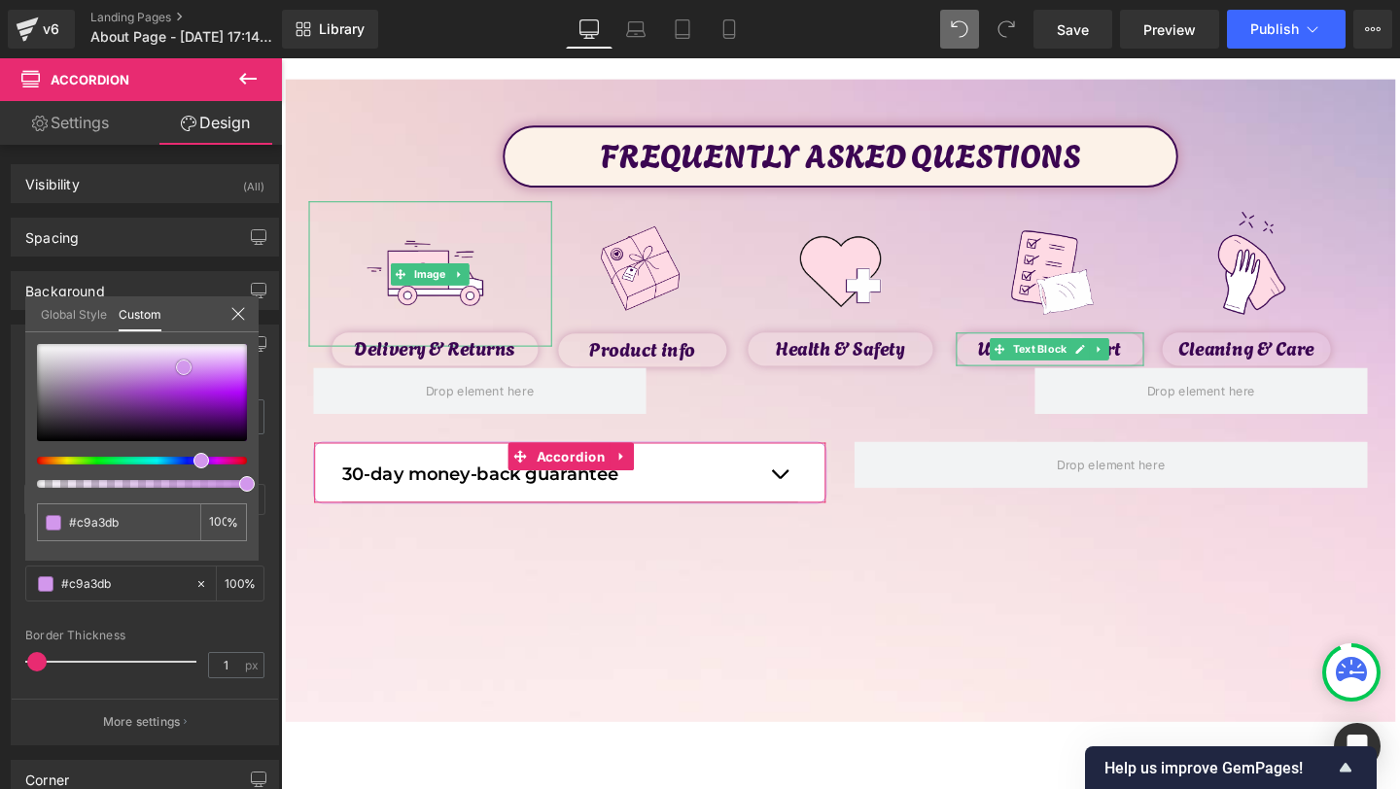
type input "#c8a6d8"
type input "#c6abd3"
type input "#c0a8cb"
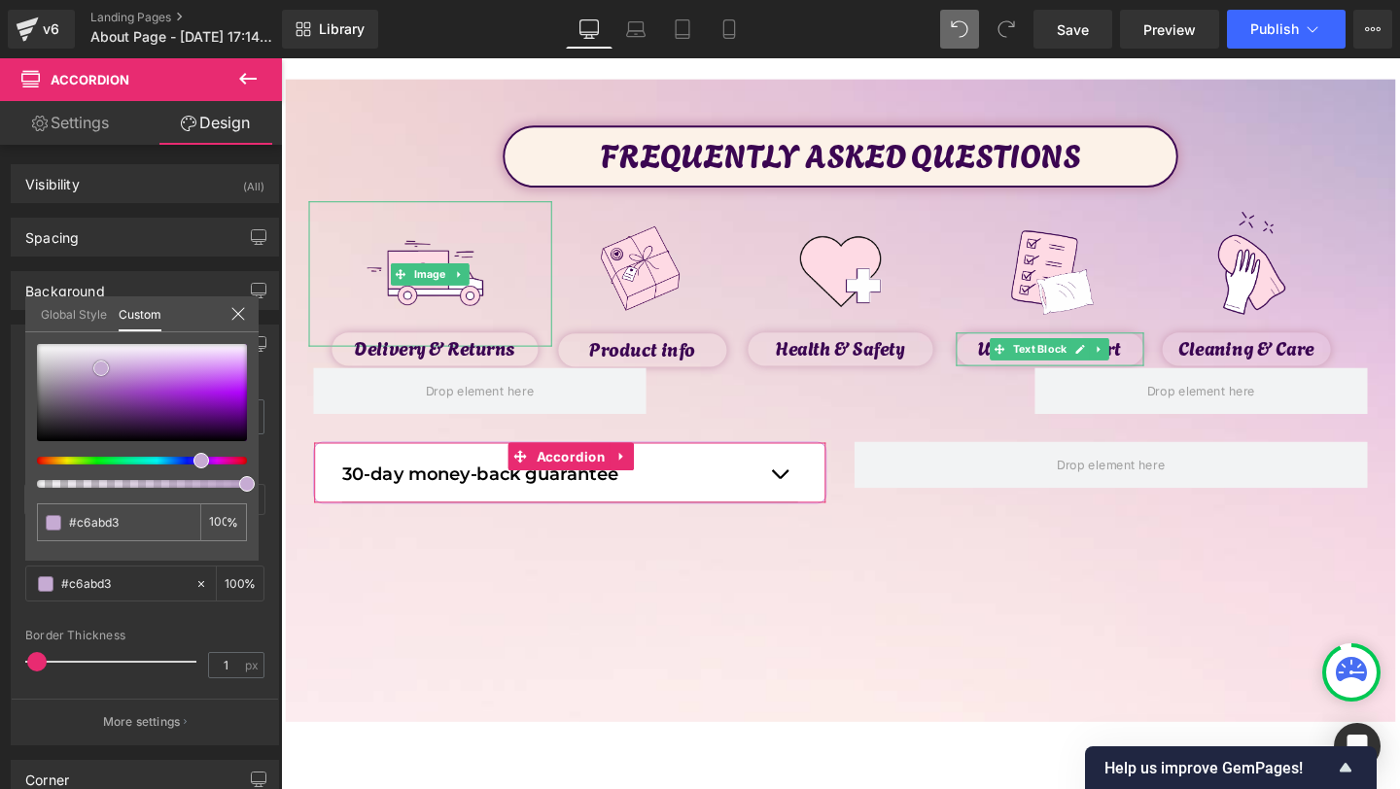
type input "#c0a8cb"
type input "#b8a1c3"
type input "#ad94b6"
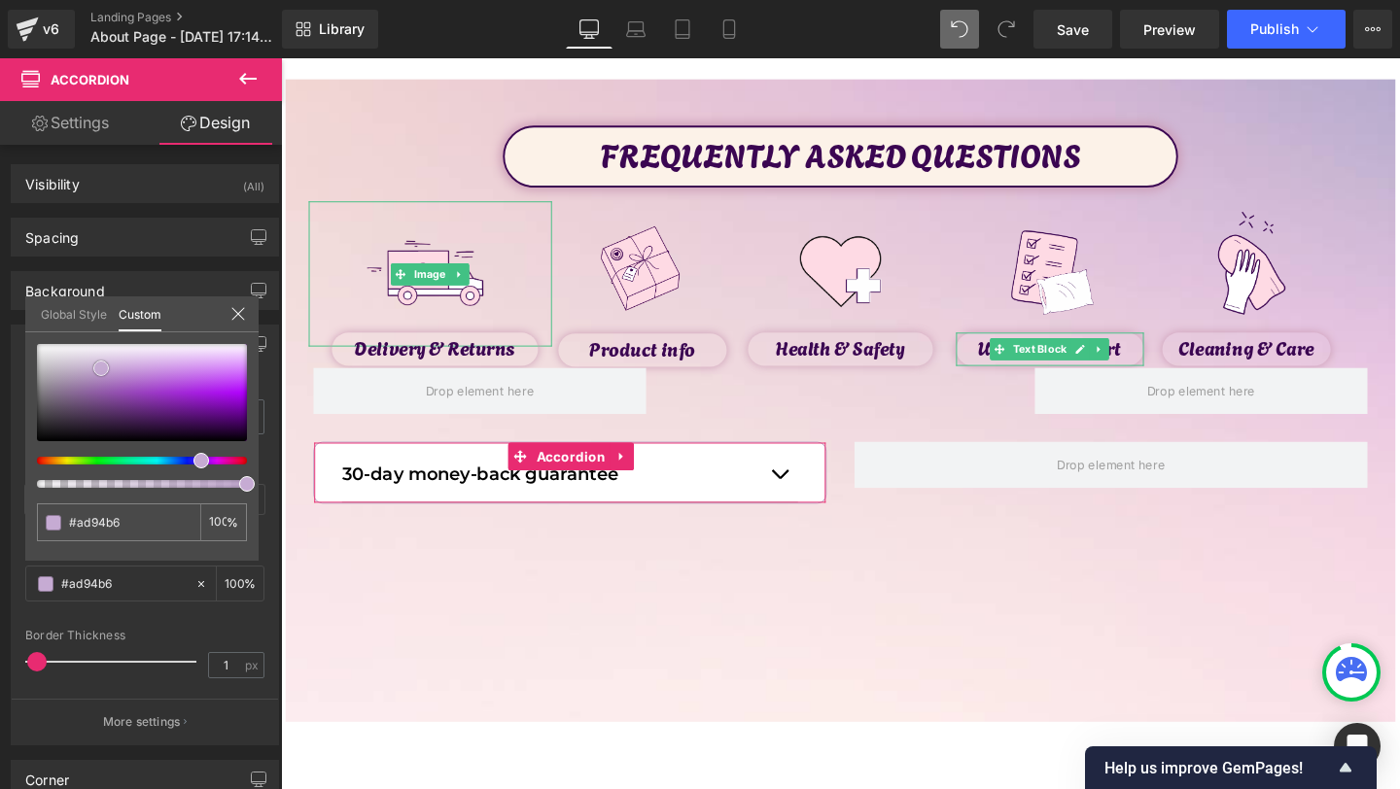
type input "#a58dae"
type input "#9d86a6"
type input "#9881a0"
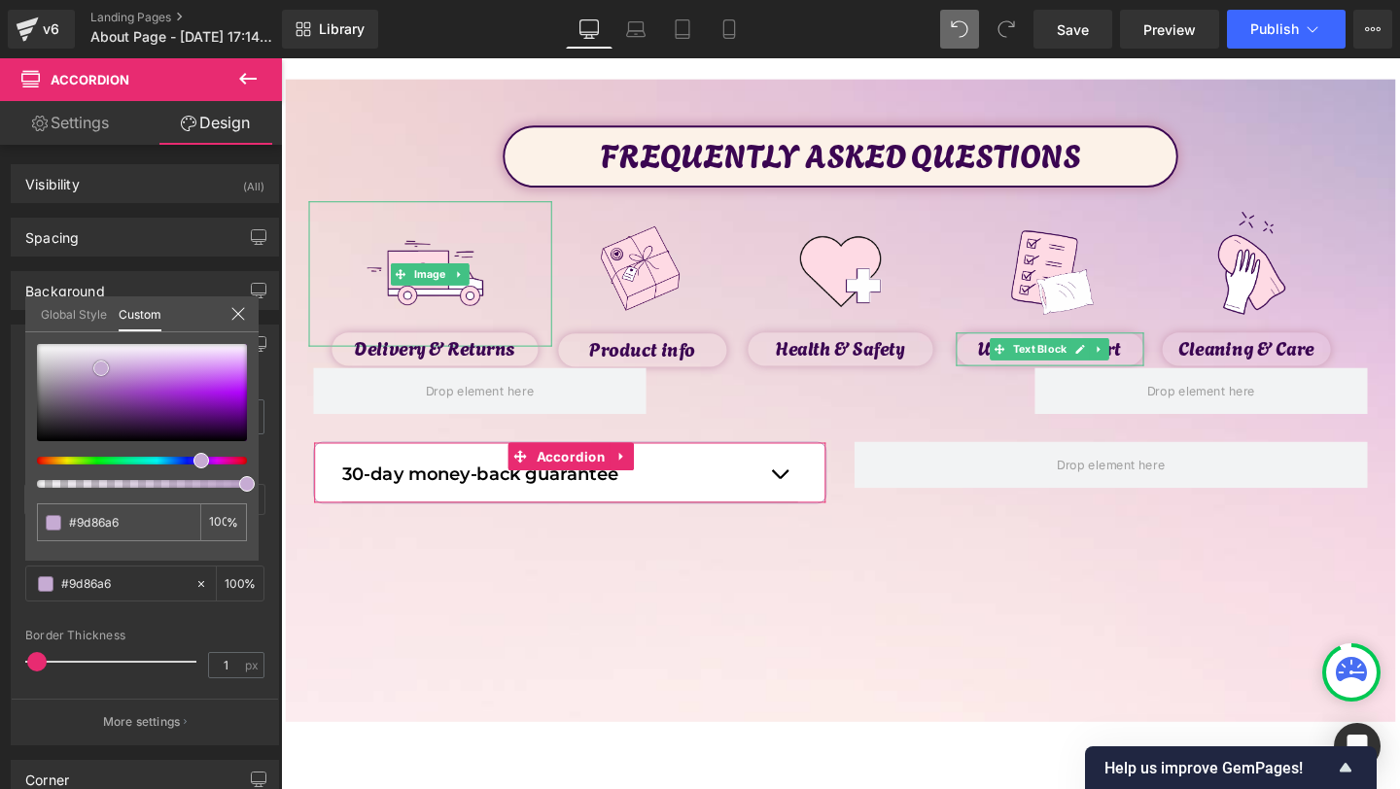
type input "#9881a0"
type input "#947d9b"
type input "#96809d"
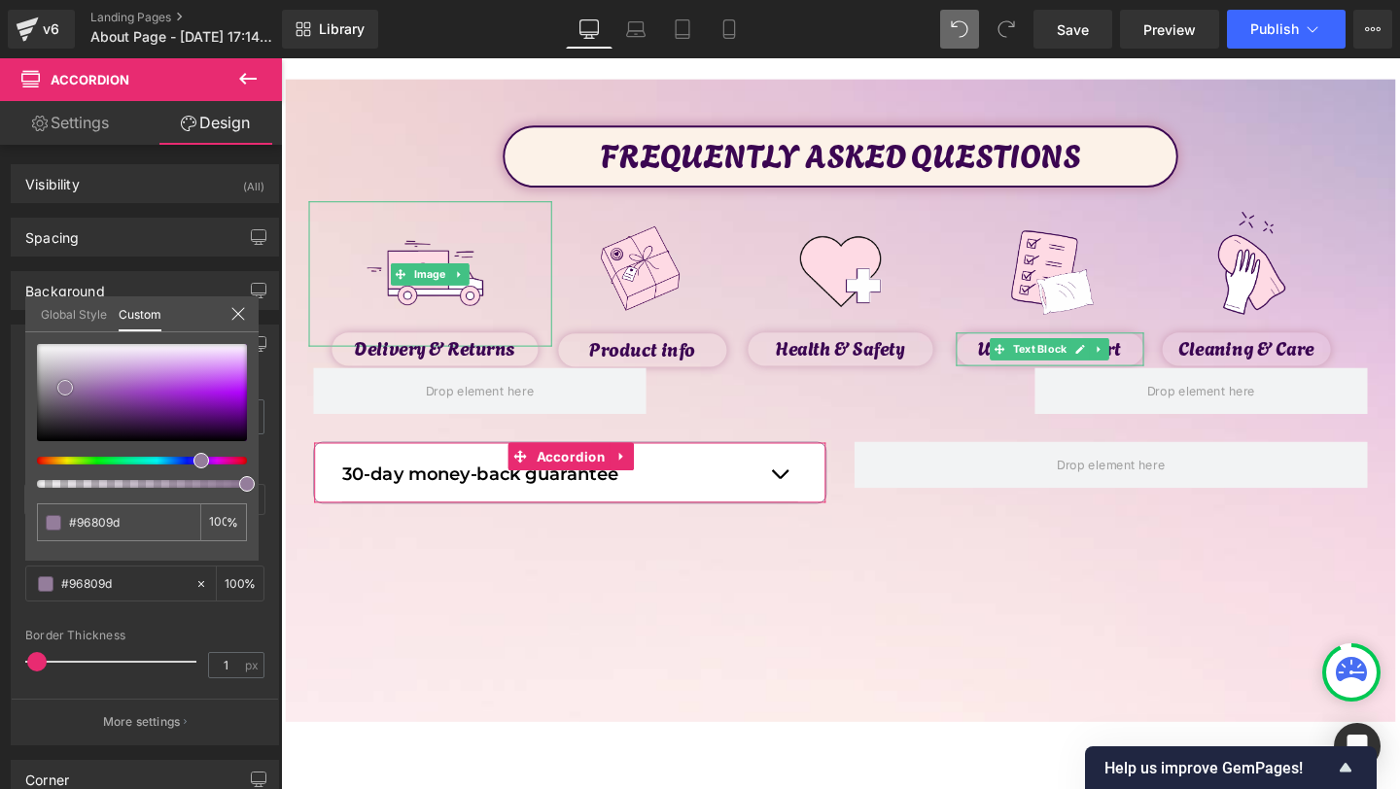
type input "#9981a0"
type input "#9b84a2"
type input "#a189a8"
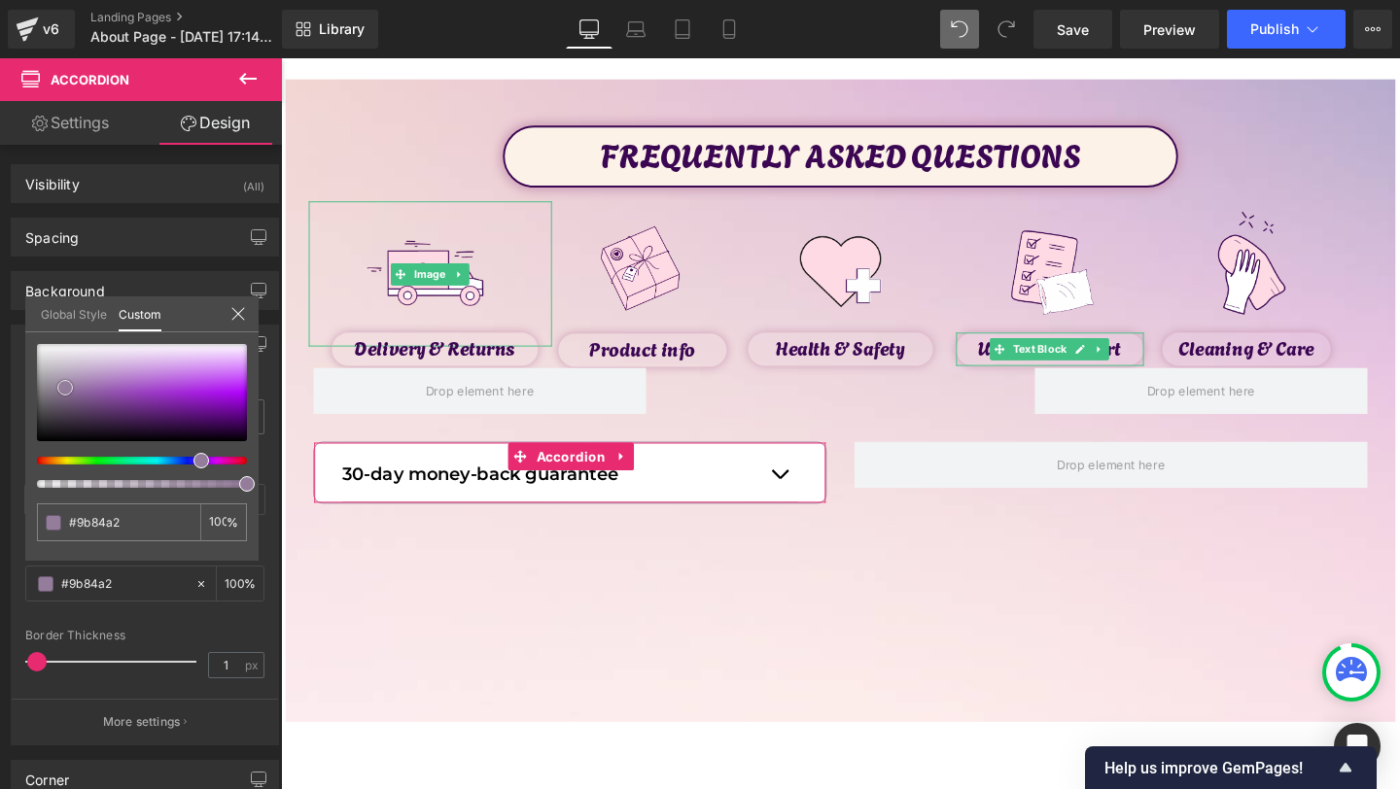
type input "#a189a8"
type input "#a78dae"
type input "#ac92b3"
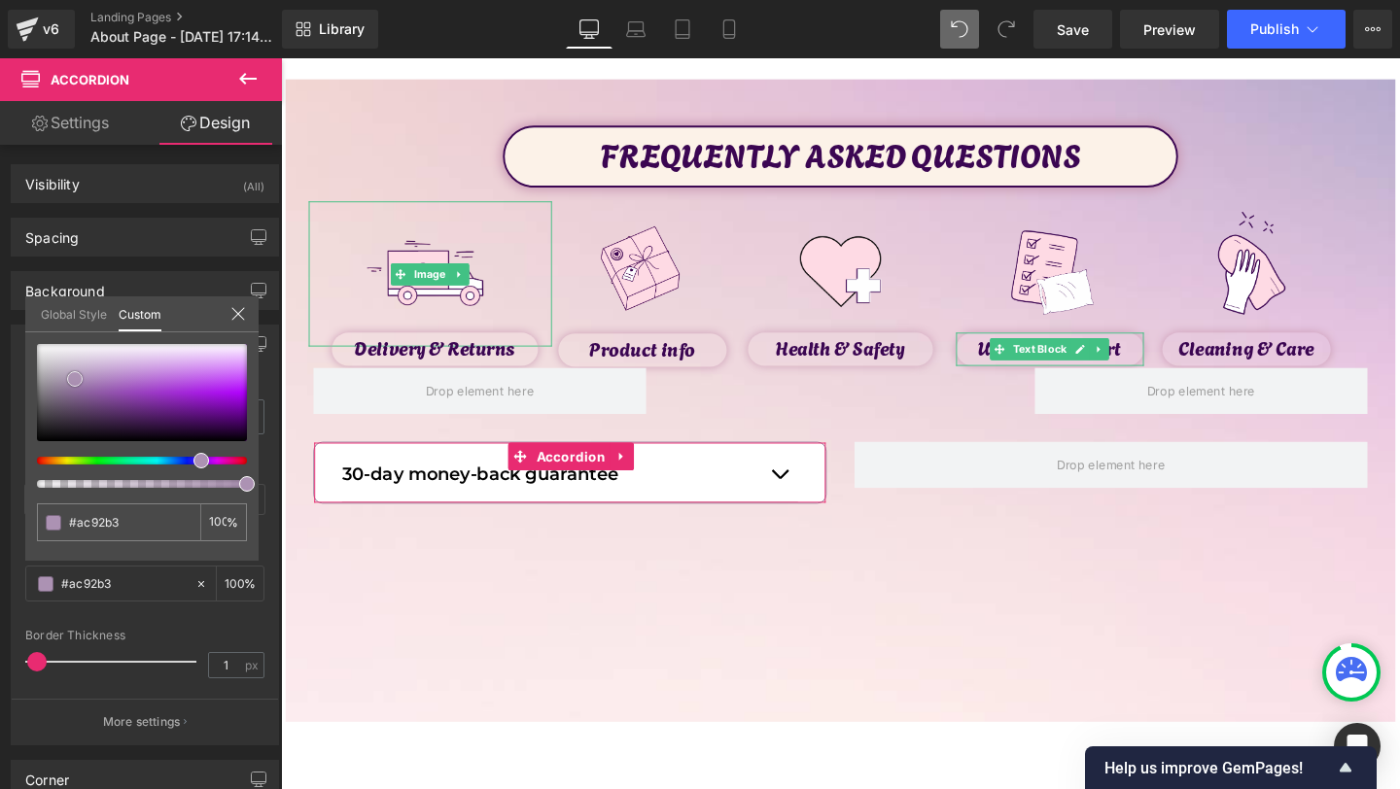
type input "#b297b8"
type input "#b89bbf"
type input "#bca0c4"
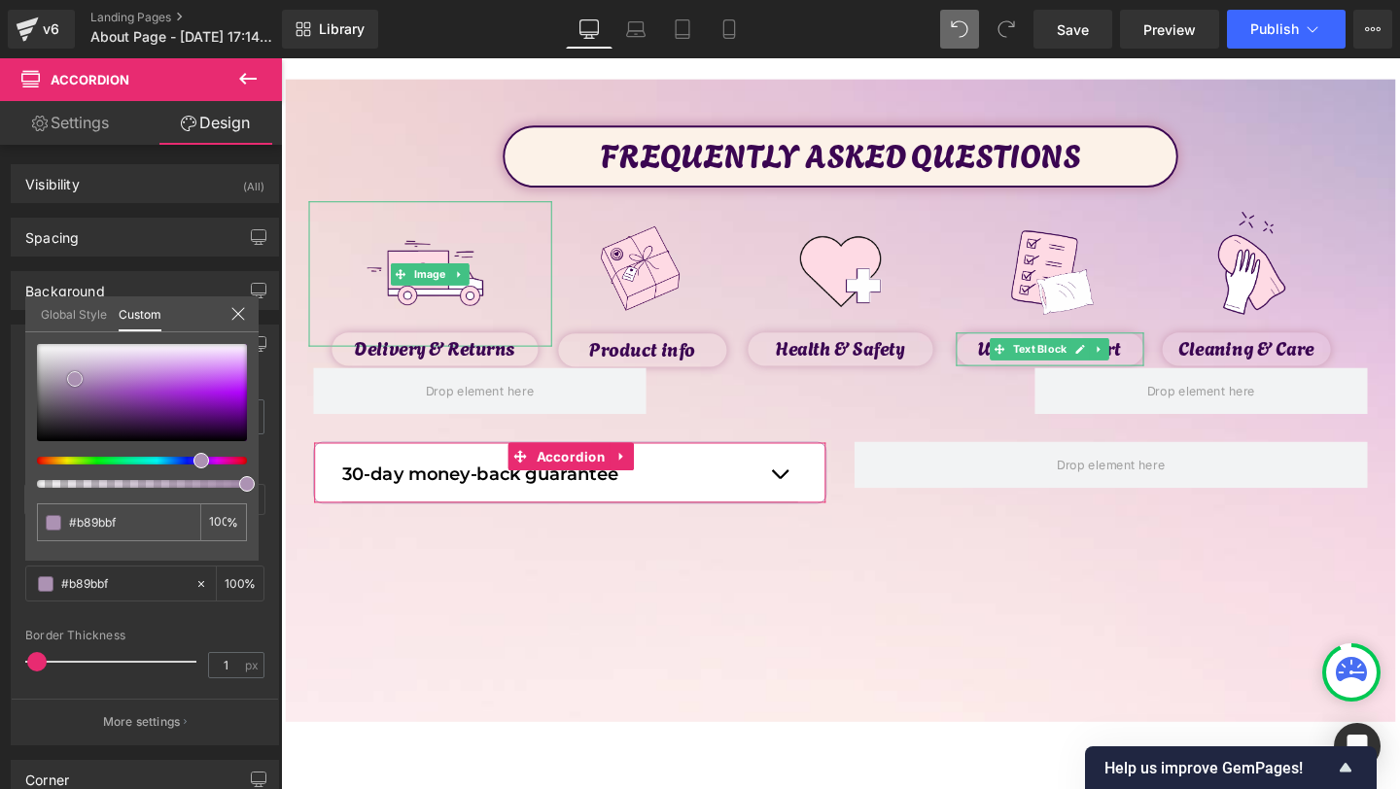
type input "#bca0c4"
type input "#c0a1c9"
type input "#c19ecb"
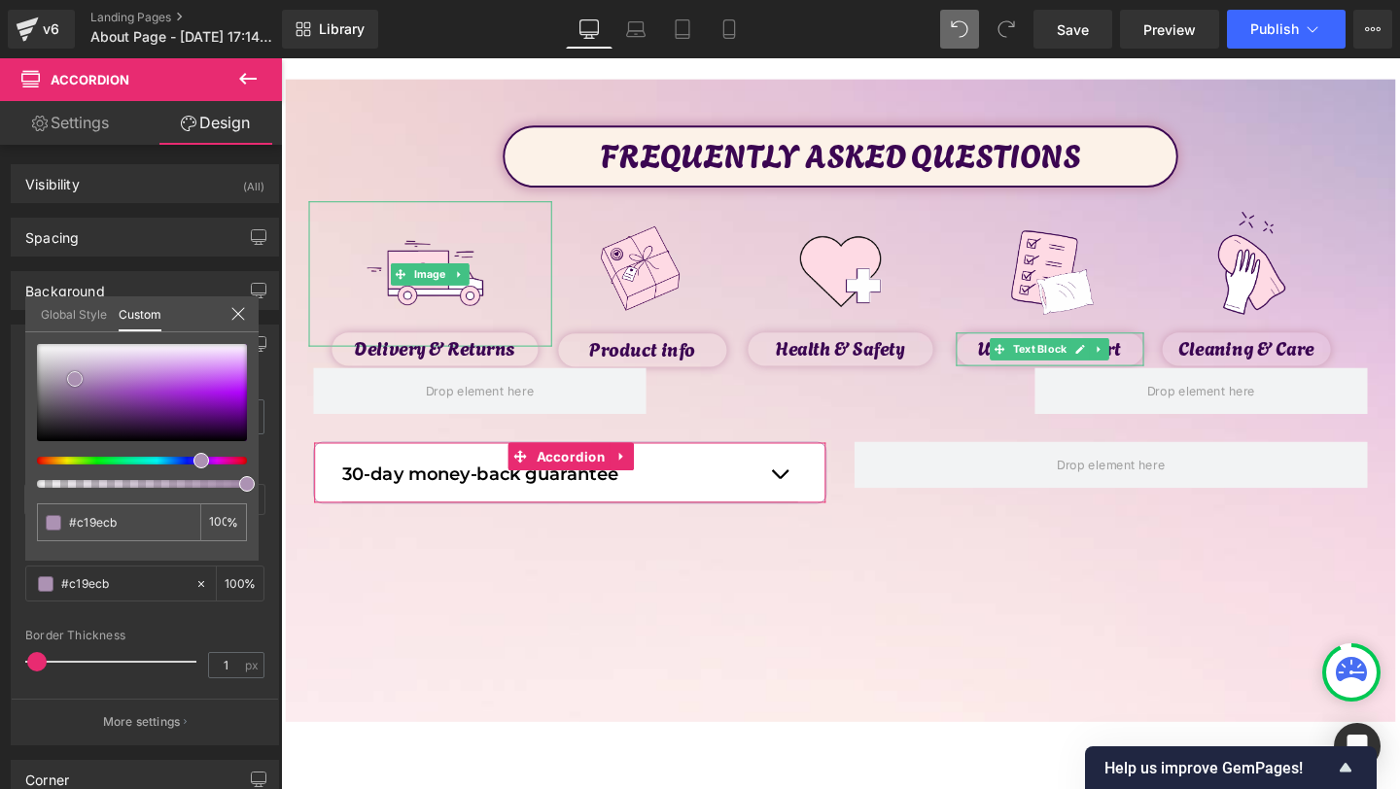
type input "#c29ccd"
type input "#[DATE]"
type input "#c59acf"
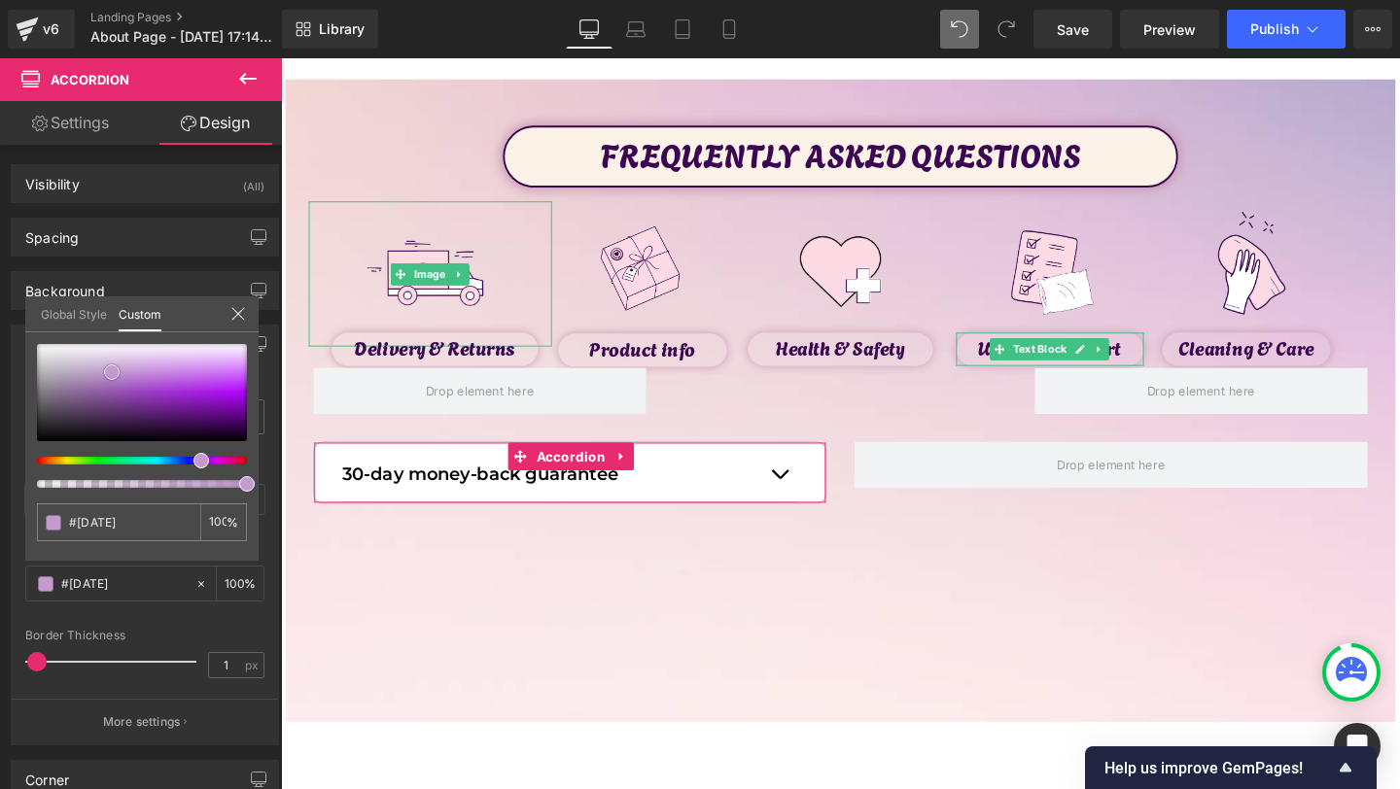
type input "#c59acf"
type input "#c699d0"
type input "#c598d1"
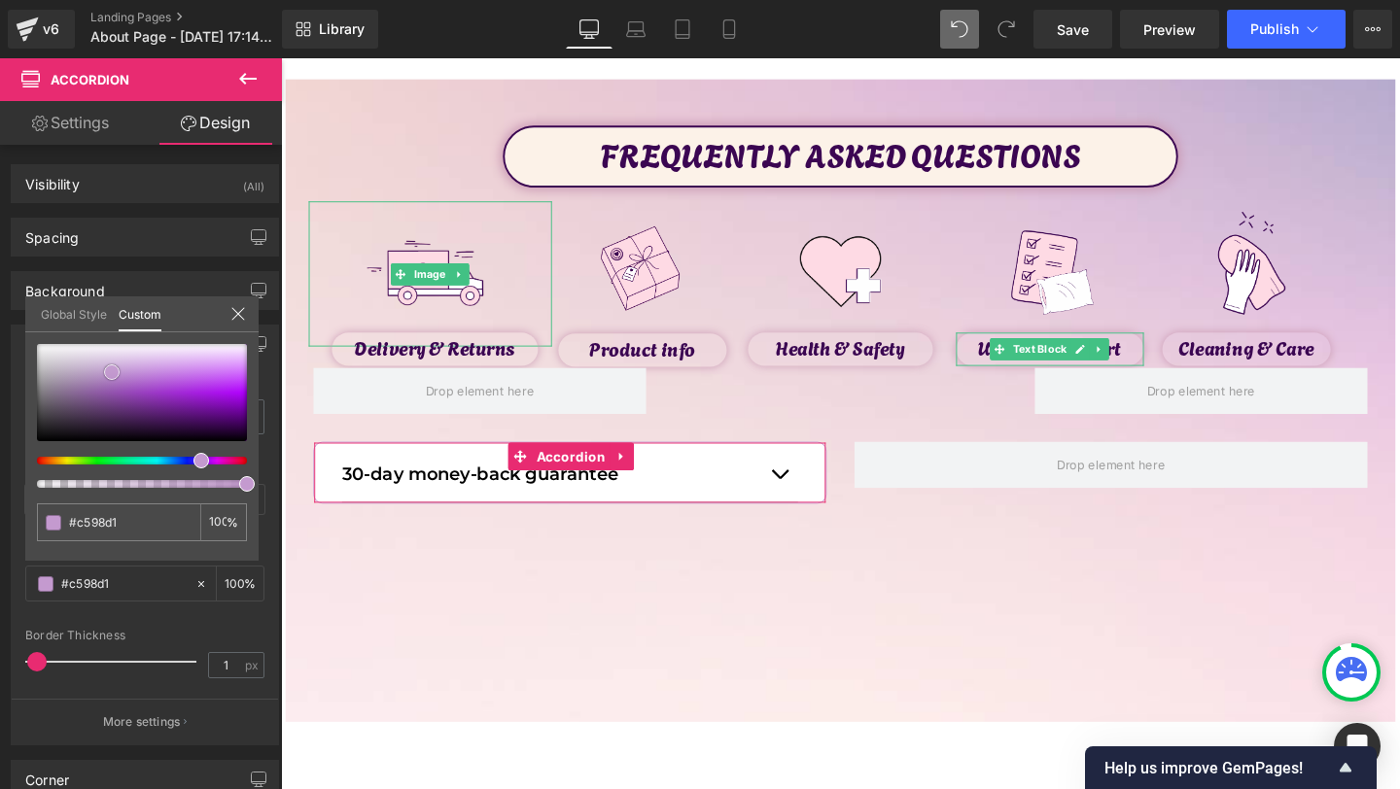
type input "#c69dd2"
drag, startPoint x: 225, startPoint y: 383, endPoint x: 117, endPoint y: 371, distance: 108.5
click at [117, 371] on div at bounding box center [142, 392] width 210 height 97
type input "#e7d2ee"
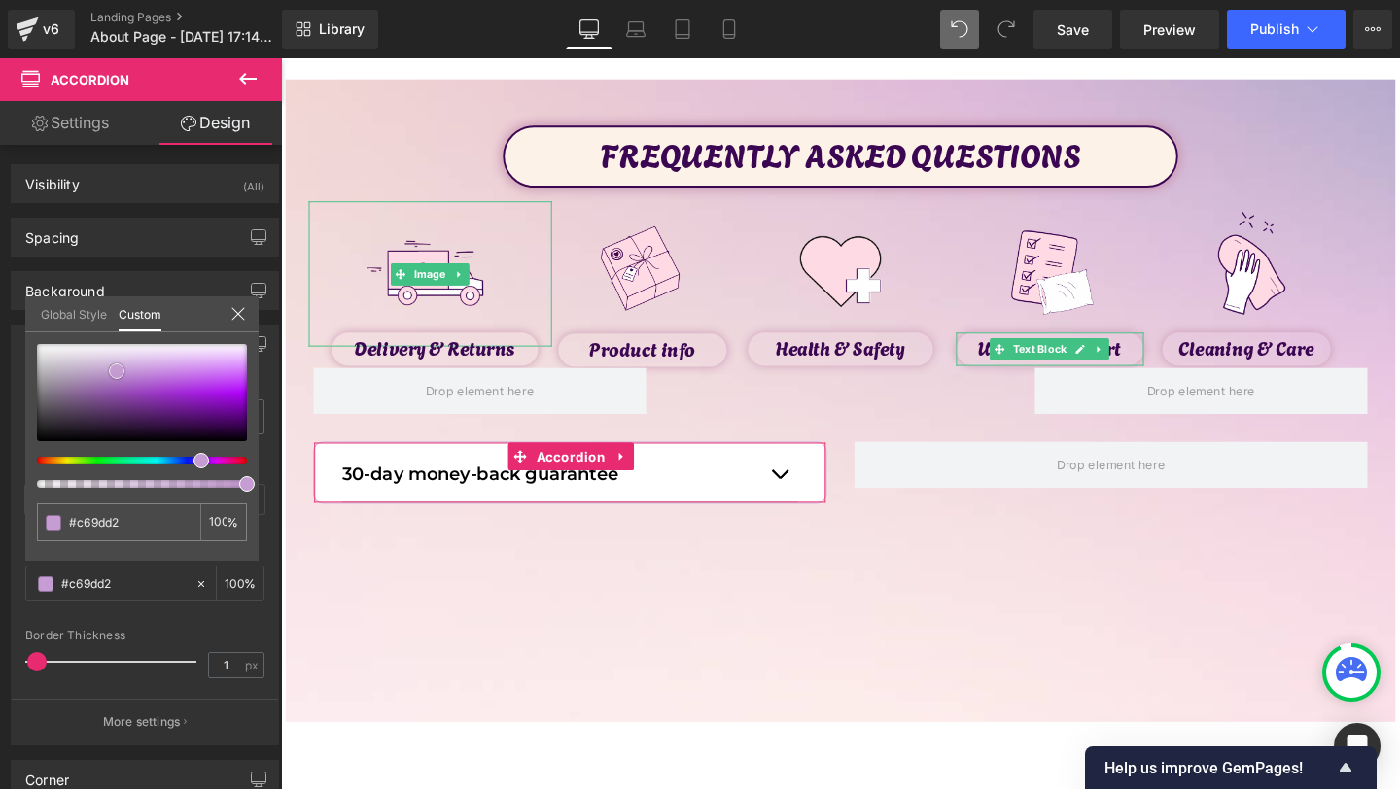
type input "#e7d2ee"
type input "#e5cfec"
type input "#dec0e7"
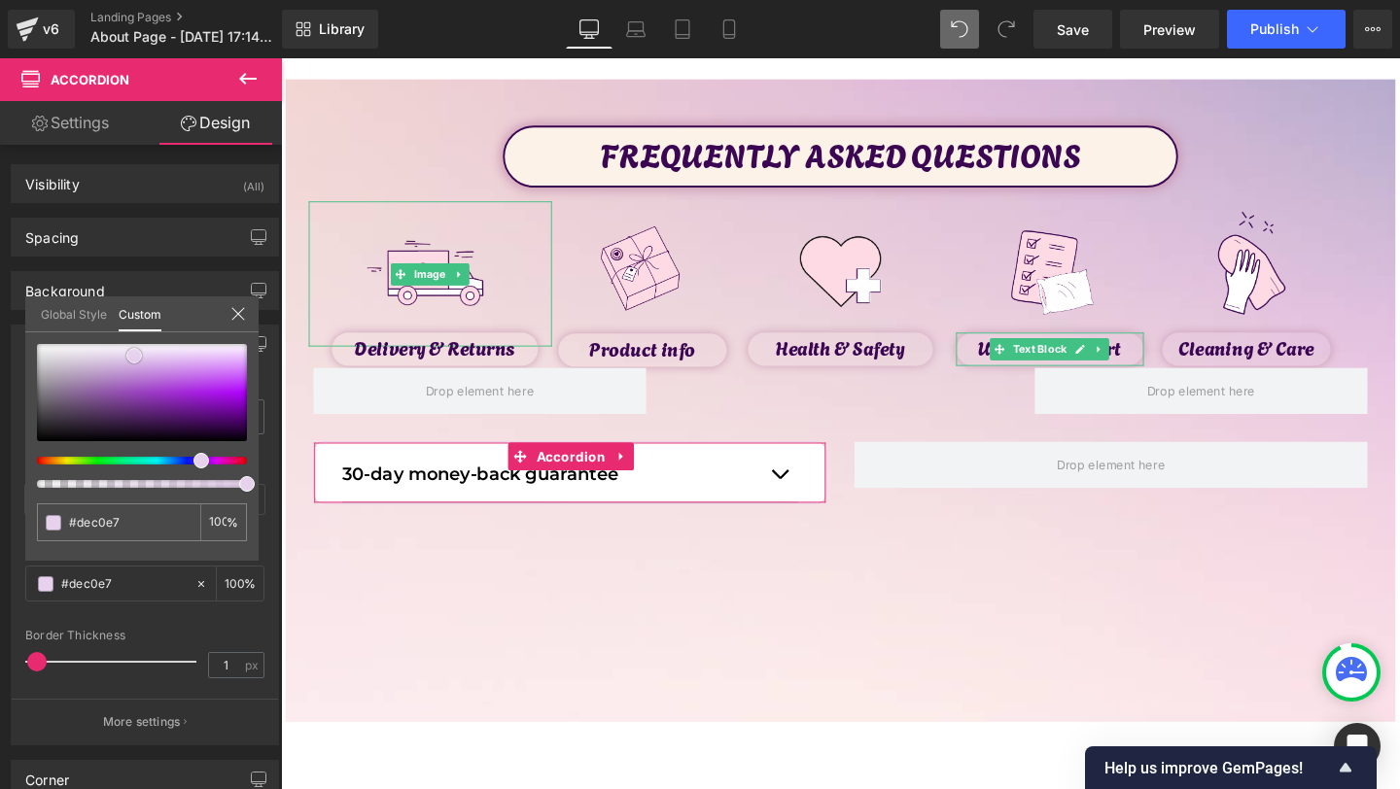
type input "#d7b5e2"
type input "#d2ade0"
drag, startPoint x: 134, startPoint y: 356, endPoint x: 132, endPoint y: 366, distance: 9.9
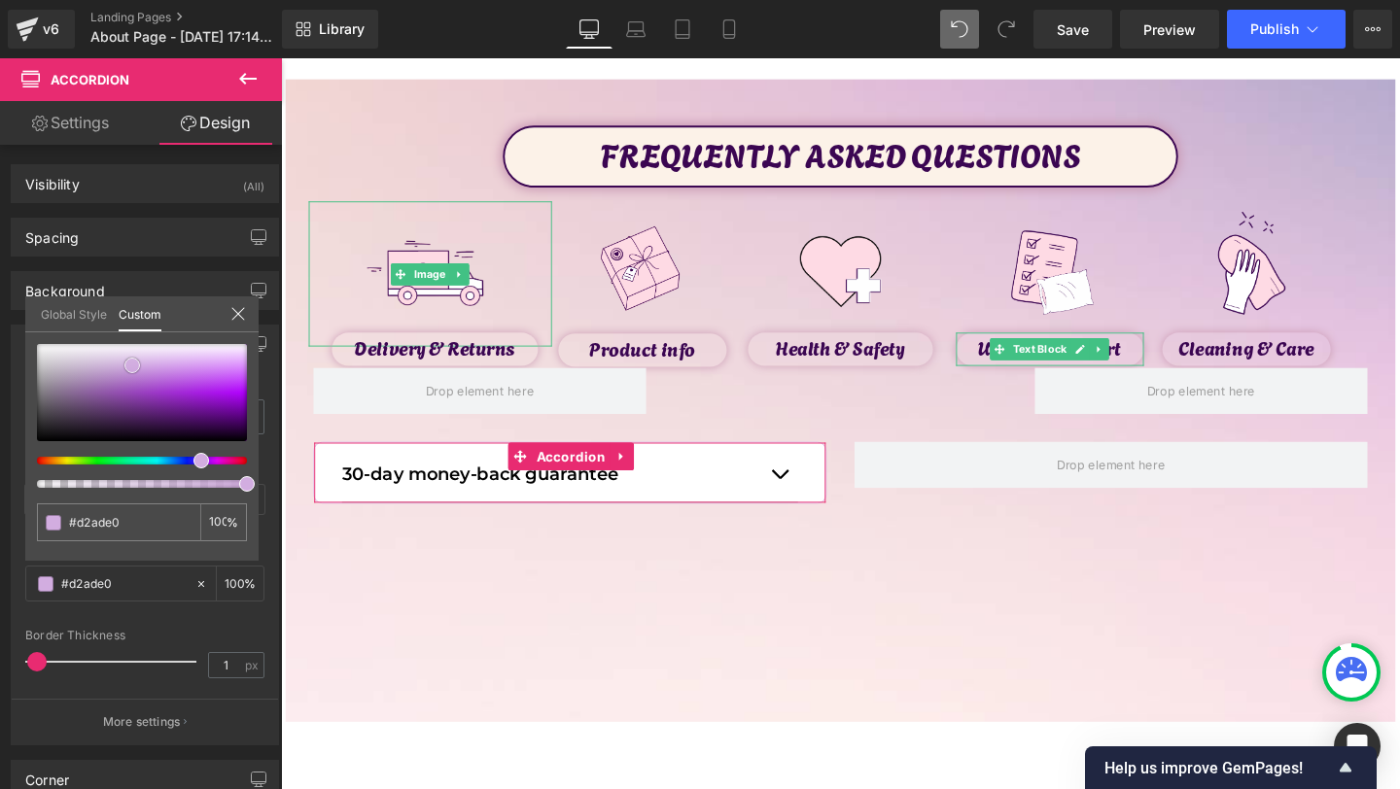
click at [132, 366] on div at bounding box center [142, 392] width 210 height 97
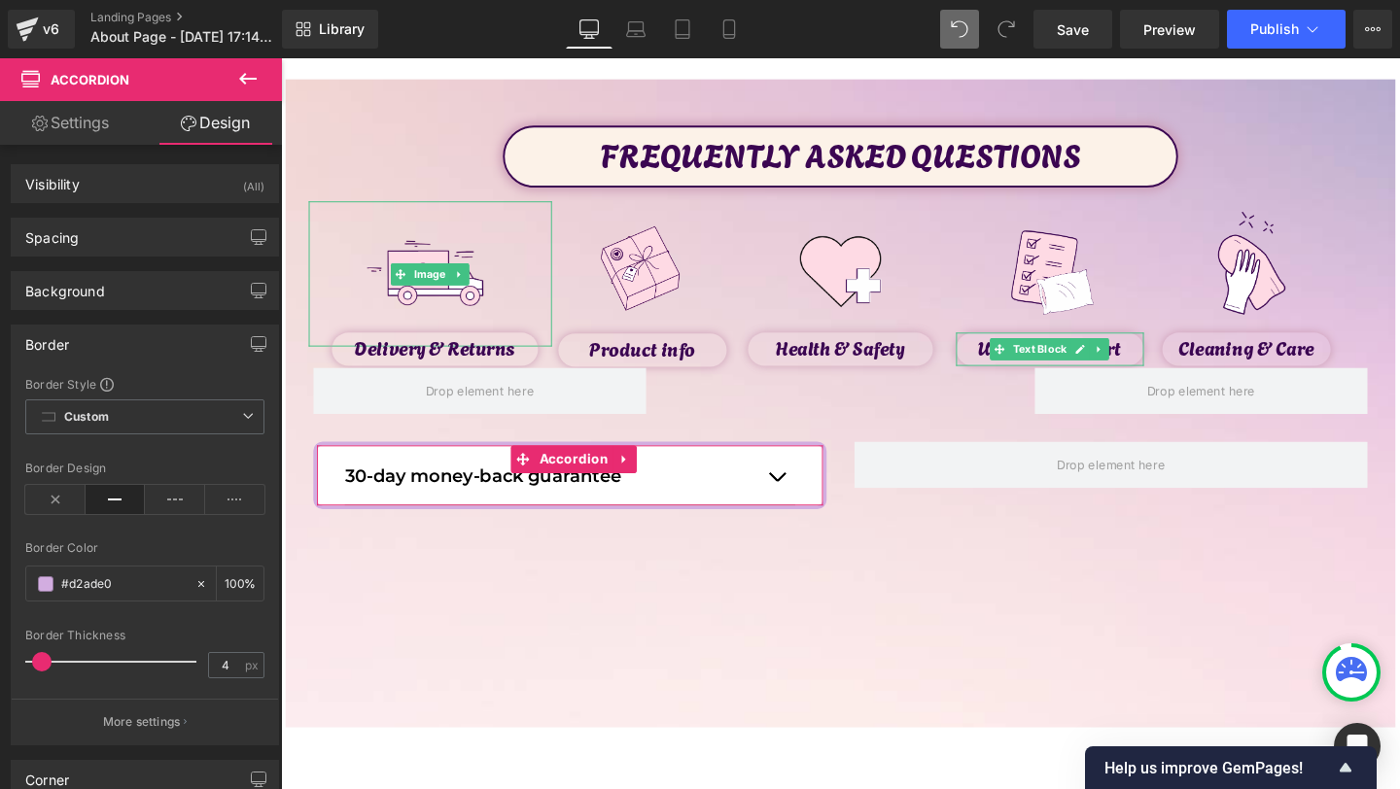
drag, startPoint x: 53, startPoint y: 658, endPoint x: 42, endPoint y: 660, distance: 11.8
click at [42, 660] on div at bounding box center [115, 662] width 161 height 39
click at [37, 664] on span at bounding box center [39, 661] width 19 height 19
type input "0"
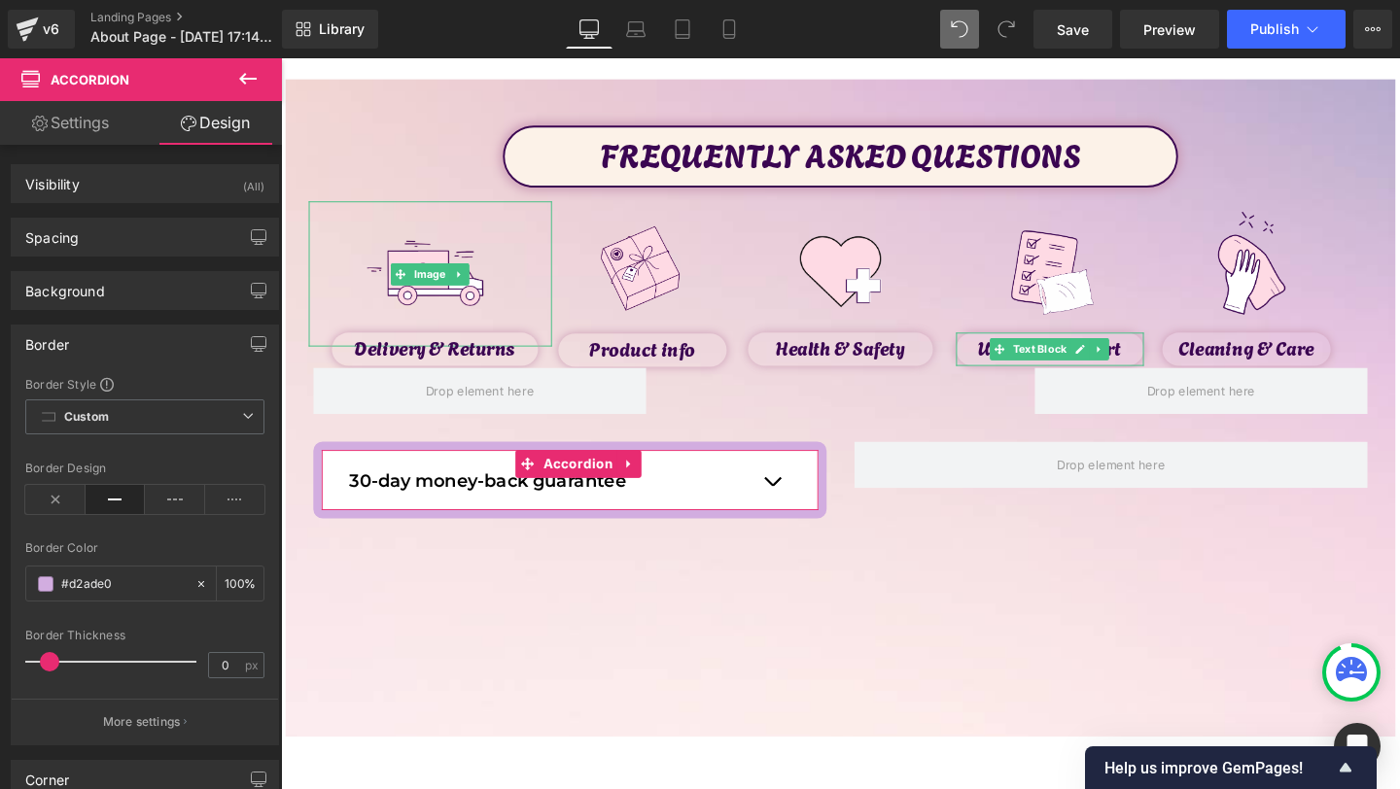
drag, startPoint x: 74, startPoint y: 668, endPoint x: 0, endPoint y: 672, distance: 74.0
click at [0, 671] on div "Border Border Style Custom Custom Setup Global Style Custom Setup Global Style …" at bounding box center [145, 528] width 291 height 436
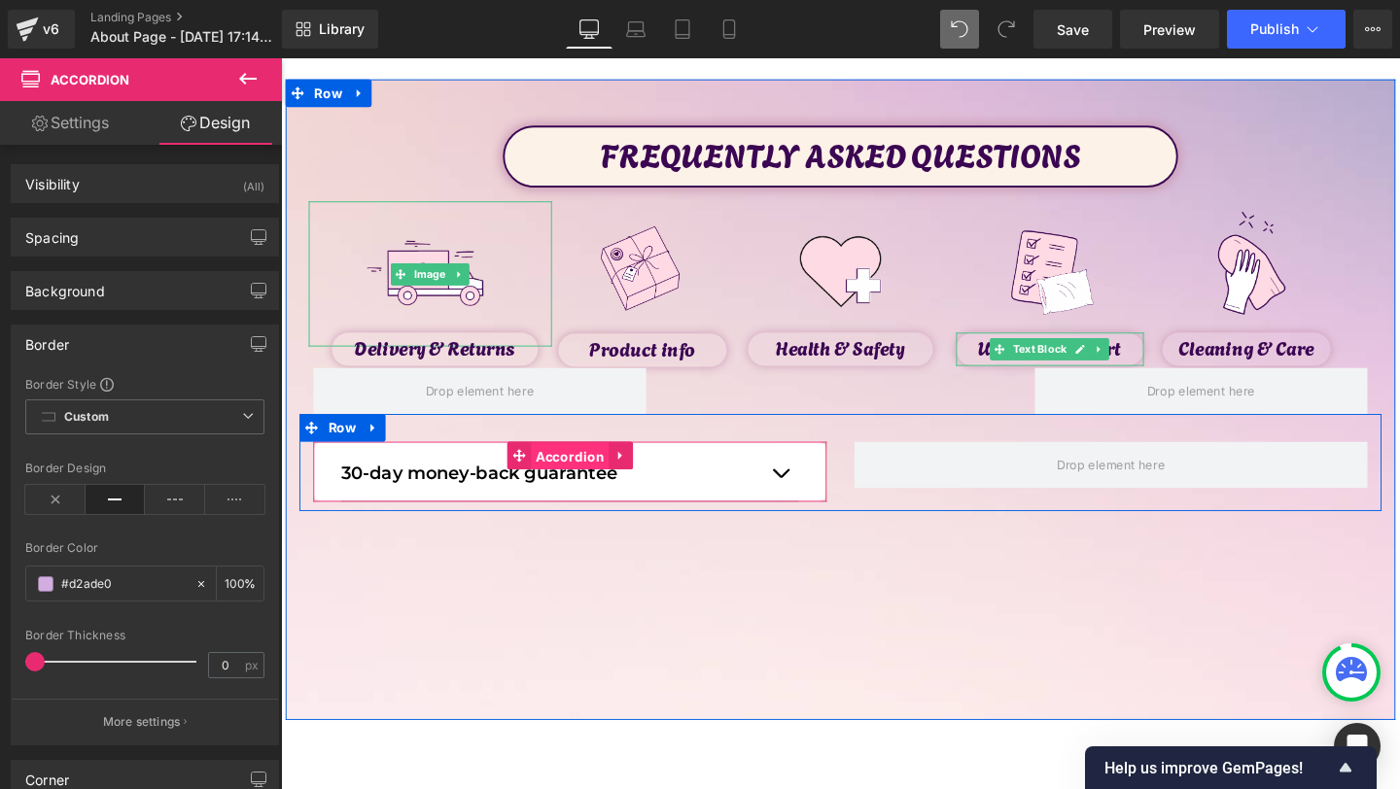
click at [590, 481] on span "Accordion" at bounding box center [584, 477] width 83 height 29
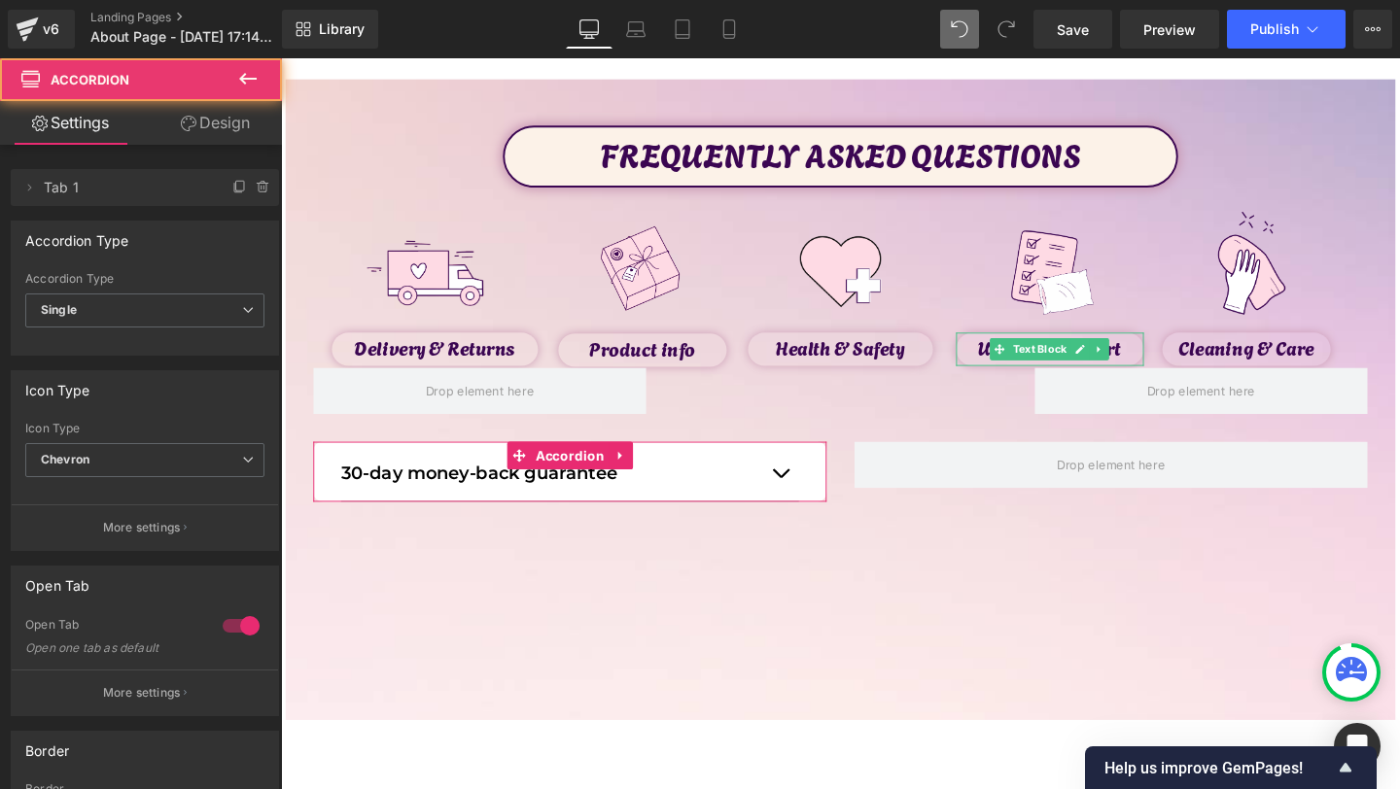
click at [231, 133] on link "Design" at bounding box center [215, 123] width 141 height 44
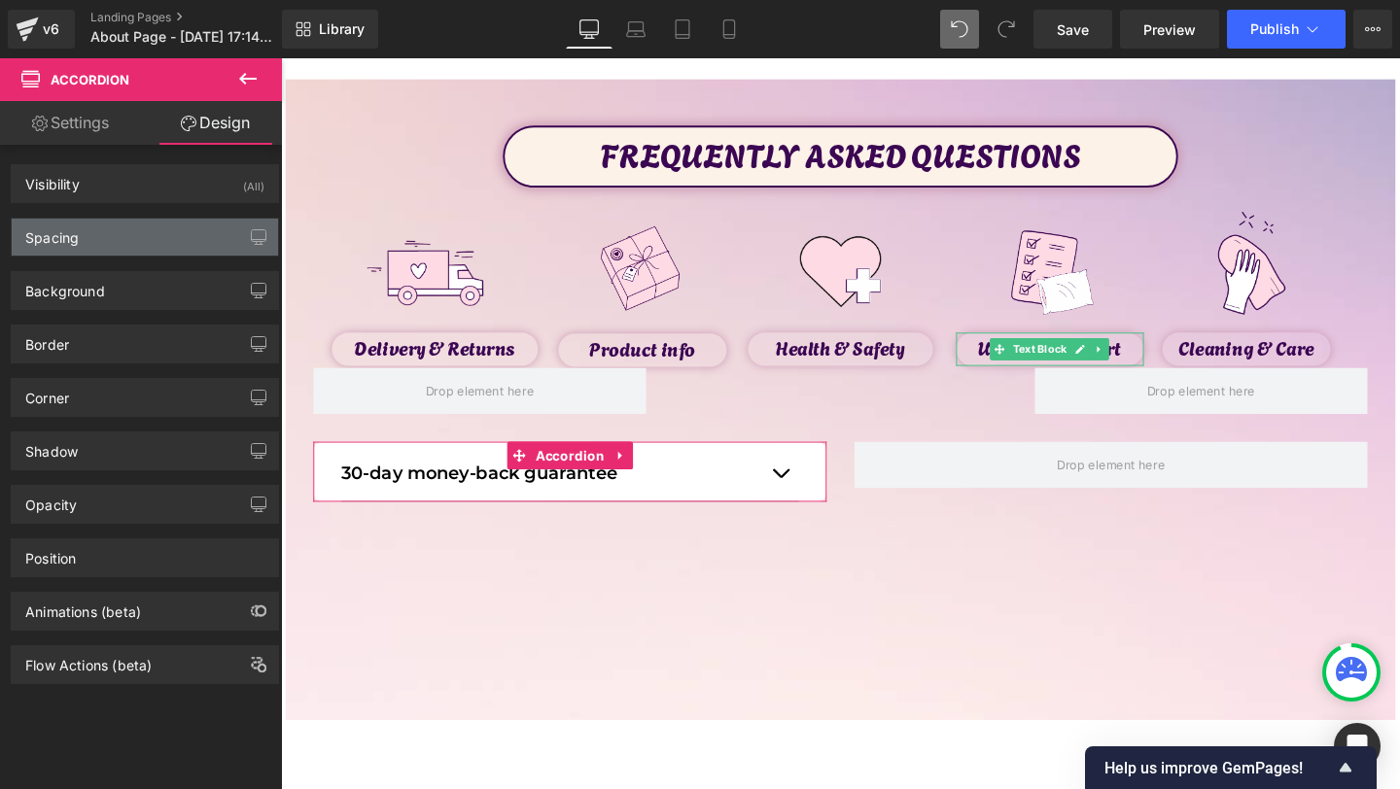
click at [118, 230] on div "Spacing" at bounding box center [145, 237] width 266 height 37
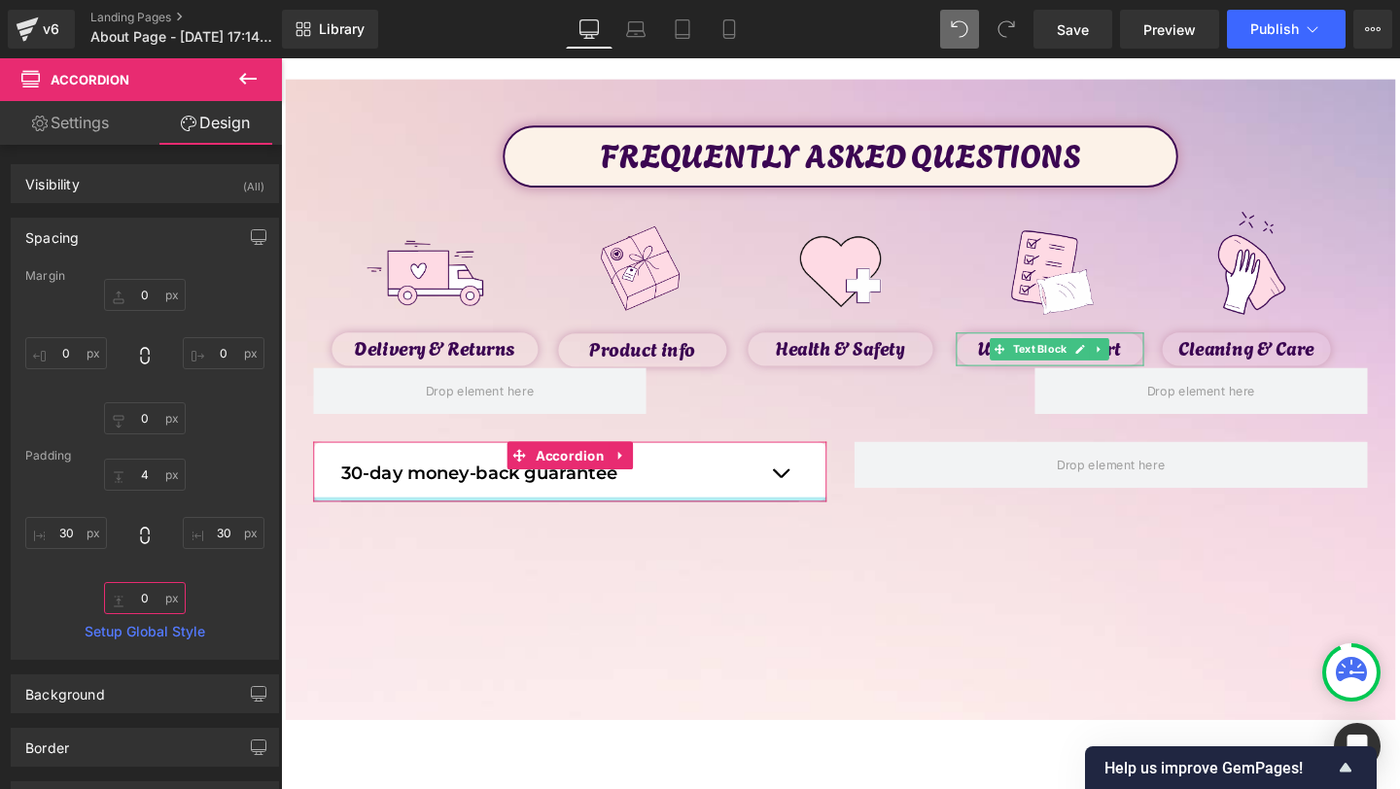
click at [159, 595] on input "0" at bounding box center [145, 598] width 82 height 32
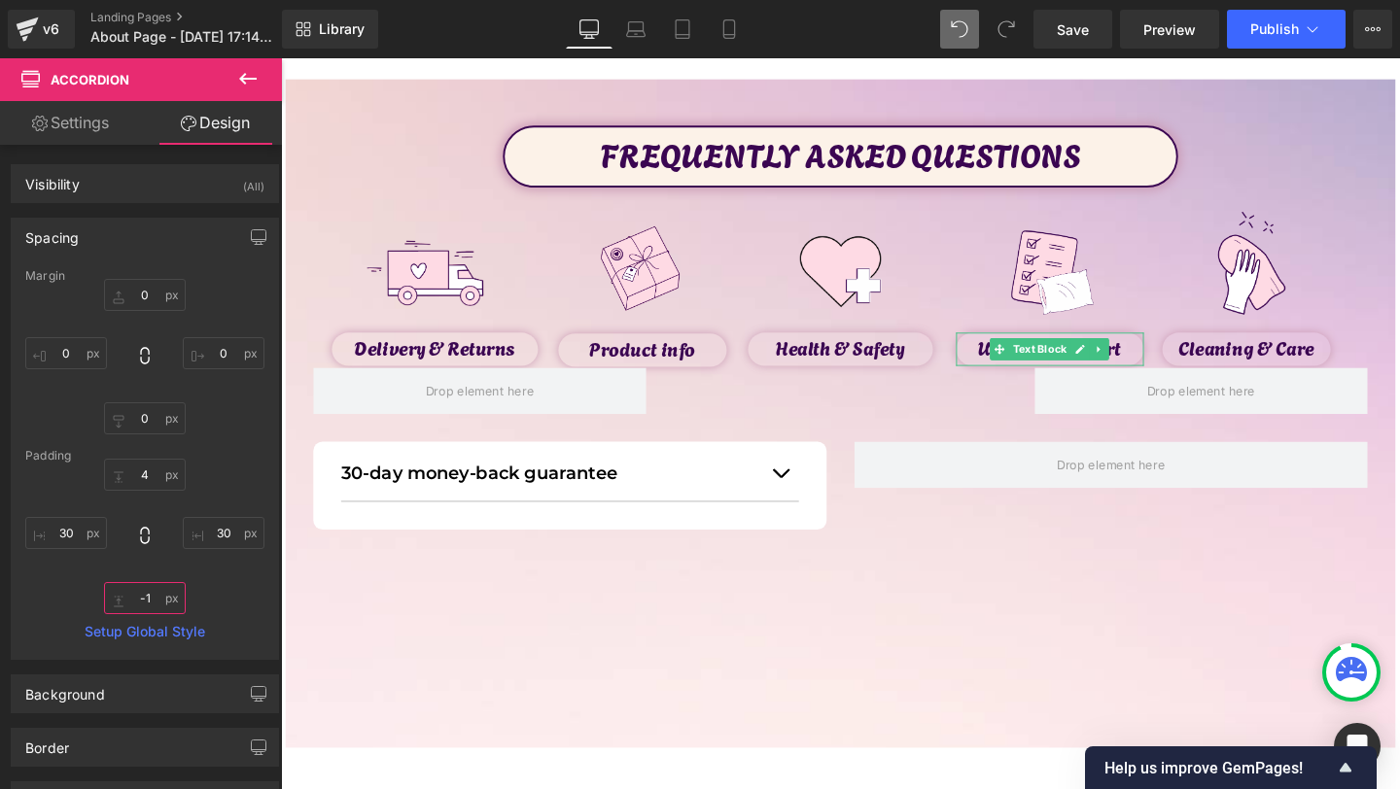
type input "-"
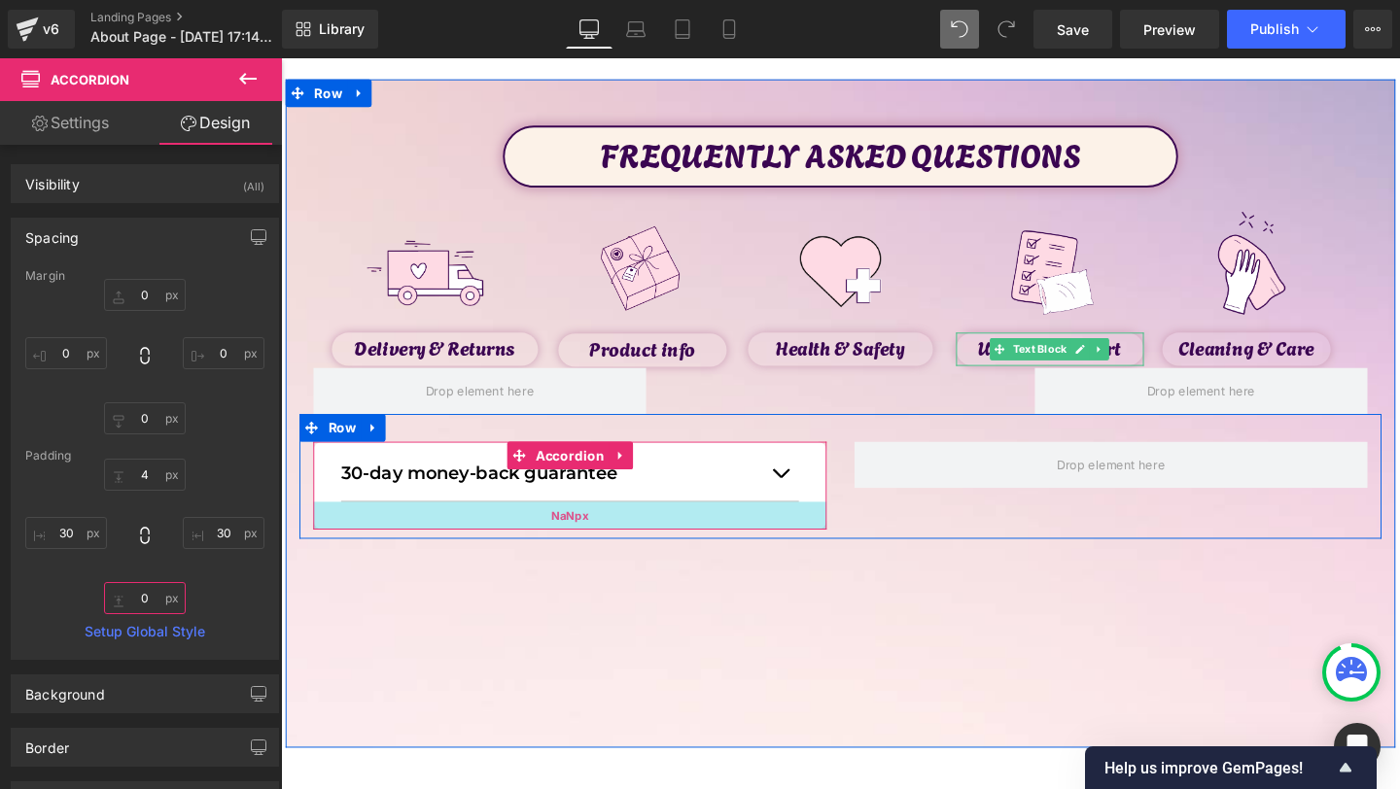
type input "1"
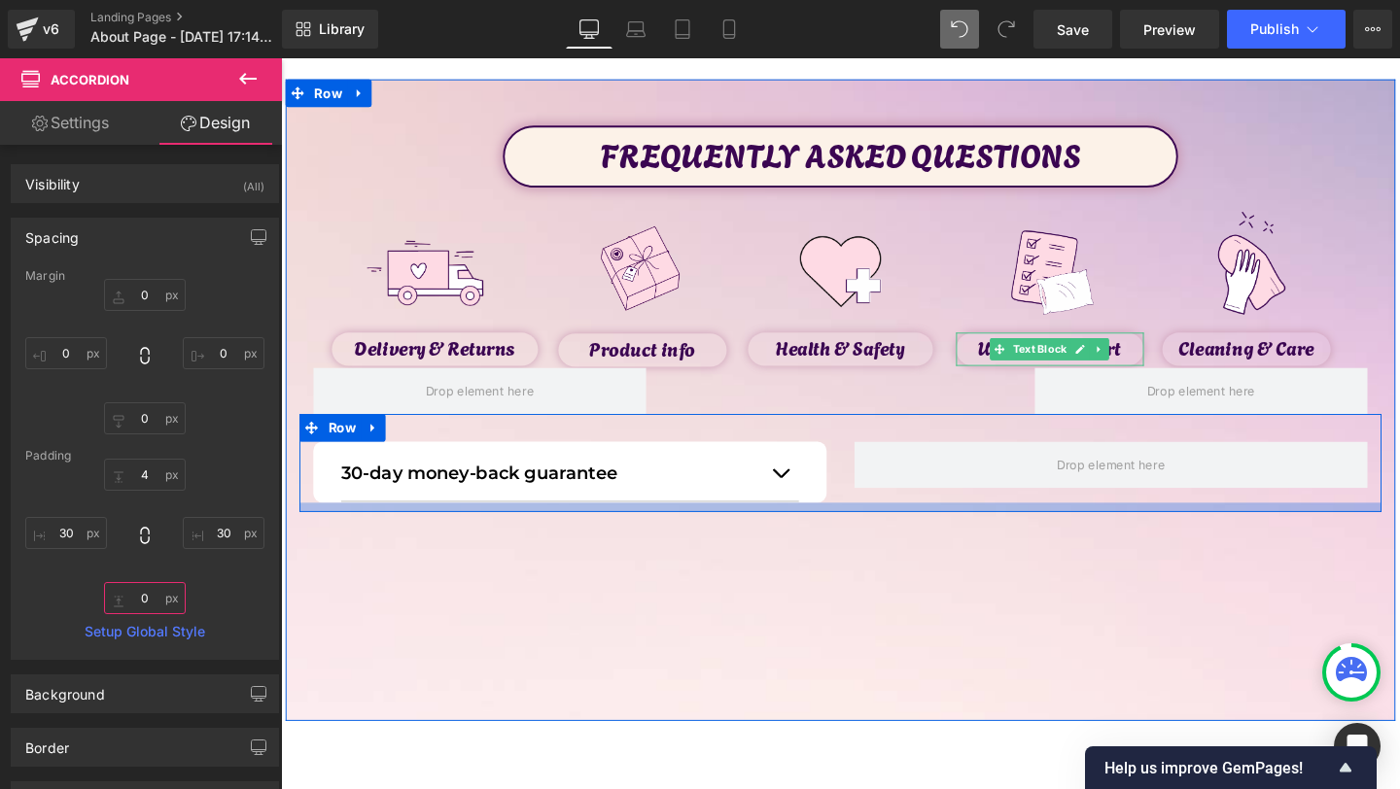
type input "0"
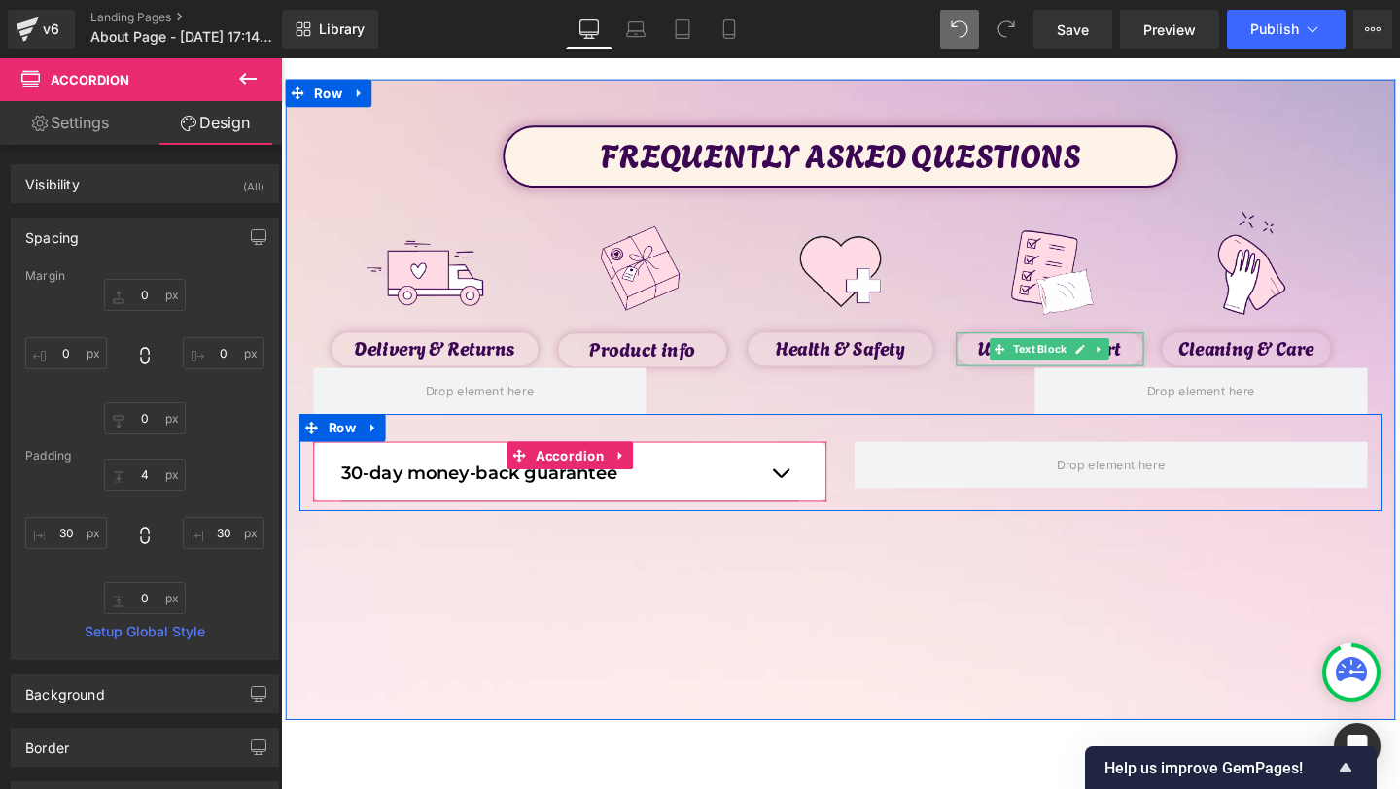
click at [645, 519] on div "30-day money-back guarantee Text Block" at bounding box center [584, 495] width 481 height 59
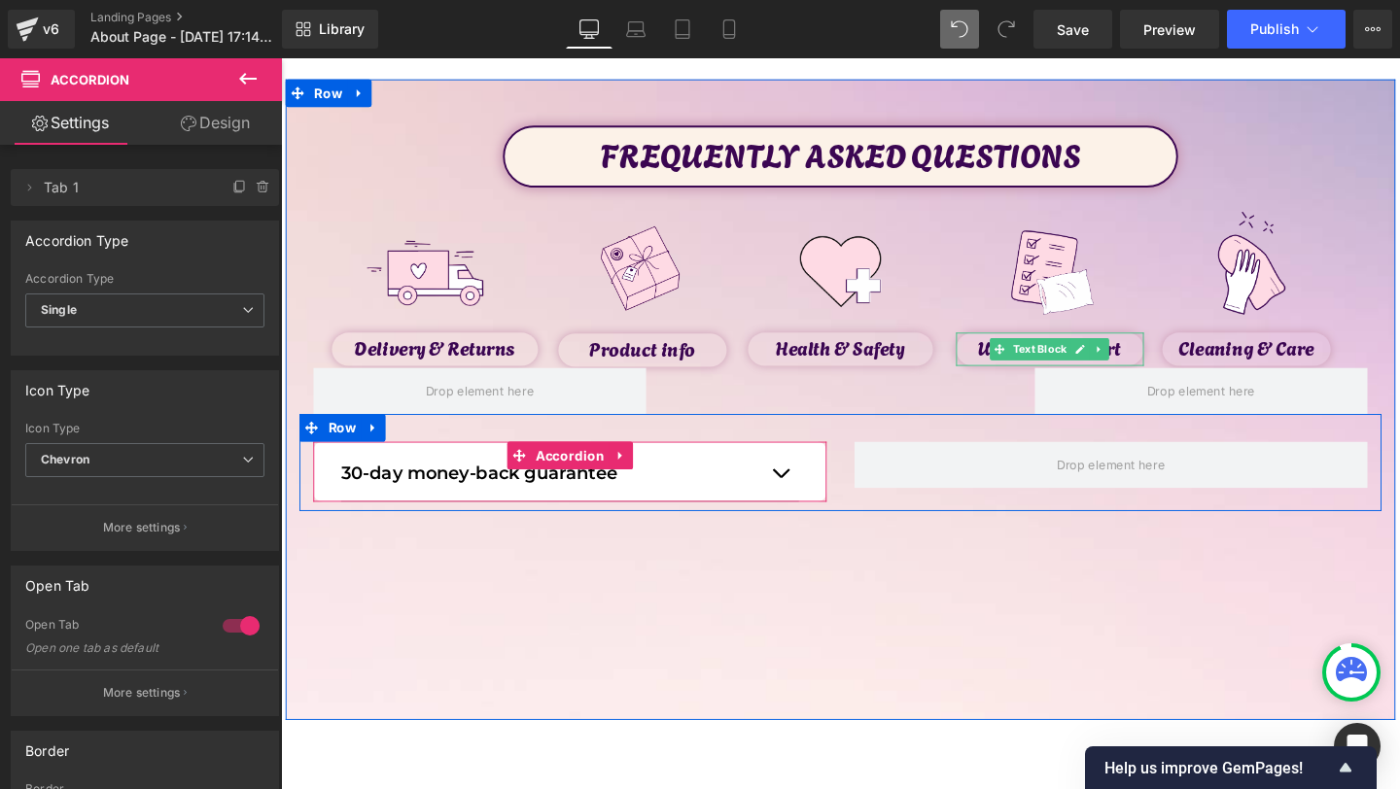
drag, startPoint x: 646, startPoint y: 522, endPoint x: 648, endPoint y: 512, distance: 9.9
click at [648, 512] on div "30-day money-back guarantee Text Block Accordion" at bounding box center [585, 493] width 540 height 63
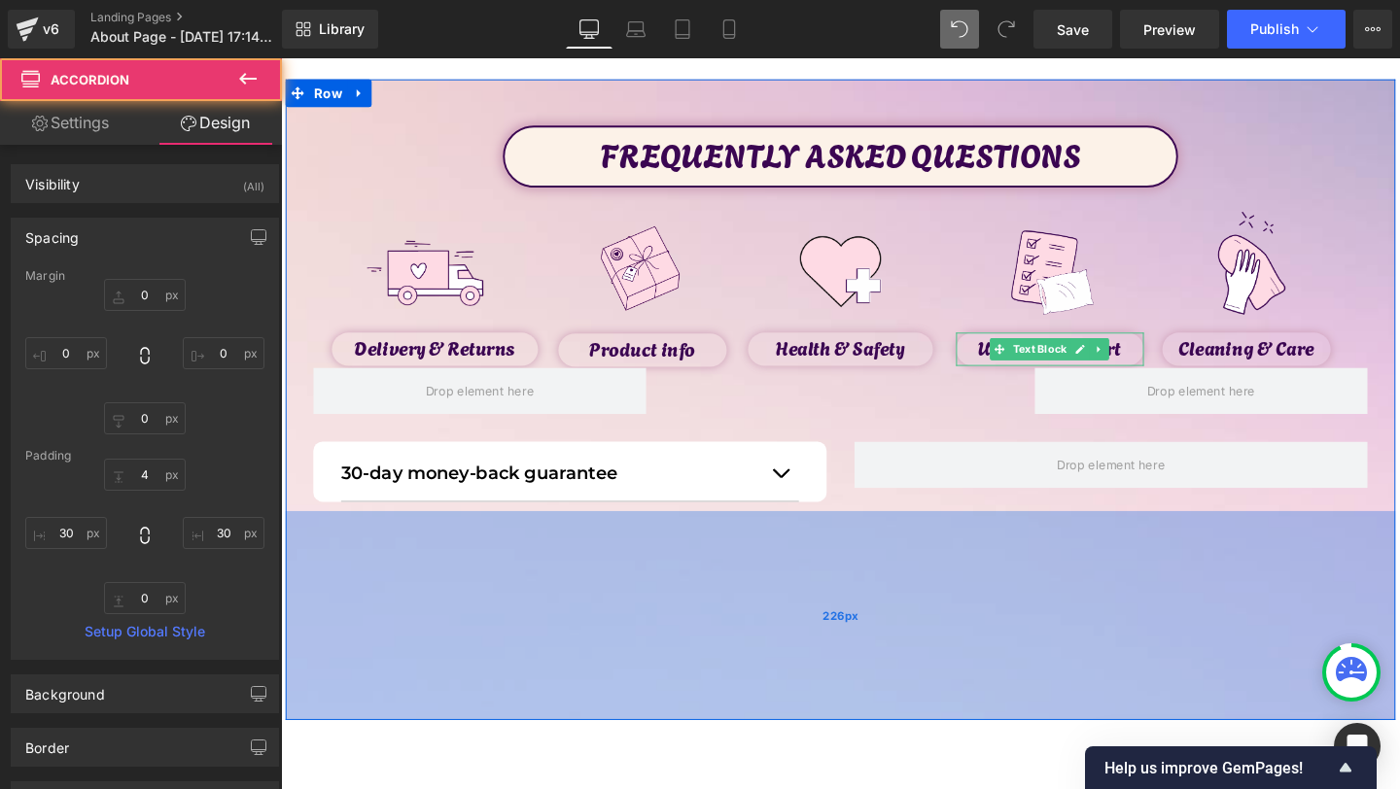
click at [659, 637] on div "226px" at bounding box center [869, 645] width 1167 height 220
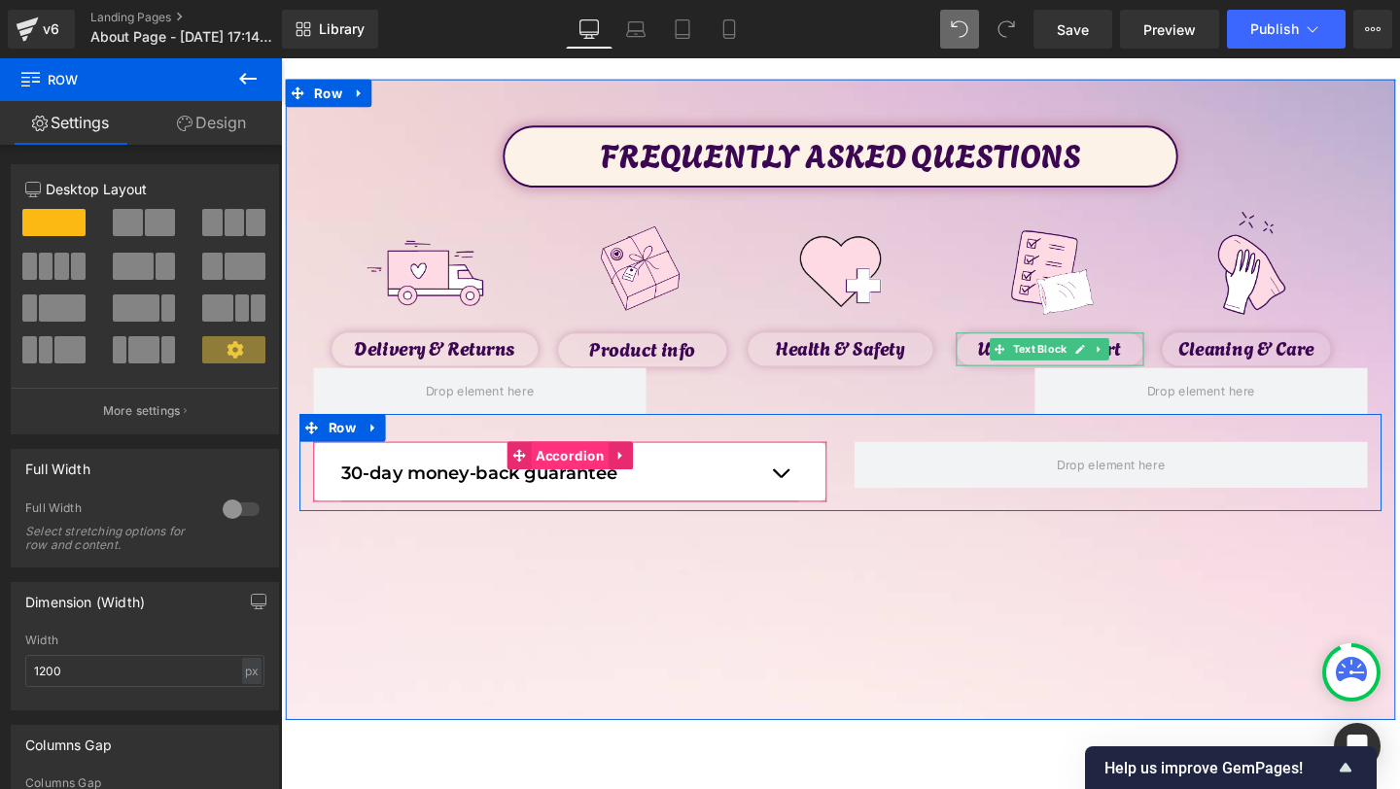
click at [572, 476] on span "Accordion" at bounding box center [584, 476] width 83 height 29
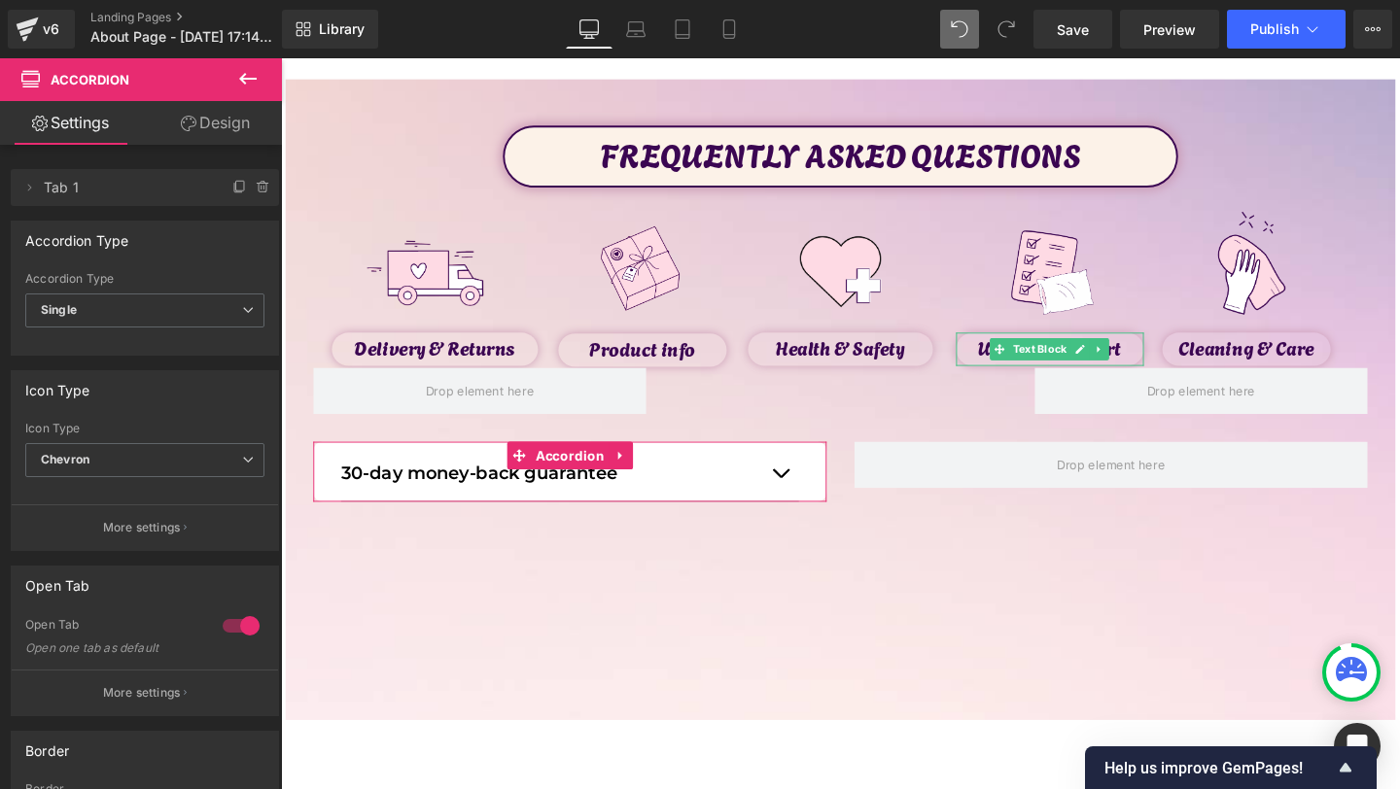
scroll to position [8, 0]
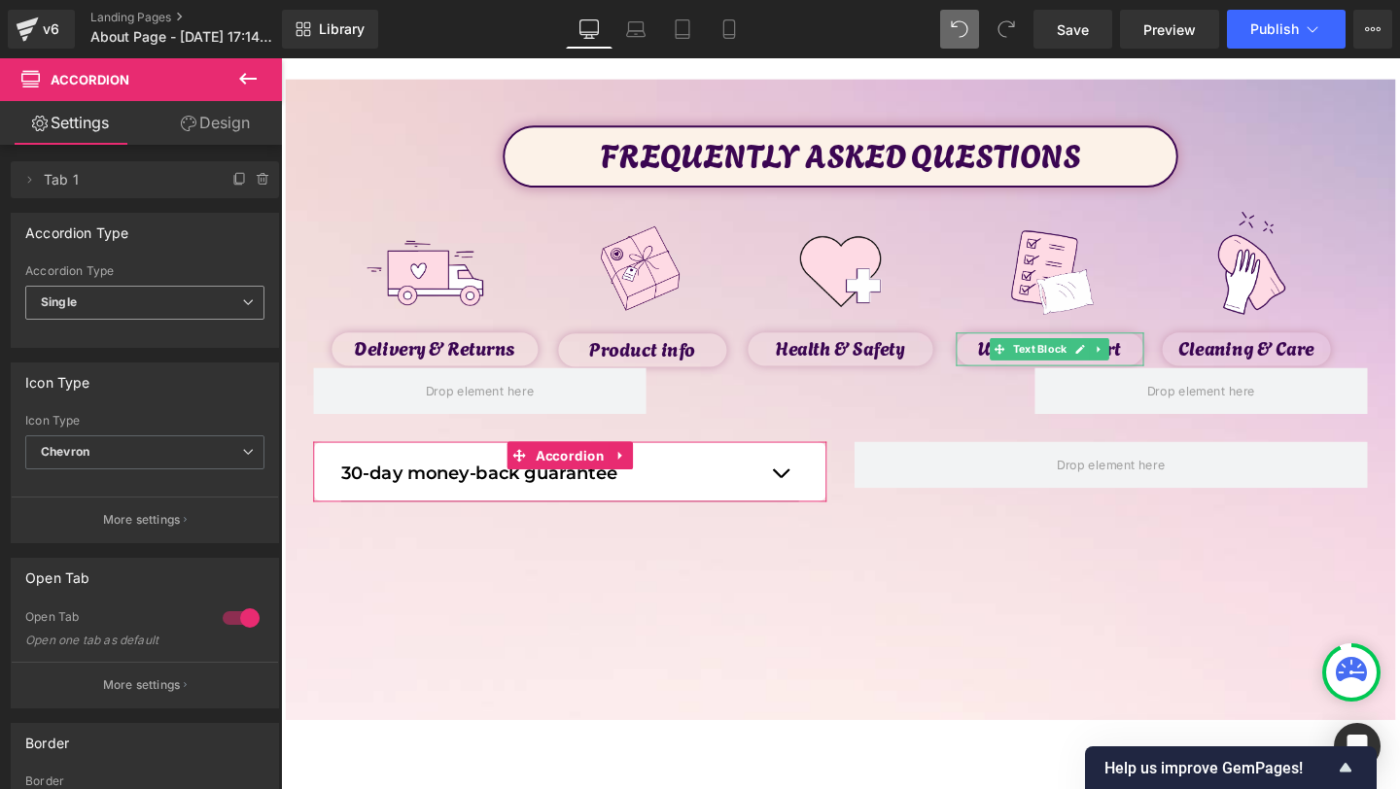
click at [198, 315] on span "Single" at bounding box center [144, 303] width 239 height 34
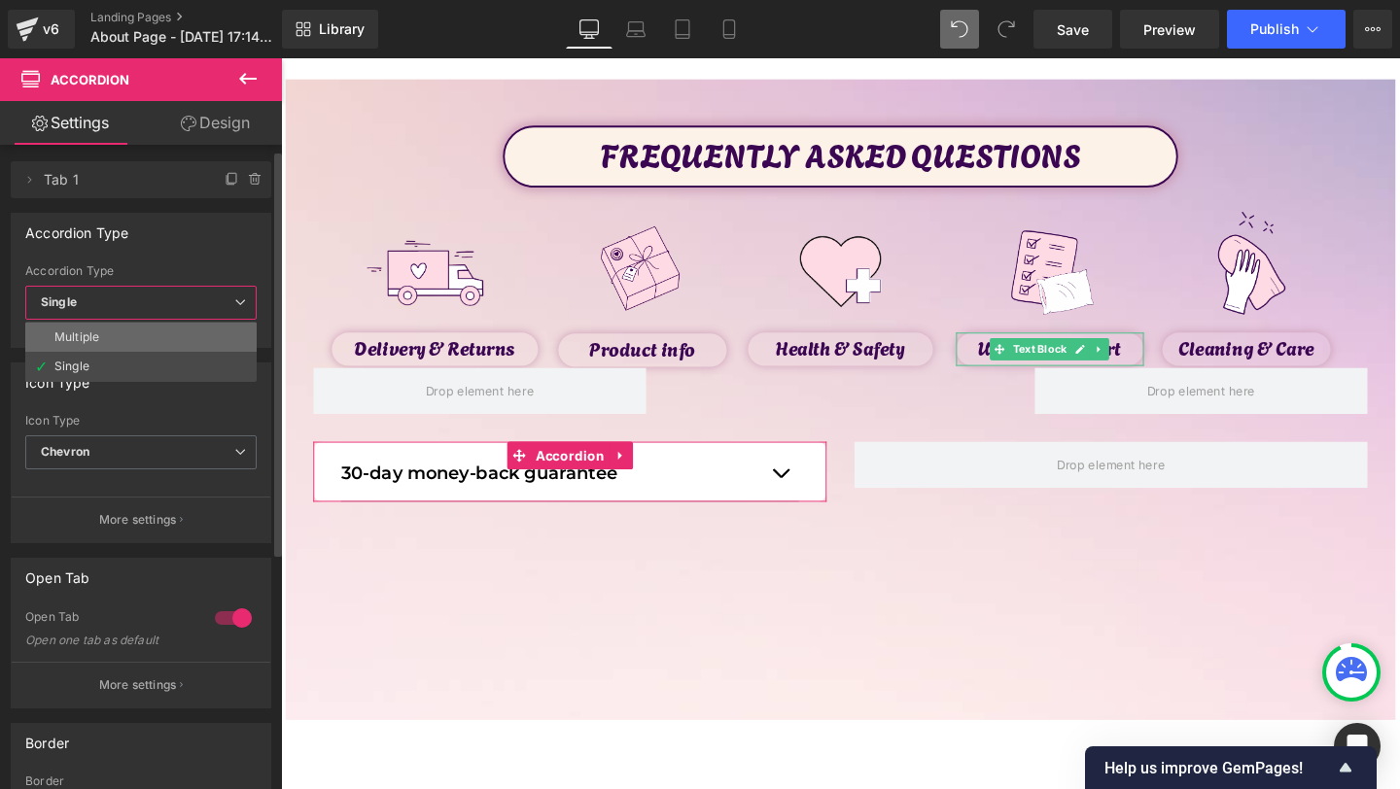
click at [158, 337] on li "Multiple" at bounding box center [140, 337] width 231 height 29
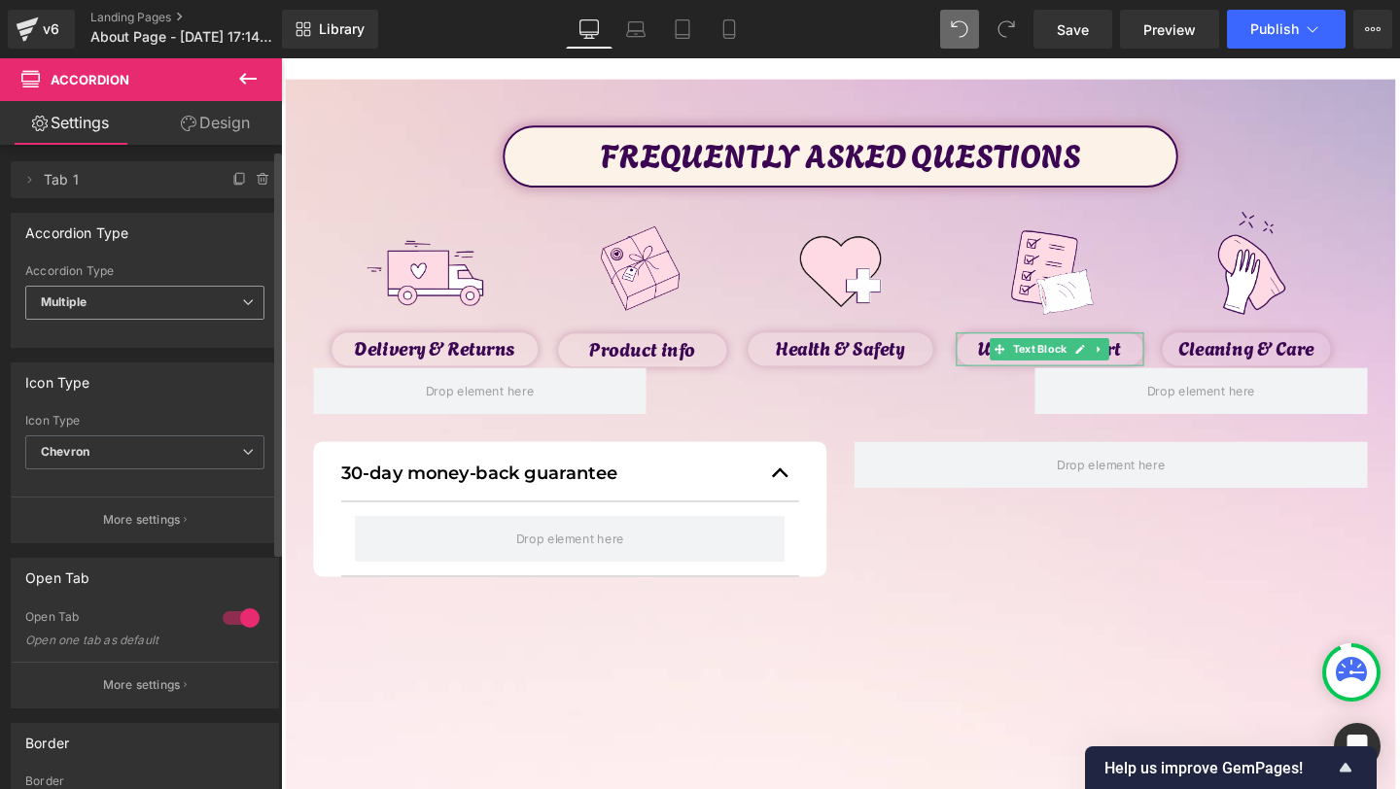
click at [178, 315] on span "Multiple" at bounding box center [144, 303] width 239 height 34
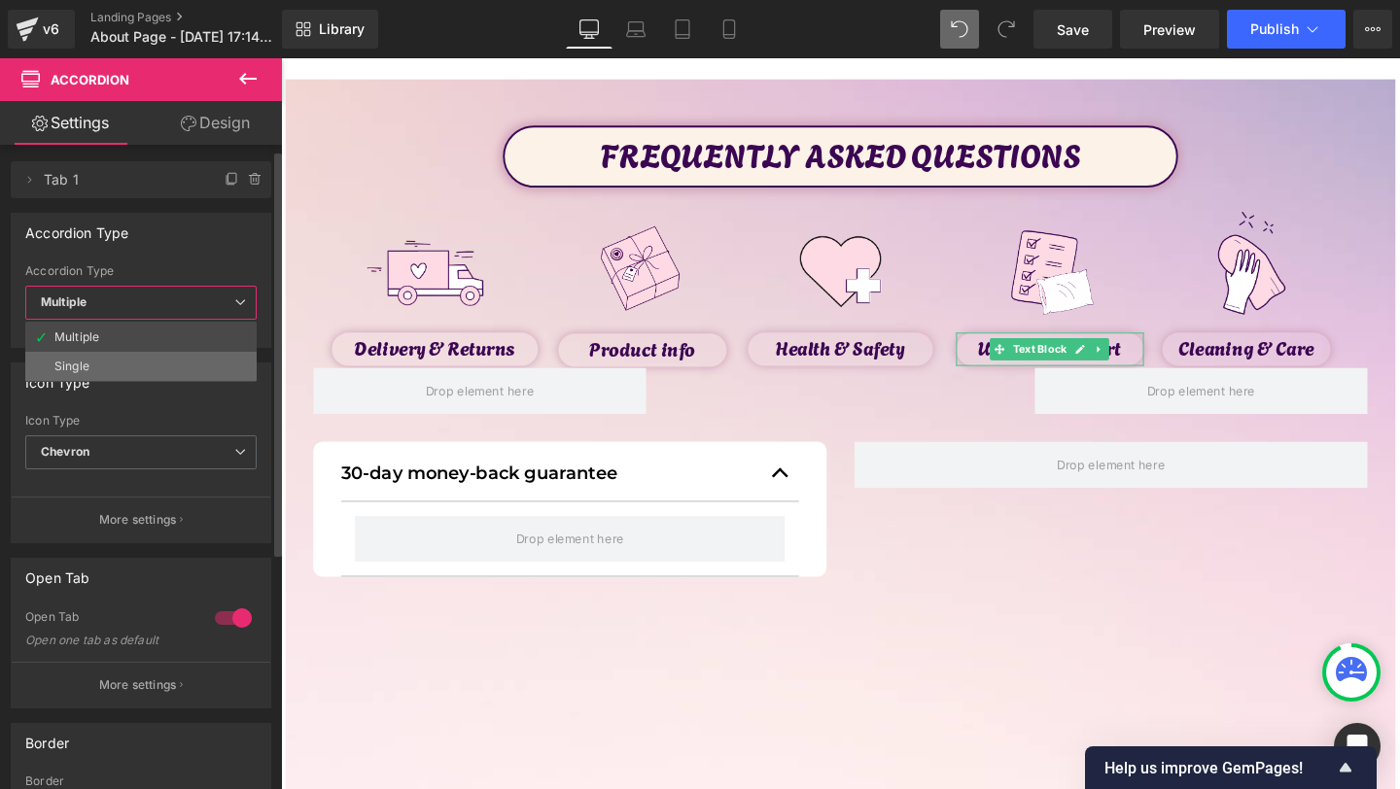
click at [154, 353] on li "Single" at bounding box center [140, 366] width 231 height 29
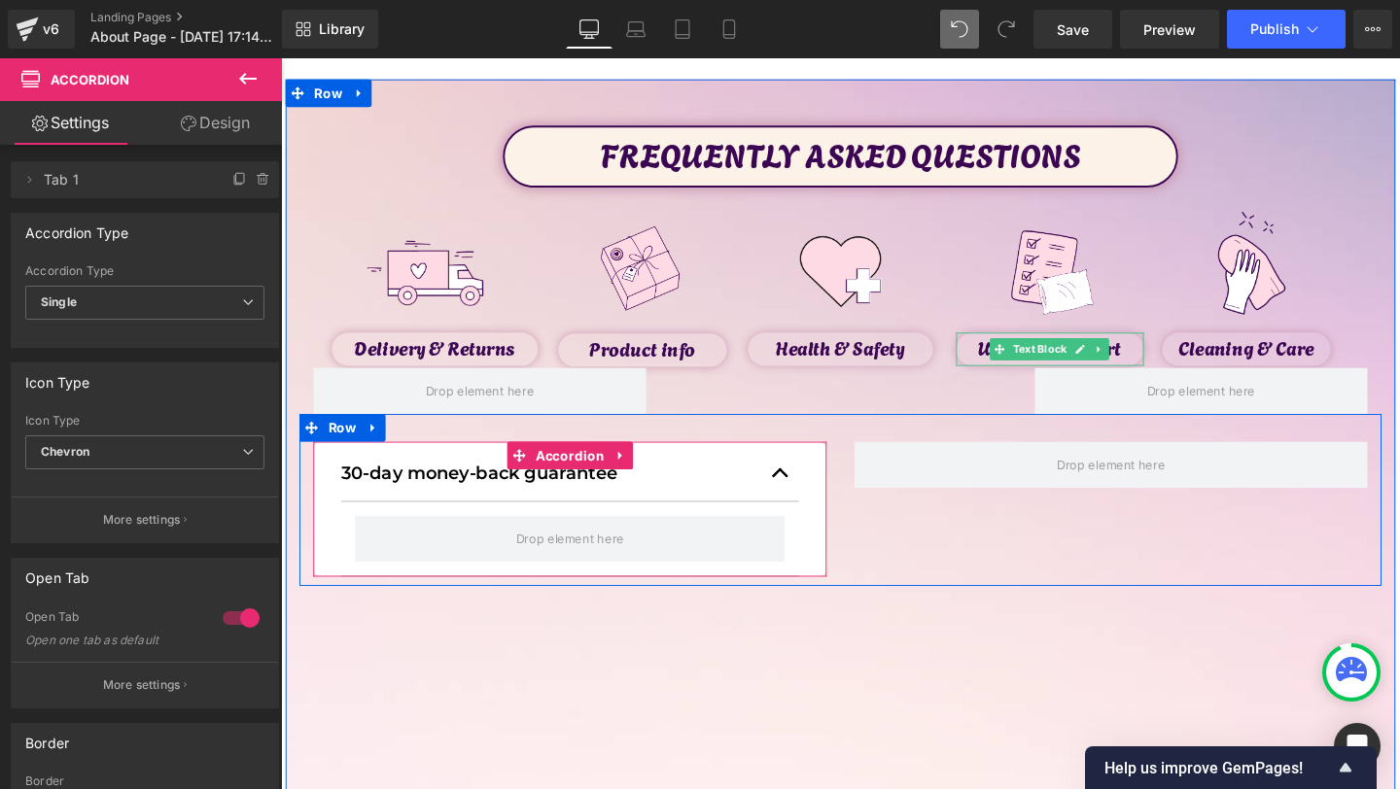
click at [819, 487] on button "button" at bounding box center [806, 495] width 39 height 58
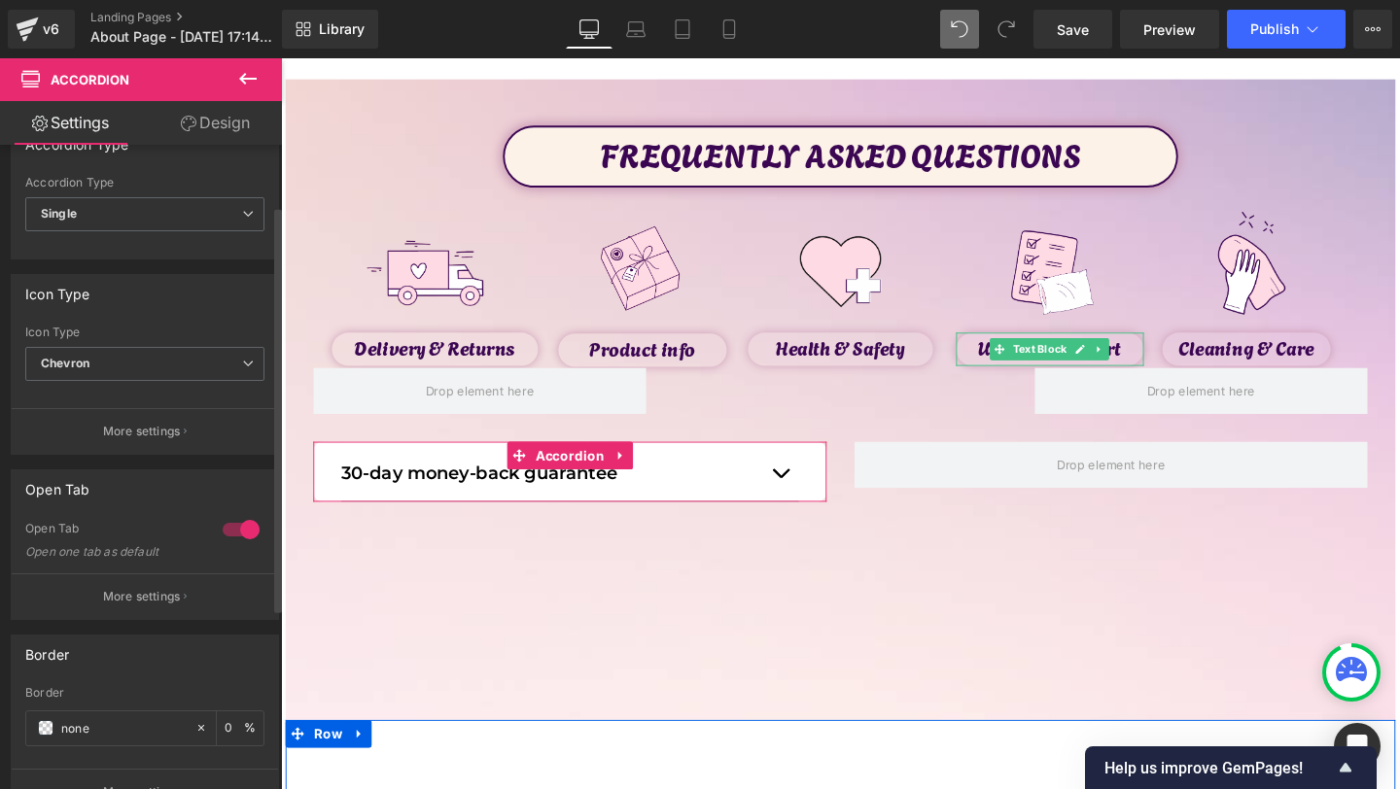
scroll to position [117, 0]
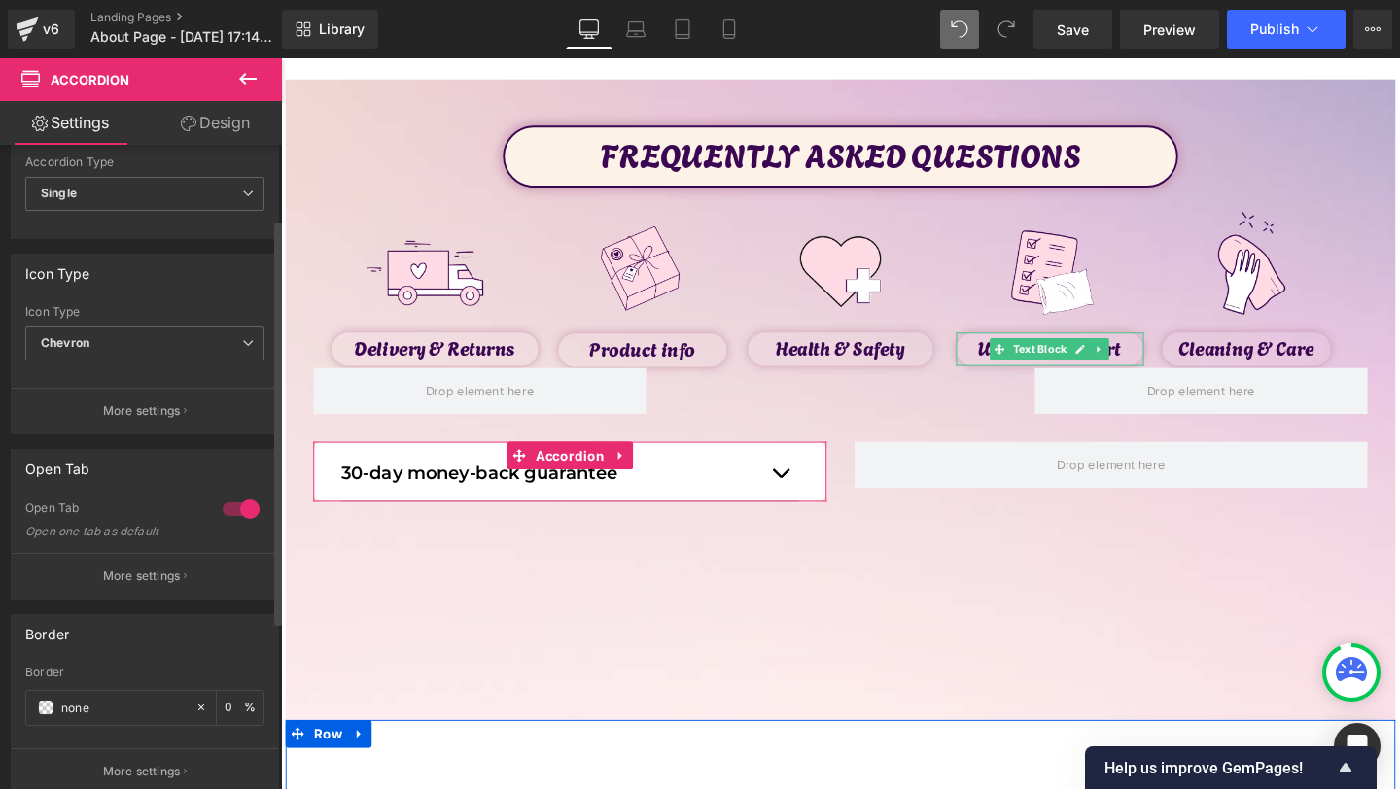
click at [239, 510] on div at bounding box center [241, 509] width 47 height 31
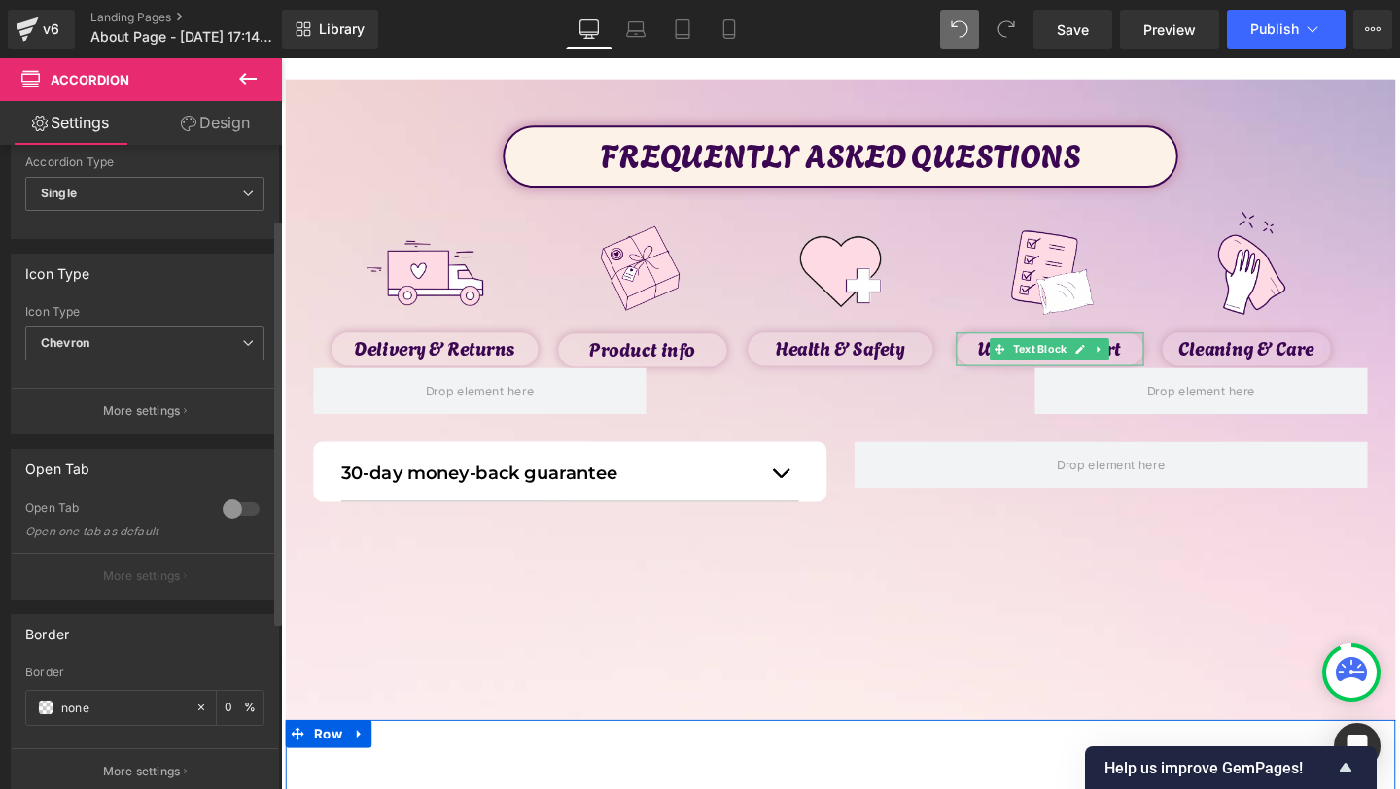
click at [239, 510] on div at bounding box center [241, 509] width 47 height 31
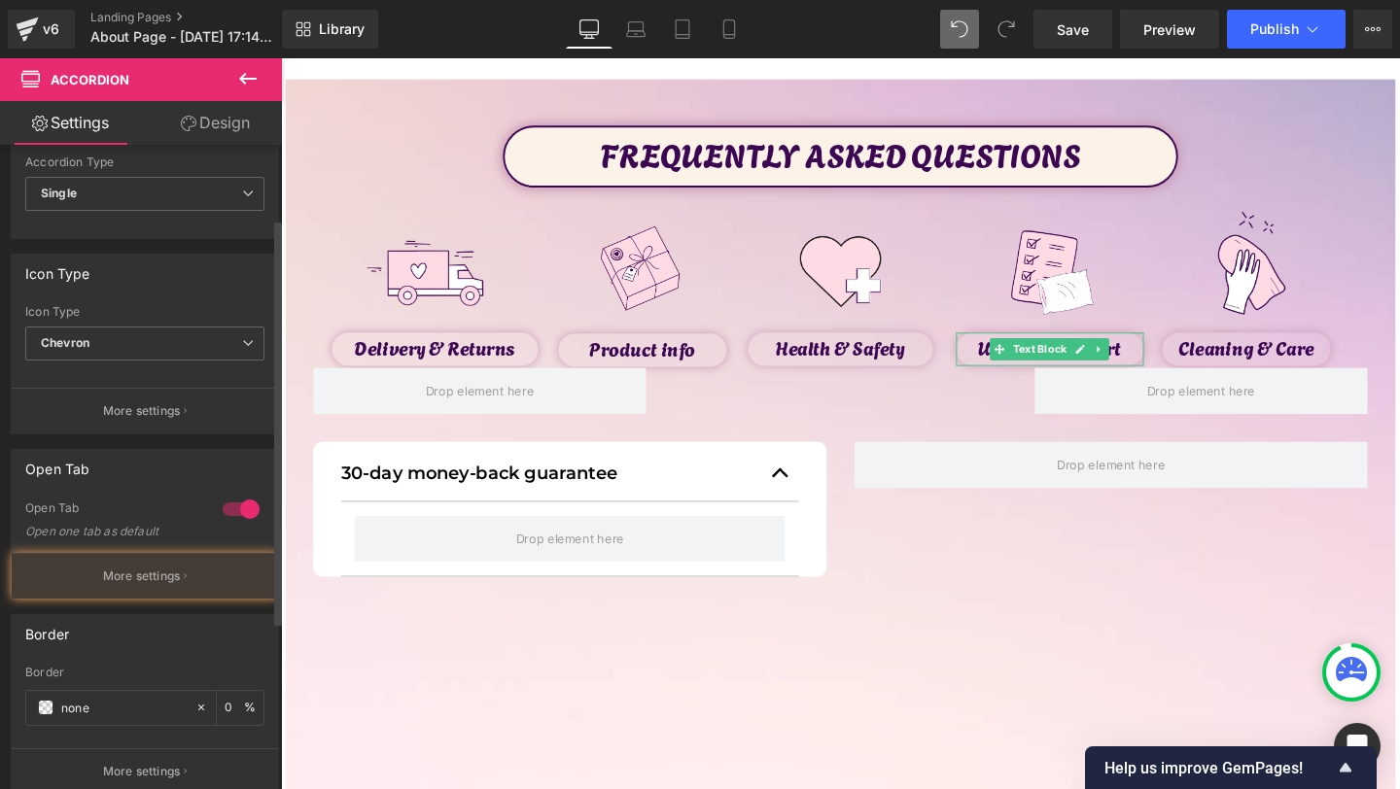
click at [238, 511] on div at bounding box center [241, 509] width 47 height 31
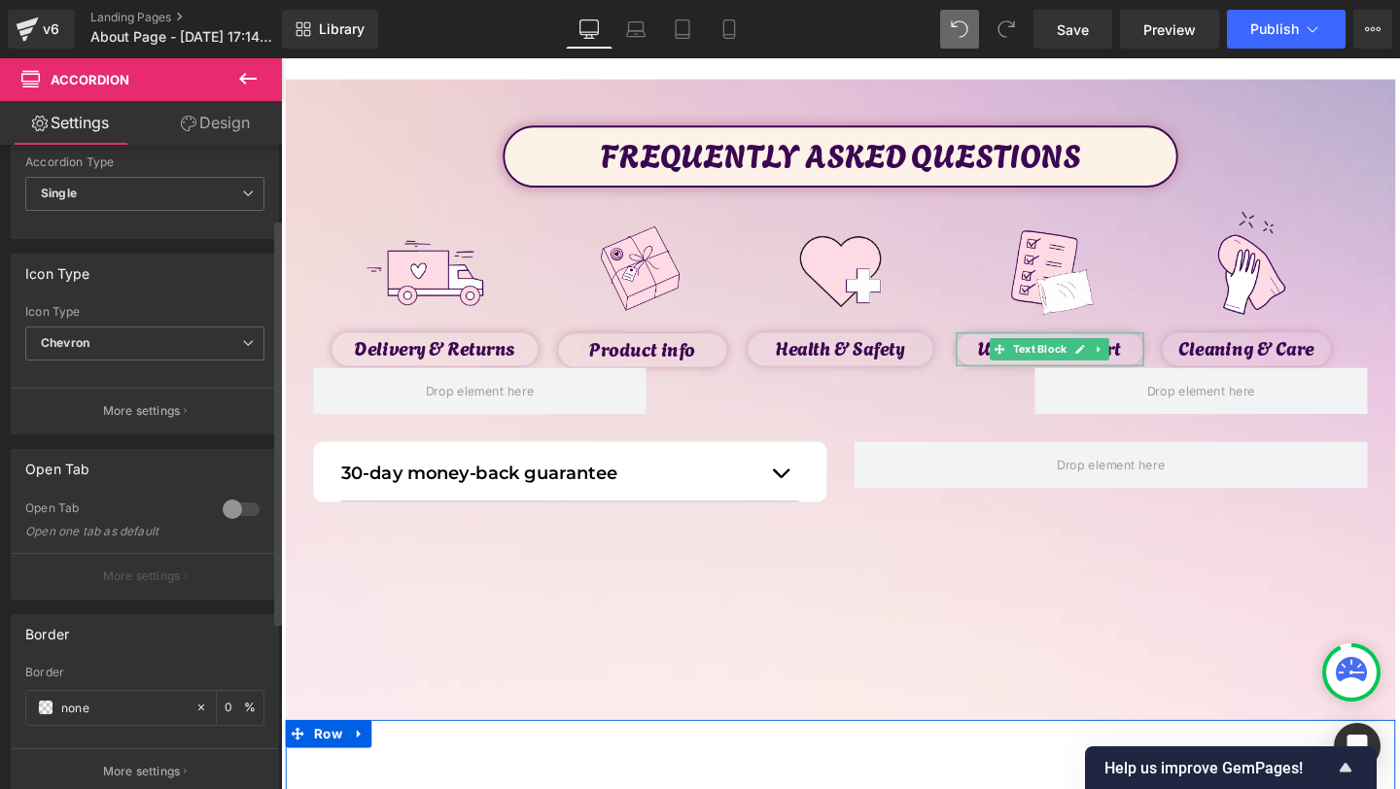
click at [235, 512] on div at bounding box center [241, 509] width 47 height 31
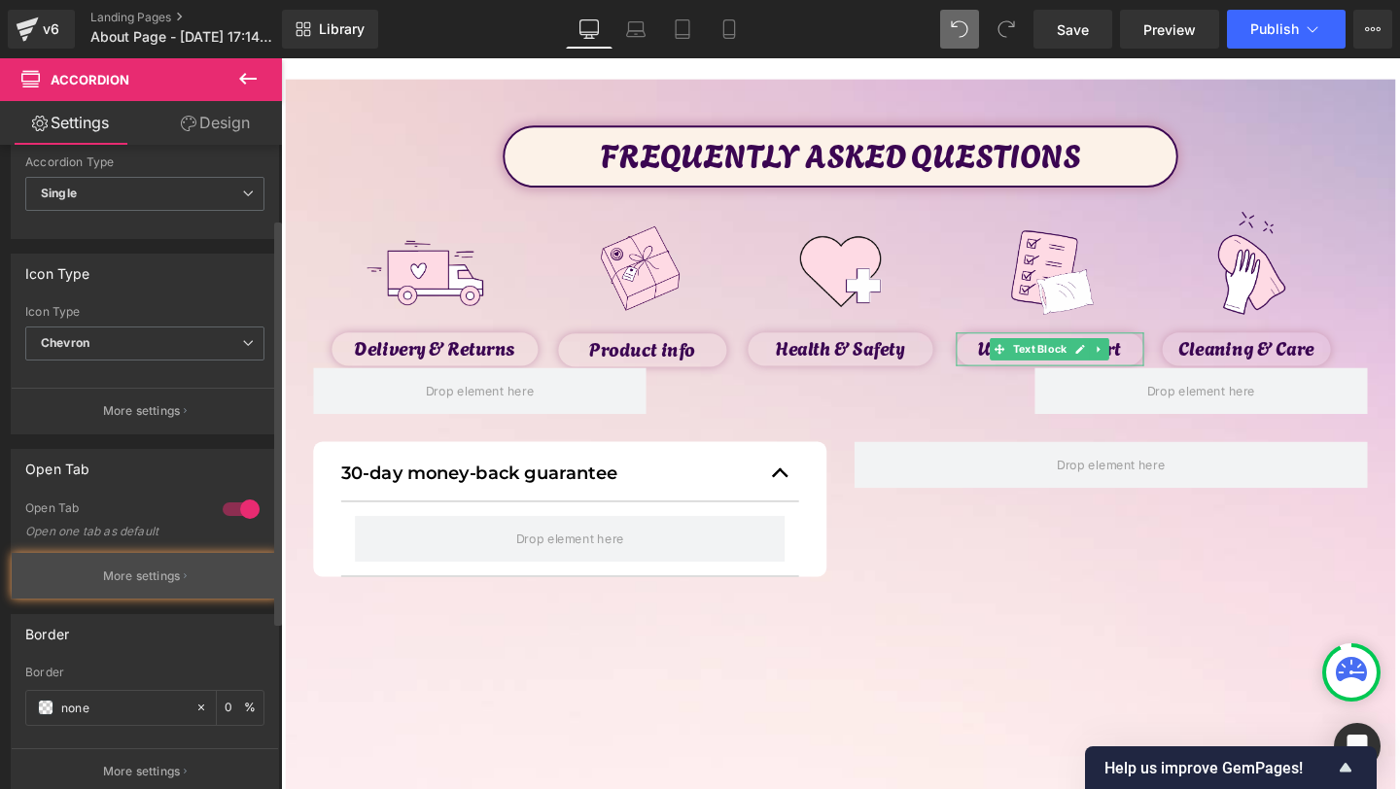
click at [222, 558] on button "More settings" at bounding box center [145, 576] width 266 height 46
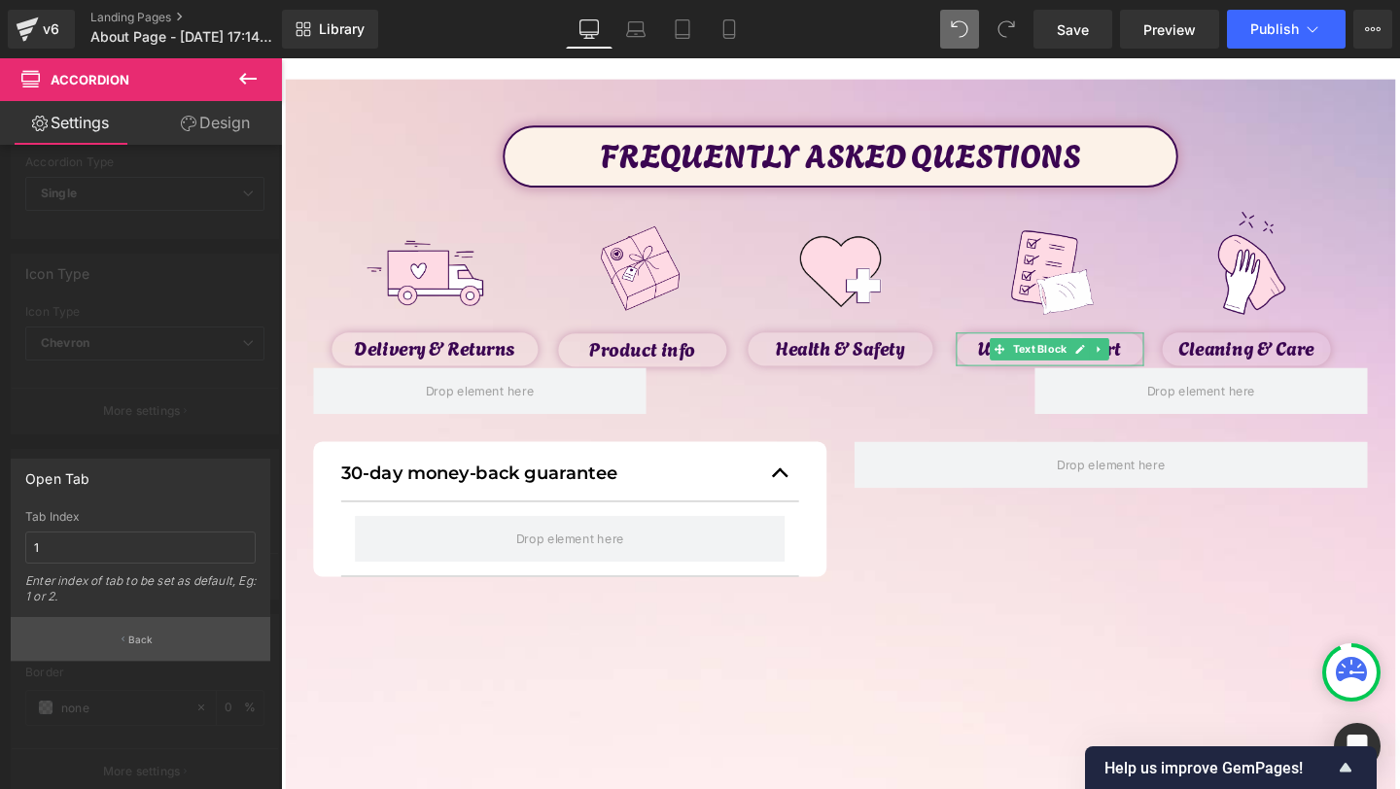
click at [186, 627] on button "Back" at bounding box center [141, 639] width 260 height 44
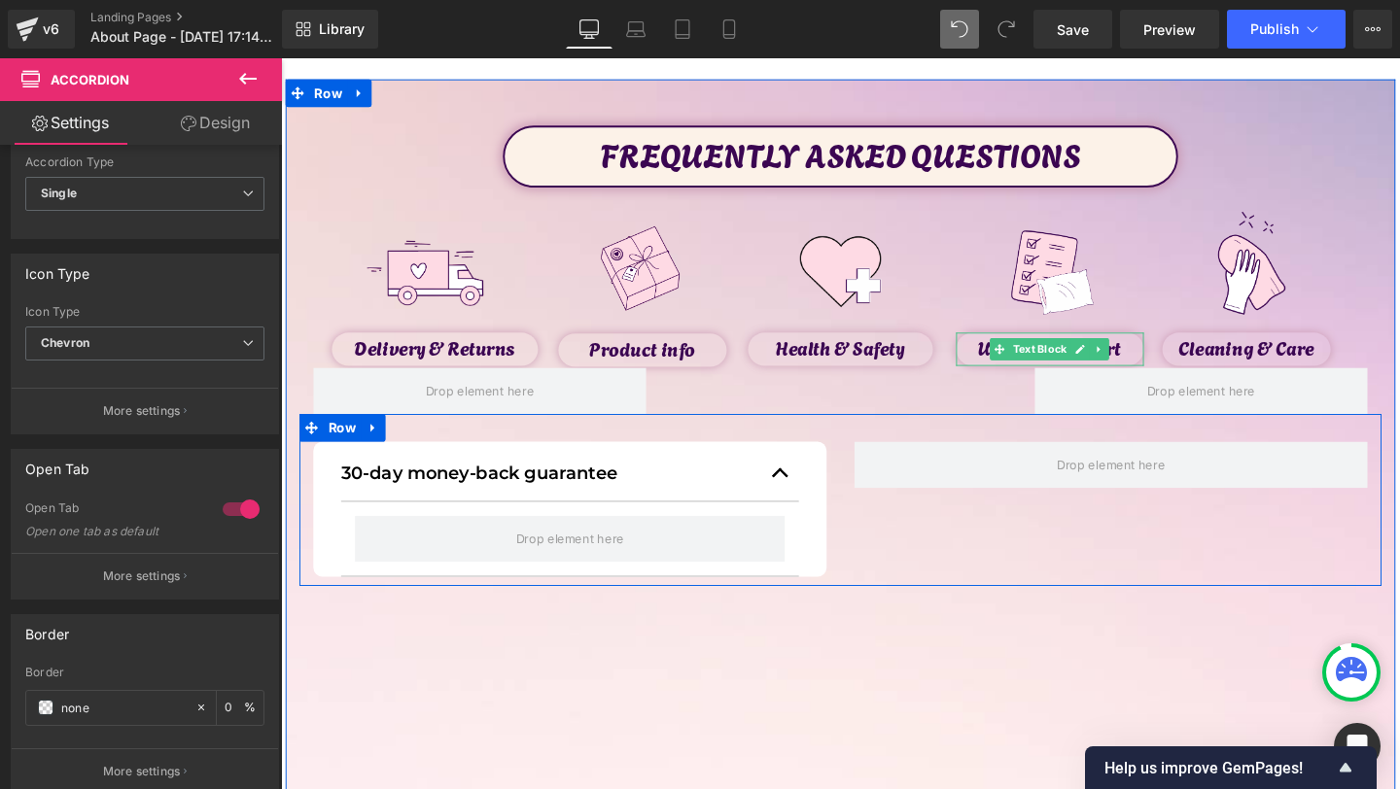
click at [812, 488] on button "button" at bounding box center [806, 495] width 39 height 58
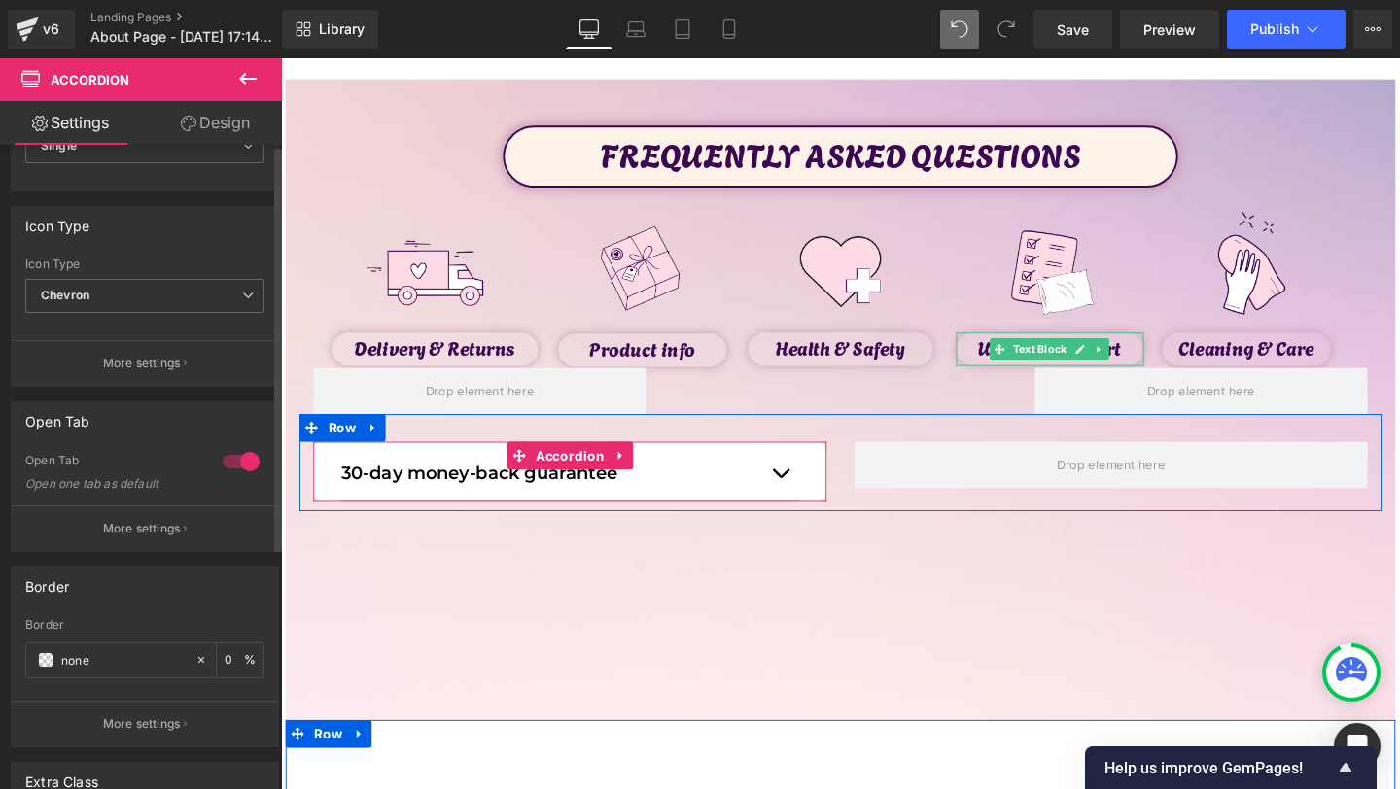
scroll to position [0, 0]
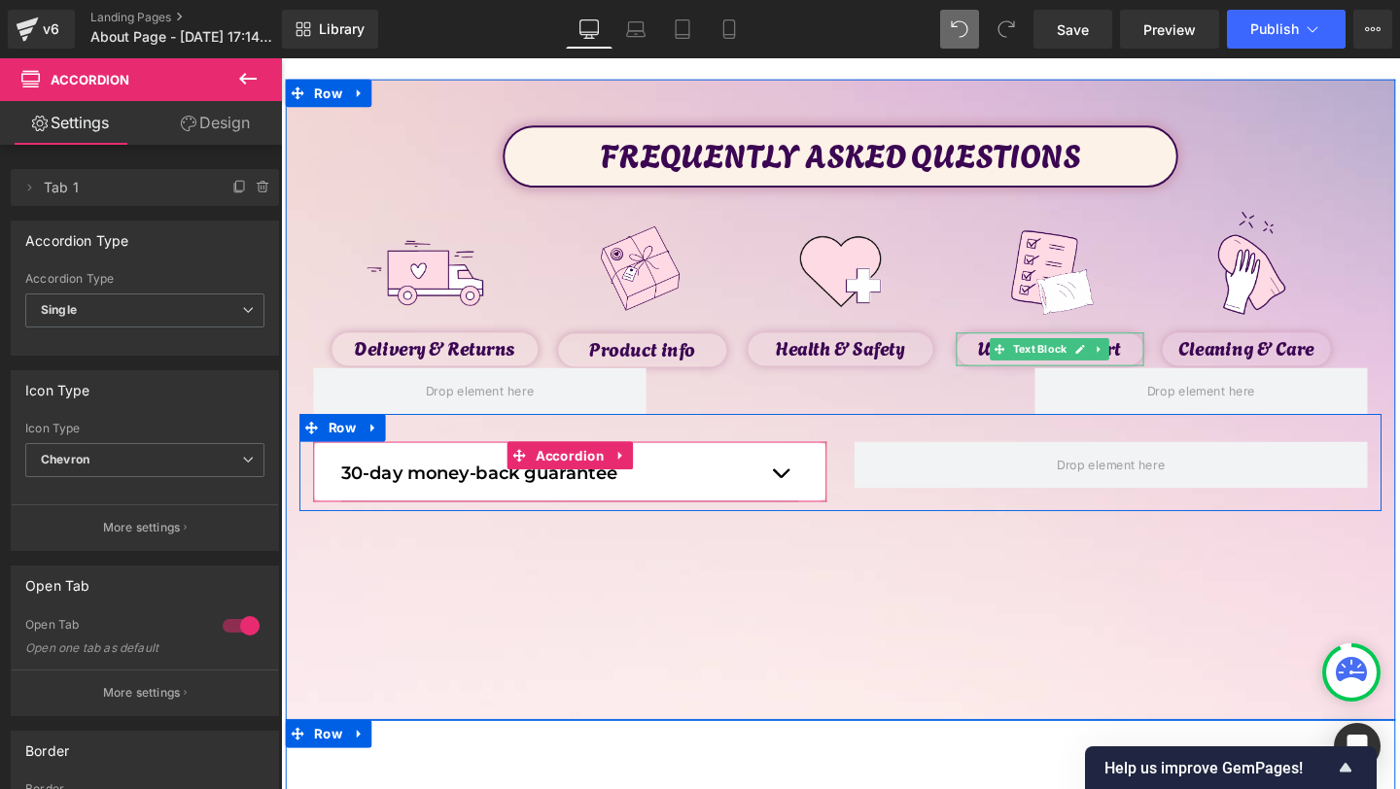
click at [546, 519] on div "30-day money-back guarantee Text Block Accordion" at bounding box center [585, 493] width 540 height 63
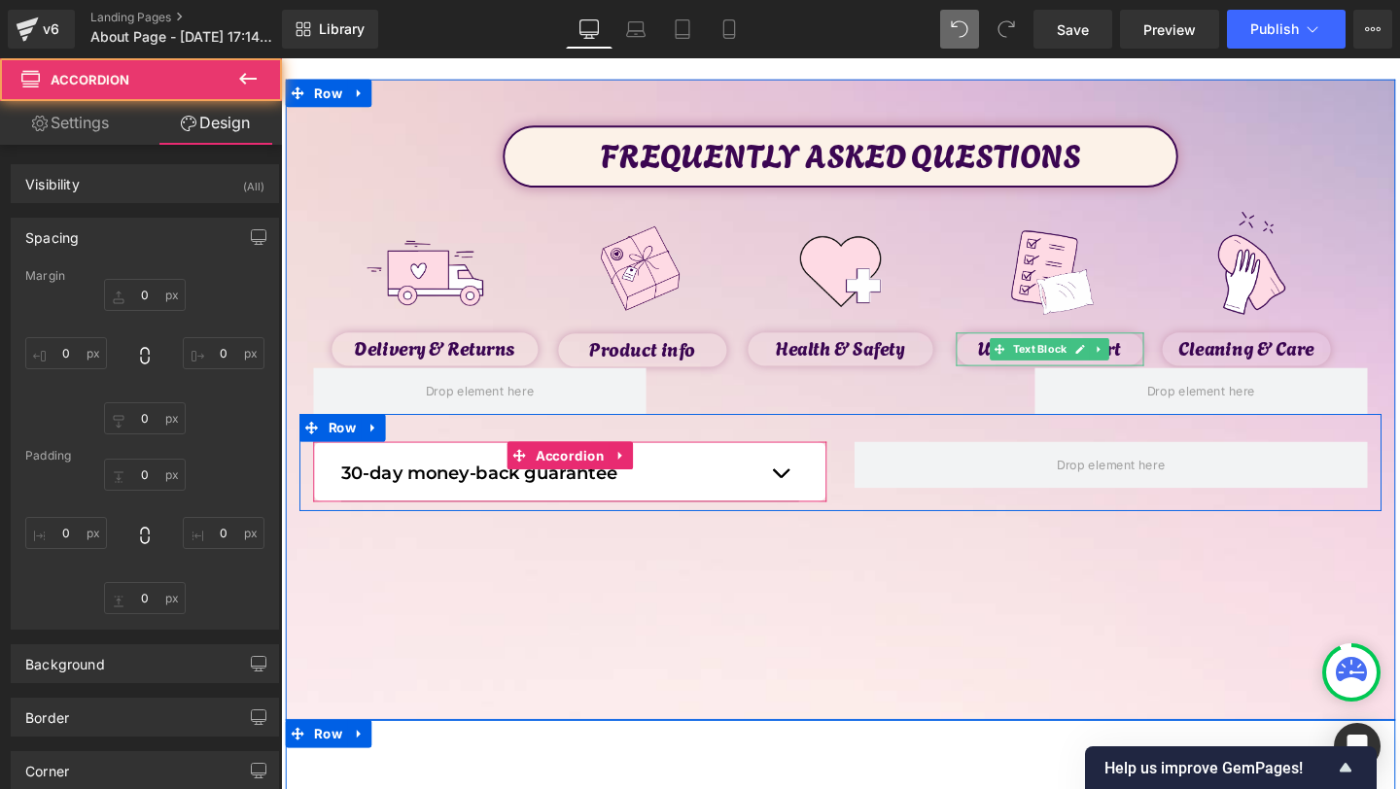
type input "0"
type input "4"
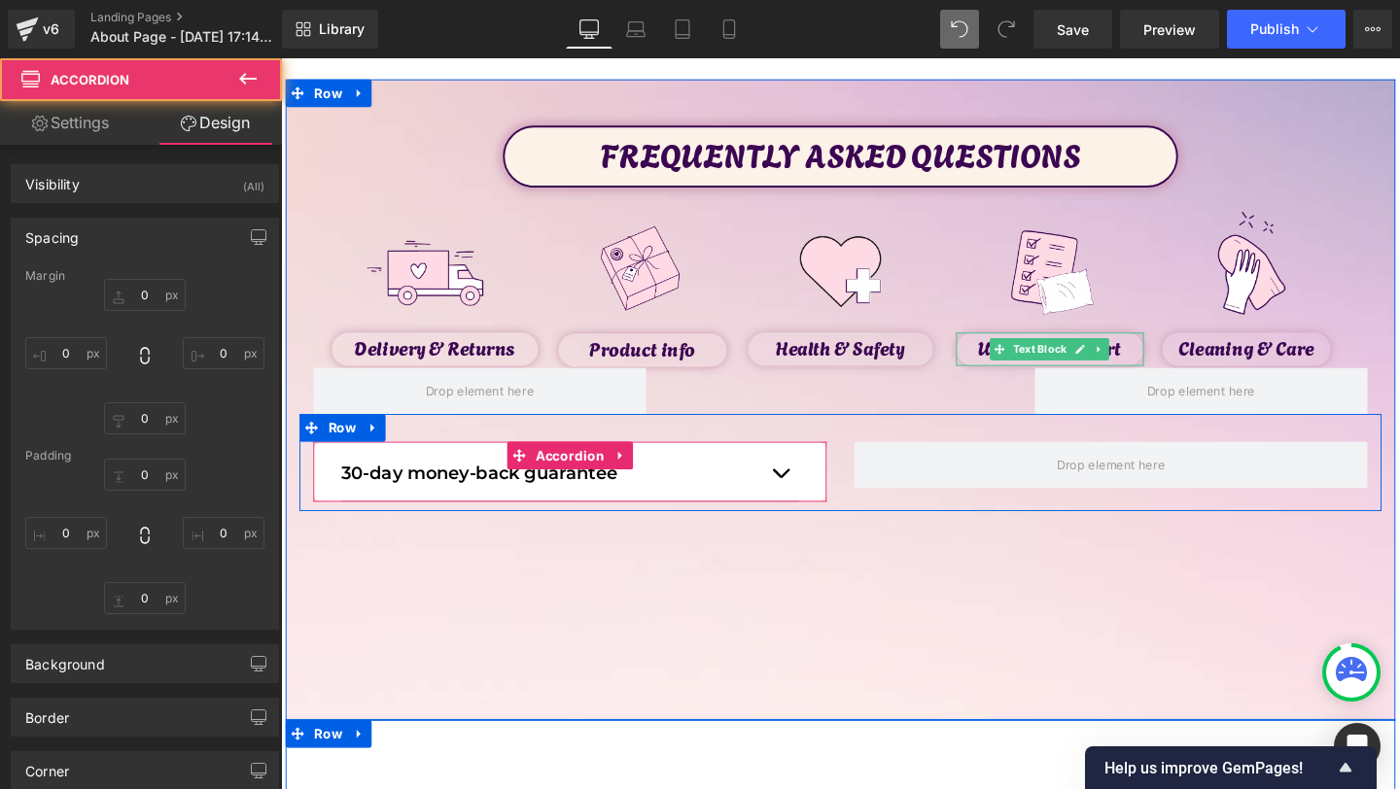
type input "30"
type input "0"
type input "30"
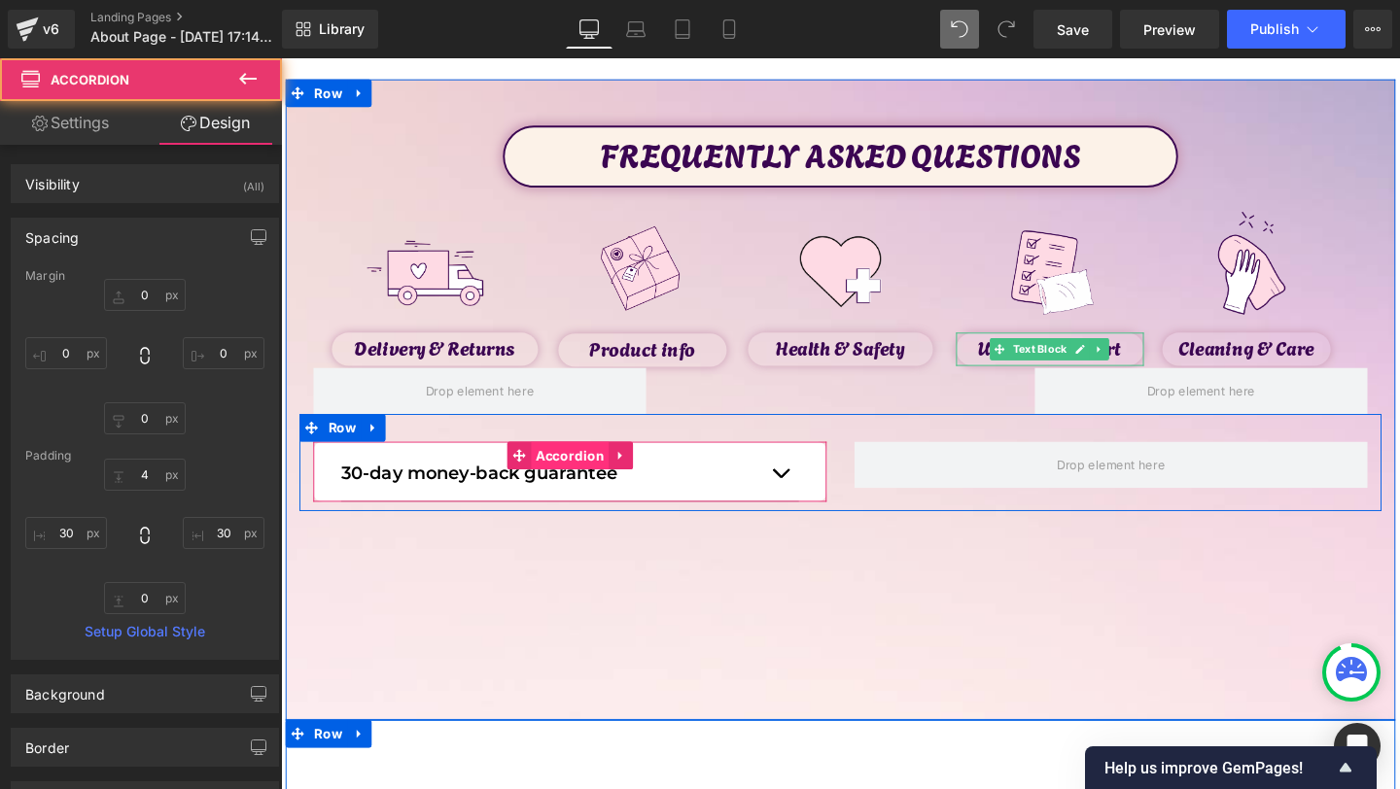
click at [579, 470] on span "Accordion" at bounding box center [584, 476] width 83 height 29
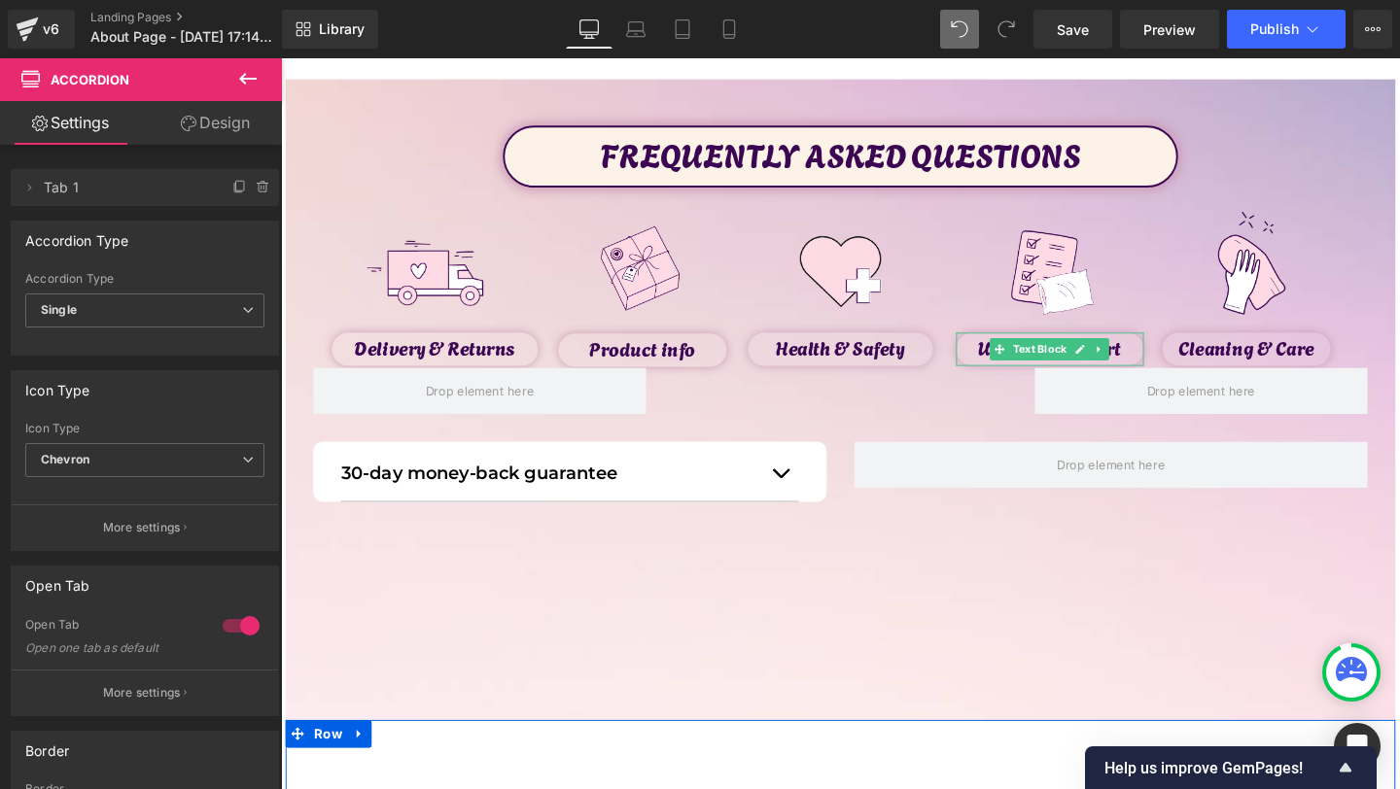
click at [207, 122] on link "Design" at bounding box center [215, 123] width 141 height 44
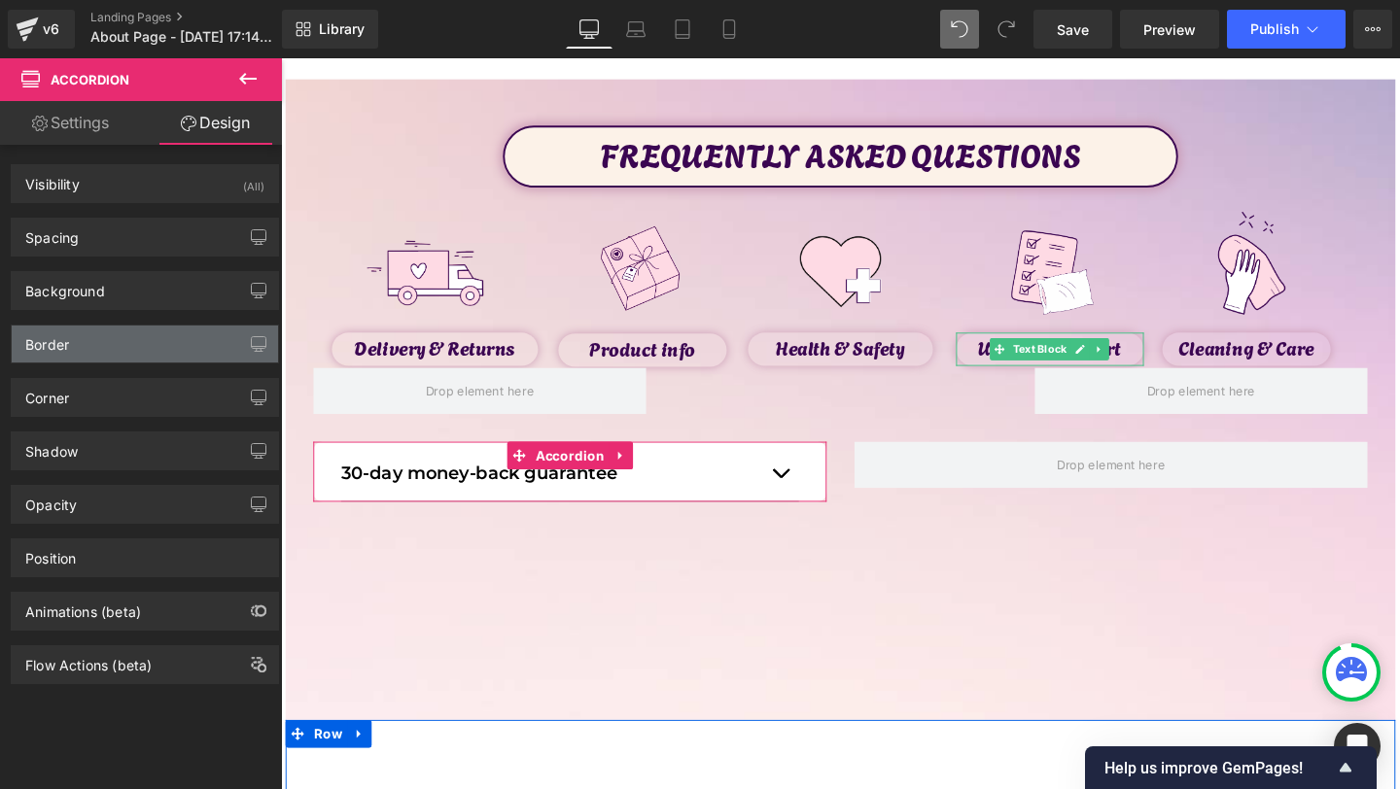
click at [45, 340] on div "Border" at bounding box center [47, 339] width 44 height 27
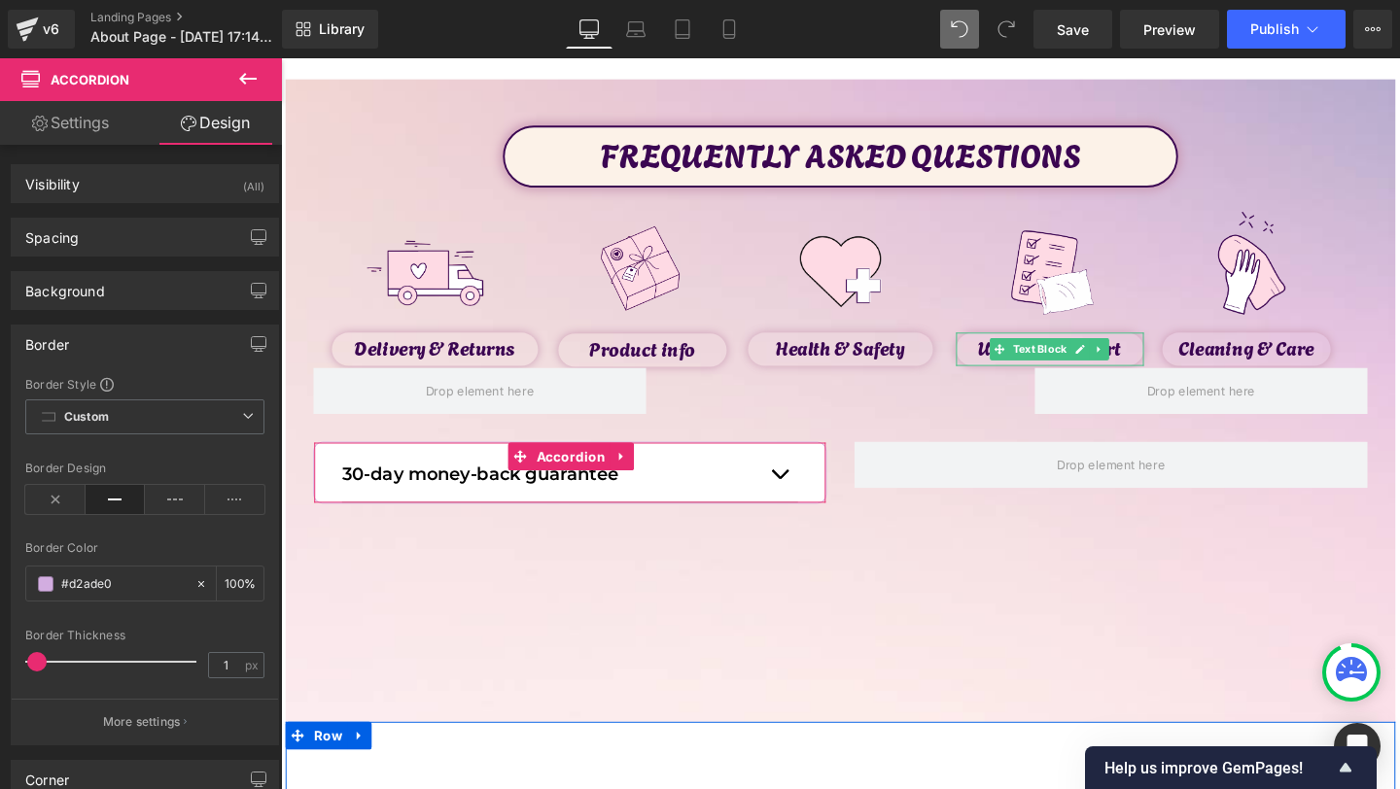
click at [37, 663] on div at bounding box center [115, 662] width 161 height 39
type input "2"
click at [37, 663] on span at bounding box center [37, 661] width 19 height 19
click at [40, 585] on span at bounding box center [46, 585] width 16 height 16
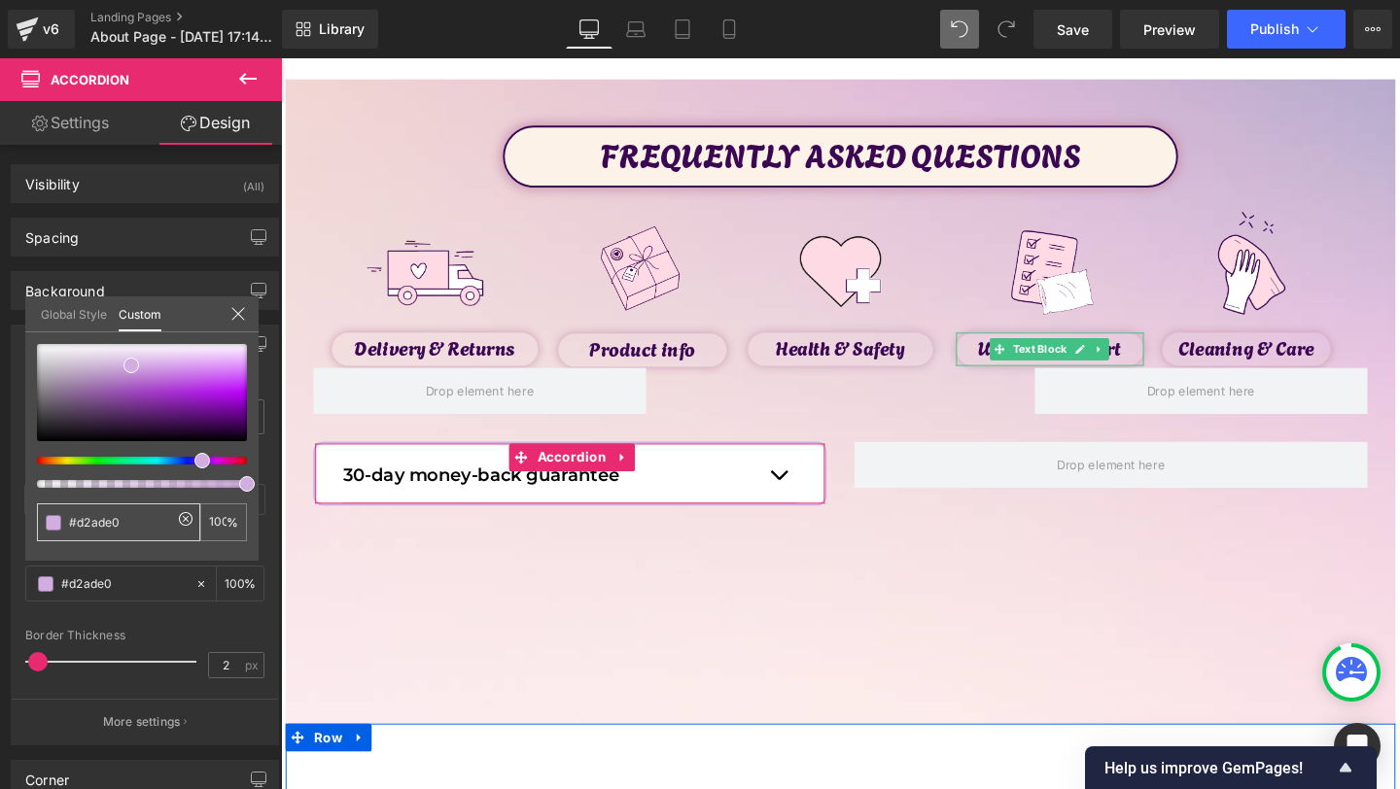
click at [107, 535] on div "#d2ade0" at bounding box center [118, 523] width 163 height 38
click at [104, 523] on input "#d2ade0" at bounding box center [120, 522] width 103 height 20
paste input "3b0652"
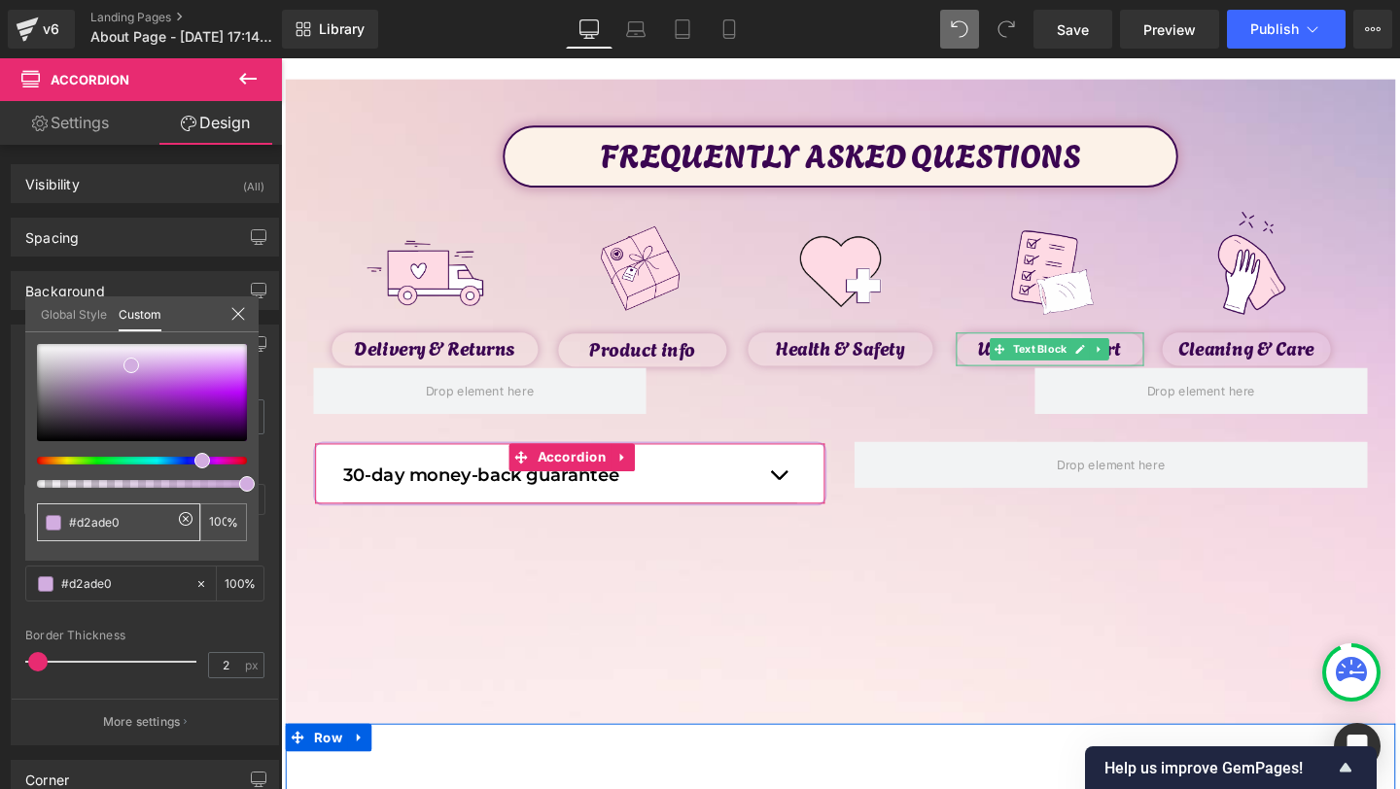
type input "#3b0652"
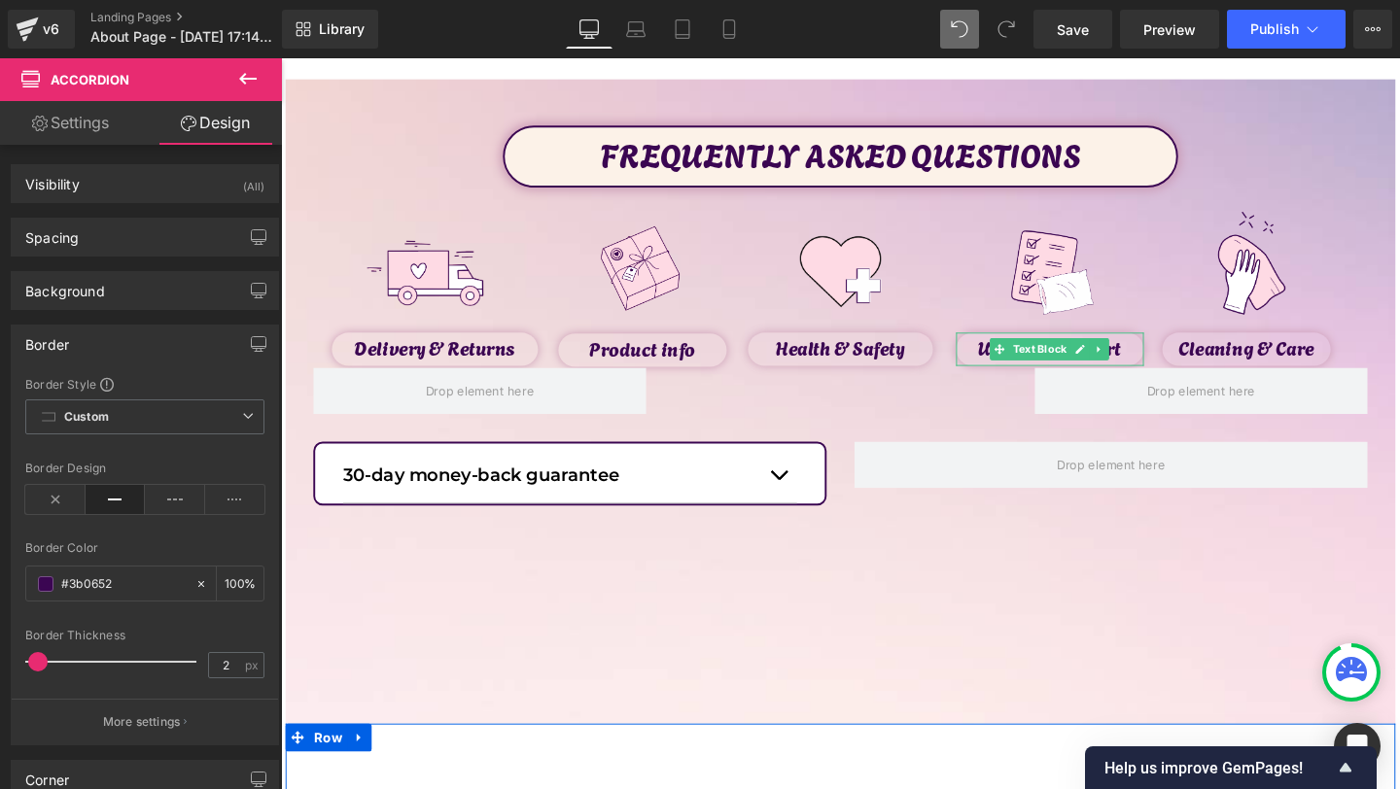
click at [841, 690] on div "FREQUENTLY ASKED QUESTIONS Text Block Image Delivery & Returns Text Block Image…" at bounding box center [869, 420] width 1167 height 678
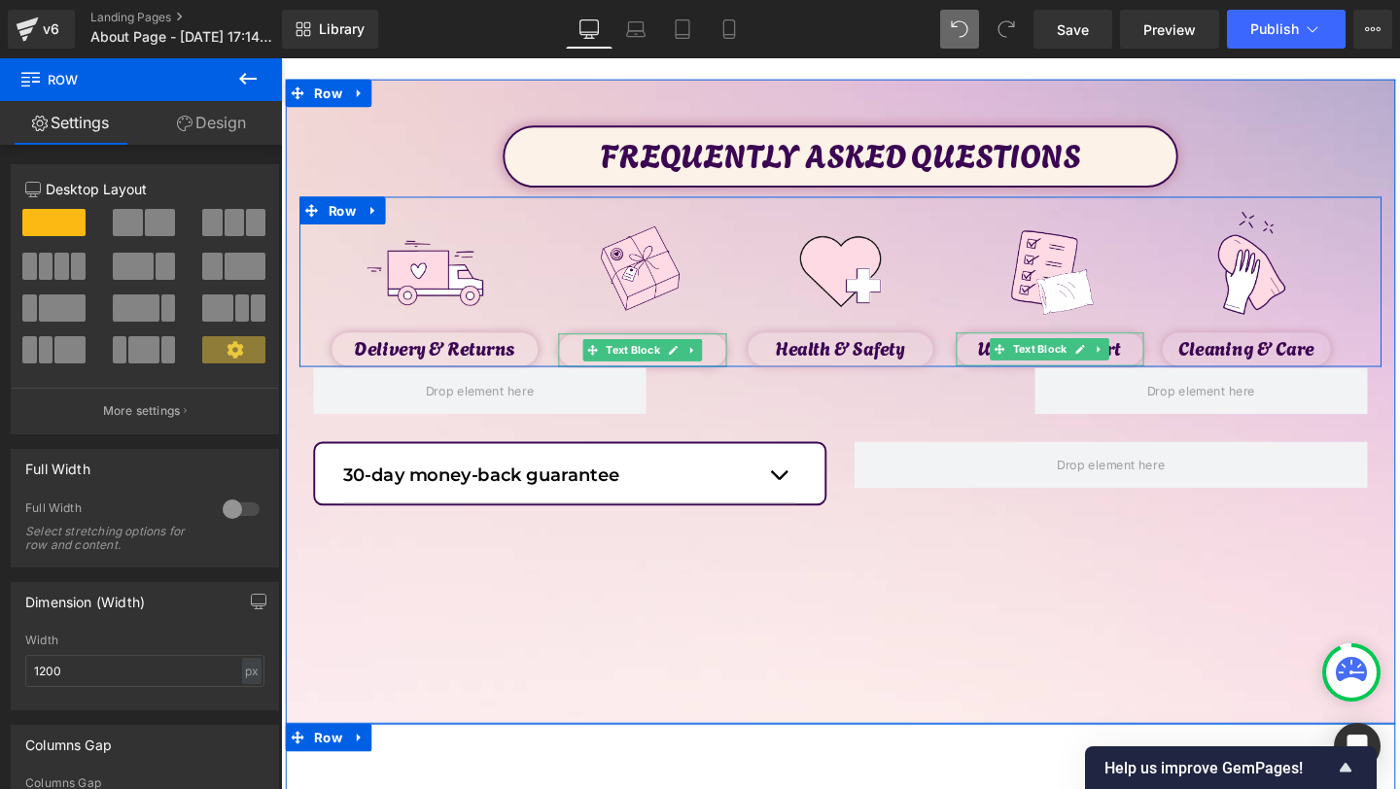
click at [650, 363] on span "Text Block" at bounding box center [650, 365] width 64 height 23
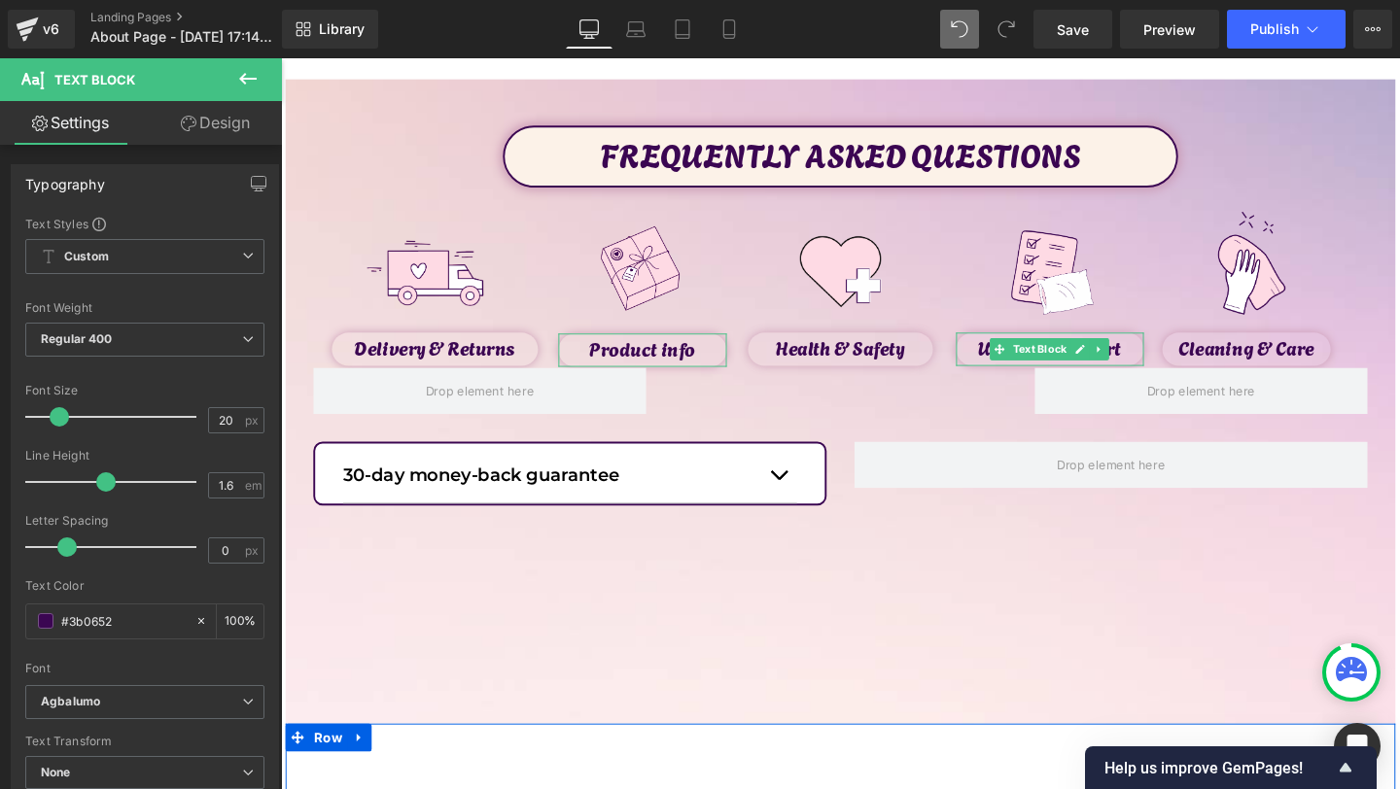
click at [179, 143] on link "Design" at bounding box center [215, 123] width 141 height 44
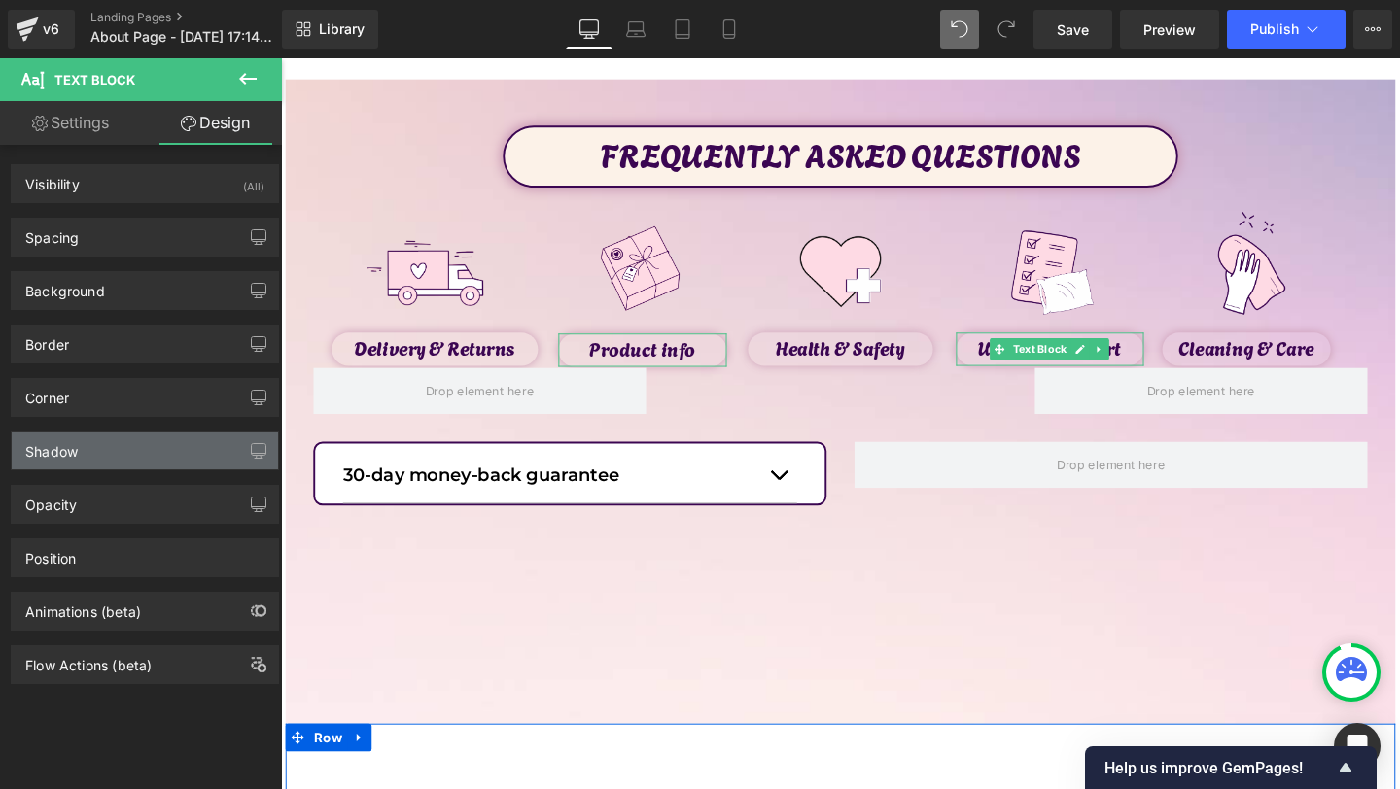
click at [101, 455] on div "Shadow" at bounding box center [145, 451] width 266 height 37
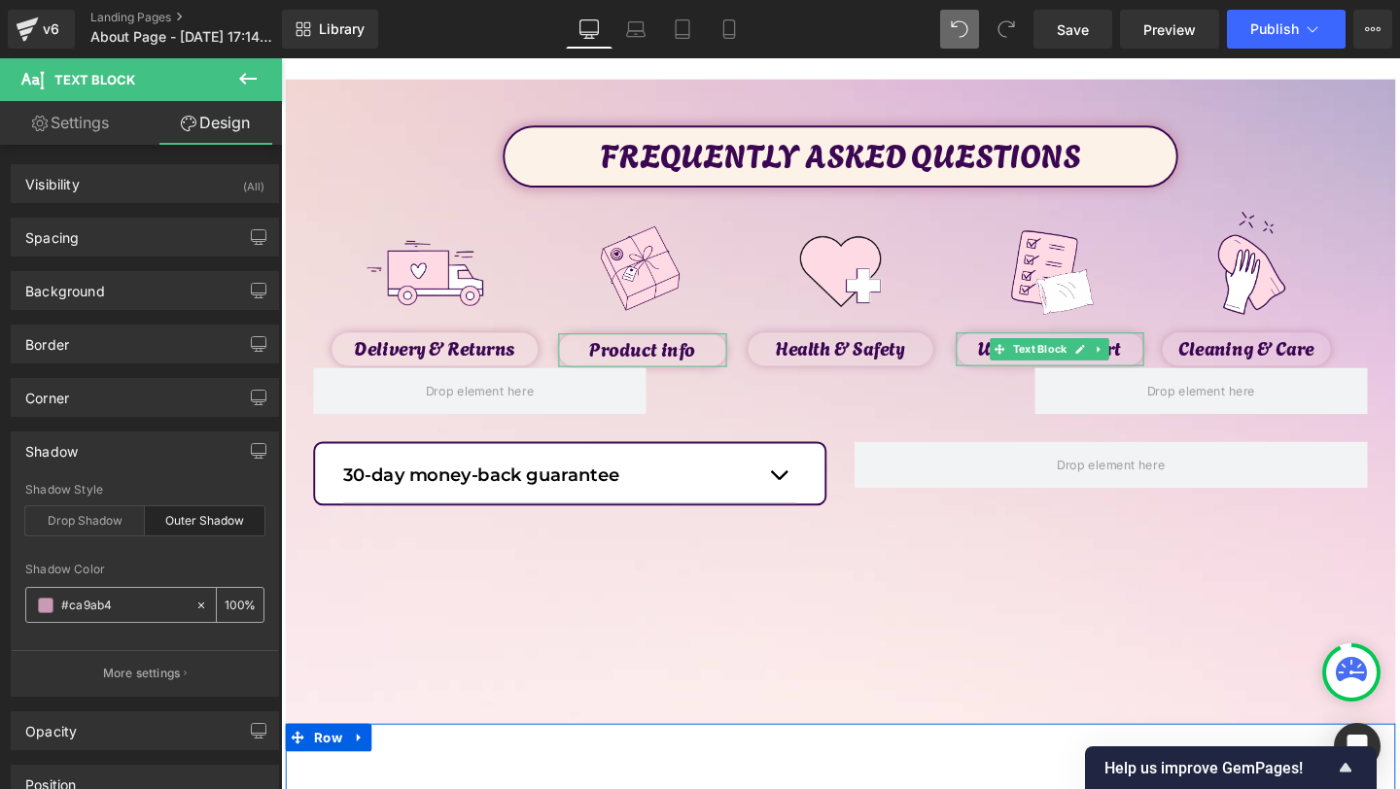
click at [81, 613] on input "#ca9ab4" at bounding box center [123, 605] width 124 height 21
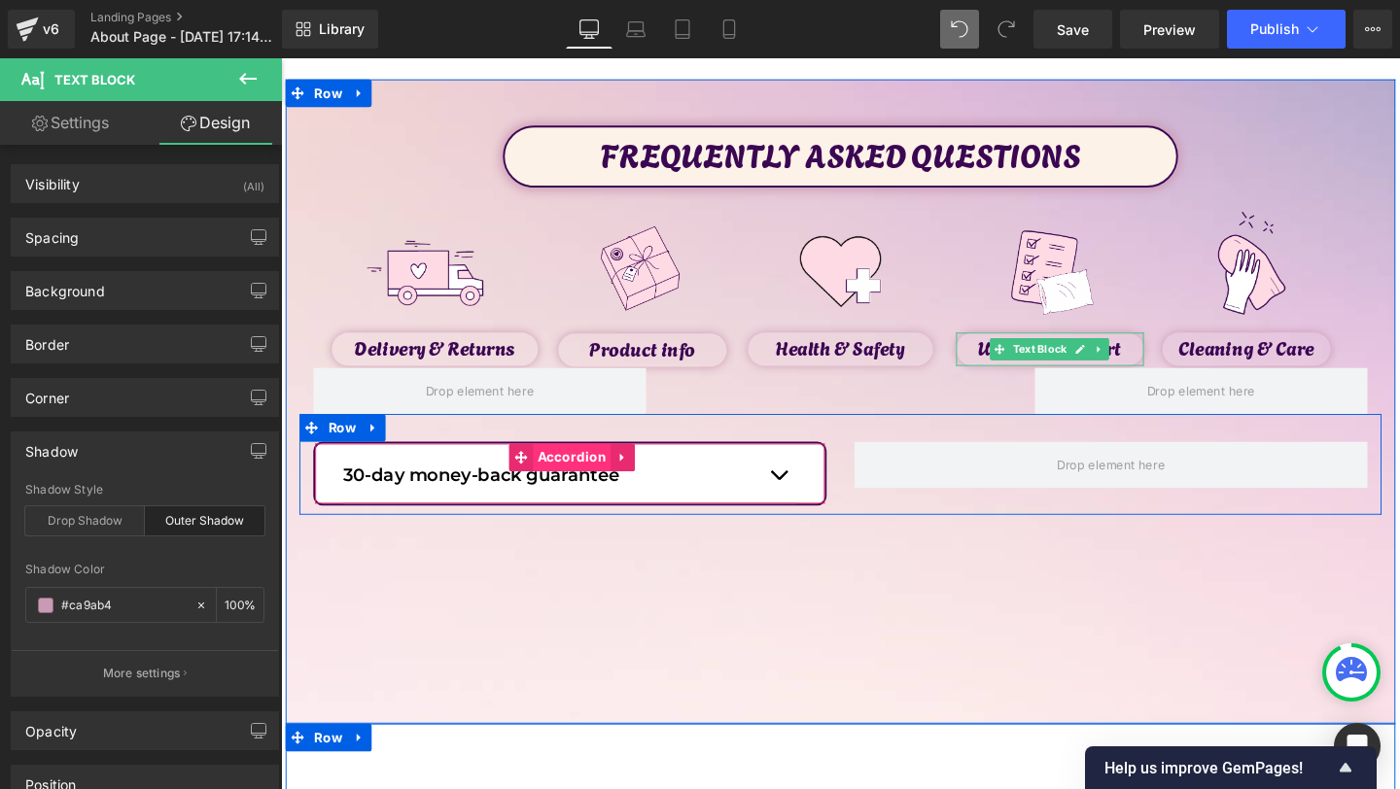
click at [564, 489] on span "Accordion" at bounding box center [586, 478] width 83 height 29
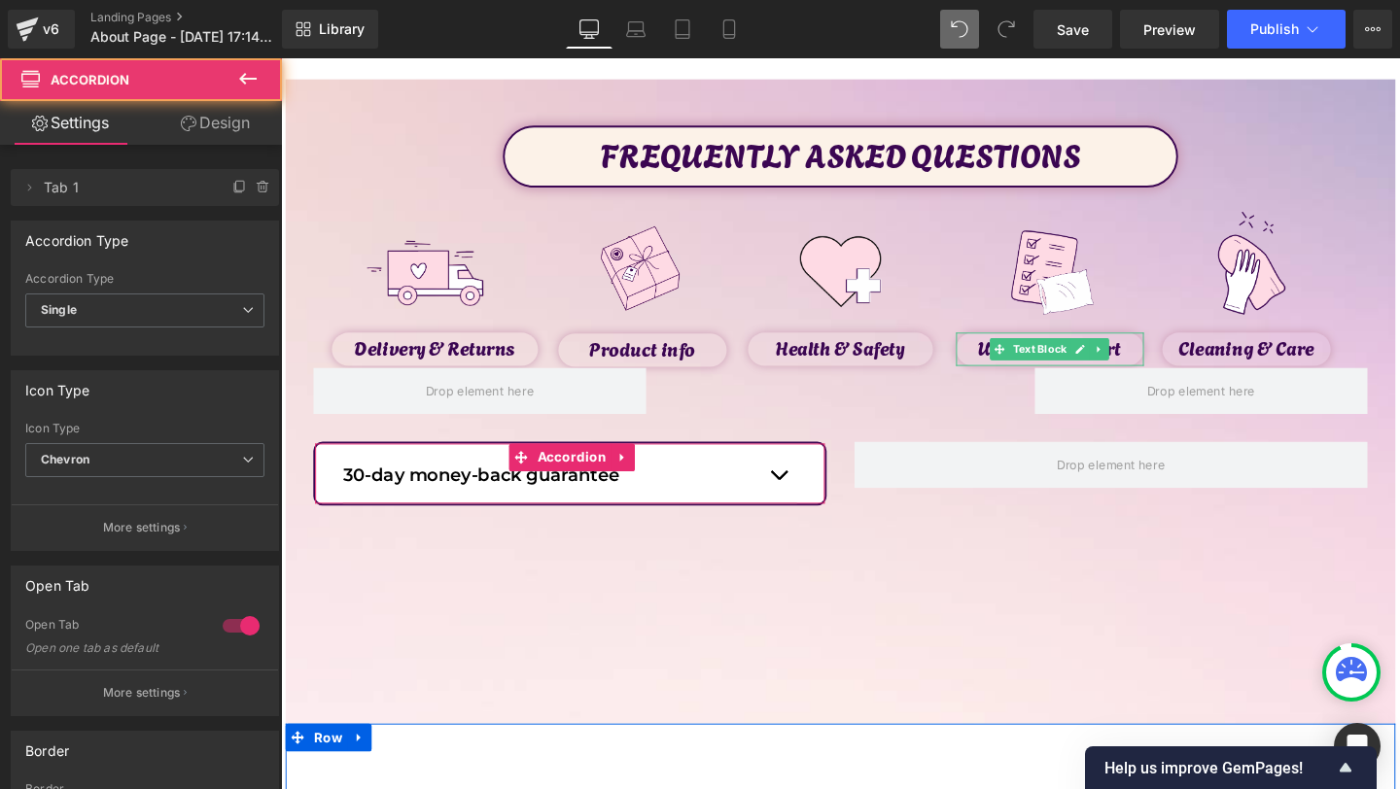
click at [230, 131] on link "Design" at bounding box center [215, 123] width 141 height 44
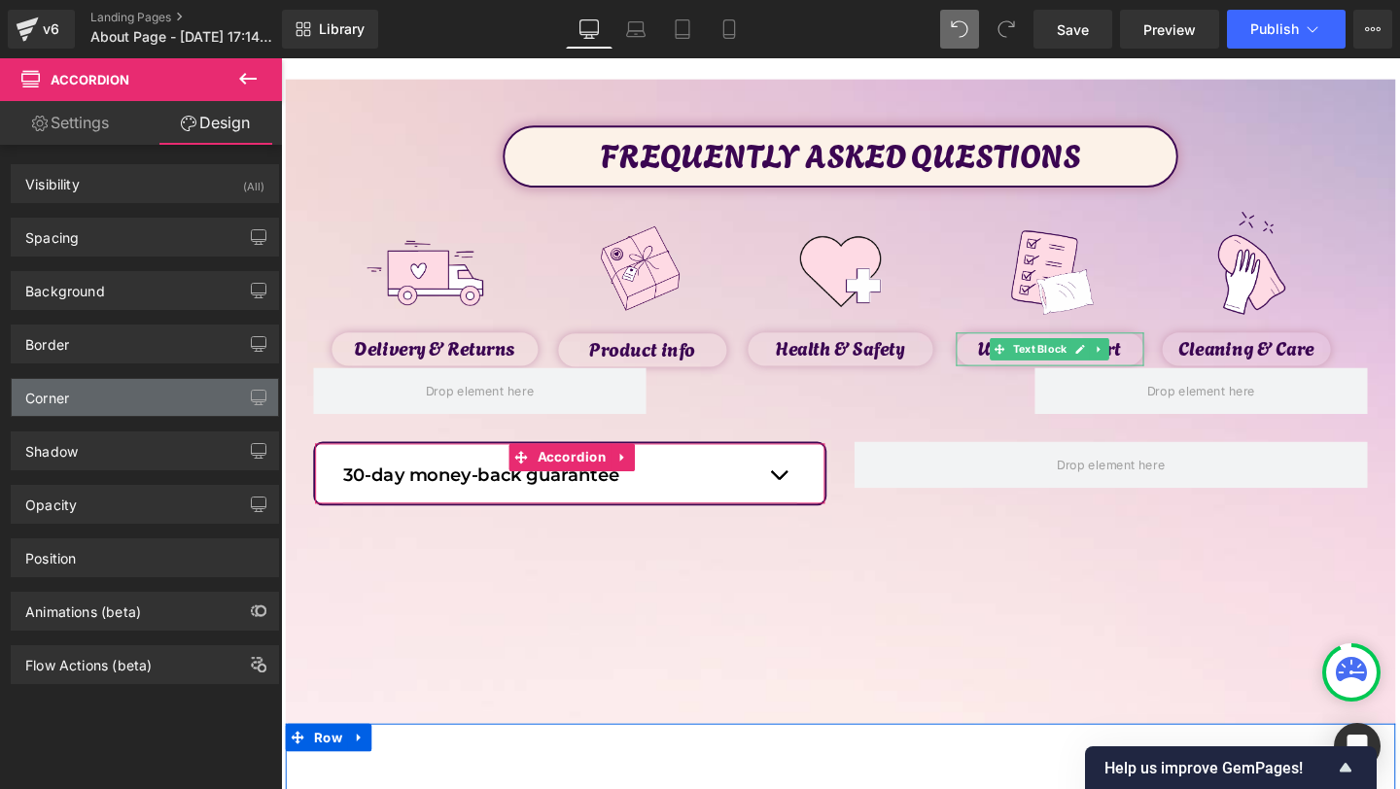
click at [88, 381] on div "Corner" at bounding box center [145, 397] width 266 height 37
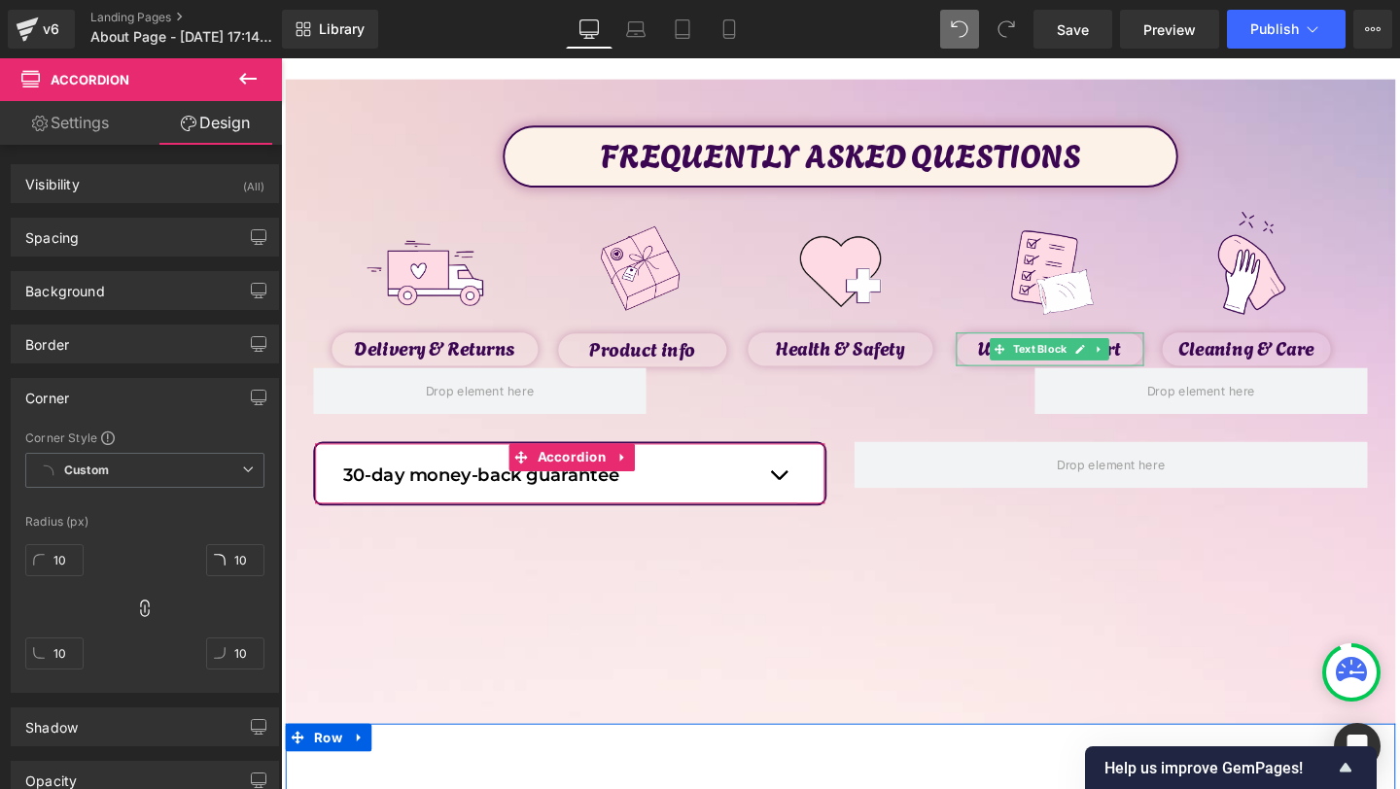
click at [102, 404] on div "Corner" at bounding box center [145, 397] width 266 height 37
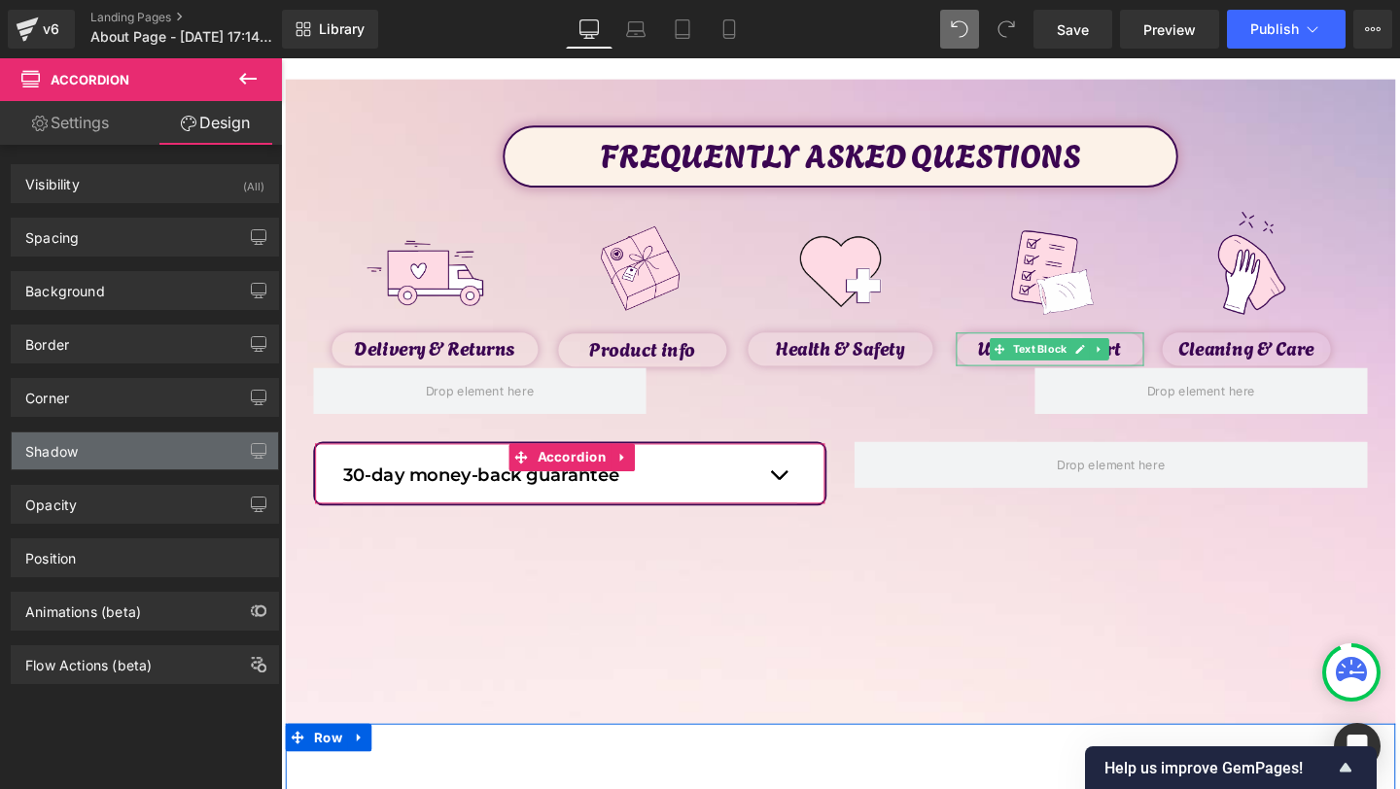
click at [101, 460] on div "Shadow" at bounding box center [145, 451] width 266 height 37
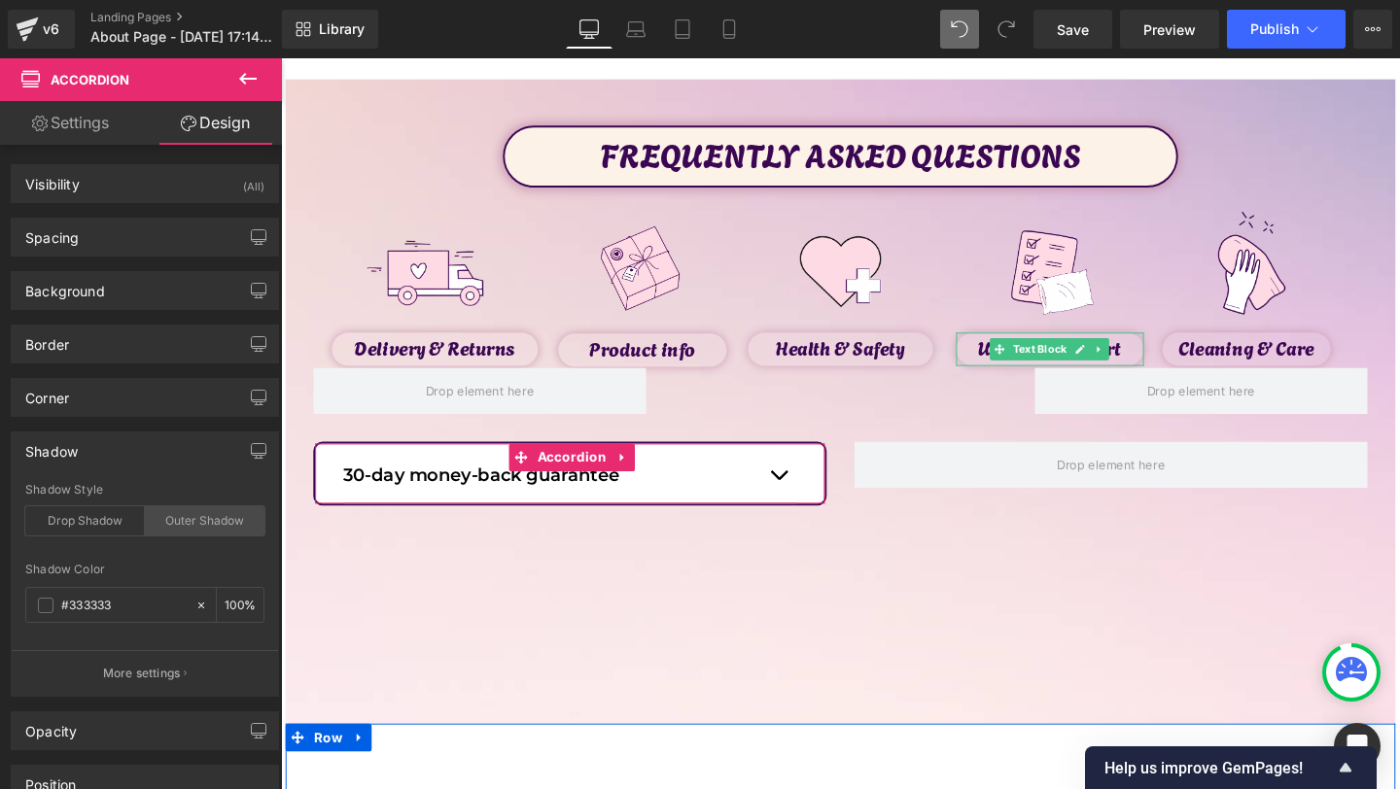
click at [179, 521] on div "Outer Shadow" at bounding box center [205, 521] width 120 height 29
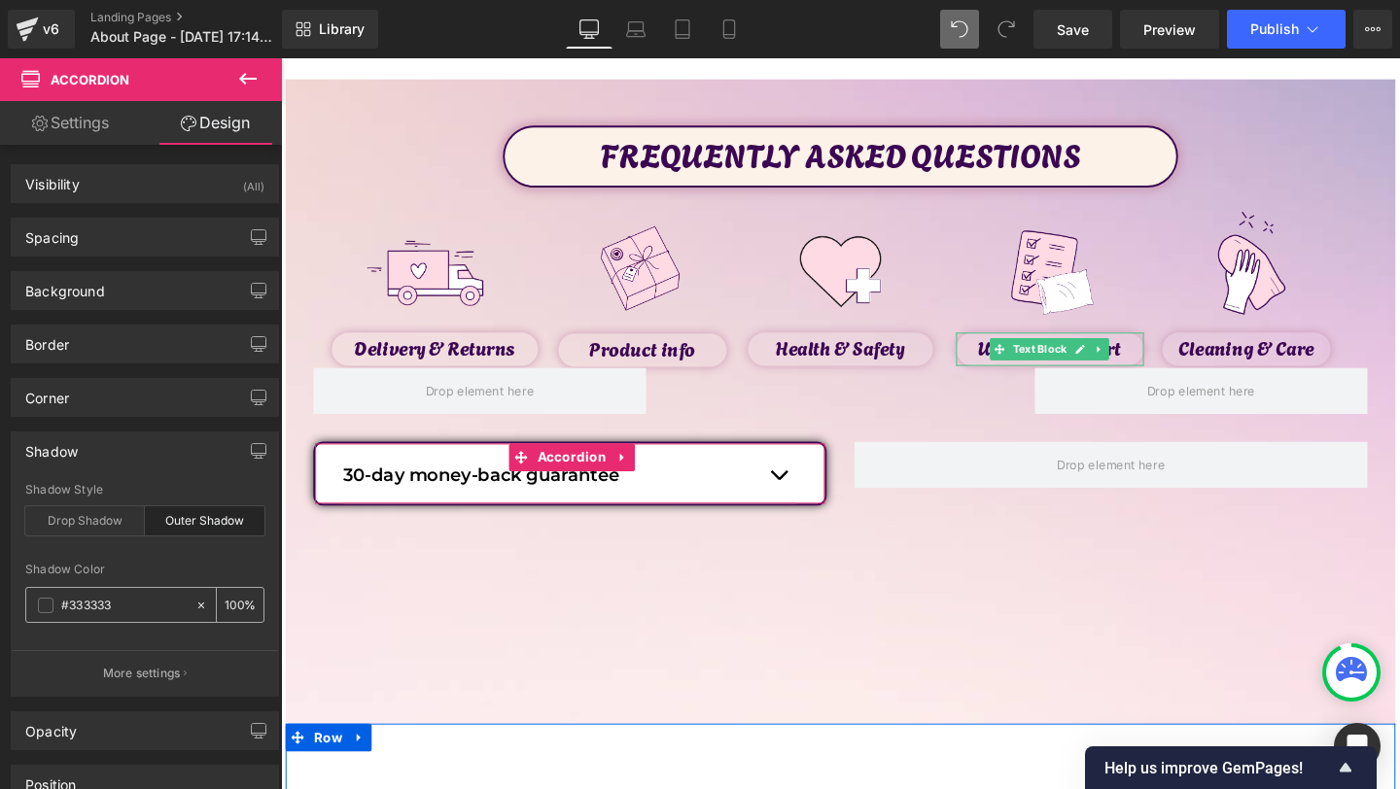
click at [134, 595] on input "#333333" at bounding box center [123, 605] width 124 height 21
paste input "ca9ab4"
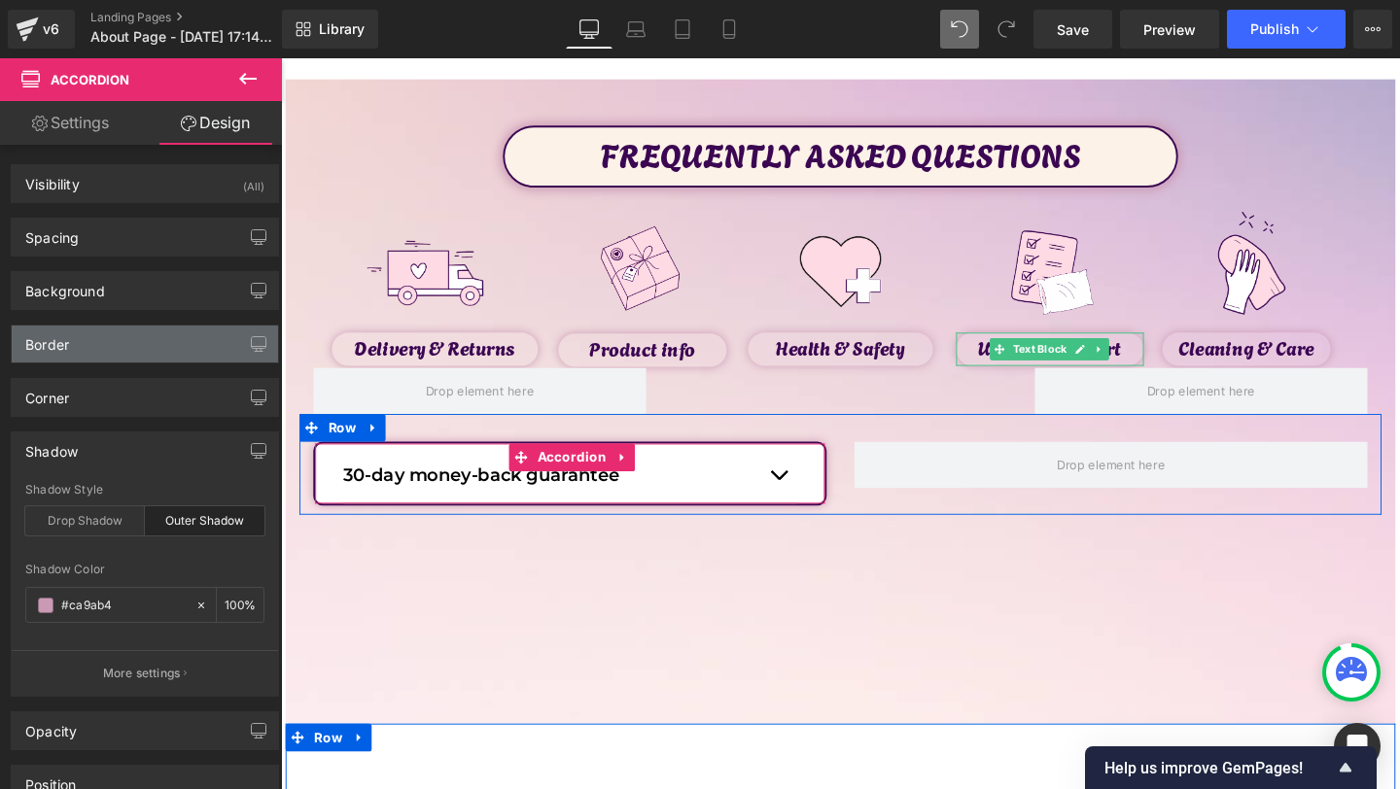
type input "#ca9ab4"
click at [47, 356] on div "Border" at bounding box center [145, 344] width 266 height 37
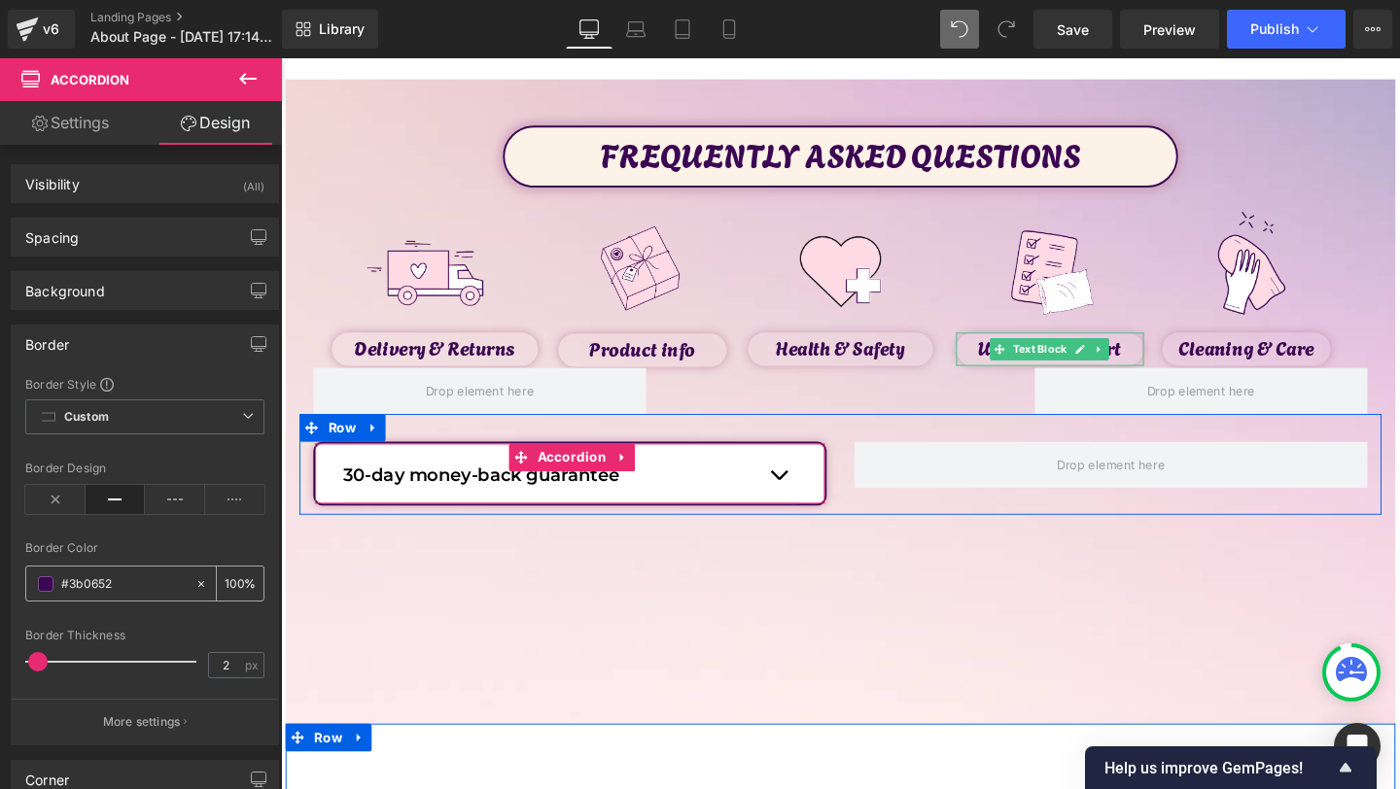
click at [231, 580] on input "100" at bounding box center [234, 583] width 19 height 21
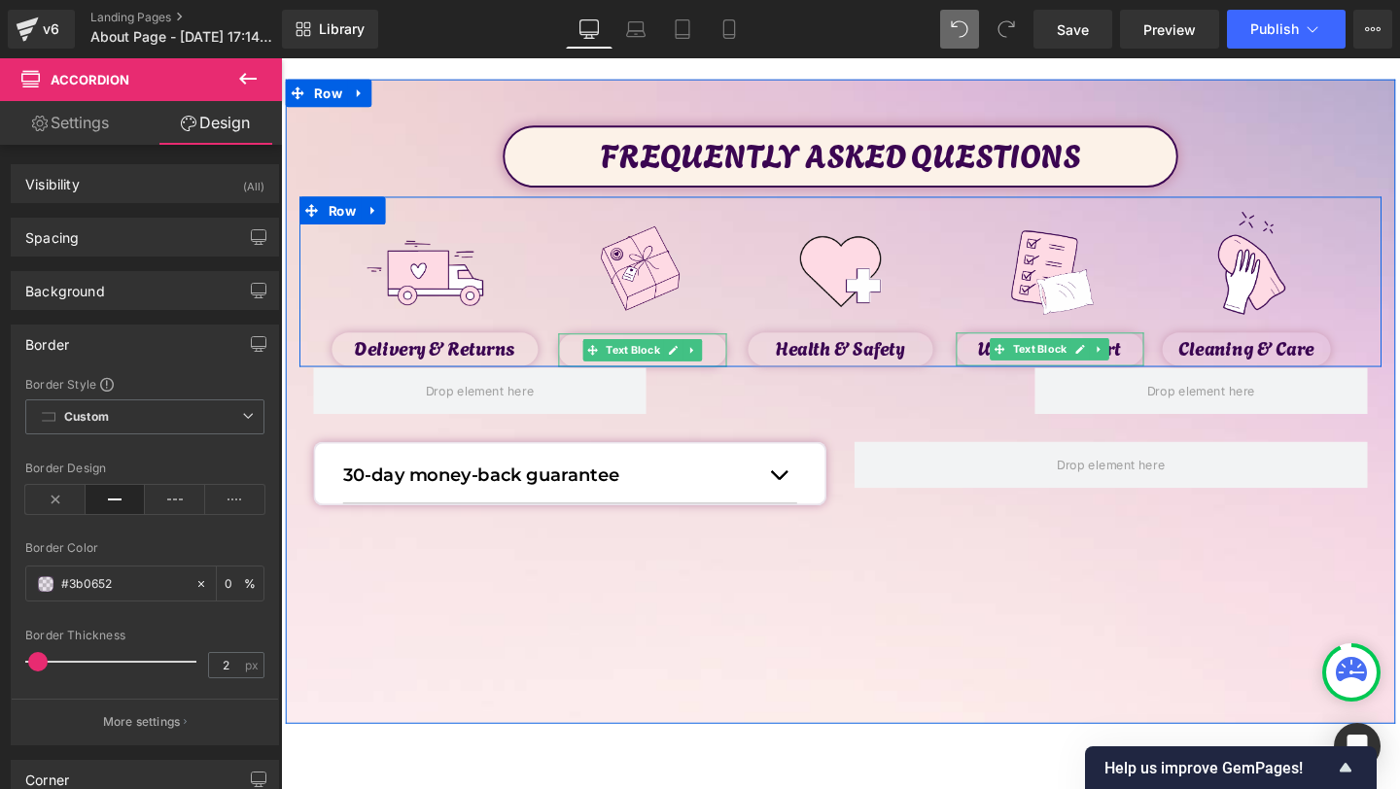
type input "20"
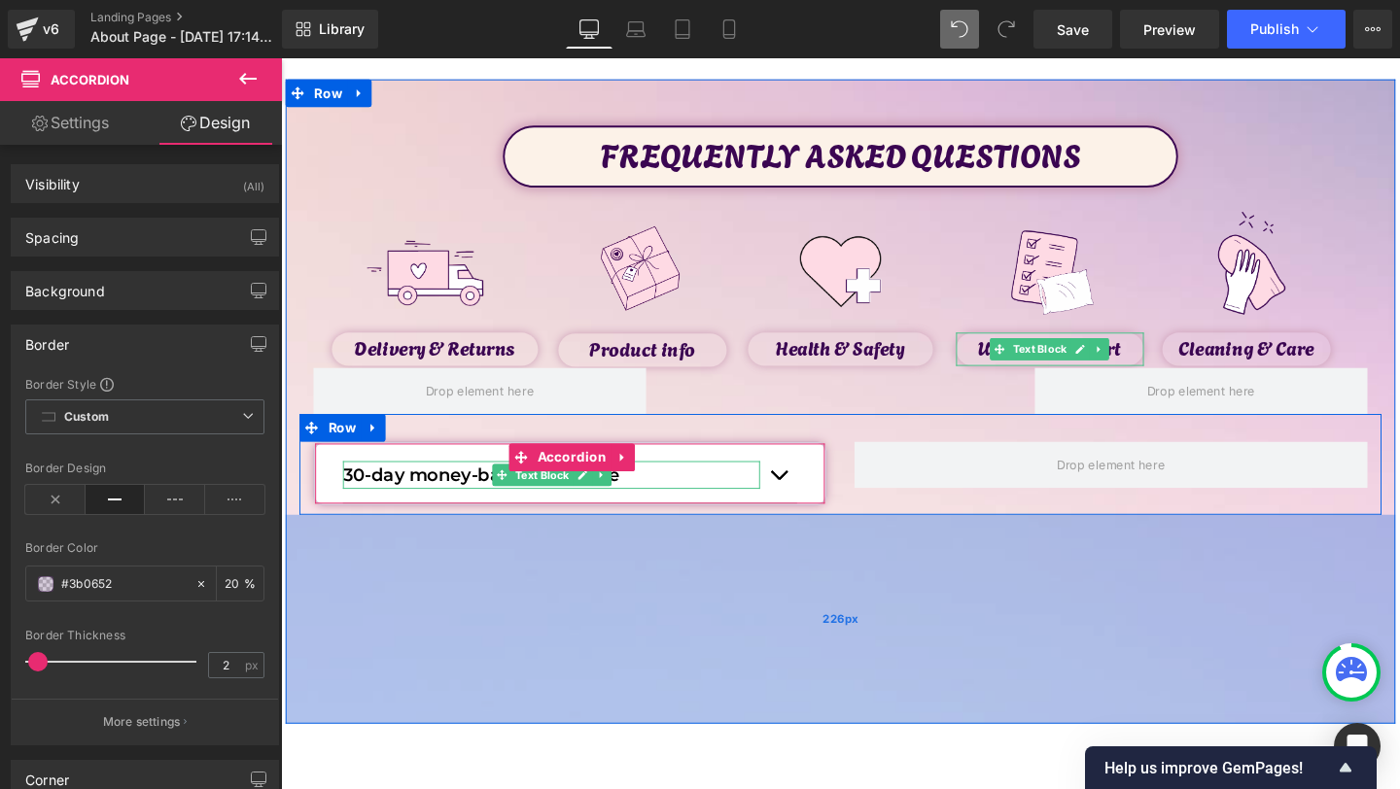
click at [560, 706] on div "226px" at bounding box center [869, 649] width 1167 height 220
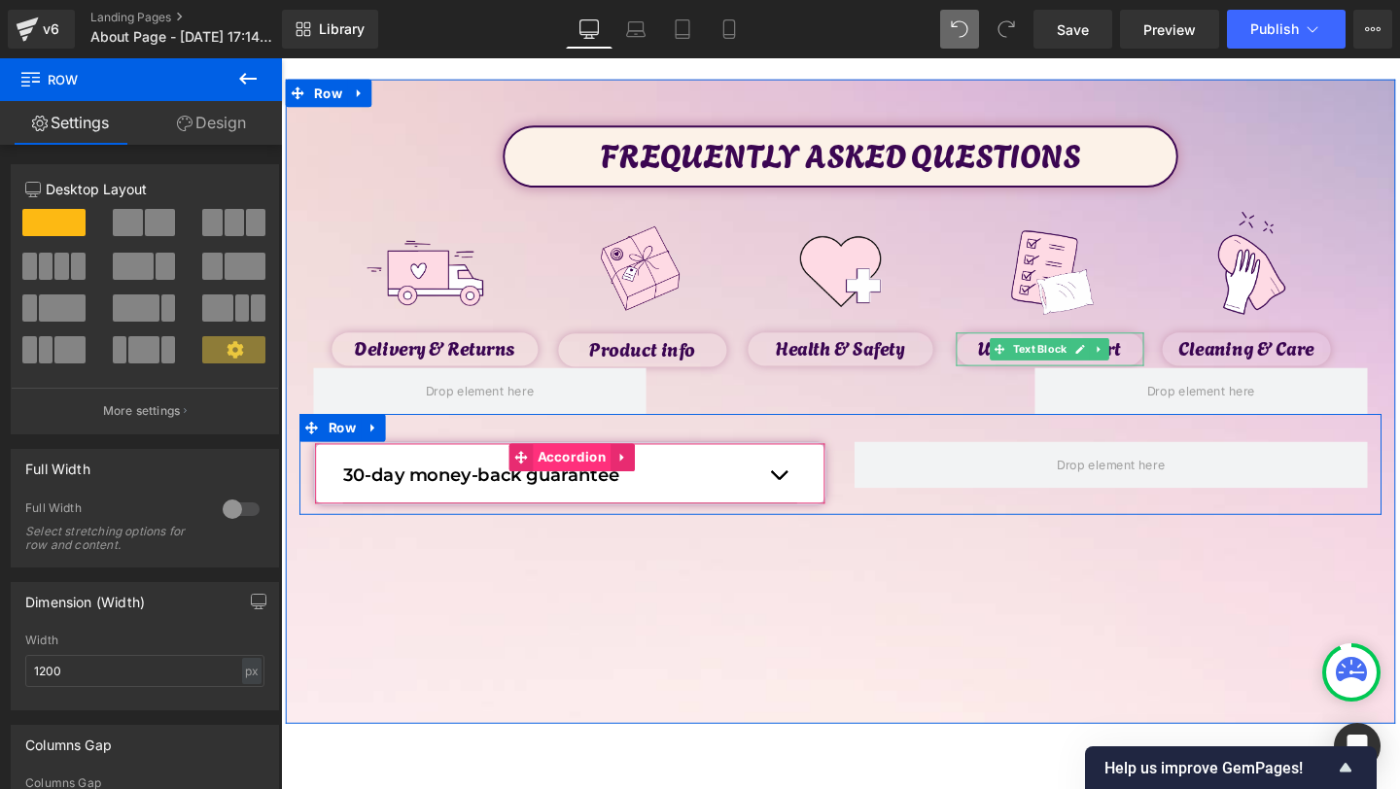
click at [575, 489] on span "Accordion" at bounding box center [586, 478] width 83 height 29
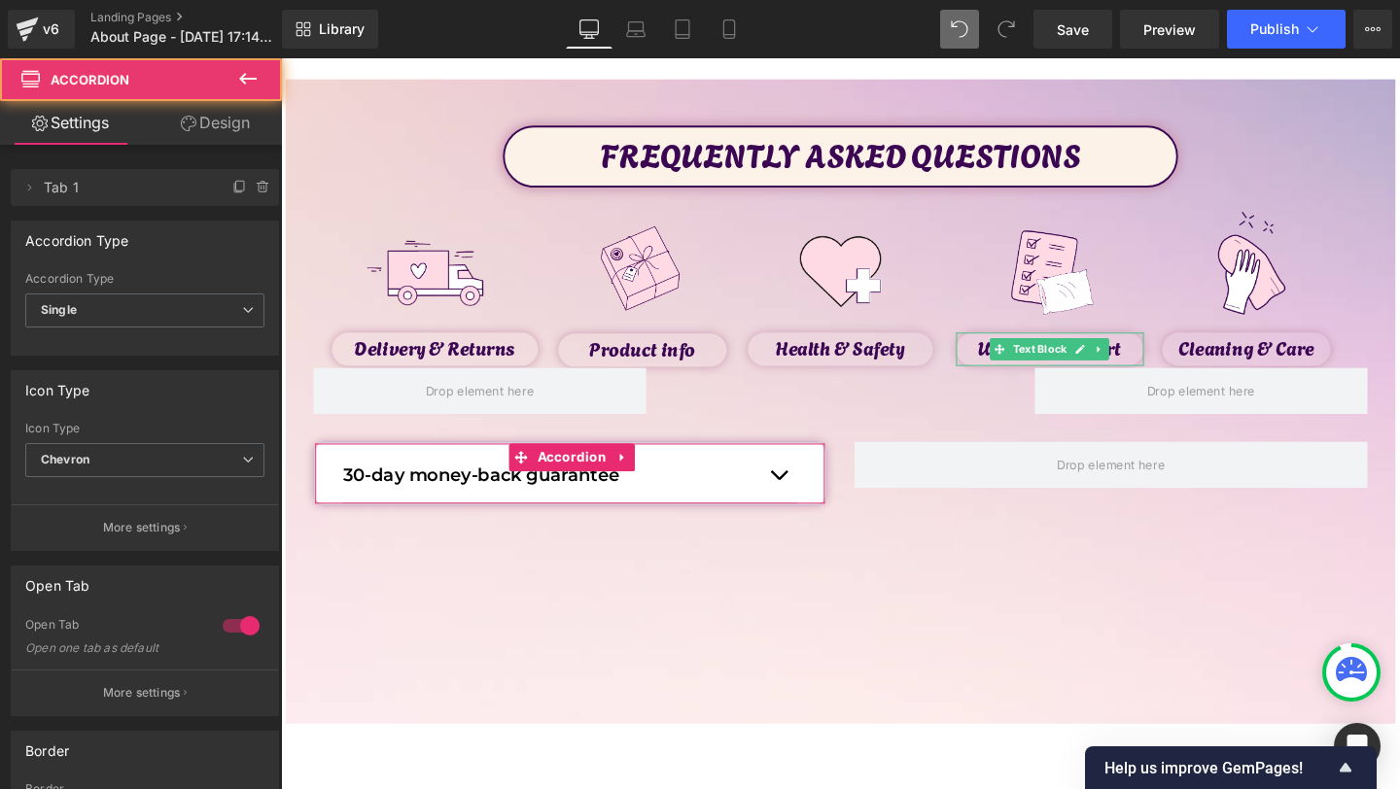
click at [186, 114] on link "Design" at bounding box center [215, 123] width 141 height 44
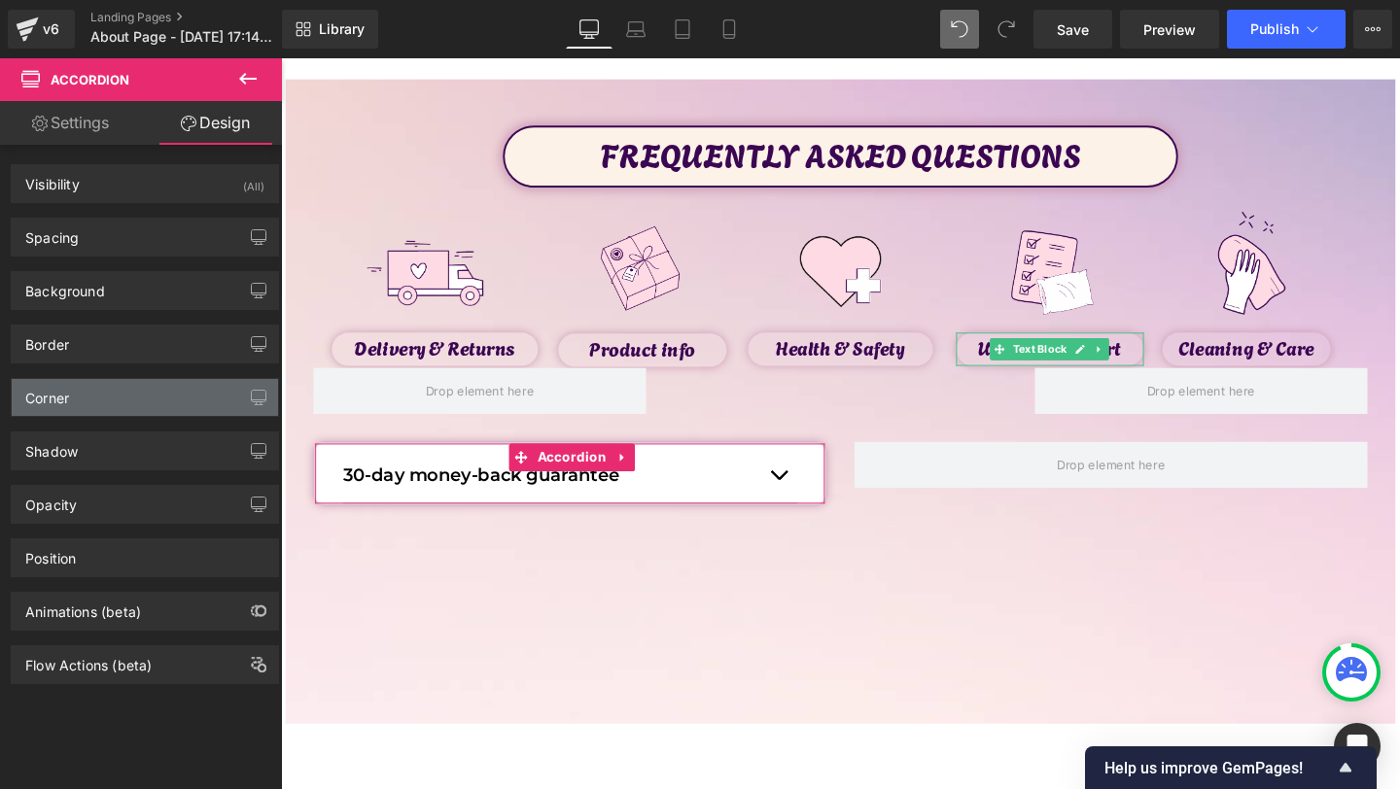
click at [80, 388] on div "Corner" at bounding box center [145, 397] width 266 height 37
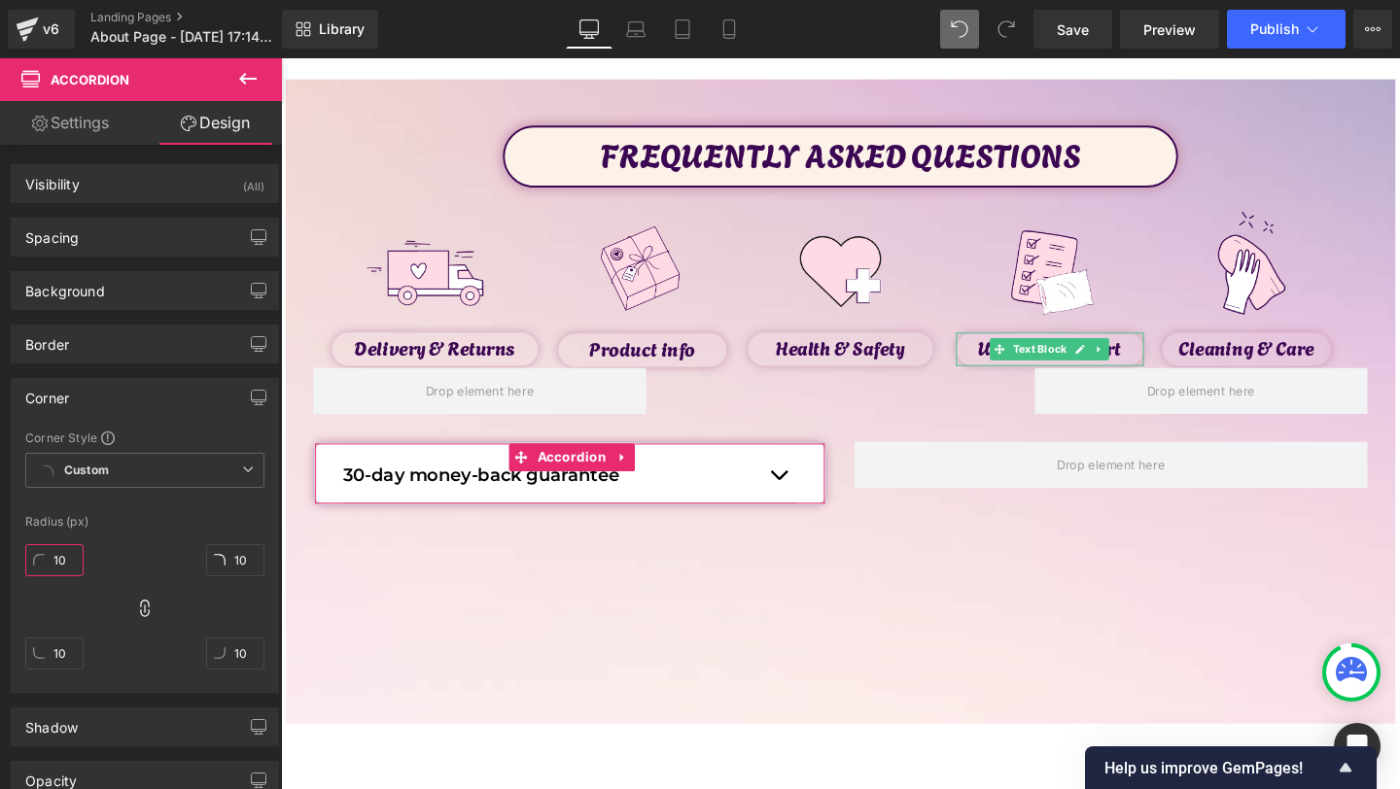
click at [65, 565] on input "10" at bounding box center [54, 560] width 58 height 32
type input "0"
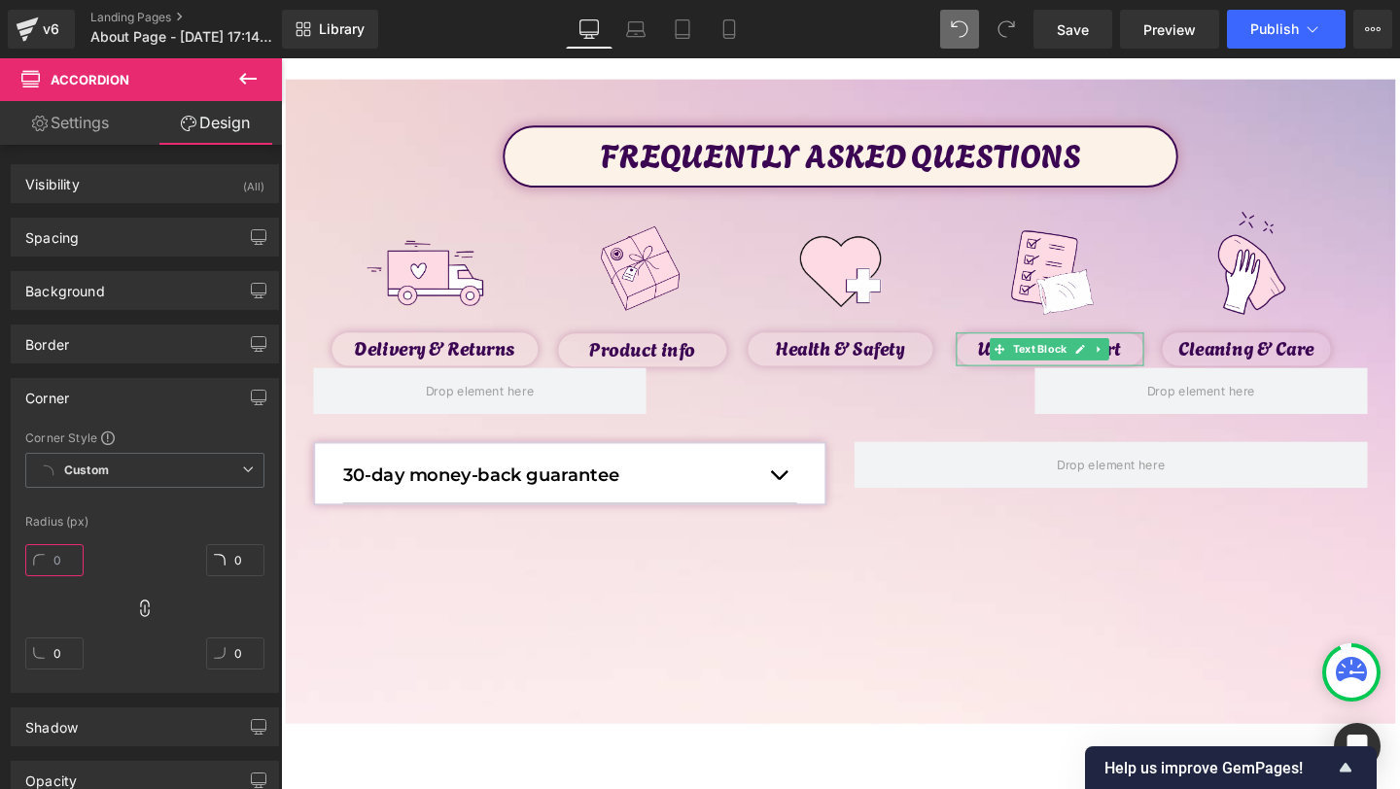
type input "5"
type input "0"
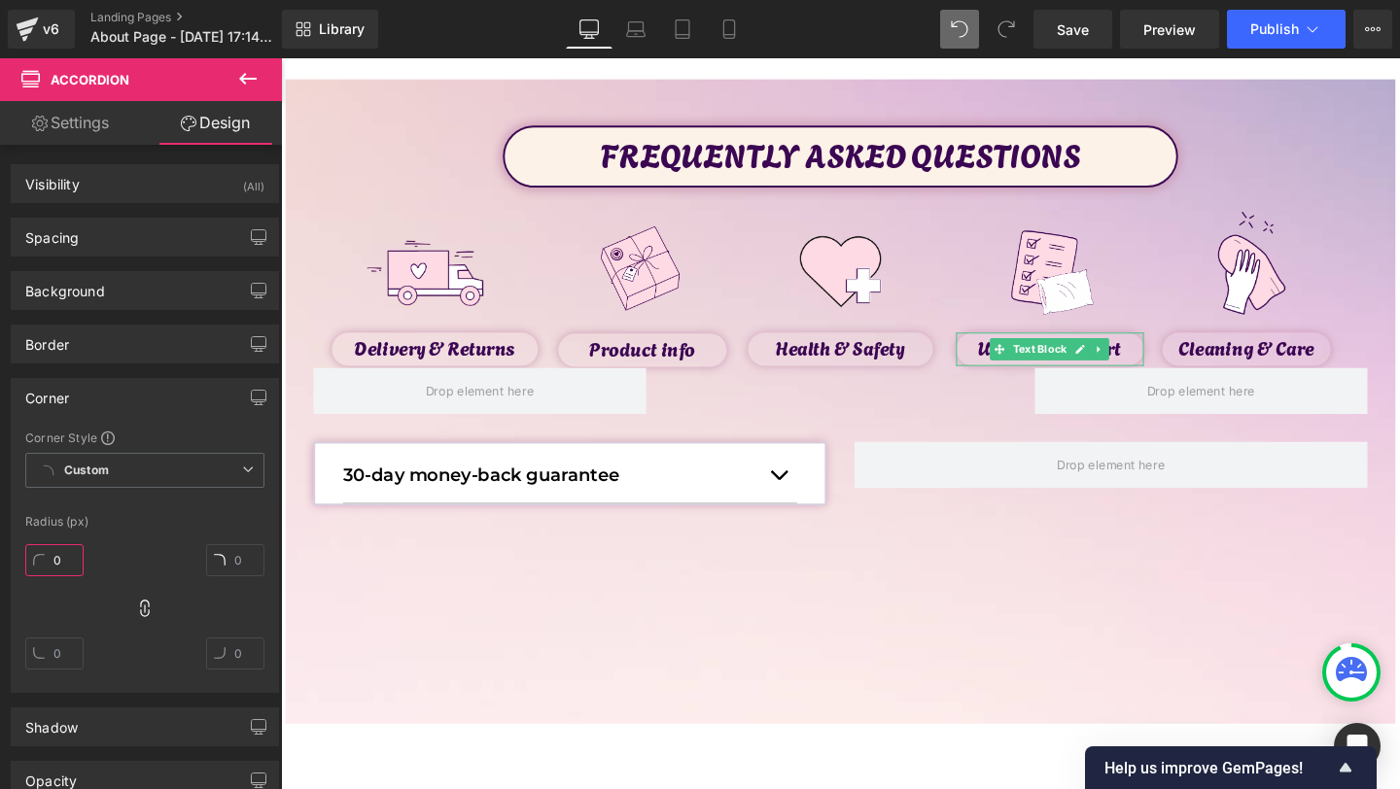
type input "0"
type input "10"
type input "1"
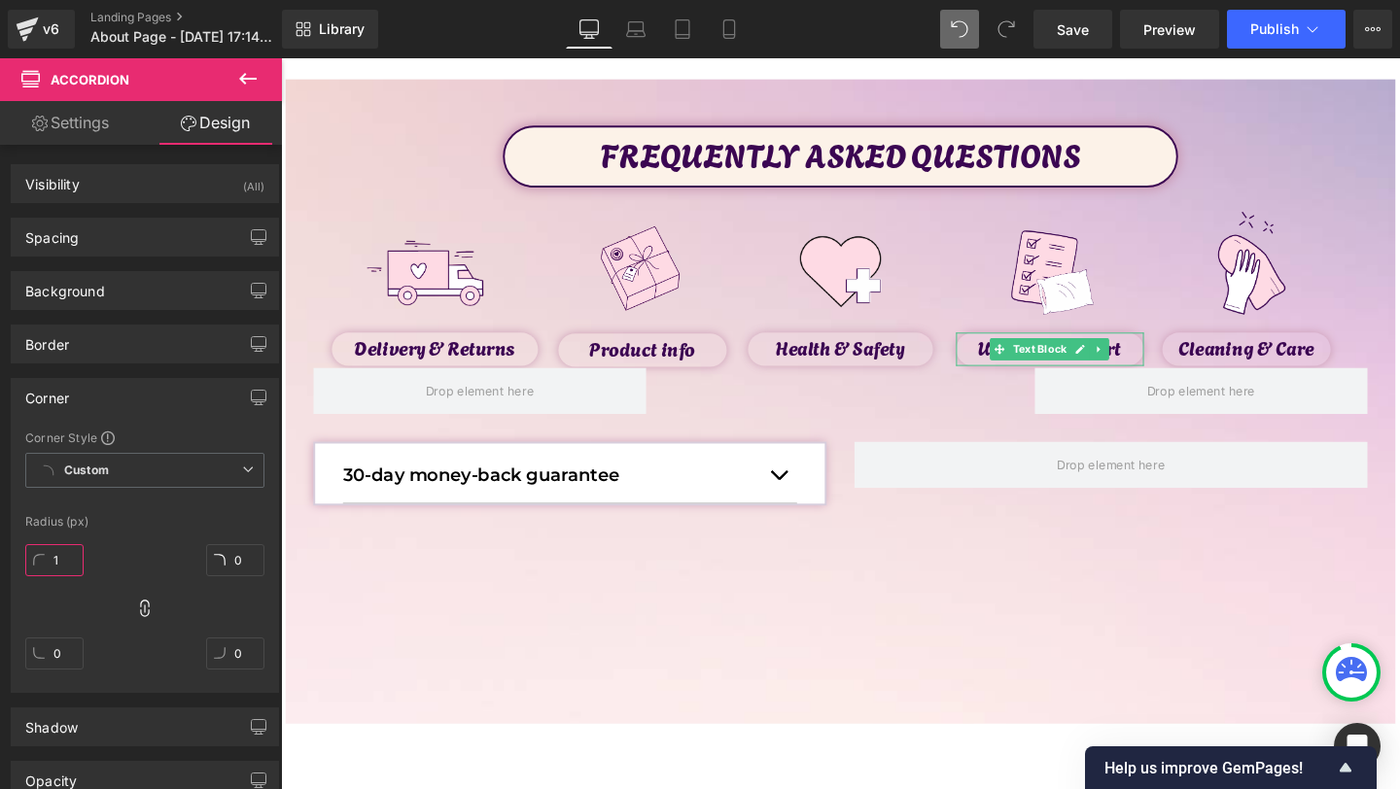
type input "1"
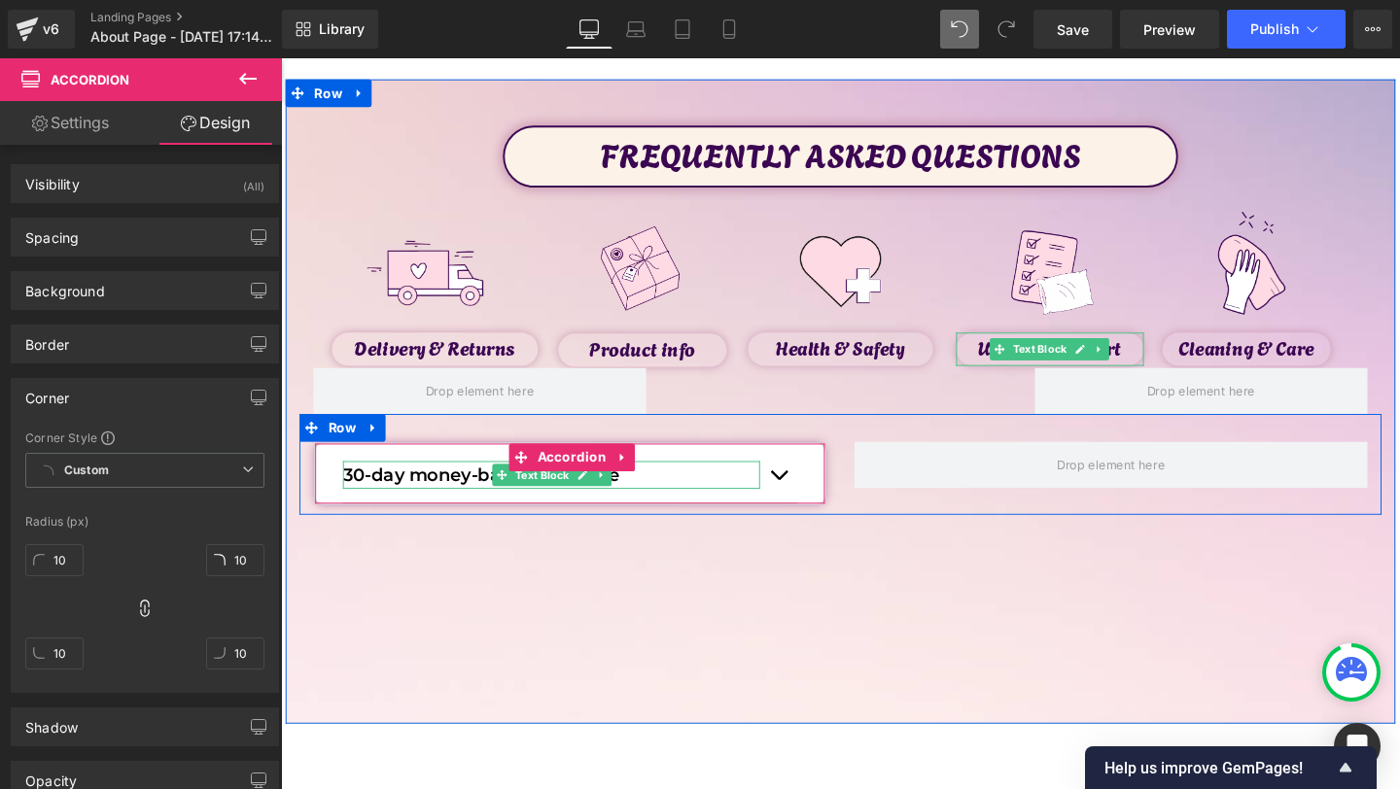
click at [457, 501] on p "30-day money-back guarantee" at bounding box center [565, 496] width 438 height 29
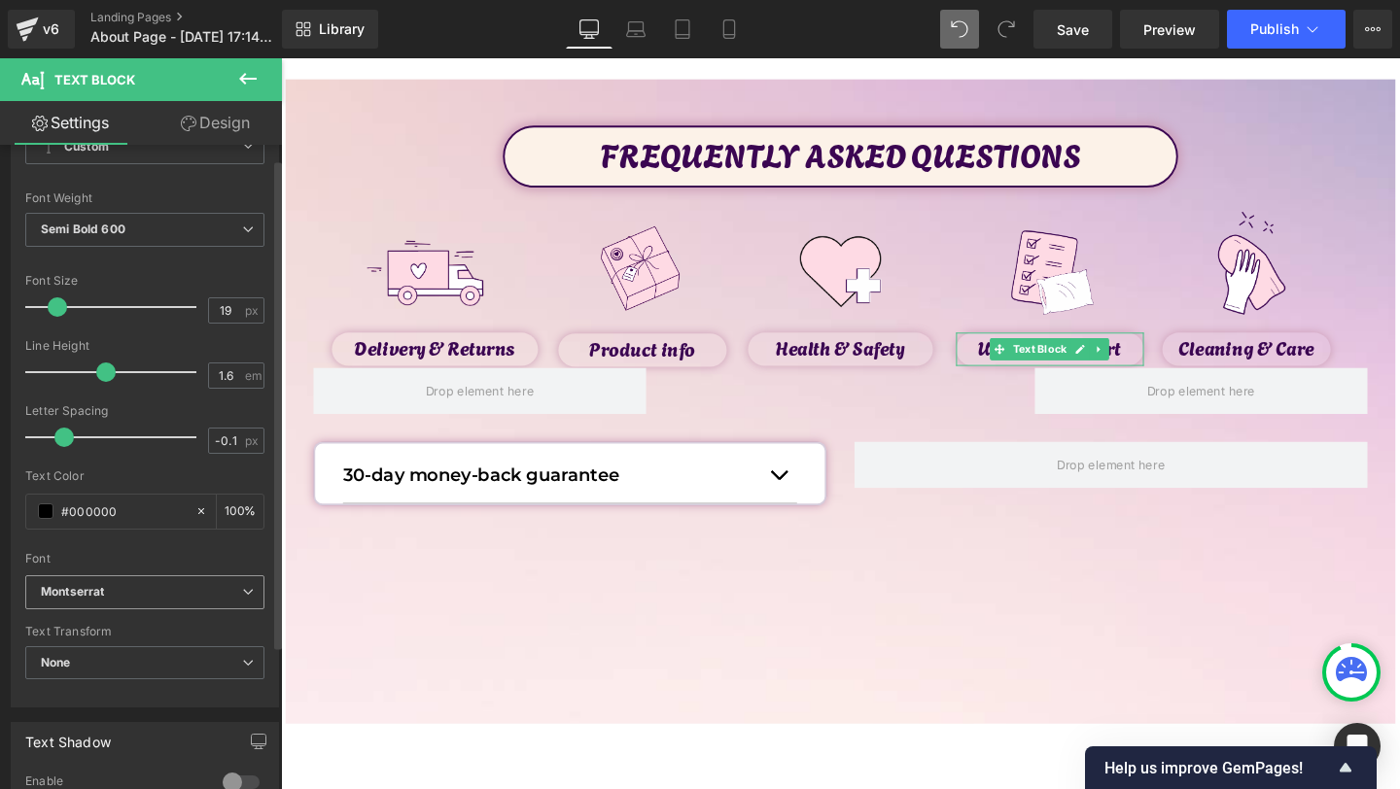
scroll to position [126, 0]
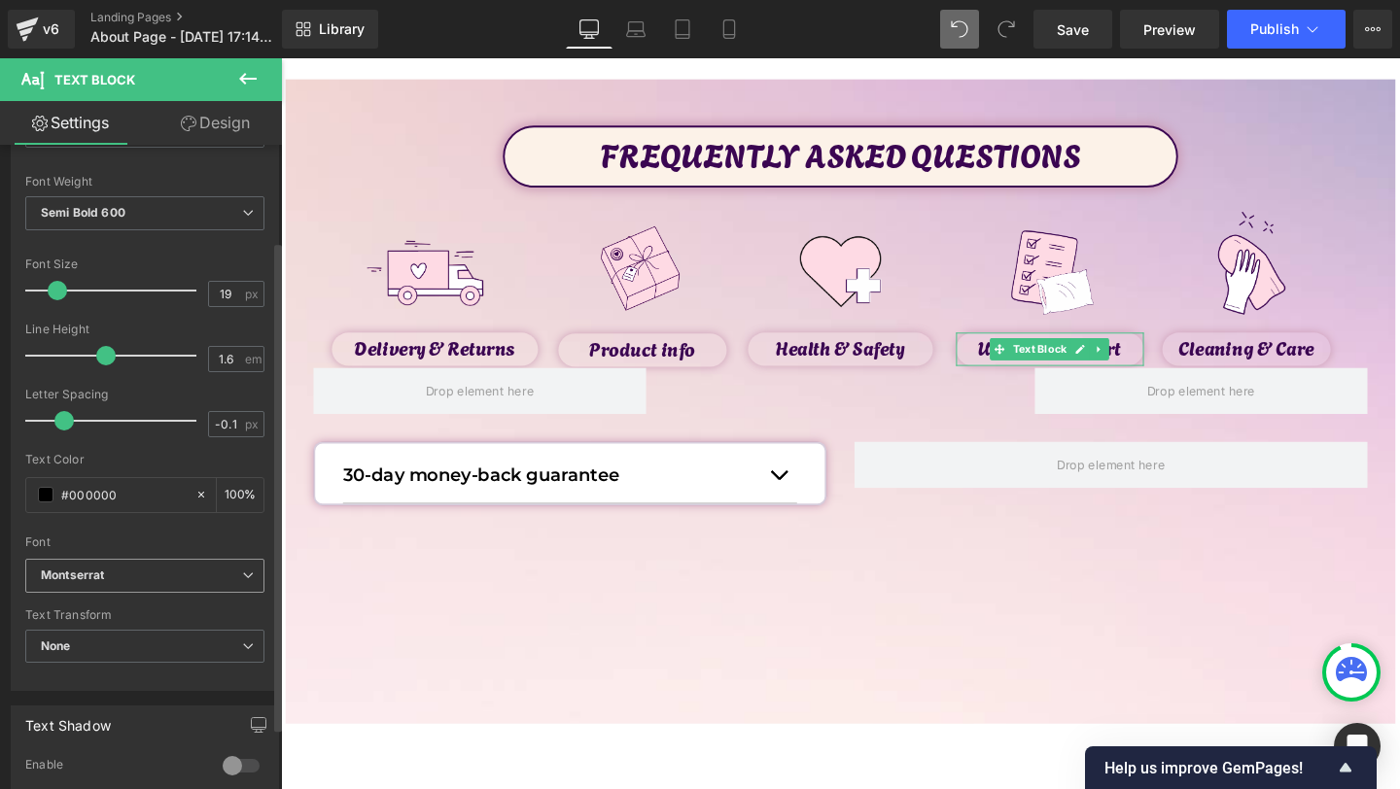
click at [106, 593] on div "Montserrat Default [GEOGRAPHIC_DATA] League Spartan Agbalumo Open Sans Open Fon…" at bounding box center [144, 581] width 239 height 45
click at [120, 576] on b "Montserrat" at bounding box center [141, 576] width 201 height 17
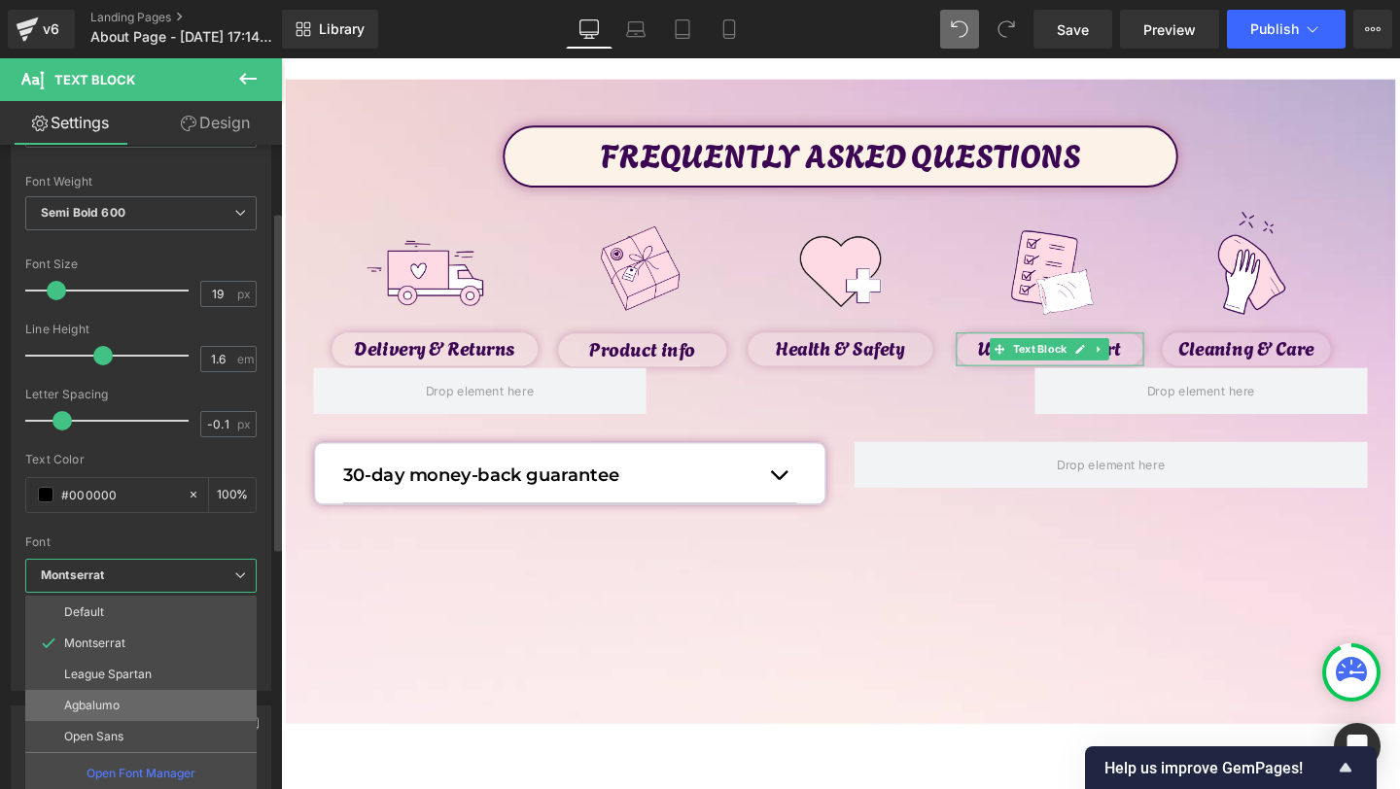
click at [102, 710] on p "Agbalumo" at bounding box center [91, 706] width 55 height 14
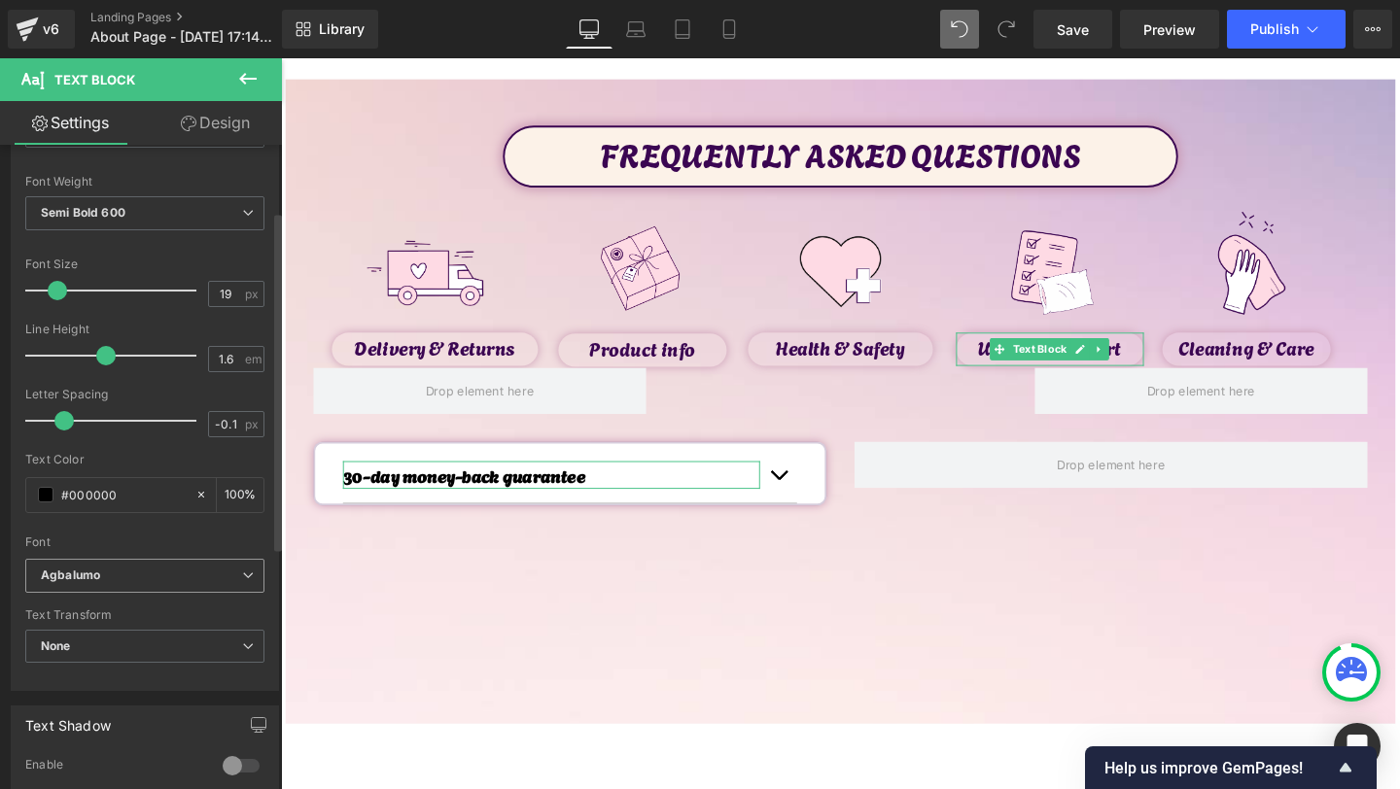
click at [166, 586] on span "Agbalumo" at bounding box center [144, 576] width 239 height 34
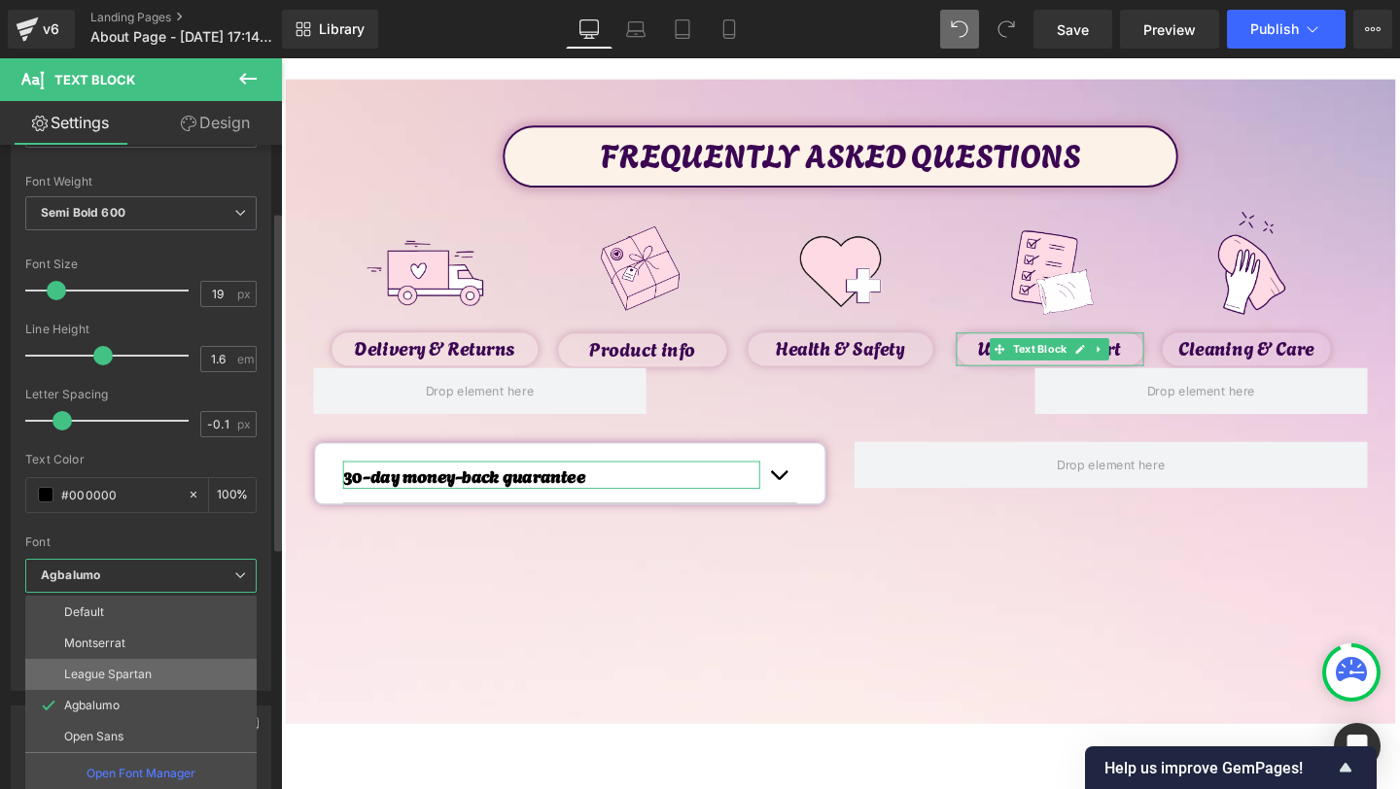
click at [135, 660] on li "League Spartan" at bounding box center [140, 674] width 231 height 31
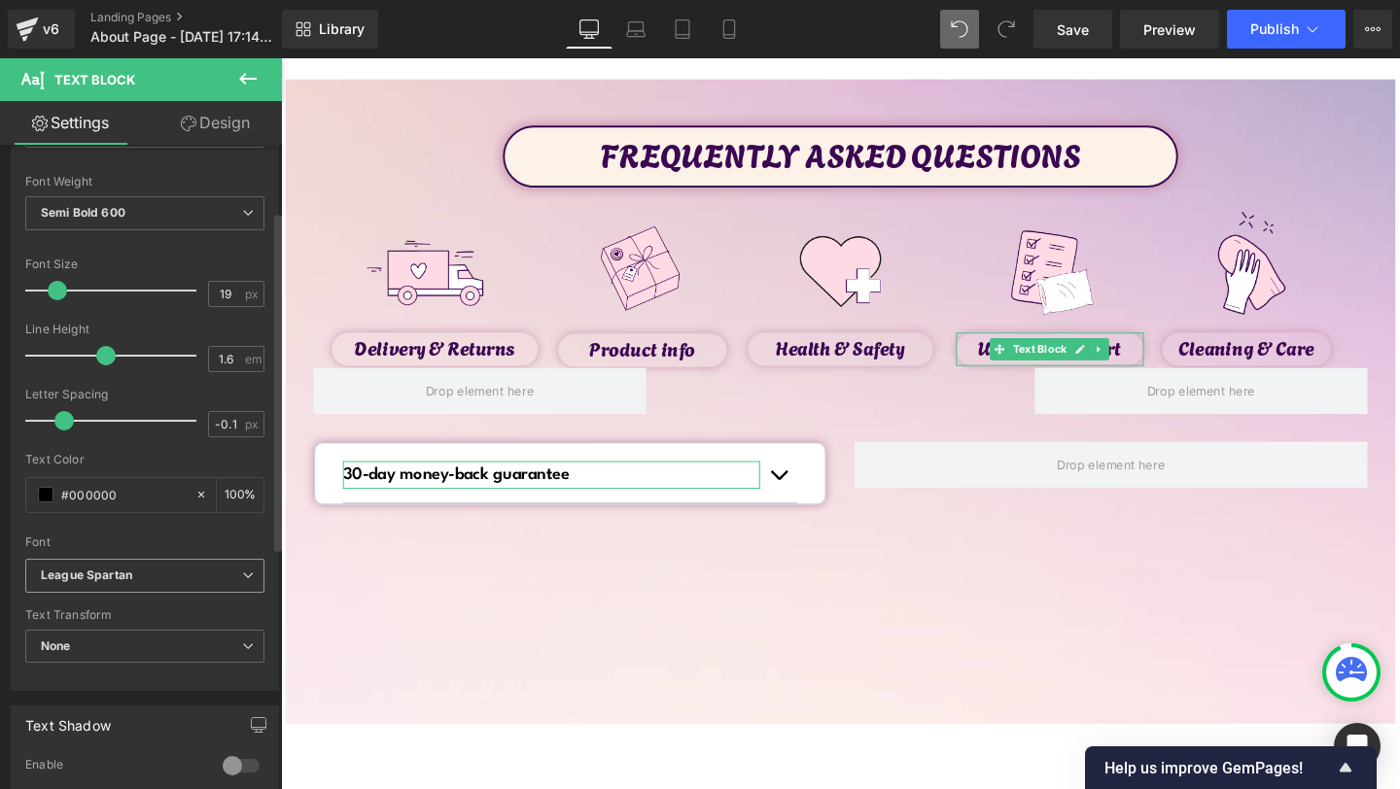
click at [156, 561] on span "League Spartan" at bounding box center [144, 576] width 239 height 34
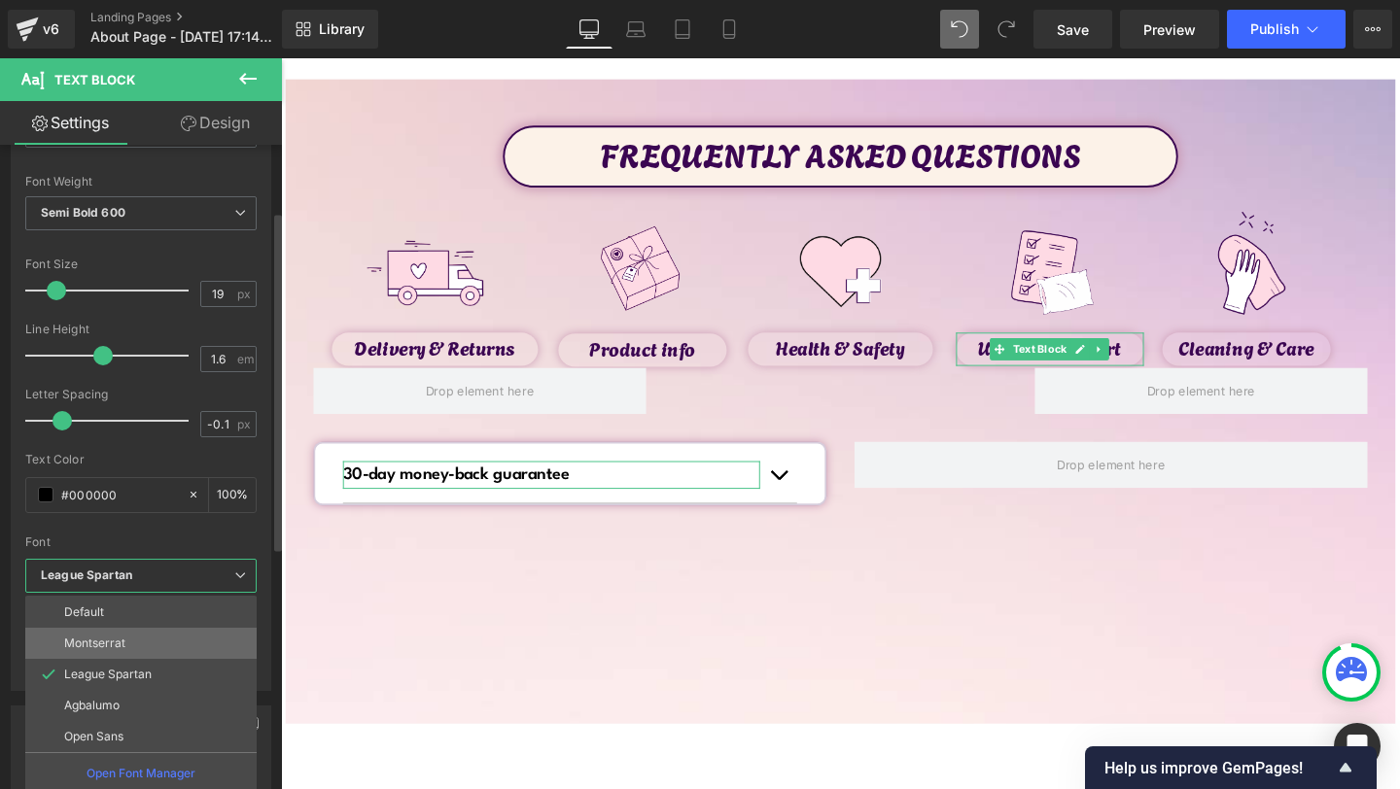
click at [144, 636] on li "Montserrat" at bounding box center [140, 643] width 231 height 31
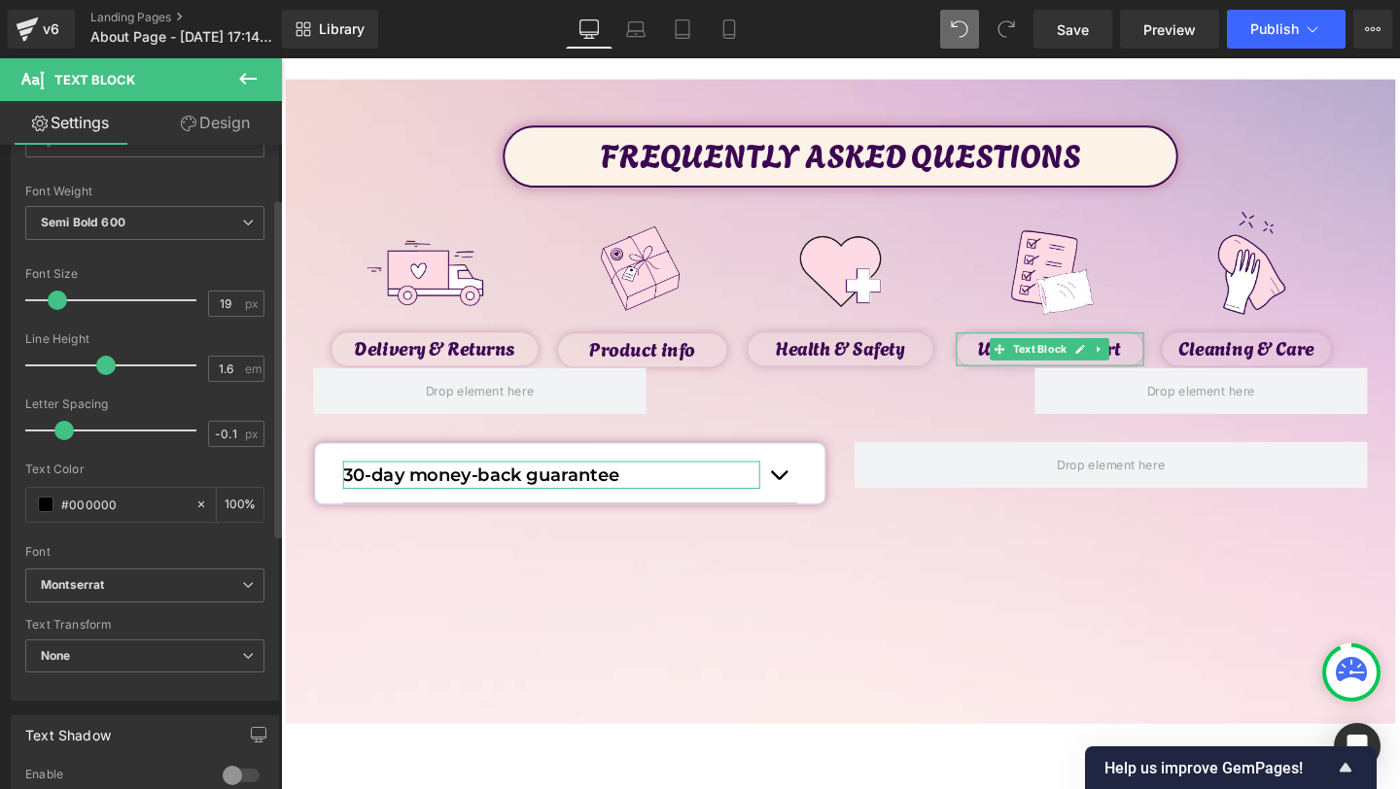
scroll to position [89, 0]
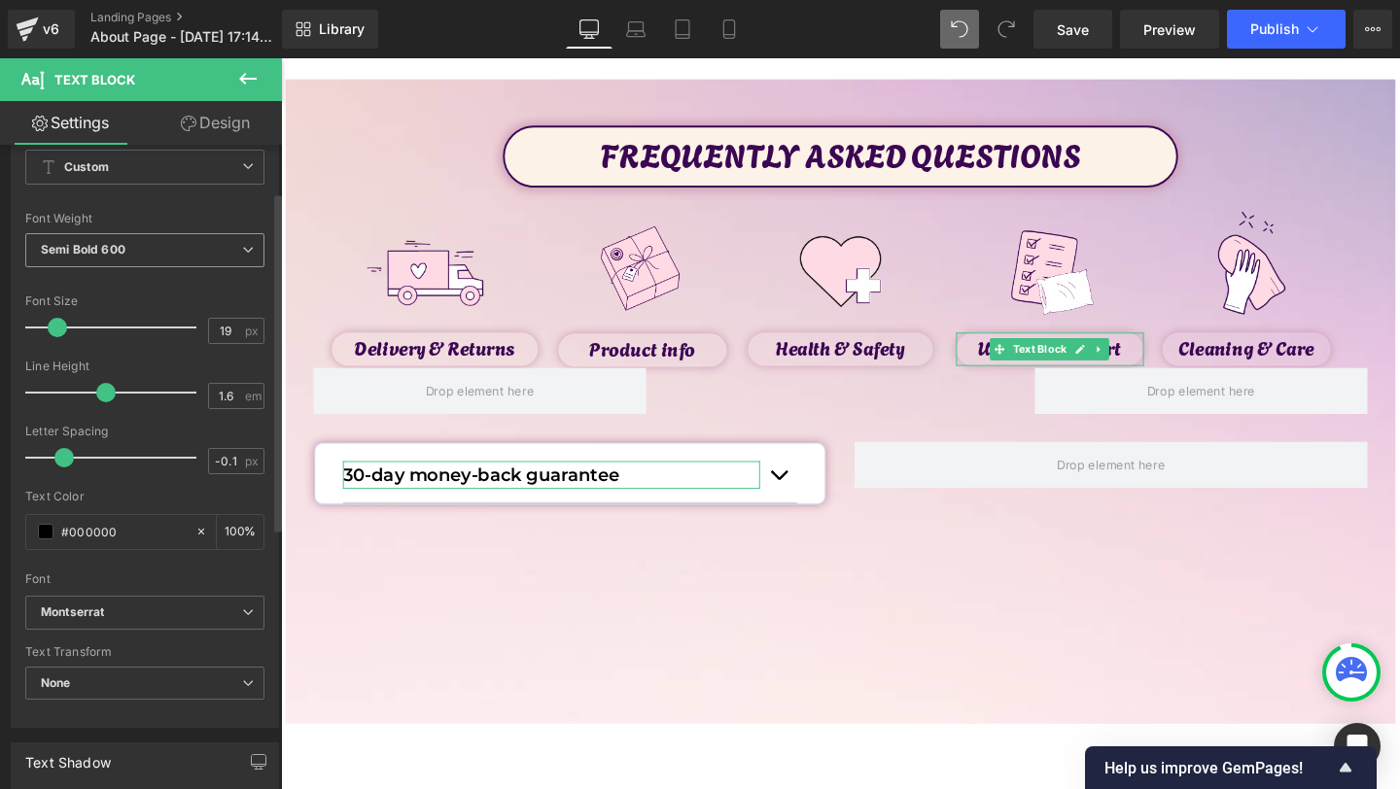
click at [169, 264] on span "Semi Bold 600" at bounding box center [144, 250] width 239 height 34
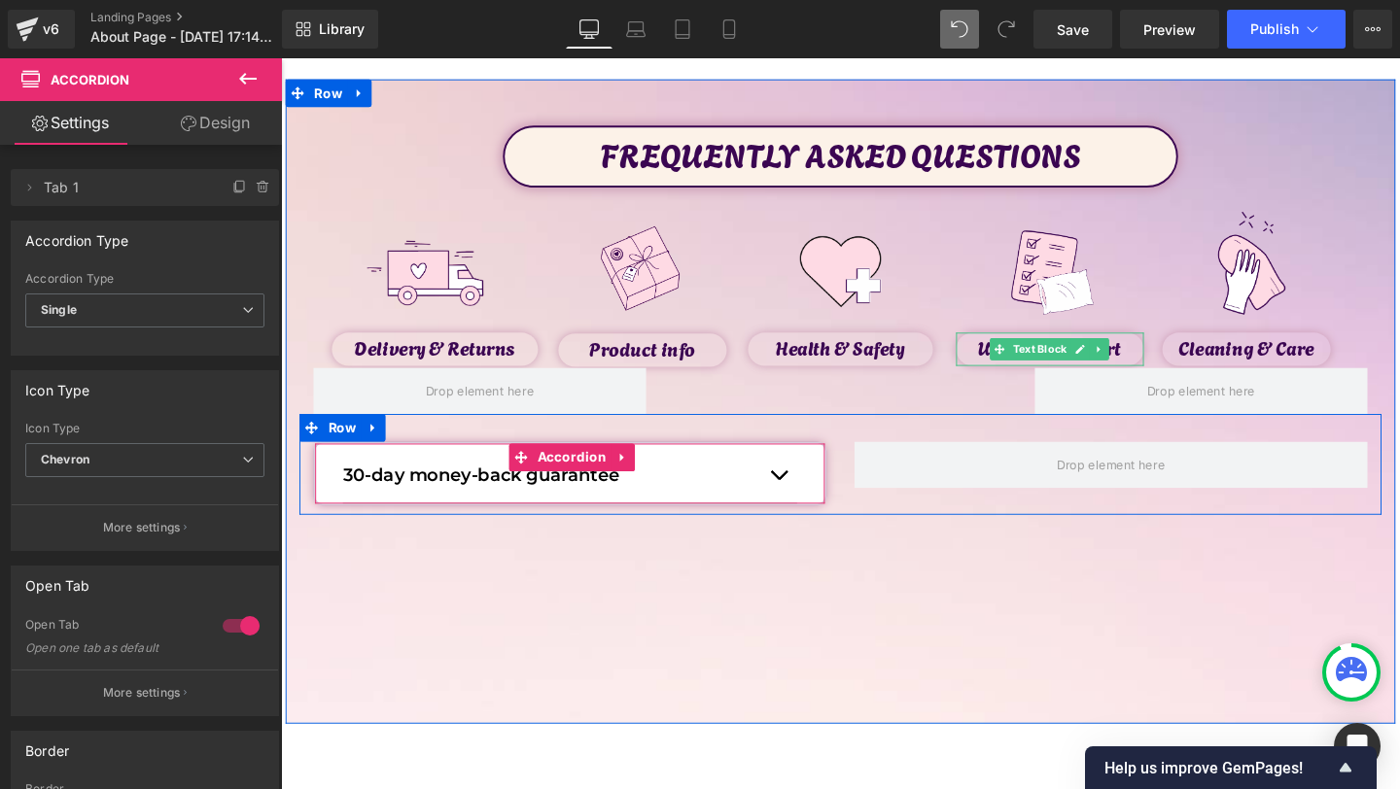
drag, startPoint x: 691, startPoint y: 527, endPoint x: 695, endPoint y: 514, distance: 13.2
click at [695, 514] on div "30-day money-back guarantee Text Block Accordion" at bounding box center [585, 495] width 540 height 67
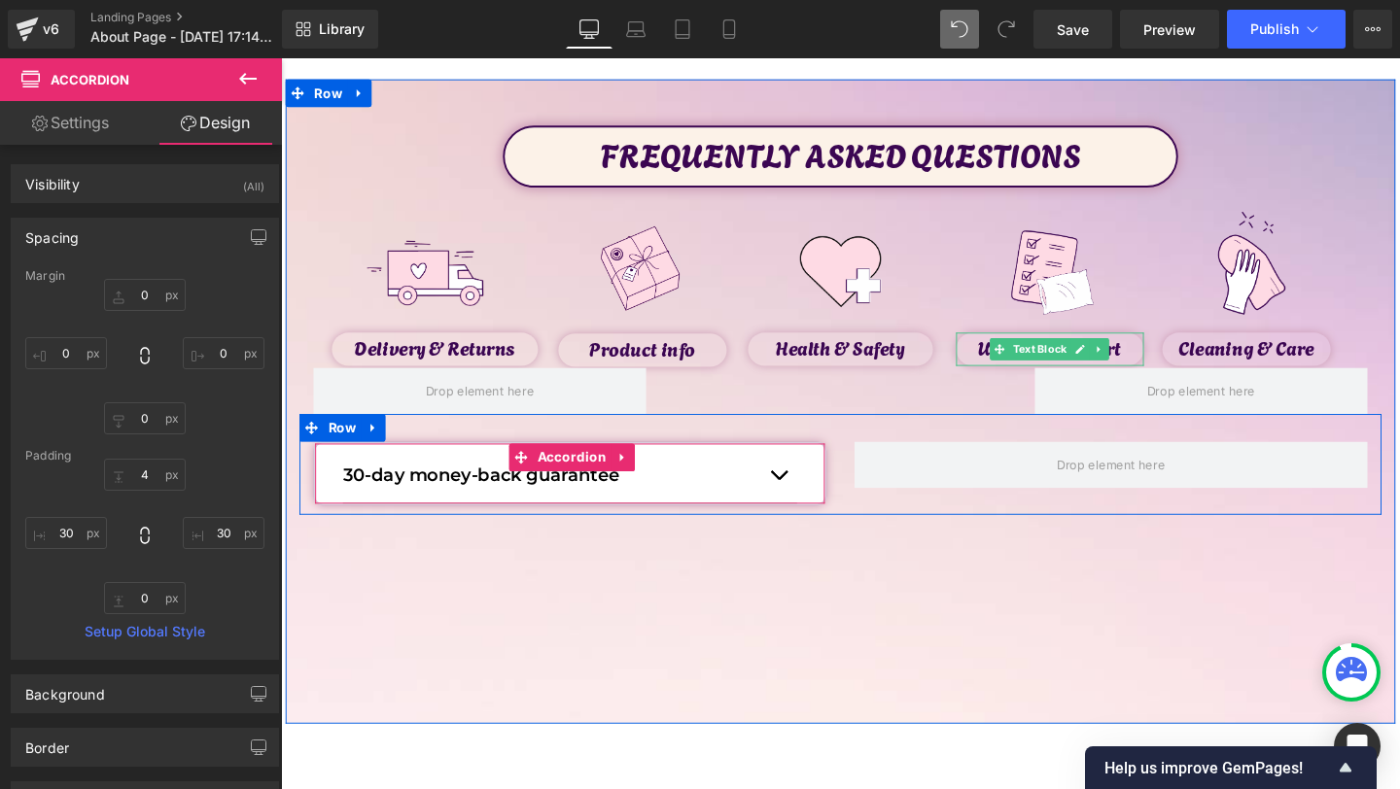
click at [683, 519] on div "30-day money-back guarantee Text Block" at bounding box center [584, 497] width 477 height 59
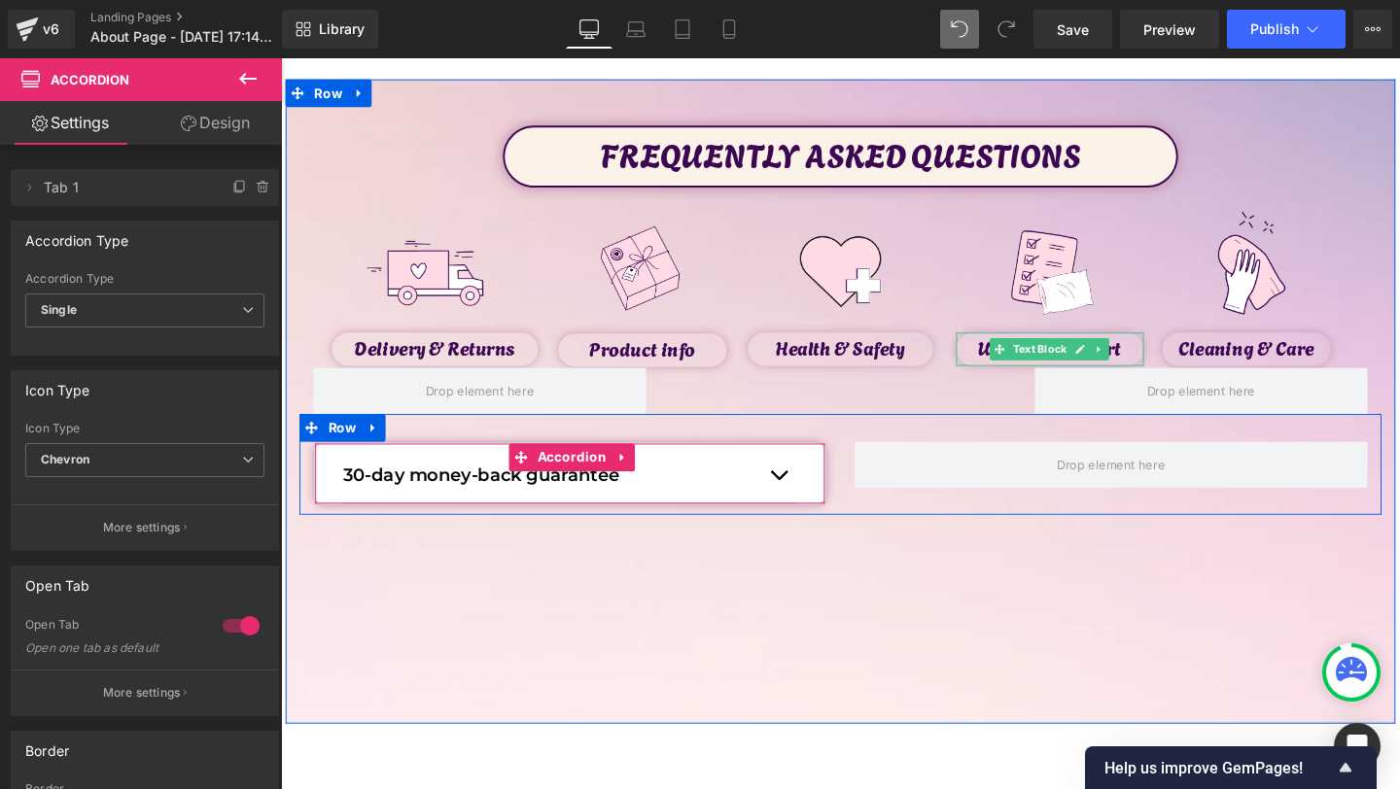
click at [794, 511] on button "button" at bounding box center [804, 497] width 39 height 58
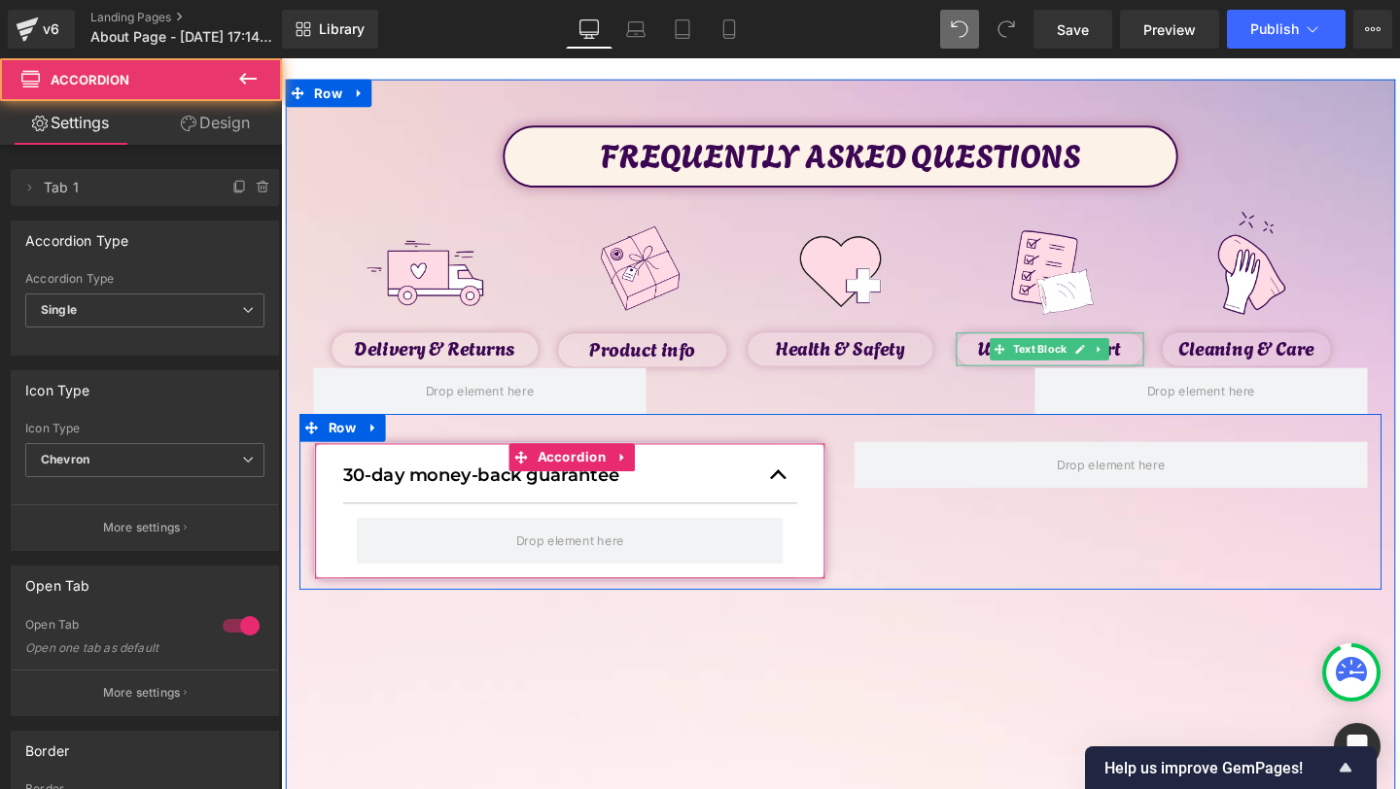
click at [809, 486] on button "button" at bounding box center [804, 497] width 39 height 58
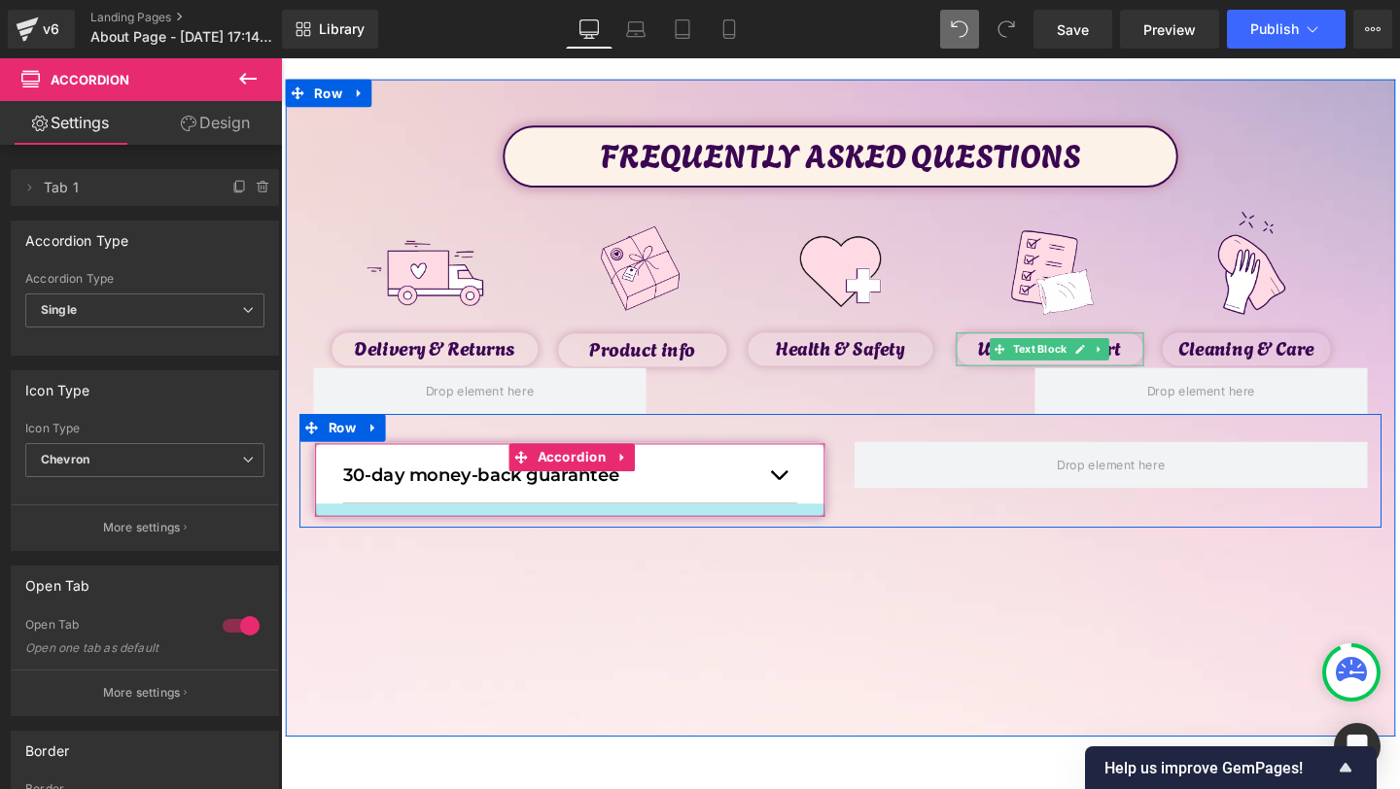
drag, startPoint x: 648, startPoint y: 525, endPoint x: 648, endPoint y: 539, distance: 13.6
click at [648, 539] on div at bounding box center [585, 534] width 536 height 14
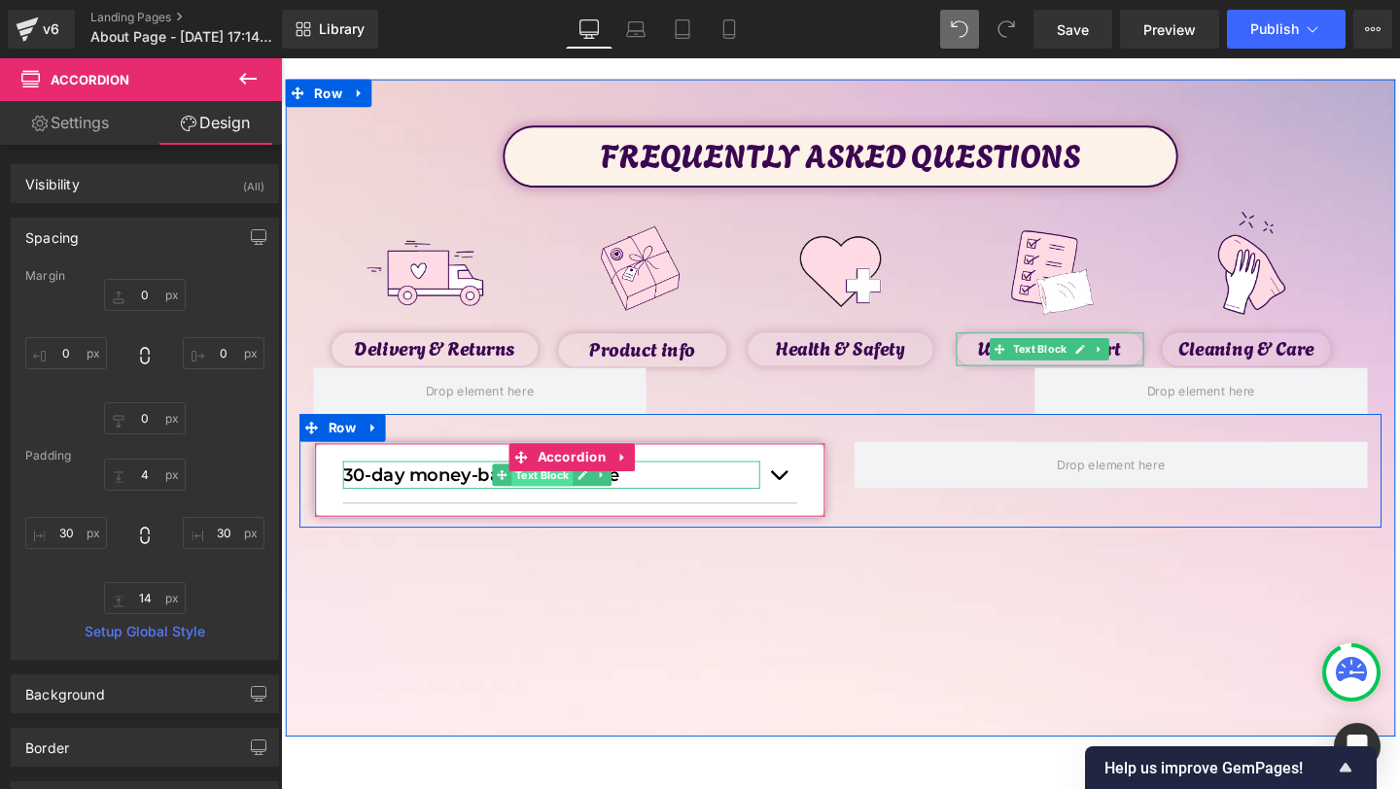
click at [531, 502] on span "Text Block" at bounding box center [555, 497] width 64 height 23
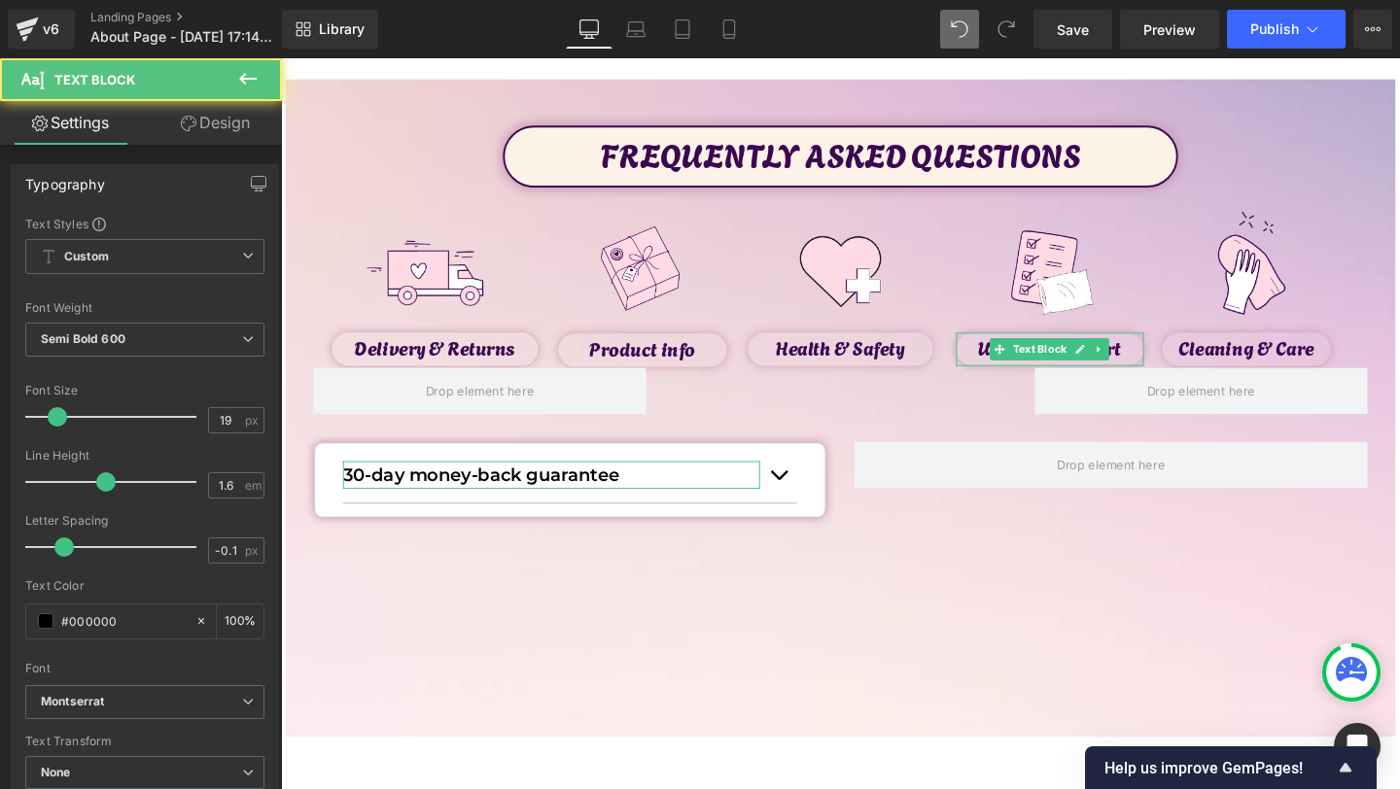
drag, startPoint x: 219, startPoint y: 112, endPoint x: 159, endPoint y: 151, distance: 70.9
click at [219, 112] on link "Design" at bounding box center [215, 123] width 141 height 44
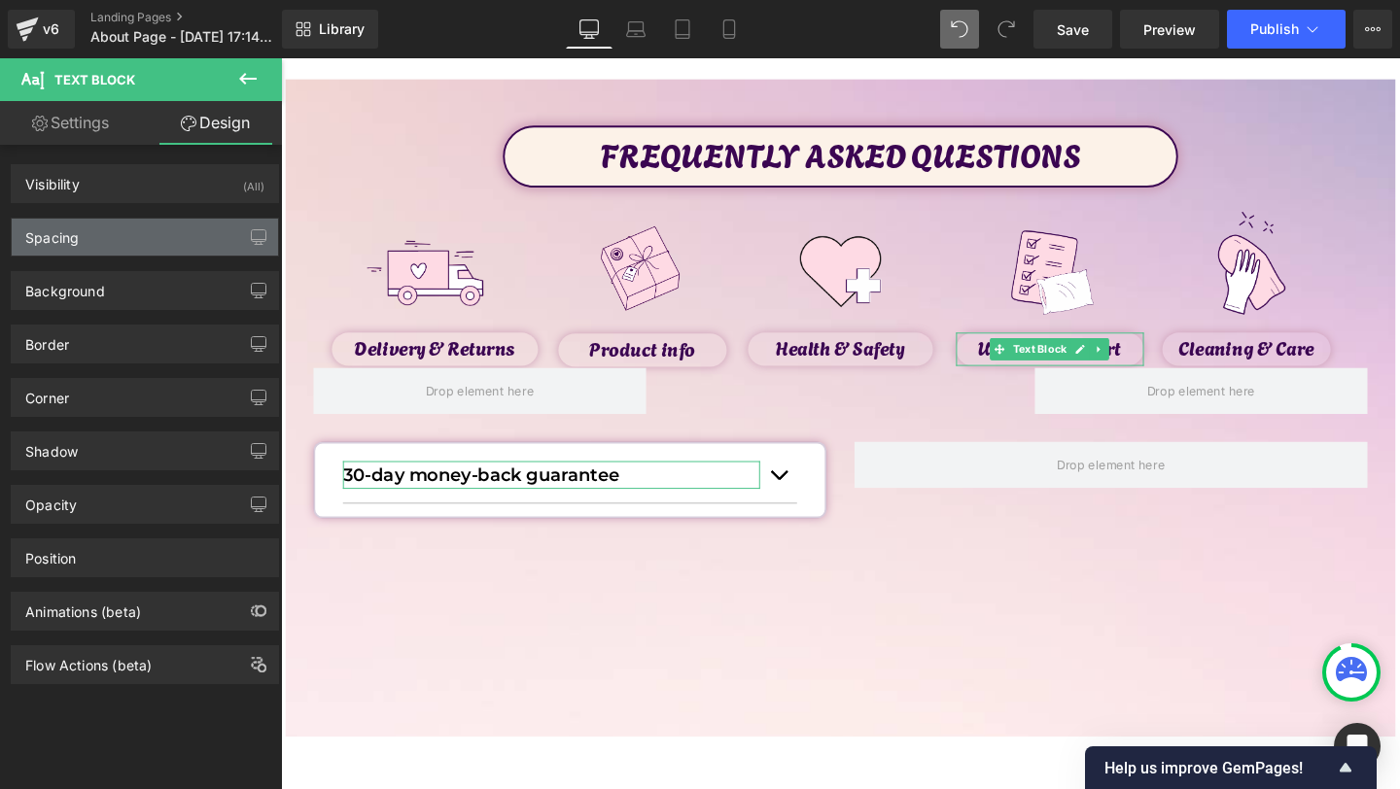
click at [61, 229] on div "Spacing" at bounding box center [51, 232] width 53 height 27
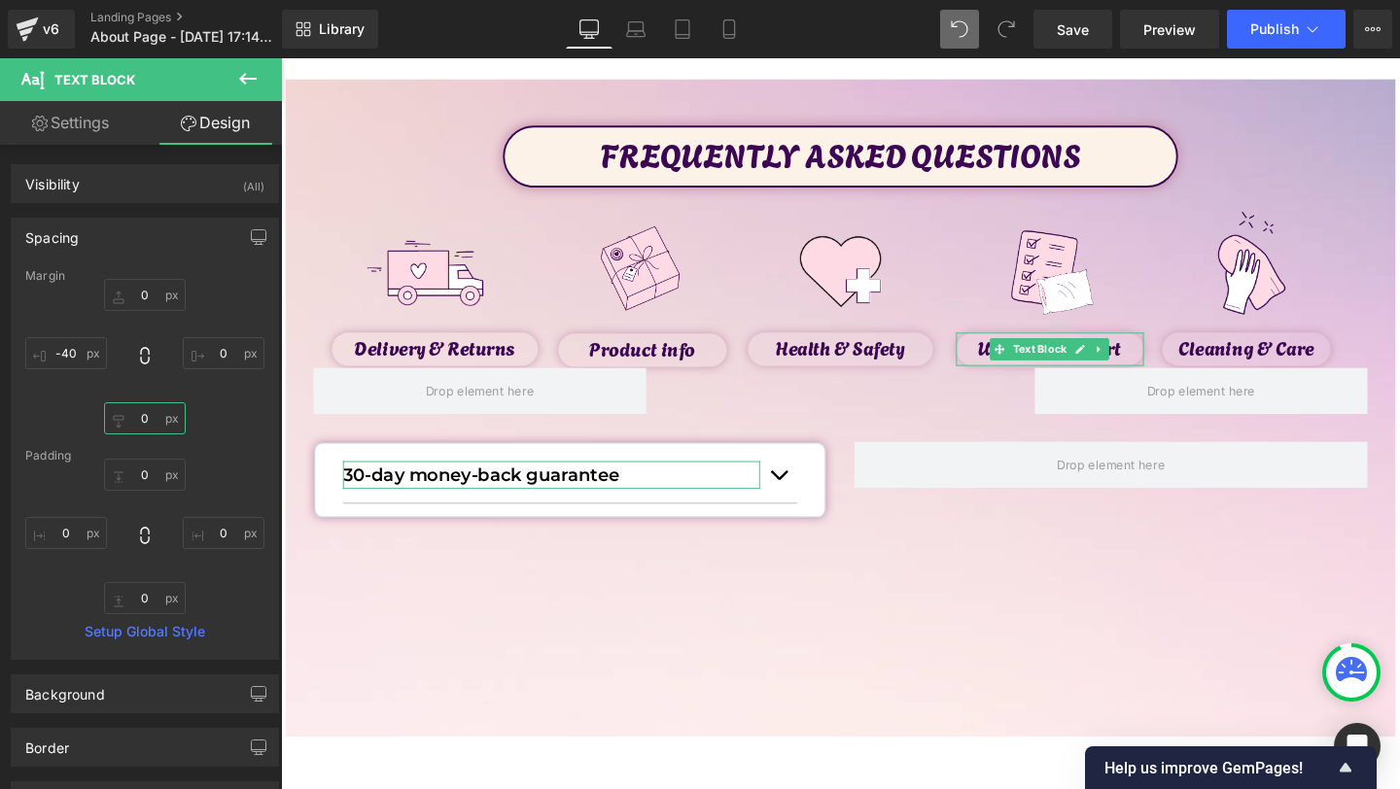
click at [145, 429] on input "0" at bounding box center [145, 419] width 82 height 32
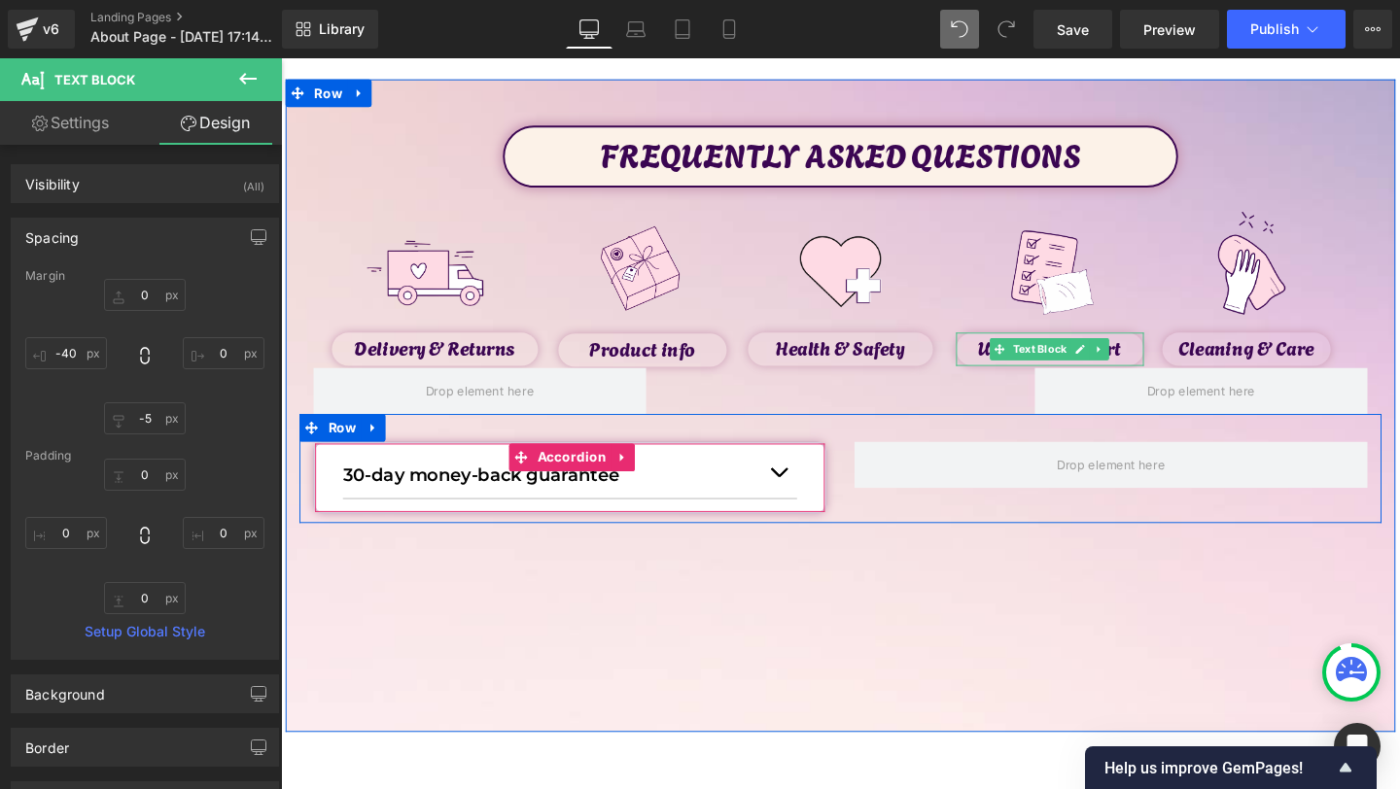
click at [804, 499] on span "button" at bounding box center [804, 499] width 0 height 0
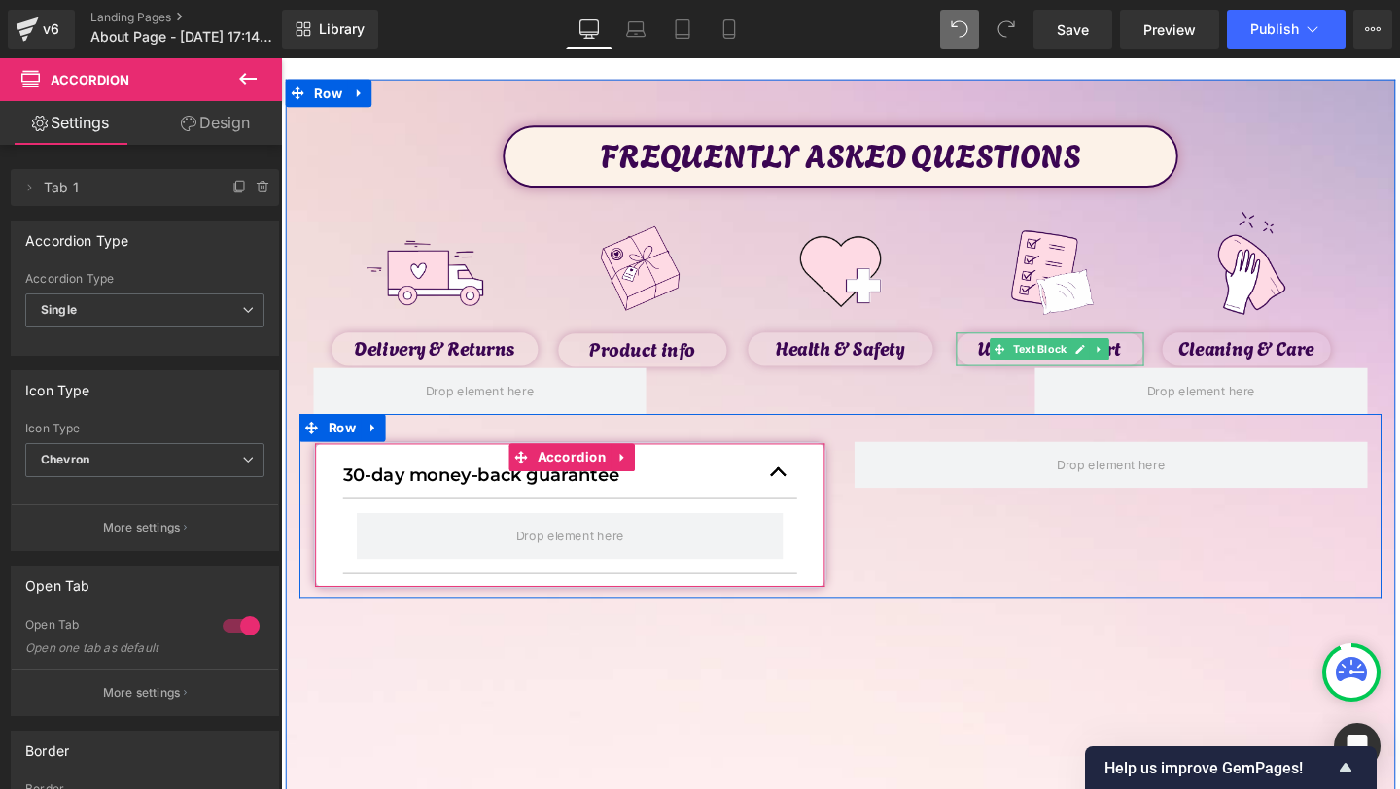
click at [883, 573] on div "30-day money-back guarantee Text Block Accordion Row" at bounding box center [869, 529] width 1138 height 193
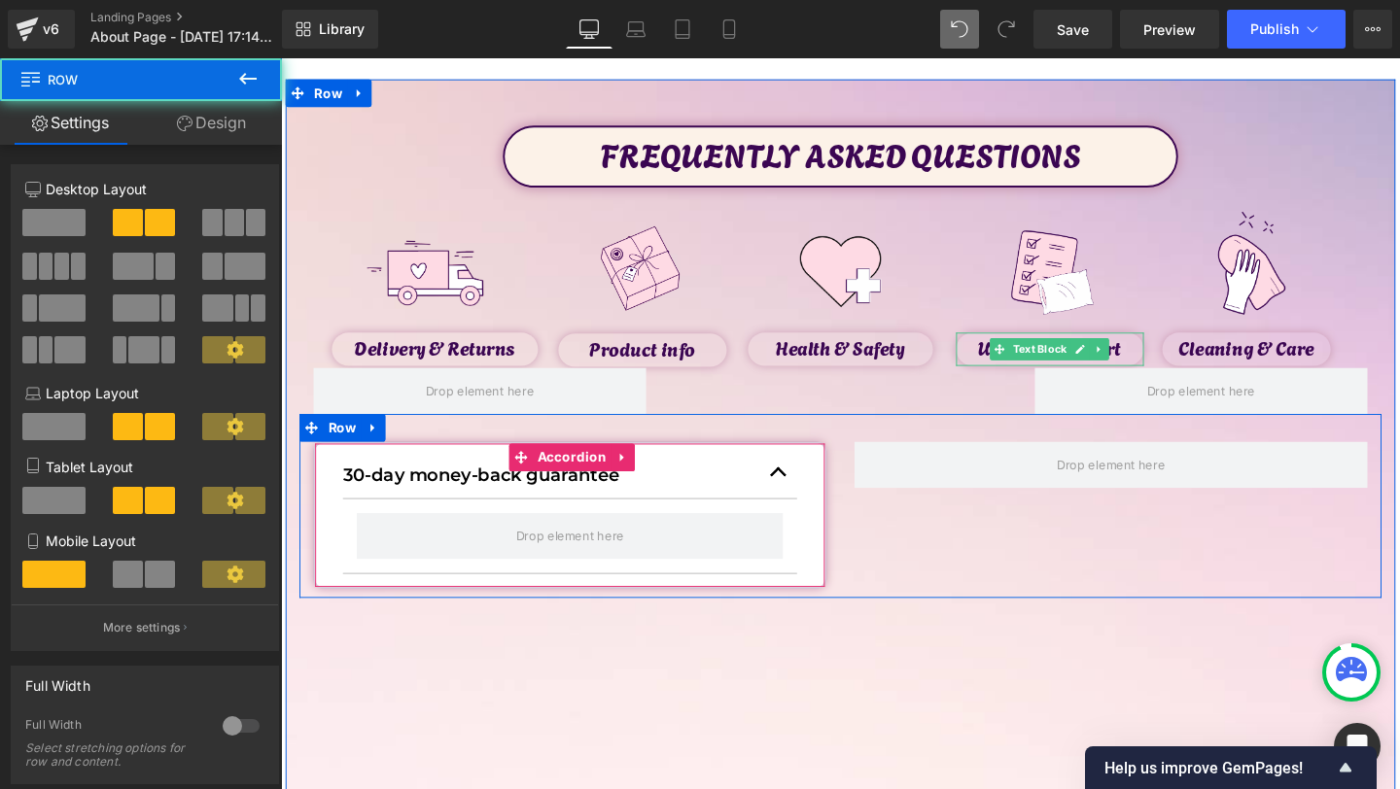
click at [801, 493] on button "button" at bounding box center [804, 494] width 39 height 53
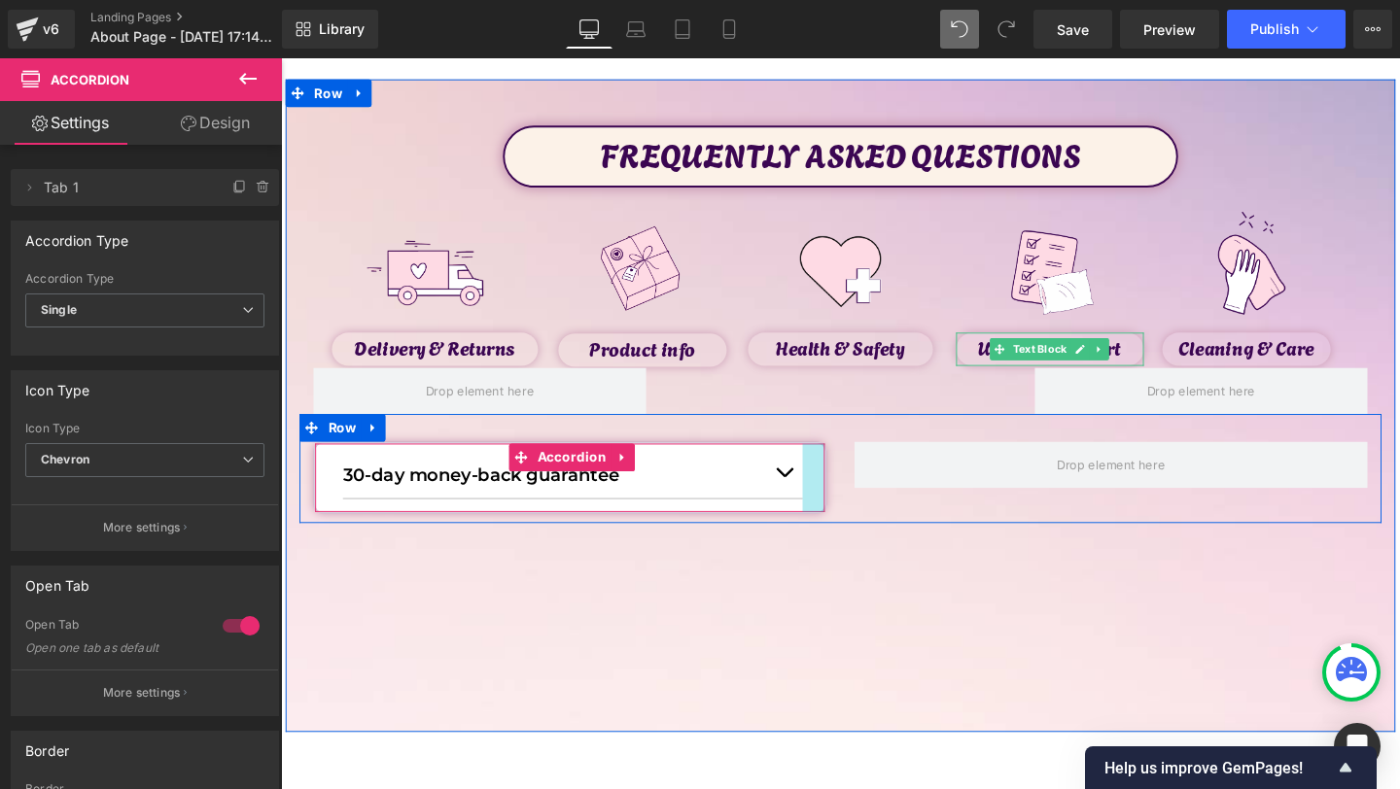
click at [847, 487] on div at bounding box center [840, 500] width 23 height 72
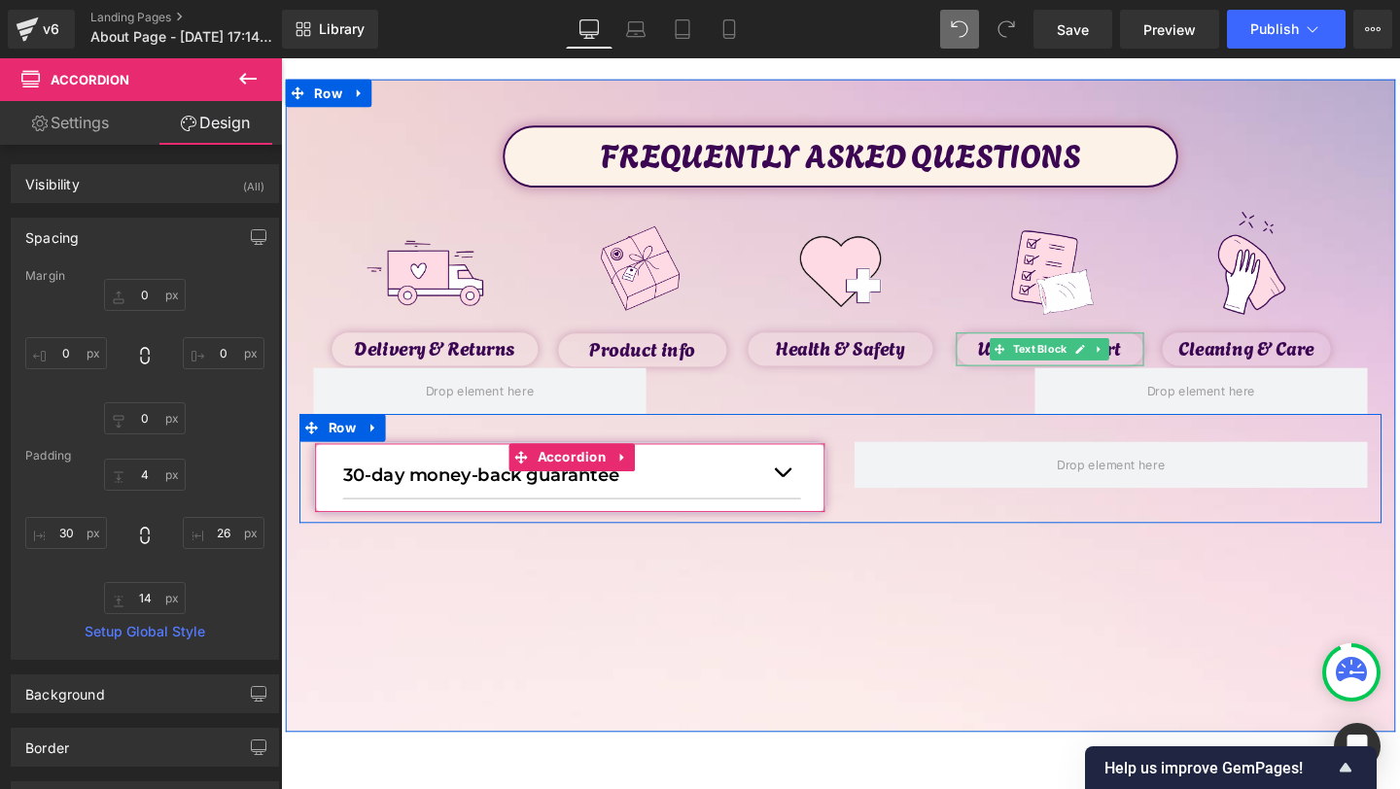
click at [816, 494] on button "button" at bounding box center [807, 494] width 39 height 53
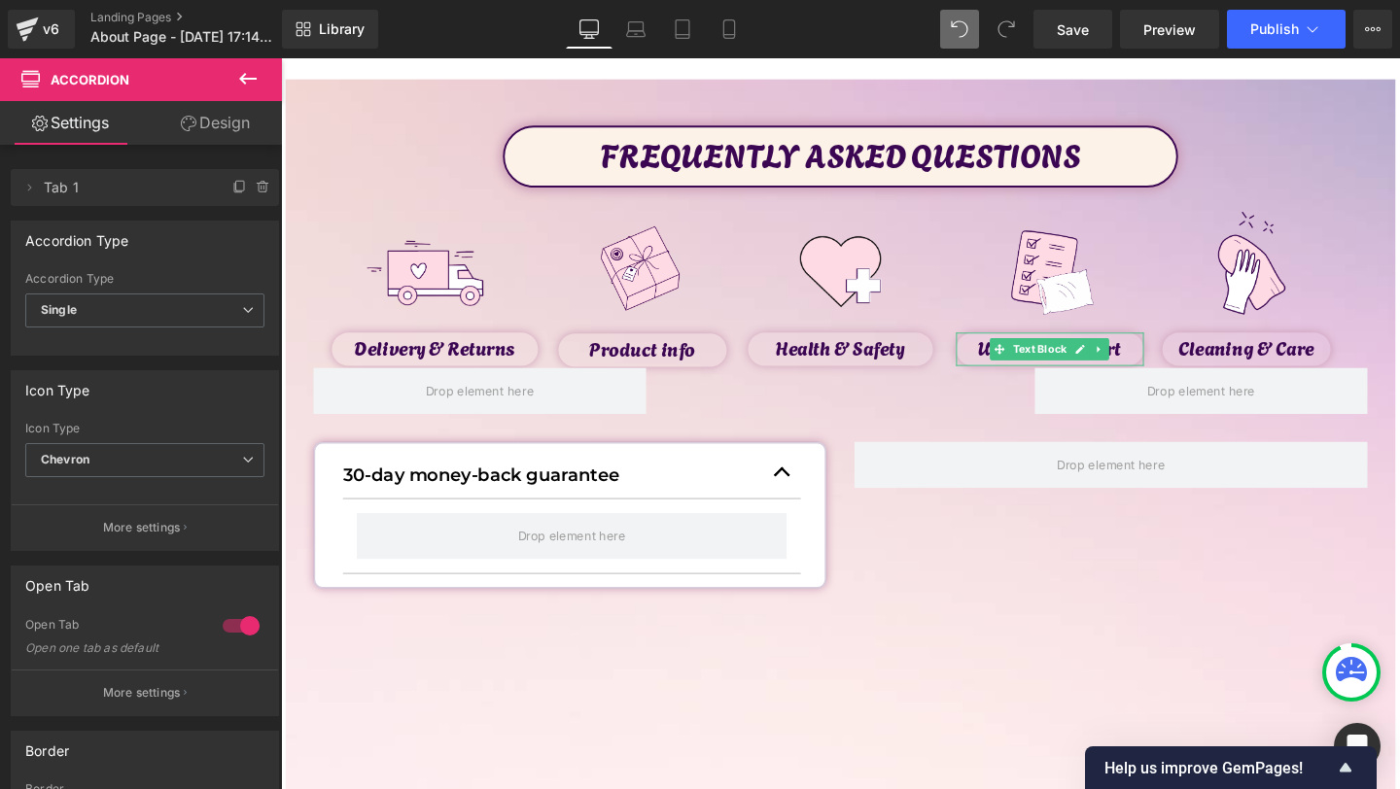
click at [251, 84] on icon at bounding box center [247, 78] width 23 height 23
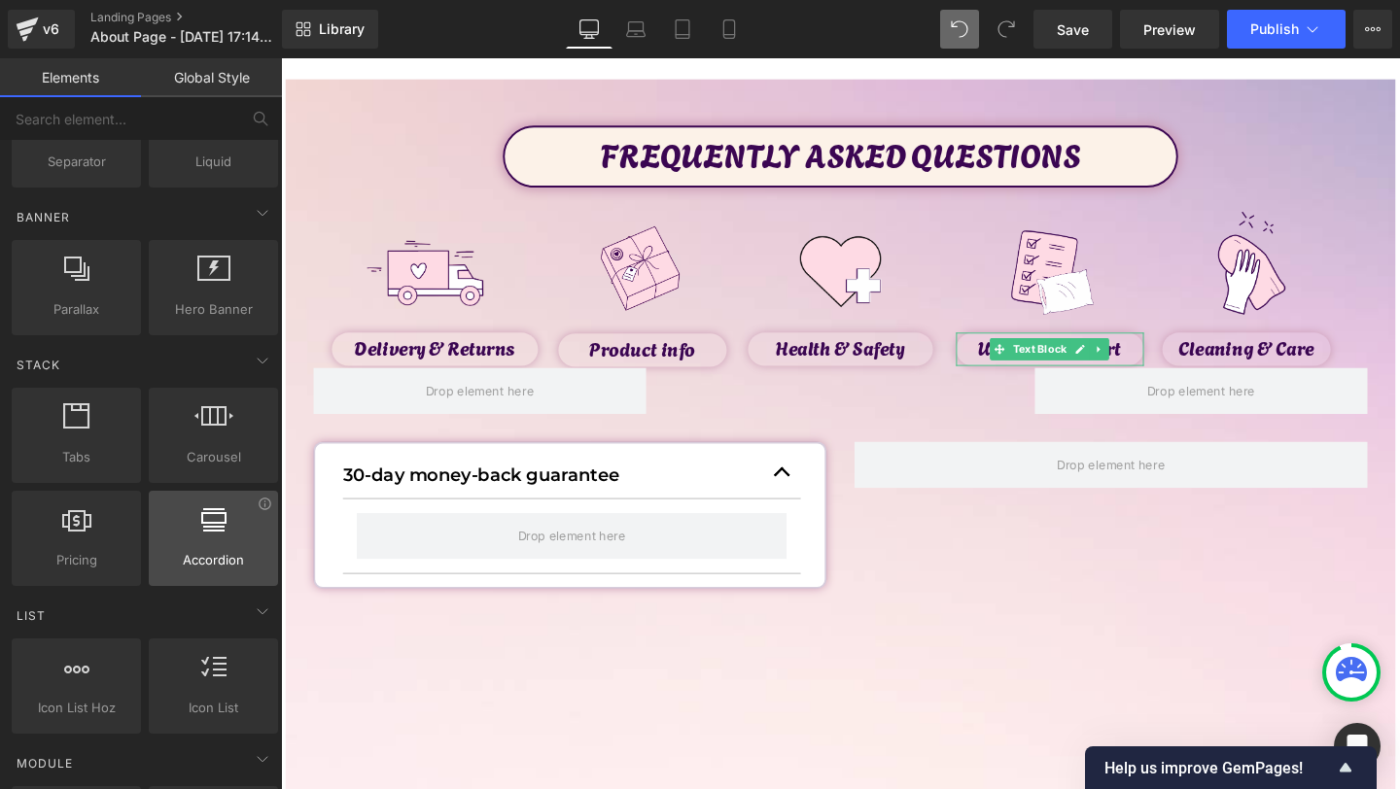
scroll to position [53, 0]
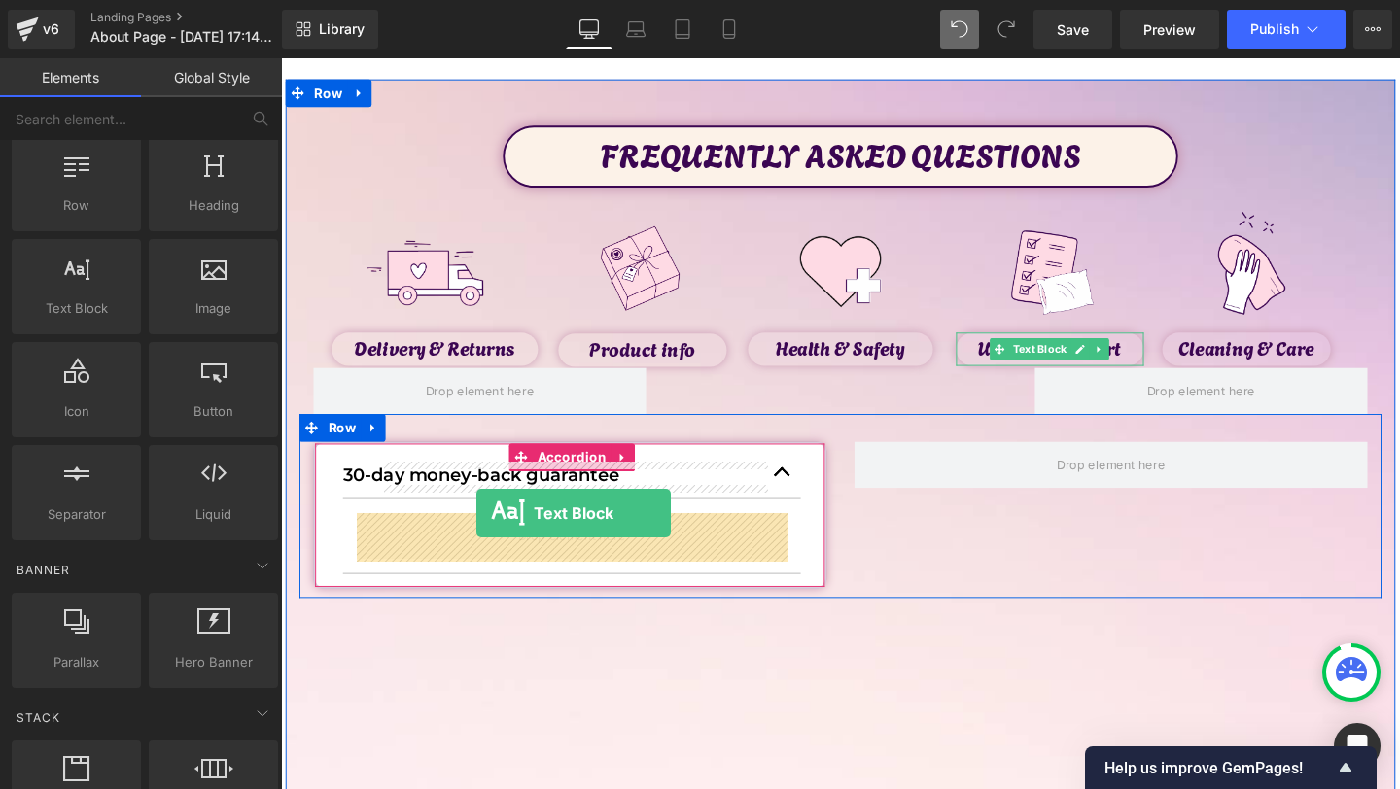
drag, startPoint x: 372, startPoint y: 334, endPoint x: 481, endPoint y: 542, distance: 234.0
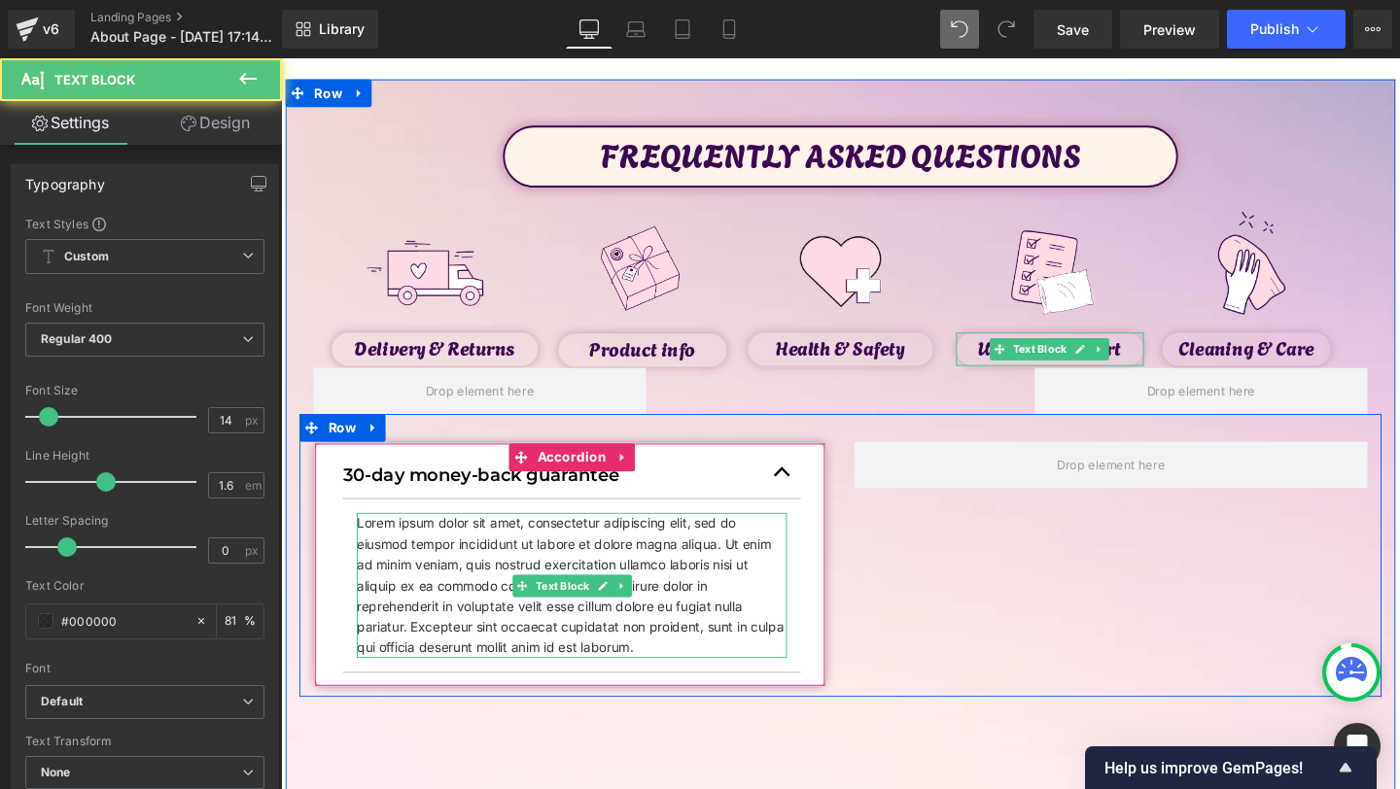
click at [504, 579] on p "Lorem ipsum dolor sit amet, consectetur adipiscing elit, sed do eiusmod tempor …" at bounding box center [587, 613] width 452 height 153
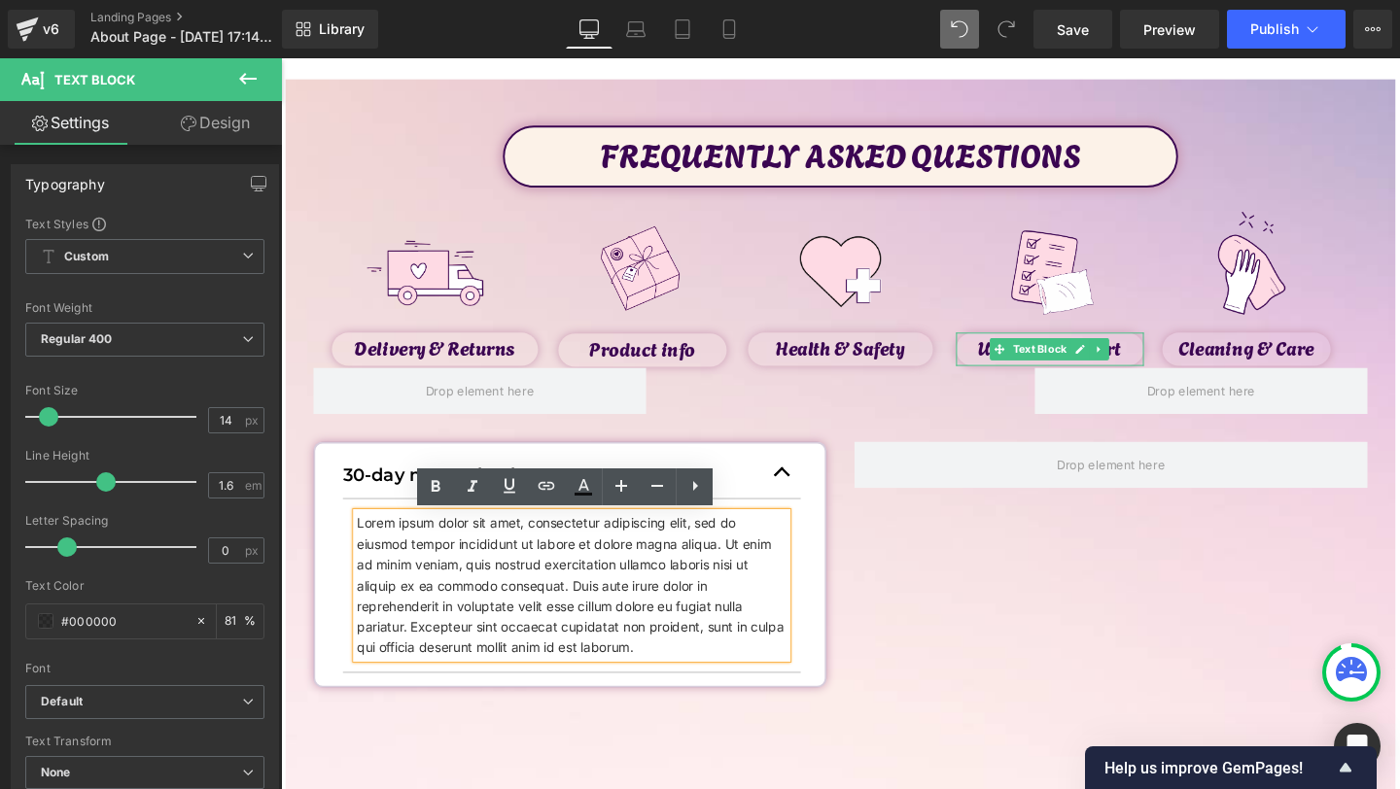
click at [878, 621] on div "30-day money-back guarantee Text Block Lorem ipsum dolor sit amet, consectetur …" at bounding box center [869, 582] width 1138 height 298
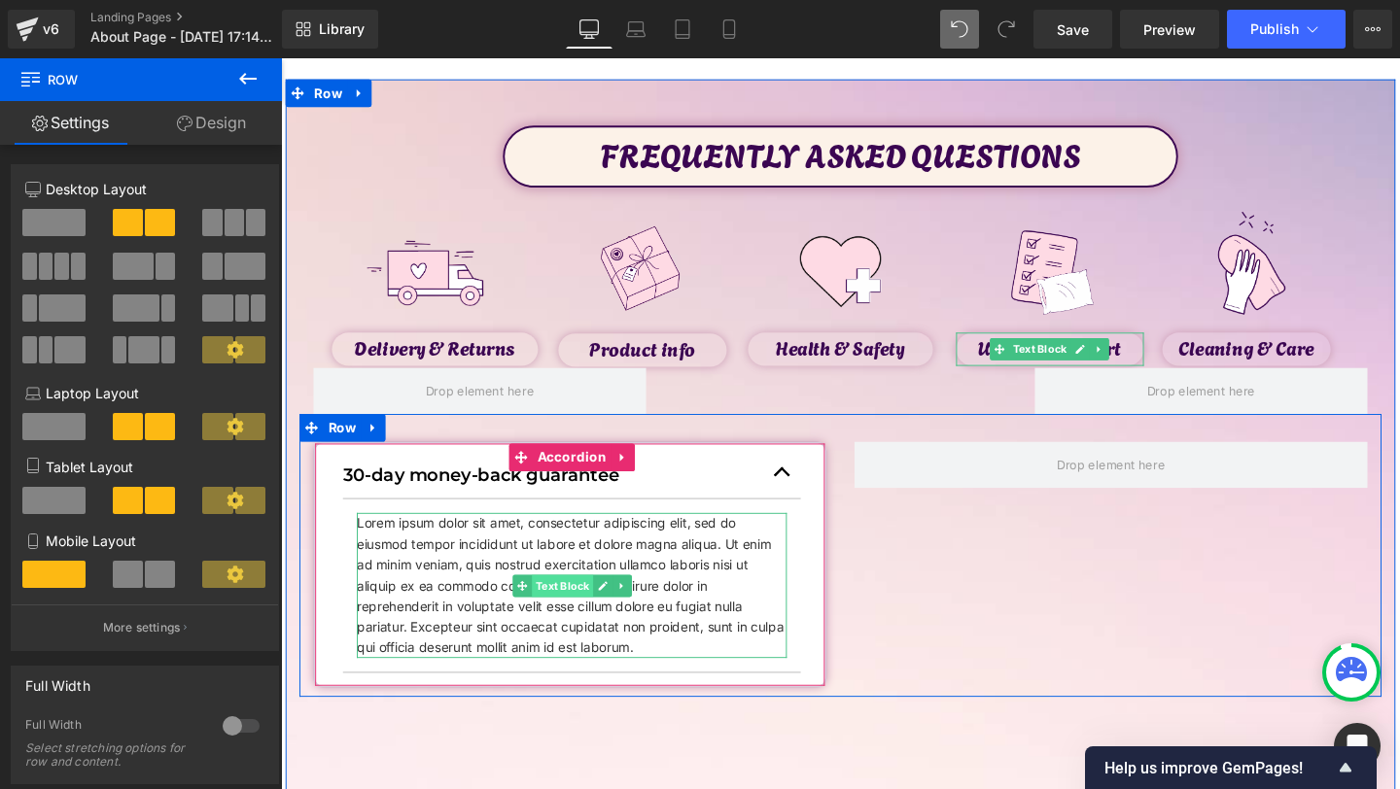
click at [571, 612] on span "Text Block" at bounding box center [576, 613] width 64 height 23
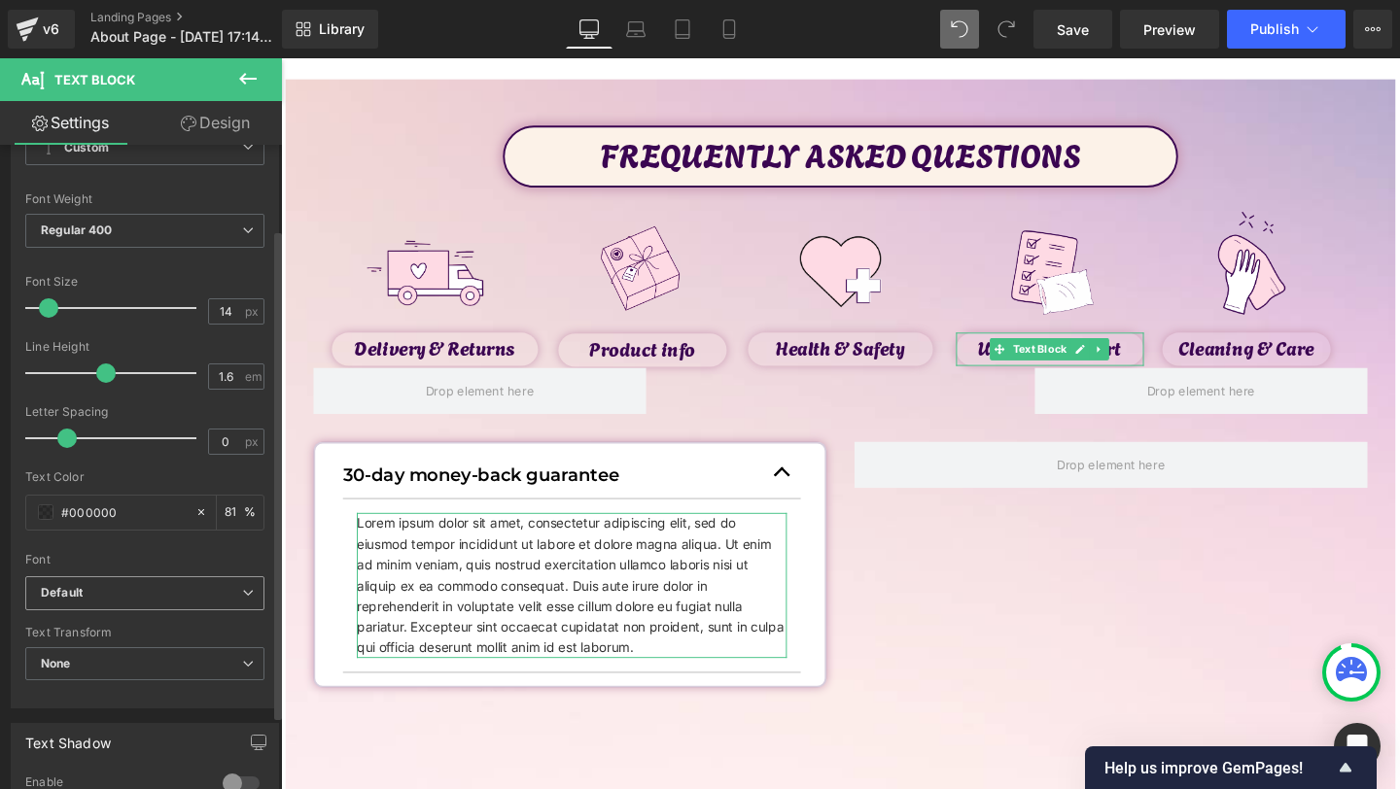
scroll to position [111, 0]
click at [118, 590] on b "Default" at bounding box center [141, 591] width 201 height 17
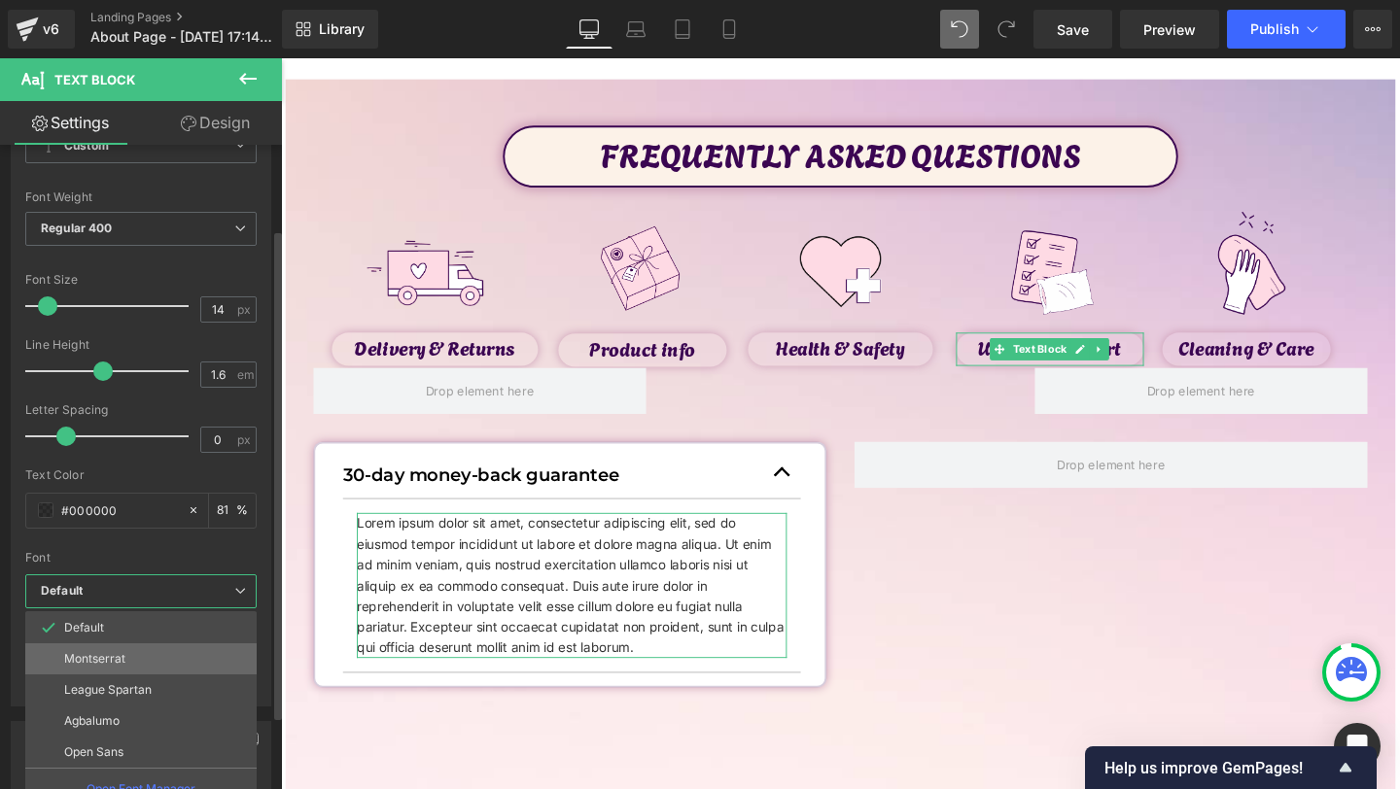
click at [118, 658] on p "Montserrat" at bounding box center [94, 659] width 61 height 14
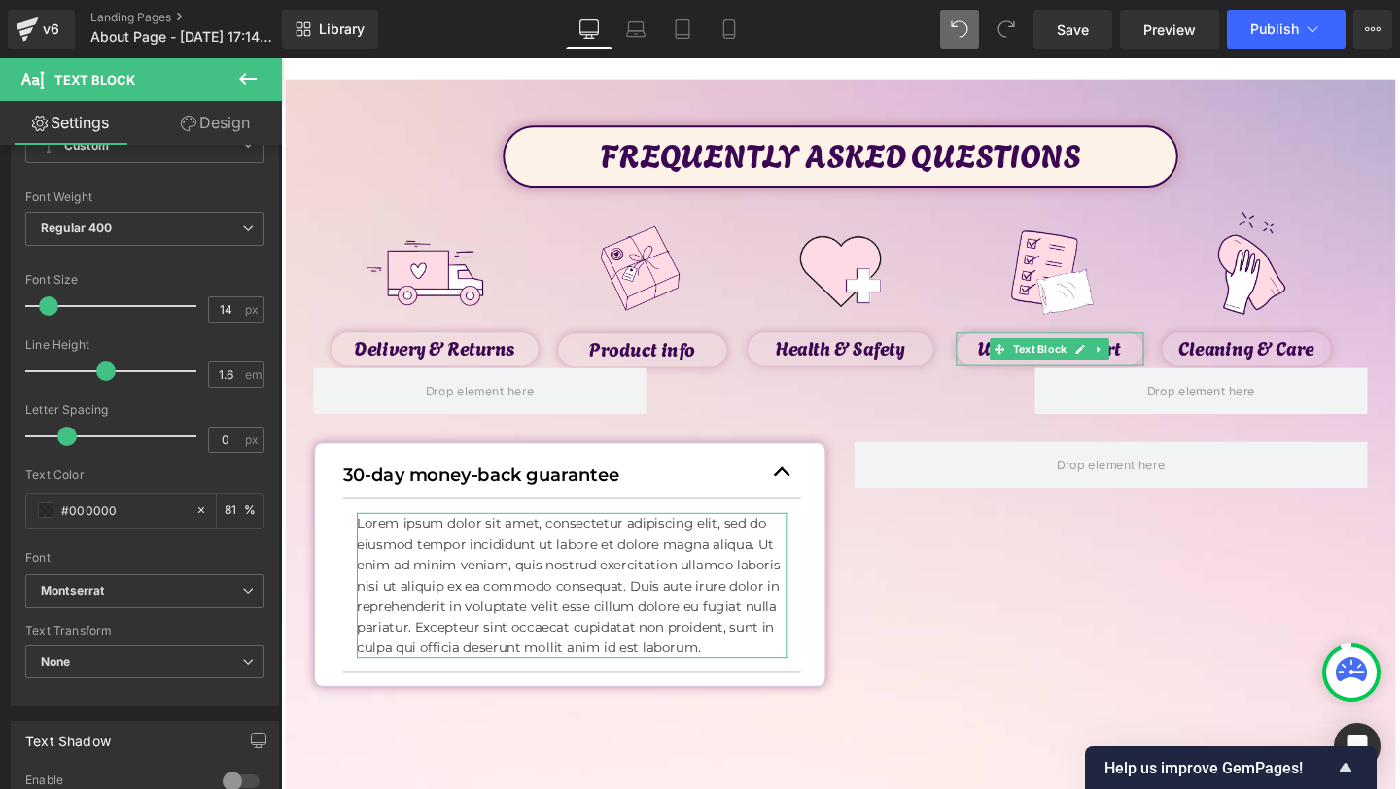
click at [221, 110] on link "Design" at bounding box center [215, 123] width 141 height 44
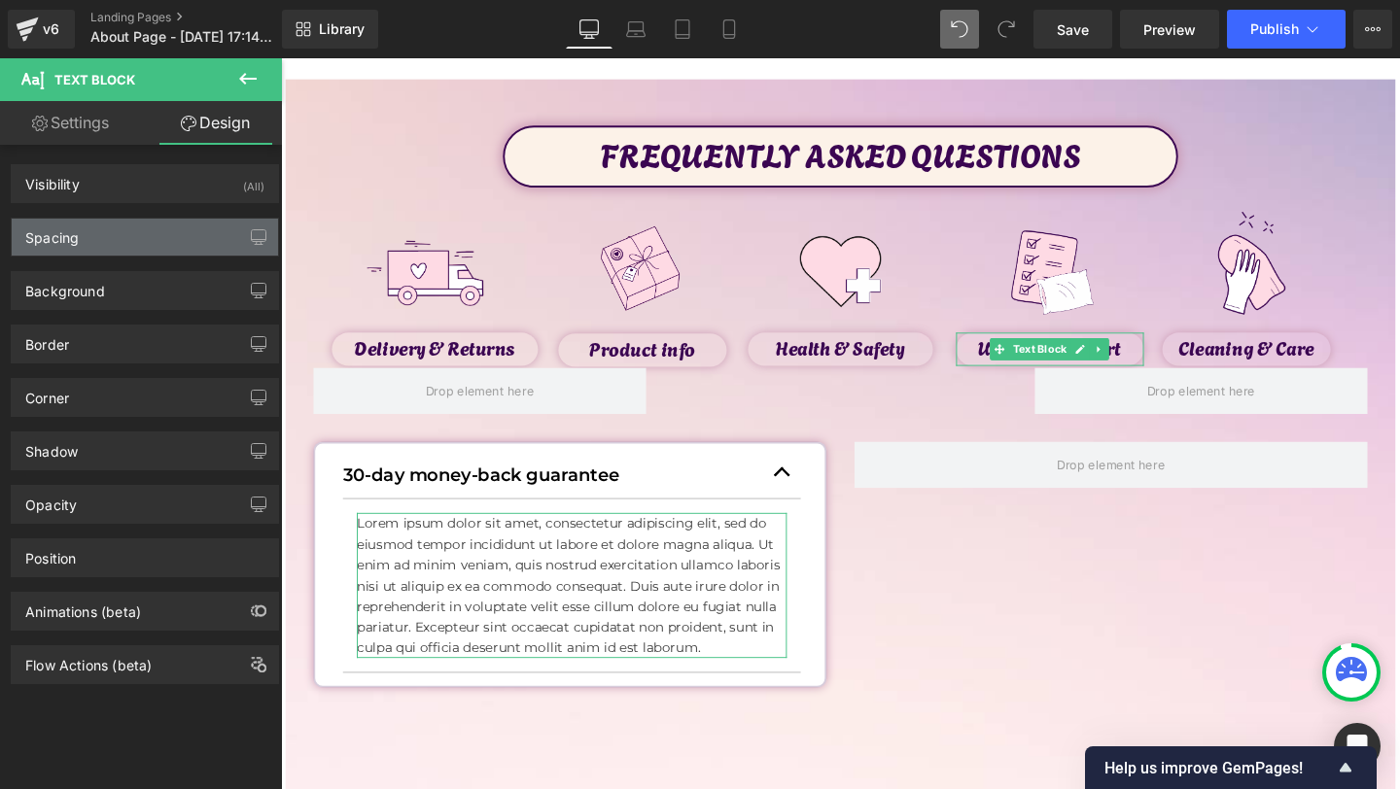
click at [121, 232] on div "Spacing" at bounding box center [145, 237] width 266 height 37
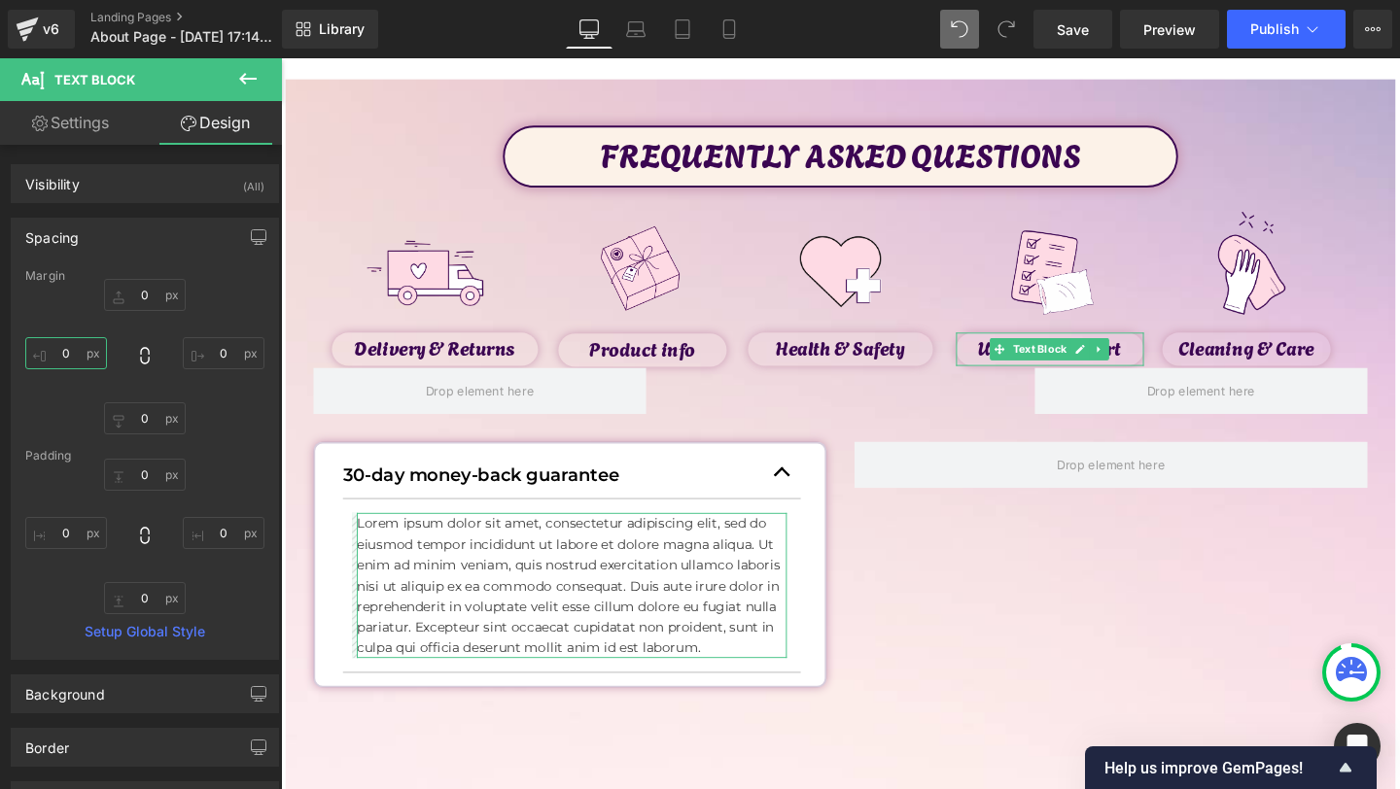
click at [71, 360] on input "0" at bounding box center [66, 353] width 82 height 32
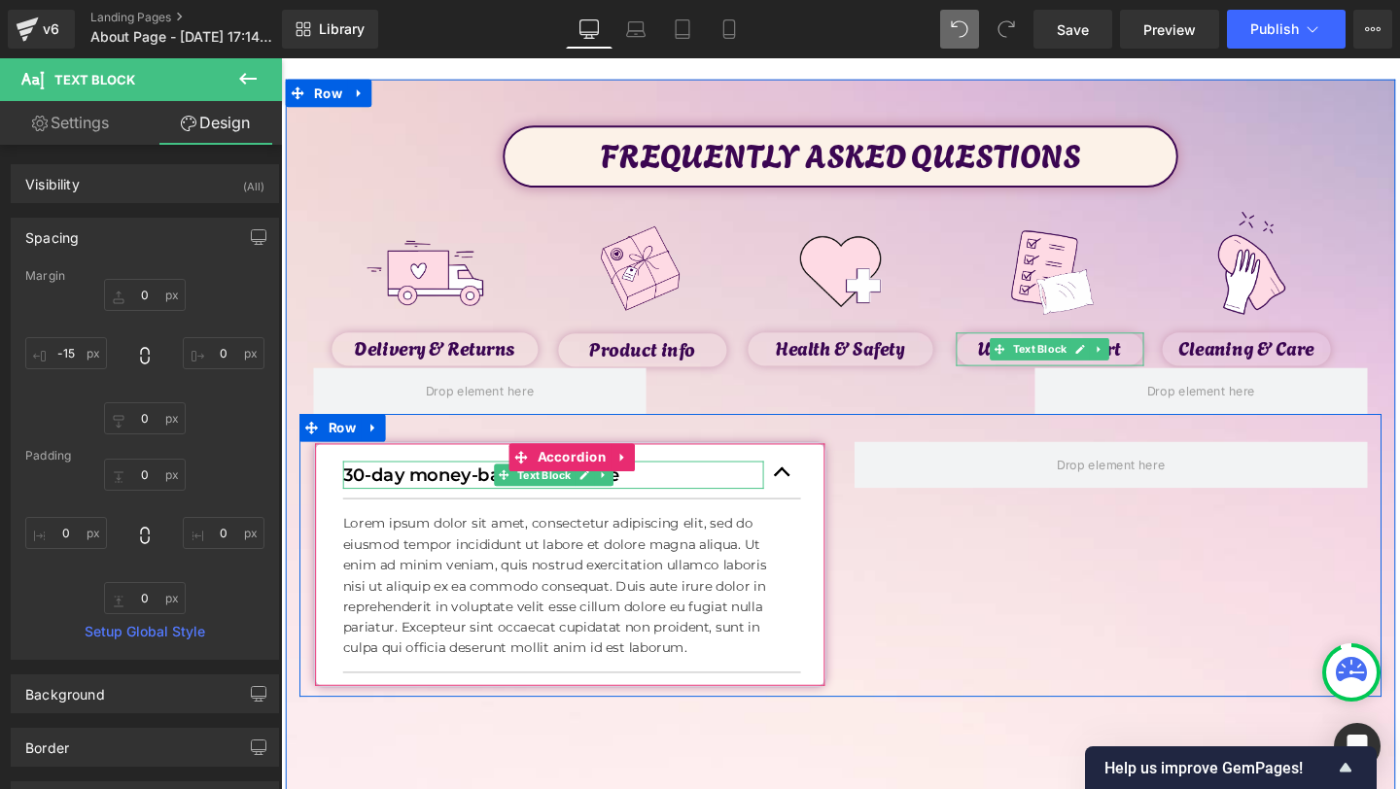
click at [408, 492] on p "30-day money-back guarantee" at bounding box center [567, 496] width 442 height 29
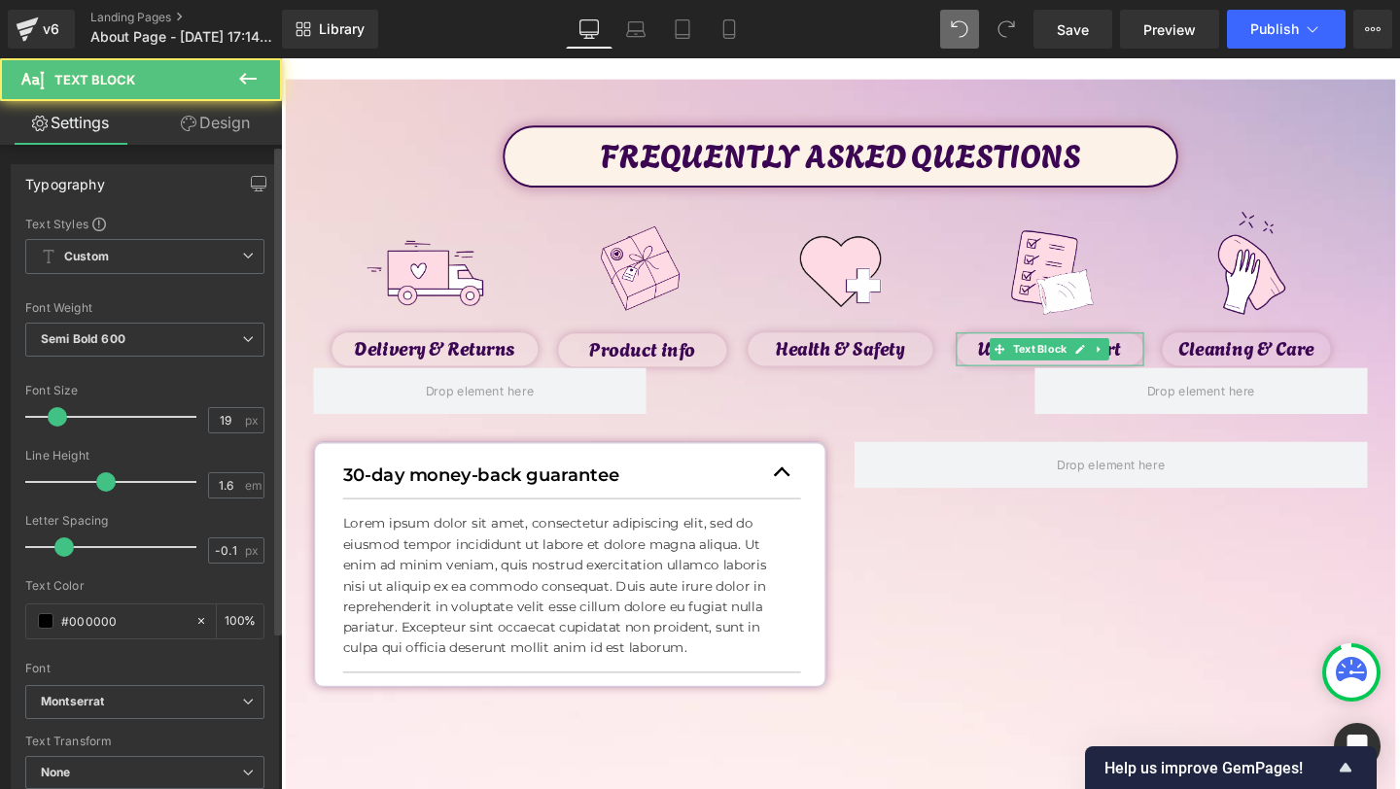
click at [214, 145] on div "Typography Text Styles Custom Custom Setup Global Style Custom Setup Global Sty…" at bounding box center [145, 732] width 291 height 1175
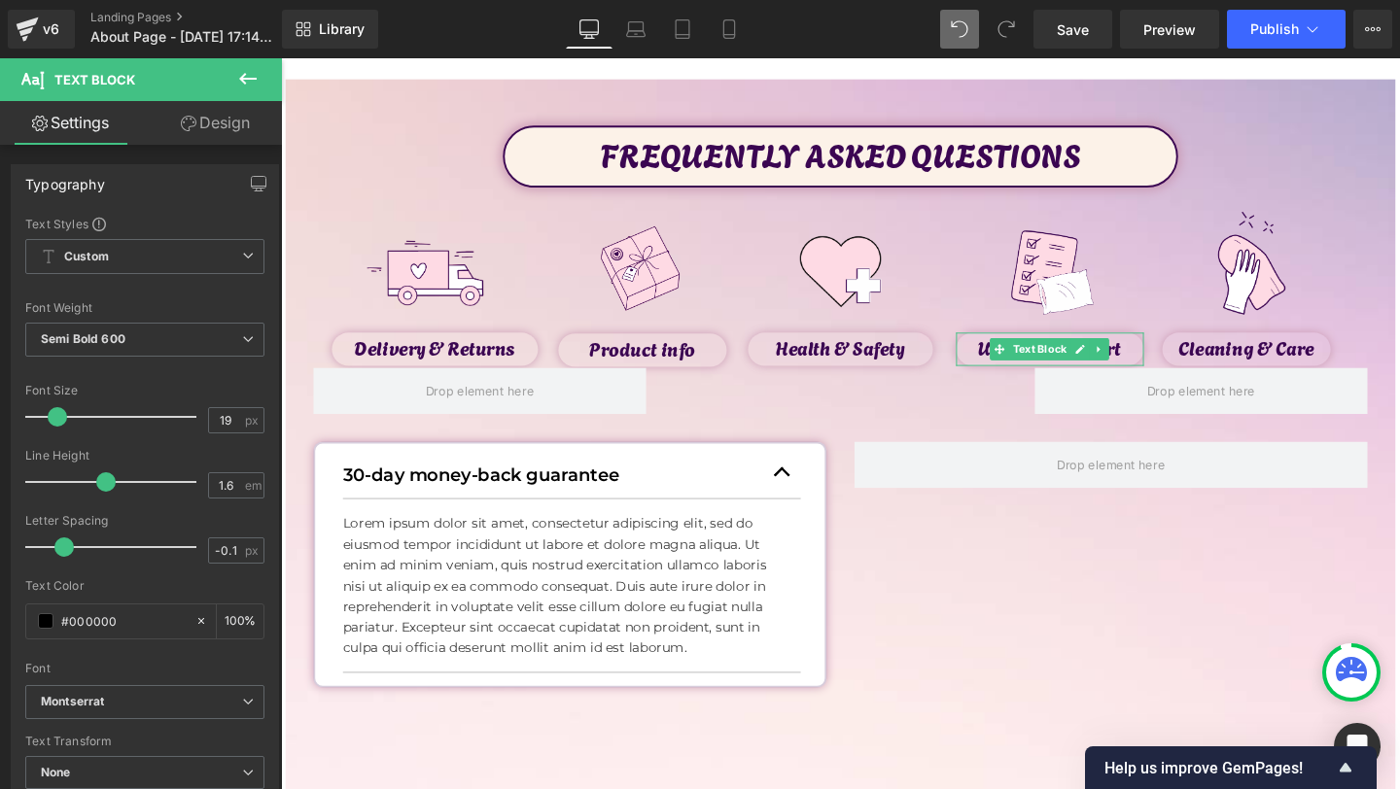
click at [196, 137] on link "Design" at bounding box center [215, 123] width 141 height 44
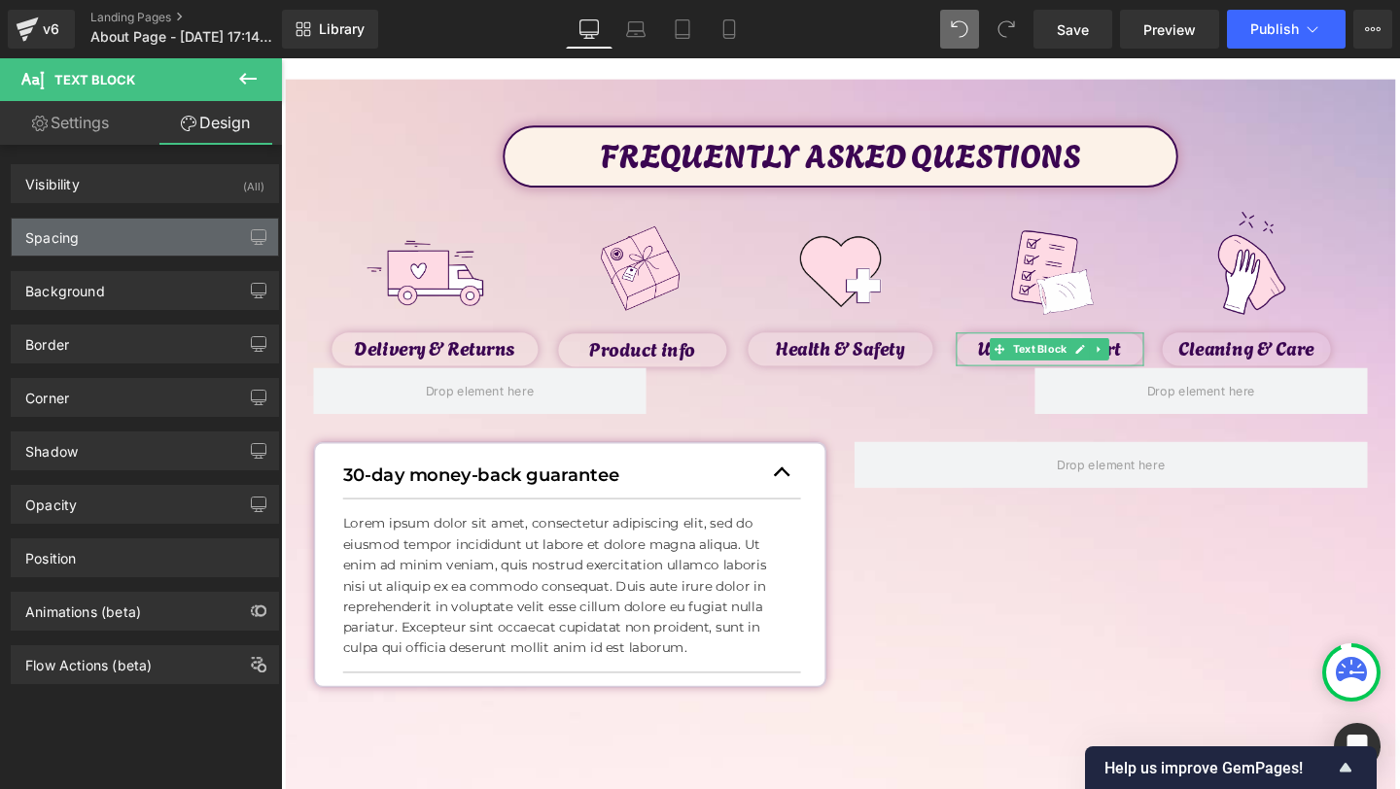
click at [134, 231] on div "Spacing" at bounding box center [145, 237] width 266 height 37
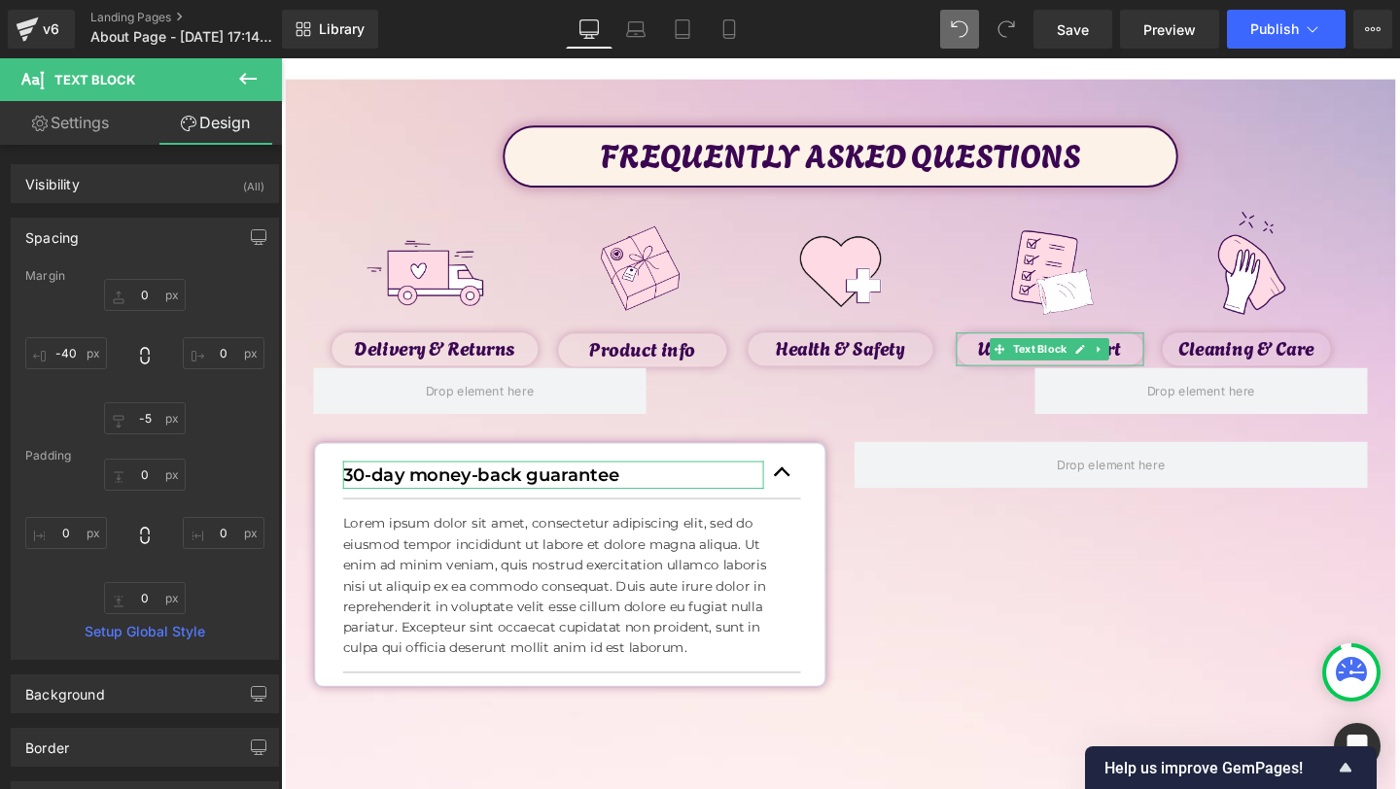
click at [69, 145] on div "Visibility (All) 0|0|0|0 1 Show on Desktop 1 Show on Laptop 1 Show on Tablet 1 …" at bounding box center [145, 616] width 291 height 943
click at [117, 157] on div "Visibility (All) 0|0|0|0 1 Show on Desktop 1 Show on Laptop 1 Show on Tablet 1 …" at bounding box center [145, 176] width 291 height 53
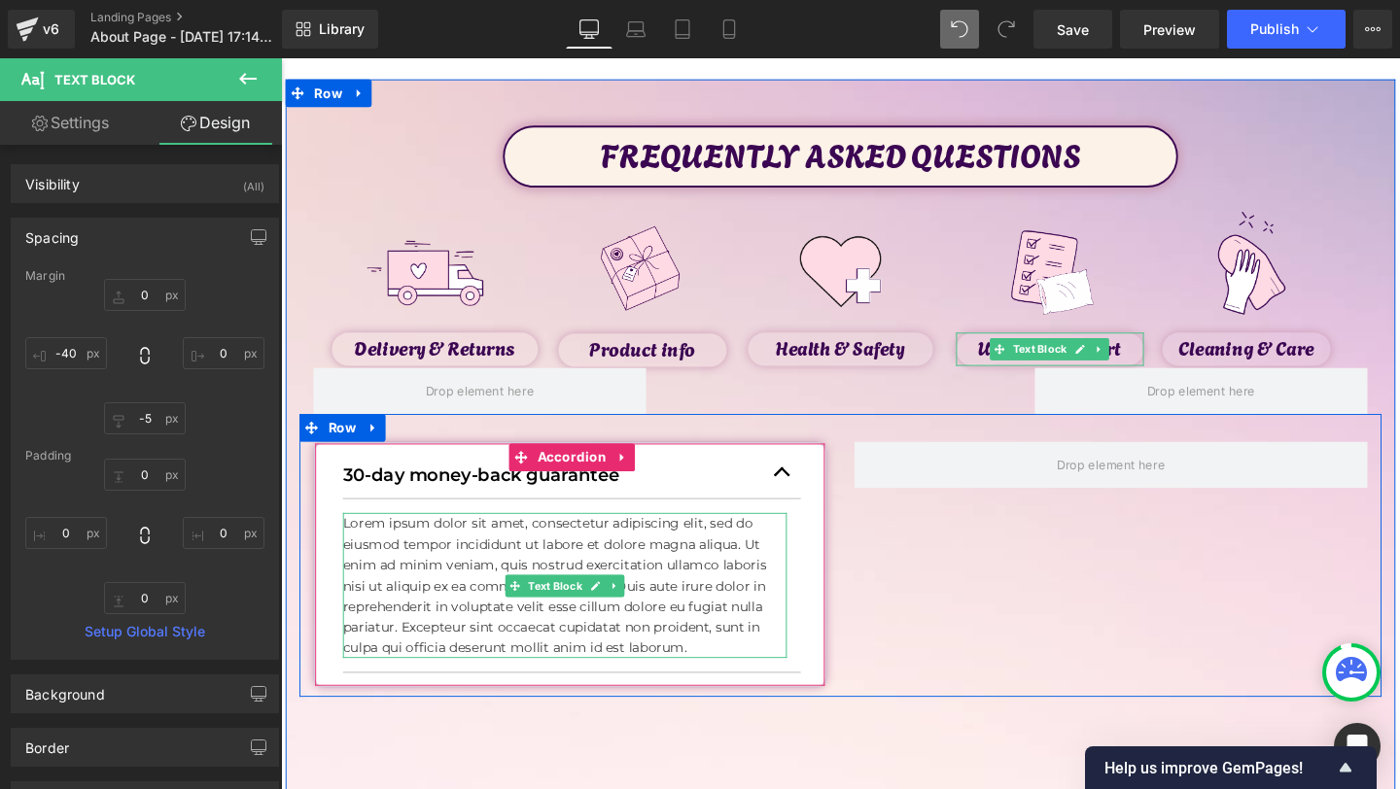
click at [518, 584] on p "Lorem ipsum dolor sit amet, consectetur adipiscing elit, sed do eiusmod tempor …" at bounding box center [579, 613] width 467 height 153
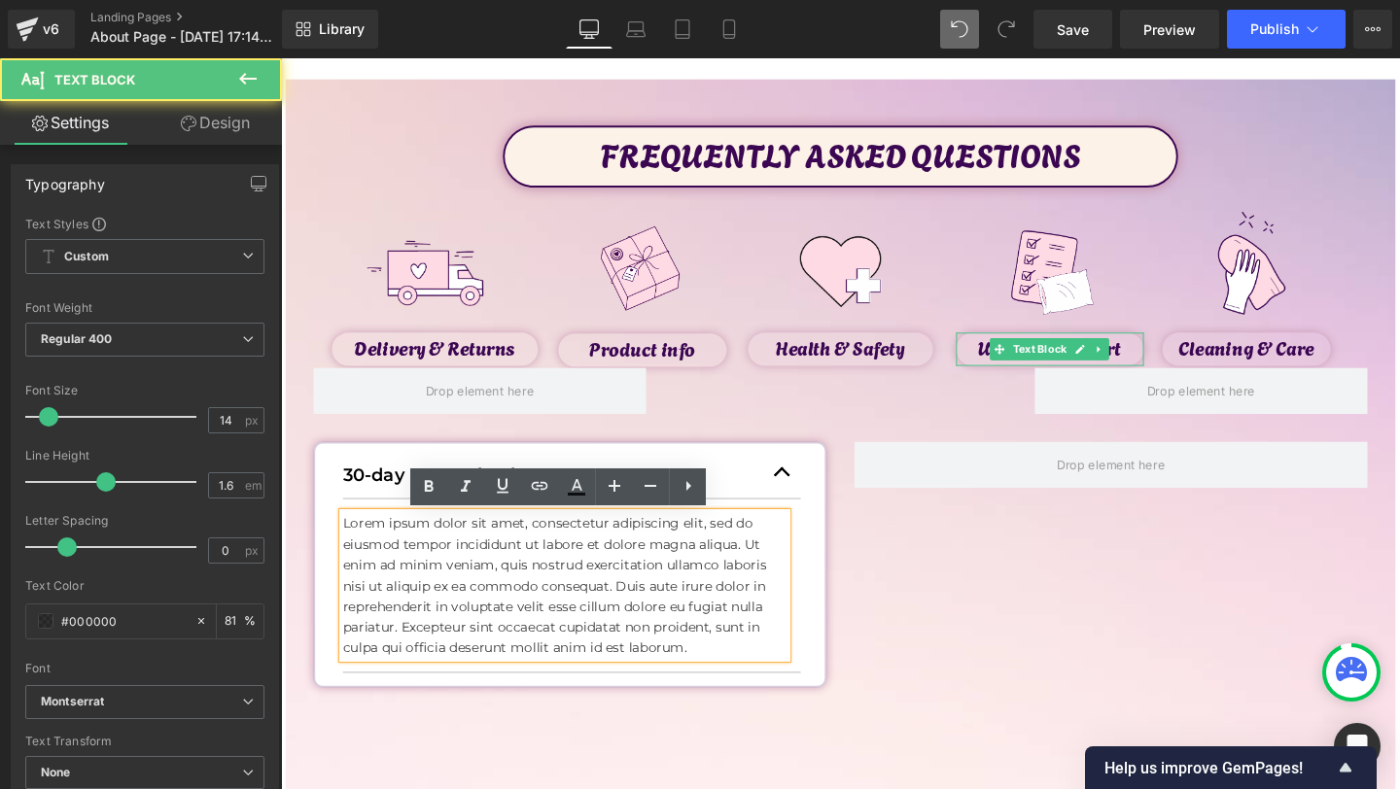
click at [1034, 610] on div "30-day money-back guarantee Text Block Lorem ipsum dolor sit amet, consectetur …" at bounding box center [869, 582] width 1138 height 298
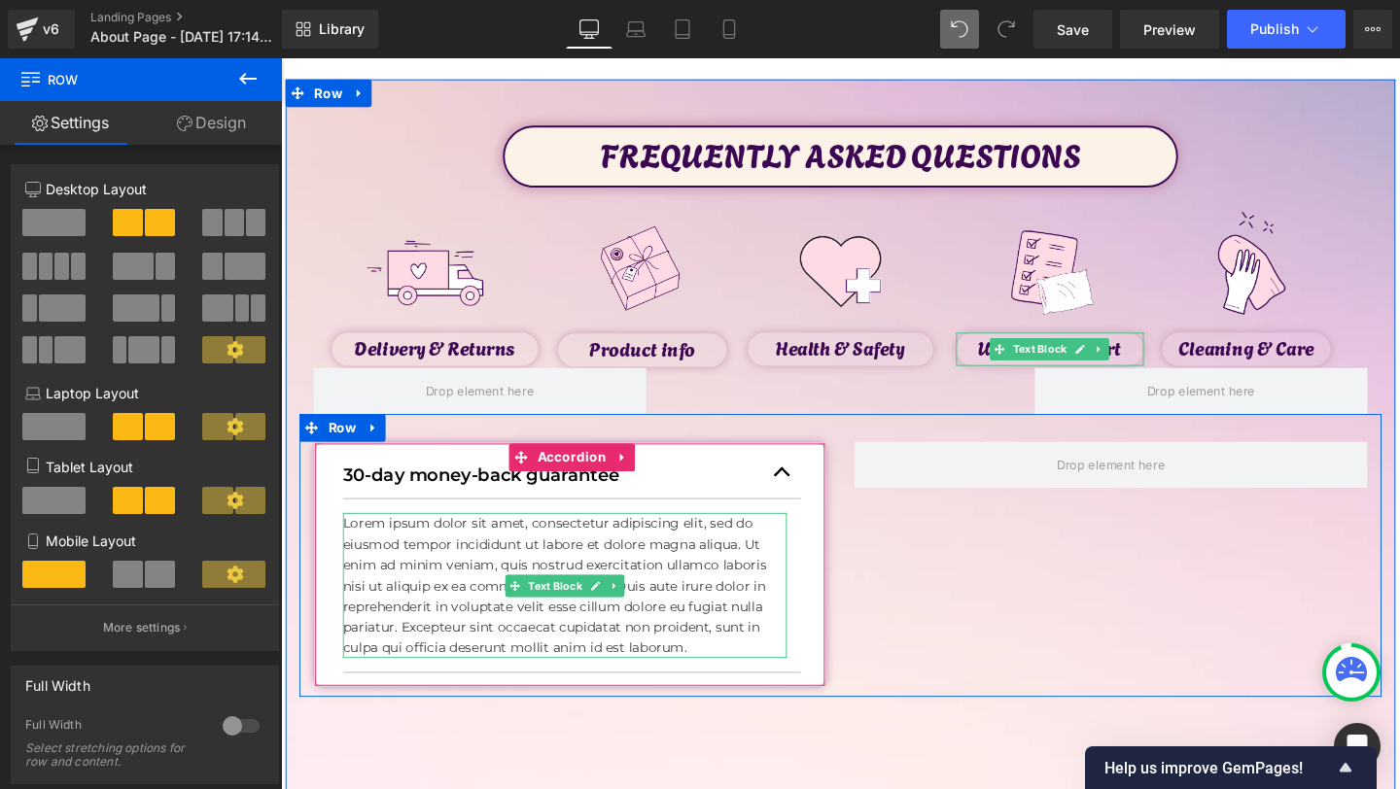
click at [383, 622] on p "Lorem ipsum dolor sit amet, consectetur adipiscing elit, sed do eiusmod tempor …" at bounding box center [579, 613] width 467 height 153
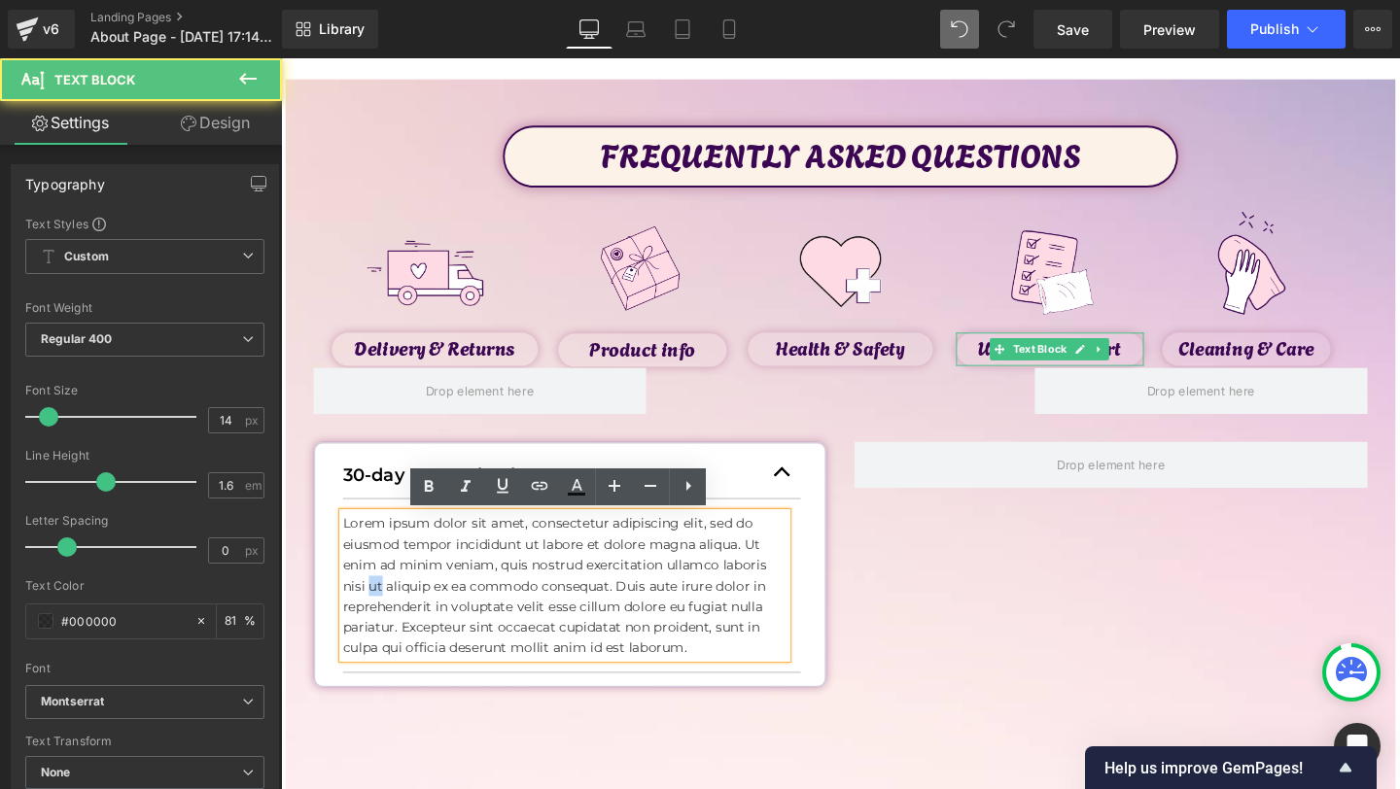
click at [383, 622] on p "Lorem ipsum dolor sit amet, consectetur adipiscing elit, sed do eiusmod tempor …" at bounding box center [579, 613] width 467 height 153
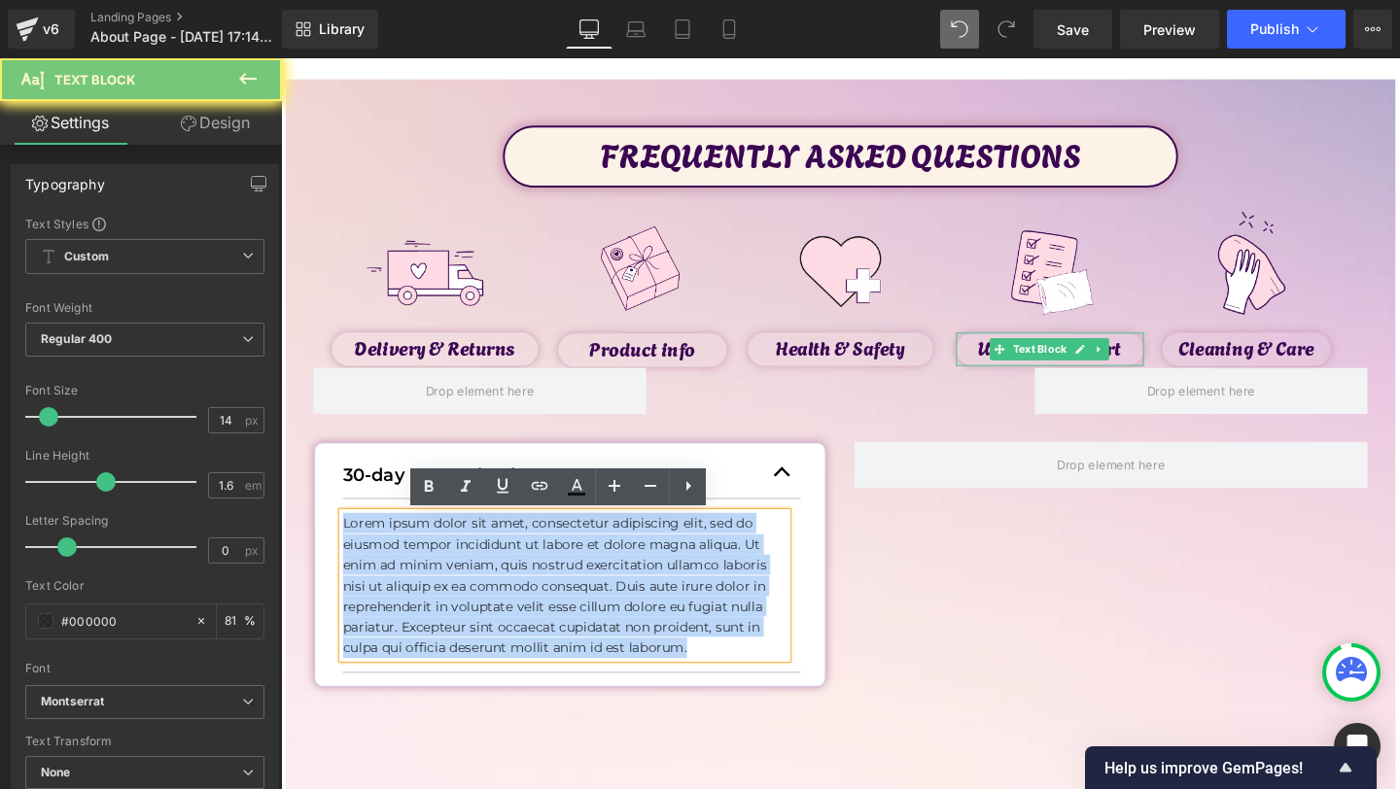
click at [383, 622] on p "Lorem ipsum dolor sit amet, consectetur adipiscing elit, sed do eiusmod tempor …" at bounding box center [579, 613] width 467 height 153
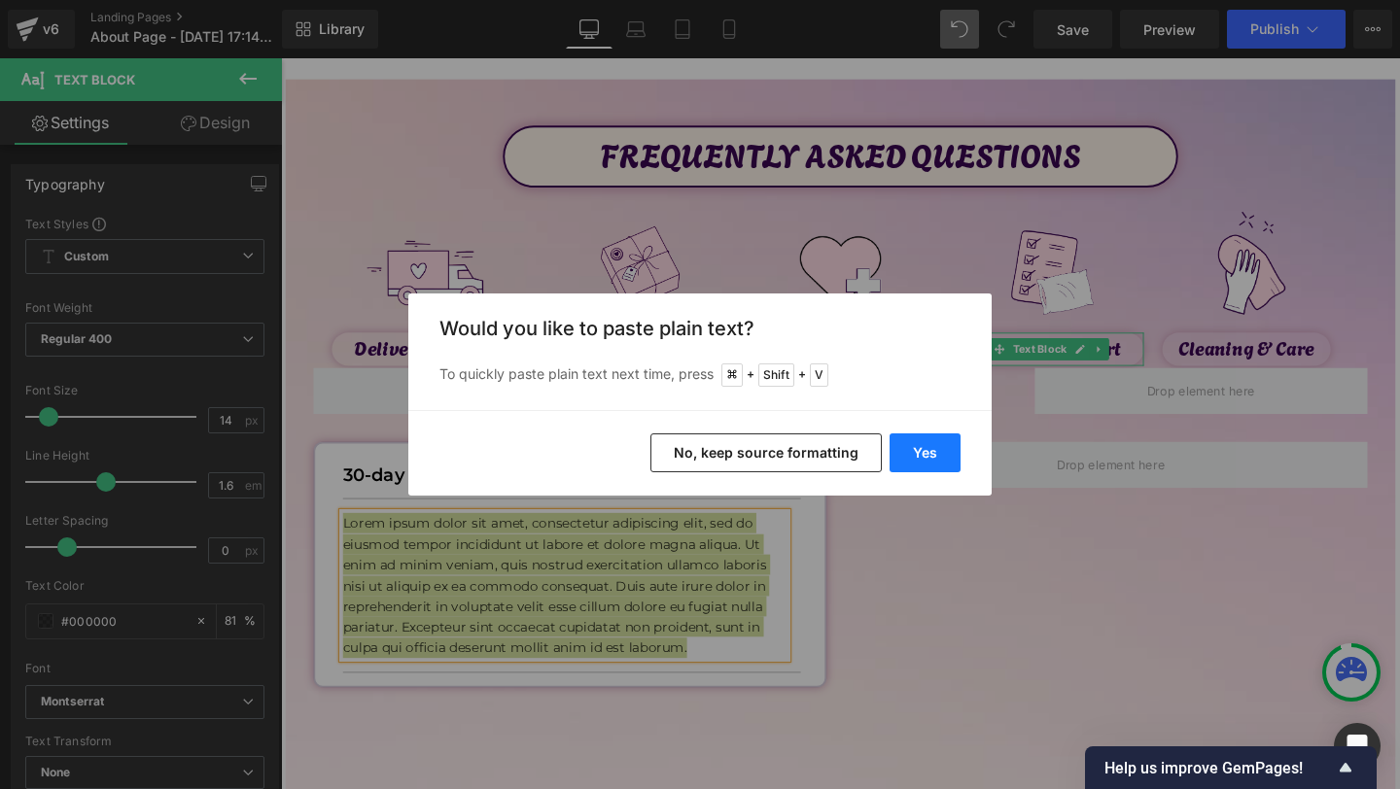
click at [906, 464] on button "Yes" at bounding box center [925, 453] width 71 height 39
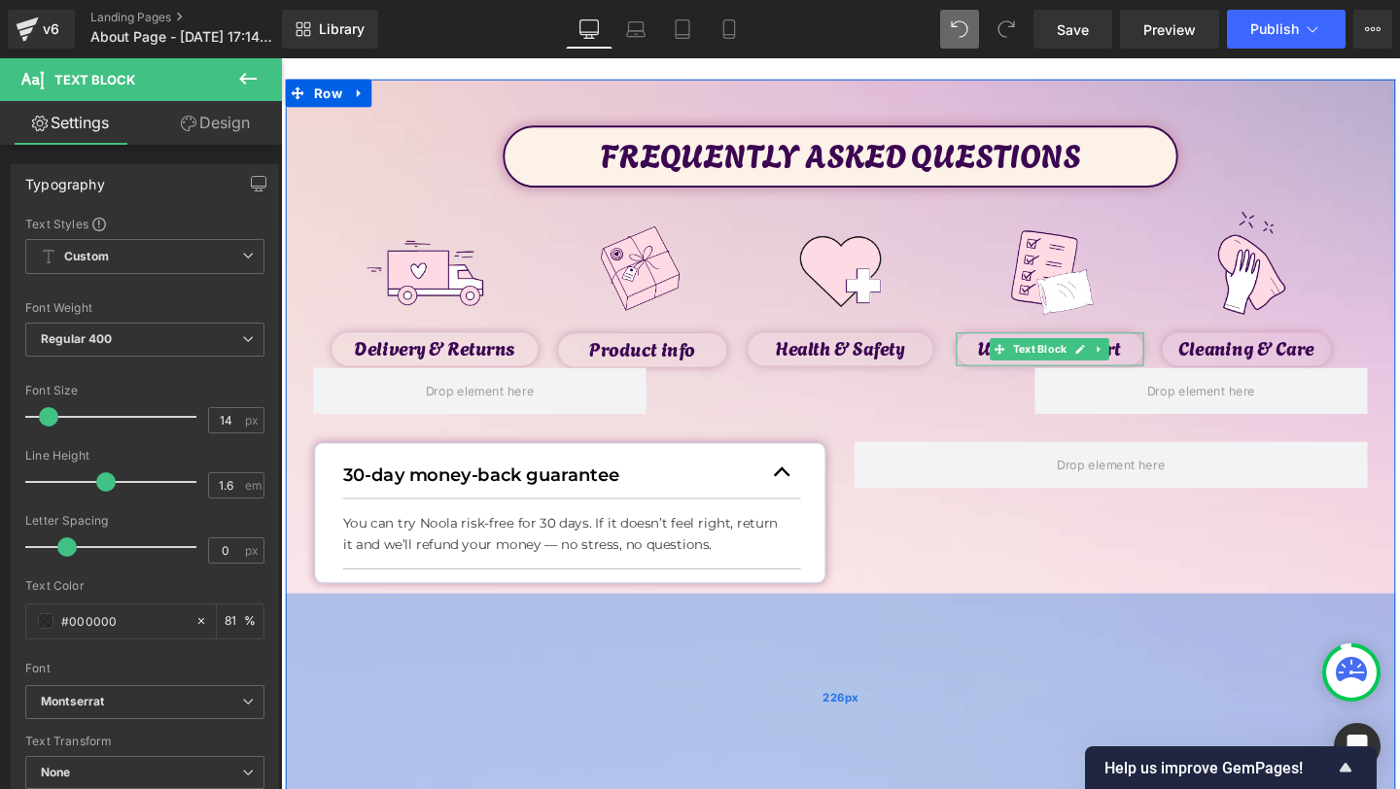
click at [931, 670] on div "226px" at bounding box center [869, 731] width 1167 height 220
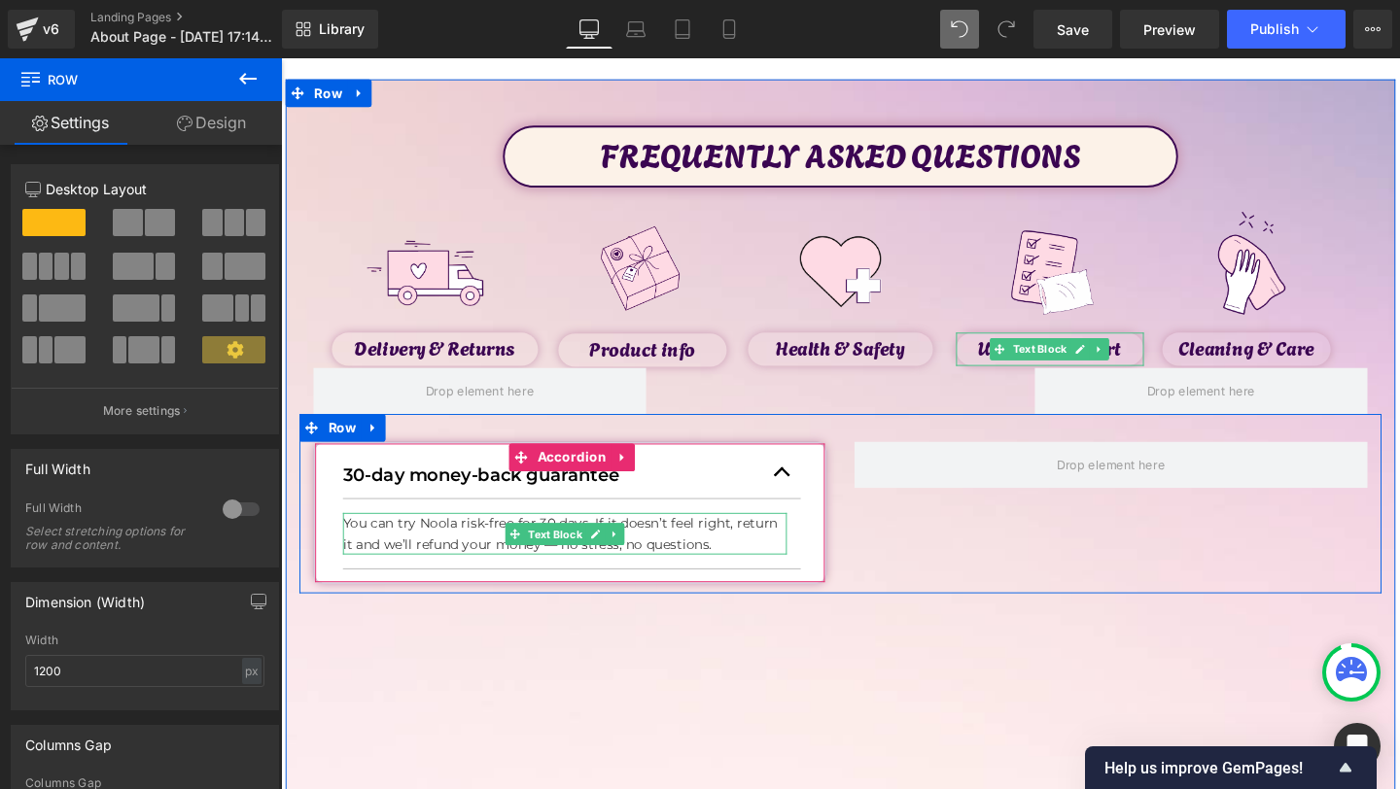
click at [558, 572] on p "You can try Noola risk-free for 30 days. If it doesn’t feel right, return it an…" at bounding box center [579, 559] width 467 height 44
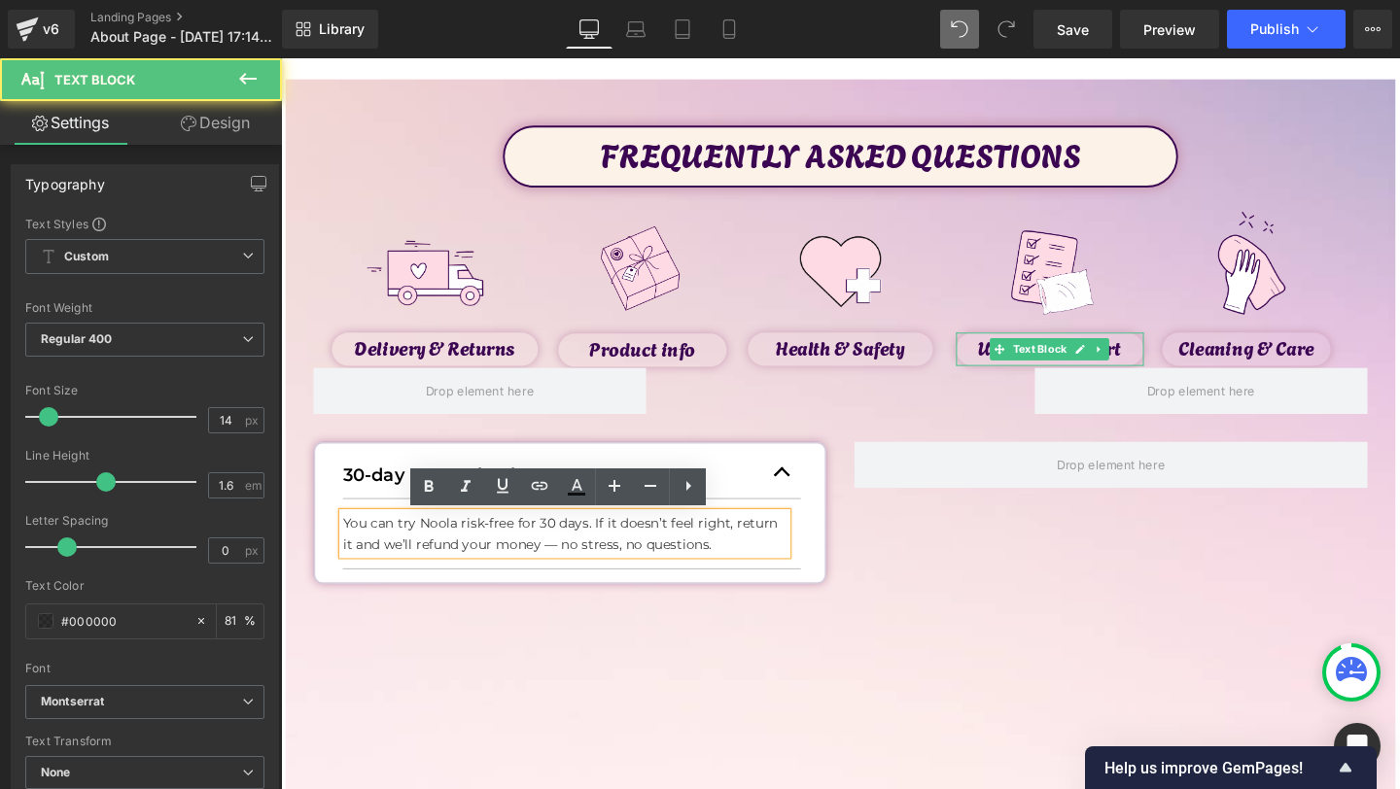
click at [858, 552] on div "30-day money-back guarantee Text Block You can try Noola risk-free for 30 days.…" at bounding box center [584, 537] width 569 height 150
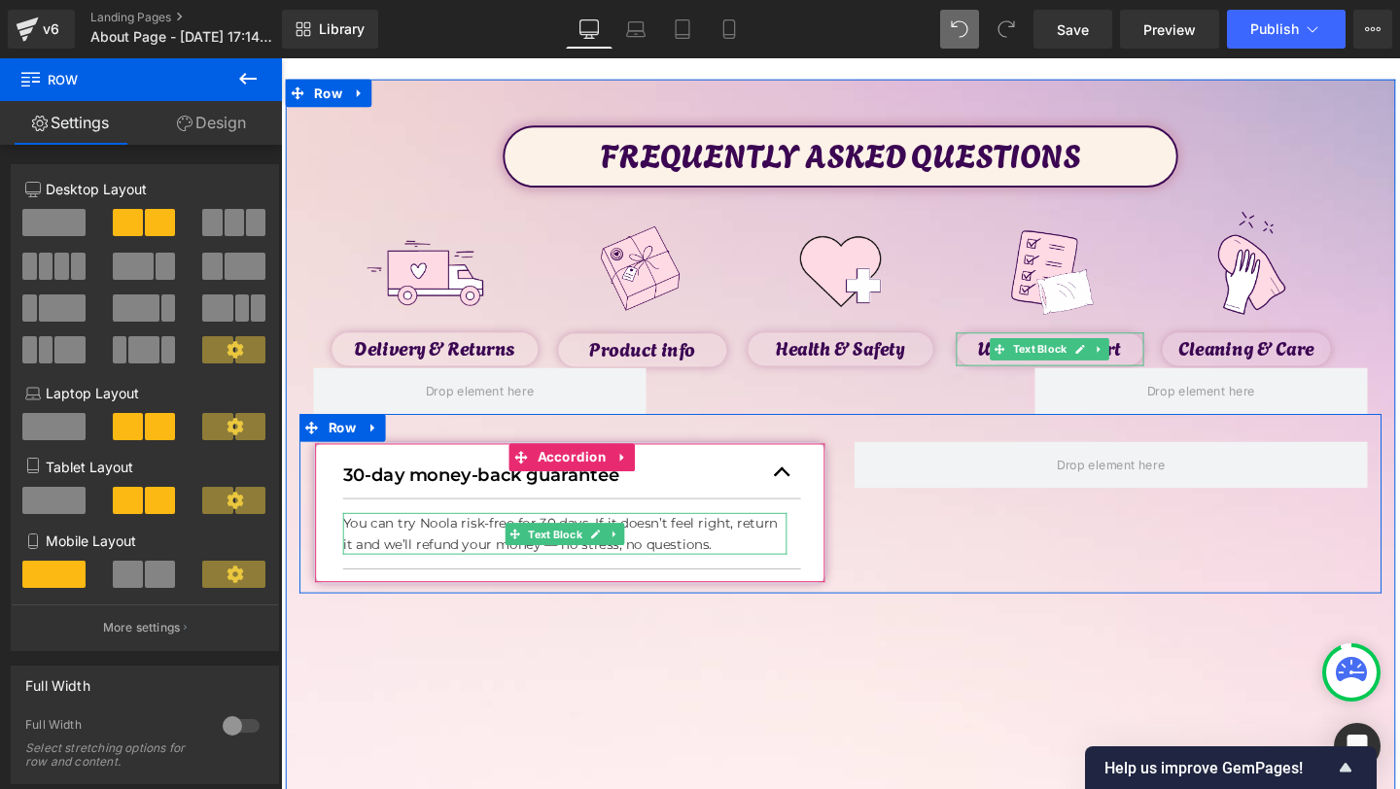
click at [564, 546] on p "You can try Noola risk-free for 30 days. If it doesn’t feel right, return it an…" at bounding box center [579, 559] width 467 height 44
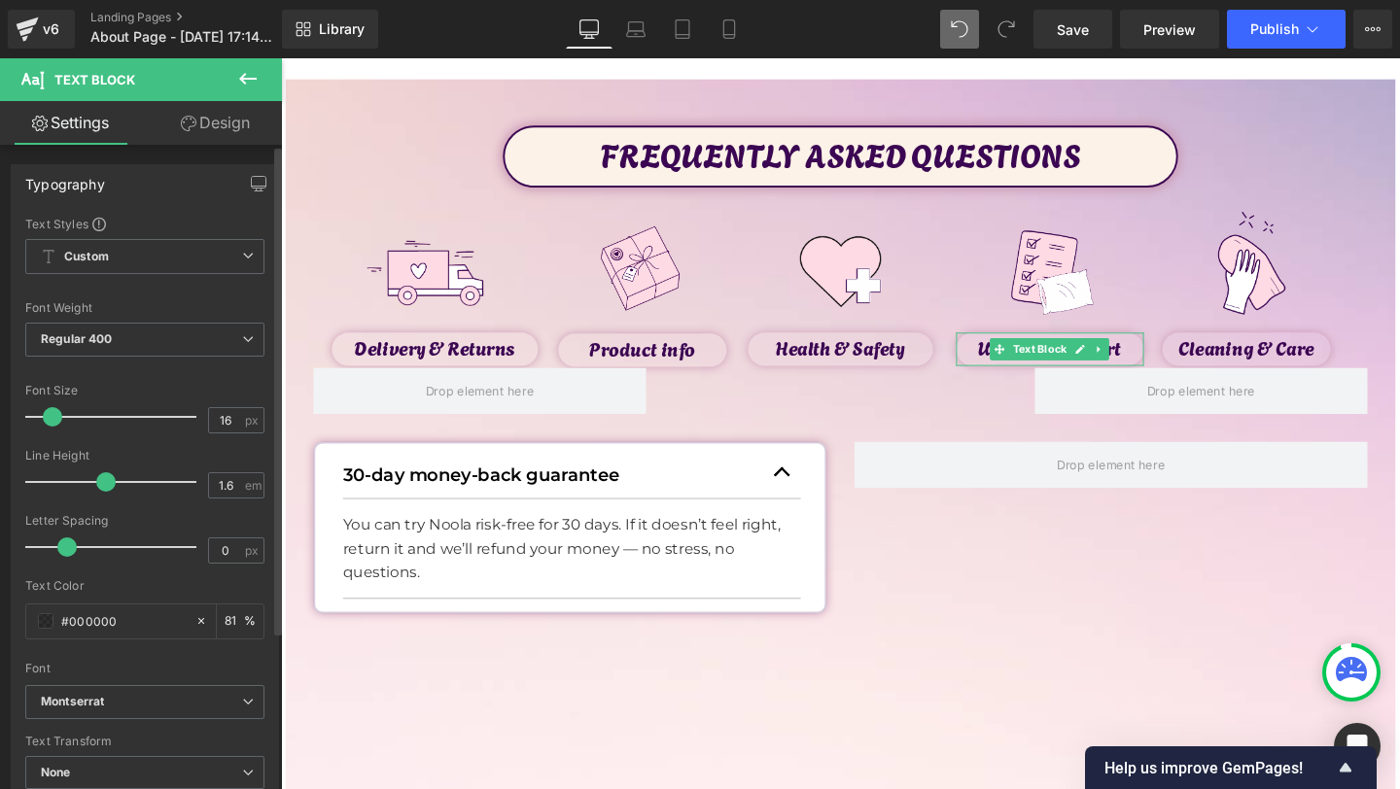
click at [56, 419] on span at bounding box center [52, 416] width 19 height 19
click at [91, 488] on span at bounding box center [98, 482] width 19 height 19
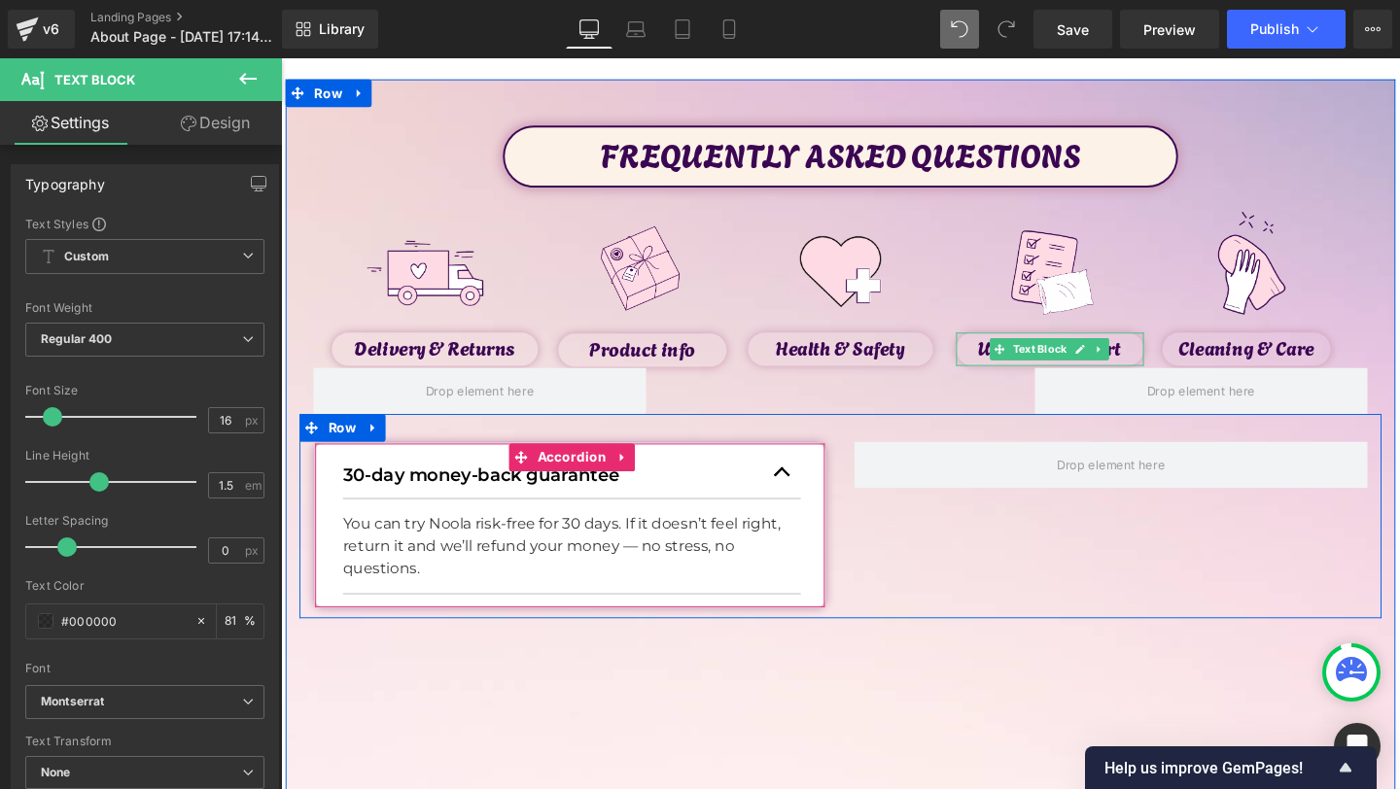
click at [825, 494] on button "button" at bounding box center [807, 494] width 39 height 53
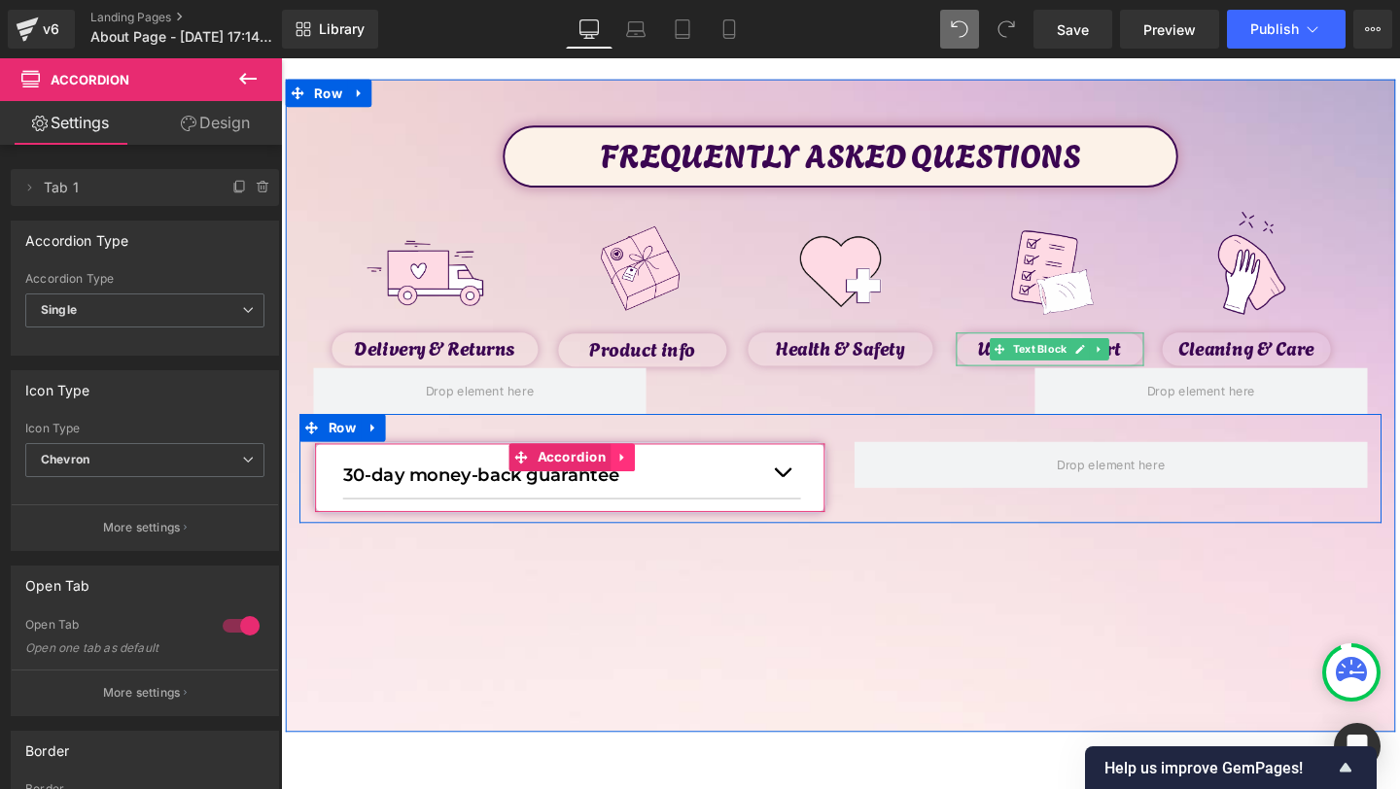
click at [648, 491] on link at bounding box center [640, 478] width 25 height 29
click at [633, 484] on icon at bounding box center [628, 479] width 14 height 14
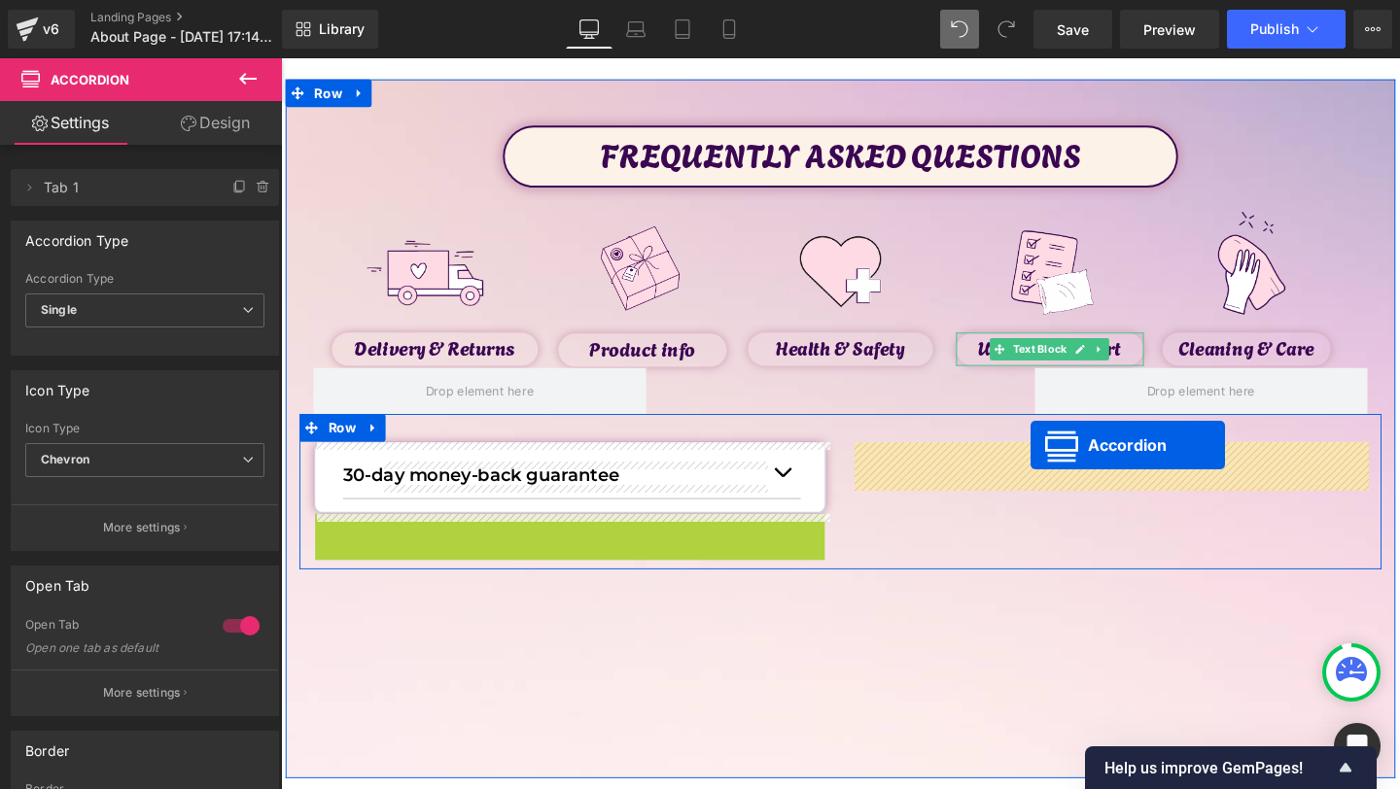
drag, startPoint x: 522, startPoint y: 559, endPoint x: 1037, endPoint y: 472, distance: 522.7
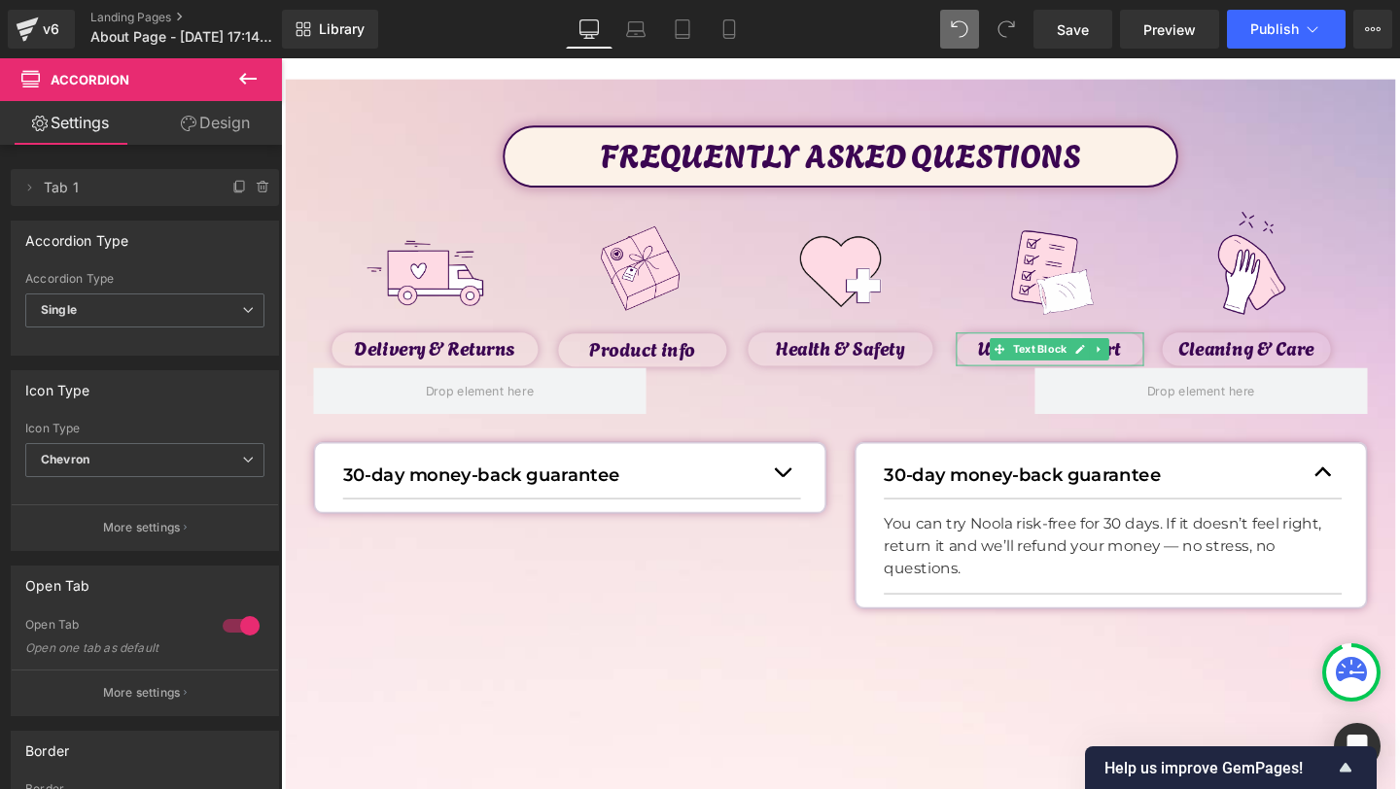
click at [987, 492] on p "30-day money-back guarantee" at bounding box center [1136, 496] width 442 height 29
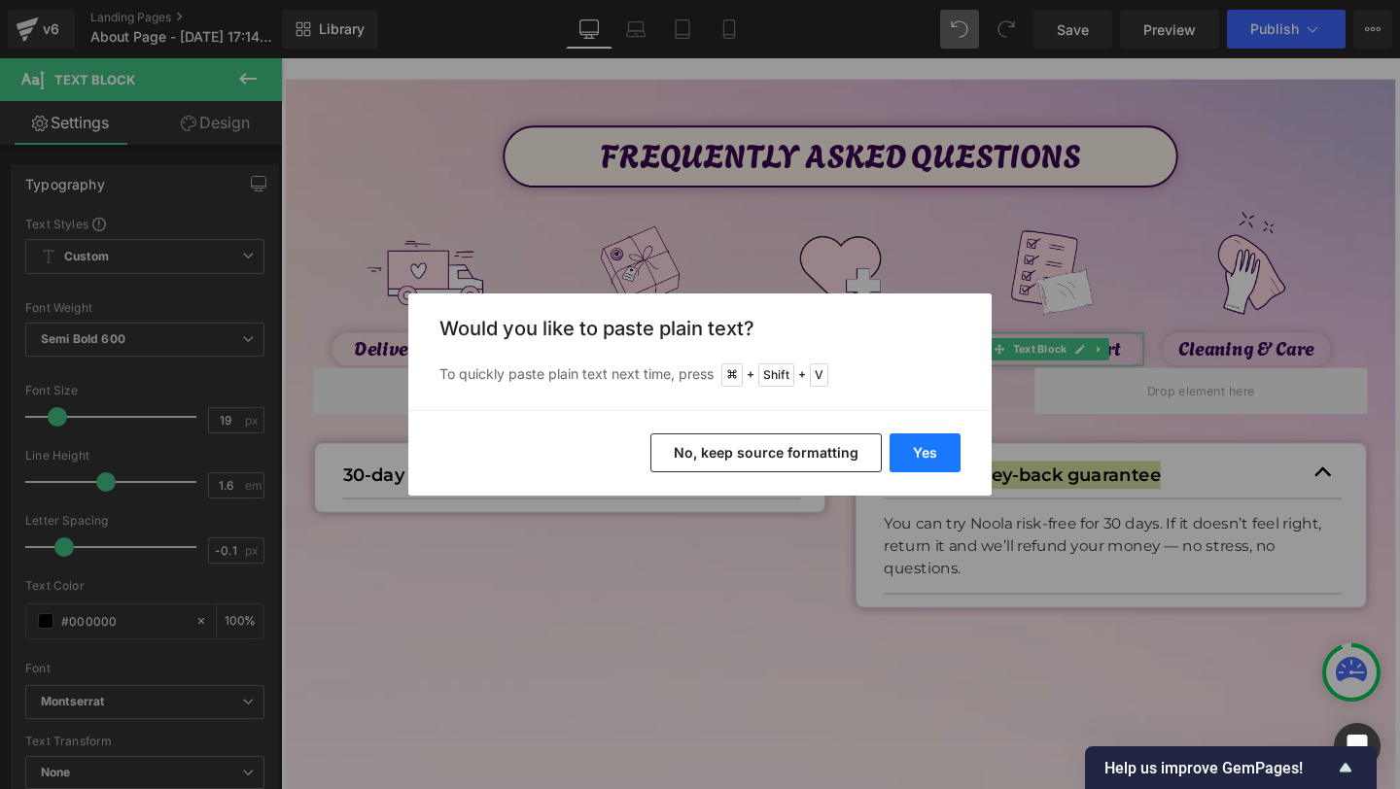
click at [931, 441] on button "Yes" at bounding box center [925, 453] width 71 height 39
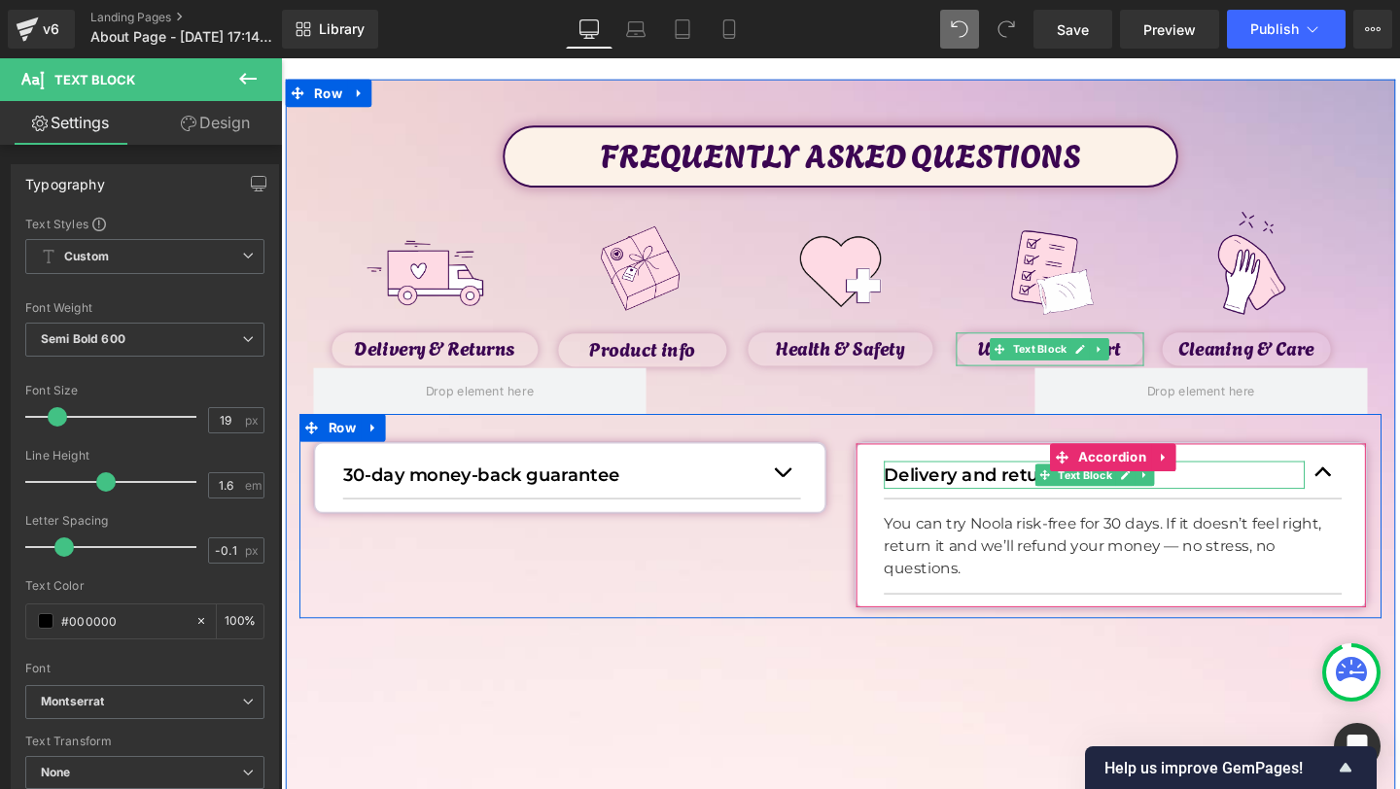
click at [955, 536] on article "You can try Noola risk-free for 30 days. If it doesn’t feel right, return it an…" at bounding box center [1155, 572] width 481 height 100
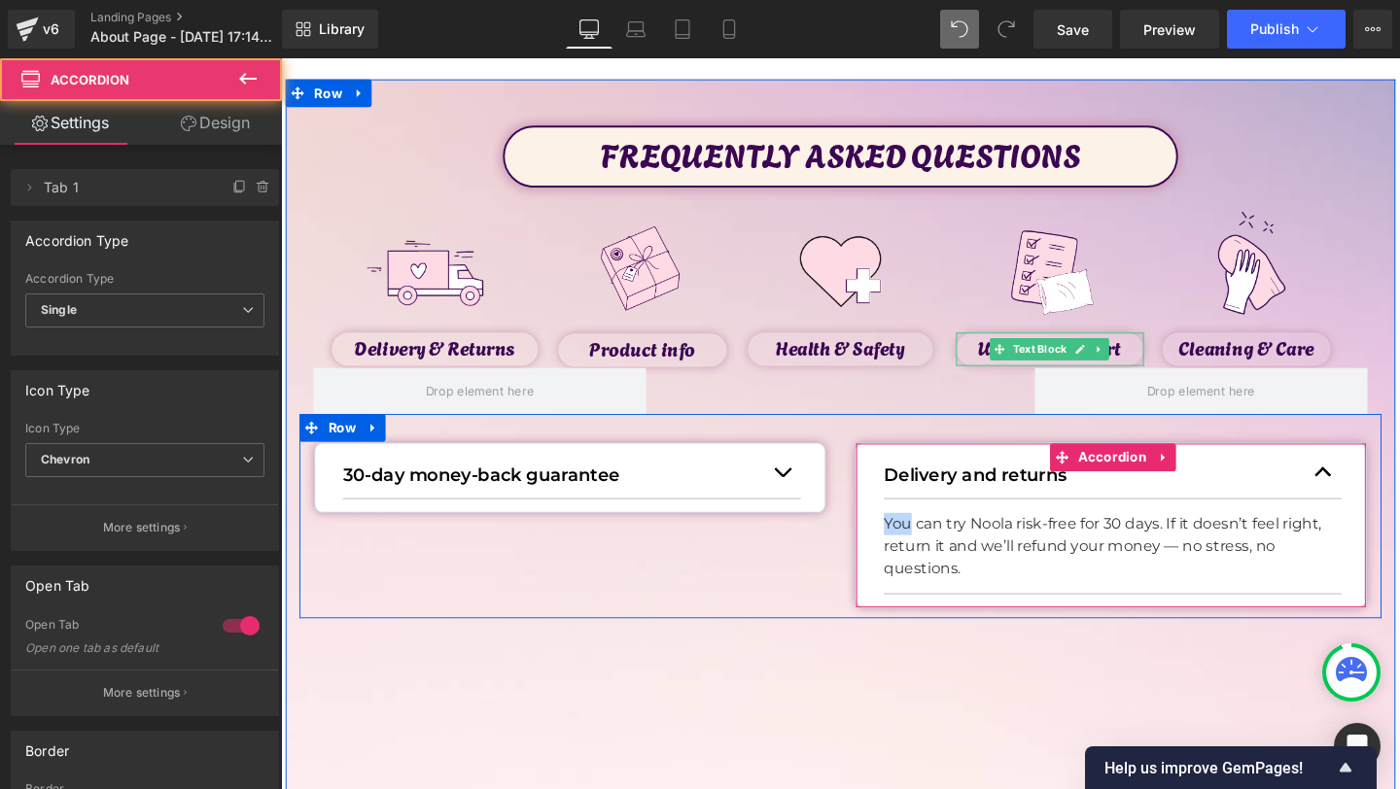
click at [955, 536] on article "You can try Noola risk-free for 30 days. If it doesn’t feel right, return it an…" at bounding box center [1155, 572] width 481 height 100
click at [955, 552] on p "You can try Noola risk-free for 30 days. If it doesn’t feel right, return it an…" at bounding box center [1148, 572] width 467 height 70
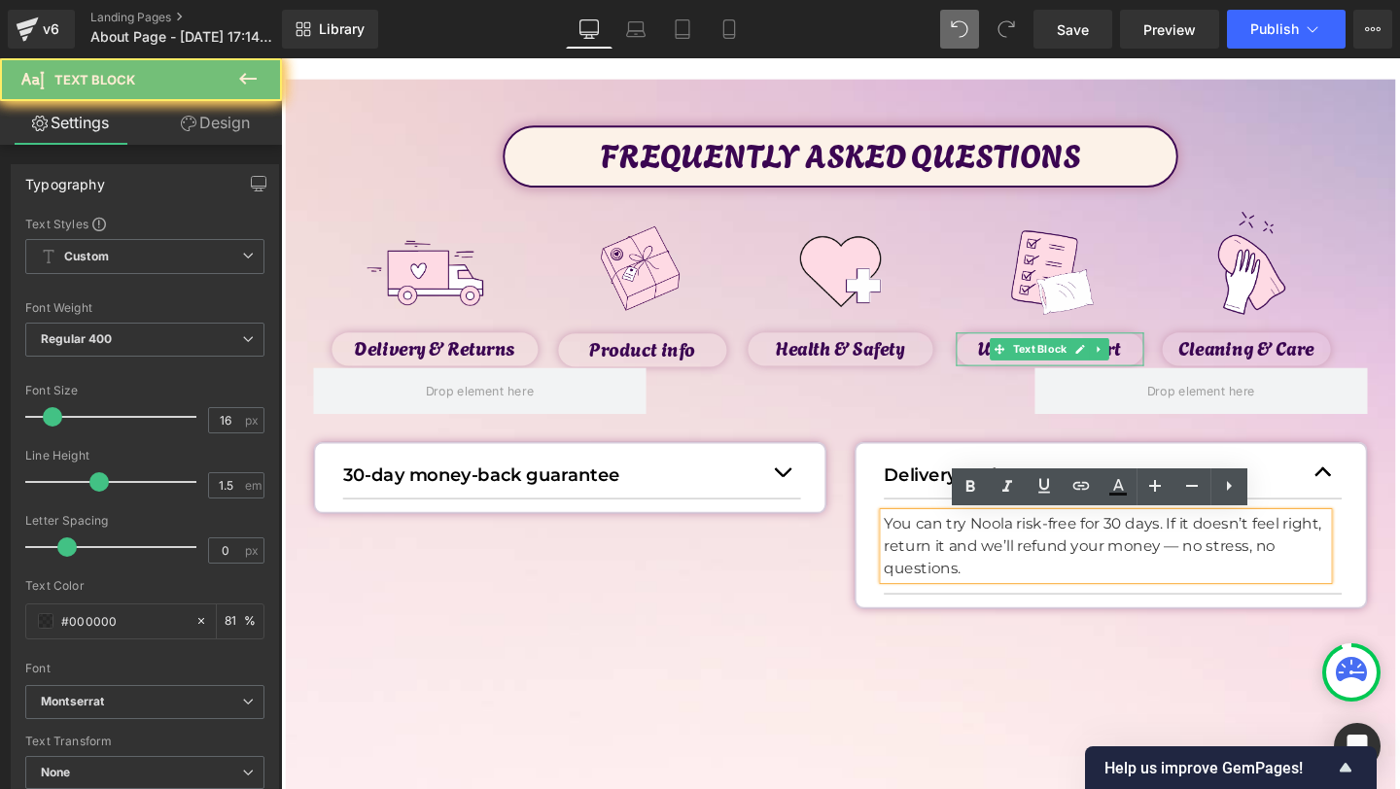
click at [955, 552] on p "You can try Noola risk-free for 30 days. If it doesn’t feel right, return it an…" at bounding box center [1148, 572] width 467 height 70
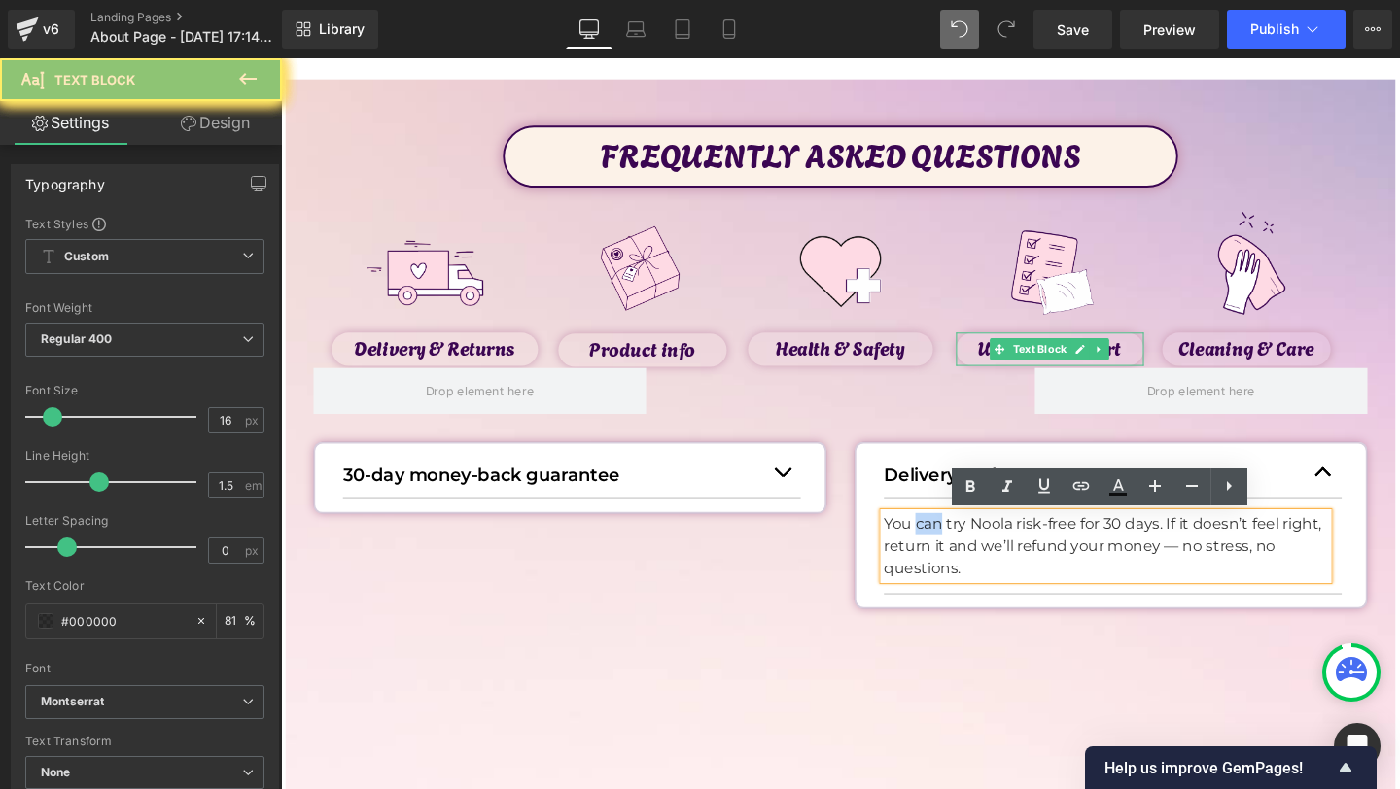
click at [955, 552] on p "You can try Noola risk-free for 30 days. If it doesn’t feel right, return it an…" at bounding box center [1148, 572] width 467 height 70
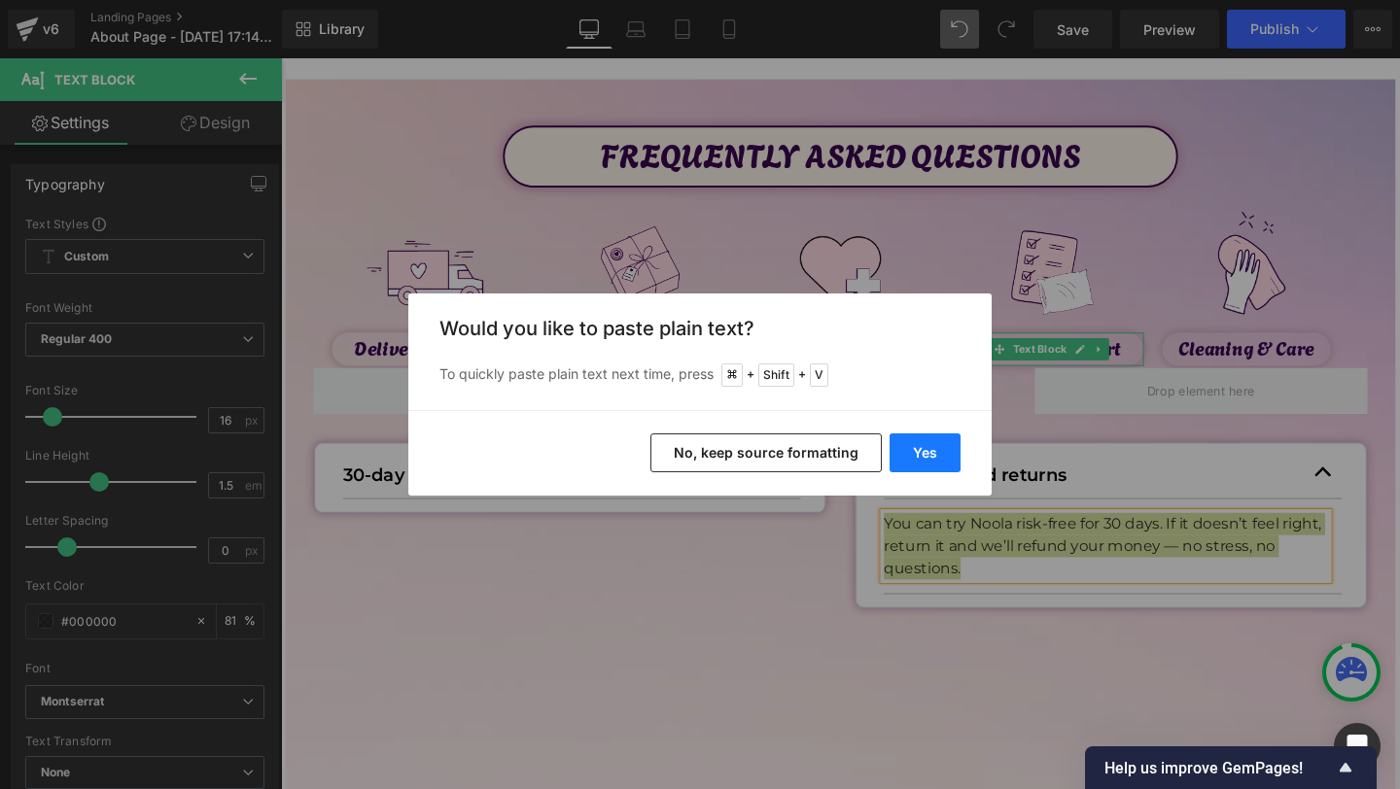
click at [939, 457] on button "Yes" at bounding box center [925, 453] width 71 height 39
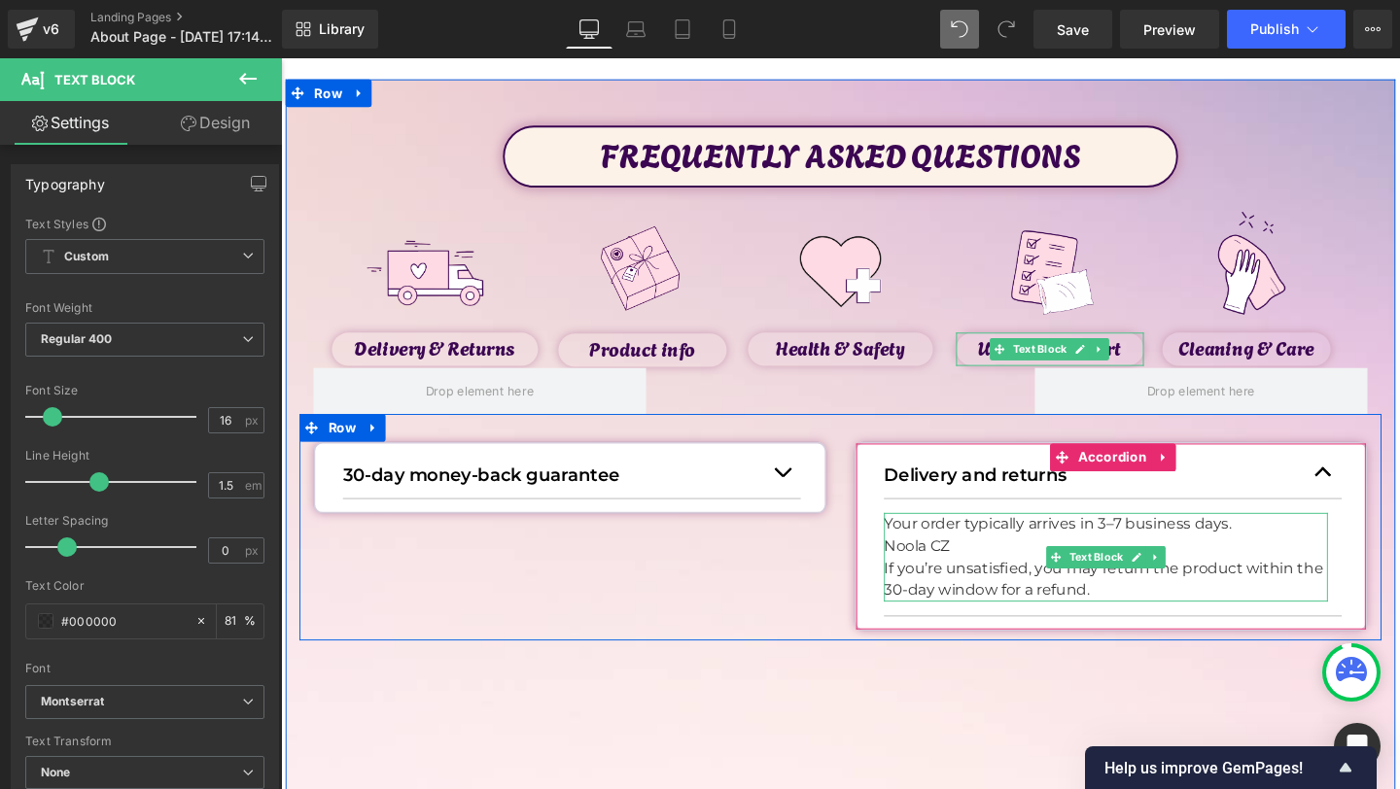
click at [1006, 574] on p "Noola CZ" at bounding box center [1148, 571] width 467 height 23
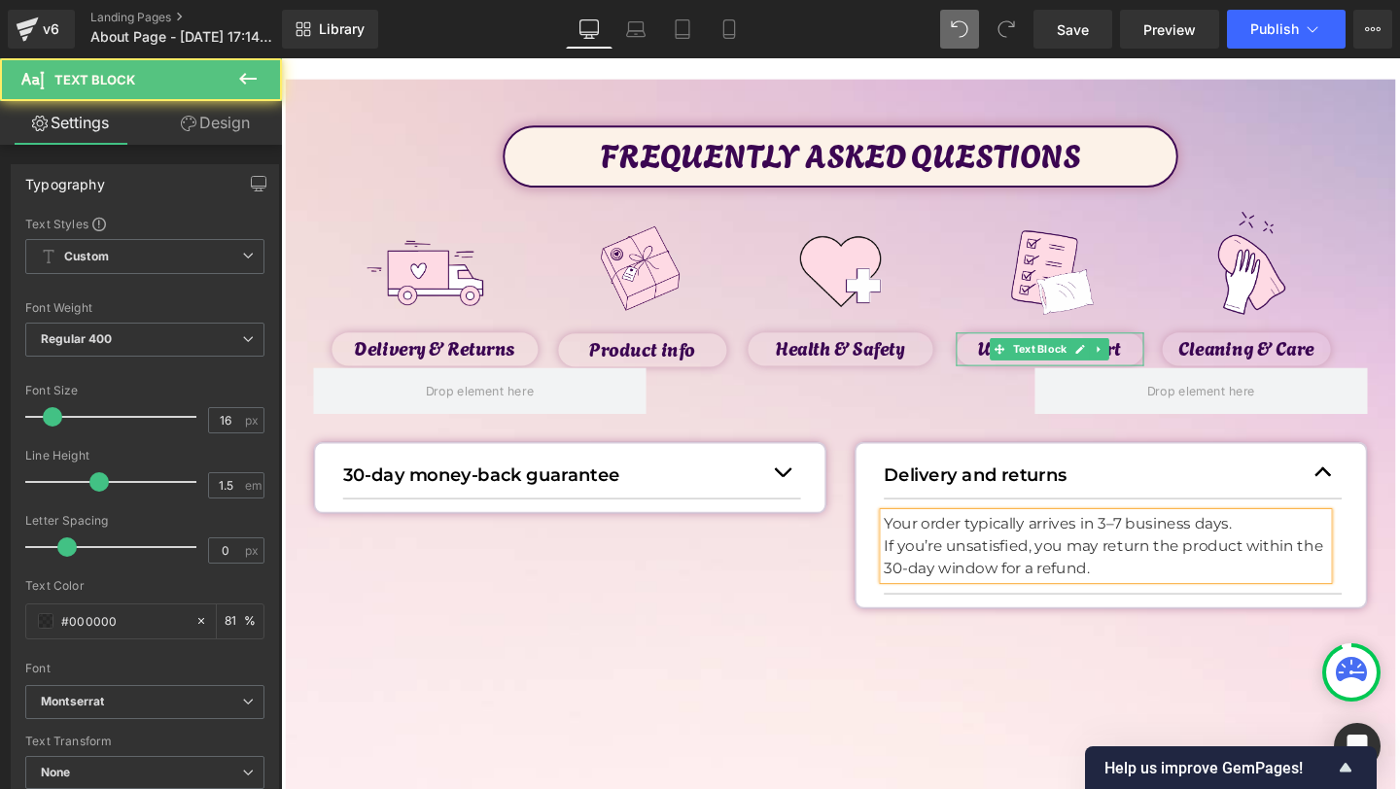
click at [922, 573] on p "If you’re unsatisfied, you may return the product within the 30-day window for …" at bounding box center [1148, 583] width 467 height 47
click at [1143, 548] on p "Your order typically arrives in 3–7 business days. I f you’re unsatisfied, you …" at bounding box center [1148, 572] width 467 height 70
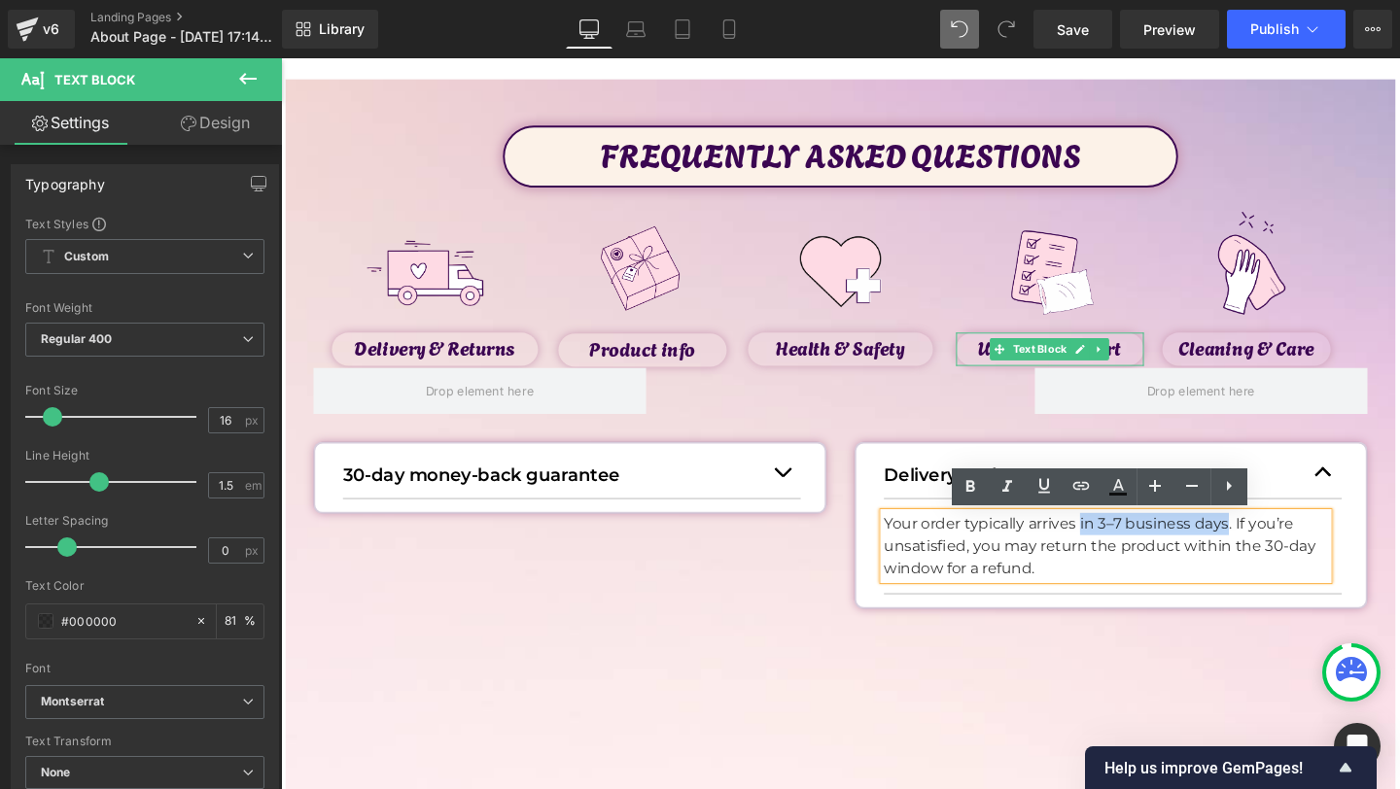
drag, startPoint x: 1123, startPoint y: 548, endPoint x: 1278, endPoint y: 548, distance: 154.6
click at [1278, 548] on p "Your order typically arrives in 3–7 business days. I f you’re unsatisfied, you …" at bounding box center [1148, 572] width 467 height 70
click at [957, 482] on link at bounding box center [970, 487] width 37 height 37
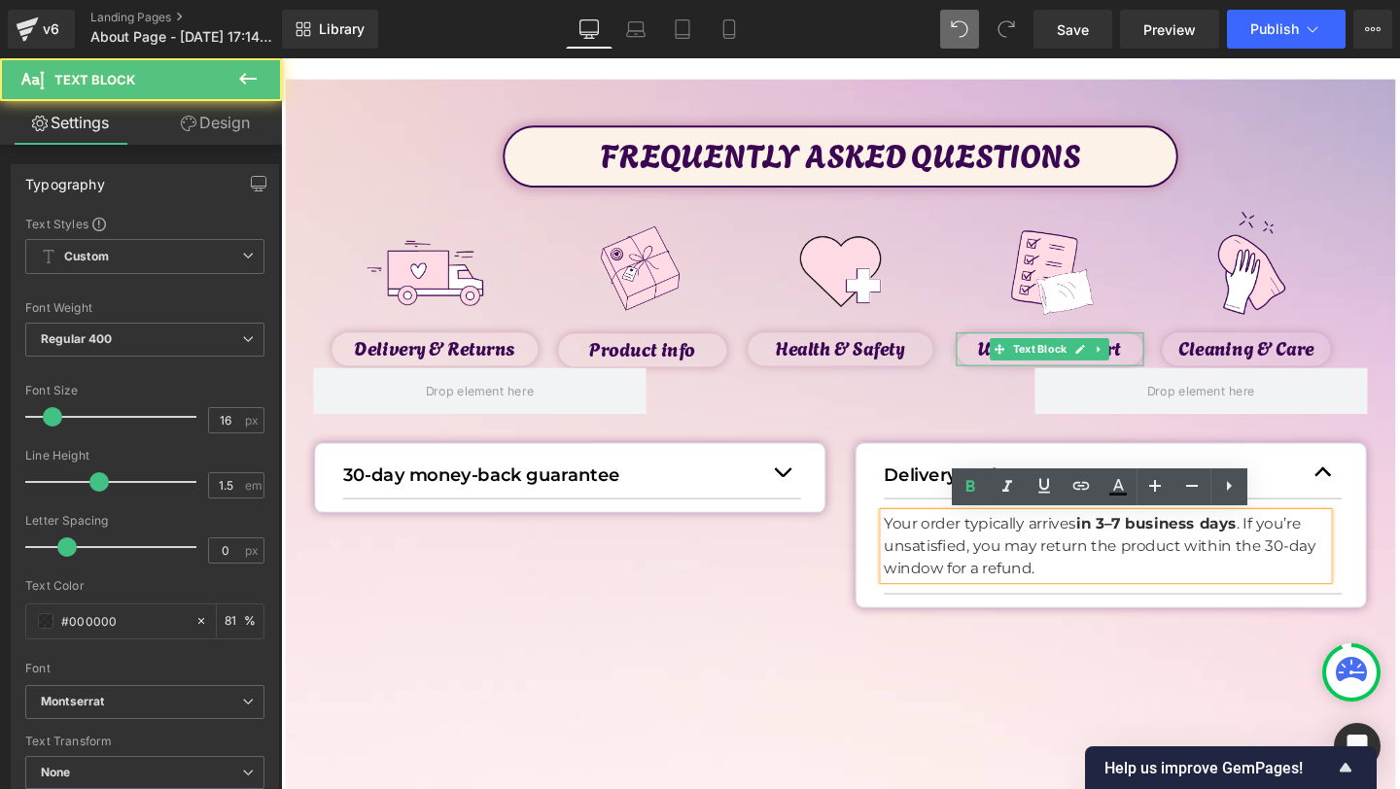
click at [1289, 550] on p "Your order typically arrives in 3–7 business days . I f you’re unsatisfied, you…" at bounding box center [1148, 572] width 467 height 70
click at [1274, 567] on span "f you’re unsatisfied, you may return the product within the 30-day window for a…" at bounding box center [1142, 571] width 454 height 65
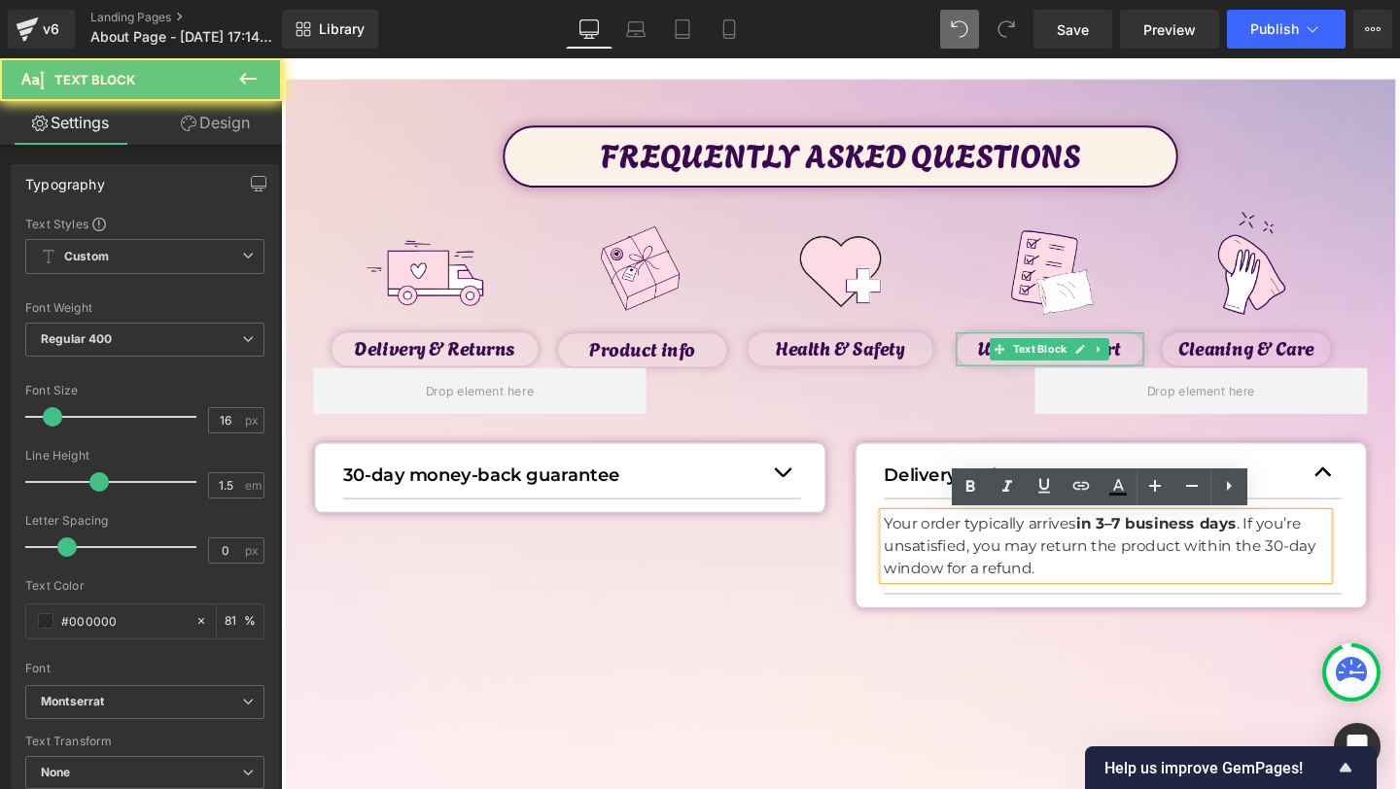
click at [1231, 605] on p "Your order typically arrives in 3–7 business days . I f you’re unsatisfied, you…" at bounding box center [1148, 572] width 467 height 70
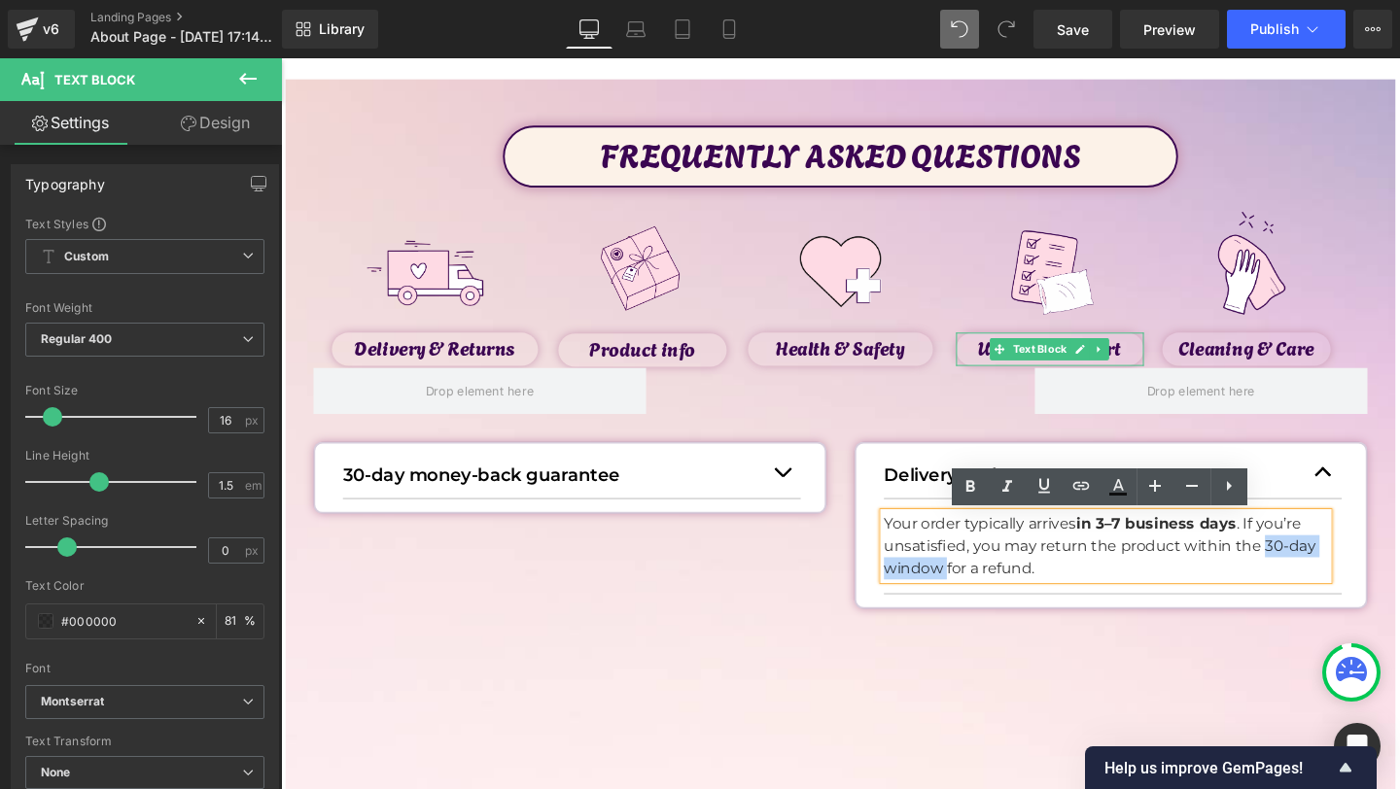
drag, startPoint x: 1313, startPoint y: 571, endPoint x: 981, endPoint y: 597, distance: 332.6
click at [981, 597] on span "f you’re unsatisfied, you may return the product within the 30-day window for a…" at bounding box center [1142, 571] width 454 height 65
click at [960, 501] on link at bounding box center [970, 487] width 37 height 37
click at [1164, 619] on article "Your order typically arrives in 3–7 business days . I f you’re unsatisfied, you…" at bounding box center [1155, 572] width 481 height 100
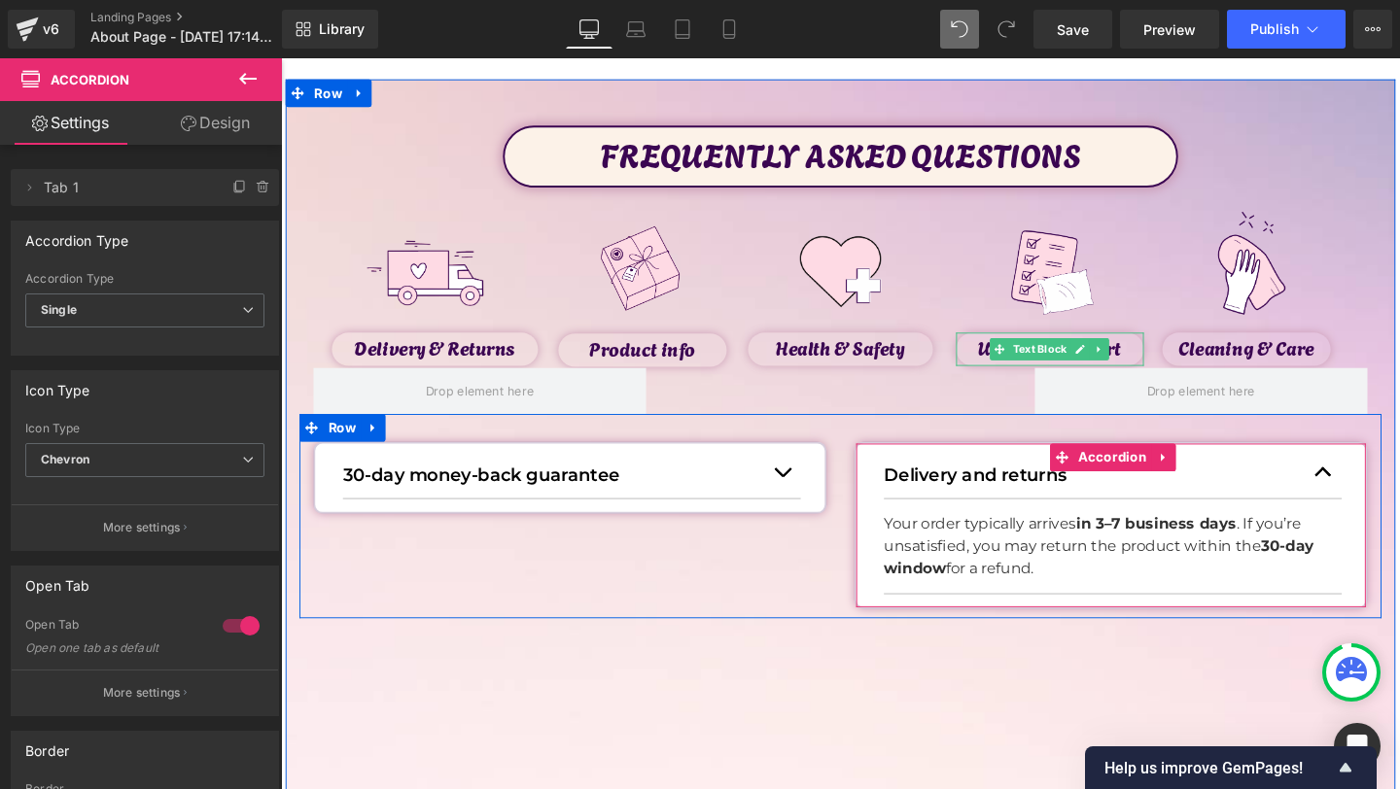
click at [1386, 495] on button "button" at bounding box center [1376, 494] width 39 height 53
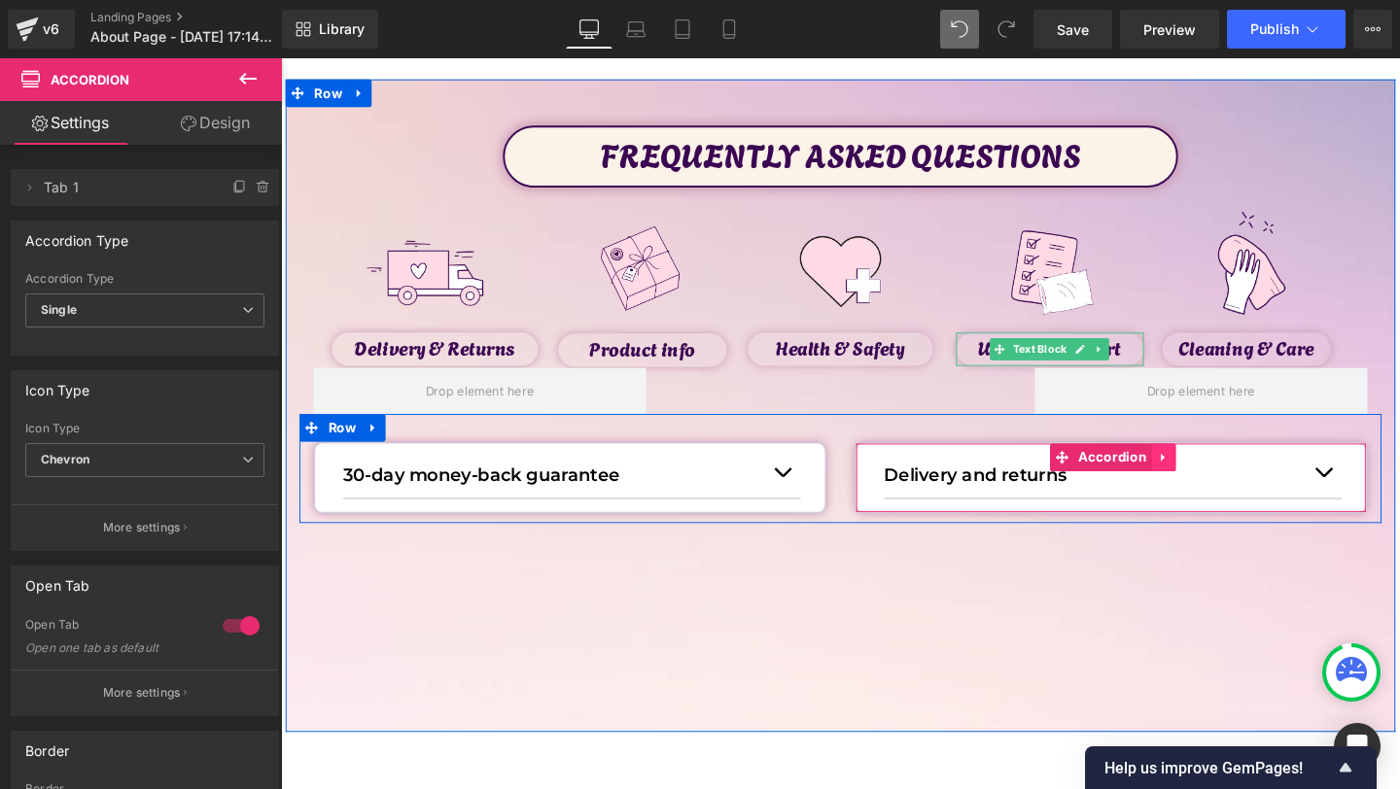
click at [1210, 478] on icon at bounding box center [1210, 479] width 14 height 15
click at [1198, 482] on icon at bounding box center [1197, 479] width 14 height 14
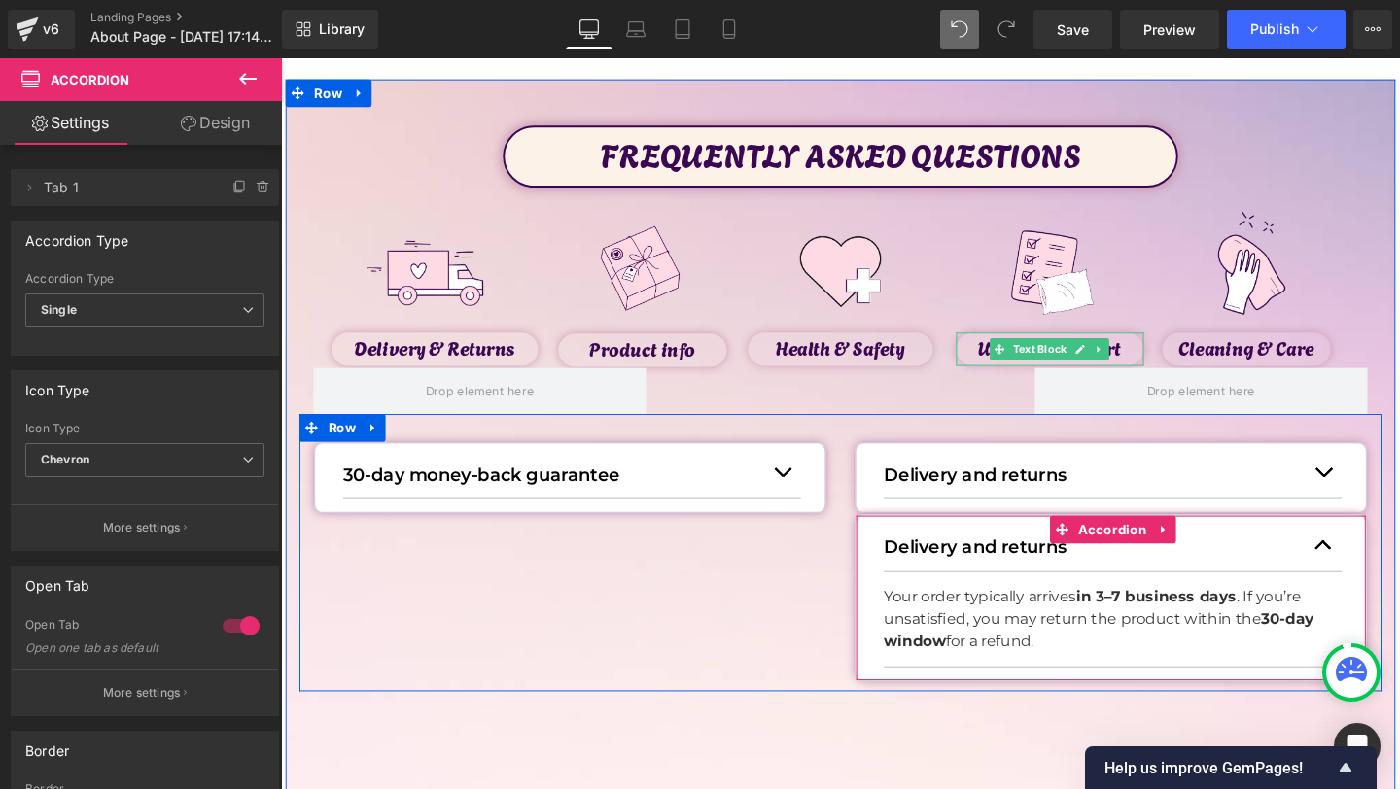
click at [1385, 581] on button "button" at bounding box center [1376, 569] width 39 height 53
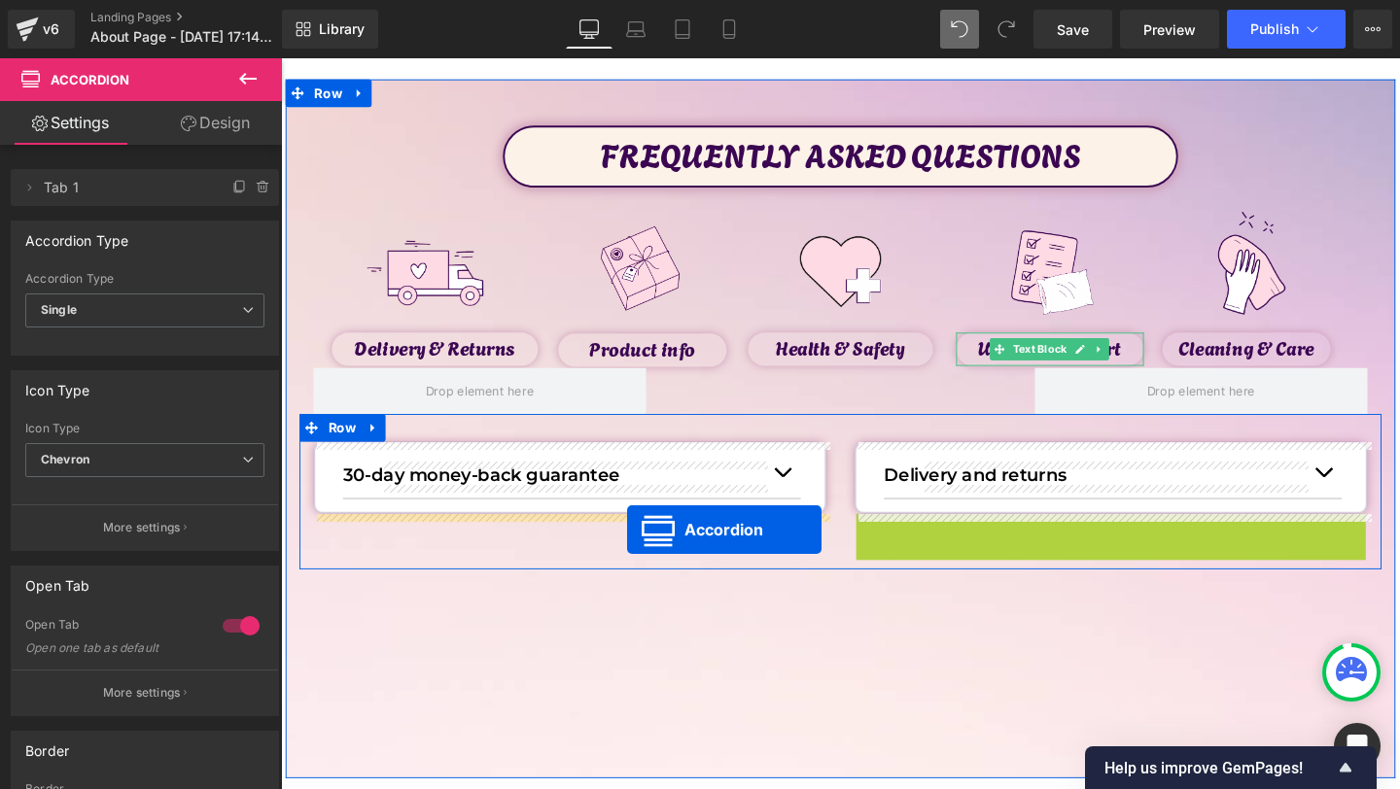
drag, startPoint x: 1098, startPoint y: 551, endPoint x: 630, endPoint y: 559, distance: 467.7
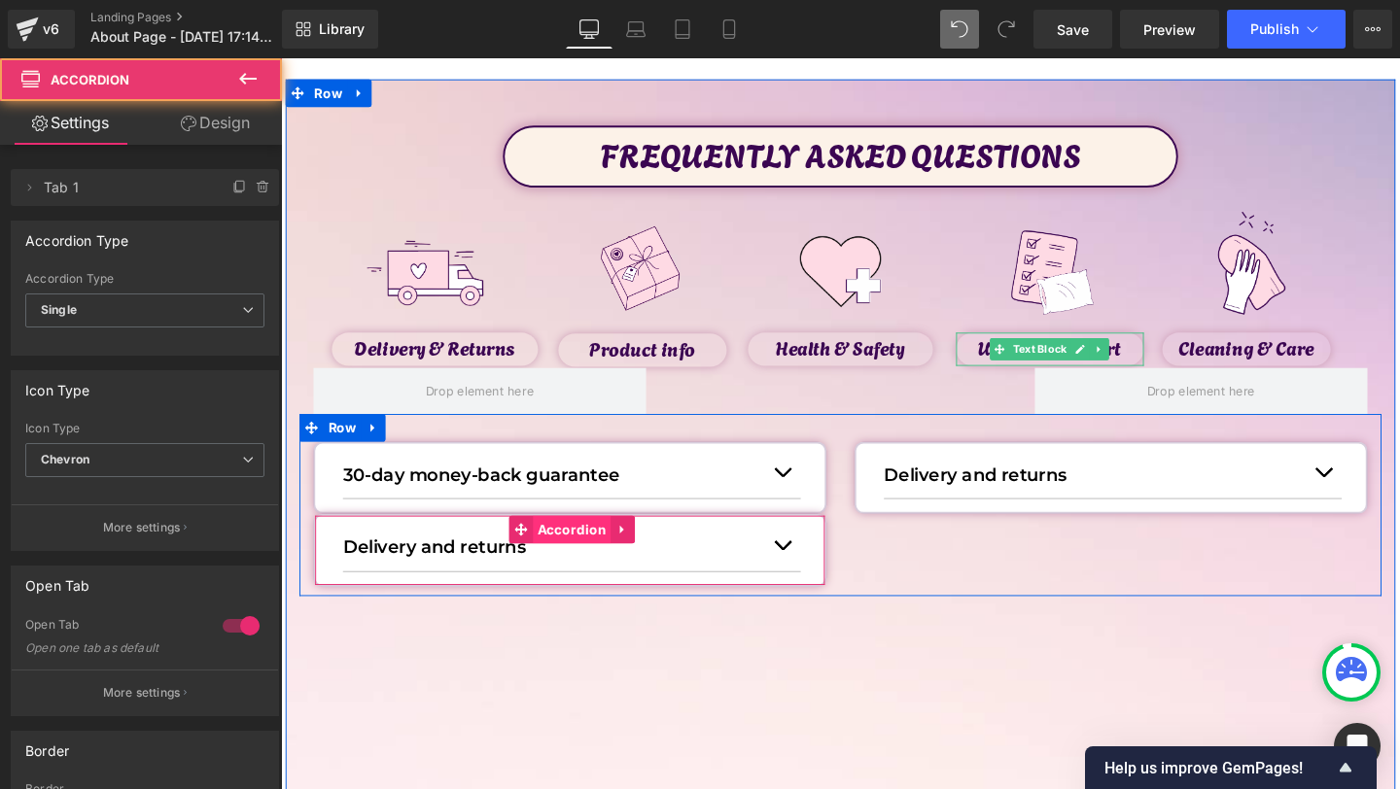
click at [569, 559] on span "Accordion" at bounding box center [586, 554] width 83 height 29
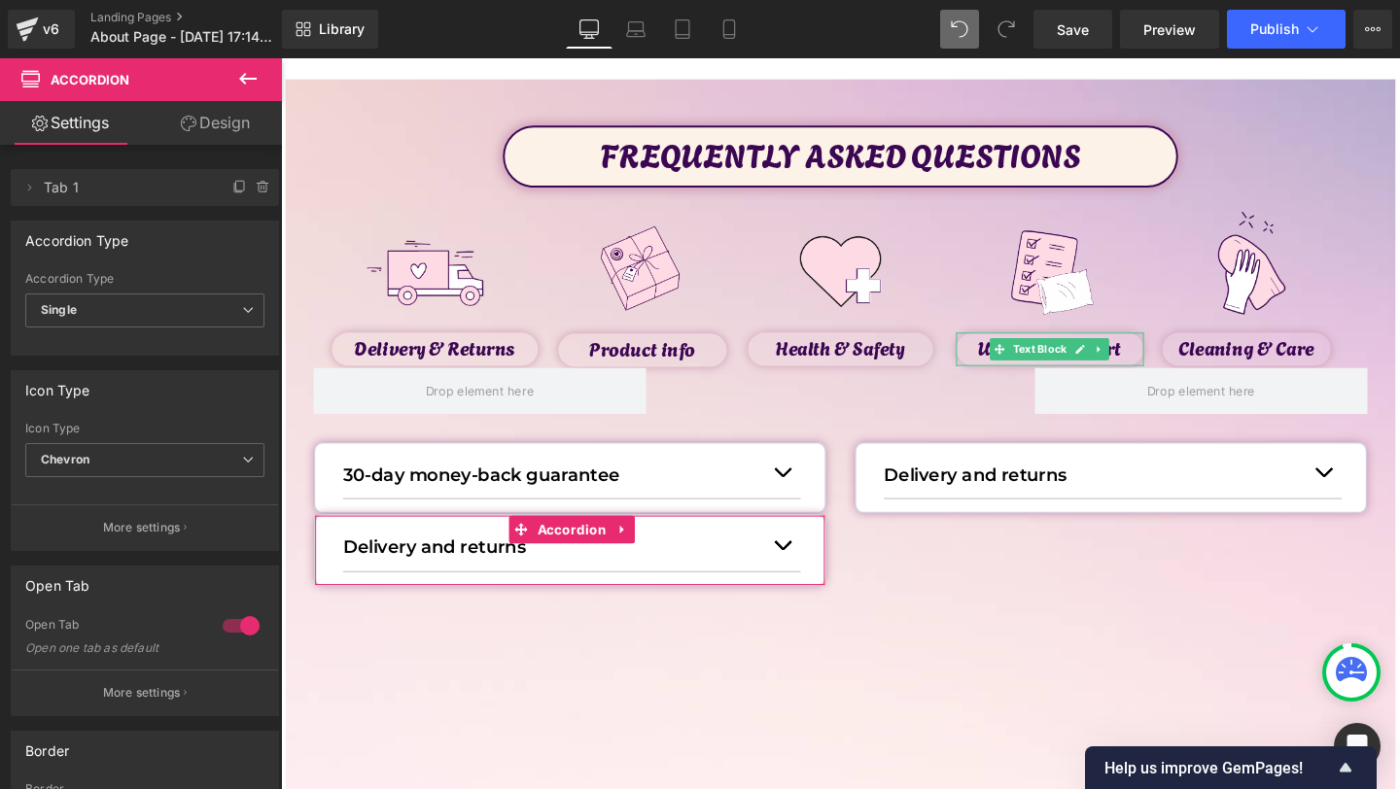
click at [200, 102] on link "Design" at bounding box center [215, 123] width 141 height 44
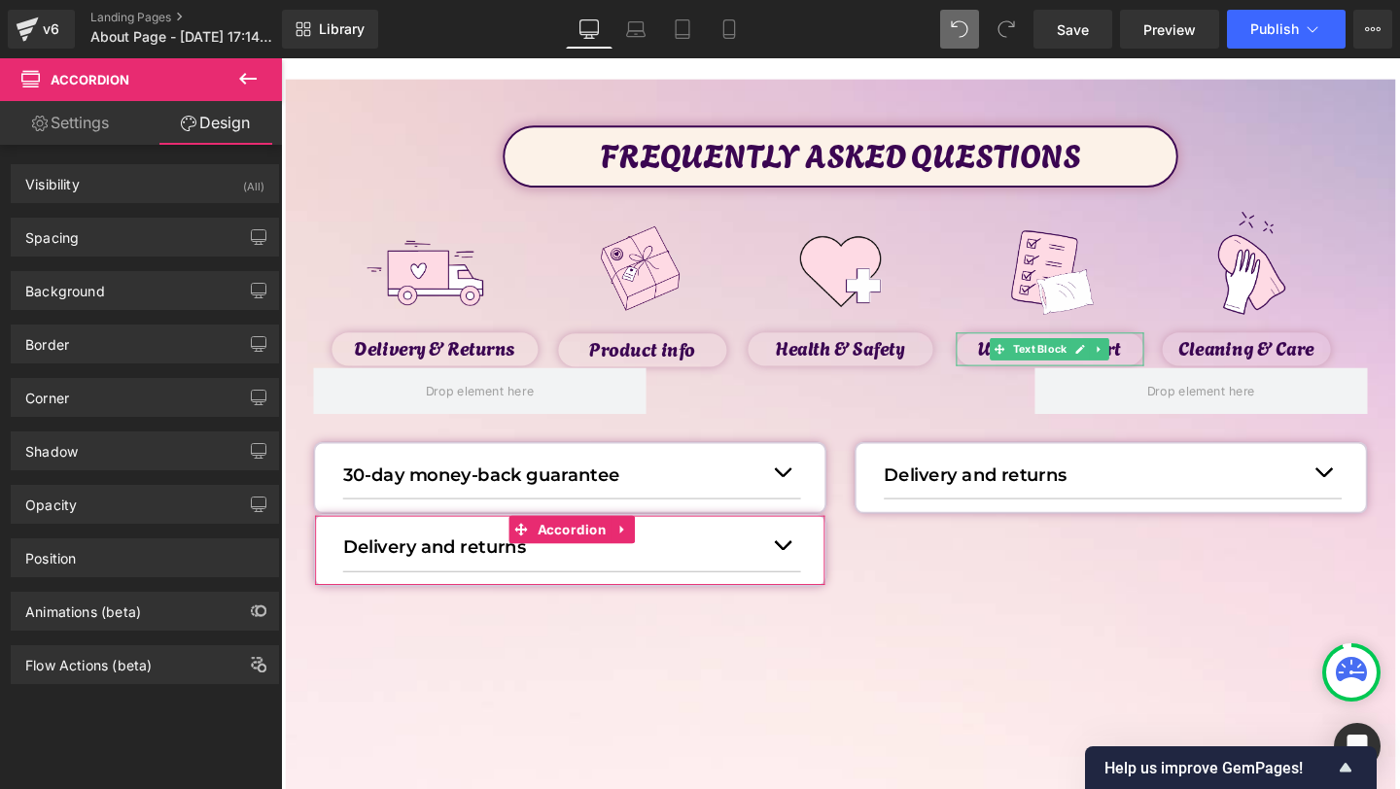
click at [88, 270] on div "Background Color & Image color rgba(255, 255, 255, 1) Color #ffffff 100 % Image…" at bounding box center [145, 283] width 291 height 53
click at [101, 238] on div "Spacing" at bounding box center [145, 237] width 266 height 37
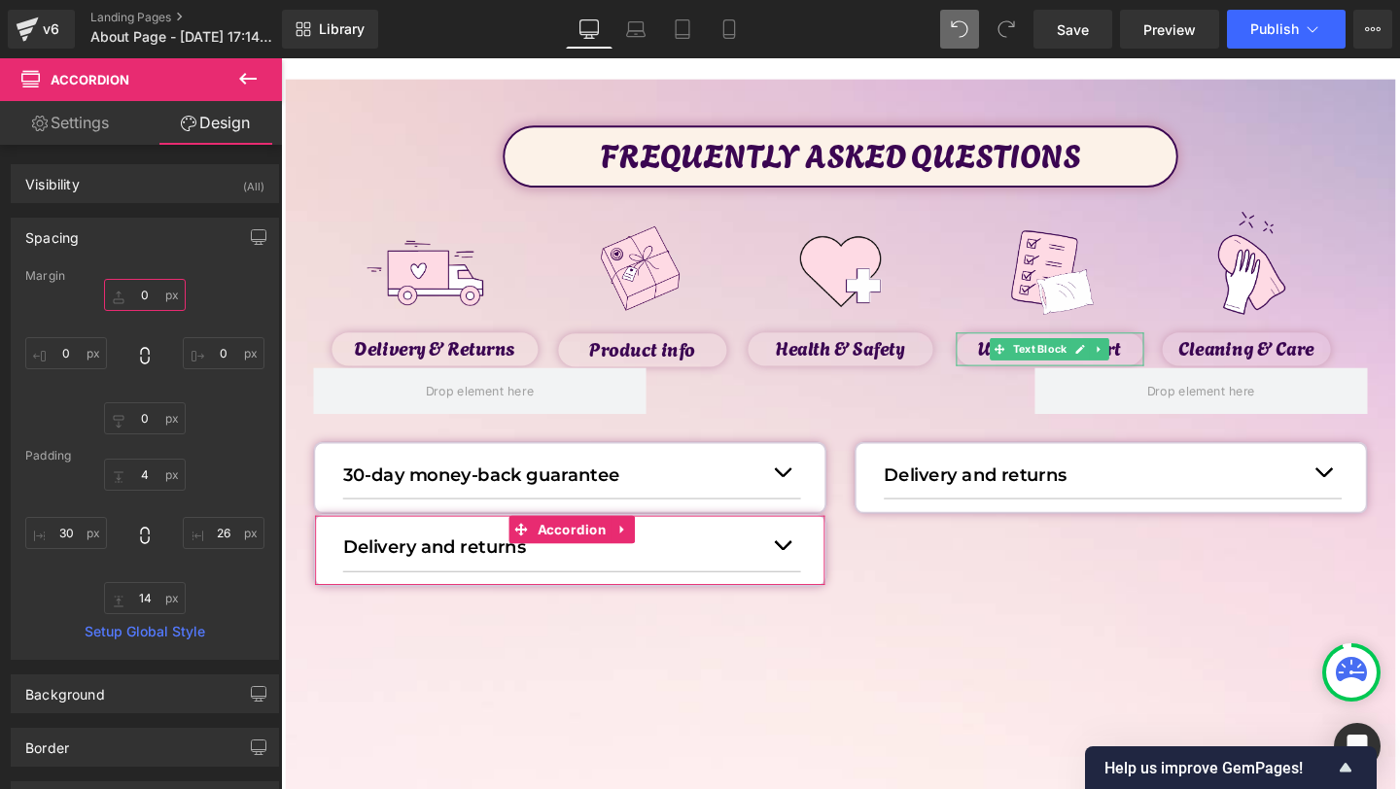
click at [137, 303] on input "0" at bounding box center [145, 295] width 82 height 32
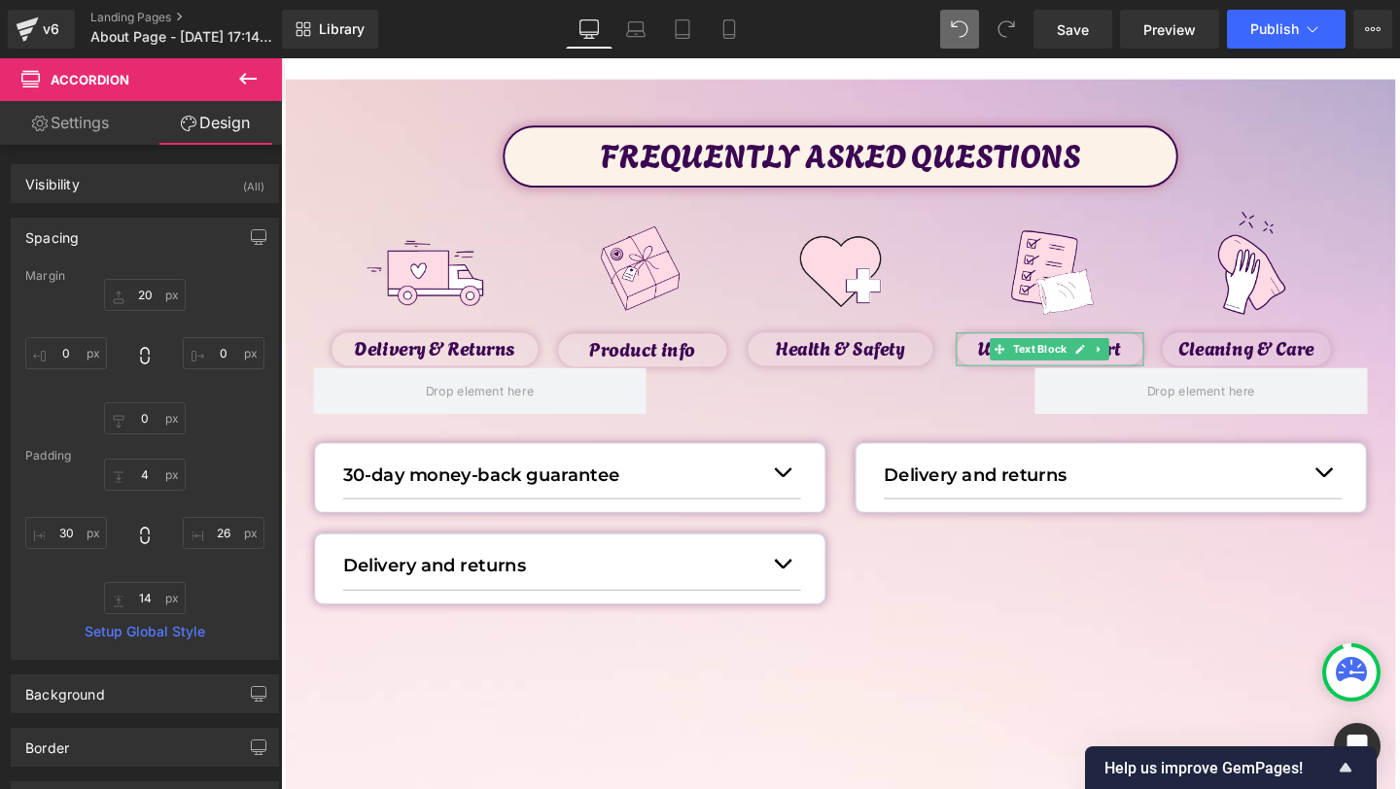
click at [388, 583] on p "Delivery and returns" at bounding box center [567, 592] width 442 height 29
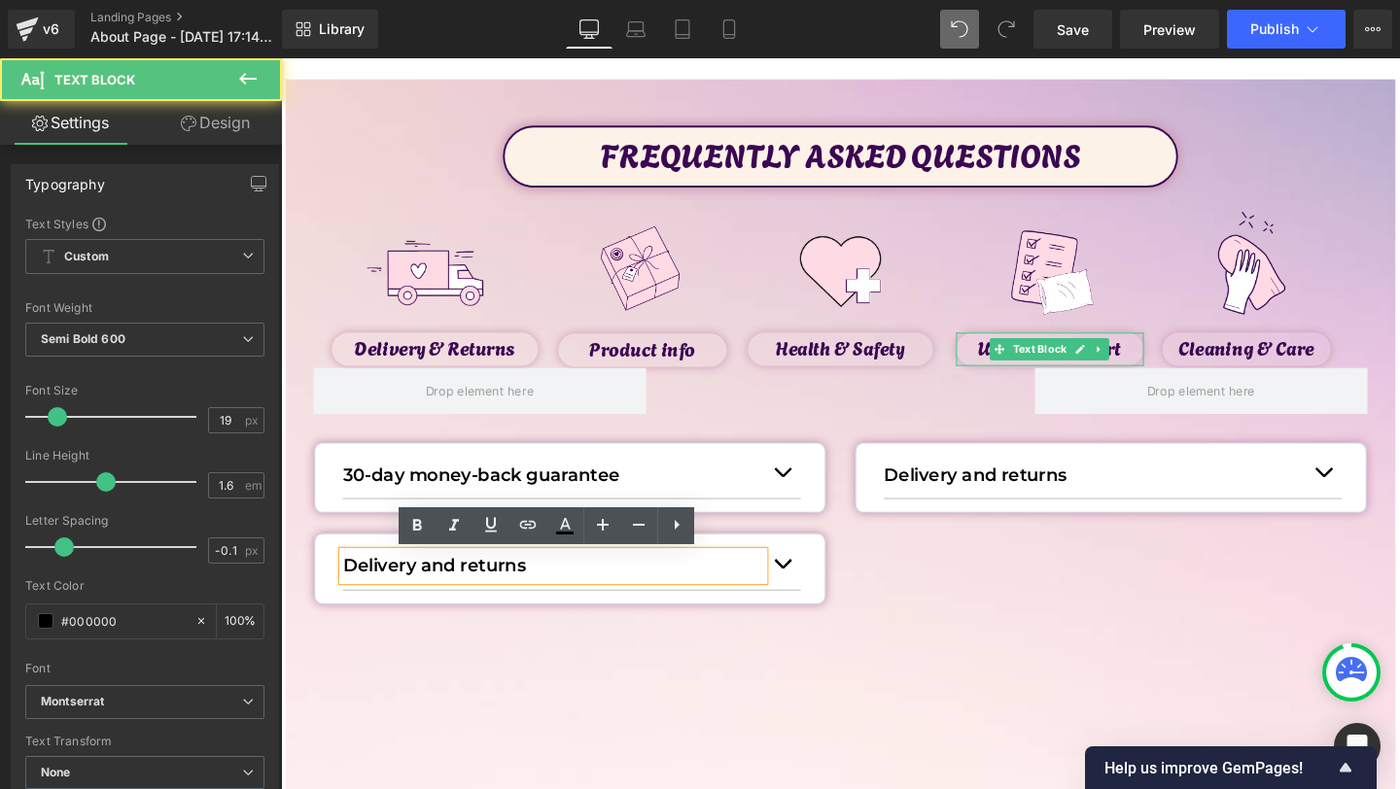
click at [382, 590] on p "Delivery and returns" at bounding box center [567, 592] width 442 height 29
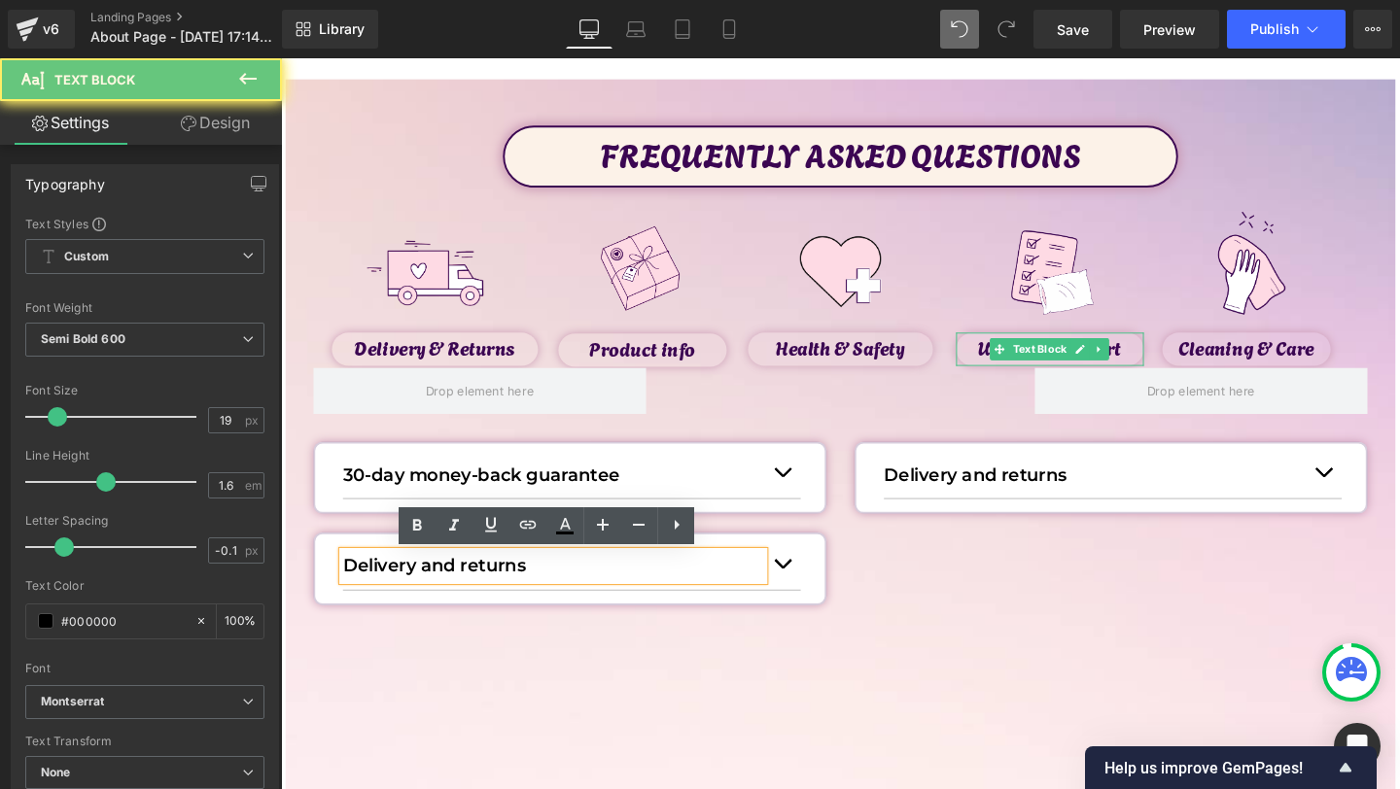
click at [382, 590] on p "Delivery and returns" at bounding box center [567, 592] width 442 height 29
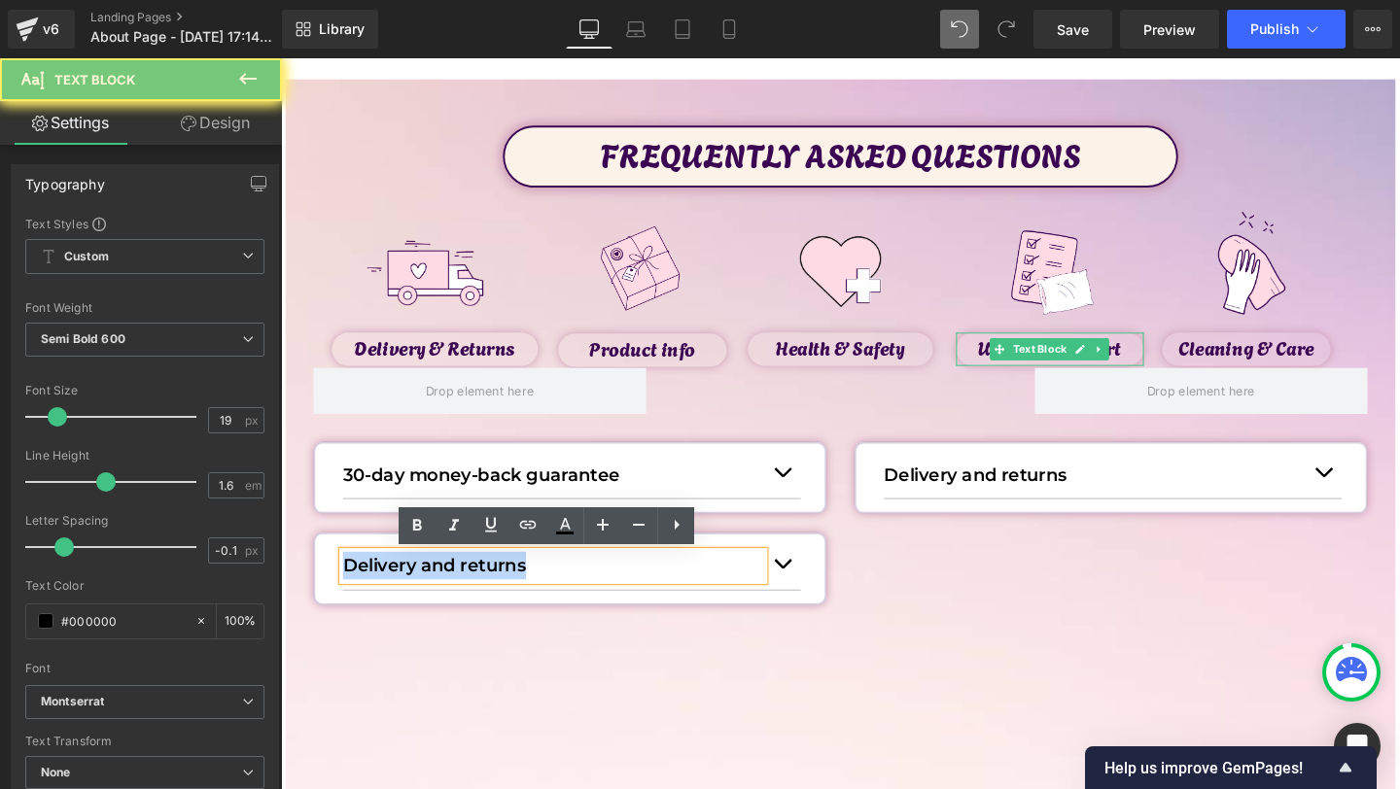
click at [382, 590] on p "Delivery and returns" at bounding box center [567, 592] width 442 height 29
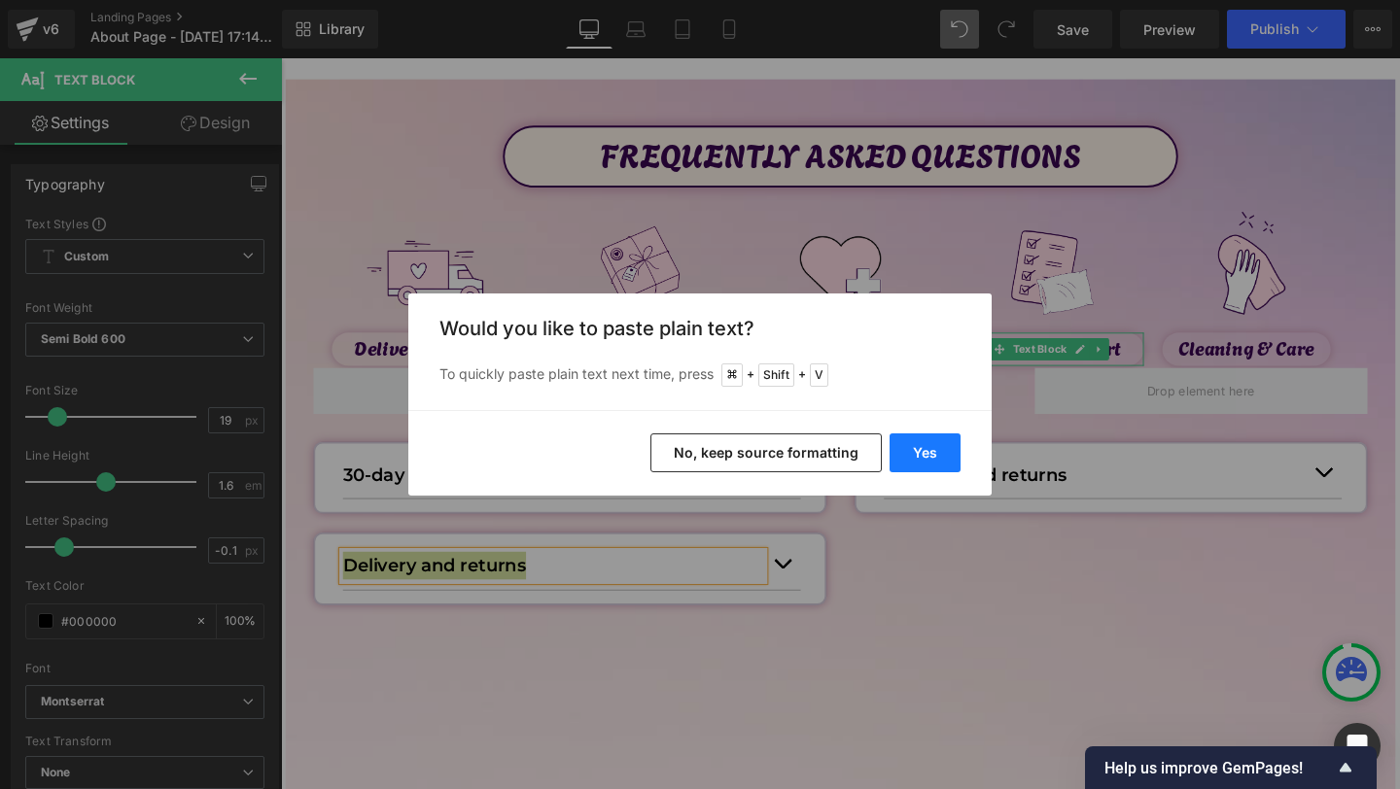
click at [913, 448] on button "Yes" at bounding box center [925, 453] width 71 height 39
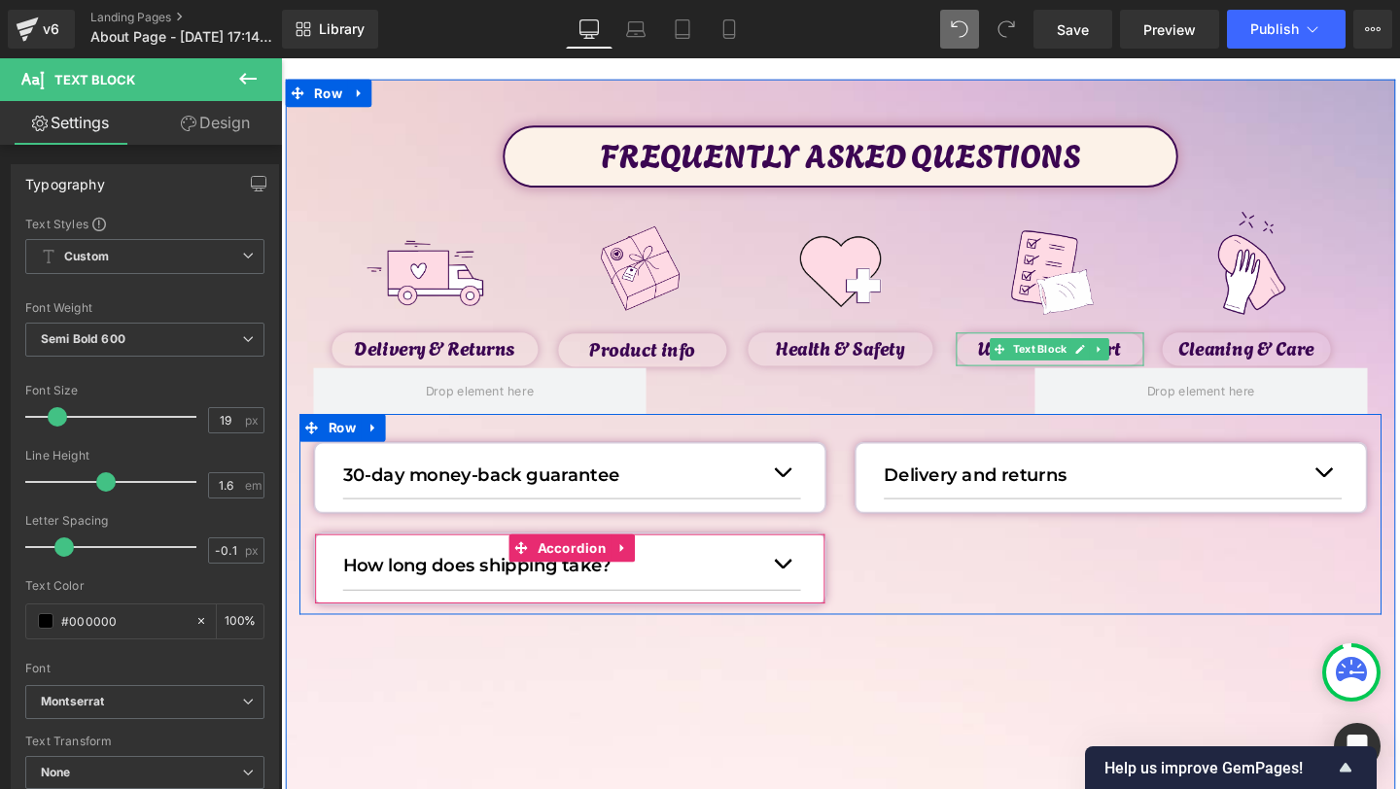
click at [819, 595] on button "button" at bounding box center [807, 589] width 39 height 53
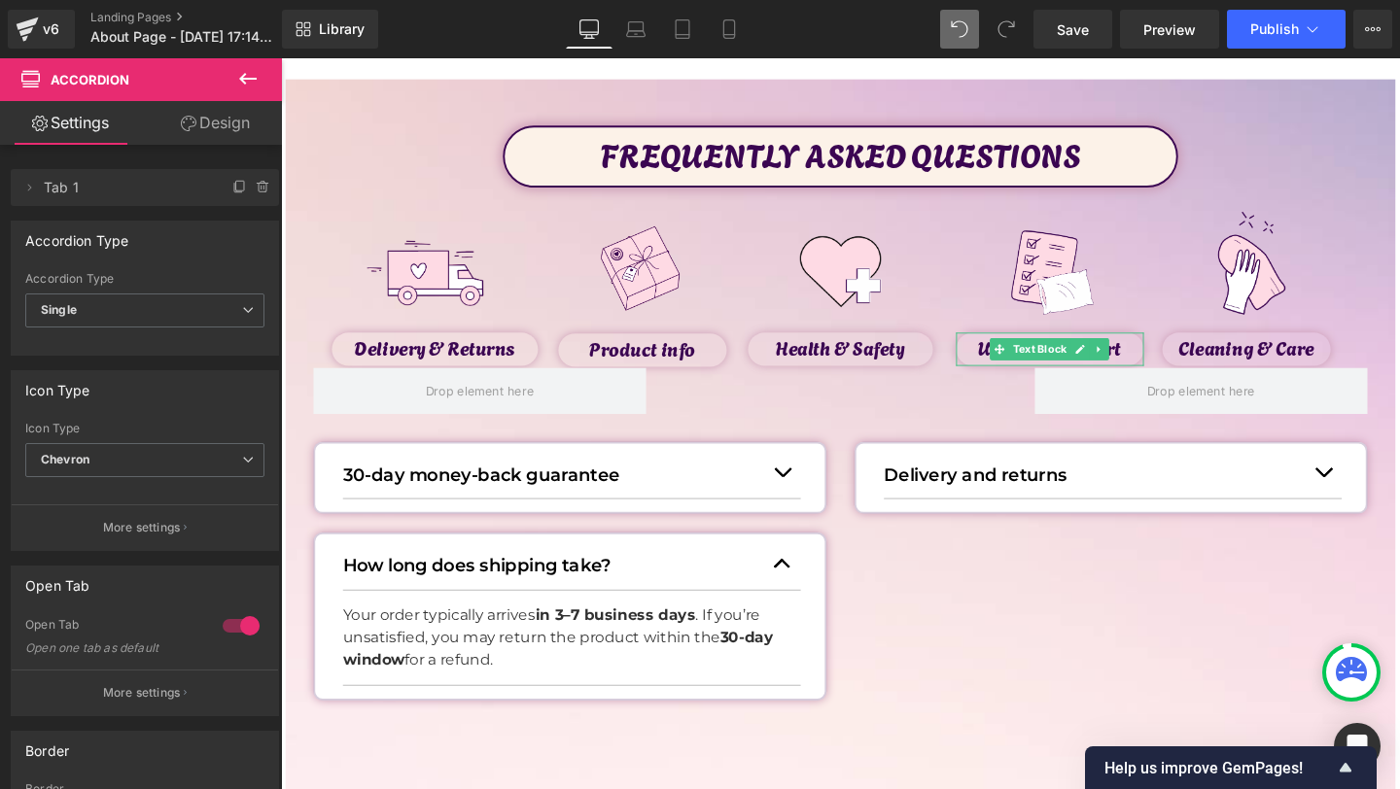
click at [390, 656] on p "Your order typically arrives in 3–7 business days . I f you’re unsatisfied, you…" at bounding box center [579, 668] width 467 height 70
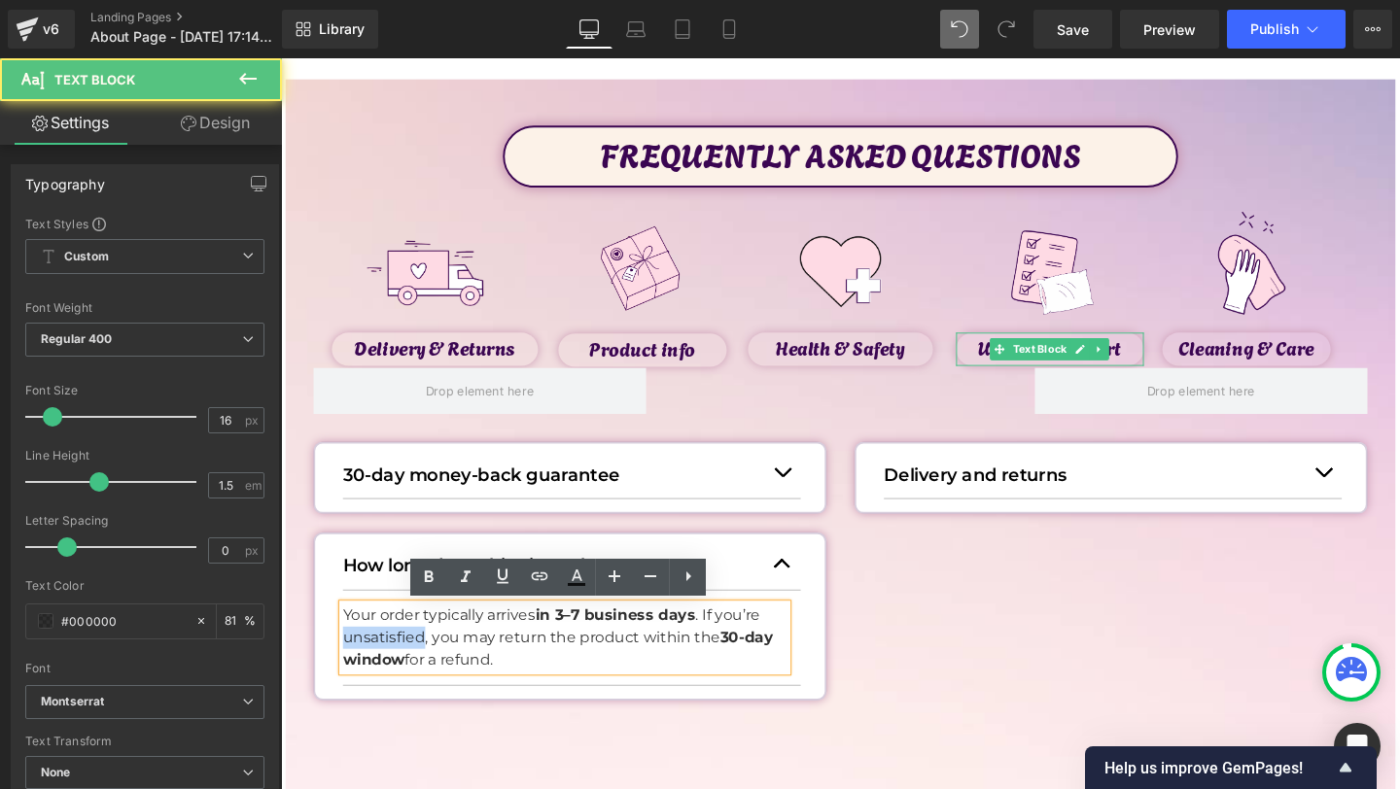
click at [390, 656] on p "Your order typically arrives in 3–7 business days . I f you’re unsatisfied, you…" at bounding box center [579, 668] width 467 height 70
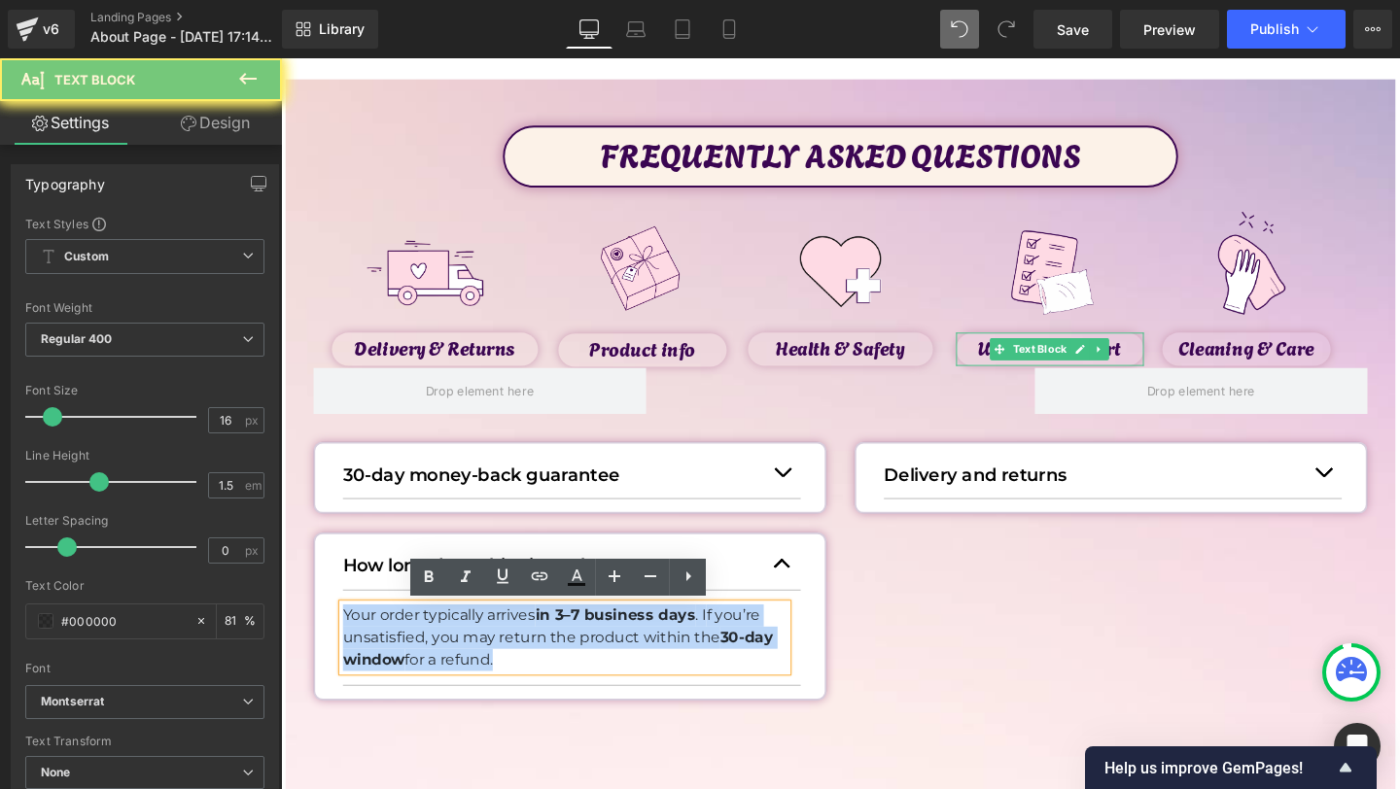
click at [390, 656] on p "Your order typically arrives in 3–7 business days . I f you’re unsatisfied, you…" at bounding box center [579, 668] width 467 height 70
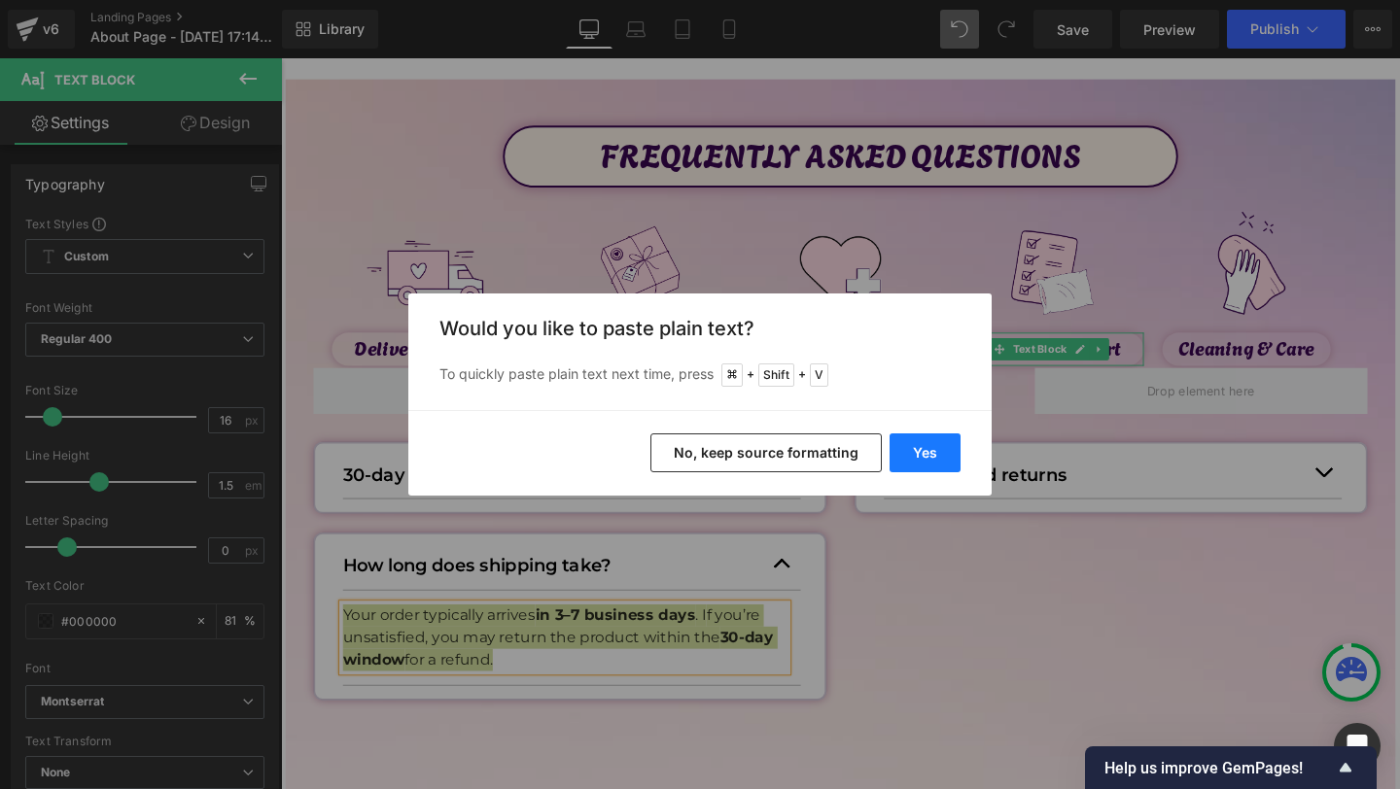
click at [923, 461] on button "Yes" at bounding box center [925, 453] width 71 height 39
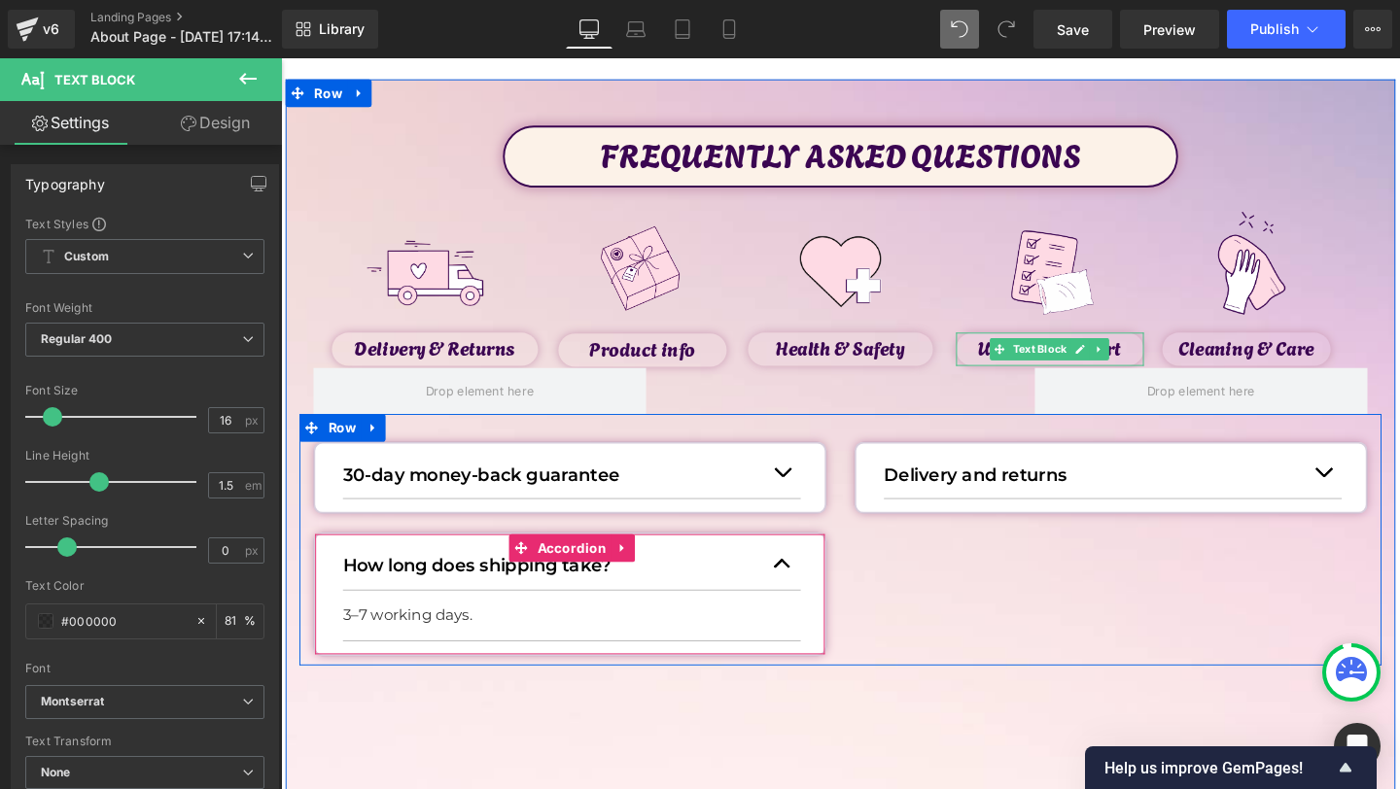
click at [828, 588] on div "How long does shipping take? Text Block 3–7 working days. Text Block Accordion" at bounding box center [585, 621] width 540 height 129
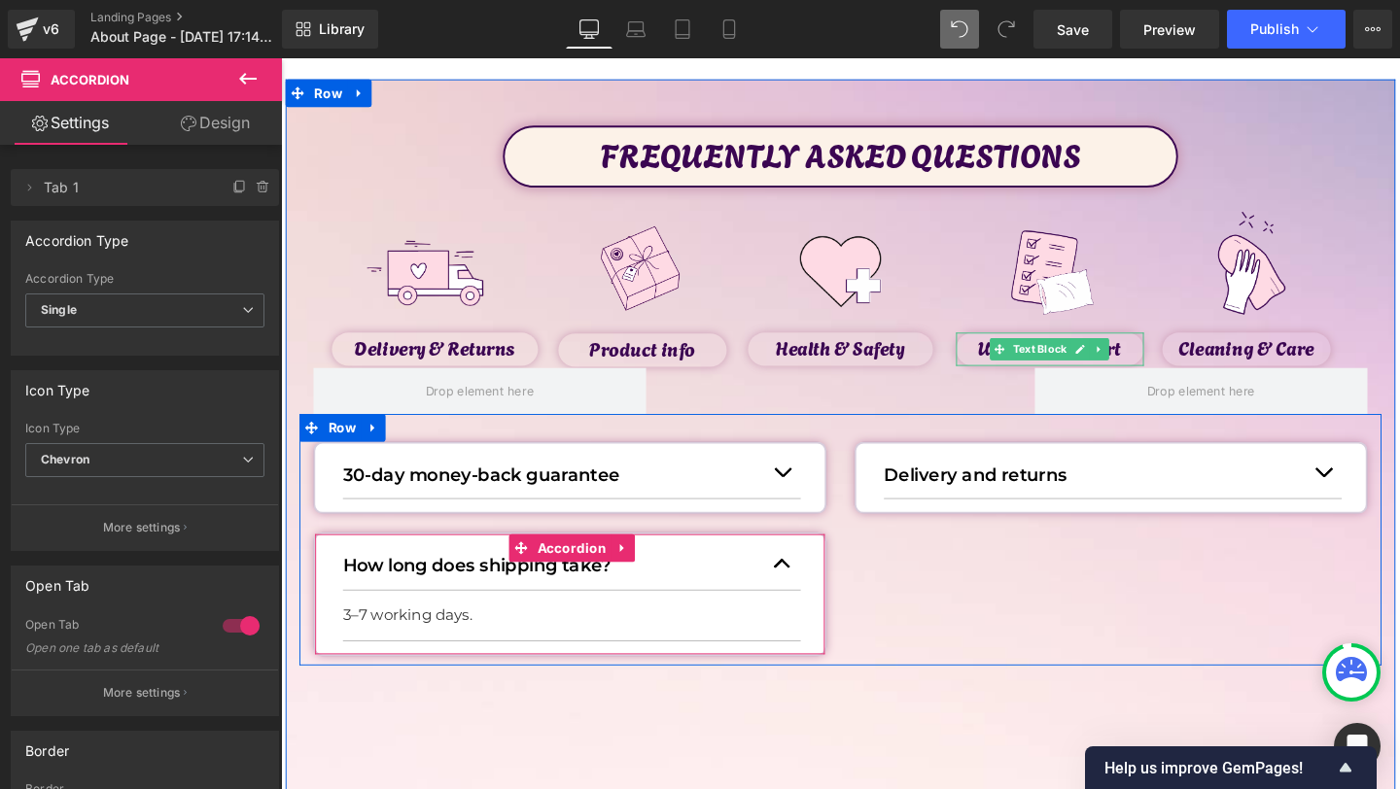
click at [804, 584] on button "button" at bounding box center [807, 589] width 39 height 53
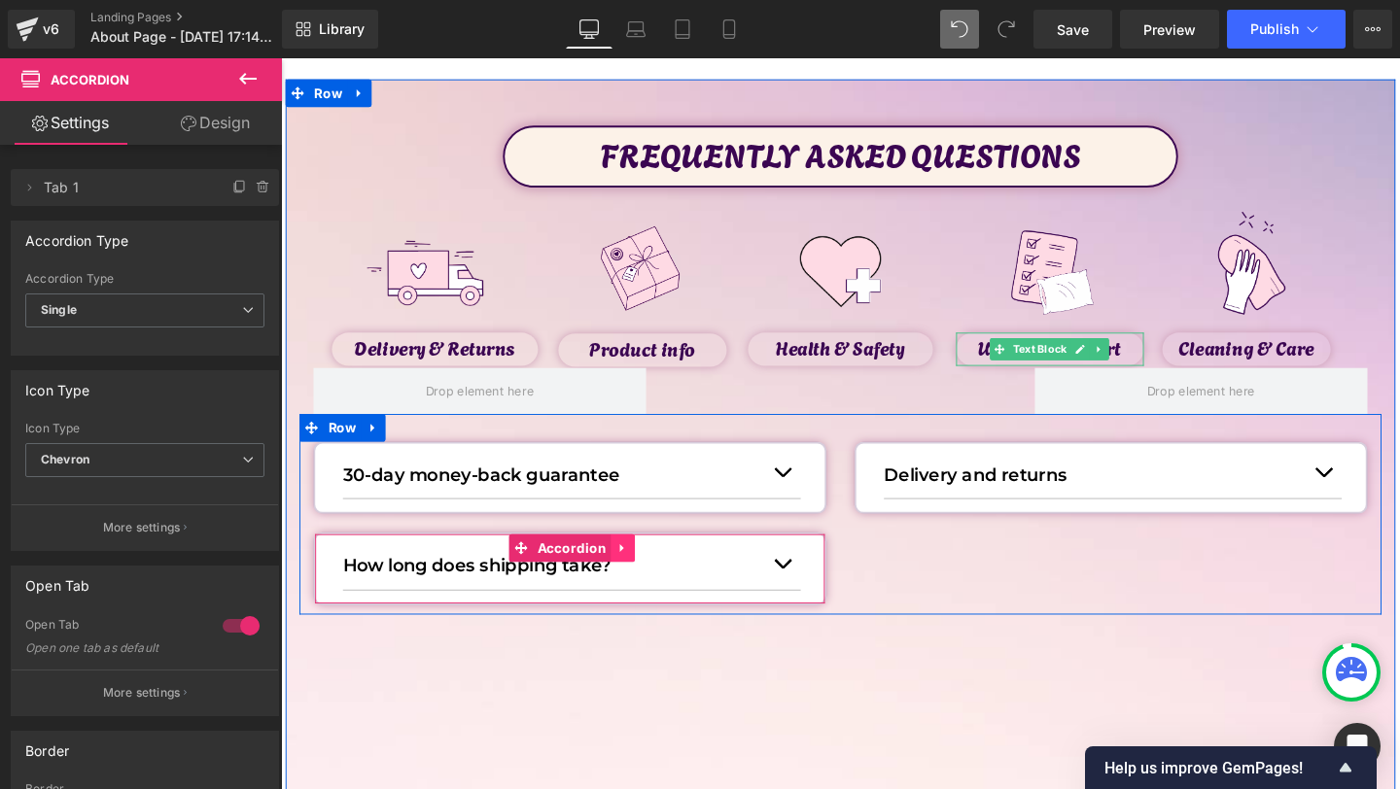
click at [641, 575] on icon at bounding box center [641, 574] width 14 height 15
click at [630, 574] on icon at bounding box center [628, 574] width 14 height 15
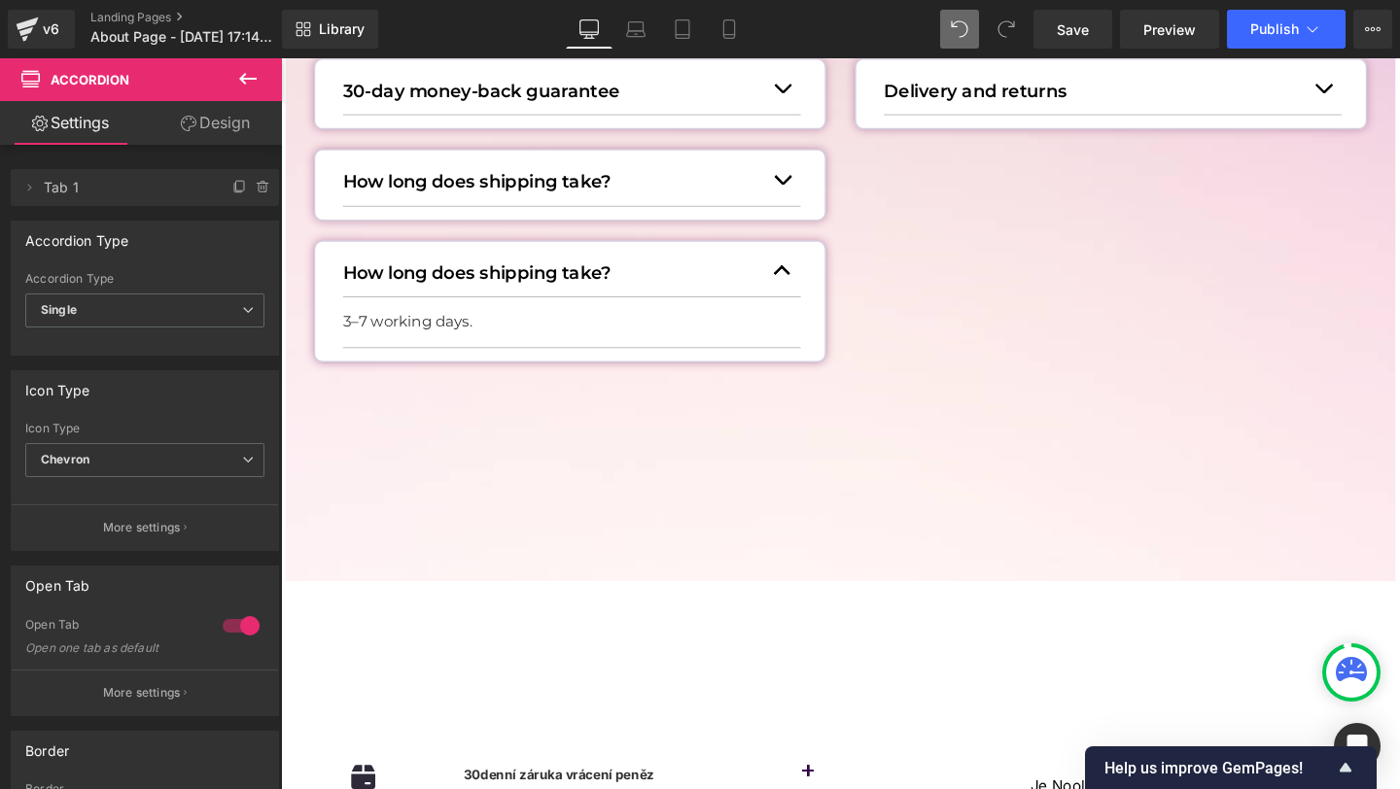
scroll to position [348, 0]
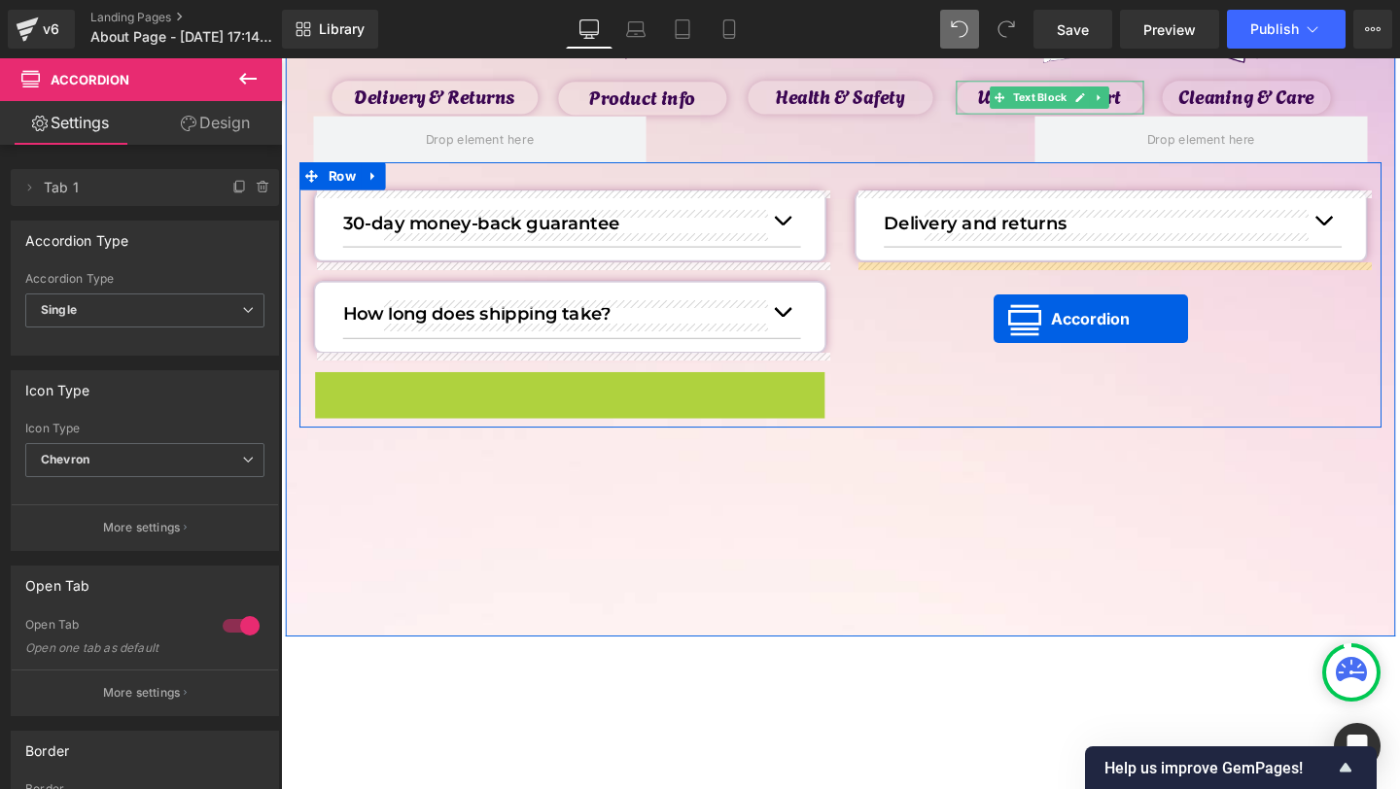
drag, startPoint x: 539, startPoint y: 405, endPoint x: 1030, endPoint y: 333, distance: 496.4
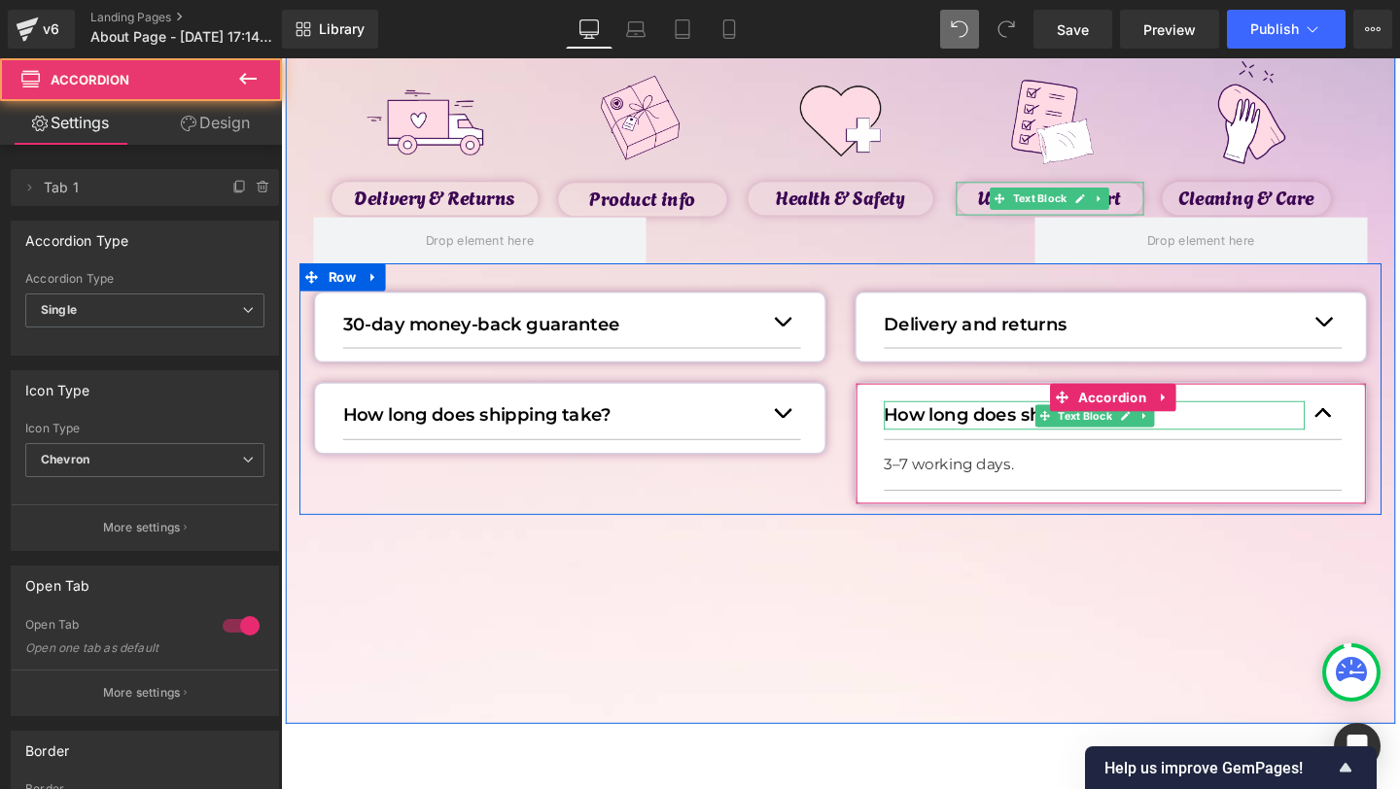
scroll to position [208, 0]
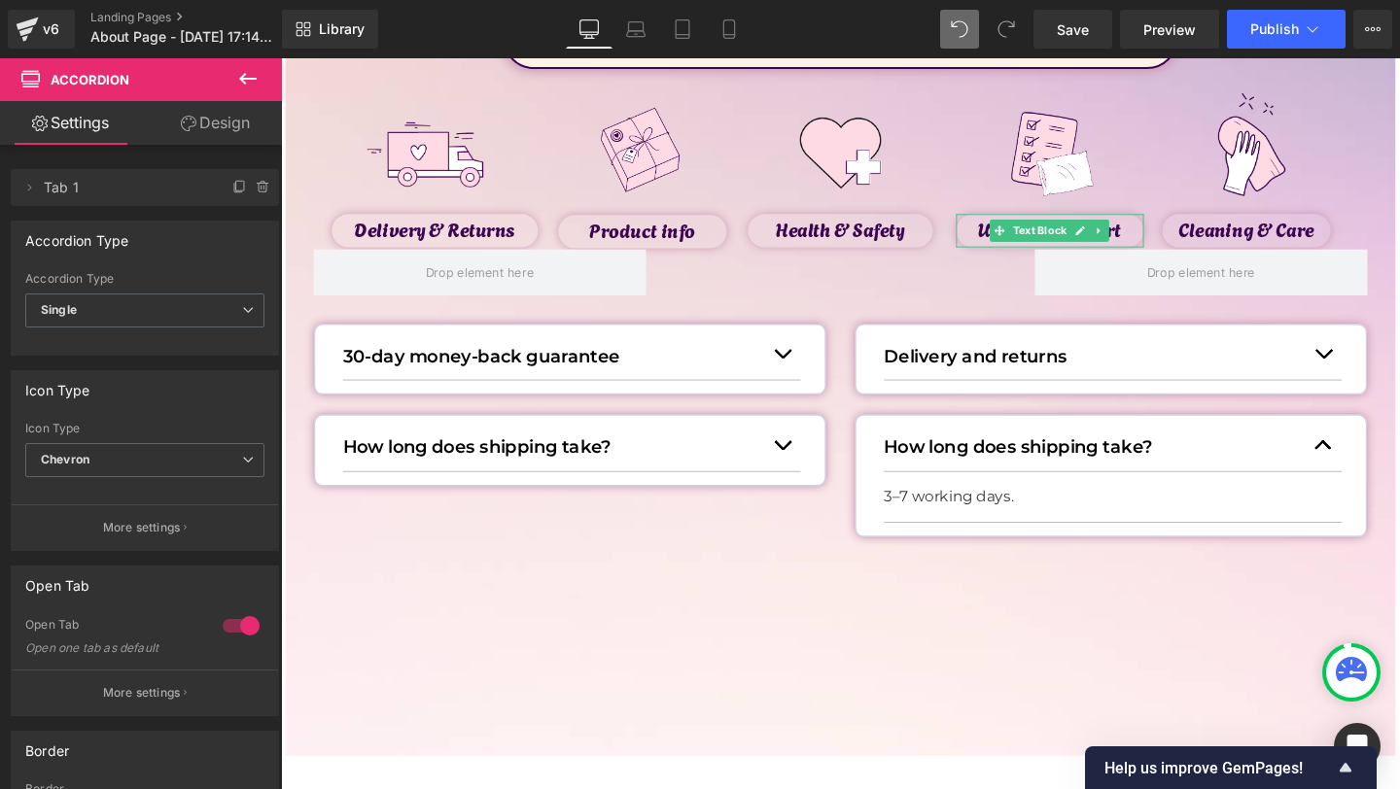
click at [818, 369] on button "button" at bounding box center [807, 369] width 39 height 53
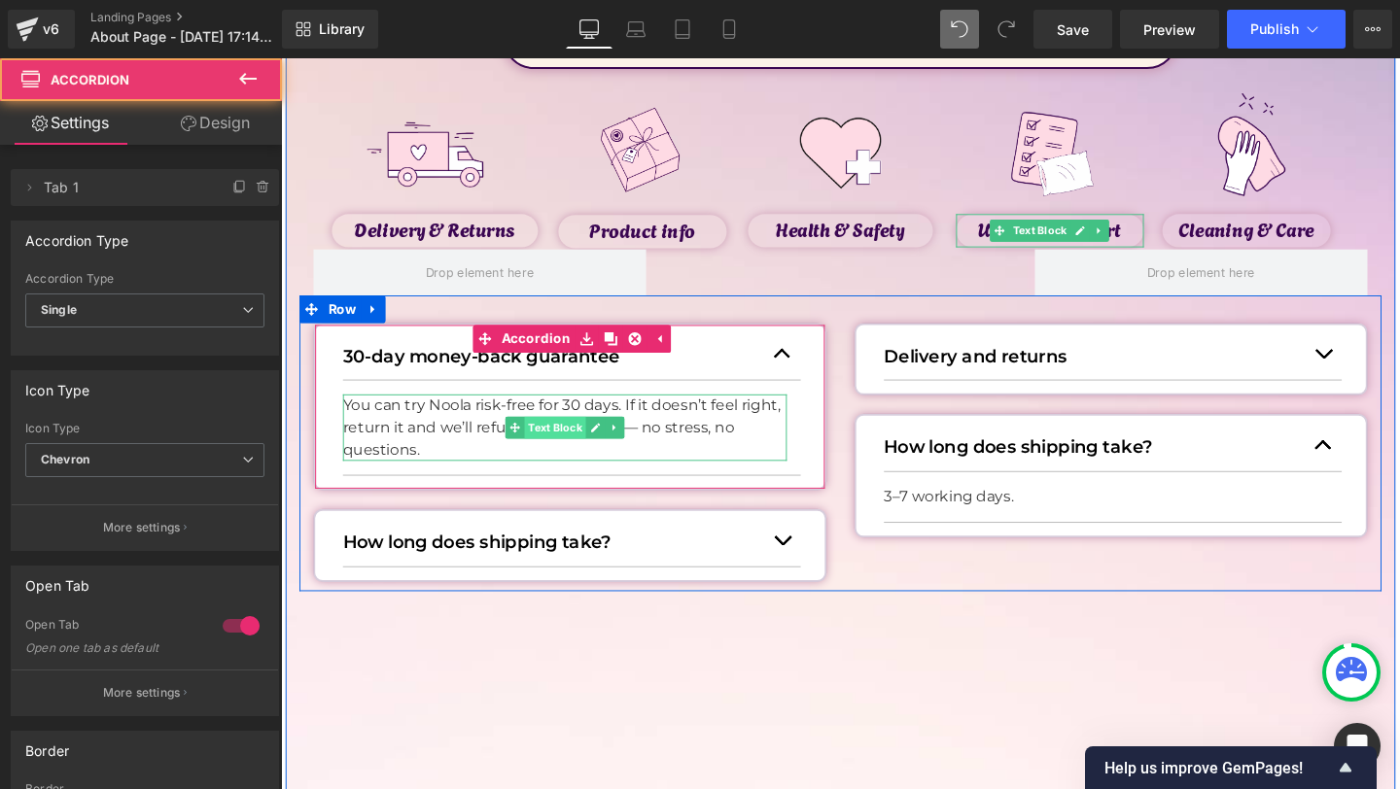
click at [572, 444] on span "Text Block" at bounding box center [569, 447] width 64 height 23
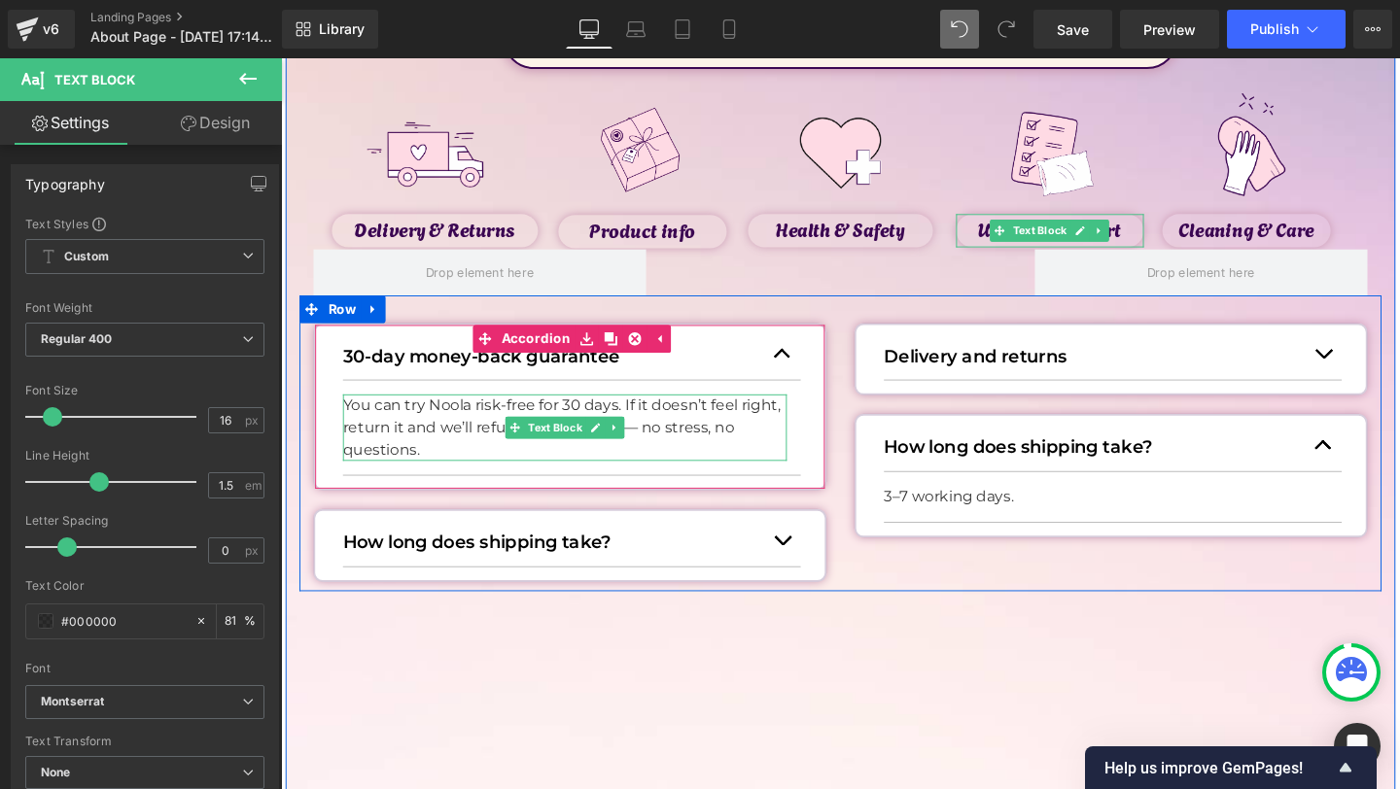
click at [456, 440] on p "You can try Noola risk-free for 30 days. If it doesn’t feel right, return it an…" at bounding box center [579, 447] width 467 height 70
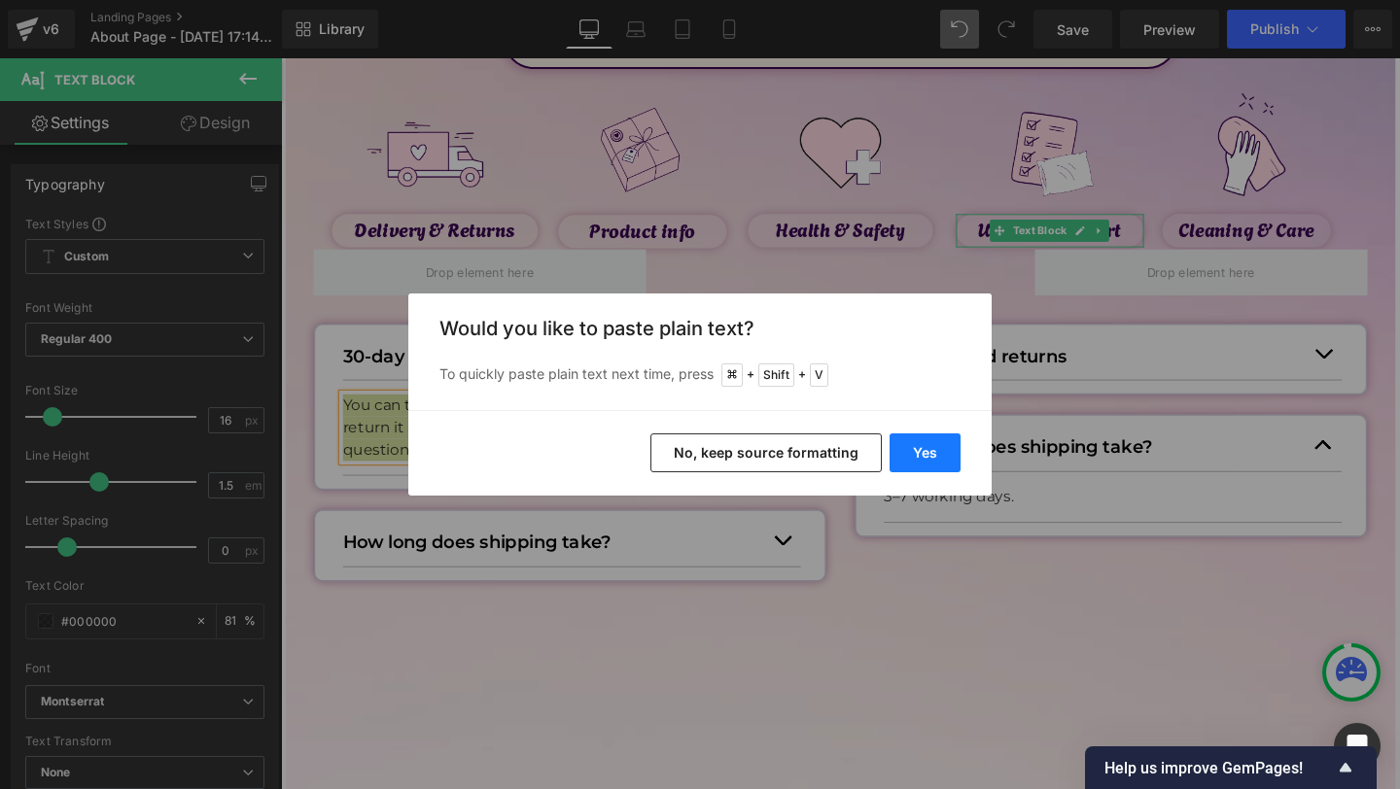
click at [915, 445] on button "Yes" at bounding box center [925, 453] width 71 height 39
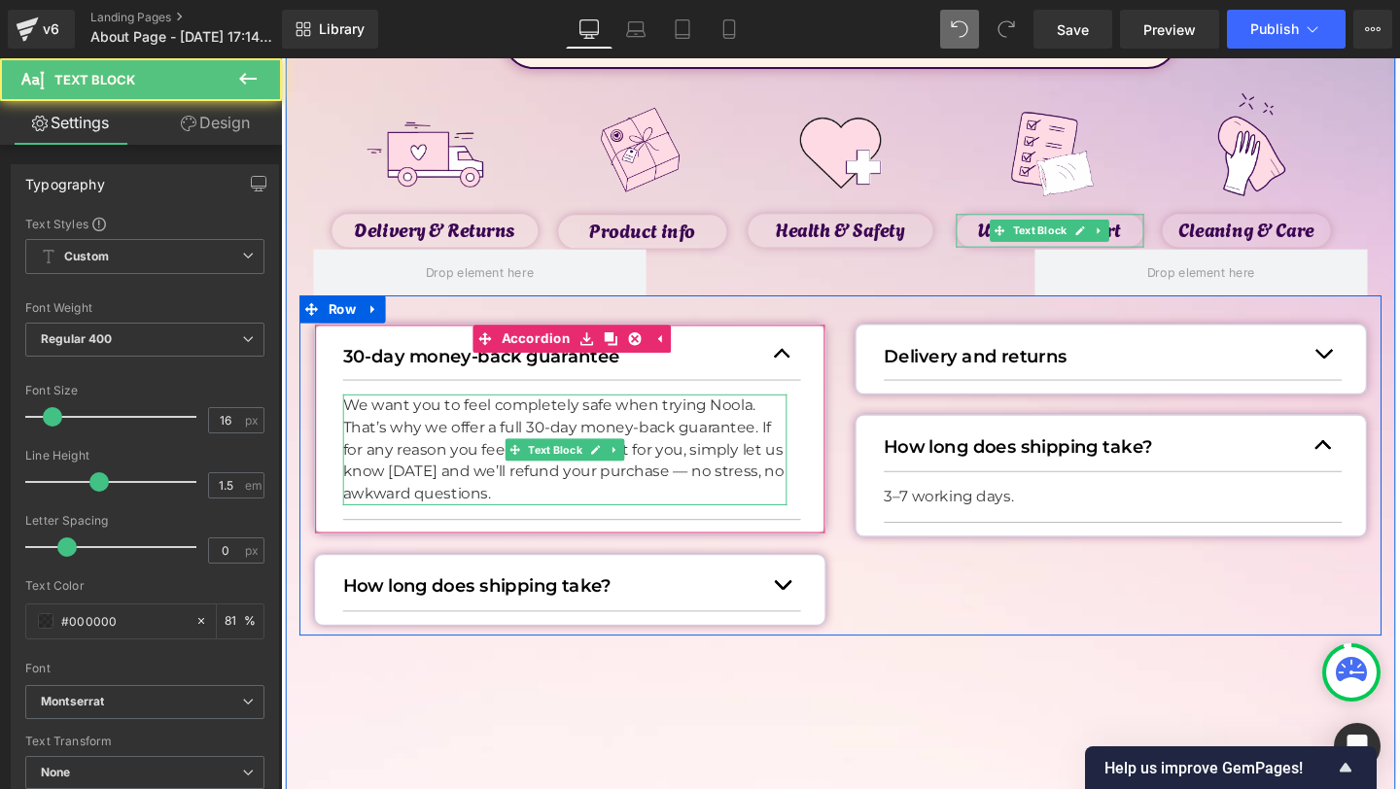
click at [553, 454] on p "We want you to feel completely safe when trying Noola. That’s why we offer a fu…" at bounding box center [579, 470] width 467 height 117
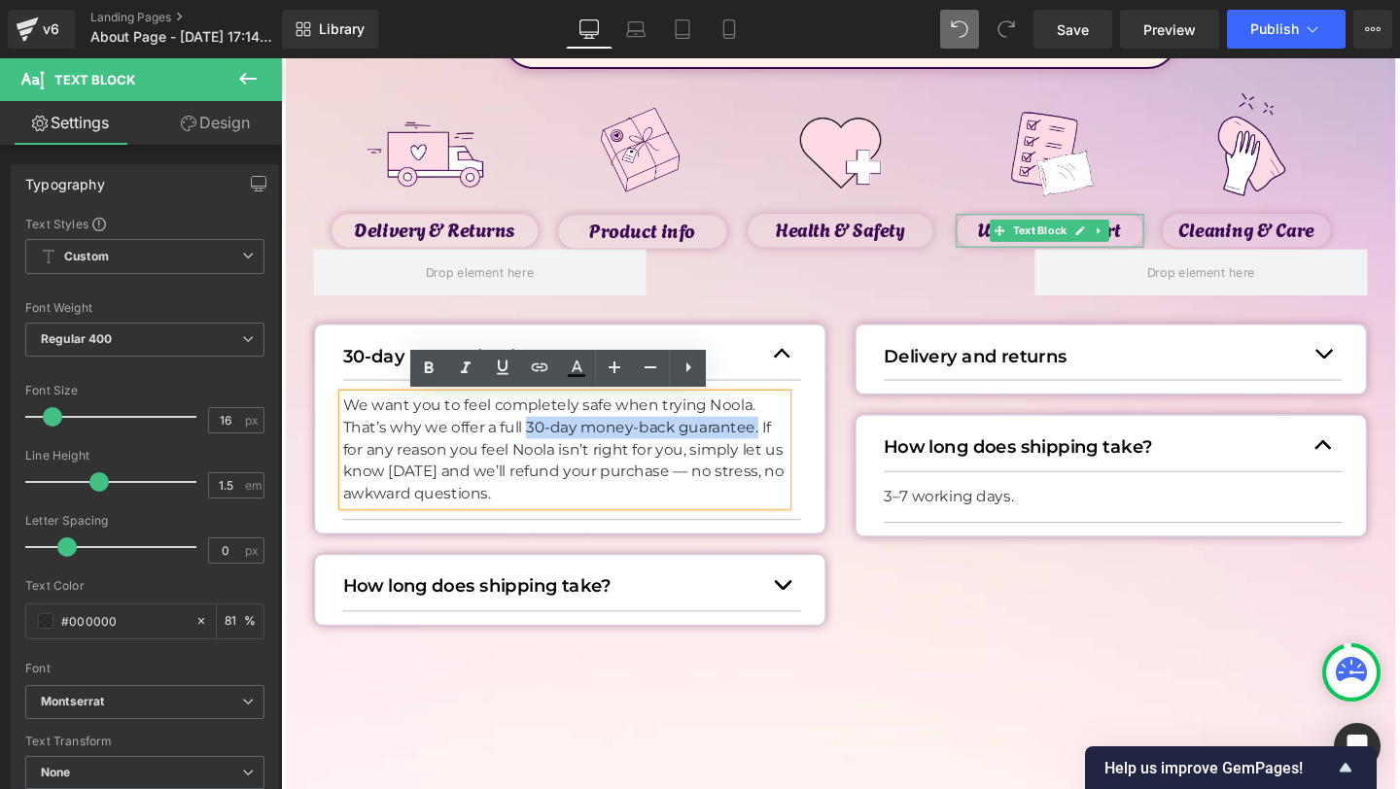
drag, startPoint x: 543, startPoint y: 451, endPoint x: 783, endPoint y: 442, distance: 240.3
click at [783, 442] on p "We want you to feel completely safe when trying Noola. That’s why we offer a fu…" at bounding box center [579, 470] width 467 height 117
click at [428, 364] on icon at bounding box center [429, 368] width 9 height 12
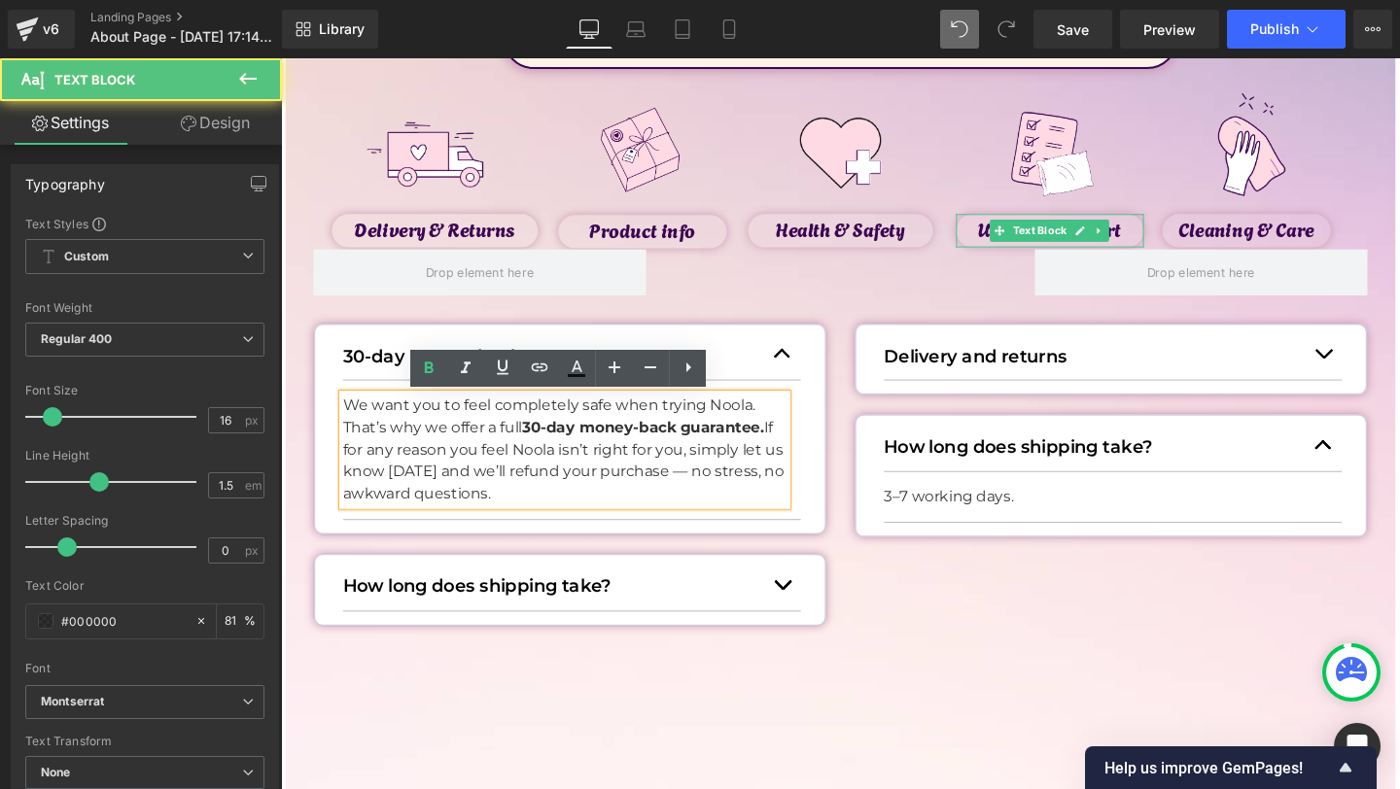
click at [768, 493] on p "We want you to feel completely safe when trying Noola. That’s why we offer a fu…" at bounding box center [579, 470] width 467 height 117
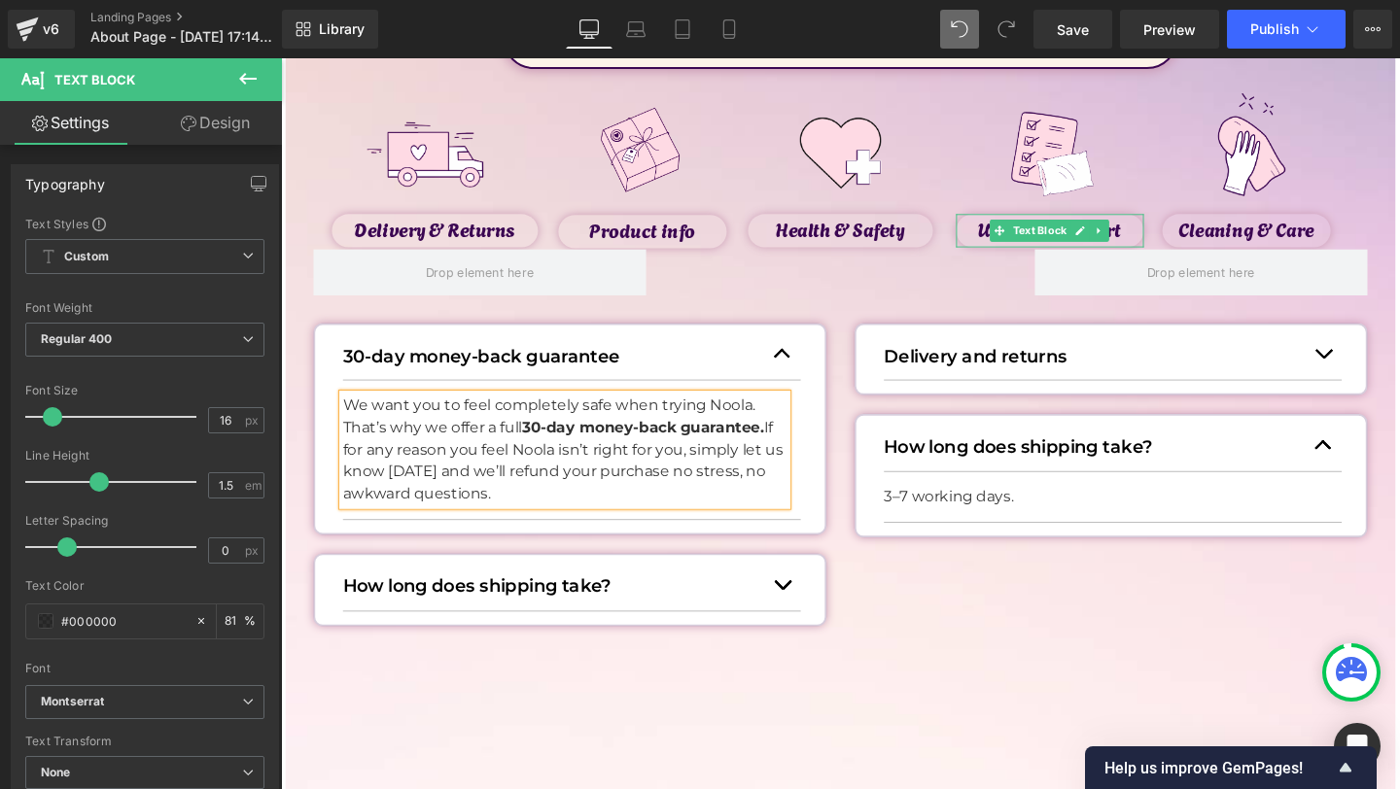
click at [972, 596] on div "30-day money-back guarantee Text Block We want you to feel completely safe when…" at bounding box center [869, 487] width 1138 height 358
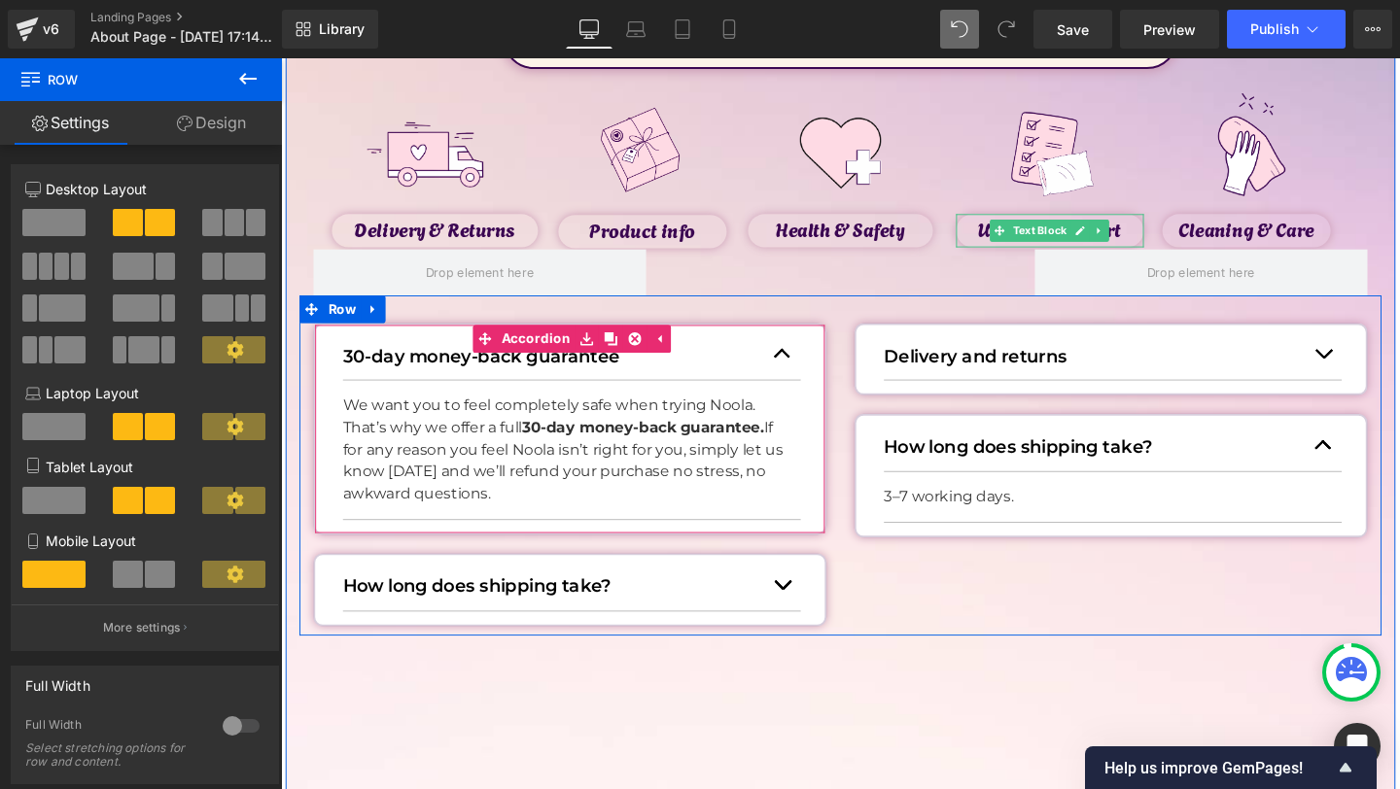
click at [814, 368] on button "button" at bounding box center [807, 369] width 39 height 53
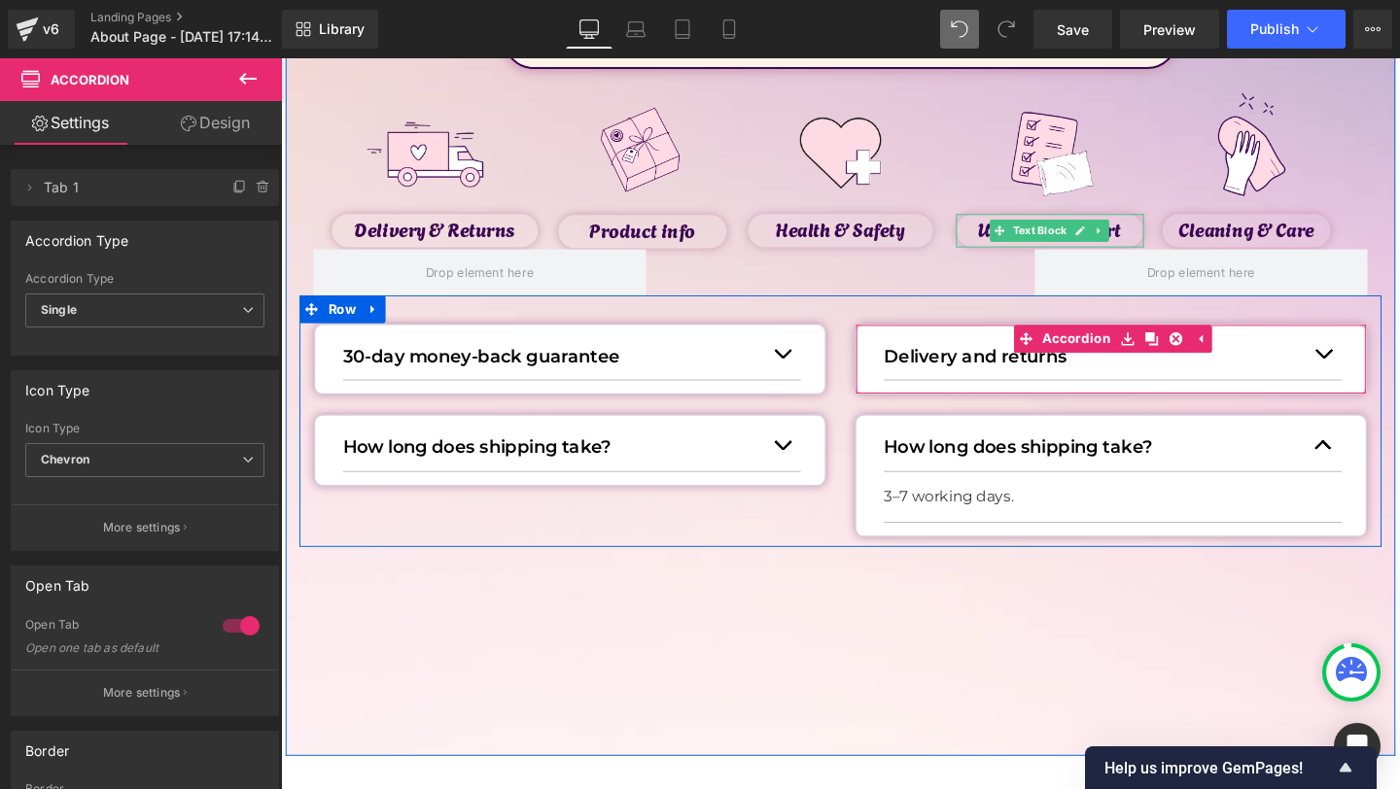
click at [1383, 371] on button "button" at bounding box center [1376, 369] width 39 height 53
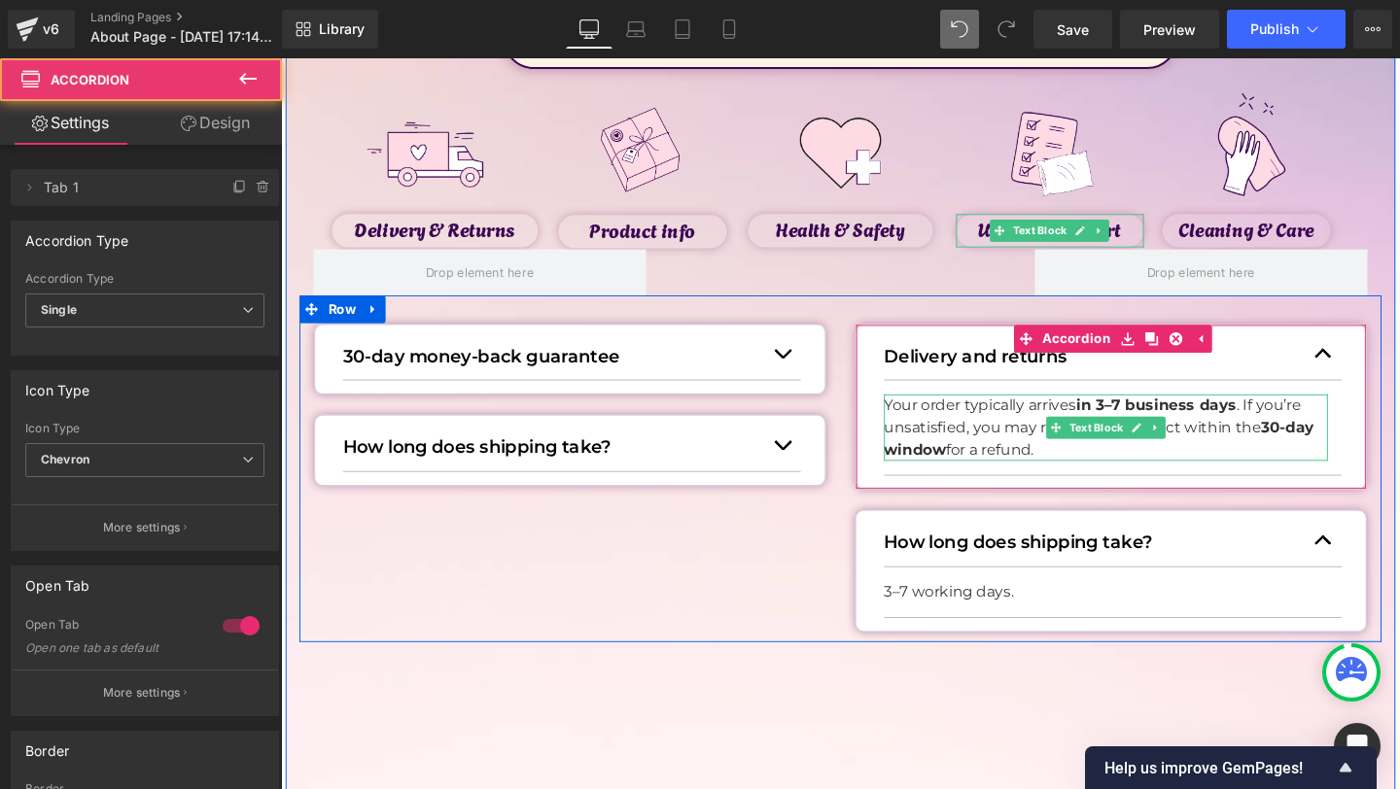
click at [1053, 459] on p "Your order typically arrives in 3–7 business days . I f you’re unsatisfied, you…" at bounding box center [1148, 447] width 467 height 70
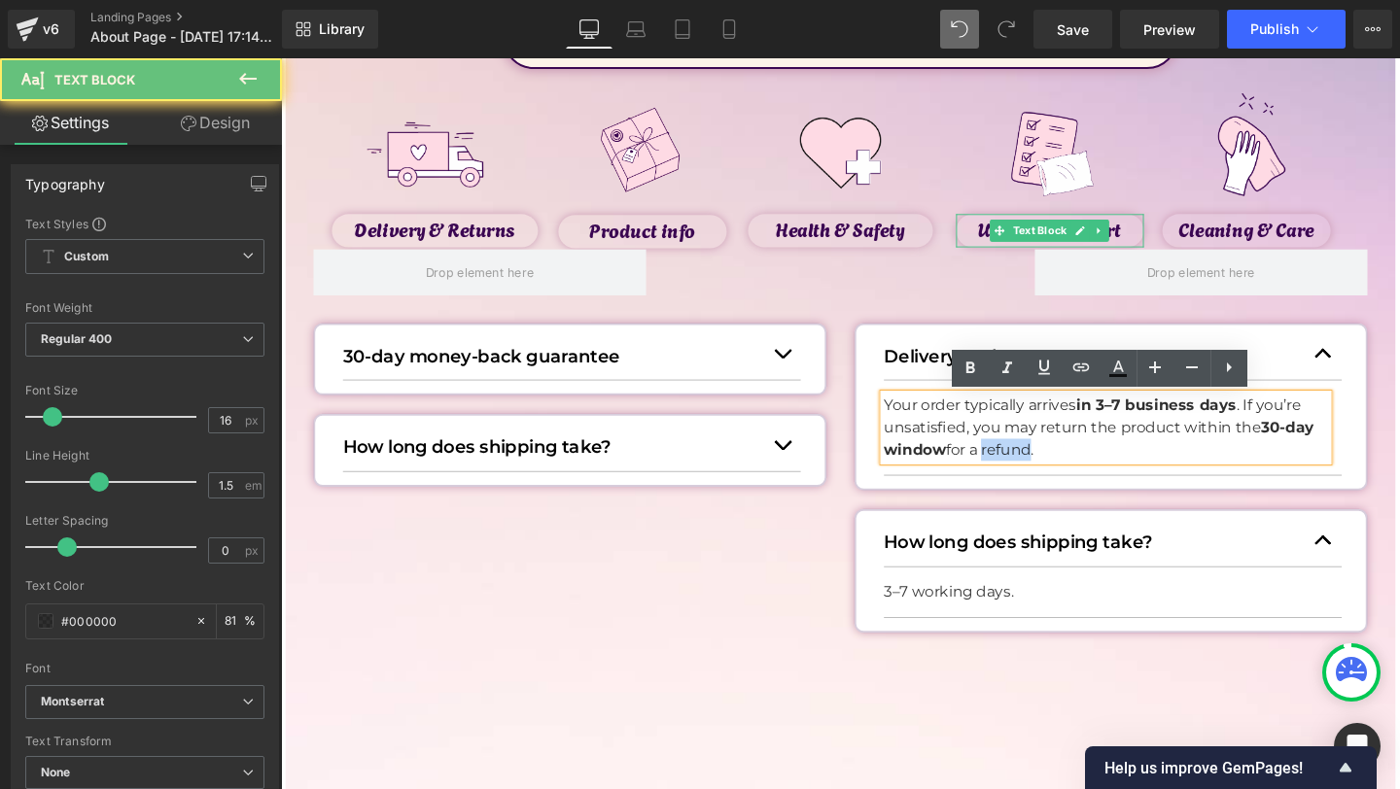
click at [1053, 459] on p "Your order typically arrives in 3–7 business days . I f you’re unsatisfied, you…" at bounding box center [1148, 447] width 467 height 70
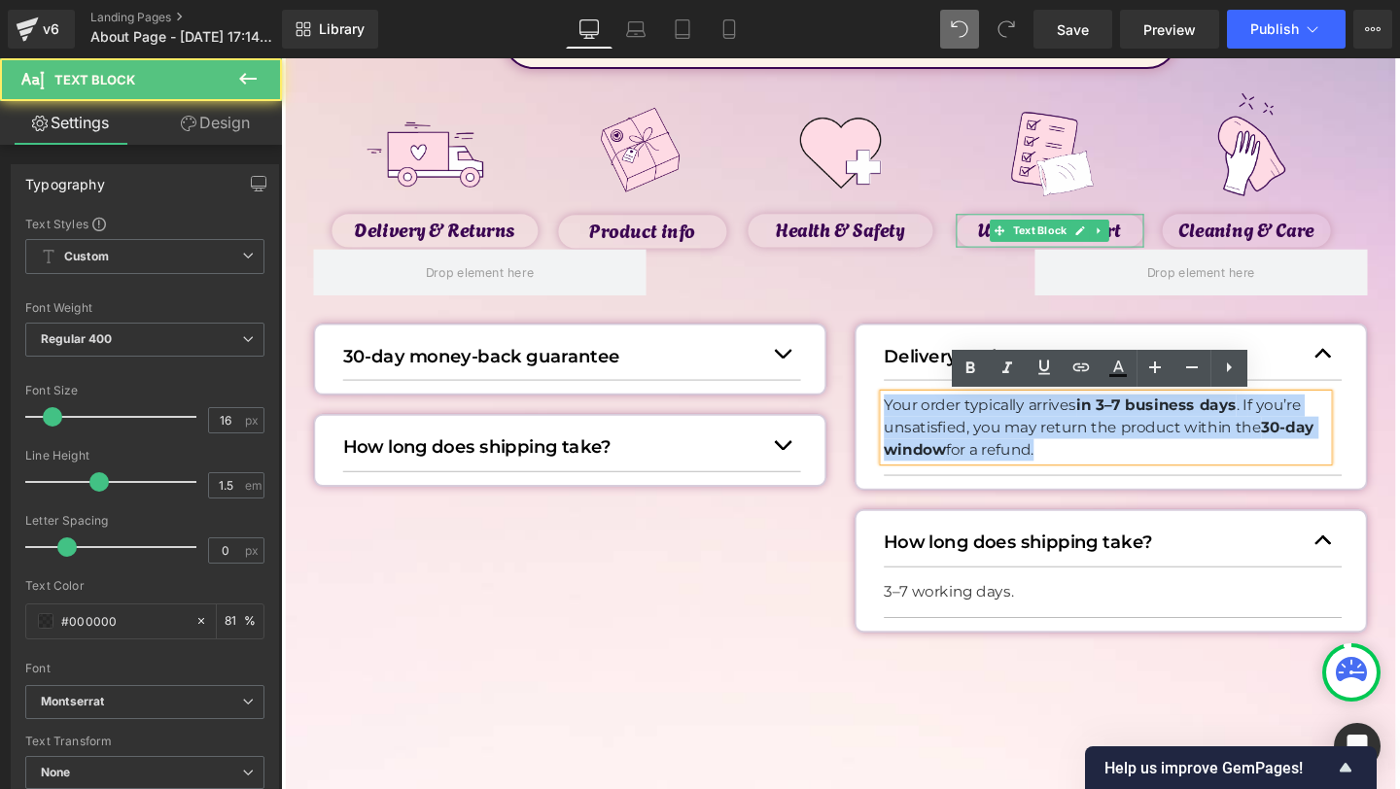
click at [1053, 459] on p "Your order typically arrives in 3–7 business days . I f you’re unsatisfied, you…" at bounding box center [1148, 447] width 467 height 70
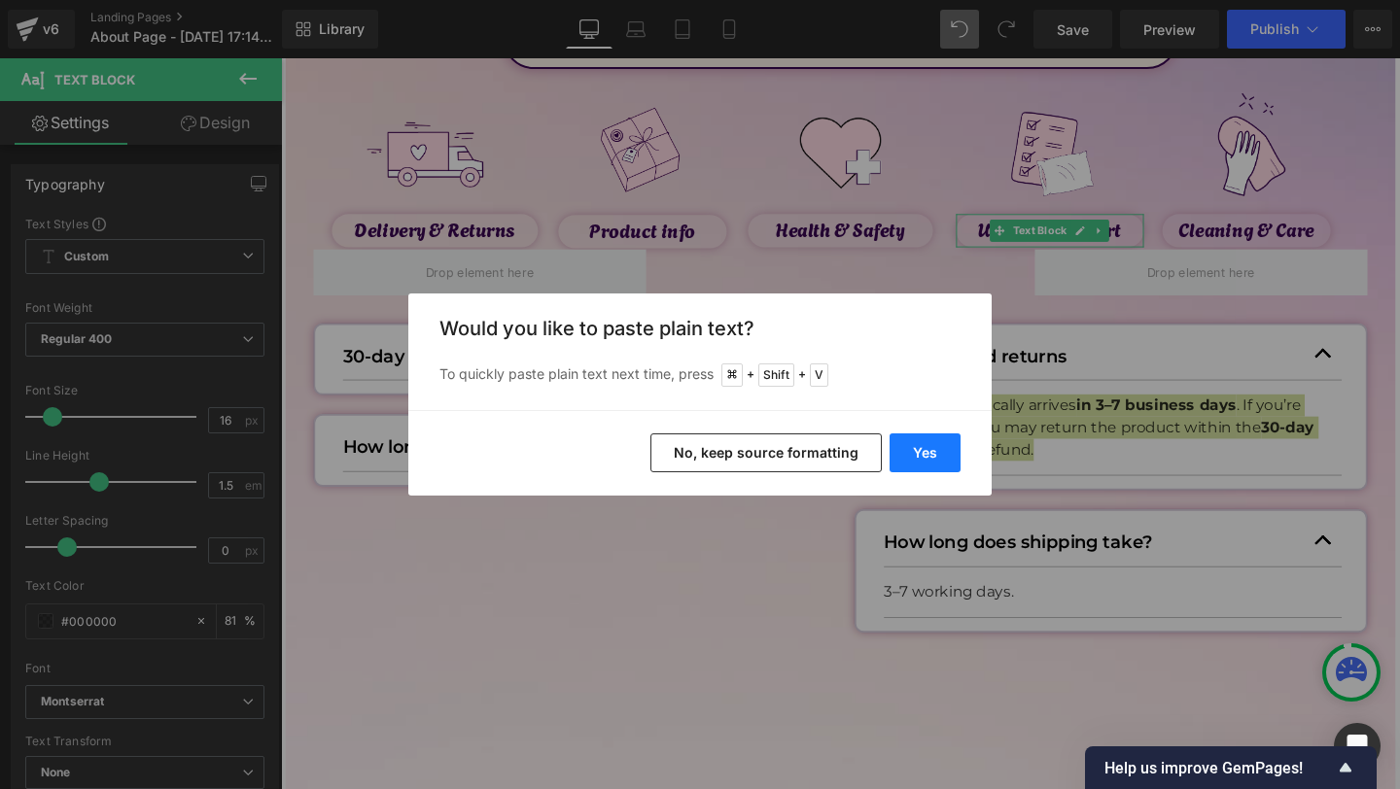
click at [917, 460] on button "Yes" at bounding box center [925, 453] width 71 height 39
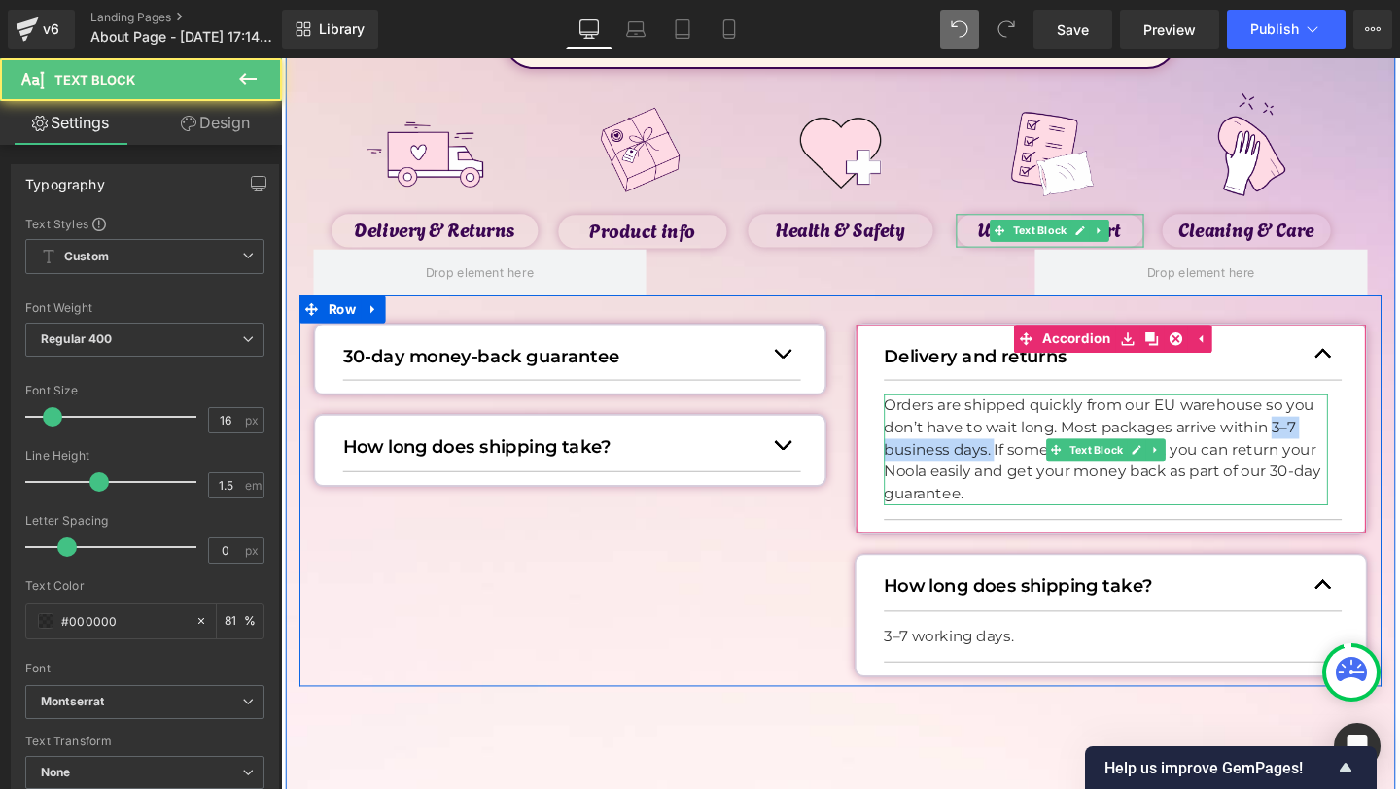
drag, startPoint x: 1321, startPoint y: 443, endPoint x: 1027, endPoint y: 472, distance: 295.9
click at [1027, 472] on p "Orders are shipped quickly from our EU warehouse so you don’t have to wait long…" at bounding box center [1148, 470] width 467 height 117
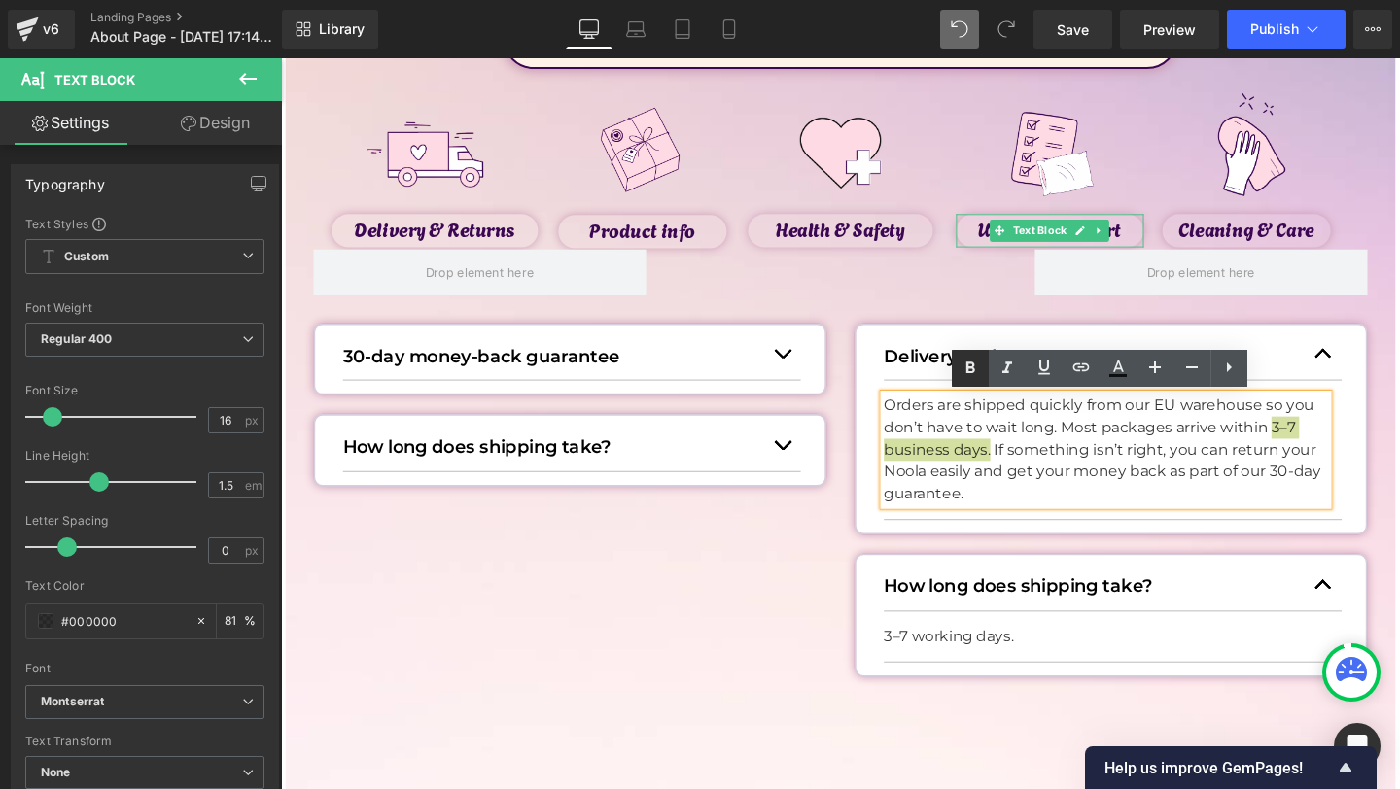
click at [975, 371] on icon at bounding box center [970, 368] width 23 height 23
click at [1104, 529] on div "Orders are shipped quickly from our EU warehouse so you don’t have to wait long…" at bounding box center [1148, 470] width 467 height 117
click at [1377, 374] on span "button" at bounding box center [1377, 374] width 0 height 0
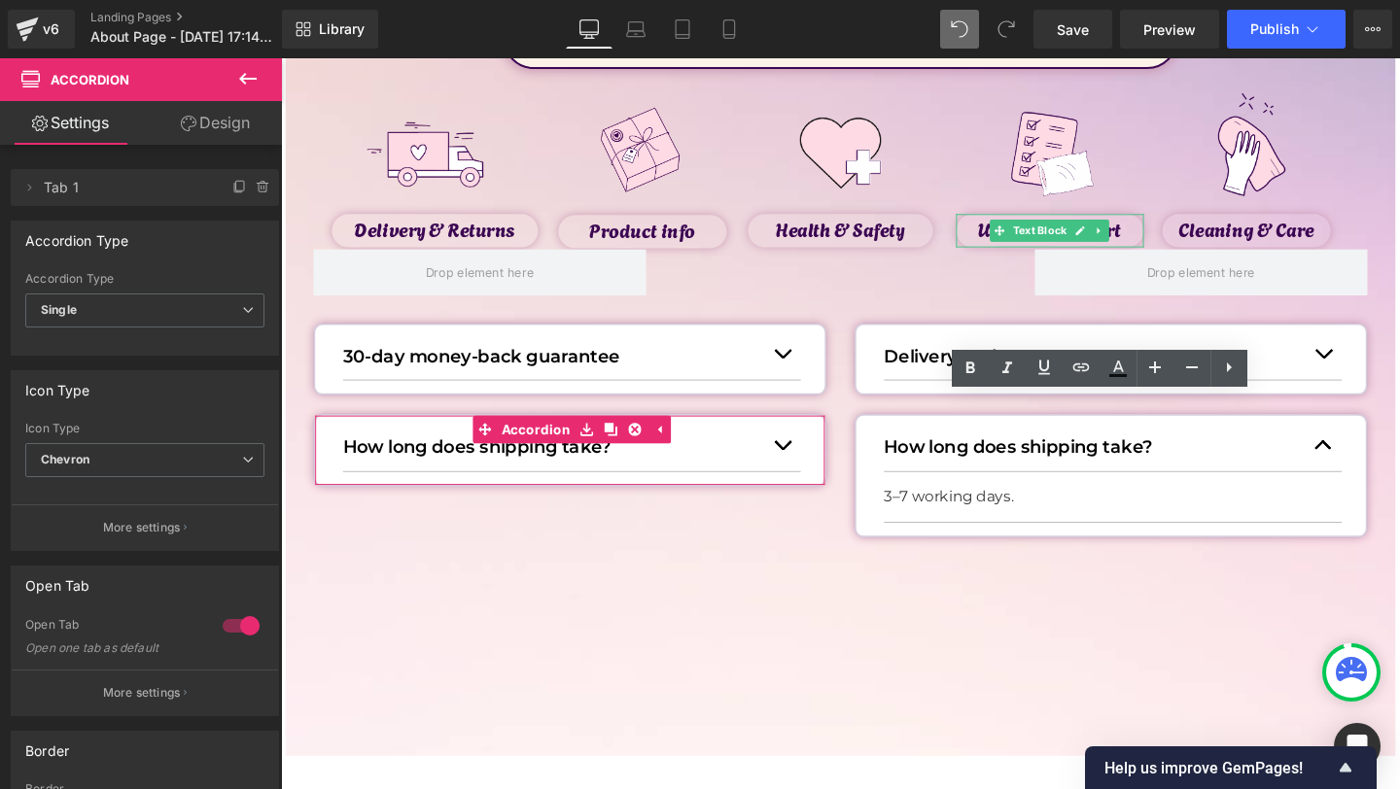
click at [799, 473] on button "button" at bounding box center [807, 464] width 39 height 53
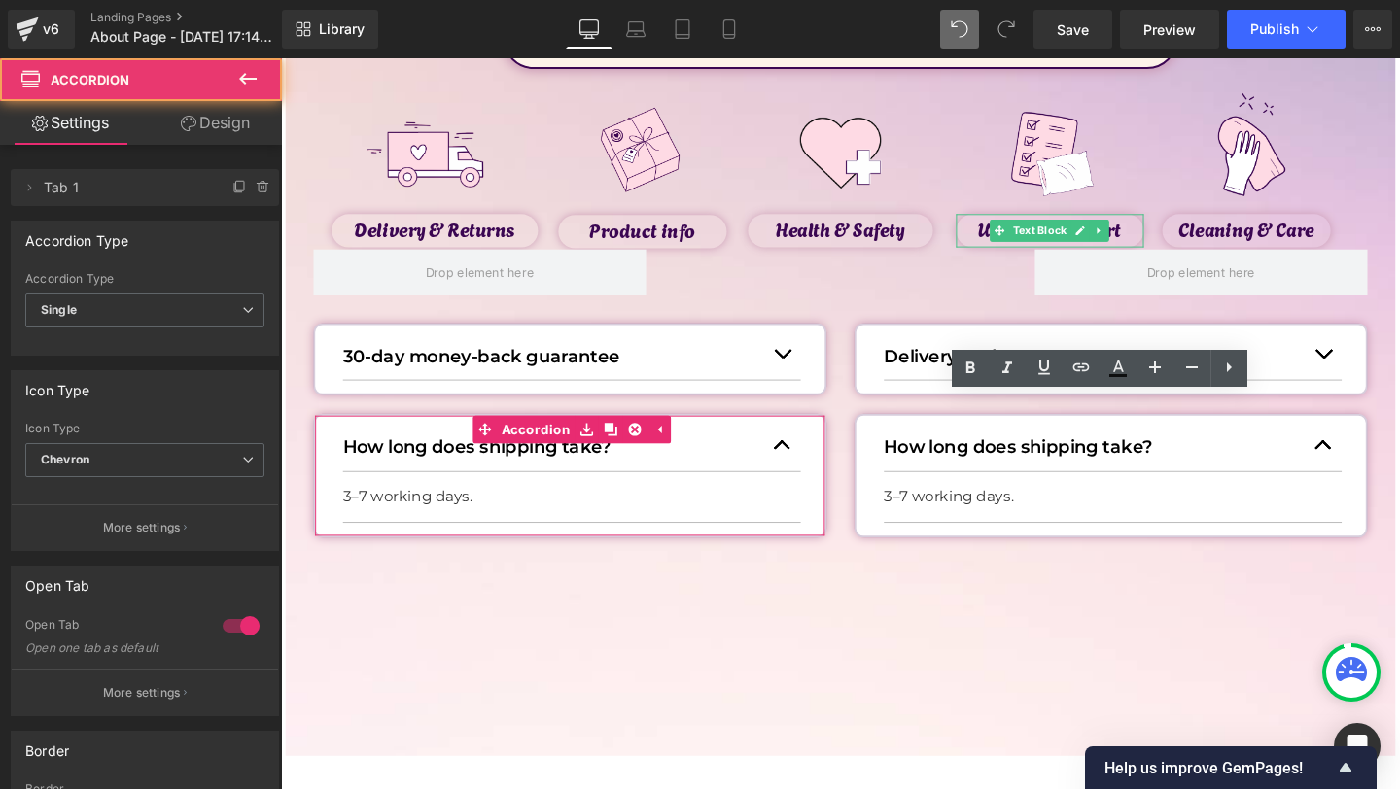
click at [378, 535] on article "3–7 working days. Text Block" at bounding box center [586, 520] width 481 height 53
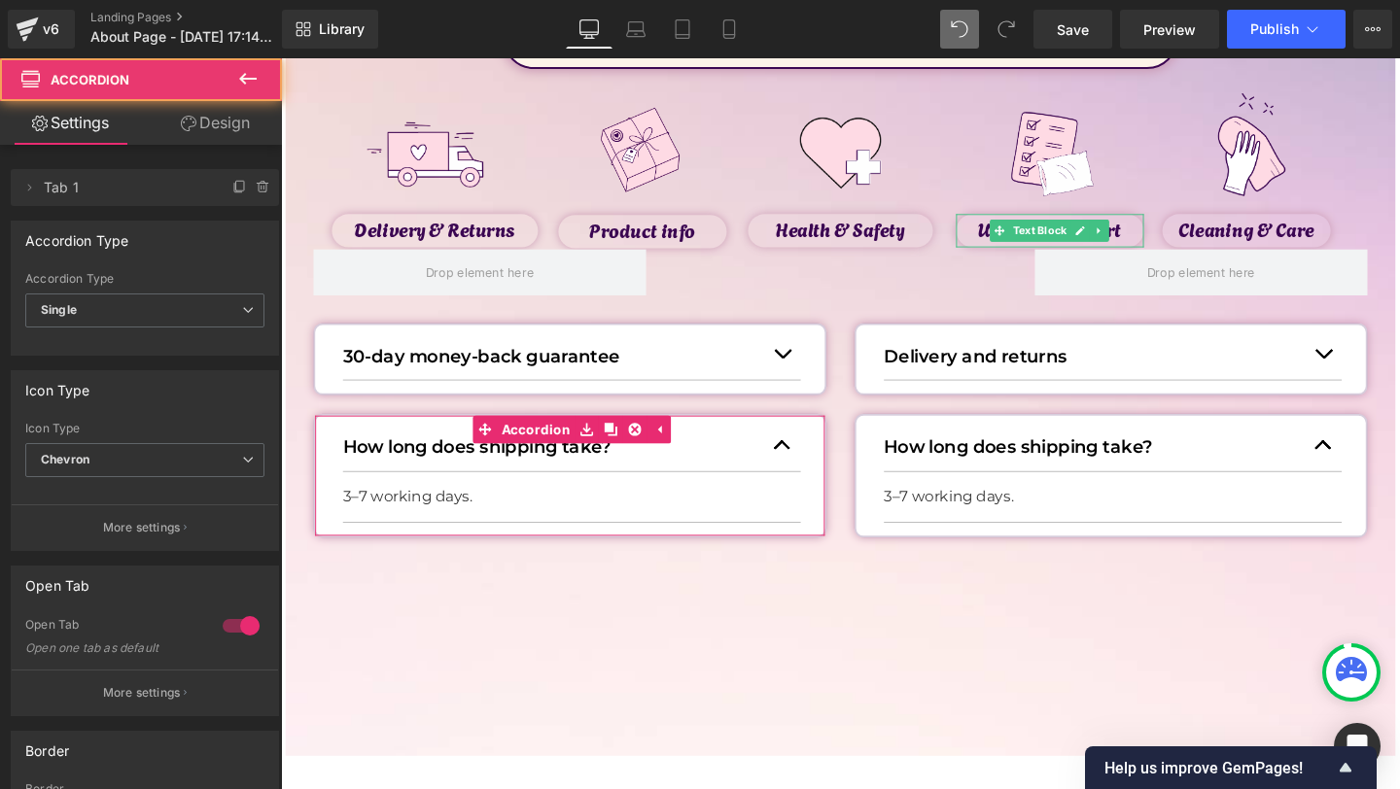
click at [383, 531] on div "3–7 working days. Text Block" at bounding box center [579, 519] width 467 height 23
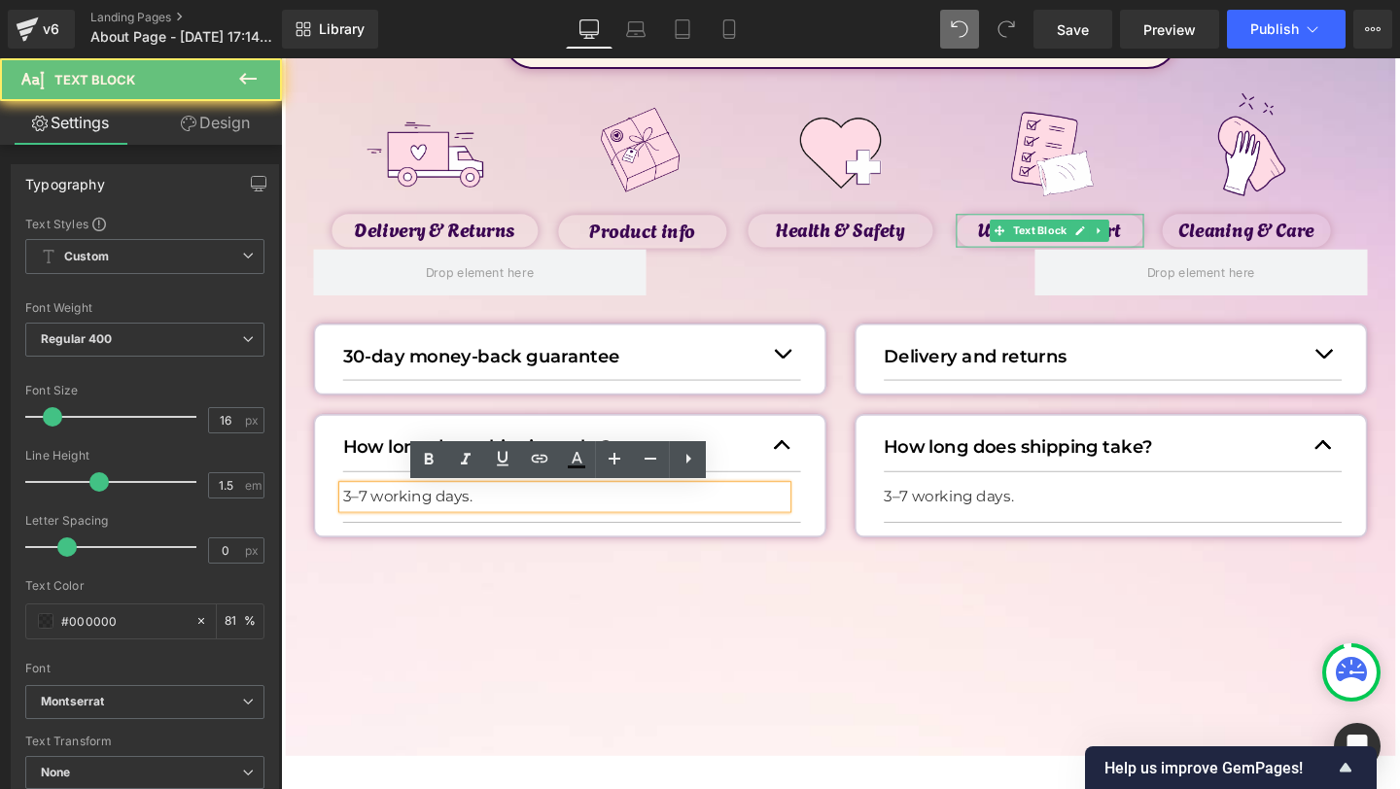
click at [388, 523] on p "3–7 working days." at bounding box center [579, 519] width 467 height 23
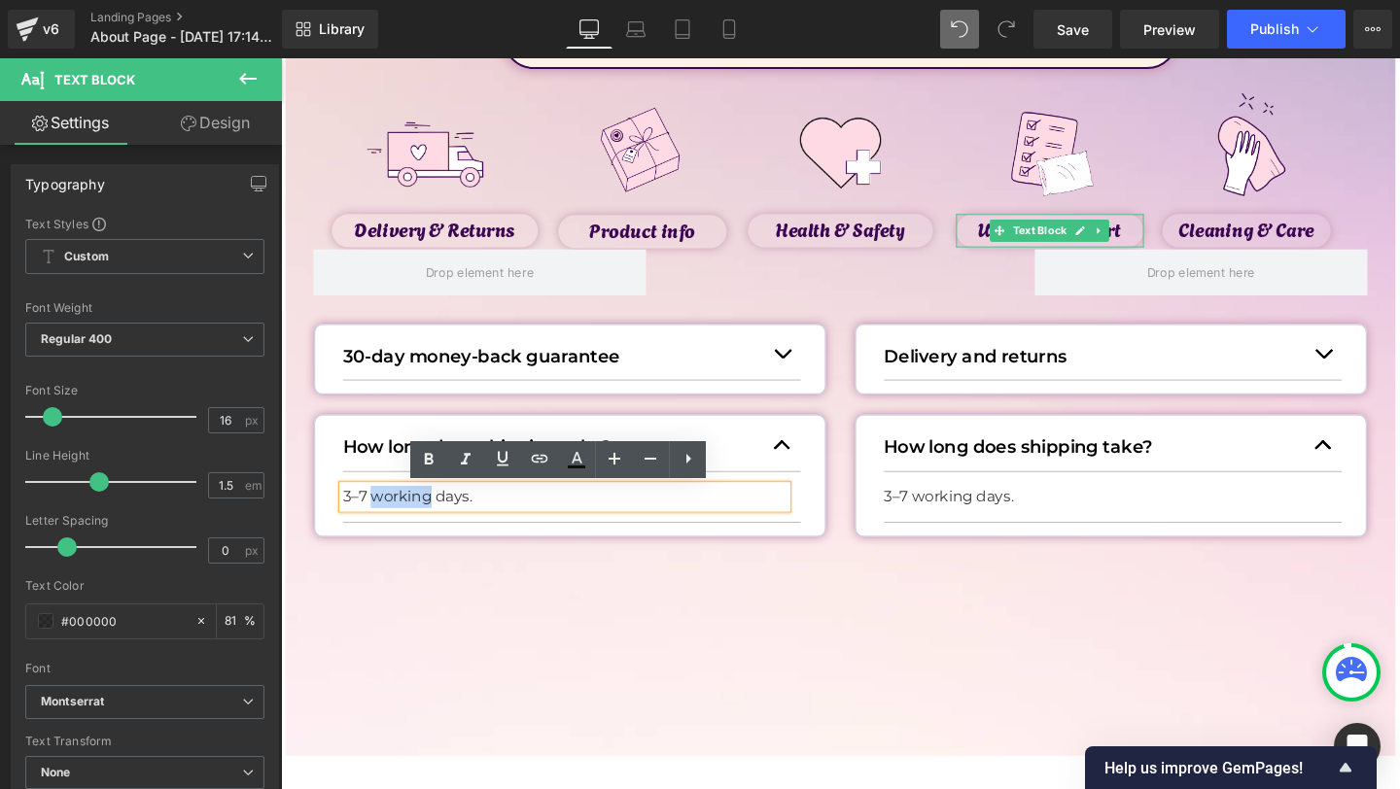
click at [388, 523] on p "3–7 working days." at bounding box center [579, 519] width 467 height 23
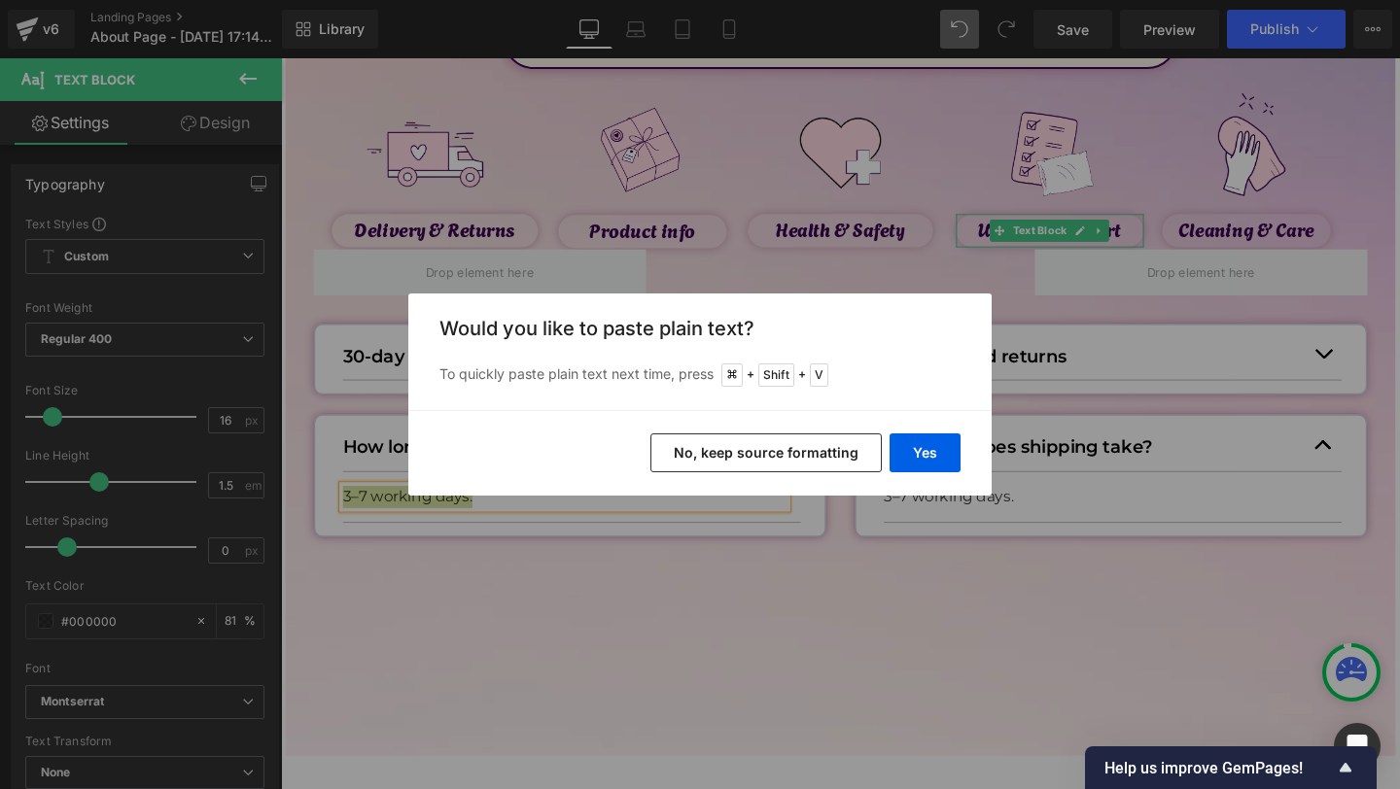
click at [963, 445] on div "Yes No, keep source formatting" at bounding box center [699, 453] width 583 height 86
click at [950, 445] on button "Yes" at bounding box center [925, 453] width 71 height 39
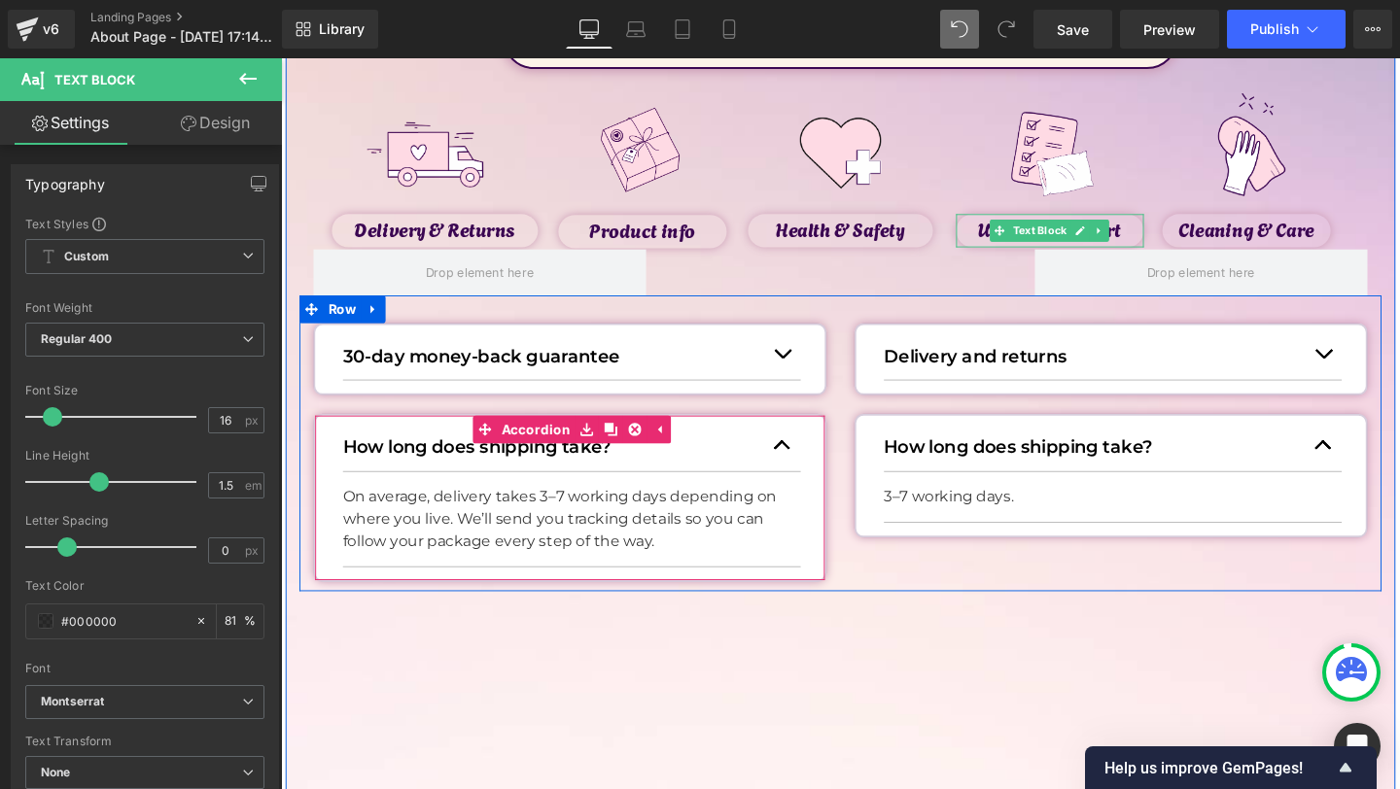
click at [815, 461] on button "button" at bounding box center [807, 464] width 39 height 53
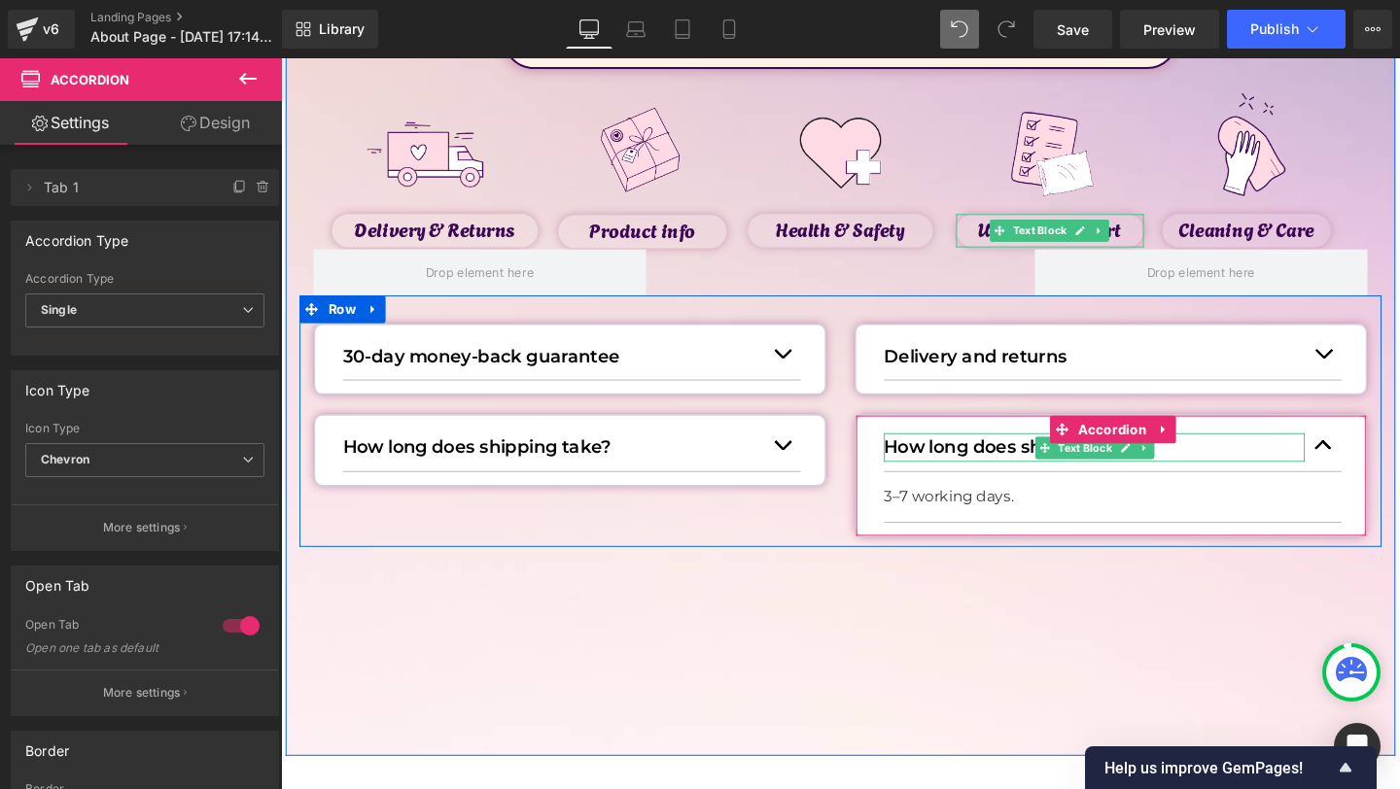
click at [932, 471] on p "How long does shipping take?" at bounding box center [1136, 467] width 442 height 29
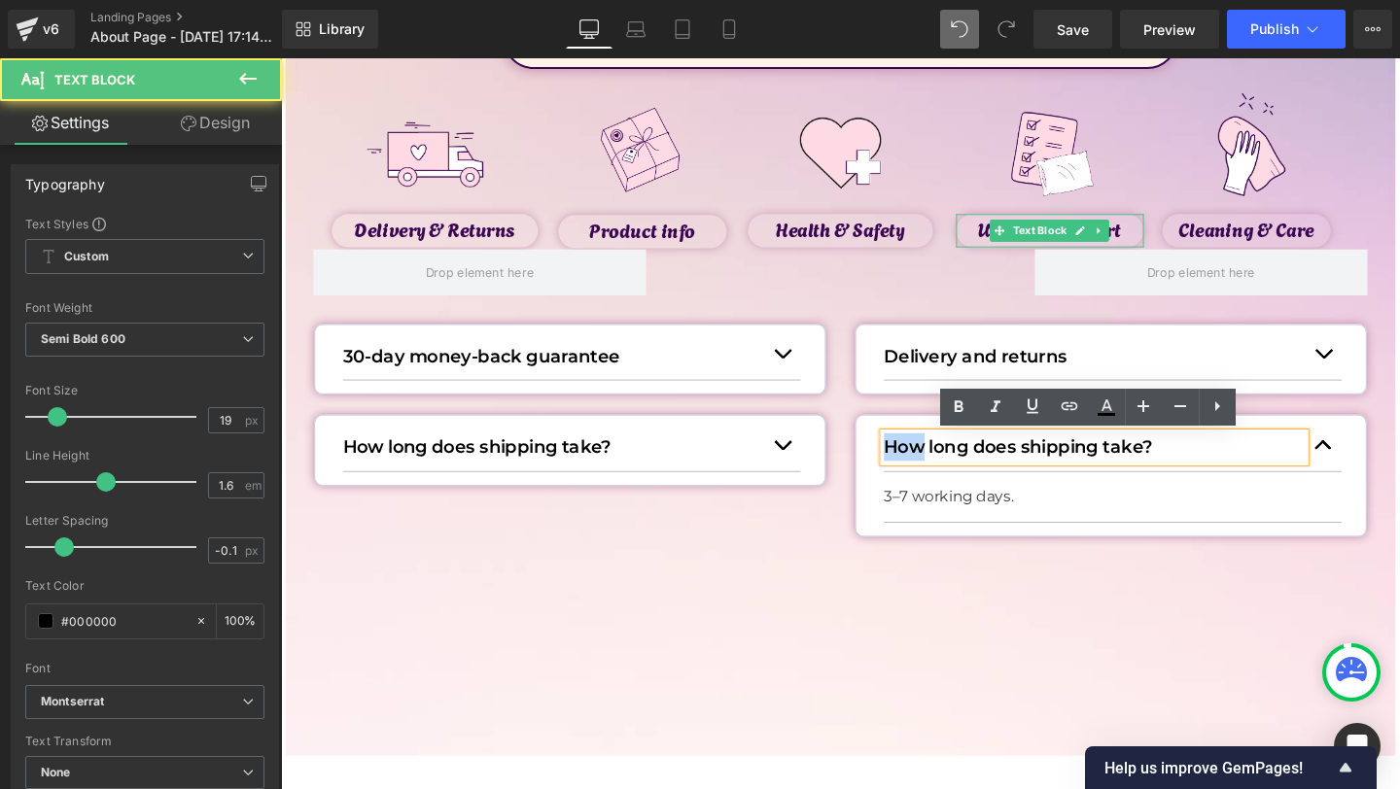
click at [932, 471] on p "How long does shipping take?" at bounding box center [1136, 467] width 442 height 29
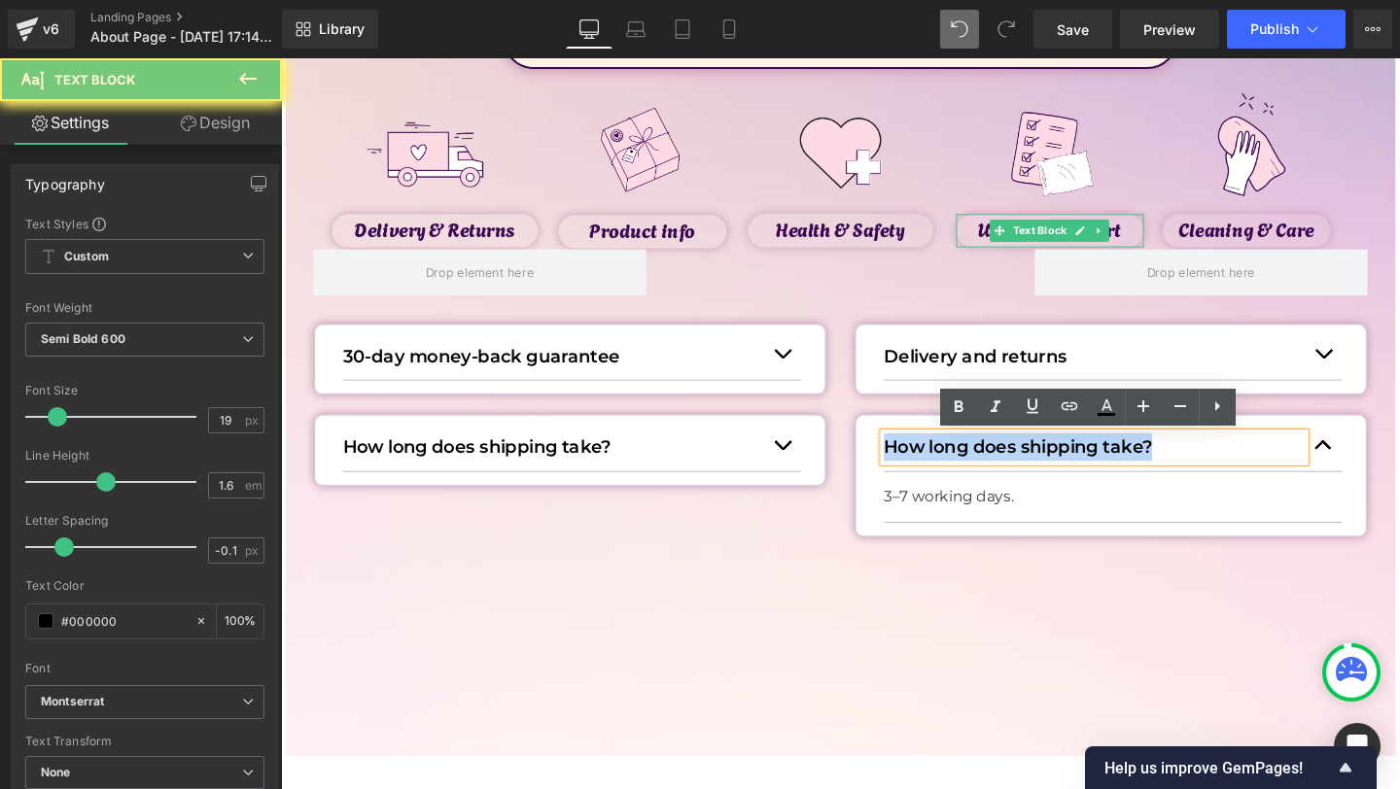
click at [932, 471] on p "How long does shipping take?" at bounding box center [1136, 467] width 442 height 29
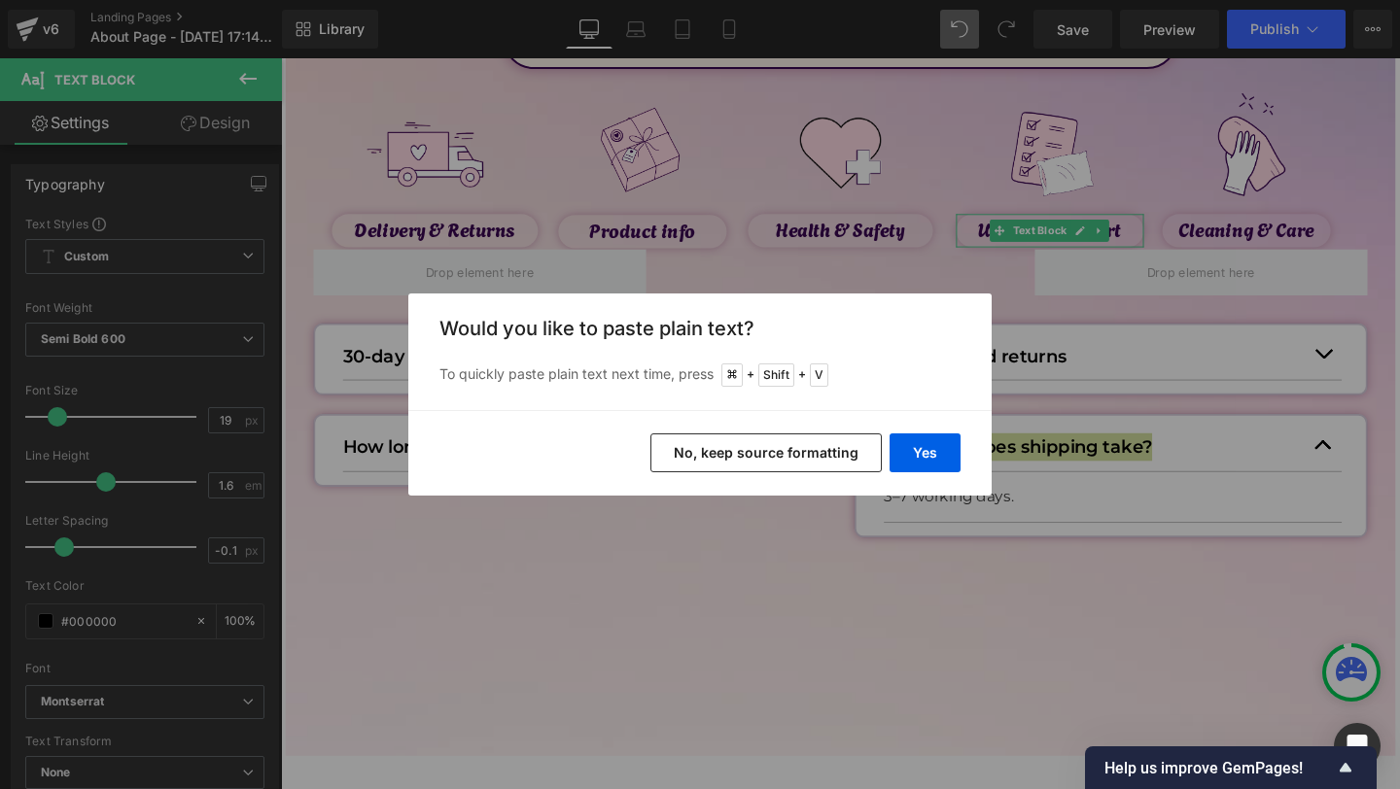
click at [901, 450] on button "Yes" at bounding box center [925, 453] width 71 height 39
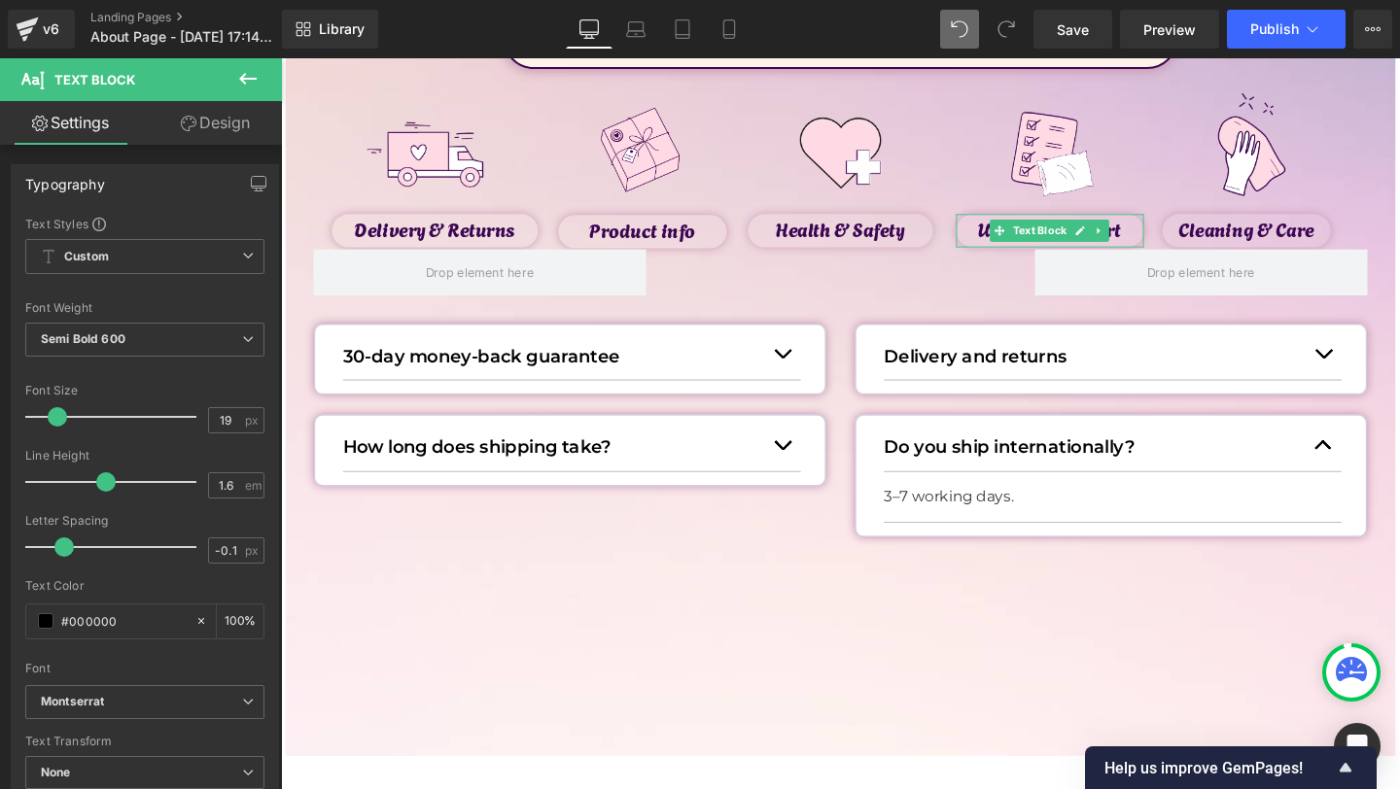
click at [960, 522] on p "3–7 working days." at bounding box center [1148, 519] width 467 height 23
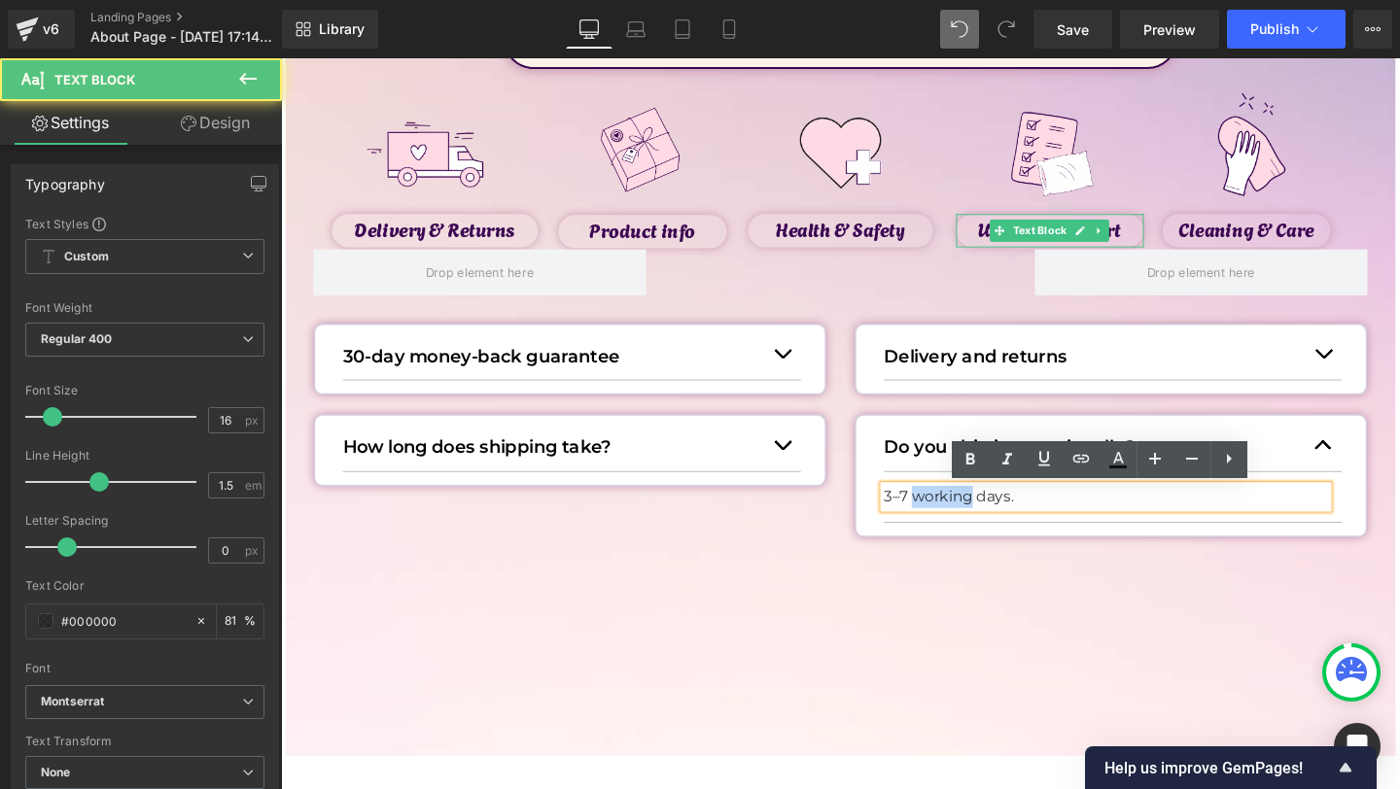
click at [960, 522] on p "3–7 working days." at bounding box center [1148, 519] width 467 height 23
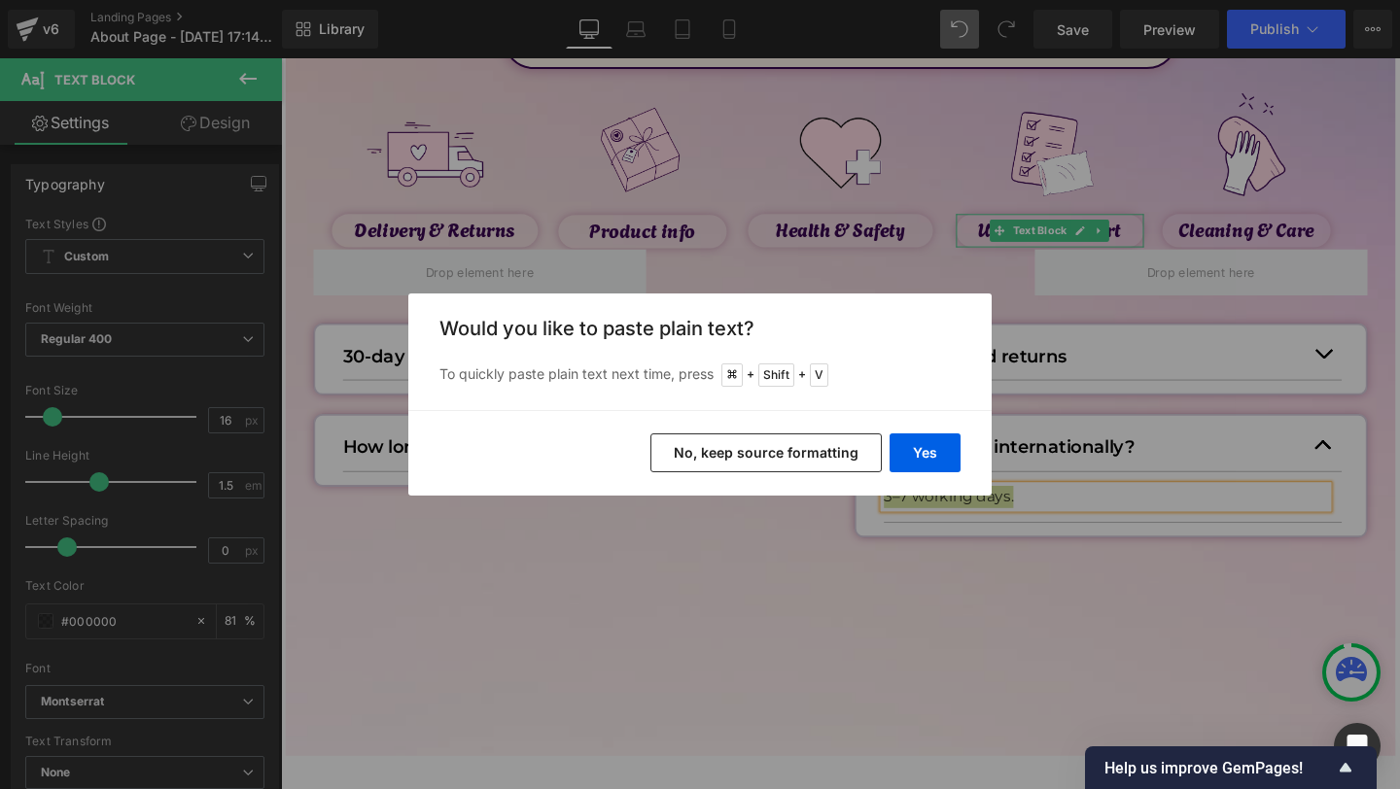
click at [963, 447] on div "Yes No, keep source formatting" at bounding box center [699, 453] width 583 height 86
click at [954, 448] on button "Yes" at bounding box center [925, 453] width 71 height 39
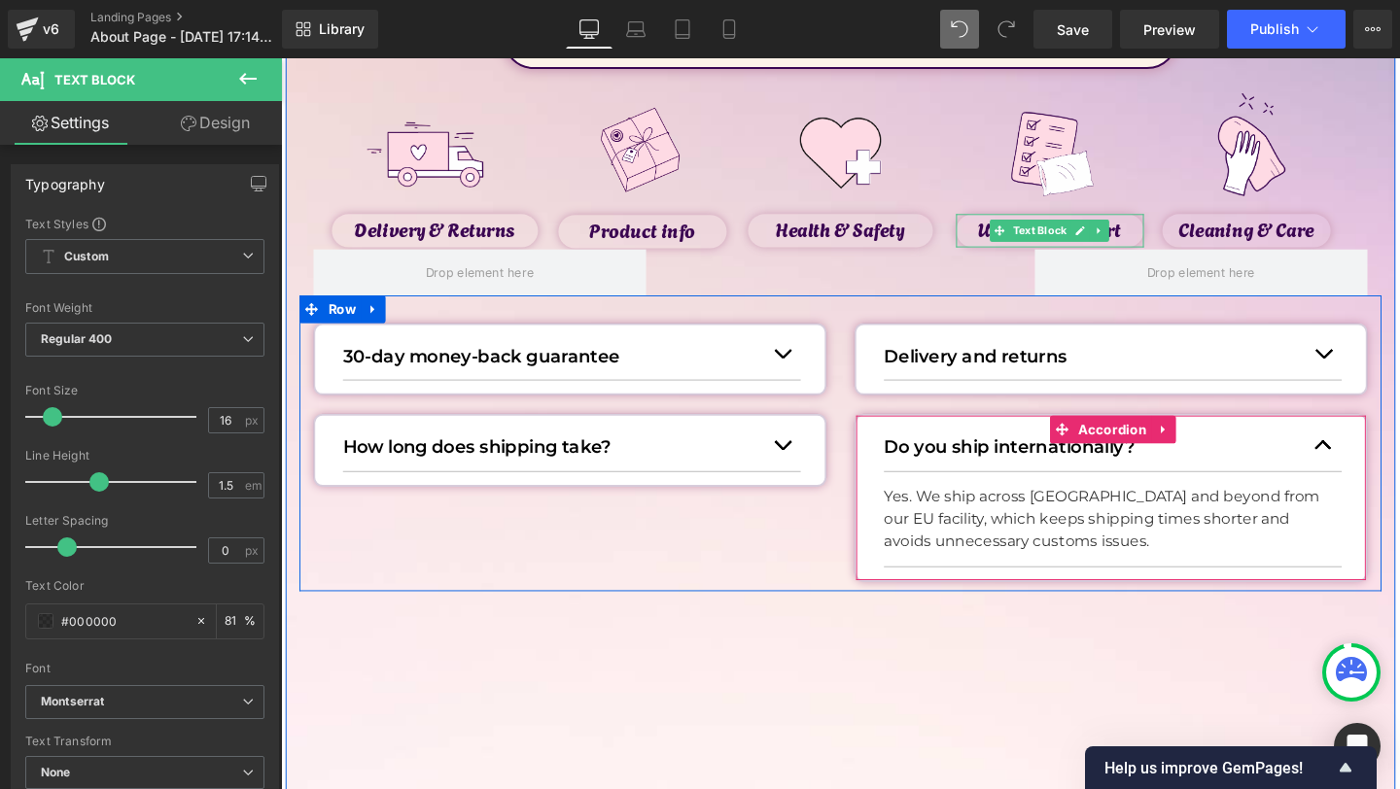
click at [1387, 462] on button "button" at bounding box center [1376, 464] width 39 height 53
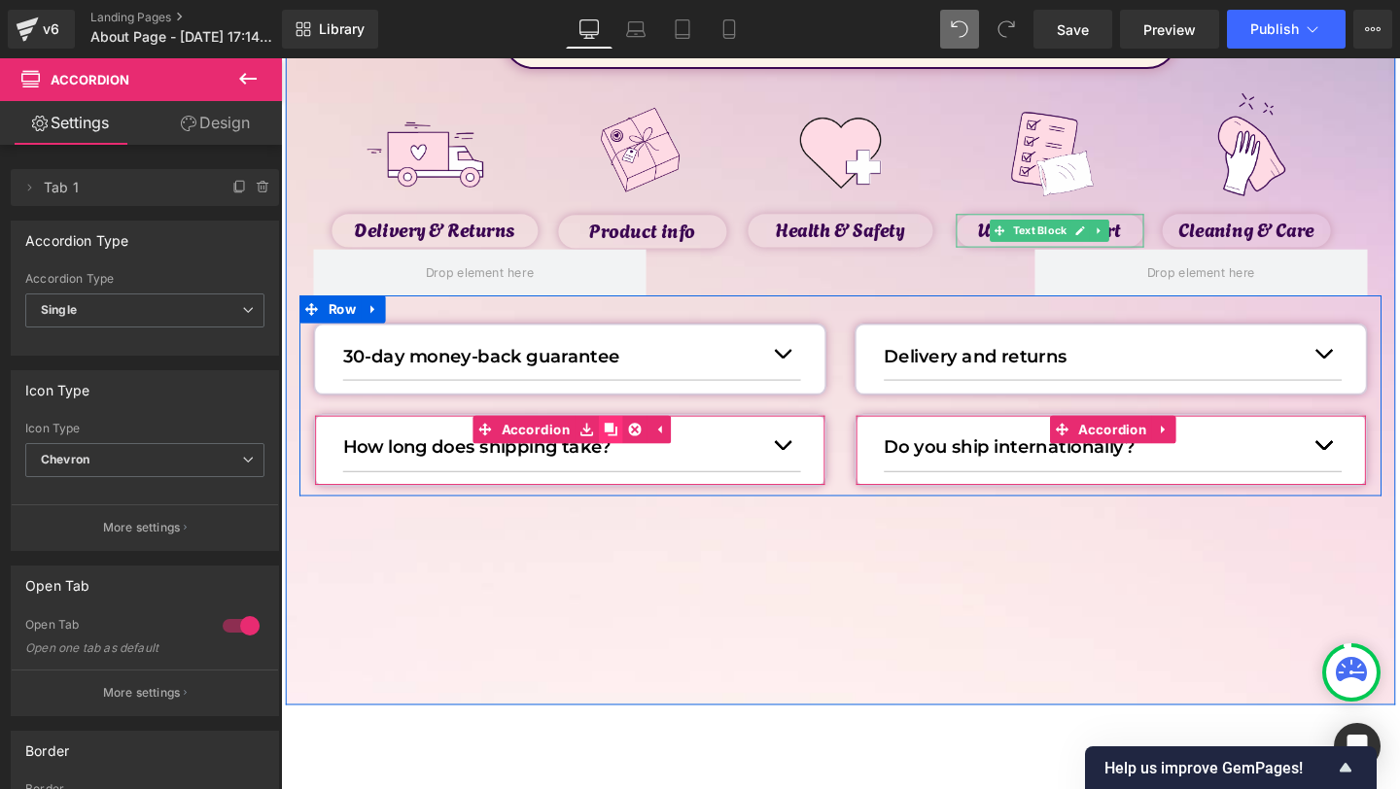
click at [615, 445] on link at bounding box center [627, 449] width 25 height 29
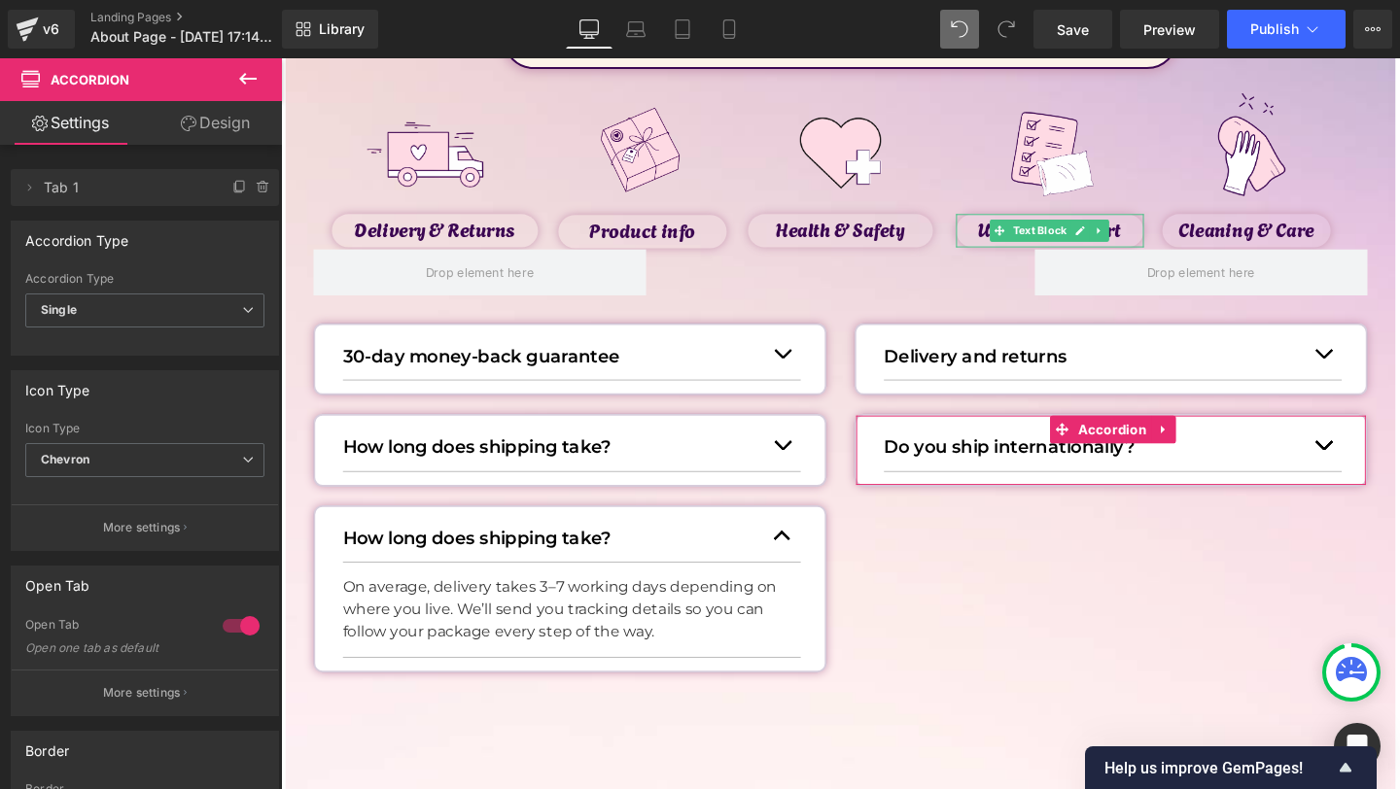
click at [499, 562] on p "How long does shipping take?" at bounding box center [567, 563] width 442 height 29
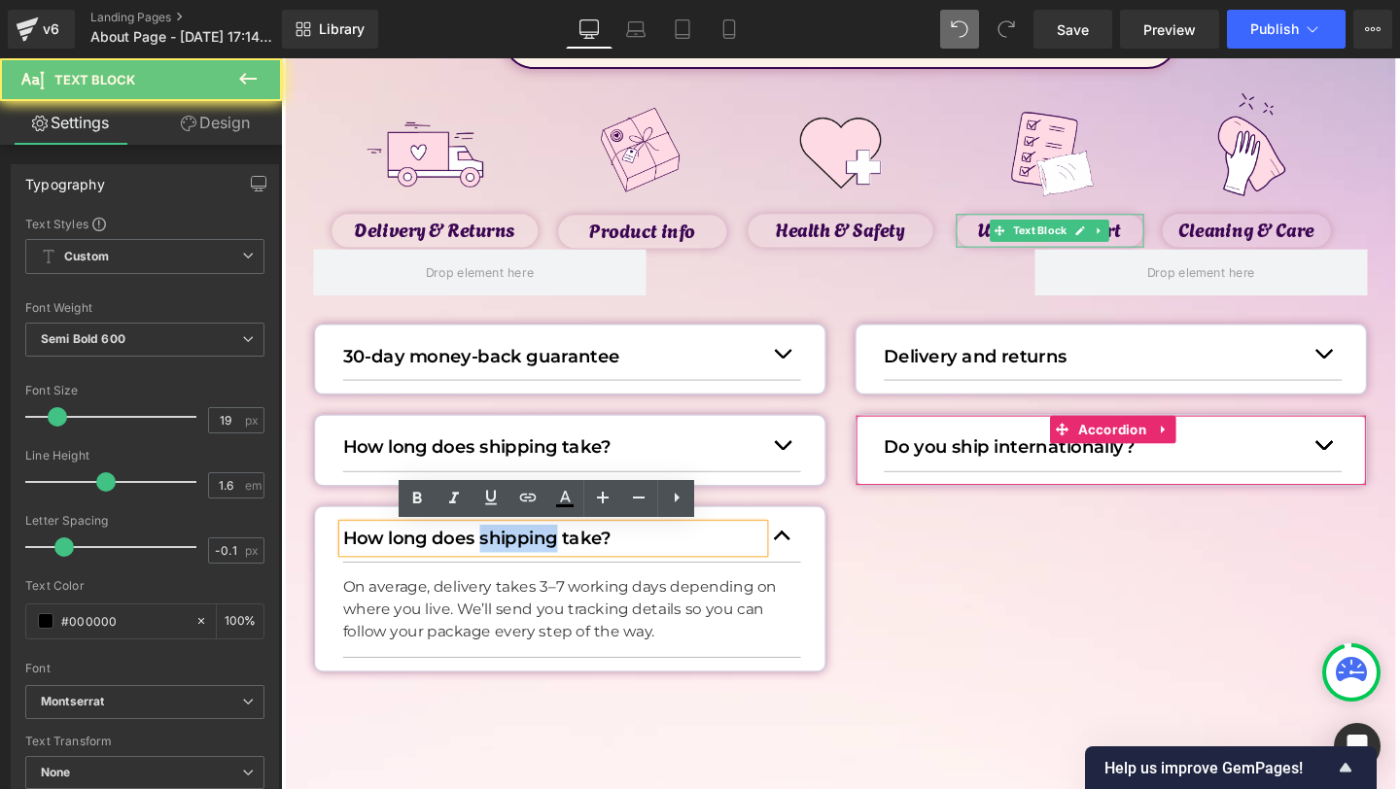
click at [499, 562] on p "How long does shipping take?" at bounding box center [567, 563] width 442 height 29
click at [489, 562] on p "How long does shipping take?" at bounding box center [567, 563] width 442 height 29
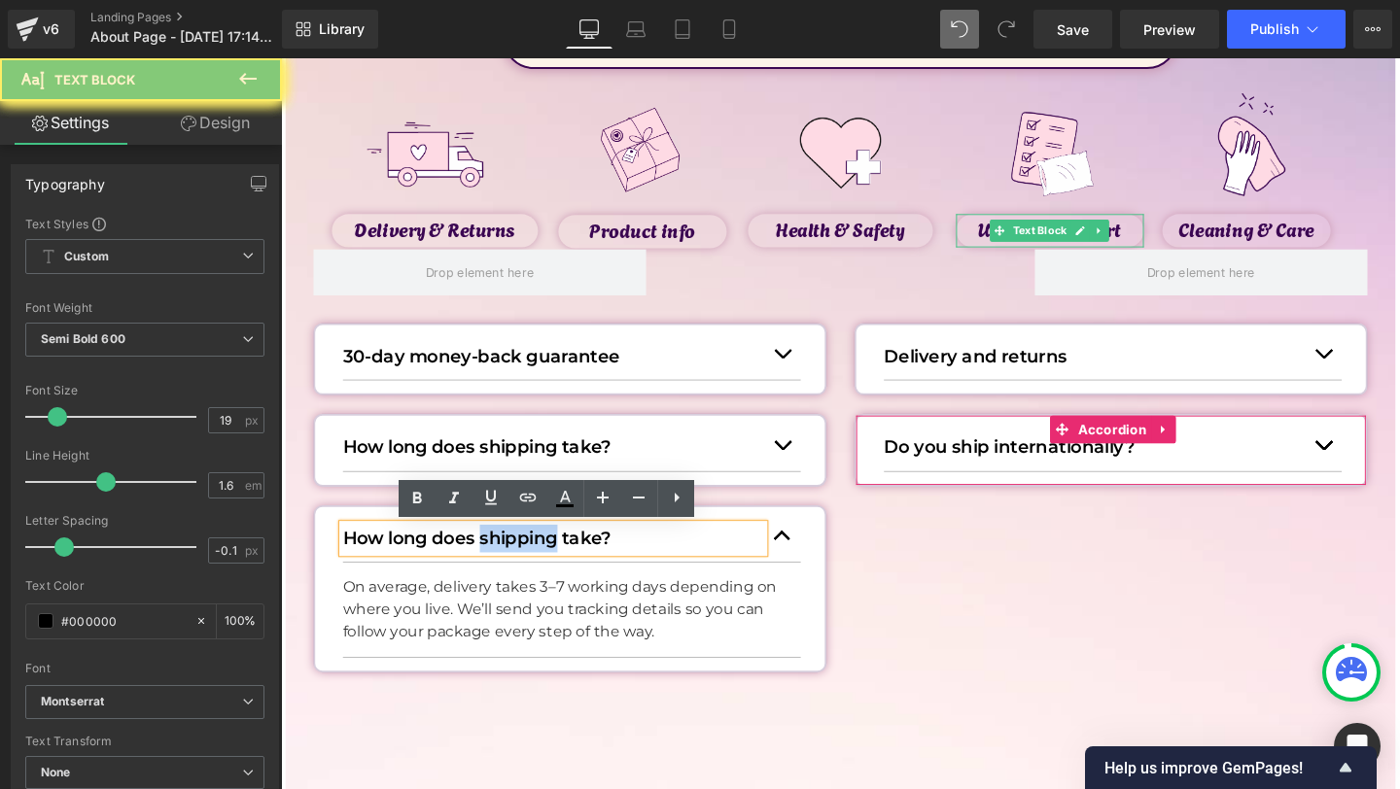
click at [489, 562] on p "How long does shipping take?" at bounding box center [567, 563] width 442 height 29
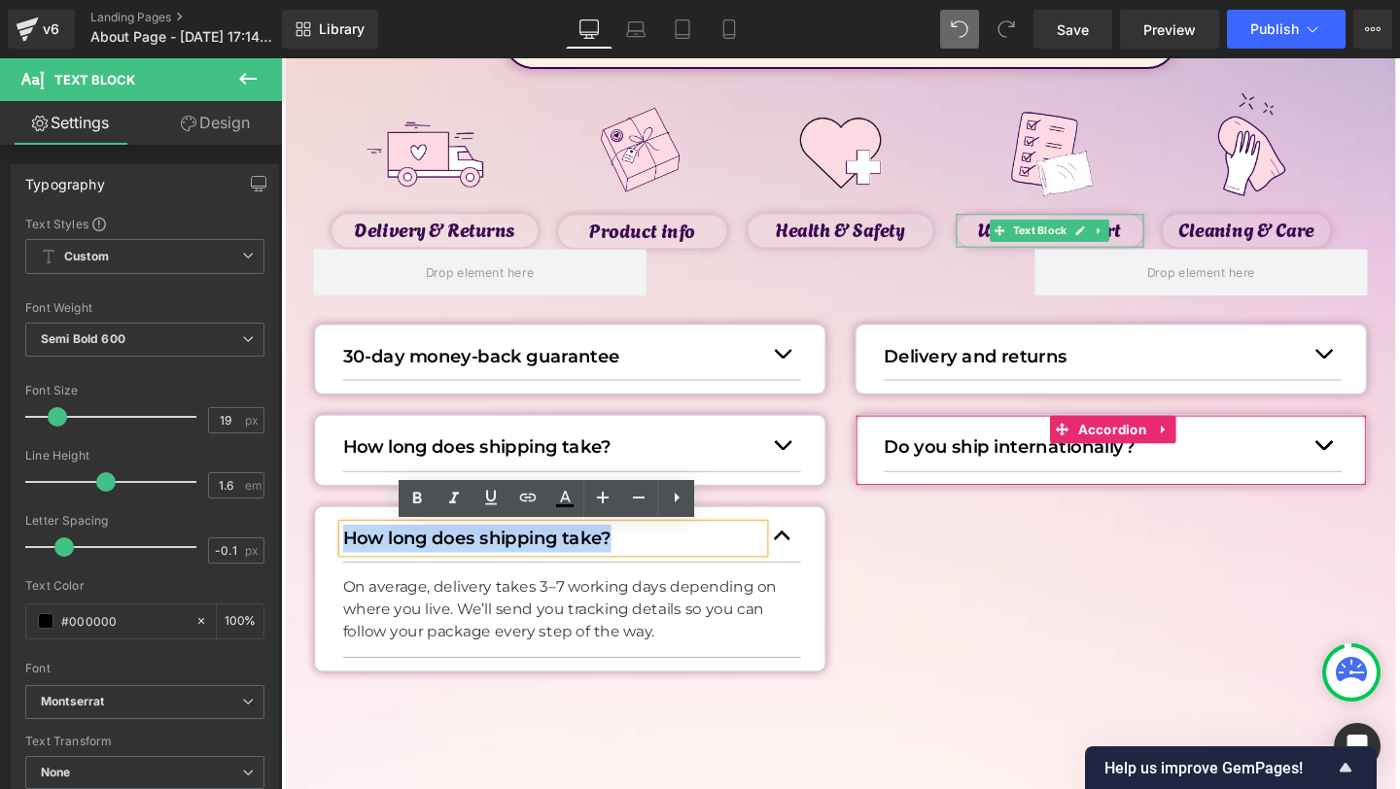
click at [489, 562] on p "How long does shipping take?" at bounding box center [567, 563] width 442 height 29
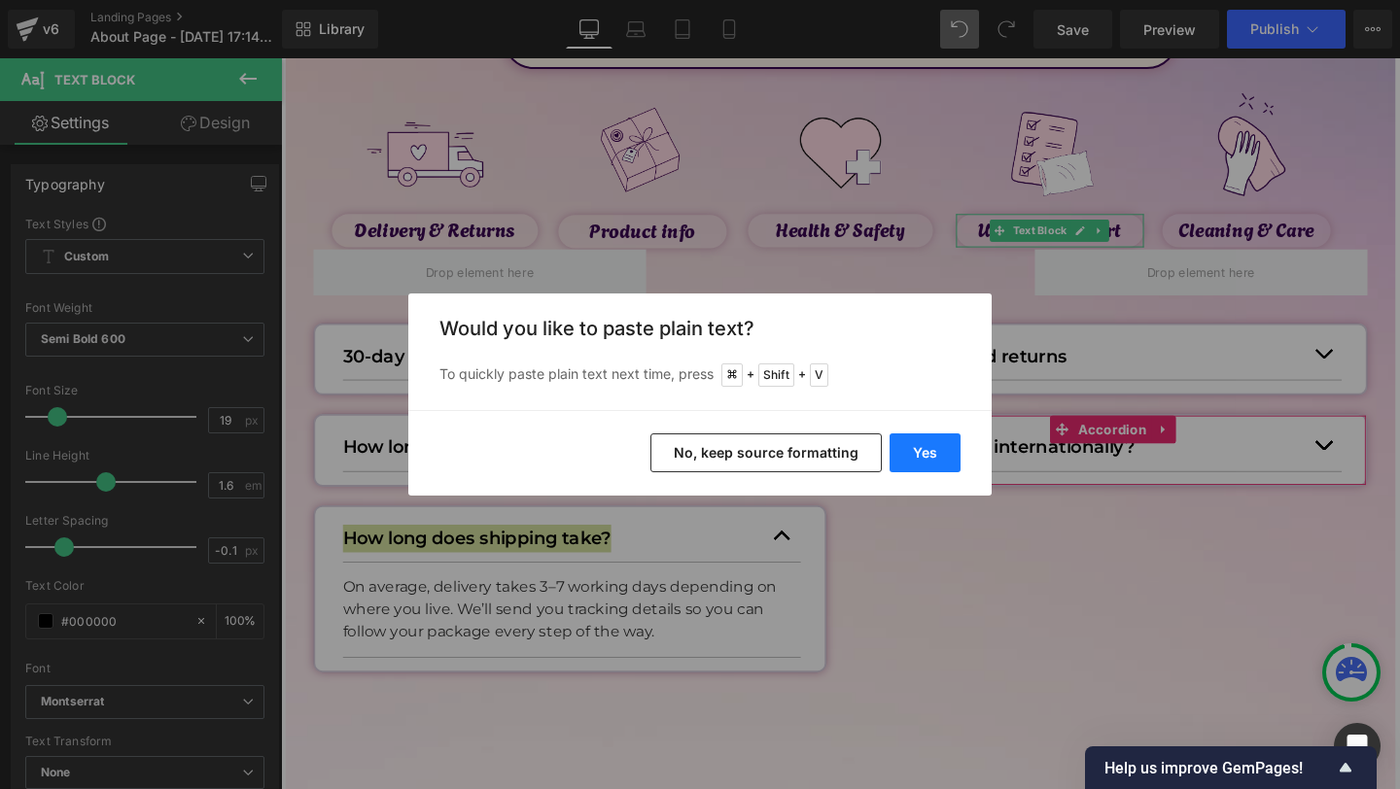
click at [905, 465] on button "Yes" at bounding box center [925, 453] width 71 height 39
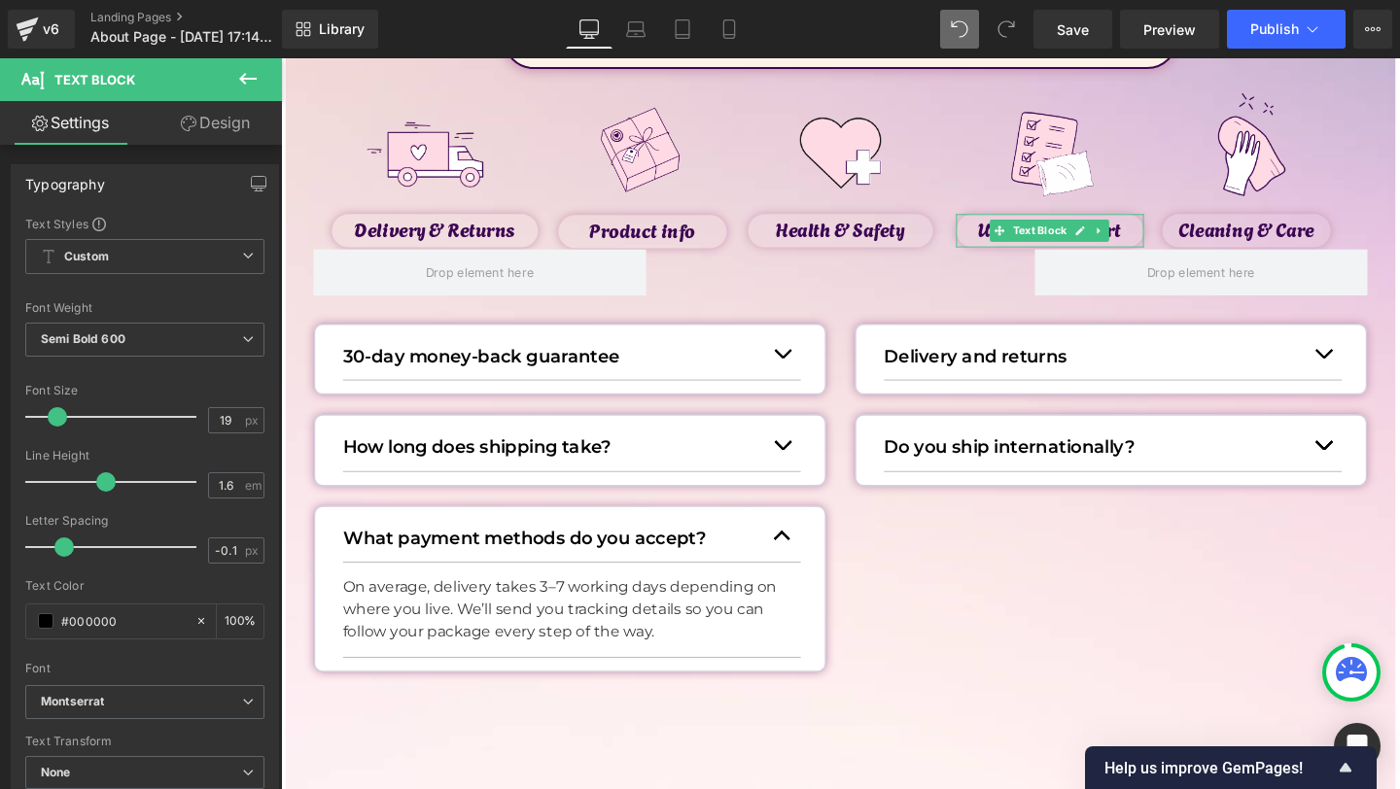
click at [387, 655] on p "On average, delivery takes 3–7 working days depending on where you live. We’ll …" at bounding box center [579, 639] width 467 height 70
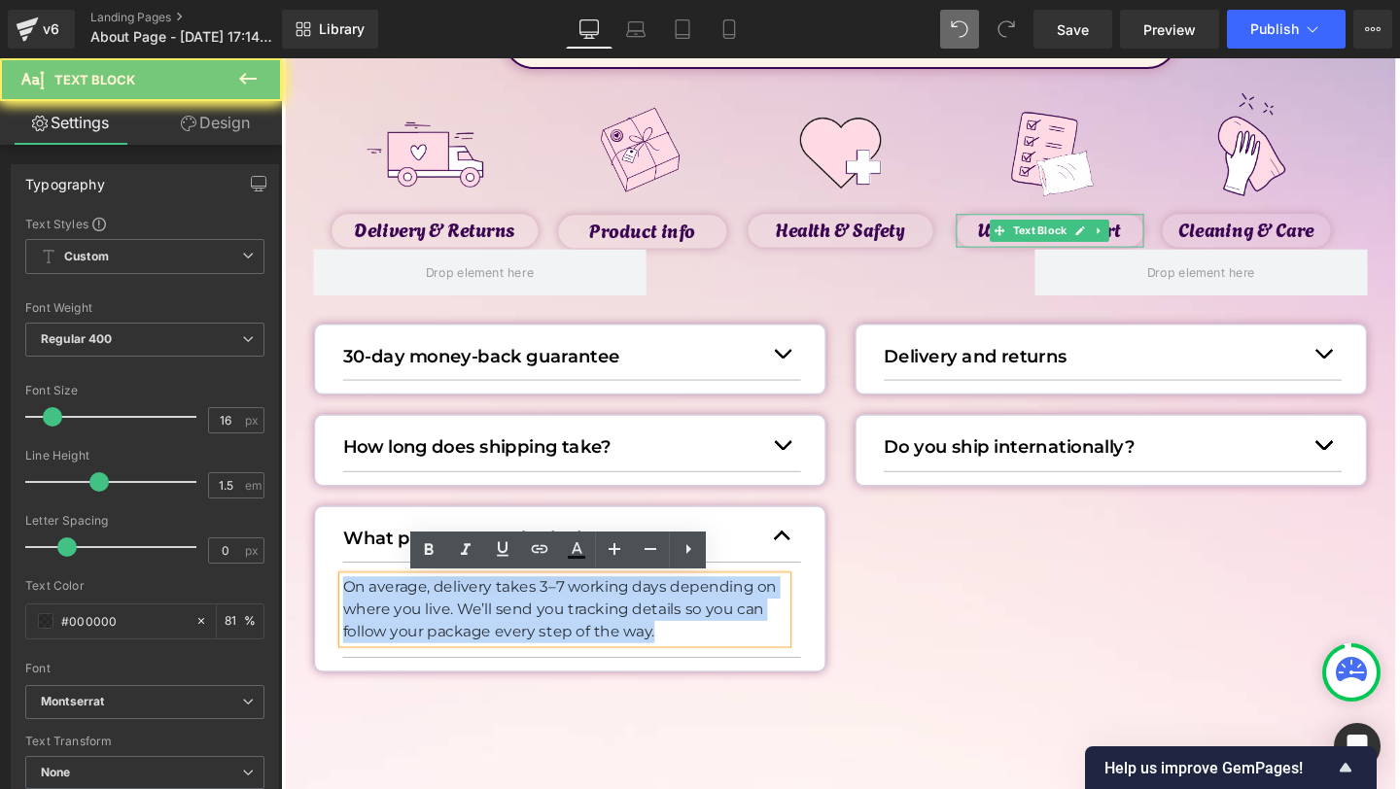
click at [387, 655] on p "On average, delivery takes 3–7 working days depending on where you live. We’ll …" at bounding box center [579, 639] width 467 height 70
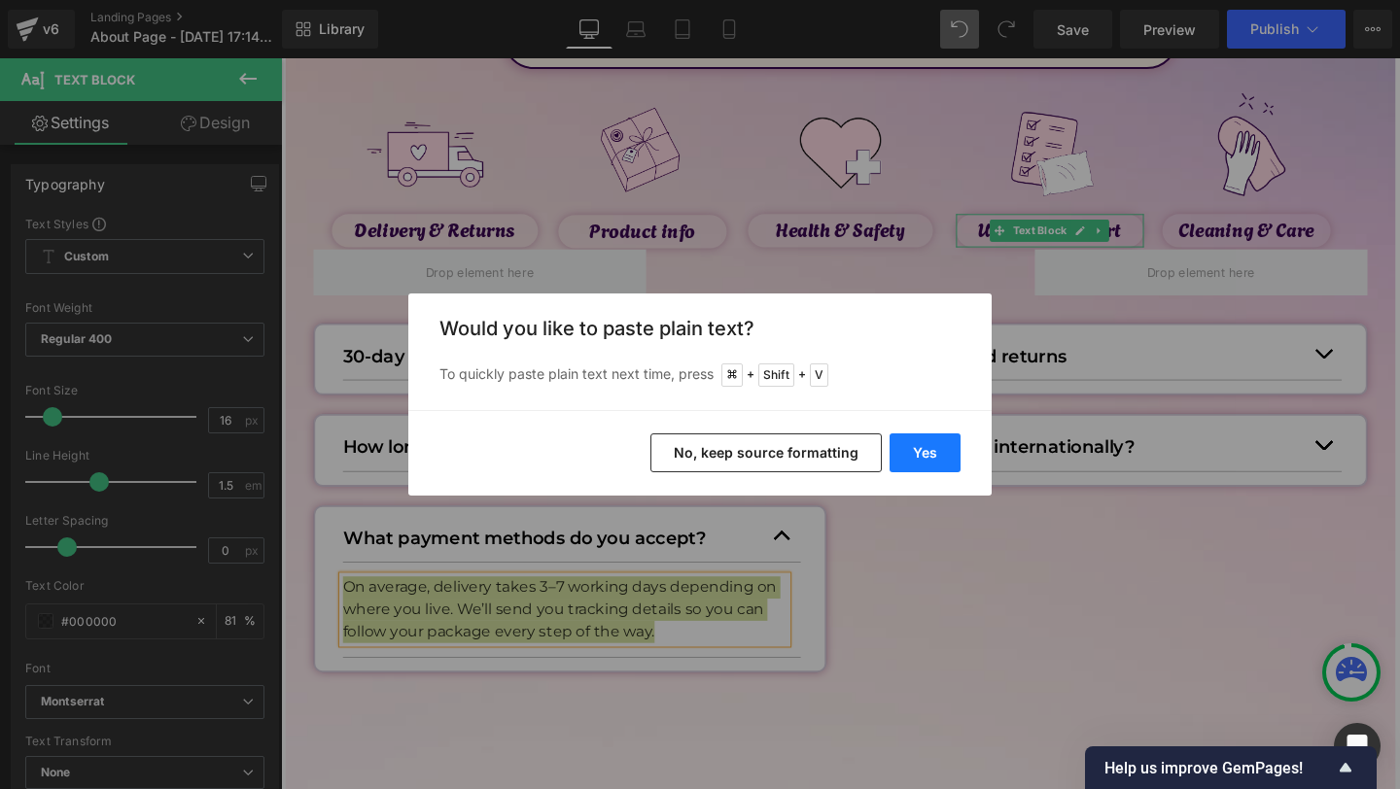
click at [928, 445] on button "Yes" at bounding box center [925, 453] width 71 height 39
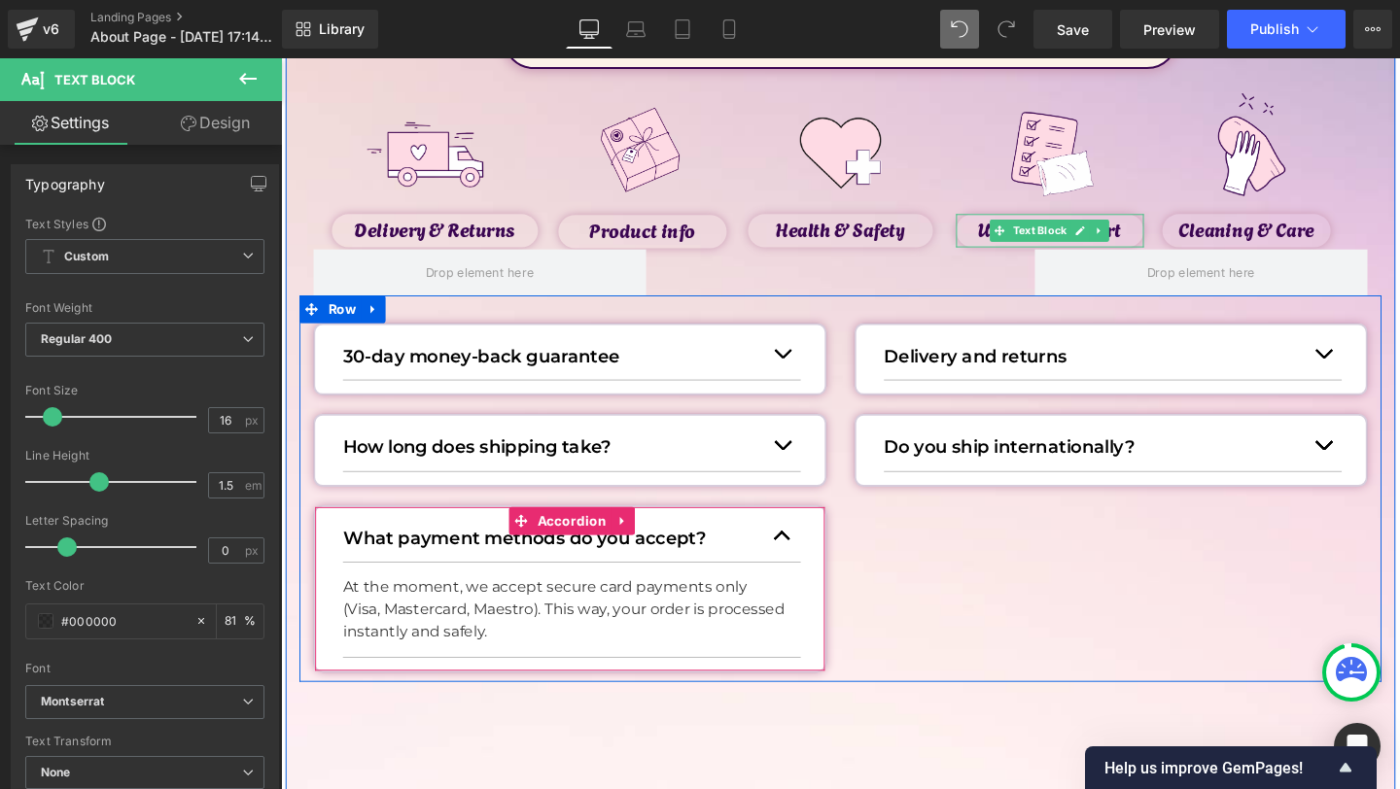
click at [811, 568] on button "button" at bounding box center [807, 561] width 39 height 53
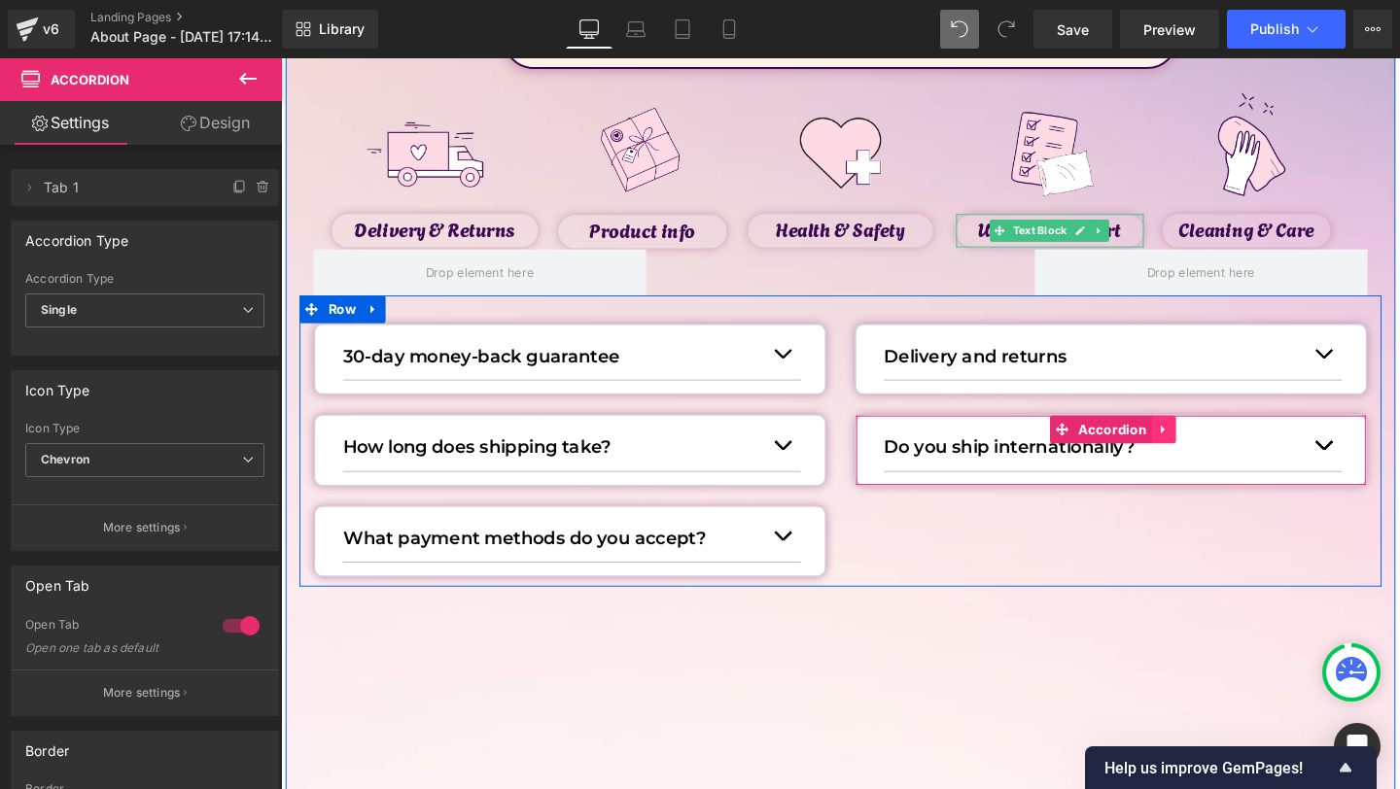
click at [1209, 456] on icon at bounding box center [1210, 449] width 14 height 15
click at [1192, 447] on icon at bounding box center [1197, 449] width 14 height 14
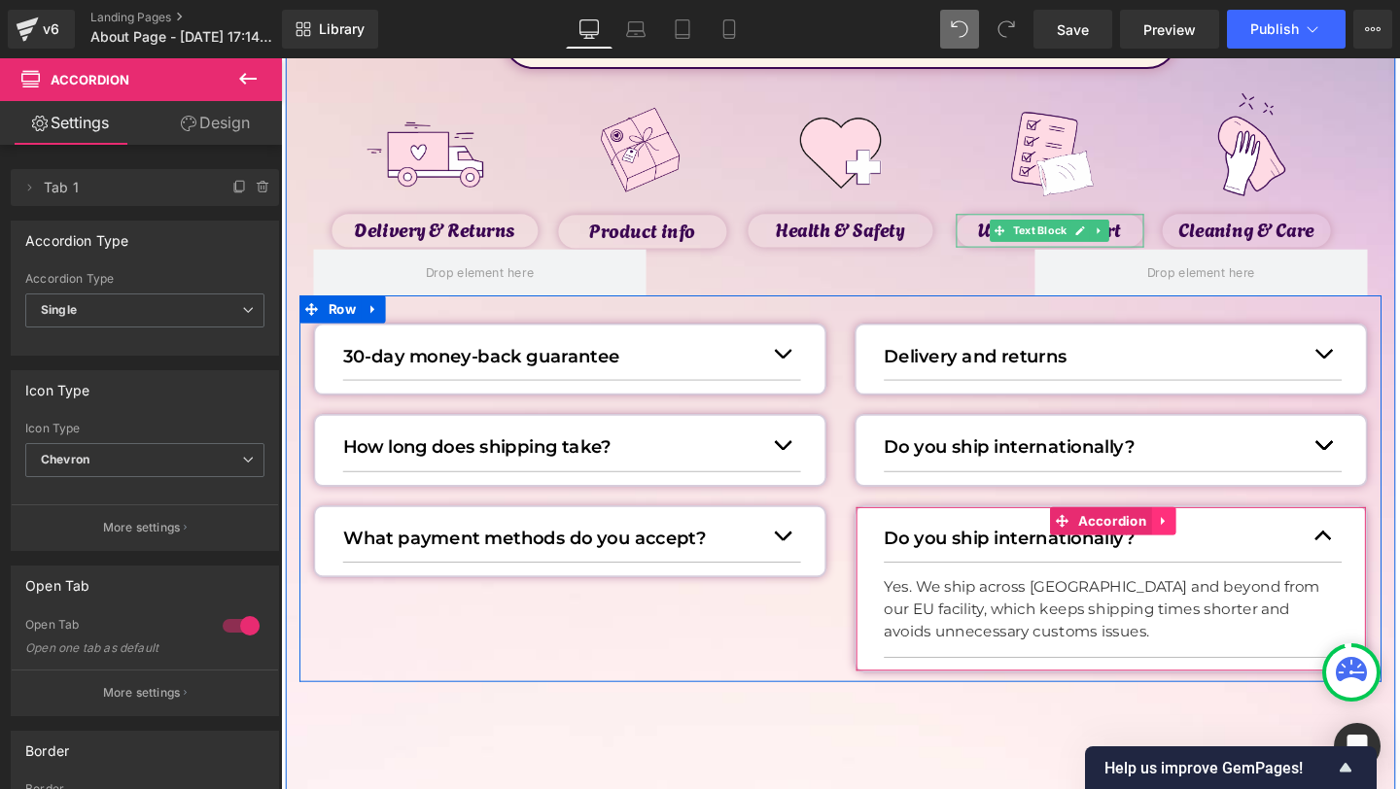
click at [1207, 548] on icon at bounding box center [1209, 546] width 4 height 9
click at [1200, 547] on icon at bounding box center [1197, 546] width 14 height 14
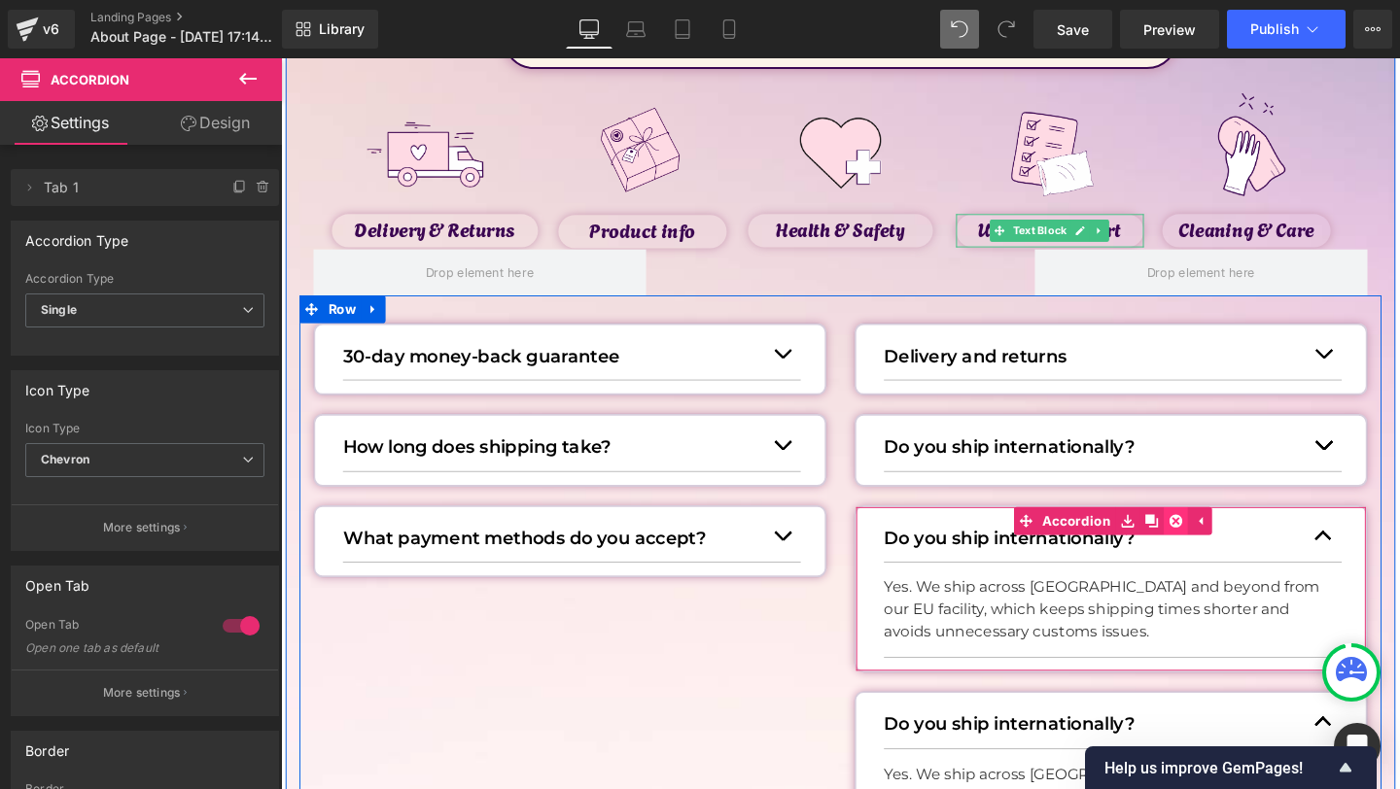
click at [1220, 548] on icon at bounding box center [1222, 546] width 14 height 14
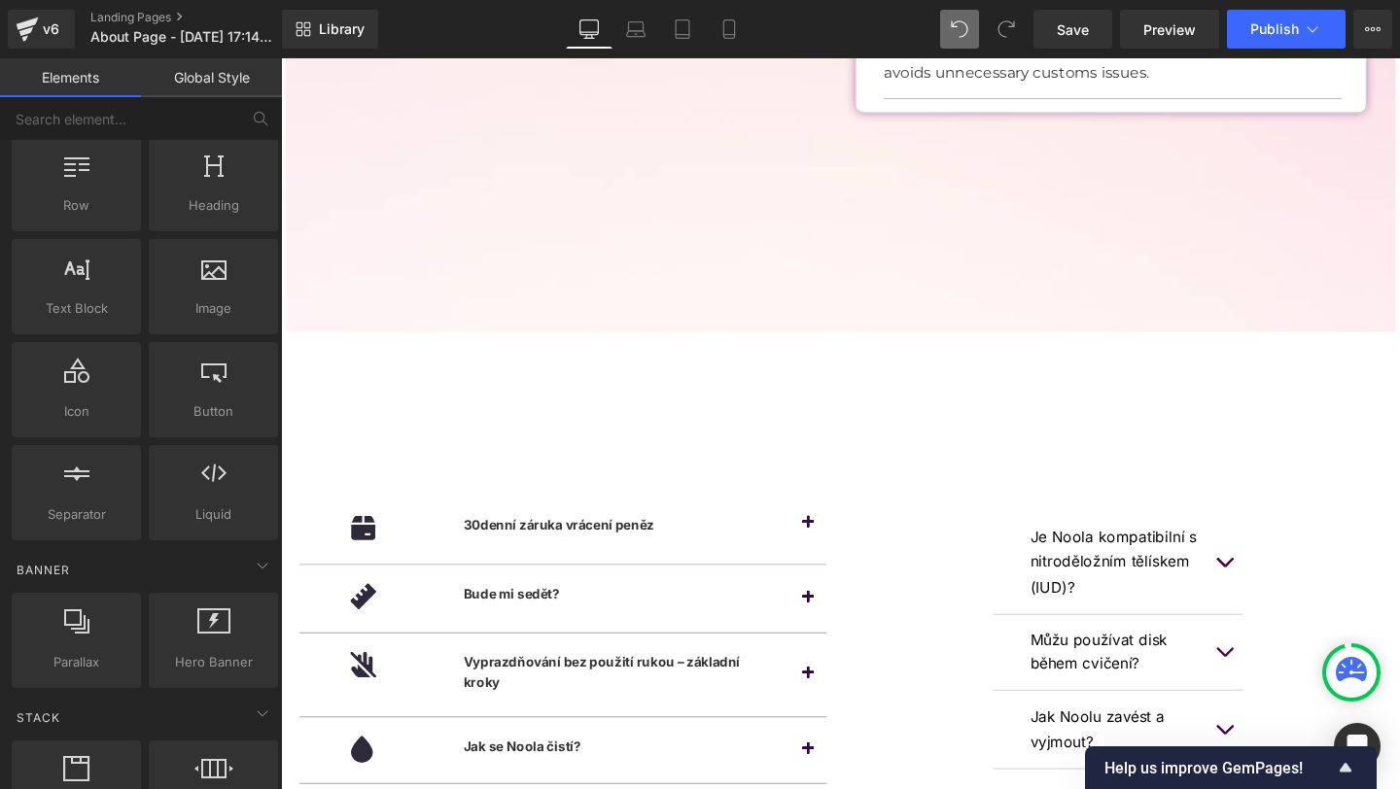
scroll to position [568, 0]
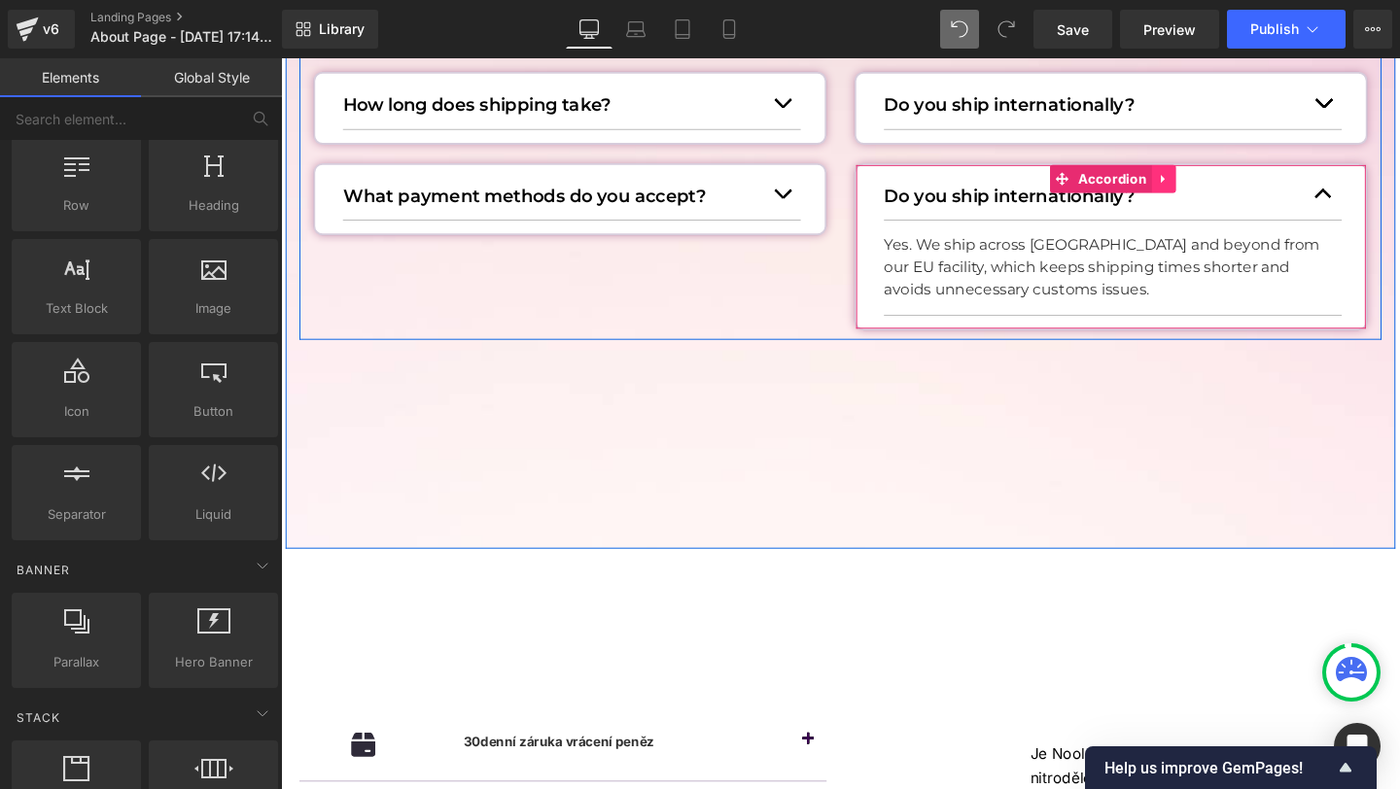
click at [1197, 185] on link at bounding box center [1209, 185] width 25 height 29
click at [1212, 186] on link at bounding box center [1221, 185] width 25 height 29
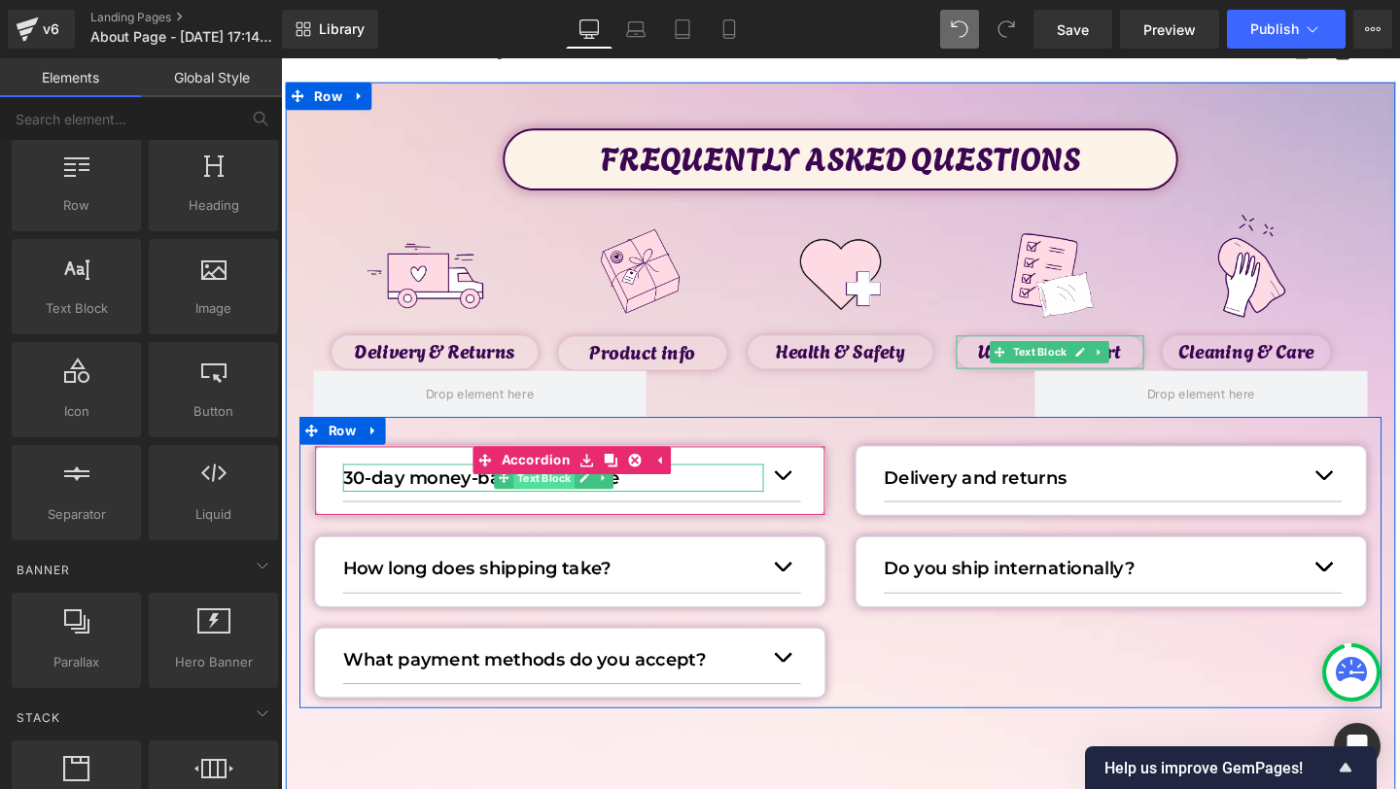
scroll to position [79, 0]
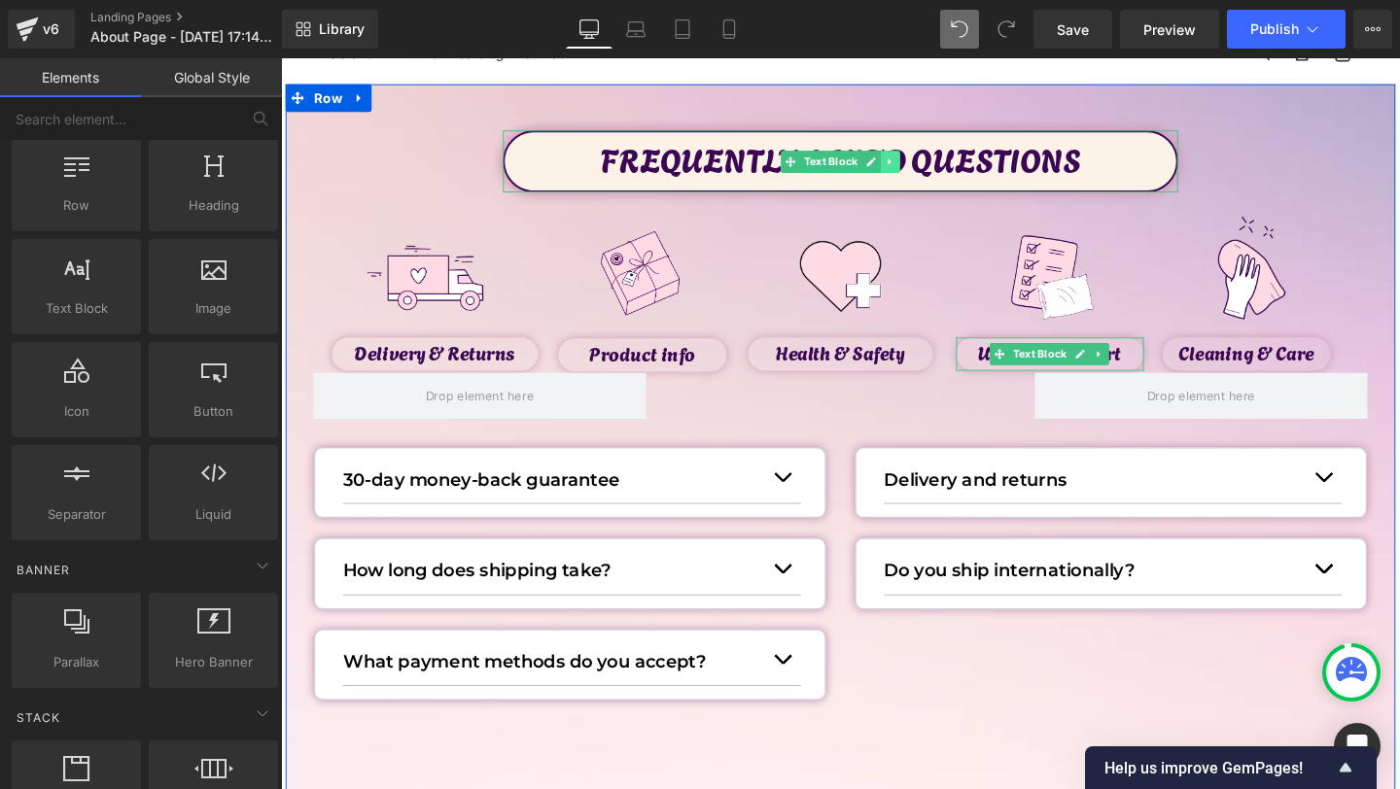
click at [916, 169] on icon at bounding box center [921, 167] width 11 height 12
click at [911, 171] on icon at bounding box center [911, 166] width 11 height 11
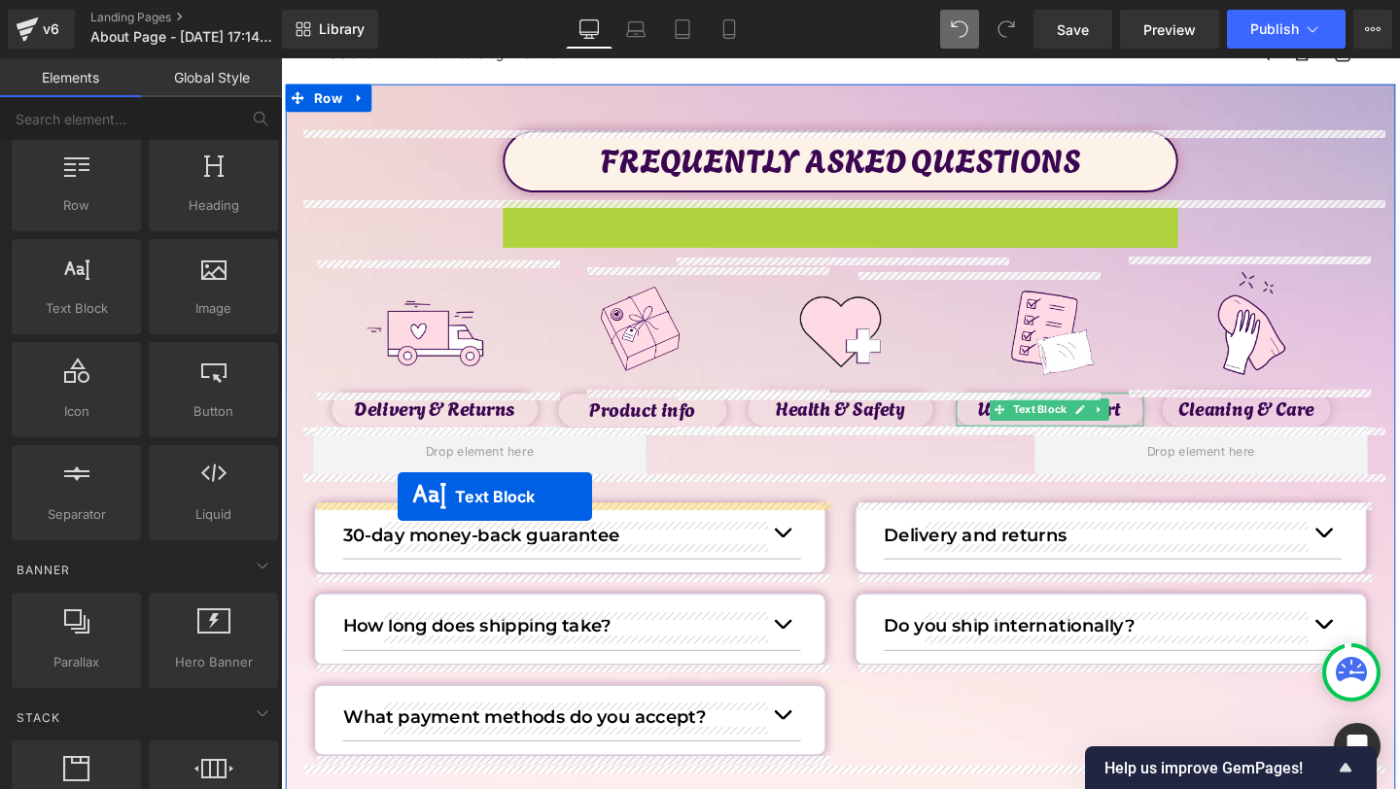
drag, startPoint x: 817, startPoint y: 240, endPoint x: 403, endPoint y: 519, distance: 498.6
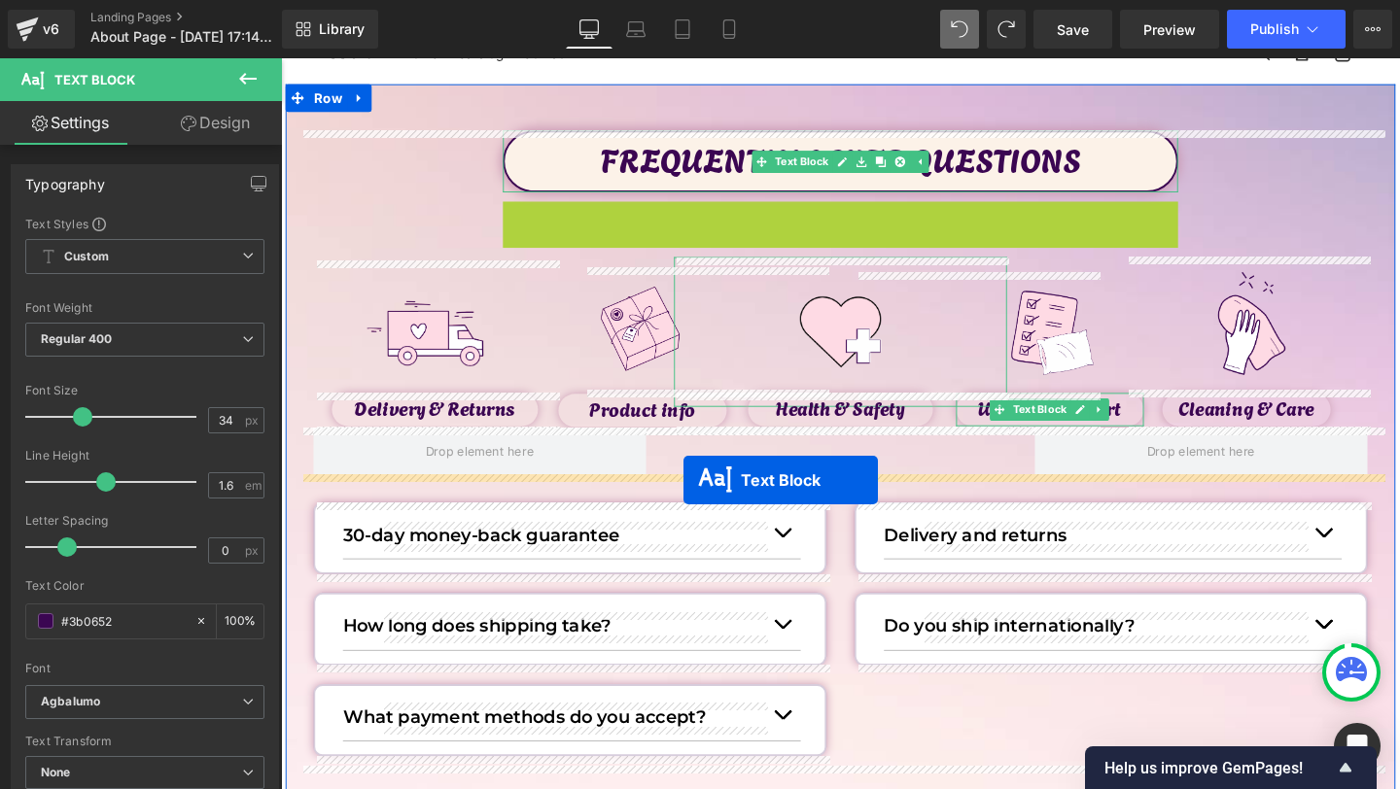
drag, startPoint x: 823, startPoint y: 245, endPoint x: 704, endPoint y: 502, distance: 282.8
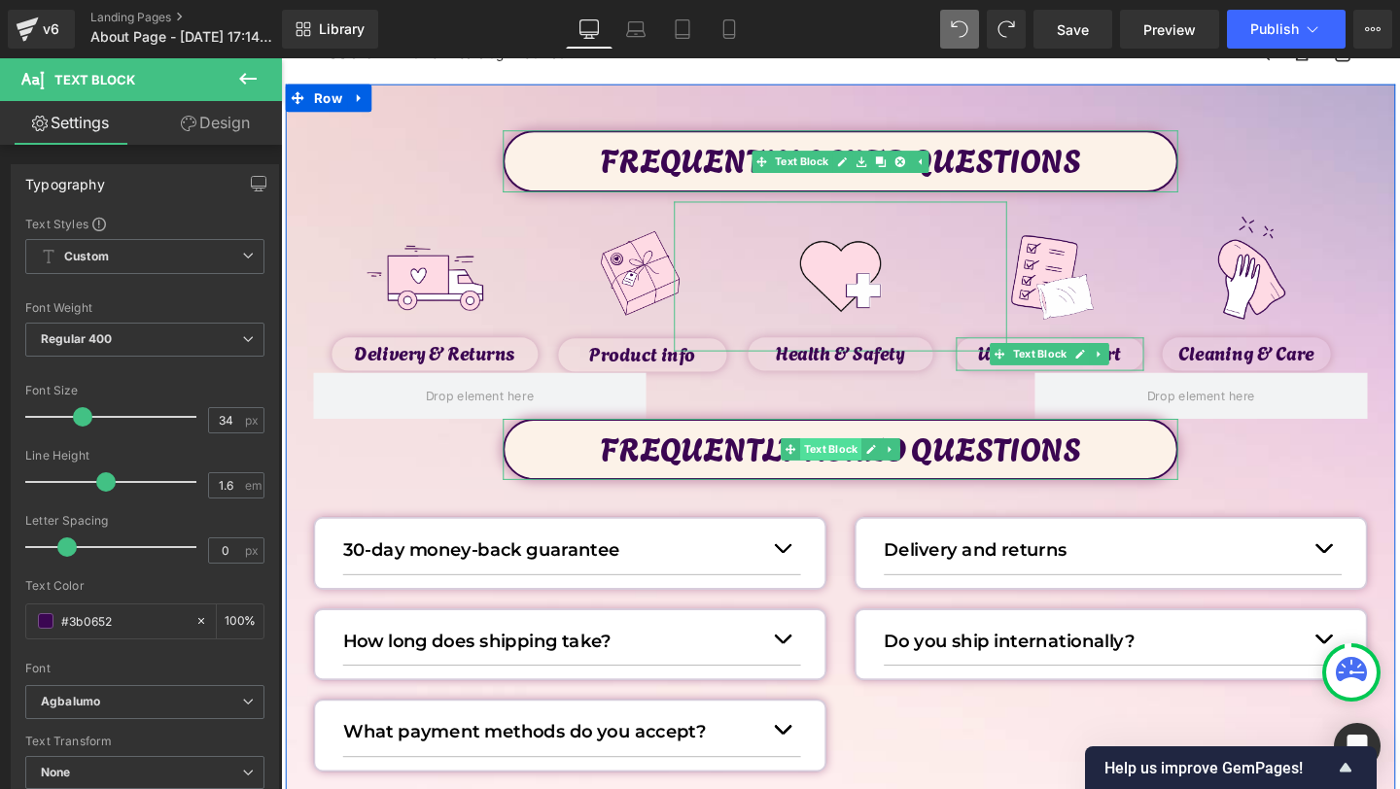
click at [847, 474] on span "Text Block" at bounding box center [858, 469] width 64 height 23
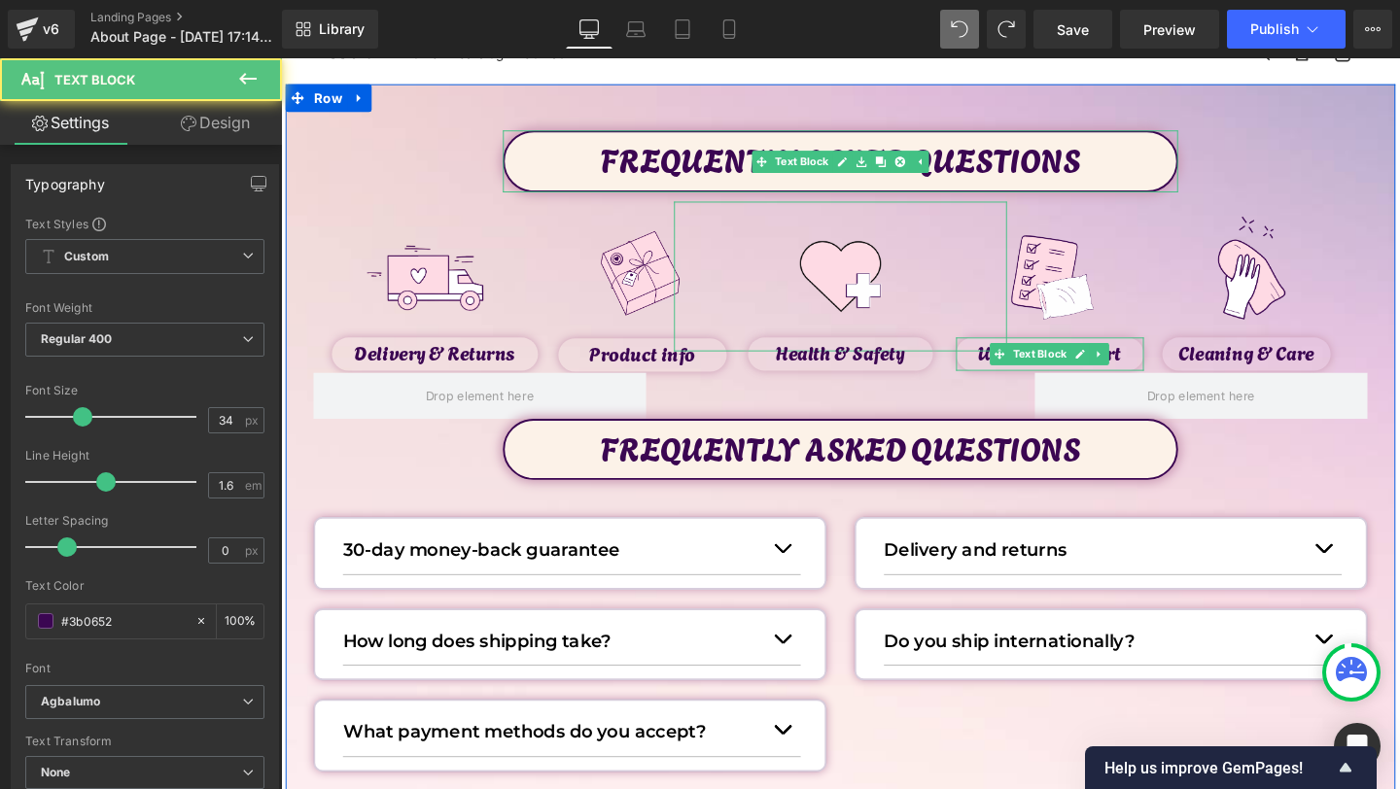
click at [435, 370] on div "Delivery & Returns Text Block" at bounding box center [442, 369] width 217 height 35
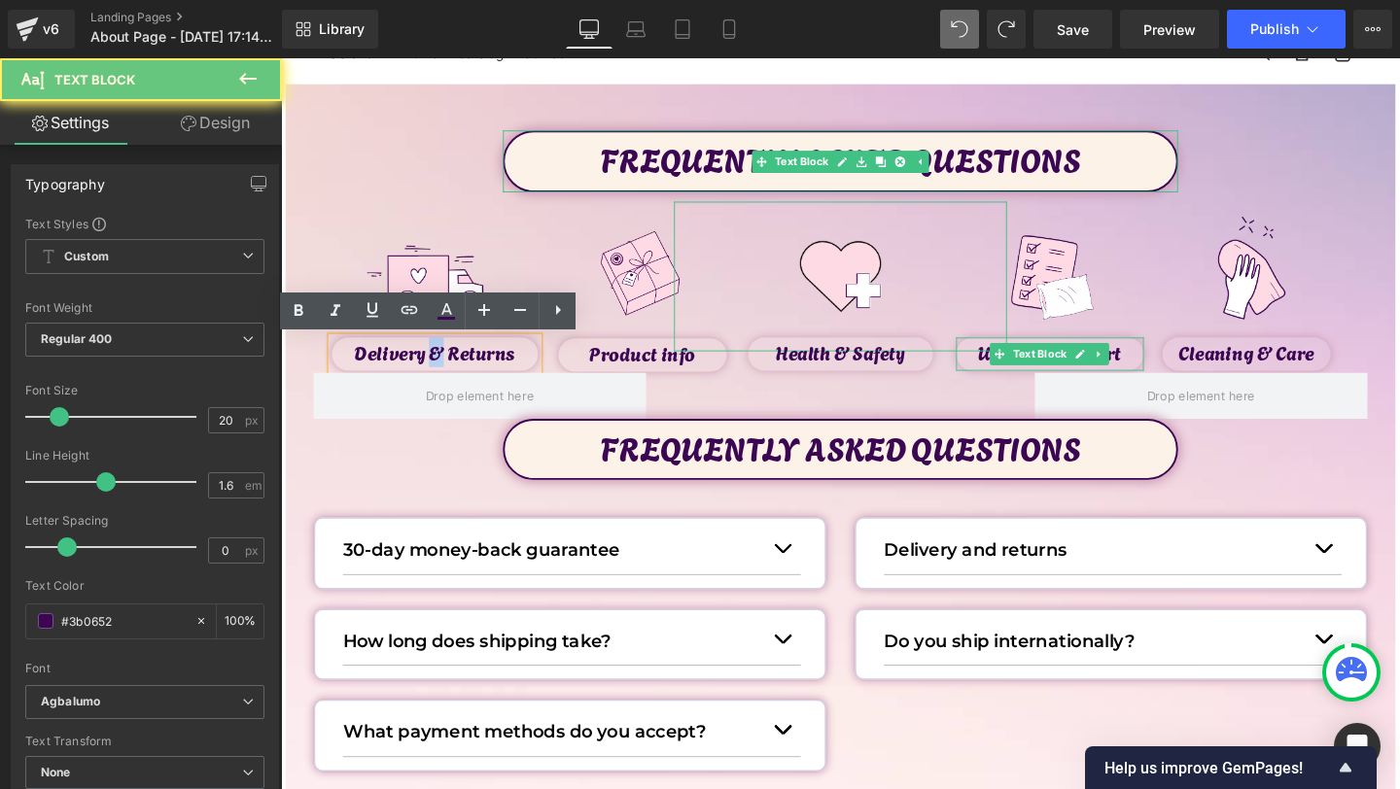
click at [435, 370] on p "Delivery & Returns" at bounding box center [442, 367] width 217 height 31
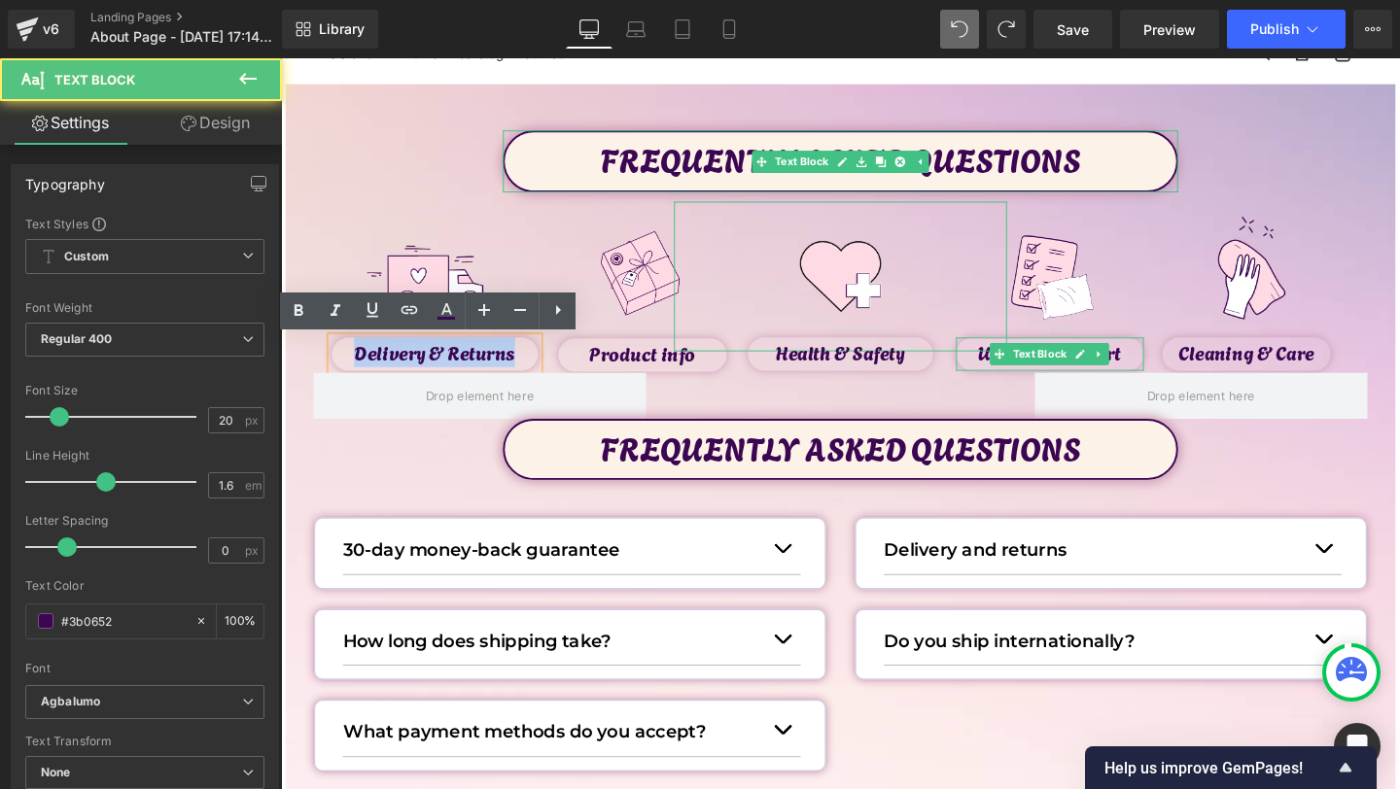
click at [435, 370] on p "Delivery & Returns" at bounding box center [442, 367] width 217 height 31
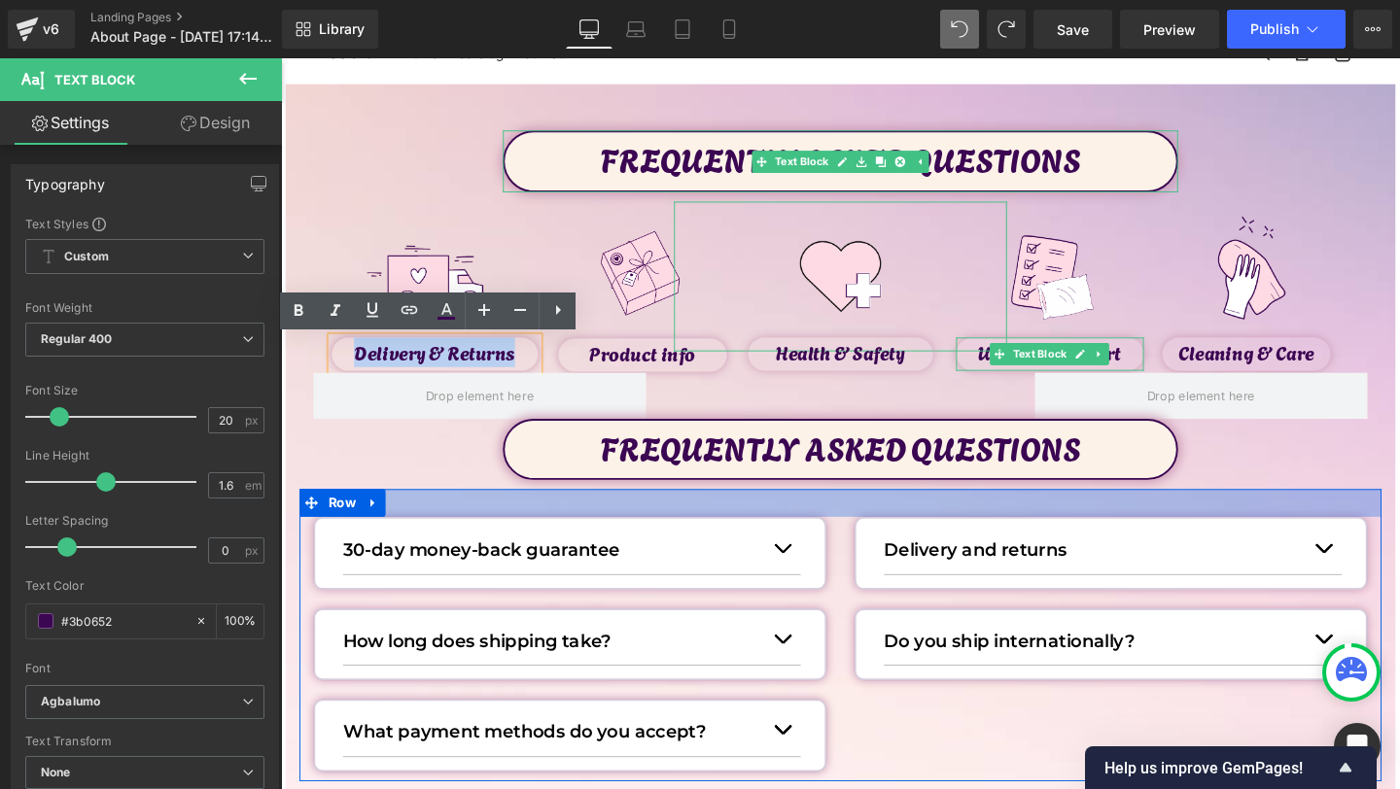
copy p "Delivery & Returns"
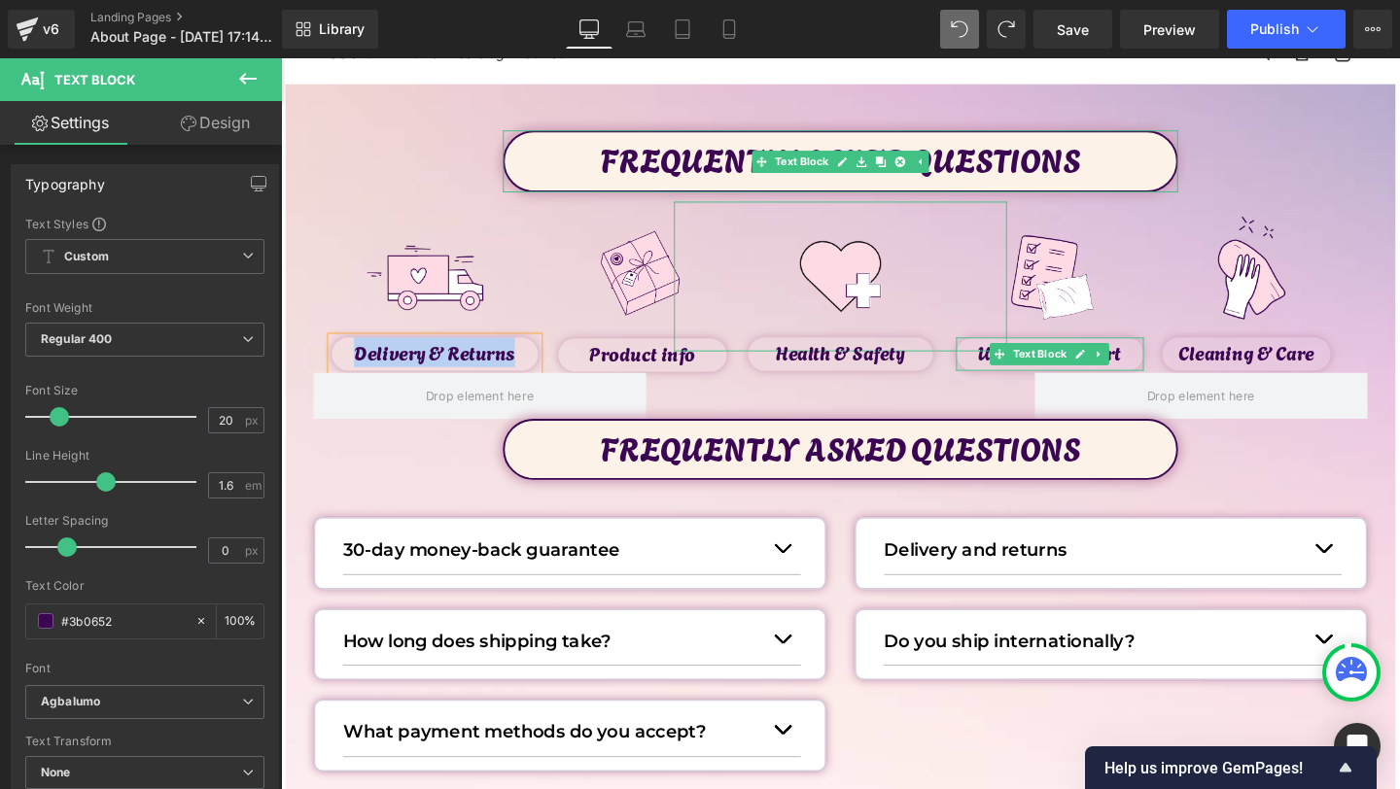
click at [823, 490] on p "FREQUENTLY ASKED QUESTIONS" at bounding box center [869, 467] width 706 height 53
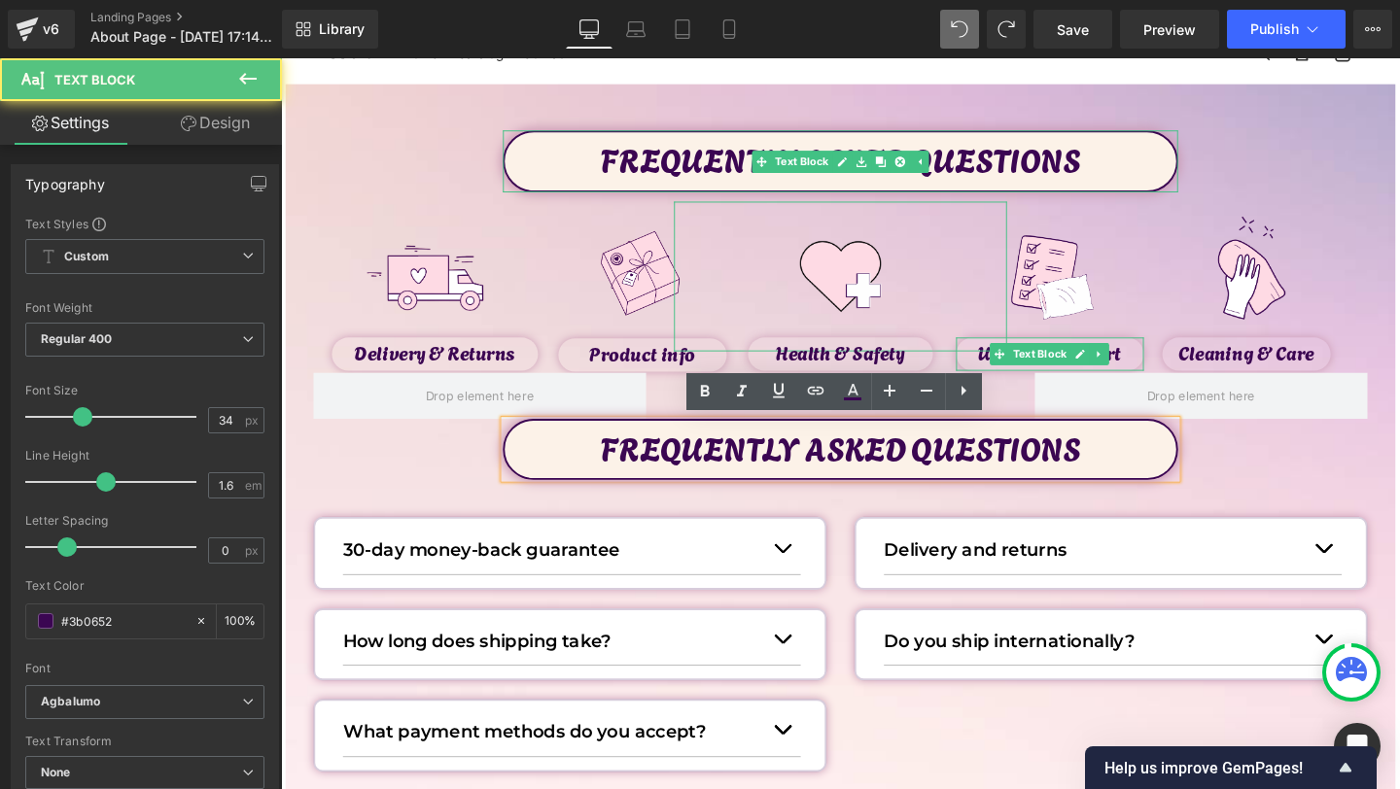
click at [809, 476] on p "FREQUENTLY ASKED QUESTIONS" at bounding box center [869, 467] width 706 height 53
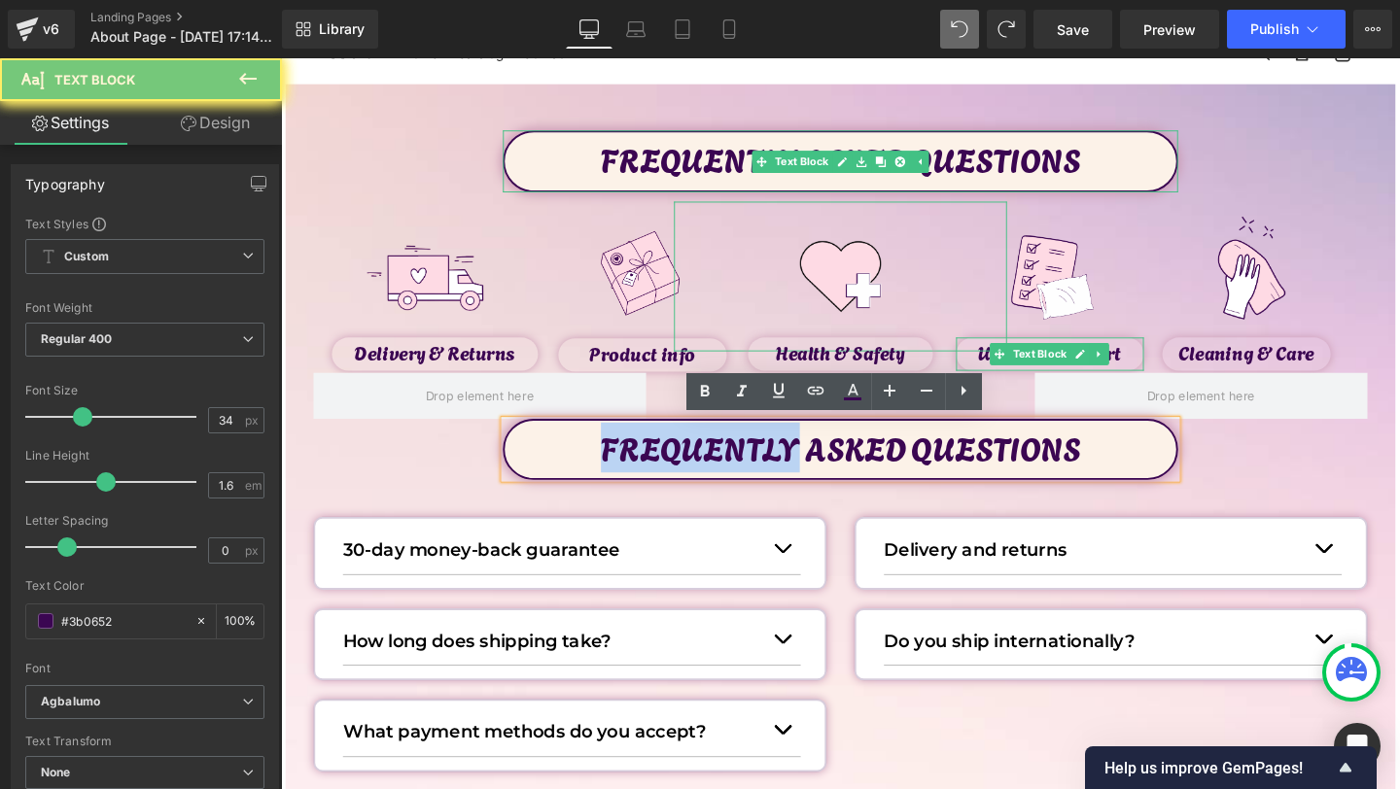
click at [809, 476] on p "FREQUENTLY ASKED QUESTIONS" at bounding box center [869, 467] width 706 height 53
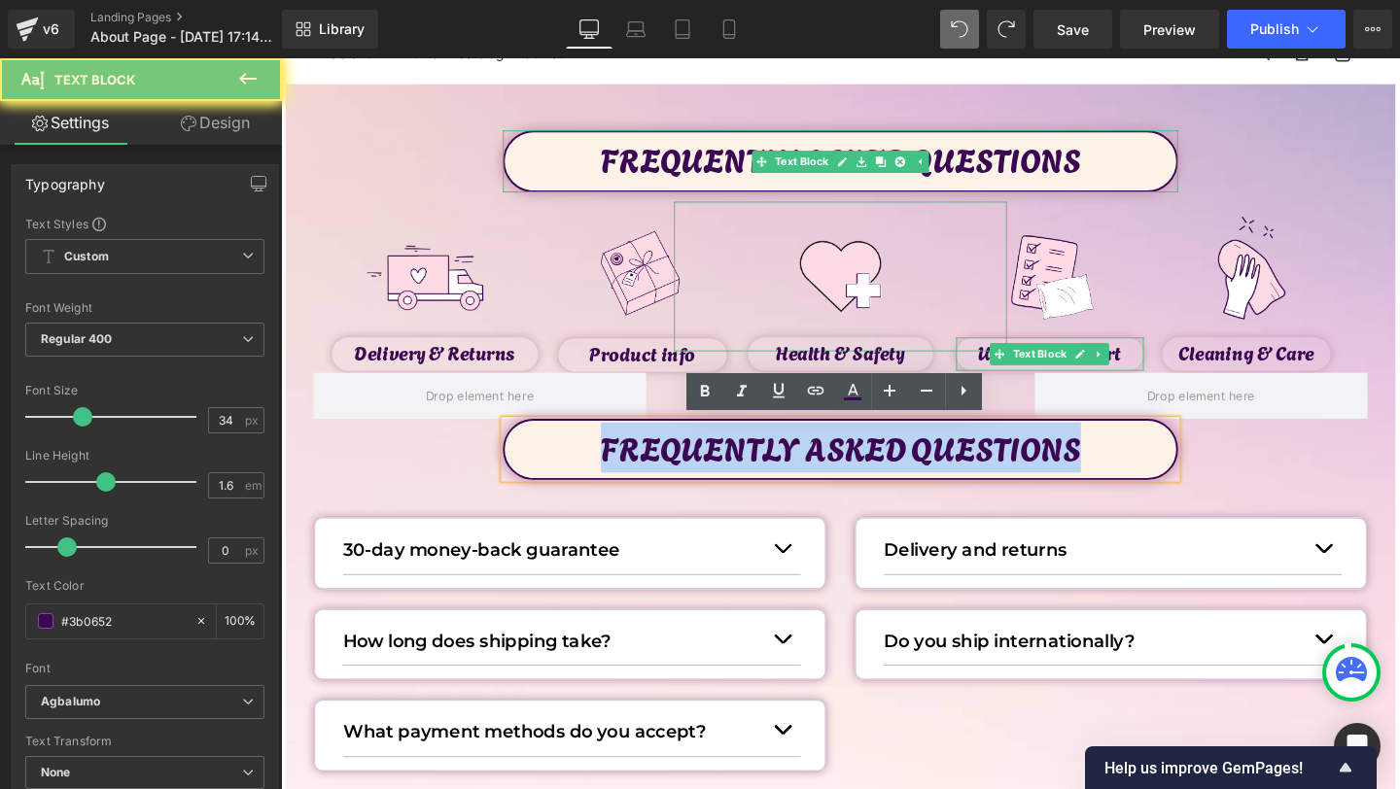
click at [809, 476] on p "FREQUENTLY ASKED QUESTIONS" at bounding box center [869, 467] width 706 height 53
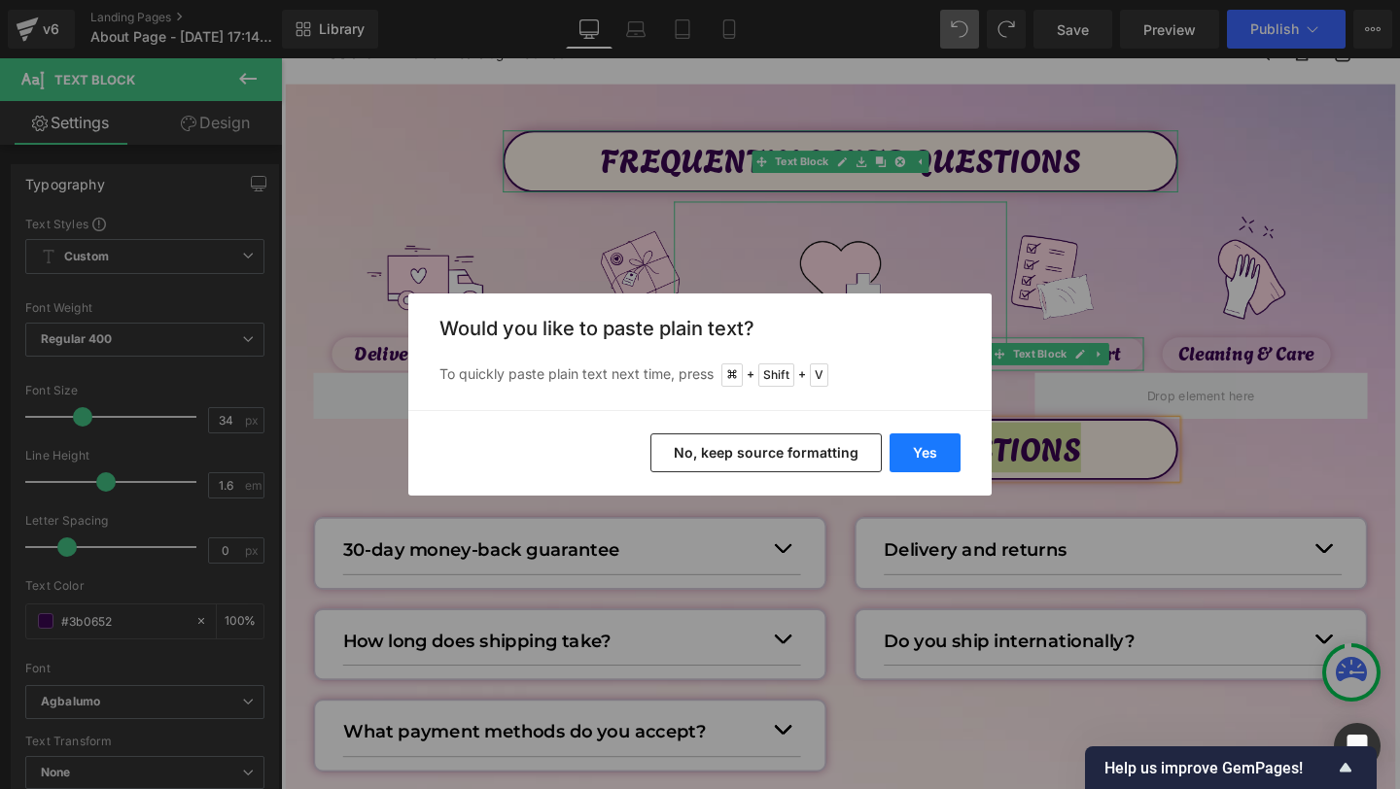
click at [912, 458] on button "Yes" at bounding box center [925, 453] width 71 height 39
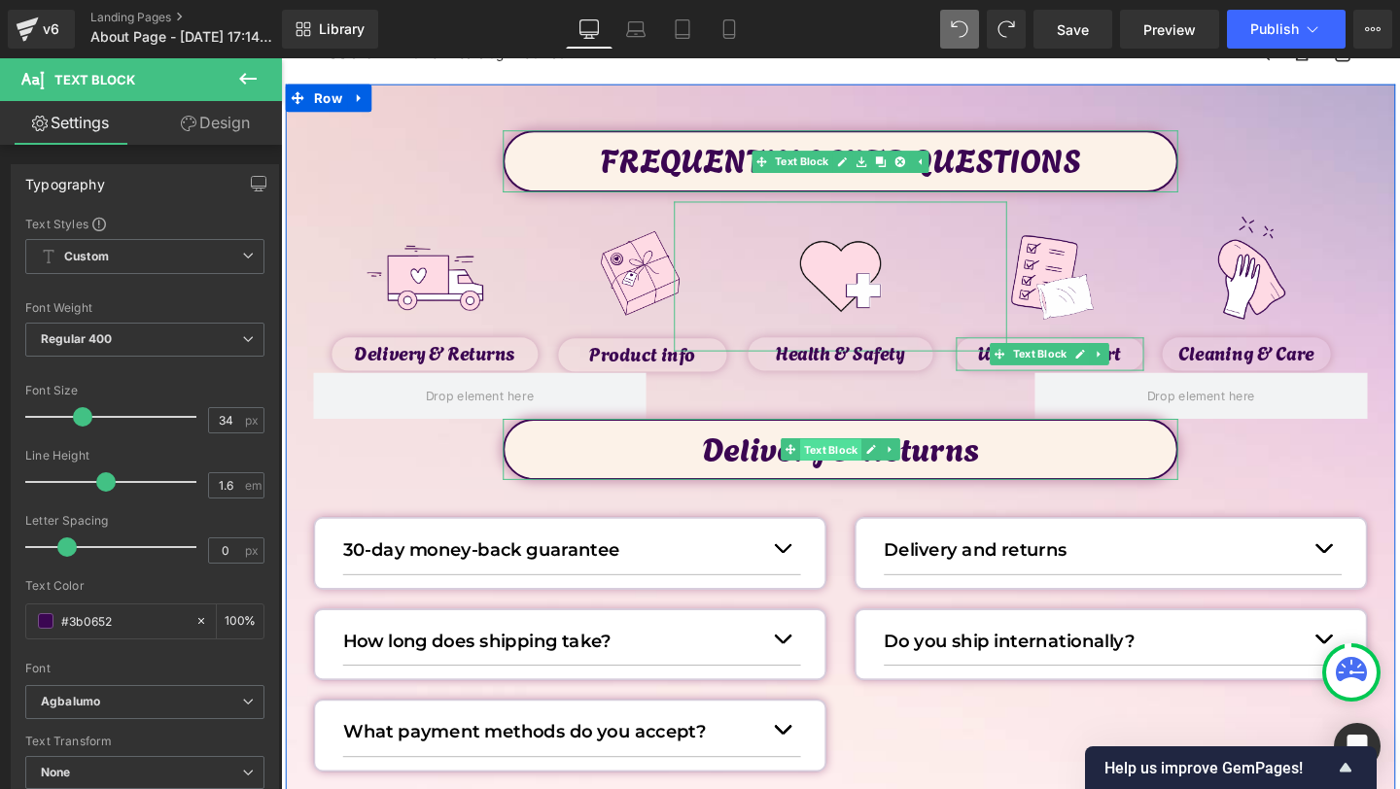
click at [868, 470] on span "Text Block" at bounding box center [858, 470] width 64 height 23
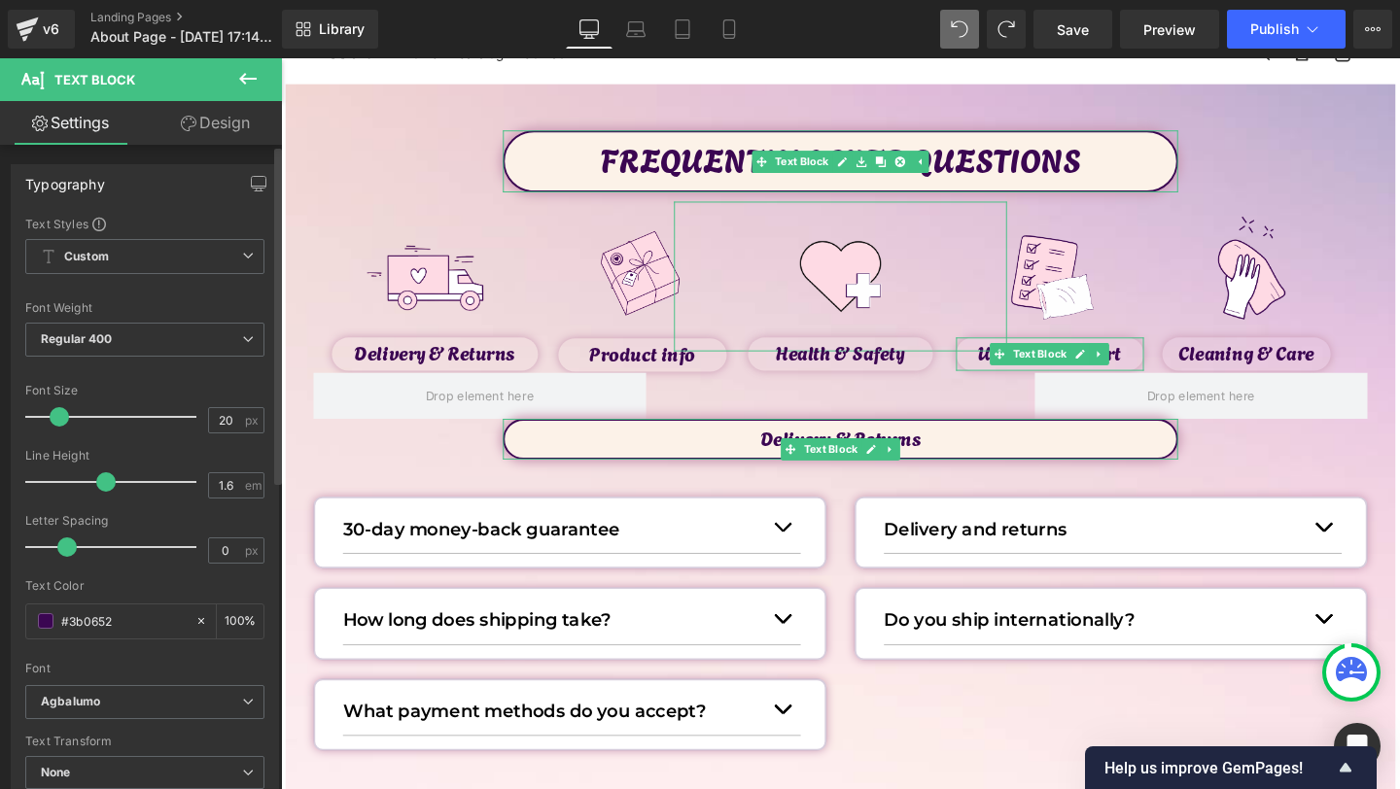
click at [57, 412] on div at bounding box center [115, 417] width 161 height 39
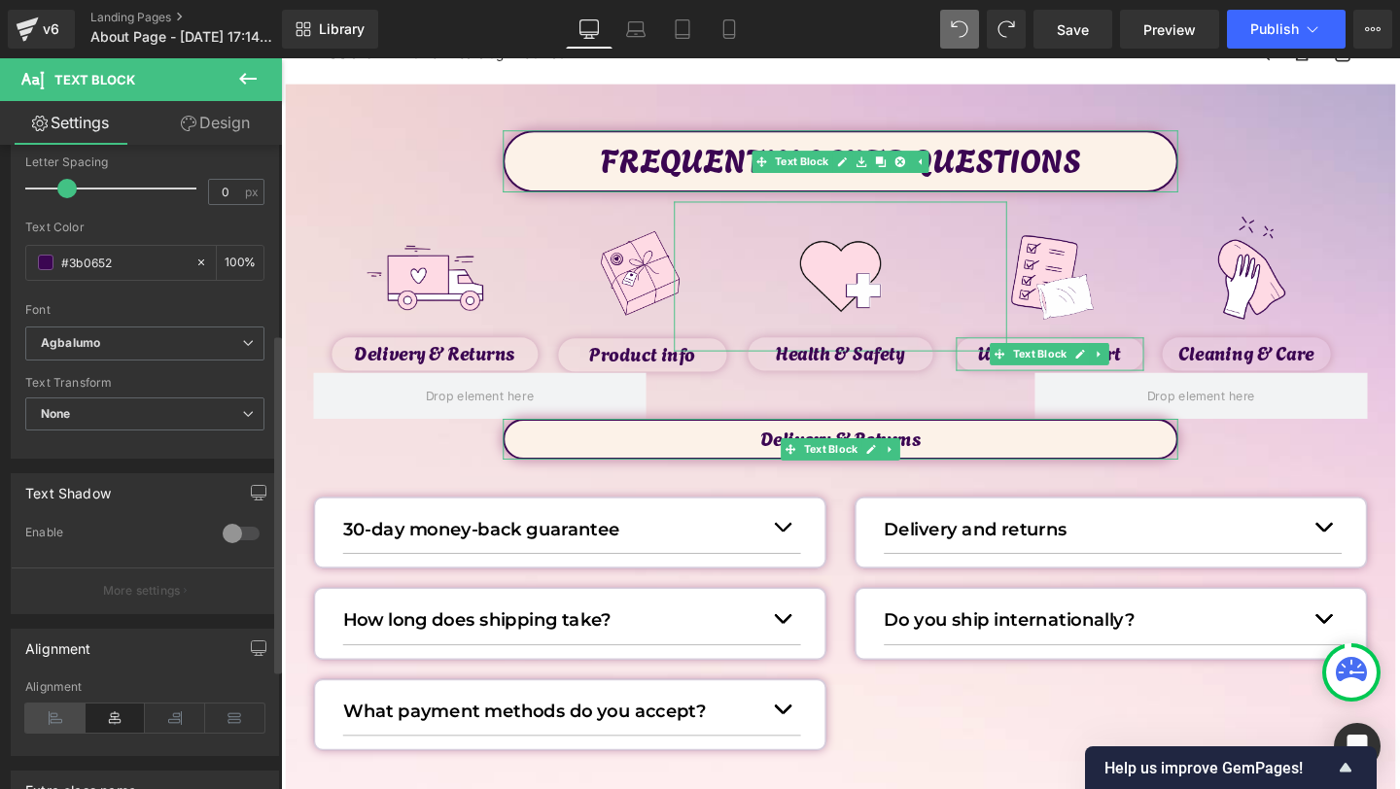
click at [53, 726] on icon at bounding box center [55, 718] width 60 height 29
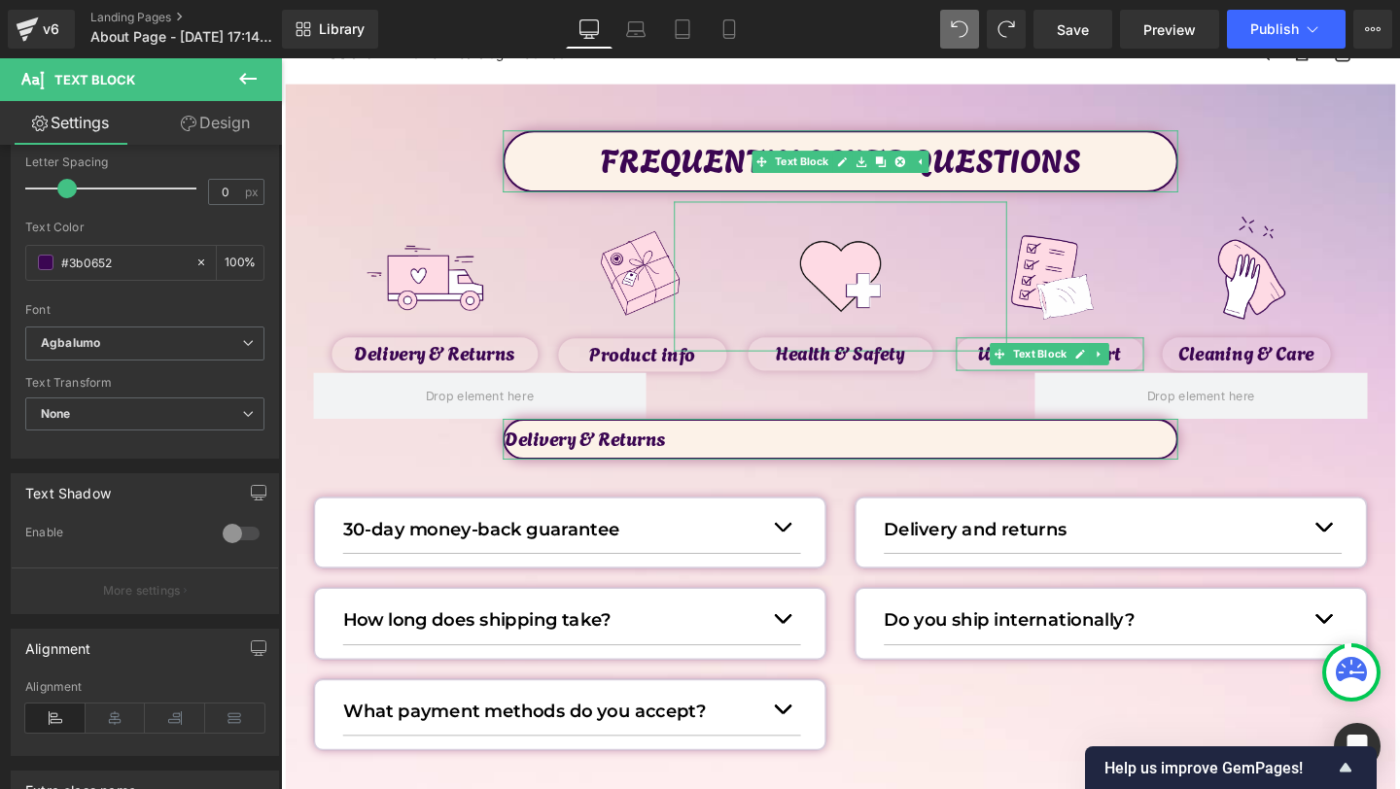
click at [213, 127] on link "Design" at bounding box center [215, 123] width 141 height 44
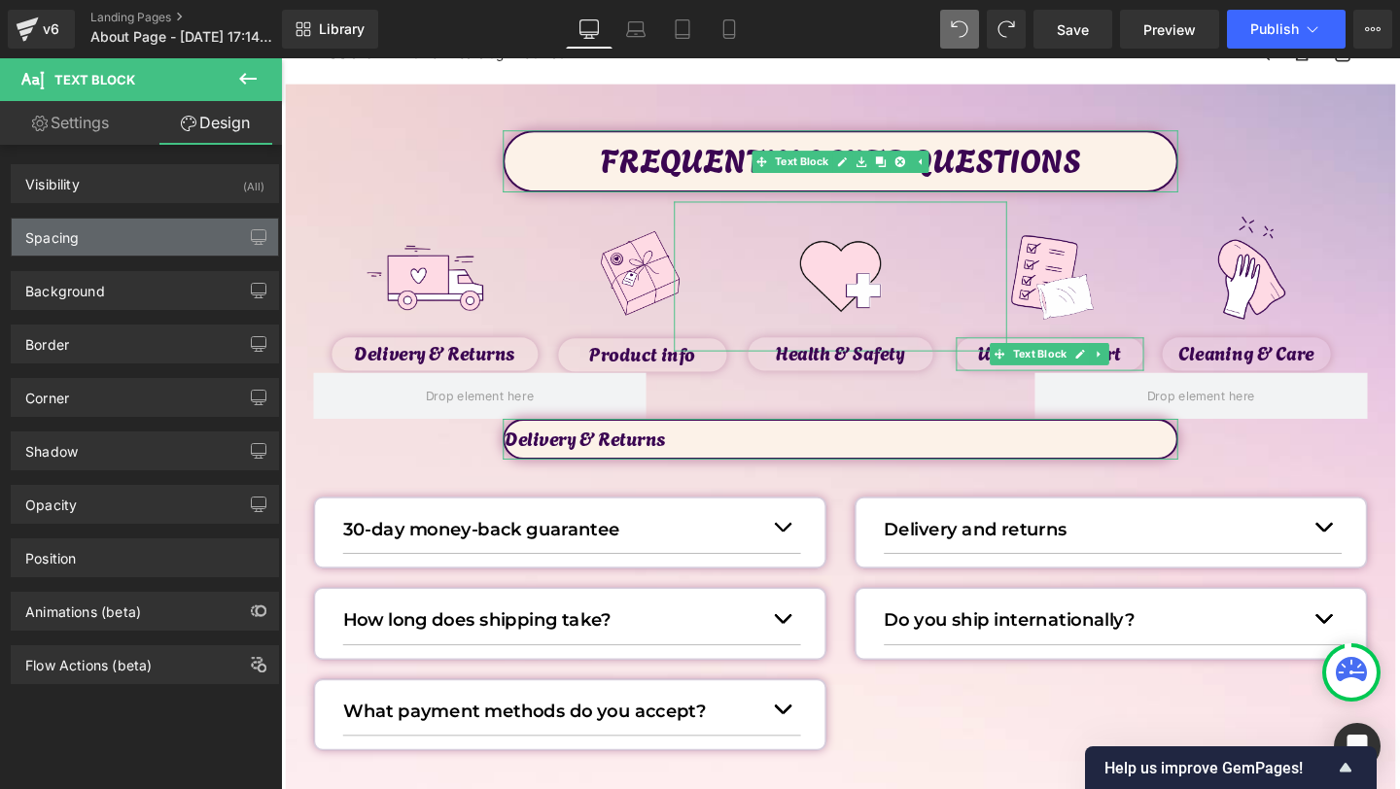
click at [109, 241] on div "Spacing" at bounding box center [145, 237] width 266 height 37
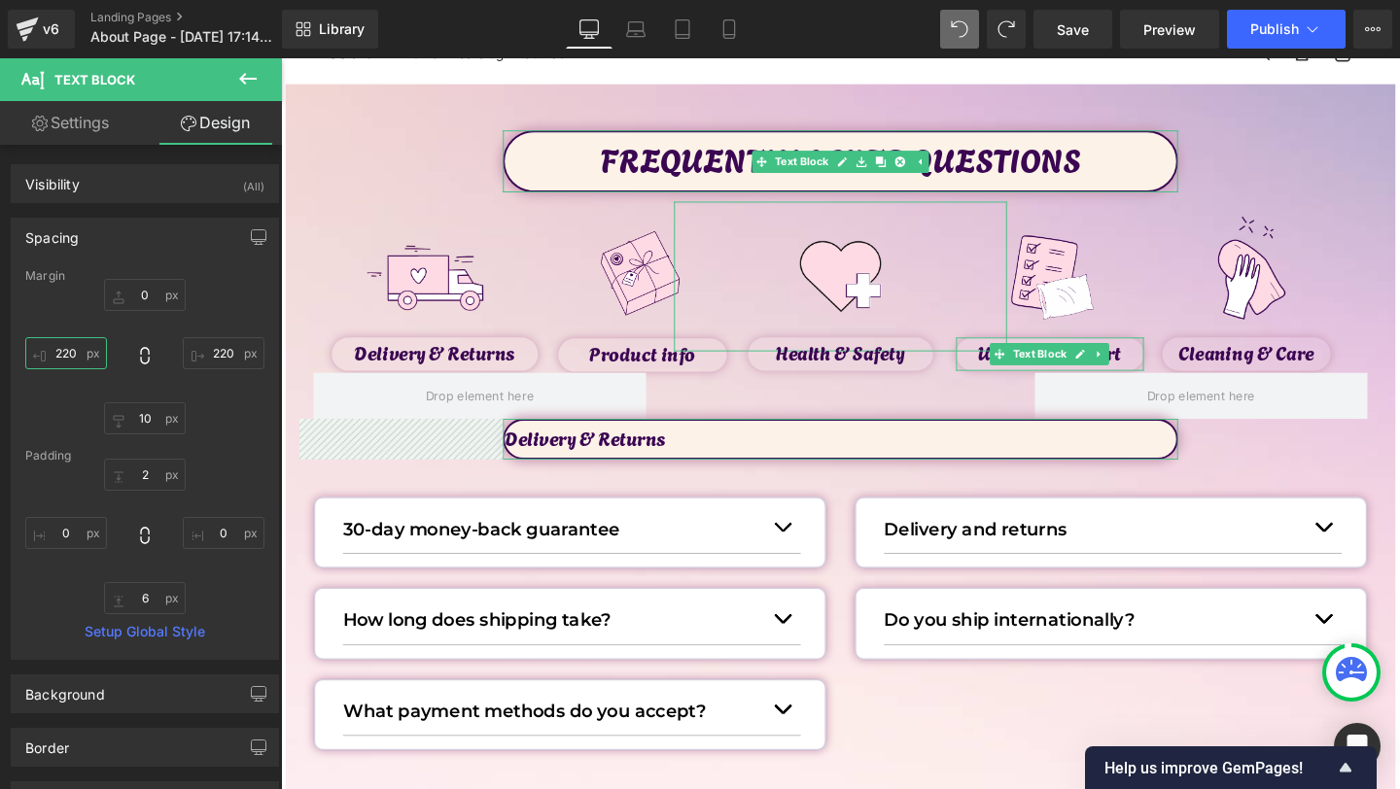
click at [68, 356] on input "220" at bounding box center [66, 353] width 82 height 32
click at [68, 358] on input "220" at bounding box center [66, 353] width 82 height 32
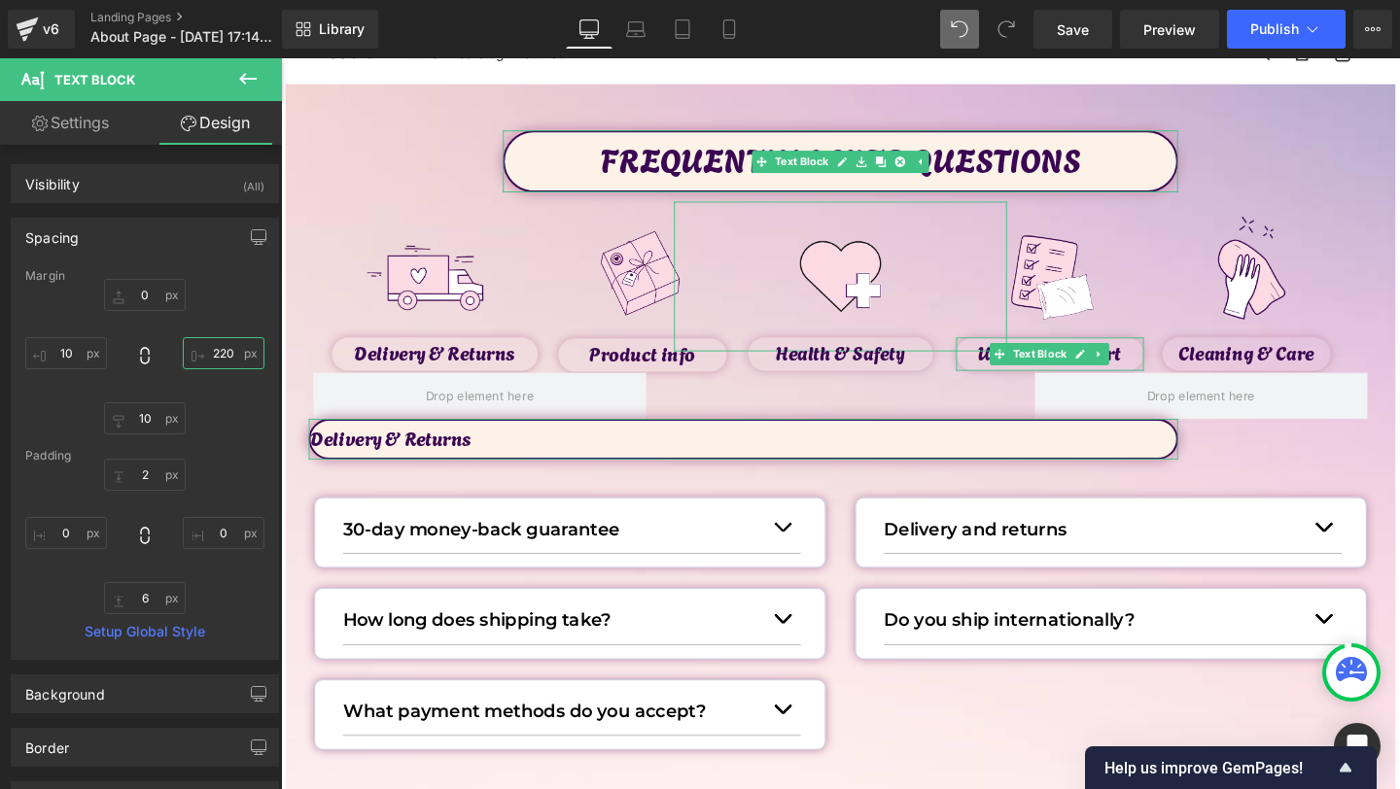
click at [216, 363] on input "220" at bounding box center [224, 353] width 82 height 32
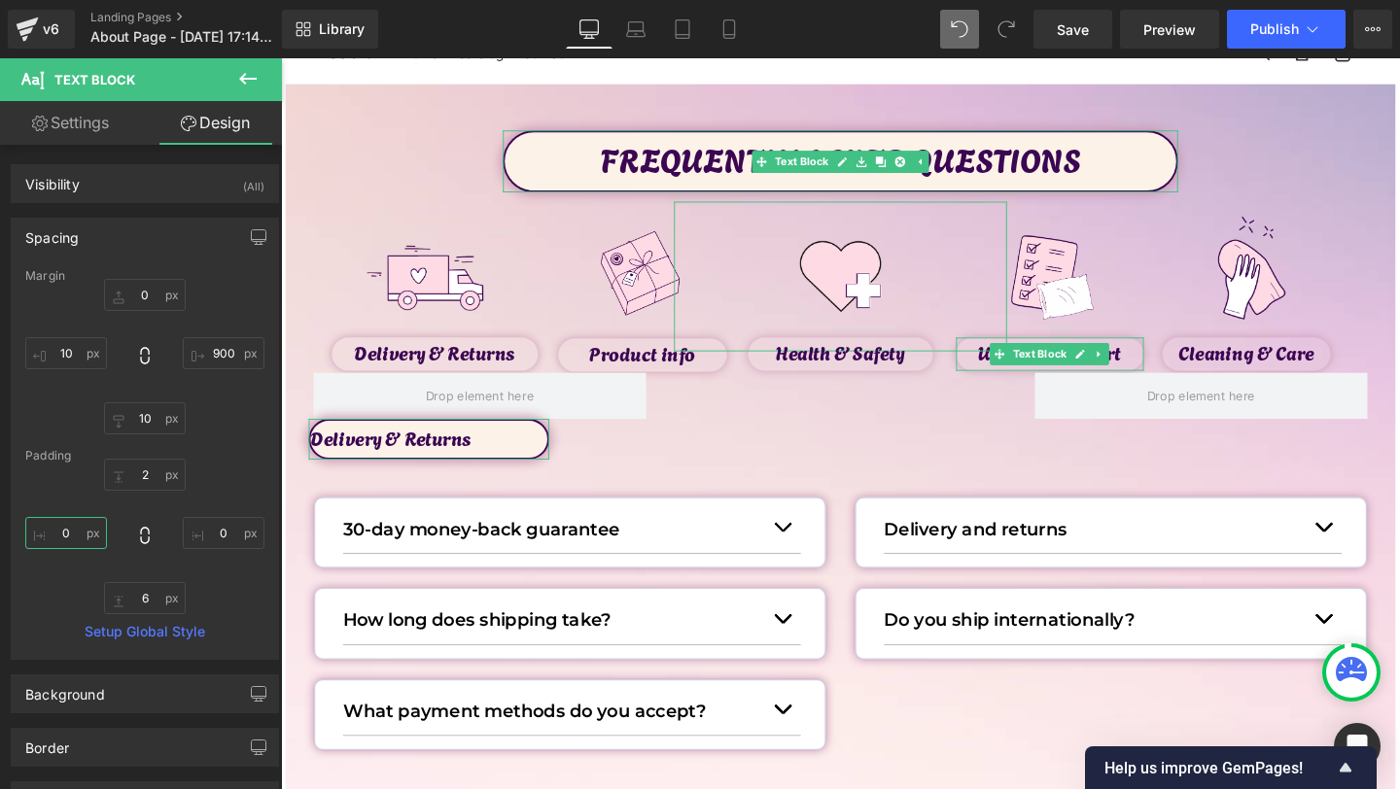
click at [50, 532] on input "0" at bounding box center [66, 533] width 82 height 32
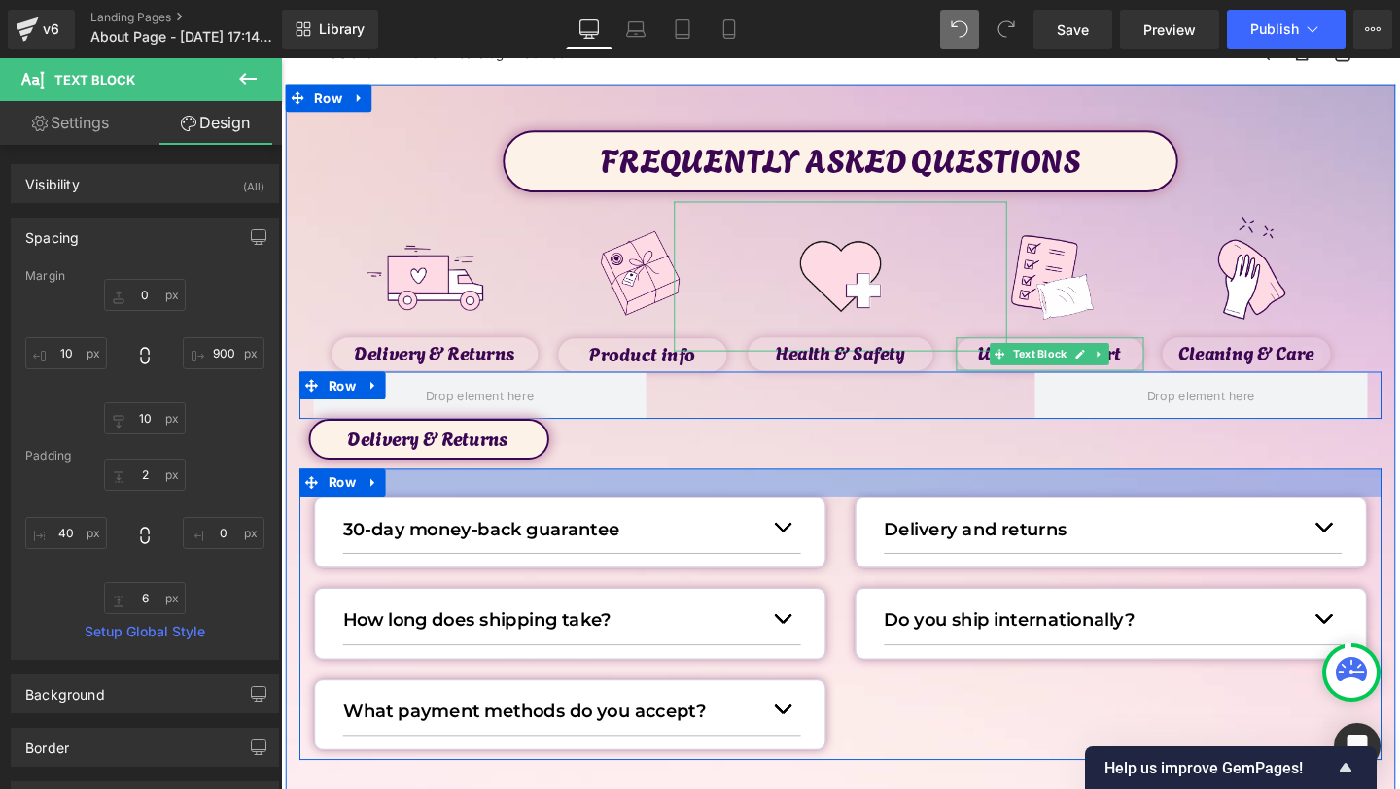
click at [707, 510] on div at bounding box center [869, 504] width 1138 height 29
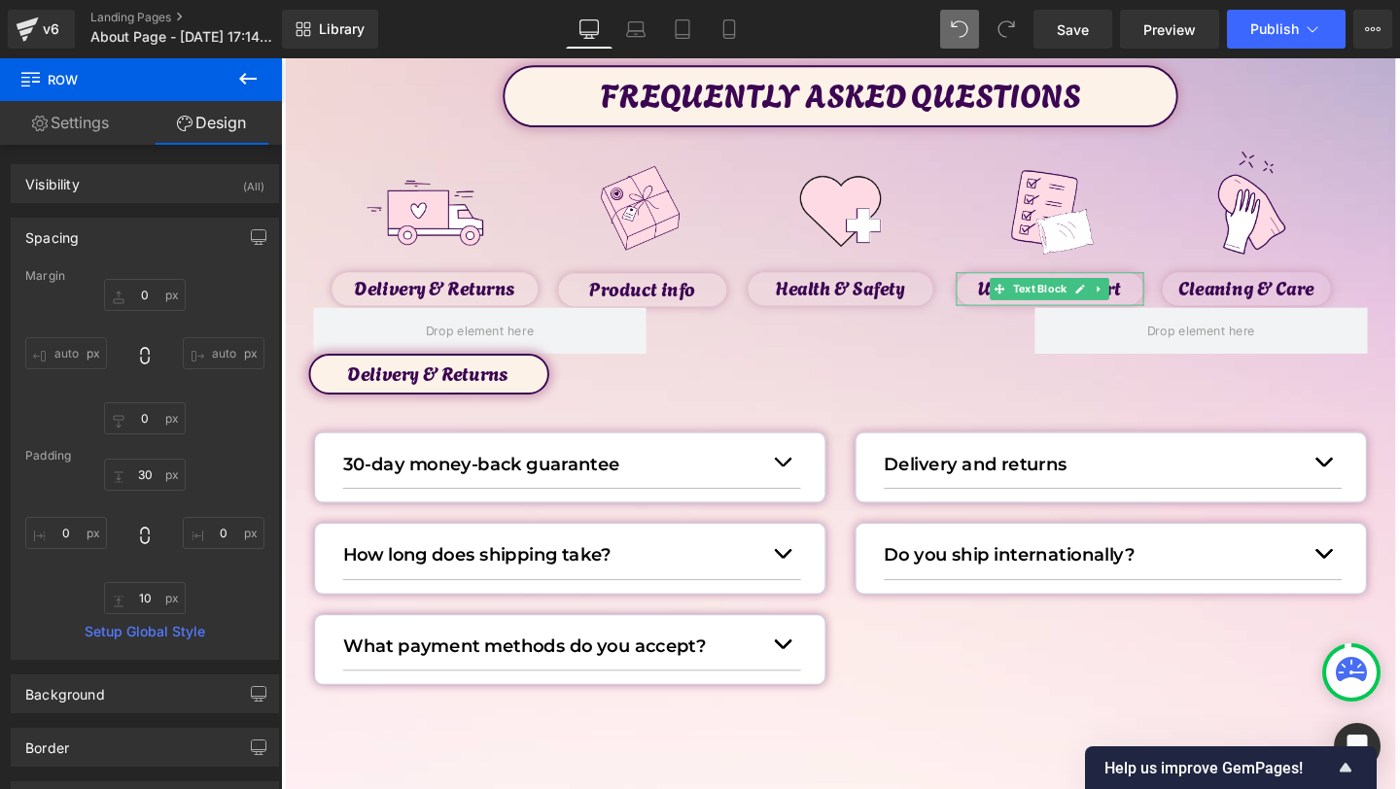
scroll to position [149, 0]
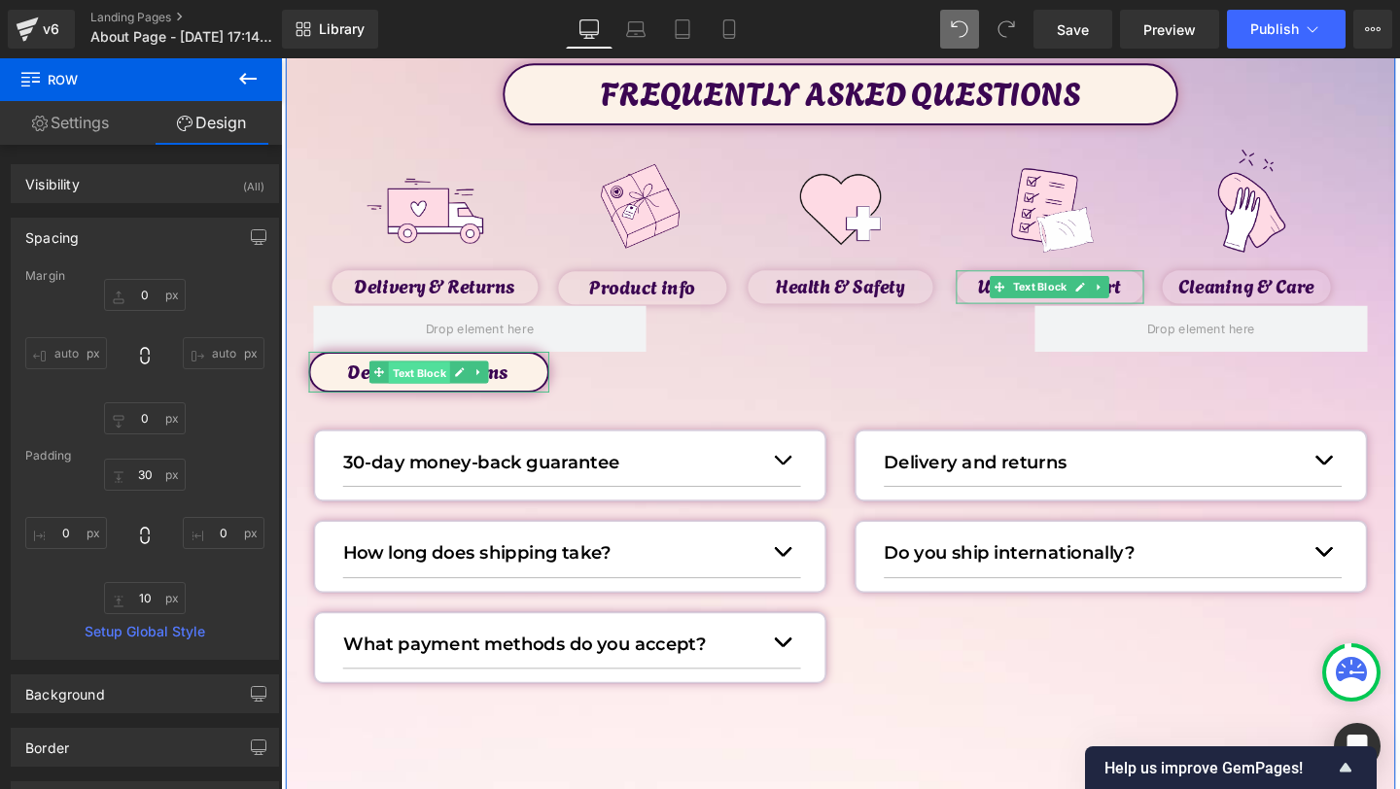
click at [439, 389] on span "Text Block" at bounding box center [426, 389] width 64 height 23
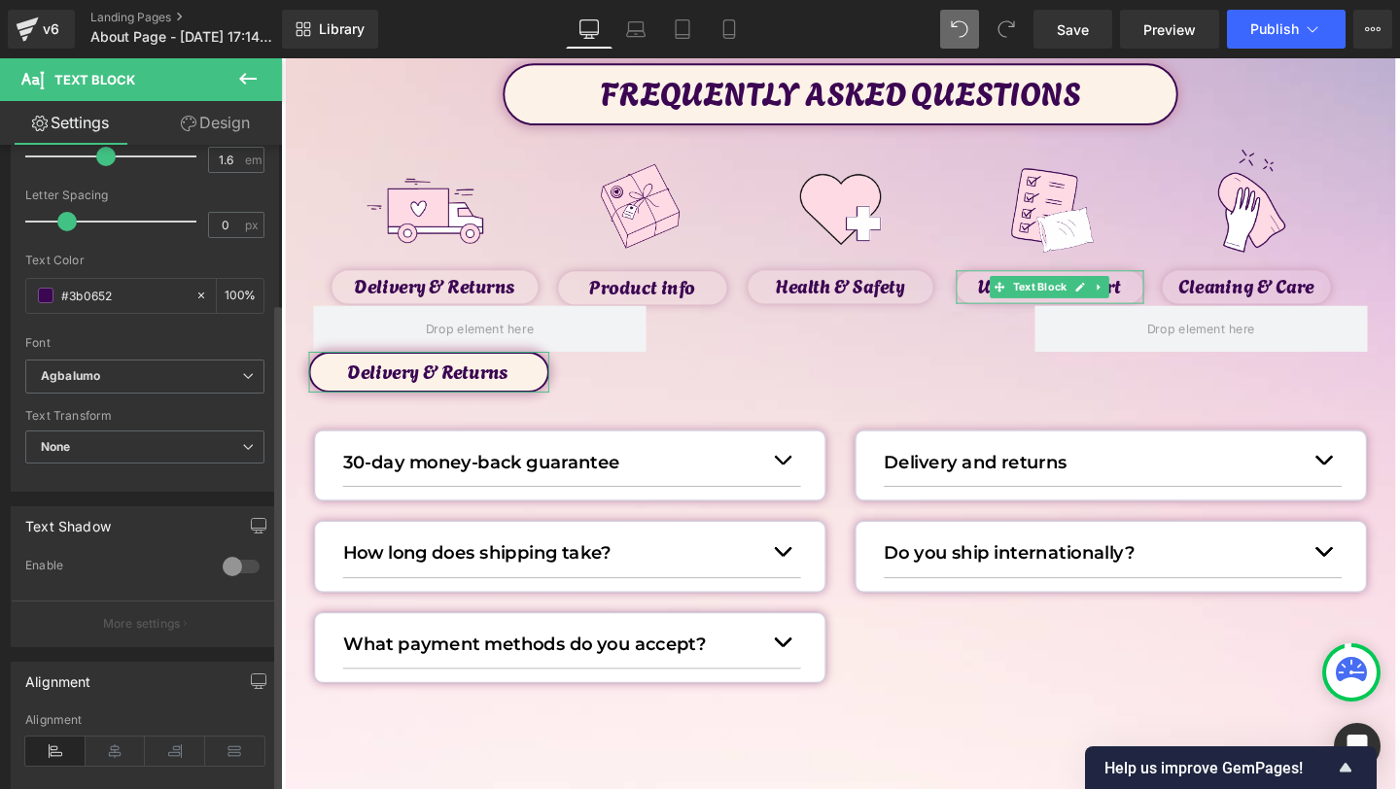
scroll to position [451, 0]
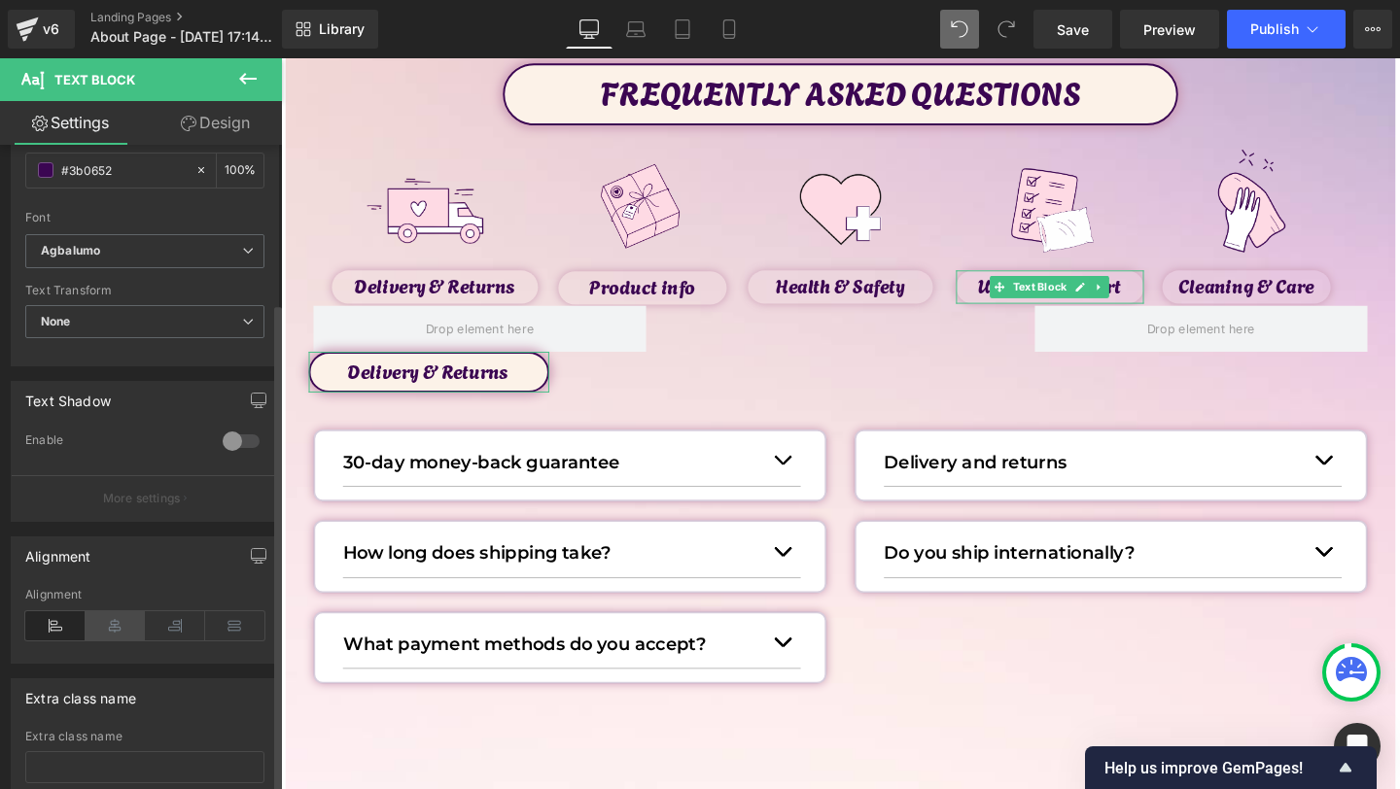
click at [120, 640] on icon at bounding box center [116, 626] width 60 height 29
click at [70, 626] on icon at bounding box center [55, 626] width 60 height 29
click at [98, 626] on icon at bounding box center [116, 626] width 60 height 29
click at [55, 615] on icon at bounding box center [55, 626] width 60 height 29
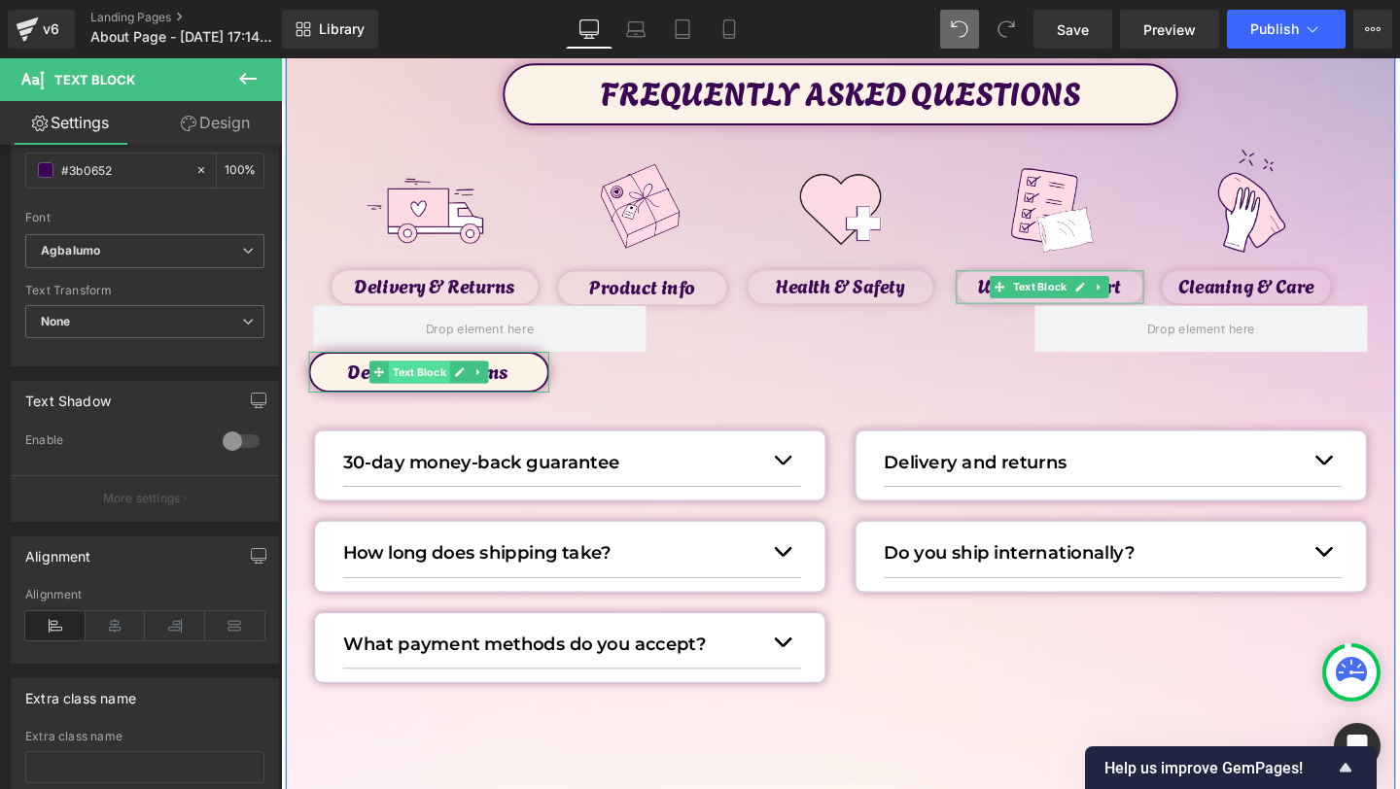
click at [428, 399] on span "Text Block" at bounding box center [426, 388] width 64 height 23
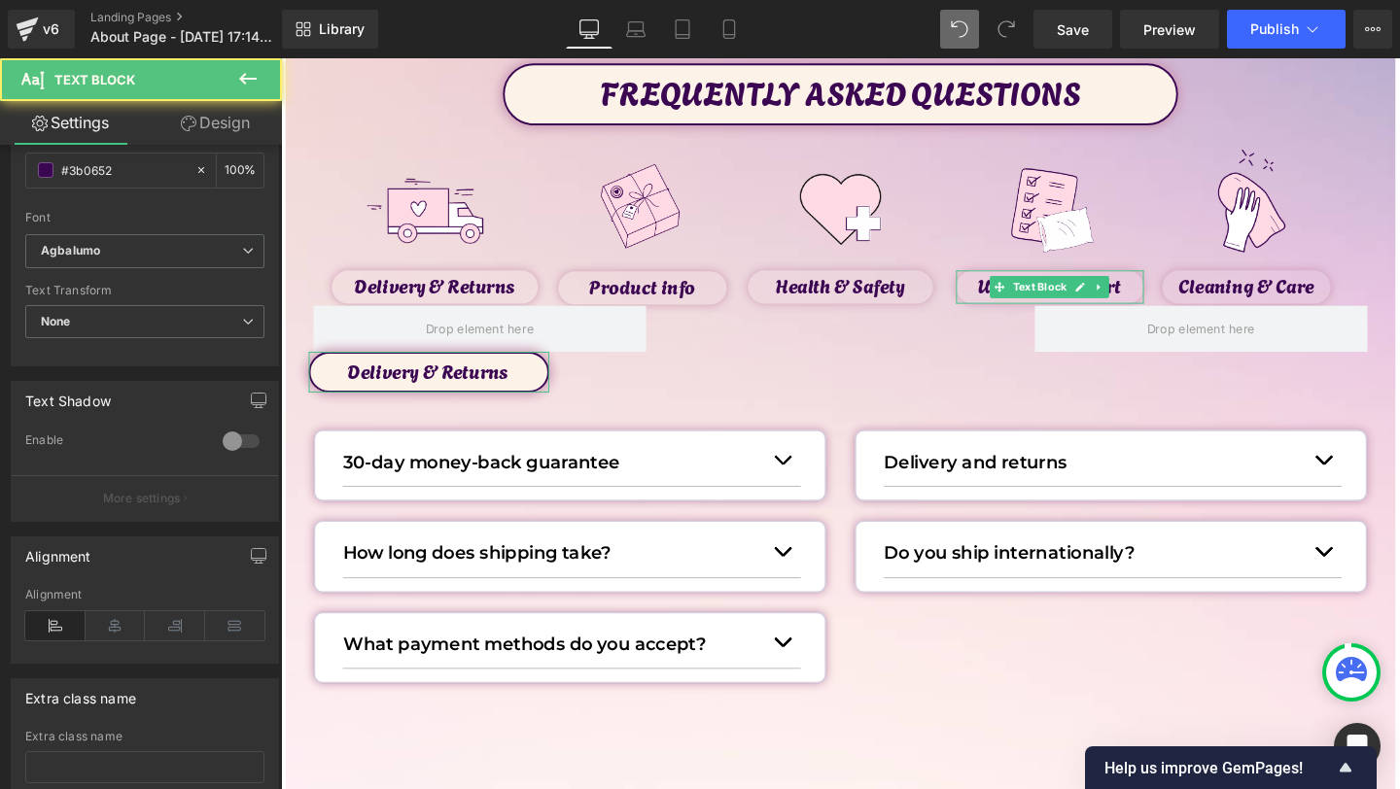
click at [217, 130] on link "Design" at bounding box center [215, 123] width 141 height 44
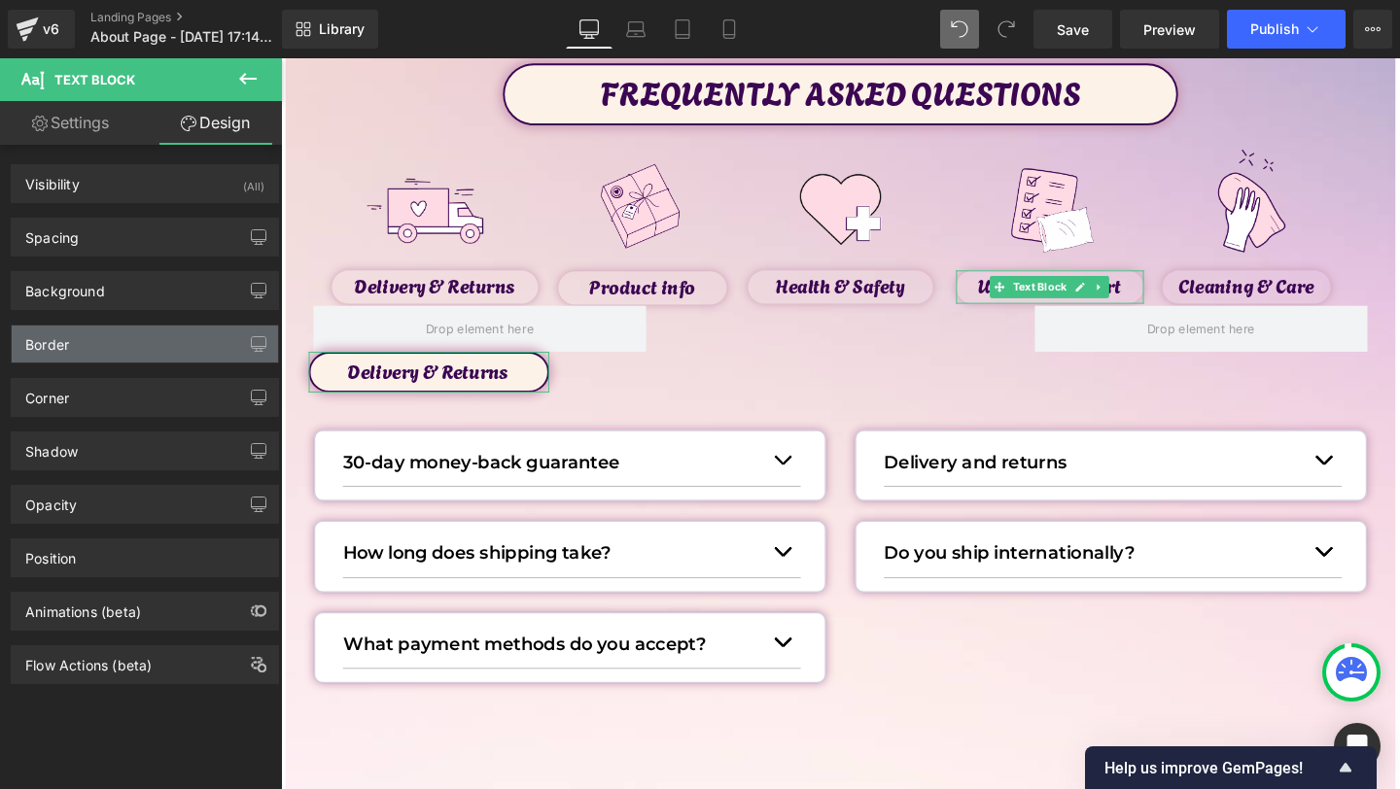
click at [134, 347] on div "Border" at bounding box center [145, 344] width 266 height 37
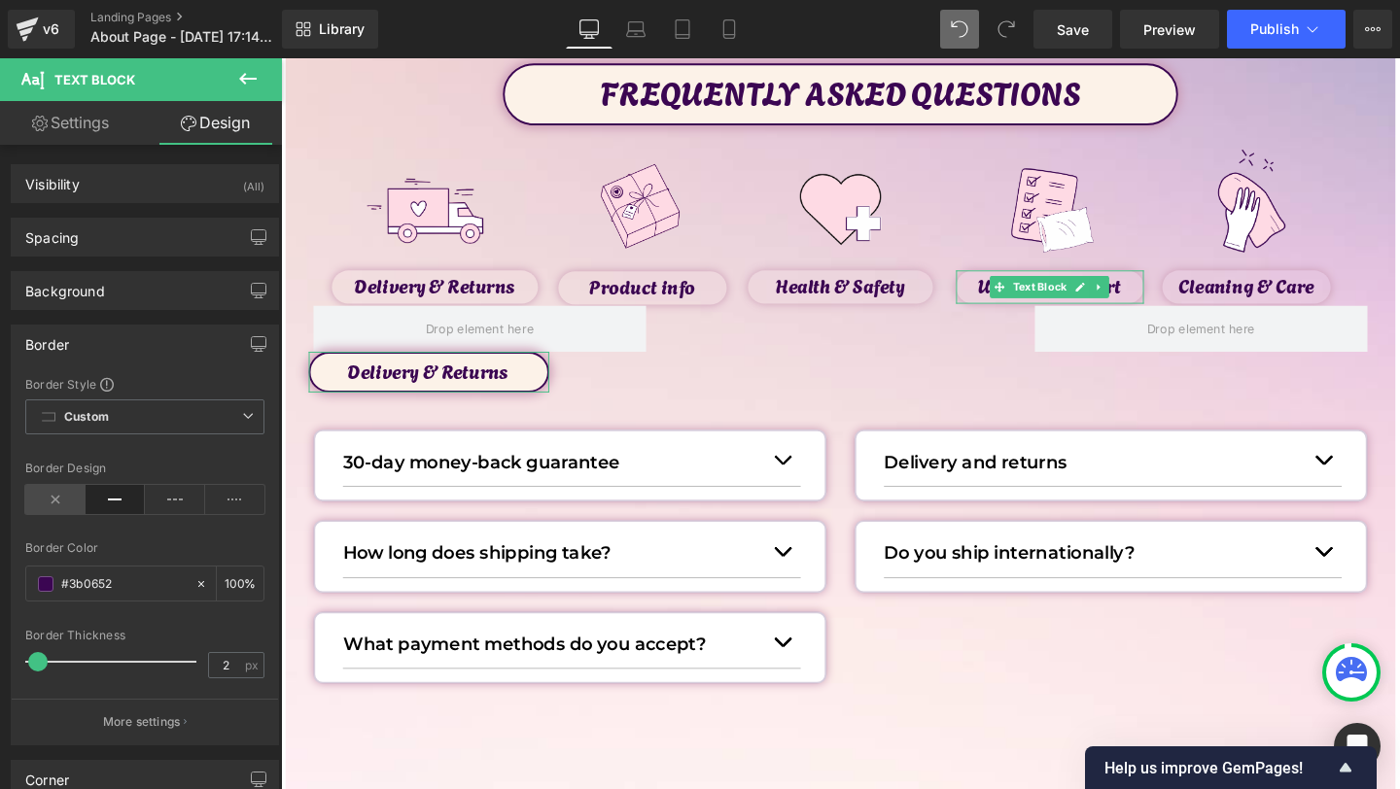
click at [58, 494] on icon at bounding box center [55, 499] width 60 height 29
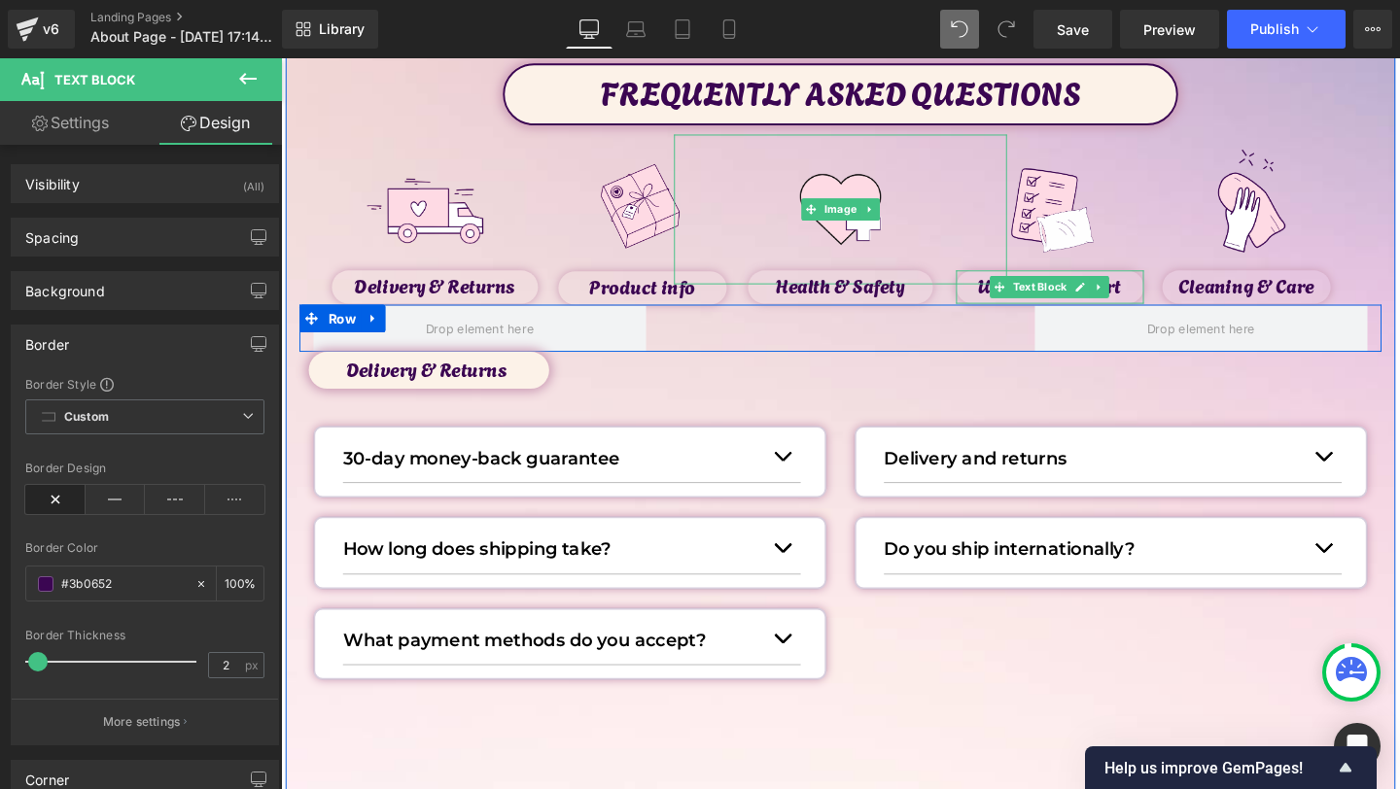
scroll to position [111, 0]
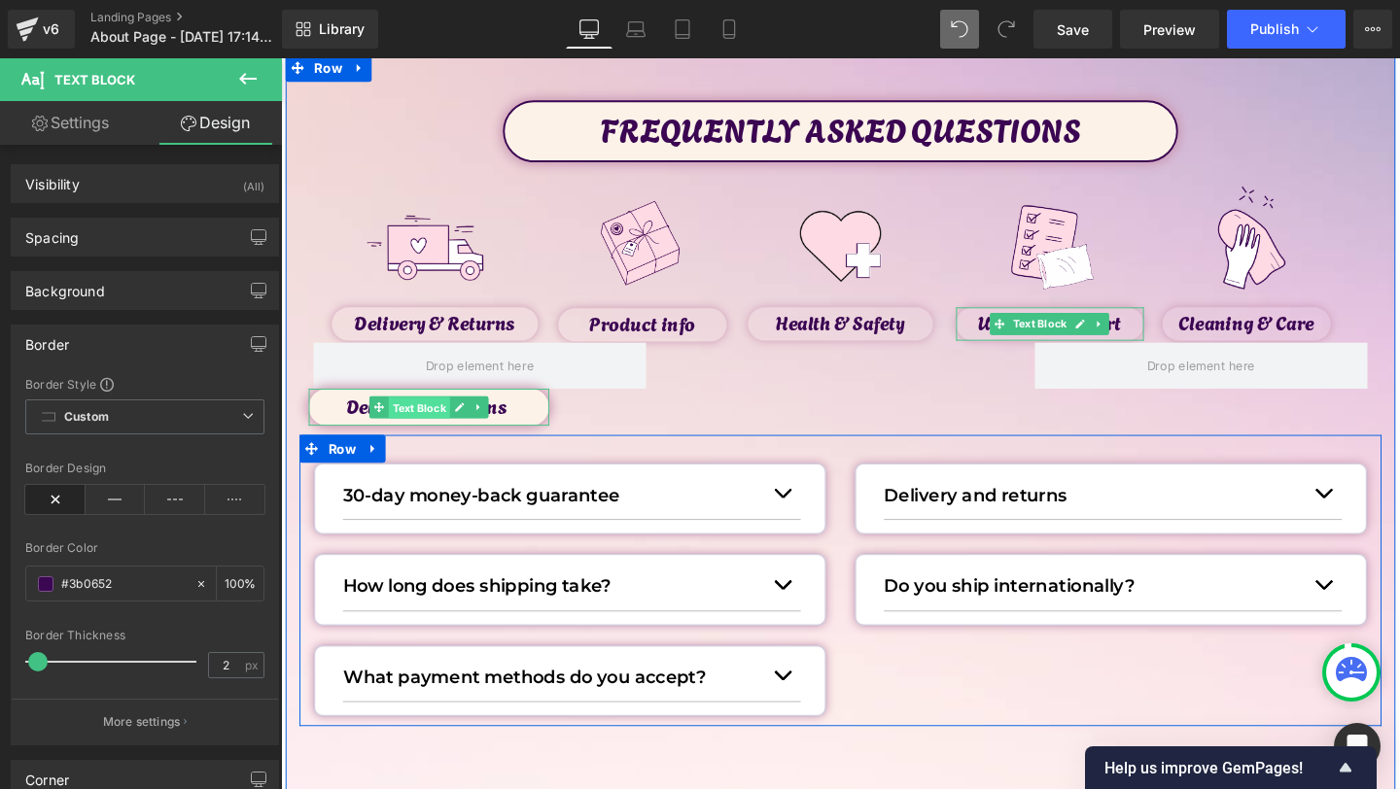
click at [431, 430] on span "Text Block" at bounding box center [426, 425] width 64 height 23
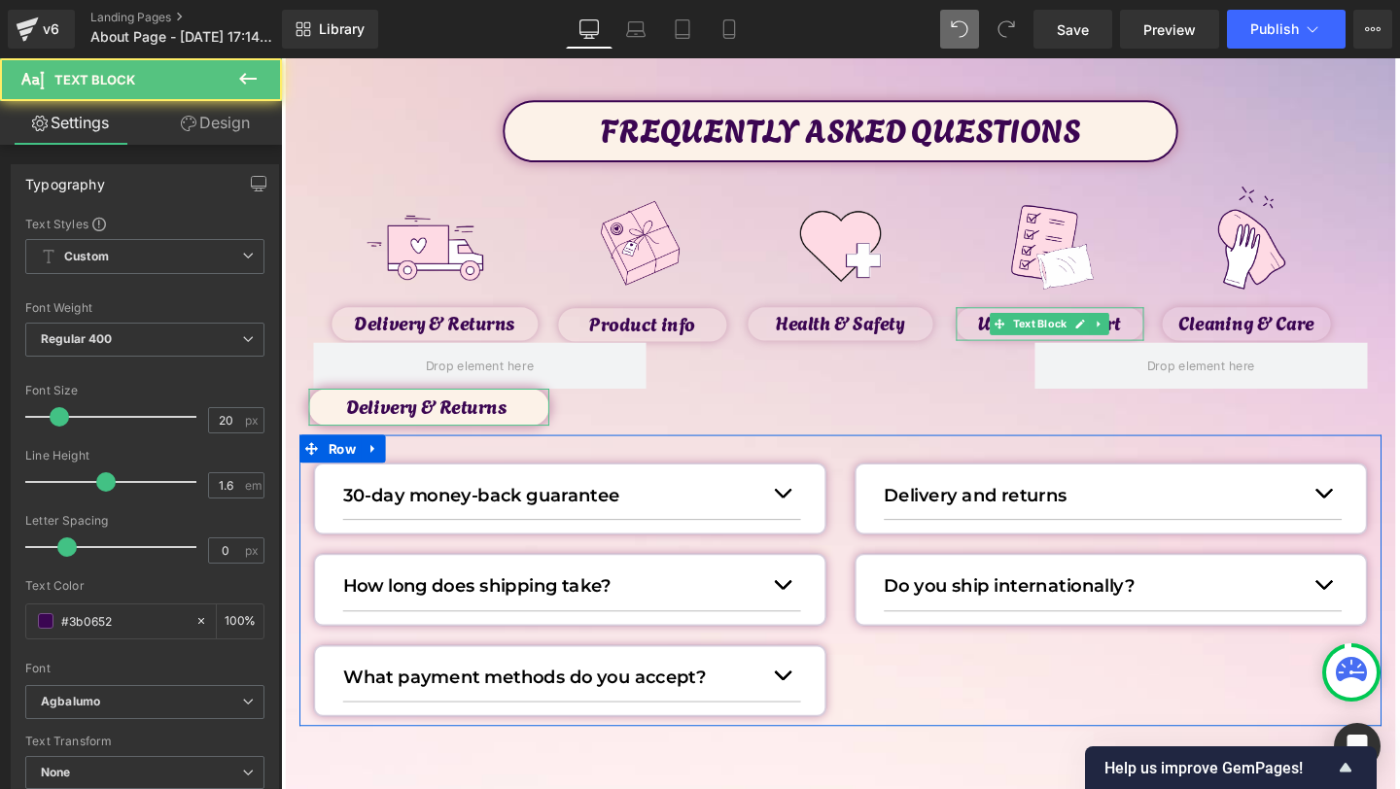
click at [201, 126] on link "Design" at bounding box center [215, 123] width 141 height 44
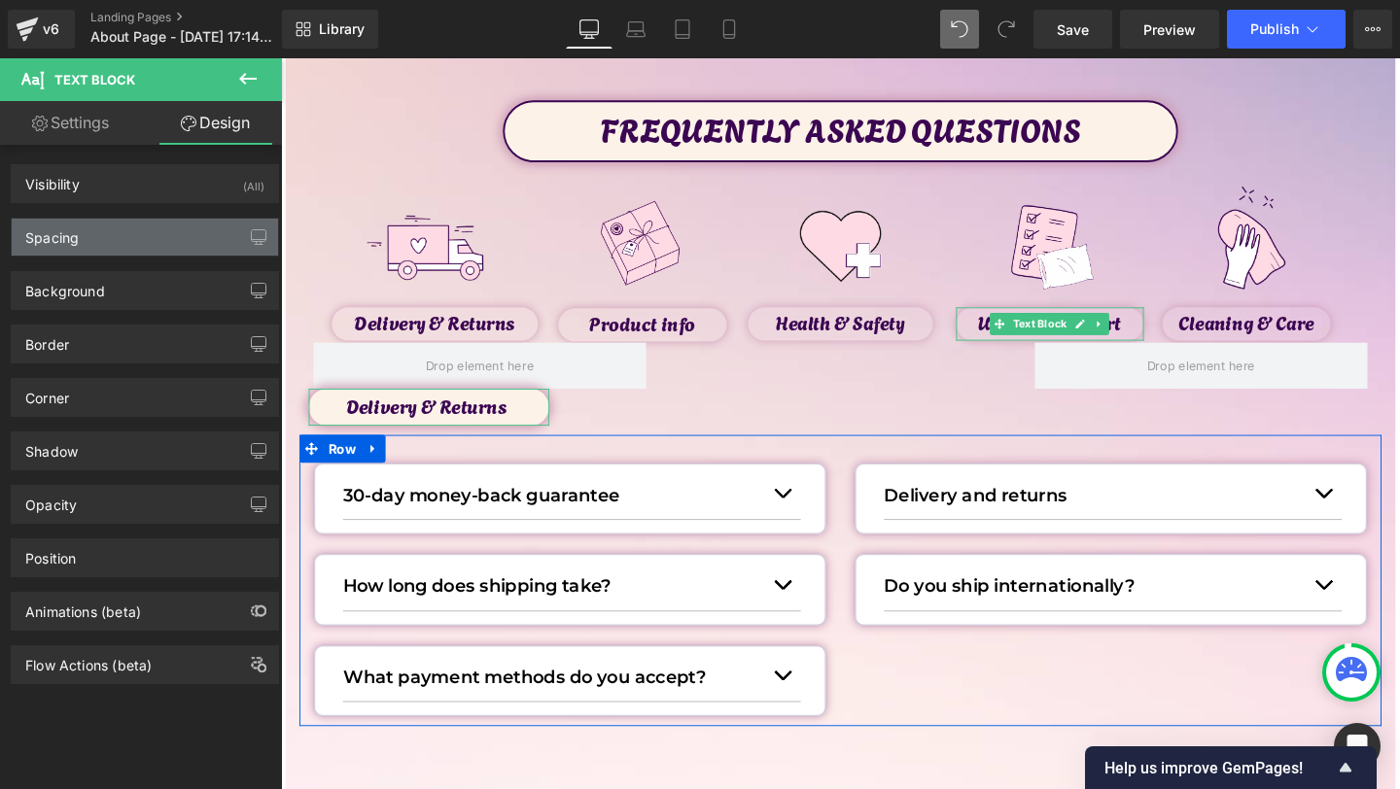
click at [85, 249] on div "Spacing" at bounding box center [145, 237] width 266 height 37
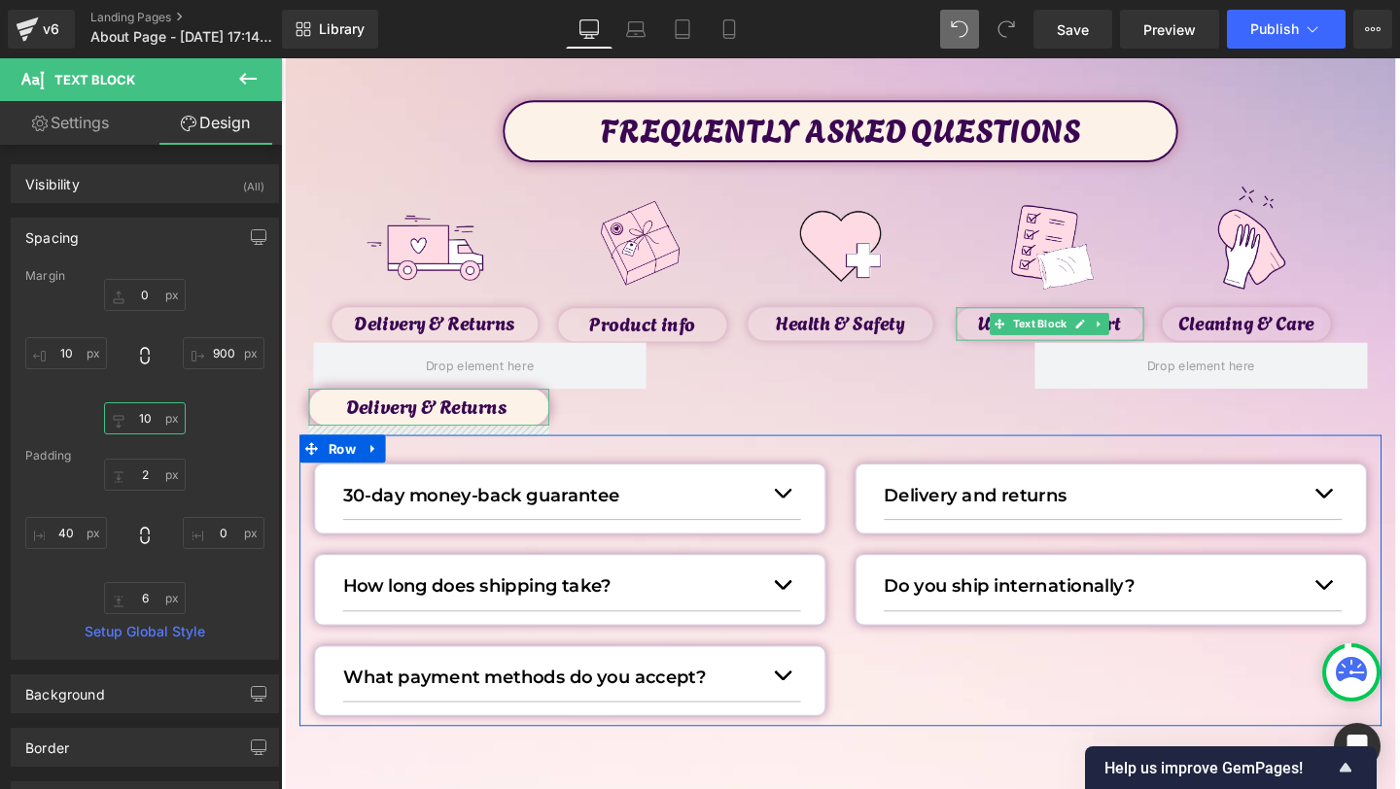
click at [148, 421] on input "10" at bounding box center [145, 419] width 82 height 32
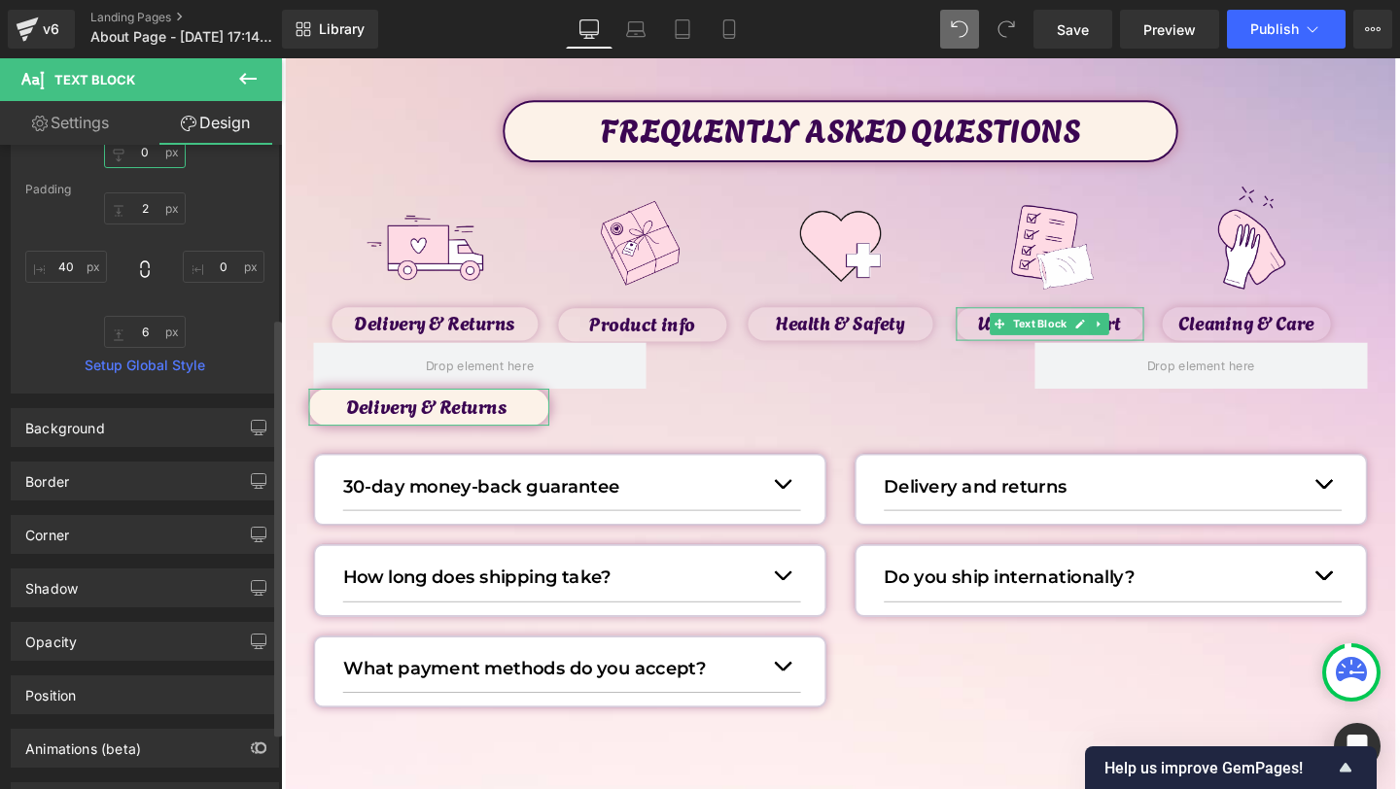
scroll to position [272, 0]
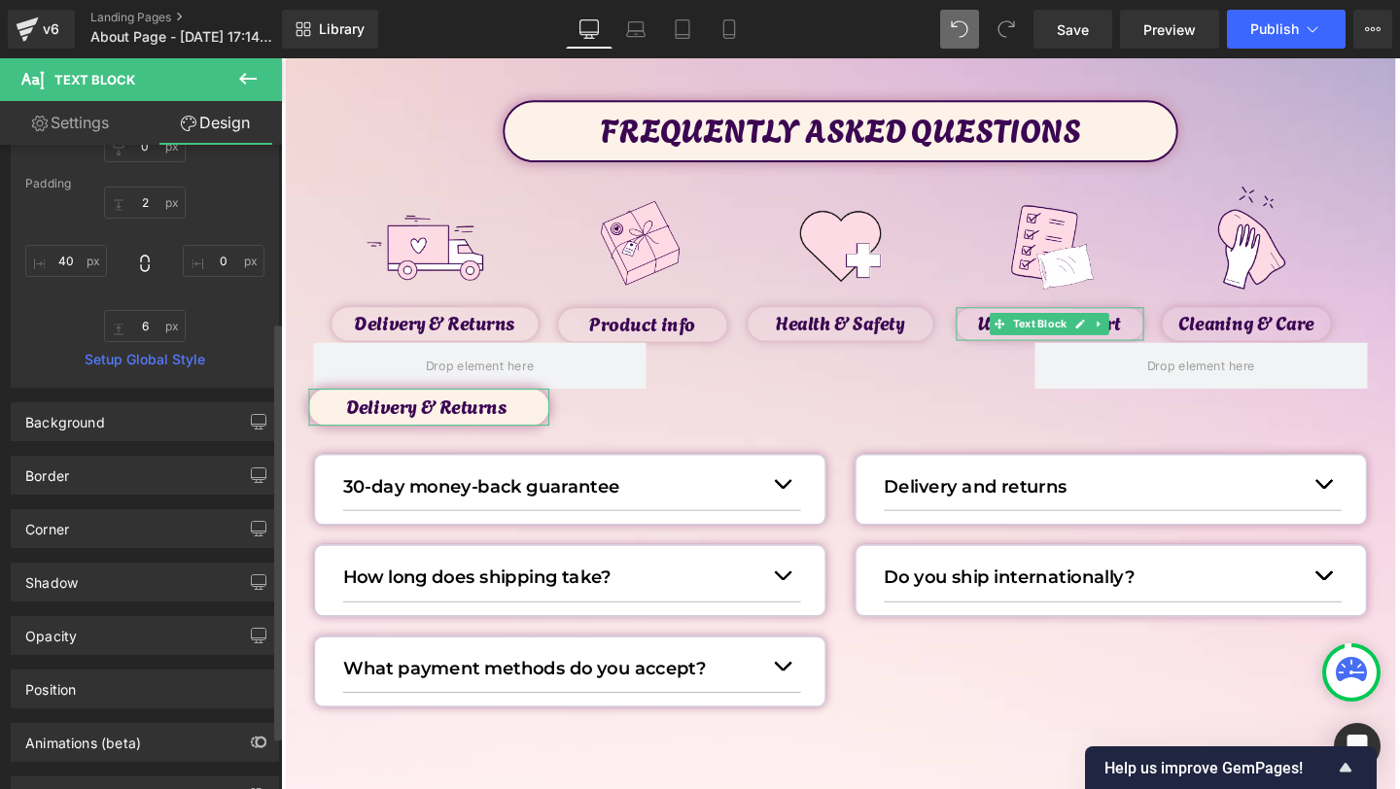
click at [88, 509] on div "Corner Corner Style Custom Custom Setup Global Style Custom Setup Global Style …" at bounding box center [145, 528] width 268 height 39
click at [88, 520] on div "Corner" at bounding box center [145, 528] width 266 height 37
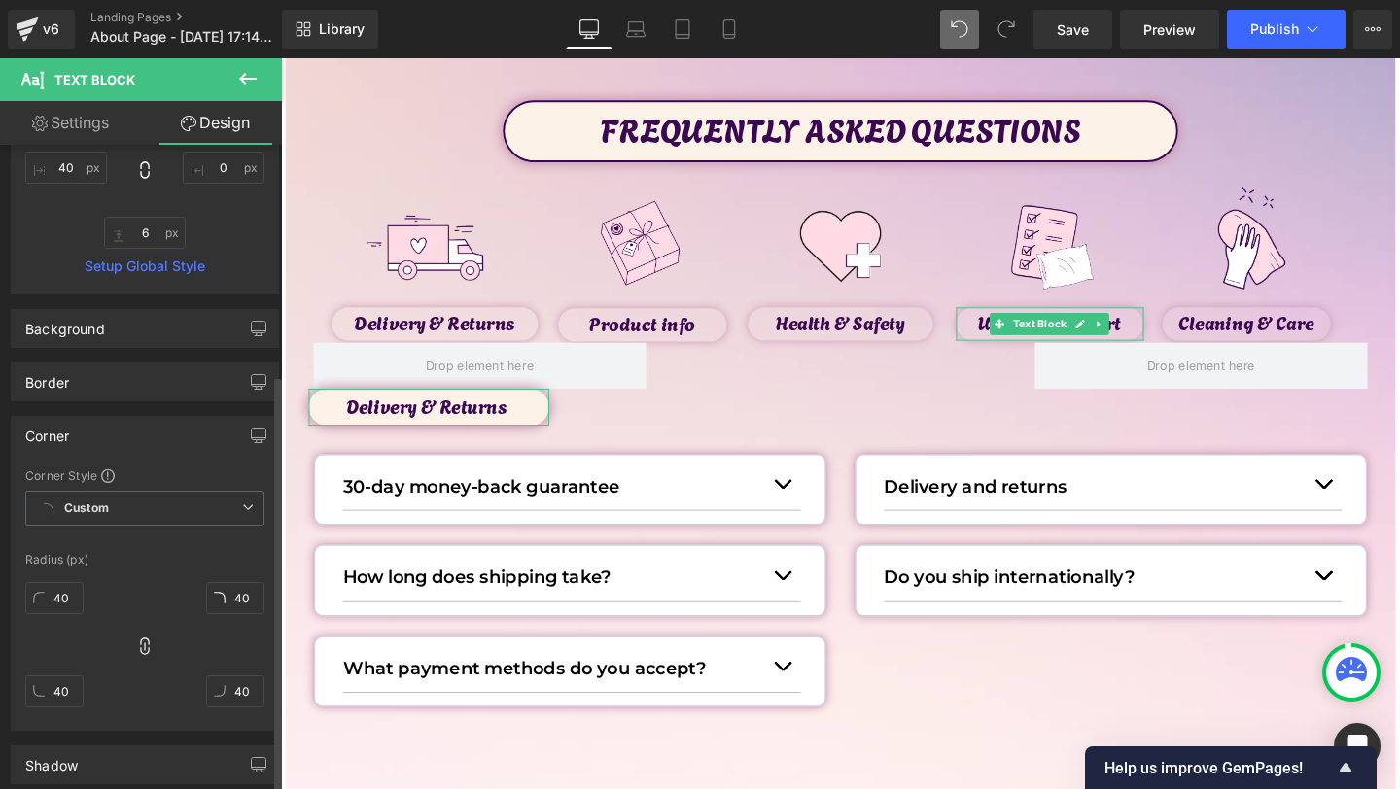
scroll to position [380, 0]
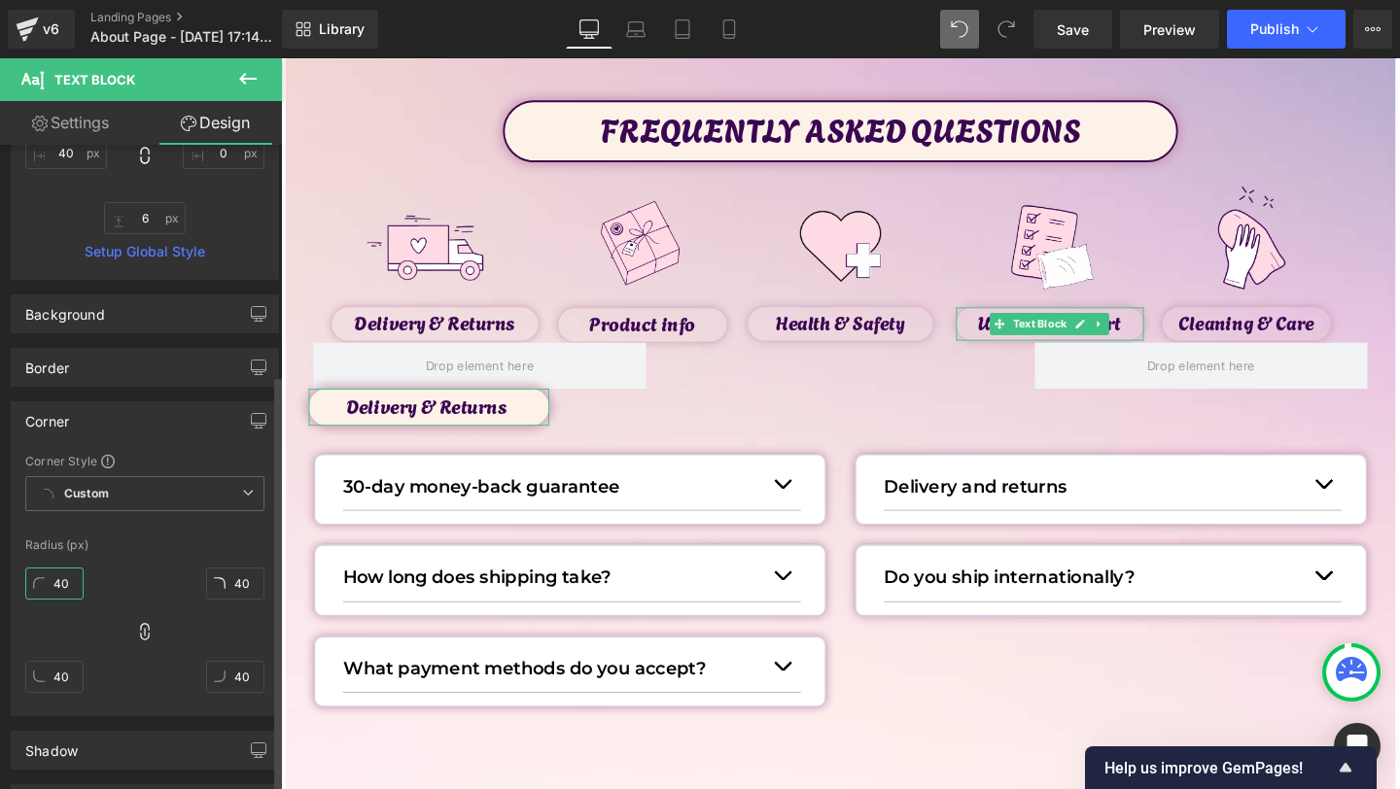
click at [69, 588] on input "40" at bounding box center [54, 584] width 58 height 32
click at [147, 629] on icon at bounding box center [144, 631] width 19 height 19
click at [228, 602] on div at bounding box center [235, 591] width 58 height 62
click at [228, 558] on div "Corner Style Custom Custom Setup Global Style Custom Setup Global Style Radius …" at bounding box center [145, 584] width 266 height 263
click at [228, 572] on input "0" at bounding box center [235, 584] width 58 height 32
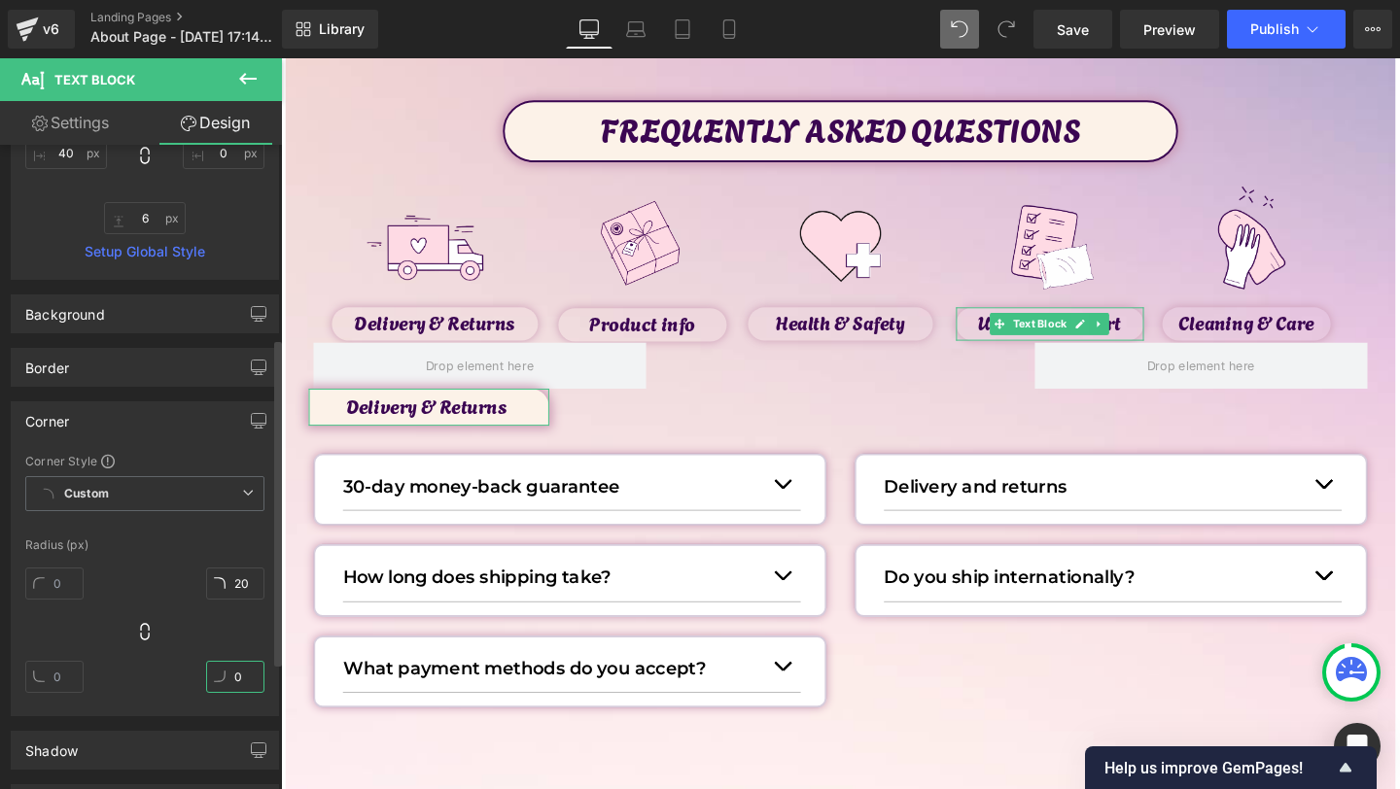
click at [247, 667] on input "0" at bounding box center [235, 677] width 58 height 32
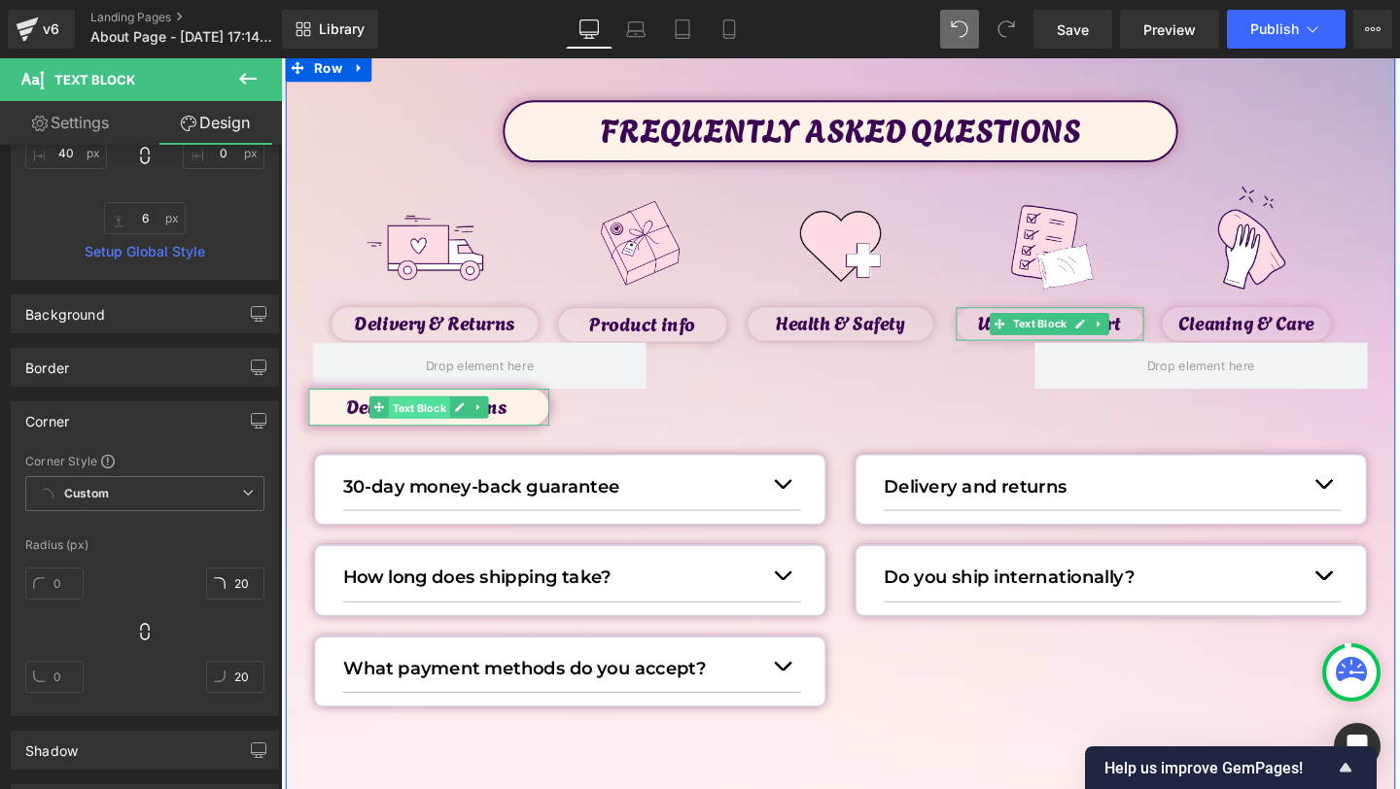
click at [426, 431] on span "Text Block" at bounding box center [426, 425] width 64 height 23
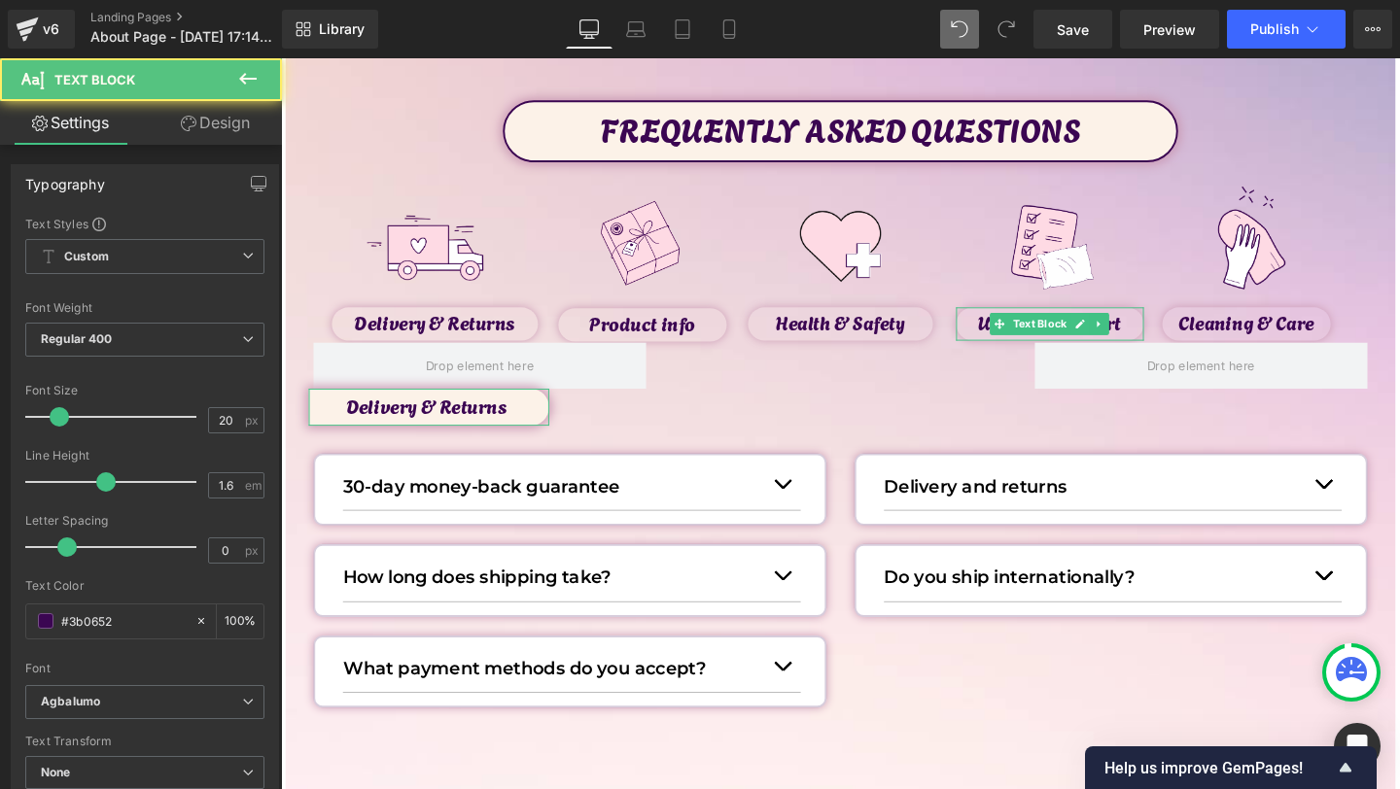
click at [245, 135] on link "Design" at bounding box center [215, 123] width 141 height 44
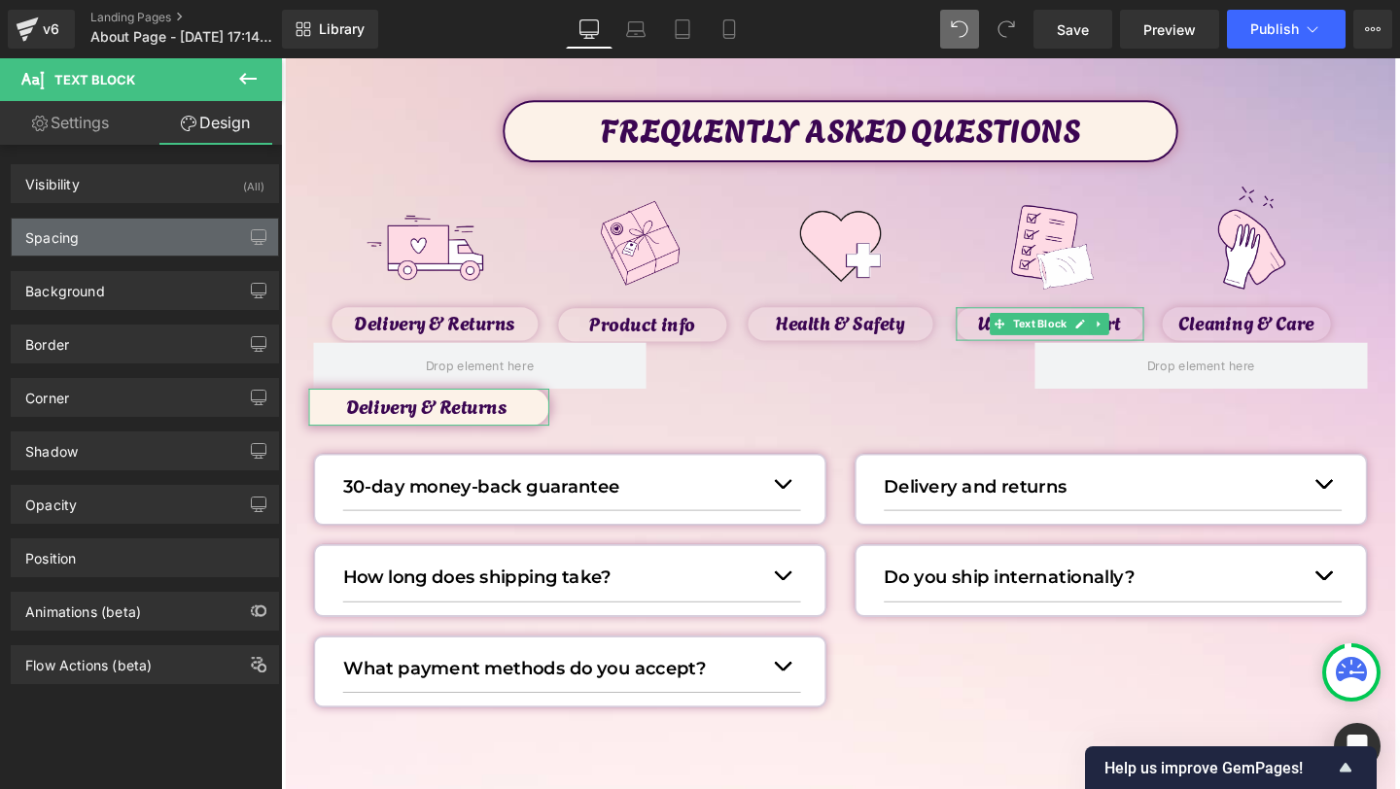
click at [55, 230] on div "Spacing" at bounding box center [51, 232] width 53 height 27
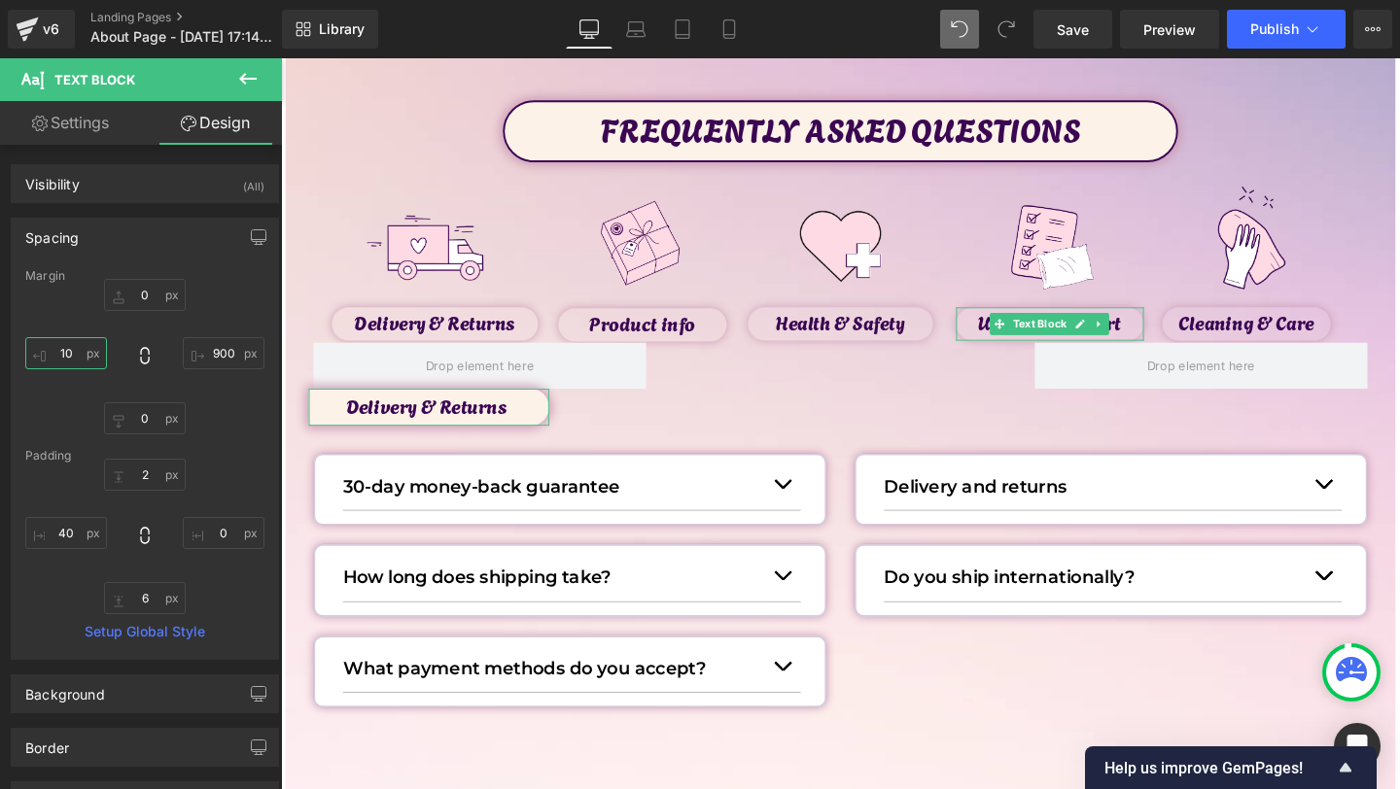
click at [62, 347] on input "10" at bounding box center [66, 353] width 82 height 32
click at [68, 351] on input "10" at bounding box center [66, 353] width 82 height 32
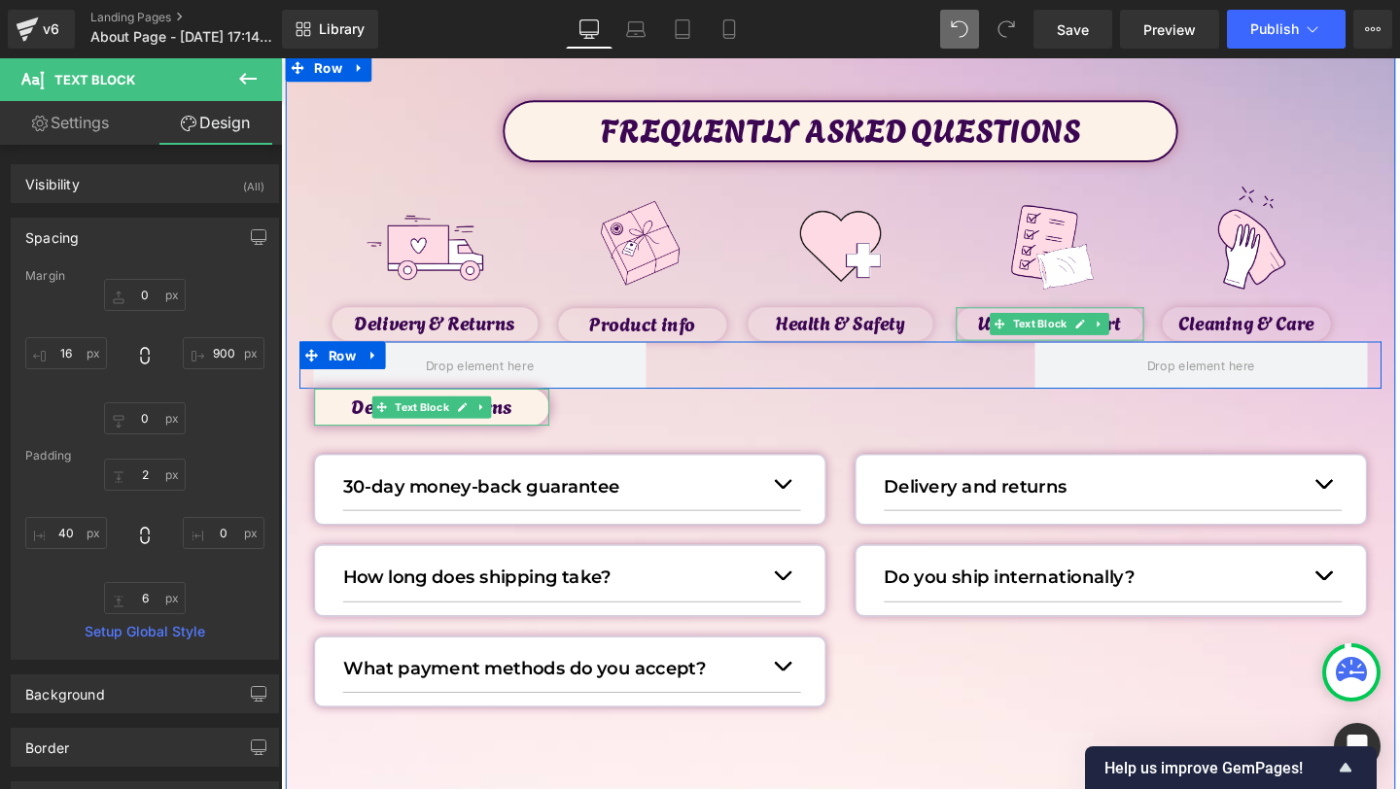
click at [814, 359] on div "Image Health & Safety Text Block Row" at bounding box center [869, 381] width 1138 height 50
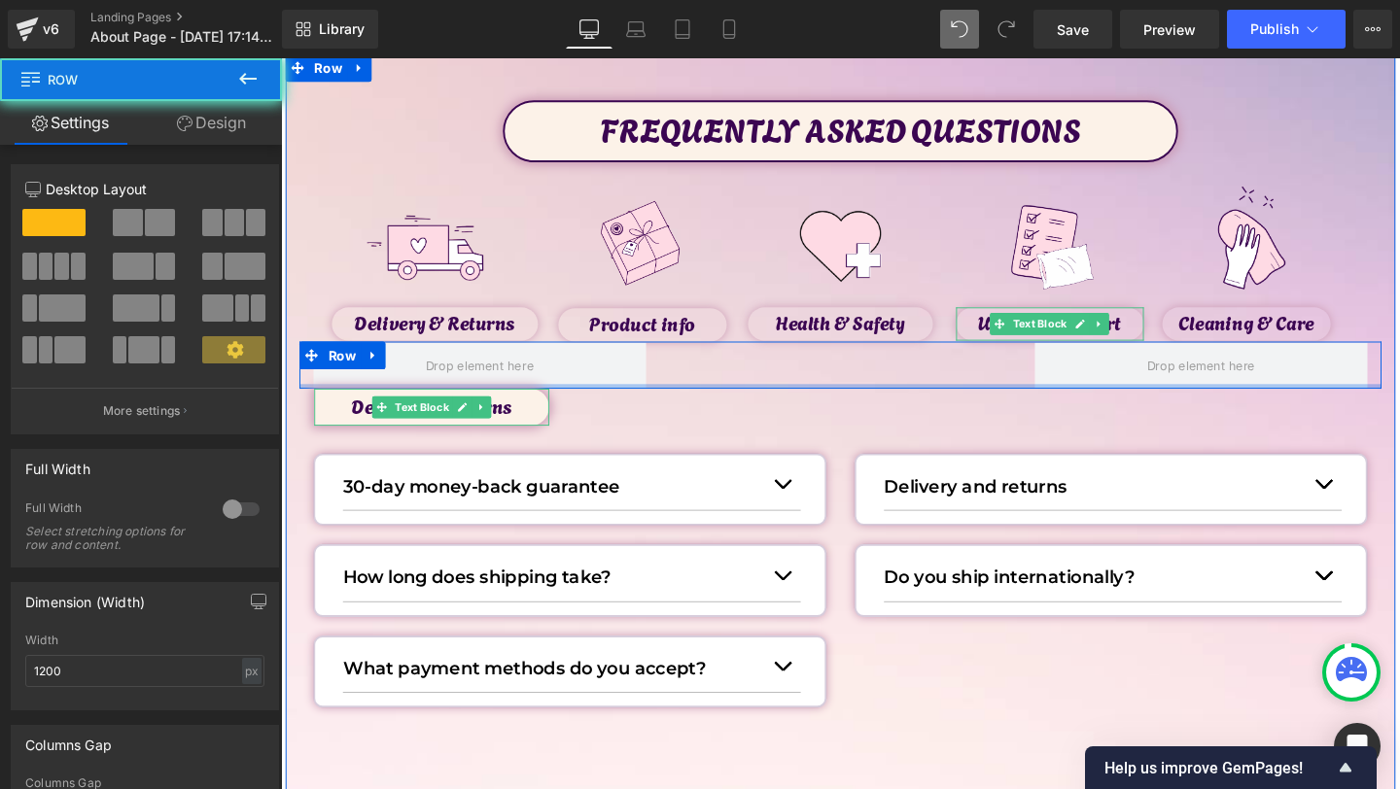
click at [758, 406] on div "FREQUENTLY ASKED QUESTIONS Text Block Image Delivery & Returns Text Block Image…" at bounding box center [869, 426] width 1167 height 648
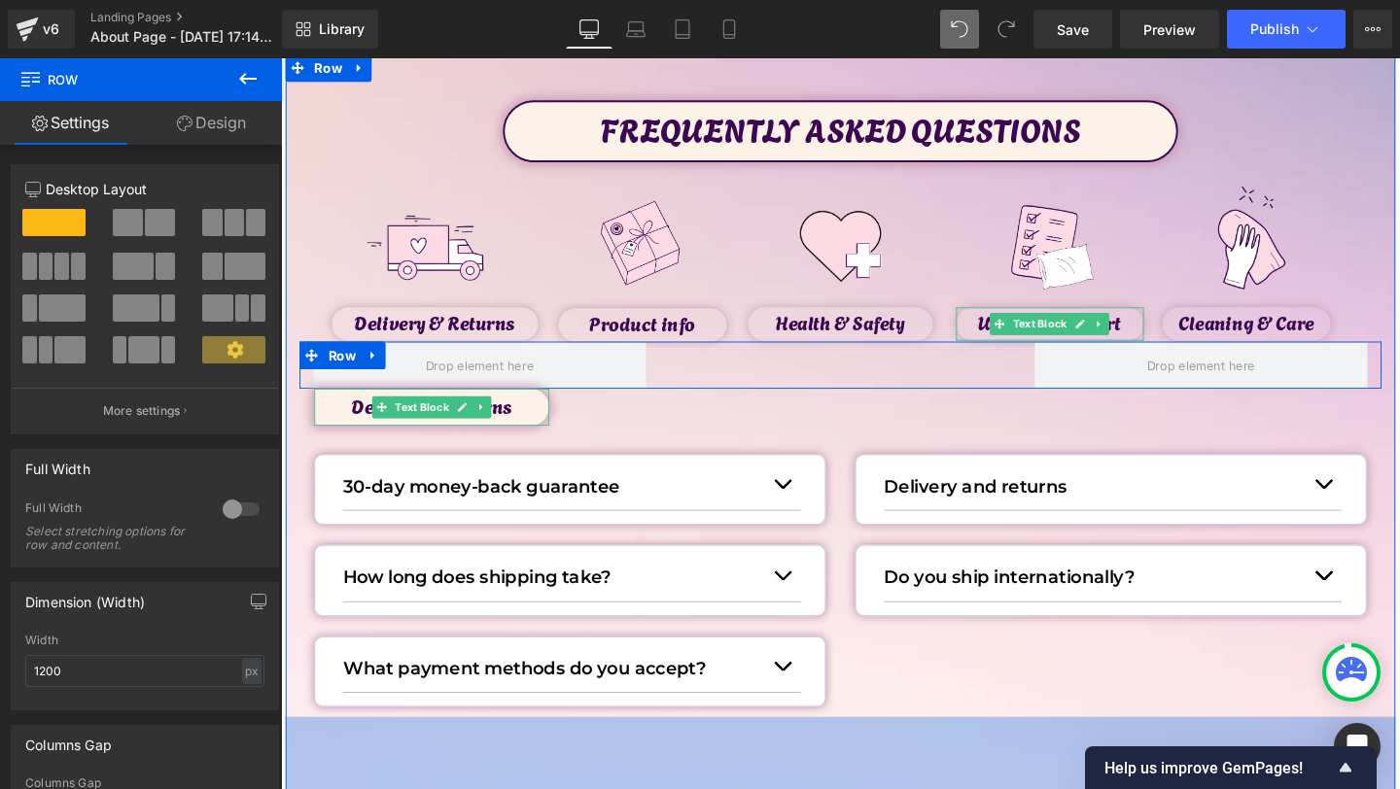
click at [932, 767] on div "FREQUENTLY ASKED QUESTIONS Text Block Image Delivery & Returns Text Block Image…" at bounding box center [869, 511] width 1167 height 917
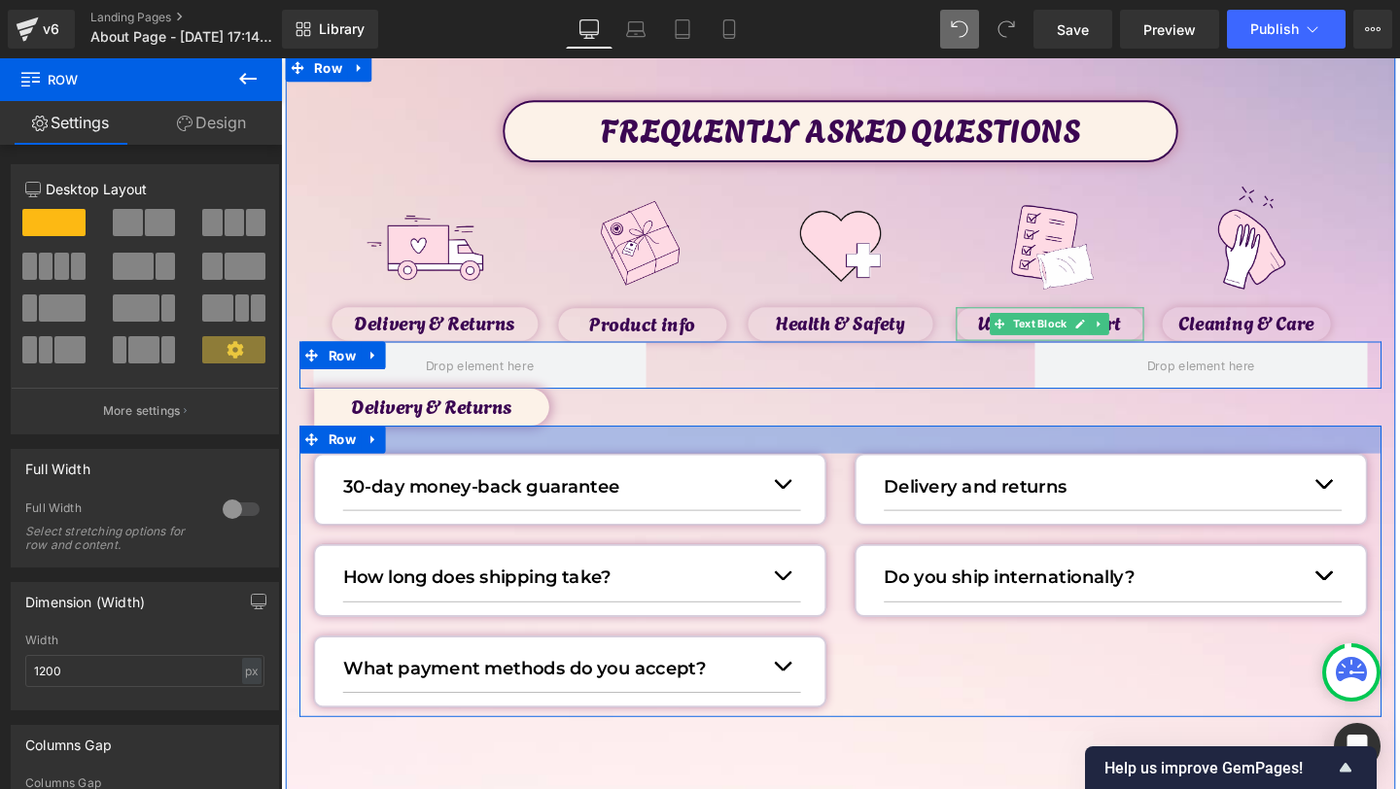
click at [458, 444] on div "30-day money-back guarantee Text Block We want you to feel completely safe when…" at bounding box center [869, 597] width 1138 height 306
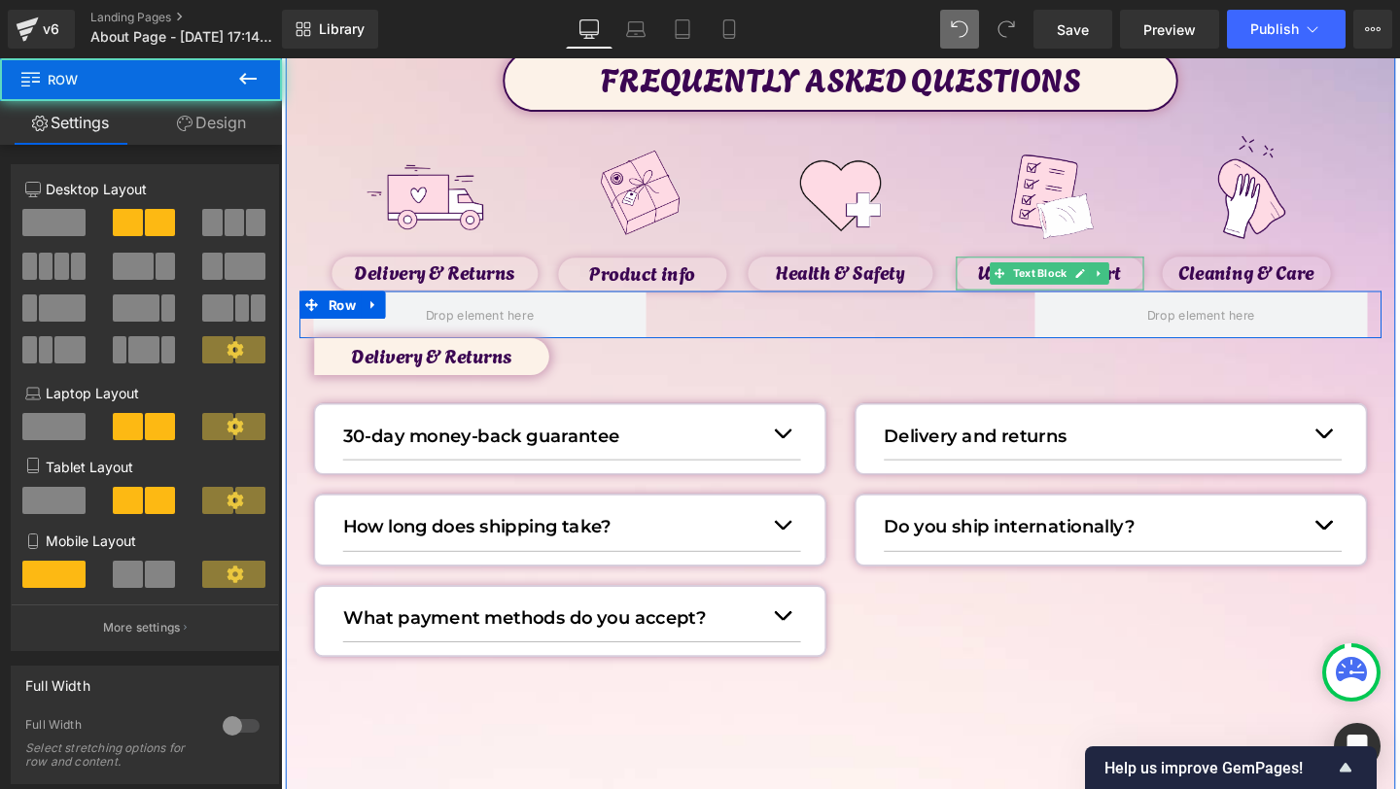
scroll to position [168, 0]
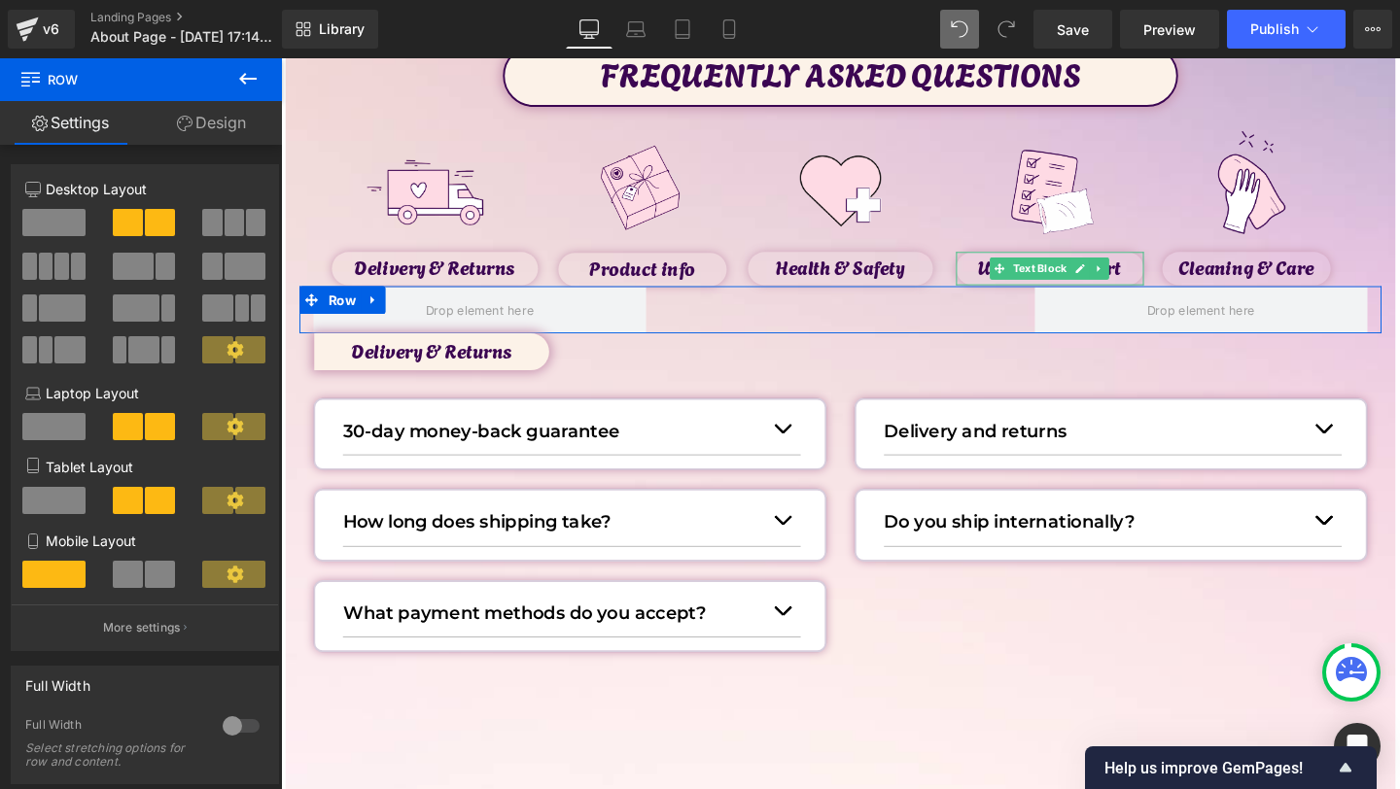
click at [653, 753] on div "FREQUENTLY ASKED QUESTIONS Text Block Image Delivery & Returns Text Block Image…" at bounding box center [869, 454] width 1167 height 917
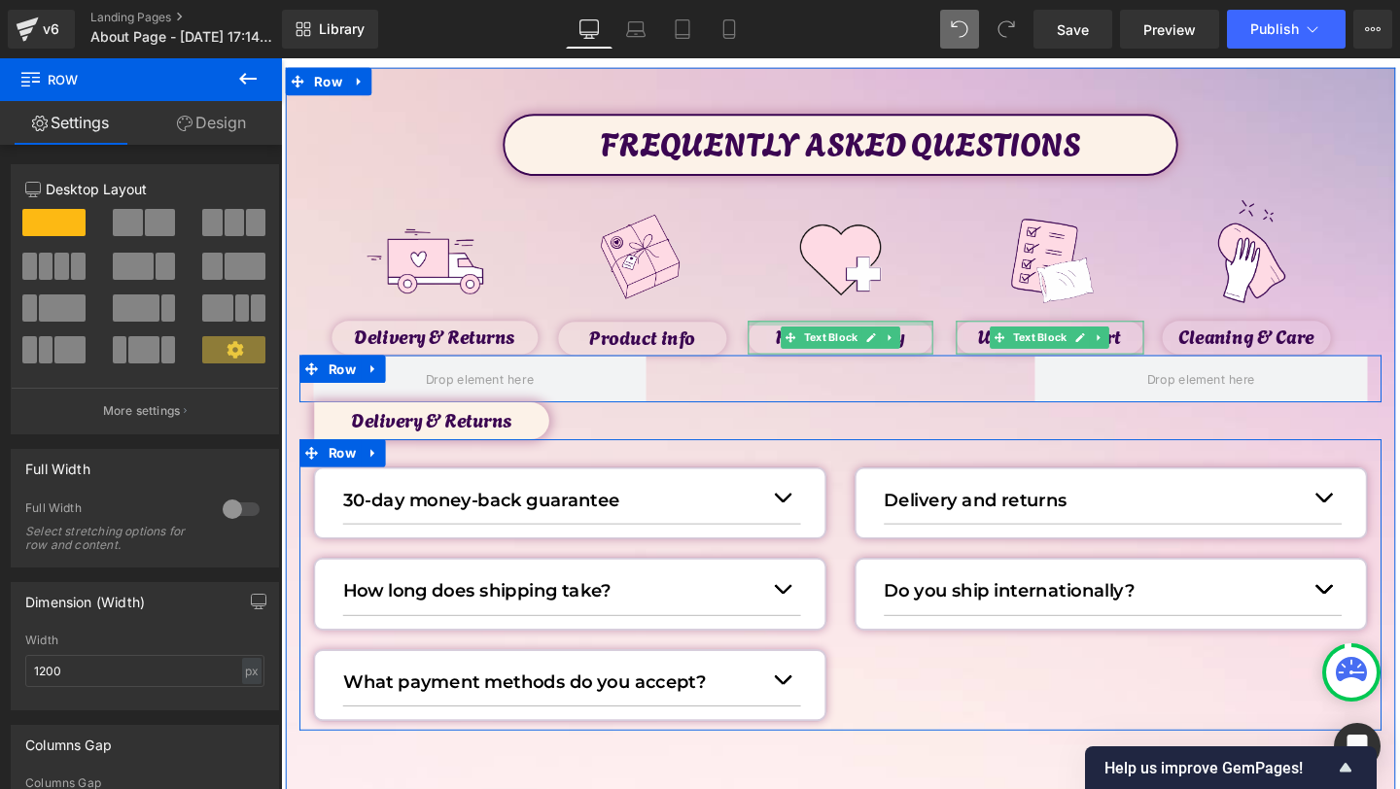
scroll to position [88, 0]
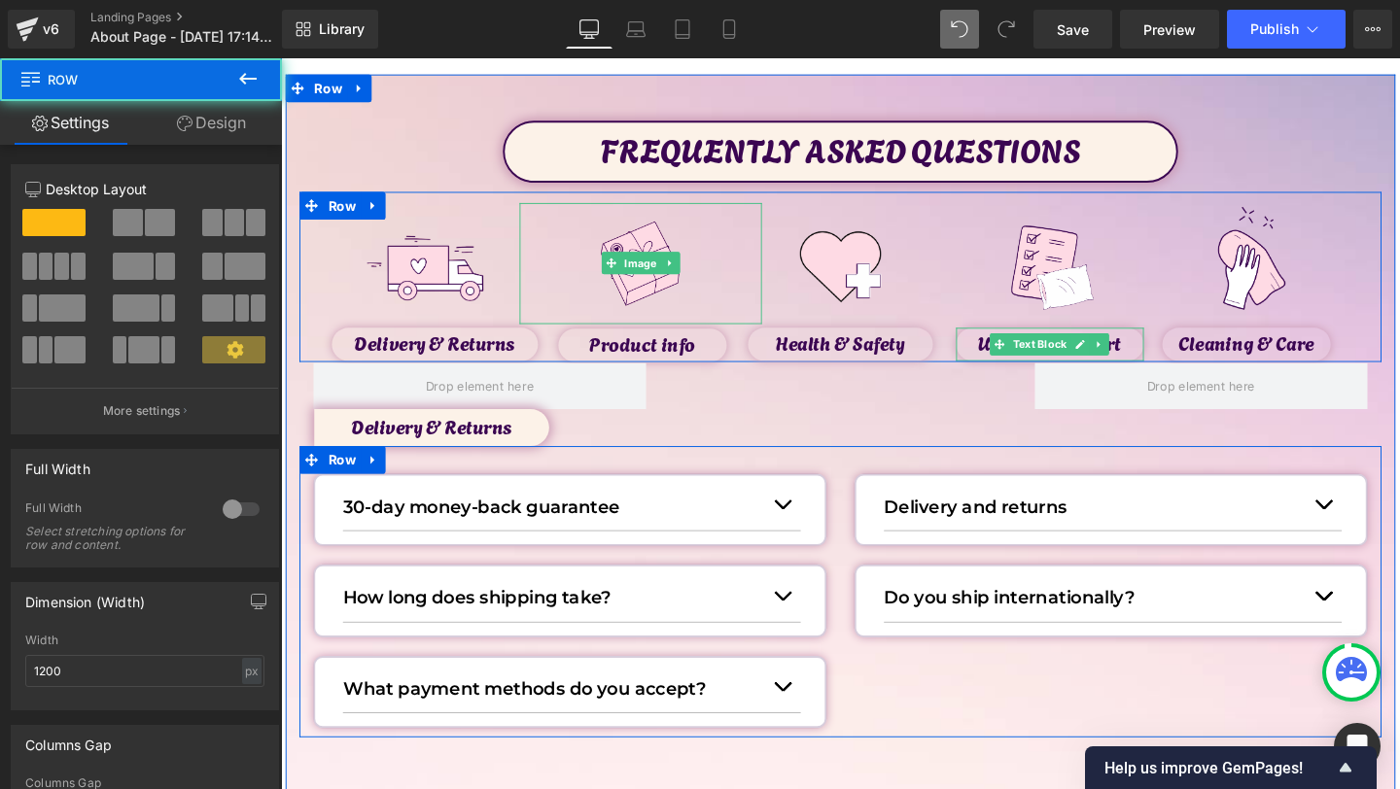
click at [432, 183] on div "FREQUENTLY ASKED QUESTIONS Text Block Image Delivery & Returns Text Block Image…" at bounding box center [869, 448] width 1167 height 648
click at [442, 160] on div "FREQUENTLY ASKED QUESTIONS Text Block Image Delivery & Returns Text Block Image…" at bounding box center [869, 448] width 1167 height 648
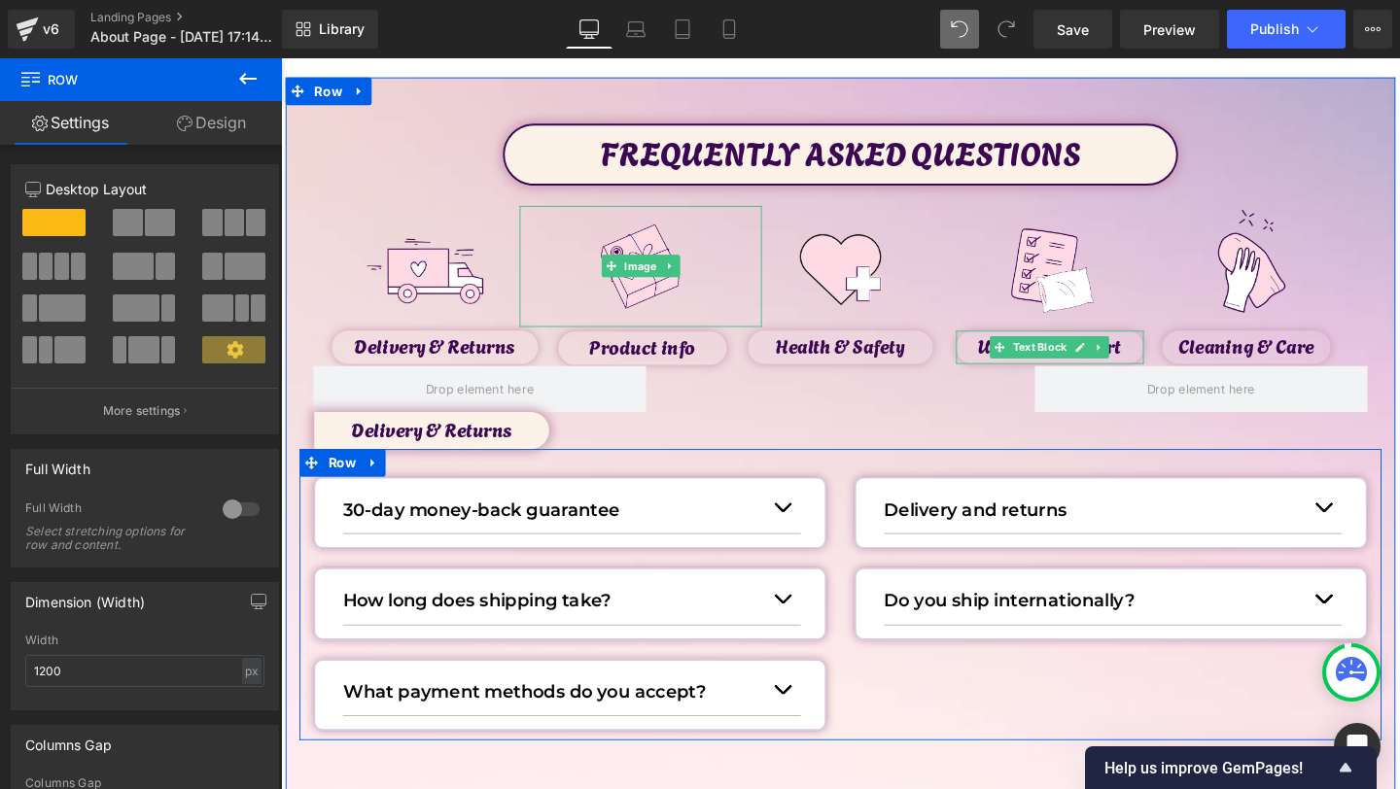
scroll to position [80, 0]
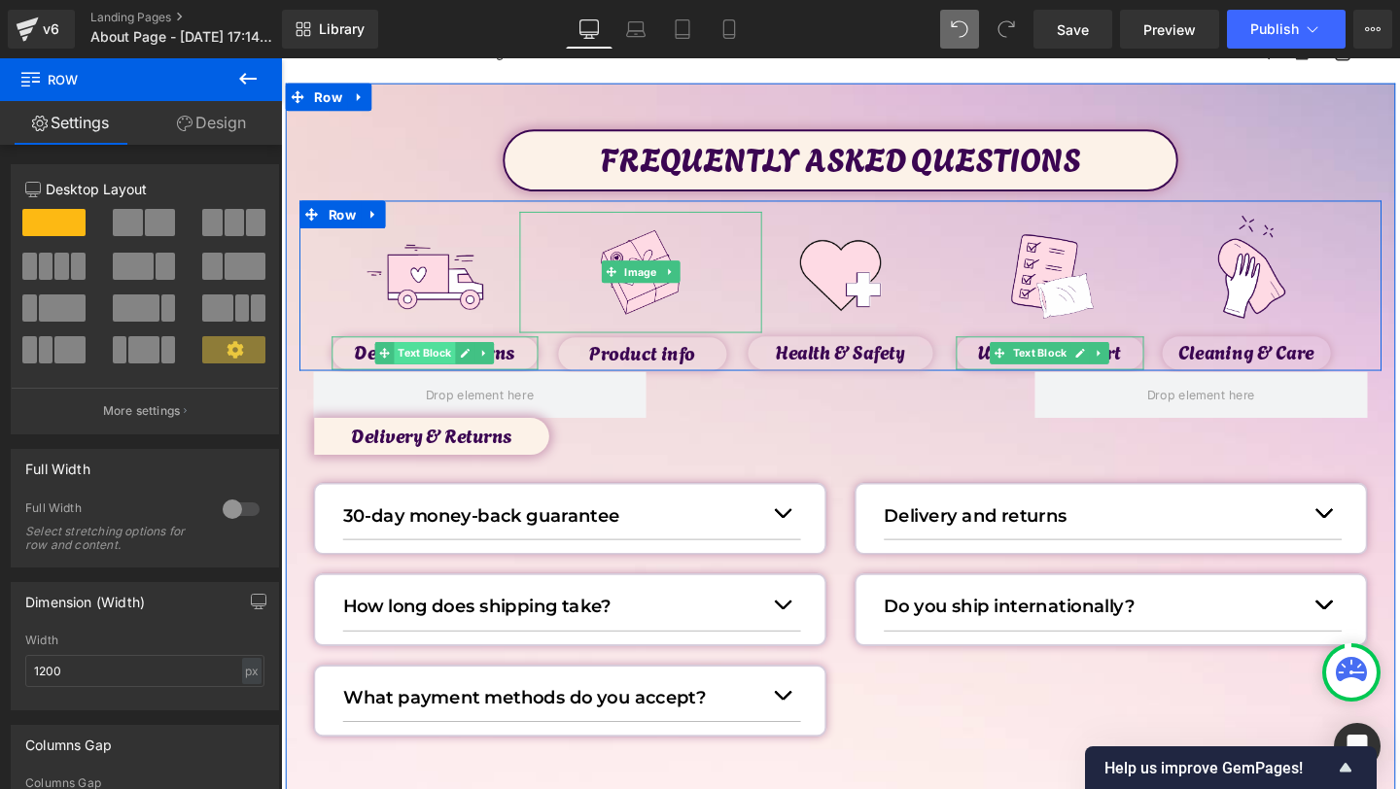
click at [411, 362] on span "Text Block" at bounding box center [433, 368] width 64 height 23
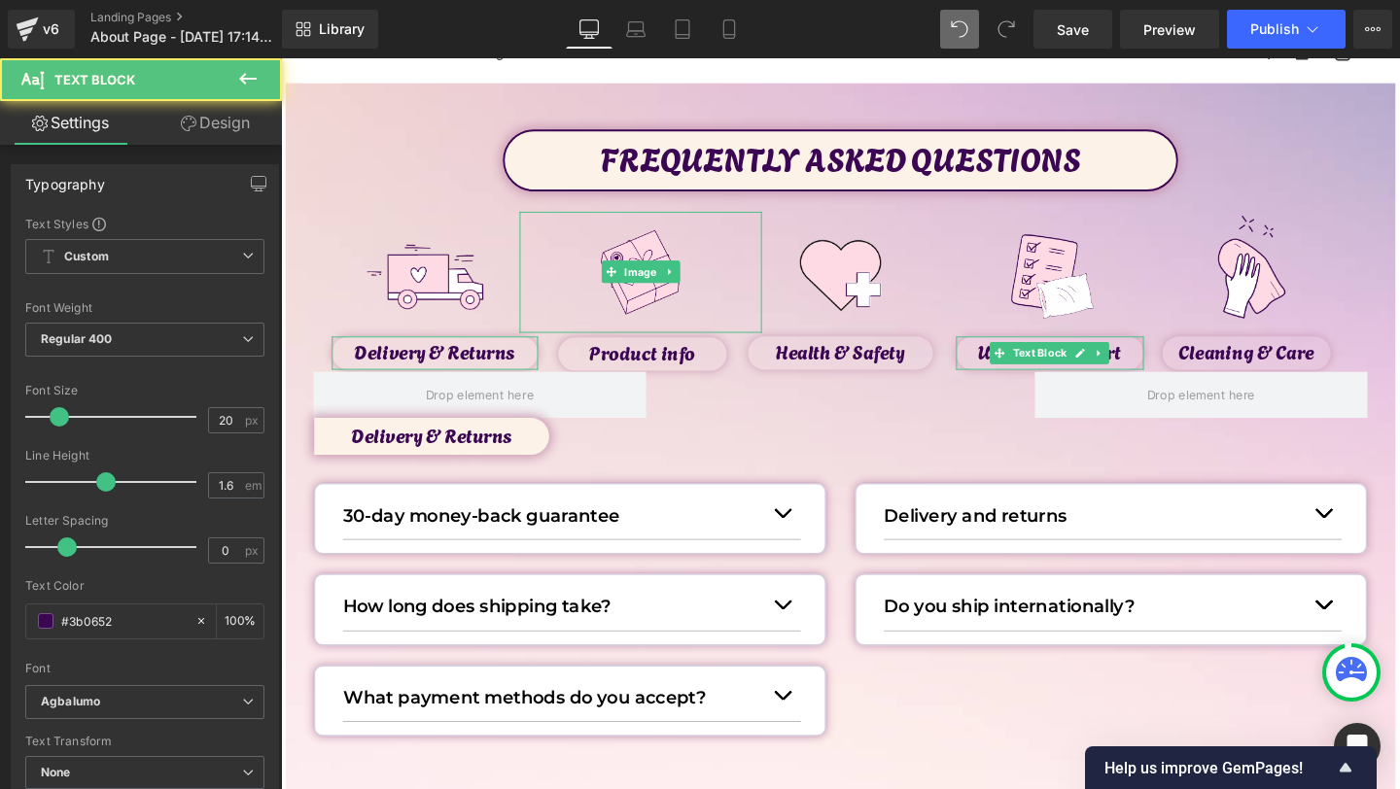
click at [224, 129] on link "Design" at bounding box center [215, 123] width 141 height 44
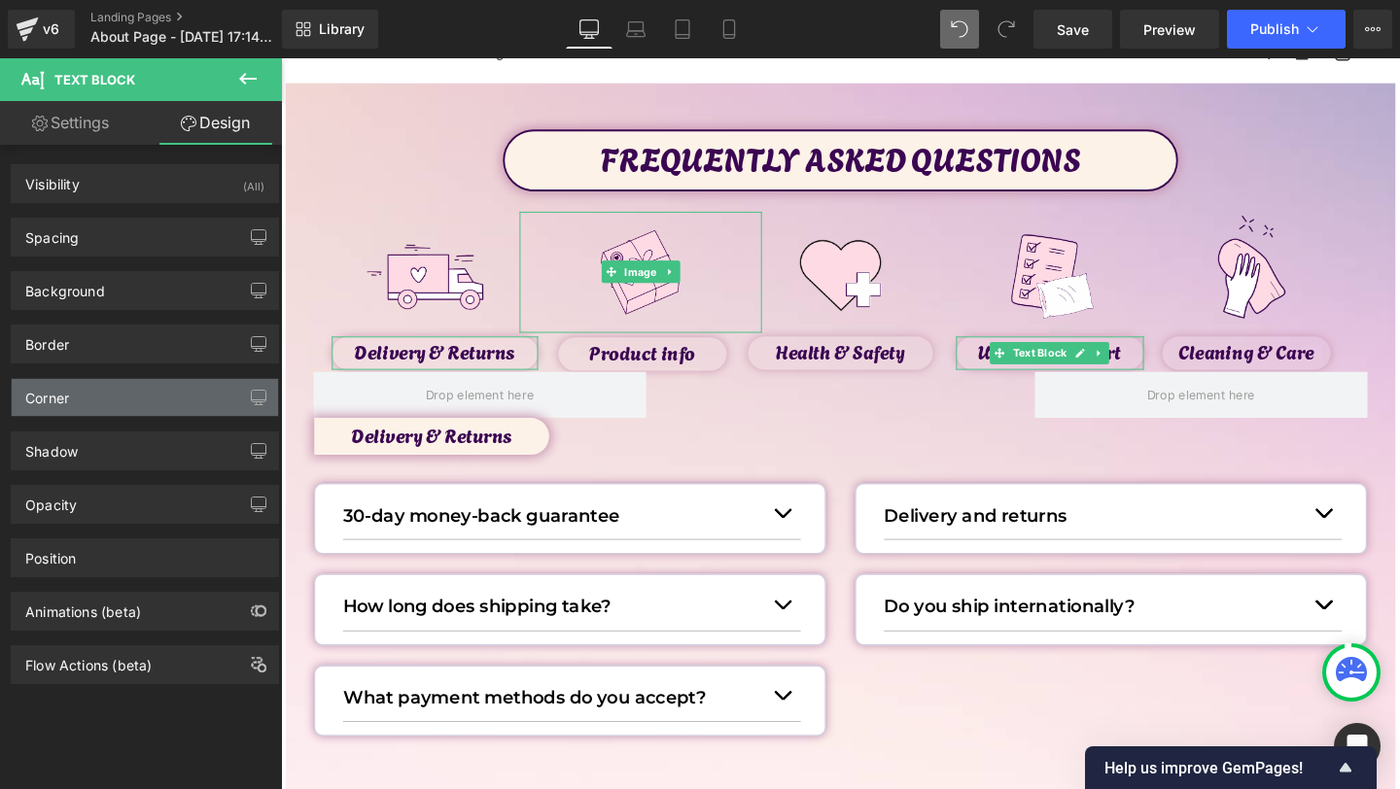
click at [69, 396] on div "Corner" at bounding box center [47, 392] width 44 height 27
click at [90, 400] on div "Corner" at bounding box center [145, 397] width 266 height 37
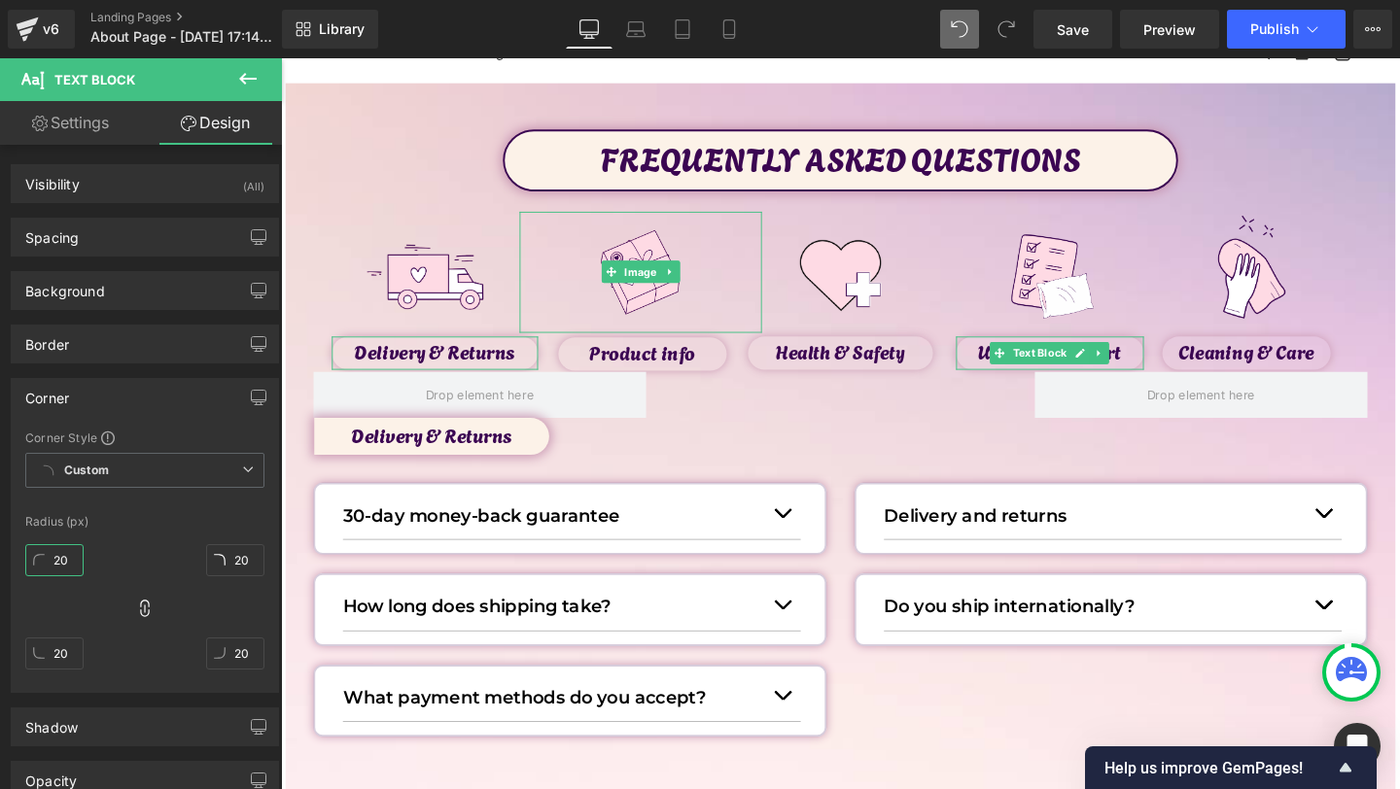
click at [64, 551] on input "20" at bounding box center [54, 560] width 58 height 32
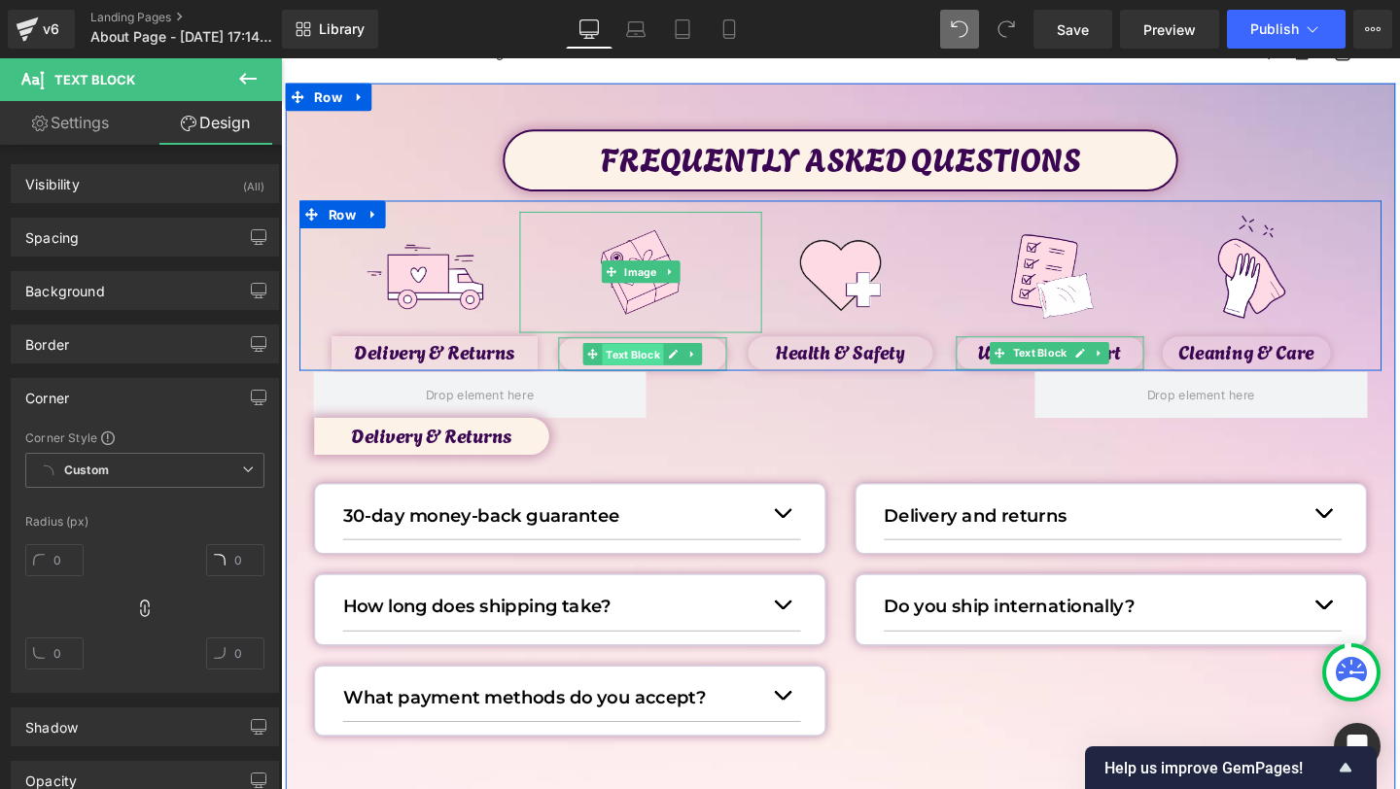
click at [655, 372] on span "Text Block" at bounding box center [650, 370] width 64 height 23
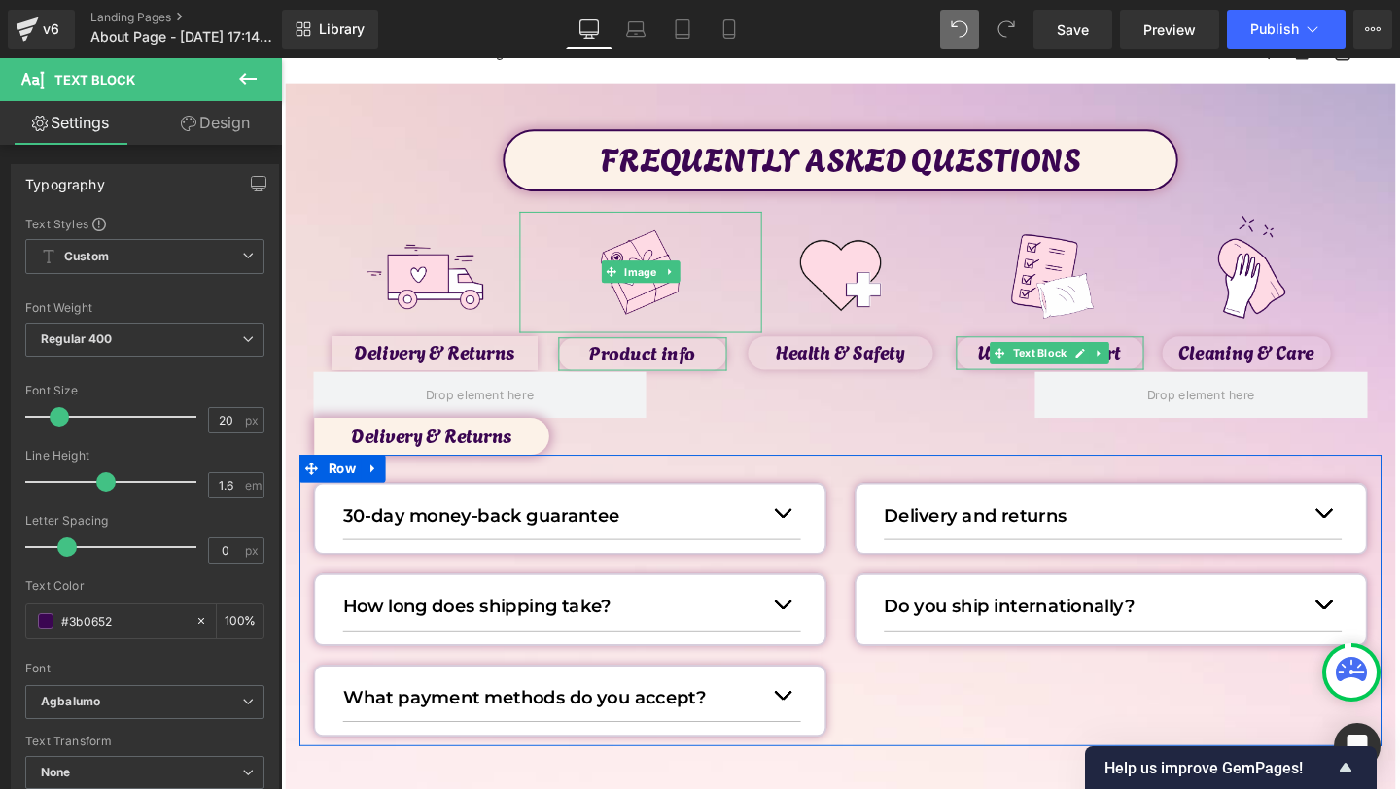
click at [219, 133] on link "Design" at bounding box center [215, 123] width 141 height 44
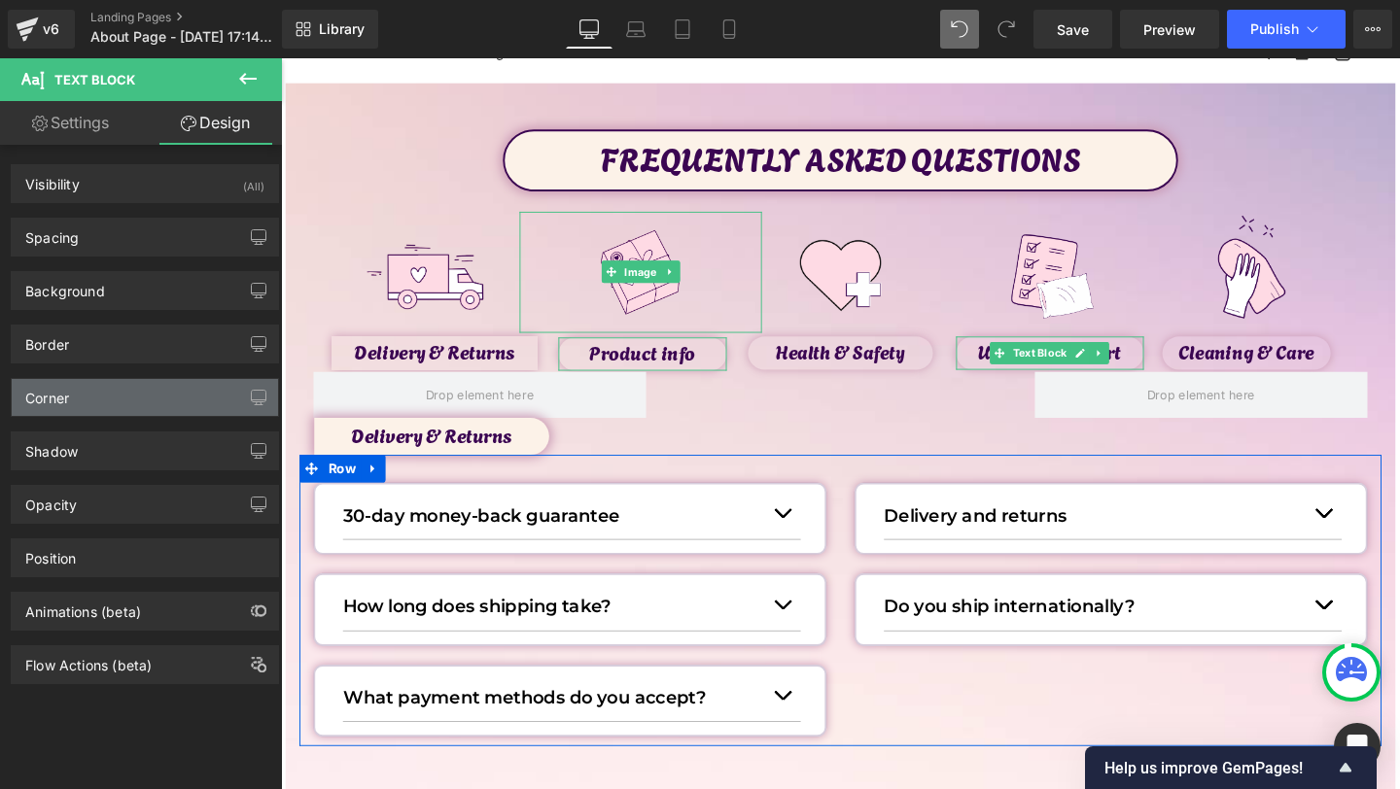
click at [98, 414] on div "Corner" at bounding box center [145, 397] width 266 height 37
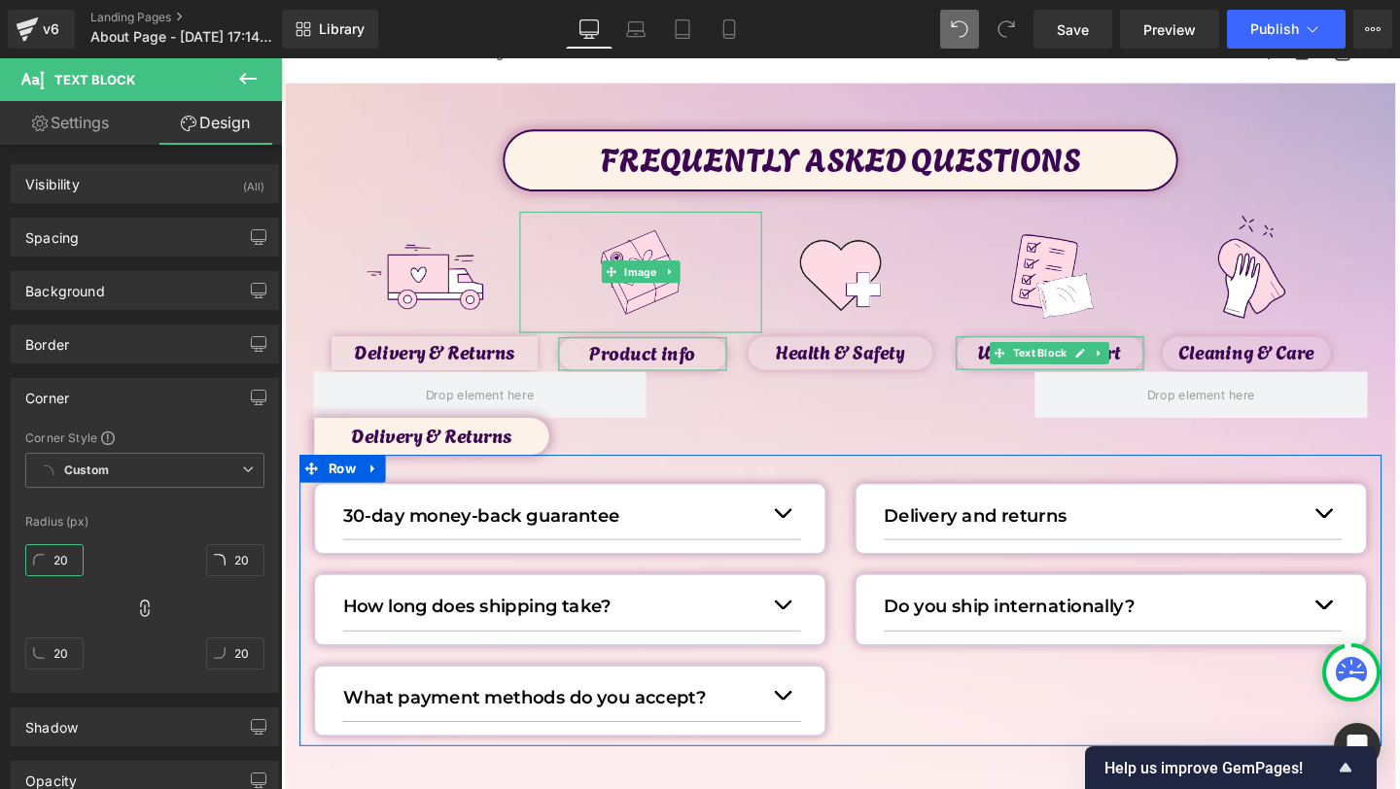
click at [79, 563] on input "20" at bounding box center [54, 560] width 58 height 32
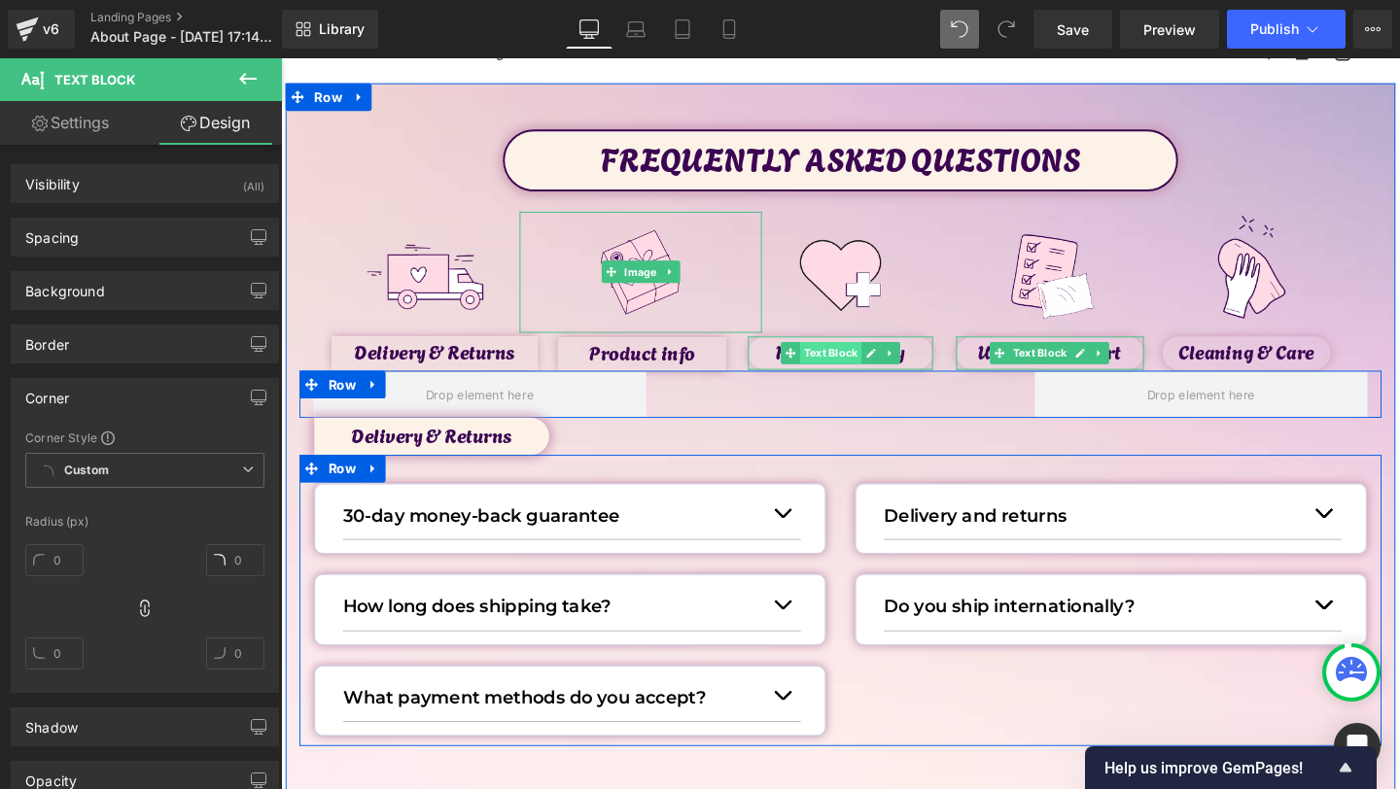
click at [875, 368] on span "Text Block" at bounding box center [858, 368] width 64 height 23
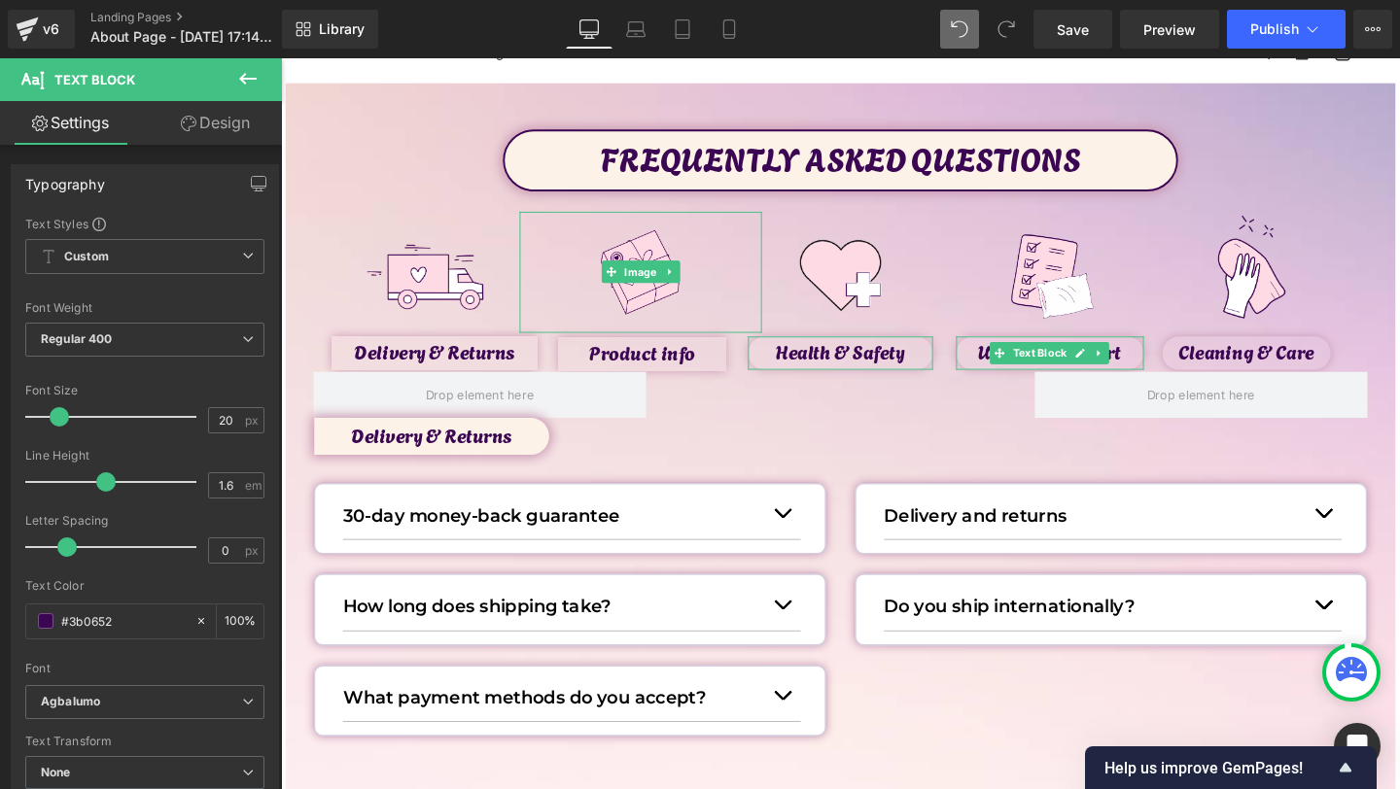
click at [213, 127] on link "Design" at bounding box center [215, 123] width 141 height 44
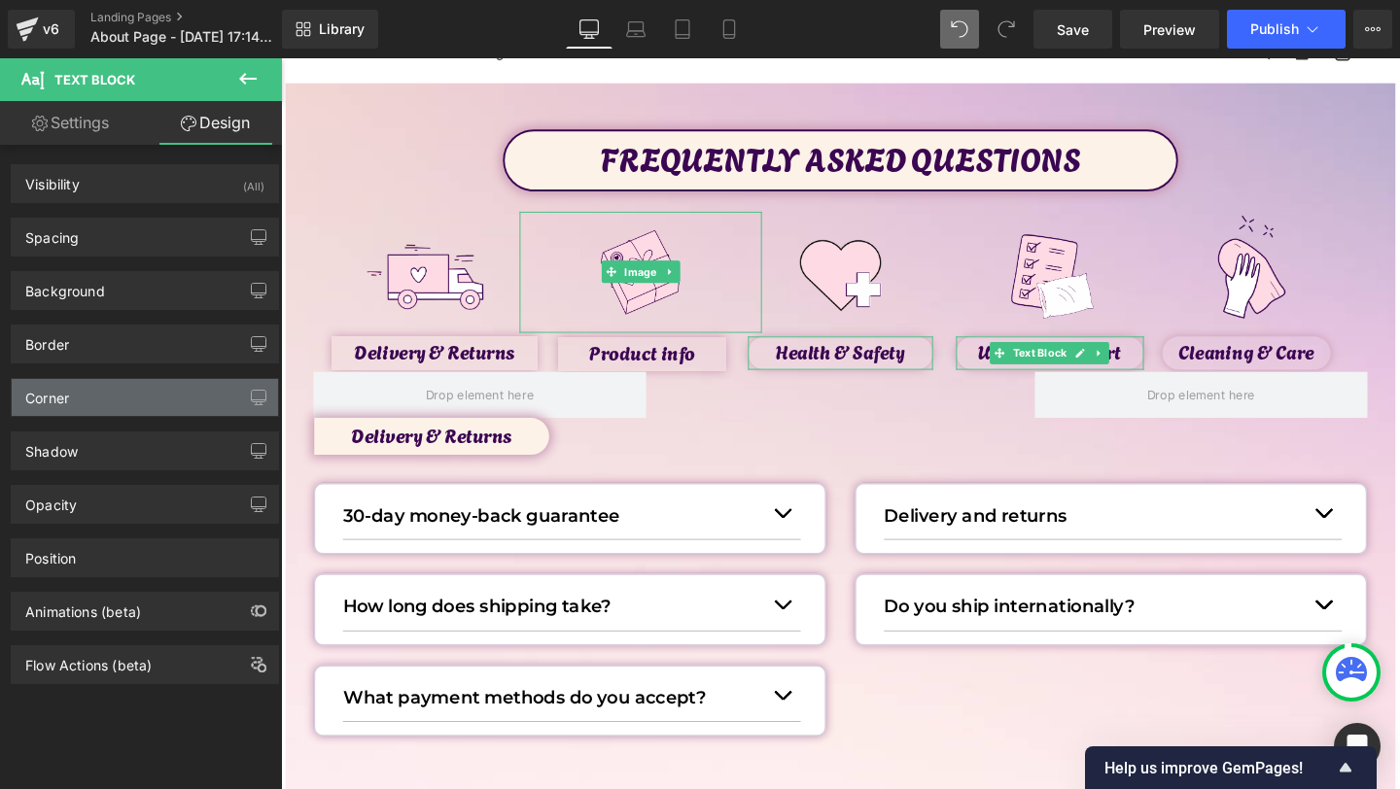
click at [92, 393] on div "Corner" at bounding box center [145, 397] width 266 height 37
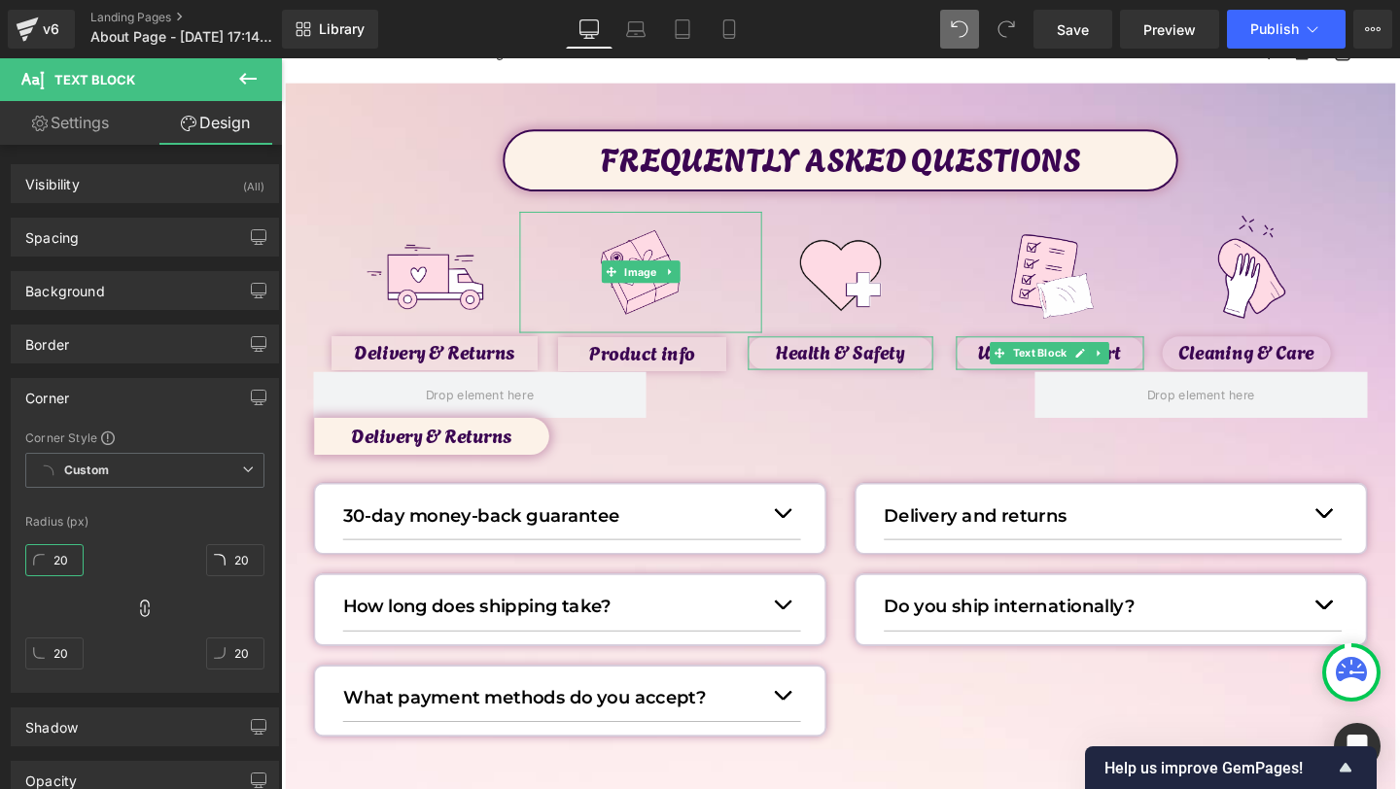
click at [69, 570] on input "20" at bounding box center [54, 560] width 58 height 32
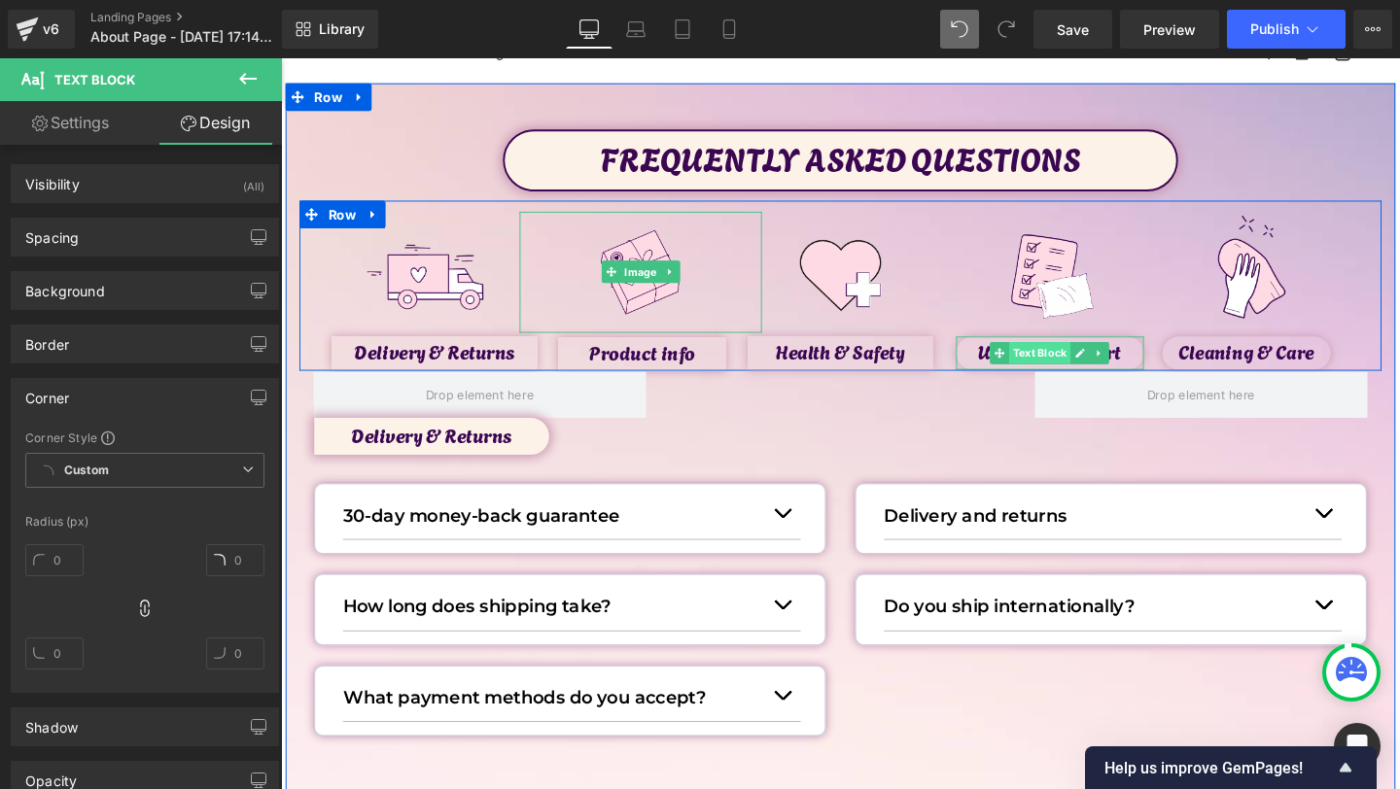
click at [1068, 366] on span "Text Block" at bounding box center [1079, 368] width 64 height 23
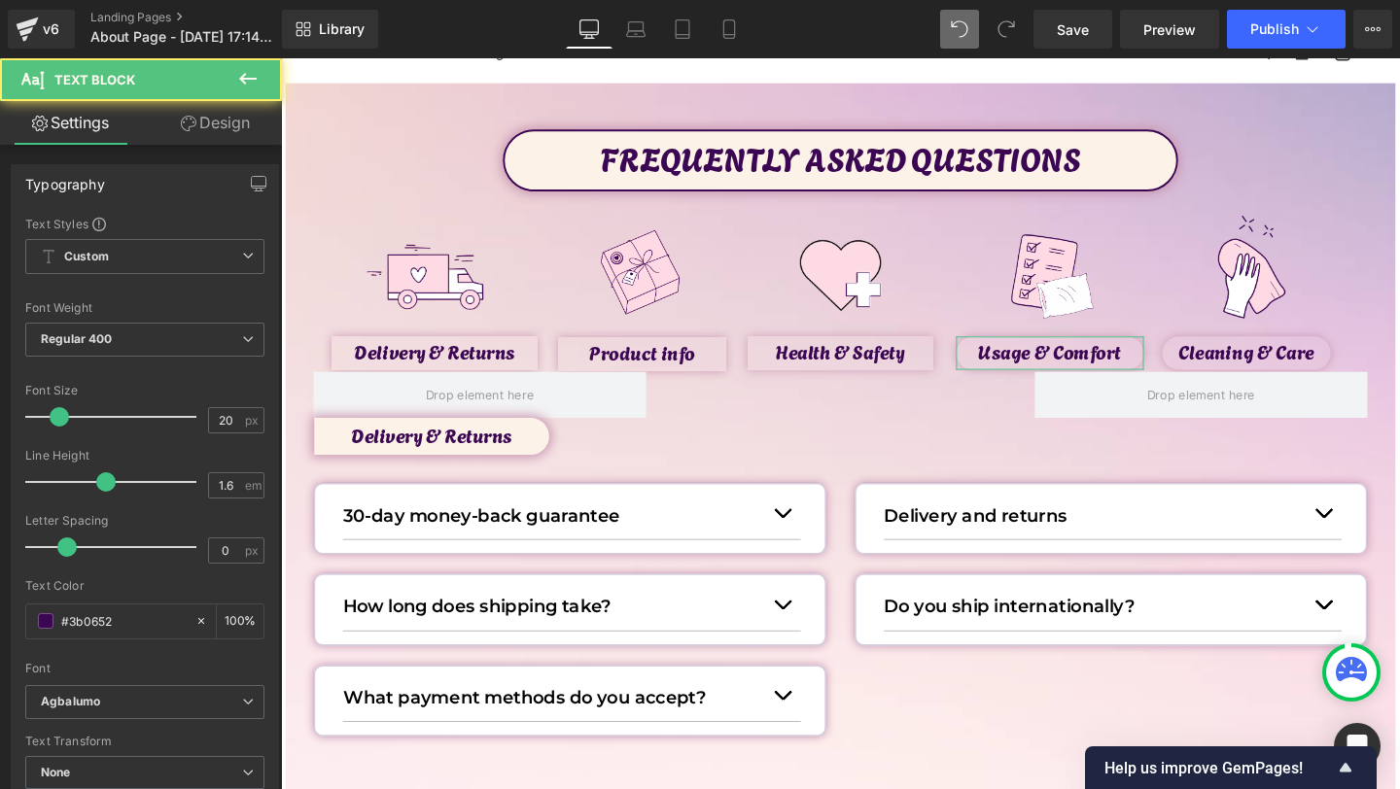
click at [193, 121] on icon at bounding box center [189, 124] width 16 height 16
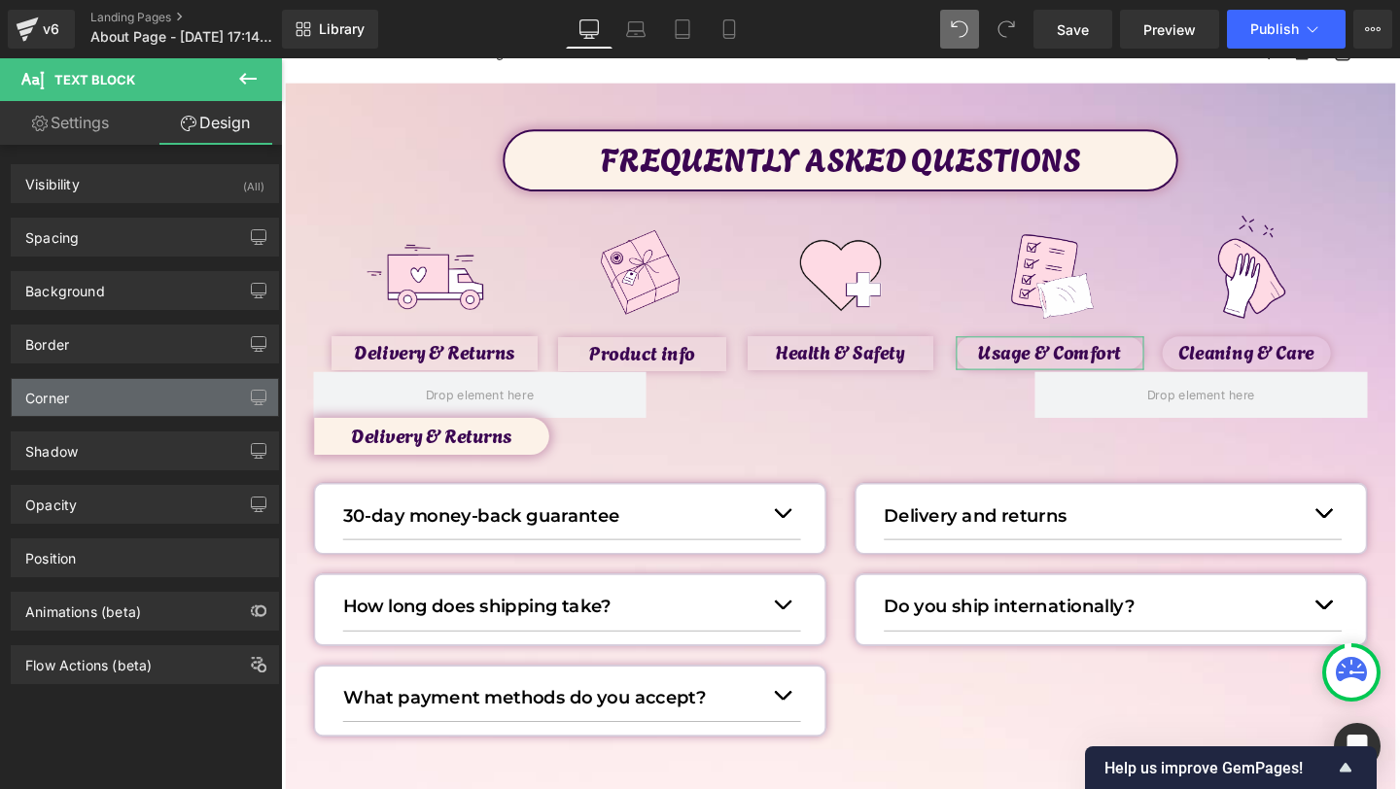
click at [68, 408] on div "Corner" at bounding box center [145, 397] width 266 height 37
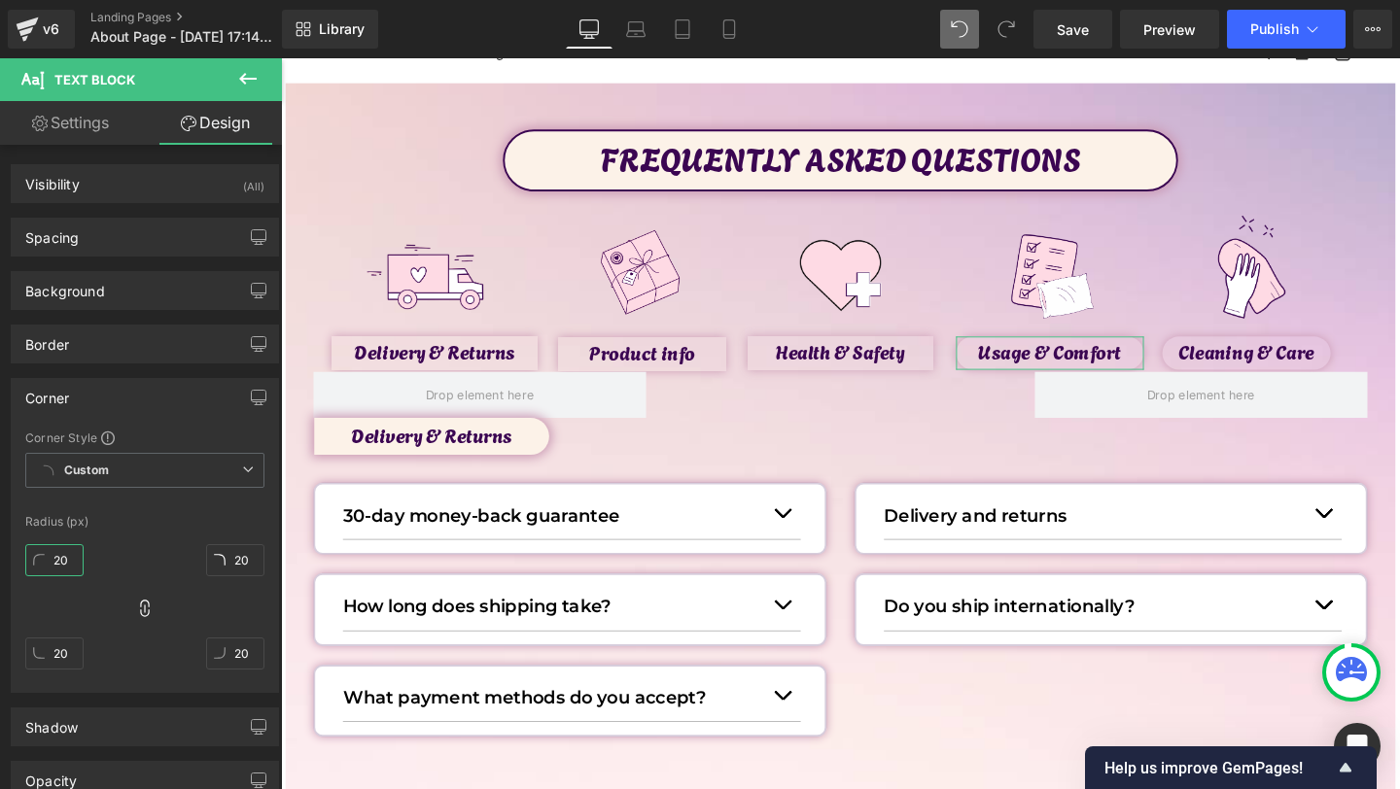
click at [66, 559] on input "20" at bounding box center [54, 560] width 58 height 32
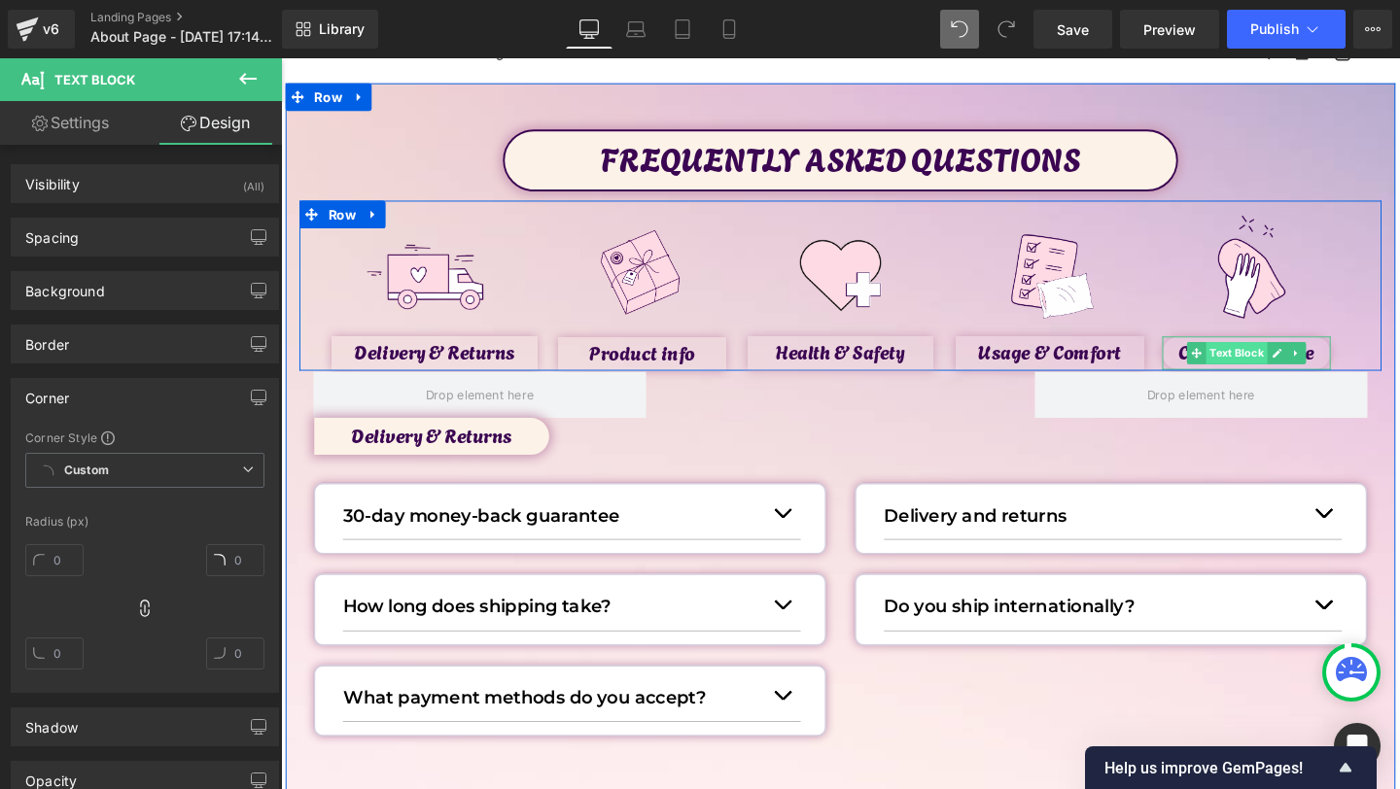
click at [1263, 369] on span "Text Block" at bounding box center [1285, 368] width 64 height 23
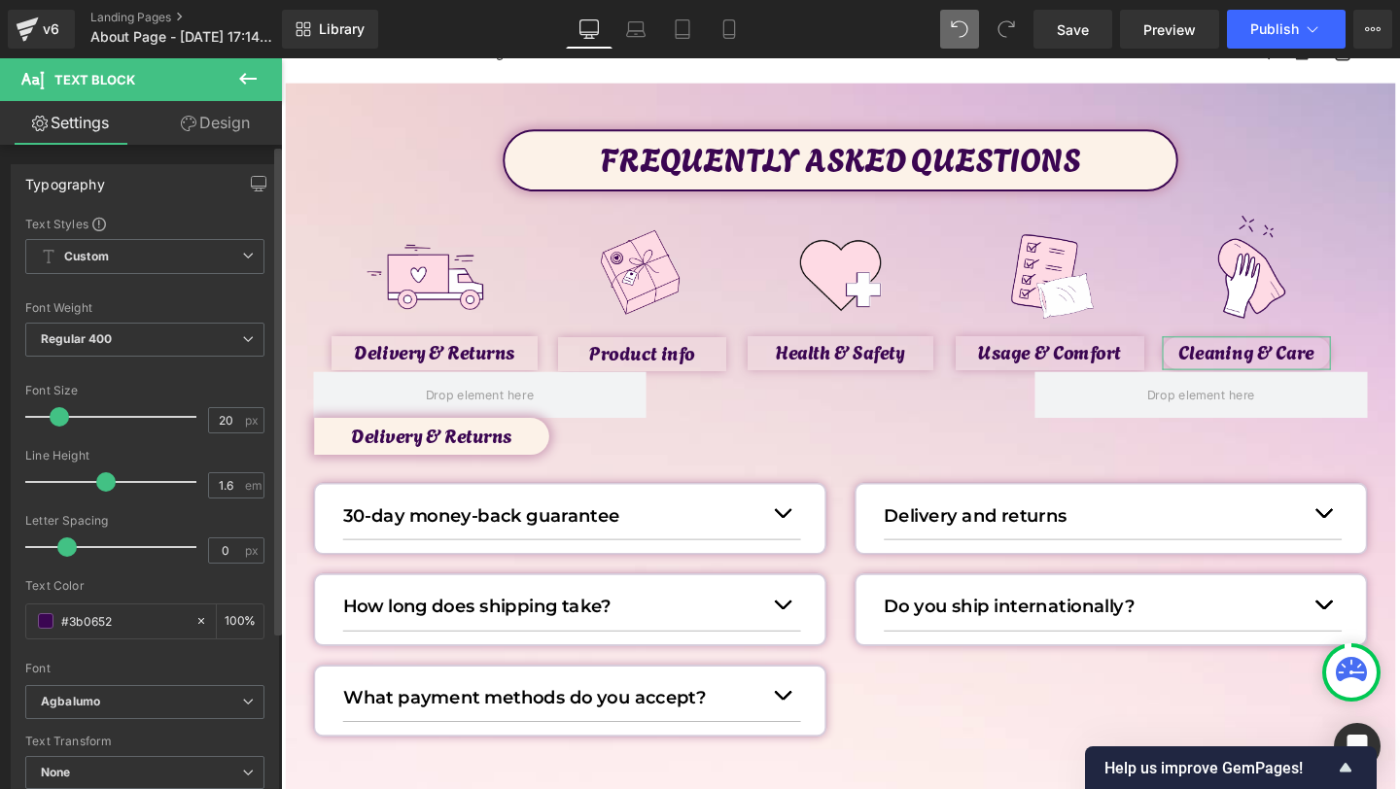
click at [202, 148] on div "Typography Text Styles Custom Custom Setup Global Style Custom Setup Global Sty…" at bounding box center [145, 732] width 291 height 1175
drag, startPoint x: 202, startPoint y: 137, endPoint x: 159, endPoint y: 397, distance: 263.1
click at [202, 137] on link "Design" at bounding box center [215, 123] width 141 height 44
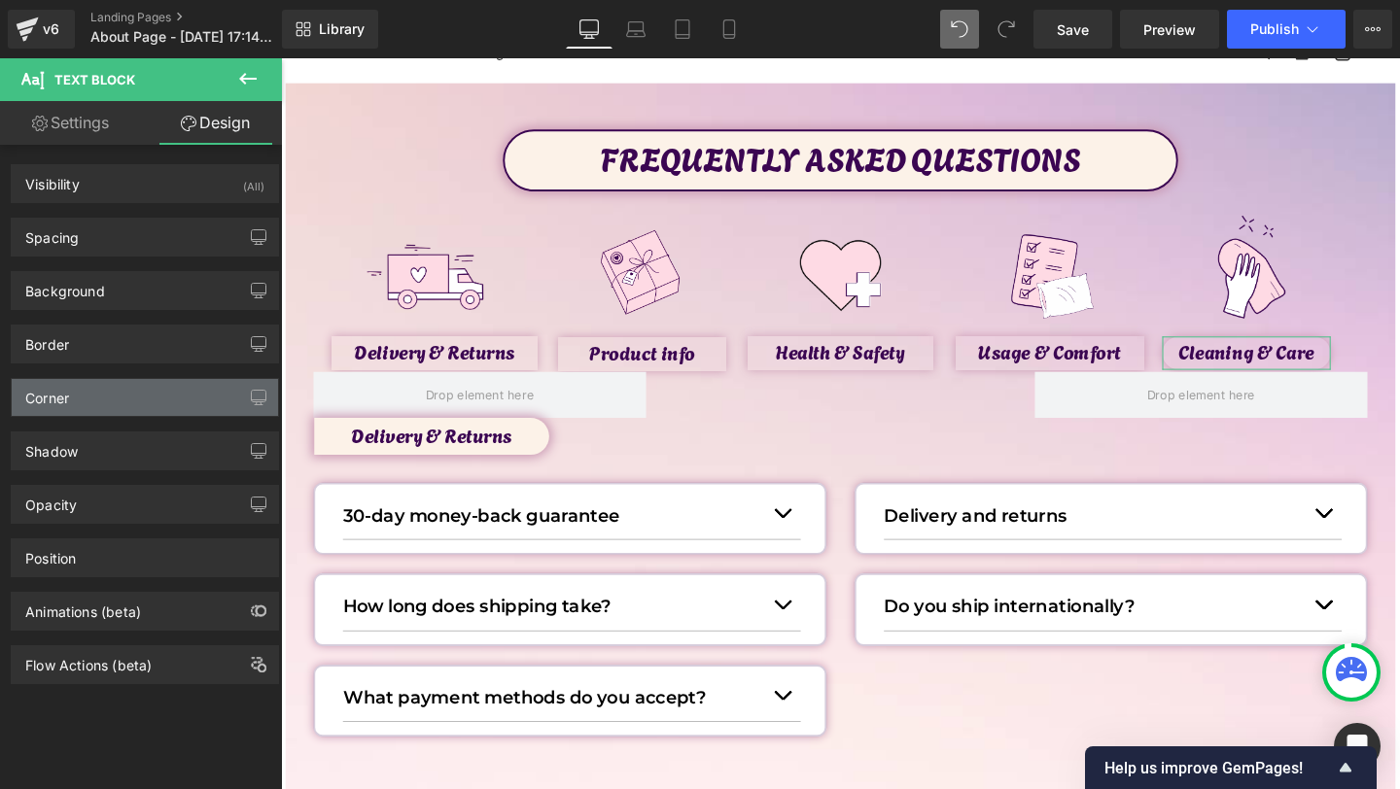
click at [107, 400] on div "Corner" at bounding box center [145, 397] width 266 height 37
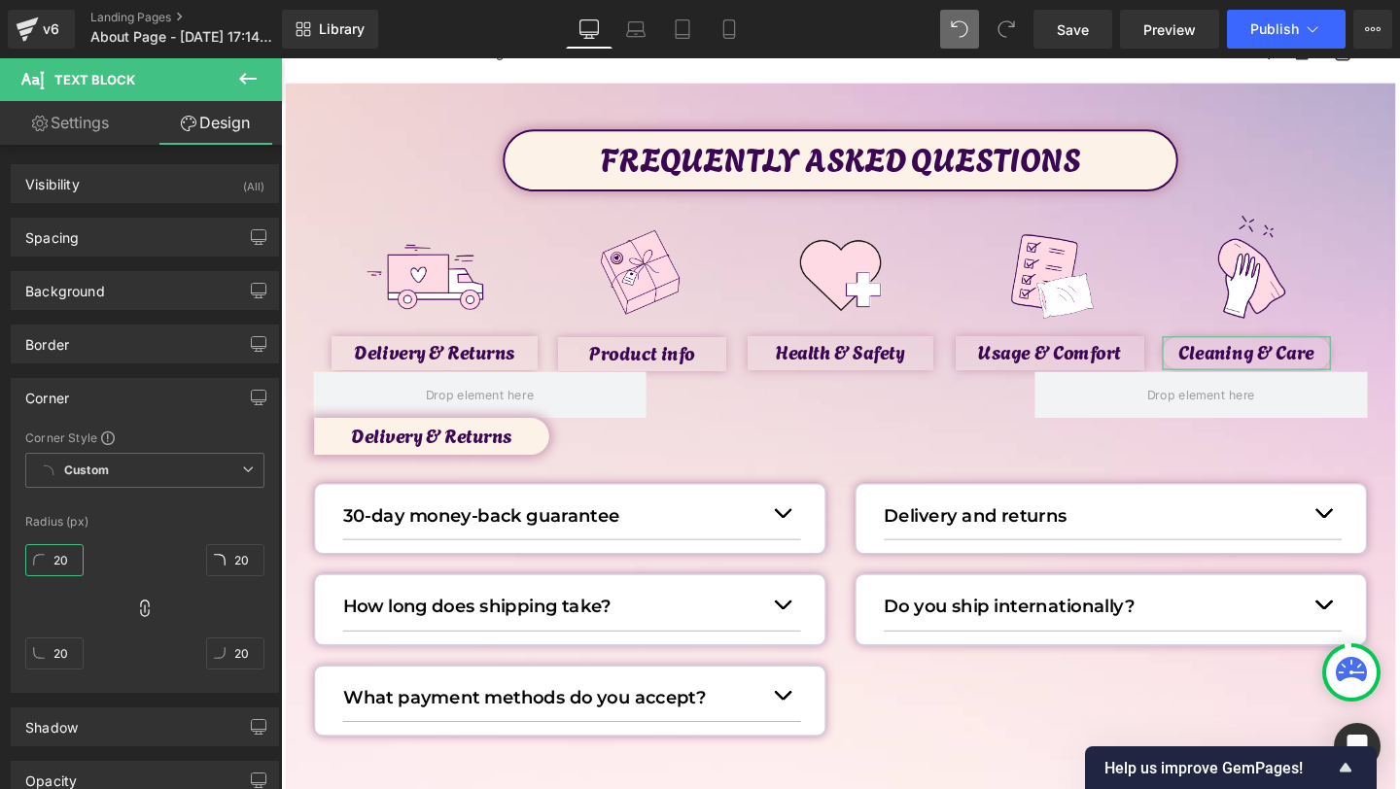
click at [66, 564] on input "20" at bounding box center [54, 560] width 58 height 32
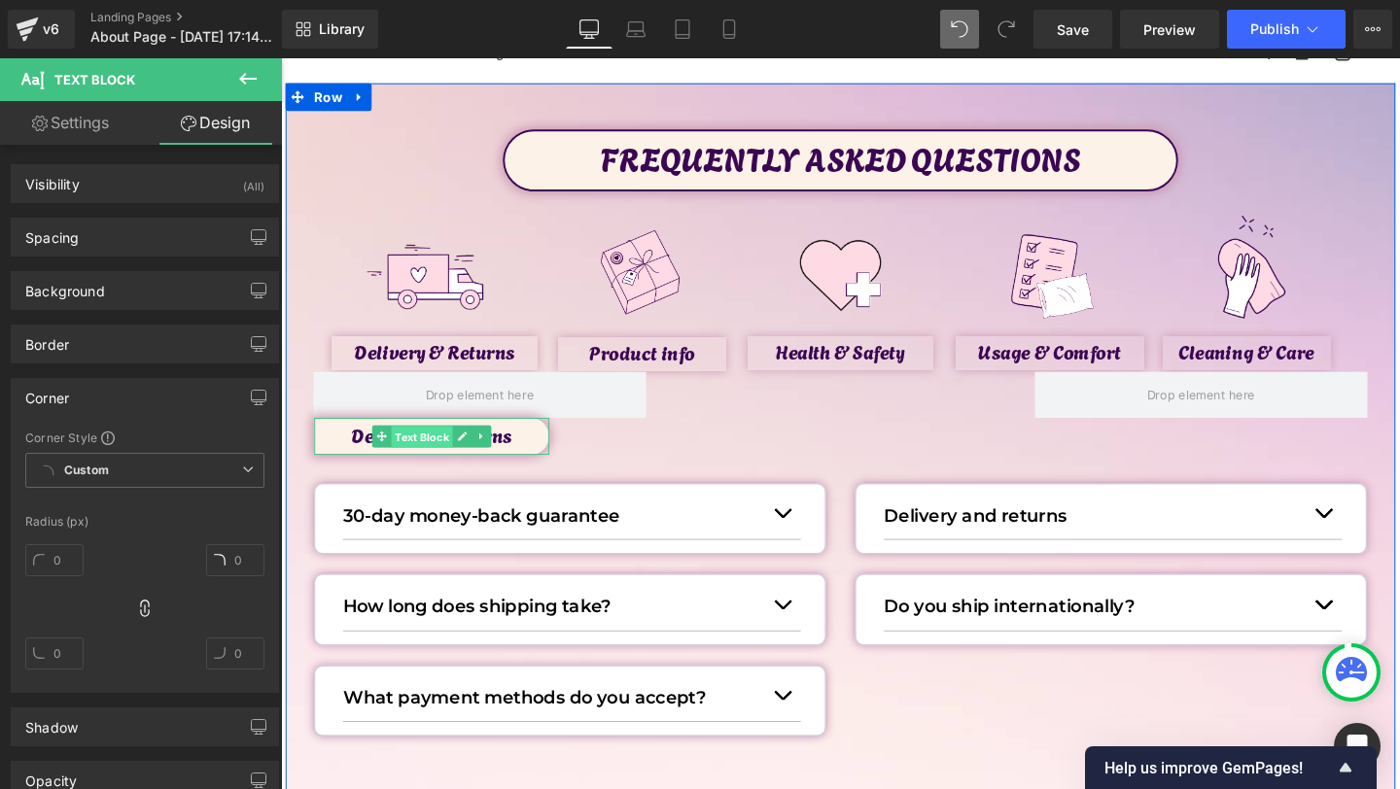
click at [429, 463] on span "Text Block" at bounding box center [429, 456] width 64 height 23
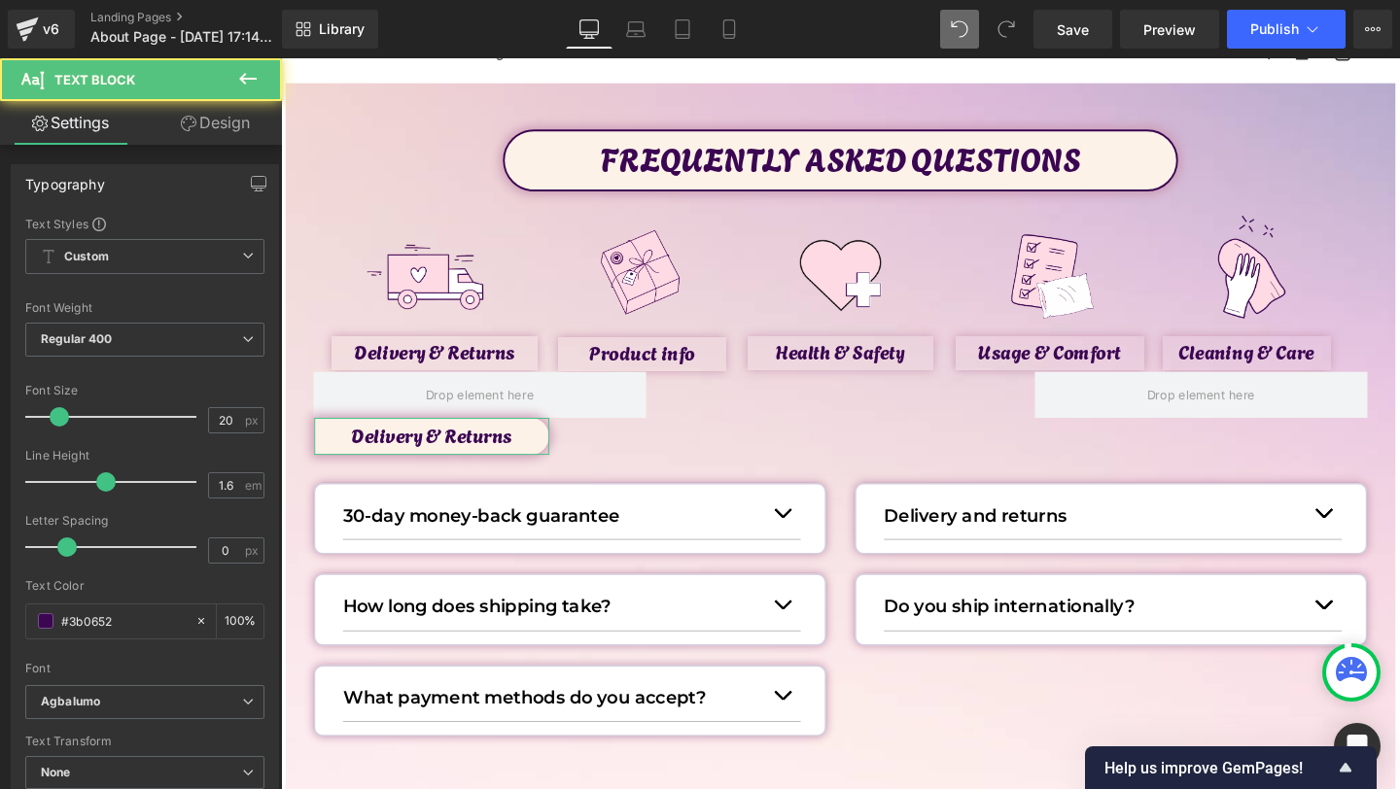
click at [205, 102] on link "Design" at bounding box center [215, 123] width 141 height 44
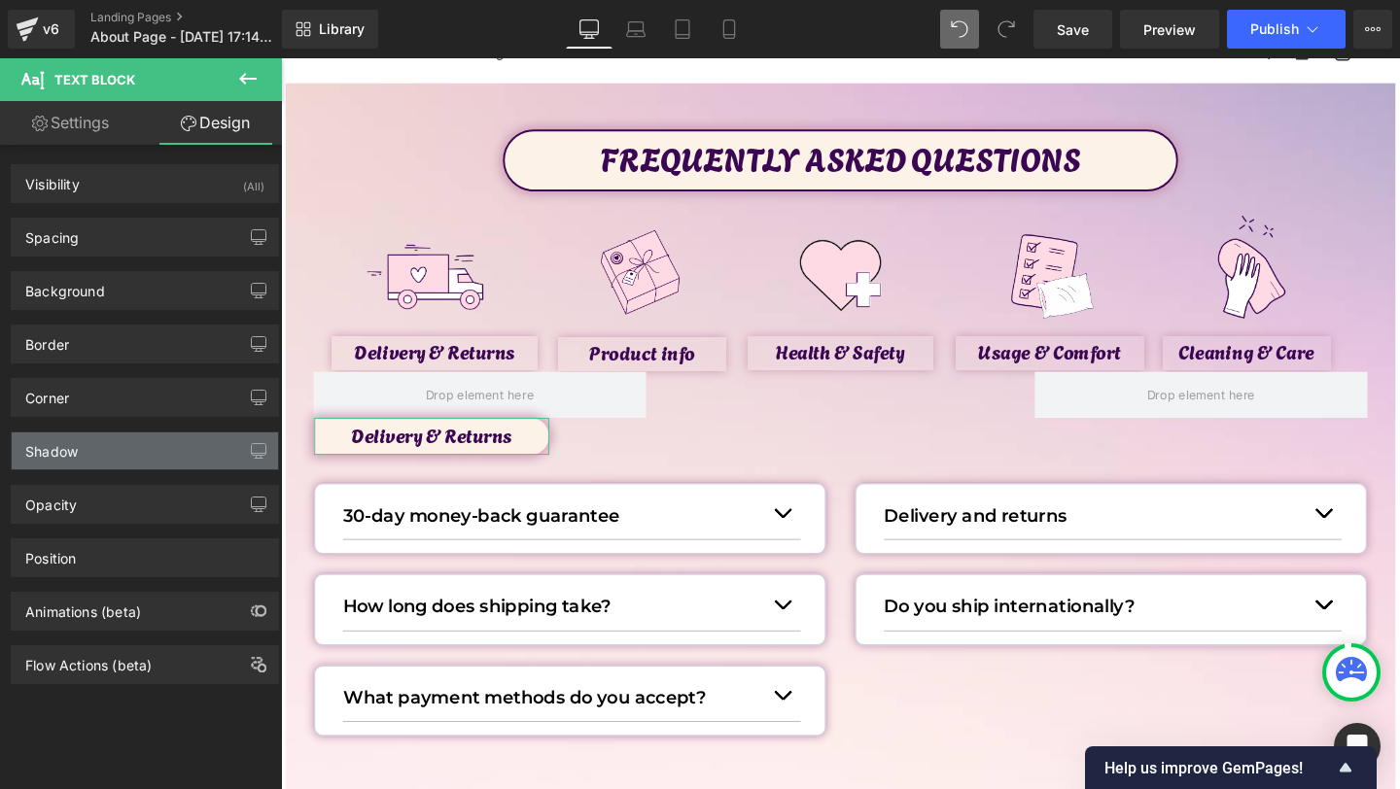
click at [100, 457] on div "Shadow" at bounding box center [145, 451] width 266 height 37
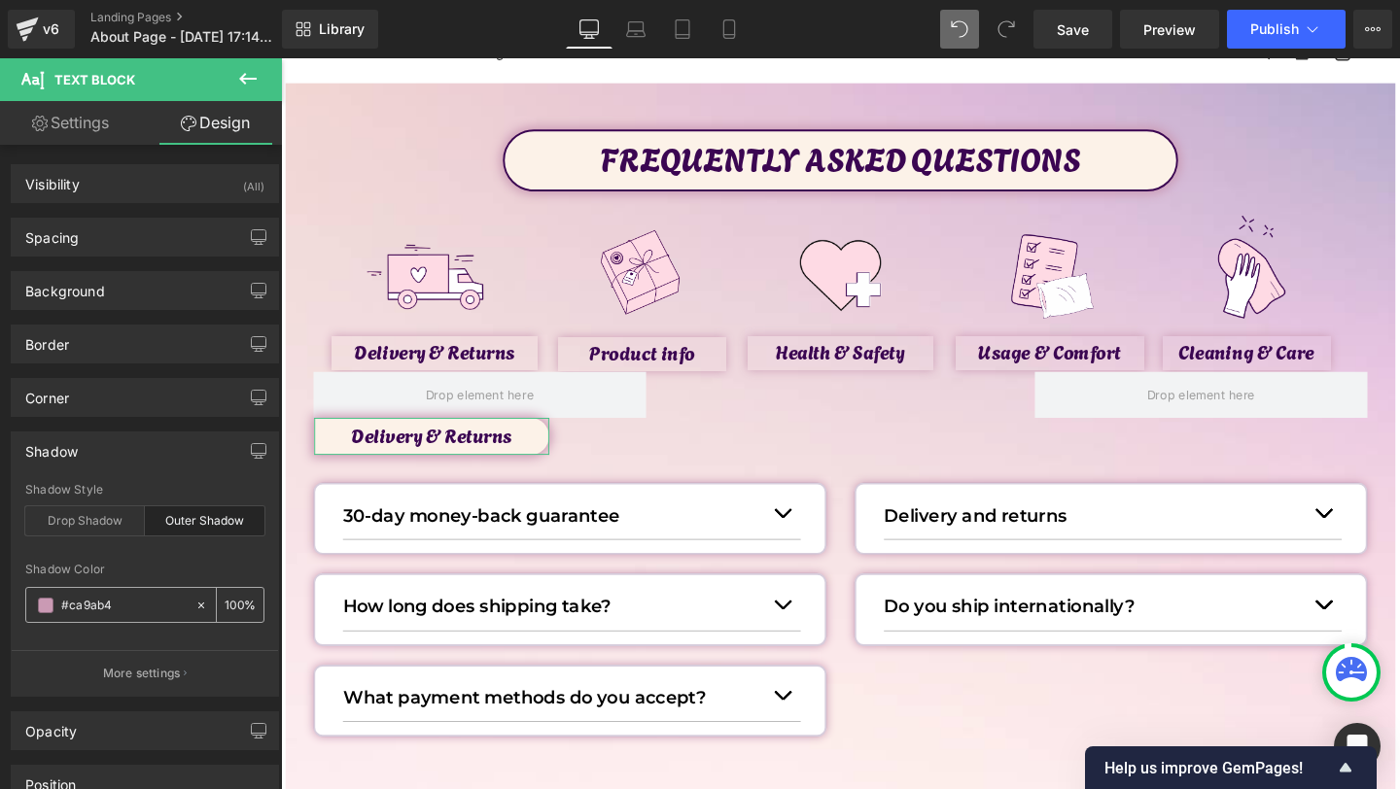
click at [196, 604] on icon at bounding box center [201, 606] width 14 height 14
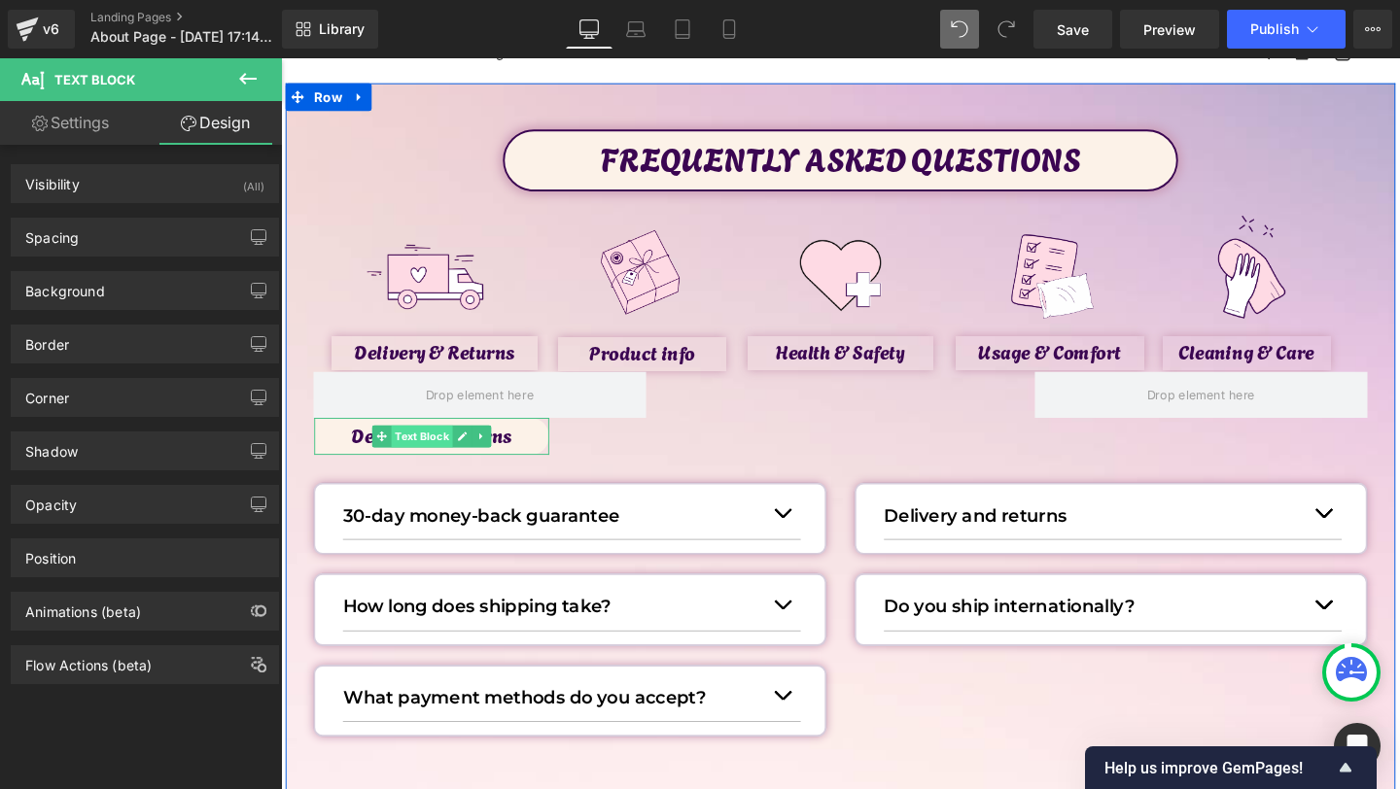
click at [411, 464] on span "Text Block" at bounding box center [429, 455] width 64 height 23
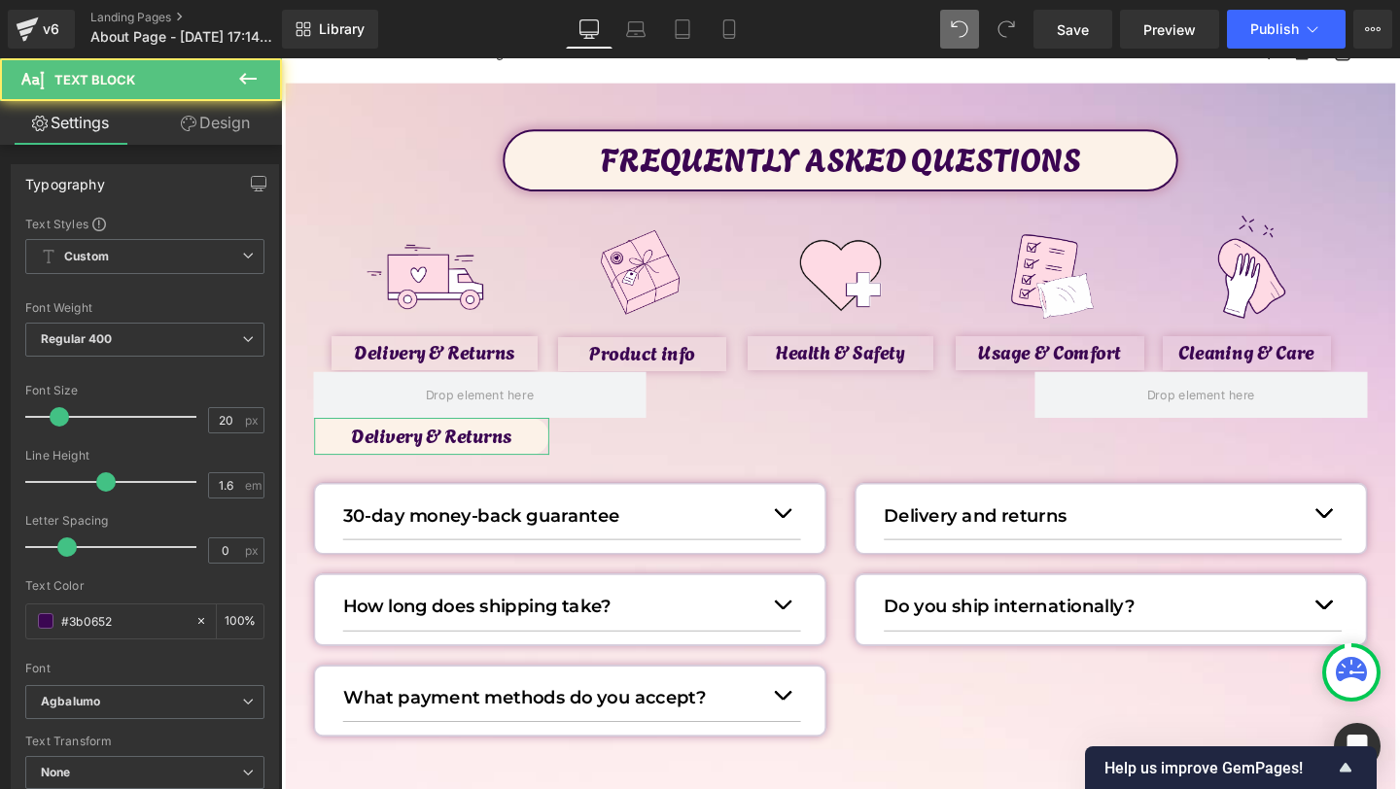
drag, startPoint x: 199, startPoint y: 138, endPoint x: 152, endPoint y: 300, distance: 169.2
click at [200, 137] on link "Design" at bounding box center [215, 123] width 141 height 44
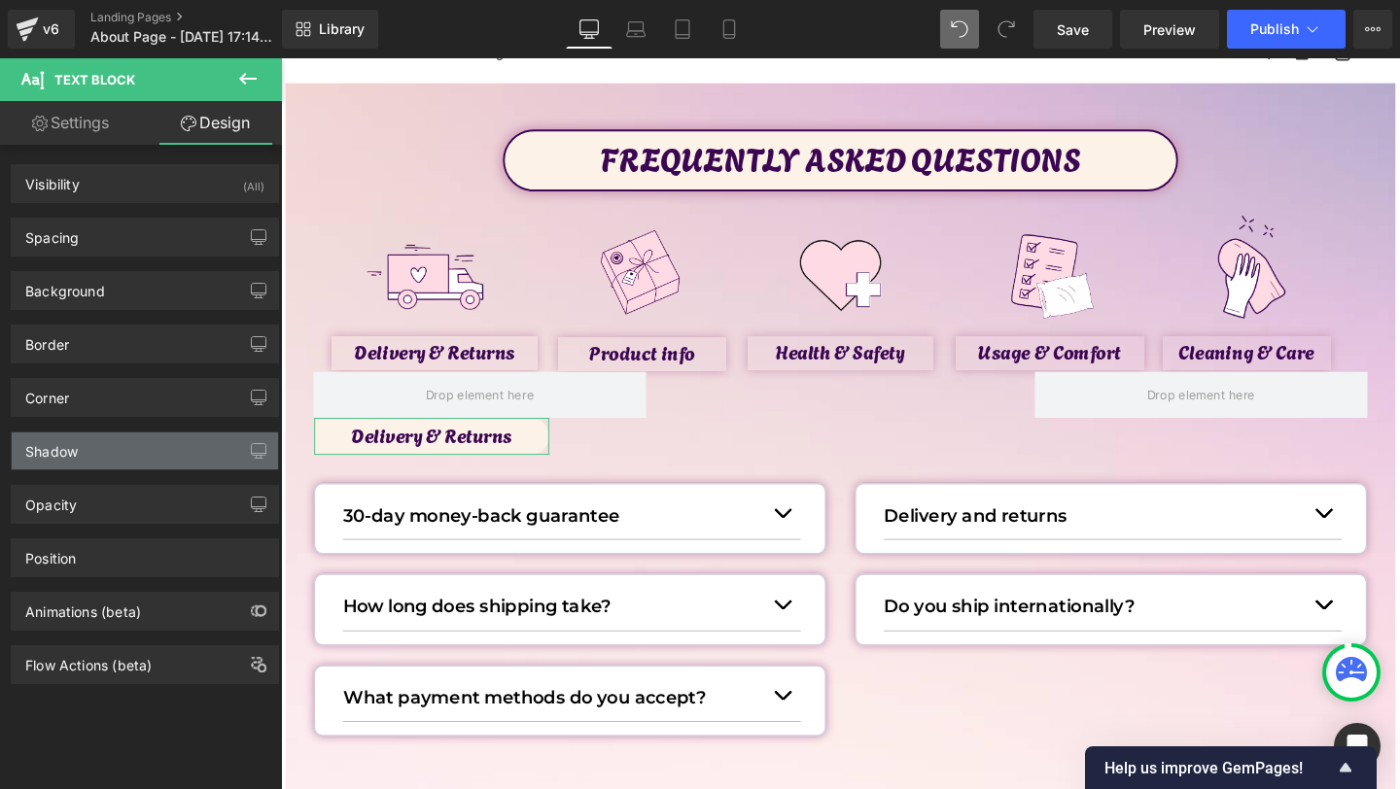
click at [81, 447] on div "Shadow" at bounding box center [145, 451] width 266 height 37
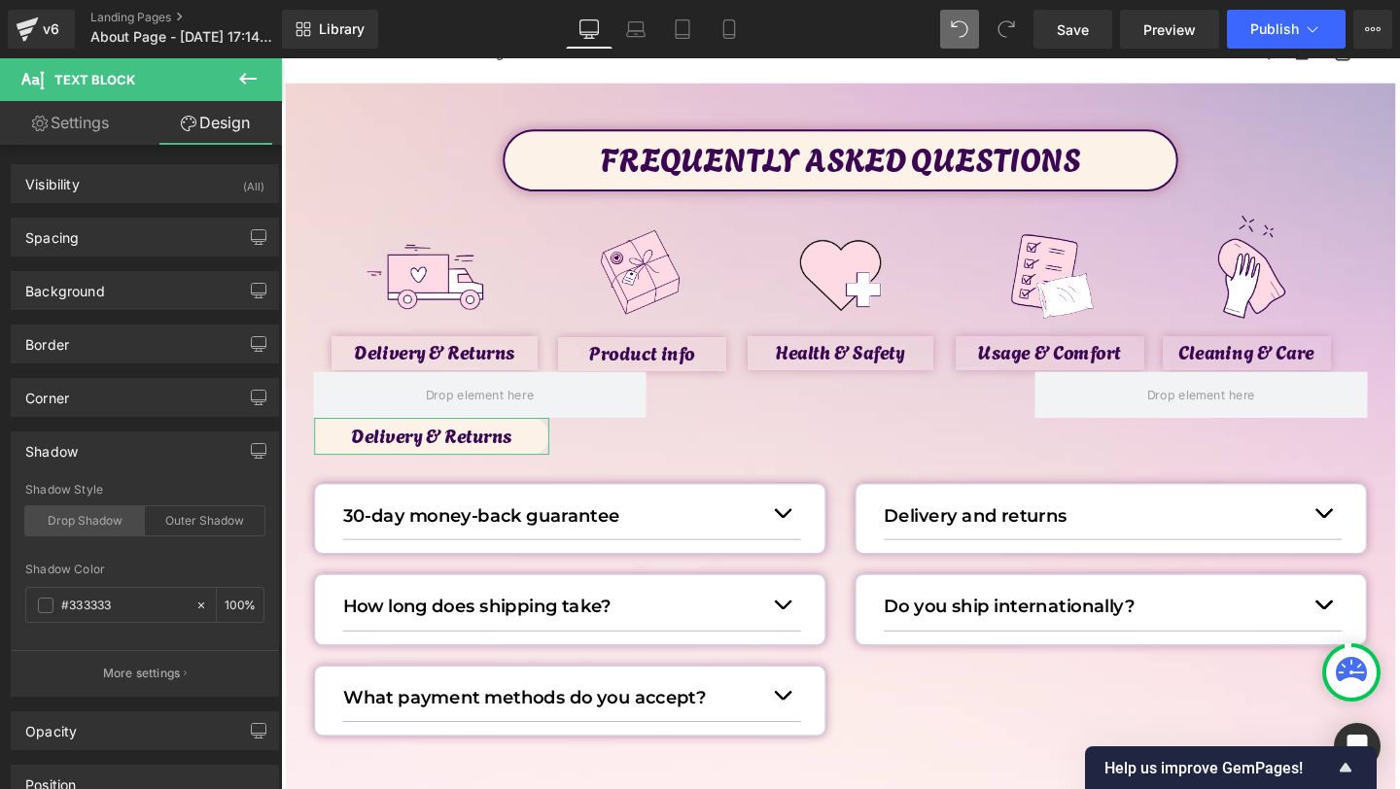
click at [85, 525] on div "Drop Shadow" at bounding box center [85, 521] width 120 height 29
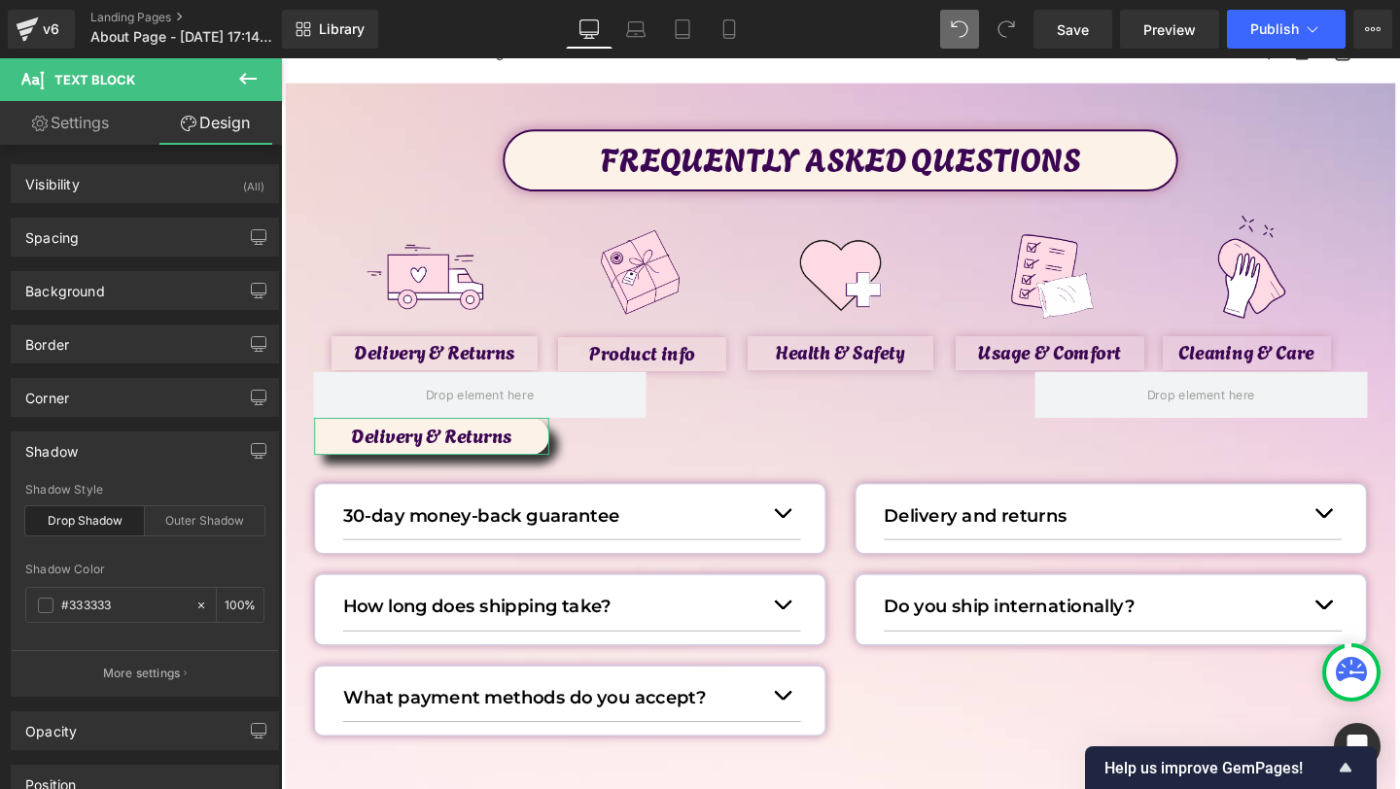
click at [182, 505] on div "Shadow Style Drop Shadow Outer Shadow" at bounding box center [144, 520] width 239 height 75
click at [182, 509] on div "Outer Shadow" at bounding box center [205, 521] width 120 height 29
click at [100, 596] on input "#333333" at bounding box center [123, 605] width 124 height 21
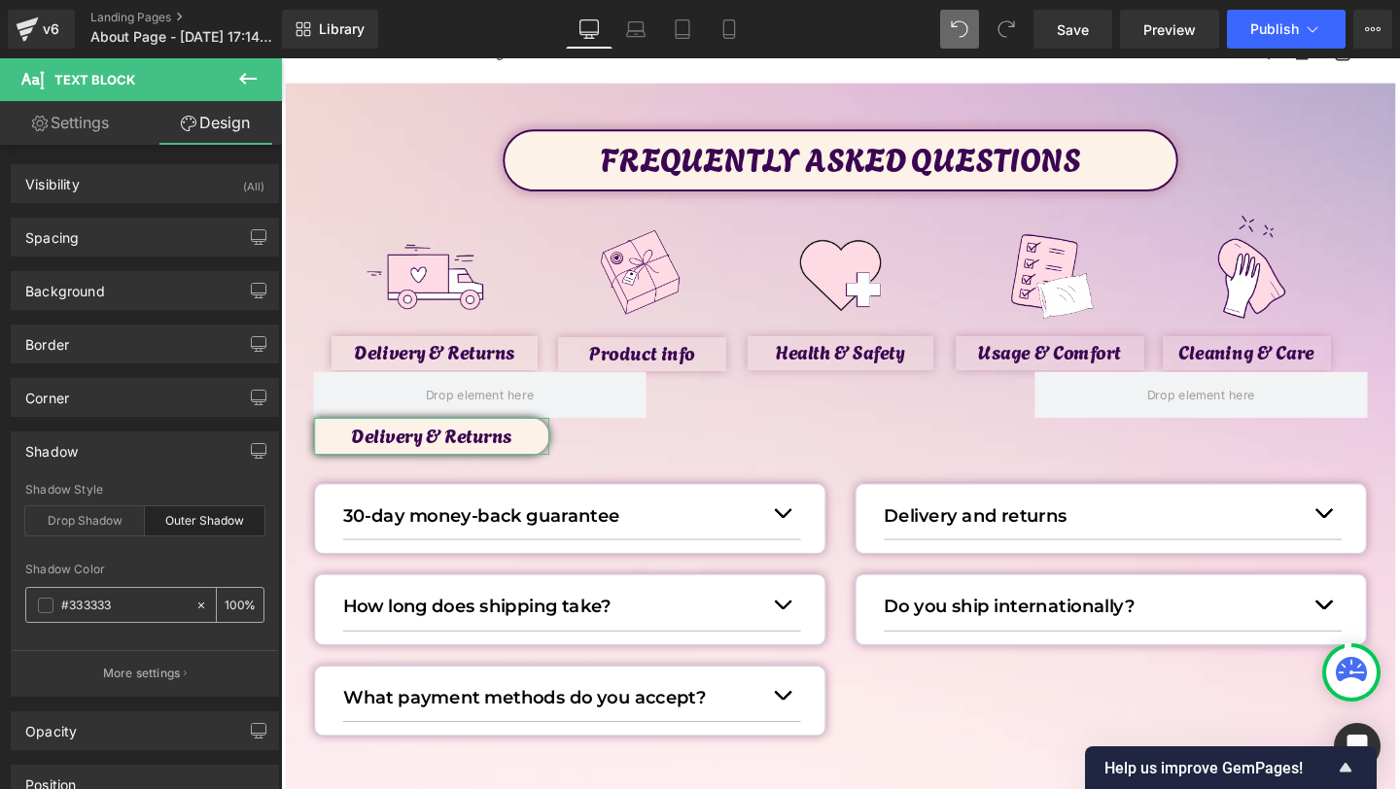
paste input "Delivery & Returns"
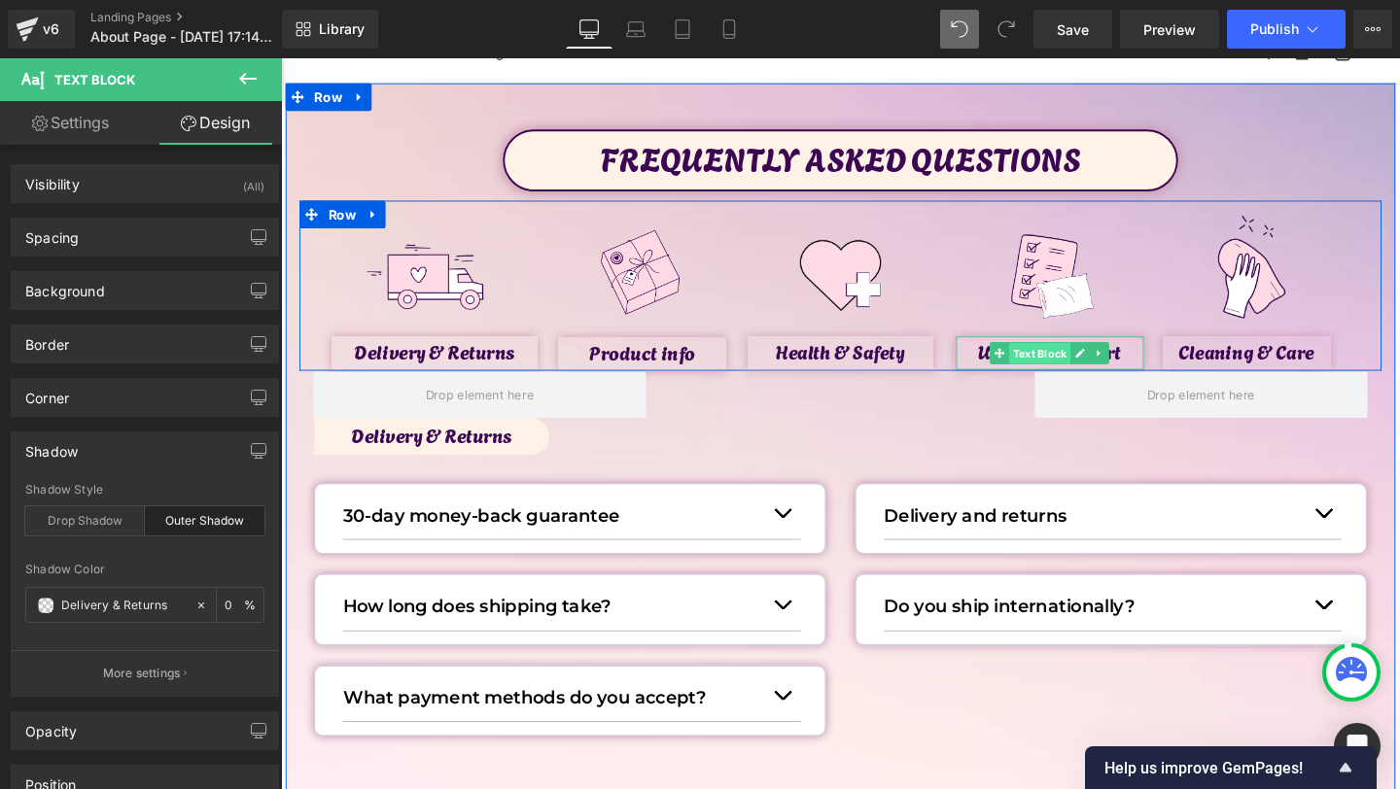
click at [1075, 363] on span "Text Block" at bounding box center [1079, 369] width 64 height 23
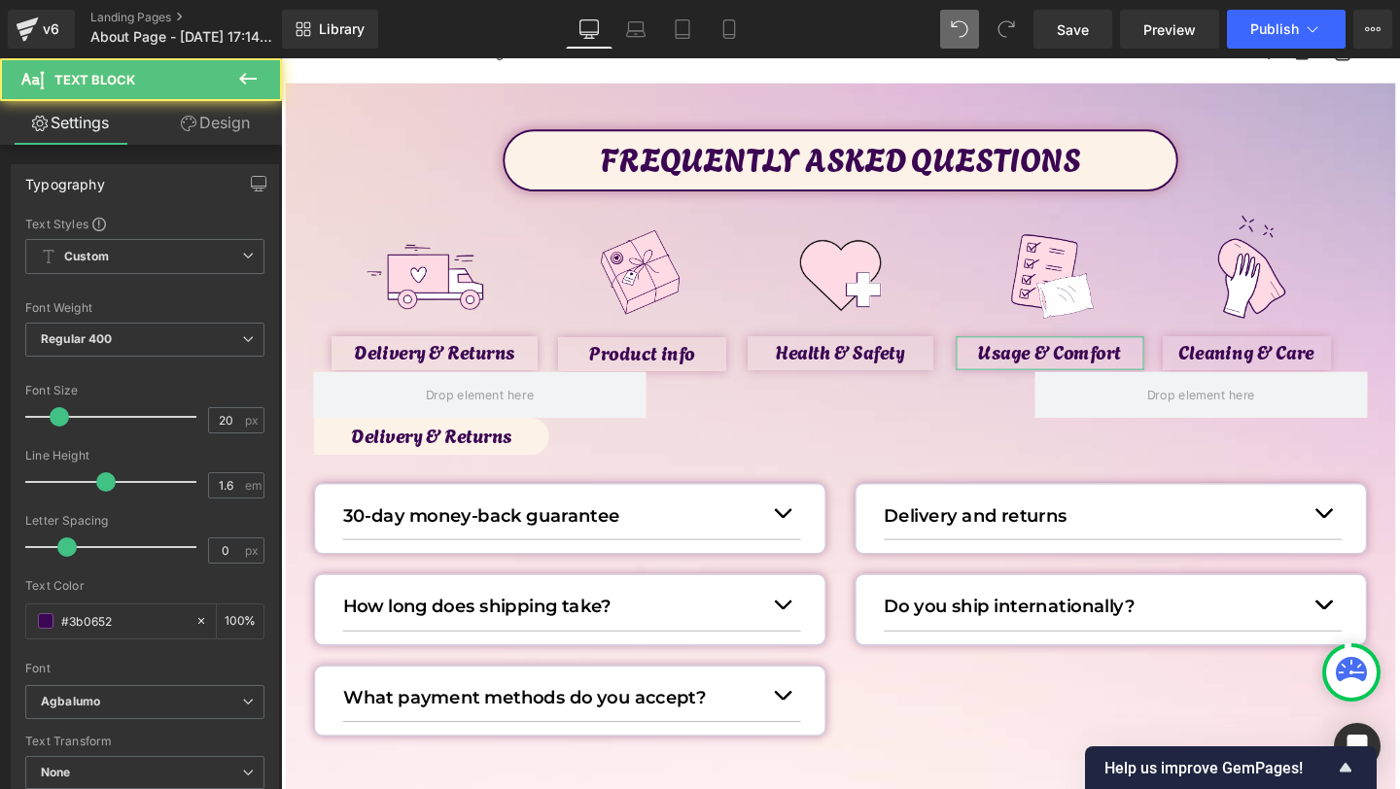
click at [202, 116] on link "Design" at bounding box center [215, 123] width 141 height 44
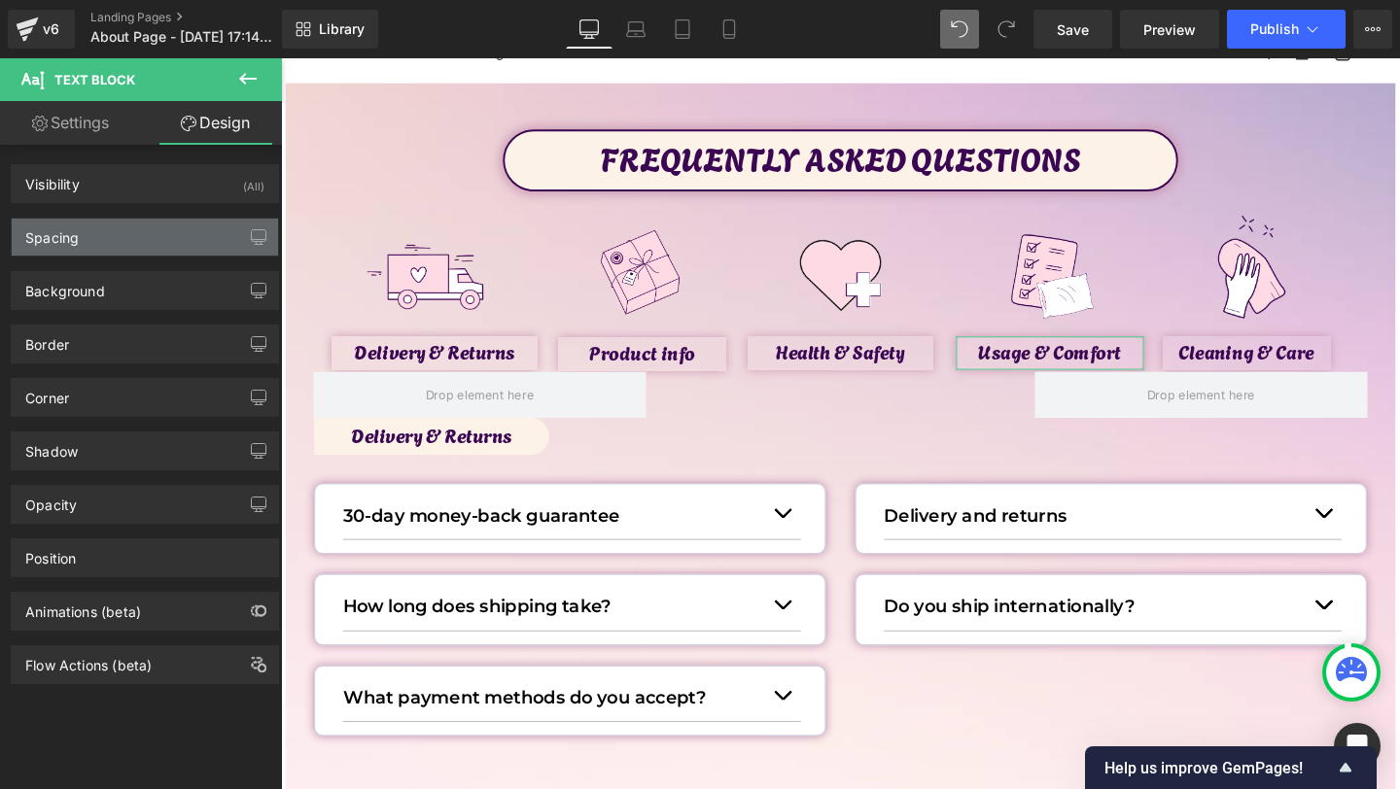
click at [88, 239] on div "Spacing" at bounding box center [145, 237] width 266 height 37
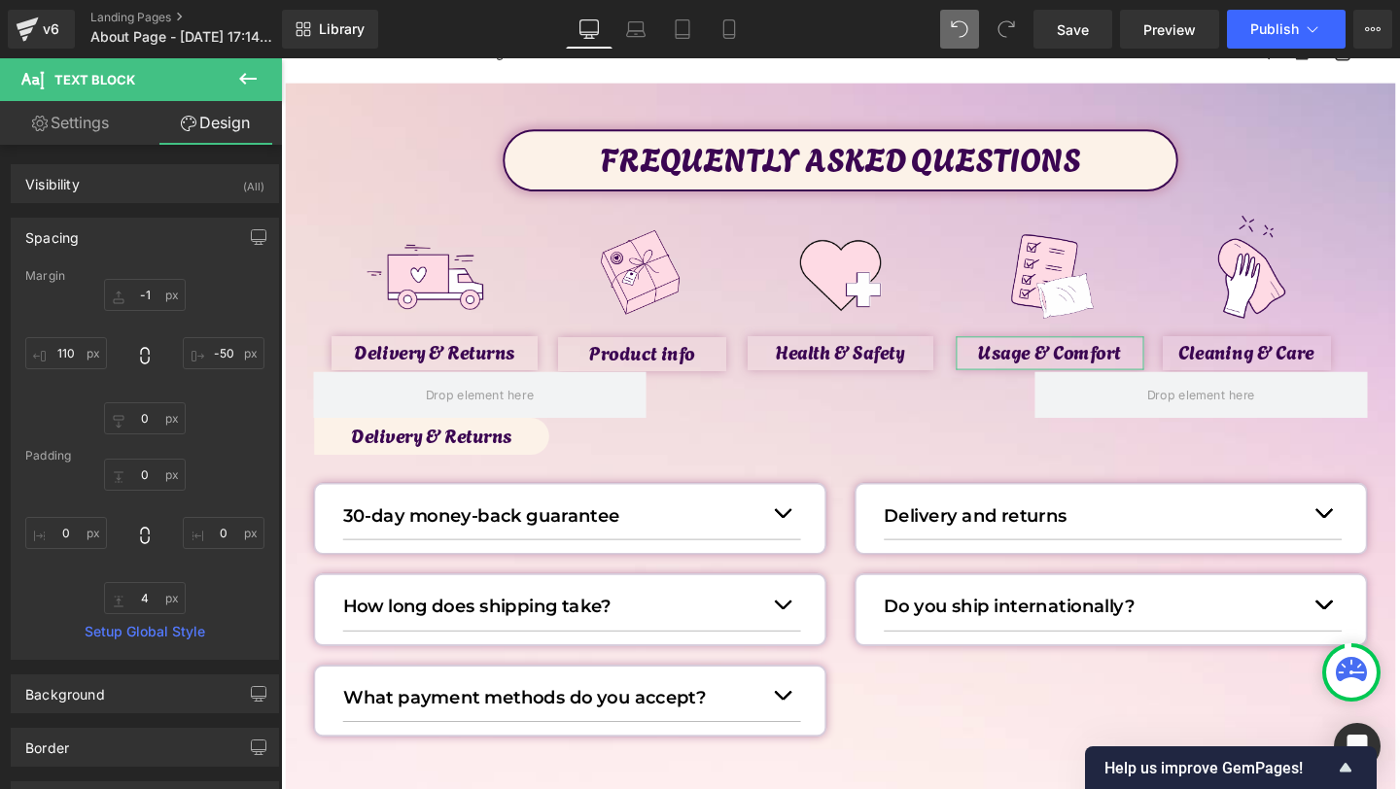
click at [88, 228] on div "Spacing" at bounding box center [145, 237] width 266 height 37
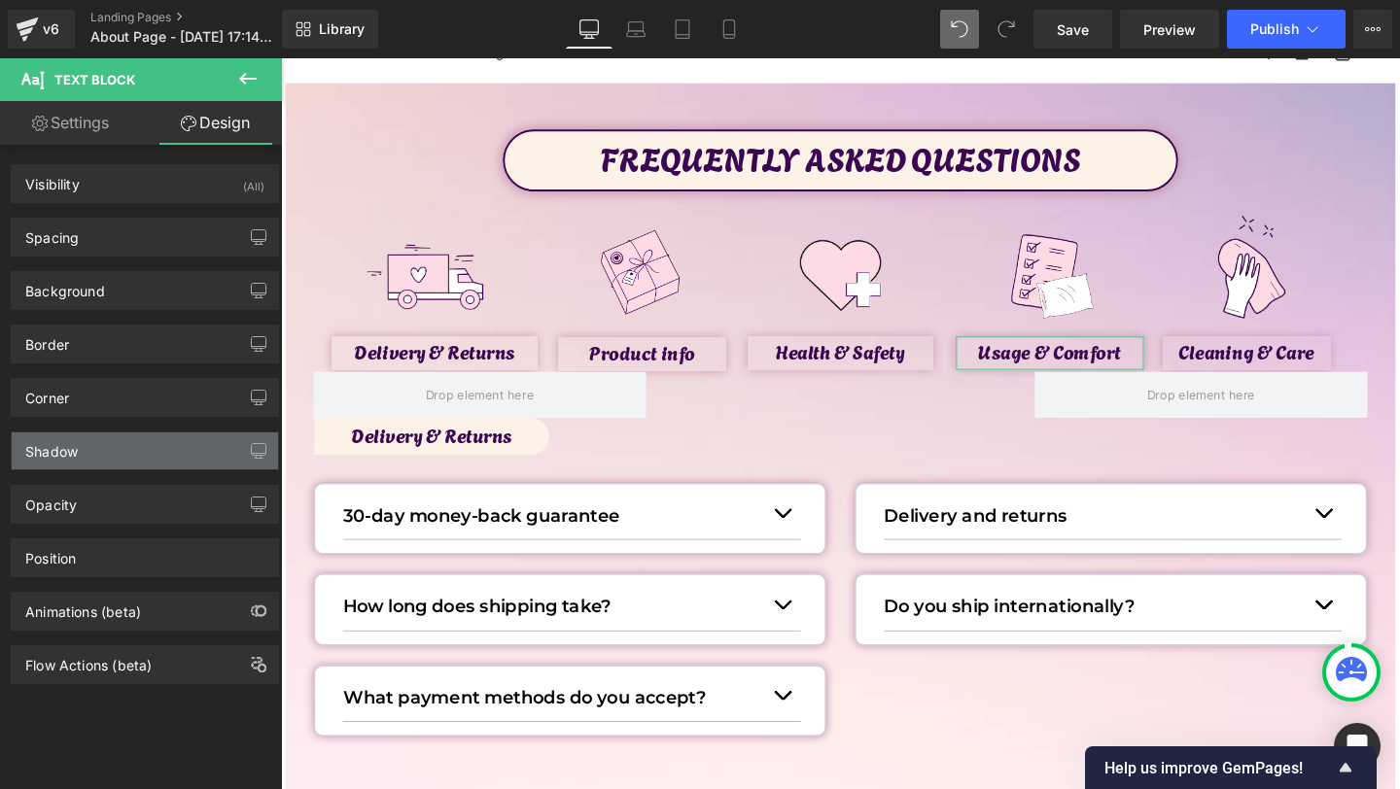
click at [88, 437] on div "Shadow" at bounding box center [145, 451] width 266 height 37
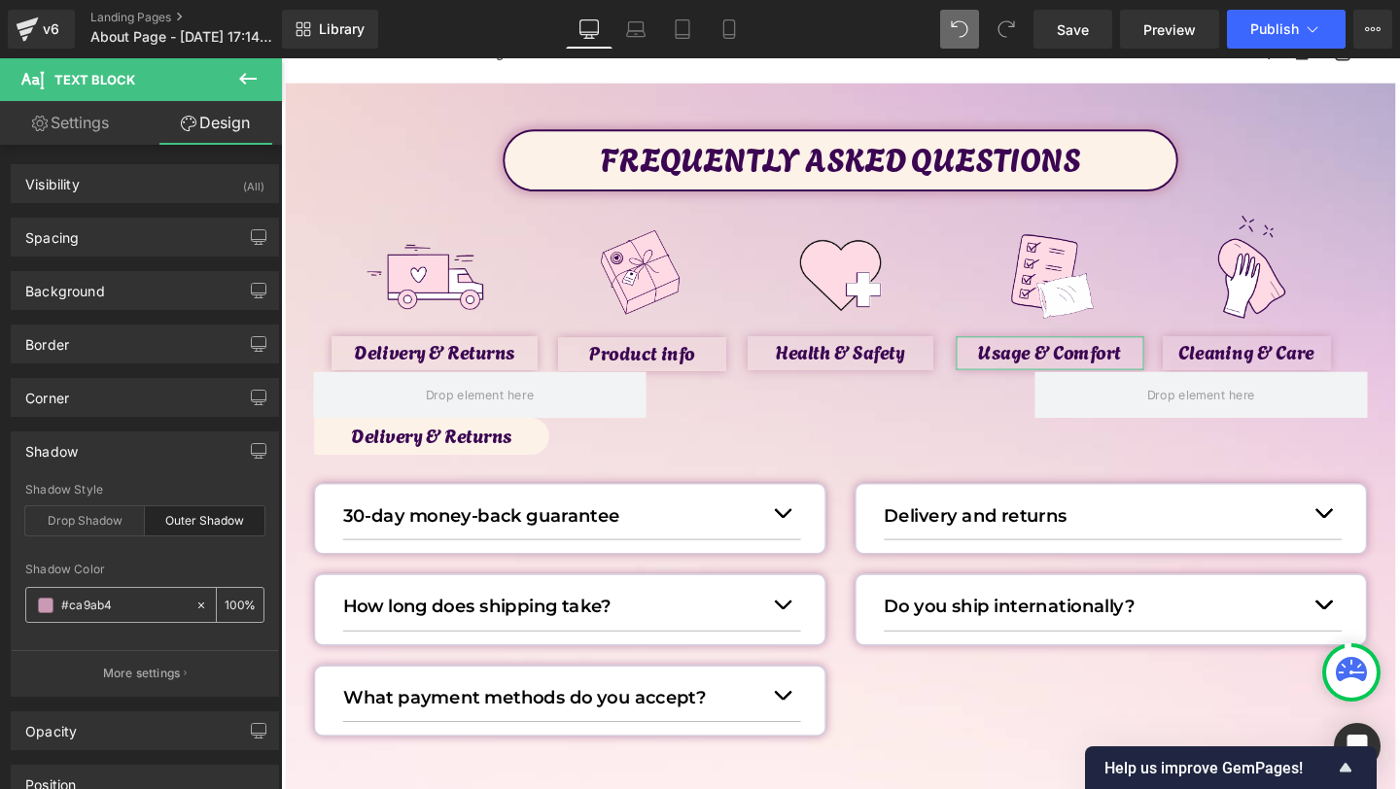
click at [77, 598] on input "#ca9ab4" at bounding box center [123, 605] width 124 height 21
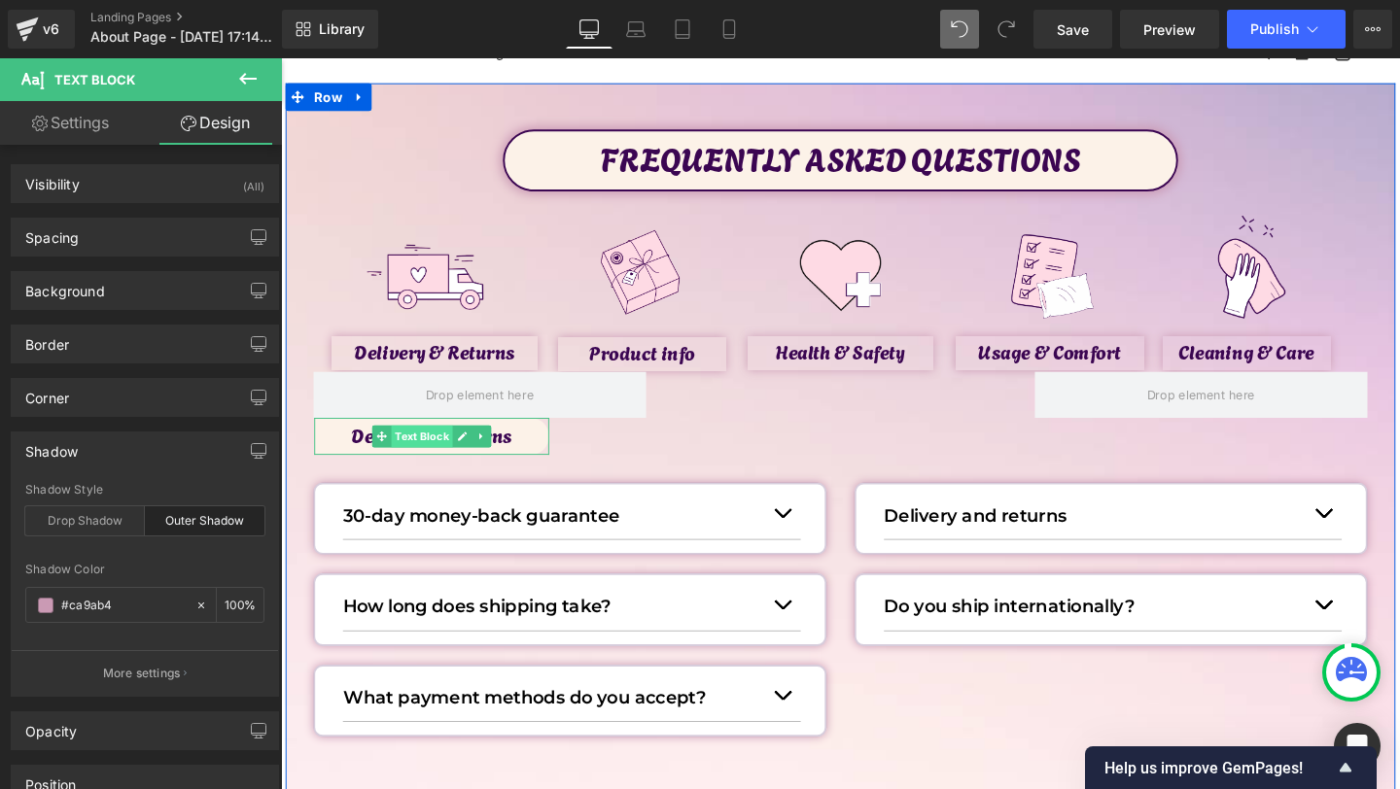
click at [446, 457] on span "Text Block" at bounding box center [429, 455] width 64 height 23
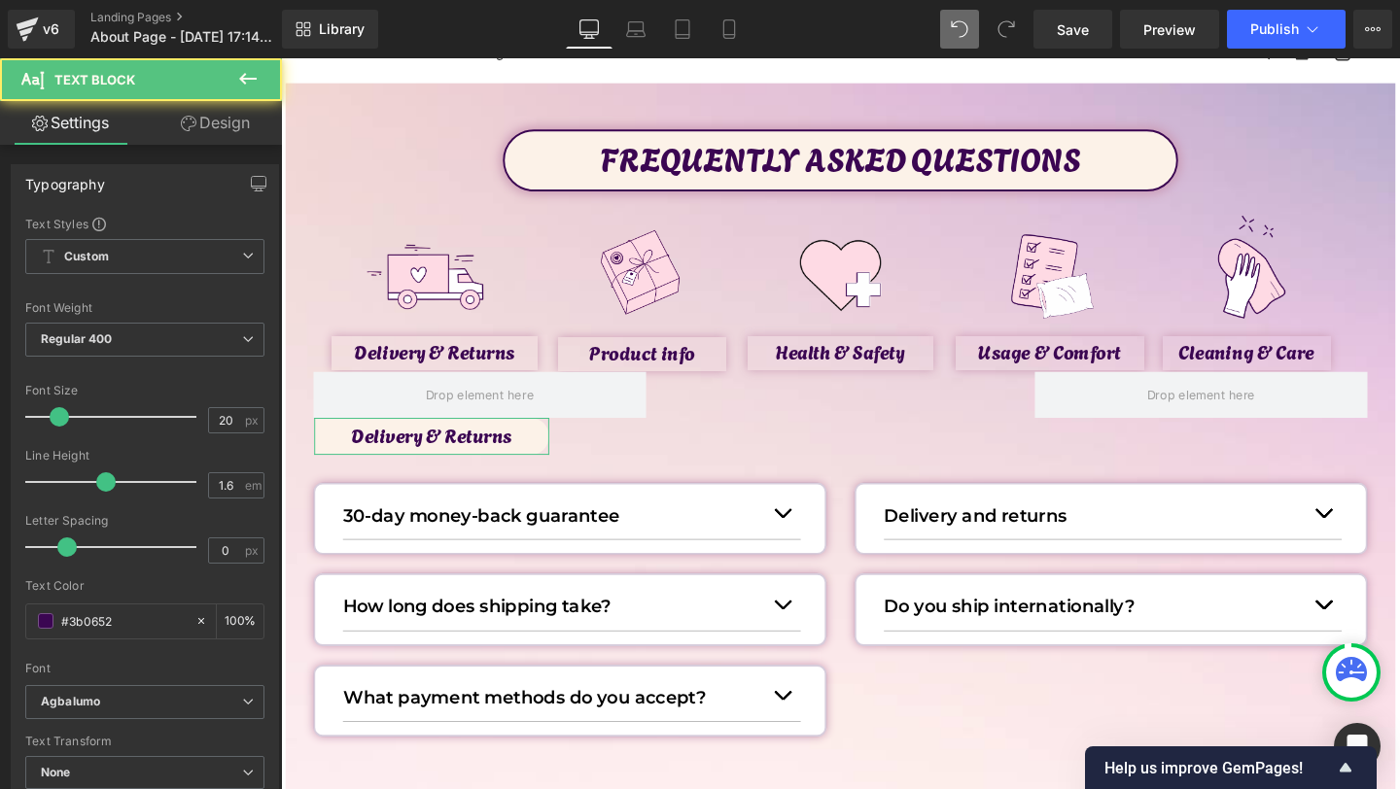
click at [225, 117] on link "Design" at bounding box center [215, 123] width 141 height 44
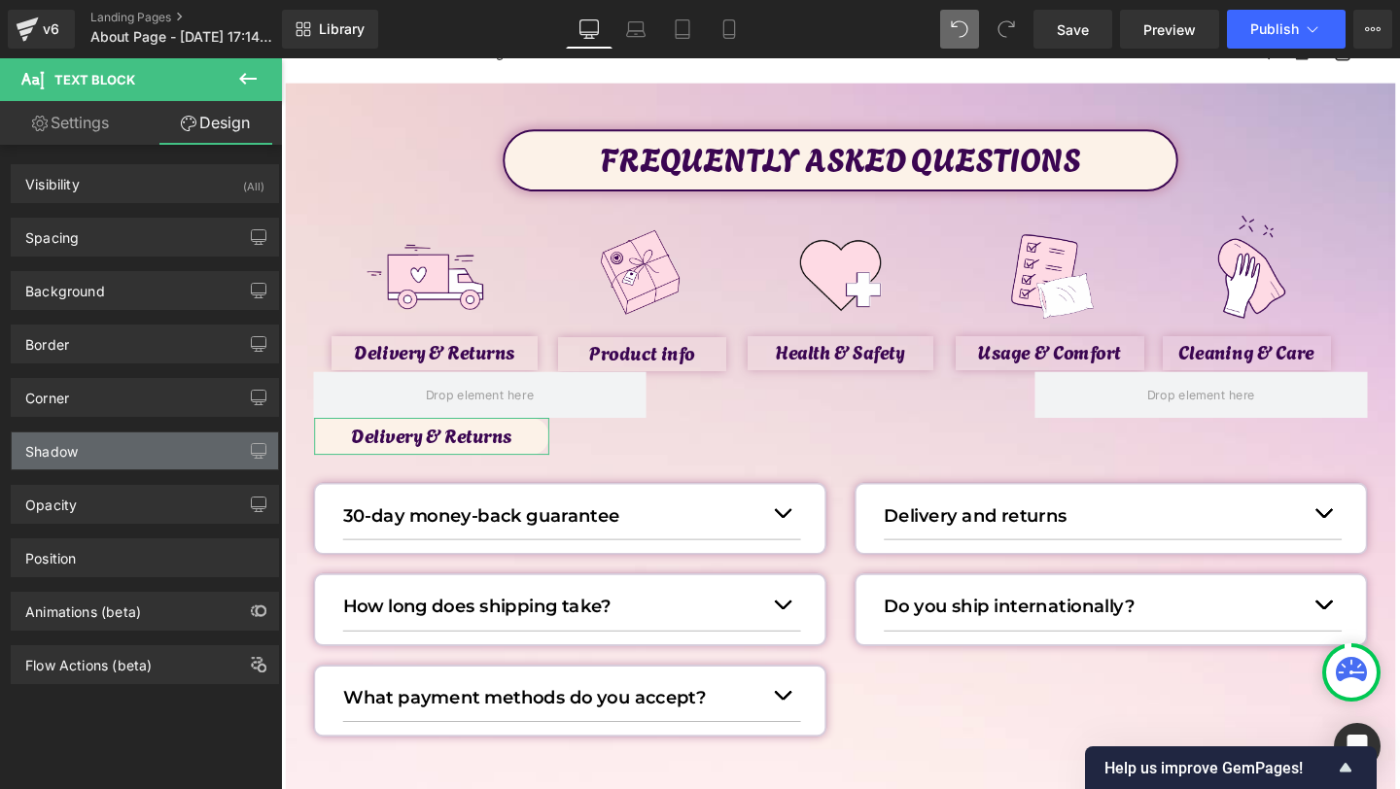
click at [101, 438] on div "Shadow" at bounding box center [145, 451] width 266 height 37
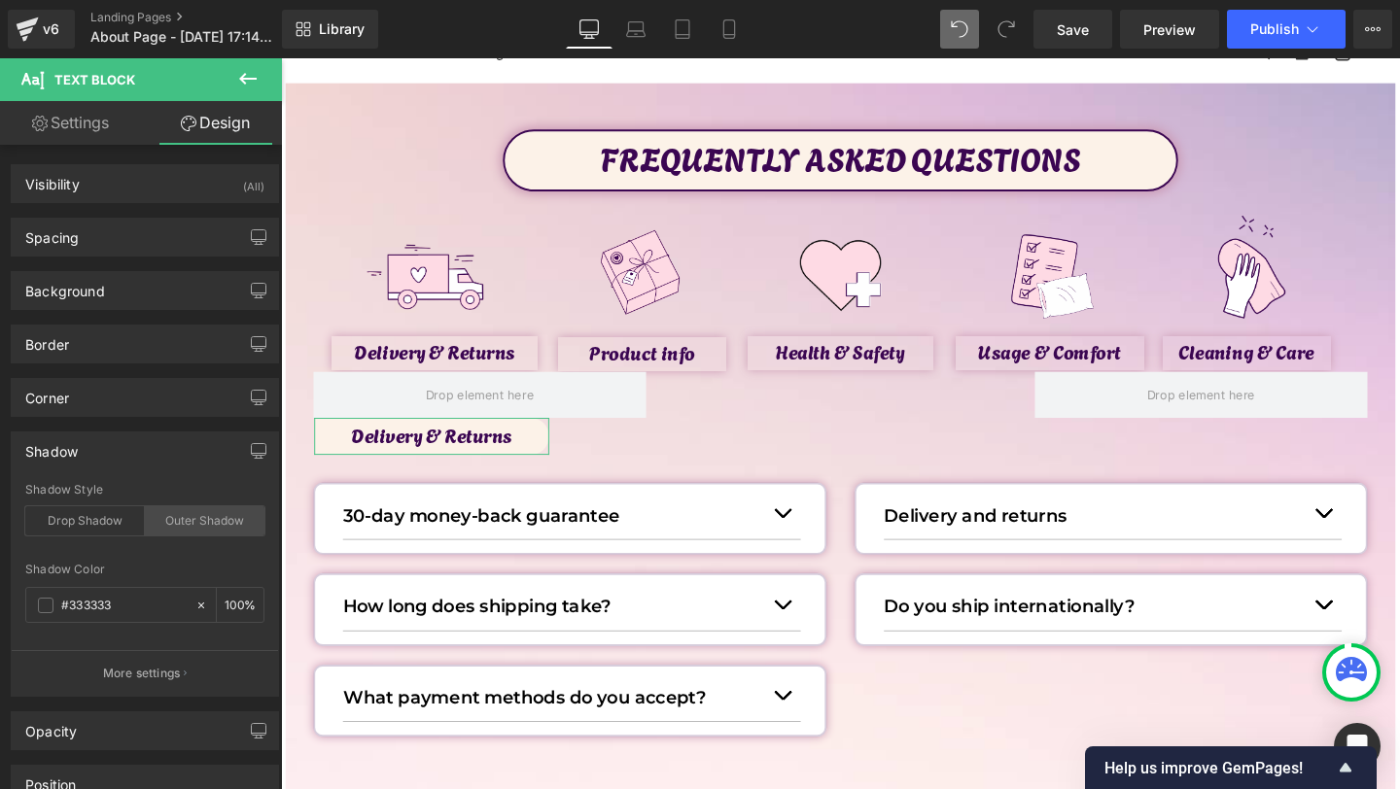
click at [154, 524] on div "Outer Shadow" at bounding box center [205, 521] width 120 height 29
click at [131, 592] on div "#333333" at bounding box center [110, 605] width 168 height 34
click at [100, 613] on input "#333333" at bounding box center [123, 605] width 124 height 21
click at [99, 612] on input "#333333" at bounding box center [123, 605] width 124 height 21
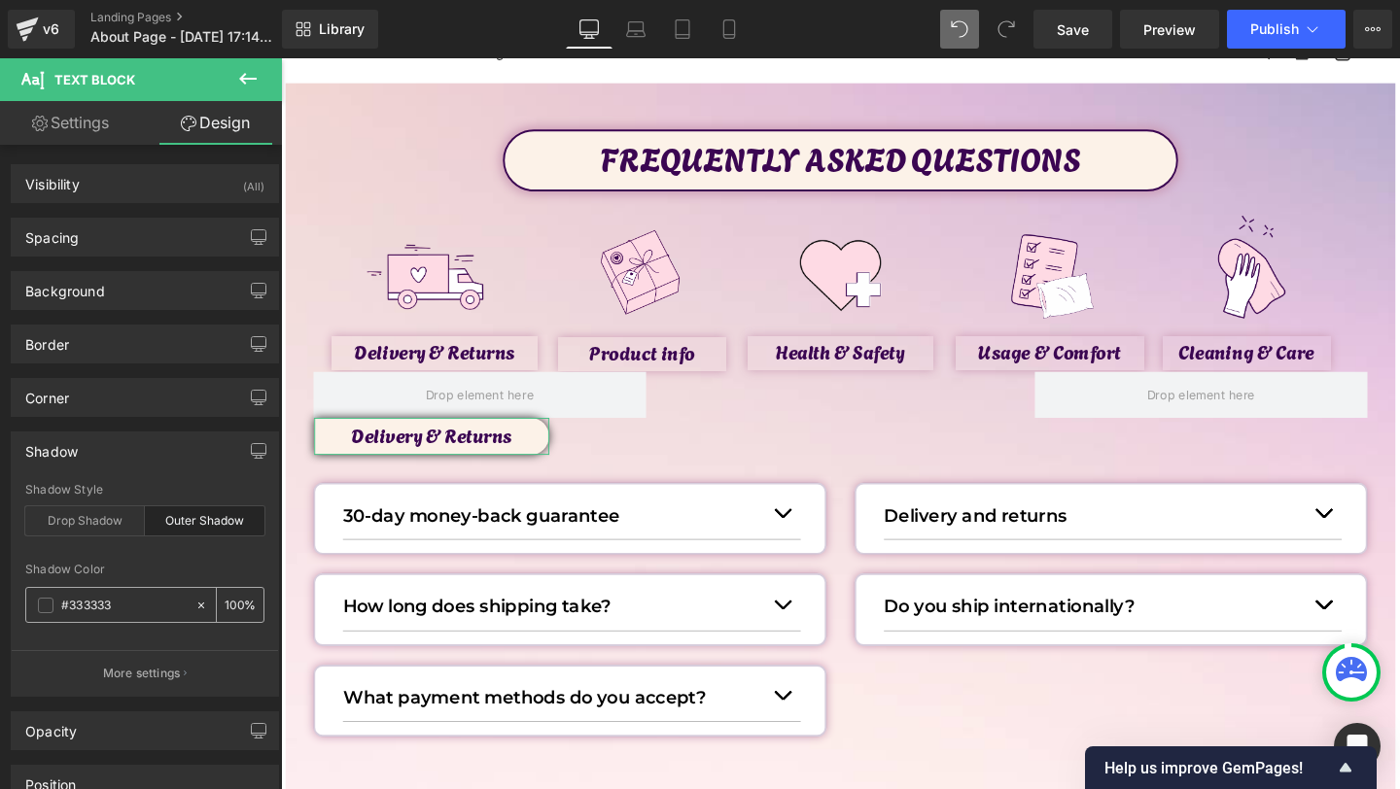
click at [99, 612] on input "#333333" at bounding box center [123, 605] width 124 height 21
paste input "ca9ab4"
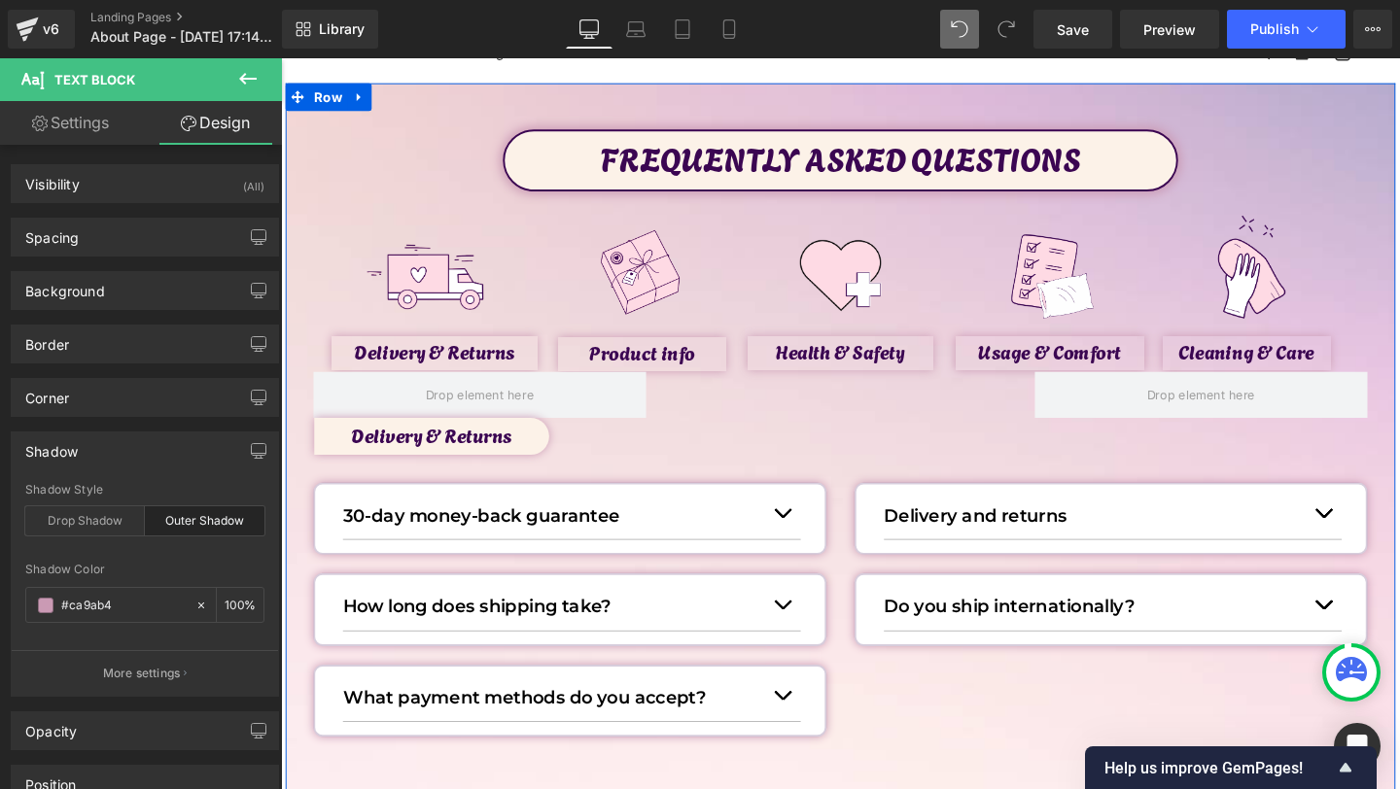
click at [639, 473] on div "FREQUENTLY ASKED QUESTIONS Text Block Image Delivery & Returns Text Block Image…" at bounding box center [869, 457] width 1167 height 648
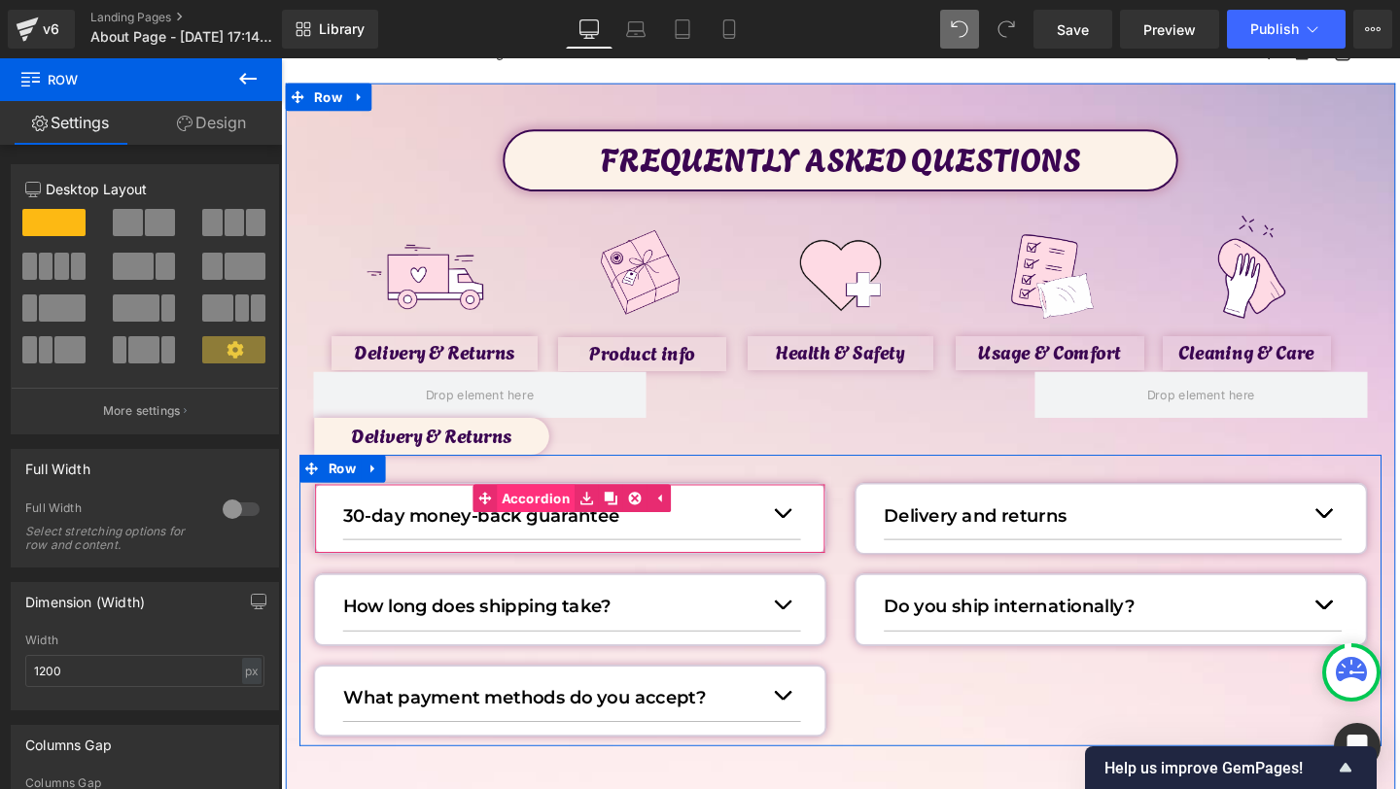
click at [565, 513] on span "Accordion" at bounding box center [549, 521] width 83 height 29
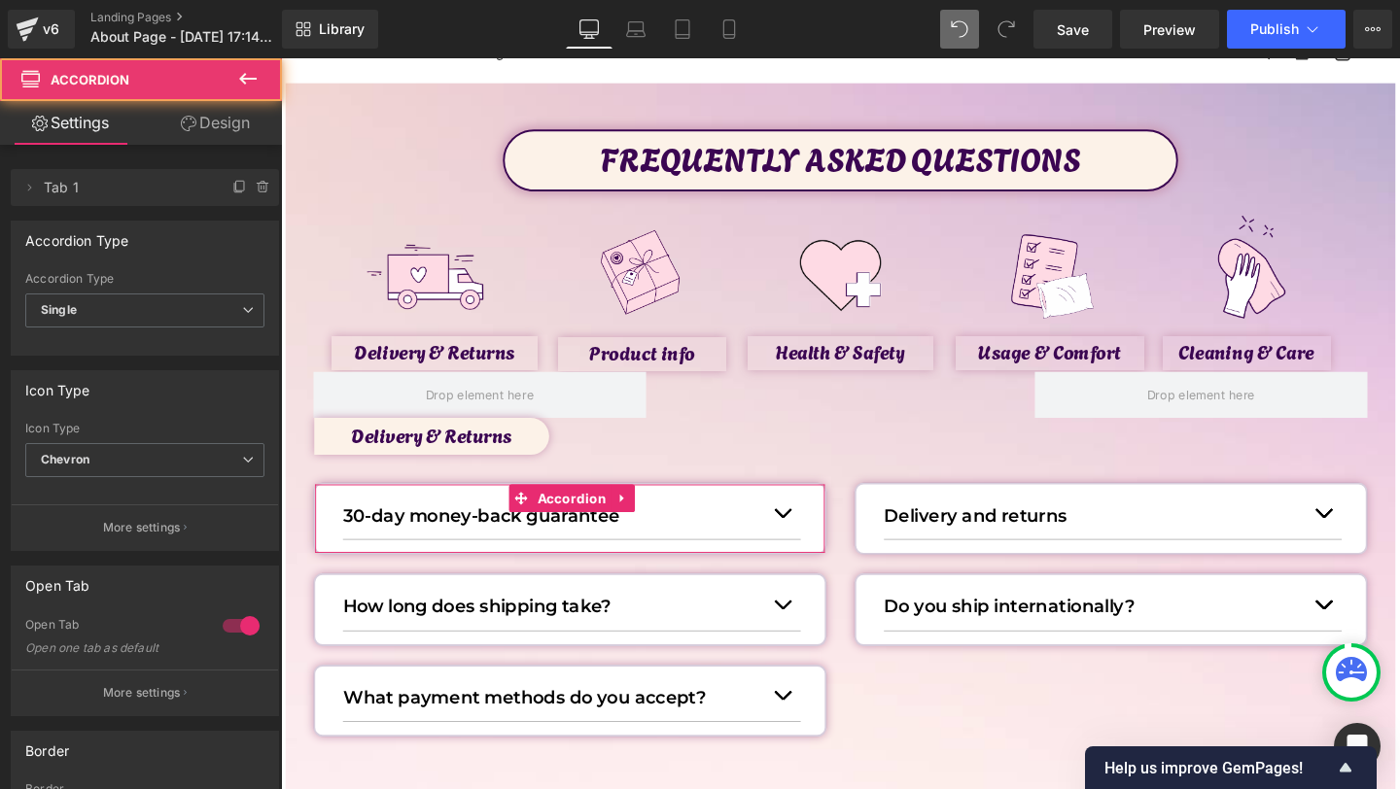
click at [240, 119] on link "Design" at bounding box center [215, 123] width 141 height 44
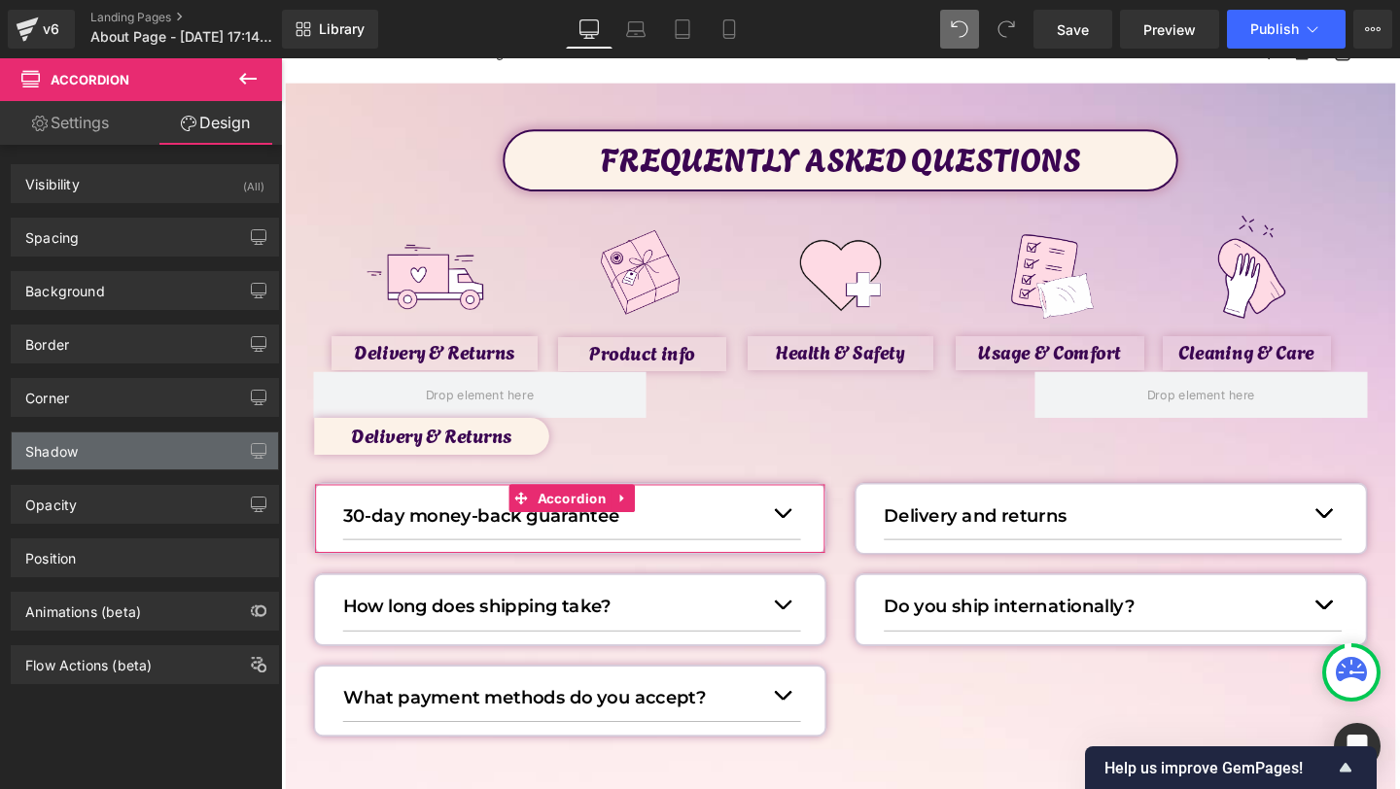
click at [82, 453] on div "Shadow" at bounding box center [145, 451] width 266 height 37
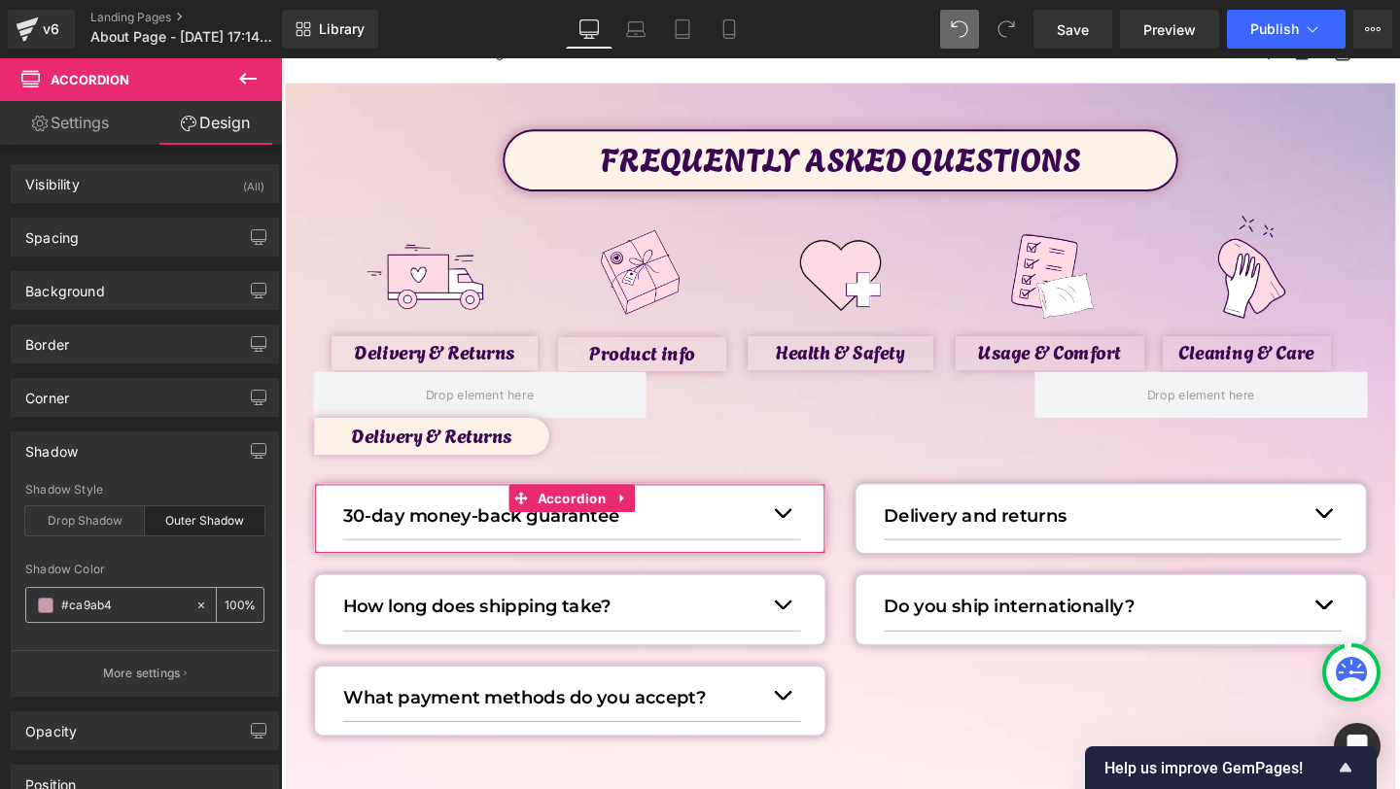
click at [194, 608] on icon at bounding box center [201, 606] width 14 height 14
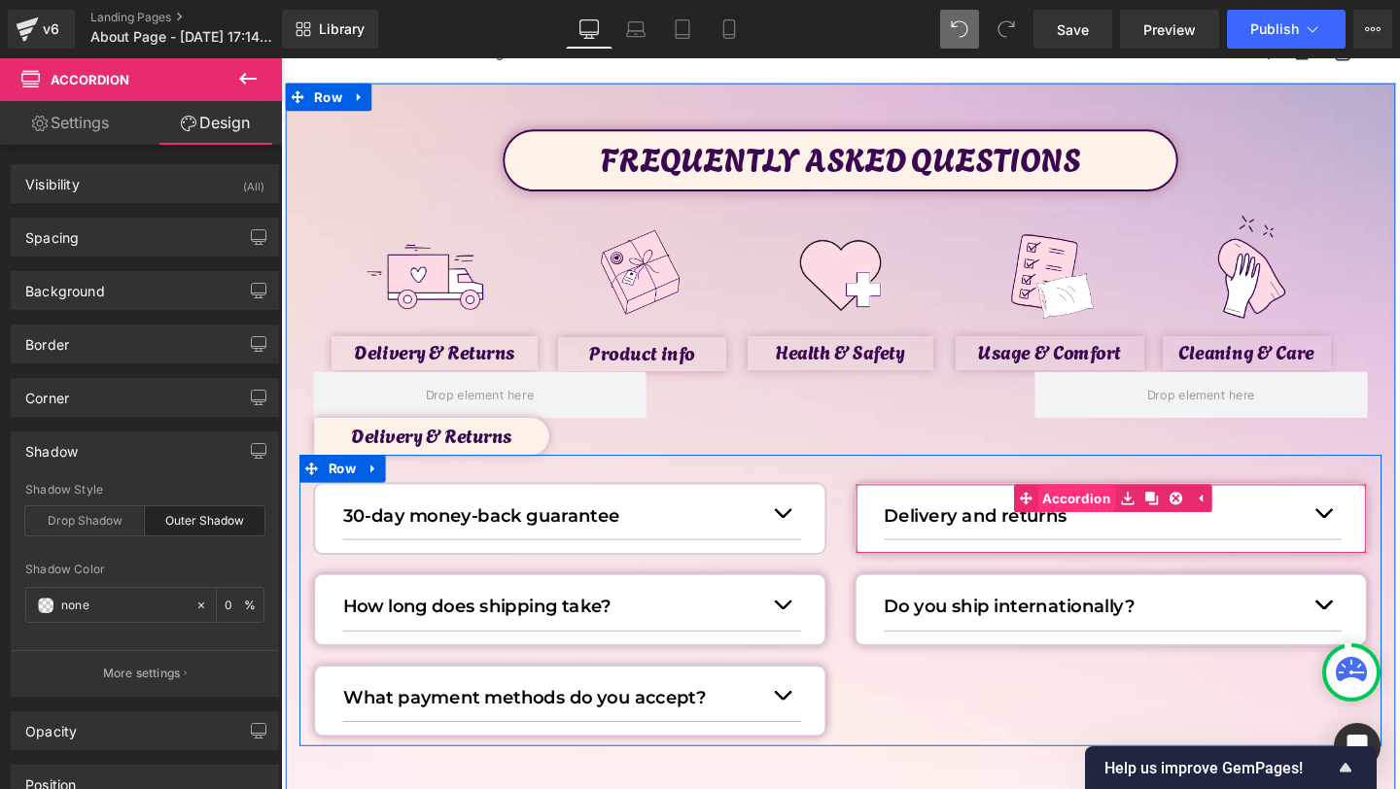
click at [1129, 515] on span "Accordion" at bounding box center [1117, 521] width 83 height 29
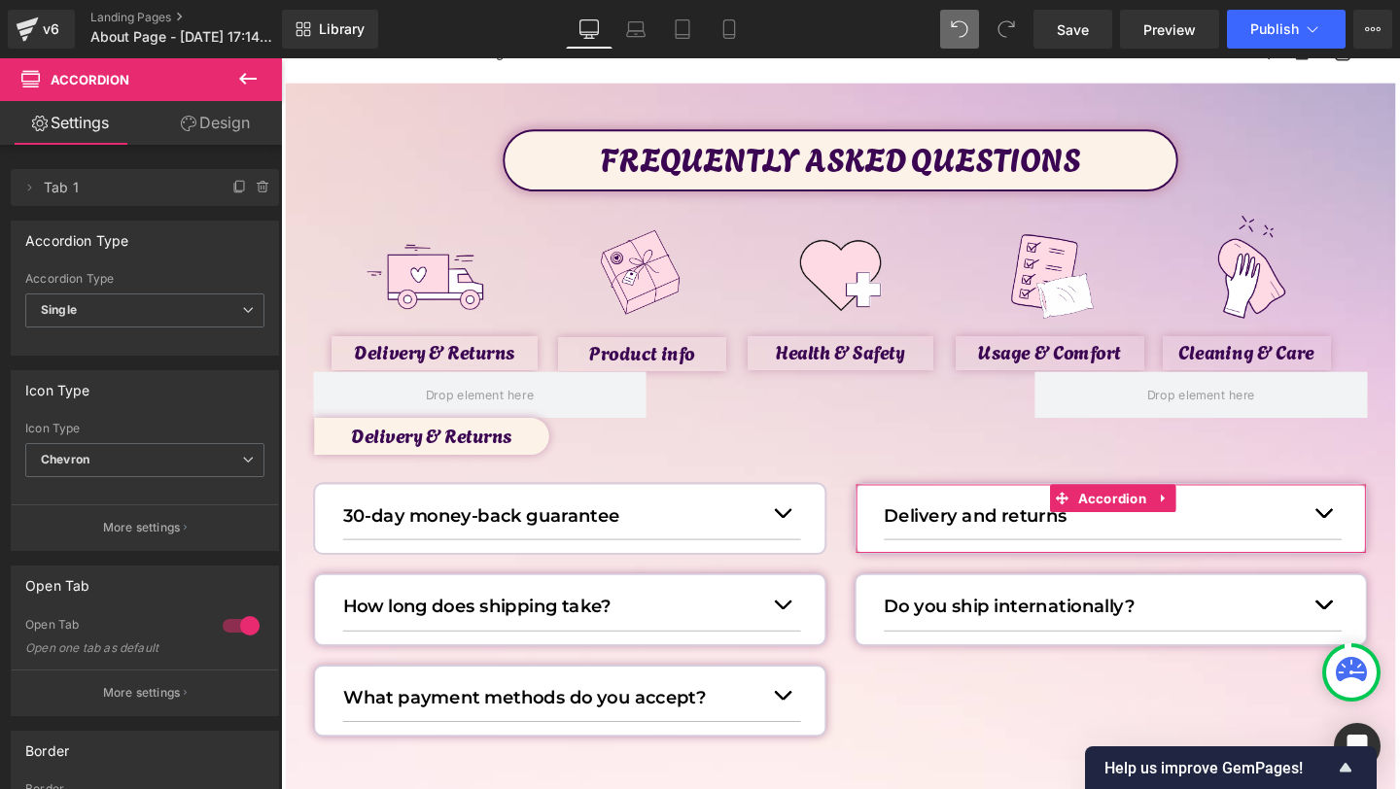
click at [237, 121] on link "Design" at bounding box center [215, 123] width 141 height 44
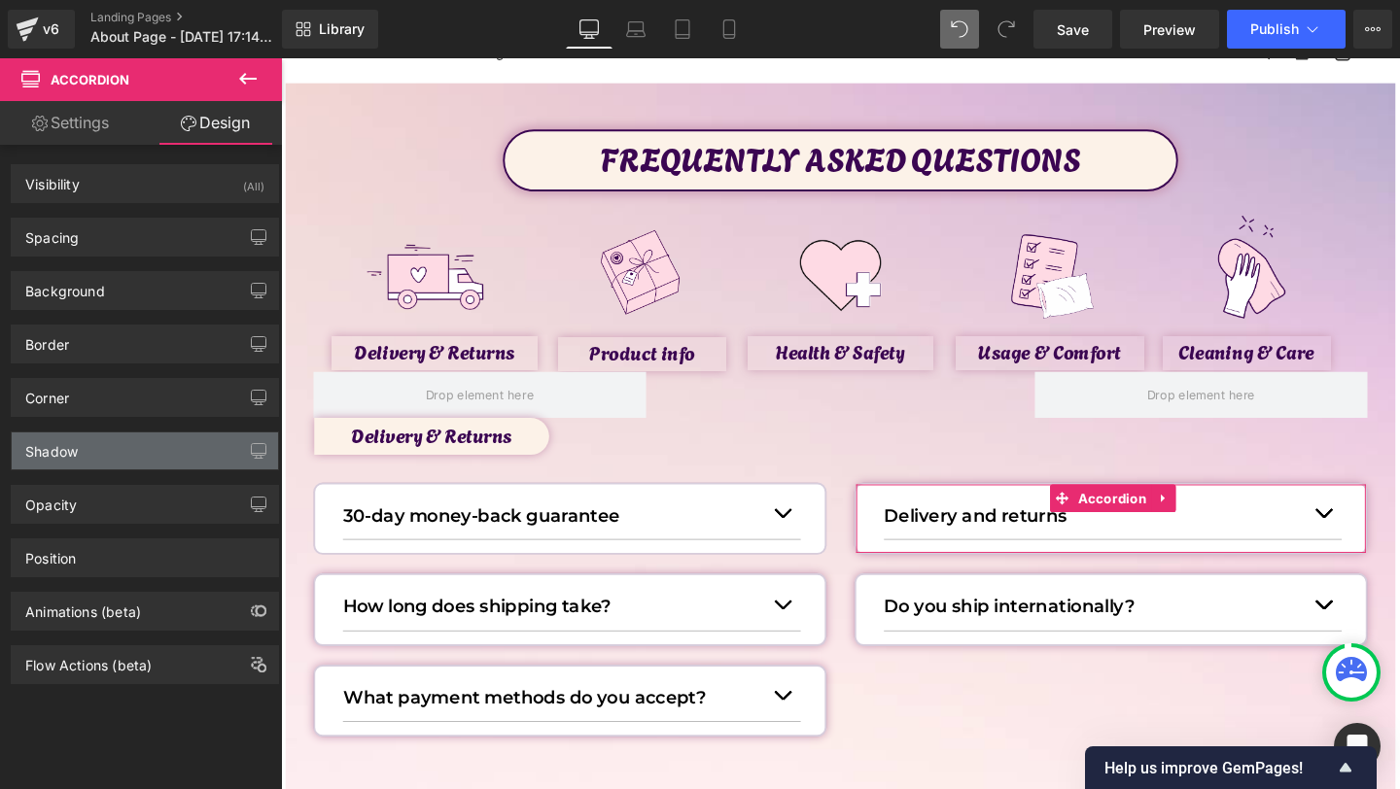
click at [94, 448] on div "Shadow" at bounding box center [145, 451] width 266 height 37
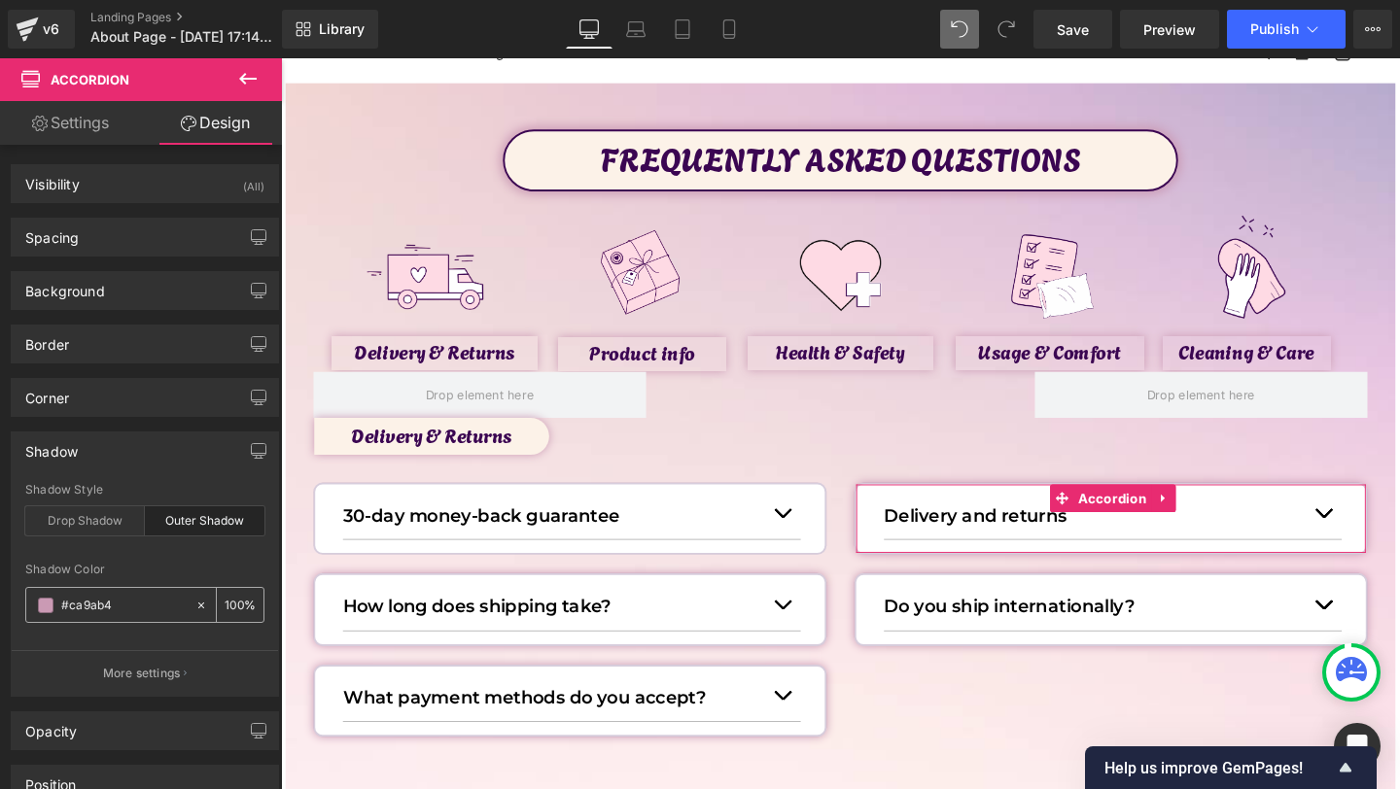
click at [194, 610] on icon at bounding box center [201, 606] width 14 height 14
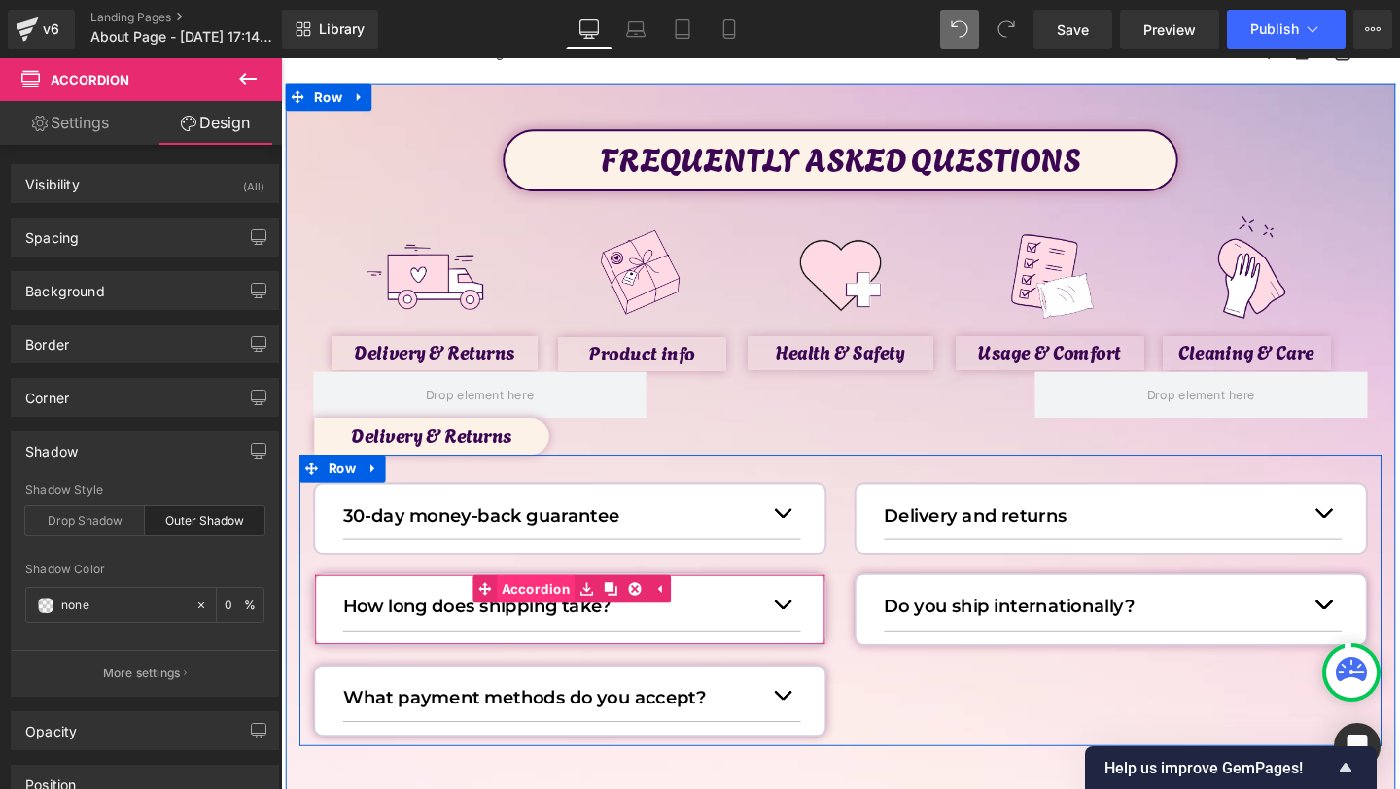
click at [563, 618] on span "Accordion" at bounding box center [549, 616] width 83 height 29
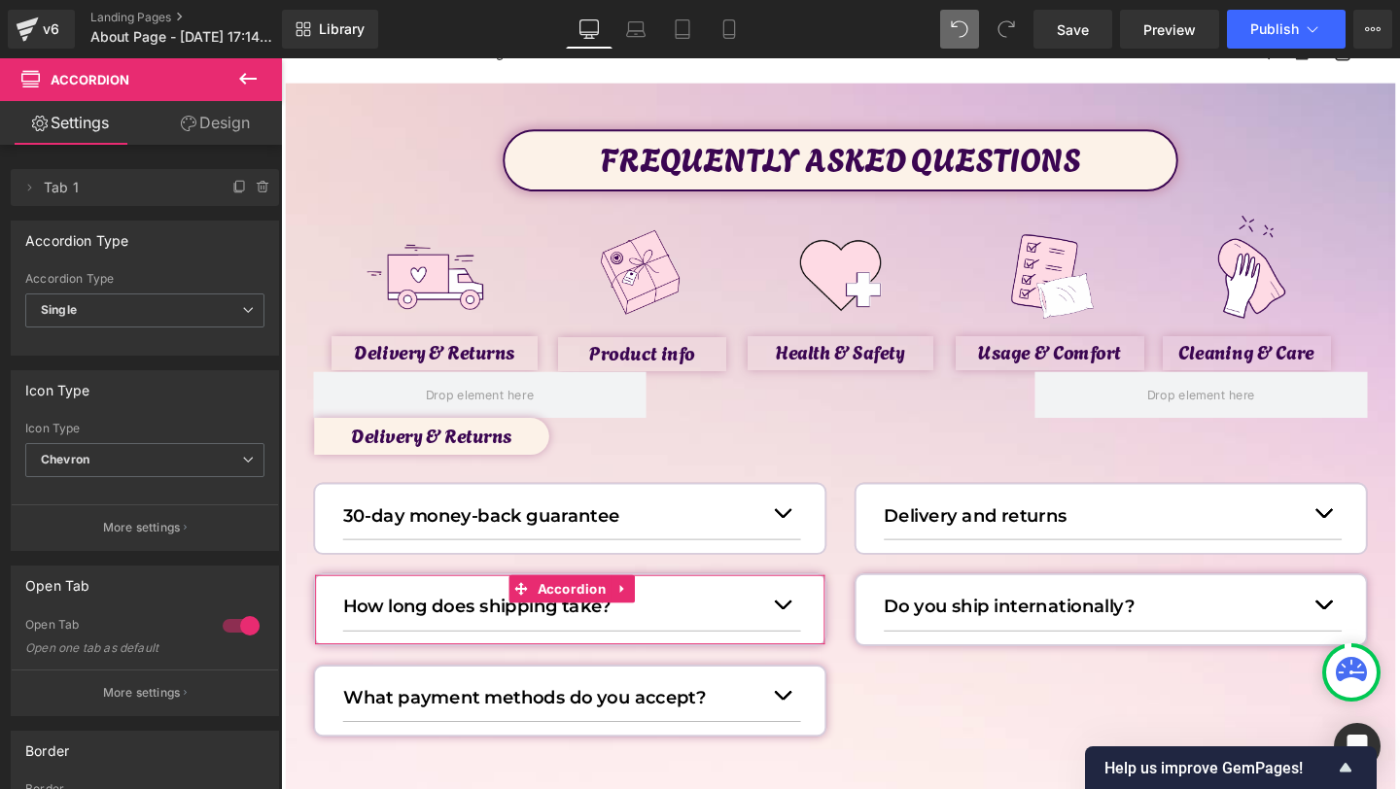
click at [232, 136] on link "Design" at bounding box center [215, 123] width 141 height 44
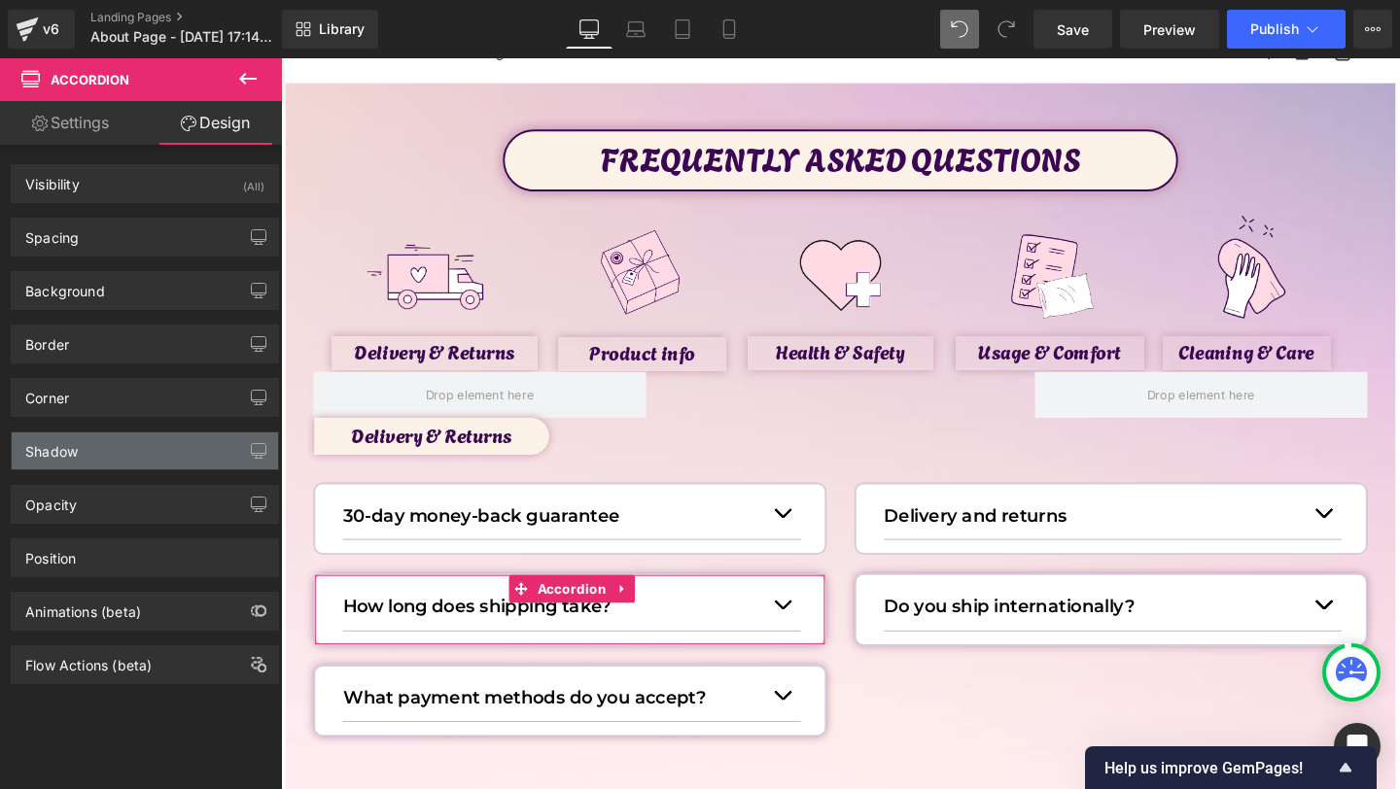
click at [117, 455] on div "Shadow" at bounding box center [145, 451] width 266 height 37
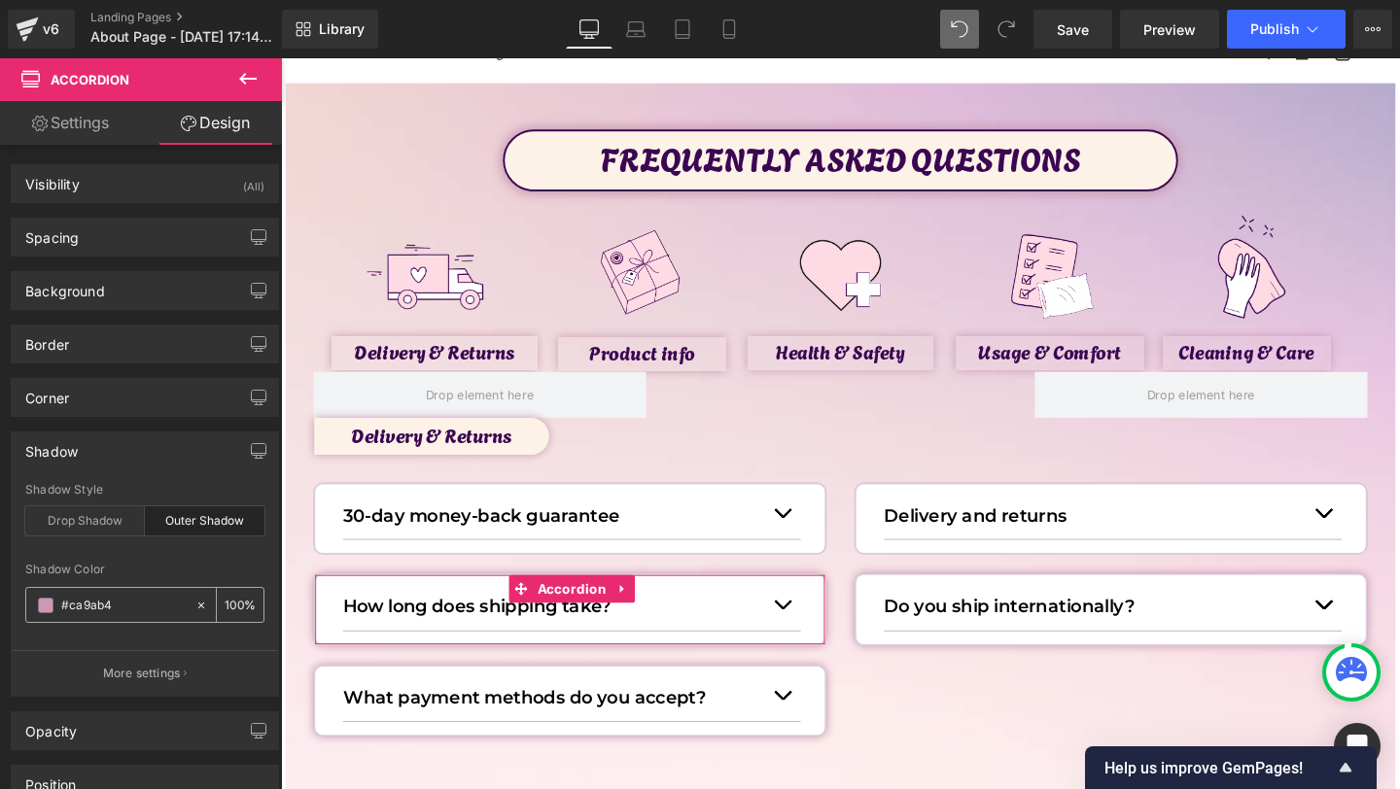
click at [194, 610] on icon at bounding box center [201, 606] width 14 height 14
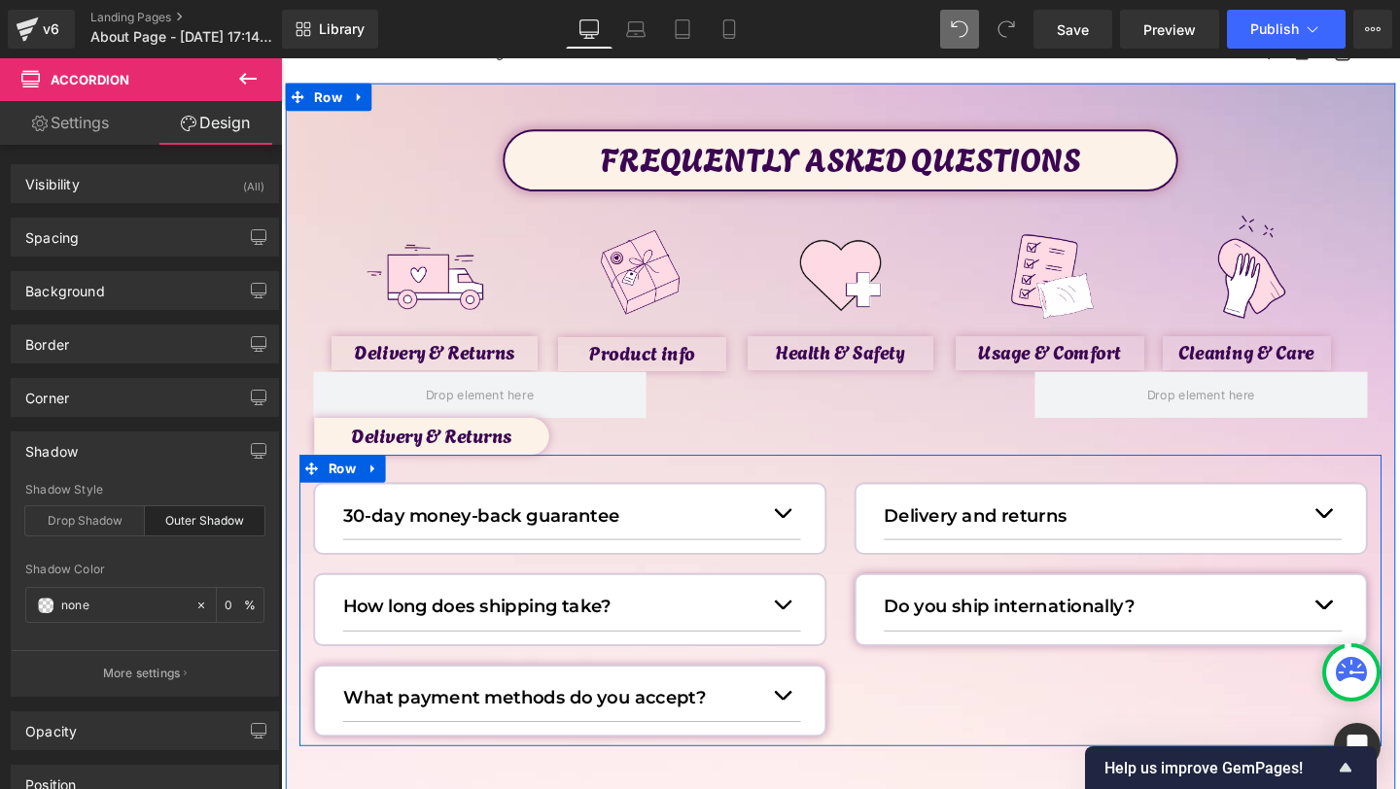
click at [1106, 617] on link "Accordion" at bounding box center [1115, 616] width 87 height 23
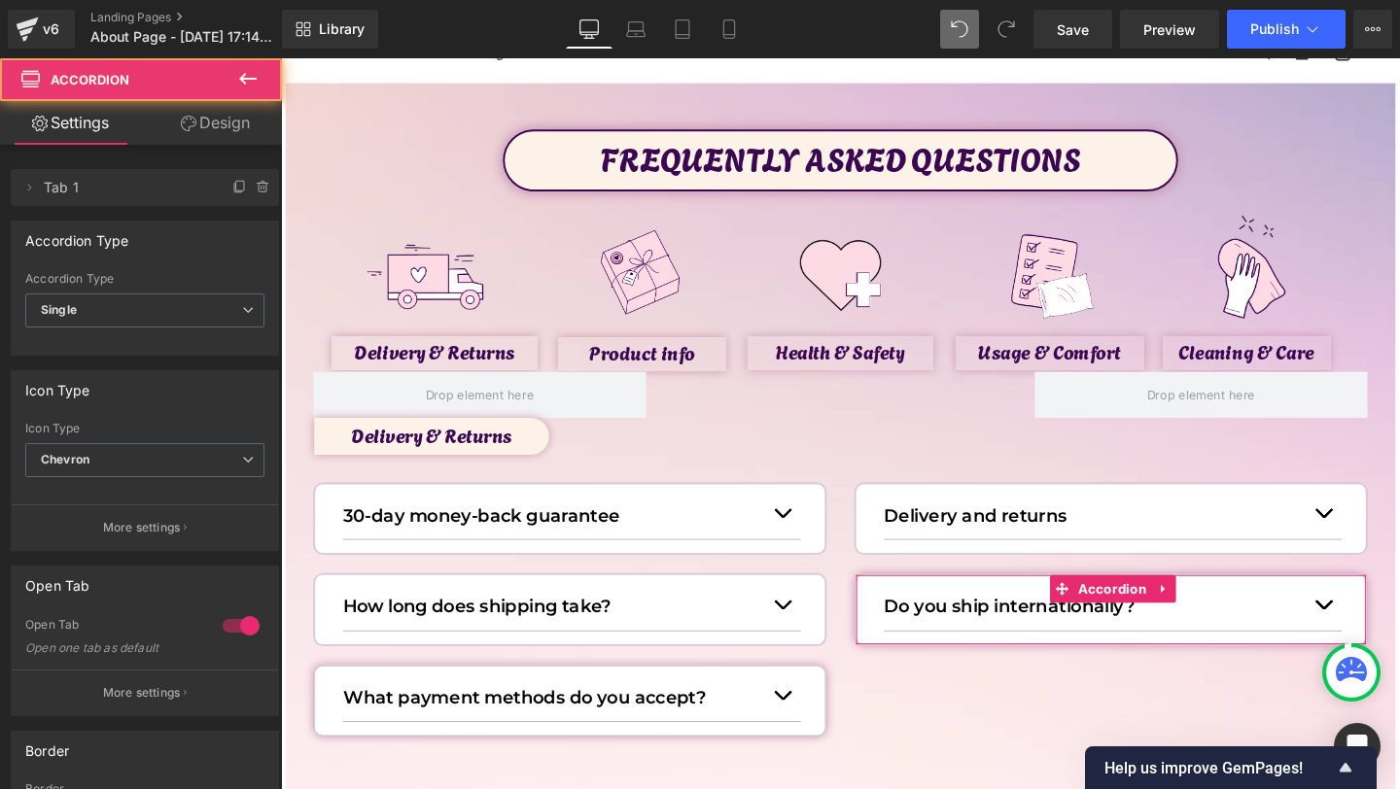
click at [232, 112] on link "Design" at bounding box center [215, 123] width 141 height 44
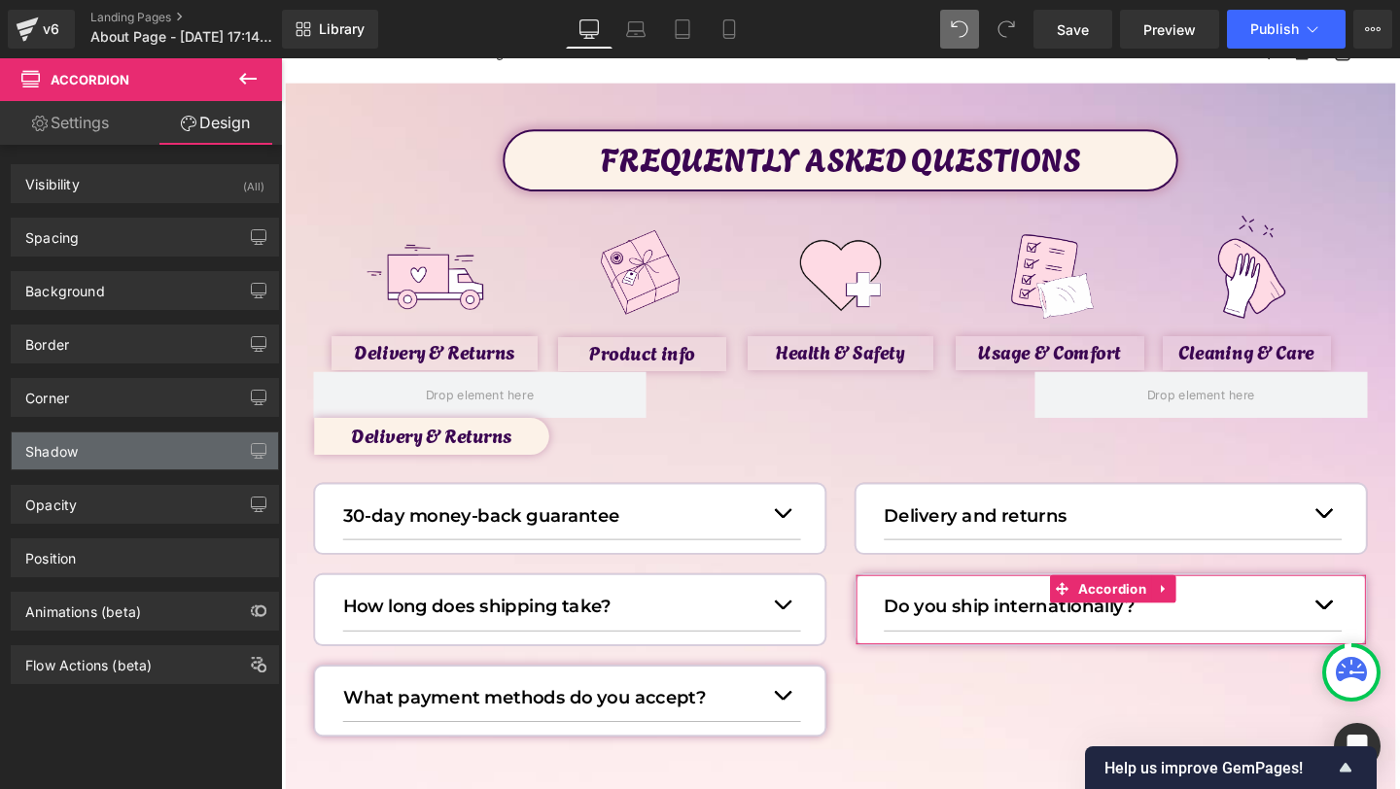
click at [104, 443] on div "Shadow" at bounding box center [145, 451] width 266 height 37
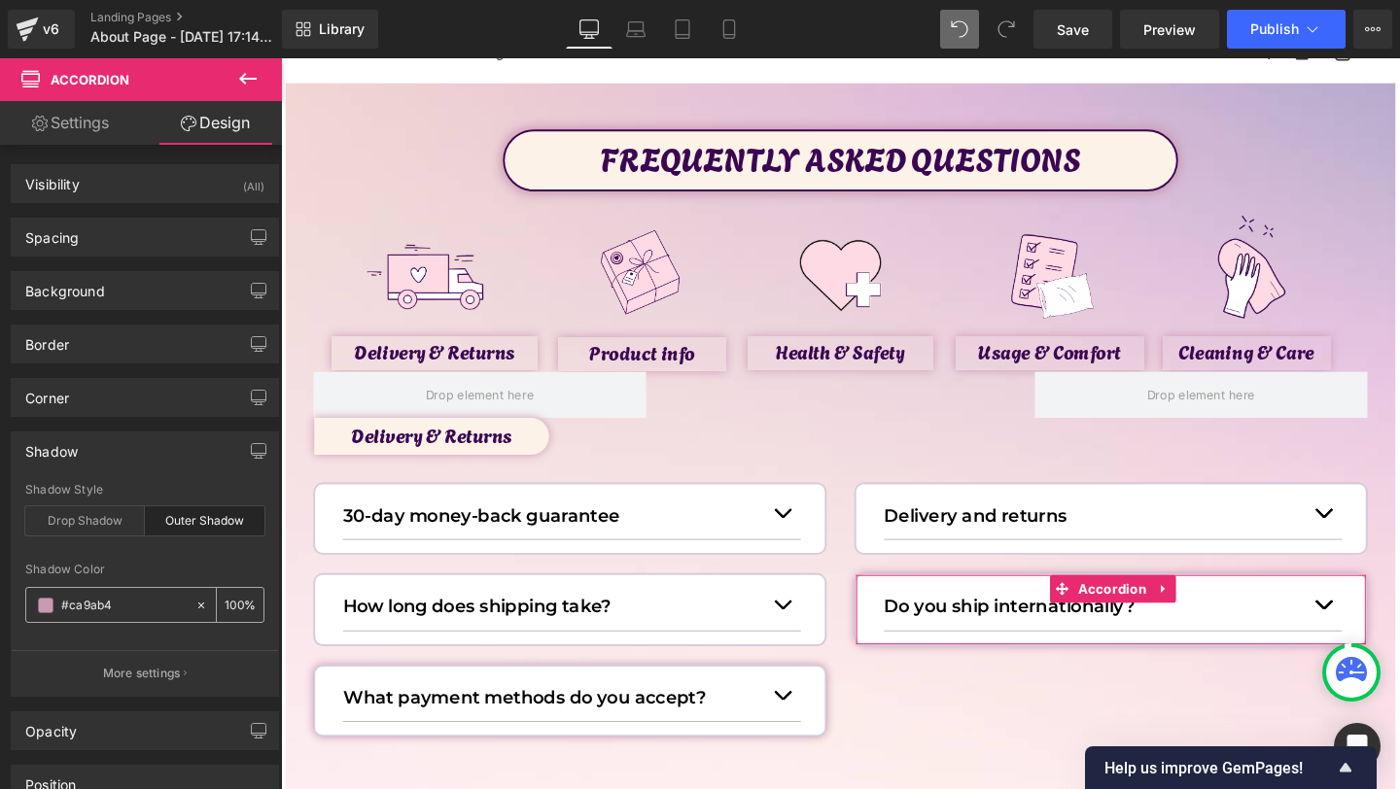
click at [194, 607] on icon at bounding box center [201, 606] width 14 height 14
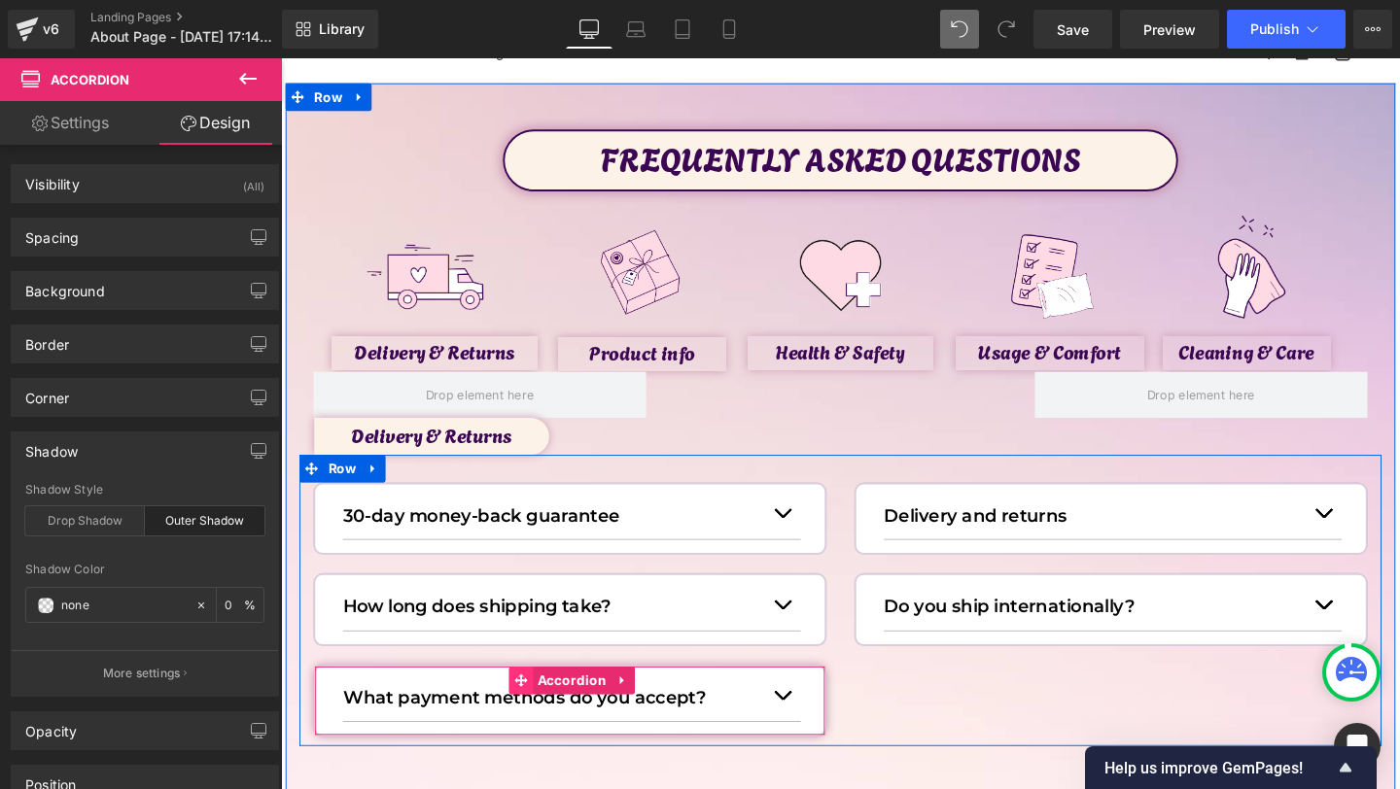
click at [544, 708] on span at bounding box center [532, 712] width 25 height 29
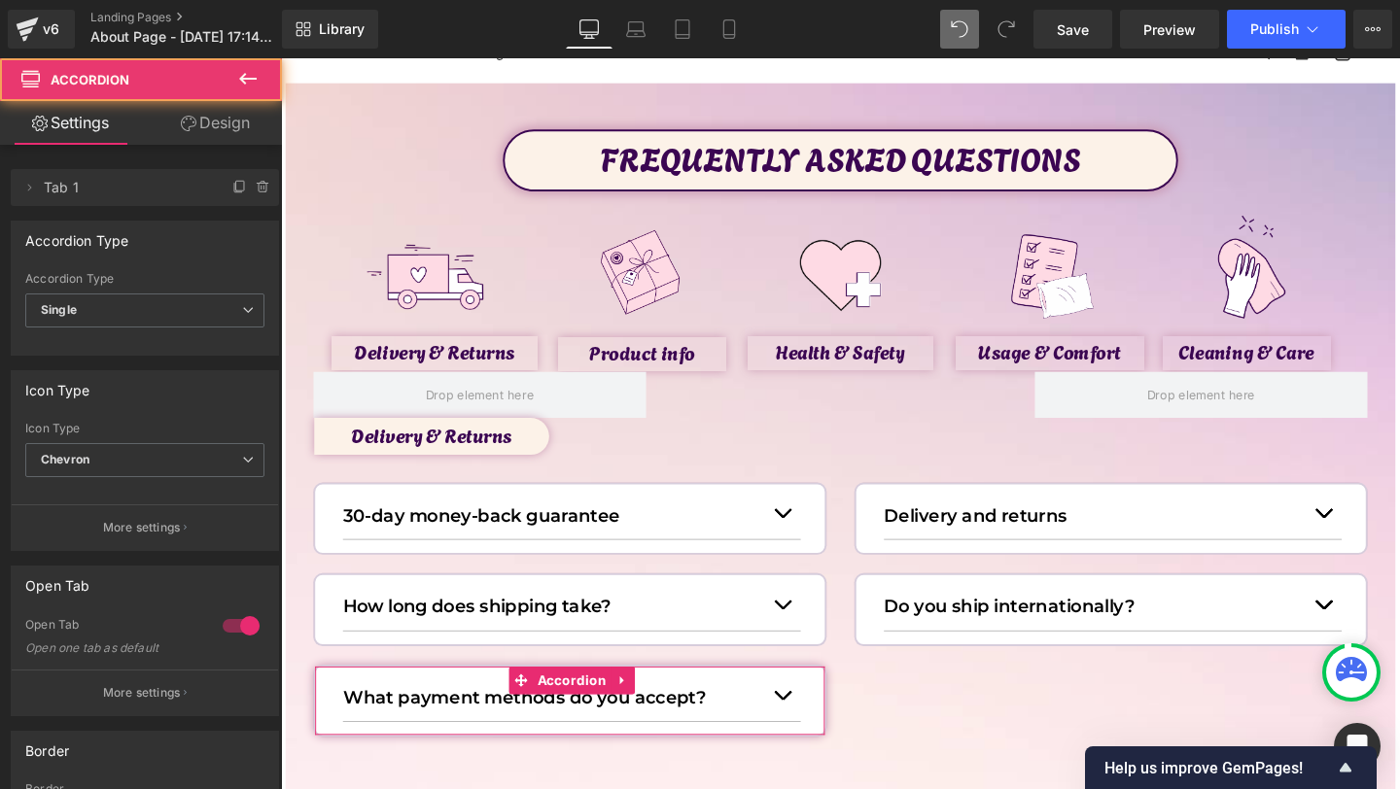
click at [205, 120] on link "Design" at bounding box center [215, 123] width 141 height 44
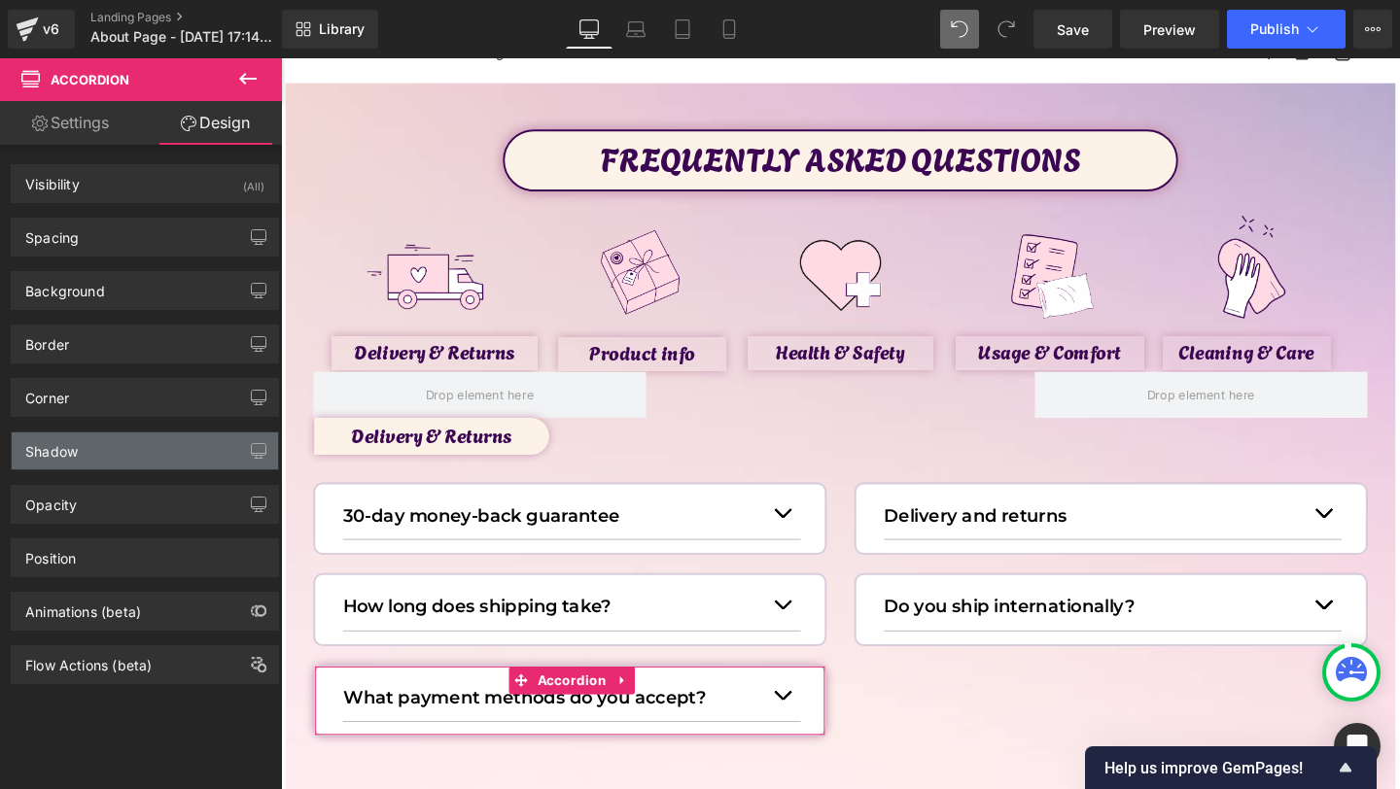
click at [94, 448] on div "Shadow" at bounding box center [145, 451] width 266 height 37
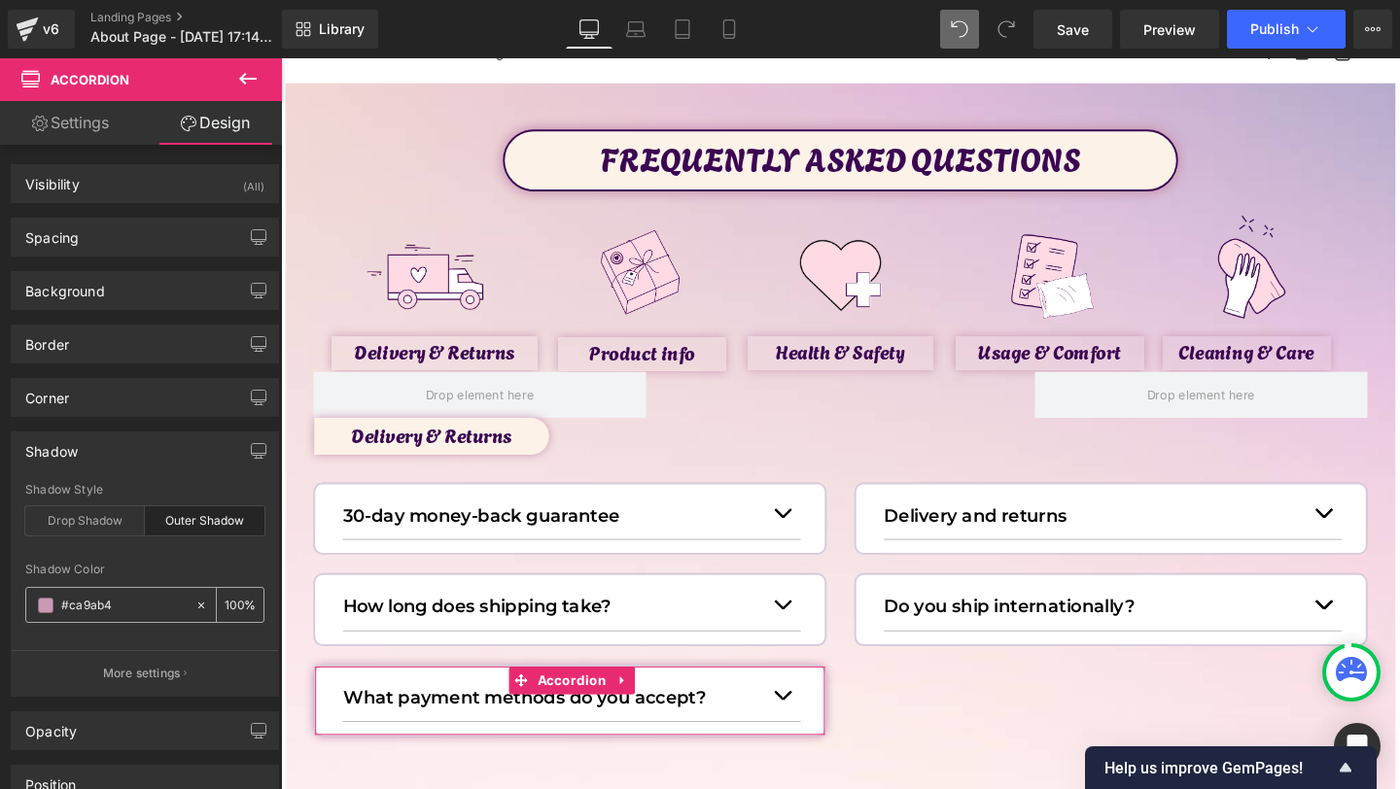
click at [194, 599] on icon at bounding box center [201, 606] width 14 height 14
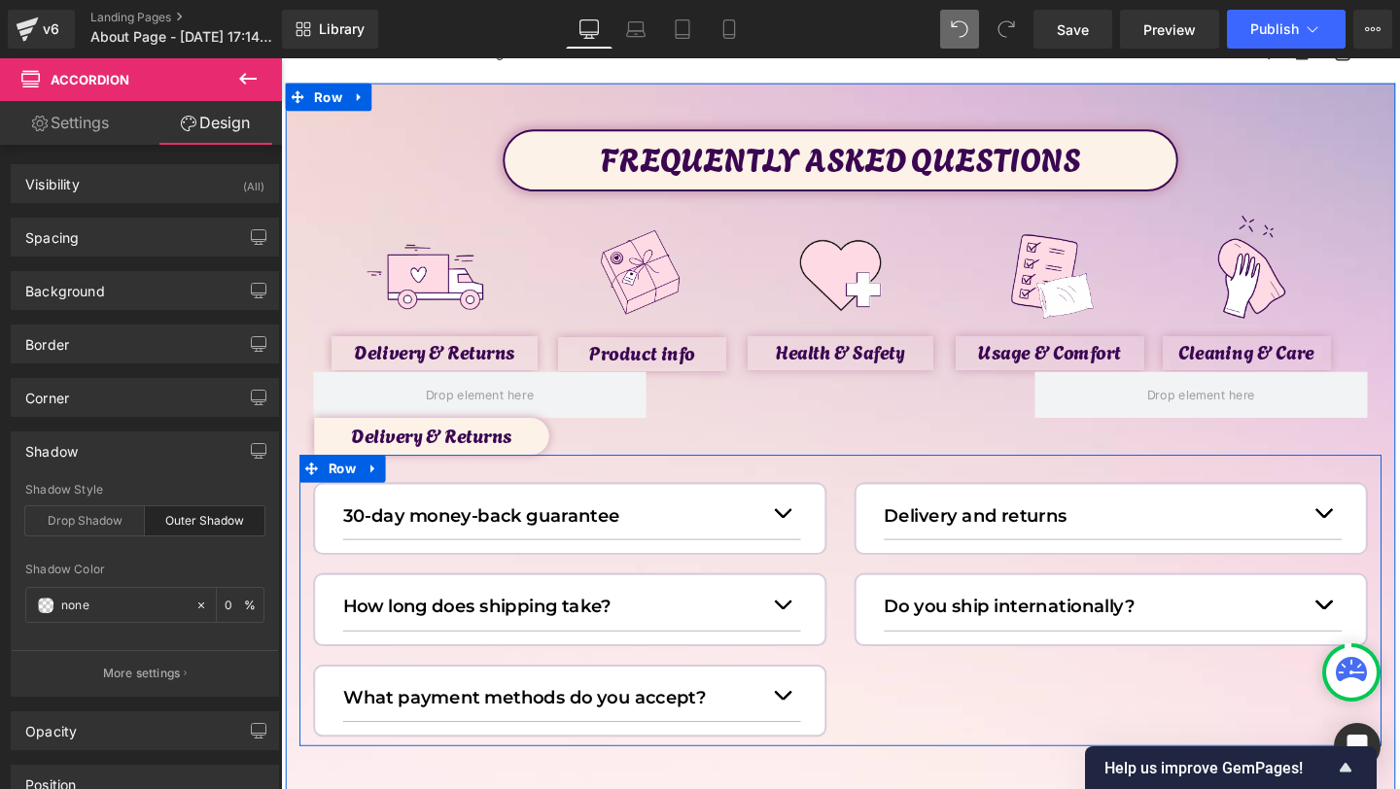
click at [964, 751] on div "30-day money-back guarantee Text Block We want you to feel completely safe when…" at bounding box center [869, 628] width 1138 height 306
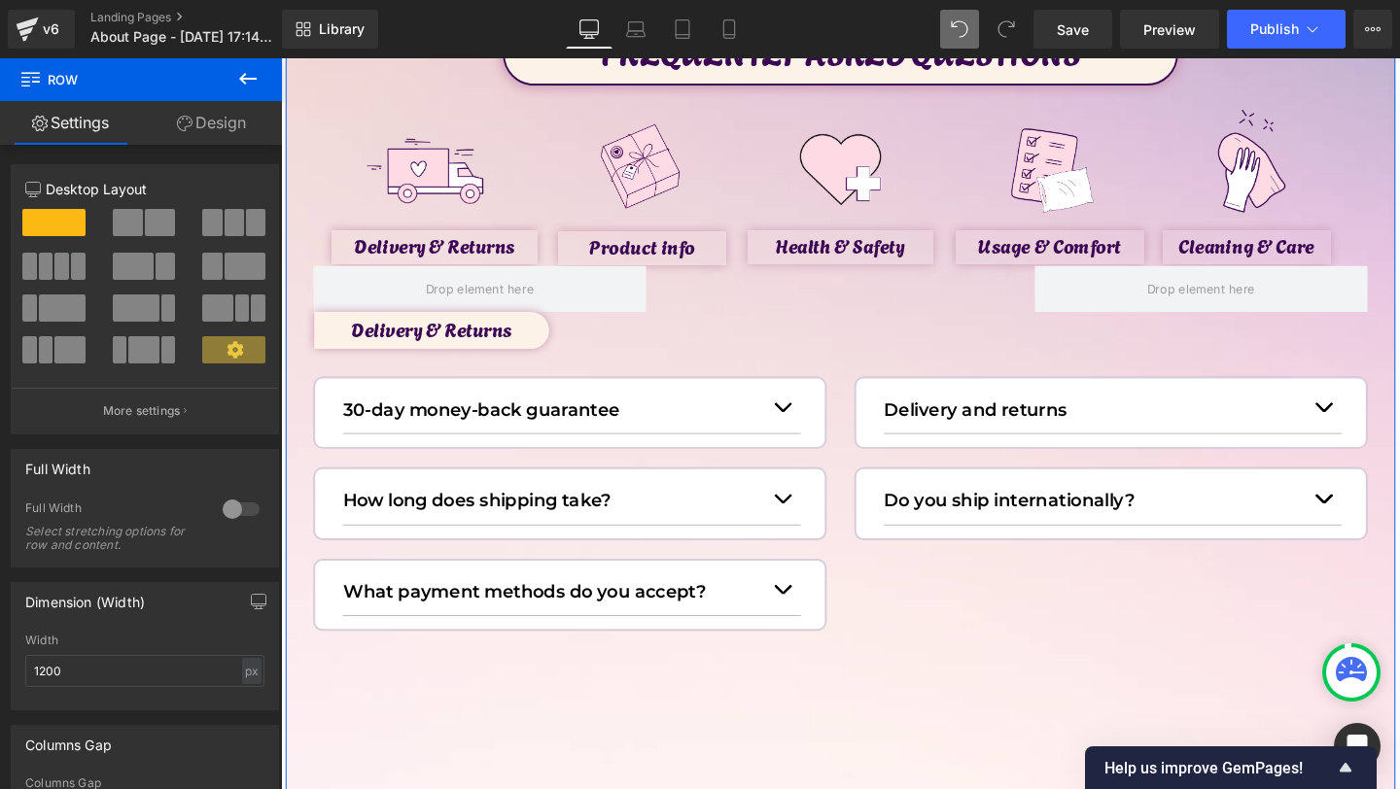
scroll to position [182, 0]
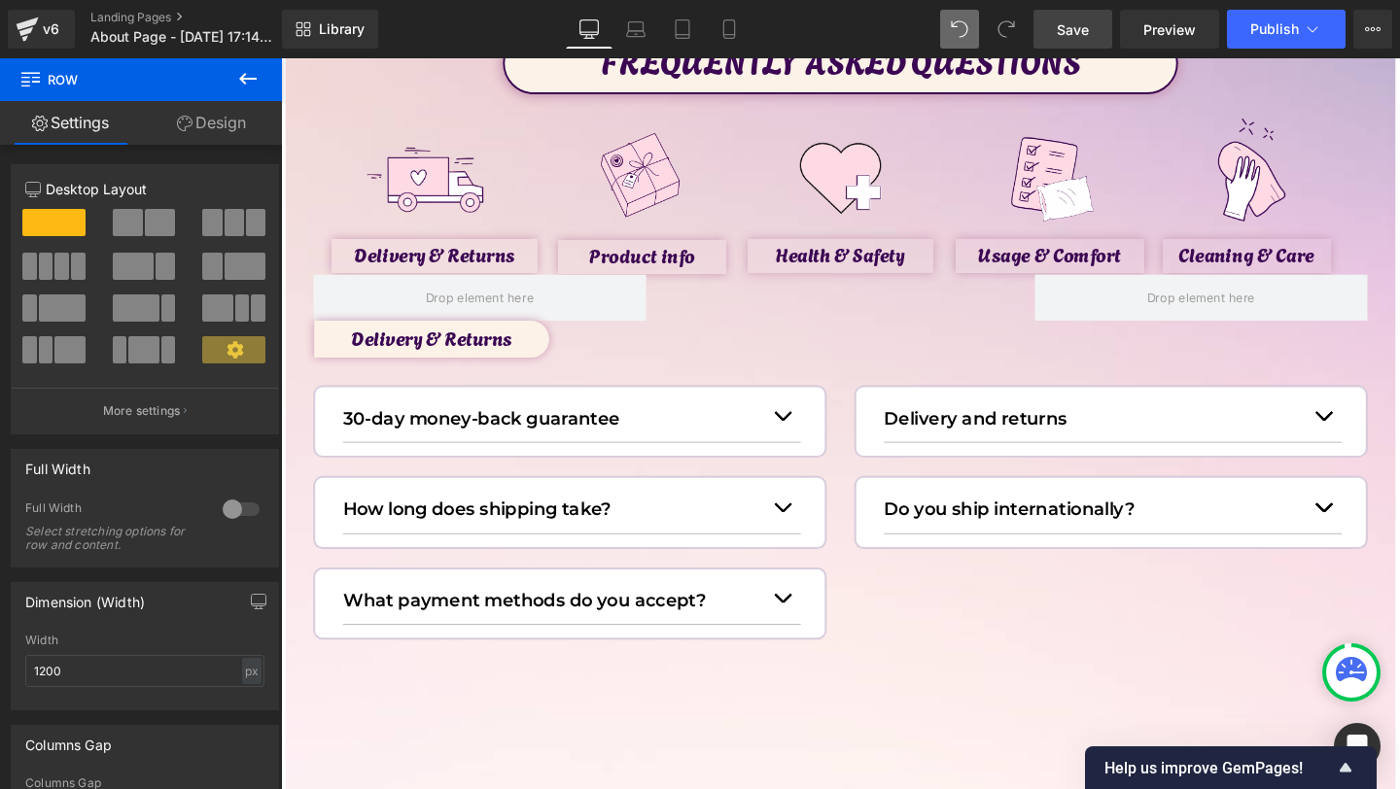
click at [1059, 38] on span "Save" at bounding box center [1073, 29] width 32 height 20
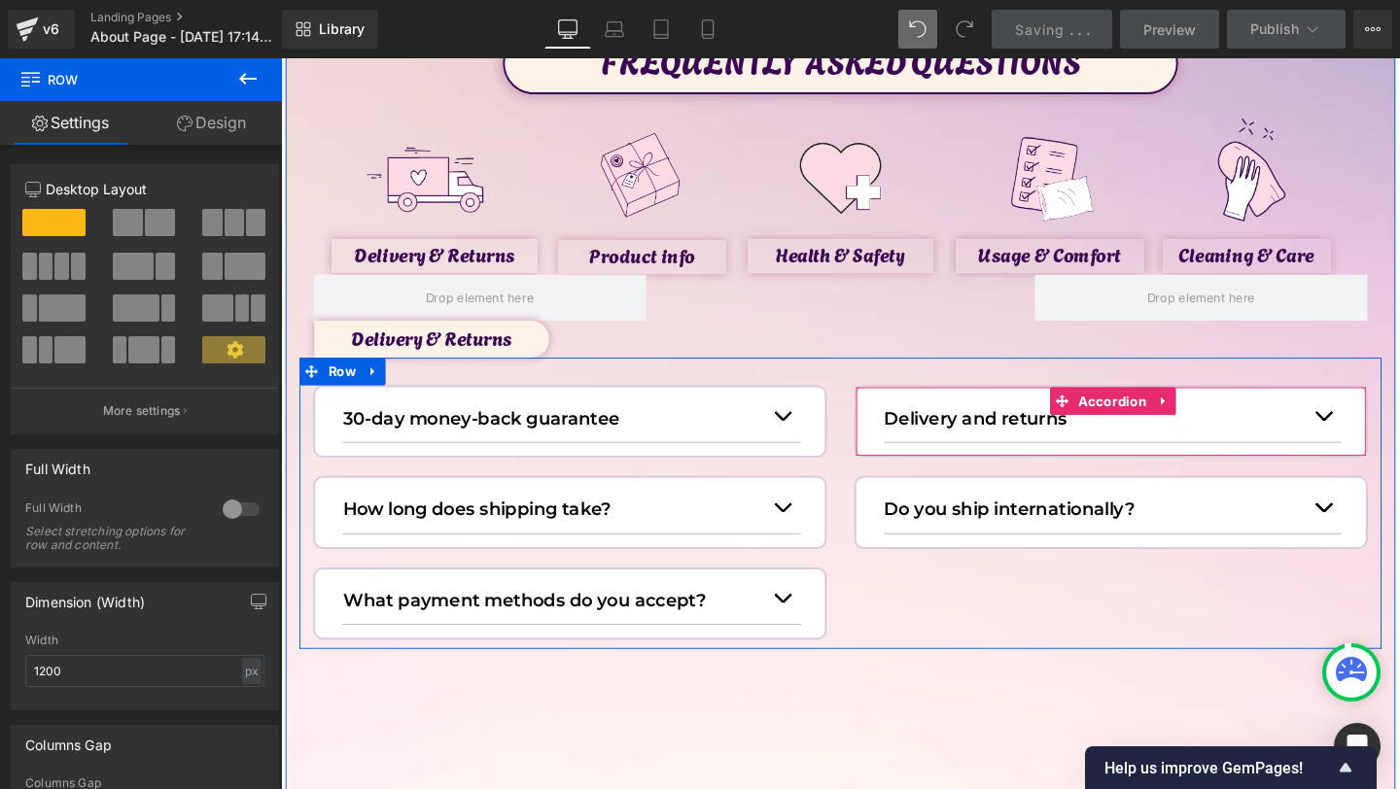
scroll to position [128, 0]
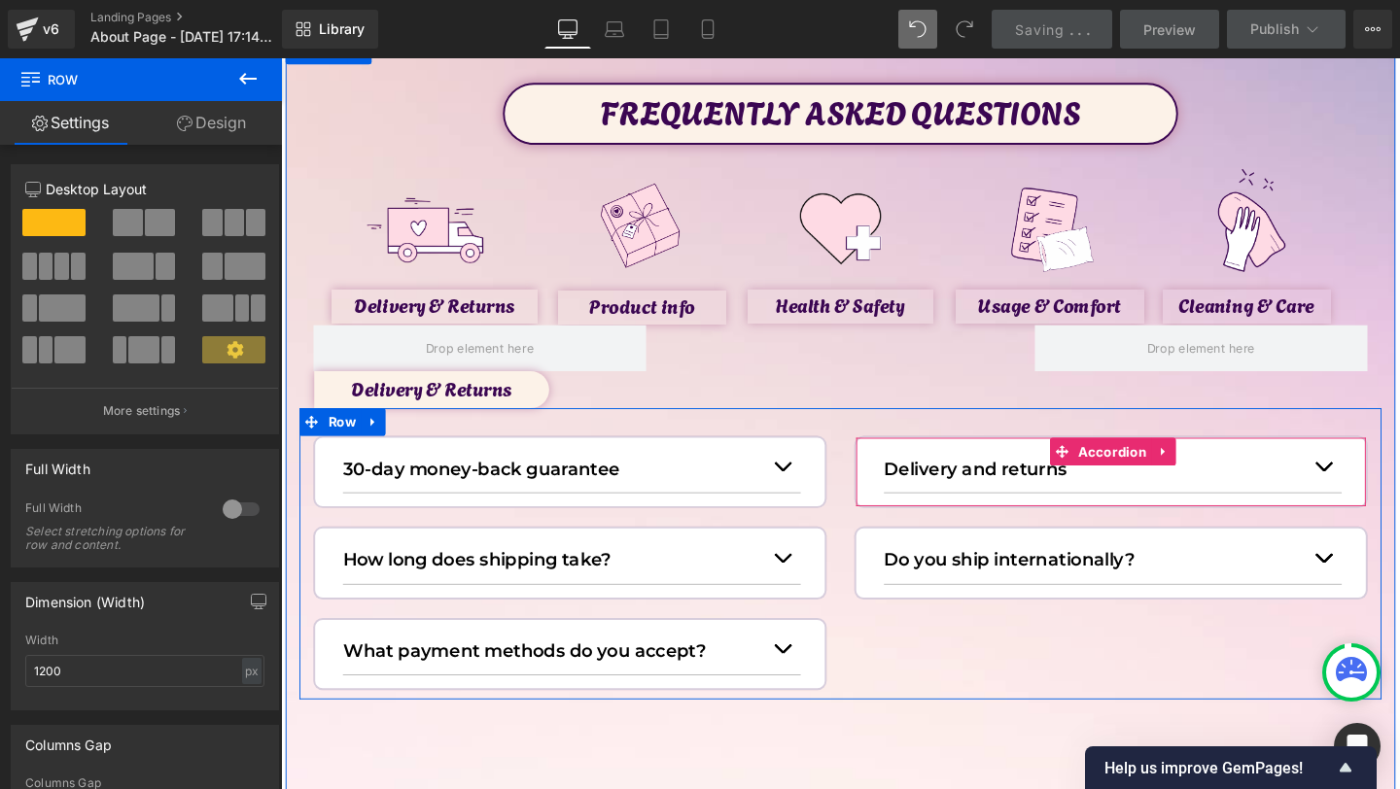
click at [1038, 489] on p "Delivery and returns" at bounding box center [1136, 490] width 442 height 29
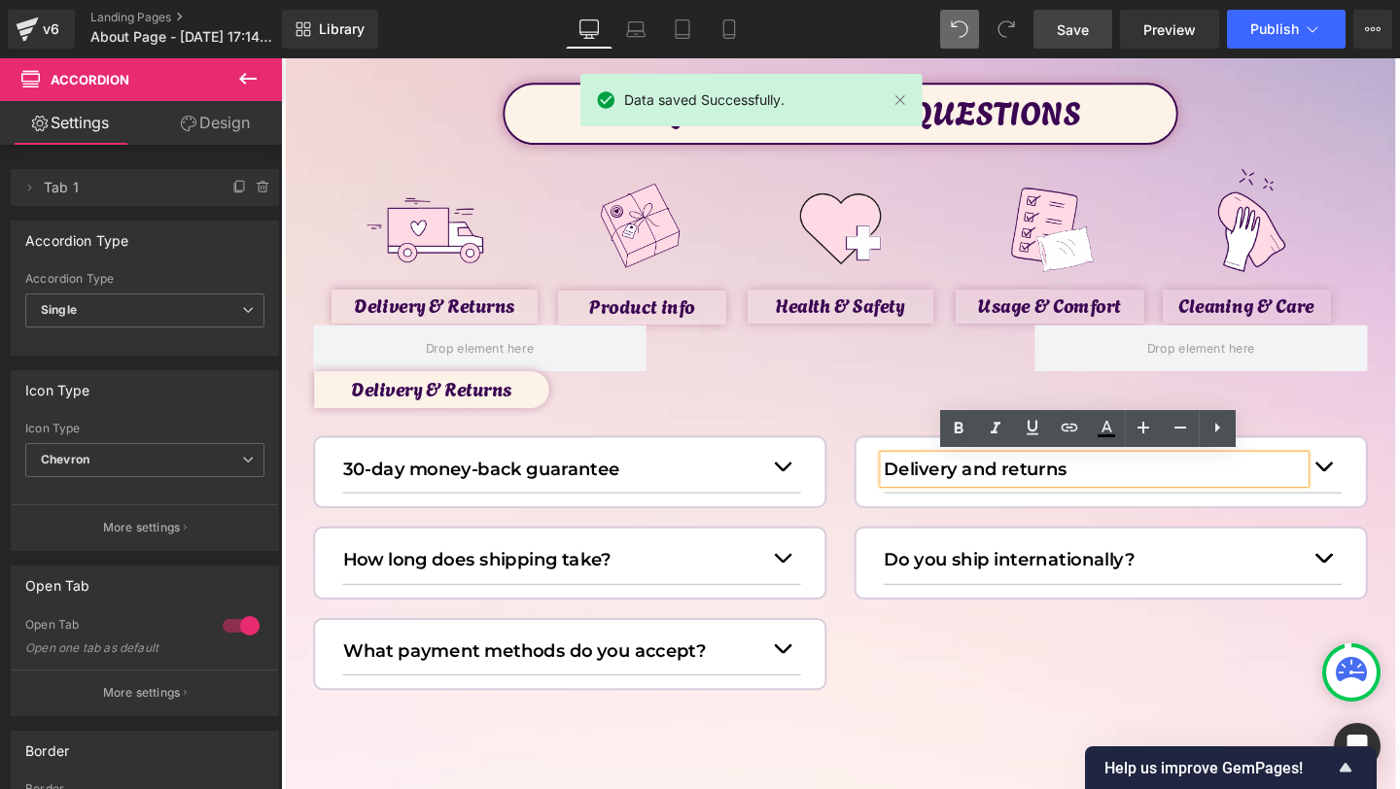
click at [1371, 490] on button "button" at bounding box center [1376, 488] width 39 height 53
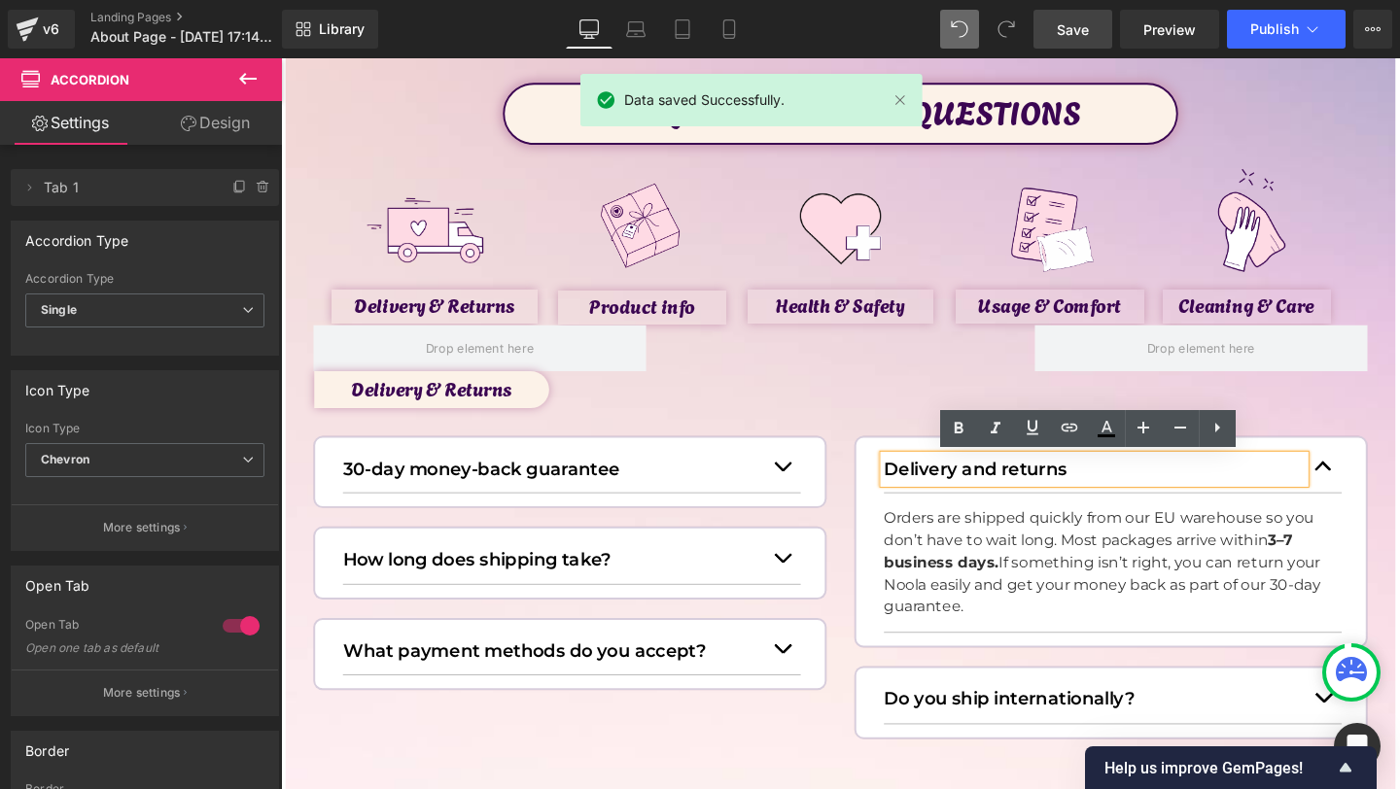
click at [1385, 484] on button "button" at bounding box center [1376, 488] width 39 height 53
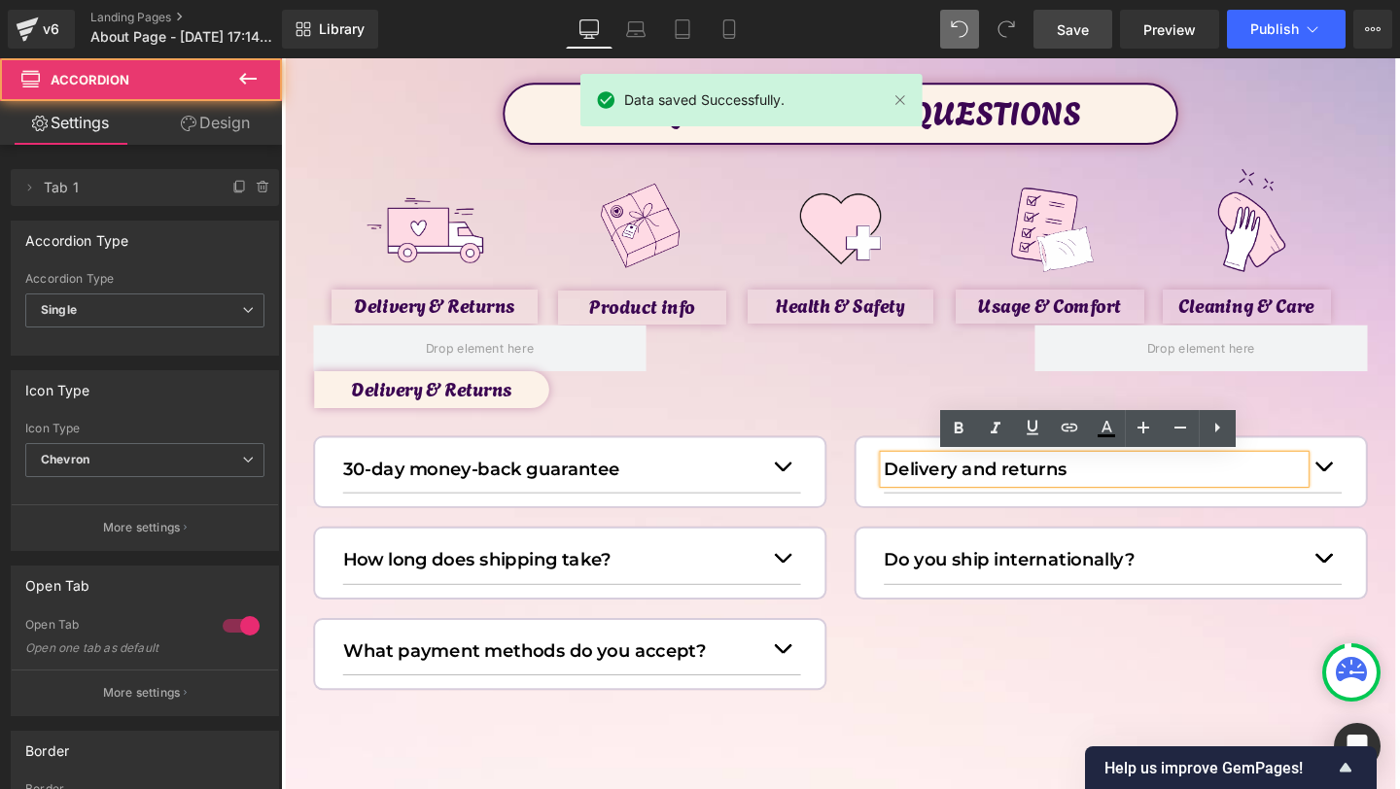
click at [1108, 704] on div "30-day money-back guarantee Text Block We want you to feel completely safe when…" at bounding box center [869, 580] width 1138 height 306
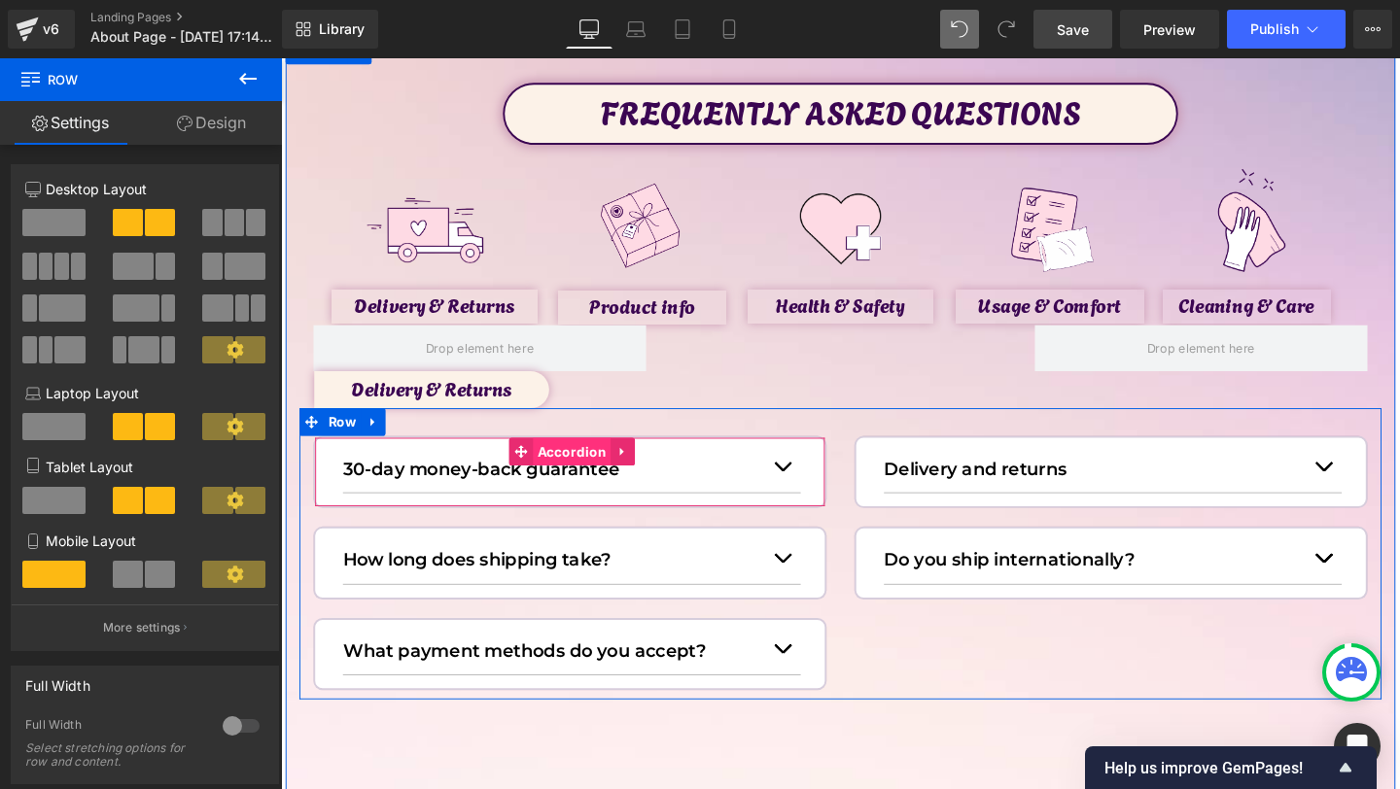
click at [581, 472] on span "Accordion" at bounding box center [586, 472] width 83 height 29
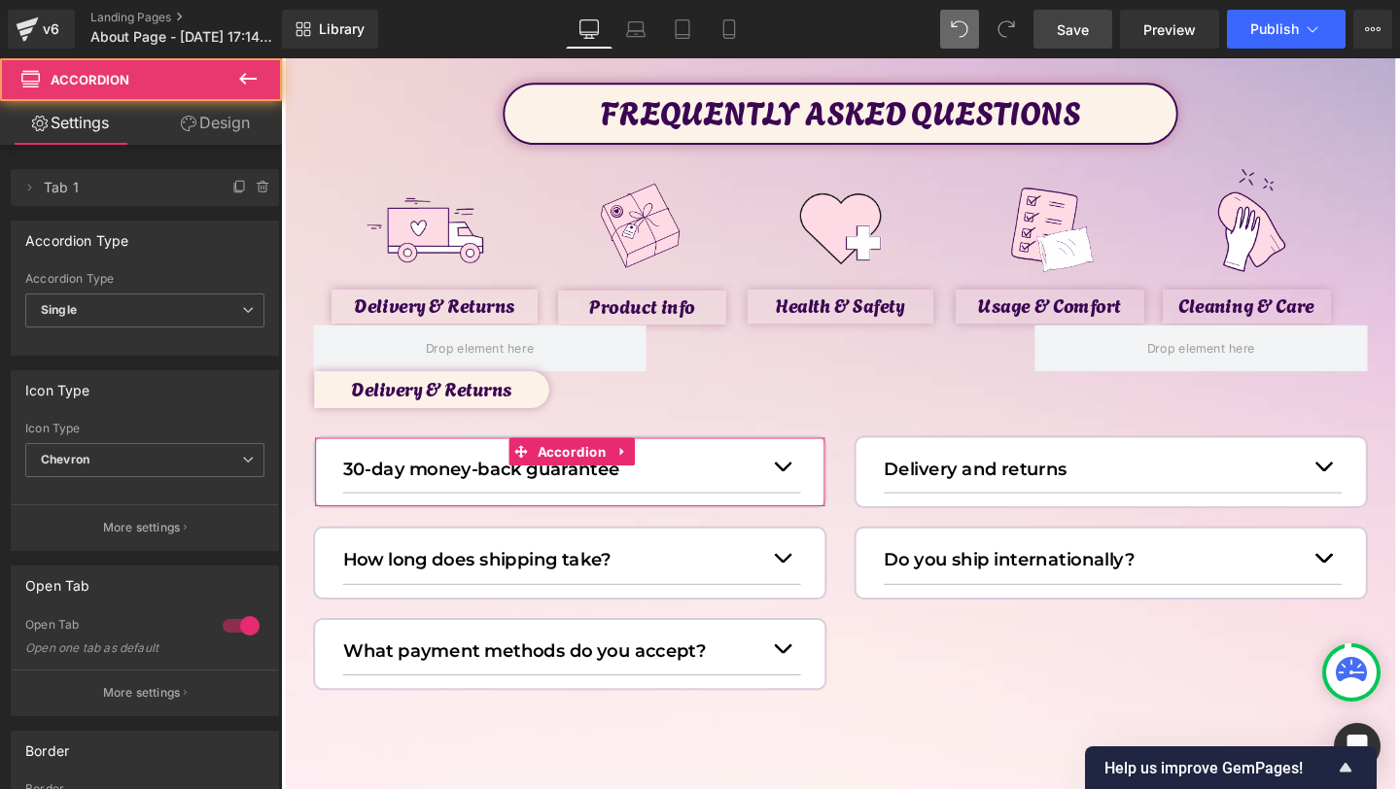
click at [242, 109] on link "Design" at bounding box center [215, 123] width 141 height 44
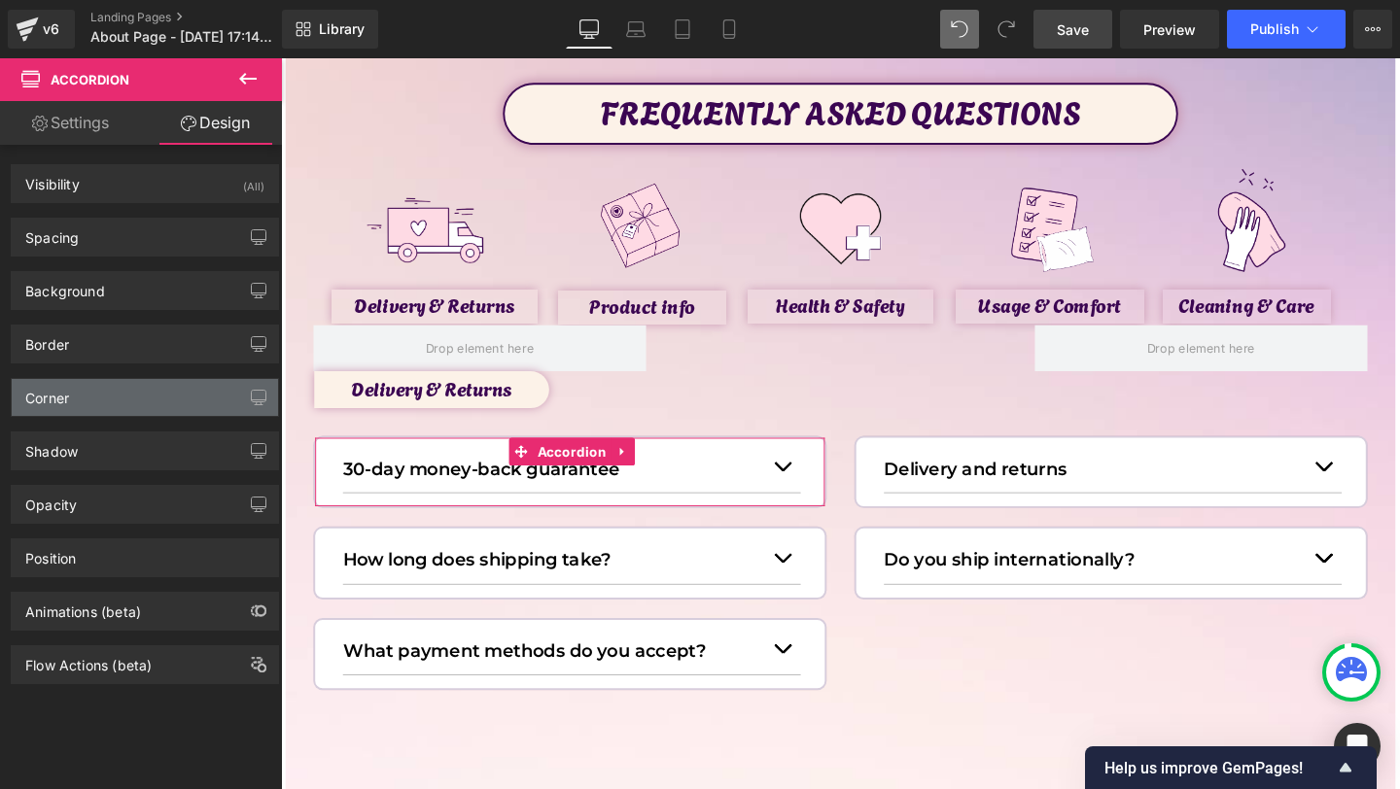
click at [82, 397] on div "Corner" at bounding box center [145, 397] width 266 height 37
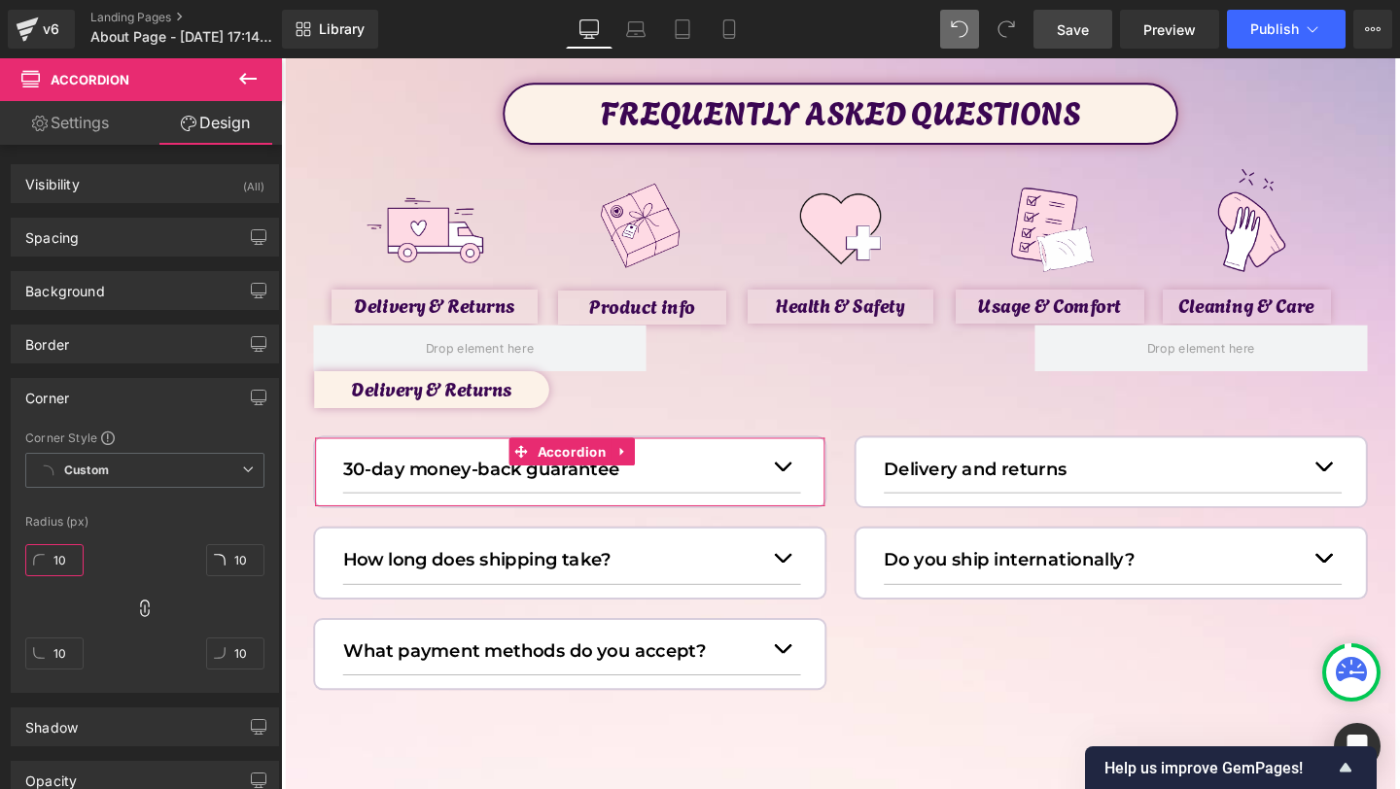
click at [68, 575] on input "10" at bounding box center [54, 560] width 58 height 32
click at [69, 348] on div "Border" at bounding box center [47, 339] width 44 height 27
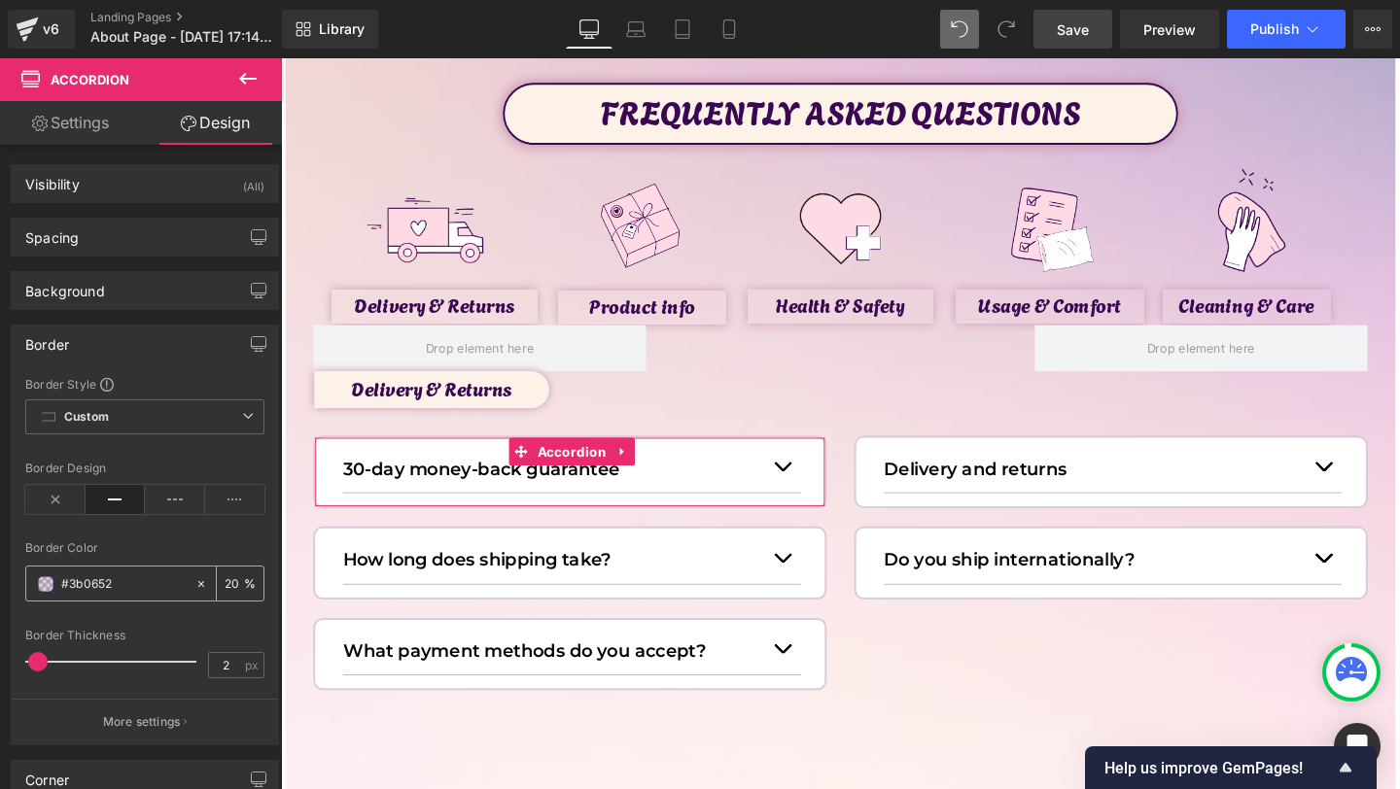
click at [217, 594] on div "20 %" at bounding box center [240, 584] width 47 height 34
click at [225, 593] on input "20" at bounding box center [234, 583] width 19 height 21
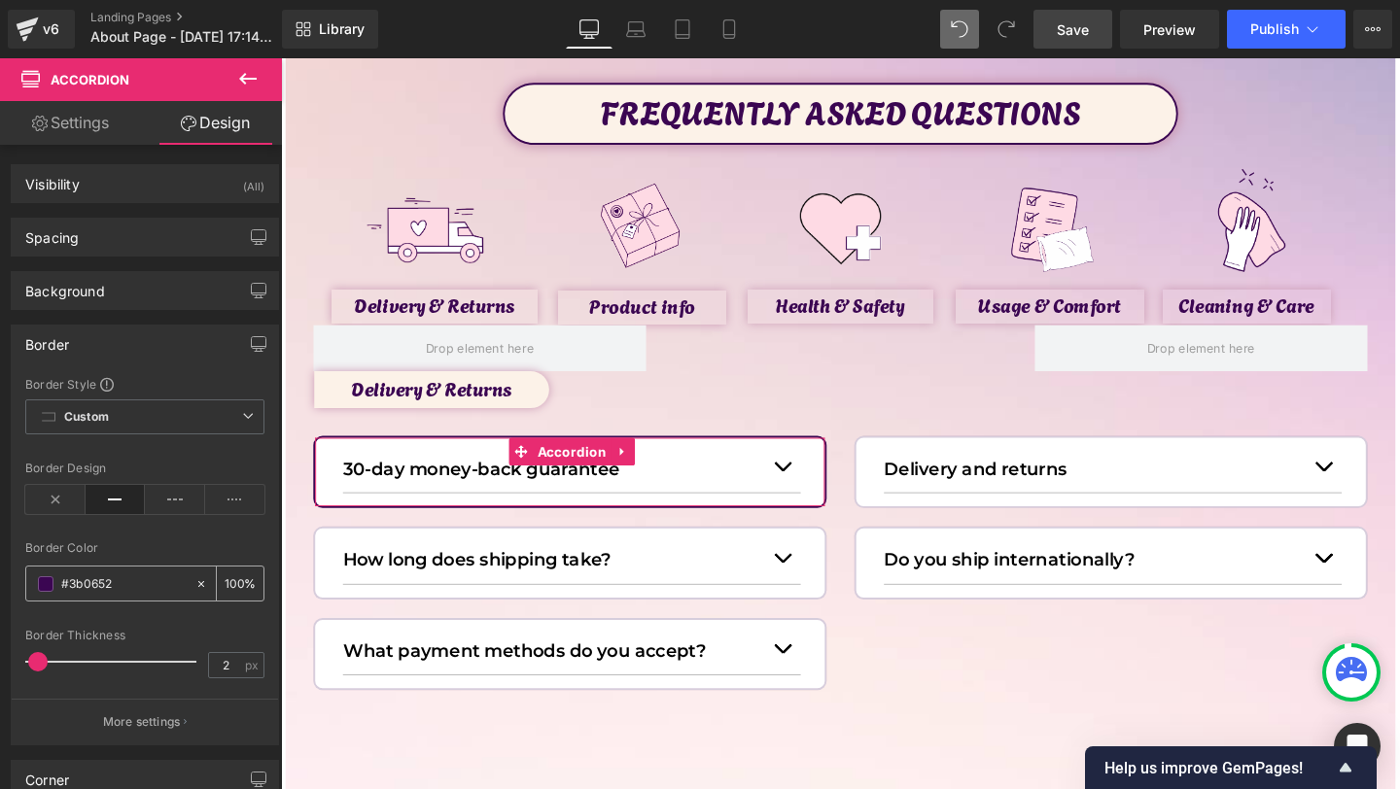
click at [41, 581] on span at bounding box center [46, 585] width 16 height 16
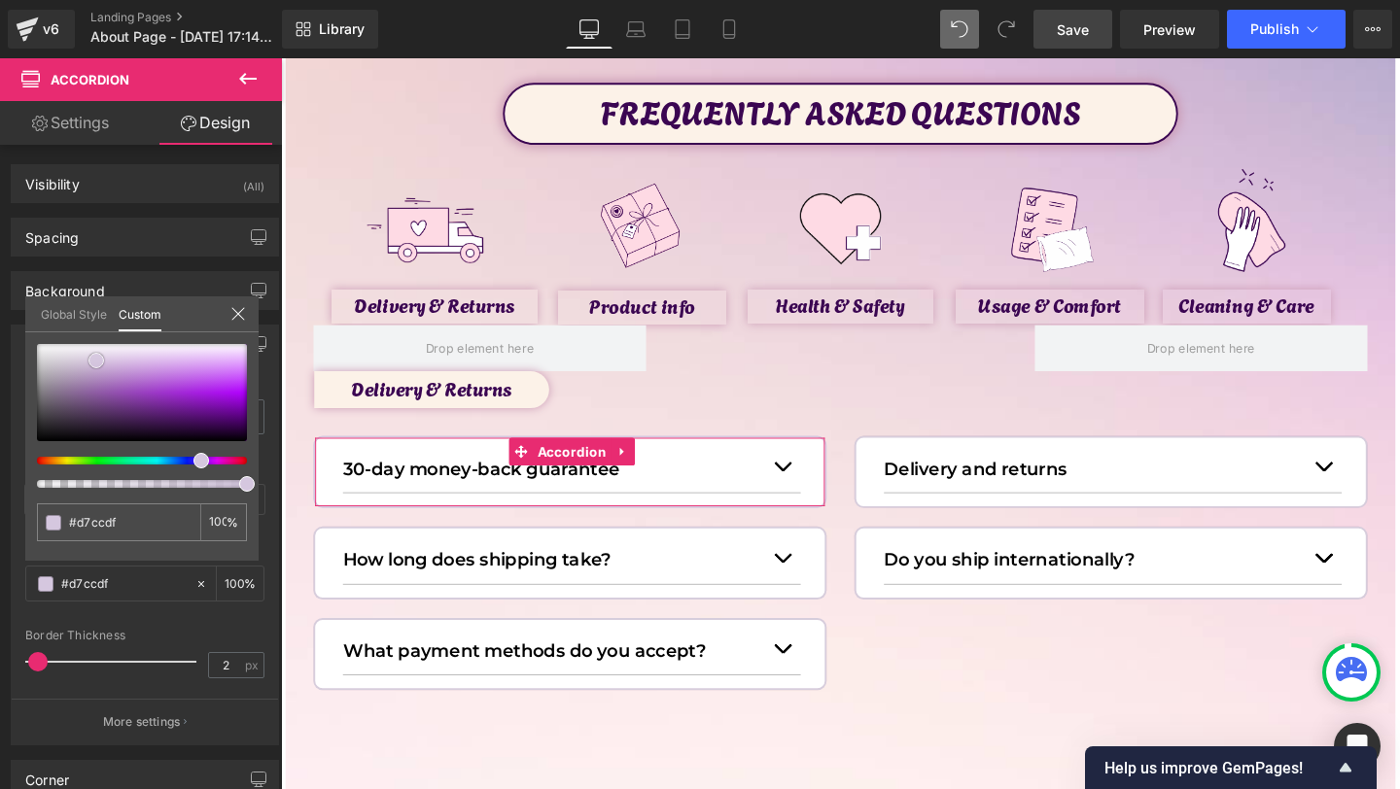
drag, startPoint x: 124, startPoint y: 429, endPoint x: 92, endPoint y: 360, distance: 76.1
click at [92, 360] on div at bounding box center [142, 392] width 210 height 97
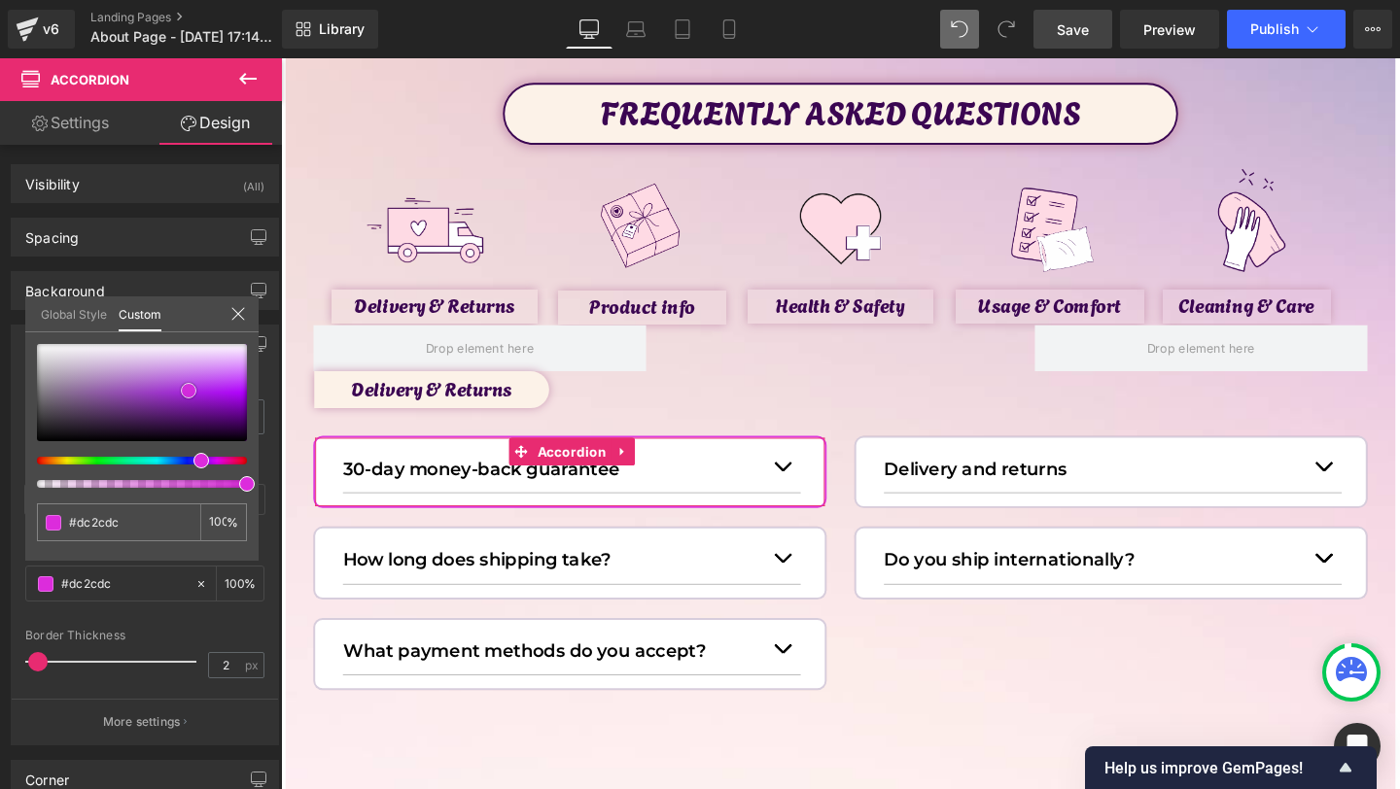
drag, startPoint x: 45, startPoint y: 413, endPoint x: 189, endPoint y: 391, distance: 145.6
click at [189, 391] on div at bounding box center [142, 392] width 210 height 97
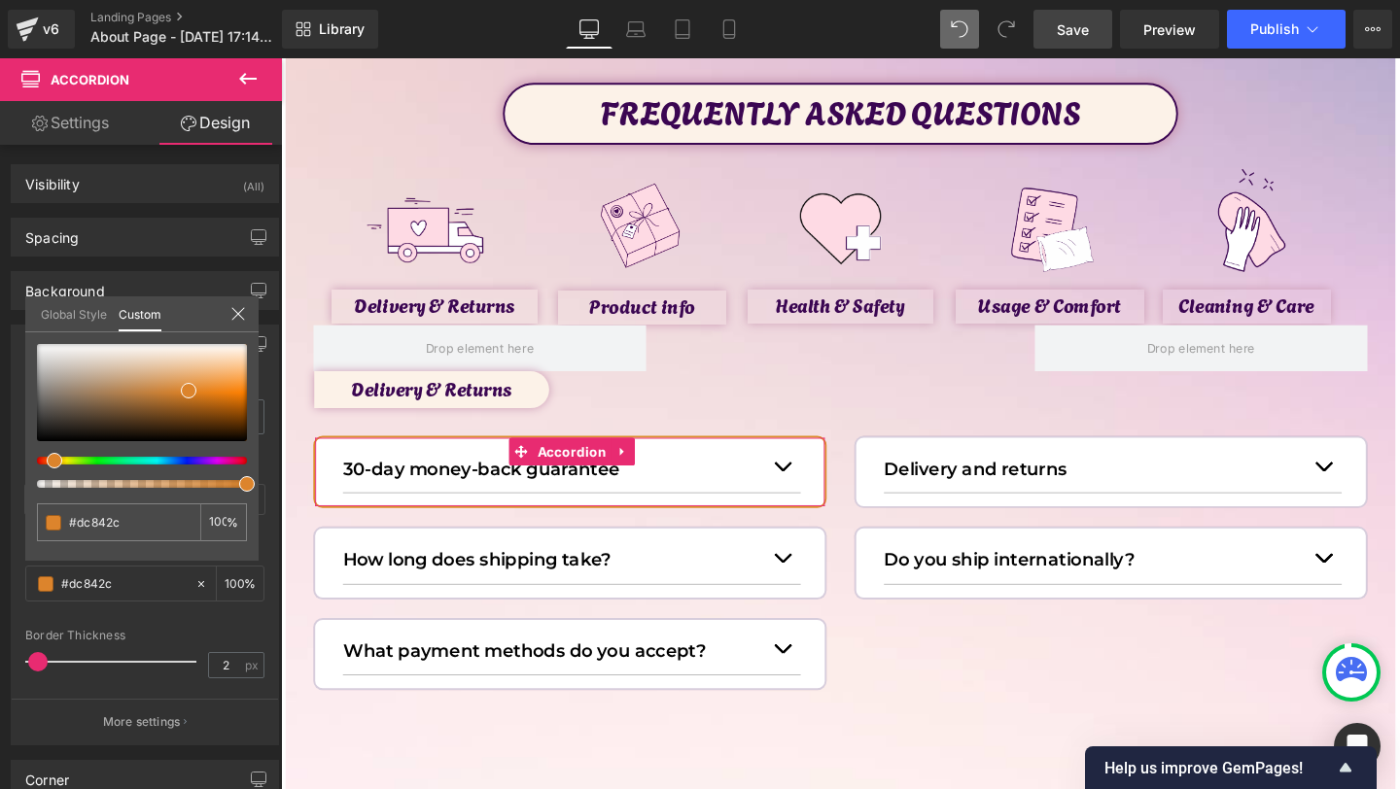
drag, startPoint x: 224, startPoint y: 458, endPoint x: 47, endPoint y: 466, distance: 177.1
click at [47, 466] on div at bounding box center [142, 416] width 210 height 144
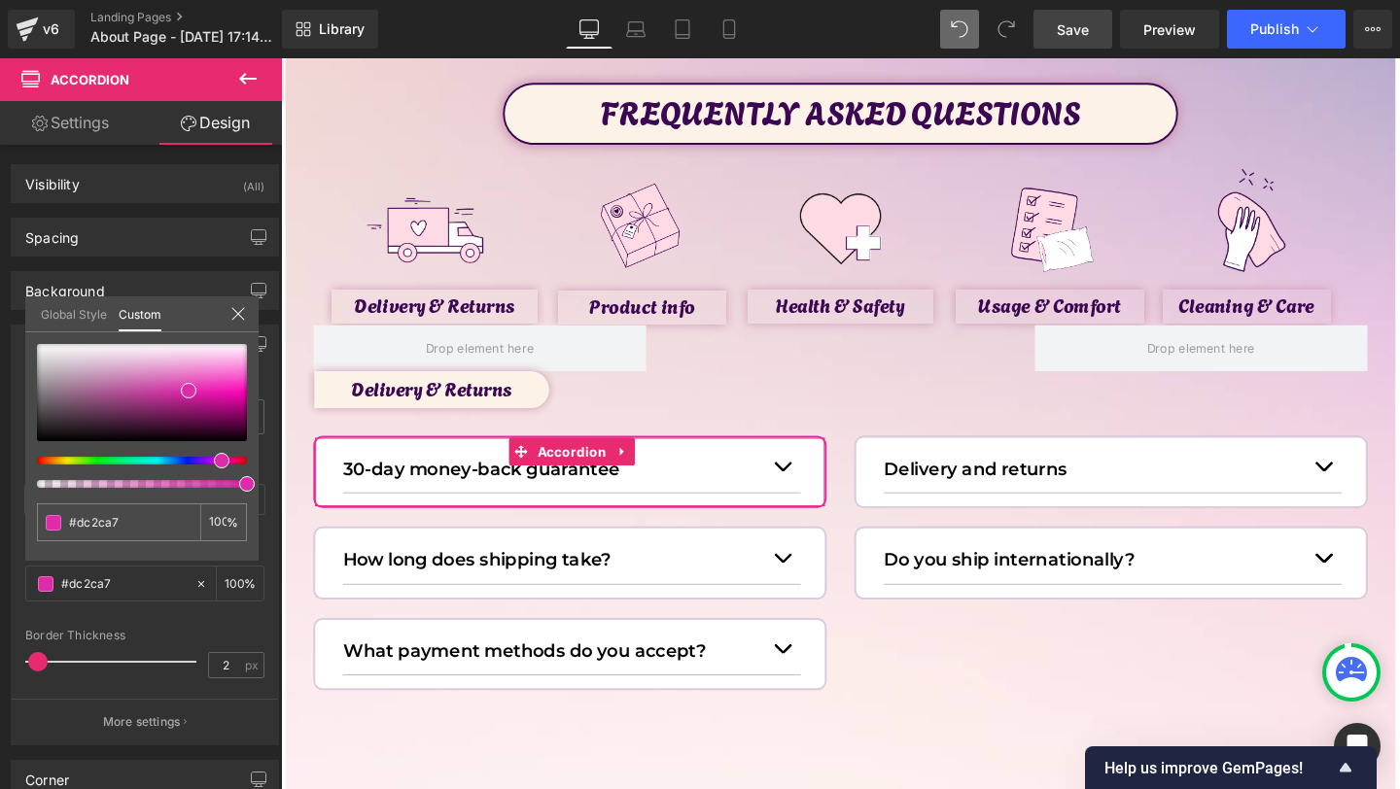
drag, startPoint x: 102, startPoint y: 460, endPoint x: 215, endPoint y: 483, distance: 115.2
click at [215, 483] on div at bounding box center [142, 416] width 210 height 144
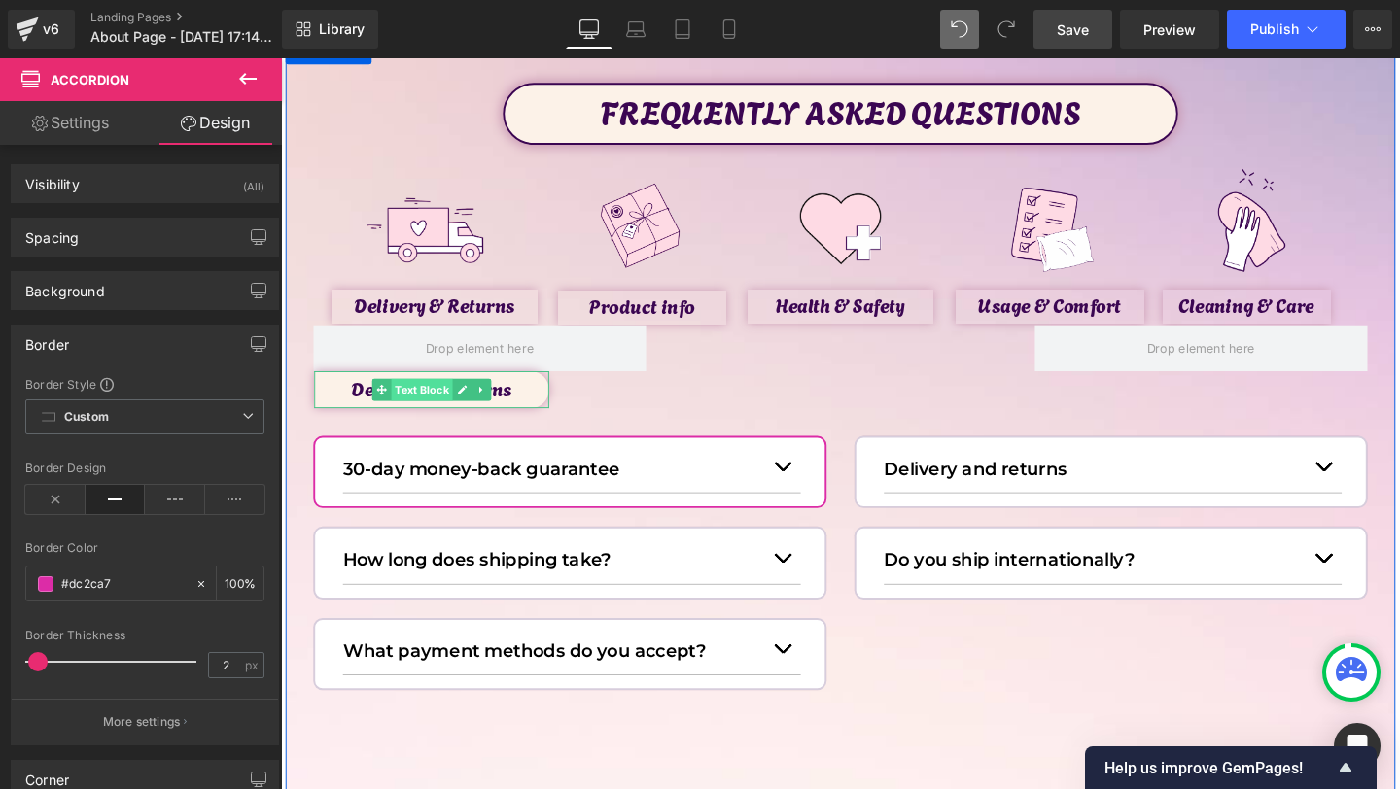
click at [418, 408] on span "Text Block" at bounding box center [429, 407] width 64 height 23
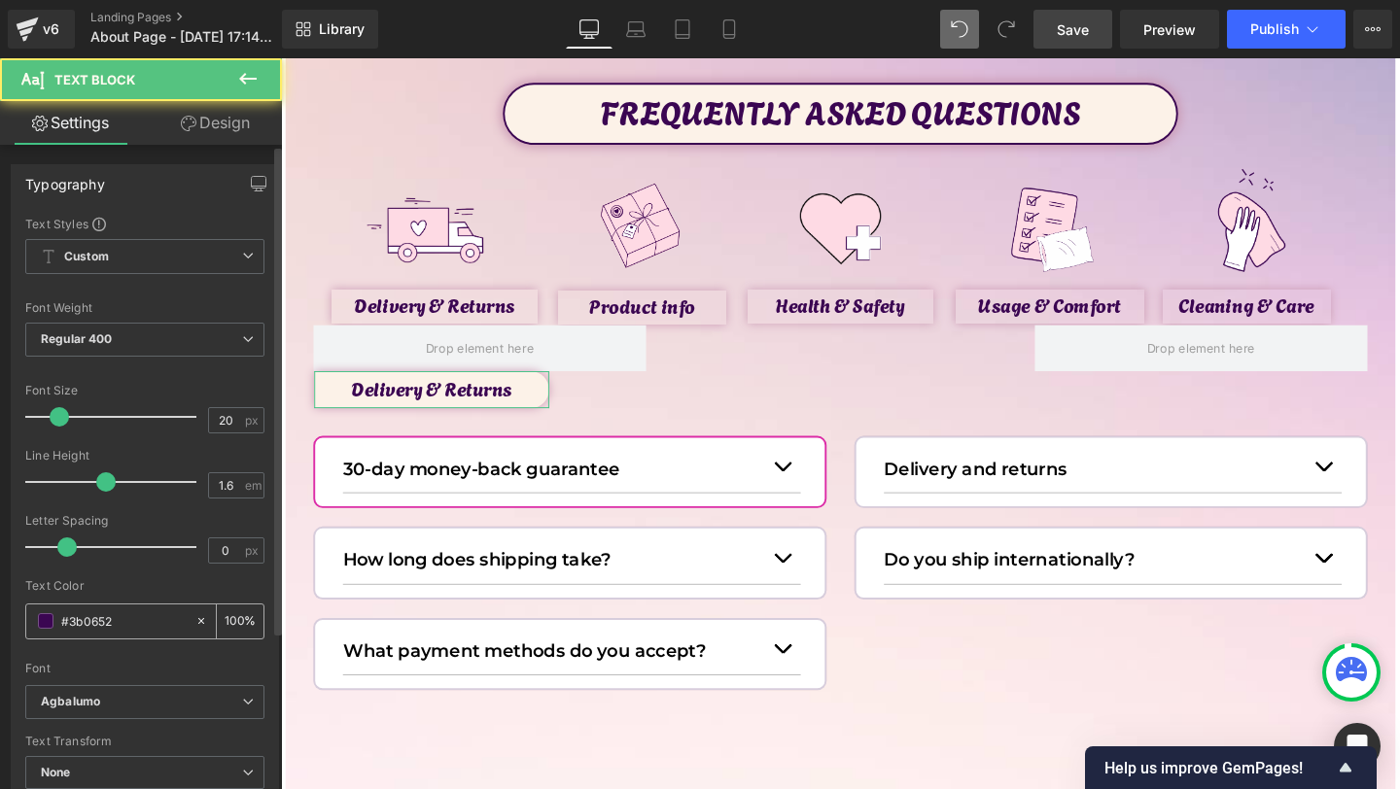
click at [97, 622] on input "#3b0652" at bounding box center [123, 621] width 124 height 21
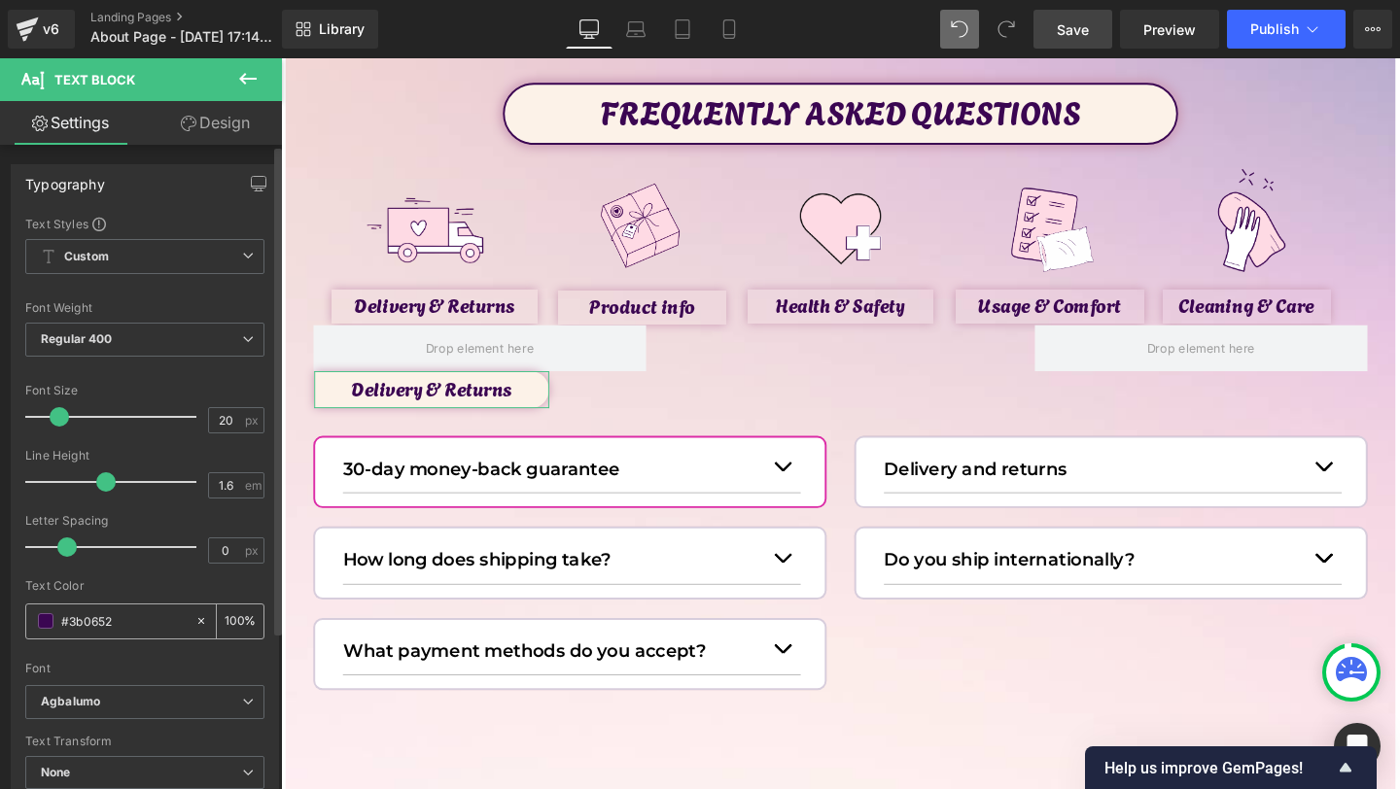
click at [97, 622] on input "#3b0652" at bounding box center [123, 621] width 124 height 21
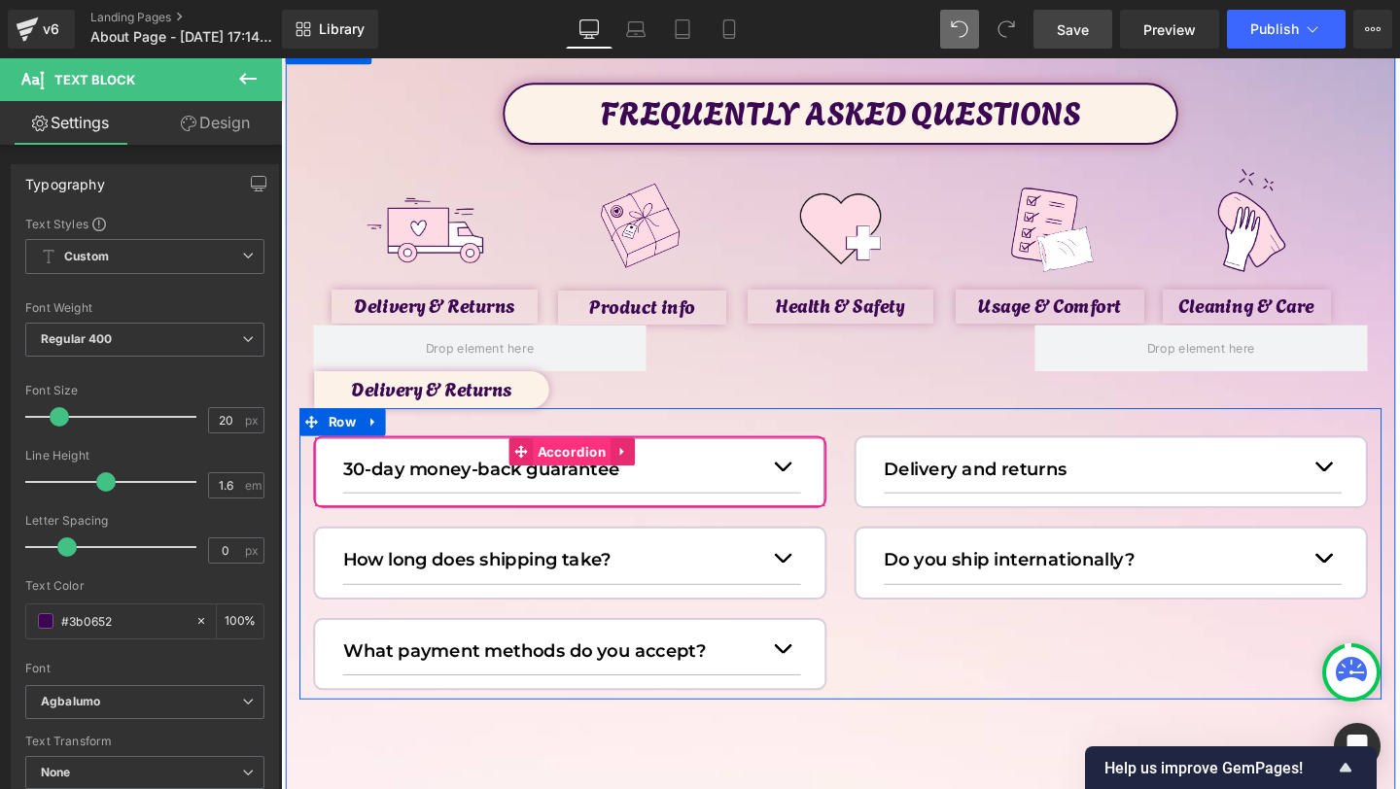
click at [557, 476] on span "Accordion" at bounding box center [586, 472] width 83 height 29
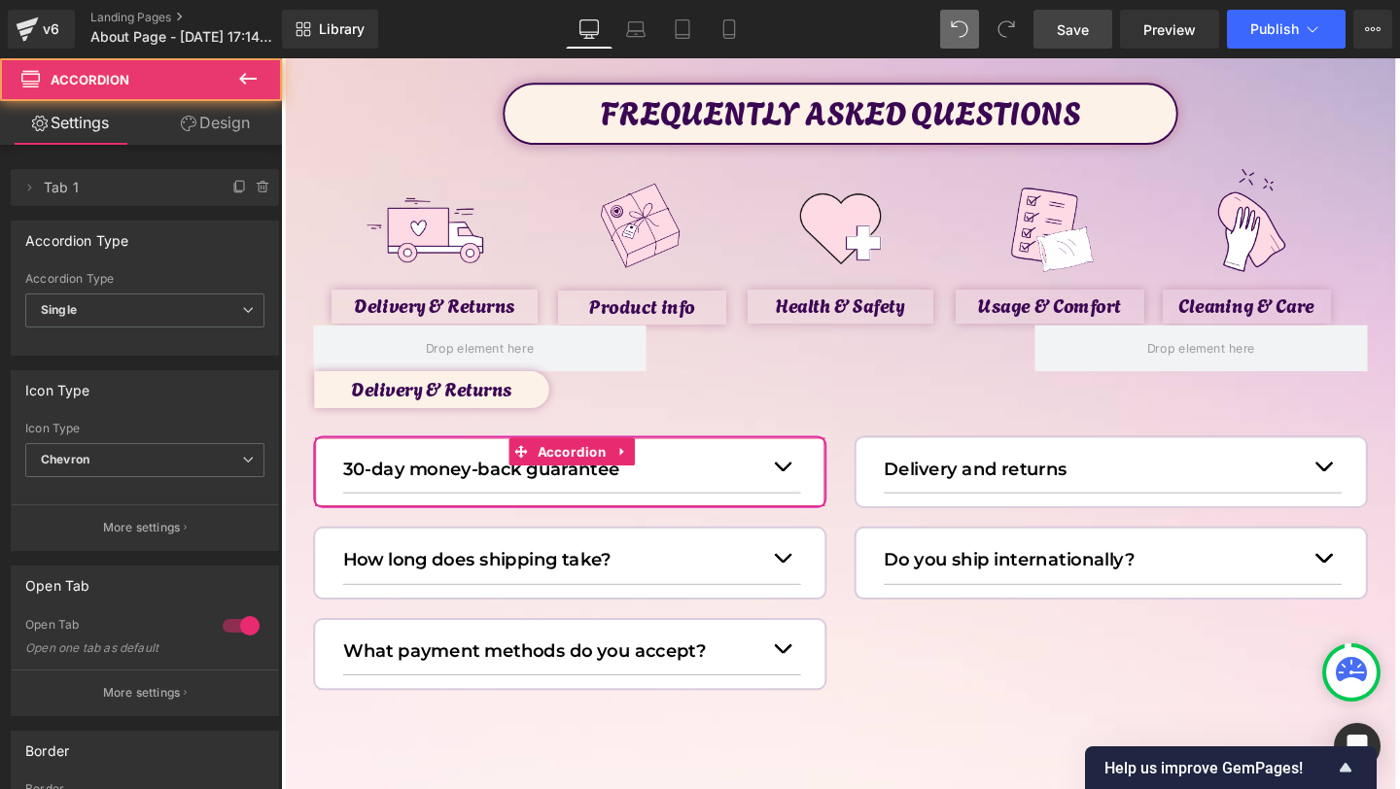
click at [194, 121] on link "Design" at bounding box center [215, 123] width 141 height 44
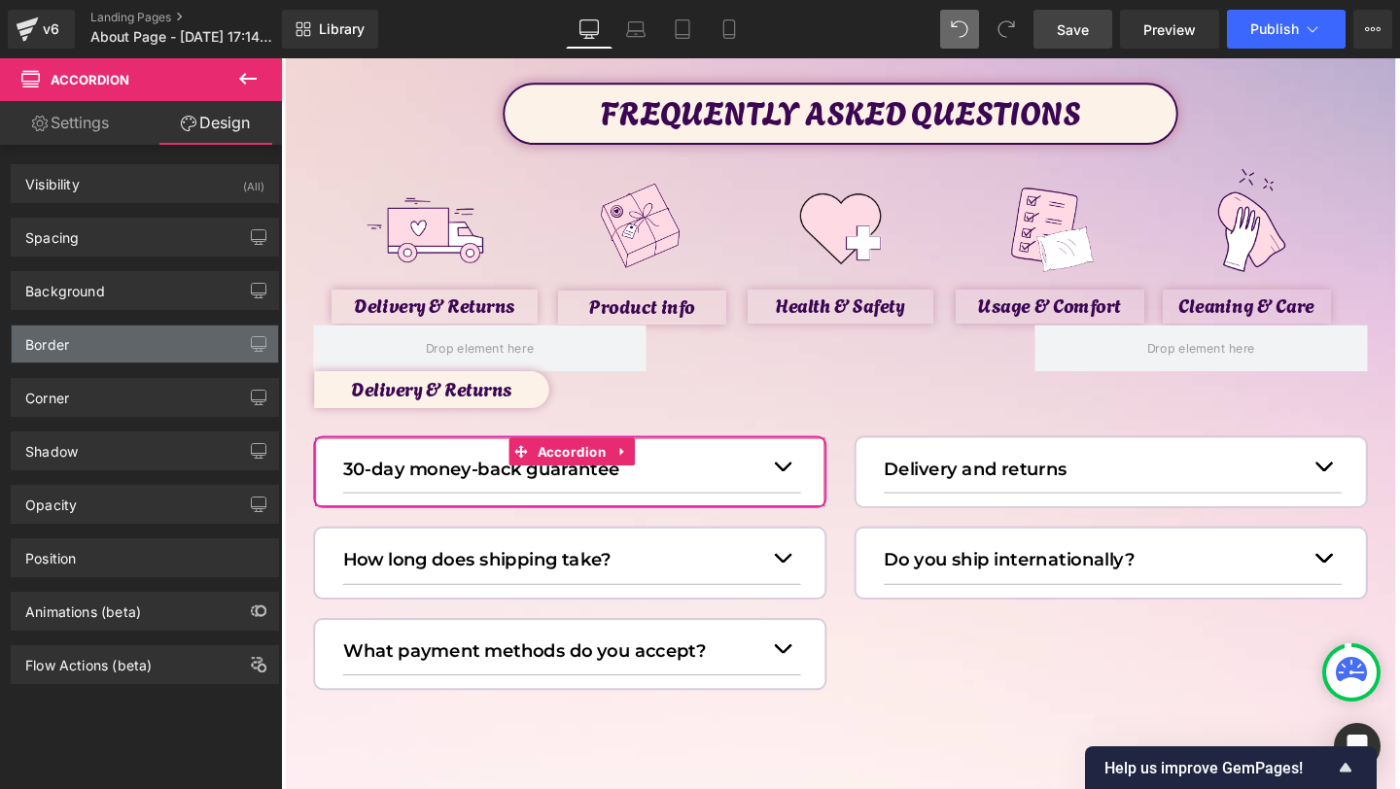
click at [91, 357] on div "Border" at bounding box center [145, 344] width 266 height 37
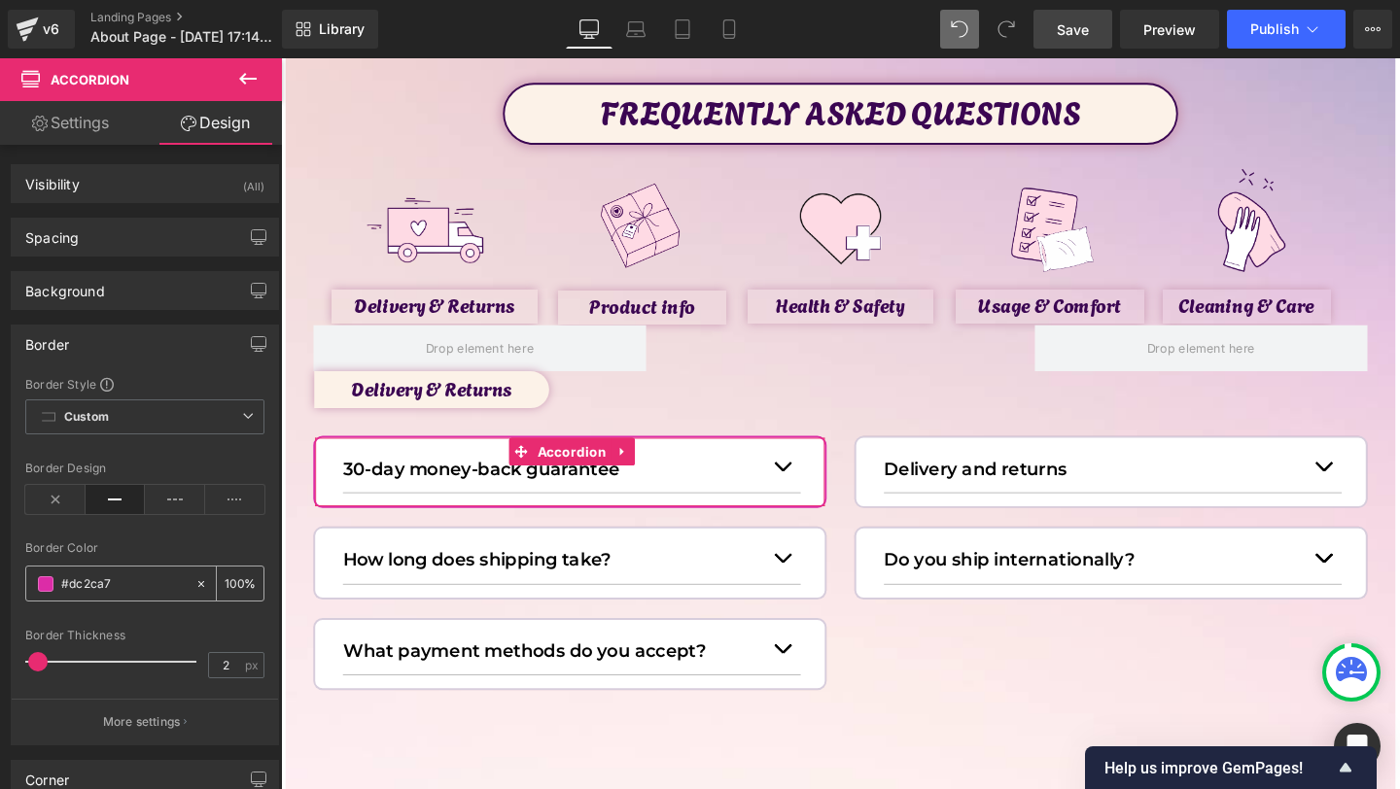
click at [101, 588] on input "#dc2ca7" at bounding box center [123, 584] width 124 height 21
paste input "3b0652"
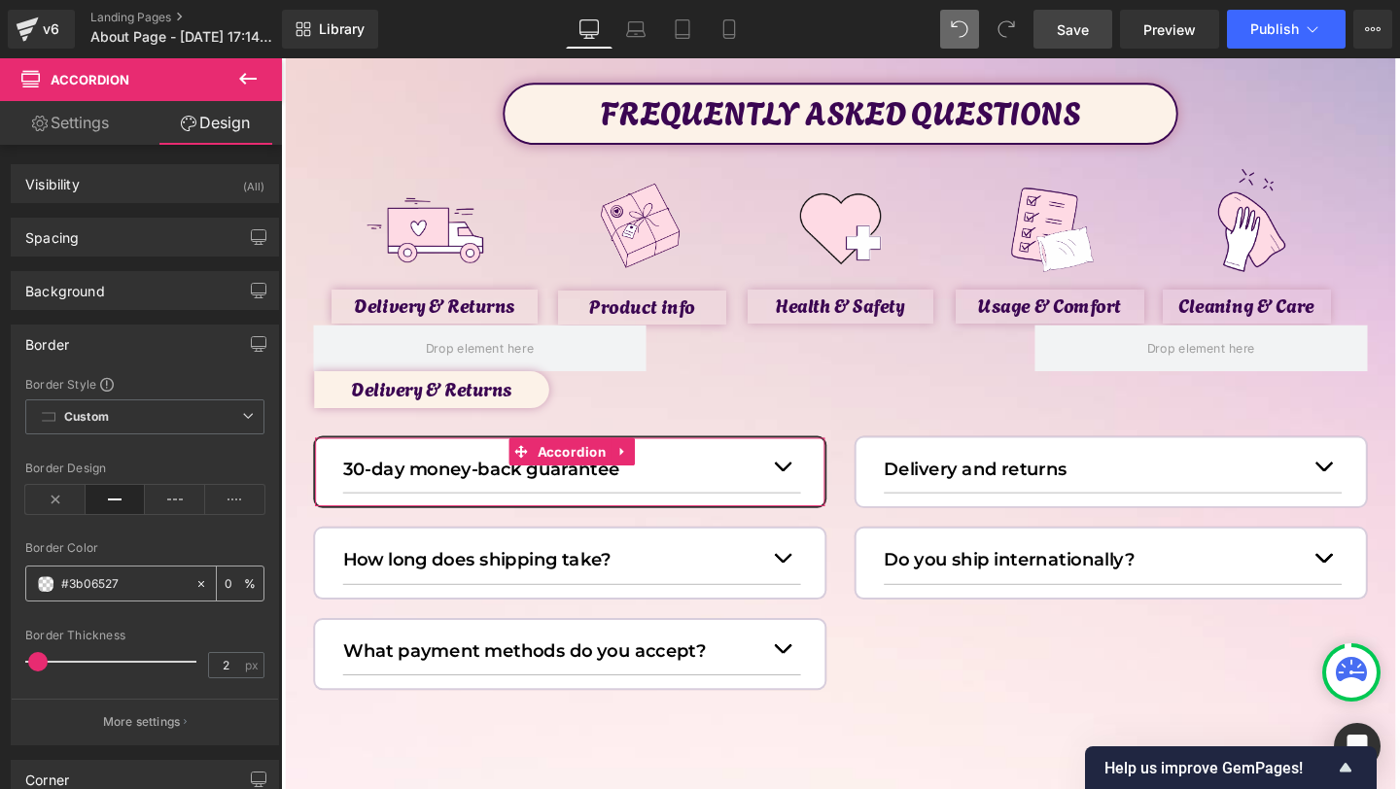
click at [133, 588] on input "#3b06527" at bounding box center [123, 584] width 124 height 21
click at [35, 658] on span at bounding box center [36, 661] width 19 height 19
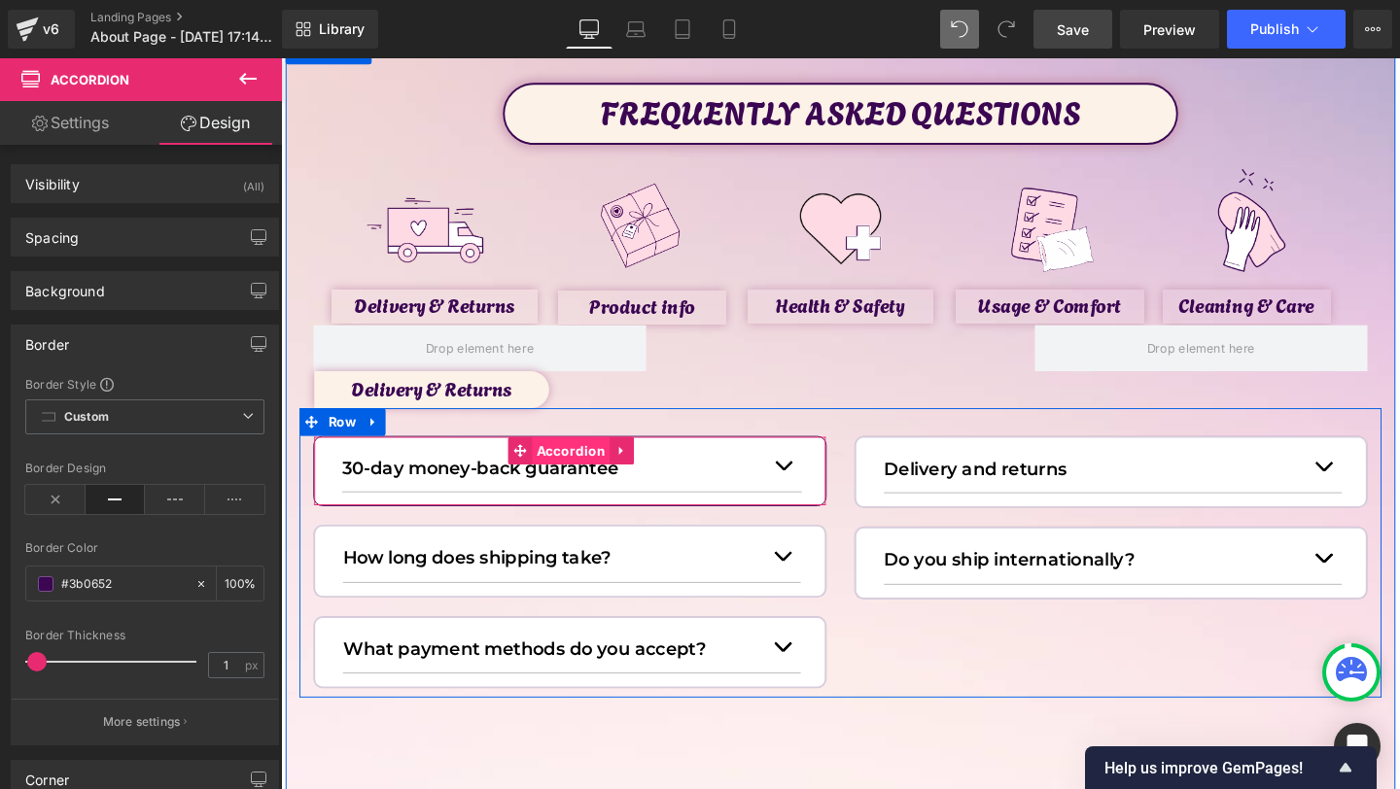
click at [568, 468] on span "Accordion" at bounding box center [585, 471] width 83 height 29
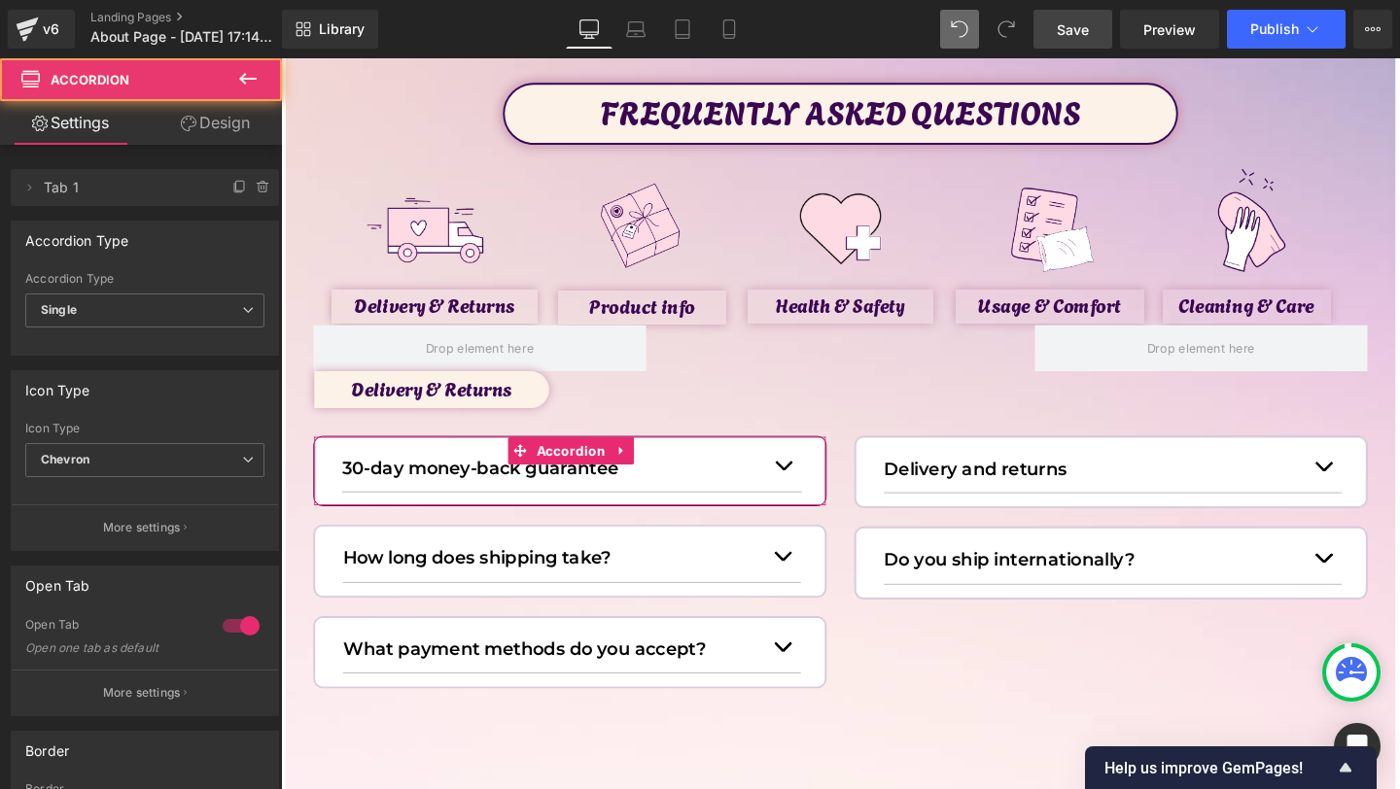
click at [233, 112] on link "Design" at bounding box center [215, 123] width 141 height 44
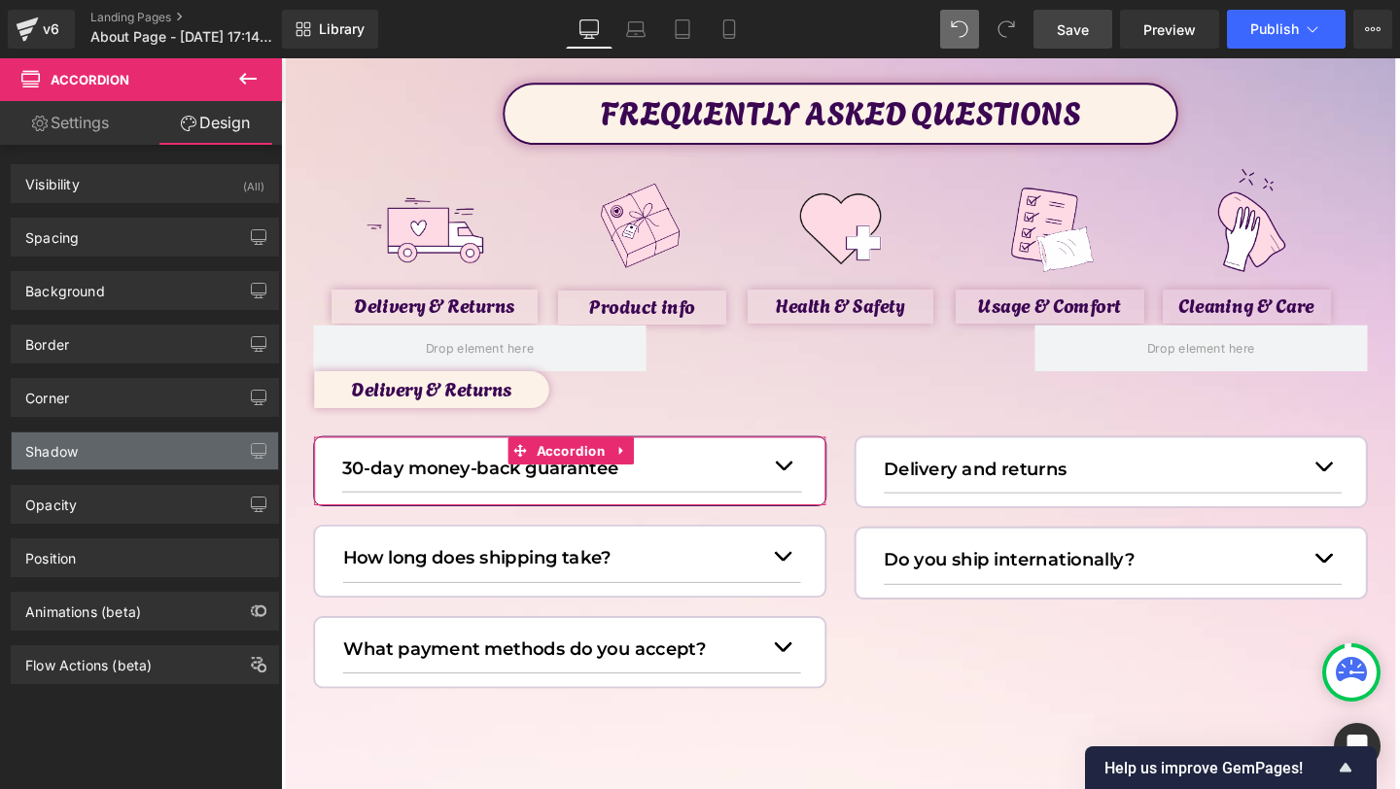
click at [75, 440] on div "Shadow" at bounding box center [51, 446] width 53 height 27
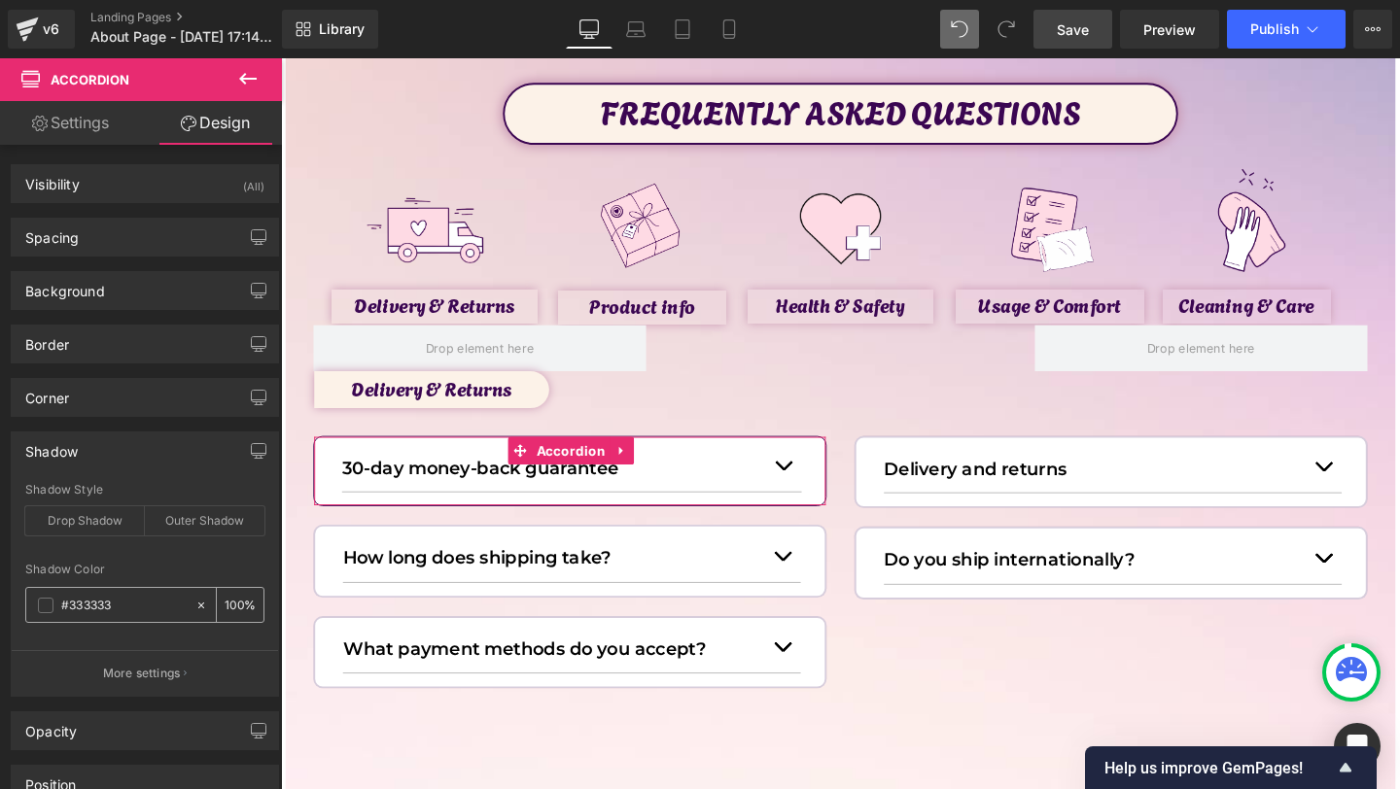
click at [38, 604] on span at bounding box center [46, 606] width 16 height 16
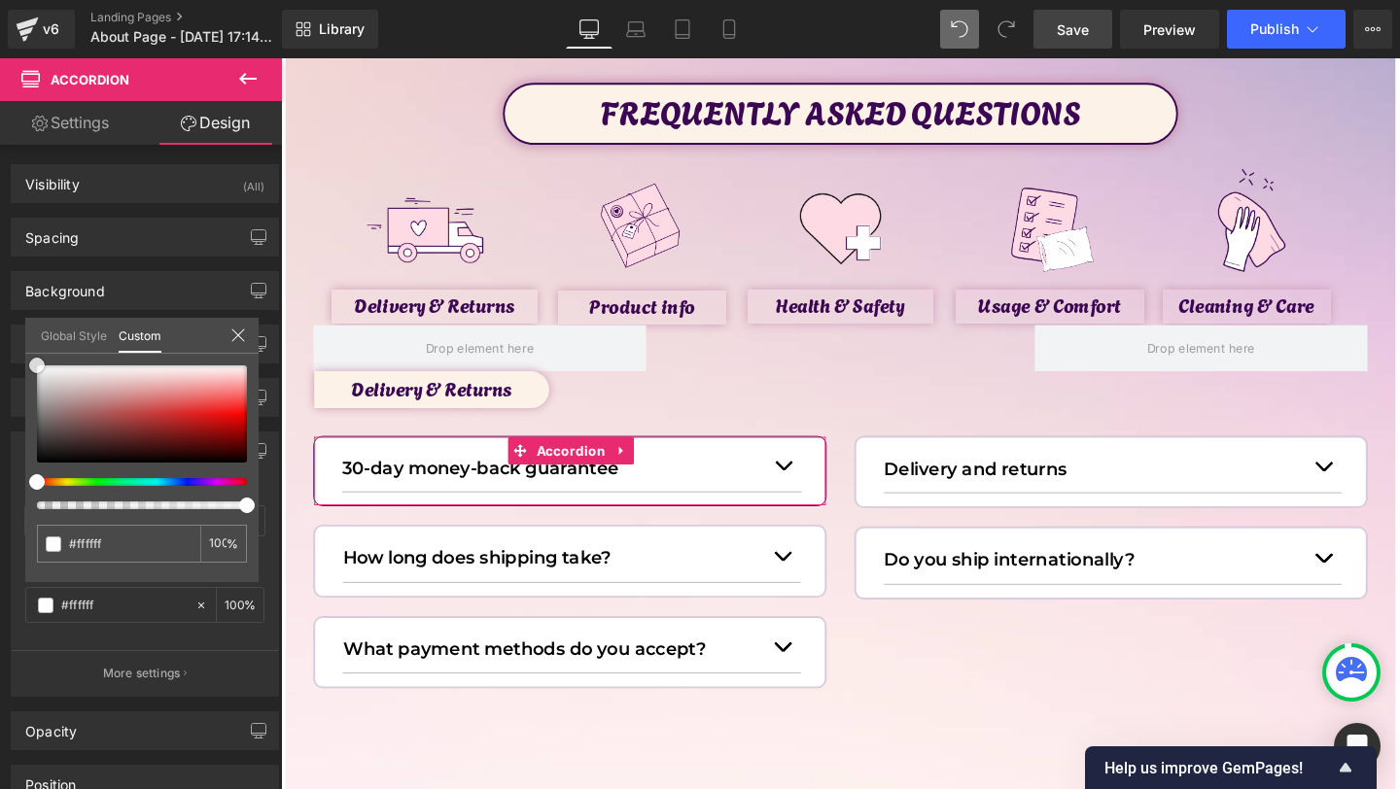
drag, startPoint x: 118, startPoint y: 410, endPoint x: 0, endPoint y: 326, distance: 144.9
click at [0, 417] on div "Shadow Shadow Style Drop Shadow Outer Shadow rgba(255, 255, 255, 1) Shadow Colo…" at bounding box center [145, 557] width 291 height 280
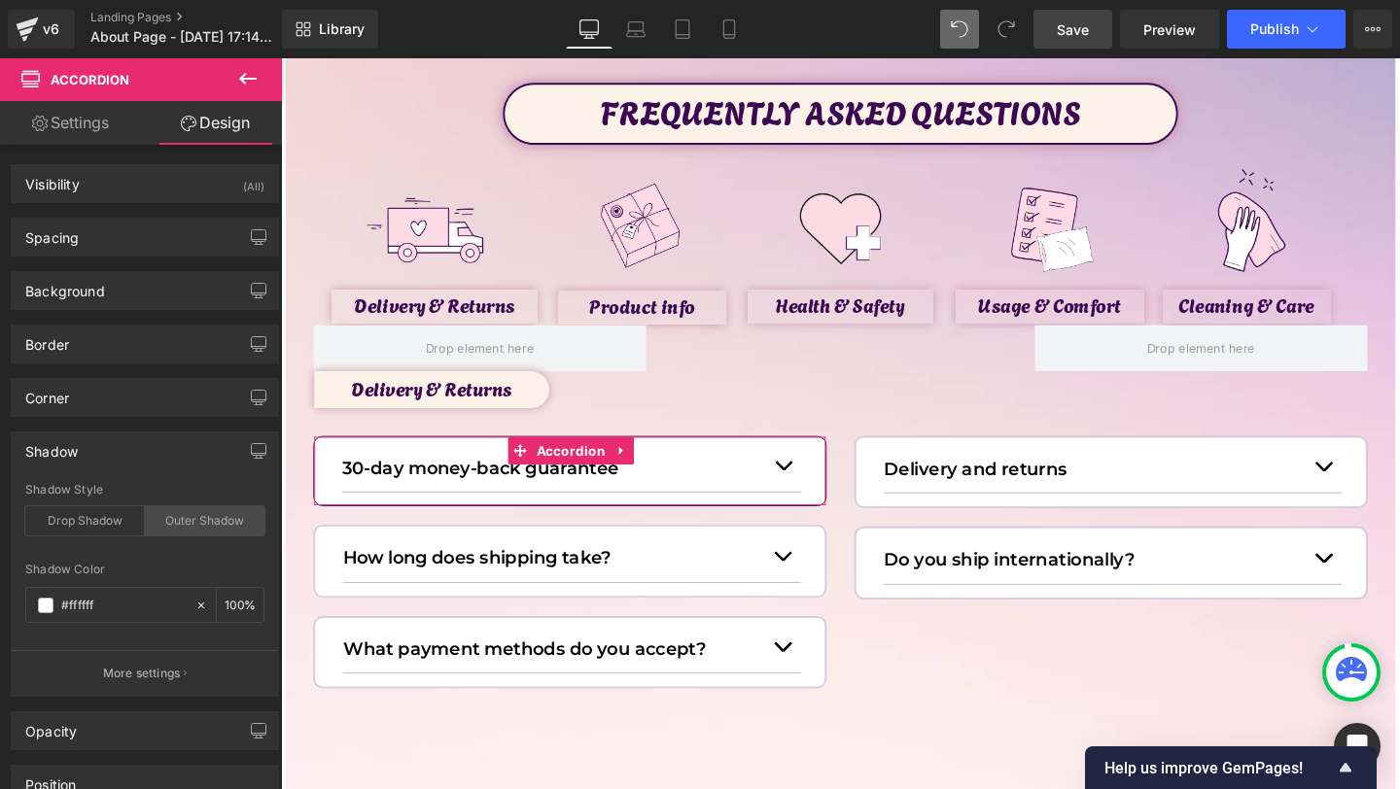
click at [171, 522] on div "Outer Shadow" at bounding box center [205, 521] width 120 height 29
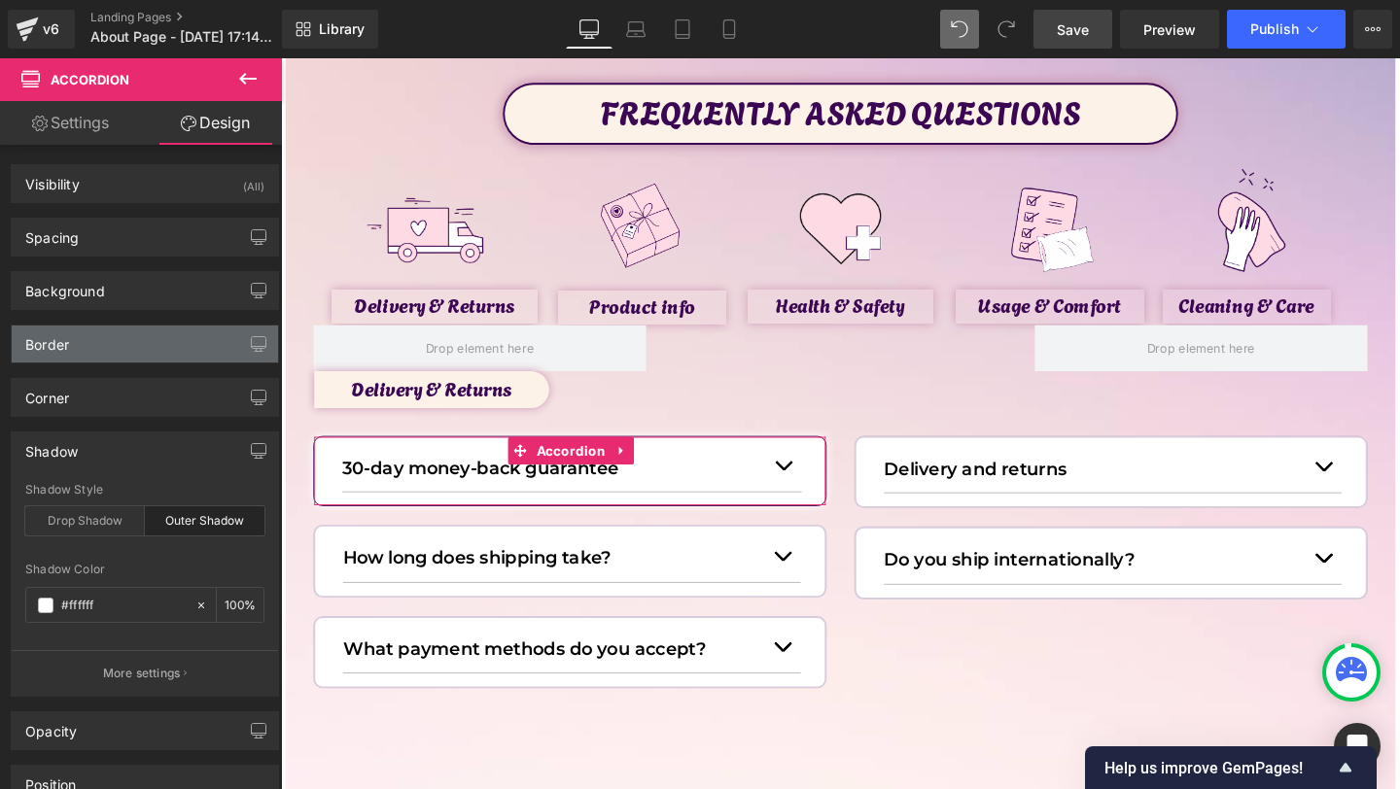
click at [138, 361] on div "Border" at bounding box center [145, 344] width 266 height 37
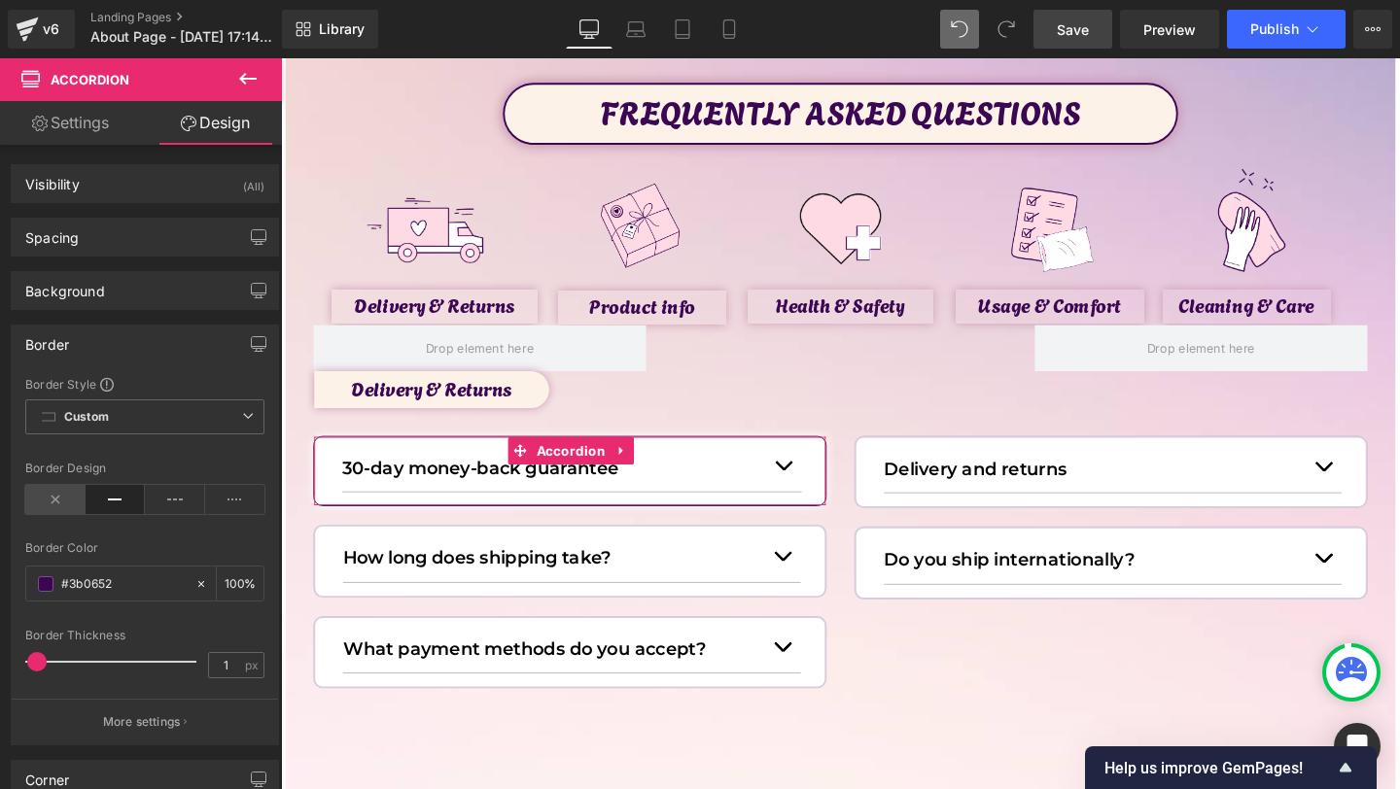
click at [49, 508] on icon at bounding box center [55, 499] width 60 height 29
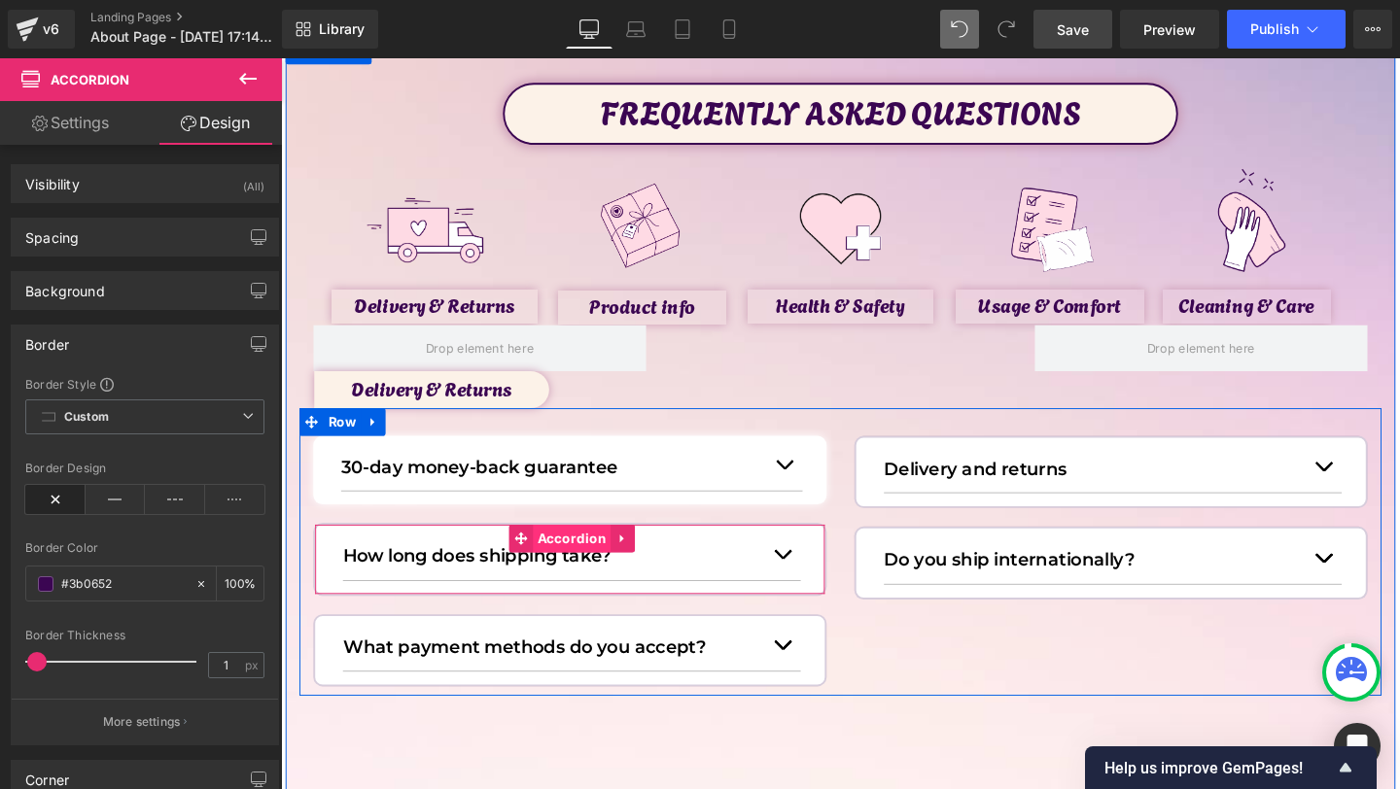
click at [570, 567] on span "Accordion" at bounding box center [586, 563] width 83 height 29
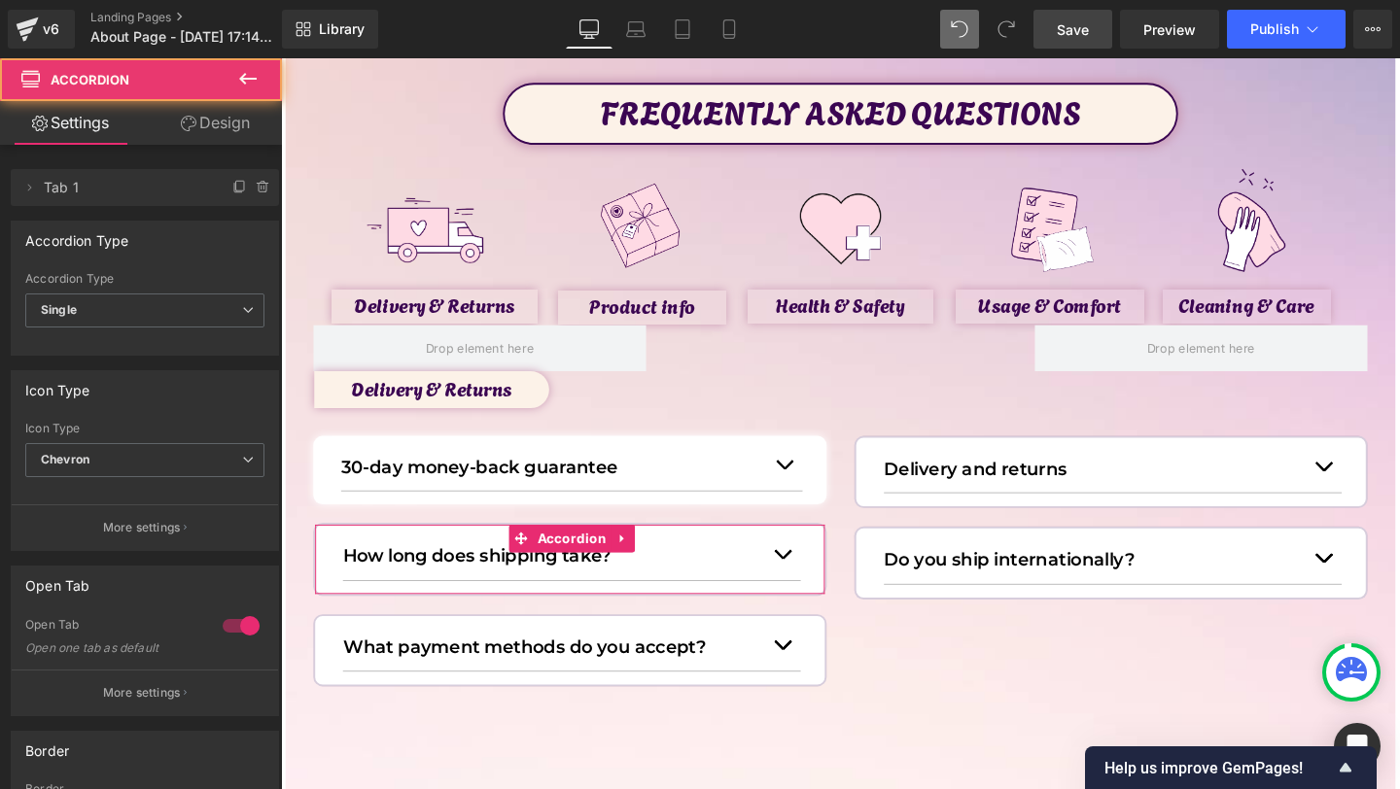
click at [228, 134] on link "Design" at bounding box center [215, 123] width 141 height 44
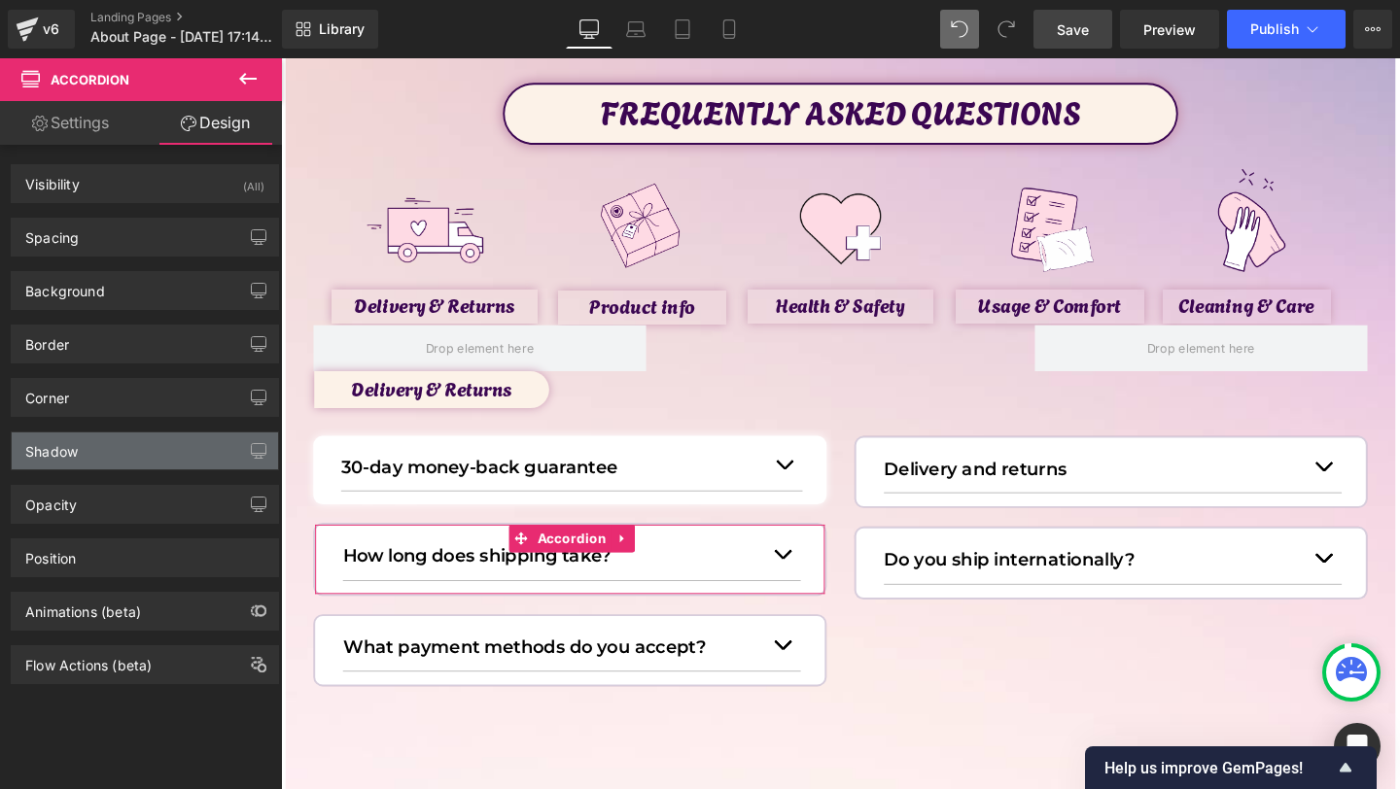
click at [115, 456] on div "Shadow" at bounding box center [145, 451] width 266 height 37
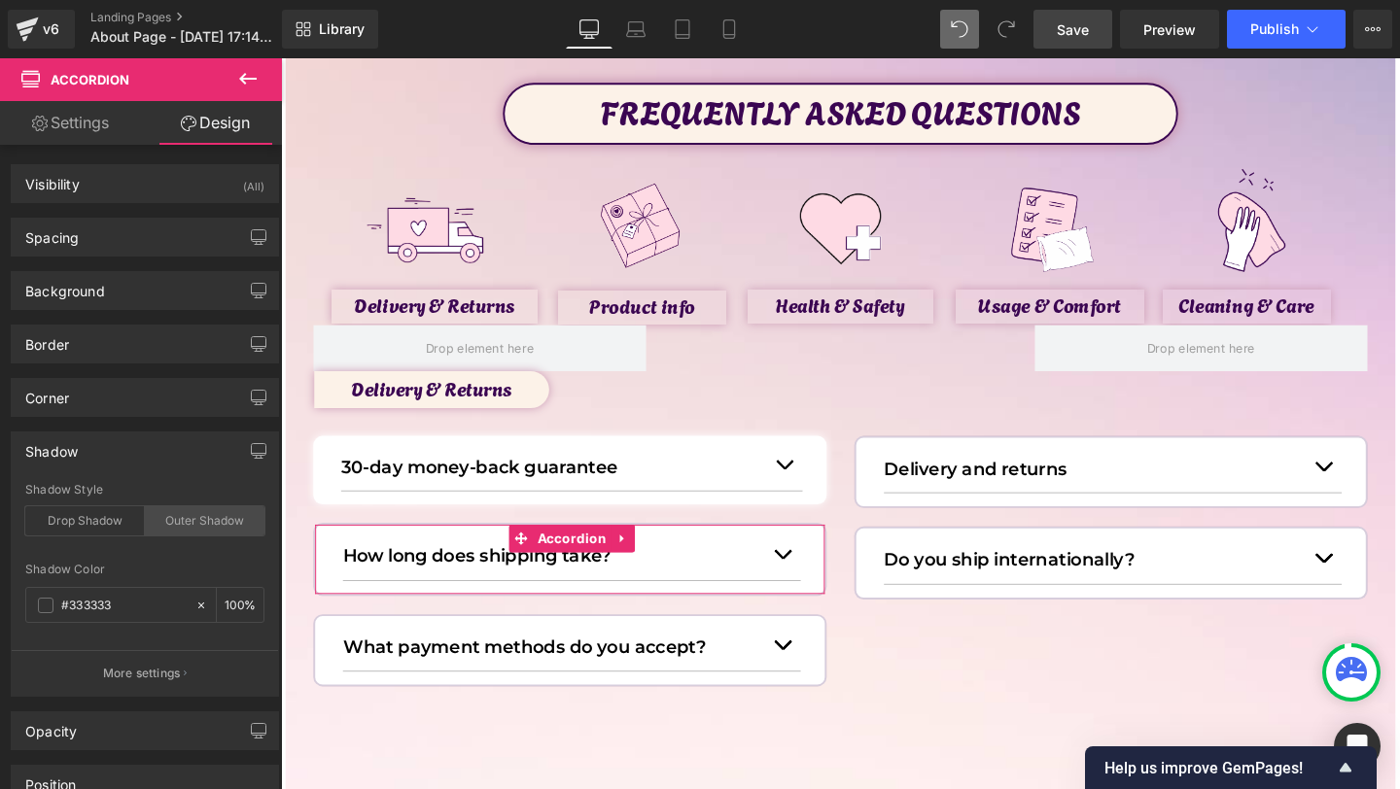
click at [173, 535] on div "Outer Shadow" at bounding box center [205, 521] width 120 height 29
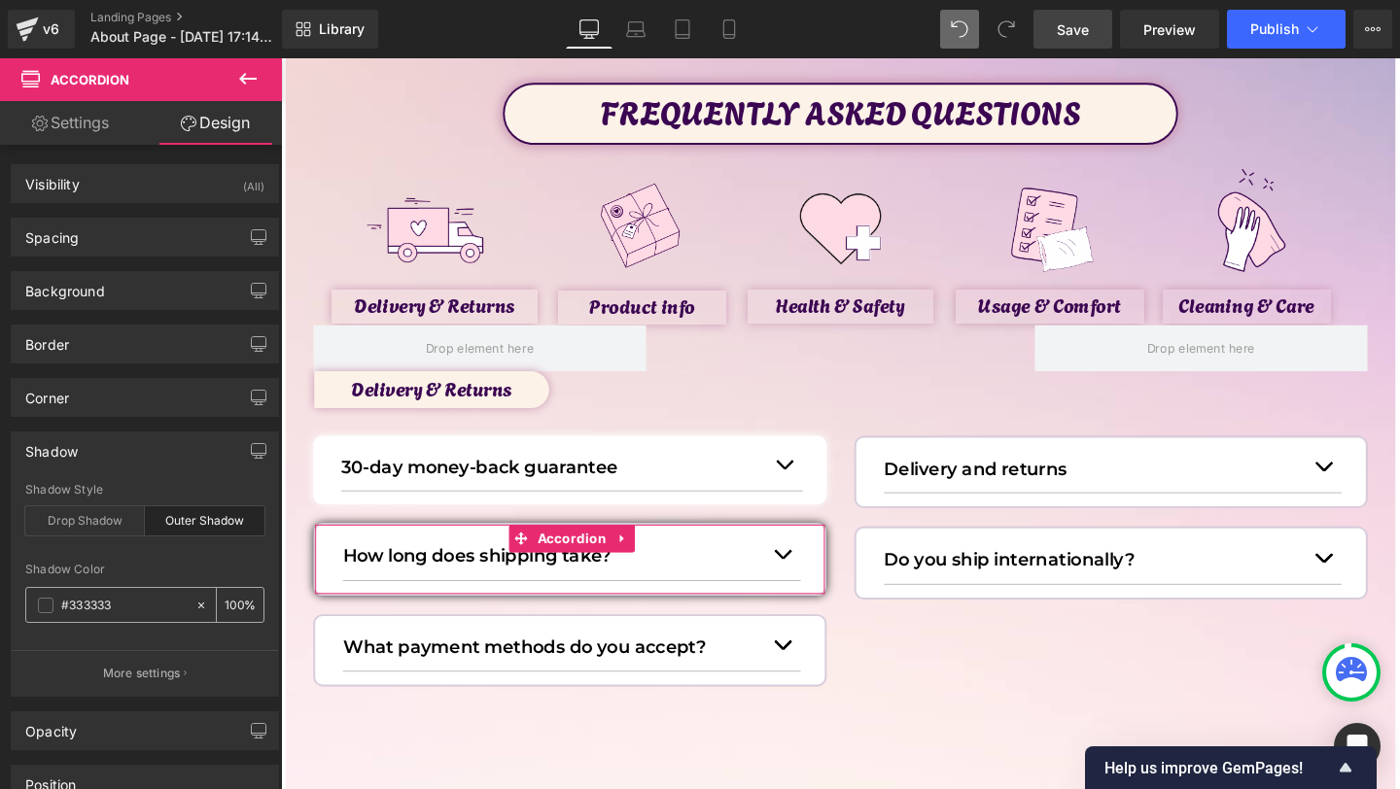
click at [61, 607] on input "#333333" at bounding box center [123, 605] width 124 height 21
click at [53, 607] on span at bounding box center [46, 606] width 16 height 16
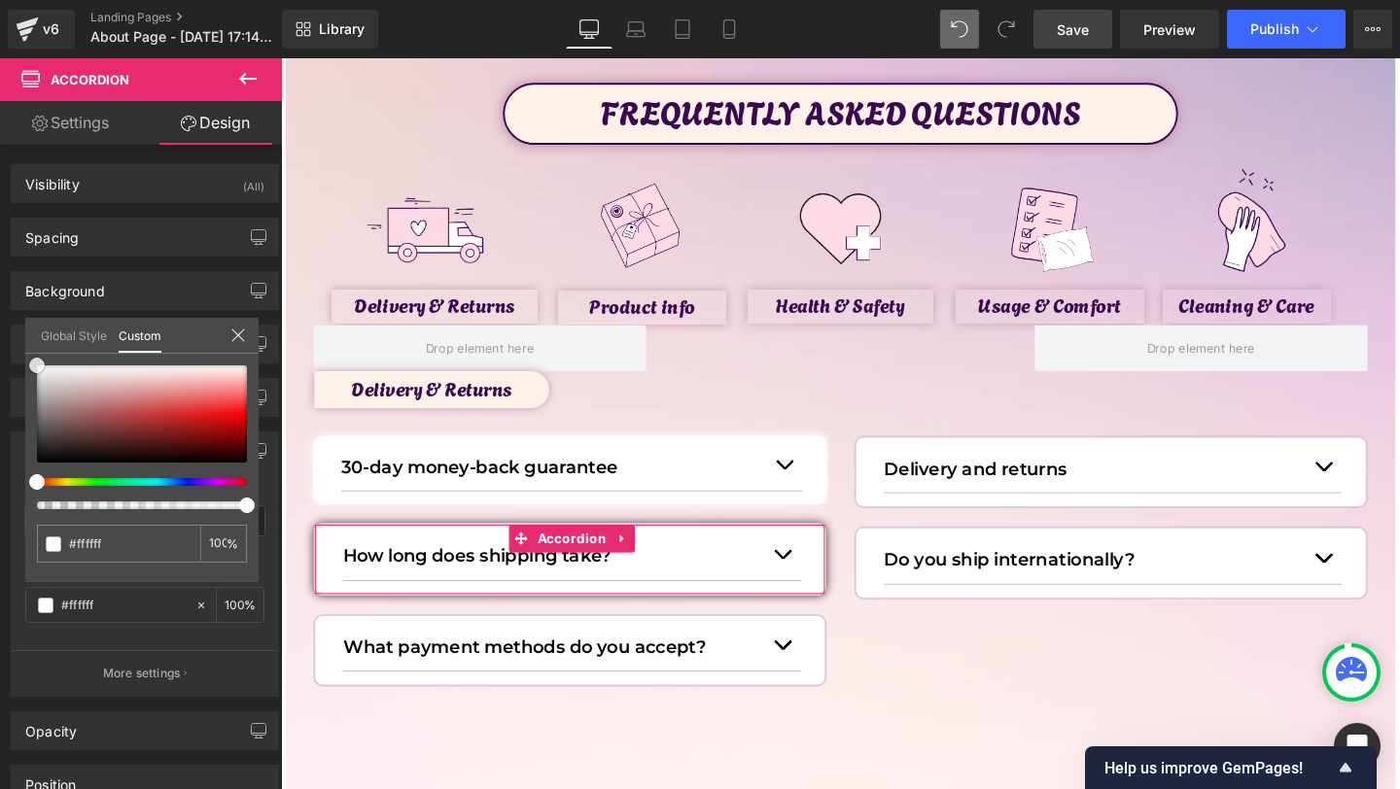
drag, startPoint x: 65, startPoint y: 437, endPoint x: 0, endPoint y: 210, distance: 235.7
click at [0, 417] on div "Shadow outer Shadow Style Drop Shadow Outer Shadow rgba(255, 255, 255, 1) Shado…" at bounding box center [145, 557] width 291 height 280
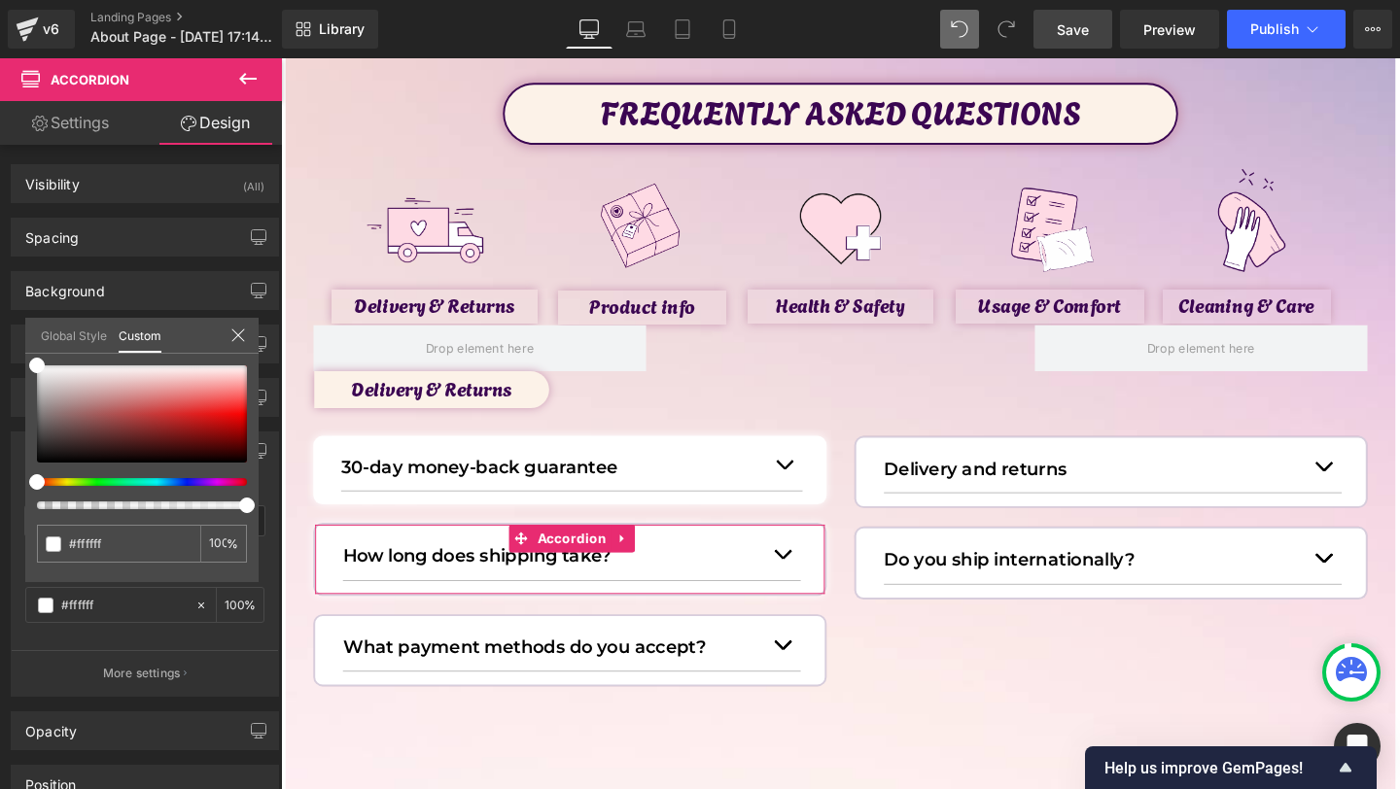
click at [231, 336] on icon at bounding box center [238, 336] width 16 height 16
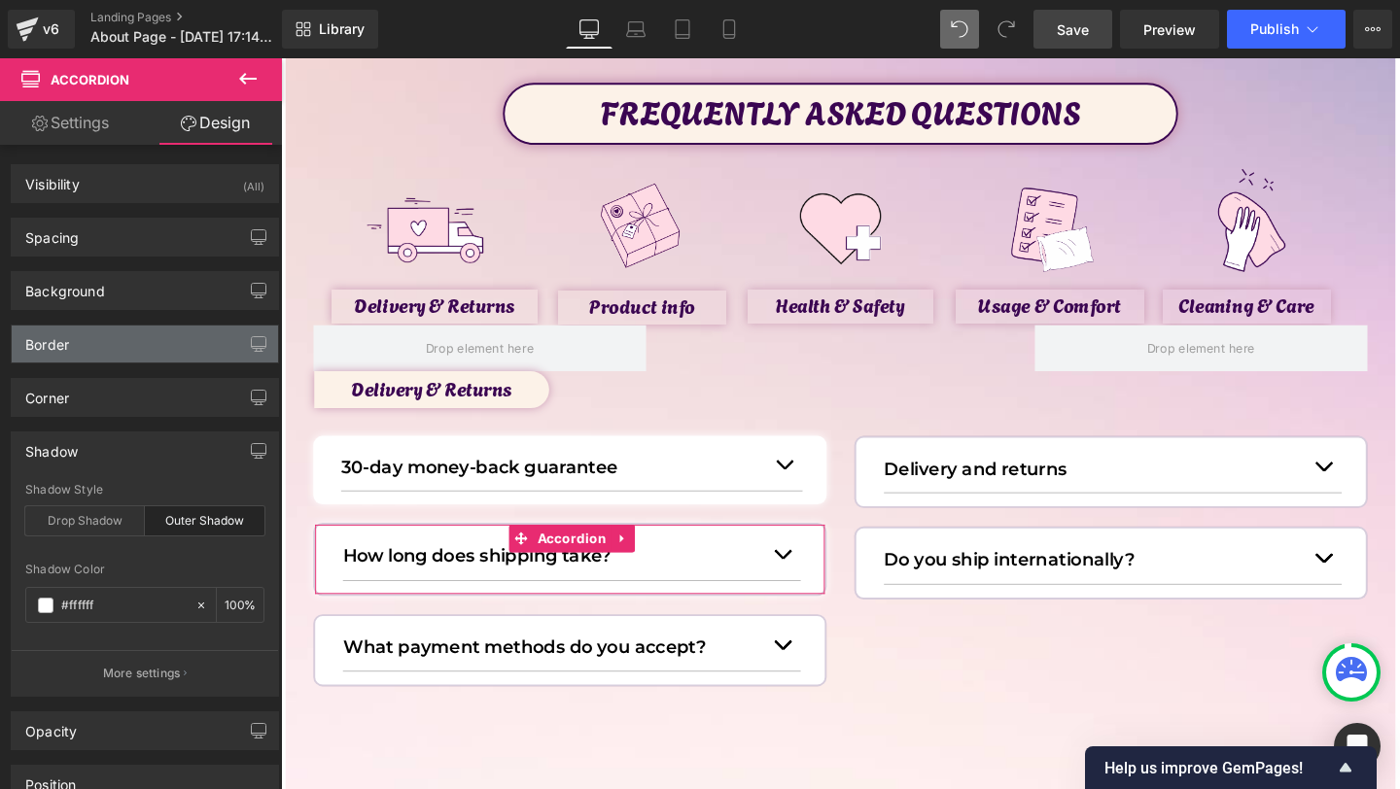
click at [111, 341] on div "Border" at bounding box center [145, 344] width 266 height 37
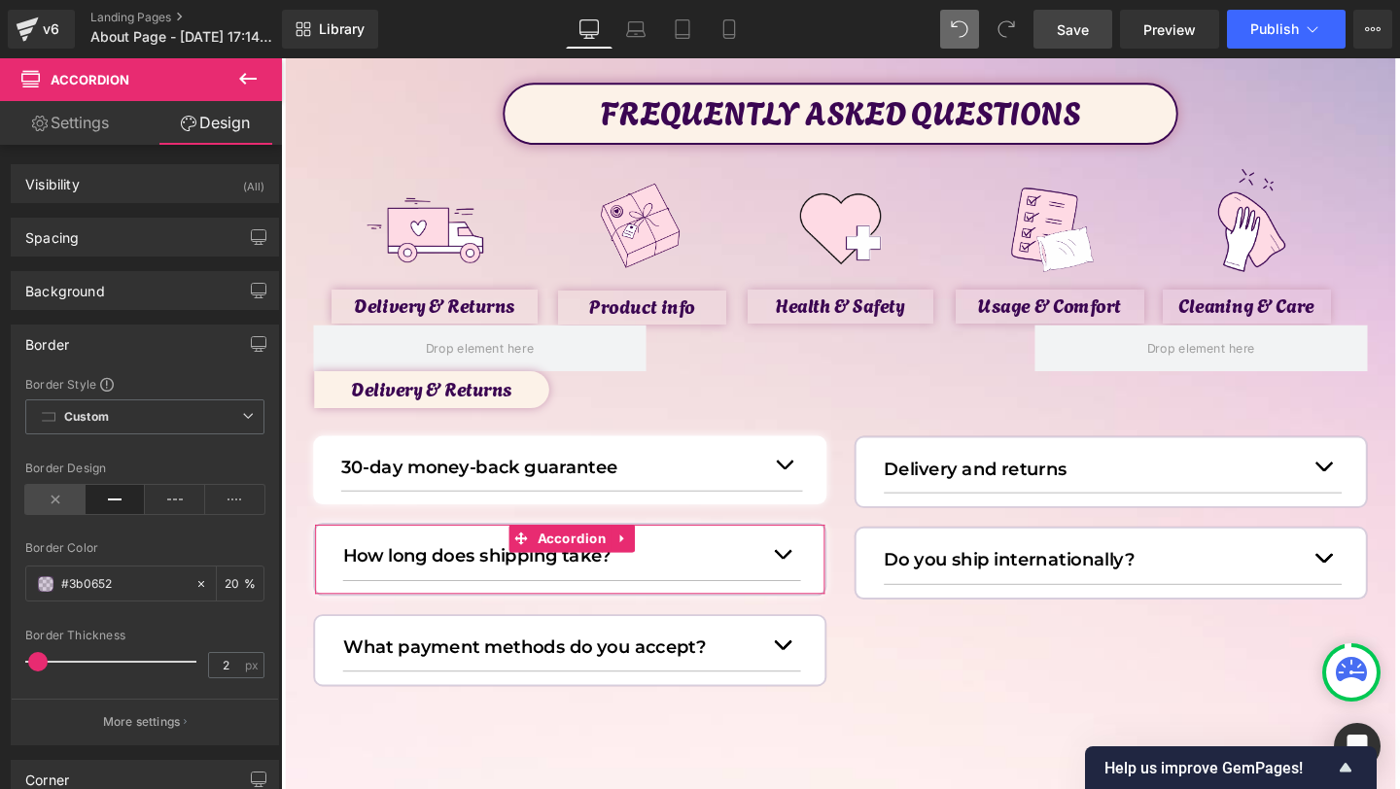
click at [54, 505] on icon at bounding box center [55, 499] width 60 height 29
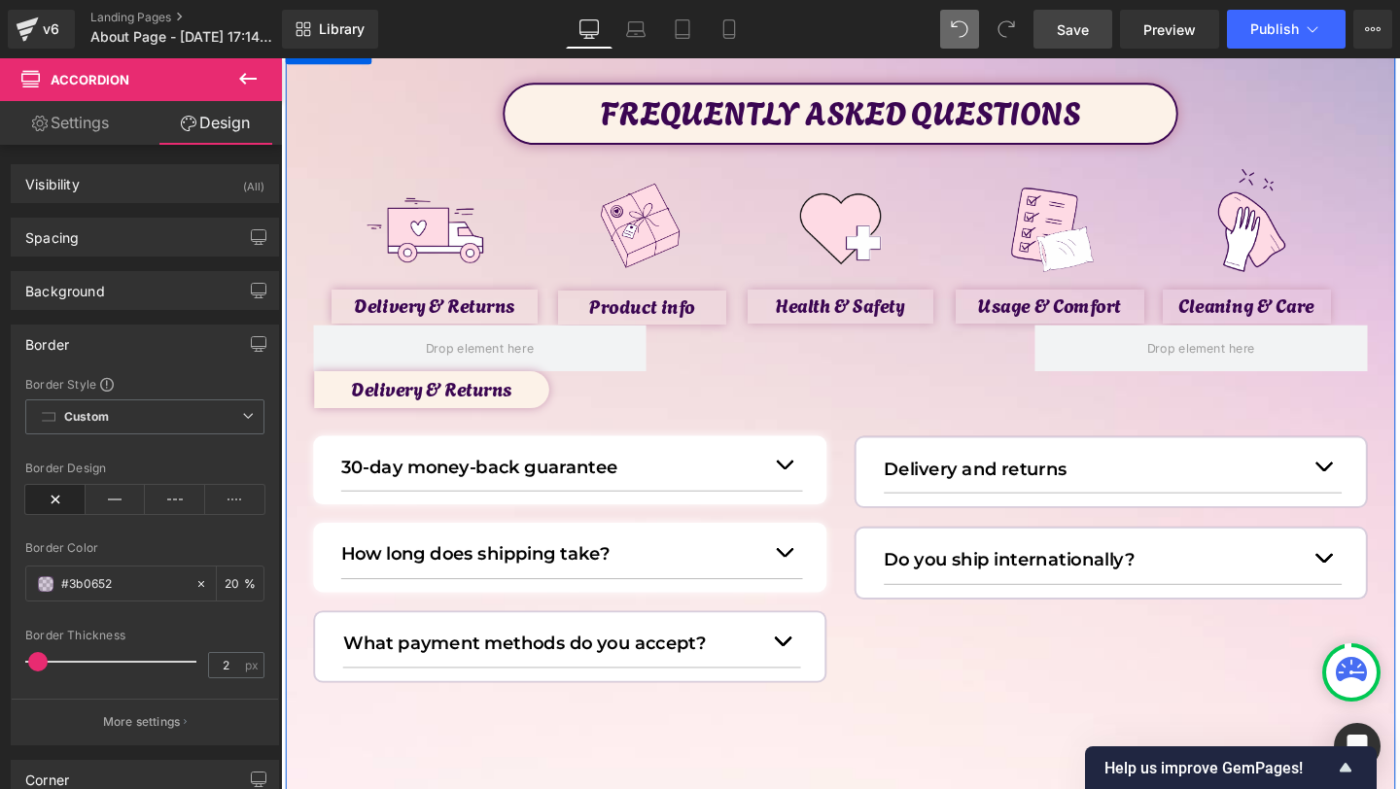
click at [868, 399] on div "FREQUENTLY ASKED QUESTIONS Text Block Image Delivery & Returns Text Block Image…" at bounding box center [869, 405] width 1167 height 641
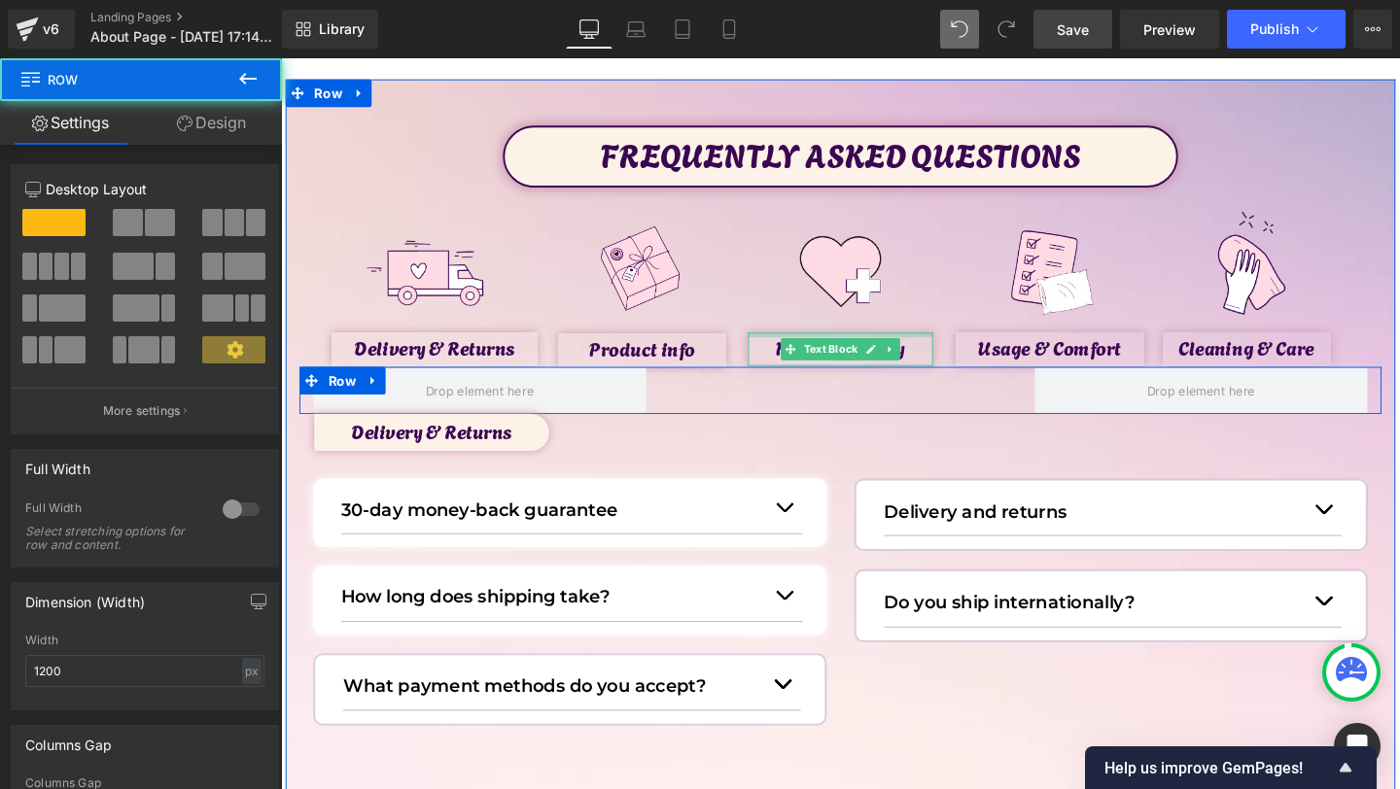
scroll to position [82, 0]
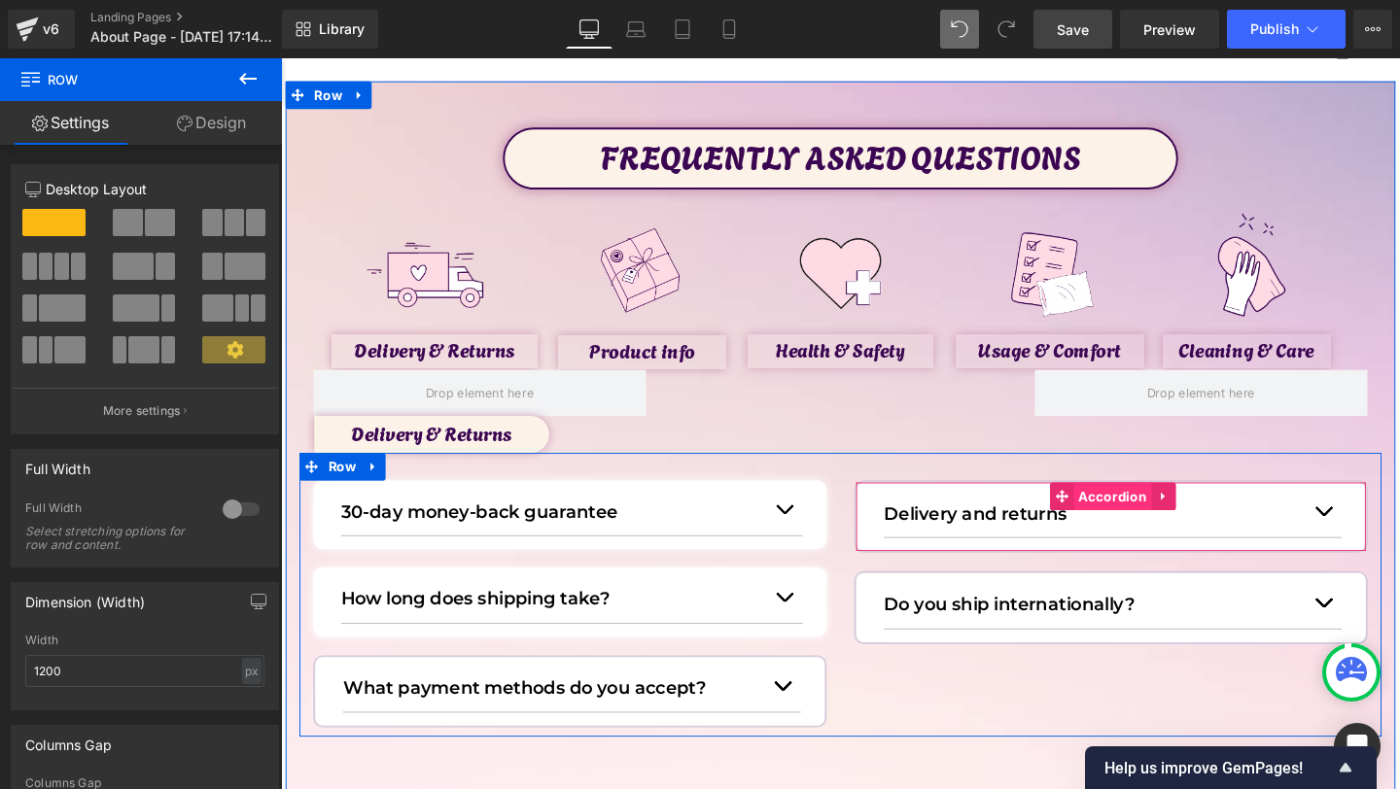
click at [1137, 530] on span "Accordion" at bounding box center [1155, 519] width 83 height 29
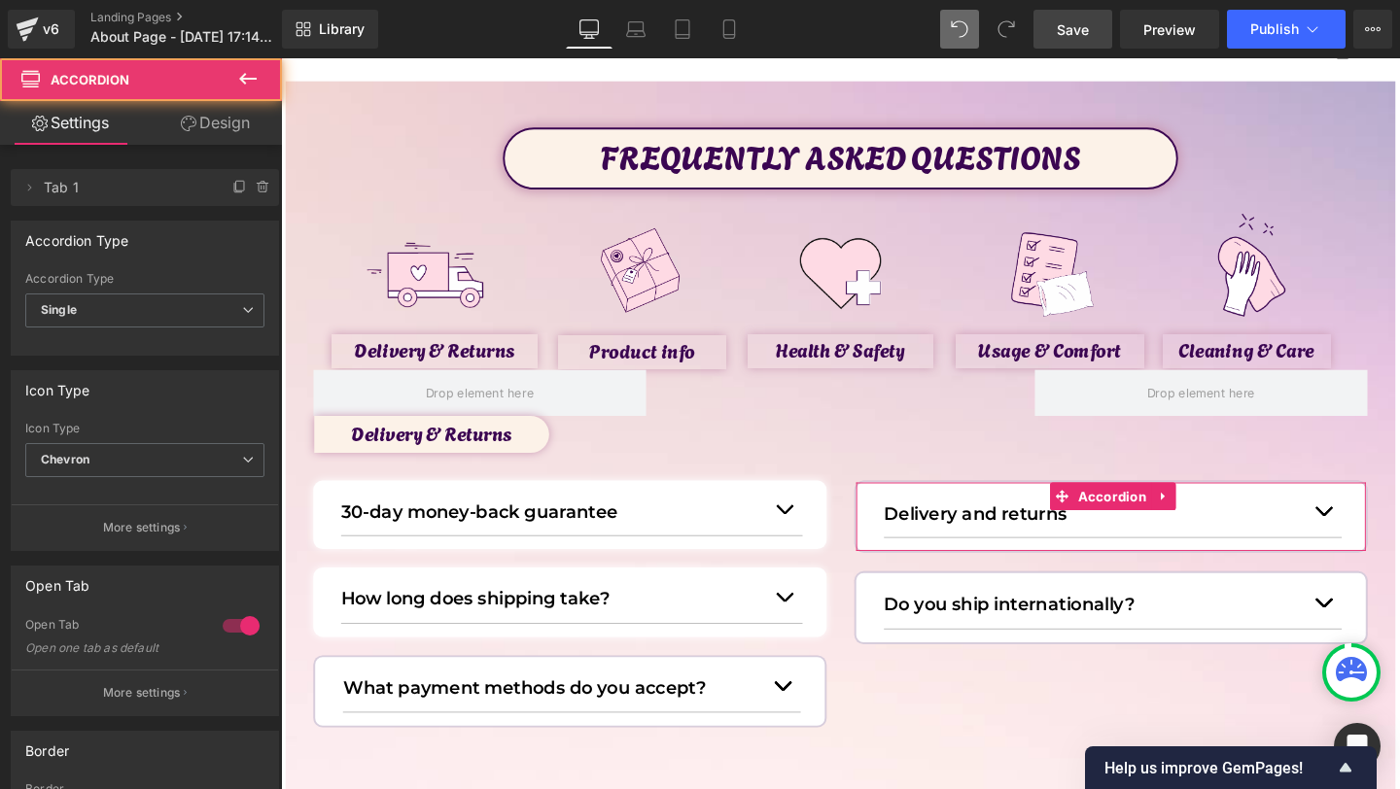
click at [231, 120] on link "Design" at bounding box center [215, 123] width 141 height 44
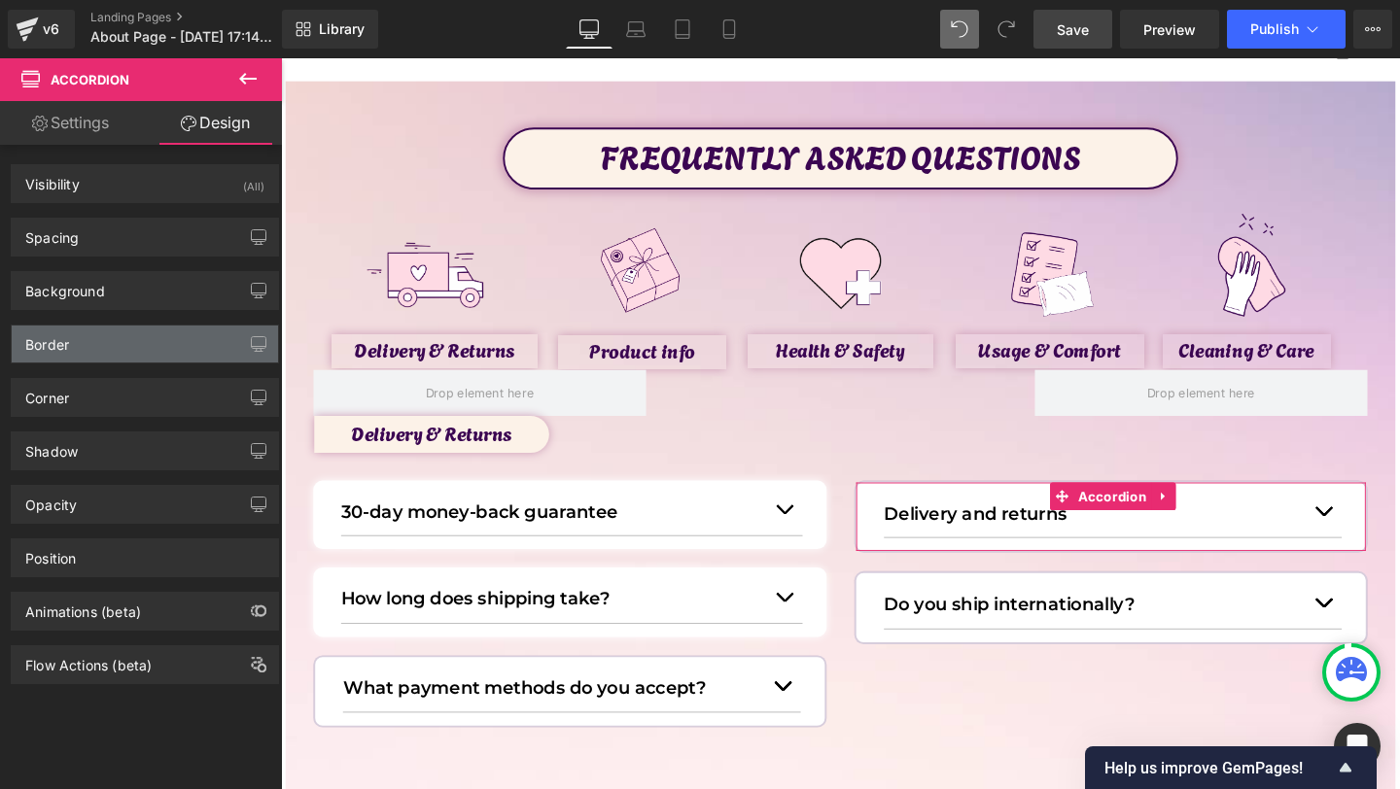
click at [80, 343] on div "Border" at bounding box center [145, 344] width 266 height 37
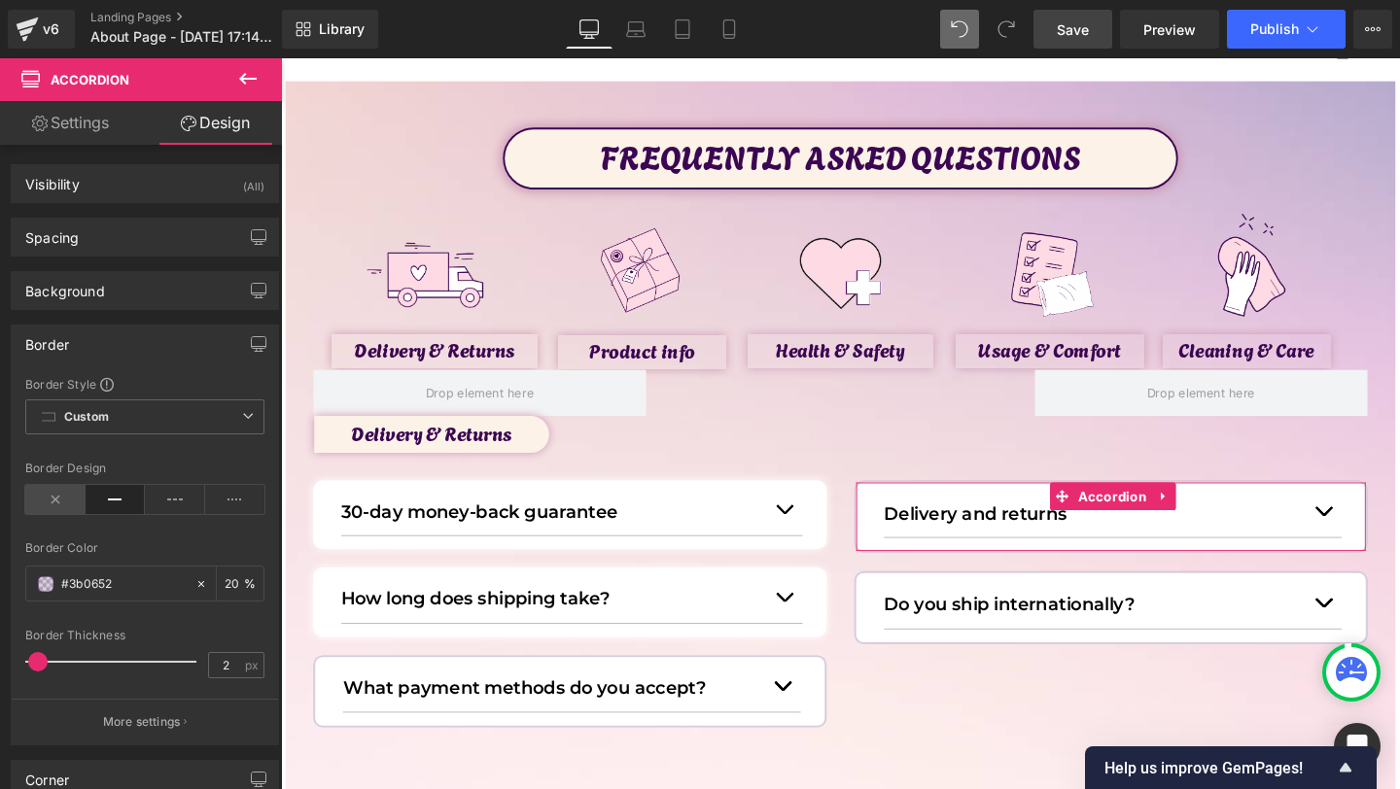
click at [59, 504] on icon at bounding box center [55, 499] width 60 height 29
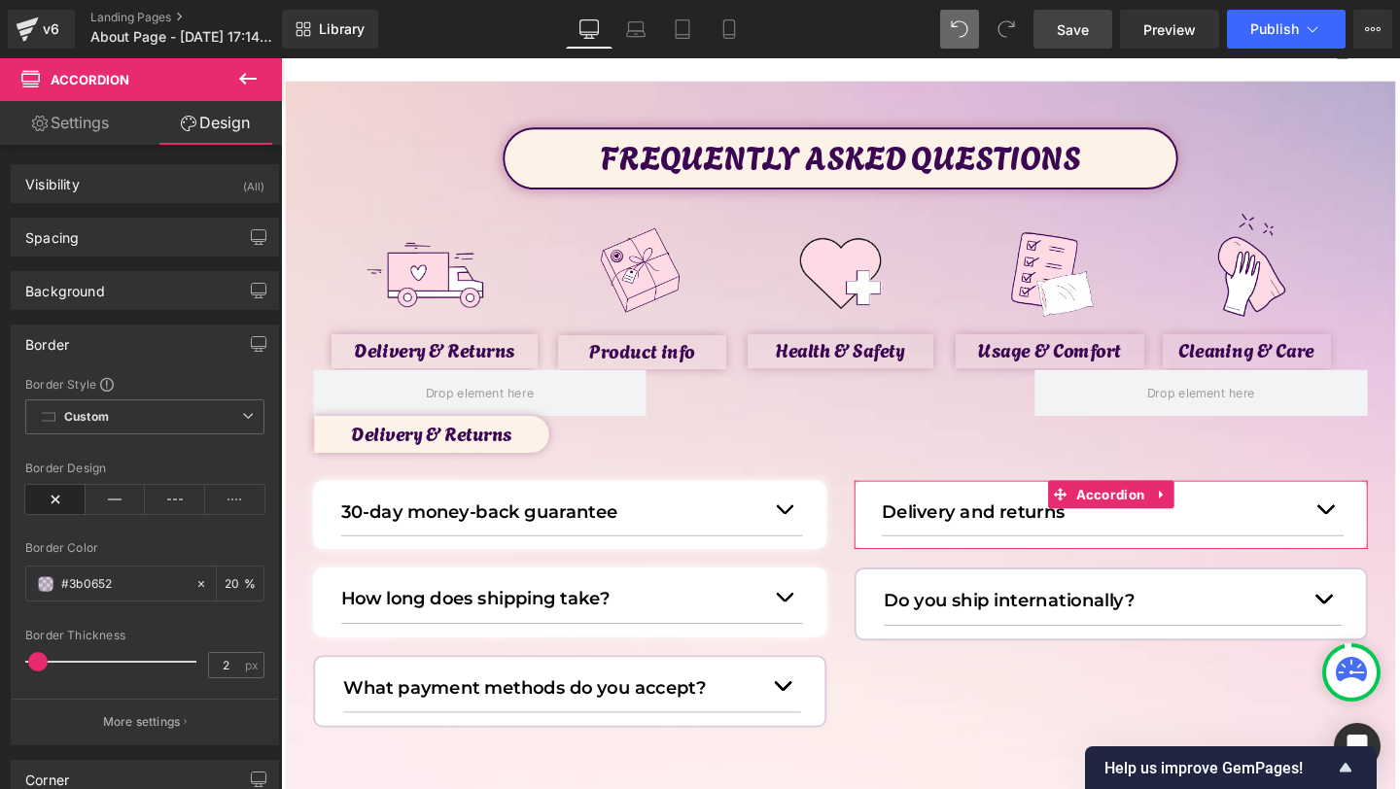
click at [138, 341] on div "Border" at bounding box center [145, 344] width 266 height 37
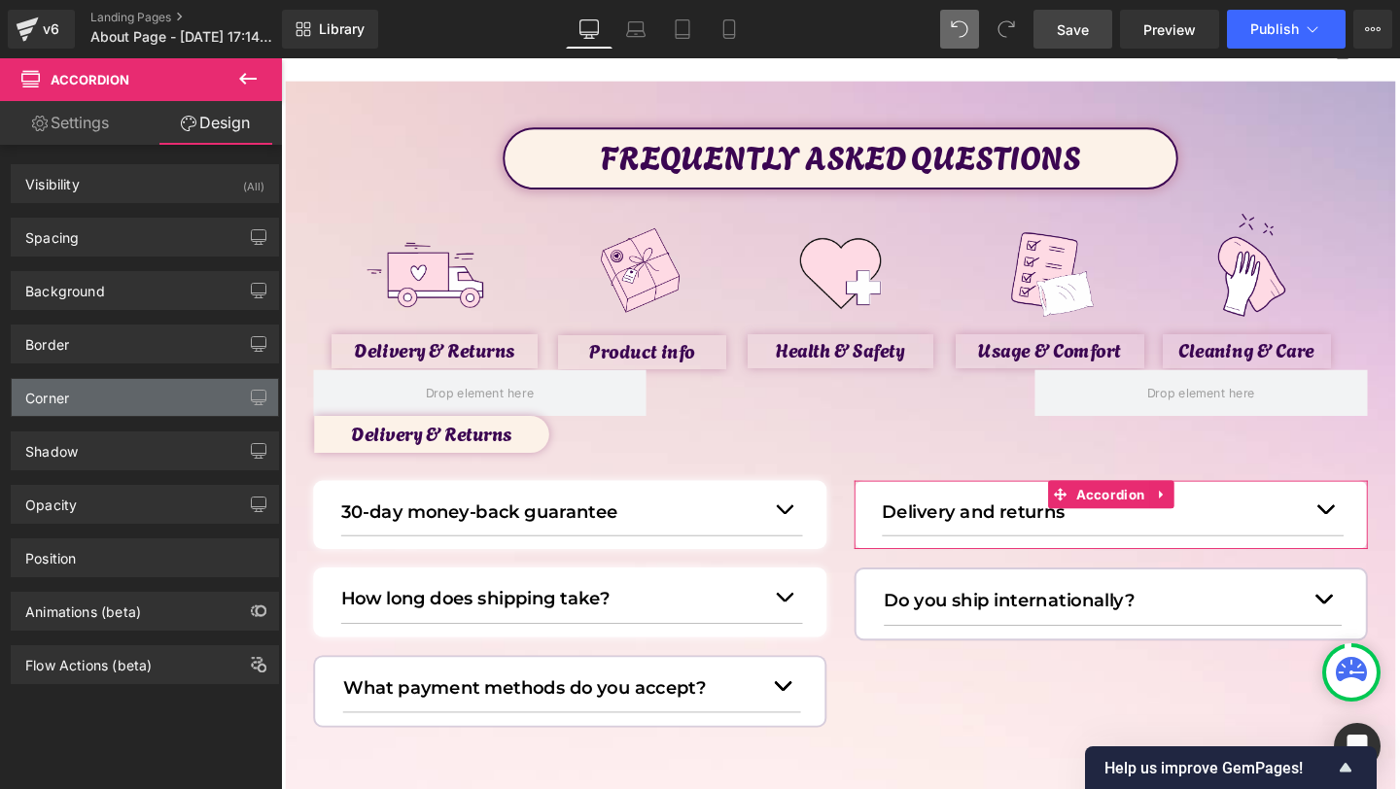
click at [136, 409] on div "Corner" at bounding box center [145, 397] width 266 height 37
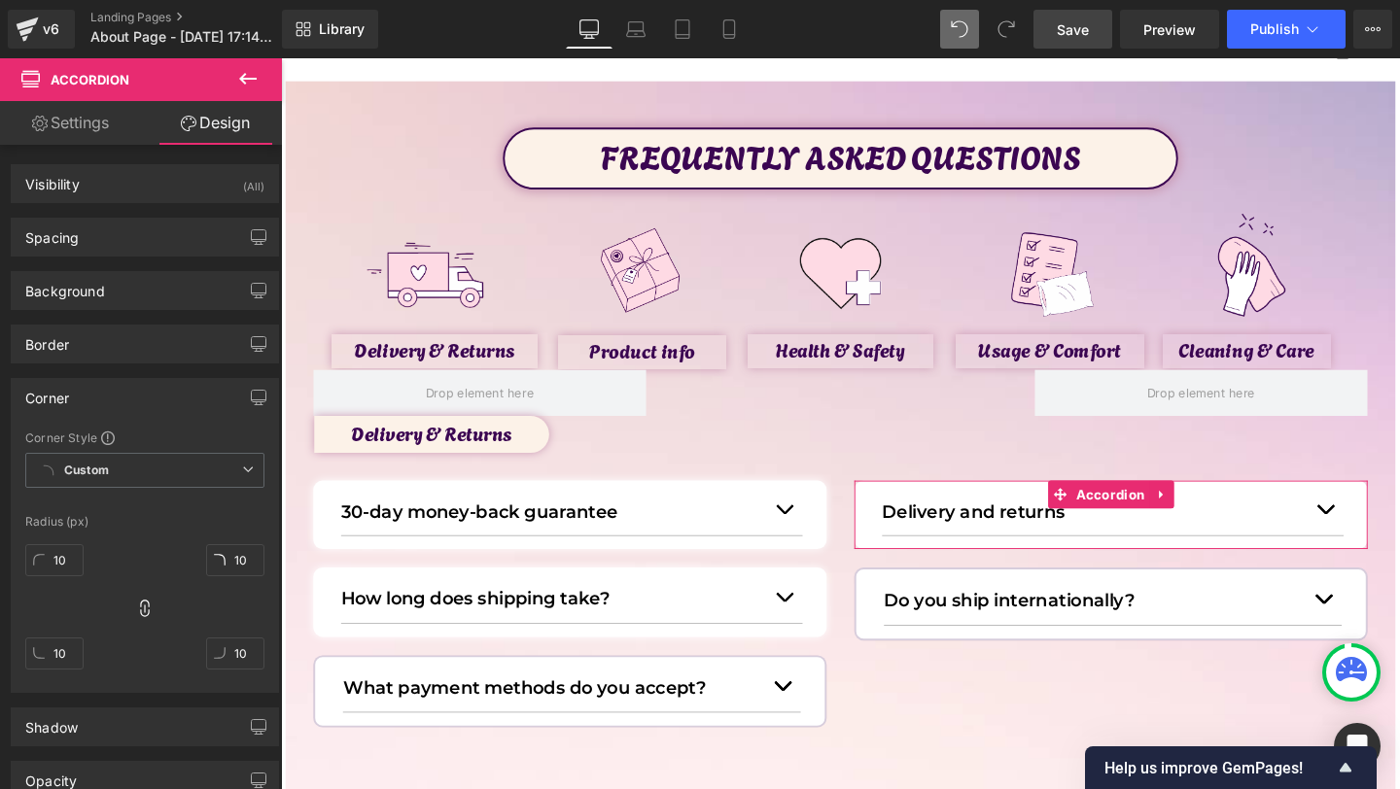
click at [127, 390] on div "Corner" at bounding box center [145, 397] width 266 height 37
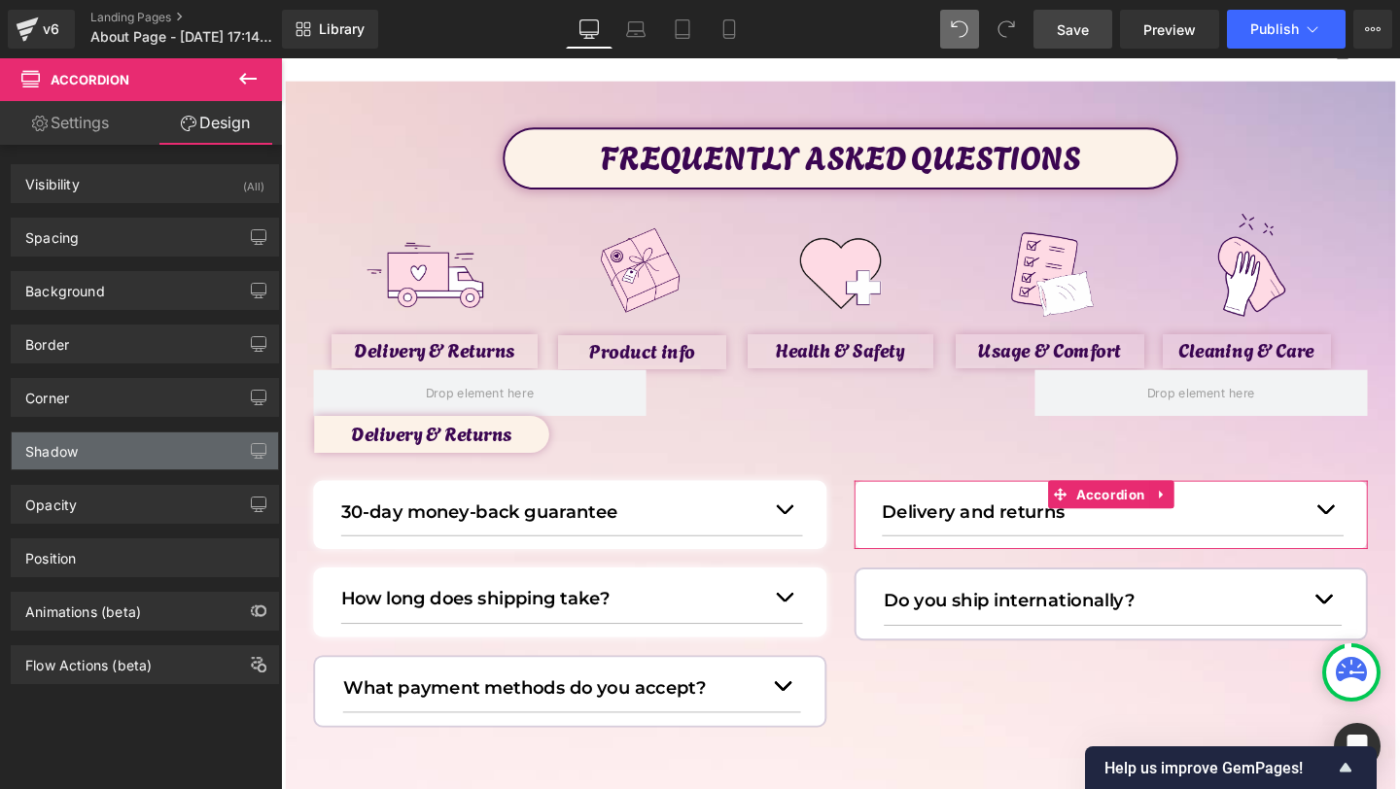
click at [127, 455] on div "Shadow" at bounding box center [145, 451] width 266 height 37
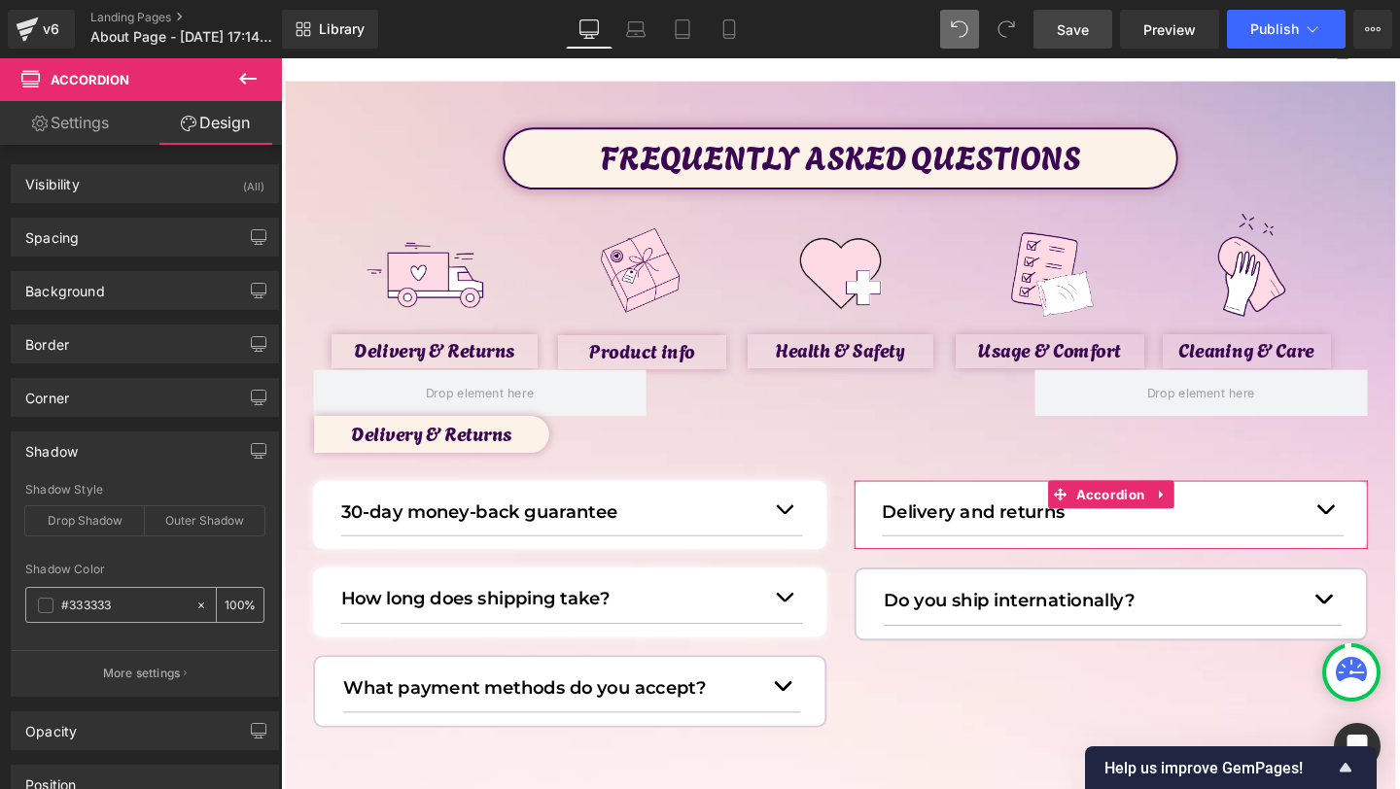
click at [46, 608] on span at bounding box center [46, 606] width 16 height 16
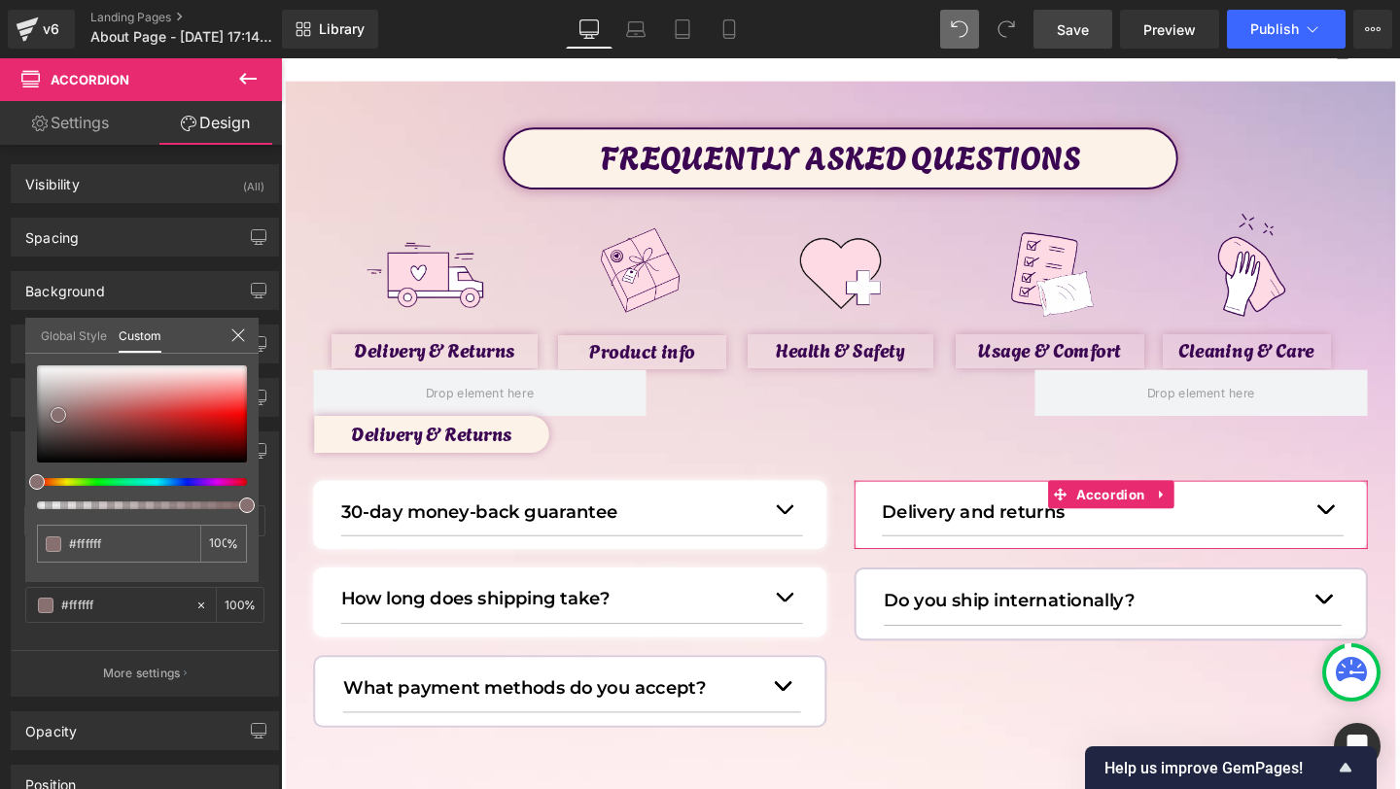
drag, startPoint x: 63, startPoint y: 438, endPoint x: 6, endPoint y: 302, distance: 146.8
click at [7, 417] on div "Shadow Shadow Style Drop Shadow Outer Shadow rgba(255, 255, 255, 1) Shadow Colo…" at bounding box center [145, 557] width 291 height 280
click at [230, 331] on icon at bounding box center [238, 336] width 16 height 16
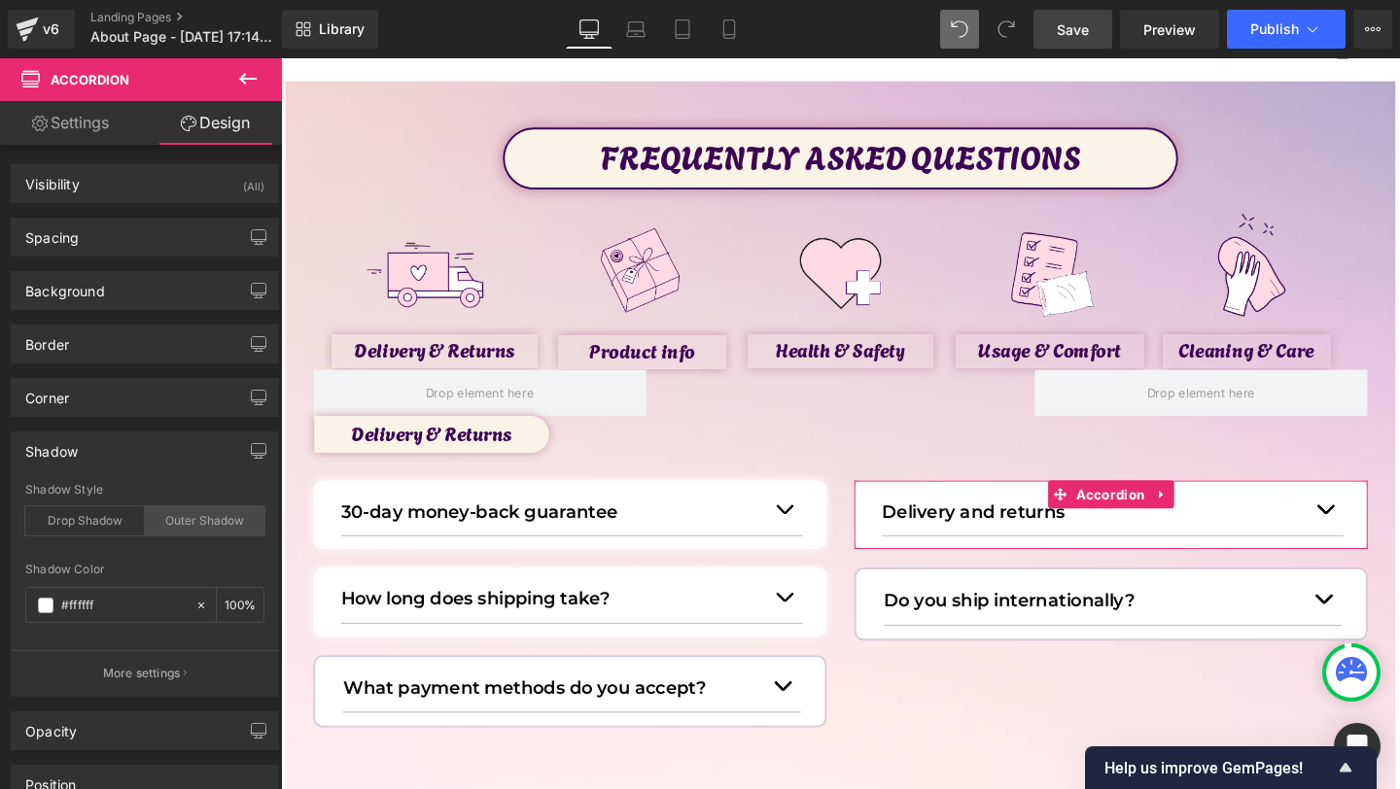
click at [180, 518] on div "Outer Shadow" at bounding box center [205, 521] width 120 height 29
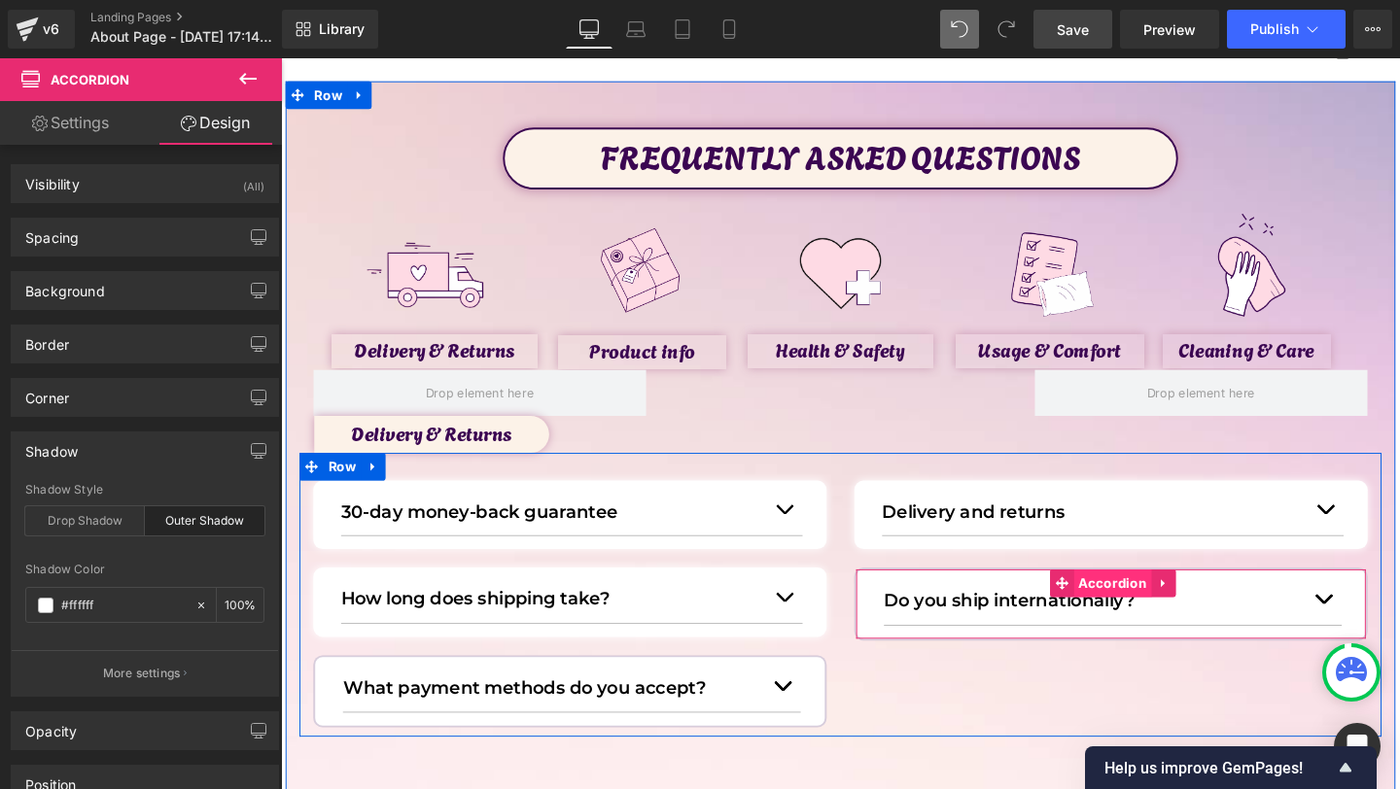
click at [1141, 617] on span "Accordion" at bounding box center [1155, 610] width 83 height 29
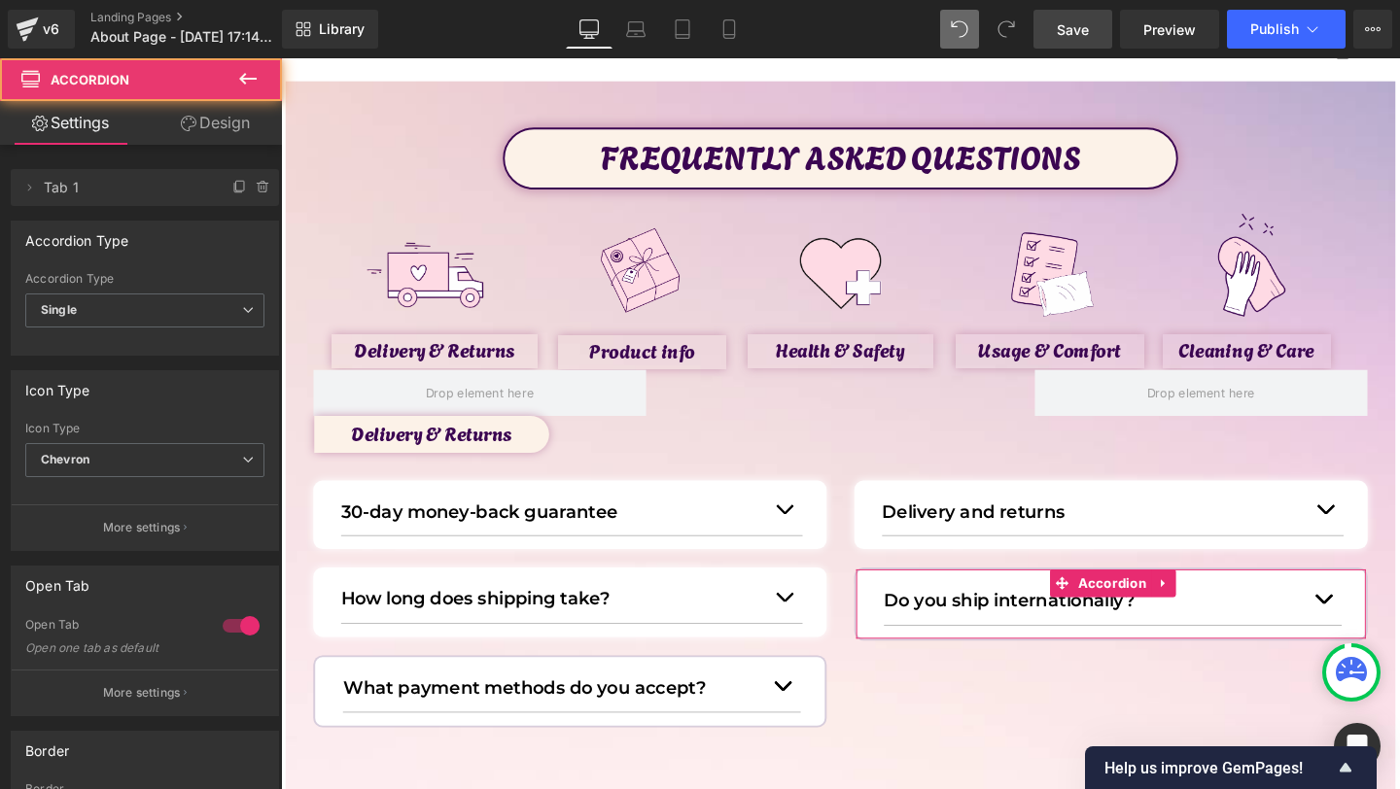
click at [215, 105] on link "Design" at bounding box center [215, 123] width 141 height 44
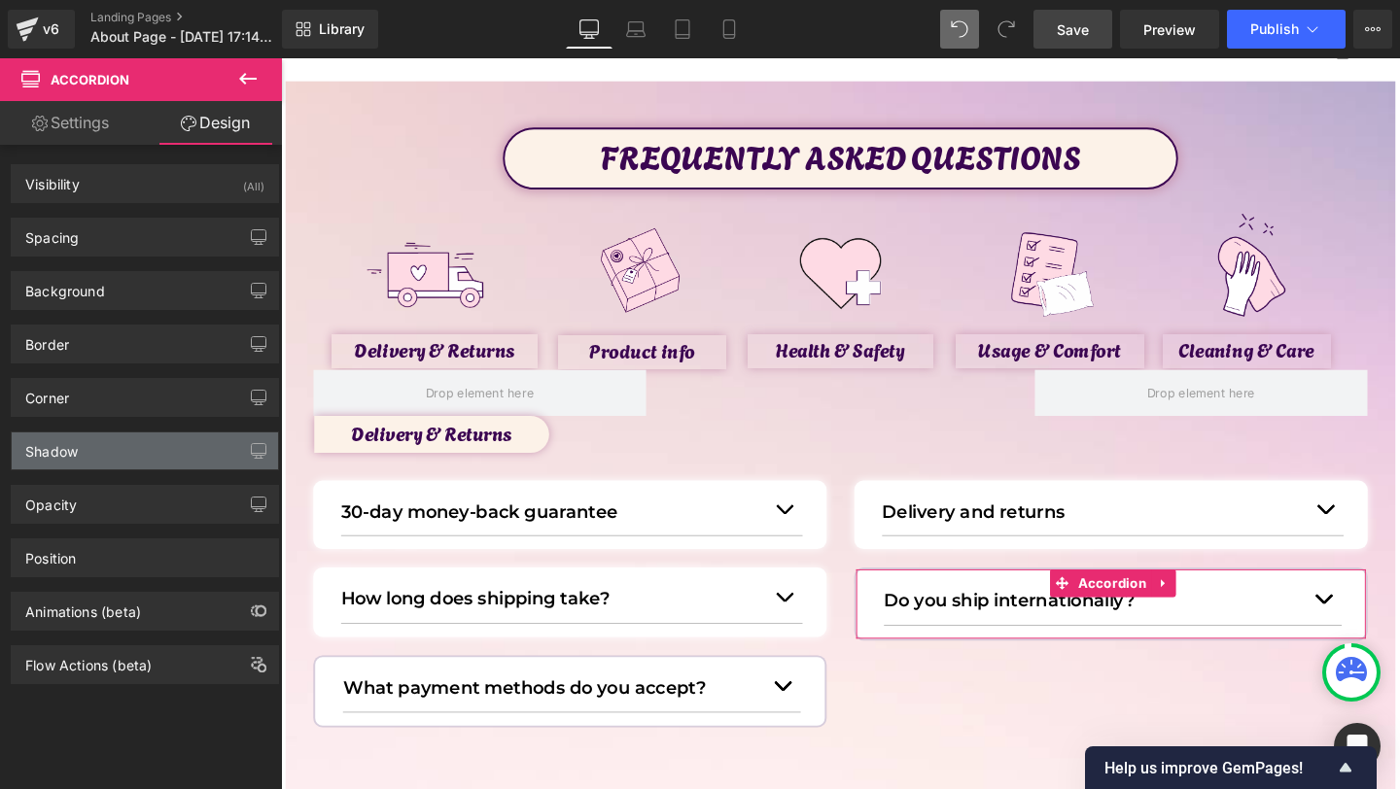
click at [98, 461] on div "Shadow" at bounding box center [145, 451] width 266 height 37
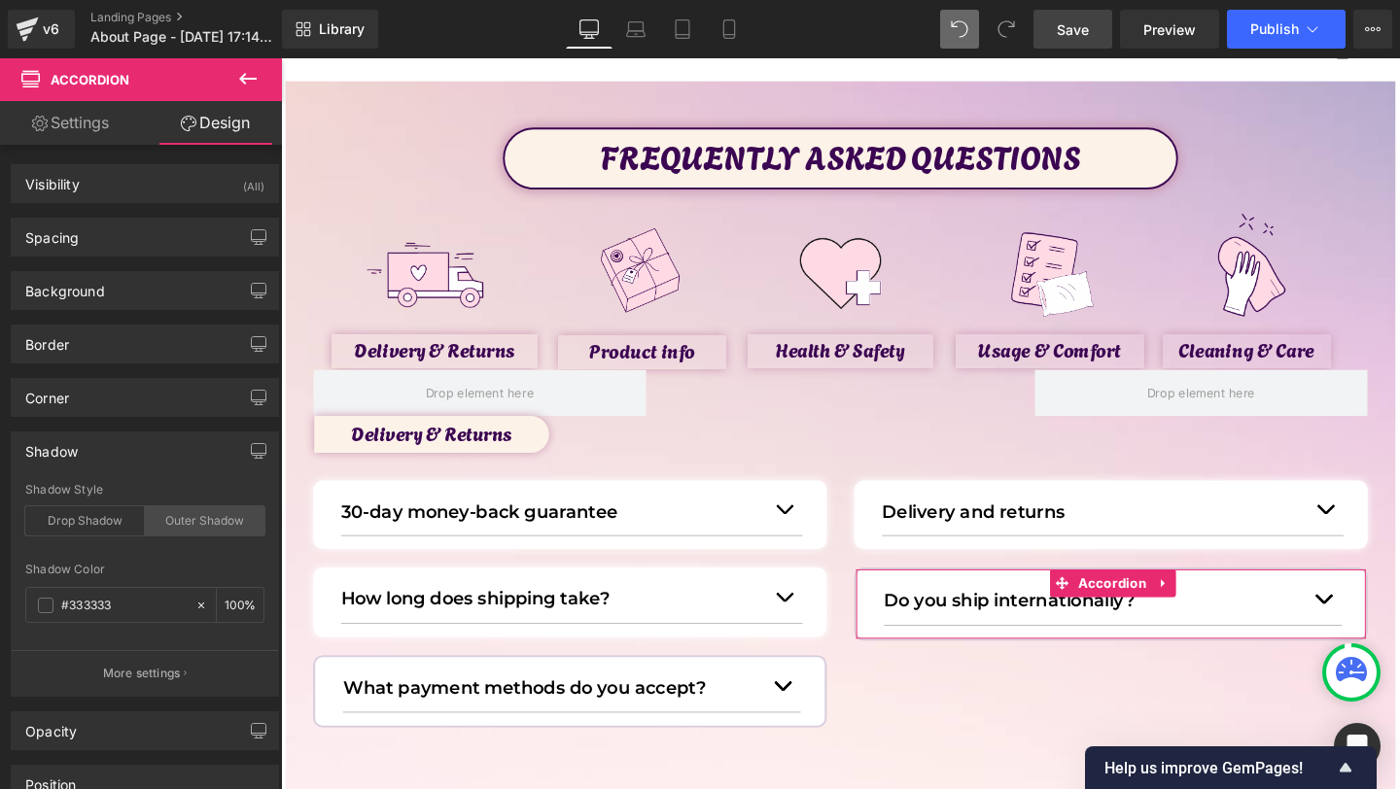
click at [191, 525] on div "Outer Shadow" at bounding box center [205, 521] width 120 height 29
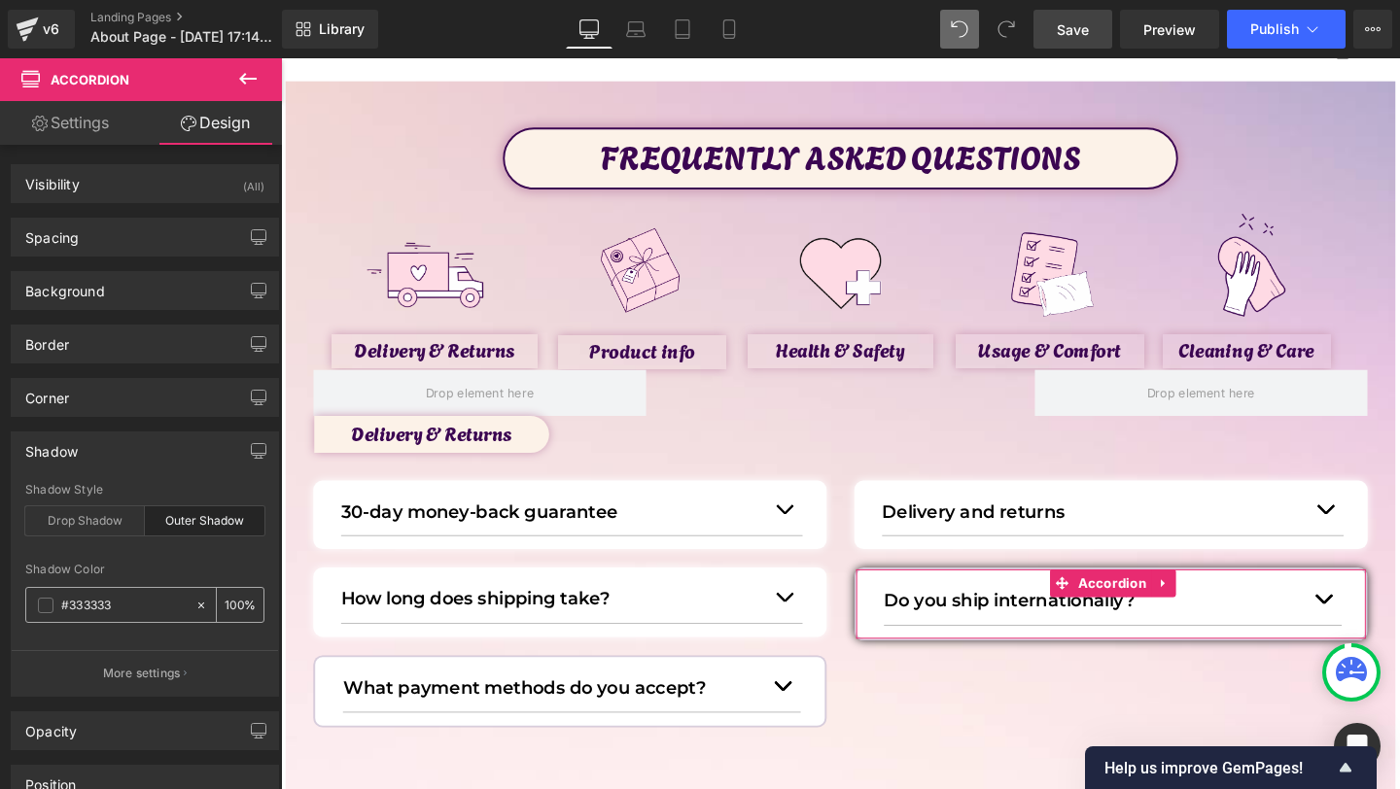
click at [41, 606] on span at bounding box center [46, 606] width 16 height 16
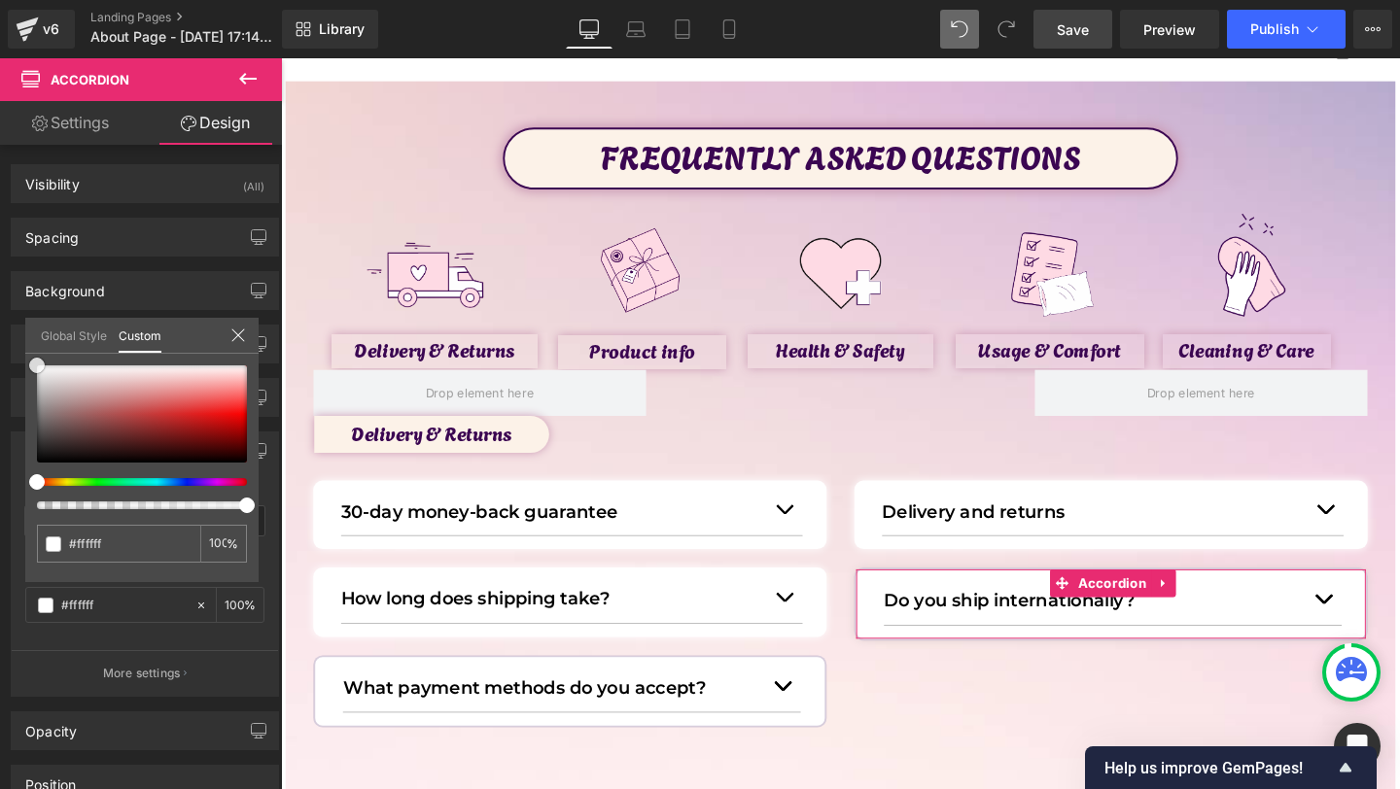
drag, startPoint x: 87, startPoint y: 379, endPoint x: 0, endPoint y: 298, distance: 118.3
click at [0, 417] on div "Shadow outer Shadow Style Drop Shadow Outer Shadow rgba(255, 255, 255, 1) Shado…" at bounding box center [145, 557] width 291 height 280
click at [247, 337] on div "Global Style Custom" at bounding box center [141, 336] width 233 height 36
click at [241, 335] on icon at bounding box center [238, 336] width 16 height 16
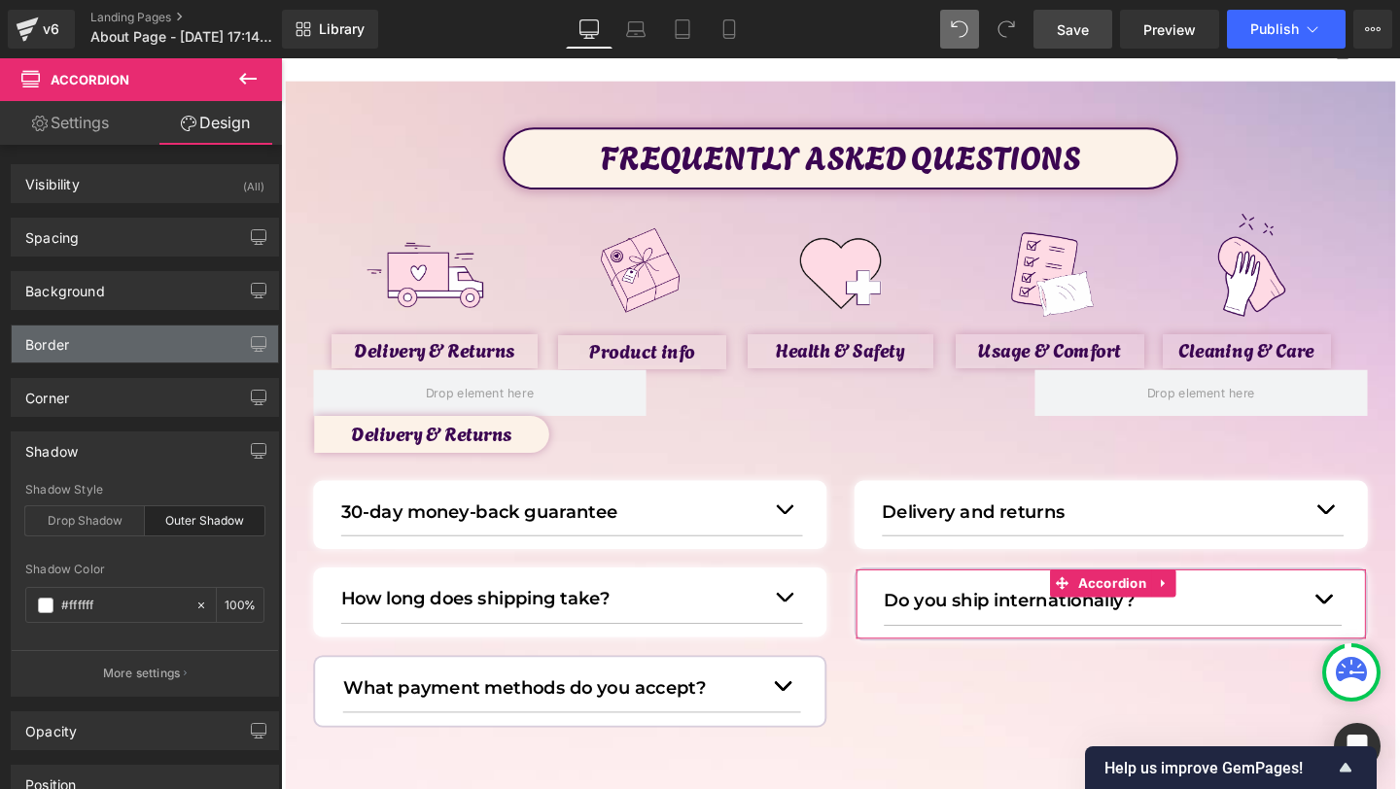
click at [83, 347] on div "Border" at bounding box center [145, 344] width 266 height 37
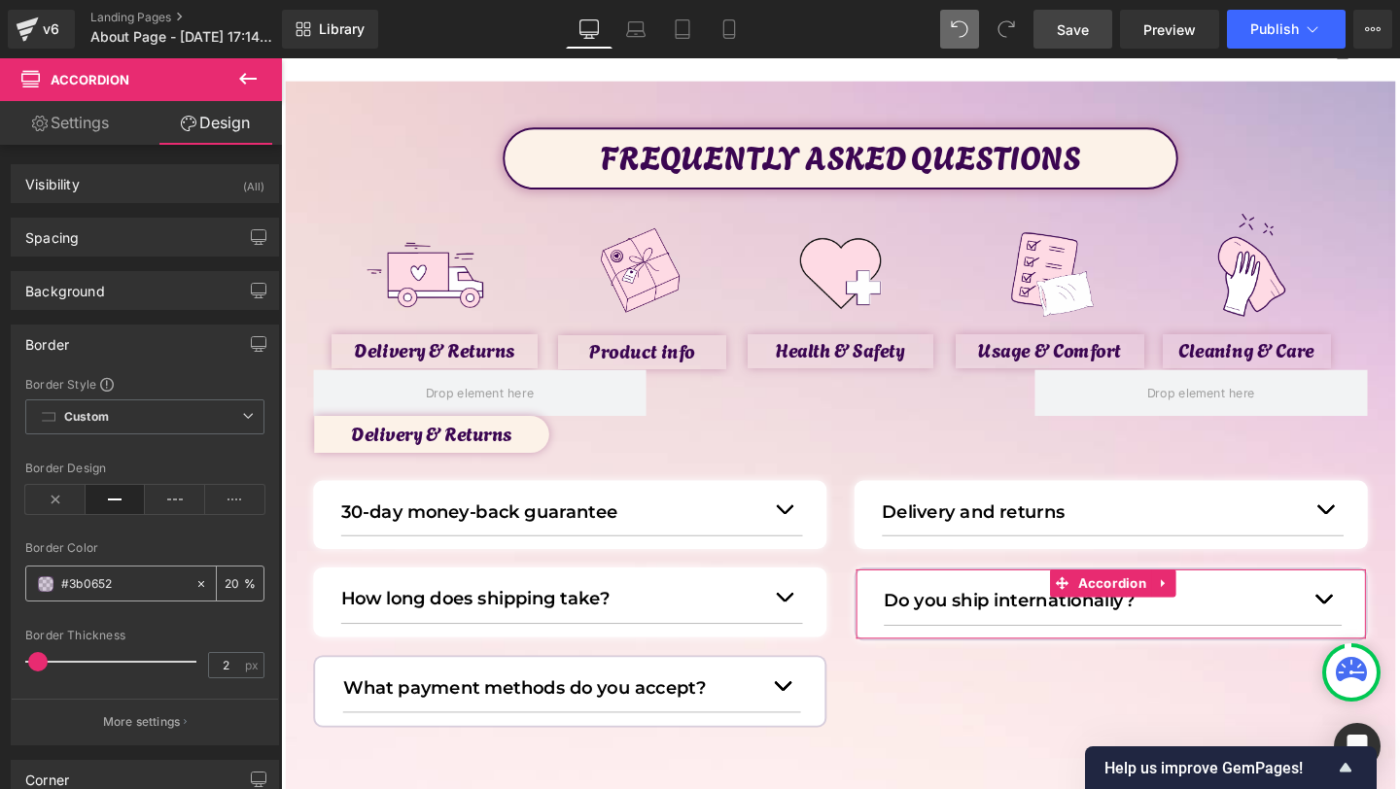
click at [194, 583] on icon at bounding box center [201, 585] width 14 height 14
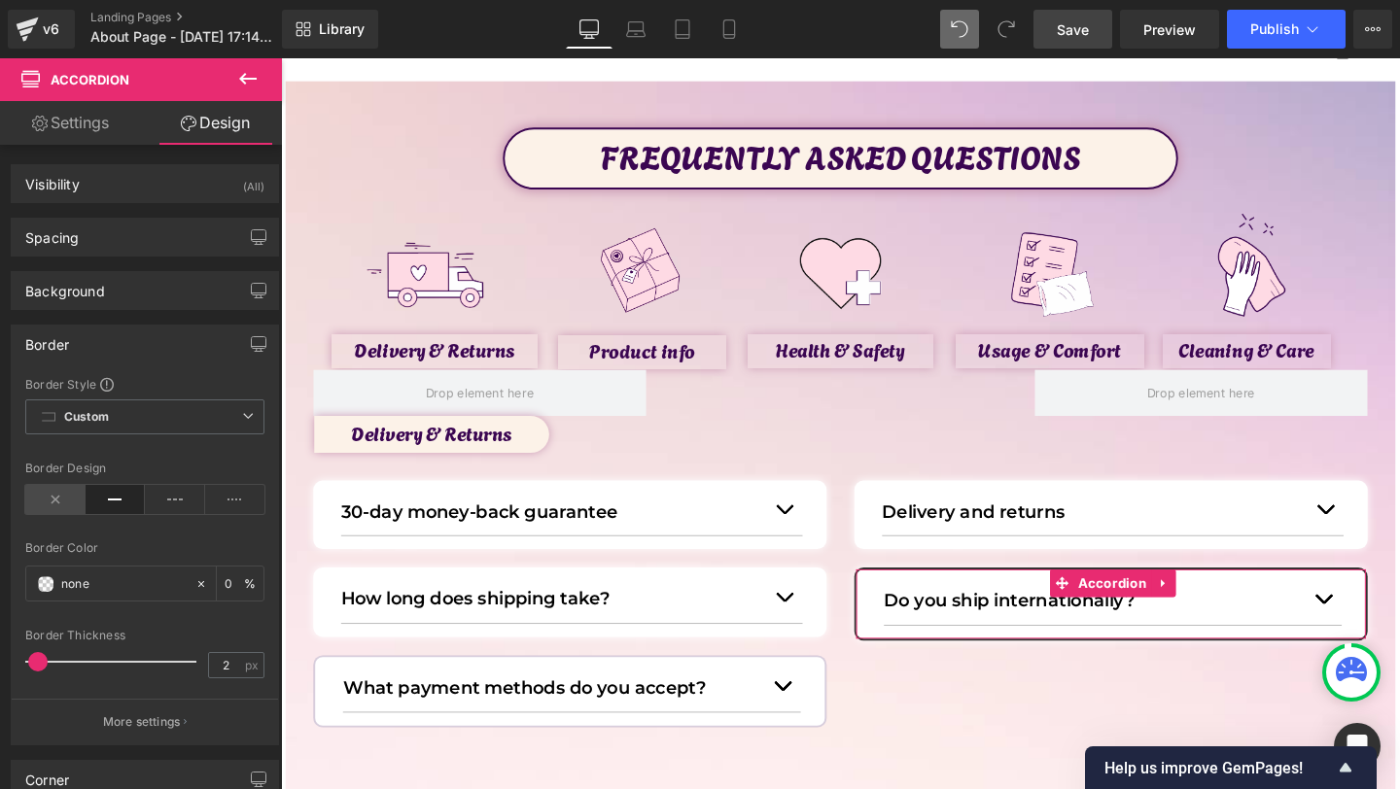
click at [34, 496] on icon at bounding box center [55, 499] width 60 height 29
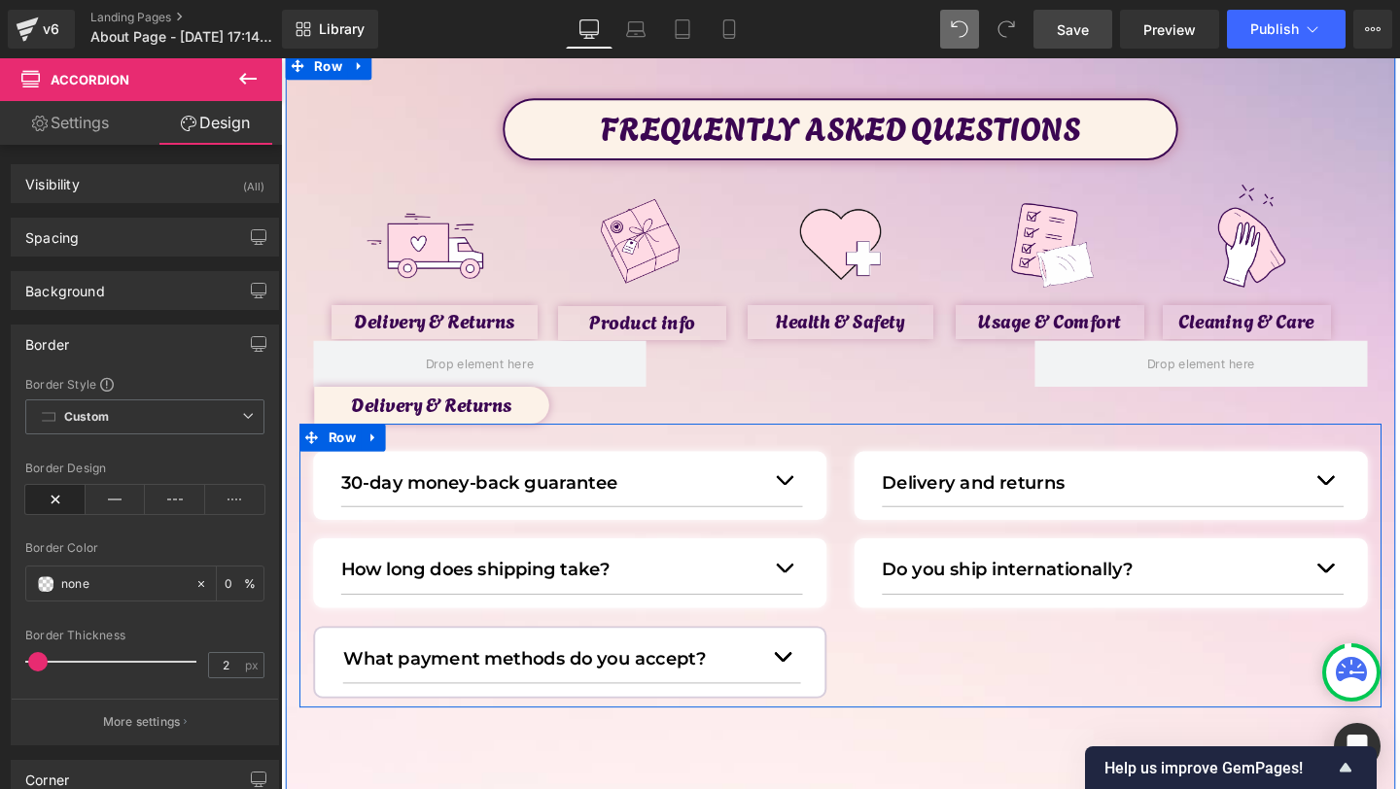
scroll to position [116, 0]
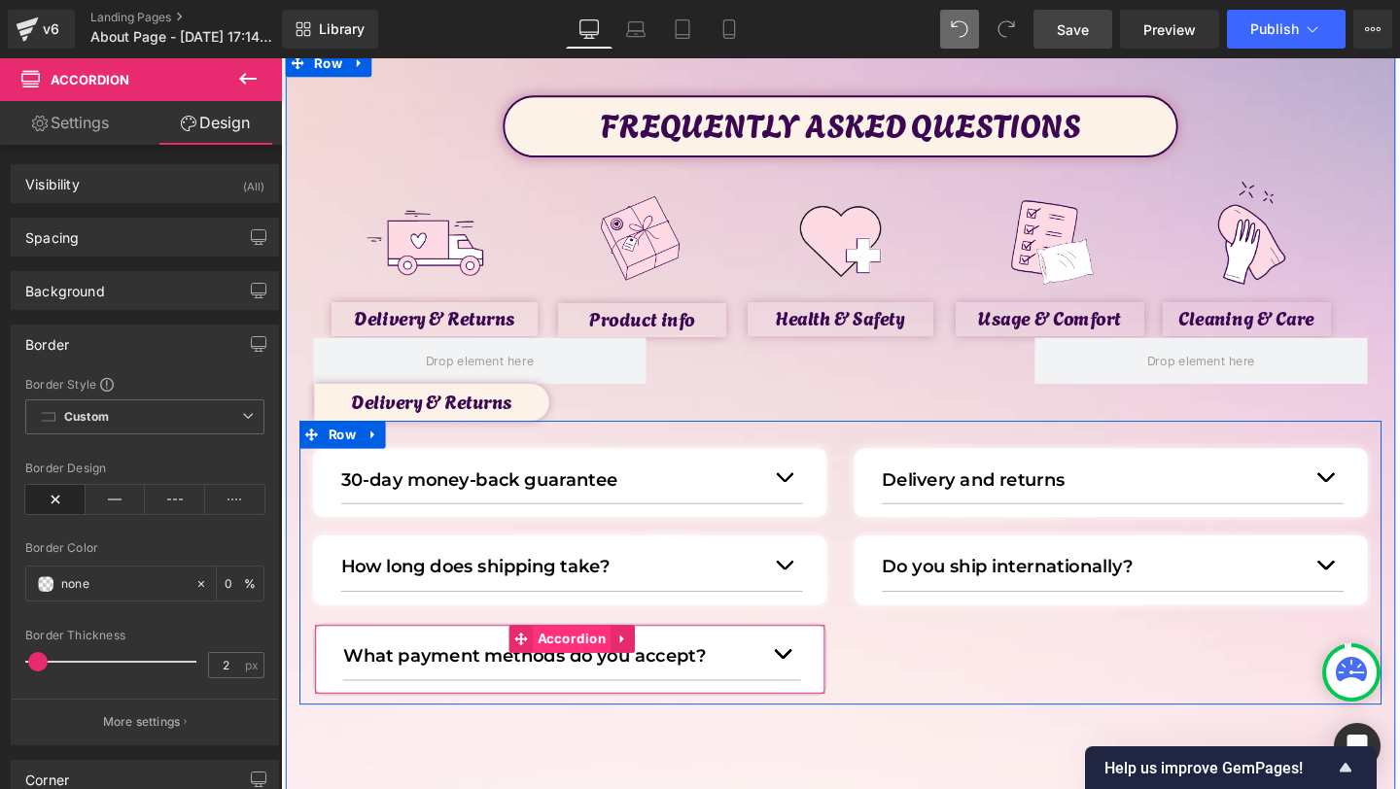
click at [587, 670] on span "Accordion" at bounding box center [586, 668] width 83 height 29
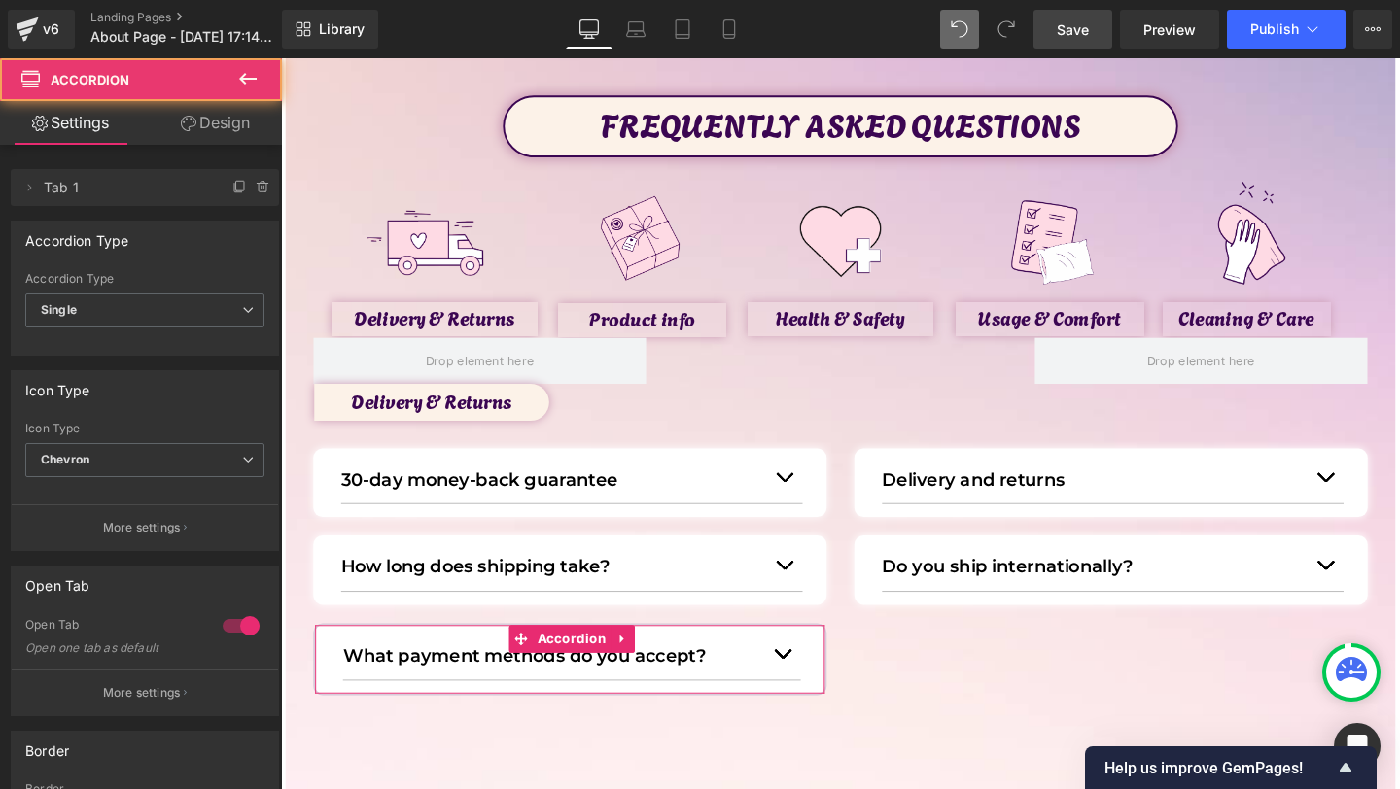
click at [224, 125] on link "Design" at bounding box center [215, 123] width 141 height 44
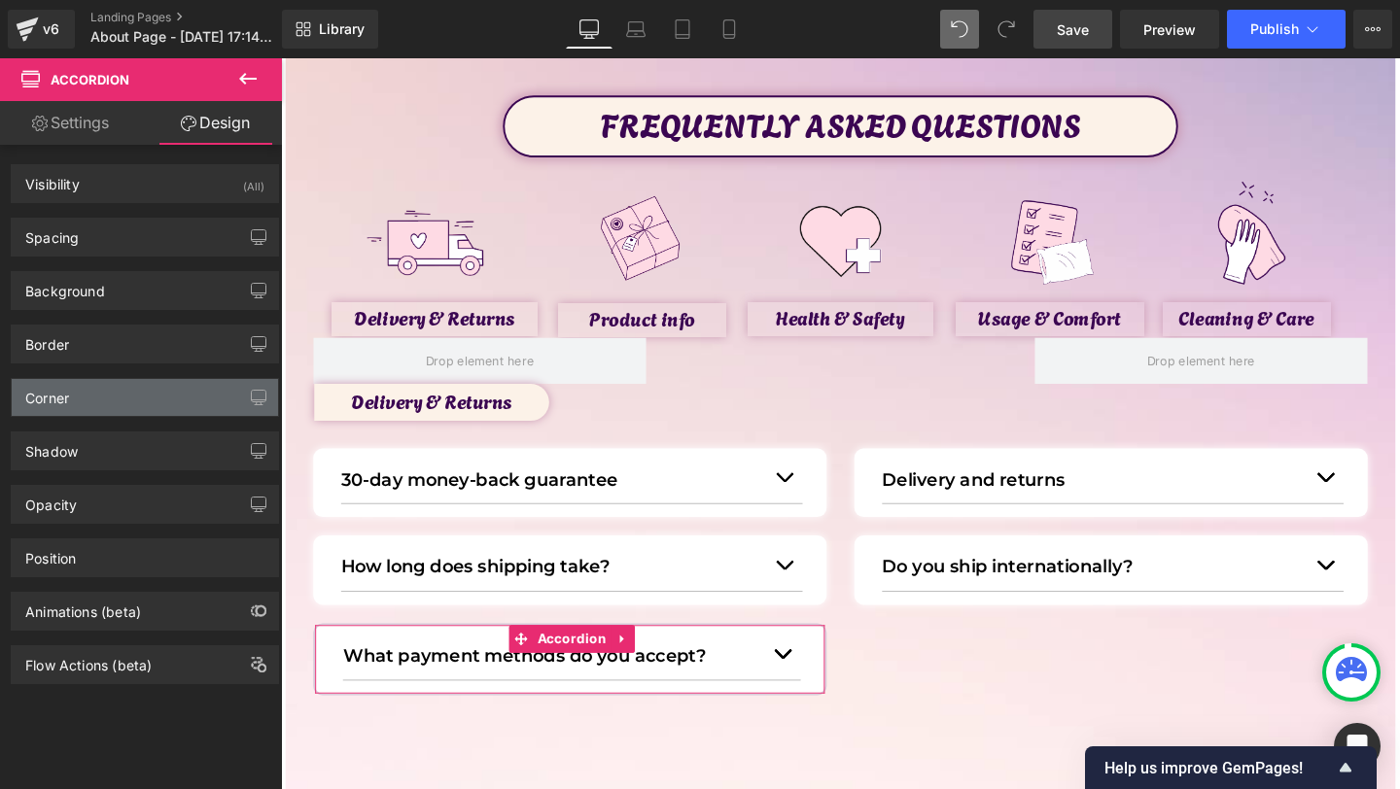
click at [66, 409] on div "Corner" at bounding box center [145, 397] width 266 height 37
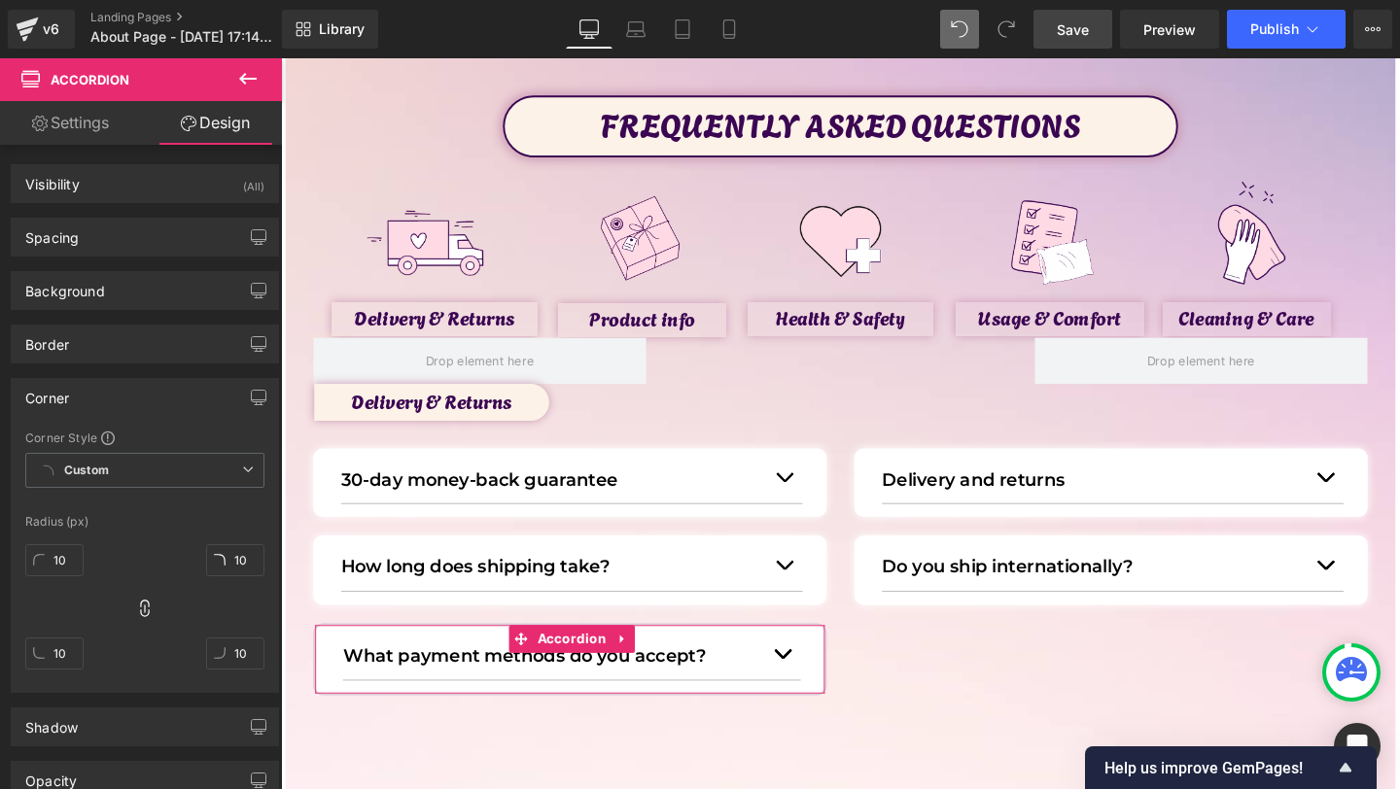
click at [68, 405] on div "Corner" at bounding box center [47, 392] width 44 height 27
click at [68, 403] on div "Corner" at bounding box center [47, 392] width 44 height 27
click at [86, 405] on div "Corner" at bounding box center [145, 397] width 266 height 37
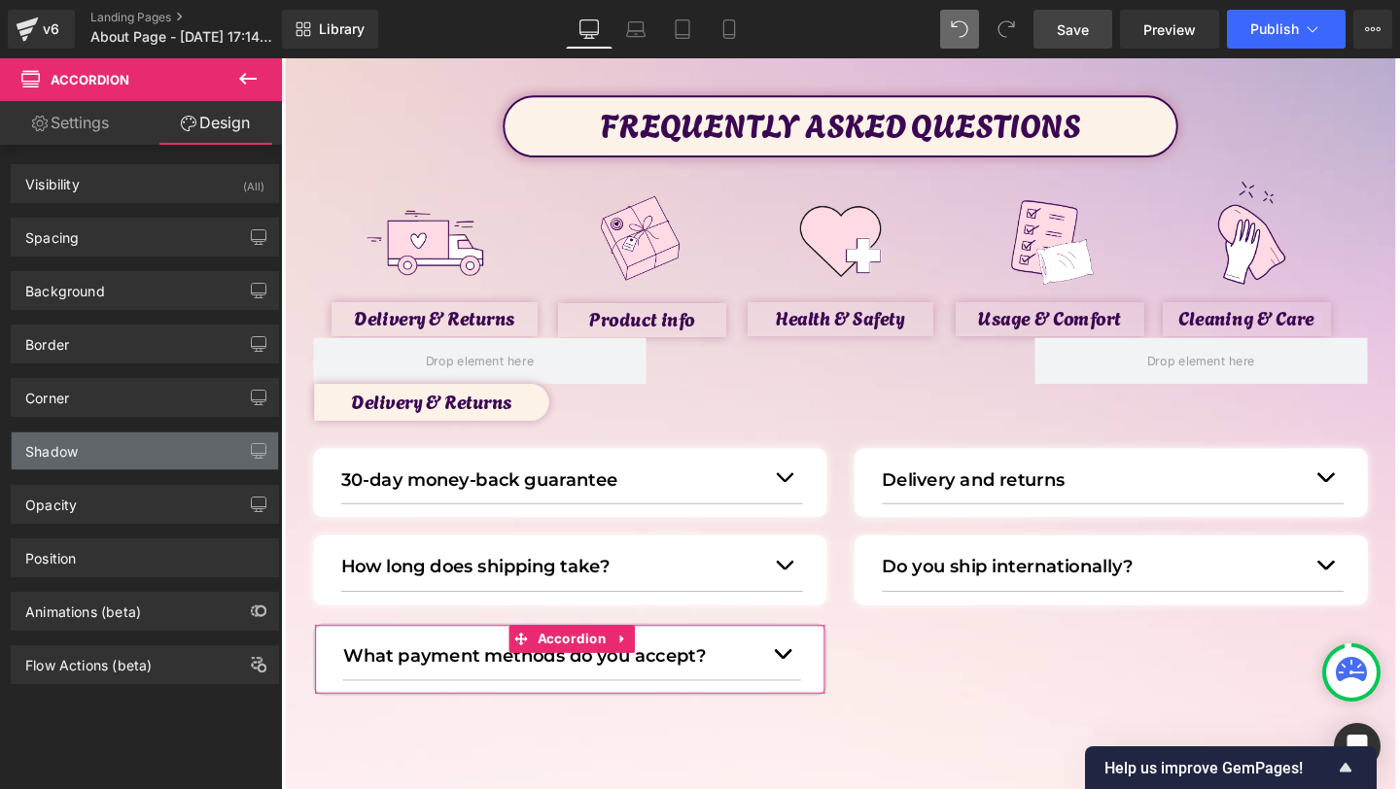
click at [94, 433] on div "Shadow" at bounding box center [145, 451] width 266 height 37
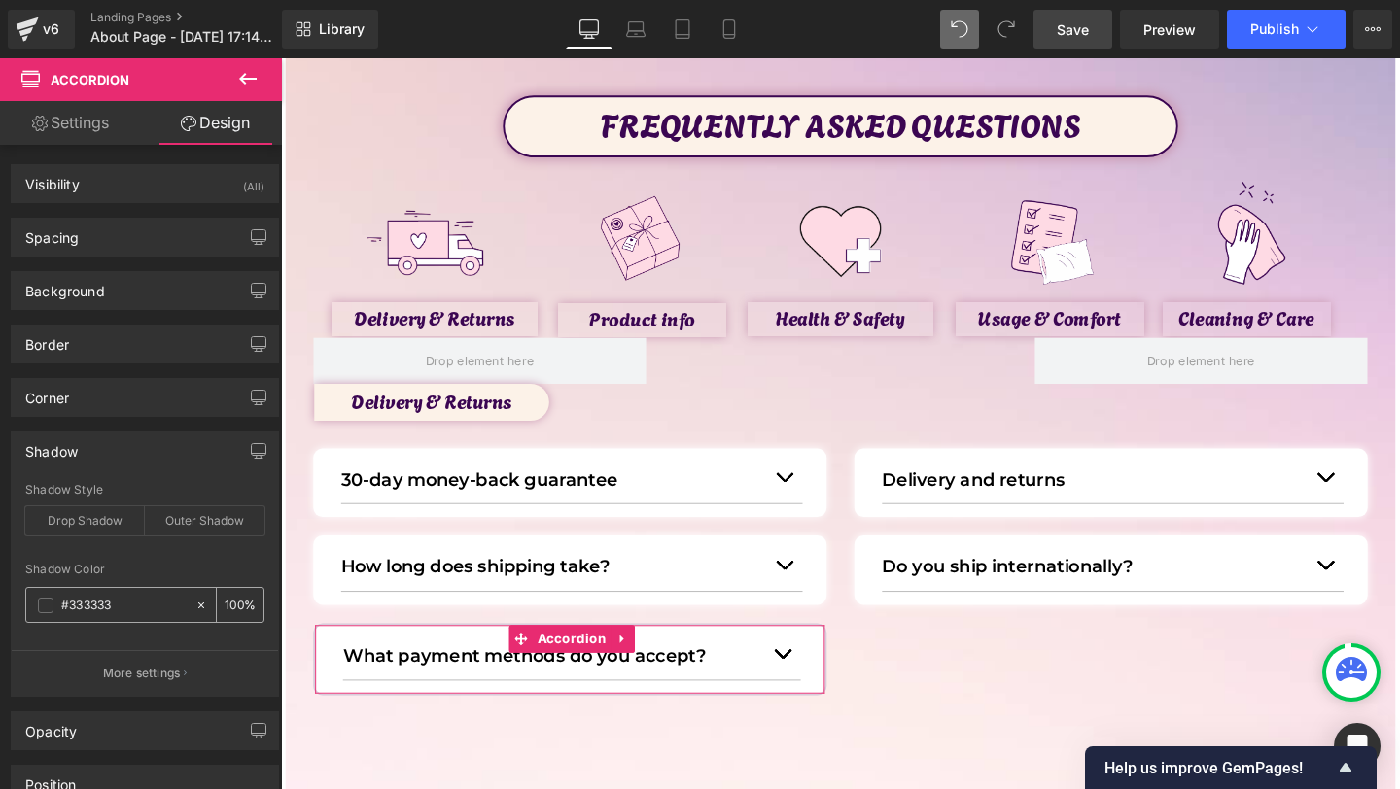
click at [47, 607] on span at bounding box center [46, 606] width 16 height 16
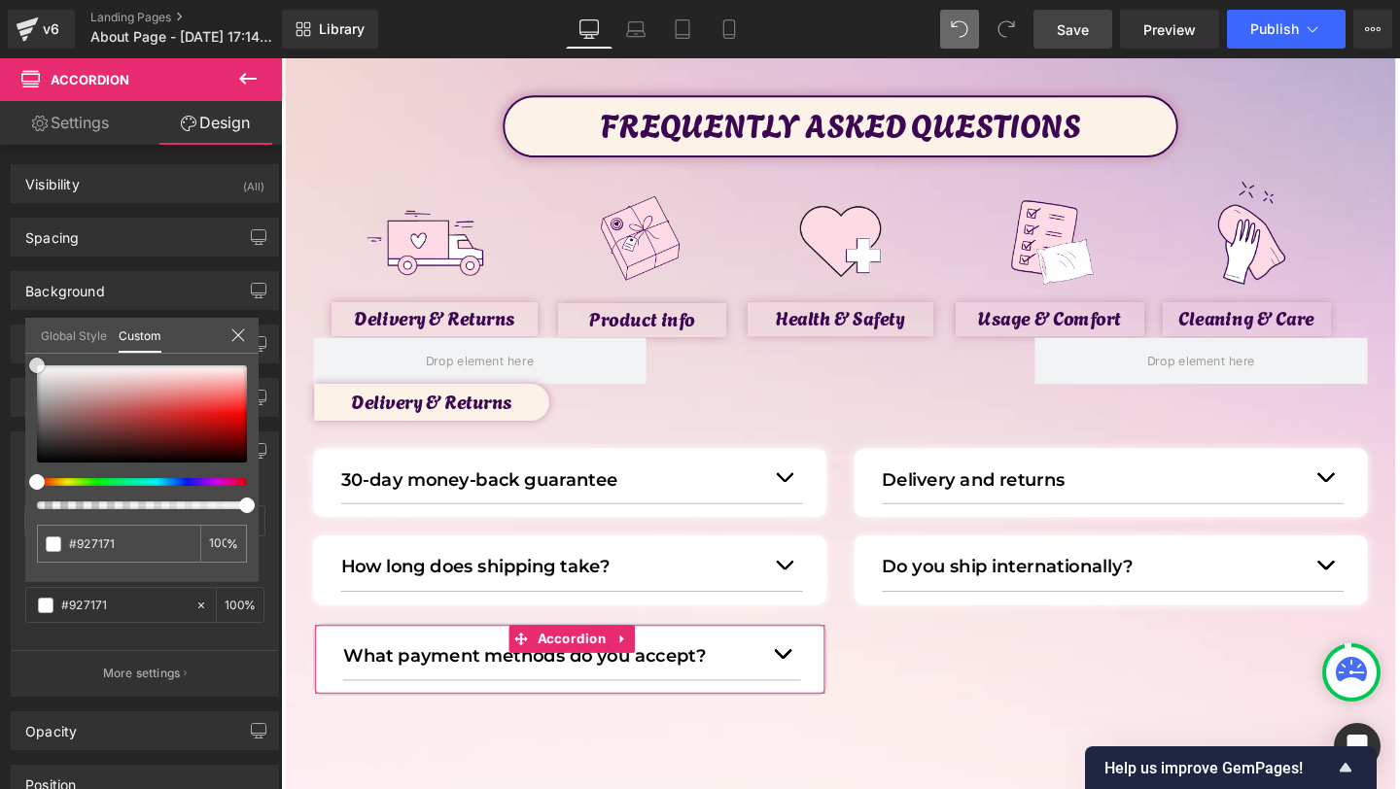
drag, startPoint x: 65, startPoint y: 417, endPoint x: 79, endPoint y: 333, distance: 84.7
click at [11, 417] on div "Shadow Shadow Style Drop Shadow Outer Shadow rgba(146, 113, 113, 1) Shadow Colo…" at bounding box center [145, 557] width 291 height 280
click at [235, 332] on icon at bounding box center [237, 335] width 13 height 13
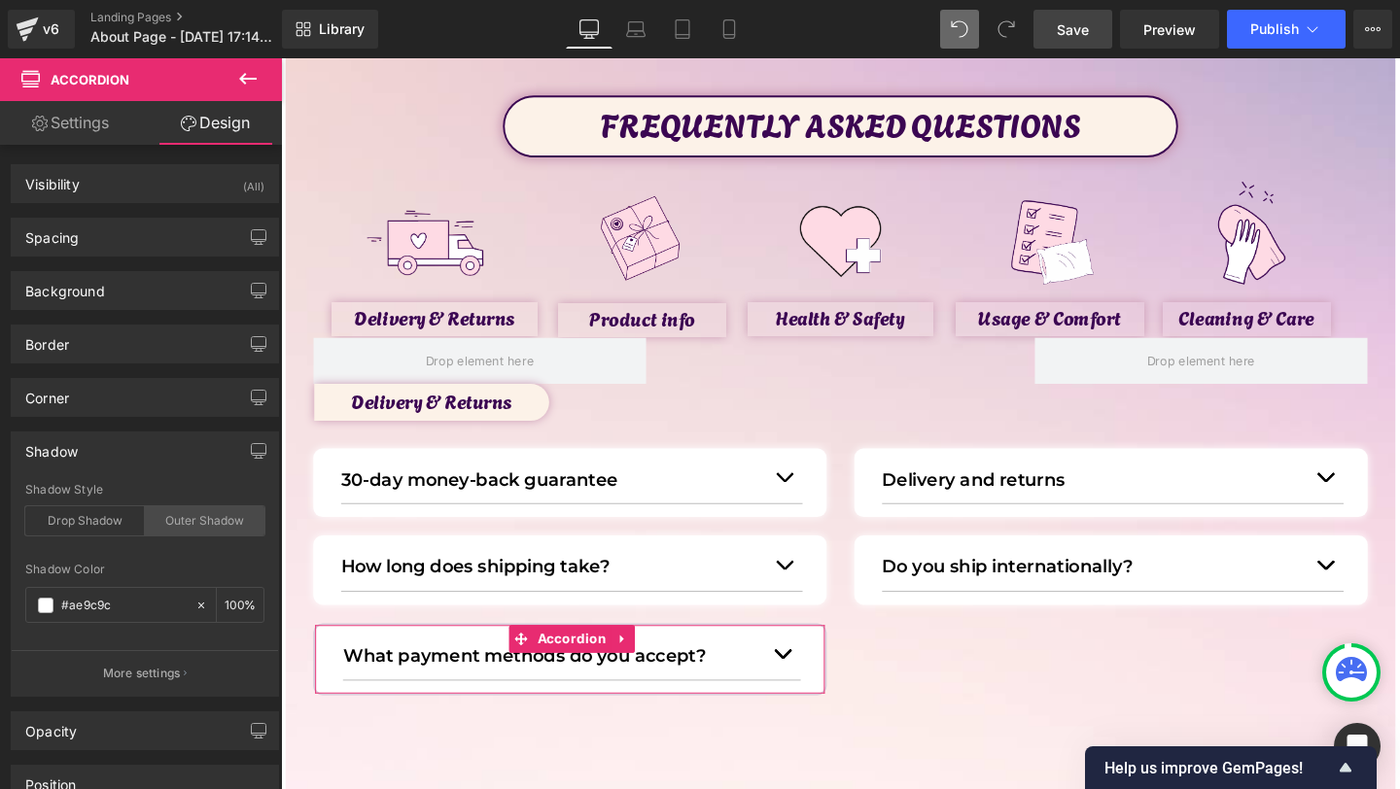
click at [195, 528] on div "Outer Shadow" at bounding box center [205, 521] width 120 height 29
click at [39, 606] on span at bounding box center [46, 606] width 16 height 16
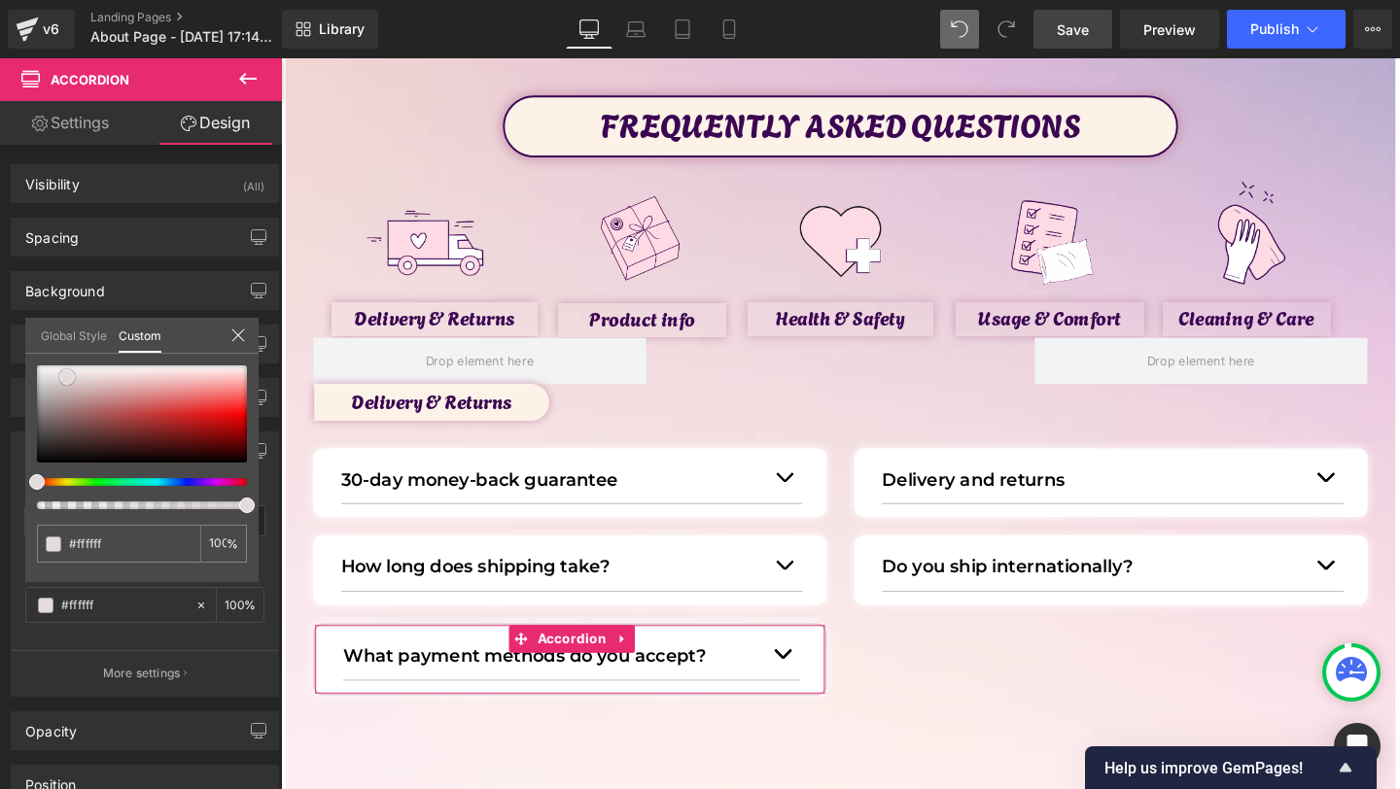
drag, startPoint x: 92, startPoint y: 380, endPoint x: 0, endPoint y: 303, distance: 120.1
click at [0, 417] on div "Shadow outer Shadow Style Drop Shadow Outer Shadow rgba(255, 255, 255, 1) Shado…" at bounding box center [145, 557] width 291 height 280
click at [247, 337] on div "Global Style Custom" at bounding box center [141, 336] width 233 height 36
click at [217, 337] on div "Global Style Custom" at bounding box center [141, 336] width 233 height 36
click at [230, 337] on icon at bounding box center [238, 336] width 16 height 16
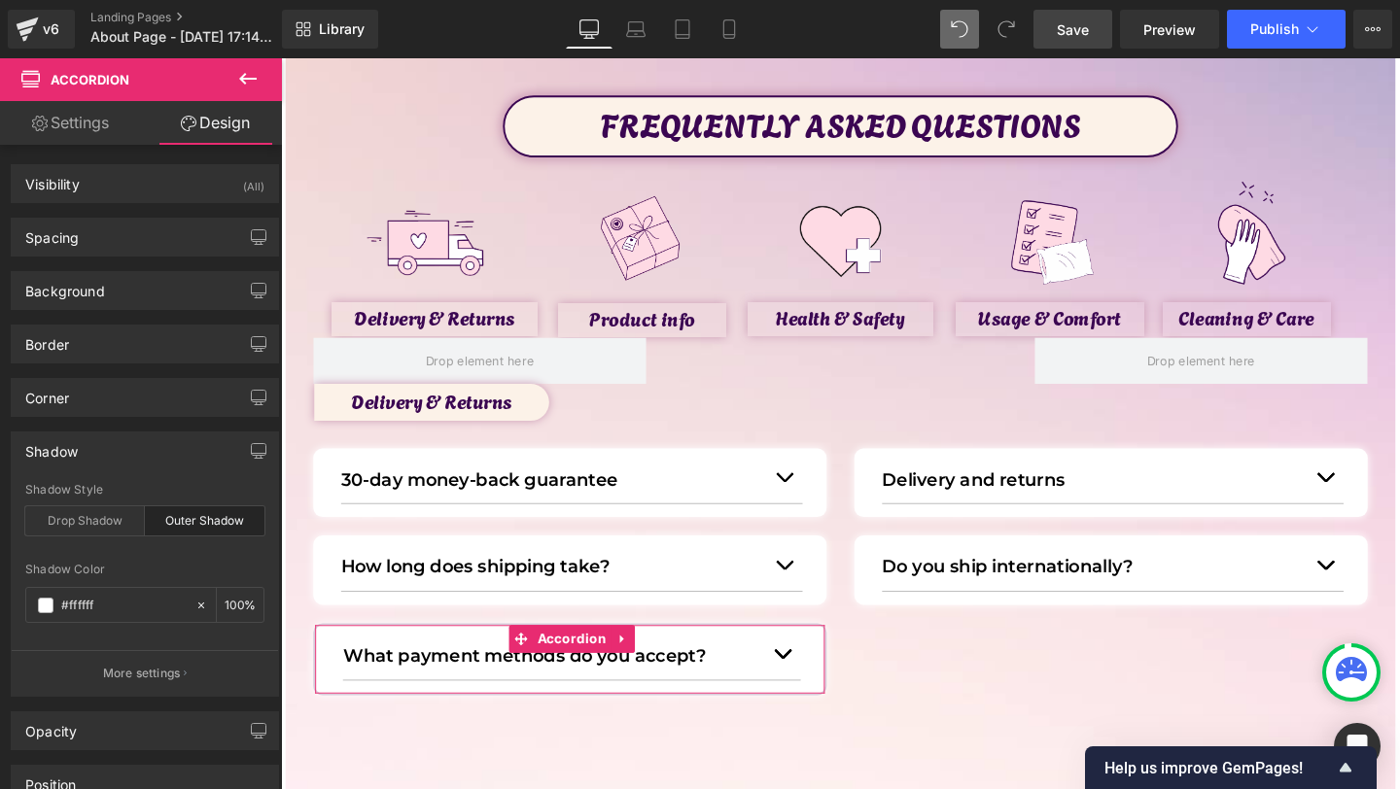
click at [93, 363] on div "Border Border Style Custom Custom Setup Global Style Custom Setup Global Style …" at bounding box center [145, 344] width 268 height 39
click at [86, 332] on div "Border" at bounding box center [145, 344] width 266 height 37
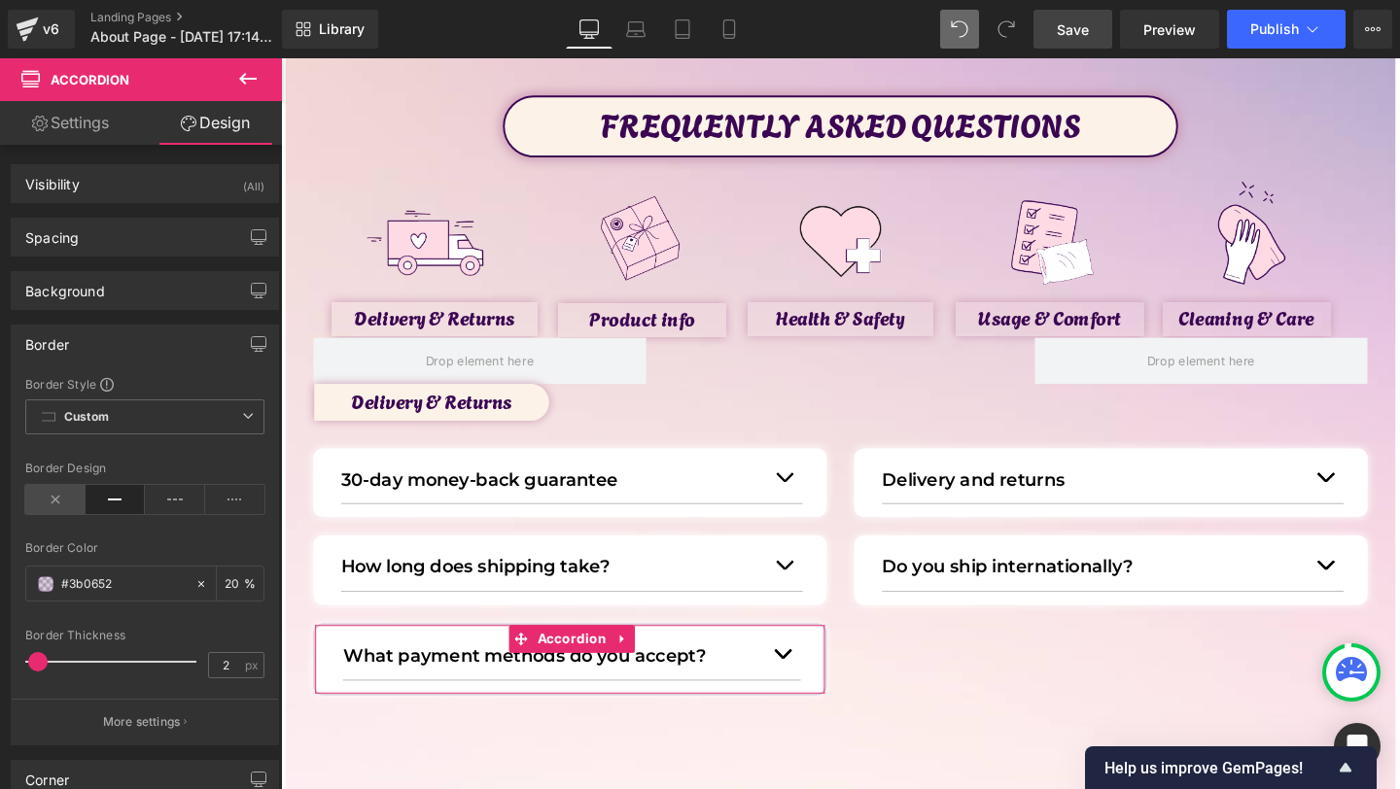
click at [55, 496] on icon at bounding box center [55, 499] width 60 height 29
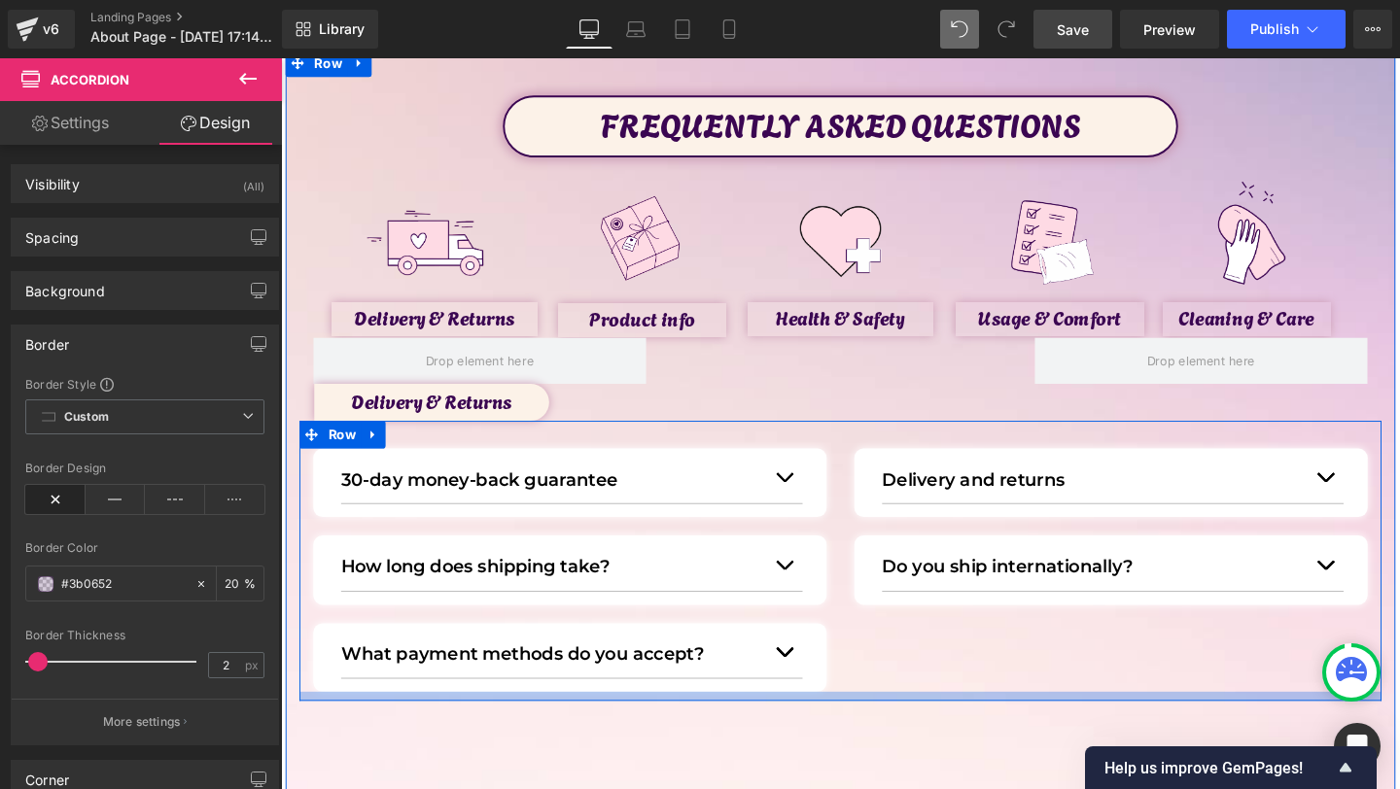
click at [1007, 729] on div at bounding box center [869, 729] width 1138 height 10
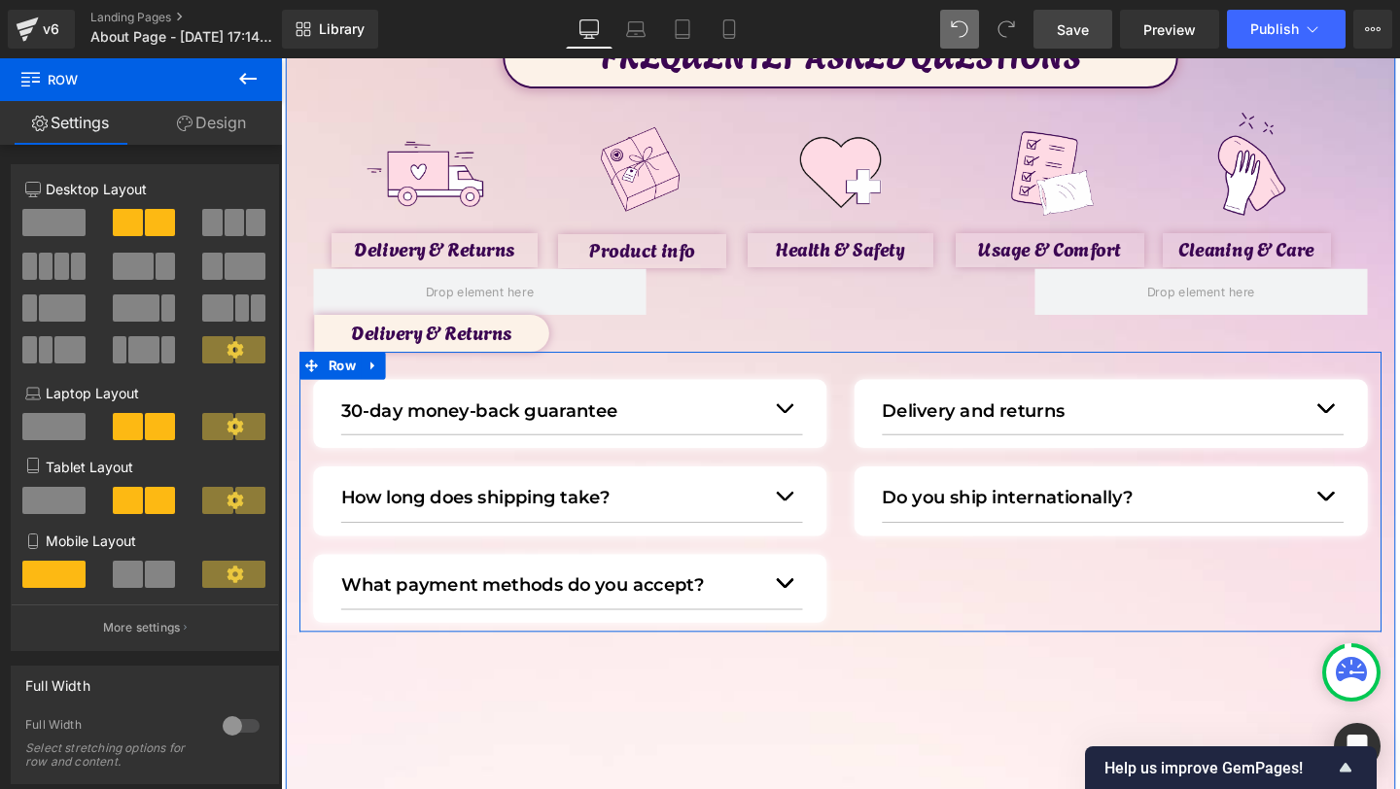
scroll to position [190, 0]
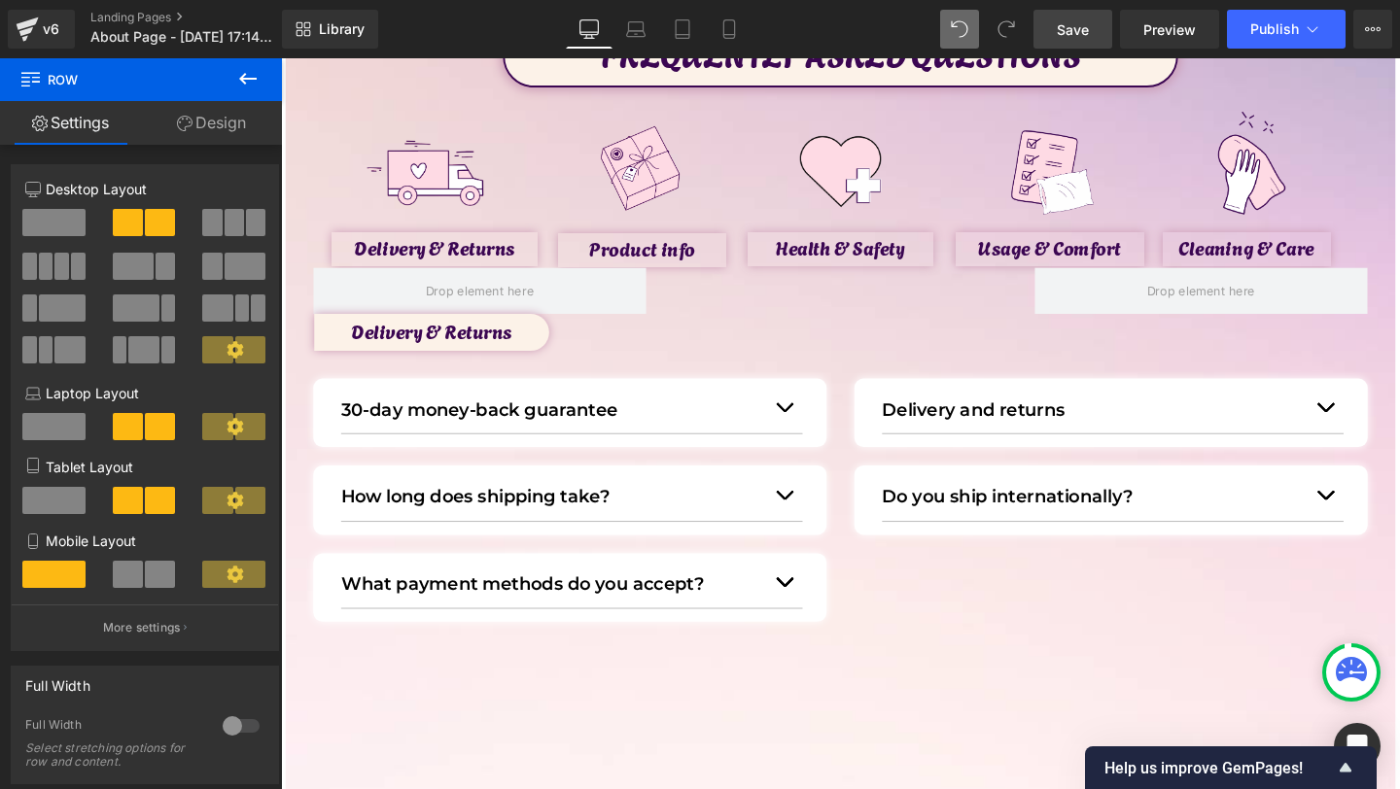
click at [1053, 19] on link "Save" at bounding box center [1073, 29] width 79 height 39
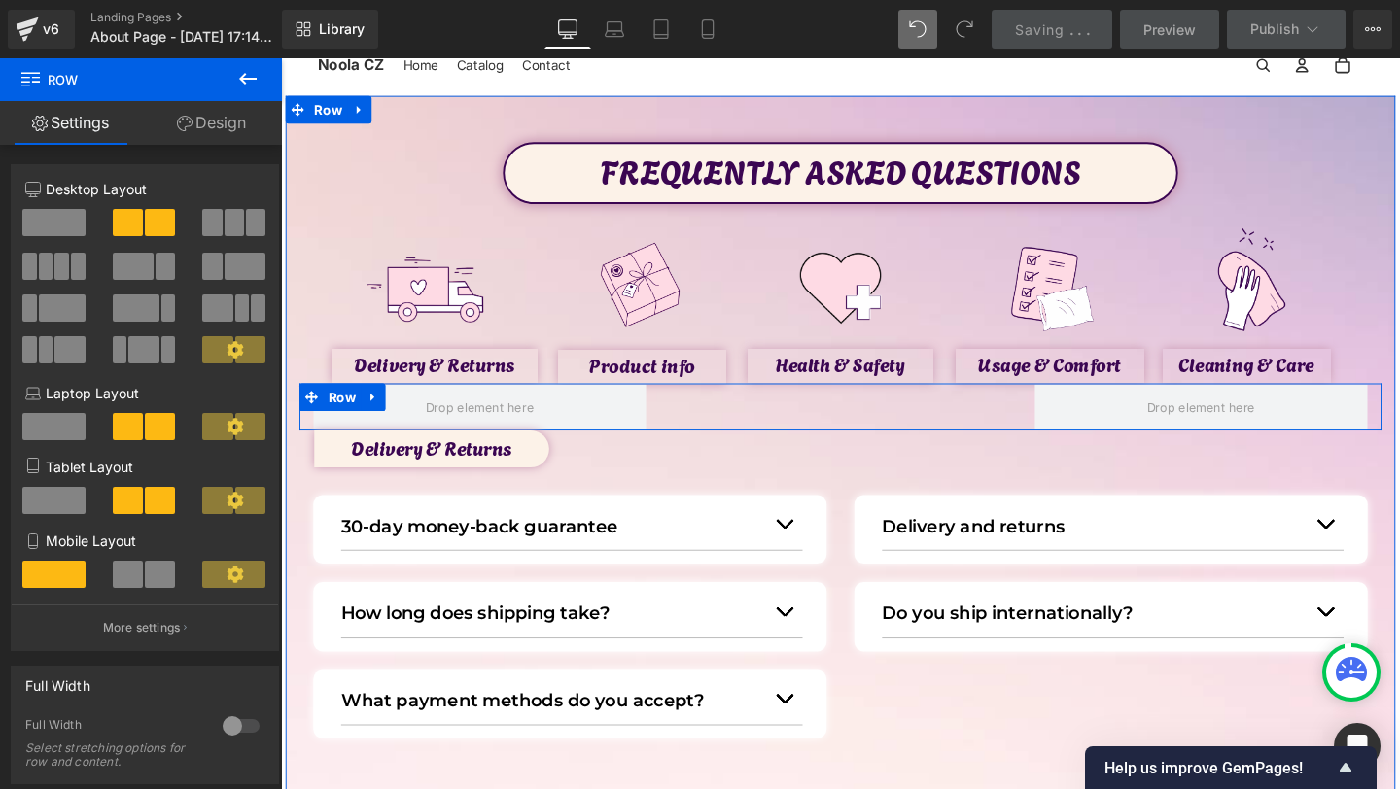
scroll to position [63, 0]
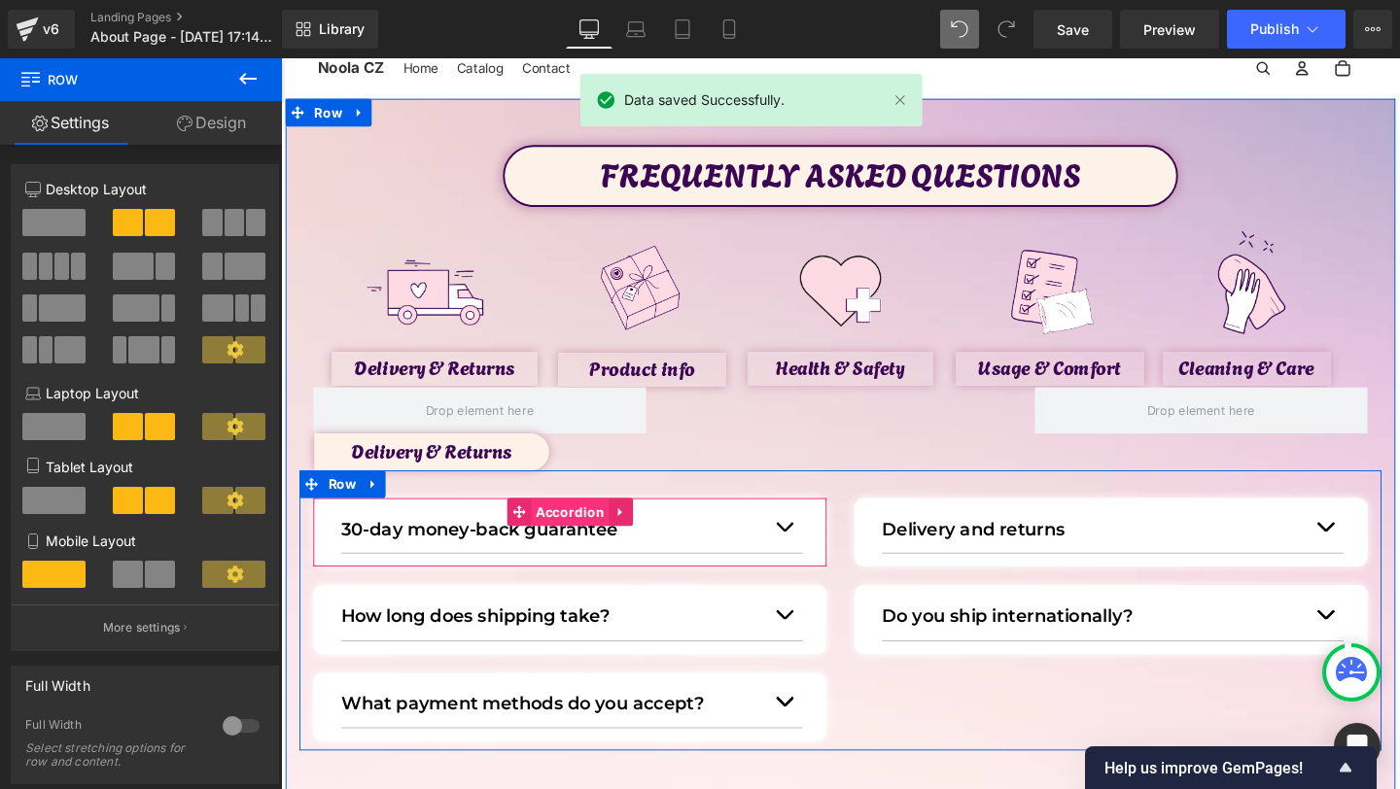
click at [565, 546] on span "Accordion" at bounding box center [584, 535] width 83 height 29
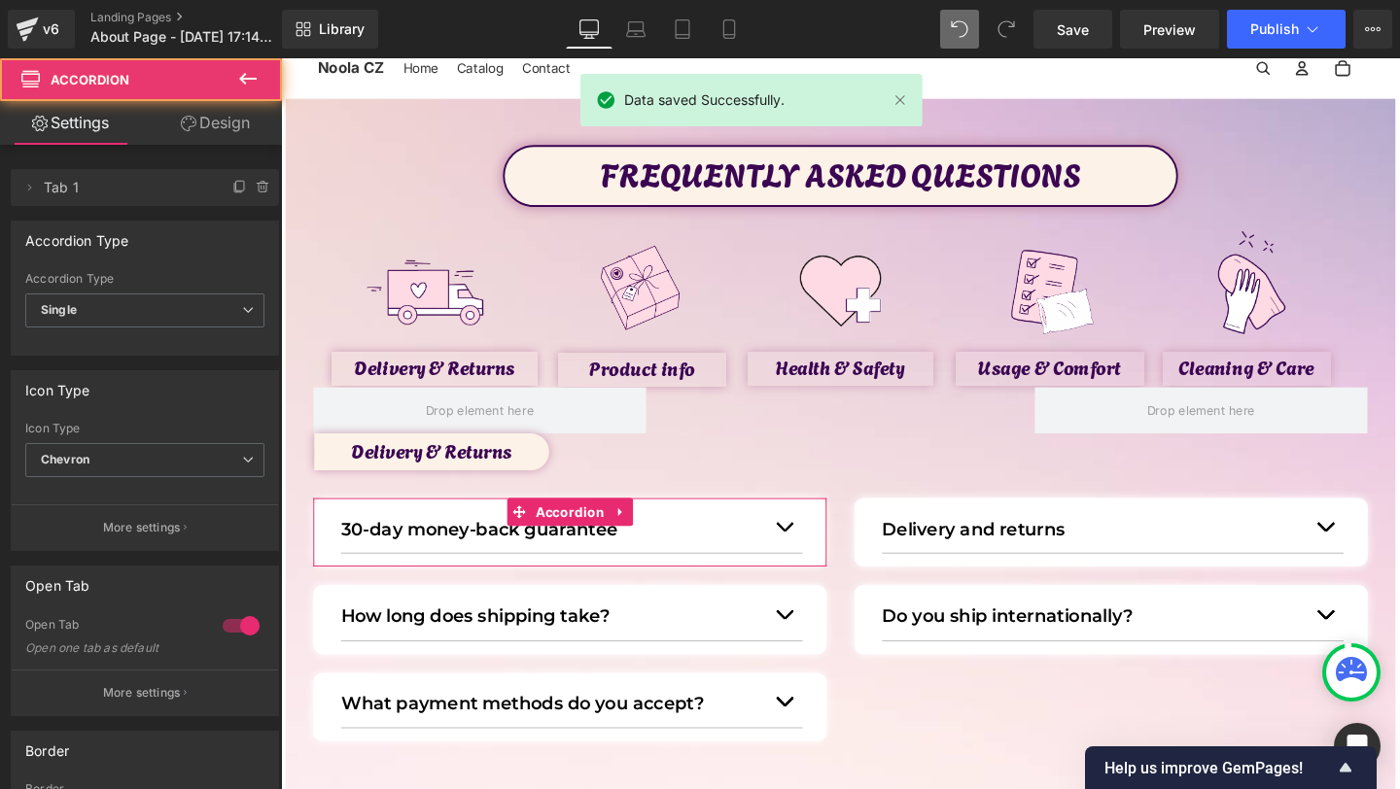
click at [173, 125] on link "Design" at bounding box center [215, 123] width 141 height 44
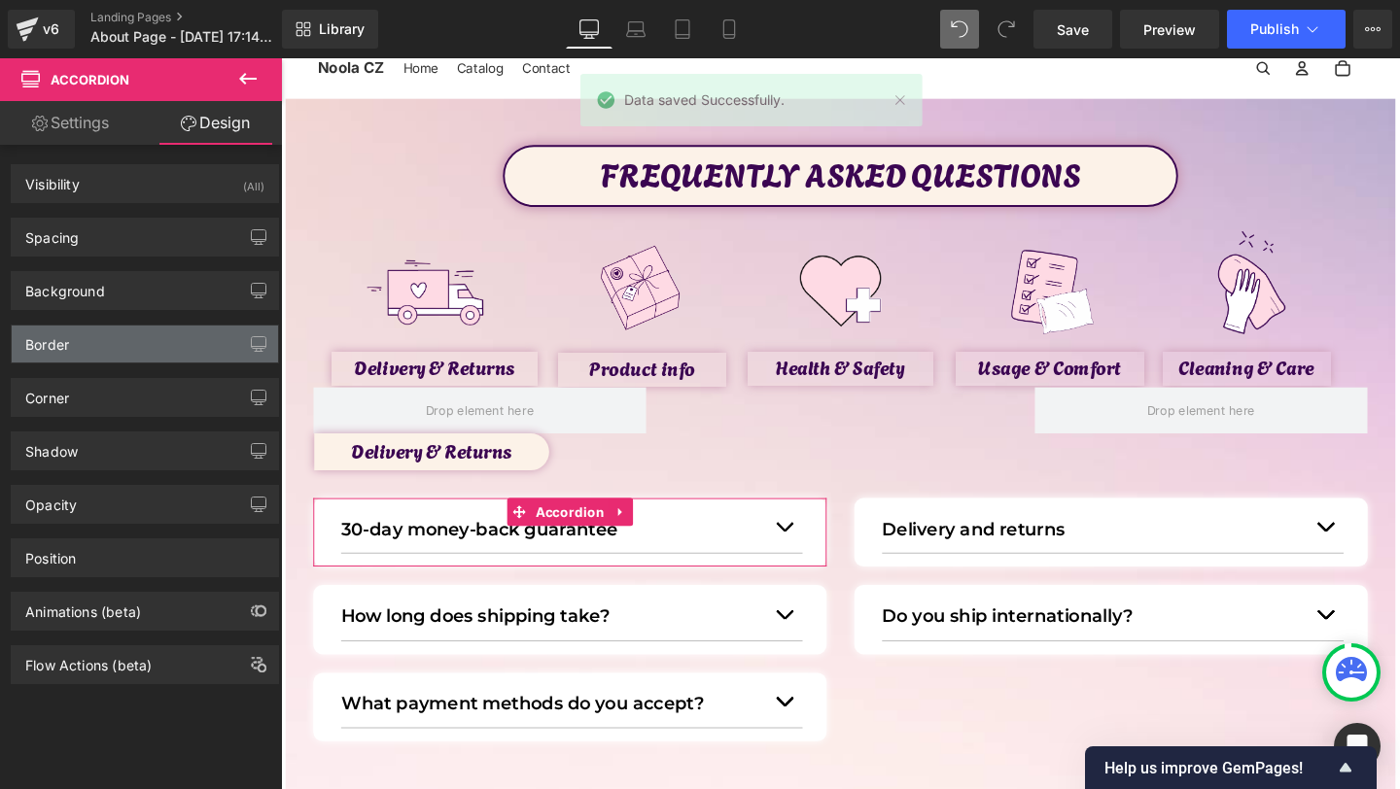
click at [142, 327] on div "Border" at bounding box center [145, 344] width 266 height 37
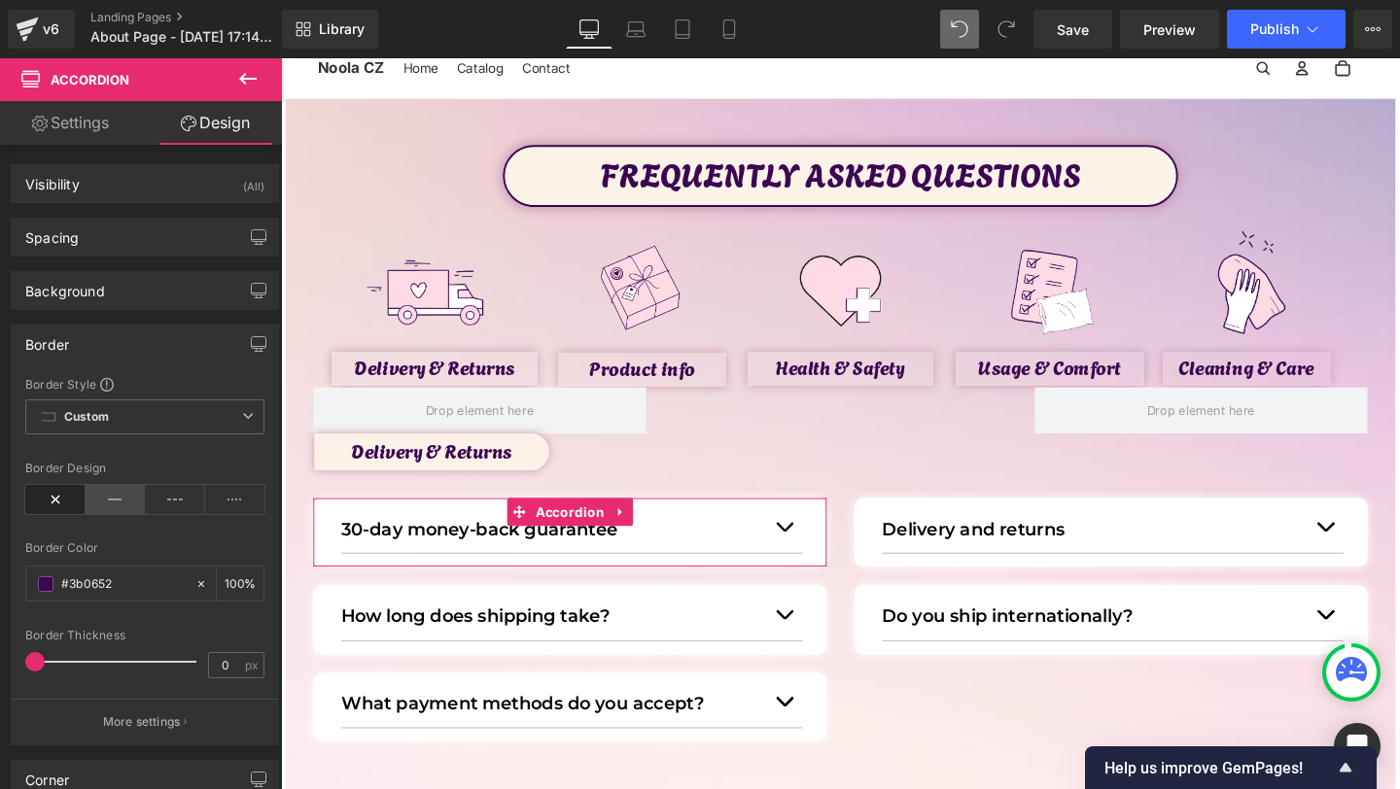
click at [113, 503] on icon at bounding box center [116, 499] width 60 height 29
click at [39, 665] on span at bounding box center [34, 661] width 19 height 19
click at [45, 583] on span at bounding box center [46, 585] width 16 height 16
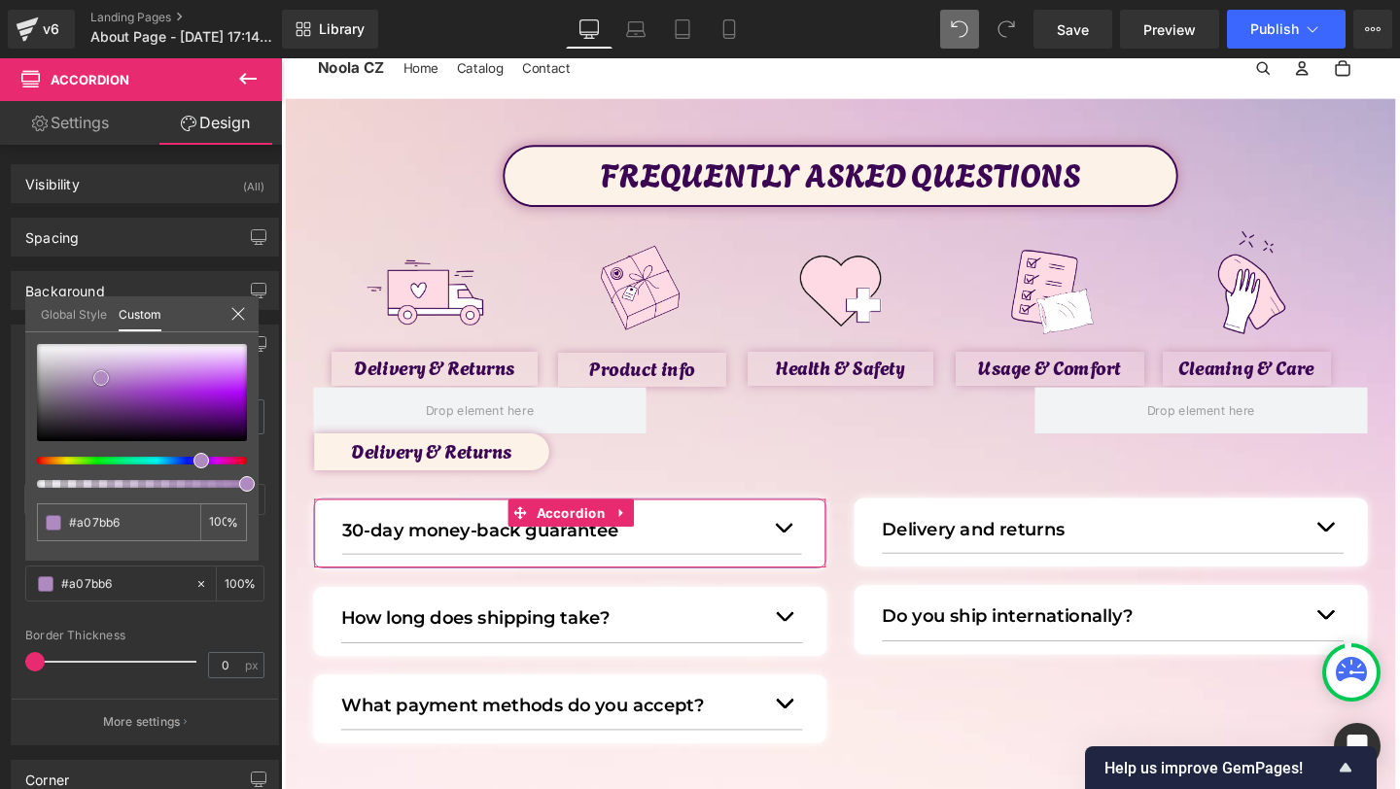
drag, startPoint x: 226, startPoint y: 420, endPoint x: 98, endPoint y: 383, distance: 132.6
click at [98, 383] on div at bounding box center [142, 392] width 210 height 97
drag, startPoint x: 63, startPoint y: 377, endPoint x: 0, endPoint y: 299, distance: 100.2
click at [0, 310] on div "Border Border Style Custom Custom Setup Global Style Custom Setup Global Style …" at bounding box center [145, 528] width 291 height 436
drag, startPoint x: 55, startPoint y: 364, endPoint x: 13, endPoint y: 380, distance: 45.9
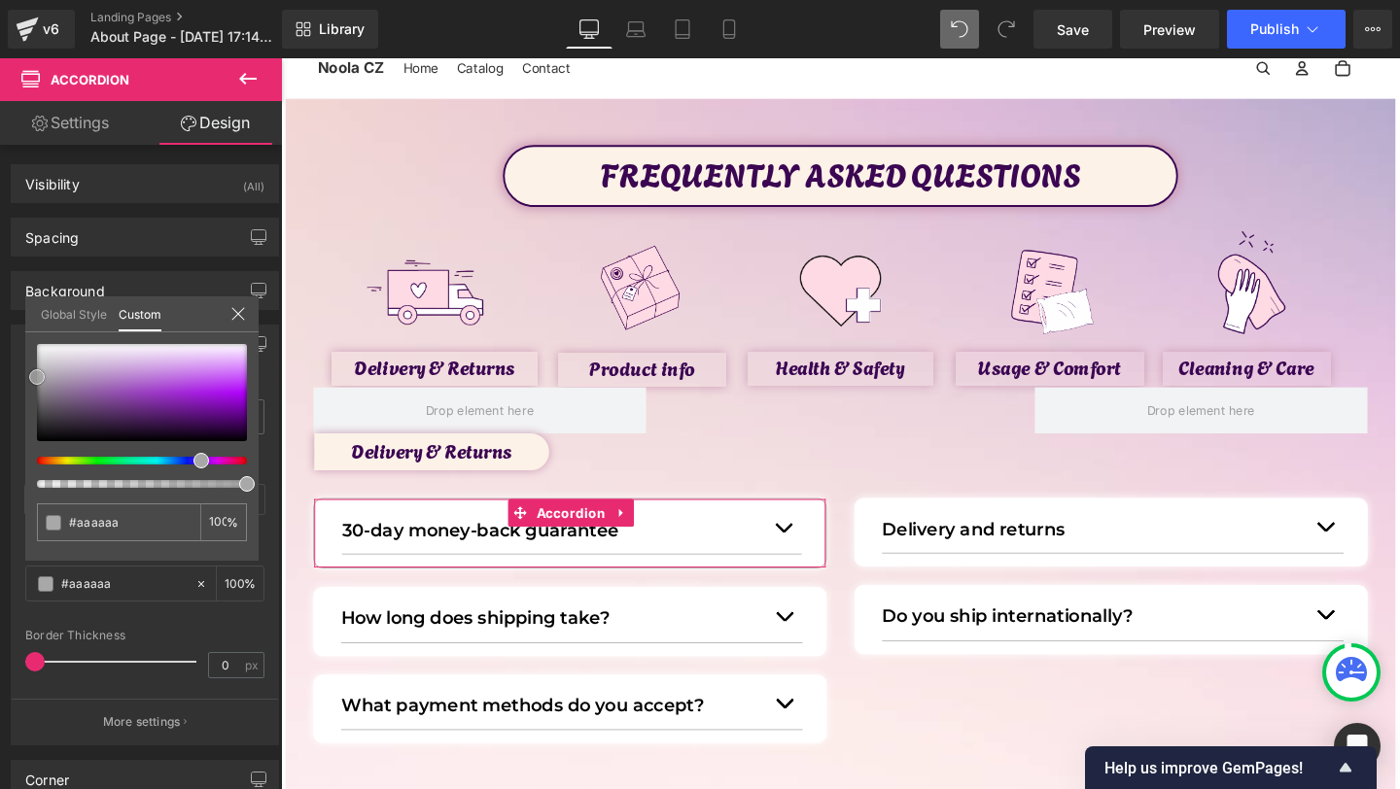
click at [13, 380] on div "Border Border Style Custom Custom Setup Global Style Custom Setup Global Style …" at bounding box center [145, 528] width 291 height 436
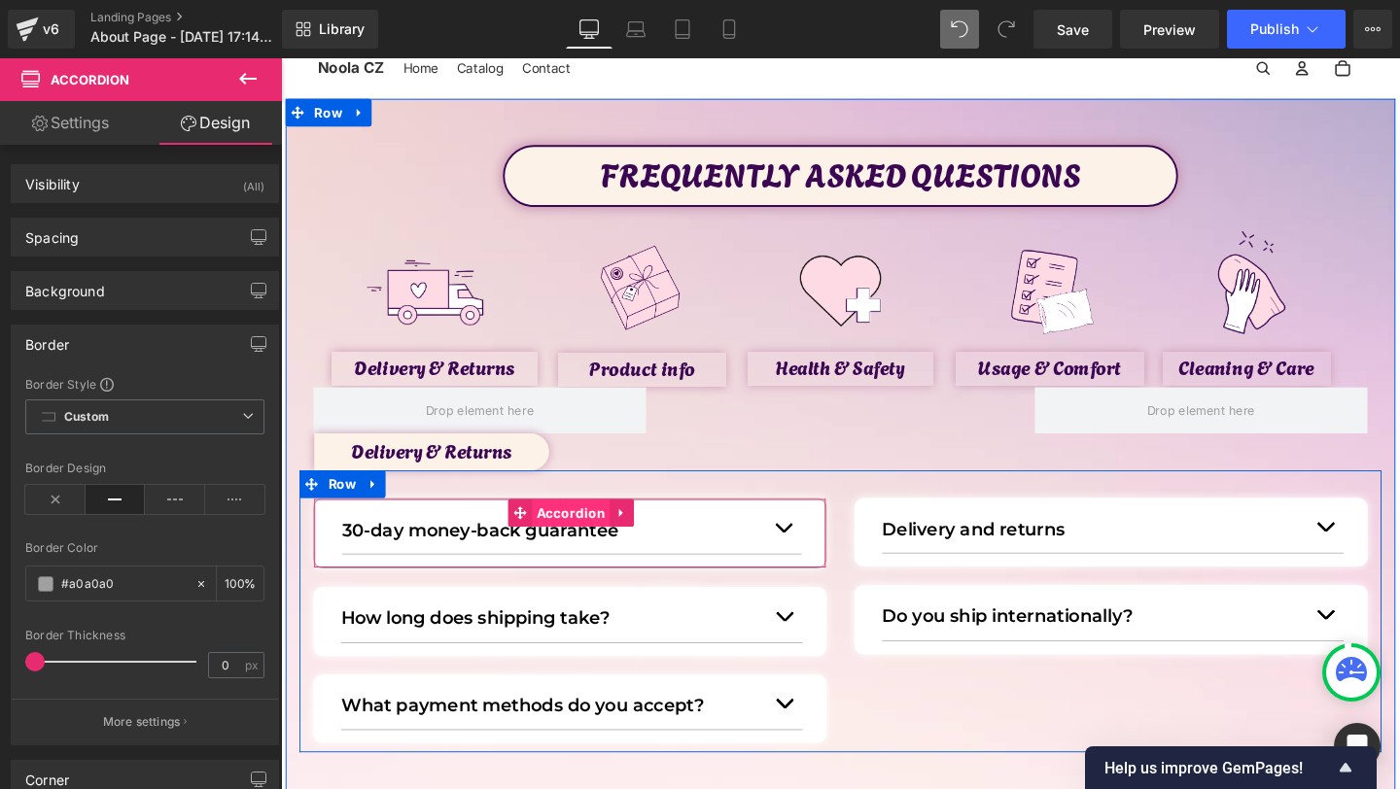
click at [578, 541] on span "Accordion" at bounding box center [585, 536] width 83 height 29
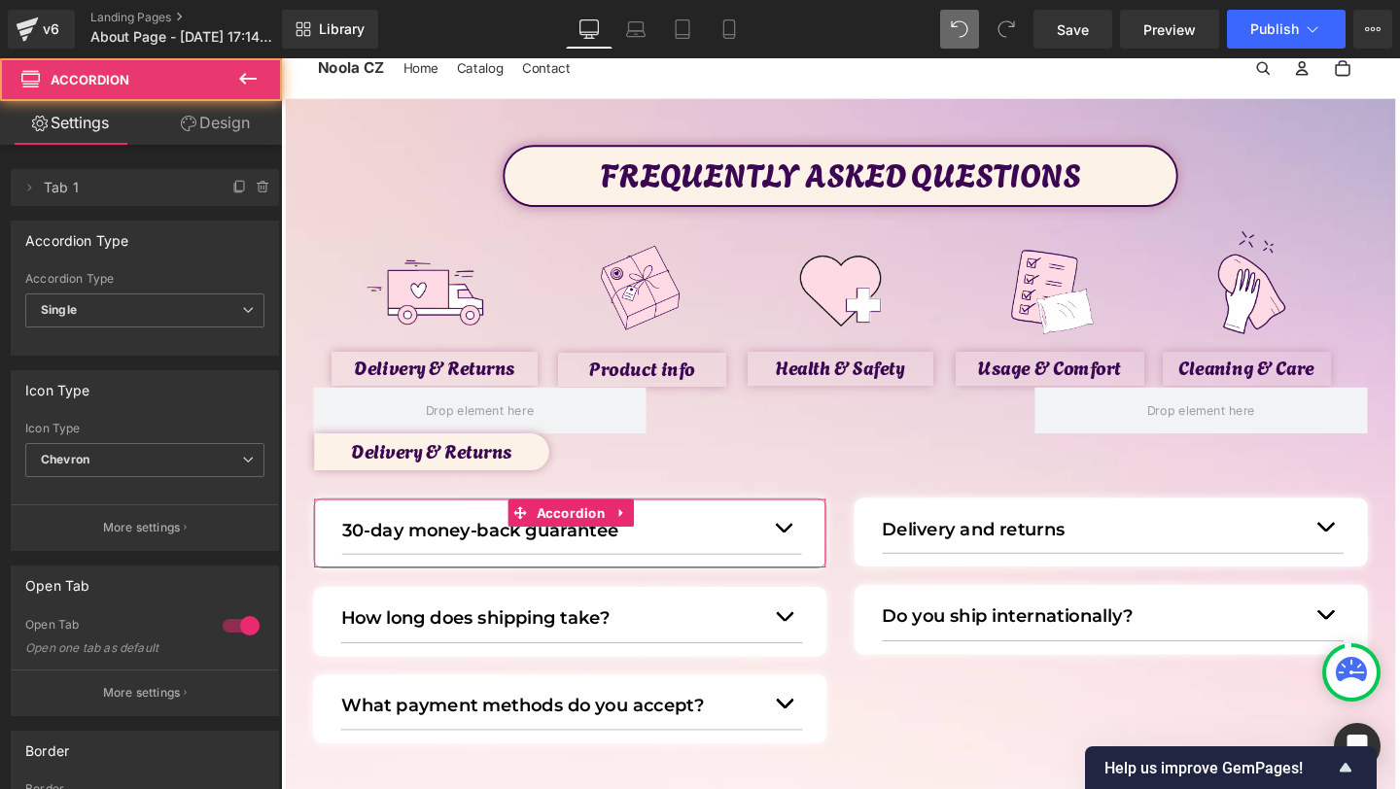
click at [223, 132] on link "Design" at bounding box center [215, 123] width 141 height 44
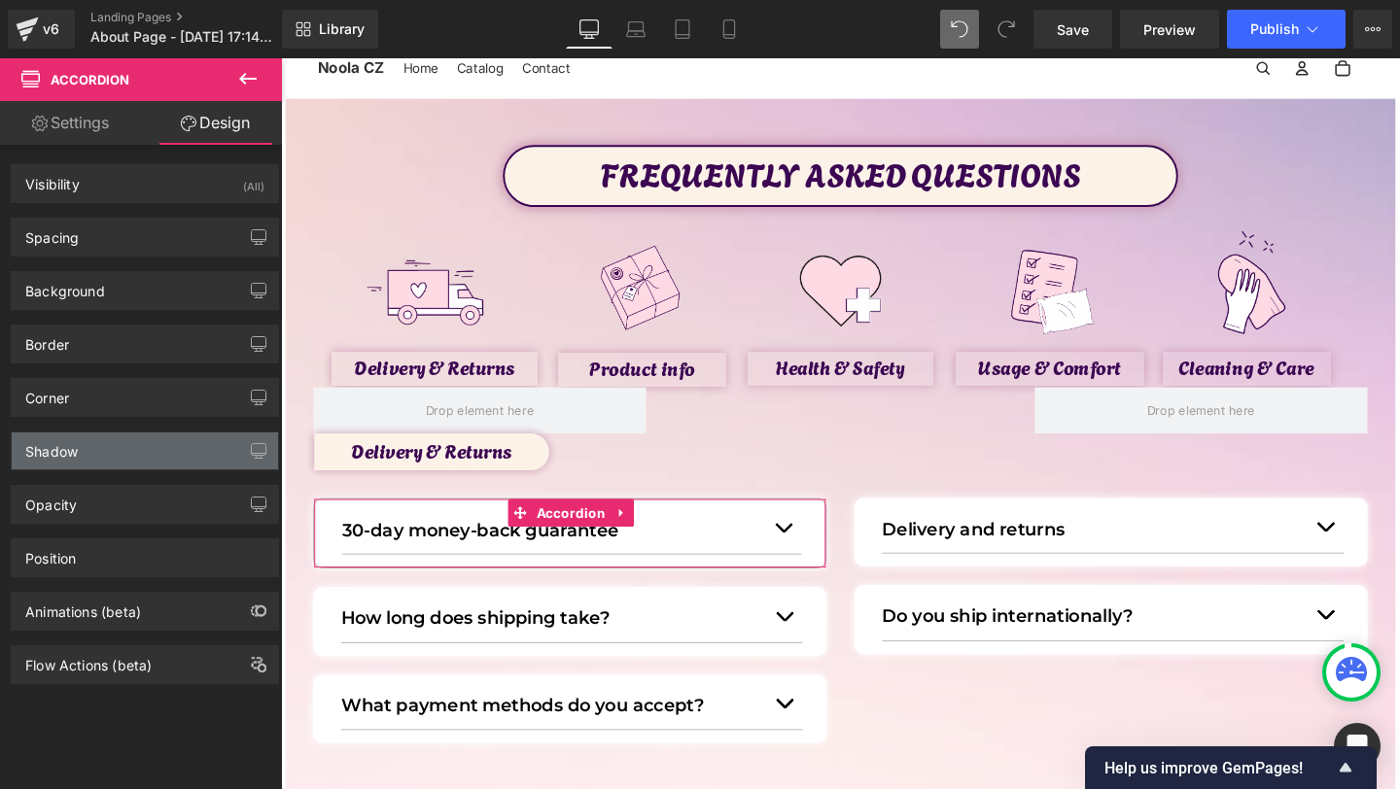
click at [96, 460] on div "Shadow" at bounding box center [145, 451] width 266 height 37
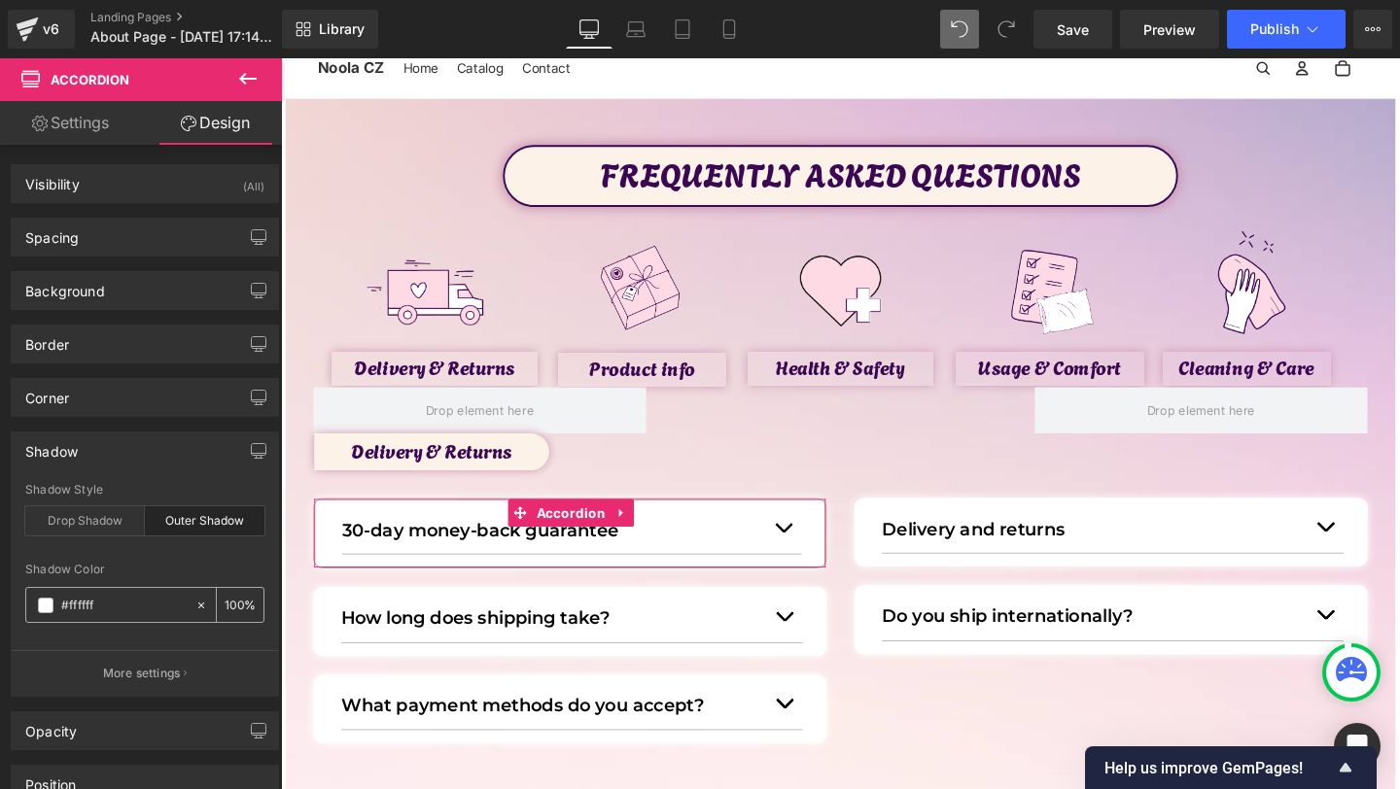
click at [194, 600] on icon at bounding box center [201, 606] width 14 height 14
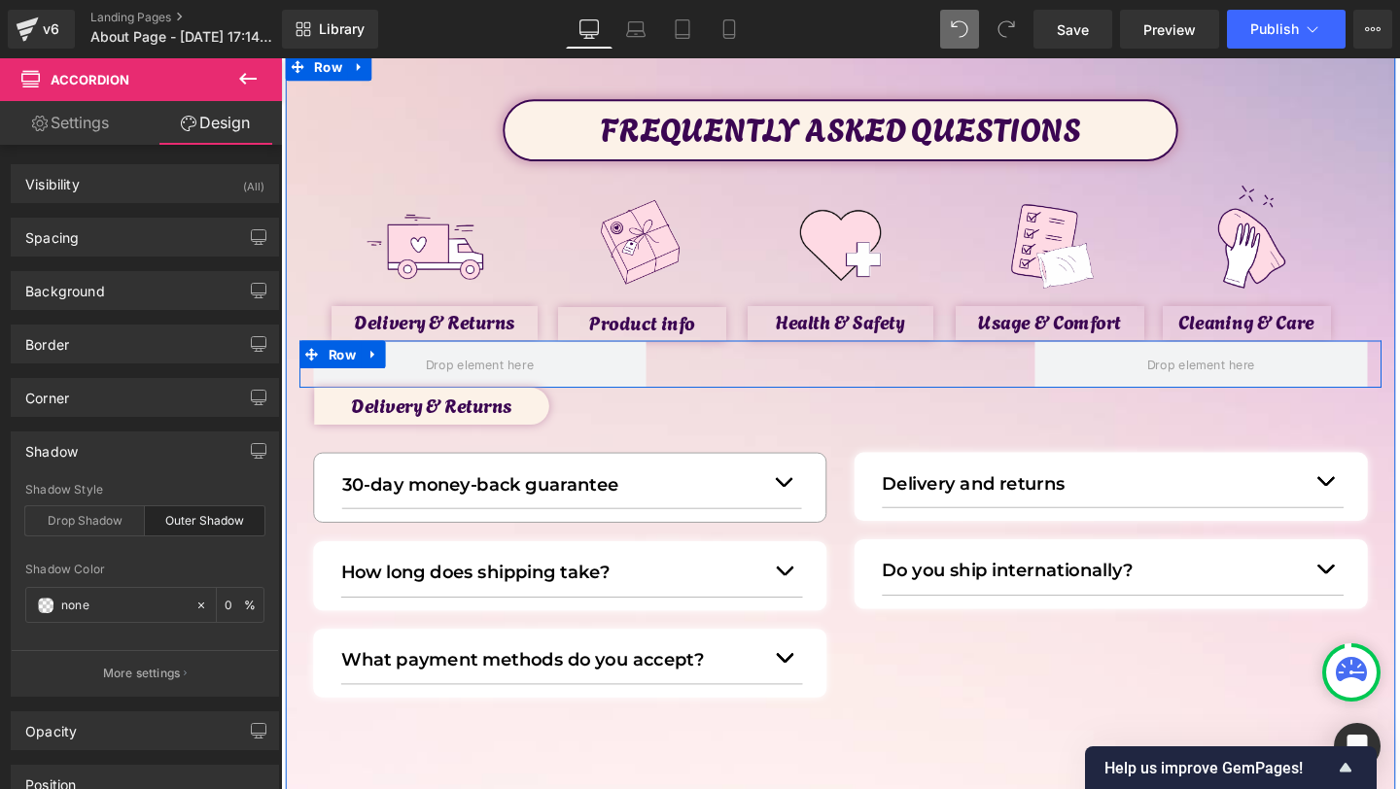
scroll to position [115, 0]
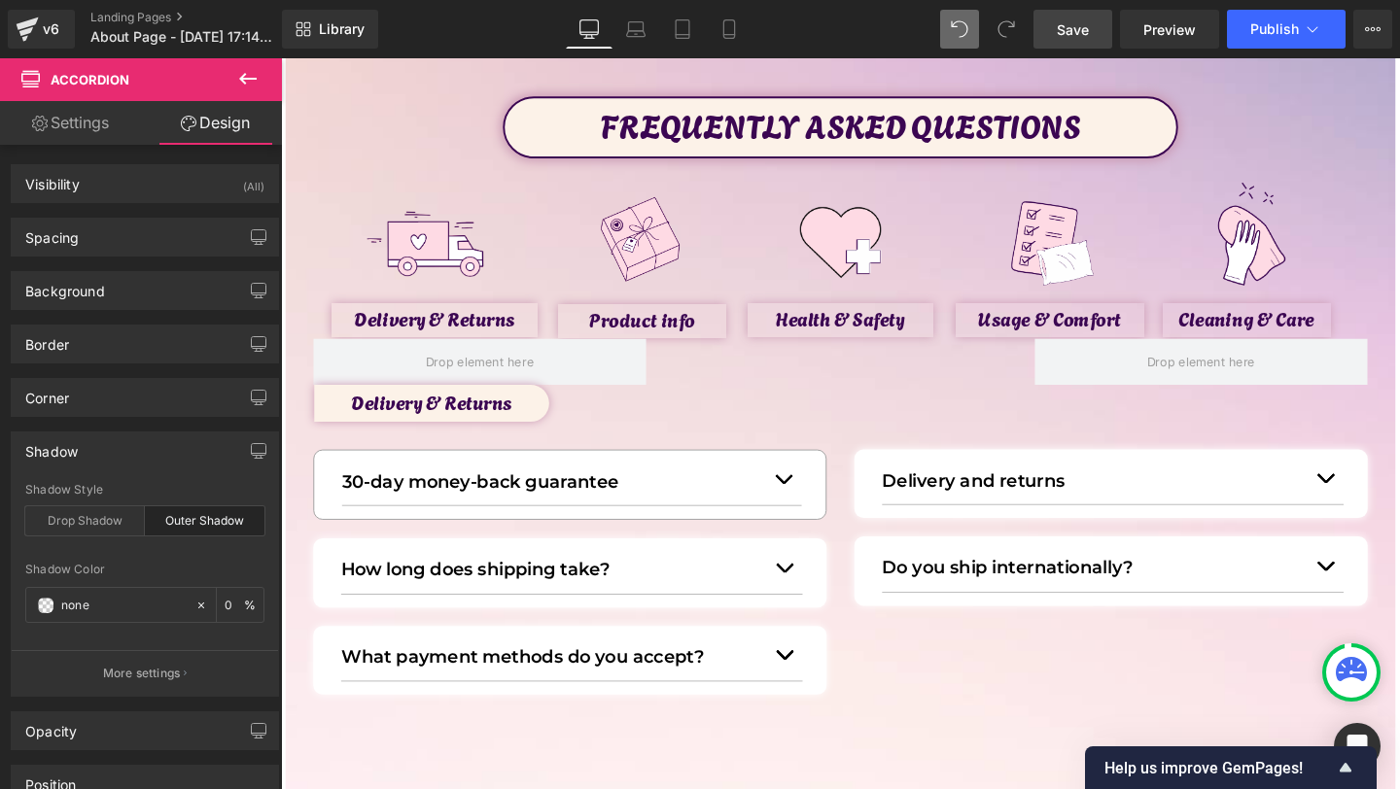
click at [1072, 32] on span "Save" at bounding box center [1073, 29] width 32 height 20
click at [1079, 30] on span "Save" at bounding box center [1073, 29] width 32 height 20
click at [1082, 45] on link "Save" at bounding box center [1073, 29] width 79 height 39
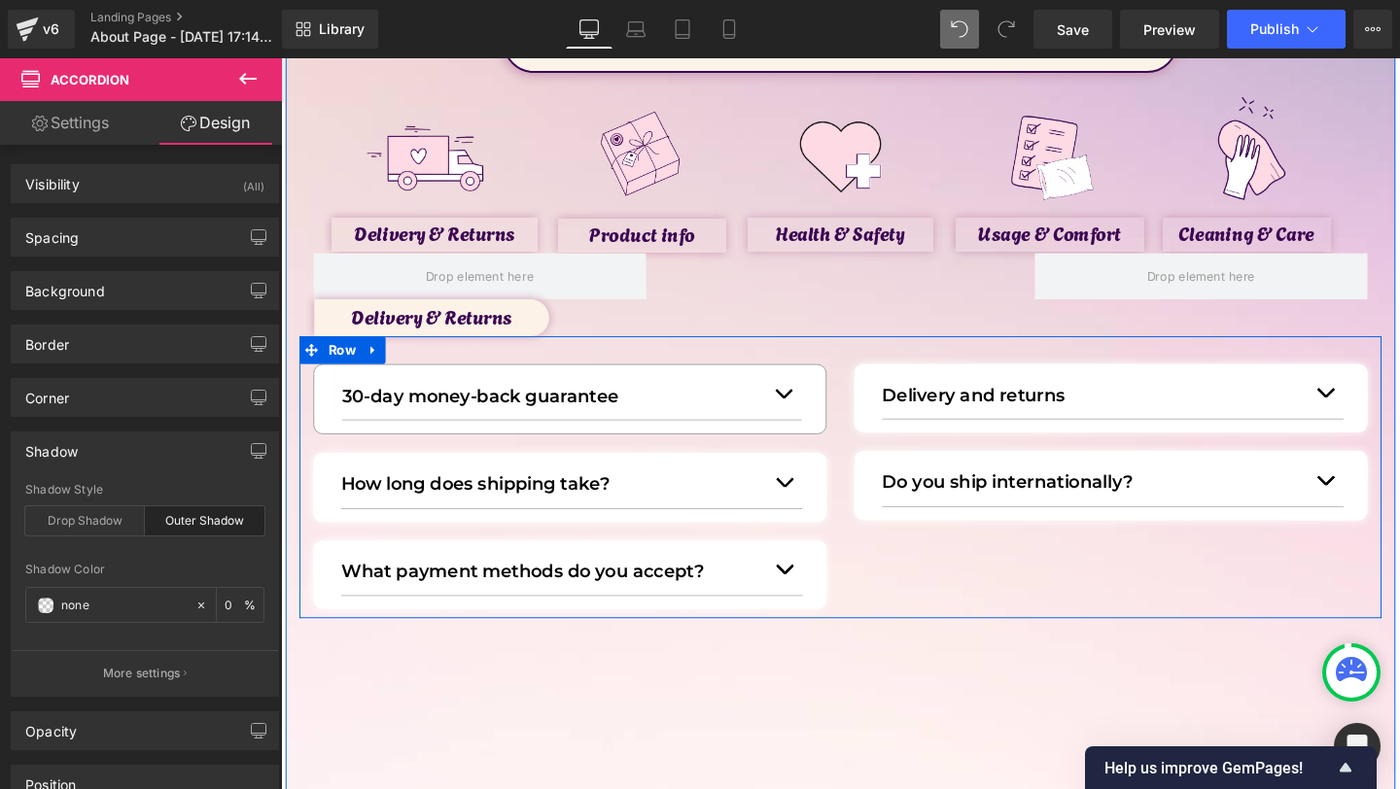
scroll to position [209, 0]
